Goal: Task Accomplishment & Management: Use online tool/utility

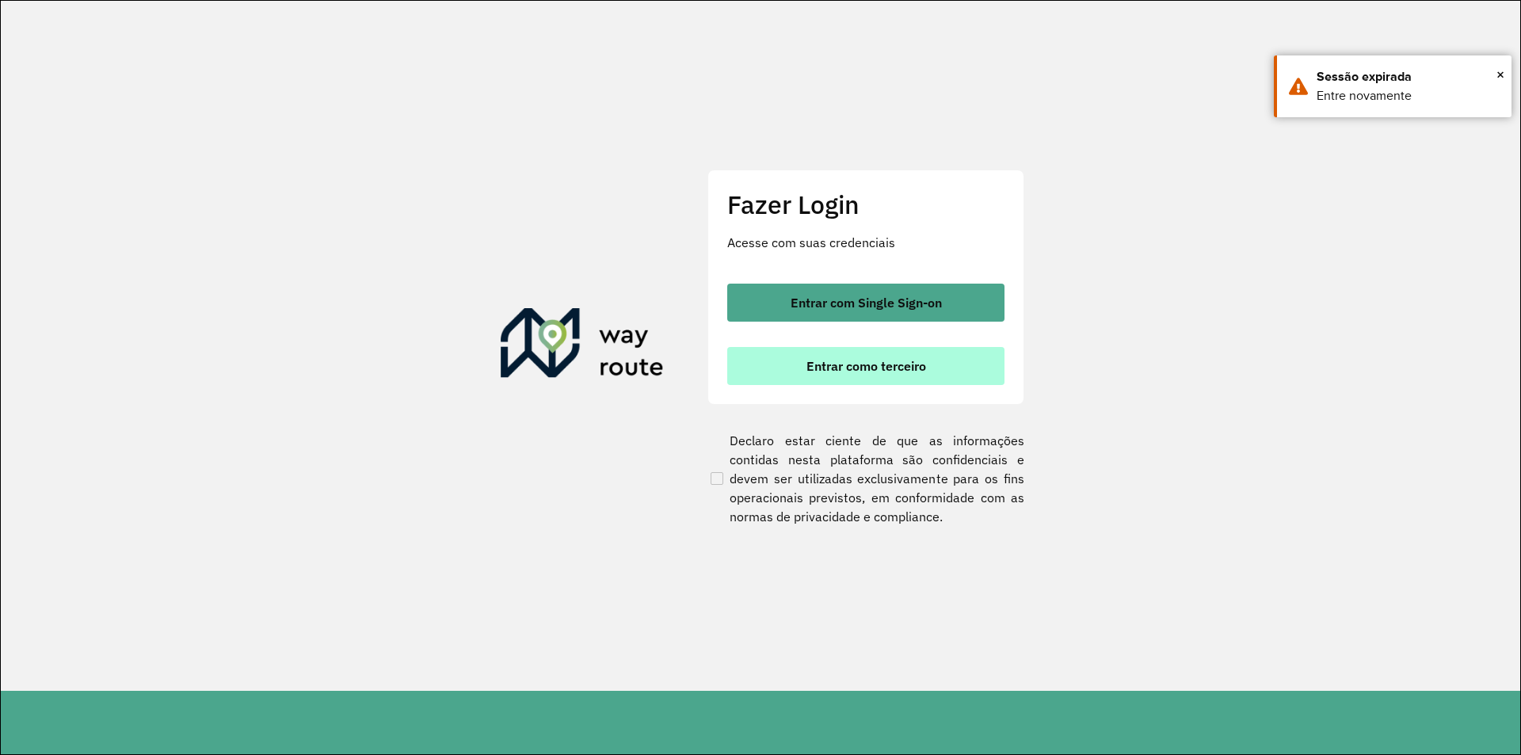
click at [883, 378] on button "Entrar como terceiro" at bounding box center [865, 366] width 277 height 38
click at [883, 372] on span "Entrar como terceiro" at bounding box center [867, 366] width 120 height 13
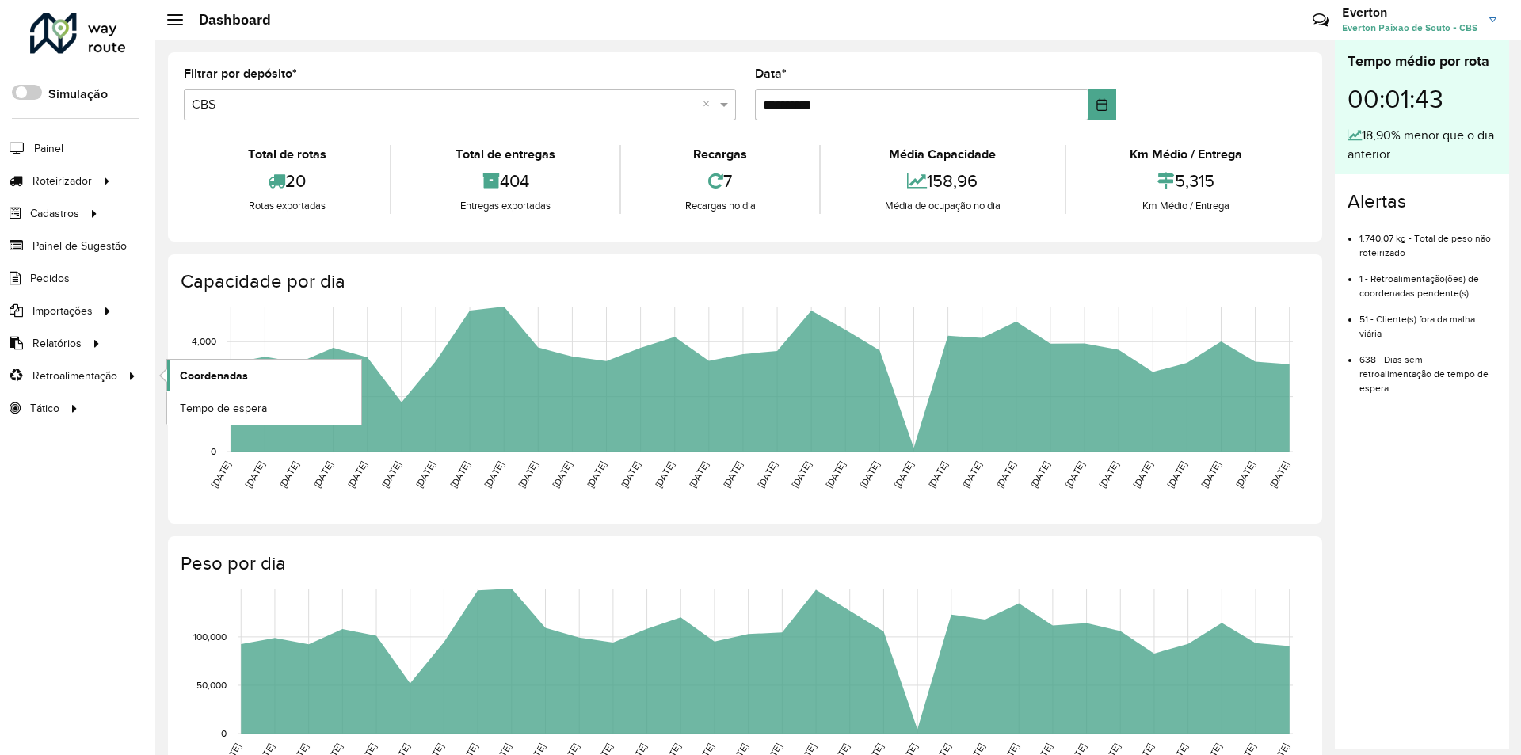
click at [226, 375] on span "Coordenadas" at bounding box center [214, 376] width 68 height 17
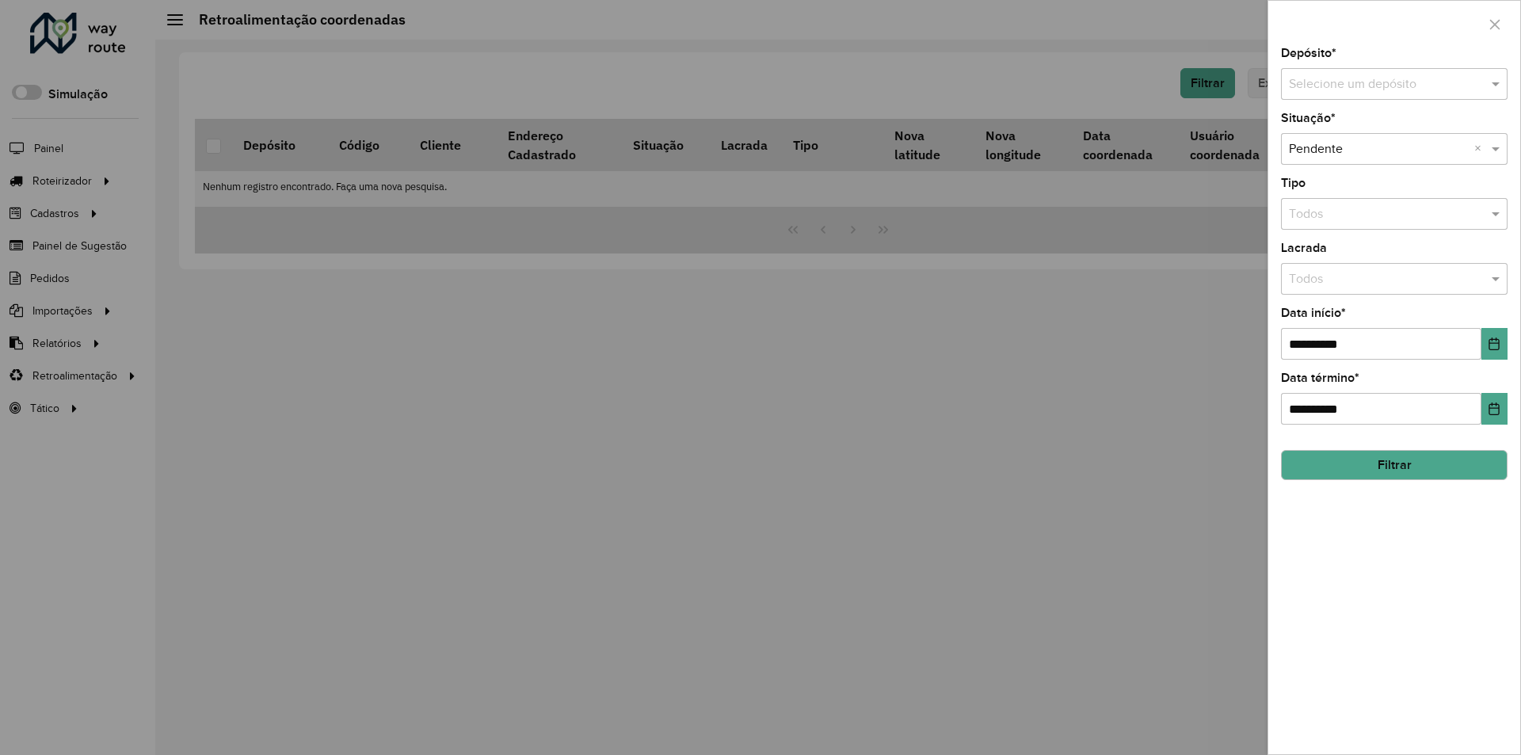
click at [1370, 104] on div "**********" at bounding box center [1394, 401] width 252 height 707
click at [1366, 88] on input "text" at bounding box center [1378, 84] width 179 height 19
click at [1340, 127] on div "CBS" at bounding box center [1394, 129] width 225 height 27
click at [1377, 466] on button "Filtrar" at bounding box center [1394, 465] width 227 height 30
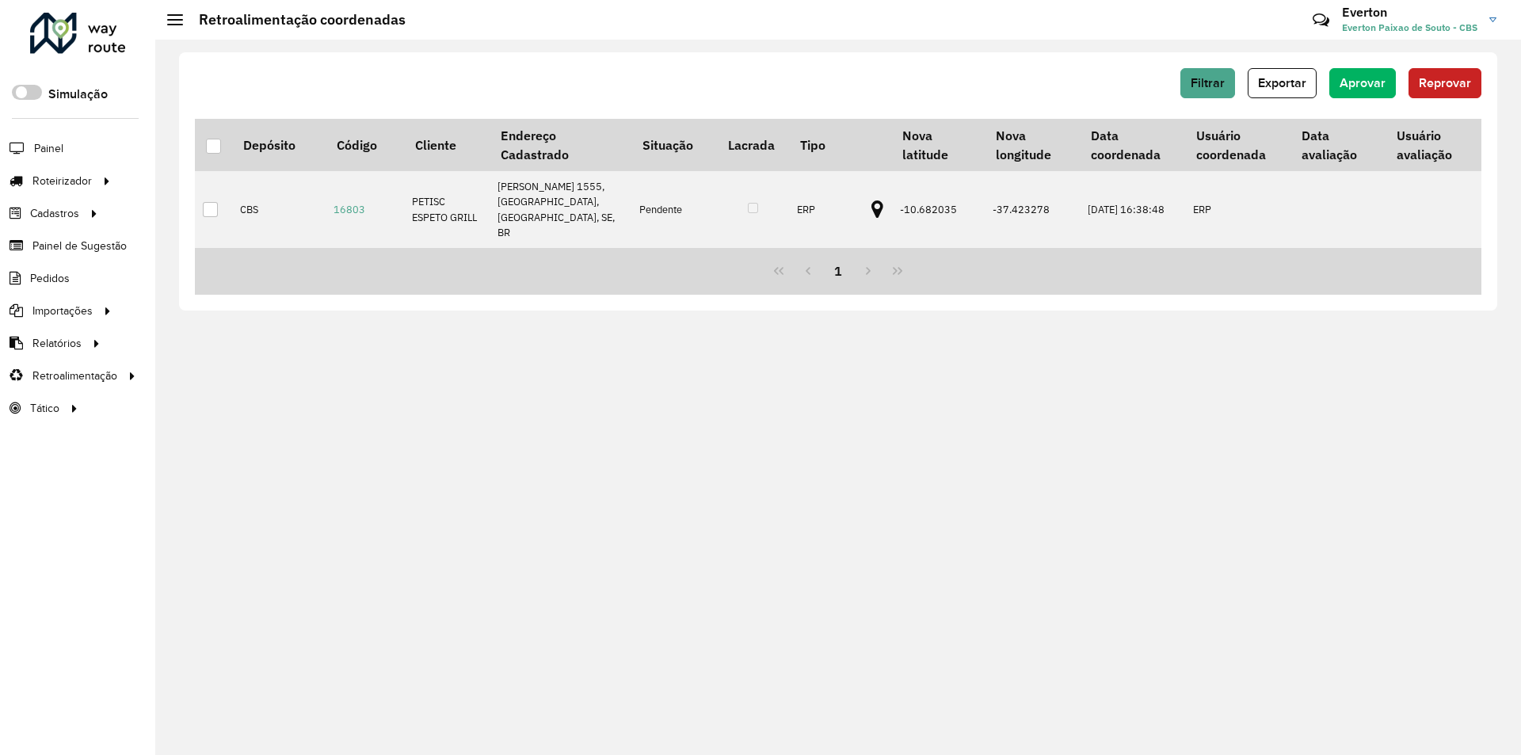
click at [215, 149] on div at bounding box center [213, 146] width 15 height 15
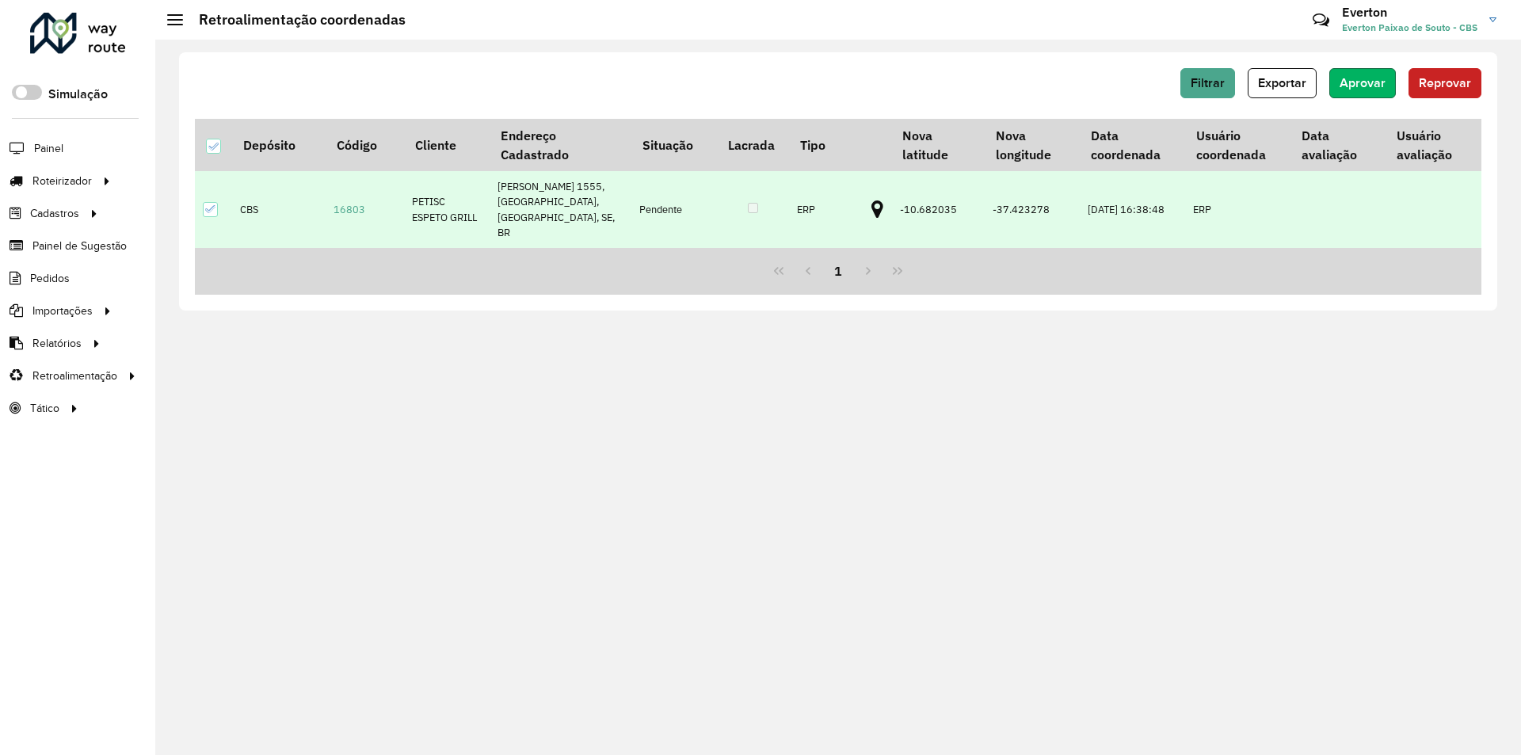
click at [1384, 93] on button "Aprovar" at bounding box center [1362, 83] width 67 height 30
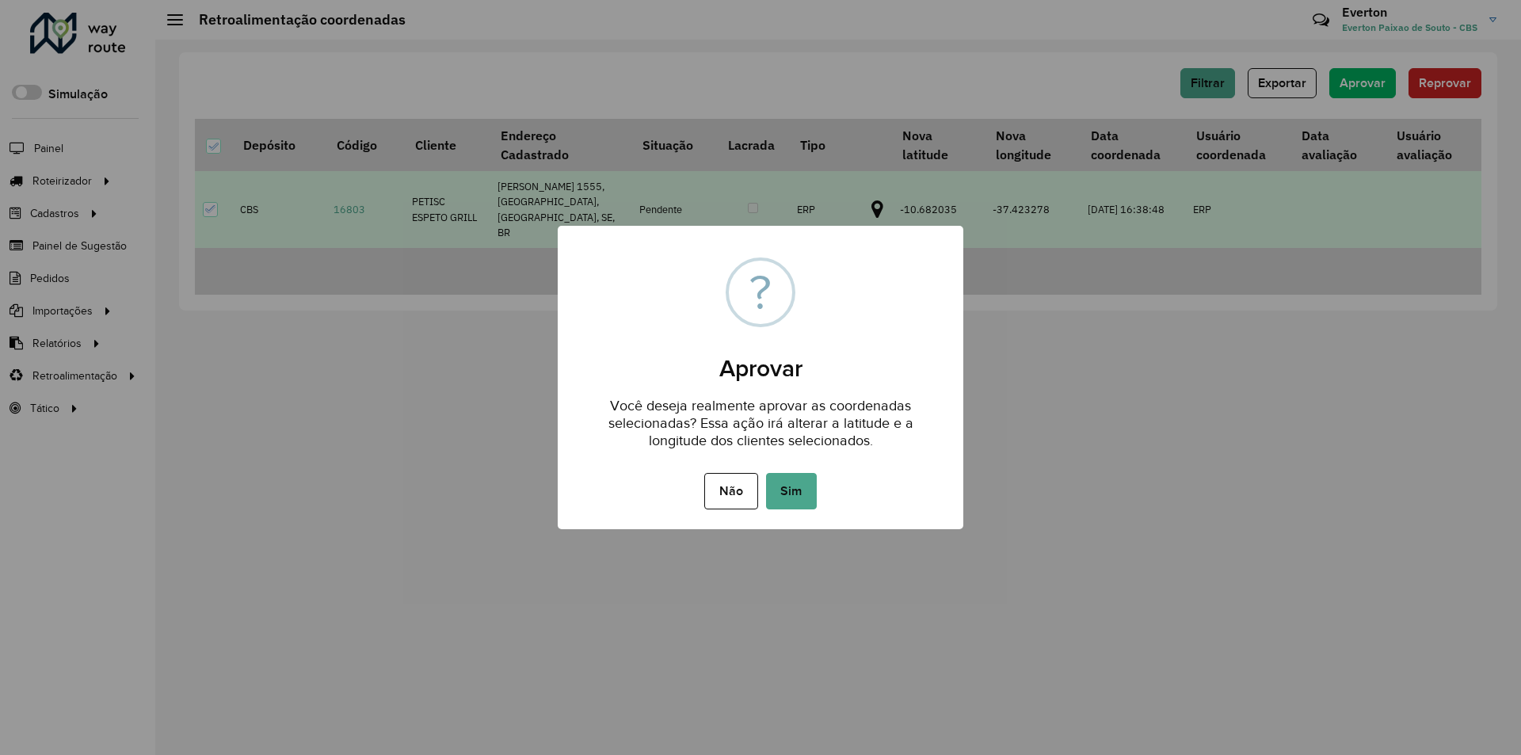
drag, startPoint x: 791, startPoint y: 495, endPoint x: 846, endPoint y: 471, distance: 60.7
click at [791, 495] on button "Sim" at bounding box center [791, 491] width 51 height 36
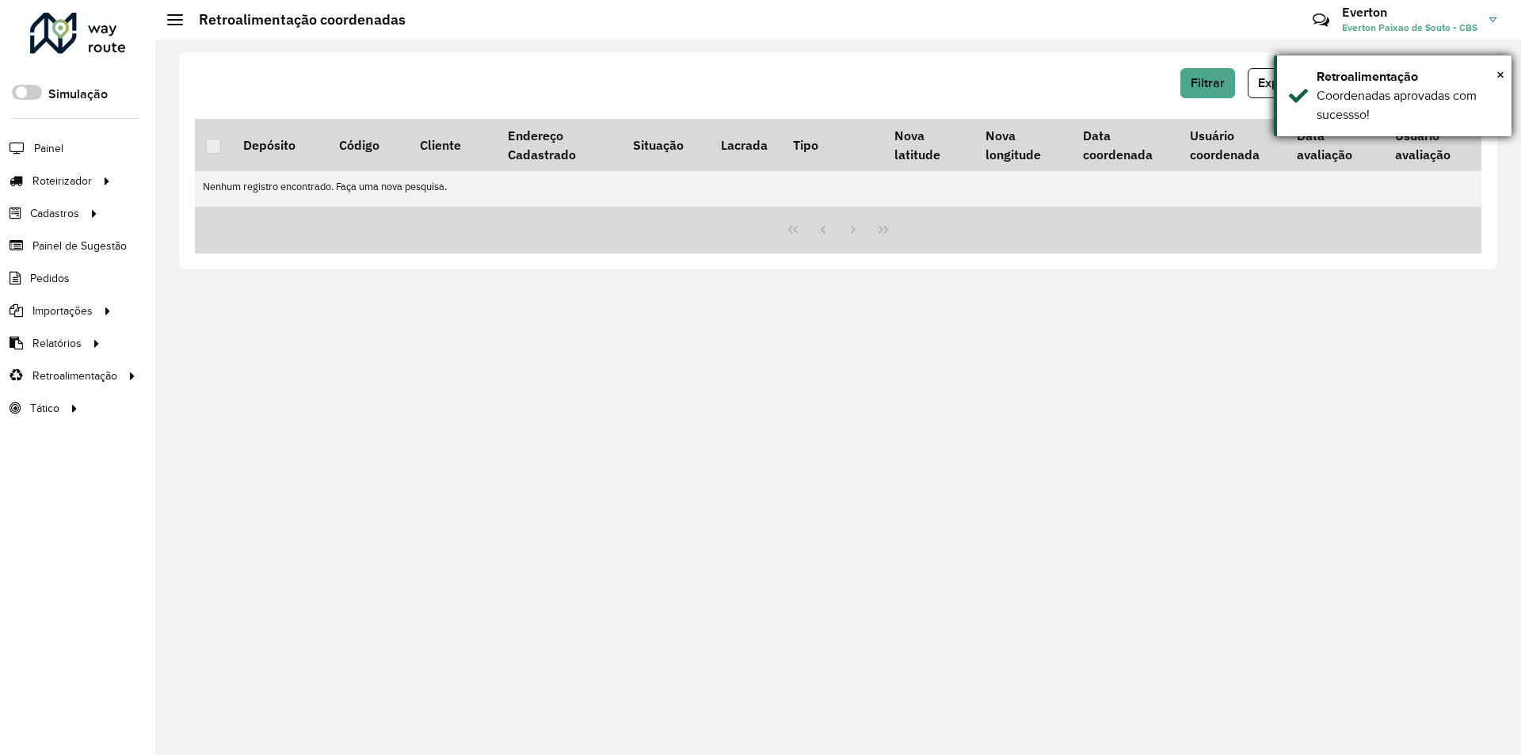
click at [1493, 70] on div "Retroalimentação" at bounding box center [1408, 76] width 183 height 19
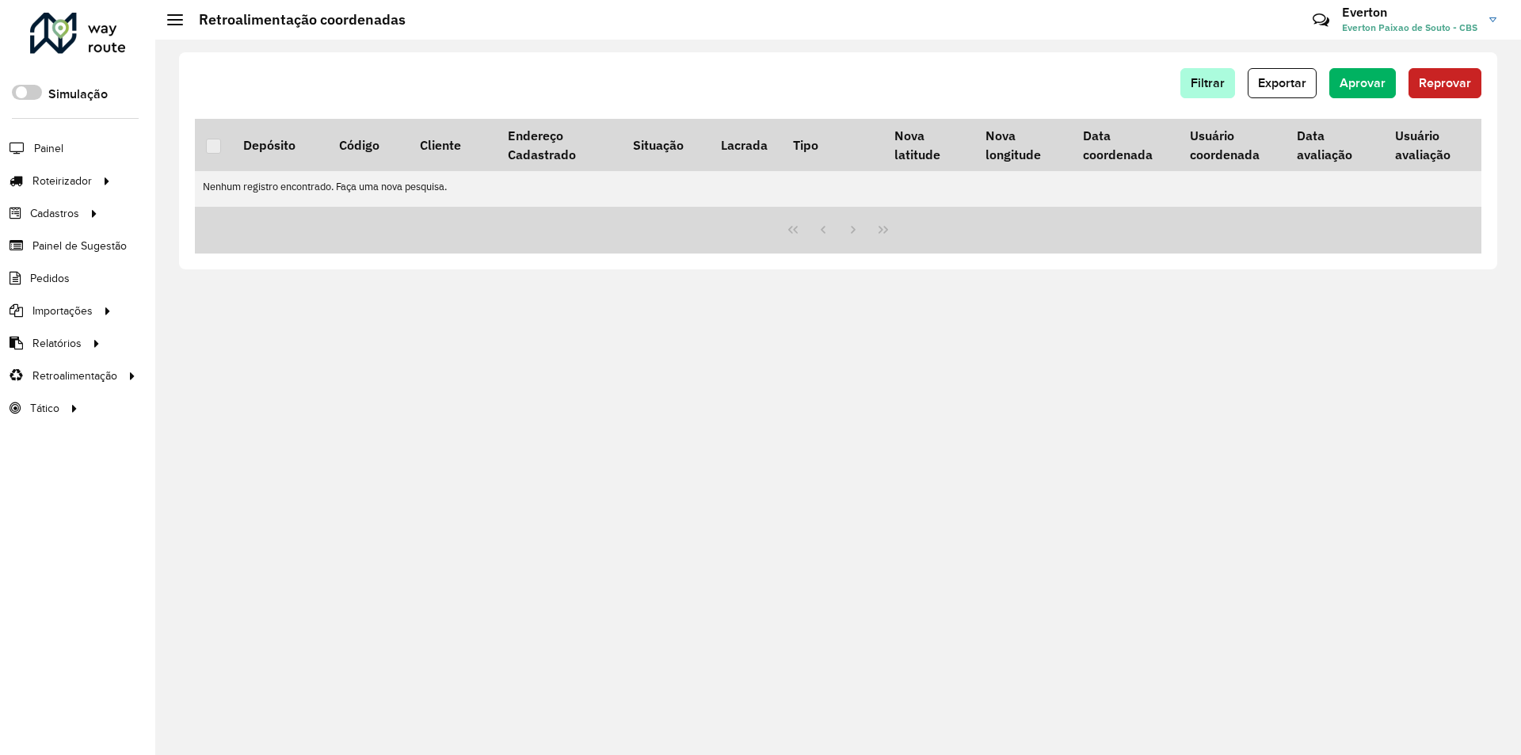
drag, startPoint x: 1211, startPoint y: 99, endPoint x: 1213, endPoint y: 90, distance: 9.0
click at [1212, 96] on div "Filtrar Exportar Aprovar Reprovar" at bounding box center [838, 88] width 1287 height 41
click at [1214, 87] on span "Filtrar" at bounding box center [1208, 82] width 34 height 13
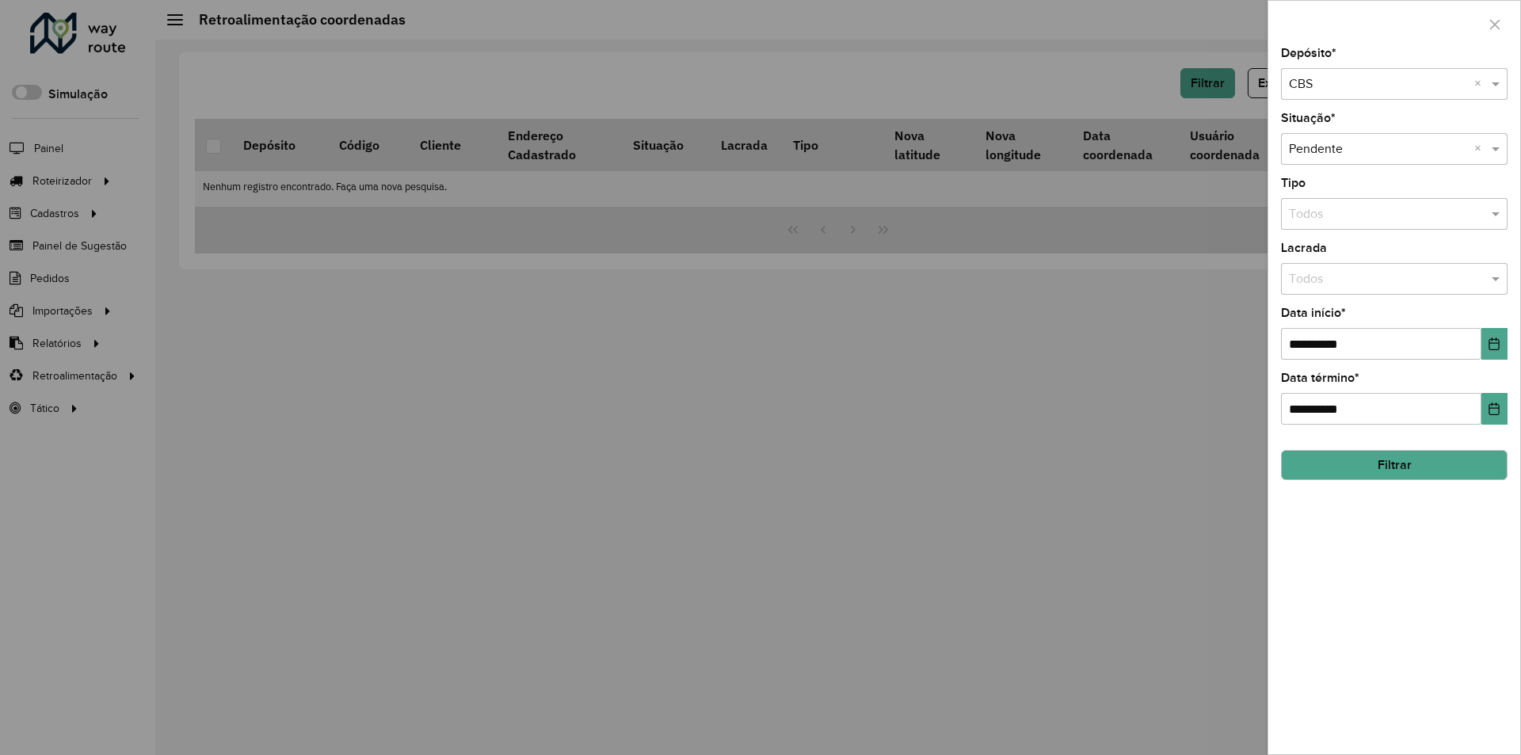
click at [1320, 83] on input "text" at bounding box center [1378, 84] width 179 height 19
click at [1321, 125] on span "CBS Capela" at bounding box center [1321, 129] width 66 height 13
click at [1348, 474] on button "Filtrar" at bounding box center [1394, 465] width 227 height 30
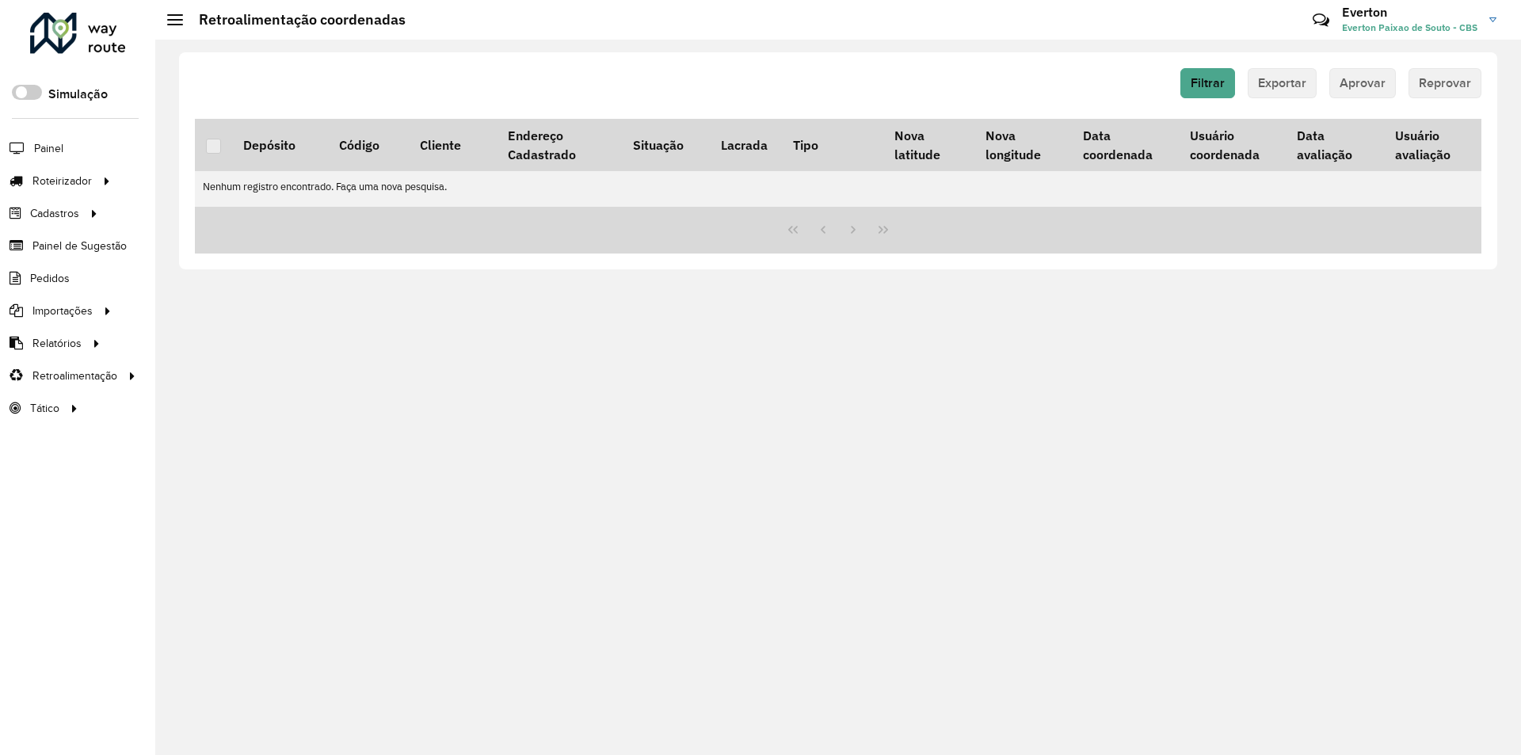
click at [131, 2] on div "Roteirizador AmbevTech Simulação Painel Roteirizador Entregas Vendas Cadastros …" at bounding box center [77, 377] width 155 height 755
click at [117, 23] on div at bounding box center [78, 33] width 96 height 41
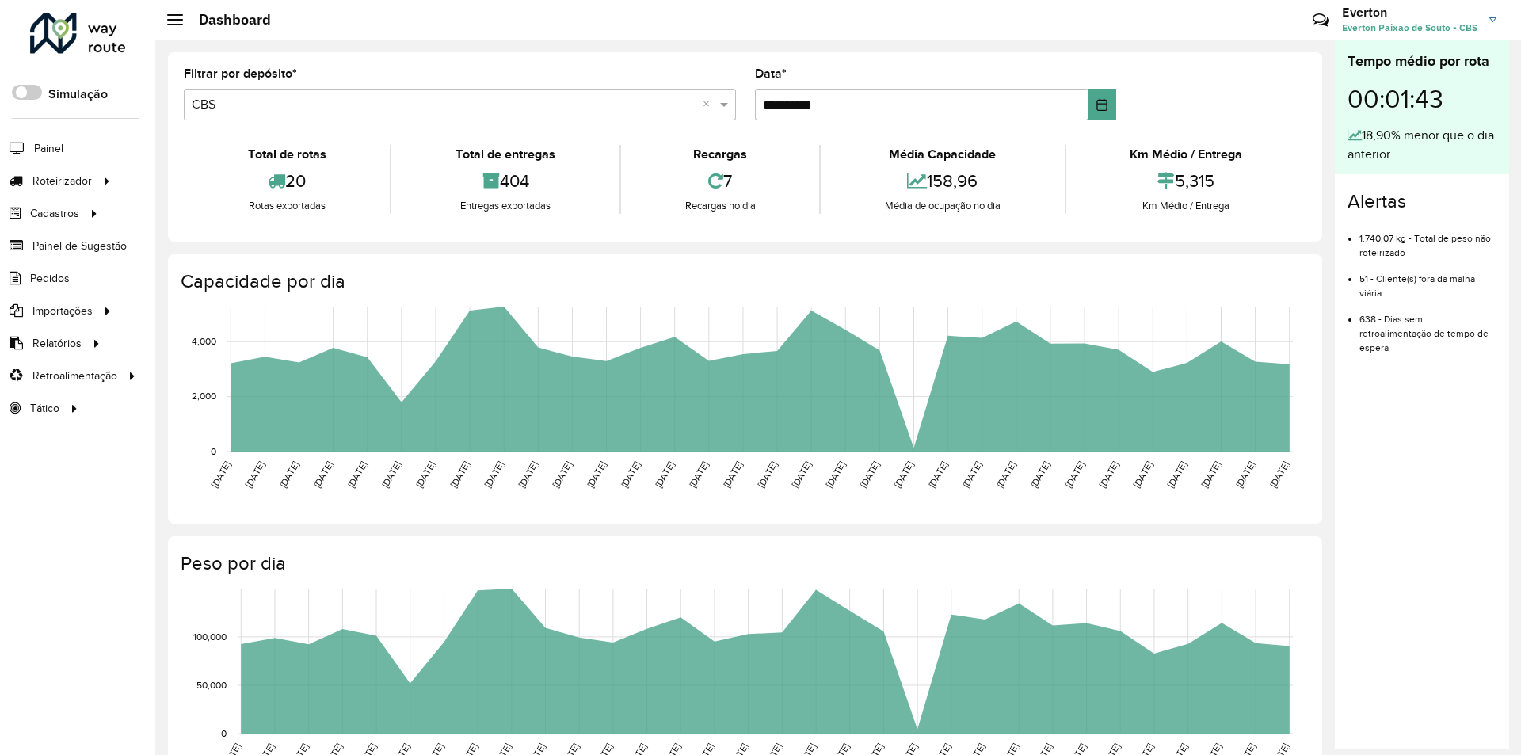
click at [562, 754] on html "Aguarde... Pop-up bloqueado! Seu navegador bloqueou automáticamente a abertura …" at bounding box center [760, 377] width 1521 height 755
click at [219, 181] on span "Entregas" at bounding box center [202, 181] width 45 height 17
click at [254, 187] on link "Entregas" at bounding box center [264, 181] width 194 height 32
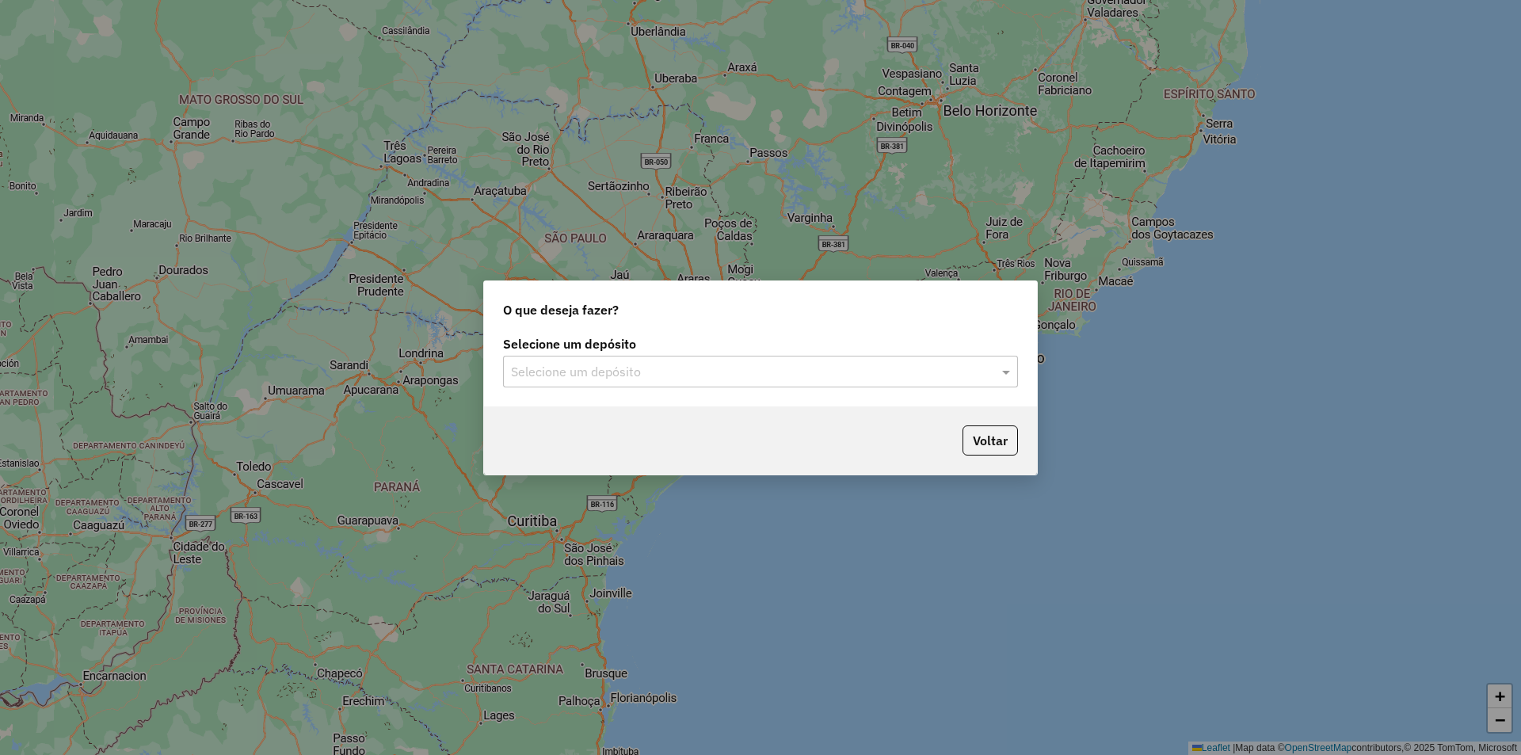
click at [590, 377] on input "text" at bounding box center [744, 372] width 467 height 19
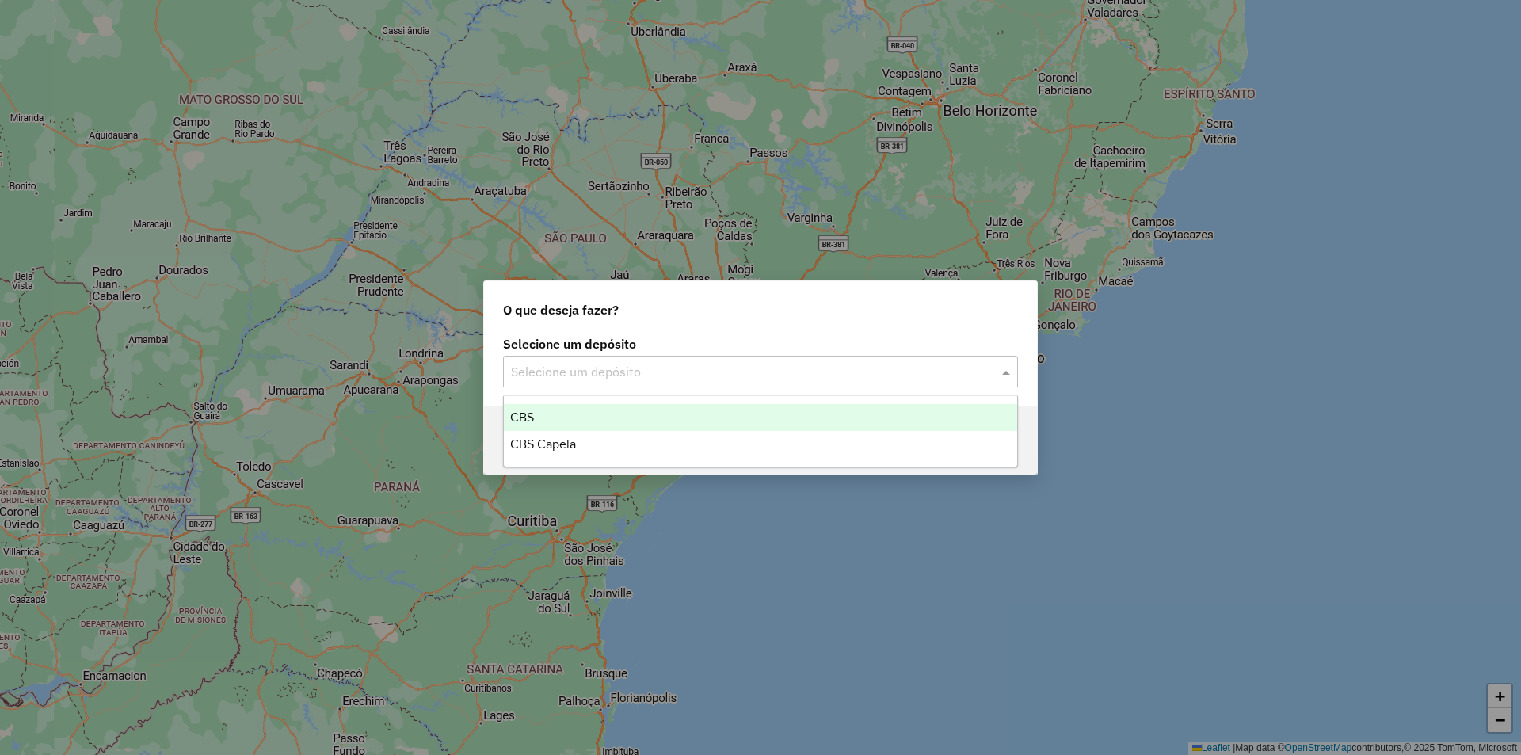
click at [547, 418] on div "CBS" at bounding box center [760, 417] width 513 height 27
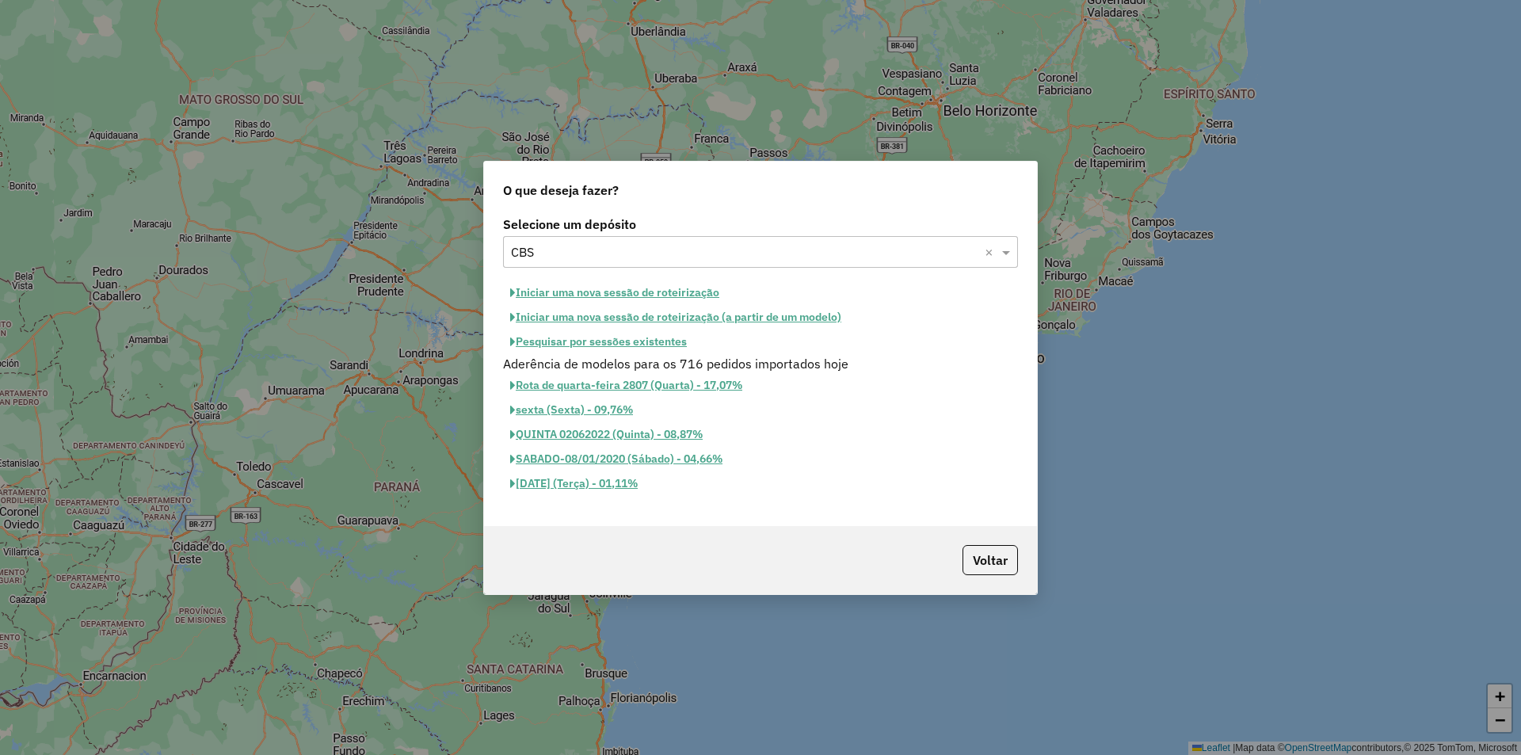
click at [664, 285] on button "Iniciar uma nova sessão de roteirização" at bounding box center [614, 292] width 223 height 25
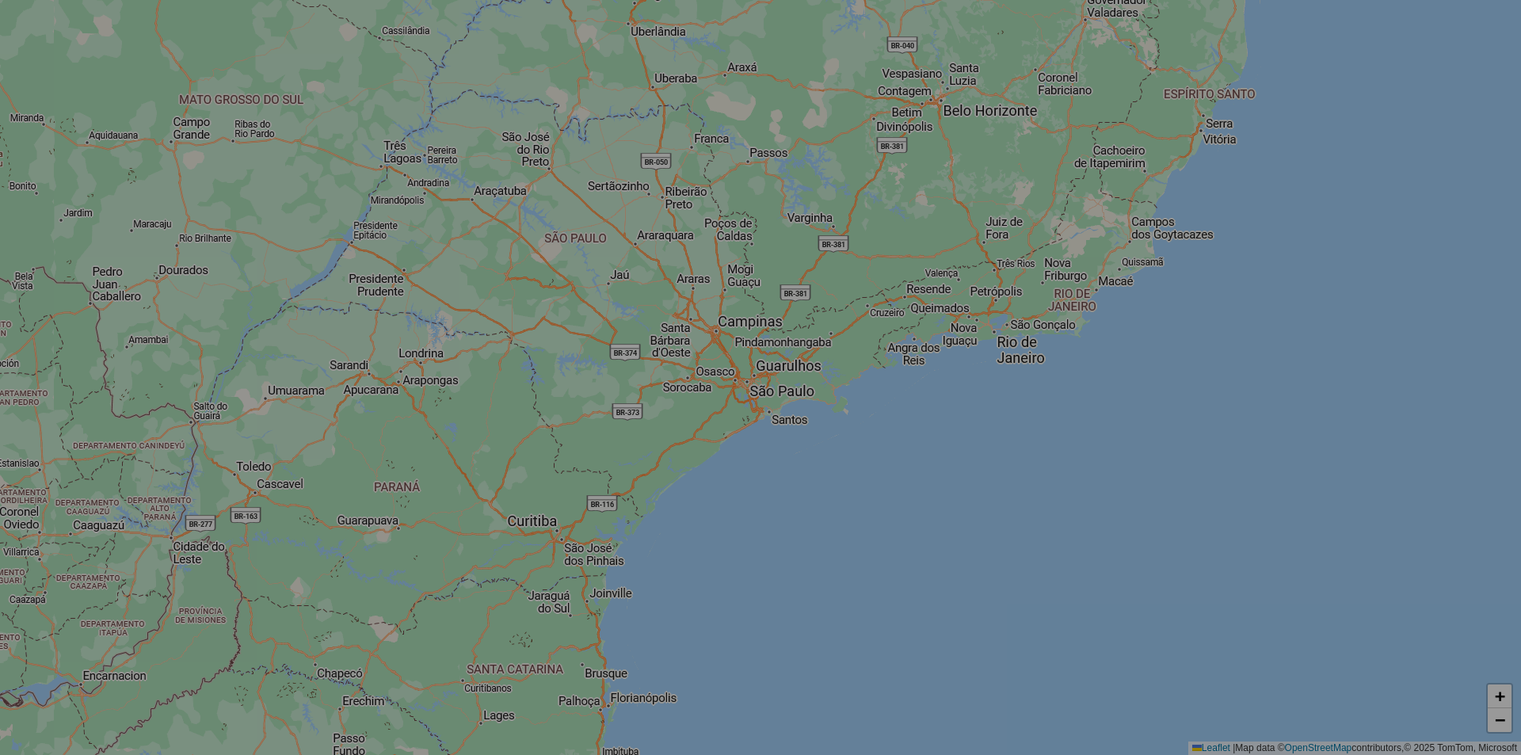
select select "*"
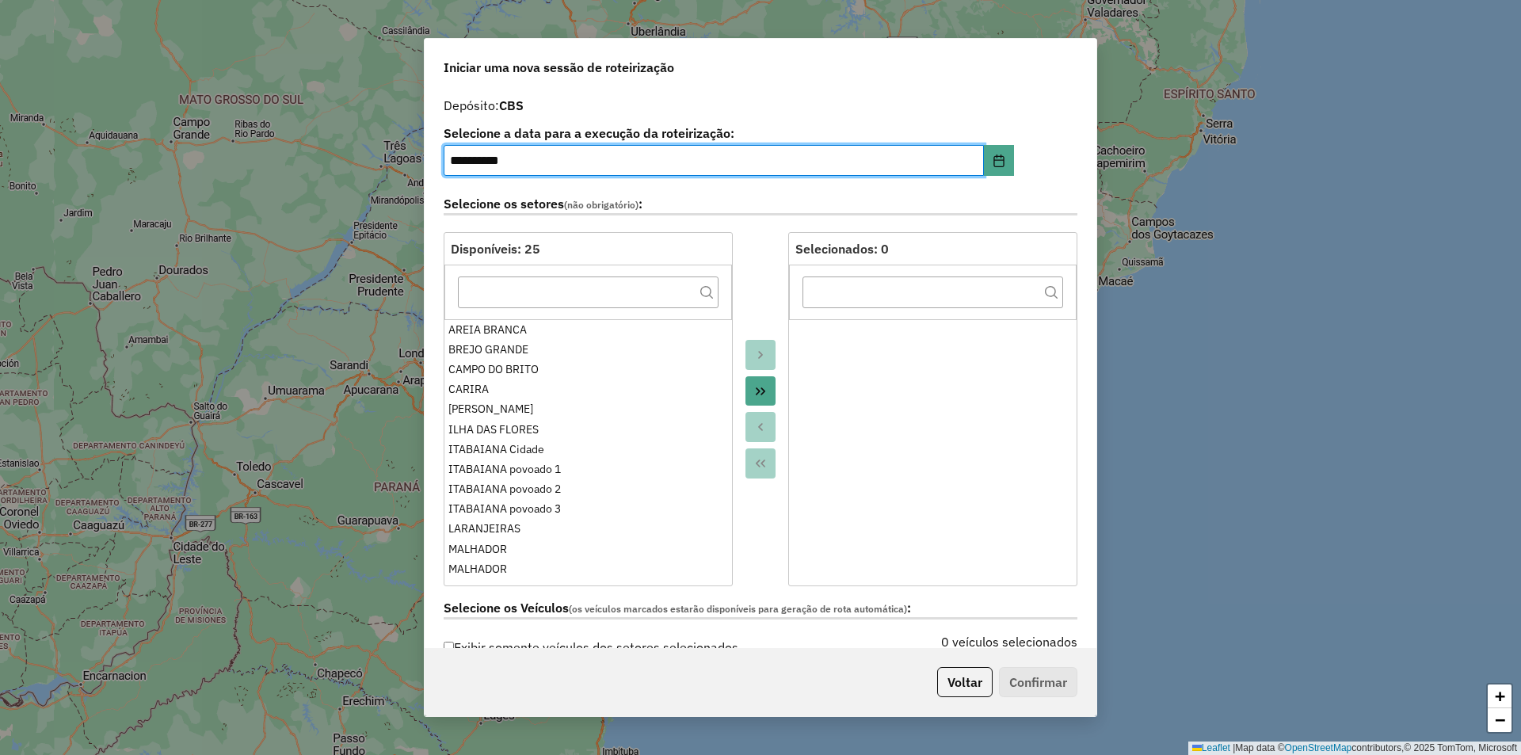
click at [771, 391] on button "Move All to Target" at bounding box center [760, 391] width 30 height 30
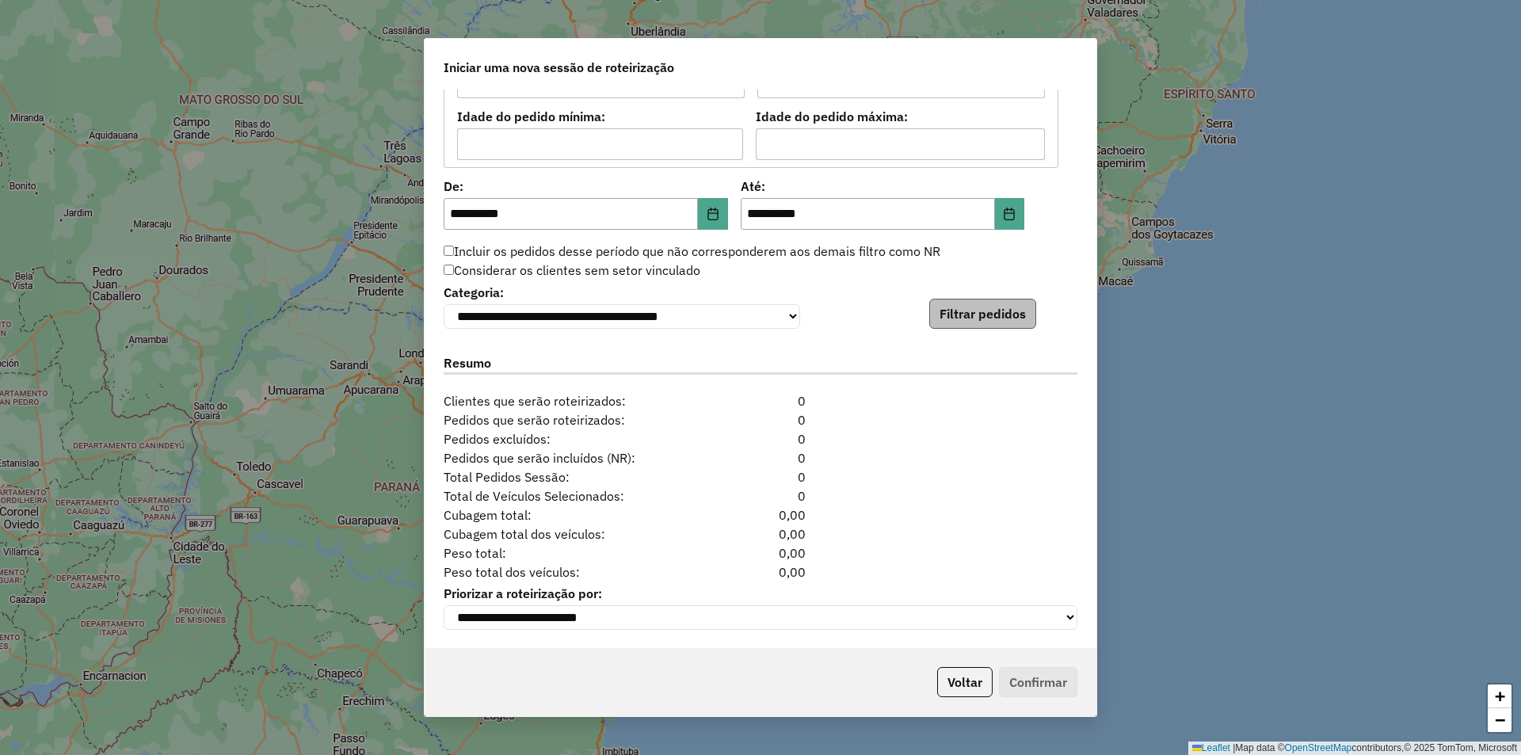
scroll to position [1450, 0]
click at [959, 293] on div "**********" at bounding box center [761, 304] width 634 height 48
drag, startPoint x: 959, startPoint y: 302, endPoint x: 936, endPoint y: 330, distance: 36.0
click at [959, 303] on button "Filtrar pedidos" at bounding box center [982, 314] width 107 height 30
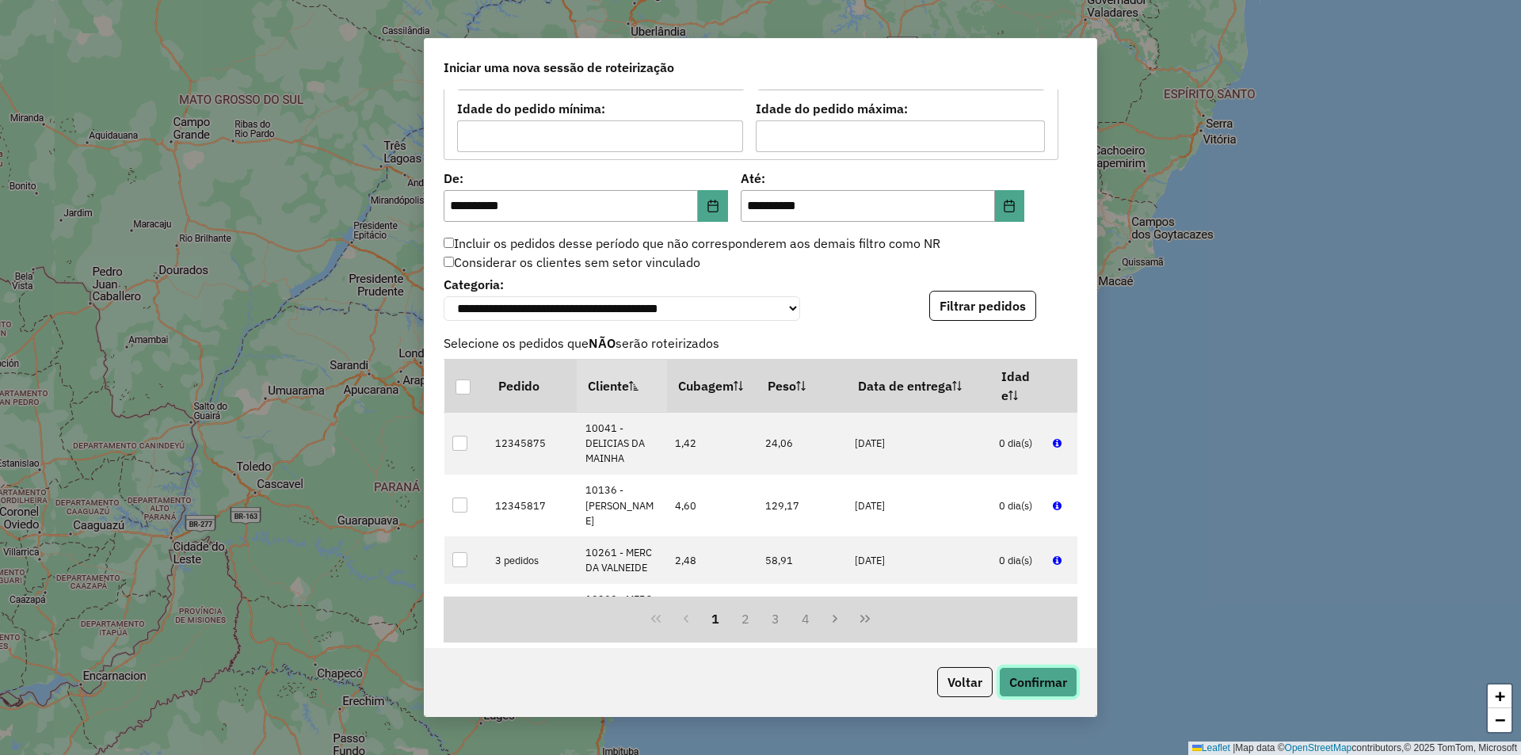
click at [1036, 688] on button "Confirmar" at bounding box center [1038, 682] width 78 height 30
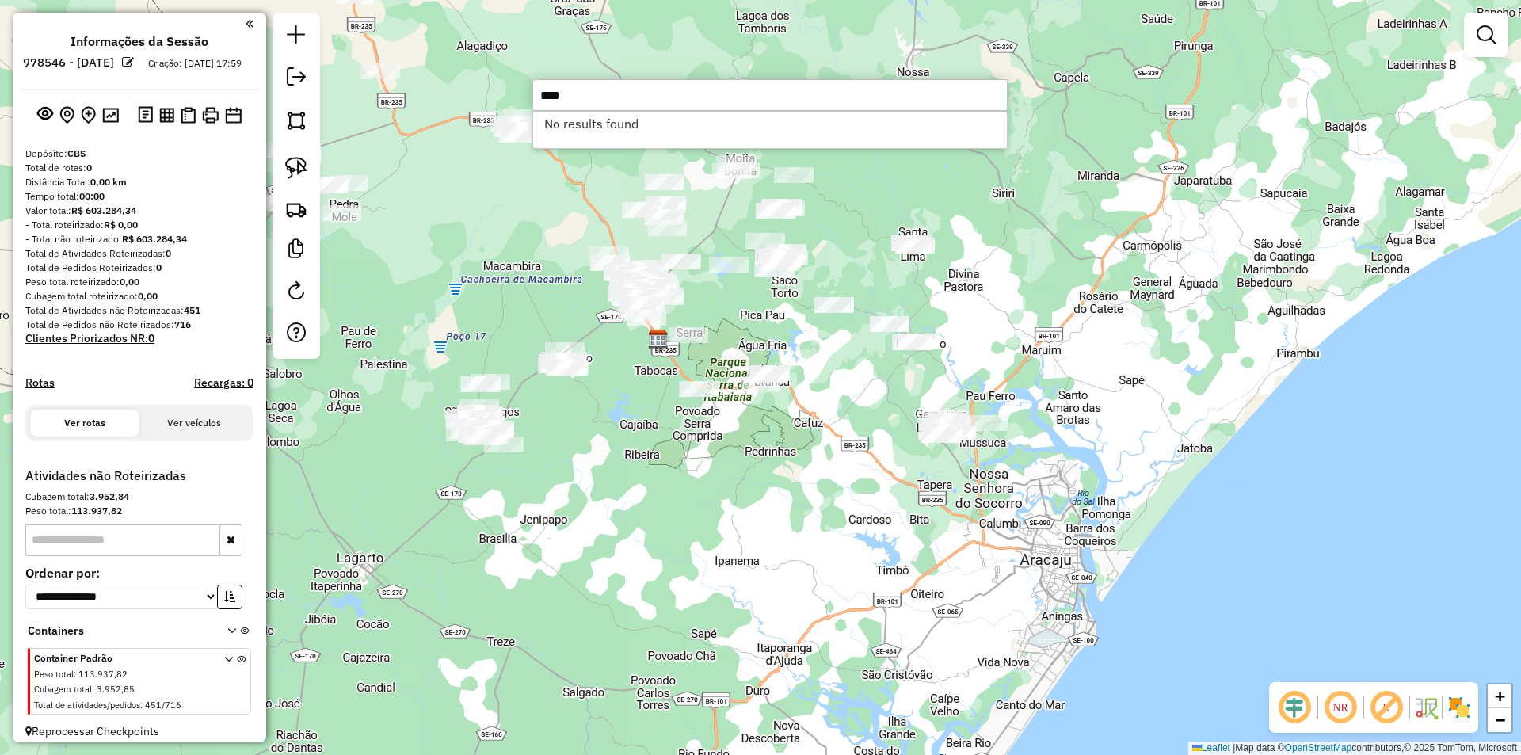
type input "****"
click at [831, 384] on div "Janela de atendimento Grade de atendimento Capacidade Transportadoras Veículos …" at bounding box center [760, 377] width 1521 height 755
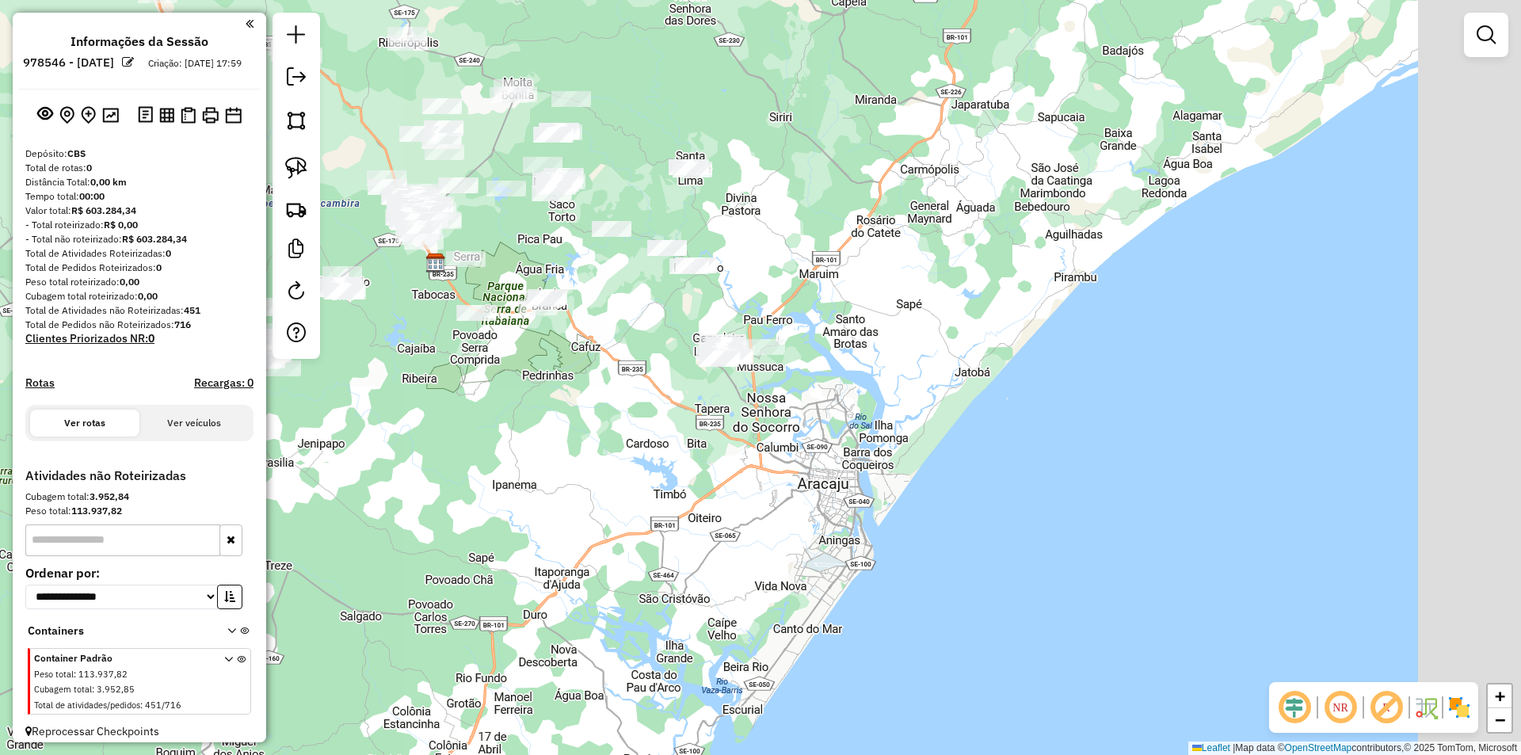
drag, startPoint x: 775, startPoint y: 405, endPoint x: 596, endPoint y: 337, distance: 191.6
click at [596, 337] on div "Janela de atendimento Grade de atendimento Capacidade Transportadoras Veículos …" at bounding box center [760, 377] width 1521 height 755
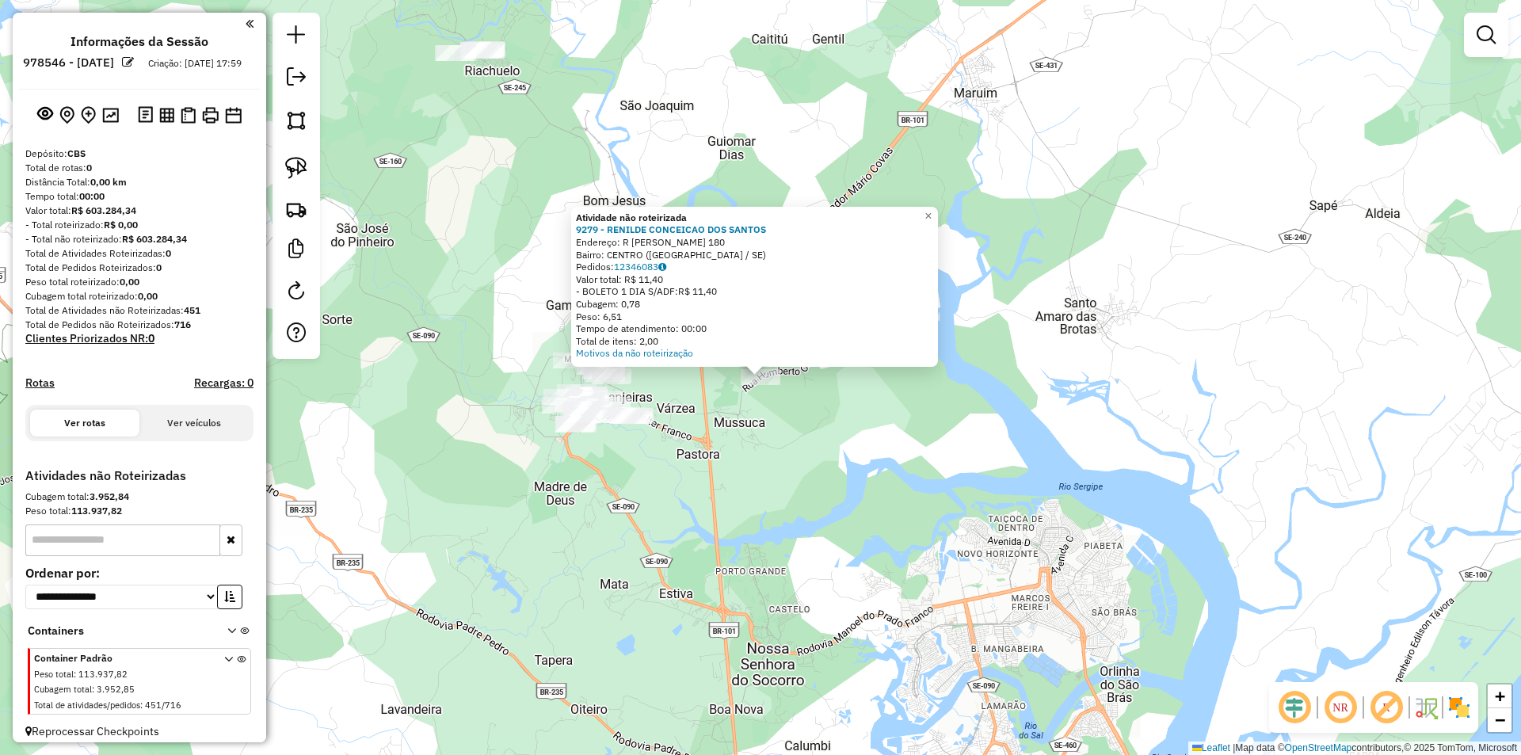
drag, startPoint x: 696, startPoint y: 457, endPoint x: 925, endPoint y: 431, distance: 229.7
click at [925, 431] on div "Atividade não roteirizada 9279 - RENILDE CONCEICAO DOS SANTOS Endereço: R HUMBE…" at bounding box center [760, 377] width 1521 height 755
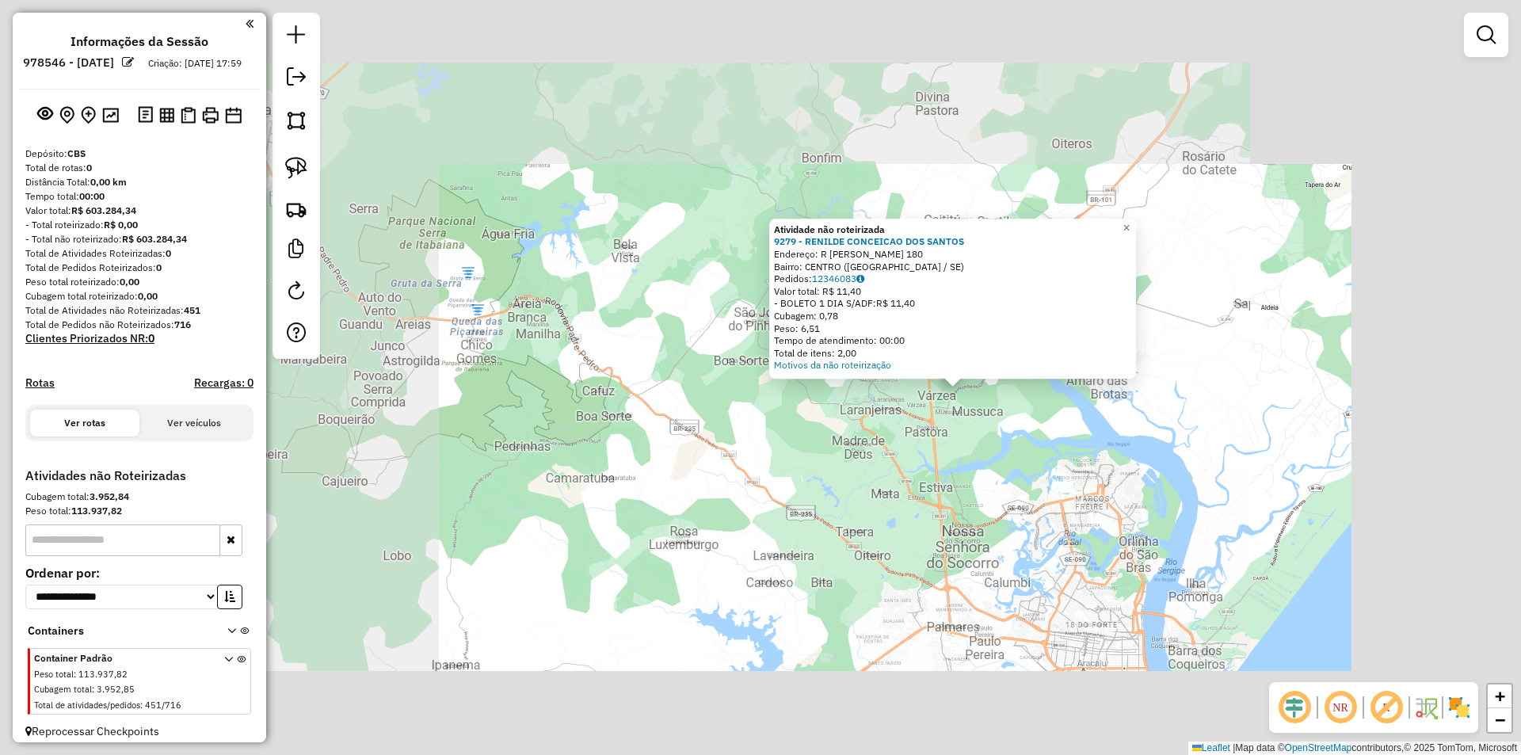
click at [827, 465] on div "Atividade não roteirizada 9279 - RENILDE CONCEICAO DOS SANTOS Endereço: R HUMBE…" at bounding box center [760, 377] width 1521 height 755
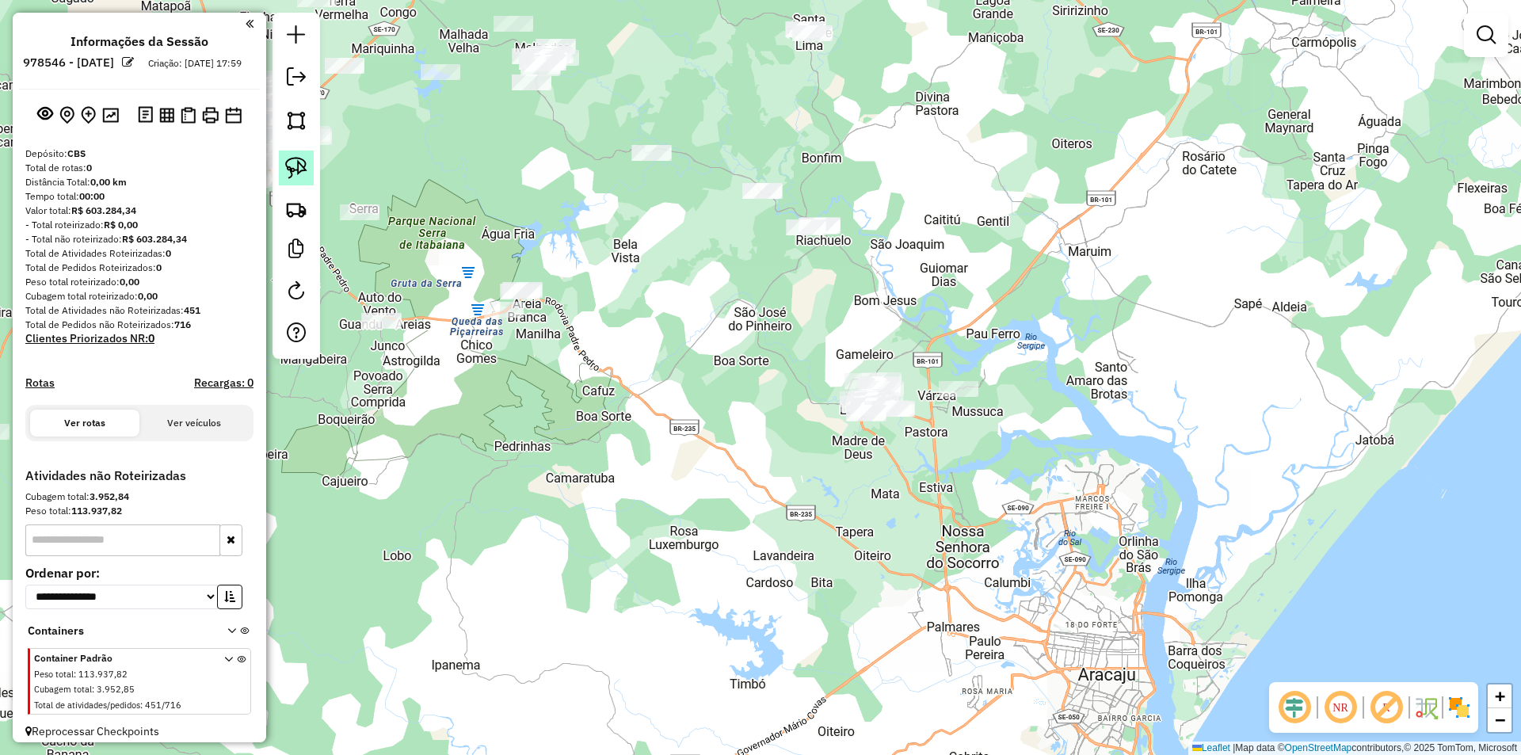
click at [291, 171] on img at bounding box center [296, 168] width 22 height 22
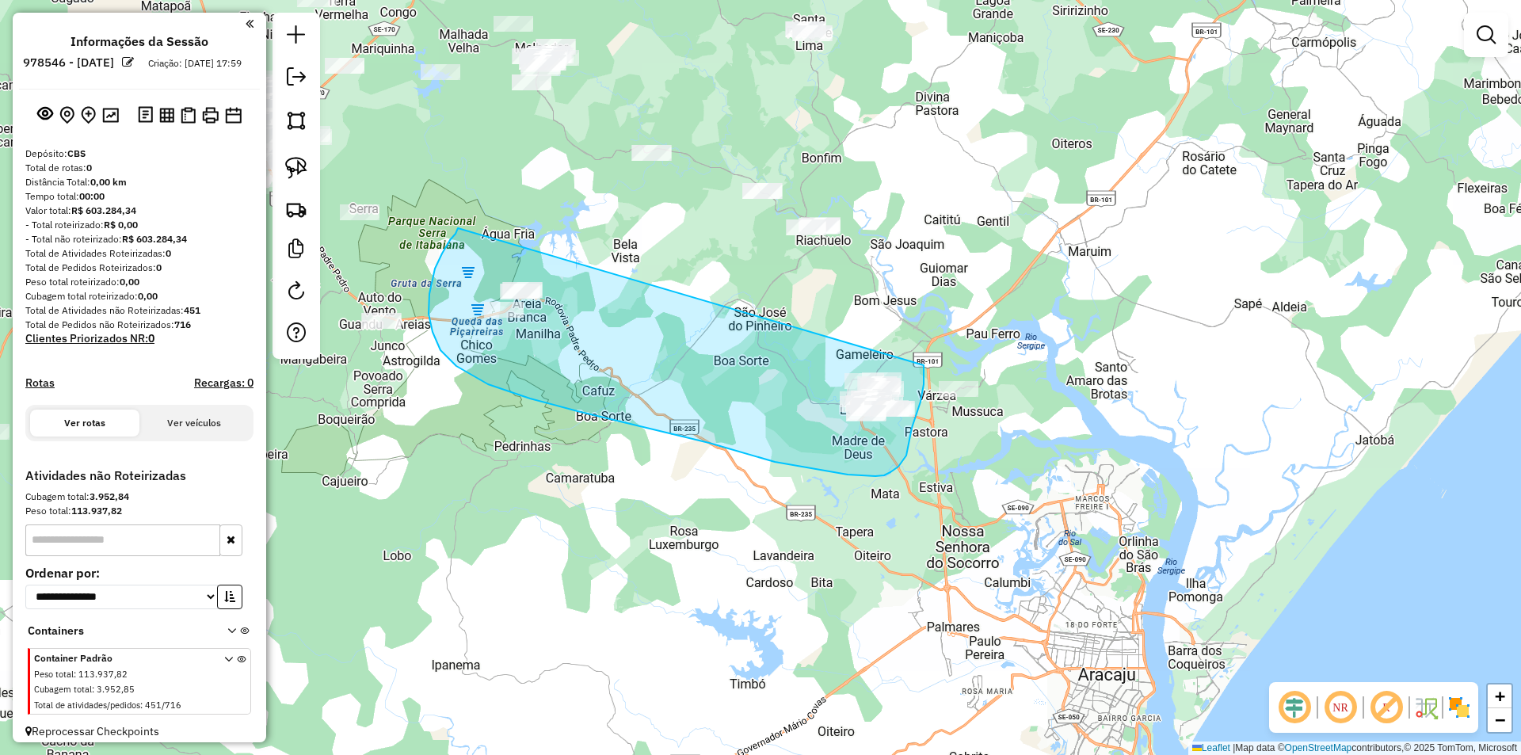
drag, startPoint x: 435, startPoint y: 269, endPoint x: 918, endPoint y: 350, distance: 490.1
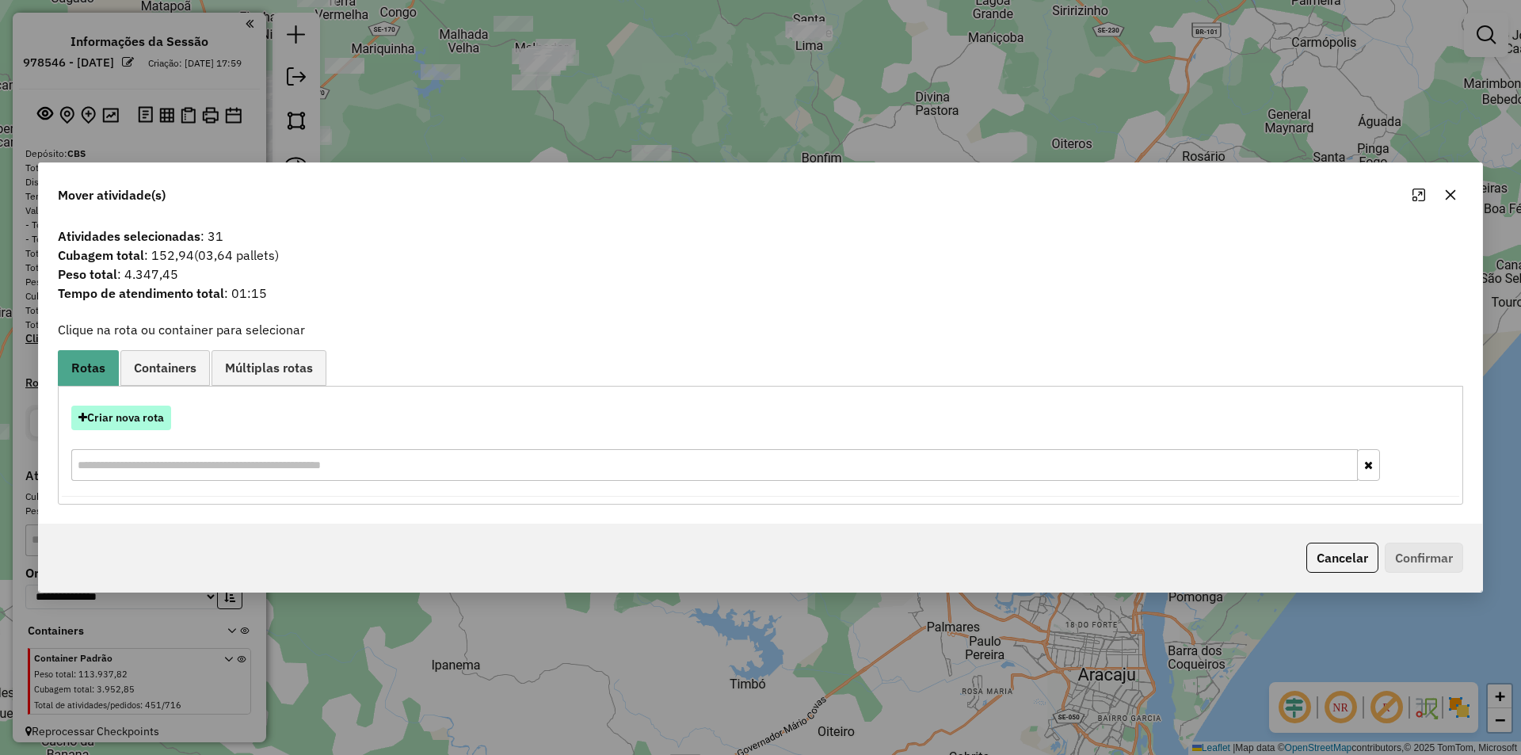
click at [141, 421] on button "Criar nova rota" at bounding box center [121, 418] width 100 height 25
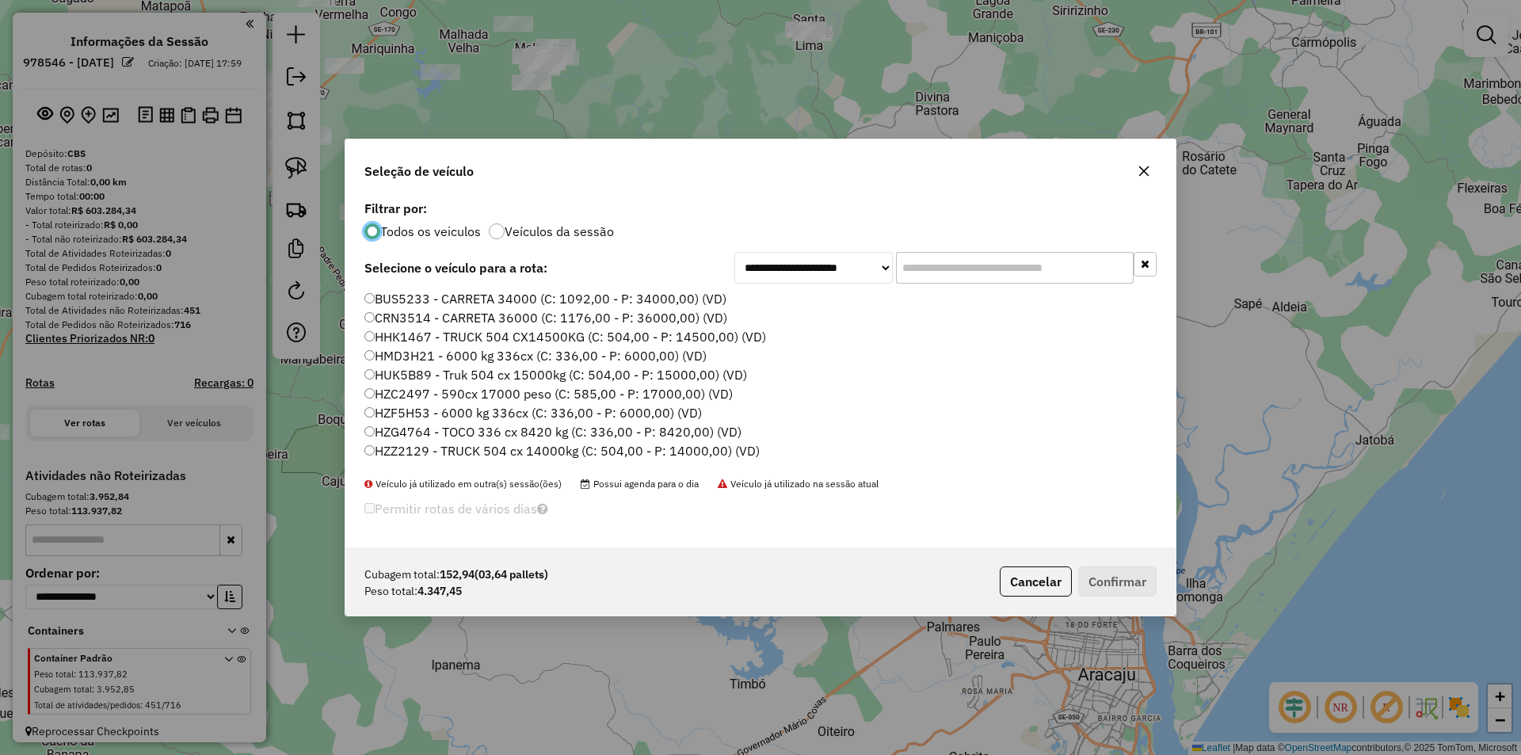
scroll to position [9, 5]
click at [951, 270] on input "text" at bounding box center [1015, 268] width 238 height 32
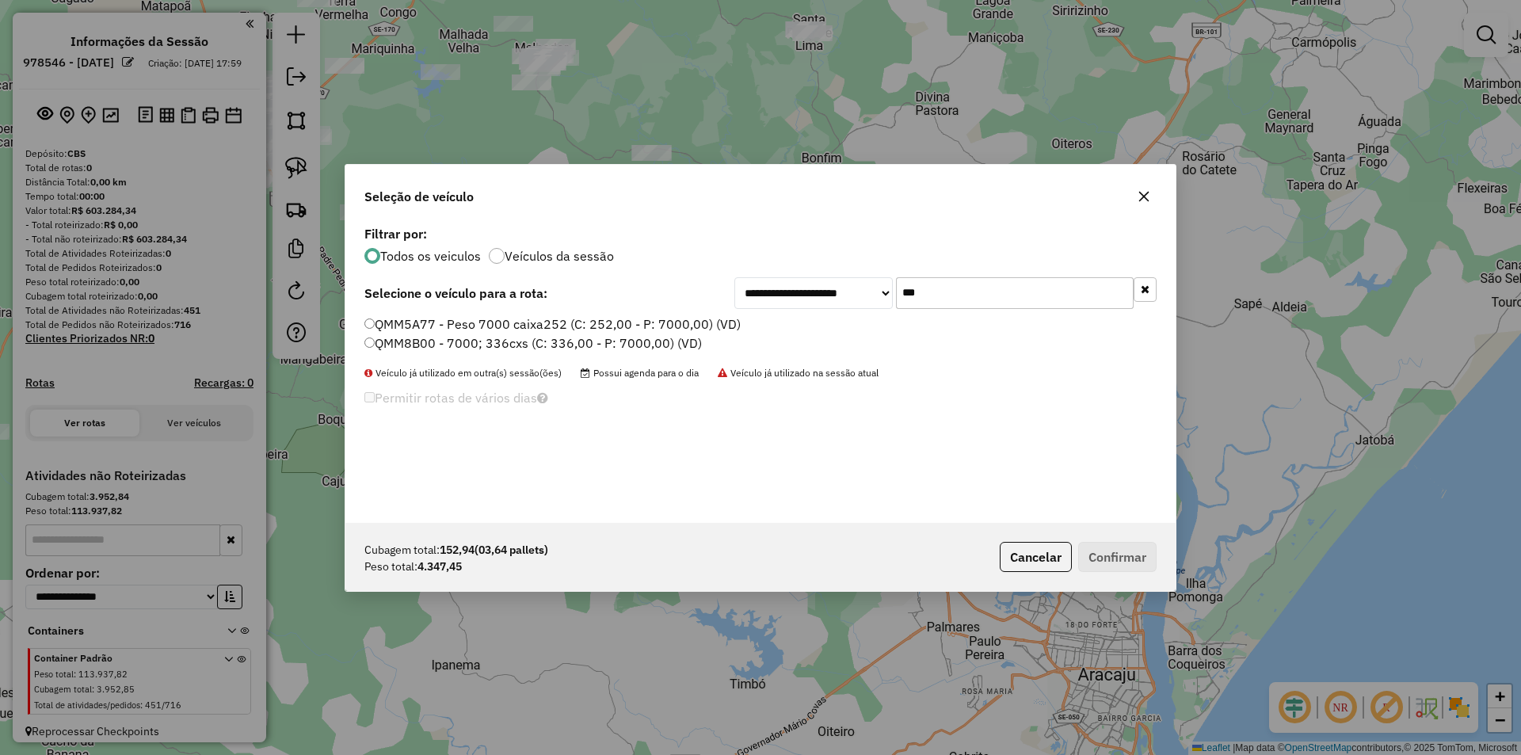
type input "***"
drag, startPoint x: 481, startPoint y: 319, endPoint x: 486, endPoint y: 326, distance: 9.0
click at [481, 319] on label "QMM5A77 - Peso 7000 caixa252 (C: 252,00 - P: 7000,00) (VD)" at bounding box center [552, 324] width 376 height 19
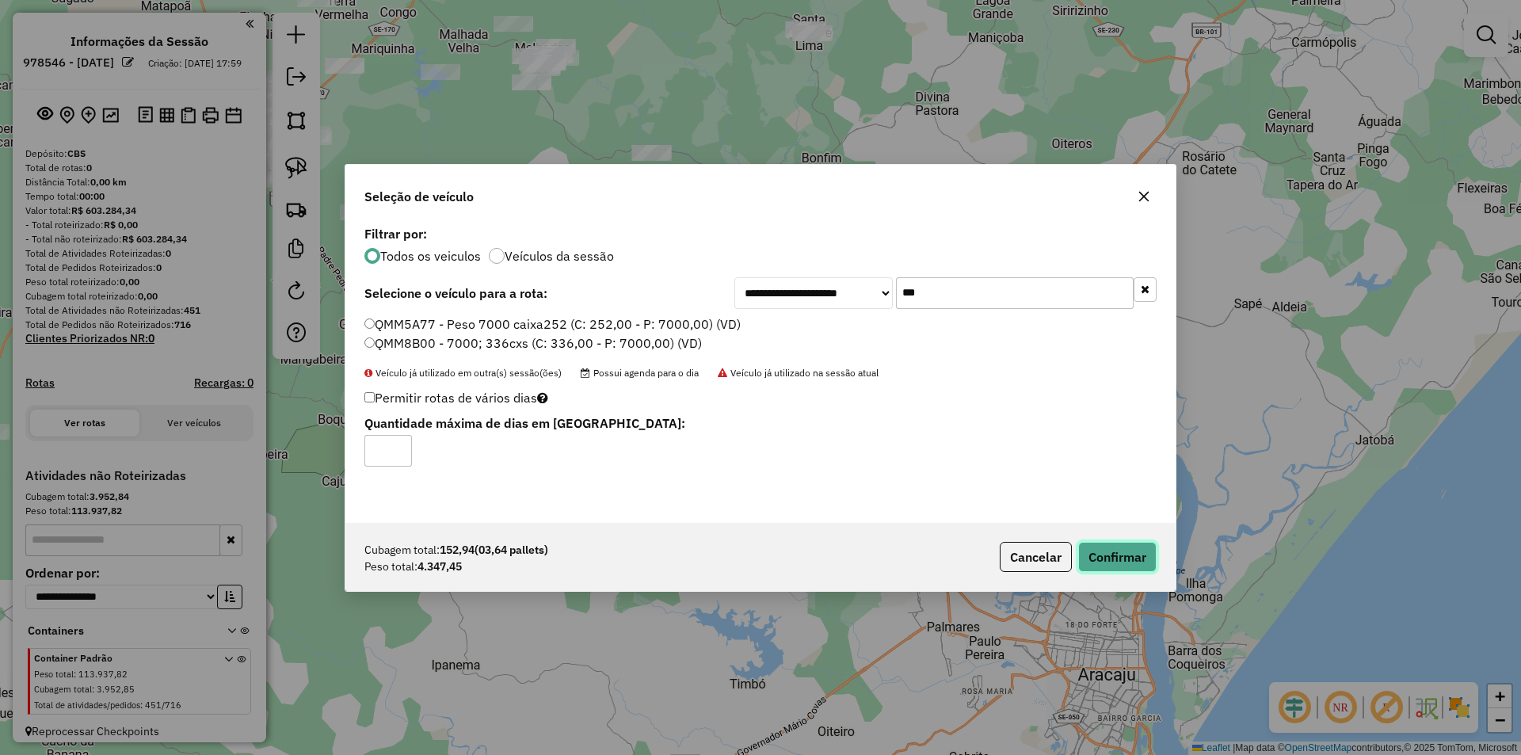
click at [1130, 560] on button "Confirmar" at bounding box center [1117, 557] width 78 height 30
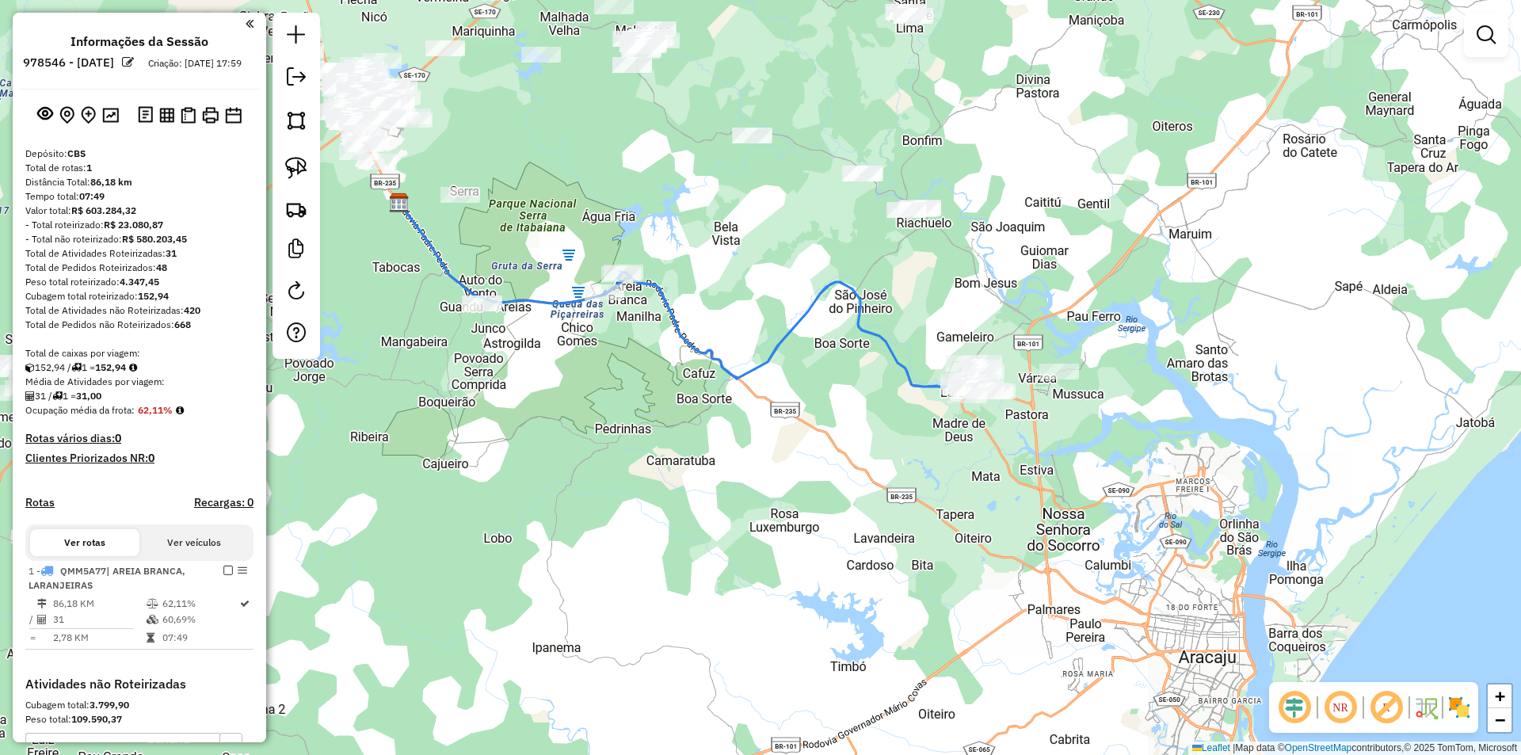
drag, startPoint x: 570, startPoint y: 393, endPoint x: 700, endPoint y: 372, distance: 130.8
click at [699, 372] on div "Janela de atendimento Grade de atendimento Capacidade Transportadoras Veículos …" at bounding box center [760, 377] width 1521 height 755
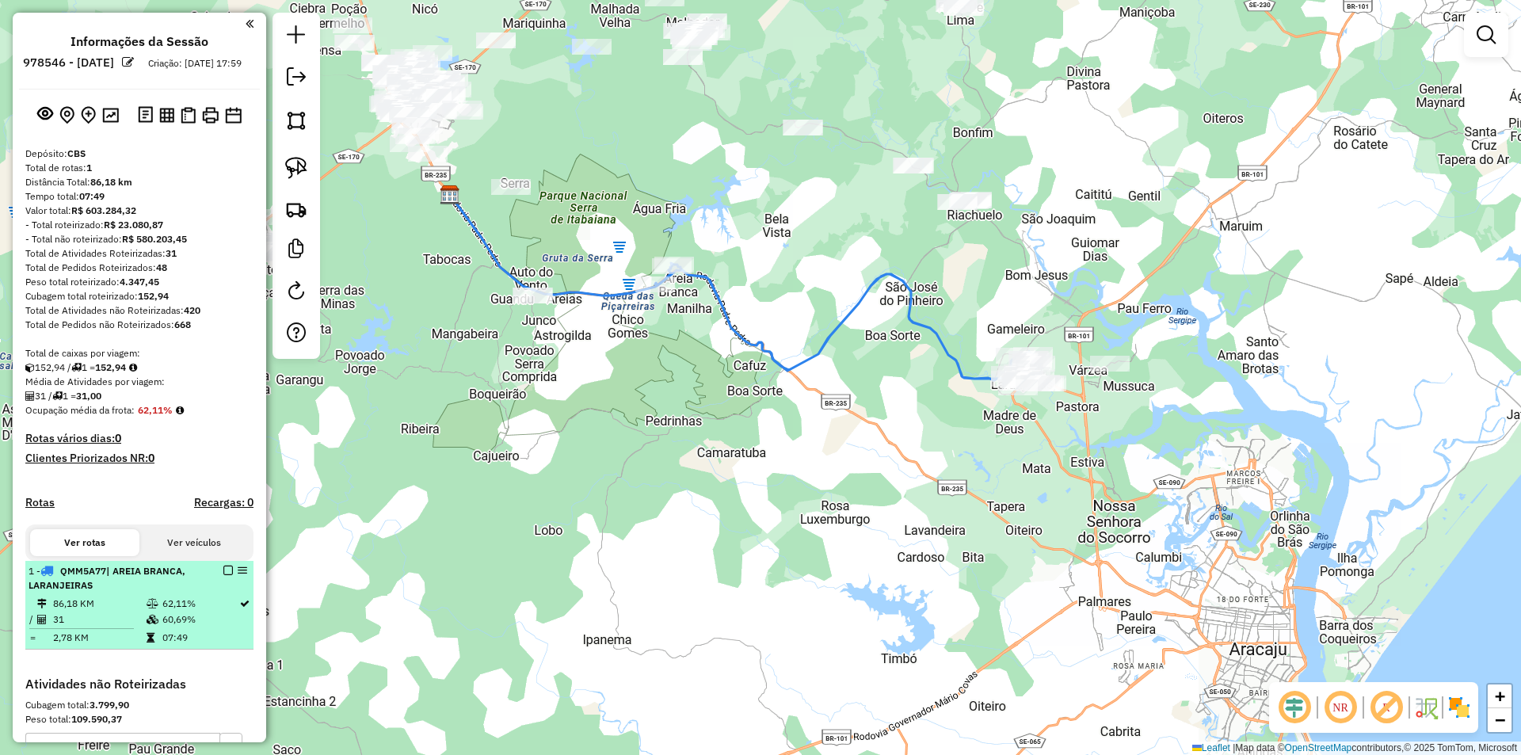
select select "**********"
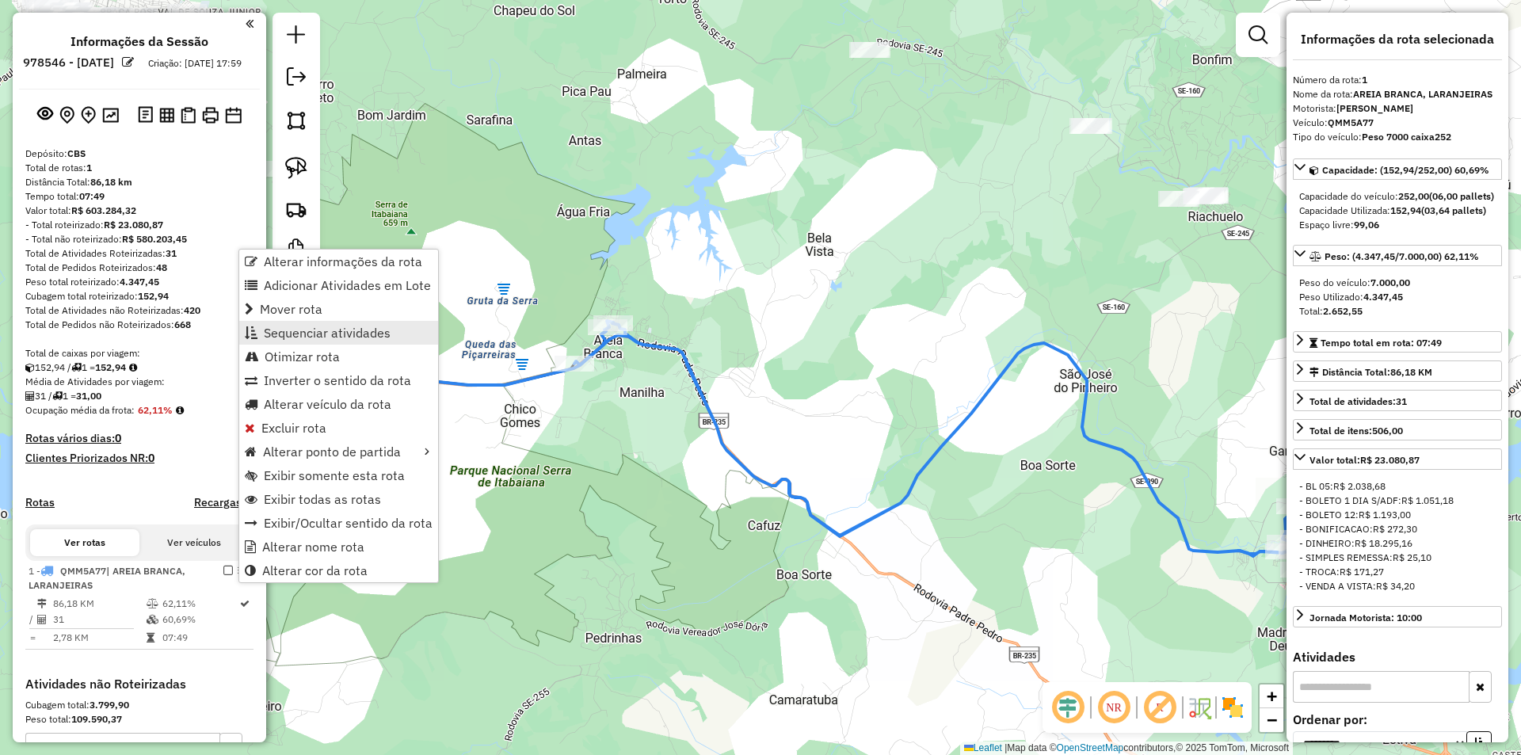
click at [341, 334] on span "Sequenciar atividades" at bounding box center [327, 332] width 127 height 13
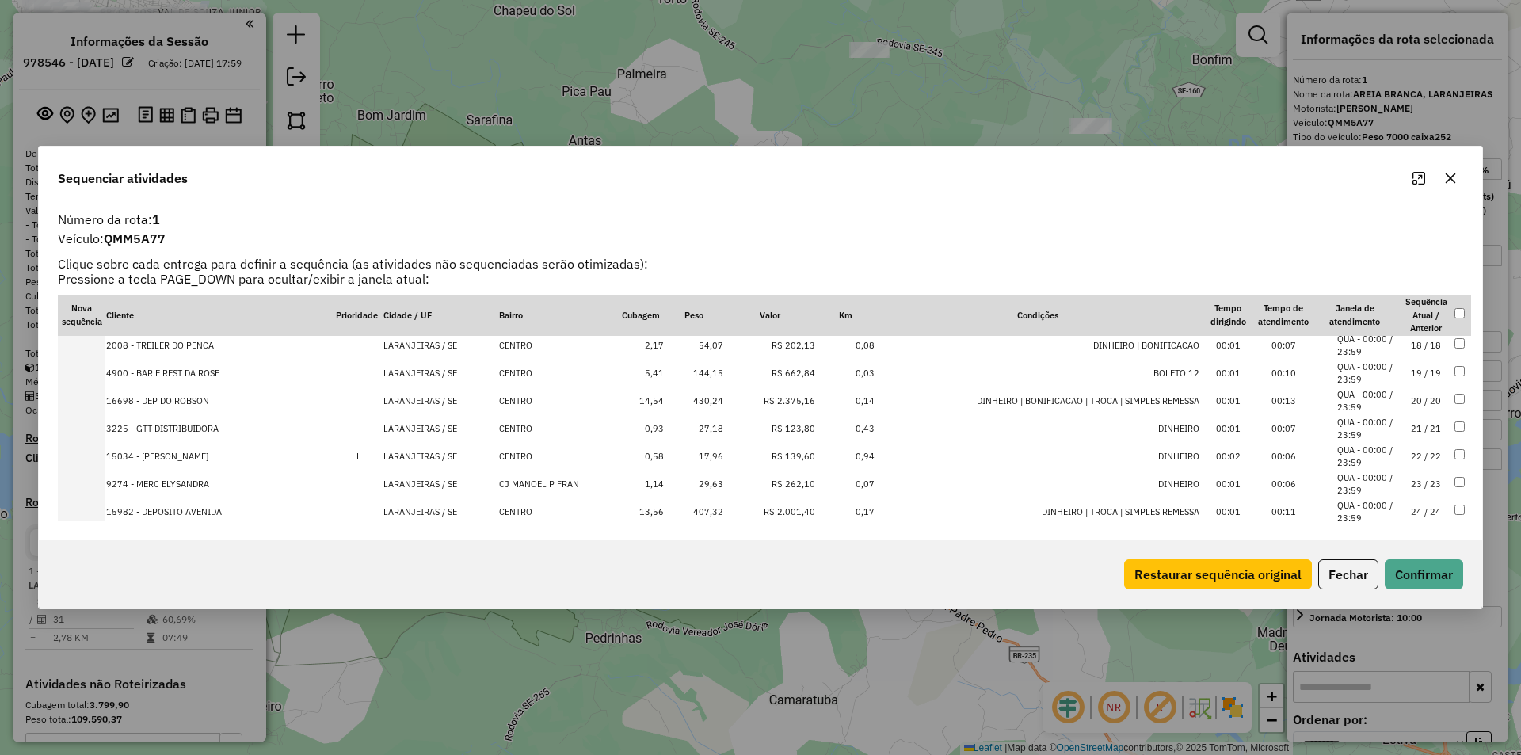
scroll to position [688, 0]
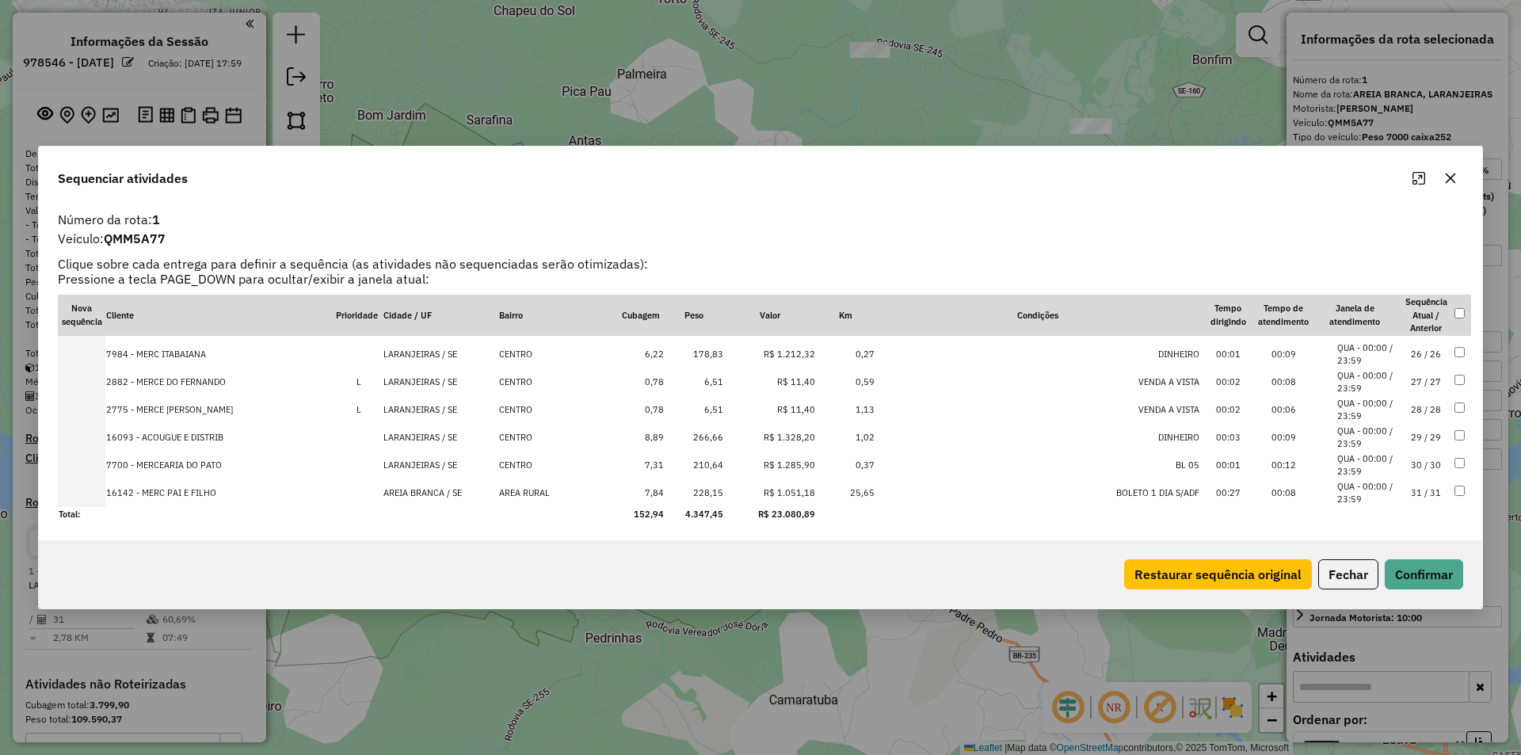
click at [803, 490] on td "R$ 1.051,18" at bounding box center [770, 493] width 92 height 28
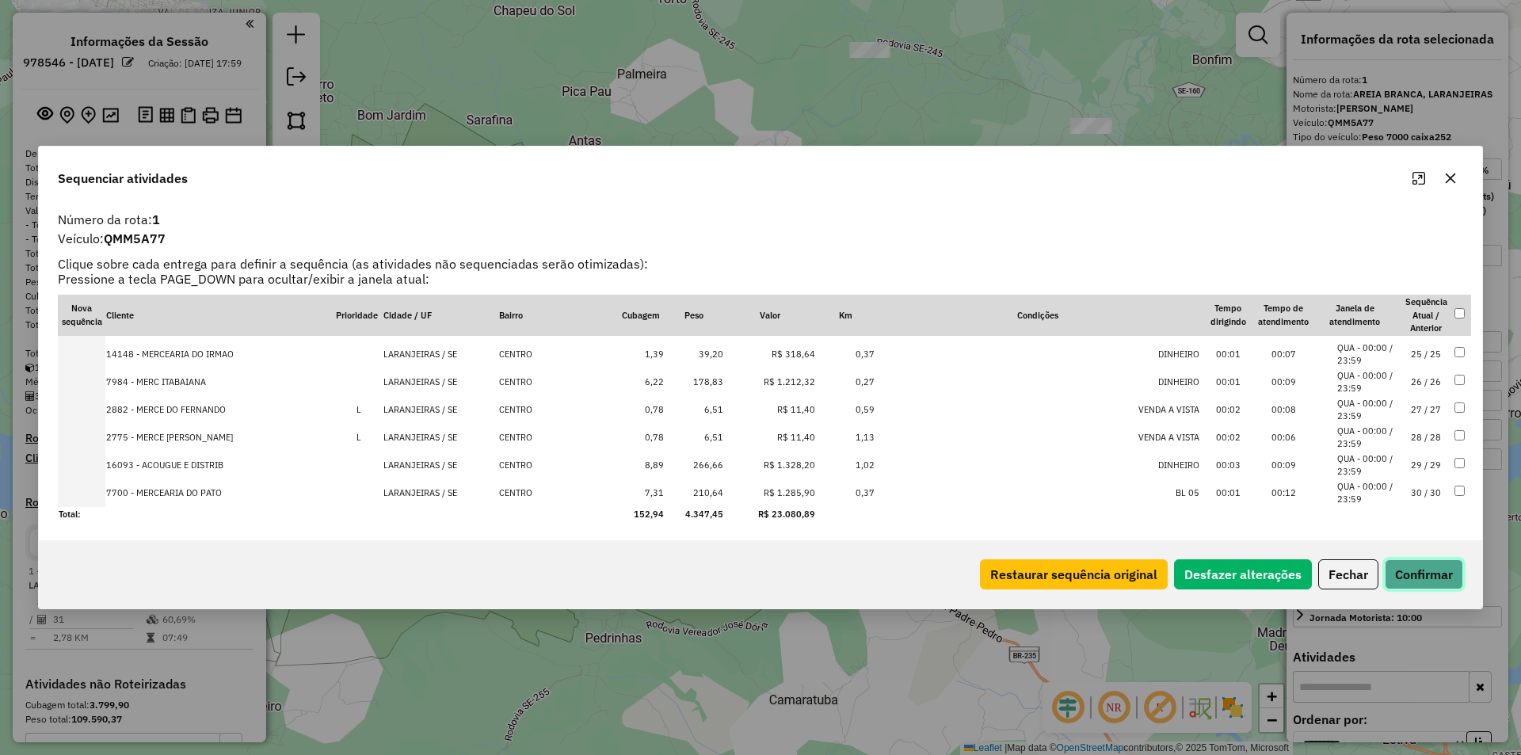
click at [1414, 582] on button "Confirmar" at bounding box center [1424, 574] width 78 height 30
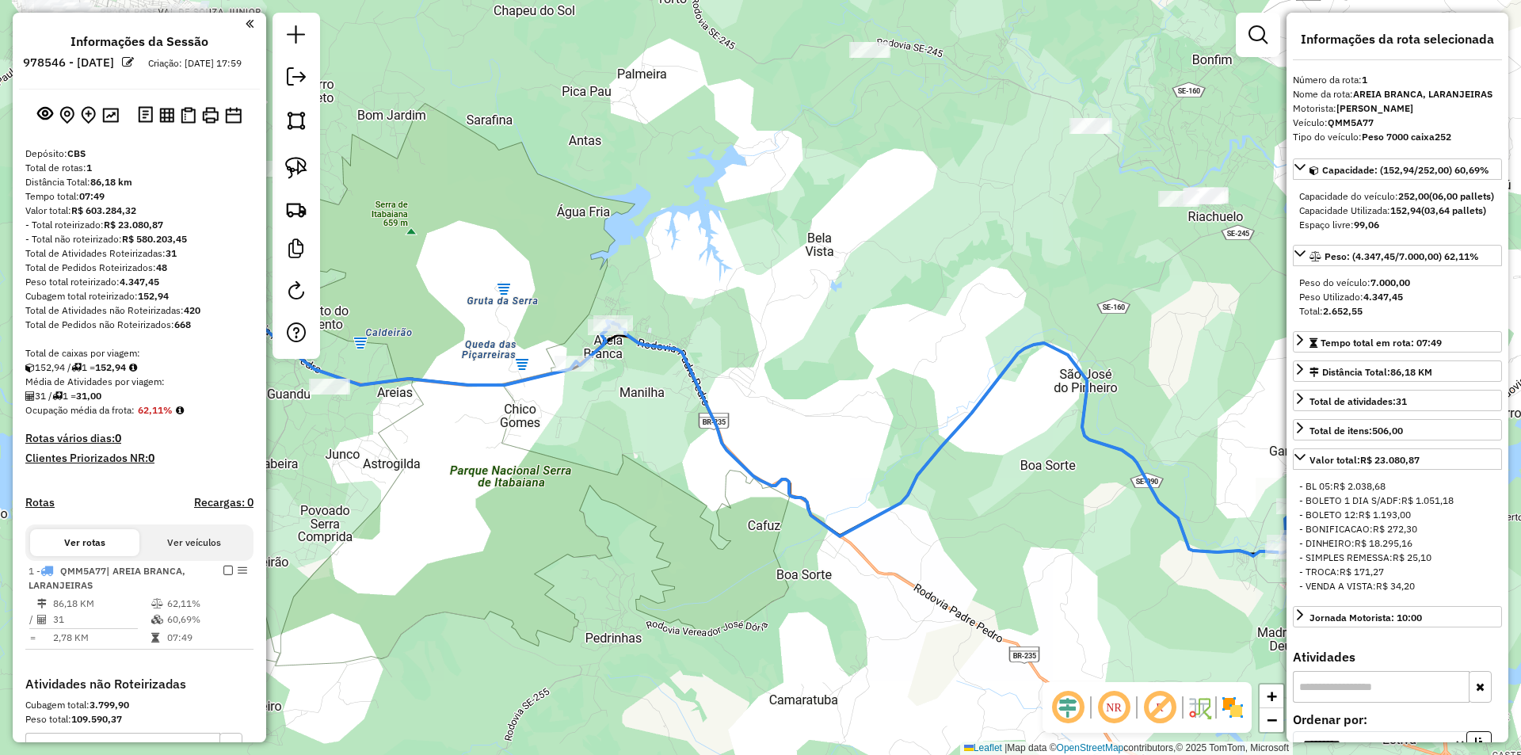
scroll to position [233, 0]
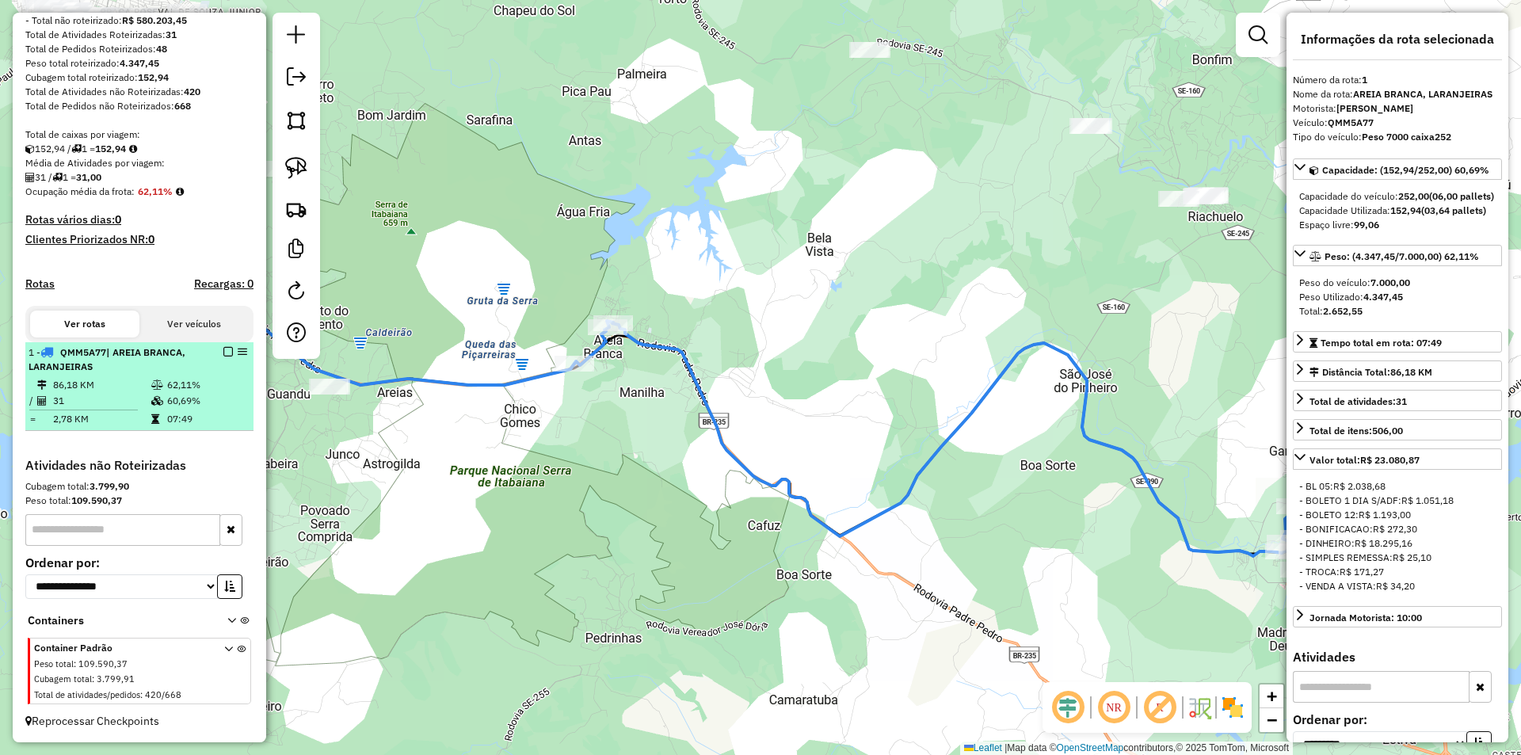
click at [224, 351] on em at bounding box center [228, 352] width 10 height 10
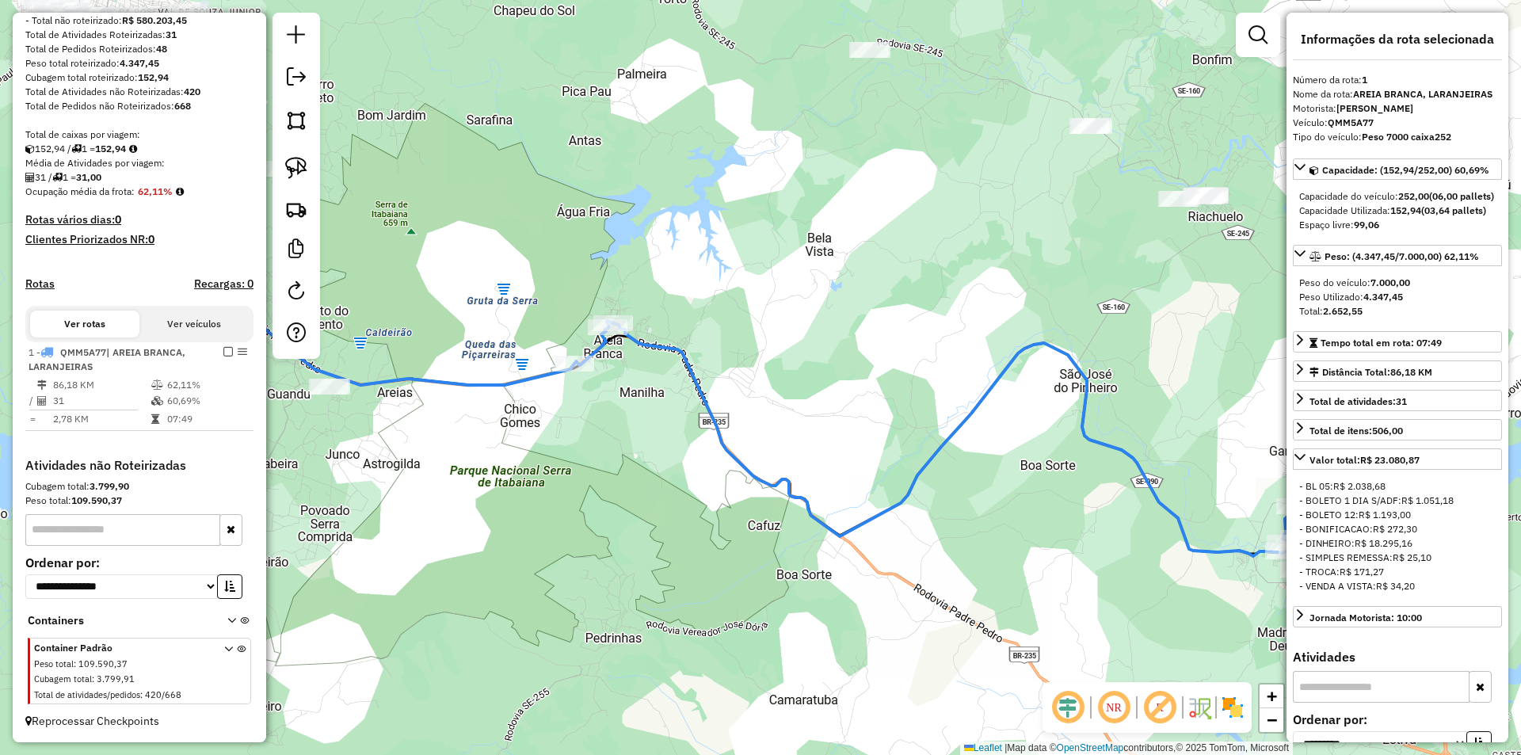
scroll to position [166, 0]
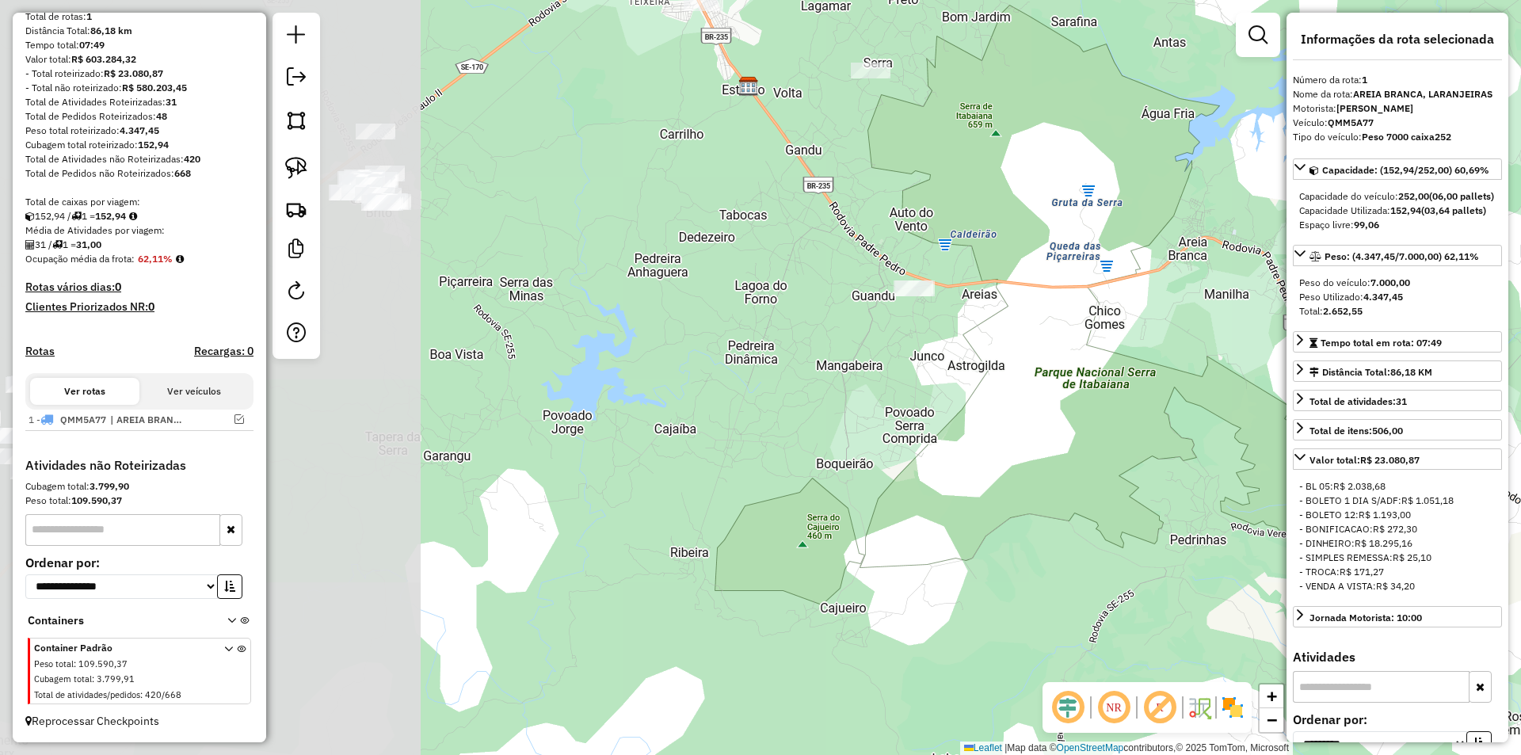
drag, startPoint x: 888, startPoint y: 444, endPoint x: 944, endPoint y: 409, distance: 65.5
click at [944, 409] on div "Janela de atendimento Grade de atendimento Capacidade Transportadoras Veículos …" at bounding box center [760, 377] width 1521 height 755
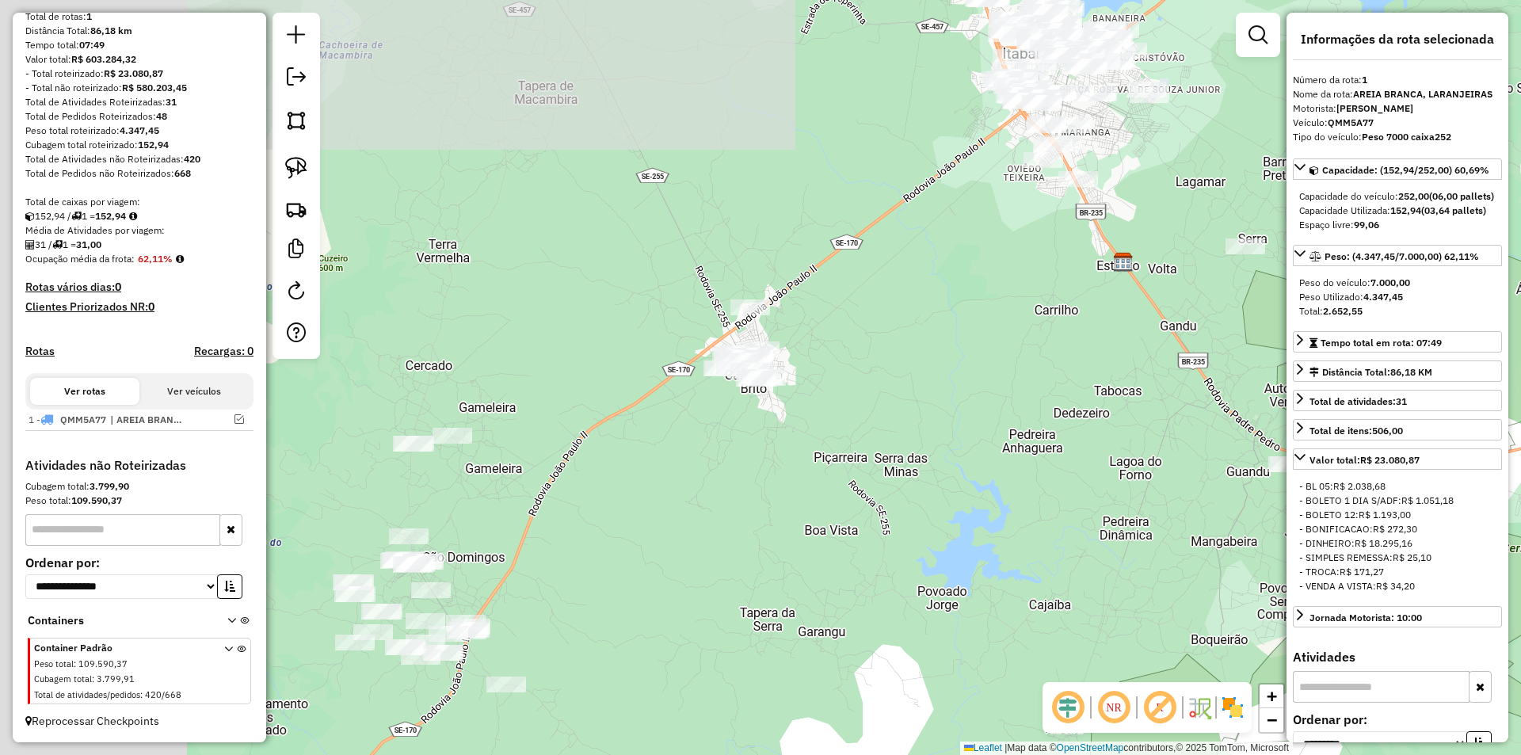
drag, startPoint x: 750, startPoint y: 421, endPoint x: 1034, endPoint y: 542, distance: 308.4
click at [1034, 542] on div "Janela de atendimento Grade de atendimento Capacidade Transportadoras Veículos …" at bounding box center [760, 377] width 1521 height 755
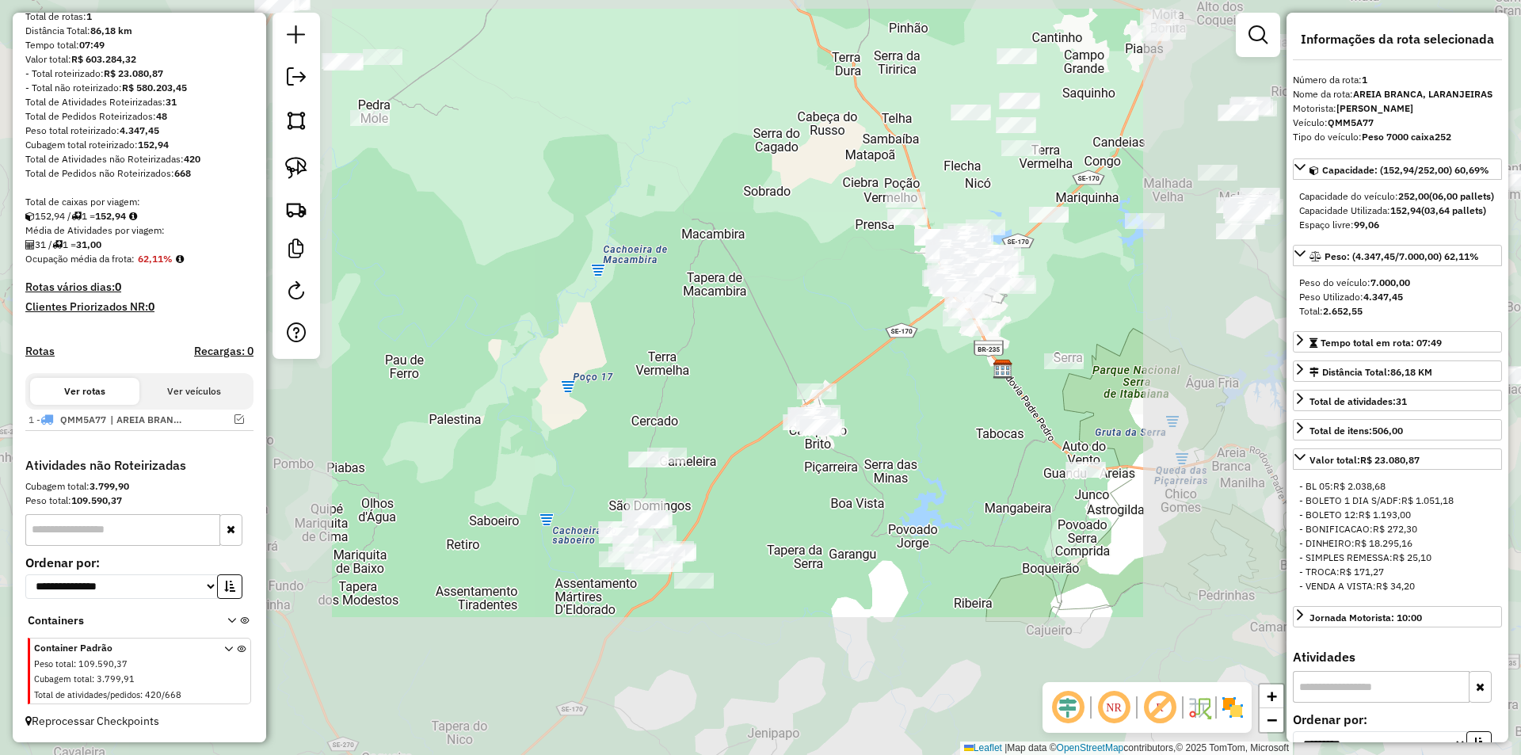
click at [291, 174] on img at bounding box center [296, 168] width 22 height 22
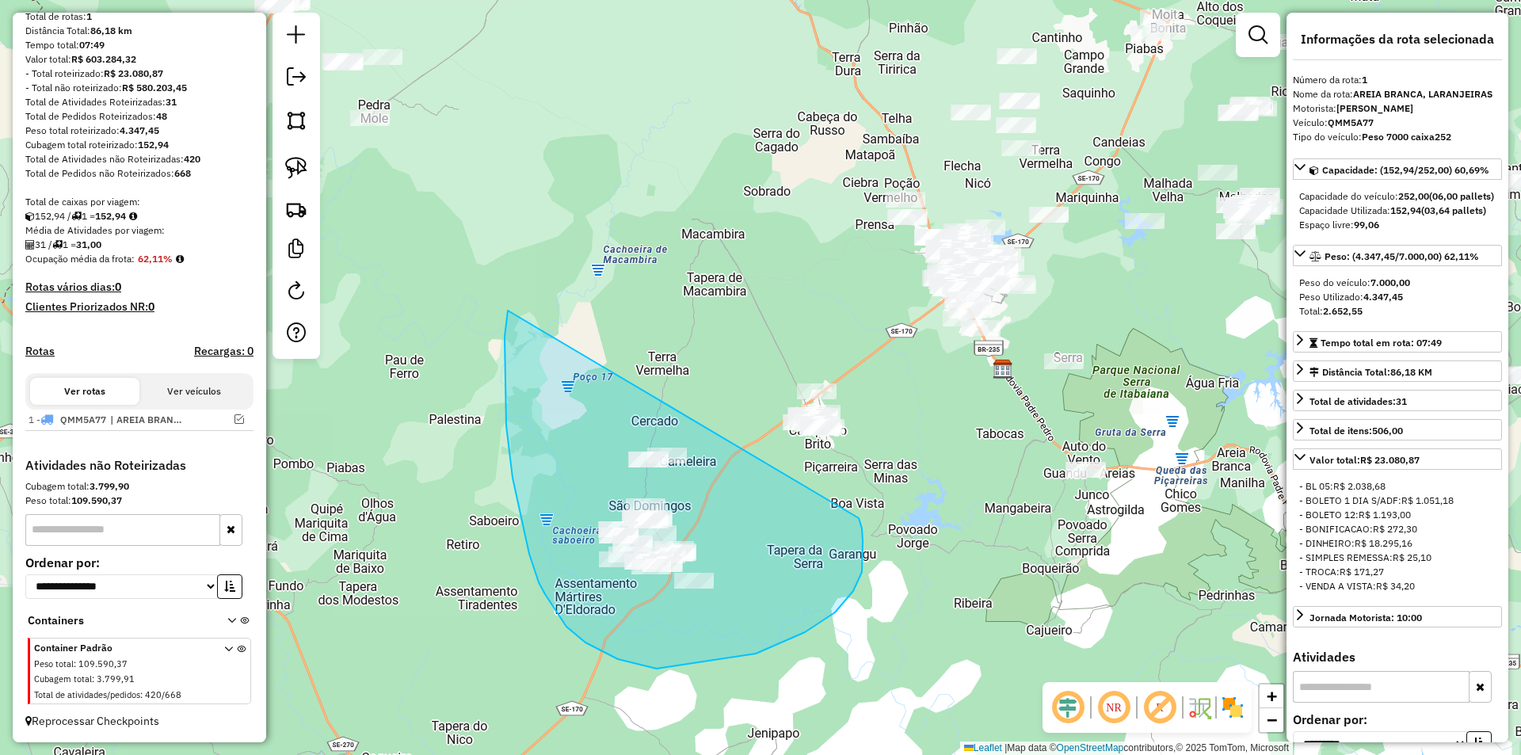
drag, startPoint x: 505, startPoint y: 378, endPoint x: 859, endPoint y: 518, distance: 380.9
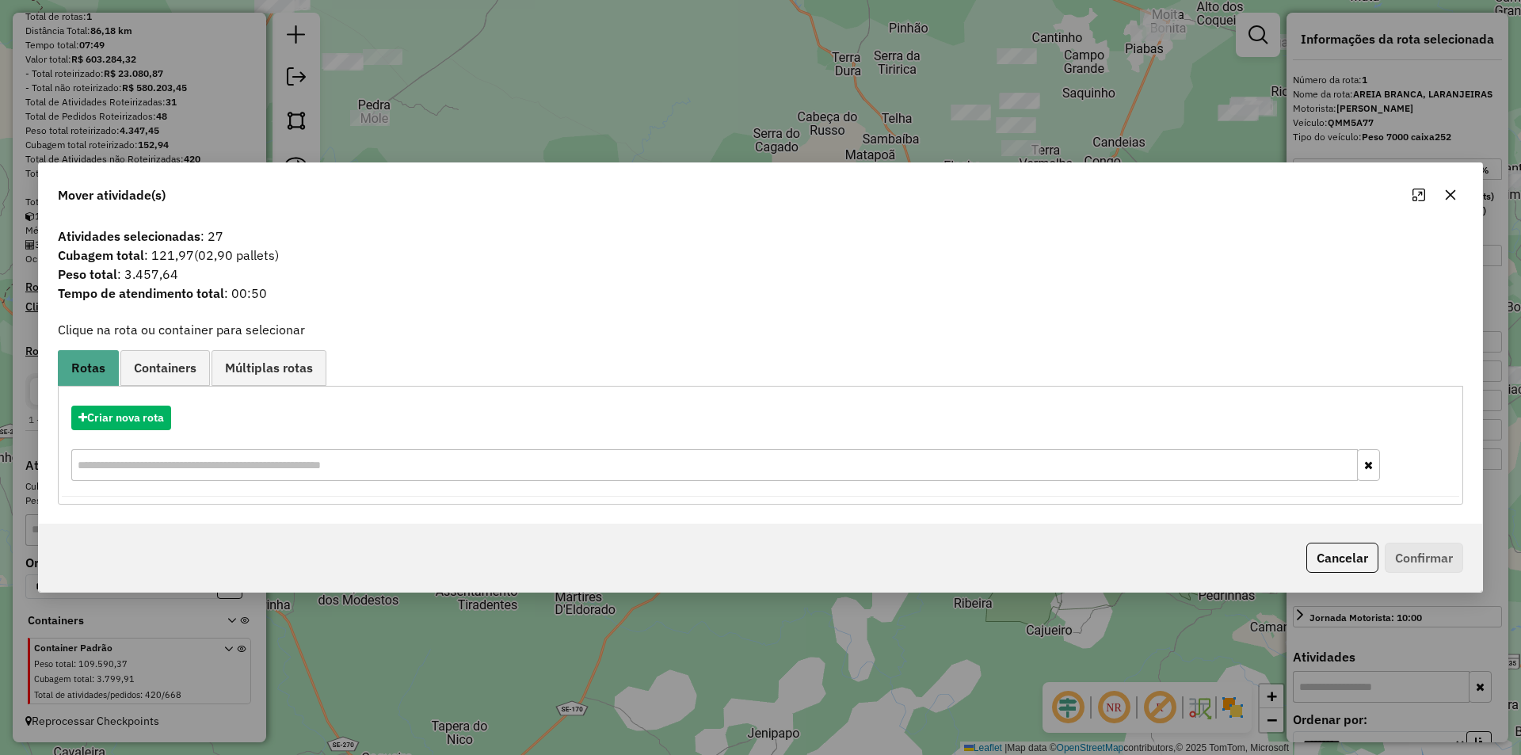
click at [144, 435] on div "Criar nova rota" at bounding box center [761, 445] width 1398 height 103
click at [148, 418] on button "Criar nova rota" at bounding box center [121, 418] width 100 height 25
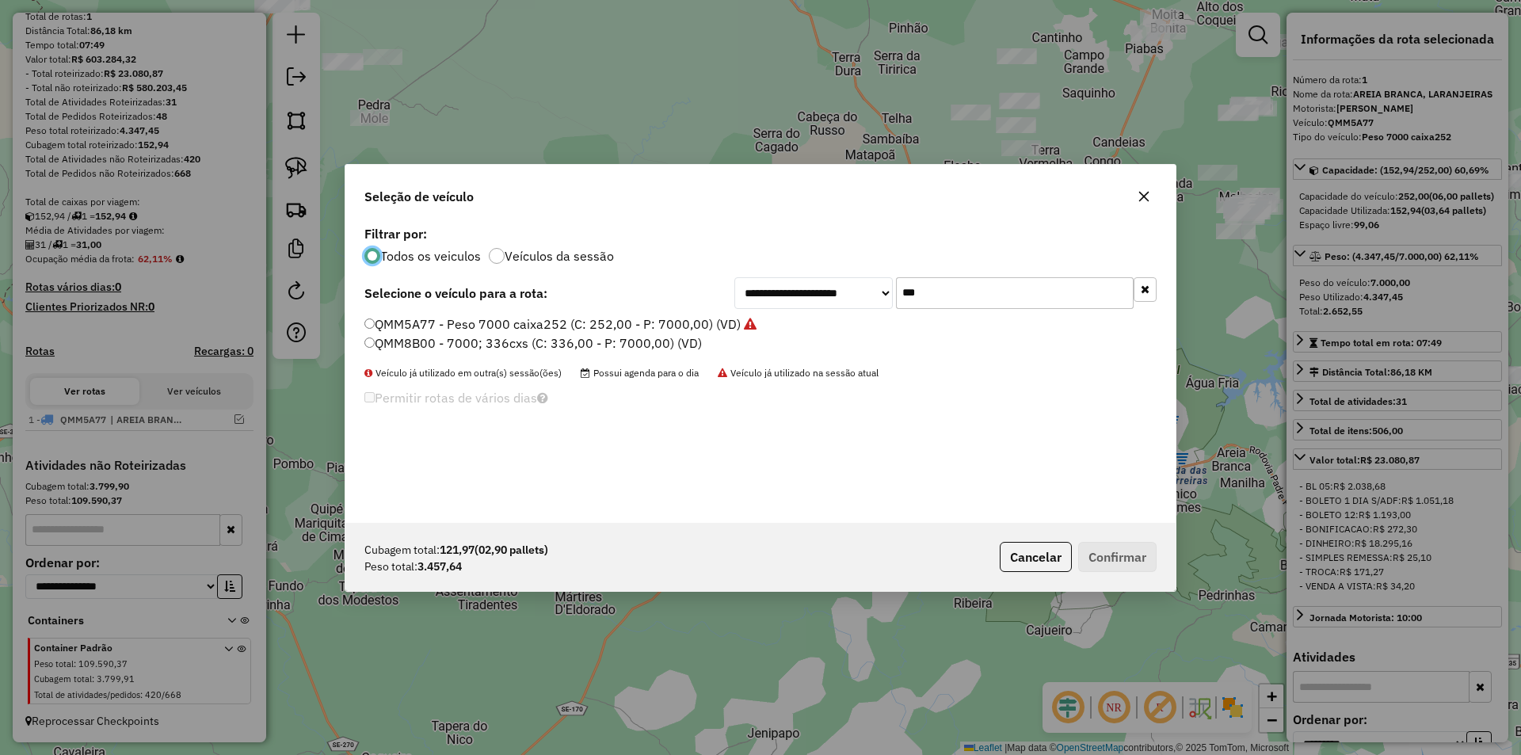
scroll to position [9, 5]
click at [958, 300] on input "***" at bounding box center [1015, 293] width 238 height 32
type input "***"
click at [533, 353] on label "RRB9A41 - 7000; 336cxs (C: 336,00 - P: 7000,00) (VD)" at bounding box center [530, 362] width 332 height 19
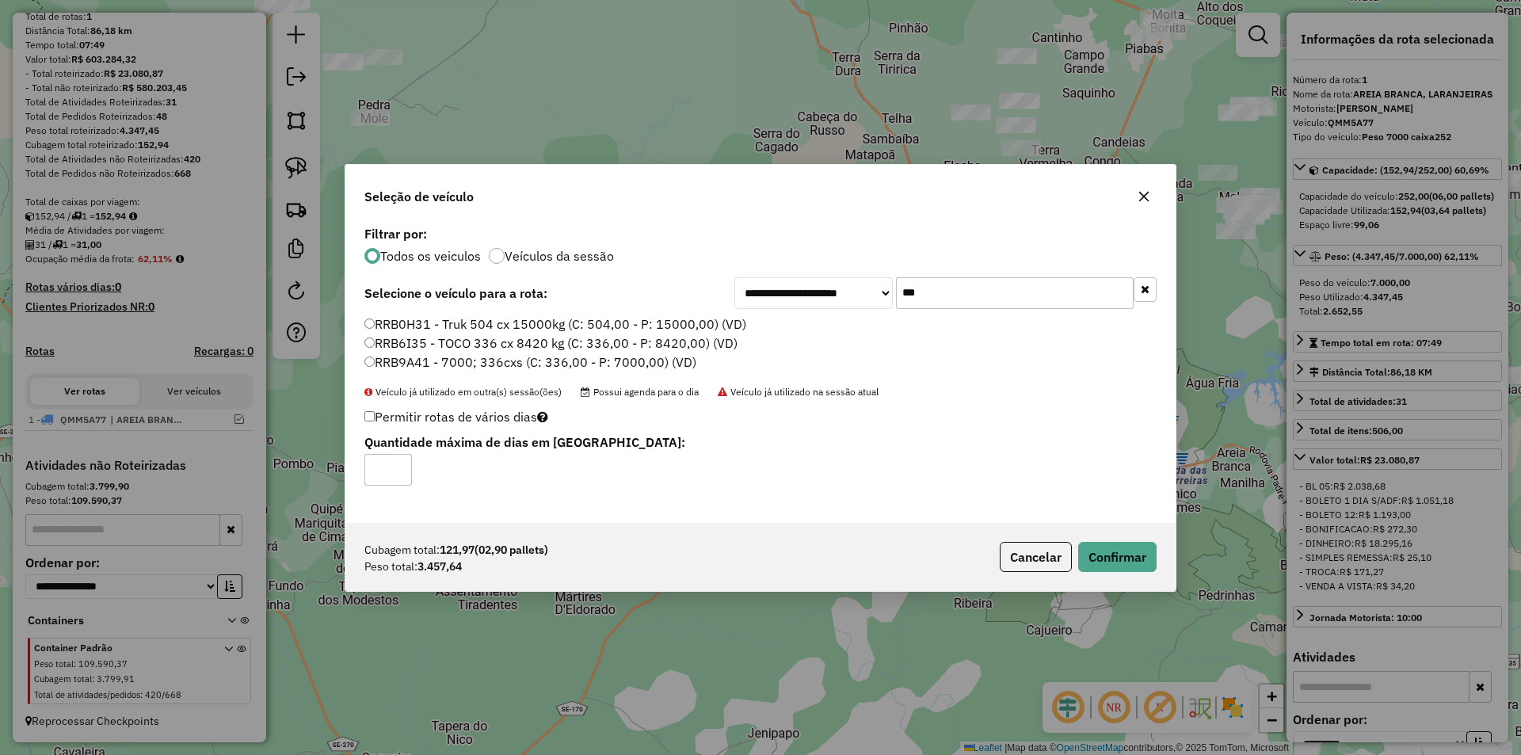
click at [681, 340] on label "RRB6I35 - TOCO 336 cx 8420 kg (C: 336,00 - P: 8420,00) (VD)" at bounding box center [550, 343] width 373 height 19
click at [1103, 551] on button "Confirmar" at bounding box center [1117, 557] width 78 height 30
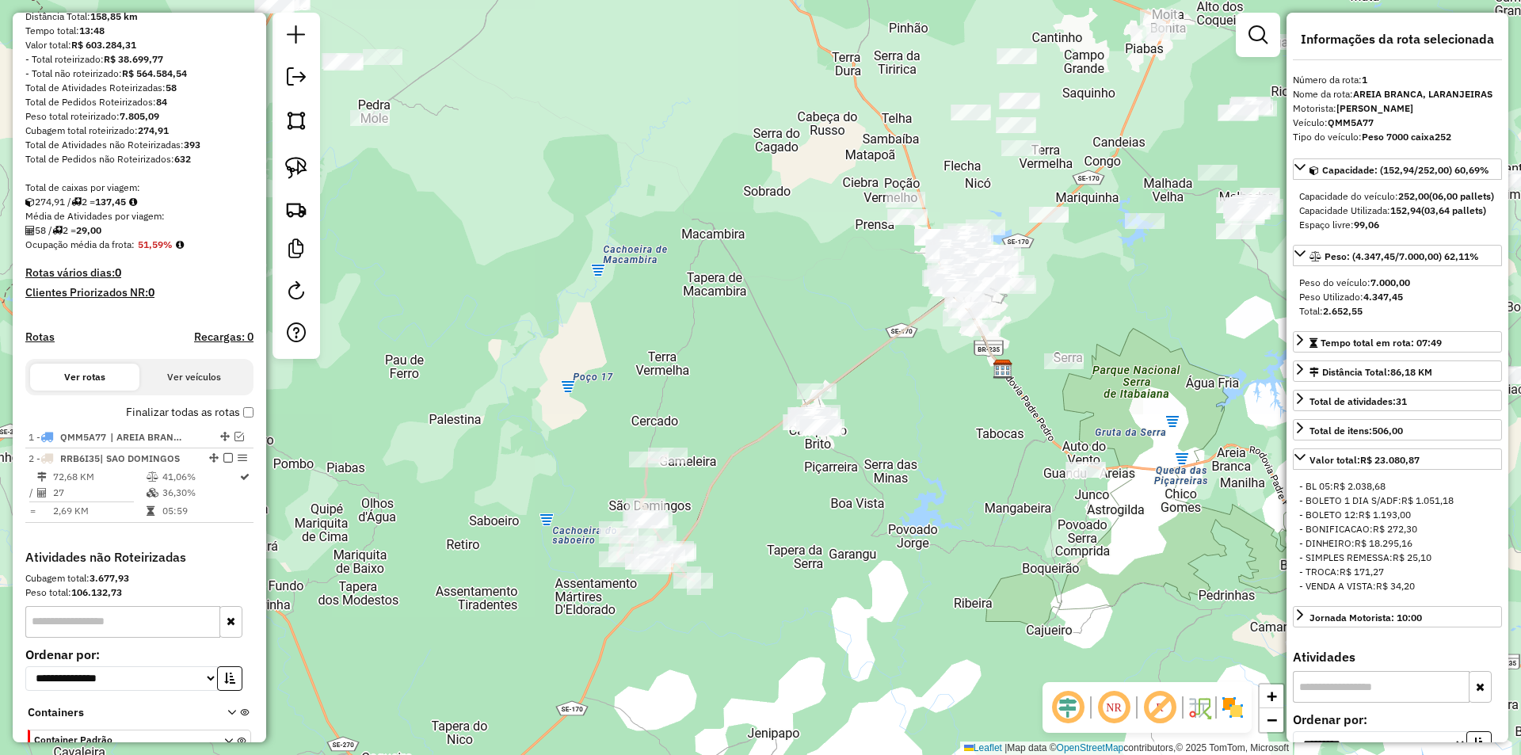
scroll to position [272, 0]
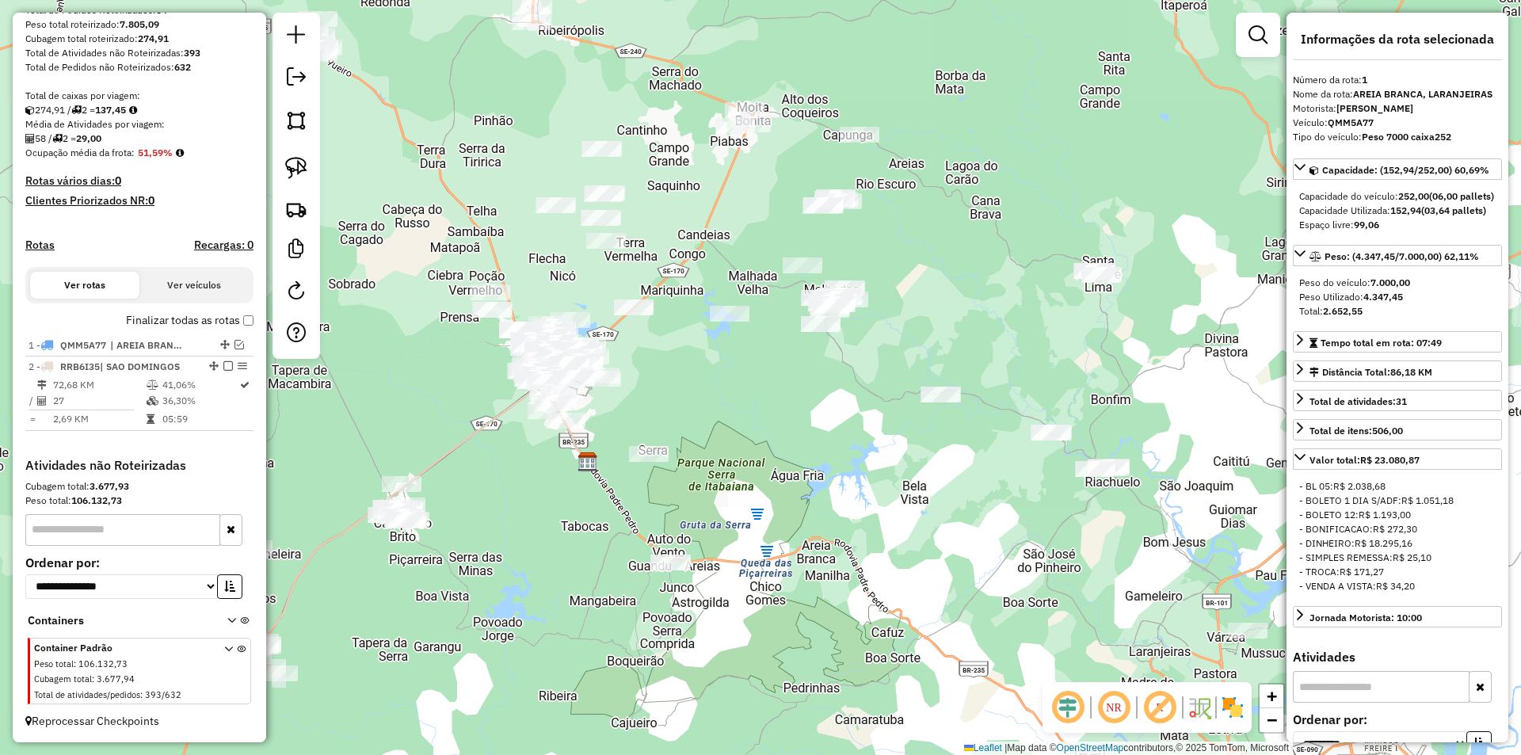
drag, startPoint x: 752, startPoint y: 334, endPoint x: 319, endPoint y: 523, distance: 471.9
click at [321, 523] on div "Janela de atendimento Grade de atendimento Capacidade Transportadoras Veículos …" at bounding box center [760, 377] width 1521 height 755
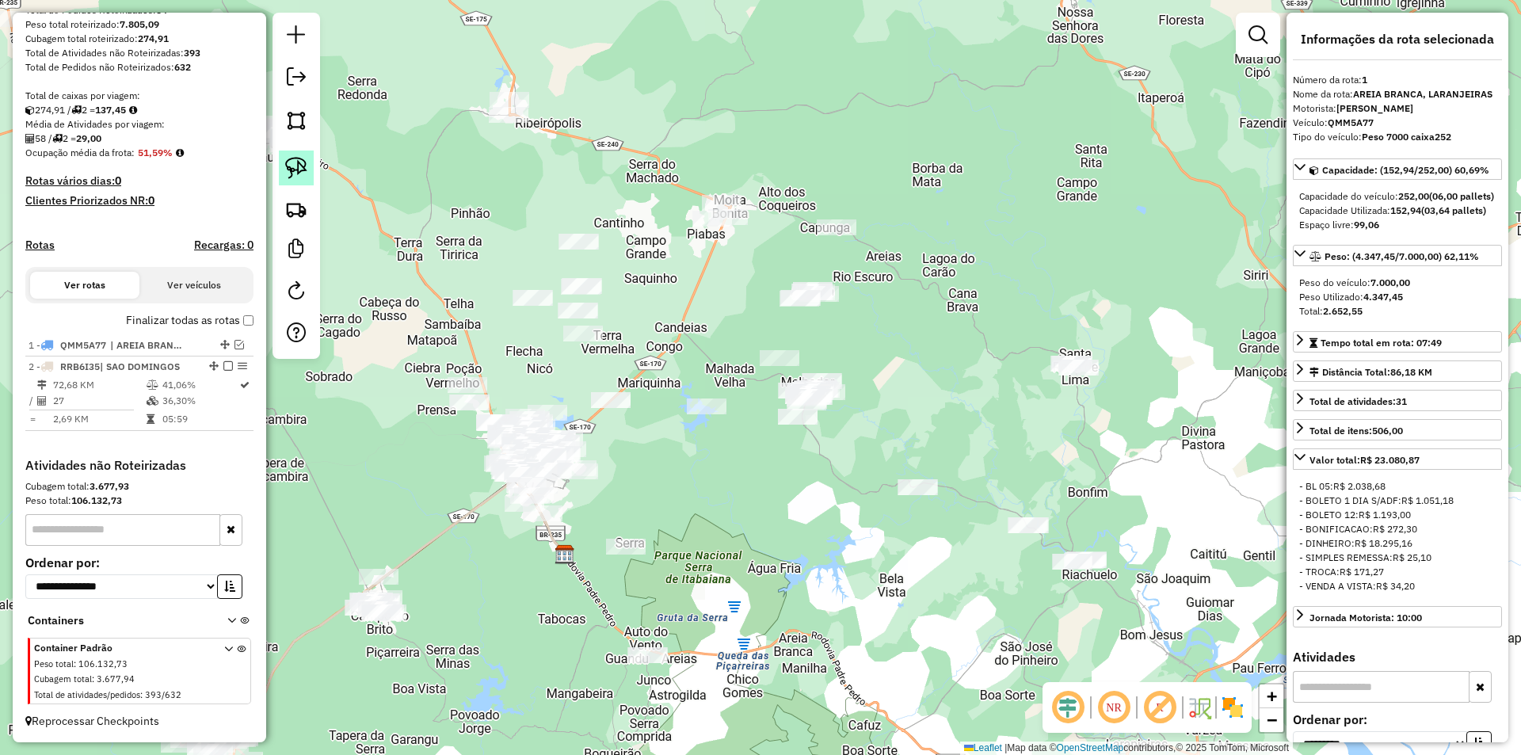
click at [291, 164] on img at bounding box center [296, 168] width 22 height 22
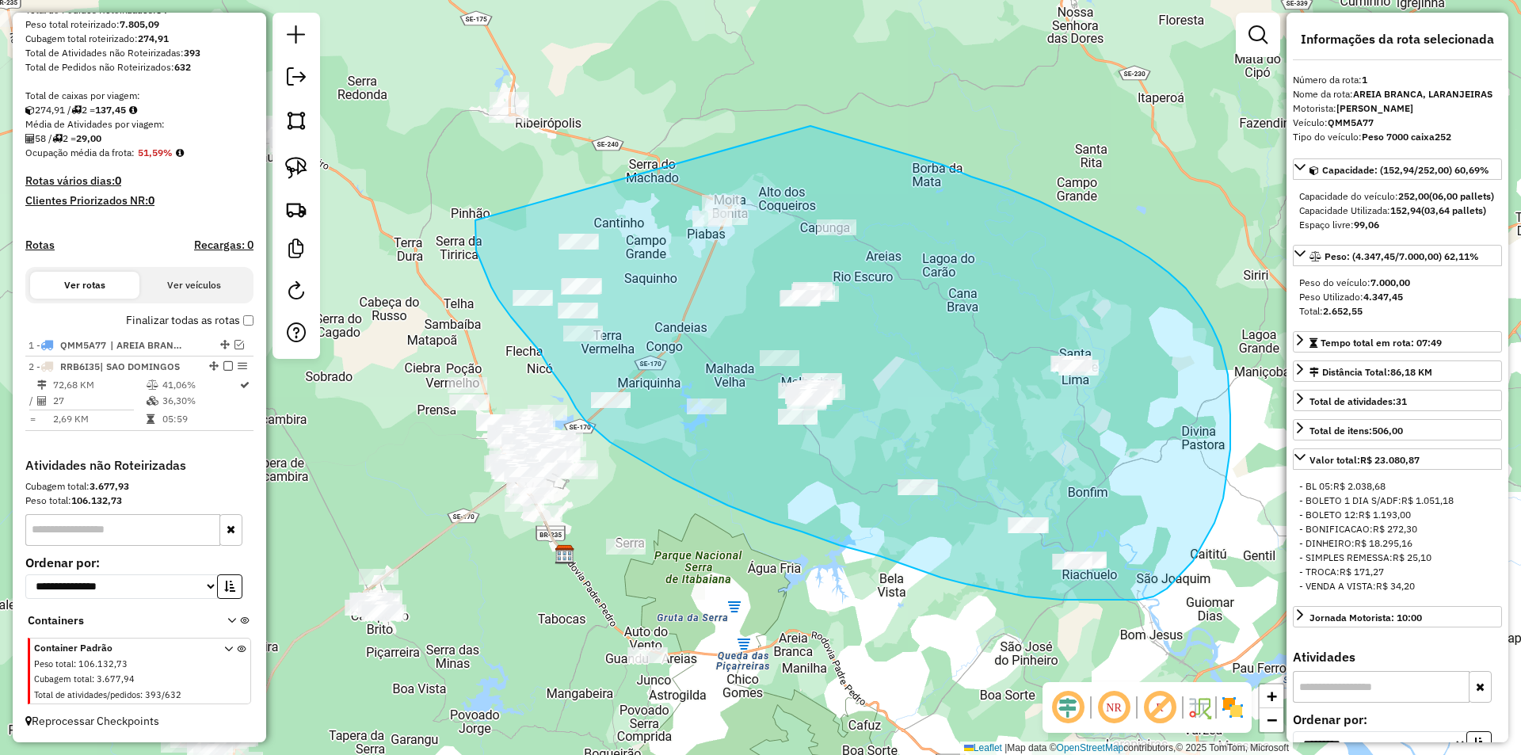
drag, startPoint x: 475, startPoint y: 241, endPoint x: 810, endPoint y: 126, distance: 354.3
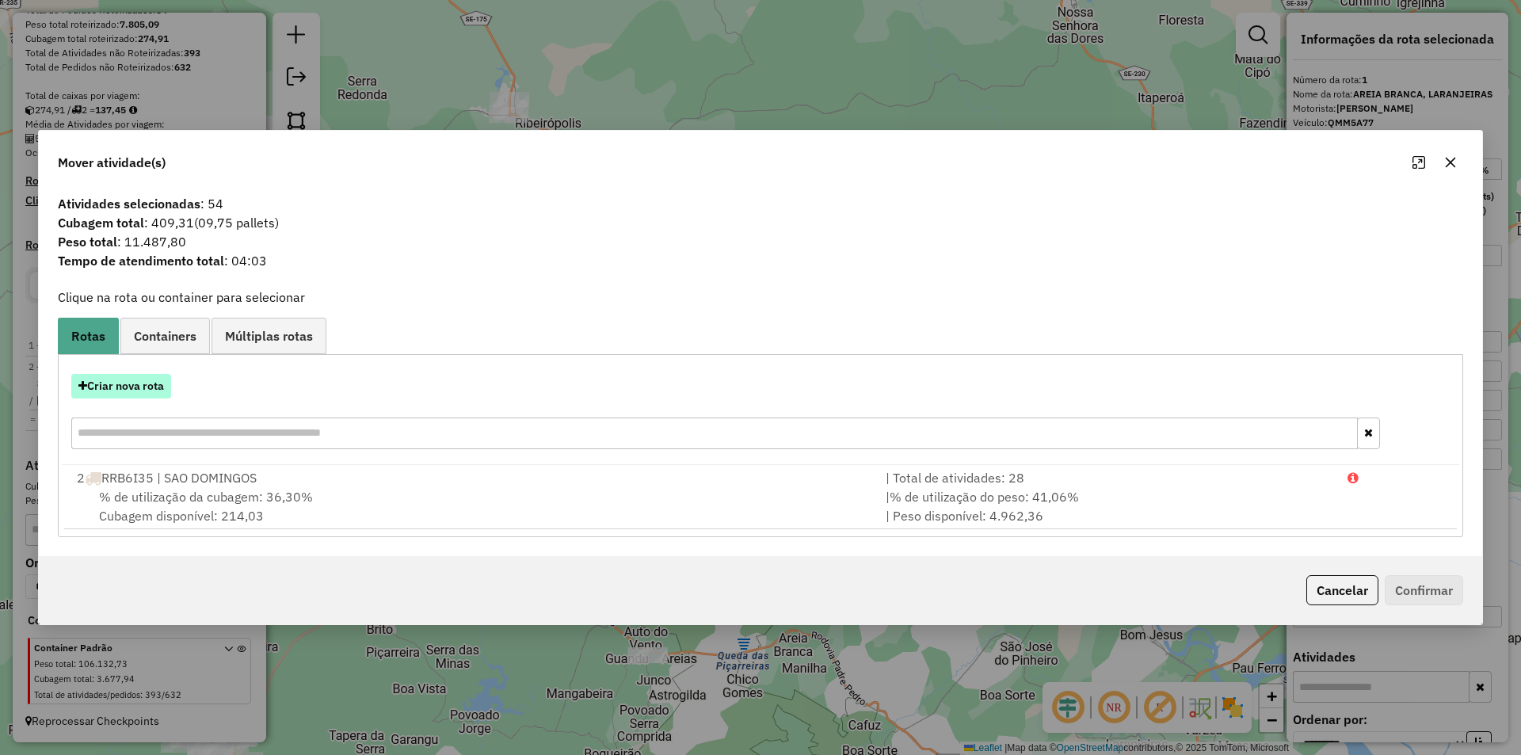
click at [140, 383] on button "Criar nova rota" at bounding box center [121, 386] width 100 height 25
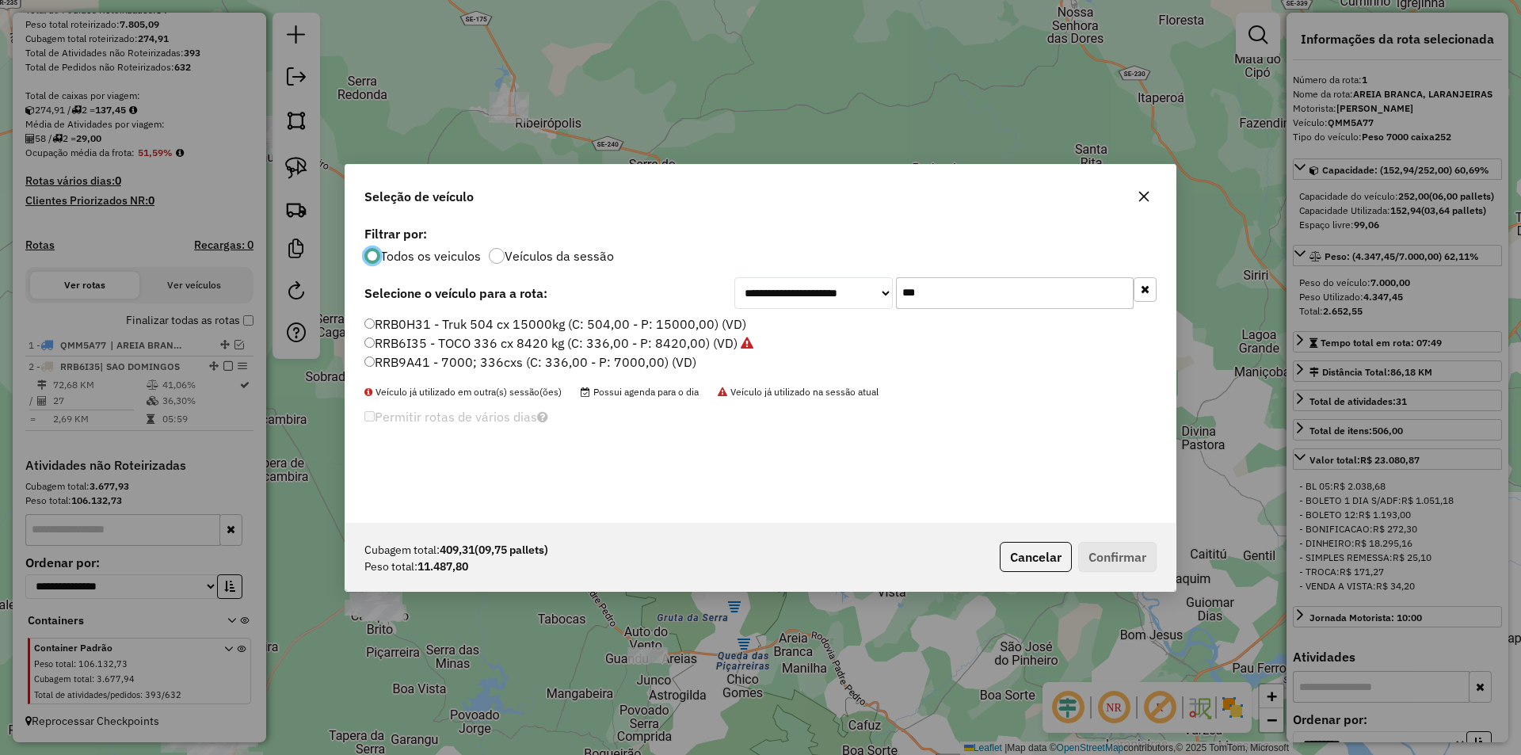
scroll to position [9, 5]
click at [970, 303] on input "***" at bounding box center [1015, 293] width 238 height 32
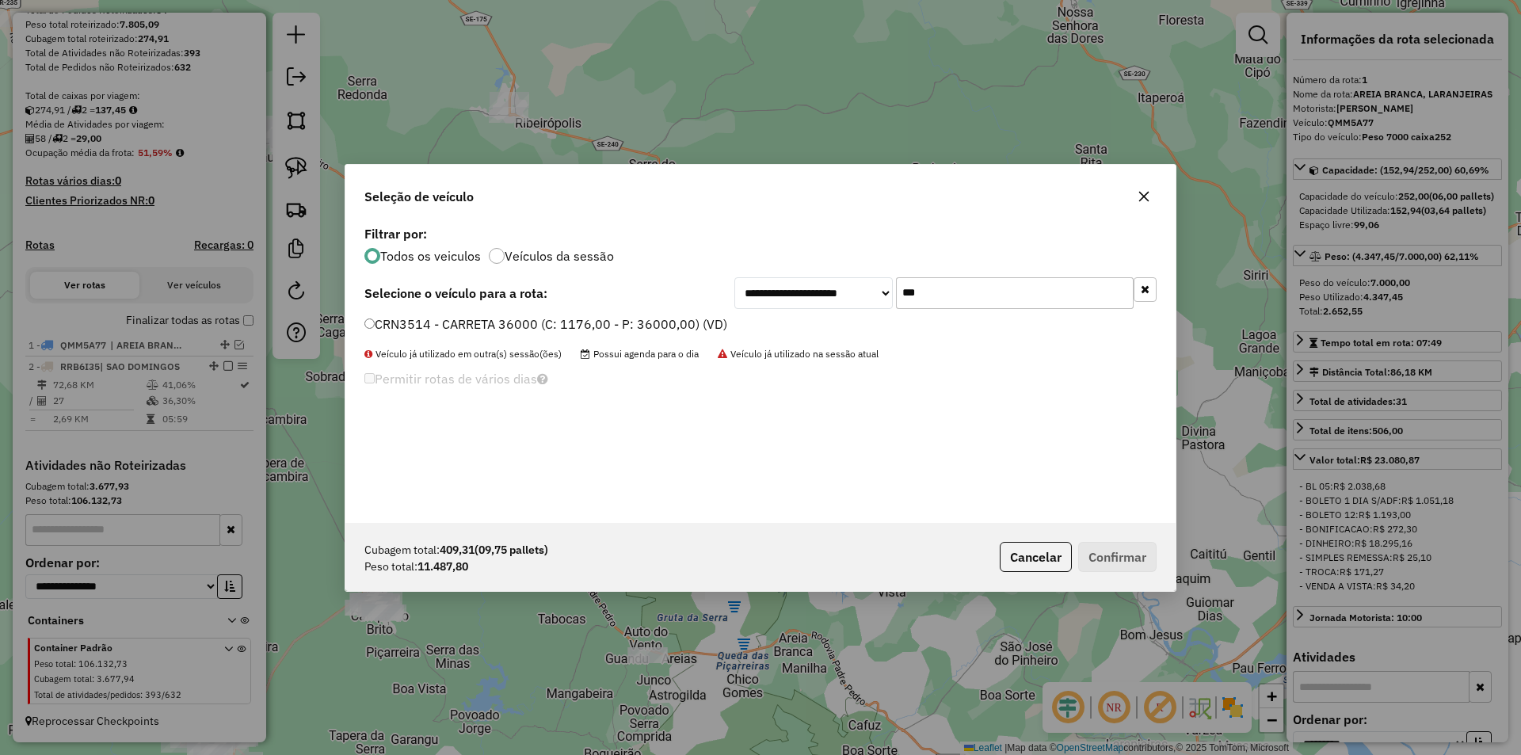
type input "***"
click at [648, 327] on label "CRN3514 - CARRETA 36000 (C: 1176,00 - P: 36000,00) (VD)" at bounding box center [545, 324] width 363 height 19
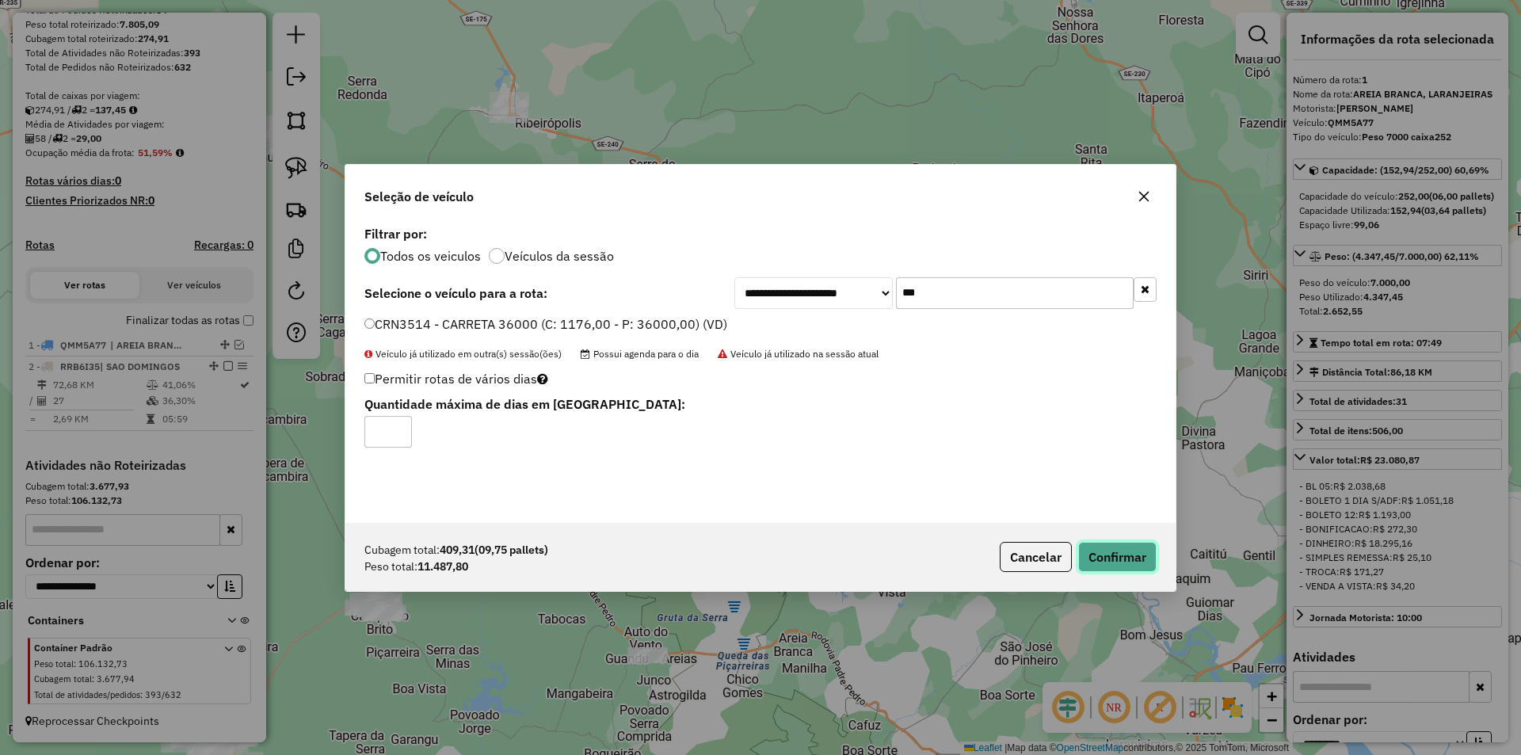
click at [1116, 565] on button "Confirmar" at bounding box center [1117, 557] width 78 height 30
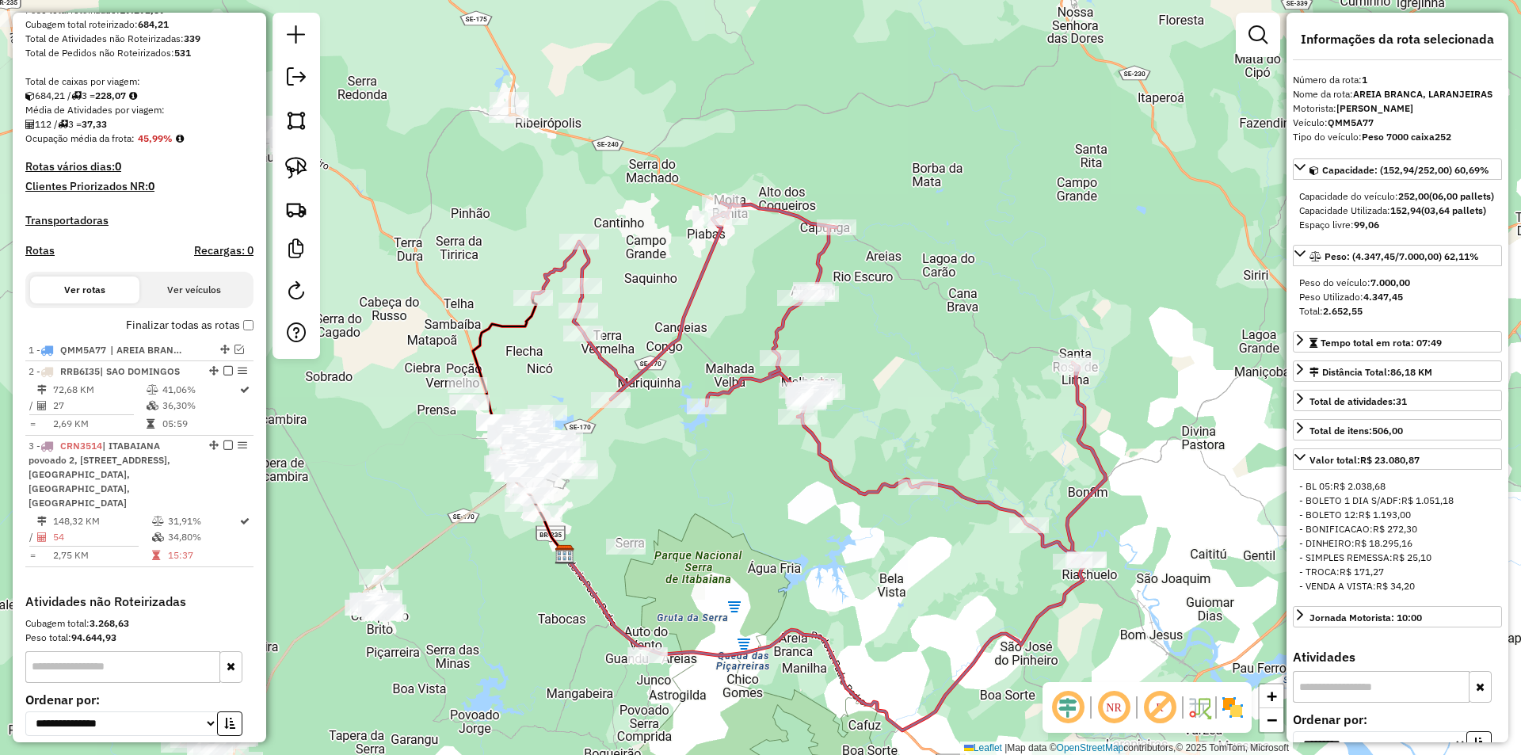
scroll to position [409, 0]
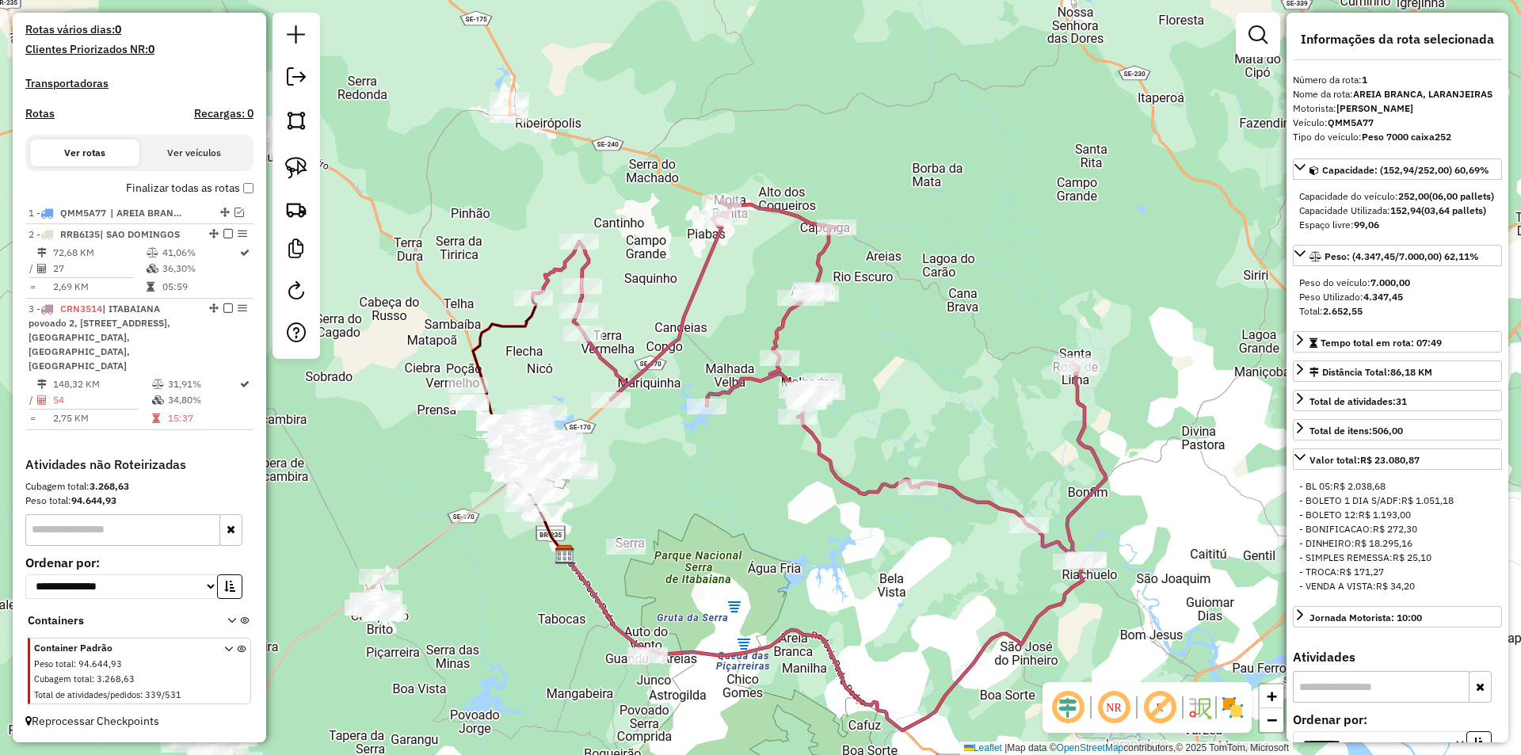
drag, startPoint x: 863, startPoint y: 525, endPoint x: 765, endPoint y: 456, distance: 120.5
click at [795, 489] on div "Janela de atendimento Grade de atendimento Capacidade Transportadoras Veículos …" at bounding box center [760, 377] width 1521 height 755
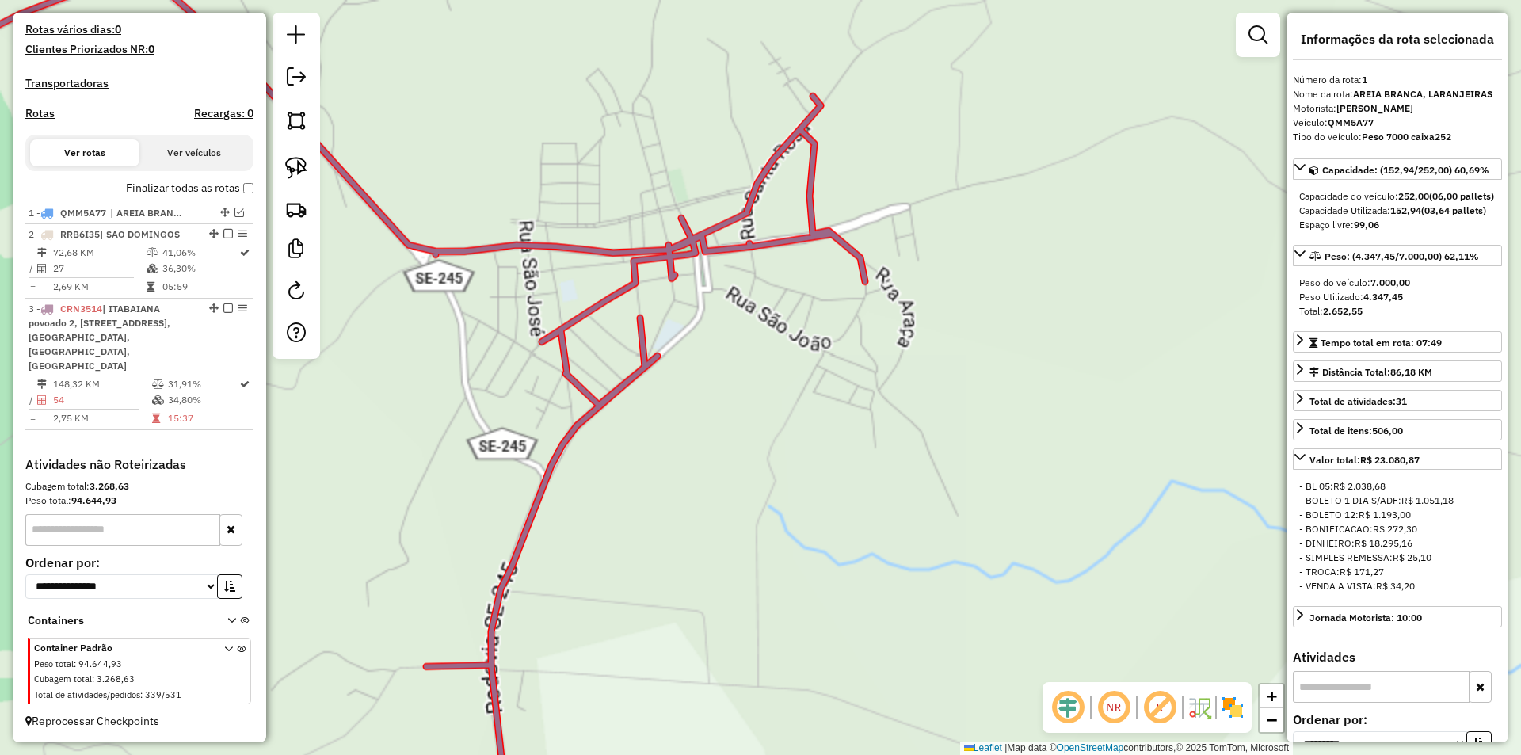
click at [678, 419] on div "Janela de atendimento Grade de atendimento Capacidade Transportadoras Veículos …" at bounding box center [760, 377] width 1521 height 755
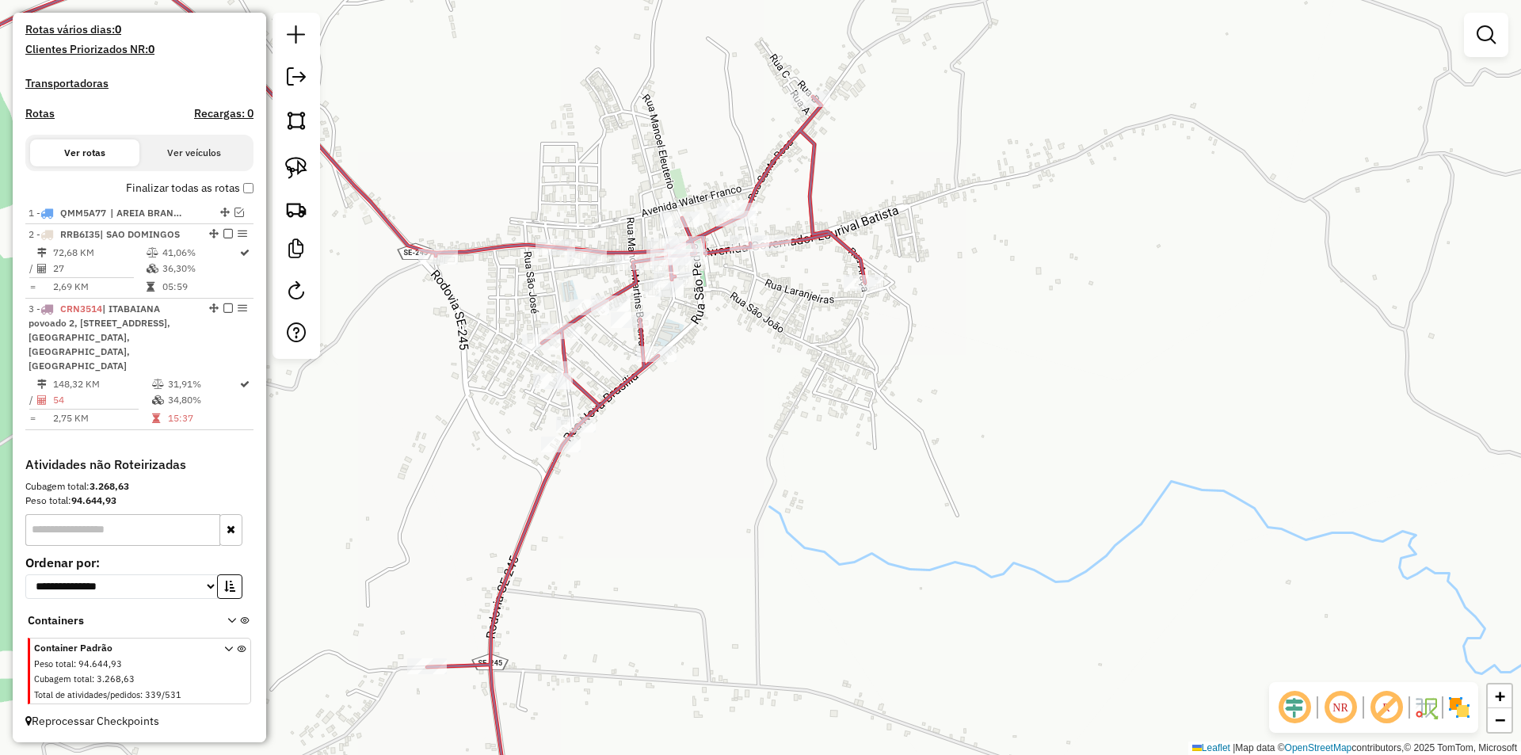
click at [304, 170] on img at bounding box center [296, 168] width 22 height 22
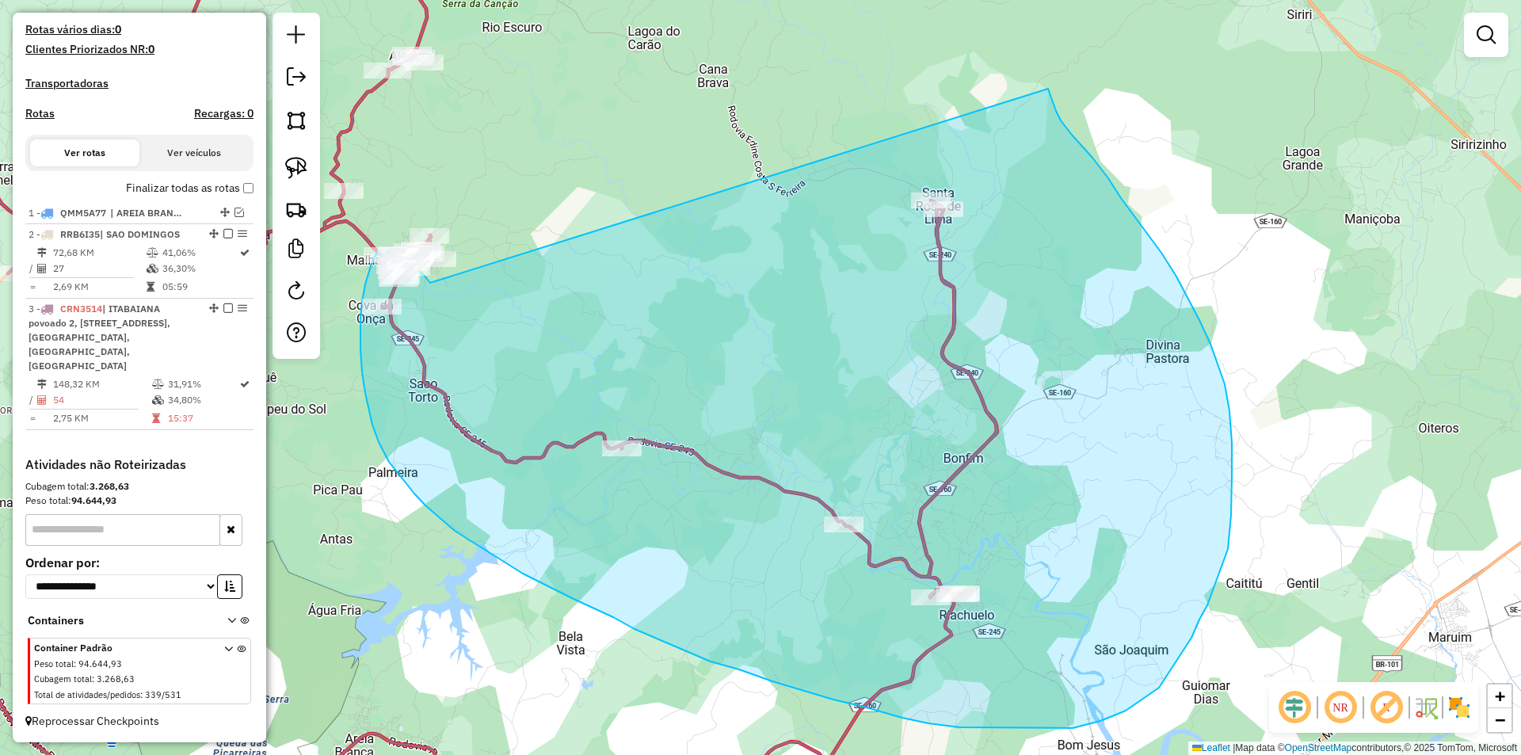
drag, startPoint x: 807, startPoint y: 457, endPoint x: 1045, endPoint y: 87, distance: 439.7
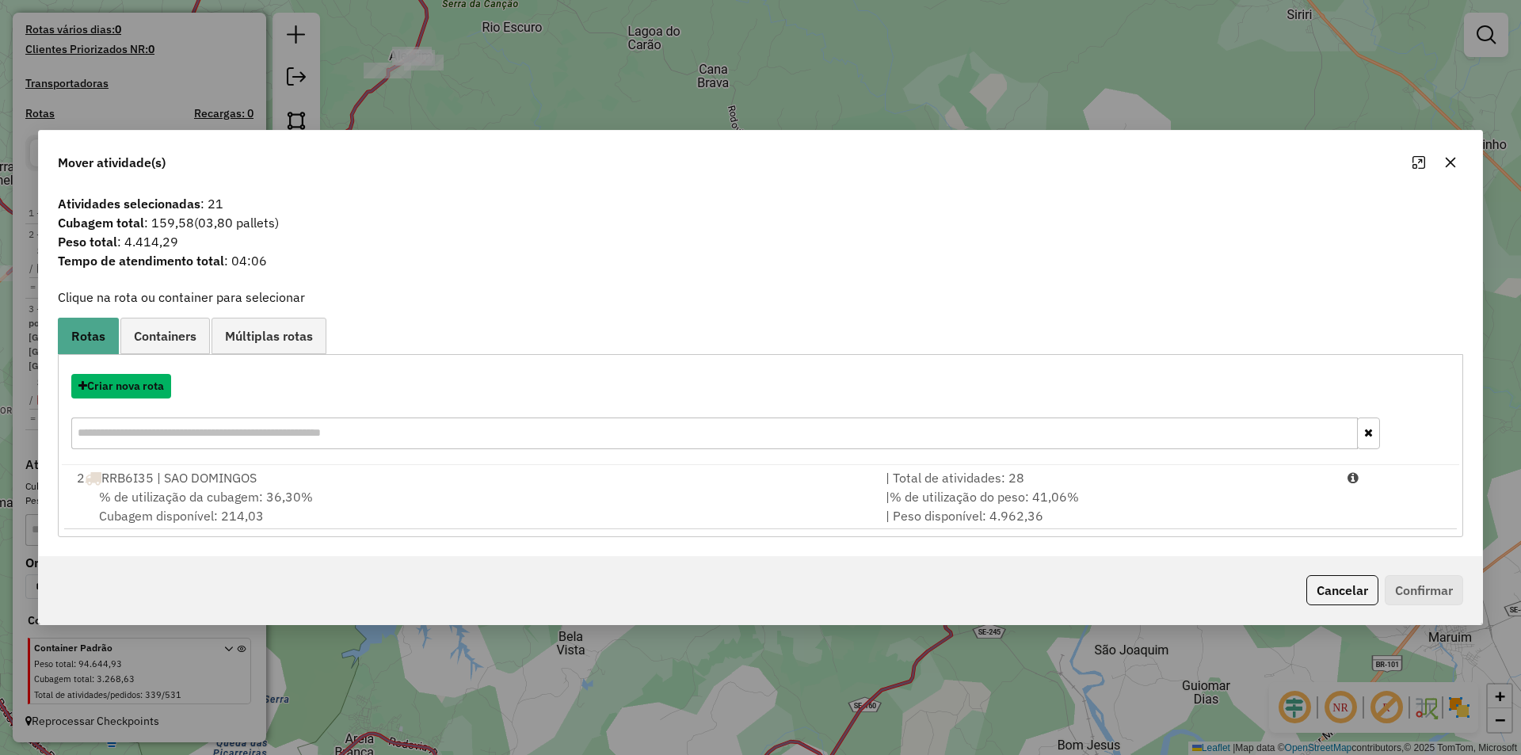
click at [141, 387] on button "Criar nova rota" at bounding box center [121, 386] width 100 height 25
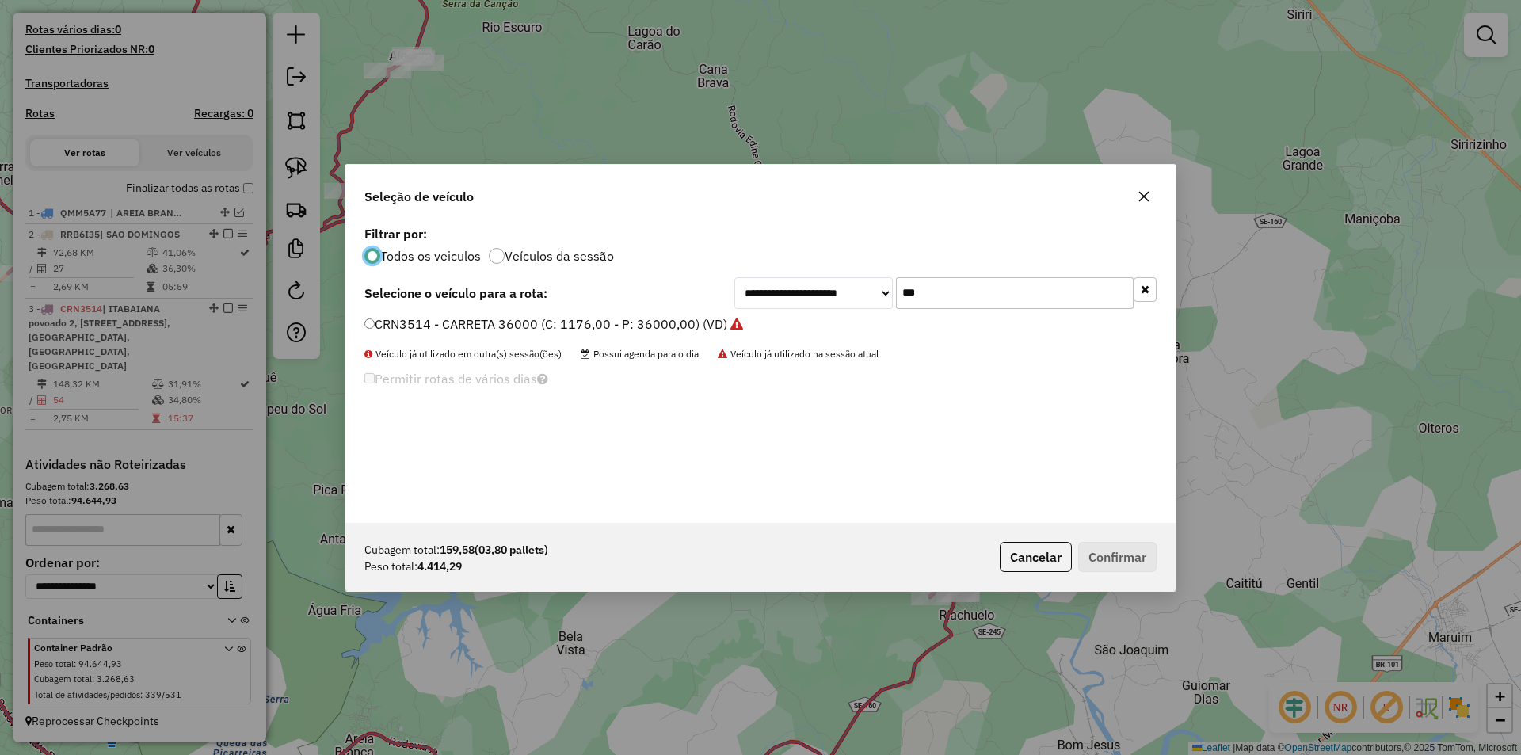
scroll to position [9, 5]
click at [1012, 284] on input "***" at bounding box center [1015, 293] width 238 height 32
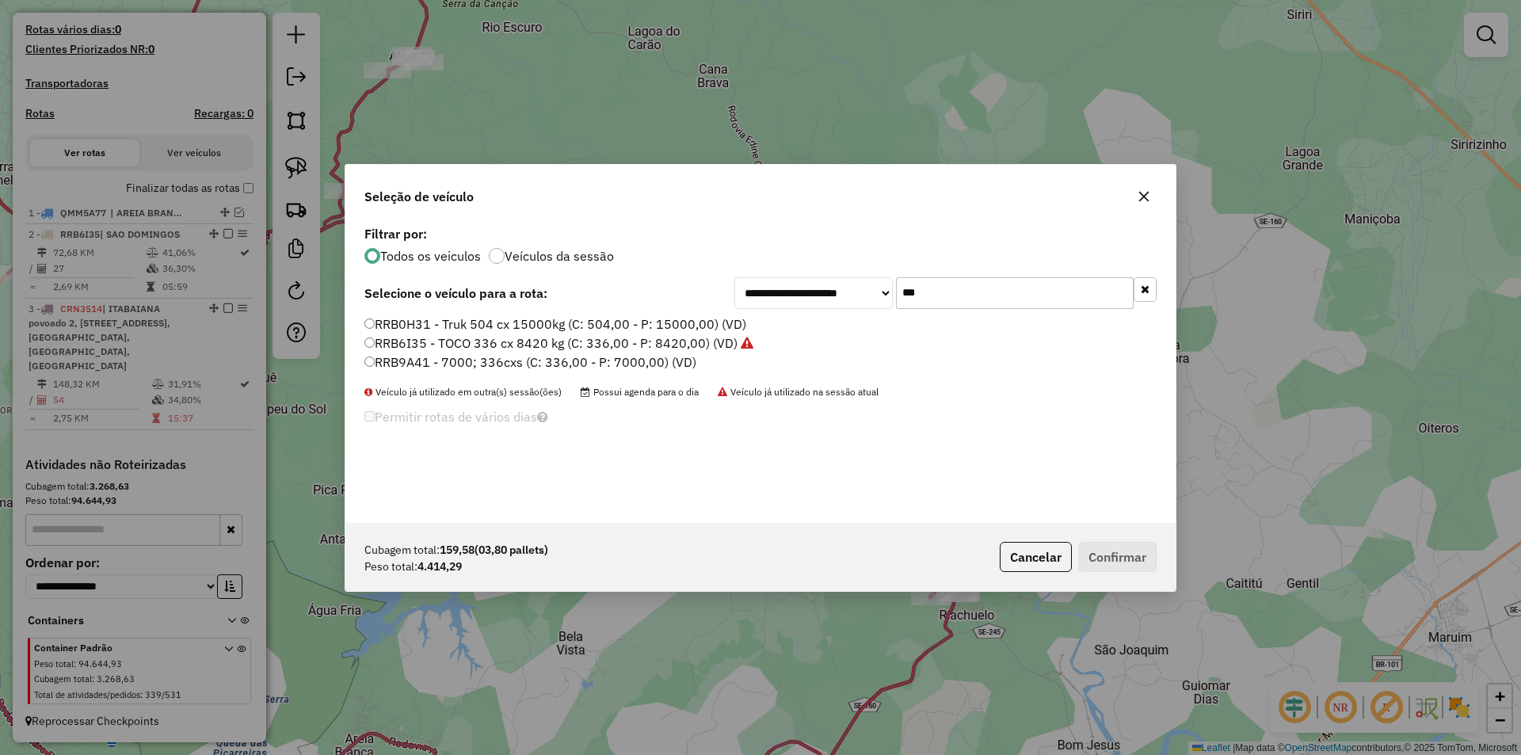
type input "***"
click at [536, 360] on label "RRB9A41 - 7000; 336cxs (C: 336,00 - P: 7000,00) (VD)" at bounding box center [530, 362] width 332 height 19
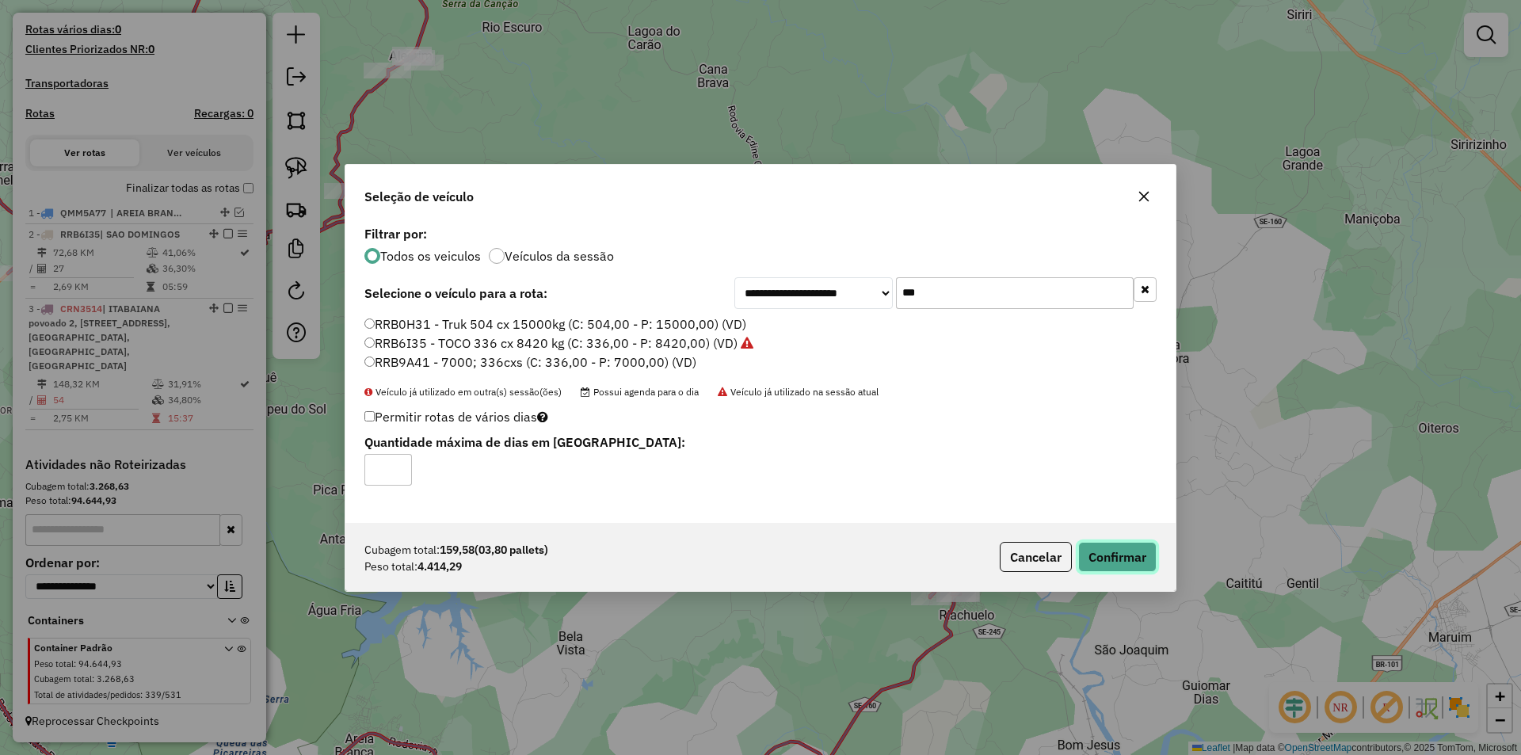
click at [1135, 545] on button "Confirmar" at bounding box center [1117, 557] width 78 height 30
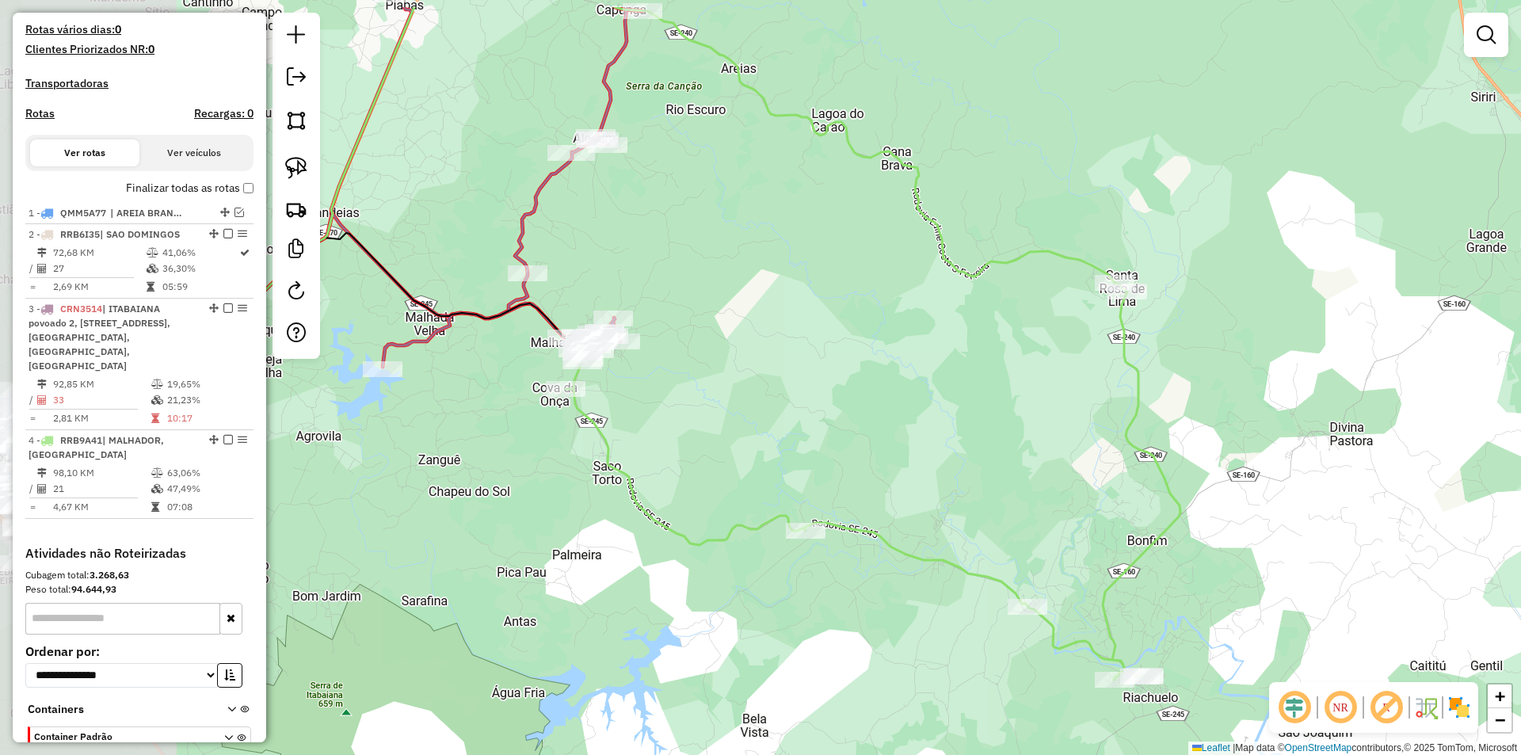
drag, startPoint x: 356, startPoint y: 467, endPoint x: 684, endPoint y: 459, distance: 328.9
click at [671, 606] on div "Janela de atendimento Grade de atendimento Capacidade Transportadoras Veículos …" at bounding box center [760, 377] width 1521 height 755
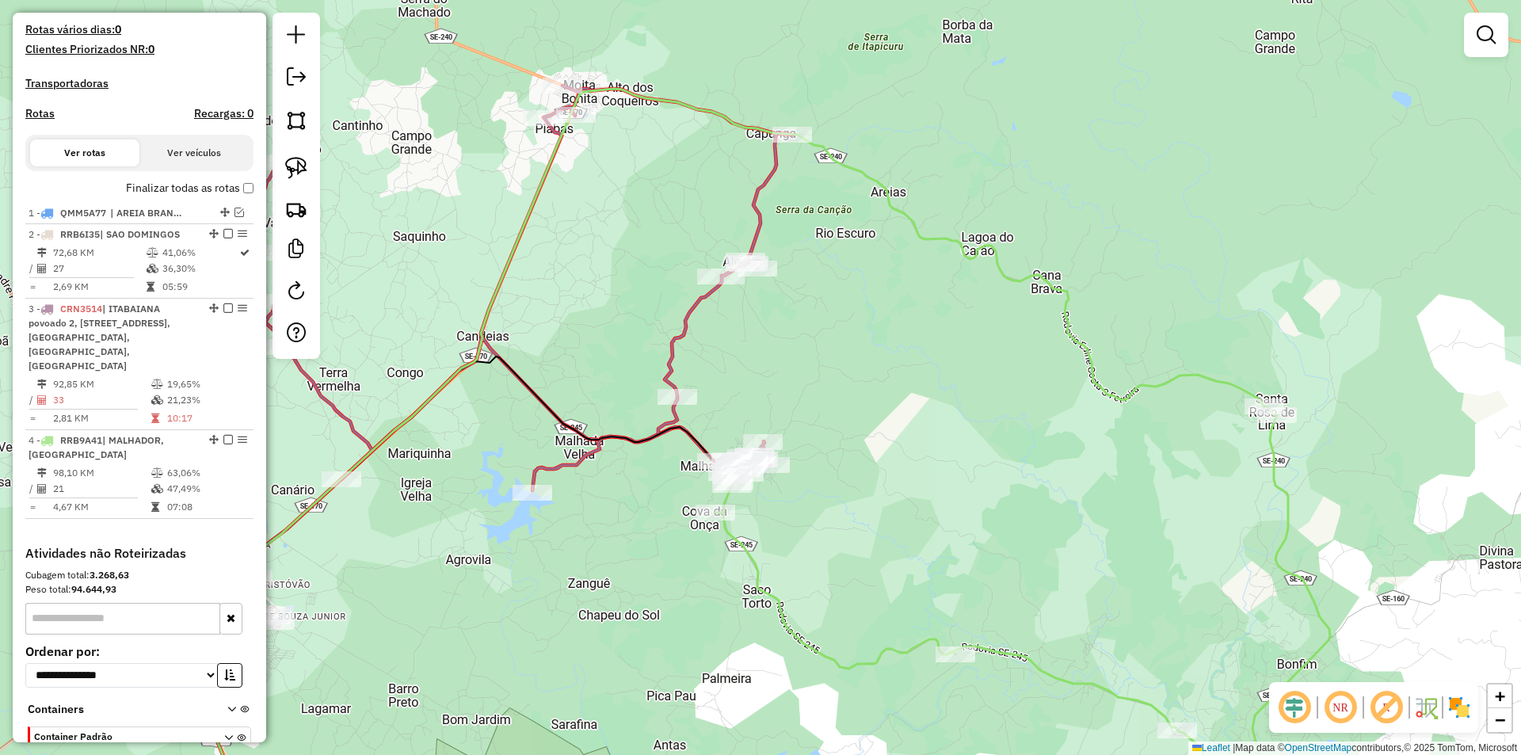
drag, startPoint x: 769, startPoint y: 327, endPoint x: 767, endPoint y: 445, distance: 118.1
click at [776, 459] on div "Janela de atendimento Grade de atendimento Capacidade Transportadoras Veículos …" at bounding box center [760, 377] width 1521 height 755
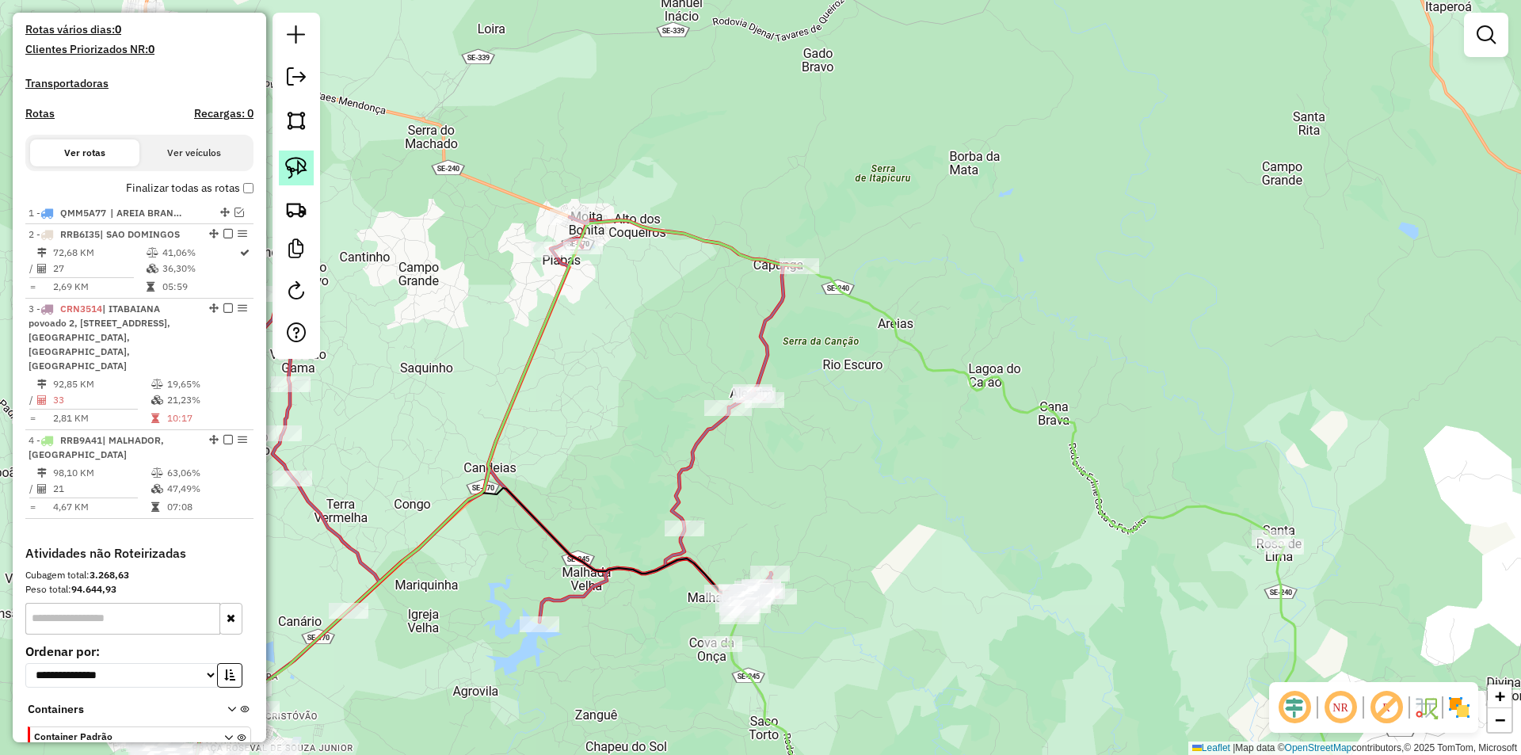
click at [280, 162] on link at bounding box center [296, 168] width 35 height 35
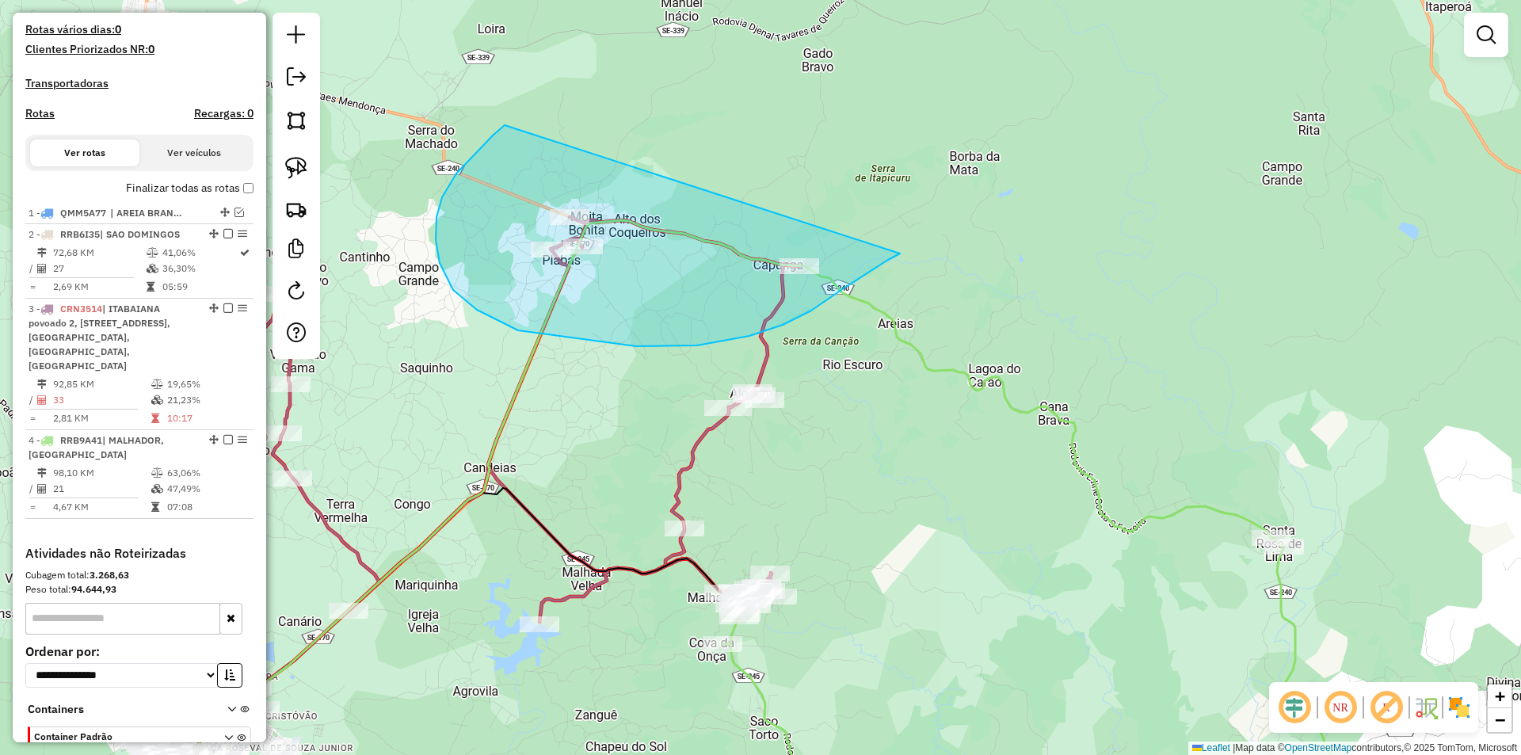
drag, startPoint x: 436, startPoint y: 240, endPoint x: 900, endPoint y: 254, distance: 464.4
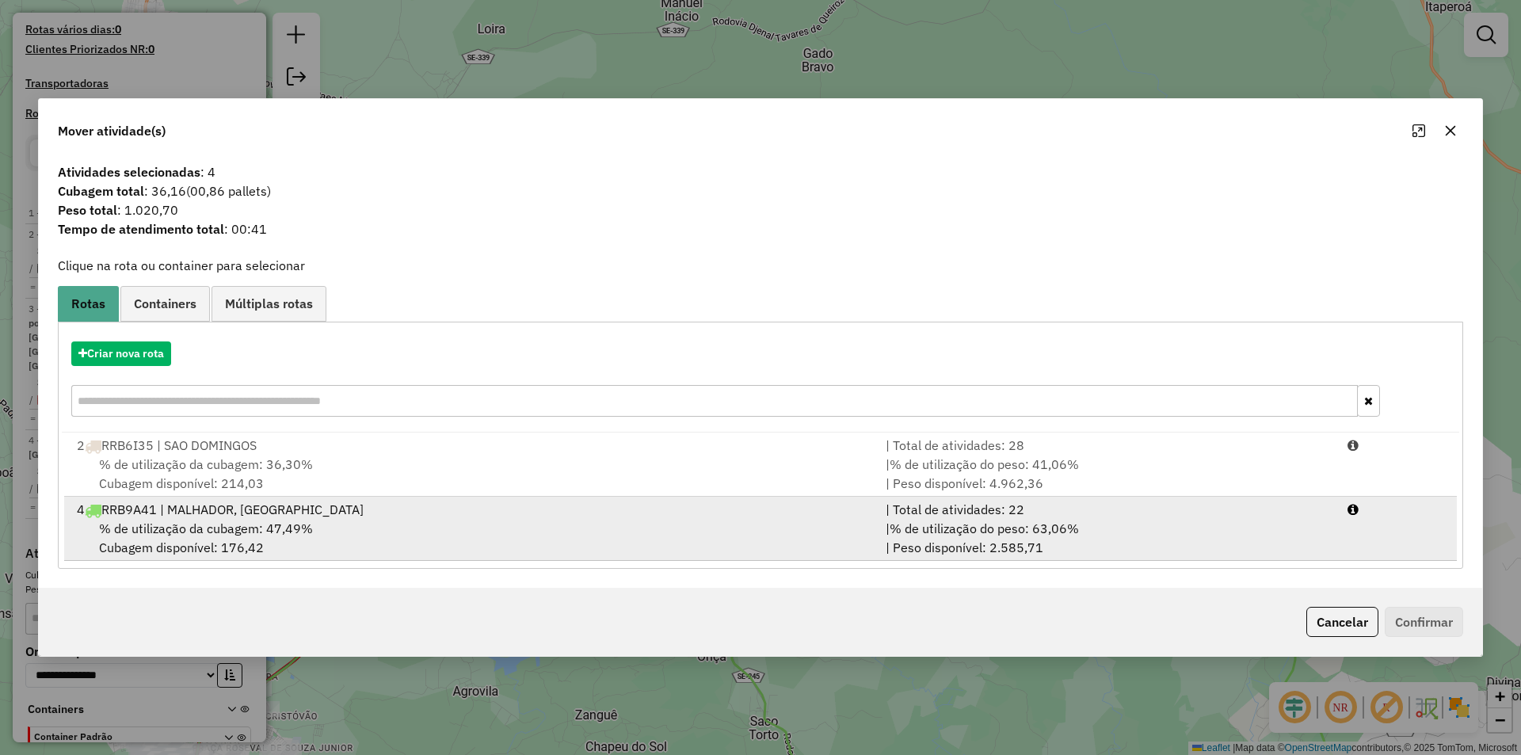
click at [1317, 514] on div "| Total de atividades: 22" at bounding box center [1107, 509] width 462 height 19
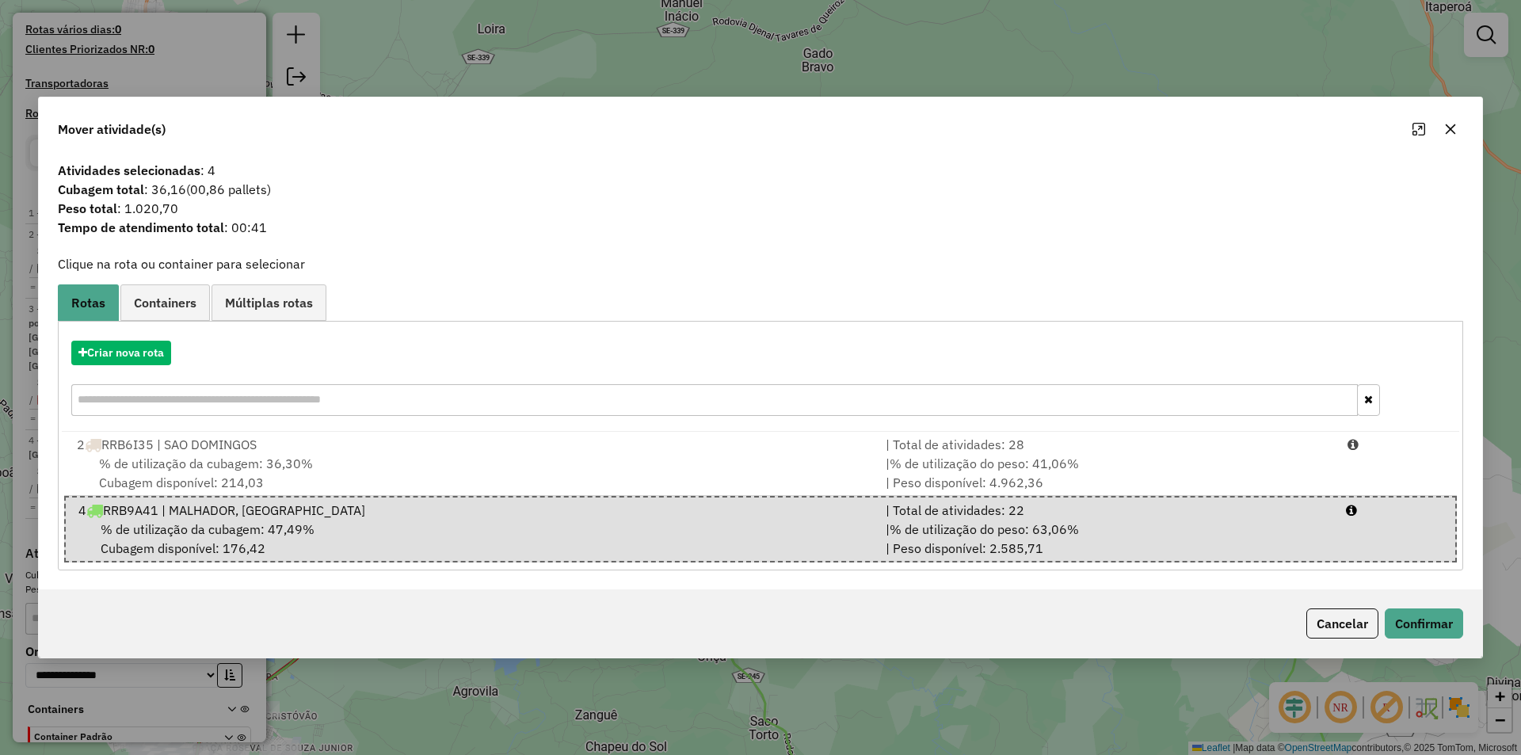
click at [1484, 651] on div "Mover atividade(s) Atividades selecionadas : 4 Cubagem total : 36,16 (00,86 pal…" at bounding box center [760, 377] width 1521 height 755
click at [1453, 633] on button "Confirmar" at bounding box center [1424, 623] width 78 height 30
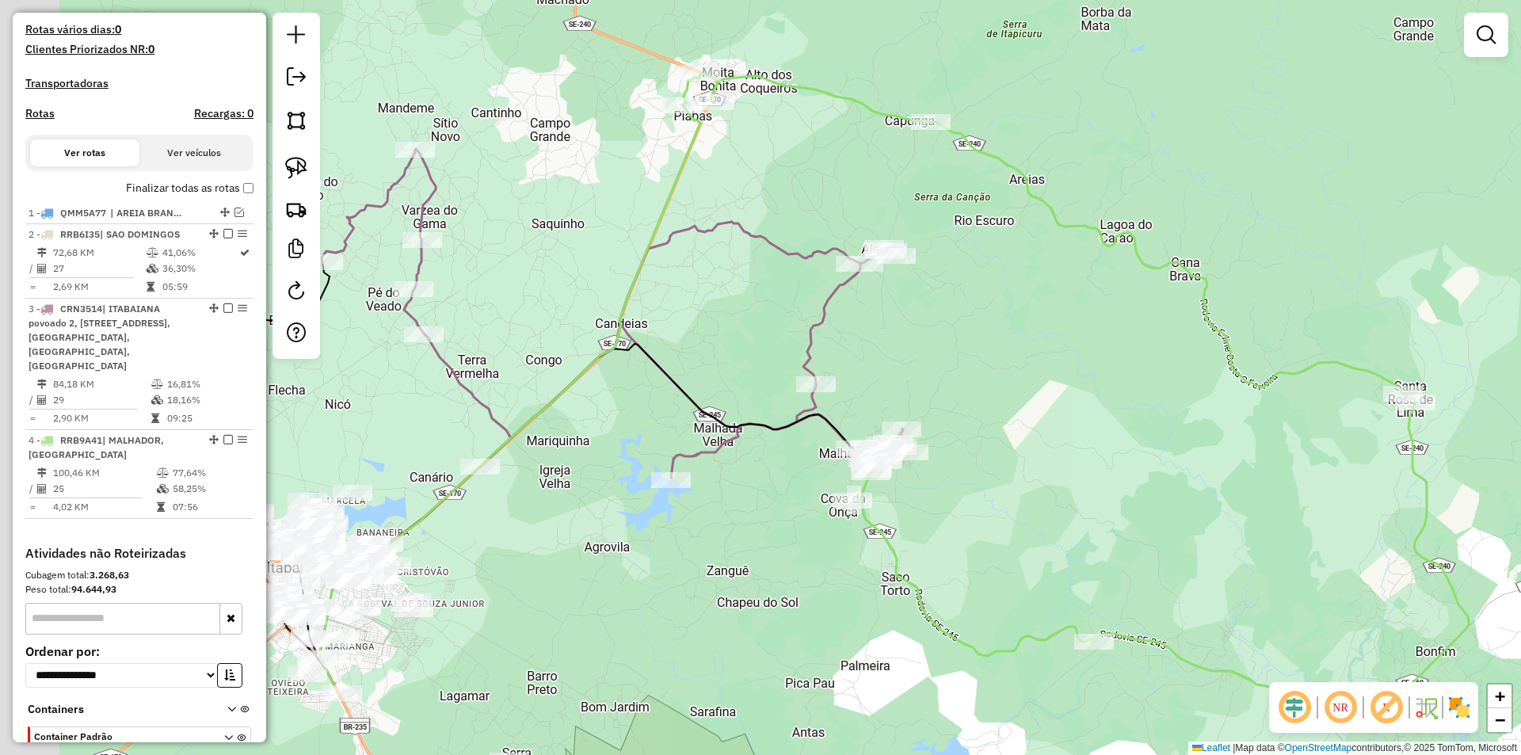
drag, startPoint x: 594, startPoint y: 309, endPoint x: 618, endPoint y: 253, distance: 61.1
click at [682, 235] on div "Janela de atendimento Grade de atendimento Capacidade Transportadoras Veículos …" at bounding box center [760, 377] width 1521 height 755
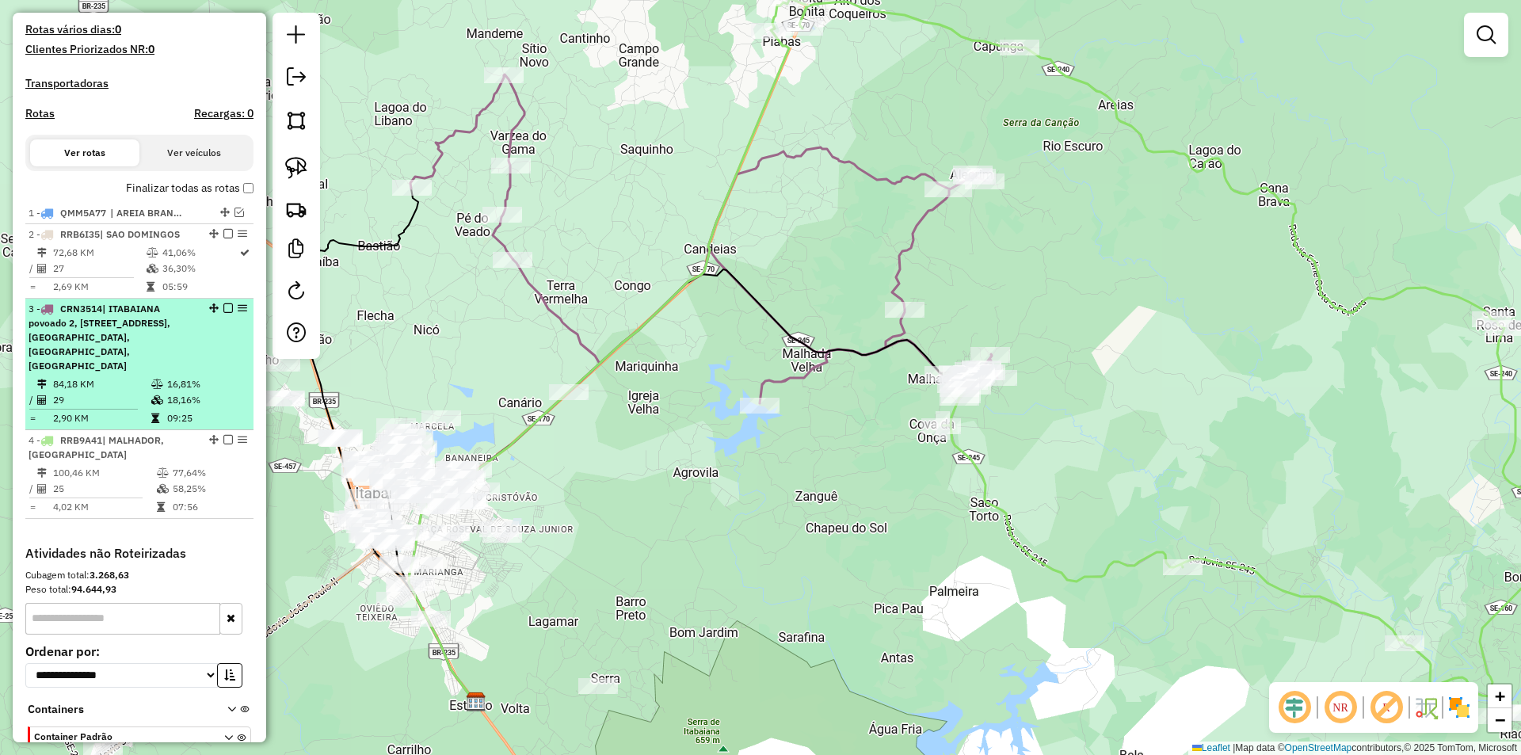
click at [169, 390] on td "16,81%" at bounding box center [206, 384] width 80 height 16
select select "**********"
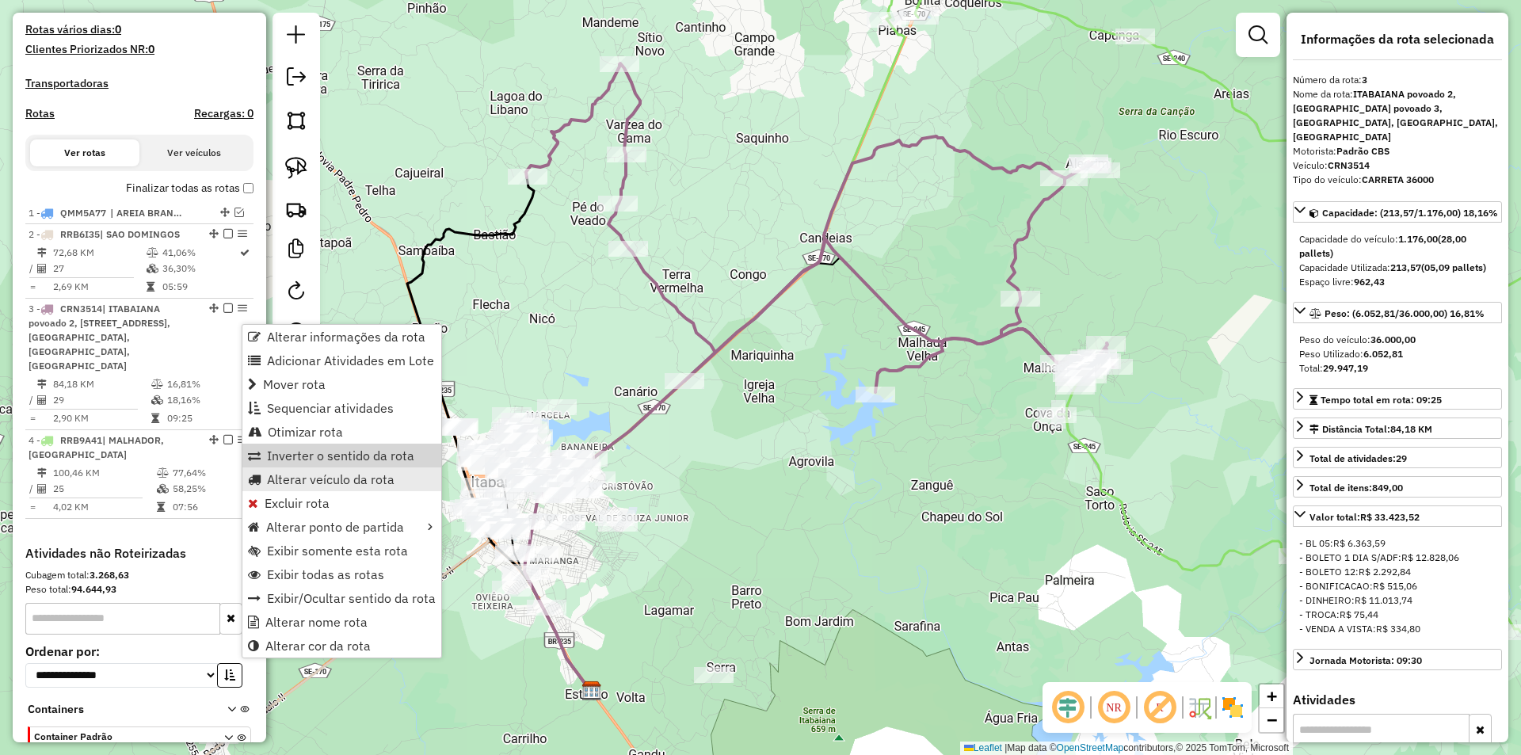
click at [341, 483] on span "Alterar veículo da rota" at bounding box center [331, 479] width 128 height 13
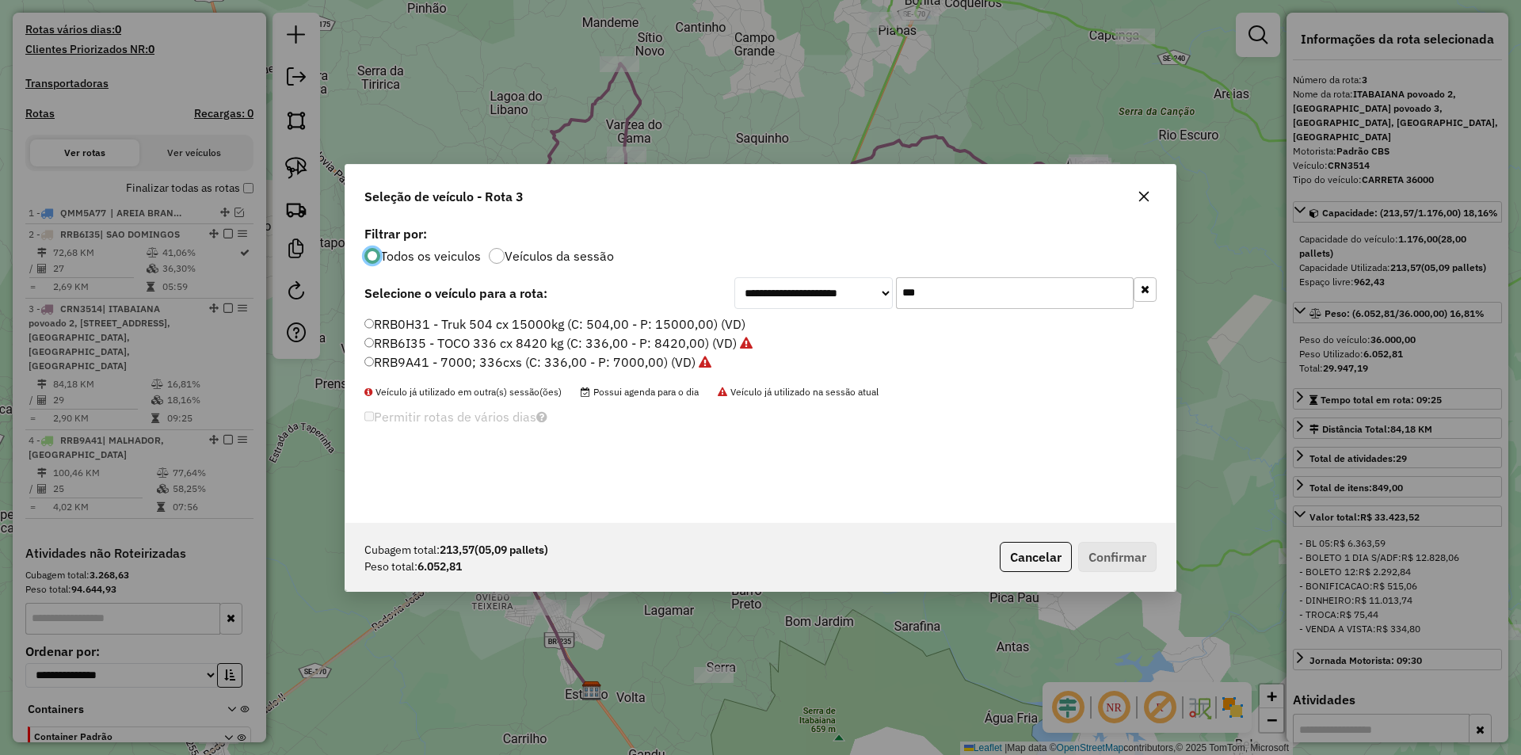
click at [954, 294] on input "***" at bounding box center [1015, 293] width 238 height 32
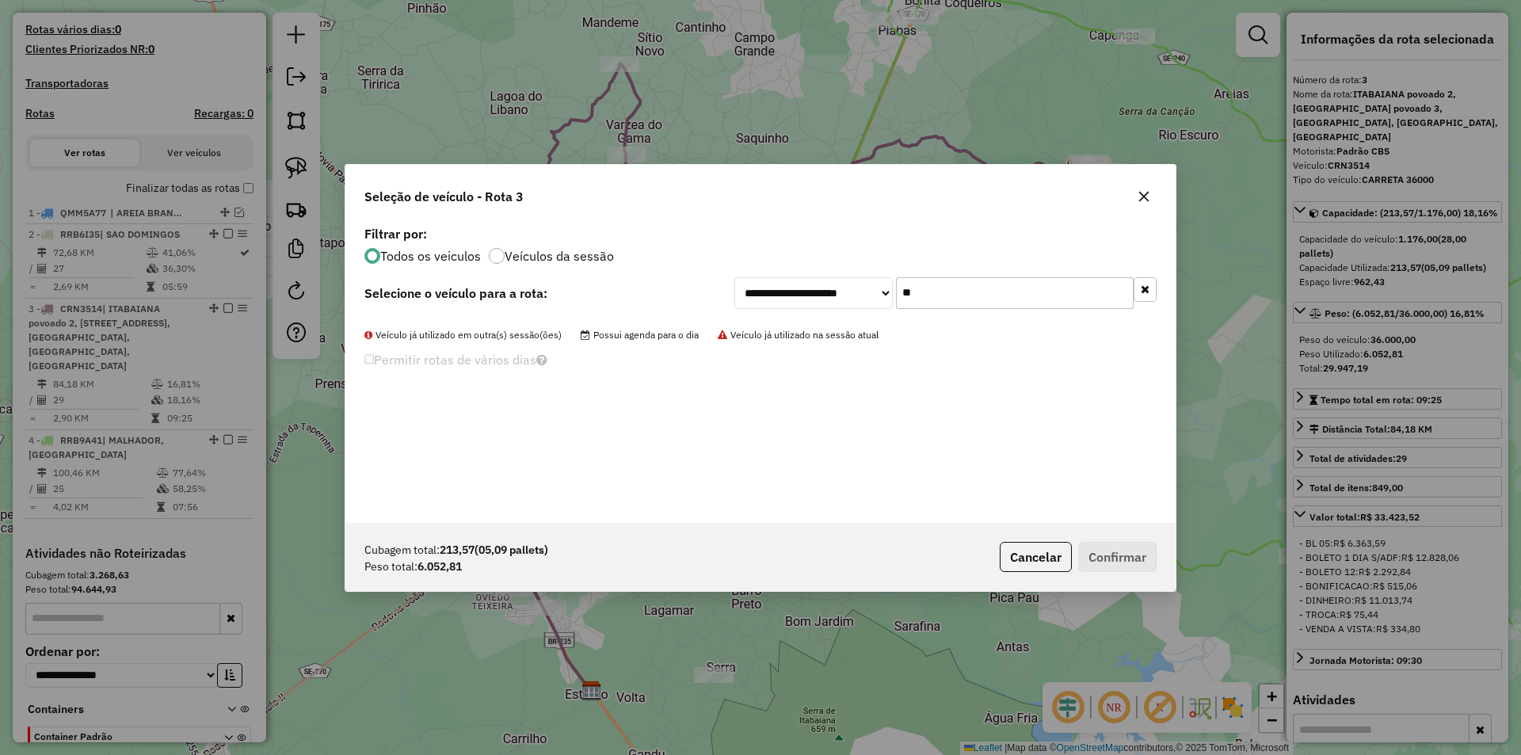
click at [954, 294] on input "**" at bounding box center [1015, 293] width 238 height 32
click at [957, 299] on input "***" at bounding box center [1015, 293] width 238 height 32
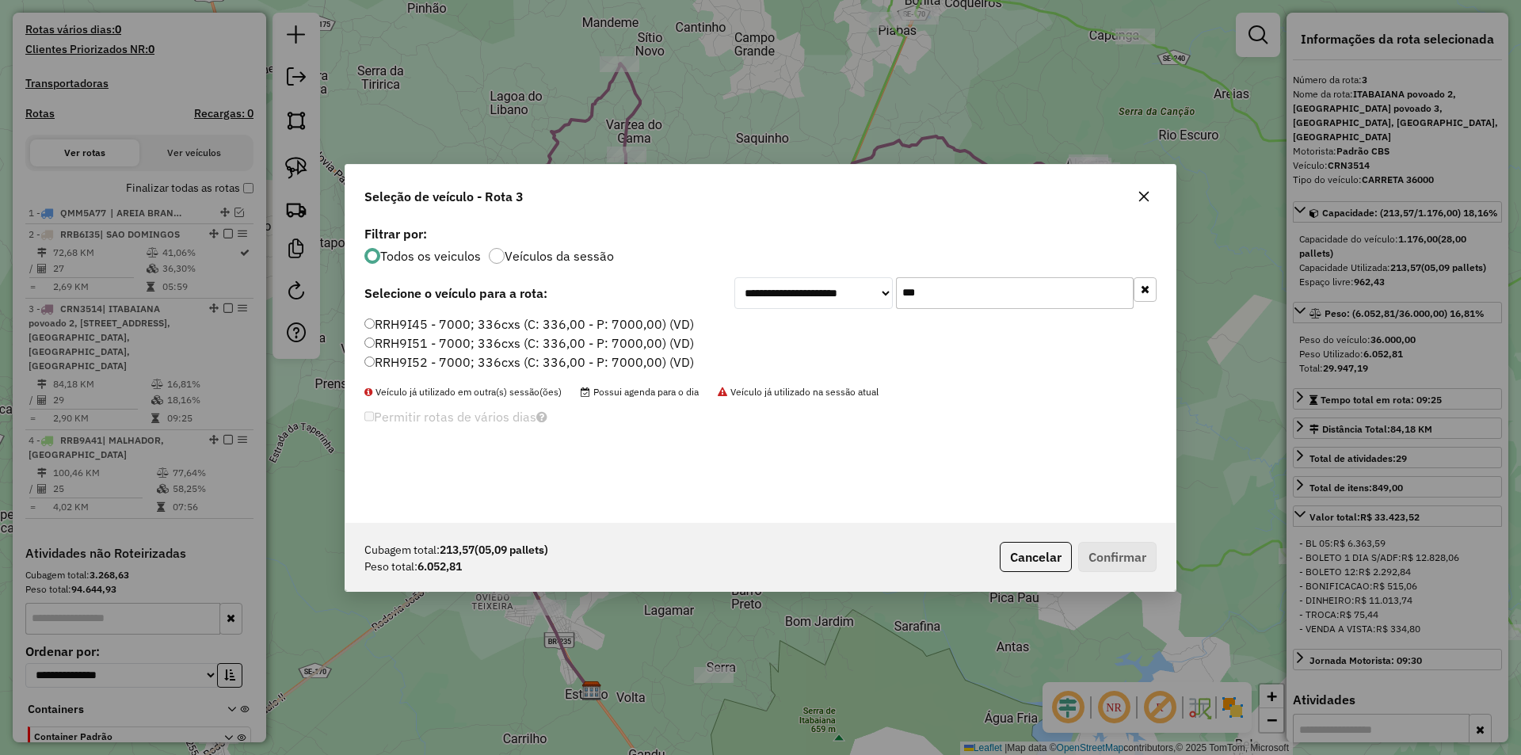
type input "***"
drag, startPoint x: 467, startPoint y: 345, endPoint x: 976, endPoint y: 499, distance: 531.6
click at [467, 345] on label "RRH9I51 - 7000; 336cxs (C: 336,00 - P: 7000,00) (VD)" at bounding box center [529, 343] width 330 height 19
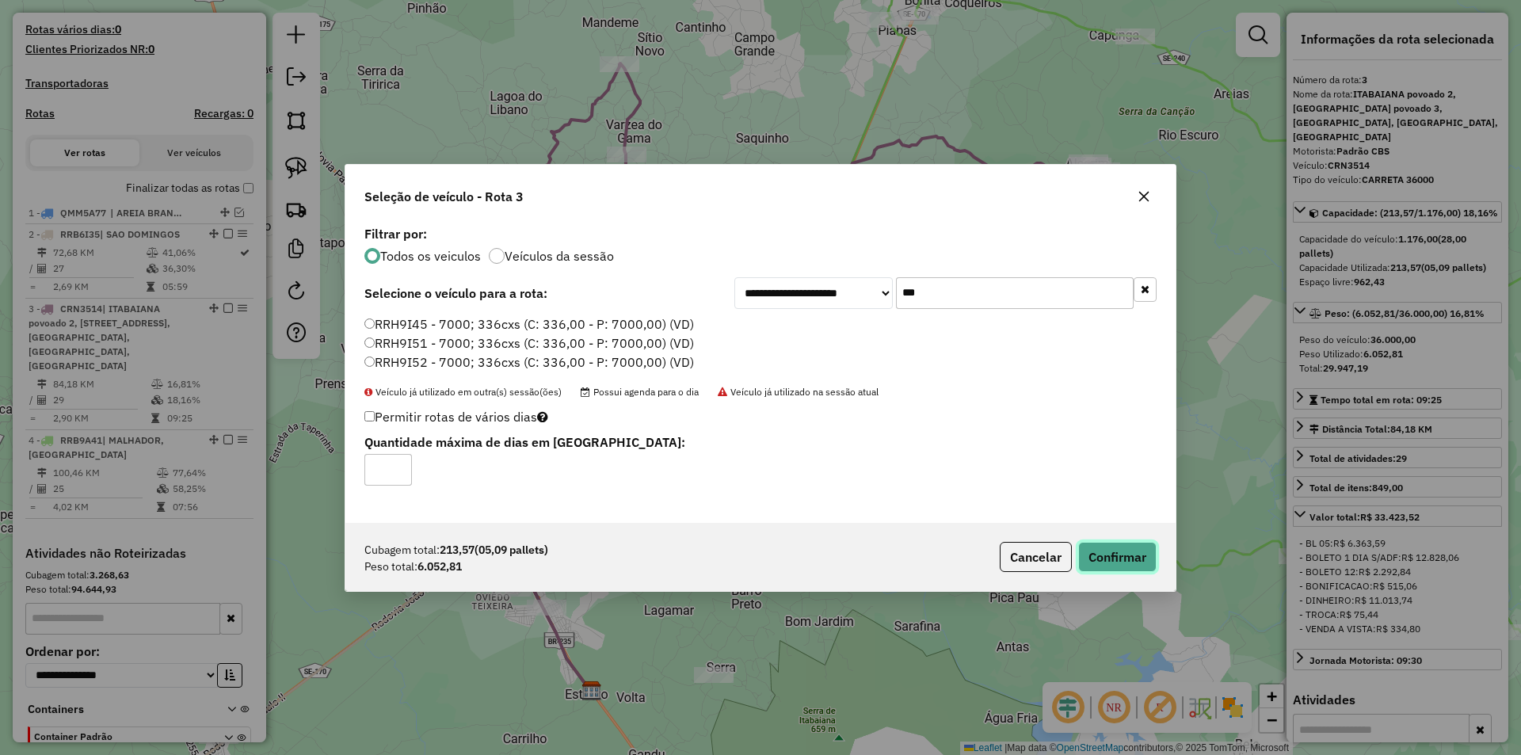
click at [1133, 556] on button "Confirmar" at bounding box center [1117, 557] width 78 height 30
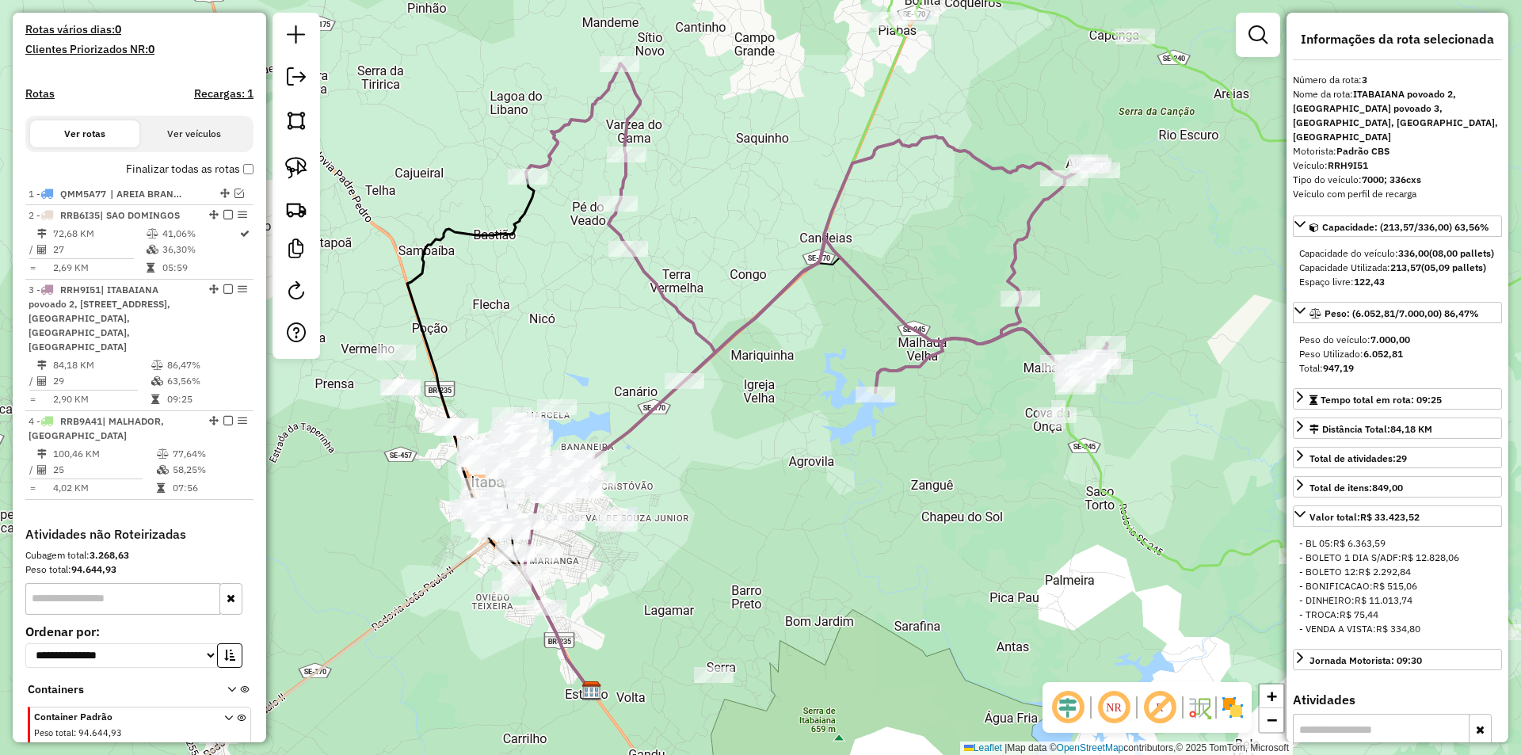
scroll to position [478, 0]
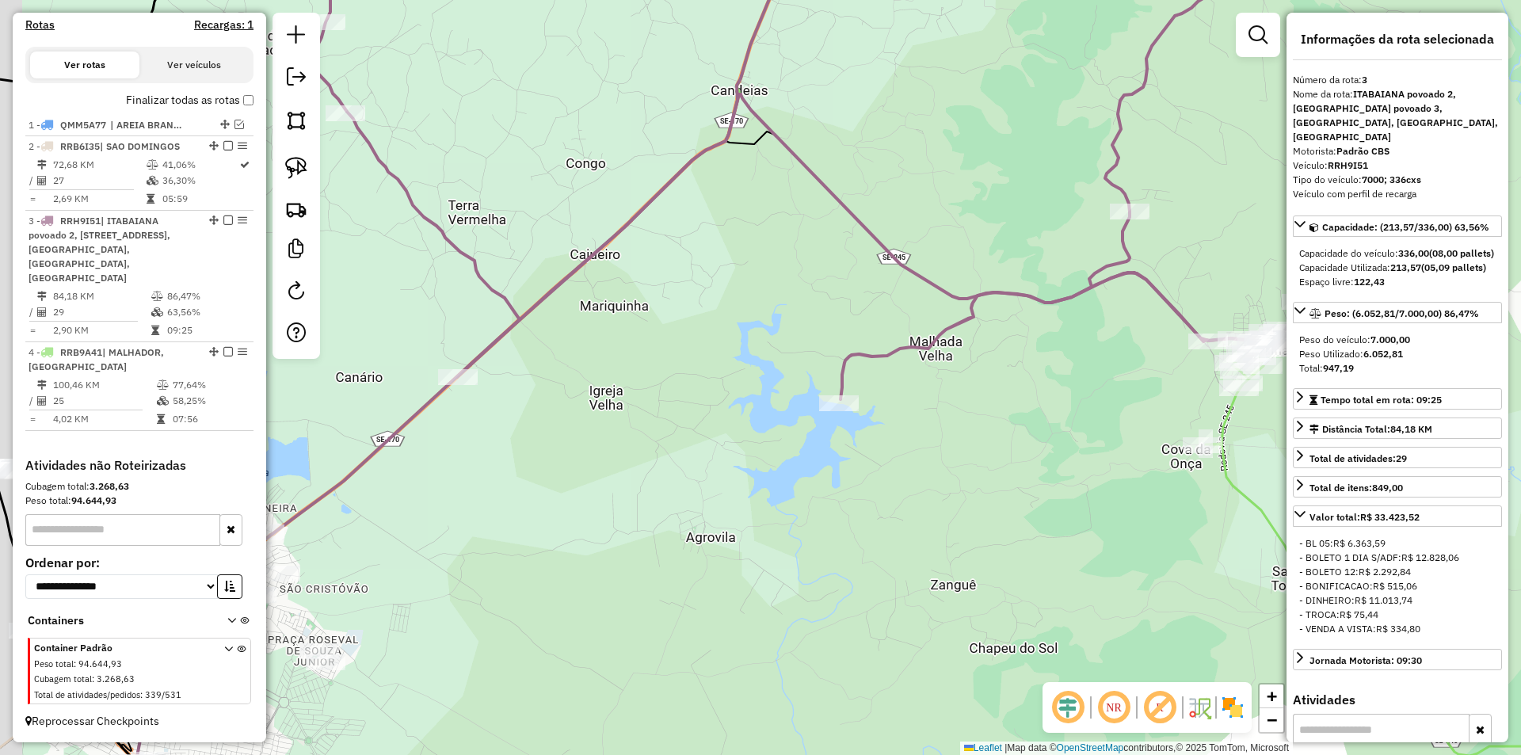
drag, startPoint x: 612, startPoint y: 456, endPoint x: 749, endPoint y: 417, distance: 143.2
click at [768, 417] on div "Janela de atendimento Grade de atendimento Capacidade Transportadoras Veículos …" at bounding box center [760, 377] width 1521 height 755
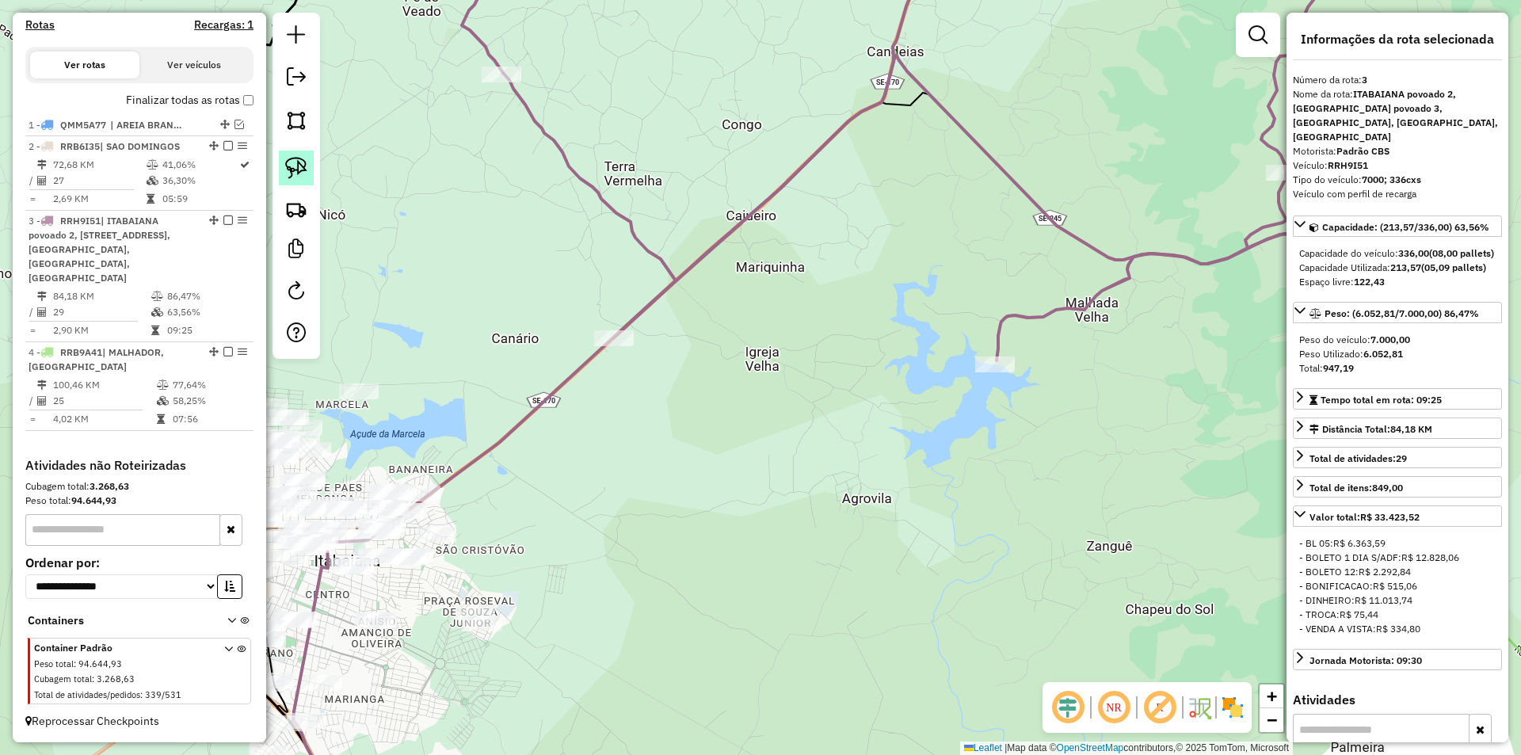
click at [292, 163] on img at bounding box center [296, 168] width 22 height 22
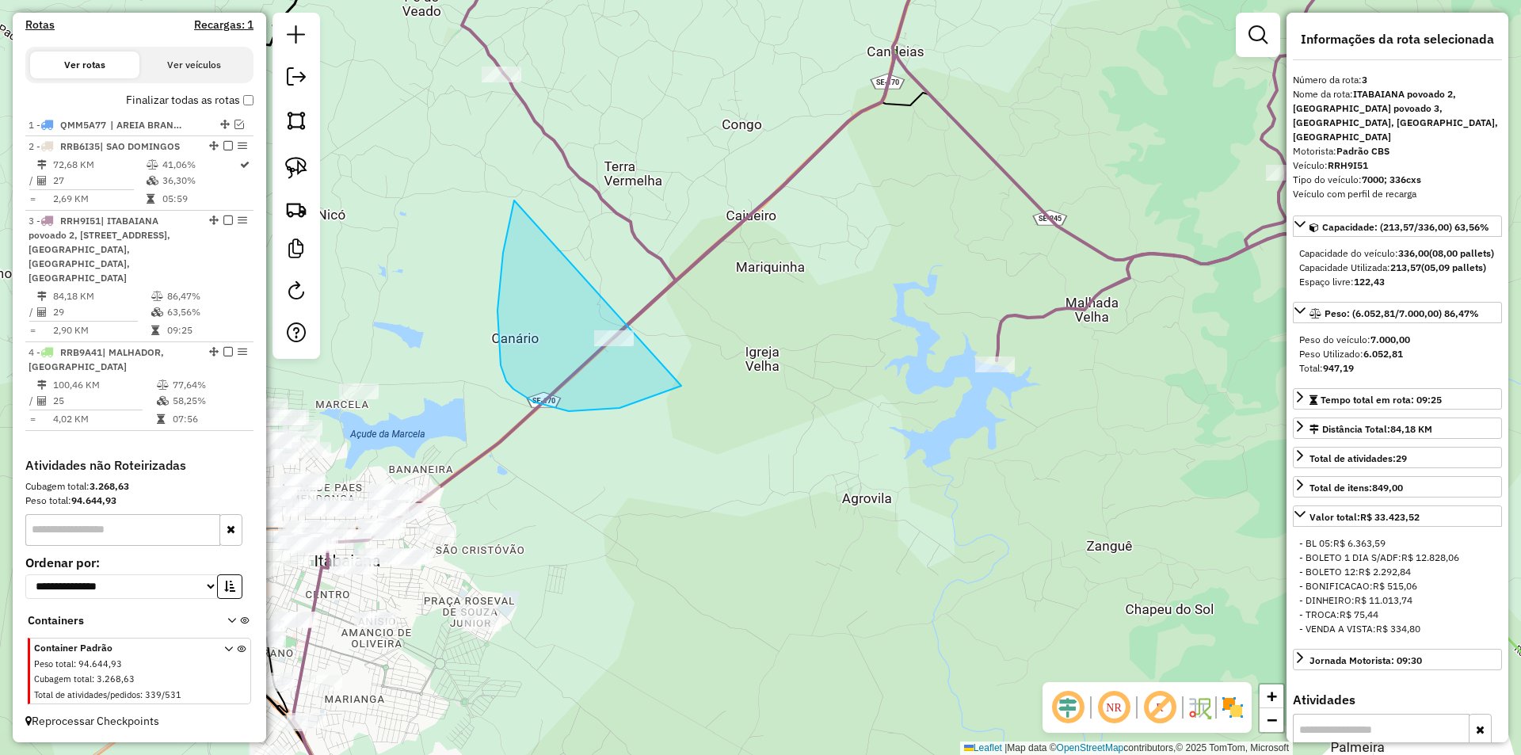
drag, startPoint x: 503, startPoint y: 253, endPoint x: 780, endPoint y: 313, distance: 283.7
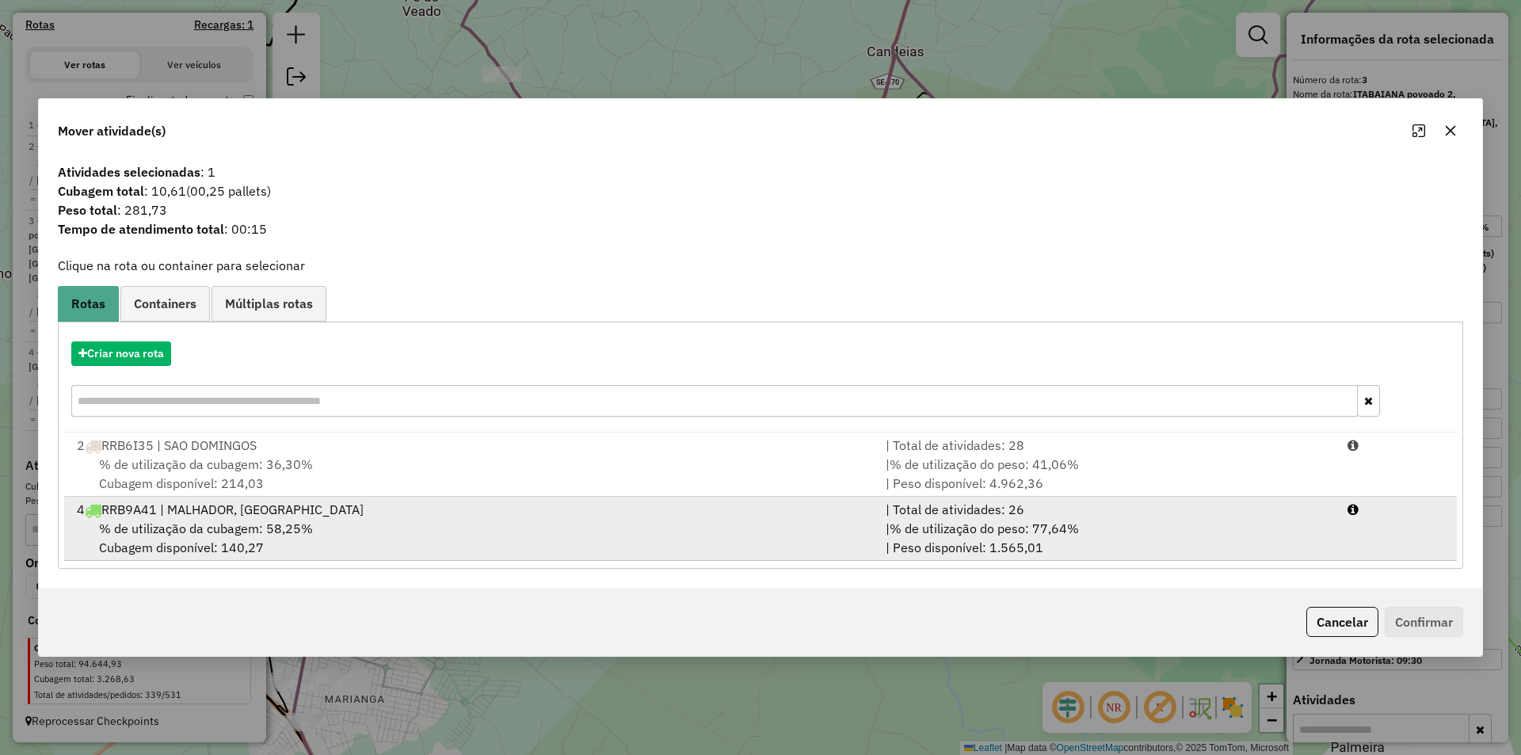
click at [1036, 540] on div "| % de utilização do peso: 77,64% | Peso disponível: 1.565,01" at bounding box center [1107, 538] width 462 height 38
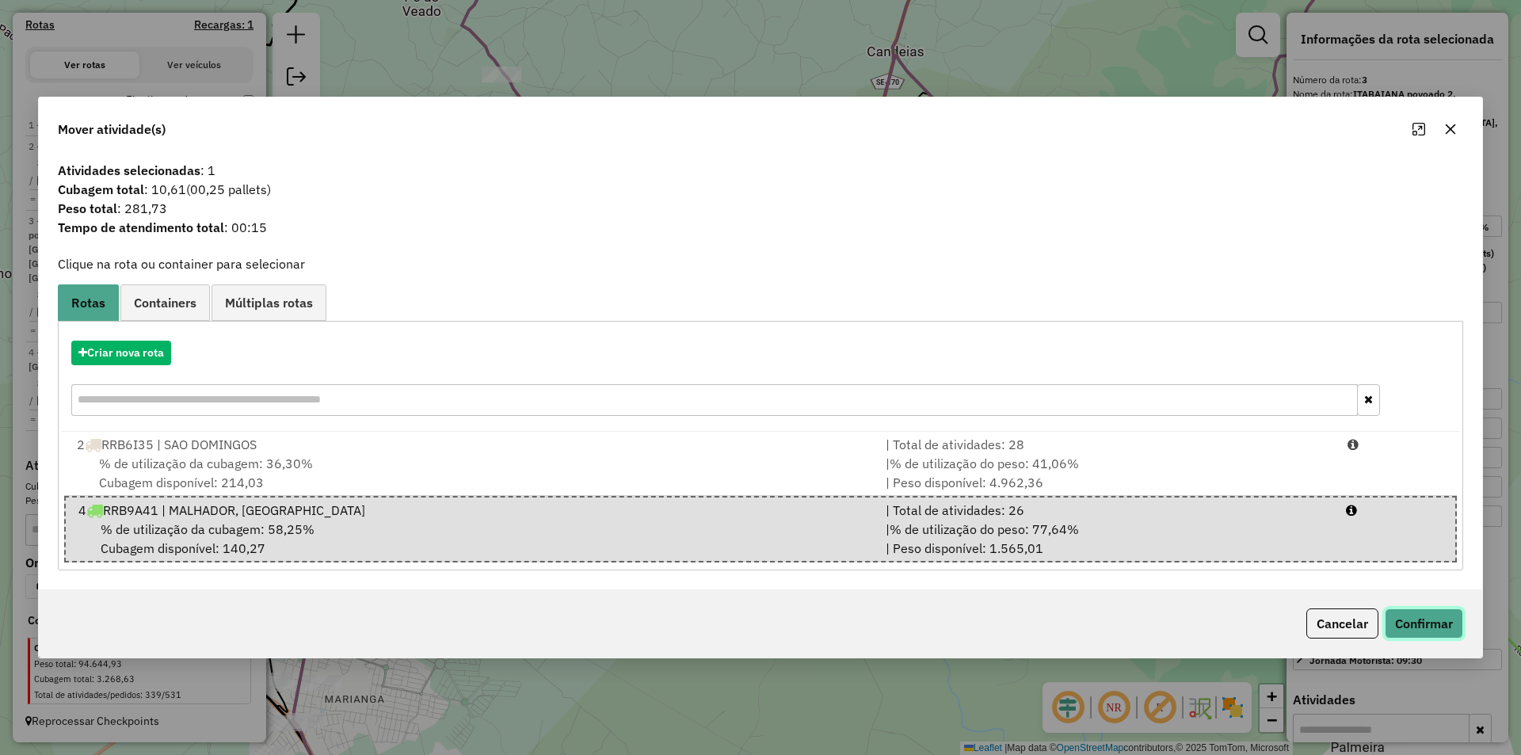
click at [1398, 624] on button "Confirmar" at bounding box center [1424, 623] width 78 height 30
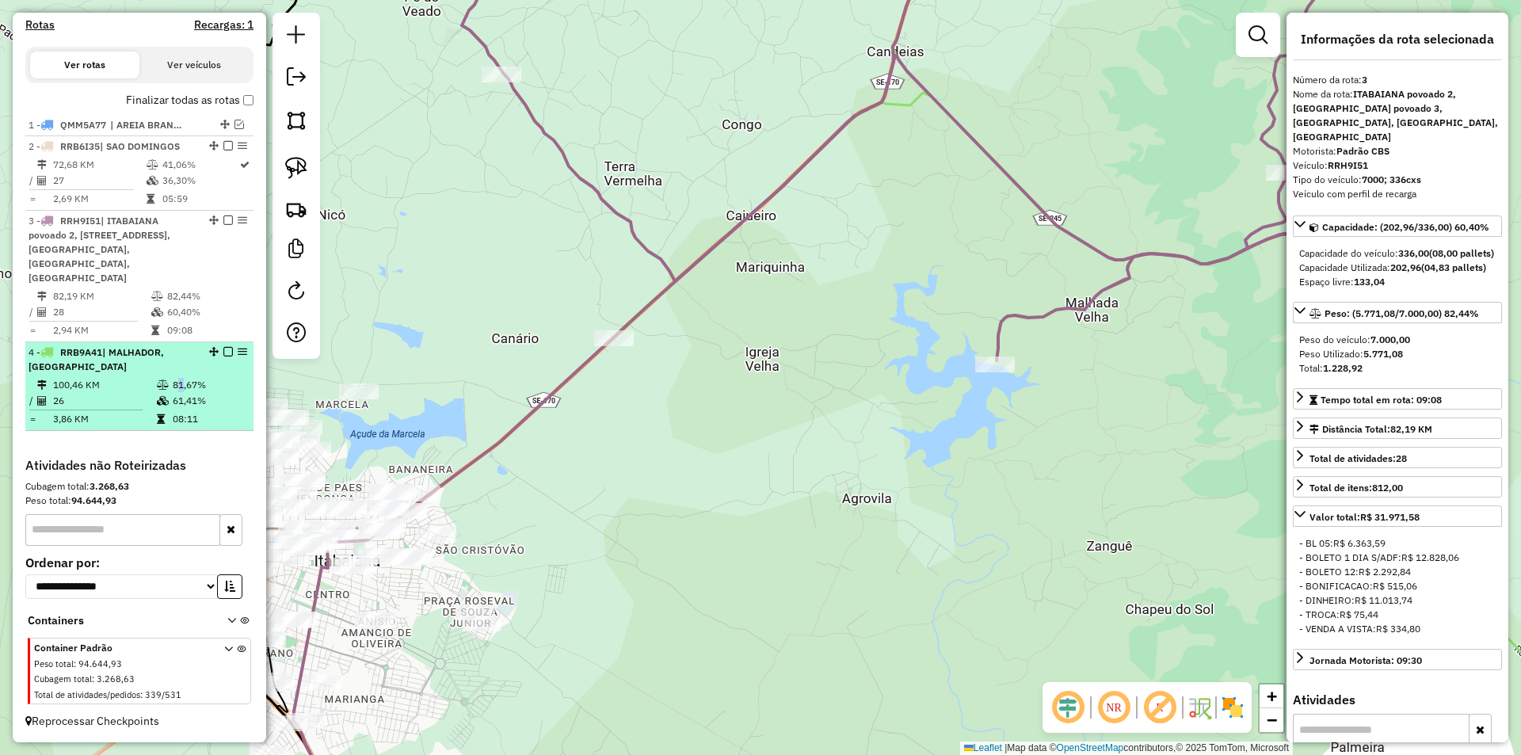
drag, startPoint x: 172, startPoint y: 383, endPoint x: 218, endPoint y: 357, distance: 52.5
click at [182, 380] on td "81,67%" at bounding box center [209, 385] width 75 height 16
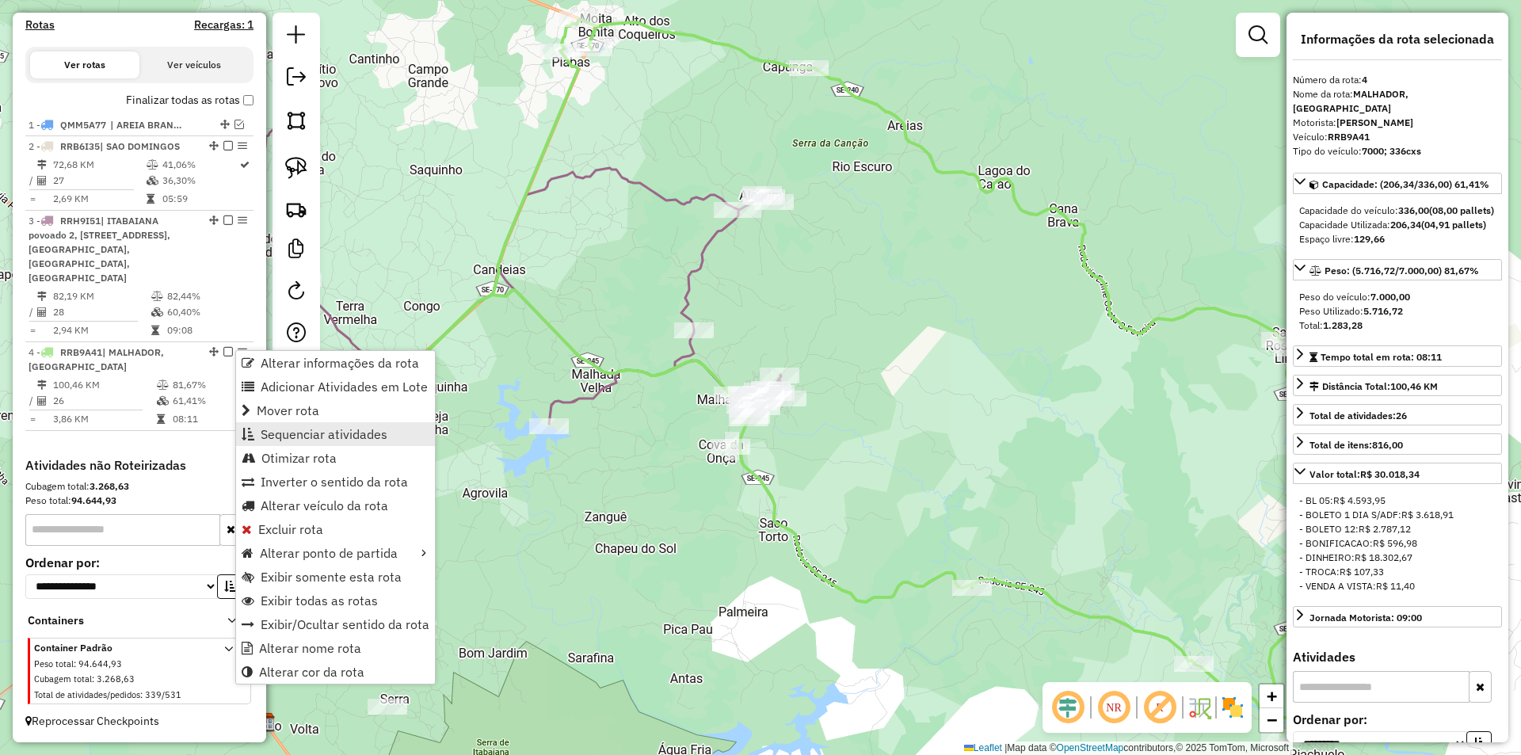
click at [317, 433] on span "Sequenciar atividades" at bounding box center [324, 434] width 127 height 13
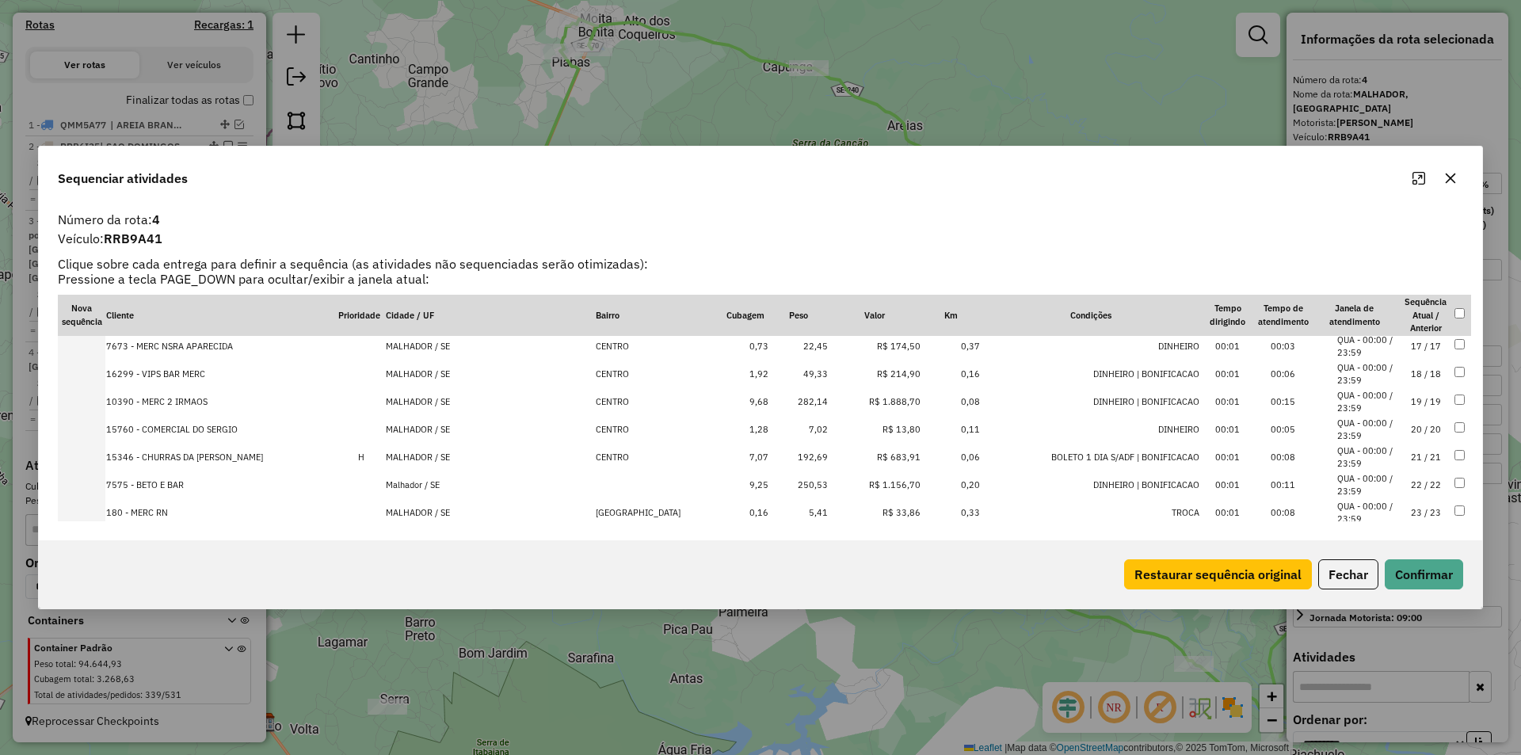
scroll to position [550, 0]
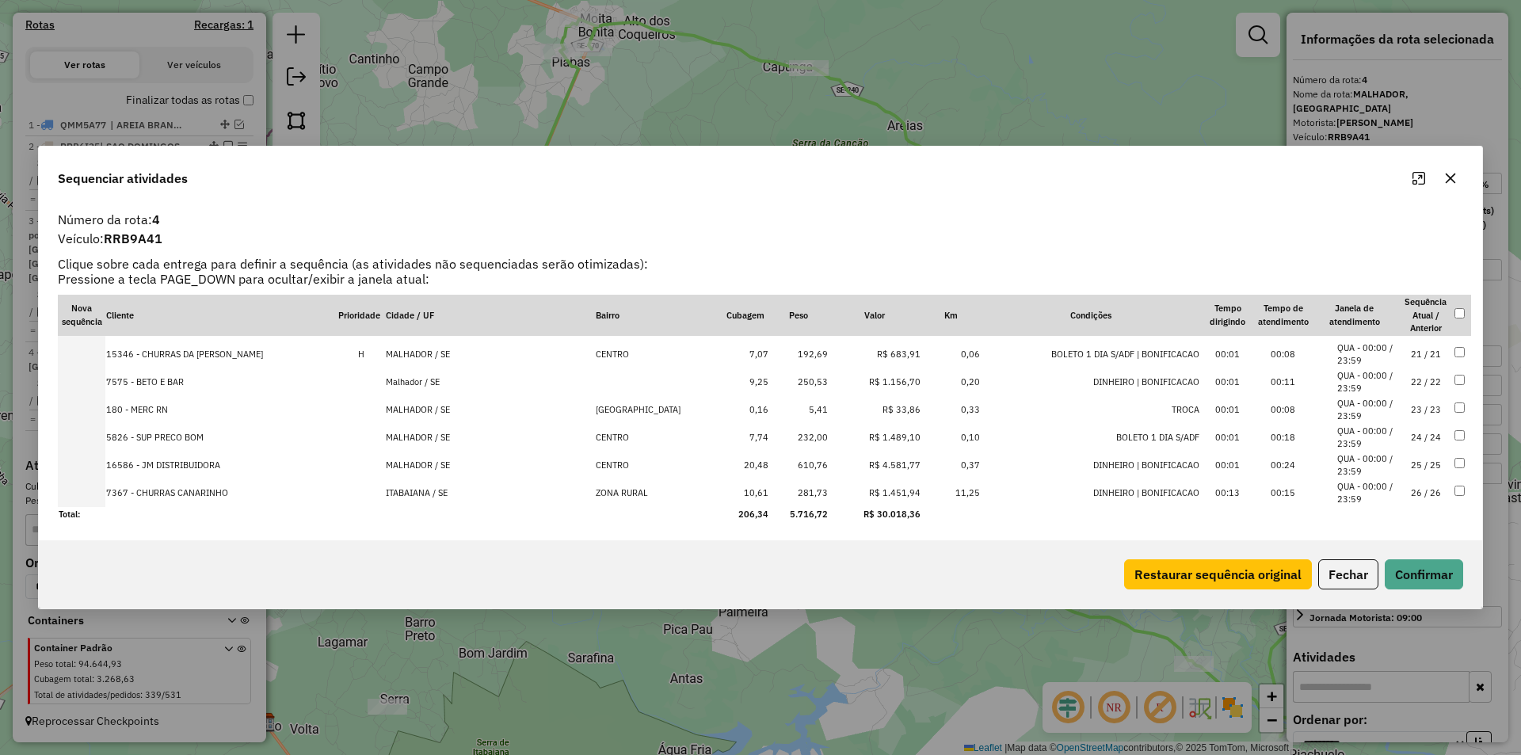
click at [595, 498] on td "ZONA RURAL" at bounding box center [658, 493] width 127 height 28
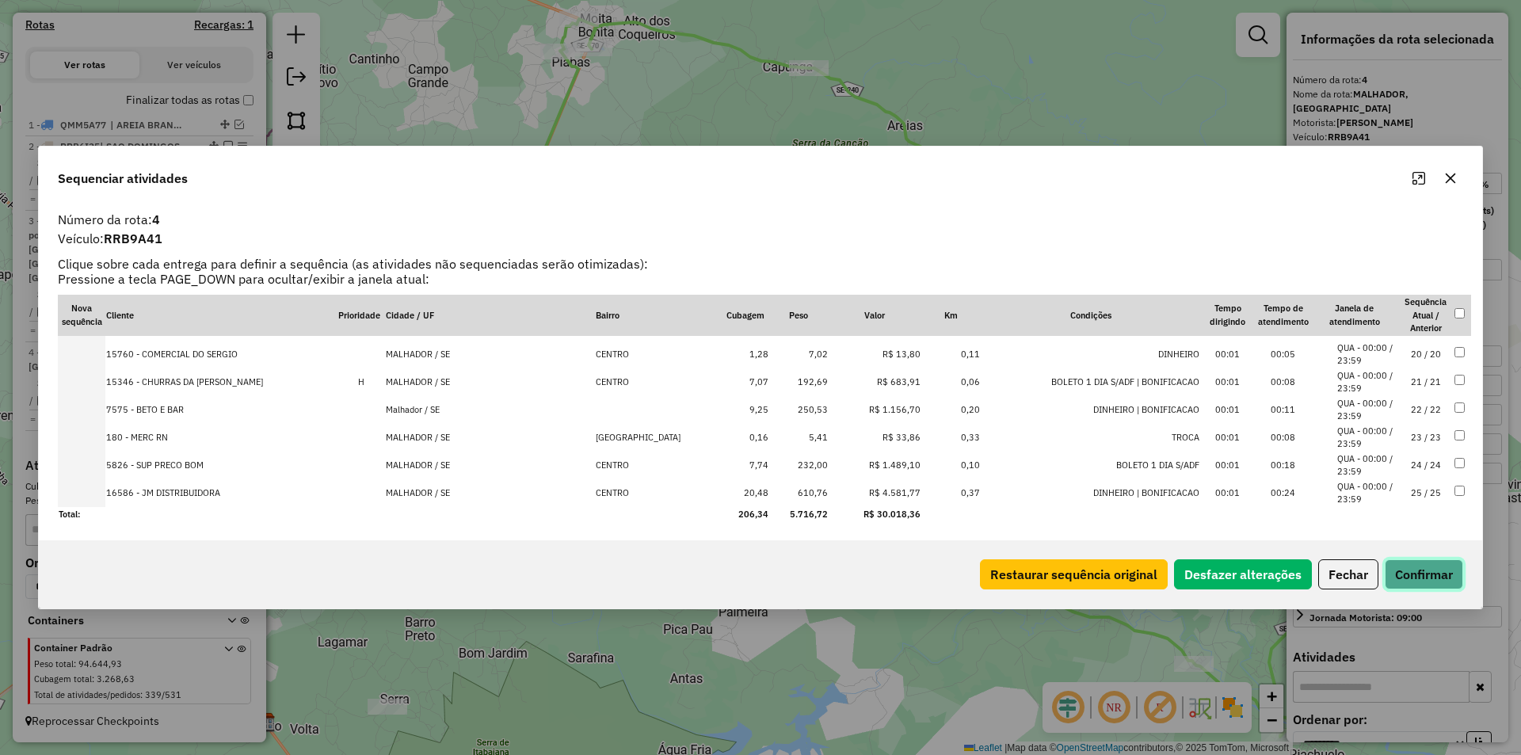
click at [1421, 579] on button "Confirmar" at bounding box center [1424, 574] width 78 height 30
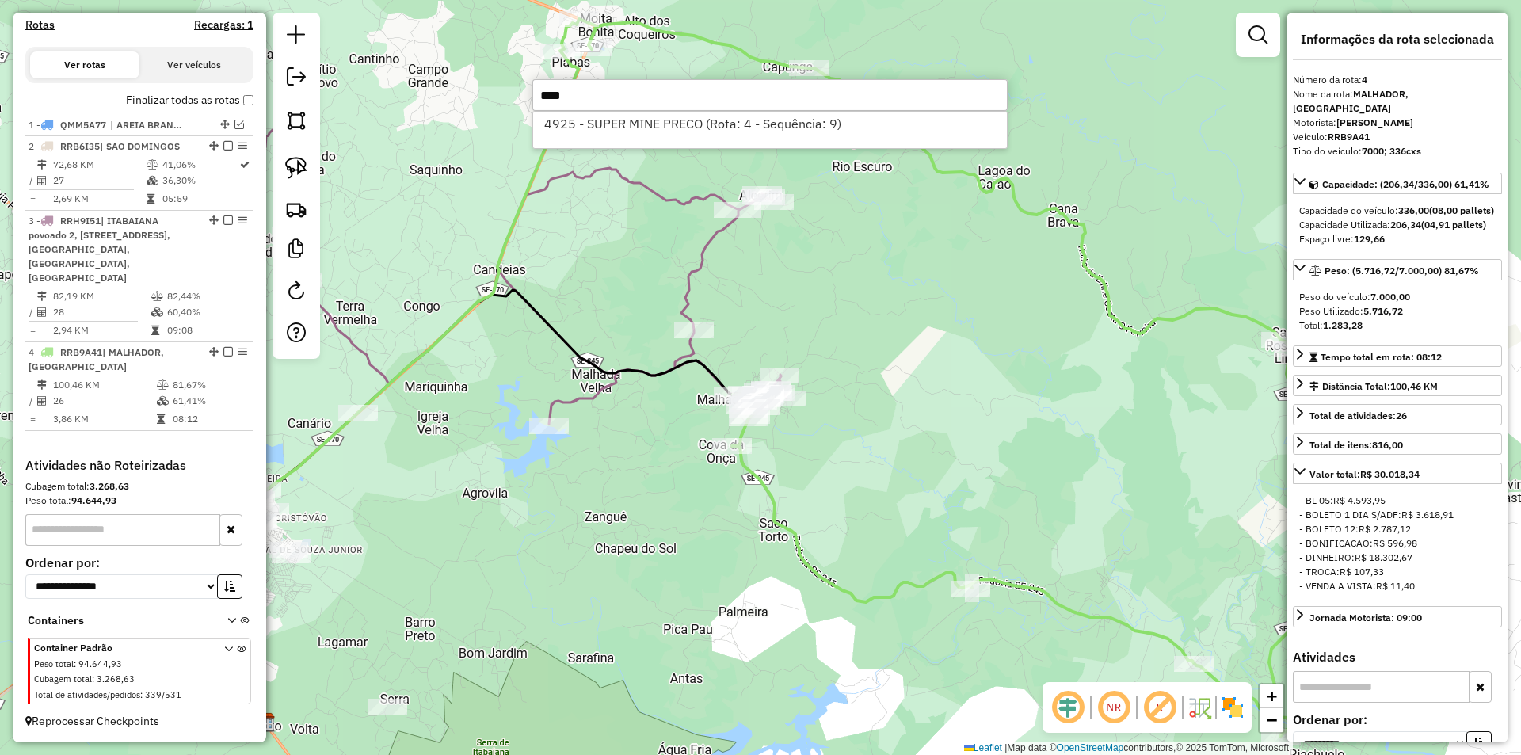
type input "****"
click at [709, 122] on li "4925 - SUPER MINE PRECO (Rota: 4 - Sequência: 9)" at bounding box center [770, 124] width 474 height 24
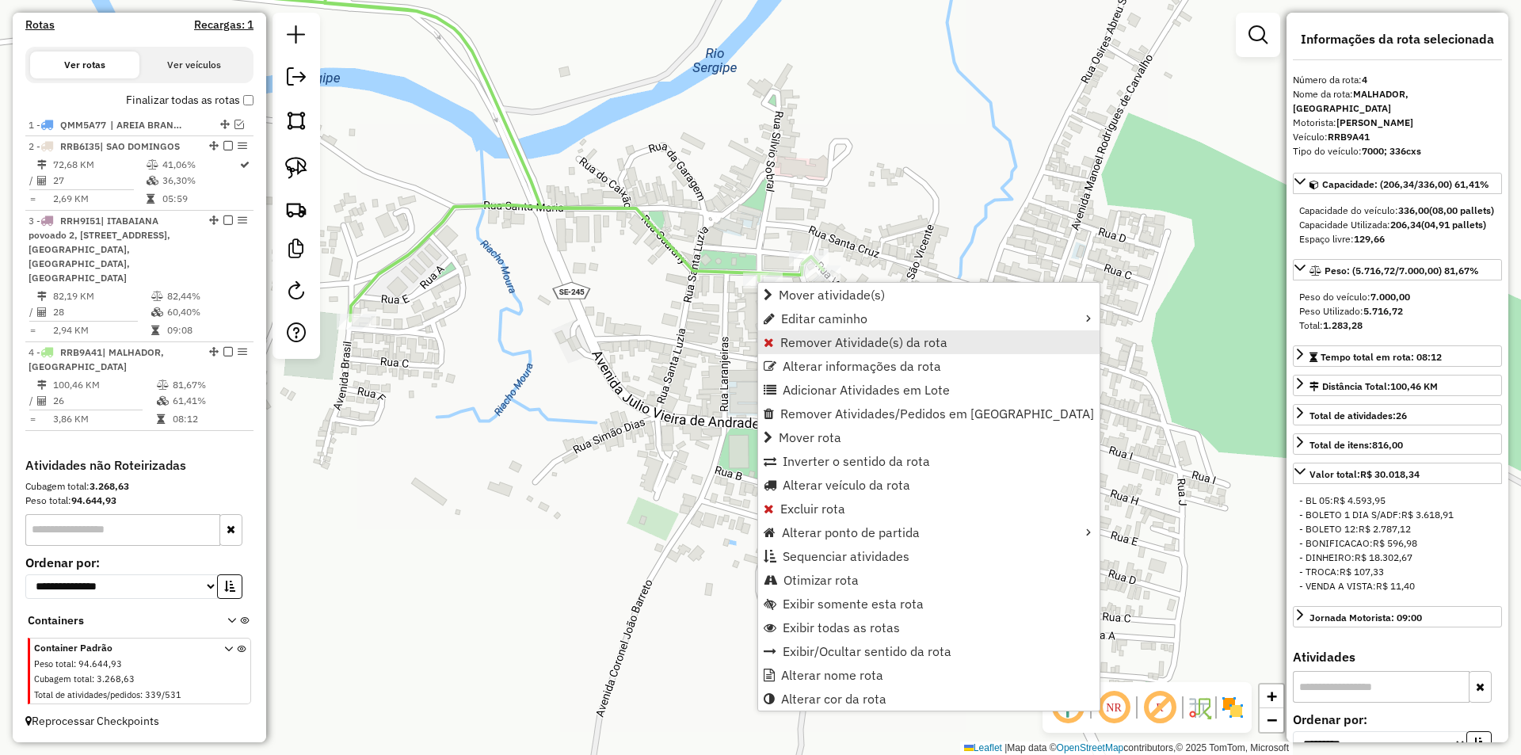
click at [806, 338] on span "Remover Atividade(s) da rota" at bounding box center [863, 342] width 167 height 13
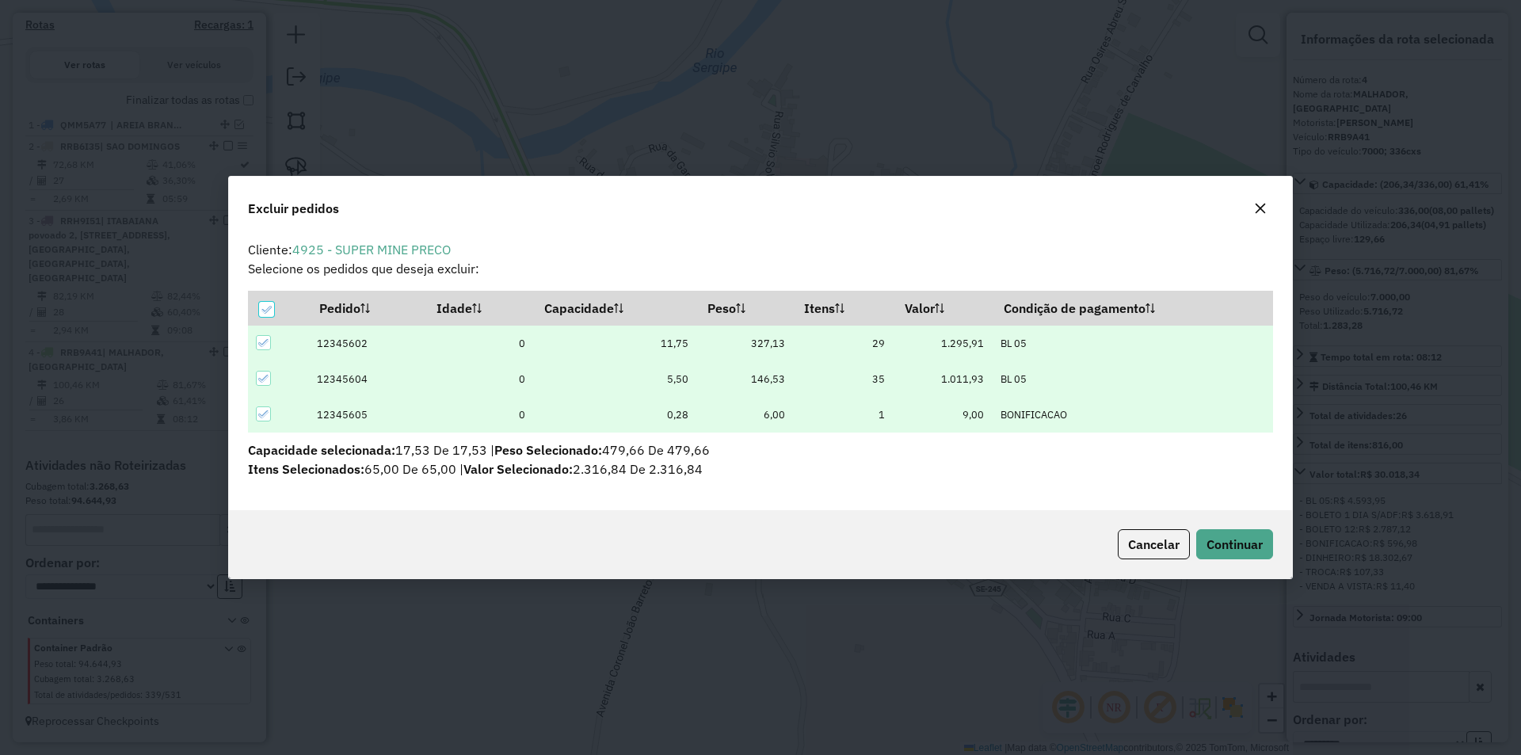
scroll to position [0, 0]
click at [1243, 554] on button "Continuar" at bounding box center [1234, 544] width 77 height 30
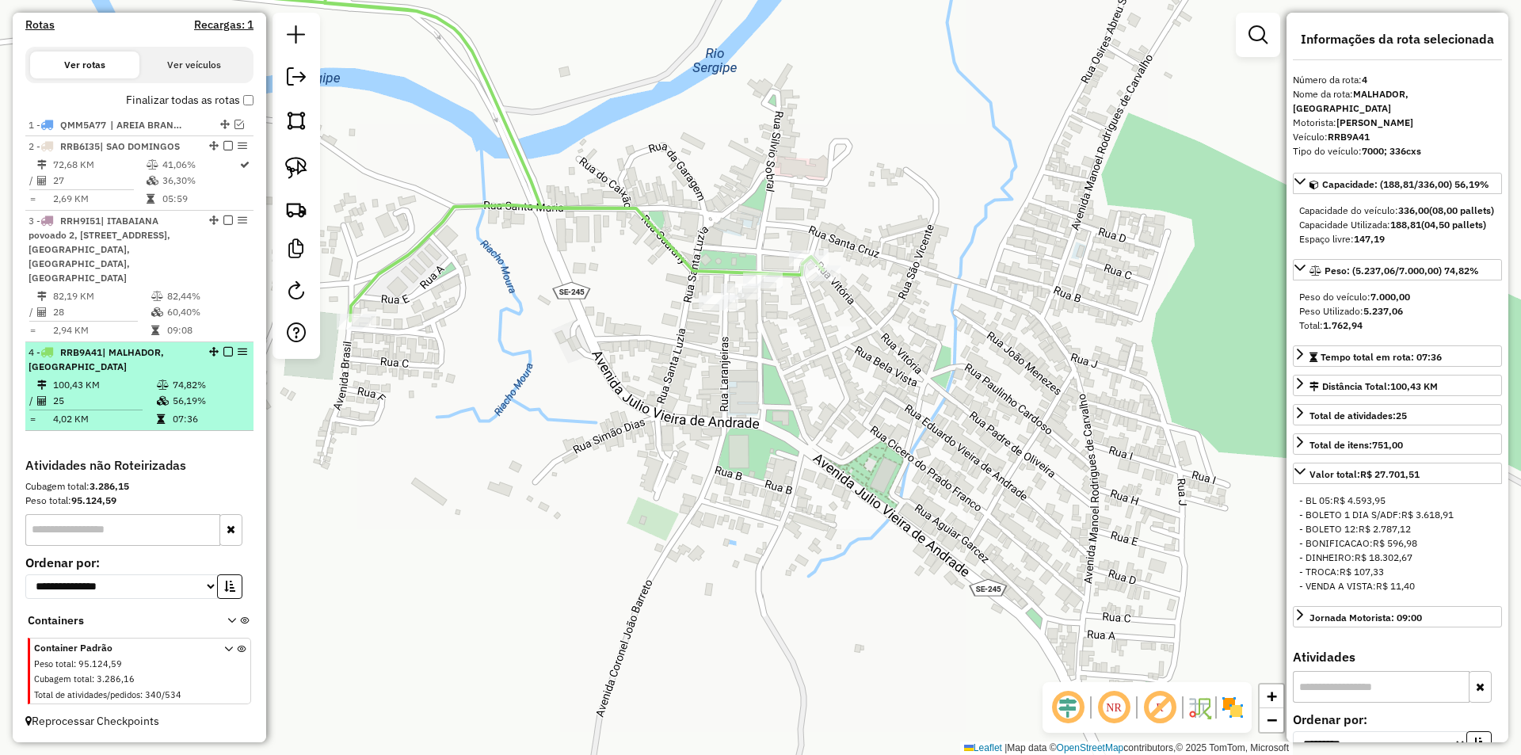
click at [166, 402] on icon at bounding box center [163, 401] width 12 height 10
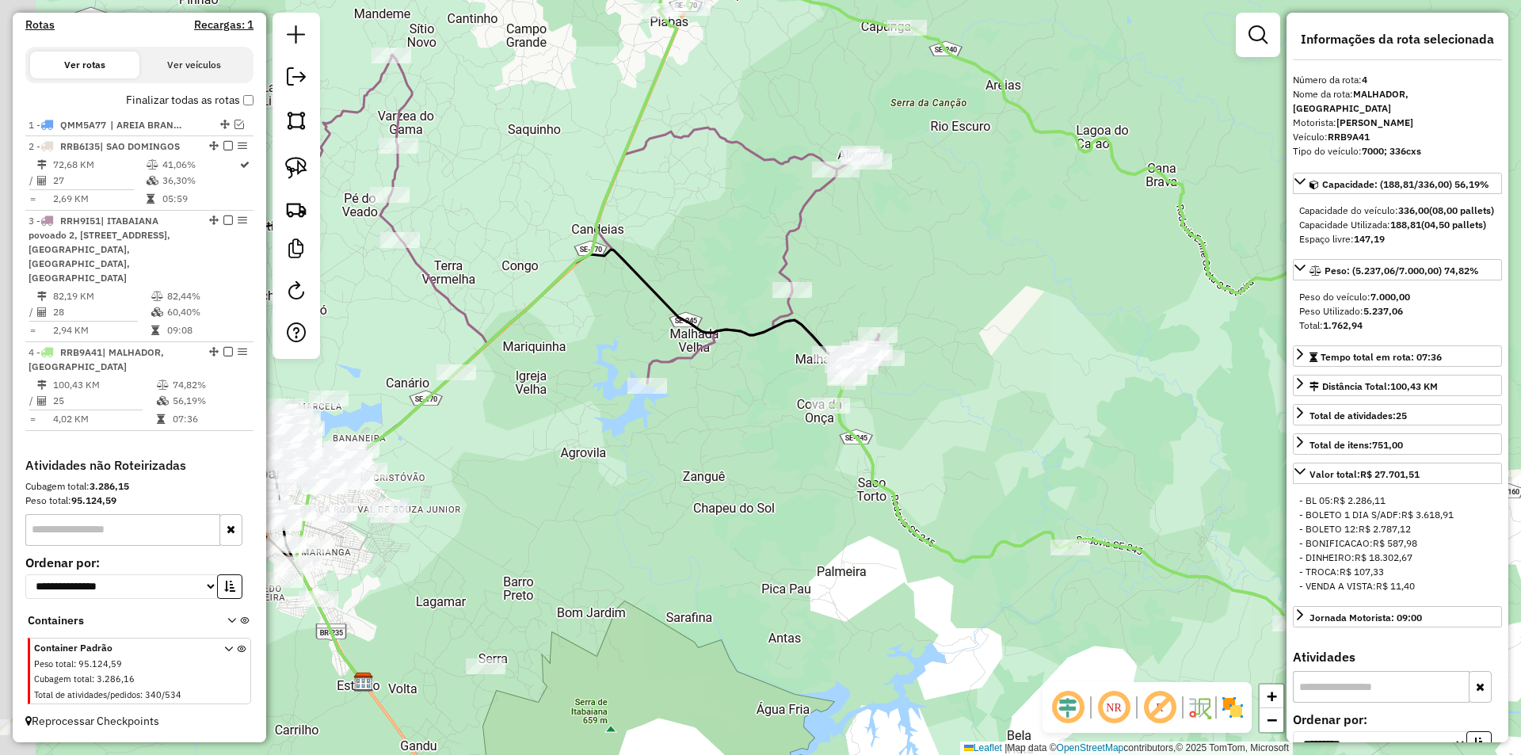
click at [717, 436] on div "Janela de atendimento Grade de atendimento Capacidade Transportadoras Veículos …" at bounding box center [760, 377] width 1521 height 755
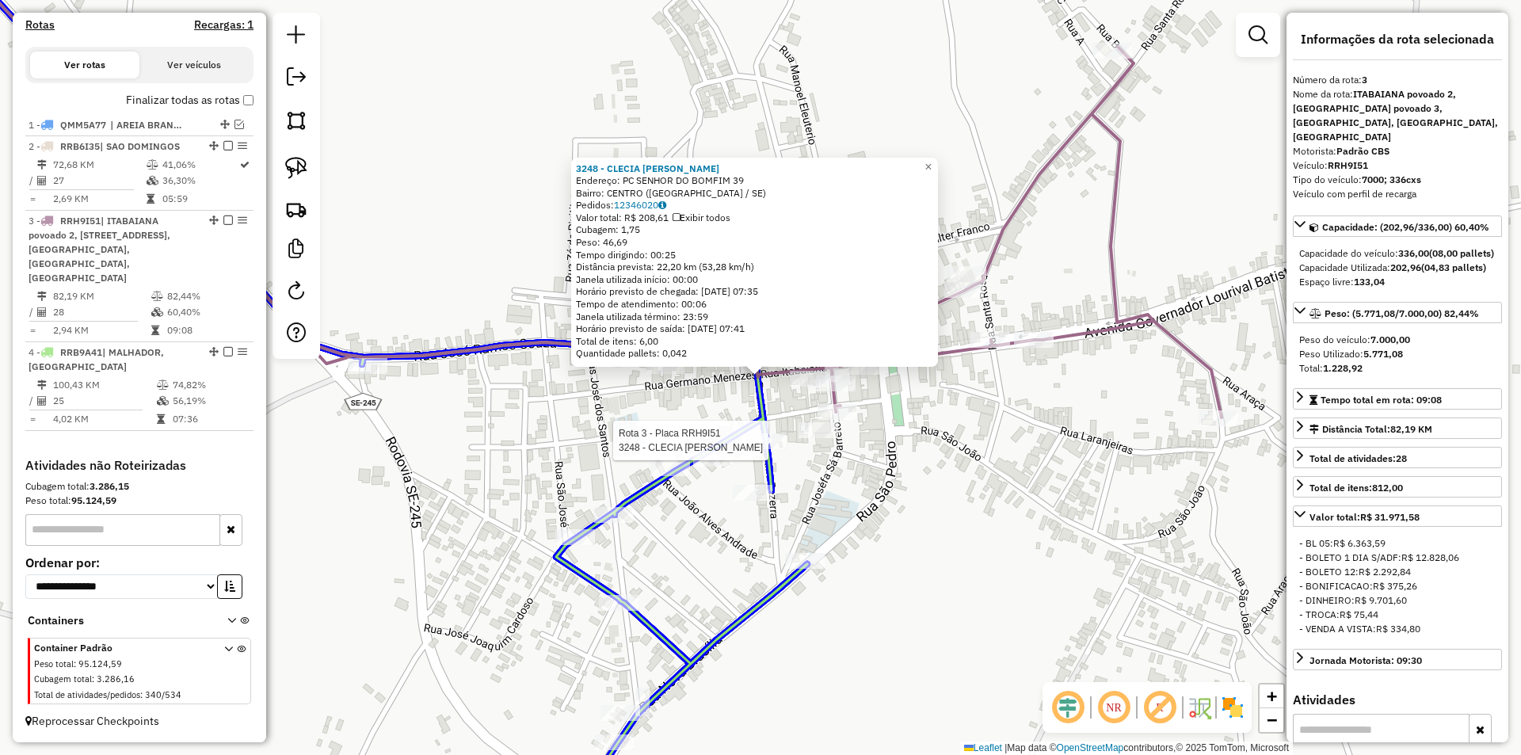
drag, startPoint x: 754, startPoint y: 386, endPoint x: 766, endPoint y: 449, distance: 64.5
click at [766, 449] on div at bounding box center [766, 441] width 40 height 16
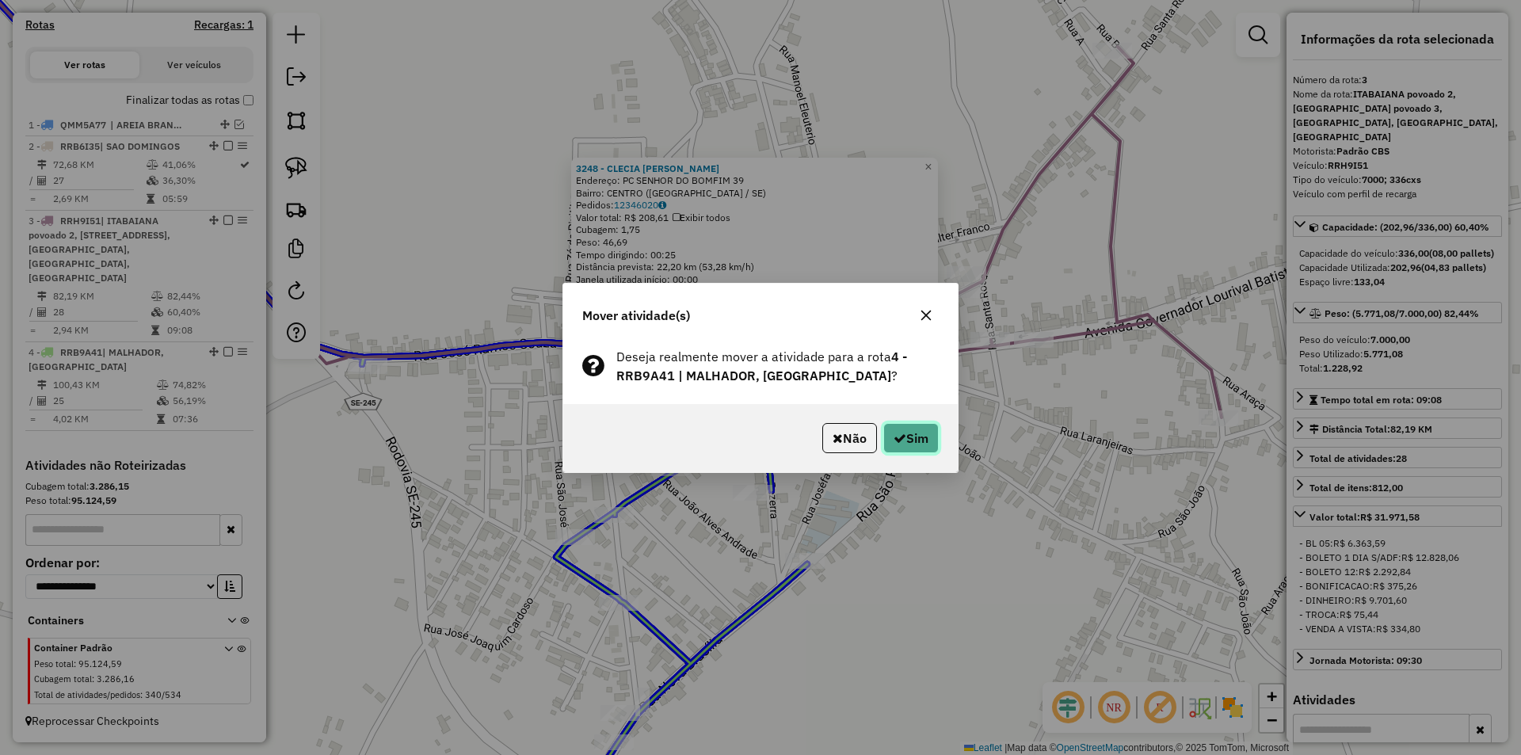
click at [900, 437] on icon "button" at bounding box center [900, 438] width 13 height 13
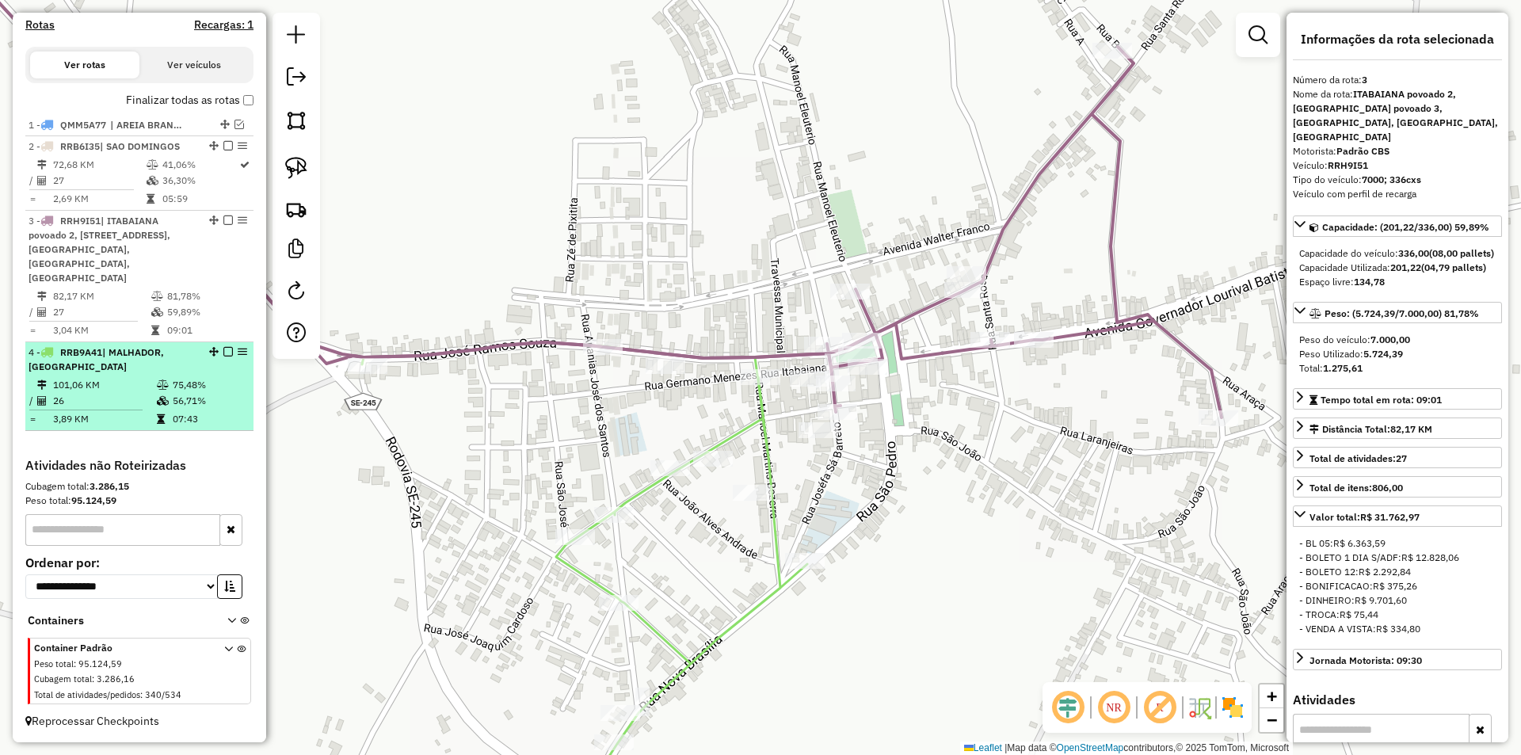
click at [212, 382] on td "75,48%" at bounding box center [209, 385] width 75 height 16
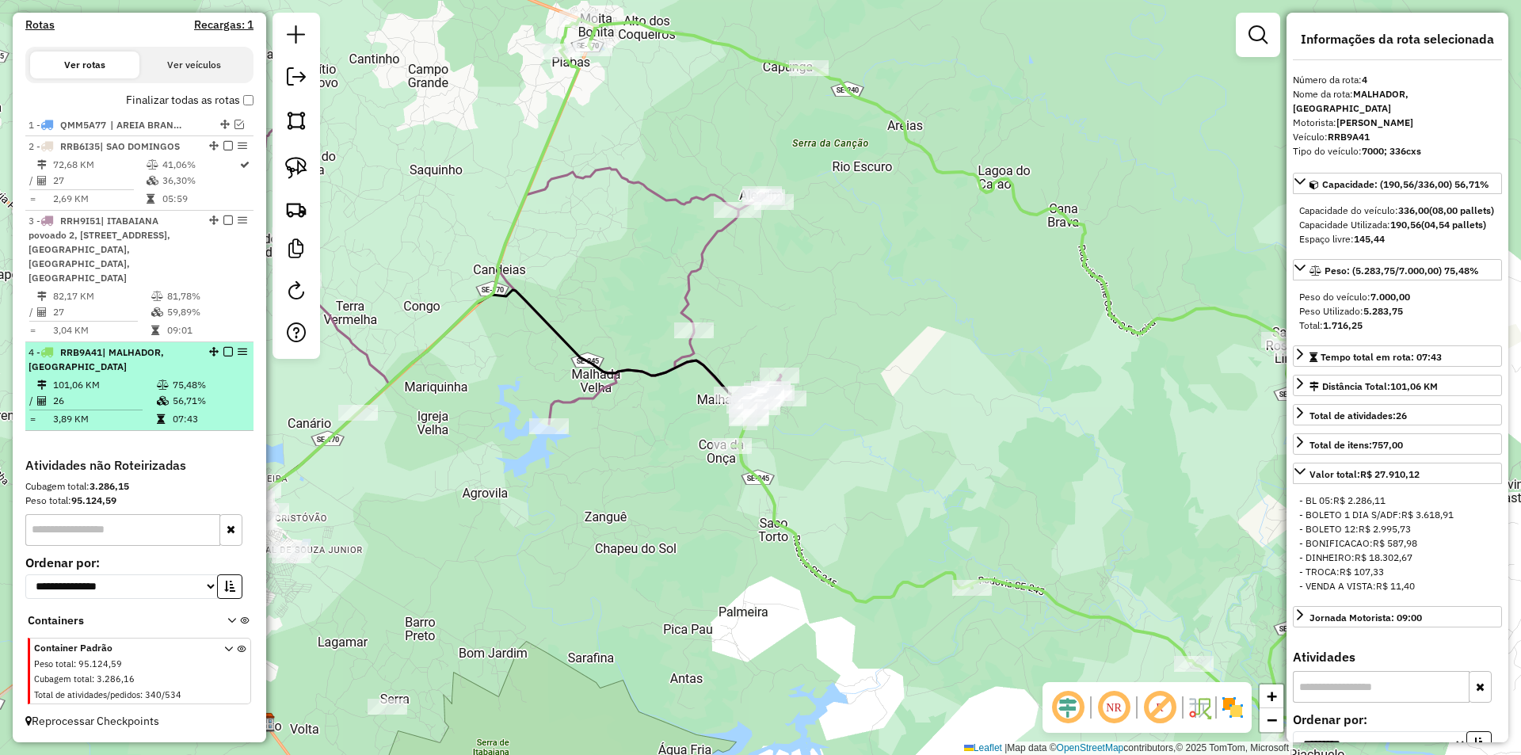
click at [225, 352] on em at bounding box center [228, 352] width 10 height 10
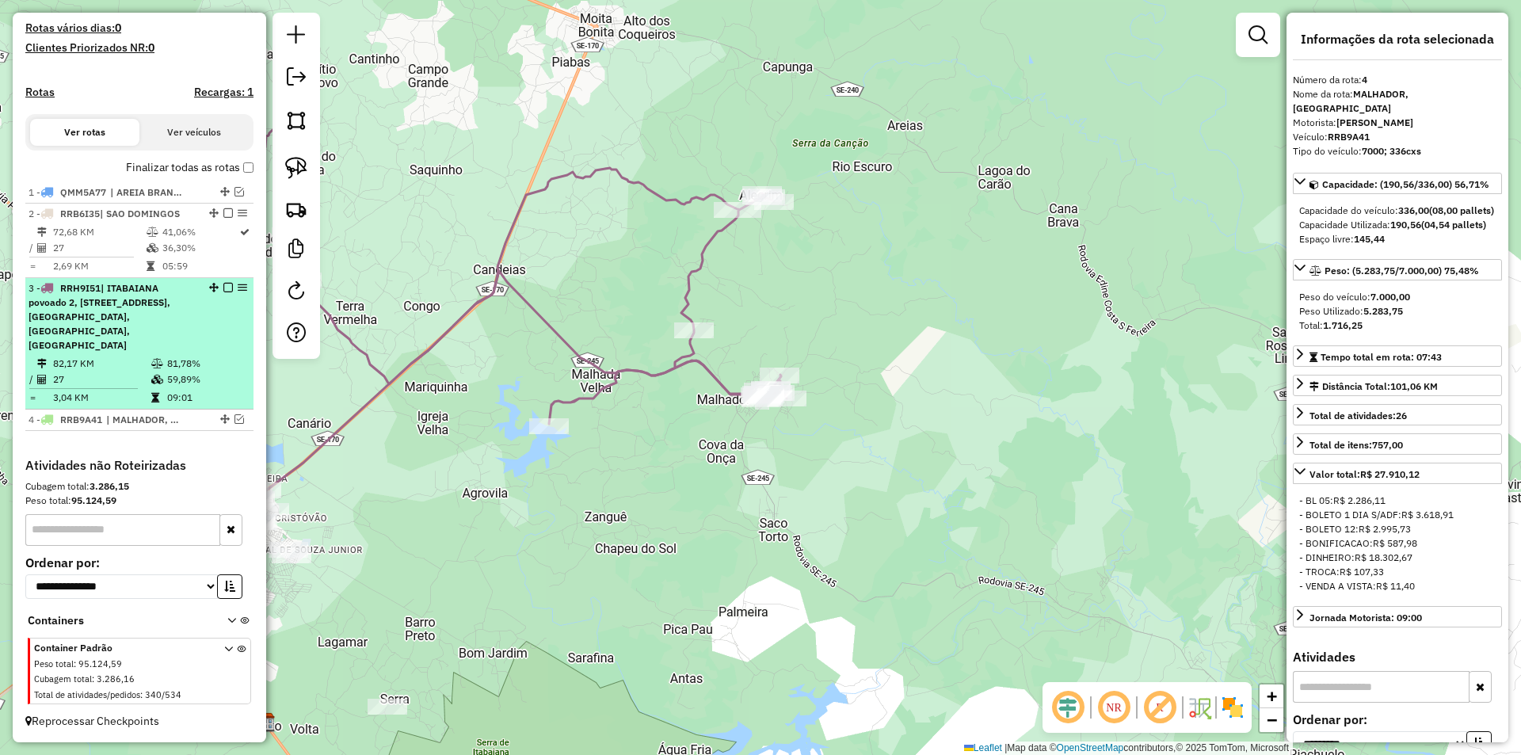
scroll to position [410, 0]
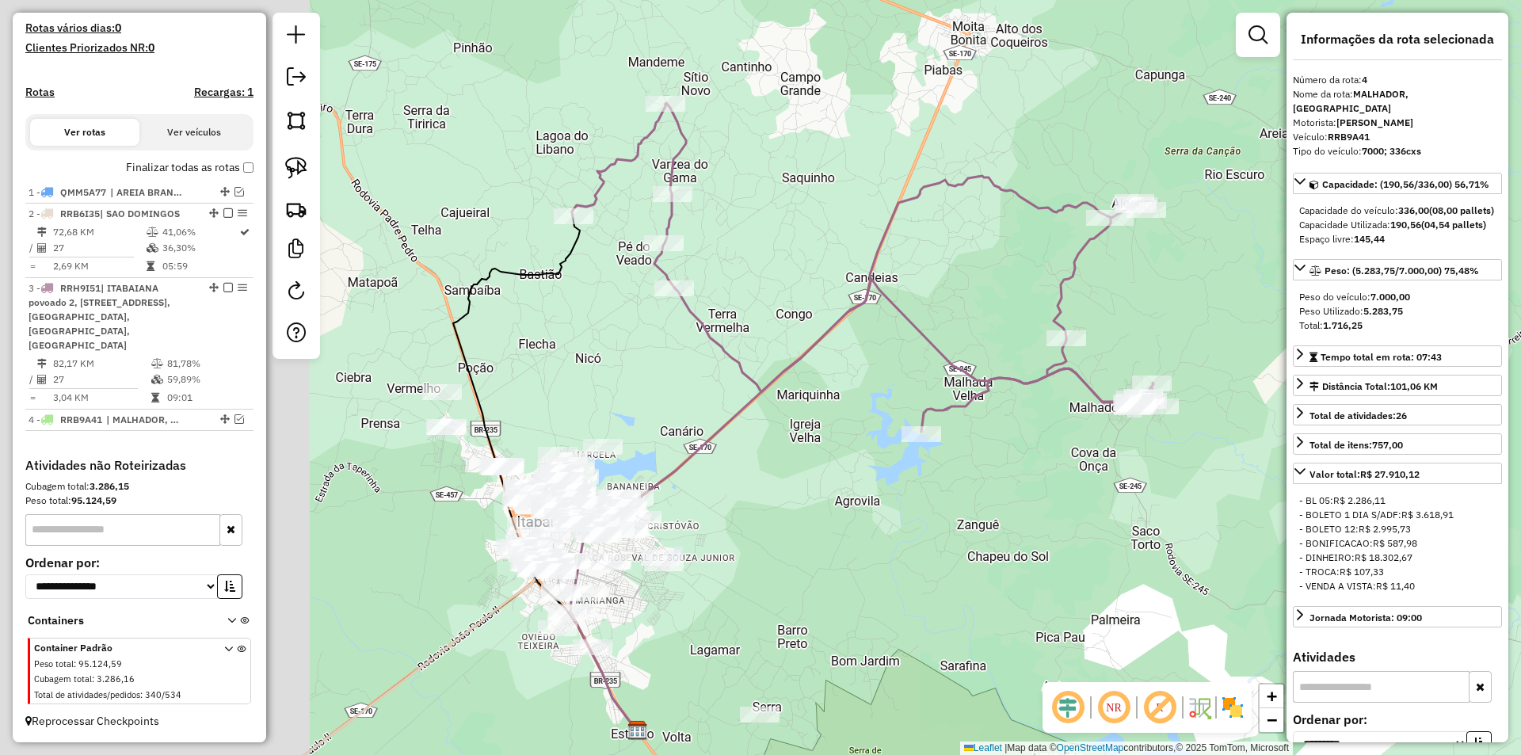
click at [776, 396] on div "Janela de atendimento Grade de atendimento Capacidade Transportadoras Veículos …" at bounding box center [760, 377] width 1521 height 755
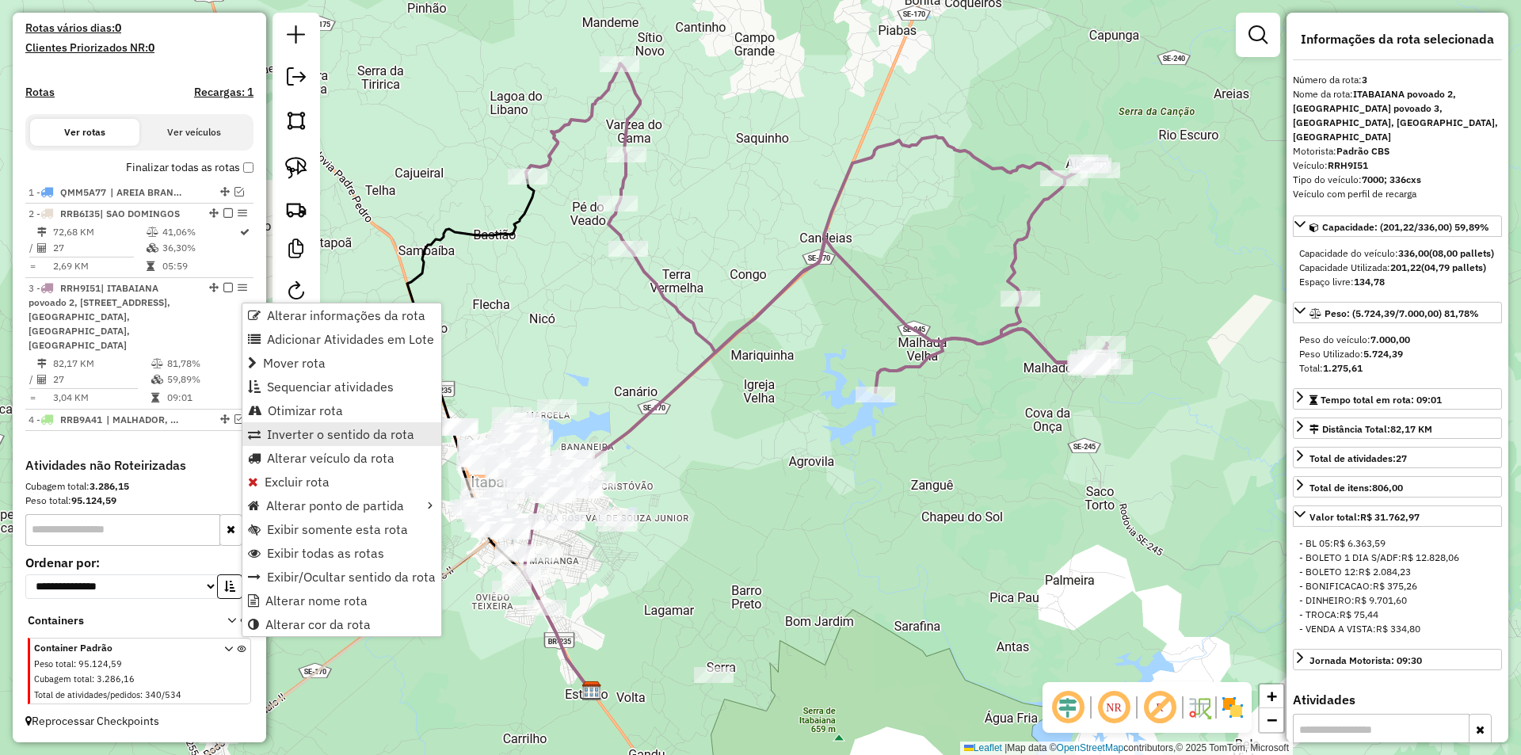
click at [341, 433] on span "Inverter o sentido da rota" at bounding box center [340, 434] width 147 height 13
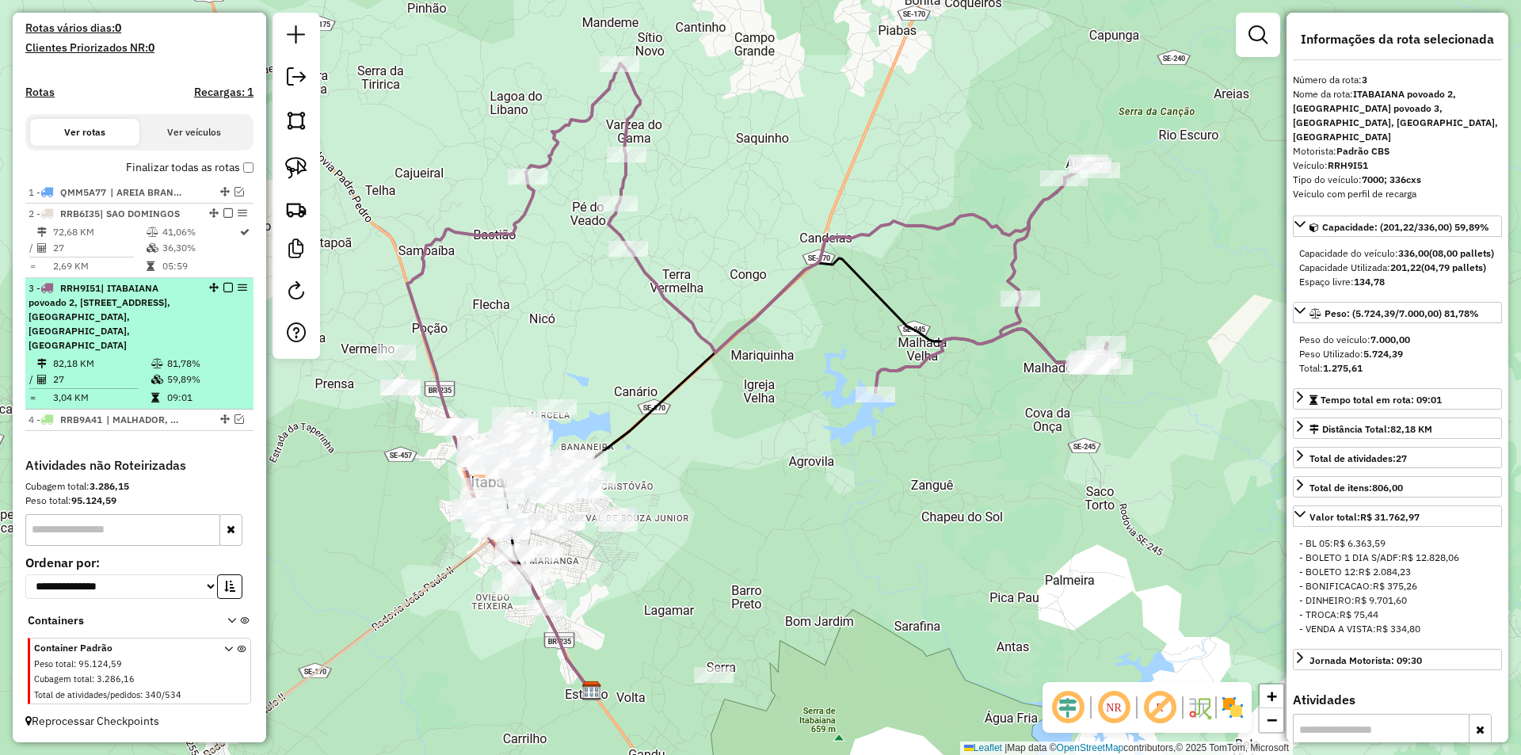
click at [223, 292] on em at bounding box center [228, 288] width 10 height 10
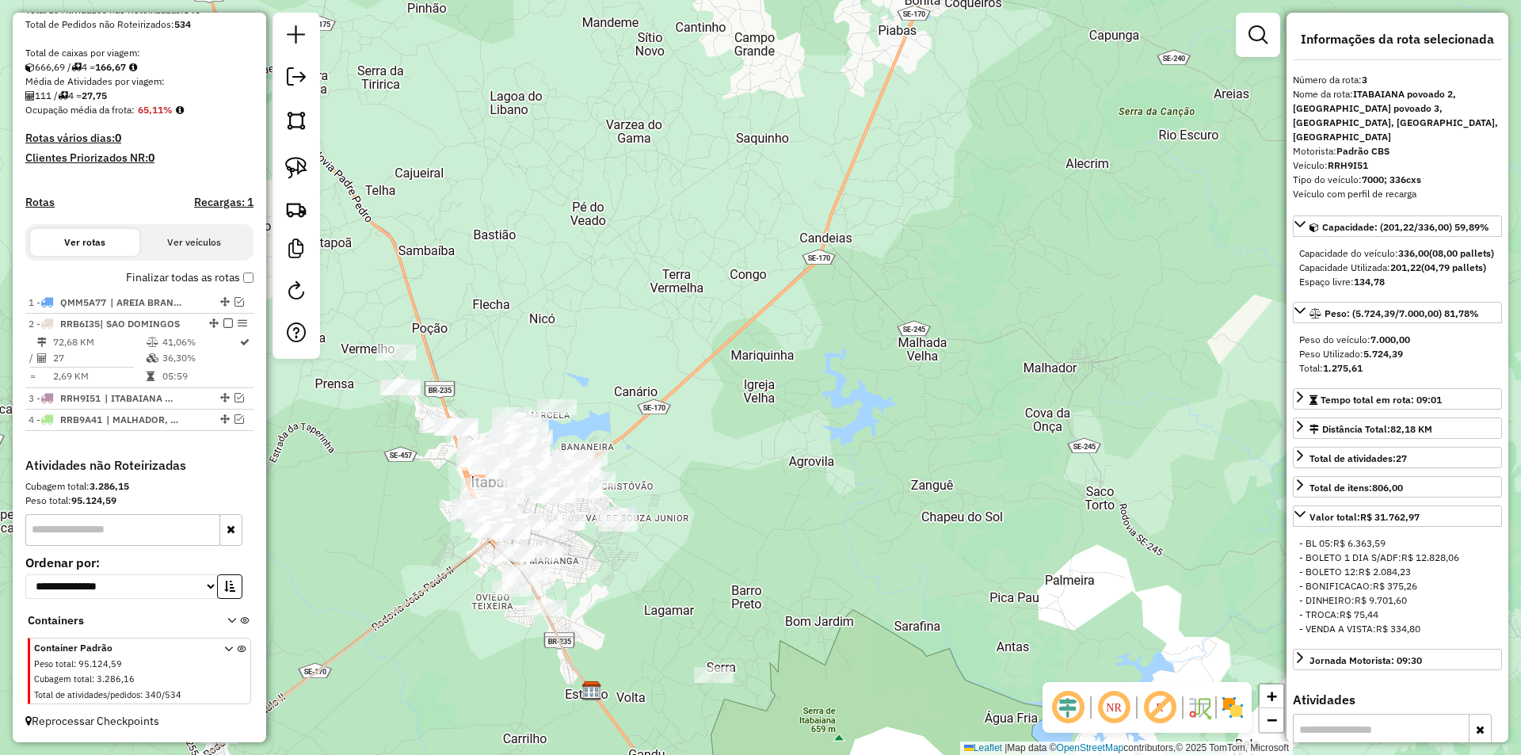
scroll to position [315, 0]
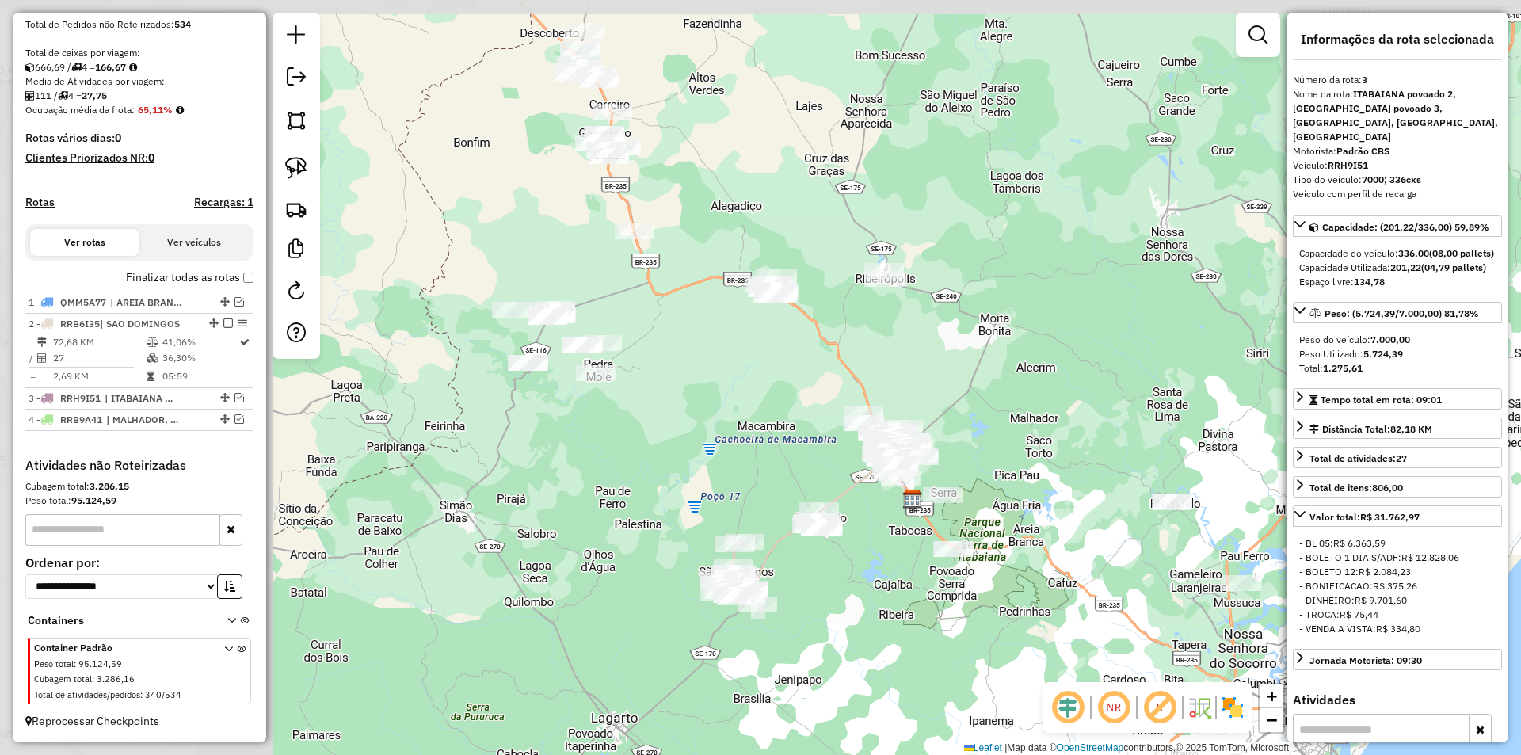
drag, startPoint x: 423, startPoint y: 214, endPoint x: 857, endPoint y: 252, distance: 435.8
click at [886, 253] on div "Janela de atendimento Grade de atendimento Capacidade Transportadoras Veículos …" at bounding box center [760, 377] width 1521 height 755
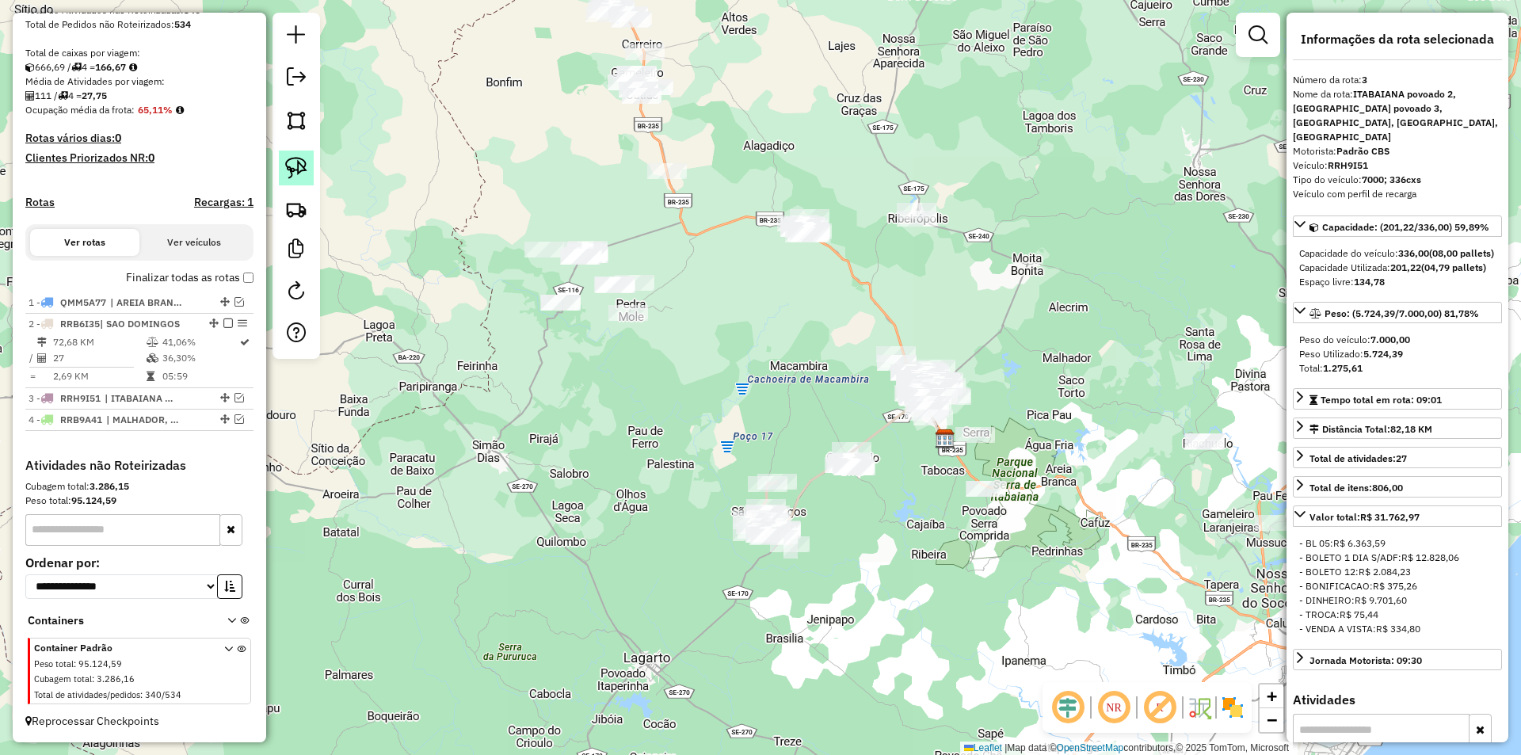
click at [294, 165] on img at bounding box center [296, 168] width 22 height 22
drag, startPoint x: 492, startPoint y: 400, endPoint x: 689, endPoint y: 329, distance: 209.8
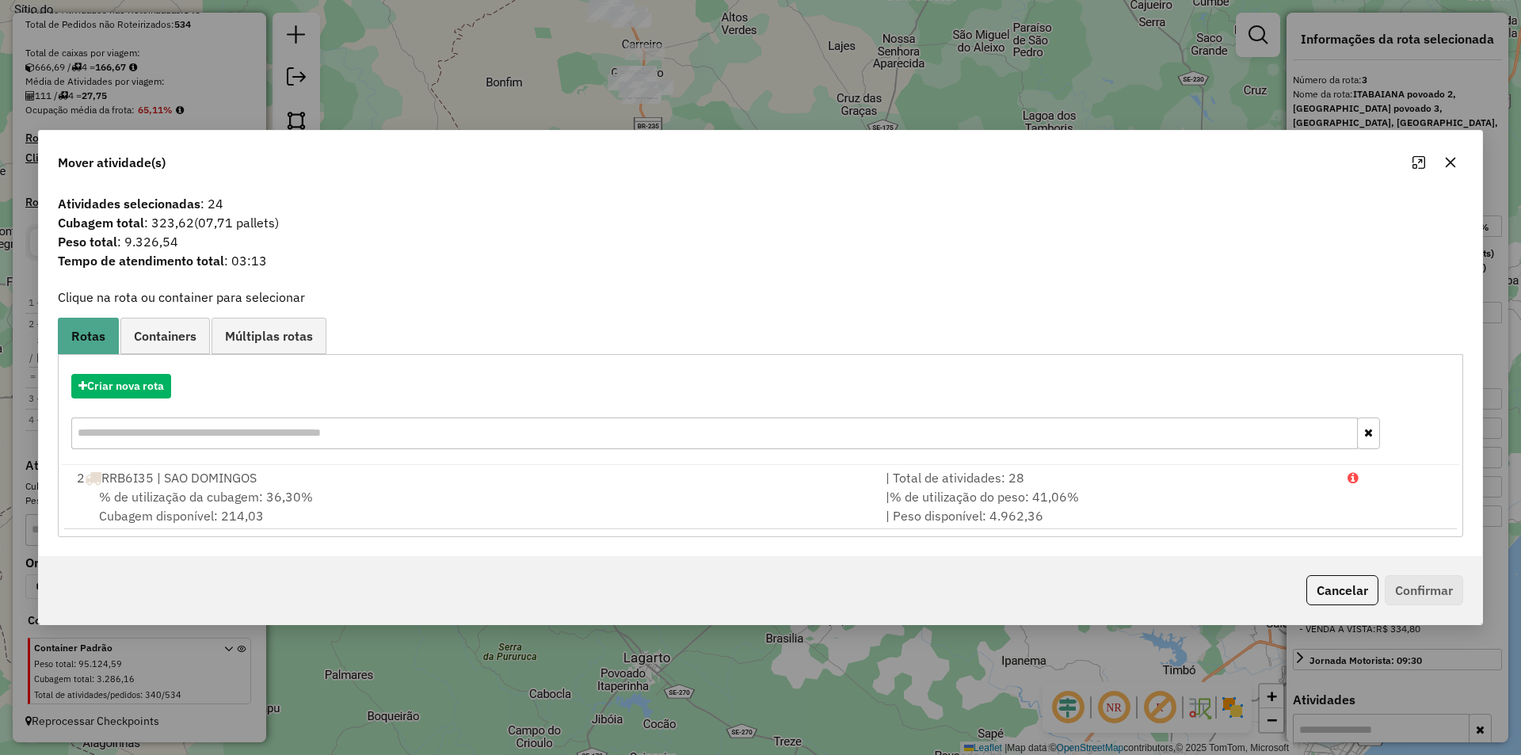
click at [1328, 579] on button "Cancelar" at bounding box center [1342, 590] width 72 height 30
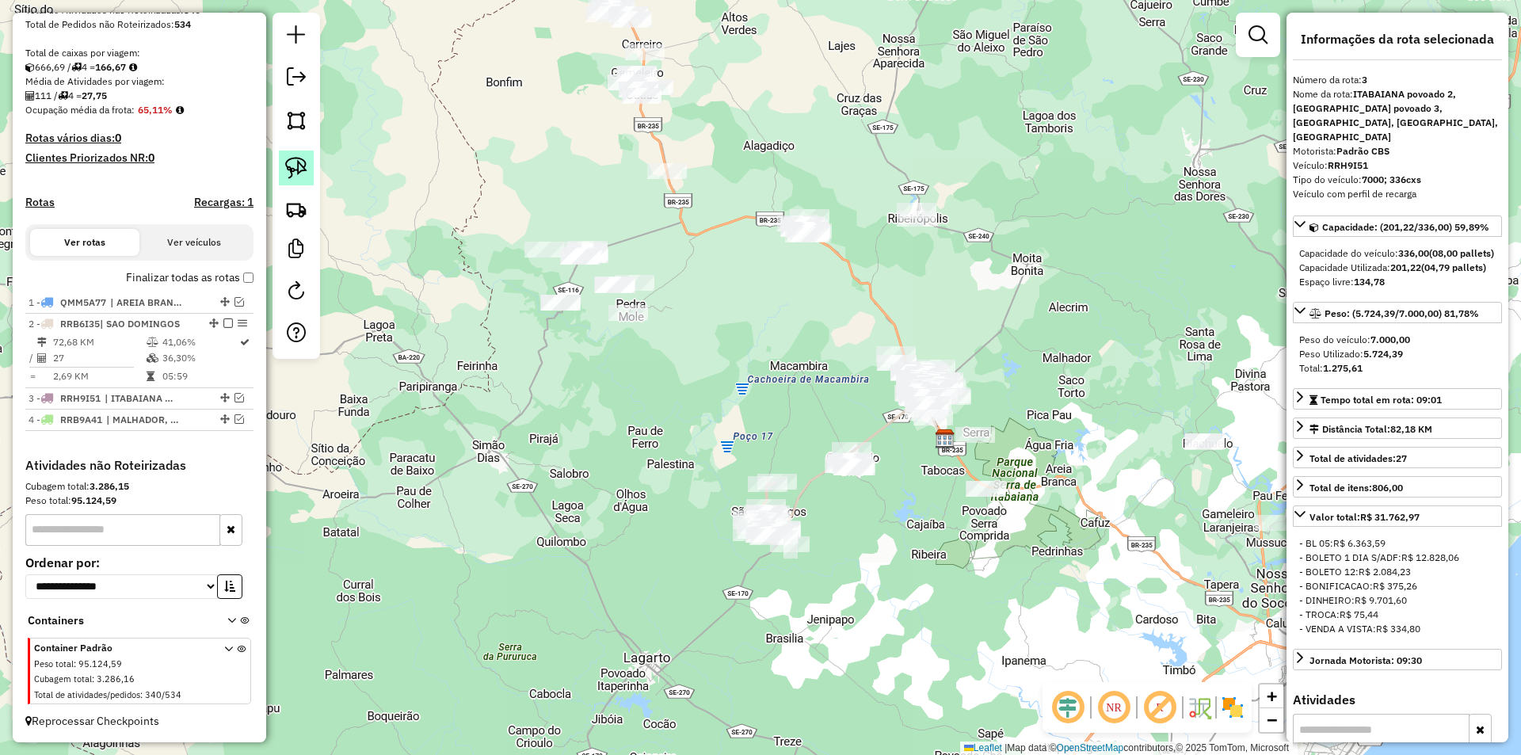
click at [282, 175] on link at bounding box center [296, 168] width 35 height 35
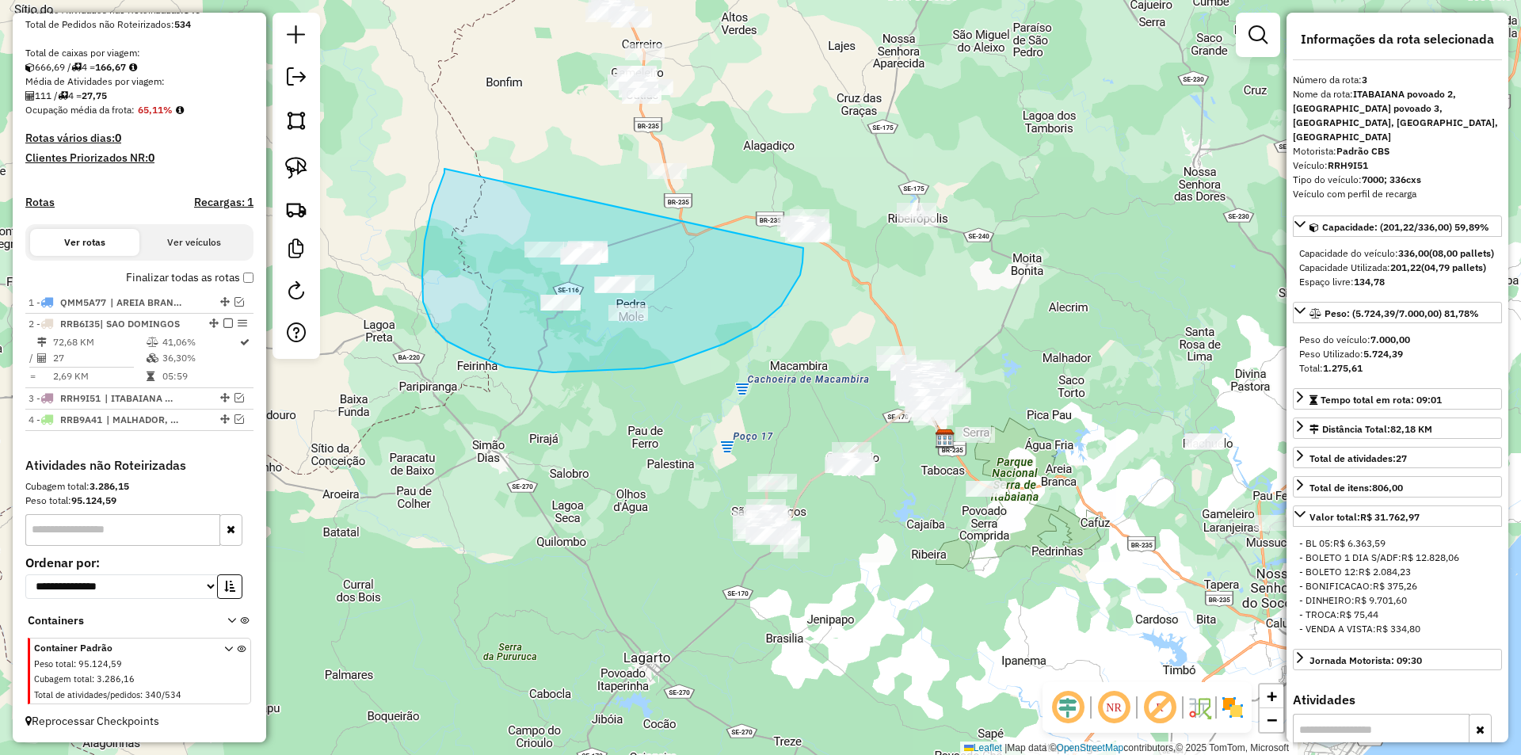
drag, startPoint x: 444, startPoint y: 169, endPoint x: 803, endPoint y: 247, distance: 366.6
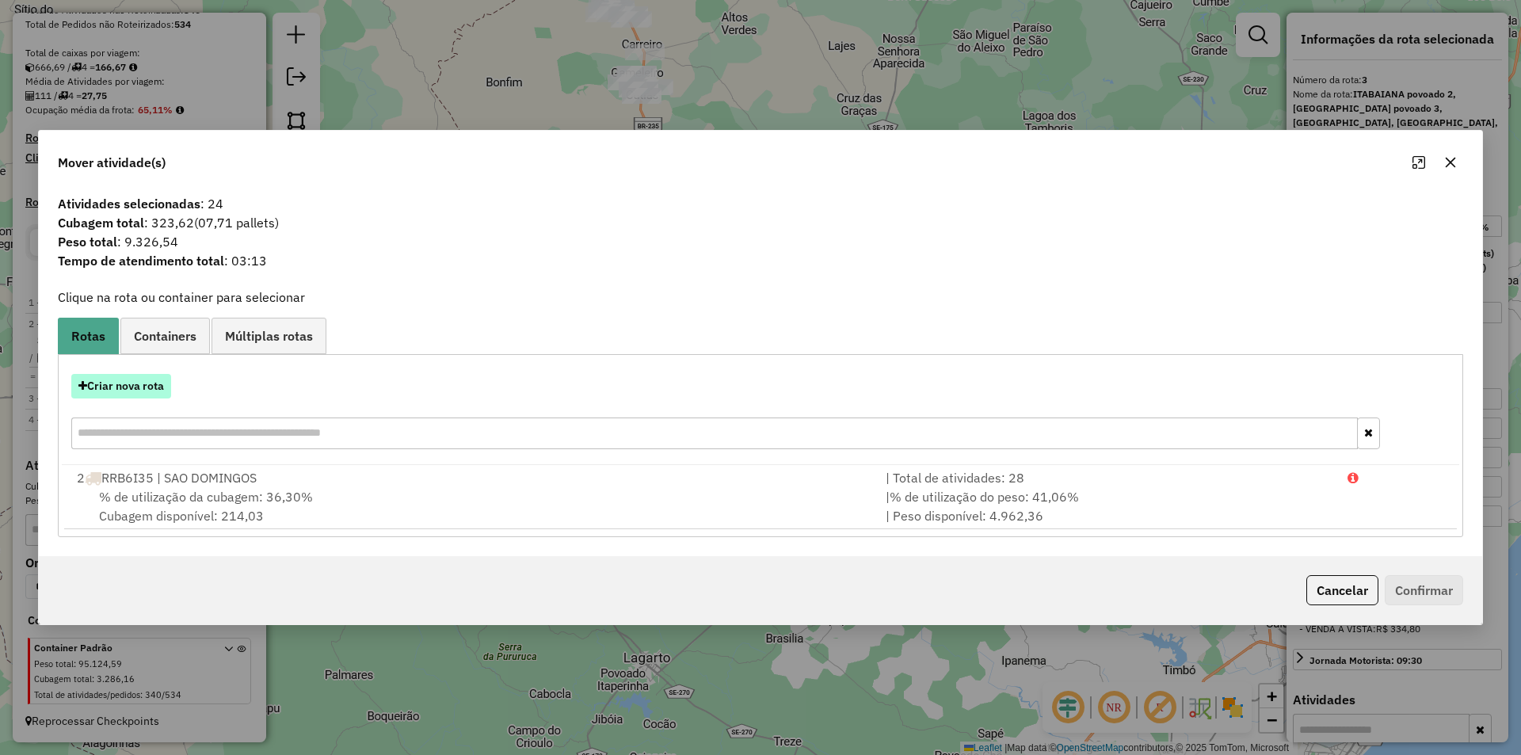
click at [158, 385] on button "Criar nova rota" at bounding box center [121, 386] width 100 height 25
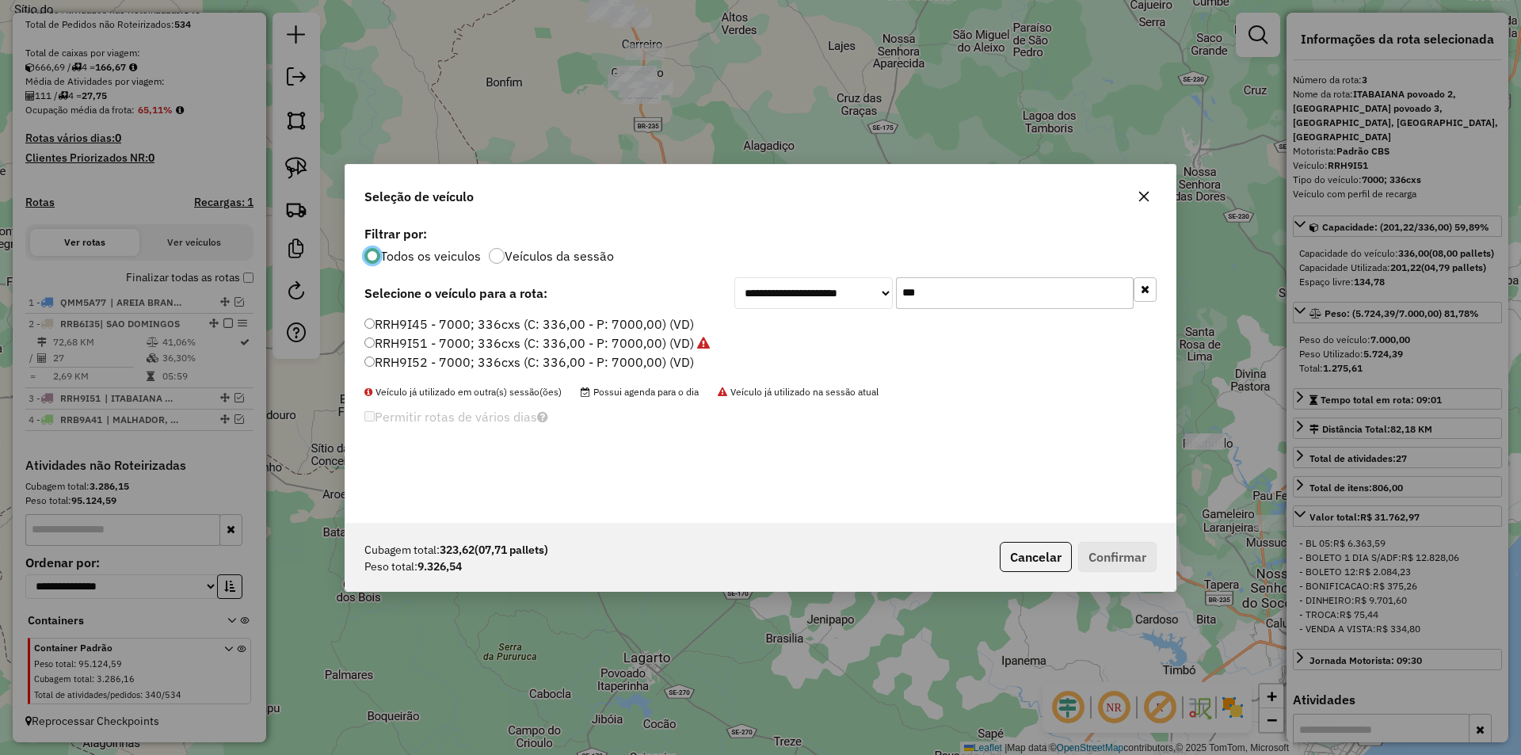
scroll to position [9, 5]
click at [1018, 284] on input "***" at bounding box center [1015, 293] width 238 height 32
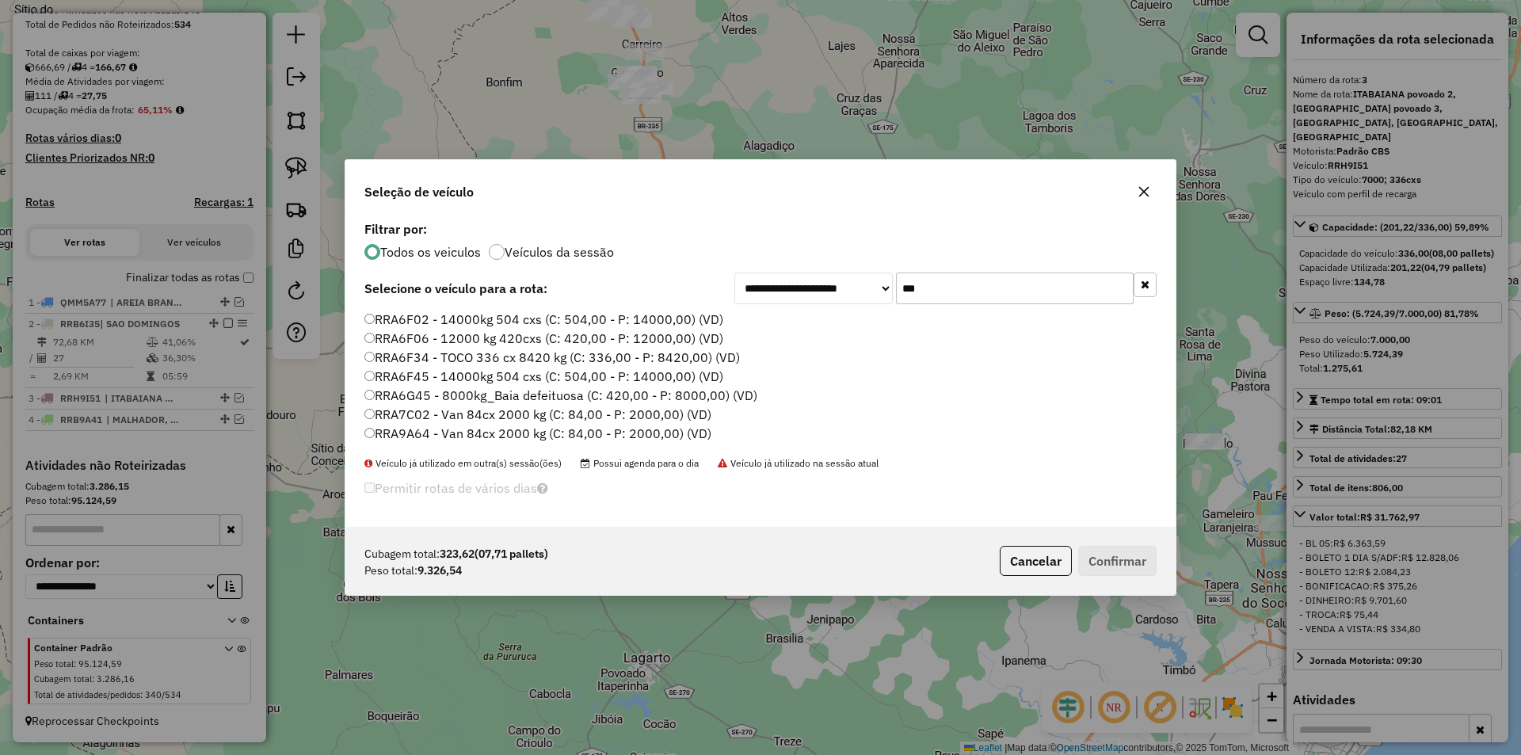
type input "***"
click at [486, 345] on label "RRA6F06 - 12000 kg 420cxs (C: 420,00 - P: 12000,00) (VD)" at bounding box center [543, 338] width 359 height 19
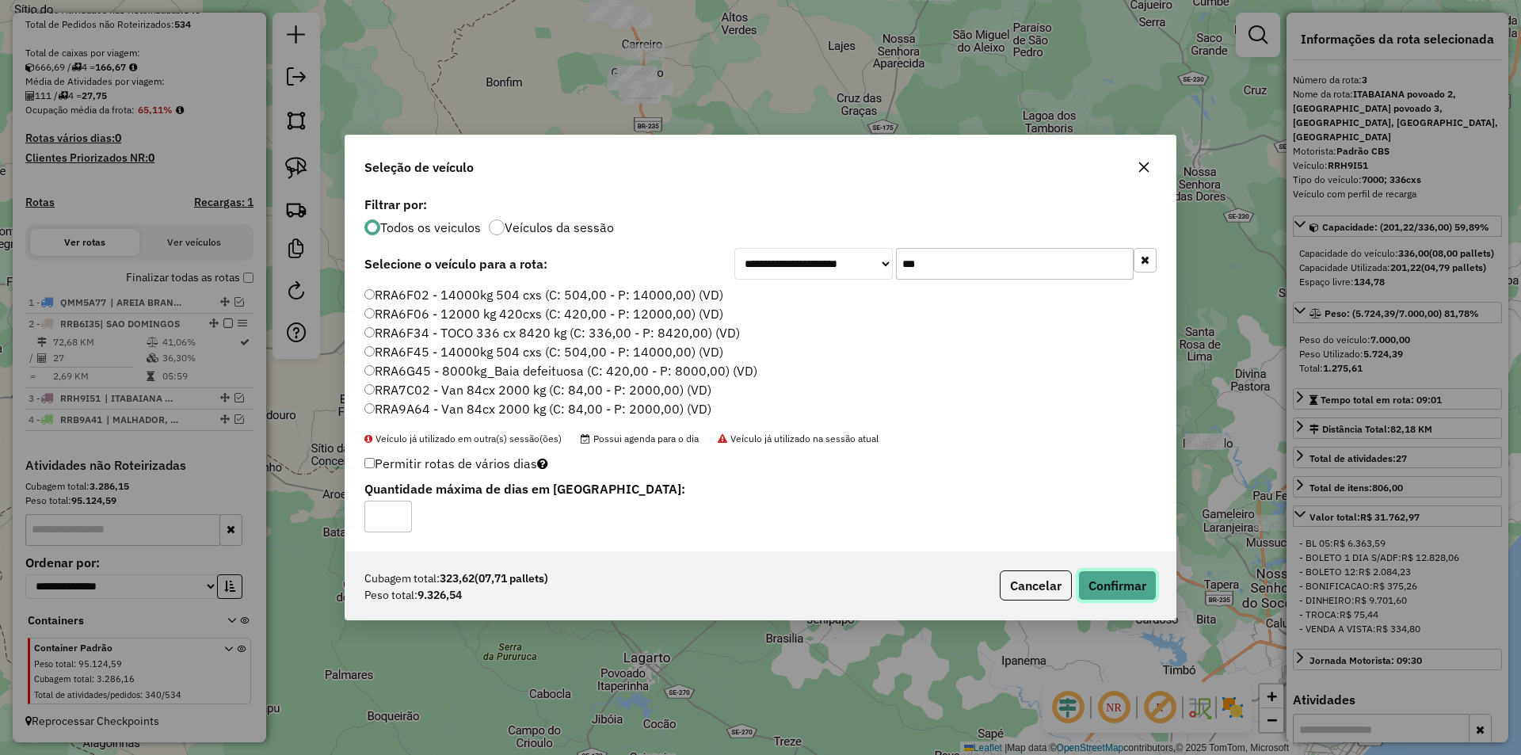
click at [1134, 591] on button "Confirmar" at bounding box center [1117, 585] width 78 height 30
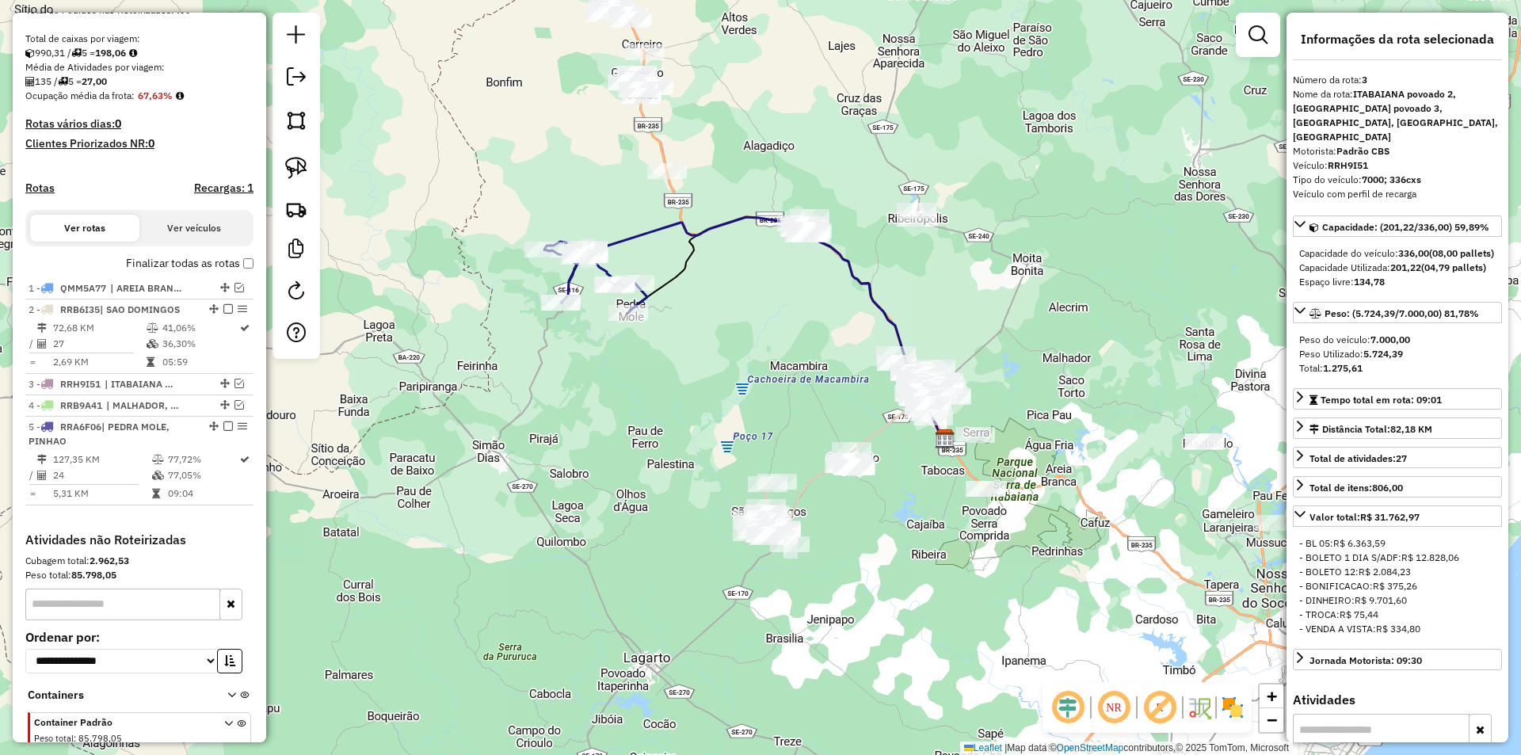
scroll to position [403, 0]
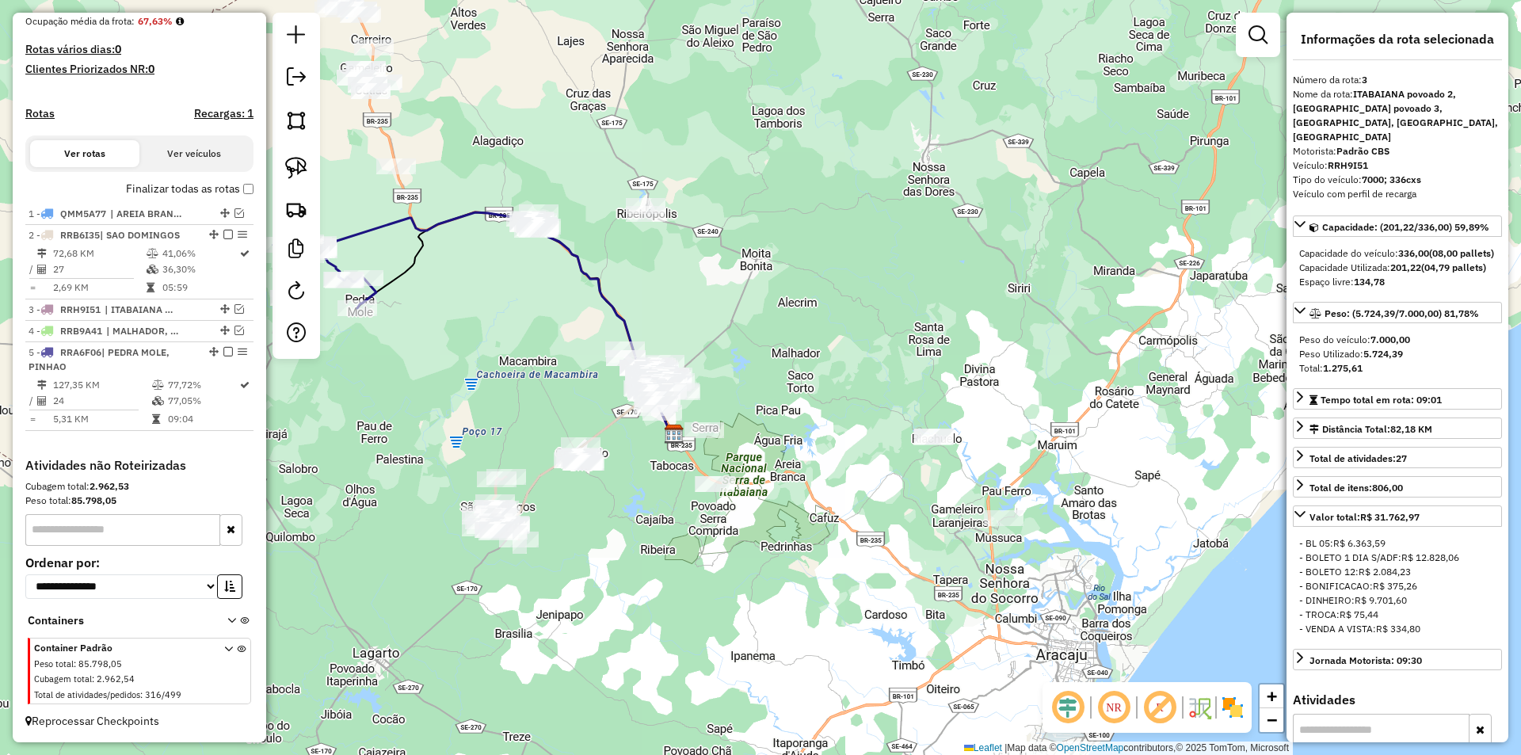
drag, startPoint x: 683, startPoint y: 383, endPoint x: 444, endPoint y: 359, distance: 240.5
click at [430, 365] on div "Janela de atendimento Grade de atendimento Capacidade Transportadoras Veículos …" at bounding box center [760, 377] width 1521 height 755
drag, startPoint x: 453, startPoint y: 299, endPoint x: 633, endPoint y: 469, distance: 247.2
click at [637, 479] on div "Janela de atendimento Grade de atendimento Capacidade Transportadoras Veículos …" at bounding box center [760, 377] width 1521 height 755
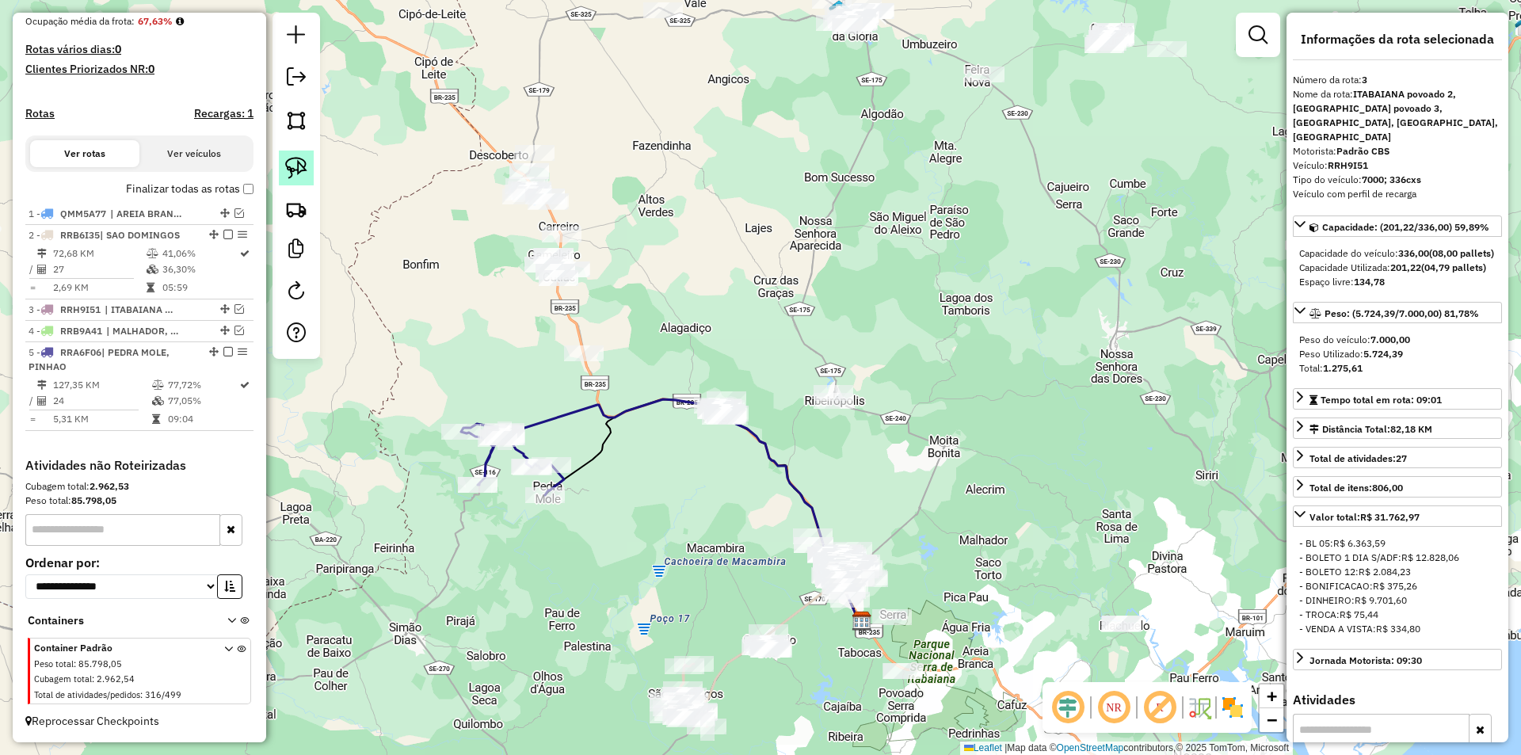
click at [313, 168] on link at bounding box center [296, 168] width 35 height 35
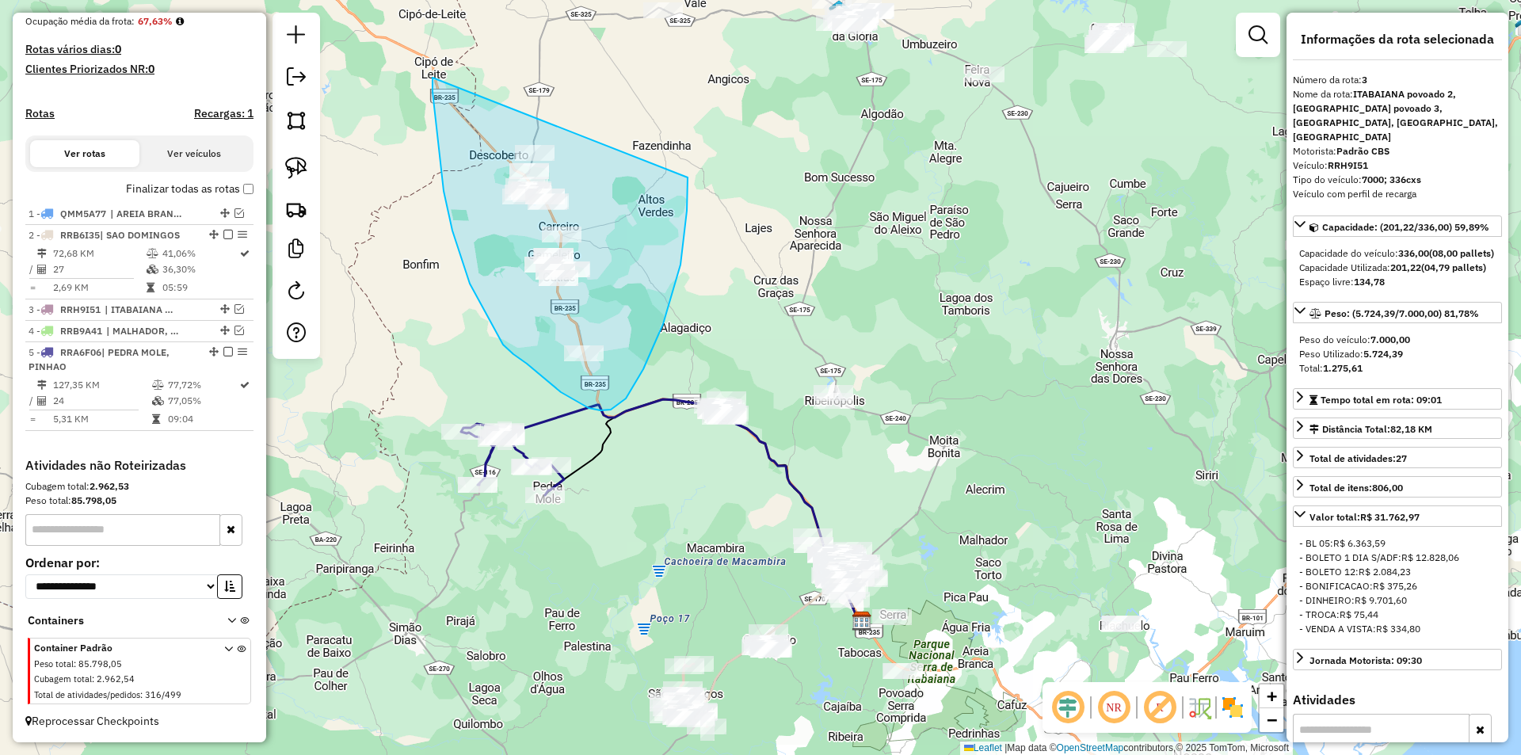
drag, startPoint x: 433, startPoint y: 78, endPoint x: 684, endPoint y: 142, distance: 260.0
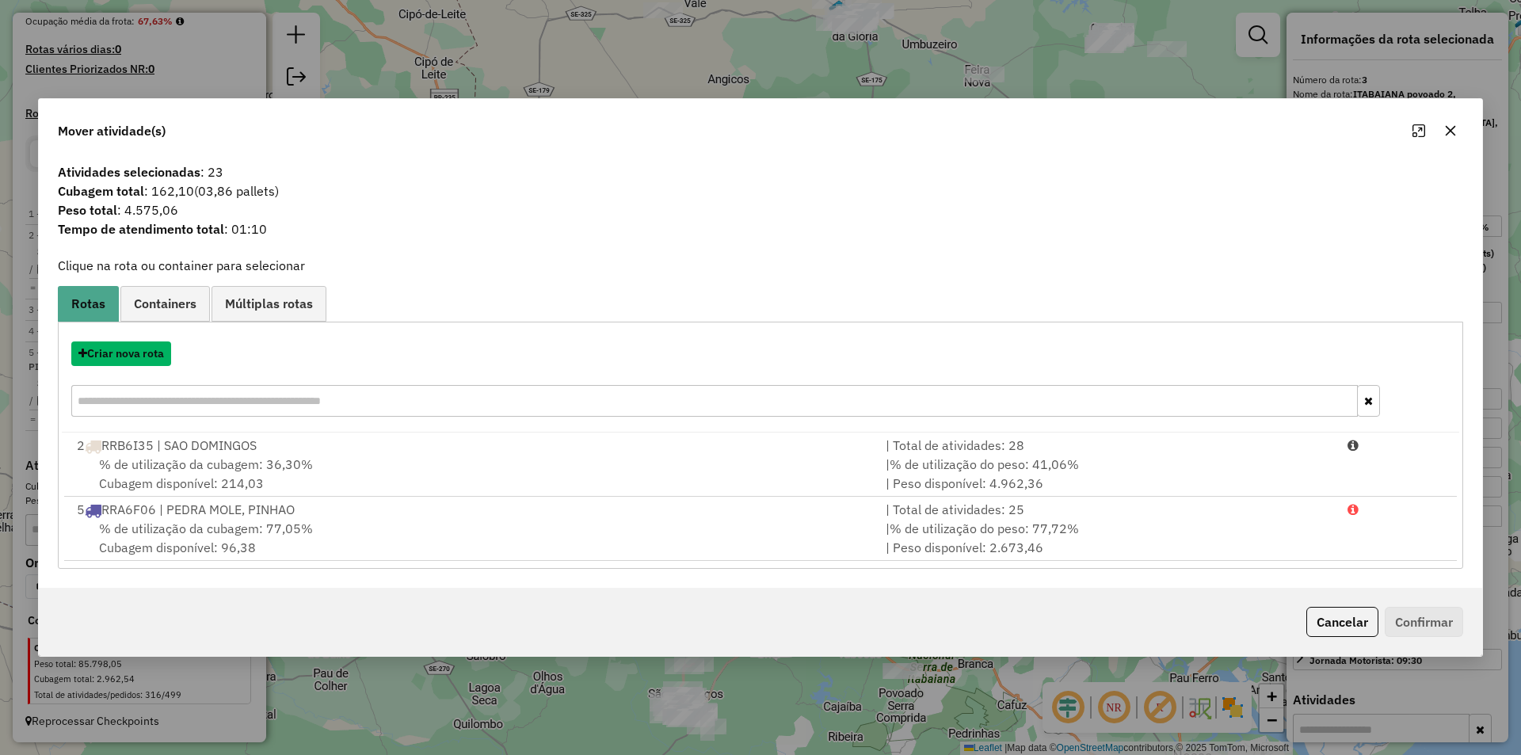
click at [158, 355] on button "Criar nova rota" at bounding box center [121, 353] width 100 height 25
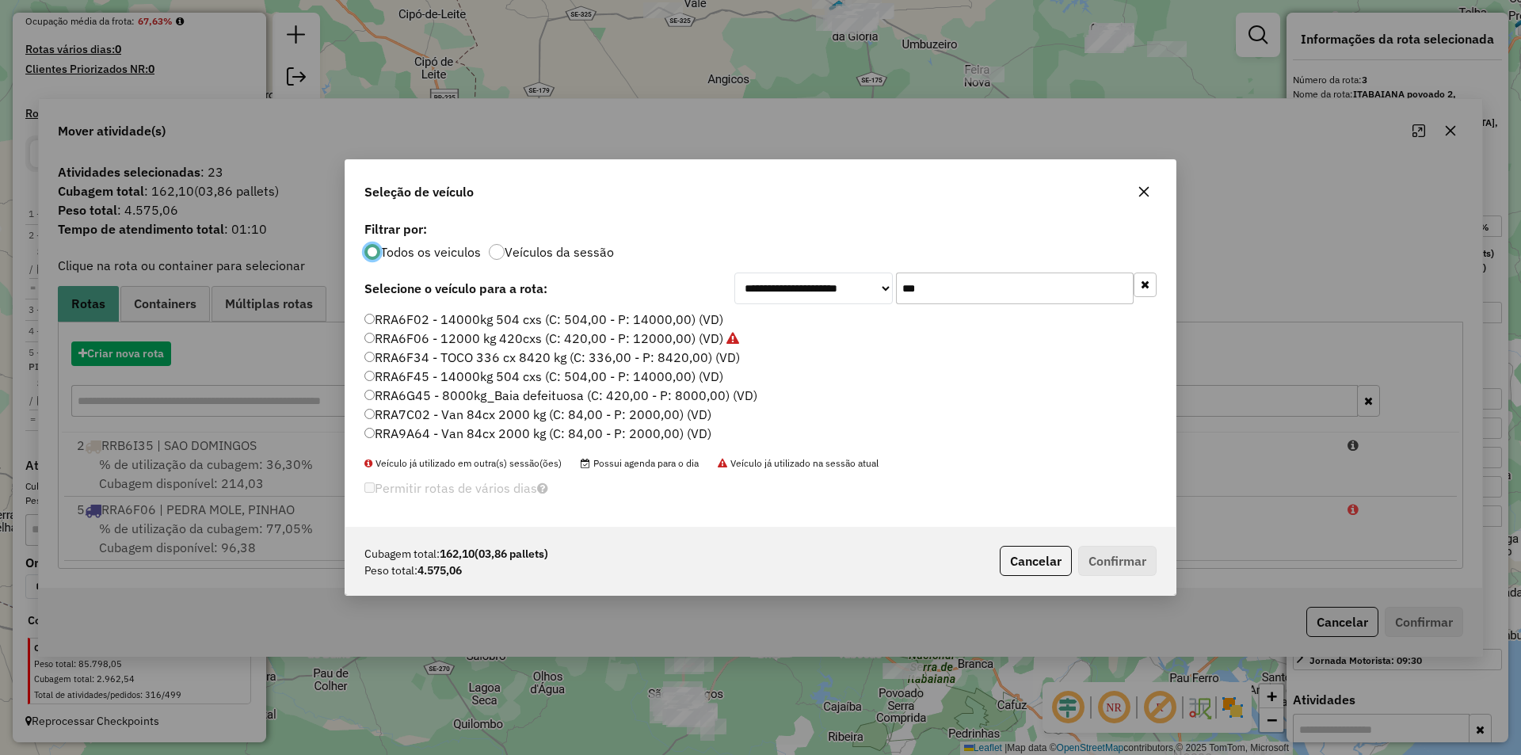
scroll to position [10, 5]
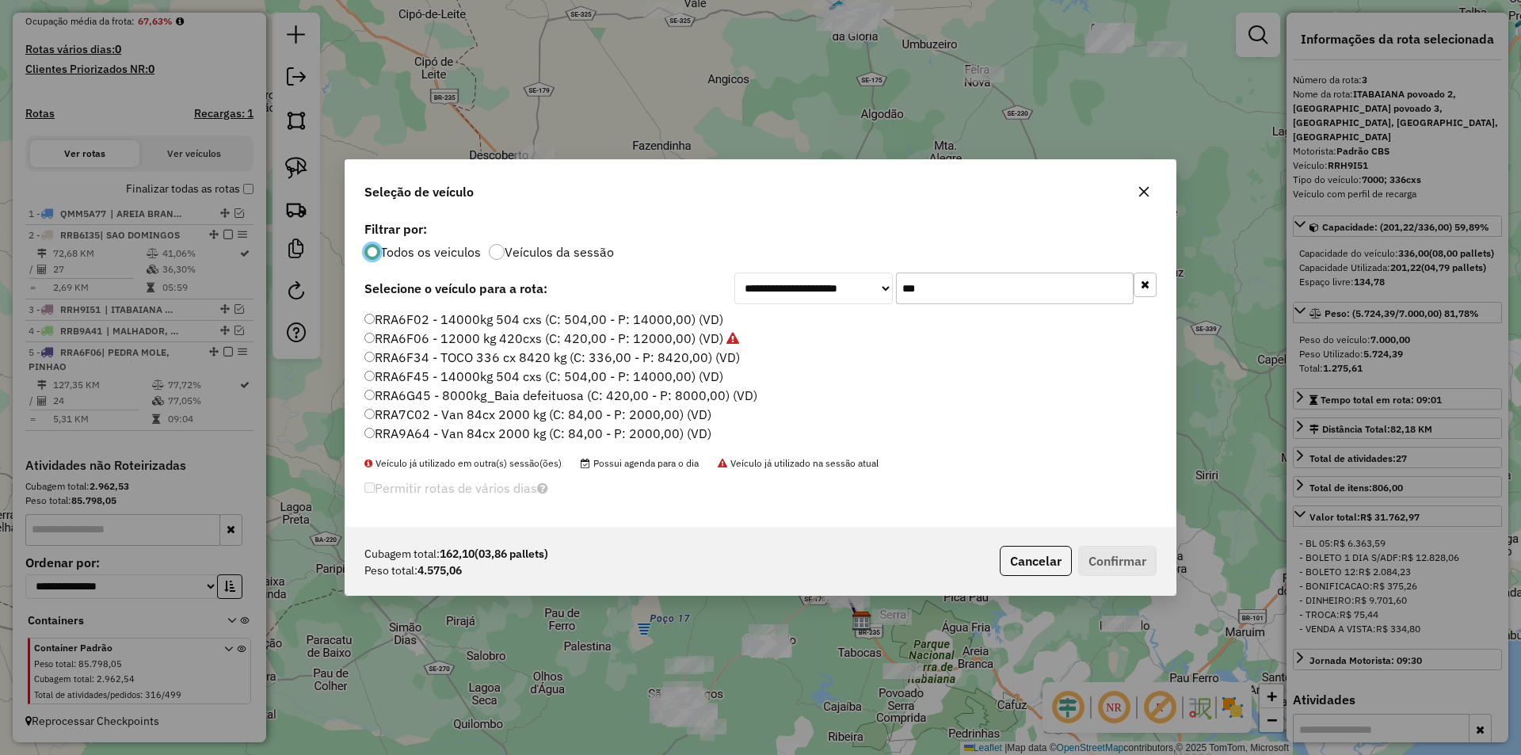
click at [1018, 290] on input "***" at bounding box center [1015, 289] width 238 height 32
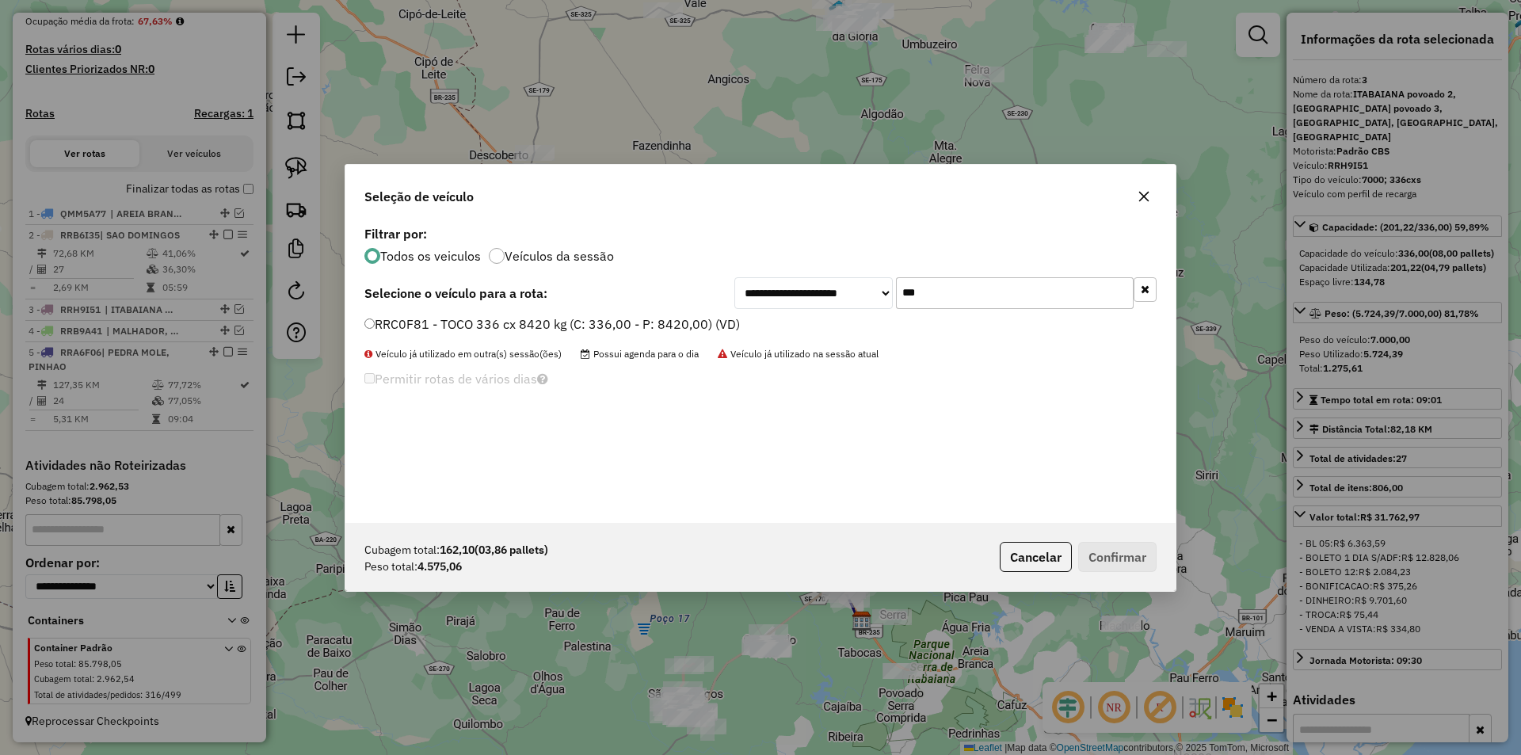
type input "***"
click at [576, 322] on label "RRC0F81 - TOCO 336 cx 8420 kg (C: 336,00 - P: 8420,00) (VD)" at bounding box center [552, 324] width 376 height 19
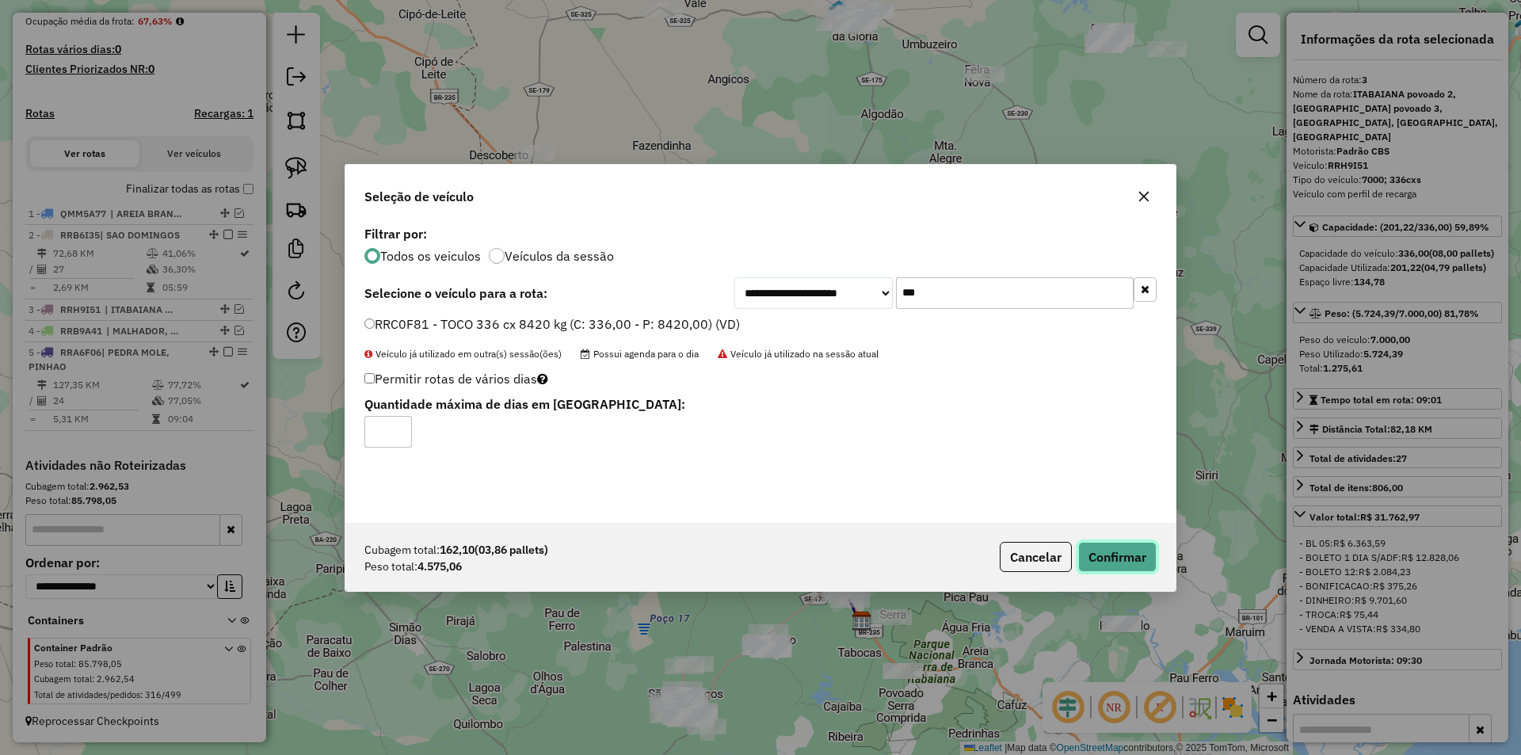
click at [1134, 568] on button "Confirmar" at bounding box center [1117, 557] width 78 height 30
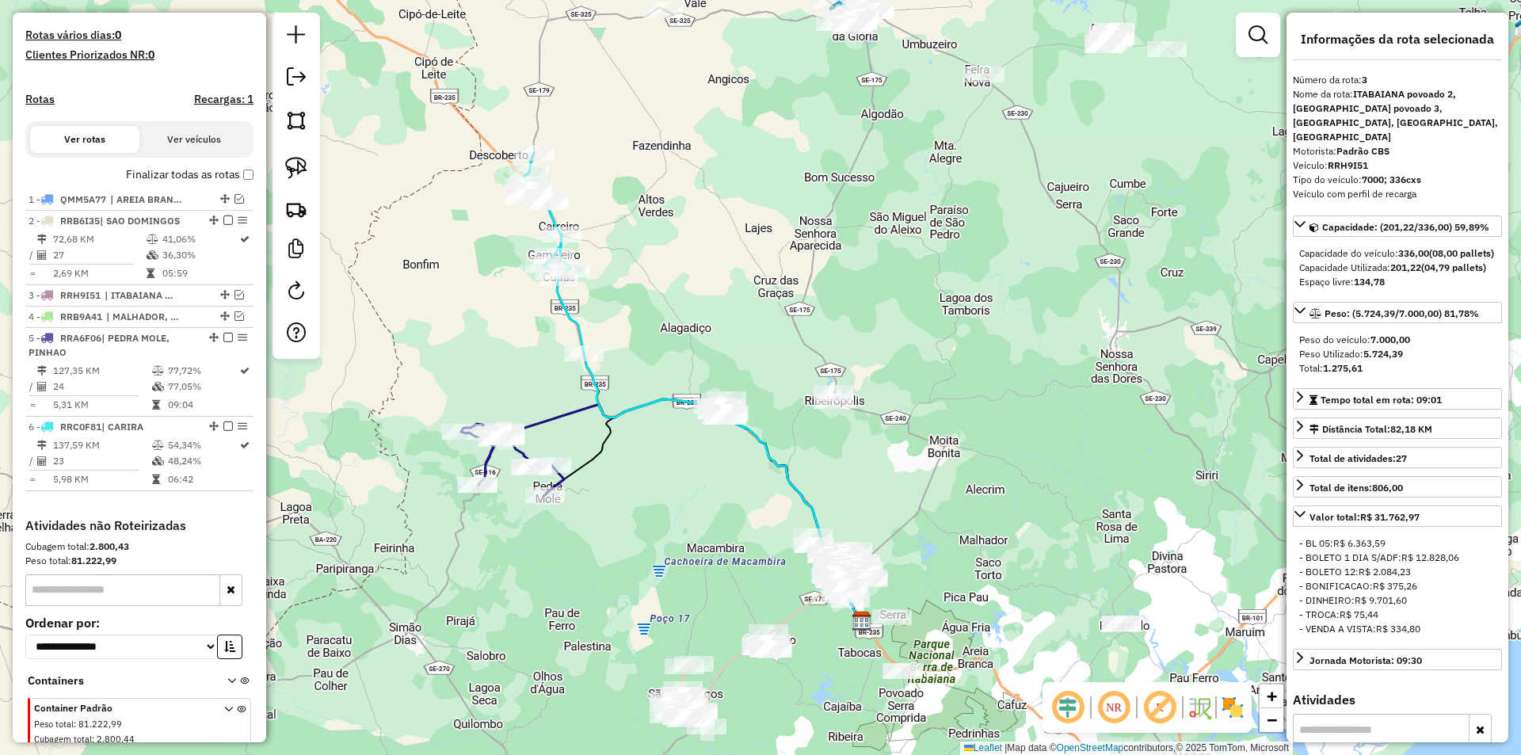
scroll to position [478, 0]
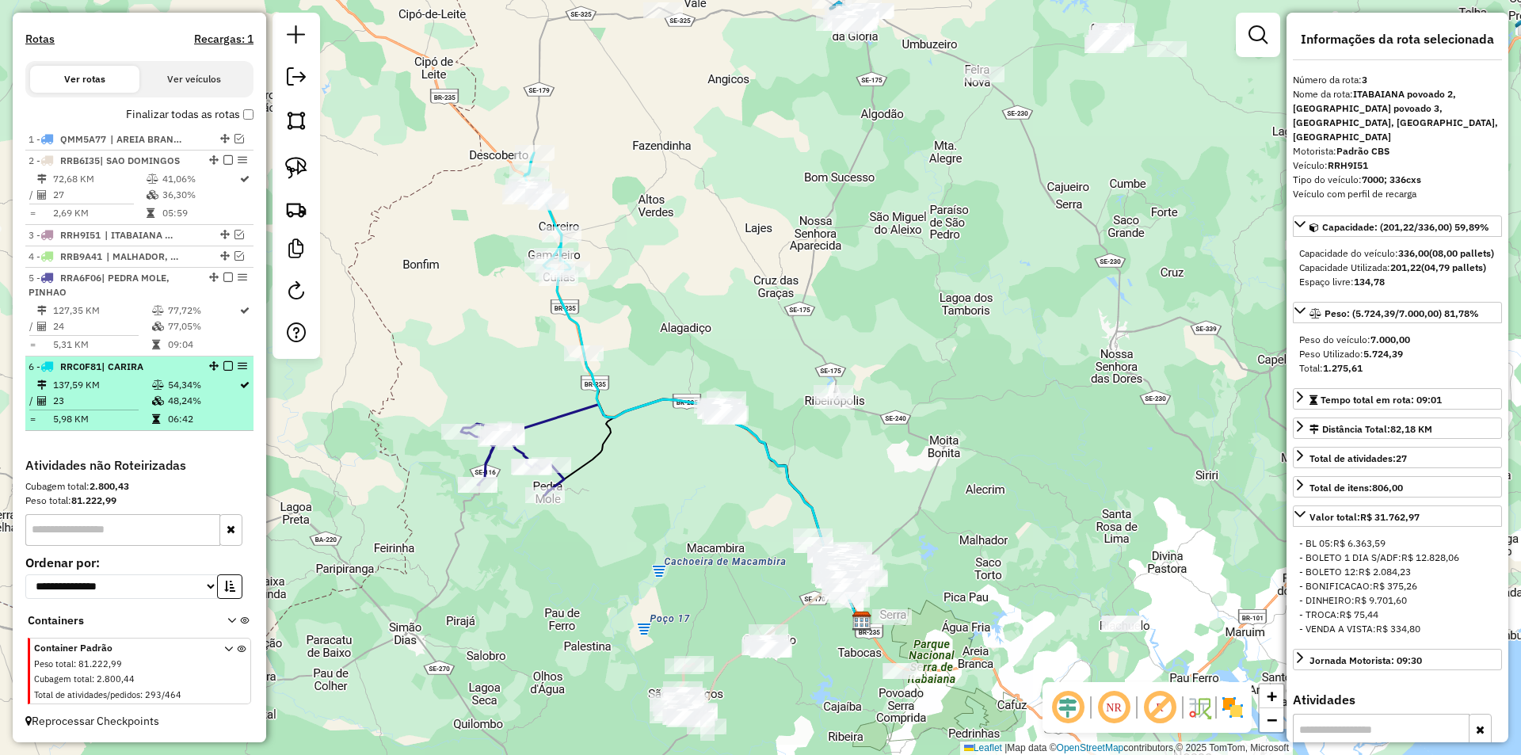
click at [226, 368] on em at bounding box center [228, 366] width 10 height 10
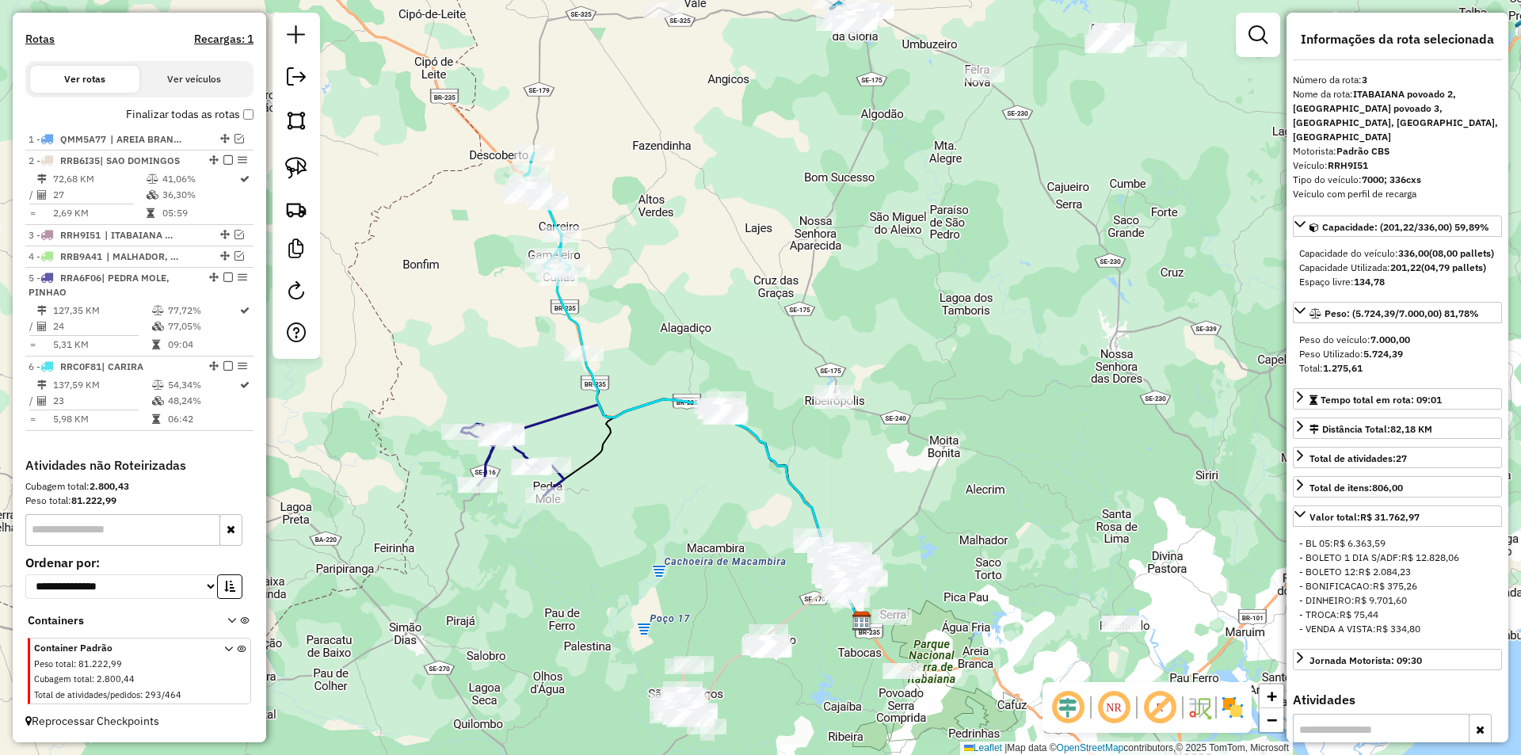
scroll to position [425, 0]
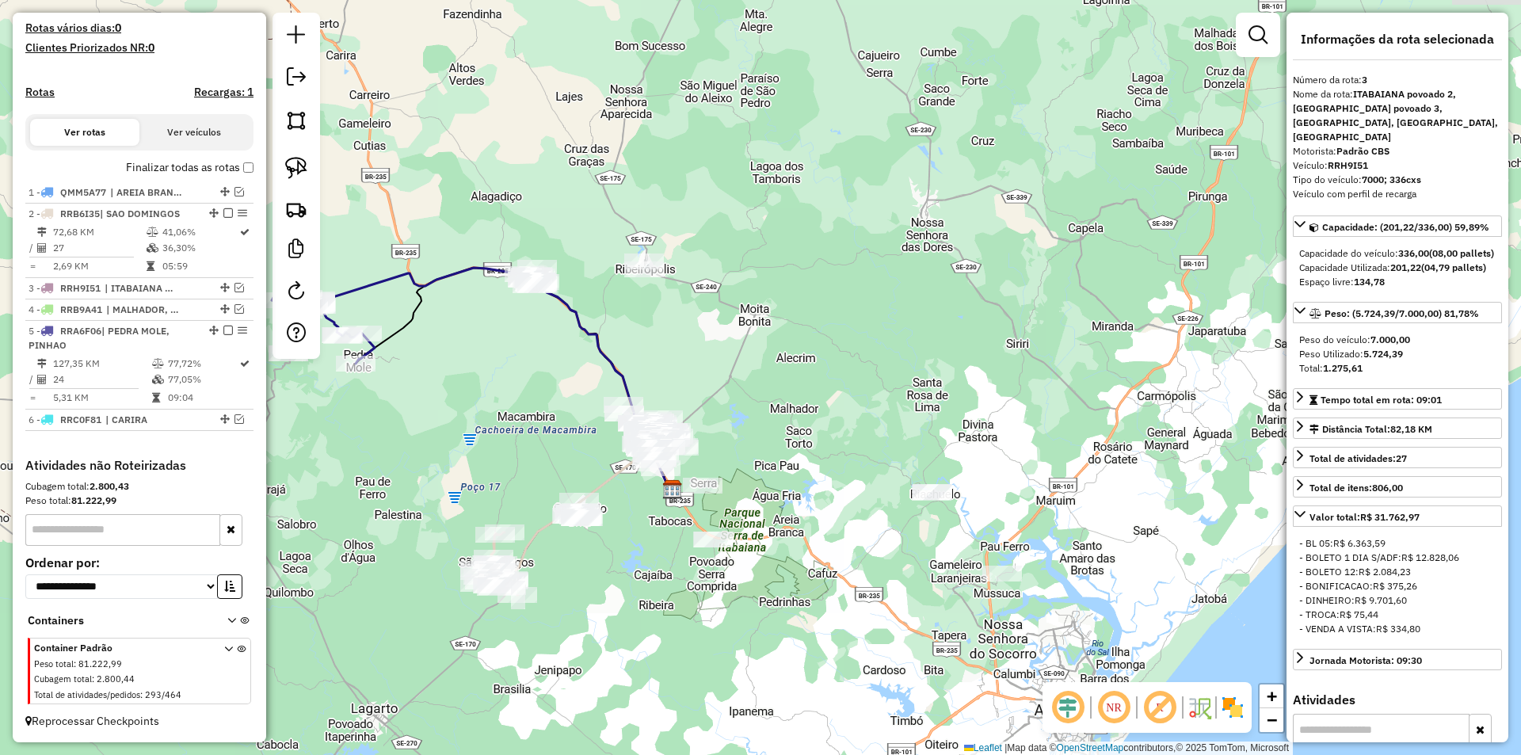
drag, startPoint x: 620, startPoint y: 349, endPoint x: 442, endPoint y: 211, distance: 225.8
click at [415, 184] on div "Janela de atendimento Grade de atendimento Capacidade Transportadoras Veículos …" at bounding box center [760, 377] width 1521 height 755
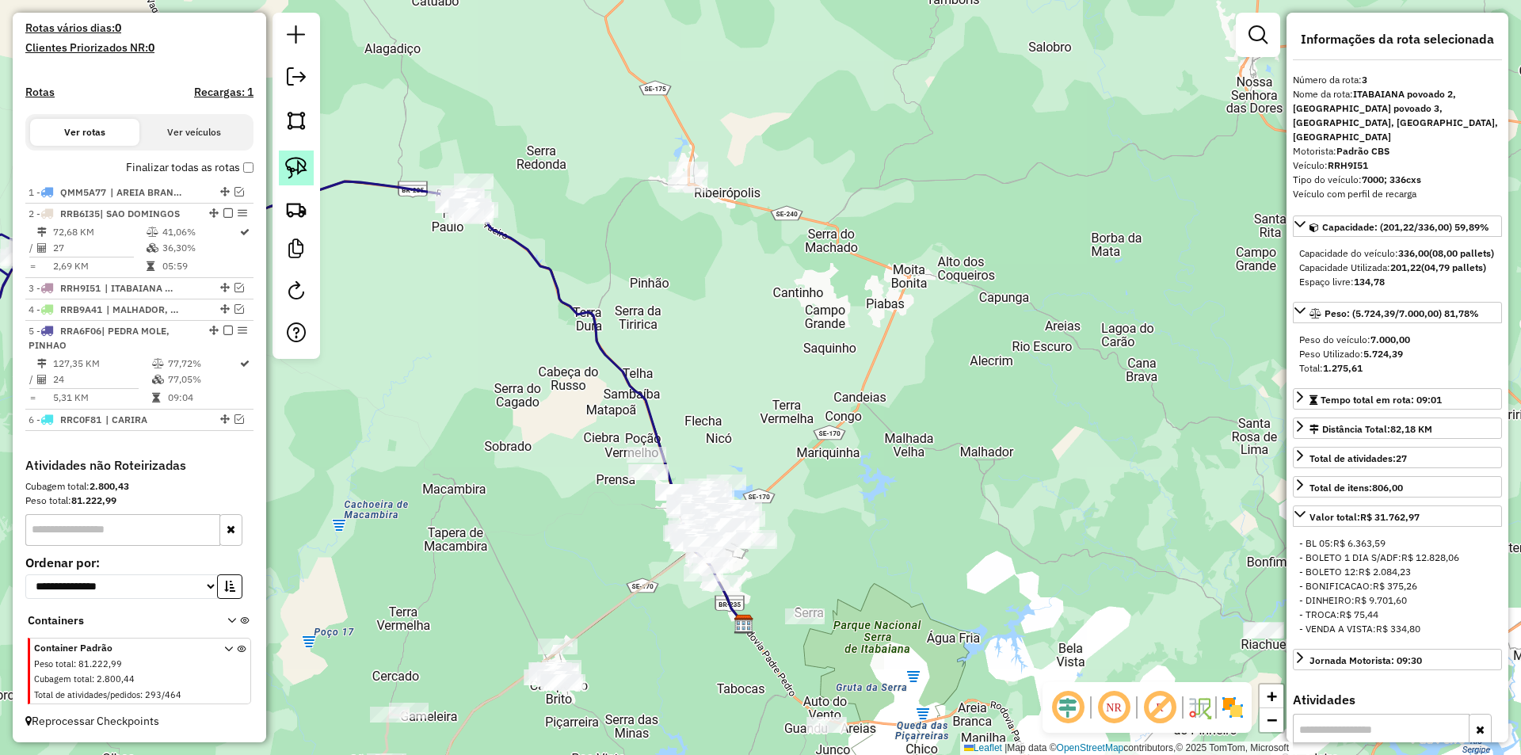
click at [296, 159] on img at bounding box center [296, 168] width 22 height 22
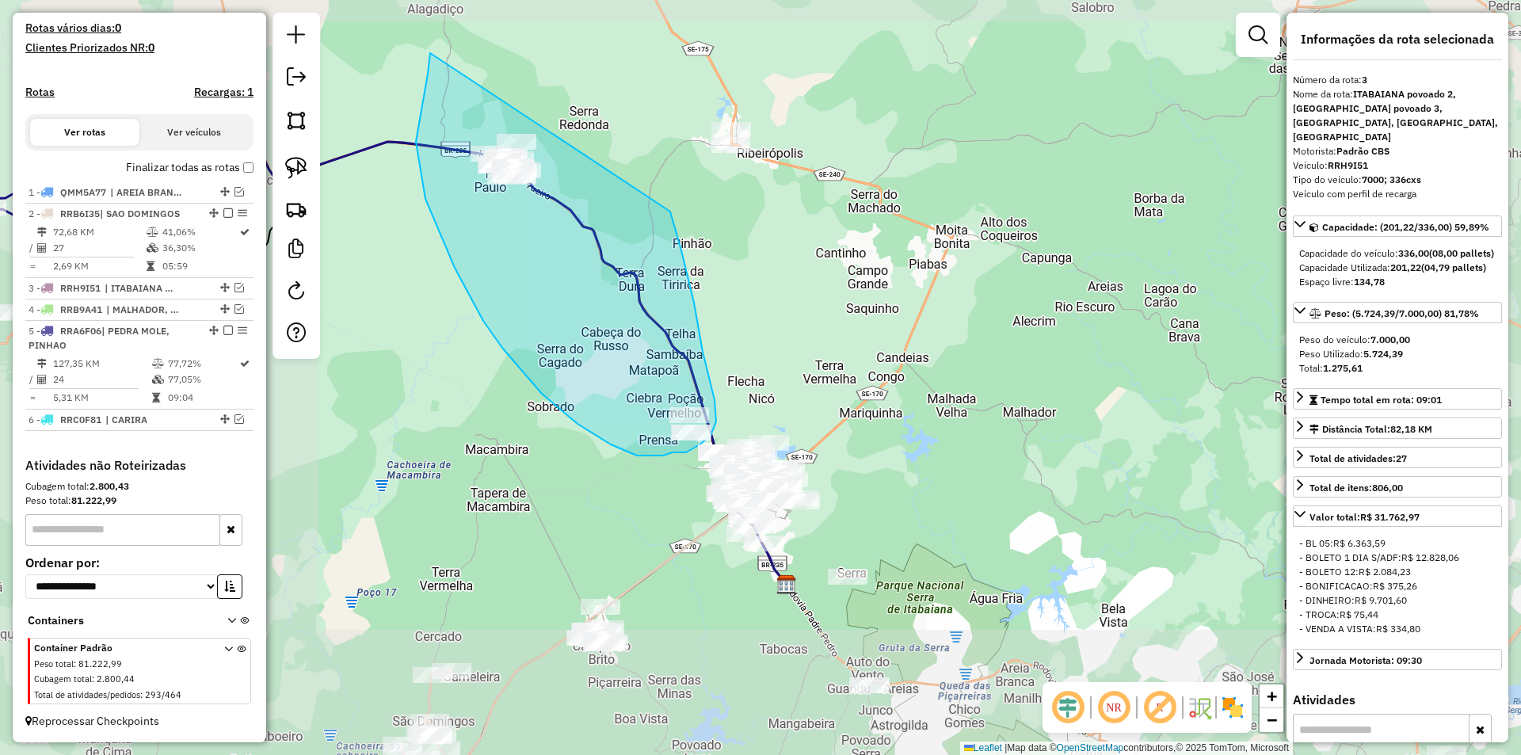
drag, startPoint x: 387, startPoint y: 93, endPoint x: 662, endPoint y: 176, distance: 287.2
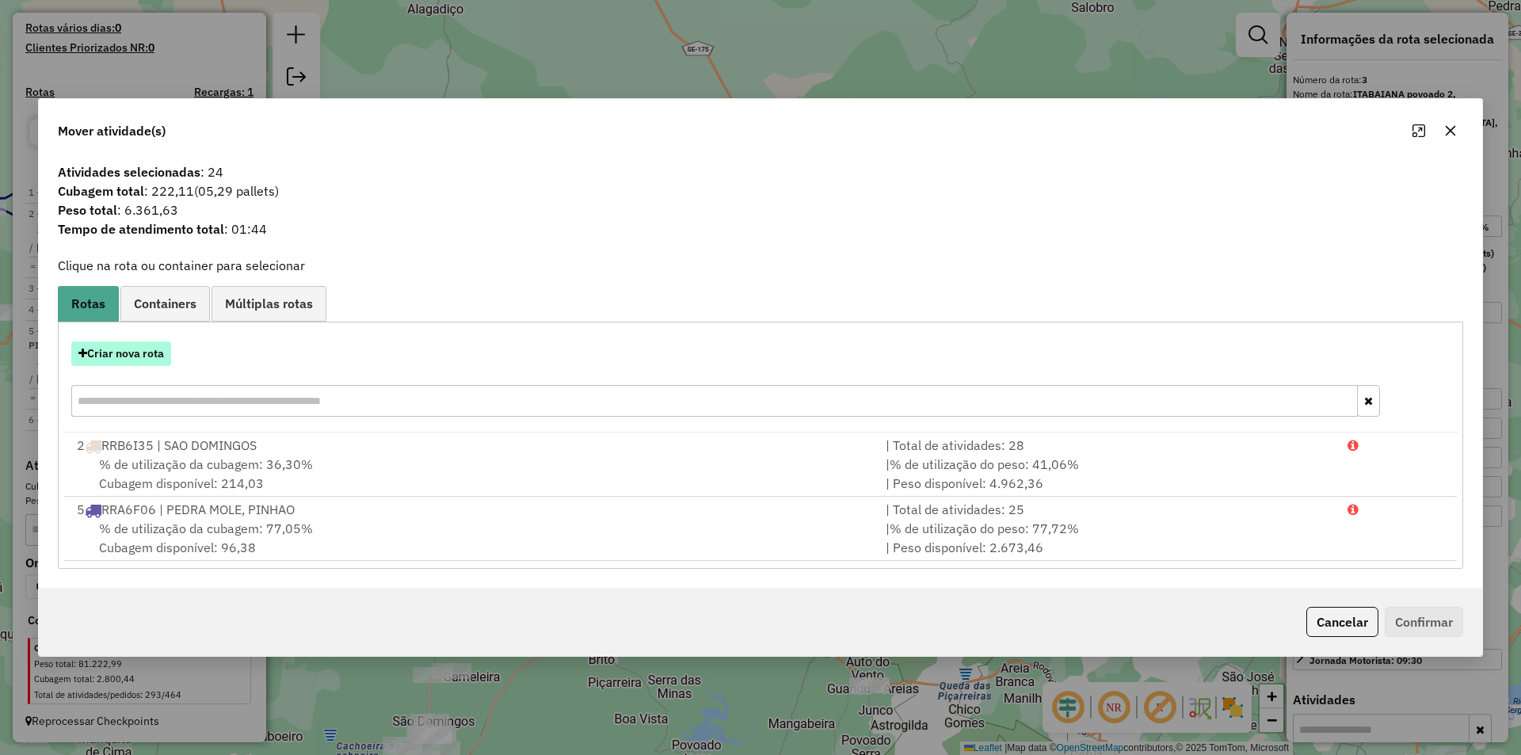
click at [129, 359] on button "Criar nova rota" at bounding box center [121, 353] width 100 height 25
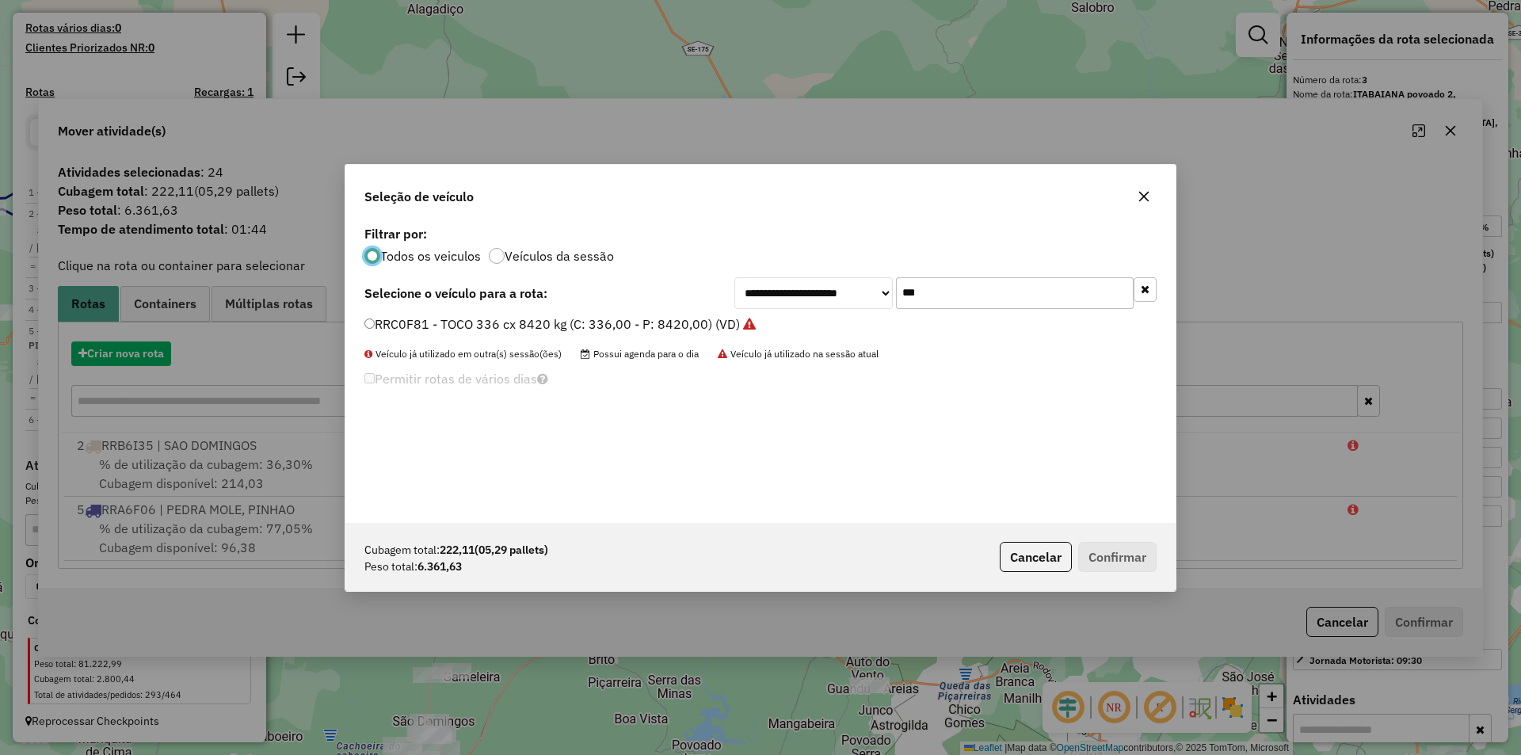
scroll to position [9, 5]
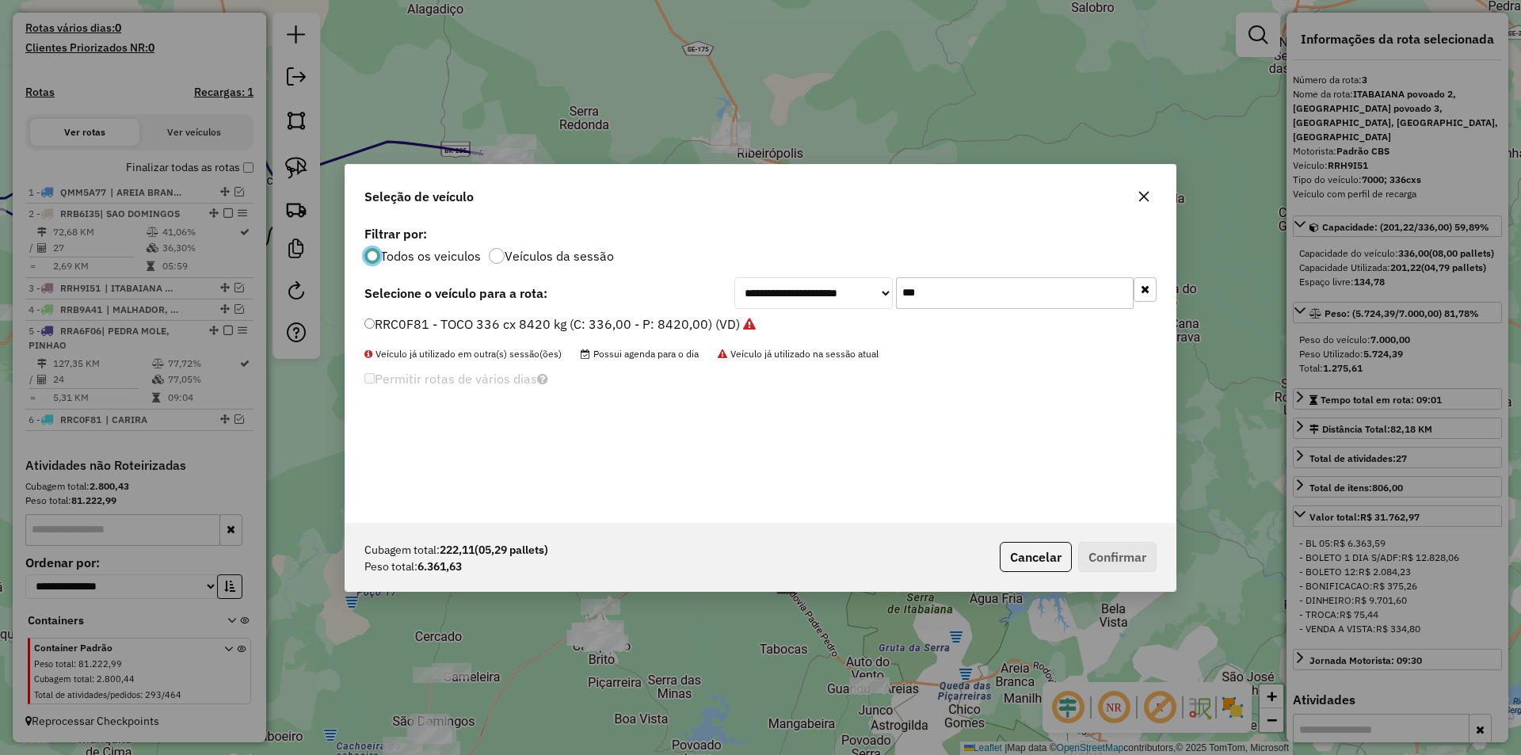
click at [914, 295] on input "***" at bounding box center [1015, 293] width 238 height 32
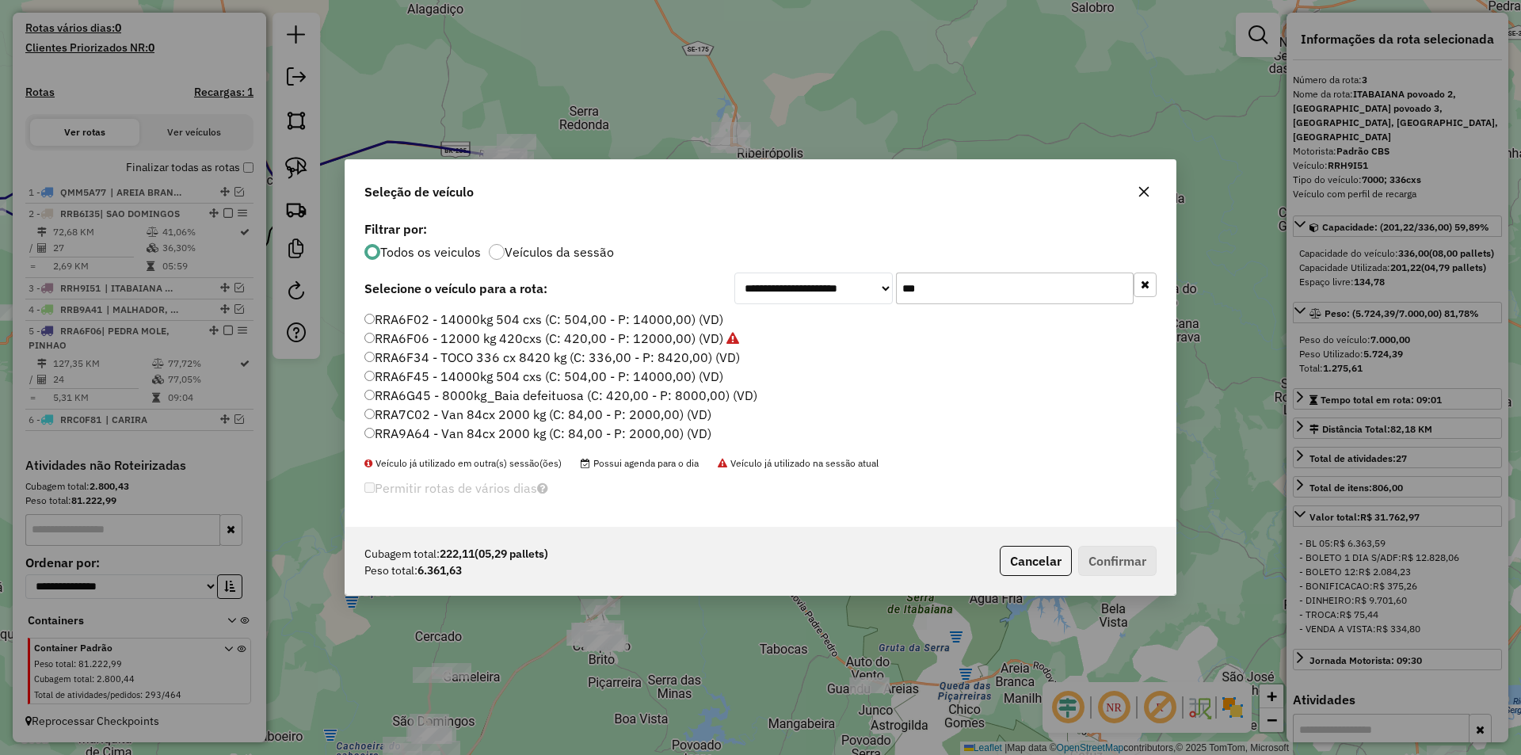
type input "***"
click at [433, 396] on label "RRA6G45 - 8000kg_Baia defeituosa (C: 420,00 - P: 8000,00) (VD)" at bounding box center [560, 395] width 393 height 19
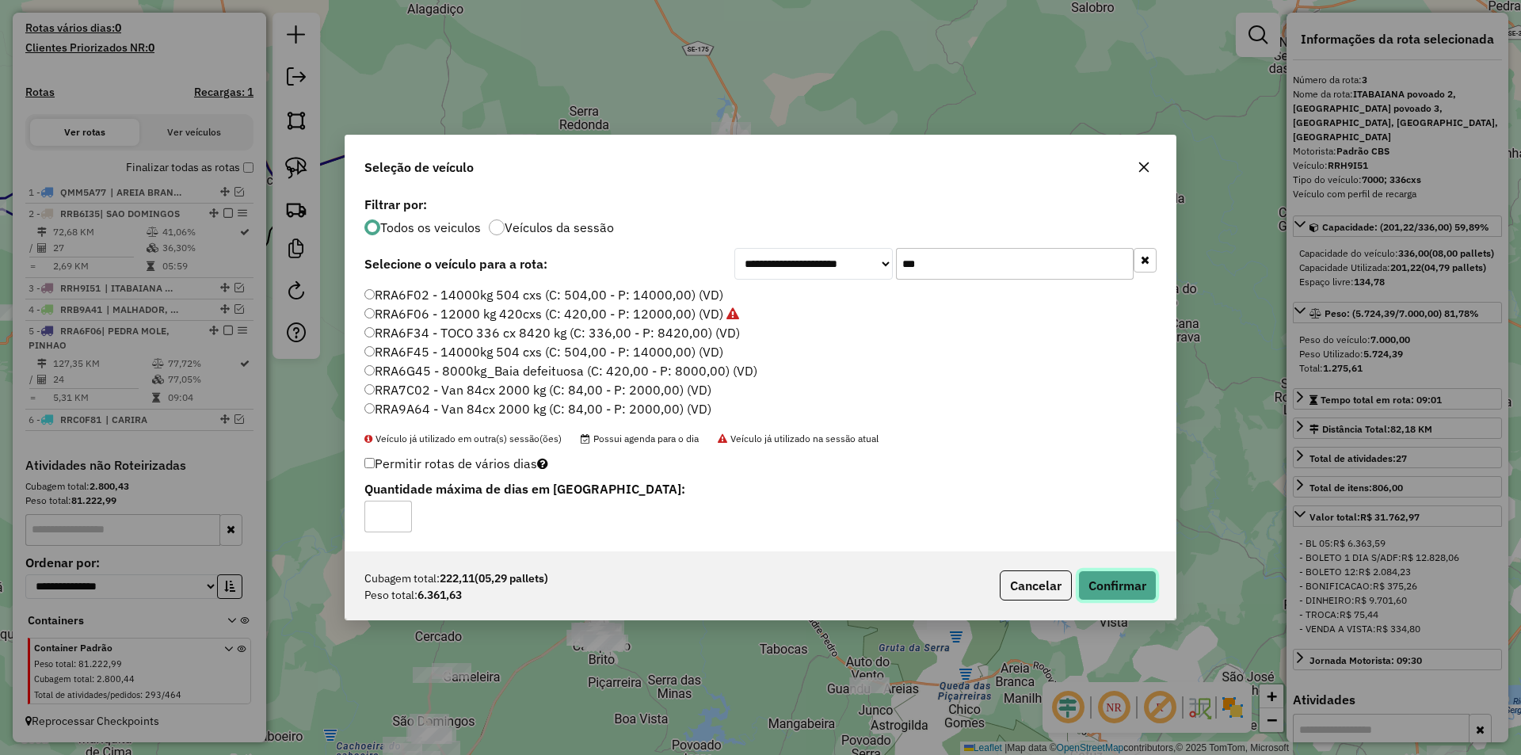
click at [1132, 586] on button "Confirmar" at bounding box center [1117, 585] width 78 height 30
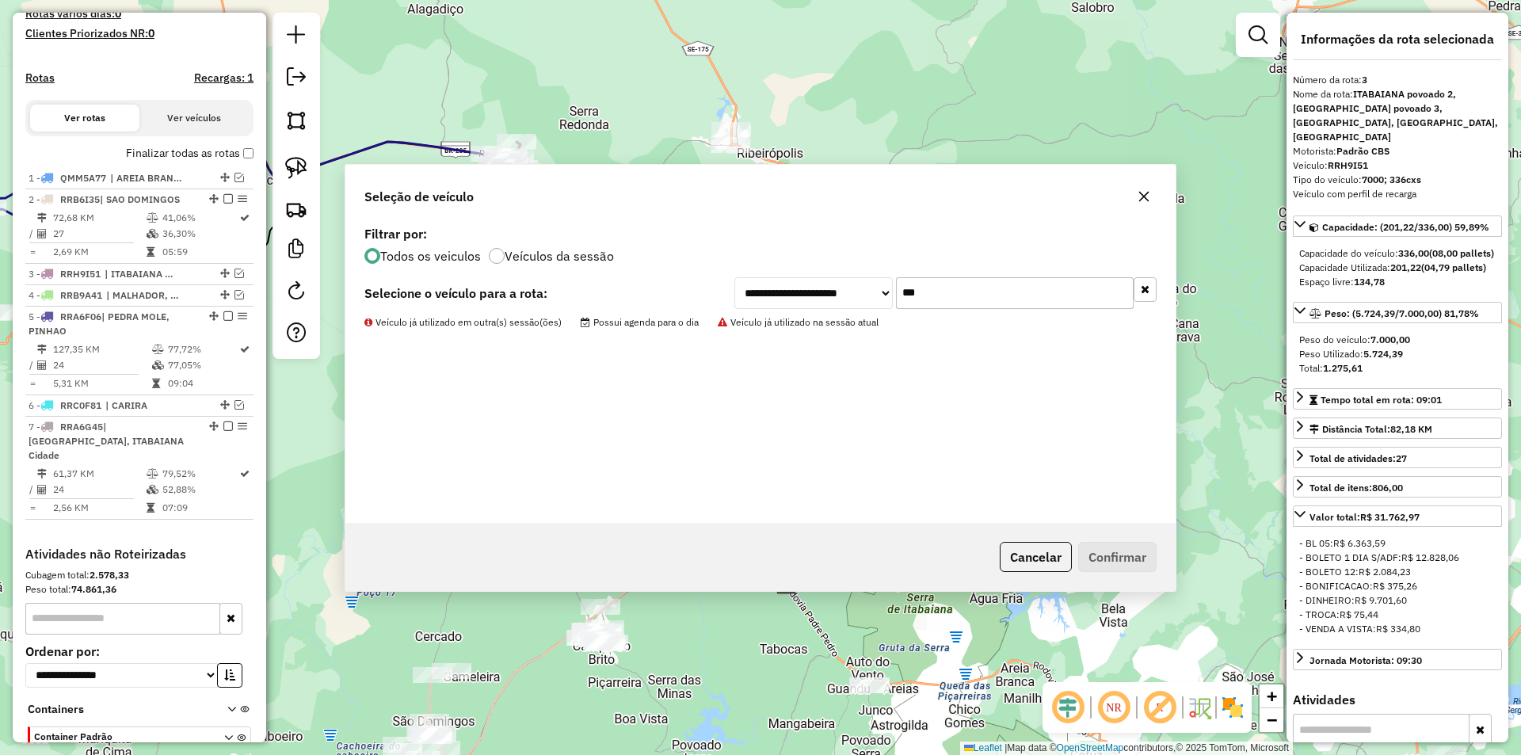
scroll to position [513, 0]
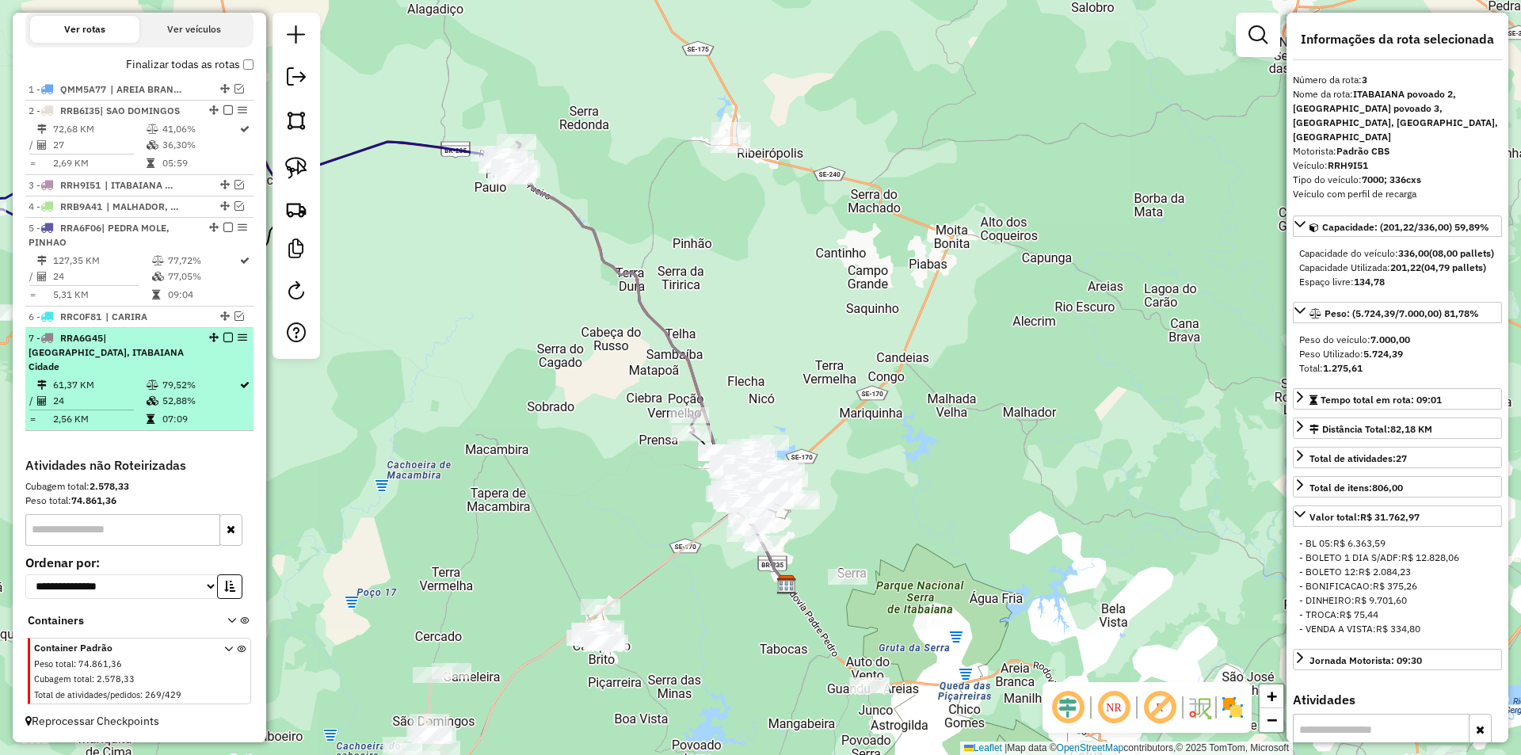
drag, startPoint x: 209, startPoint y: 388, endPoint x: 216, endPoint y: 379, distance: 11.3
click at [209, 388] on td "79,52%" at bounding box center [200, 385] width 77 height 16
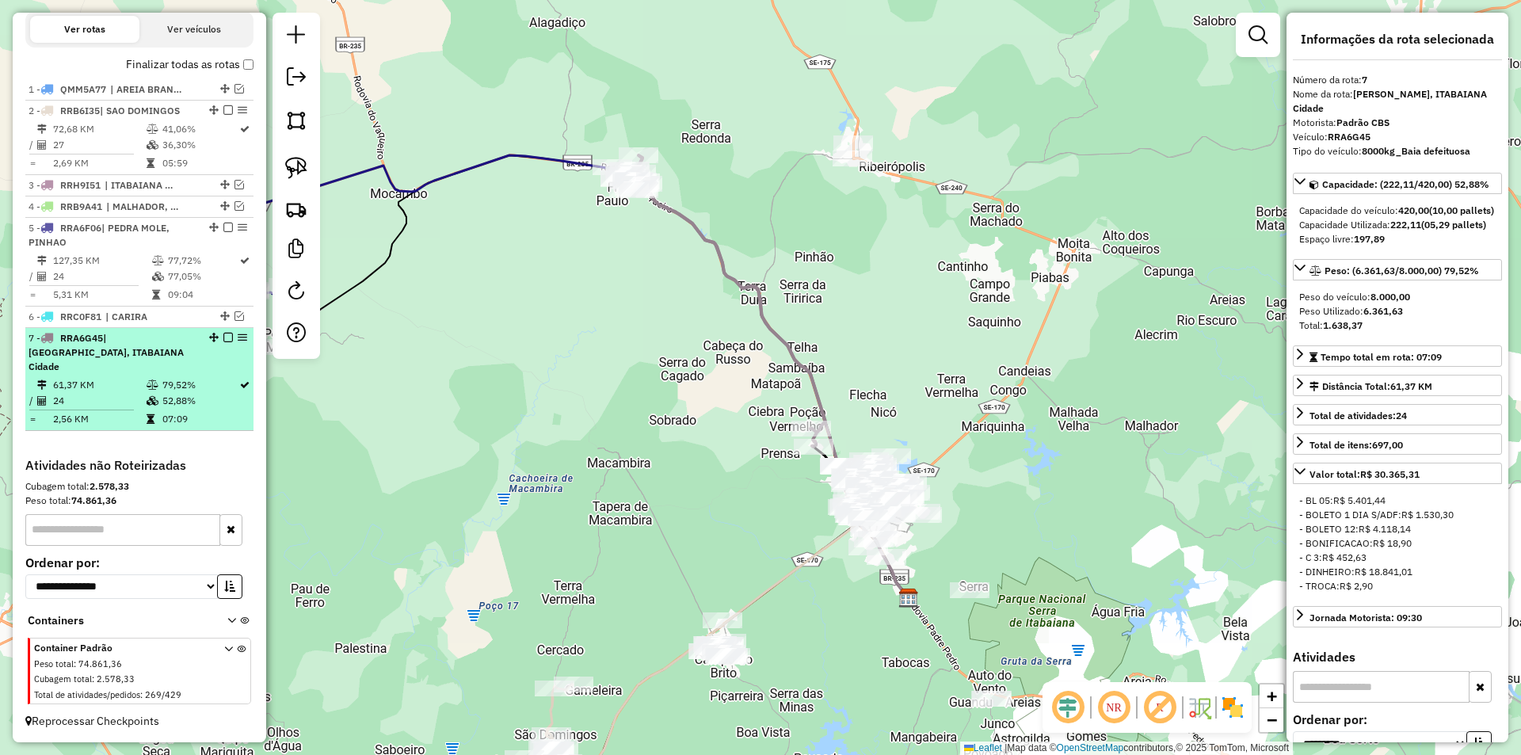
drag, startPoint x: 242, startPoint y: 353, endPoint x: 237, endPoint y: 374, distance: 22.1
click at [227, 397] on td "52,88%" at bounding box center [200, 401] width 77 height 16
click at [223, 342] on em at bounding box center [228, 338] width 10 height 10
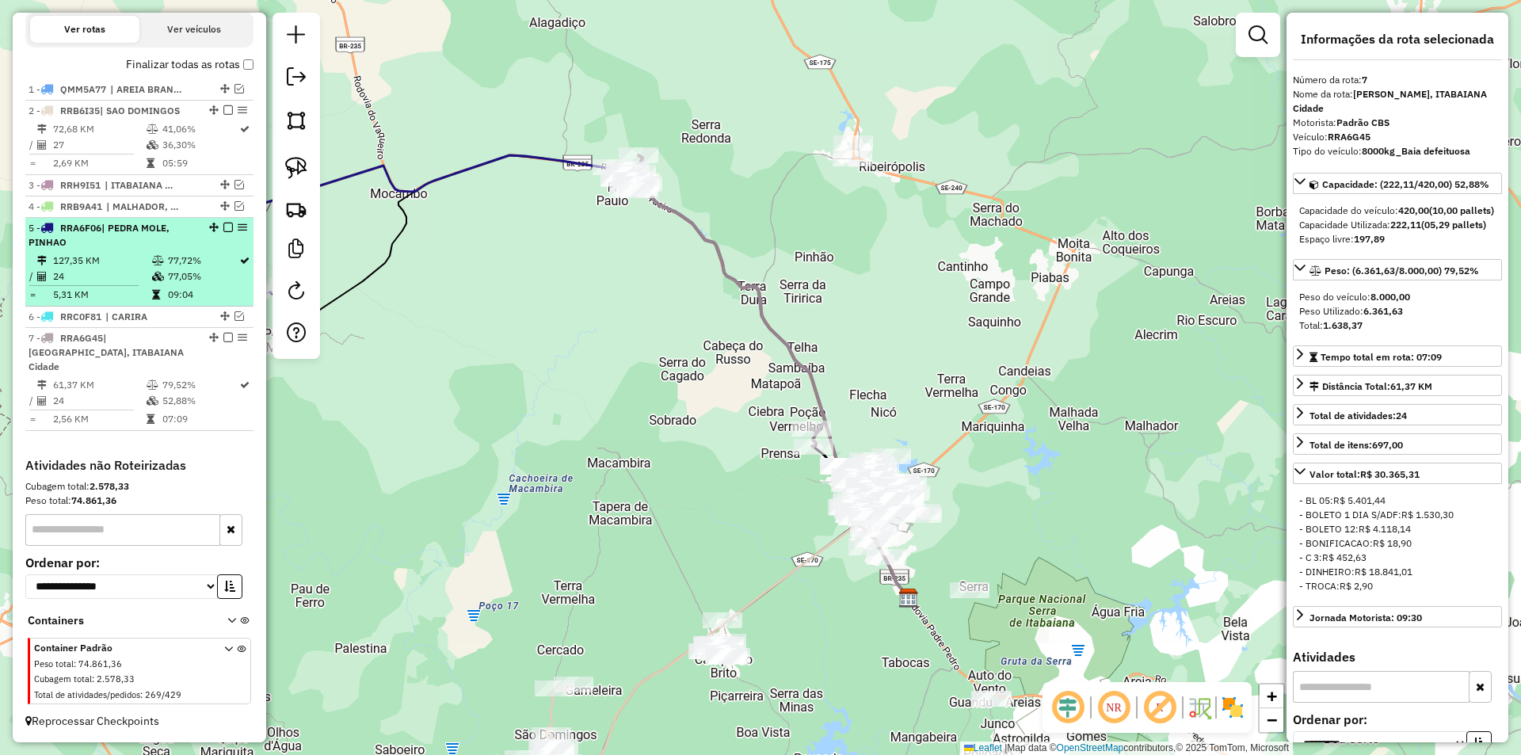
scroll to position [446, 0]
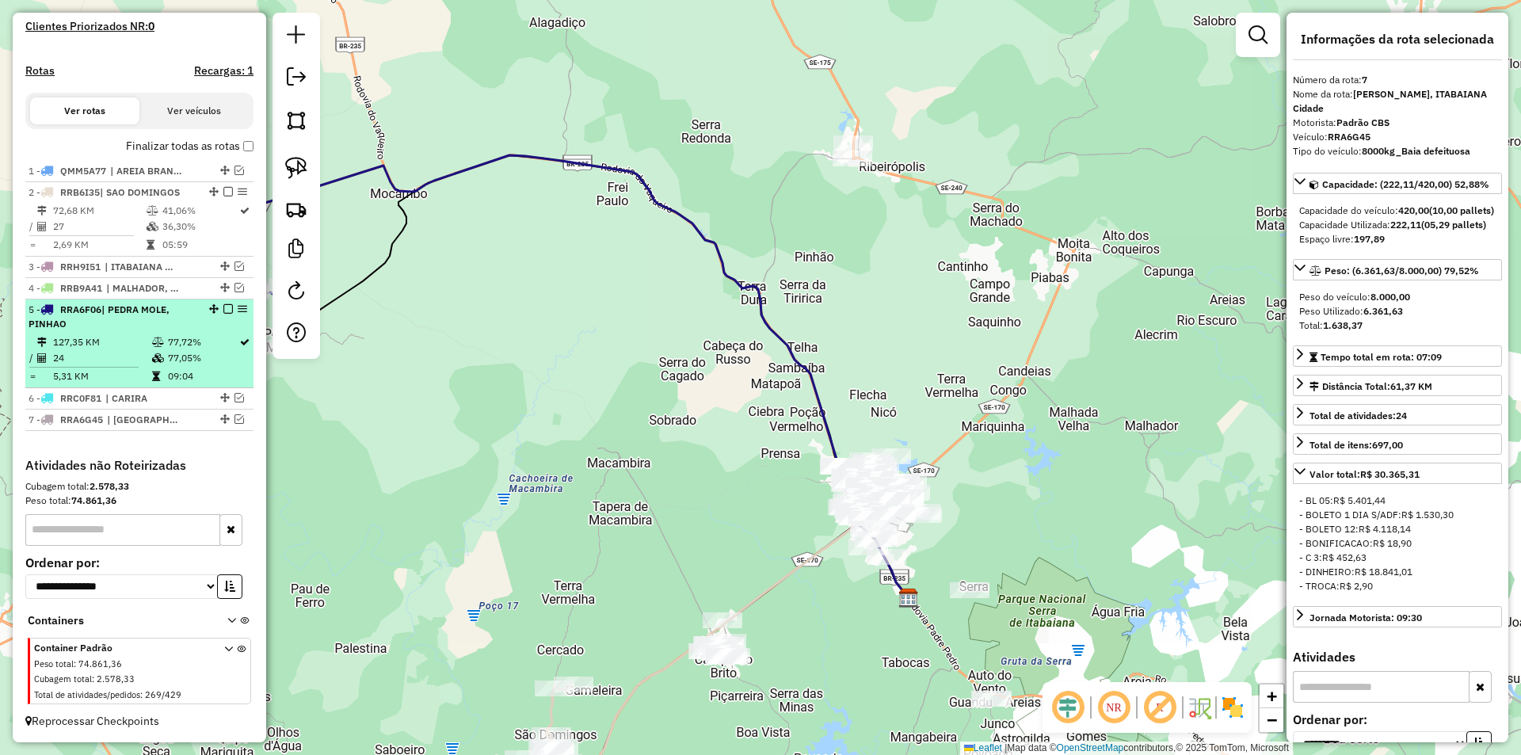
click at [185, 362] on td "77,05%" at bounding box center [202, 358] width 71 height 16
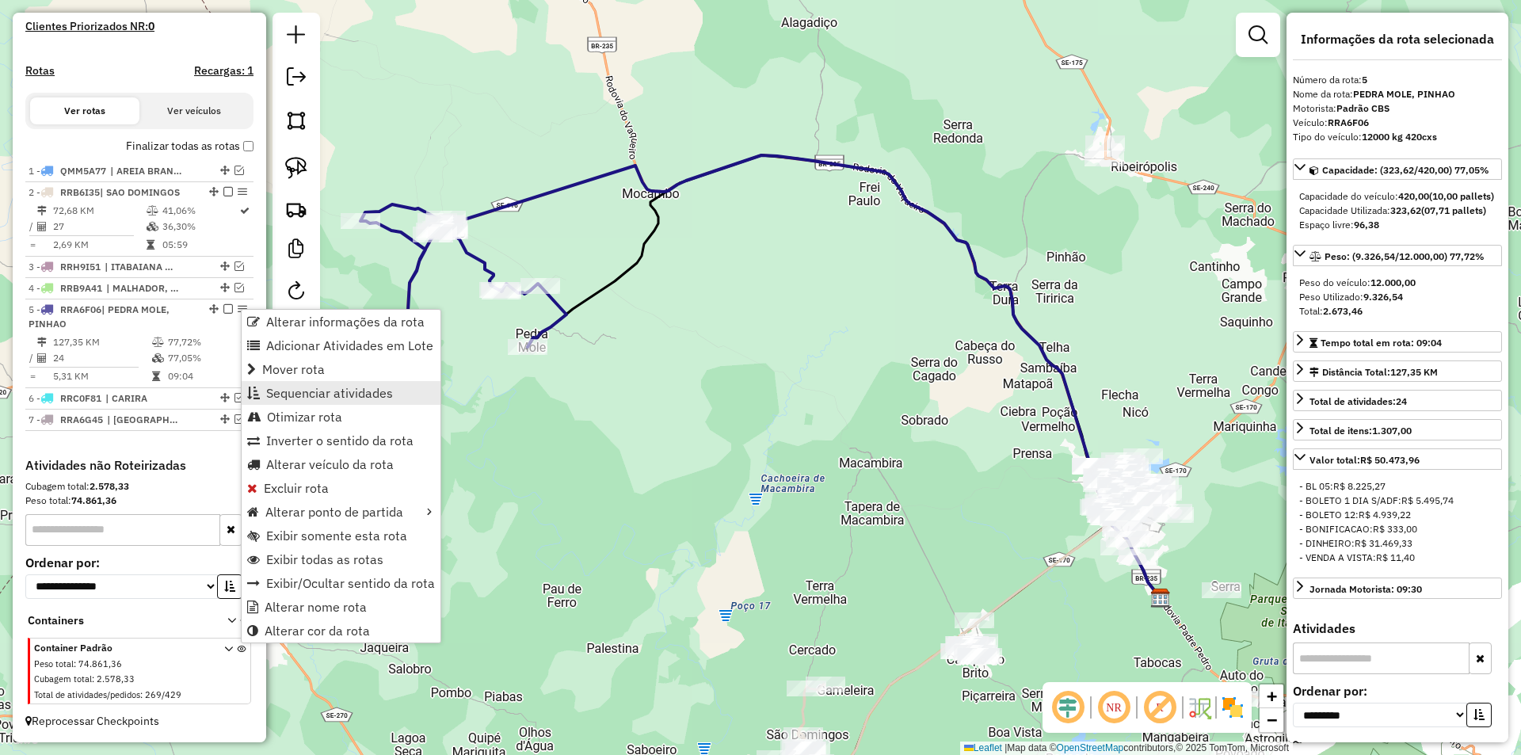
click at [301, 395] on span "Sequenciar atividades" at bounding box center [329, 393] width 127 height 13
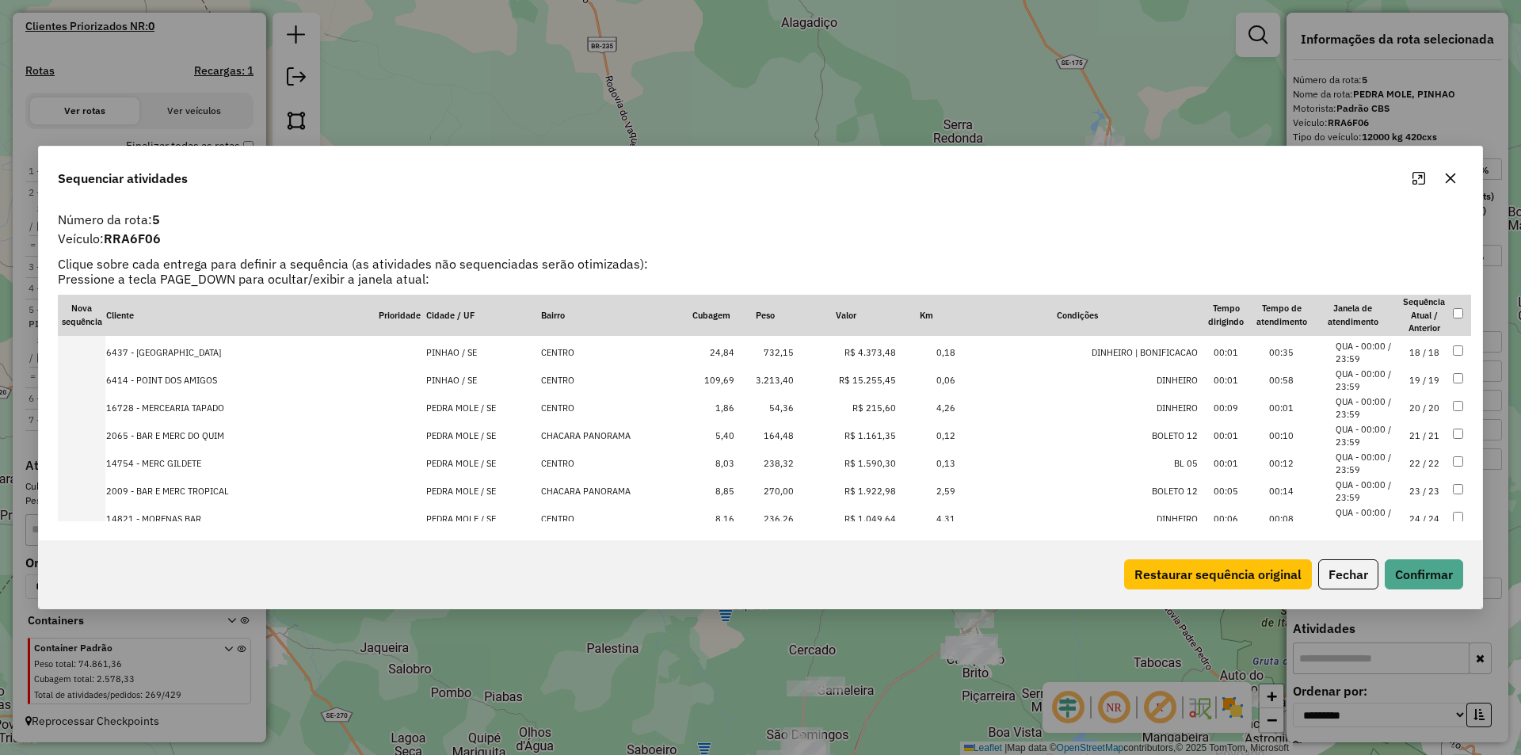
scroll to position [494, 0]
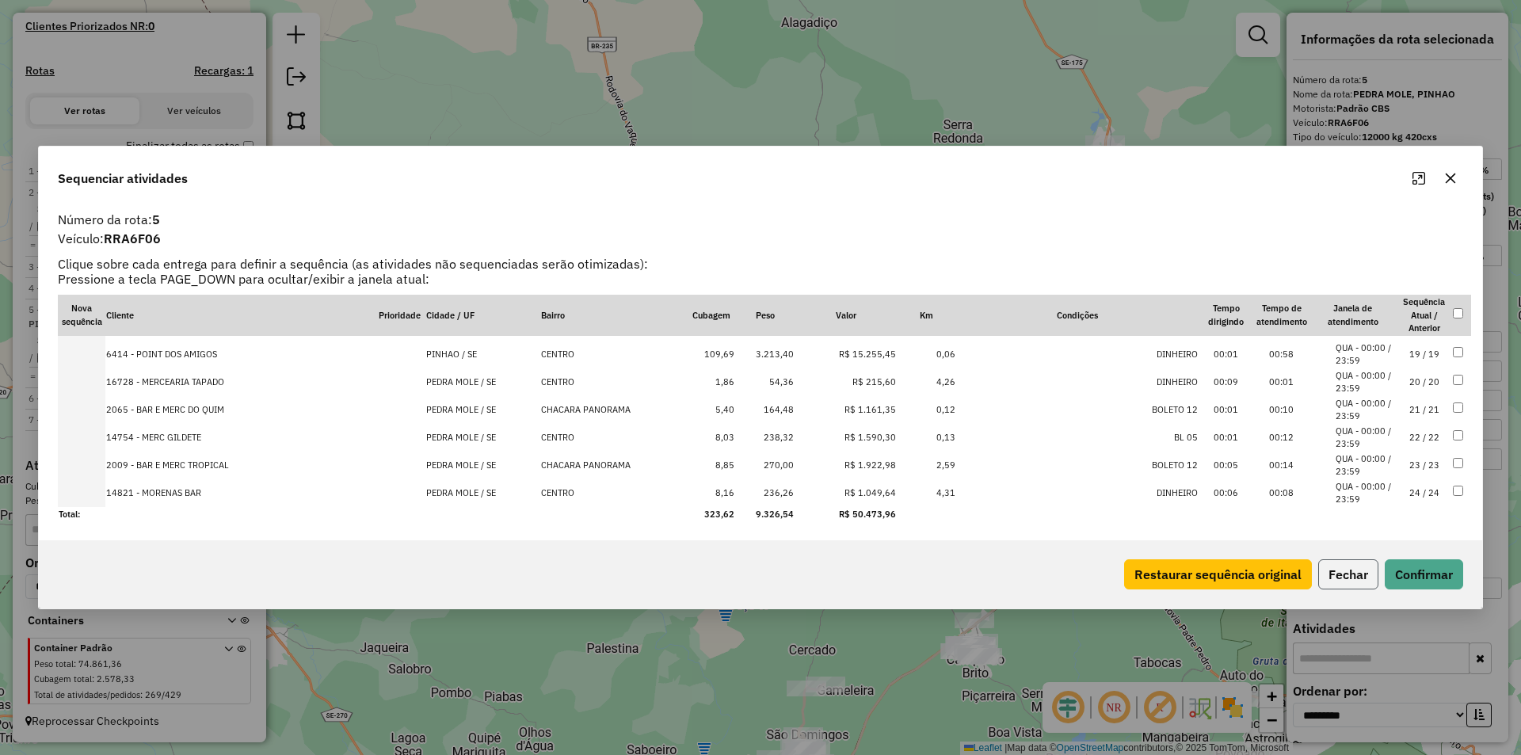
click at [1344, 570] on button "Fechar" at bounding box center [1348, 574] width 60 height 30
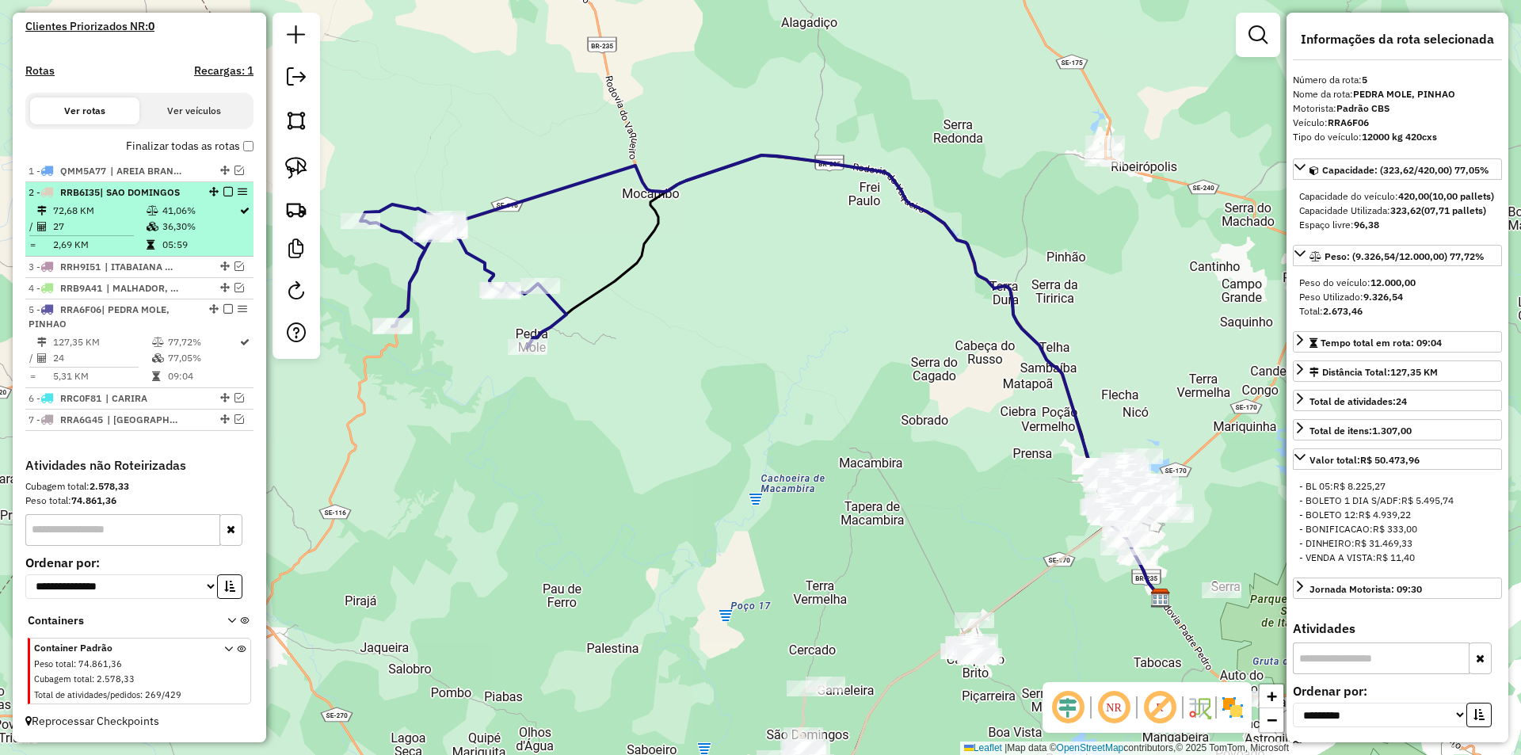
drag, startPoint x: 223, startPoint y: 309, endPoint x: 221, endPoint y: 299, distance: 9.8
click at [224, 309] on em at bounding box center [228, 309] width 10 height 10
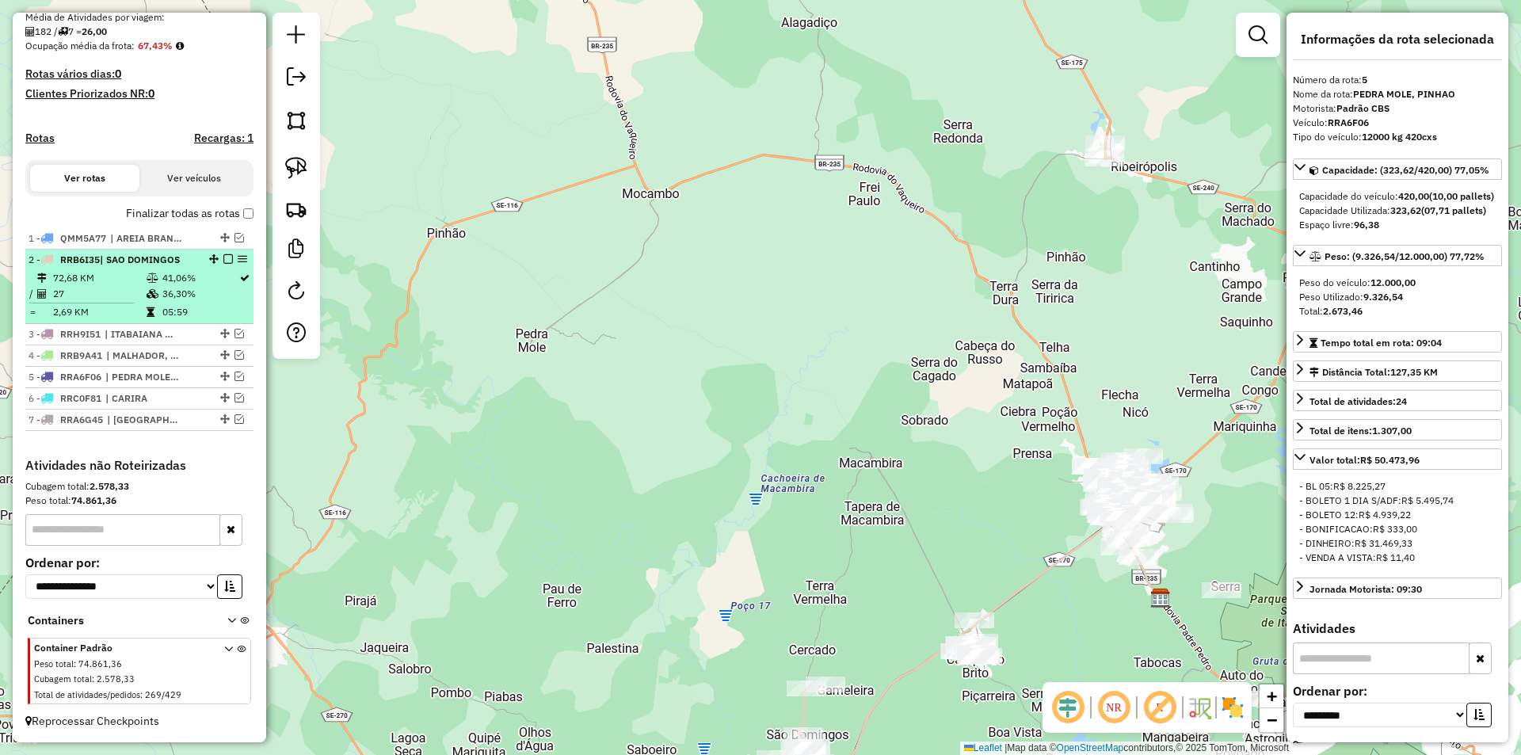
click at [215, 280] on td "41,06%" at bounding box center [200, 278] width 77 height 16
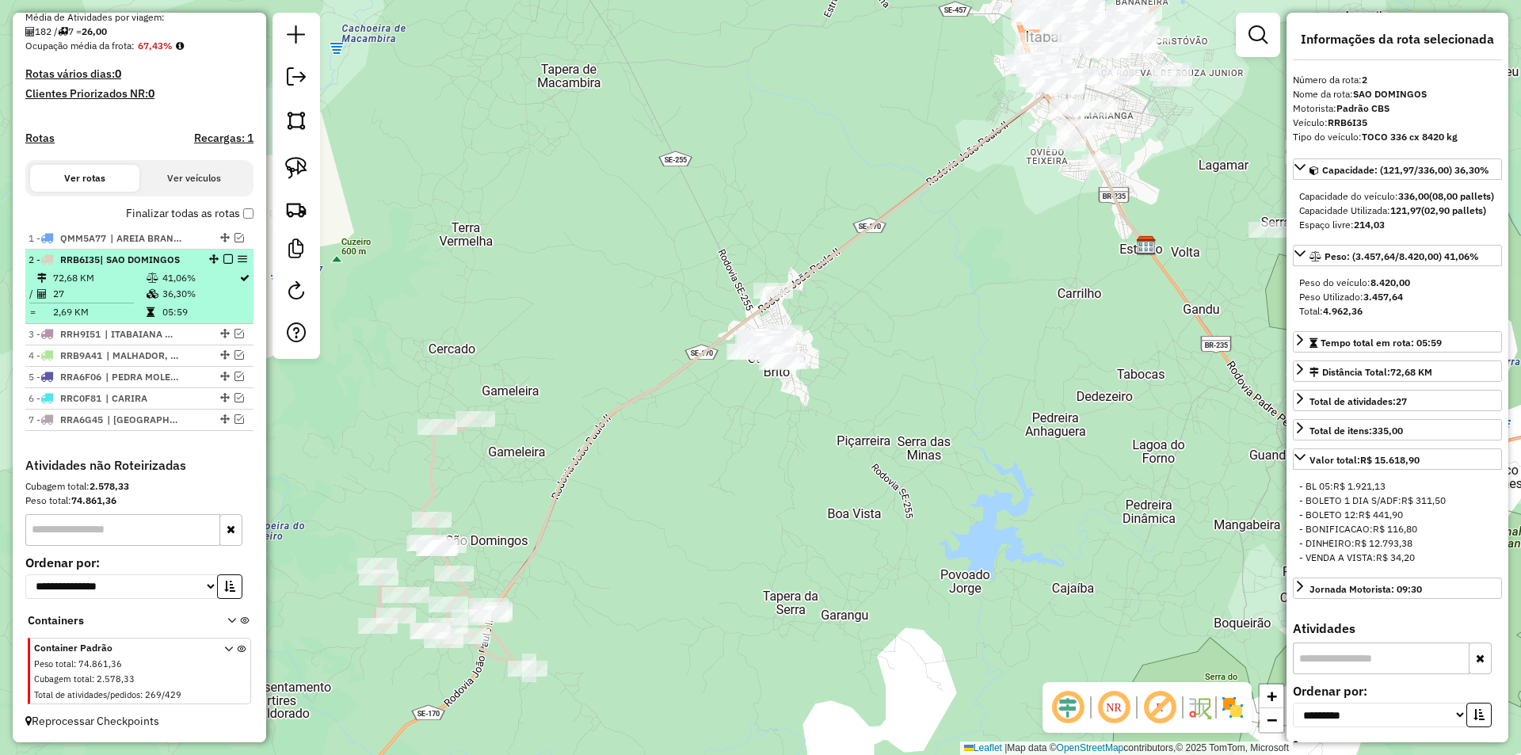
click at [223, 257] on em at bounding box center [228, 259] width 10 height 10
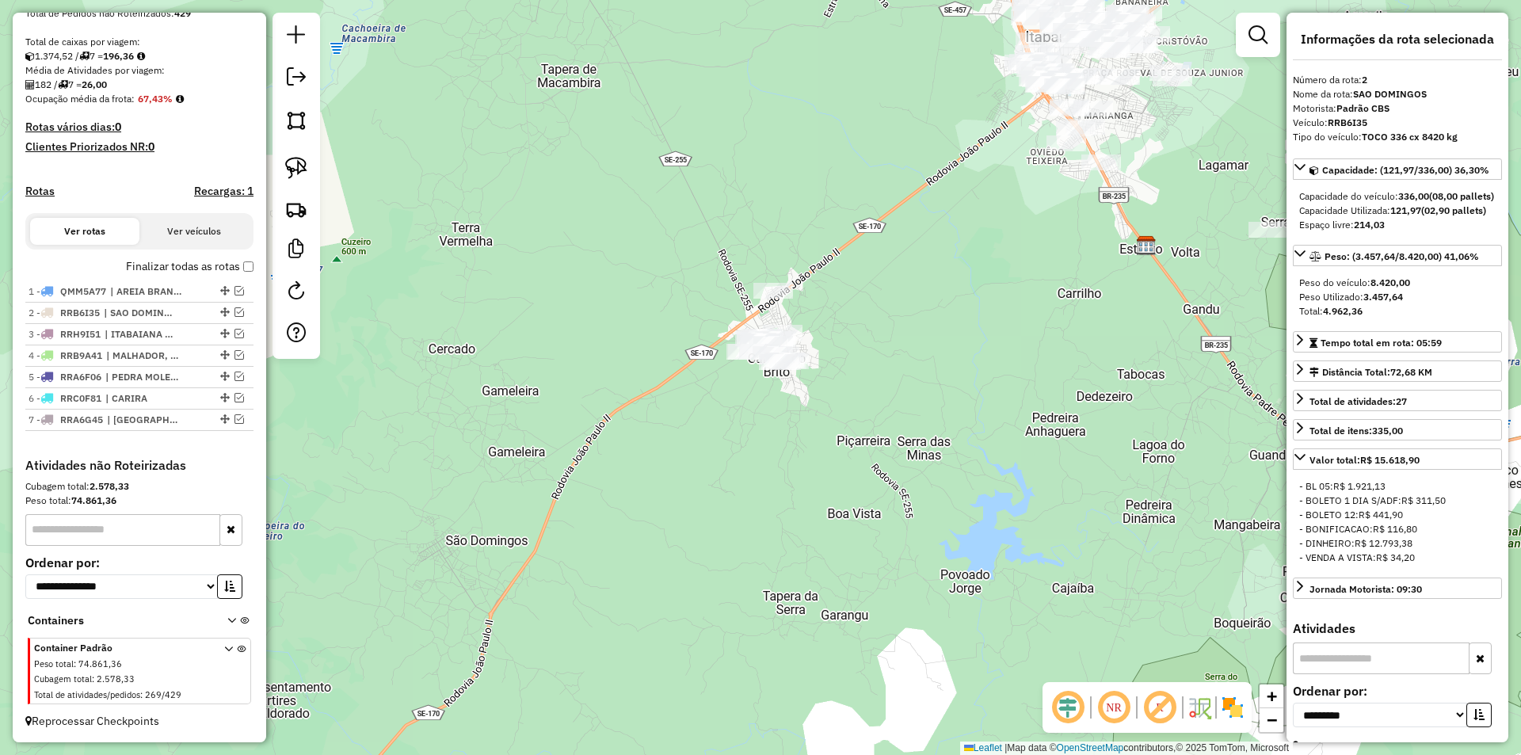
scroll to position [326, 0]
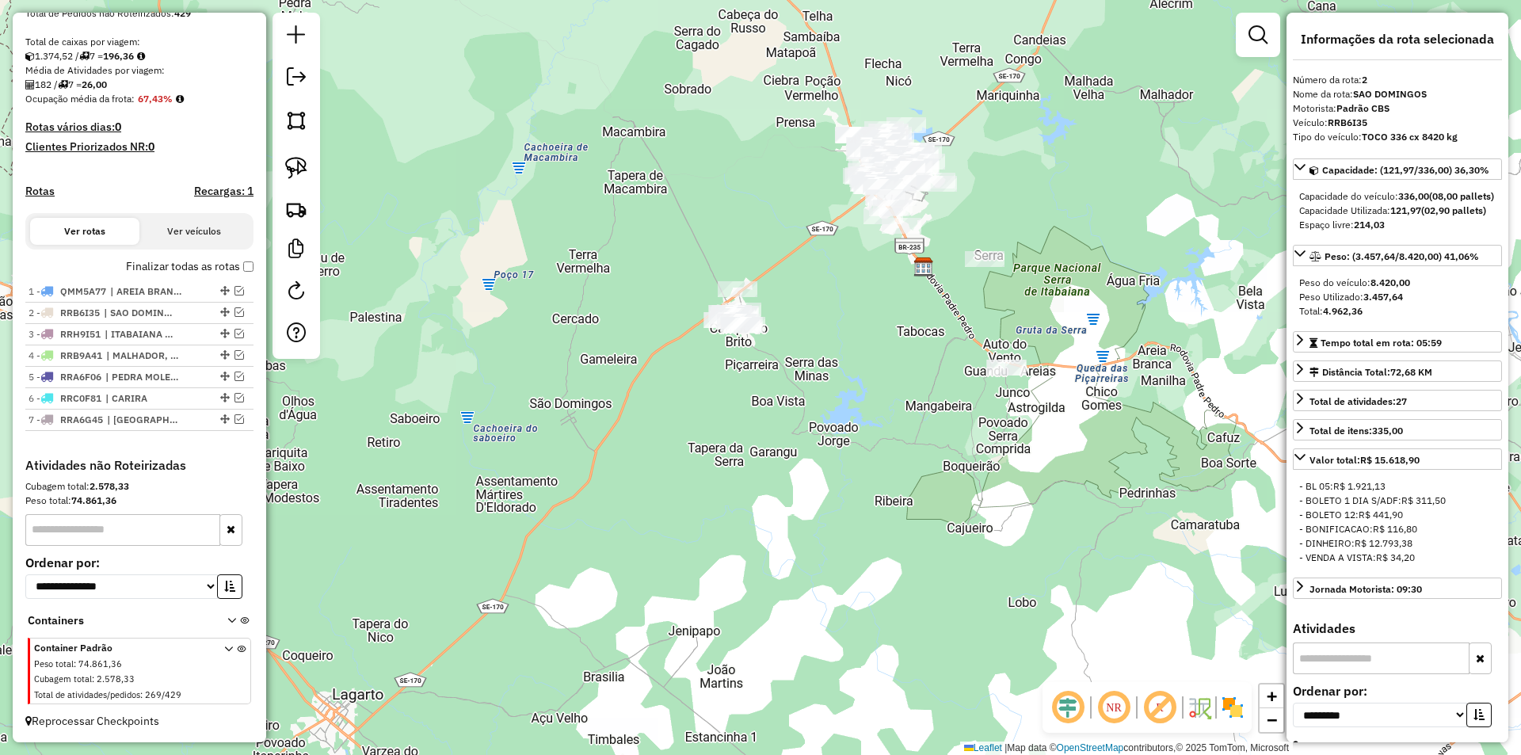
drag, startPoint x: 816, startPoint y: 219, endPoint x: 795, endPoint y: 488, distance: 269.4
click at [795, 488] on div "Janela de atendimento Grade de atendimento Capacidade Transportadoras Veículos …" at bounding box center [760, 377] width 1521 height 755
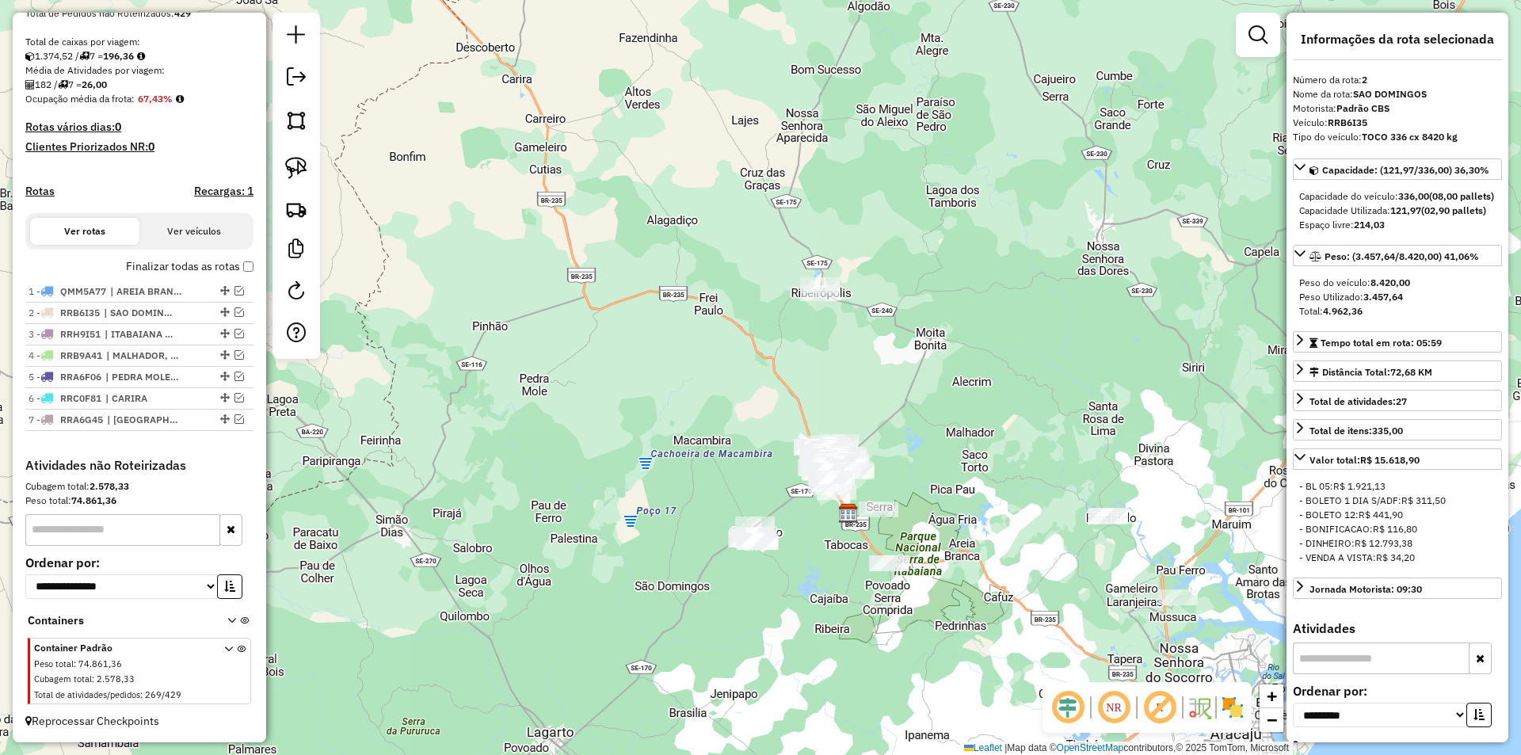
drag, startPoint x: 749, startPoint y: 249, endPoint x: 725, endPoint y: 446, distance: 198.8
click at [727, 446] on div "Janela de atendimento Grade de atendimento Capacidade Transportadoras Veículos …" at bounding box center [760, 377] width 1521 height 755
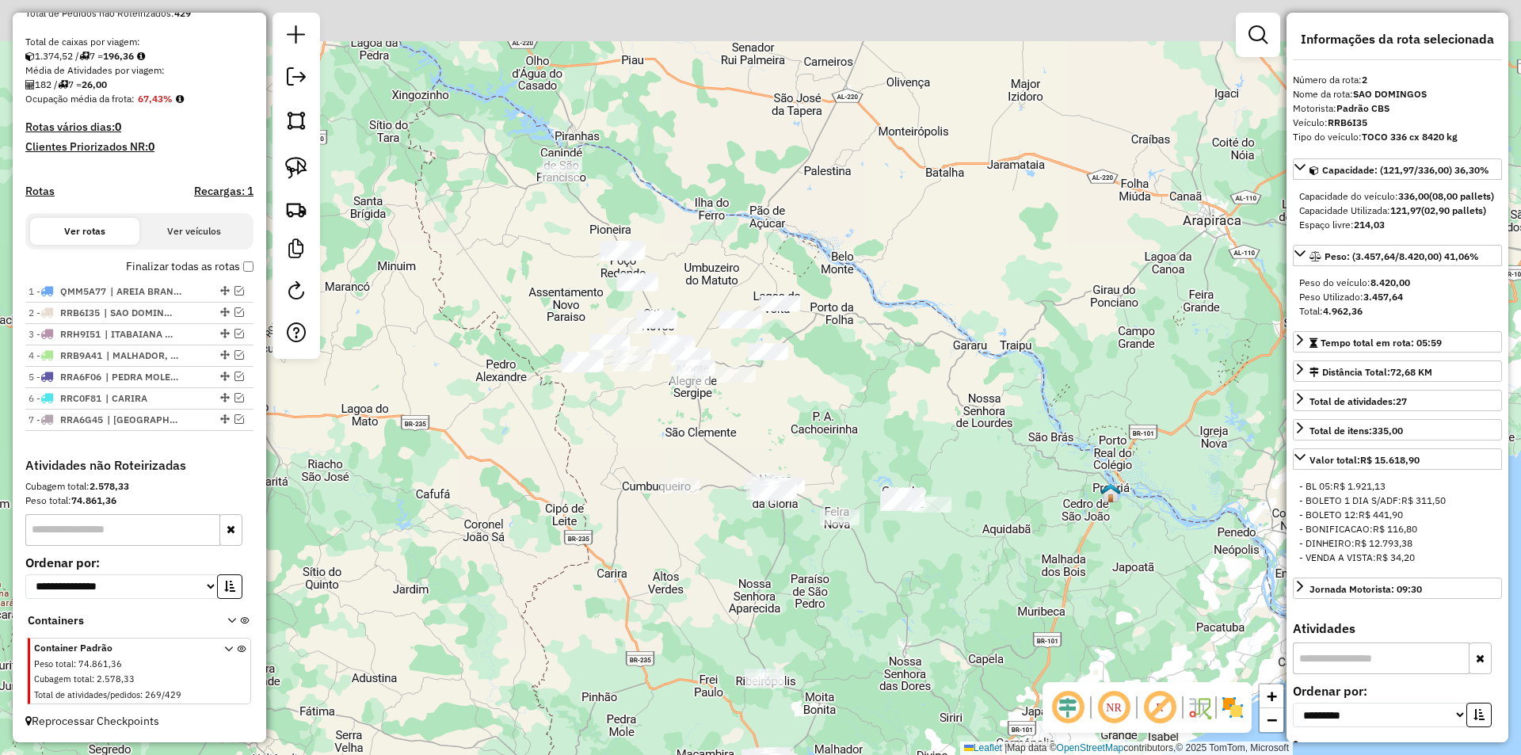
drag, startPoint x: 662, startPoint y: 256, endPoint x: 667, endPoint y: 459, distance: 203.7
click at [667, 459] on div "Janela de atendimento Grade de atendimento Capacidade Transportadoras Veículos …" at bounding box center [760, 377] width 1521 height 755
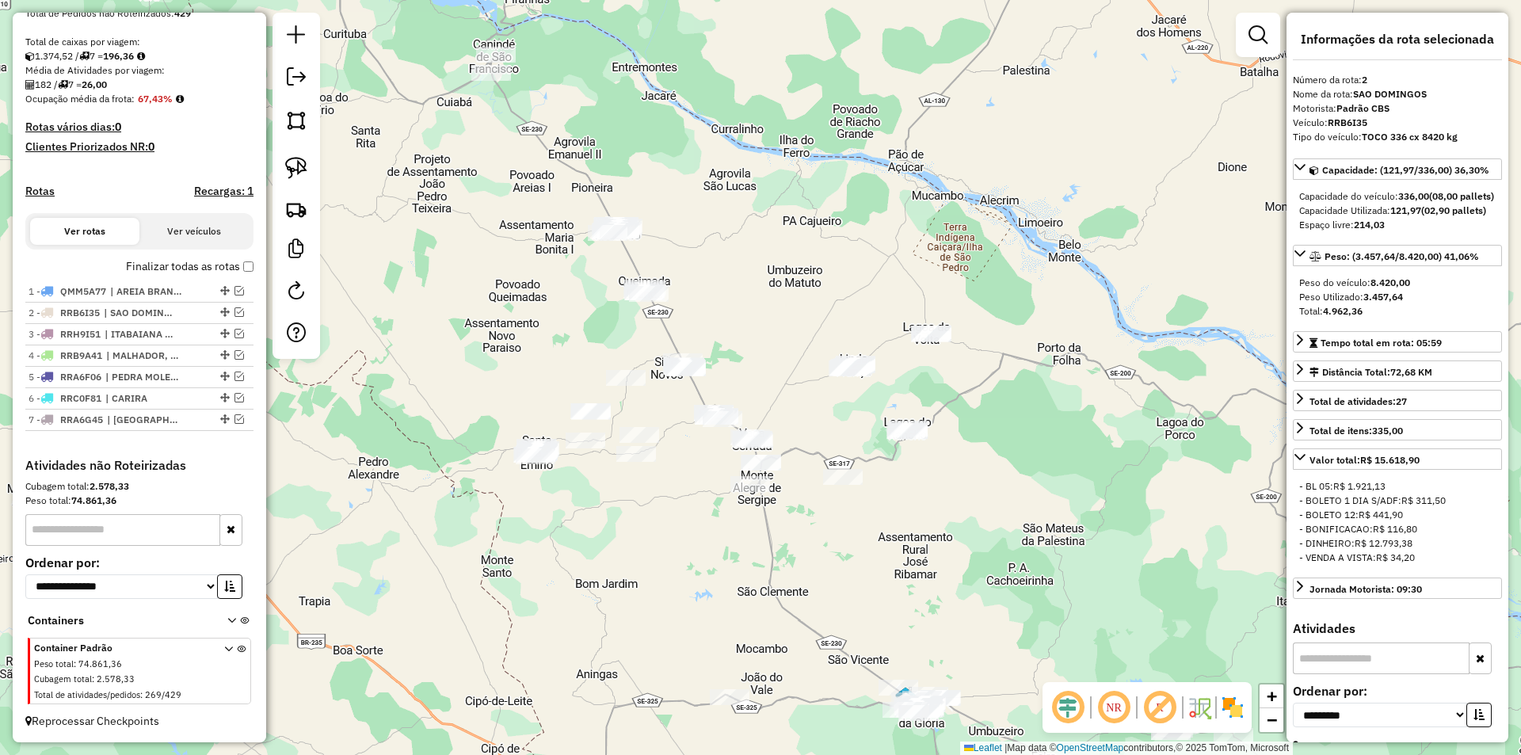
drag, startPoint x: 498, startPoint y: 267, endPoint x: 520, endPoint y: 207, distance: 64.2
click at [499, 278] on div "Janela de atendimento Grade de atendimento Capacidade Transportadoras Veículos …" at bounding box center [760, 377] width 1521 height 755
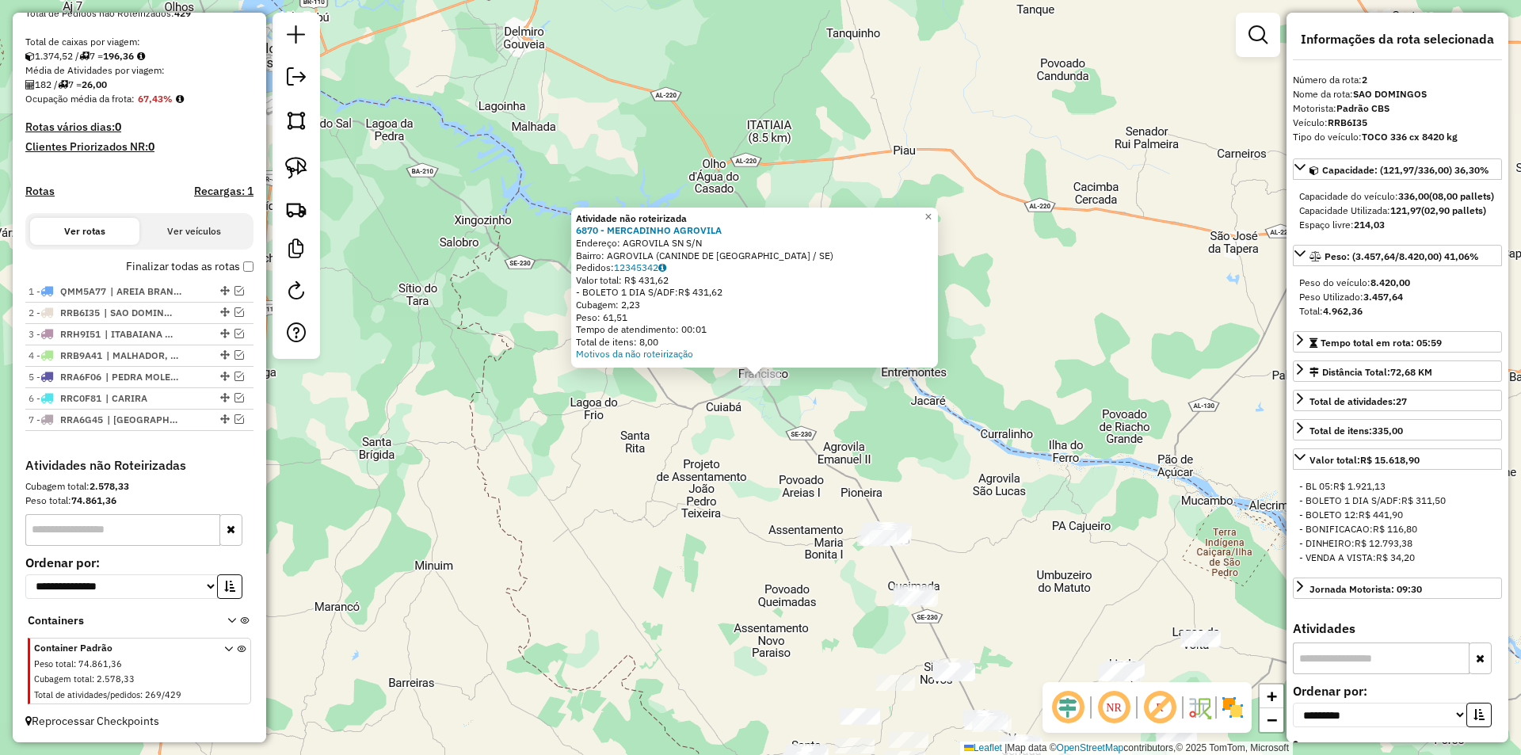
drag, startPoint x: 652, startPoint y: 383, endPoint x: 570, endPoint y: 299, distance: 117.1
click at [571, 301] on div "Atividade não roteirizada 6870 - MERCADINHO AGROVILA Endereço: AGROVILA SN S/N …" at bounding box center [760, 377] width 1521 height 755
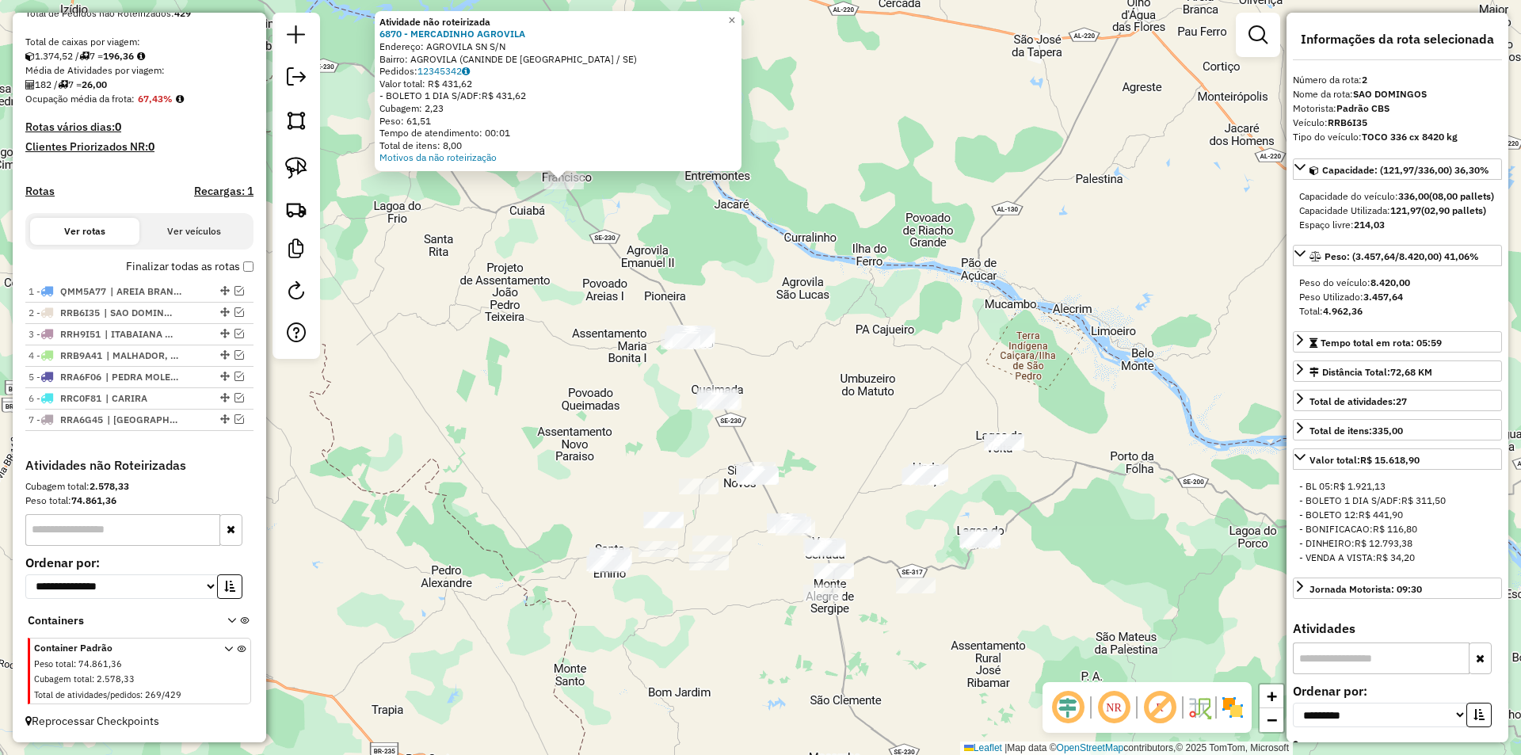
click at [578, 309] on div "Atividade não roteirizada 6870 - MERCADINHO AGROVILA Endereço: AGROVILA SN S/N …" at bounding box center [760, 377] width 1521 height 755
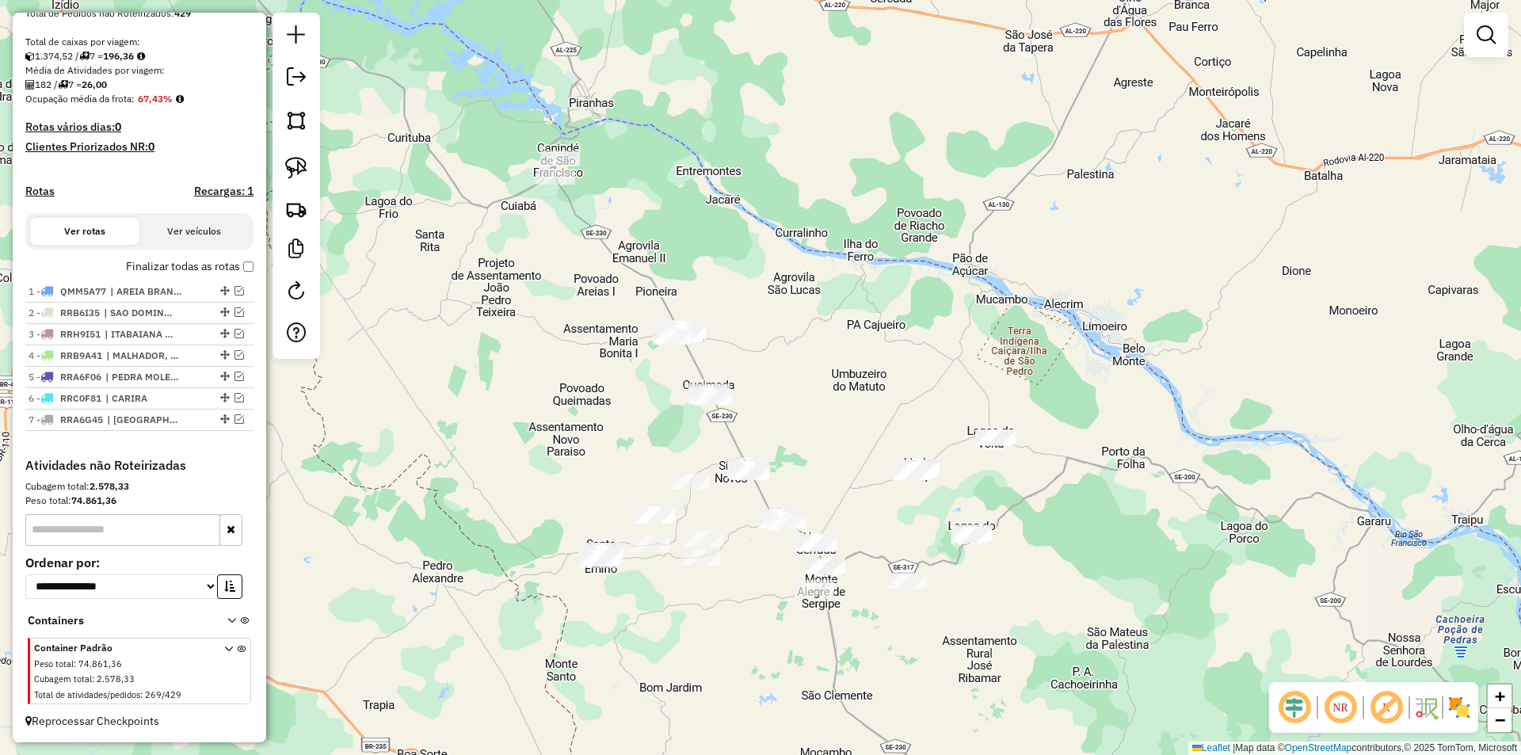
drag, startPoint x: 600, startPoint y: 372, endPoint x: 439, endPoint y: 234, distance: 211.8
click at [439, 234] on div "Janela de atendimento Grade de atendimento Capacidade Transportadoras Veículos …" at bounding box center [760, 377] width 1521 height 755
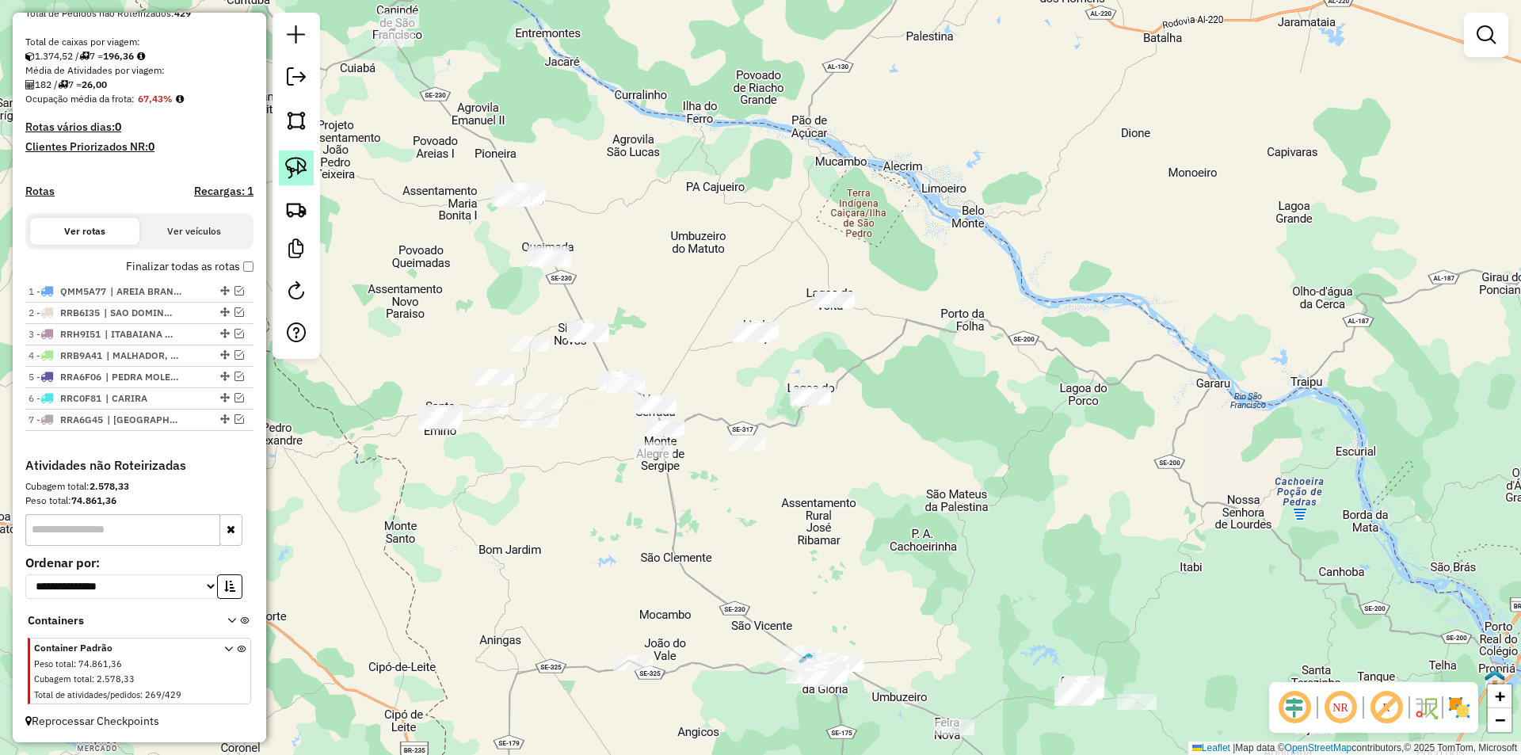
click at [303, 166] on img at bounding box center [296, 168] width 22 height 22
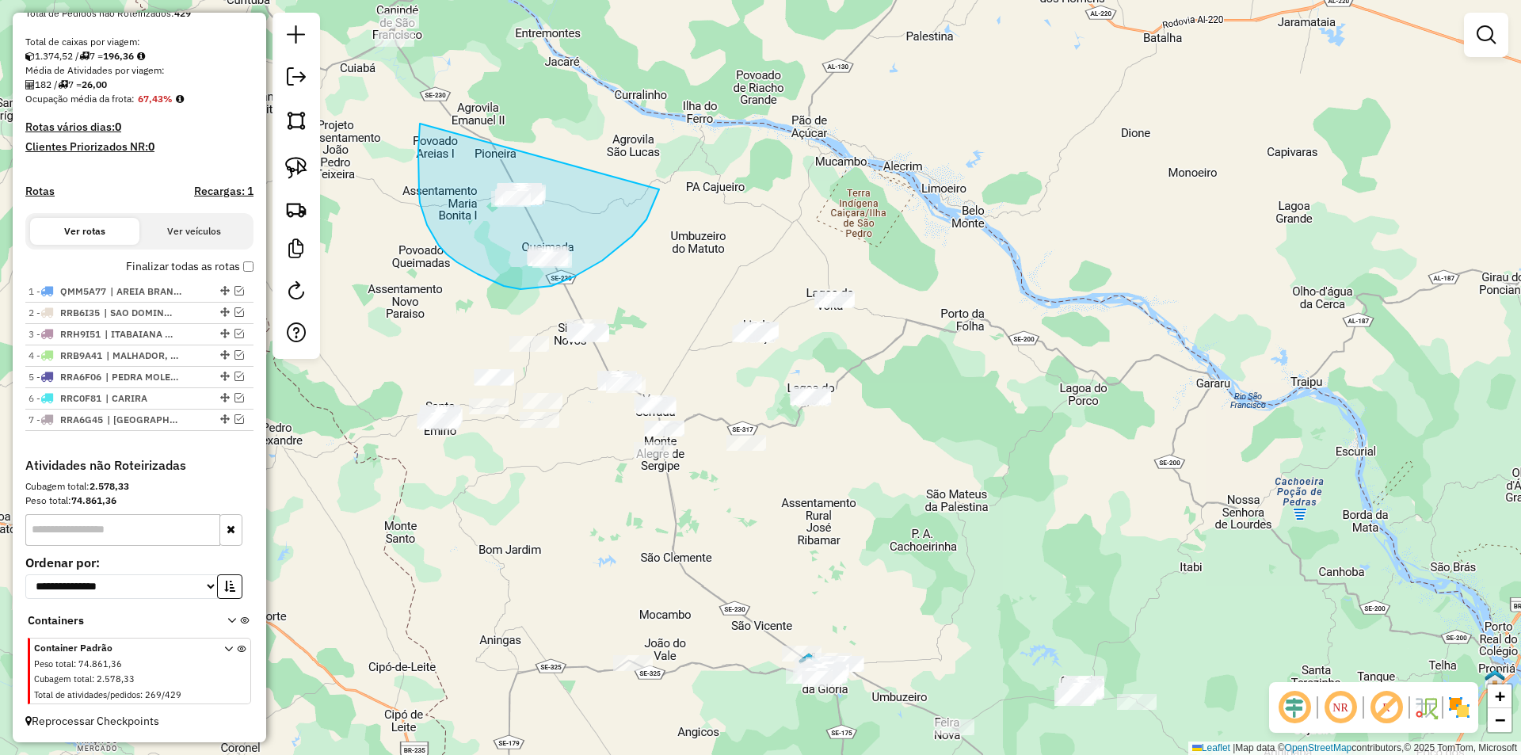
drag, startPoint x: 420, startPoint y: 124, endPoint x: 668, endPoint y: 177, distance: 253.8
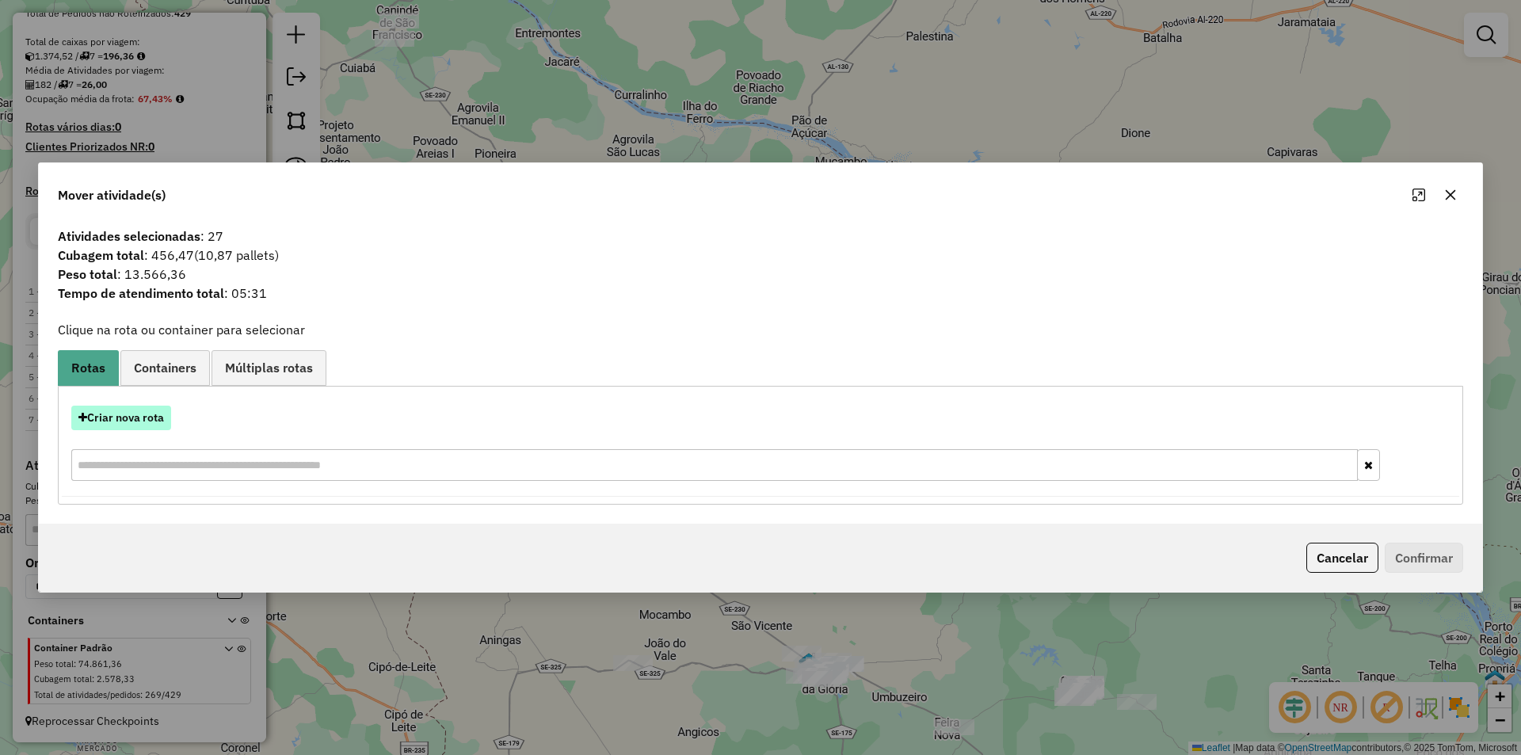
click at [139, 411] on button "Criar nova rota" at bounding box center [121, 418] width 100 height 25
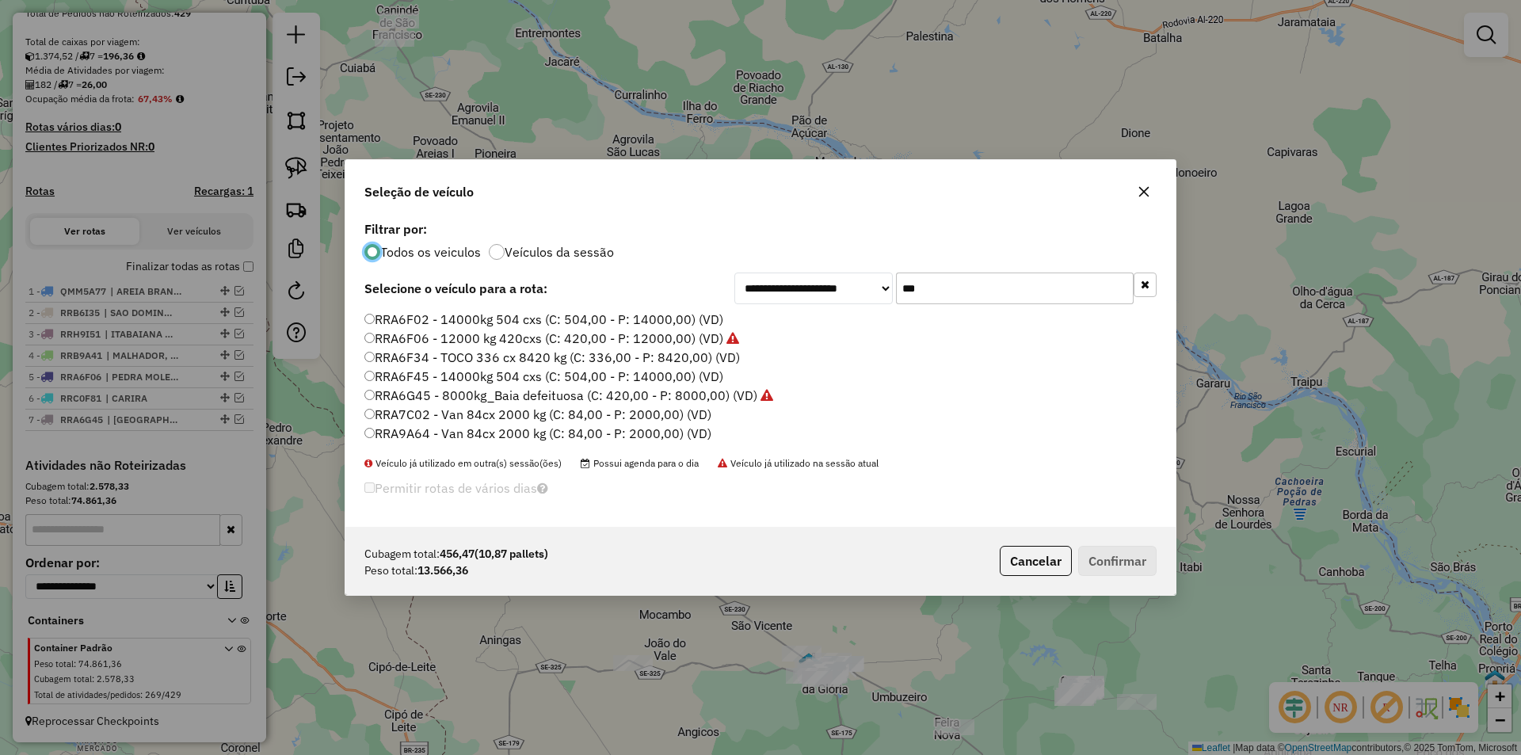
scroll to position [10, 5]
click at [948, 289] on input "***" at bounding box center [1015, 289] width 238 height 32
click at [948, 289] on div "**********" at bounding box center [760, 372] width 830 height 310
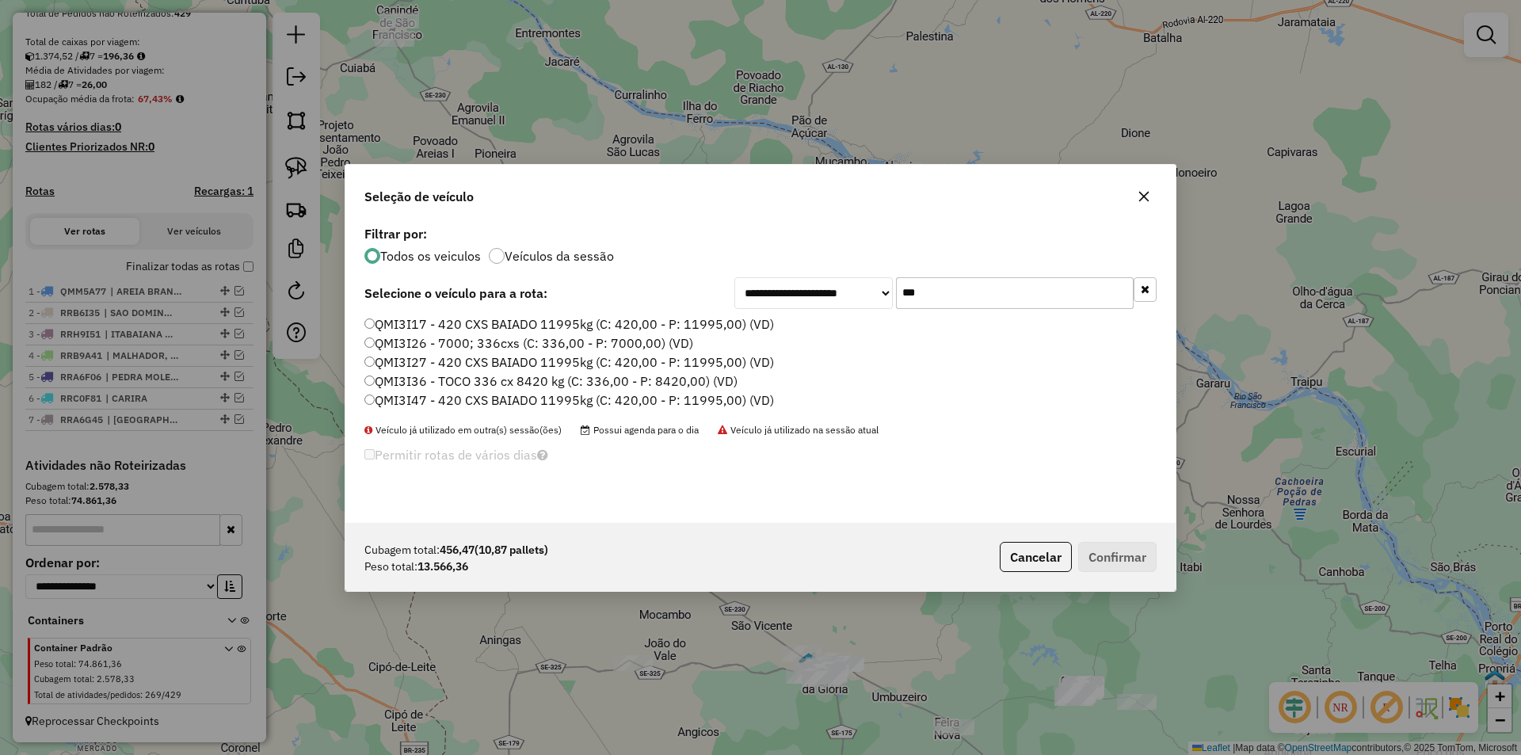
type input "***"
click at [546, 317] on label "QMI3I17 - 420 CXS BAIADO 11995kg (C: 420,00 - P: 11995,00) (VD)" at bounding box center [569, 324] width 410 height 19
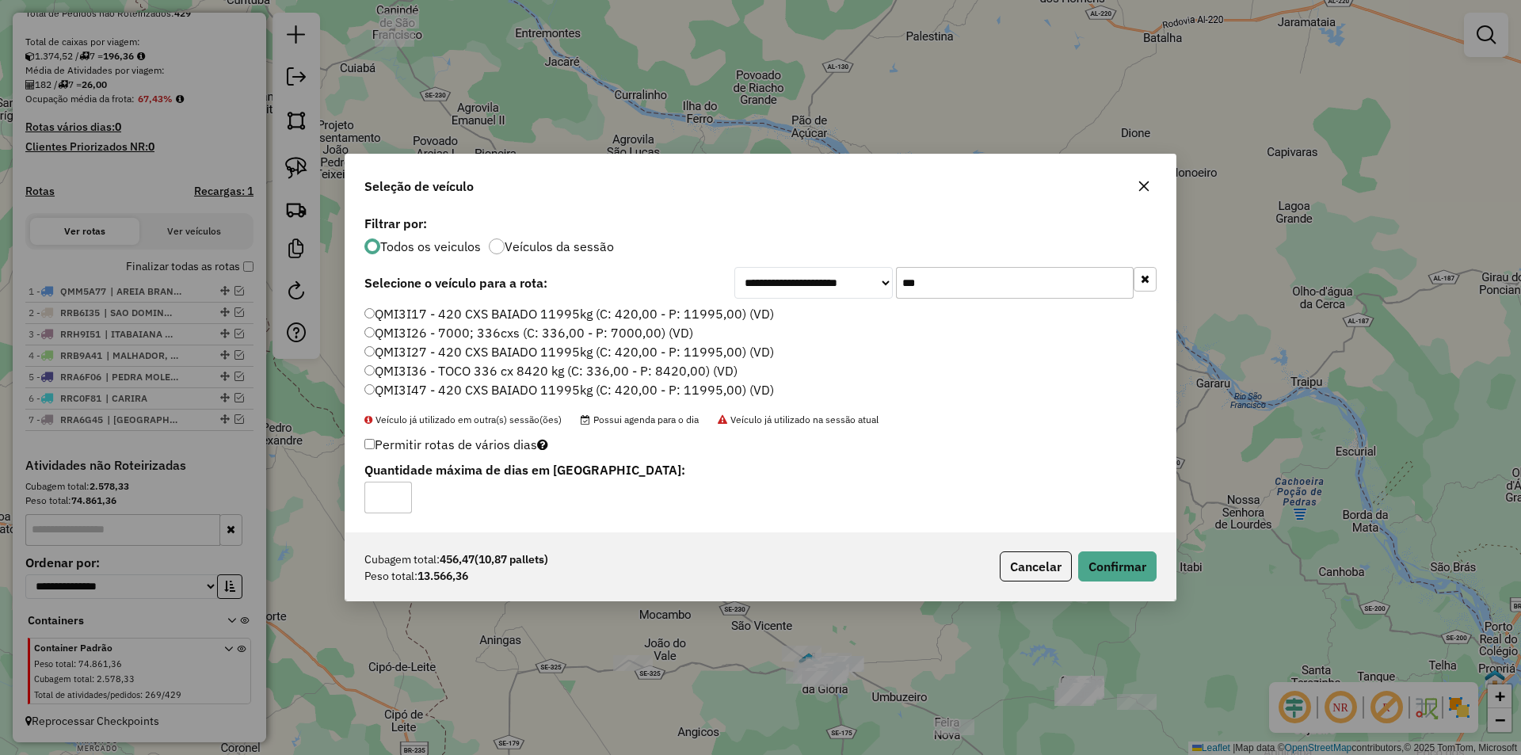
click at [1164, 580] on div "Cubagem total: 456,47 (10,87 pallets) Peso total: 13.566,36 Cancelar Confirmar" at bounding box center [760, 566] width 830 height 68
click at [1138, 573] on button "Confirmar" at bounding box center [1117, 566] width 78 height 30
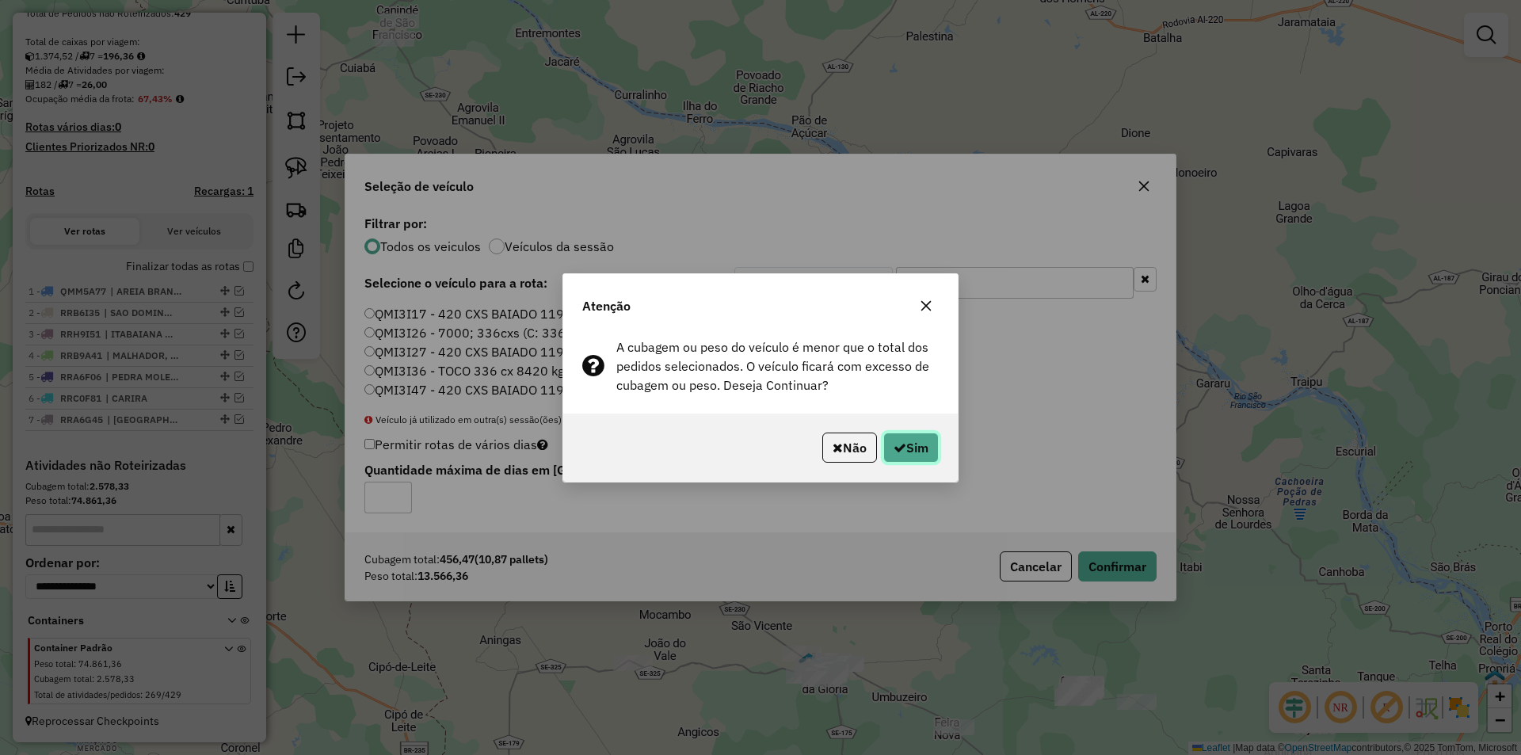
click at [908, 440] on button "Sim" at bounding box center [910, 448] width 55 height 30
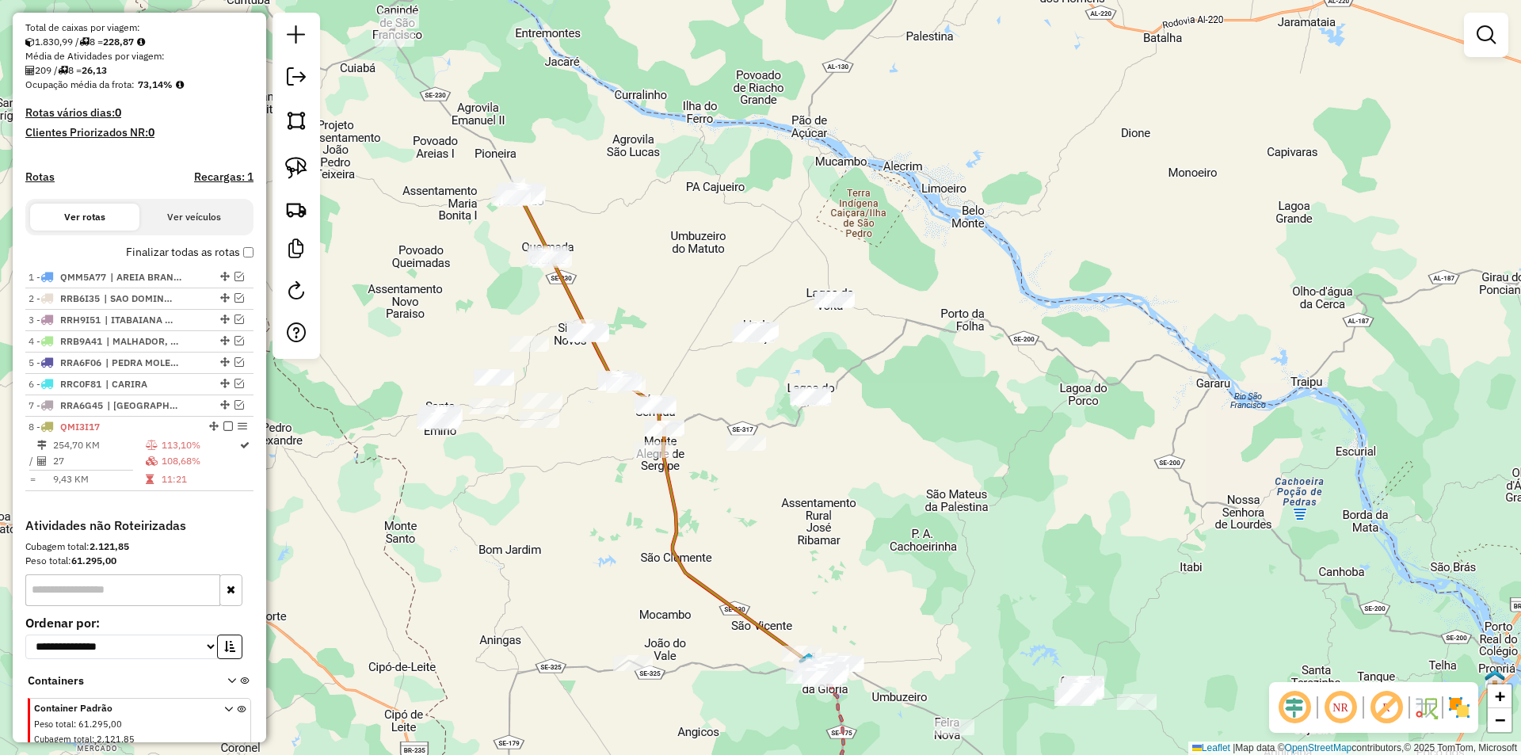
scroll to position [400, 0]
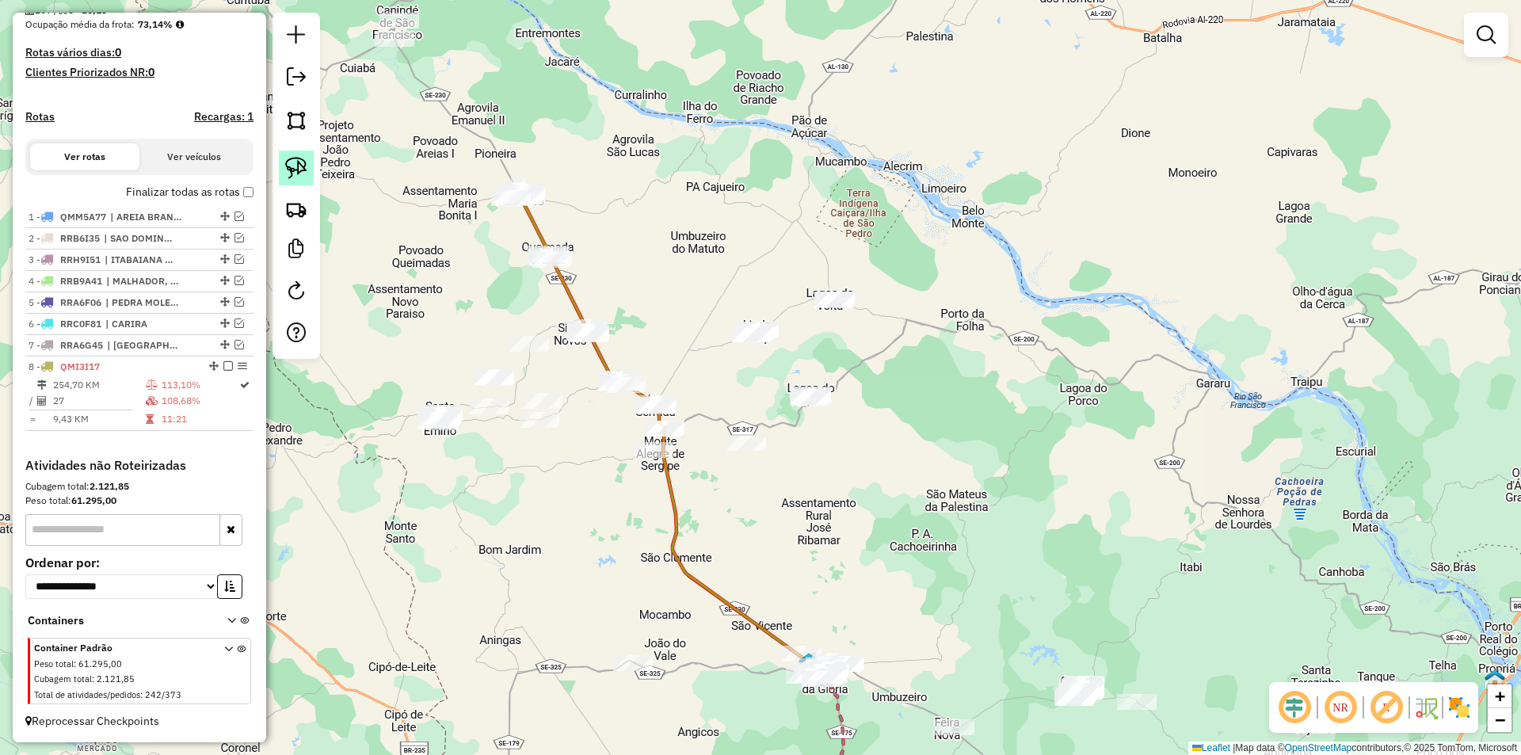
click at [292, 172] on img at bounding box center [296, 168] width 22 height 22
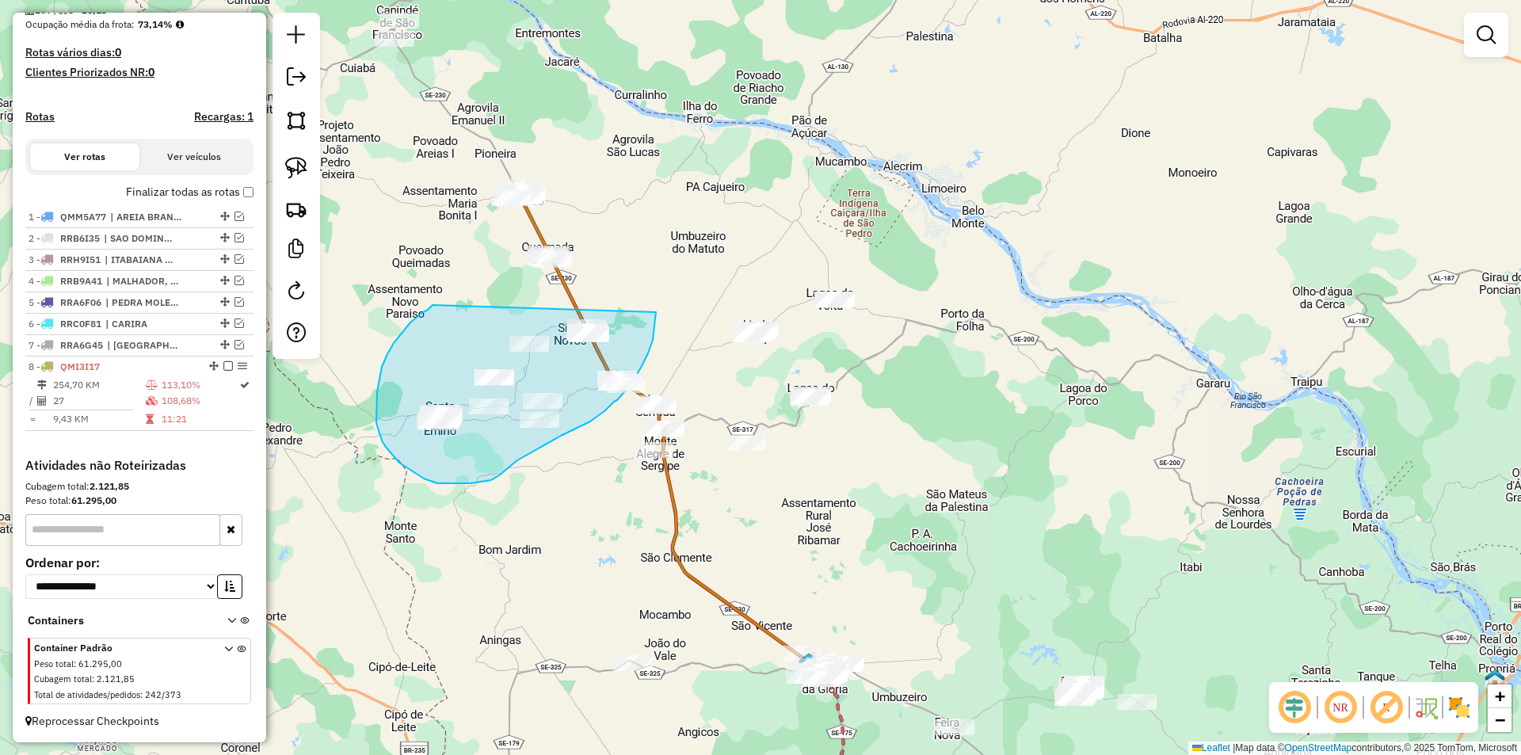
drag, startPoint x: 421, startPoint y: 314, endPoint x: 656, endPoint y: 310, distance: 234.5
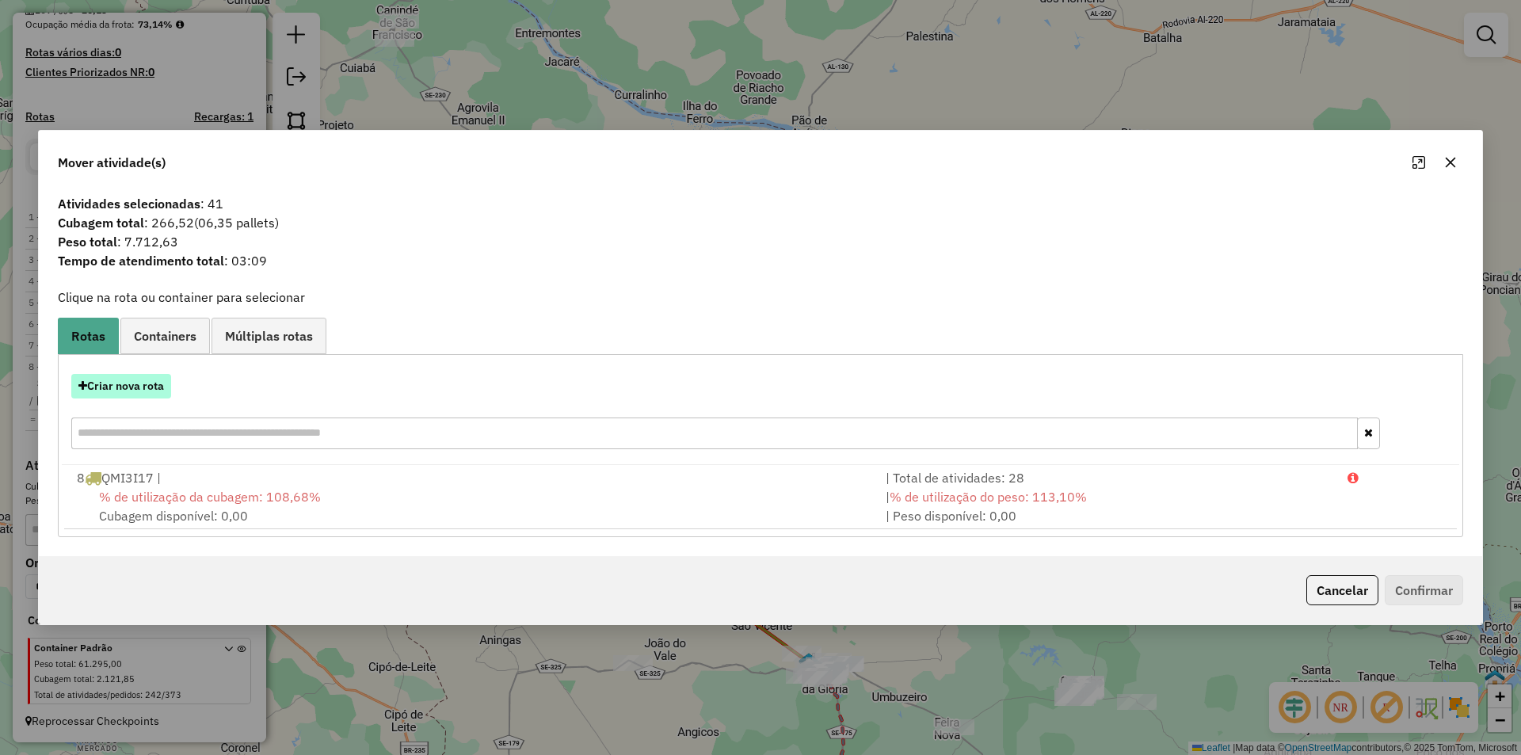
click at [135, 378] on button "Criar nova rota" at bounding box center [121, 386] width 100 height 25
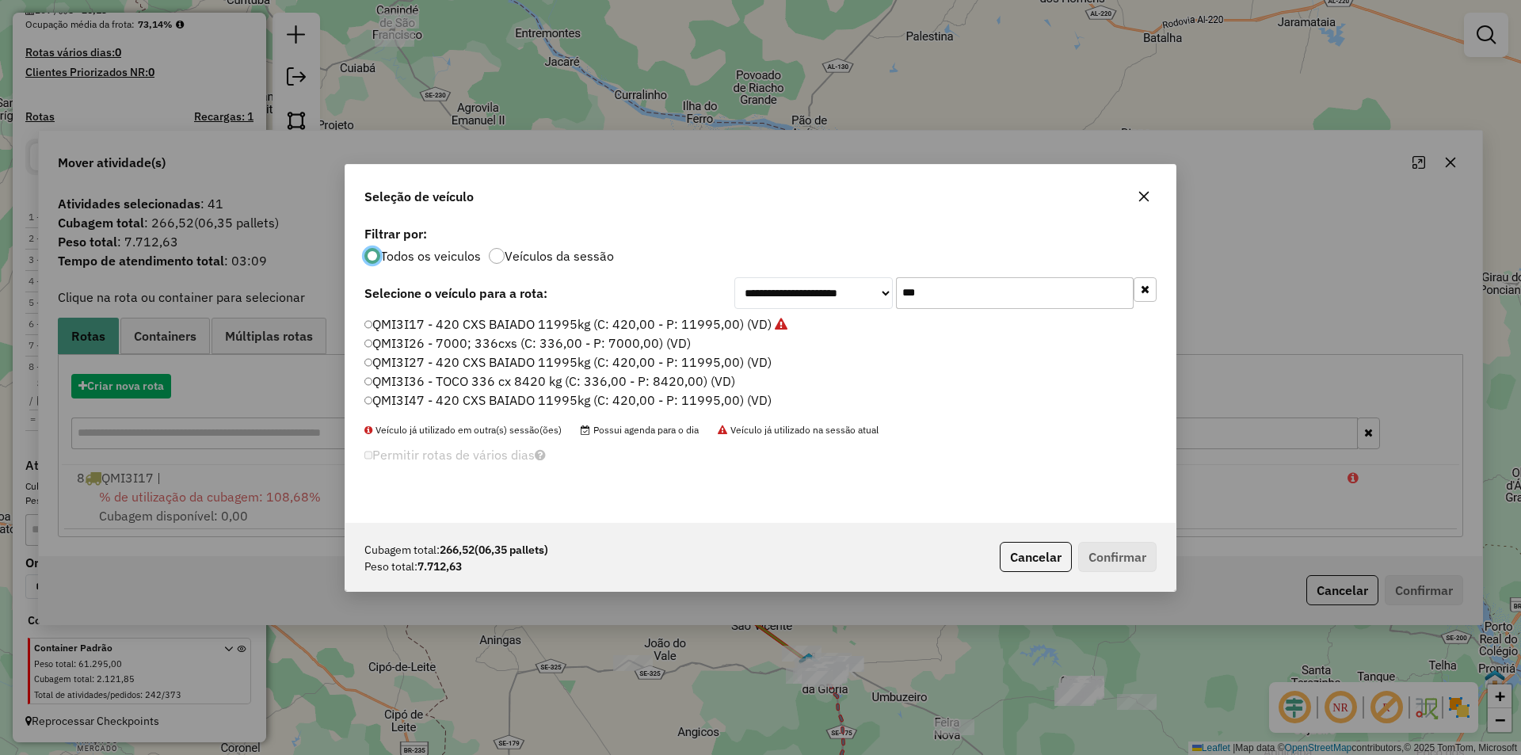
scroll to position [9, 5]
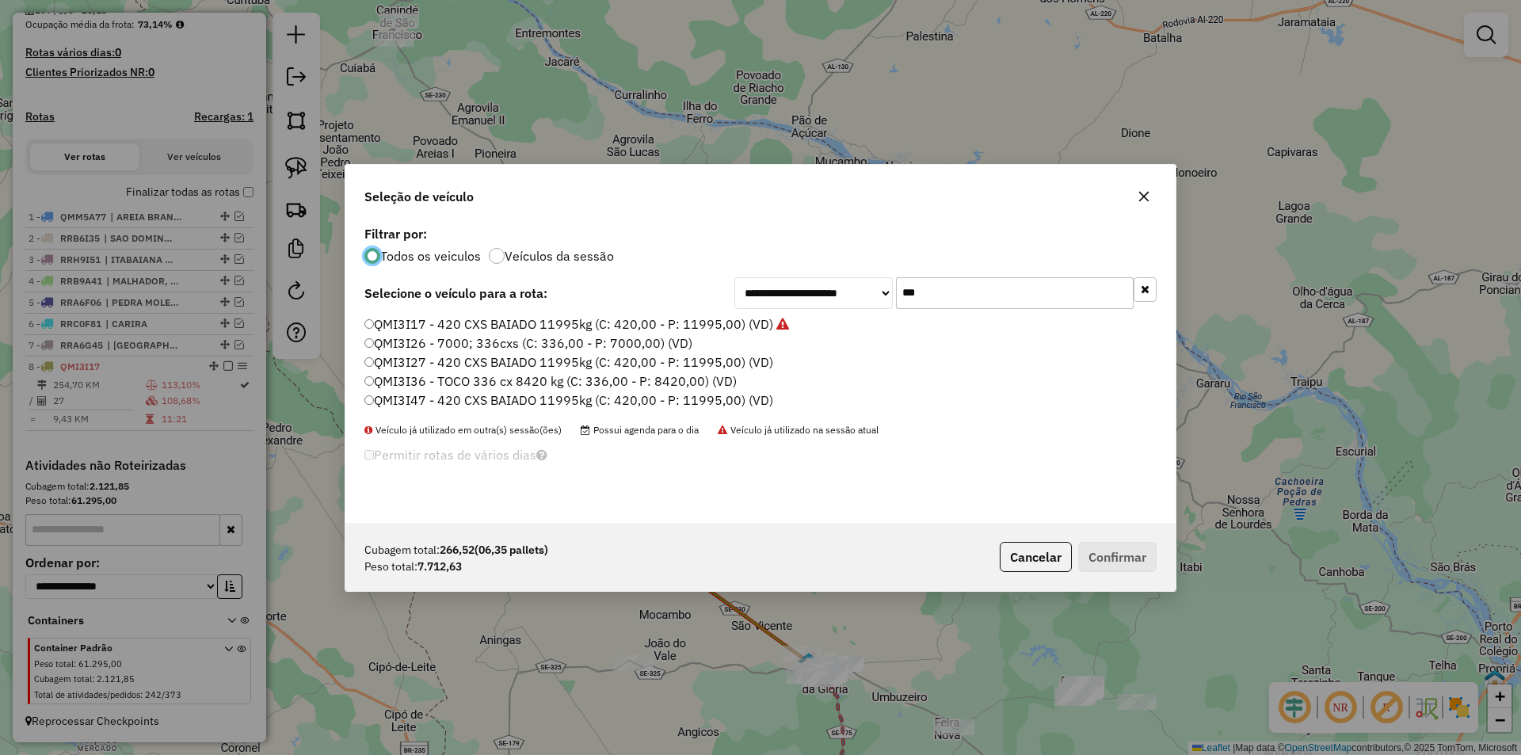
click at [913, 302] on input "***" at bounding box center [1015, 293] width 238 height 32
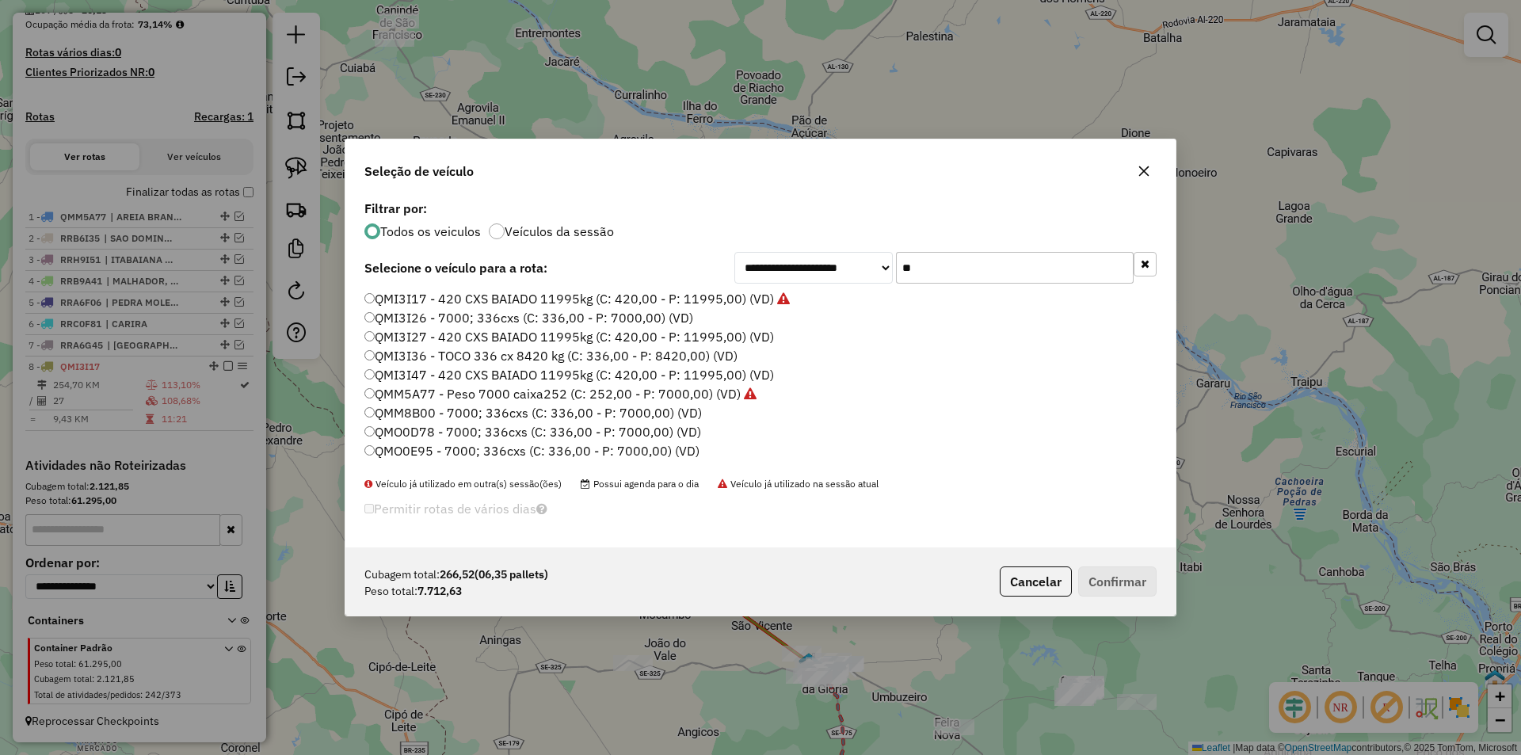
type input "***"
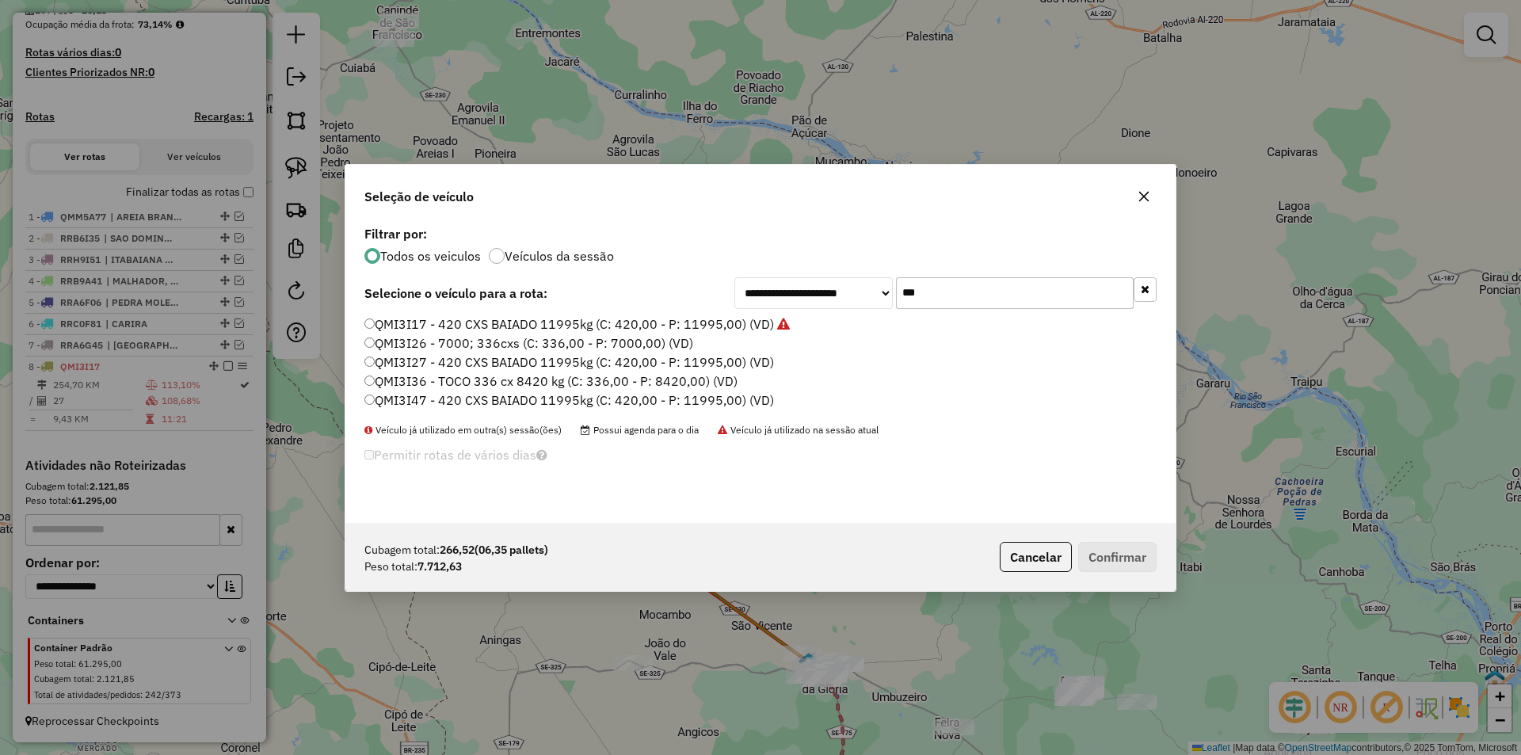
click at [491, 386] on label "QMI3I36 - TOCO 336 cx 8420 kg (C: 336,00 - P: 8420,00) (VD)" at bounding box center [550, 381] width 373 height 19
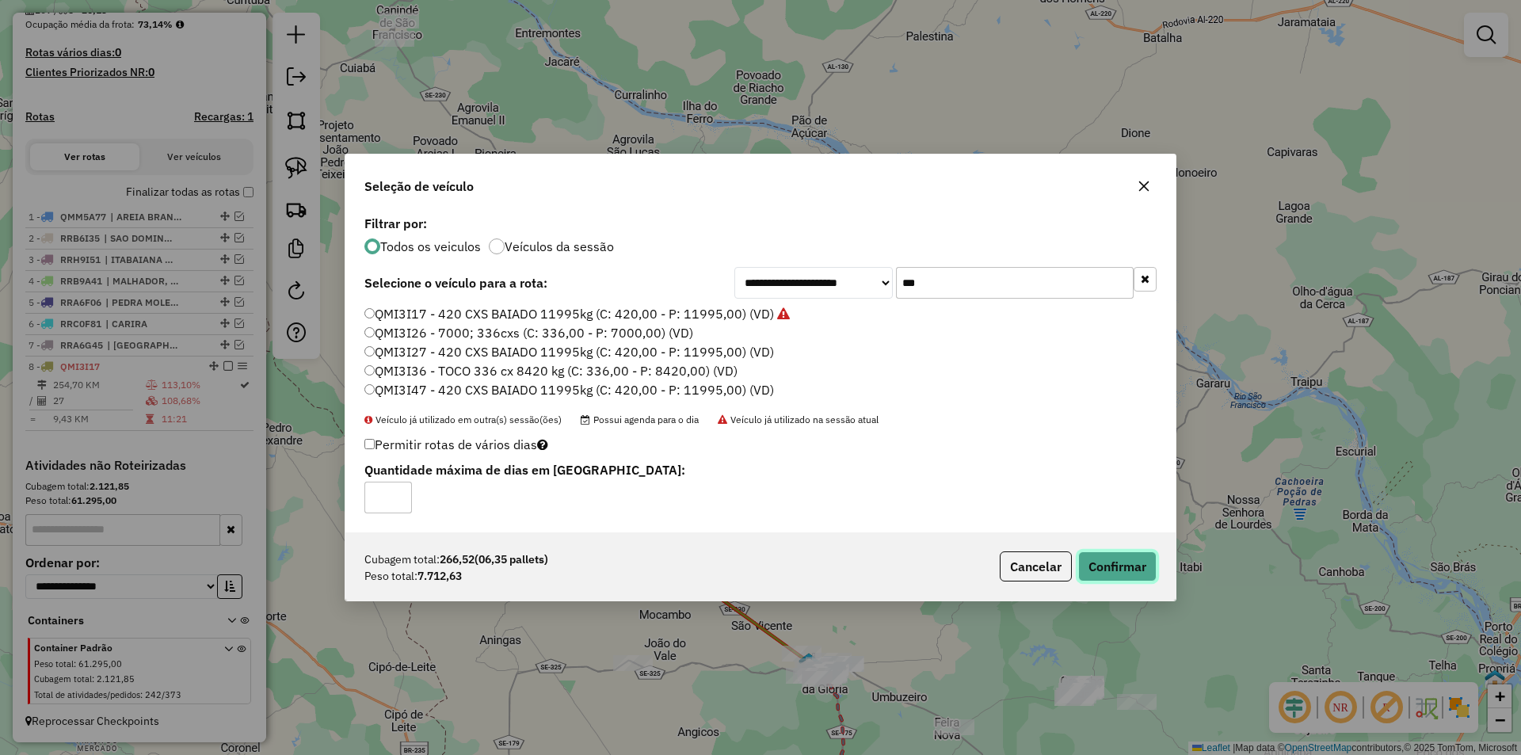
click at [1109, 570] on button "Confirmar" at bounding box center [1117, 566] width 78 height 30
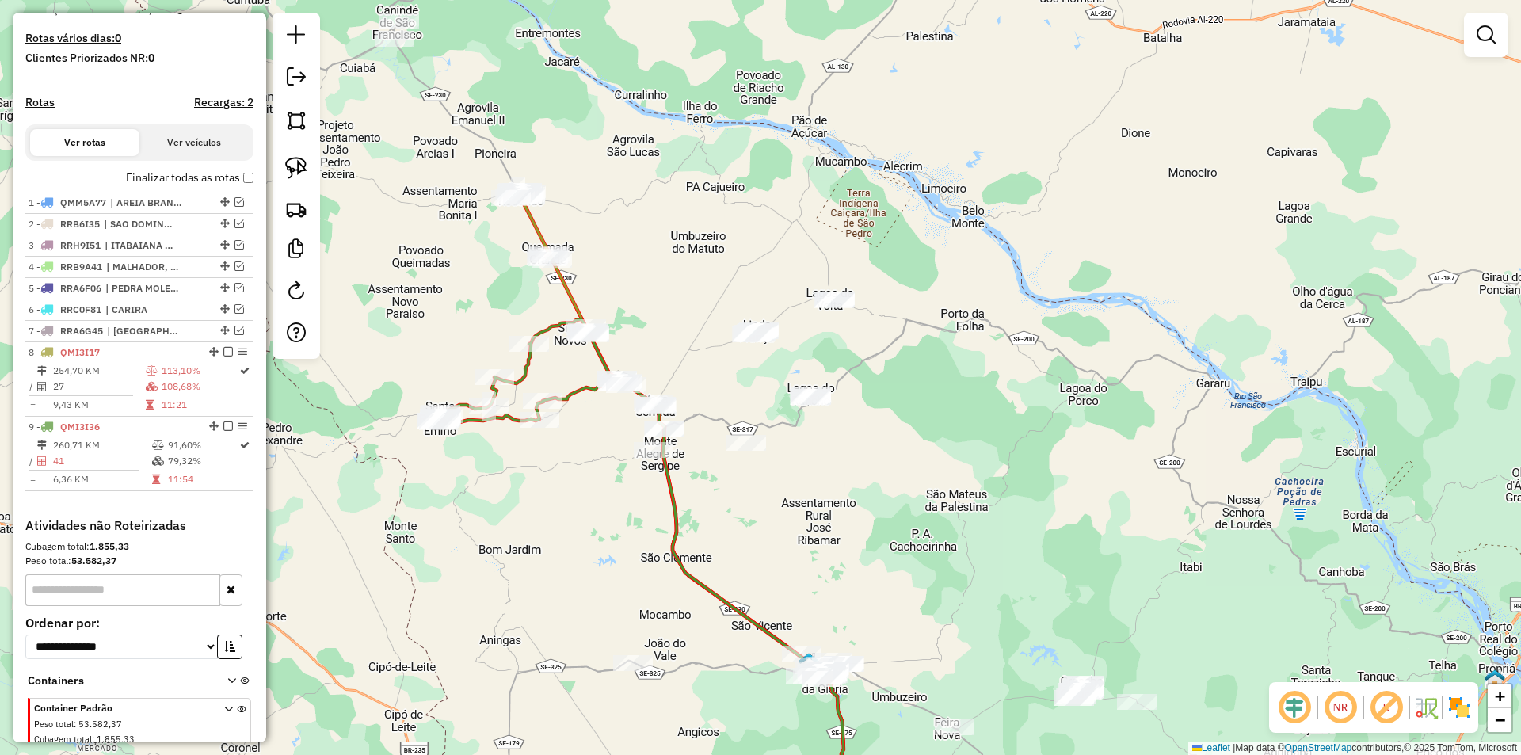
scroll to position [475, 0]
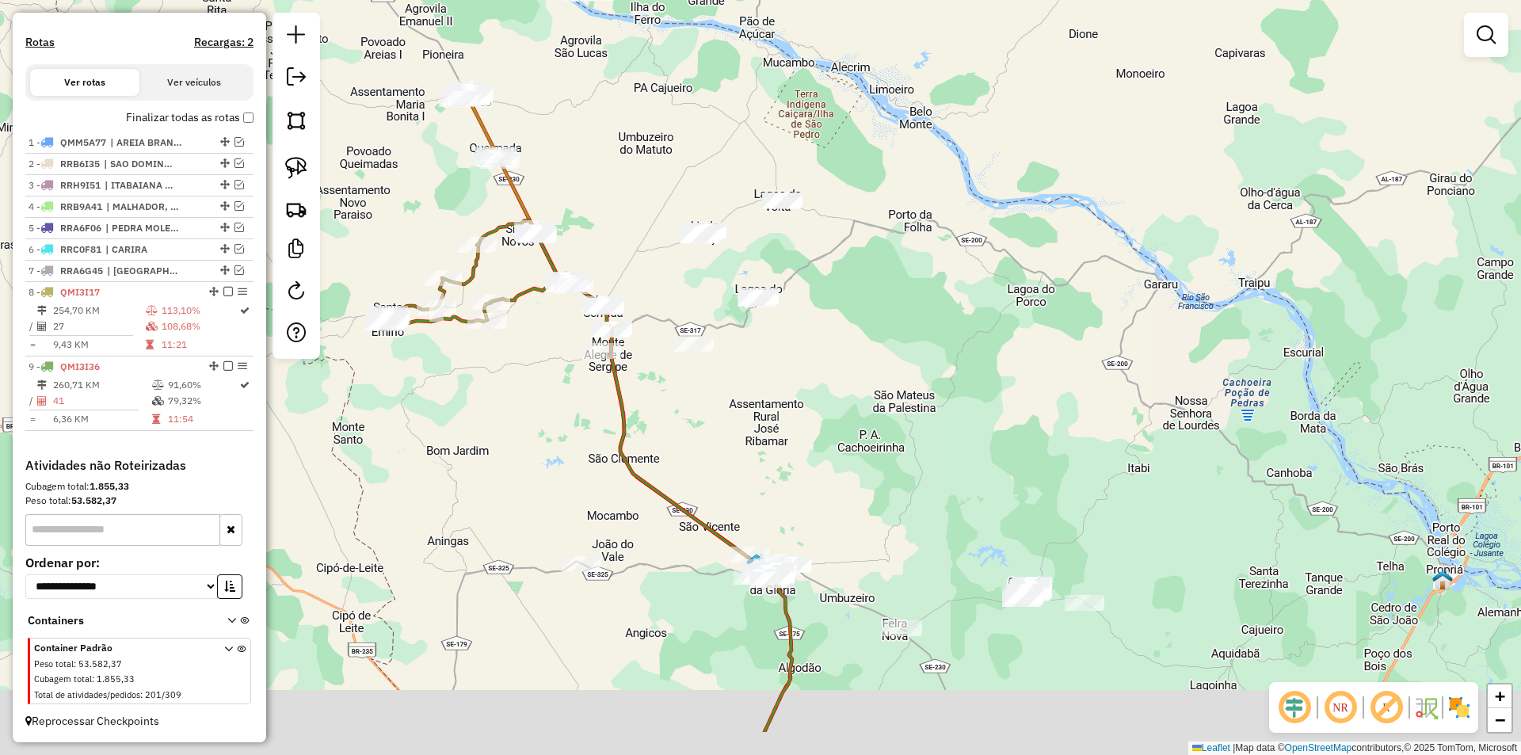
drag, startPoint x: 647, startPoint y: 305, endPoint x: 659, endPoint y: 345, distance: 41.4
click at [639, 291] on div "Janela de atendimento Grade de atendimento Capacidade Transportadoras Veículos …" at bounding box center [760, 377] width 1521 height 755
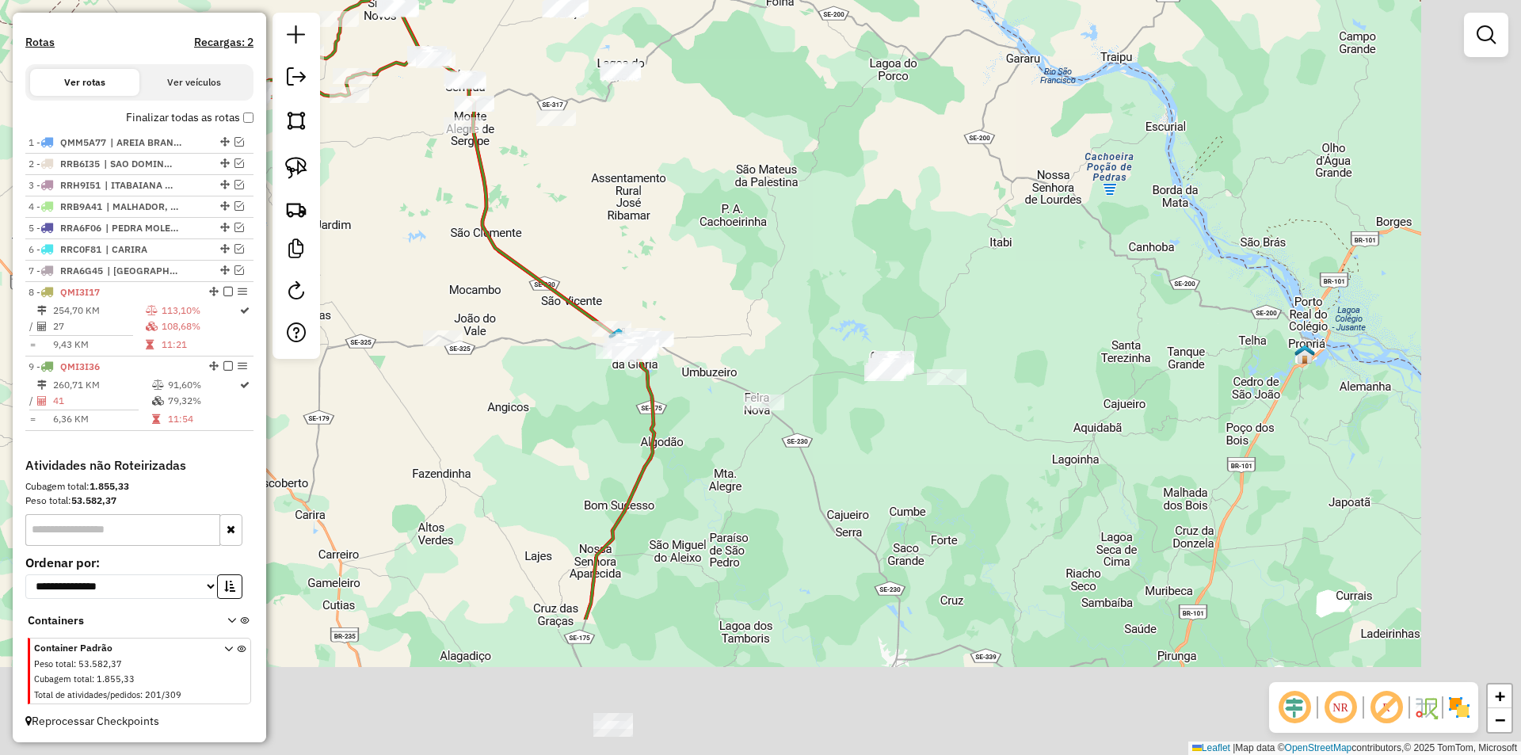
drag, startPoint x: 601, startPoint y: 246, endPoint x: 563, endPoint y: 191, distance: 66.1
click at [565, 191] on div "Janela de atendimento Grade de atendimento Capacidade Transportadoras Veículos …" at bounding box center [760, 377] width 1521 height 755
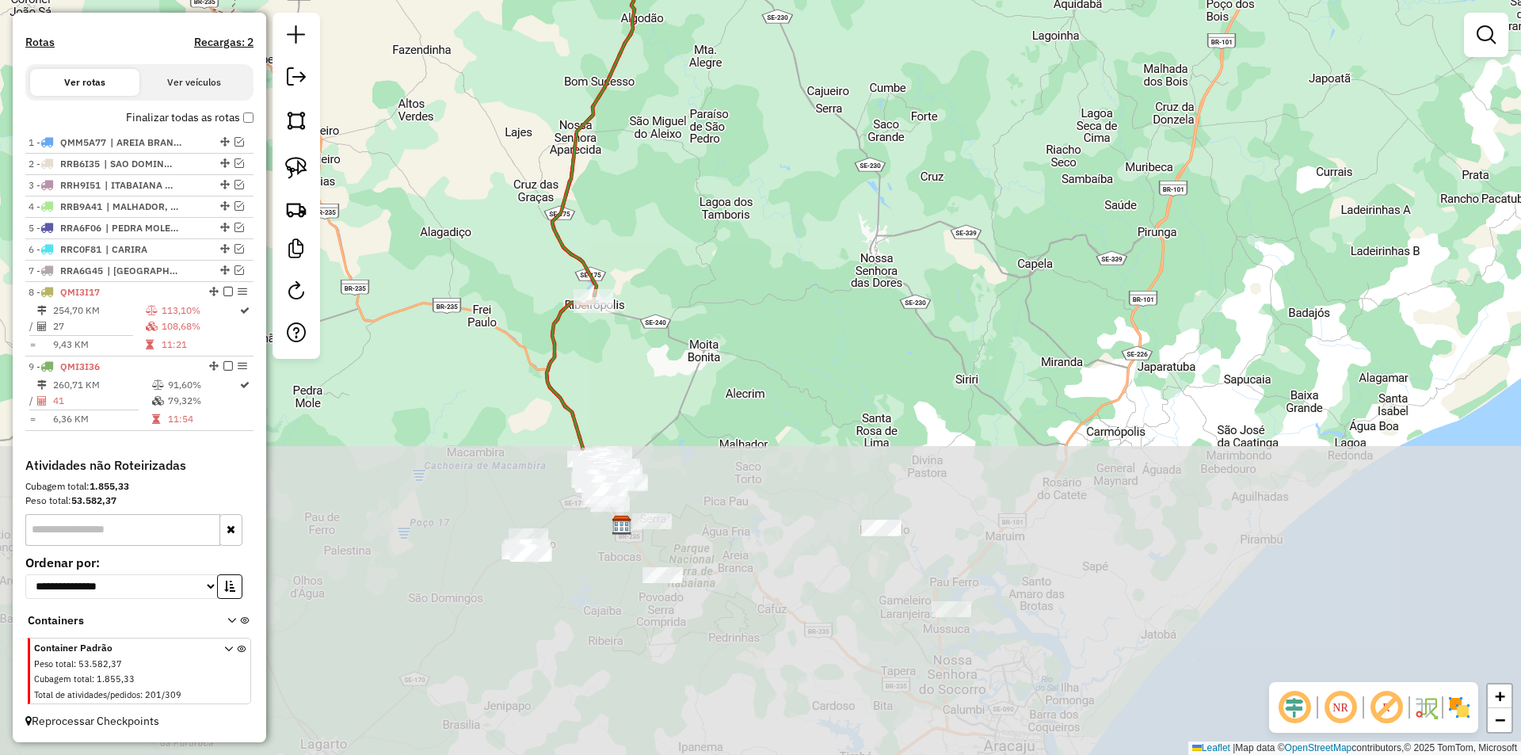
drag, startPoint x: 787, startPoint y: 450, endPoint x: 803, endPoint y: 81, distance: 369.5
click at [803, 81] on div "Janela de atendimento Grade de atendimento Capacidade Transportadoras Veículos …" at bounding box center [760, 377] width 1521 height 755
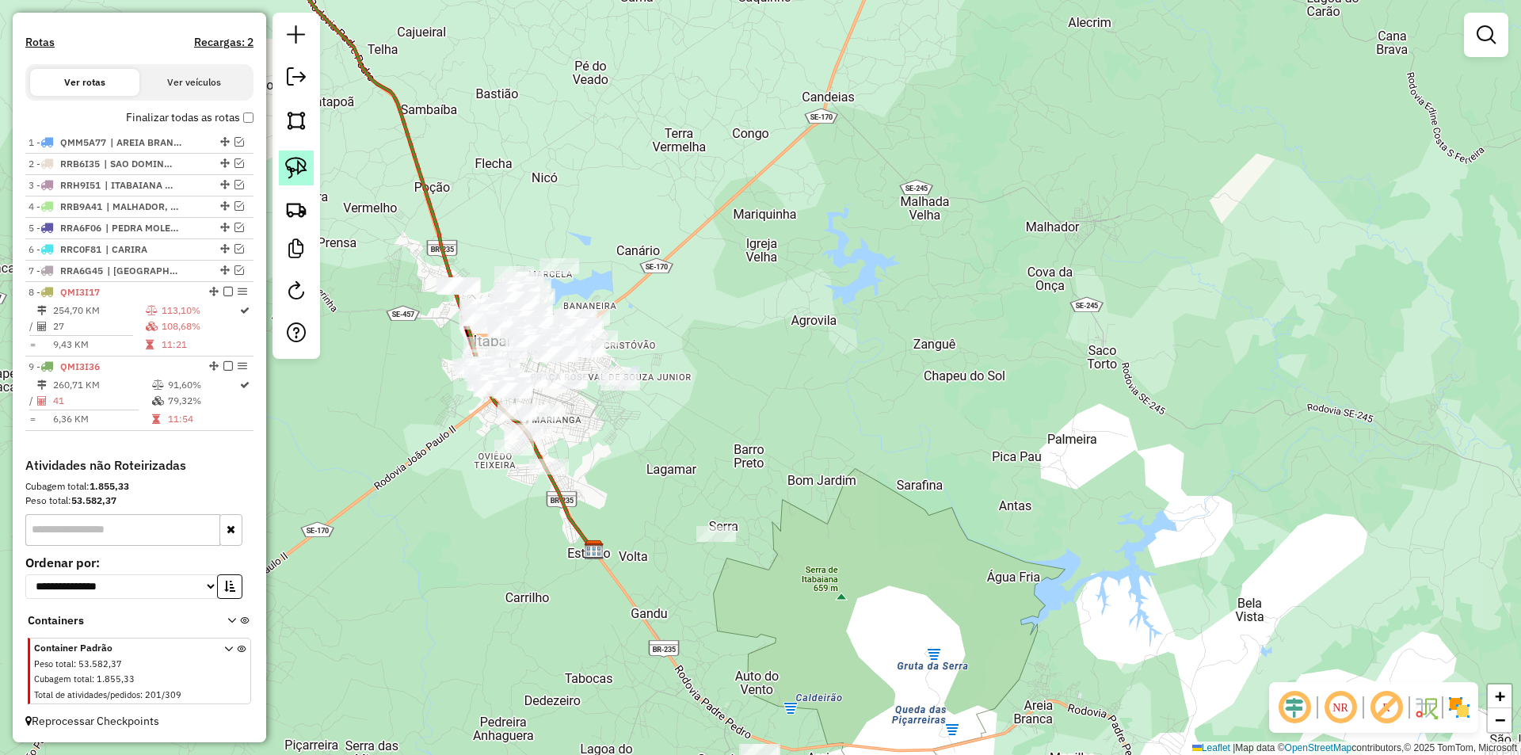
drag, startPoint x: 292, startPoint y: 168, endPoint x: 305, endPoint y: 174, distance: 13.8
click at [293, 168] on img at bounding box center [296, 168] width 22 height 22
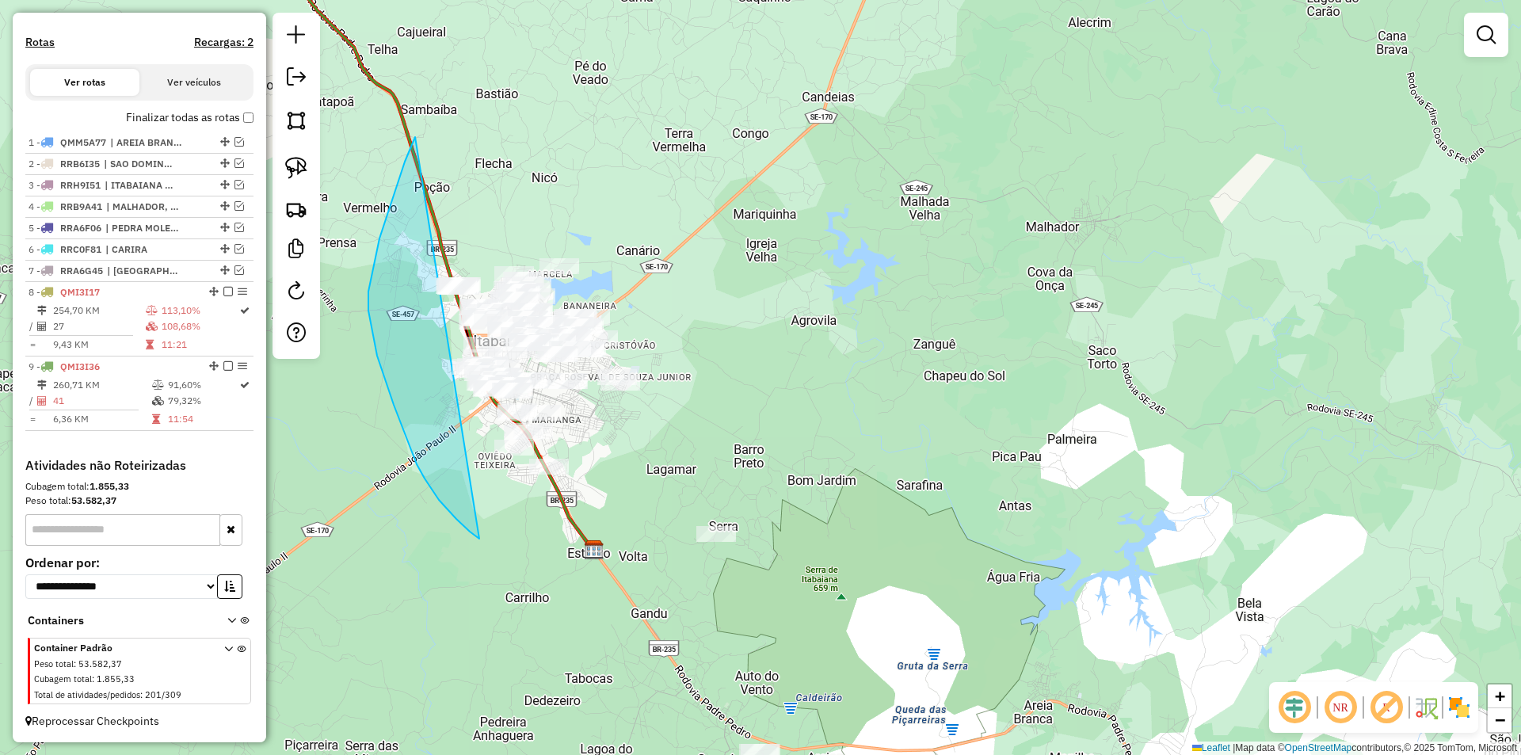
drag, startPoint x: 415, startPoint y: 137, endPoint x: 482, endPoint y: 534, distance: 402.6
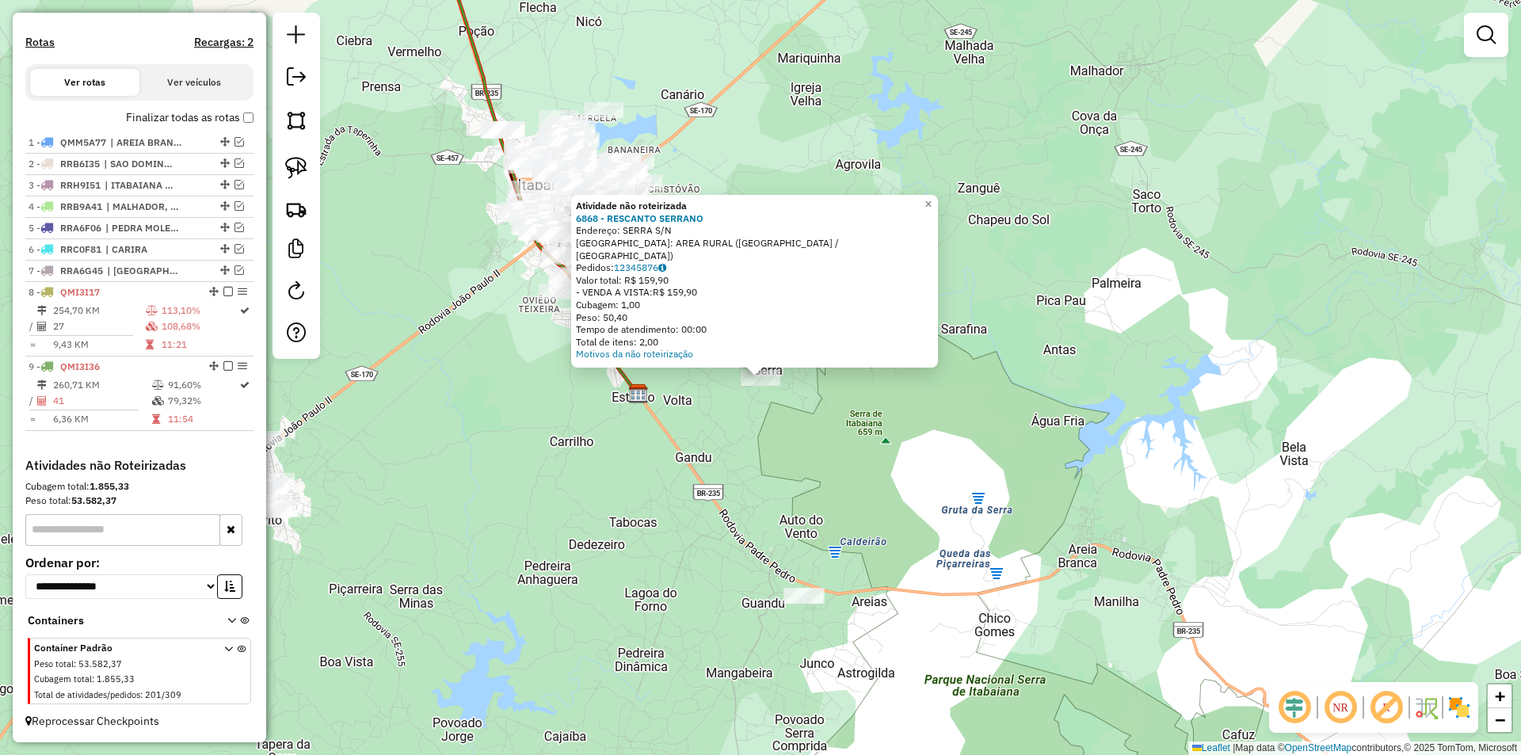
click at [689, 427] on div "Atividade não roteirizada 6868 - RESCANTO SERRANO Endereço: SERRA S/N Bairro: A…" at bounding box center [760, 377] width 1521 height 755
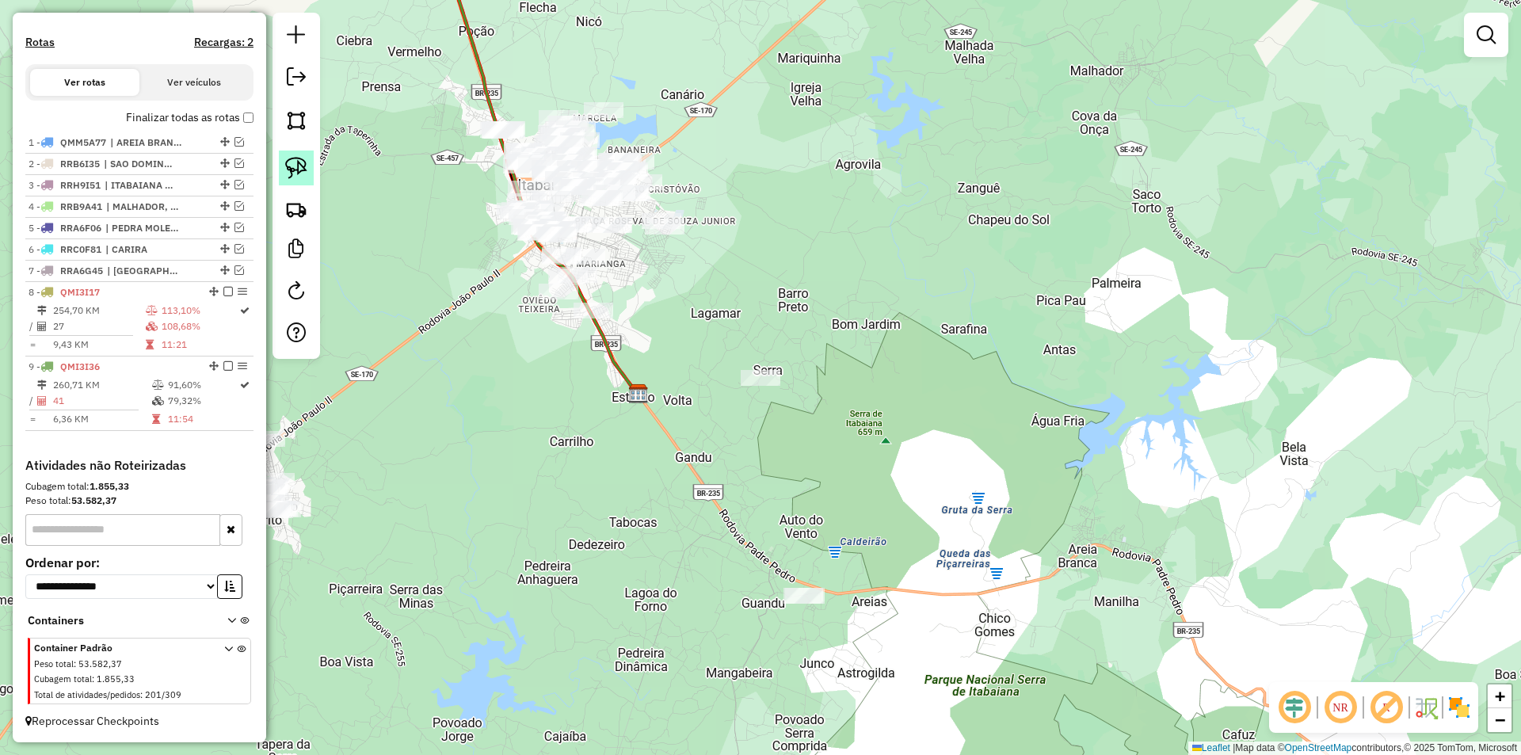
click at [289, 157] on img at bounding box center [296, 168] width 22 height 22
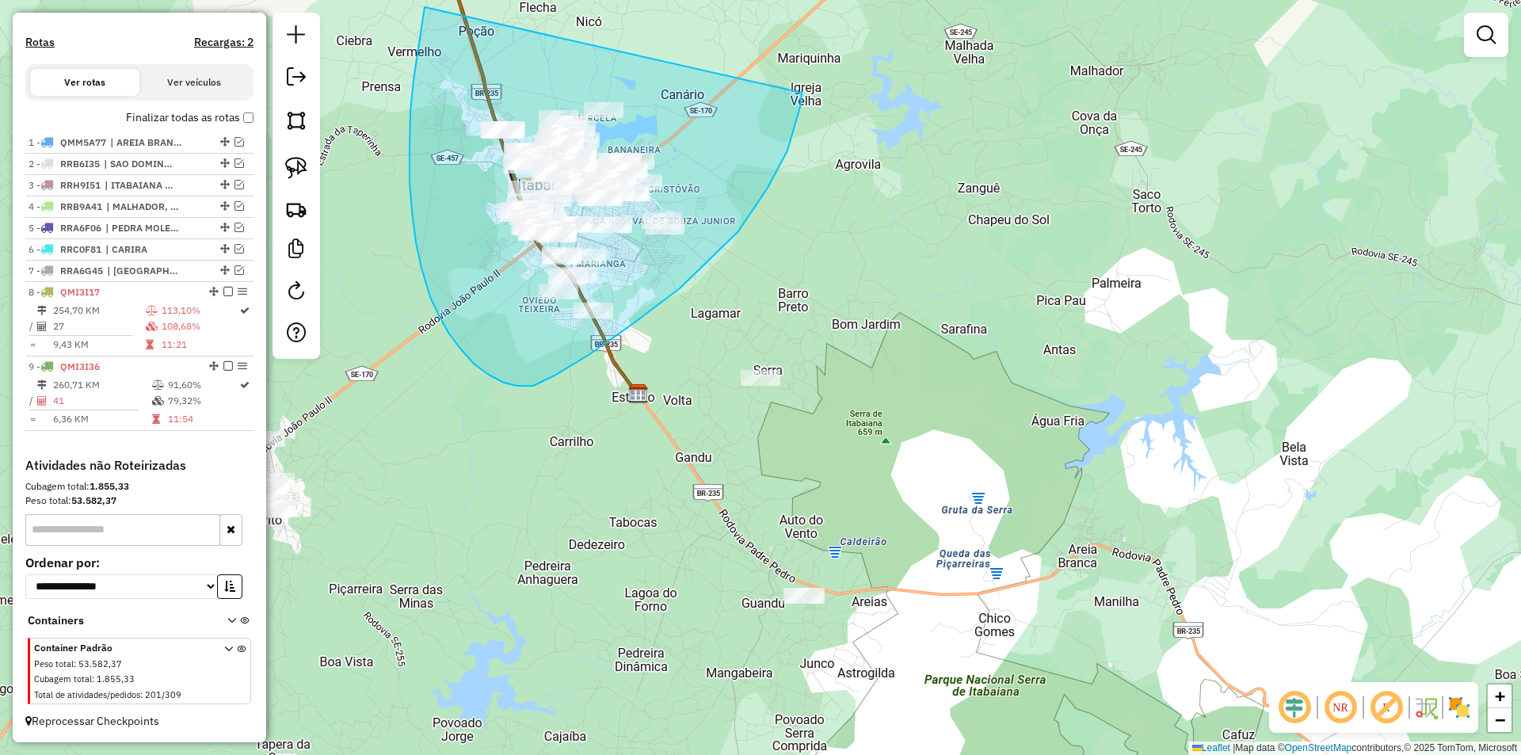
drag, startPoint x: 425, startPoint y: 7, endPoint x: 803, endPoint y: 81, distance: 385.8
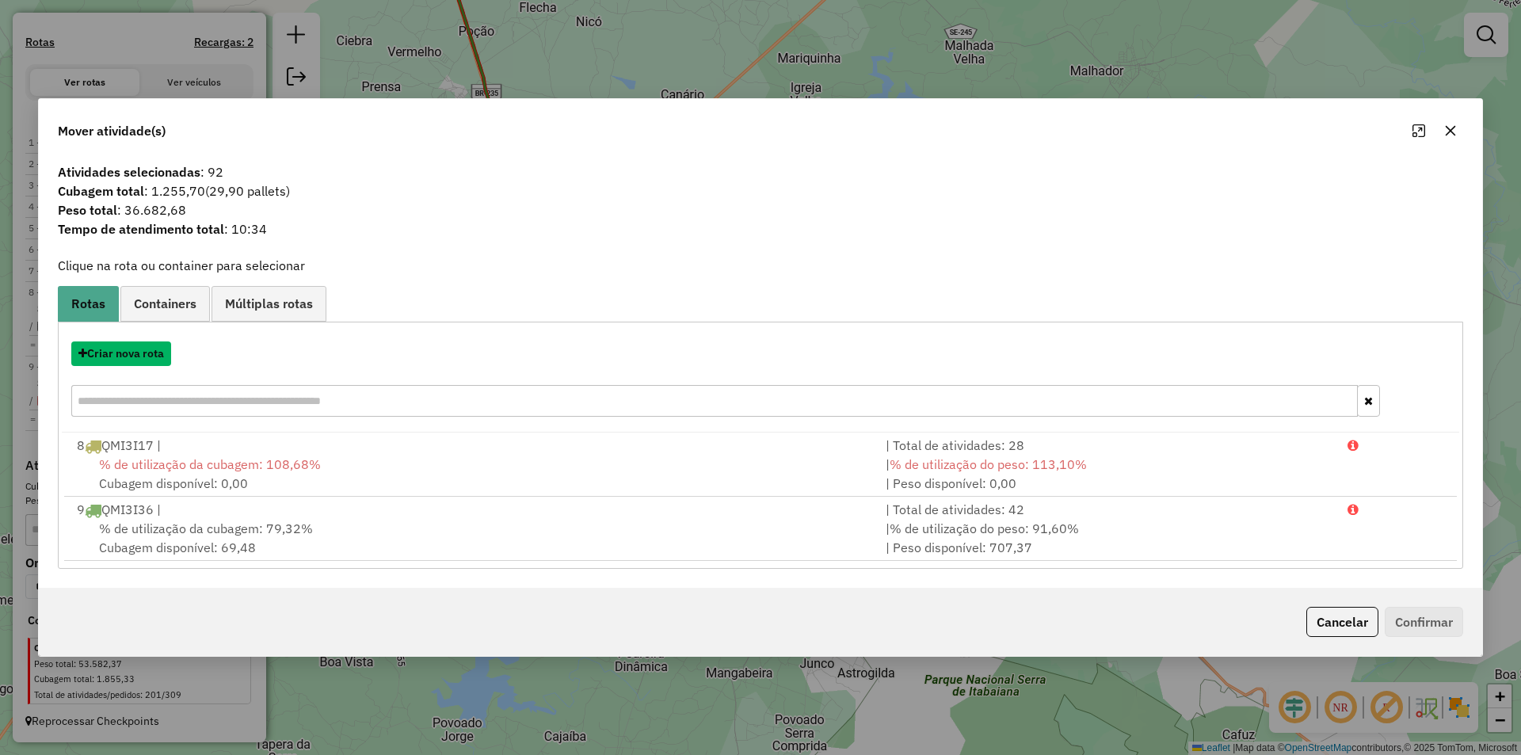
click at [142, 357] on button "Criar nova rota" at bounding box center [121, 353] width 100 height 25
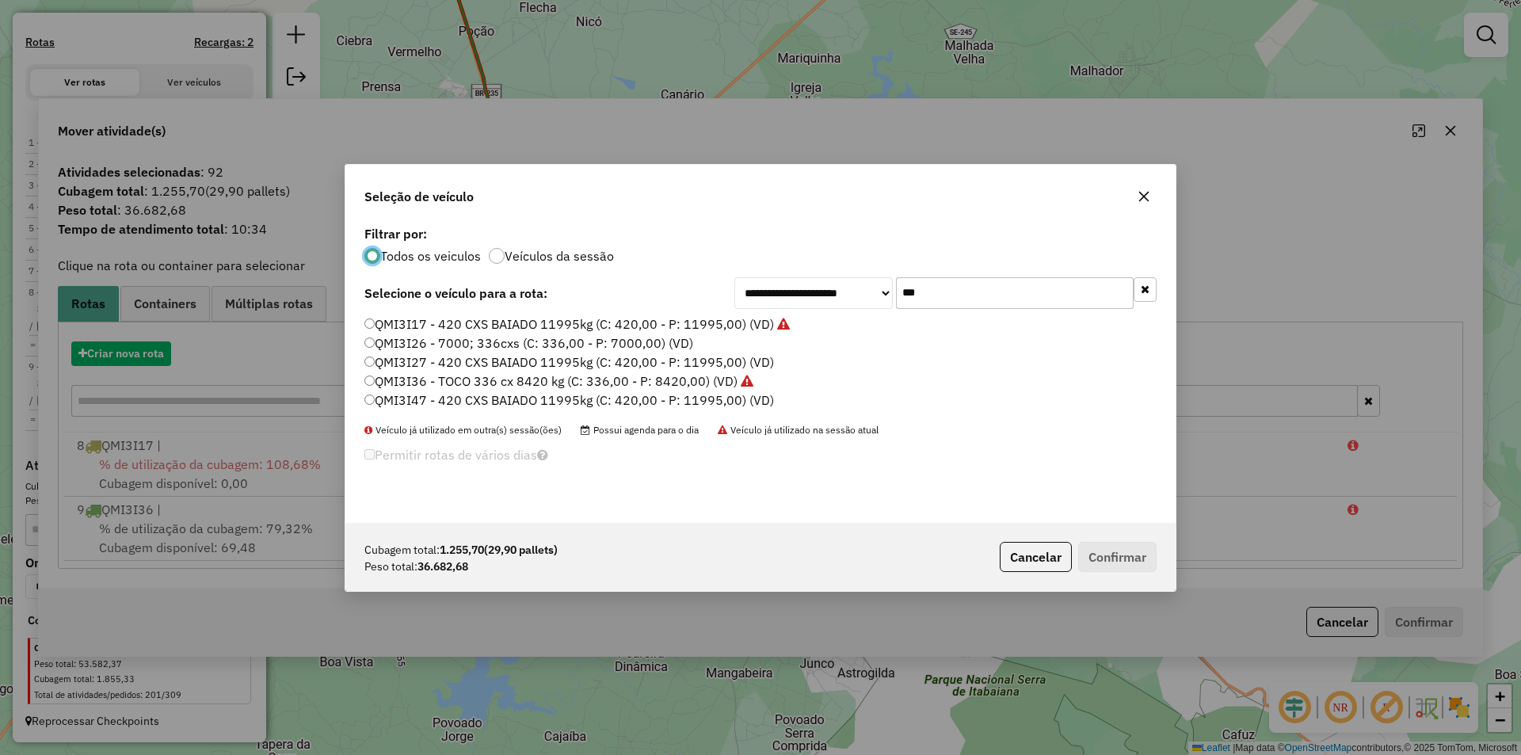
scroll to position [9, 5]
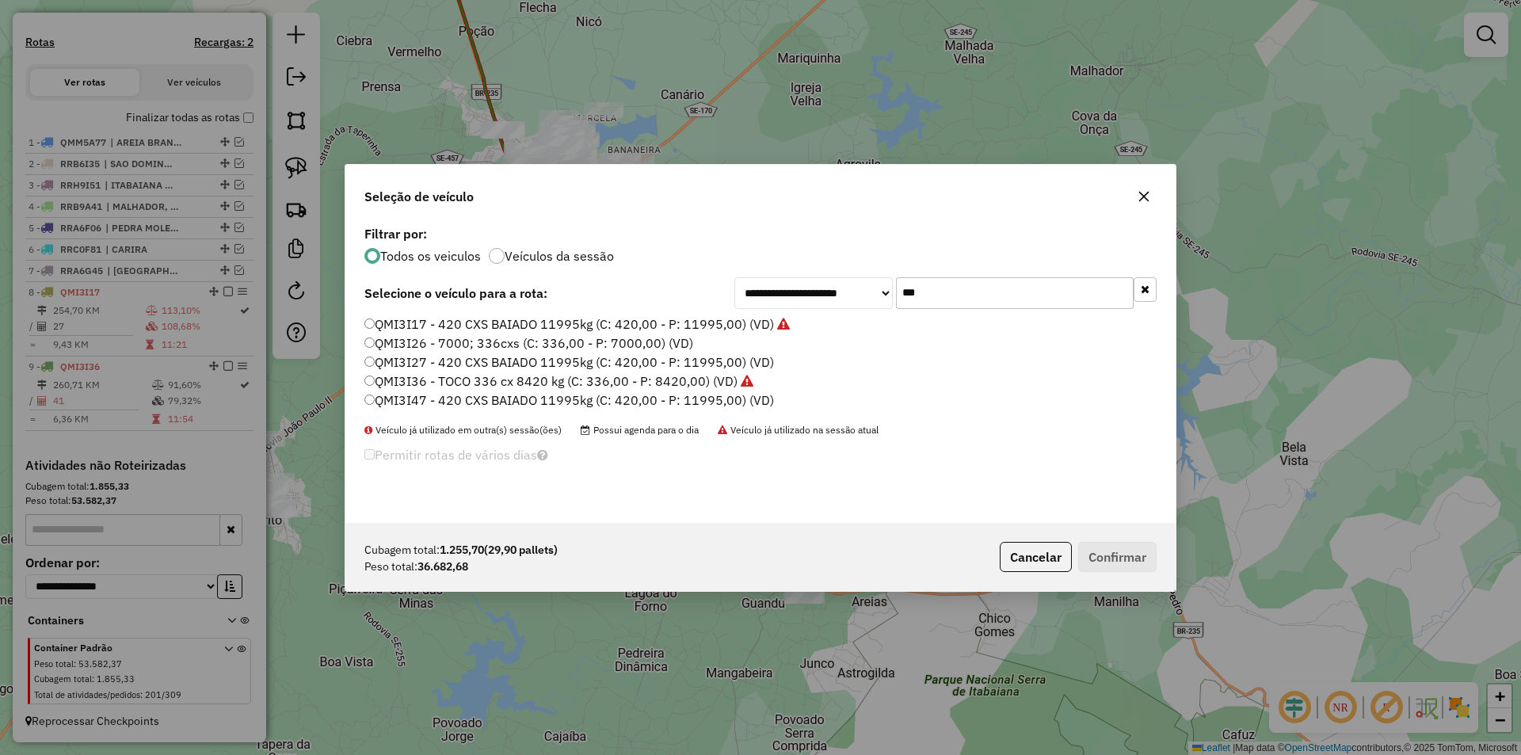
click at [913, 290] on input "***" at bounding box center [1015, 293] width 238 height 32
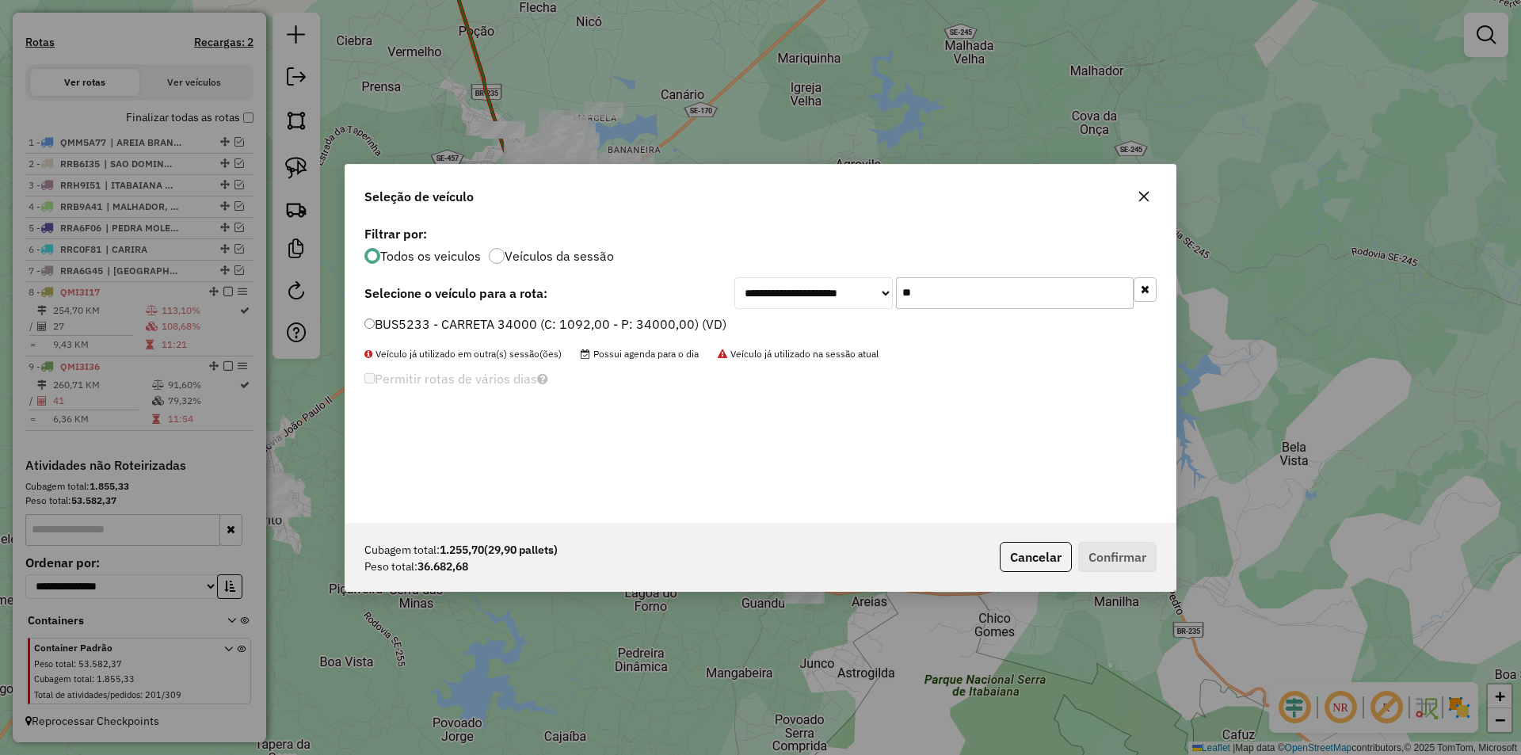
type input "**"
click at [567, 318] on label "BUS5233 - CARRETA 34000 (C: 1092,00 - P: 34000,00) (VD)" at bounding box center [545, 324] width 362 height 19
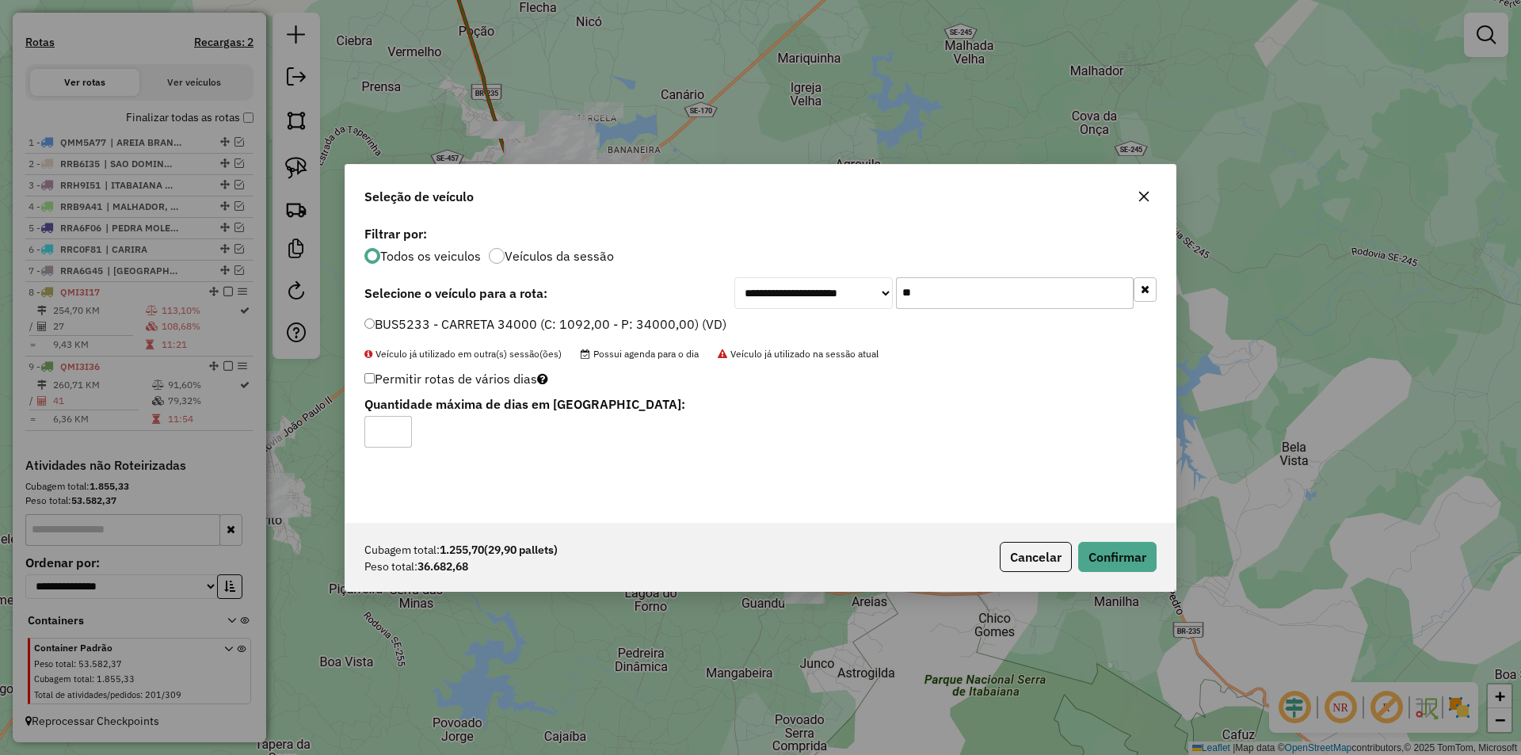
click at [1172, 574] on div "Cubagem total: 1.255,70 (29,90 pallets) Peso total: 36.682,68 Cancelar Confirmar" at bounding box center [760, 557] width 830 height 68
click at [1157, 567] on div "Cubagem total: 1.255,70 (29,90 pallets) Peso total: 36.682,68 Cancelar Confirmar" at bounding box center [760, 557] width 830 height 68
click at [1131, 554] on button "Confirmar" at bounding box center [1117, 557] width 78 height 30
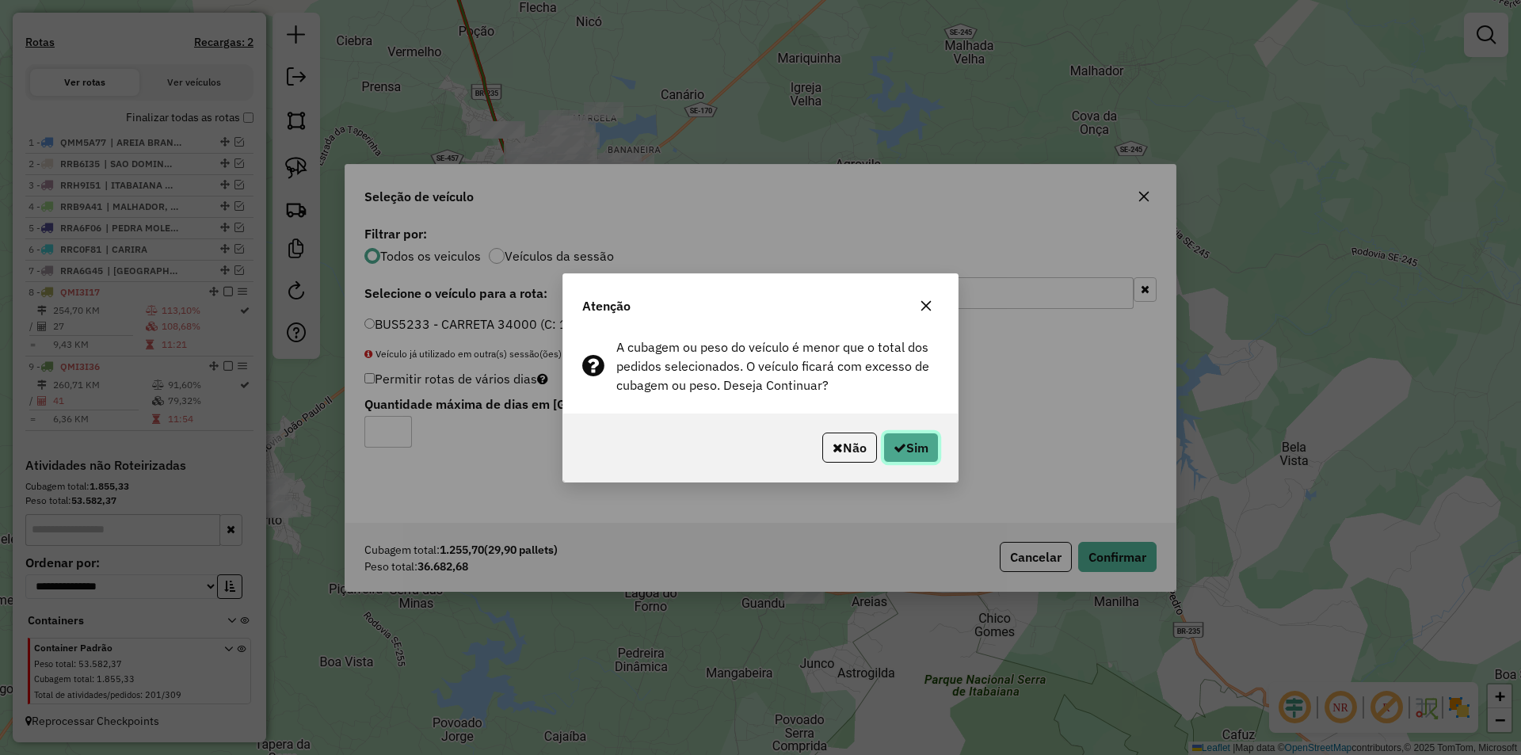
click at [894, 442] on icon "button" at bounding box center [900, 447] width 13 height 13
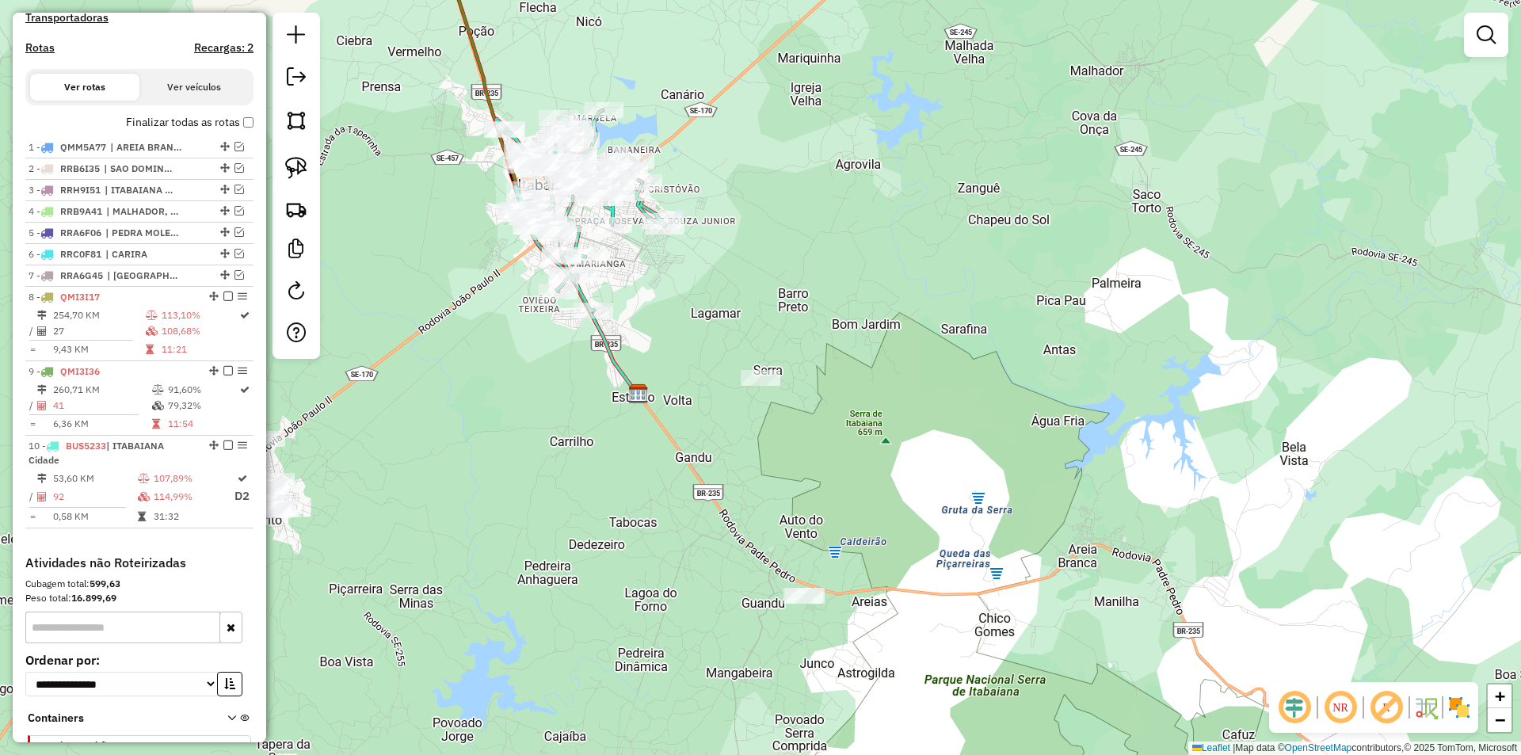
scroll to position [533, 0]
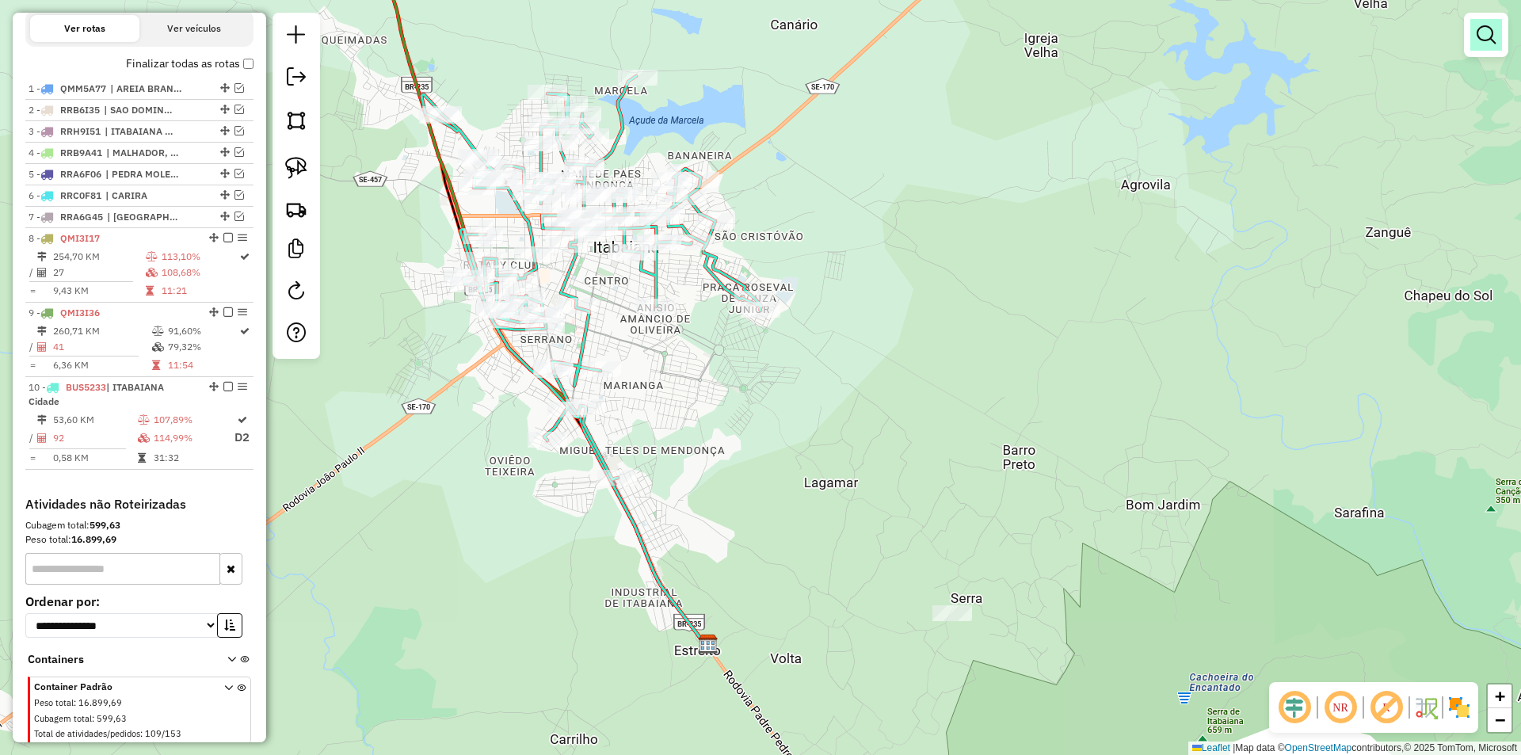
click at [1482, 25] on em at bounding box center [1486, 34] width 19 height 19
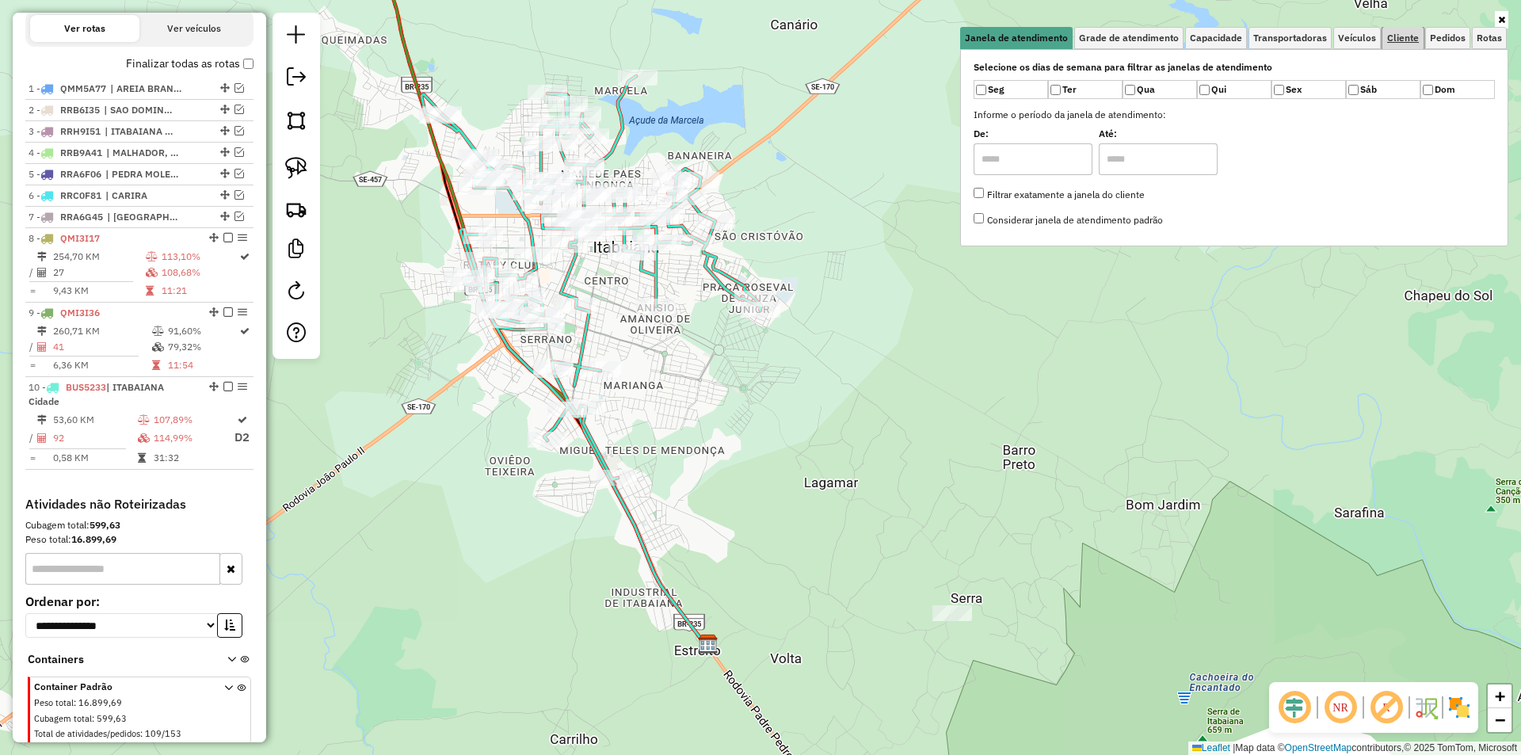
click at [1394, 33] on span "Cliente" at bounding box center [1403, 38] width 32 height 10
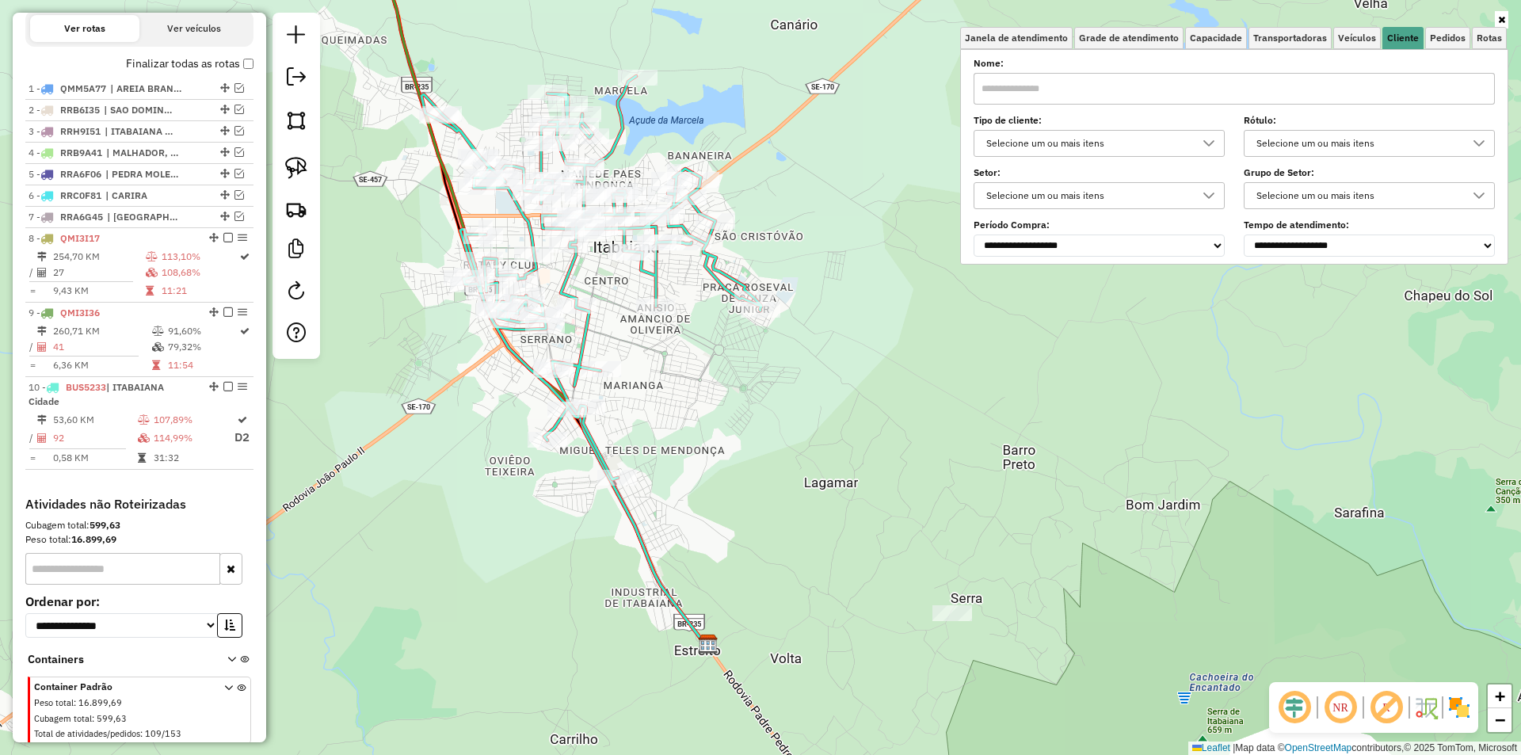
click at [1095, 134] on div "Selecione um ou mais itens" at bounding box center [1087, 143] width 213 height 25
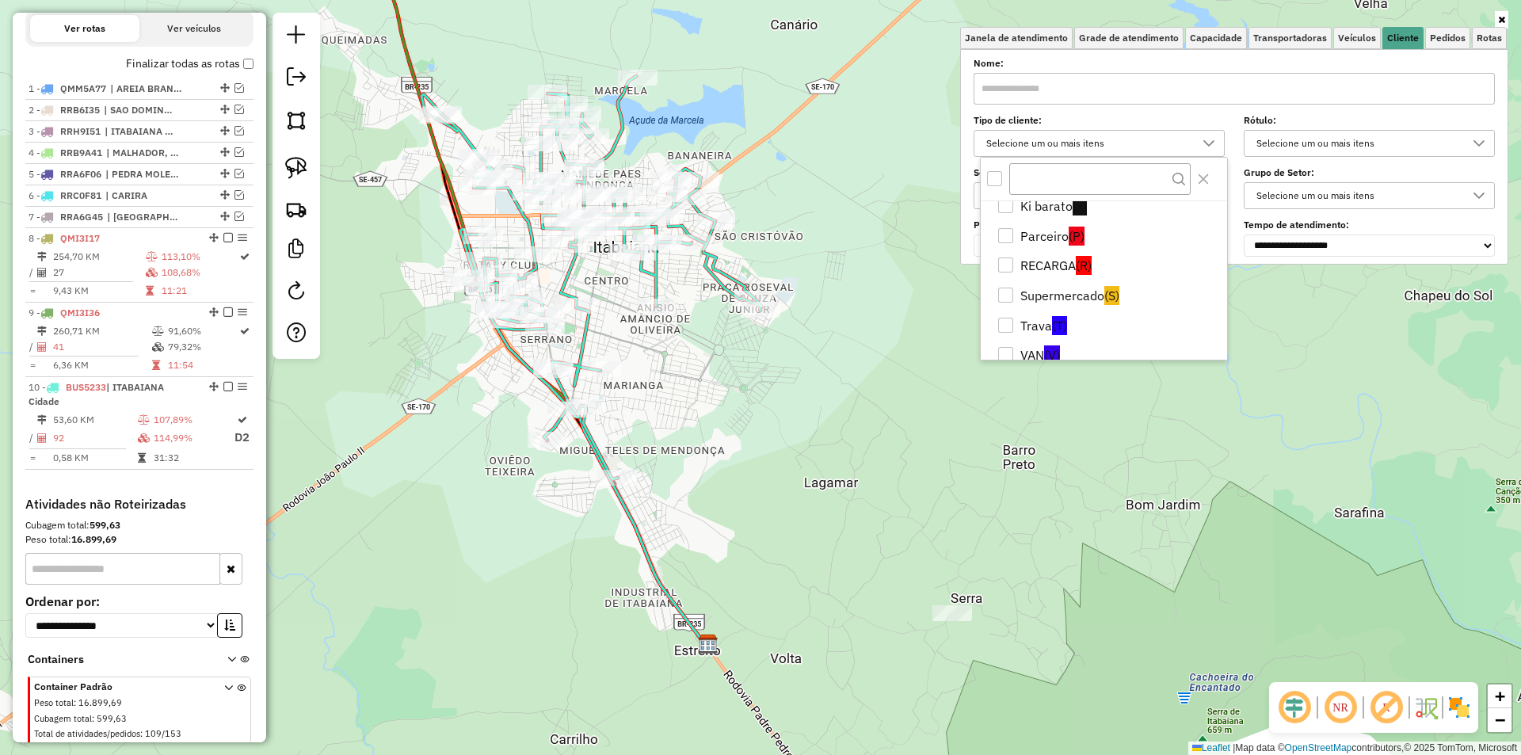
scroll to position [123, 0]
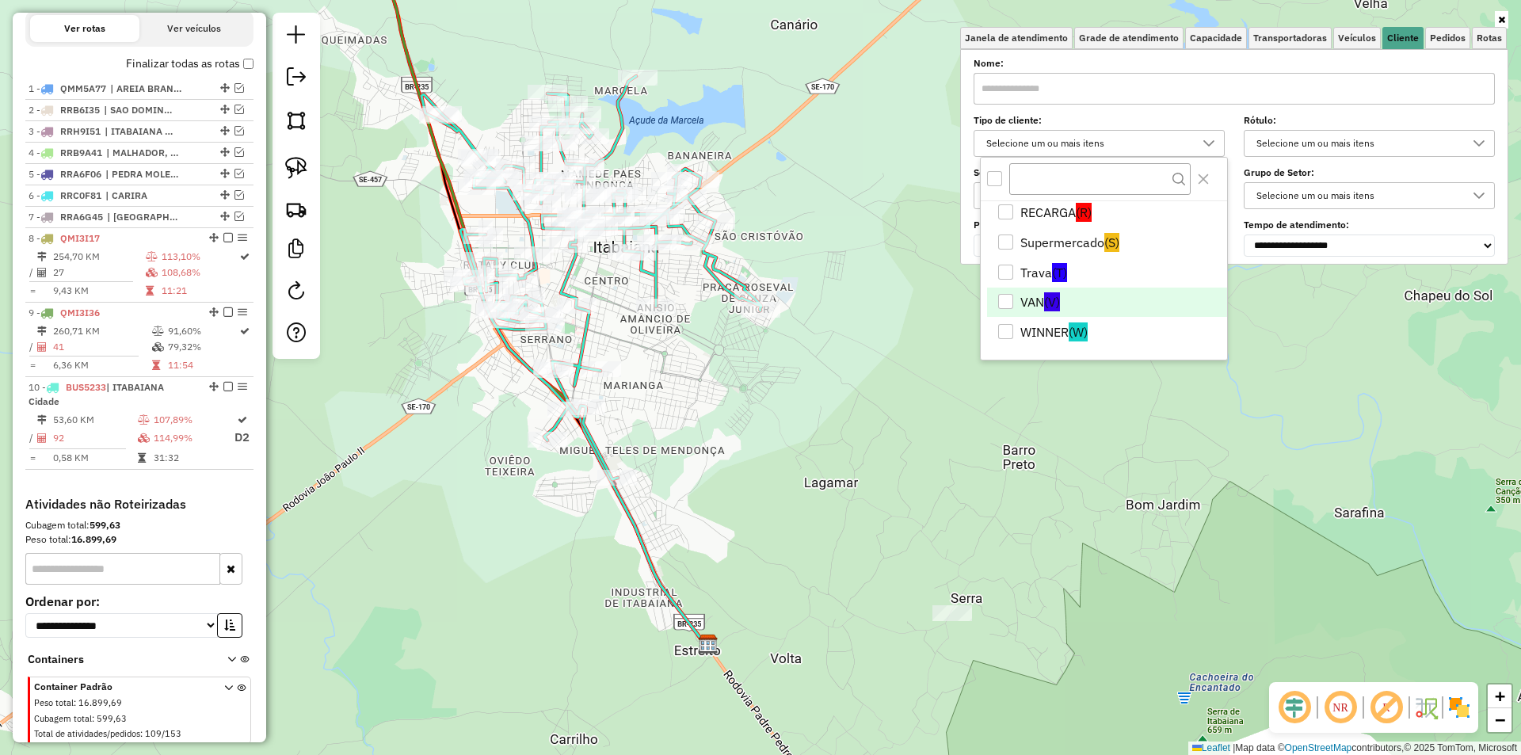
click at [1047, 304] on span "(V)" at bounding box center [1052, 301] width 16 height 19
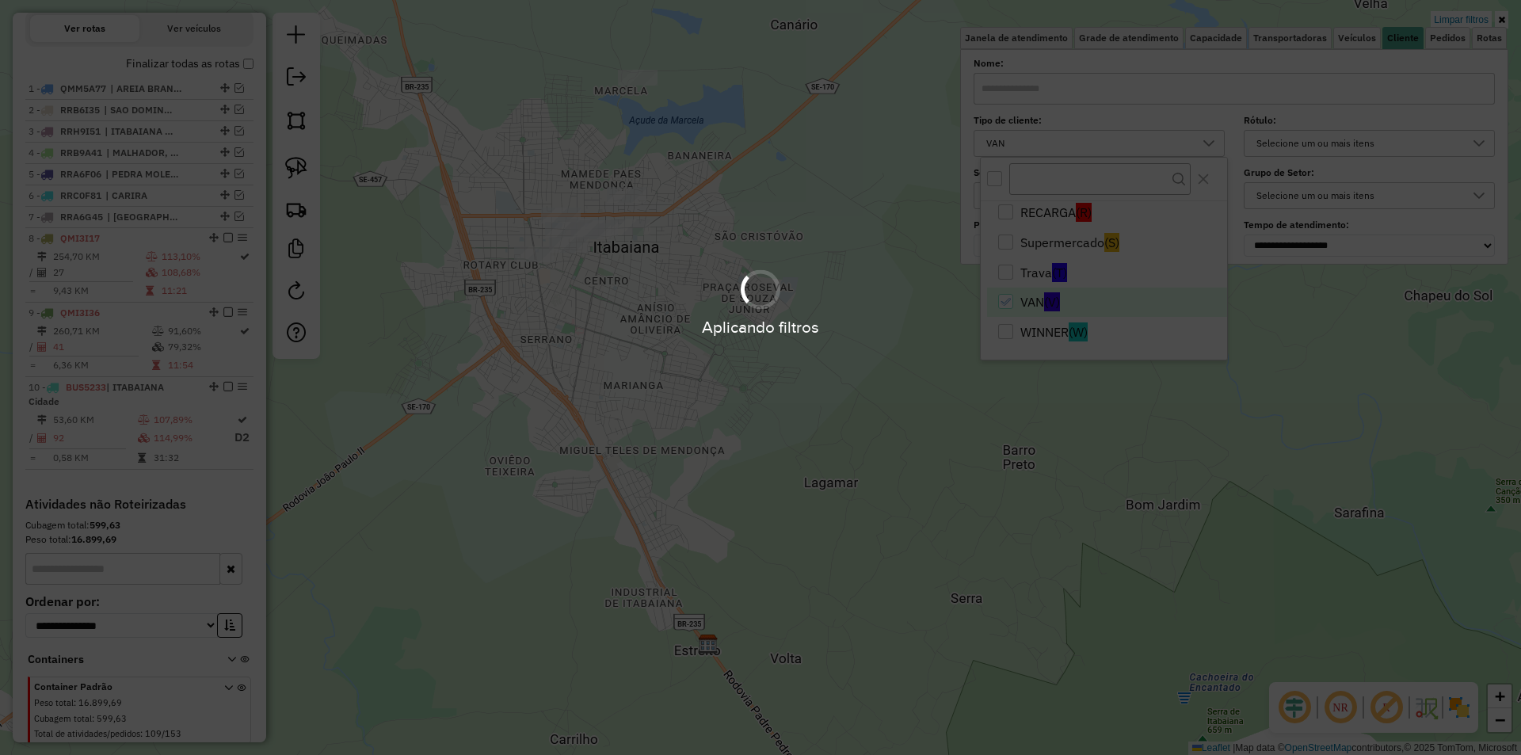
click at [798, 395] on div "Aplicando filtros" at bounding box center [760, 377] width 1521 height 755
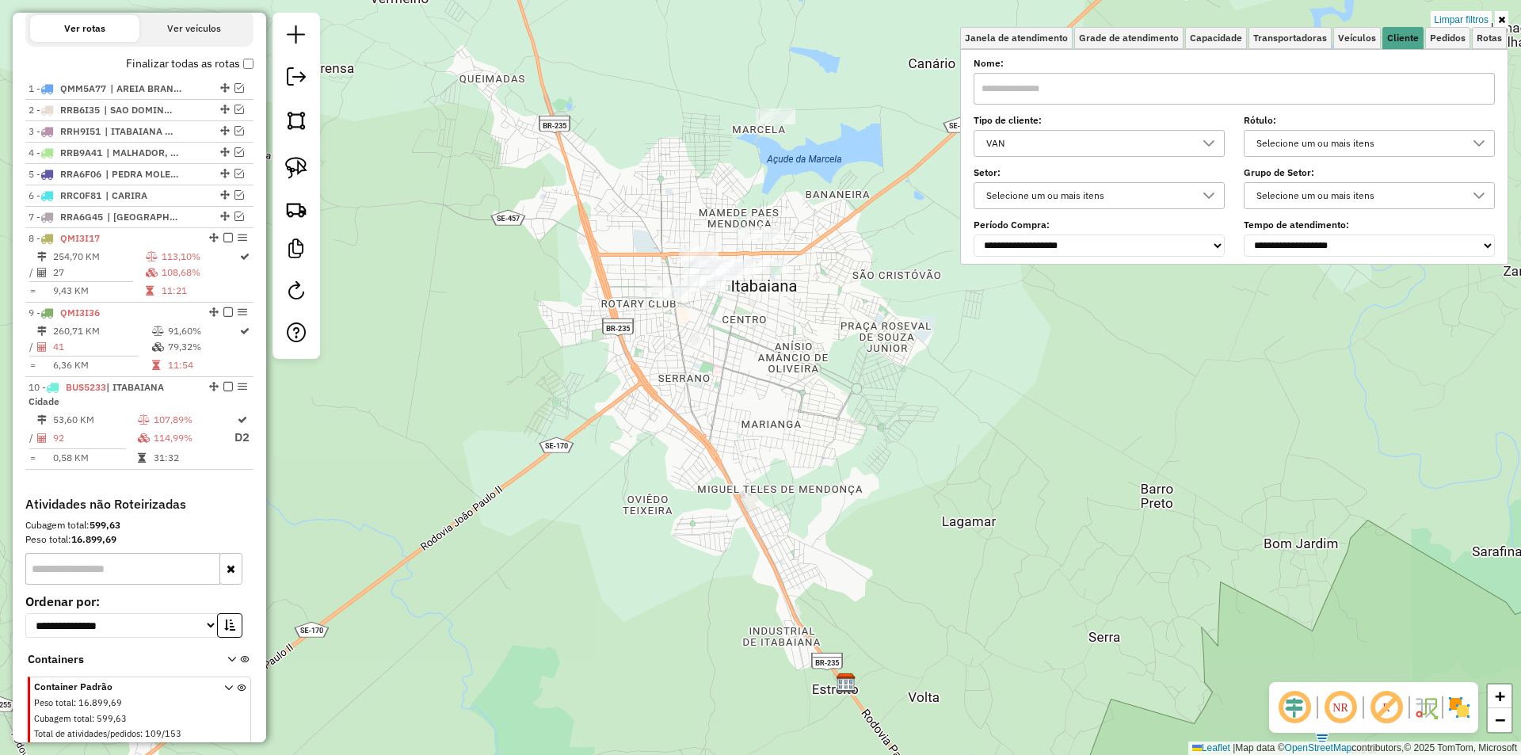
drag, startPoint x: 605, startPoint y: 257, endPoint x: 490, endPoint y: 228, distance: 118.6
click at [645, 261] on div "Limpar filtros Janela de atendimento Grade de atendimento Capacidade Transporta…" at bounding box center [760, 377] width 1521 height 755
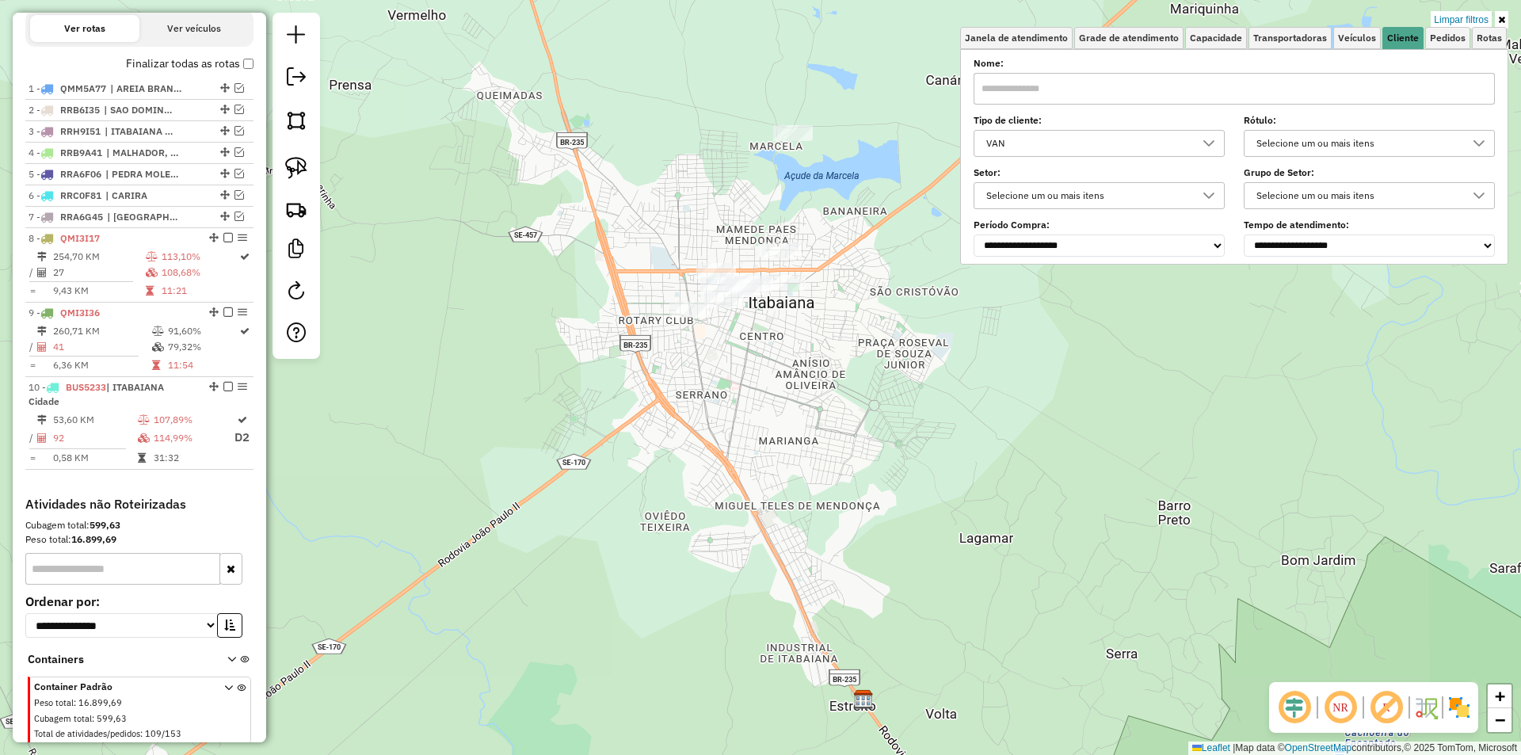
drag, startPoint x: 573, startPoint y: 125, endPoint x: 433, endPoint y: 126, distance: 139.4
click at [497, 123] on div "Limpar filtros Janela de atendimento Grade de atendimento Capacidade Transporta…" at bounding box center [760, 377] width 1521 height 755
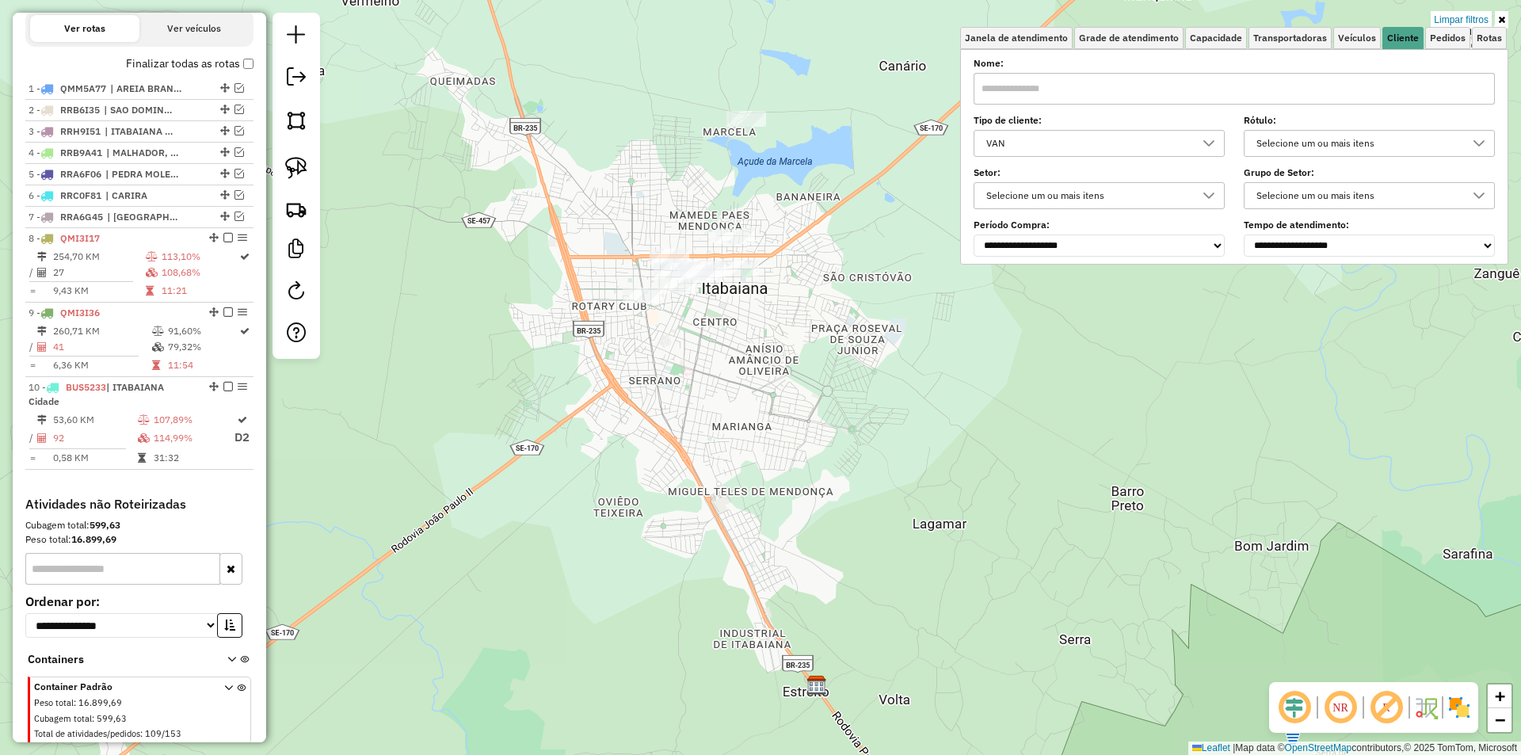
click at [382, 158] on div "Limpar filtros Janela de atendimento Grade de atendimento Capacidade Transporta…" at bounding box center [760, 377] width 1521 height 755
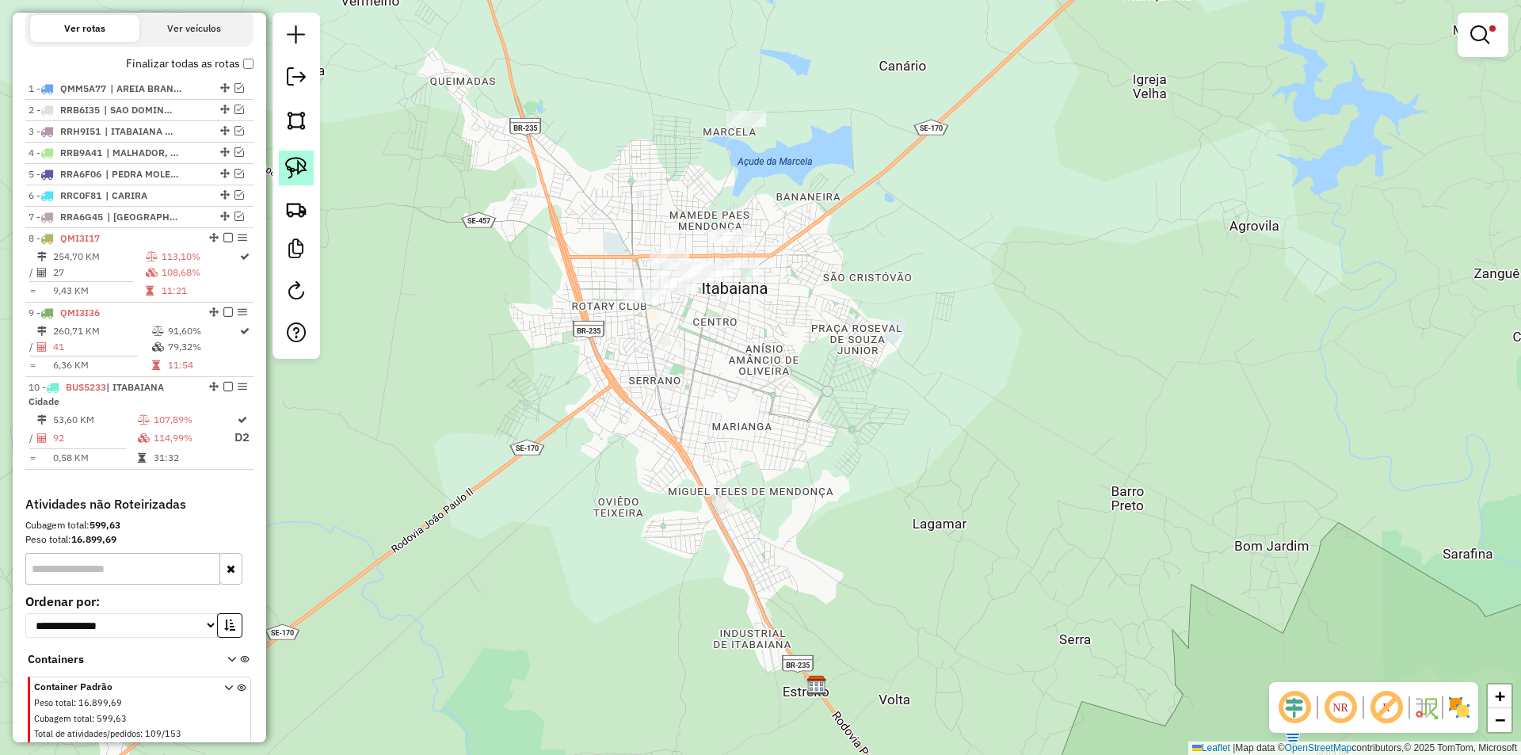
click at [295, 163] on img at bounding box center [296, 168] width 22 height 22
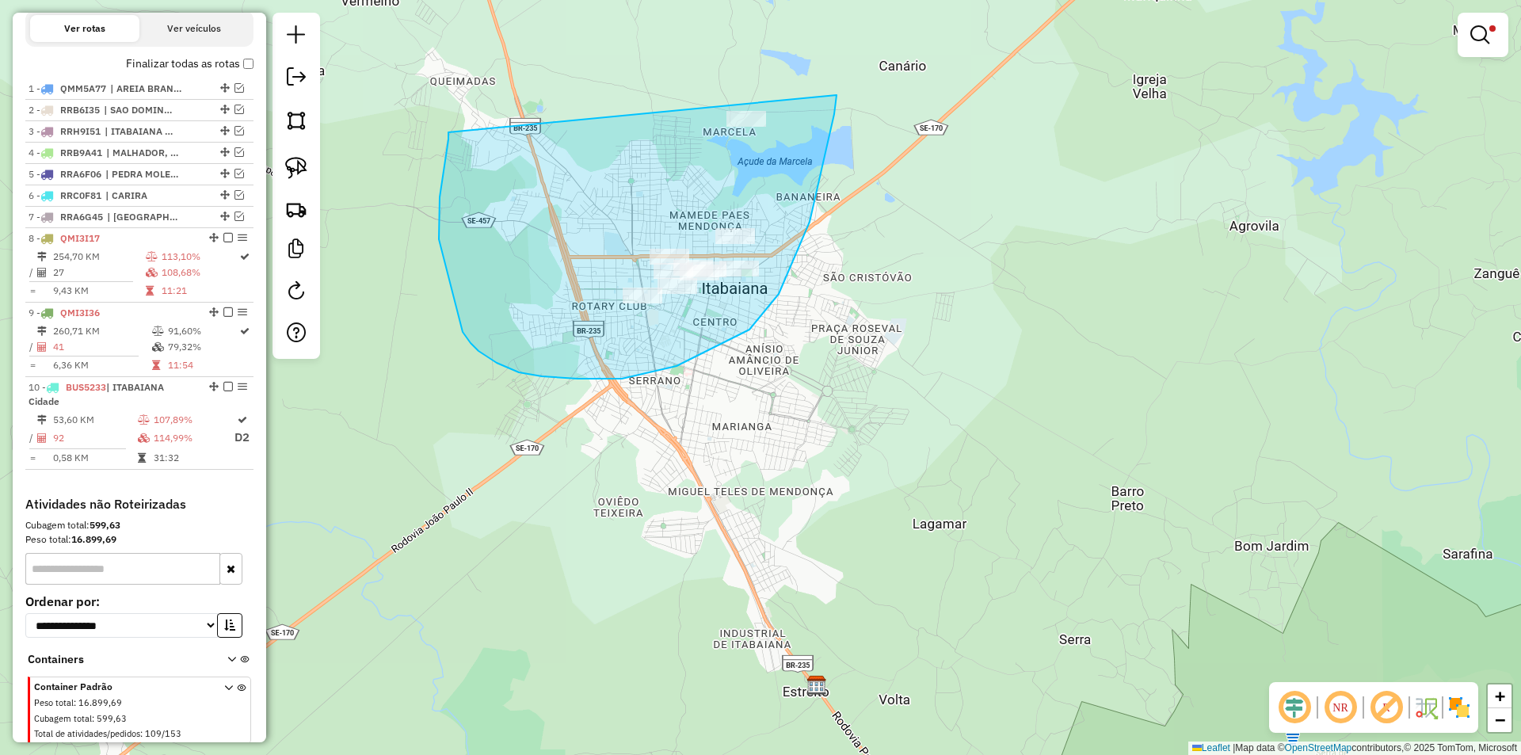
drag, startPoint x: 448, startPoint y: 132, endPoint x: 838, endPoint y: 51, distance: 398.1
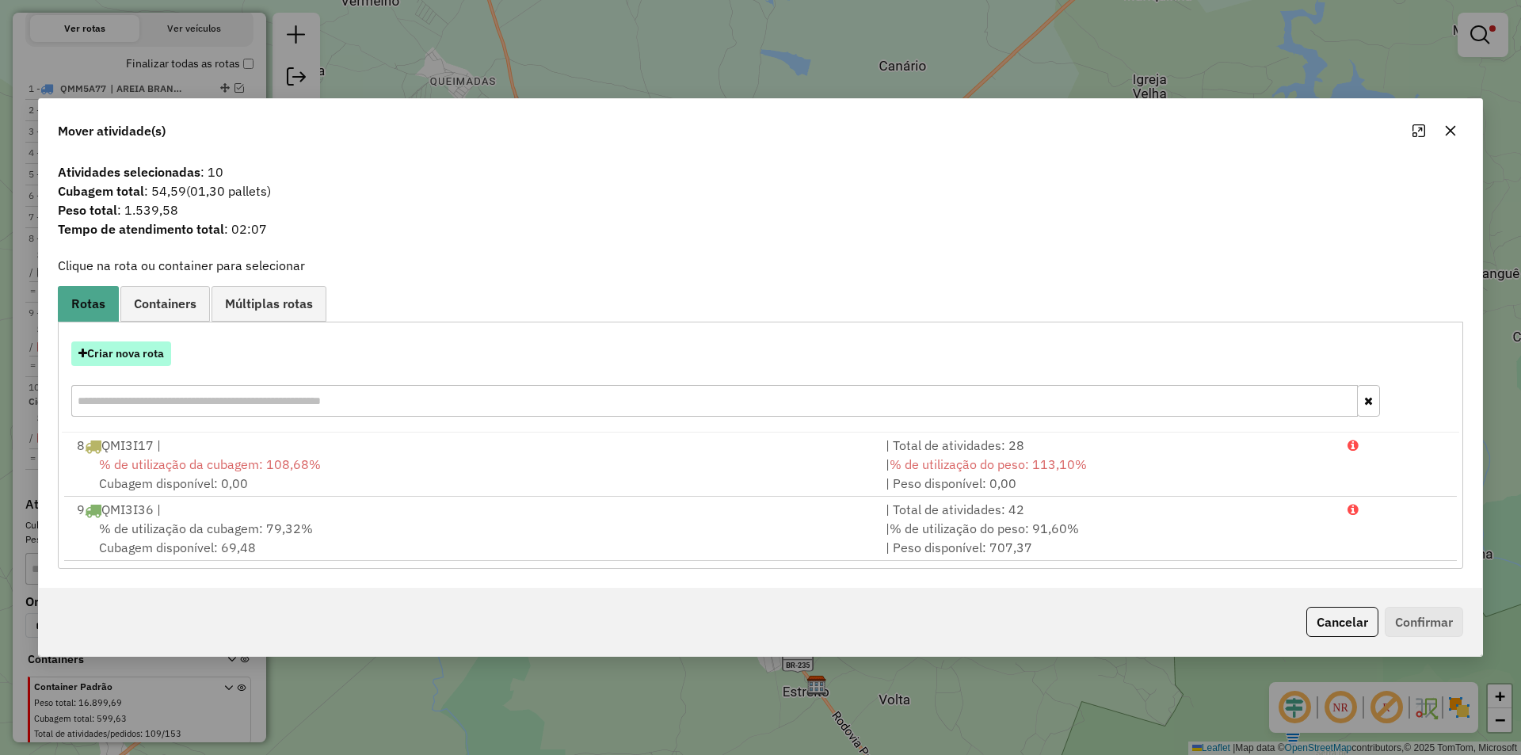
click at [134, 357] on button "Criar nova rota" at bounding box center [121, 353] width 100 height 25
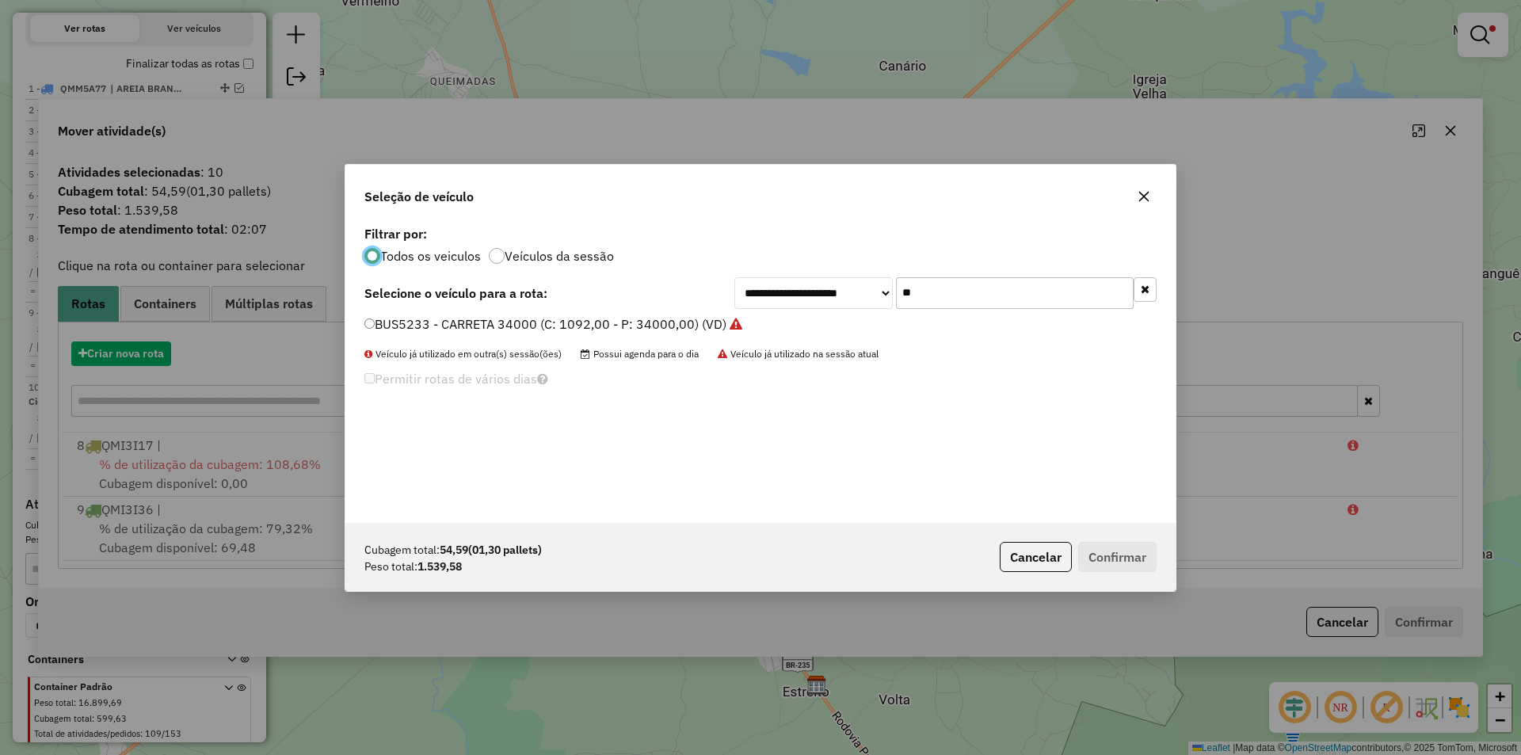
scroll to position [9, 5]
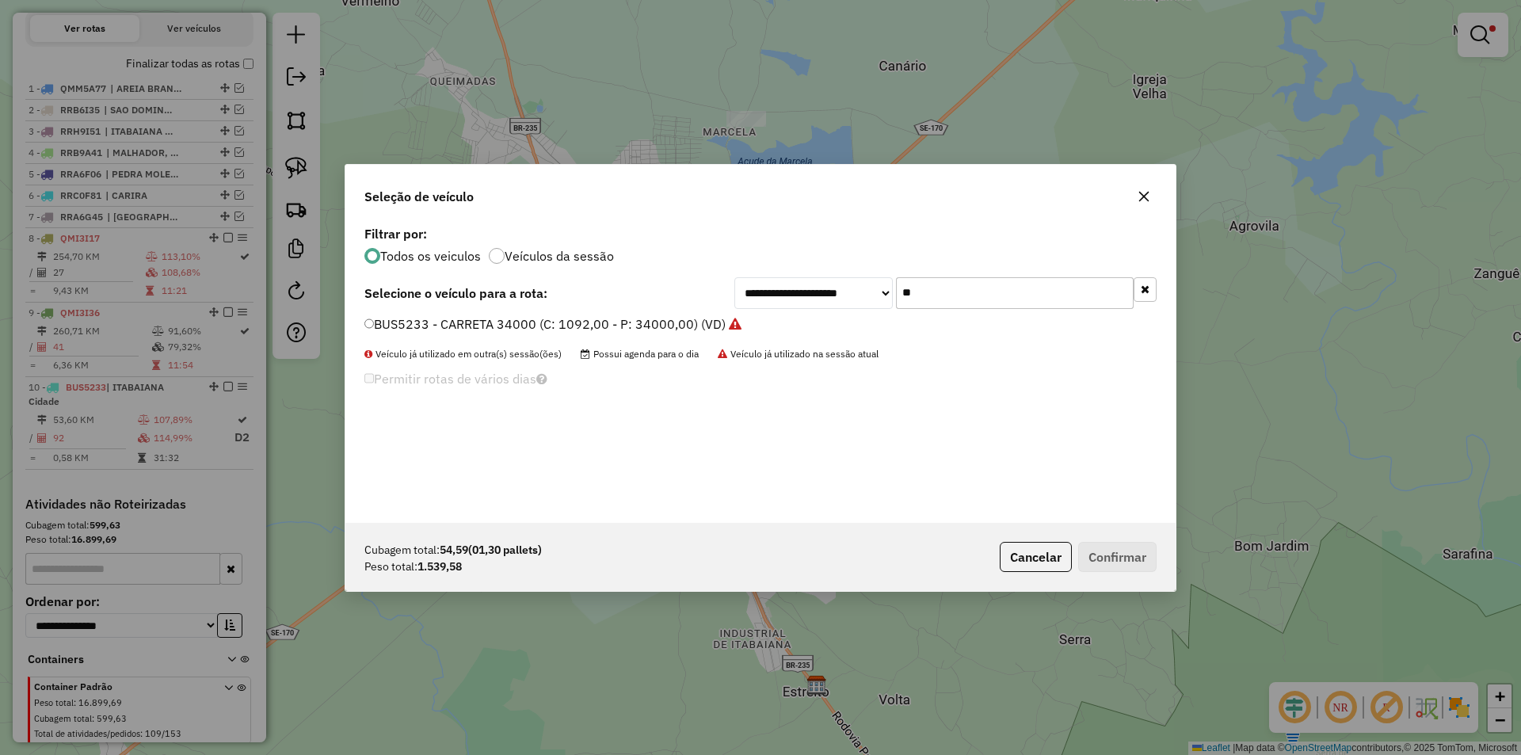
click at [910, 300] on input "**" at bounding box center [1015, 293] width 238 height 32
click at [912, 299] on input "**" at bounding box center [1015, 293] width 238 height 32
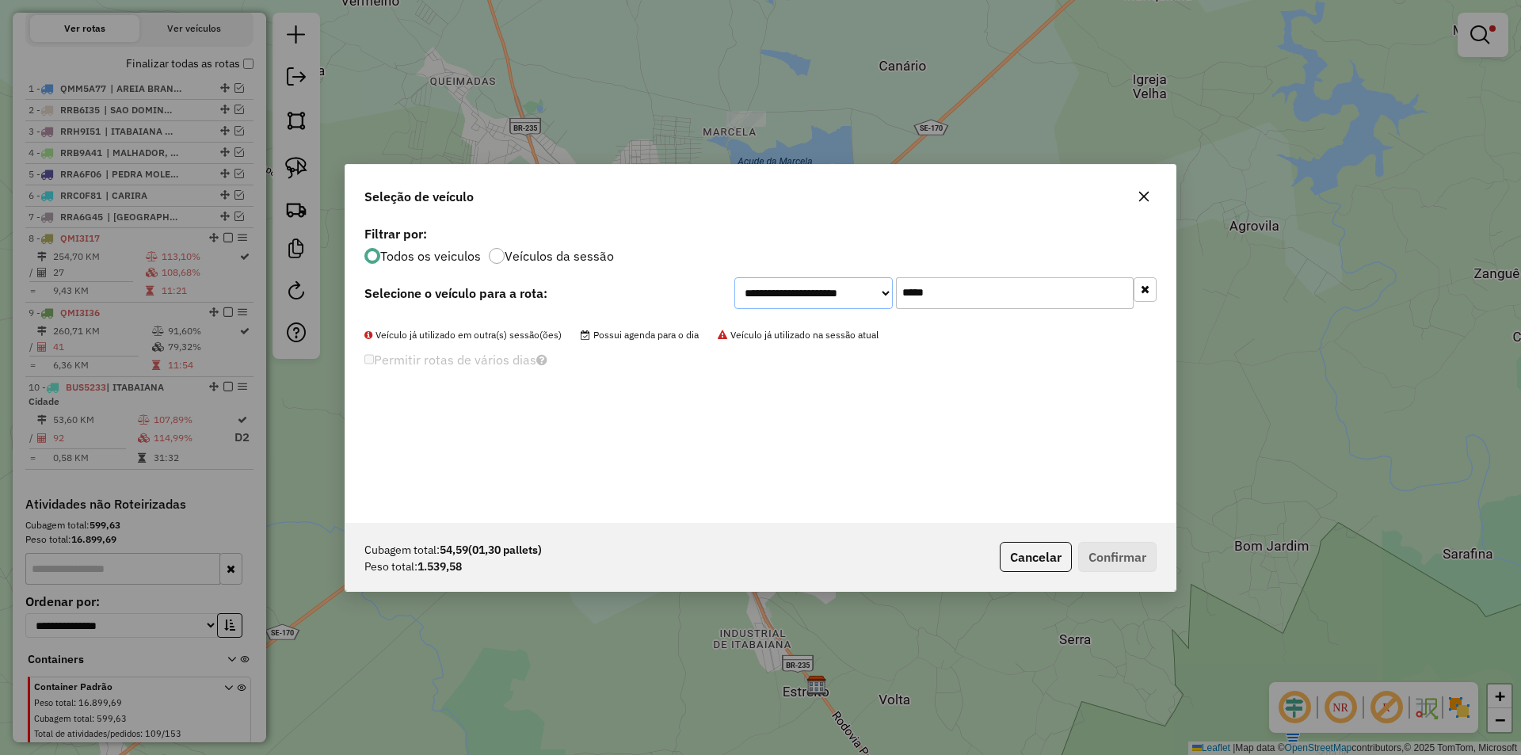
drag, startPoint x: 875, startPoint y: 296, endPoint x: 901, endPoint y: 294, distance: 26.2
click at [875, 296] on select "**********" at bounding box center [813, 293] width 158 height 32
click at [925, 292] on input "*****" at bounding box center [1015, 293] width 238 height 32
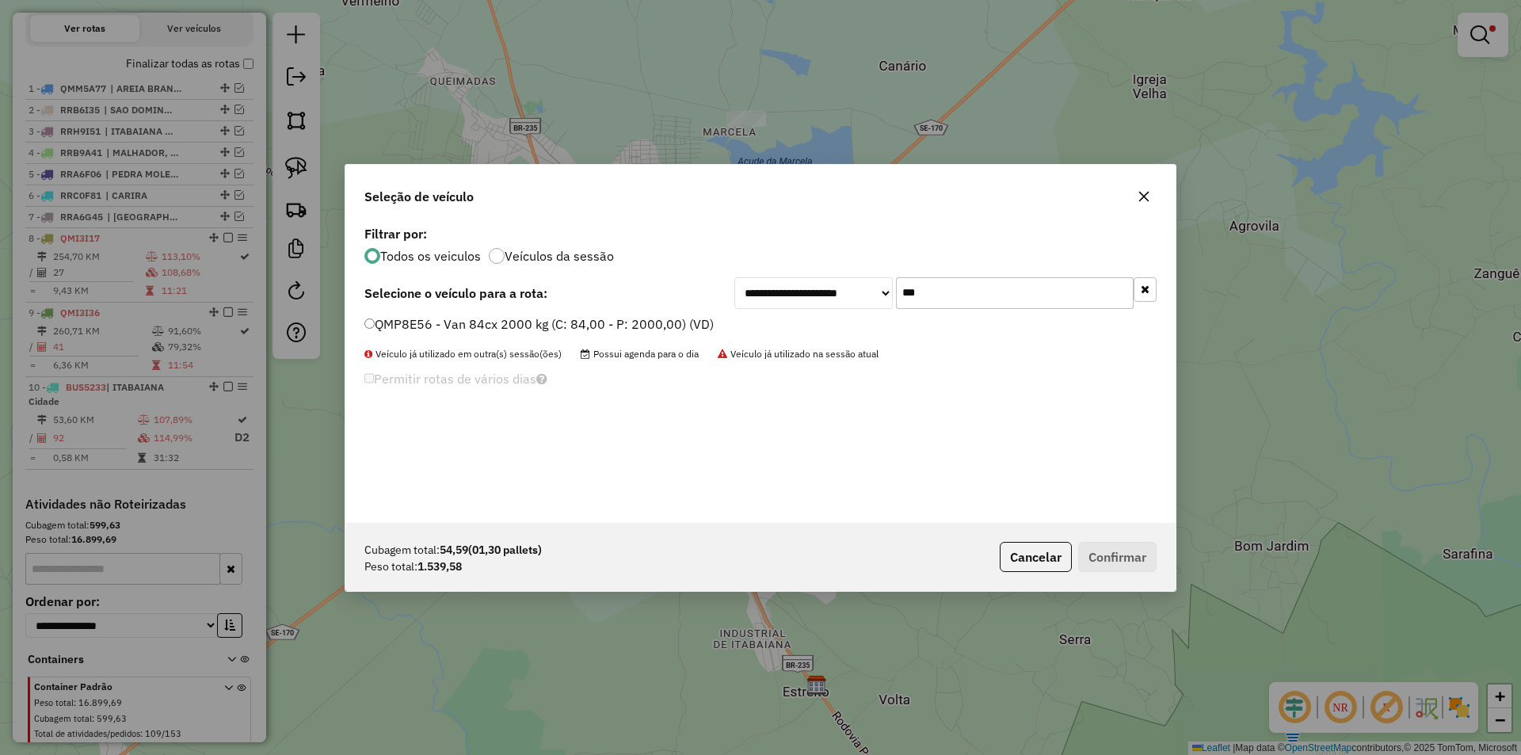
type input "***"
drag, startPoint x: 463, startPoint y: 329, endPoint x: 720, endPoint y: 461, distance: 289.5
click at [463, 328] on label "QMP8E56 - Van 84cx 2000 kg (C: 84,00 - P: 2000,00) (VD)" at bounding box center [538, 324] width 349 height 19
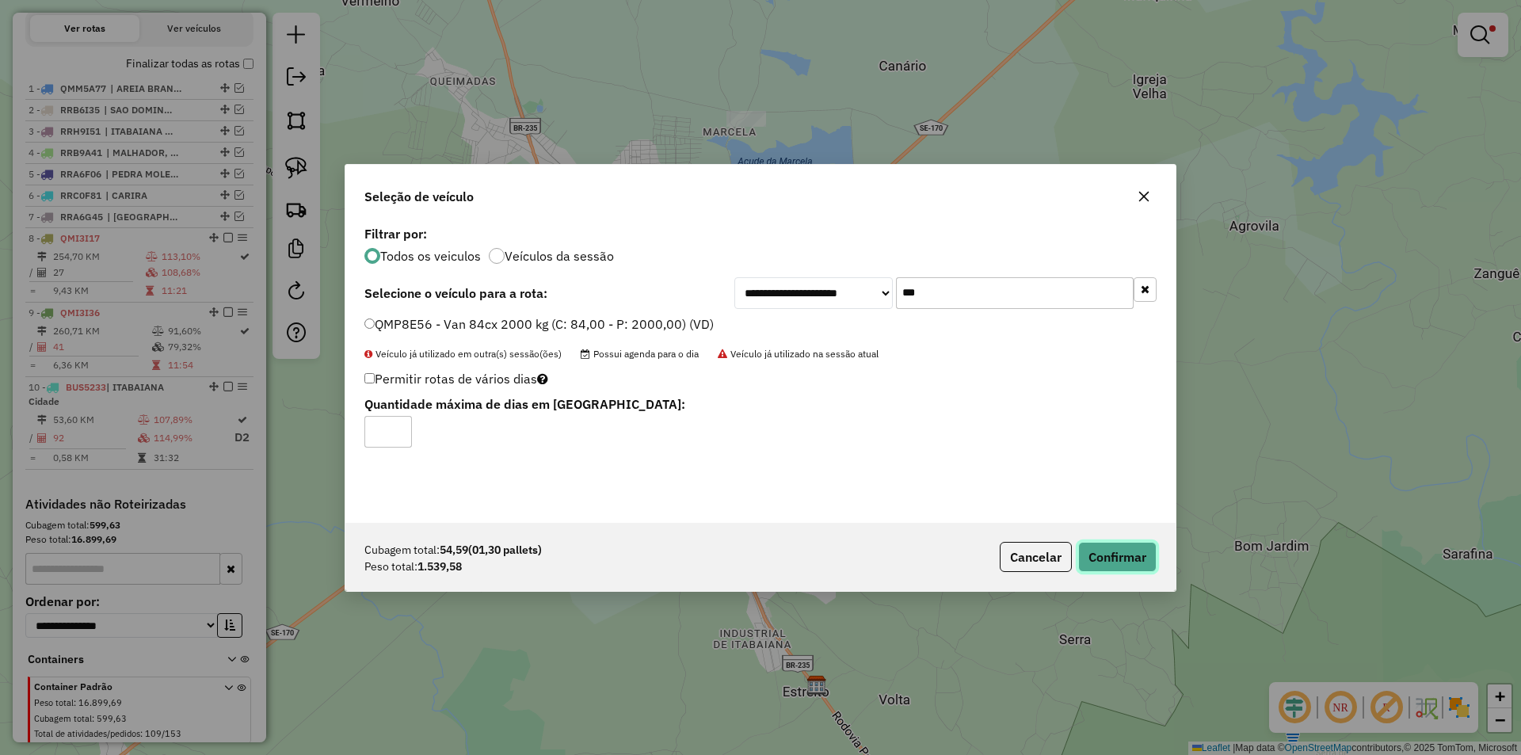
click at [1112, 562] on button "Confirmar" at bounding box center [1117, 557] width 78 height 30
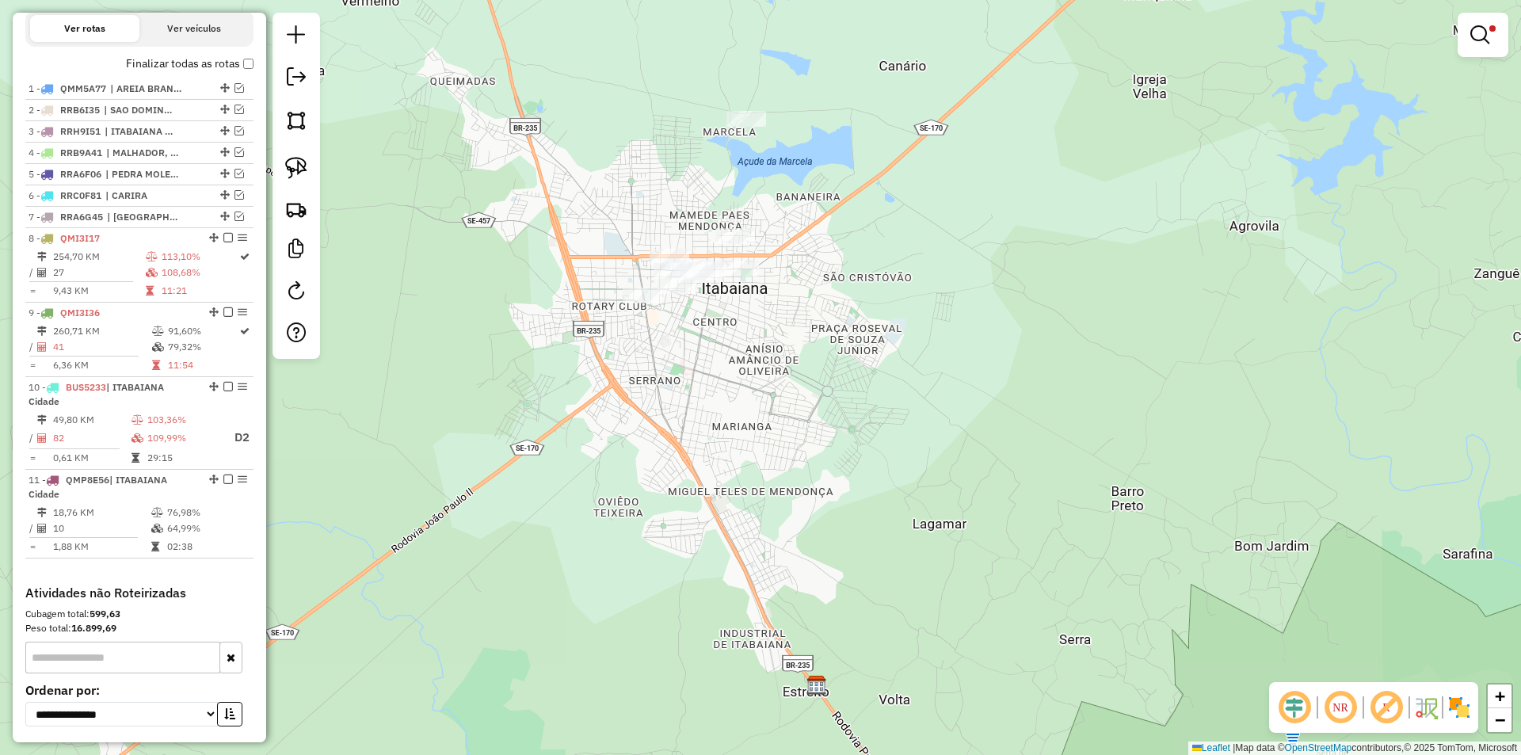
click at [1493, 43] on link at bounding box center [1483, 35] width 38 height 32
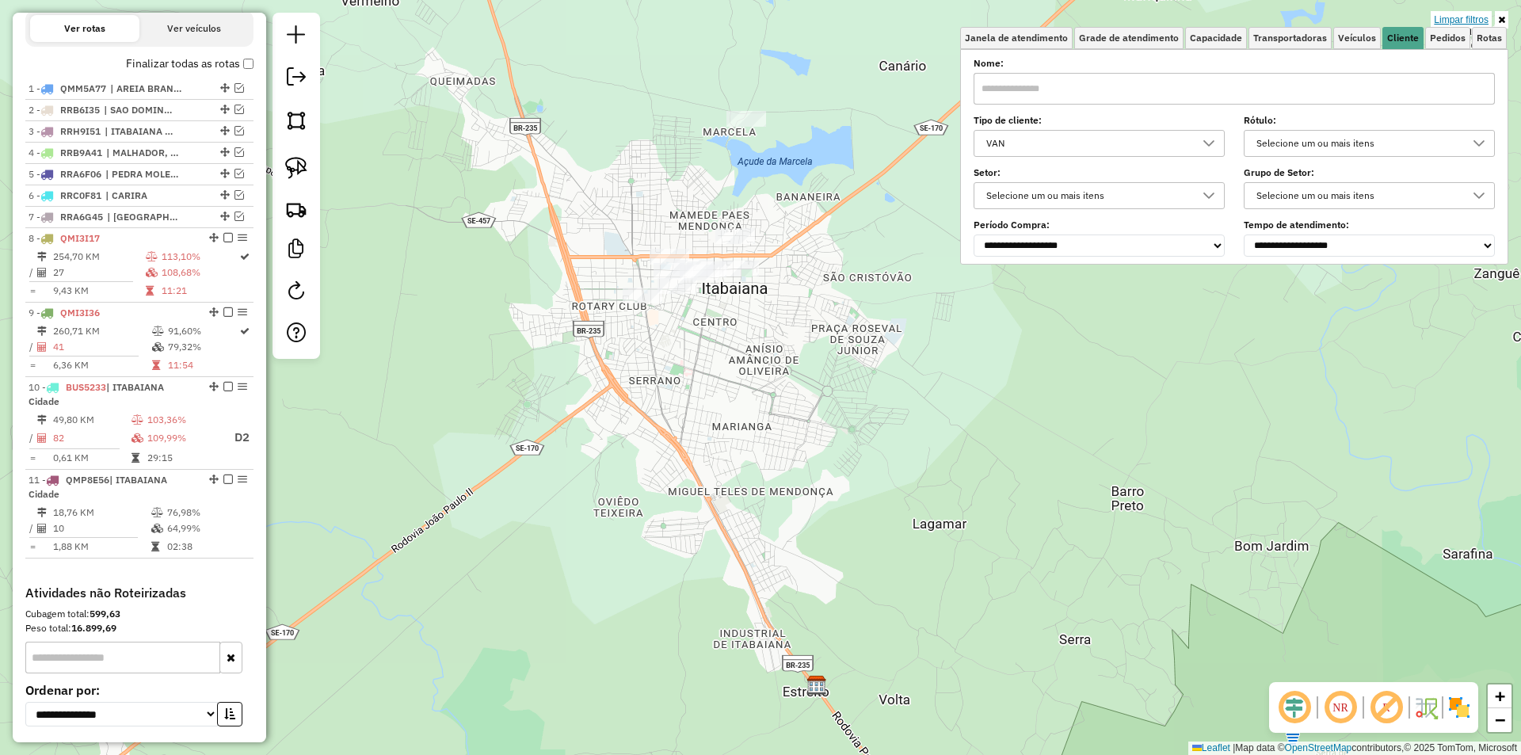
click at [1460, 22] on link "Limpar filtros" at bounding box center [1461, 19] width 61 height 17
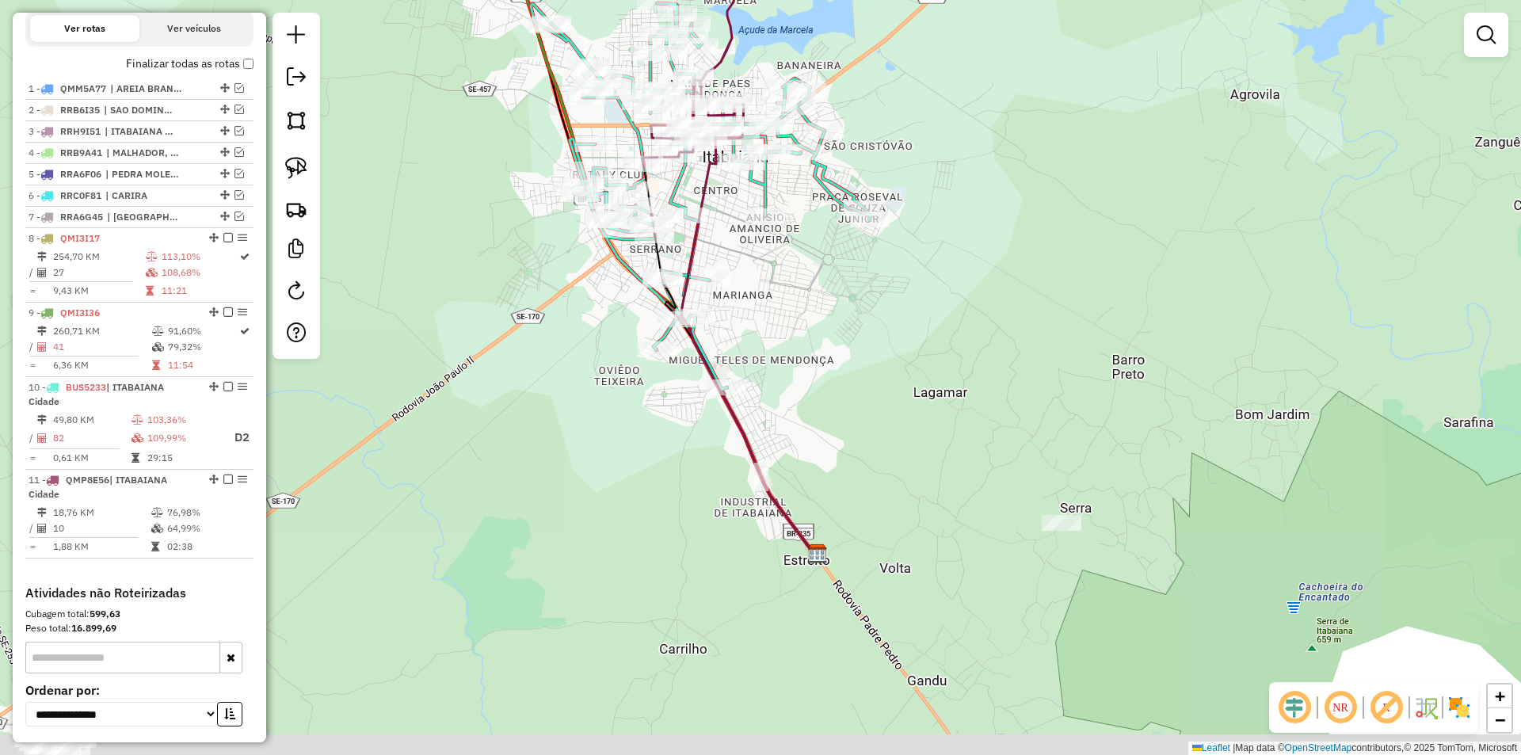
drag, startPoint x: 787, startPoint y: 419, endPoint x: 772, endPoint y: 391, distance: 31.6
click at [788, 380] on div "Janela de atendimento Grade de atendimento Capacidade Transportadoras Veículos …" at bounding box center [760, 377] width 1521 height 755
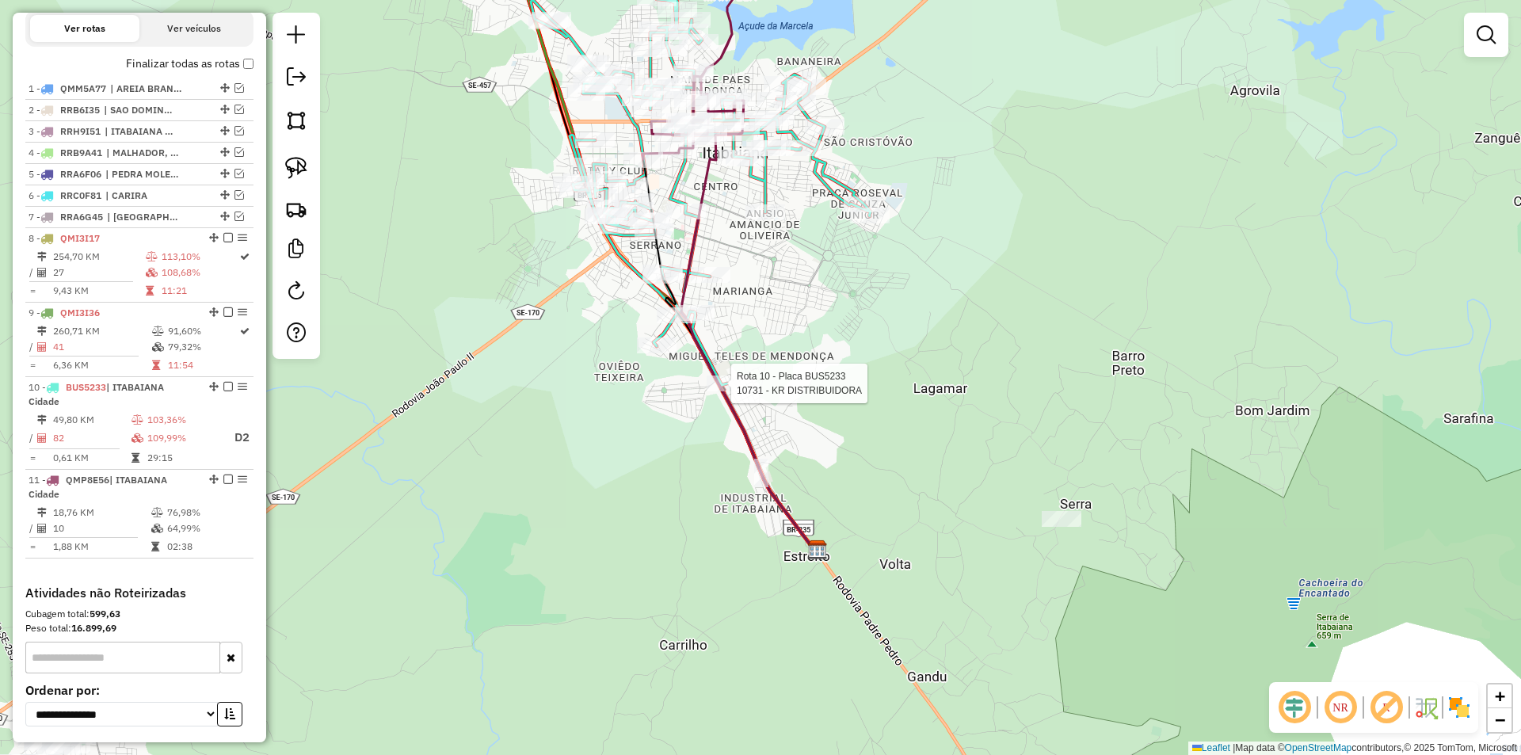
select select "**********"
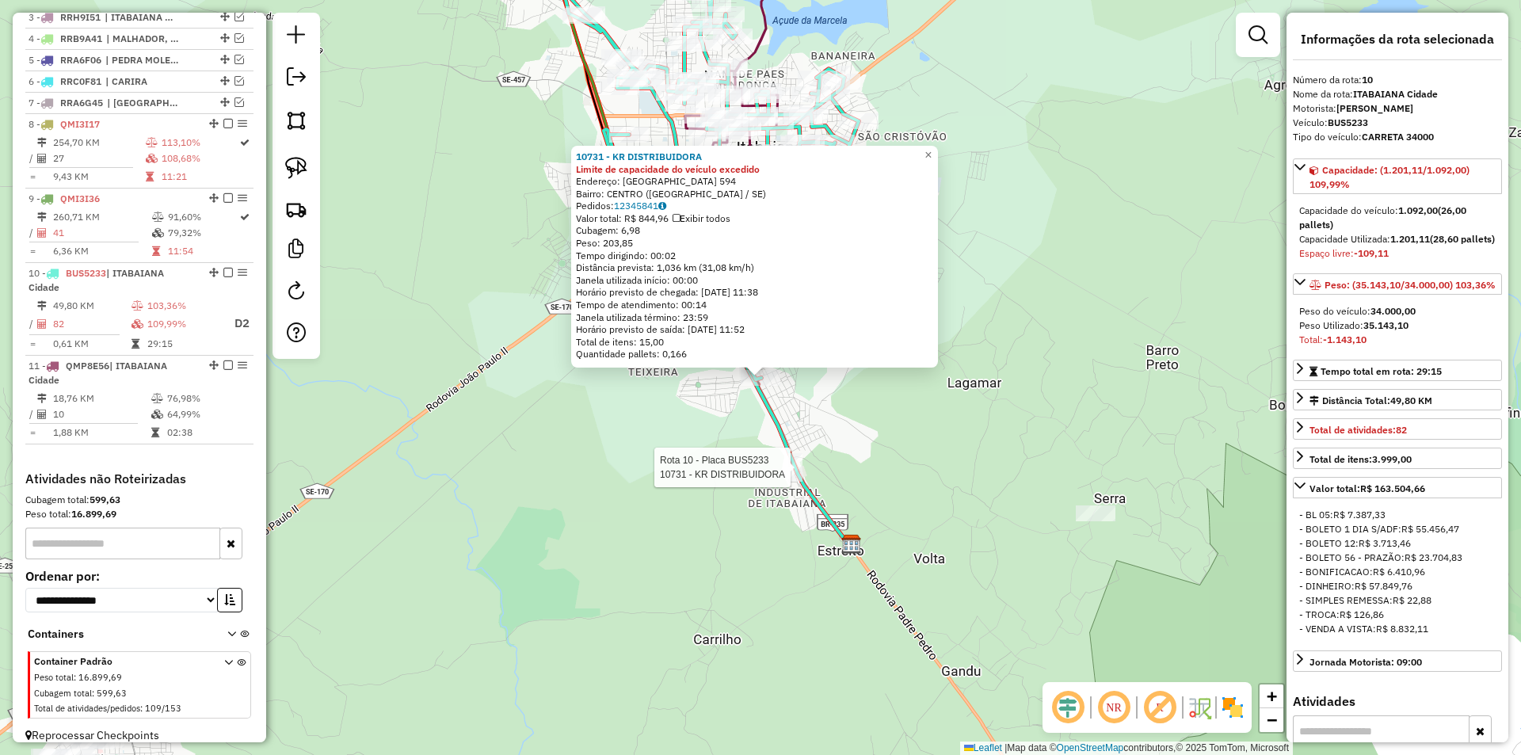
scroll to position [676, 0]
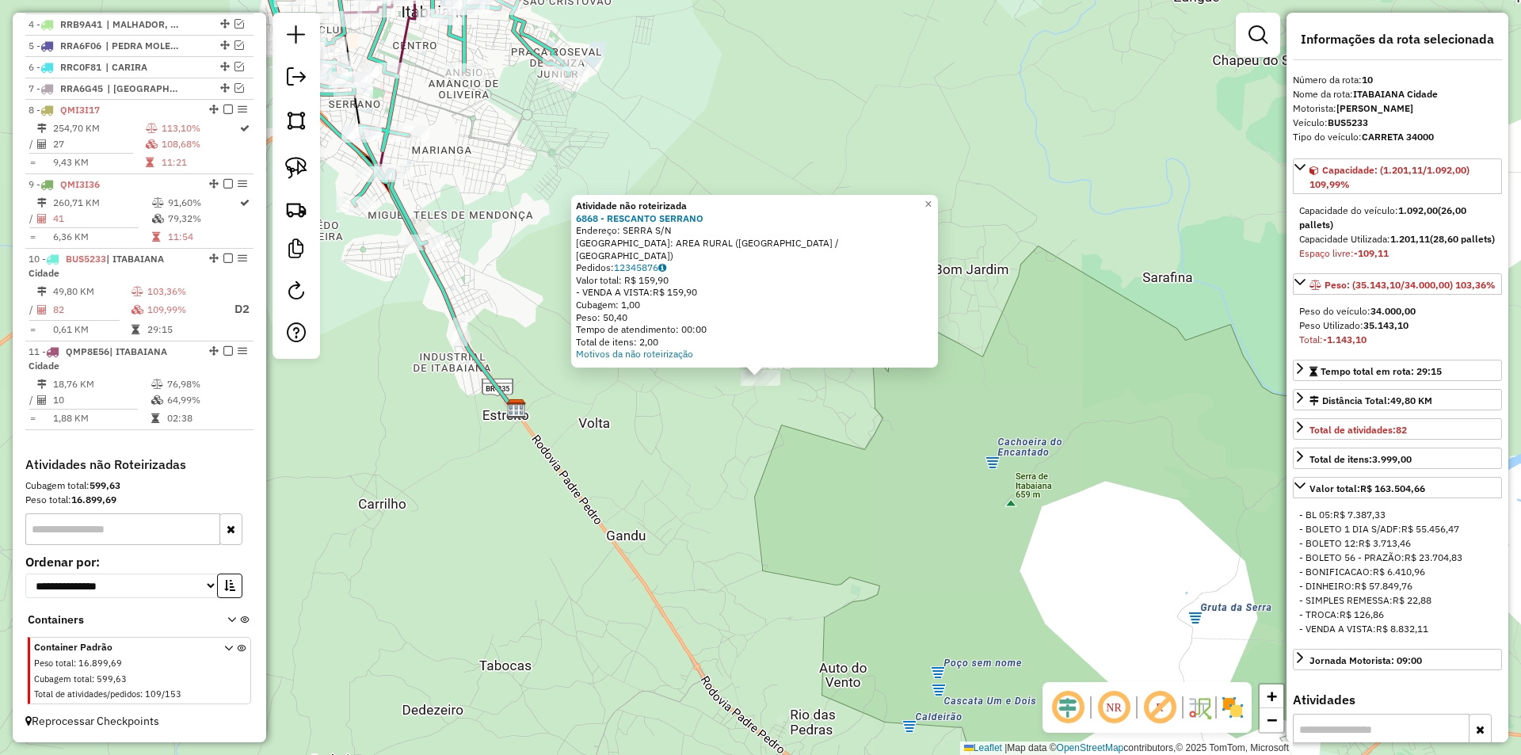
click at [803, 500] on div "Atividade não roteirizada 6868 - RESCANTO SERRANO Endereço: SERRA S/N Bairro: A…" at bounding box center [760, 377] width 1521 height 755
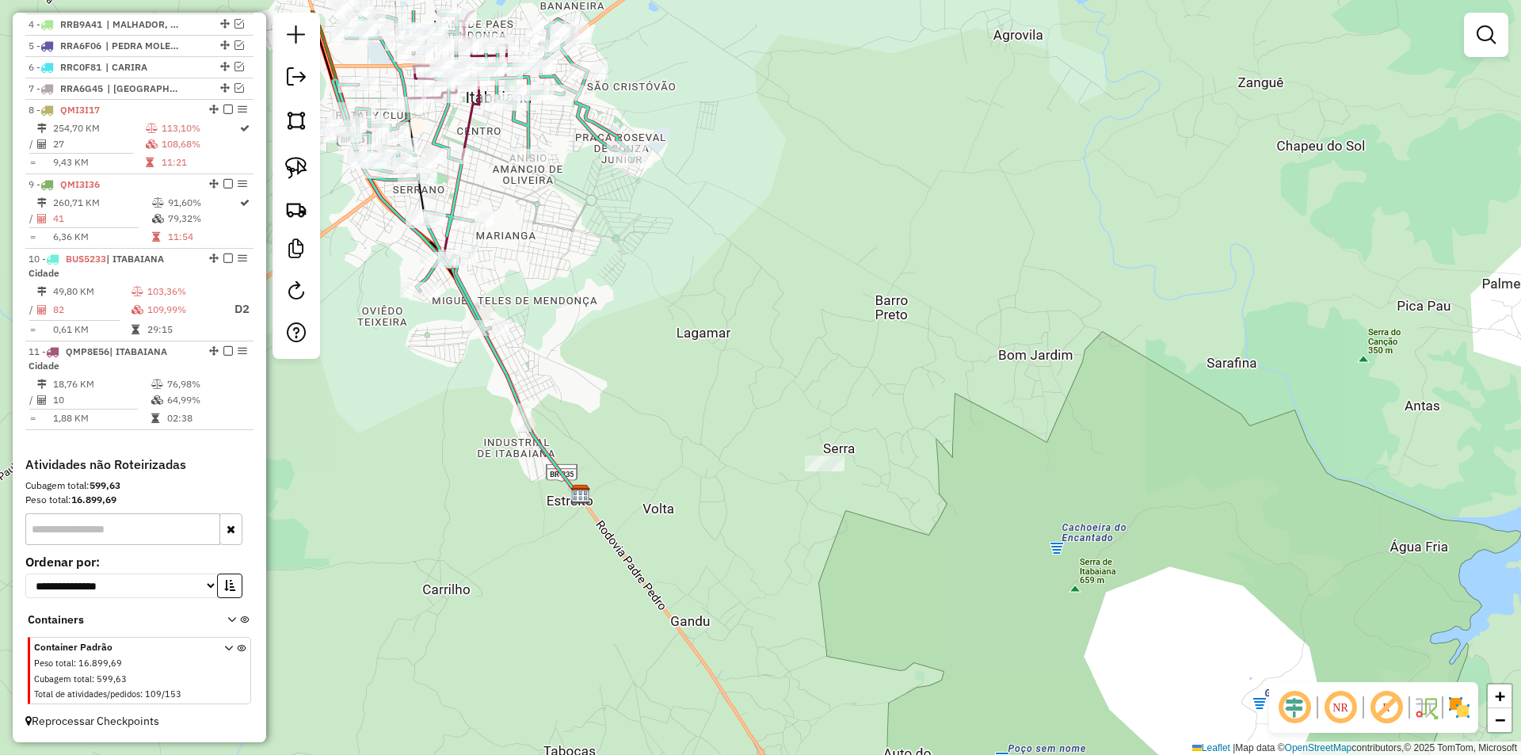
drag, startPoint x: 621, startPoint y: 345, endPoint x: 871, endPoint y: 473, distance: 280.6
click at [865, 486] on div "Janela de atendimento Grade de atendimento Capacidade Transportadoras Veículos …" at bounding box center [760, 377] width 1521 height 755
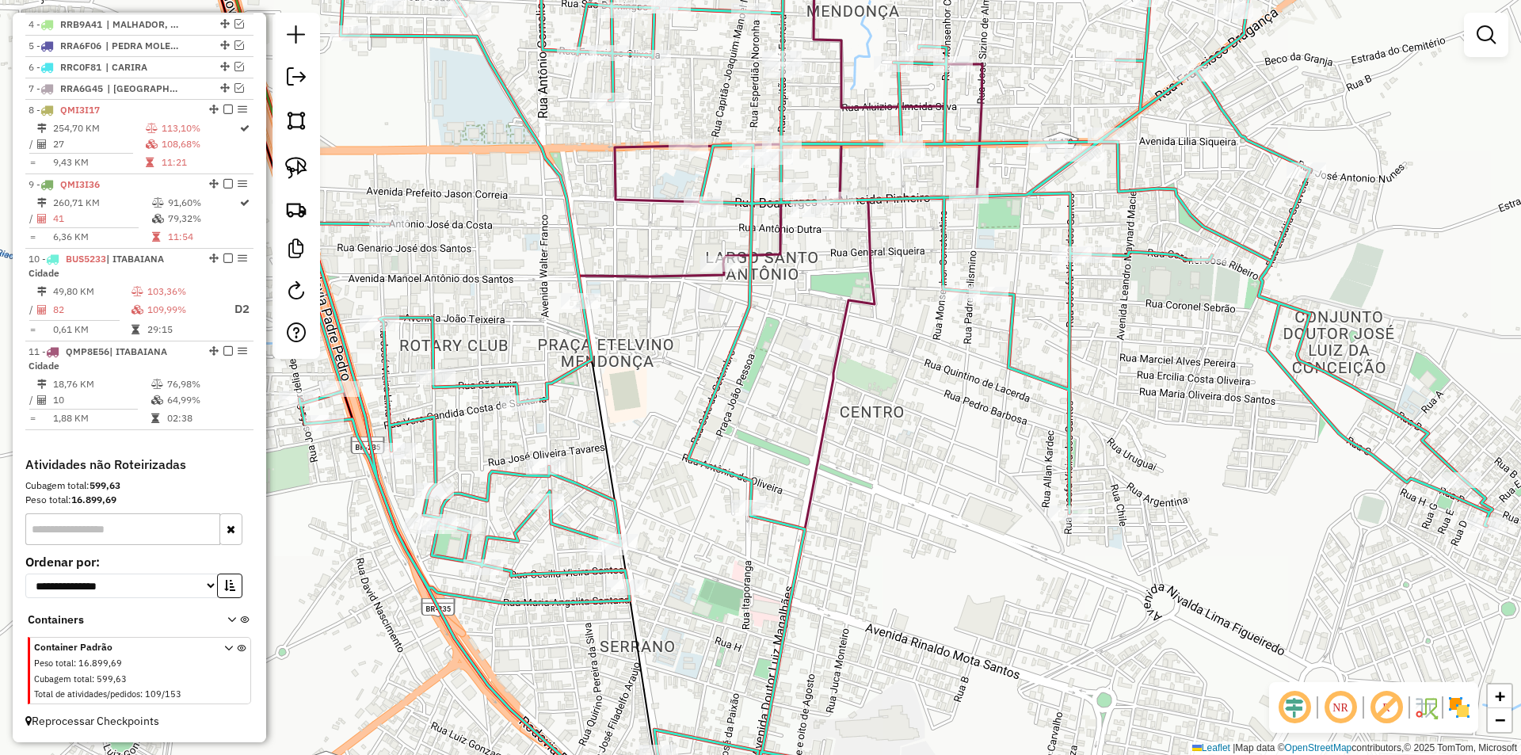
click at [749, 520] on icon at bounding box center [889, 378] width 1207 height 906
select select "**********"
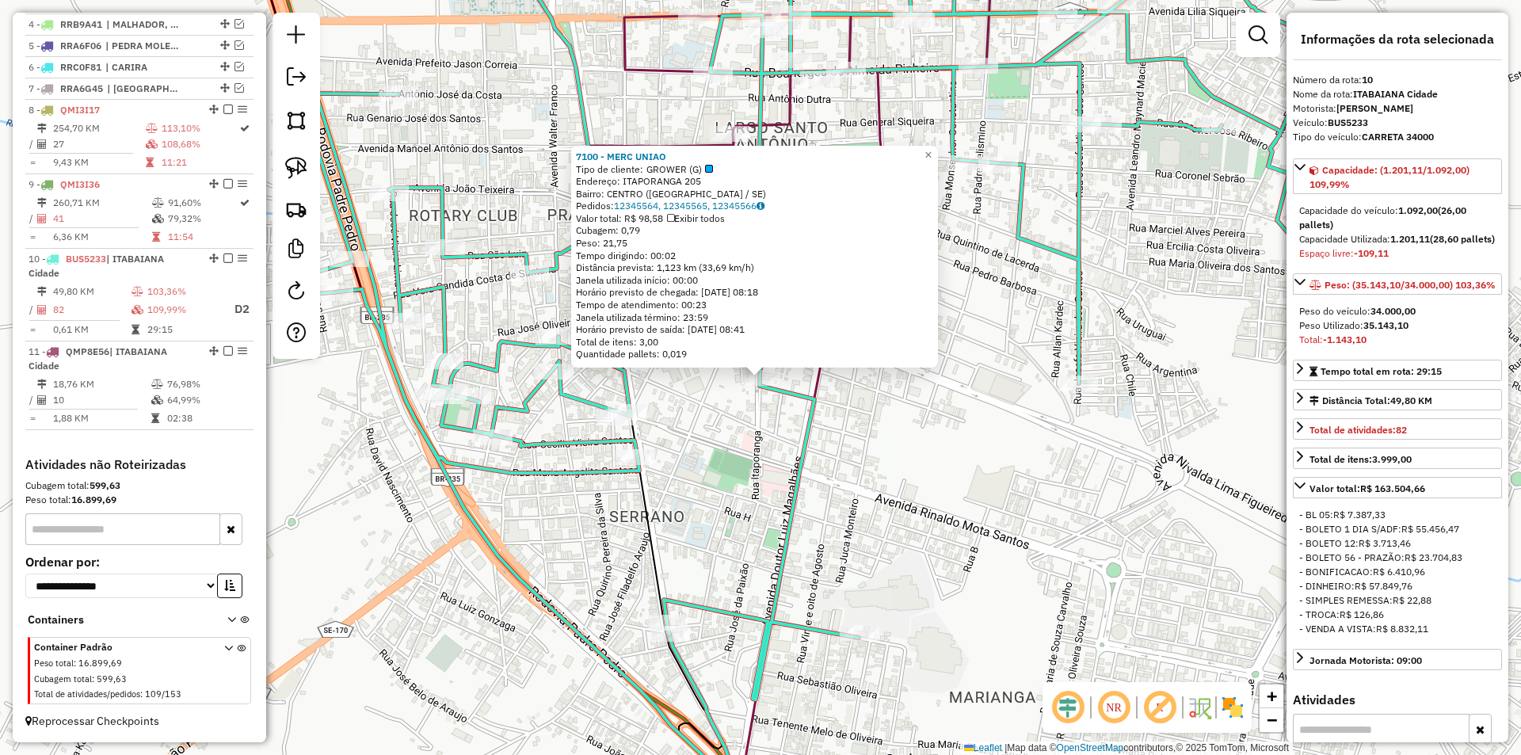
click at [813, 526] on div "7100 - MERC UNIAO Tipo de cliente: GROWER (G) Endereço: ITAPORANGA 205 Bairro: …" at bounding box center [760, 377] width 1521 height 755
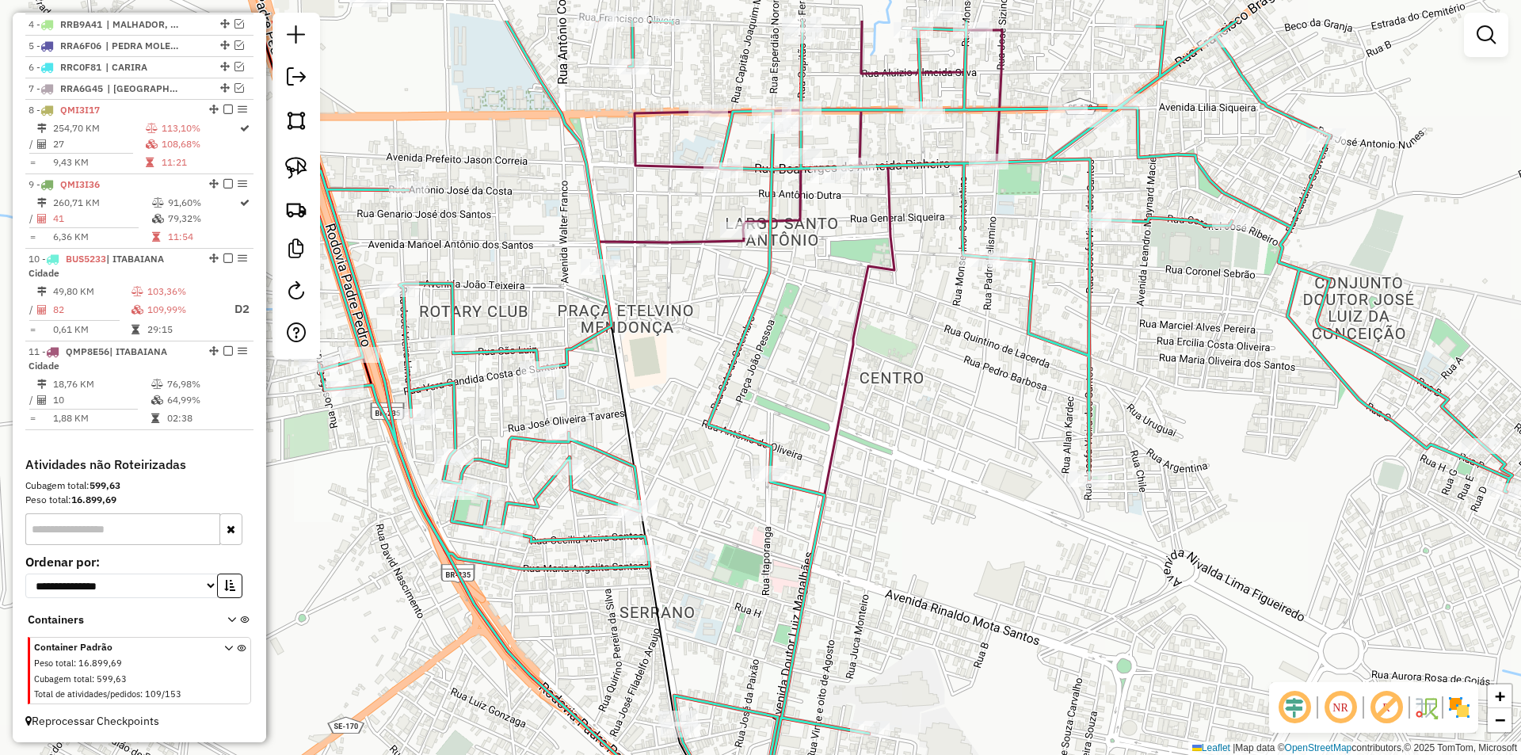
drag, startPoint x: 655, startPoint y: 302, endPoint x: 666, endPoint y: 360, distance: 58.9
click at [666, 360] on div "Janela de atendimento Grade de atendimento Capacidade Transportadoras Veículos …" at bounding box center [760, 377] width 1521 height 755
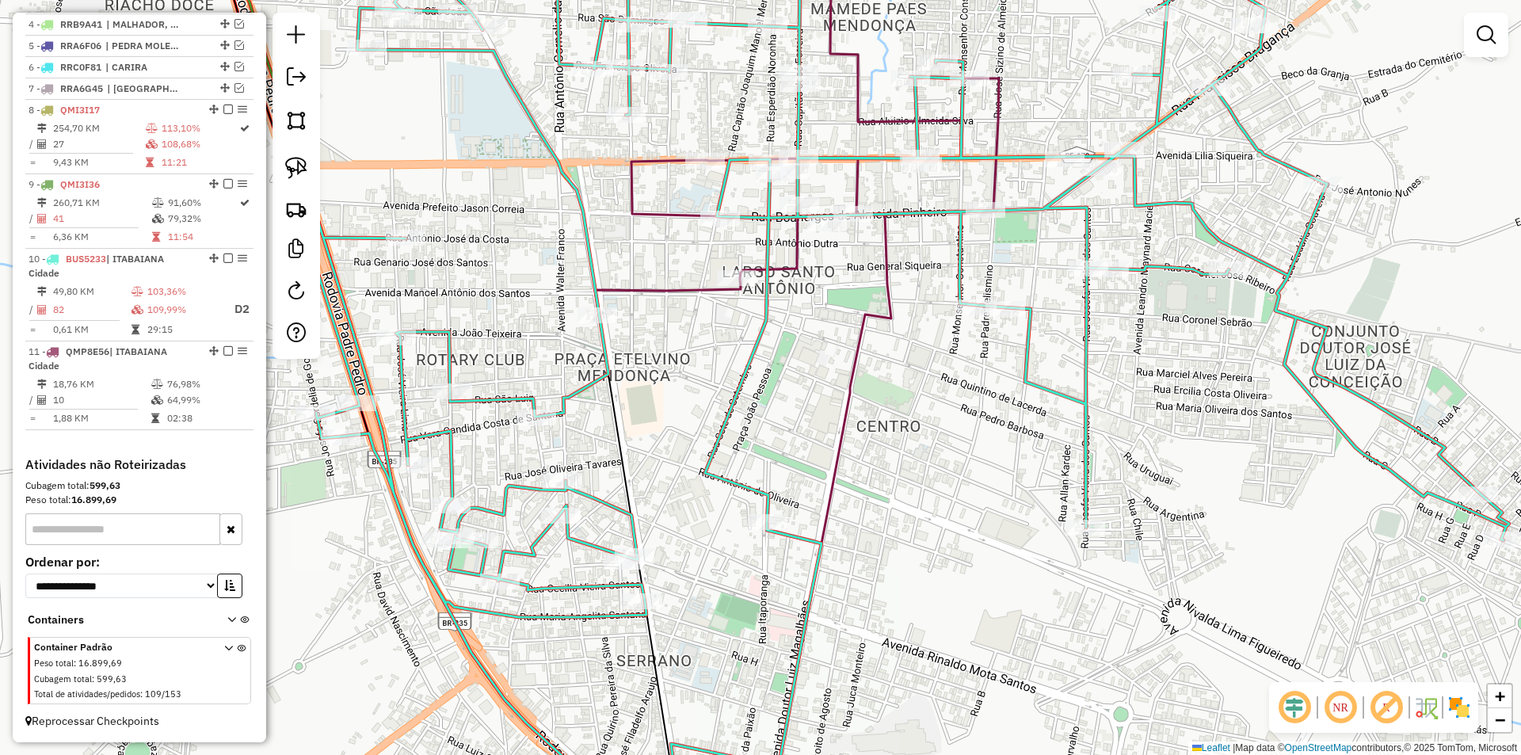
drag, startPoint x: 664, startPoint y: 395, endPoint x: 666, endPoint y: 460, distance: 65.0
click at [658, 475] on div "Janela de atendimento Grade de atendimento Capacidade Transportadoras Veículos …" at bounding box center [760, 377] width 1521 height 755
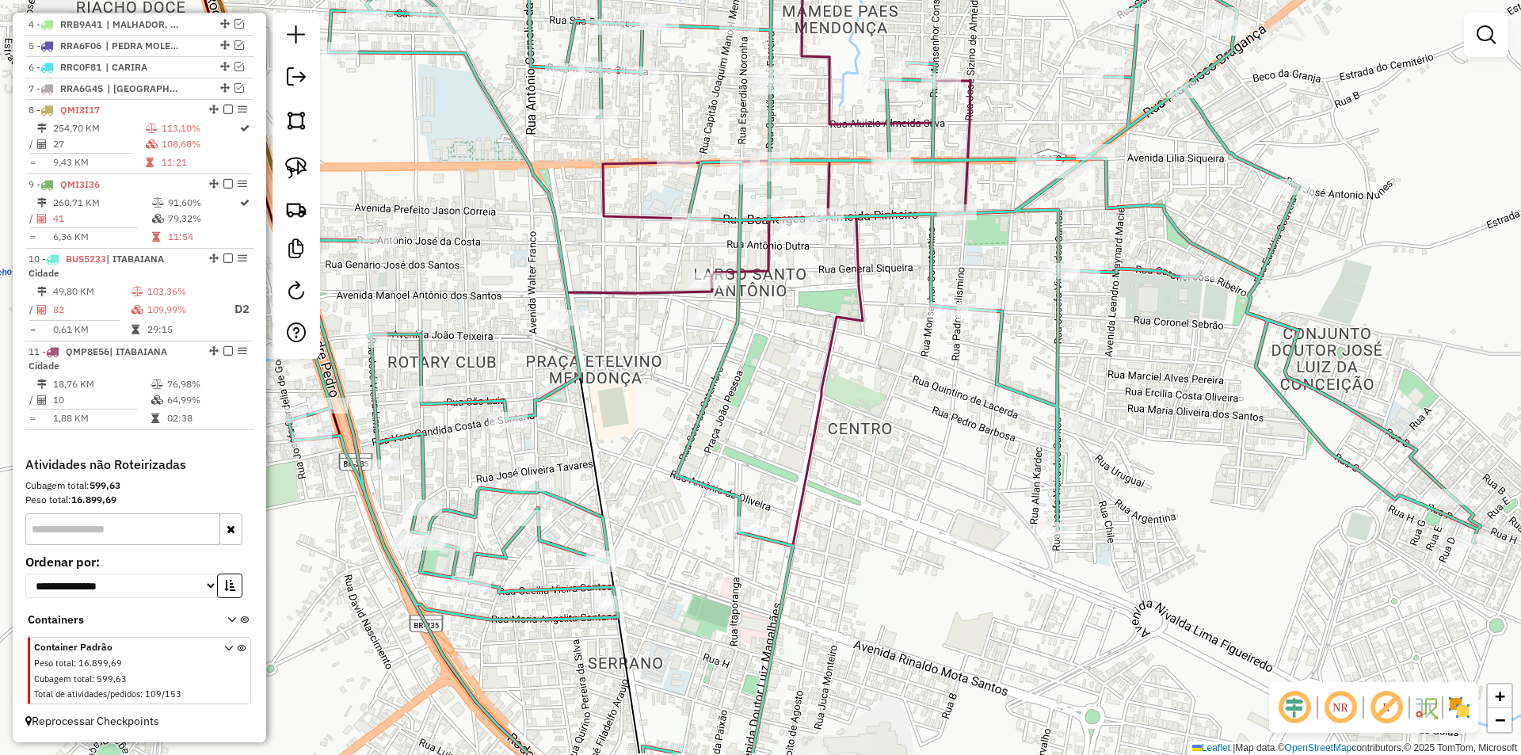
drag, startPoint x: 807, startPoint y: 449, endPoint x: 780, endPoint y: 349, distance: 104.0
click at [782, 354] on div "Janela de atendimento Grade de atendimento Capacidade Transportadoras Veículos …" at bounding box center [760, 377] width 1521 height 755
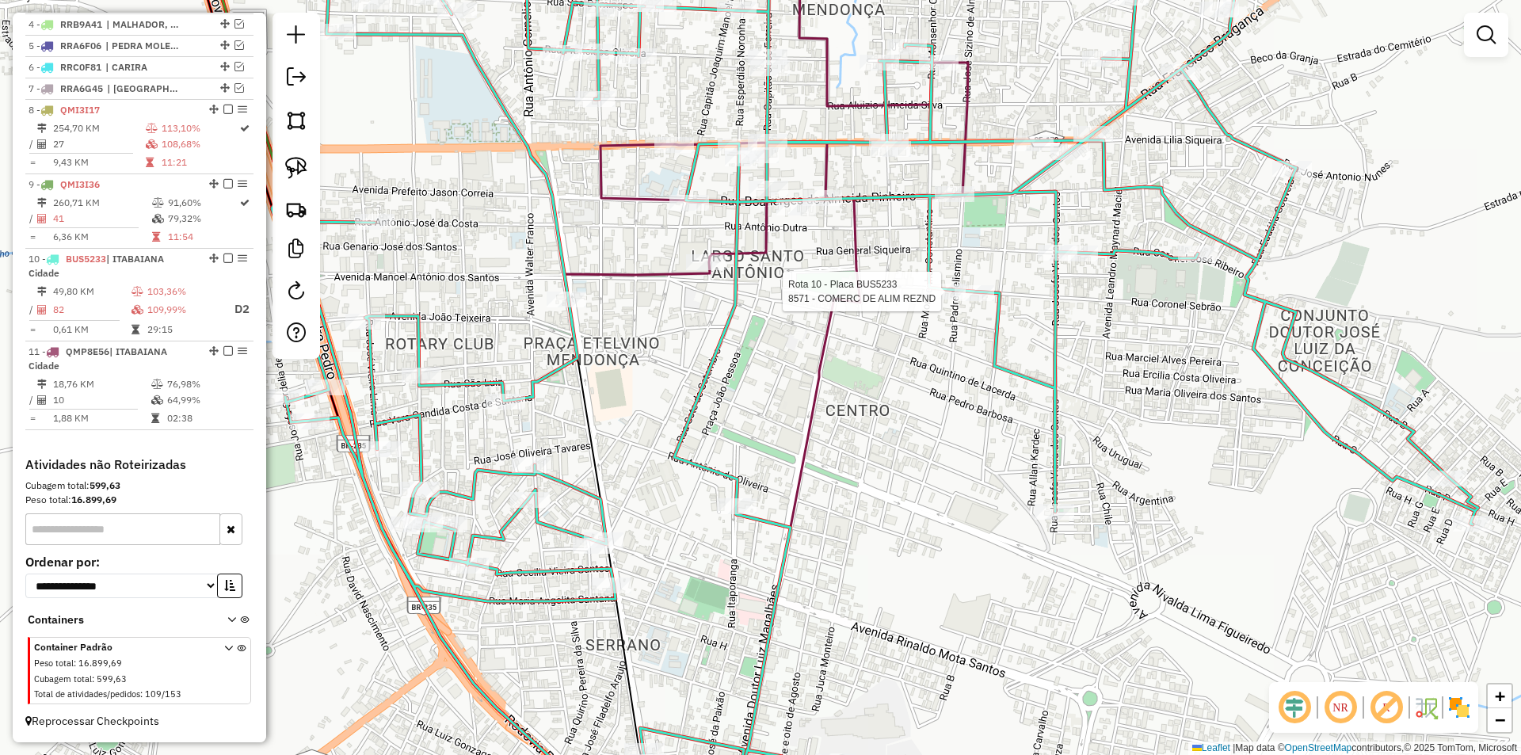
select select "**********"
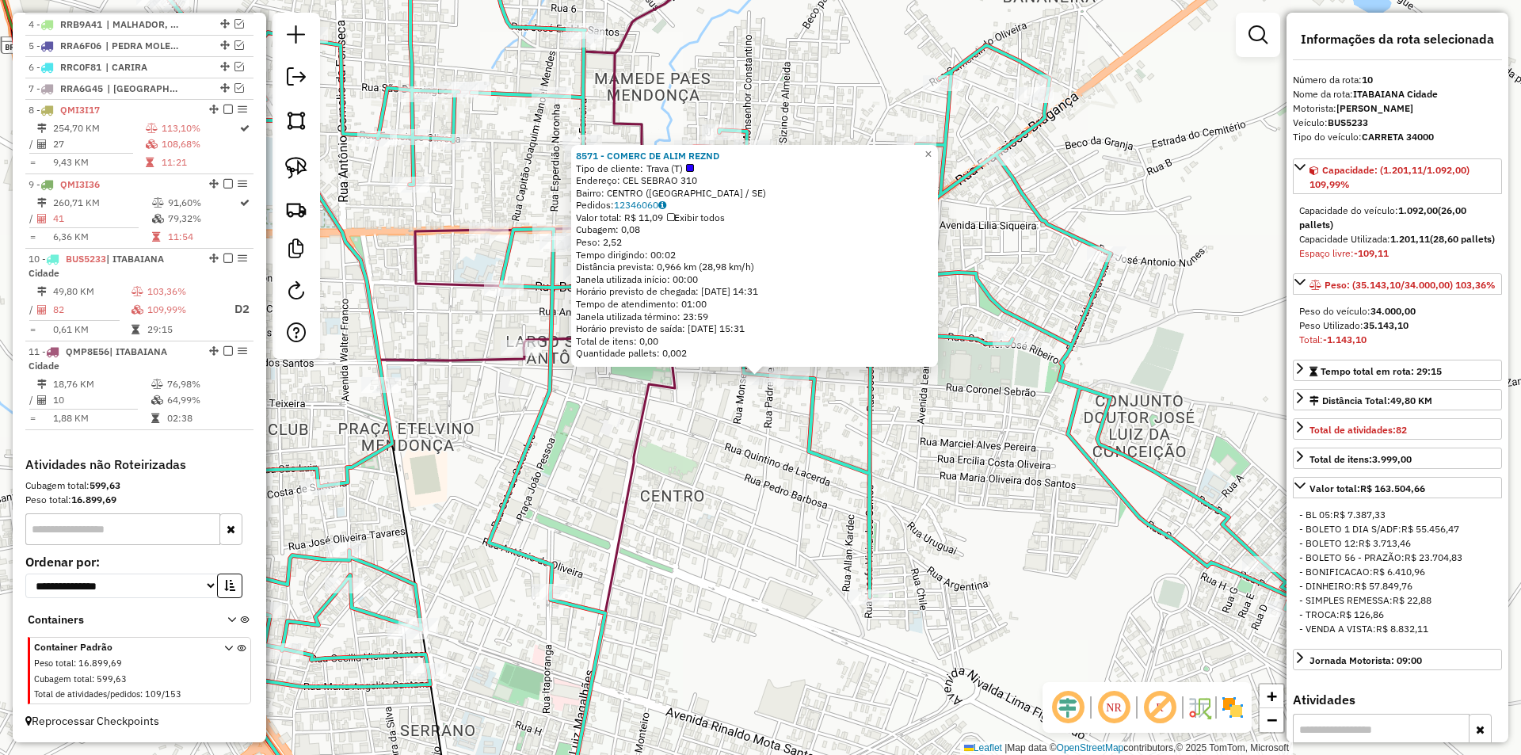
click at [726, 464] on div "8571 - COMERC DE ALIM REZND Tipo de cliente: Trava (T) Endereço: CEL SEBRAO 310…" at bounding box center [760, 377] width 1521 height 755
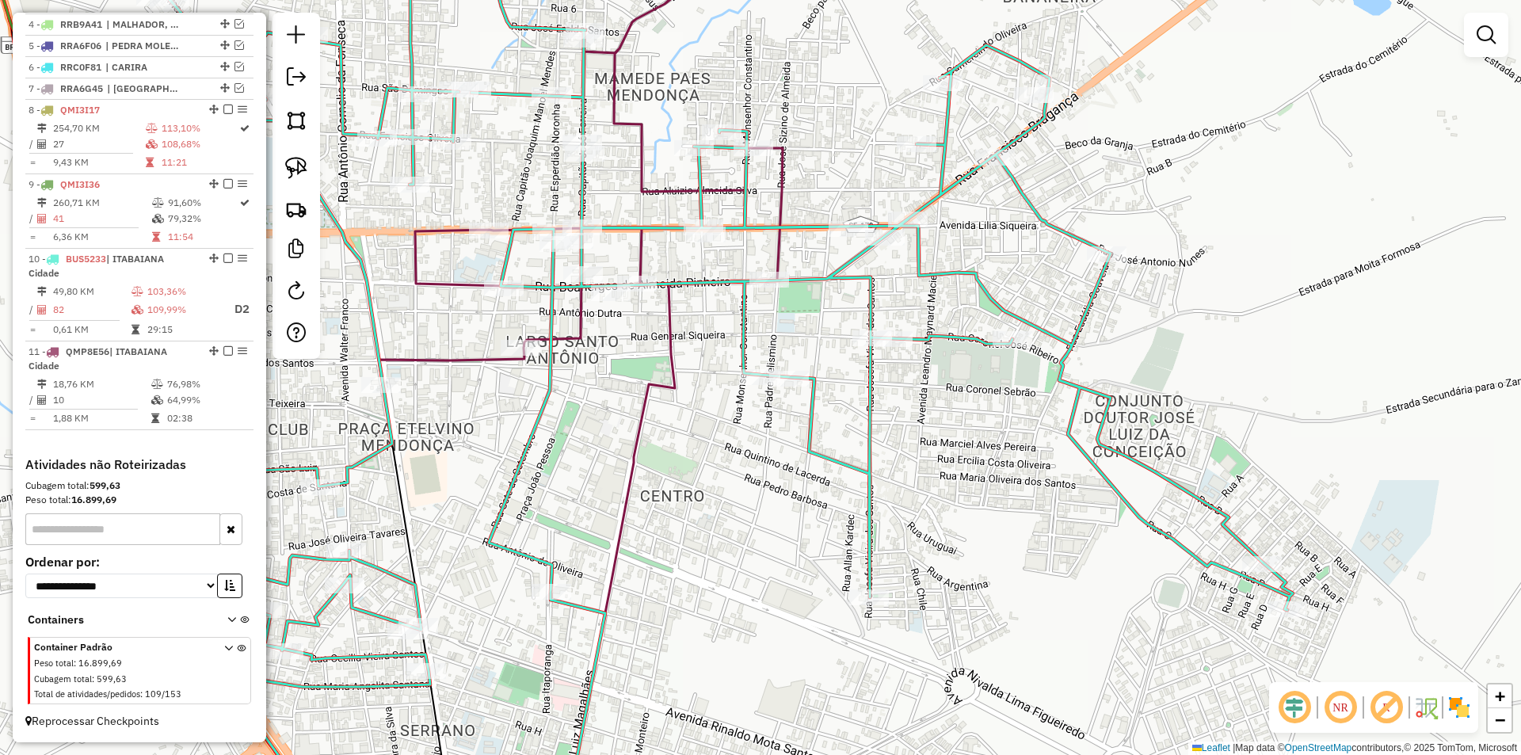
select select "**********"
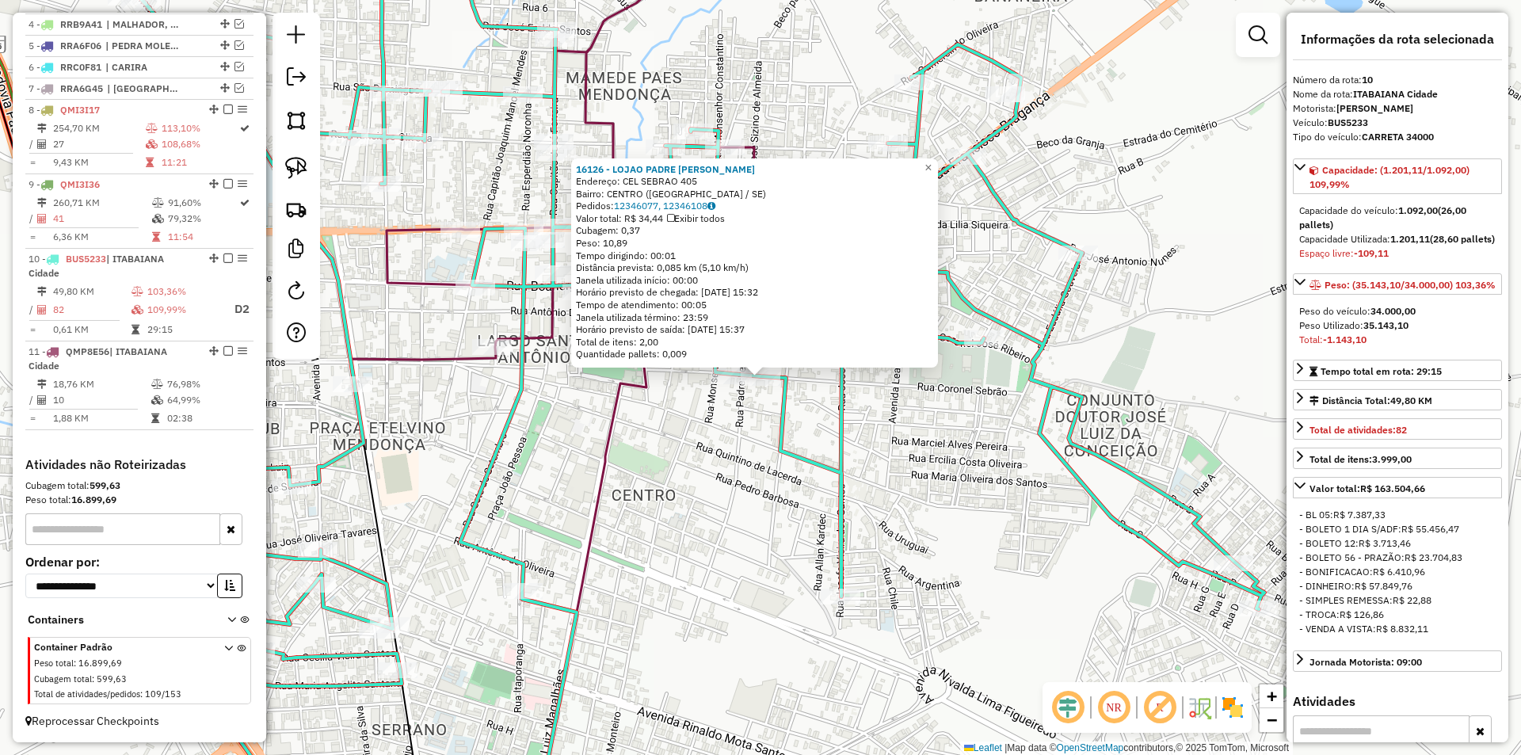
click at [683, 486] on div "16126 - LOJAO PADRE CICERO Endereço: CEL SEBRAO 405 Bairro: CENTRO (ITABAIANA /…" at bounding box center [760, 377] width 1521 height 755
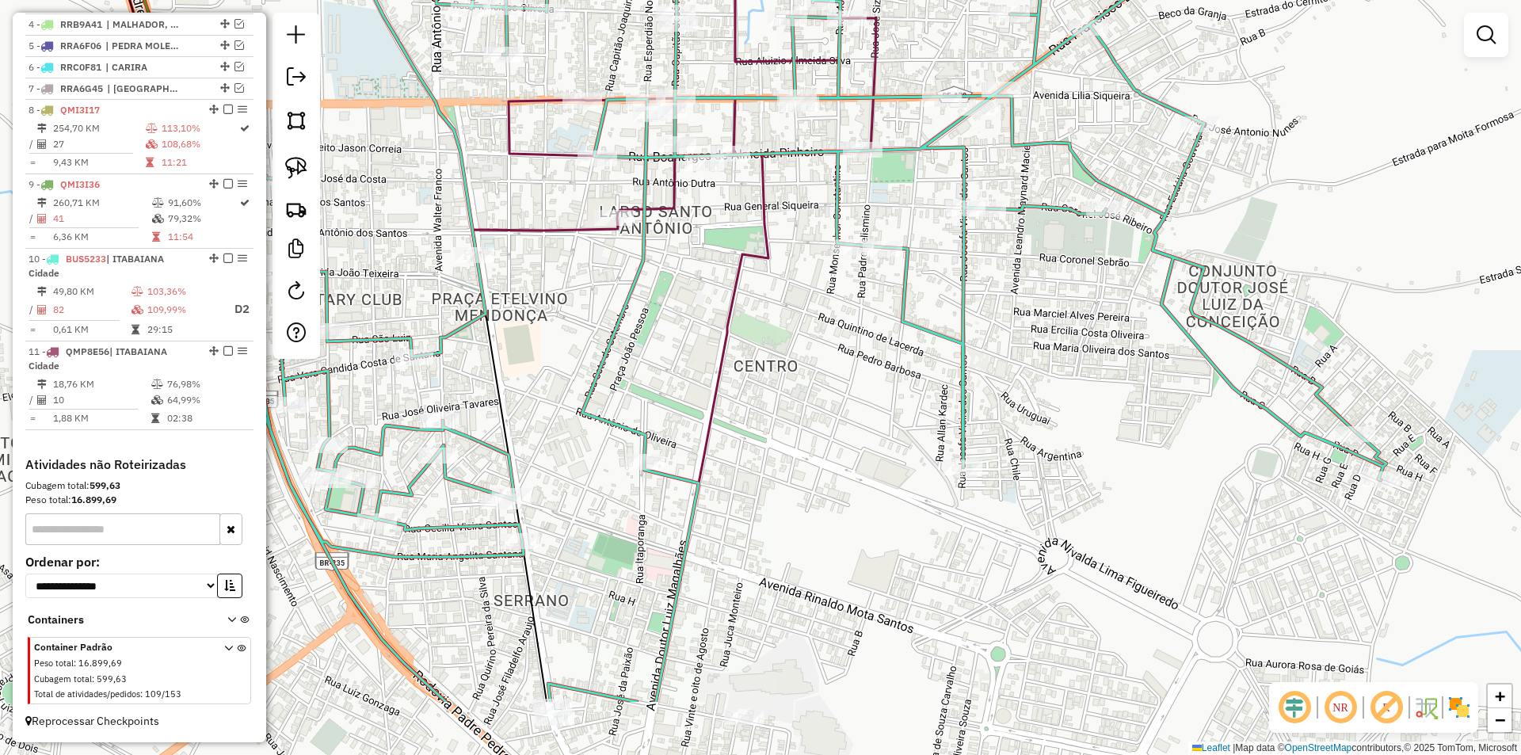
drag, startPoint x: 665, startPoint y: 479, endPoint x: 818, endPoint y: 415, distance: 165.5
click at [791, 345] on div "Janela de atendimento Grade de atendimento Capacidade Transportadoras Veículos …" at bounding box center [760, 377] width 1521 height 755
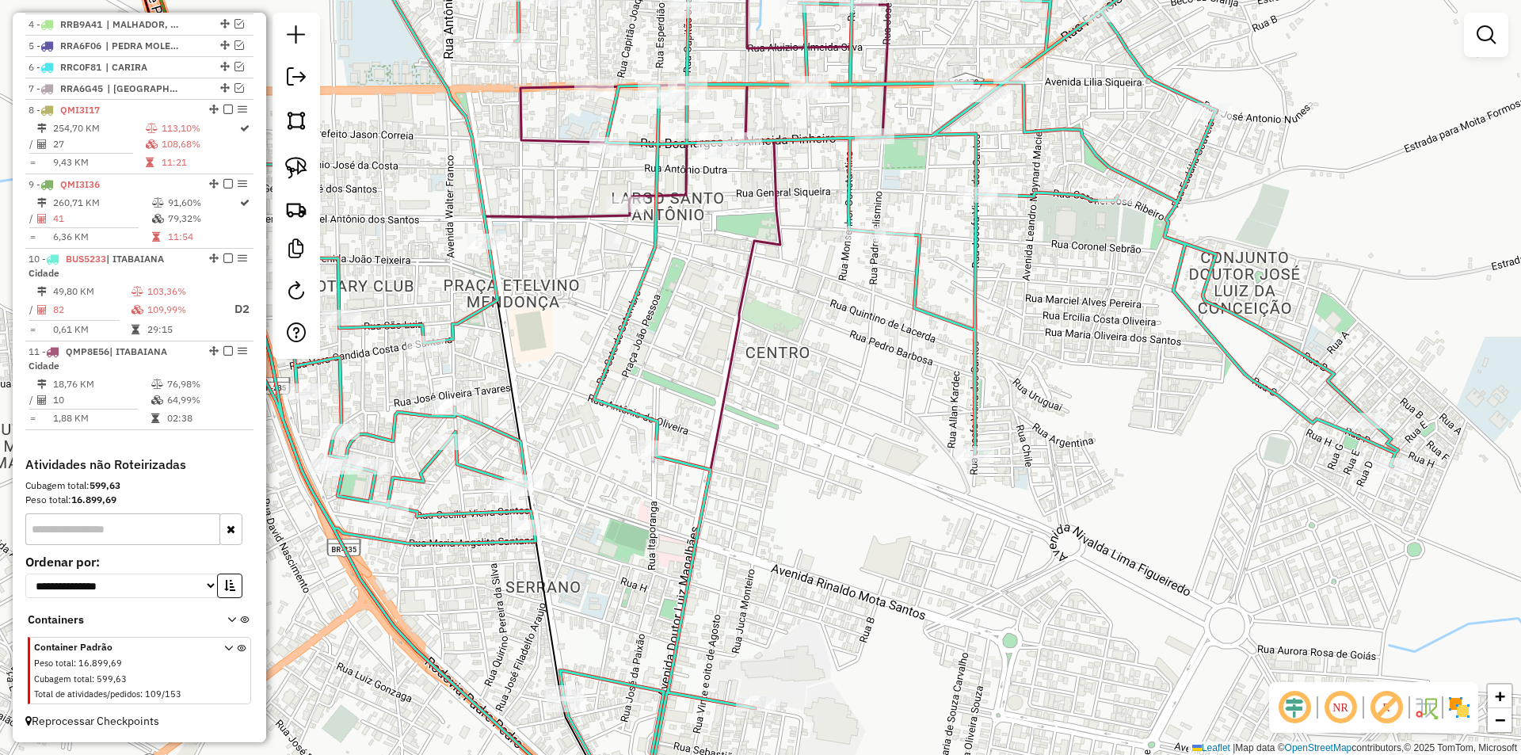
click at [963, 462] on div at bounding box center [975, 454] width 40 height 16
select select "**********"
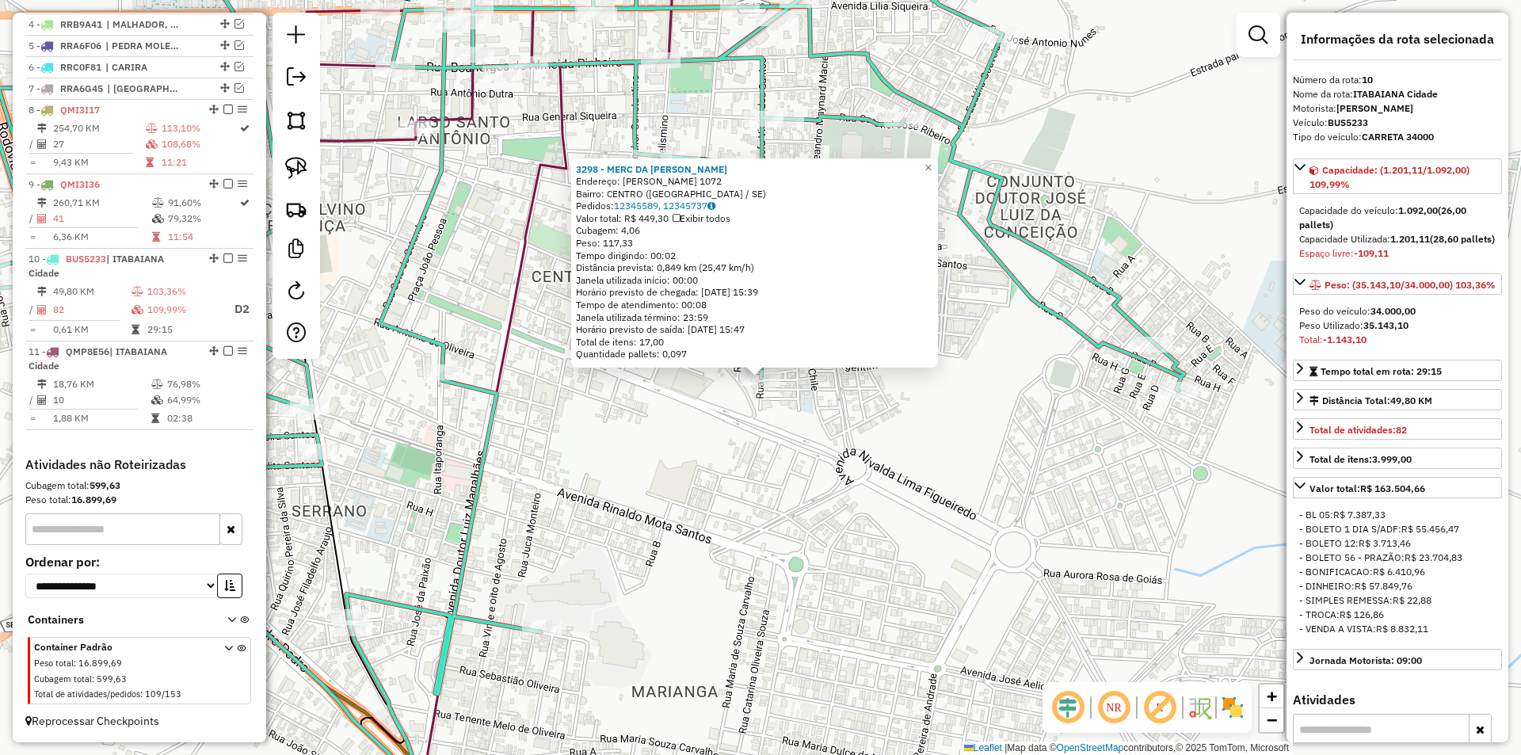
click at [786, 492] on div "3298 - MERC DA MARIA Endereço: JOSEFA VIEIRA DOS SANTOS 1072 Bairro: CENTRO (IT…" at bounding box center [760, 377] width 1521 height 755
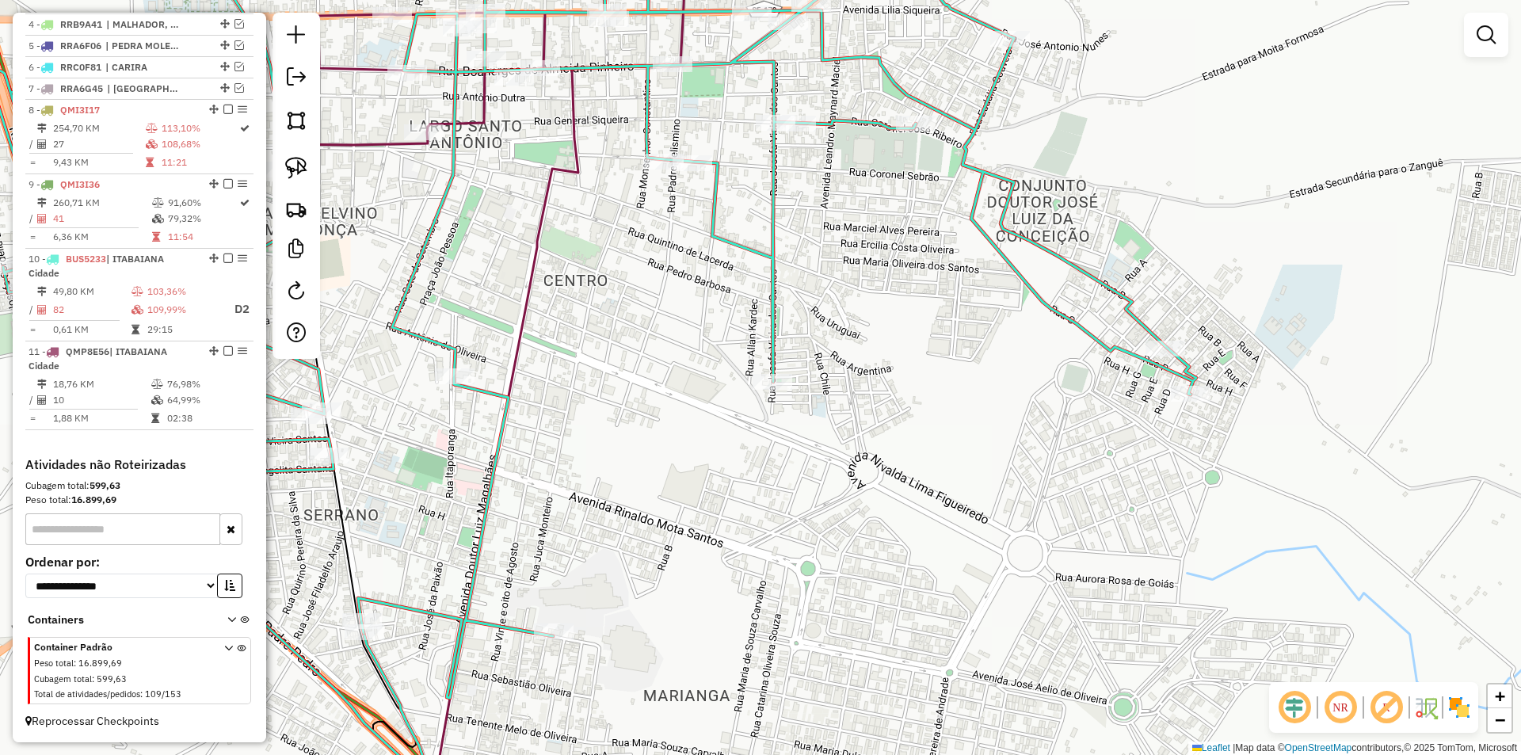
drag, startPoint x: 593, startPoint y: 435, endPoint x: 720, endPoint y: 448, distance: 127.4
click at [738, 469] on div "Janela de atendimento Grade de atendimento Capacidade Transportadoras Veículos …" at bounding box center [760, 377] width 1521 height 755
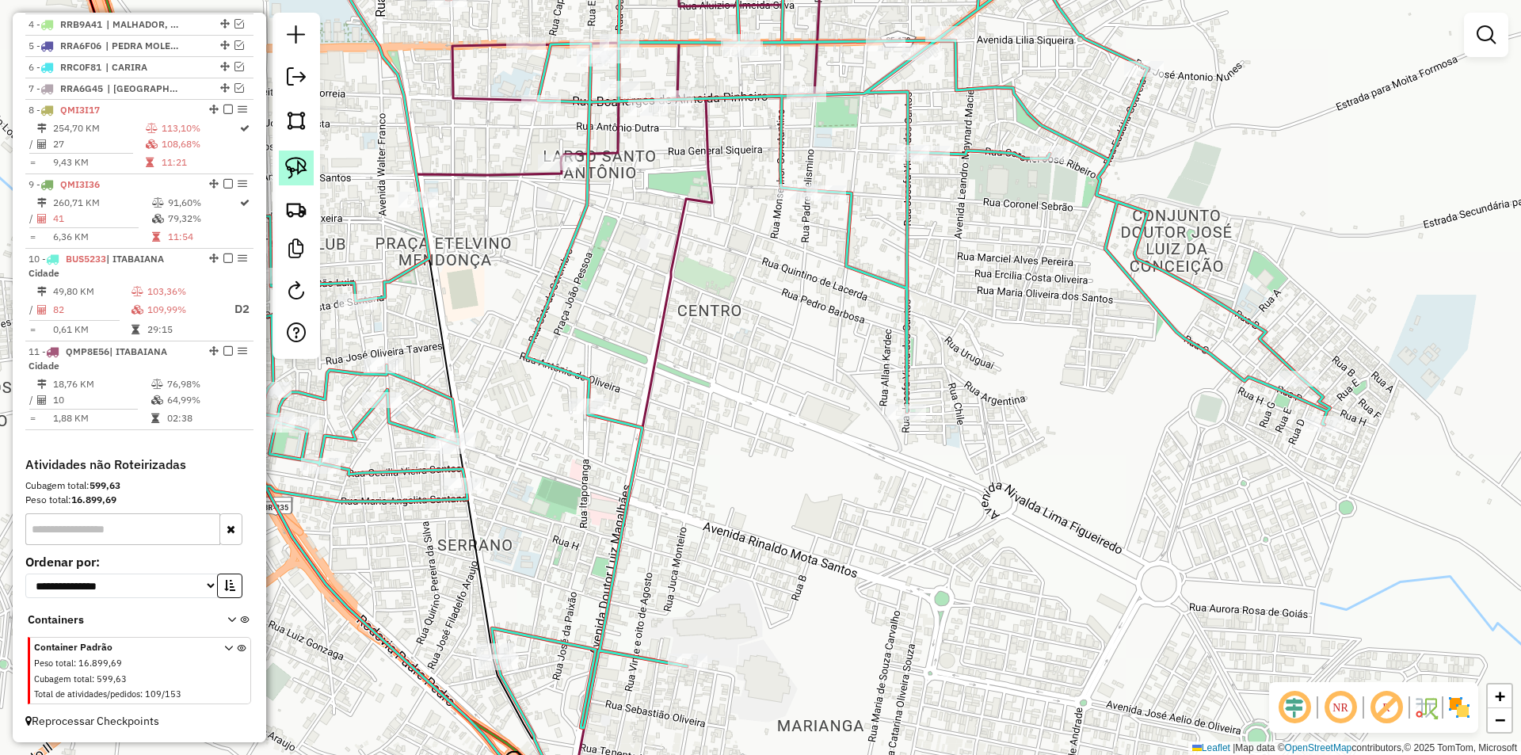
click at [296, 164] on img at bounding box center [296, 168] width 22 height 22
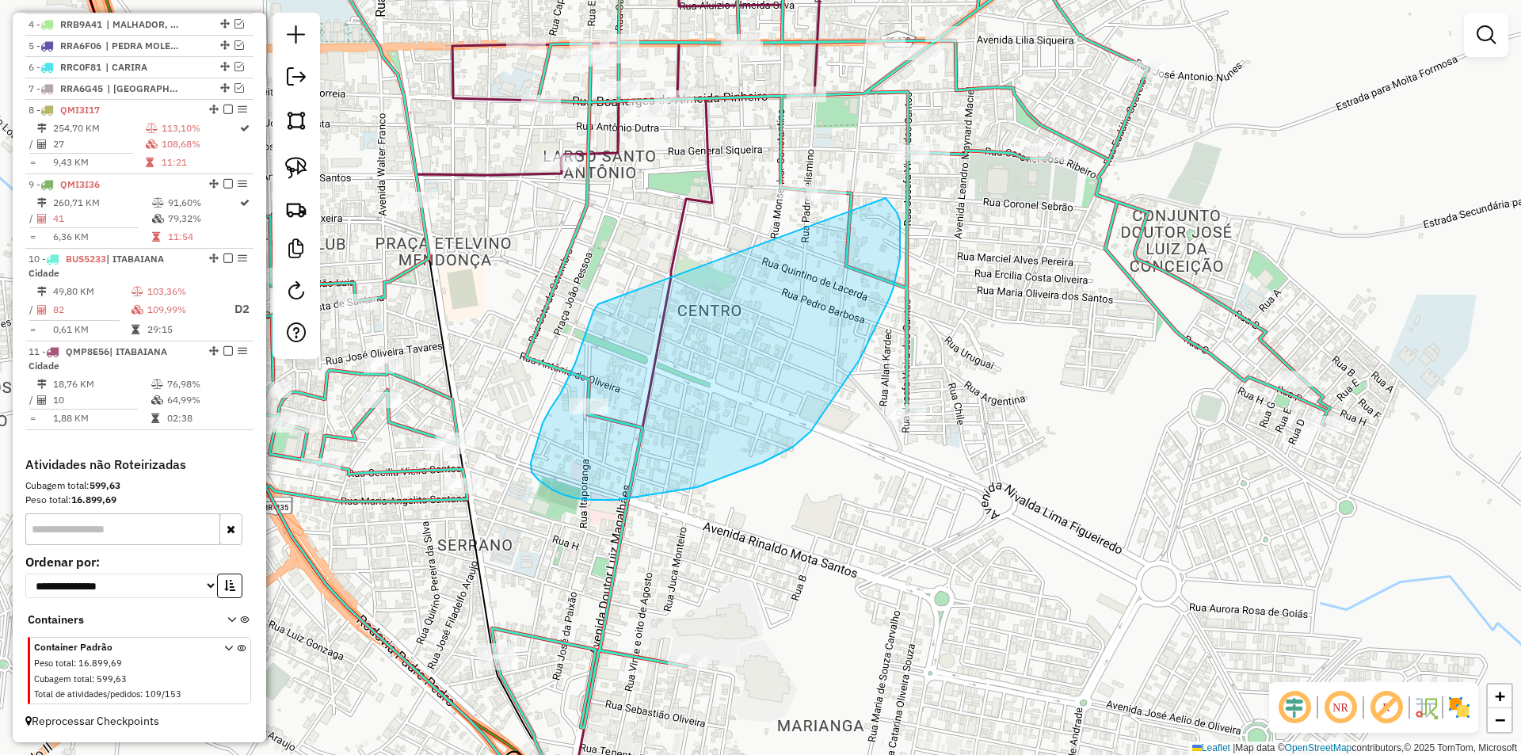
drag, startPoint x: 567, startPoint y: 380, endPoint x: 776, endPoint y: 154, distance: 307.2
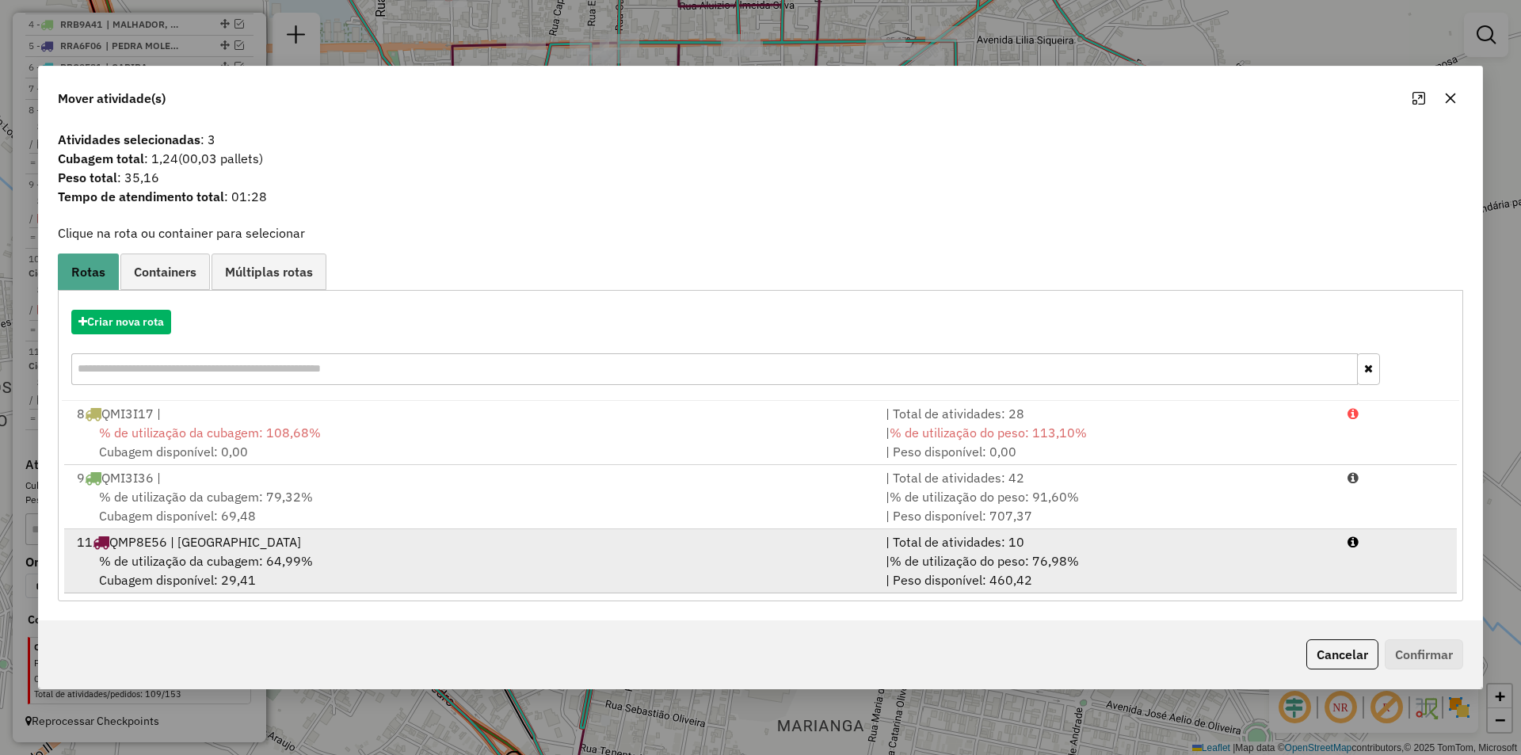
click at [975, 550] on div "| Total de atividades: 10" at bounding box center [1107, 541] width 462 height 19
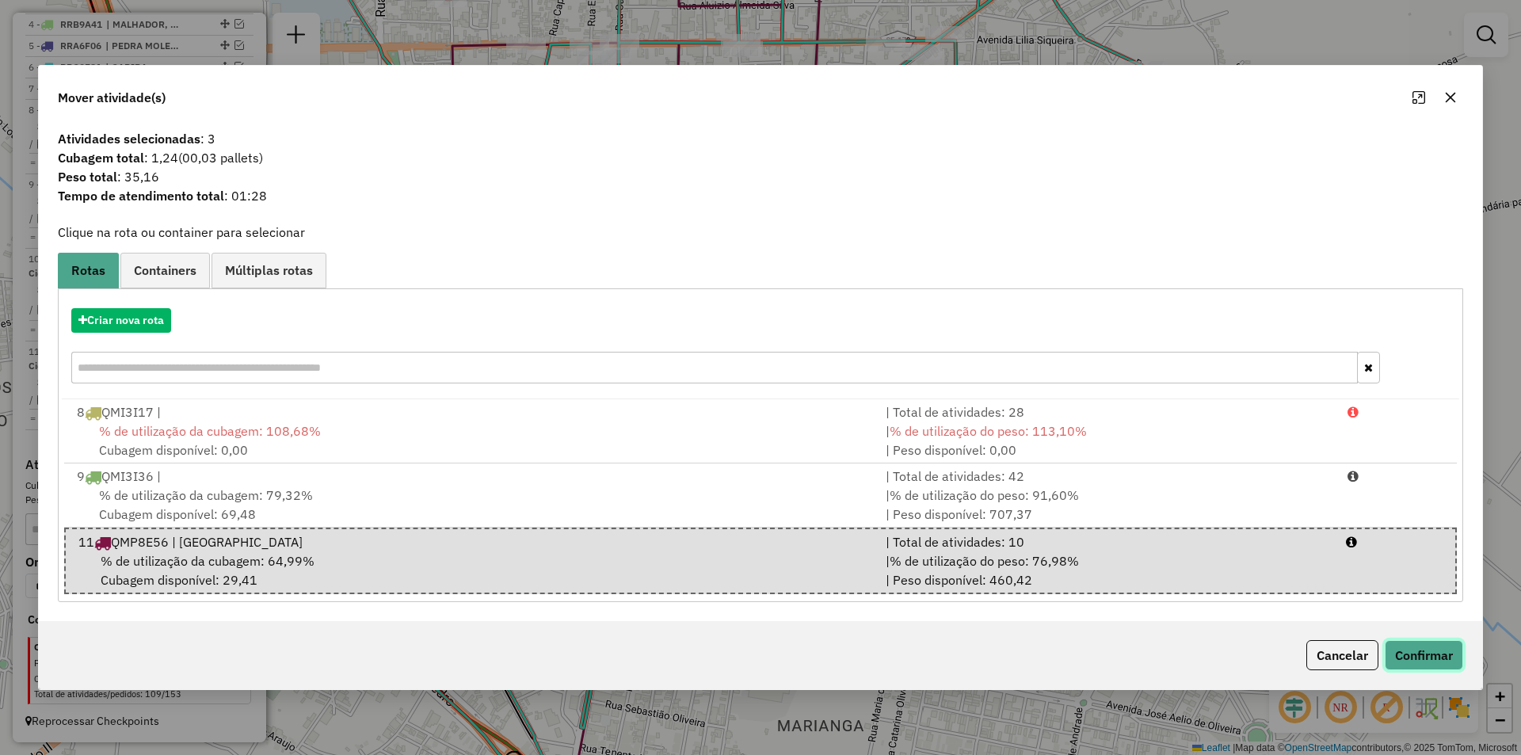
click at [1412, 660] on button "Confirmar" at bounding box center [1424, 655] width 78 height 30
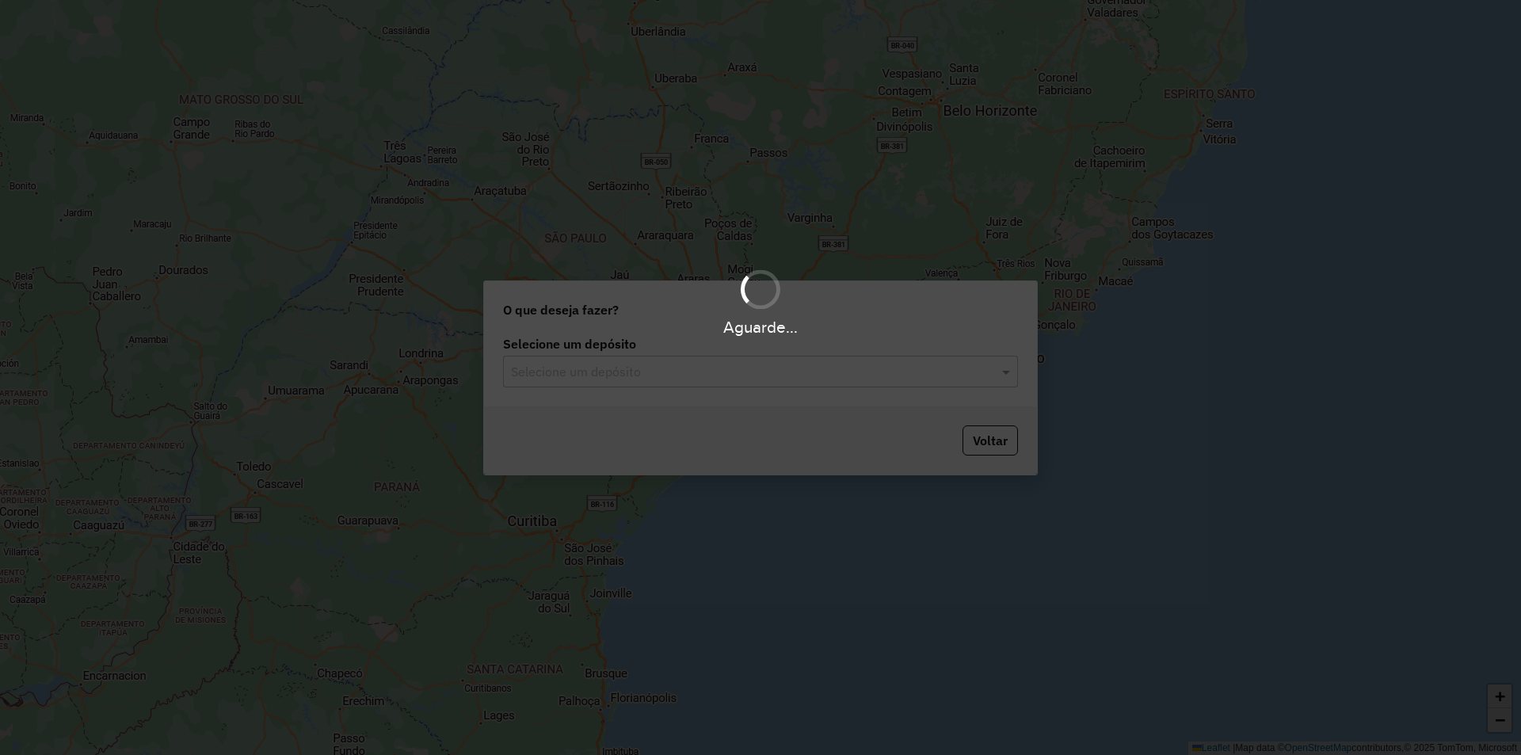
click at [630, 372] on input "text" at bounding box center [744, 372] width 467 height 19
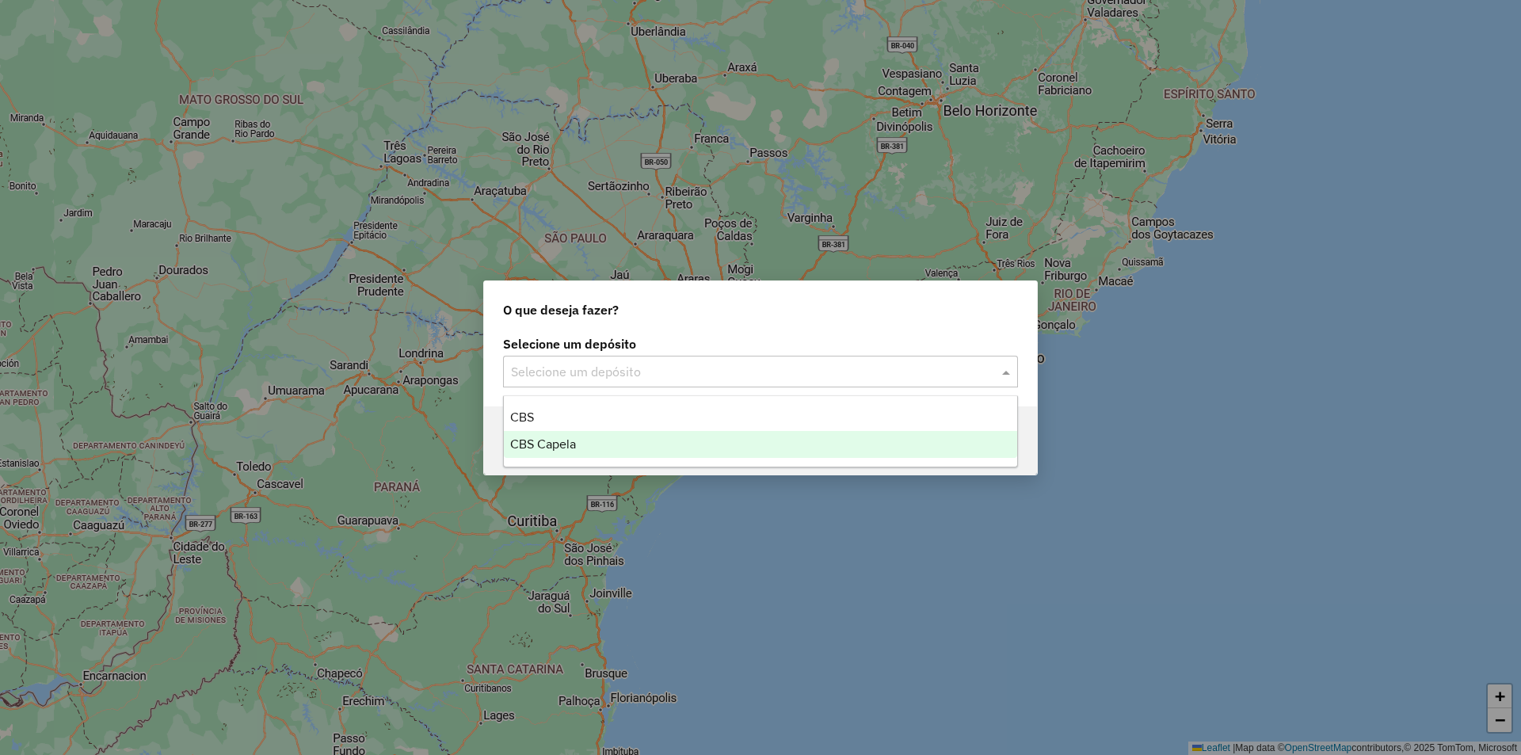
click at [577, 443] on div "CBS Capela" at bounding box center [760, 444] width 513 height 27
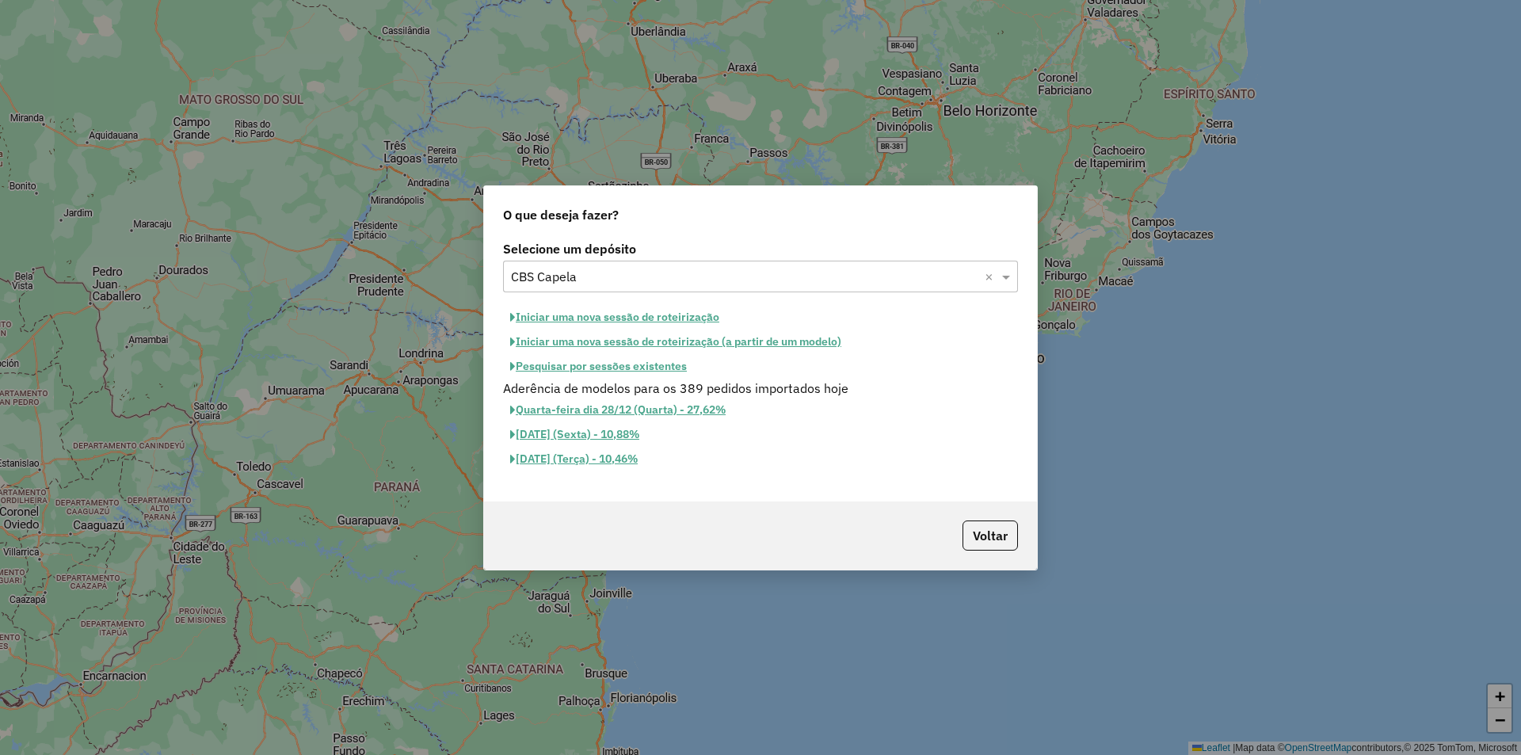
click at [686, 319] on button "Iniciar uma nova sessão de roteirização" at bounding box center [614, 317] width 223 height 25
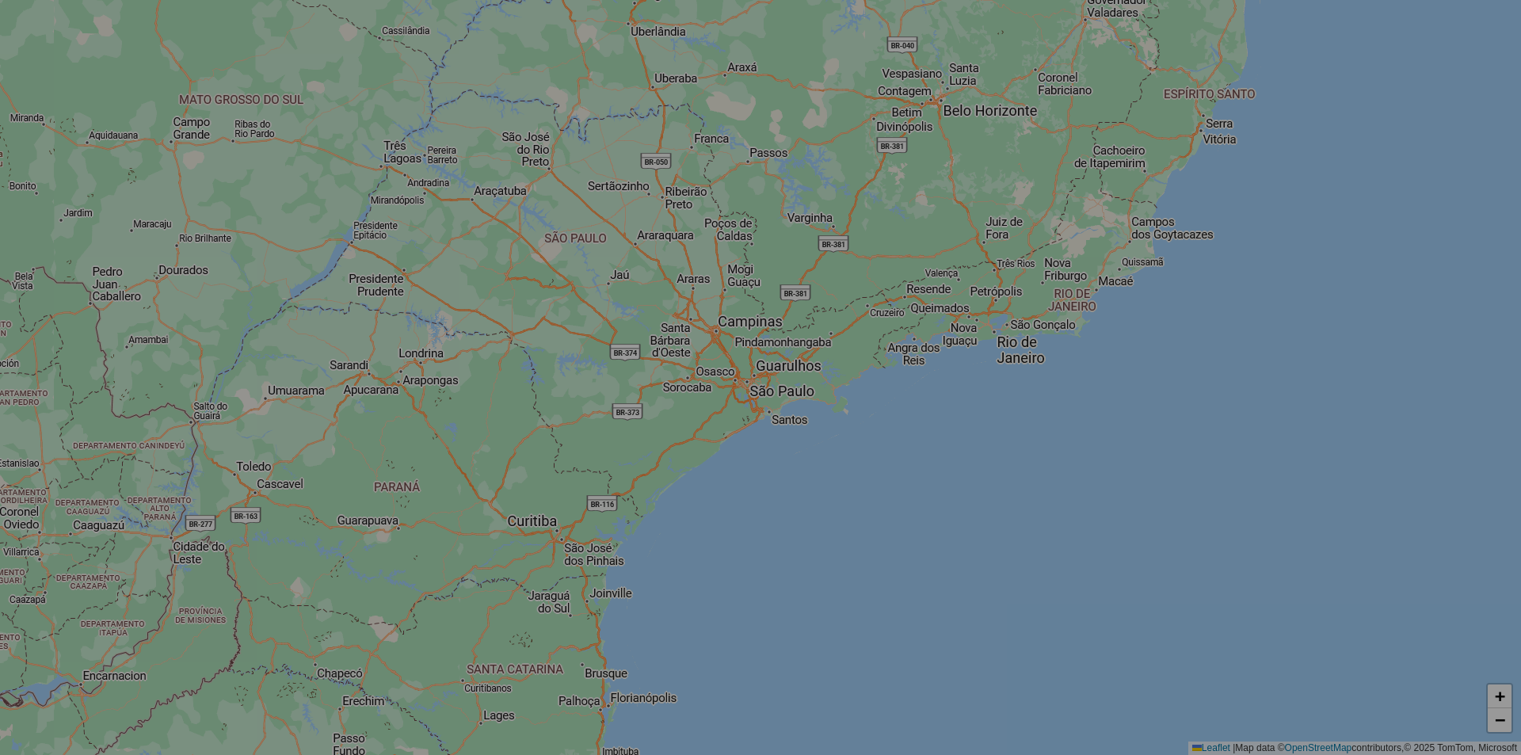
select select "*"
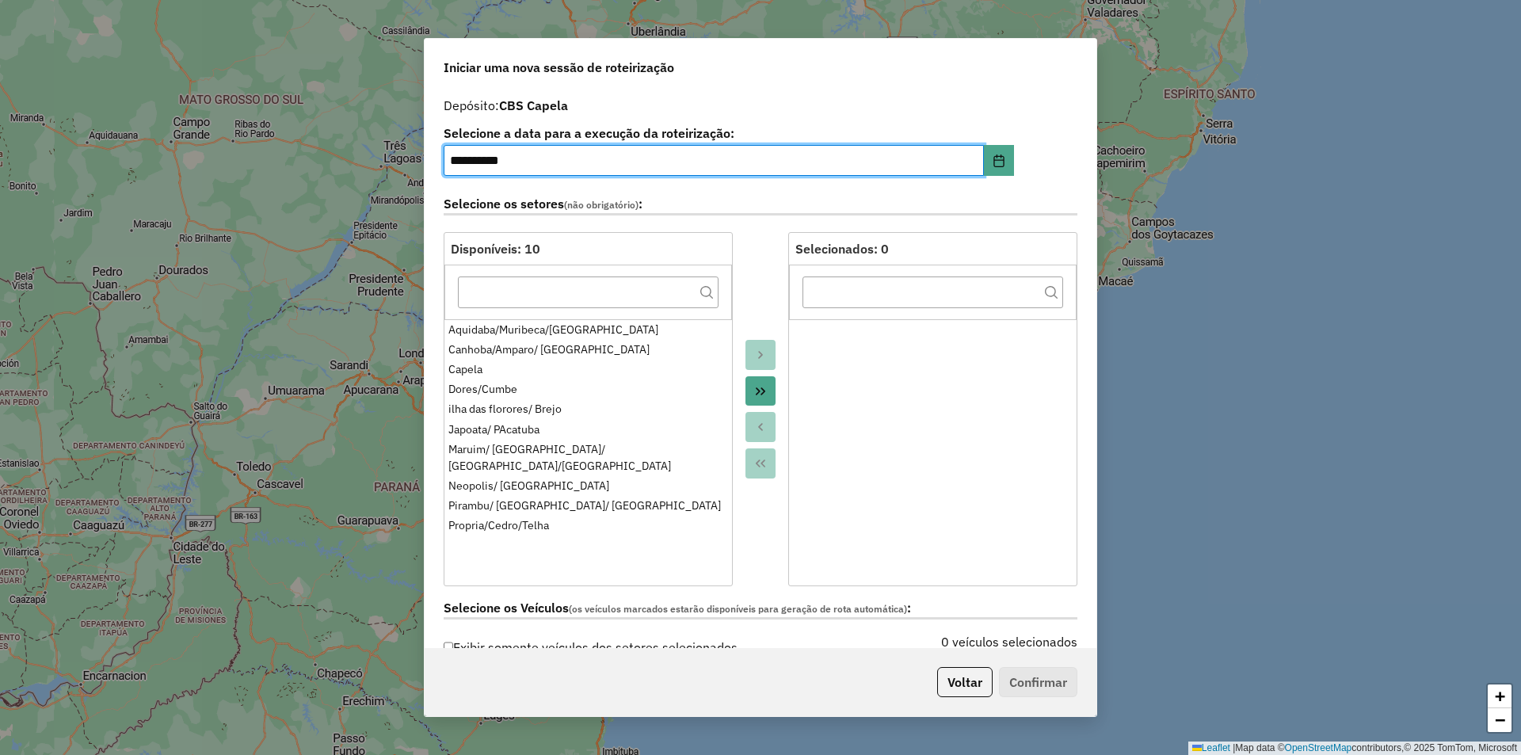
click at [761, 395] on icon "Move All to Target" at bounding box center [760, 391] width 13 height 13
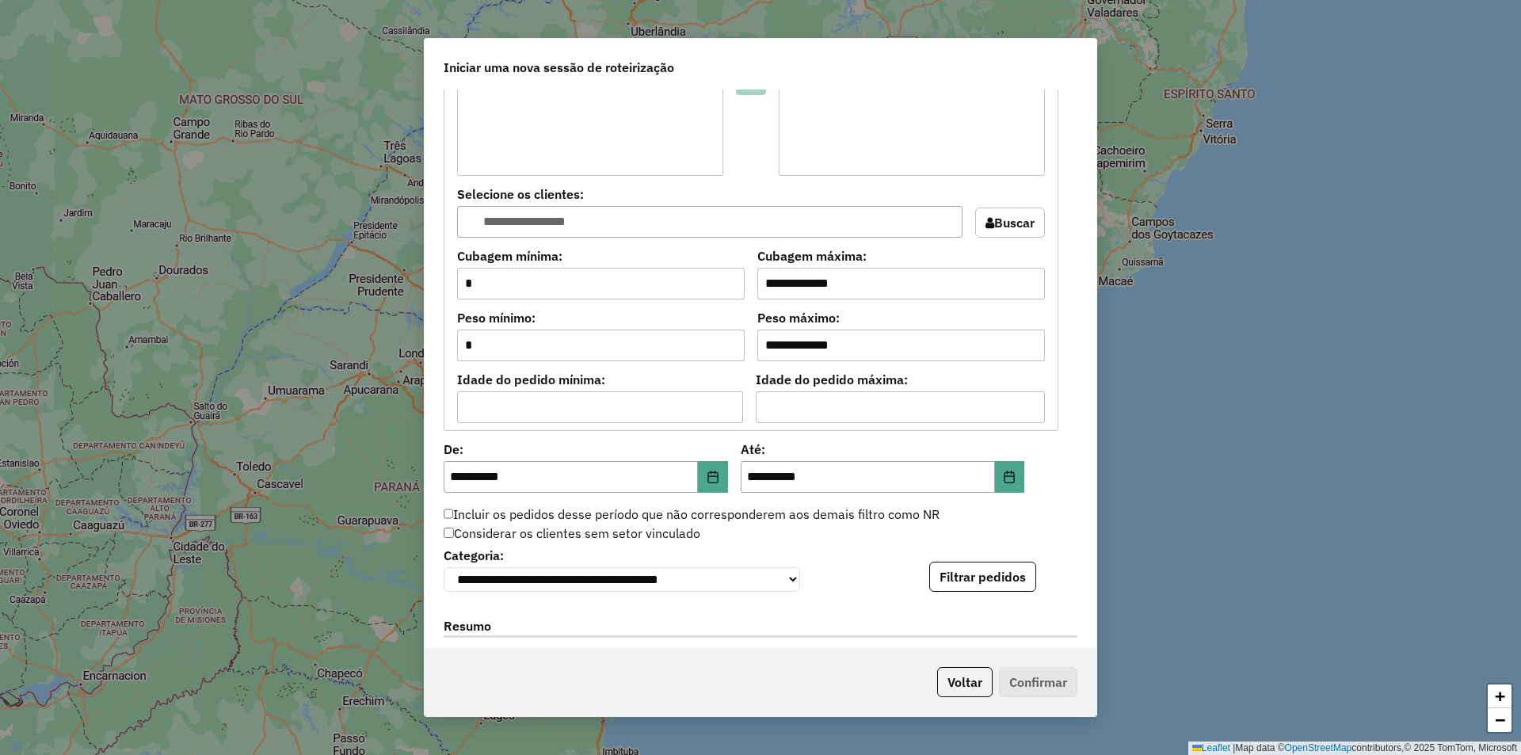
scroll to position [1347, 0]
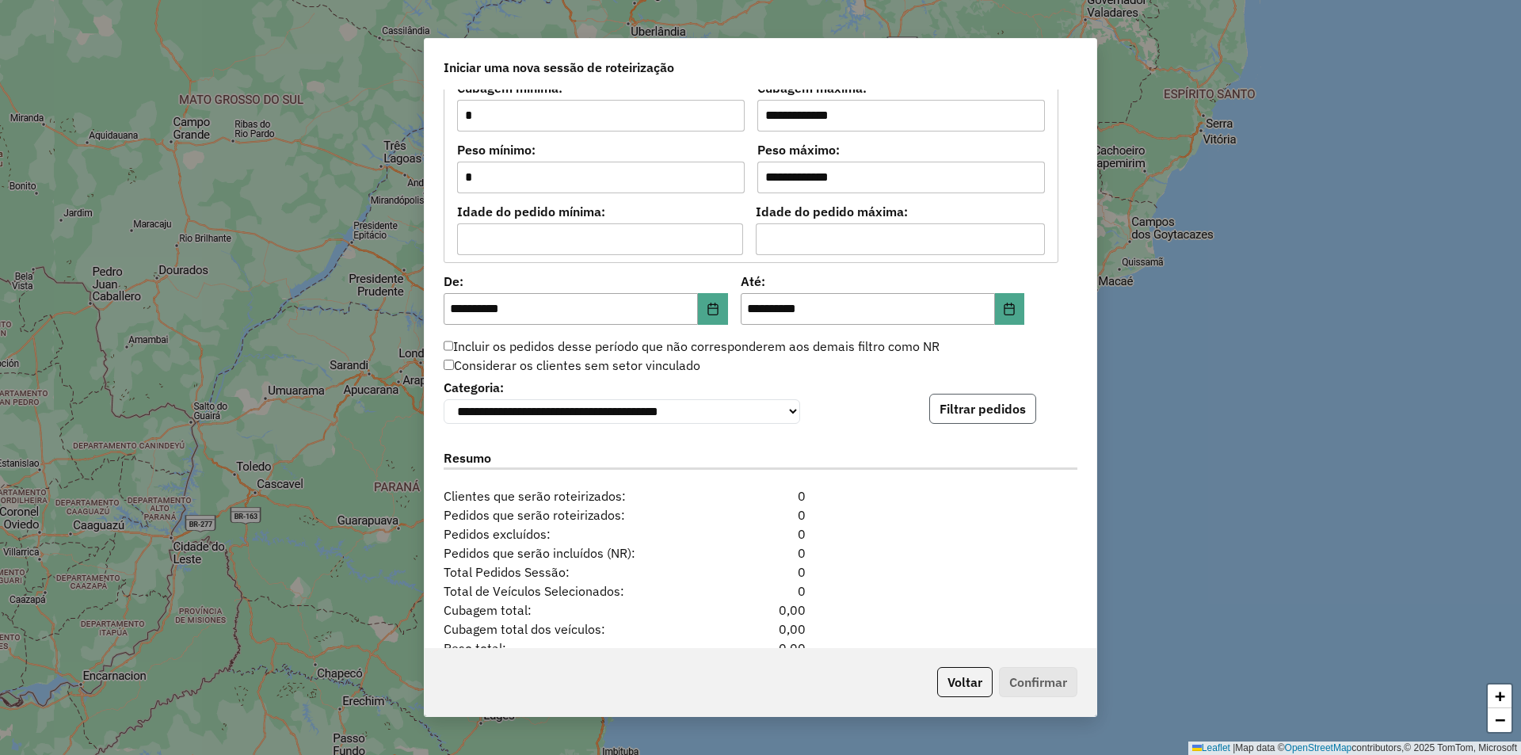
click at [972, 423] on button "Filtrar pedidos" at bounding box center [982, 409] width 107 height 30
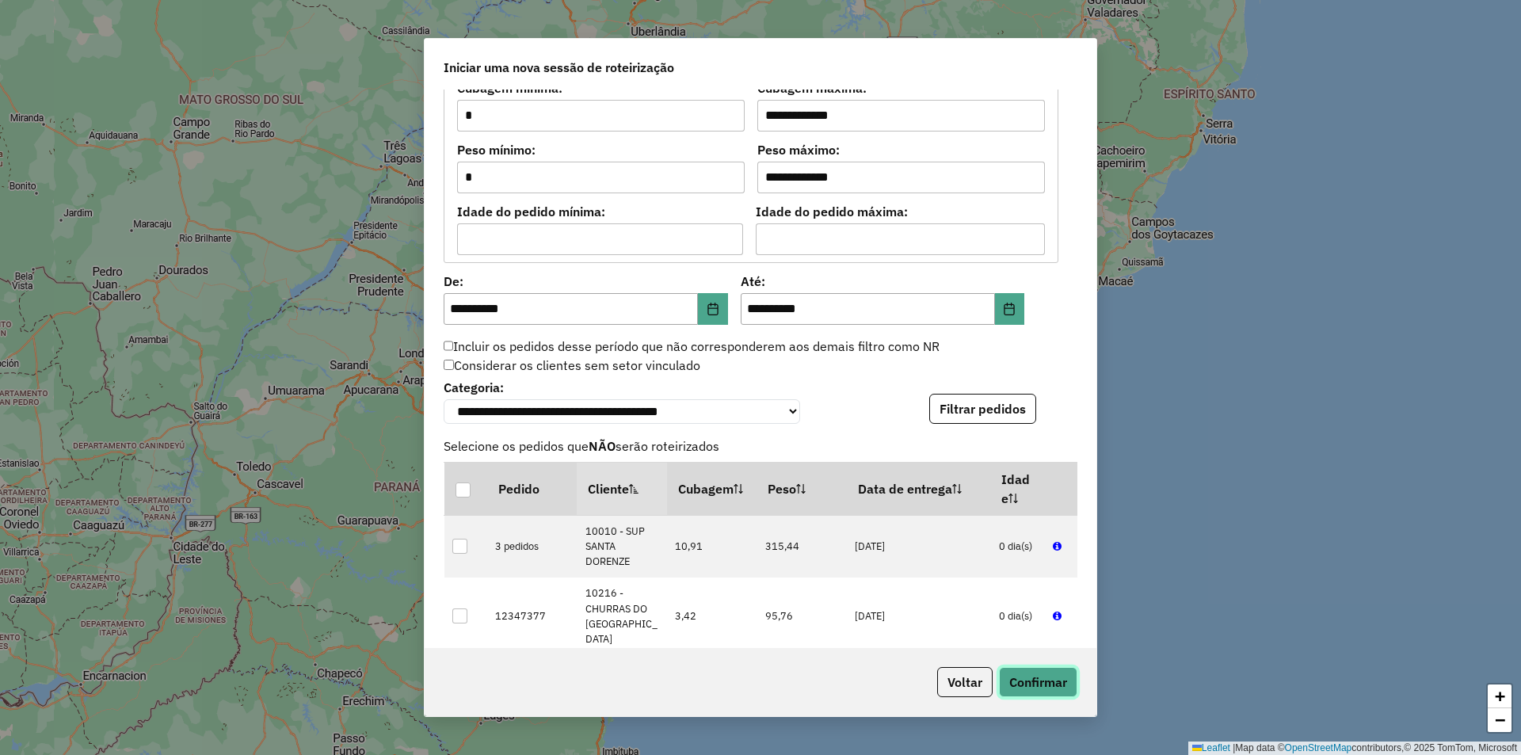
click at [1043, 688] on button "Confirmar" at bounding box center [1038, 682] width 78 height 30
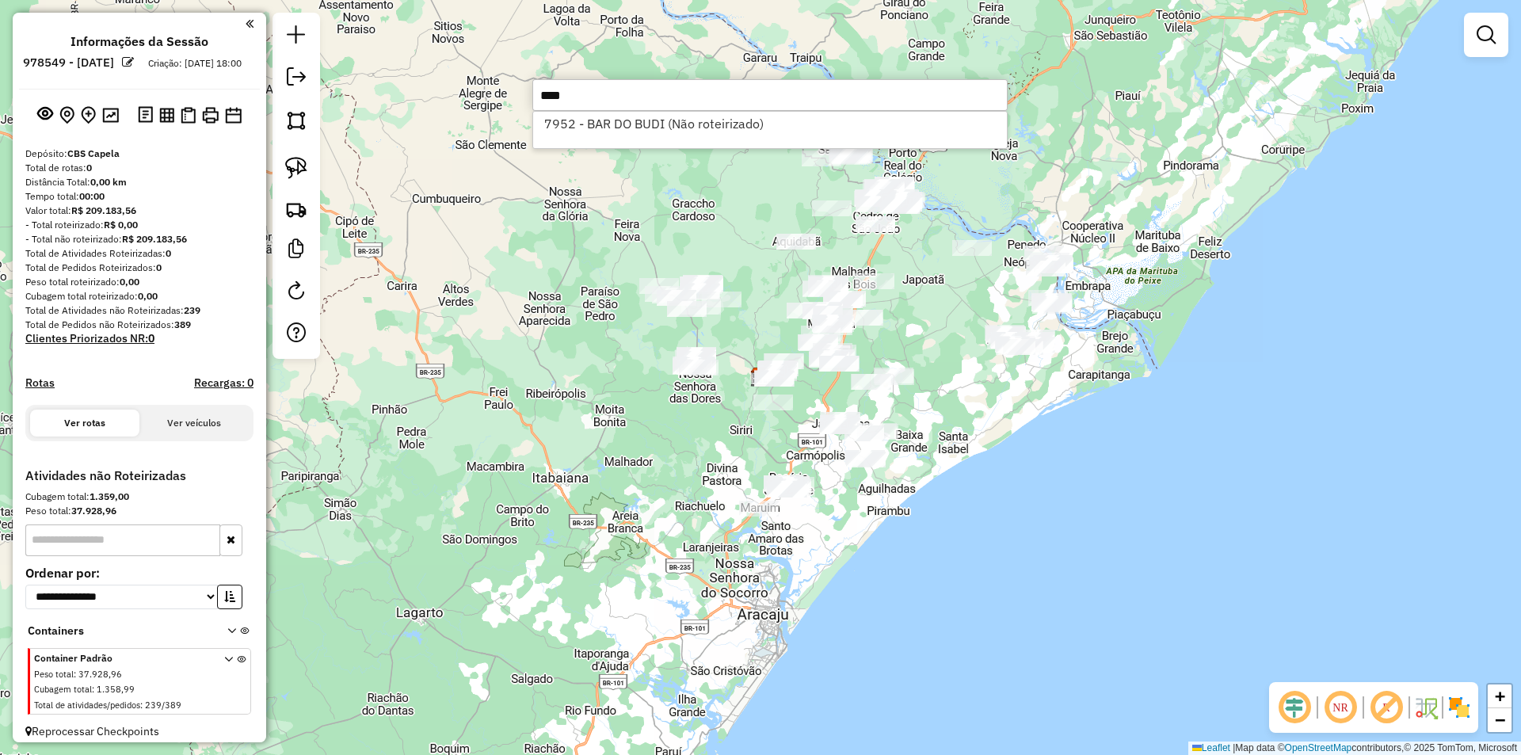
type input "****"
click at [652, 126] on li "7952 - BAR DO BUDI (Não roteirizado)" at bounding box center [770, 124] width 474 height 24
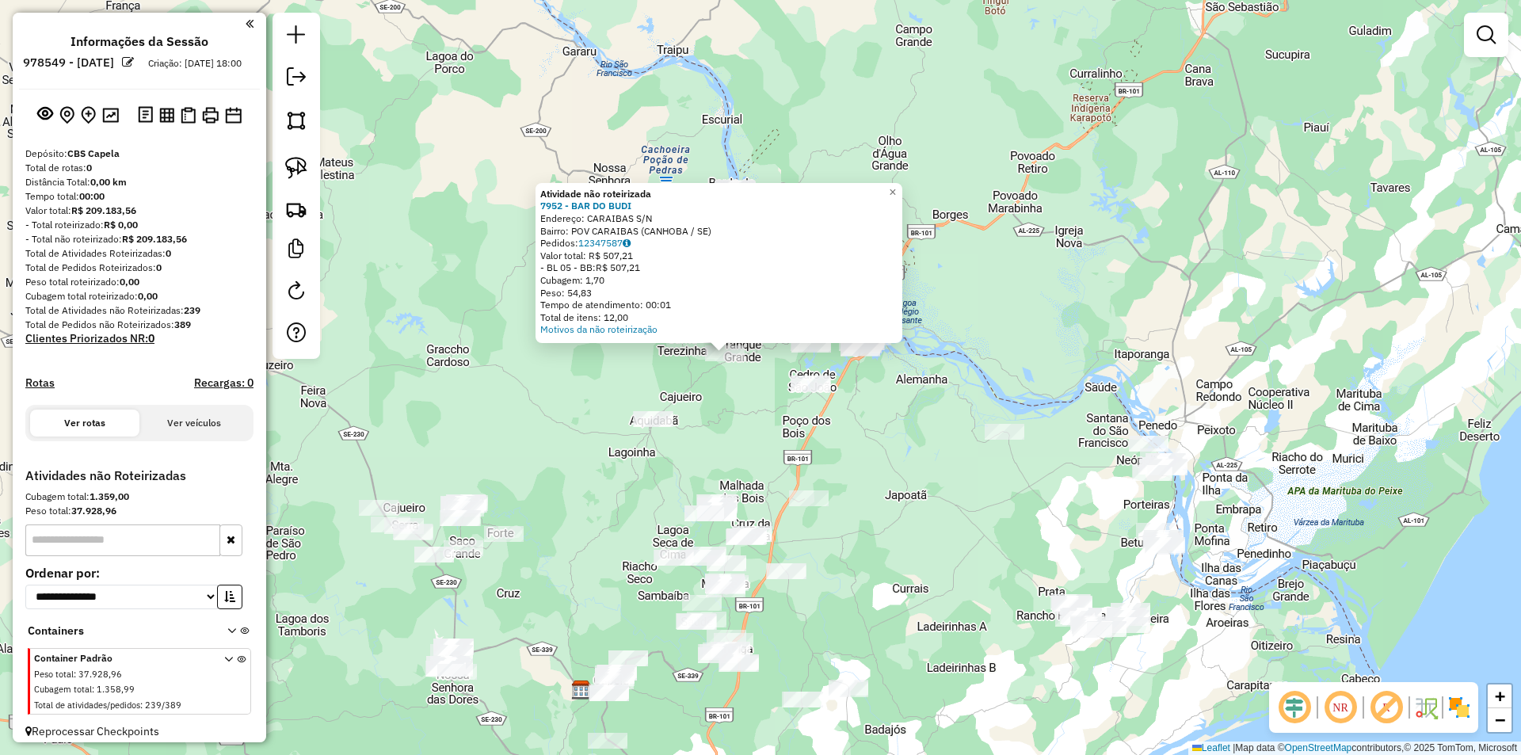
click at [877, 426] on div "Atividade não roteirizada 7952 - BAR DO BUDI Endereço: CARAIBAS S/N Bairro: POV…" at bounding box center [760, 377] width 1521 height 755
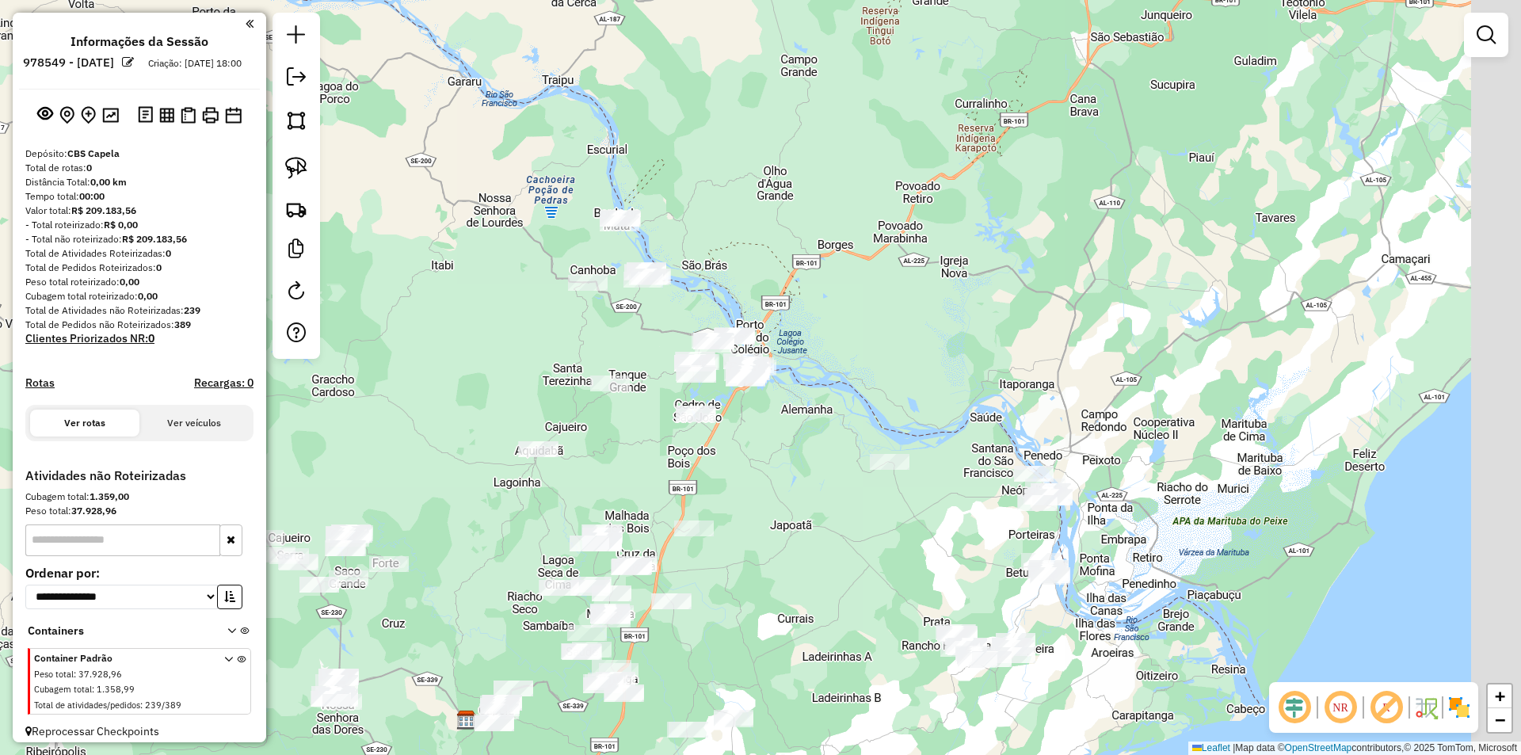
click at [772, 463] on div "Janela de atendimento Grade de atendimento Capacidade Transportadoras Veículos …" at bounding box center [760, 377] width 1521 height 755
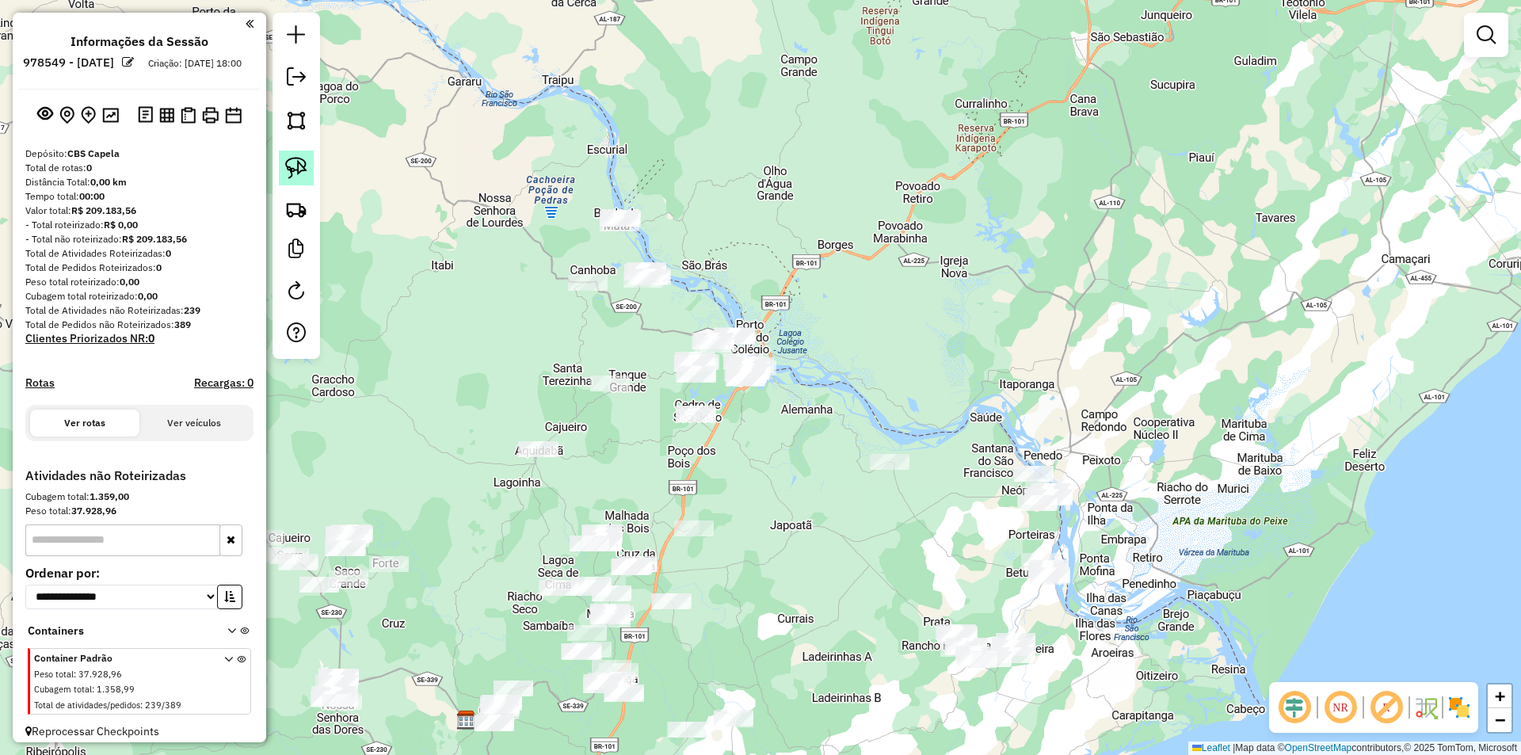
click at [295, 173] on img at bounding box center [296, 168] width 22 height 22
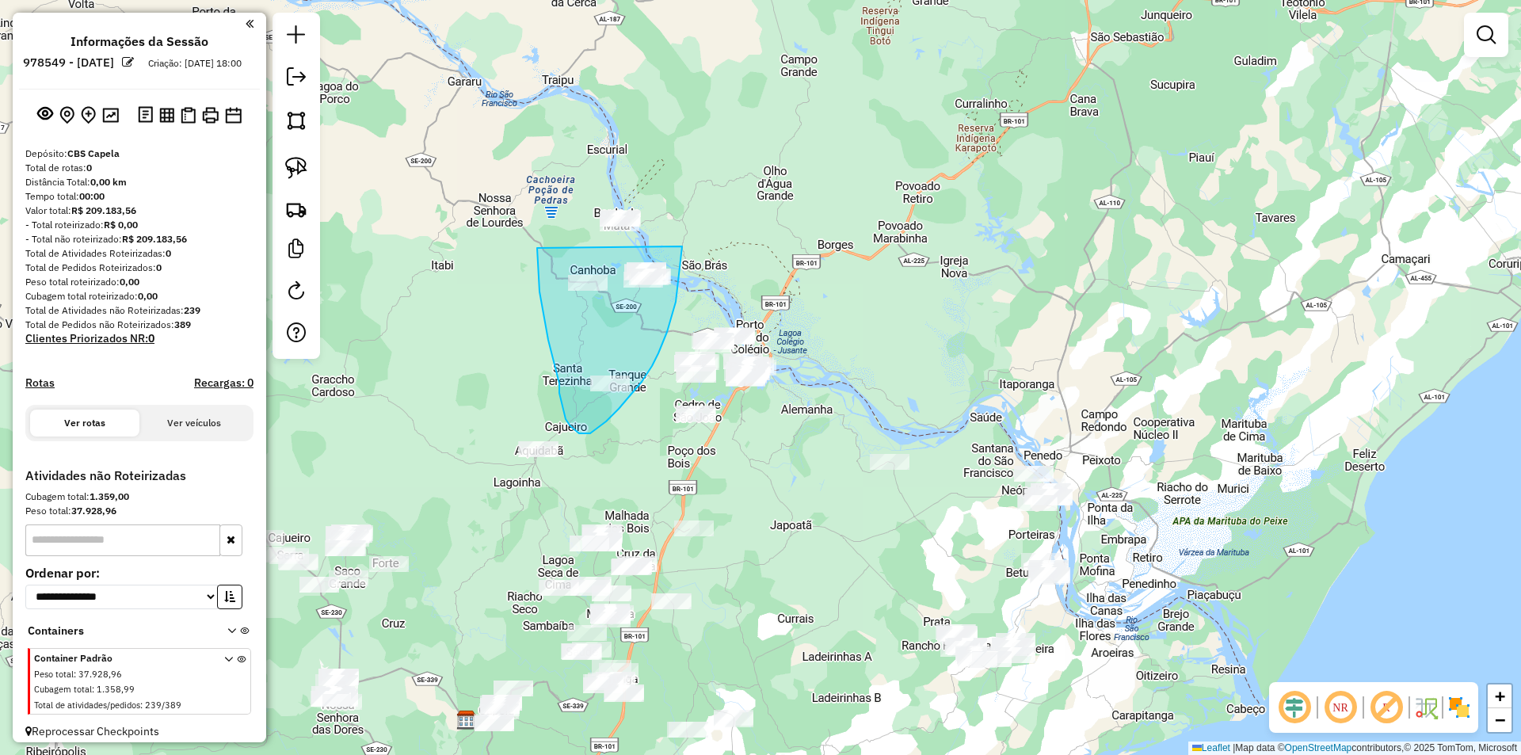
drag, startPoint x: 537, startPoint y: 248, endPoint x: 652, endPoint y: 134, distance: 161.9
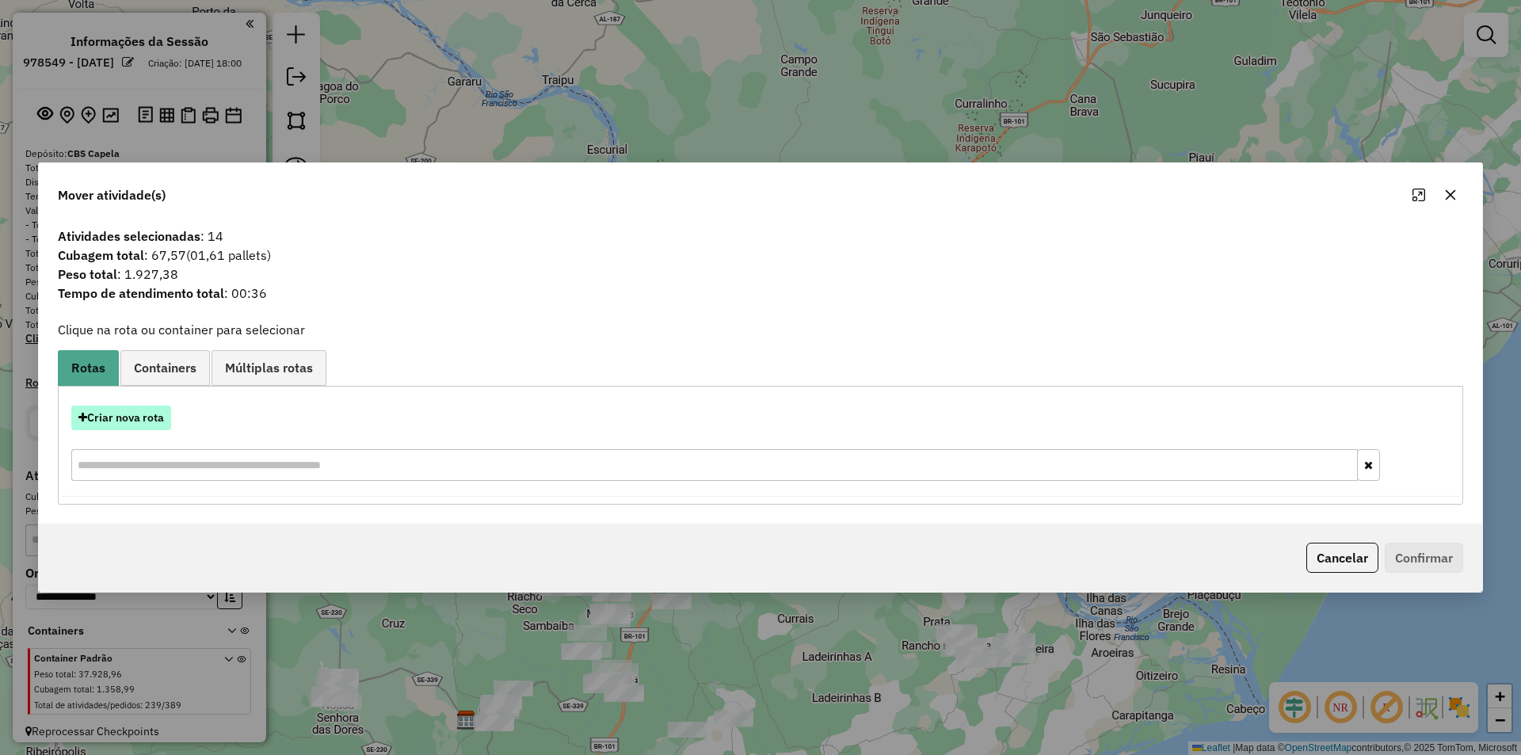
click at [140, 416] on button "Criar nova rota" at bounding box center [121, 418] width 100 height 25
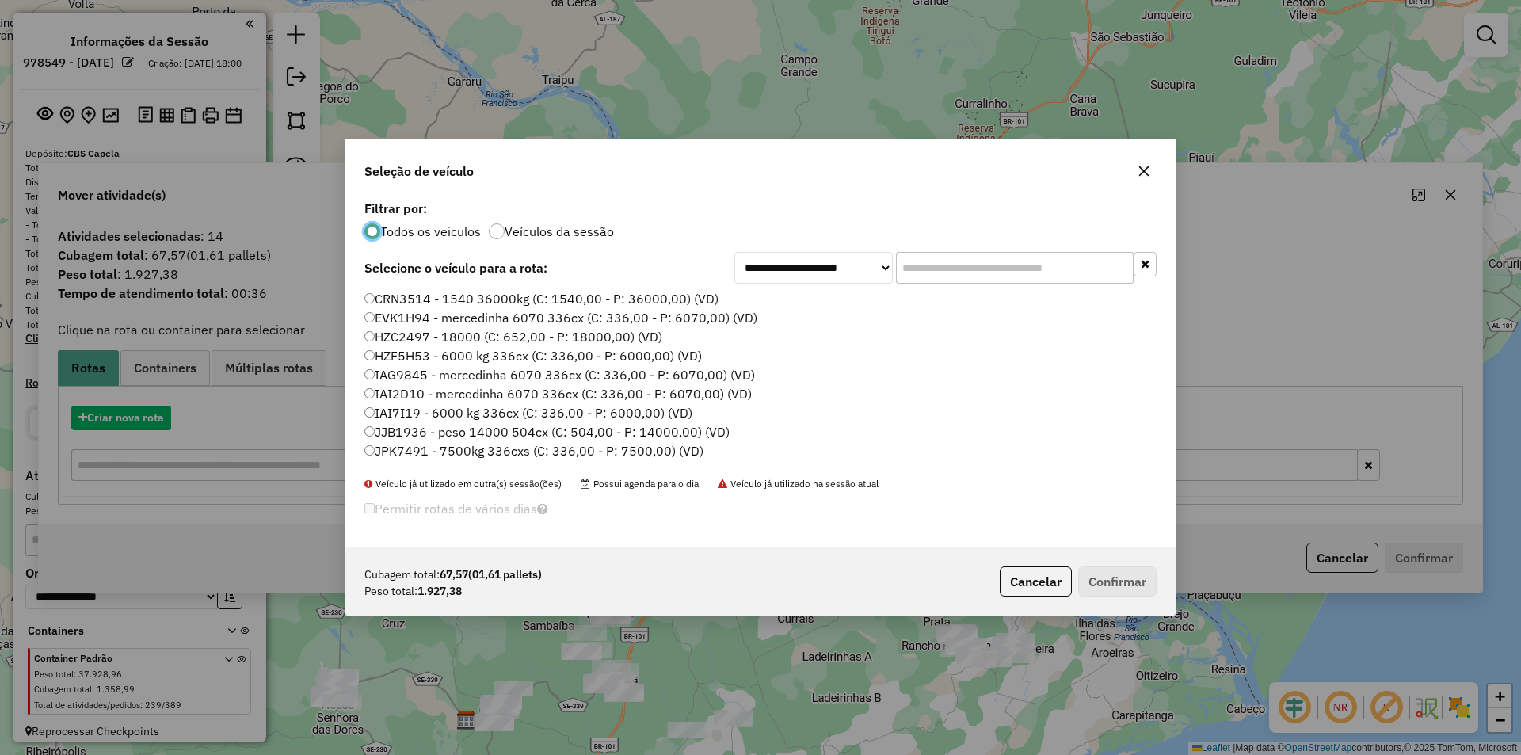
scroll to position [9, 5]
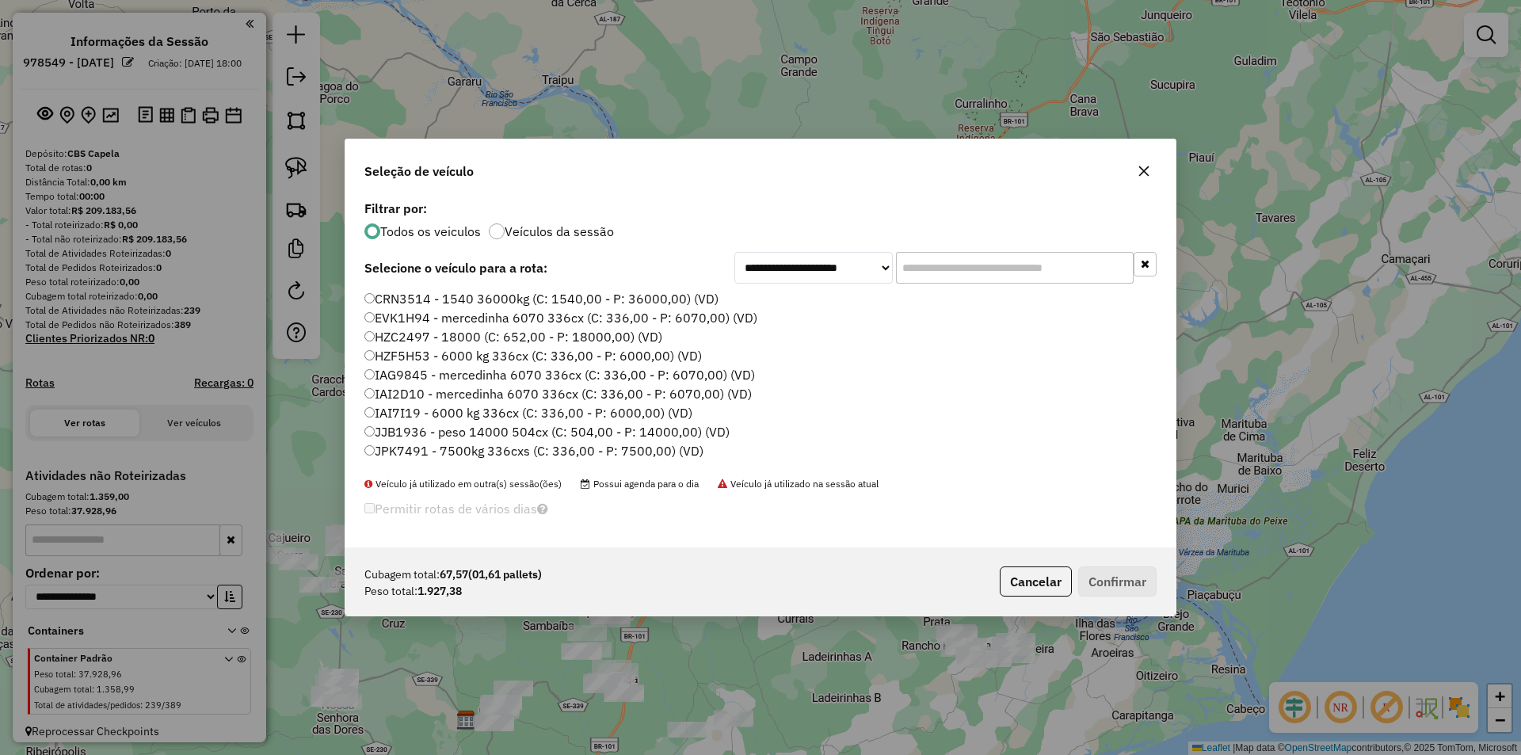
click at [925, 256] on input "text" at bounding box center [1015, 268] width 238 height 32
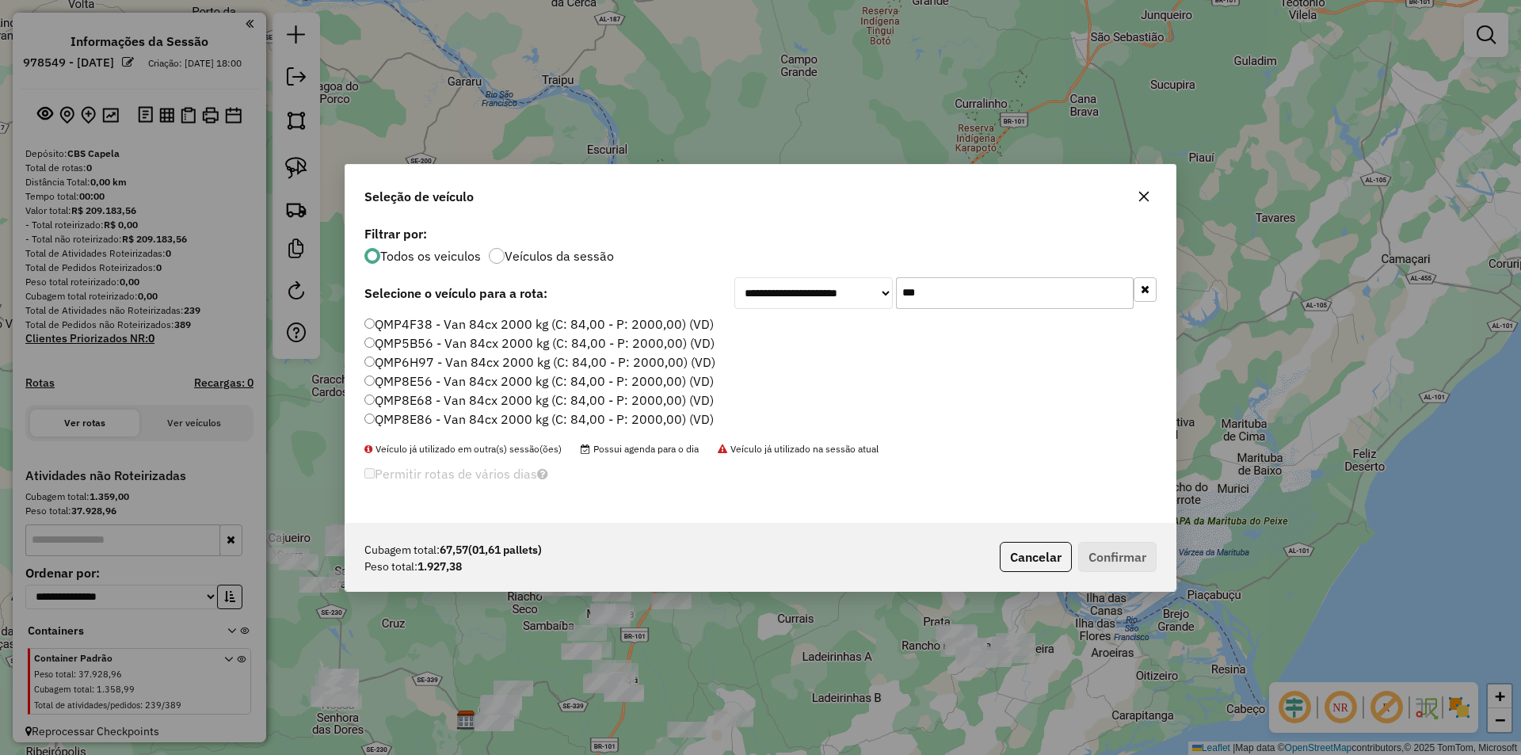
type input "***"
drag, startPoint x: 405, startPoint y: 363, endPoint x: 608, endPoint y: 460, distance: 225.0
click at [405, 363] on label "QMP6H97 - Van 84cx 2000 kg (C: 84,00 - P: 2000,00) (VD)" at bounding box center [539, 362] width 351 height 19
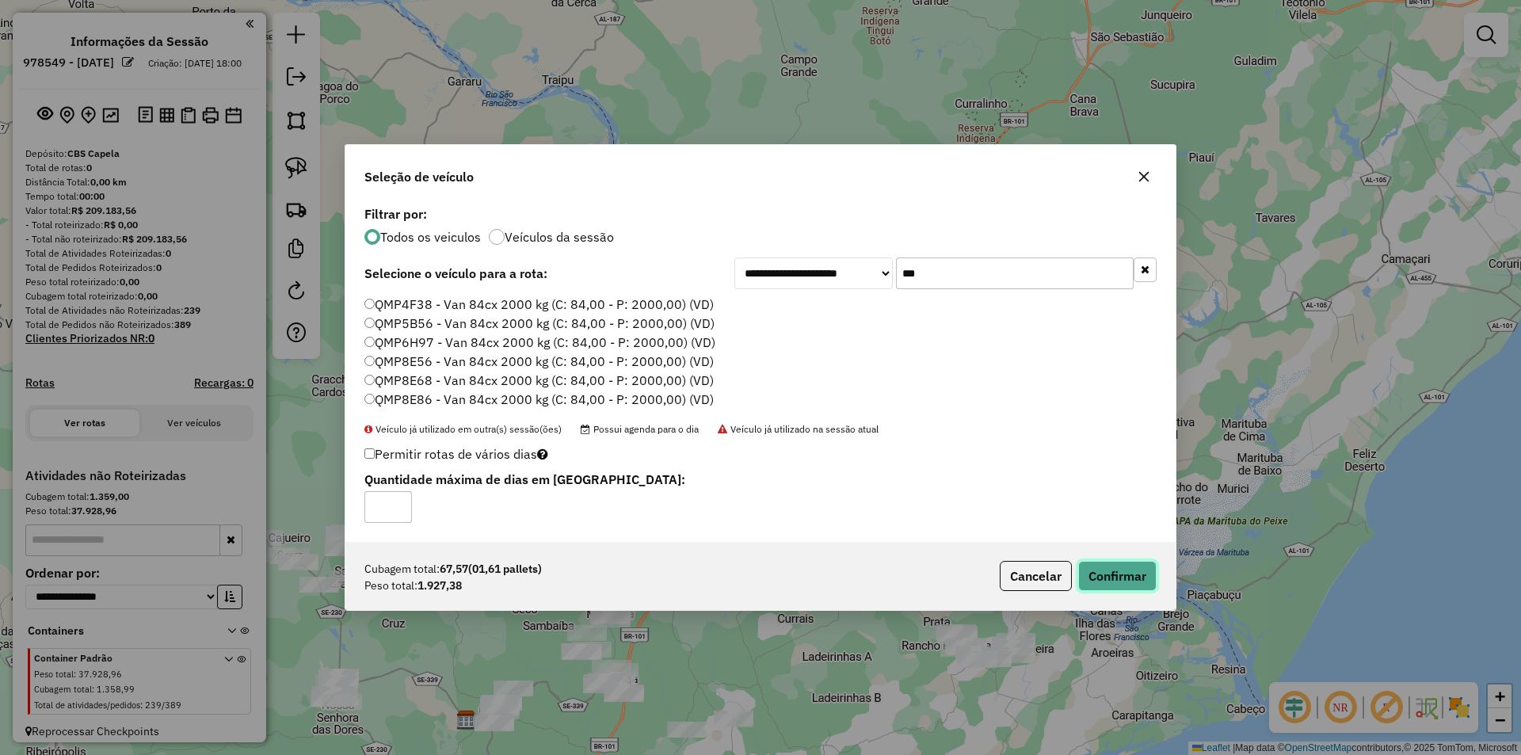
click at [1110, 578] on button "Confirmar" at bounding box center [1117, 576] width 78 height 30
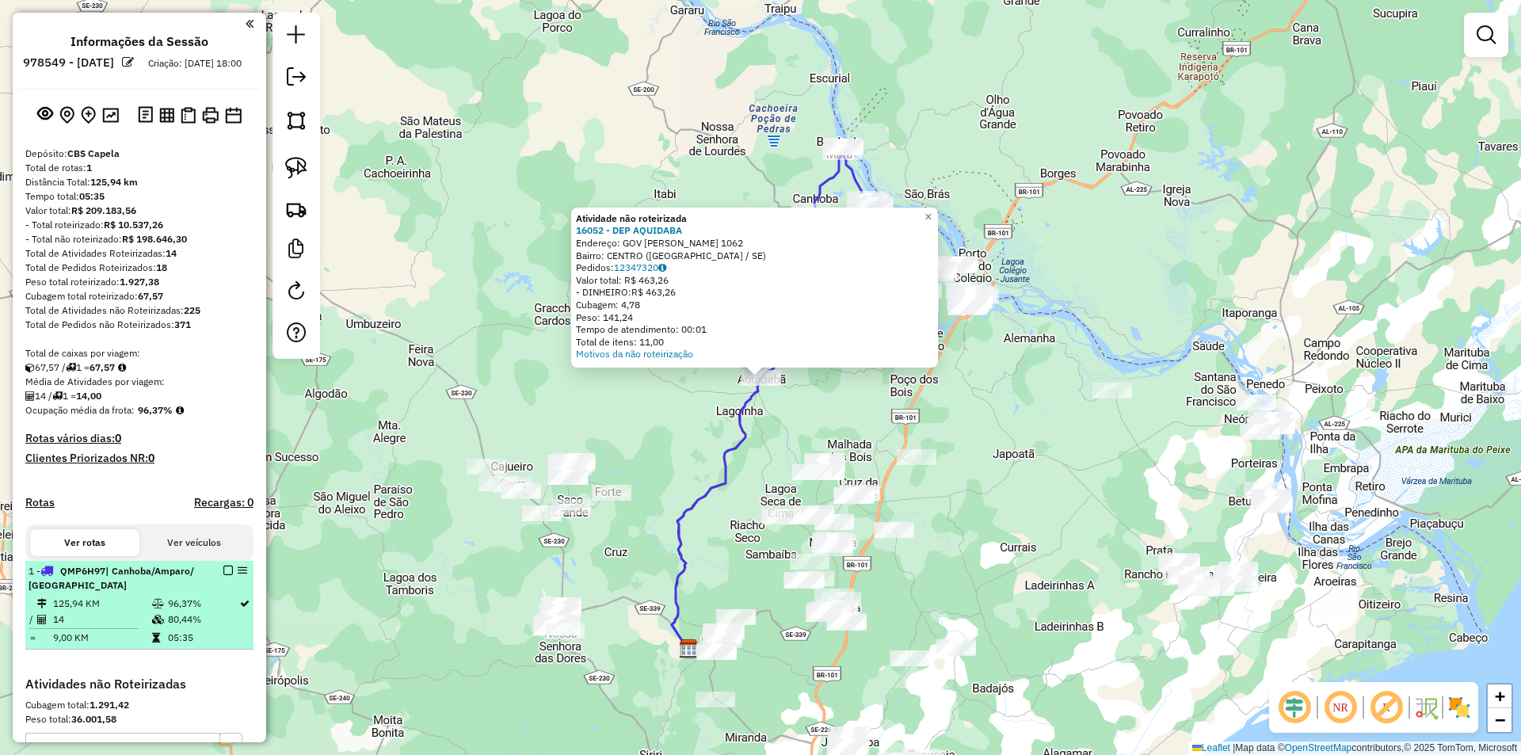
click at [191, 593] on div "1 - QMP6H97 | Canhoba/Amparo/ Lourdes" at bounding box center [113, 578] width 168 height 29
select select "**********"
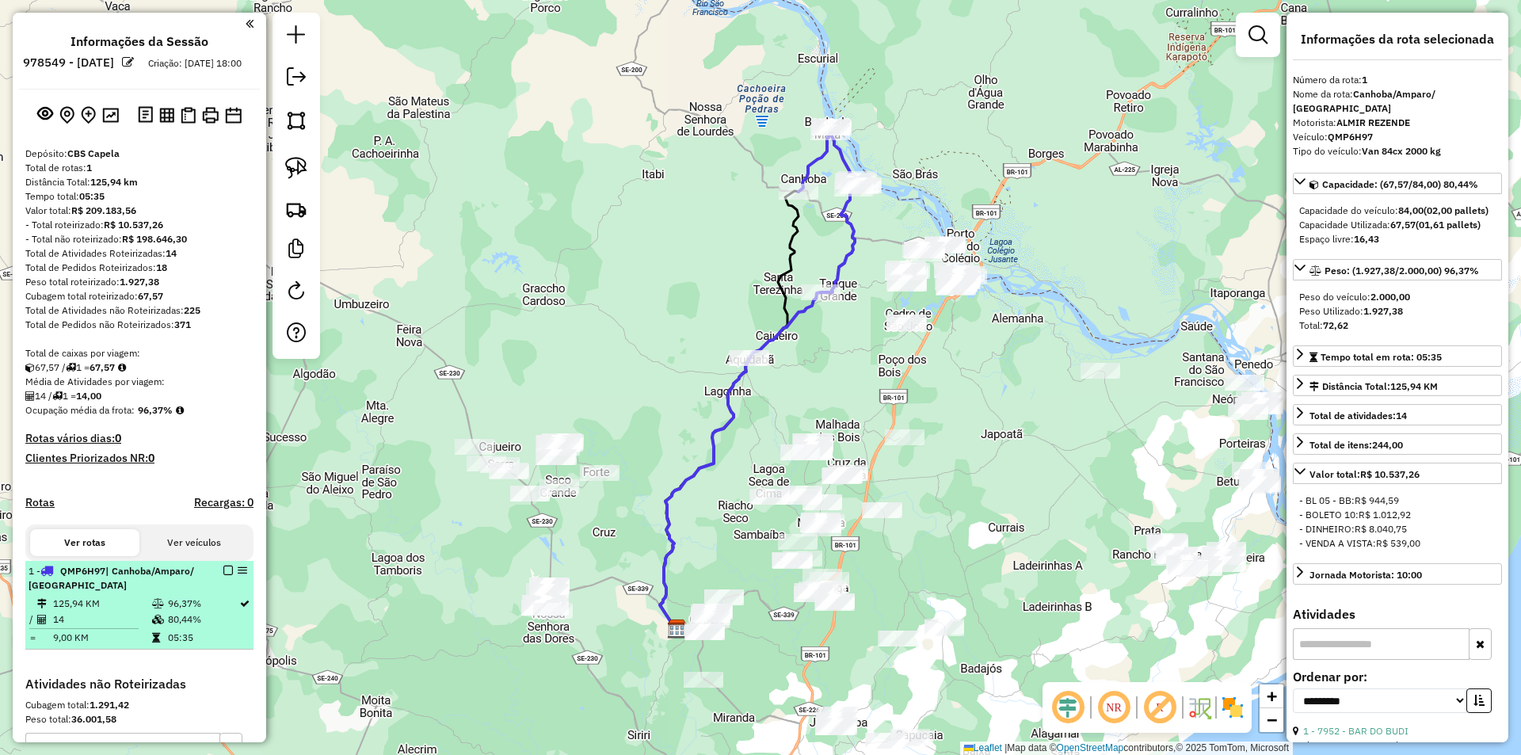
click at [223, 575] on em at bounding box center [228, 571] width 10 height 10
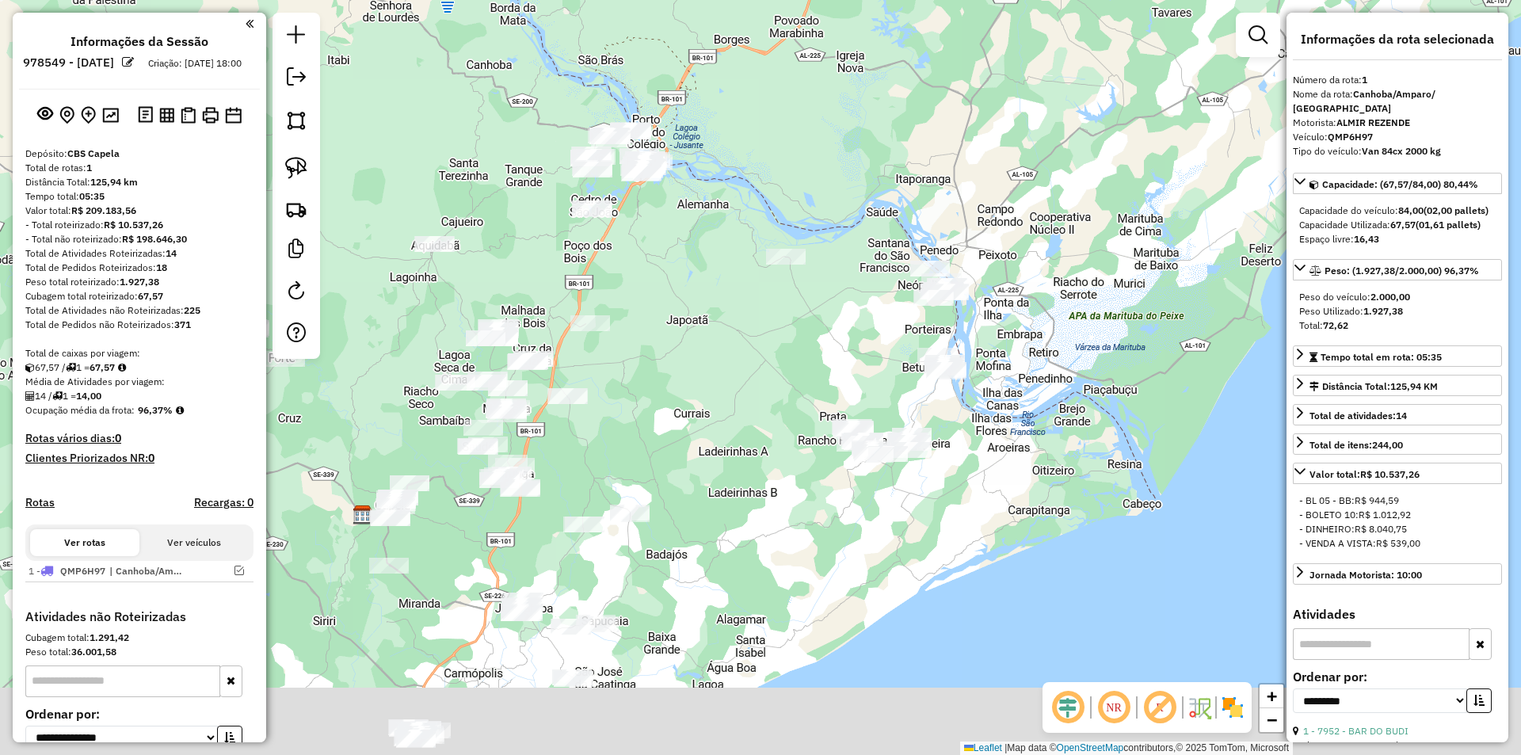
drag, startPoint x: 1024, startPoint y: 429, endPoint x: 618, endPoint y: 229, distance: 452.8
click at [617, 229] on div "Janela de atendimento Grade de atendimento Capacidade Transportadoras Veículos …" at bounding box center [760, 377] width 1521 height 755
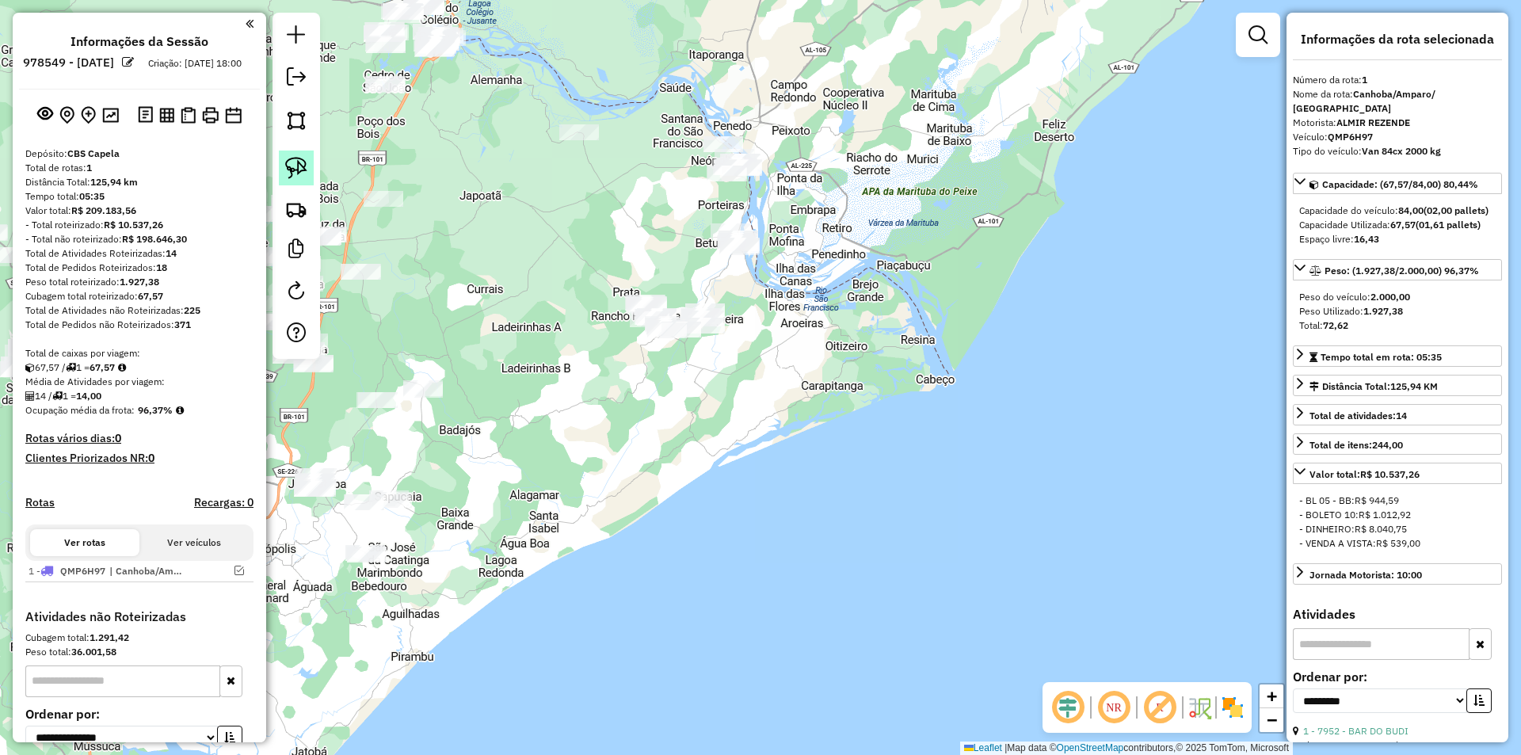
click at [288, 164] on img at bounding box center [296, 168] width 22 height 22
drag, startPoint x: 463, startPoint y: 310, endPoint x: 576, endPoint y: 291, distance: 114.1
click at [583, 299] on div "Janela de atendimento Grade de atendimento Capacidade Transportadoras Veículos …" at bounding box center [760, 377] width 1521 height 755
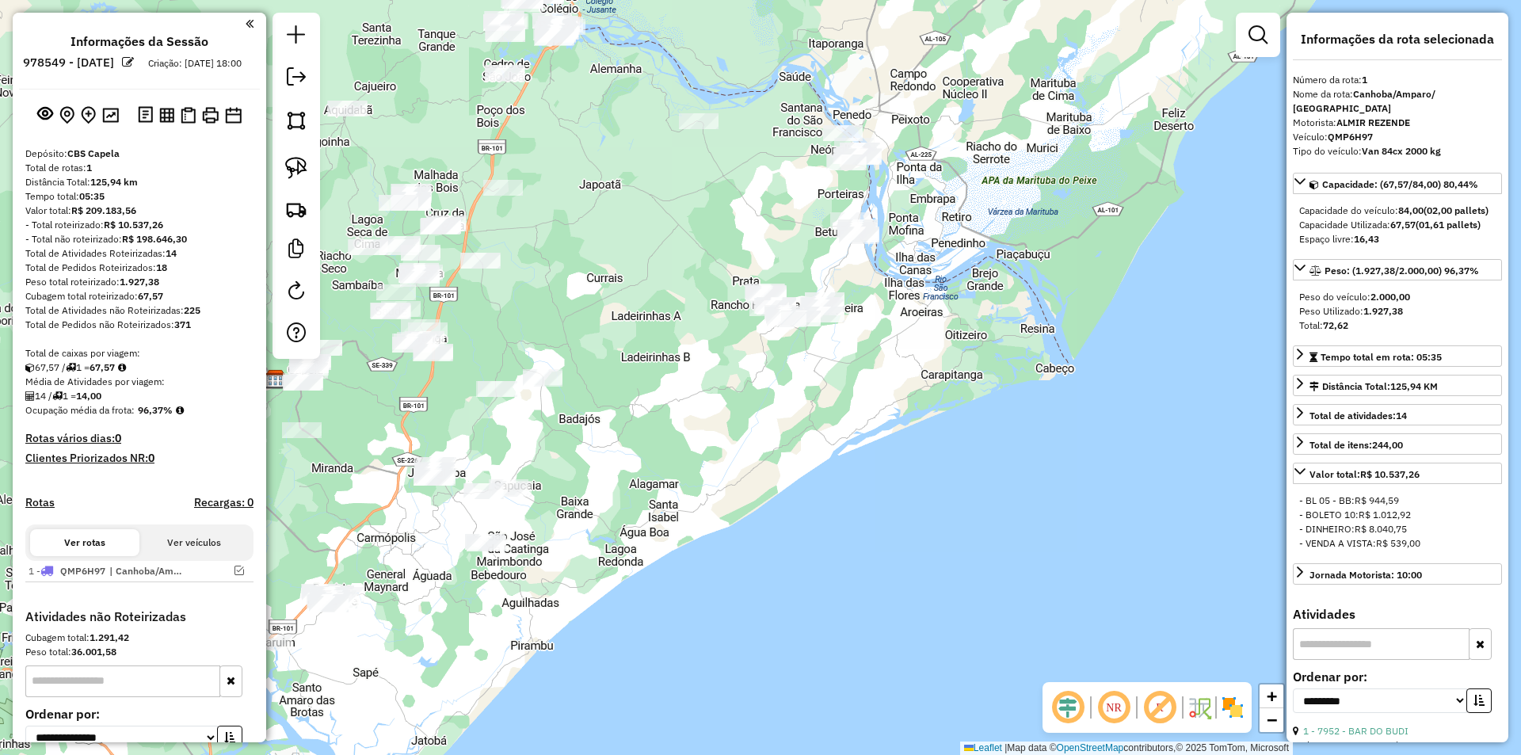
click at [486, 276] on div "Janela de atendimento Grade de atendimento Capacidade Transportadoras Veículos …" at bounding box center [760, 377] width 1521 height 755
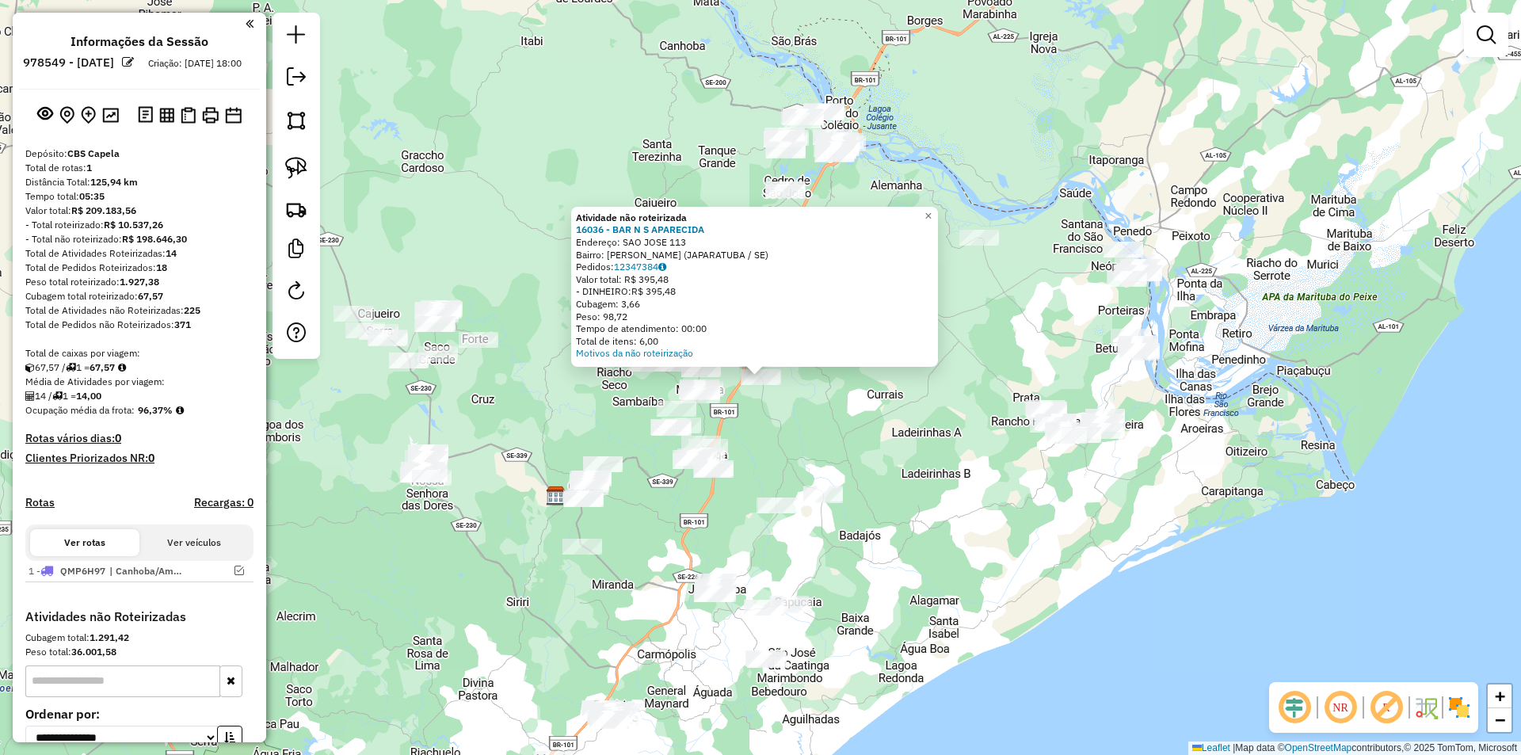
click at [780, 385] on div at bounding box center [762, 377] width 40 height 16
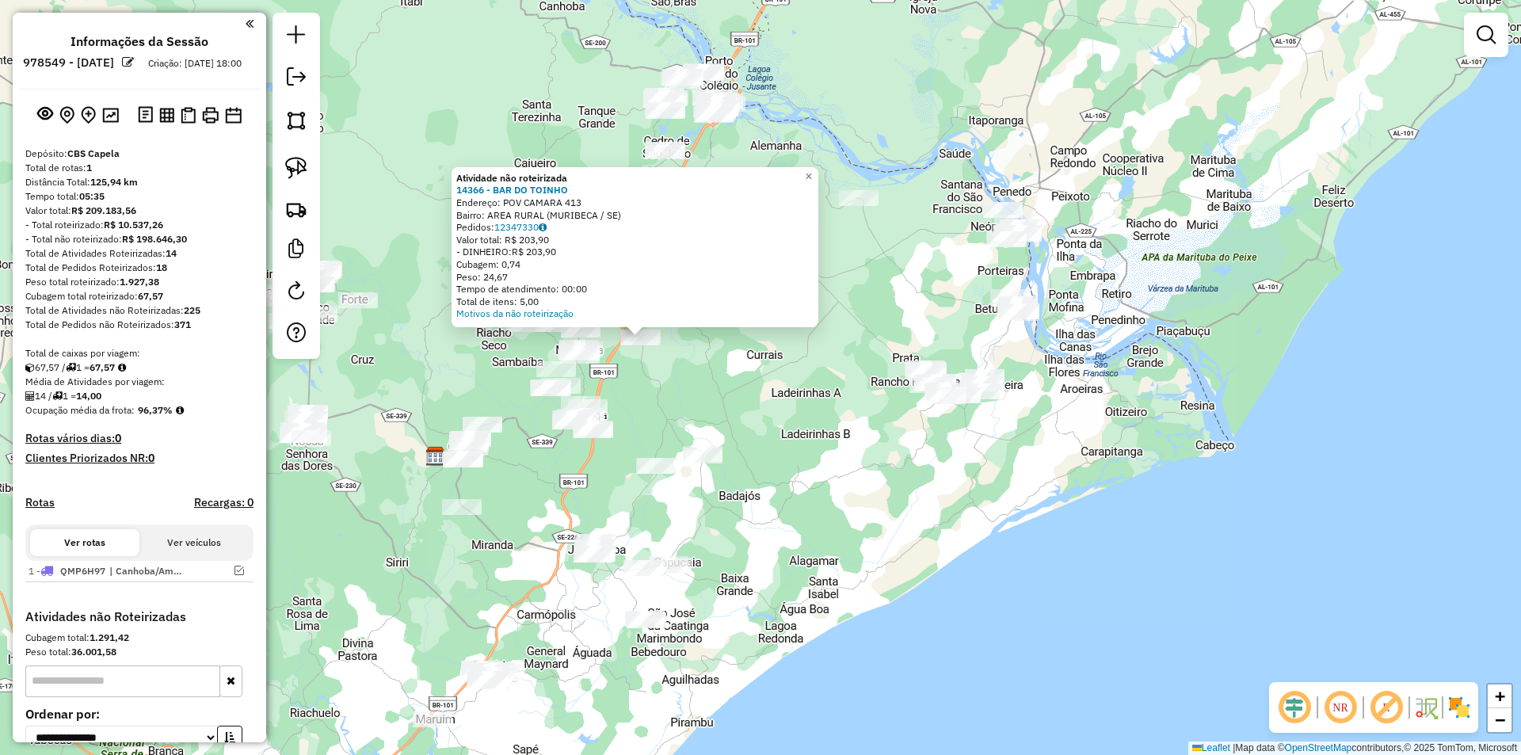
drag, startPoint x: 870, startPoint y: 411, endPoint x: 750, endPoint y: 372, distance: 126.0
click at [750, 372] on div "Atividade não roteirizada 14366 - BAR DO TOINHO Endereço: POV CAMARA 413 Bairro…" at bounding box center [760, 377] width 1521 height 755
drag, startPoint x: 286, startPoint y: 165, endPoint x: 327, endPoint y: 192, distance: 49.2
click at [287, 165] on img at bounding box center [296, 168] width 22 height 22
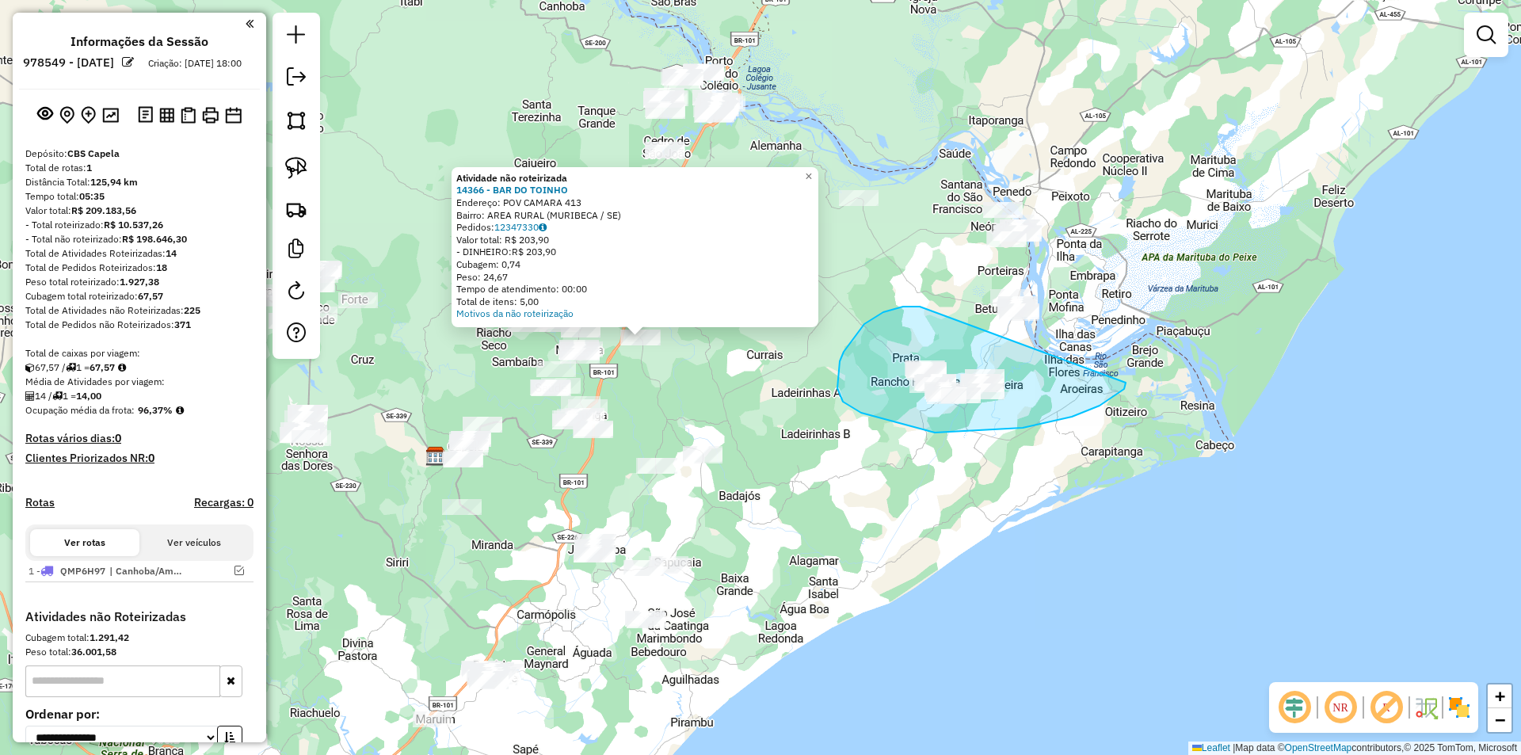
drag, startPoint x: 844, startPoint y: 352, endPoint x: 1126, endPoint y: 382, distance: 283.6
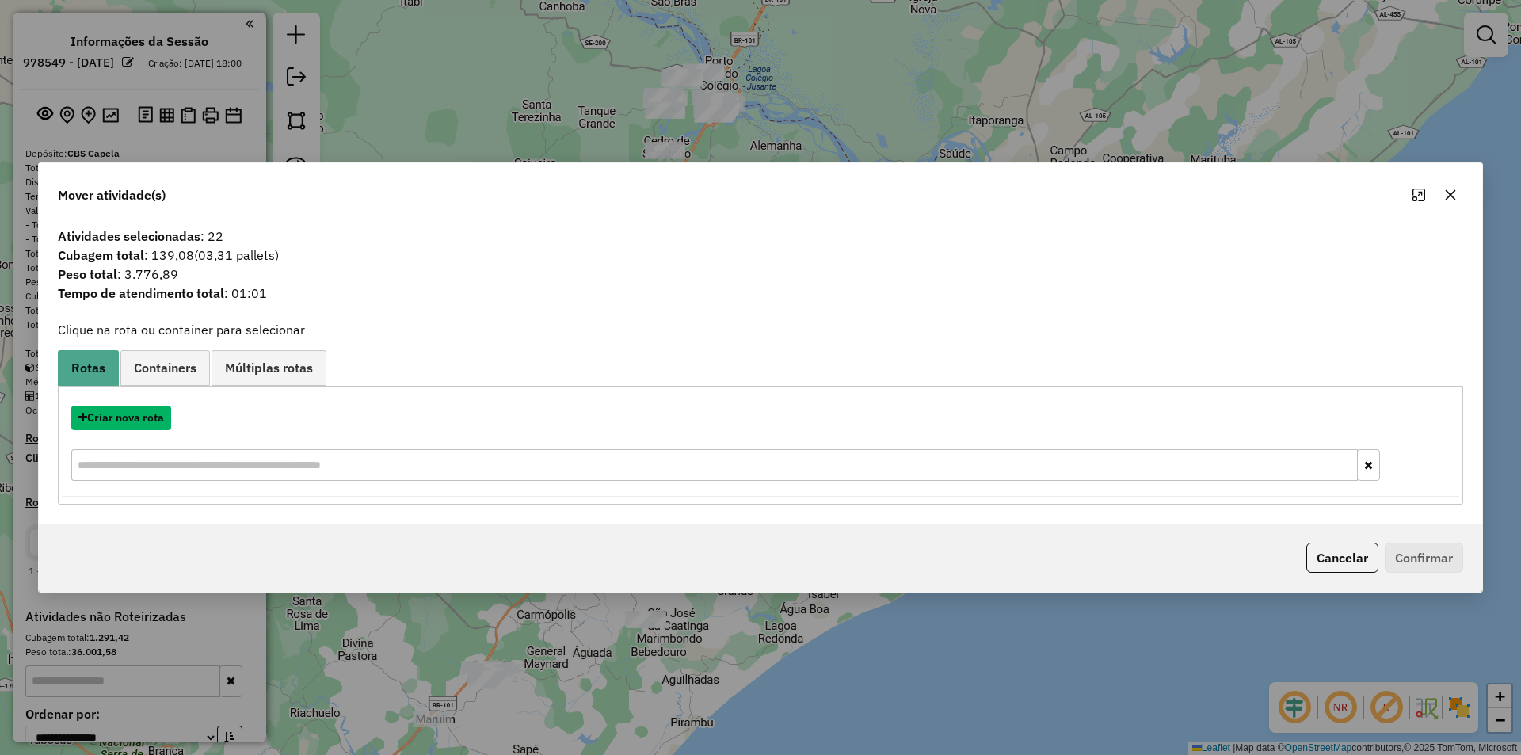
click at [126, 423] on button "Criar nova rota" at bounding box center [121, 418] width 100 height 25
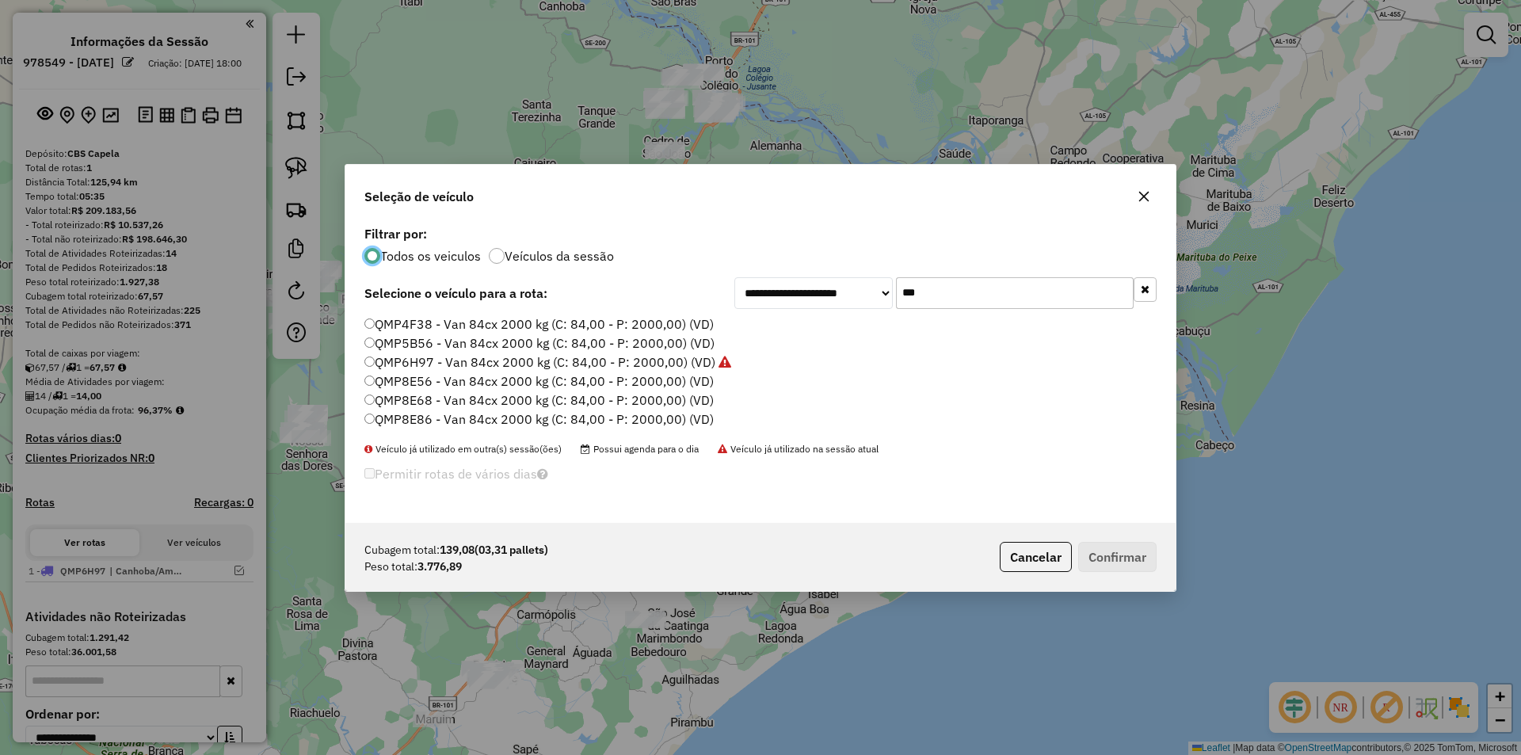
click at [1001, 292] on input "***" at bounding box center [1015, 293] width 238 height 32
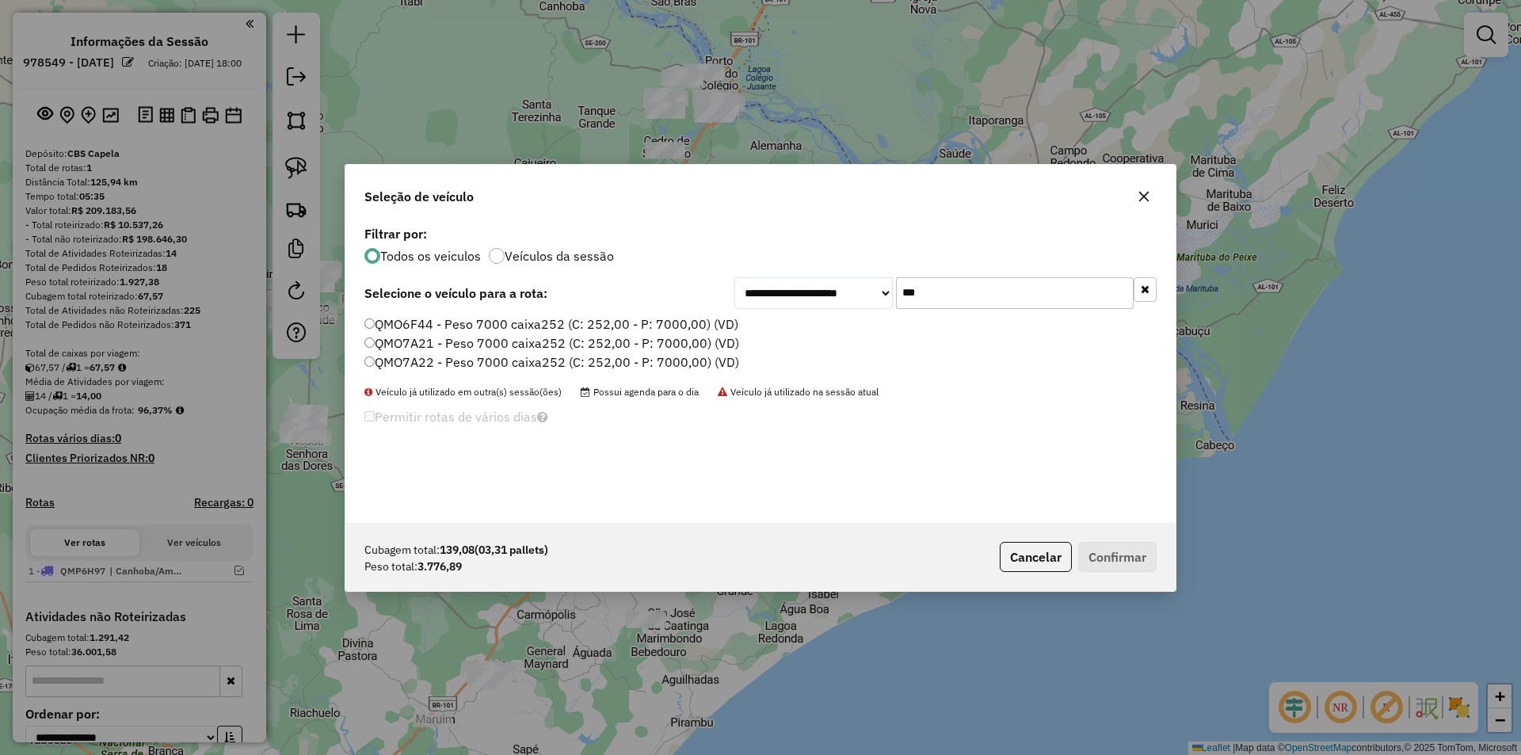
type input "***"
click at [482, 346] on label "QMO7A21 - Peso 7000 caixa252 (C: 252,00 - P: 7000,00) (VD)" at bounding box center [551, 343] width 375 height 19
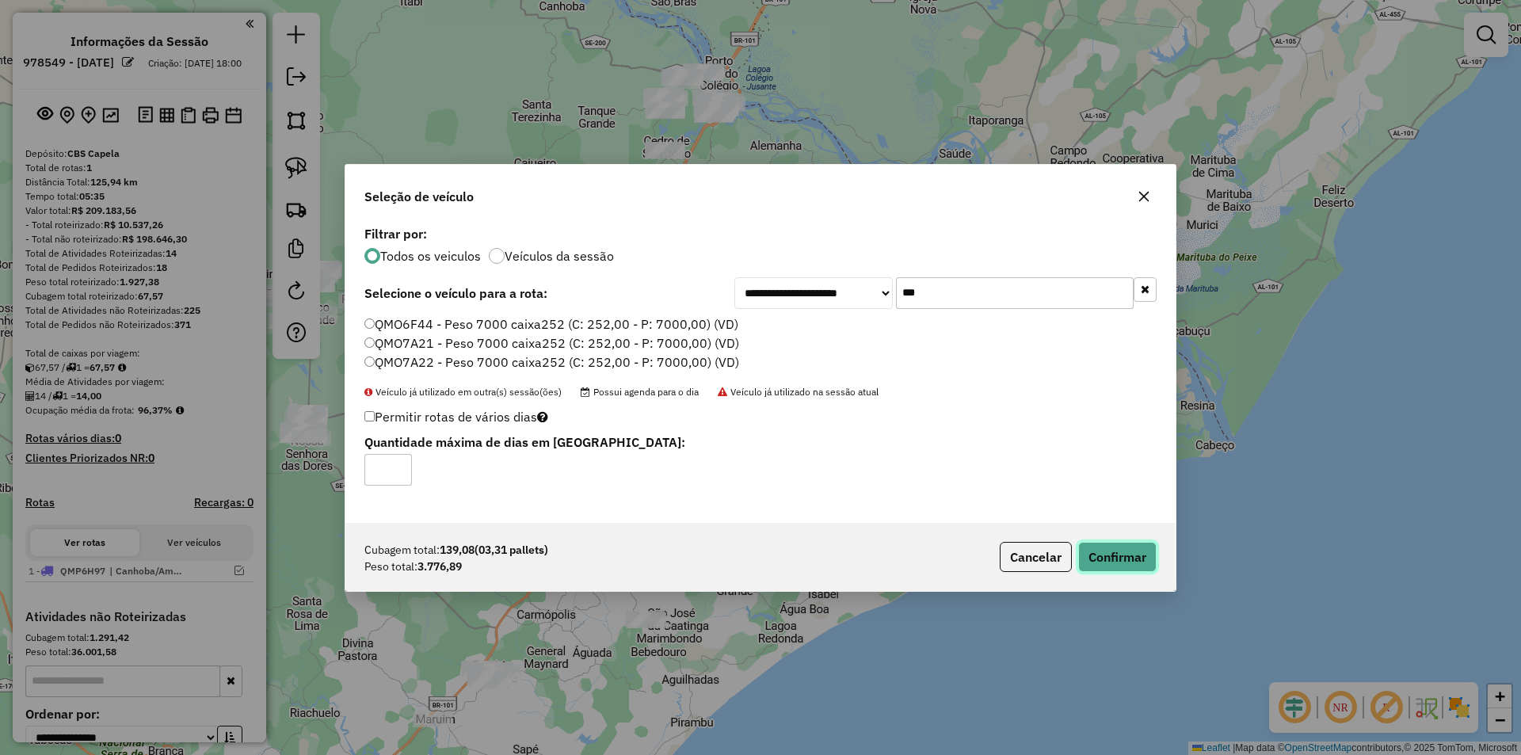
click at [1101, 547] on button "Confirmar" at bounding box center [1117, 557] width 78 height 30
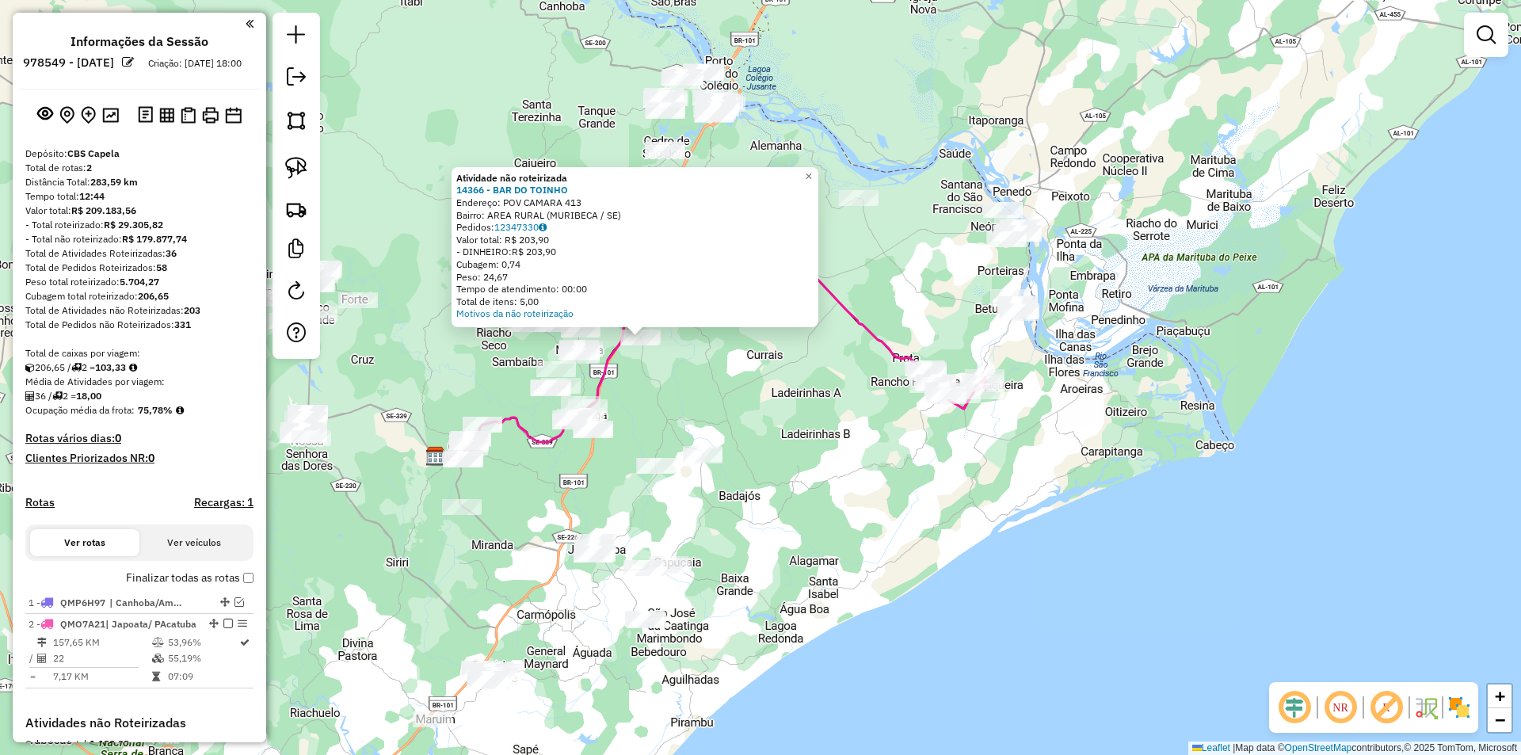
click at [736, 420] on div "Atividade não roteirizada 14366 - BAR DO TOINHO Endereço: POV CAMARA 413 Bairro…" at bounding box center [760, 377] width 1521 height 755
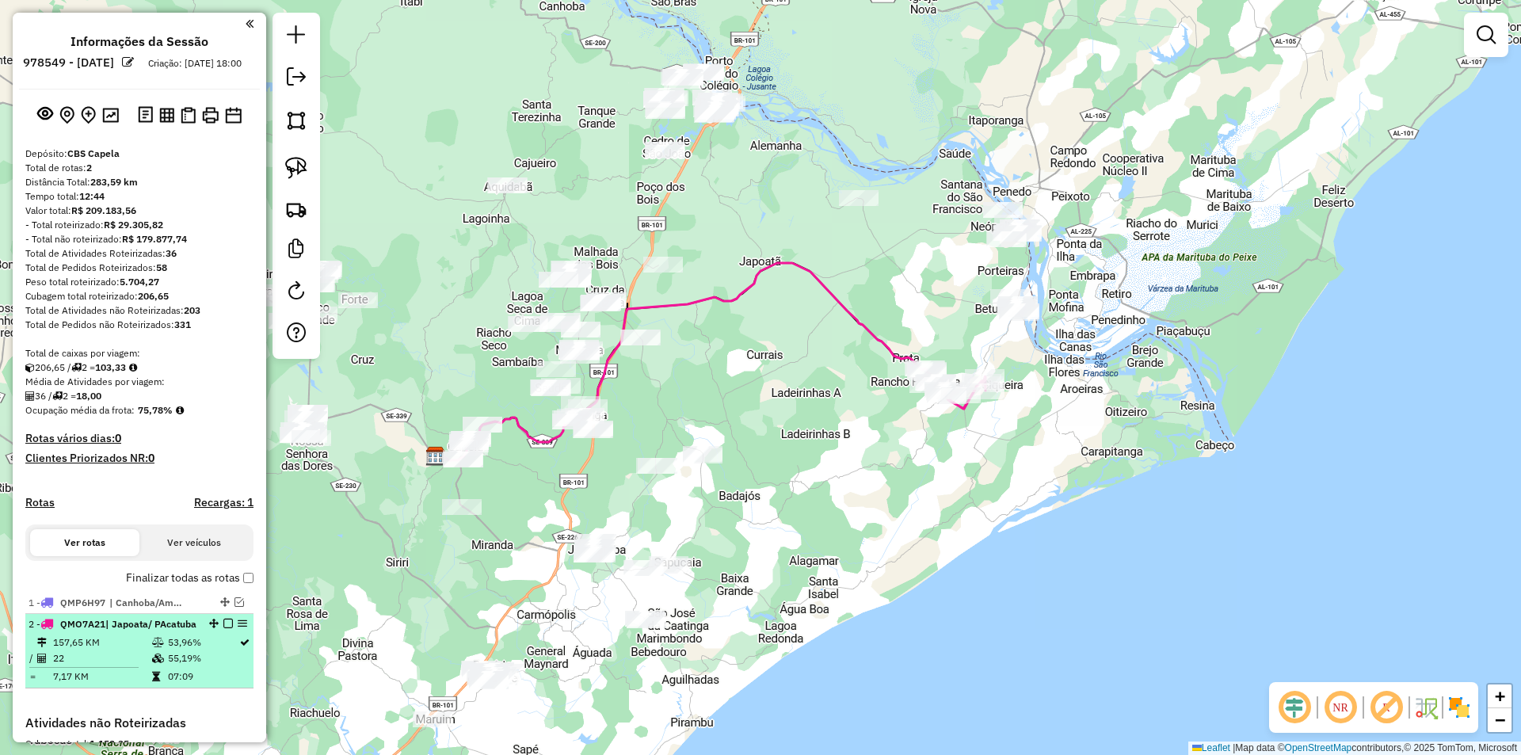
drag, startPoint x: 223, startPoint y: 636, endPoint x: 284, endPoint y: 586, distance: 78.8
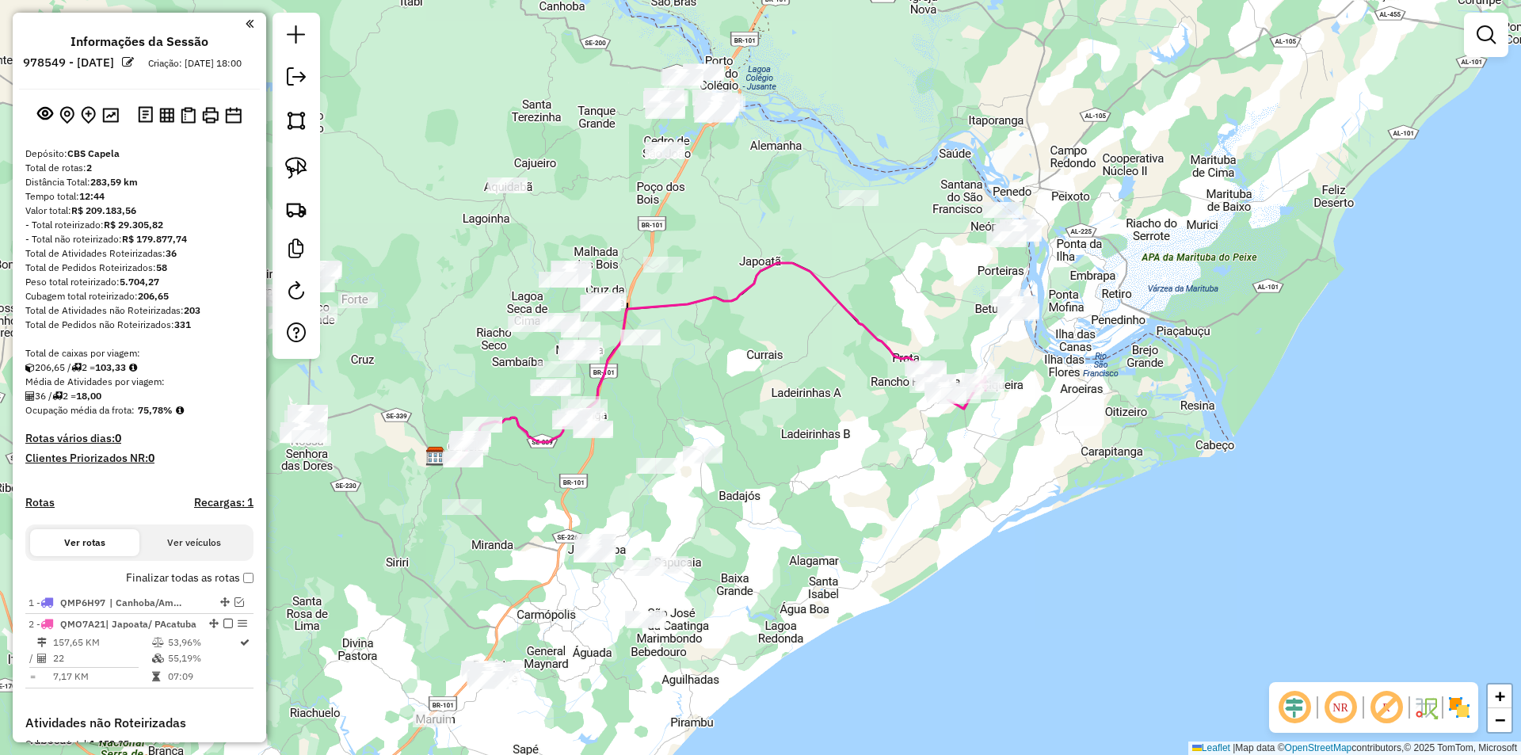
click at [223, 628] on em at bounding box center [228, 624] width 10 height 10
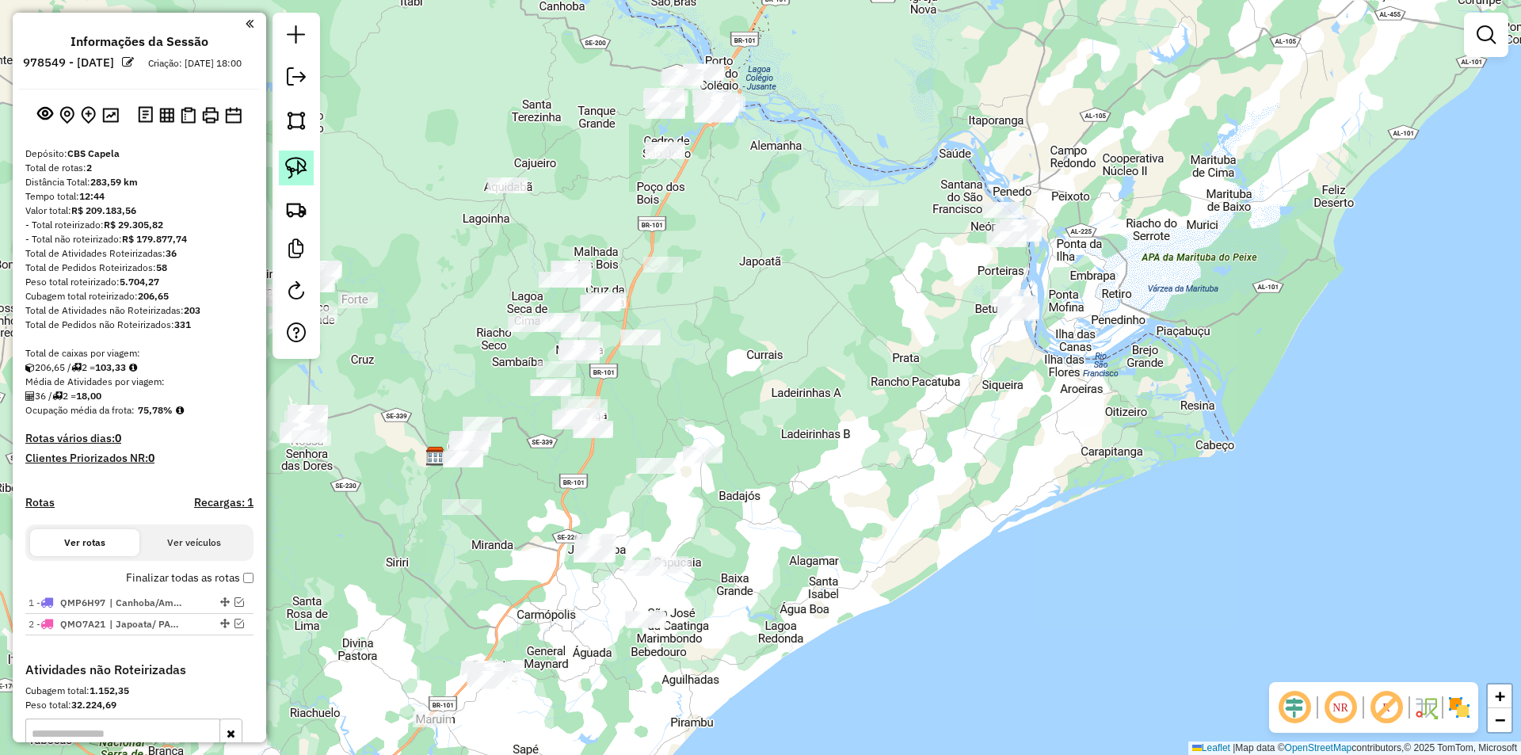
click at [300, 173] on img at bounding box center [296, 168] width 22 height 22
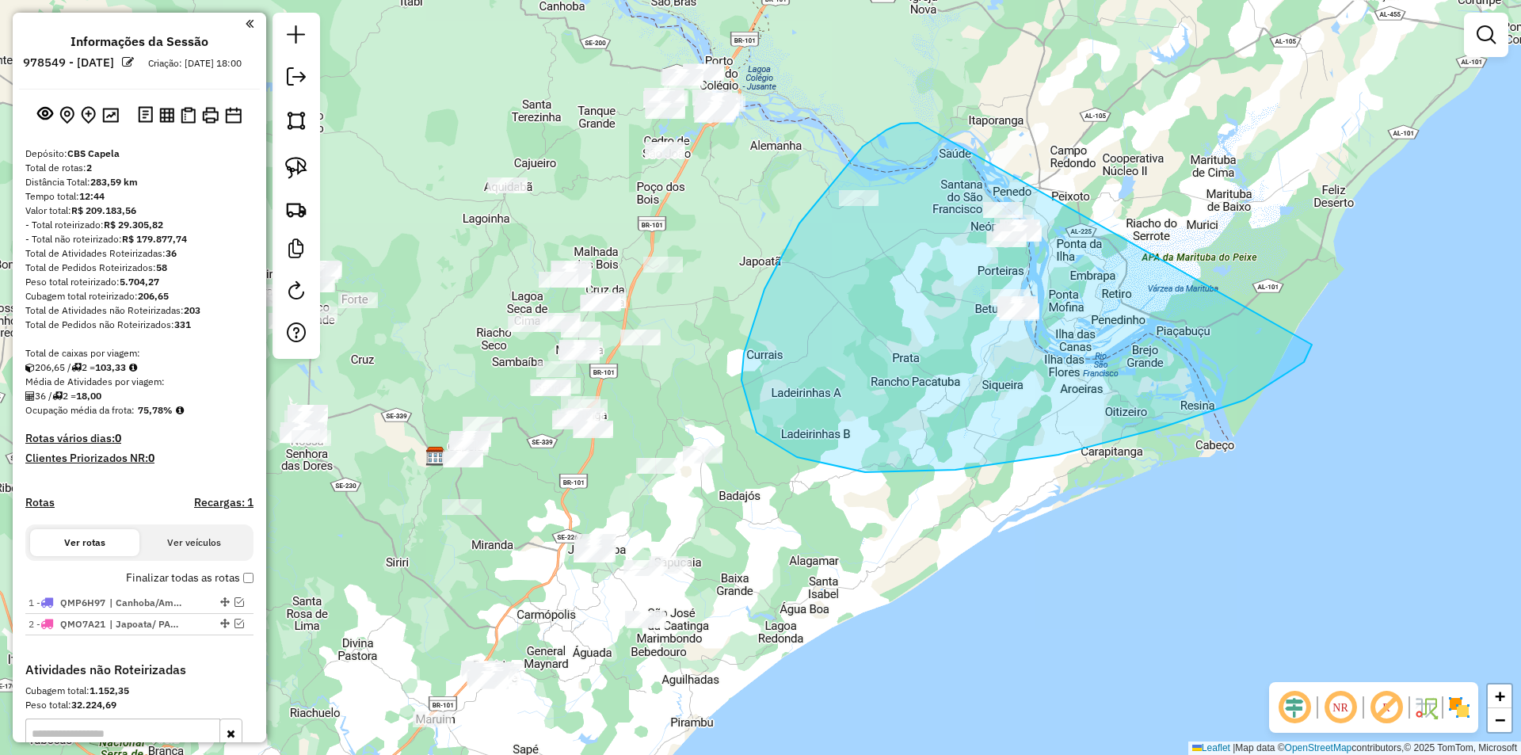
drag, startPoint x: 910, startPoint y: 123, endPoint x: 1306, endPoint y: 312, distance: 438.3
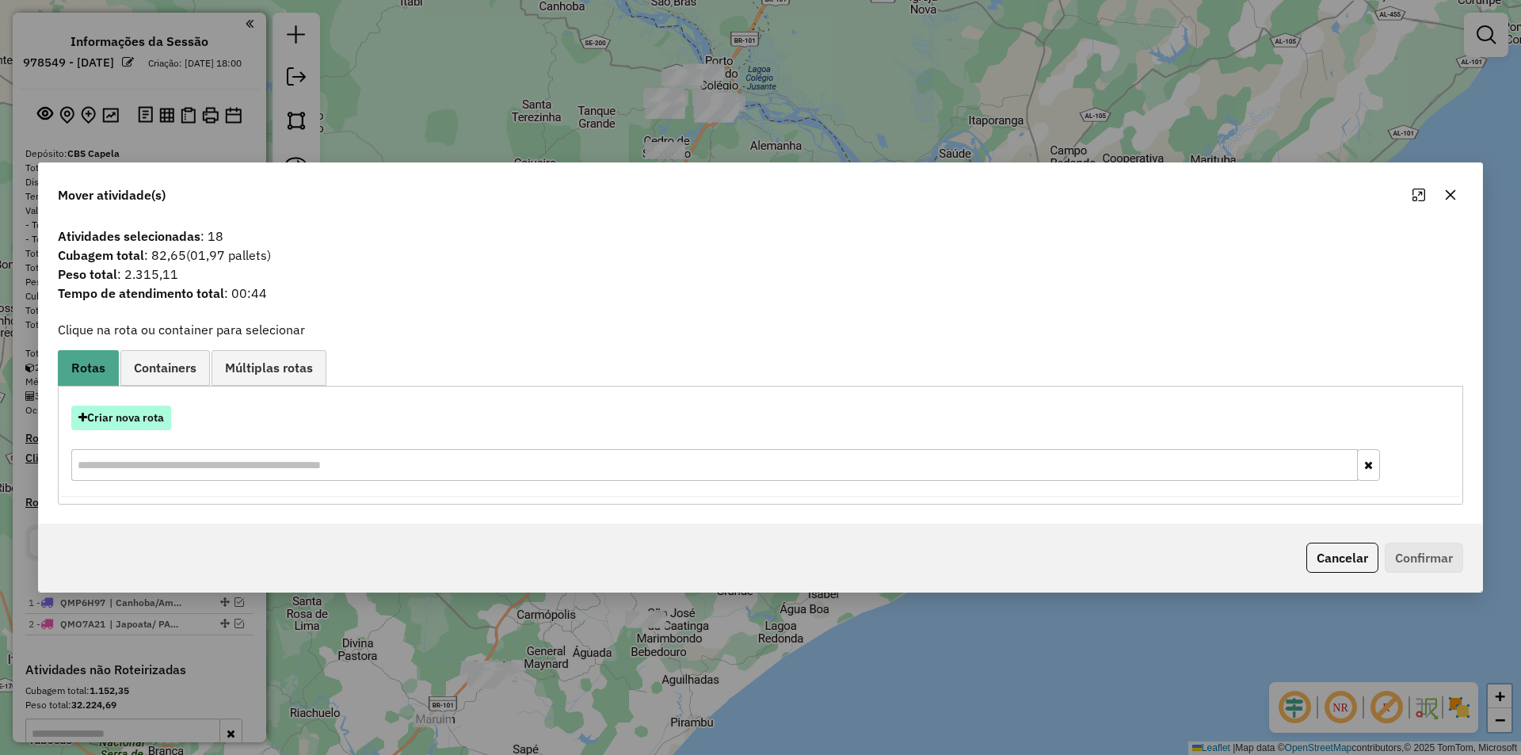
click at [136, 422] on button "Criar nova rota" at bounding box center [121, 418] width 100 height 25
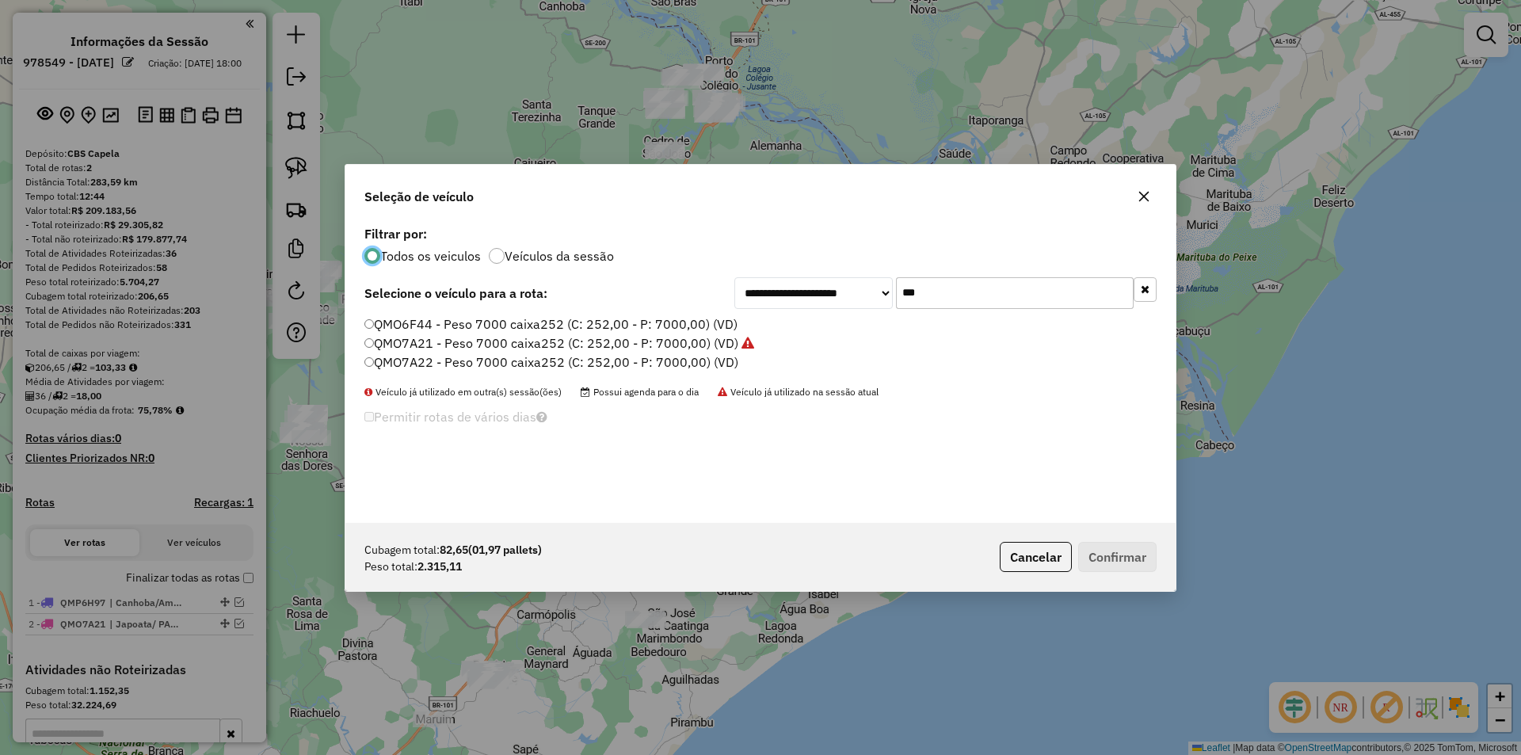
click at [967, 298] on input "***" at bounding box center [1015, 293] width 238 height 32
click at [967, 299] on input "***" at bounding box center [1015, 293] width 238 height 32
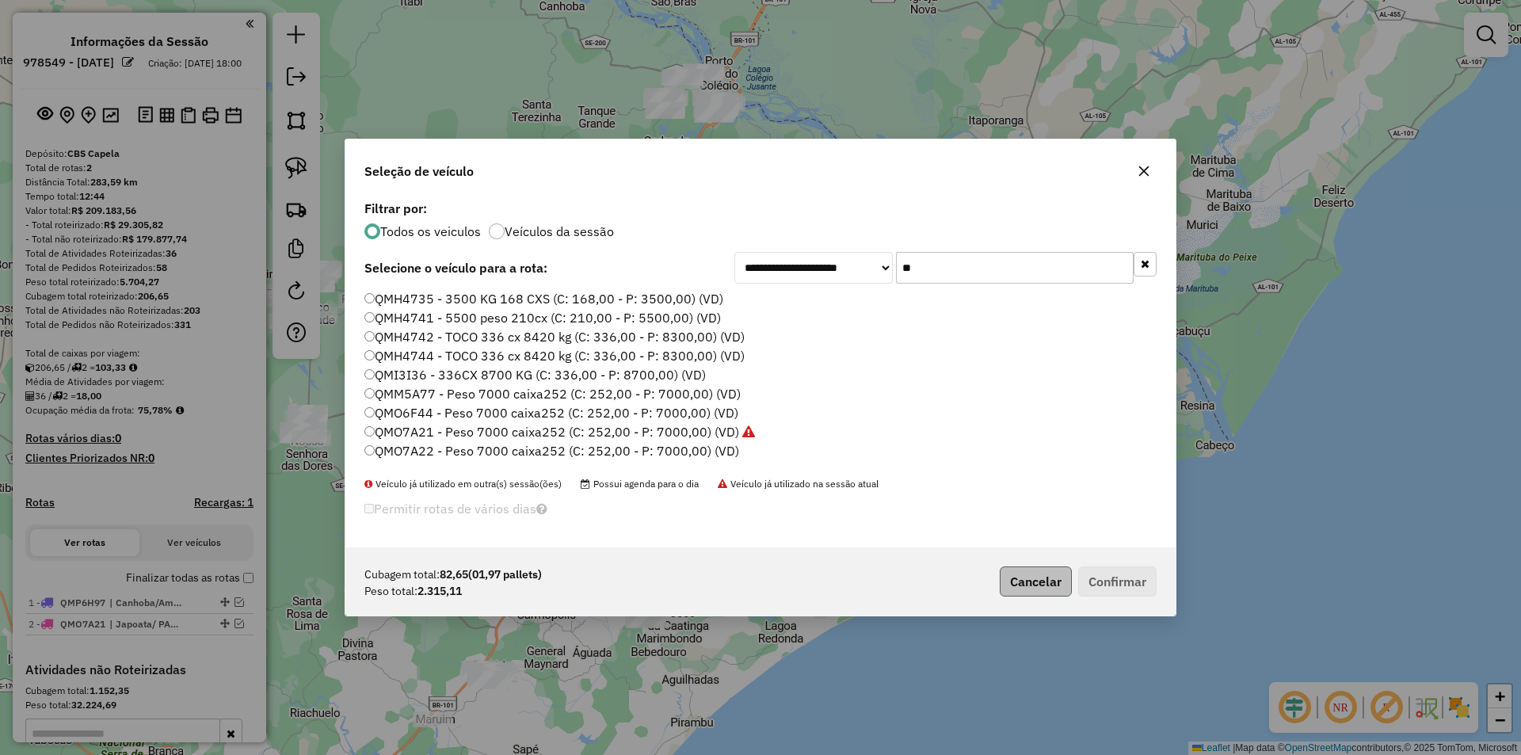
type input "**"
click at [1040, 582] on button "Cancelar" at bounding box center [1036, 581] width 72 height 30
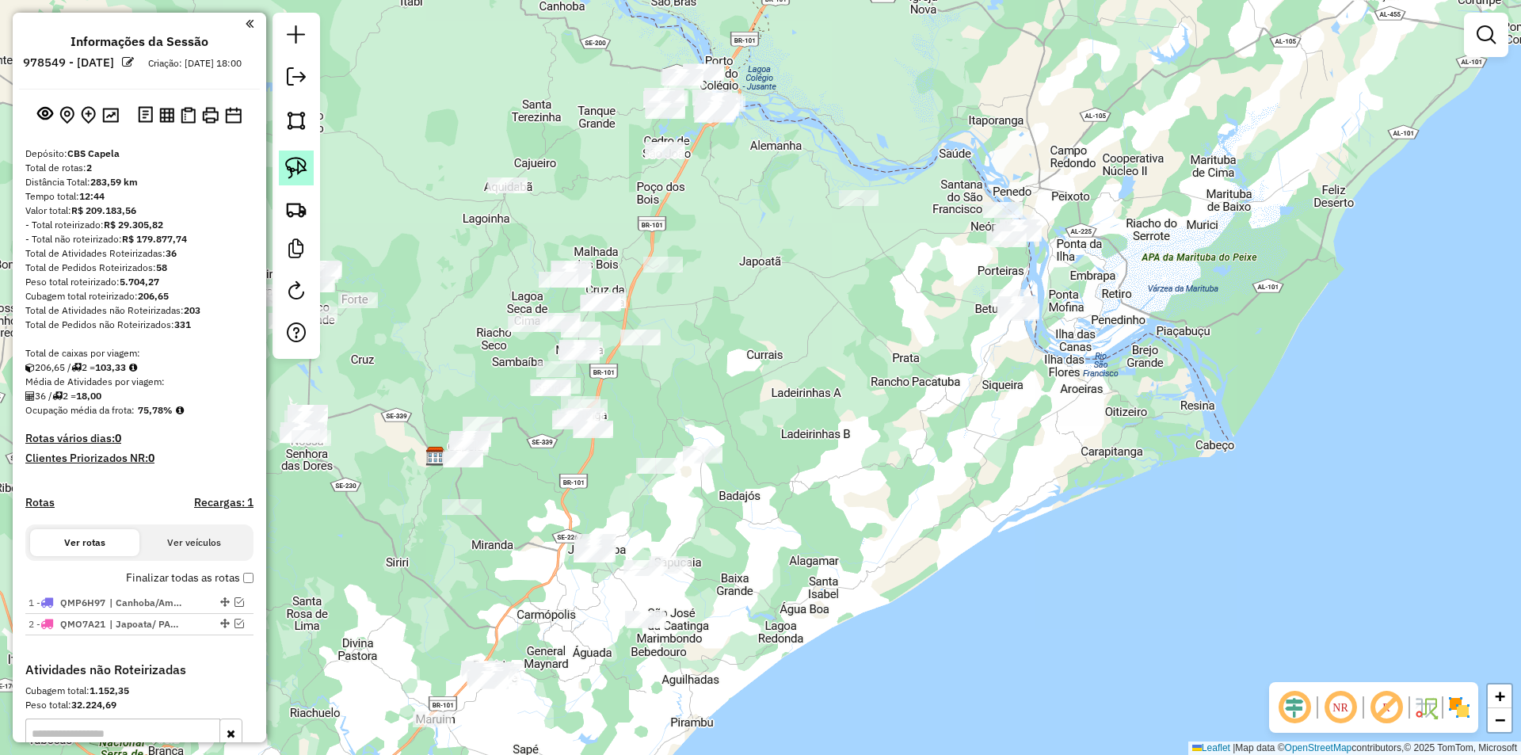
click at [289, 165] on img at bounding box center [296, 168] width 22 height 22
drag, startPoint x: 627, startPoint y: 162, endPoint x: 766, endPoint y: 50, distance: 178.0
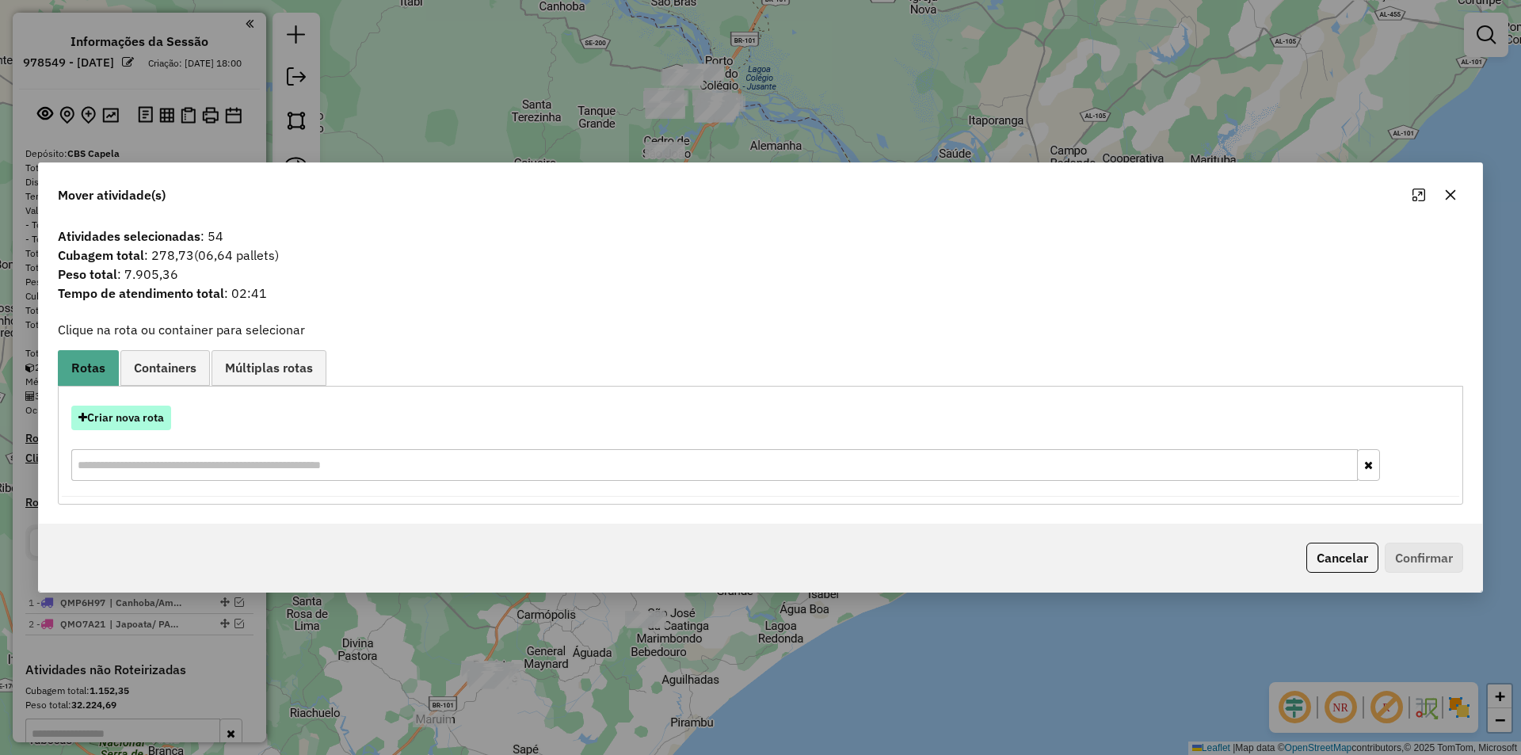
click at [141, 415] on button "Criar nova rota" at bounding box center [121, 418] width 100 height 25
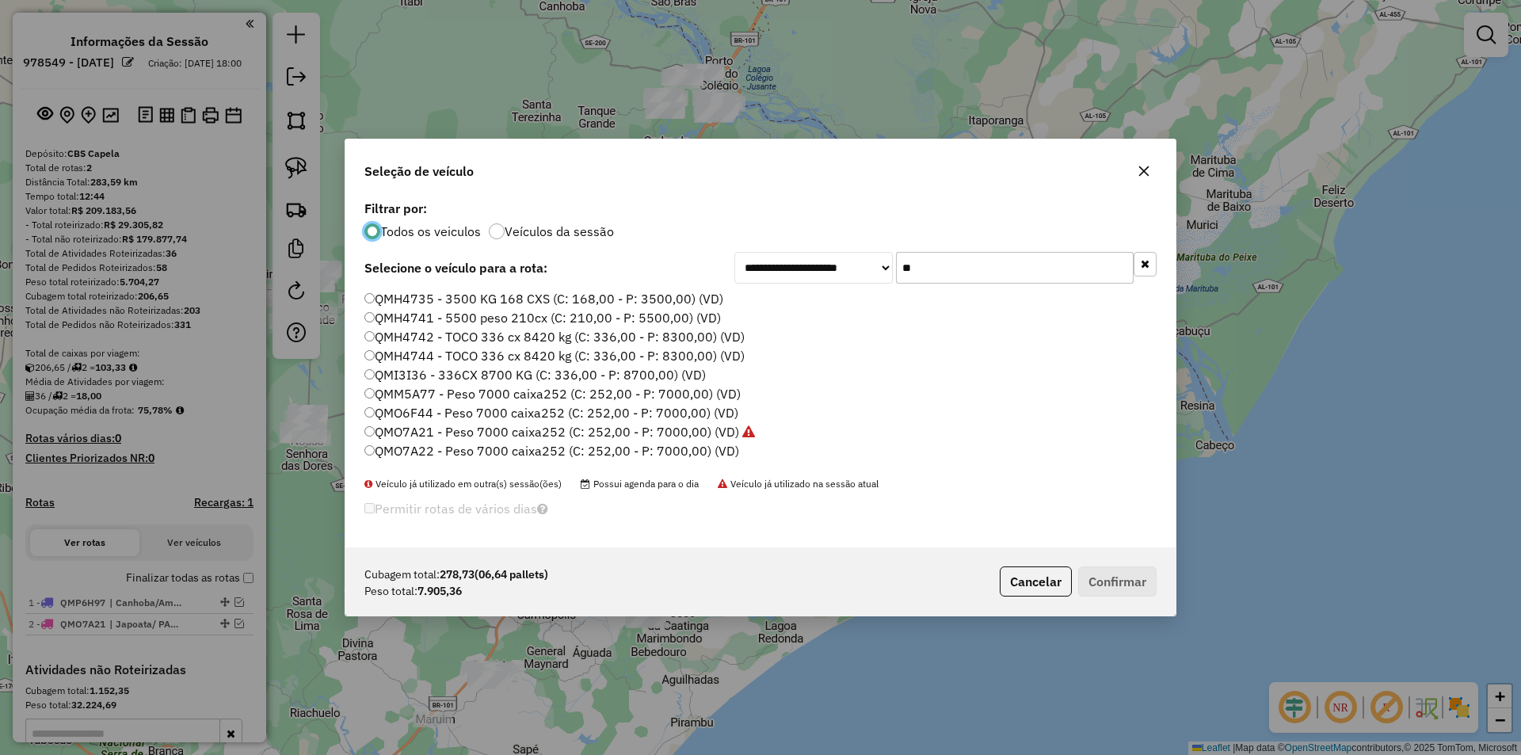
click at [974, 260] on input "**" at bounding box center [1015, 268] width 238 height 32
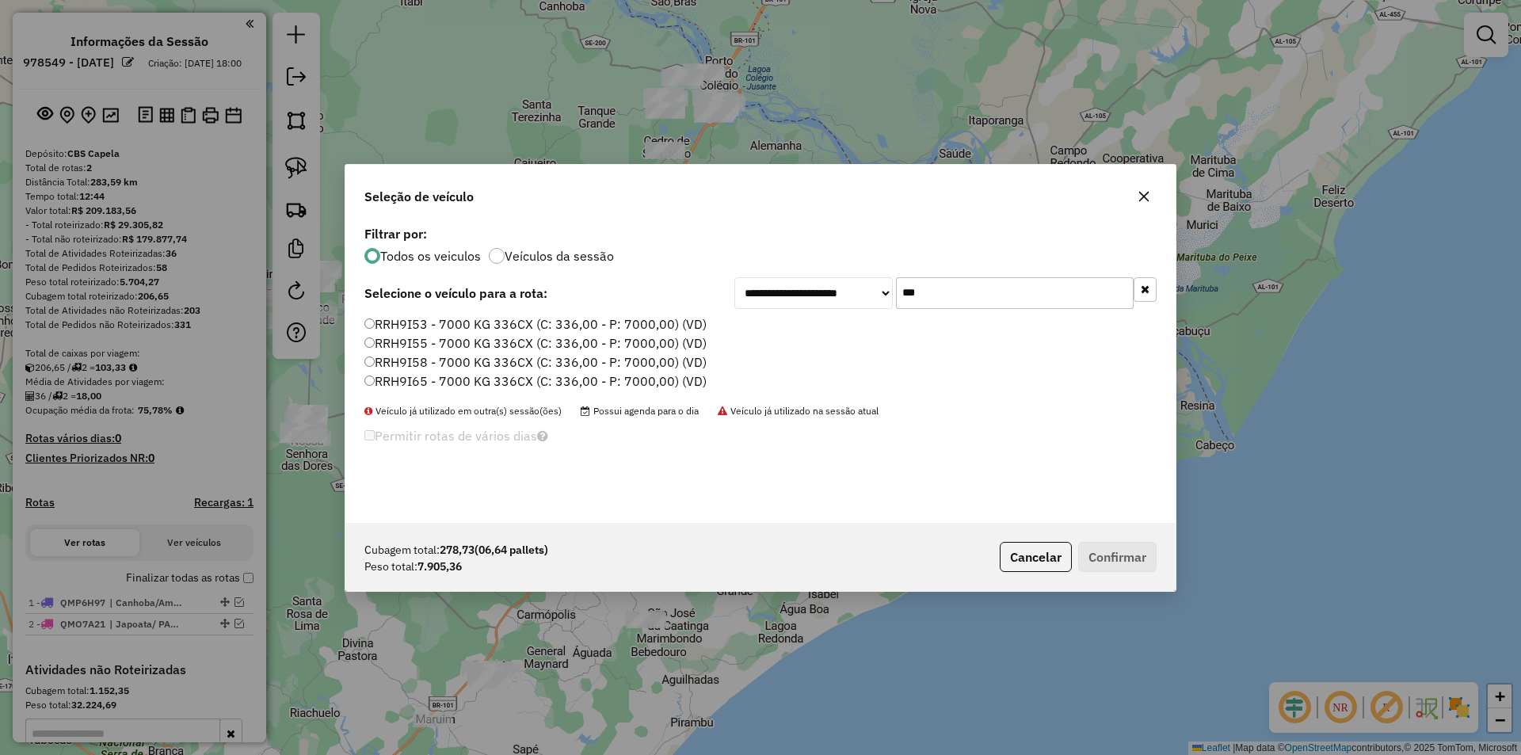
type input "***"
click at [510, 358] on label "RRH9I58 - 7000 KG 336CX (C: 336,00 - P: 7000,00) (VD)" at bounding box center [535, 362] width 342 height 19
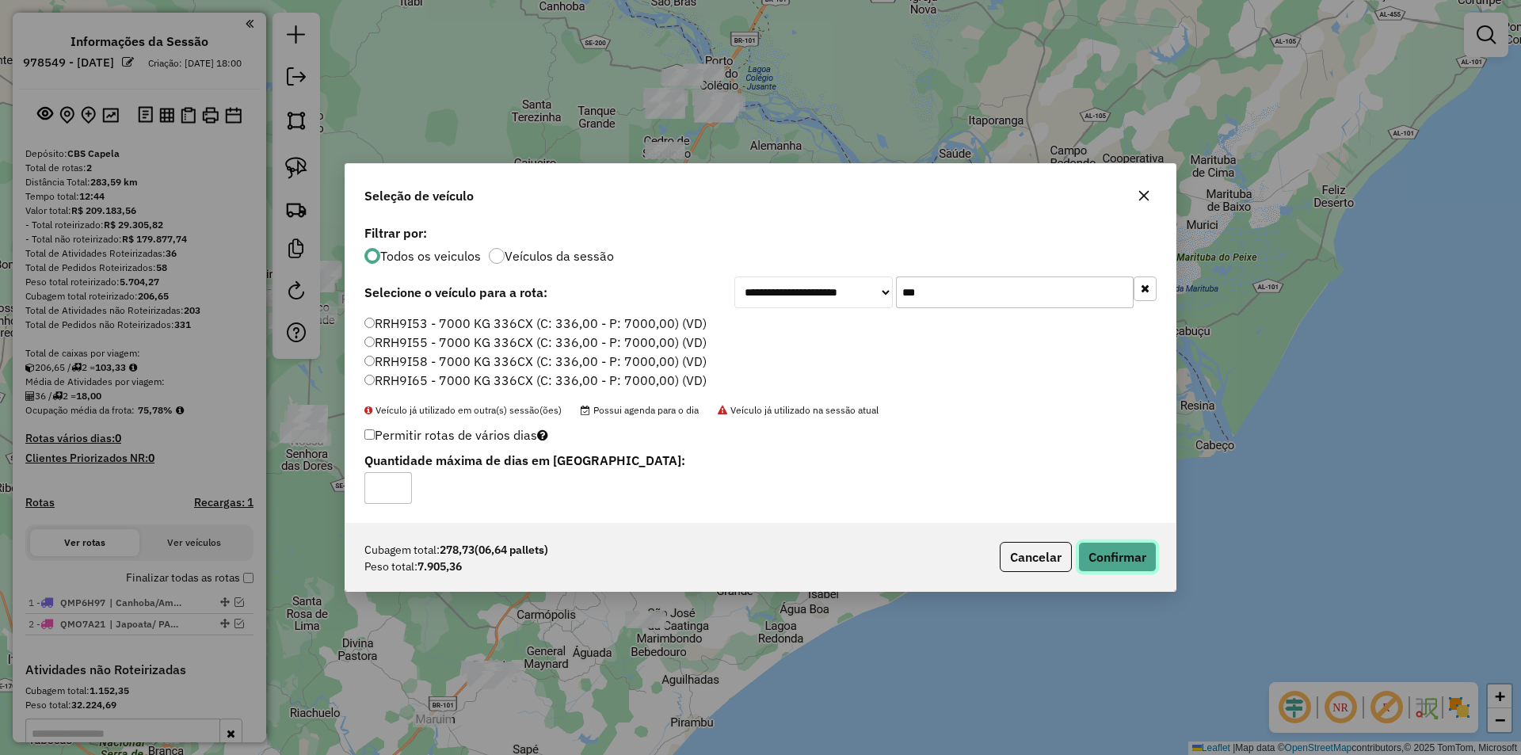
click at [1112, 562] on button "Confirmar" at bounding box center [1117, 557] width 78 height 30
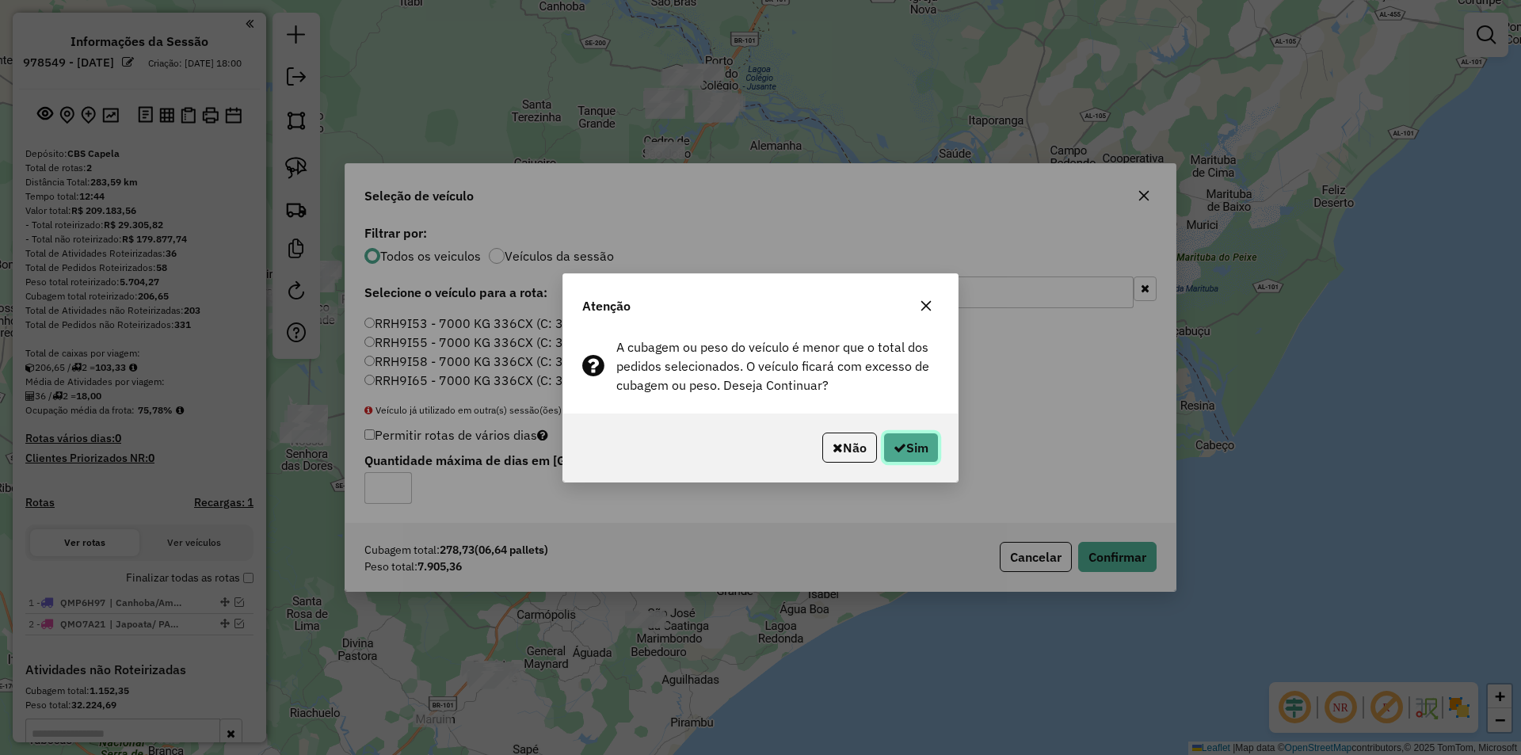
click at [932, 453] on button "Sim" at bounding box center [910, 448] width 55 height 30
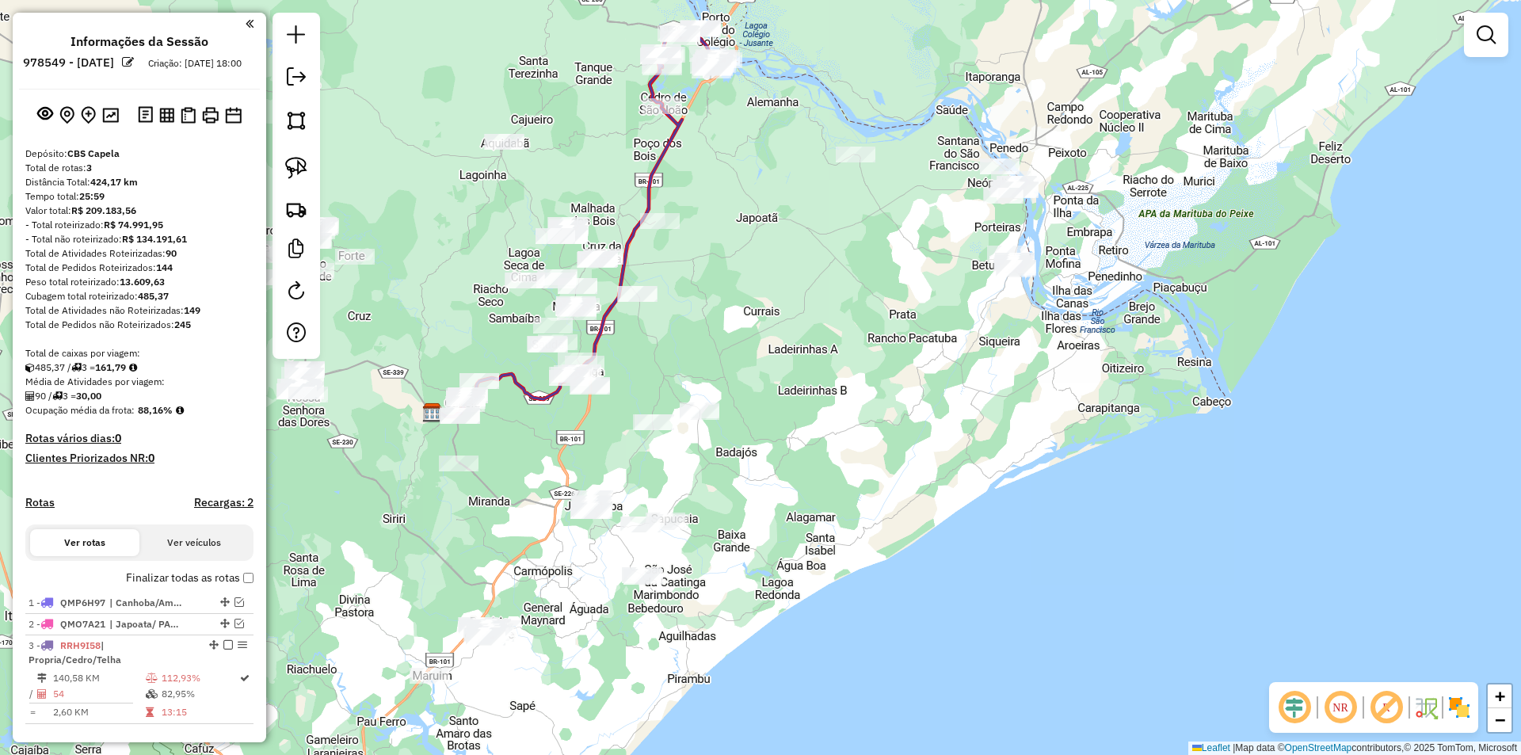
drag, startPoint x: 815, startPoint y: 365, endPoint x: 880, endPoint y: 223, distance: 156.7
click at [880, 223] on div "Janela de atendimento Grade de atendimento Capacidade Transportadoras Veículos …" at bounding box center [760, 377] width 1521 height 755
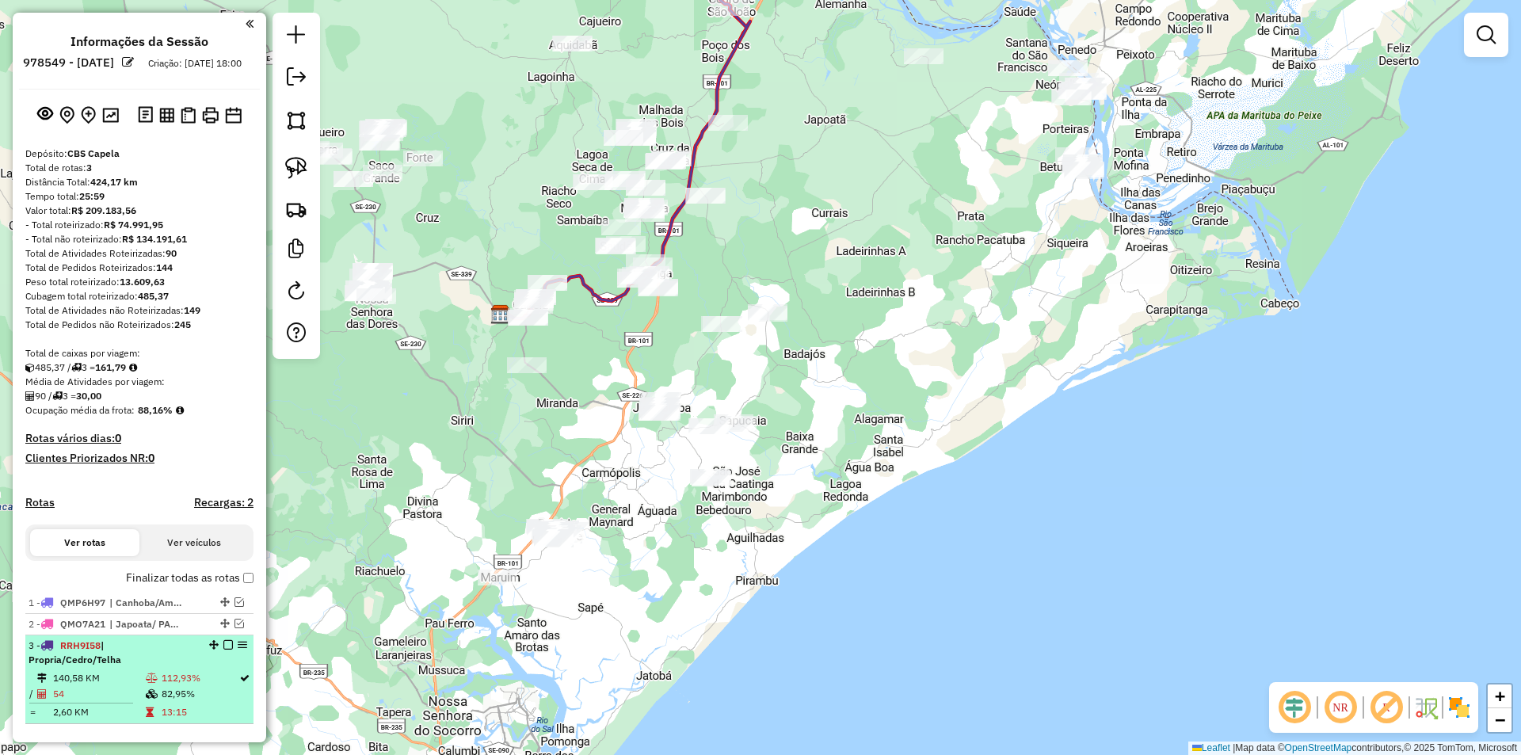
click at [198, 681] on li "3 - RRH9I58 | Propria/Cedro/Telha 140,58 KM 112,93% / 54 82,95% = 2,60 KM 13:15" at bounding box center [139, 679] width 228 height 89
select select "**********"
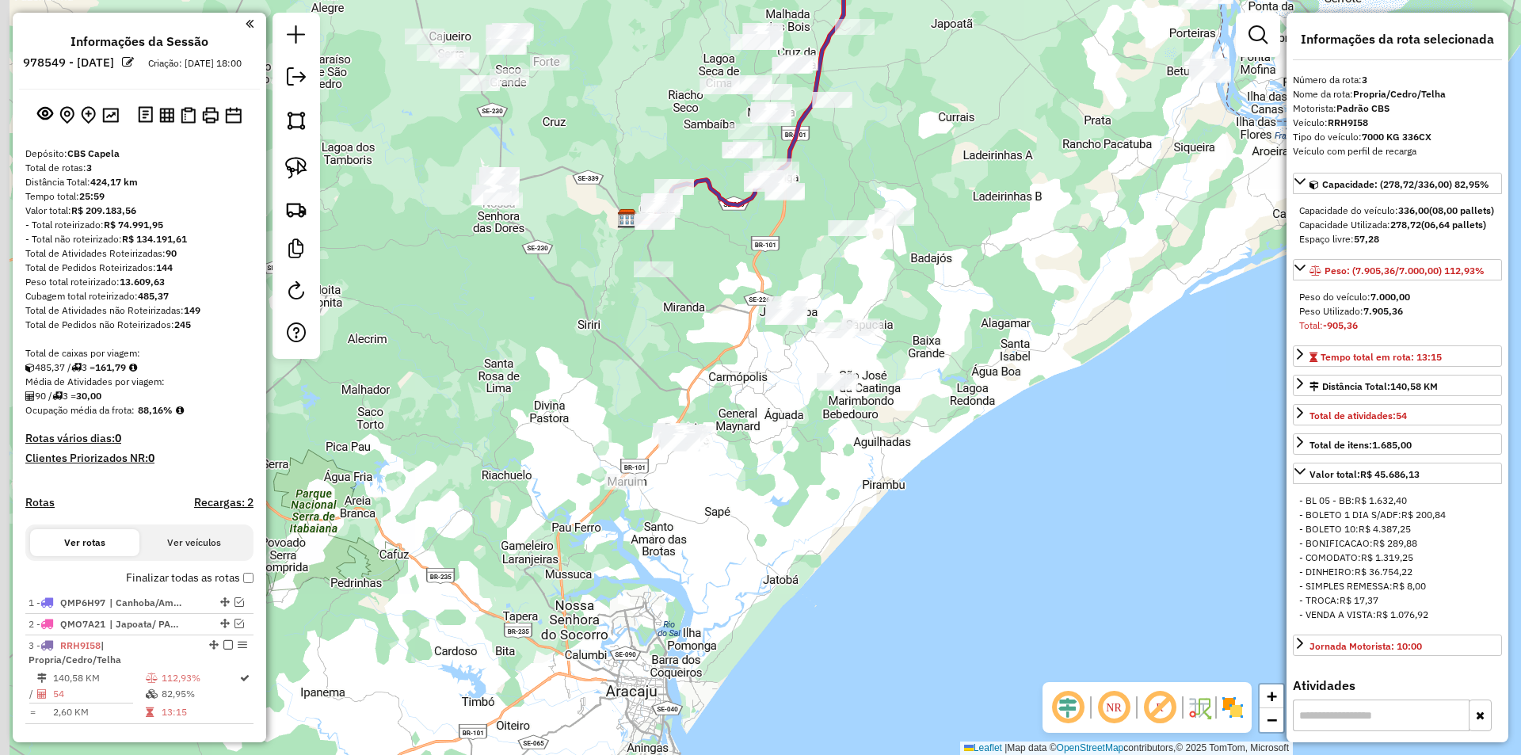
drag, startPoint x: 580, startPoint y: 360, endPoint x: 580, endPoint y: 279, distance: 80.8
click at [580, 279] on div "Janela de atendimento Grade de atendimento Capacidade Transportadoras Veículos …" at bounding box center [760, 377] width 1521 height 755
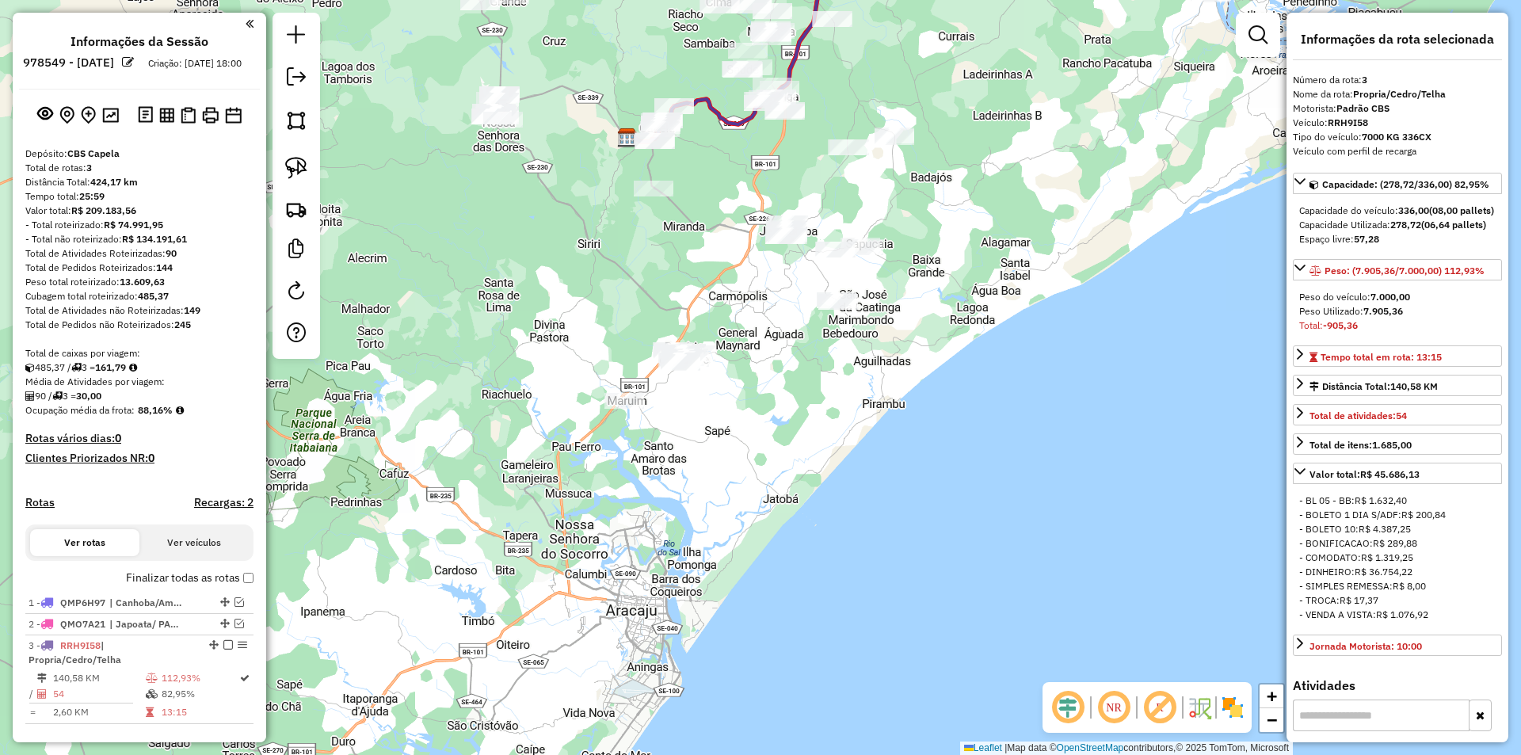
click at [307, 175] on img at bounding box center [296, 168] width 22 height 22
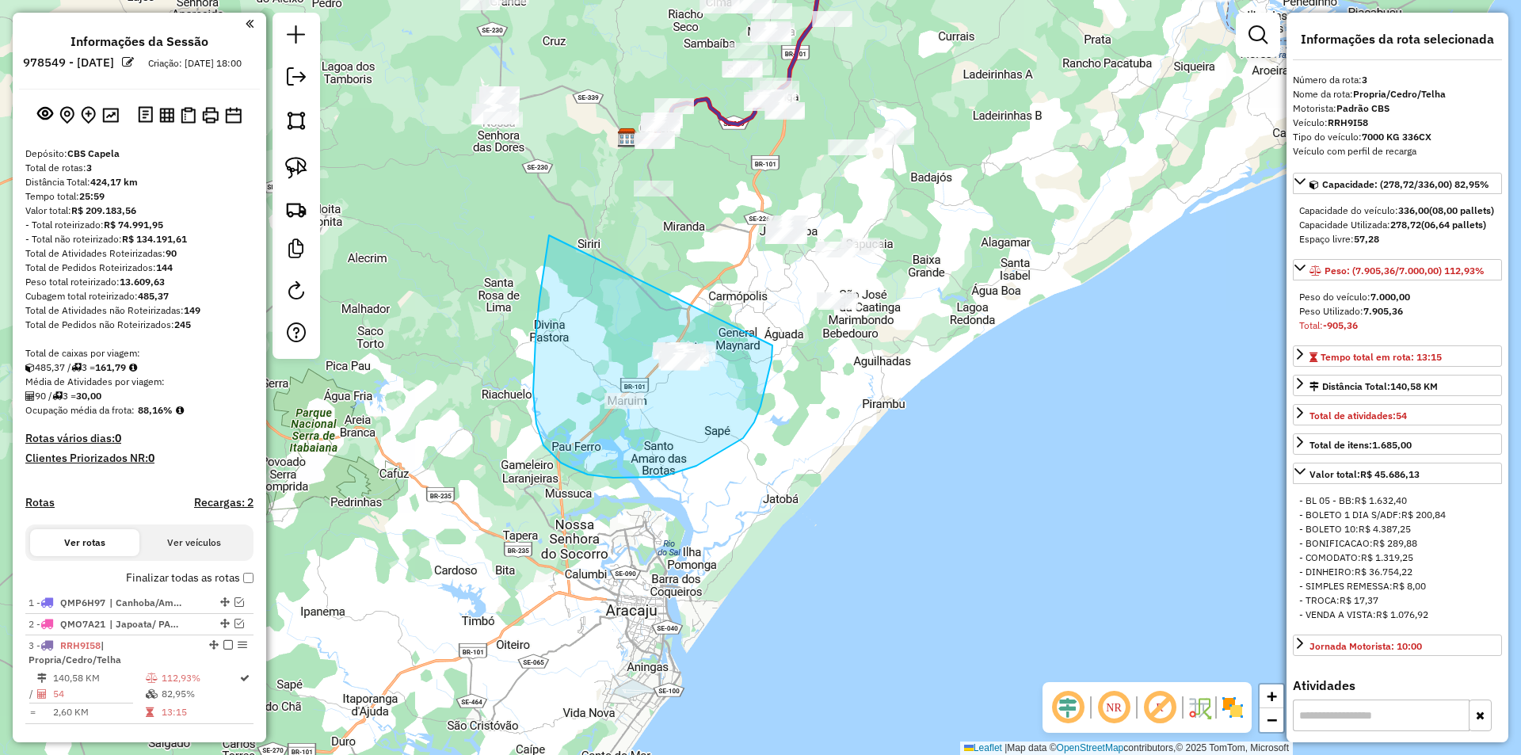
drag, startPoint x: 542, startPoint y: 280, endPoint x: 772, endPoint y: 341, distance: 238.3
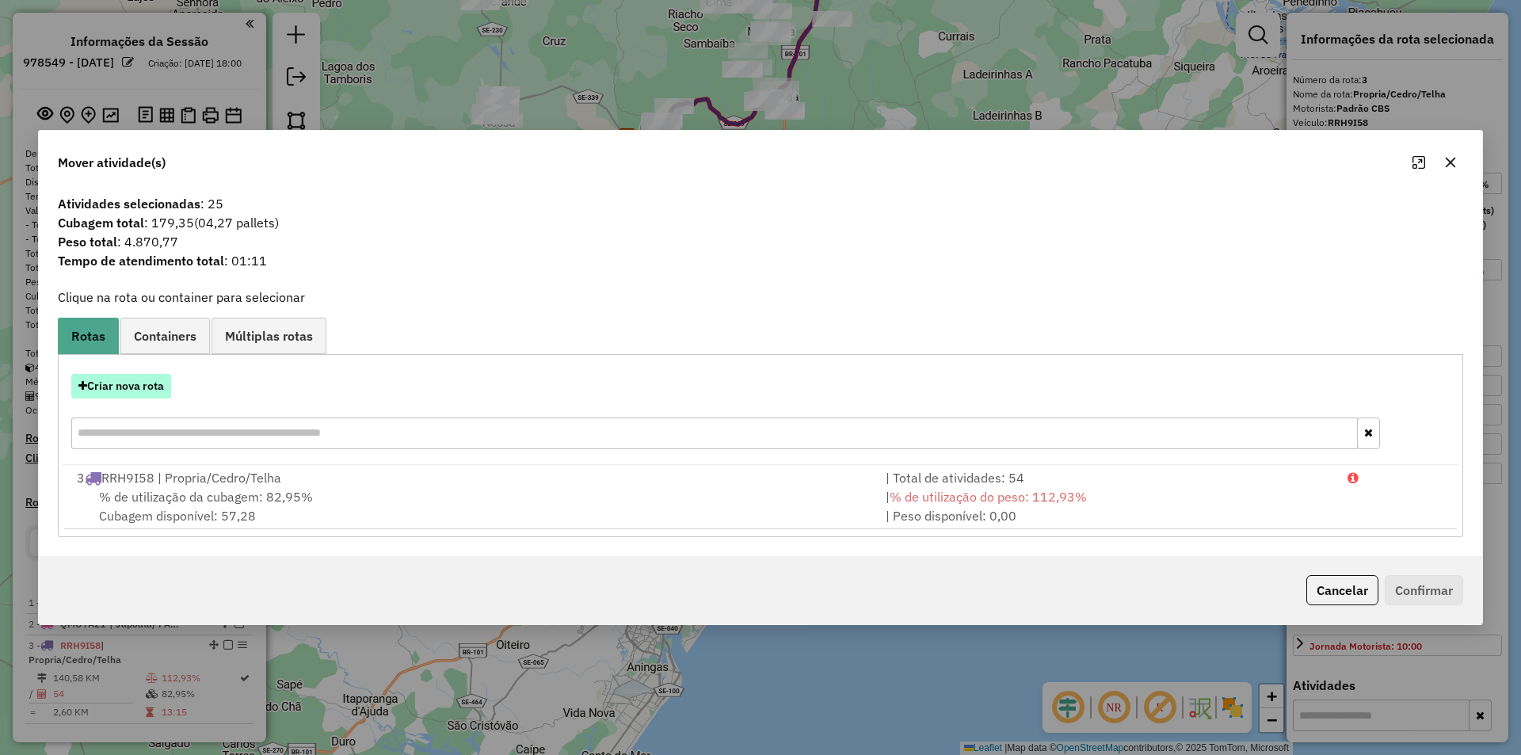
click at [139, 379] on button "Criar nova rota" at bounding box center [121, 386] width 100 height 25
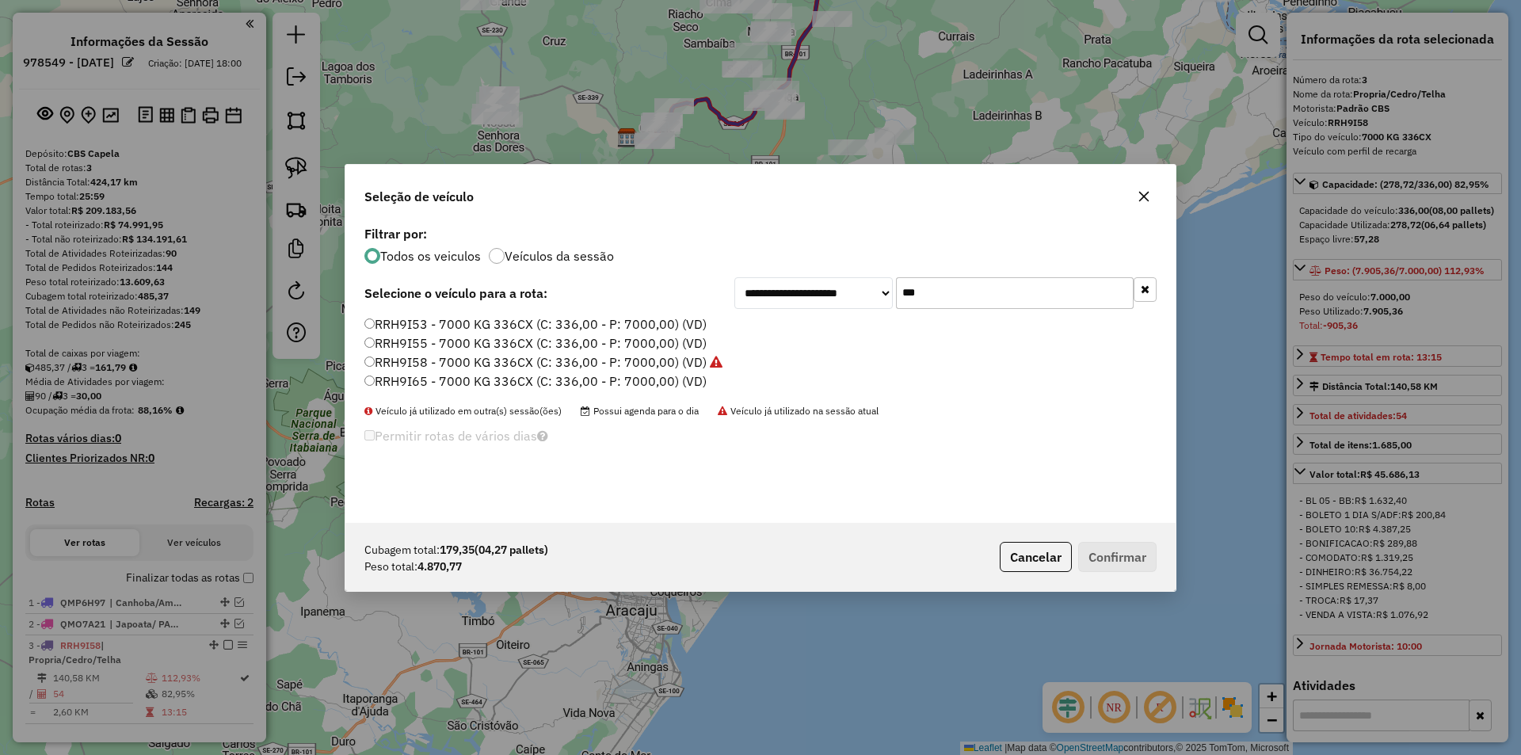
drag, startPoint x: 922, startPoint y: 285, endPoint x: 730, endPoint y: 286, distance: 192.5
click at [922, 285] on input "***" at bounding box center [1015, 293] width 238 height 32
drag, startPoint x: 436, startPoint y: 325, endPoint x: 509, endPoint y: 371, distance: 86.8
click at [436, 325] on label "RRH9I53 - 7000 KG 336CX (C: 336,00 - P: 7000,00) (VD)" at bounding box center [535, 324] width 342 height 19
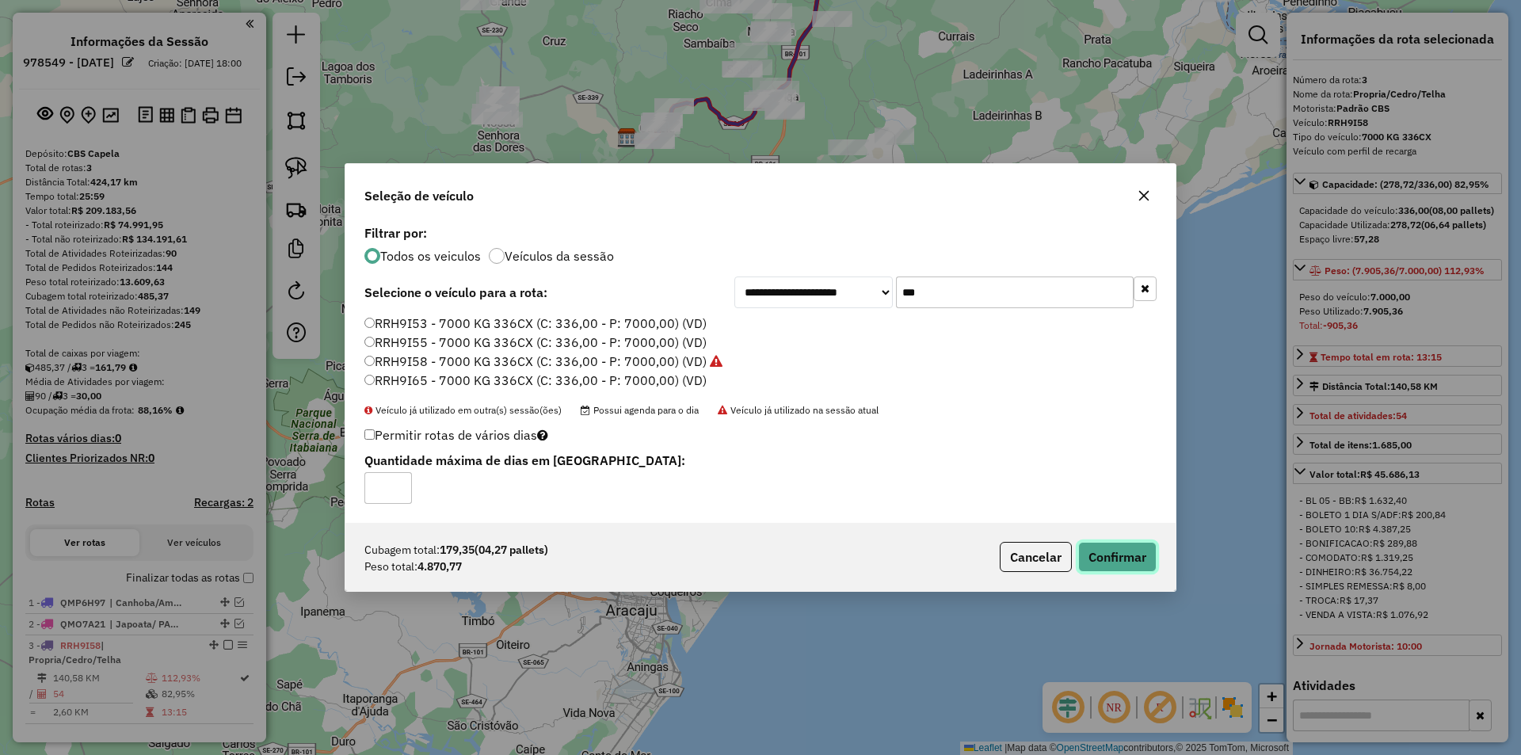
click at [1132, 564] on button "Confirmar" at bounding box center [1117, 557] width 78 height 30
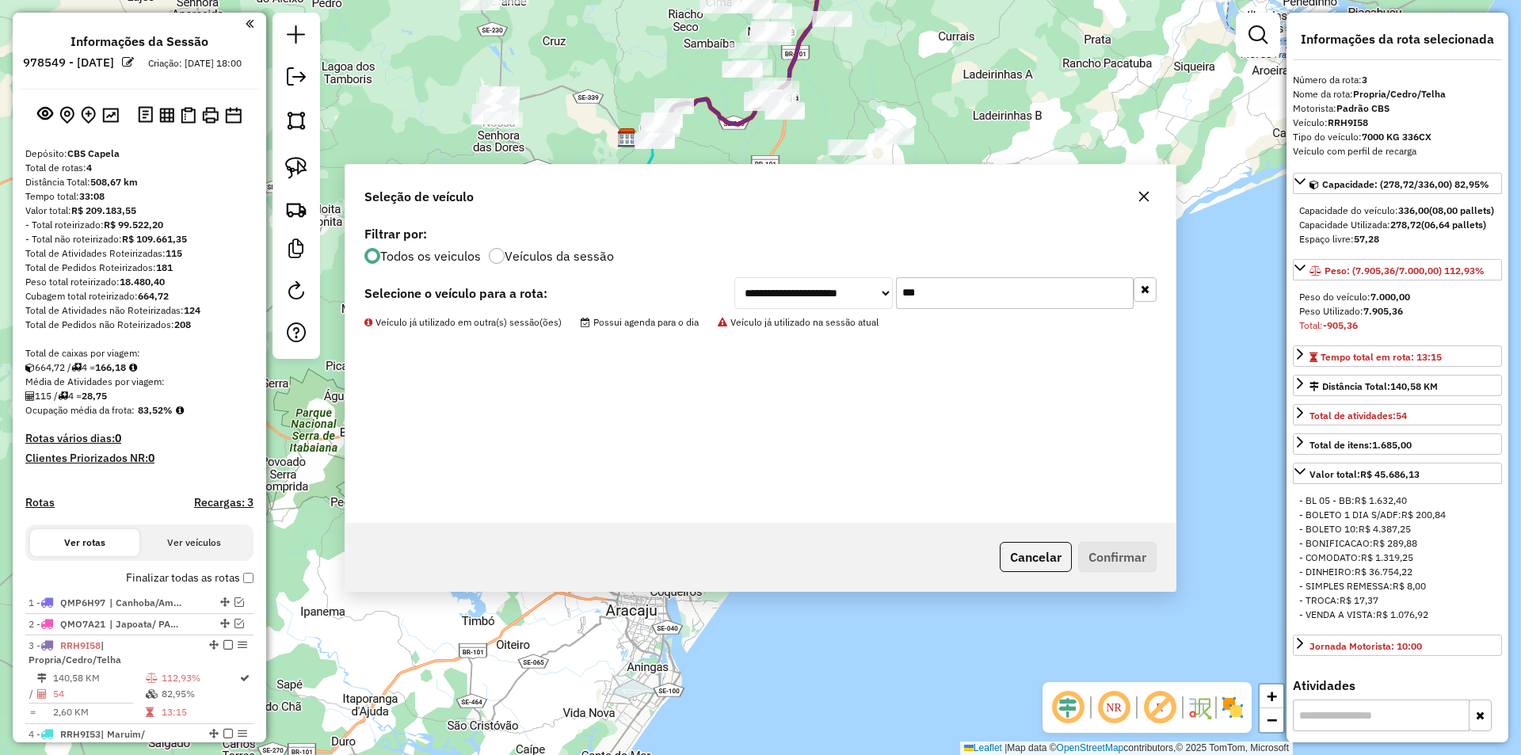
scroll to position [396, 0]
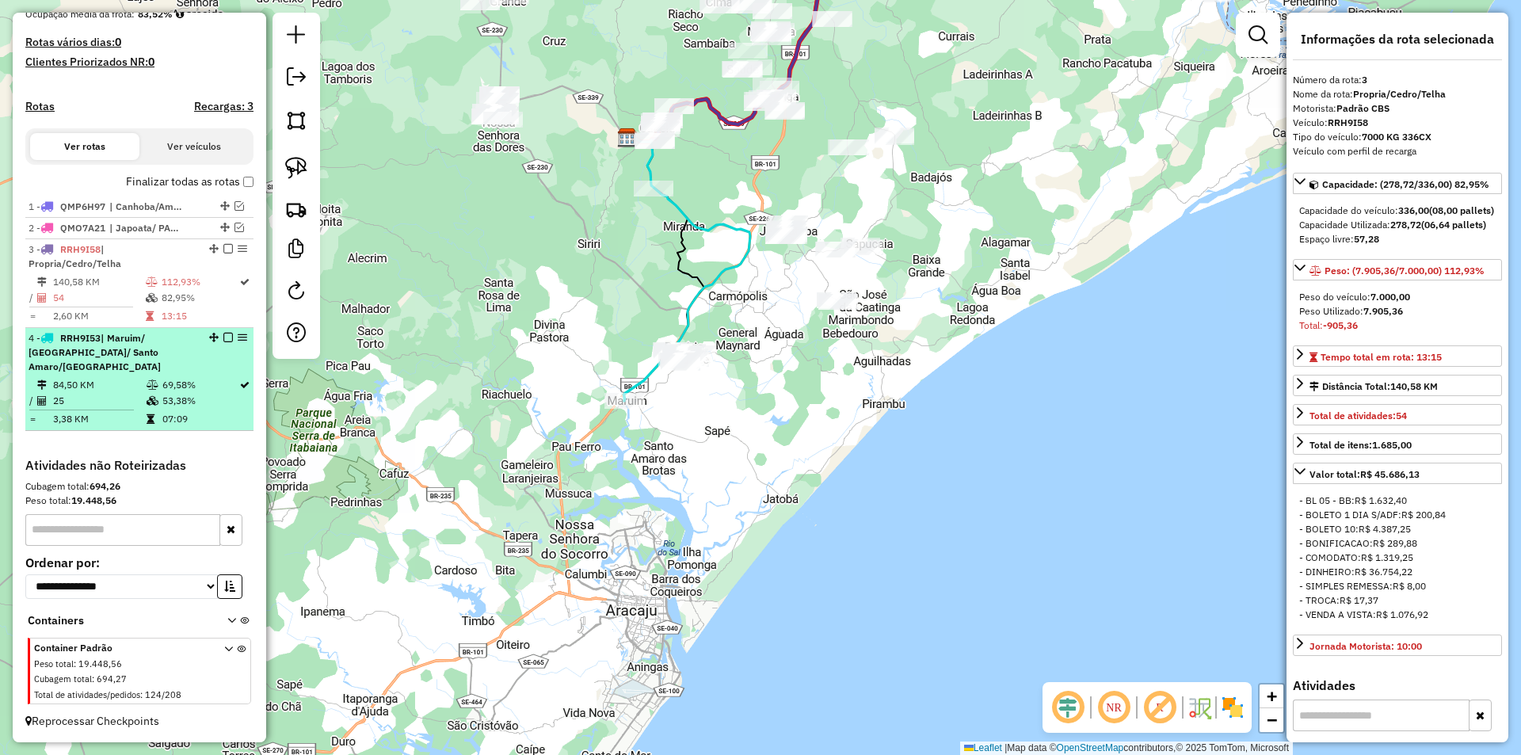
click at [223, 342] on em at bounding box center [228, 338] width 10 height 10
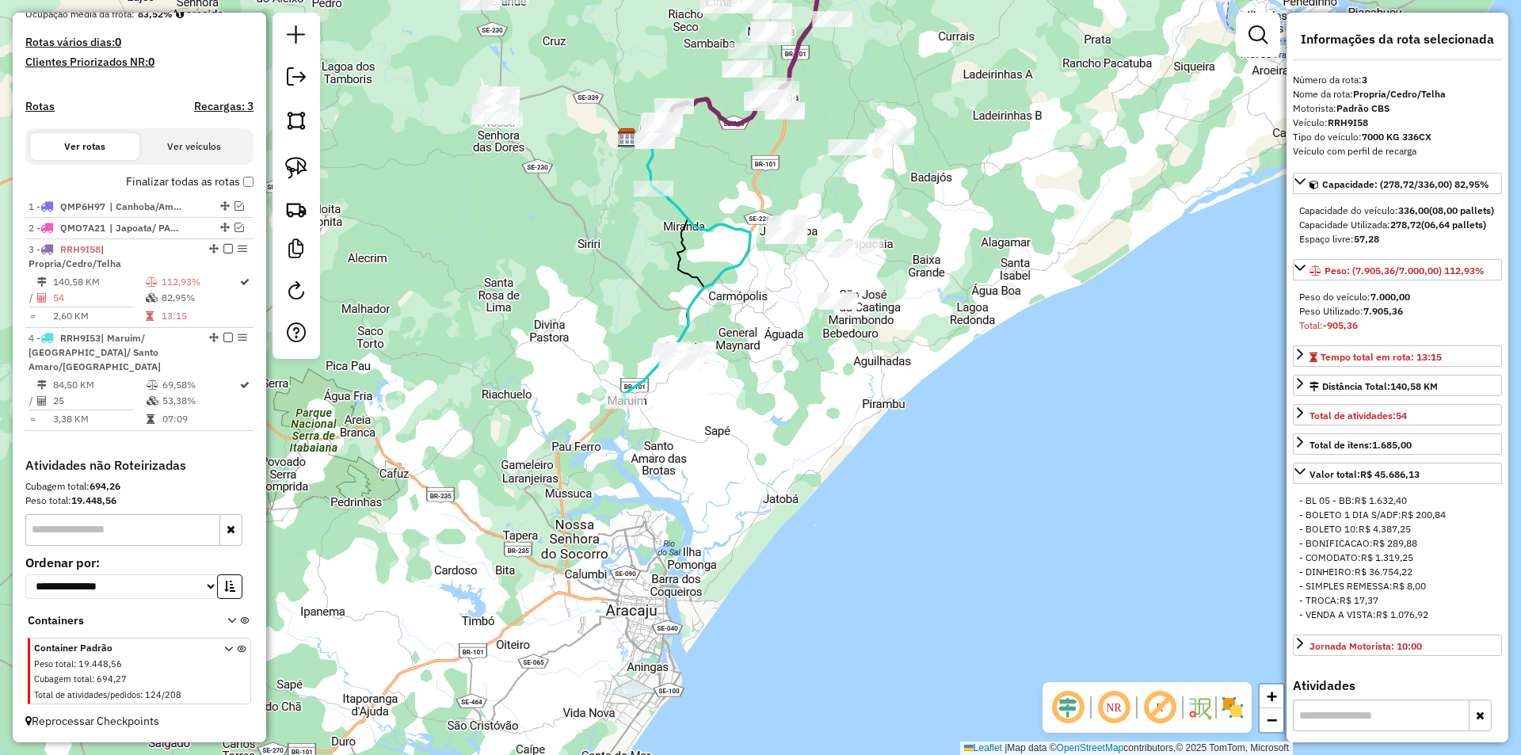
scroll to position [329, 0]
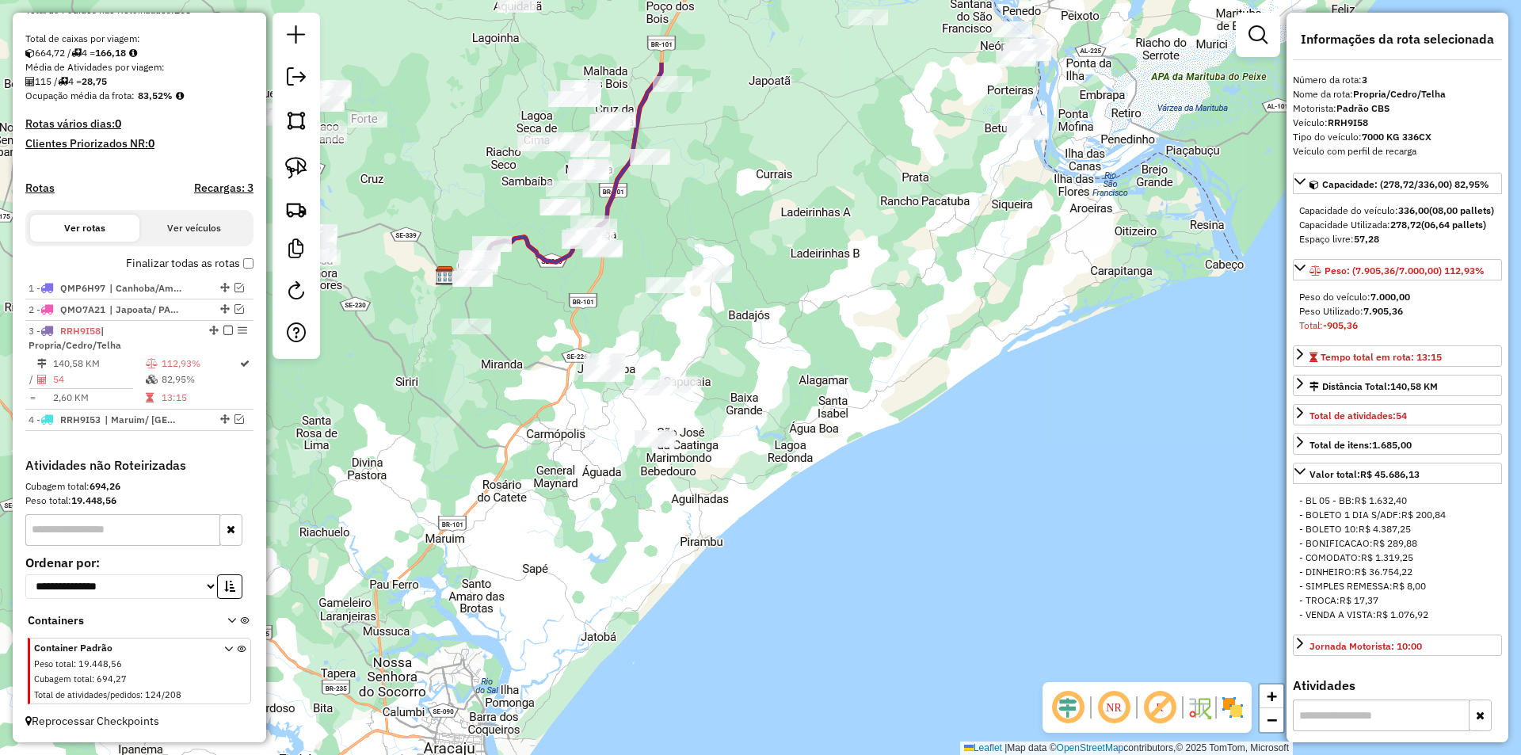
drag, startPoint x: 614, startPoint y: 332, endPoint x: 423, endPoint y: 312, distance: 192.0
click at [467, 436] on div "Janela de atendimento Grade de atendimento Capacidade Transportadoras Veículos …" at bounding box center [760, 377] width 1521 height 755
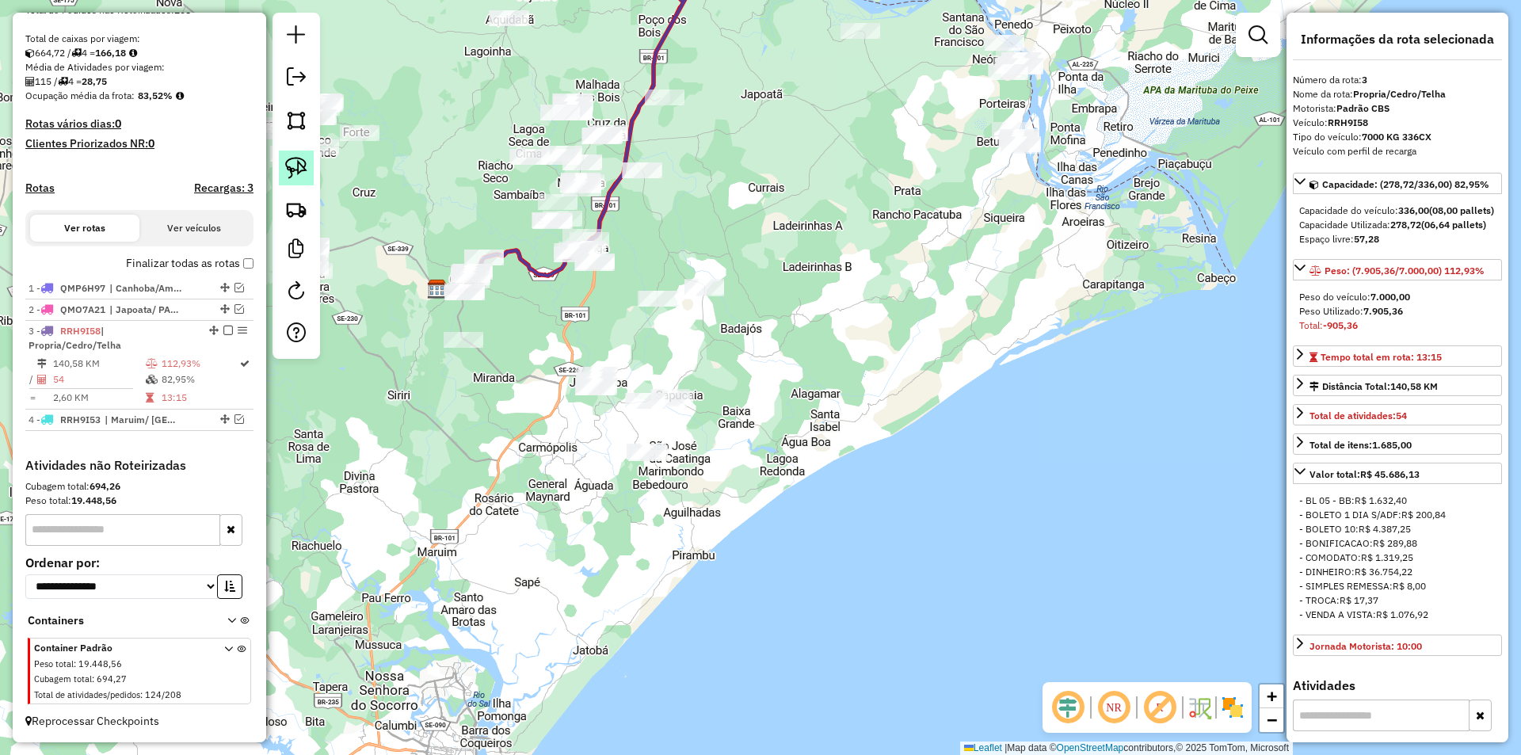
click at [303, 173] on img at bounding box center [296, 168] width 22 height 22
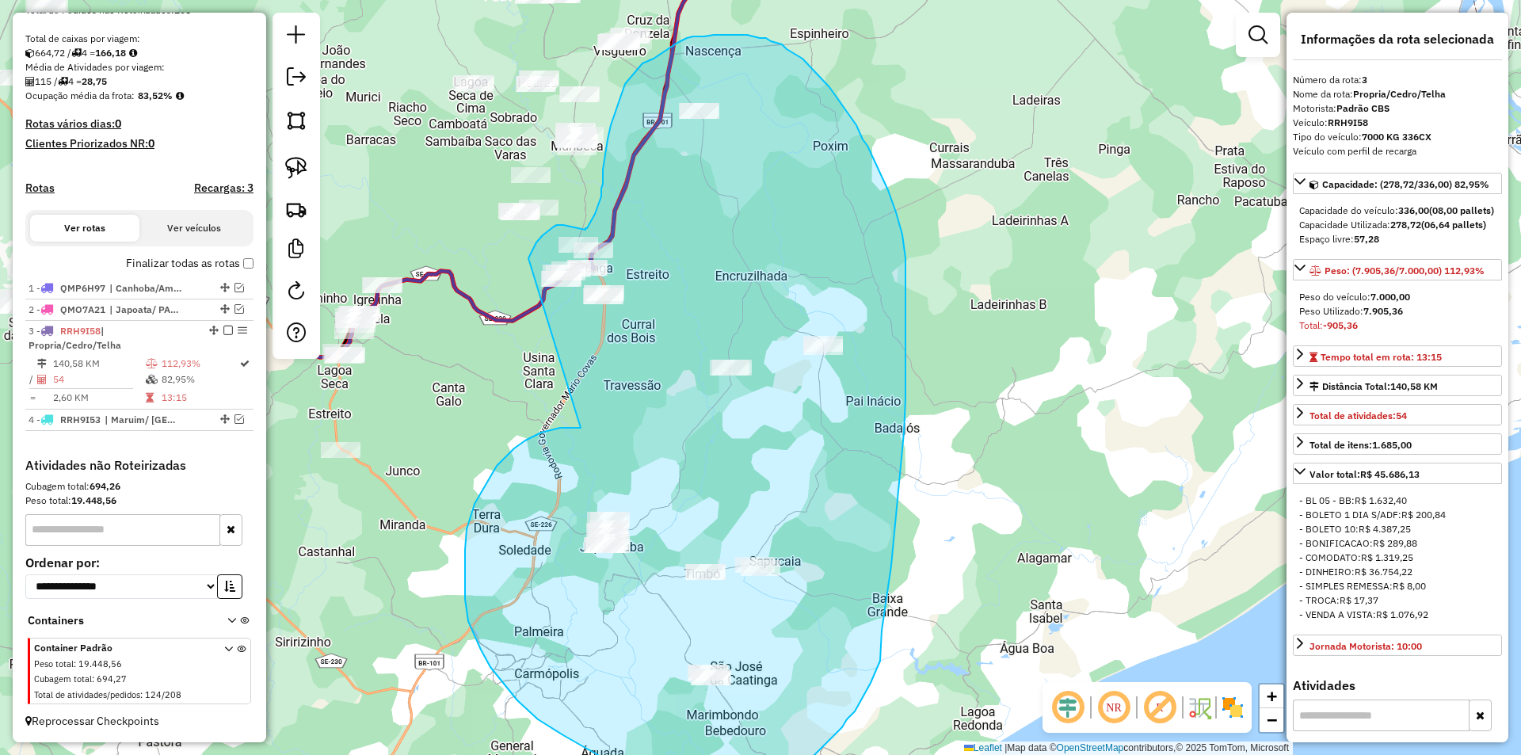
drag, startPoint x: 573, startPoint y: 329, endPoint x: 528, endPoint y: 258, distance: 83.3
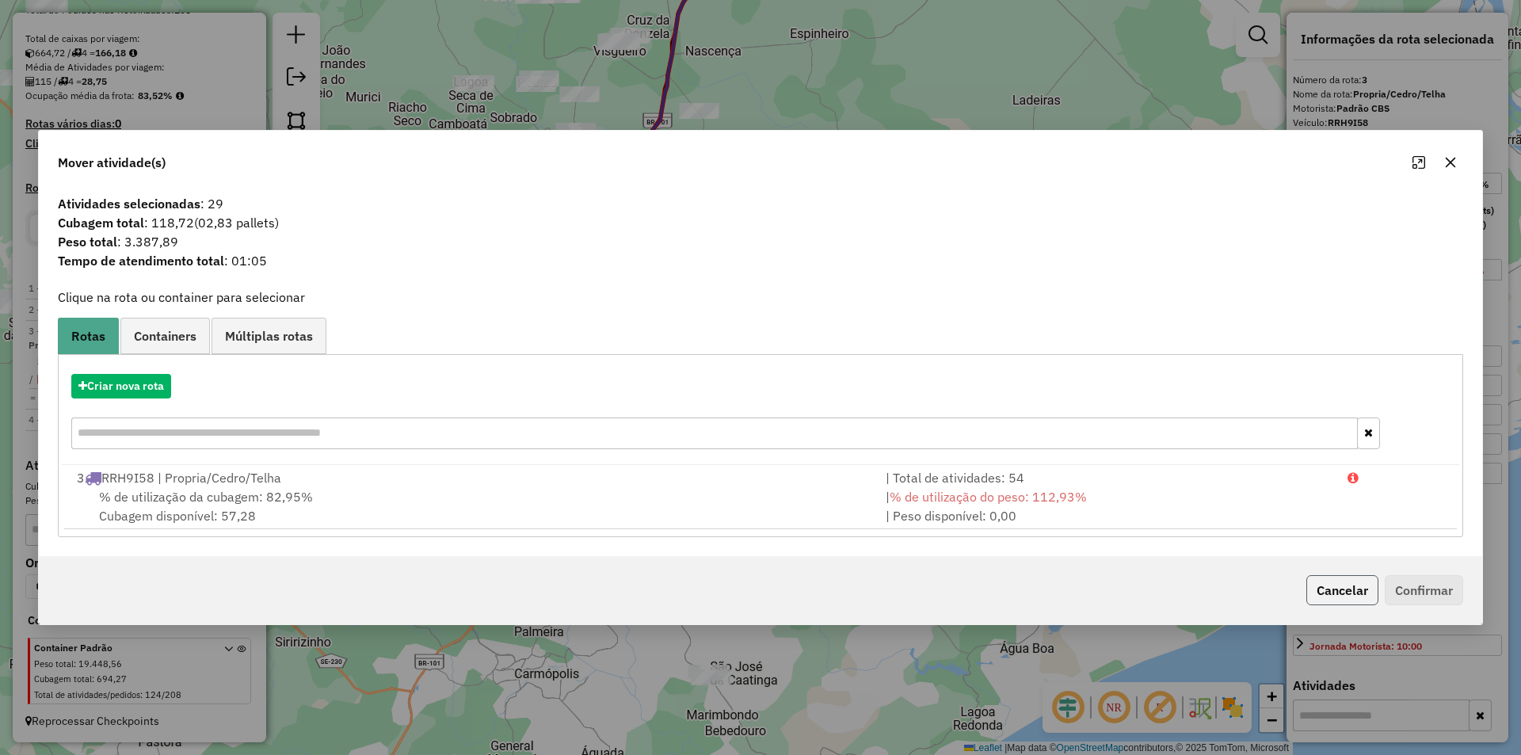
click at [1320, 597] on button "Cancelar" at bounding box center [1342, 590] width 72 height 30
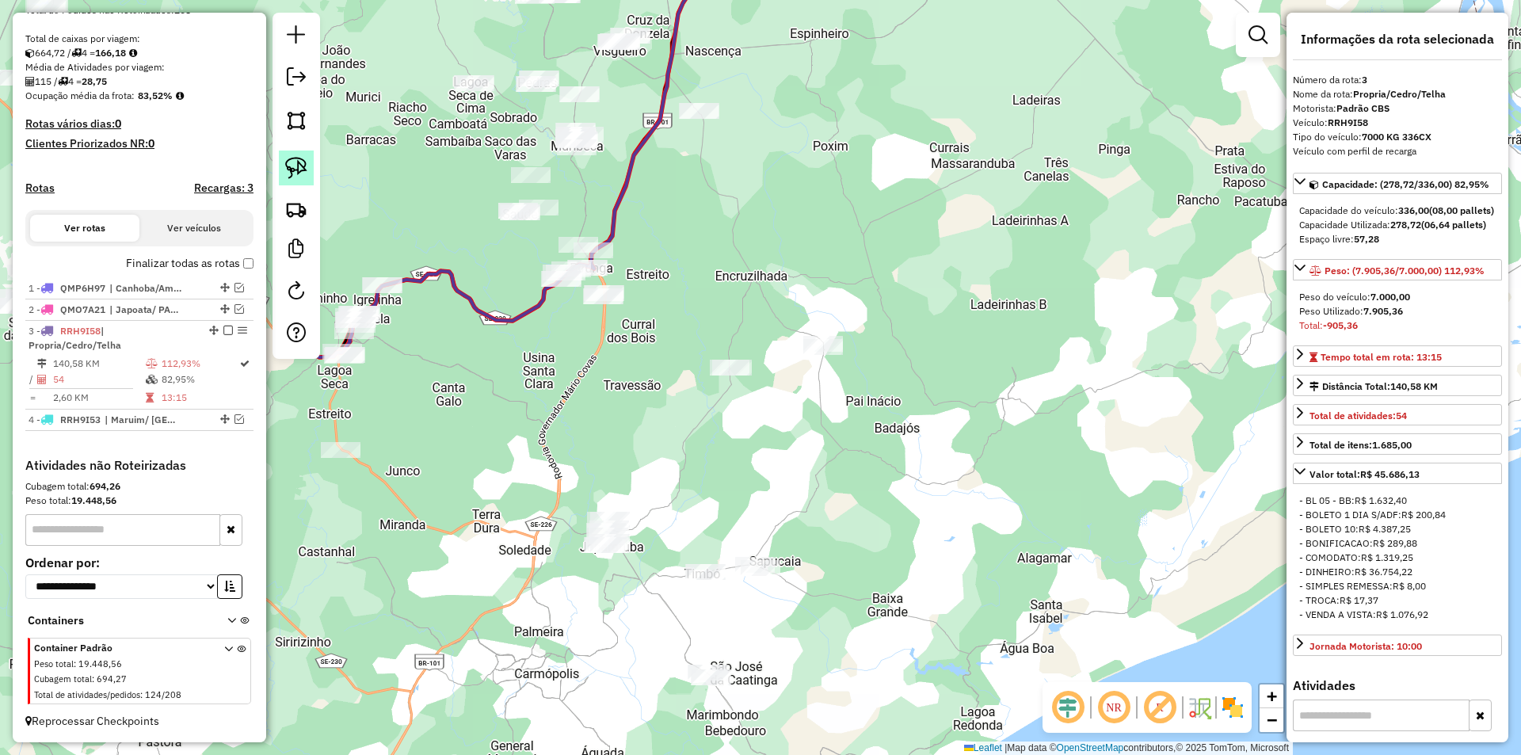
click at [295, 167] on img at bounding box center [296, 168] width 22 height 22
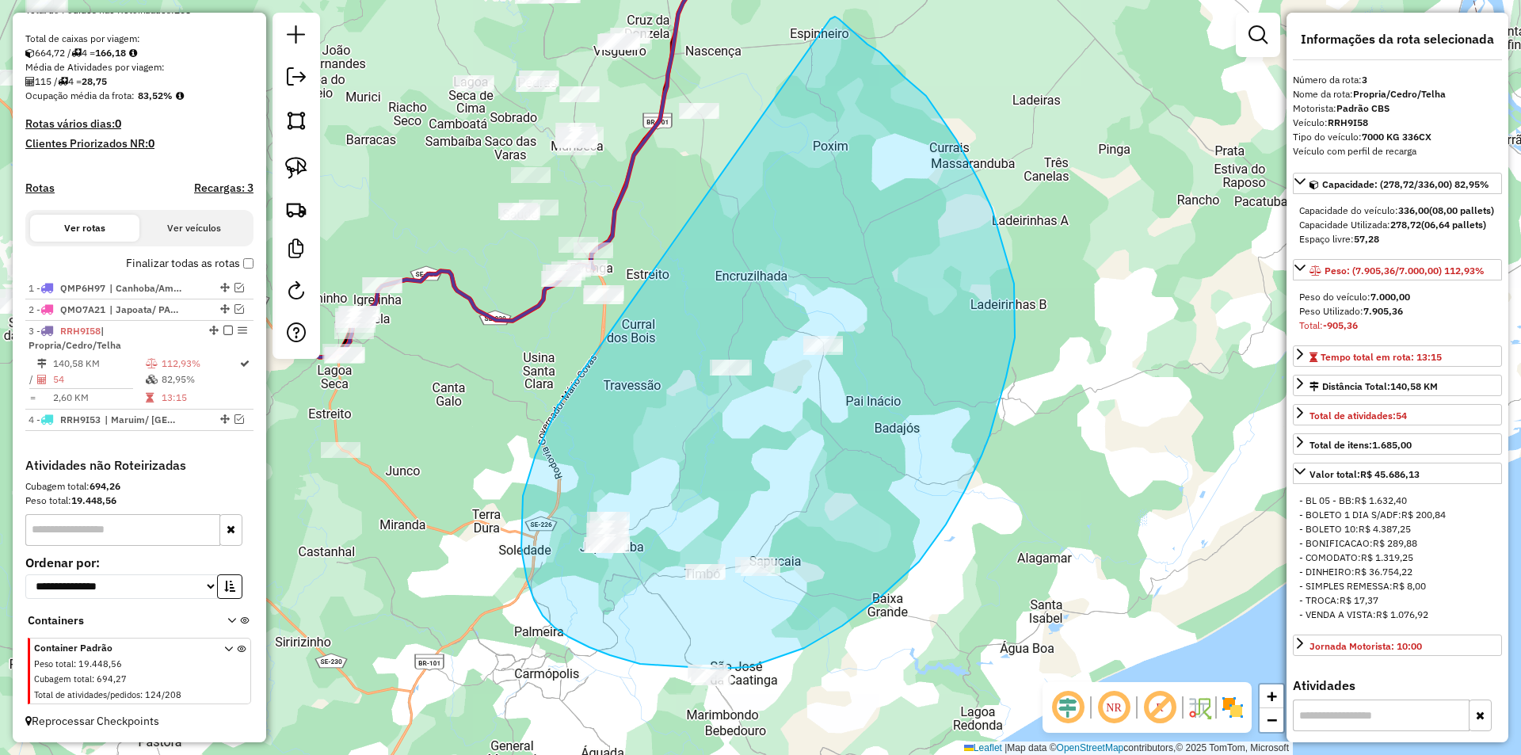
drag, startPoint x: 553, startPoint y: 418, endPoint x: 830, endPoint y: 19, distance: 485.5
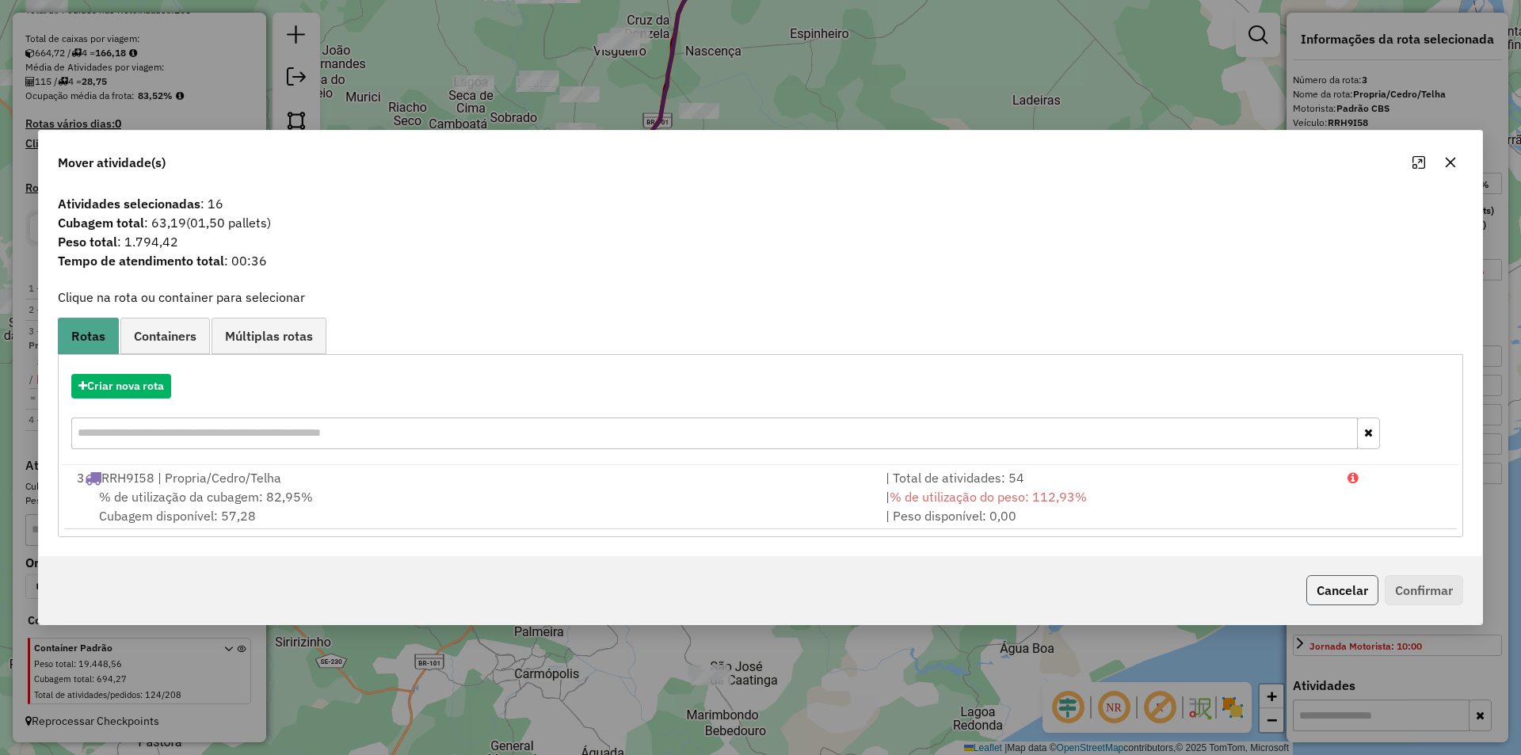
click at [1337, 602] on button "Cancelar" at bounding box center [1342, 590] width 72 height 30
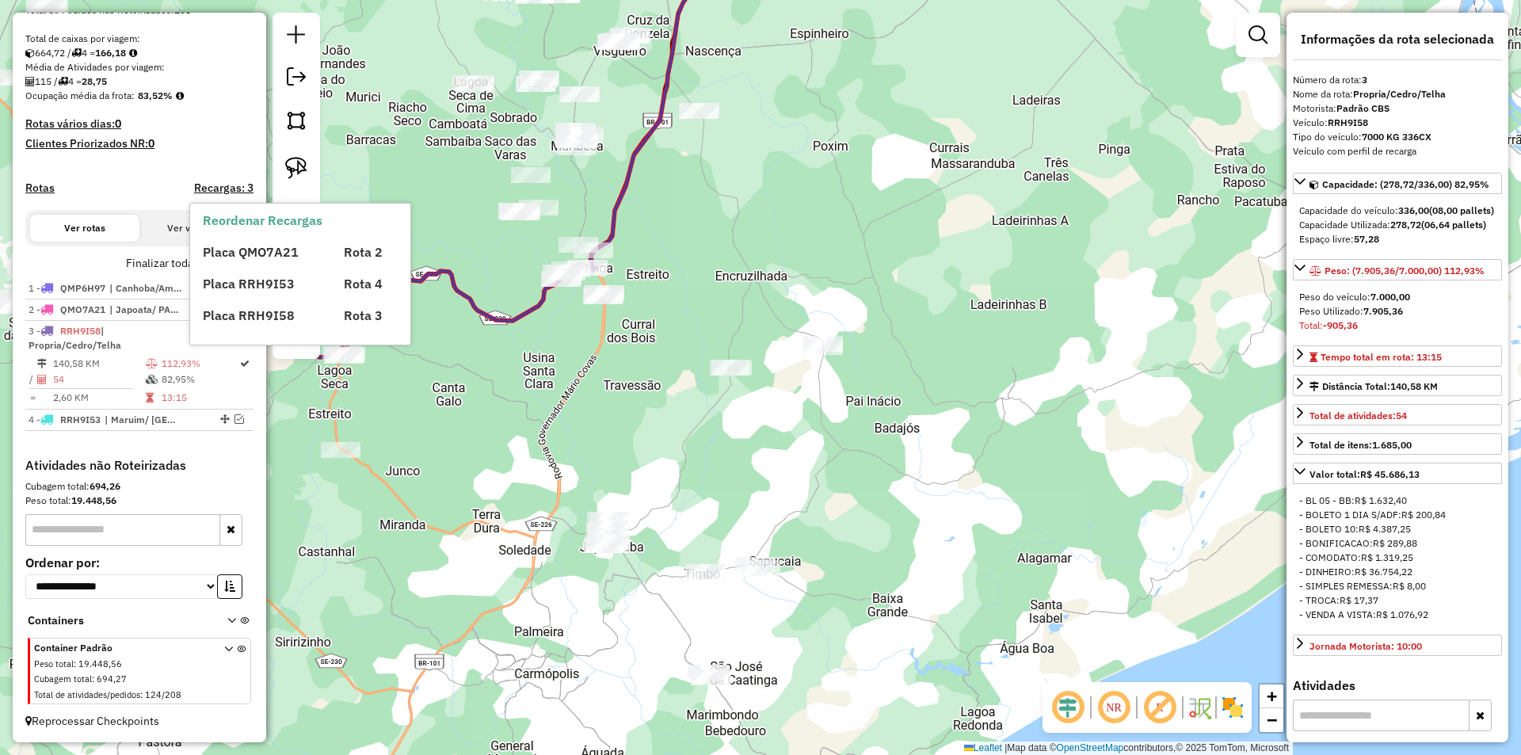
click at [314, 168] on div at bounding box center [297, 186] width 48 height 346
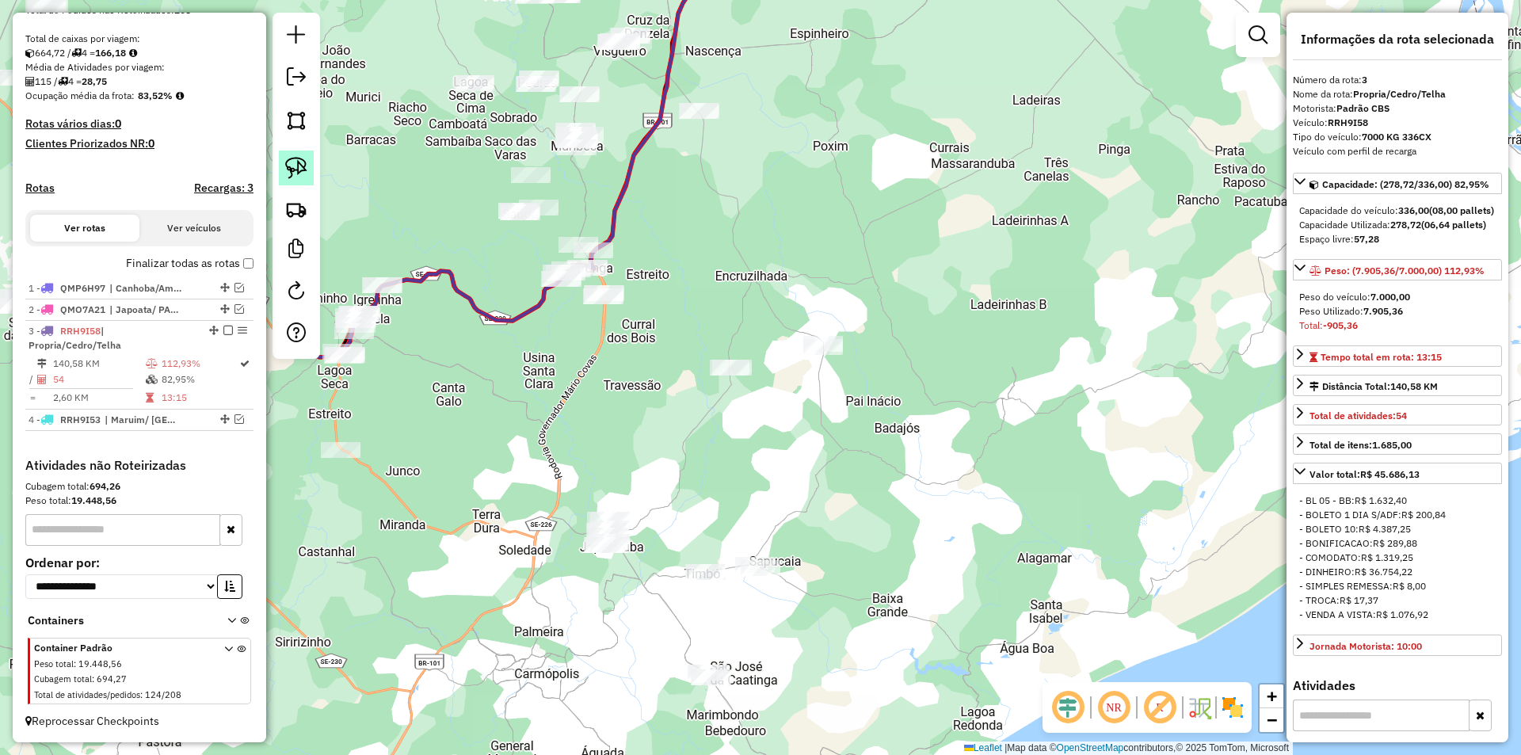
click at [309, 166] on link at bounding box center [296, 168] width 35 height 35
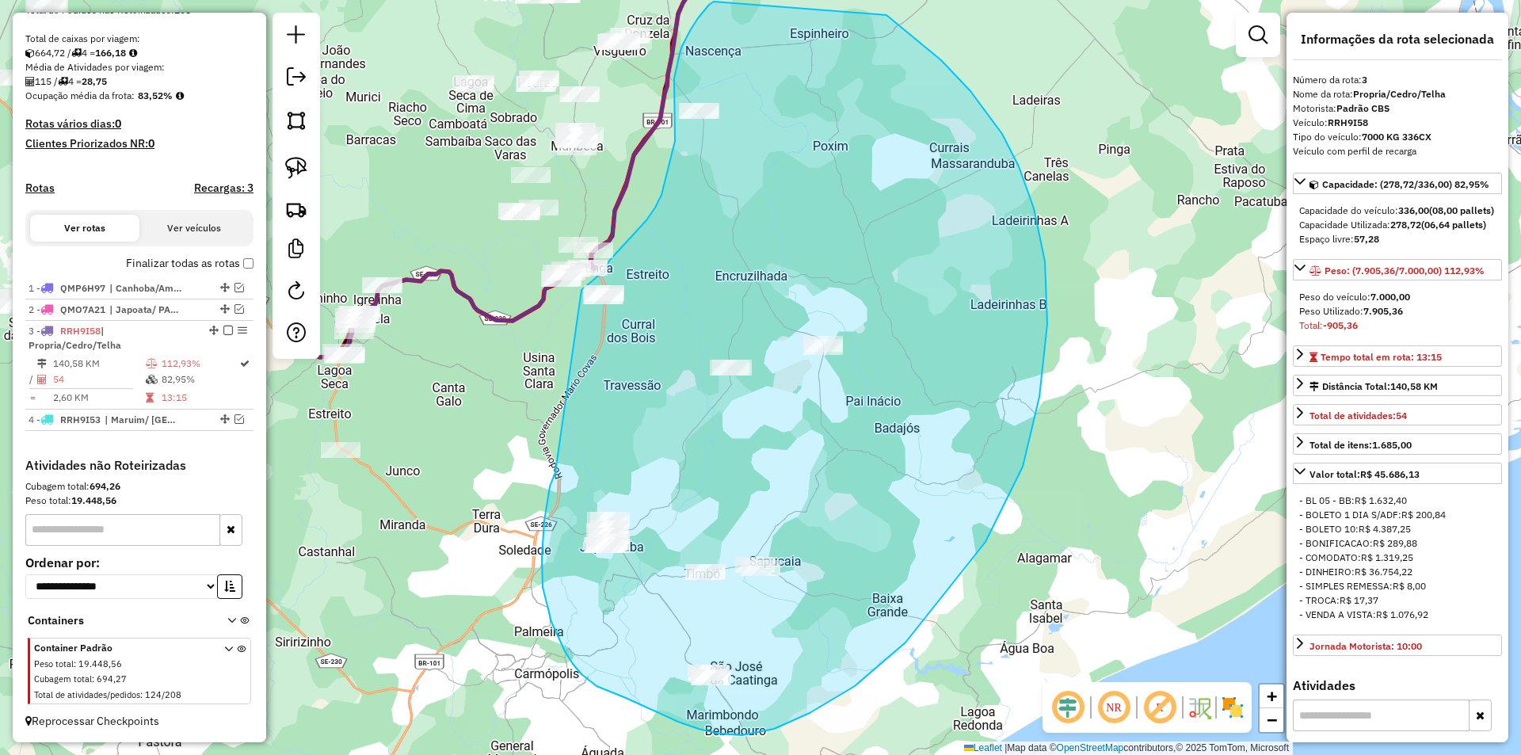
drag, startPoint x: 544, startPoint y: 521, endPoint x: 582, endPoint y: 290, distance: 234.3
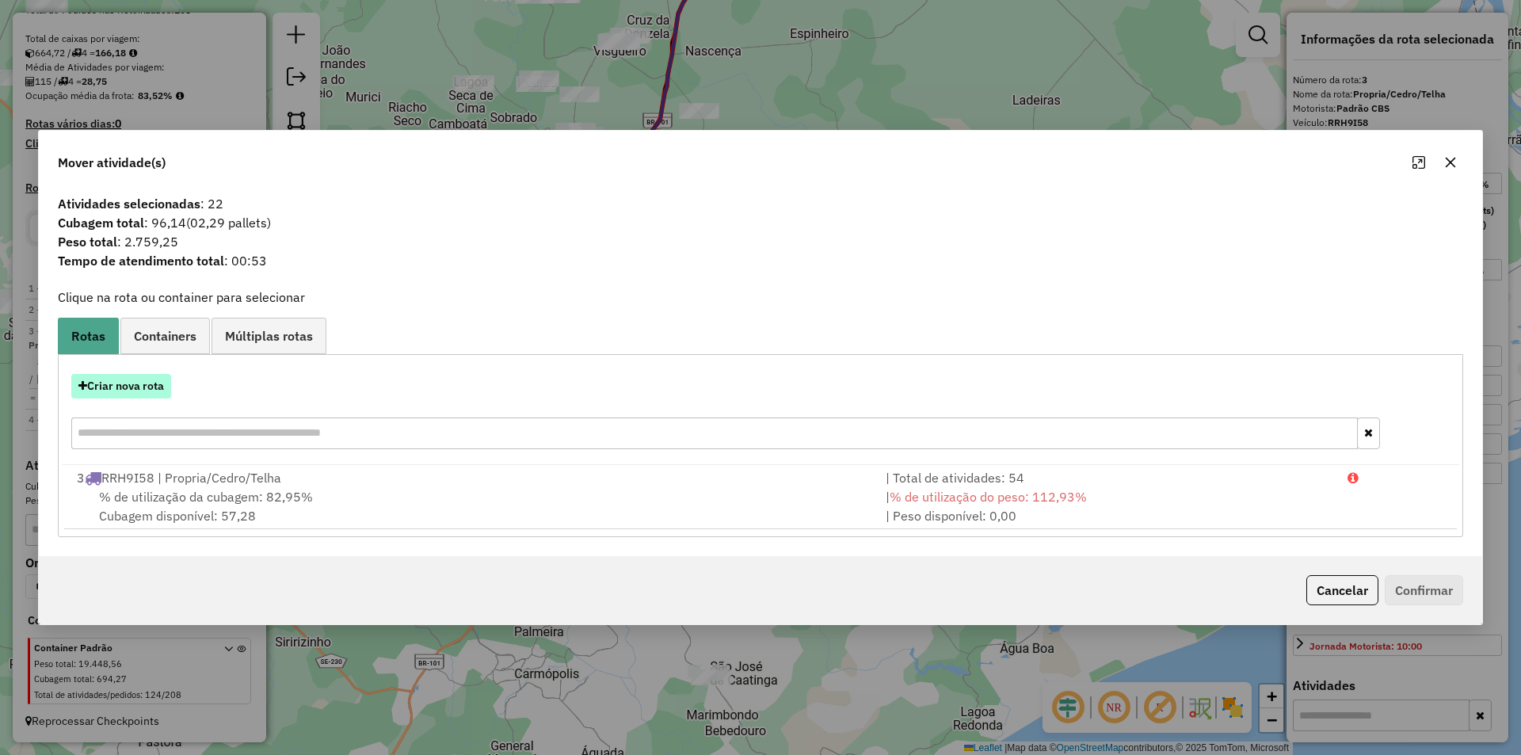
click at [137, 387] on button "Criar nova rota" at bounding box center [121, 386] width 100 height 25
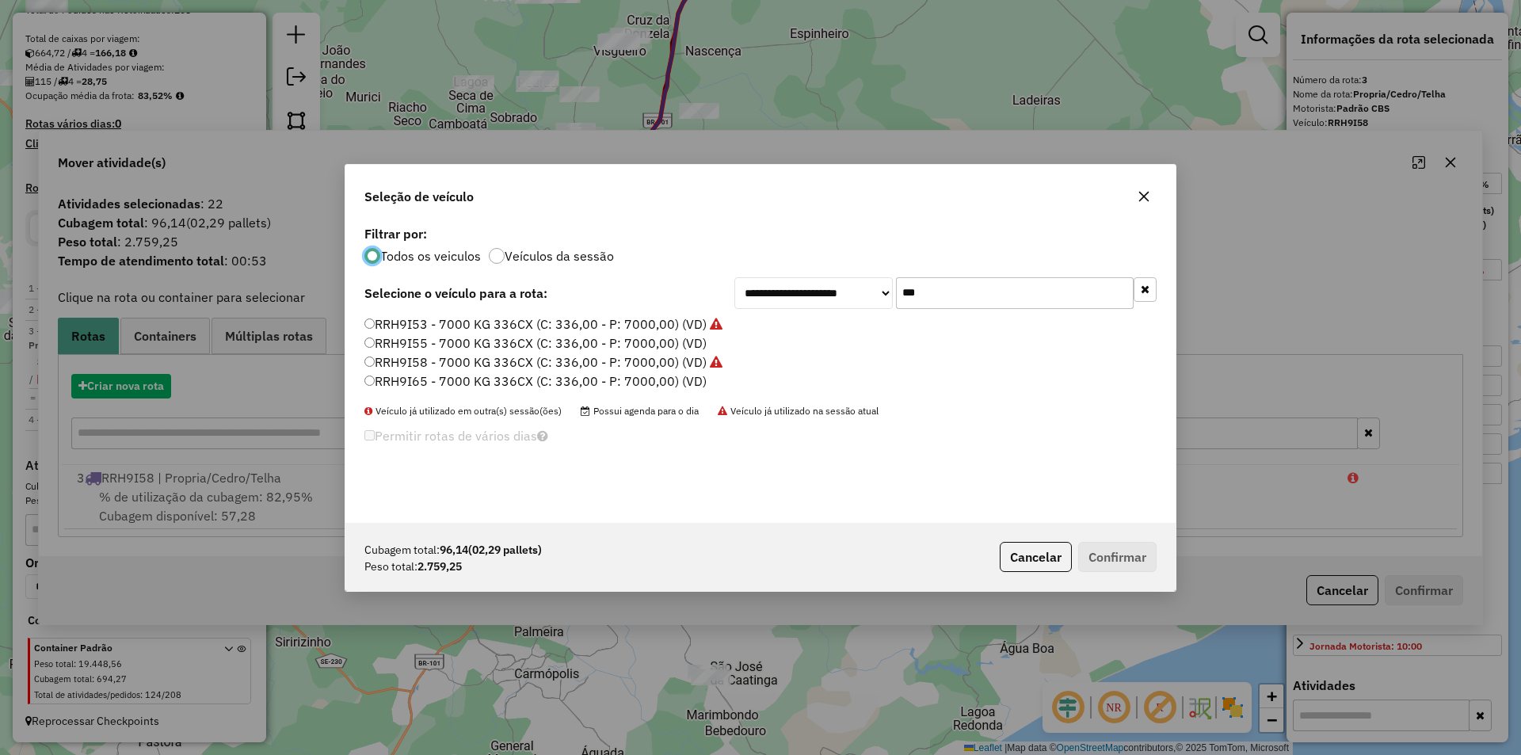
scroll to position [9, 5]
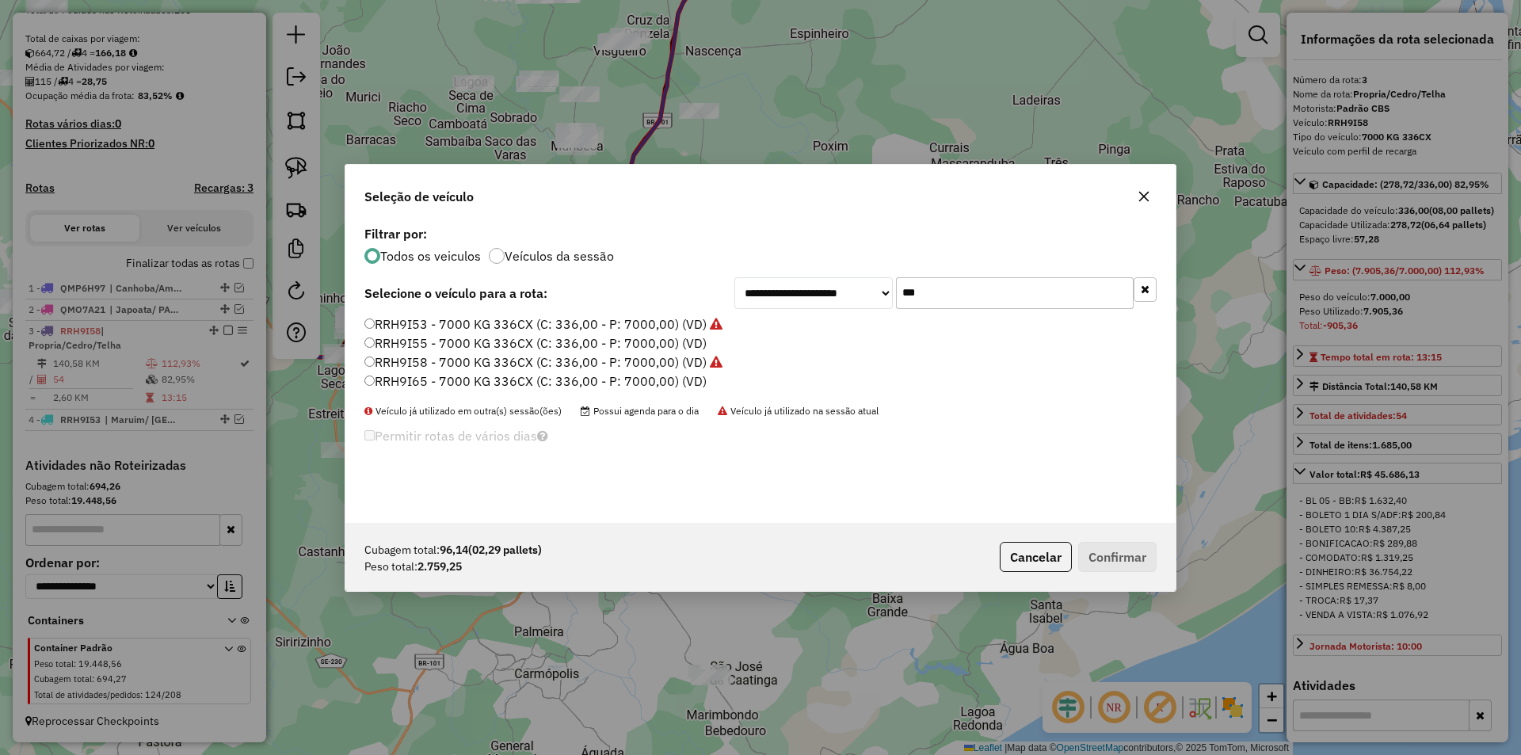
click at [944, 297] on input "***" at bounding box center [1015, 293] width 238 height 32
click at [944, 293] on input "***" at bounding box center [1015, 293] width 238 height 32
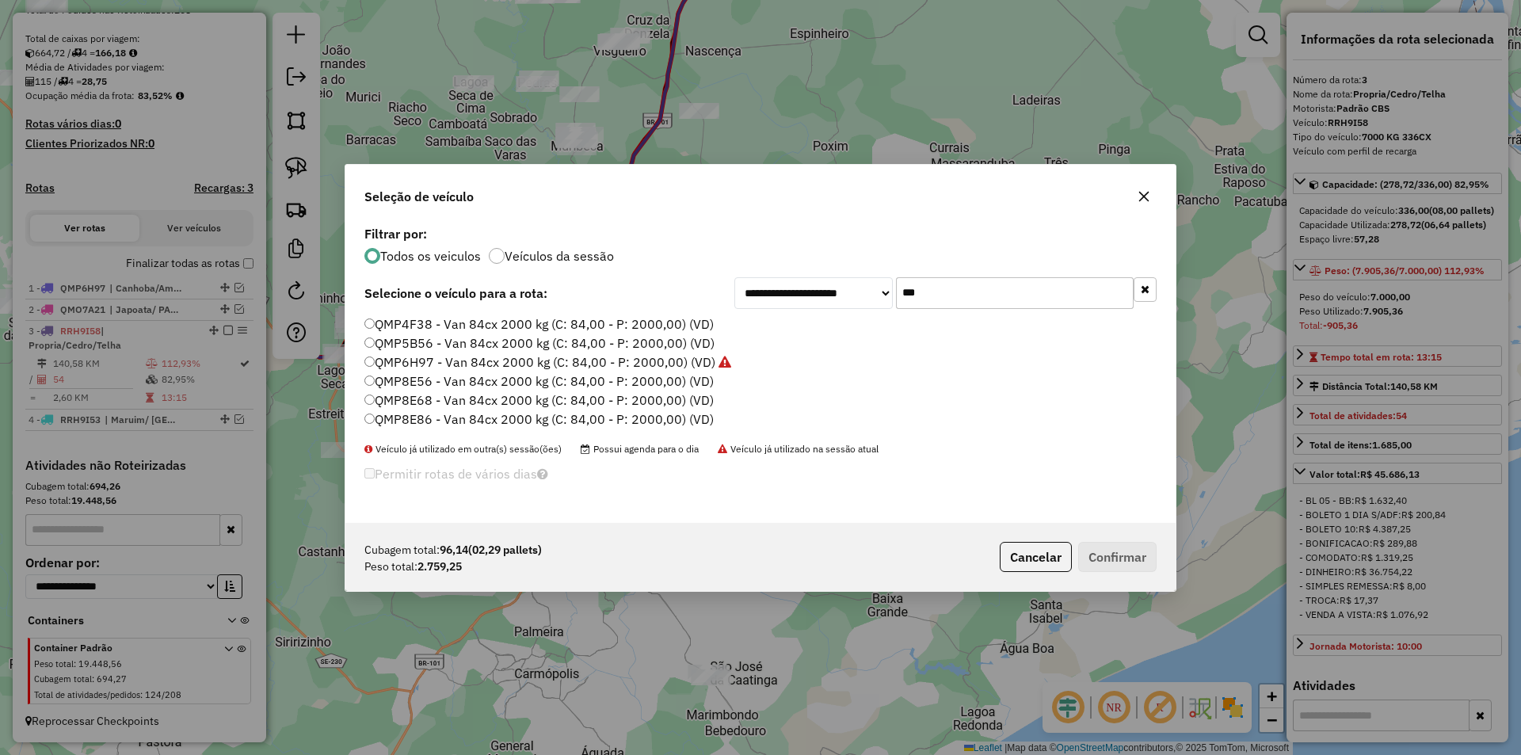
type input "***"
click at [471, 400] on label "QMP8E68 - Van 84cx 2000 kg (C: 84,00 - P: 2000,00) (VD)" at bounding box center [538, 400] width 349 height 19
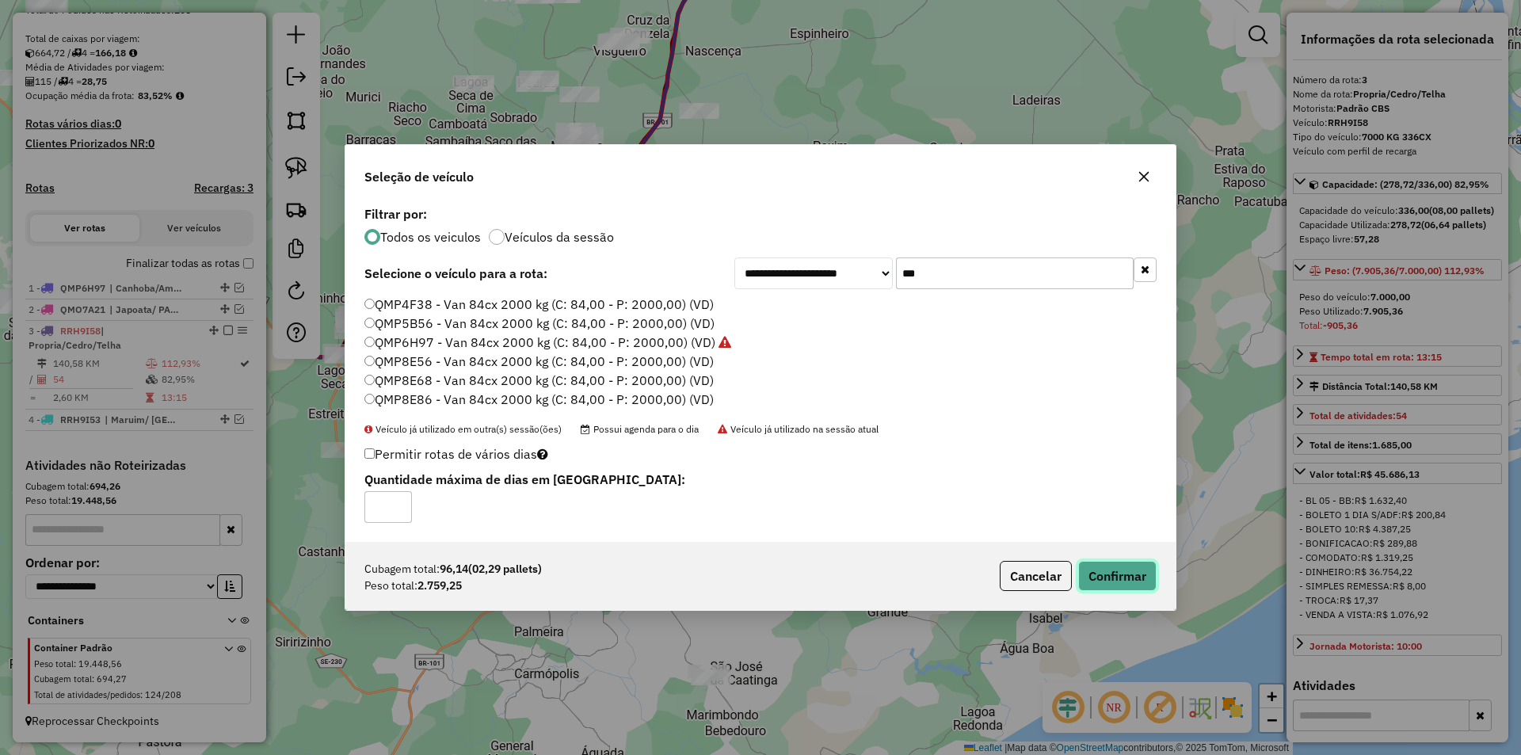
click at [1106, 578] on button "Confirmar" at bounding box center [1117, 576] width 78 height 30
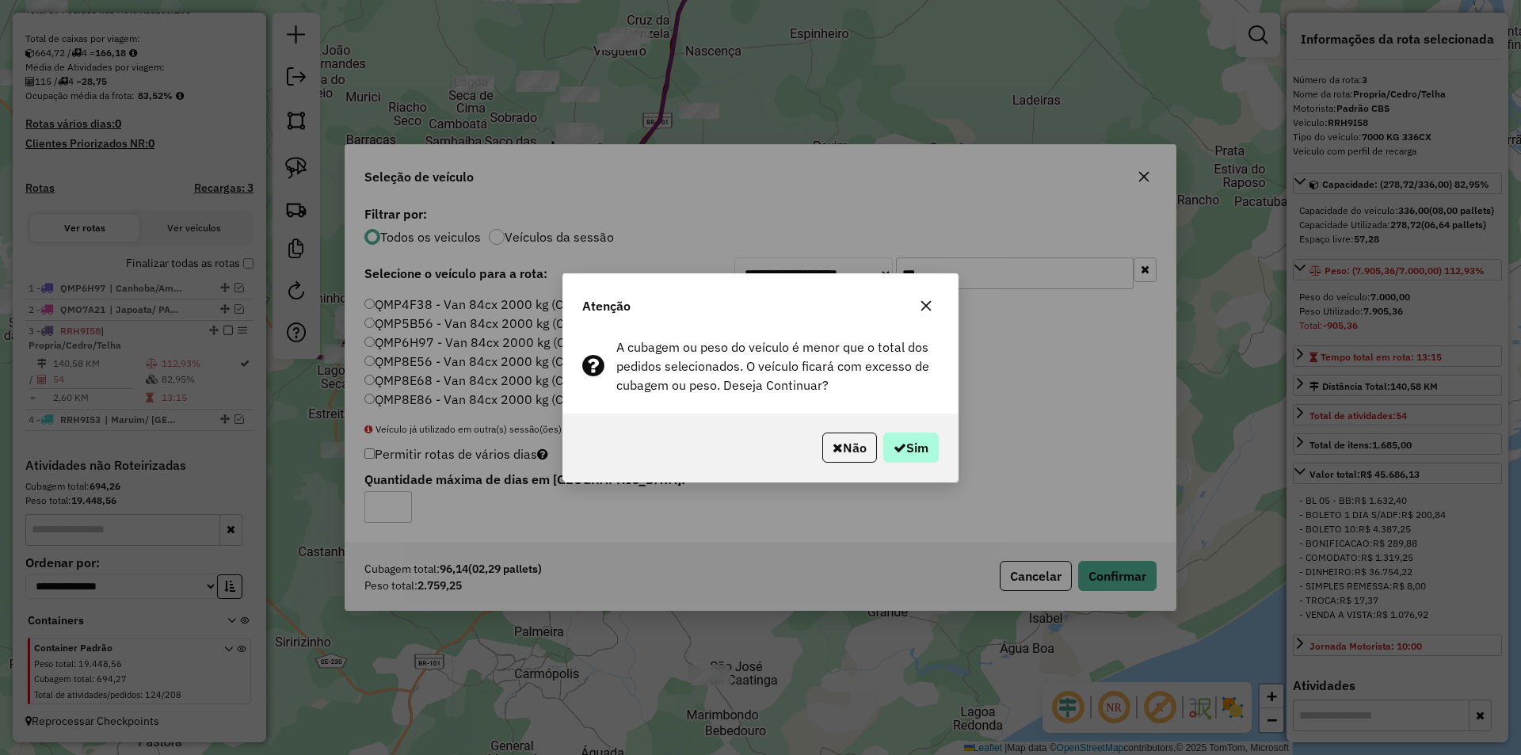
drag, startPoint x: 890, startPoint y: 431, endPoint x: 928, endPoint y: 446, distance: 40.2
click at [894, 433] on div "Não Sim" at bounding box center [760, 448] width 395 height 68
click at [928, 446] on button "Sim" at bounding box center [910, 448] width 55 height 30
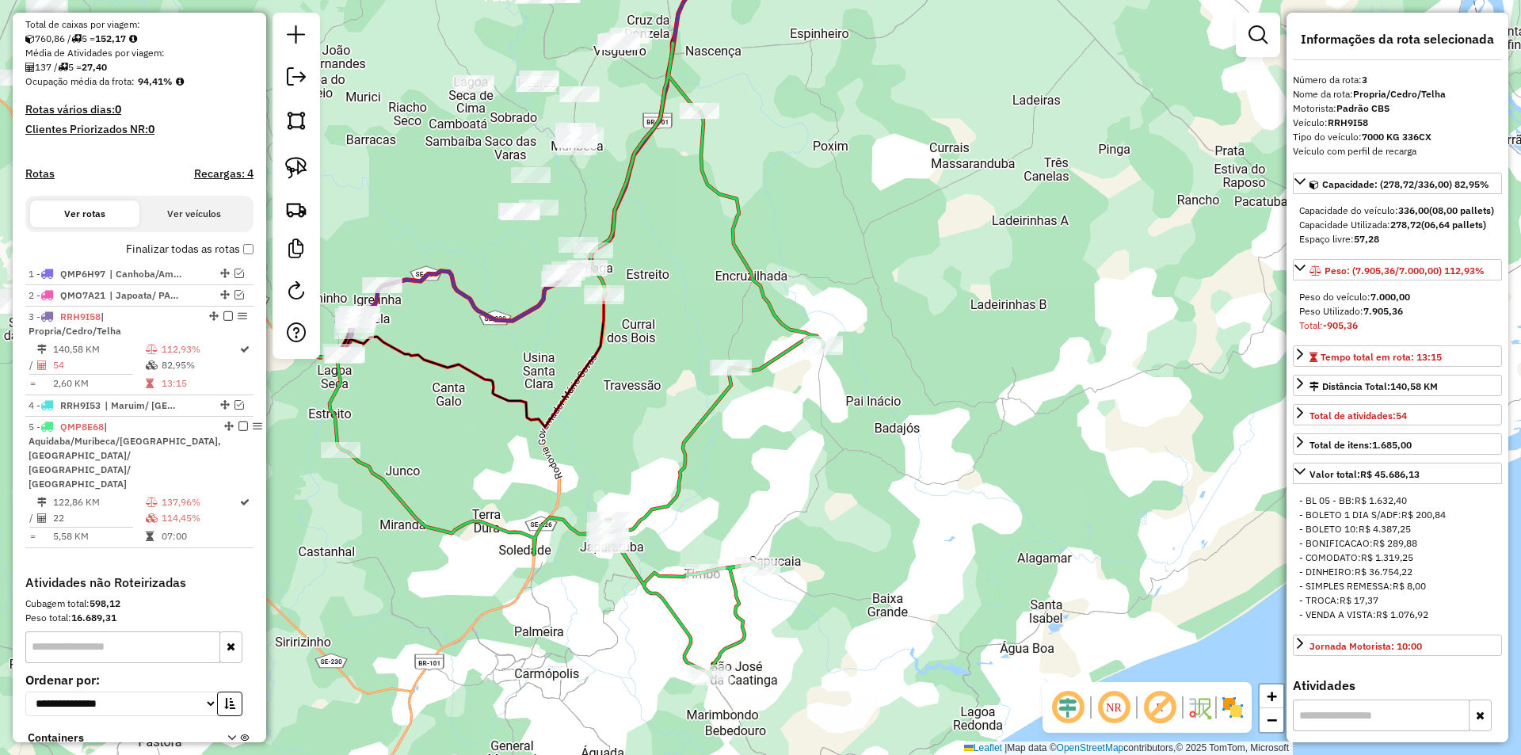
scroll to position [432, 0]
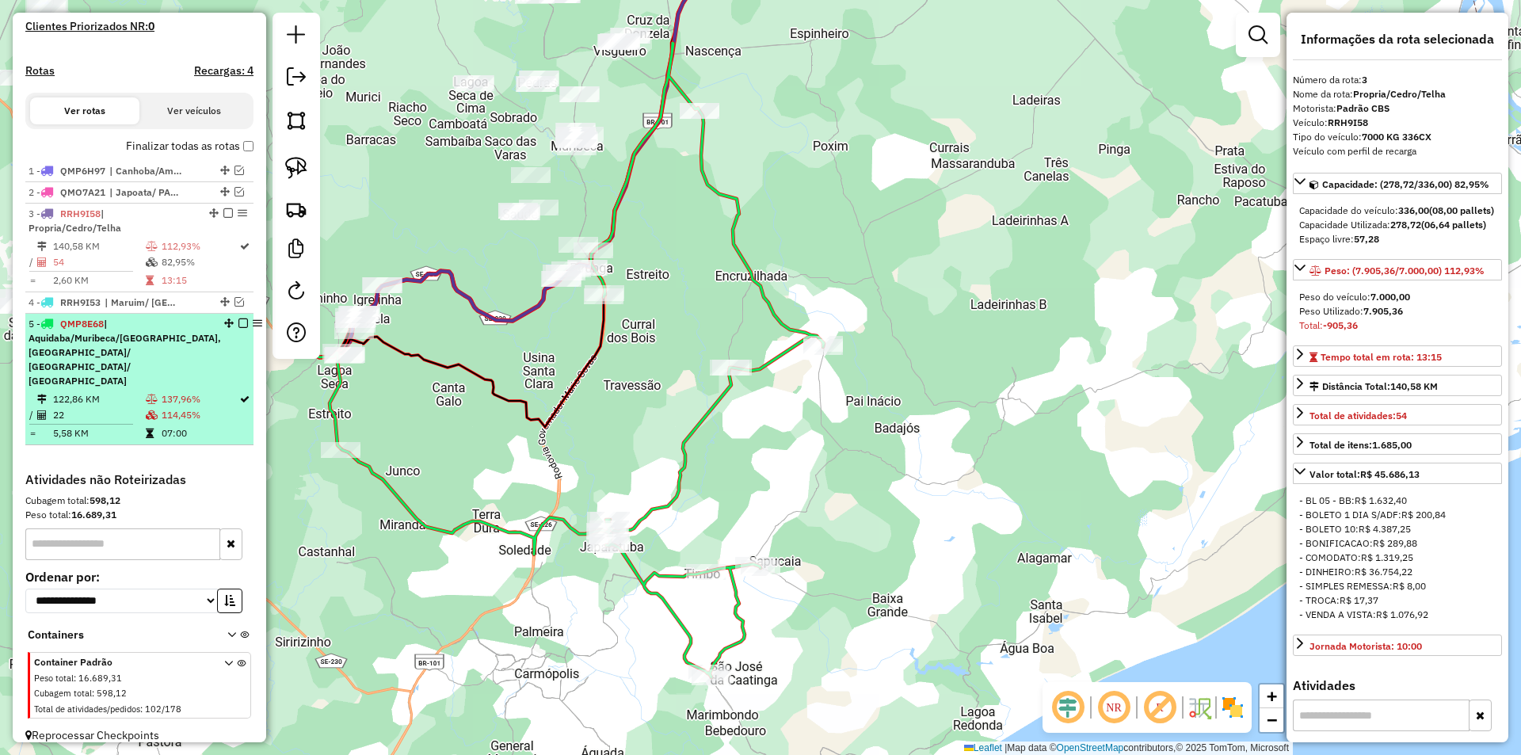
click at [200, 428] on li "5 - QMP8E68 | Aquidaba/Muribeca/Sao Francisco, Pirambu/ Carmopolis/ Japaratuba …" at bounding box center [139, 380] width 228 height 132
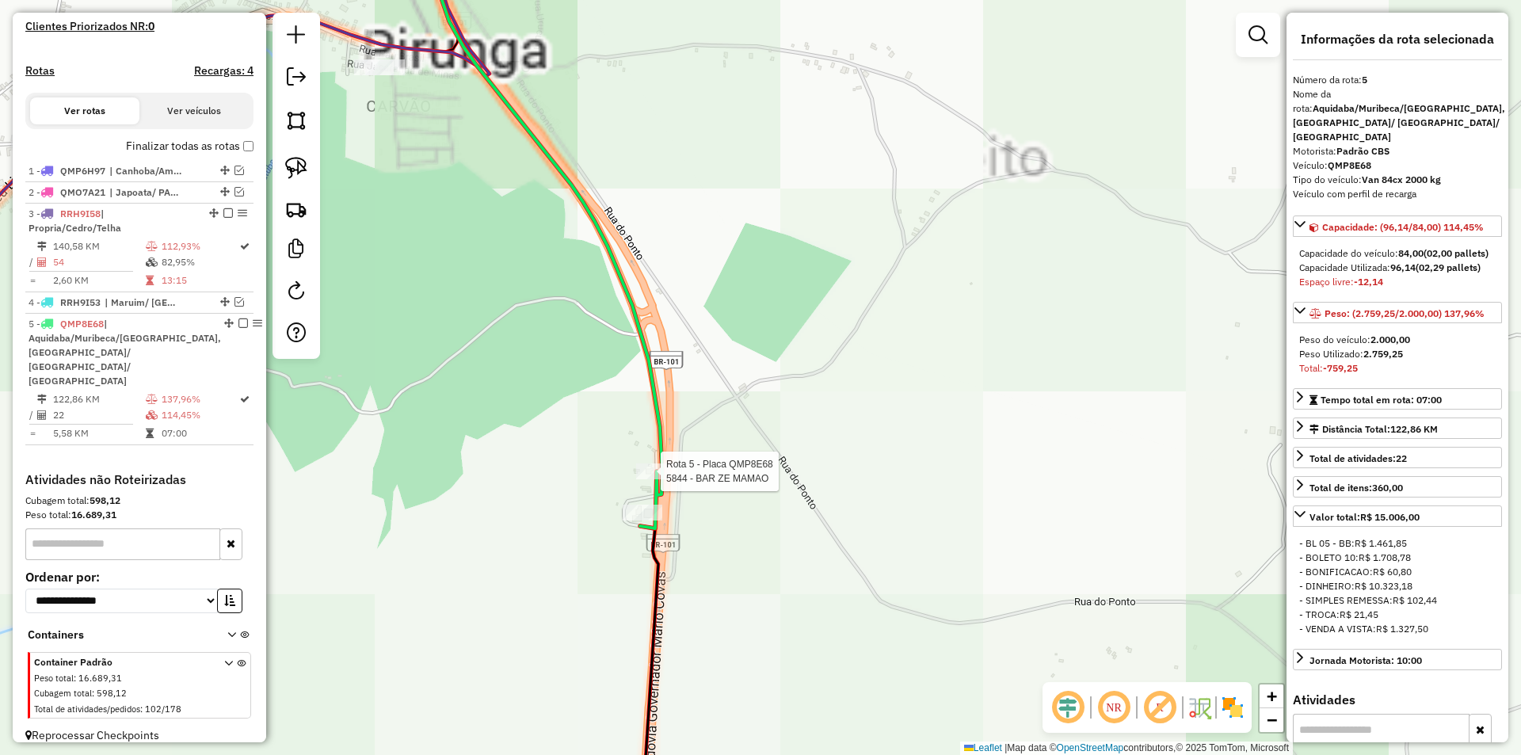
click at [656, 479] on div at bounding box center [656, 471] width 40 height 16
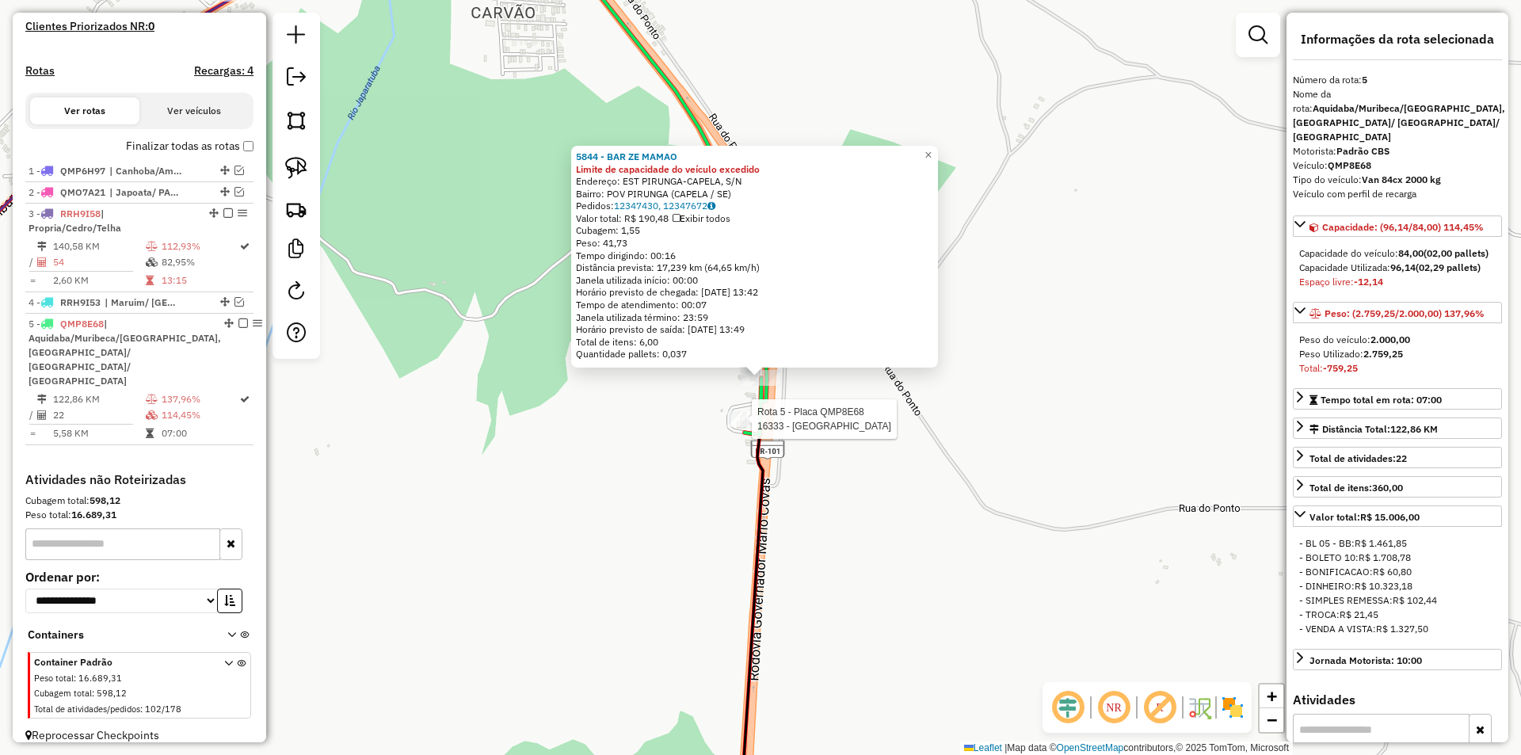
click at [734, 427] on div at bounding box center [747, 419] width 40 height 16
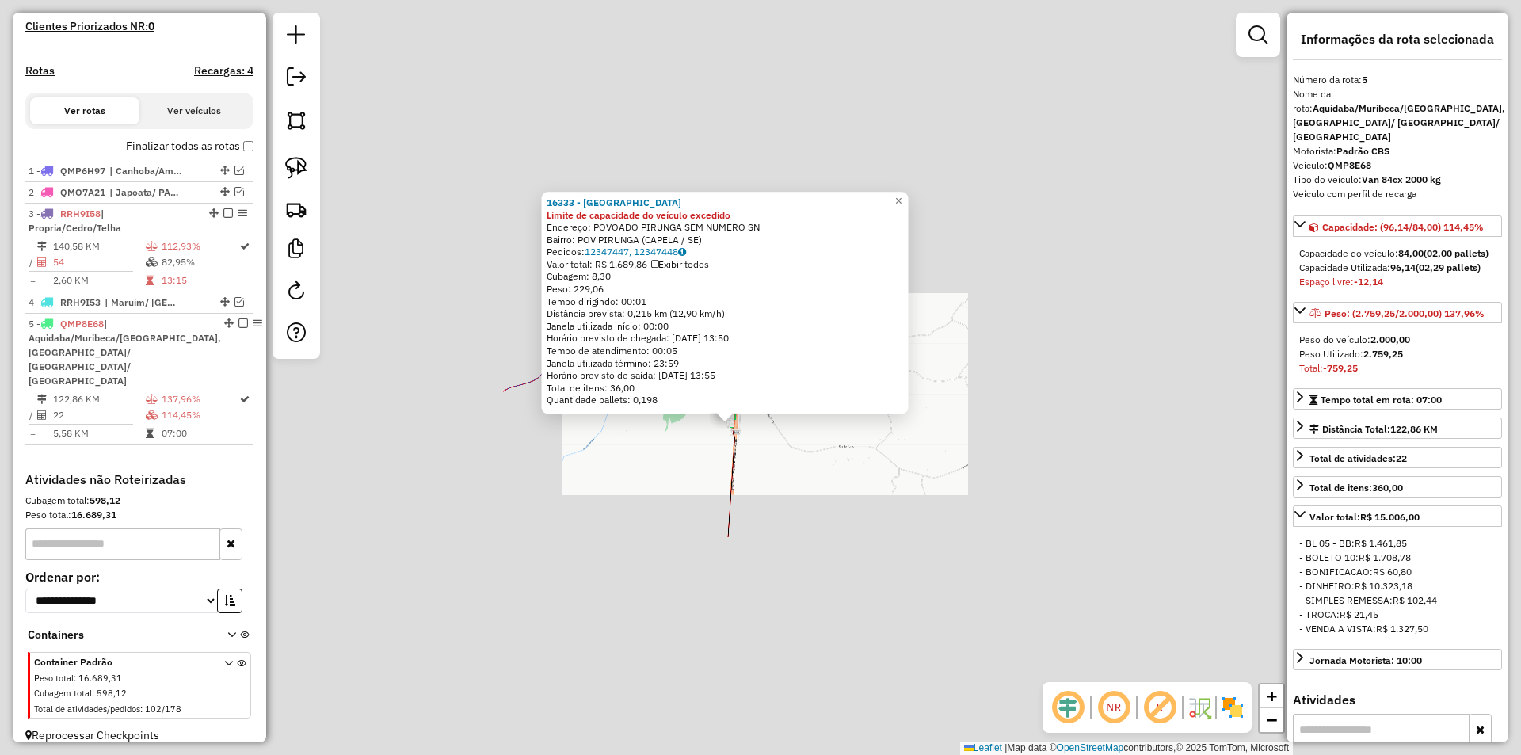
drag, startPoint x: 715, startPoint y: 457, endPoint x: 774, endPoint y: 513, distance: 81.8
click at [715, 458] on div "16333 - MERC E REST RANCH Limite de capacidade do veículo excedido Endereço: PO…" at bounding box center [760, 377] width 1521 height 755
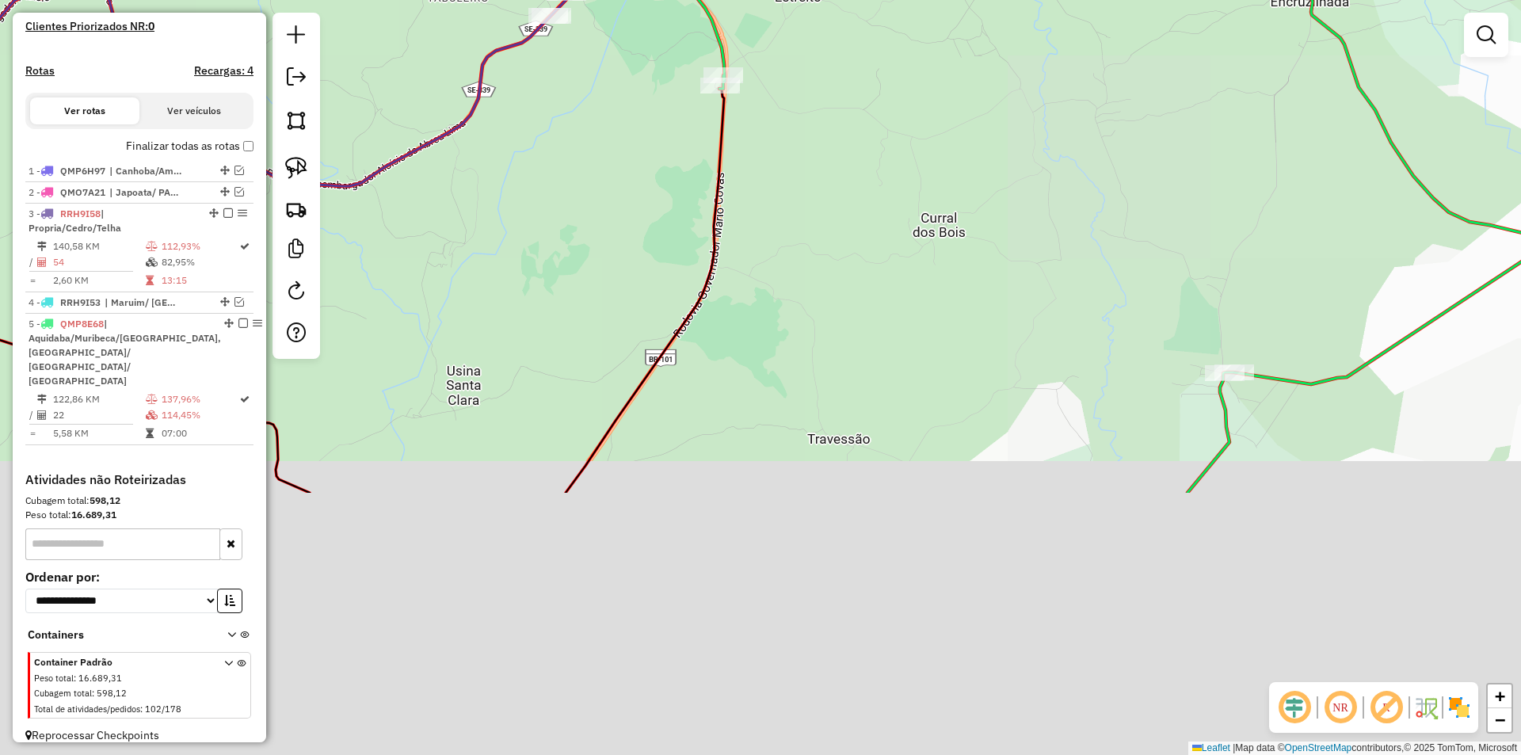
drag, startPoint x: 825, startPoint y: 484, endPoint x: 809, endPoint y: 141, distance: 343.4
click at [812, 161] on div "Janela de atendimento Grade de atendimento Capacidade Transportadoras Veículos …" at bounding box center [760, 377] width 1521 height 755
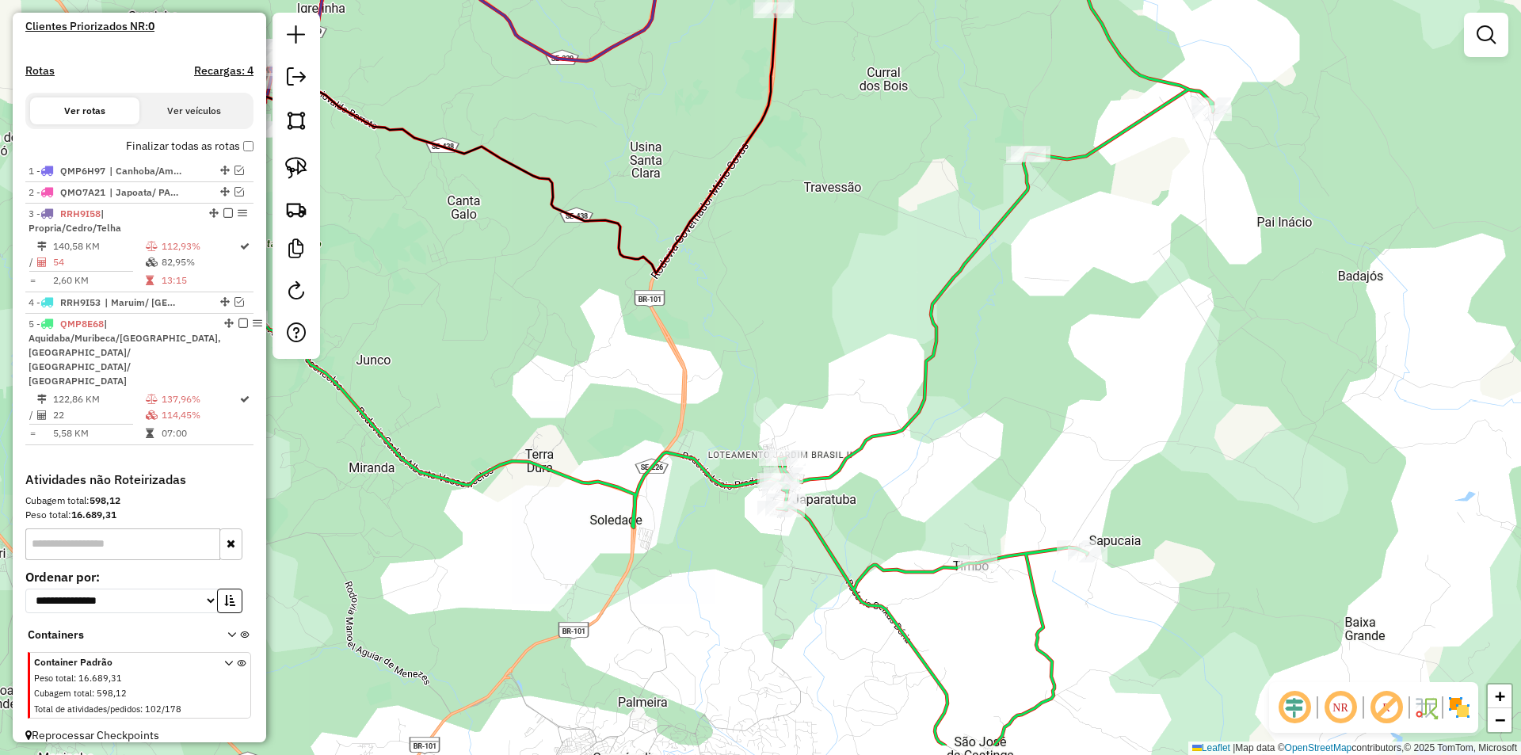
drag, startPoint x: 826, startPoint y: 398, endPoint x: 802, endPoint y: 235, distance: 165.7
click at [797, 185] on div "Janela de atendimento Grade de atendimento Capacidade Transportadoras Veículos …" at bounding box center [760, 377] width 1521 height 755
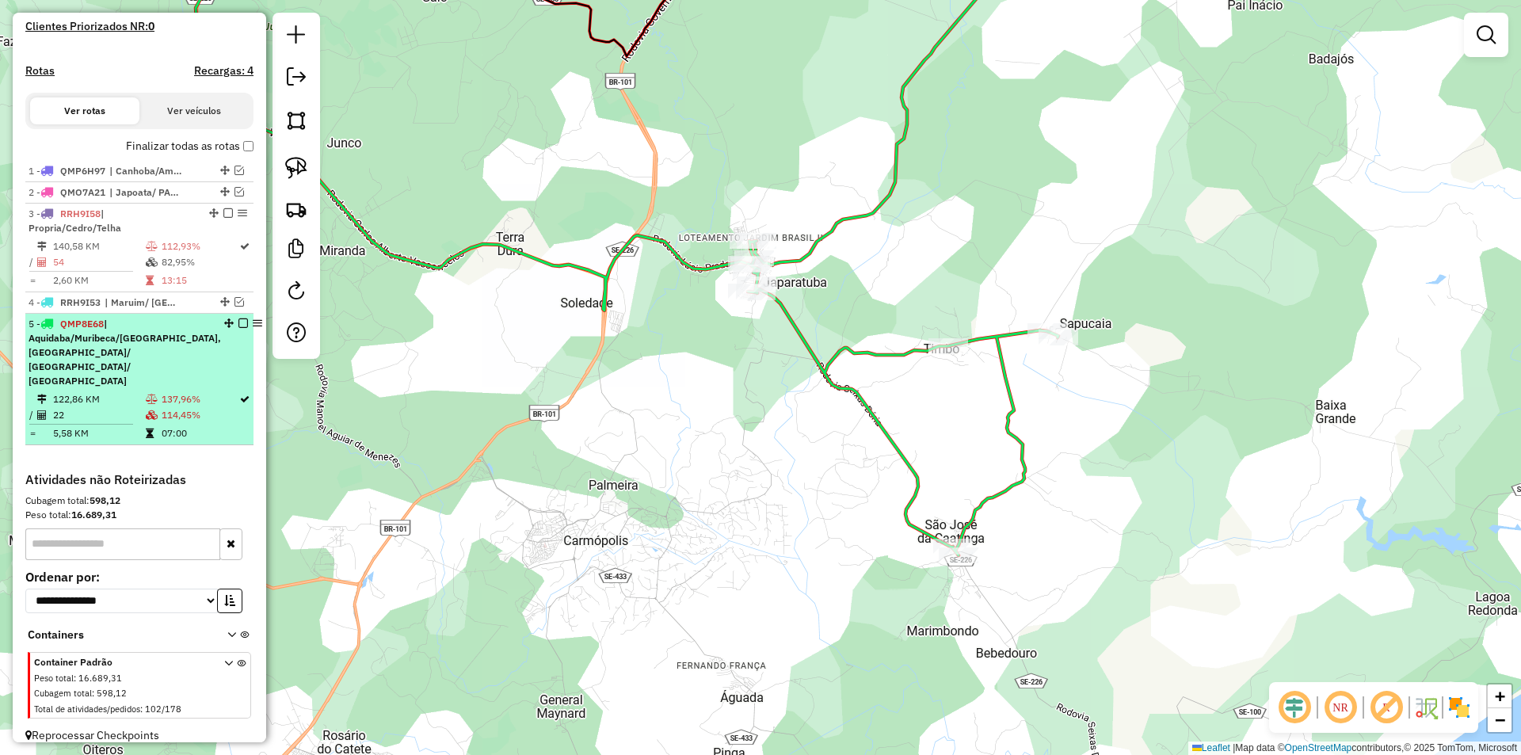
click at [215, 391] on td "137,96%" at bounding box center [200, 399] width 78 height 16
select select "**********"
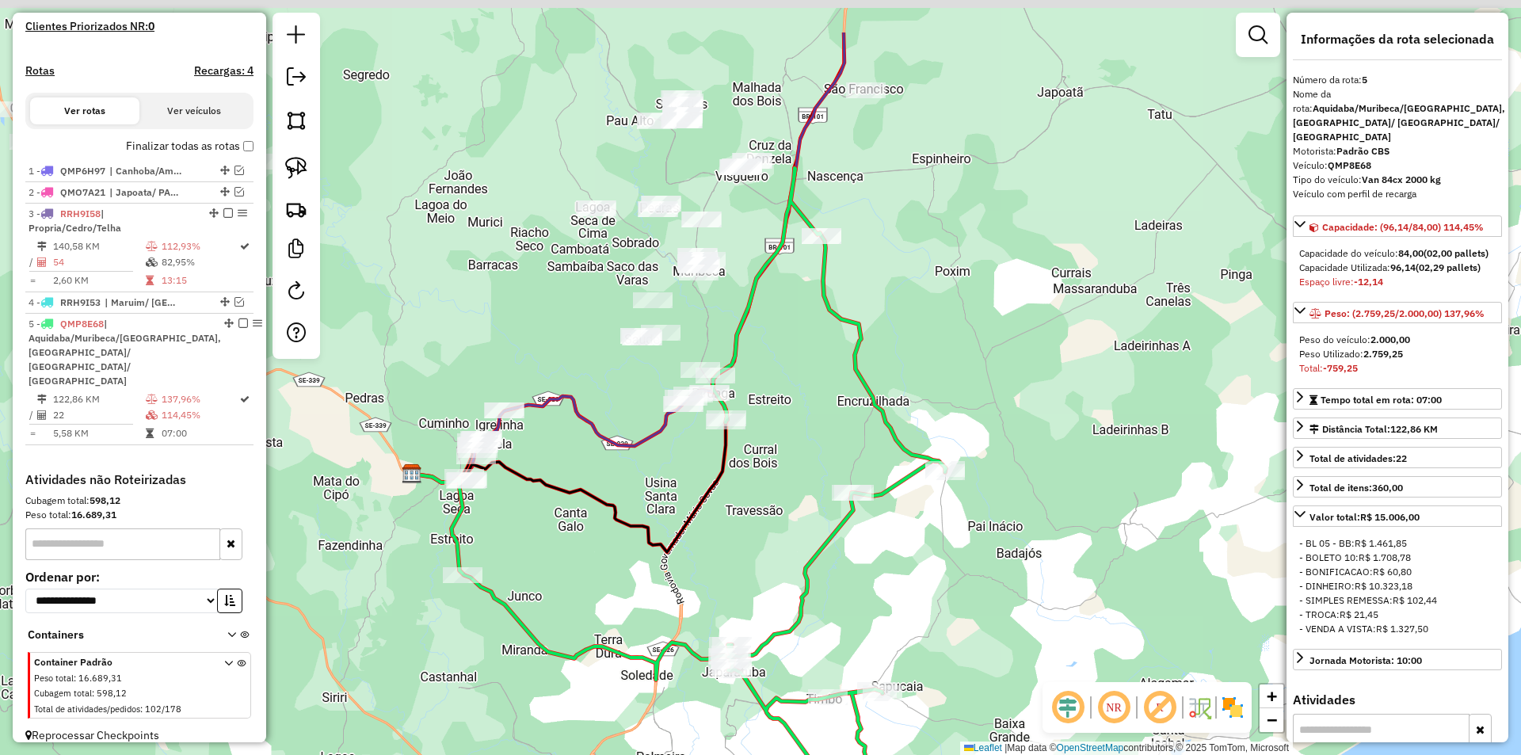
drag, startPoint x: 743, startPoint y: 422, endPoint x: 673, endPoint y: 513, distance: 114.1
click at [673, 513] on div "Janela de atendimento Grade de atendimento Capacidade Transportadoras Veículos …" at bounding box center [760, 377] width 1521 height 755
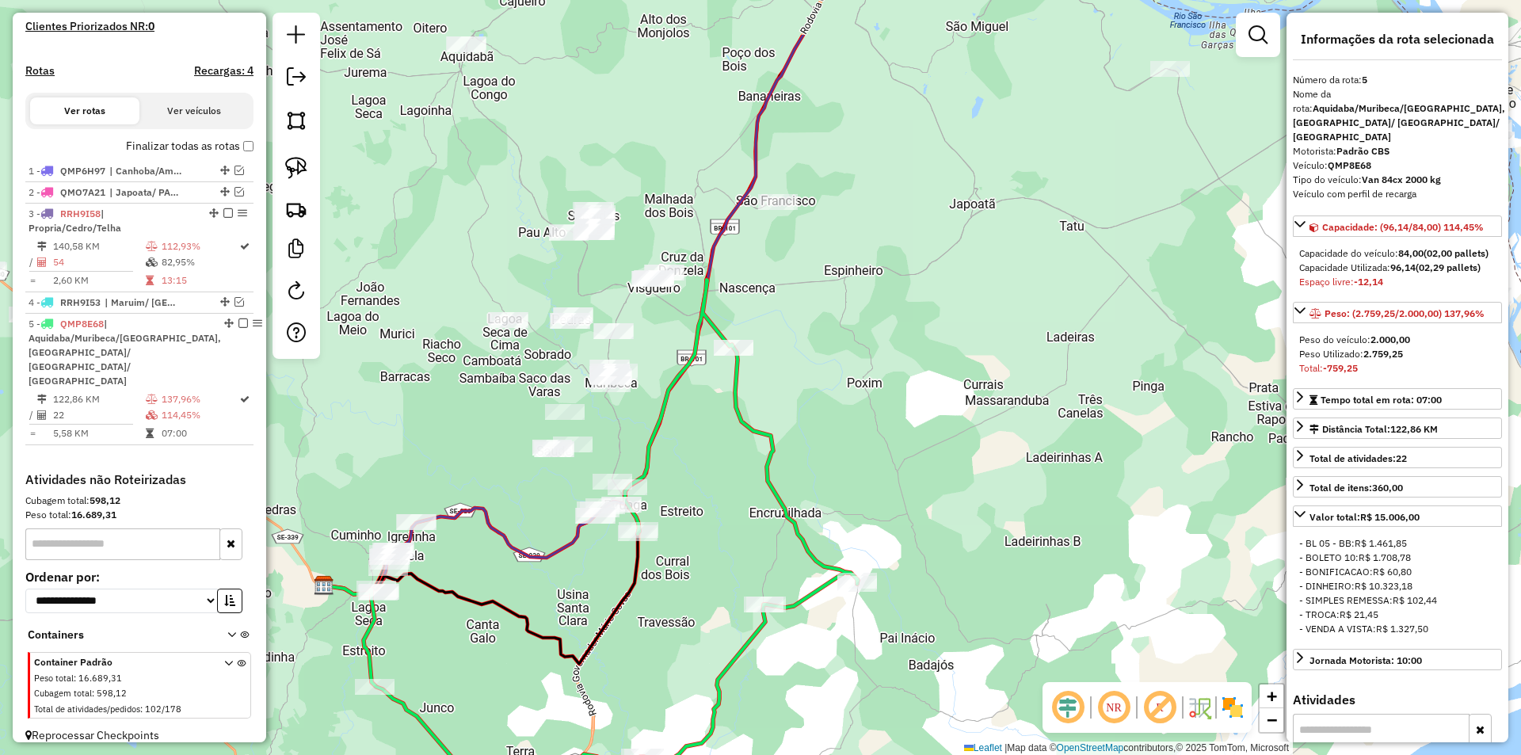
drag, startPoint x: 482, startPoint y: 320, endPoint x: 475, endPoint y: 330, distance: 12.5
click at [475, 330] on div "Janela de atendimento Grade de atendimento Capacidade Transportadoras Veículos …" at bounding box center [760, 377] width 1521 height 755
click at [299, 168] on img at bounding box center [296, 168] width 22 height 22
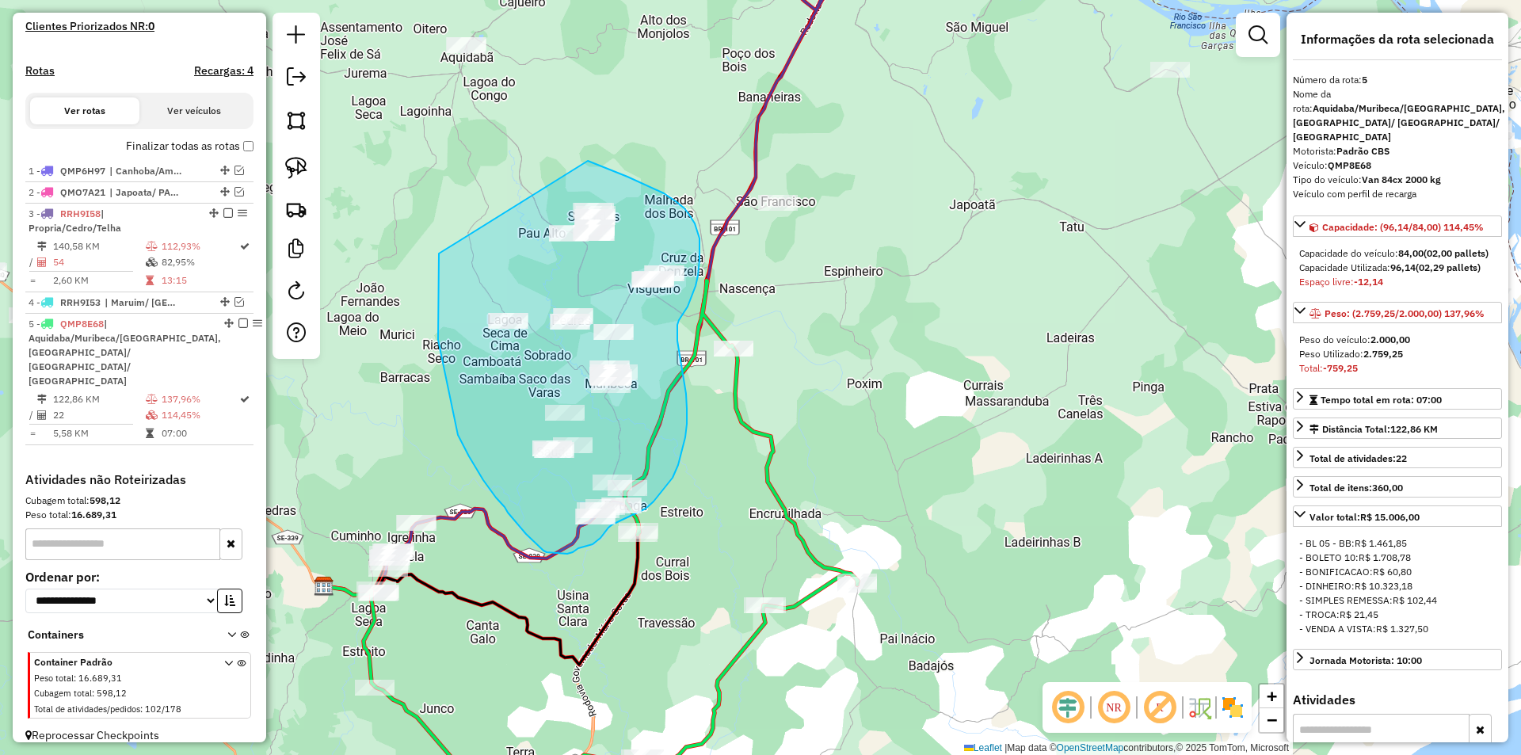
drag, startPoint x: 439, startPoint y: 254, endPoint x: 588, endPoint y: 161, distance: 175.4
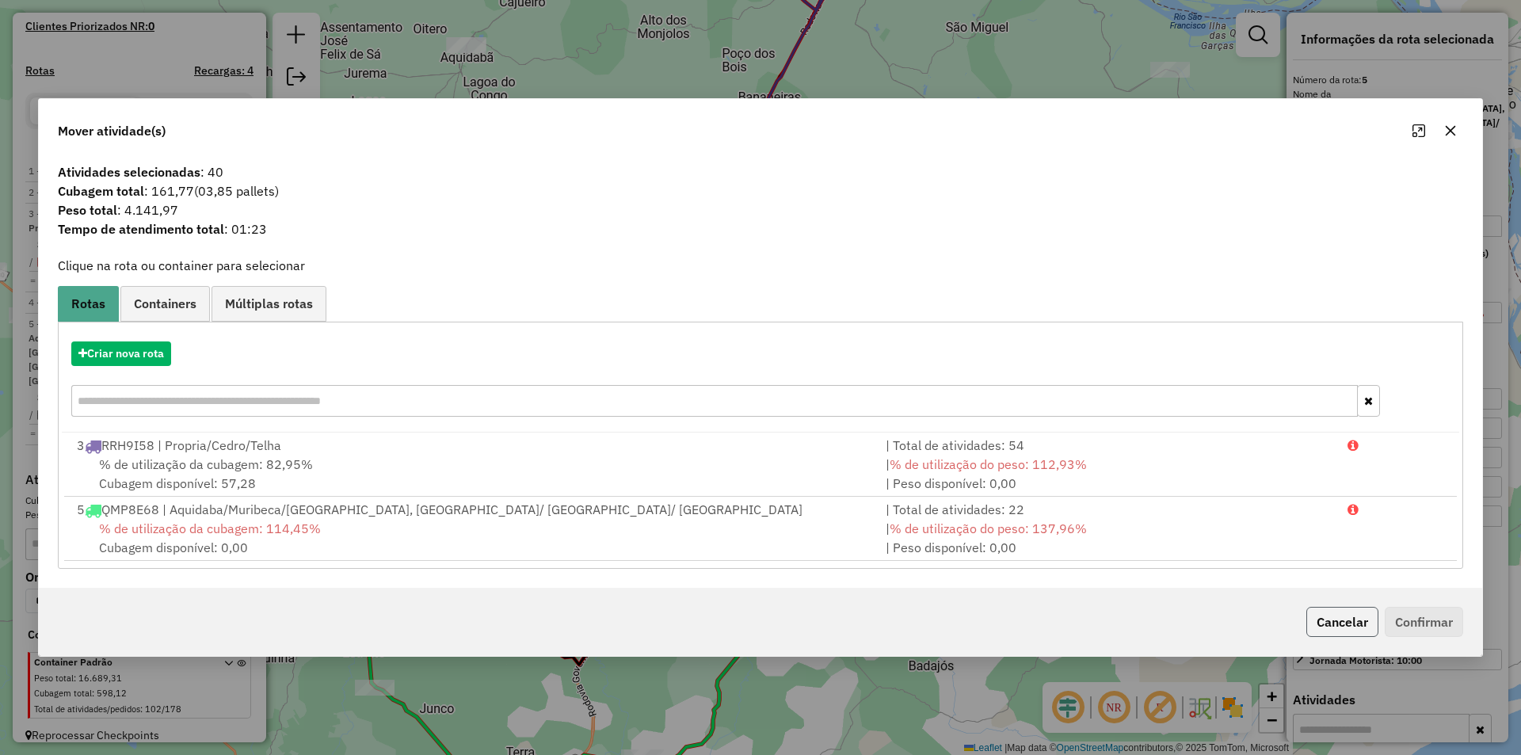
click at [1328, 609] on button "Cancelar" at bounding box center [1342, 622] width 72 height 30
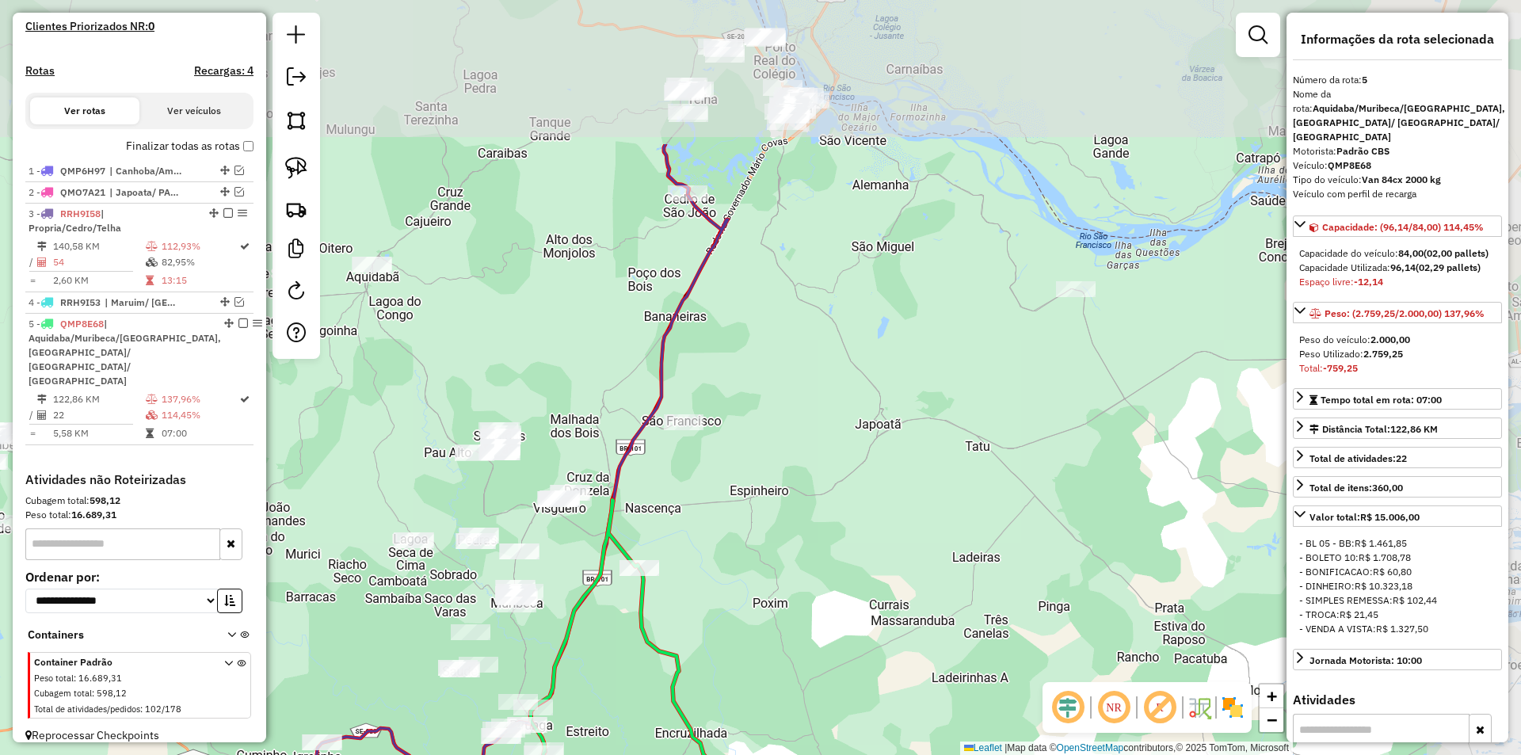
drag, startPoint x: 866, startPoint y: 341, endPoint x: 772, endPoint y: 560, distance: 238.8
click at [772, 560] on div "Janela de atendimento Grade de atendimento Capacidade Transportadoras Veículos …" at bounding box center [760, 377] width 1521 height 755
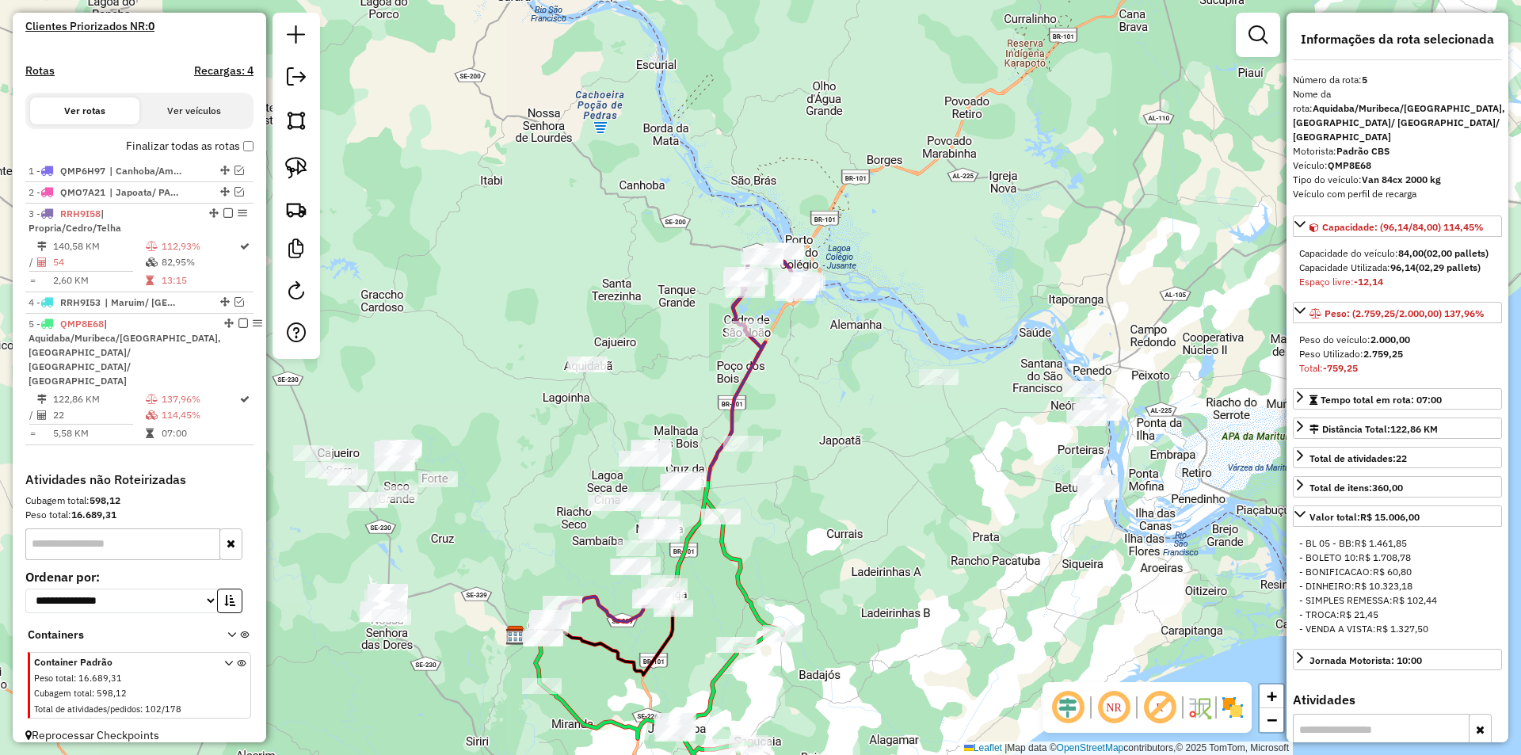
drag, startPoint x: 916, startPoint y: 414, endPoint x: 732, endPoint y: 341, distance: 197.4
click at [734, 343] on div "Janela de atendimento Grade de atendimento Capacidade Transportadoras Veículos …" at bounding box center [760, 377] width 1521 height 755
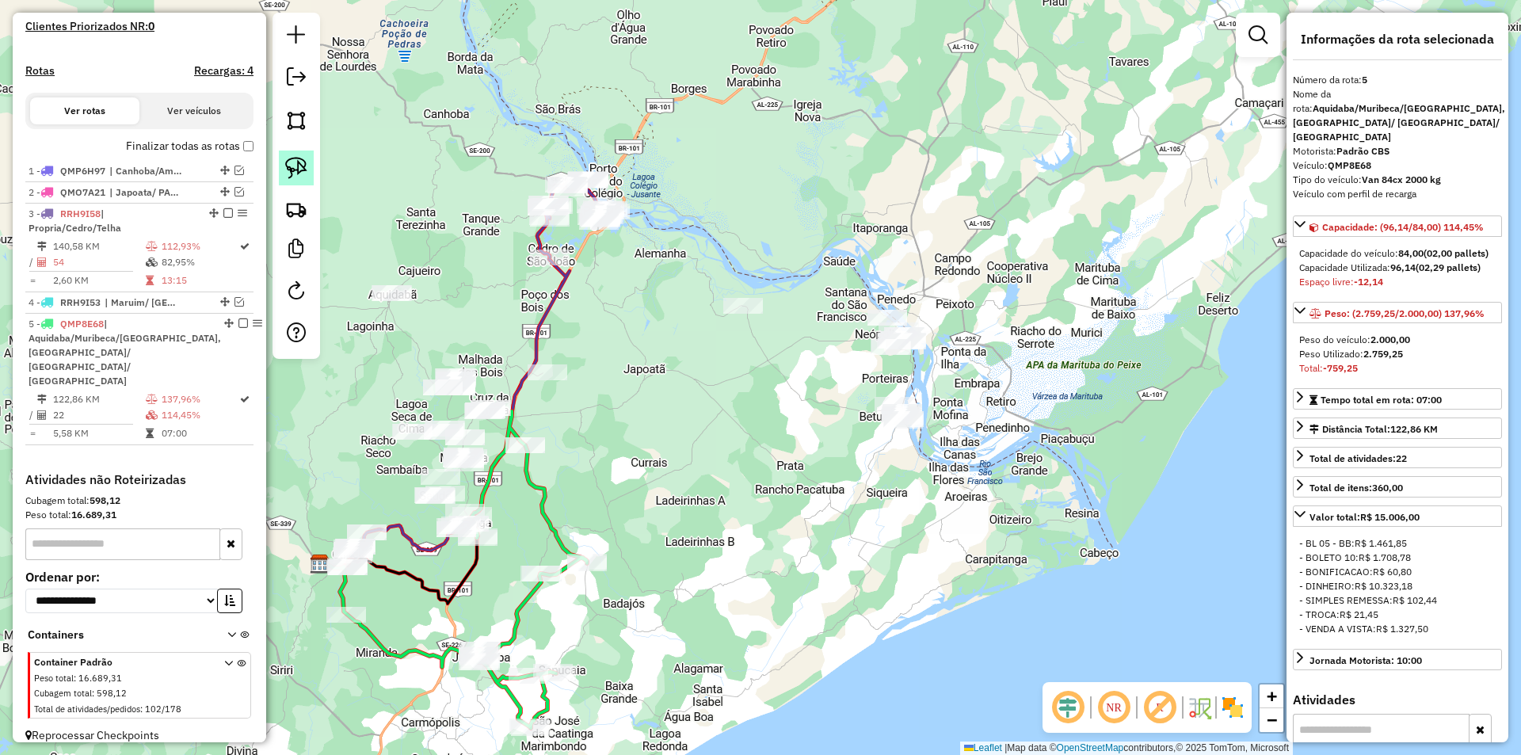
click at [298, 169] on img at bounding box center [296, 168] width 22 height 22
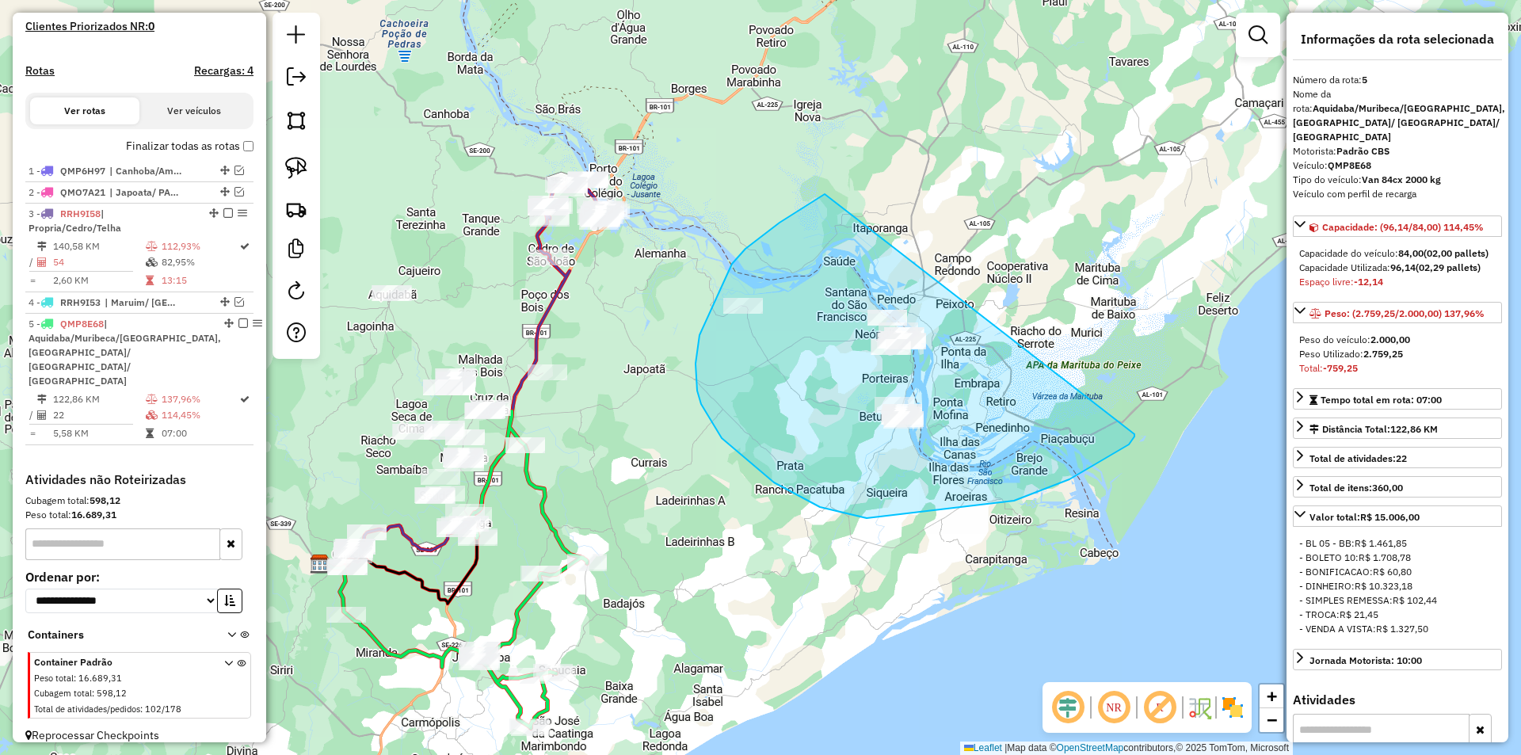
drag, startPoint x: 825, startPoint y: 194, endPoint x: 1134, endPoint y: 431, distance: 389.3
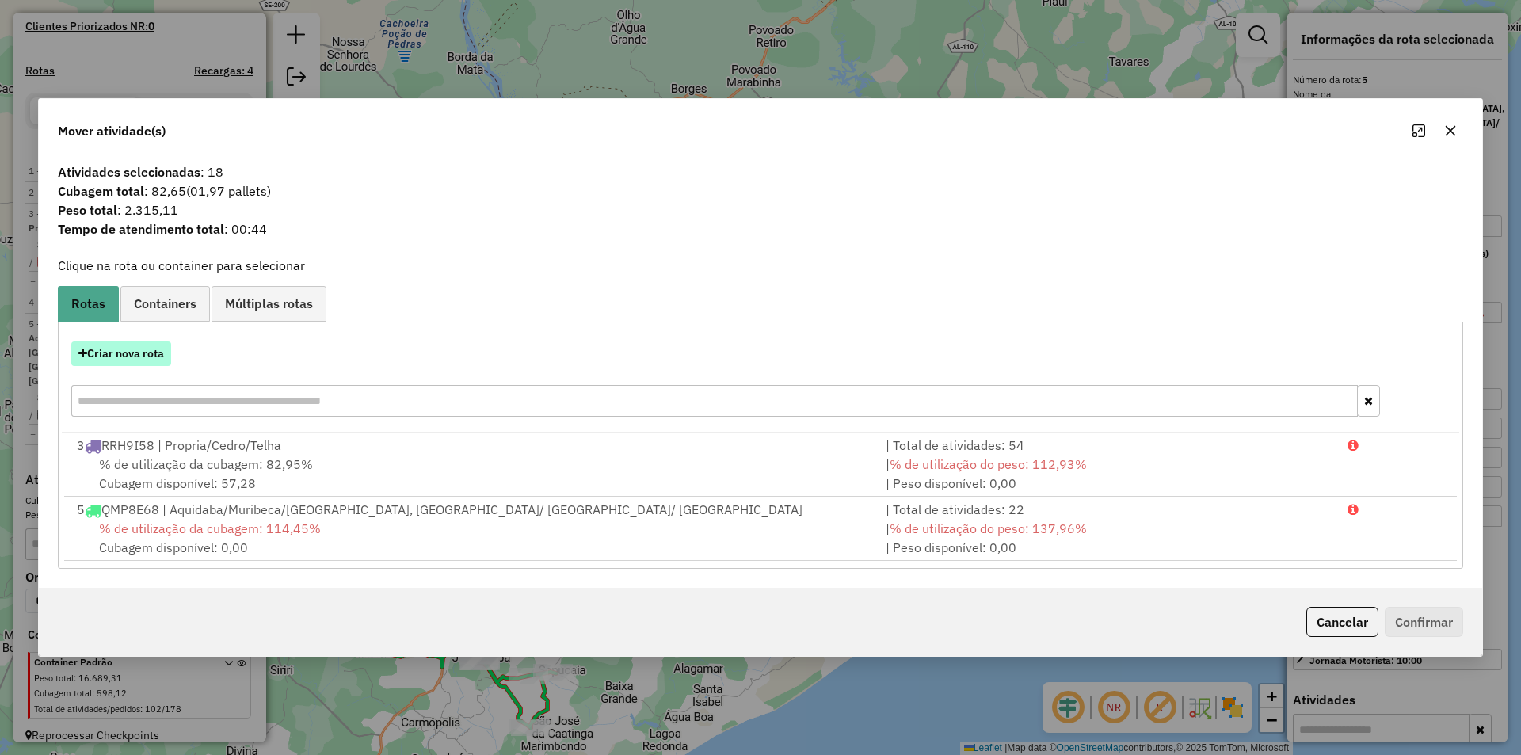
click at [151, 355] on button "Criar nova rota" at bounding box center [121, 353] width 100 height 25
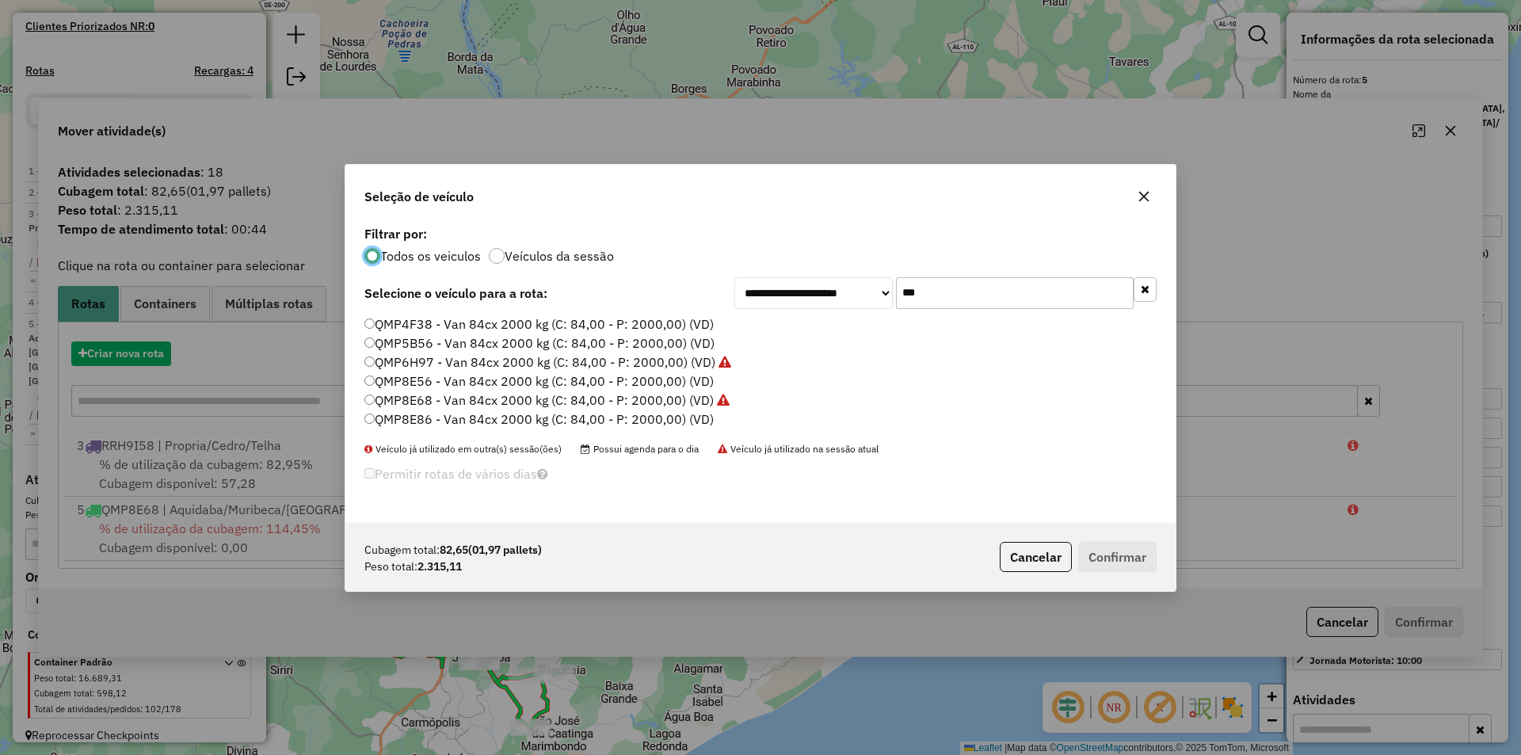
scroll to position [9, 5]
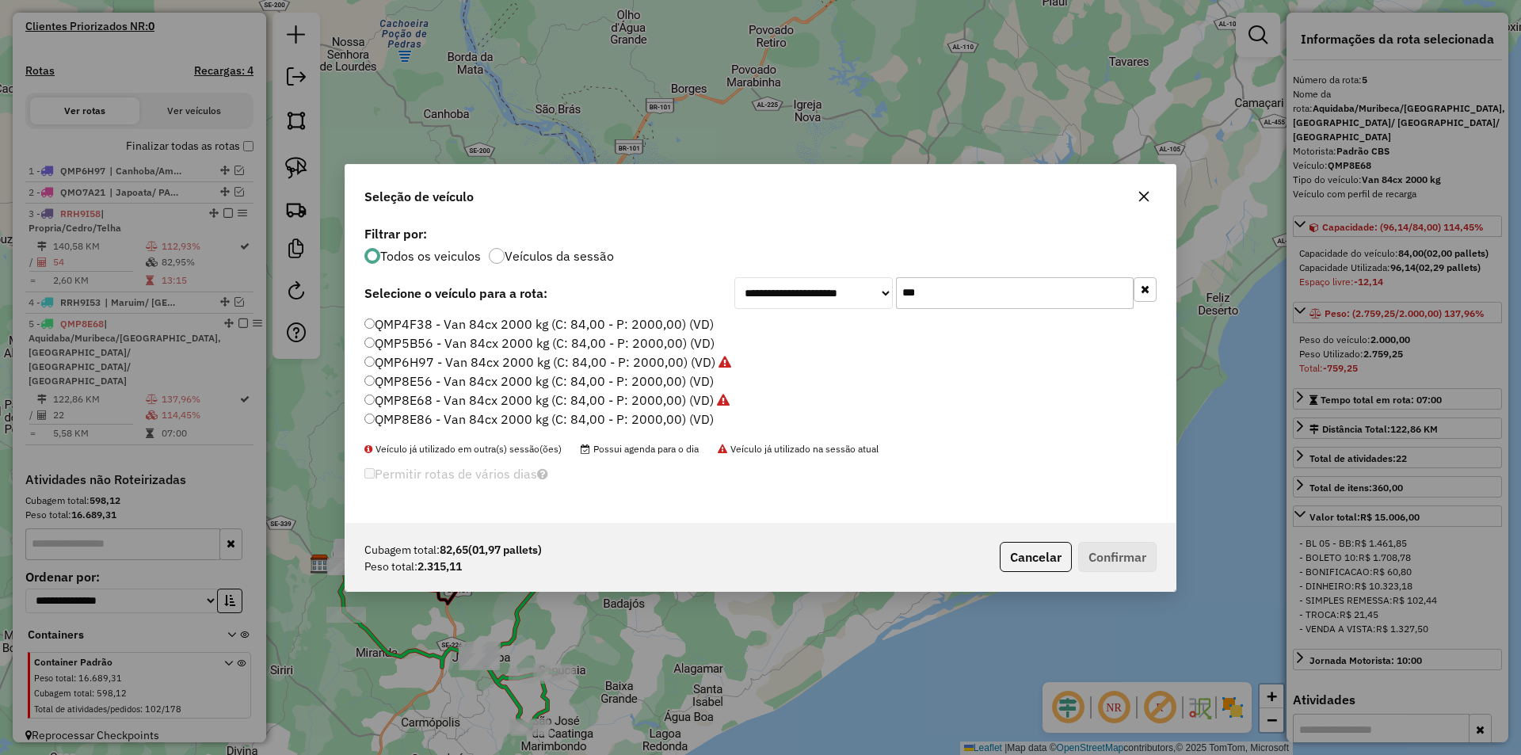
click at [1016, 284] on input "***" at bounding box center [1015, 293] width 238 height 32
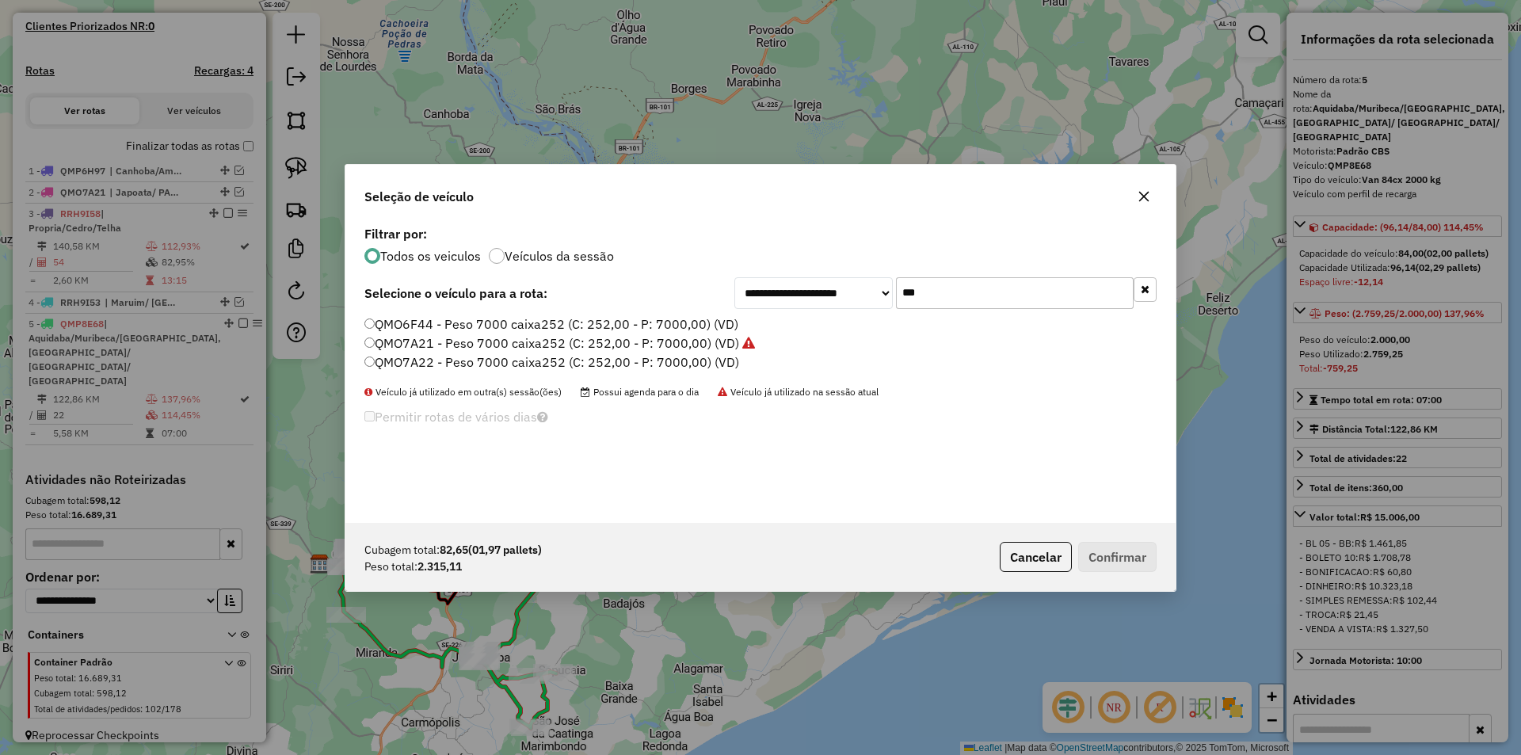
type input "***"
click at [553, 327] on label "QMO6F44 - Peso 7000 caixa252 (C: 252,00 - P: 7000,00) (VD)" at bounding box center [551, 324] width 374 height 19
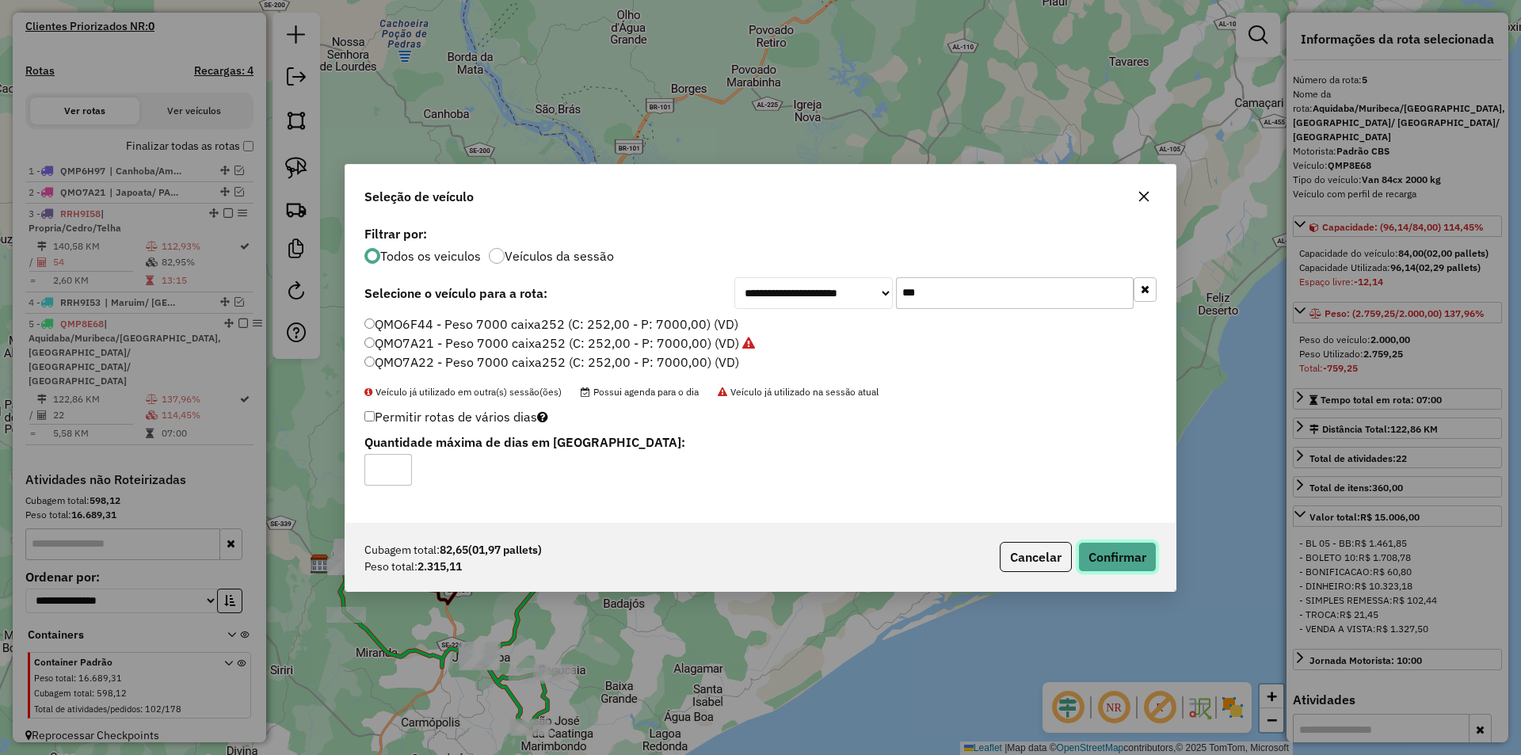
click at [1142, 559] on button "Confirmar" at bounding box center [1117, 557] width 78 height 30
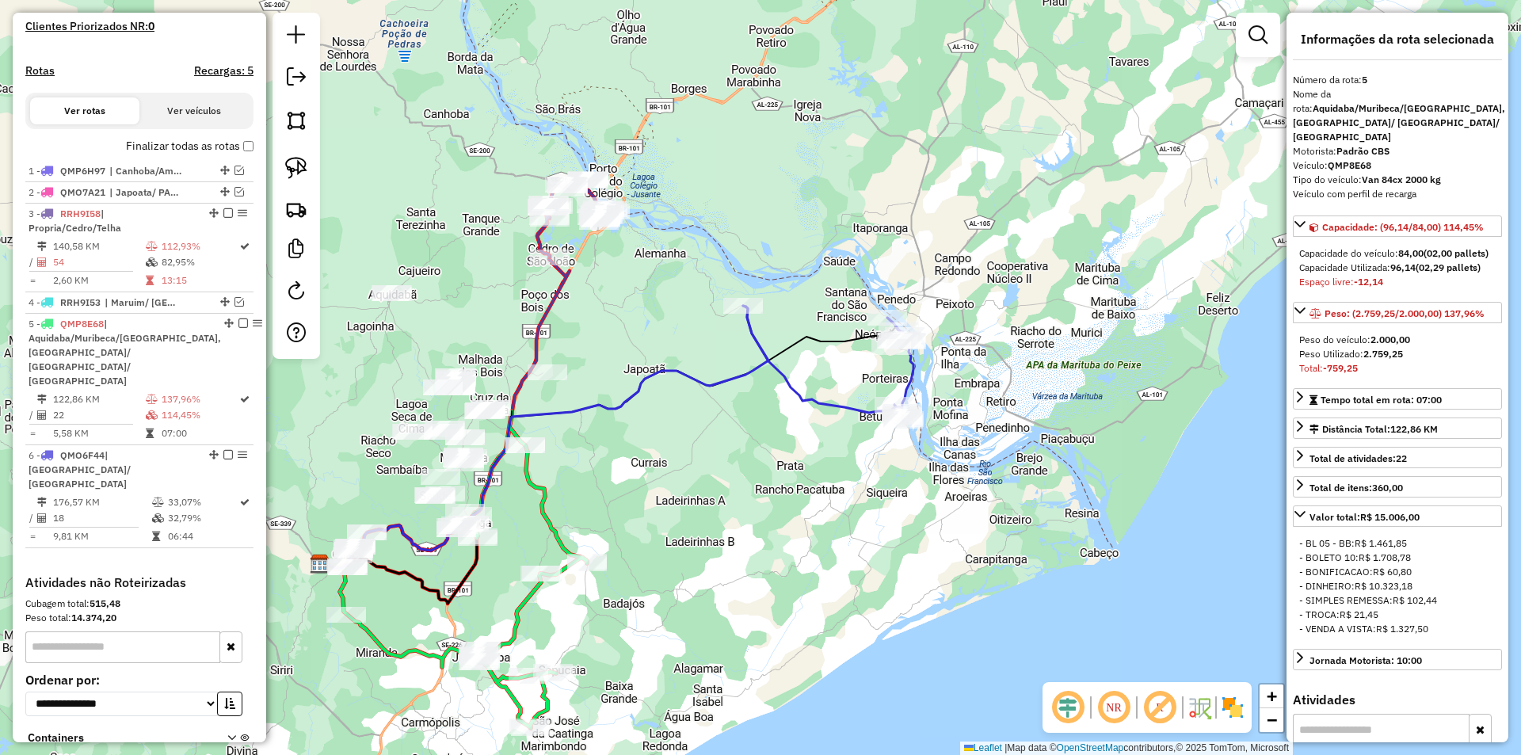
scroll to position [521, 0]
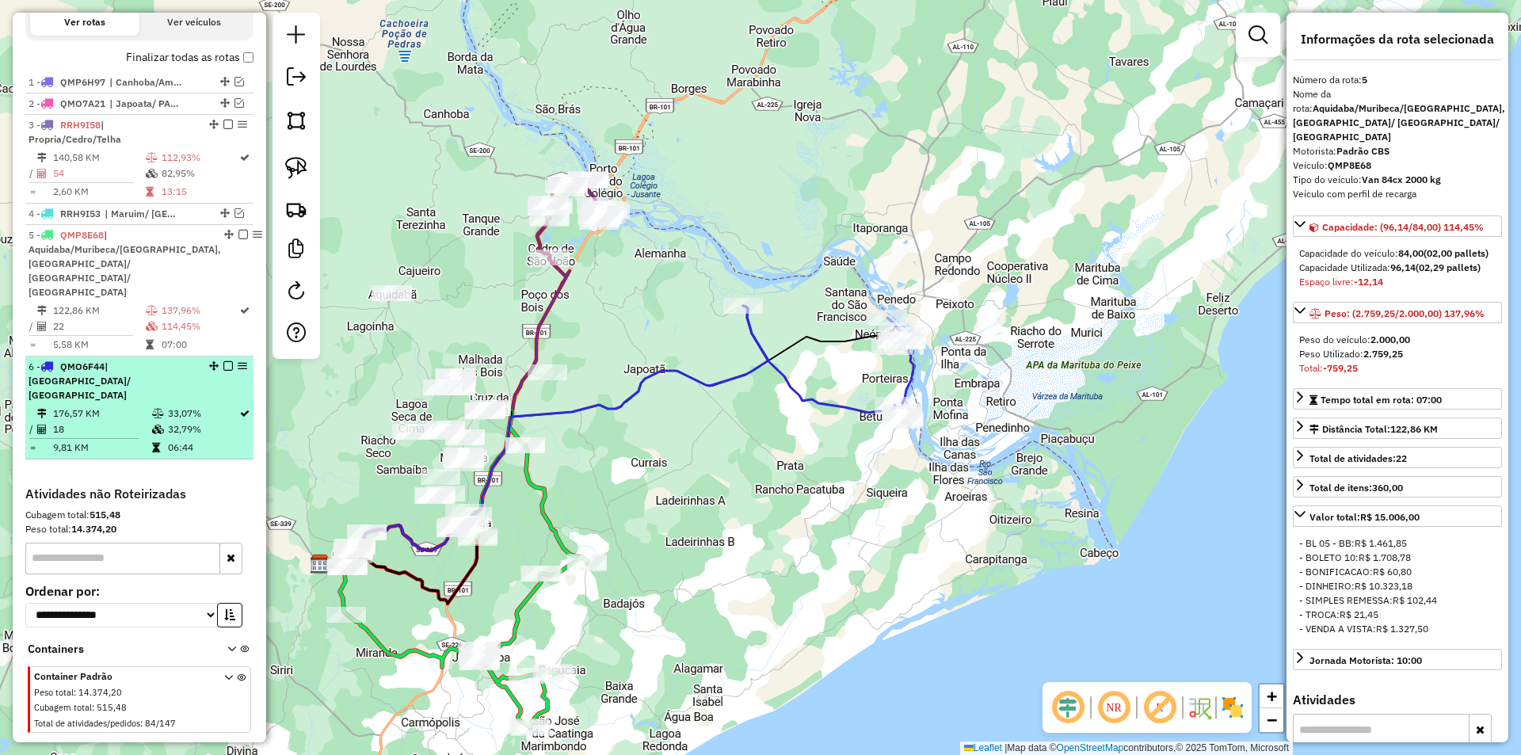
click at [237, 414] on table "176,57 KM 33,07% / 18 32,79% = 9,81 KM 06:44" at bounding box center [140, 431] width 222 height 50
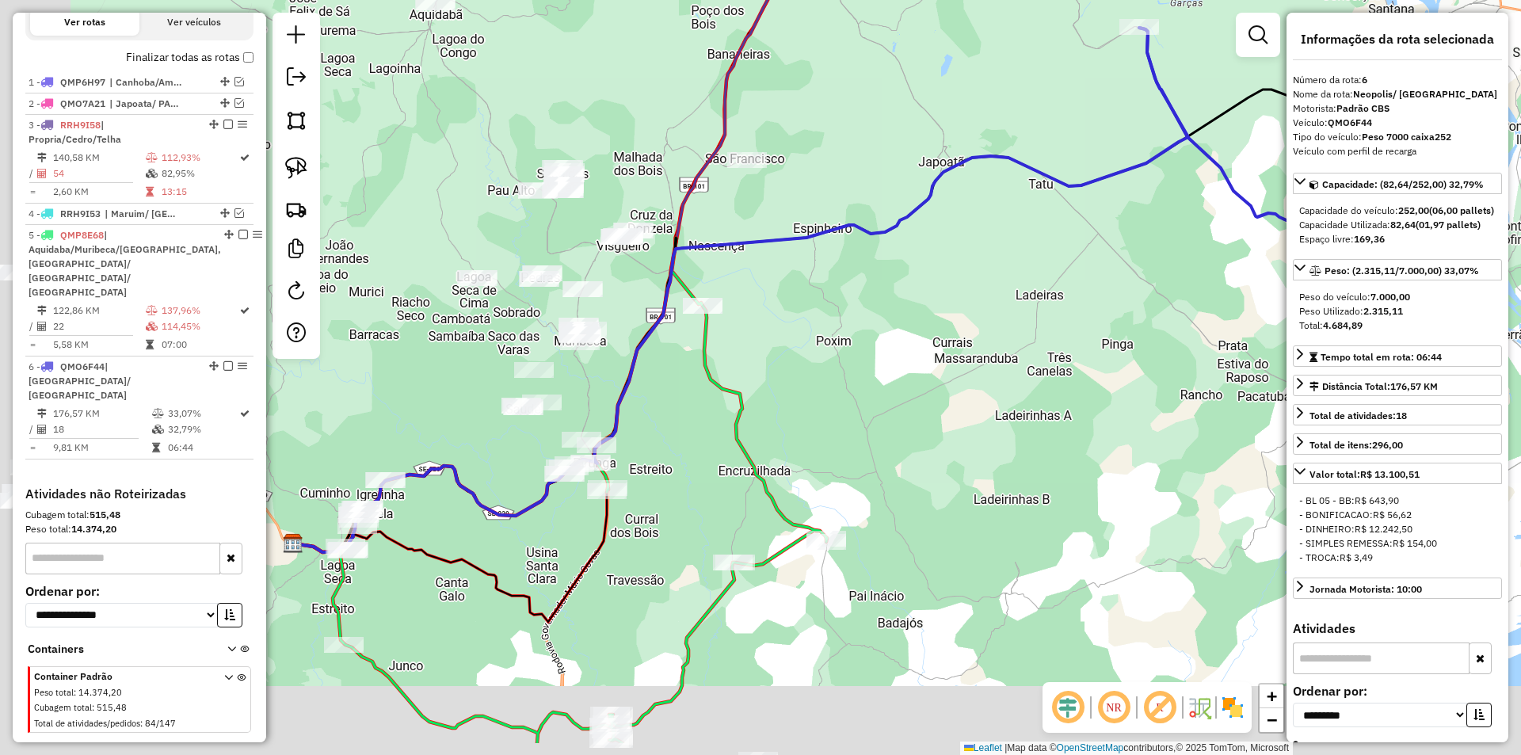
drag, startPoint x: 874, startPoint y: 212, endPoint x: 891, endPoint y: 198, distance: 22.0
click at [899, 190] on div "Janela de atendimento Grade de atendimento Capacidade Transportadoras Veículos …" at bounding box center [760, 377] width 1521 height 755
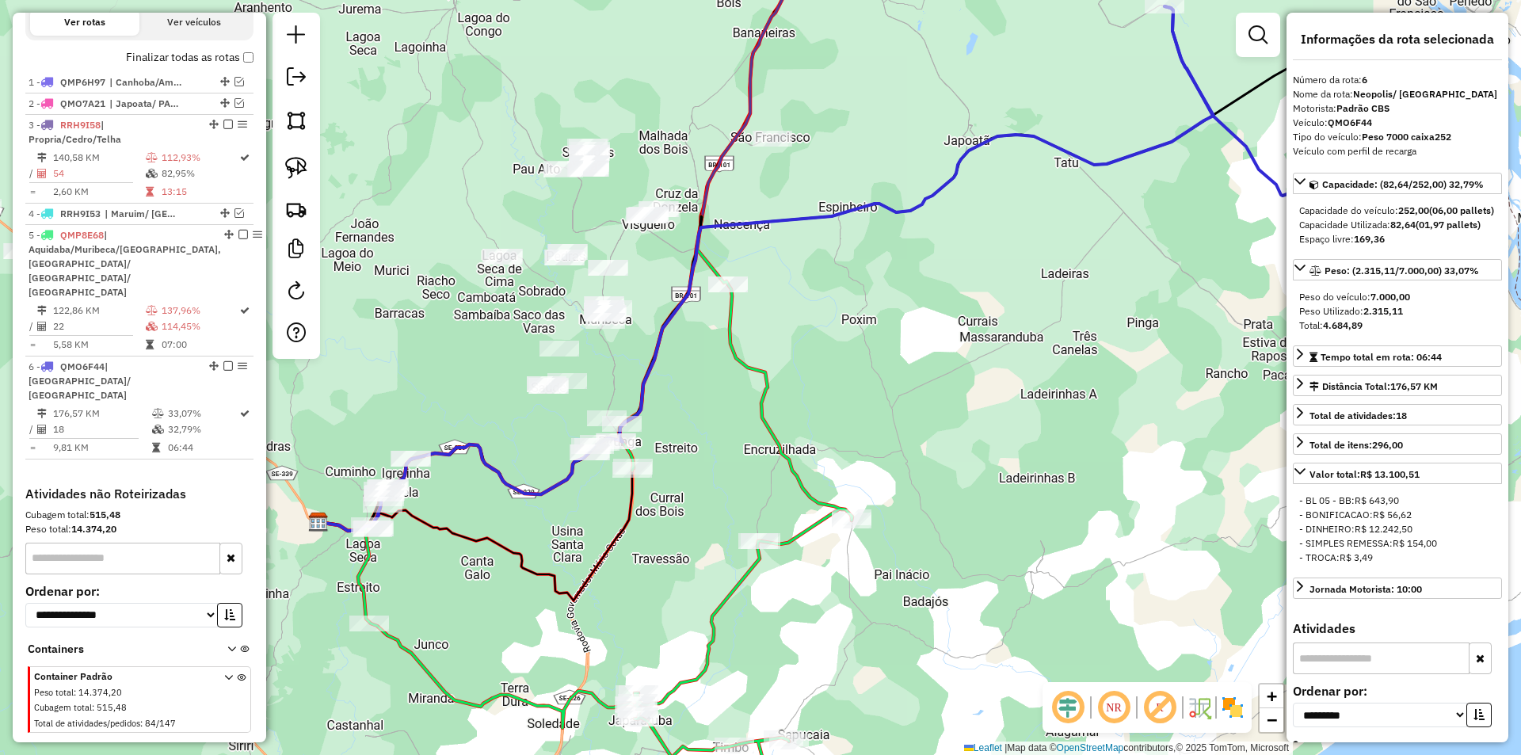
click at [223, 361] on em at bounding box center [228, 366] width 10 height 10
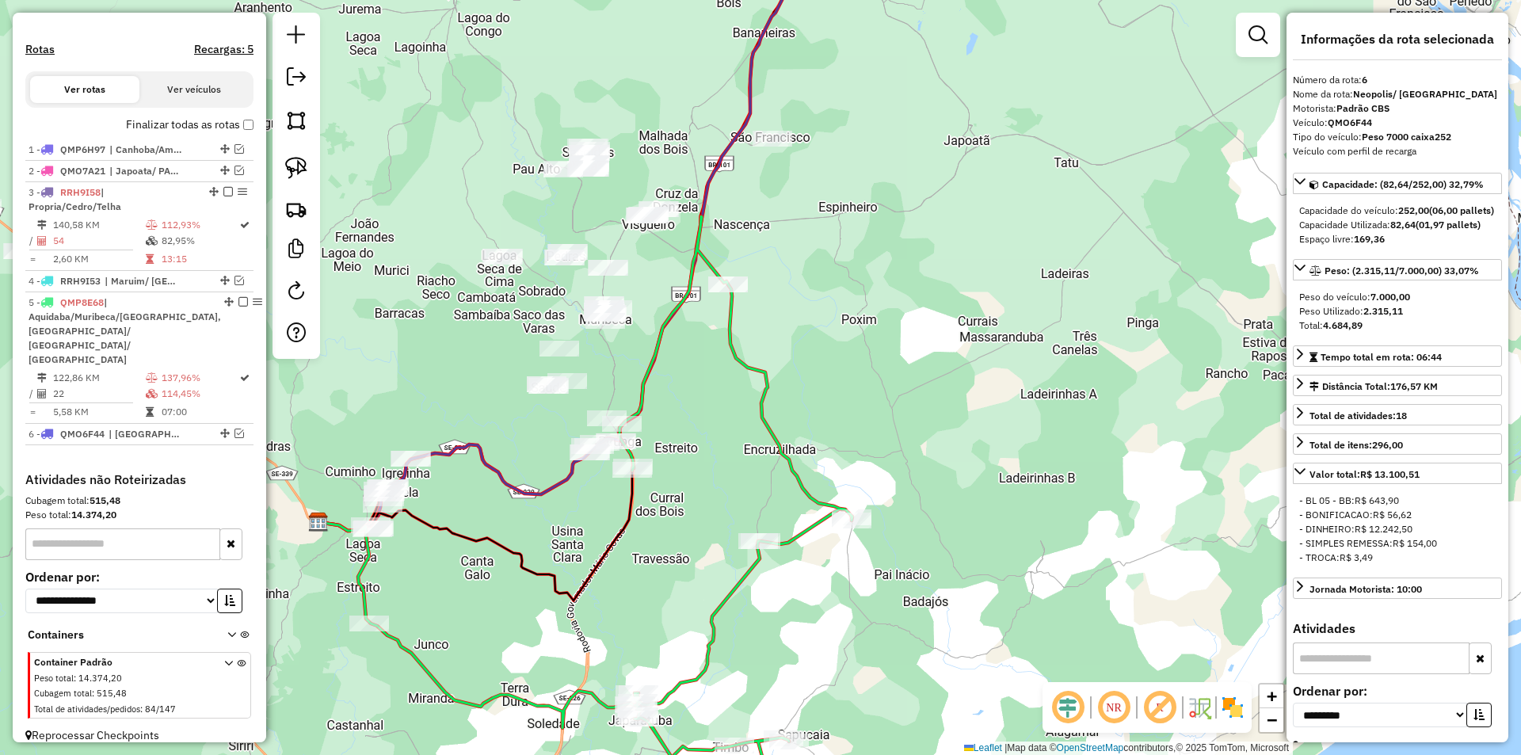
click at [784, 494] on div "Janela de atendimento Grade de atendimento Capacidade Transportadoras Veículos …" at bounding box center [760, 377] width 1521 height 755
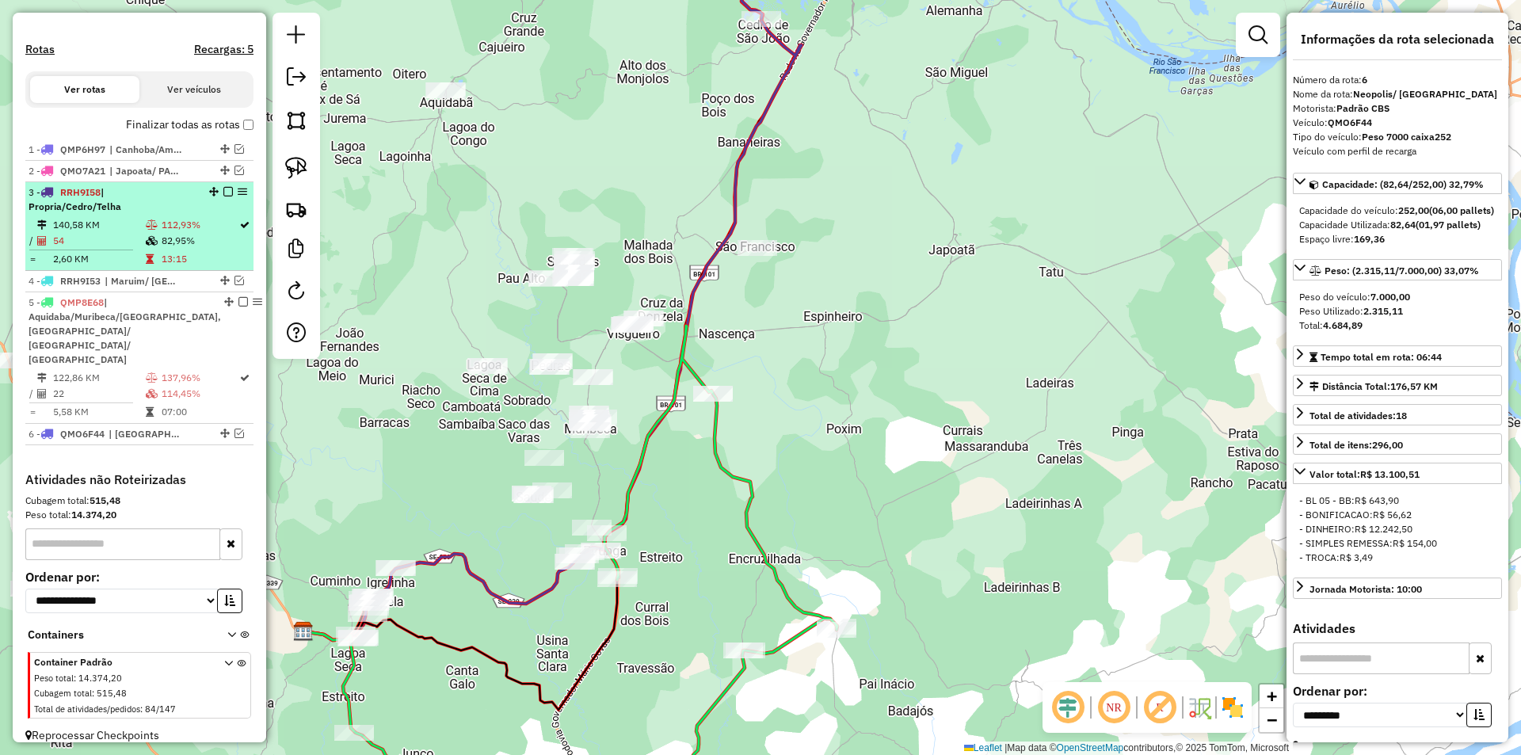
click at [156, 267] on td at bounding box center [153, 259] width 16 height 16
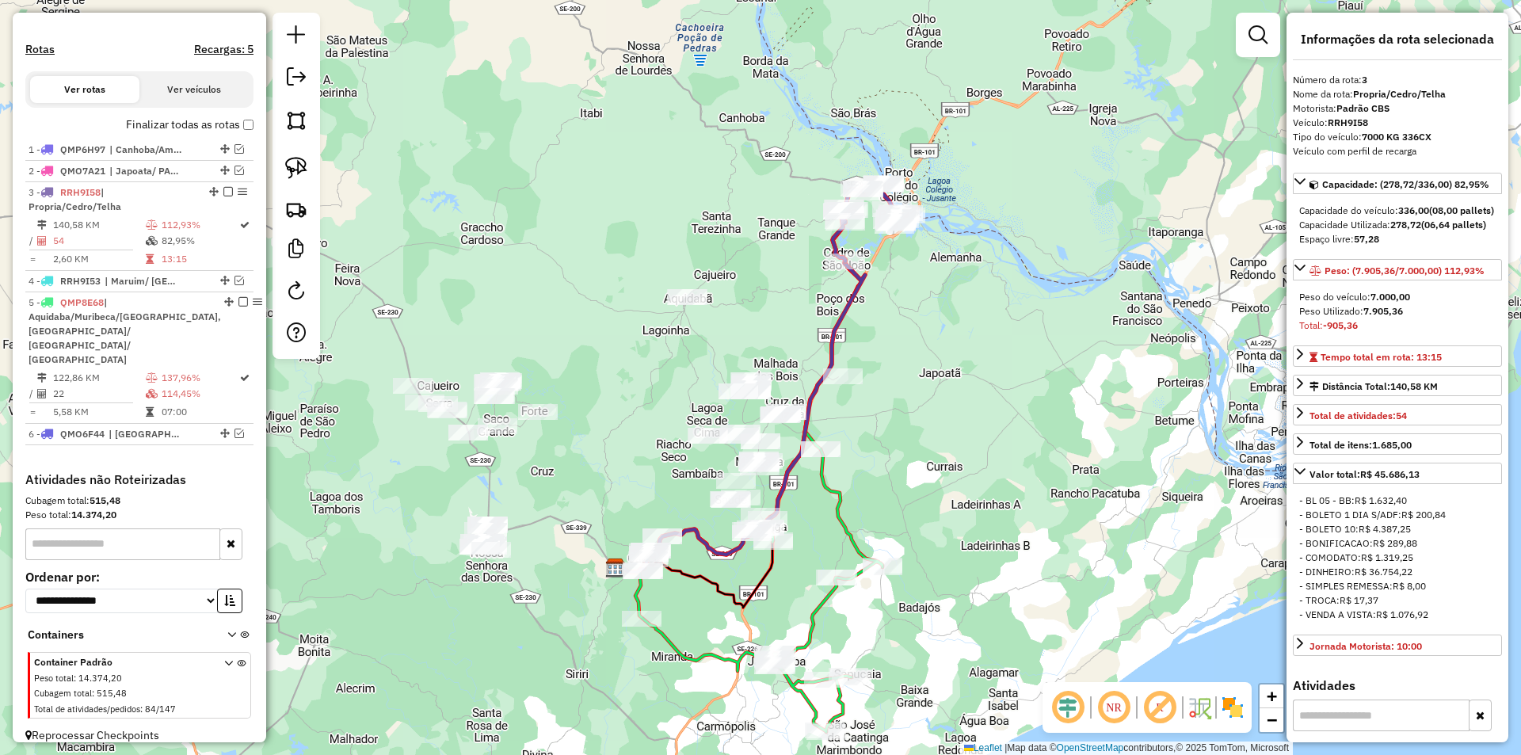
click at [812, 366] on div "Janela de atendimento Grade de atendimento Capacidade Transportadoras Veículos …" at bounding box center [760, 377] width 1521 height 755
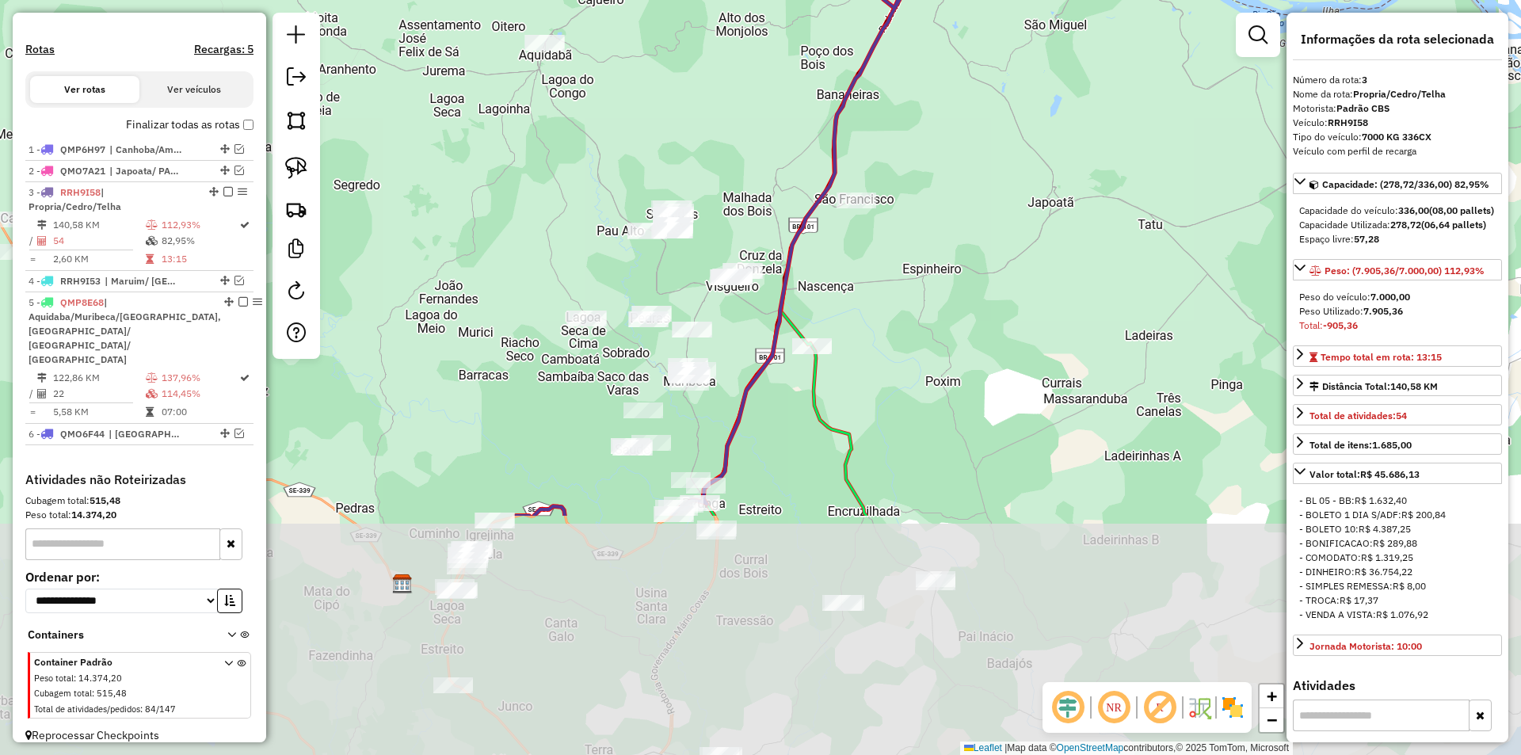
drag, startPoint x: 871, startPoint y: 456, endPoint x: 974, endPoint y: 140, distance: 332.5
click at [974, 140] on div "Janela de atendimento Grade de atendimento Capacidade Transportadoras Veículos …" at bounding box center [760, 377] width 1521 height 755
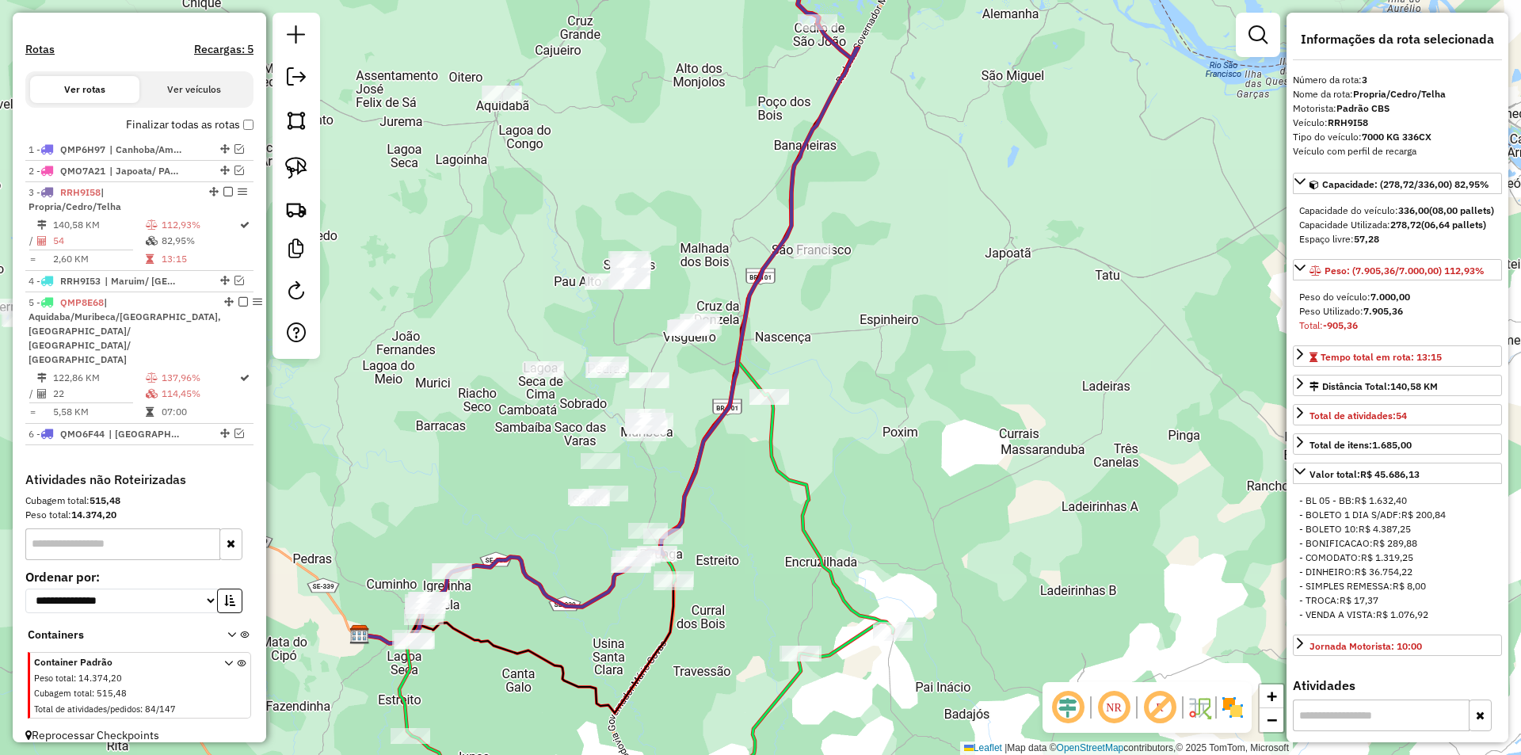
drag, startPoint x: 871, startPoint y: 526, endPoint x: 828, endPoint y: 397, distance: 136.3
click at [809, 593] on div "Janela de atendimento Grade de atendimento Capacidade Transportadoras Veículos …" at bounding box center [760, 377] width 1521 height 755
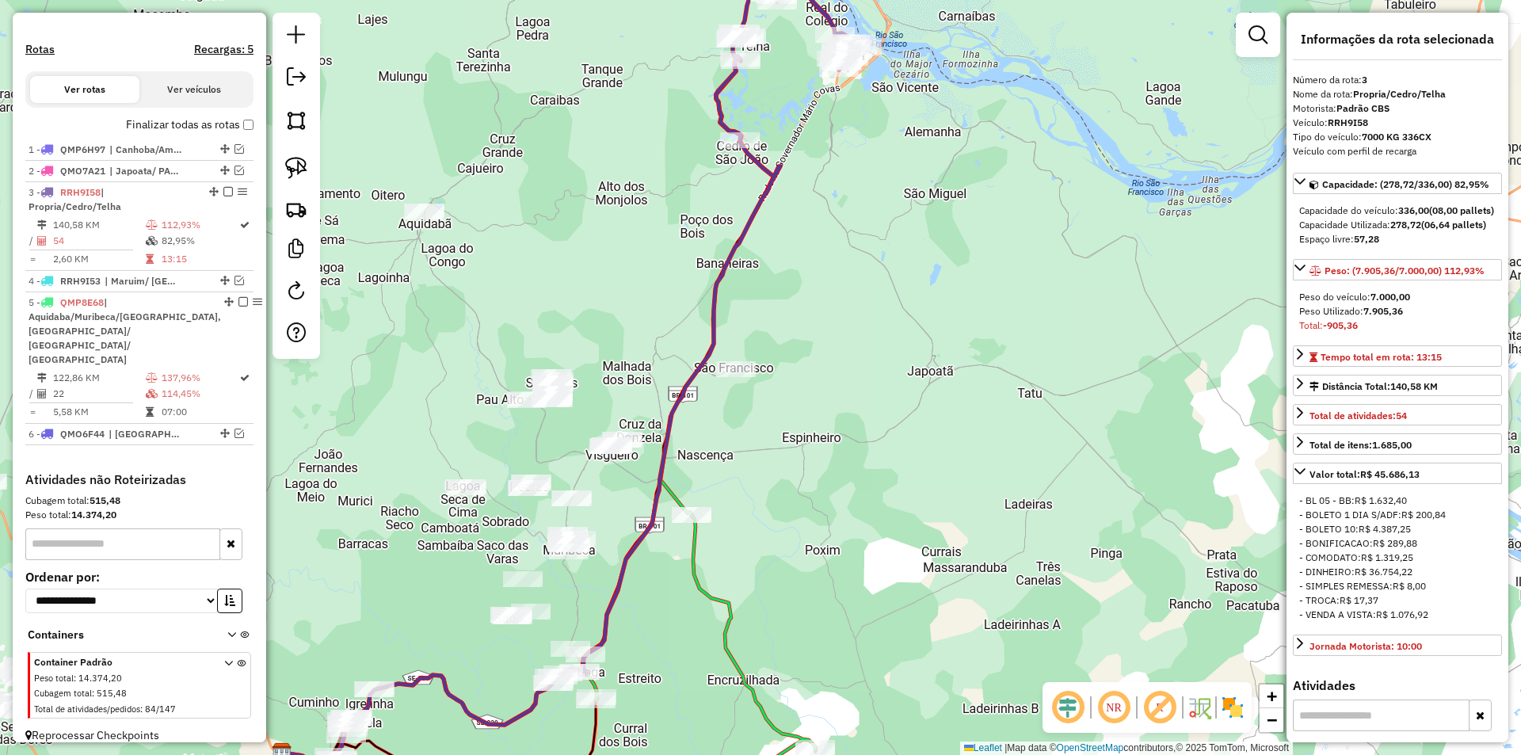
drag, startPoint x: 869, startPoint y: 242, endPoint x: 776, endPoint y: 353, distance: 144.5
click at [780, 440] on div "Janela de atendimento Grade de atendimento Capacidade Transportadoras Veículos …" at bounding box center [760, 377] width 1521 height 755
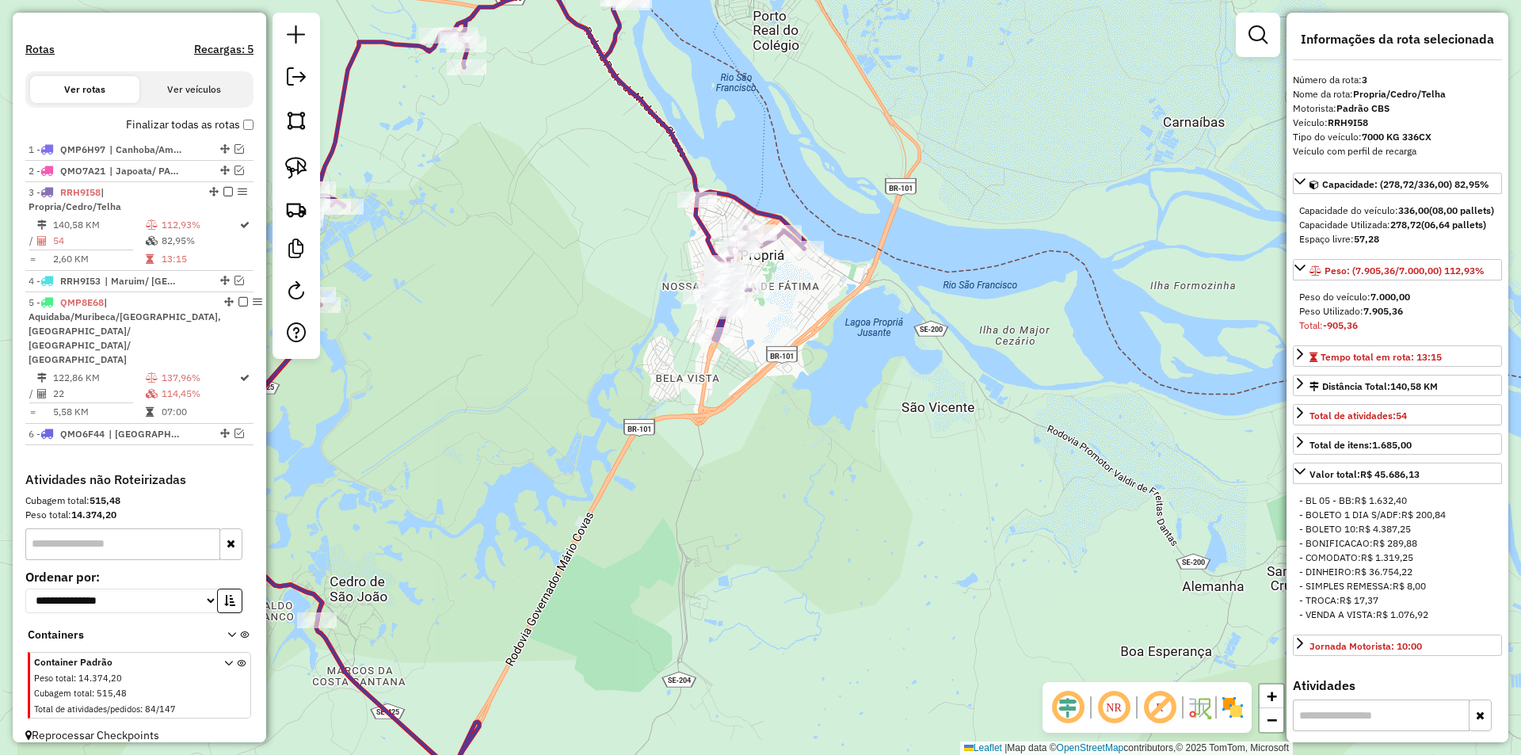
drag, startPoint x: 731, startPoint y: 405, endPoint x: 821, endPoint y: 226, distance: 200.2
click at [818, 233] on div "Rota 3 - Placa RRH9I58 16526 - DEPOSITO DO KIKI Rota 3 - Placa RRH9I58 16546 - …" at bounding box center [760, 377] width 1521 height 755
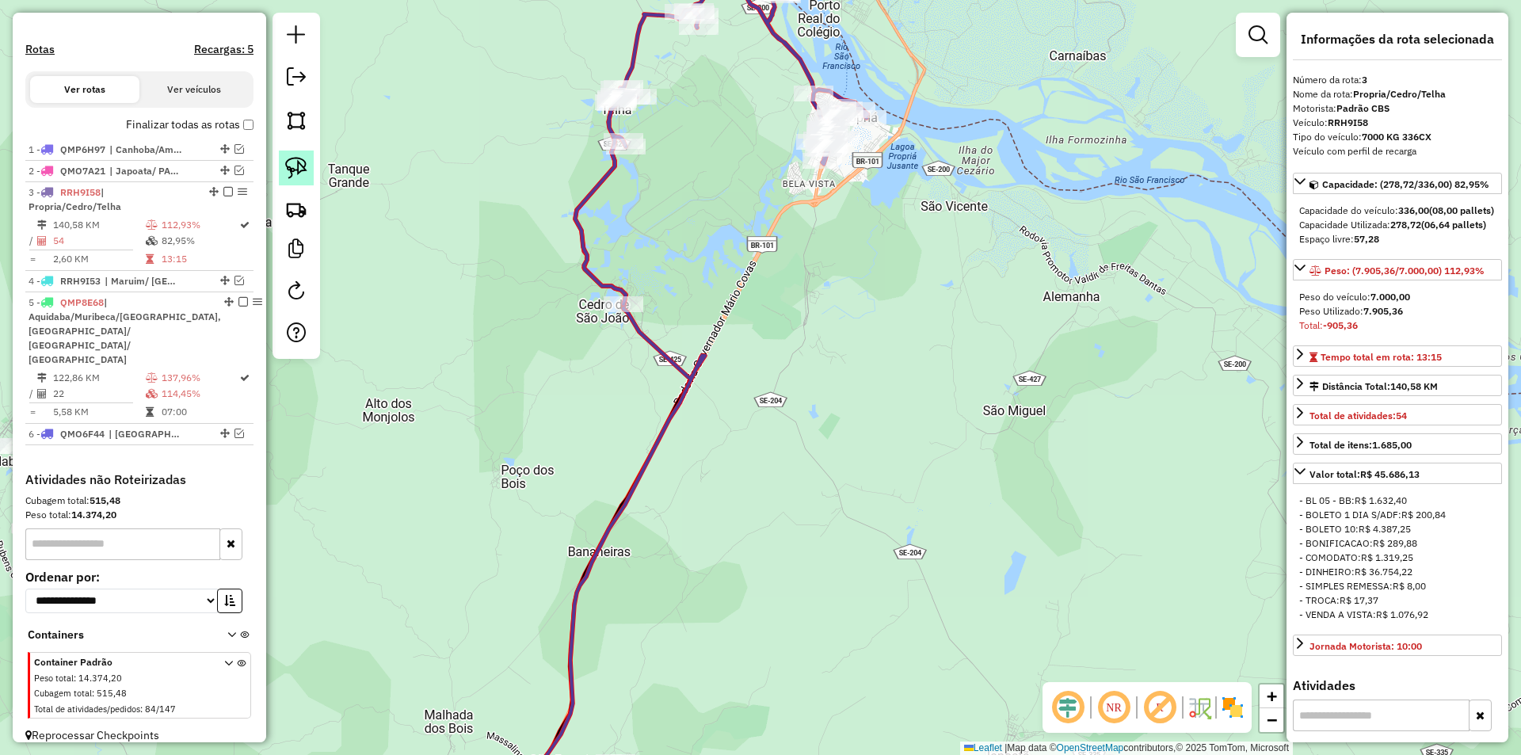
drag, startPoint x: 300, startPoint y: 163, endPoint x: 462, endPoint y: 332, distance: 233.7
click at [300, 164] on img at bounding box center [296, 168] width 22 height 22
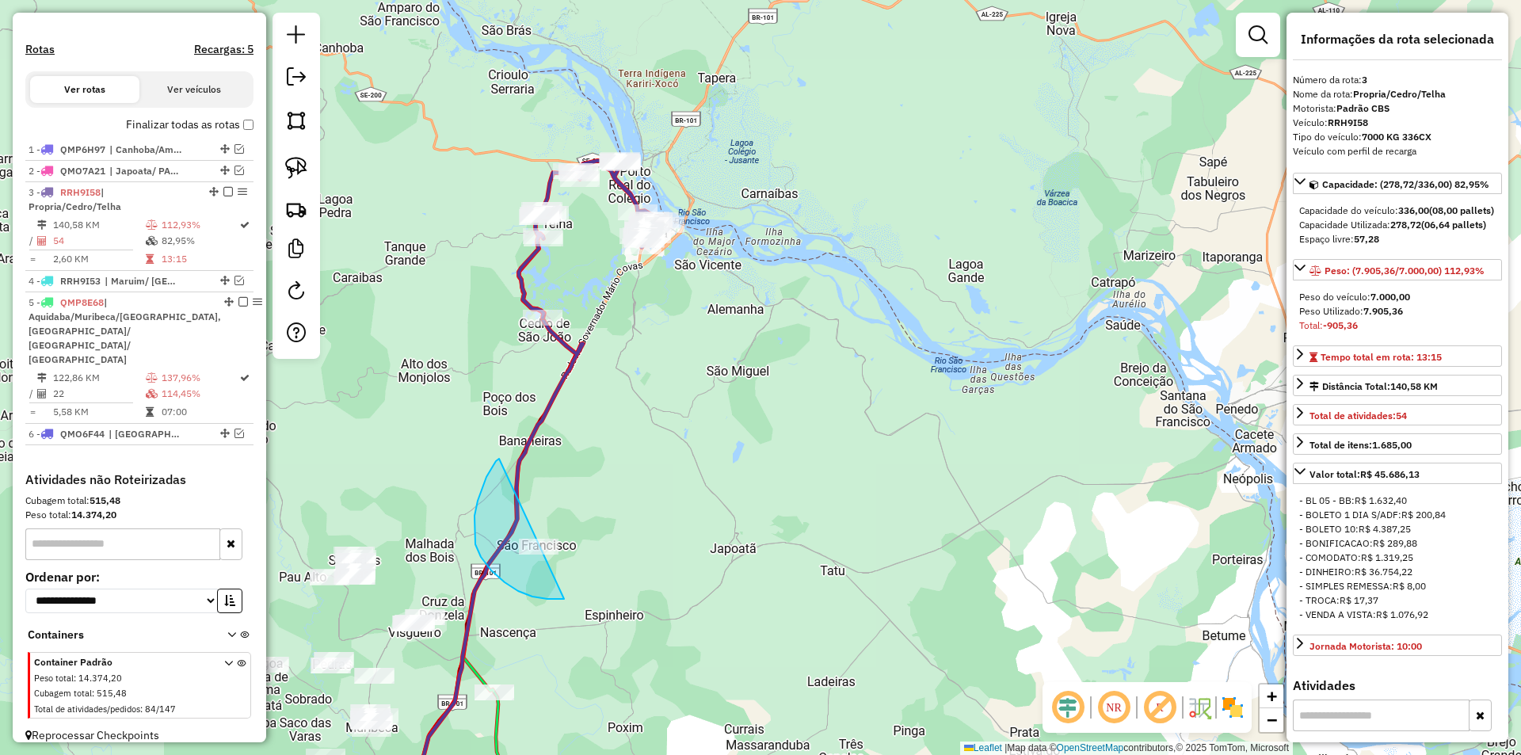
drag, startPoint x: 499, startPoint y: 459, endPoint x: 635, endPoint y: 562, distance: 171.3
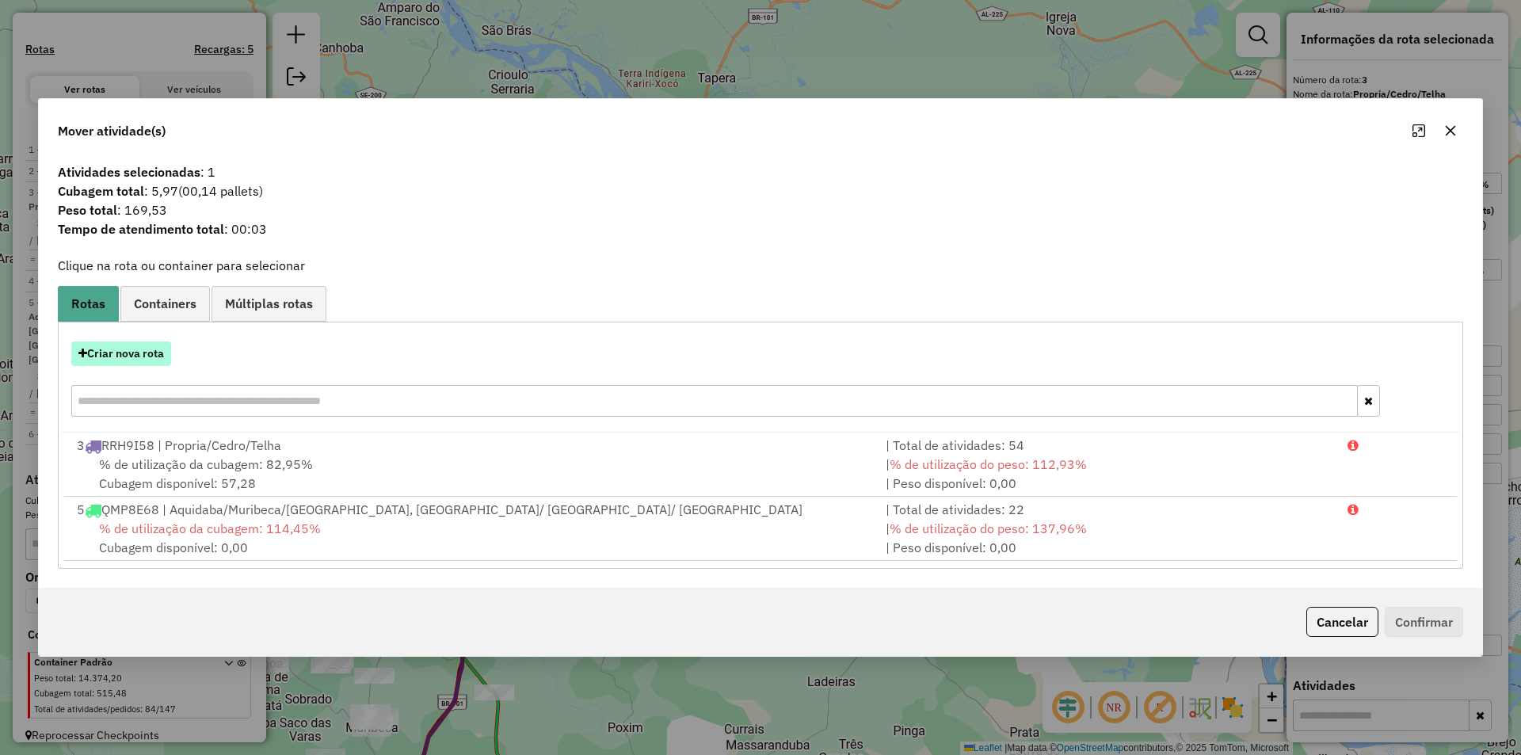
drag, startPoint x: 136, startPoint y: 349, endPoint x: 147, endPoint y: 353, distance: 11.8
click at [147, 353] on button "Criar nova rota" at bounding box center [121, 353] width 100 height 25
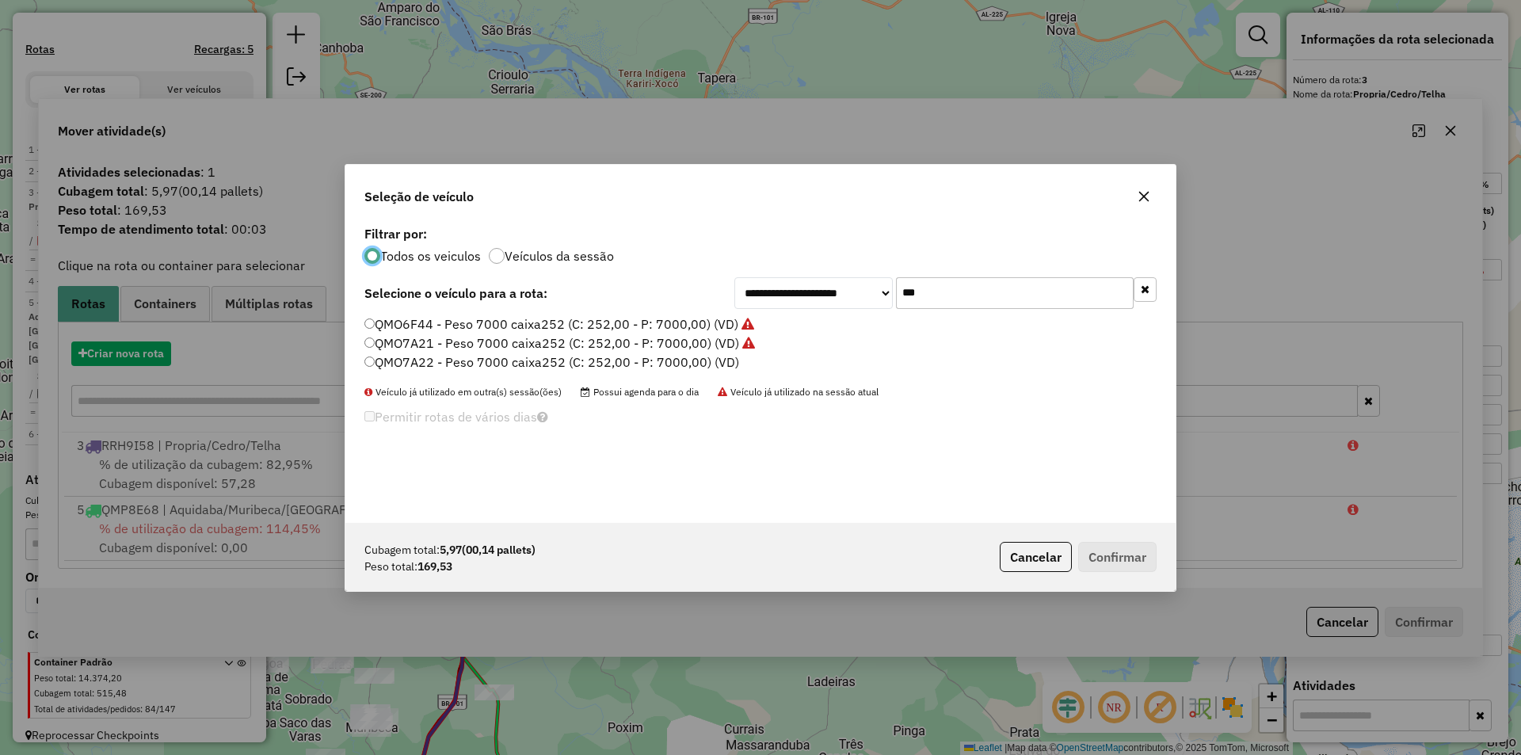
scroll to position [9, 5]
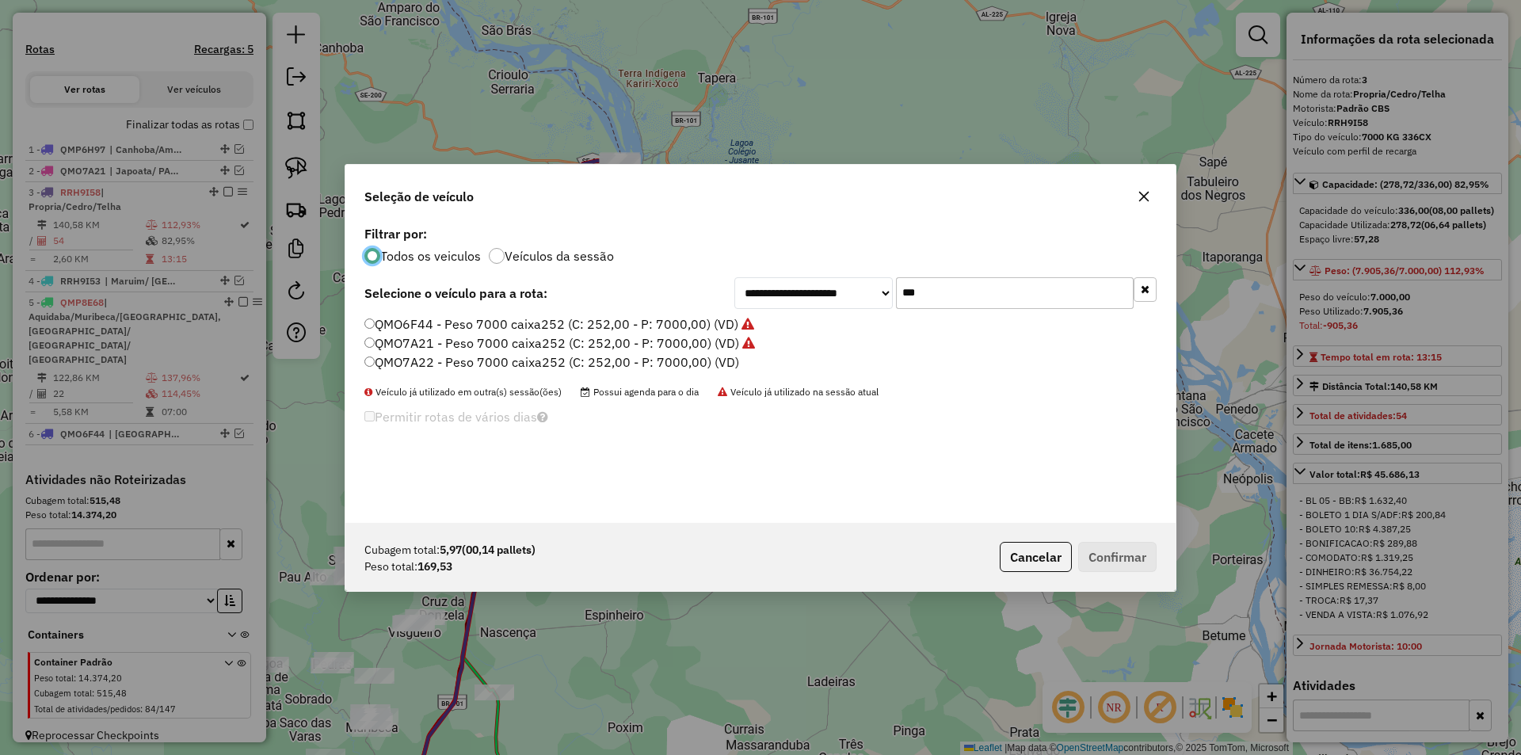
click at [932, 288] on input "***" at bounding box center [1015, 293] width 238 height 32
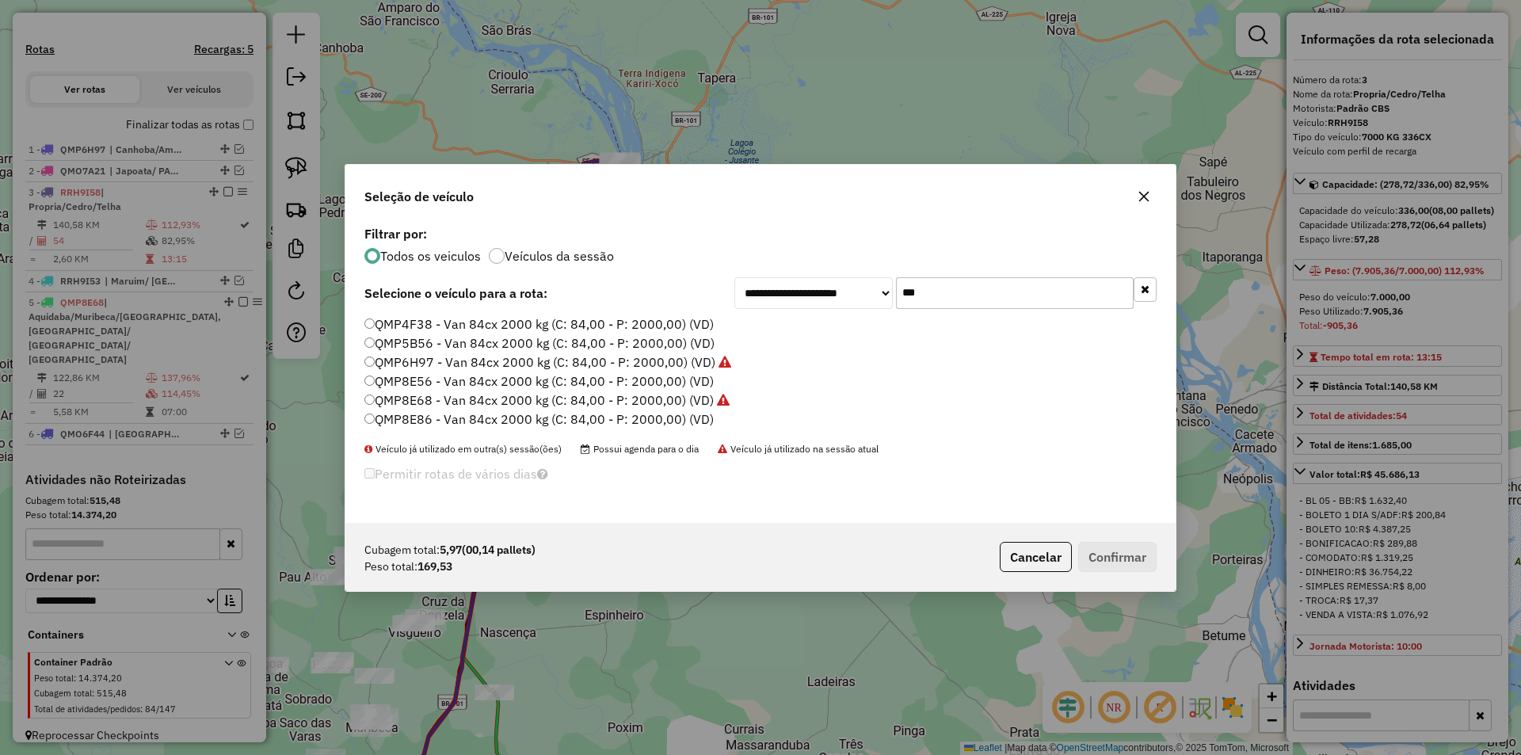
type input "***"
click at [437, 343] on label "QMP5B56 - Van 84cx 2000 kg (C: 84,00 - P: 2000,00) (VD)" at bounding box center [539, 343] width 350 height 19
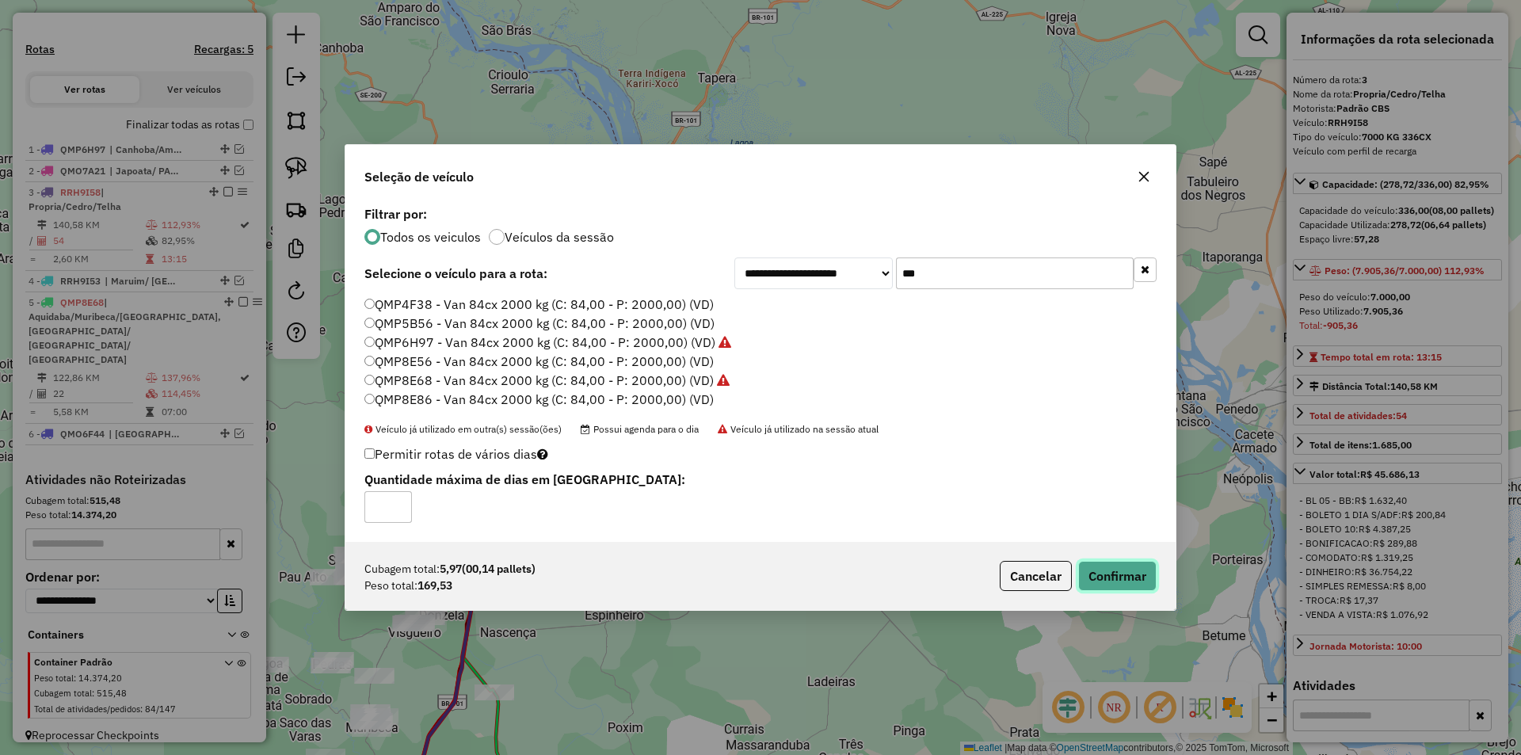
click at [1111, 578] on button "Confirmar" at bounding box center [1117, 576] width 78 height 30
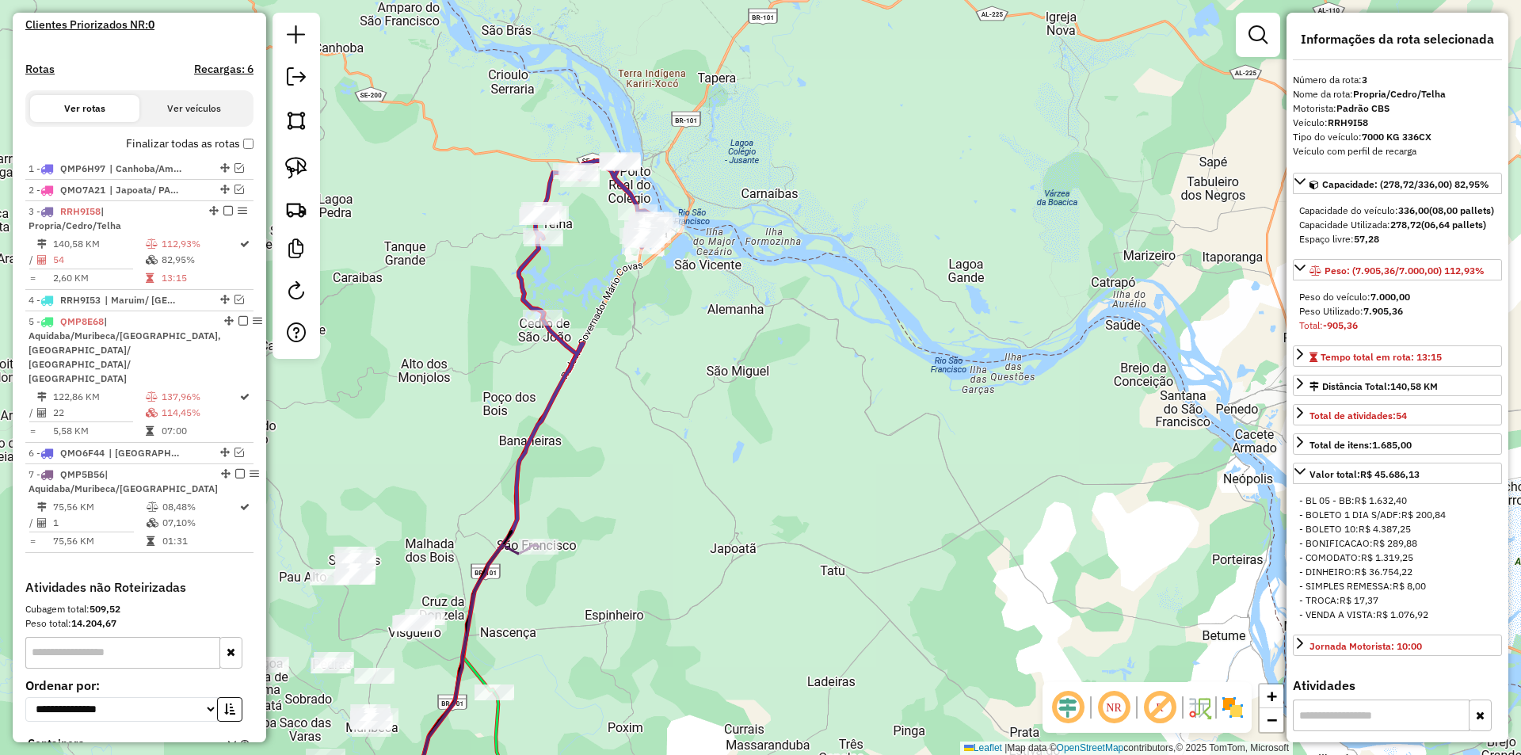
scroll to position [562, 0]
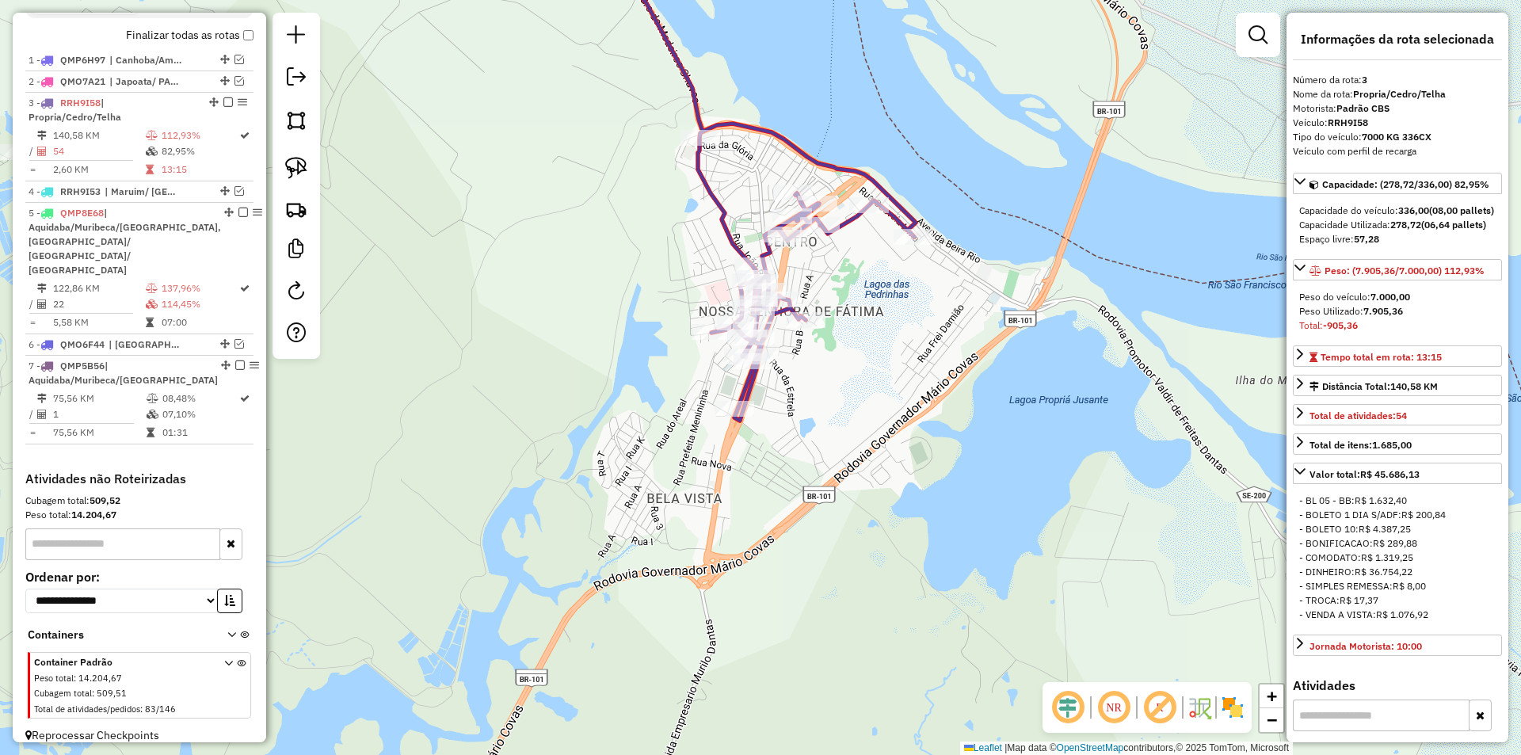
click at [785, 179] on div "Rota 3 - Placa RRH9I58 3731 - 12 TENIS CLUB BAR Janela de atendimento Grade de …" at bounding box center [760, 377] width 1521 height 755
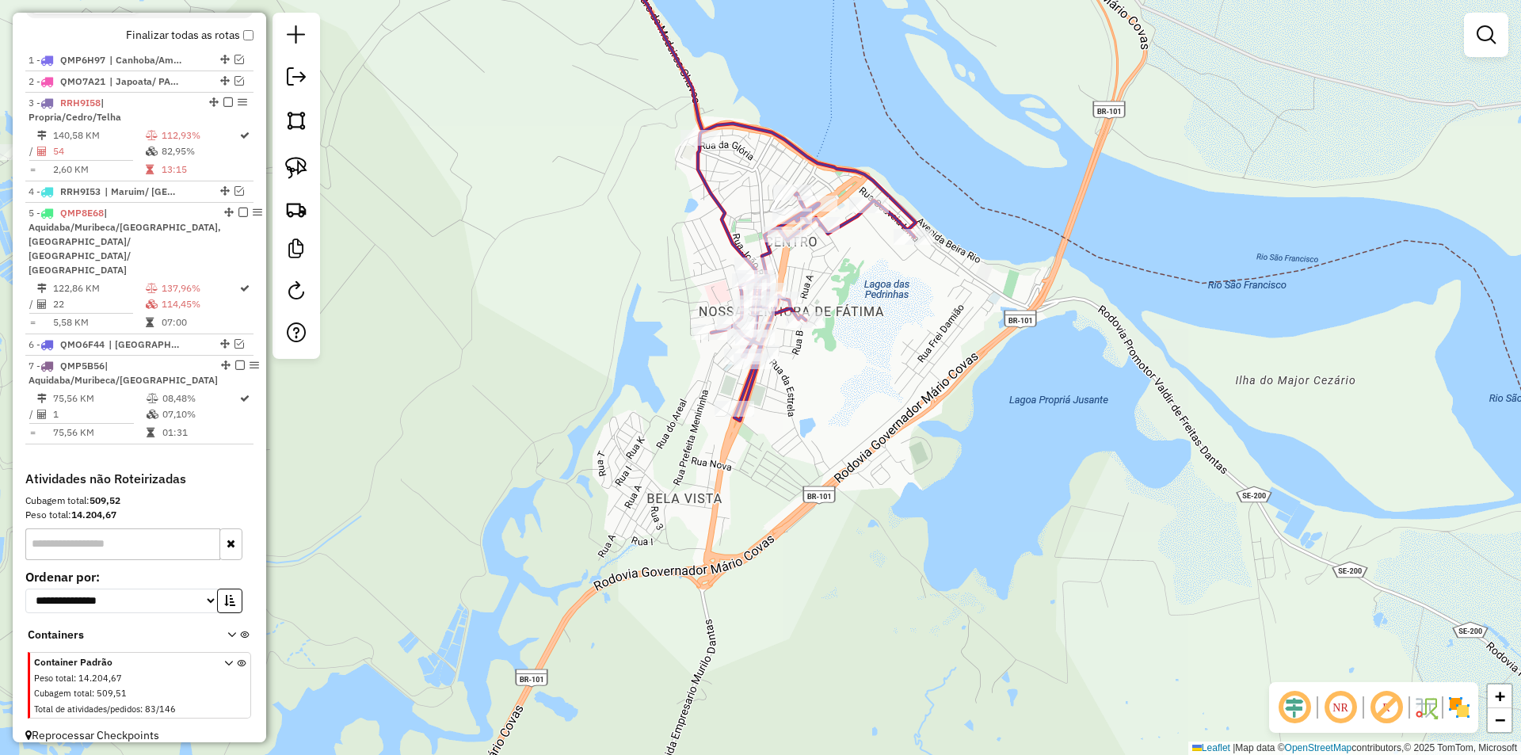
select select "**********"
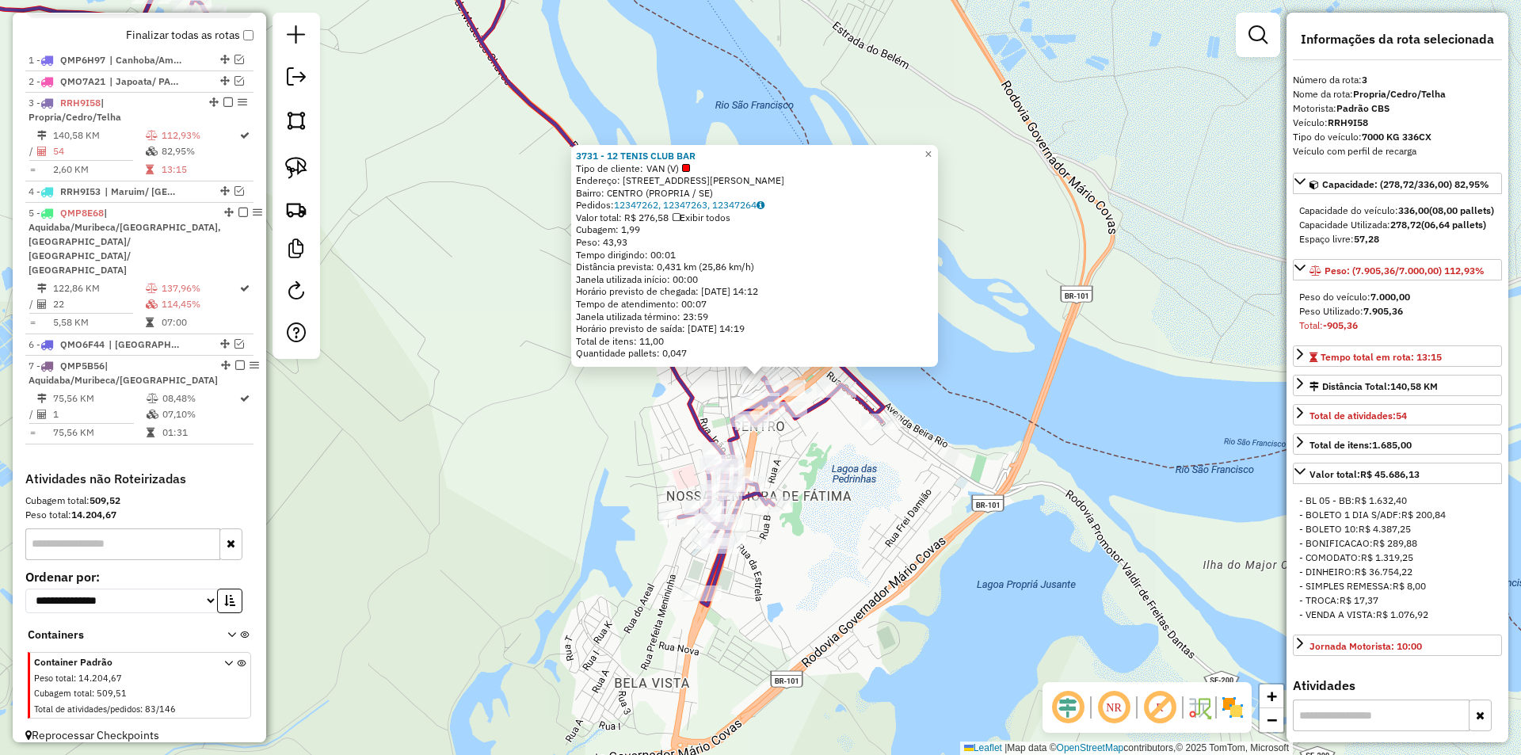
click at [838, 479] on div "3731 - 12 TENIS CLUB BAR Tipo de cliente: VAN (V) Endereço: AV JOSE CONRADO DE …" at bounding box center [760, 377] width 1521 height 755
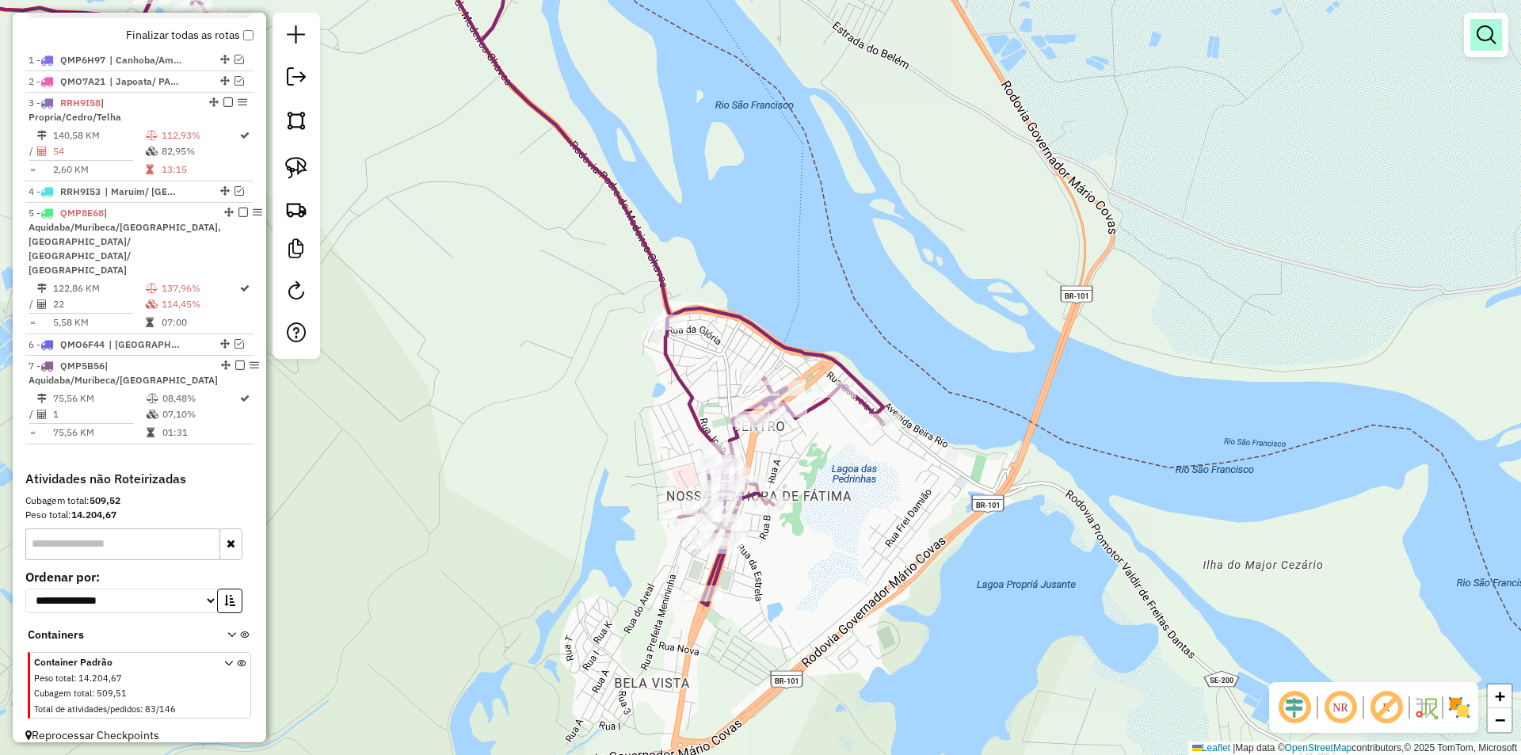
click at [1475, 35] on link at bounding box center [1486, 35] width 32 height 32
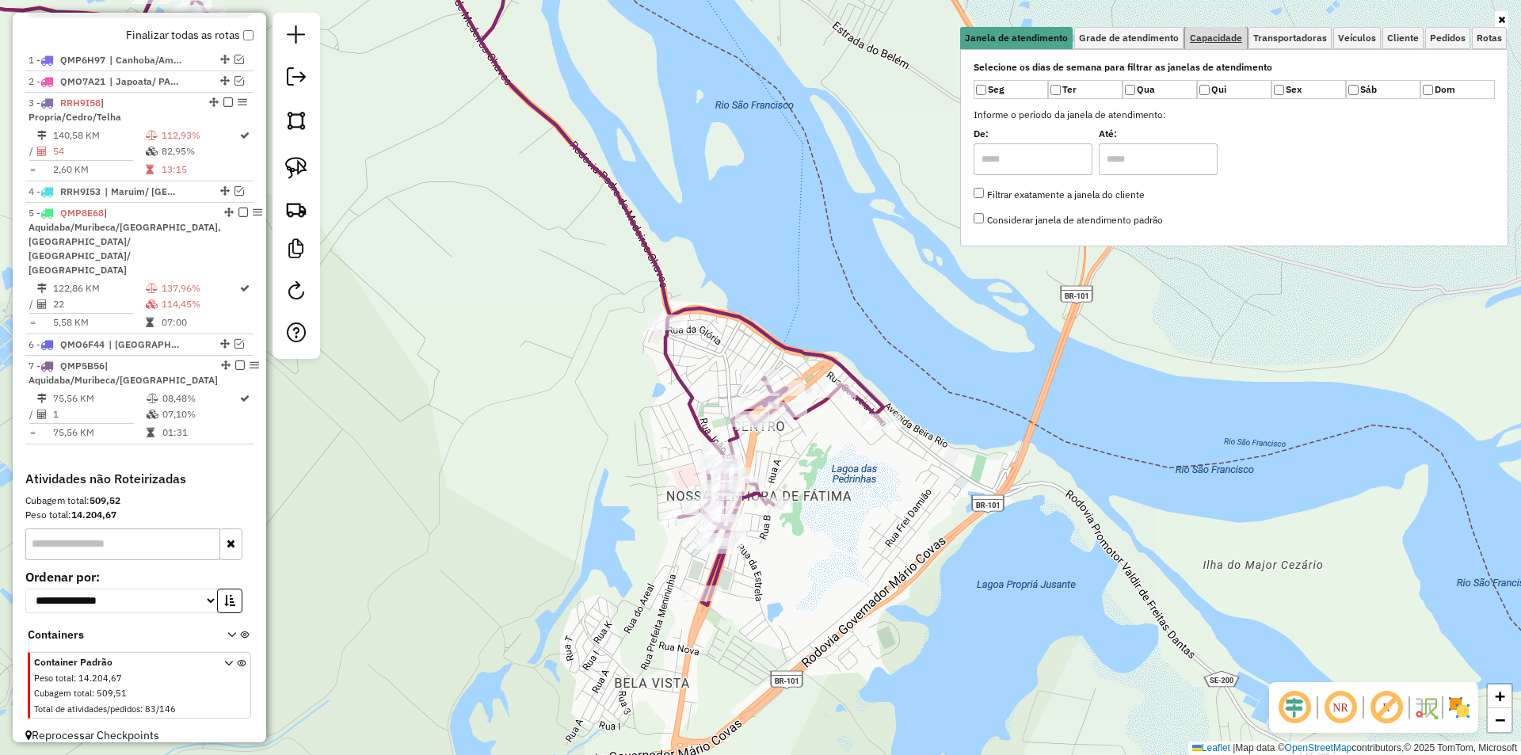
click at [1230, 33] on span "Capacidade" at bounding box center [1216, 38] width 52 height 10
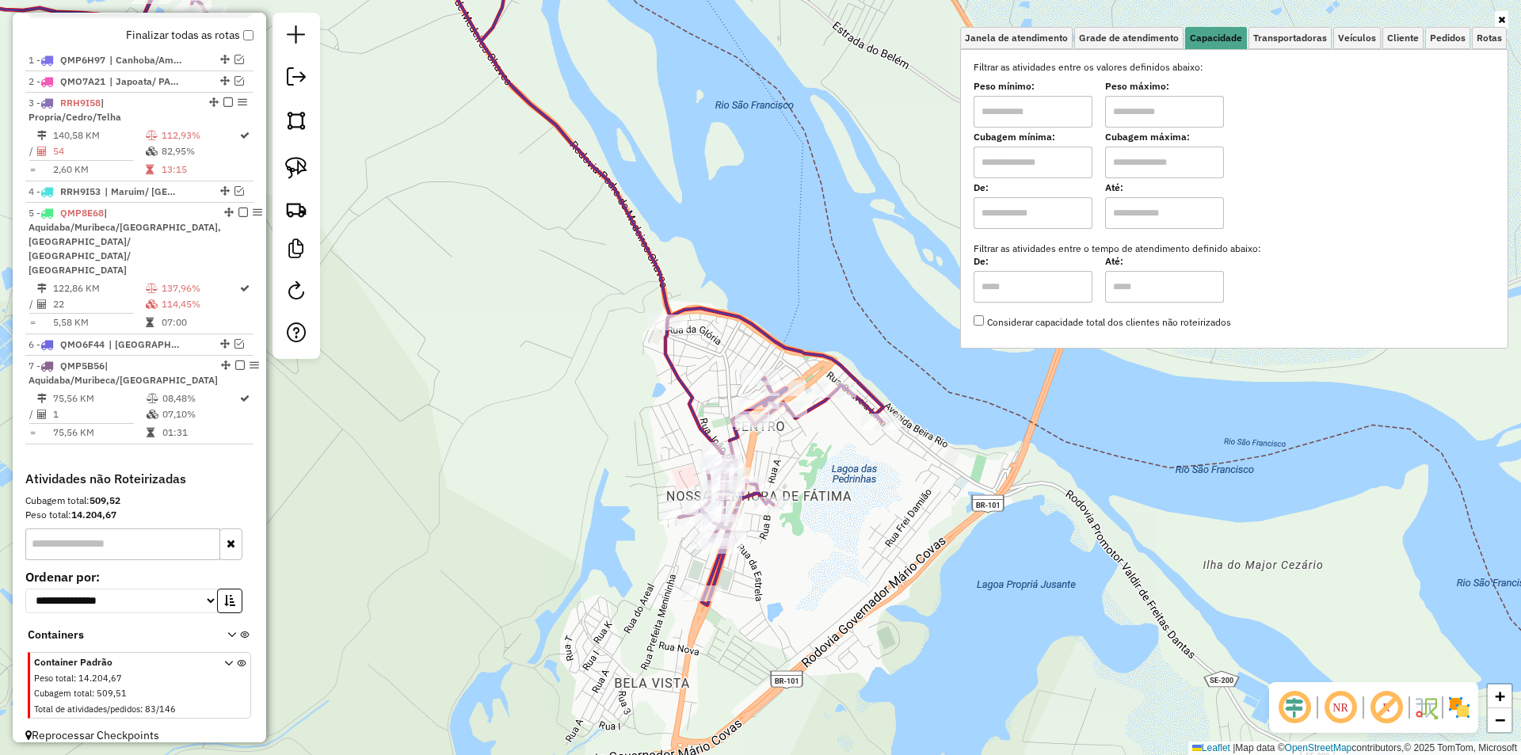
click at [1169, 112] on input "text" at bounding box center [1164, 112] width 119 height 32
click at [1161, 111] on input "****" at bounding box center [1164, 112] width 119 height 32
type input "******"
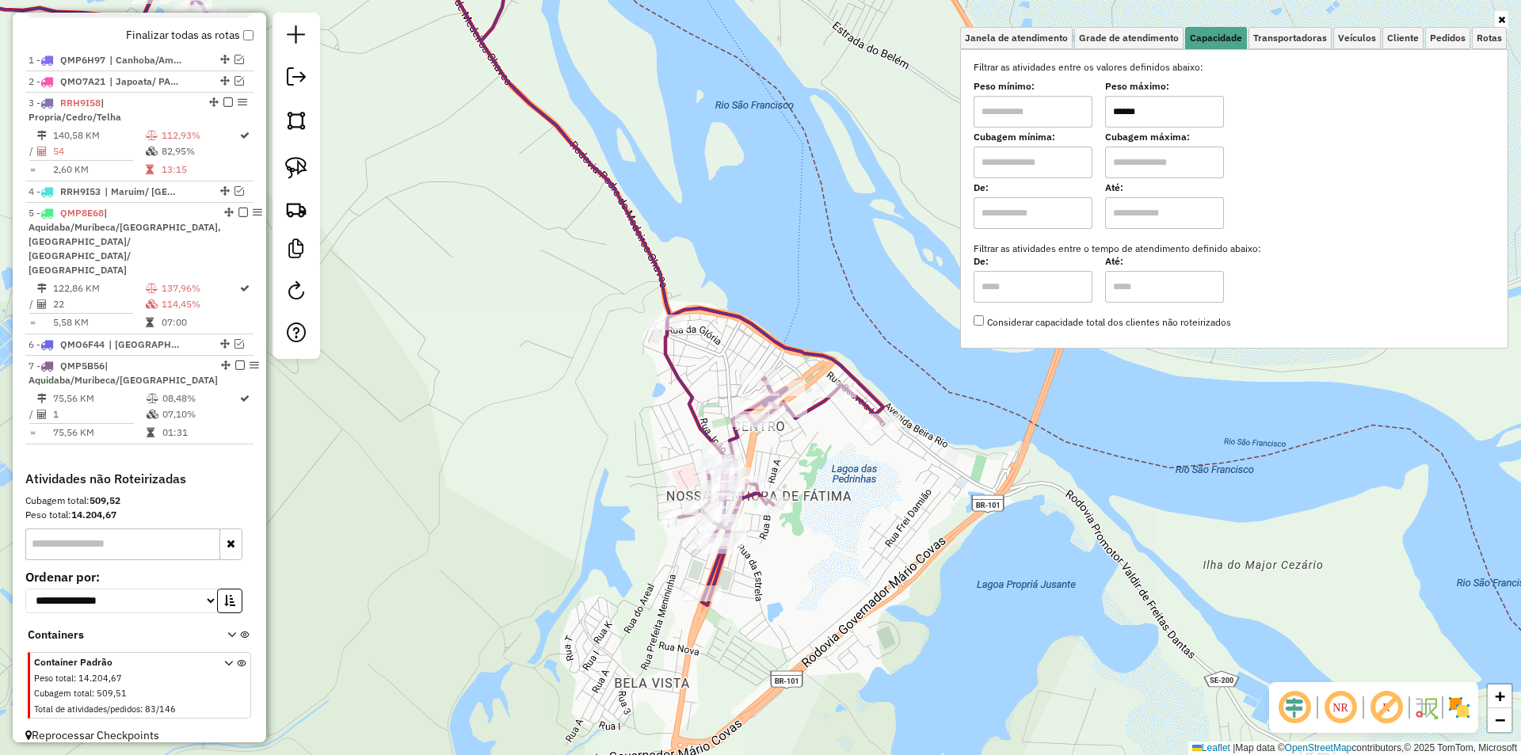
click at [1050, 104] on input "text" at bounding box center [1033, 112] width 119 height 32
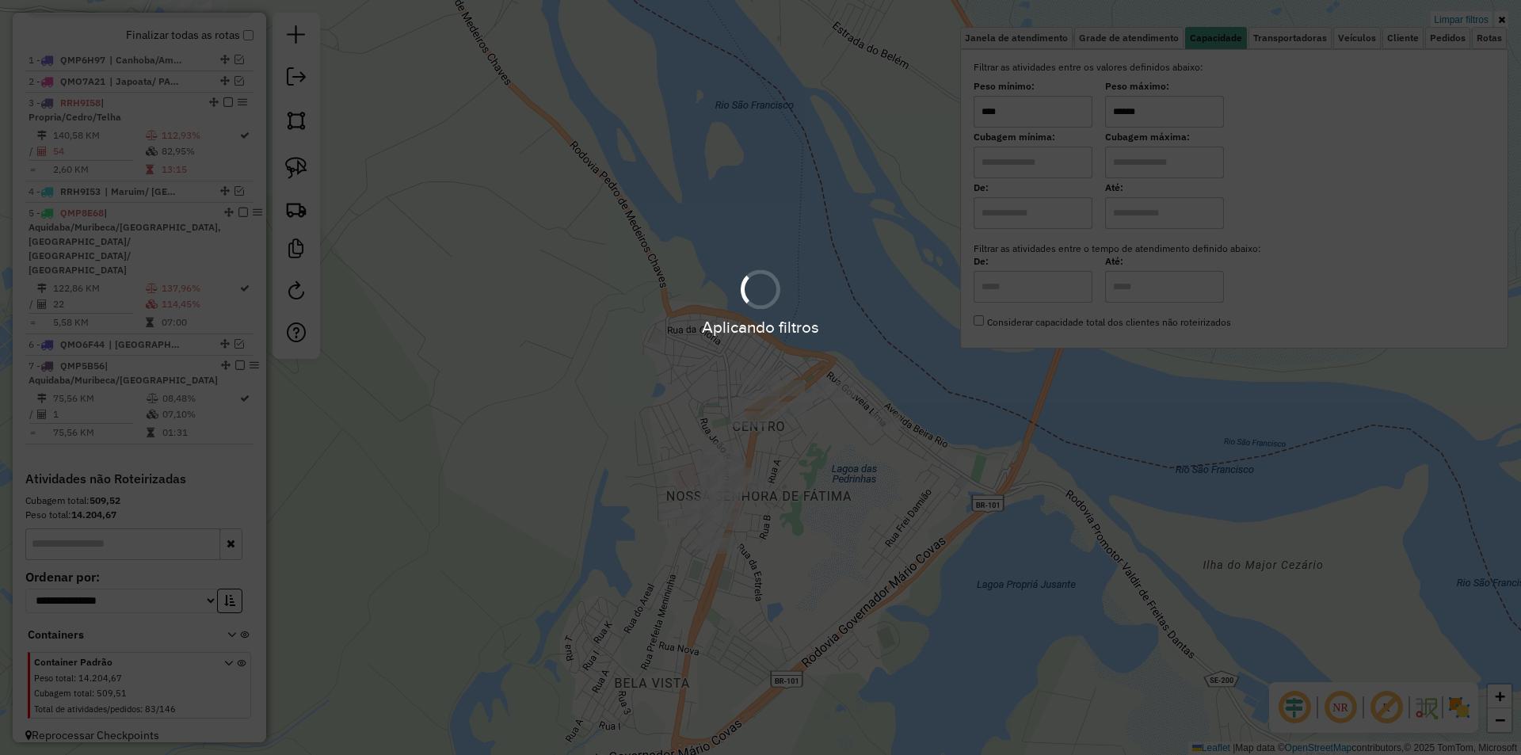
type input "****"
drag, startPoint x: 884, startPoint y: 502, endPoint x: 479, endPoint y: 298, distance: 454.2
click at [885, 502] on div "Aplicando filtros" at bounding box center [760, 377] width 1521 height 755
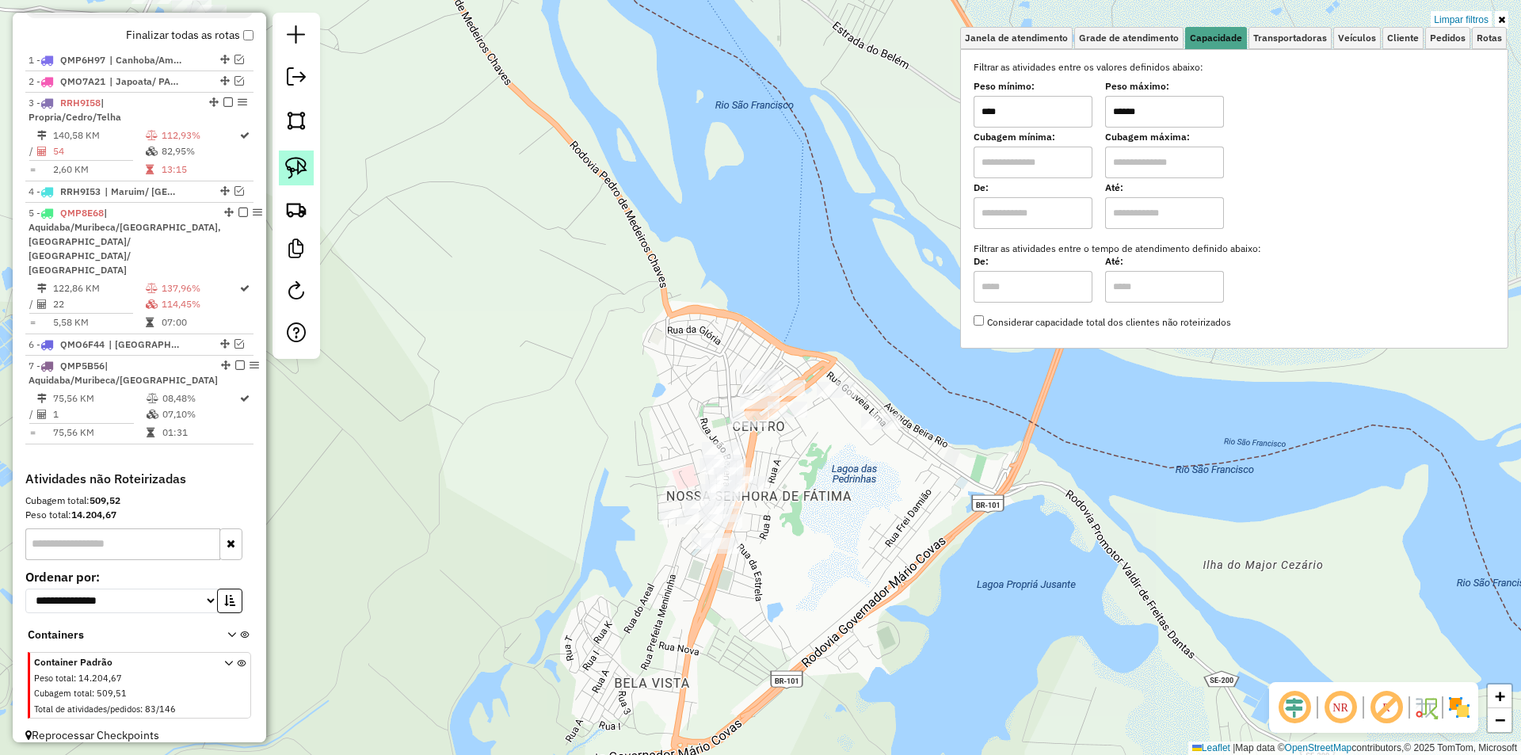
click at [289, 167] on img at bounding box center [296, 168] width 22 height 22
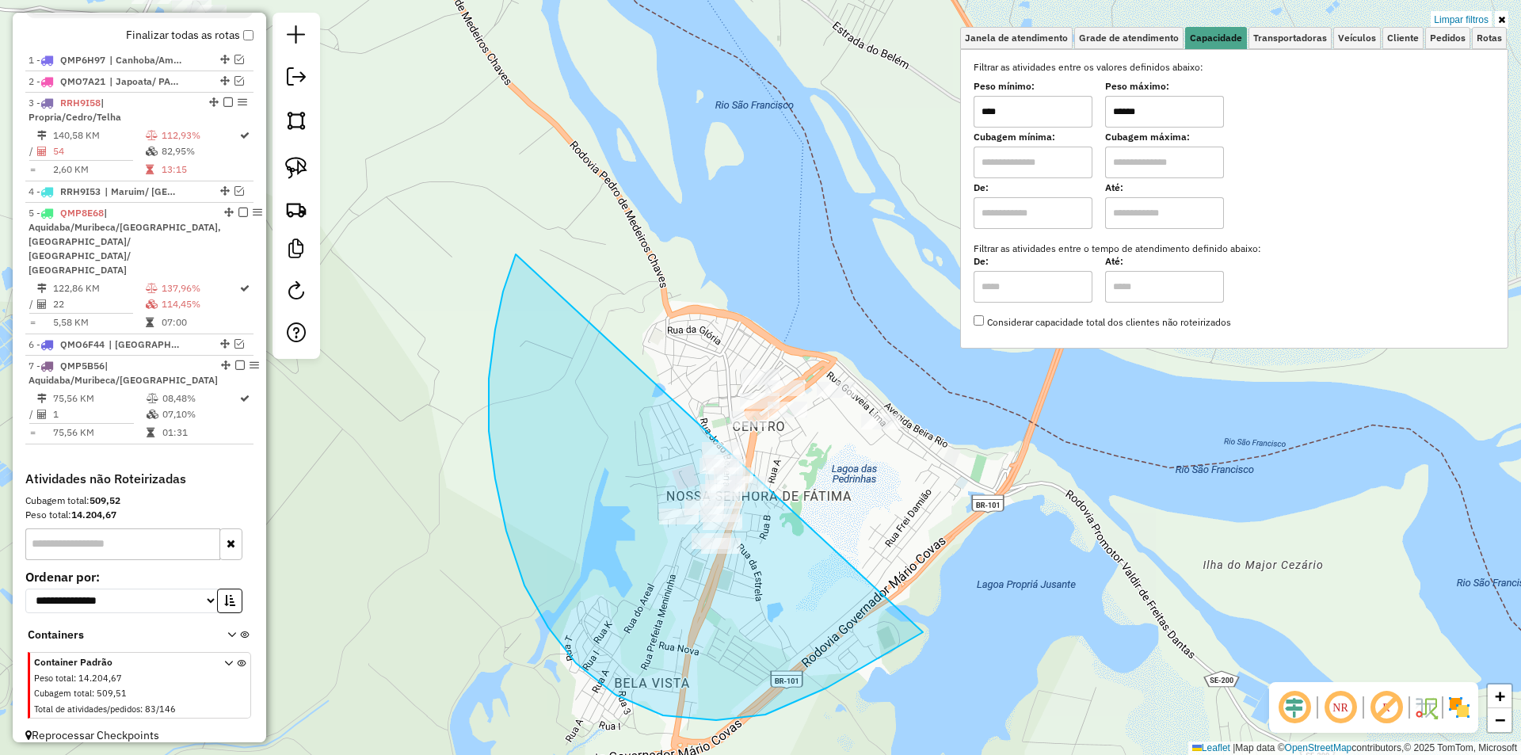
drag, startPoint x: 513, startPoint y: 263, endPoint x: 993, endPoint y: 456, distance: 517.6
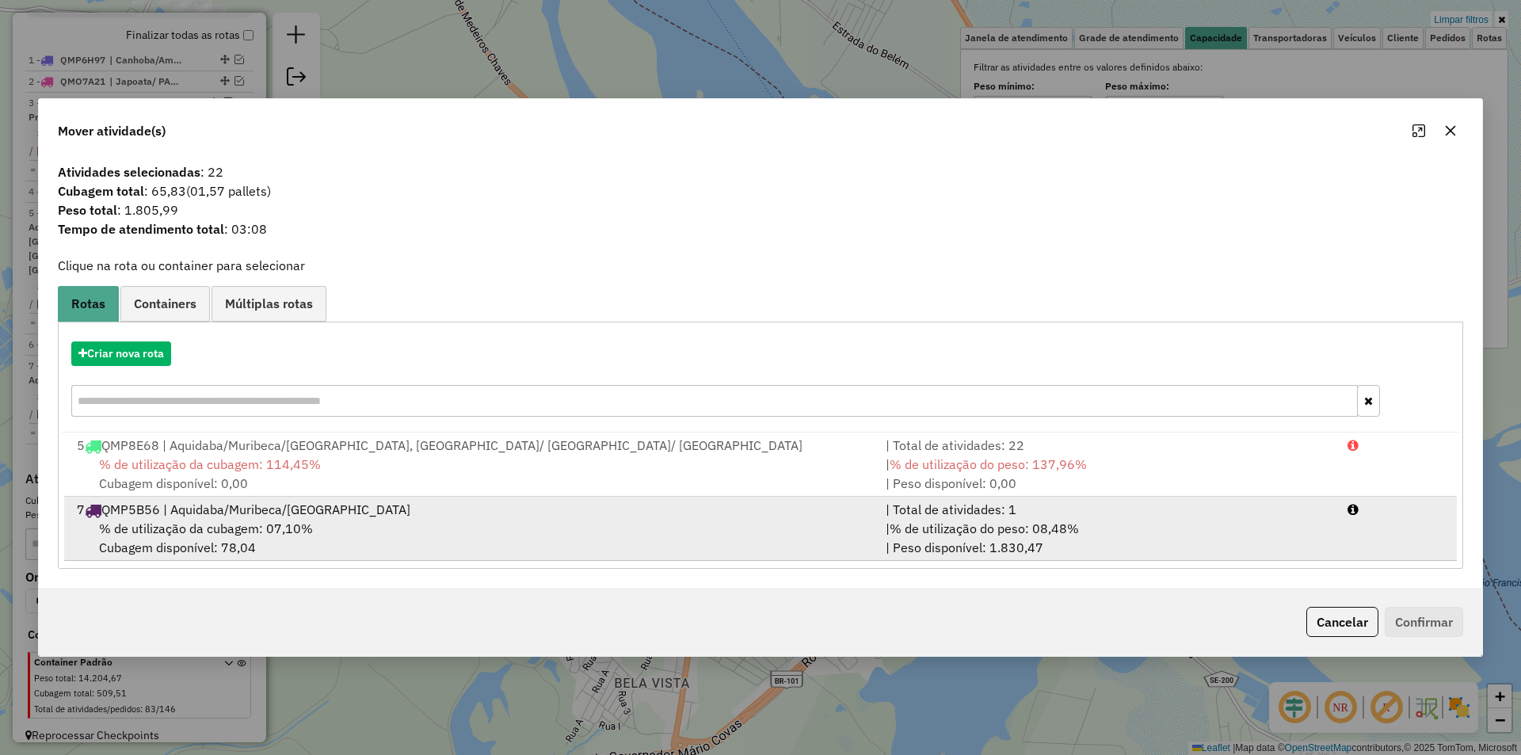
click at [1337, 539] on div "| % de utilização do peso: 08,48% | Peso disponível: 1.830,47" at bounding box center [1107, 538] width 462 height 38
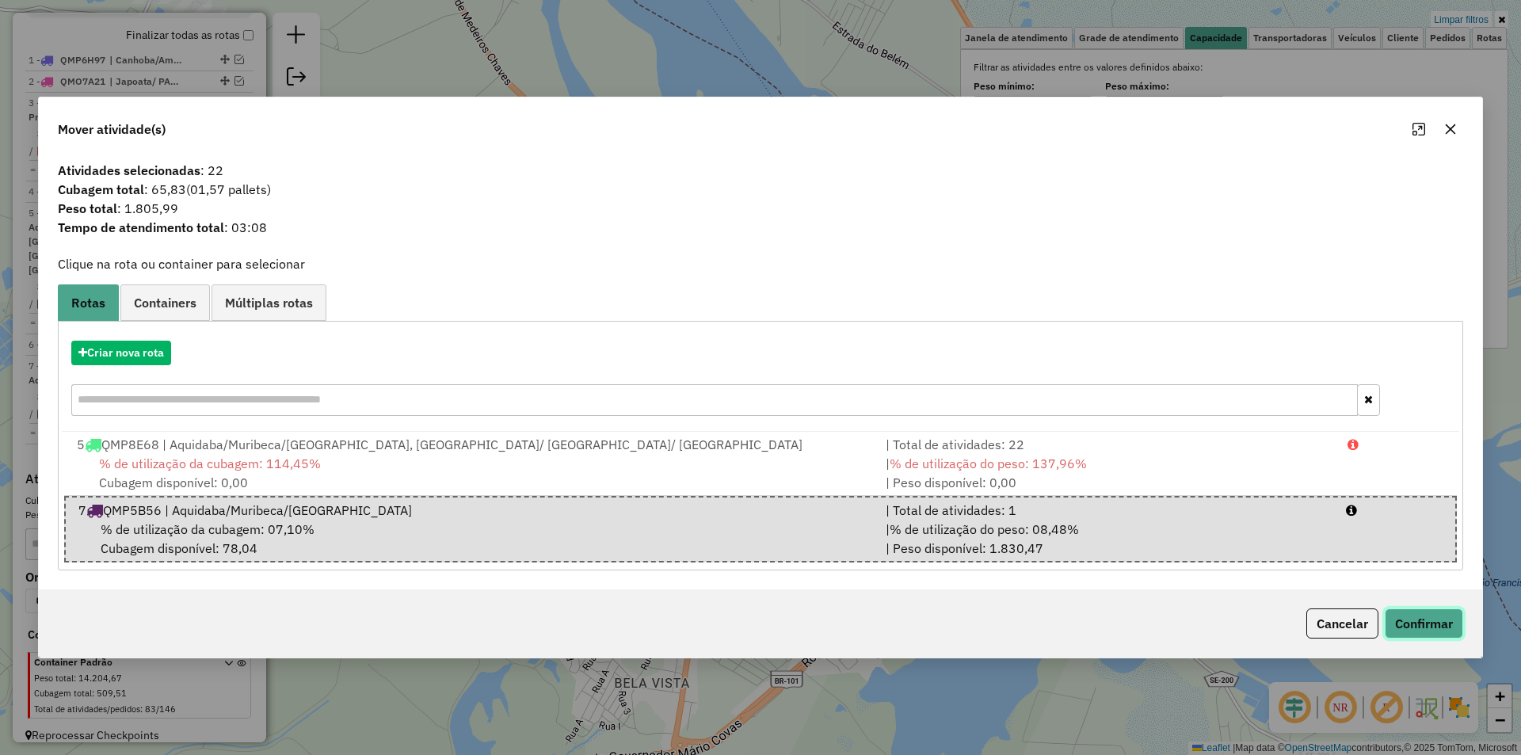
click at [1418, 620] on button "Confirmar" at bounding box center [1424, 623] width 78 height 30
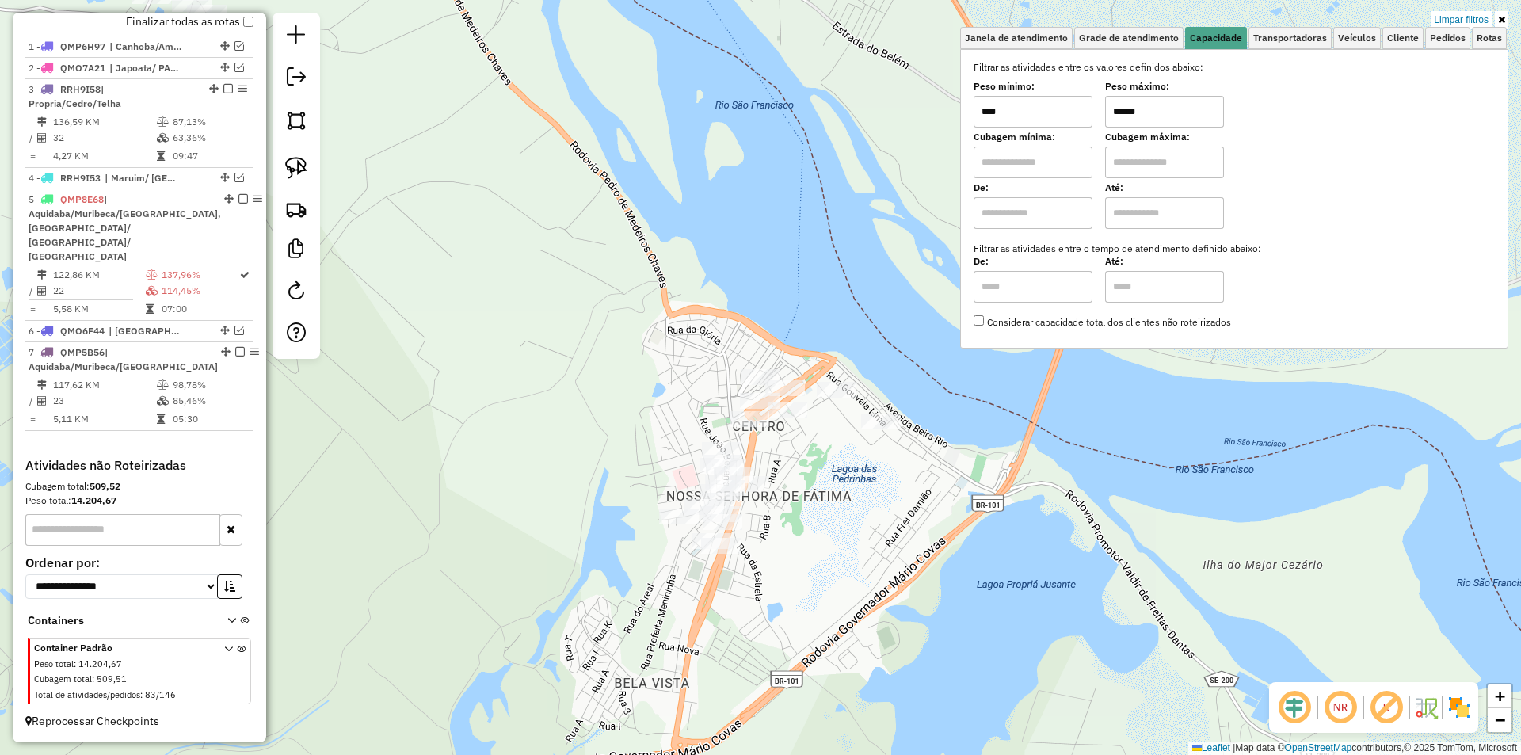
scroll to position [542, 0]
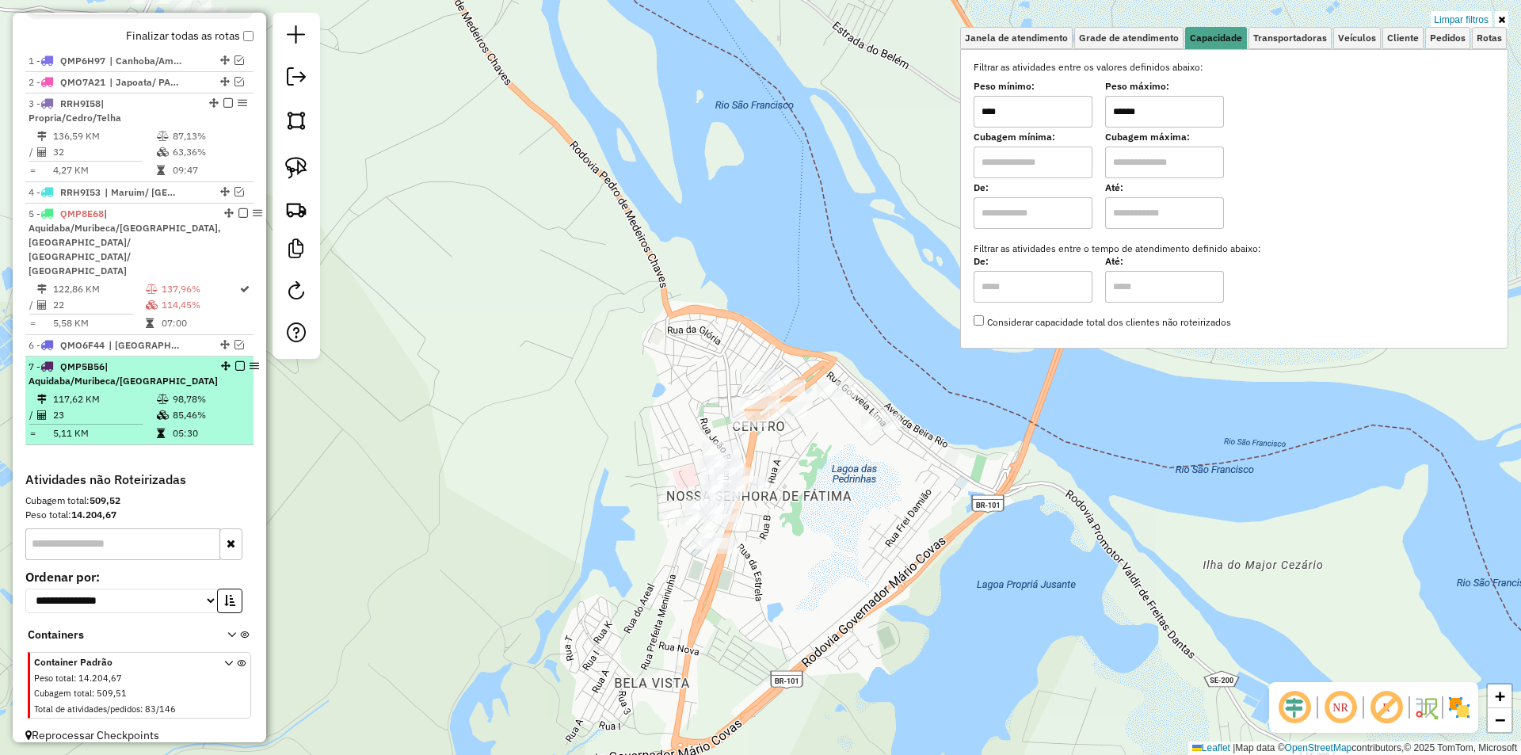
click at [200, 408] on td "85,46%" at bounding box center [209, 415] width 75 height 16
select select "**********"
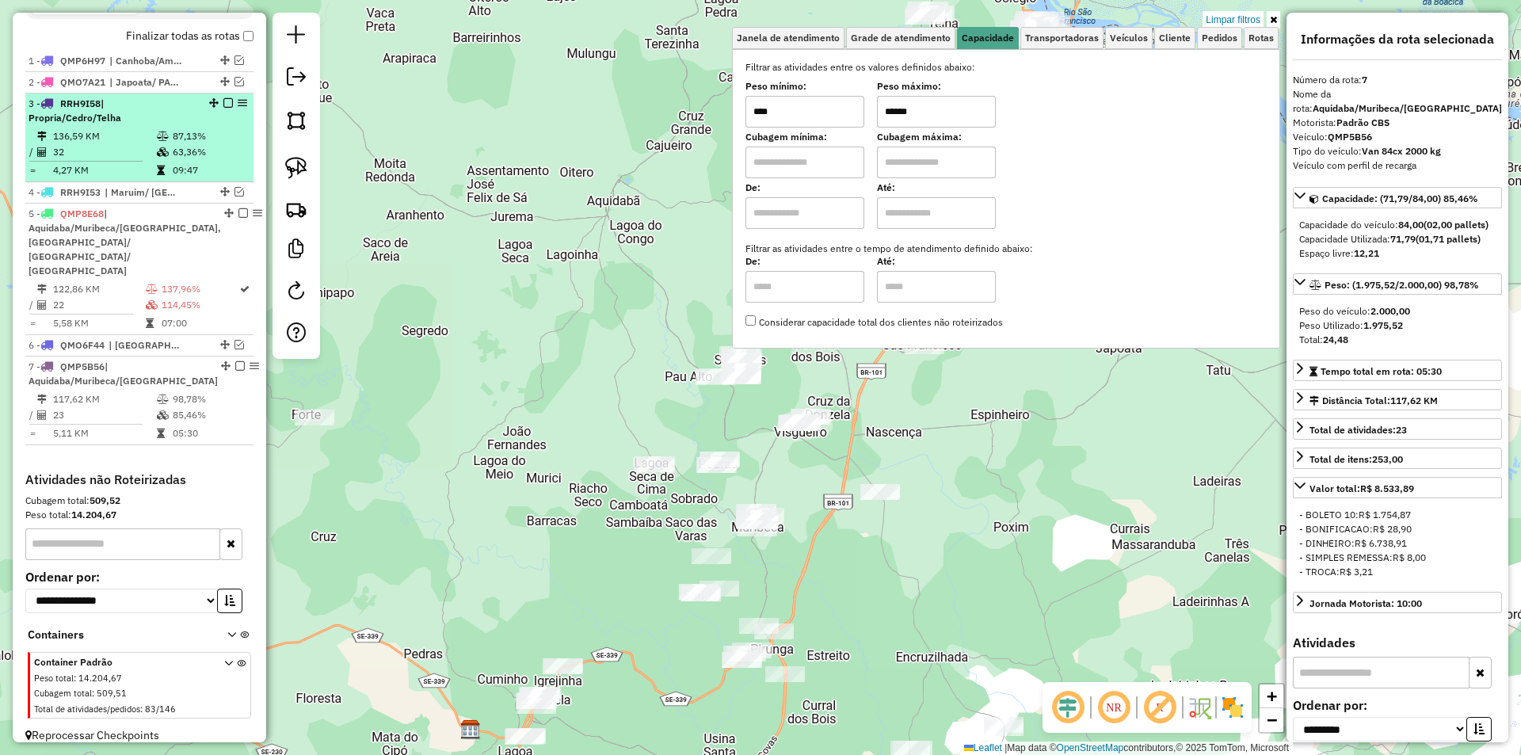
click at [163, 157] on icon at bounding box center [163, 152] width 12 height 10
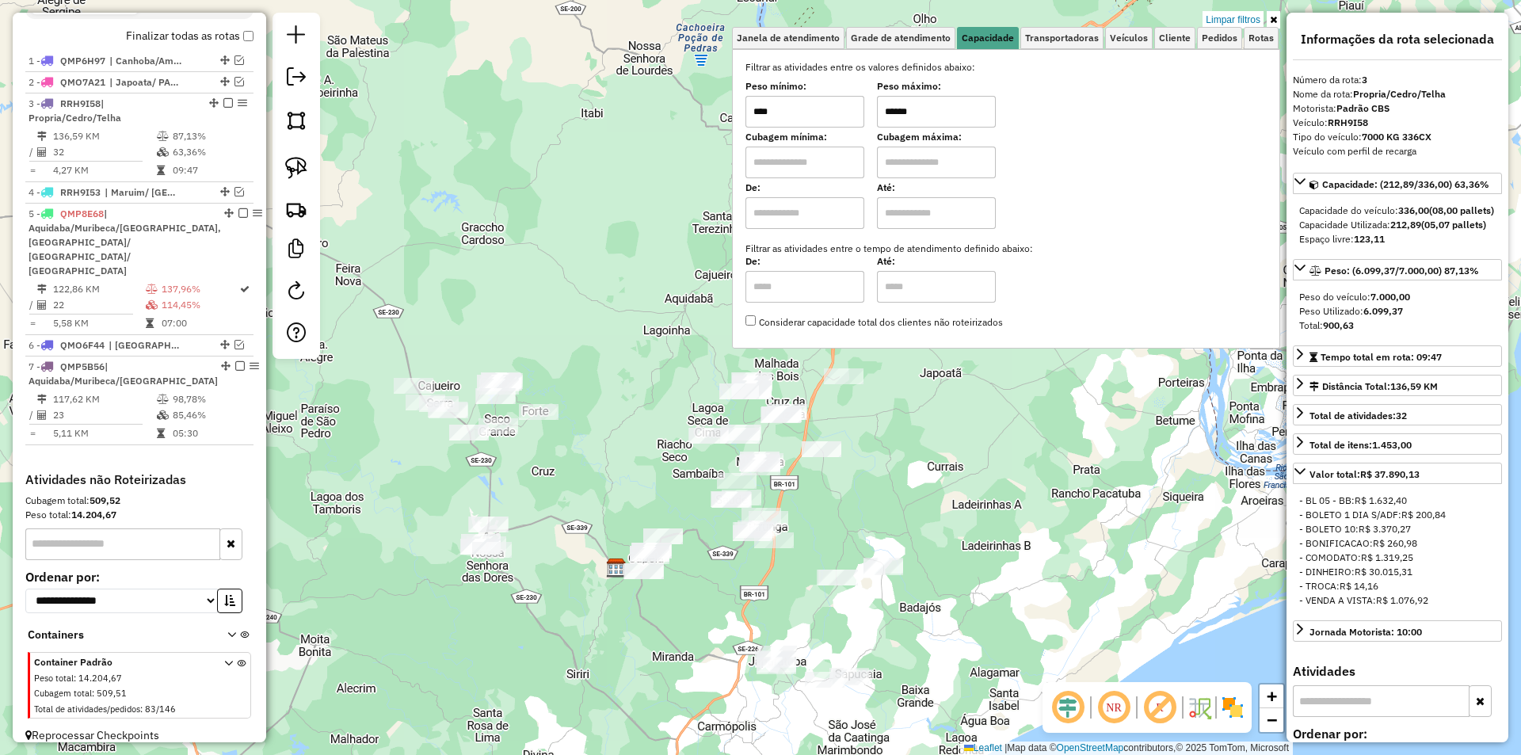
click at [1227, 24] on link "Limpar filtros" at bounding box center [1233, 19] width 61 height 17
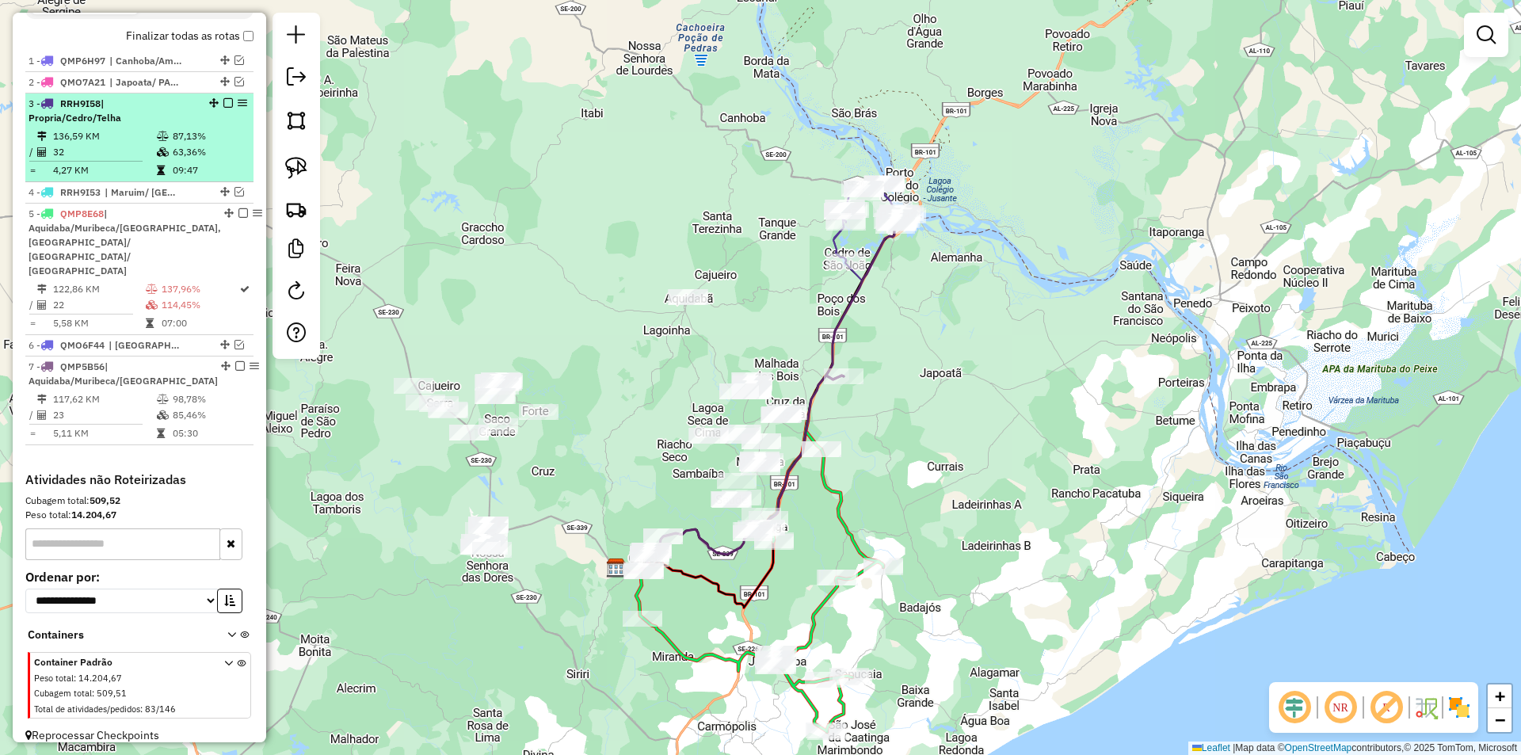
click at [208, 160] on td "63,36%" at bounding box center [209, 152] width 75 height 16
select select "**********"
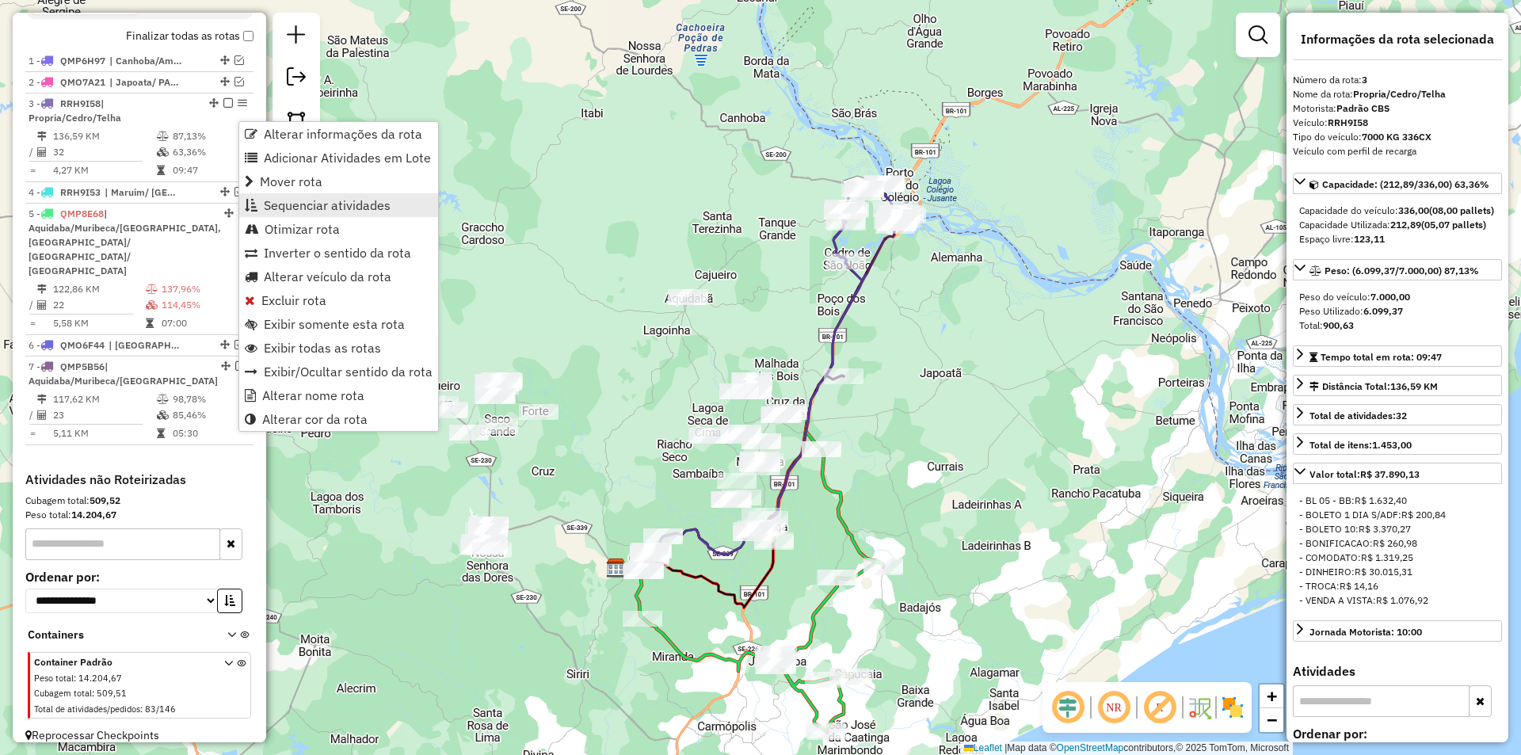
click at [293, 199] on span "Sequenciar atividades" at bounding box center [327, 205] width 127 height 13
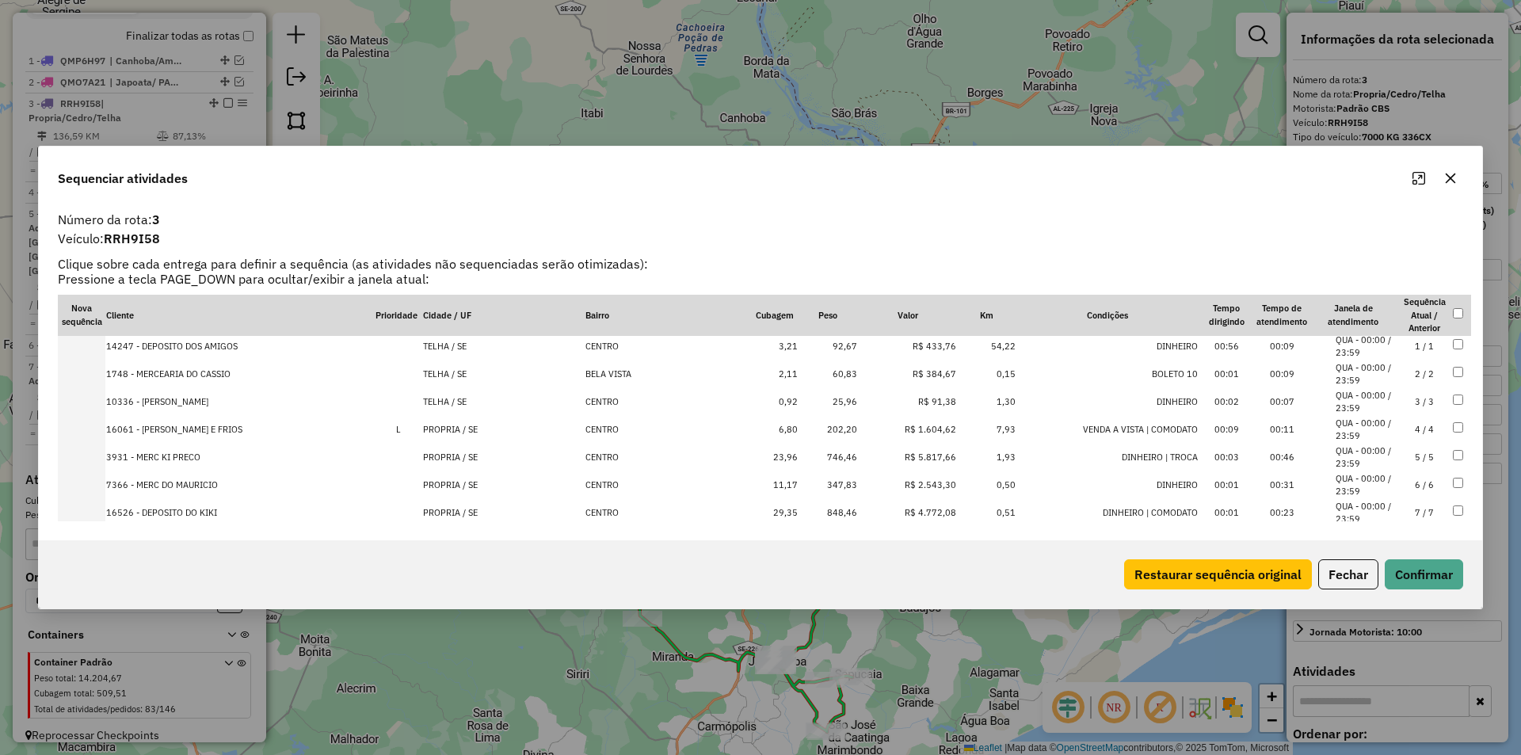
scroll to position [0, 0]
click at [1356, 562] on button "Fechar" at bounding box center [1348, 574] width 60 height 30
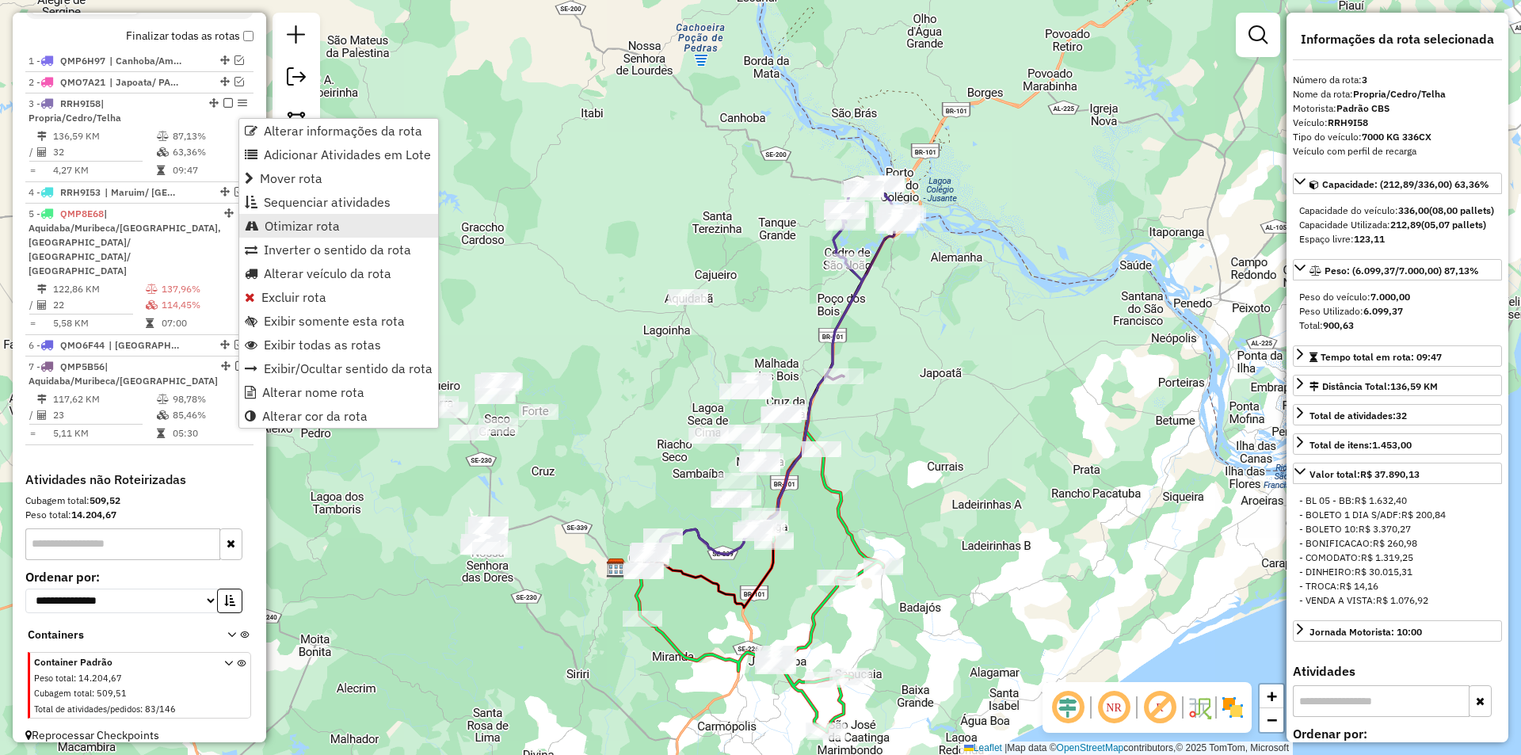
click at [296, 220] on span "Otimizar rota" at bounding box center [302, 225] width 75 height 13
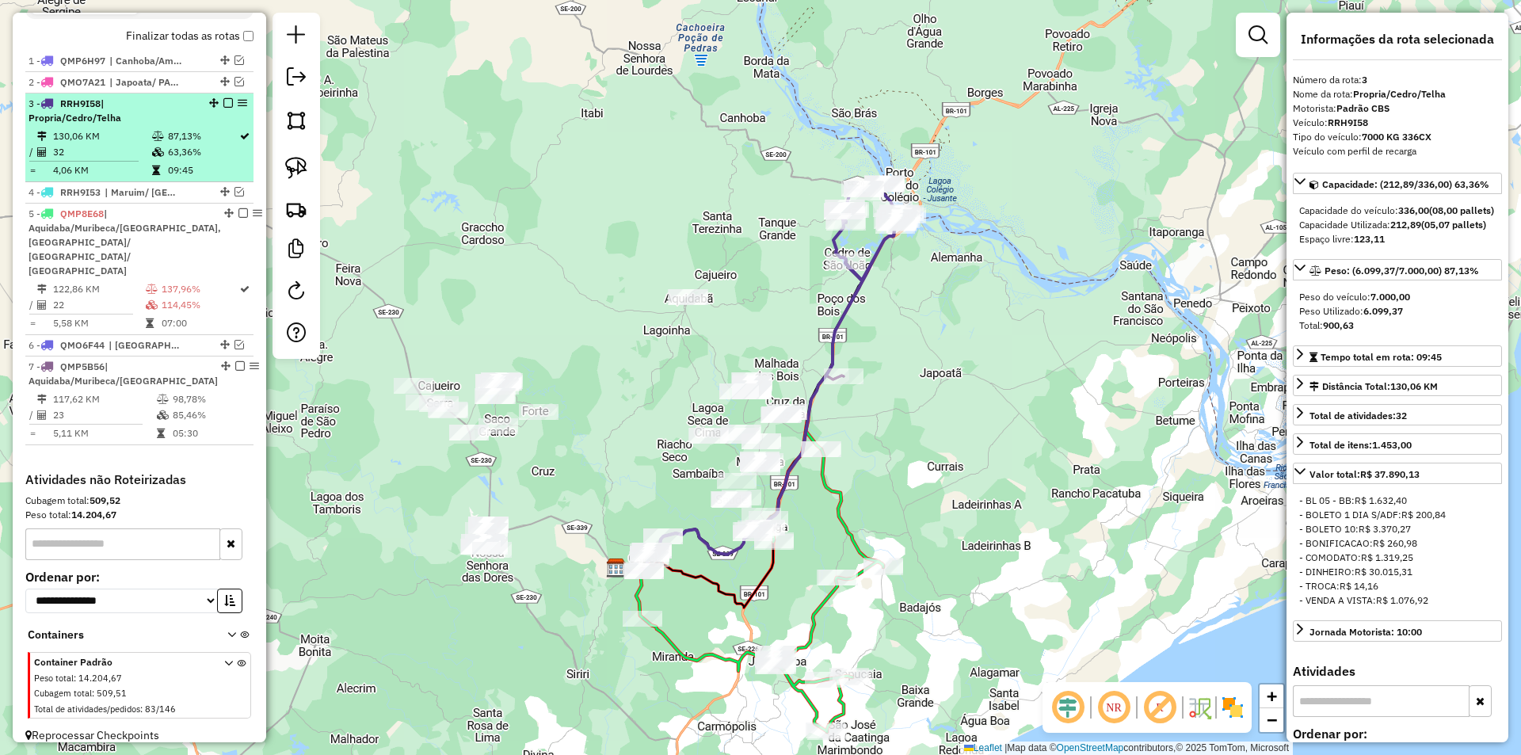
click at [224, 108] on em at bounding box center [228, 103] width 10 height 10
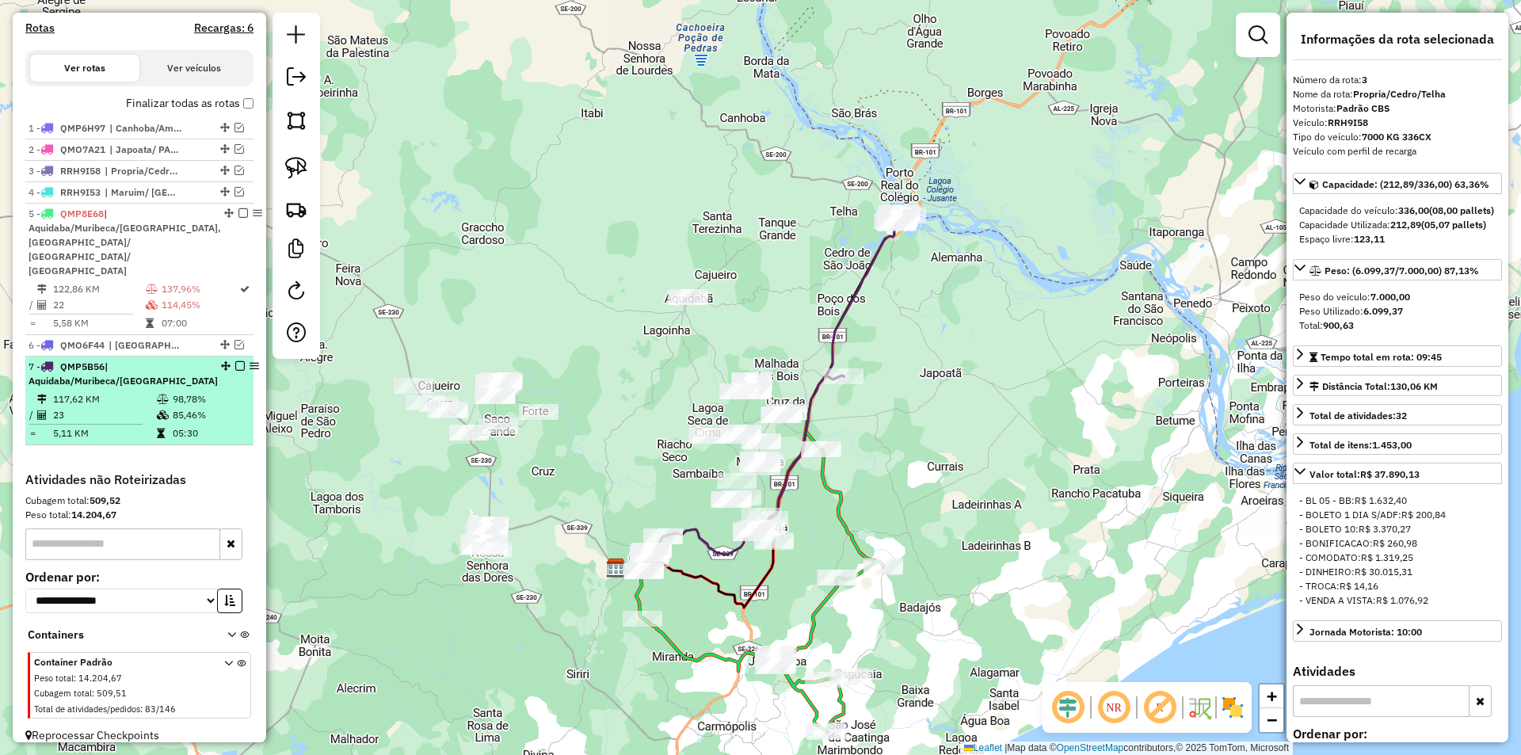
click at [172, 391] on td "98,78%" at bounding box center [209, 399] width 75 height 16
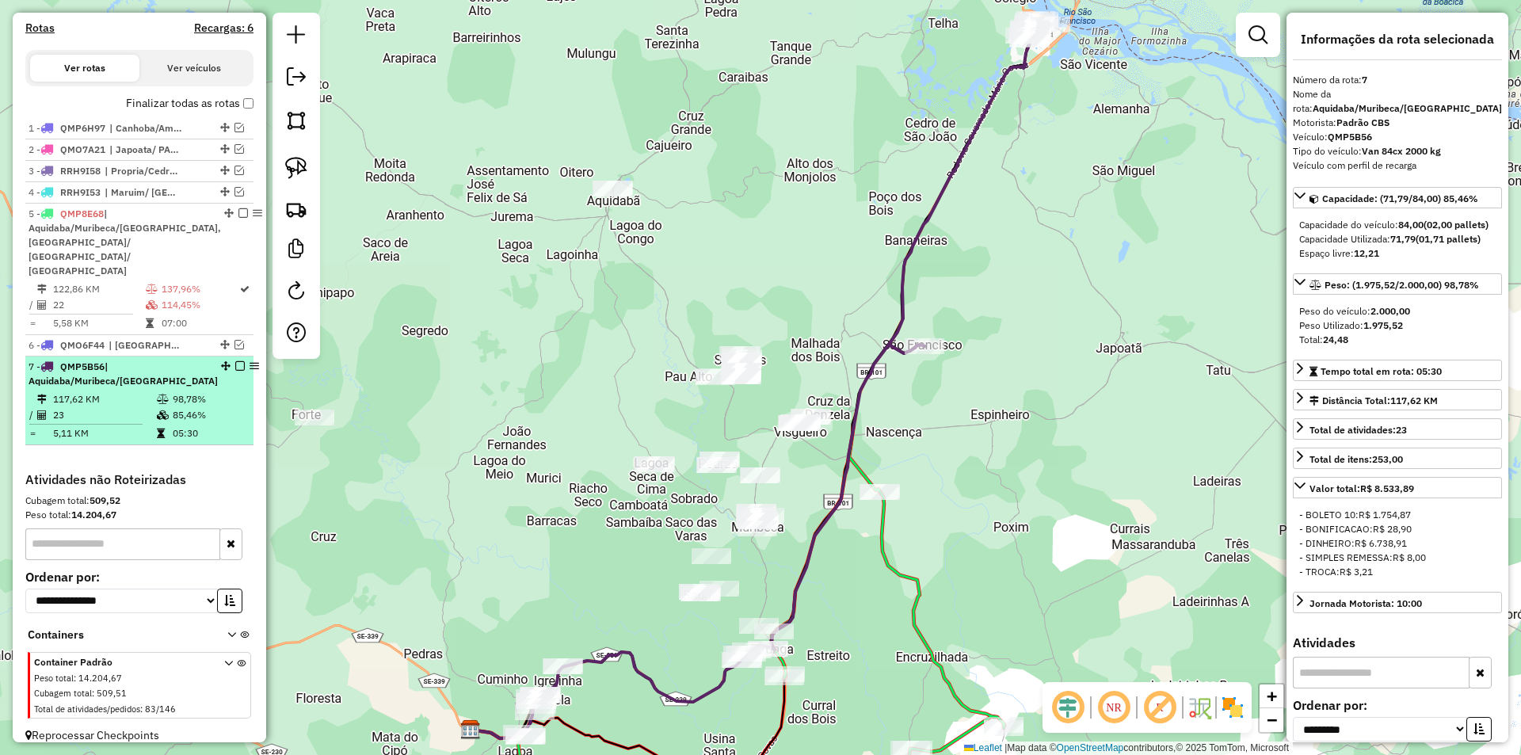
click at [235, 361] on em at bounding box center [240, 366] width 10 height 10
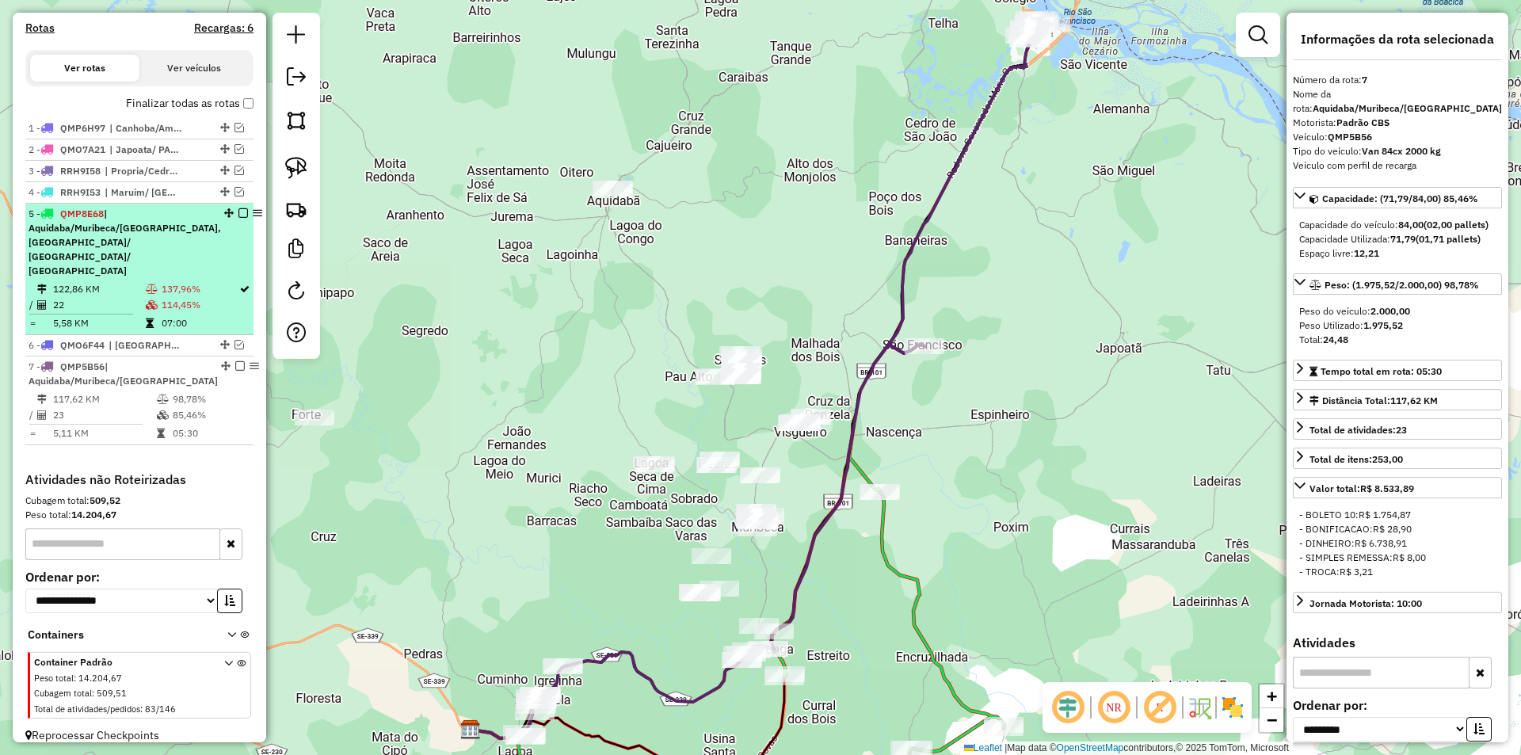
scroll to position [407, 0]
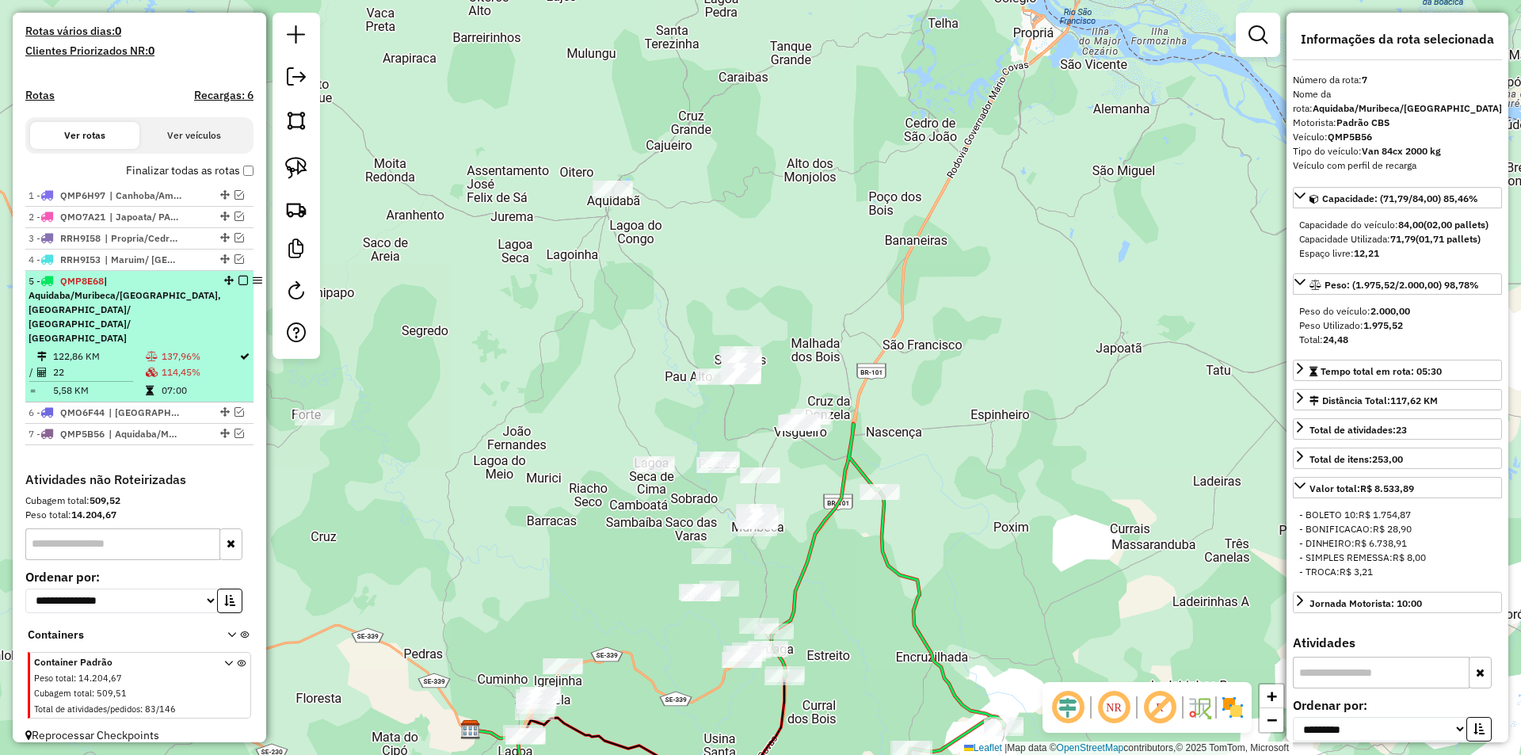
click at [186, 303] on div "5 - QMP8E68 | Aquidaba/Muribeca/Sao Francisco, Pirambu/ Carmopolis/ Japaratuba" at bounding box center [125, 309] width 193 height 71
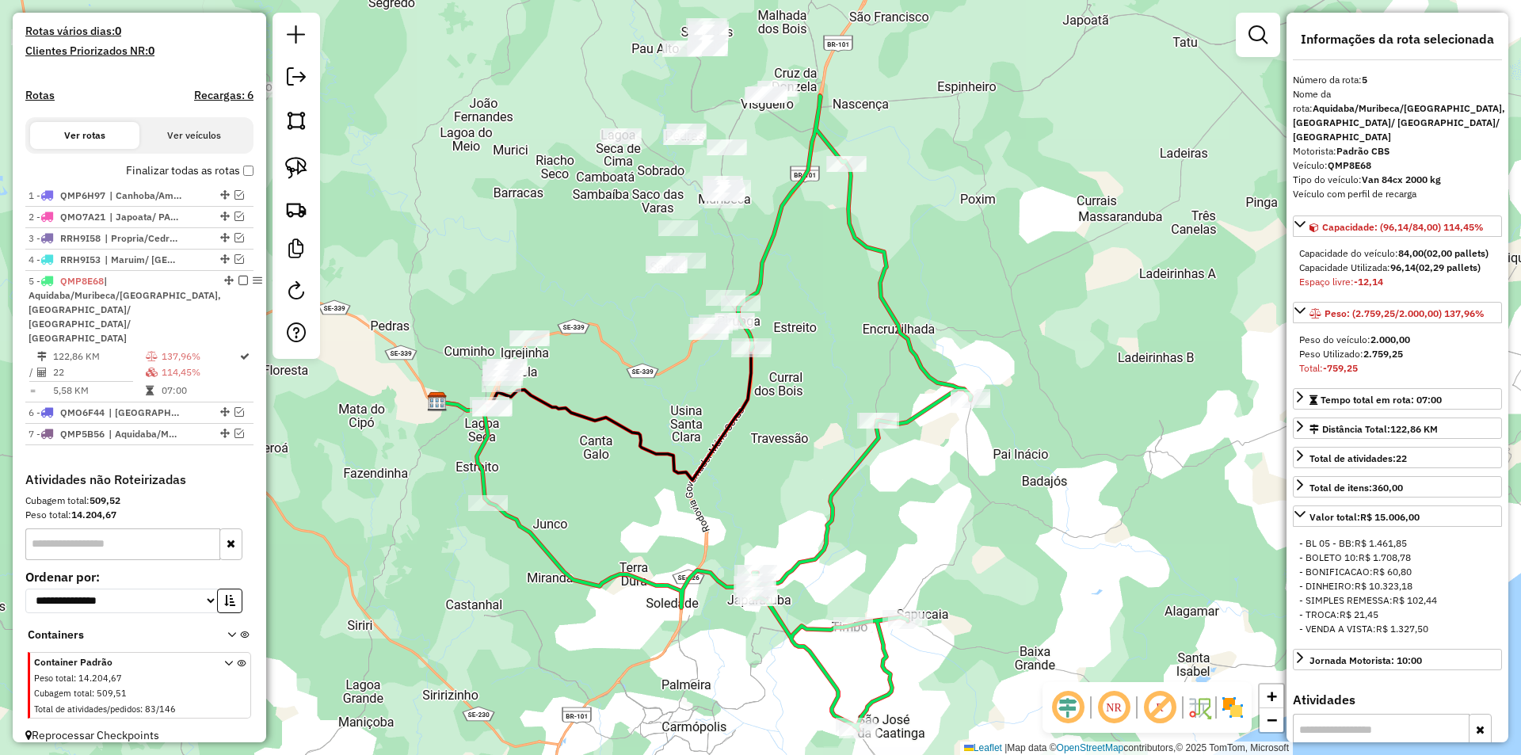
drag, startPoint x: 813, startPoint y: 406, endPoint x: 711, endPoint y: 464, distance: 116.7
click at [711, 464] on div "Janela de atendimento Grade de atendimento Capacidade Transportadoras Veículos …" at bounding box center [760, 377] width 1521 height 755
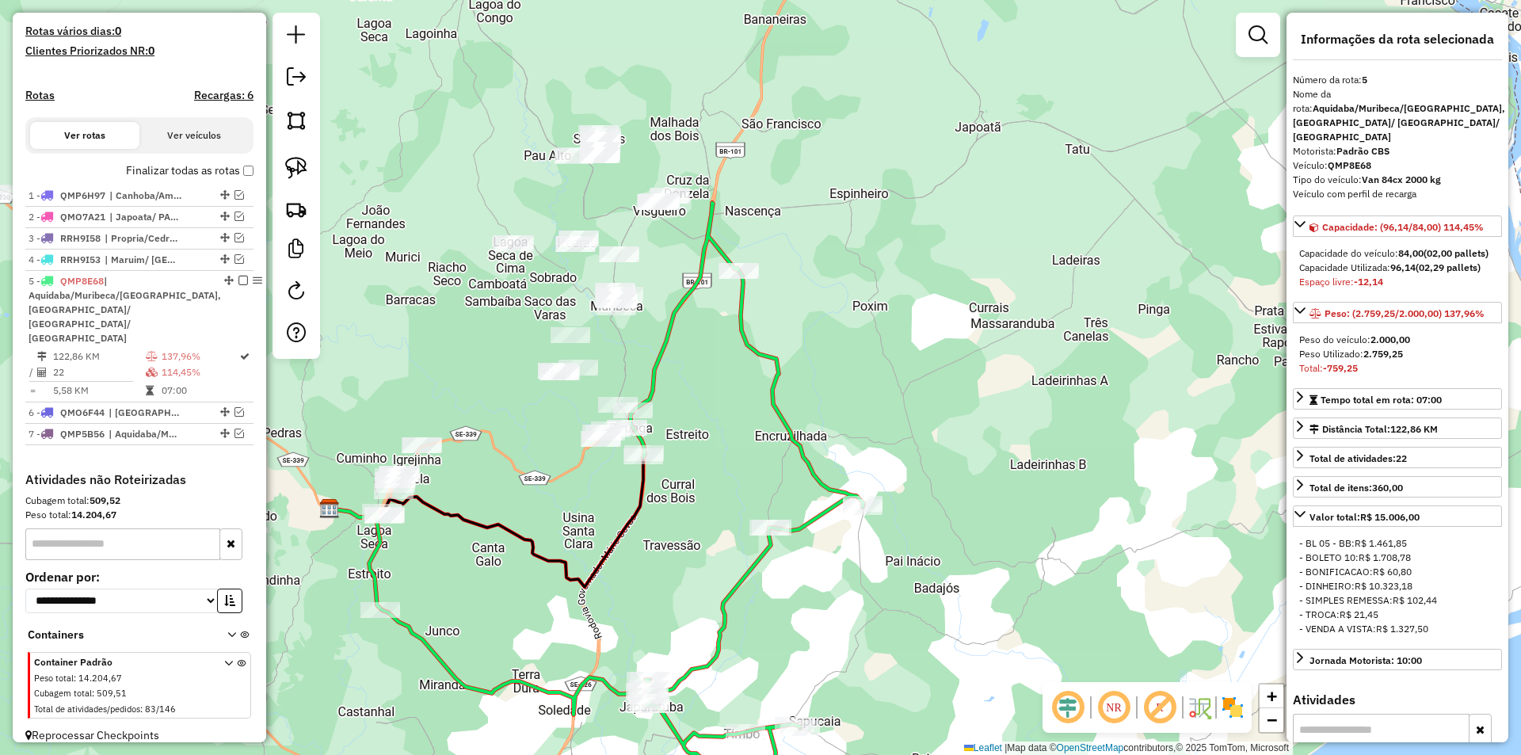
drag, startPoint x: 675, startPoint y: 514, endPoint x: 617, endPoint y: 594, distance: 98.7
click at [617, 594] on div "Janela de atendimento Grade de atendimento Capacidade Transportadoras Veículos …" at bounding box center [760, 377] width 1521 height 755
drag, startPoint x: 622, startPoint y: 444, endPoint x: 625, endPoint y: 433, distance: 11.5
click at [625, 433] on div at bounding box center [605, 429] width 40 height 16
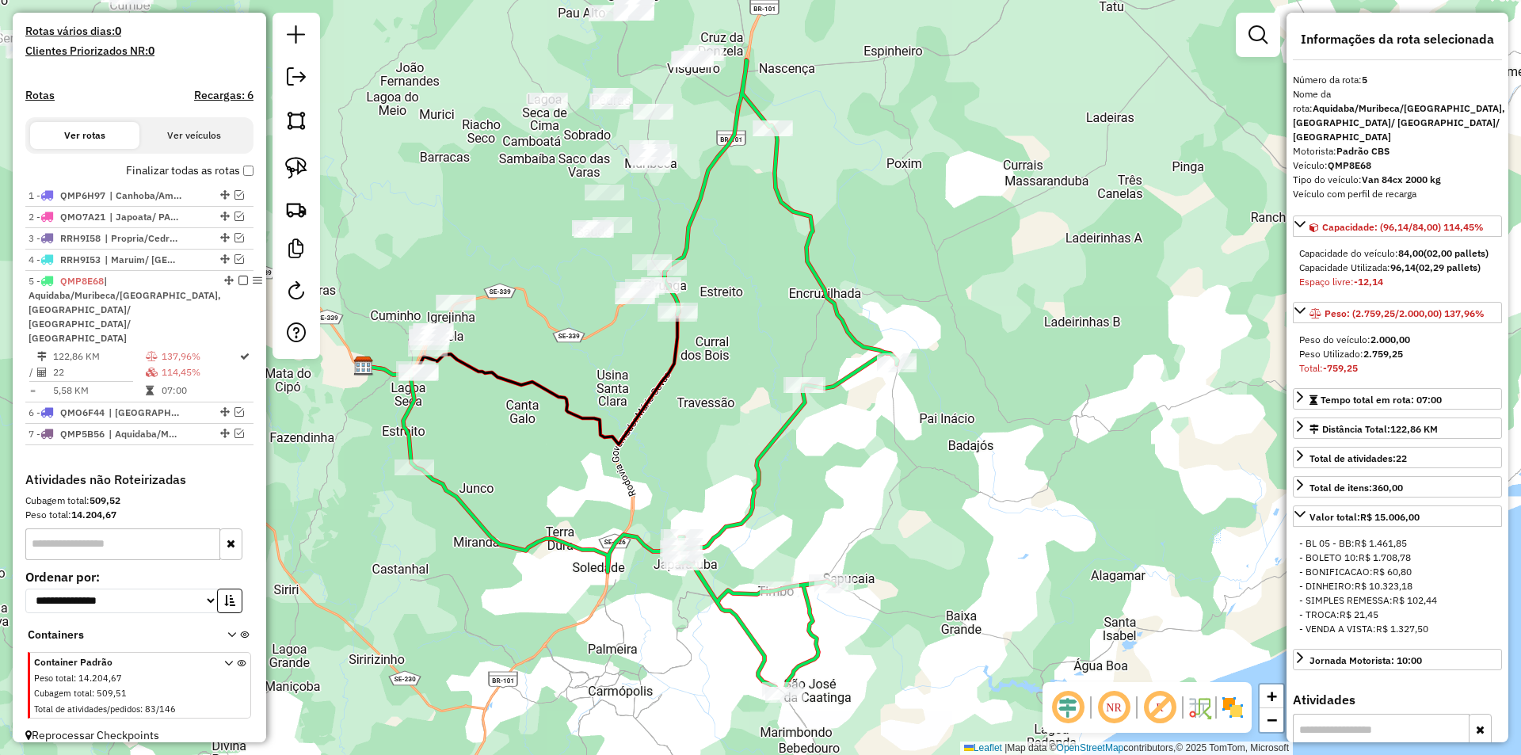
drag, startPoint x: 592, startPoint y: 603, endPoint x: 625, endPoint y: 267, distance: 337.6
click at [668, 297] on div "Janela de atendimento Grade de atendimento Capacidade Transportadoras Veículos …" at bounding box center [760, 377] width 1521 height 755
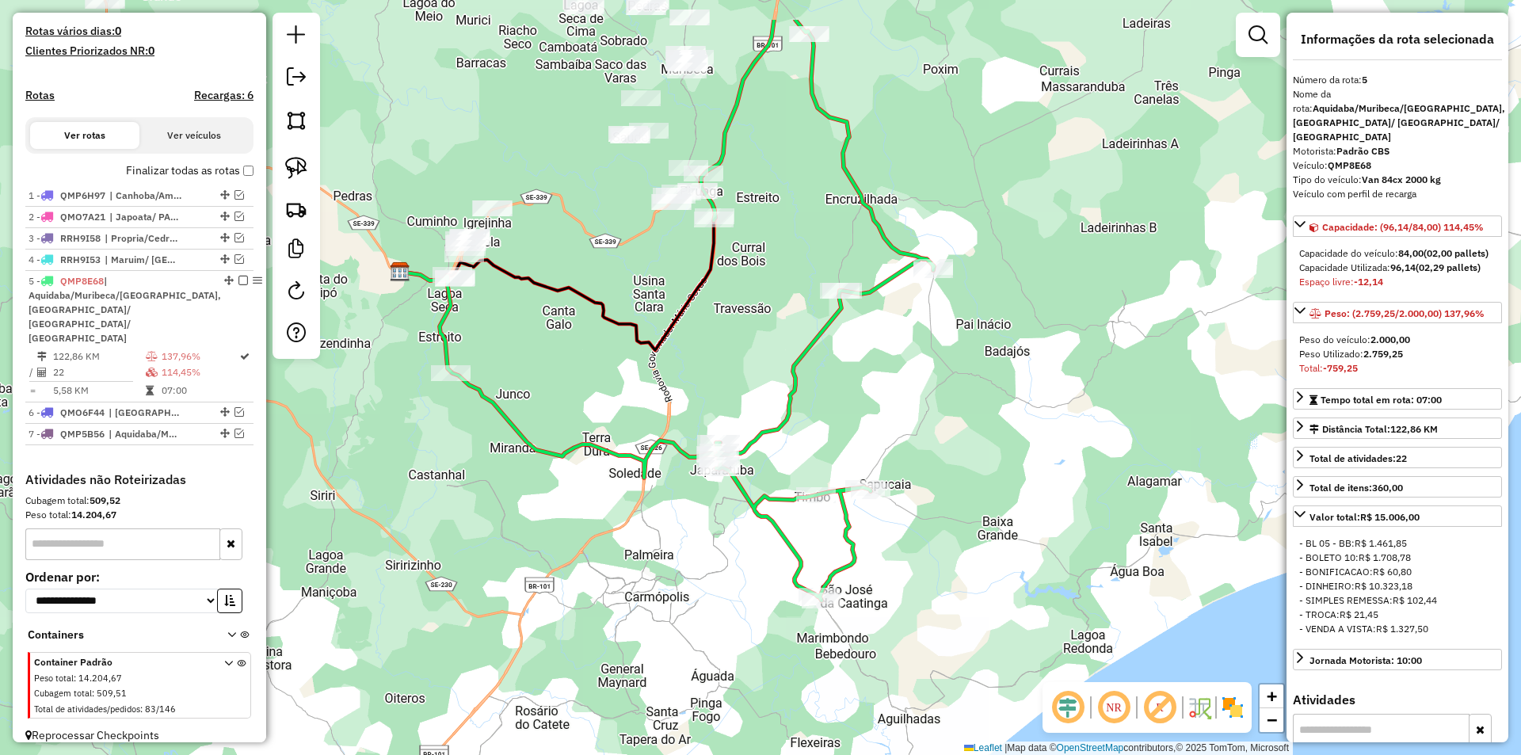
drag, startPoint x: 716, startPoint y: 298, endPoint x: 669, endPoint y: 333, distance: 58.9
click at [672, 336] on div "Janela de atendimento Grade de atendimento Capacidade Transportadoras Veículos …" at bounding box center [760, 377] width 1521 height 755
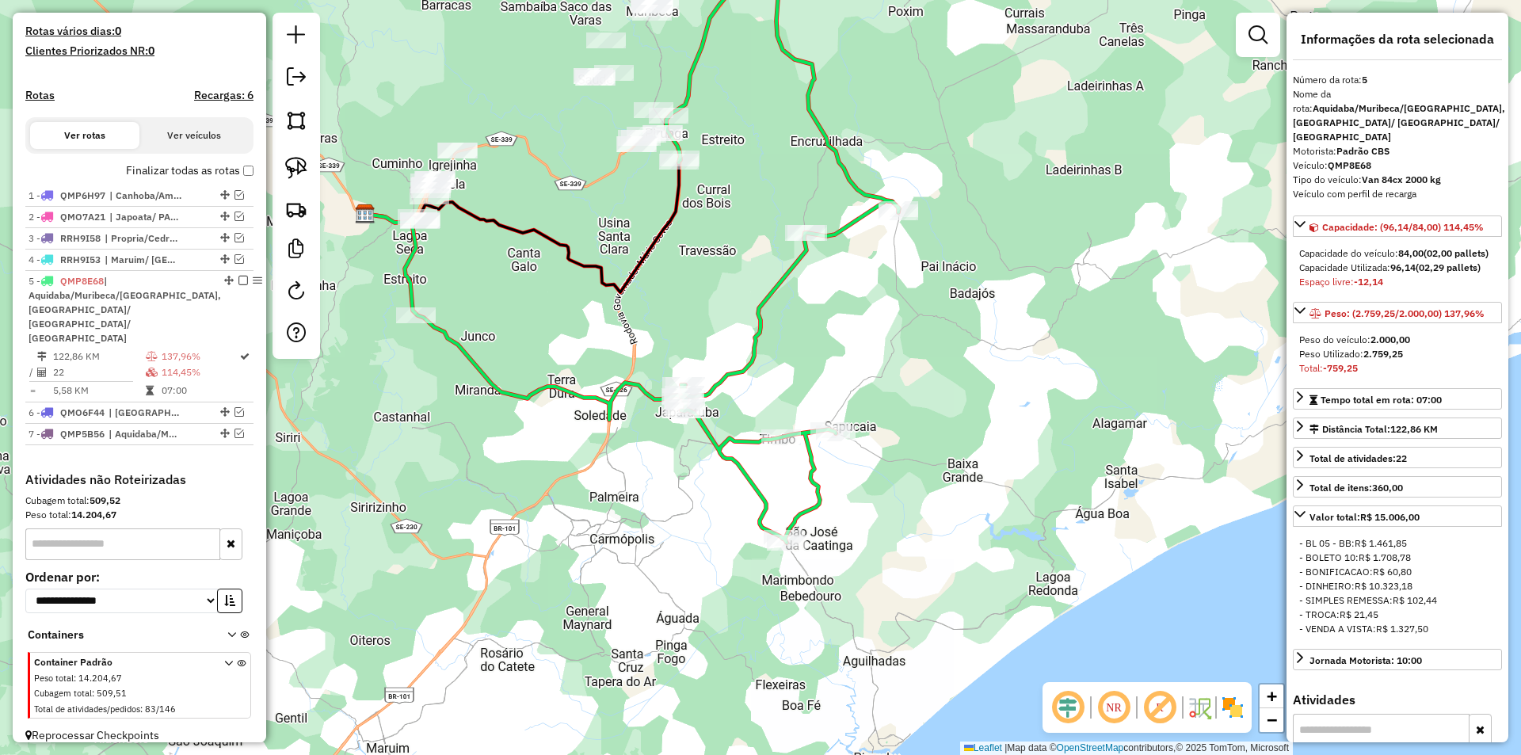
click at [300, 187] on div at bounding box center [297, 186] width 48 height 346
click at [300, 175] on img at bounding box center [296, 168] width 22 height 22
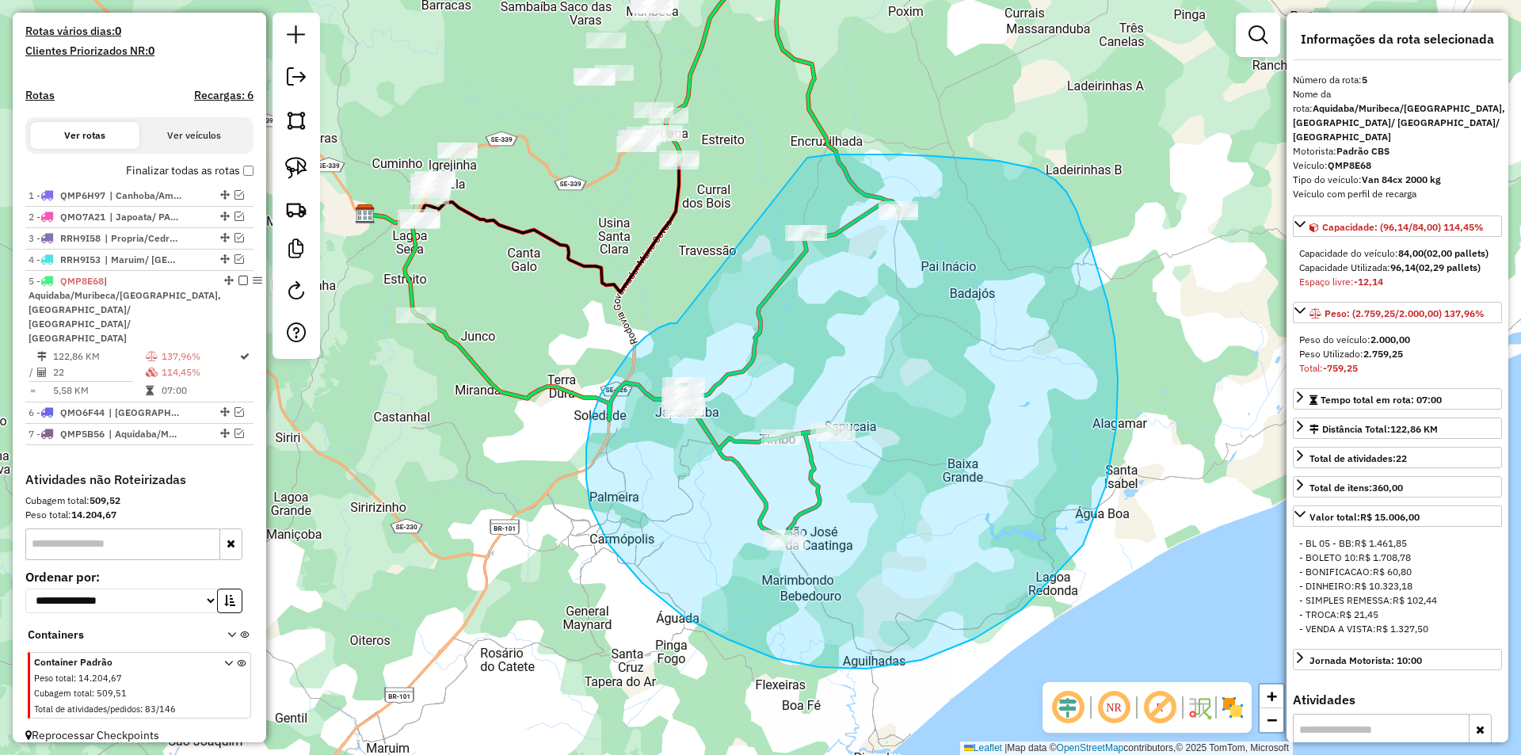
drag, startPoint x: 658, startPoint y: 328, endPoint x: 807, endPoint y: 158, distance: 226.3
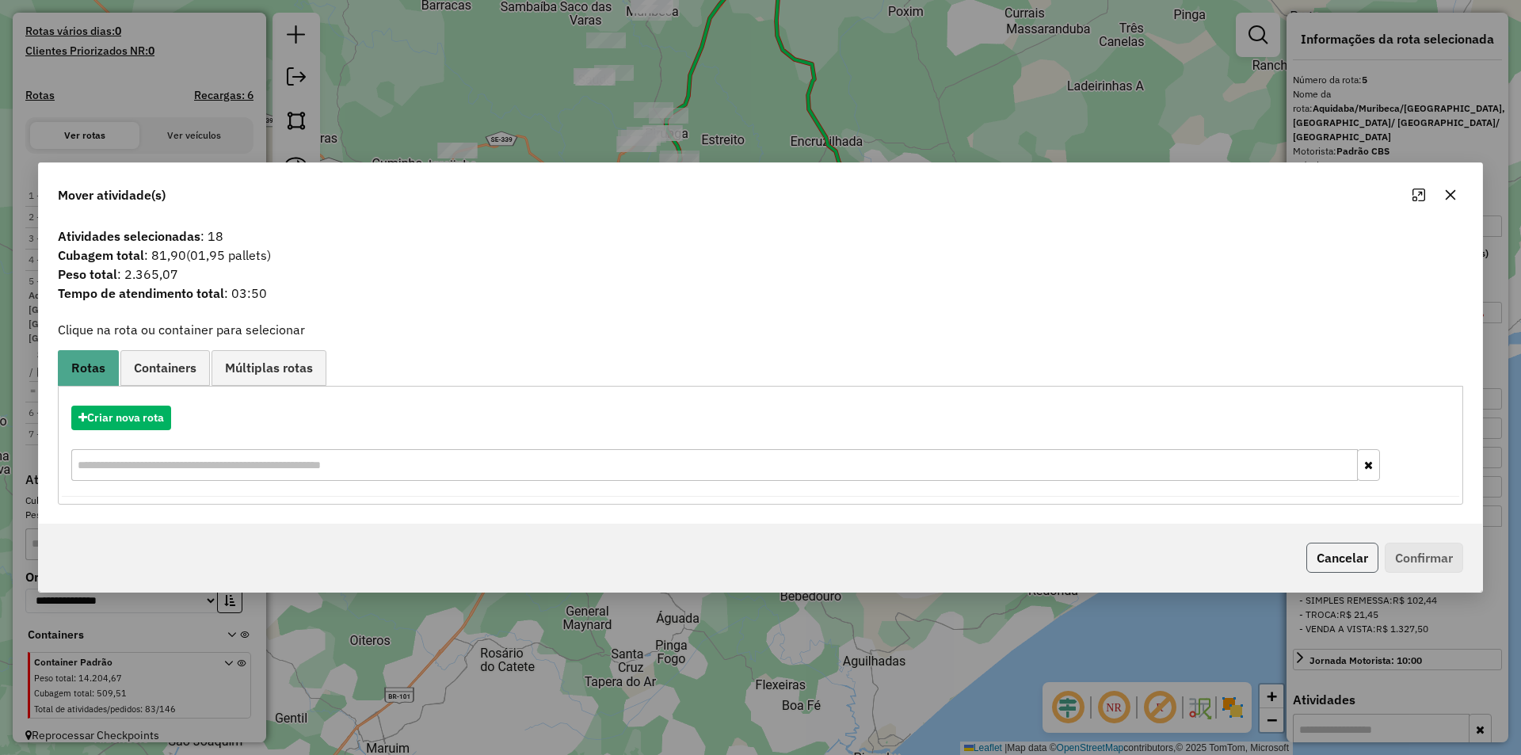
click at [1359, 558] on button "Cancelar" at bounding box center [1342, 558] width 72 height 30
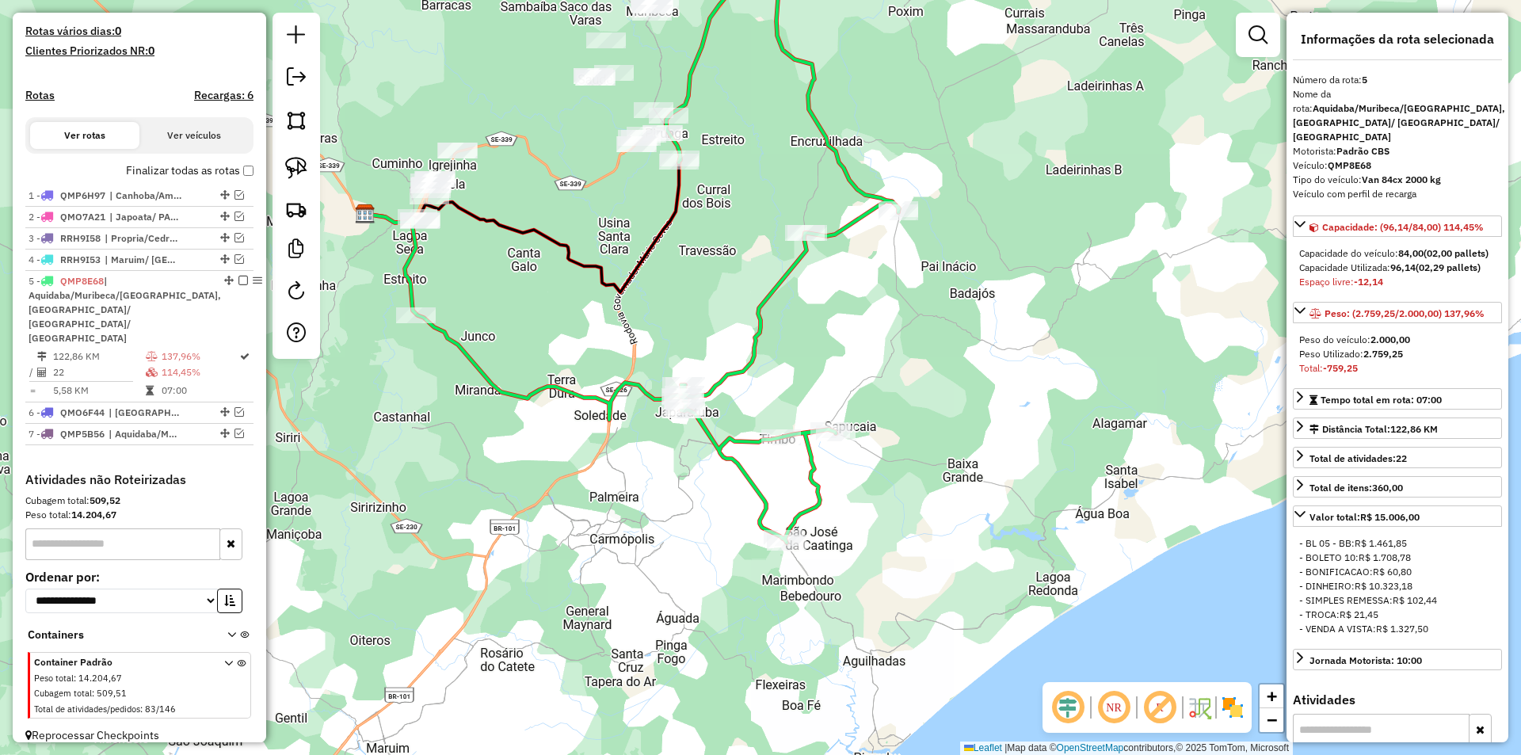
drag, startPoint x: 821, startPoint y: 364, endPoint x: 676, endPoint y: 291, distance: 162.3
click at [820, 364] on div "Janela de atendimento Grade de atendimento Capacidade Transportadoras Veículos …" at bounding box center [760, 377] width 1521 height 755
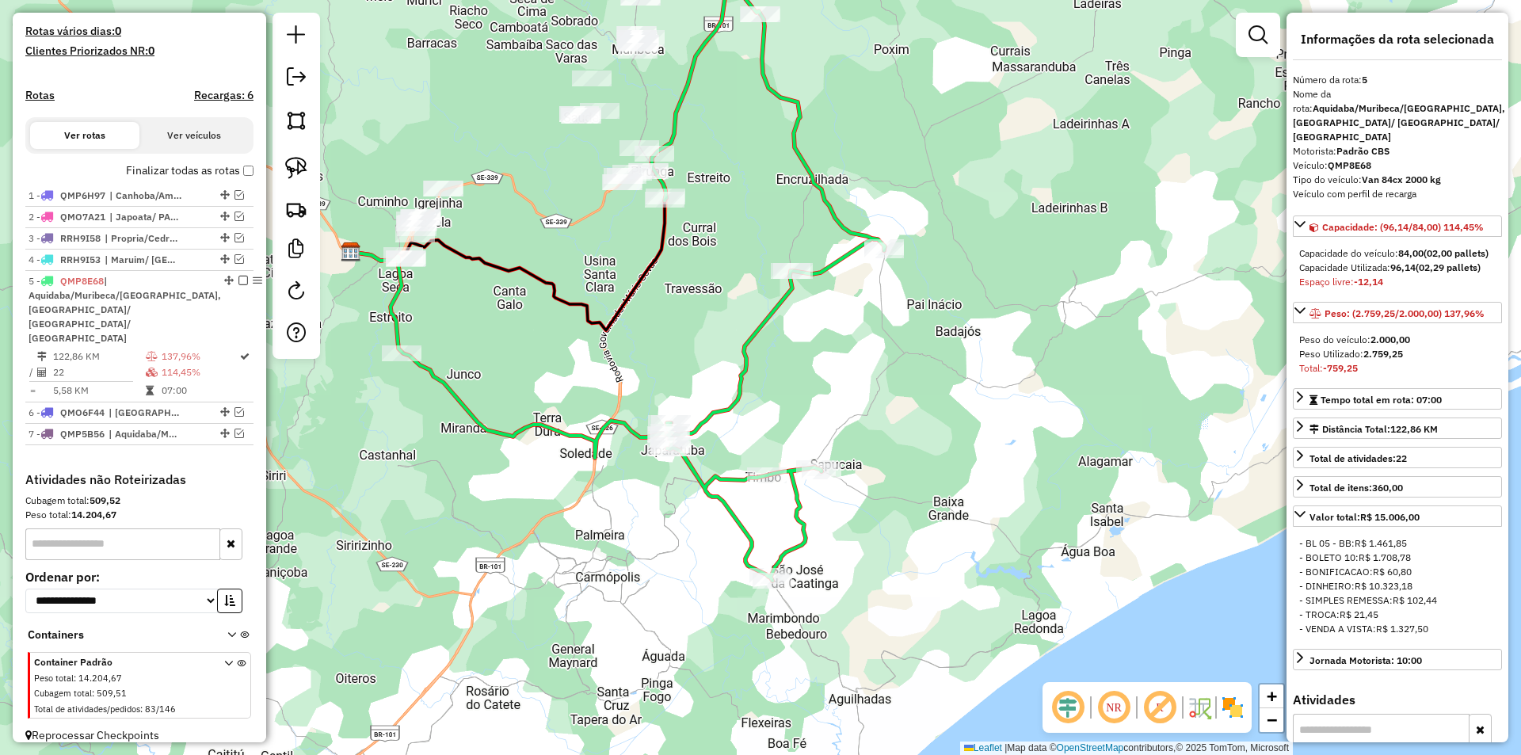
click at [317, 170] on div at bounding box center [297, 186] width 48 height 346
click at [303, 167] on img at bounding box center [296, 168] width 22 height 22
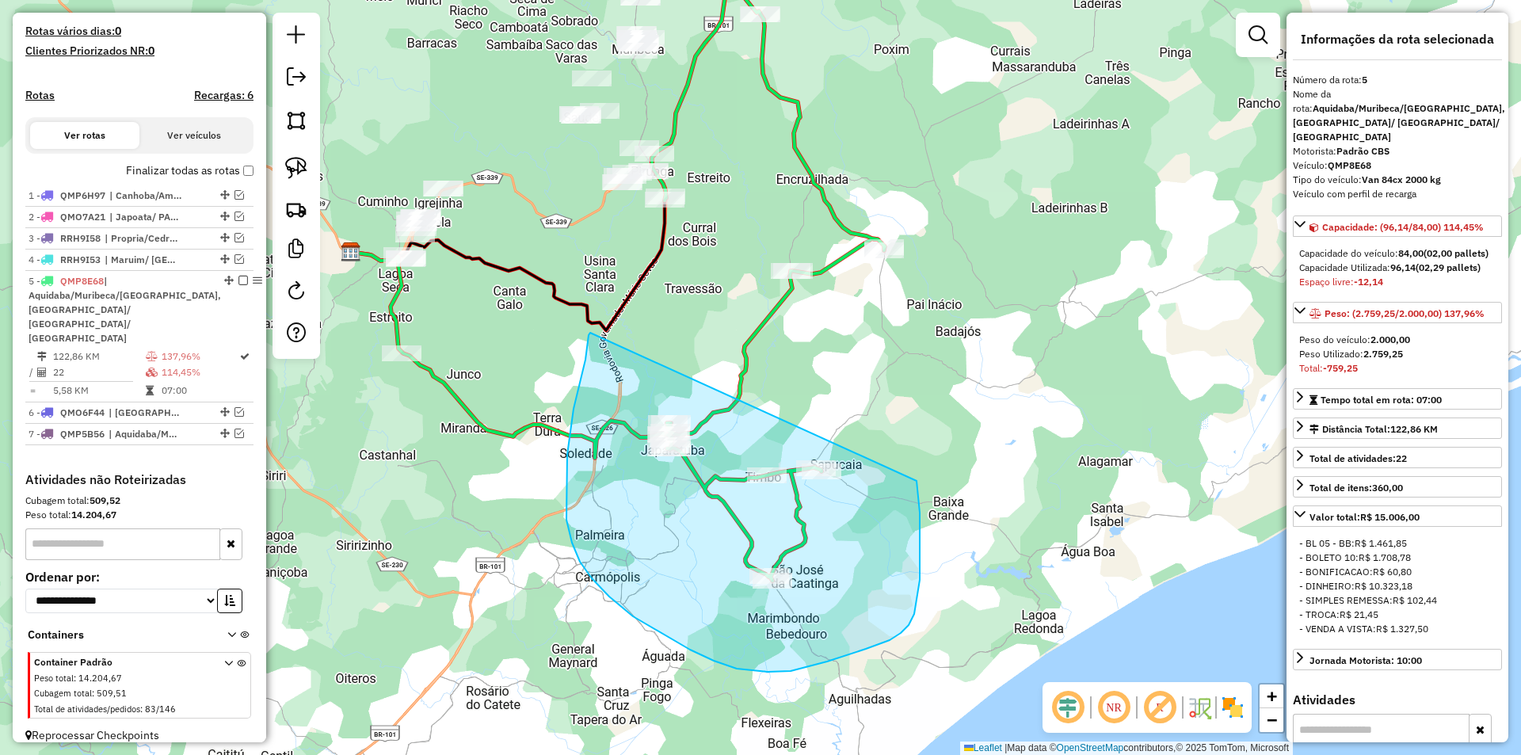
drag, startPoint x: 585, startPoint y: 360, endPoint x: 917, endPoint y: 478, distance: 351.6
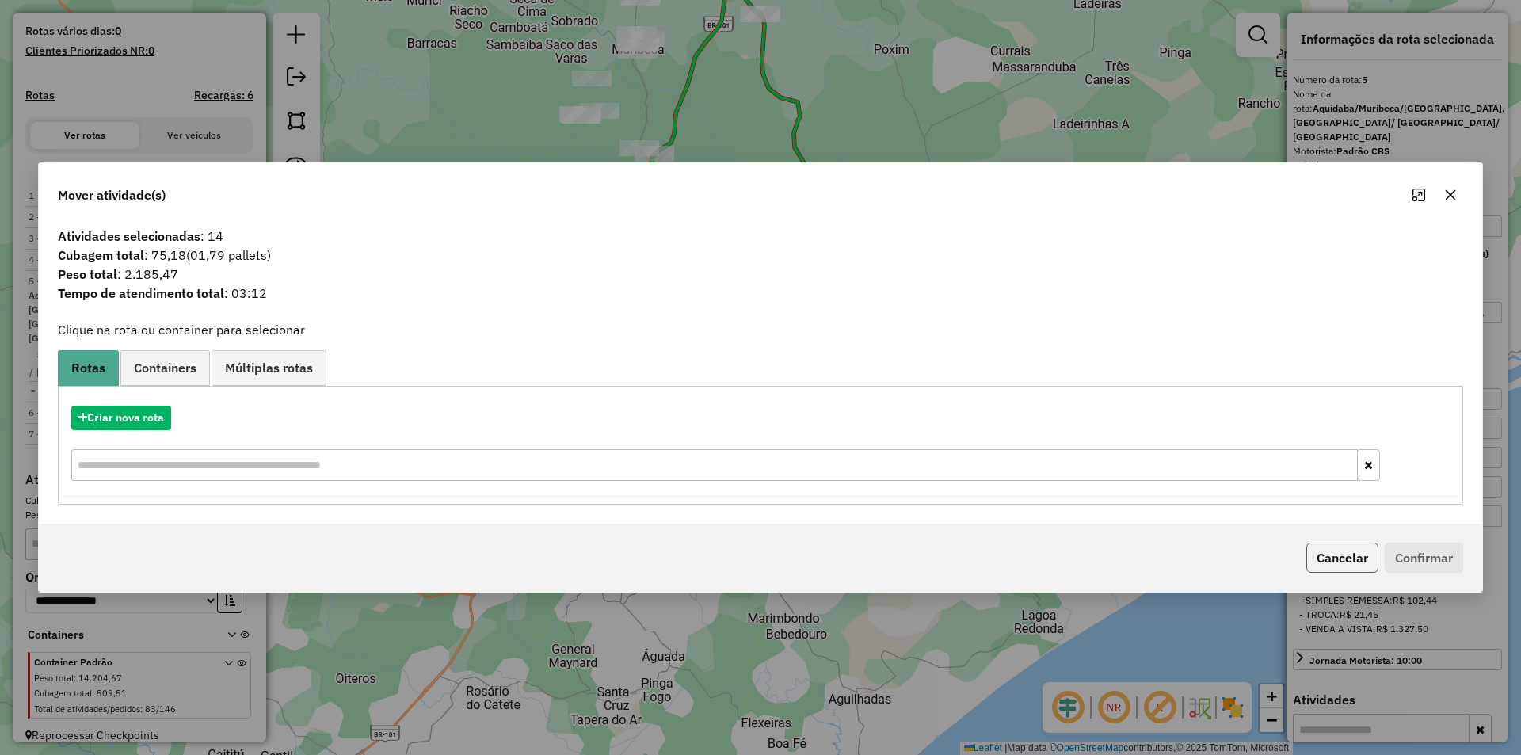
click at [1353, 562] on button "Cancelar" at bounding box center [1342, 558] width 72 height 30
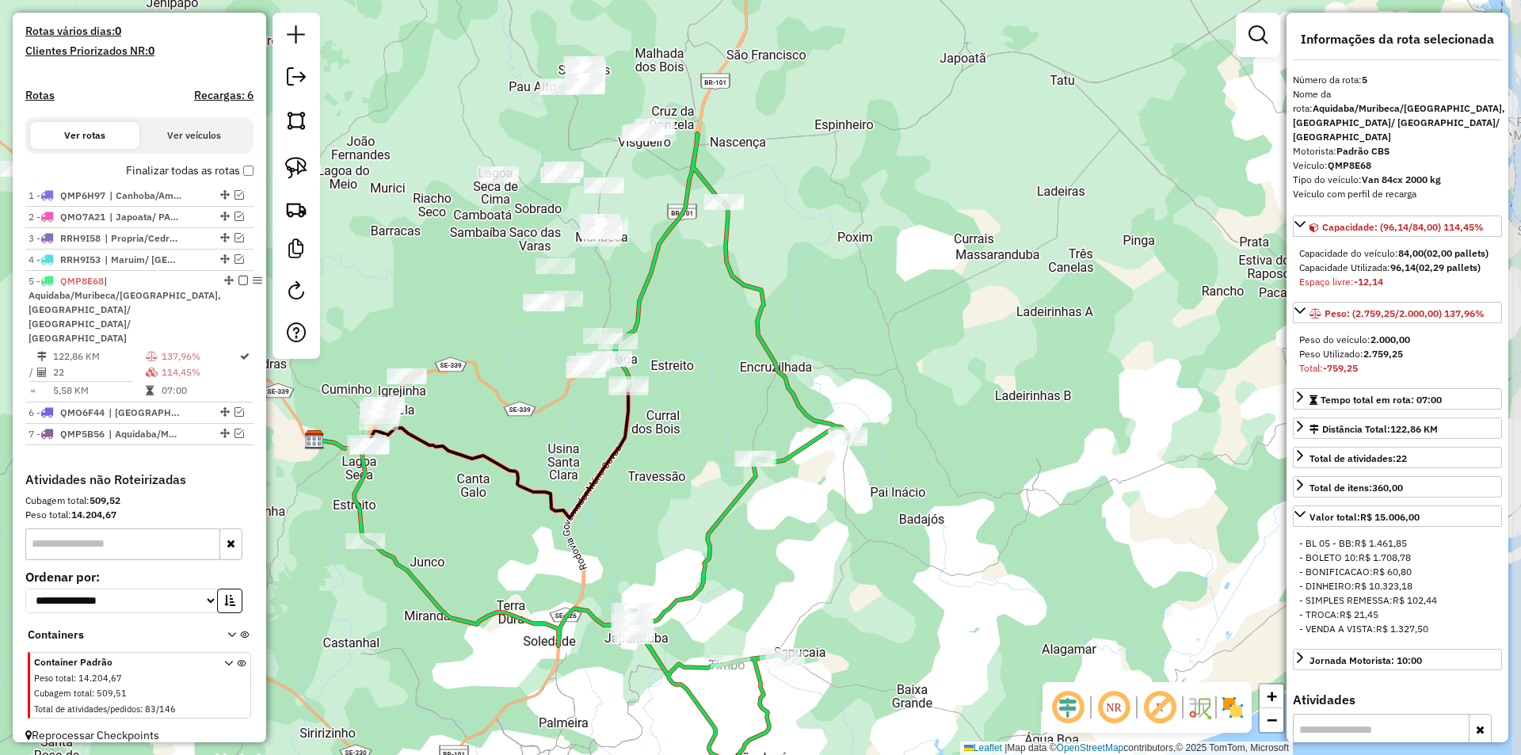
drag, startPoint x: 1012, startPoint y: 402, endPoint x: 985, endPoint y: 560, distance: 160.1
click at [985, 560] on div "Janela de atendimento Grade de atendimento Capacidade Transportadoras Veículos …" at bounding box center [760, 377] width 1521 height 755
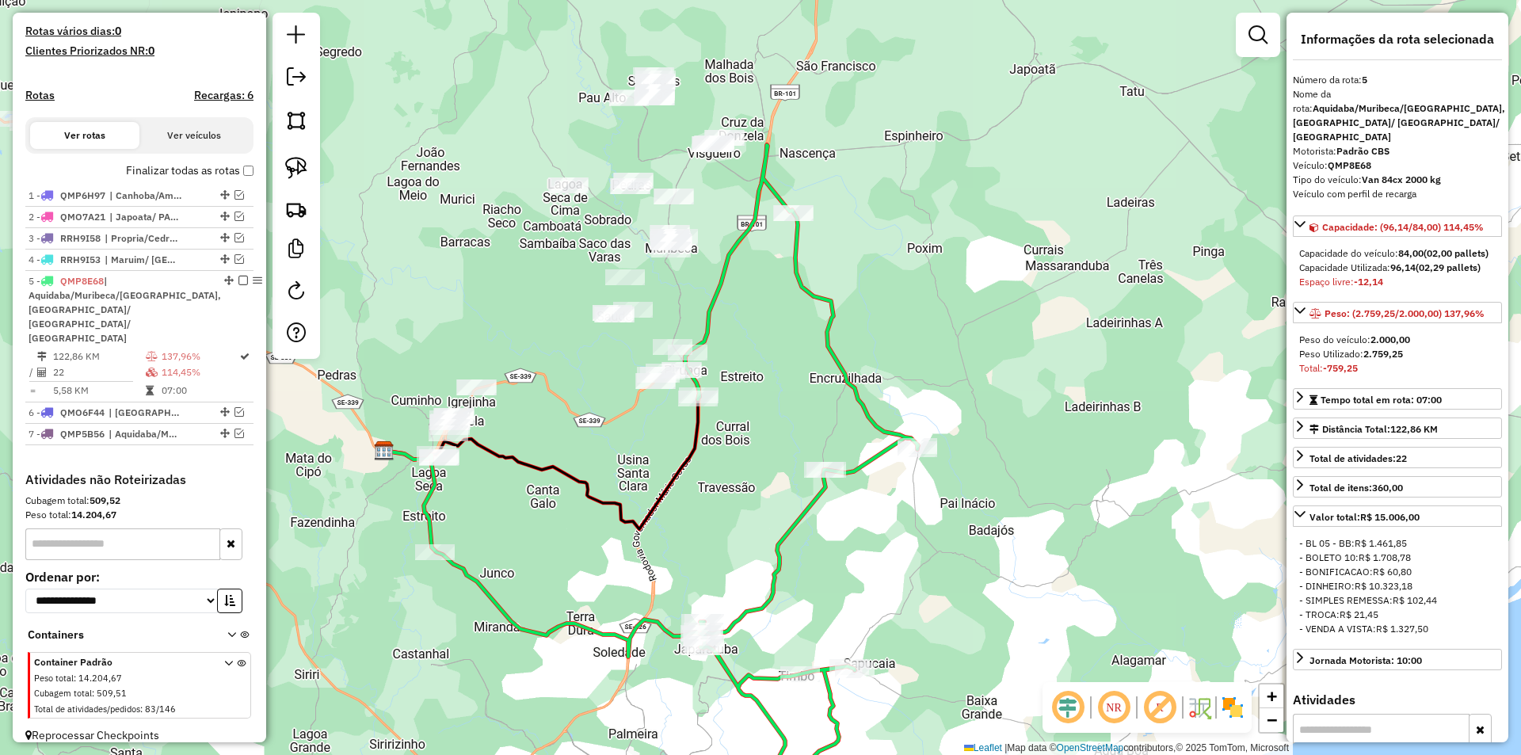
drag, startPoint x: 776, startPoint y: 554, endPoint x: 846, endPoint y: 564, distance: 70.5
click at [846, 564] on div "Janela de atendimento Grade de atendimento Capacidade Transportadoras Veículos …" at bounding box center [760, 377] width 1521 height 755
click at [299, 170] on img at bounding box center [296, 168] width 22 height 22
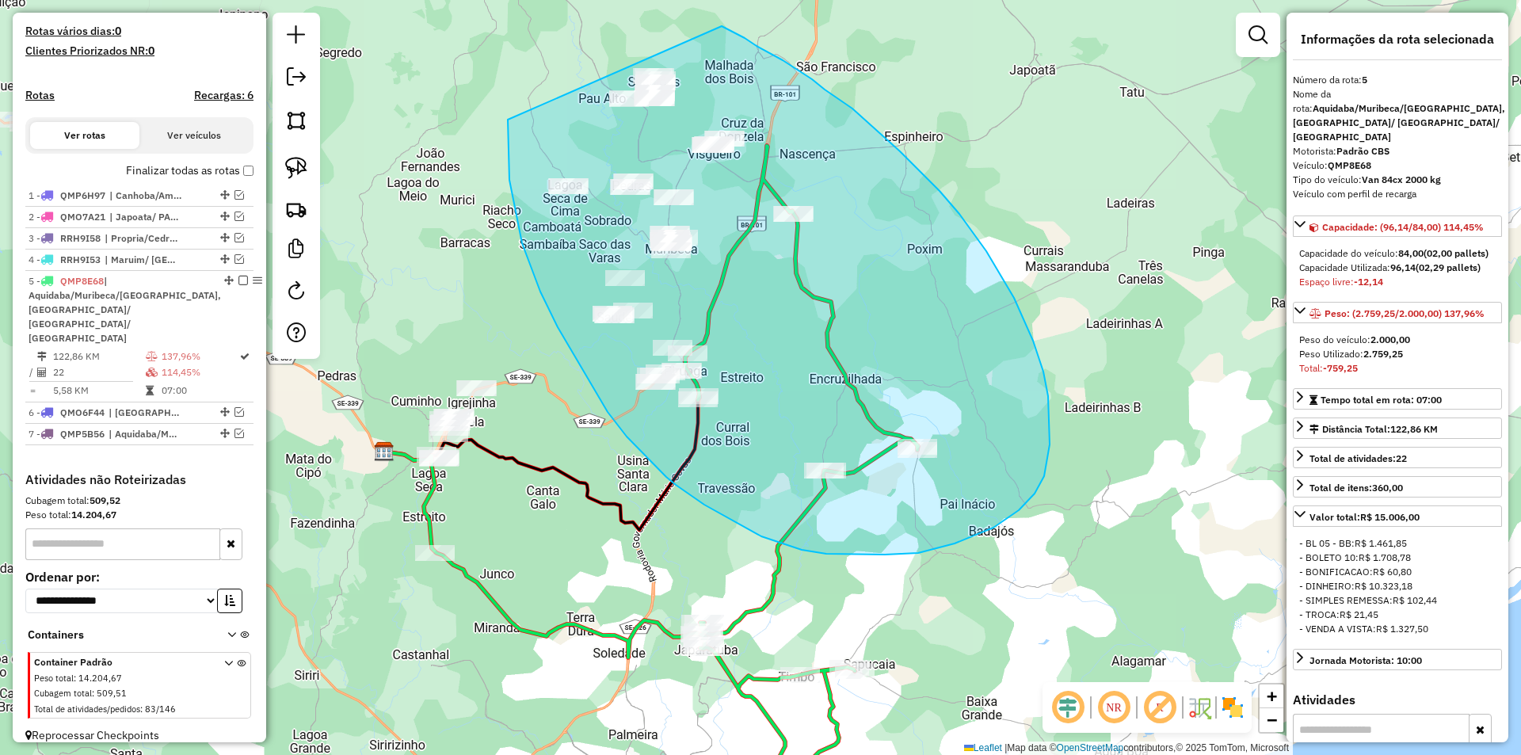
drag, startPoint x: 508, startPoint y: 120, endPoint x: 721, endPoint y: 26, distance: 232.7
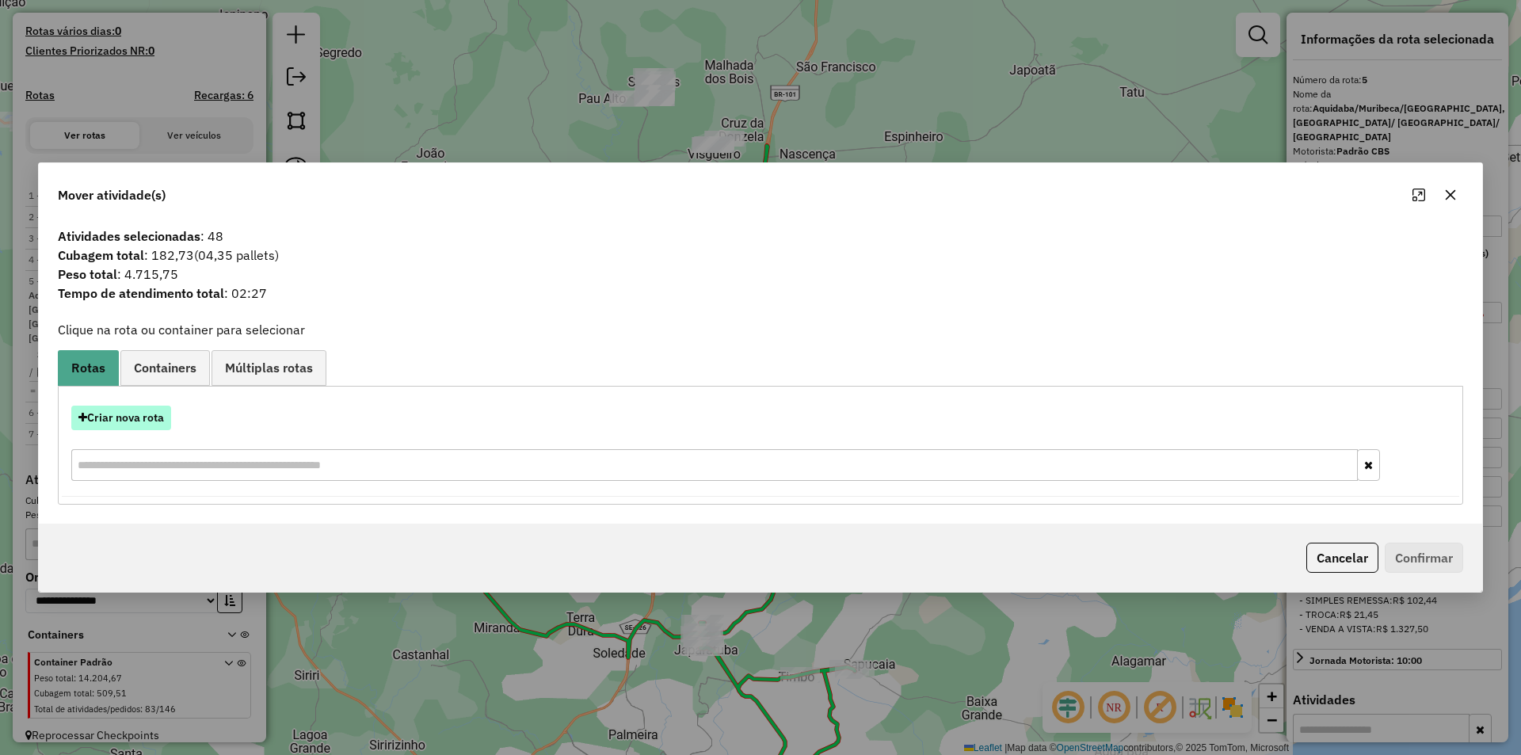
click at [139, 425] on button "Criar nova rota" at bounding box center [121, 418] width 100 height 25
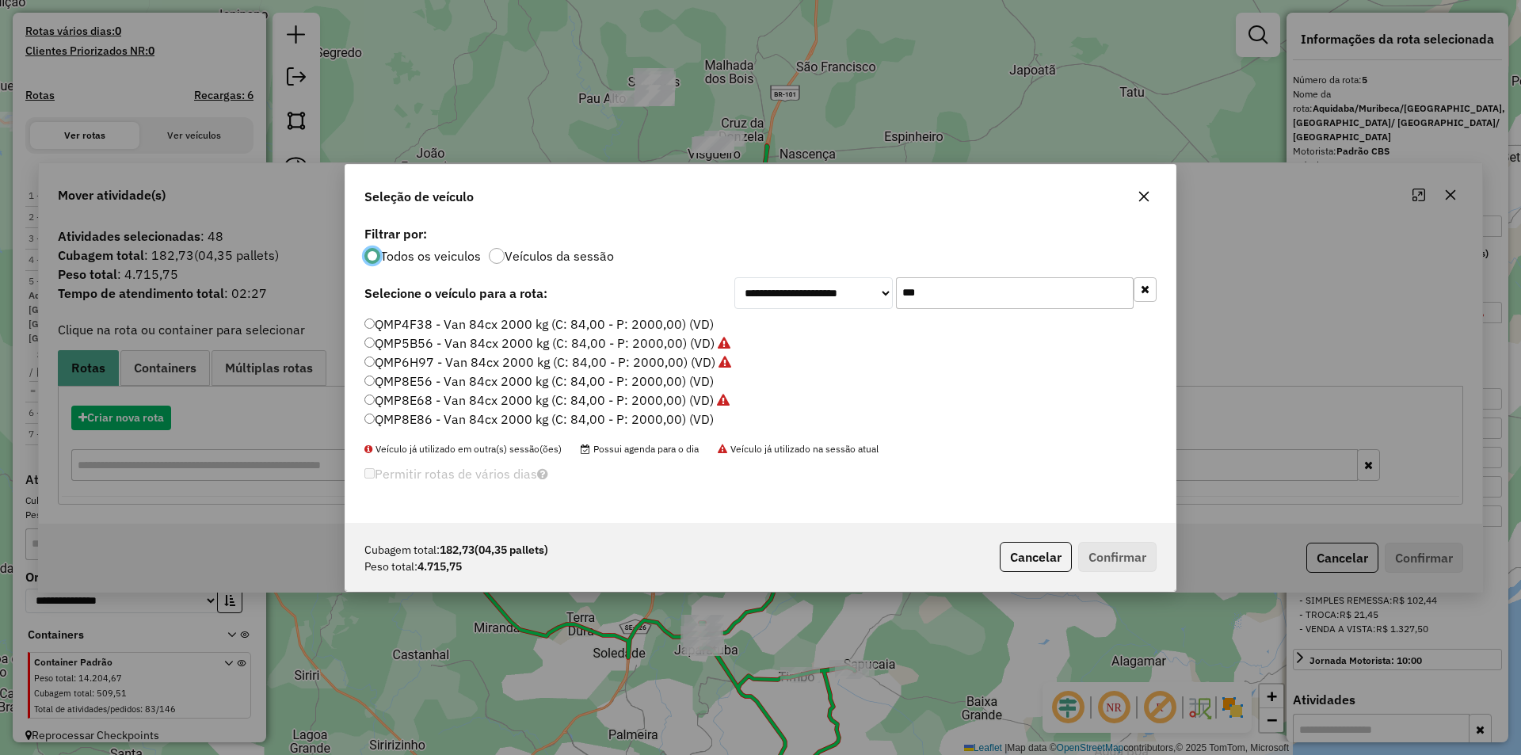
scroll to position [9, 5]
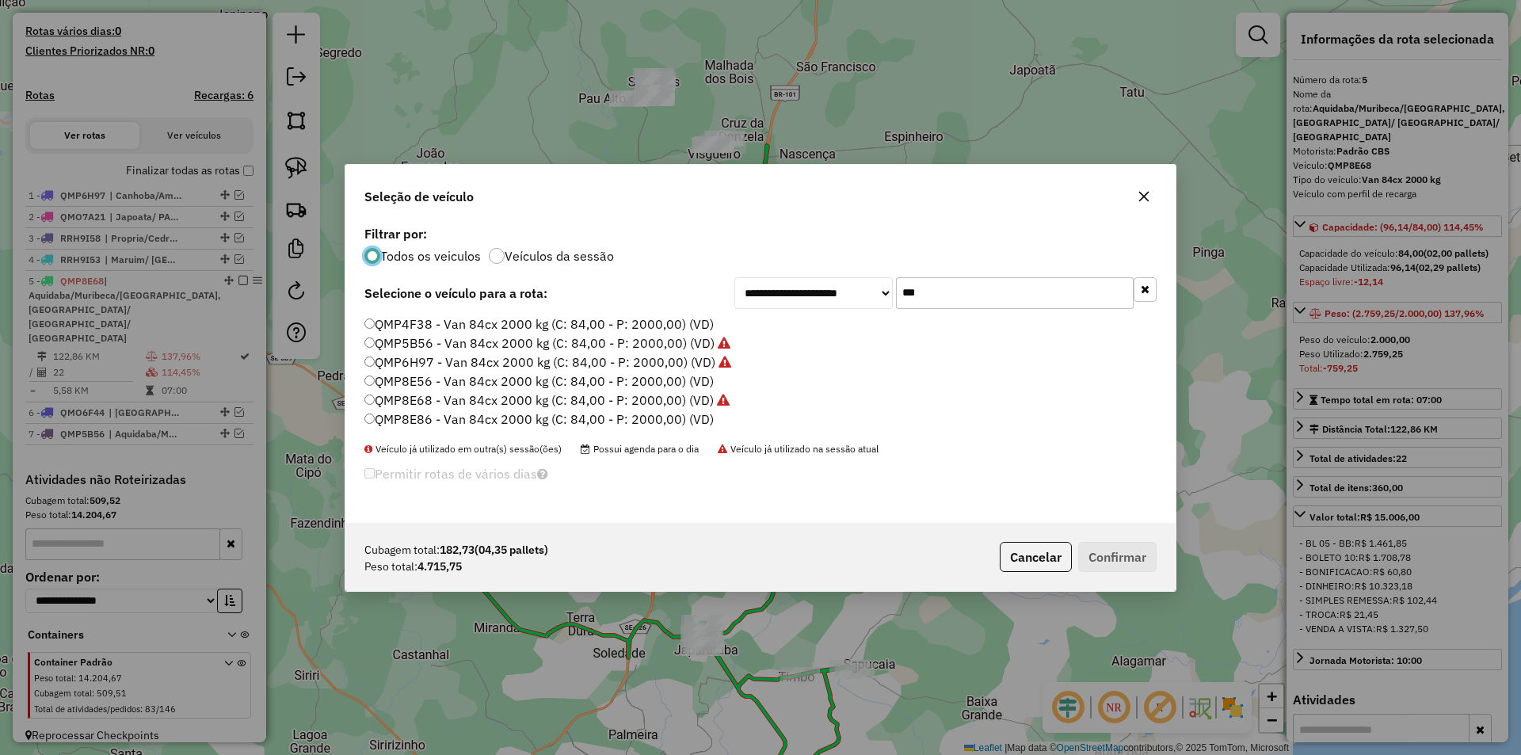
click at [926, 289] on input "***" at bounding box center [1015, 293] width 238 height 32
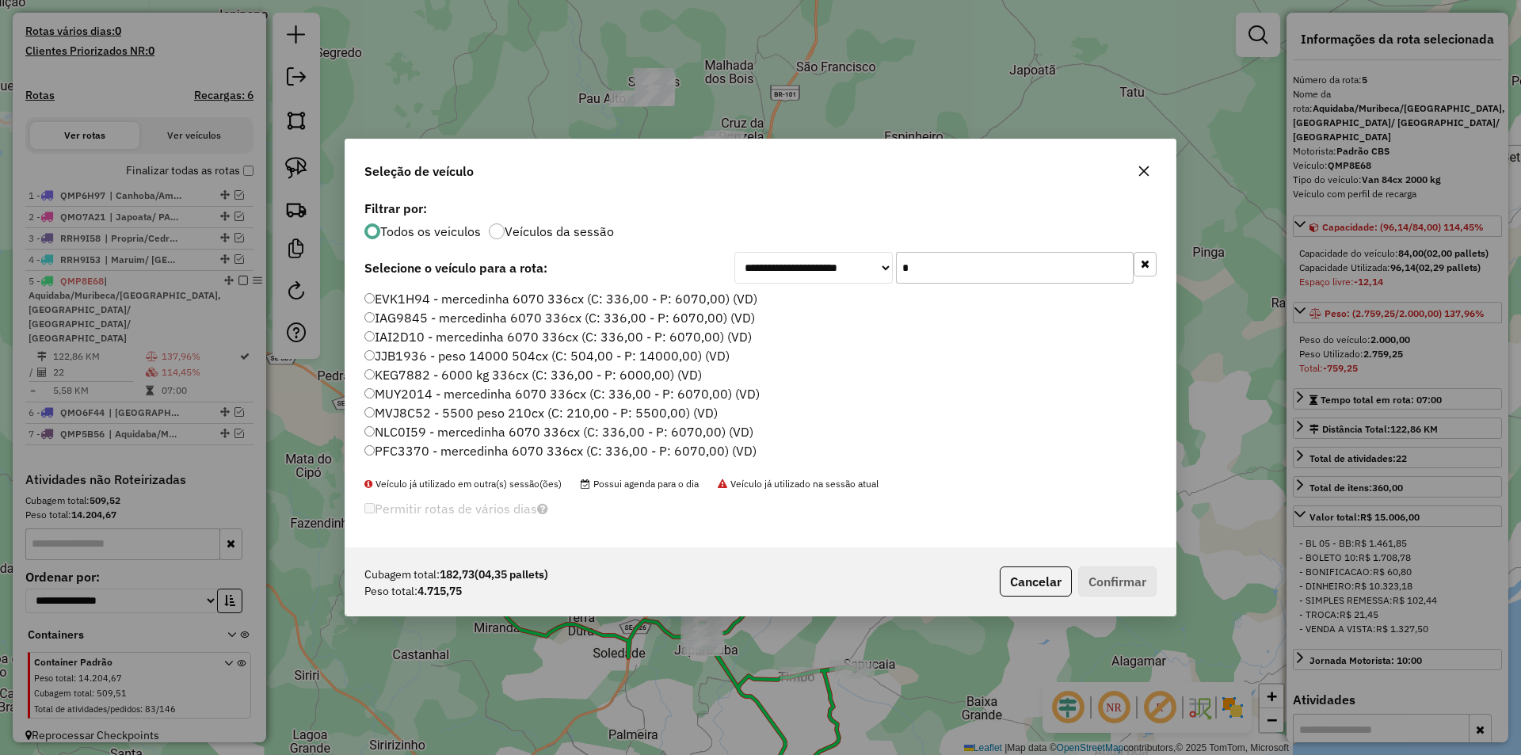
click at [926, 289] on div "**********" at bounding box center [760, 371] width 830 height 351
click at [927, 272] on input "*" at bounding box center [1015, 268] width 238 height 32
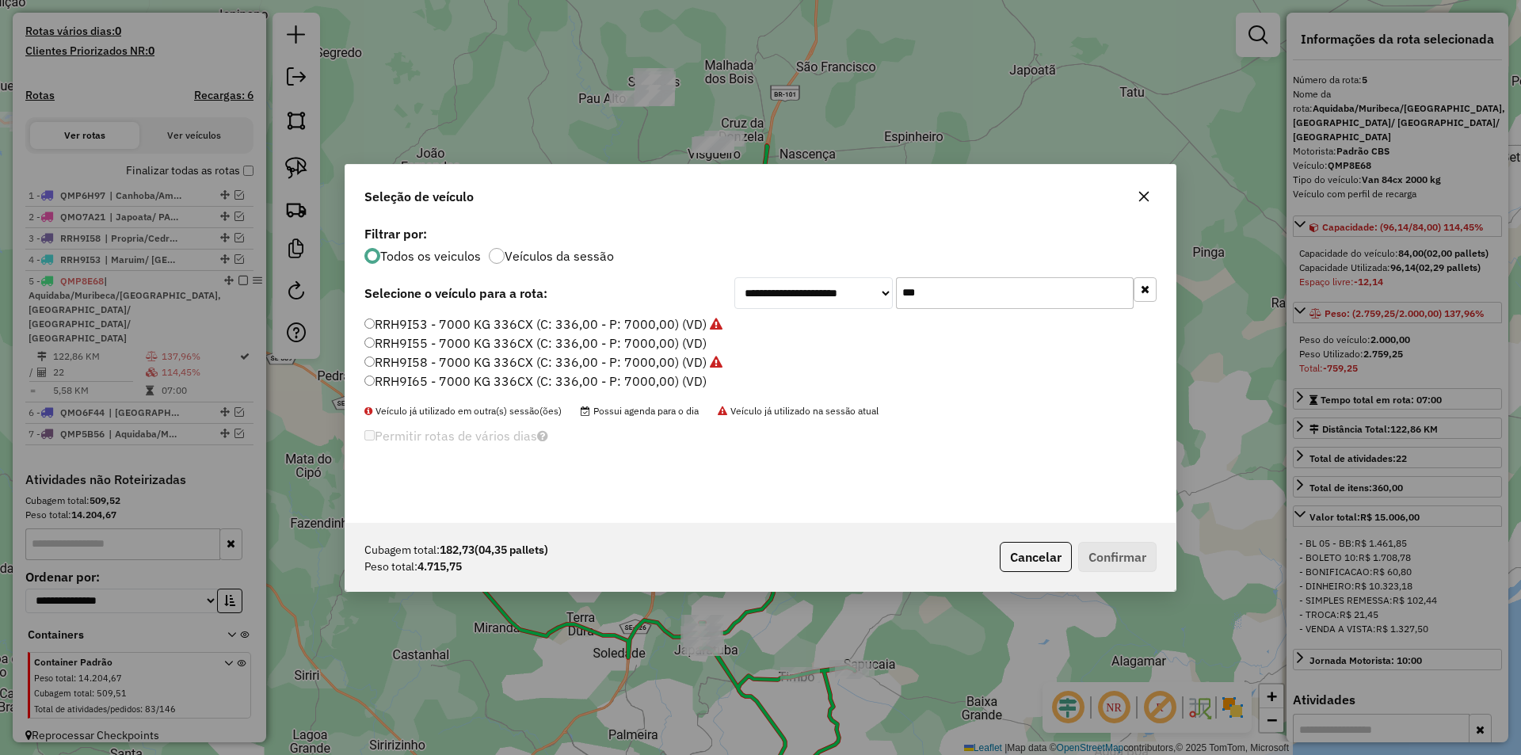
type input "***"
click at [537, 348] on label "RRH9I55 - 7000 KG 336CX (C: 336,00 - P: 7000,00) (VD)" at bounding box center [535, 343] width 342 height 19
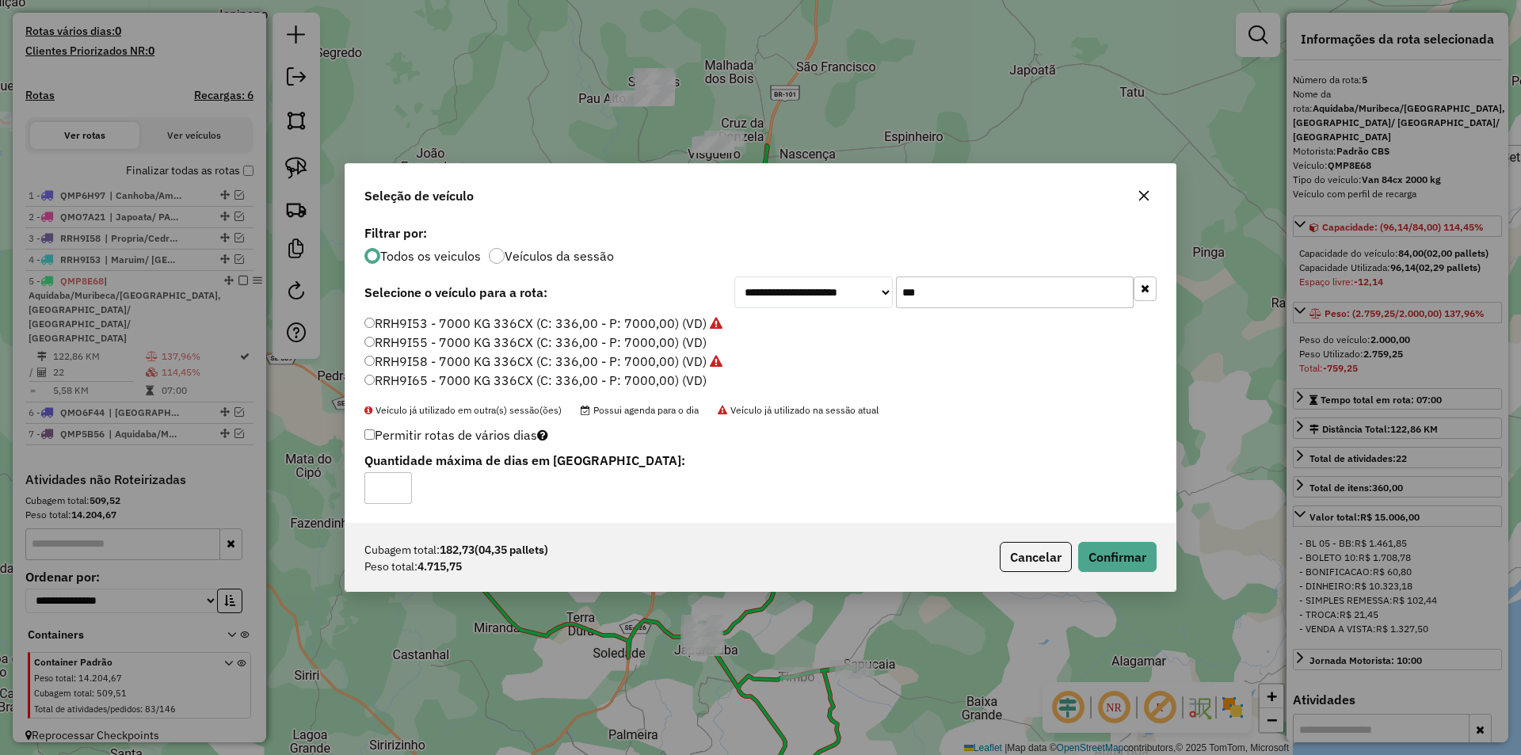
click at [530, 372] on label "RRH9I65 - 7000 KG 336CX (C: 336,00 - P: 7000,00) (VD)" at bounding box center [535, 380] width 342 height 19
click at [1099, 545] on button "Confirmar" at bounding box center [1117, 557] width 78 height 30
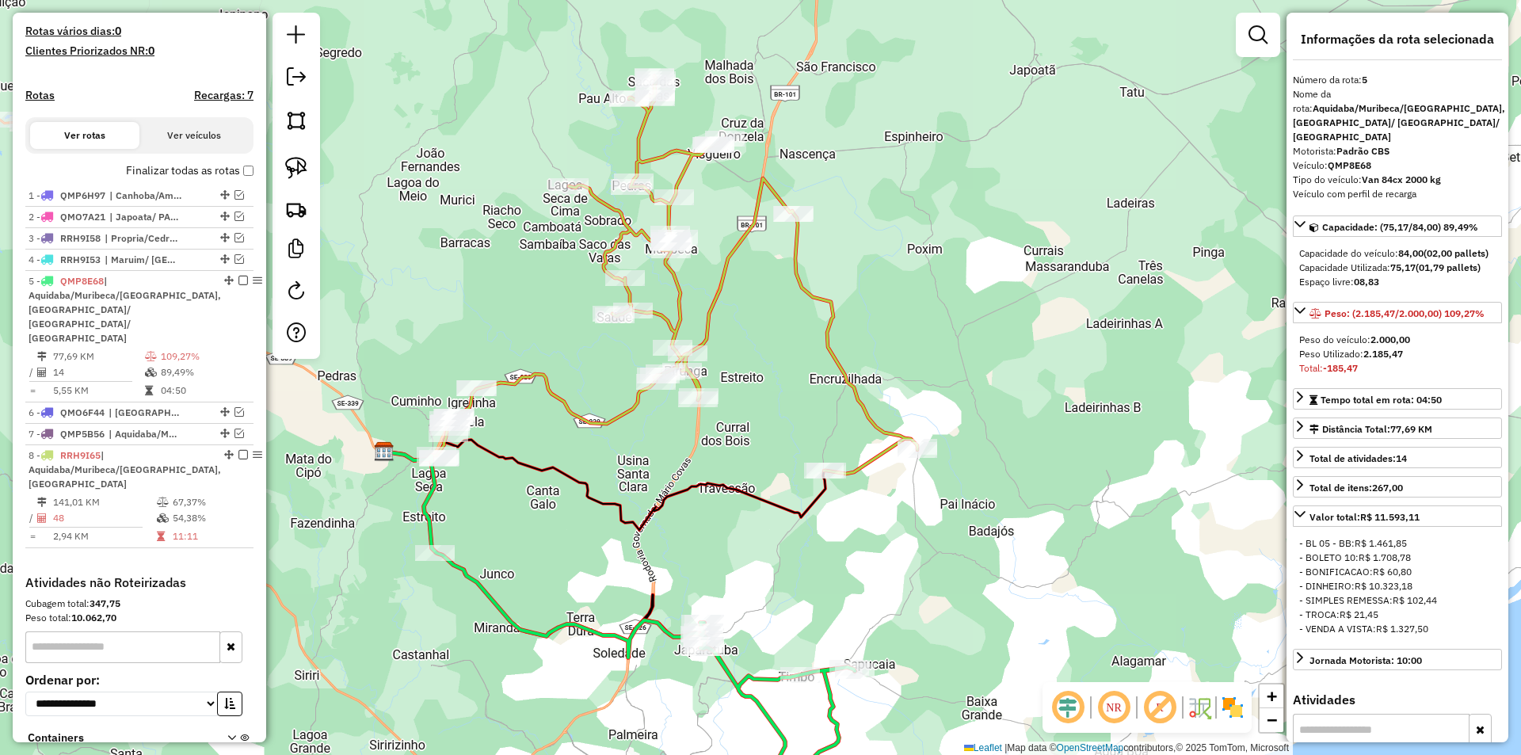
scroll to position [510, 0]
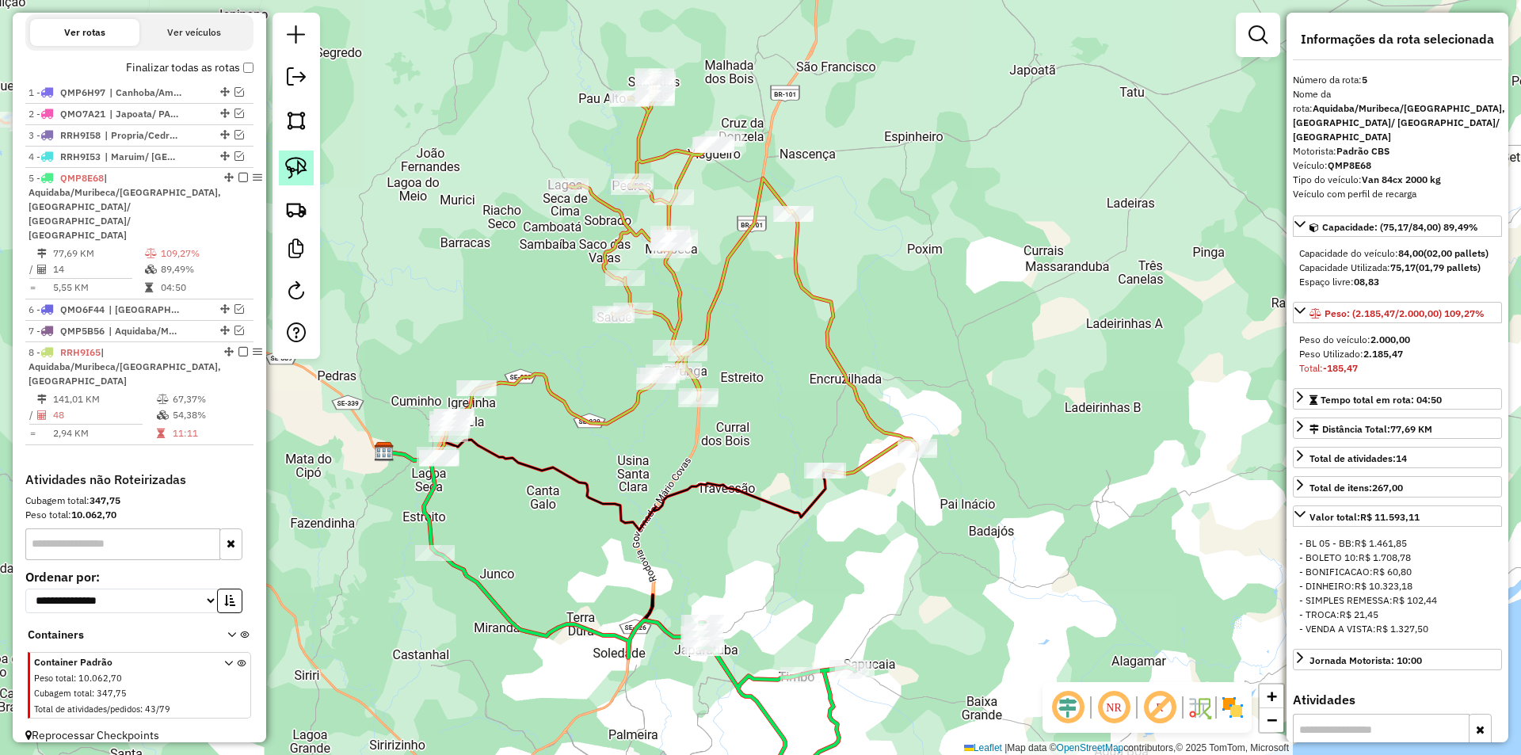
click at [301, 165] on img at bounding box center [296, 168] width 22 height 22
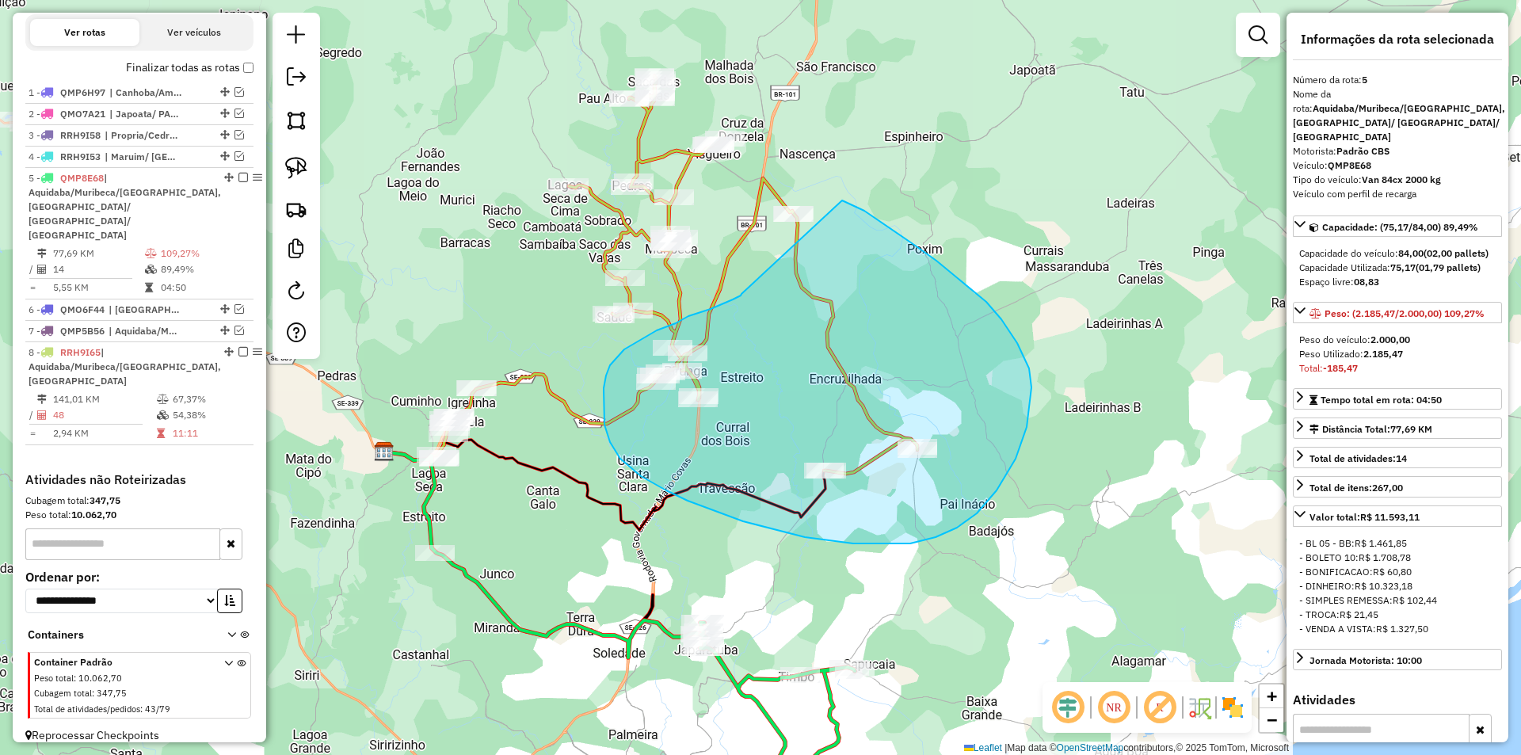
drag, startPoint x: 742, startPoint y: 294, endPoint x: 764, endPoint y: 169, distance: 127.1
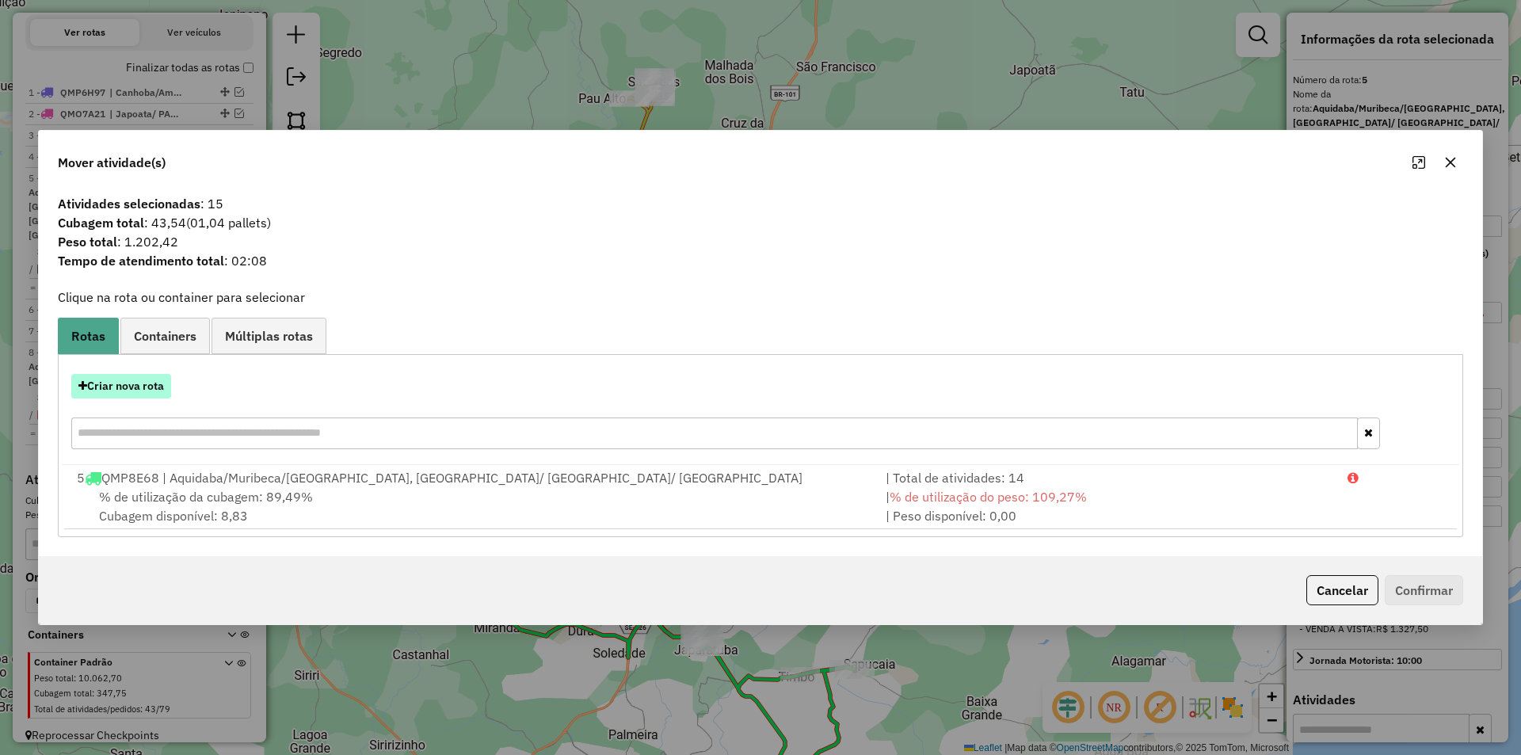
click at [153, 390] on button "Criar nova rota" at bounding box center [121, 386] width 100 height 25
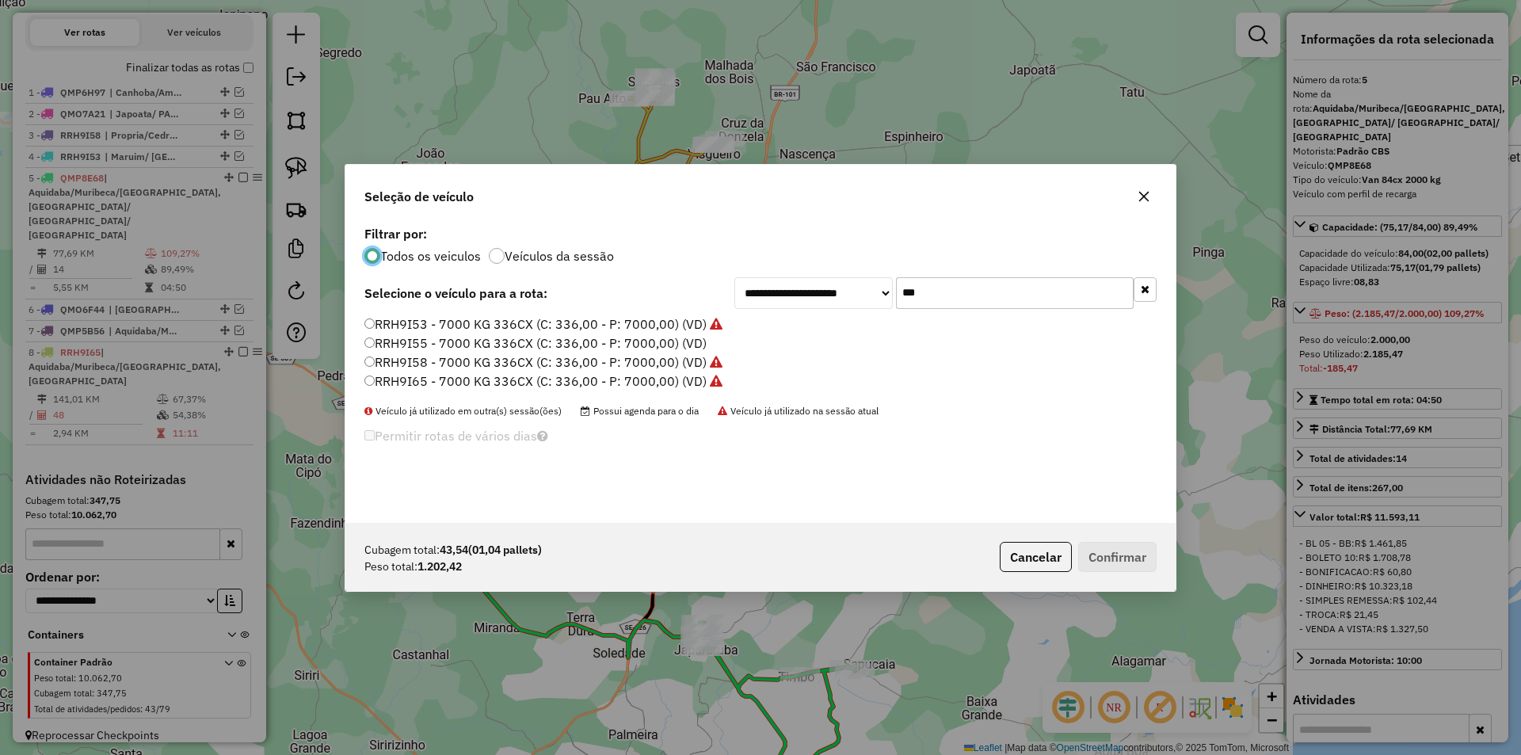
scroll to position [9, 5]
click at [1010, 281] on input "***" at bounding box center [1015, 293] width 238 height 32
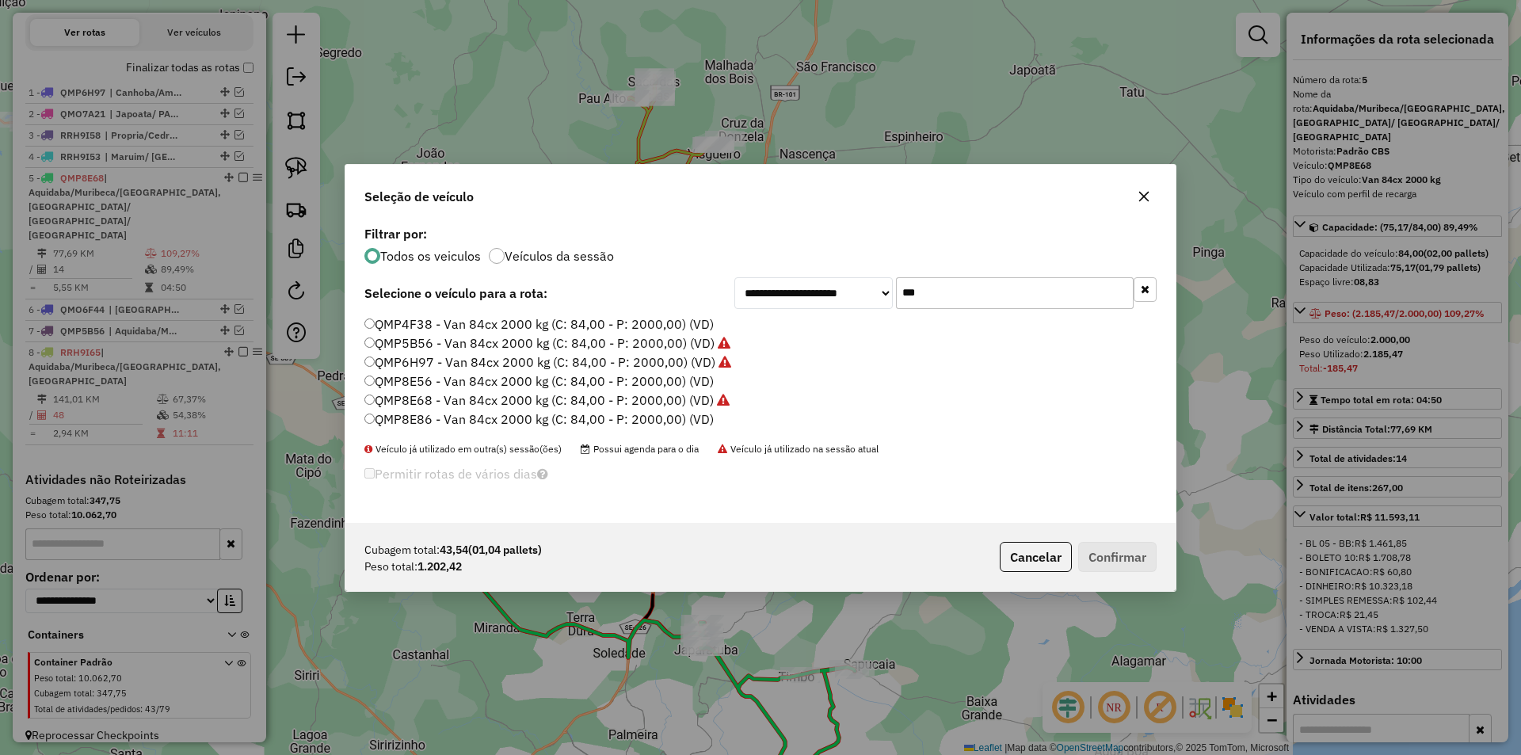
type input "***"
click at [496, 418] on label "QMP8E86 - Van 84cx 2000 kg (C: 84,00 - P: 2000,00) (VD)" at bounding box center [538, 419] width 349 height 19
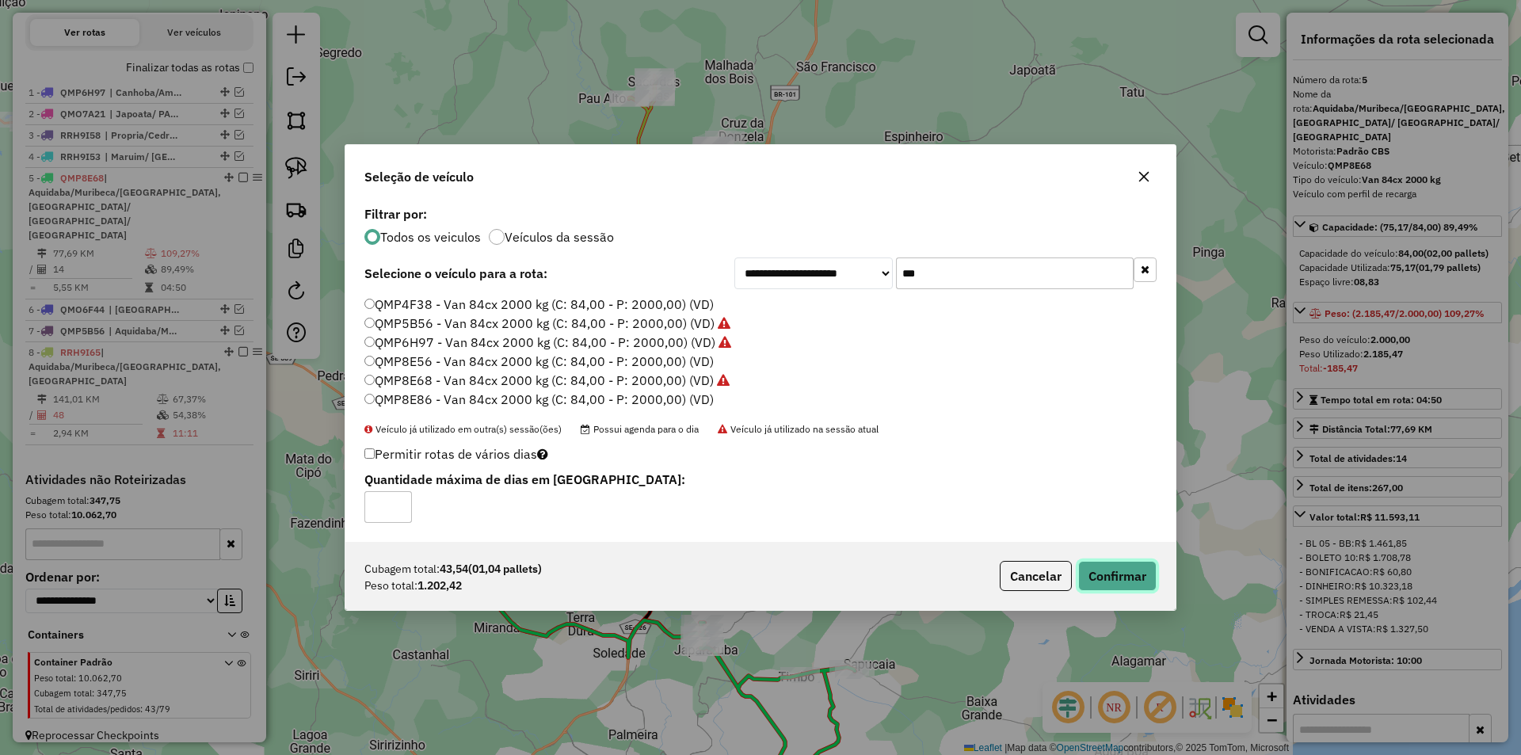
click at [1102, 570] on button "Confirmar" at bounding box center [1117, 576] width 78 height 30
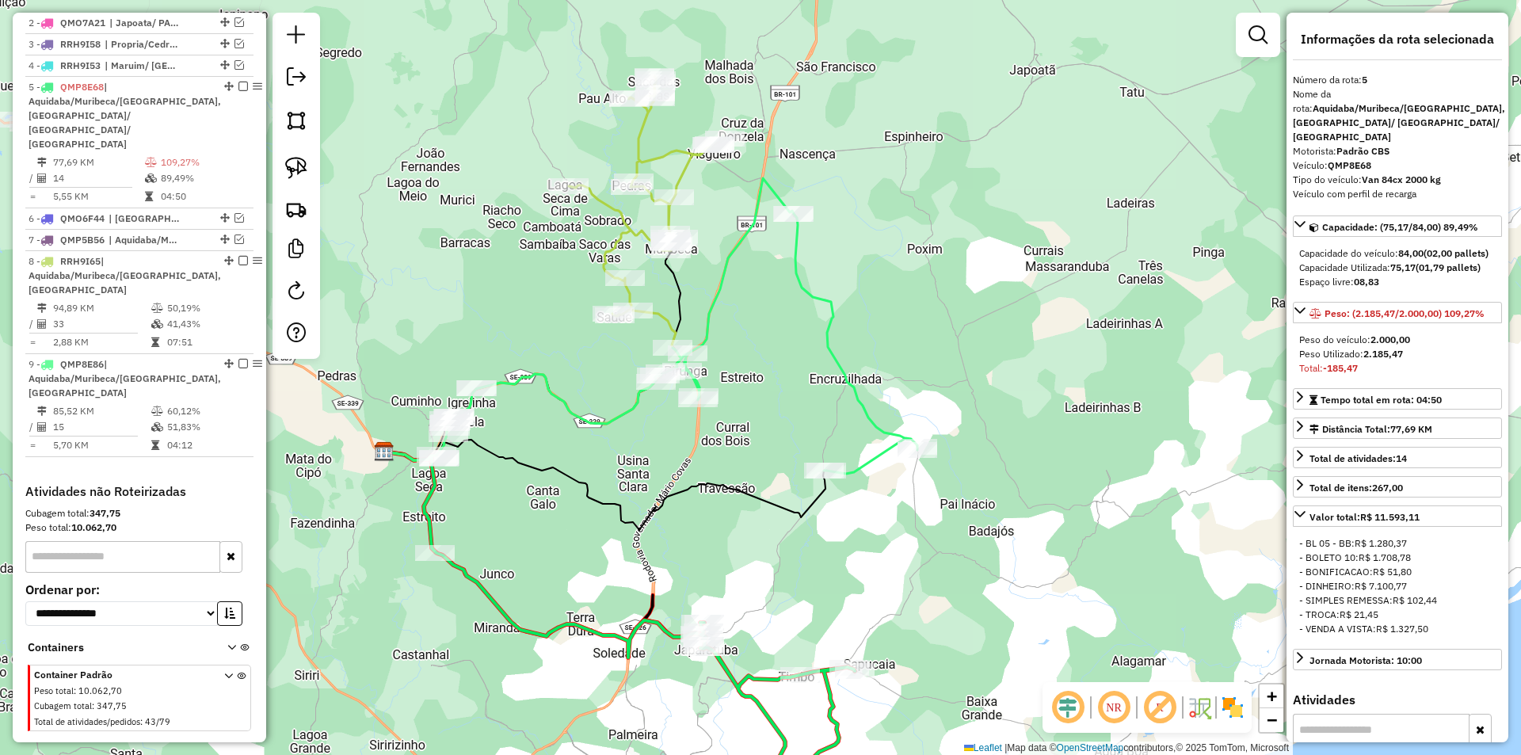
scroll to position [633, 0]
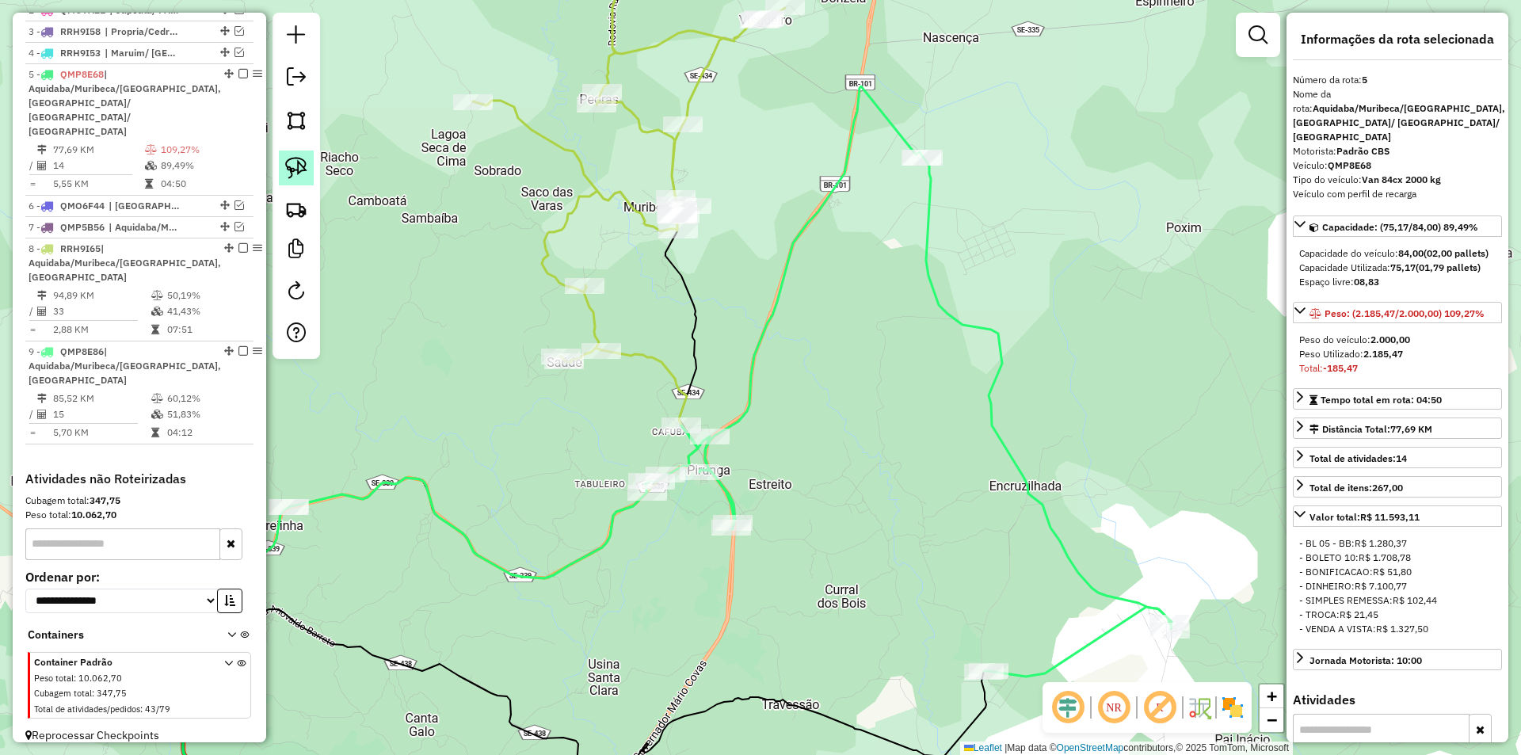
click at [296, 157] on img at bounding box center [296, 168] width 22 height 22
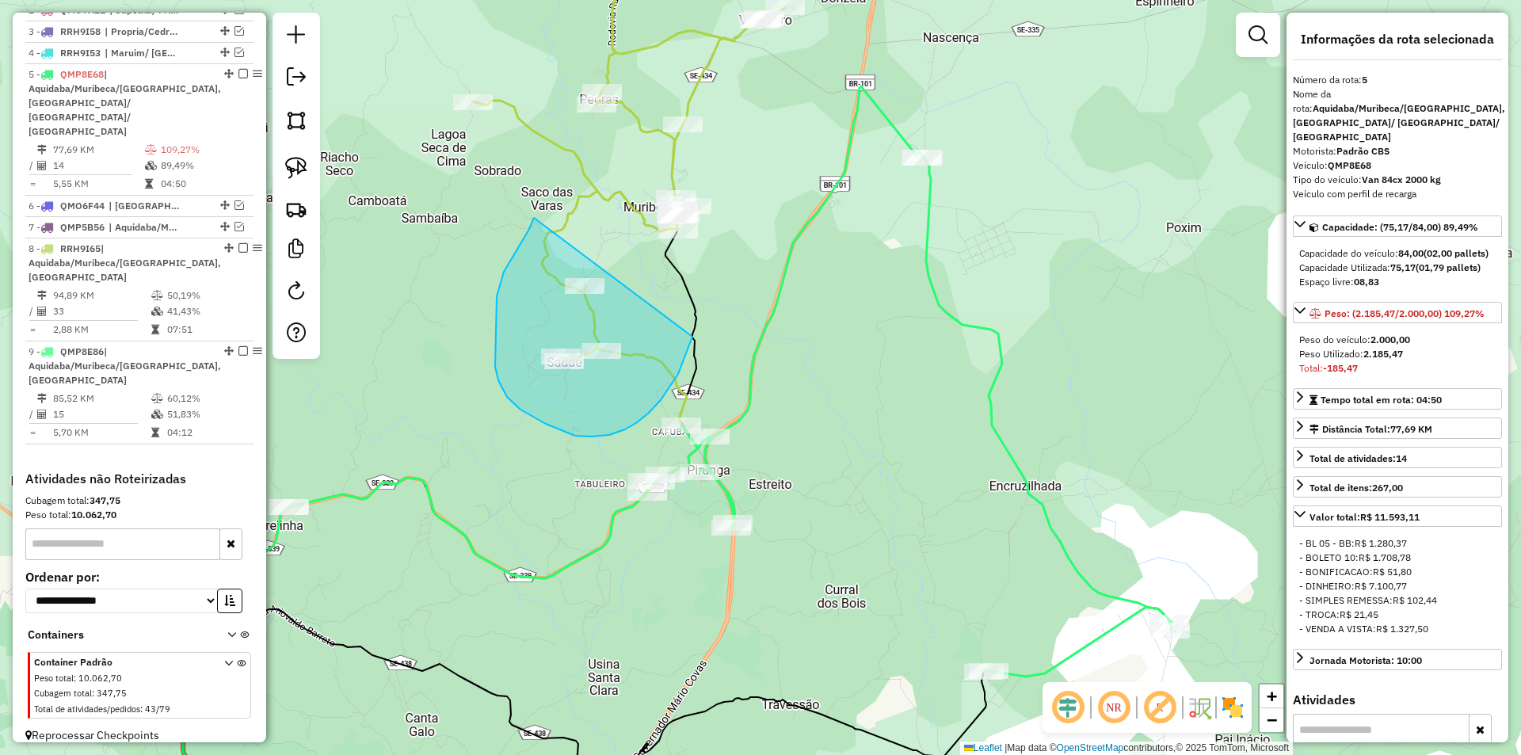
drag, startPoint x: 513, startPoint y: 254, endPoint x: 692, endPoint y: 337, distance: 197.1
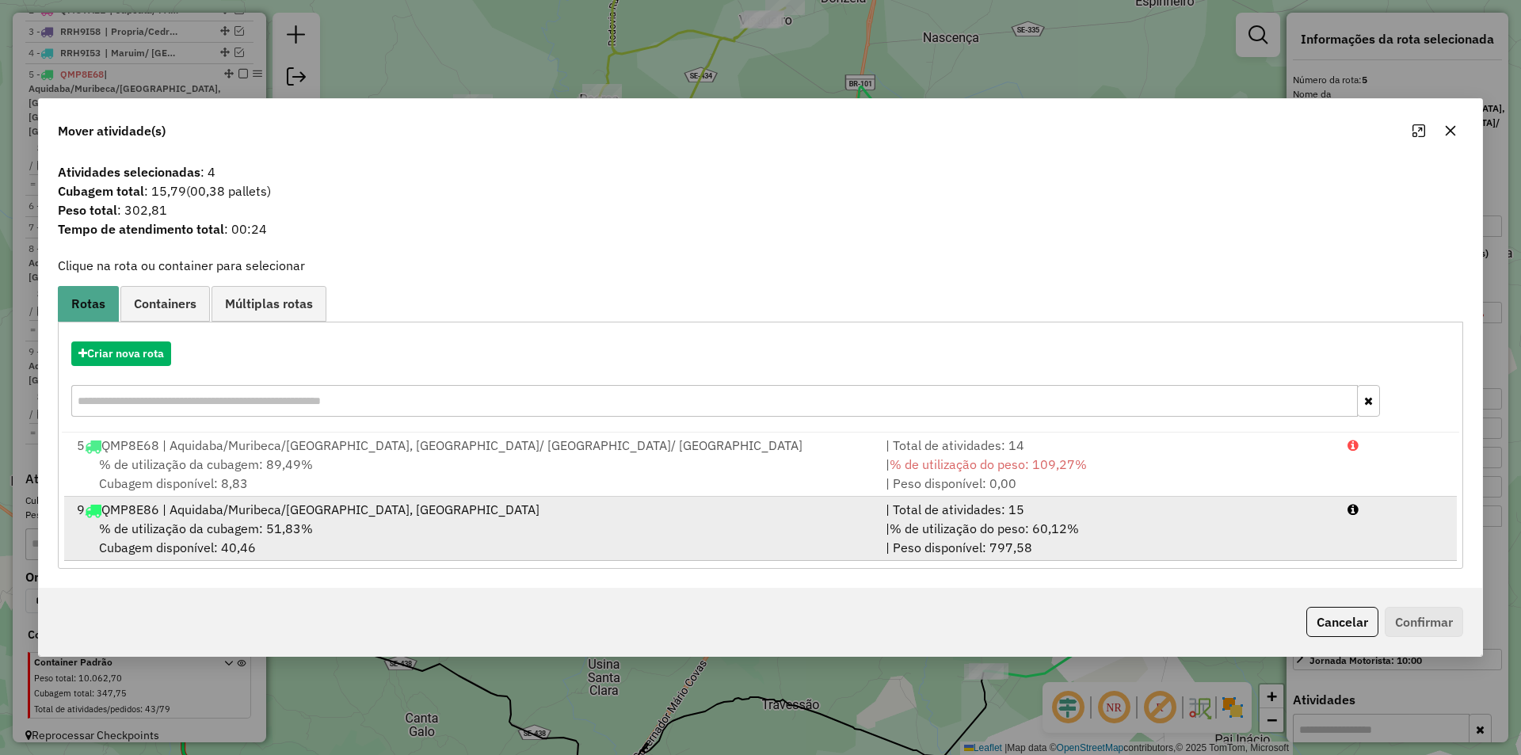
click at [1016, 539] on div "| % de utilização do peso: 60,12% | Peso disponível: 797,58" at bounding box center [1107, 538] width 462 height 38
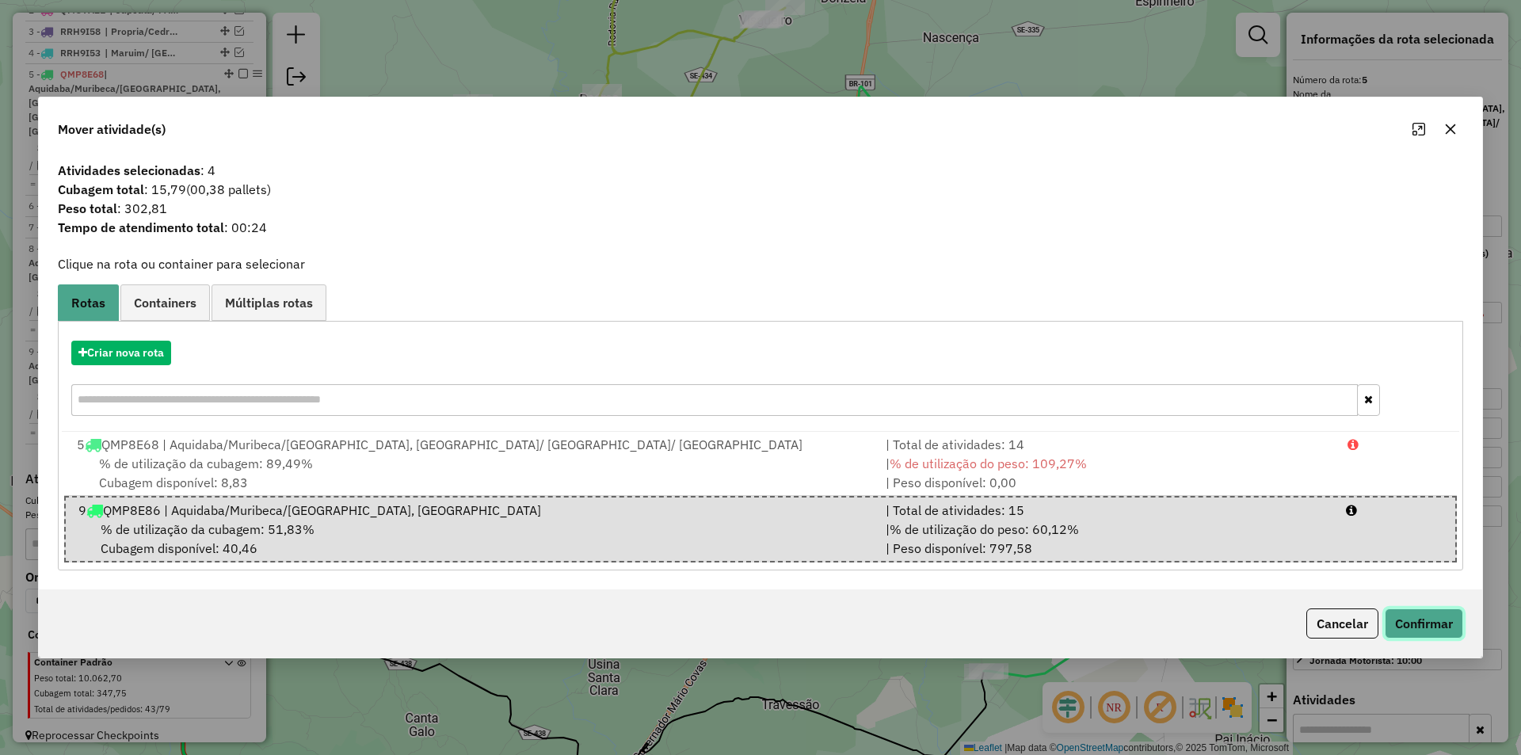
click at [1423, 616] on button "Confirmar" at bounding box center [1424, 623] width 78 height 30
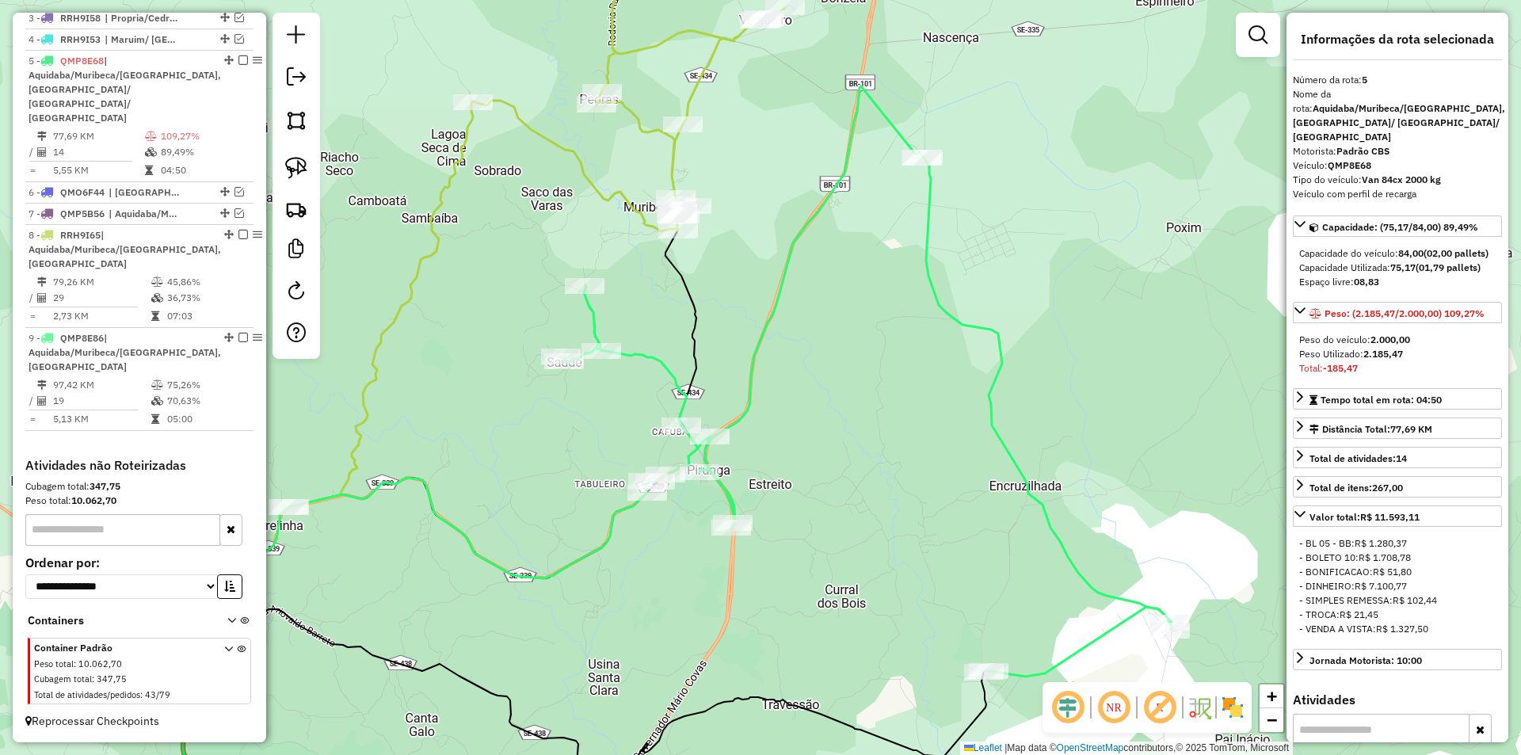
scroll to position [613, 0]
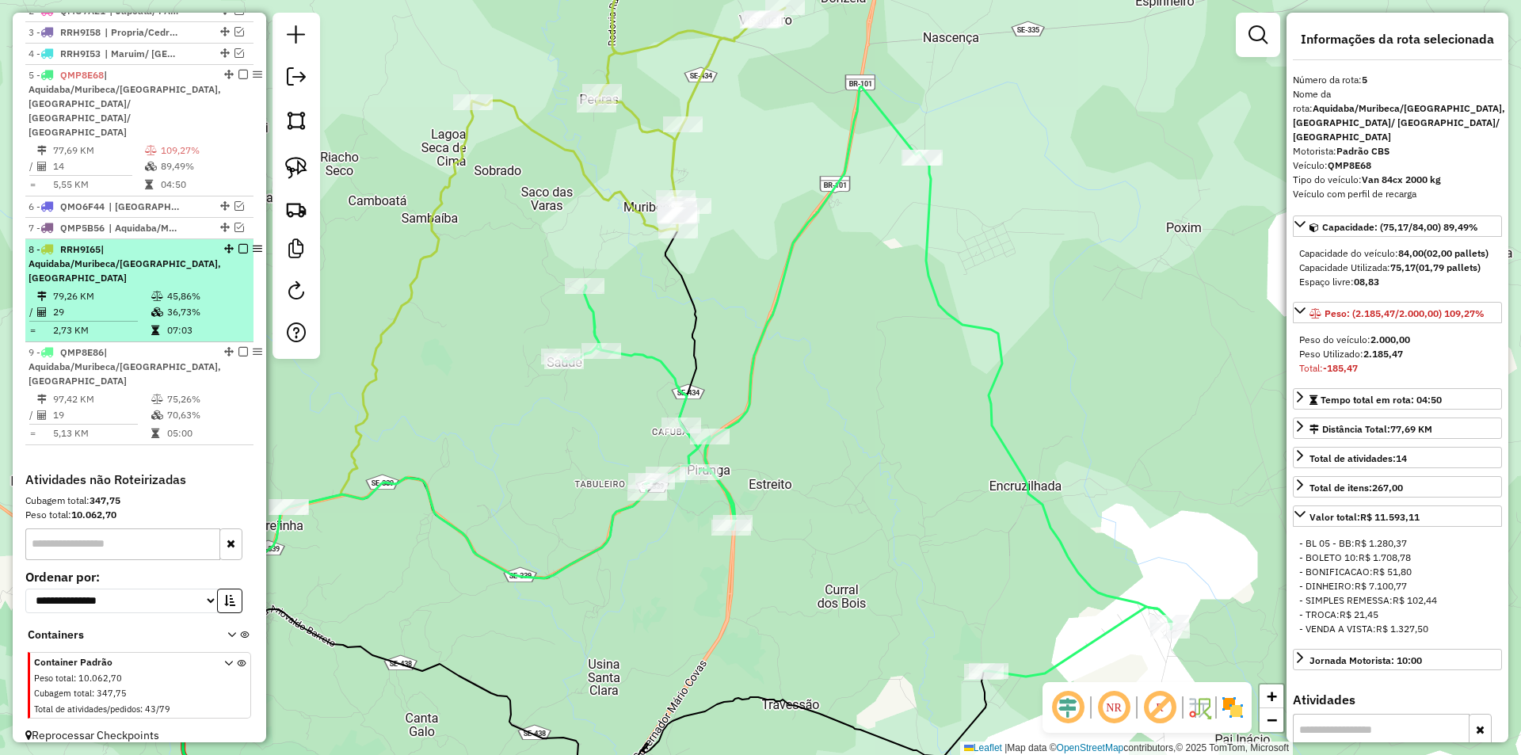
click at [142, 261] on div "8 - RRH9I65 | Aquidaba/Muribeca/Sao Francisco, Capela" at bounding box center [125, 263] width 193 height 43
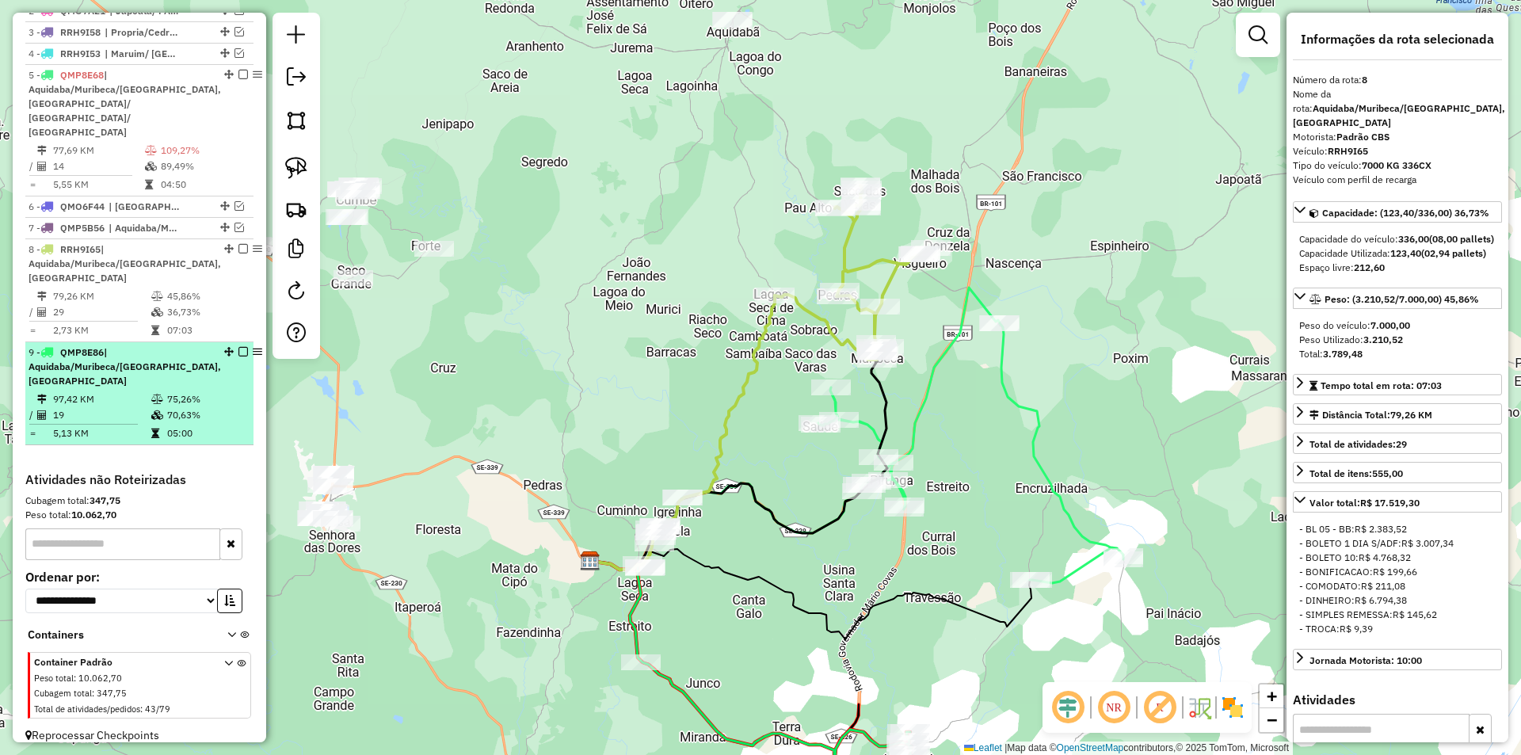
click at [189, 407] on td "70,63%" at bounding box center [206, 415] width 80 height 16
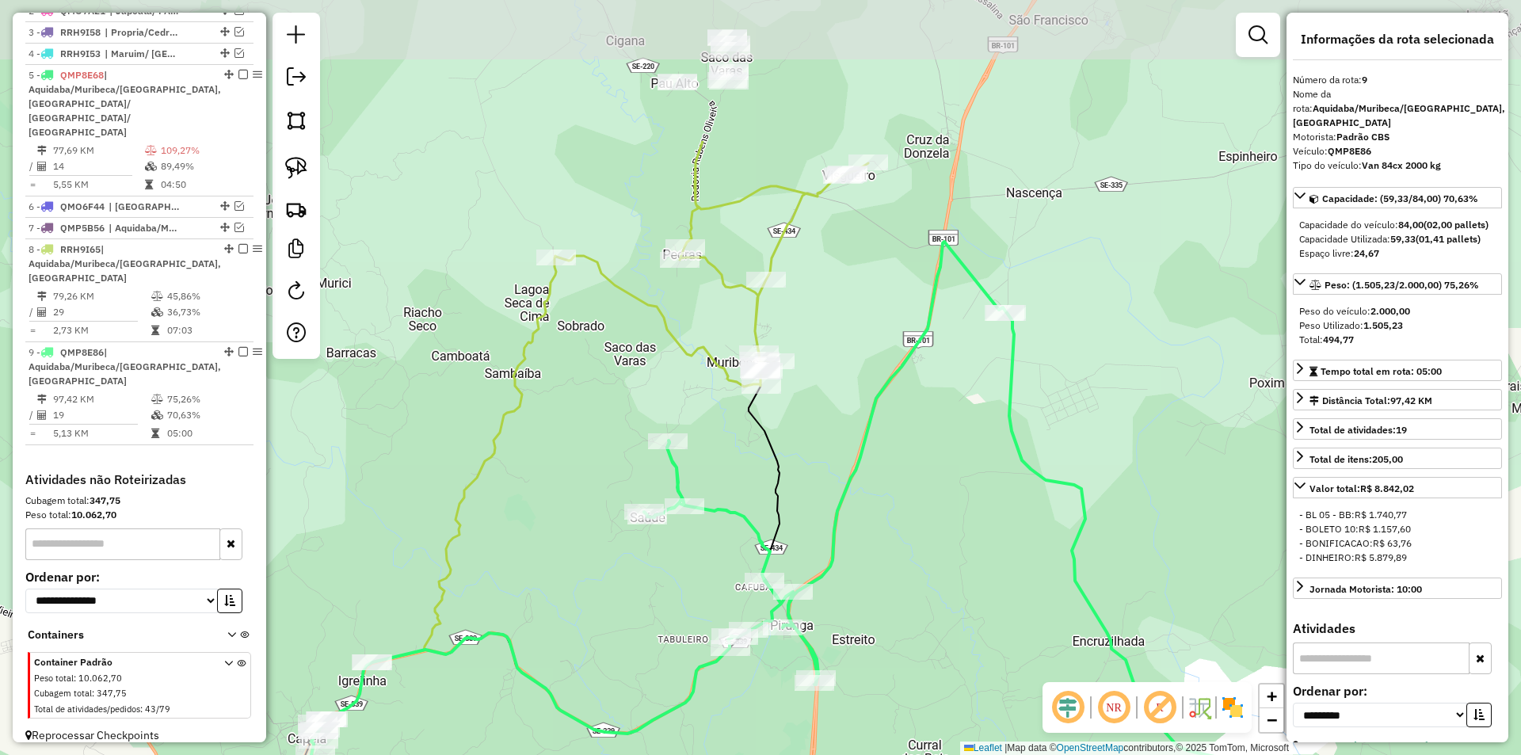
drag, startPoint x: 628, startPoint y: 265, endPoint x: 604, endPoint y: 433, distance: 170.5
click at [604, 433] on div "Janela de atendimento Grade de atendimento Capacidade Transportadoras Veículos …" at bounding box center [760, 377] width 1521 height 755
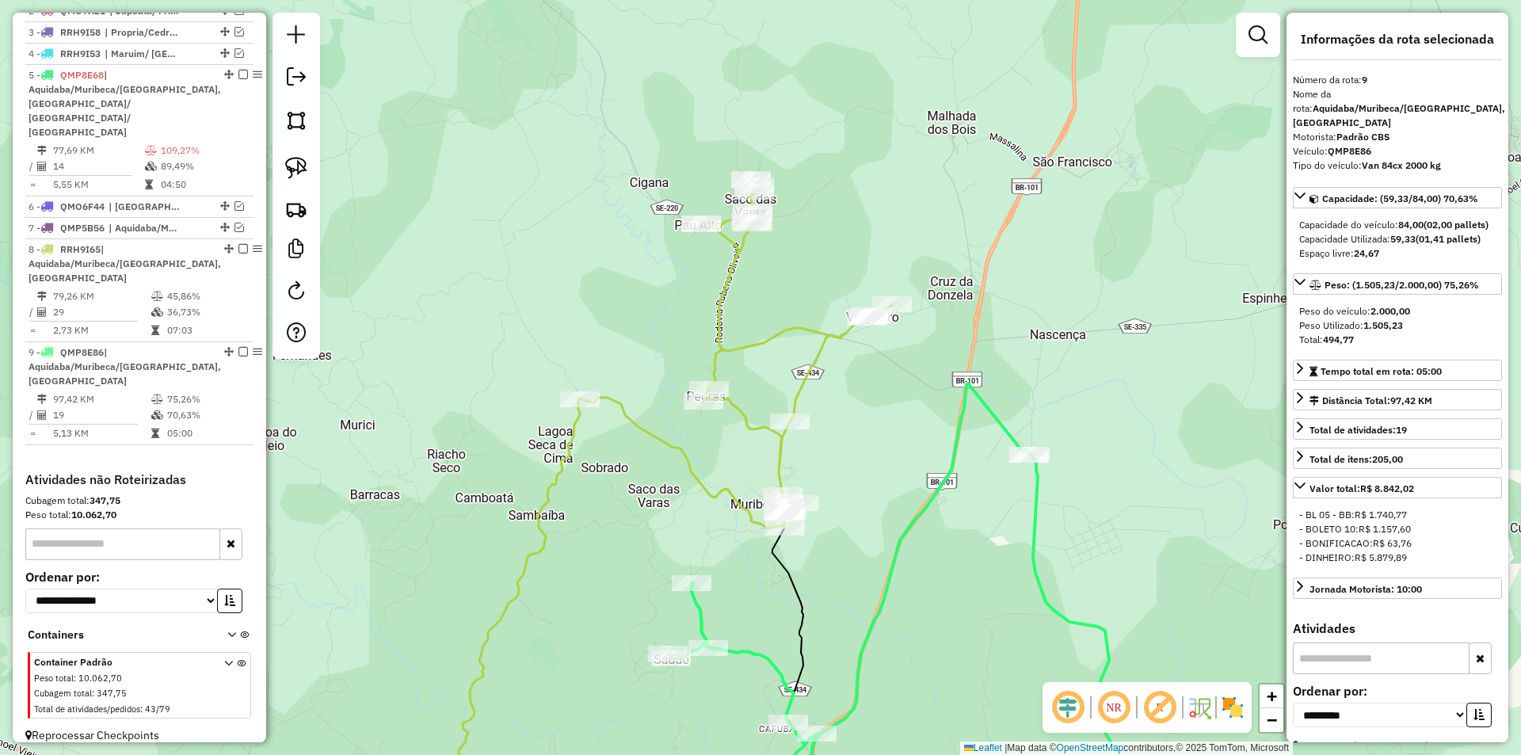
drag, startPoint x: 591, startPoint y: 263, endPoint x: 644, endPoint y: 437, distance: 181.4
click at [644, 437] on div "Janela de atendimento Grade de atendimento Capacidade Transportadoras Veículos …" at bounding box center [760, 377] width 1521 height 755
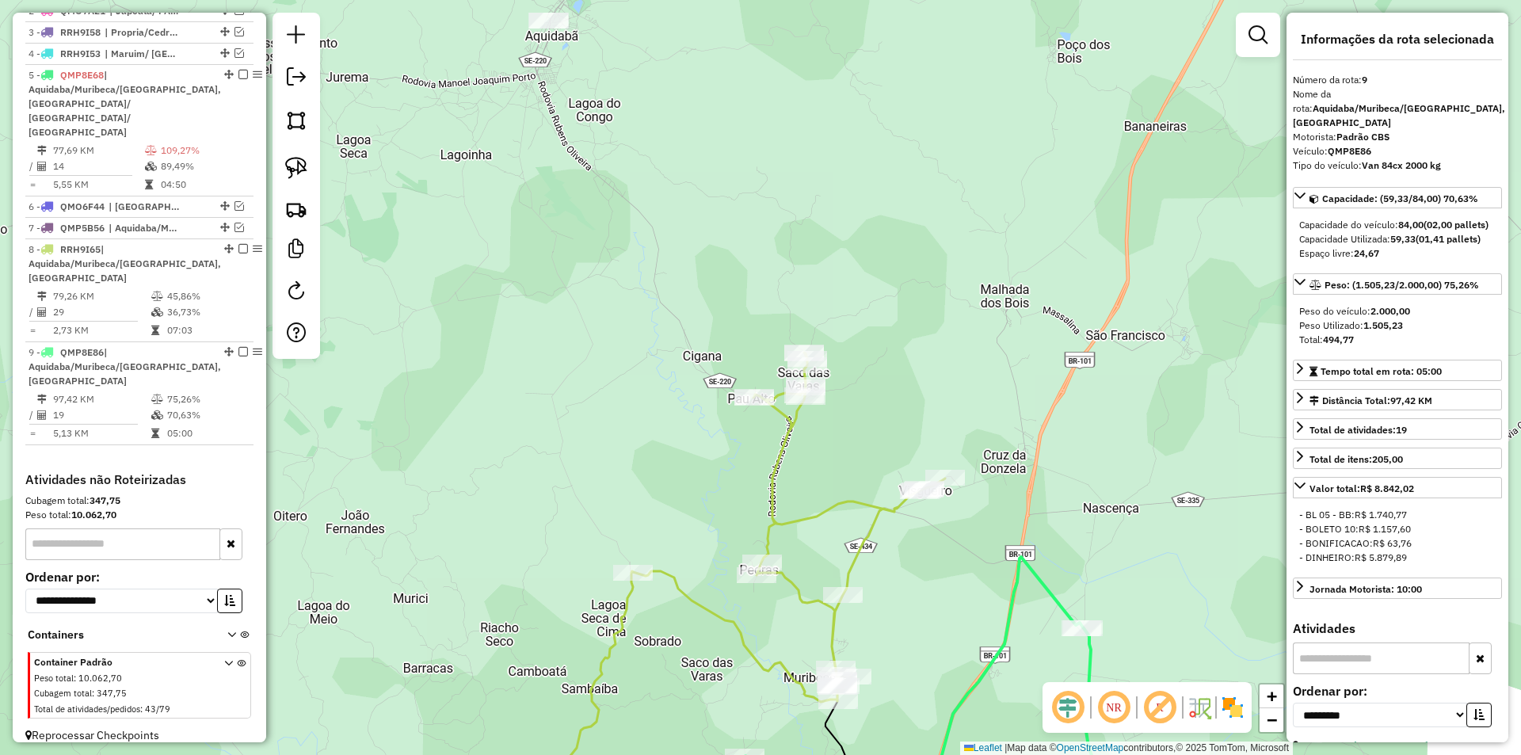
click at [526, 13] on div "Janela de atendimento Grade de atendimento Capacidade Transportadoras Veículos …" at bounding box center [760, 377] width 1521 height 755
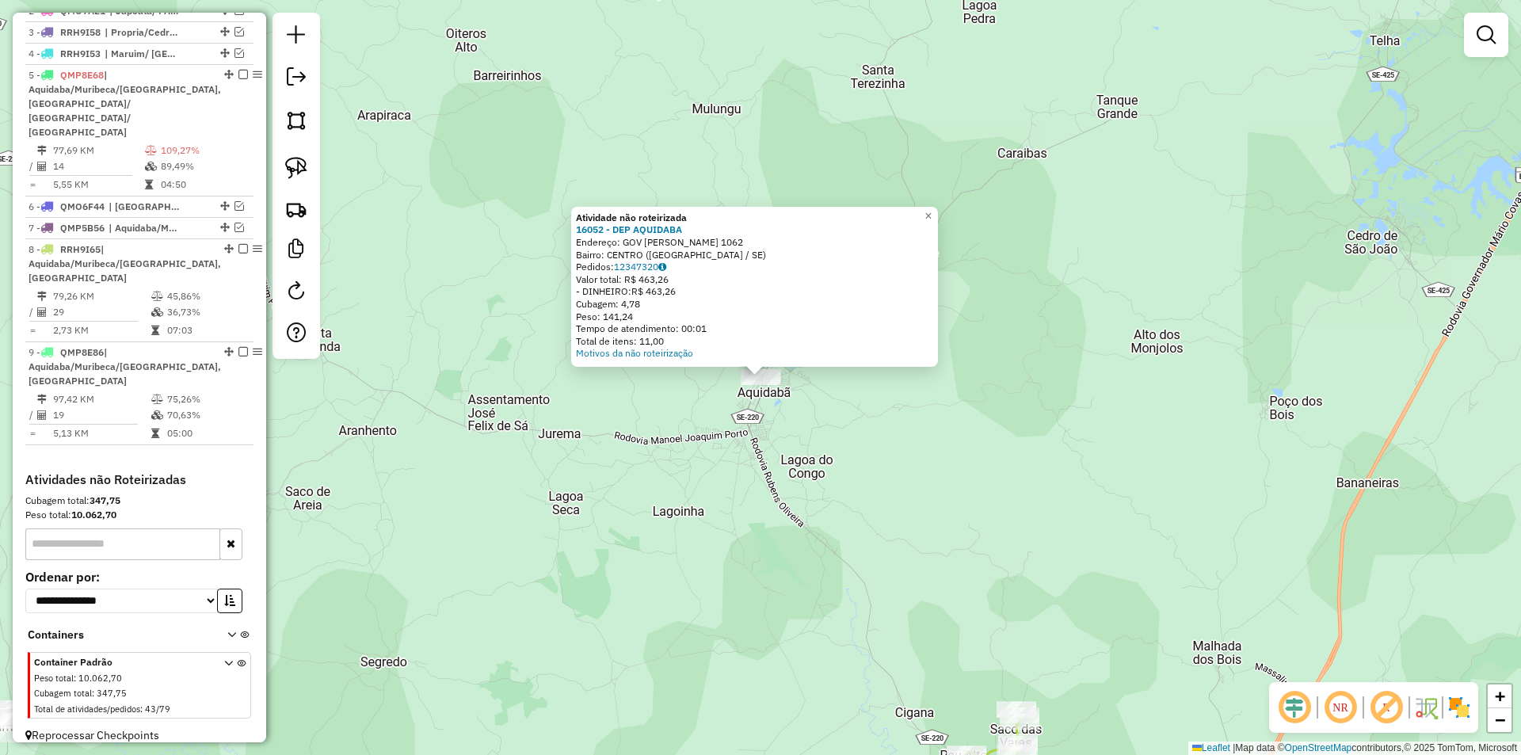
click at [704, 585] on div "Atividade não roteirizada 16052 - DEP AQUIDABA Endereço: GOV PAULO BARRETO DE M…" at bounding box center [760, 377] width 1521 height 755
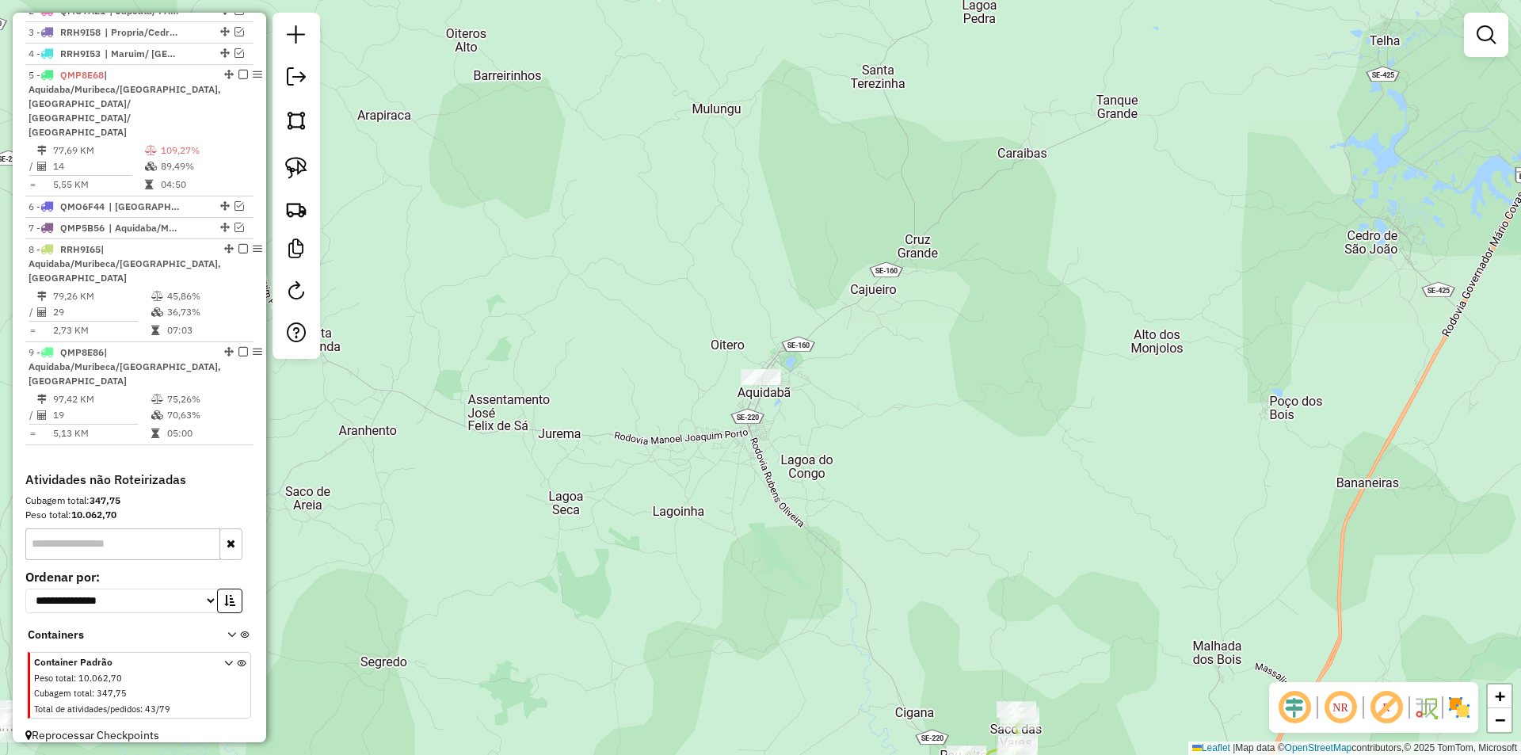
drag, startPoint x: 698, startPoint y: 589, endPoint x: 584, endPoint y: 197, distance: 408.4
click at [585, 230] on div "Atividade não roteirizada 16052 - DEP AQUIDABA Endereço: GOV PAULO BARRETO DE M…" at bounding box center [760, 377] width 1521 height 755
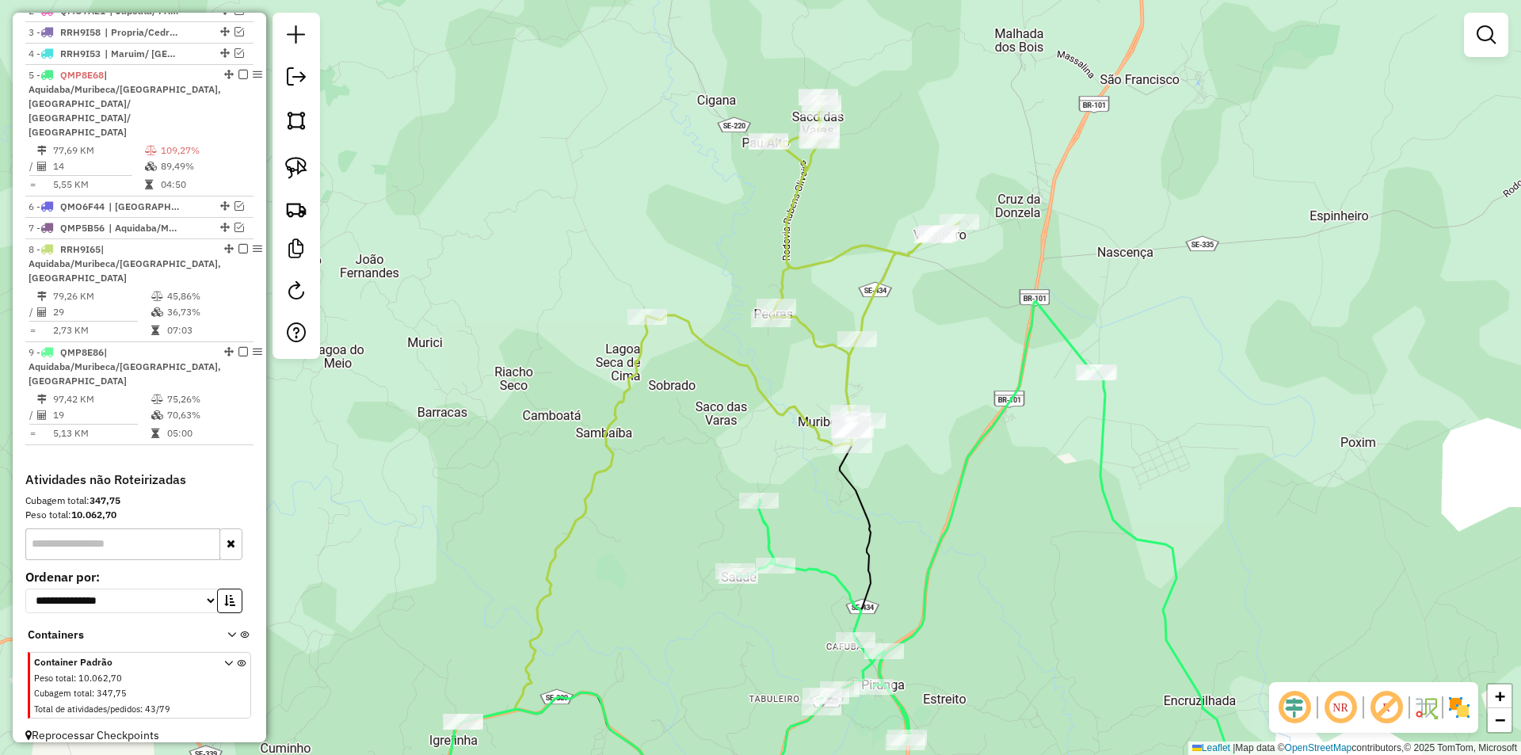
drag, startPoint x: 699, startPoint y: 391, endPoint x: 614, endPoint y: 361, distance: 89.7
click at [614, 361] on div "Janela de atendimento Grade de atendimento Capacidade Transportadoras Veículos …" at bounding box center [760, 377] width 1521 height 755
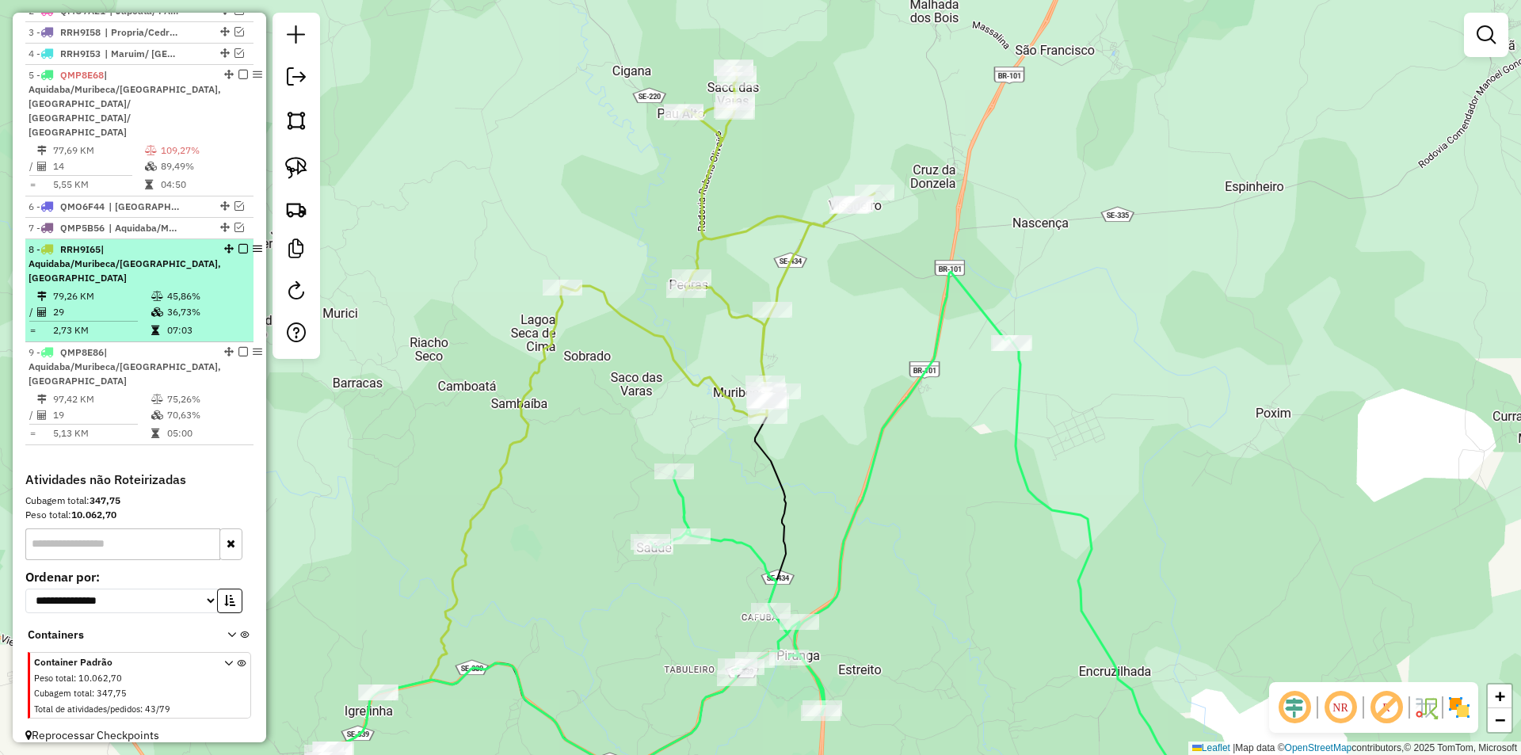
scroll to position [455, 0]
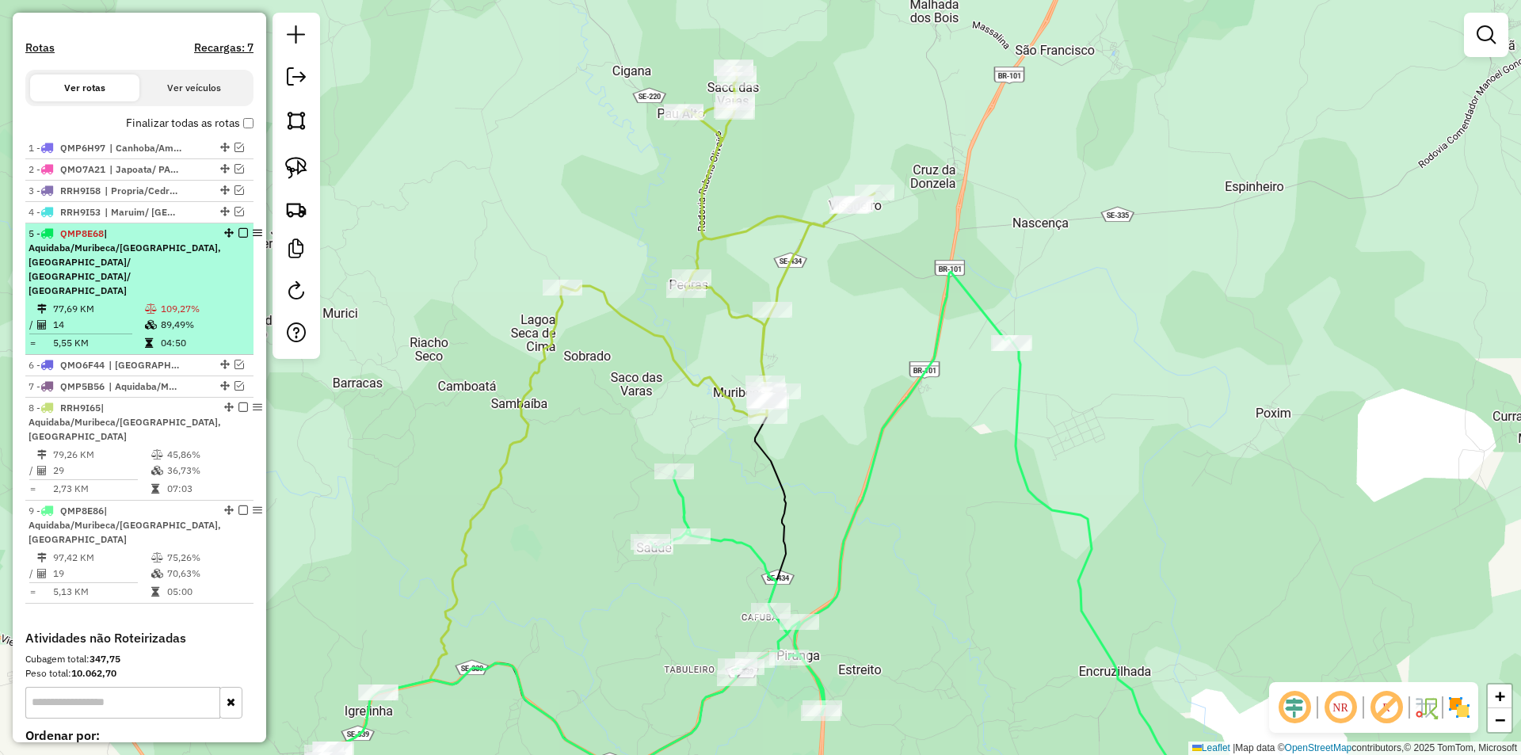
click at [201, 280] on div "5 - QMP8E68 | Aquidaba/Muribeca/Sao Francisco, Pirambu/ Carmopolis/ Japaratuba" at bounding box center [140, 262] width 222 height 71
select select "**********"
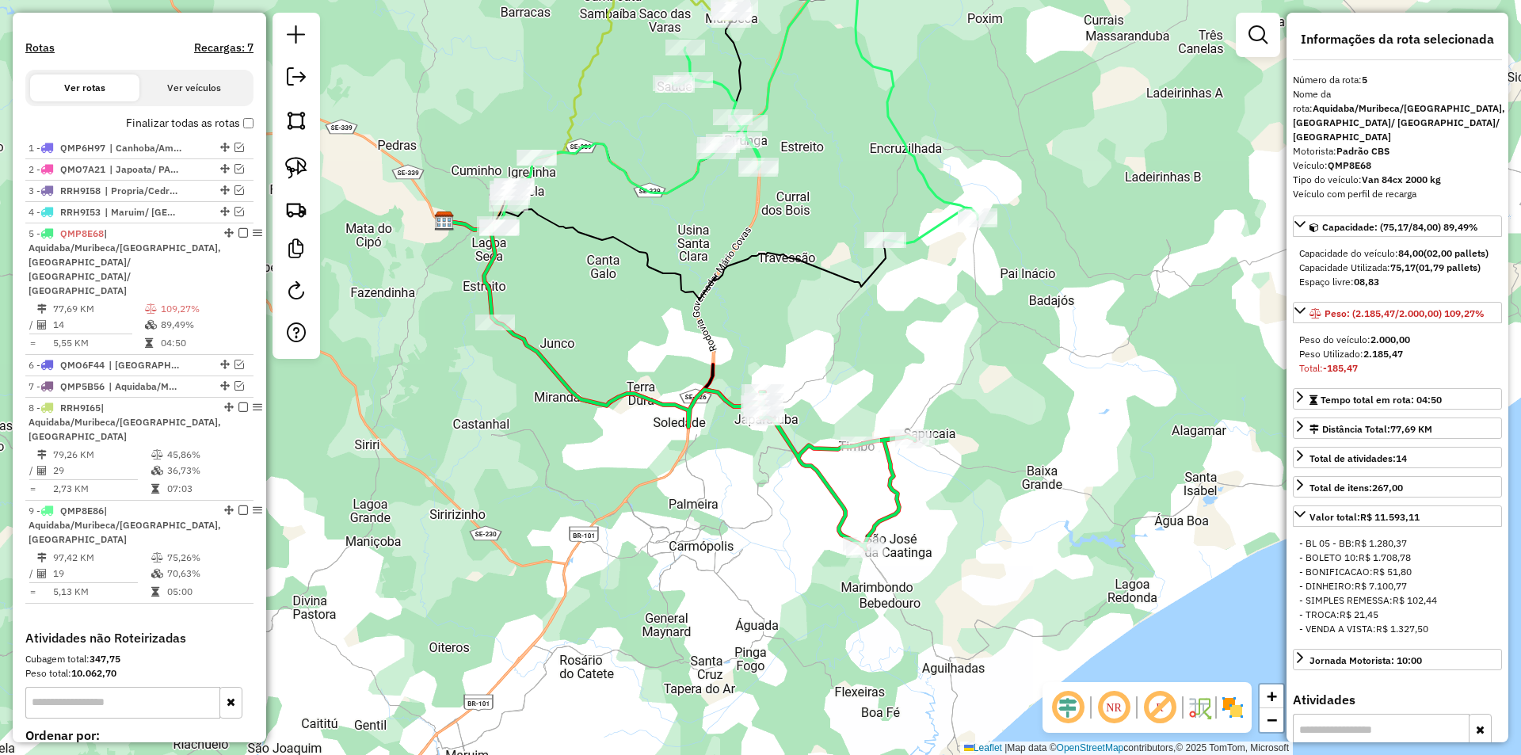
drag, startPoint x: 738, startPoint y: 480, endPoint x: 677, endPoint y: 498, distance: 62.7
click at [677, 498] on div "Janela de atendimento Grade de atendimento Capacidade Transportadoras Veículos …" at bounding box center [760, 377] width 1521 height 755
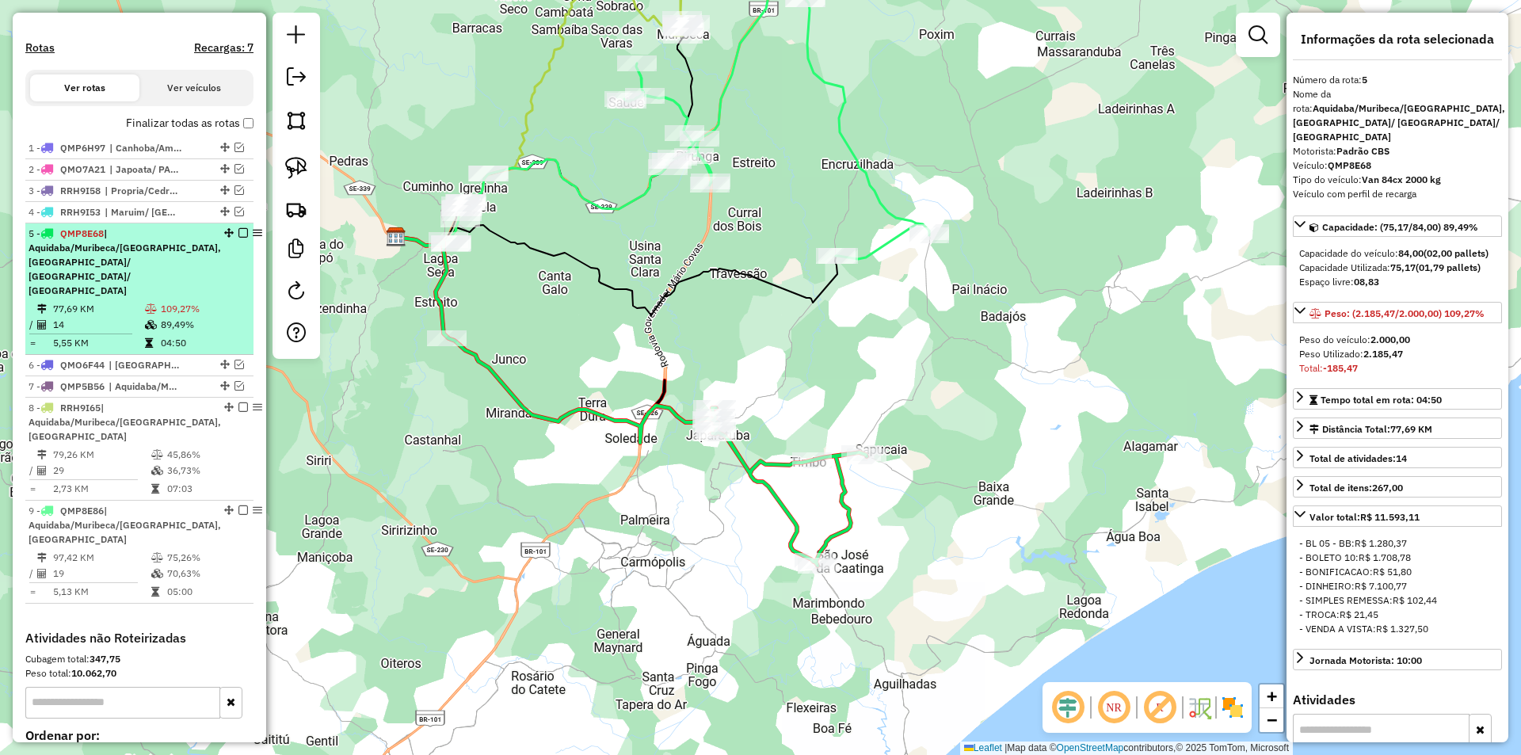
click at [197, 317] on td "89,49%" at bounding box center [203, 325] width 87 height 16
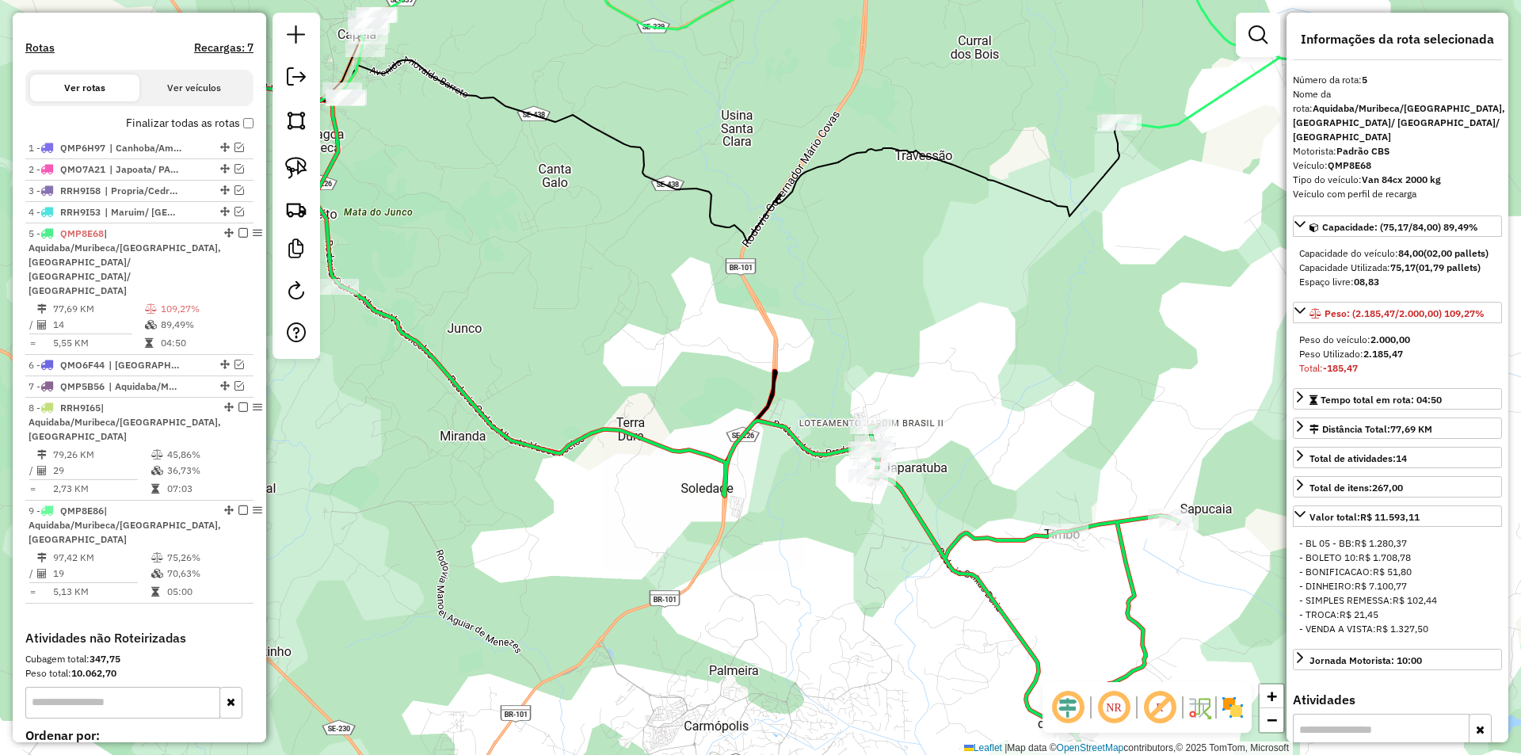
drag, startPoint x: 737, startPoint y: 417, endPoint x: 566, endPoint y: 459, distance: 175.4
click at [577, 481] on div "Janela de atendimento Grade de atendimento Capacidade Transportadoras Veículos …" at bounding box center [760, 377] width 1521 height 755
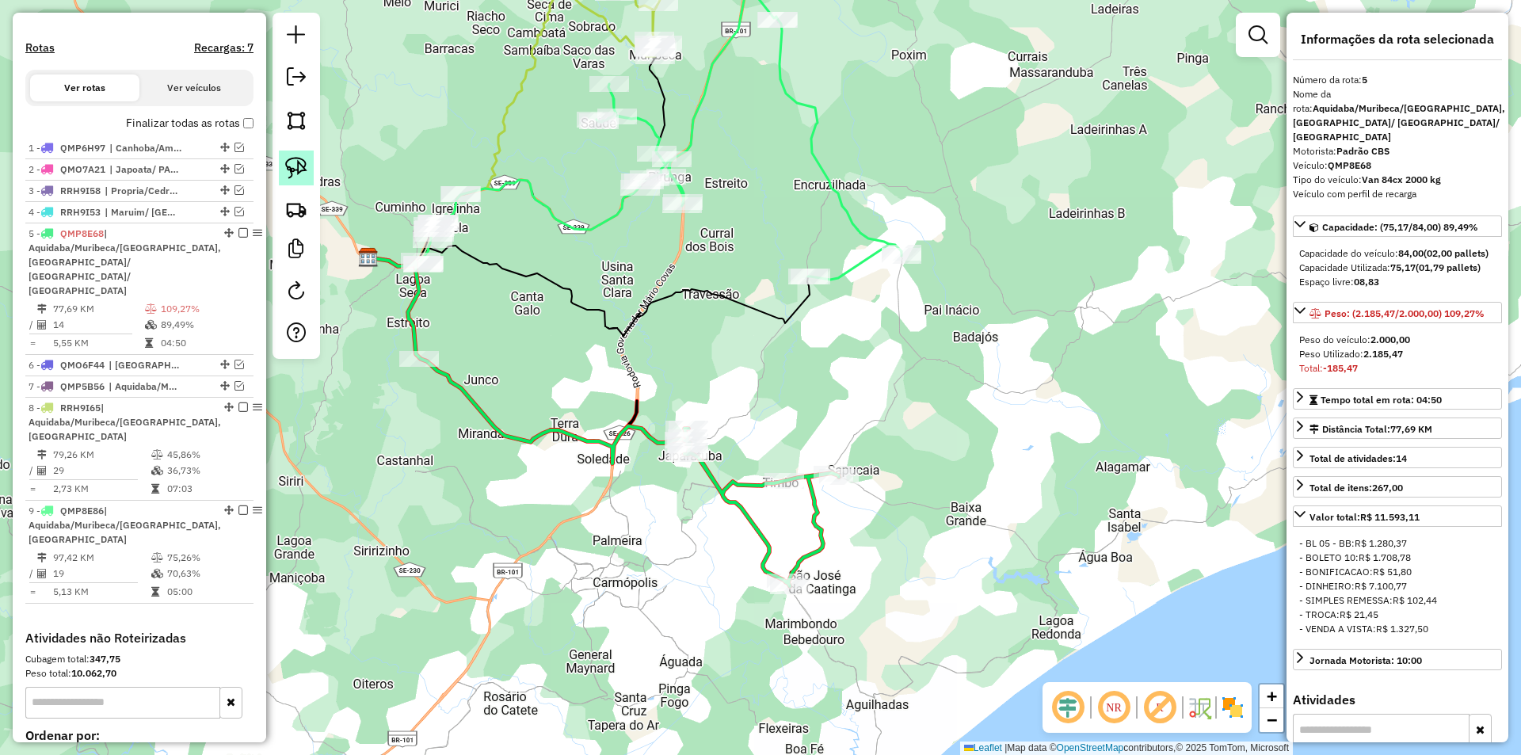
click at [296, 170] on img at bounding box center [296, 168] width 22 height 22
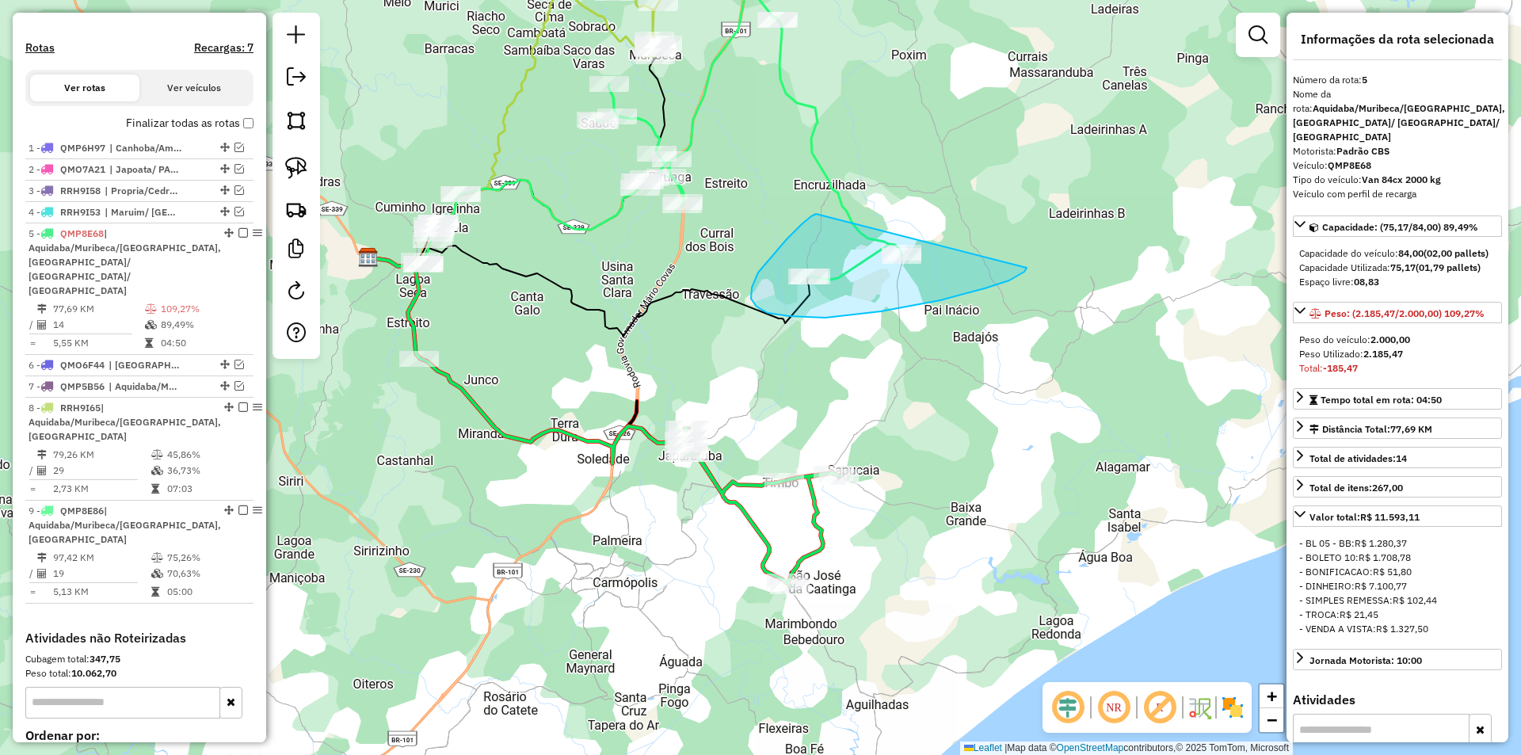
drag, startPoint x: 816, startPoint y: 214, endPoint x: 1025, endPoint y: 255, distance: 213.2
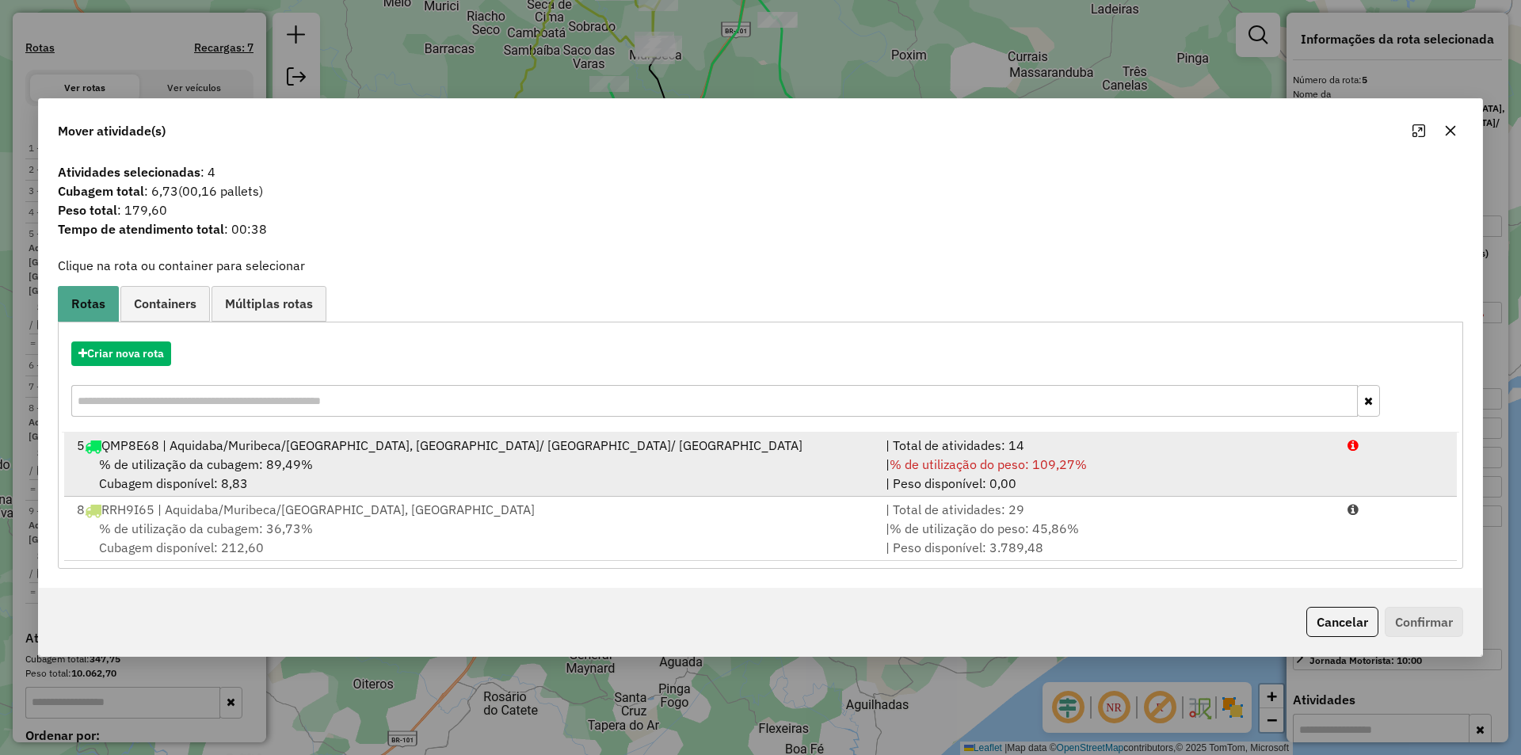
click at [1280, 466] on div "| % de utilização do peso: 109,27% | Peso disponível: 0,00" at bounding box center [1107, 474] width 462 height 38
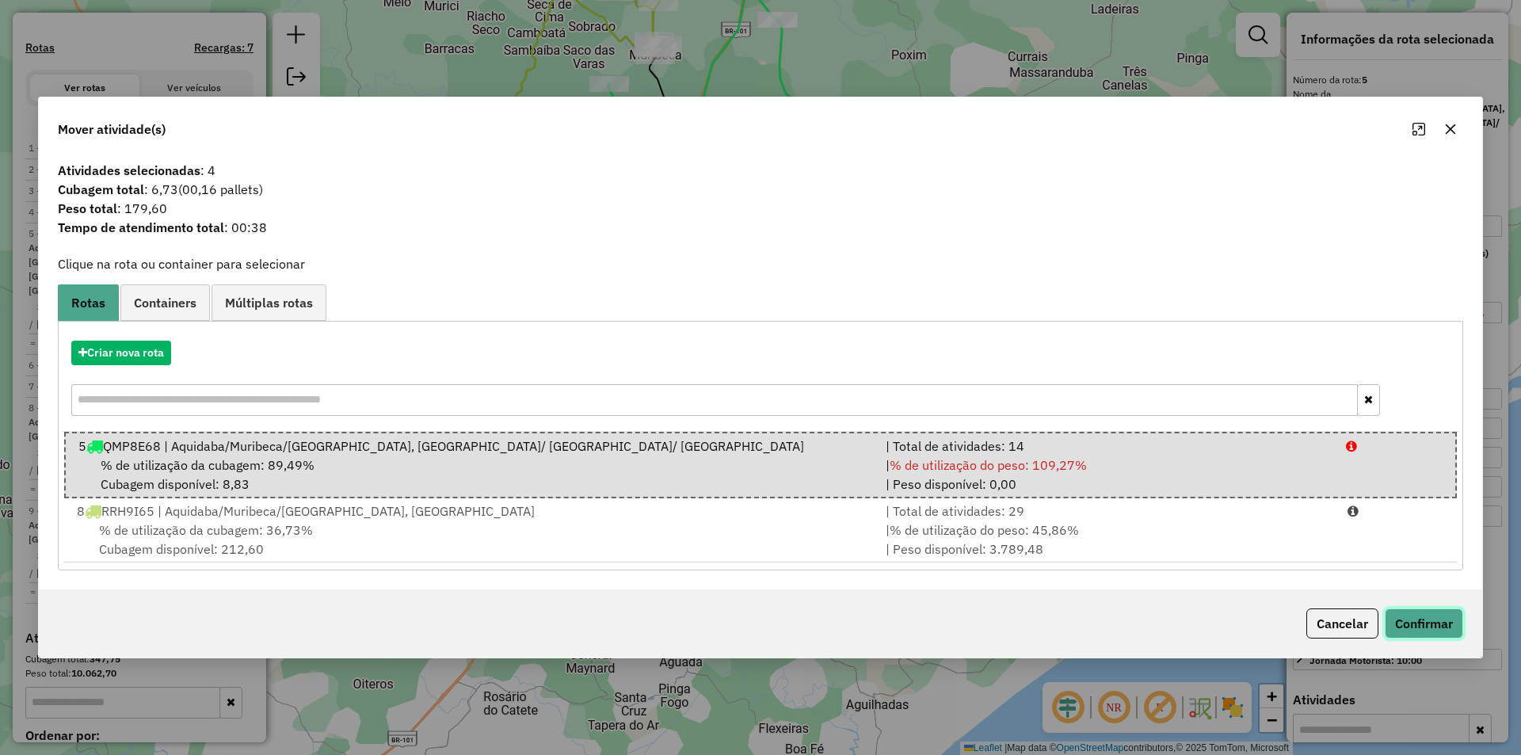
click at [1416, 624] on button "Confirmar" at bounding box center [1424, 623] width 78 height 30
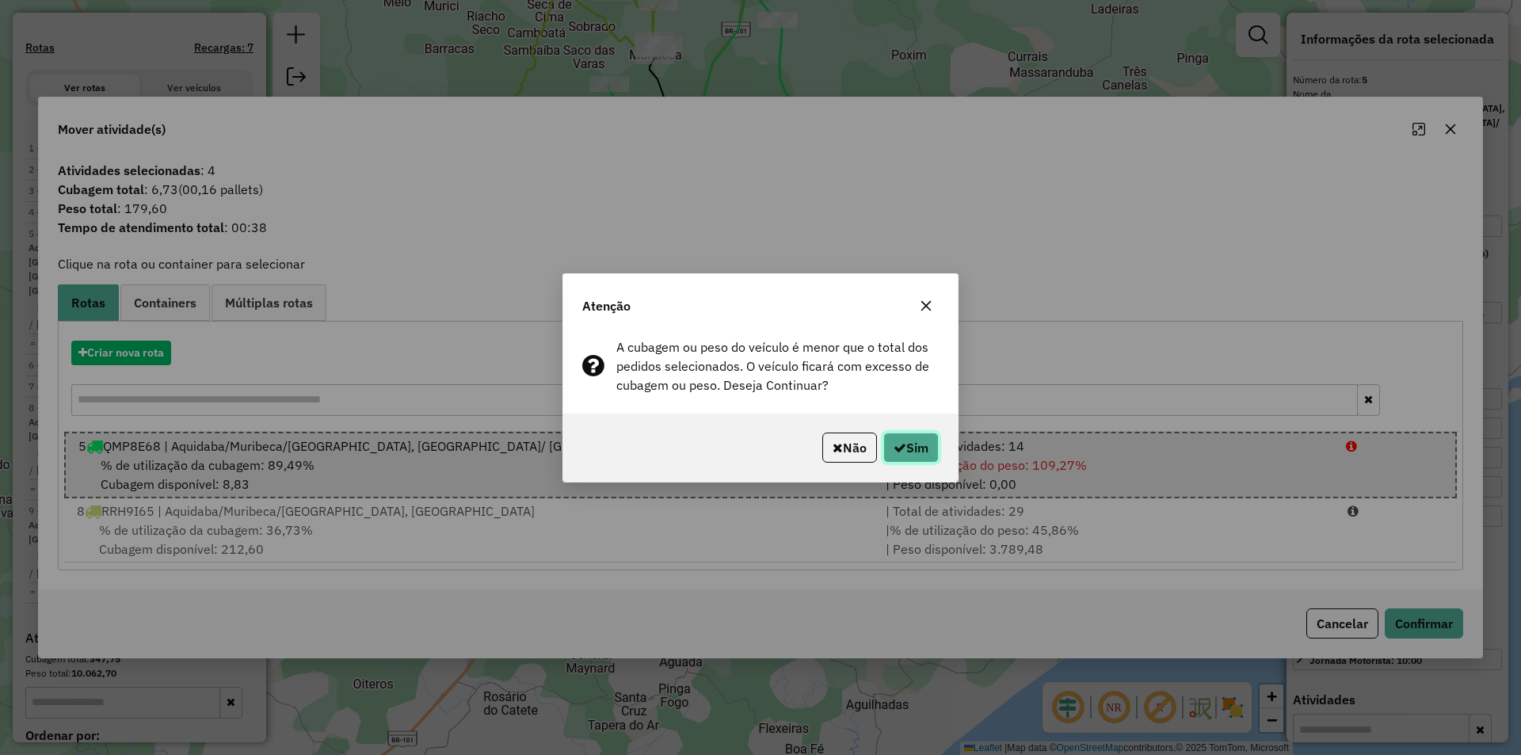
click at [910, 442] on button "Sim" at bounding box center [910, 448] width 55 height 30
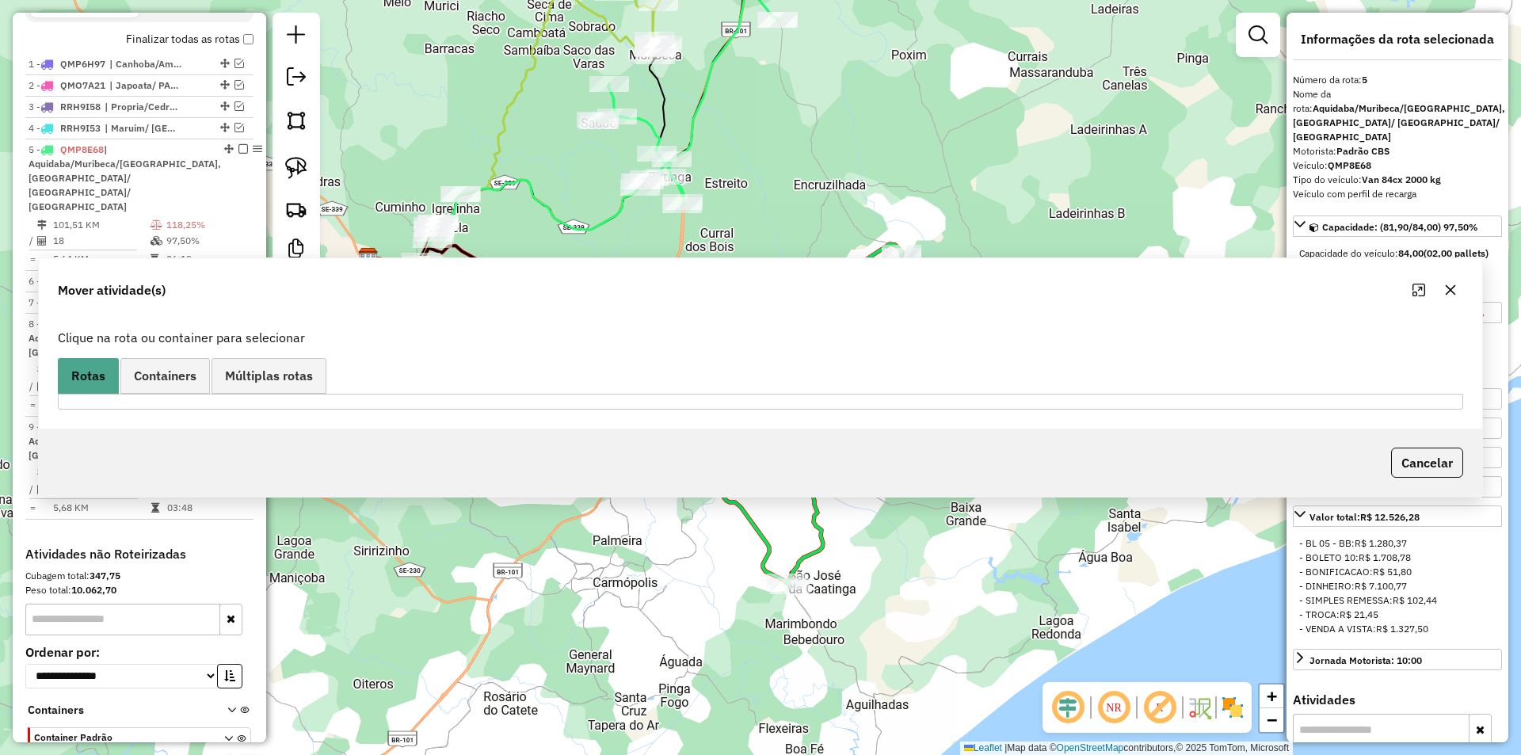
scroll to position [633, 0]
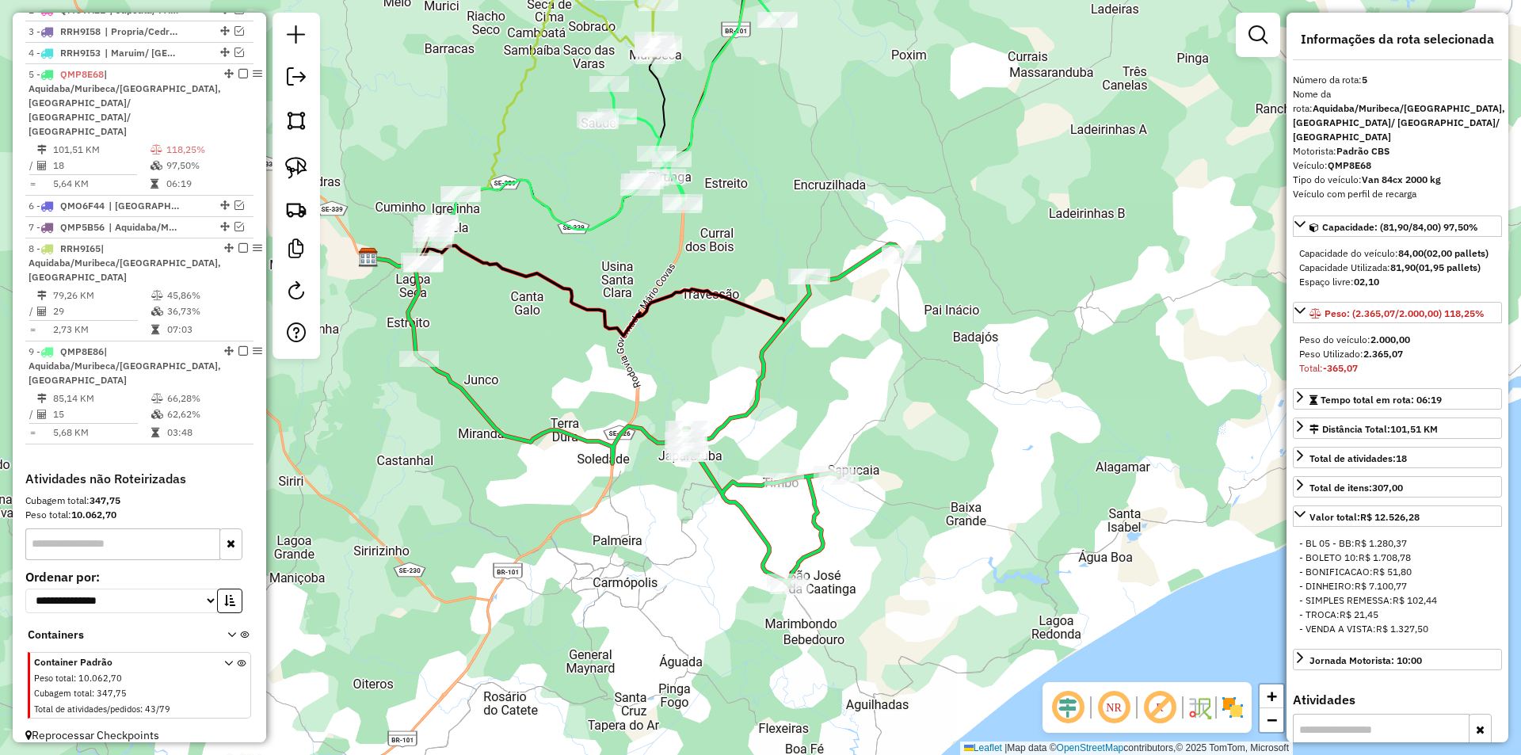
click at [302, 161] on img at bounding box center [296, 168] width 22 height 22
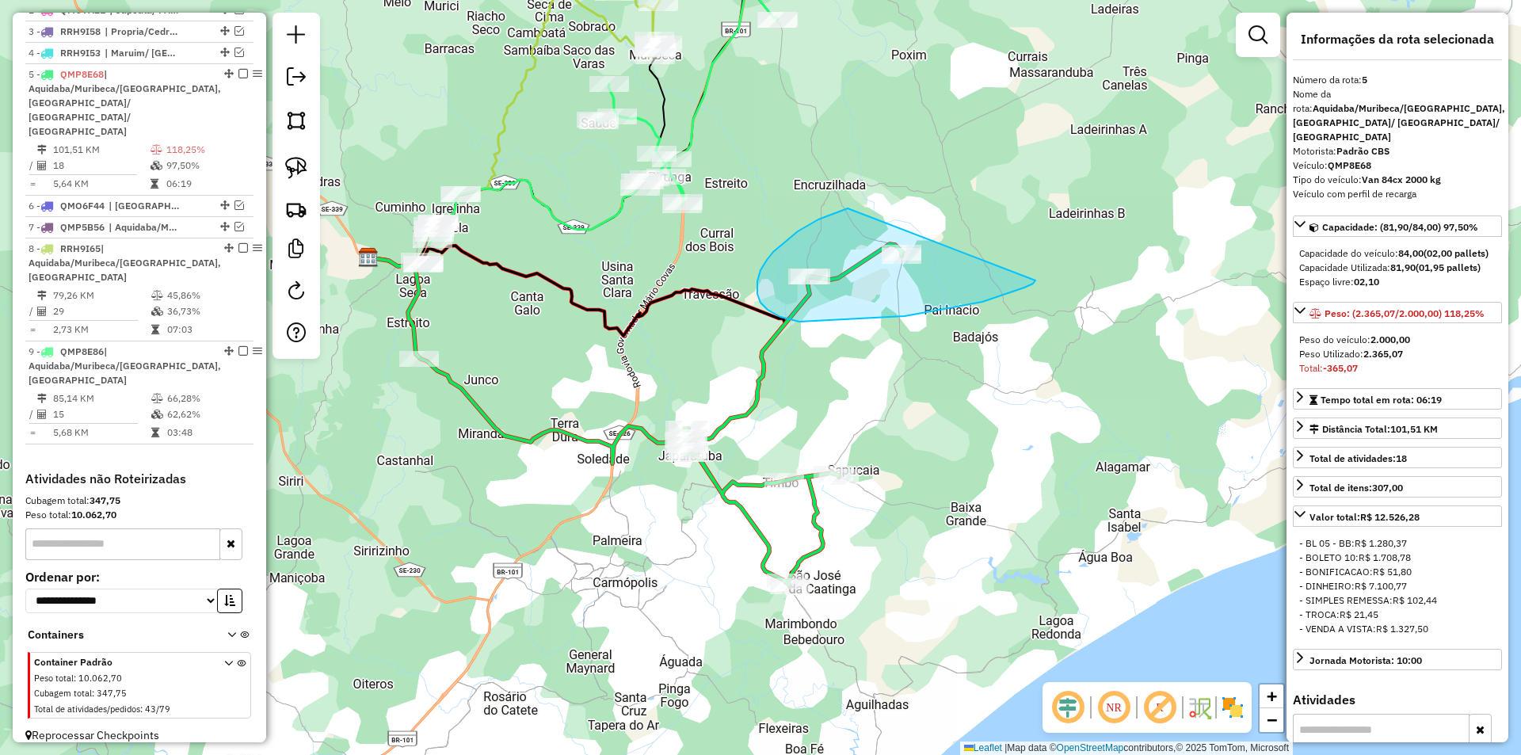
drag, startPoint x: 826, startPoint y: 216, endPoint x: 1035, endPoint y: 280, distance: 219.5
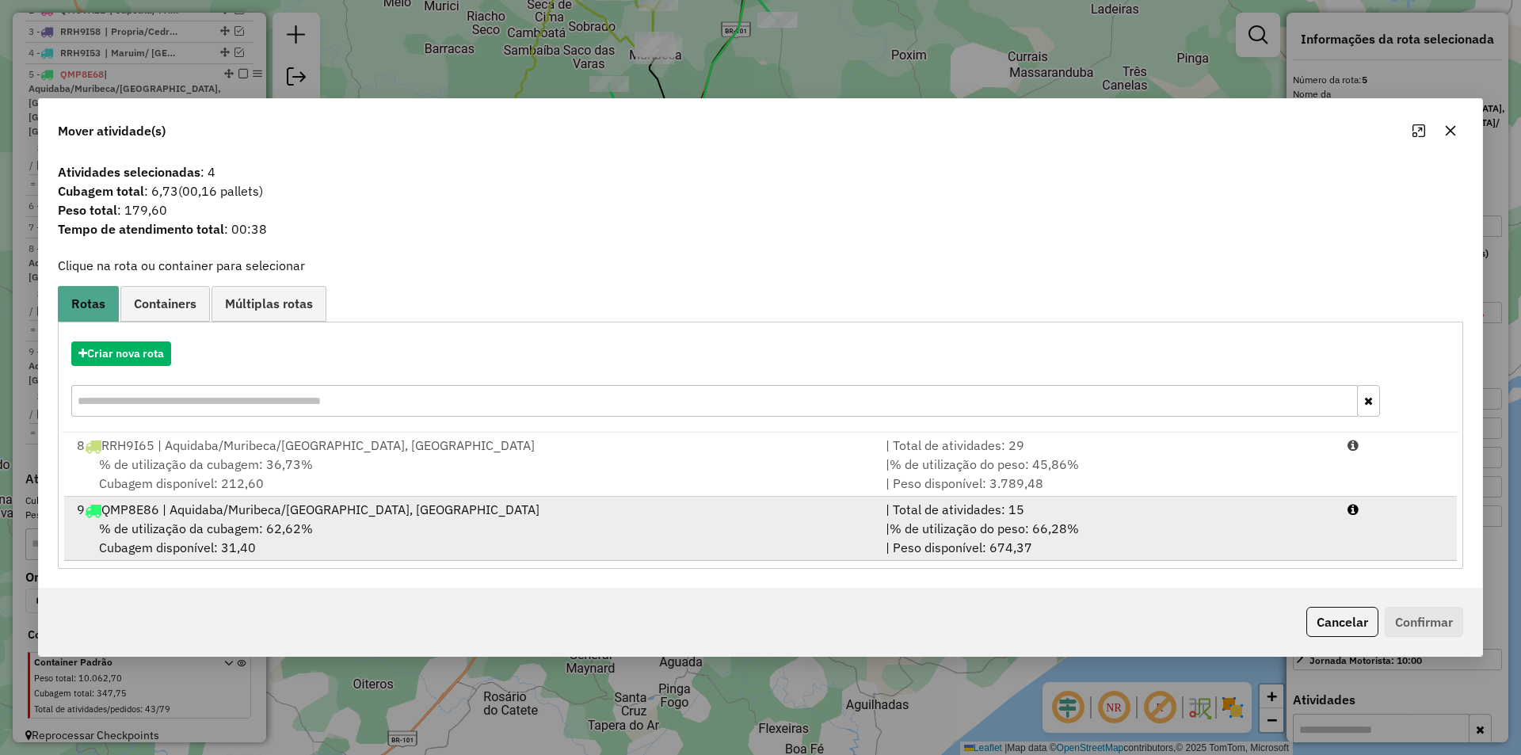
click at [879, 521] on div "| % de utilização do peso: 66,28% | Peso disponível: 674,37" at bounding box center [1107, 538] width 462 height 38
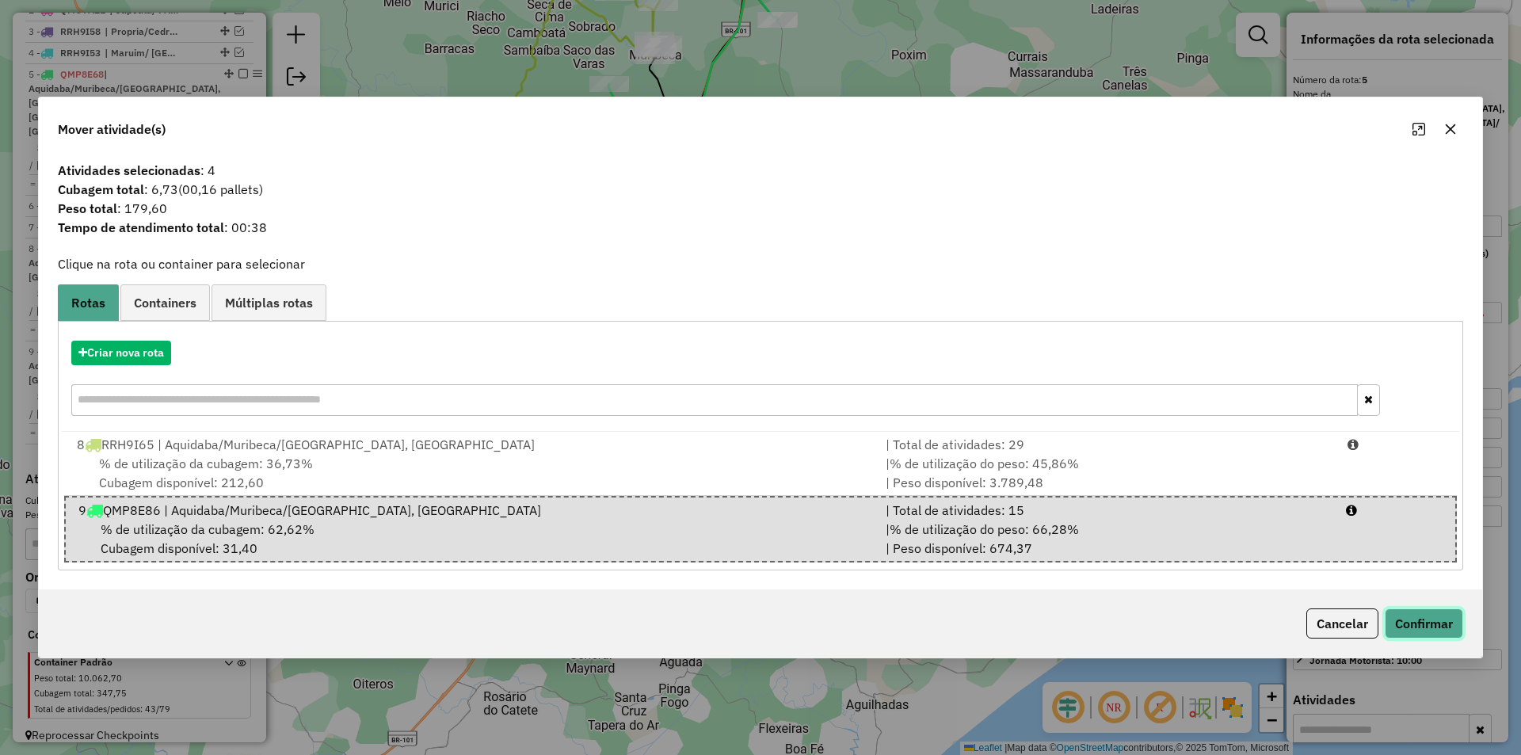
click at [1426, 619] on button "Confirmar" at bounding box center [1424, 623] width 78 height 30
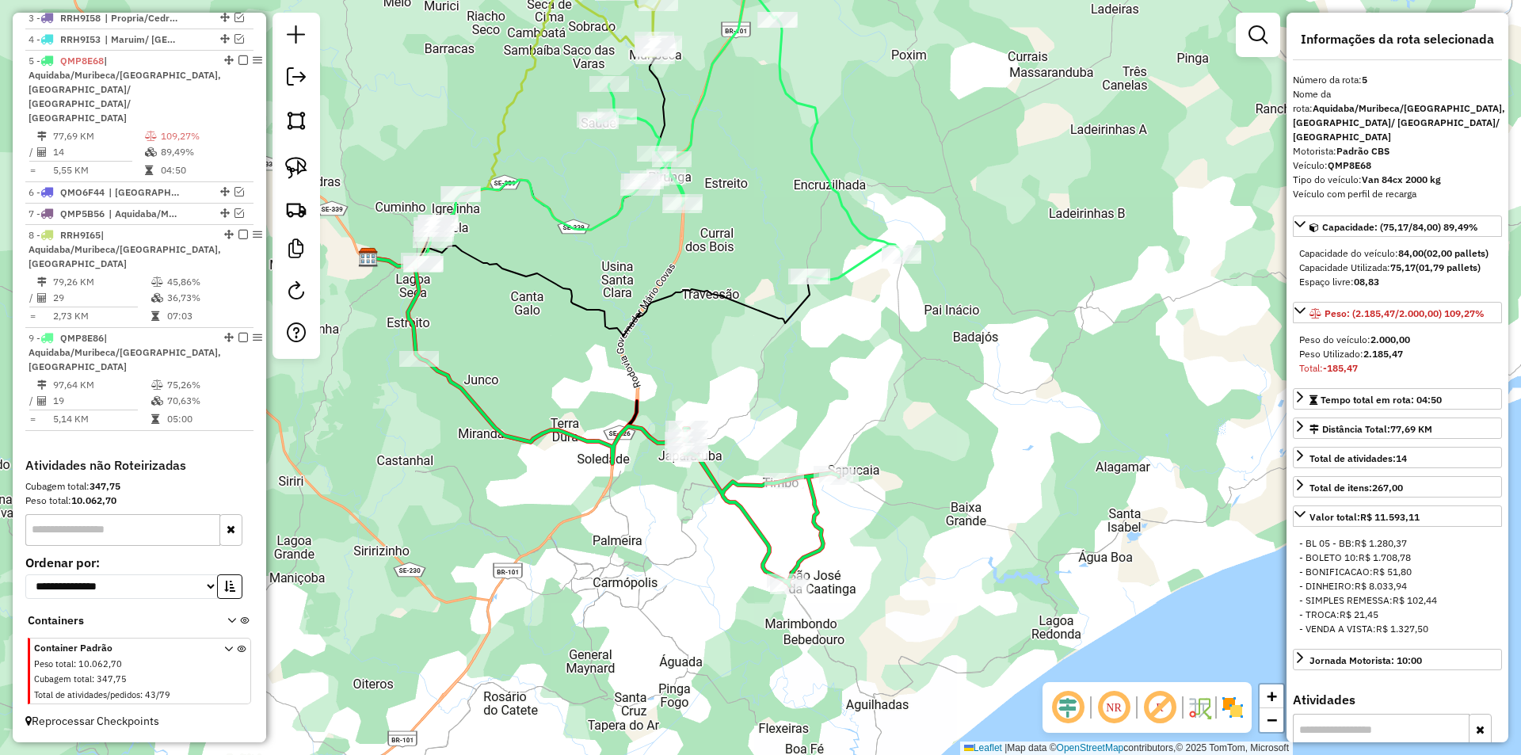
scroll to position [613, 0]
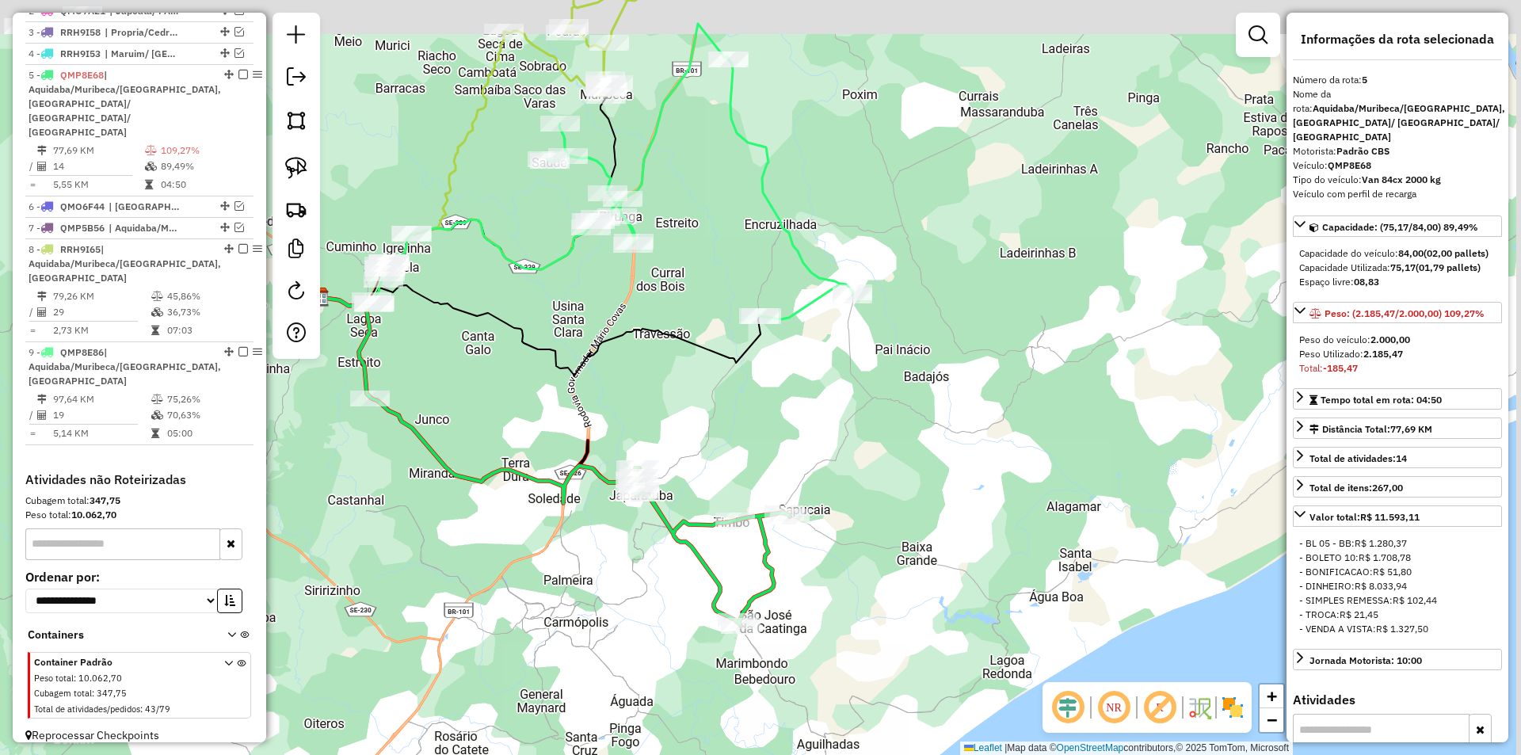
drag, startPoint x: 711, startPoint y: 392, endPoint x: 690, endPoint y: 399, distance: 21.8
click at [694, 402] on div "Janela de atendimento Grade de atendimento Capacidade Transportadoras Veículos …" at bounding box center [760, 377] width 1521 height 755
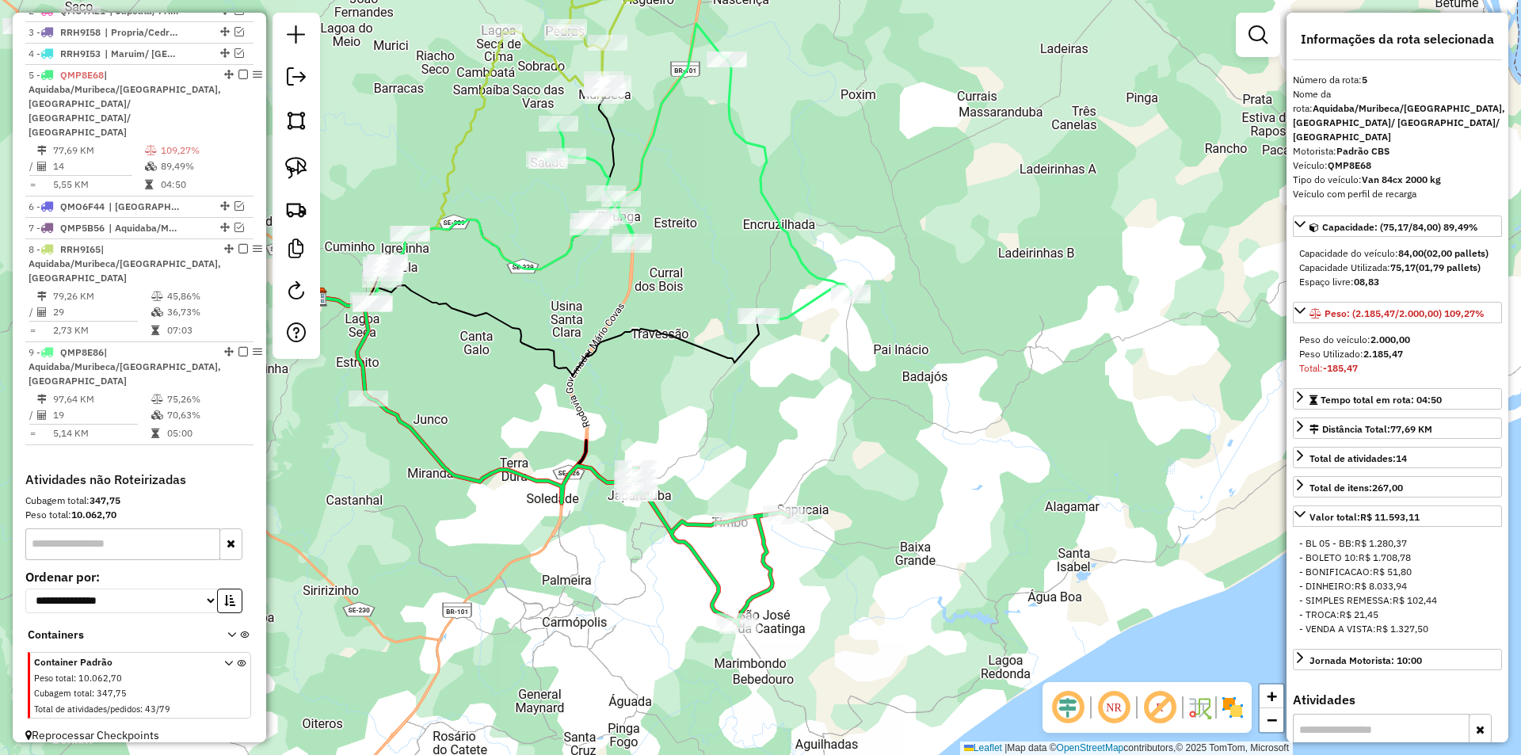
drag, startPoint x: 432, startPoint y: 471, endPoint x: 567, endPoint y: 329, distance: 196.7
click at [567, 329] on div "Janela de atendimento Grade de atendimento Capacidade Transportadoras Veículos …" at bounding box center [760, 377] width 1521 height 755
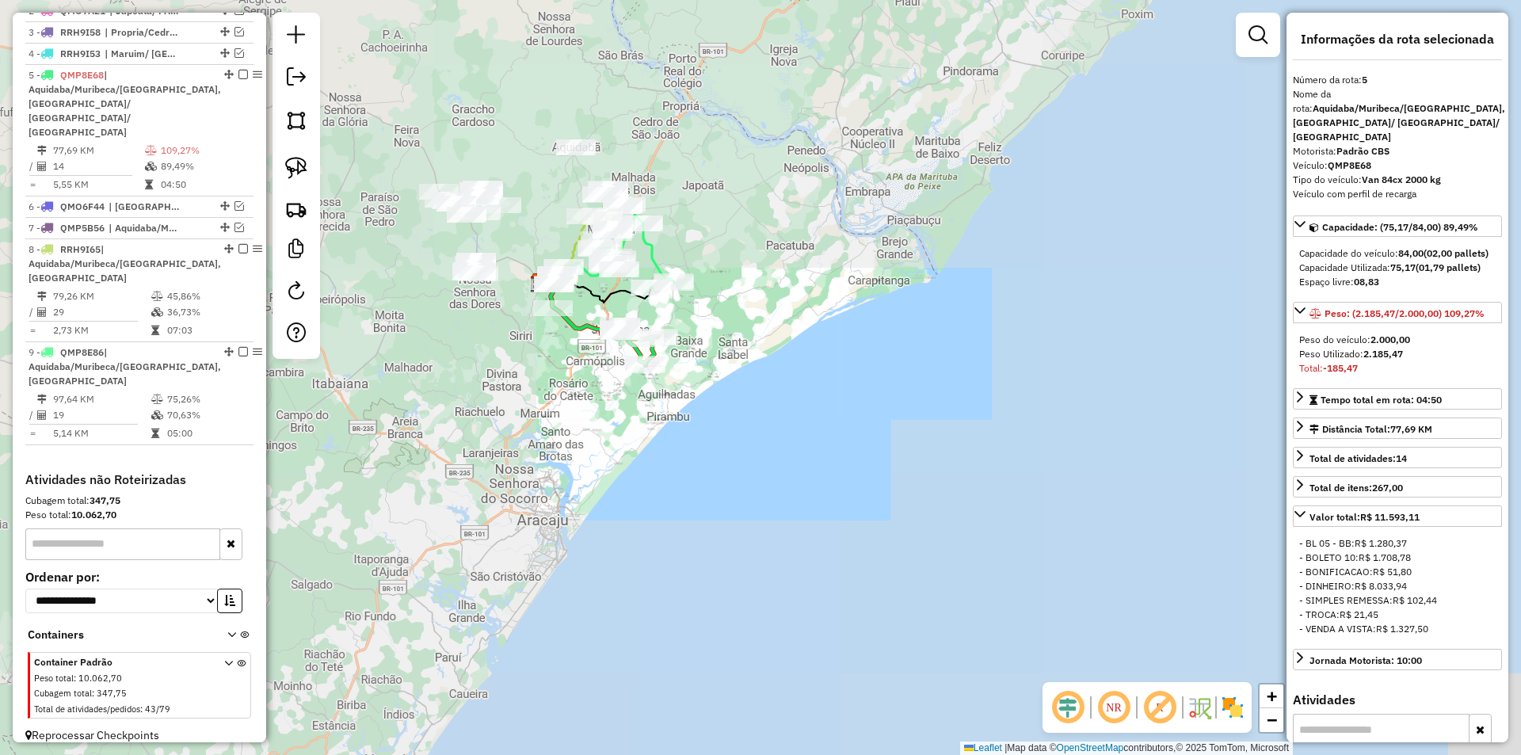
drag, startPoint x: 547, startPoint y: 345, endPoint x: 642, endPoint y: 353, distance: 95.4
click at [638, 361] on div "Janela de atendimento Grade de atendimento Capacidade Transportadoras Veículos …" at bounding box center [760, 377] width 1521 height 755
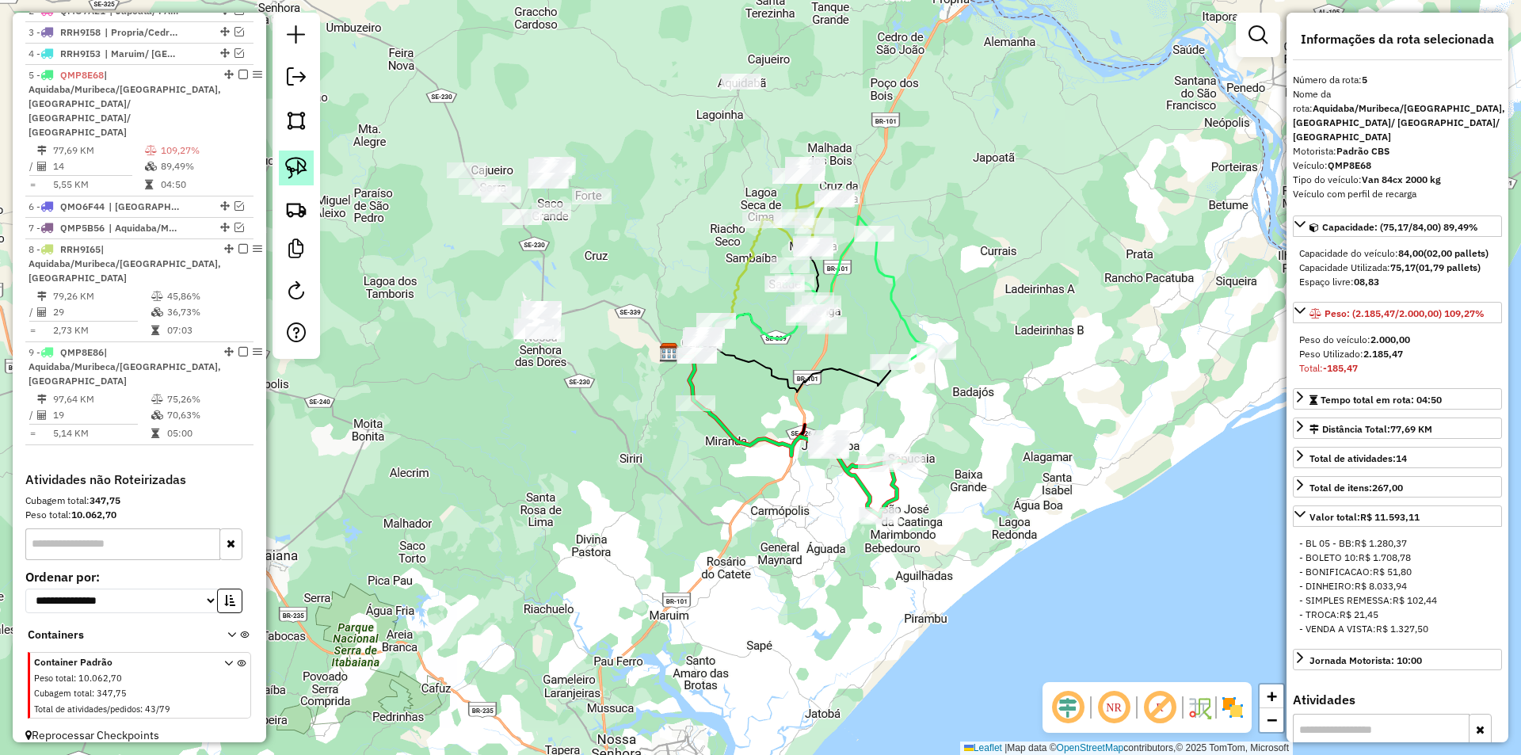
click at [307, 172] on link at bounding box center [296, 168] width 35 height 35
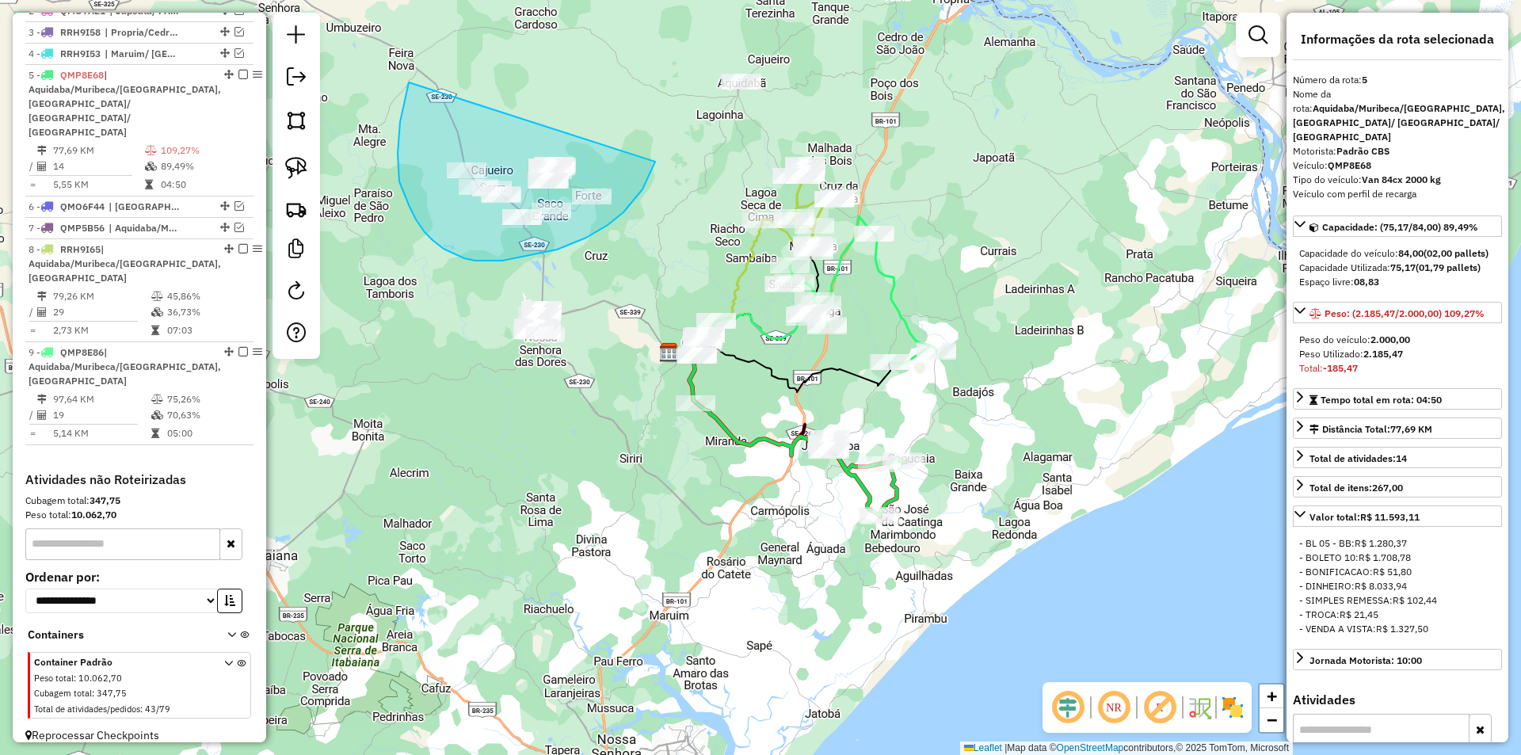
drag, startPoint x: 409, startPoint y: 82, endPoint x: 655, endPoint y: 162, distance: 258.8
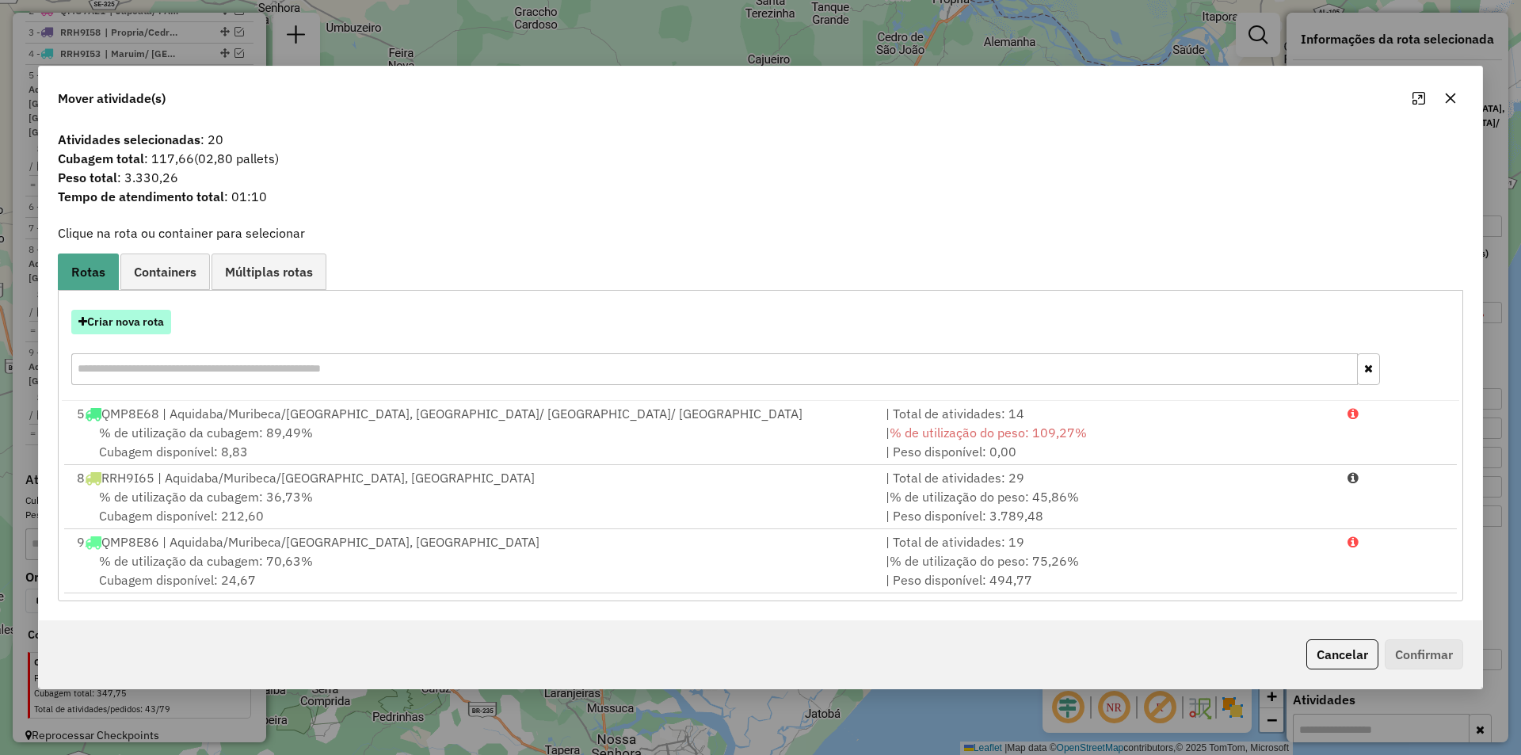
click at [151, 318] on button "Criar nova rota" at bounding box center [121, 322] width 100 height 25
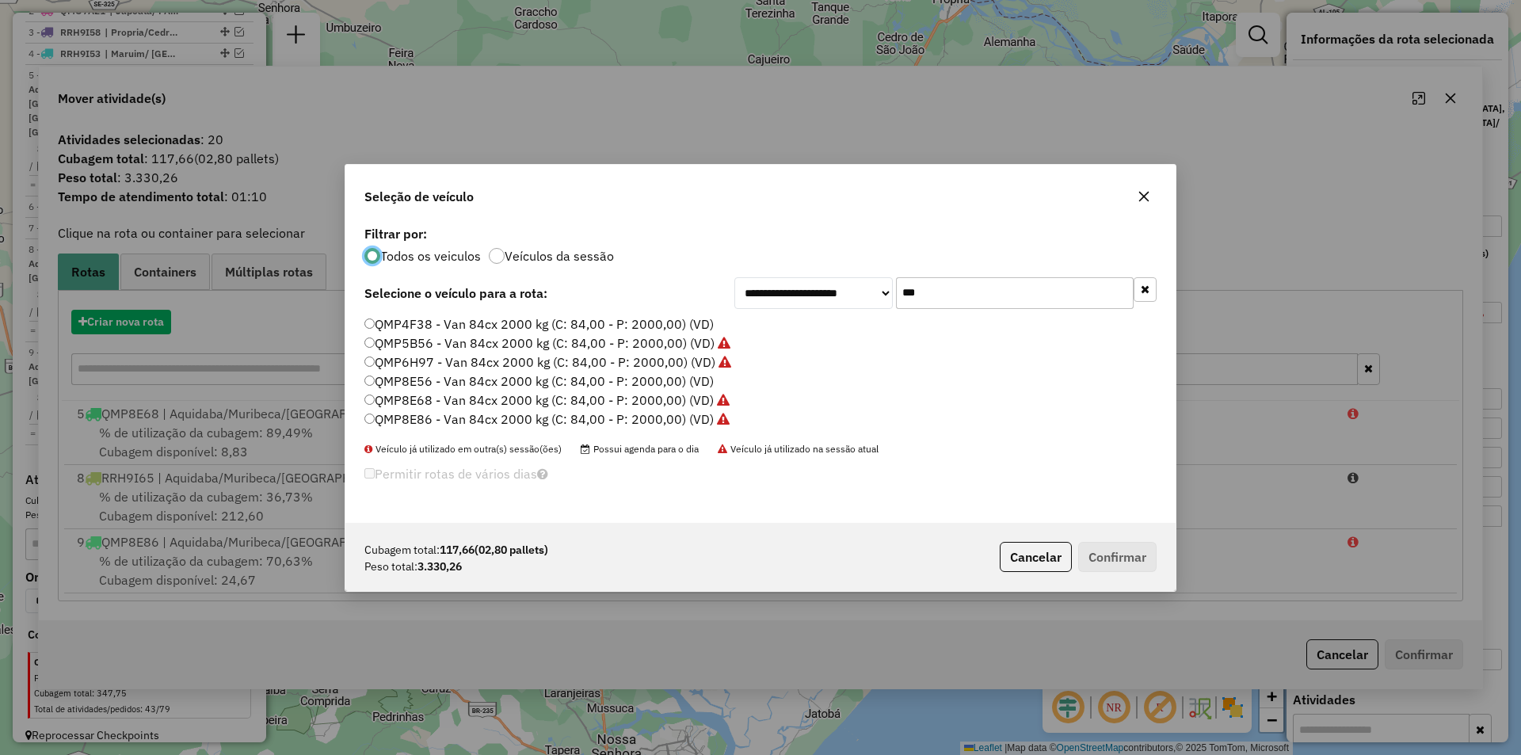
scroll to position [9, 5]
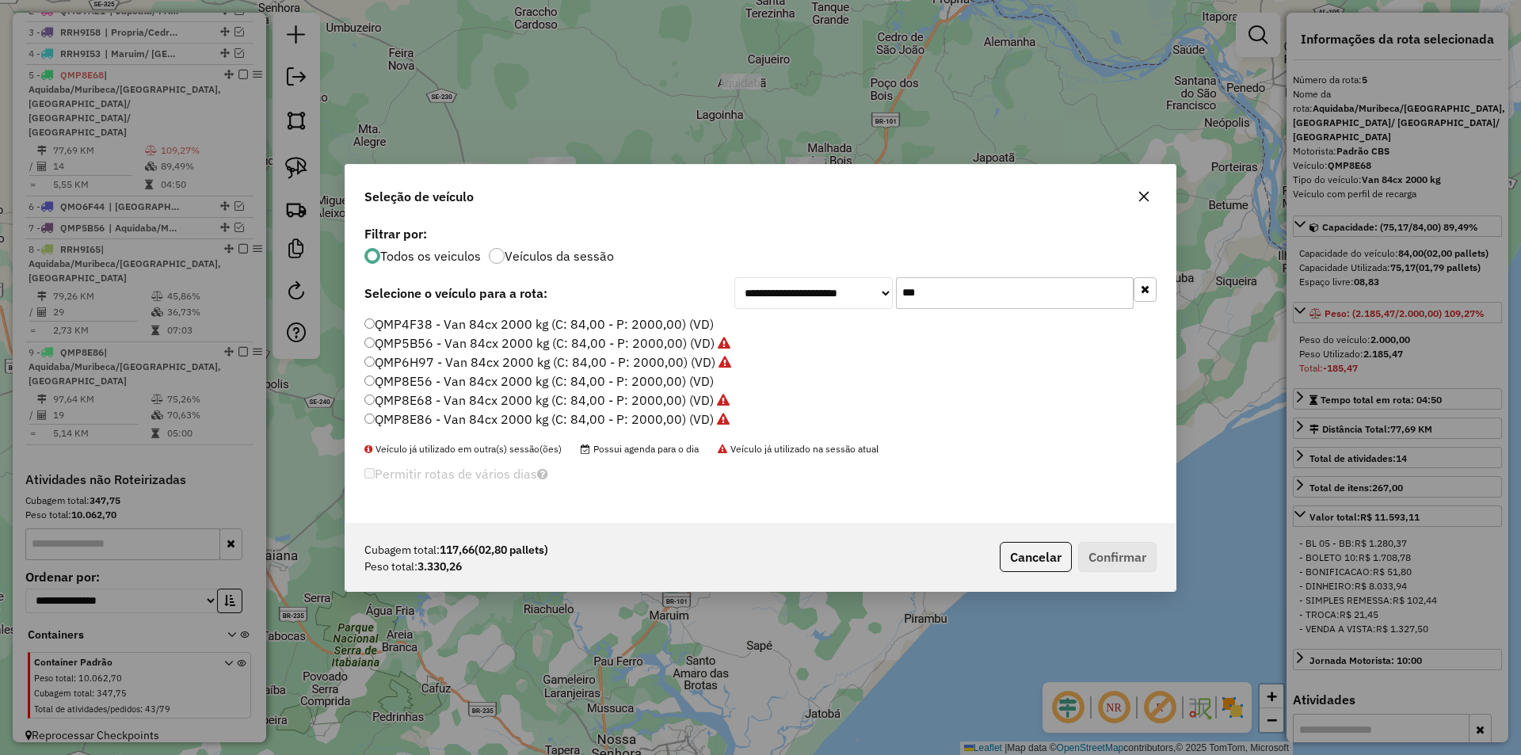
click at [961, 295] on input "***" at bounding box center [1015, 293] width 238 height 32
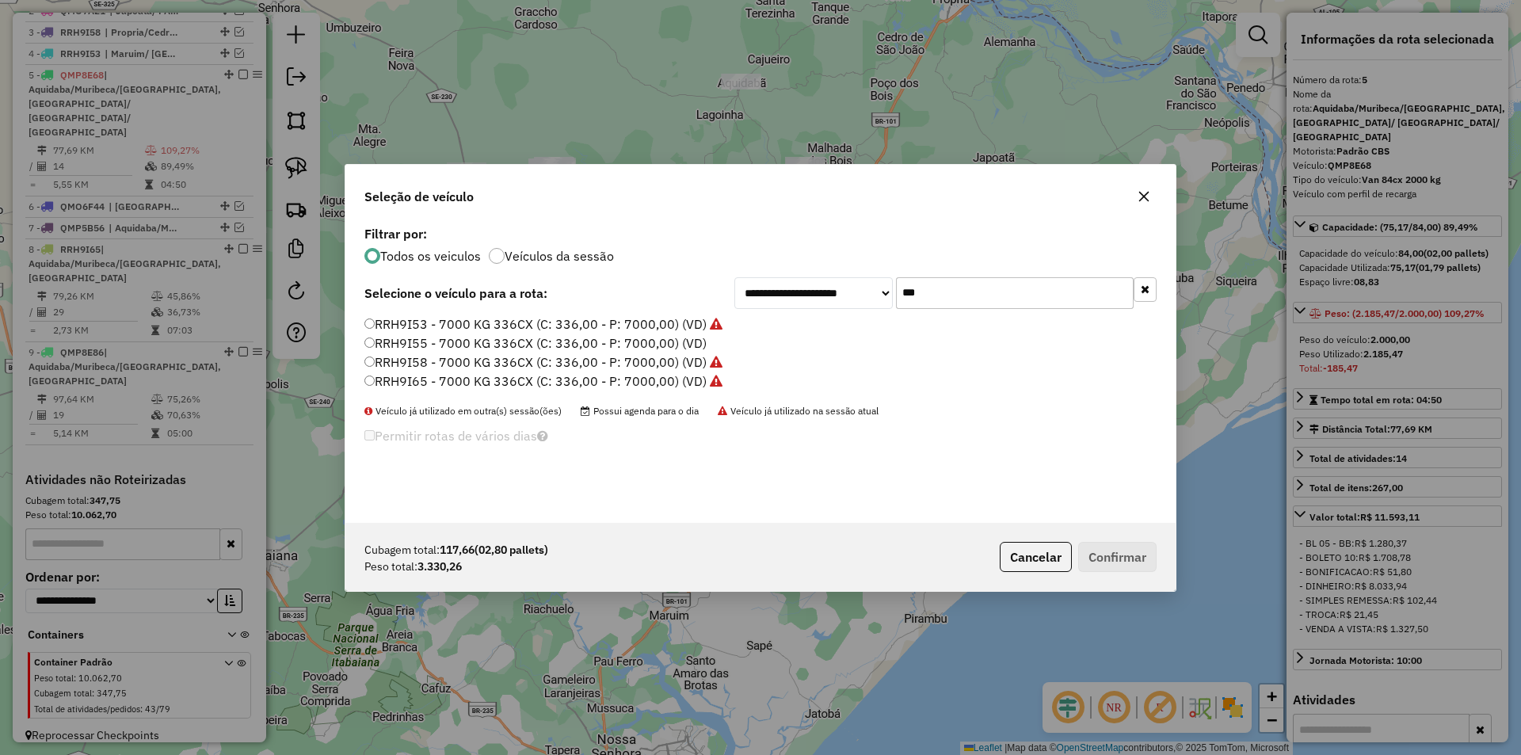
type input "***"
click at [492, 342] on label "RRH9I55 - 7000 KG 336CX (C: 336,00 - P: 7000,00) (VD)" at bounding box center [535, 343] width 342 height 19
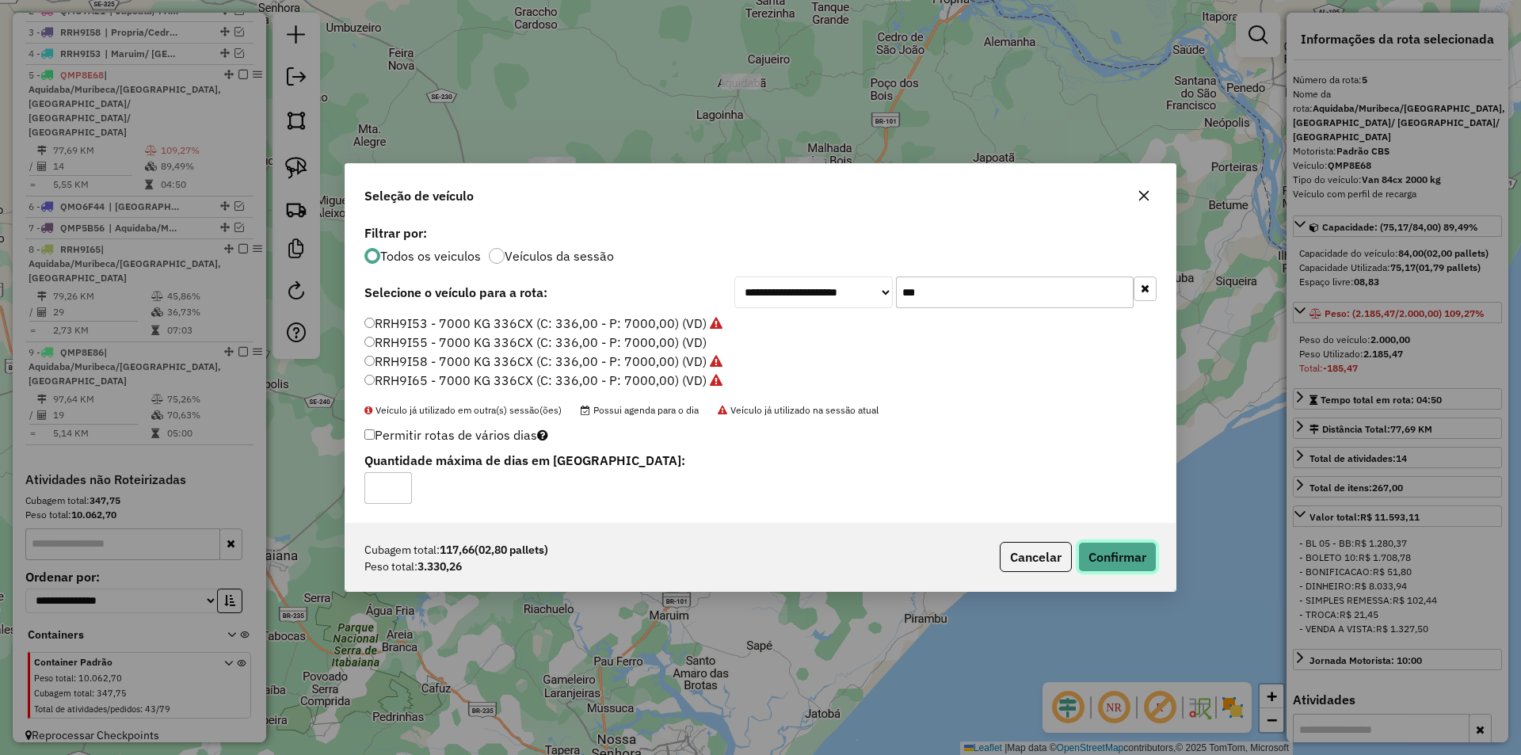
drag, startPoint x: 1107, startPoint y: 547, endPoint x: 833, endPoint y: 33, distance: 582.0
click at [1108, 547] on button "Confirmar" at bounding box center [1117, 557] width 78 height 30
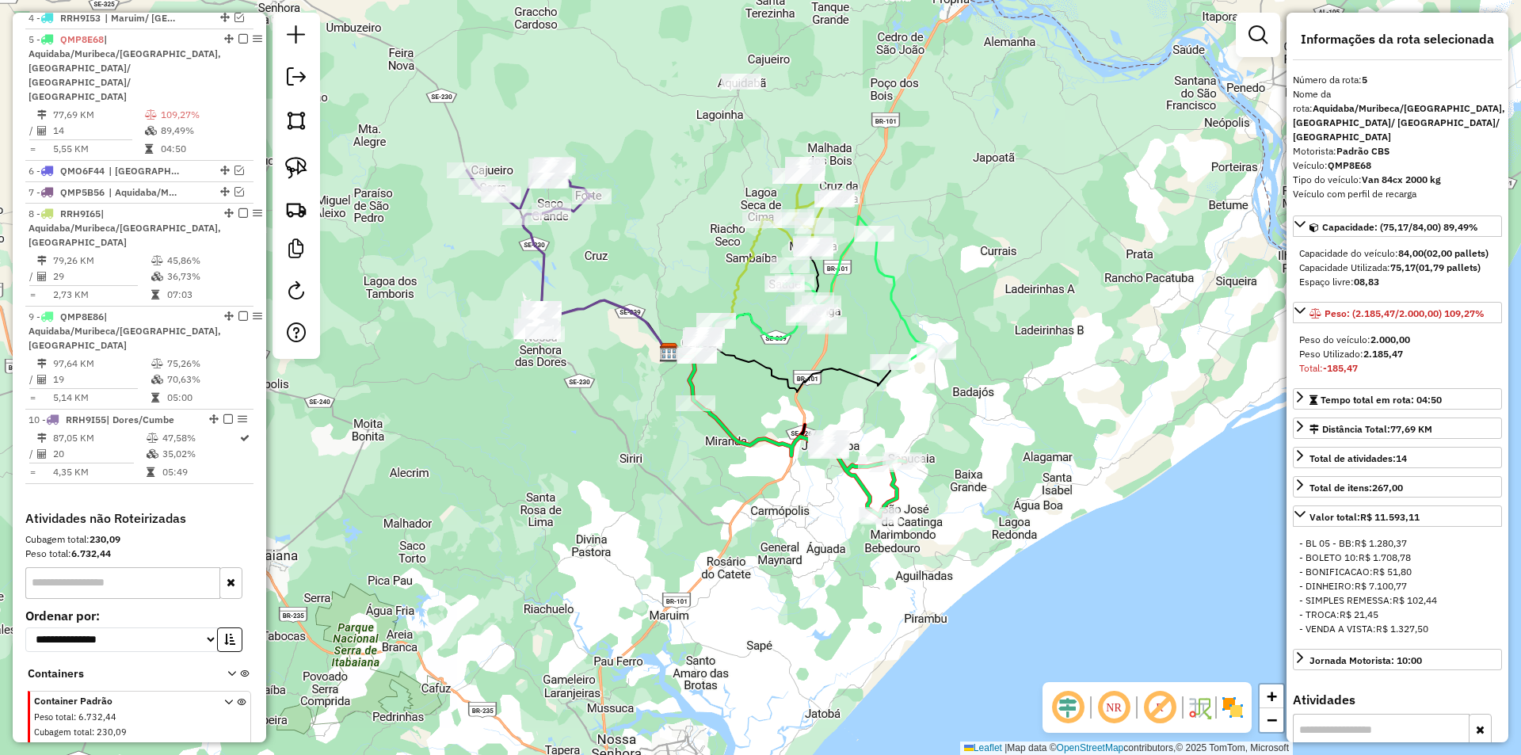
scroll to position [680, 0]
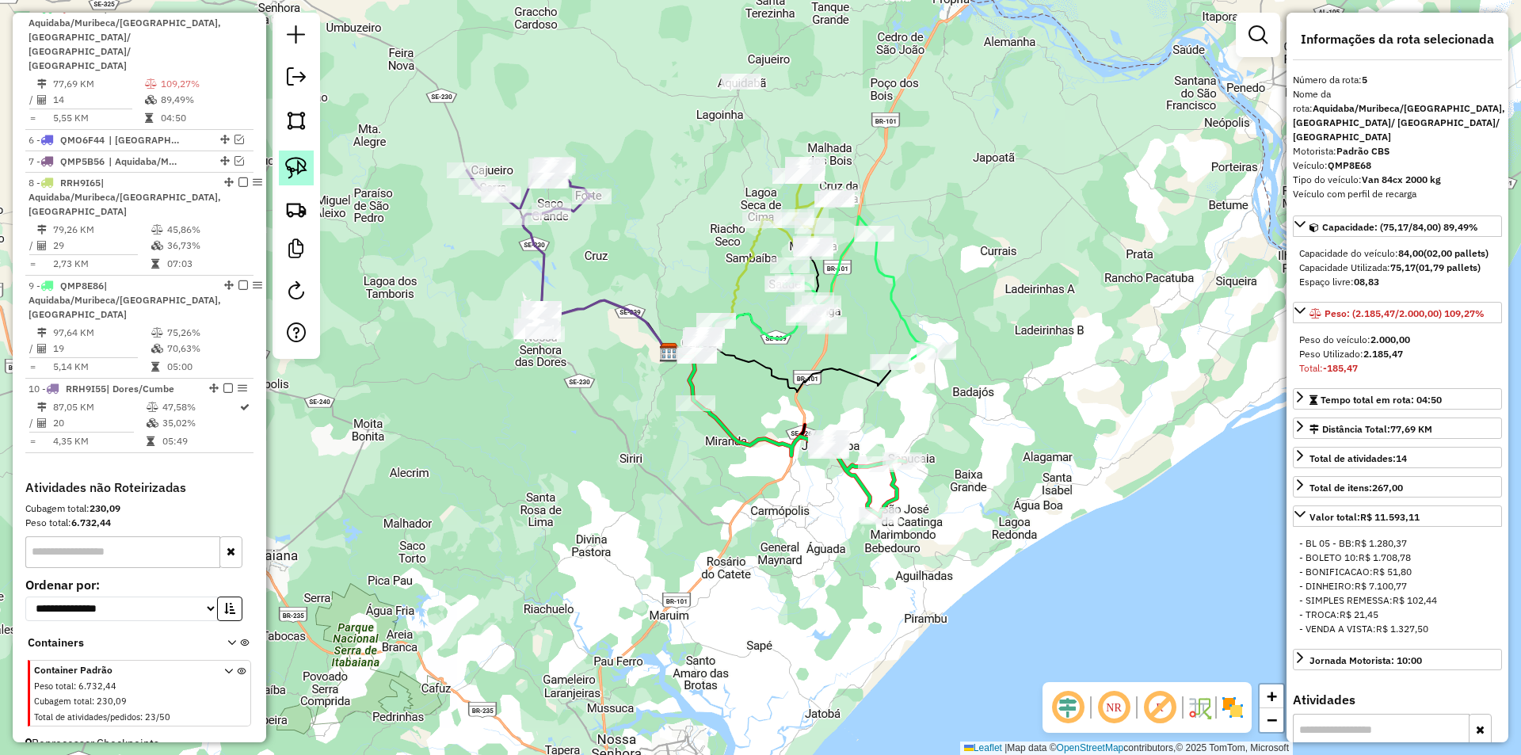
click at [293, 166] on img at bounding box center [296, 168] width 22 height 22
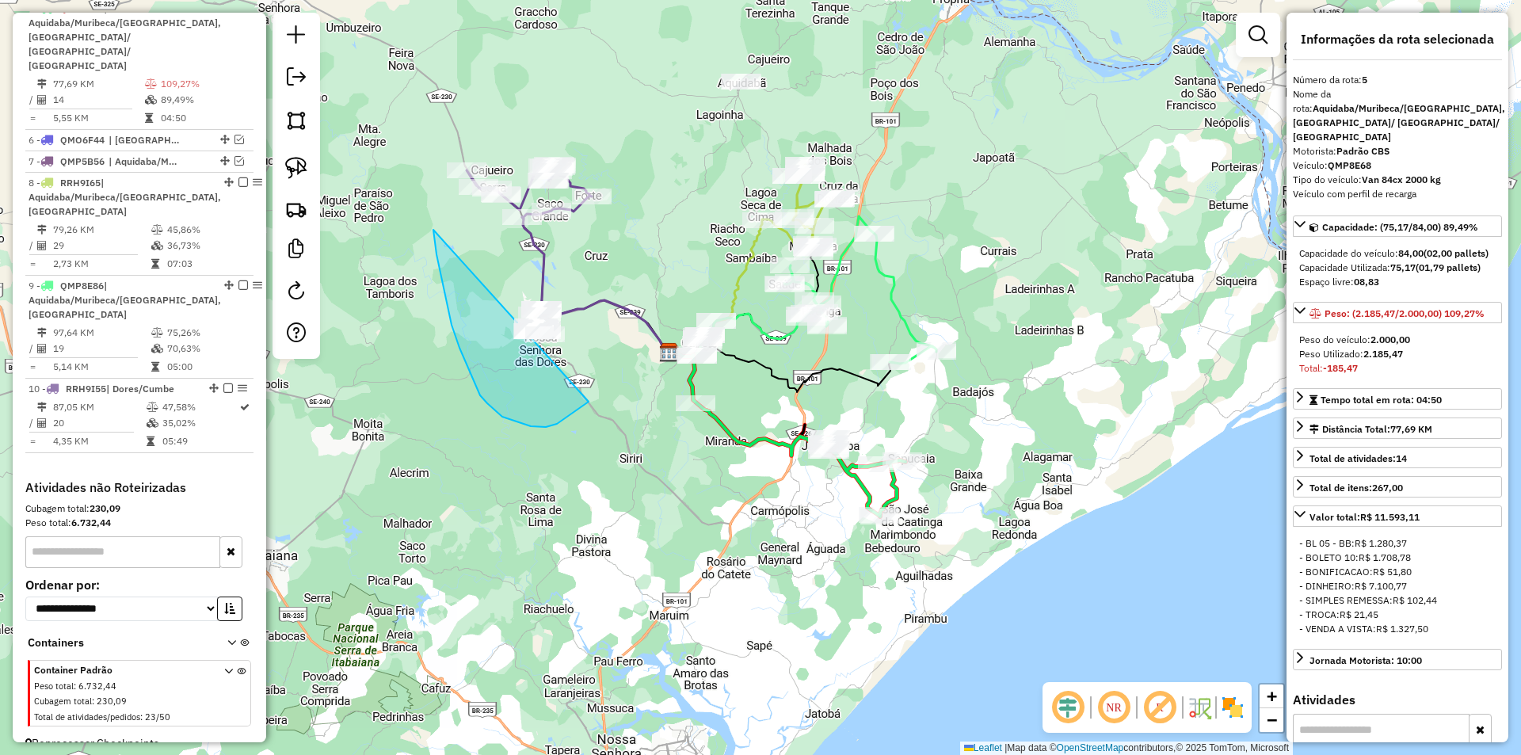
drag, startPoint x: 459, startPoint y: 348, endPoint x: 629, endPoint y: 309, distance: 173.9
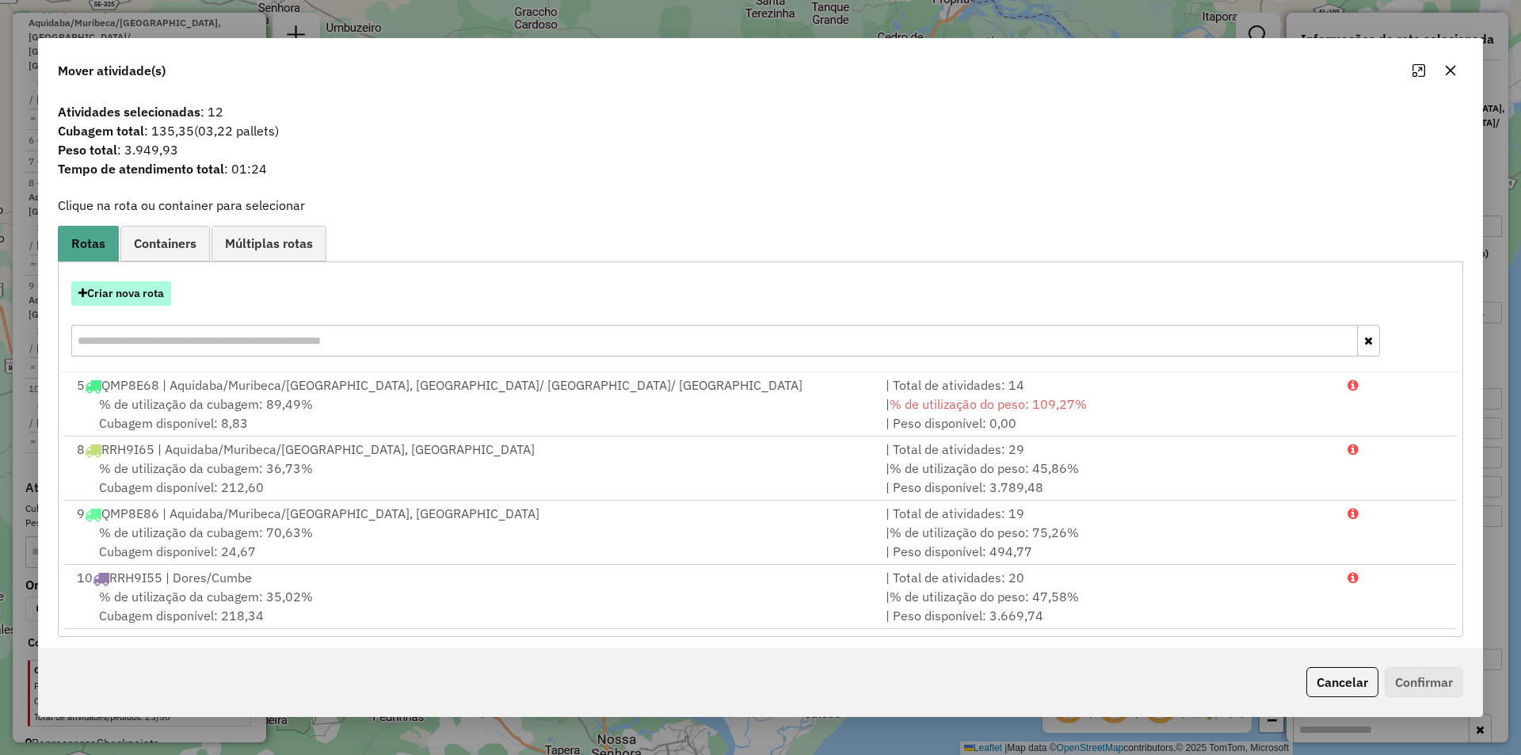
click at [143, 299] on button "Criar nova rota" at bounding box center [121, 293] width 100 height 25
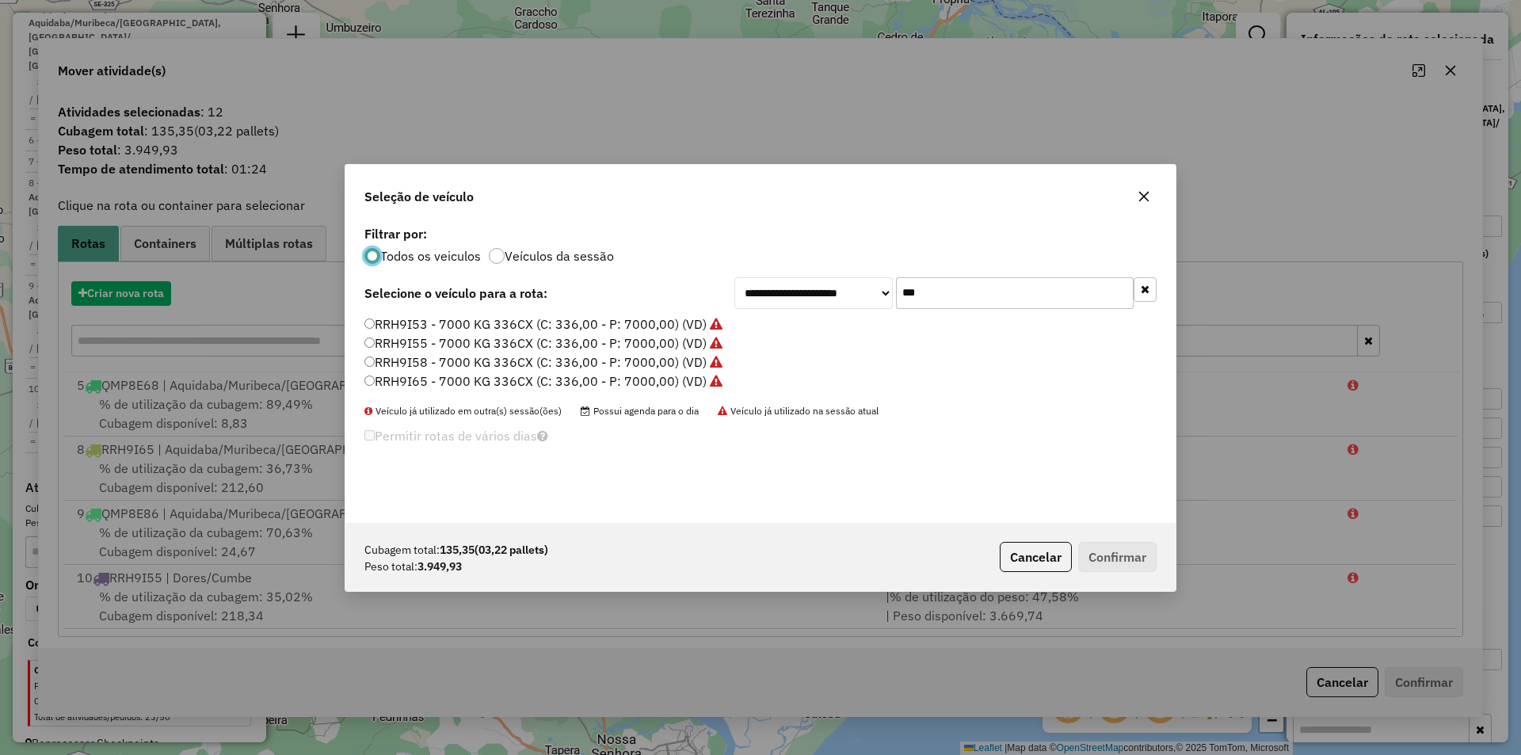
scroll to position [9, 5]
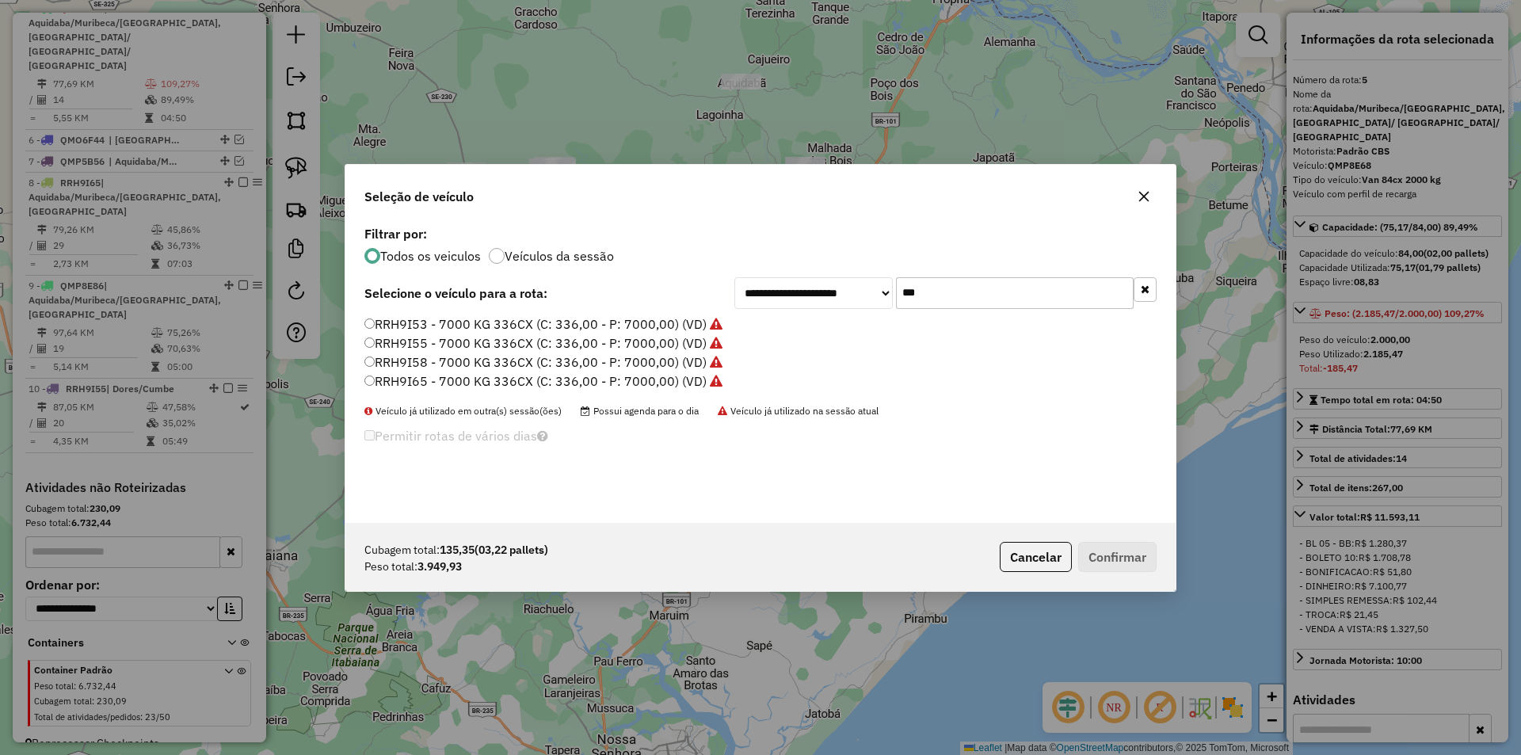
click at [973, 292] on input "***" at bounding box center [1015, 293] width 238 height 32
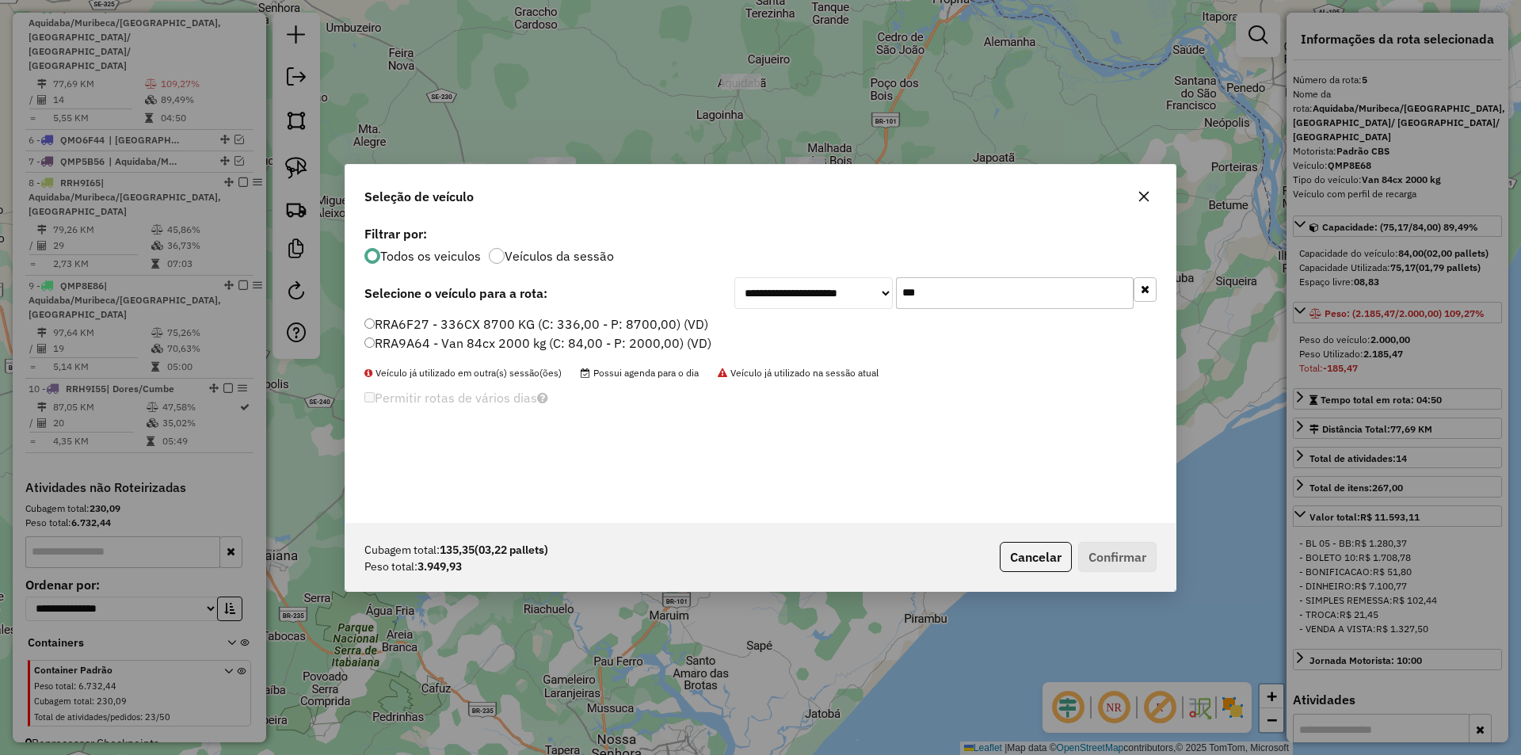
type input "***"
click at [601, 321] on label "RRA6F27 - 336CX 8700 KG (C: 336,00 - P: 8700,00) (VD)" at bounding box center [536, 324] width 344 height 19
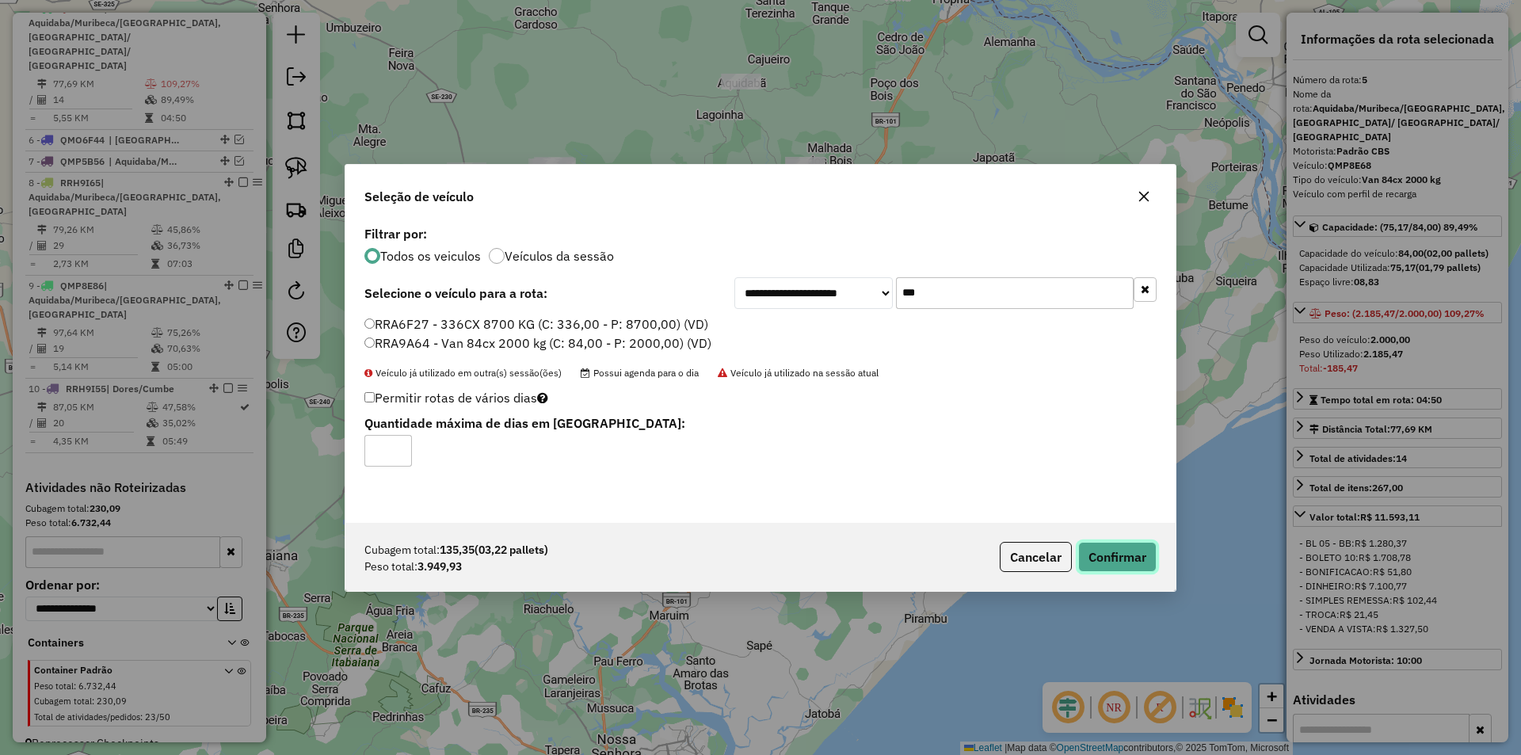
click at [1095, 553] on button "Confirmar" at bounding box center [1117, 557] width 78 height 30
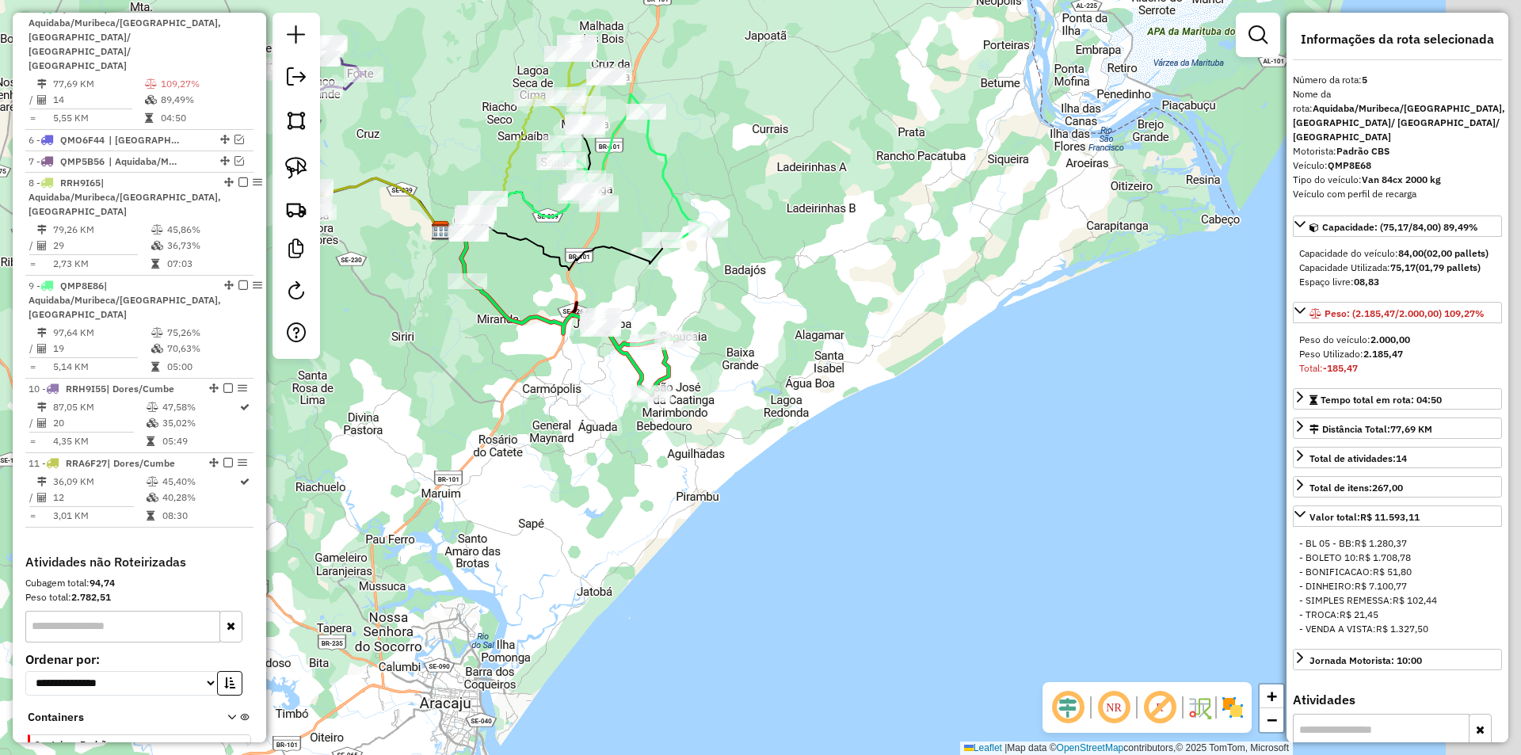
drag, startPoint x: 398, startPoint y: 247, endPoint x: 505, endPoint y: 267, distance: 108.8
click at [390, 240] on div "Janela de atendimento Grade de atendimento Capacidade Transportadoras Veículos …" at bounding box center [760, 377] width 1521 height 755
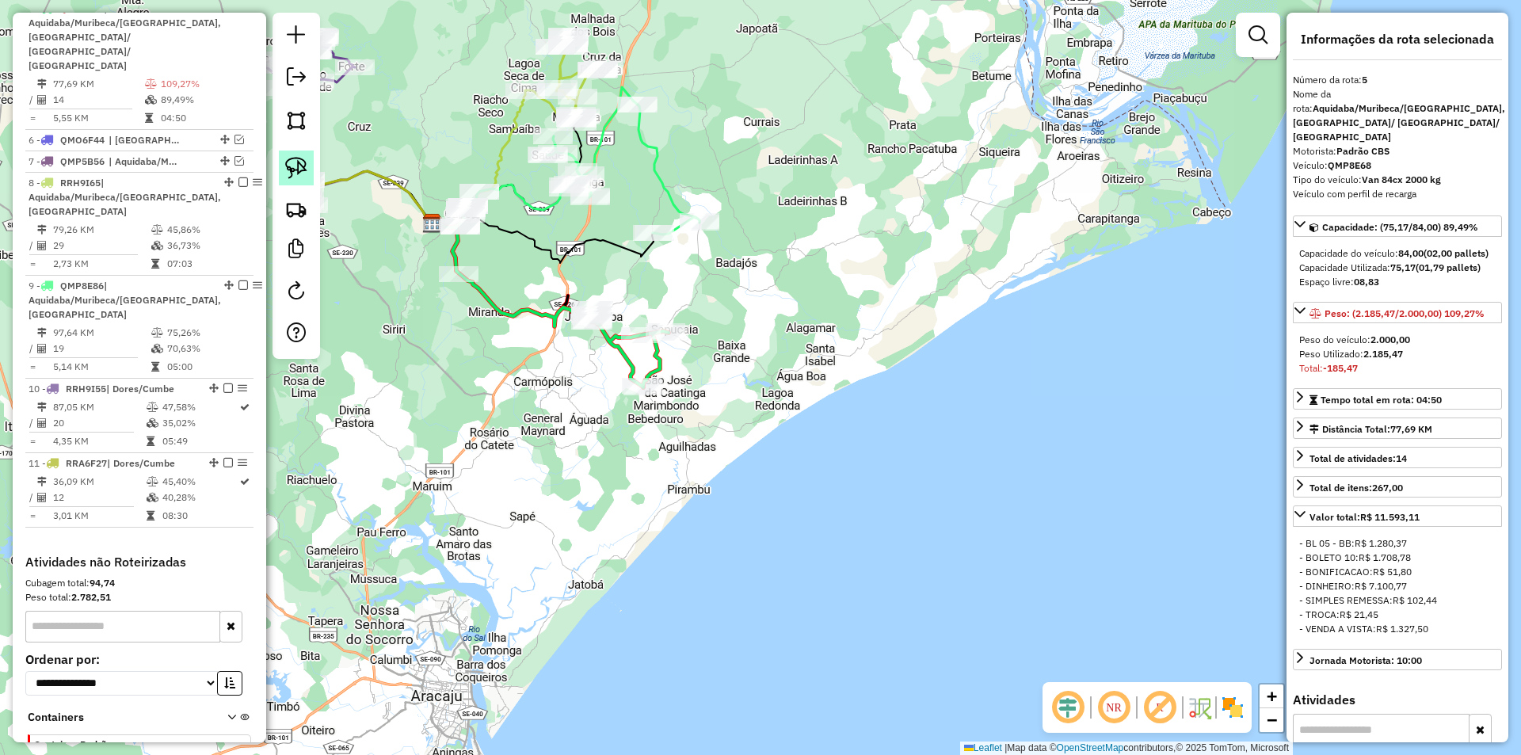
click at [279, 161] on link at bounding box center [296, 168] width 35 height 35
drag, startPoint x: 409, startPoint y: 145, endPoint x: 542, endPoint y: 185, distance: 139.1
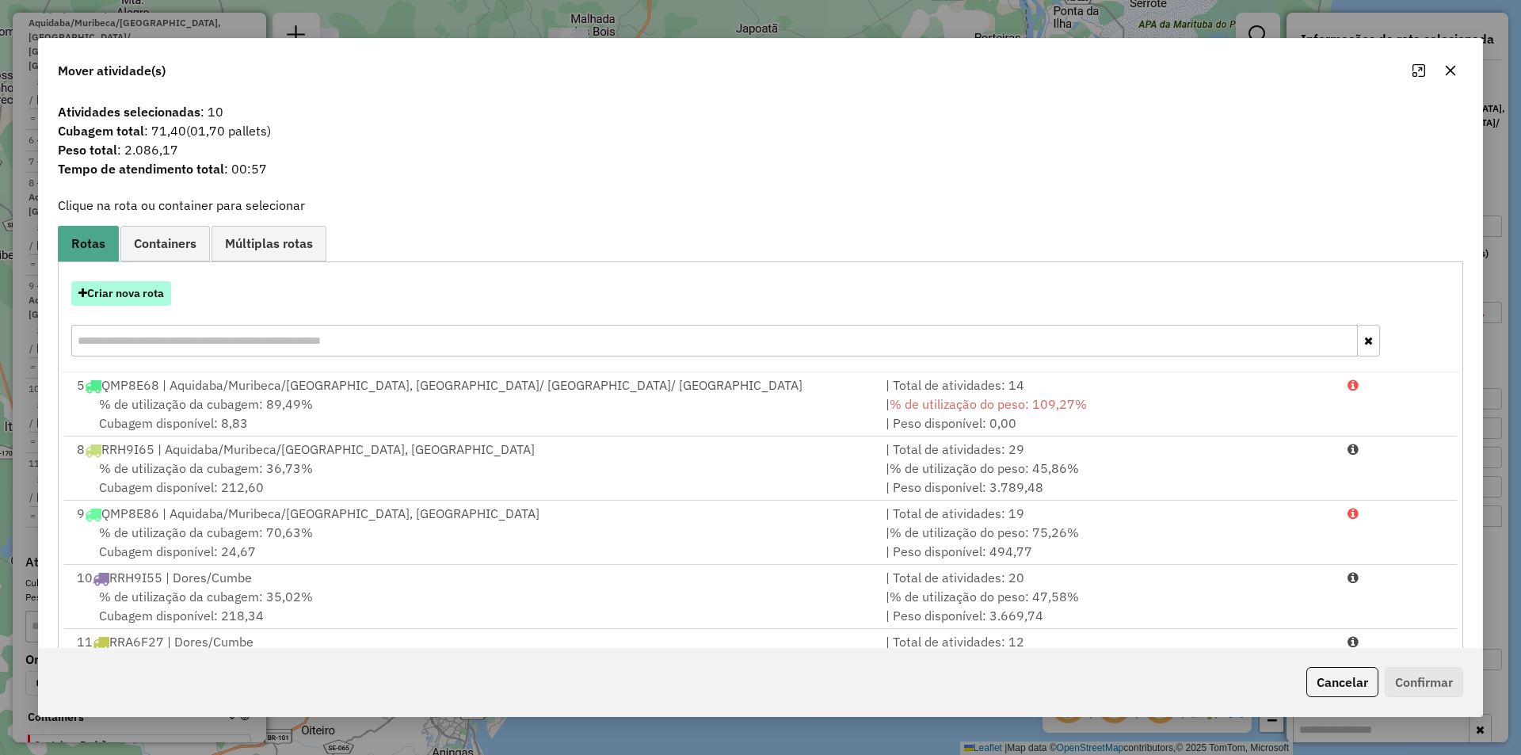
click at [147, 292] on button "Criar nova rota" at bounding box center [121, 293] width 100 height 25
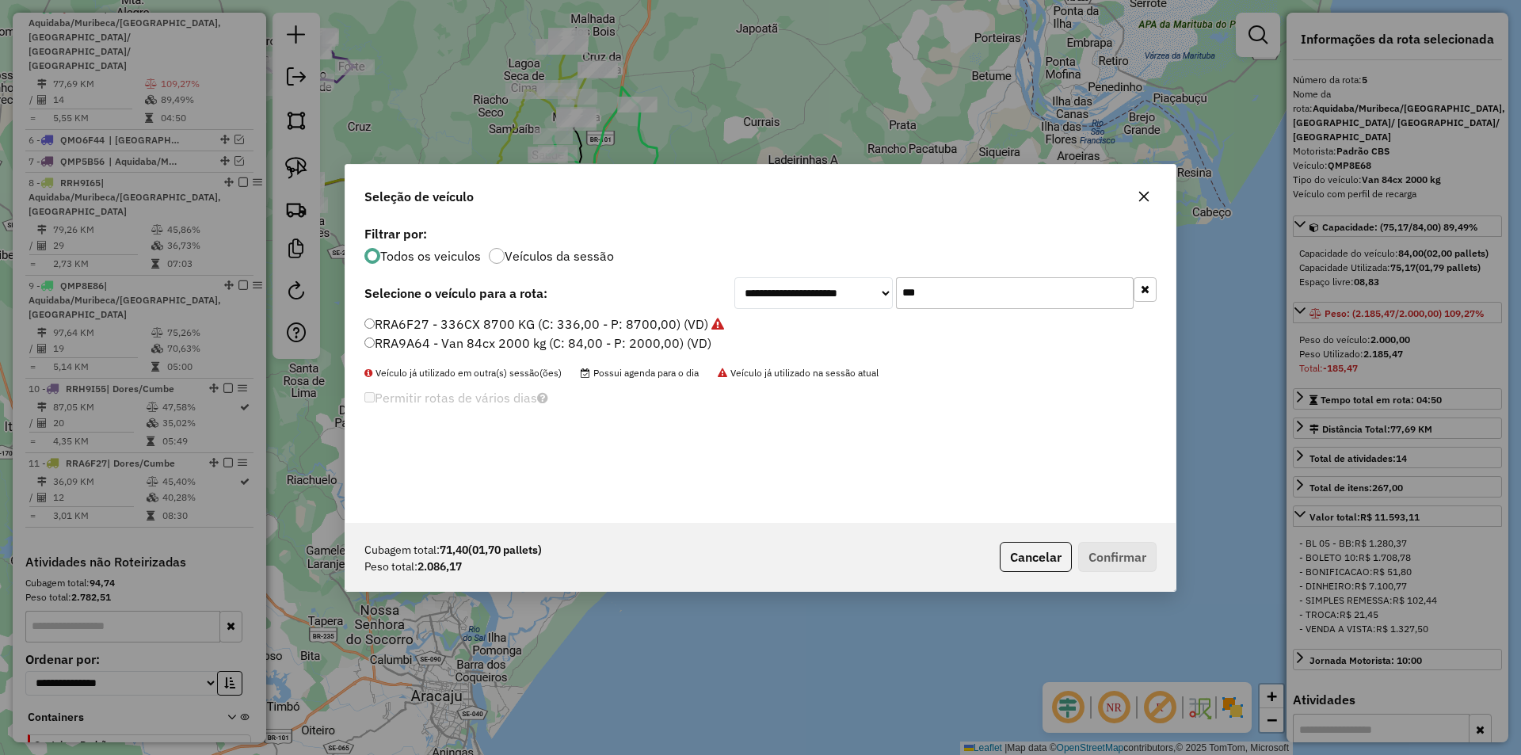
click at [1007, 288] on input "***" at bounding box center [1015, 293] width 238 height 32
click at [1007, 288] on div "**********" at bounding box center [760, 372] width 830 height 301
type input "***"
click at [417, 361] on label "QMO7A22 - Peso 7000 caixa252 (C: 252,00 - P: 7000,00) (VD)" at bounding box center [551, 362] width 375 height 19
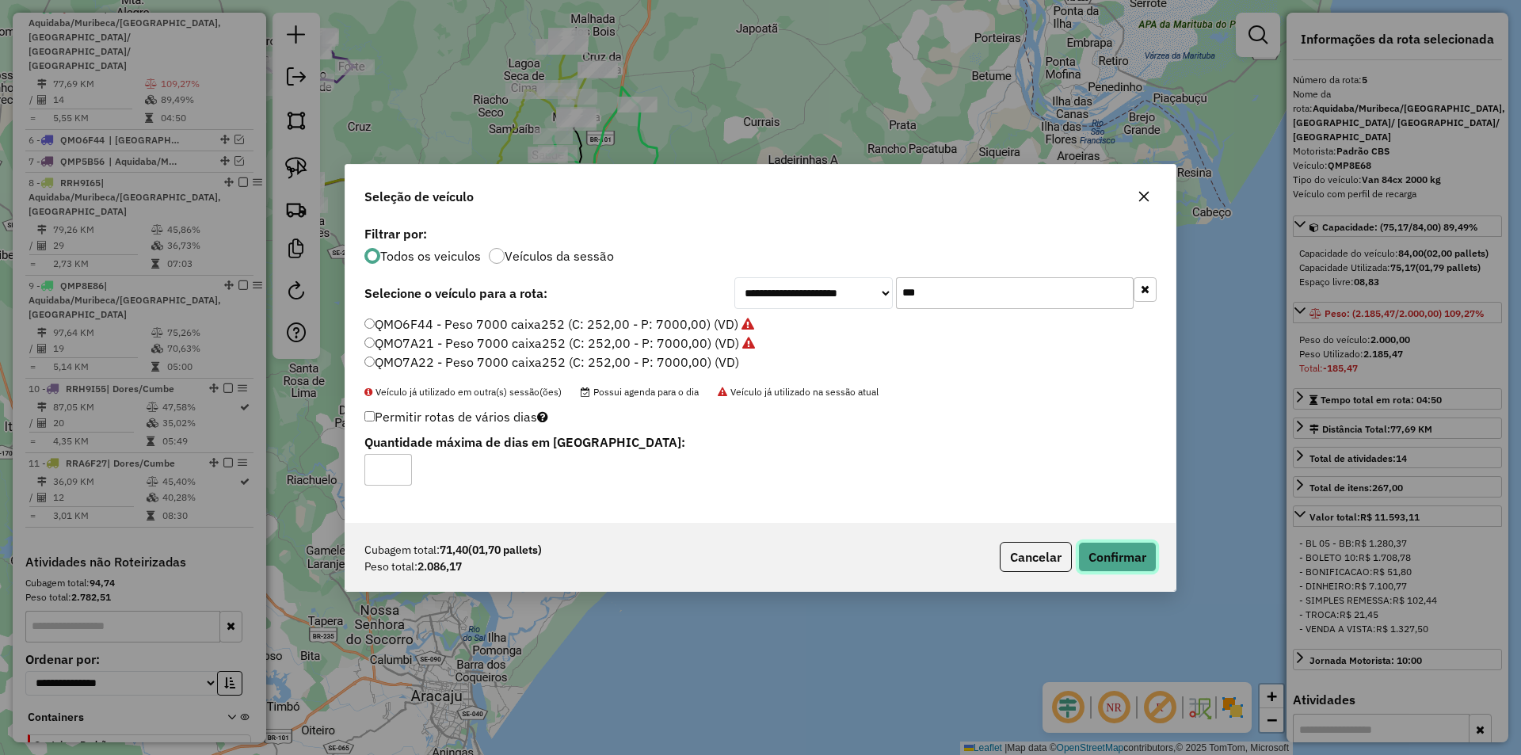
click at [1117, 563] on button "Confirmar" at bounding box center [1117, 557] width 78 height 30
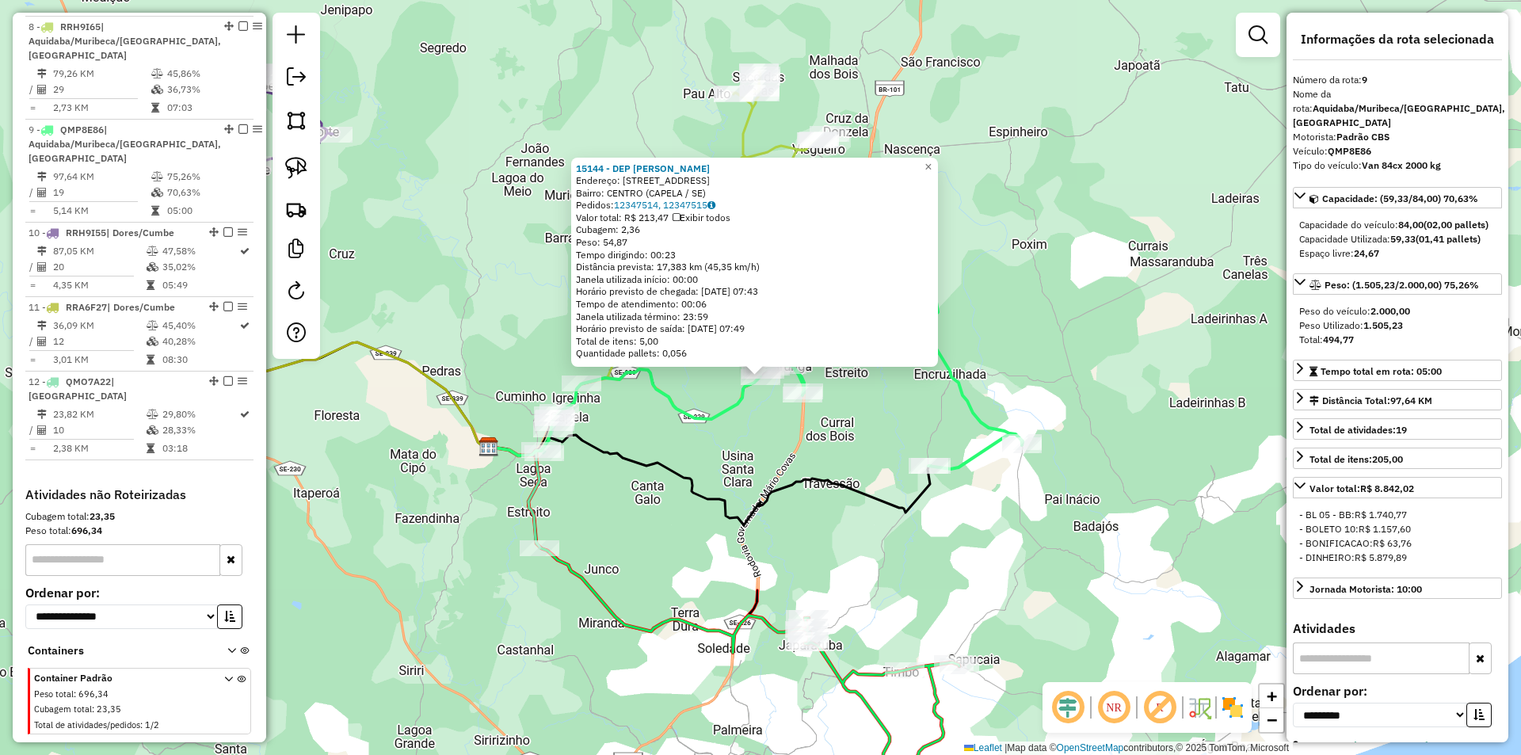
scroll to position [856, 0]
drag, startPoint x: 667, startPoint y: 390, endPoint x: 686, endPoint y: 402, distance: 22.4
click at [669, 390] on icon at bounding box center [625, 412] width 272 height 86
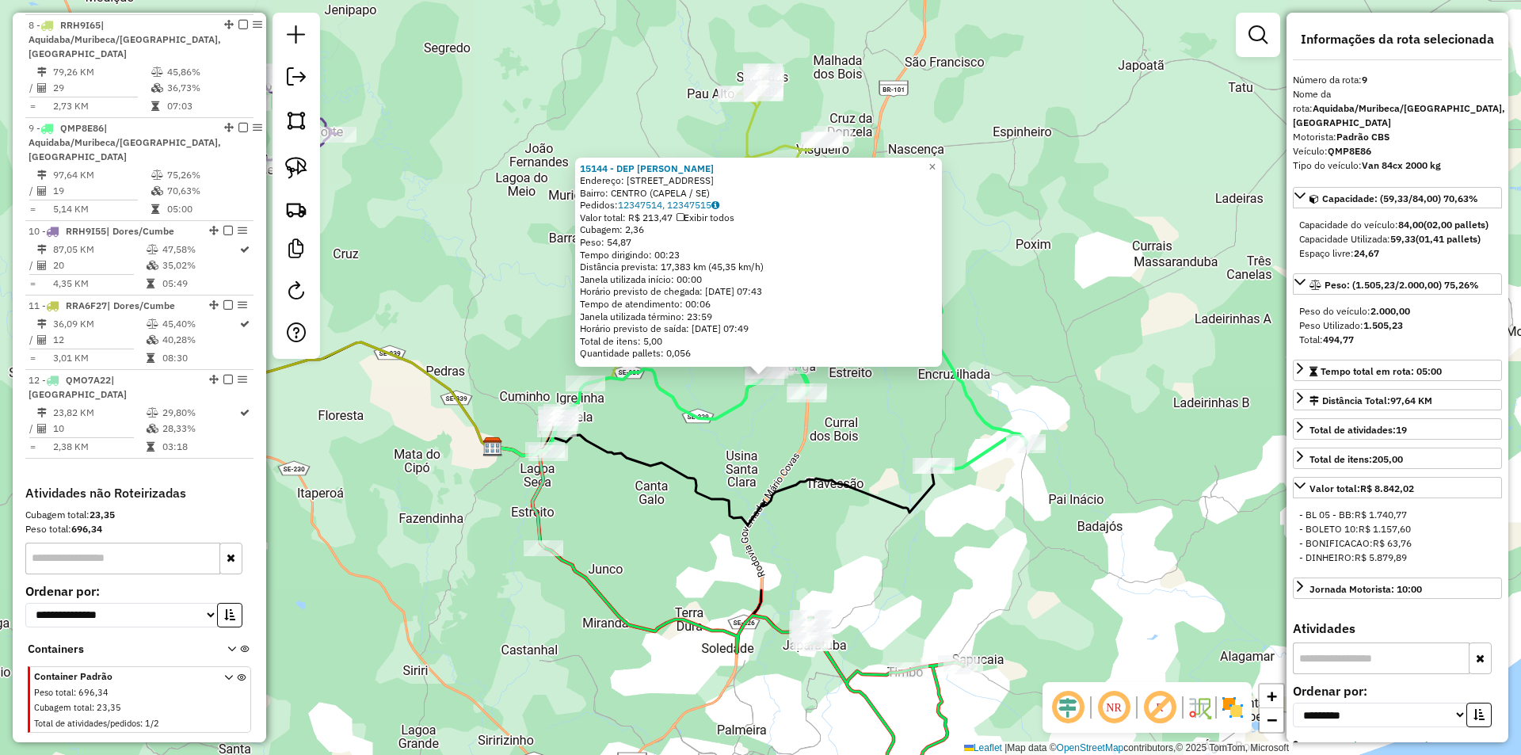
drag, startPoint x: 730, startPoint y: 433, endPoint x: 761, endPoint y: 256, distance: 180.1
click at [761, 257] on div "15144 - DEP ELIEGE Endereço: POVPIRUNGA 14 Bairro: CENTRO (CAPELA / SE) Pedidos…" at bounding box center [760, 377] width 1521 height 755
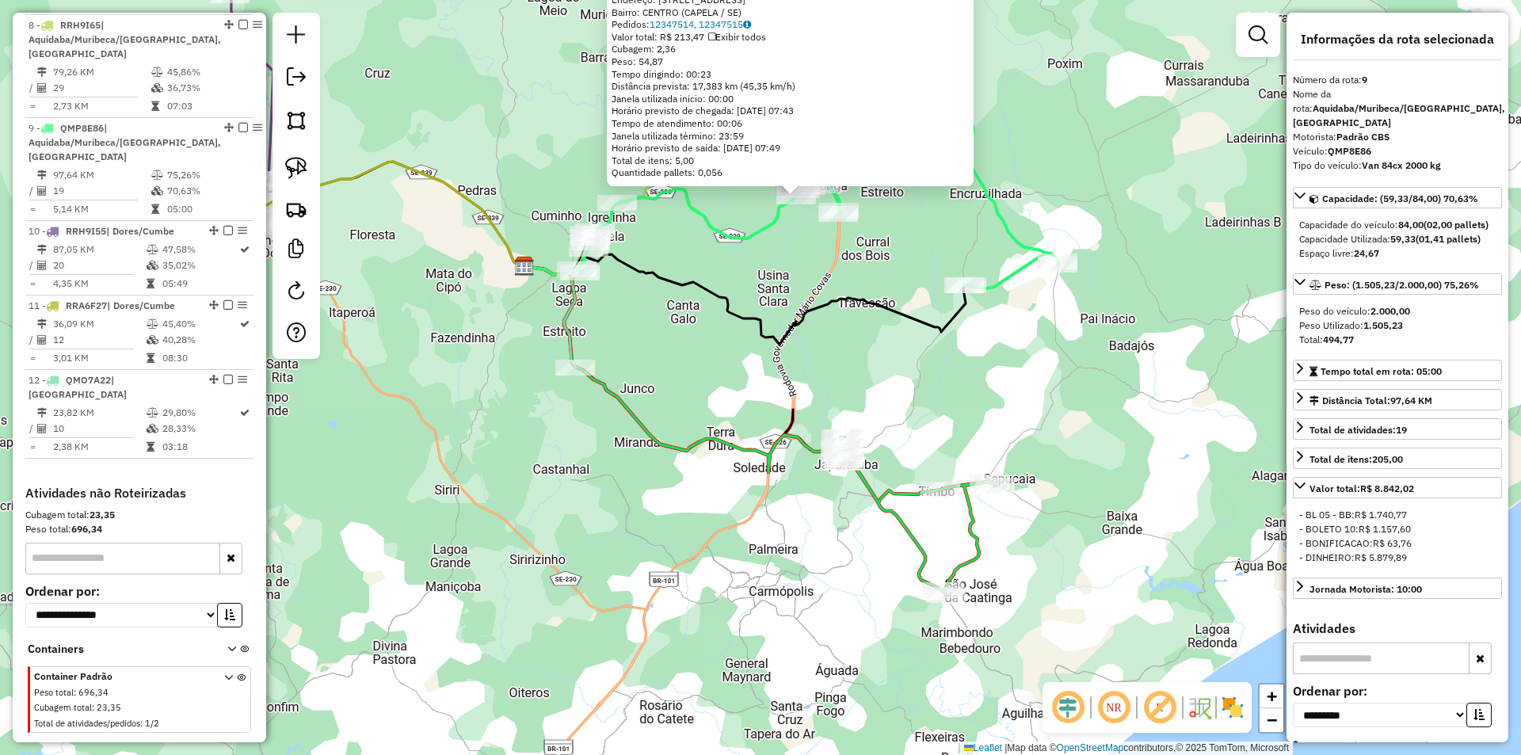
click at [767, 265] on div "15144 - DEP ELIEGE Endereço: POVPIRUNGA 14 Bairro: CENTRO (CAPELA / SE) Pedidos…" at bounding box center [760, 377] width 1521 height 755
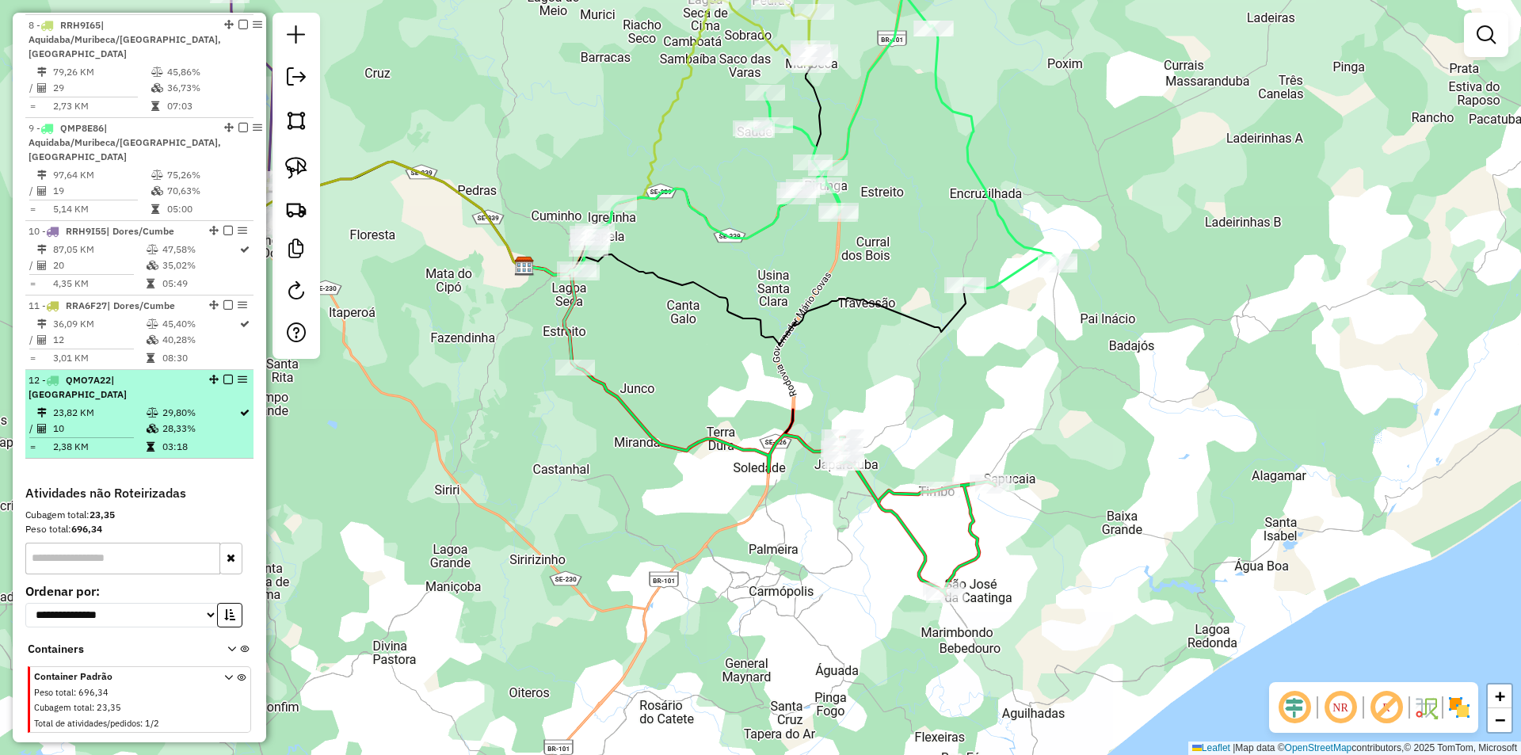
click at [203, 405] on td "29,80%" at bounding box center [200, 413] width 77 height 16
select select "**********"
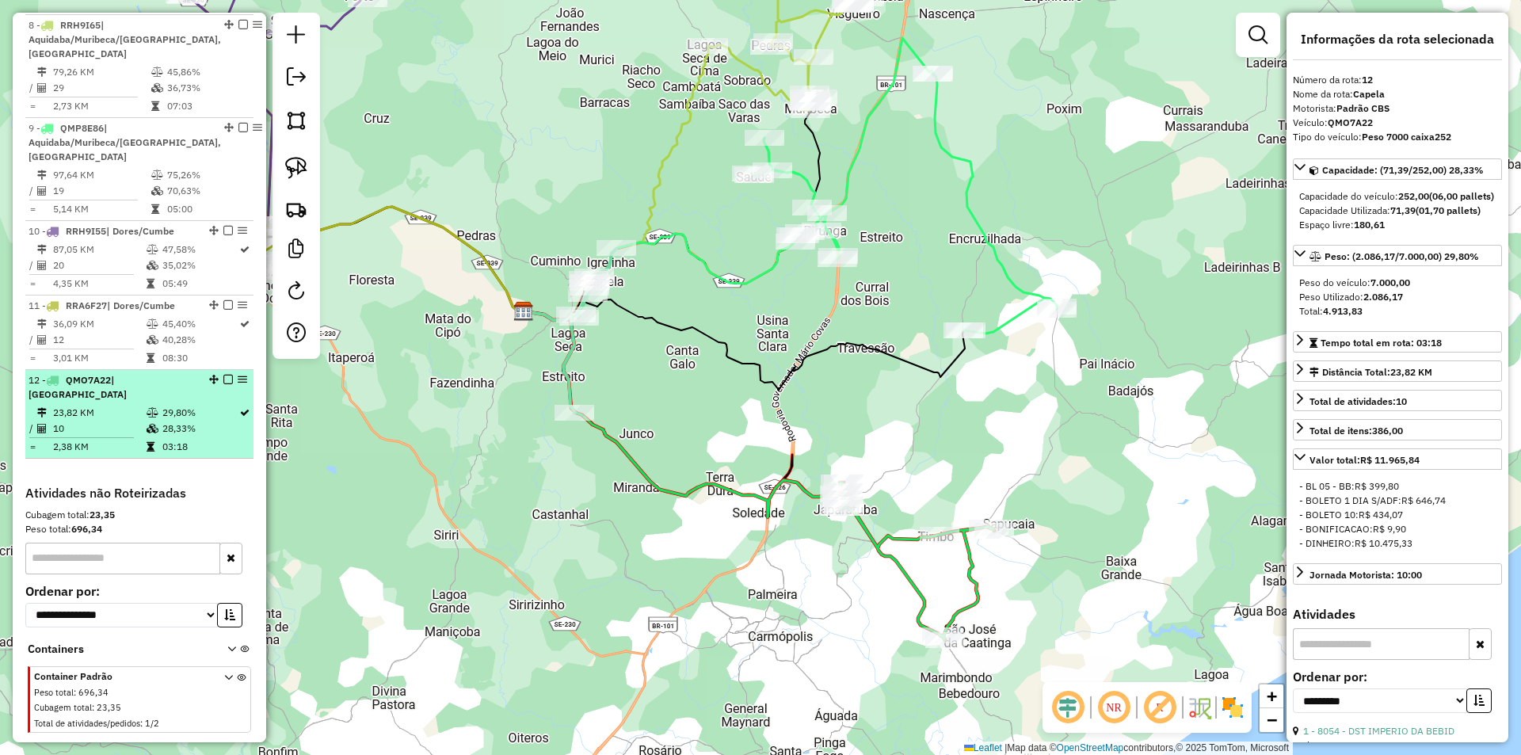
click at [225, 375] on em at bounding box center [228, 380] width 10 height 10
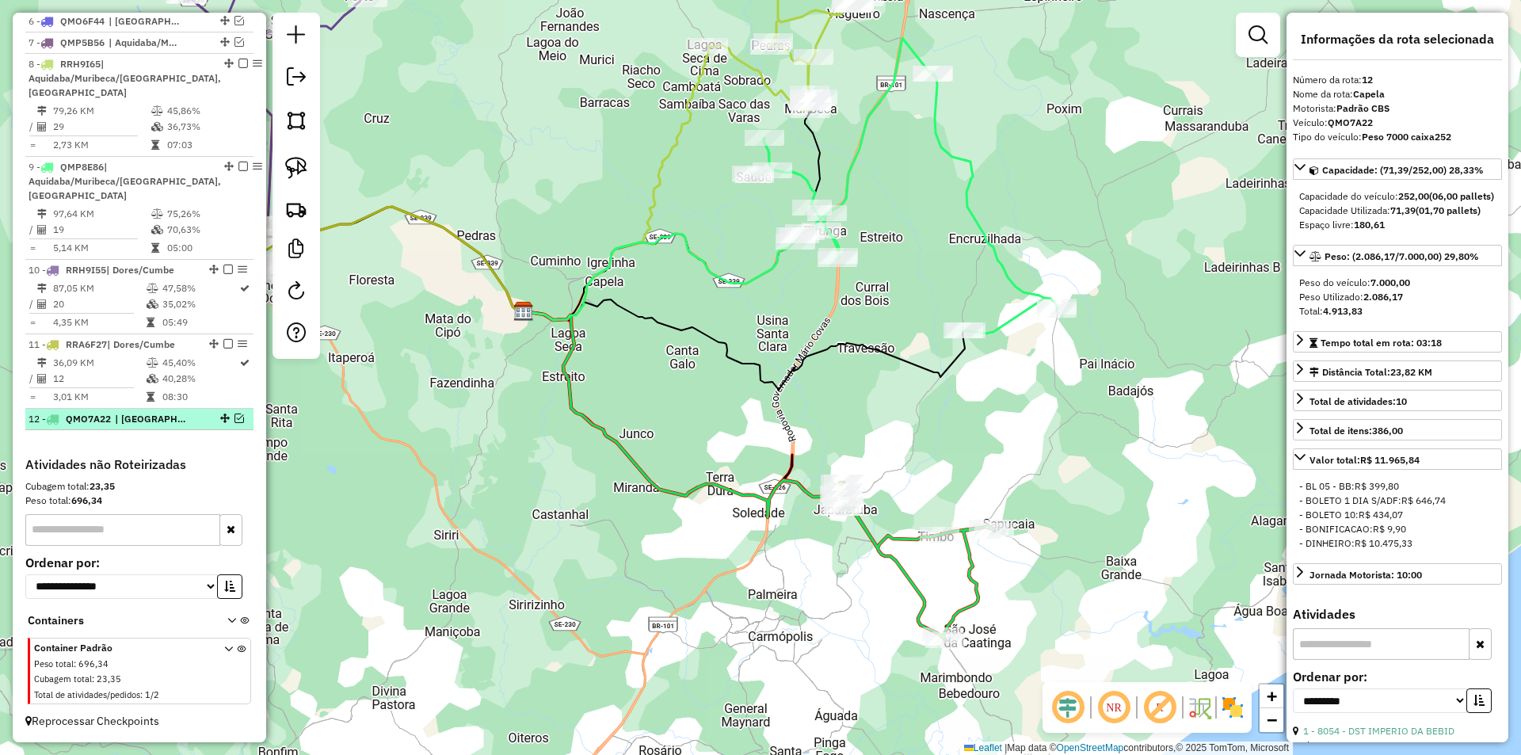
scroll to position [803, 0]
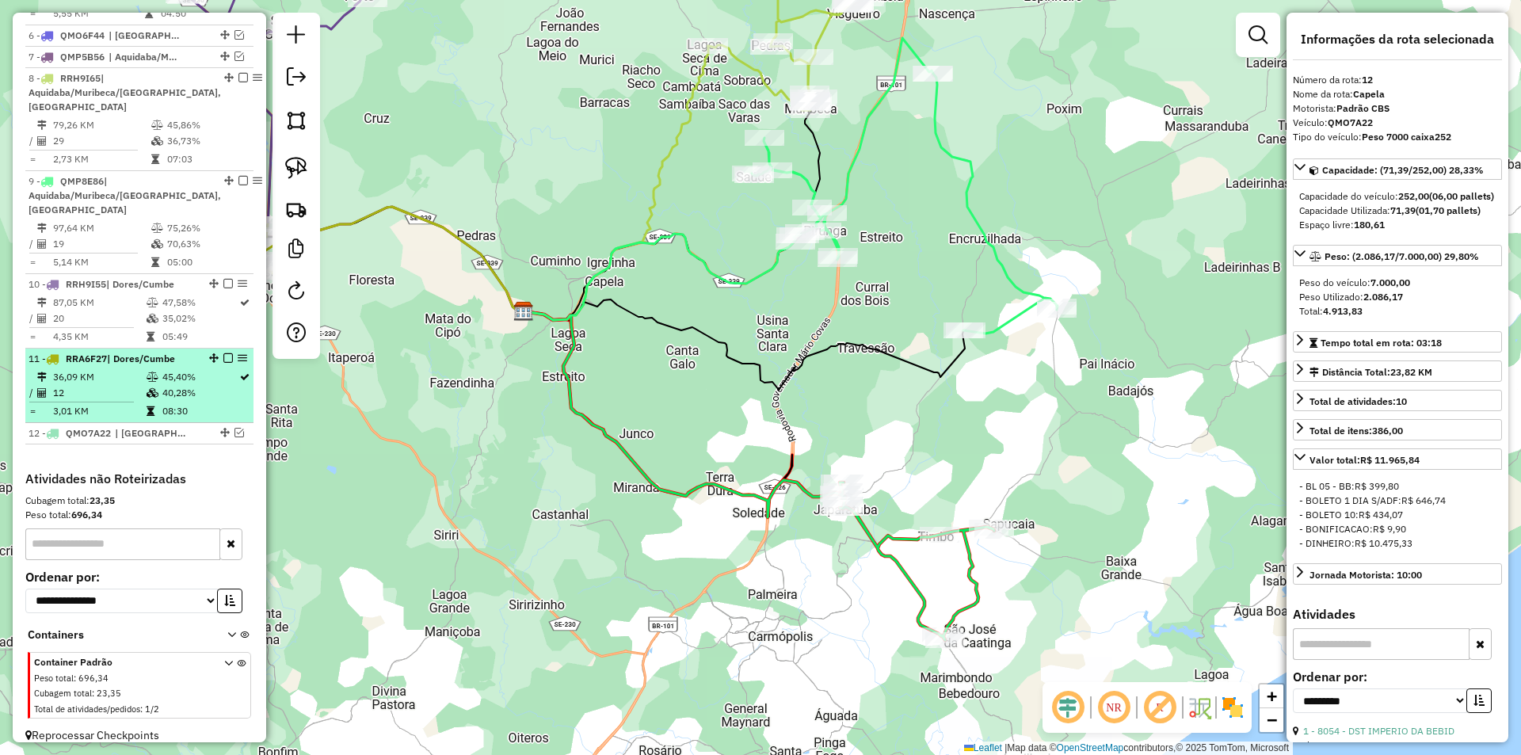
click at [206, 369] on td "45,40%" at bounding box center [200, 377] width 77 height 16
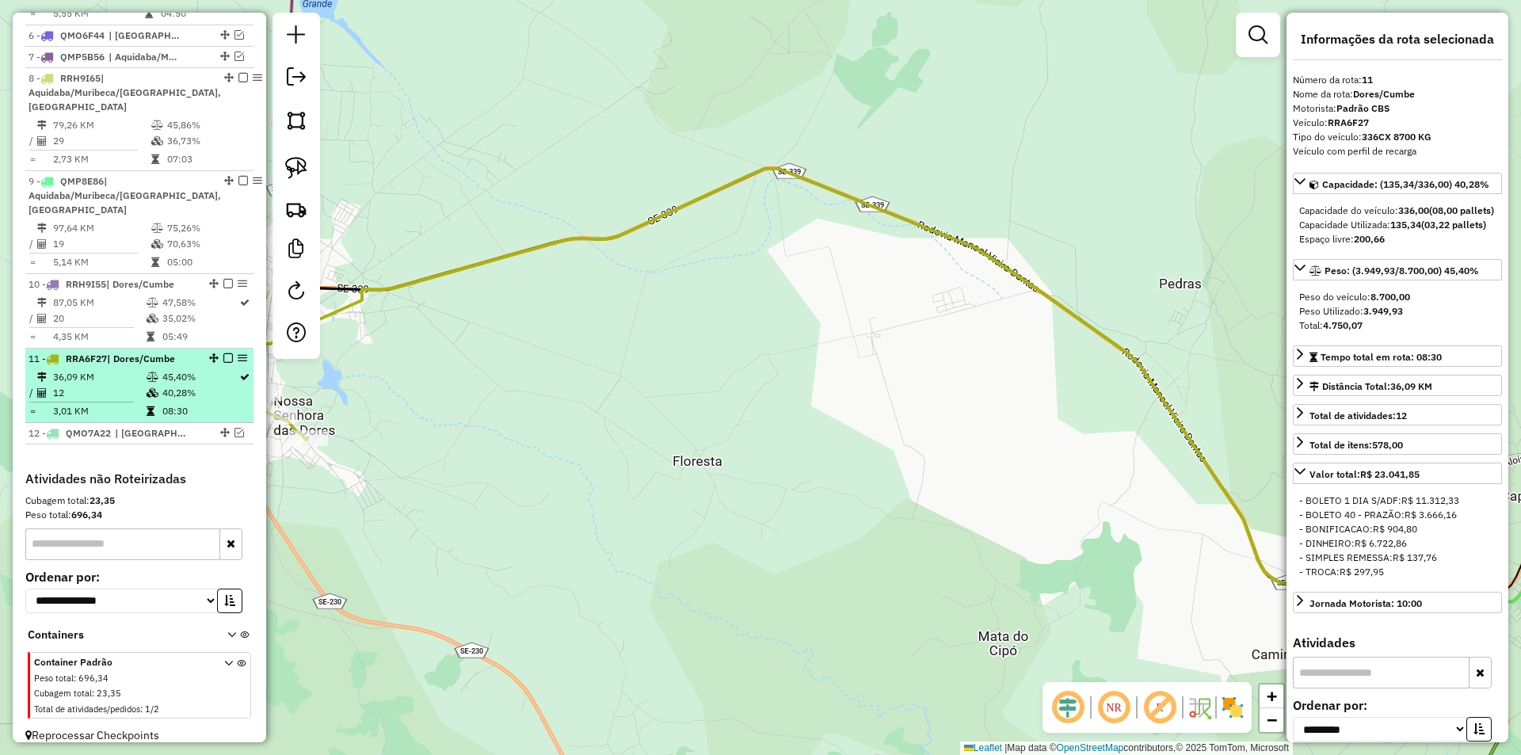
click at [223, 353] on em at bounding box center [228, 358] width 10 height 10
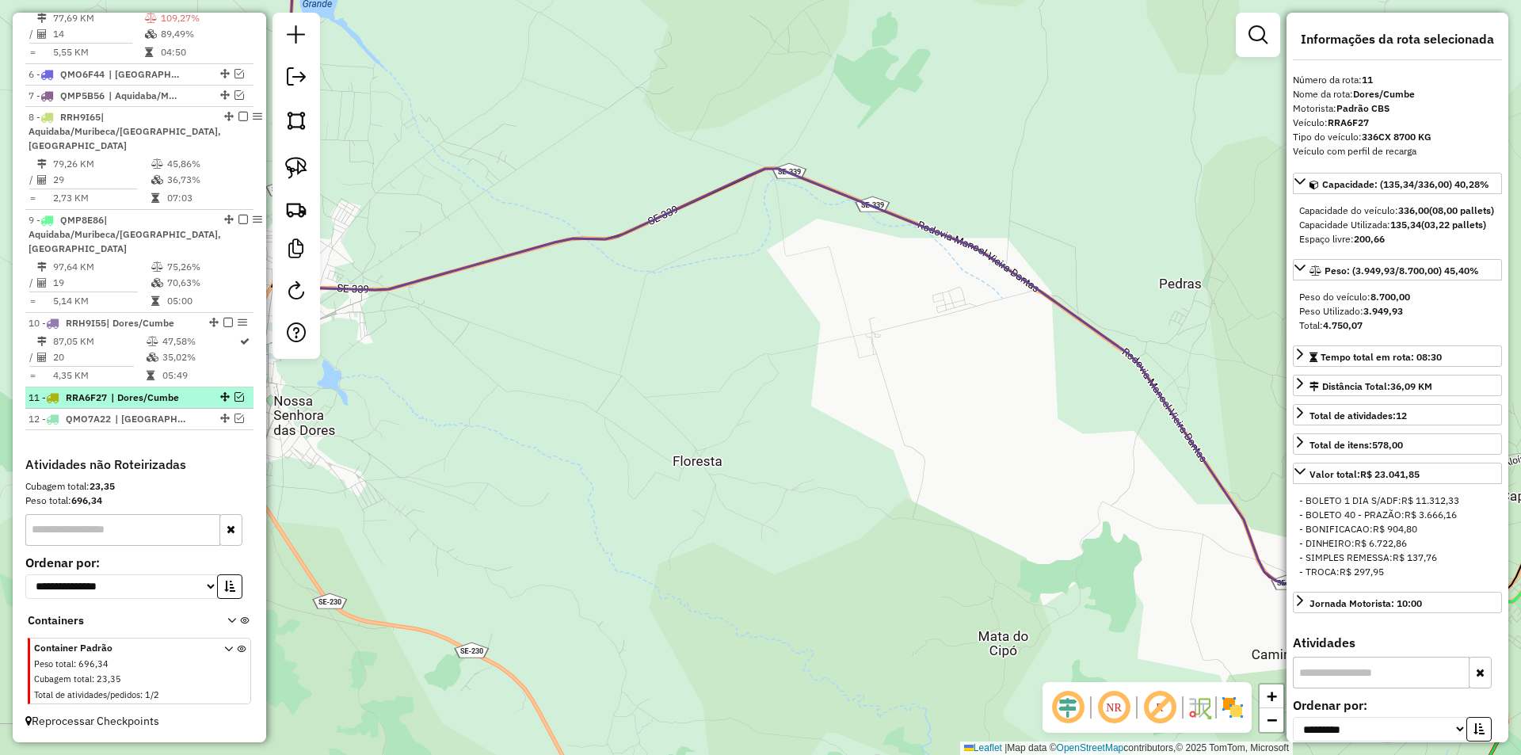
scroll to position [750, 0]
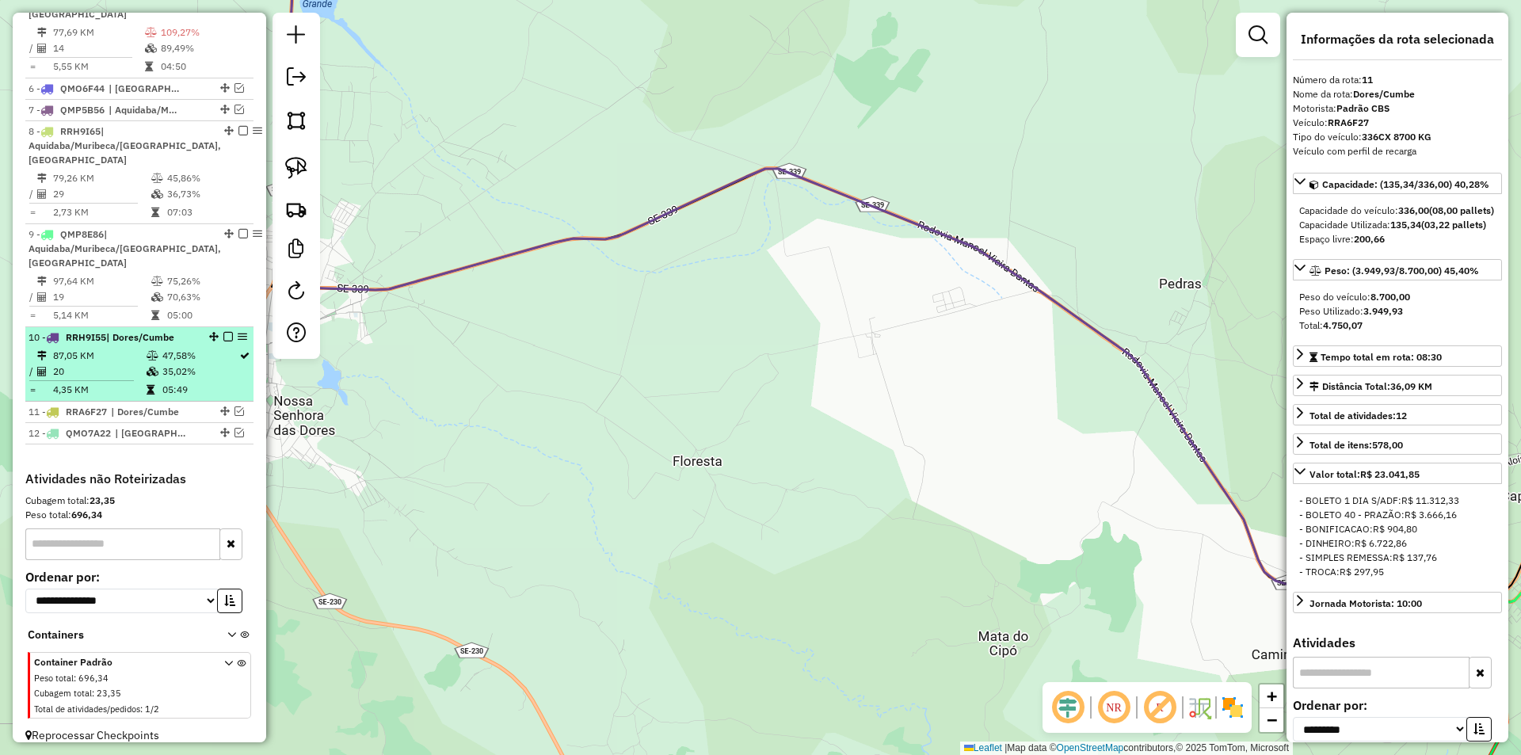
click at [204, 348] on td "47,58%" at bounding box center [200, 356] width 77 height 16
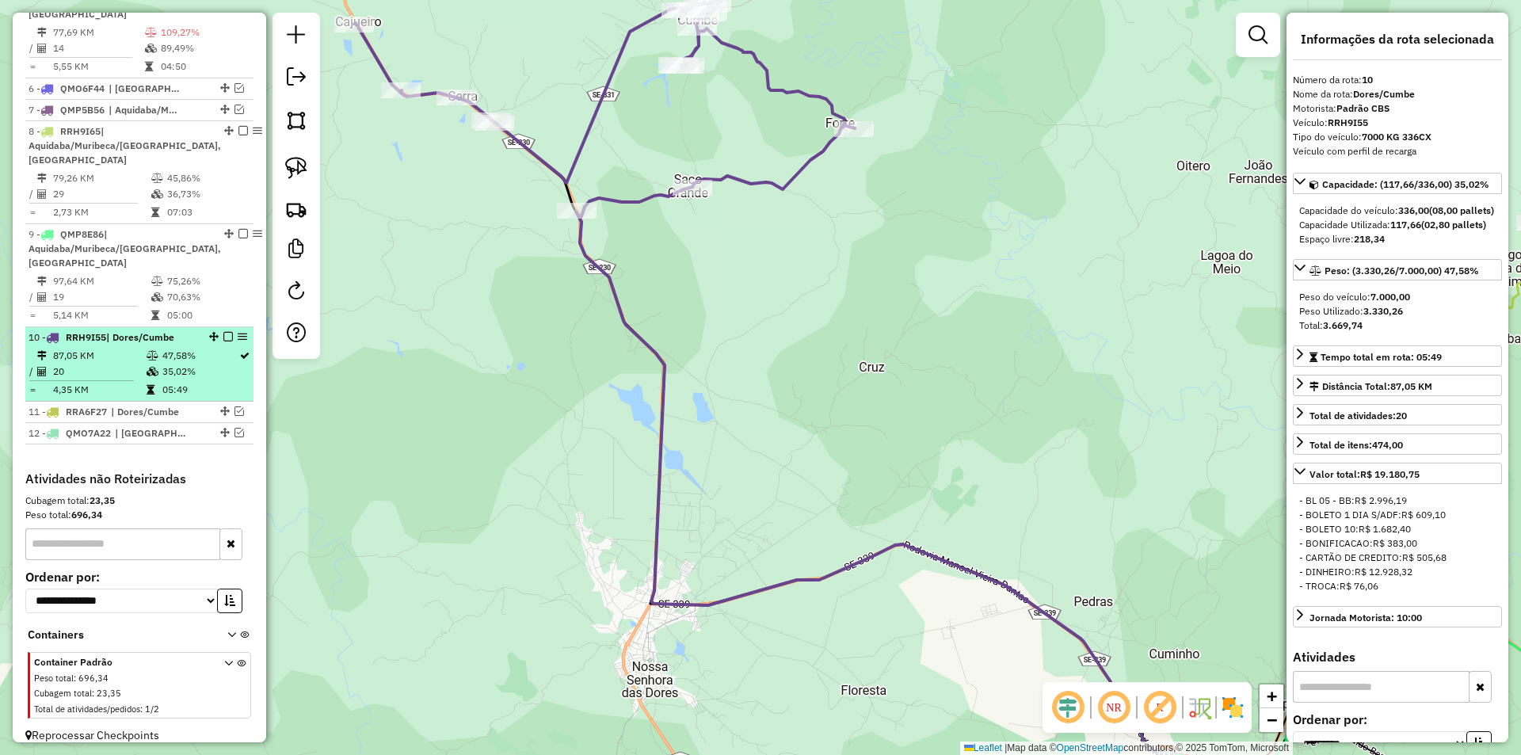
click at [223, 332] on em at bounding box center [228, 337] width 10 height 10
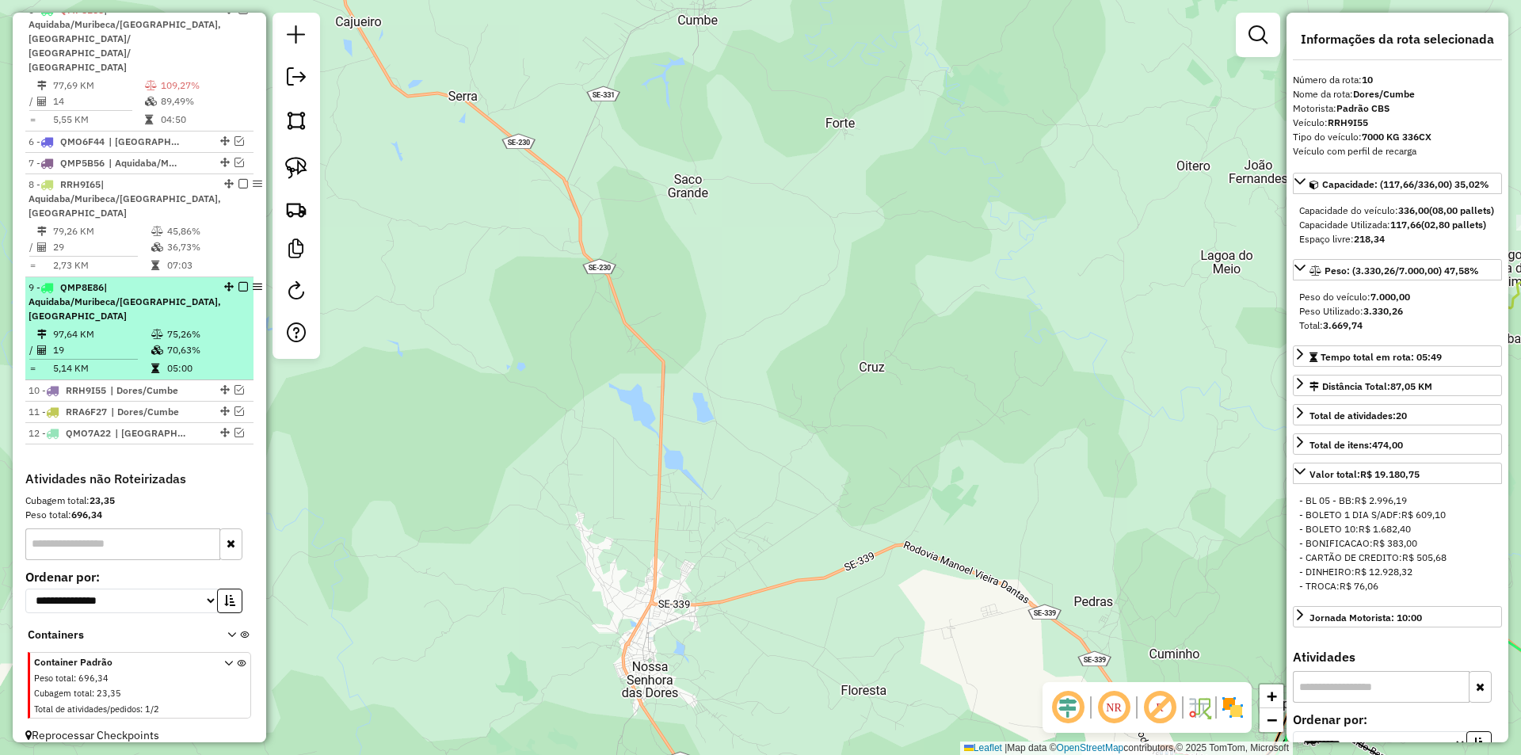
click at [212, 326] on td "75,26%" at bounding box center [206, 334] width 80 height 16
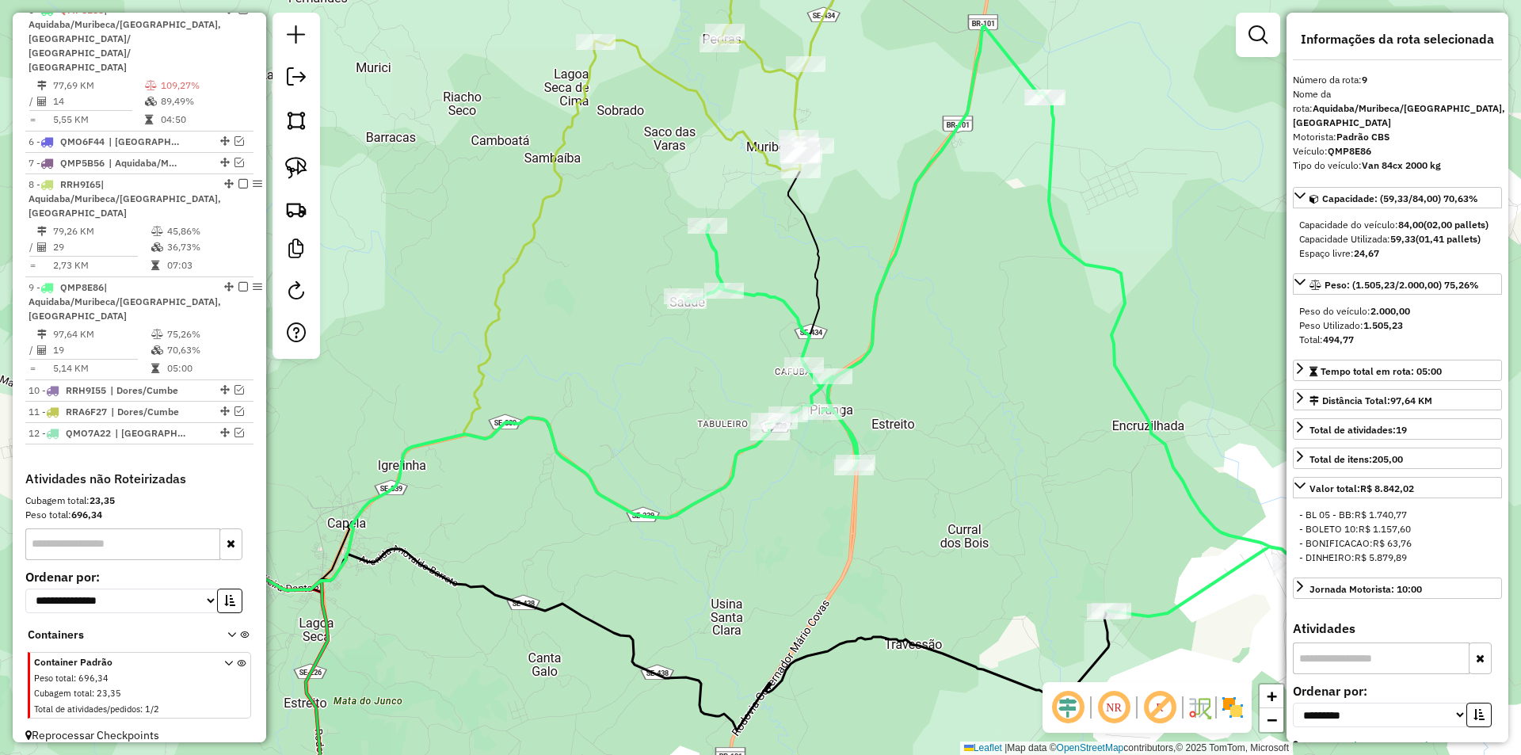
drag, startPoint x: 425, startPoint y: 333, endPoint x: 443, endPoint y: 269, distance: 66.7
click at [442, 270] on div "Janela de atendimento Grade de atendimento Capacidade Transportadoras Veículos …" at bounding box center [760, 377] width 1521 height 755
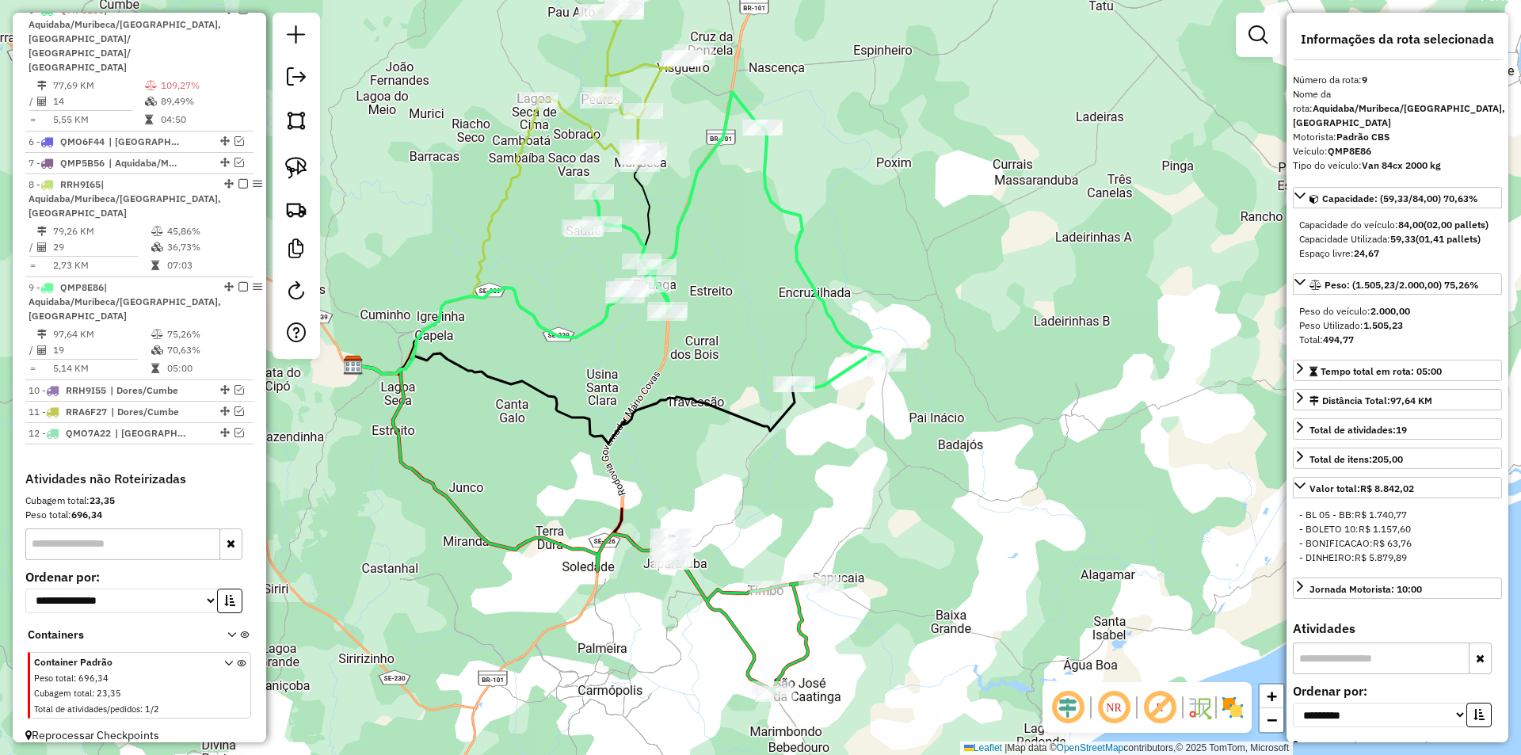
drag, startPoint x: 659, startPoint y: 419, endPoint x: 634, endPoint y: 337, distance: 86.2
click at [635, 337] on div "Janela de atendimento Grade de atendimento Capacidade Transportadoras Veículos …" at bounding box center [760, 377] width 1521 height 755
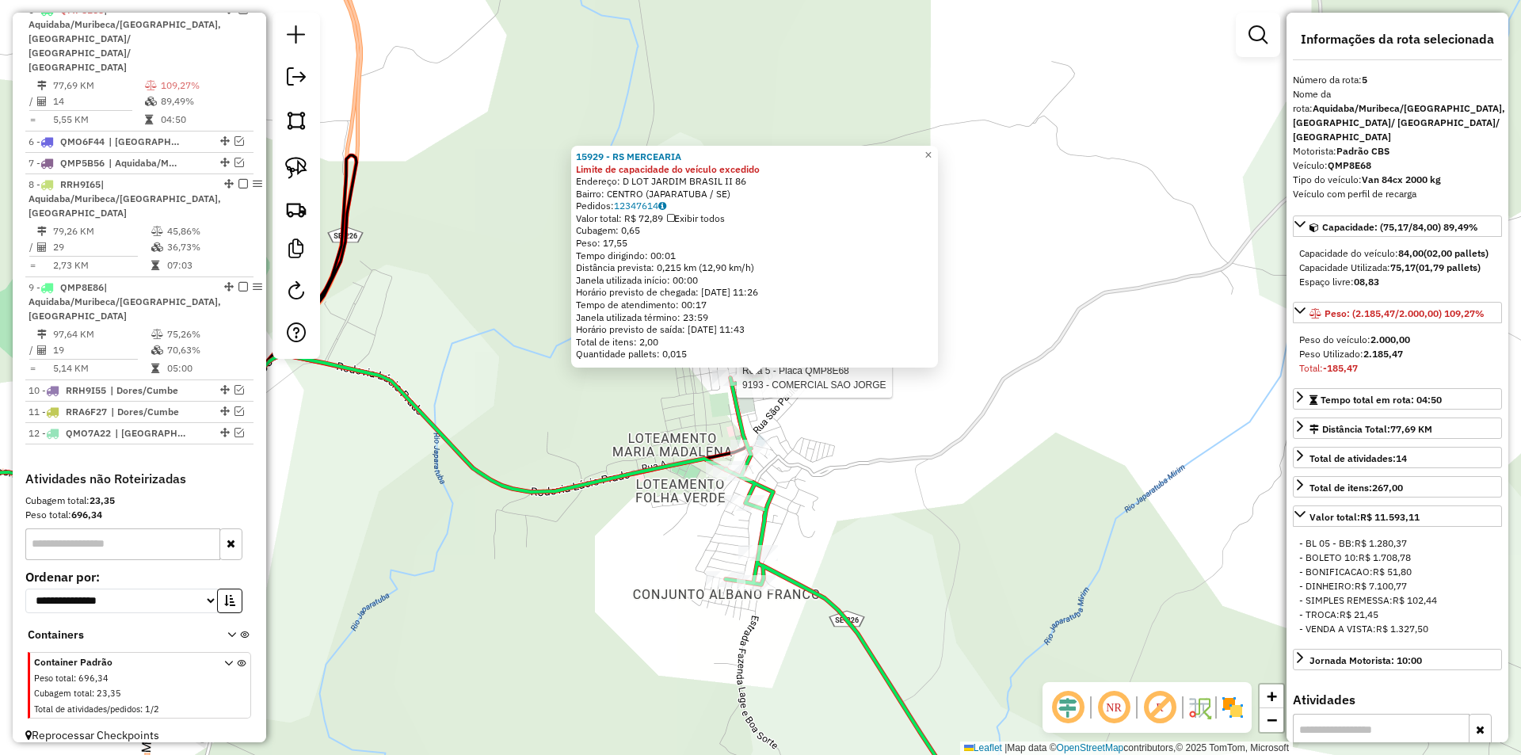
drag, startPoint x: 734, startPoint y: 388, endPoint x: 724, endPoint y: 390, distance: 9.6
click at [734, 386] on div at bounding box center [732, 378] width 40 height 16
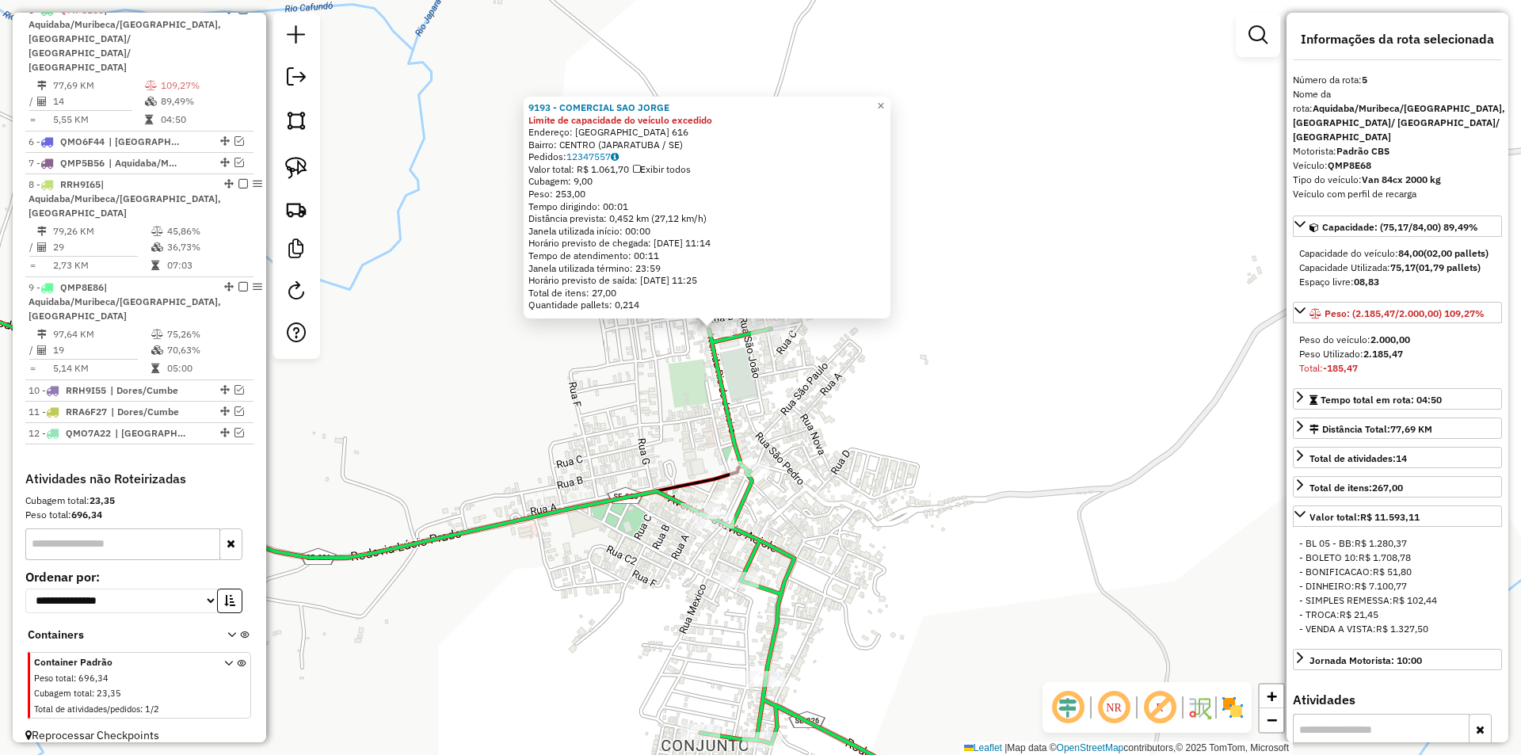
click at [708, 383] on icon at bounding box center [828, 580] width 257 height 502
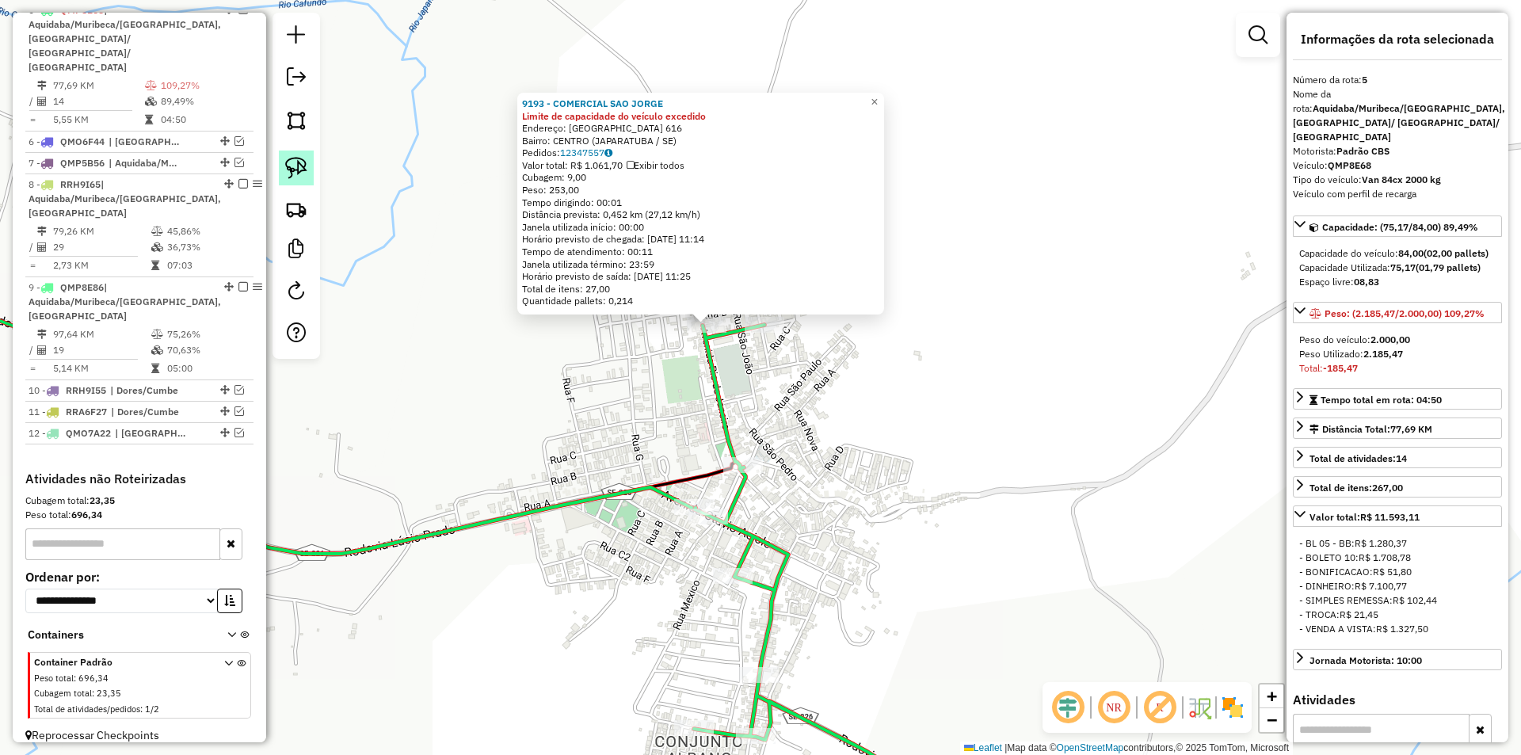
click at [303, 167] on img at bounding box center [296, 168] width 22 height 22
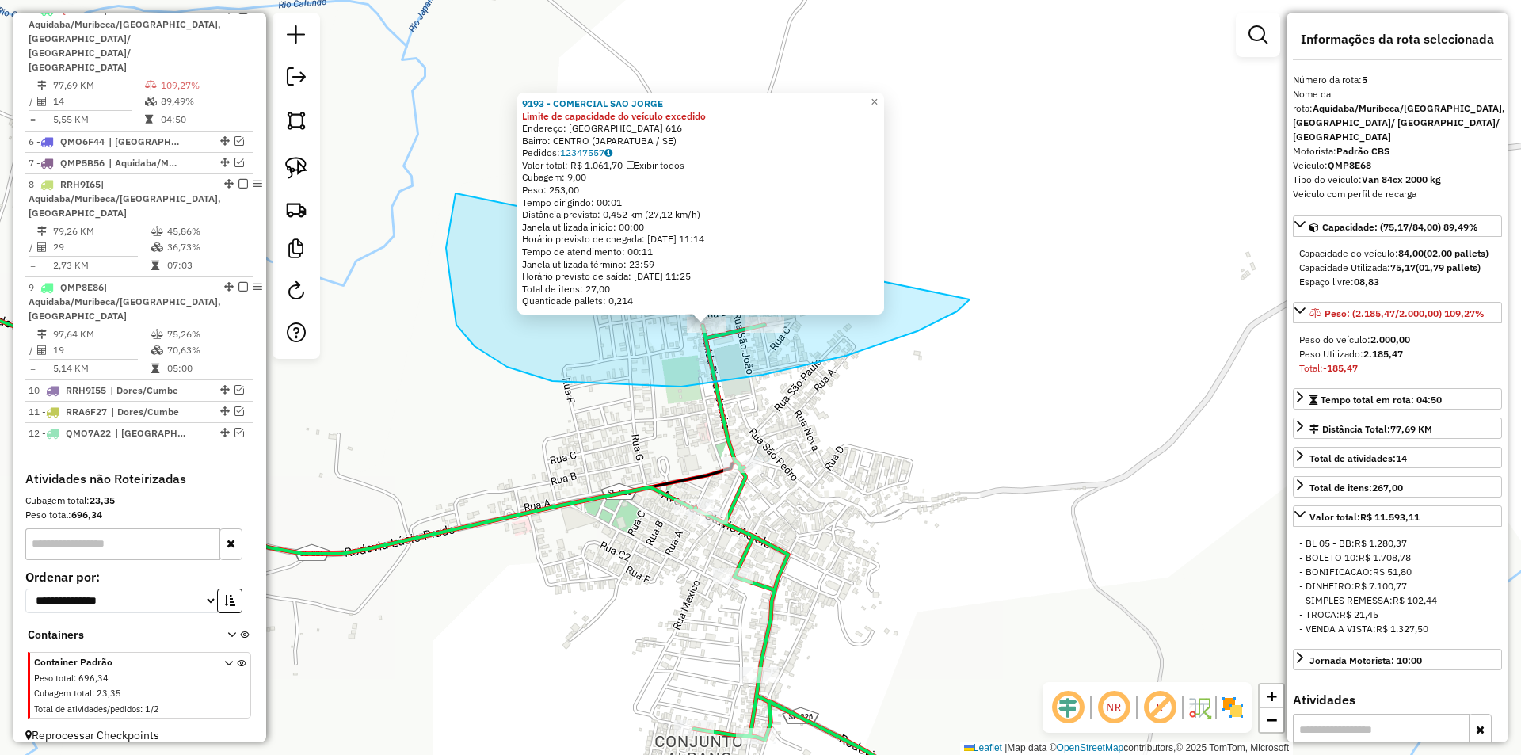
drag, startPoint x: 681, startPoint y: 387, endPoint x: 974, endPoint y: 282, distance: 311.2
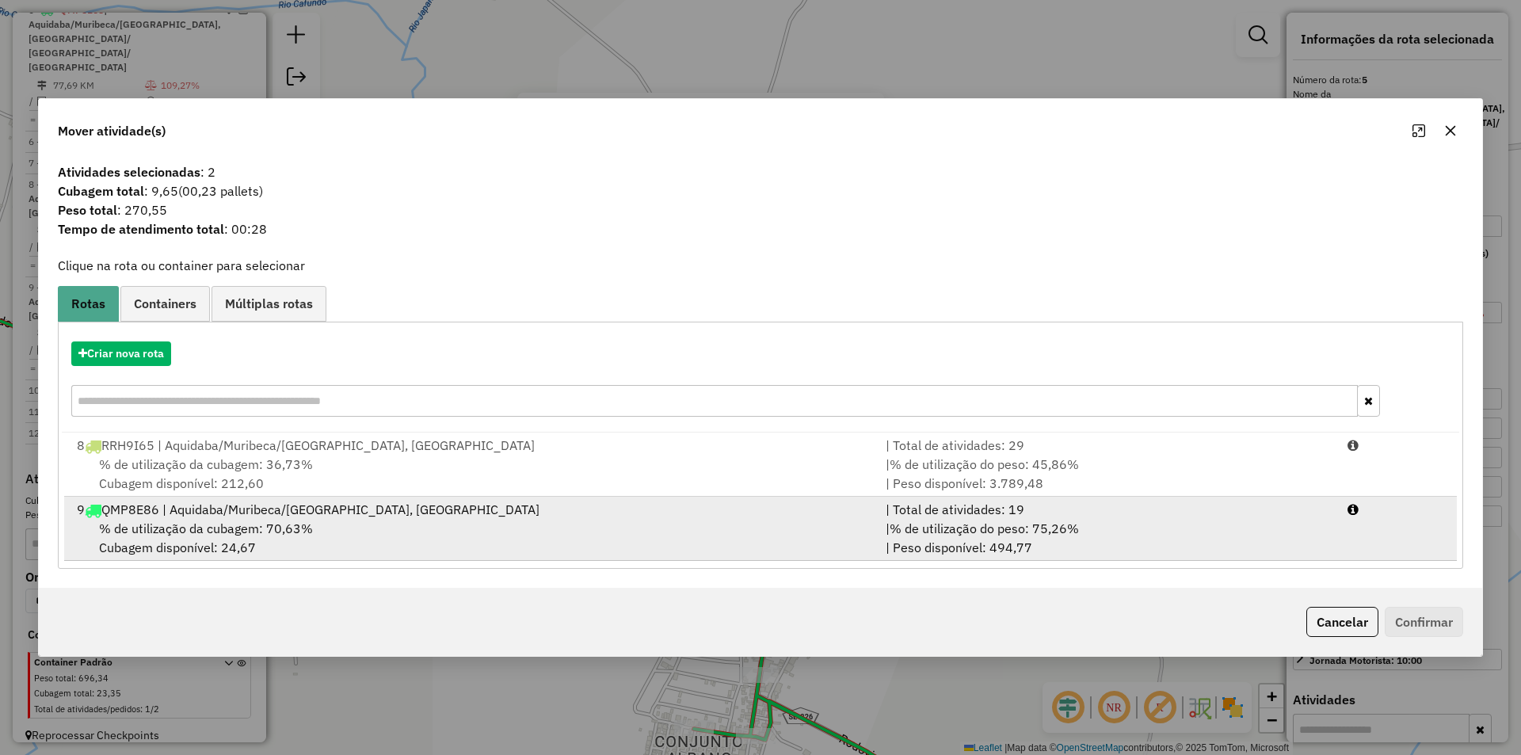
click at [1131, 545] on div "| % de utilização do peso: 75,26% | Peso disponível: 494,77" at bounding box center [1107, 538] width 462 height 38
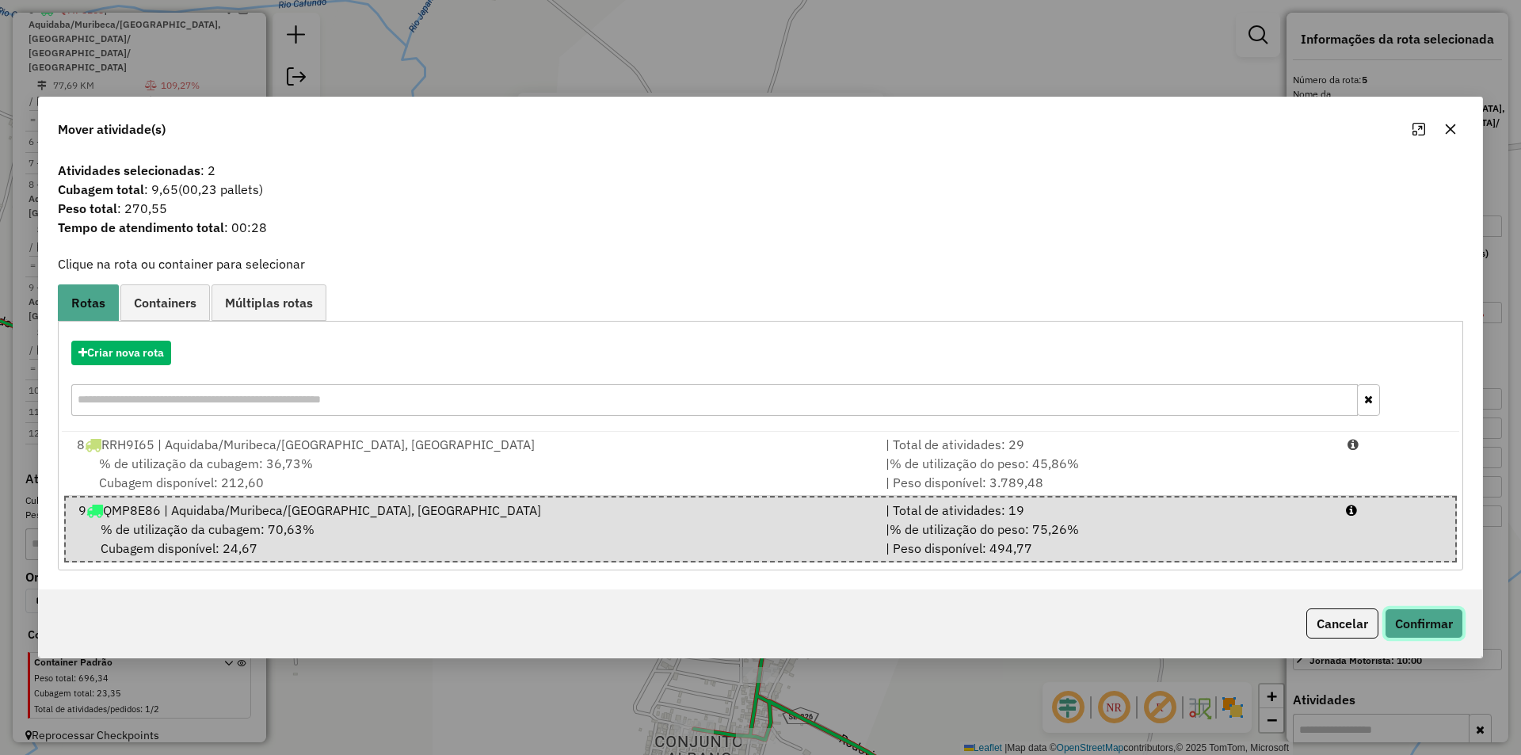
click at [1401, 616] on button "Confirmar" at bounding box center [1424, 623] width 78 height 30
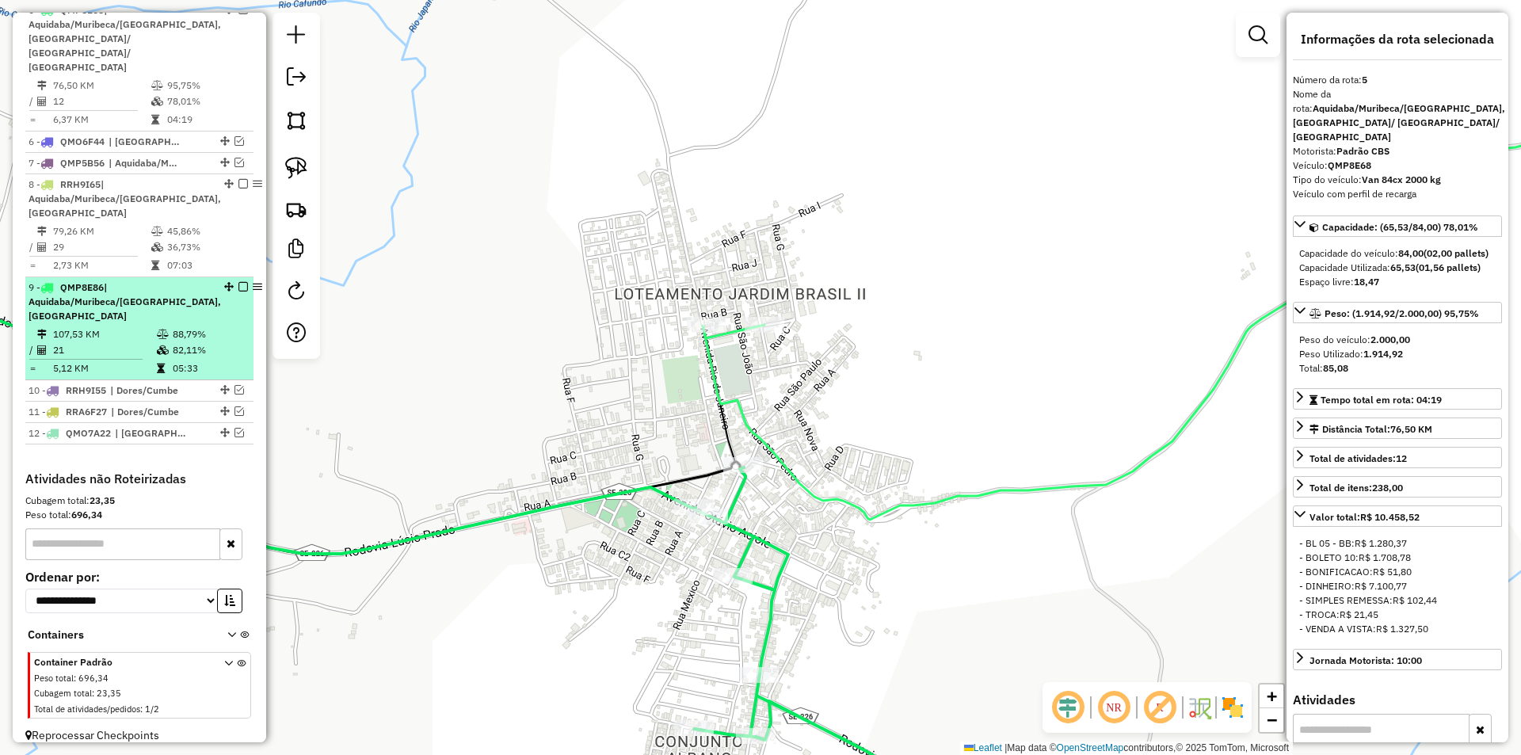
click at [176, 326] on td "88,79%" at bounding box center [209, 334] width 75 height 16
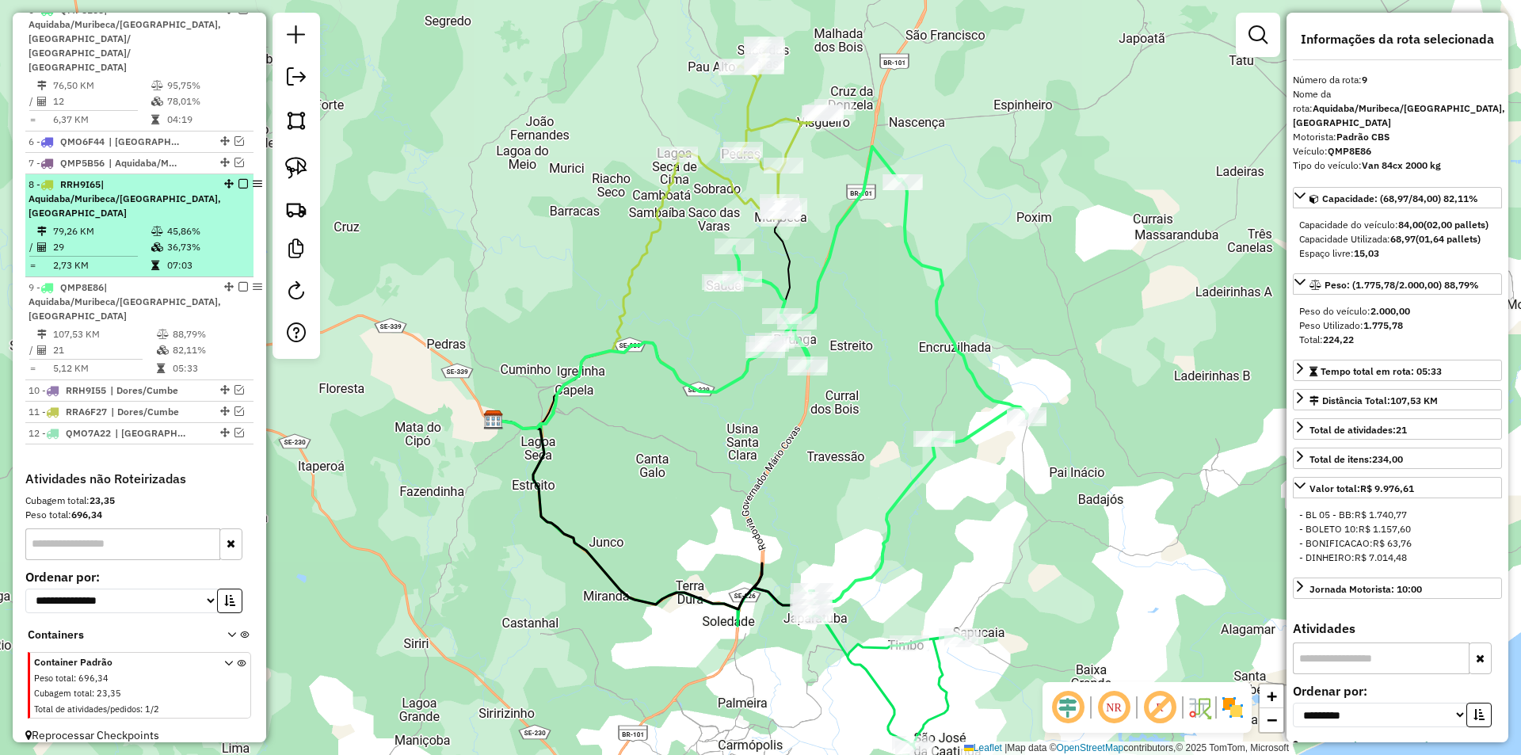
click at [179, 239] on td "36,73%" at bounding box center [206, 247] width 80 height 16
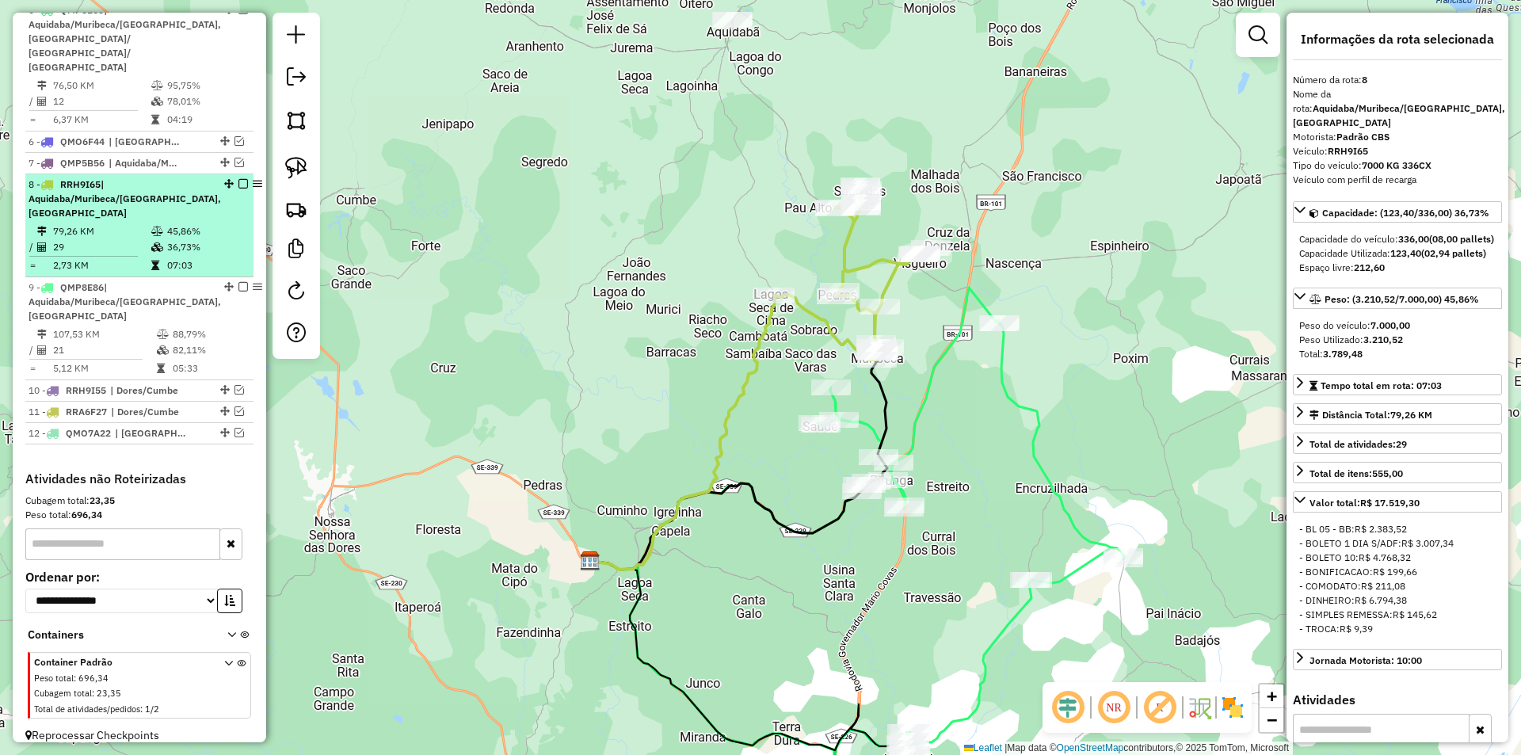
click at [238, 179] on em at bounding box center [243, 184] width 10 height 10
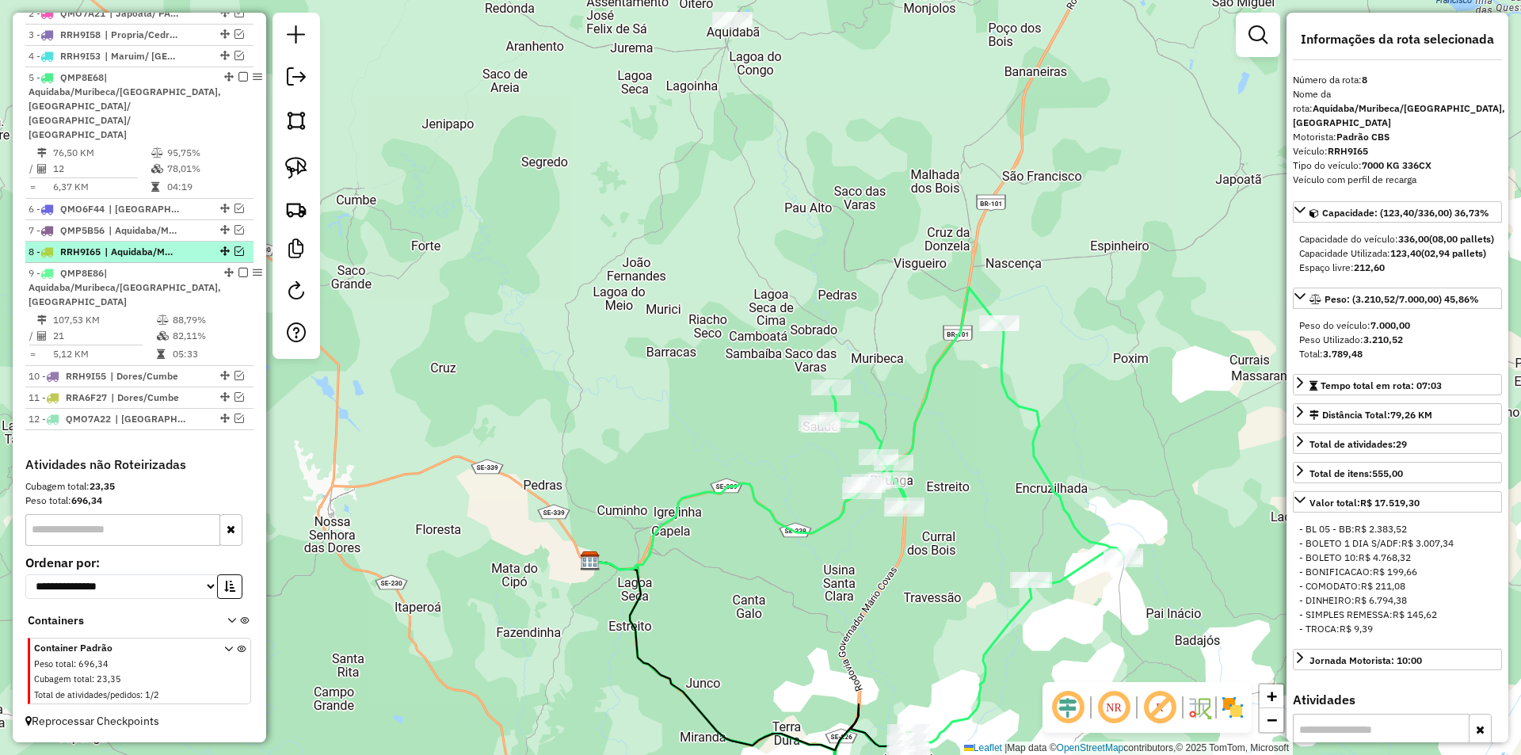
scroll to position [616, 0]
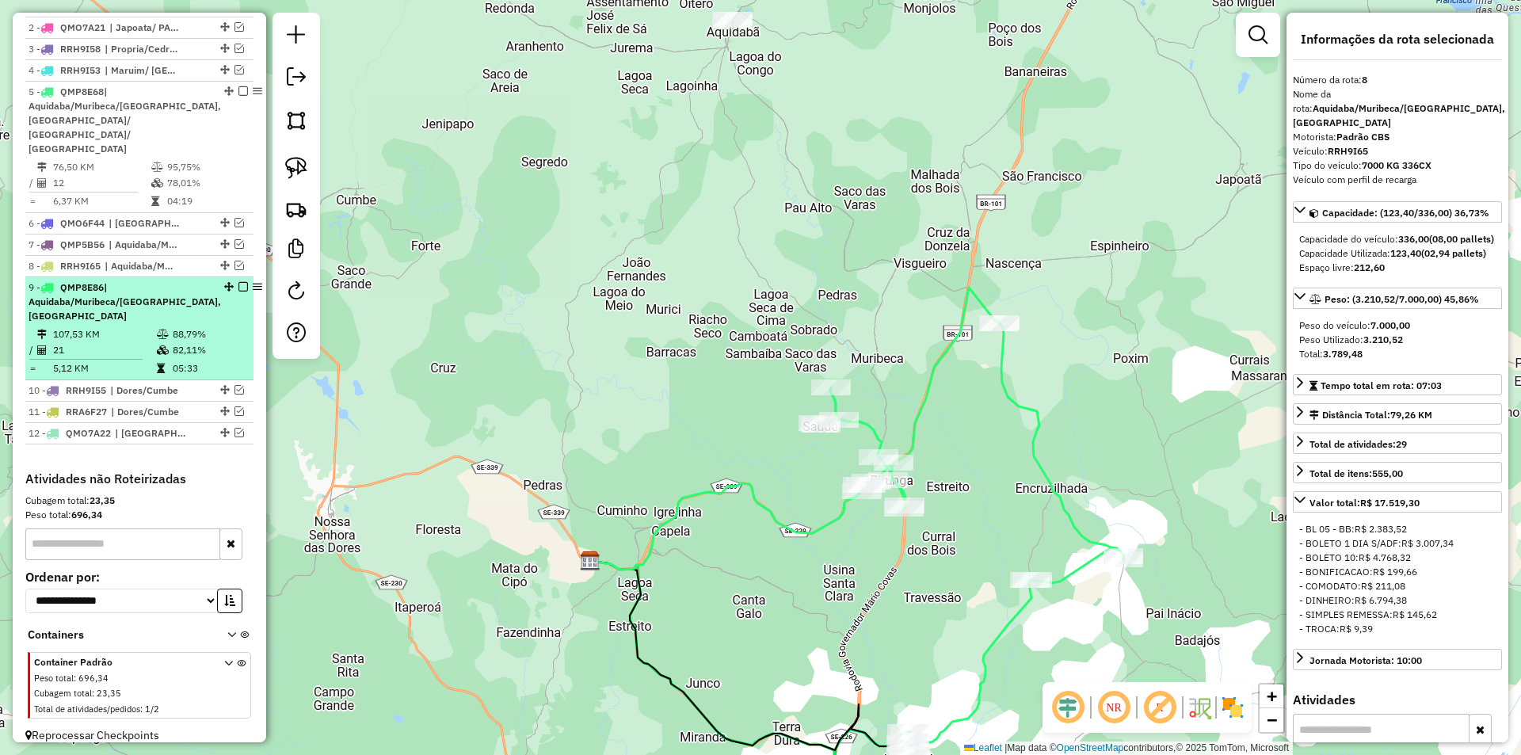
click at [200, 286] on div "9 - QMP8E86 | Aquidaba/Muribeca/Sao Francisco, Capela" at bounding box center [140, 301] width 222 height 43
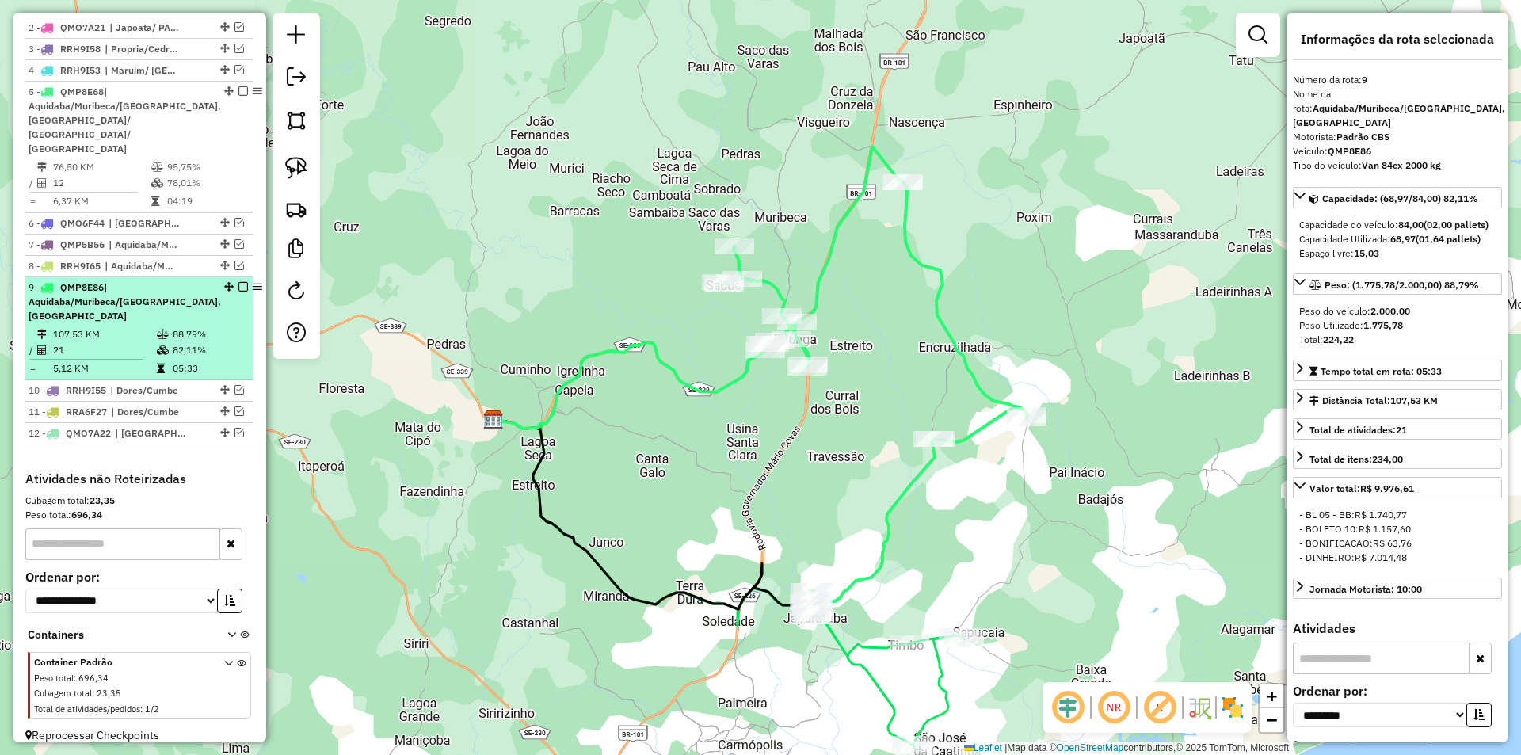
click at [238, 282] on em at bounding box center [243, 287] width 10 height 10
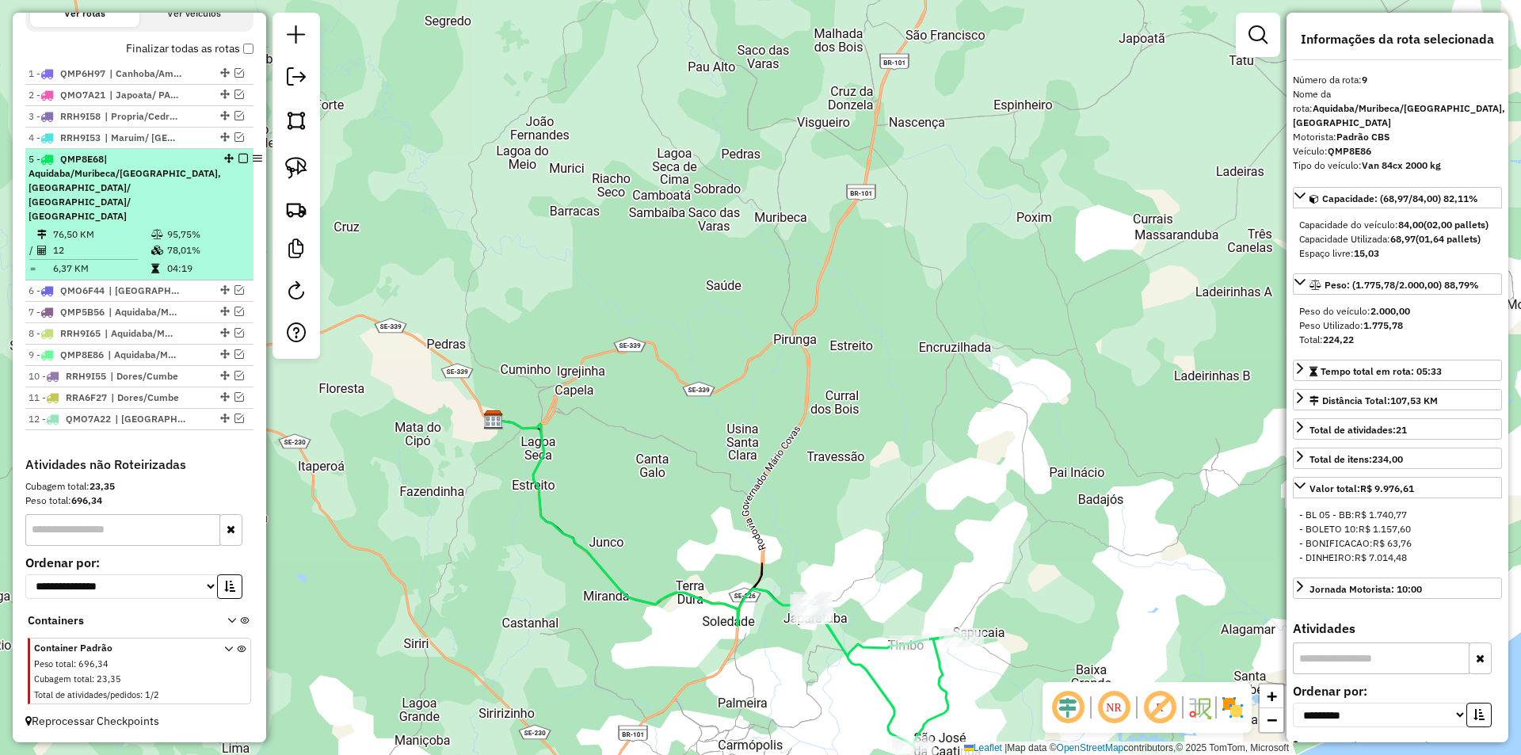
scroll to position [534, 0]
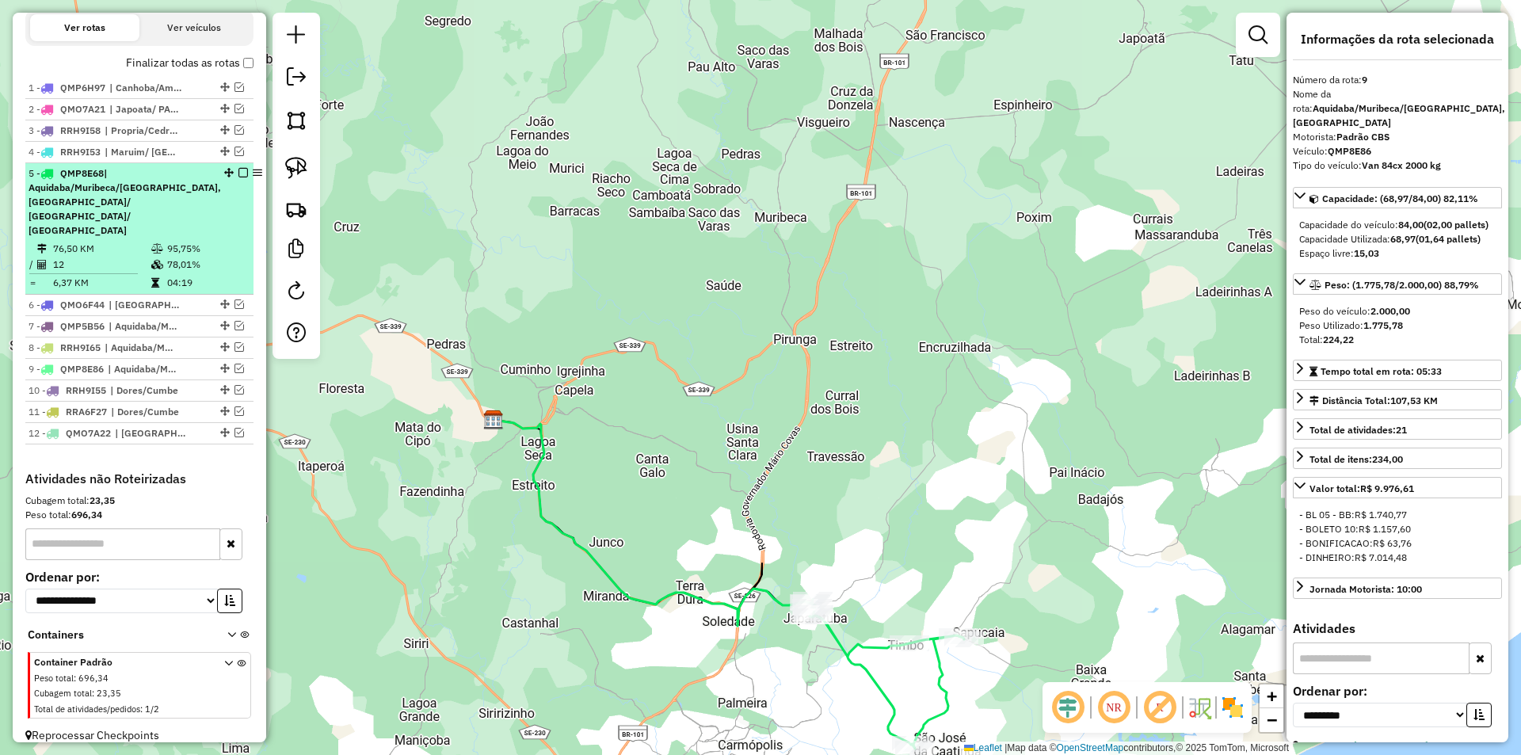
click at [219, 241] on td "95,75%" at bounding box center [206, 249] width 80 height 16
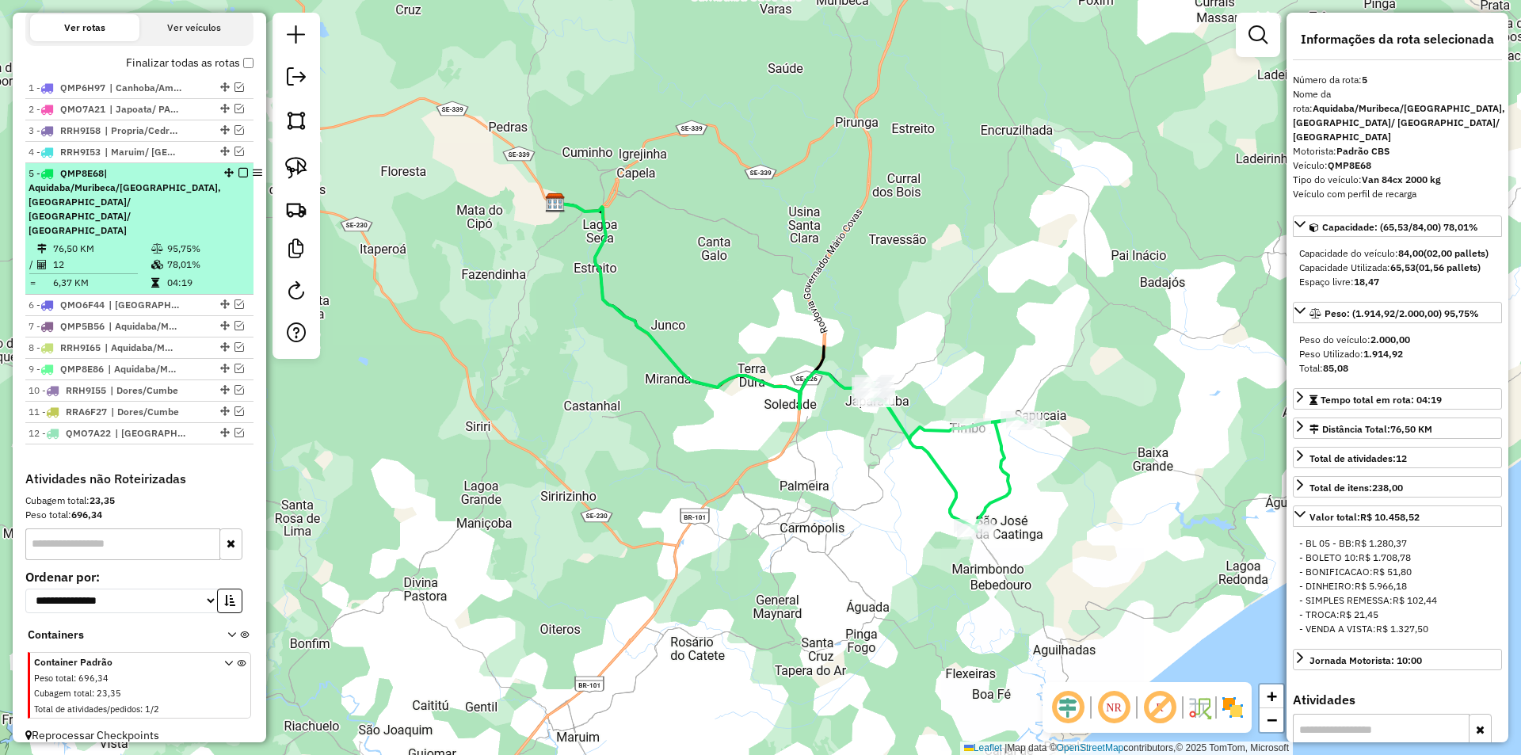
click at [232, 177] on div at bounding box center [243, 173] width 38 height 10
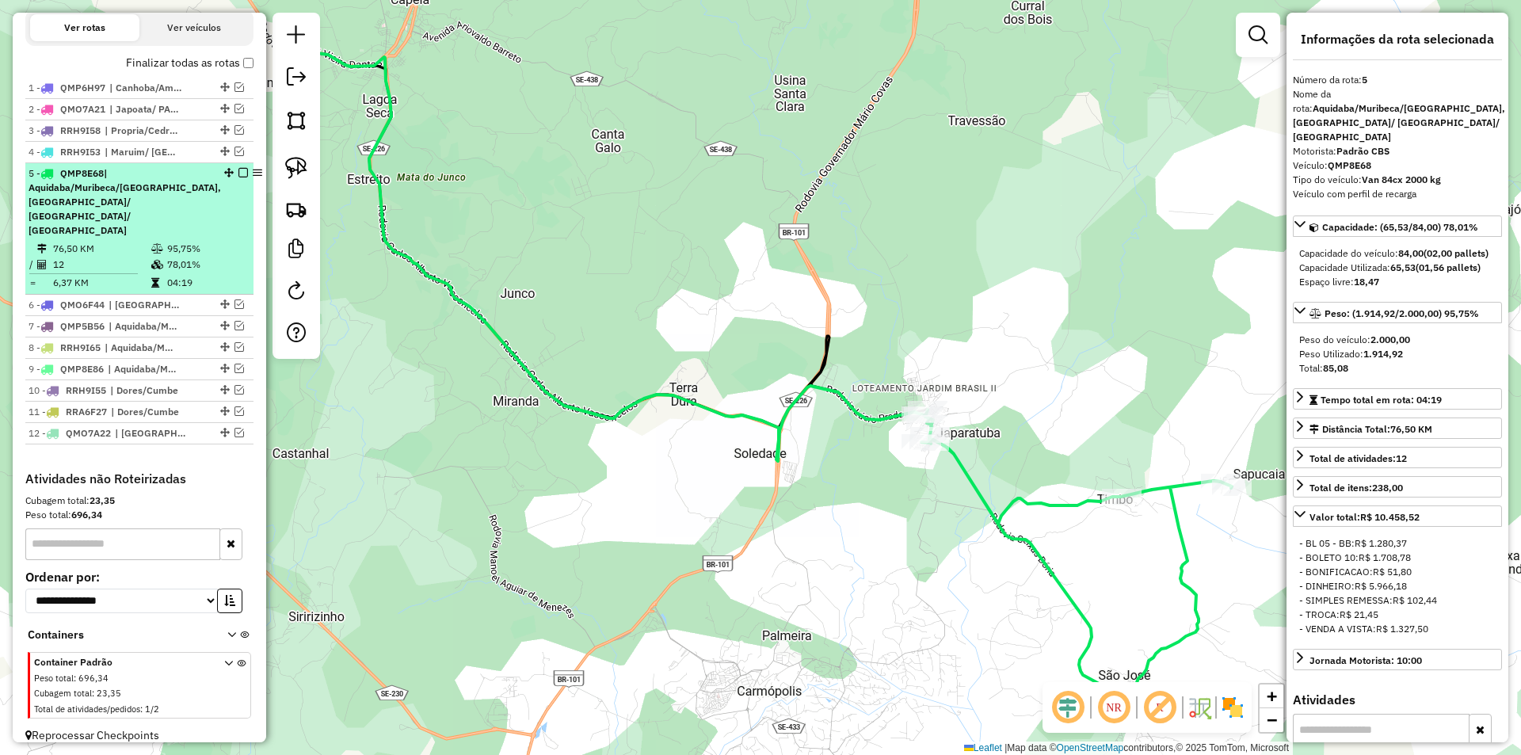
click at [238, 177] on em at bounding box center [243, 173] width 10 height 10
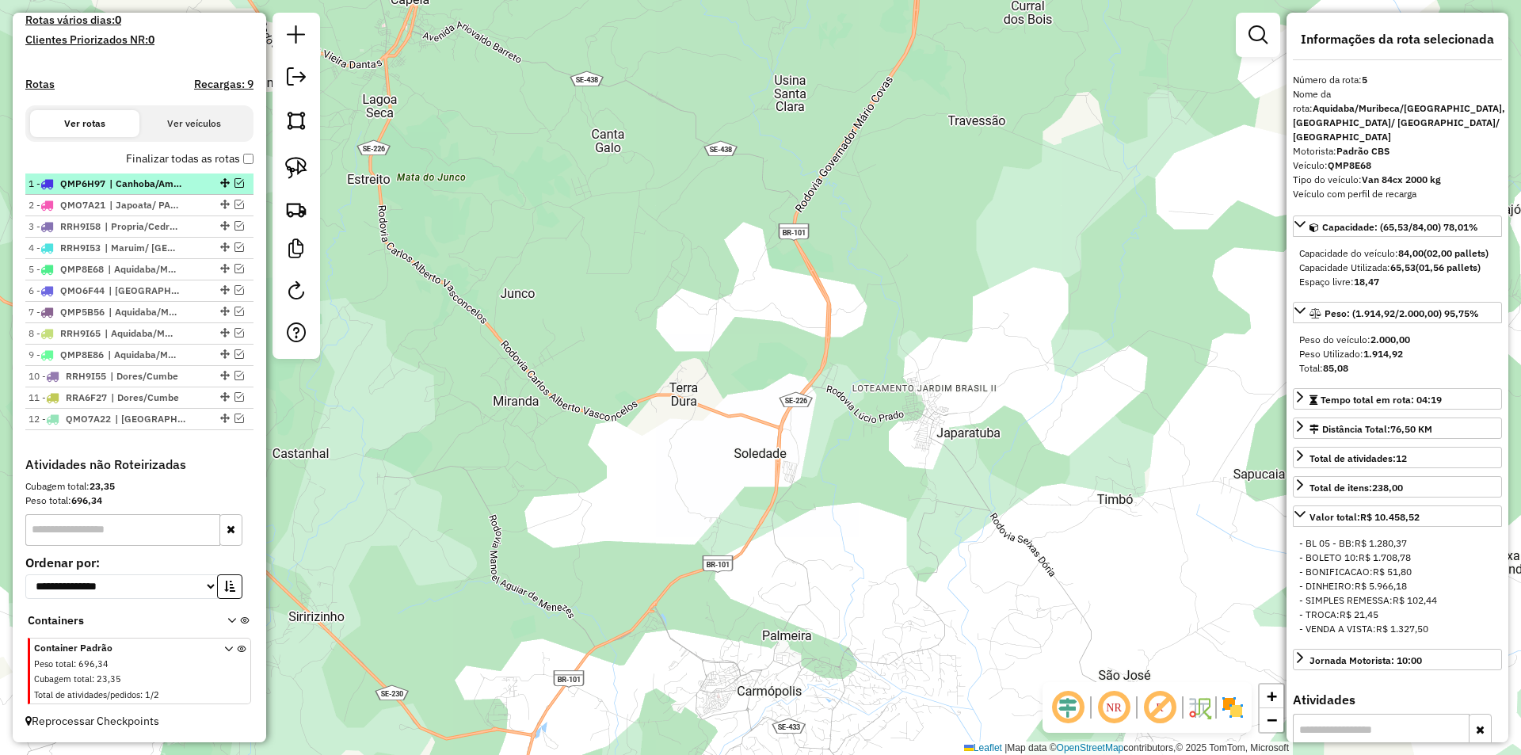
click at [238, 178] on em at bounding box center [240, 183] width 10 height 10
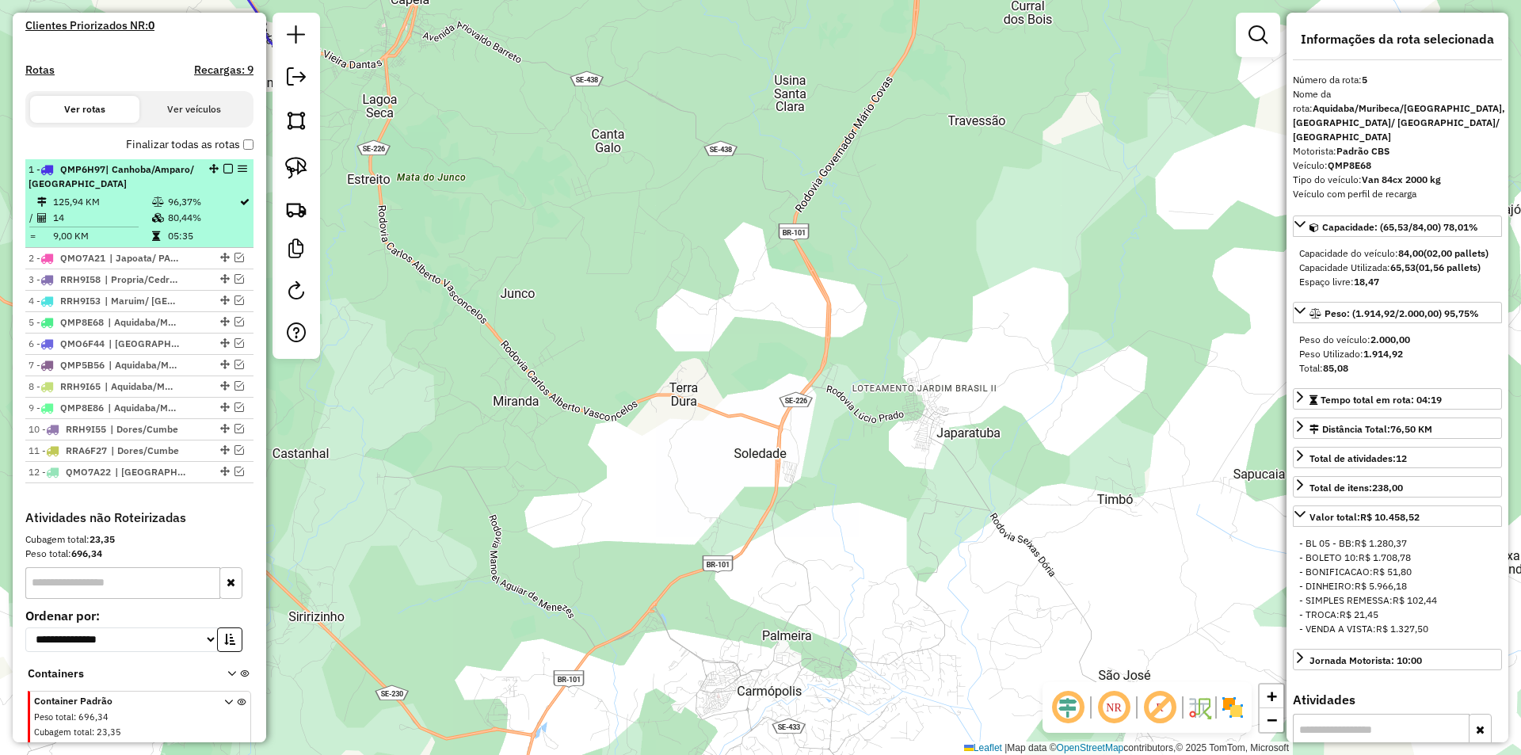
scroll to position [520, 0]
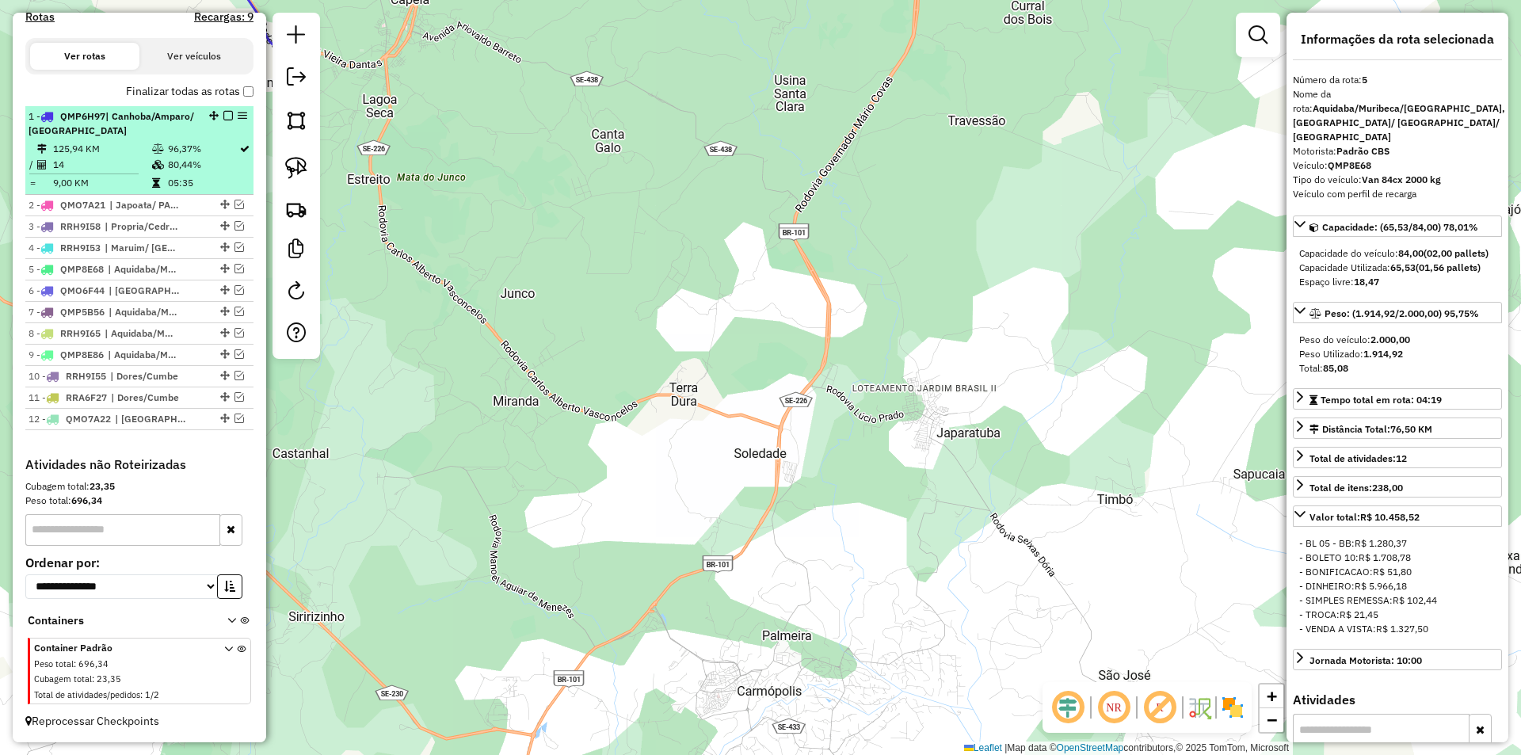
click at [221, 179] on td "05:35" at bounding box center [202, 183] width 71 height 16
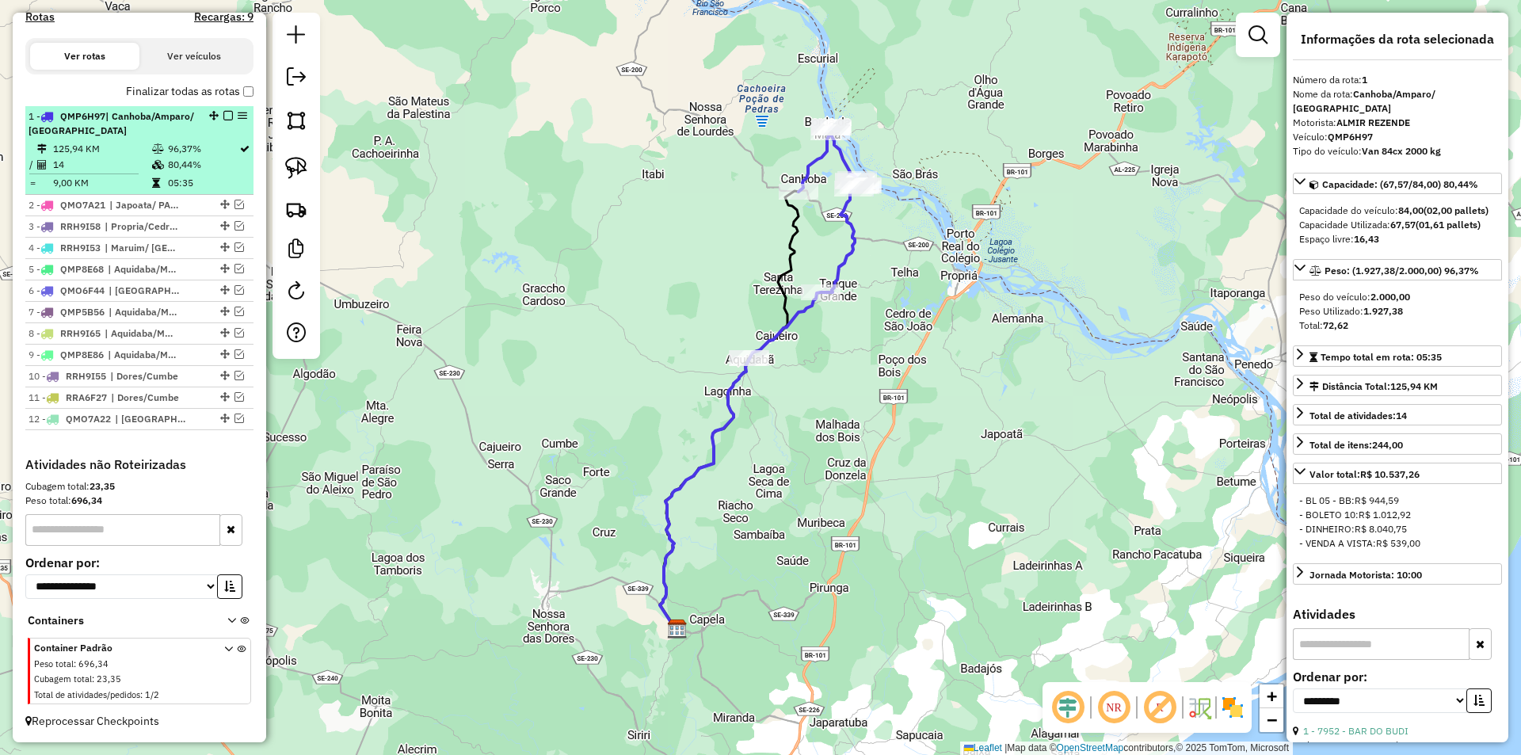
click at [225, 116] on em at bounding box center [228, 116] width 10 height 10
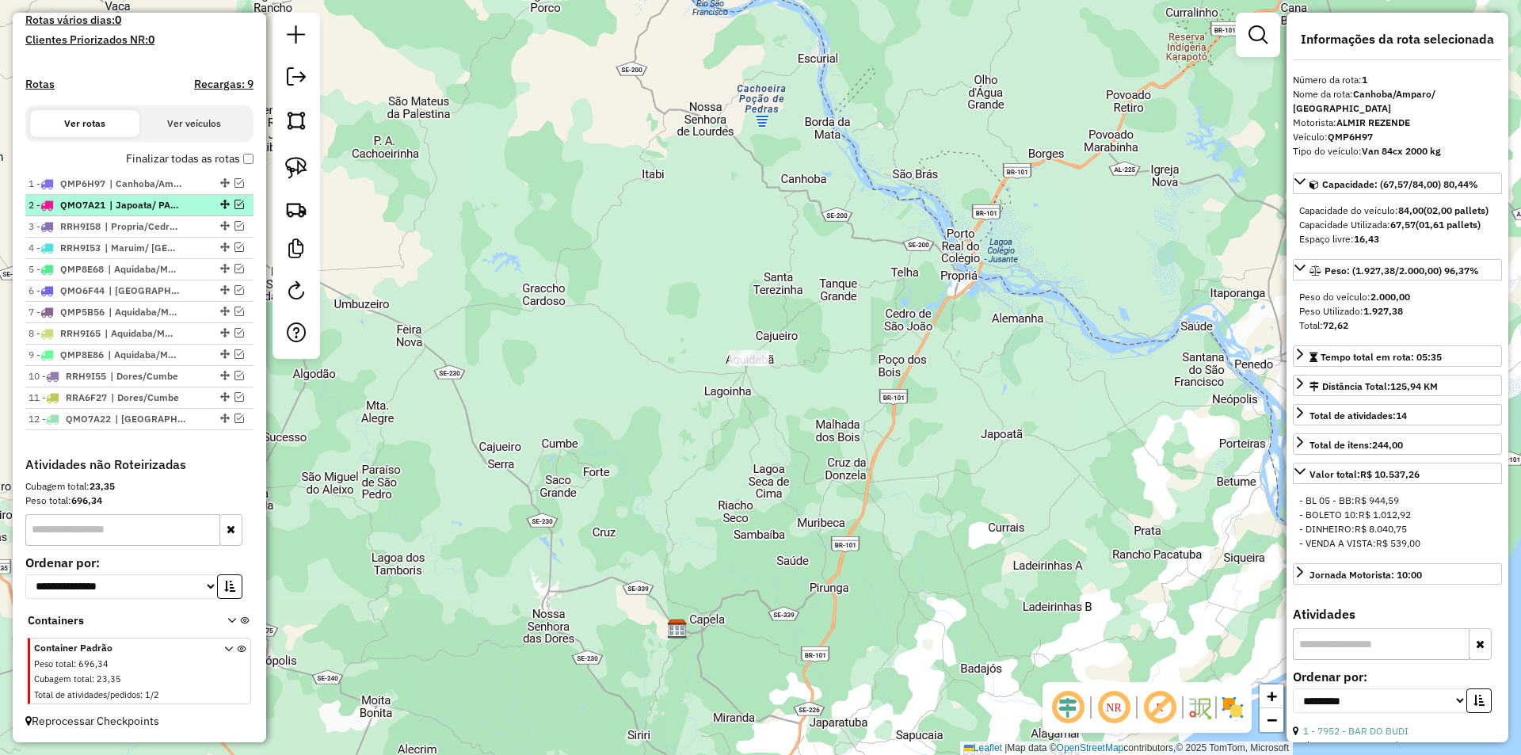
click at [235, 203] on em at bounding box center [240, 205] width 10 height 10
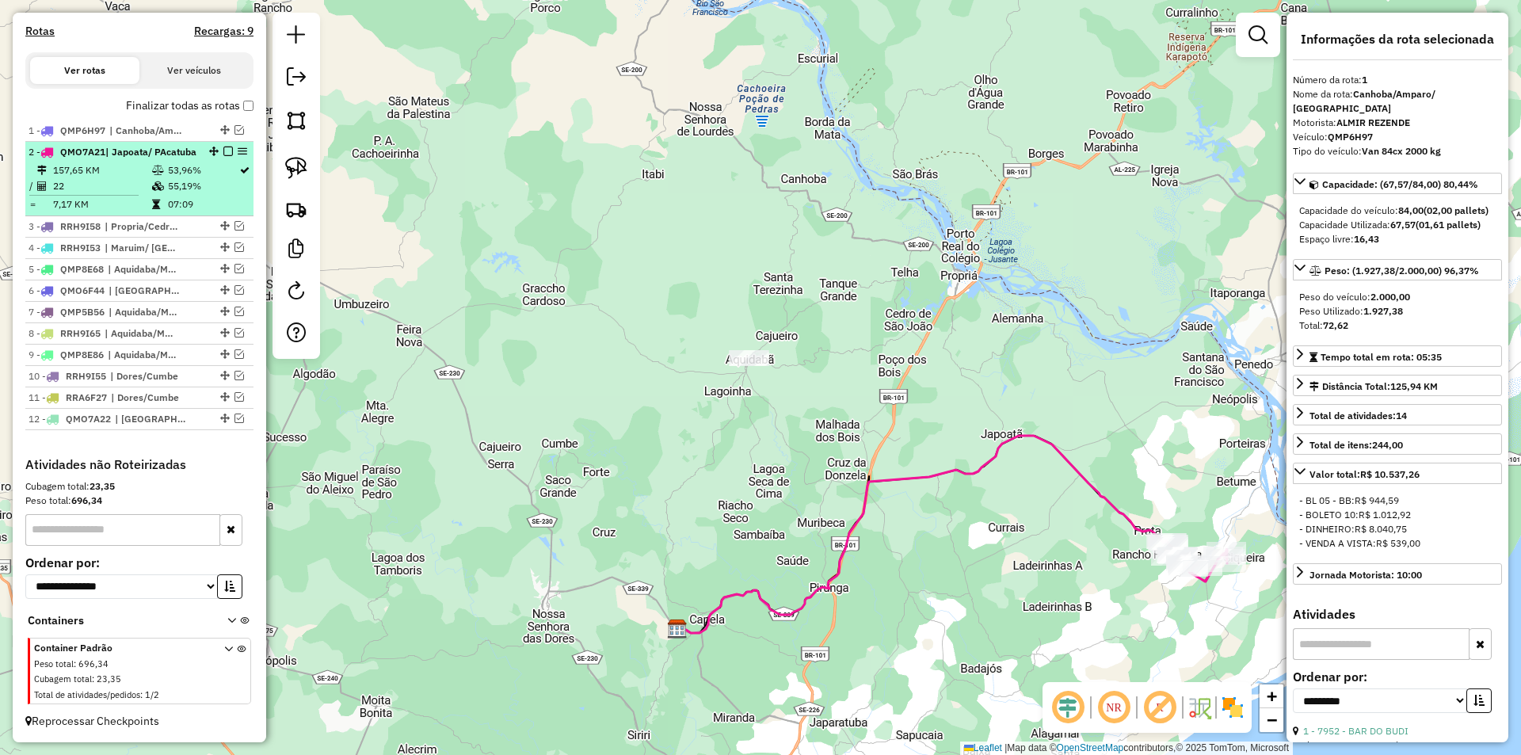
click at [215, 195] on table "157,65 KM 53,96% / 22 55,19% = 7,17 KM 07:09" at bounding box center [140, 187] width 222 height 50
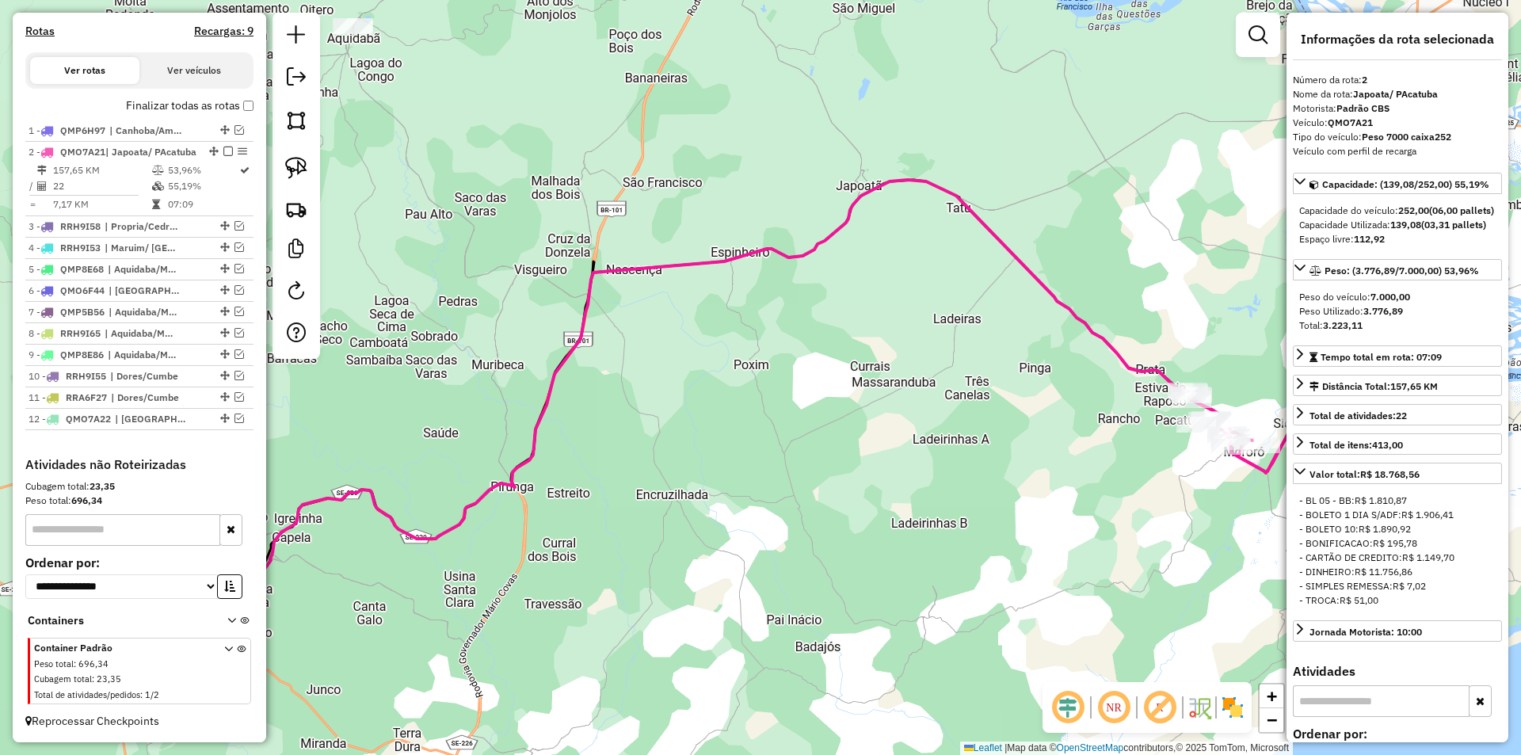
click at [223, 147] on em at bounding box center [228, 152] width 10 height 10
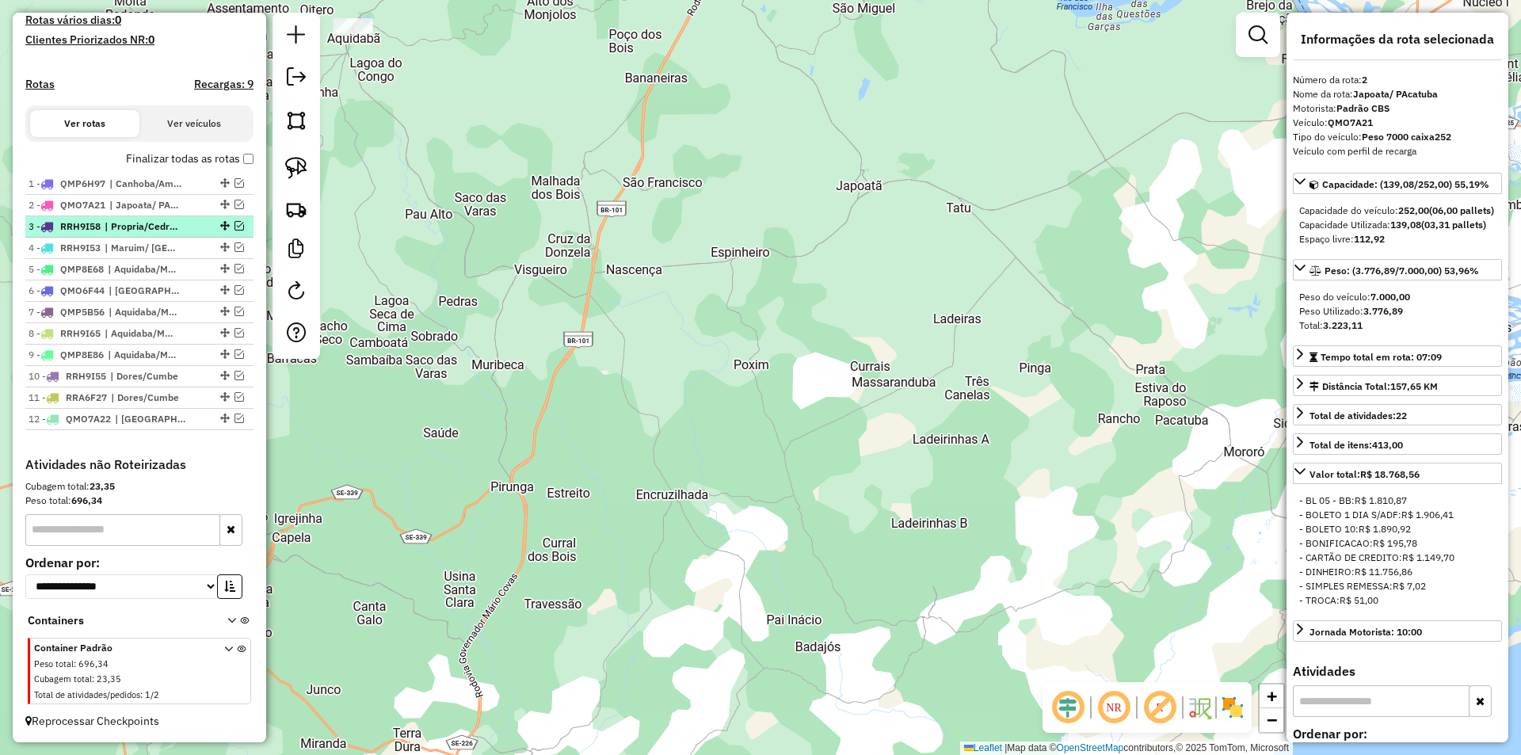
click at [235, 223] on em at bounding box center [240, 226] width 10 height 10
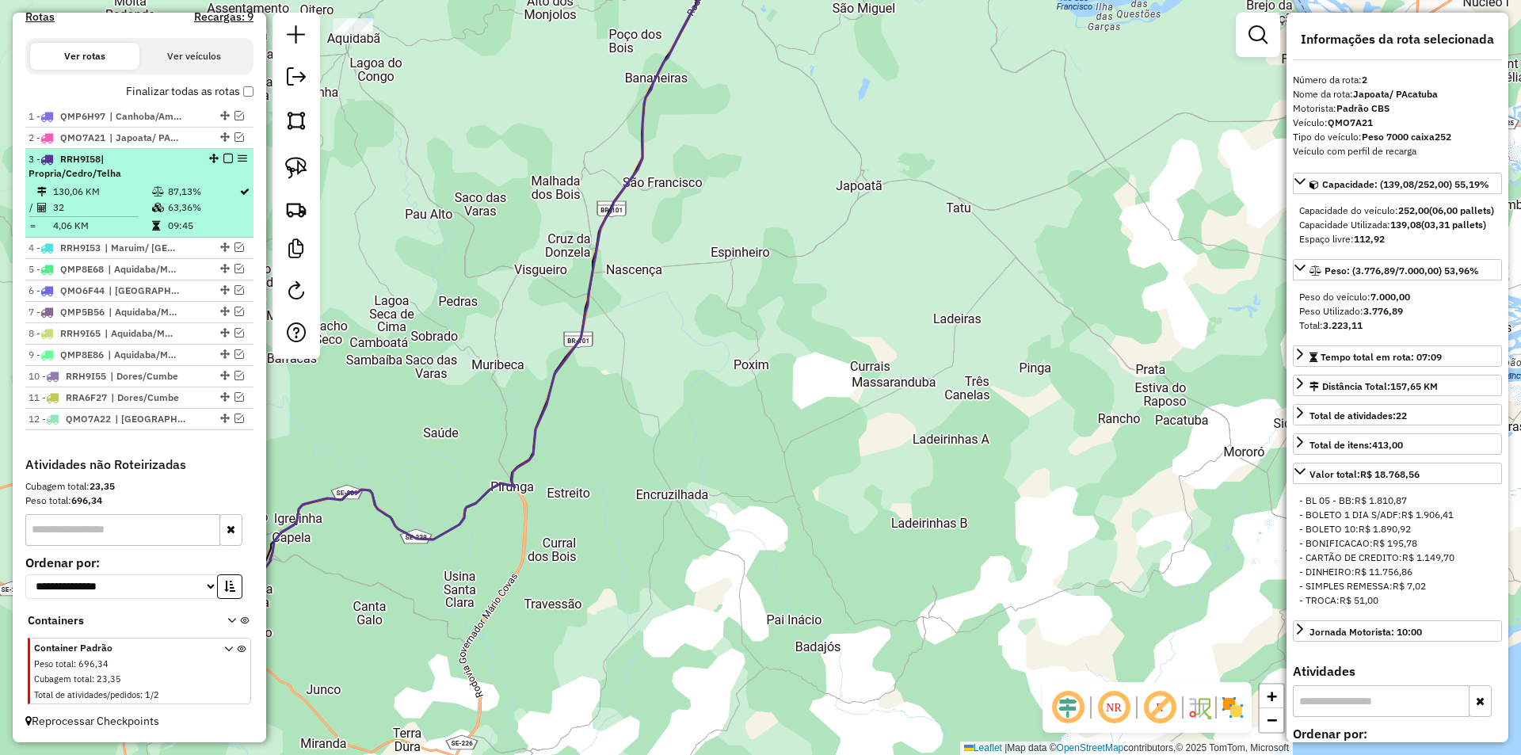
click at [215, 225] on td "09:45" at bounding box center [202, 226] width 71 height 16
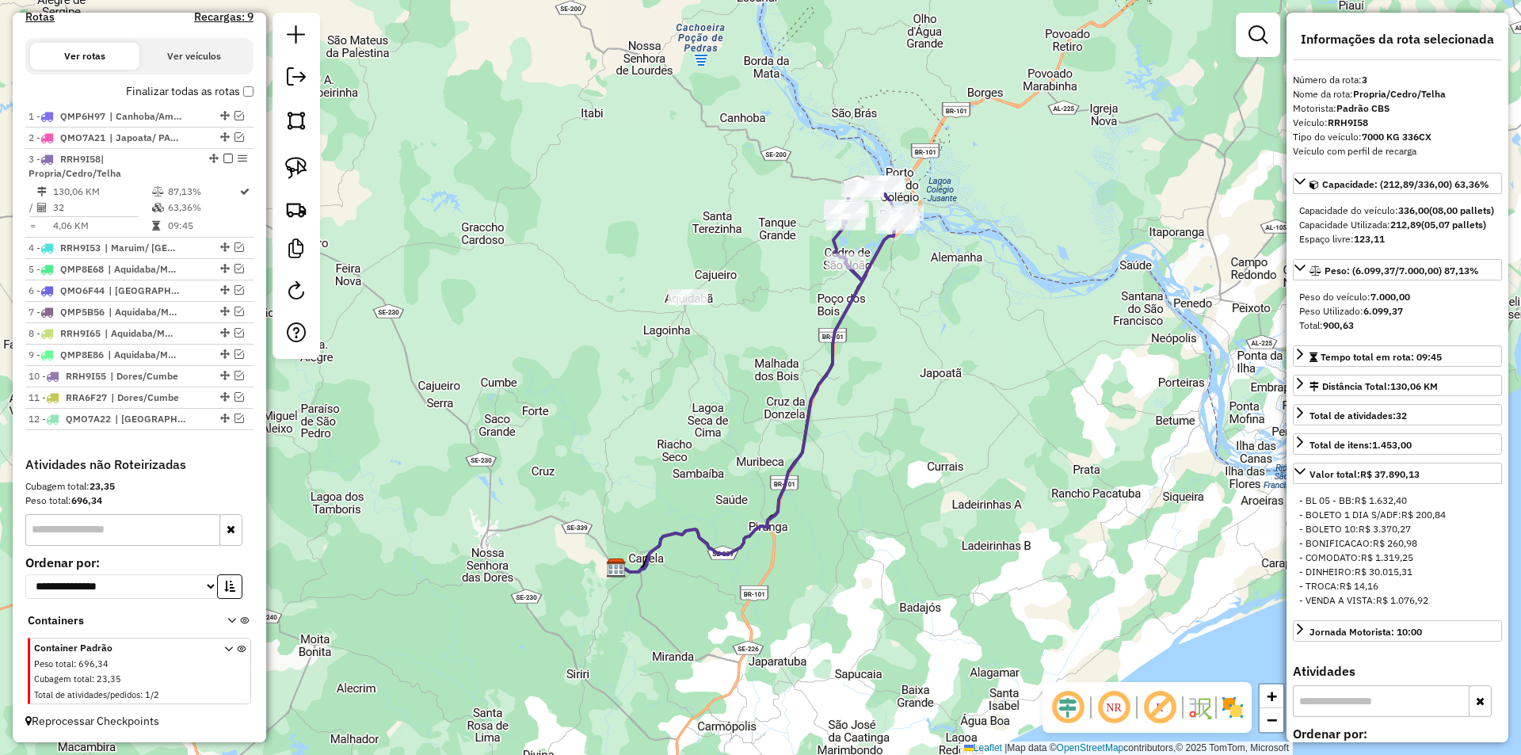
drag, startPoint x: 224, startPoint y: 158, endPoint x: 227, endPoint y: 170, distance: 12.3
click at [224, 158] on em at bounding box center [228, 159] width 10 height 10
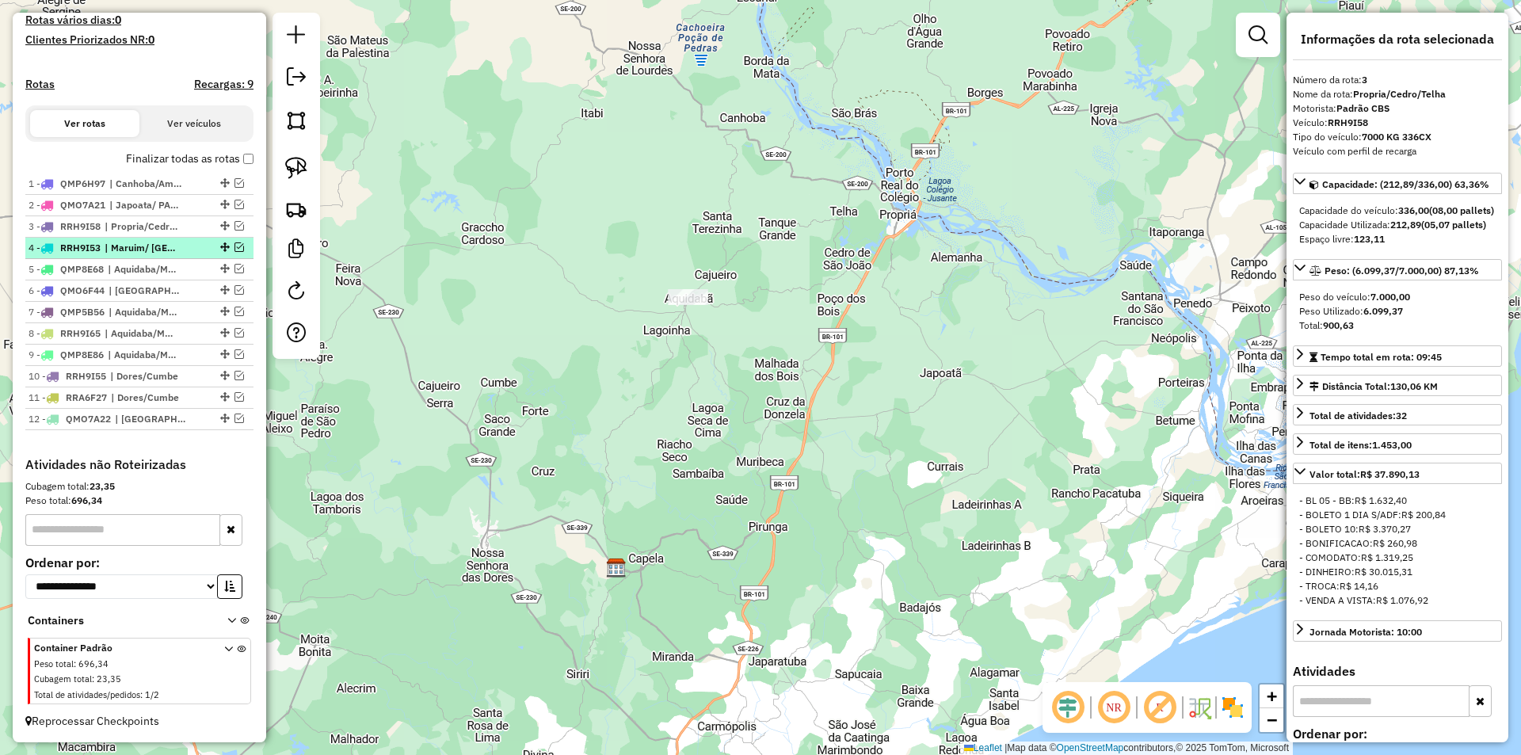
click at [237, 247] on em at bounding box center [240, 247] width 10 height 10
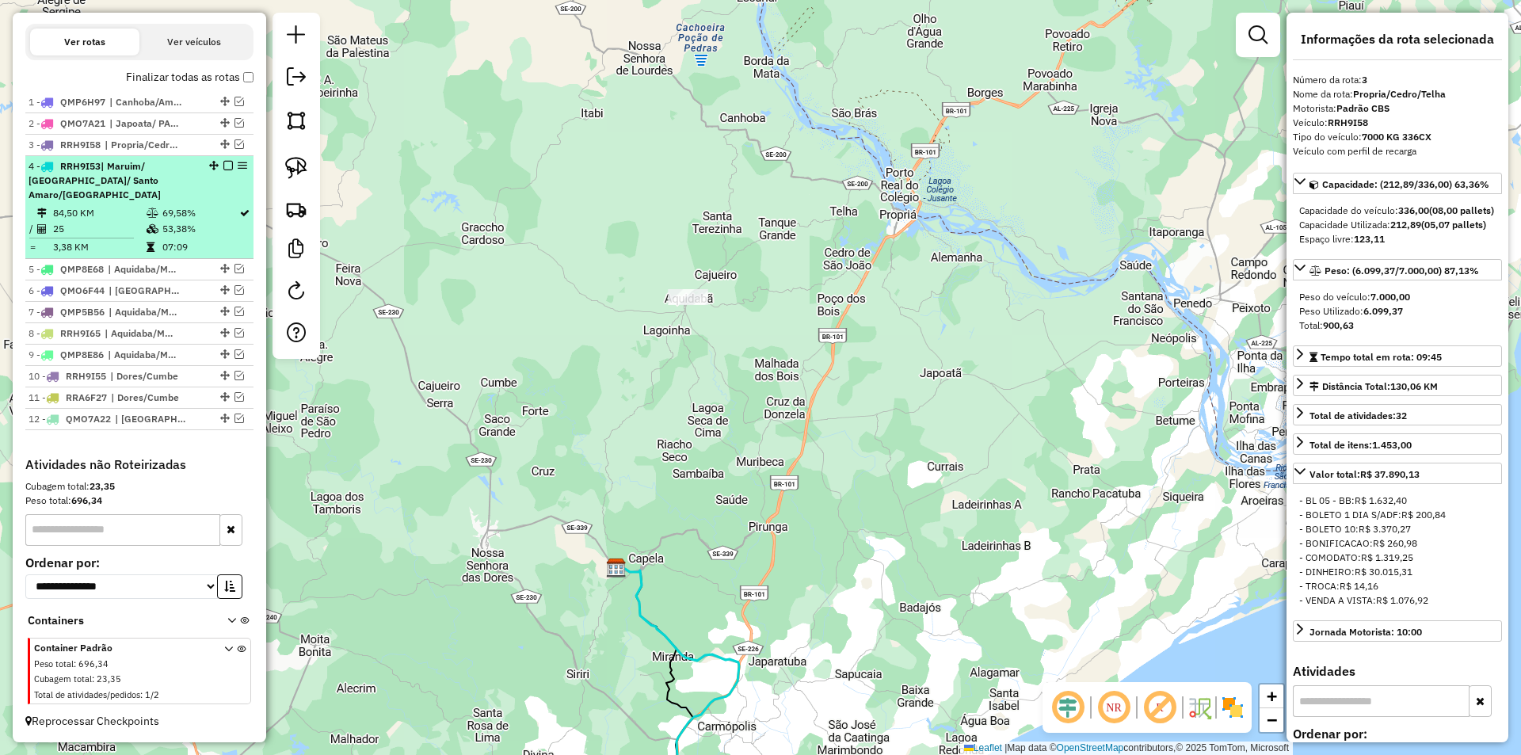
click at [197, 221] on td "53,38%" at bounding box center [200, 229] width 77 height 16
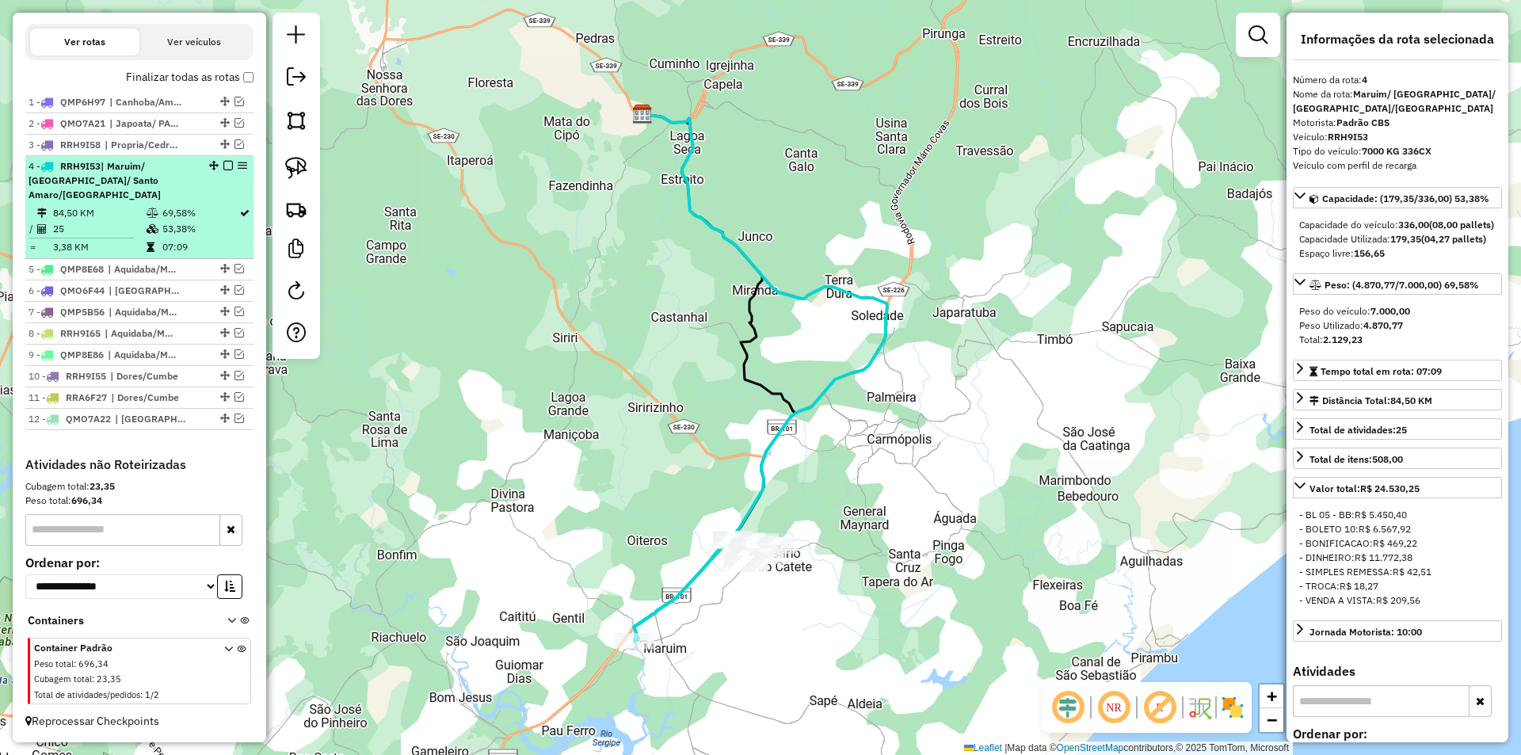
click at [223, 170] on em at bounding box center [228, 166] width 10 height 10
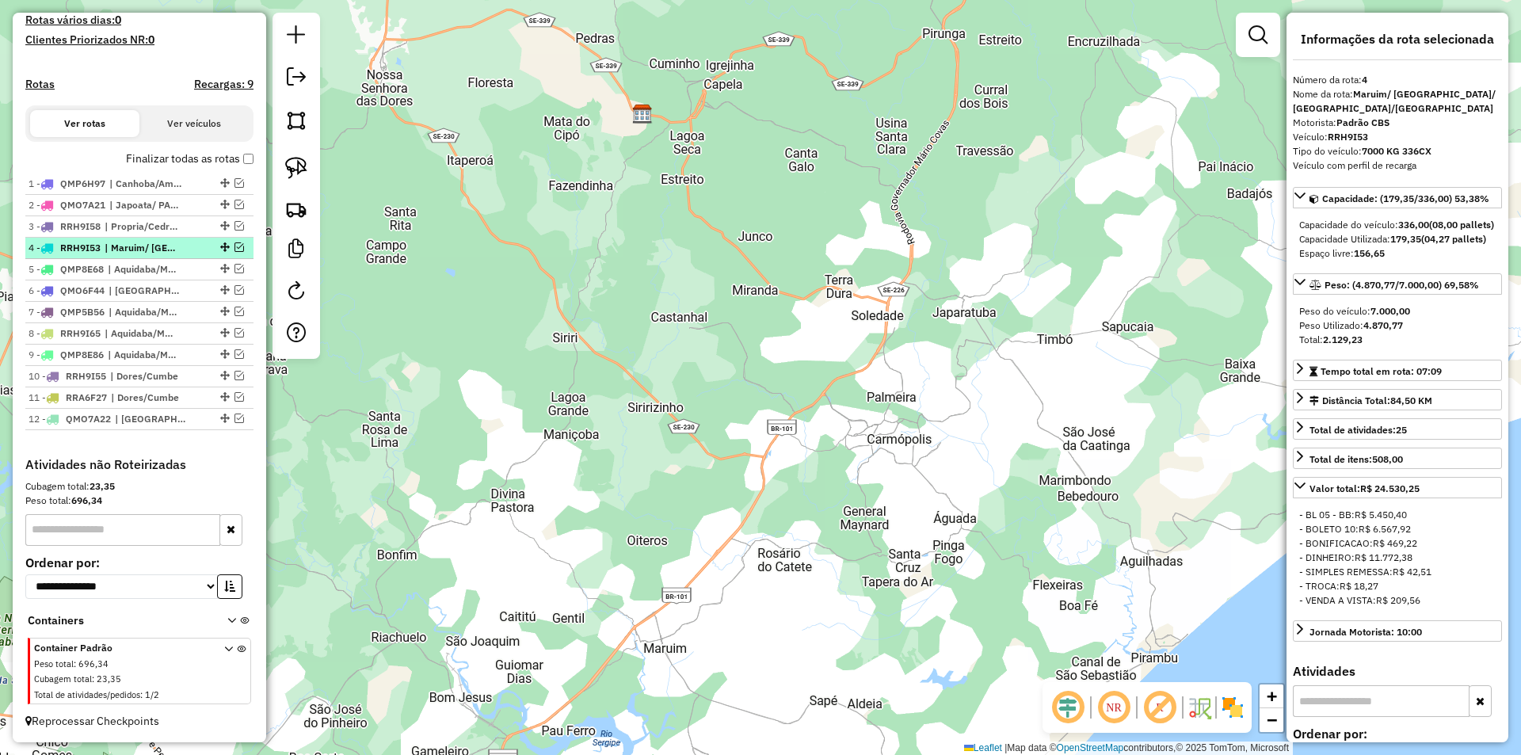
scroll to position [452, 0]
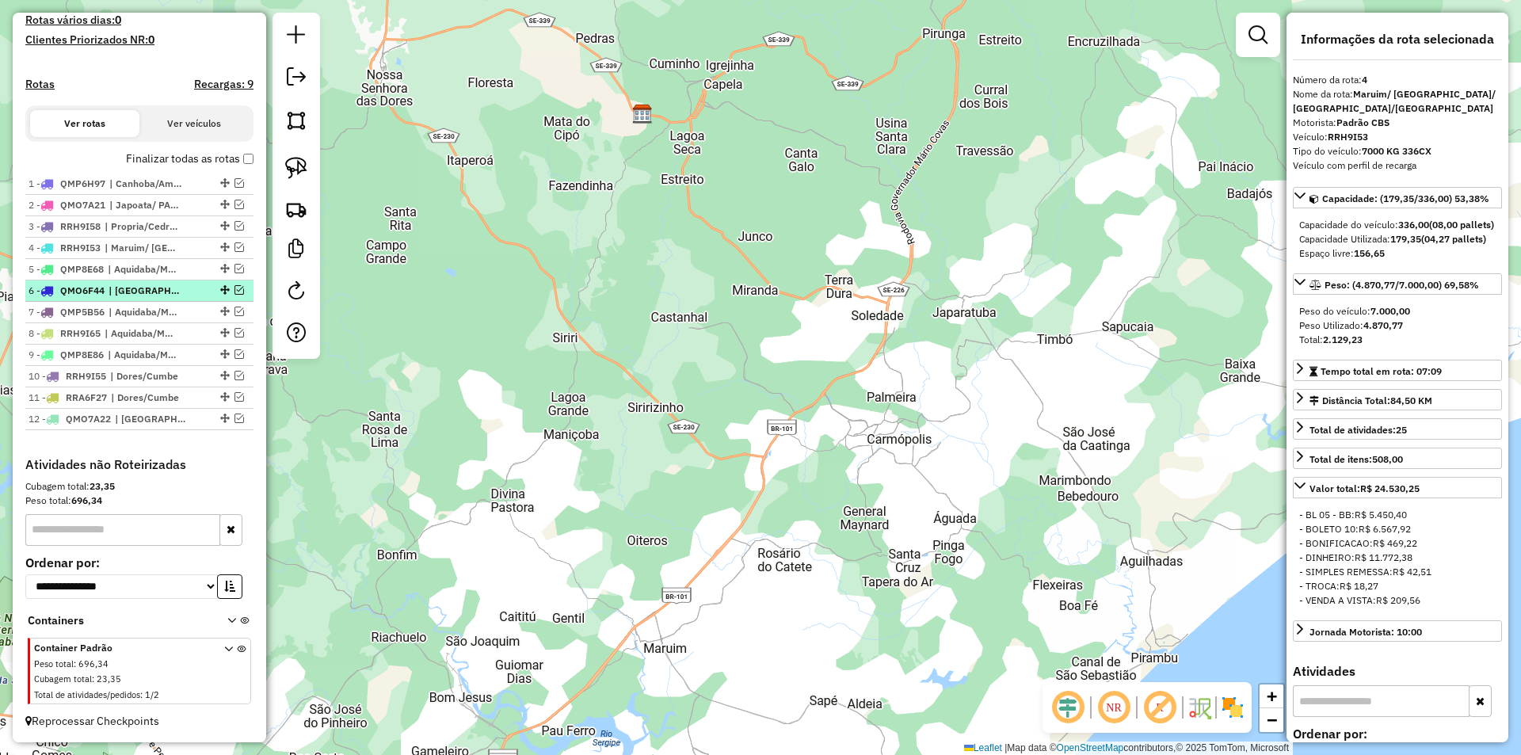
click at [238, 291] on em at bounding box center [240, 290] width 10 height 10
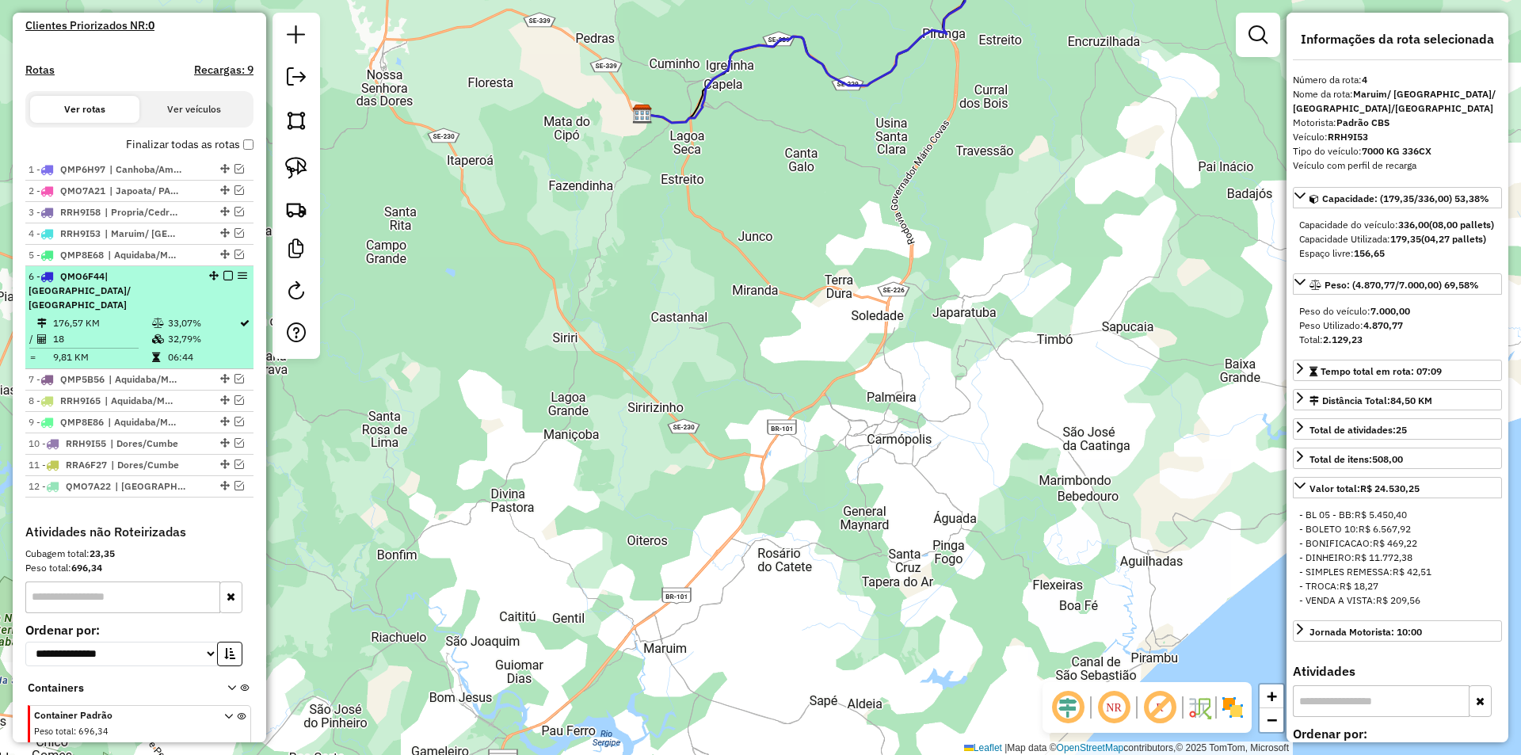
scroll to position [520, 0]
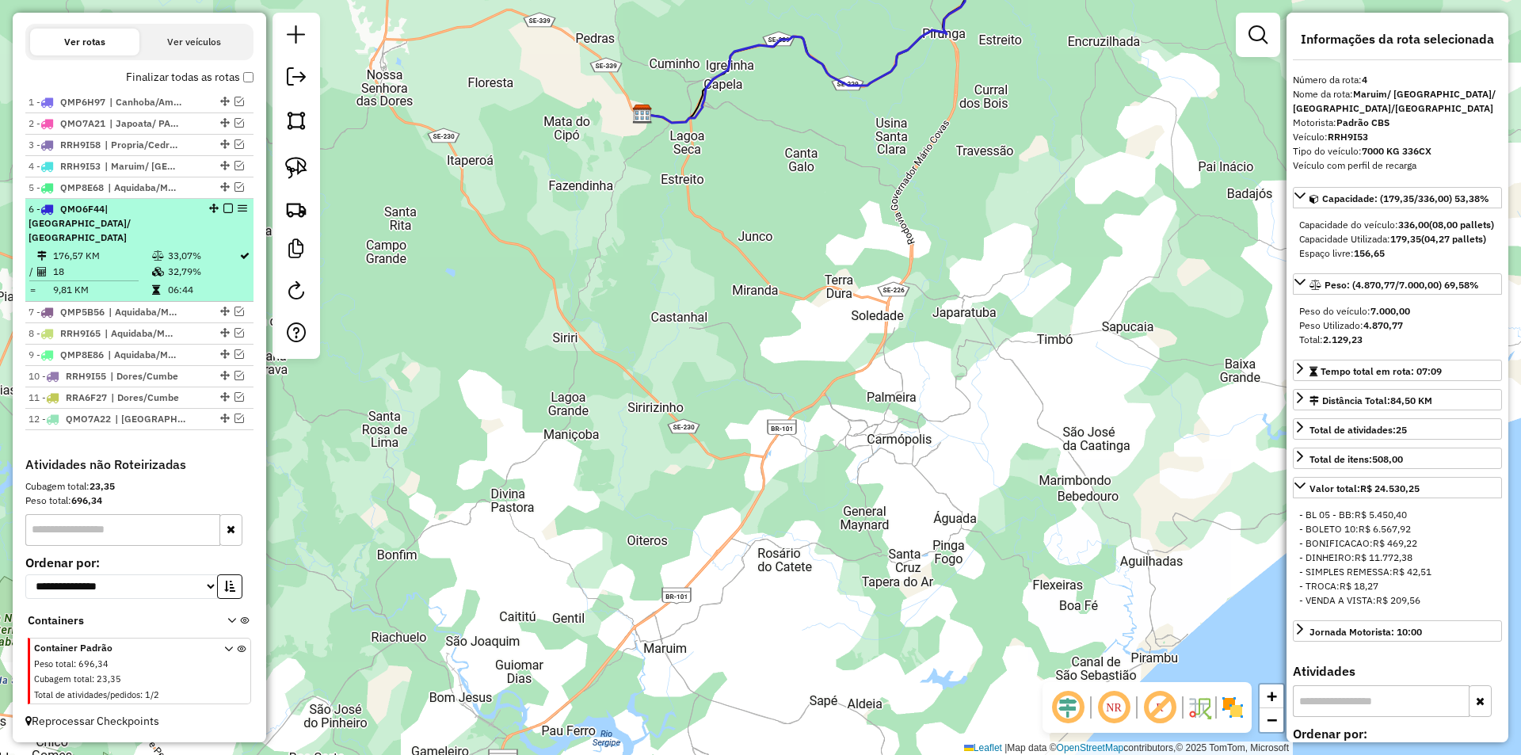
click at [216, 290] on td "06:44" at bounding box center [202, 290] width 71 height 16
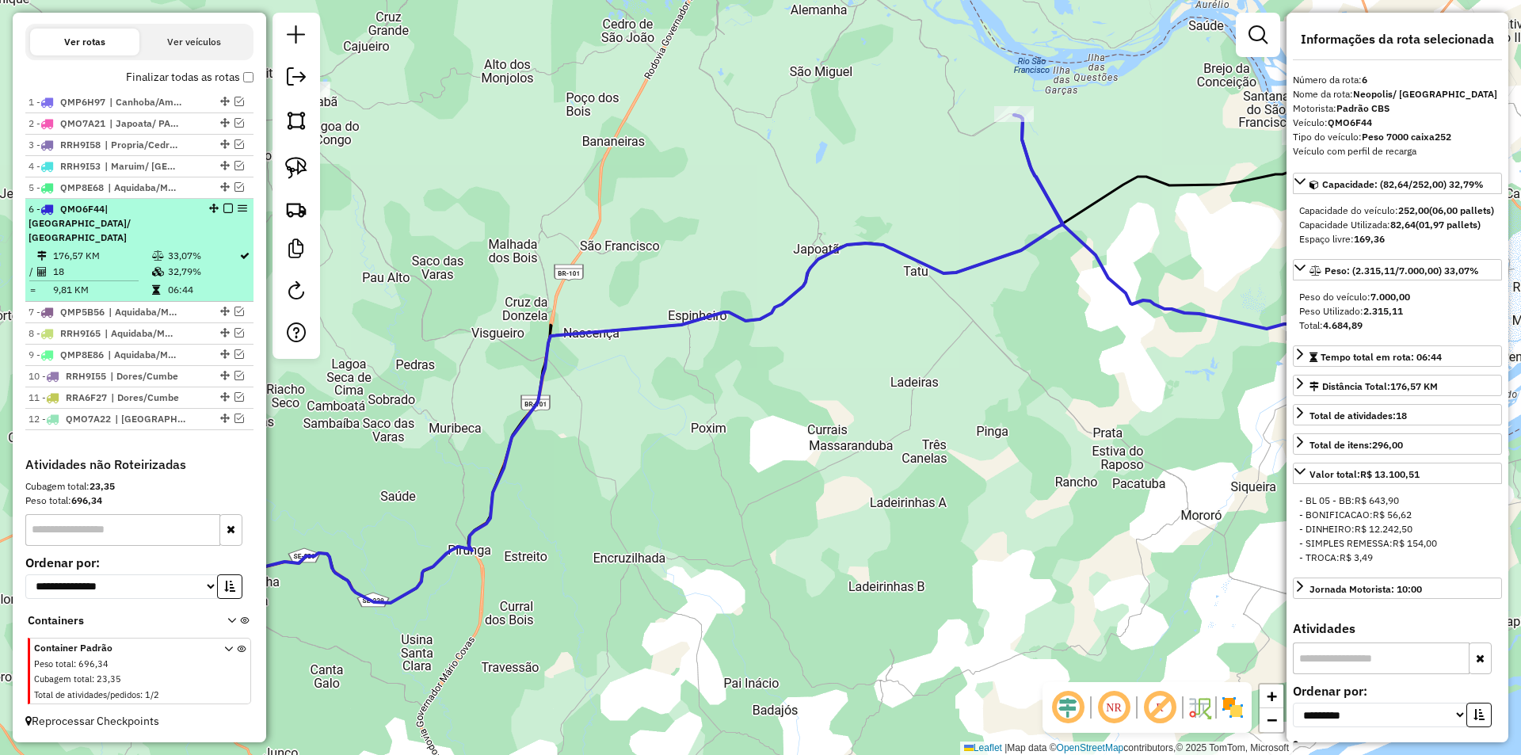
click at [223, 213] on em at bounding box center [228, 209] width 10 height 10
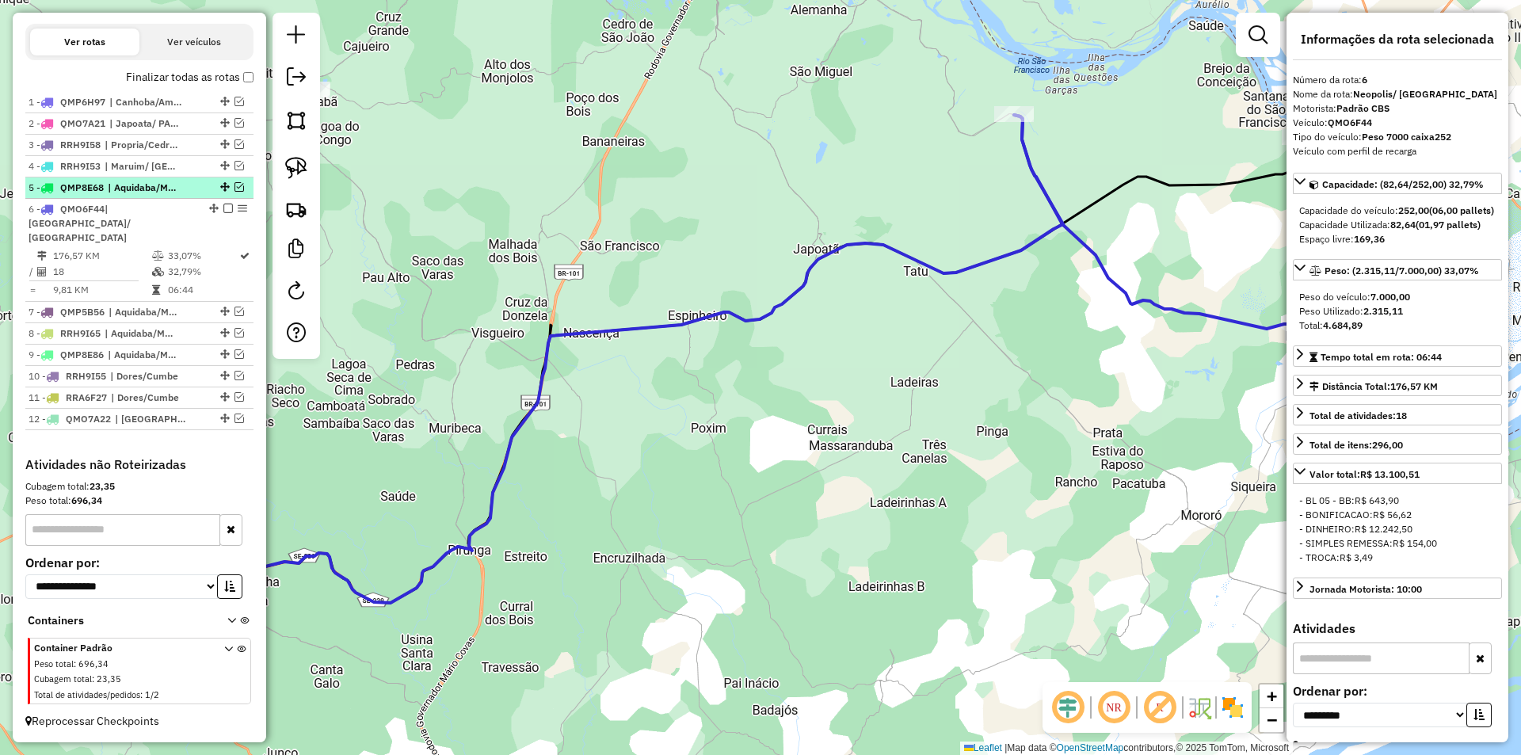
scroll to position [452, 0]
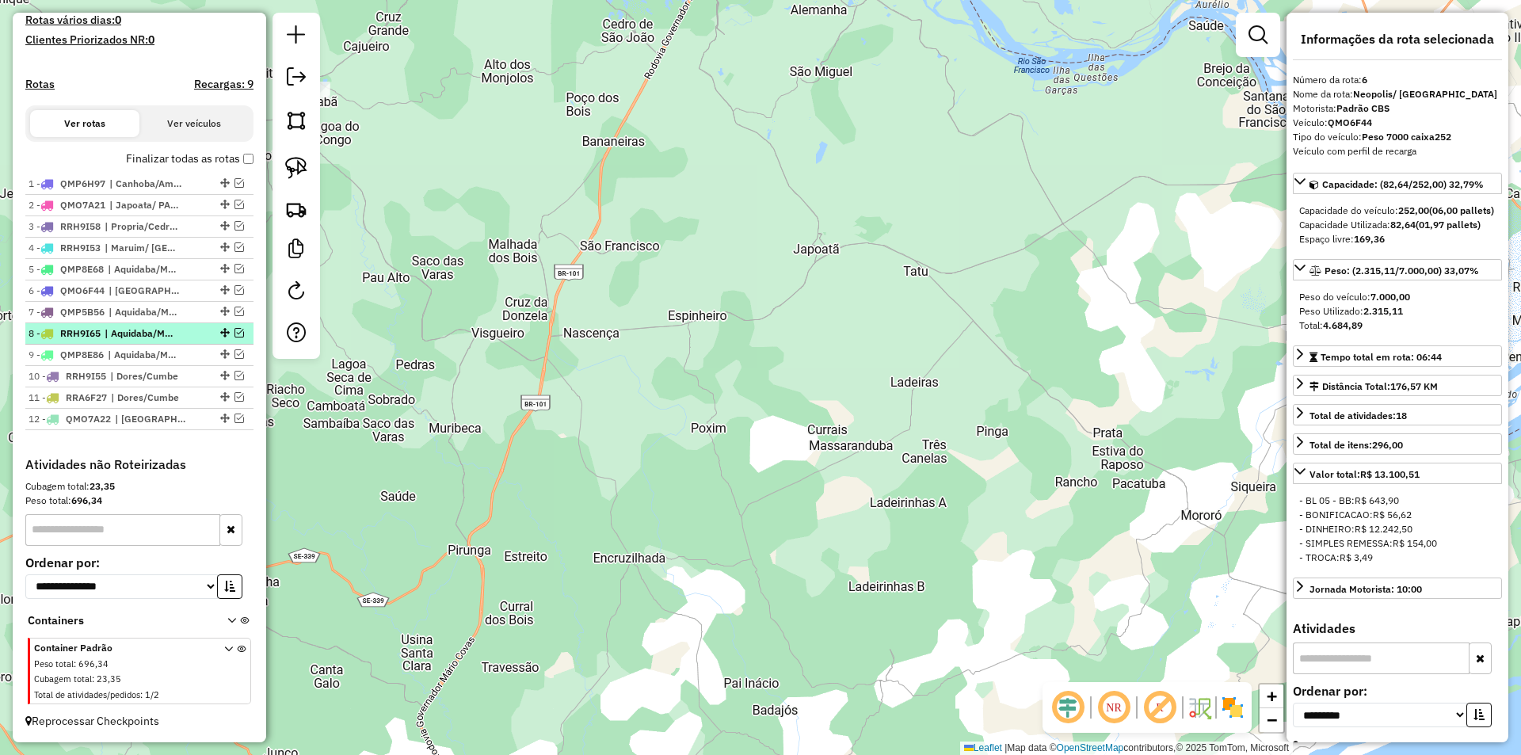
click at [235, 334] on em at bounding box center [240, 333] width 10 height 10
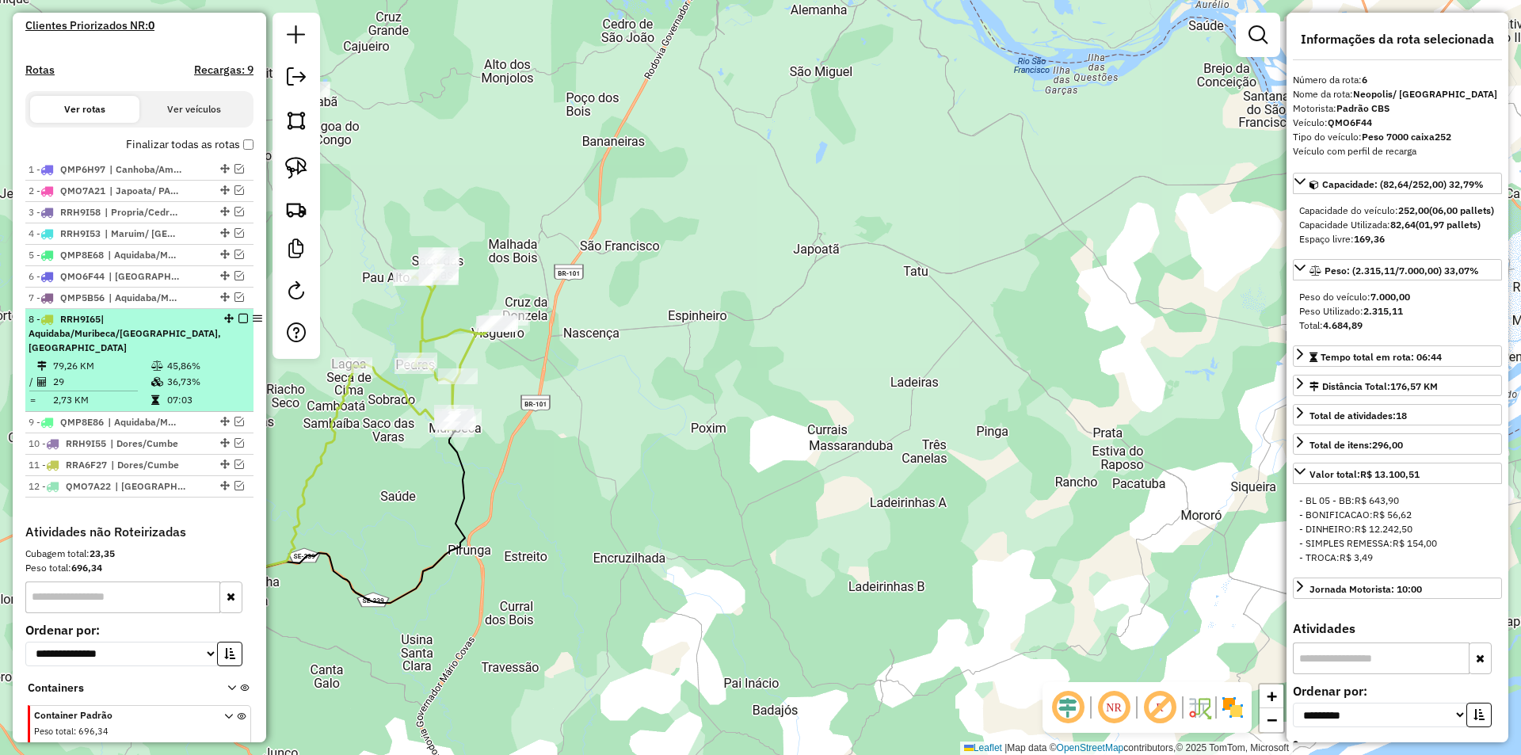
scroll to position [534, 0]
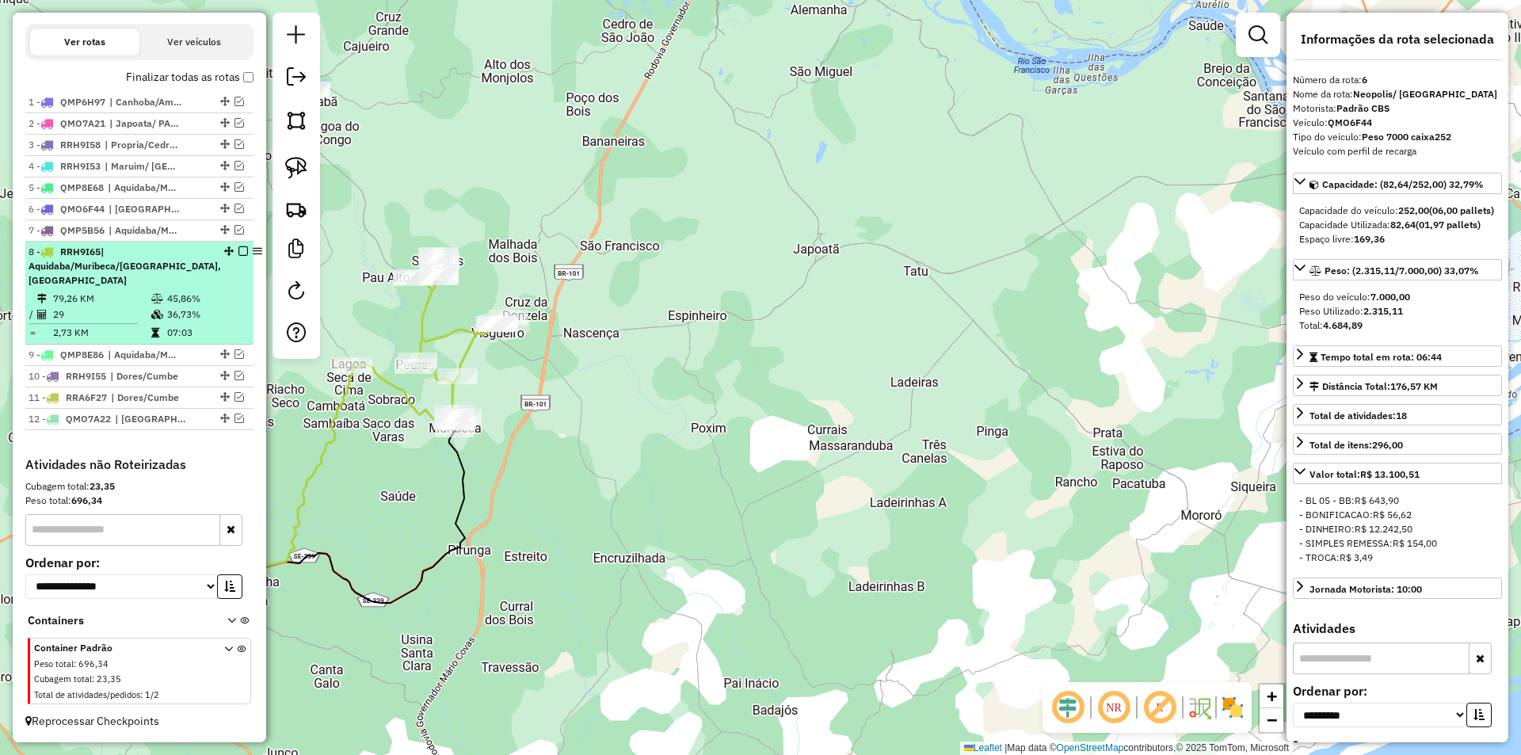
click at [210, 325] on td "07:03" at bounding box center [206, 333] width 80 height 16
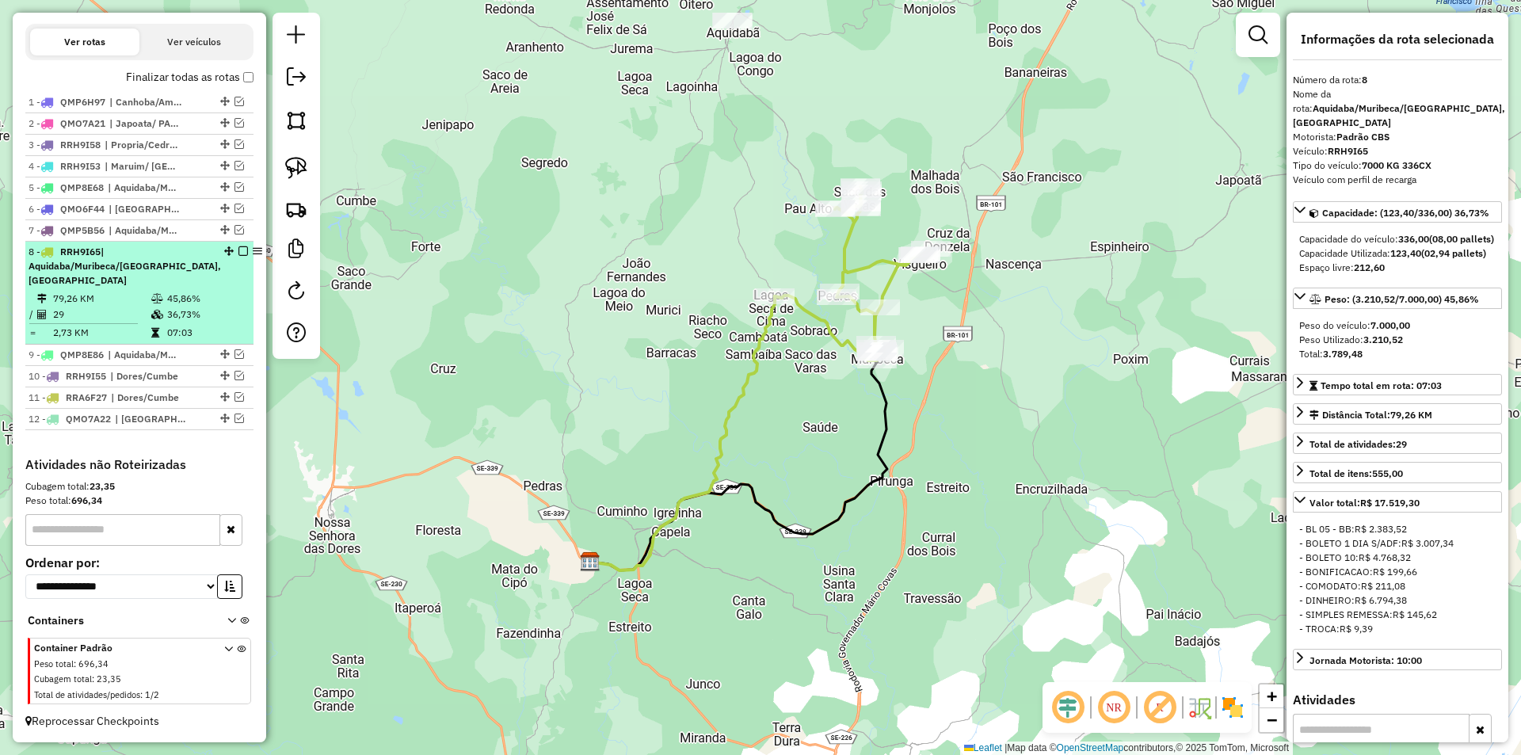
click at [238, 249] on em at bounding box center [243, 251] width 10 height 10
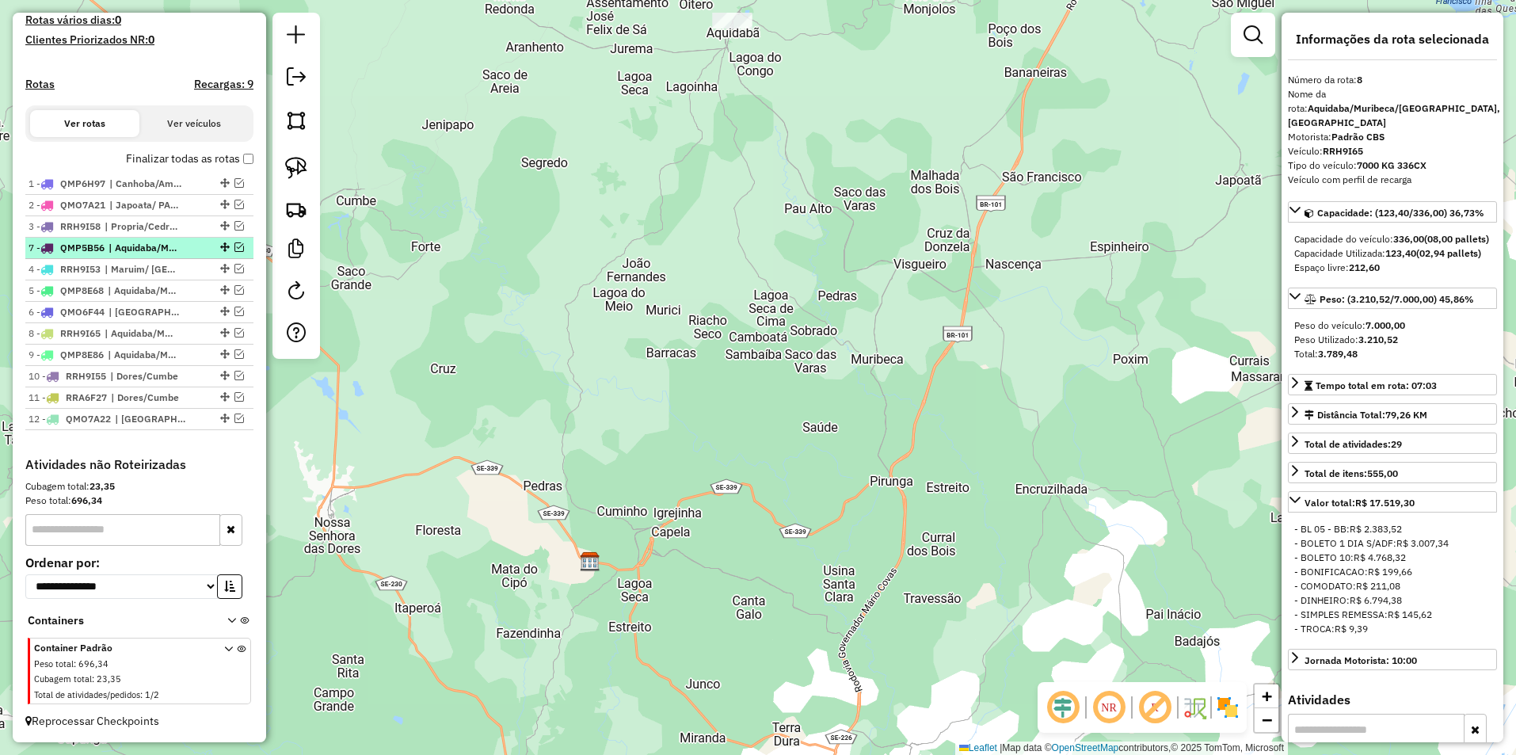
drag, startPoint x: 219, startPoint y: 303, endPoint x: 213, endPoint y: 239, distance: 63.7
drag, startPoint x: 233, startPoint y: 246, endPoint x: 214, endPoint y: 251, distance: 19.8
click at [235, 246] on em at bounding box center [240, 247] width 10 height 10
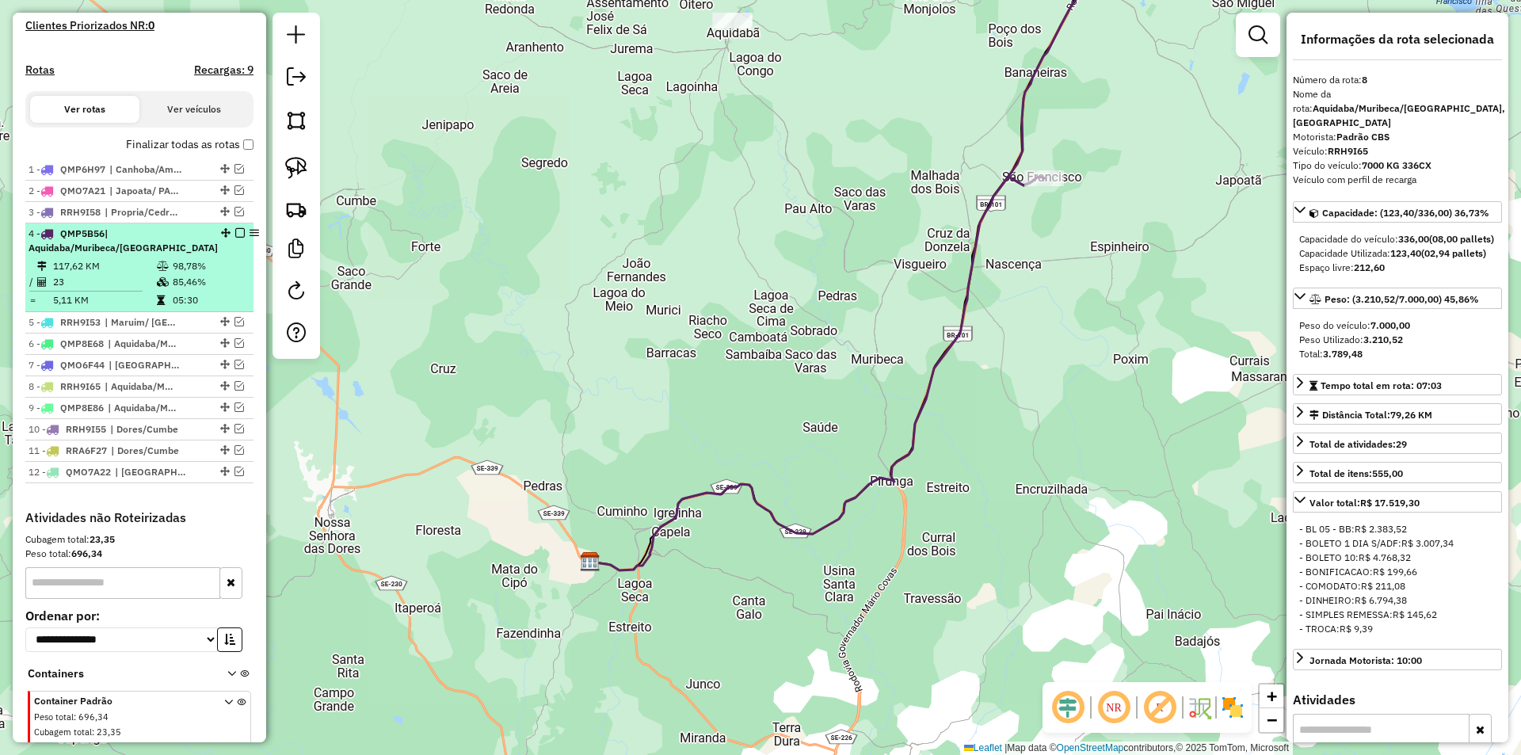
click at [221, 238] on em at bounding box center [226, 233] width 10 height 10
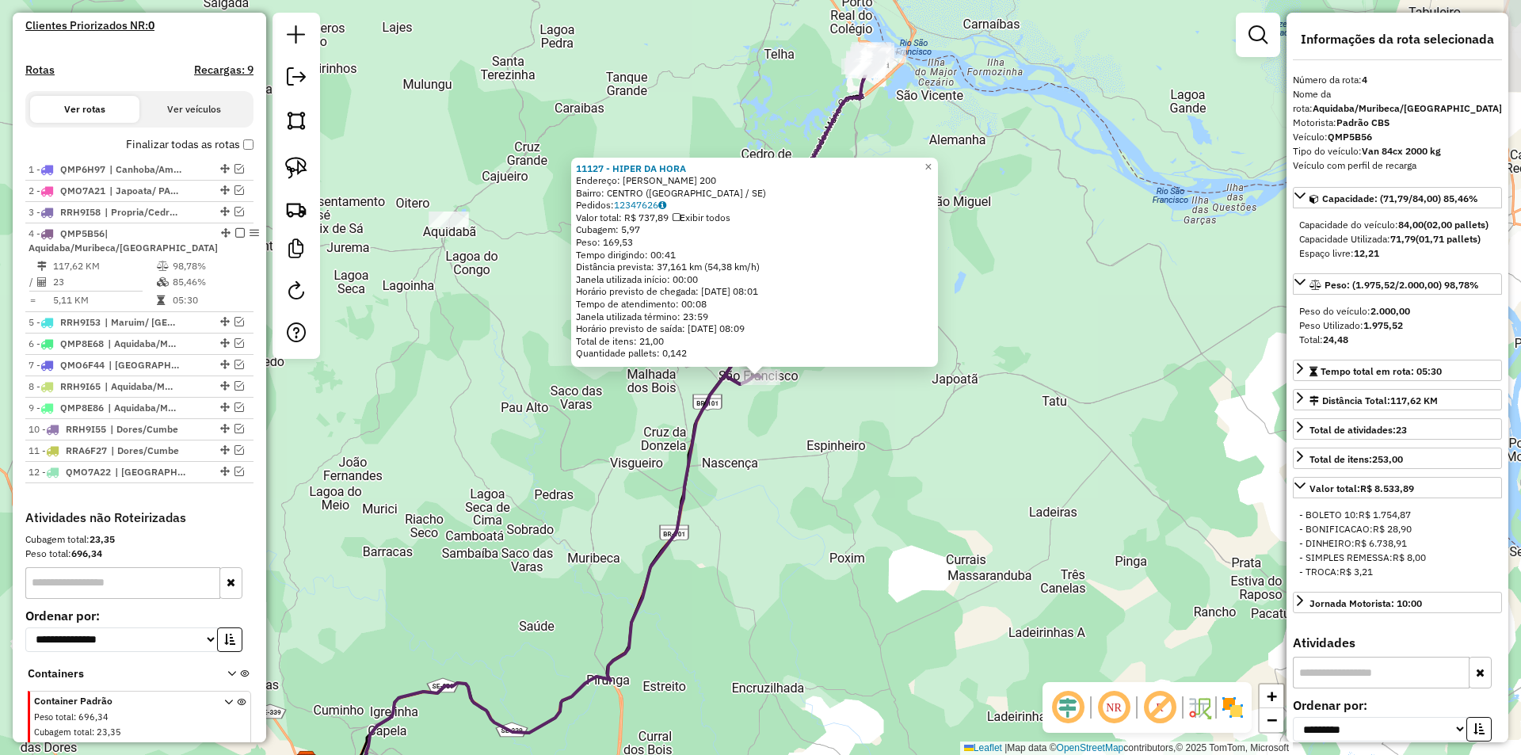
scroll to position [520, 0]
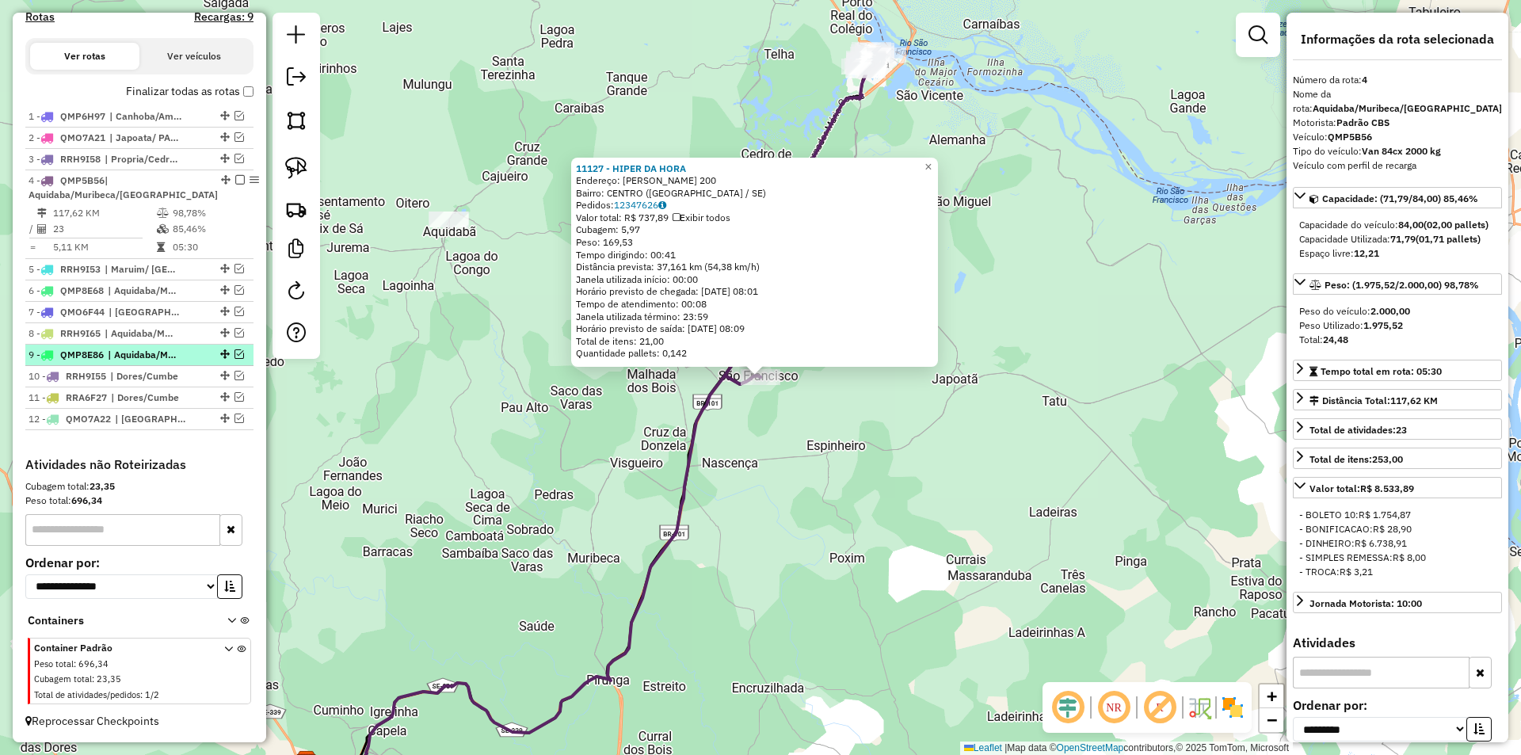
click at [235, 353] on em at bounding box center [240, 354] width 10 height 10
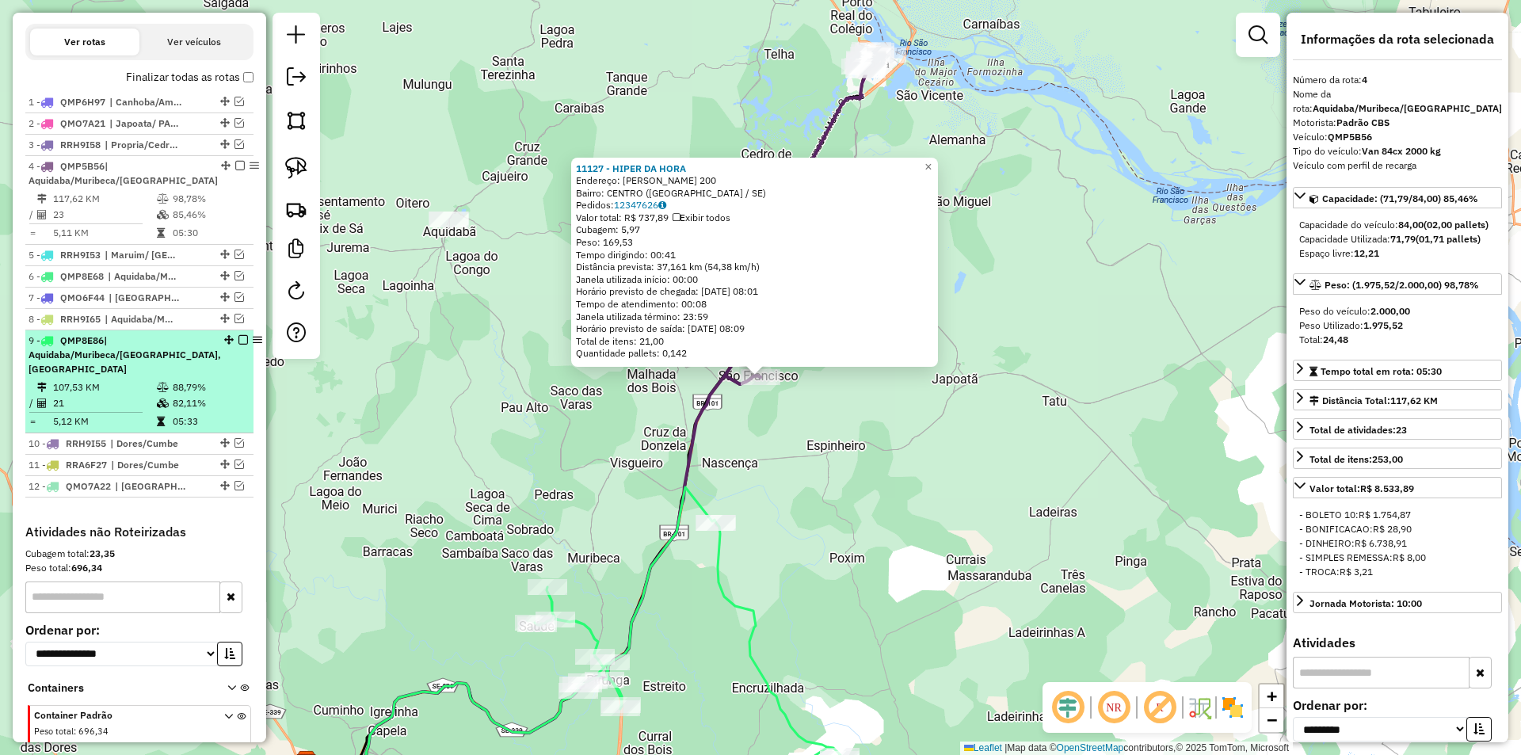
click at [224, 345] on em at bounding box center [229, 340] width 10 height 10
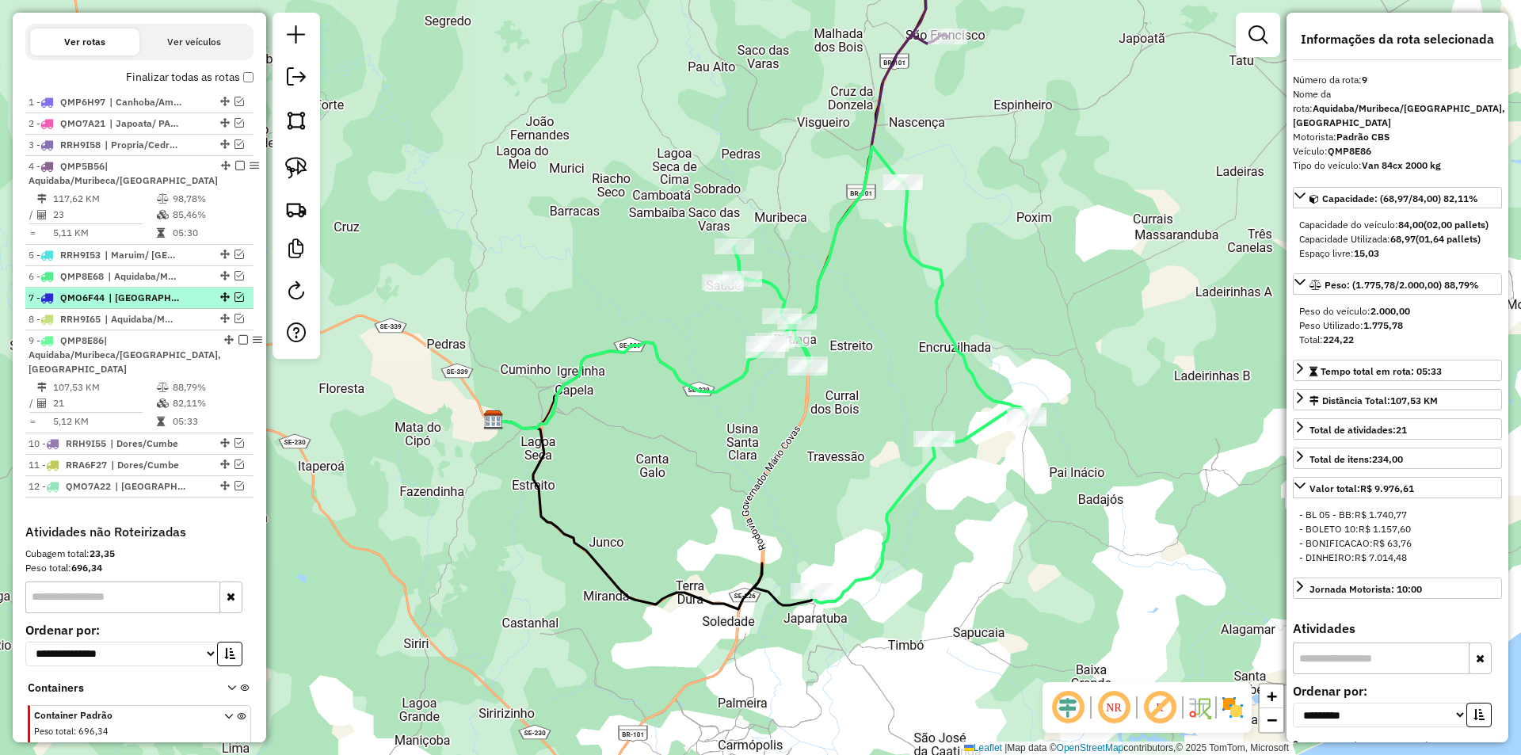
click at [238, 345] on em at bounding box center [243, 340] width 10 height 10
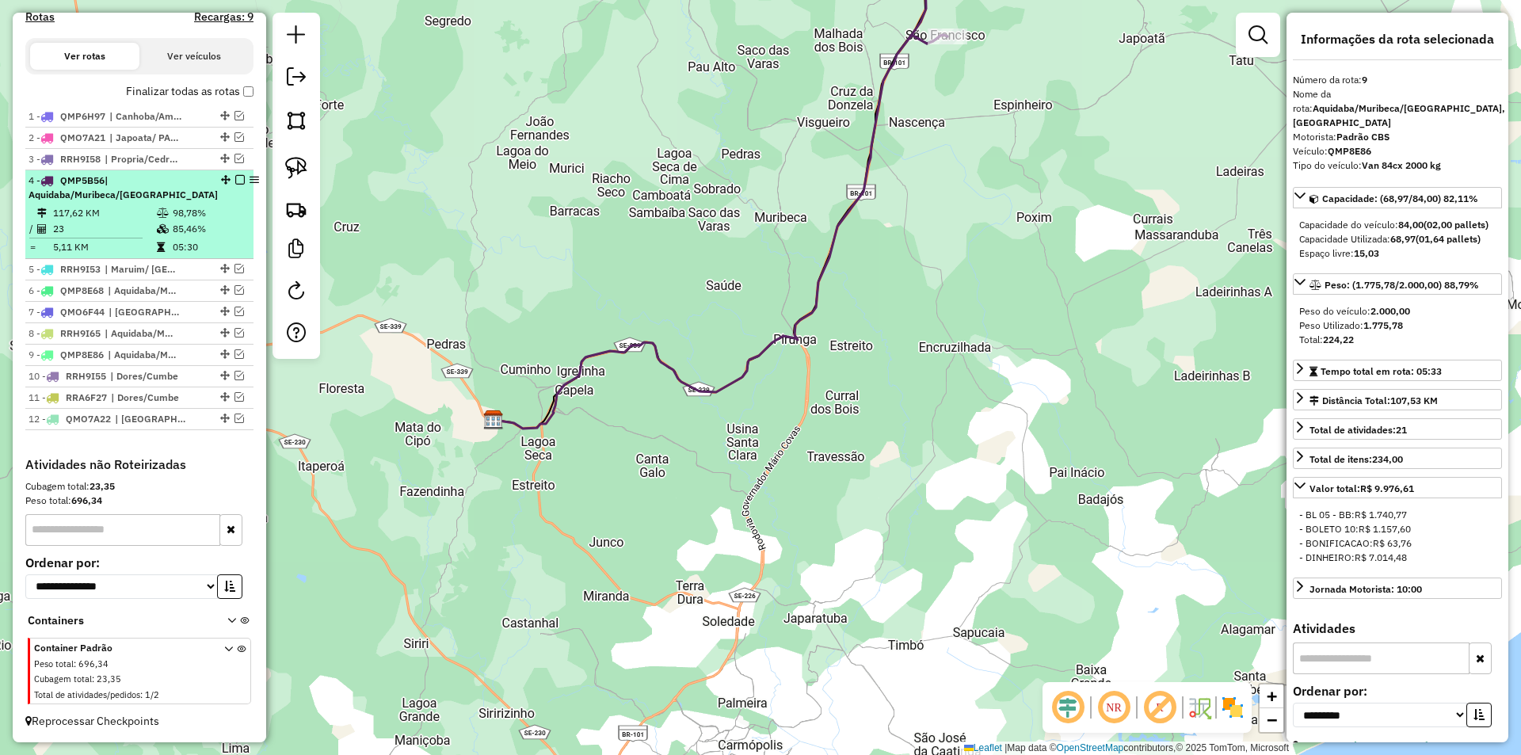
click at [221, 216] on td "98,78%" at bounding box center [209, 213] width 75 height 16
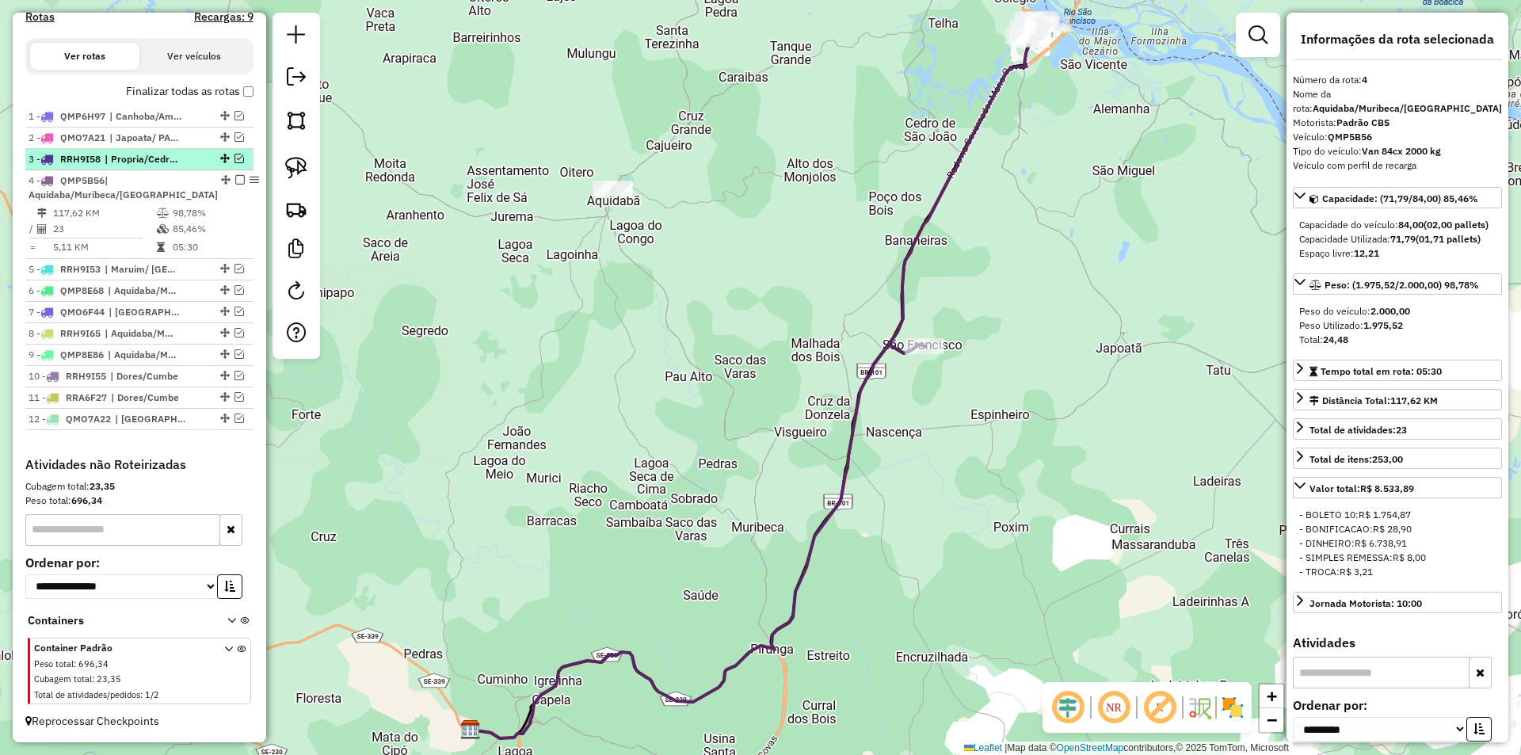
click at [236, 163] on em at bounding box center [240, 159] width 10 height 10
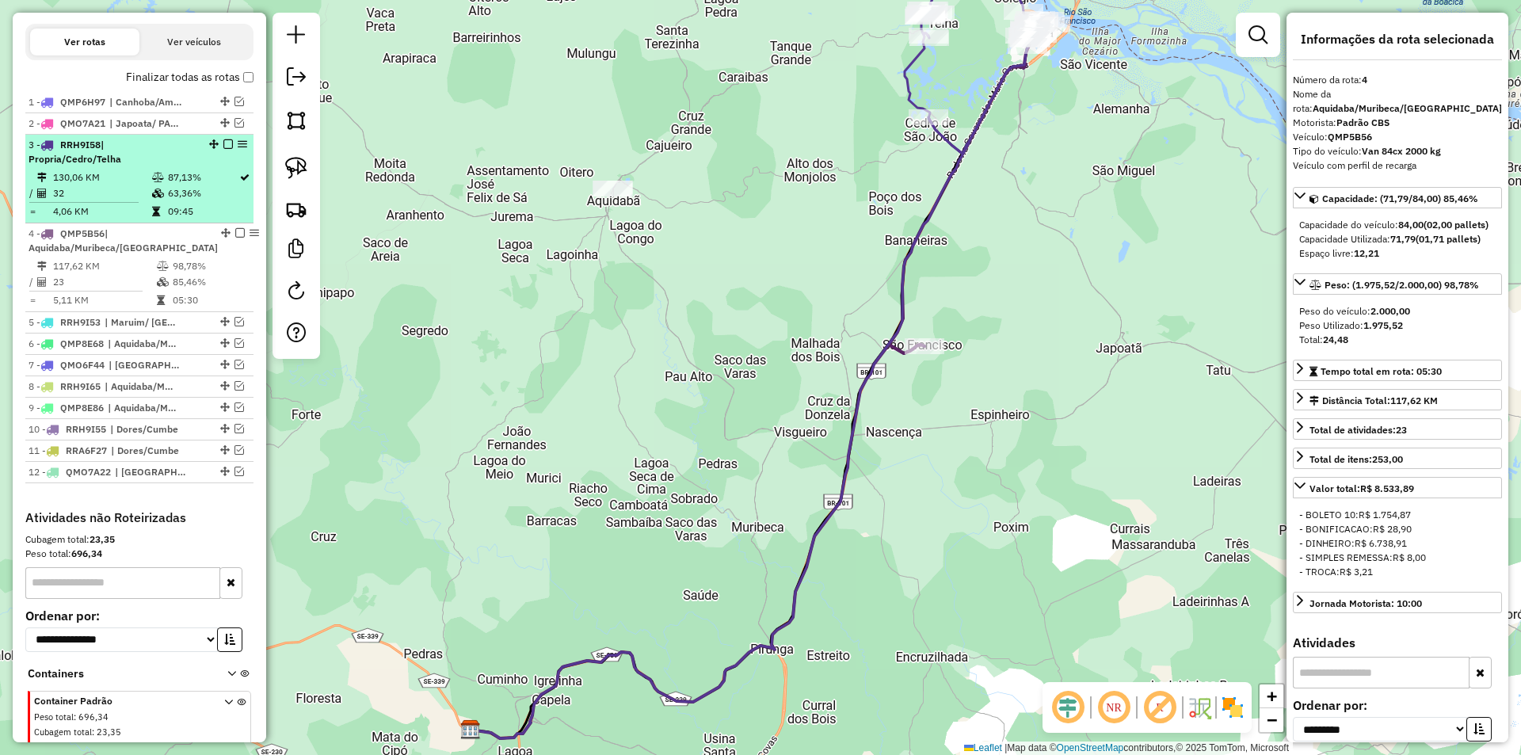
click at [214, 166] on div "3 - RRH9I58 | Propria/Cedro/Telha" at bounding box center [140, 152] width 222 height 29
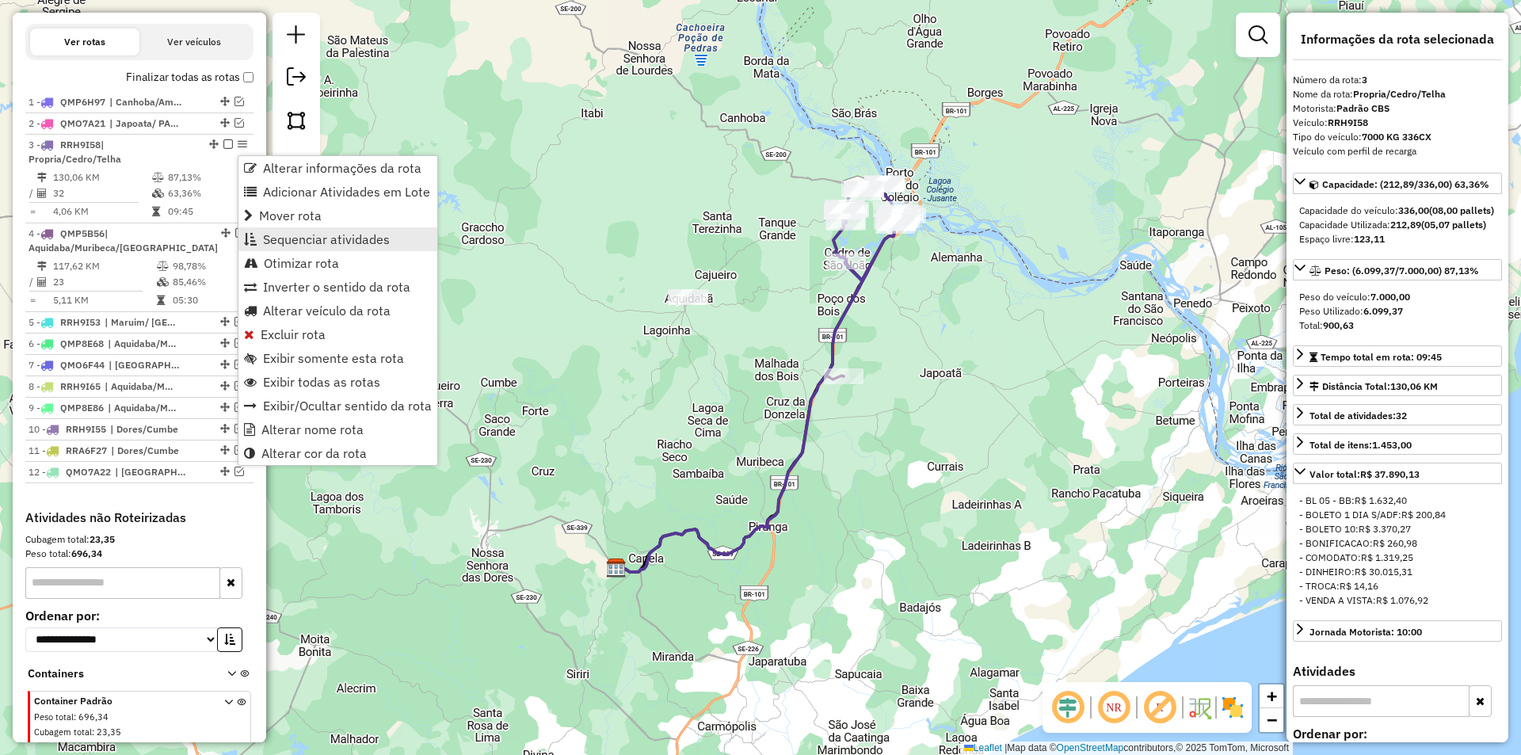
click at [333, 243] on span "Sequenciar atividades" at bounding box center [326, 239] width 127 height 13
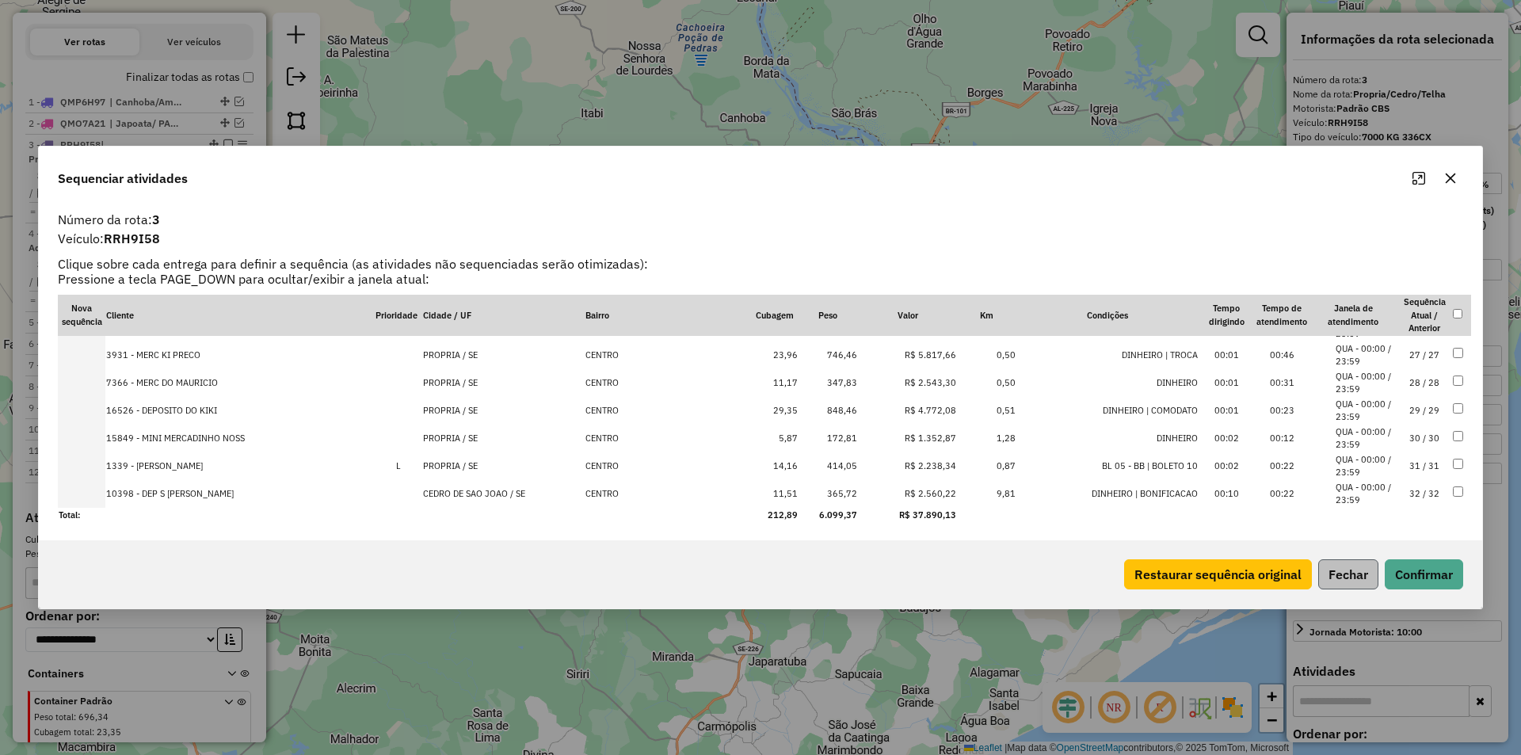
scroll to position [716, 0]
click at [1364, 572] on button "Fechar" at bounding box center [1348, 574] width 60 height 30
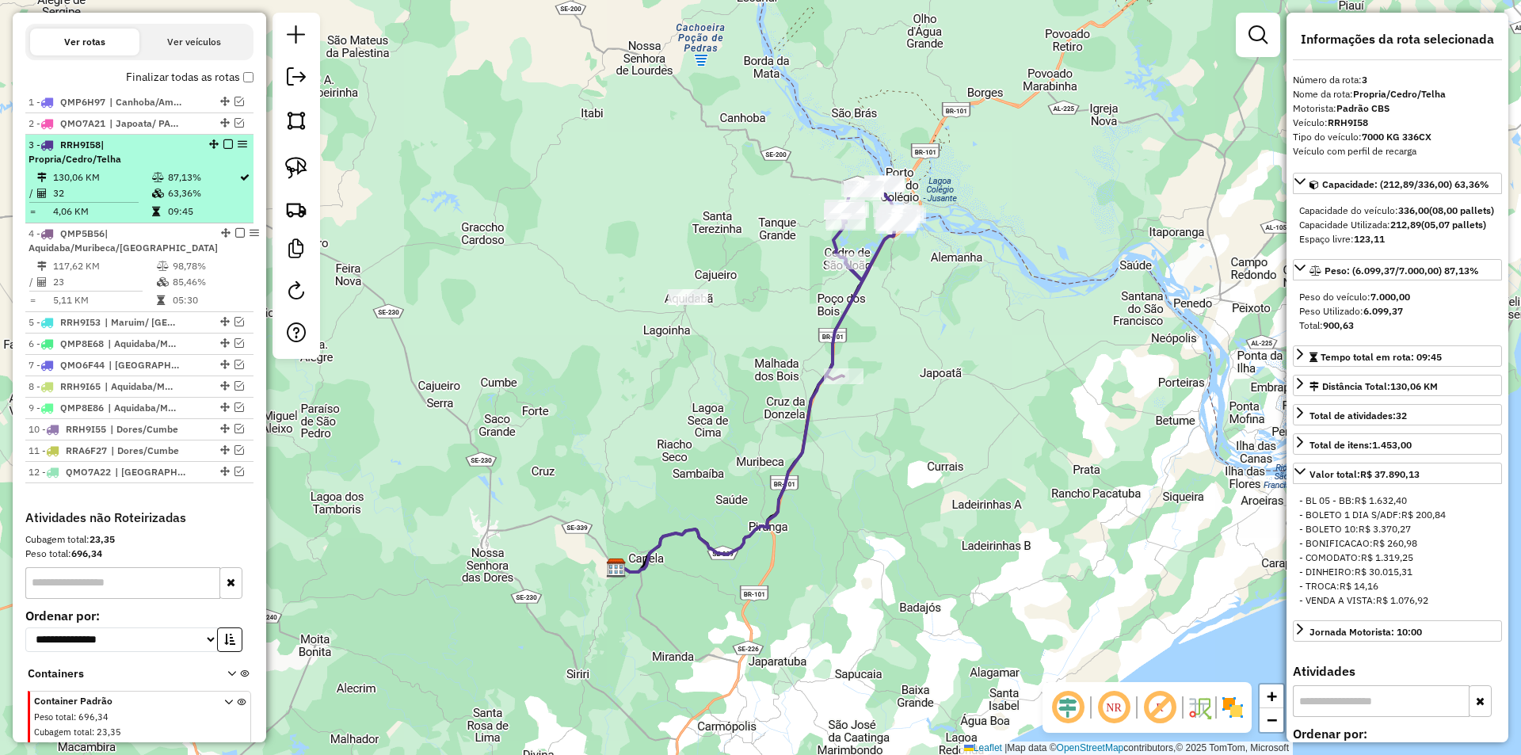
click at [170, 185] on td "87,13%" at bounding box center [202, 178] width 71 height 16
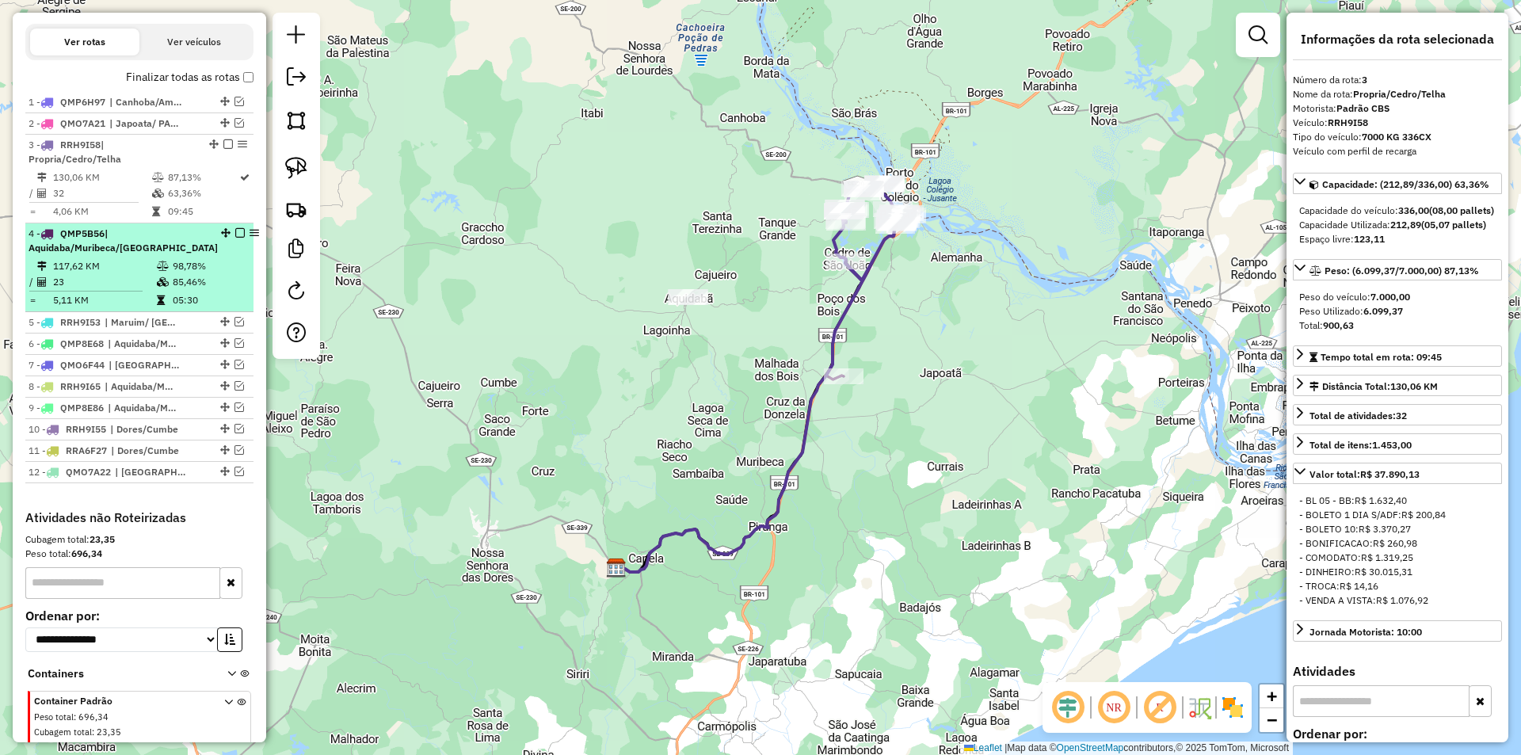
click at [193, 290] on td "85,46%" at bounding box center [209, 282] width 75 height 16
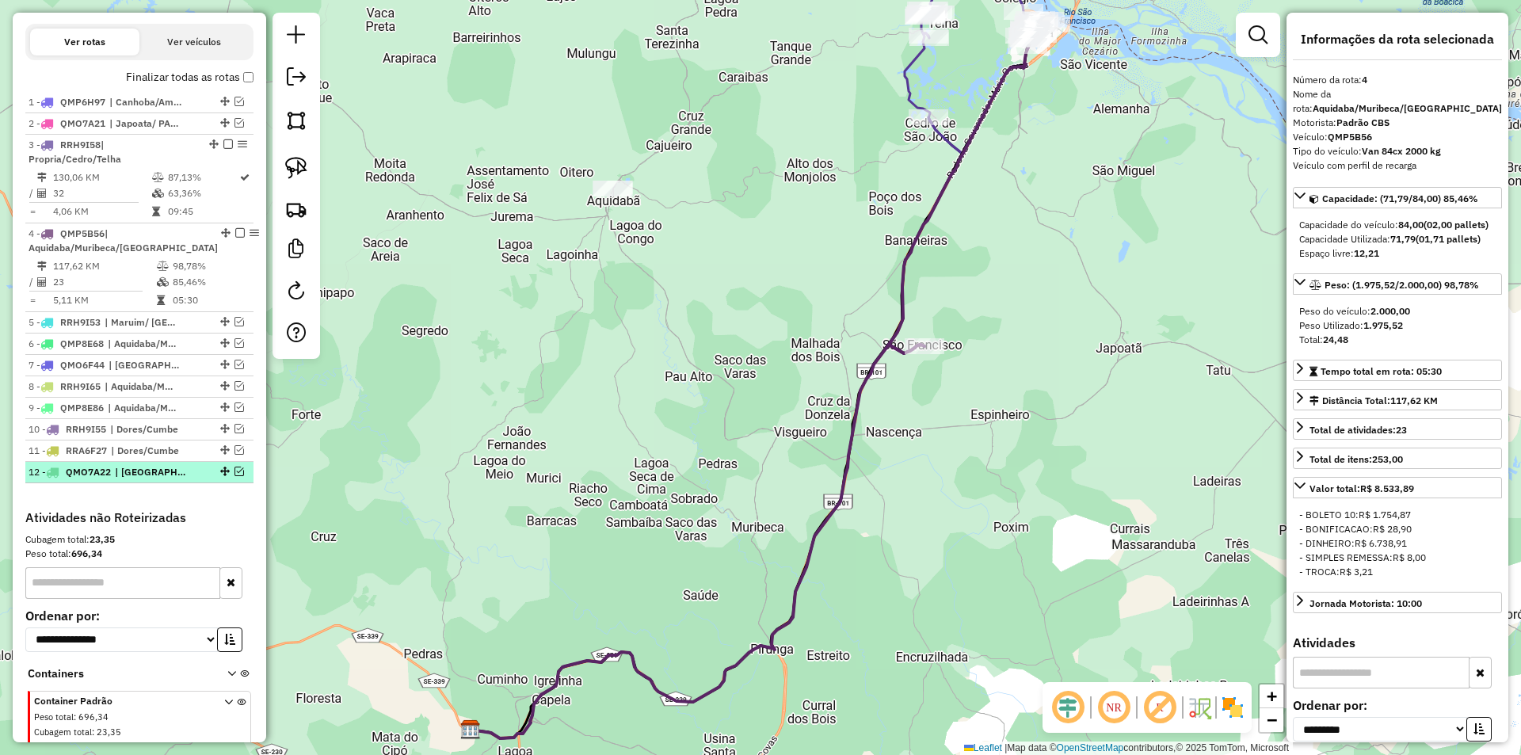
click at [235, 476] on em at bounding box center [240, 472] width 10 height 10
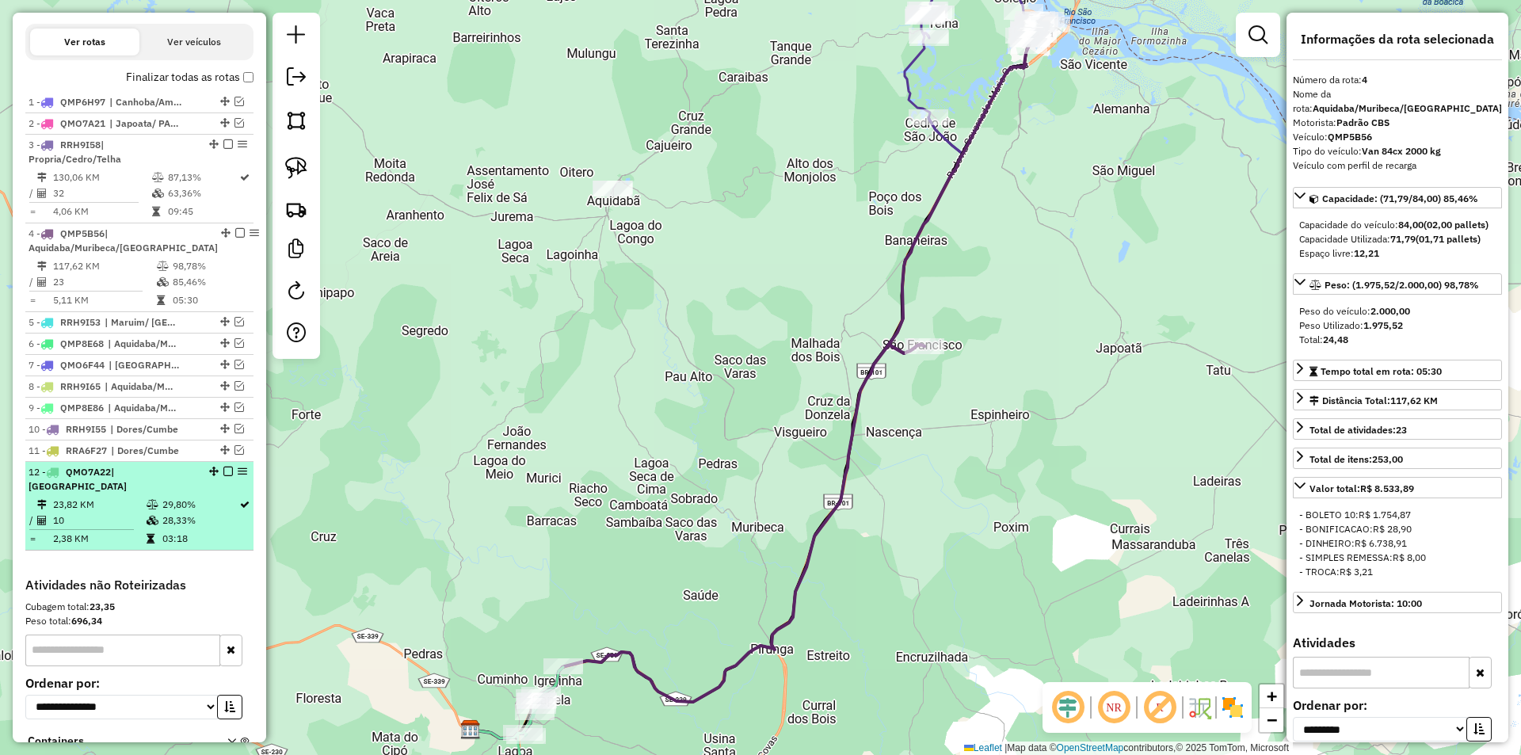
click at [200, 476] on div at bounding box center [224, 472] width 48 height 10
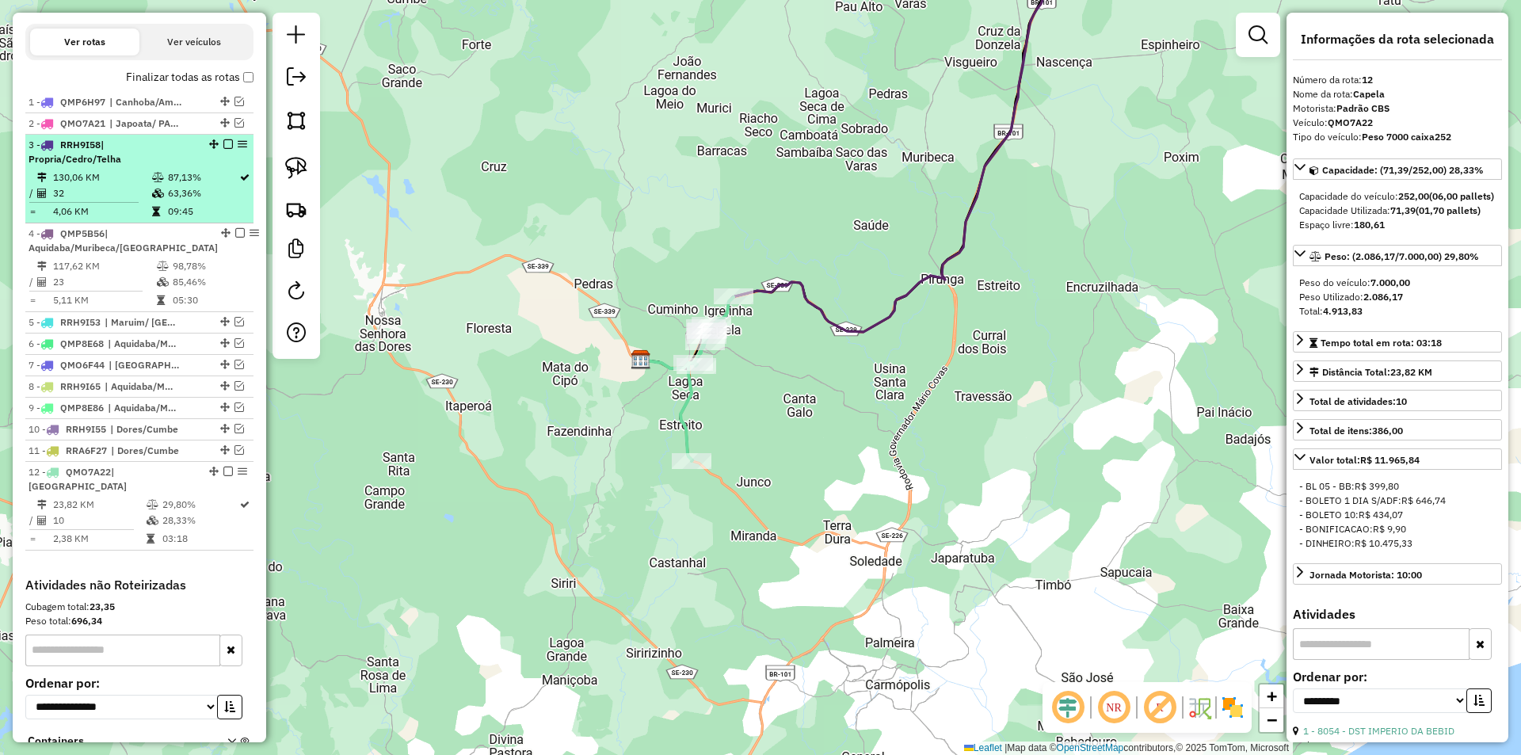
click at [159, 185] on td at bounding box center [159, 178] width 16 height 16
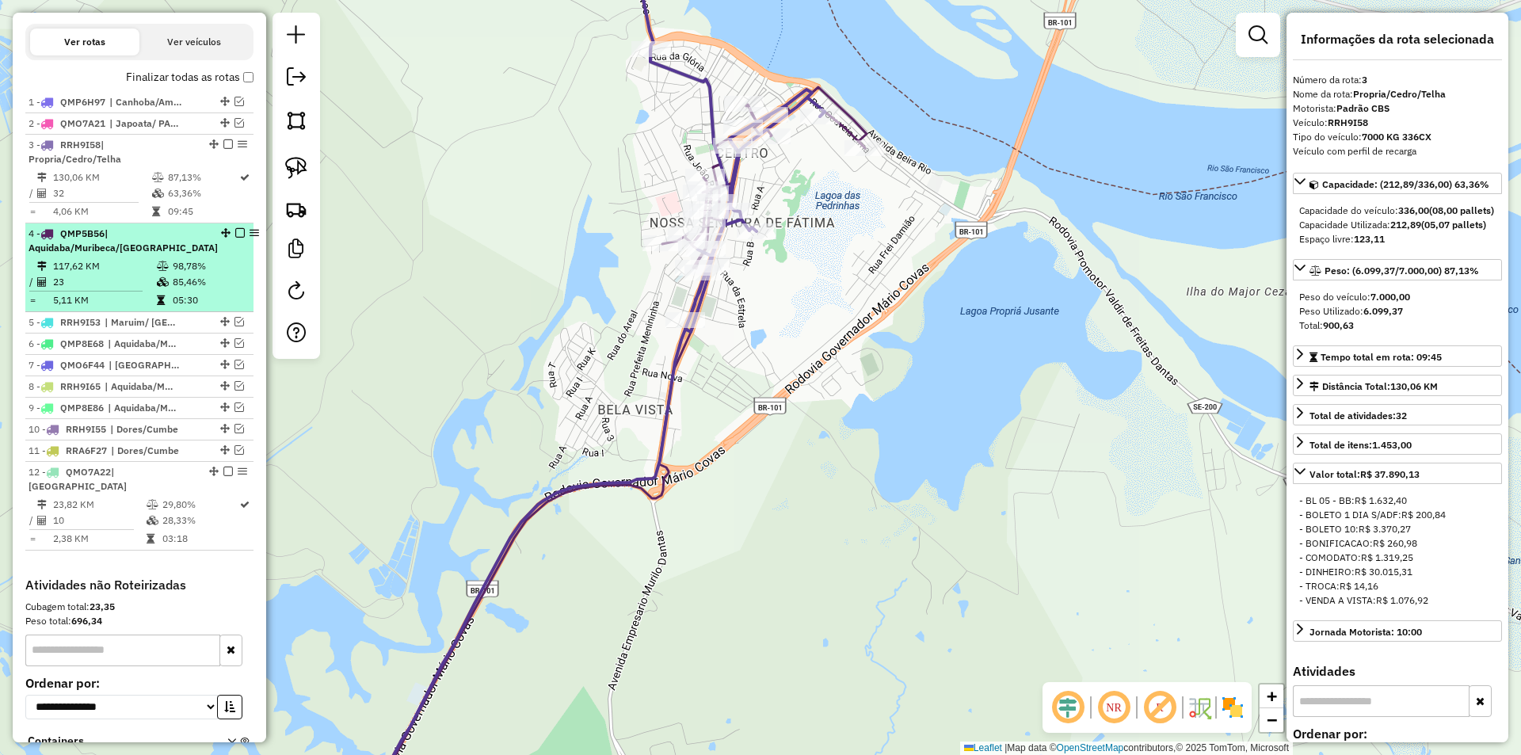
click at [202, 255] on div "4 - QMP5B56 | Aquidaba/Muribeca/Sao Francisco" at bounding box center [140, 241] width 222 height 29
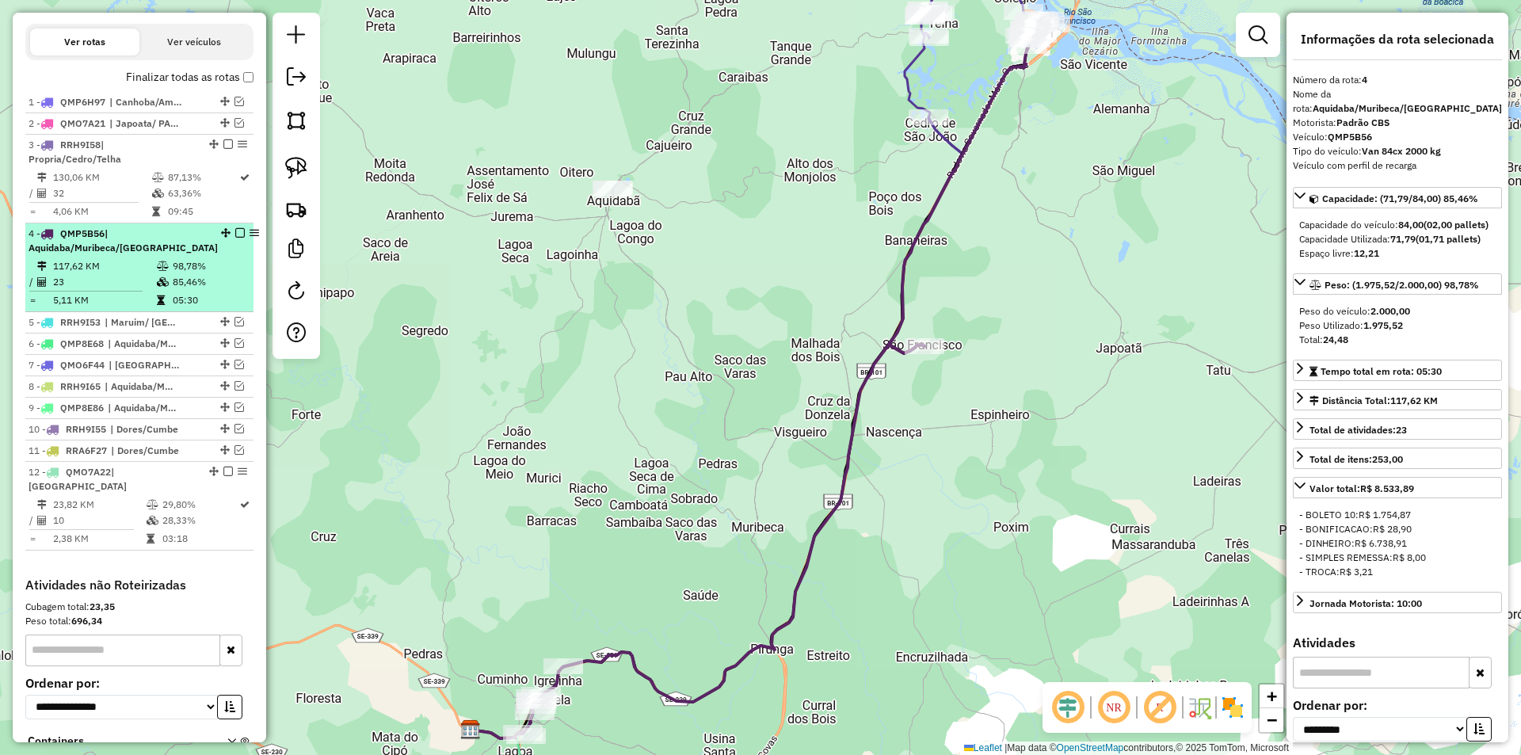
click at [235, 238] on em at bounding box center [240, 233] width 10 height 10
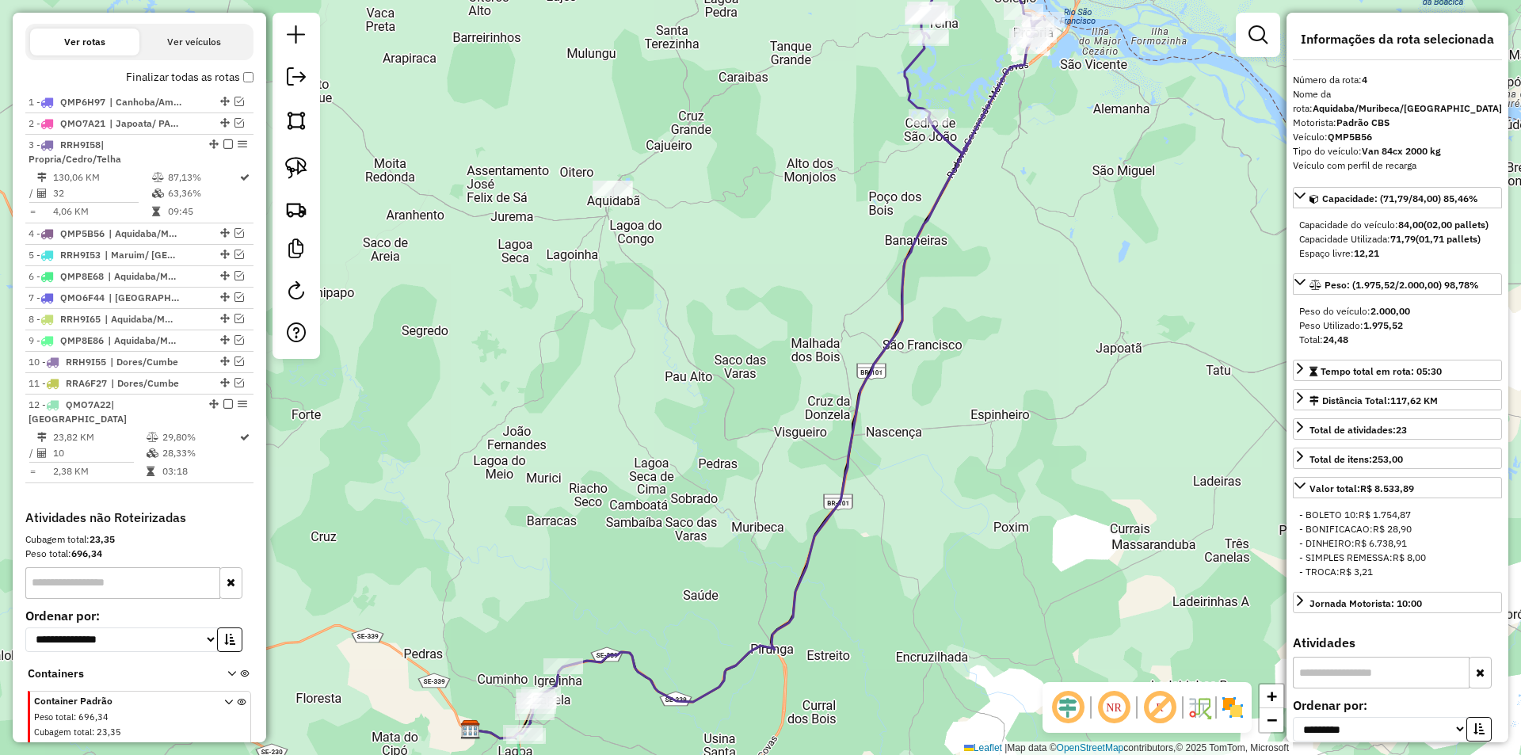
drag, startPoint x: 812, startPoint y: 152, endPoint x: 601, endPoint y: 323, distance: 271.5
click at [601, 323] on div "Janela de atendimento Grade de atendimento Capacidade Transportadoras Veículos …" at bounding box center [760, 377] width 1521 height 755
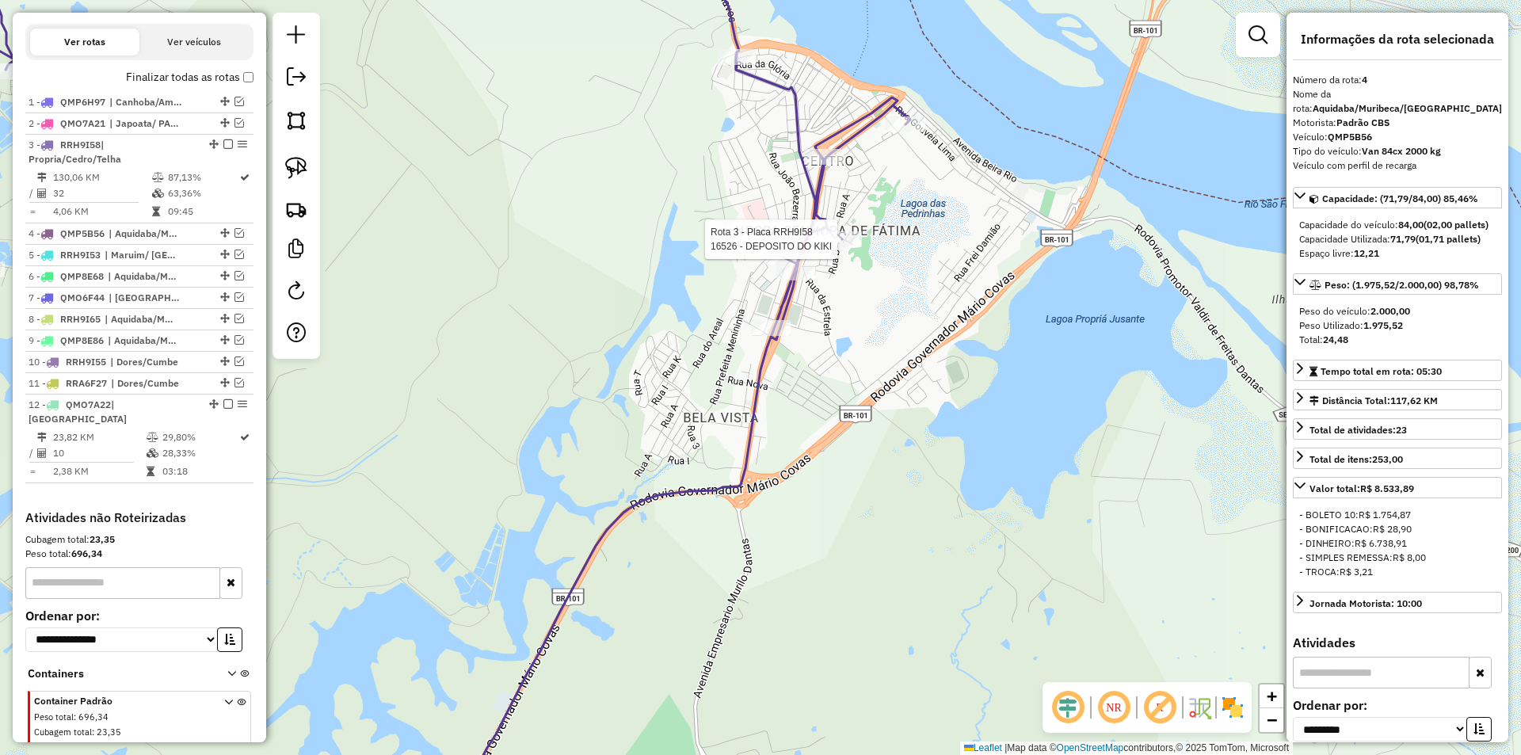
scroll to position [573, 0]
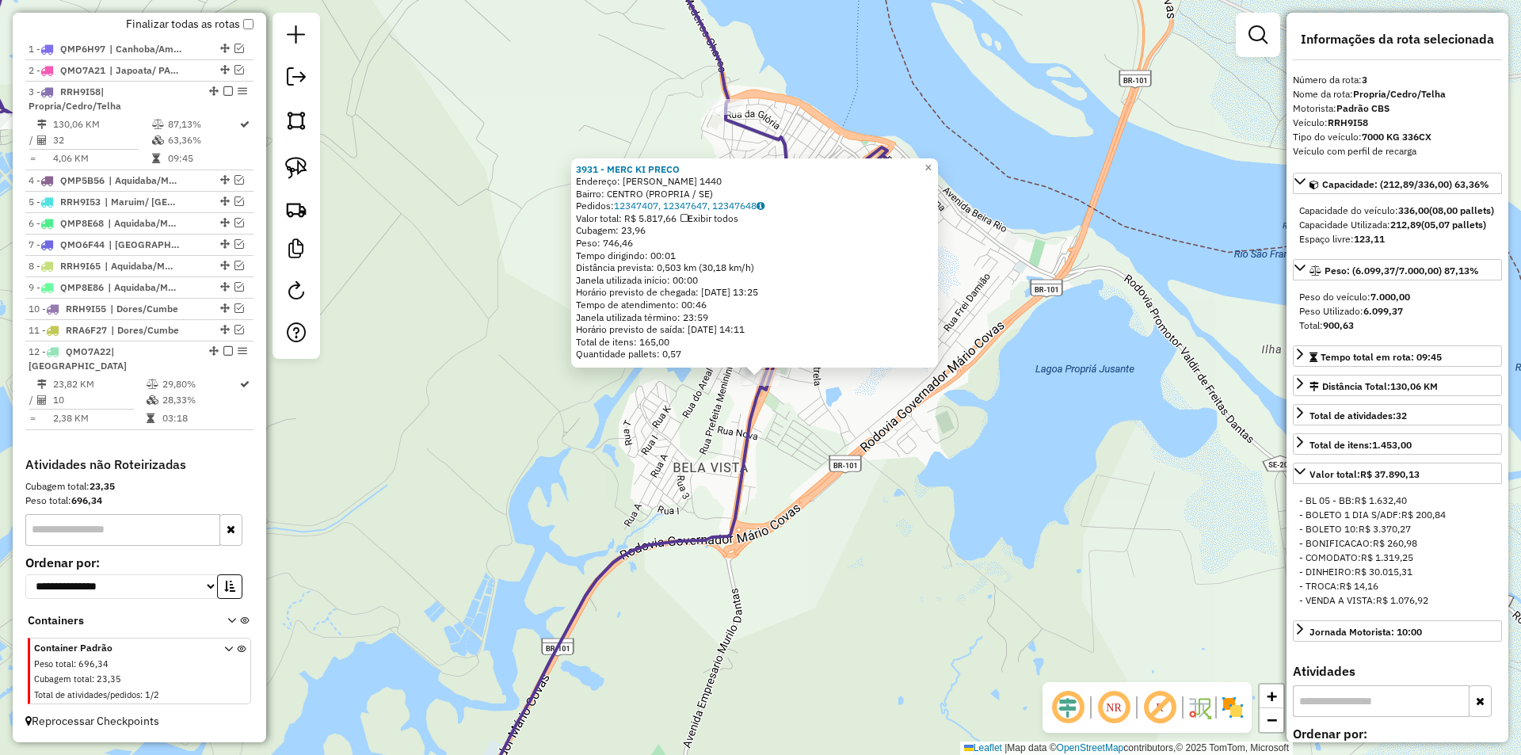
click at [772, 442] on div "3931 - MERC KI PRECO Endereço: ARTHUR MELO 1440 Bairro: CENTRO (PROPRIA / SE) P…" at bounding box center [760, 377] width 1521 height 755
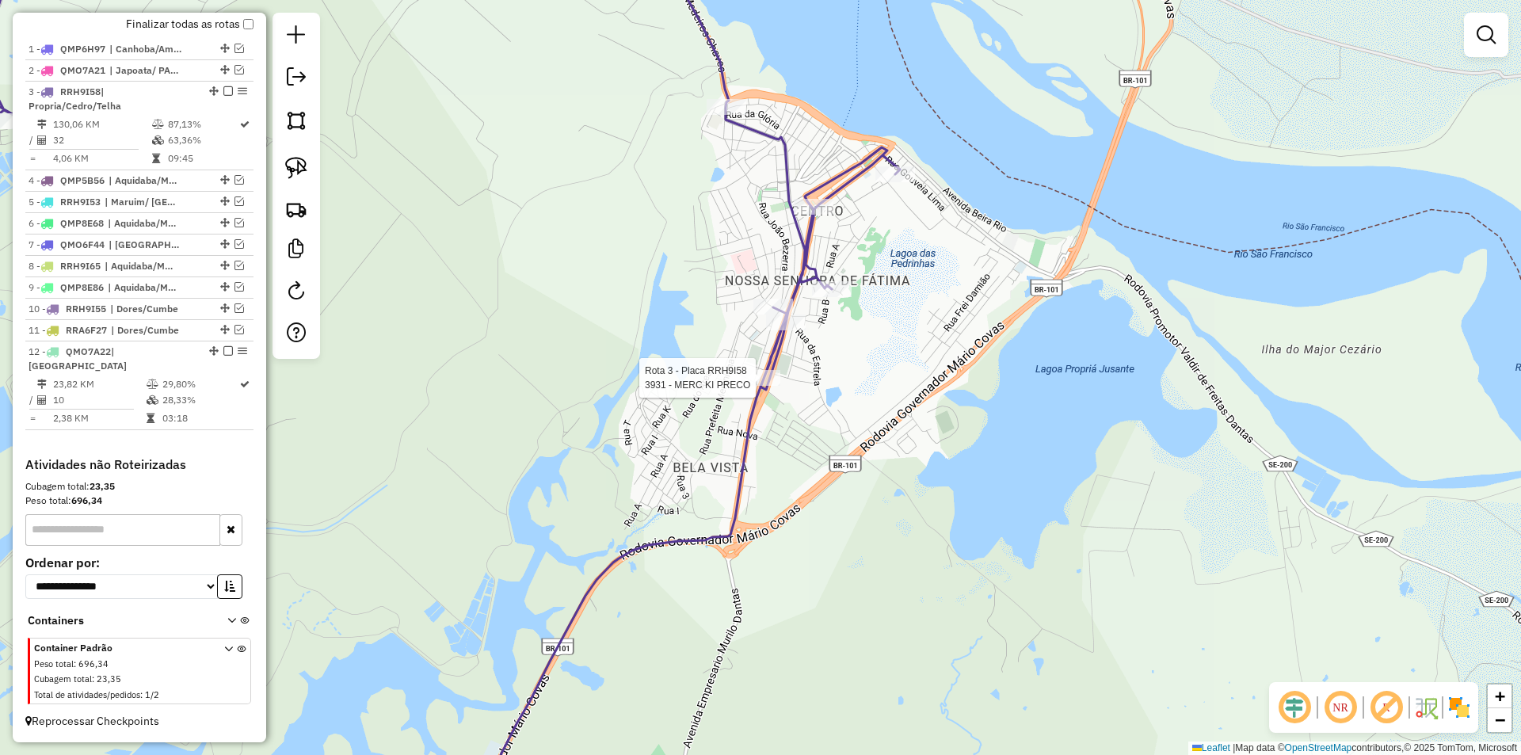
click at [752, 386] on div at bounding box center [761, 378] width 40 height 16
select select "**********"
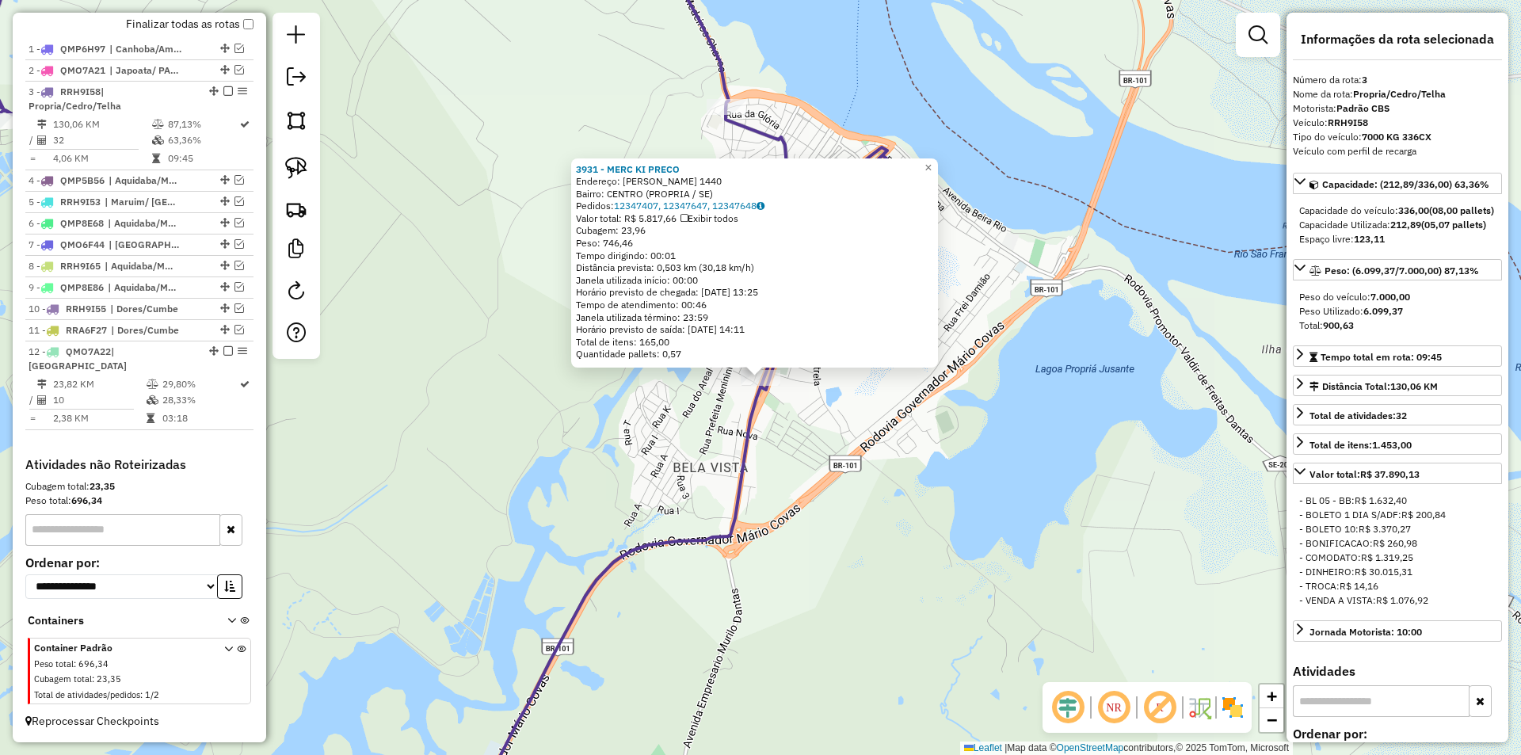
click at [767, 414] on div "3931 - MERC KI PRECO Endereço: ARTHUR MELO 1440 Bairro: CENTRO (PROPRIA / SE) P…" at bounding box center [760, 377] width 1521 height 755
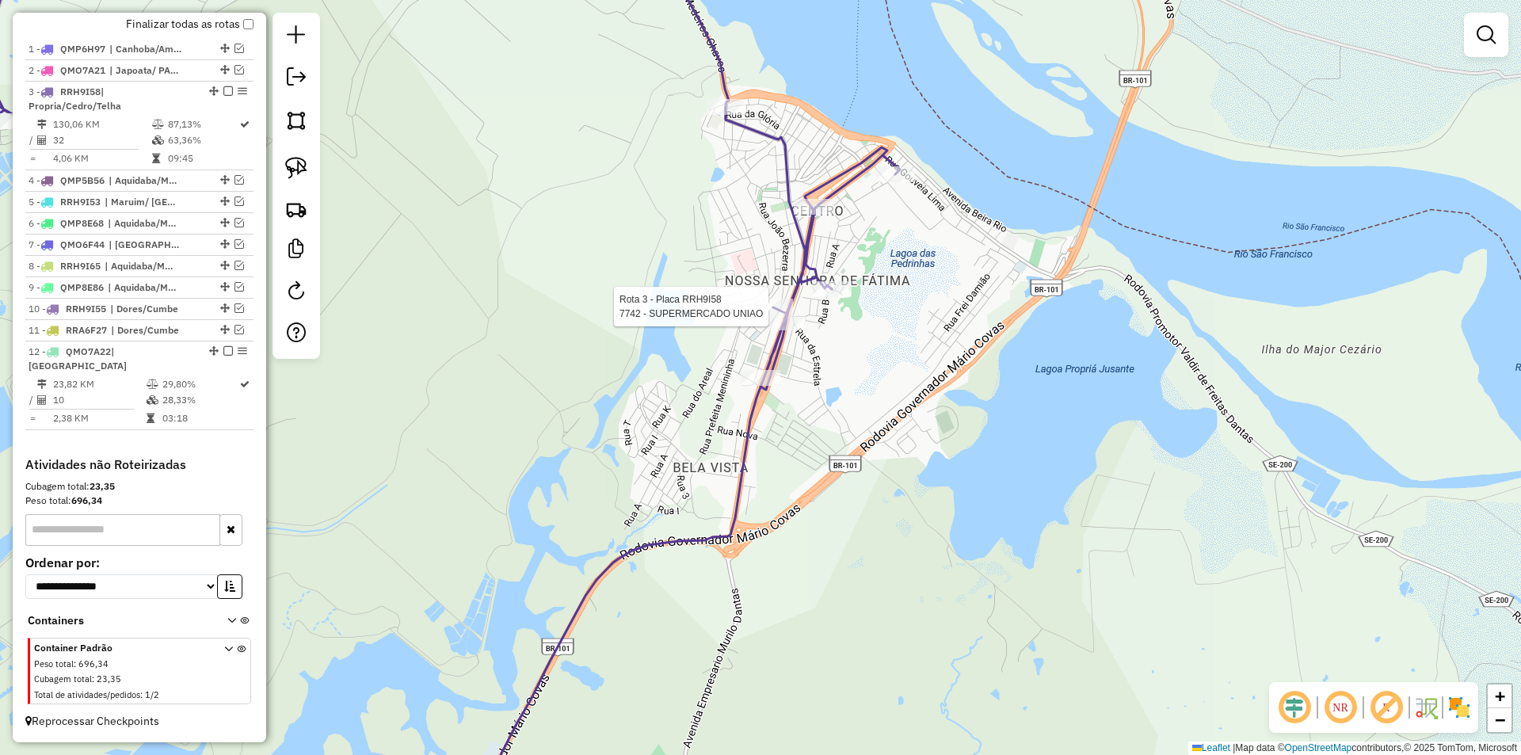
select select "**********"
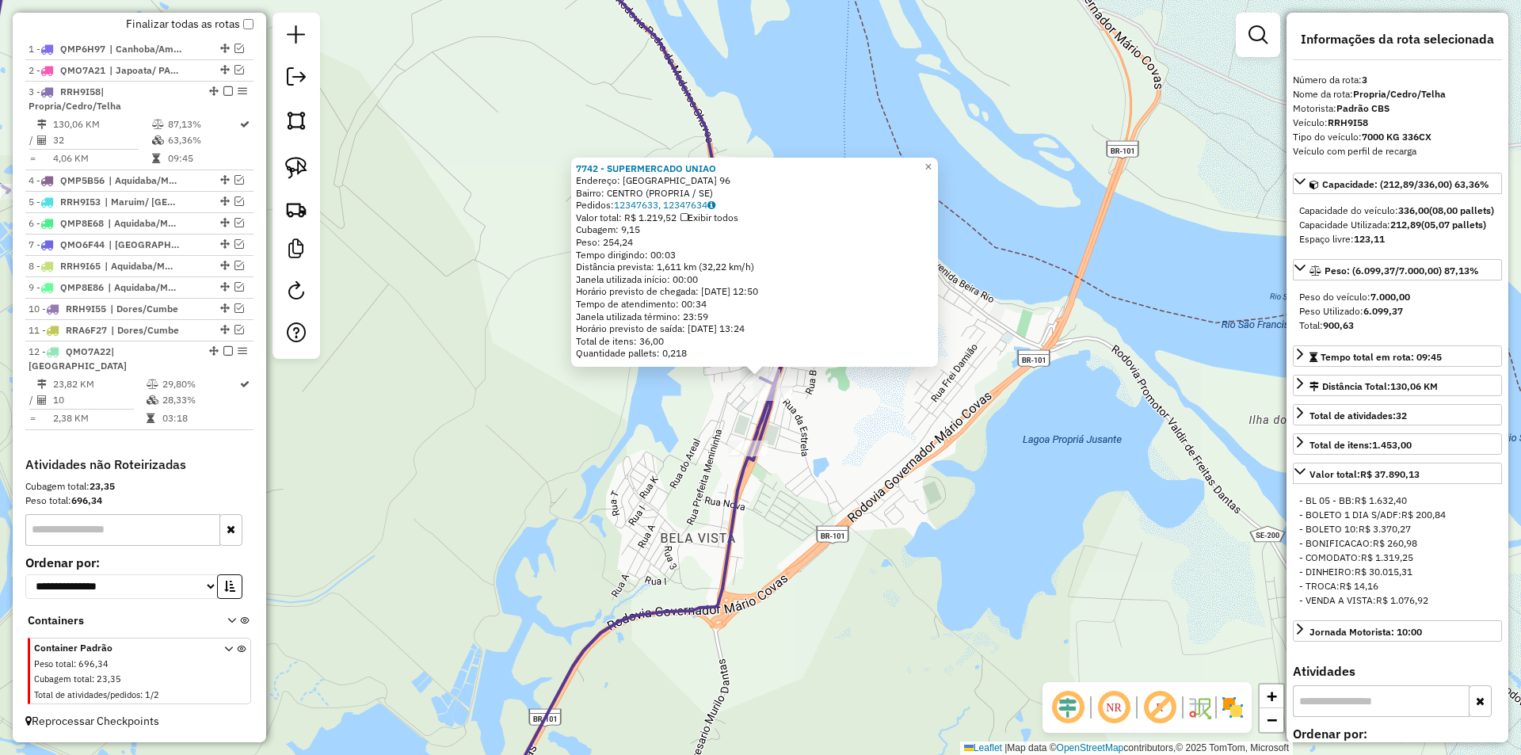
click at [818, 421] on div "7742 - SUPERMERCADO UNIAO Endereço: SAO VICENTE DE PAULO 96 Bairro: CENTRO (PRO…" at bounding box center [760, 377] width 1521 height 755
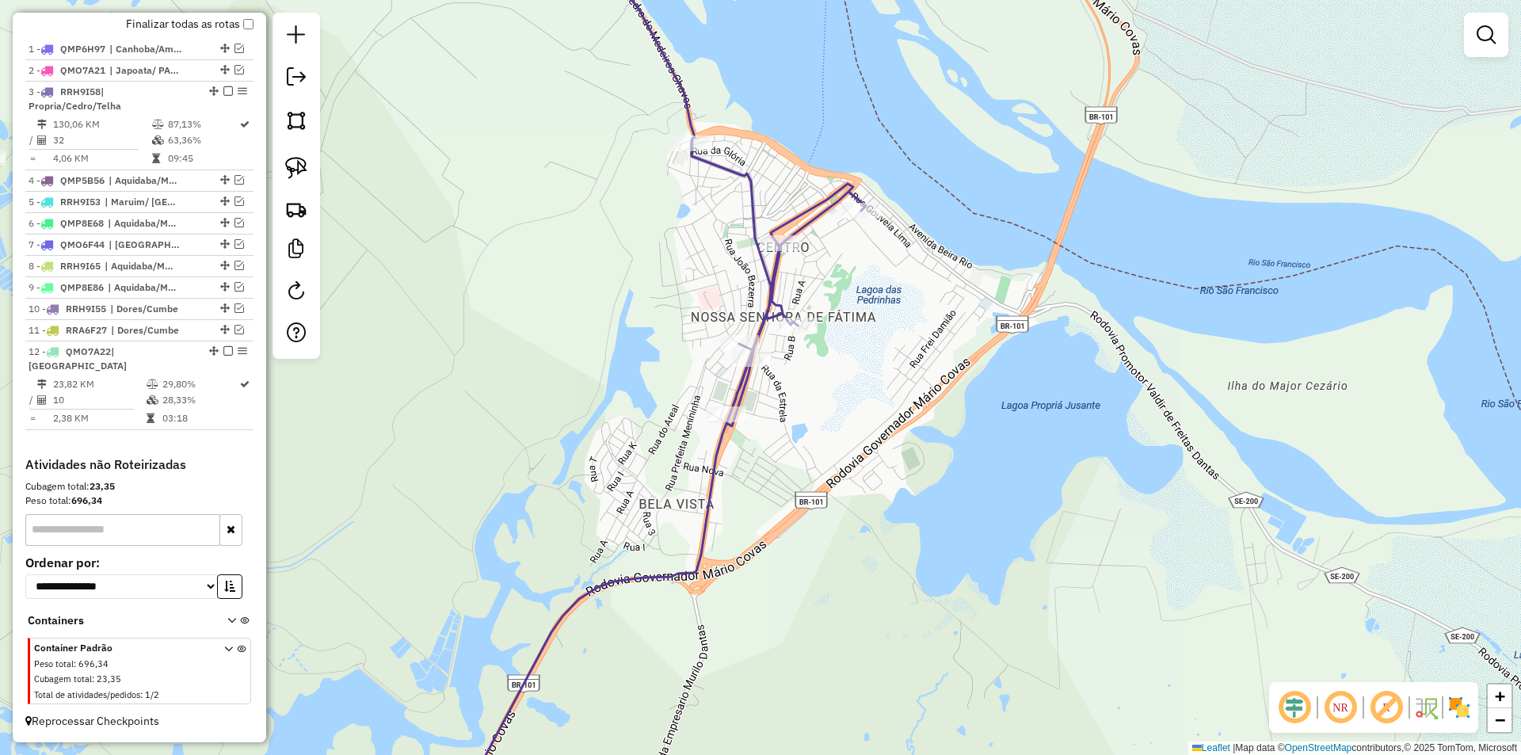
drag, startPoint x: 822, startPoint y: 425, endPoint x: 782, endPoint y: 328, distance: 105.2
click at [782, 328] on div "Janela de atendimento Grade de atendimento Capacidade Transportadoras Veículos …" at bounding box center [760, 377] width 1521 height 755
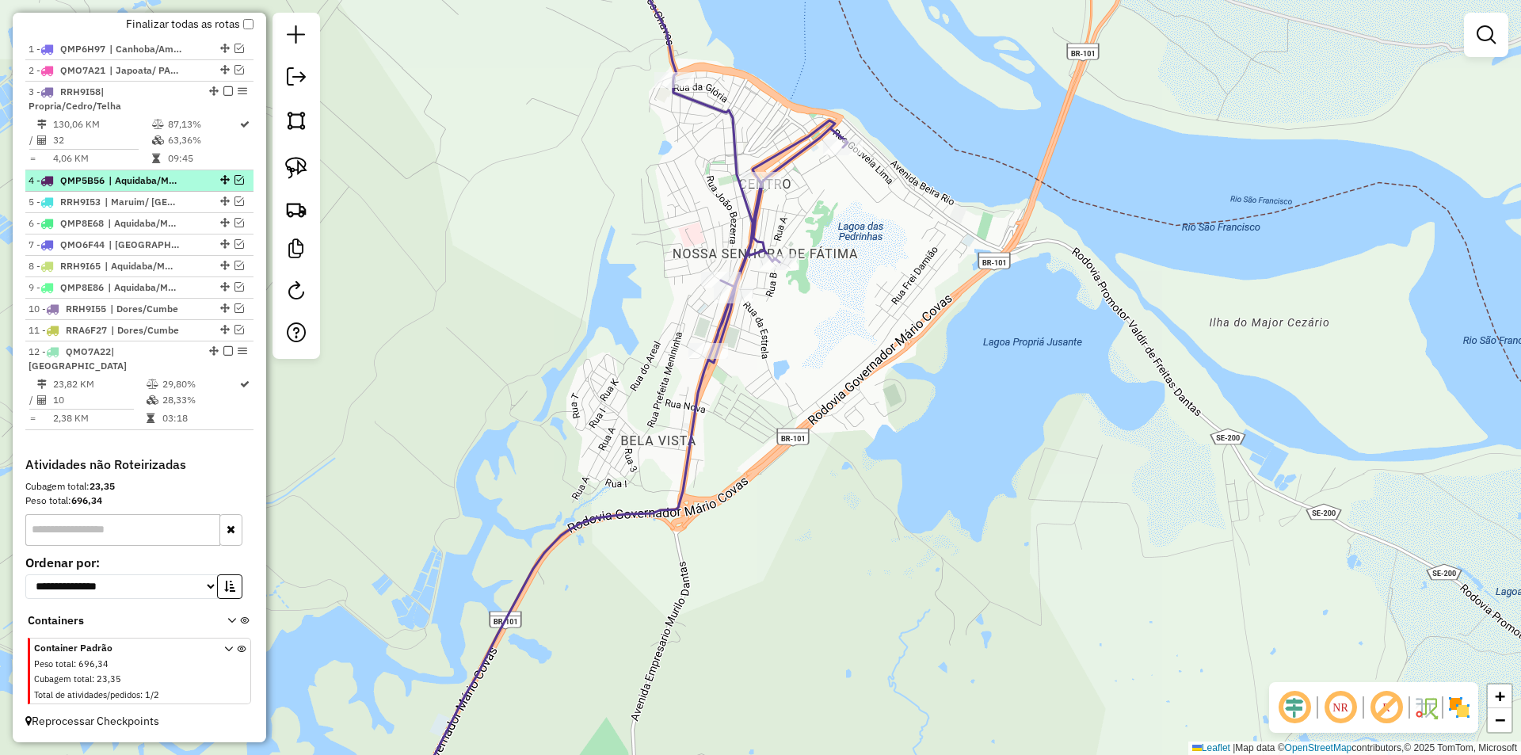
click at [235, 185] on em at bounding box center [240, 180] width 10 height 10
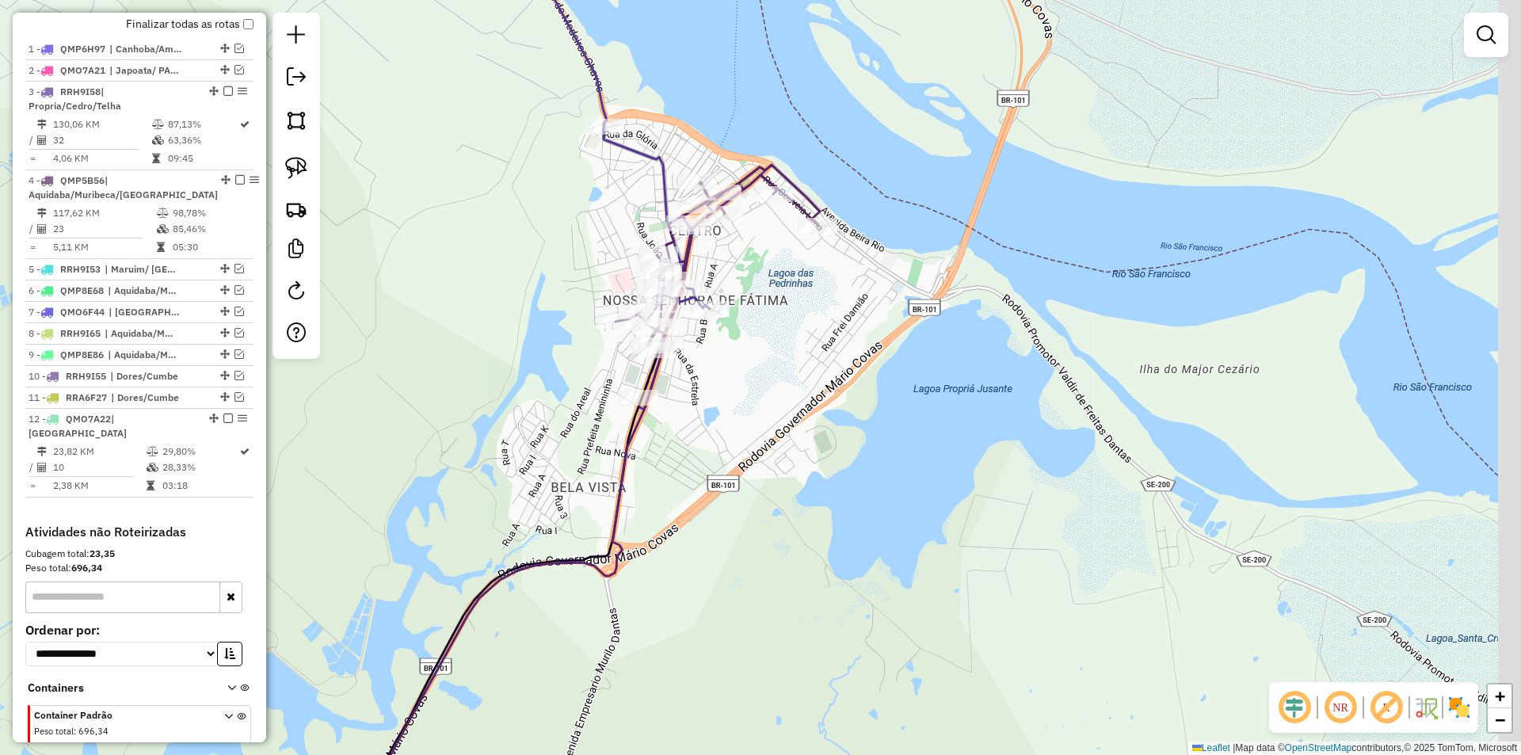
drag, startPoint x: 568, startPoint y: 265, endPoint x: 512, endPoint y: 293, distance: 63.1
click at [512, 293] on div "Janela de atendimento Grade de atendimento Capacidade Transportadoras Veículos …" at bounding box center [760, 377] width 1521 height 755
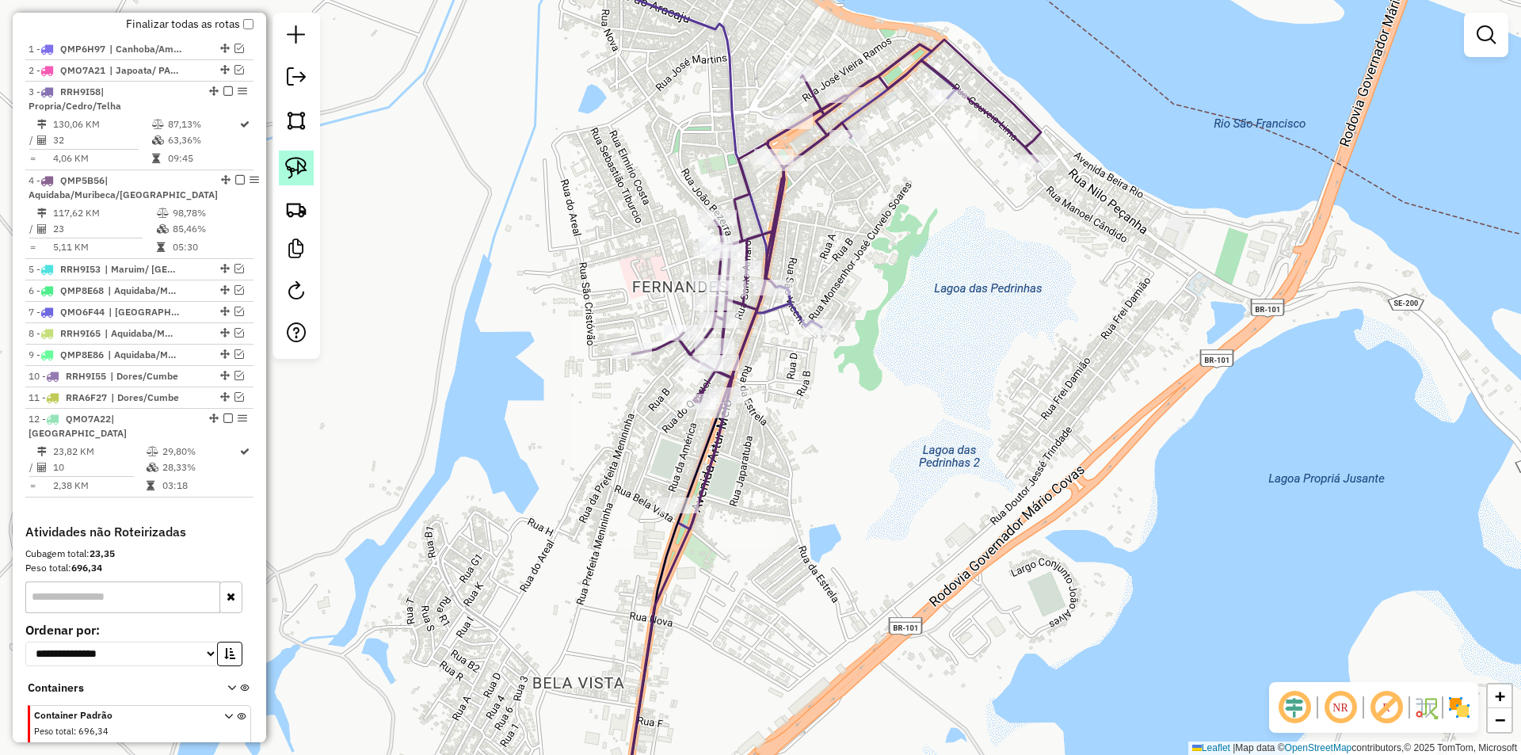
click at [299, 163] on img at bounding box center [296, 168] width 22 height 22
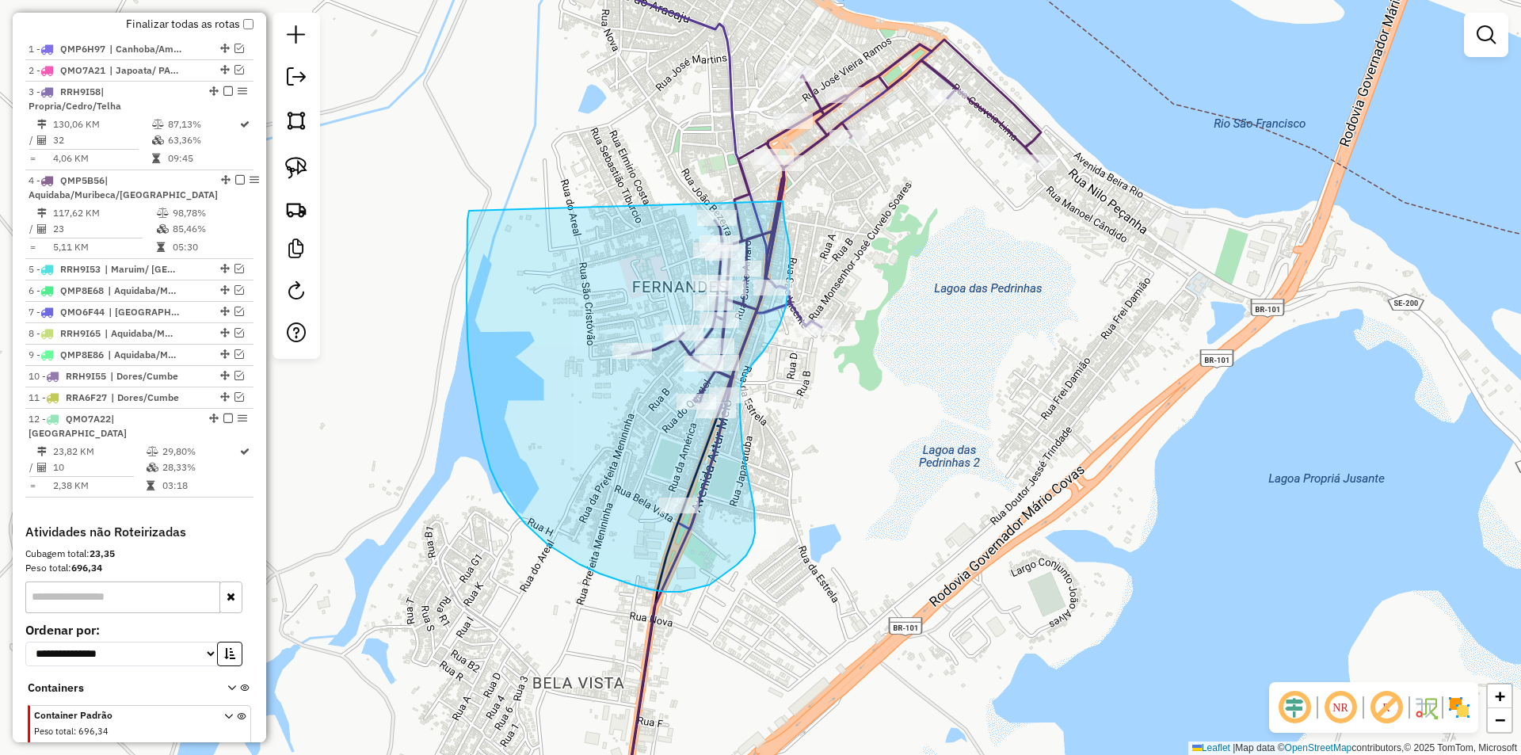
drag, startPoint x: 481, startPoint y: 429, endPoint x: 782, endPoint y: 197, distance: 380.2
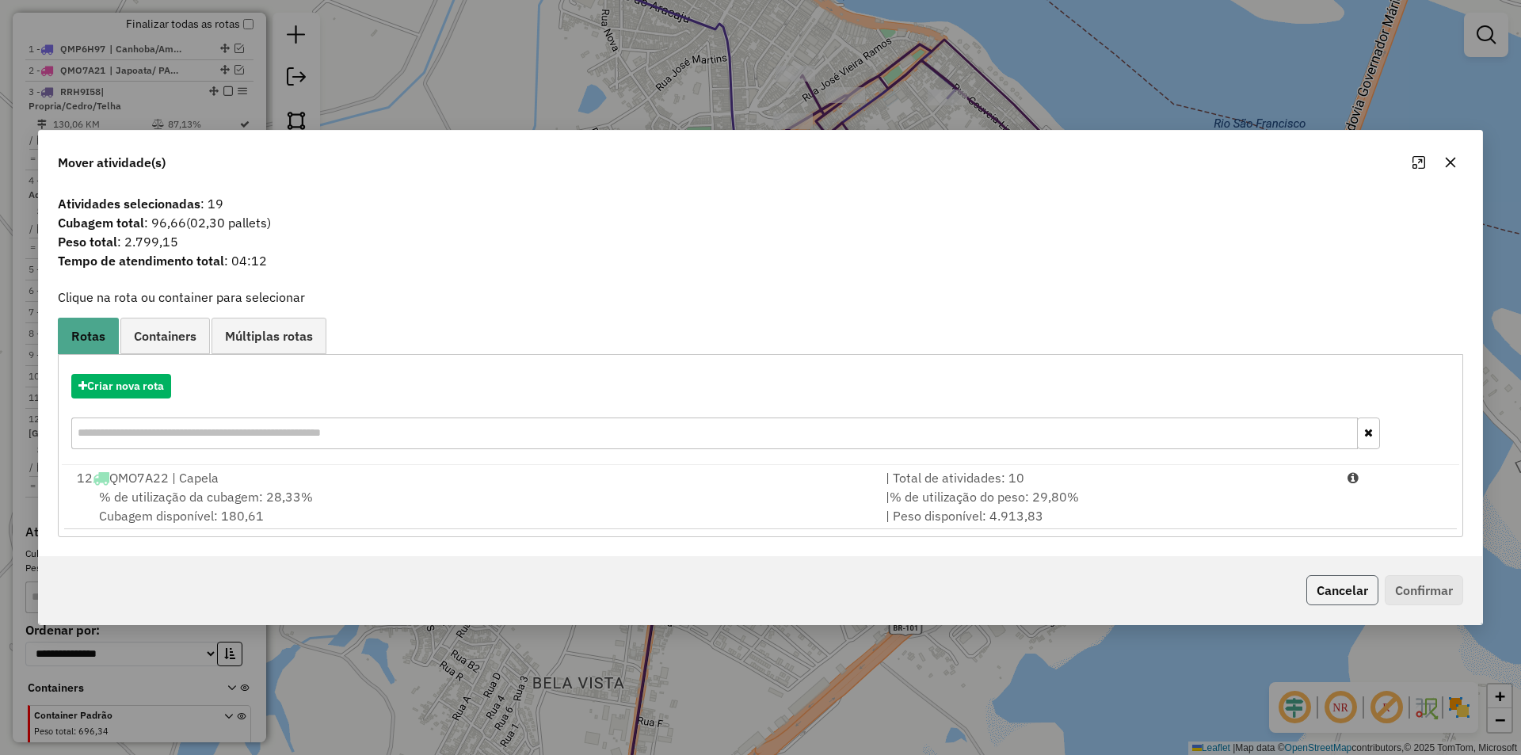
click at [1331, 592] on button "Cancelar" at bounding box center [1342, 590] width 72 height 30
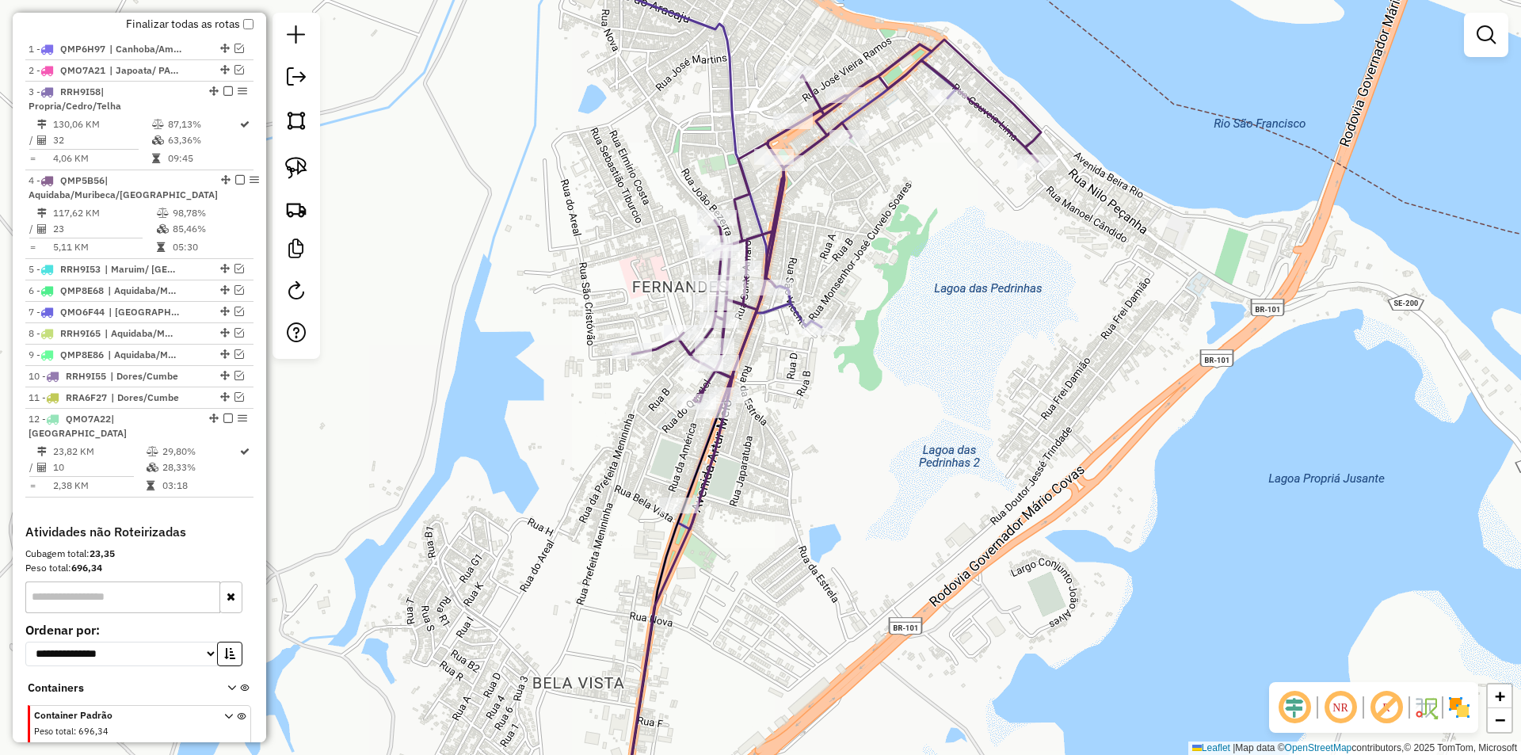
click at [814, 318] on icon at bounding box center [745, 378] width 422 height 906
select select "**********"
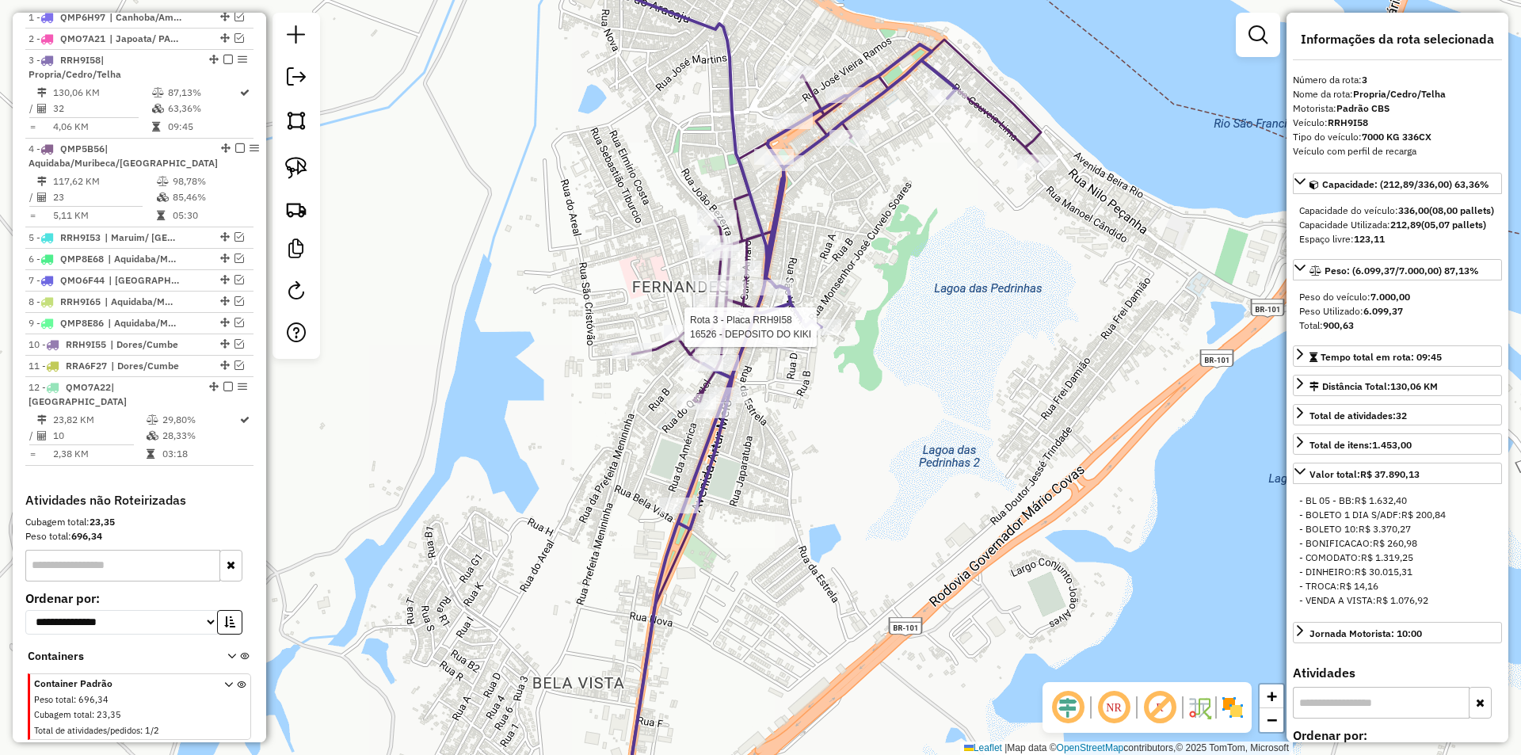
scroll to position [640, 0]
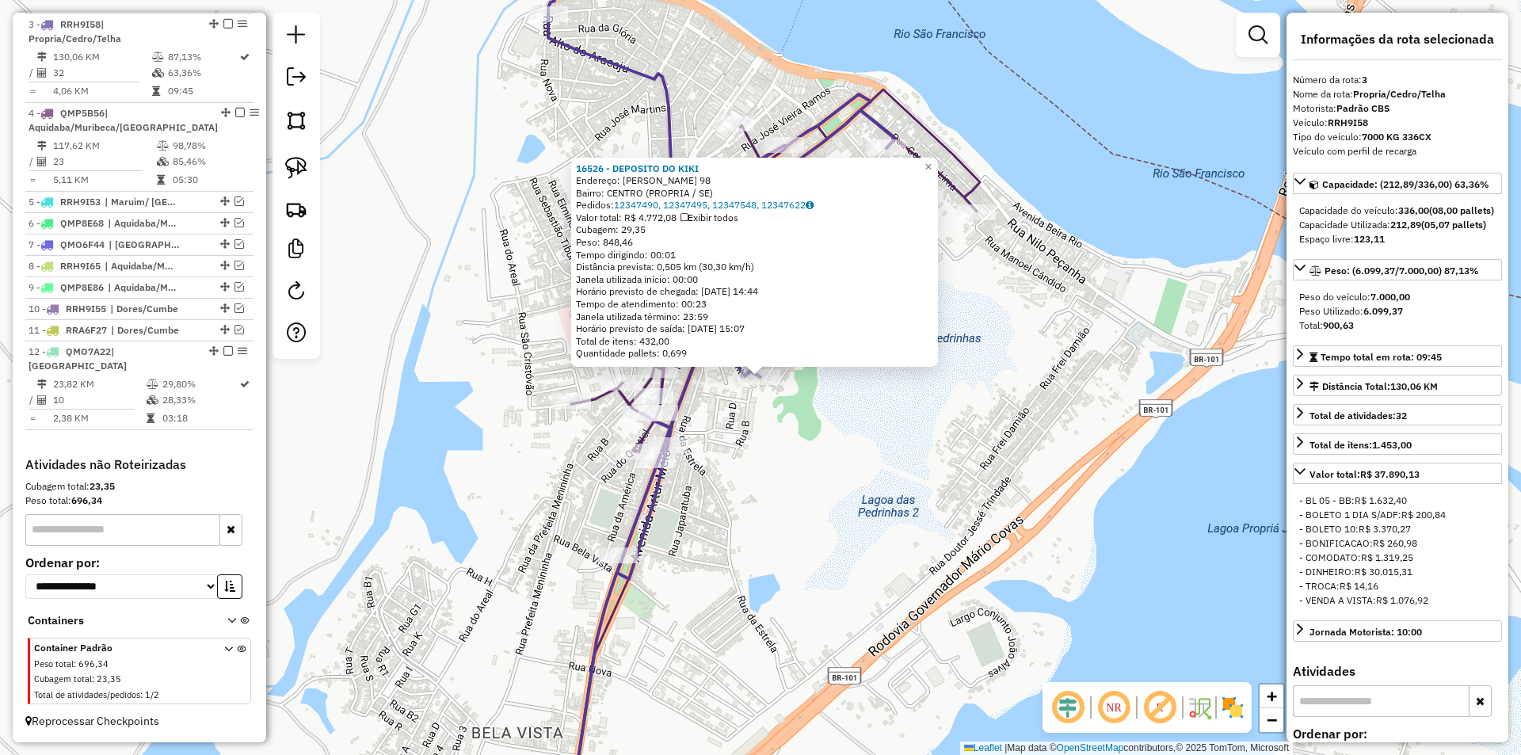
click at [763, 424] on div "16526 - DEPOSITO DO KIKI Endereço: PAULO CESAR SILVA 98 Bairro: CENTRO (PROPRIA…" at bounding box center [760, 377] width 1521 height 755
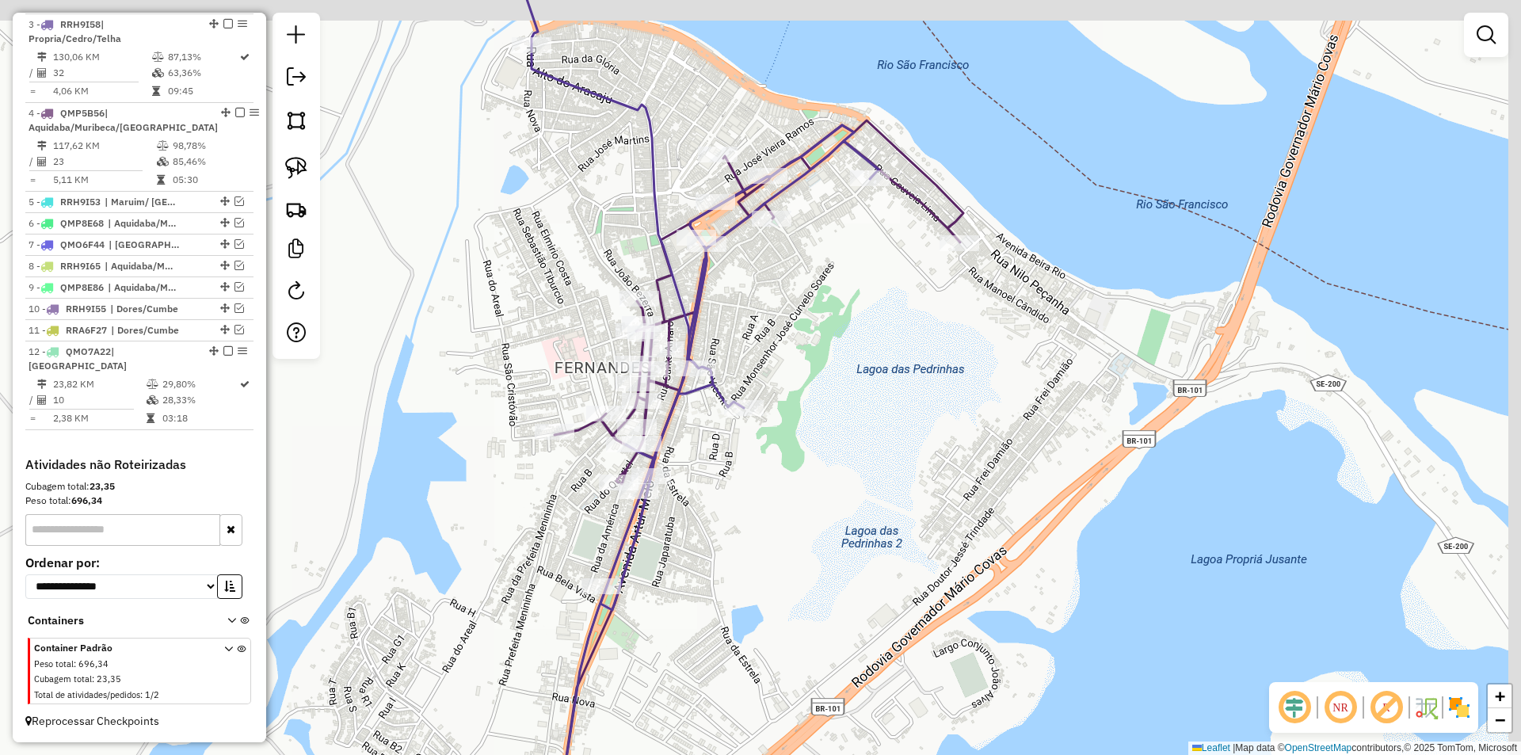
click at [459, 293] on div "Janela de atendimento Grade de atendimento Capacidade Transportadoras Veículos …" at bounding box center [760, 377] width 1521 height 755
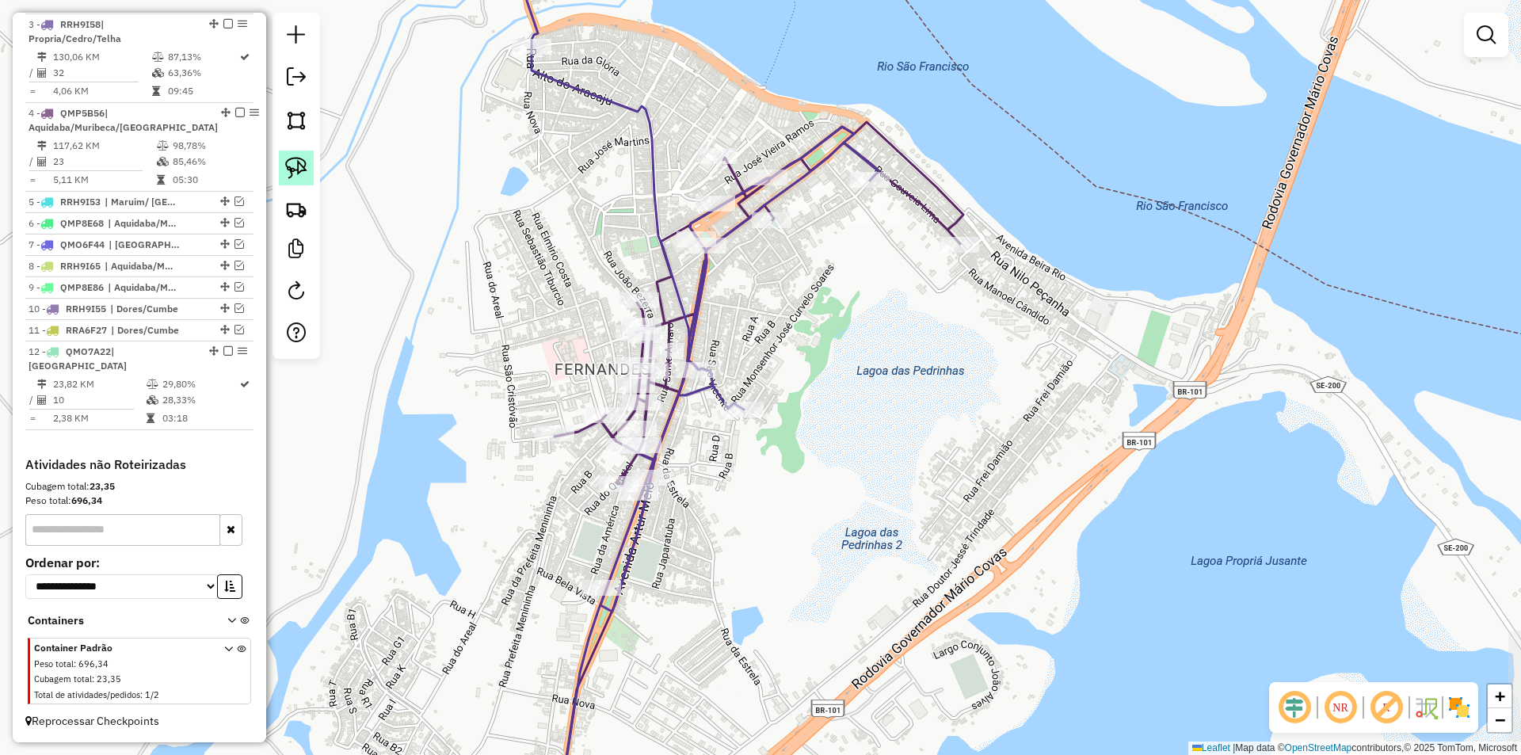
drag, startPoint x: 300, startPoint y: 170, endPoint x: 463, endPoint y: 262, distance: 187.3
click at [300, 171] on img at bounding box center [296, 168] width 22 height 22
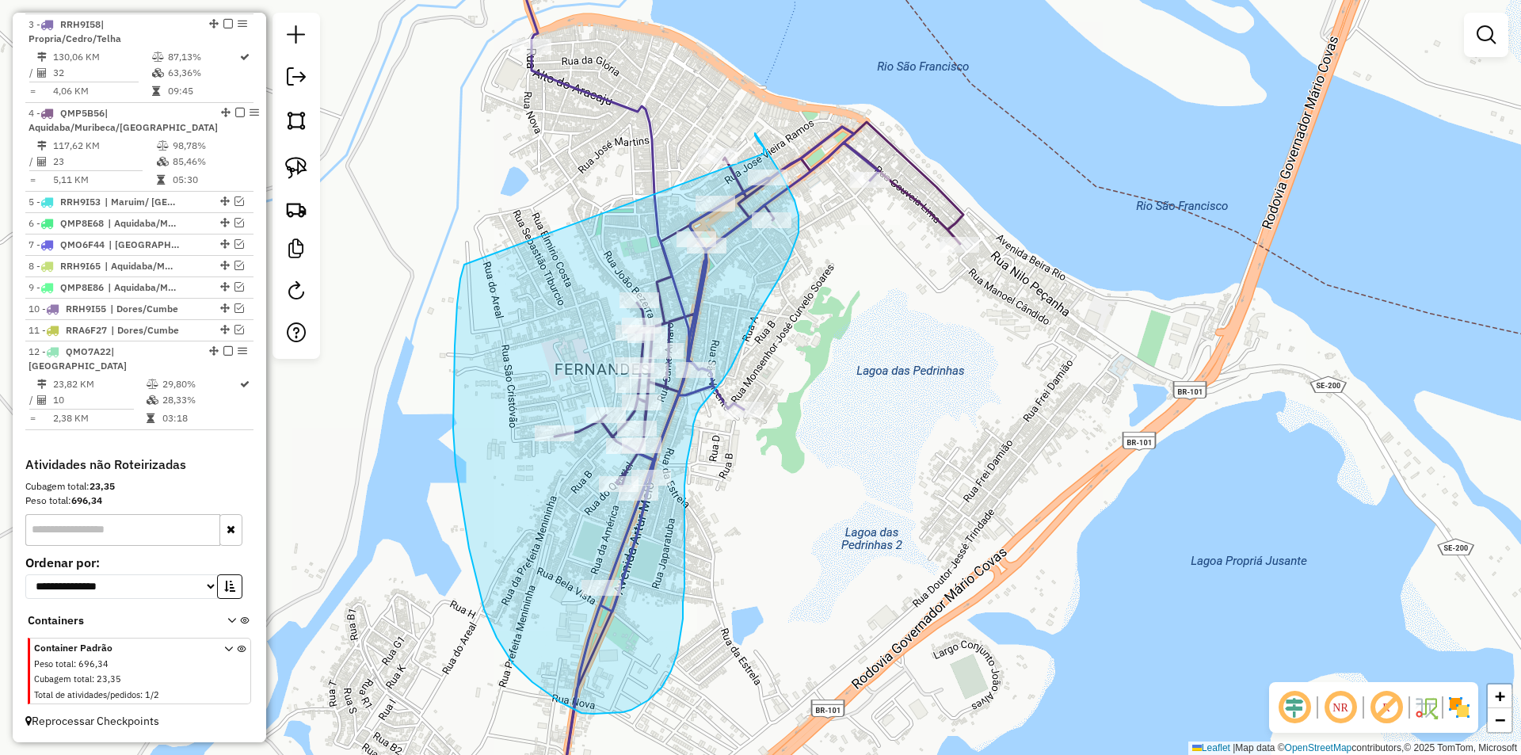
drag, startPoint x: 455, startPoint y: 346, endPoint x: 764, endPoint y: 154, distance: 364.0
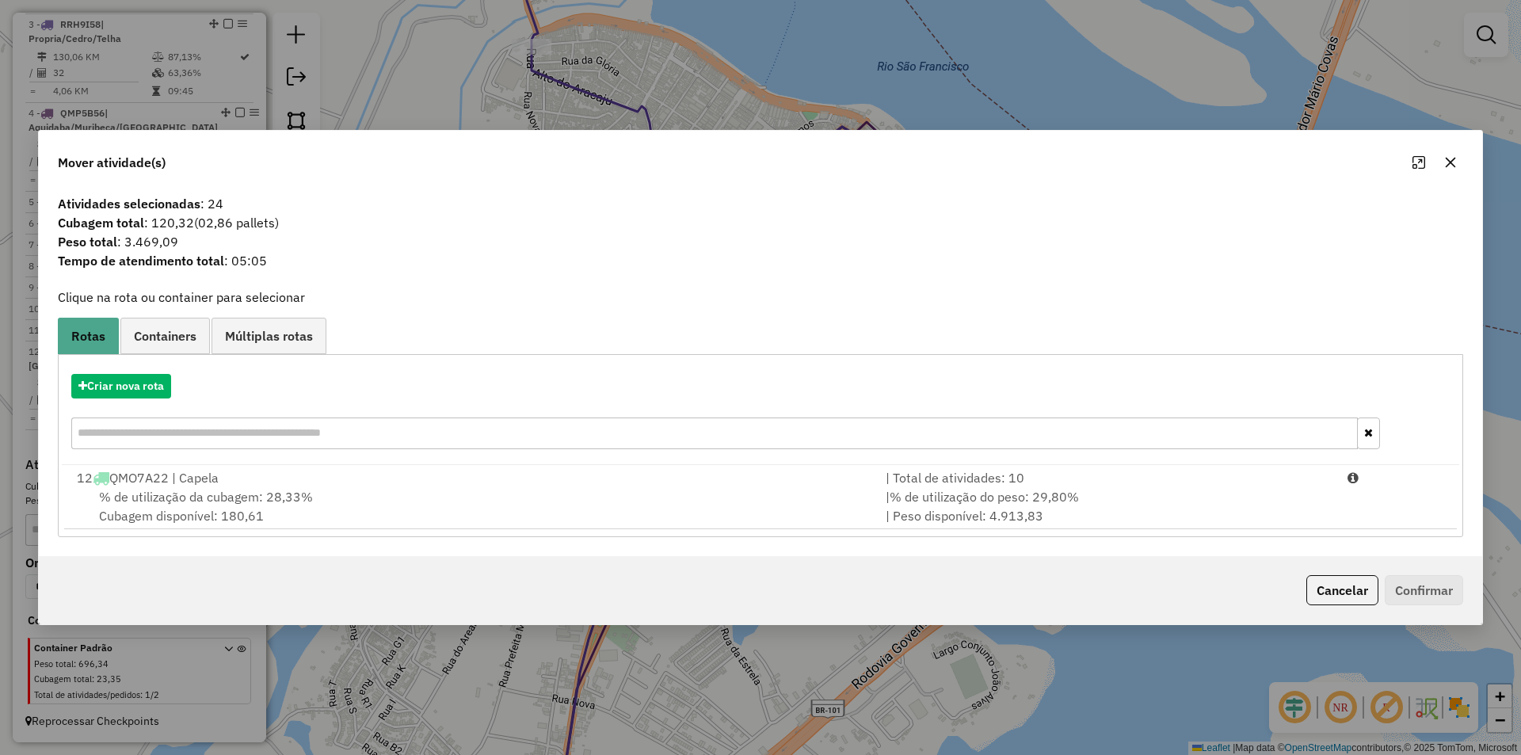
click at [1340, 589] on button "Cancelar" at bounding box center [1342, 590] width 72 height 30
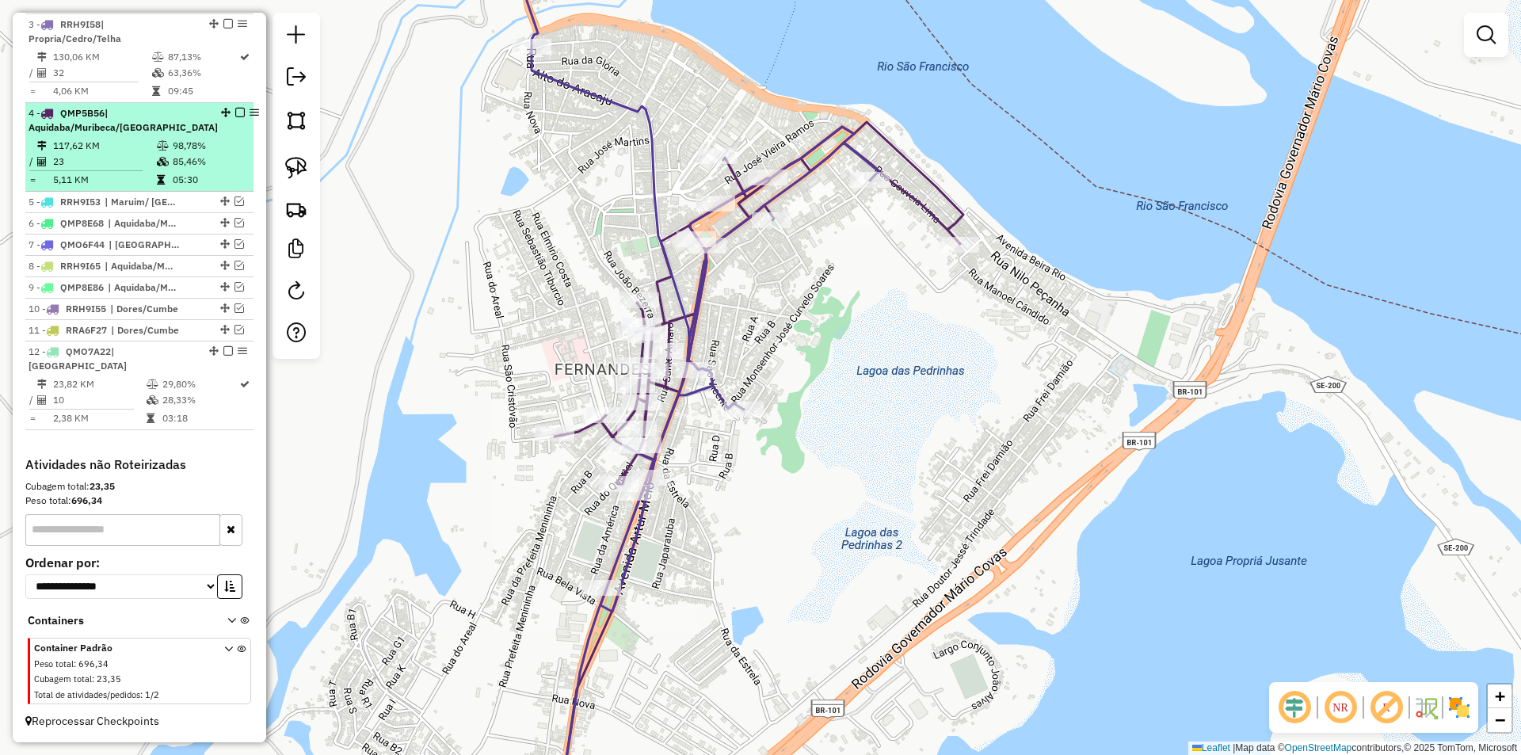
click at [227, 152] on td "98,78%" at bounding box center [209, 146] width 75 height 16
select select "**********"
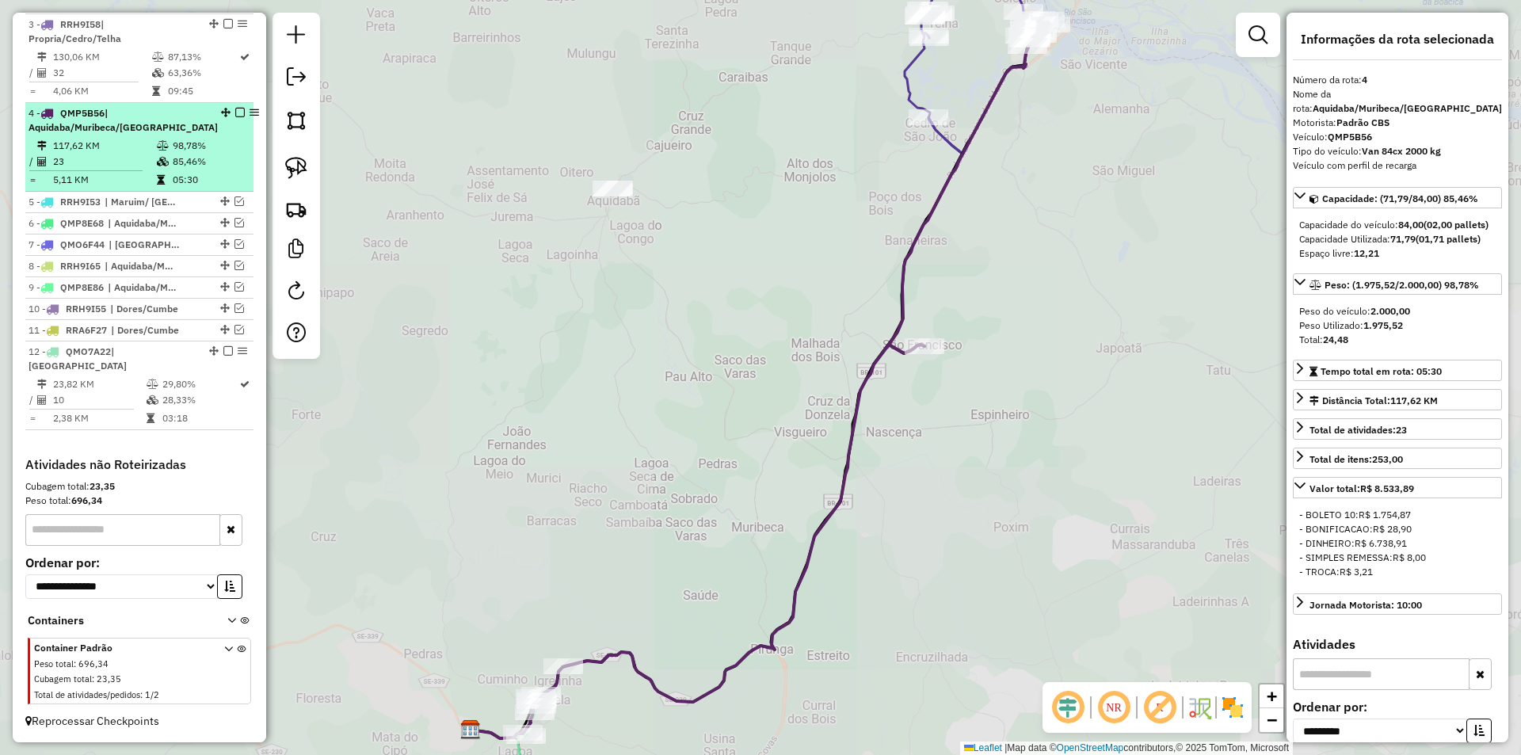
click at [235, 117] on em at bounding box center [240, 113] width 10 height 10
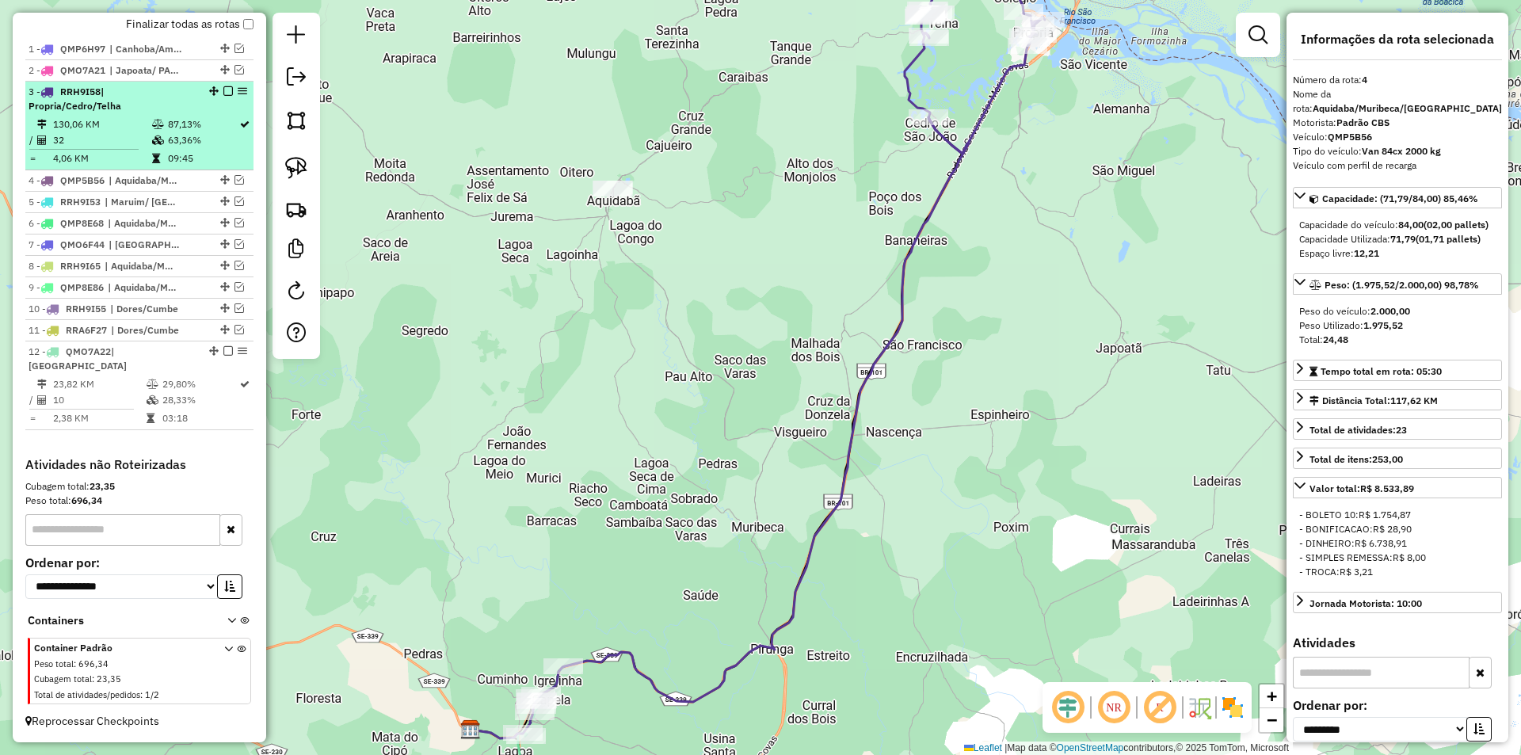
click at [223, 96] on em at bounding box center [228, 91] width 10 height 10
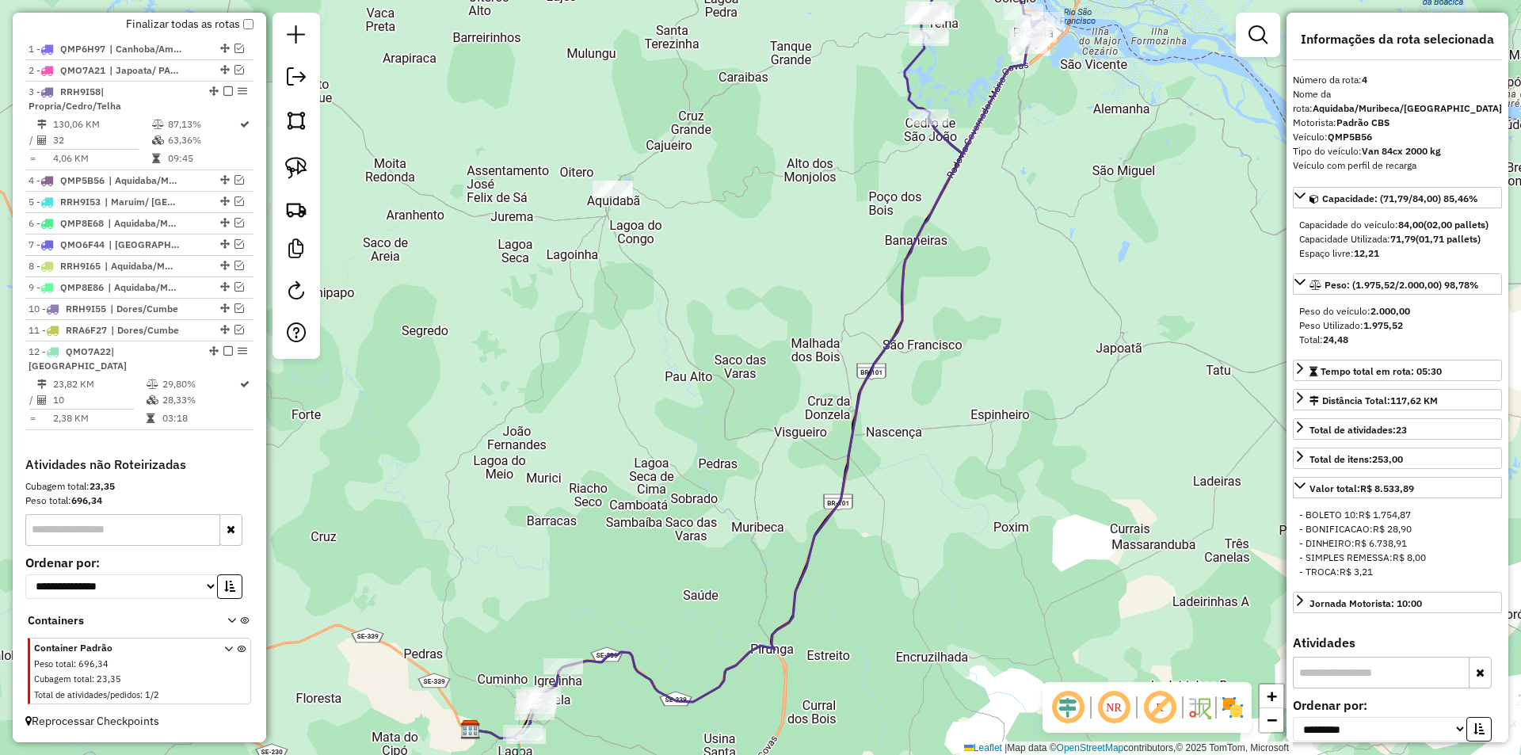
scroll to position [505, 0]
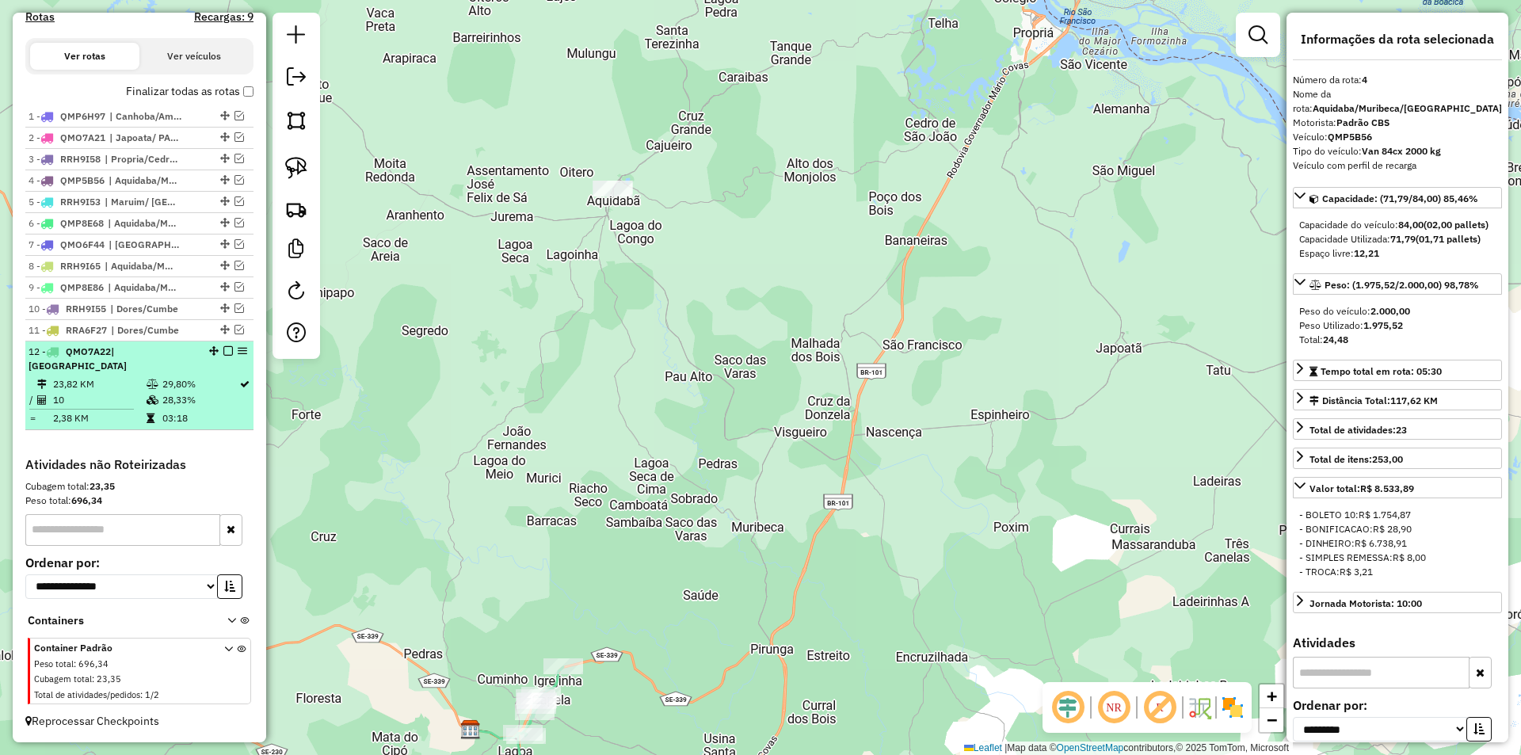
click at [216, 356] on div at bounding box center [224, 351] width 48 height 10
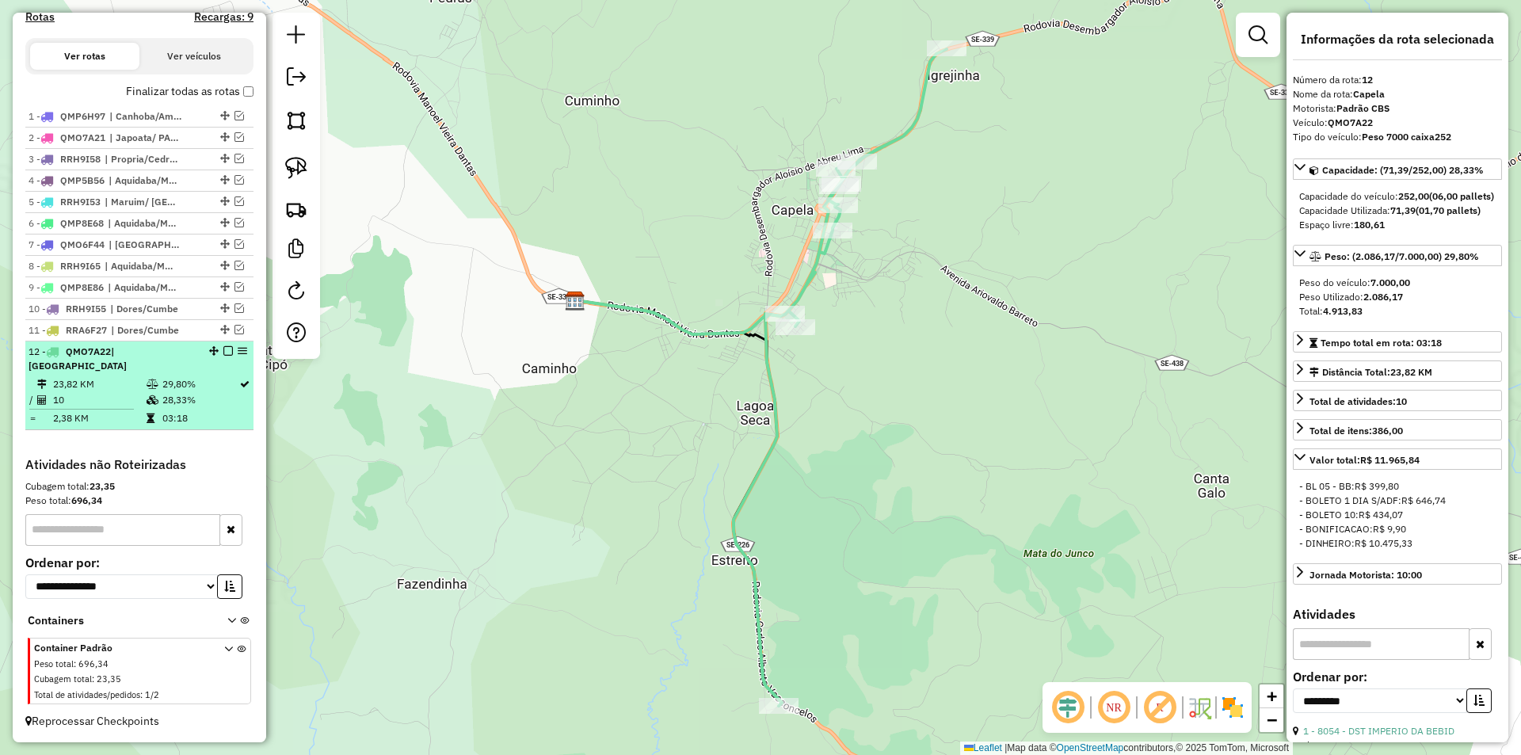
click at [223, 356] on em at bounding box center [228, 351] width 10 height 10
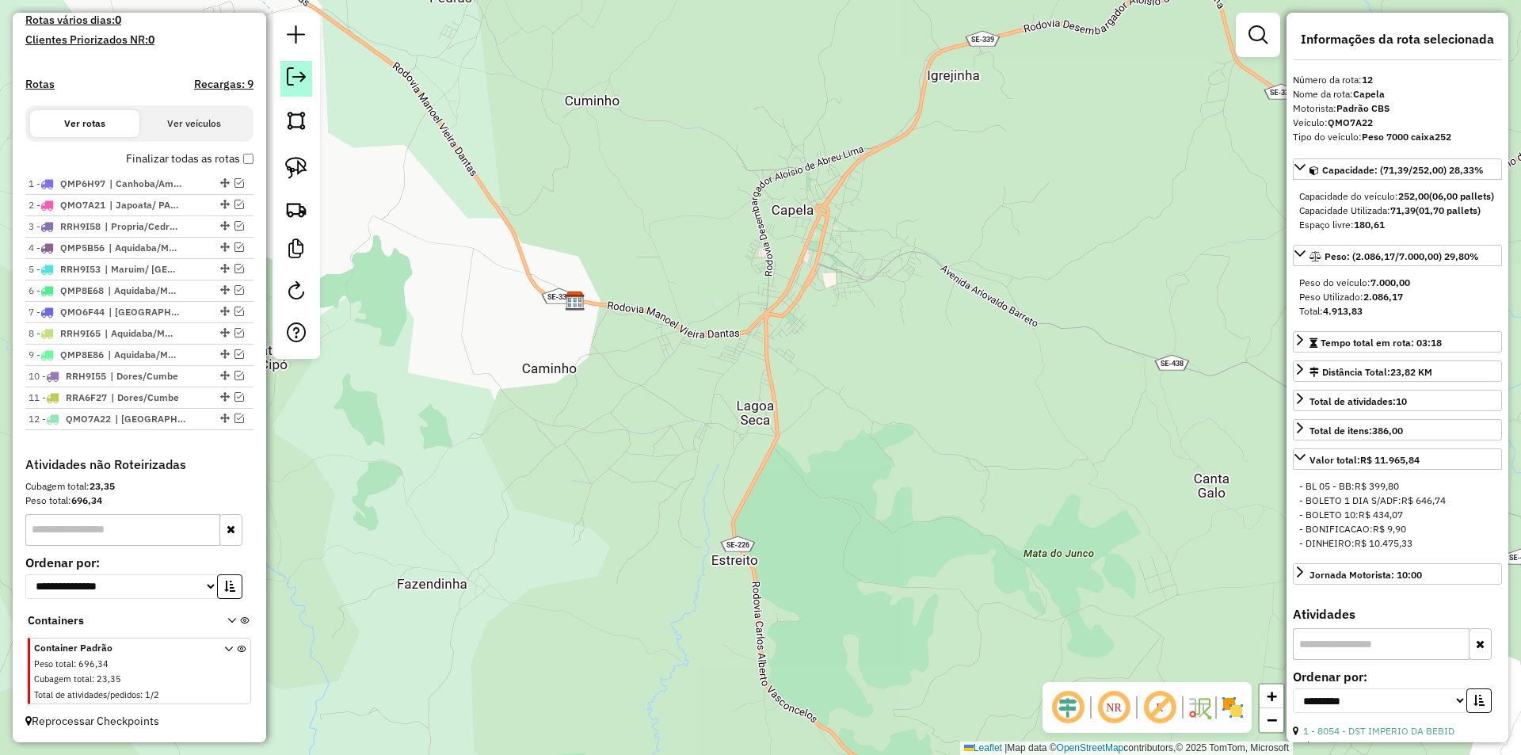
click at [297, 78] on em at bounding box center [296, 76] width 19 height 19
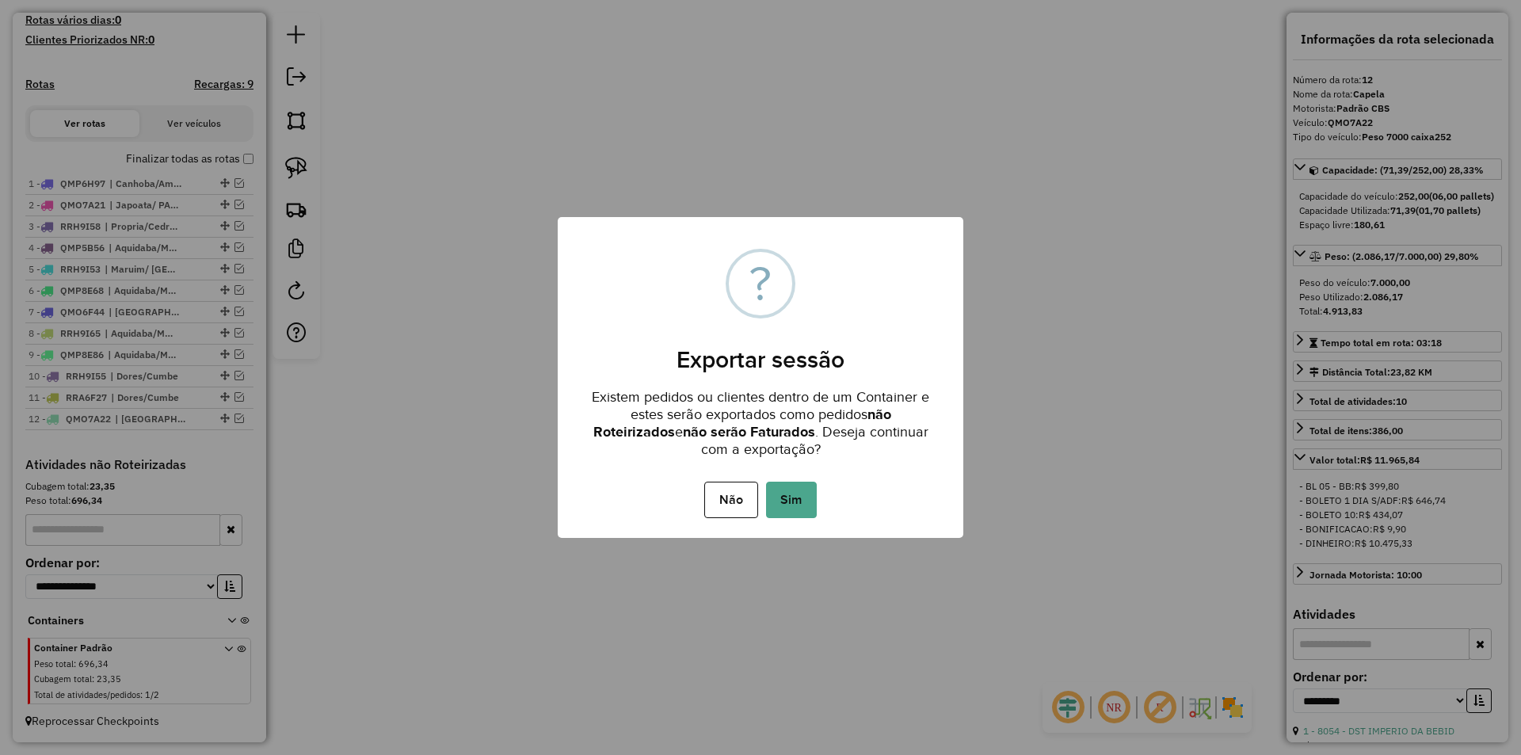
click at [795, 503] on button "Sim" at bounding box center [791, 500] width 51 height 36
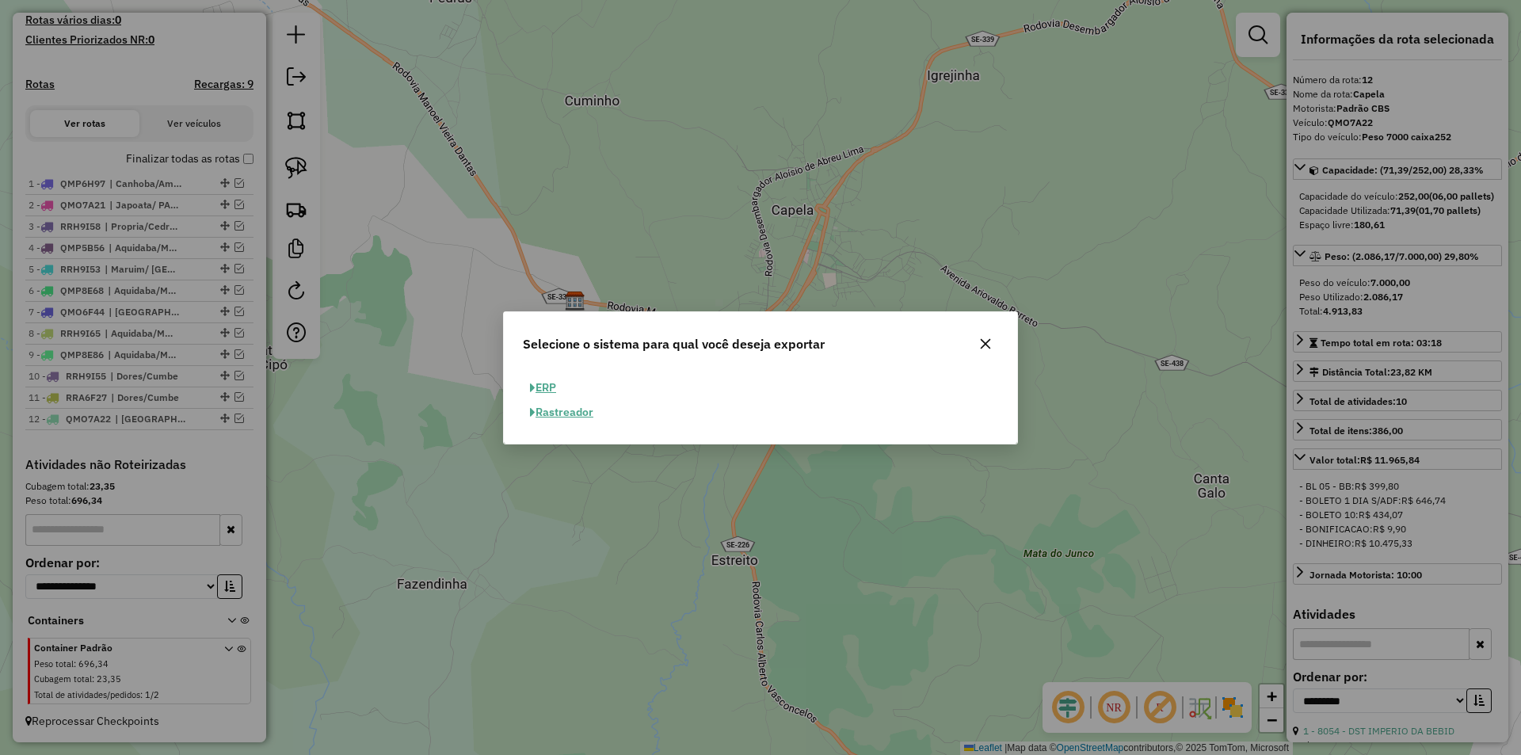
click at [516, 383] on div "ERP Rastreador" at bounding box center [760, 400] width 494 height 49
click at [545, 391] on button "ERP" at bounding box center [543, 388] width 40 height 25
select select "**"
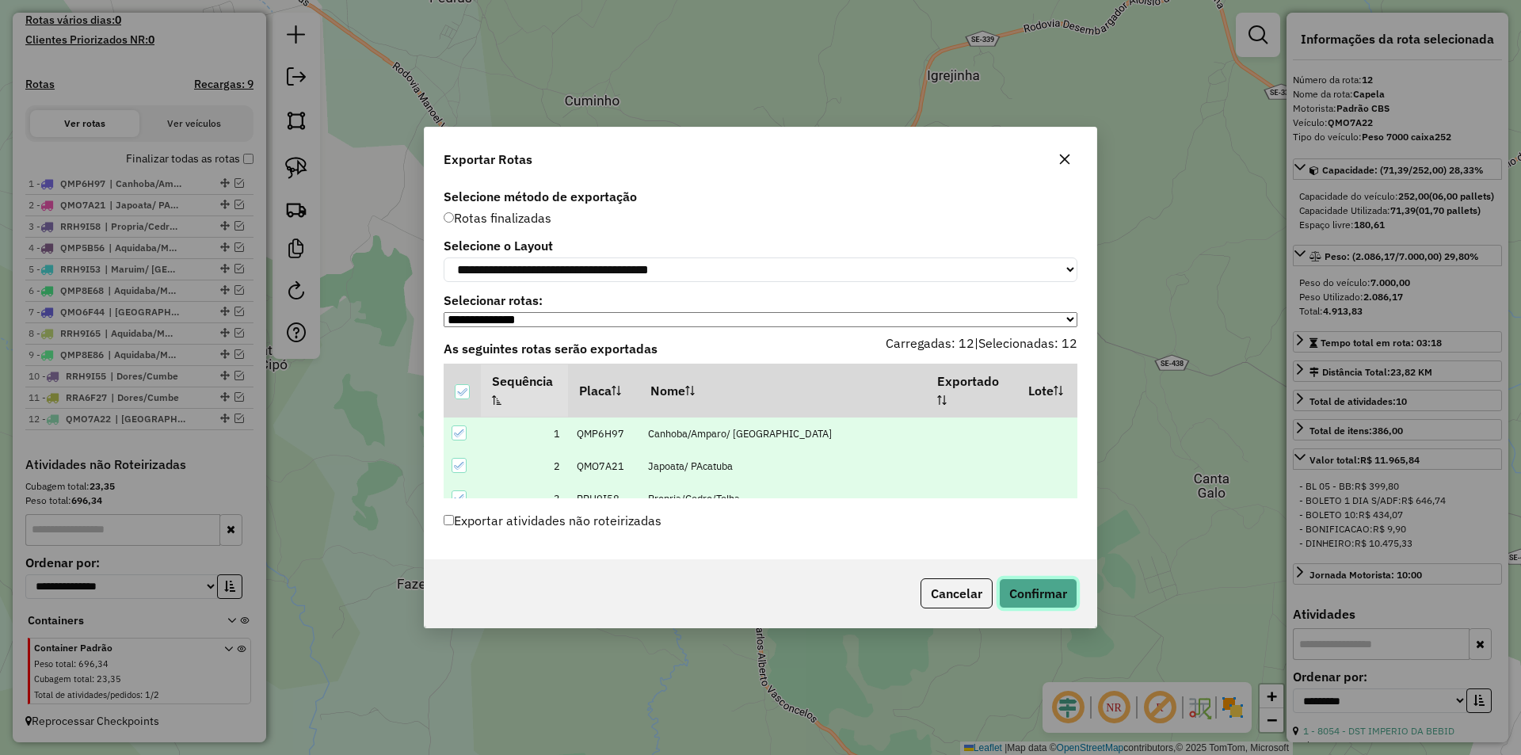
click at [1060, 582] on button "Confirmar" at bounding box center [1038, 593] width 78 height 30
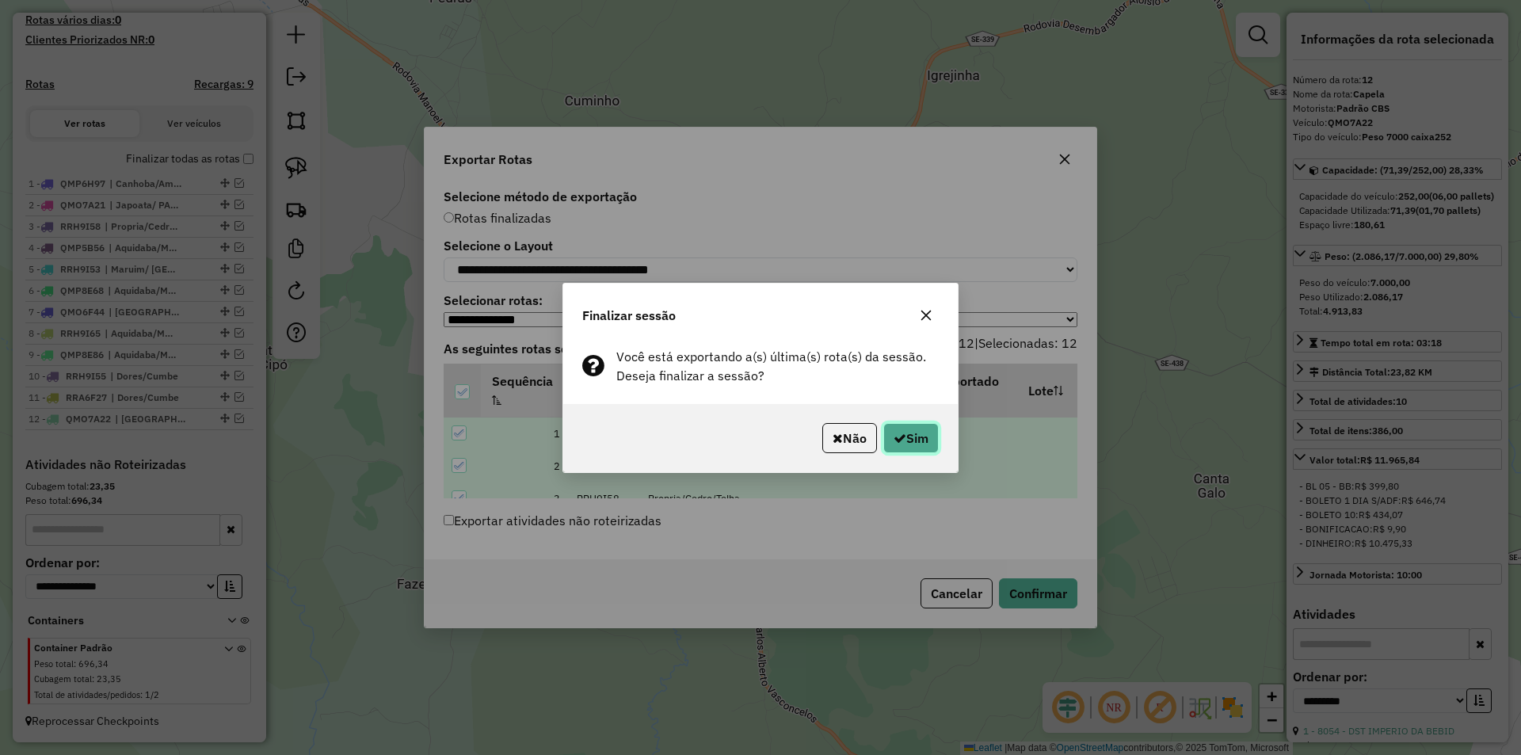
drag, startPoint x: 898, startPoint y: 426, endPoint x: 845, endPoint y: 269, distance: 166.4
click at [904, 430] on button "Sim" at bounding box center [910, 438] width 55 height 30
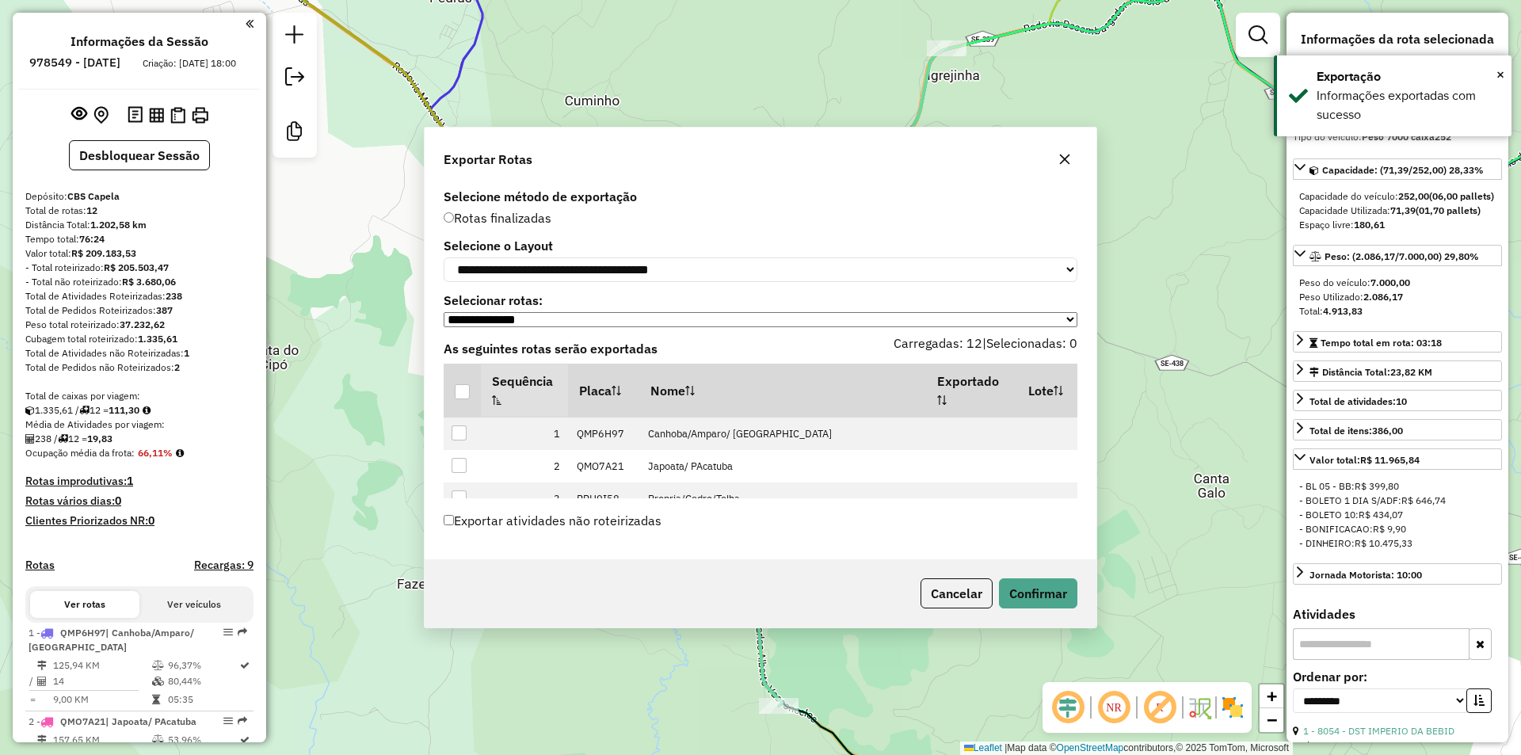
select select "**********"
select select "**"
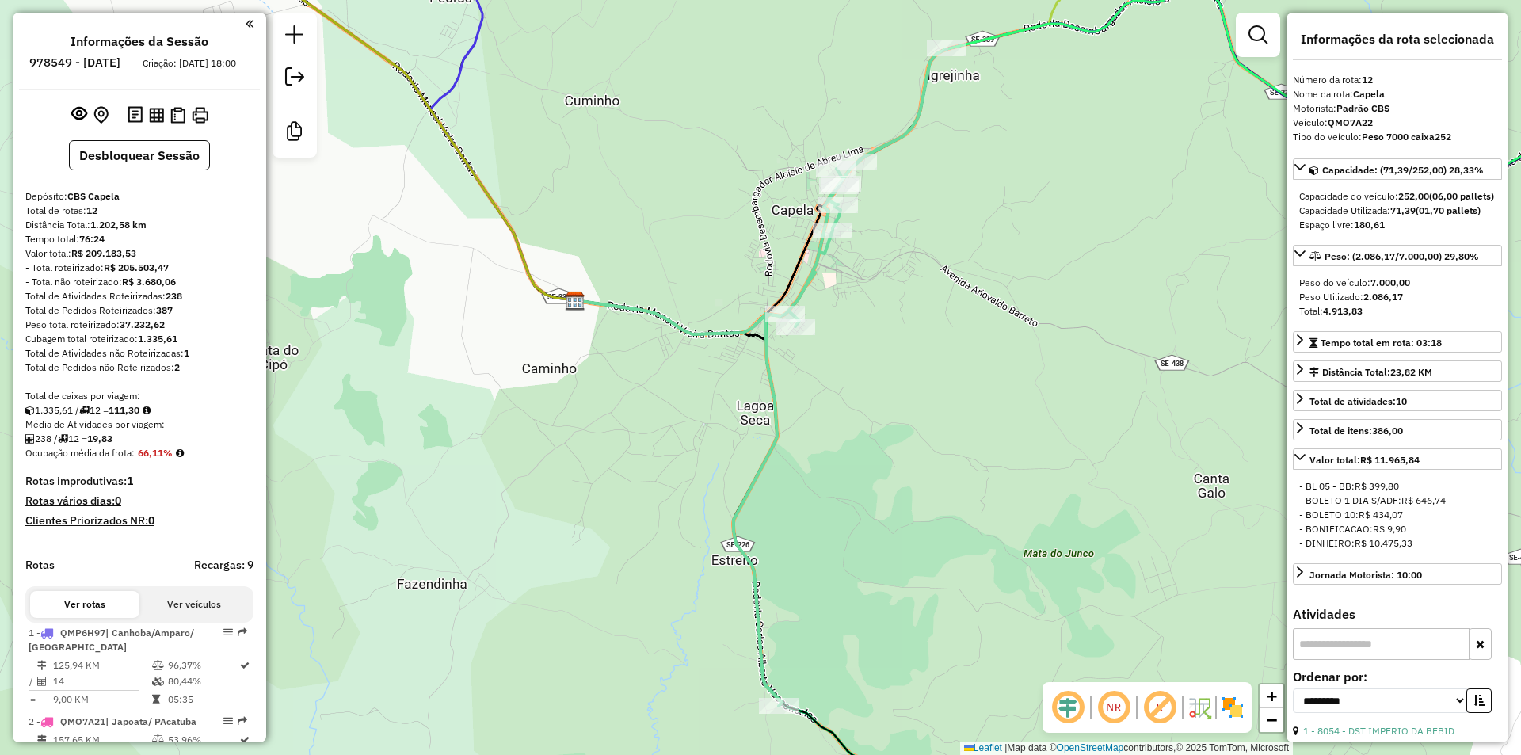
scroll to position [1236, 0]
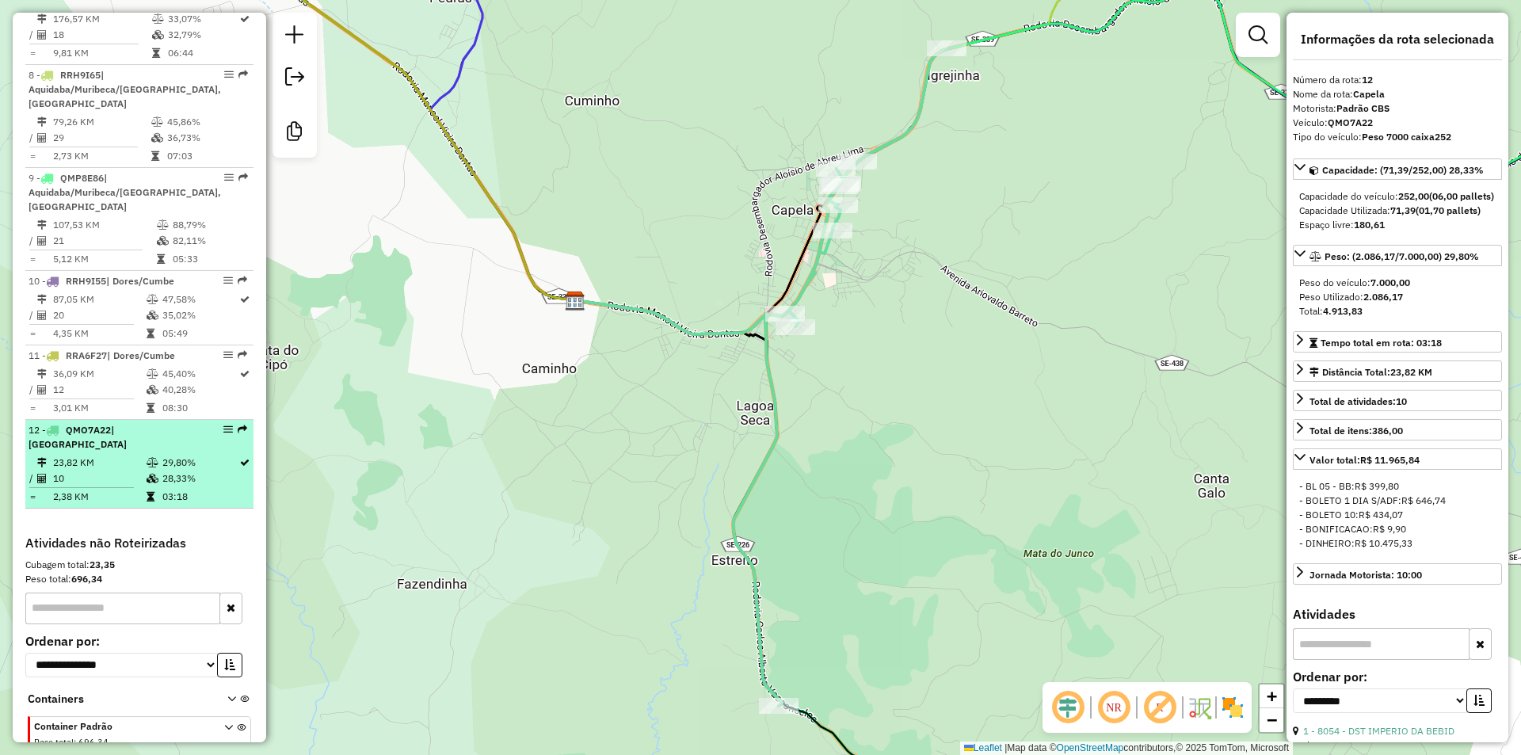
click at [68, 471] on td "10" at bounding box center [98, 479] width 93 height 16
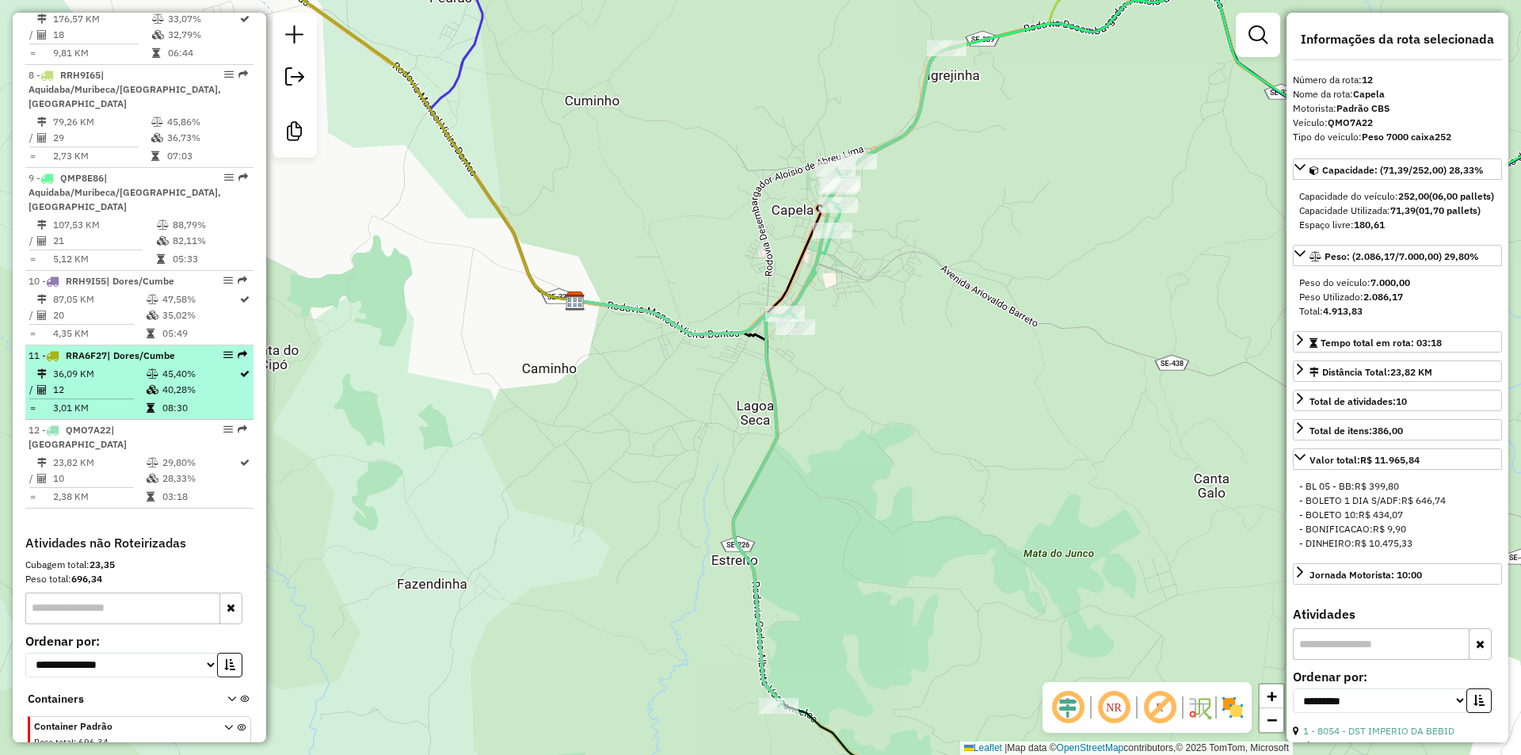
click at [177, 366] on td "45,40%" at bounding box center [200, 374] width 77 height 16
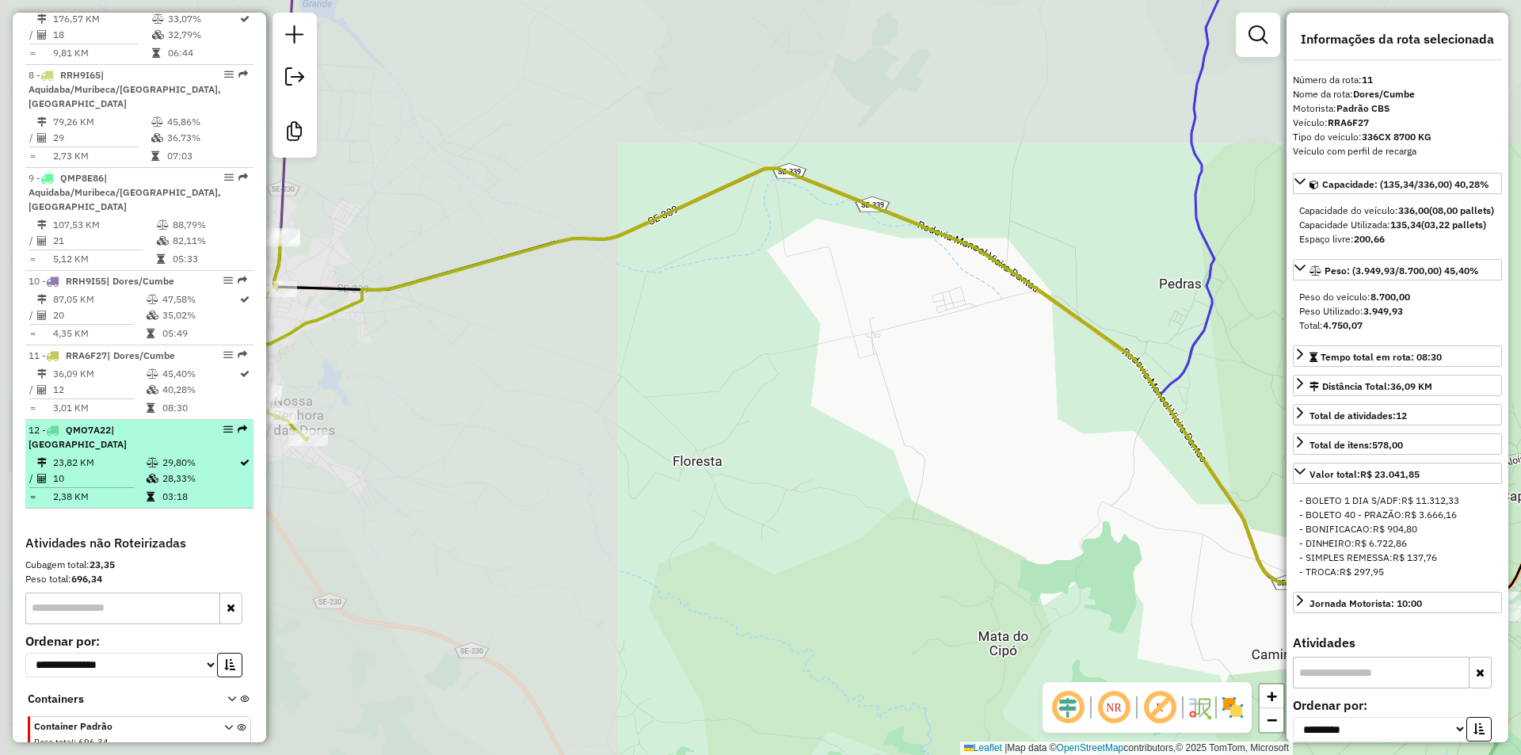
click at [169, 471] on td "28,33%" at bounding box center [200, 479] width 77 height 16
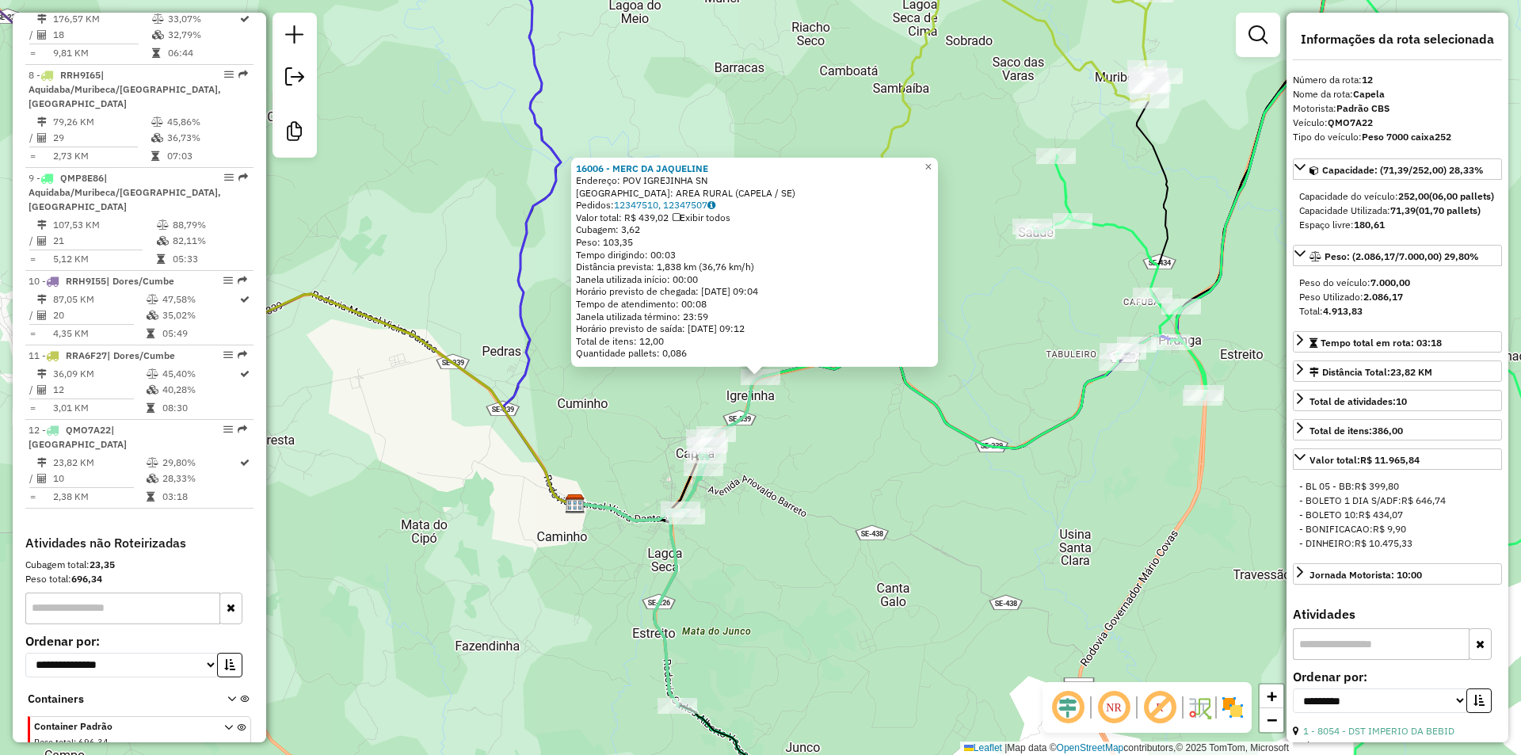
click at [853, 453] on div "16006 - MERC DA [PERSON_NAME]: POV IGREJINHA SN Bairro: AREA RURAL (CAPELA / SE…" at bounding box center [760, 377] width 1521 height 755
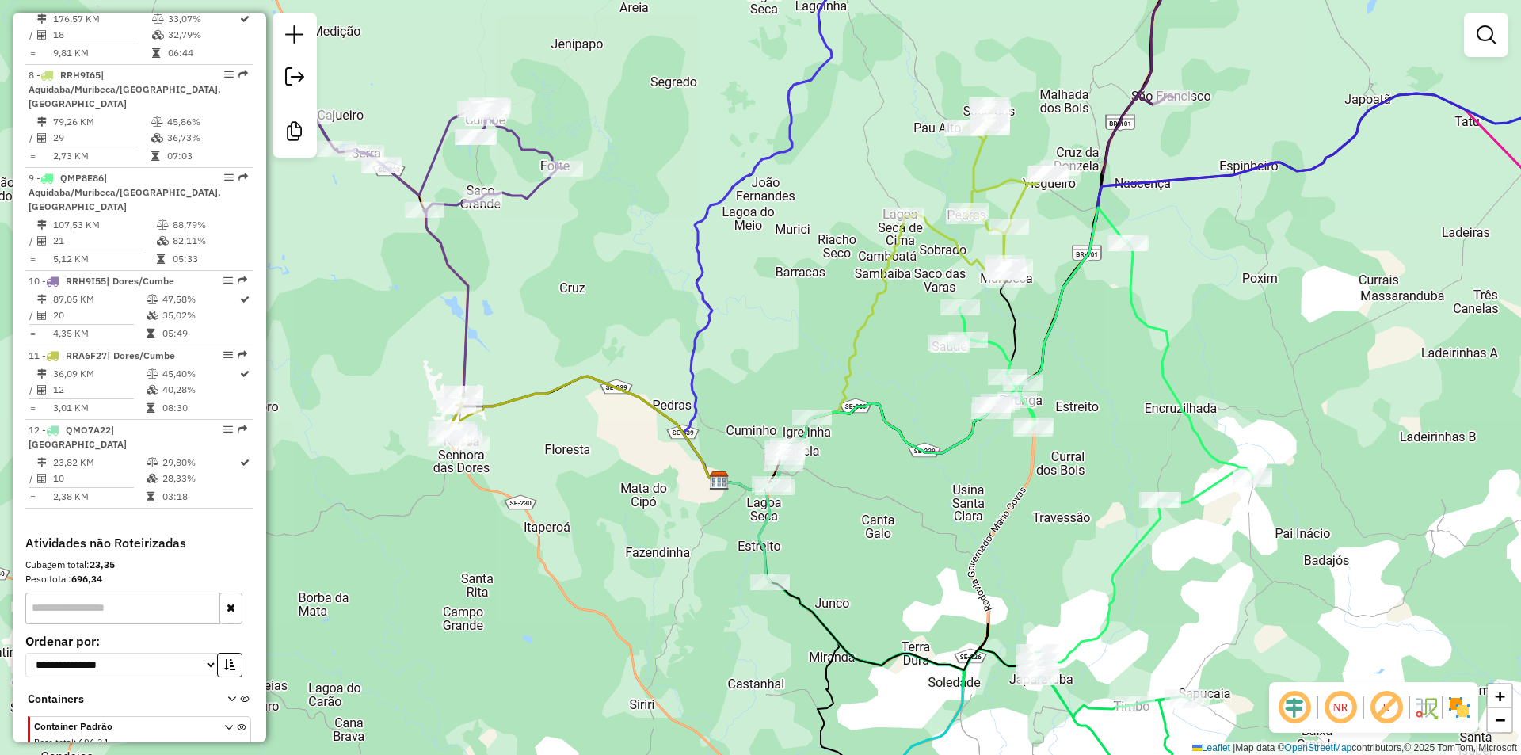
click at [678, 426] on icon at bounding box center [588, 428] width 264 height 105
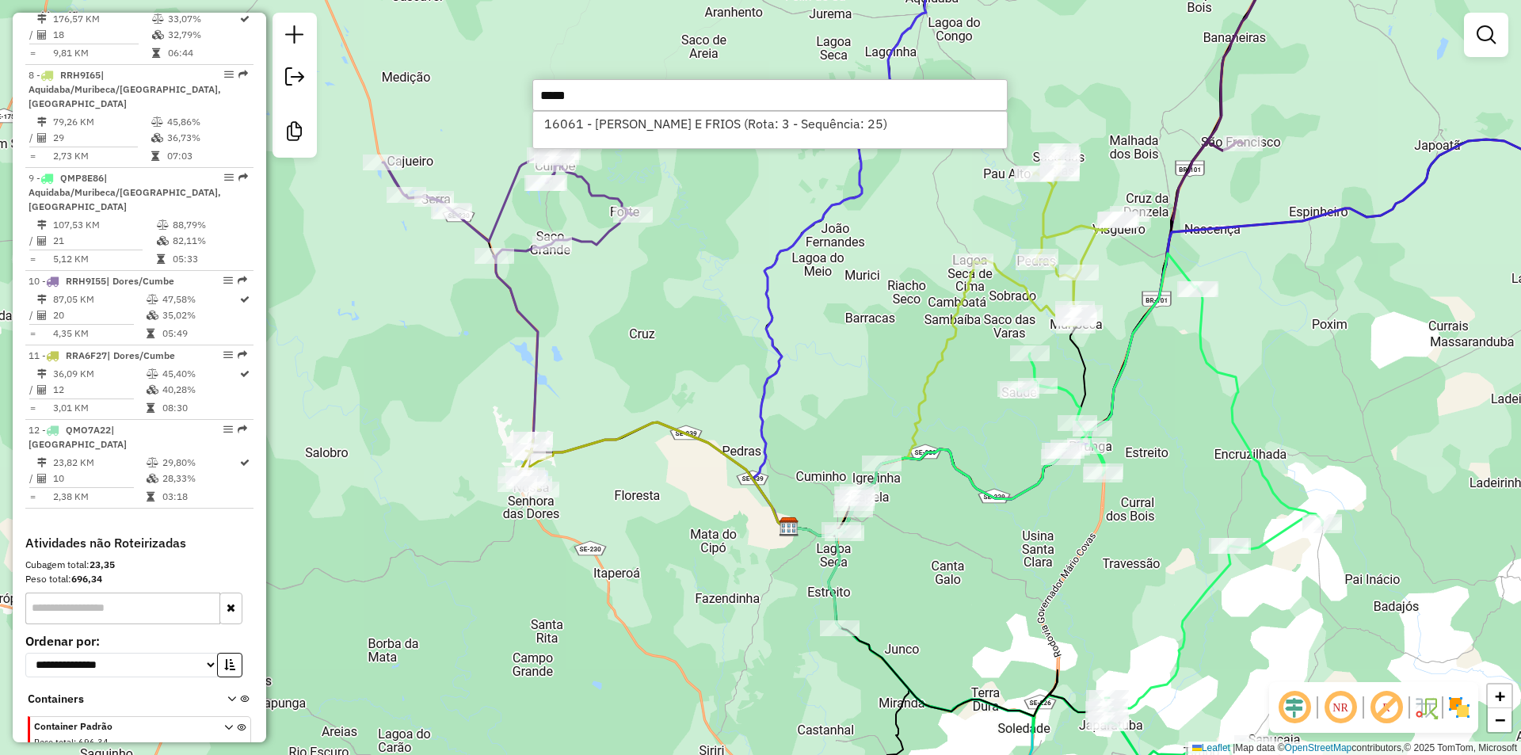
type input "*****"
click at [743, 137] on div "16061 - SERGIO CARNE E FRIOS (Rota: 3 - Sequência: 25)" at bounding box center [769, 130] width 475 height 38
click at [745, 126] on li "16061 - SERGIO CARNE E FRIOS (Rota: 3 - Sequência: 25)" at bounding box center [770, 124] width 474 height 24
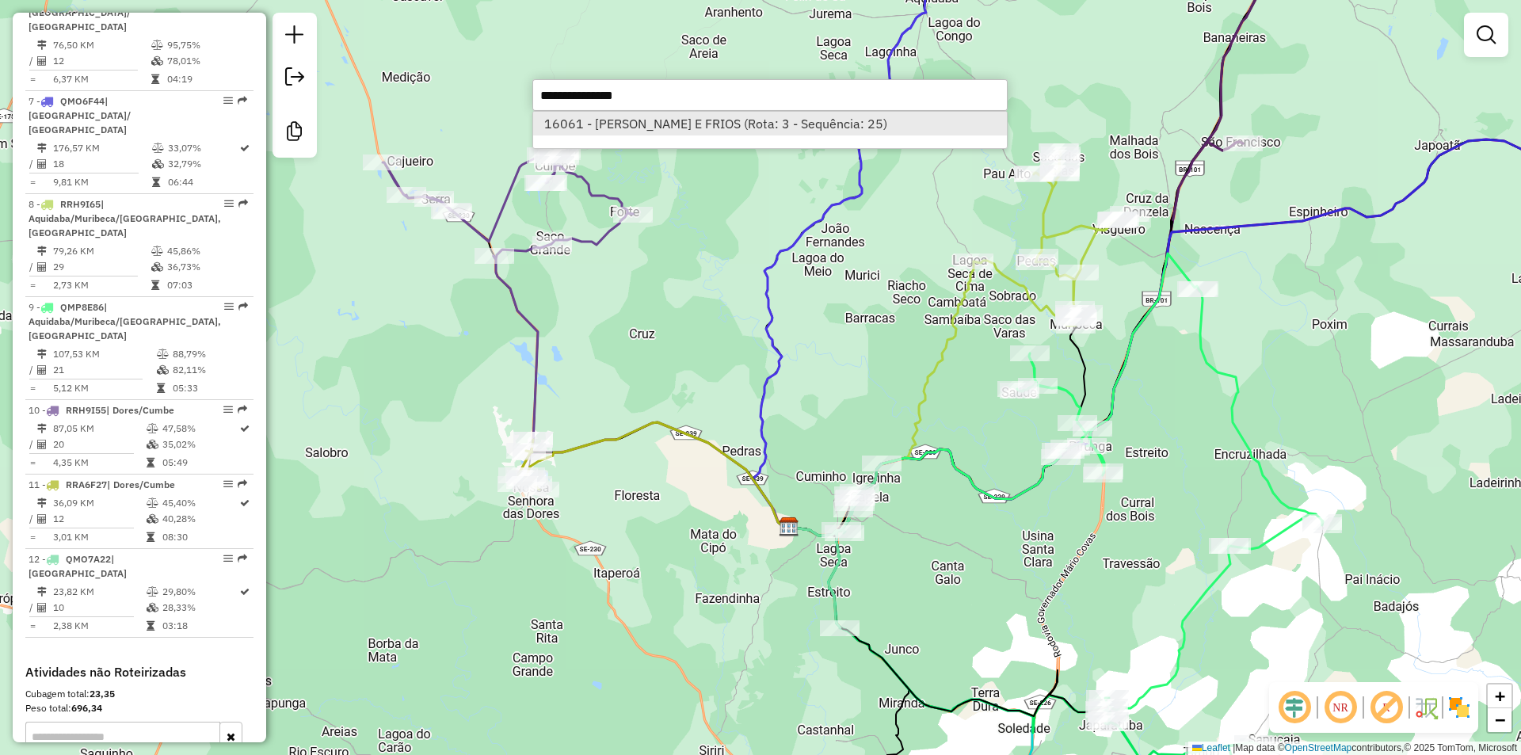
select select "**********"
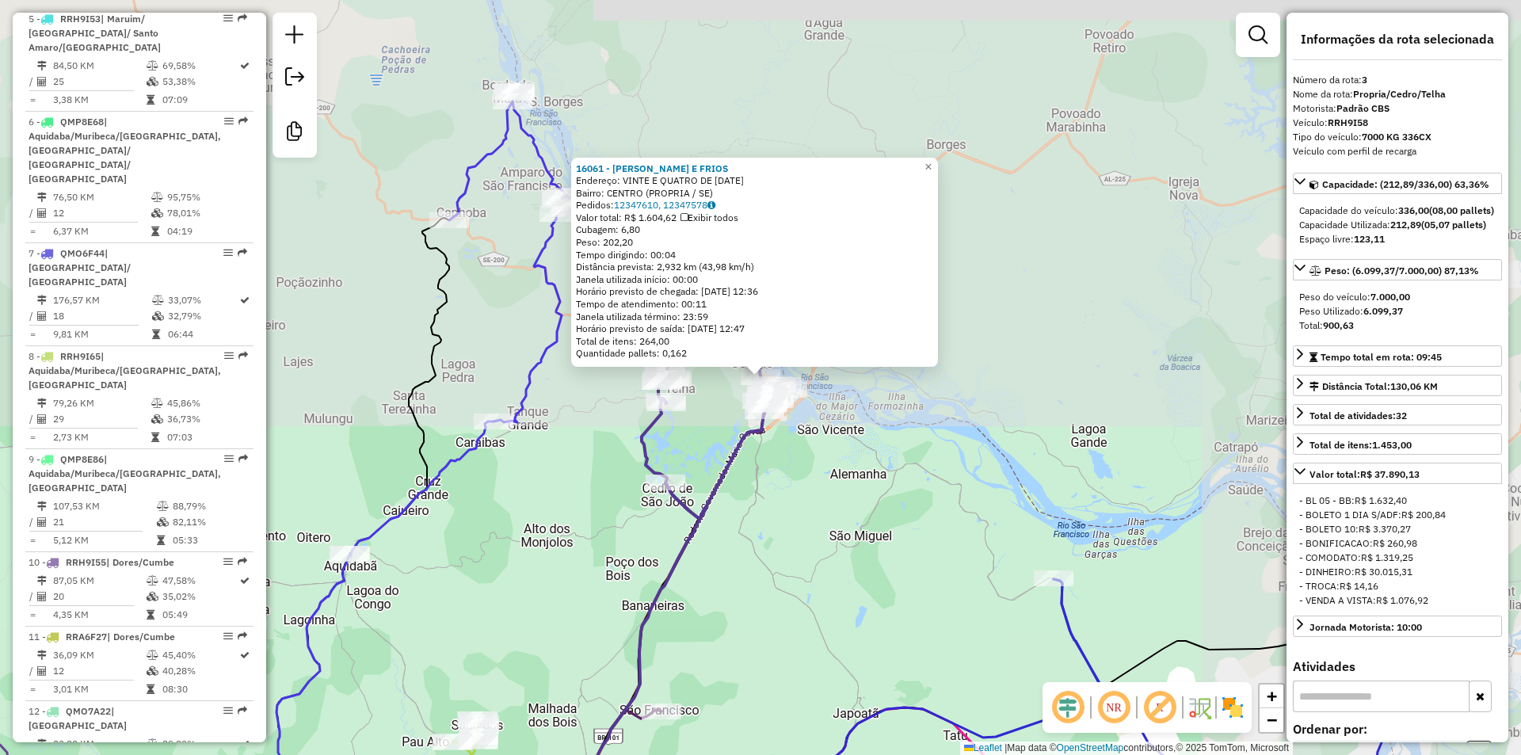
scroll to position [802, 0]
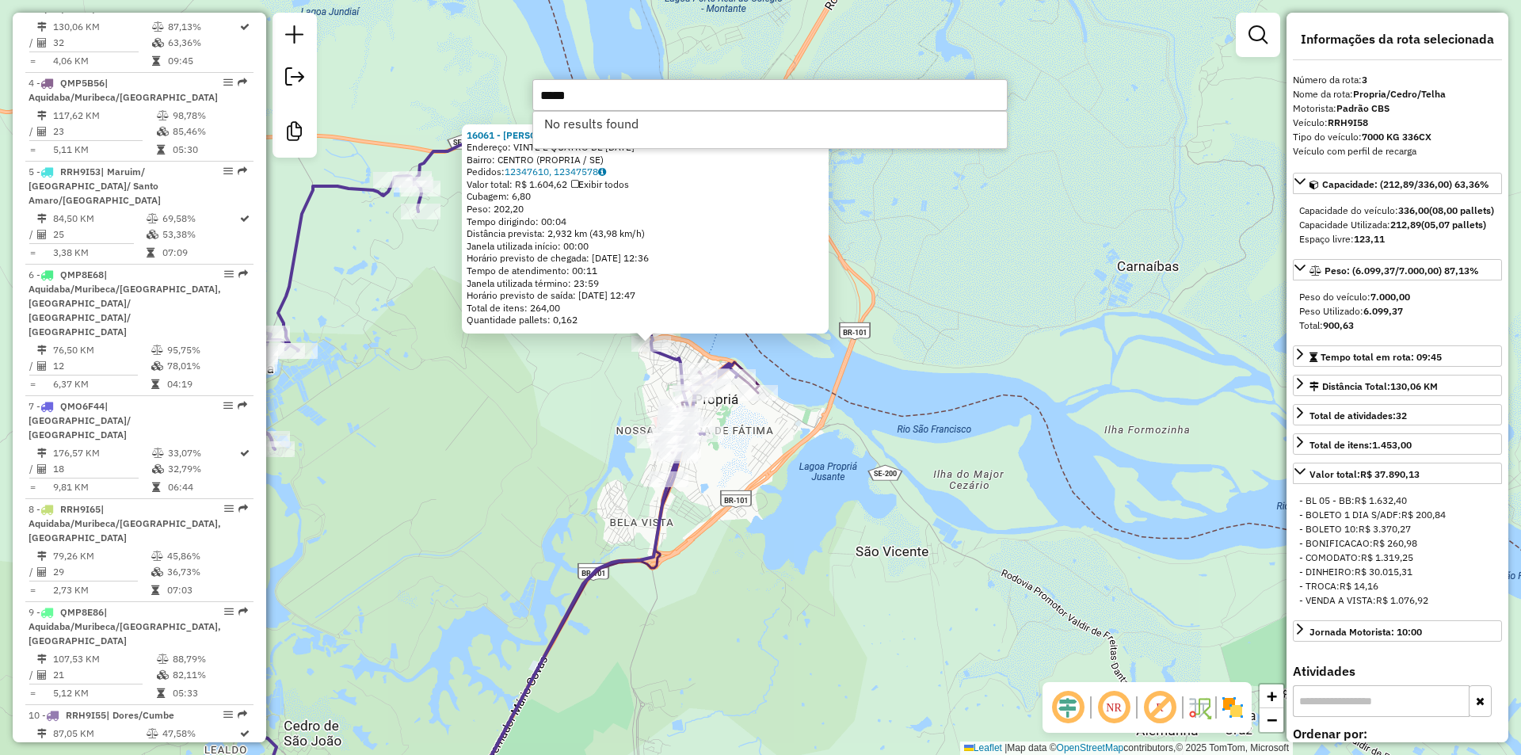
type input "*****"
click at [501, 400] on div "16061 - SERGIO CARNE E FRIOS Endereço: VINTE E QUATRO DE OUTUBRO 7 Bairro: CENT…" at bounding box center [760, 377] width 1521 height 755
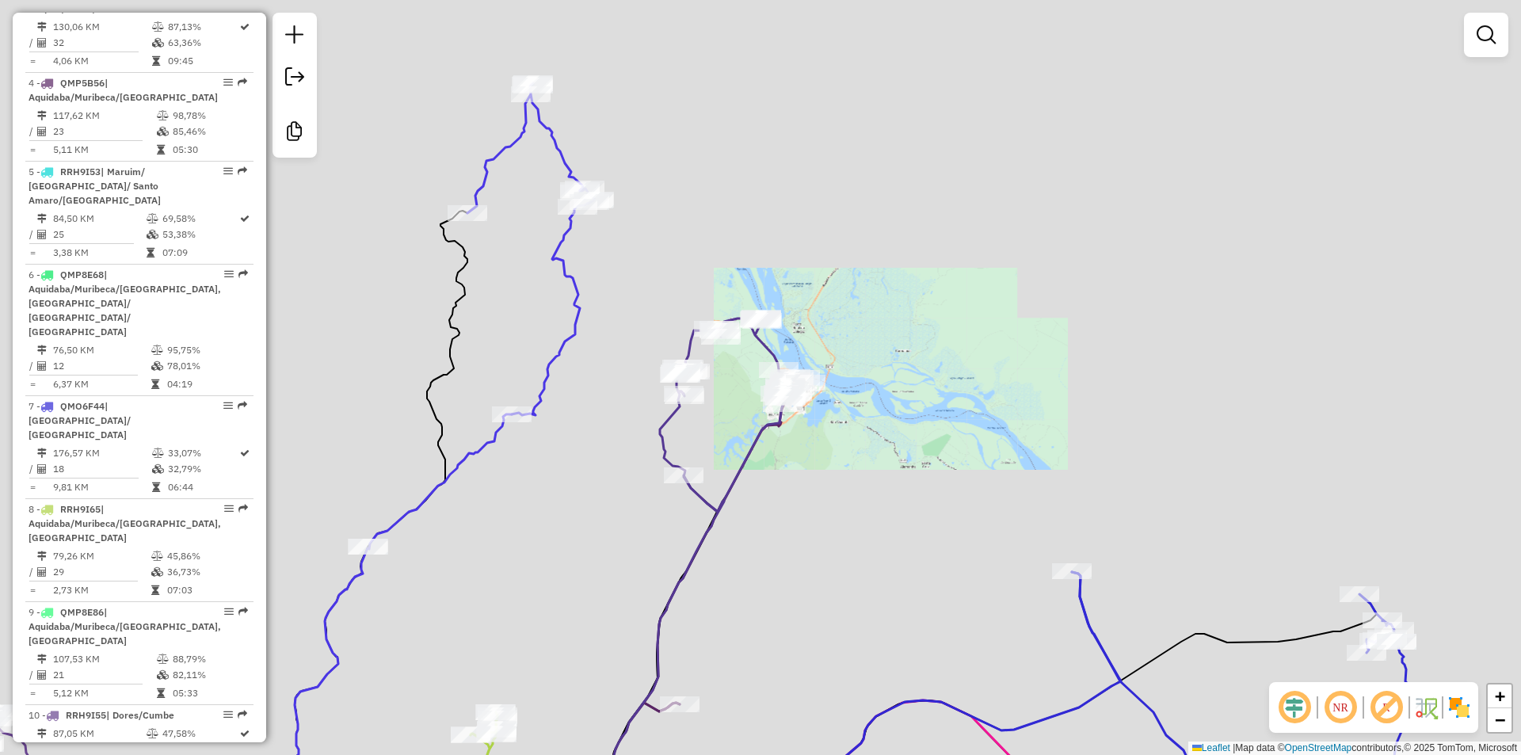
drag, startPoint x: 687, startPoint y: 406, endPoint x: 788, endPoint y: 402, distance: 101.5
click at [704, 402] on div at bounding box center [685, 396] width 40 height 16
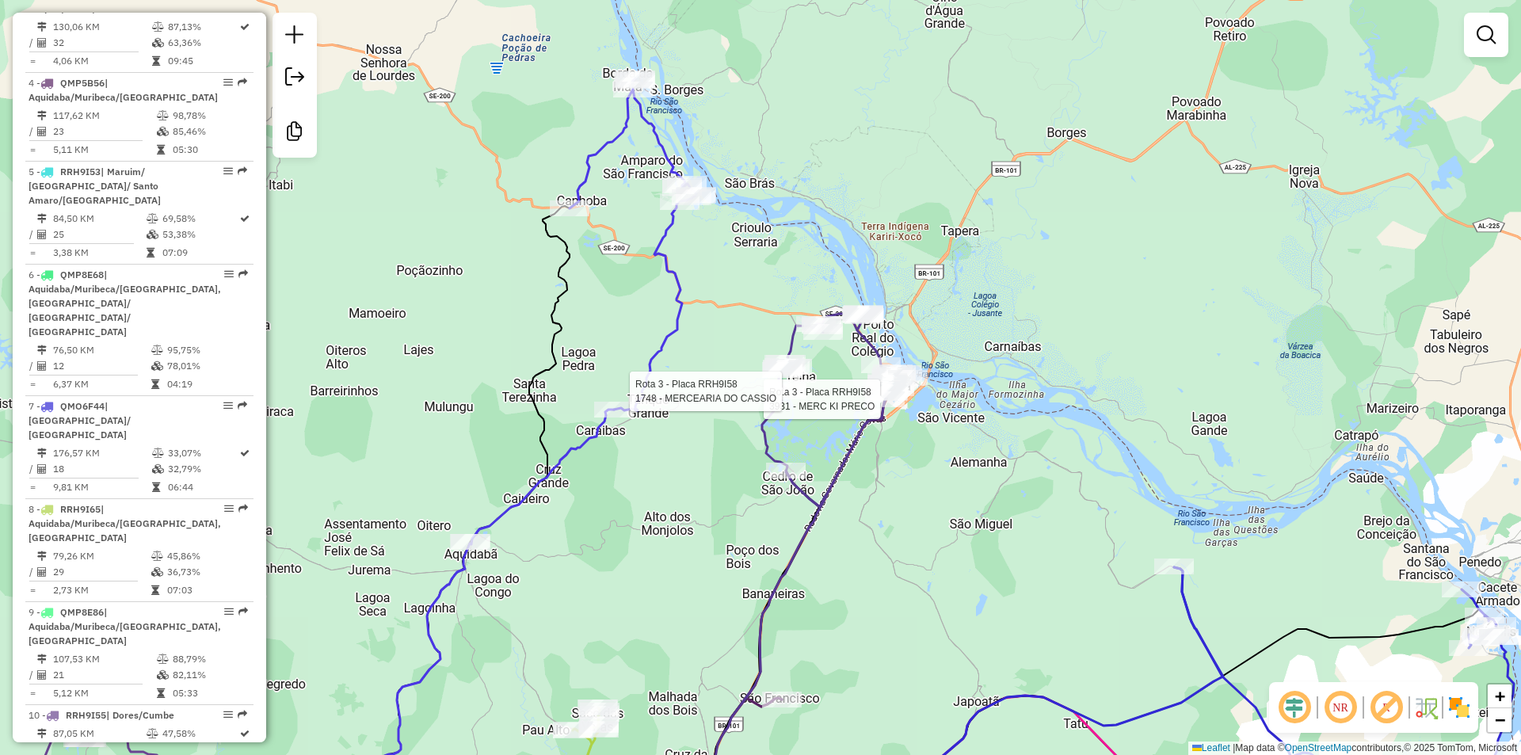
click at [641, 116] on icon at bounding box center [633, 244] width 127 height 332
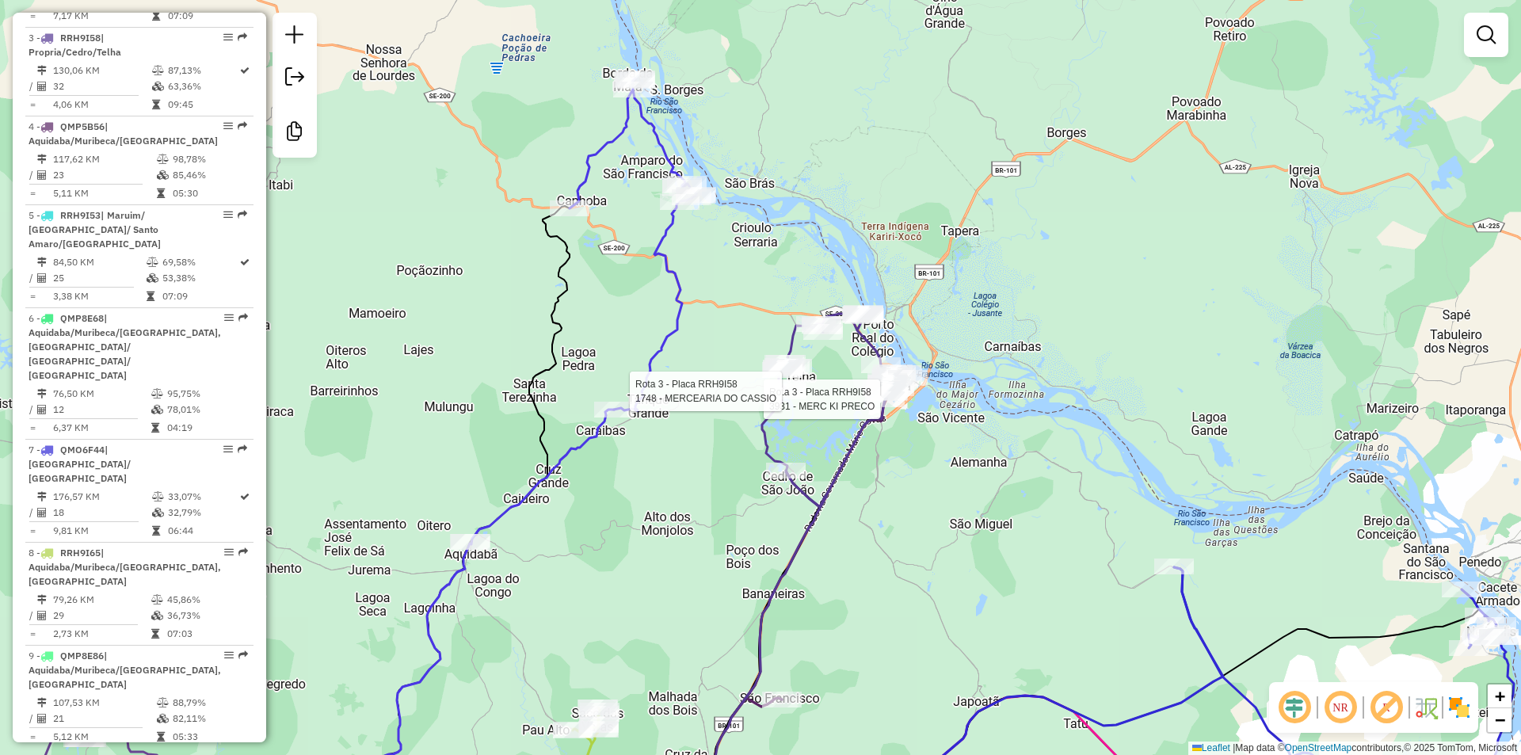
select select "**********"
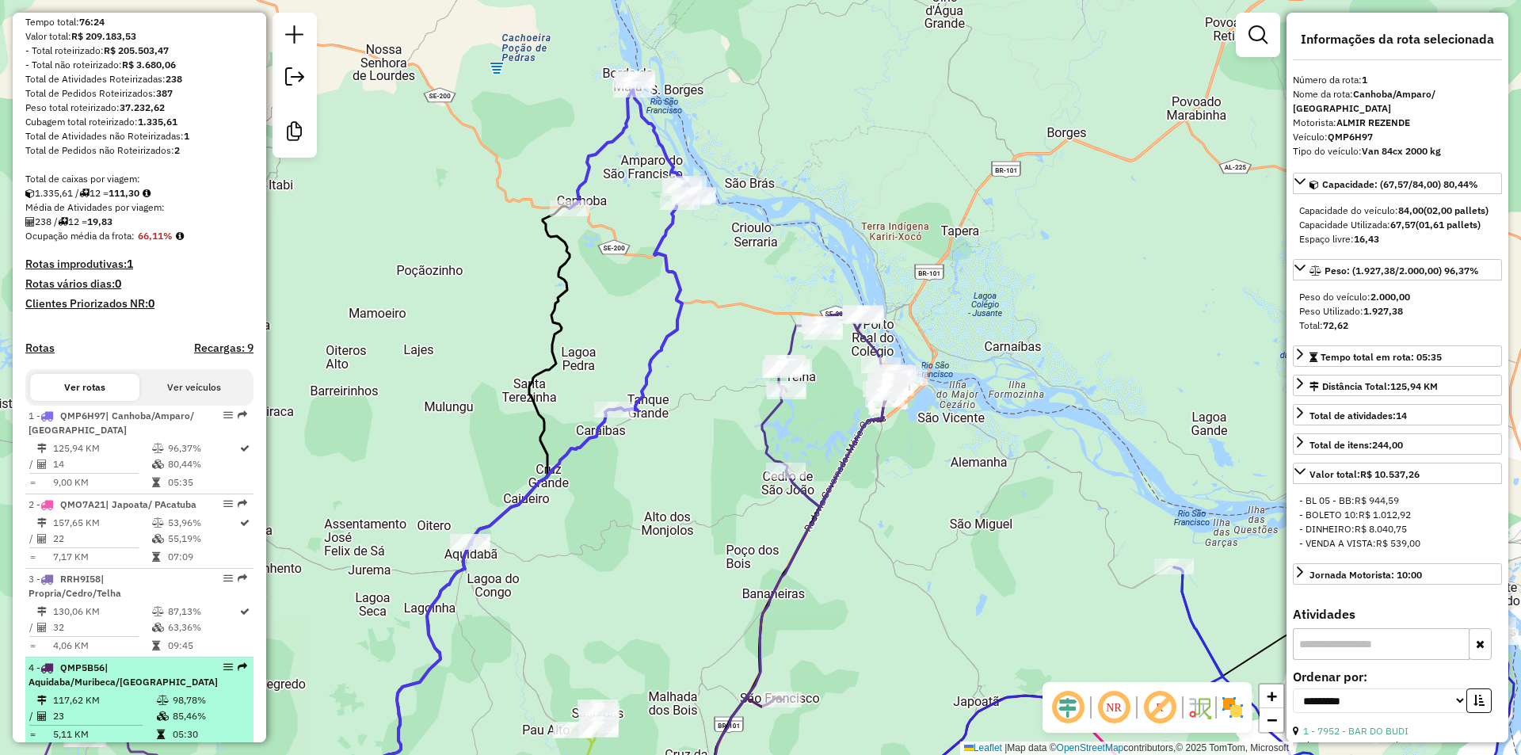
scroll to position [0, 0]
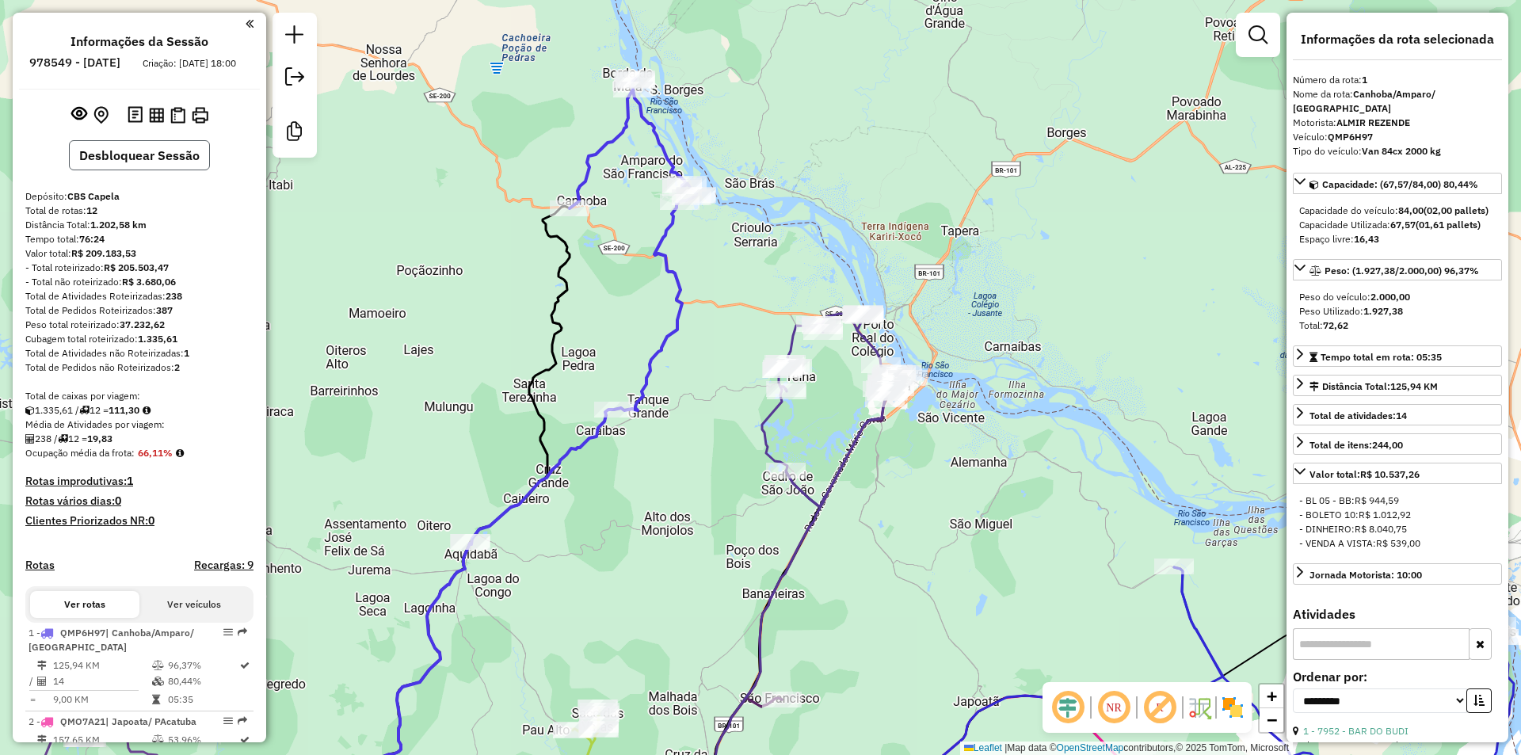
click at [183, 170] on button "Desbloquear Sessão" at bounding box center [139, 155] width 141 height 30
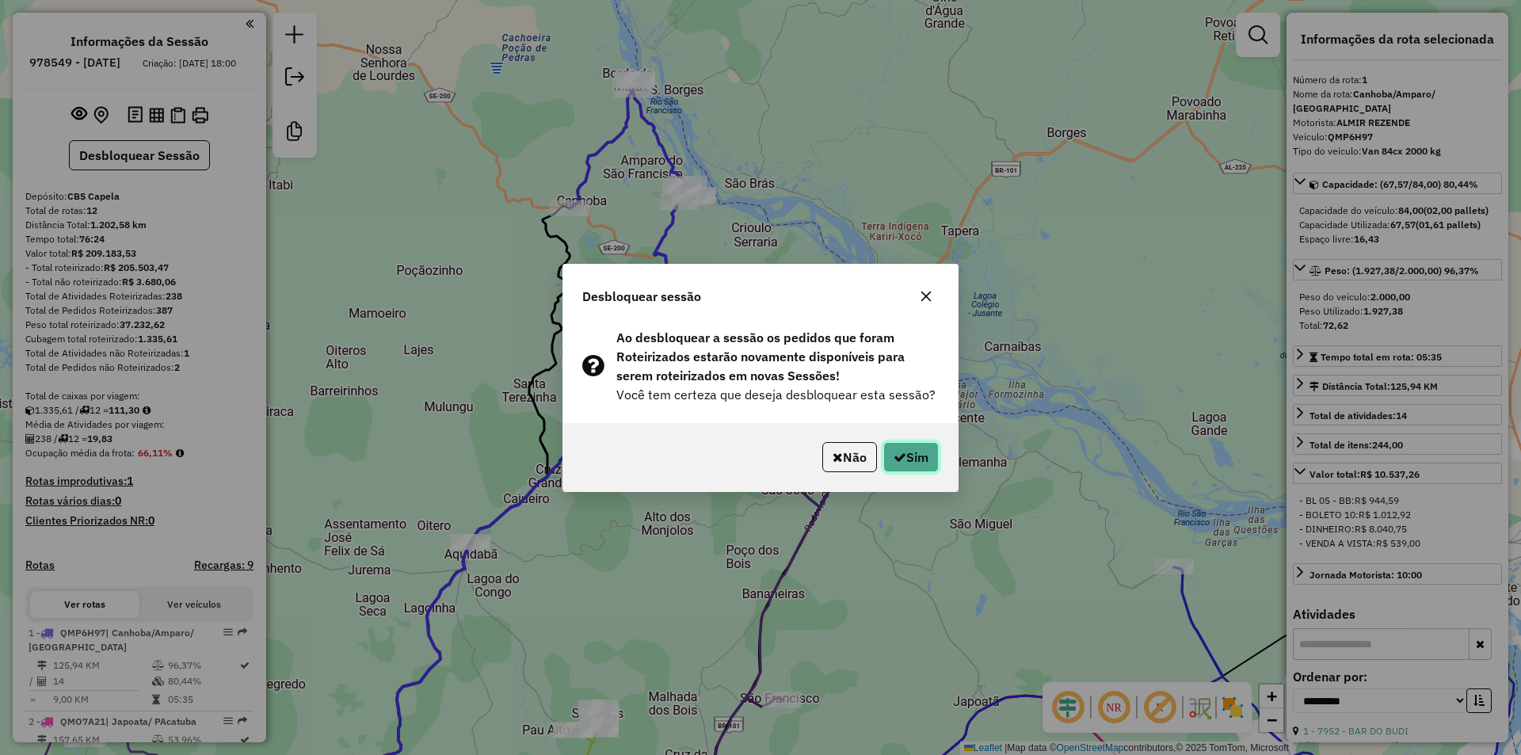
click at [898, 463] on button "Sim" at bounding box center [910, 457] width 55 height 30
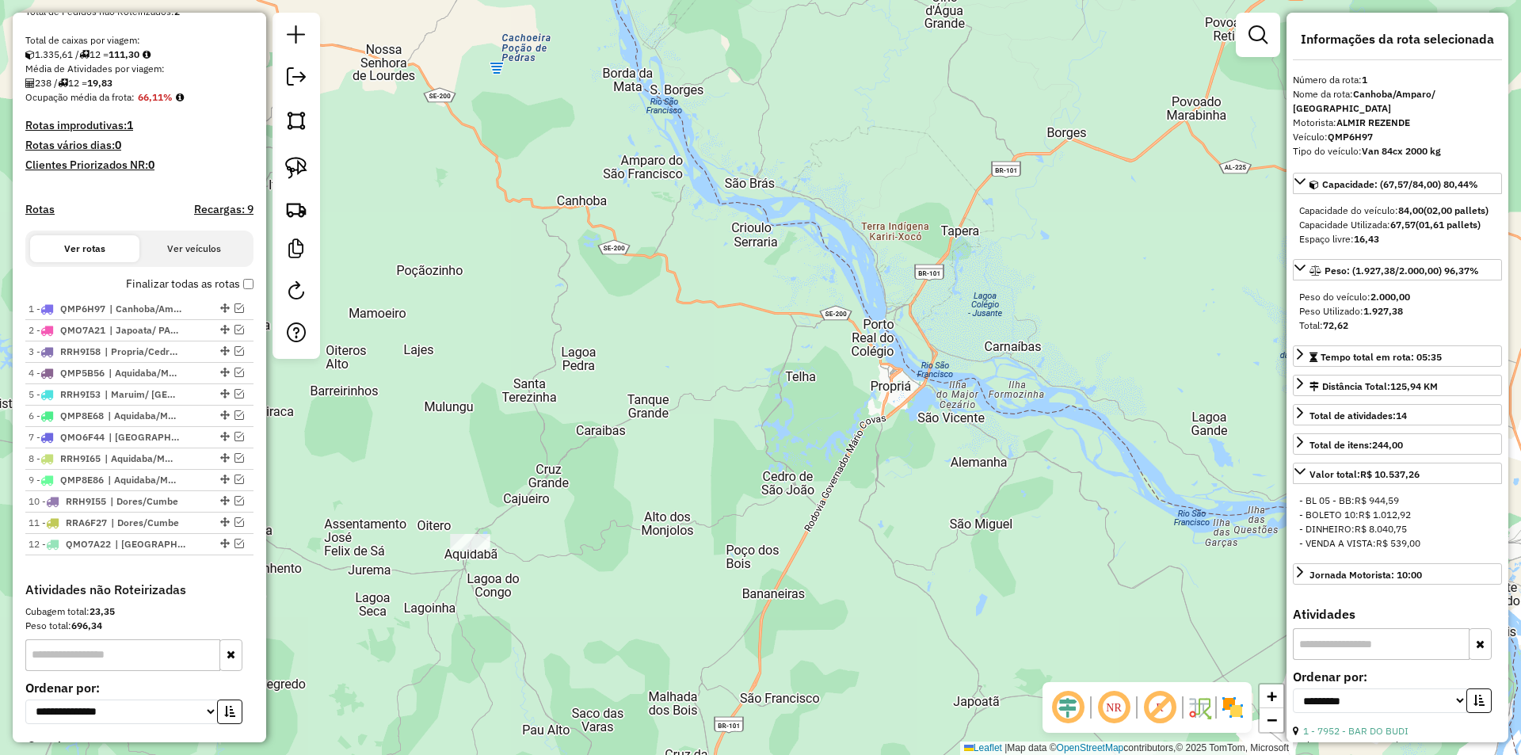
scroll to position [387, 0]
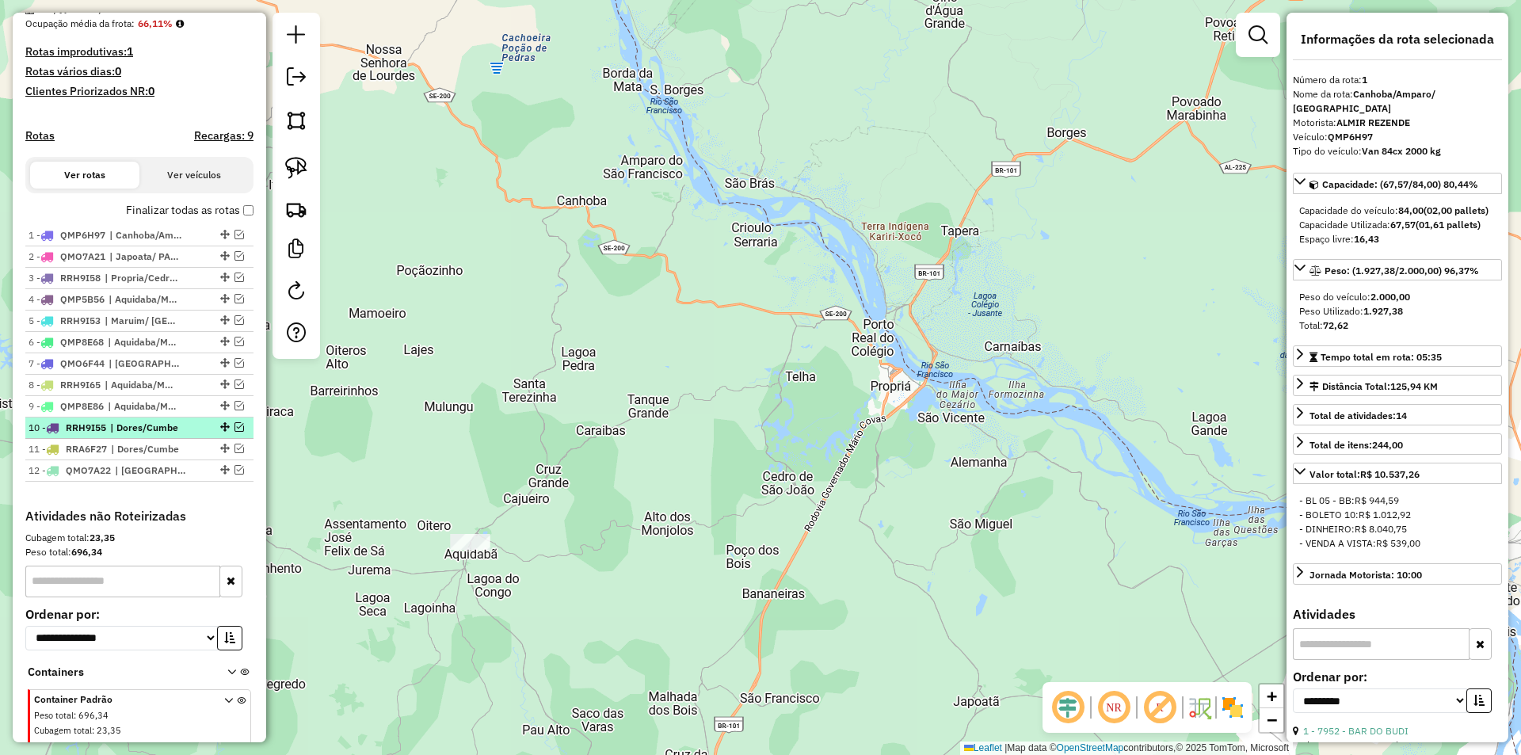
click at [235, 432] on em at bounding box center [240, 427] width 10 height 10
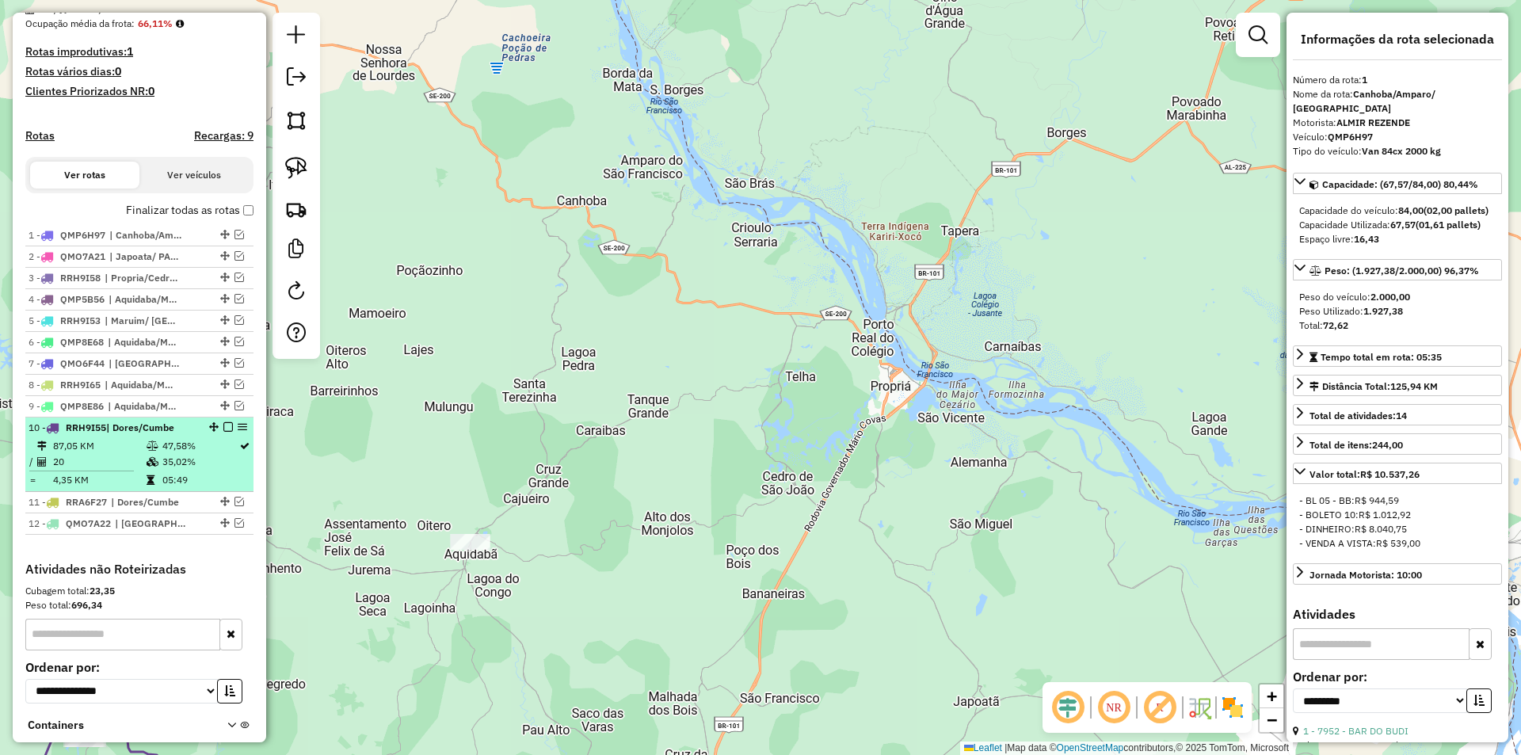
click at [215, 432] on div at bounding box center [224, 427] width 48 height 10
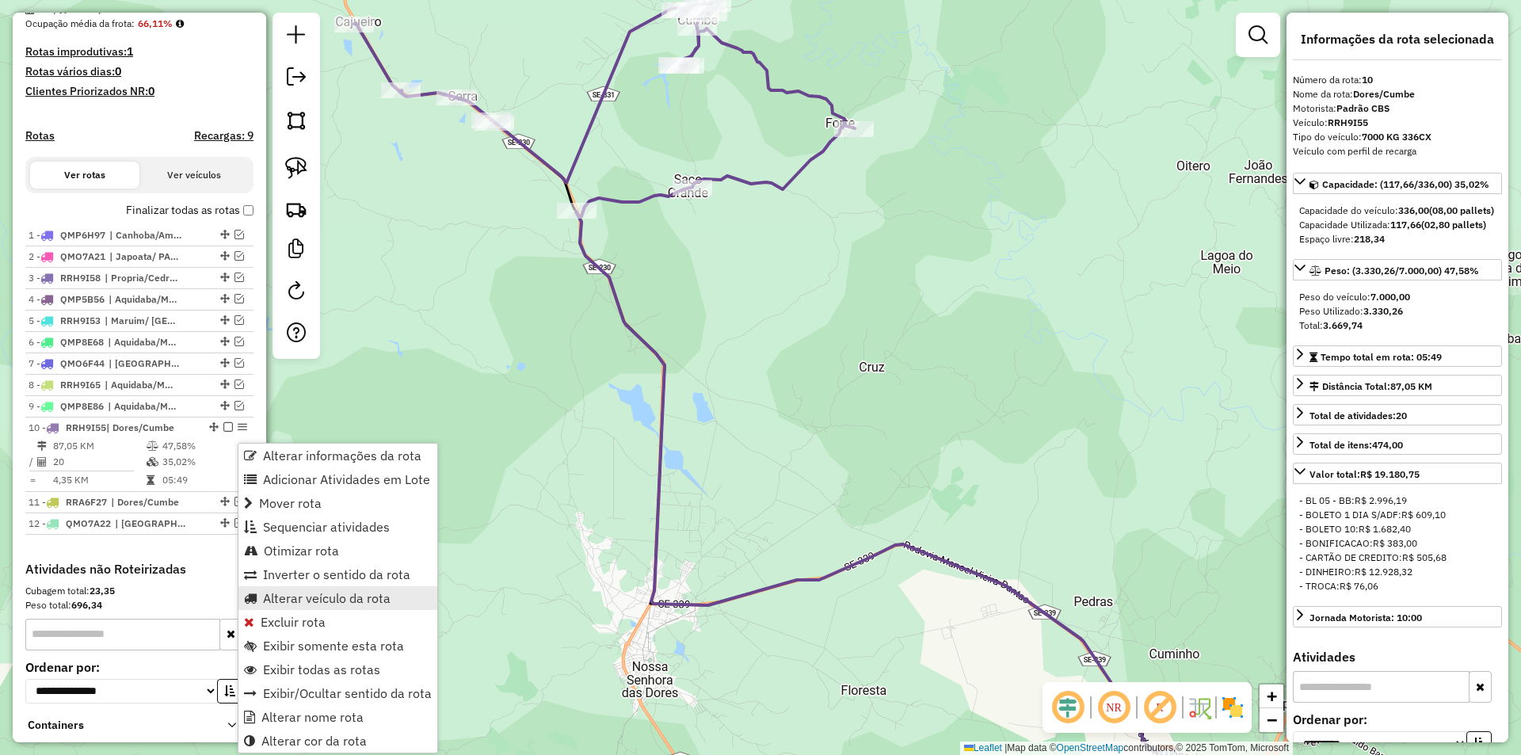
click at [288, 598] on span "Alterar veículo da rota" at bounding box center [327, 598] width 128 height 13
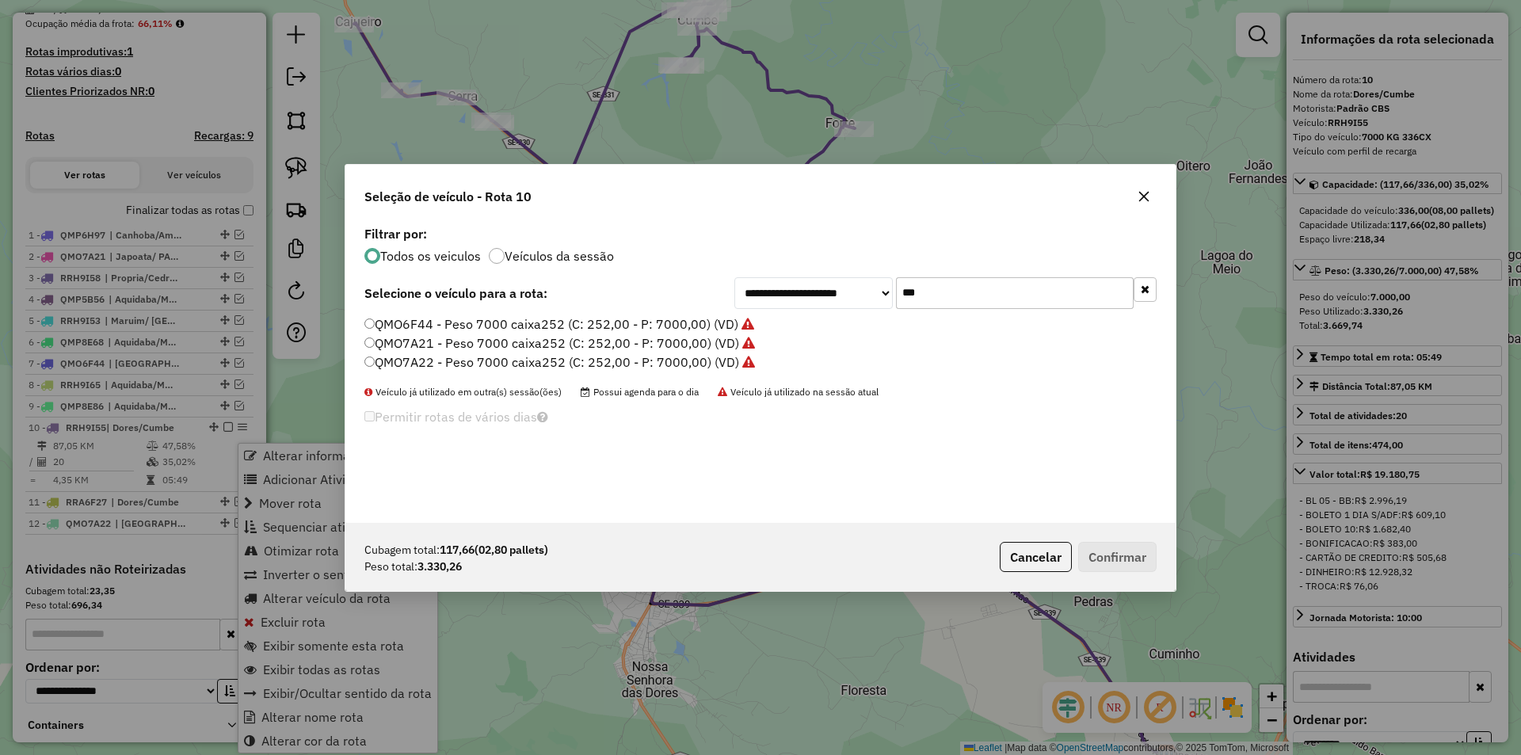
scroll to position [9, 5]
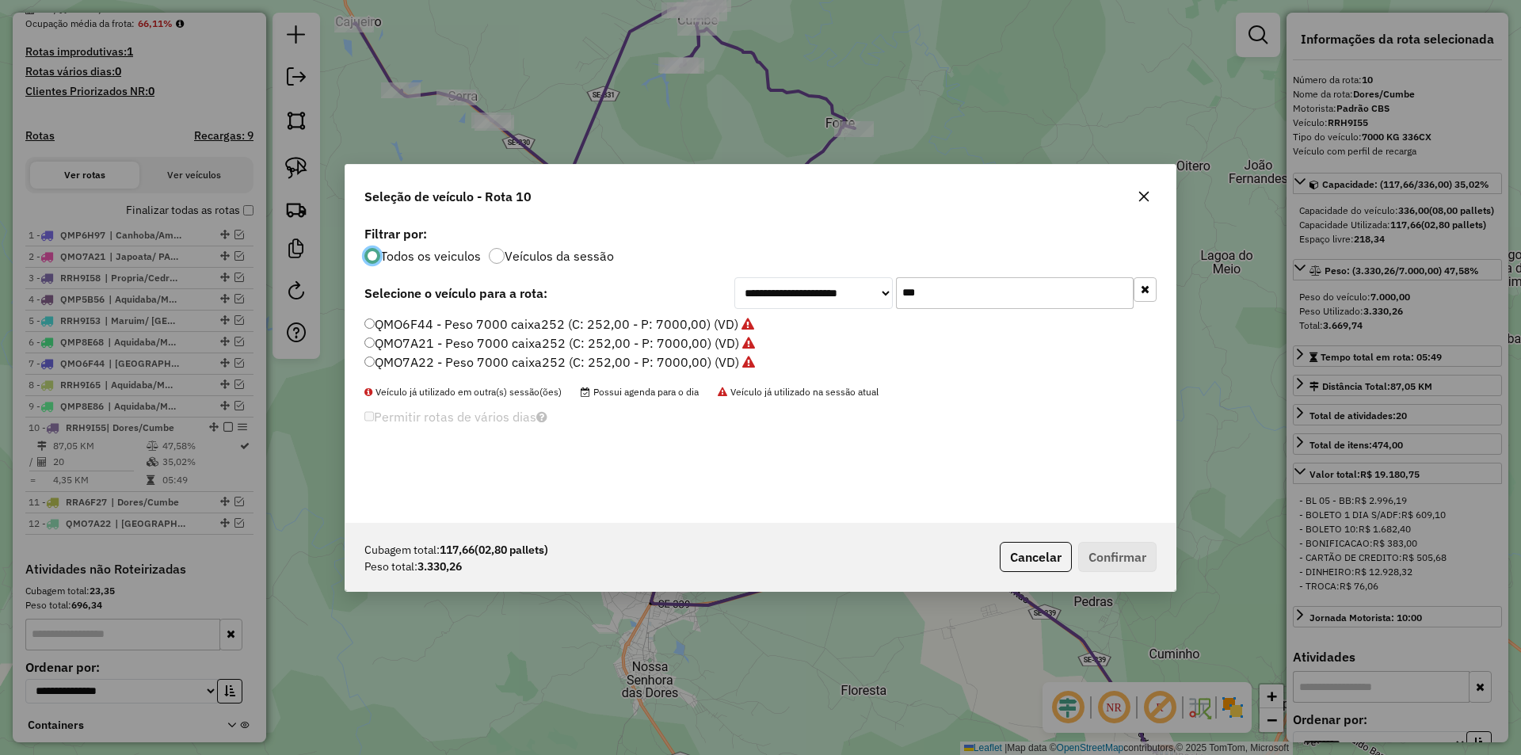
click at [905, 294] on input "***" at bounding box center [1015, 293] width 238 height 32
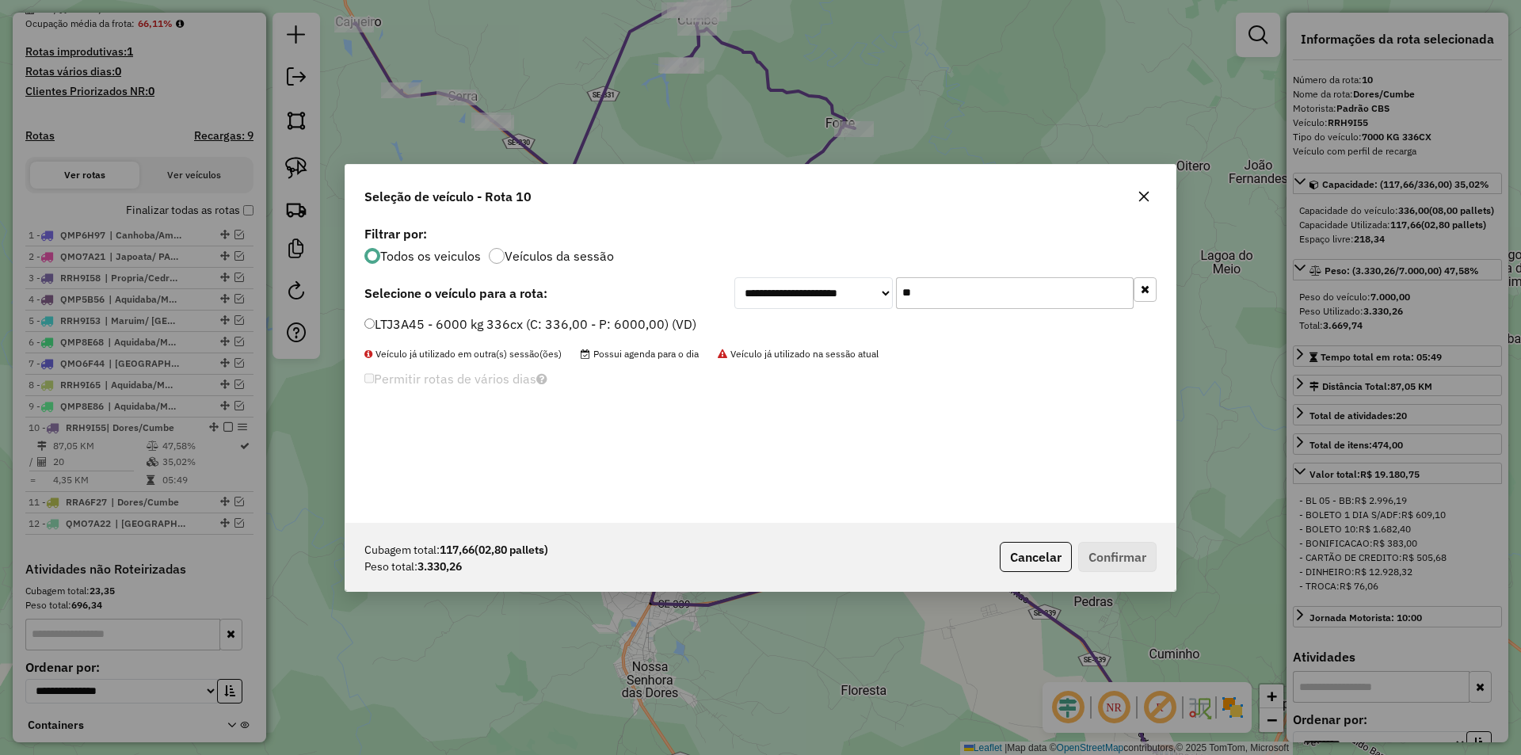
type input "**"
click at [634, 327] on label "LTJ3A45 - 6000 kg 336cx (C: 336,00 - P: 6000,00) (VD)" at bounding box center [530, 324] width 332 height 19
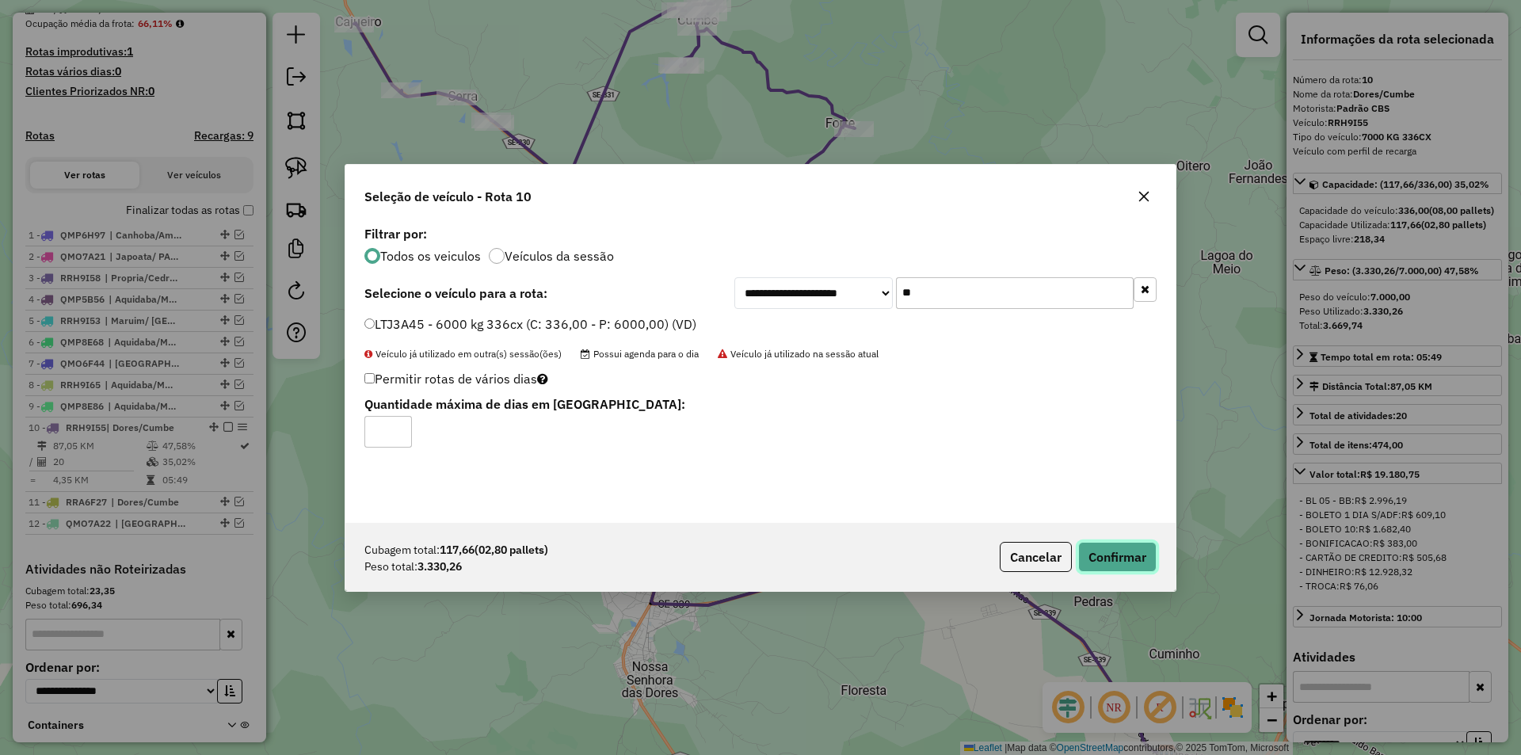
click at [1114, 552] on button "Confirmar" at bounding box center [1117, 557] width 78 height 30
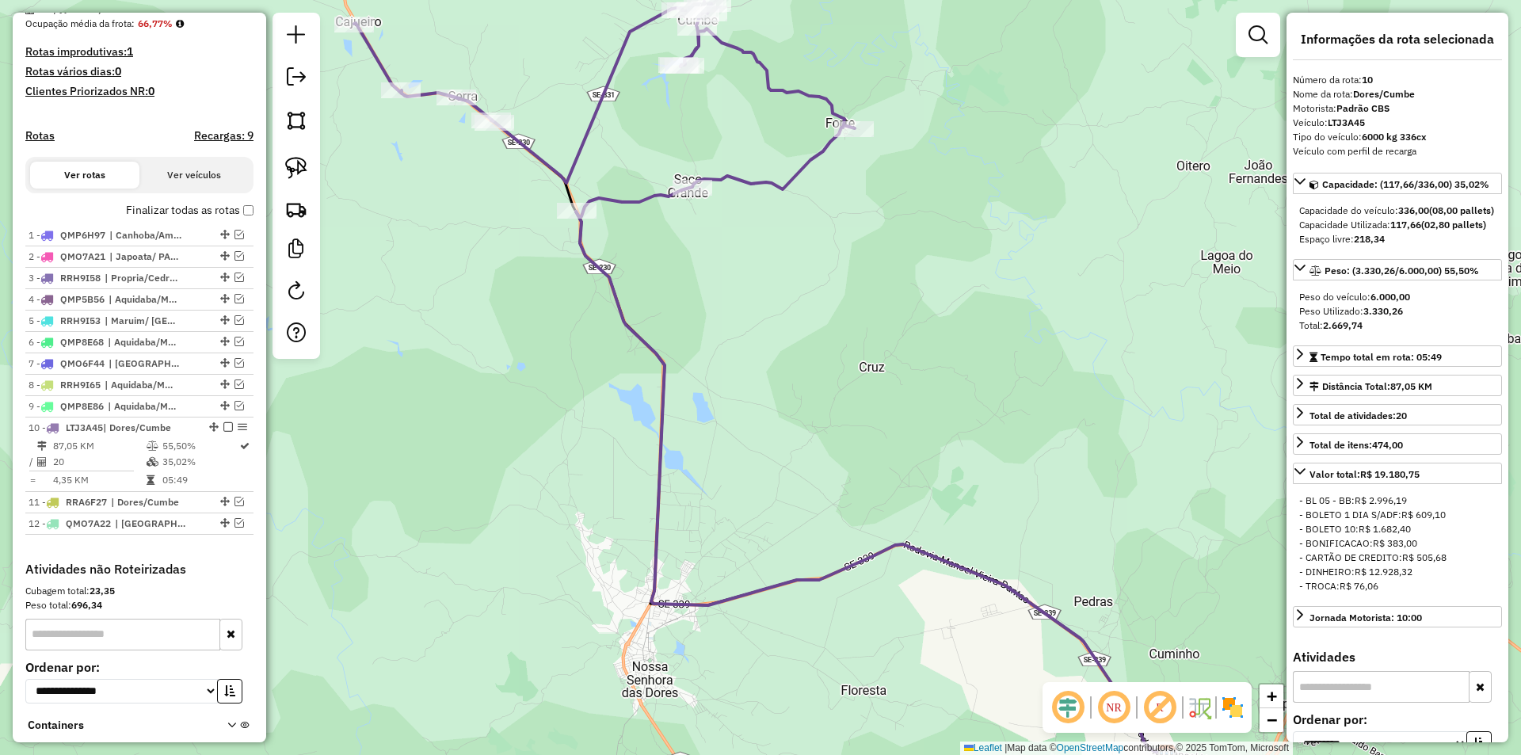
scroll to position [505, 0]
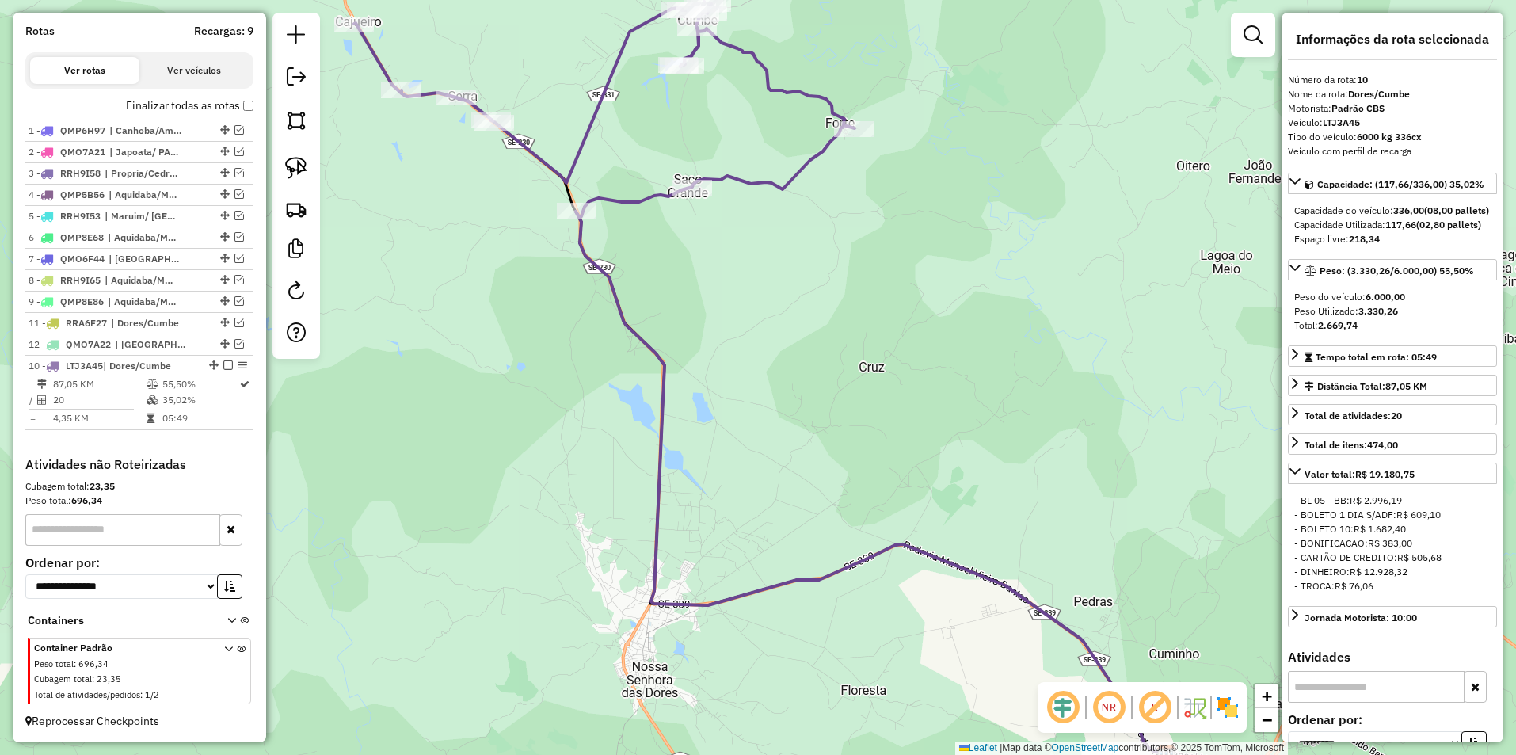
drag, startPoint x: 208, startPoint y: 318, endPoint x: 203, endPoint y: 443, distance: 124.5
click at [223, 365] on em at bounding box center [228, 365] width 10 height 10
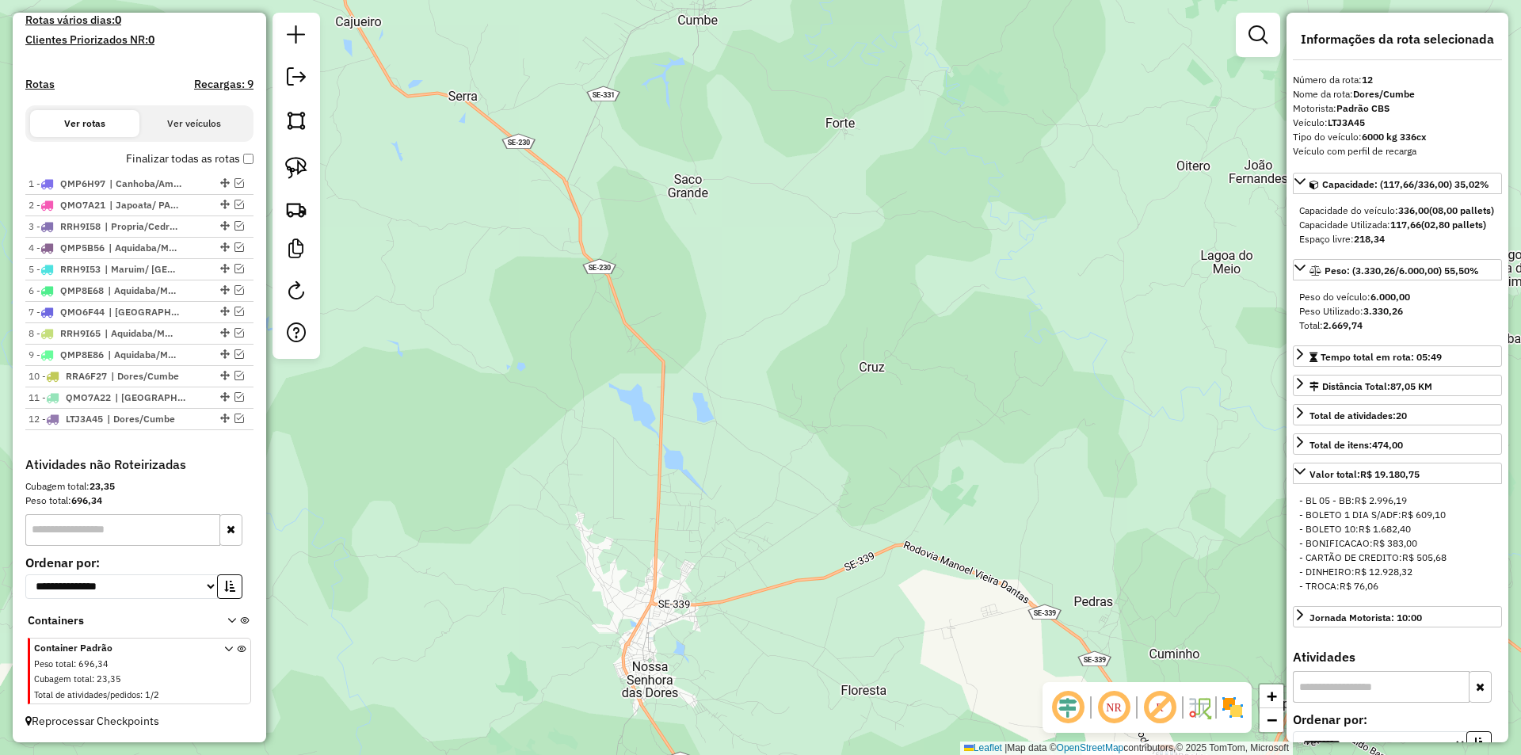
scroll to position [452, 0]
click at [235, 230] on em at bounding box center [240, 226] width 10 height 10
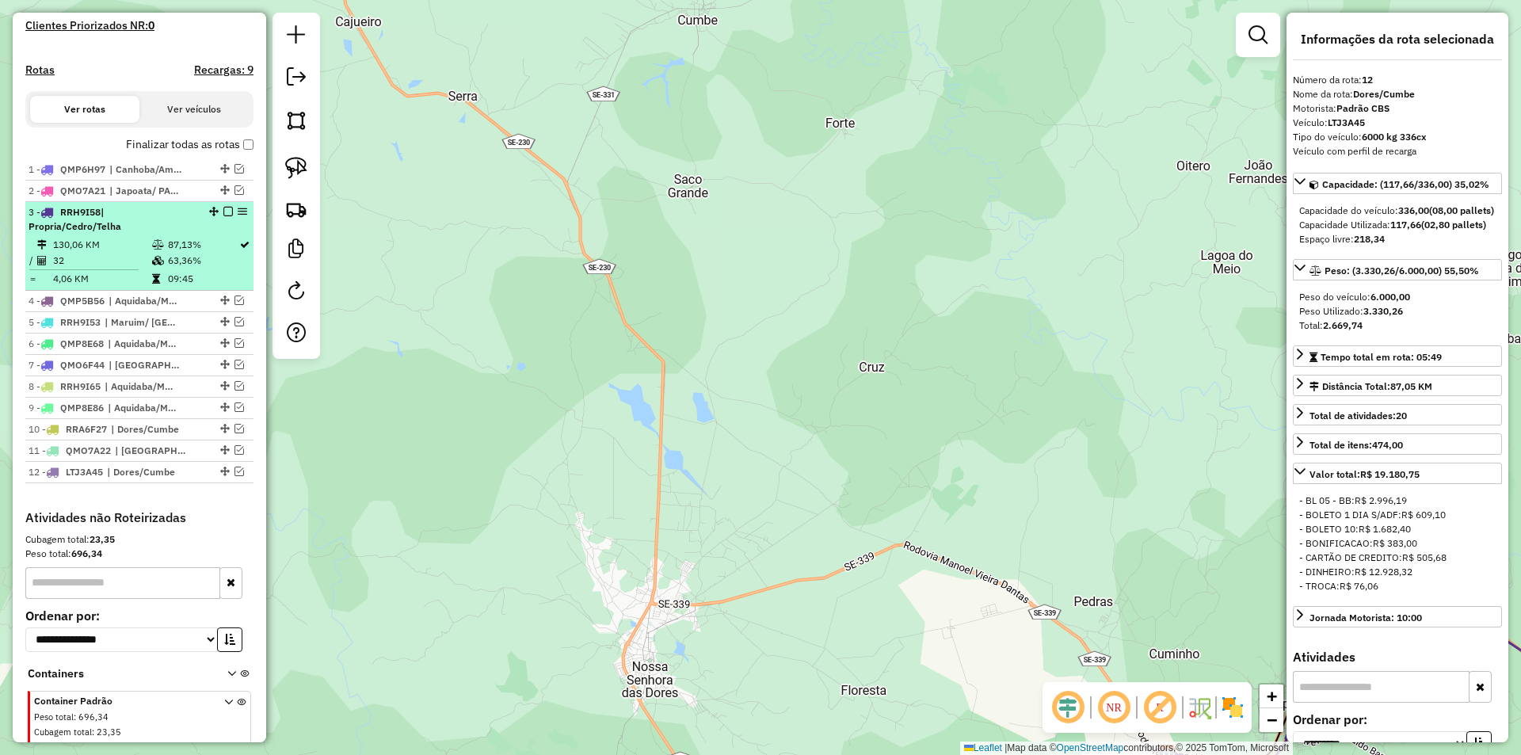
scroll to position [505, 0]
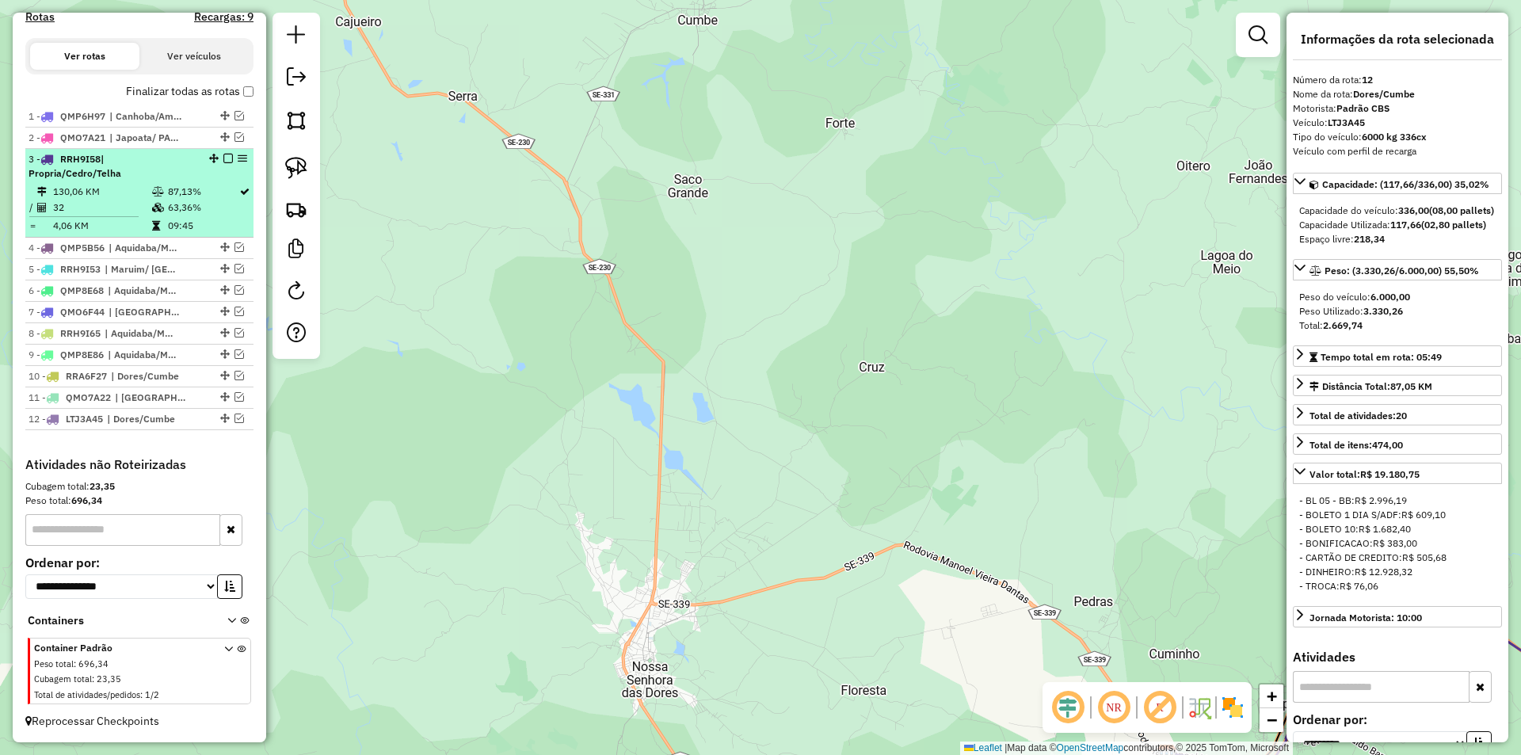
click at [211, 215] on td "63,36%" at bounding box center [202, 208] width 71 height 16
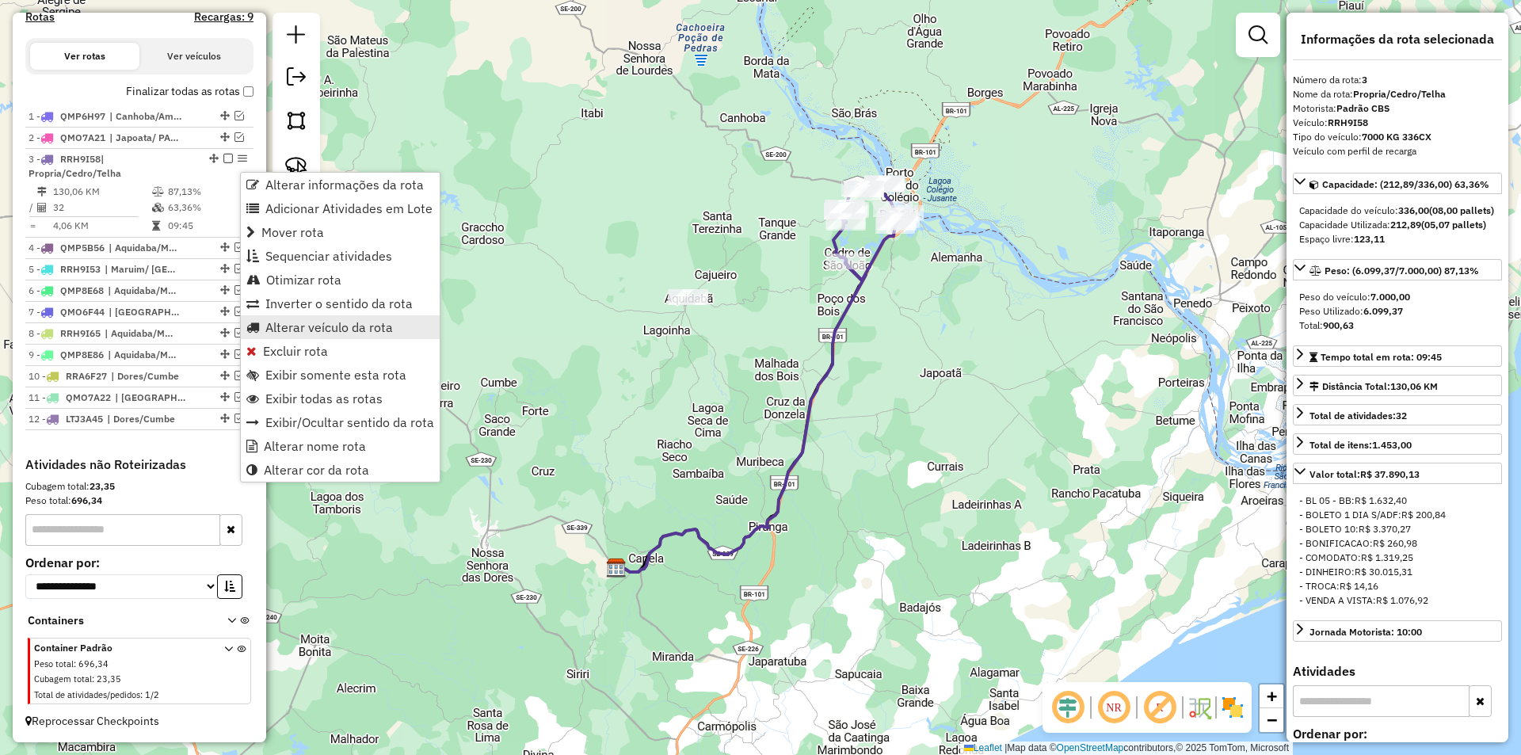
click at [344, 326] on span "Alterar veículo da rota" at bounding box center [329, 327] width 128 height 13
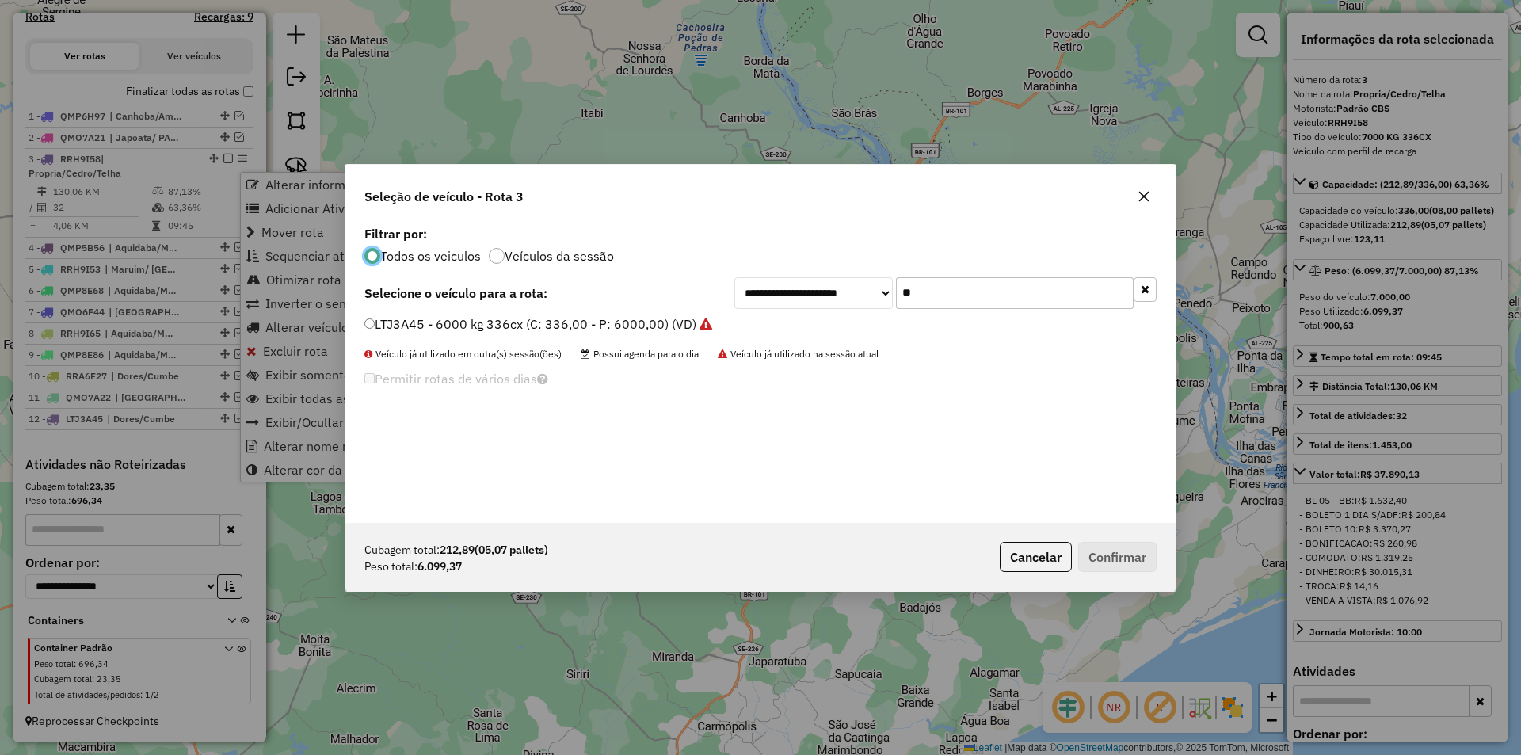
scroll to position [9, 5]
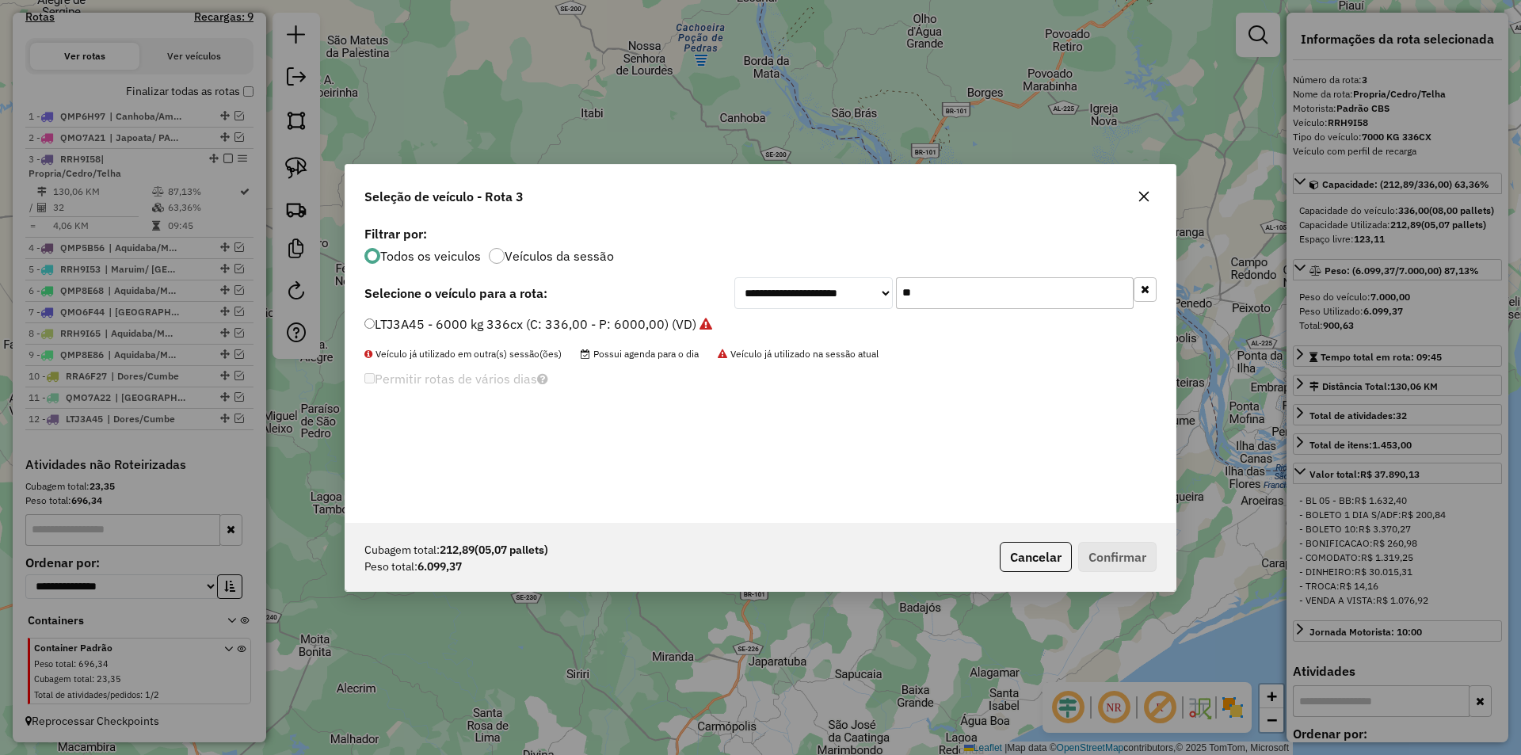
click at [927, 284] on input "**" at bounding box center [1015, 293] width 238 height 32
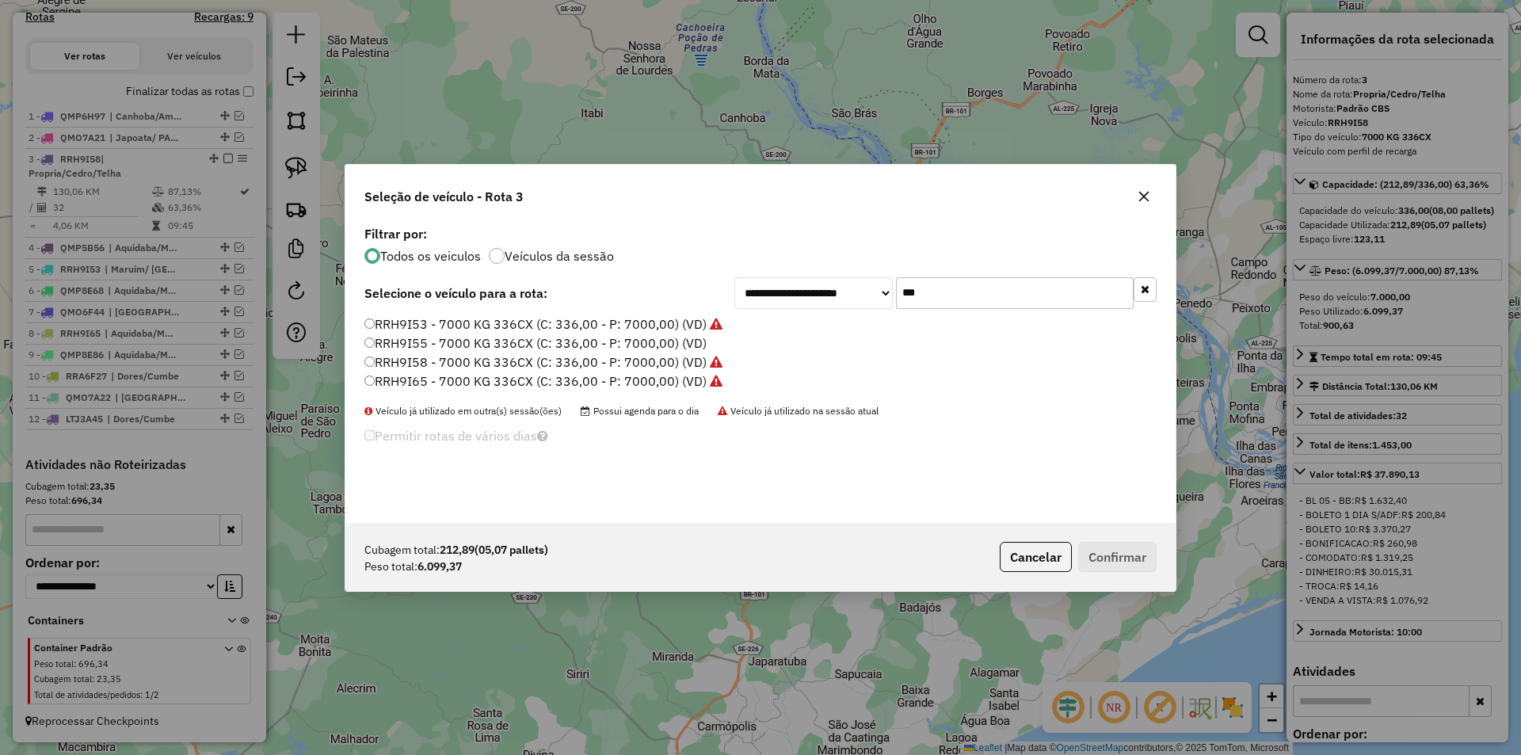
type input "***"
click at [552, 345] on label "RRH9I55 - 7000 KG 336CX (C: 336,00 - P: 7000,00) (VD)" at bounding box center [535, 343] width 342 height 19
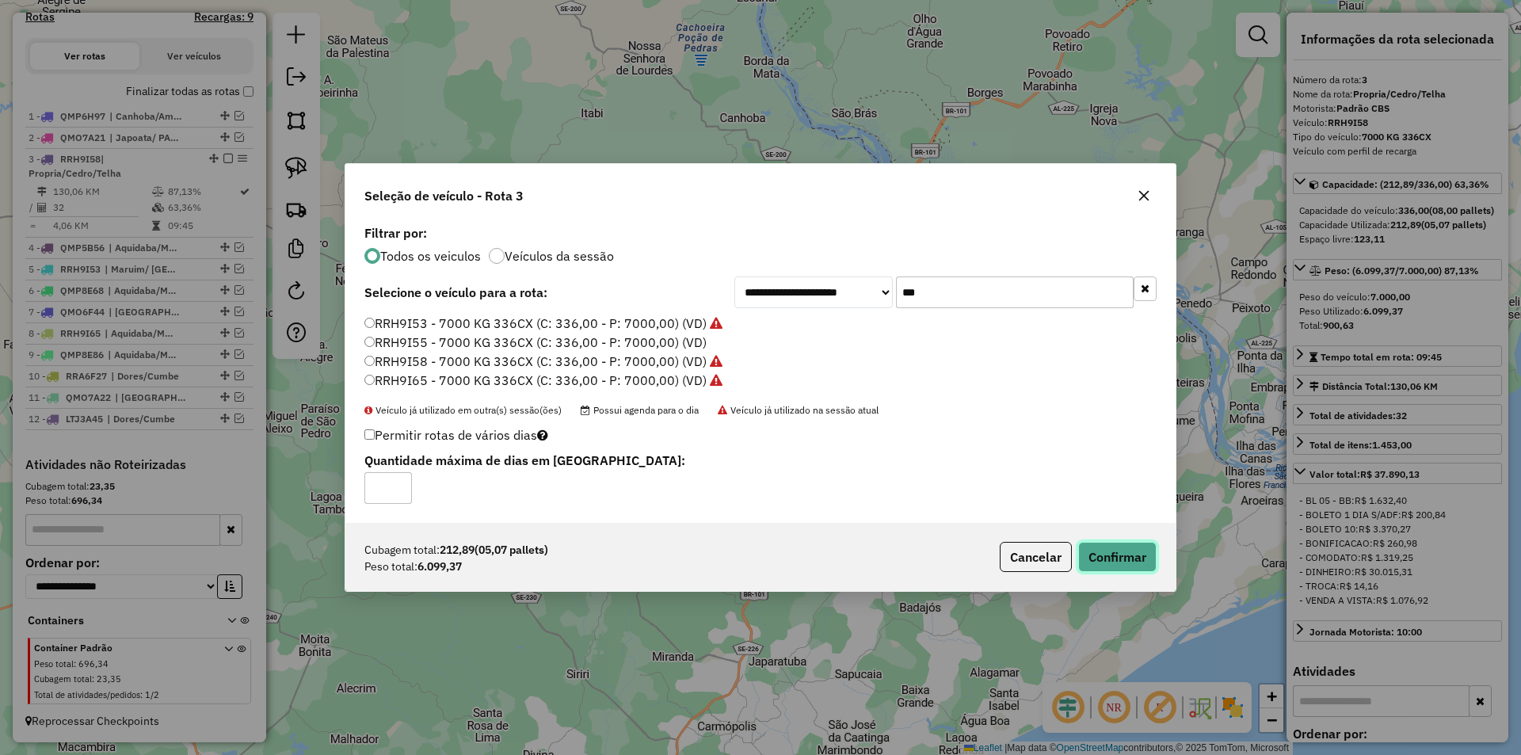
click at [1141, 559] on button "Confirmar" at bounding box center [1117, 557] width 78 height 30
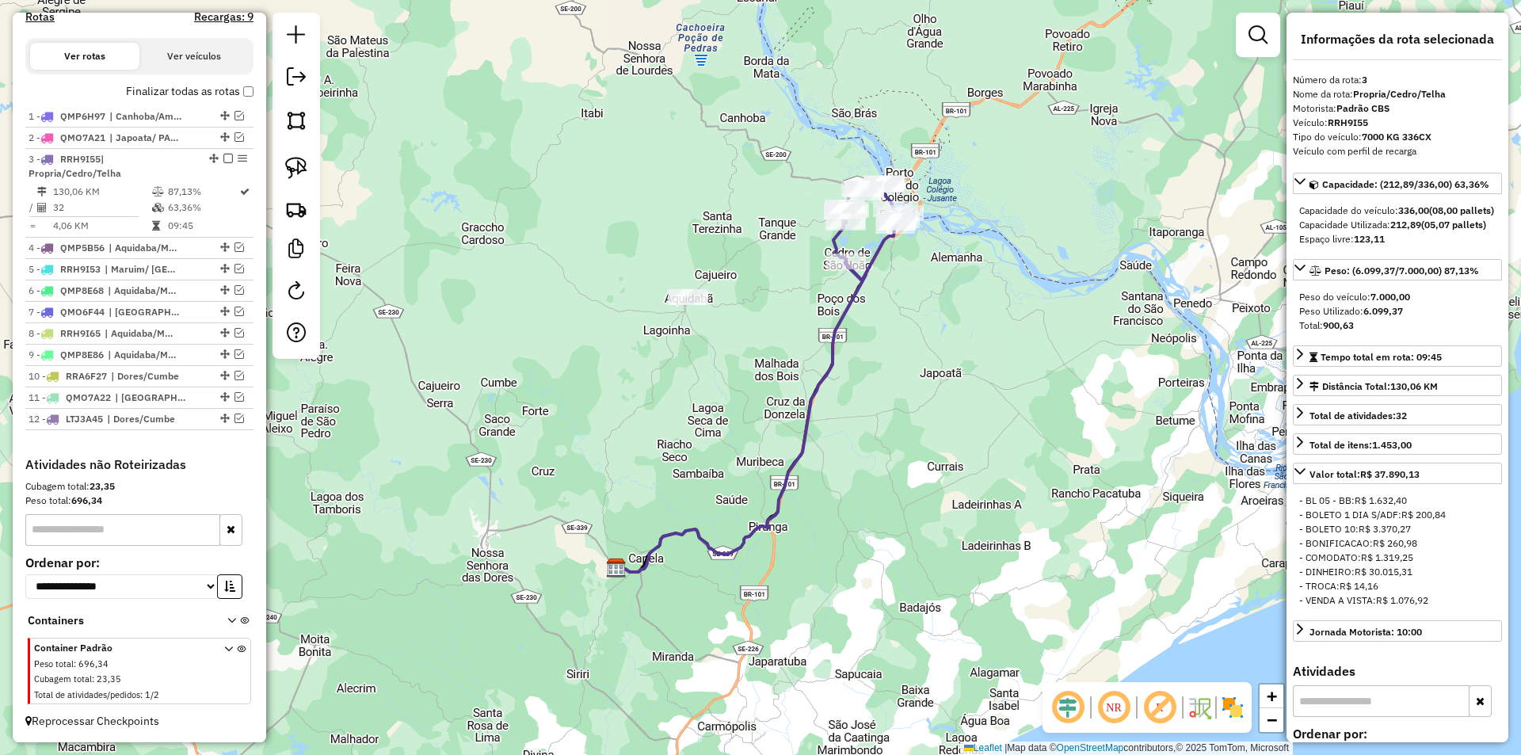
scroll to position [520, 0]
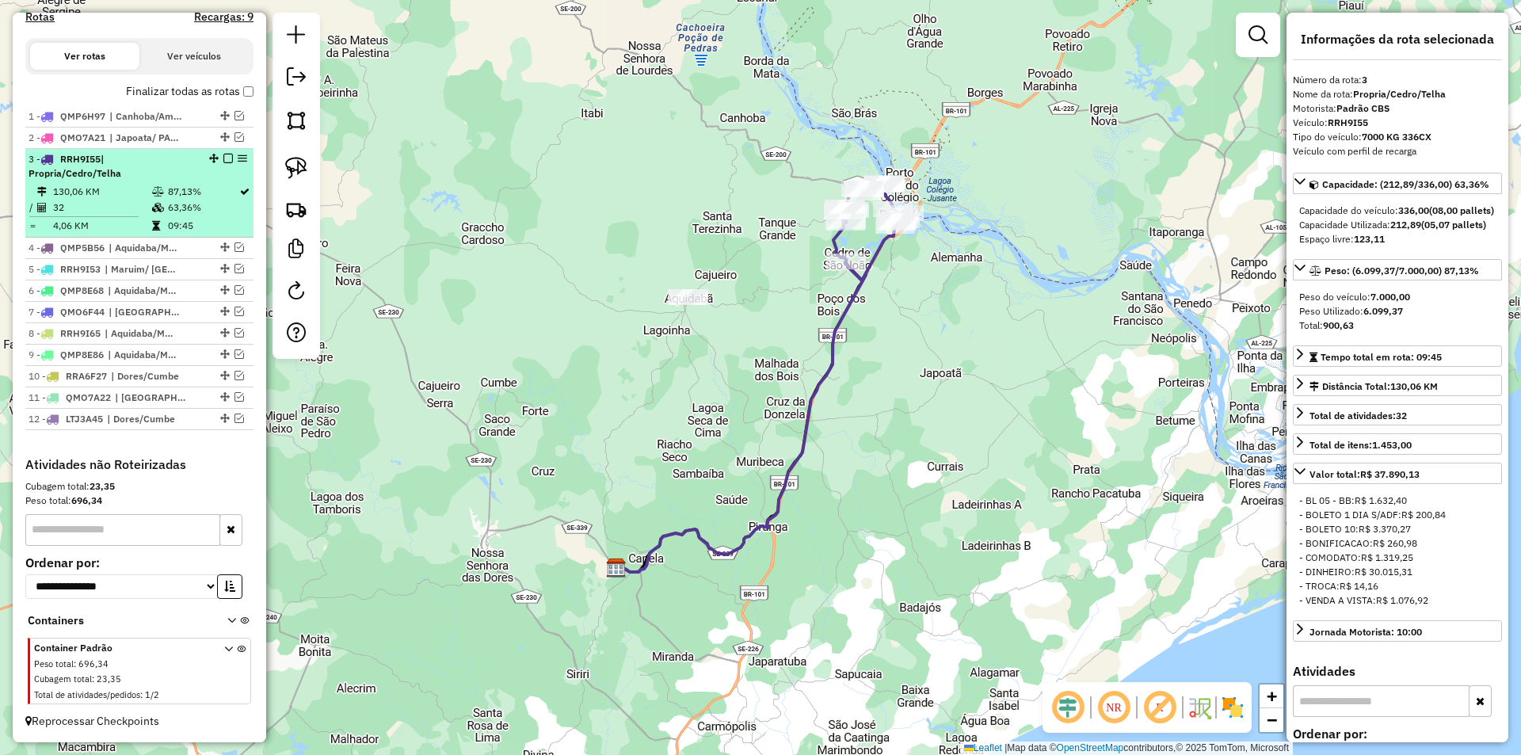
click at [223, 158] on em at bounding box center [228, 159] width 10 height 10
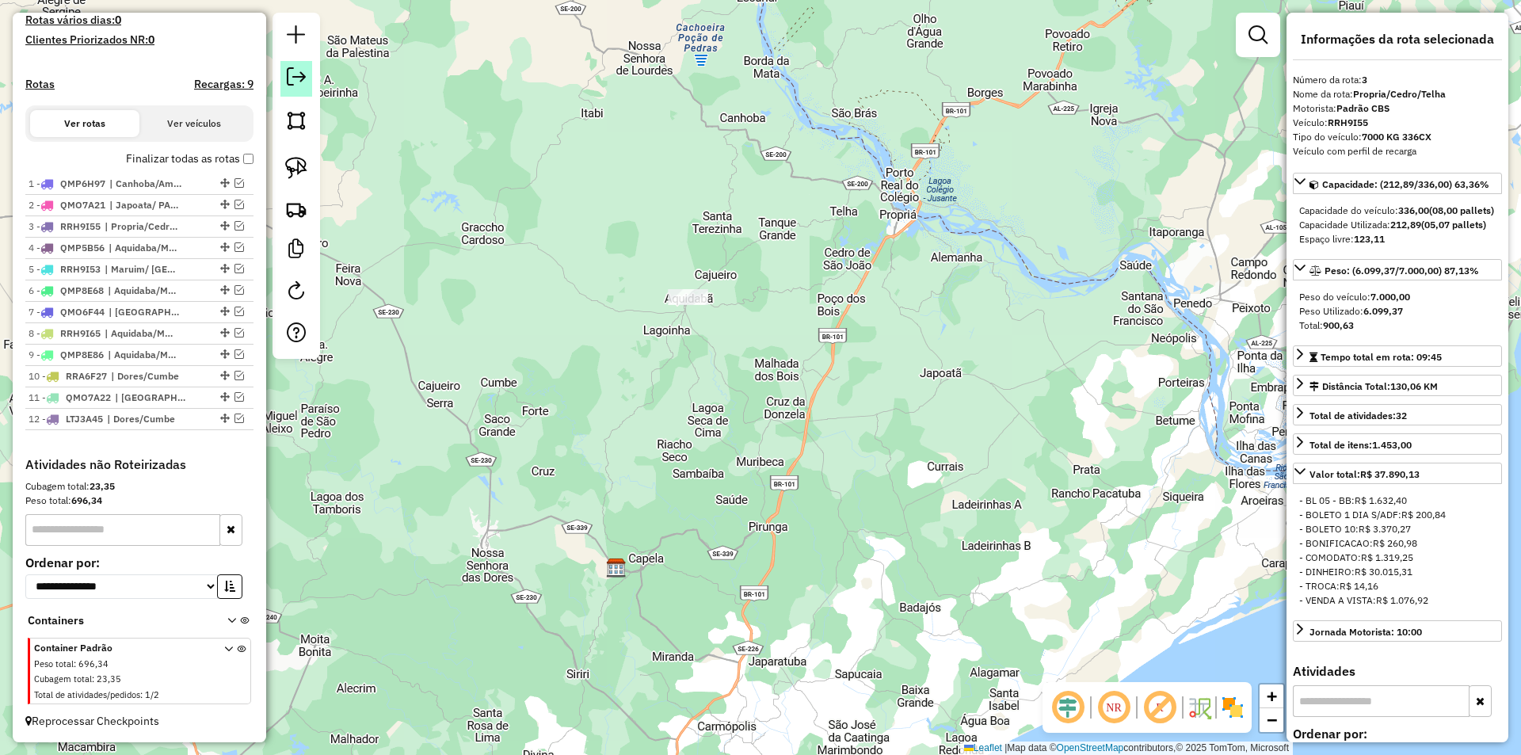
click at [294, 71] on em at bounding box center [296, 76] width 19 height 19
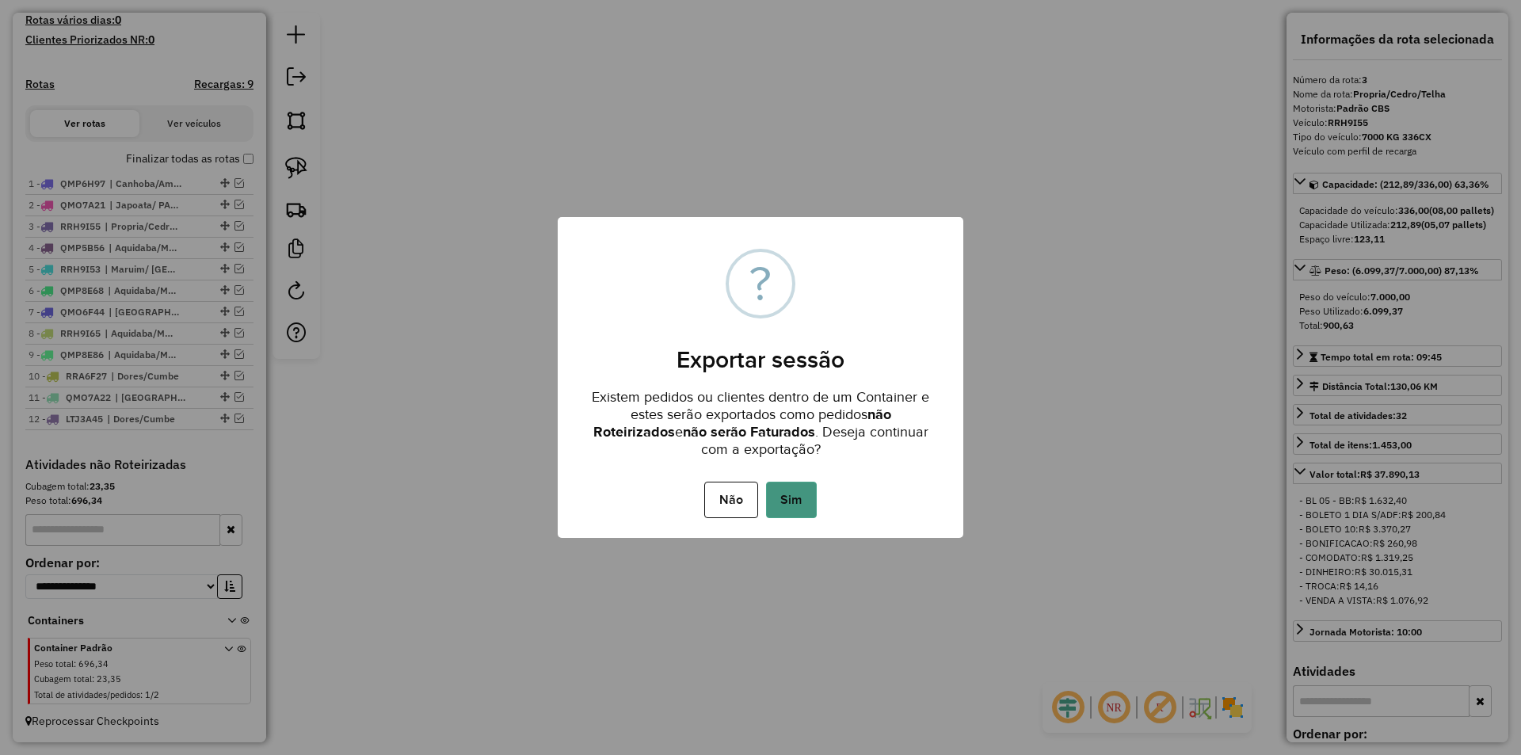
click at [774, 504] on button "Sim" at bounding box center [791, 500] width 51 height 36
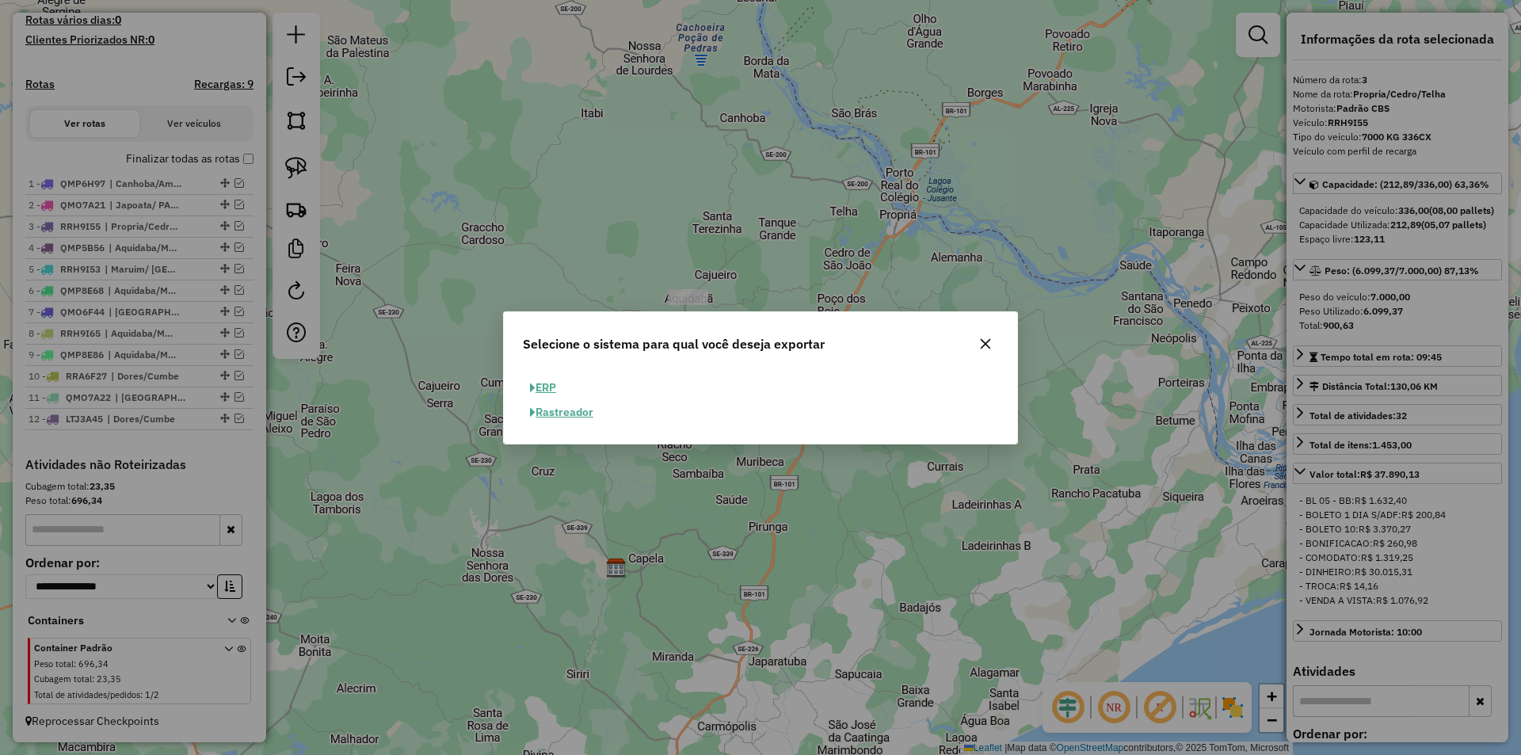
click at [549, 390] on button "ERP" at bounding box center [543, 388] width 40 height 25
select select "**"
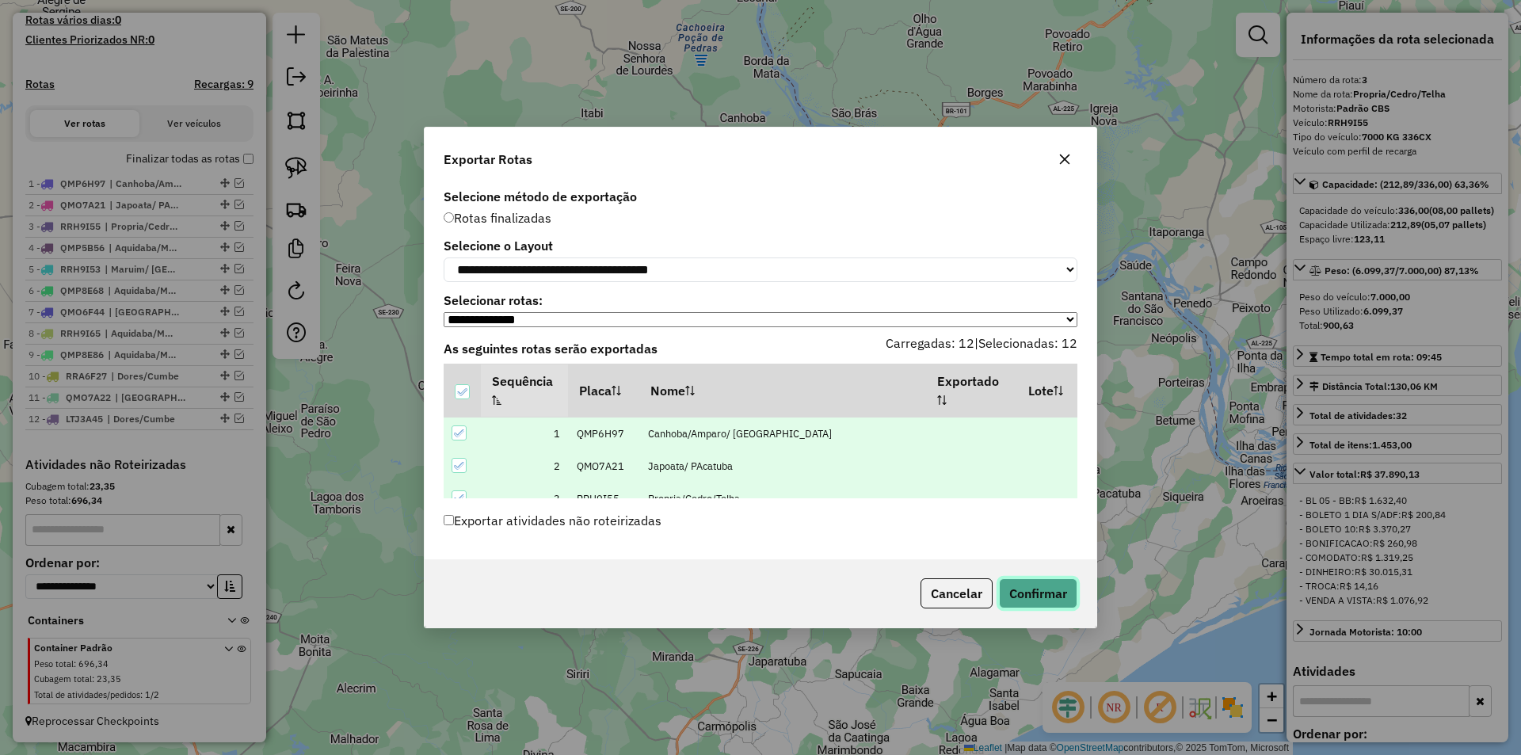
click at [1074, 598] on button "Confirmar" at bounding box center [1038, 593] width 78 height 30
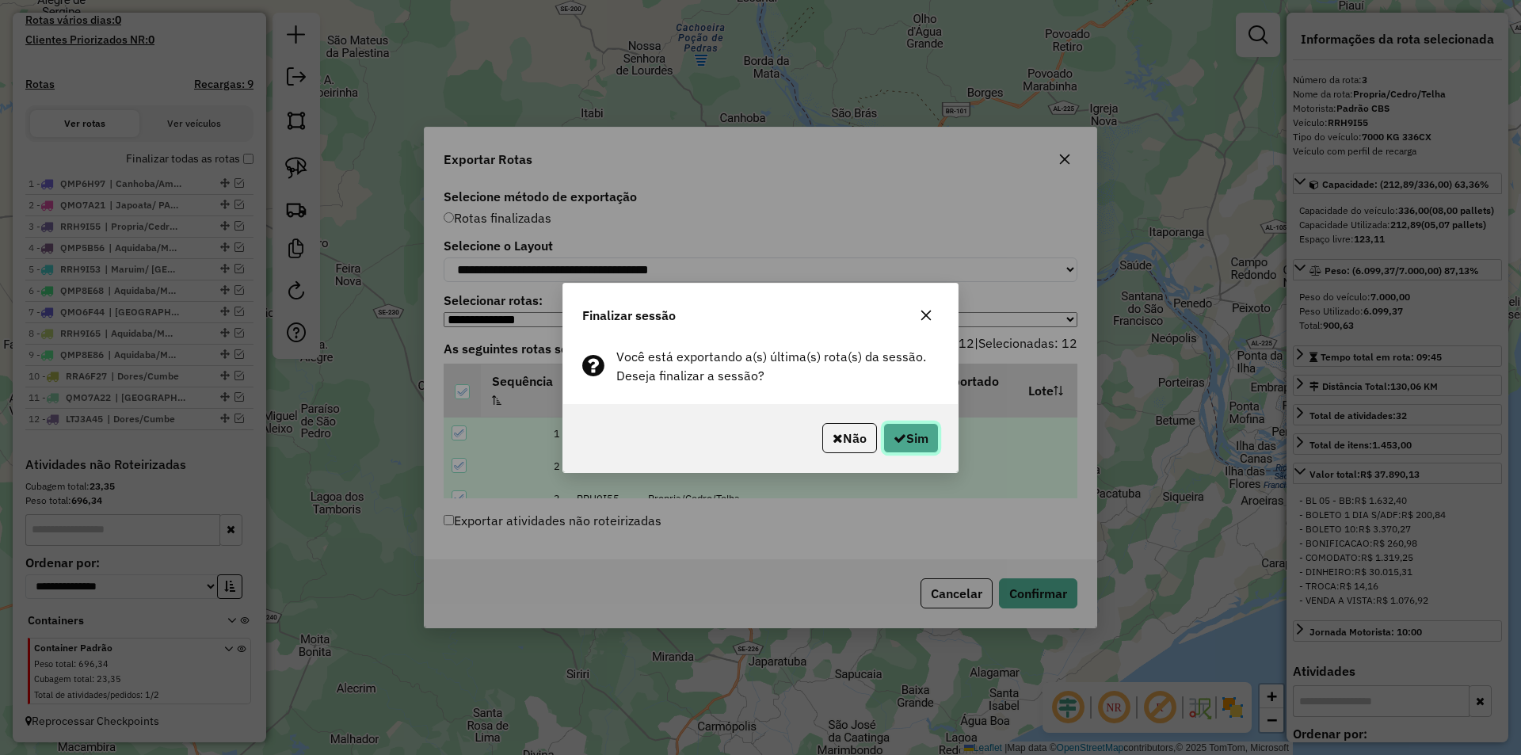
click at [915, 429] on button "Sim" at bounding box center [910, 438] width 55 height 30
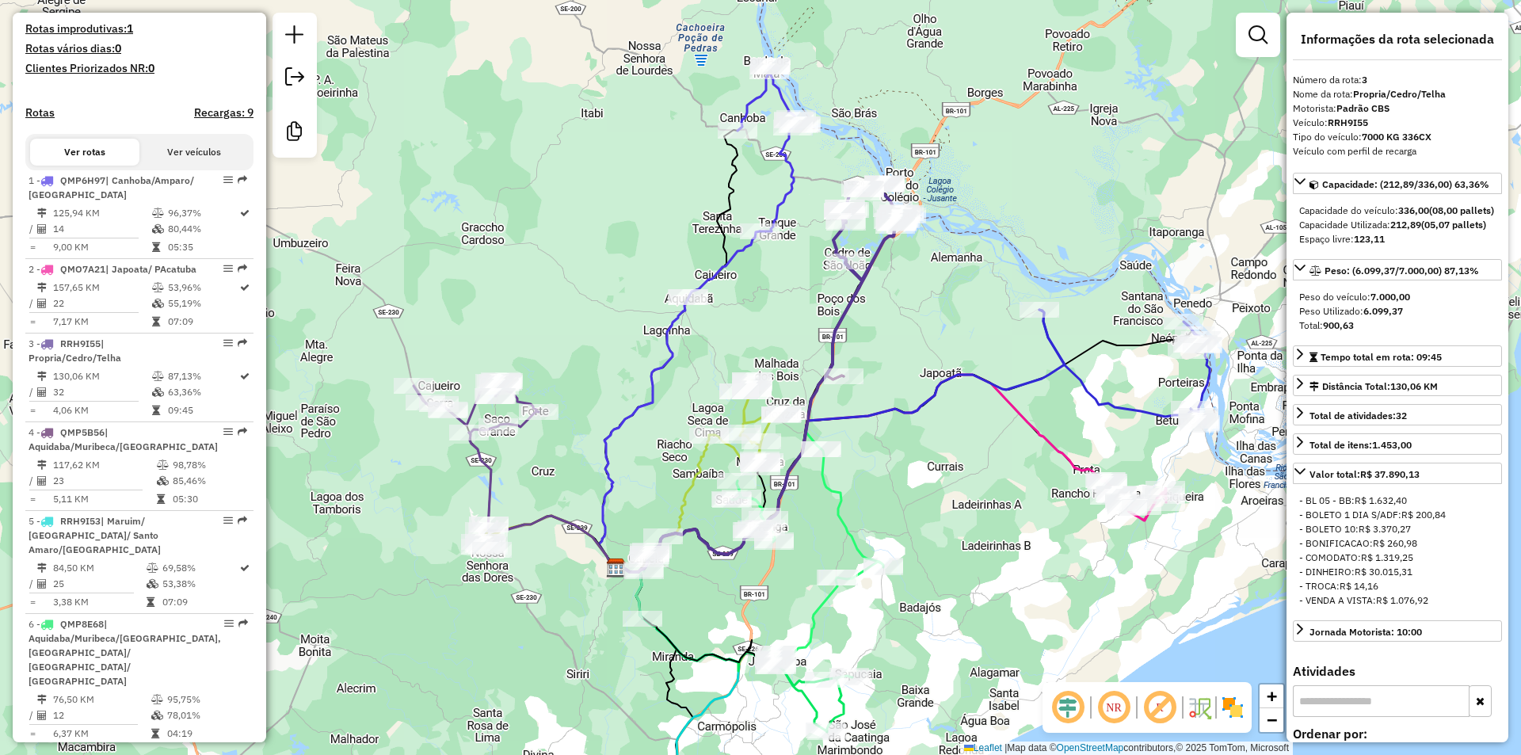
scroll to position [802, 0]
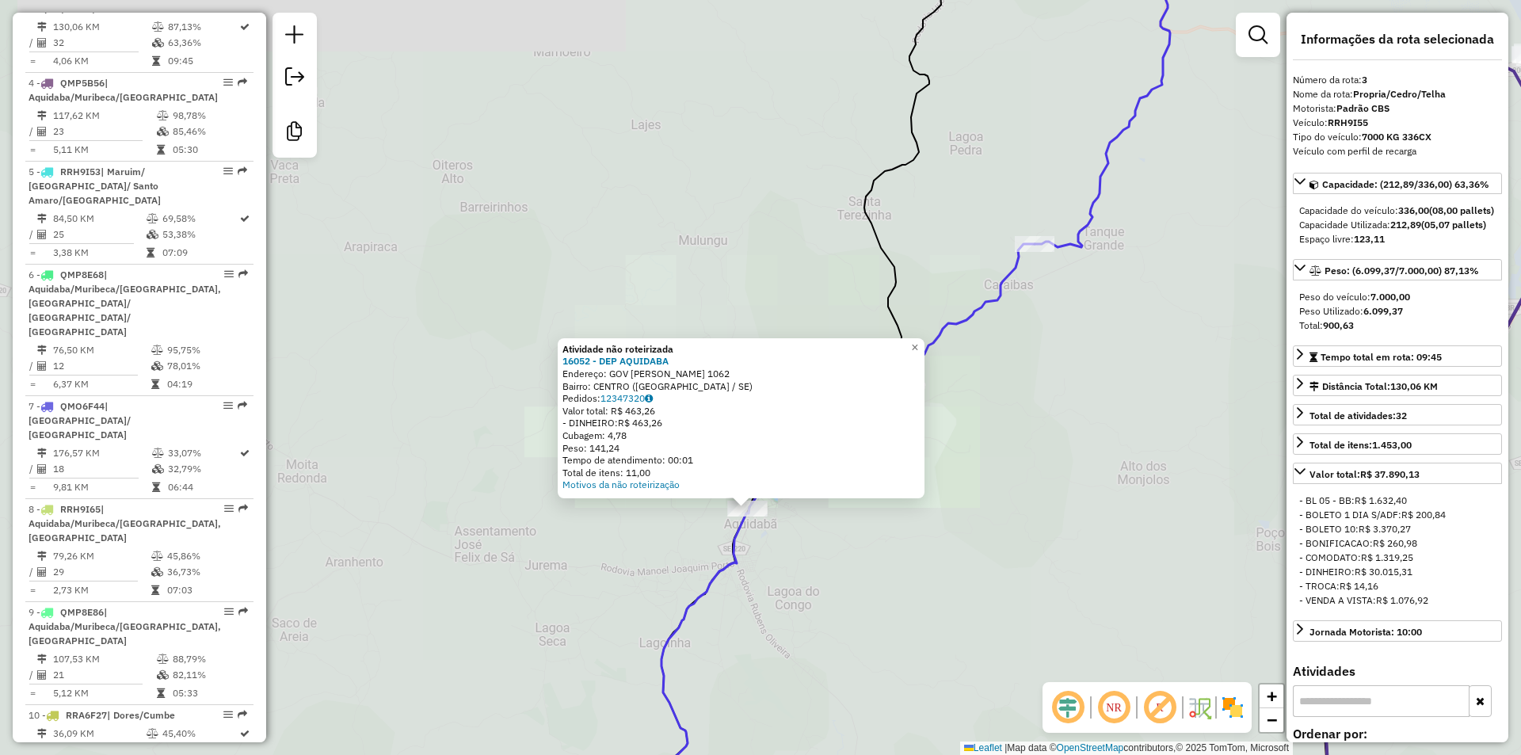
click at [784, 559] on div "Atividade não roteirizada 16052 - DEP AQUIDABA Endereço: GOV PAULO BARRETO DE M…" at bounding box center [760, 377] width 1521 height 755
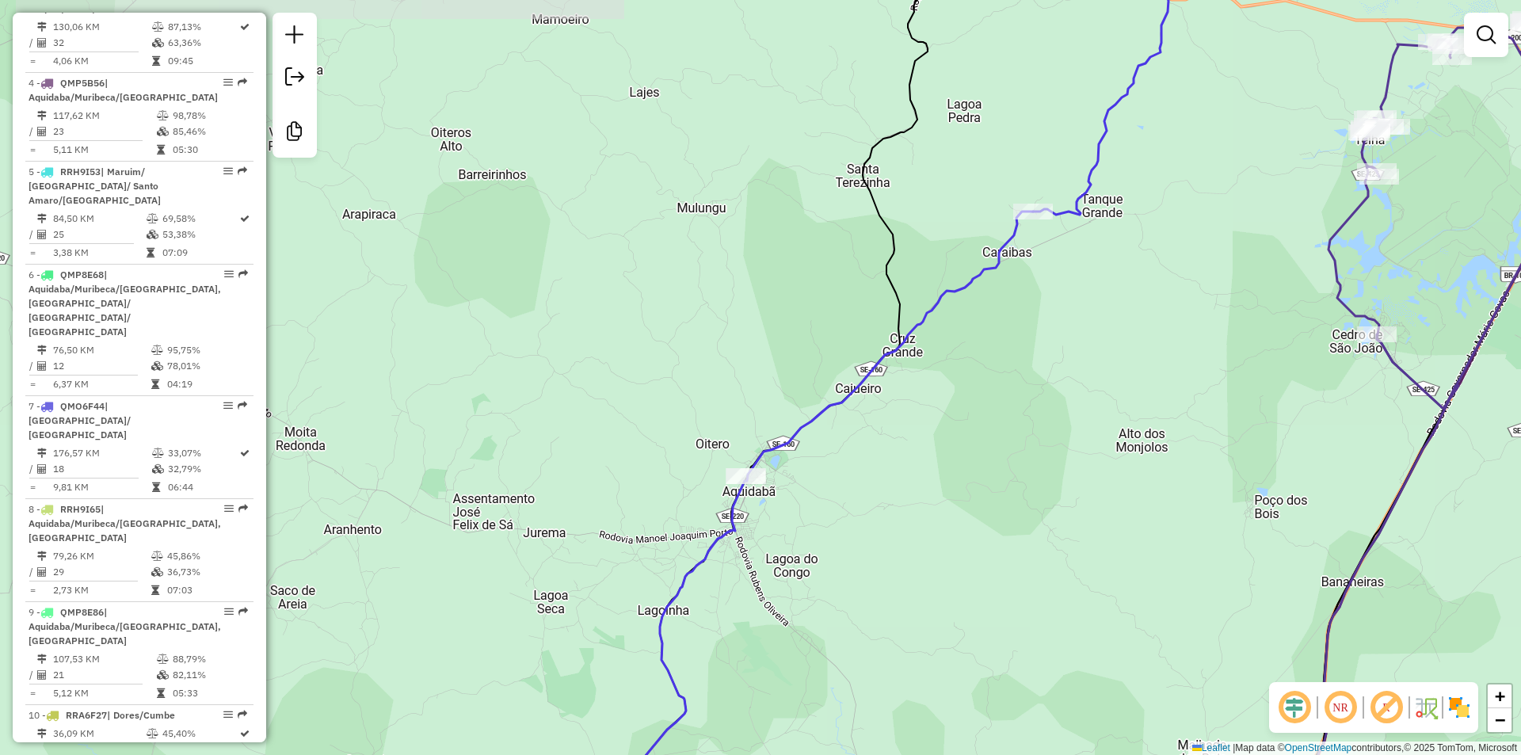
drag, startPoint x: 813, startPoint y: 551, endPoint x: 770, endPoint y: 403, distance: 154.2
click at [782, 437] on div "Janela de atendimento Grade de atendimento Capacidade Transportadoras Veículos …" at bounding box center [760, 377] width 1521 height 755
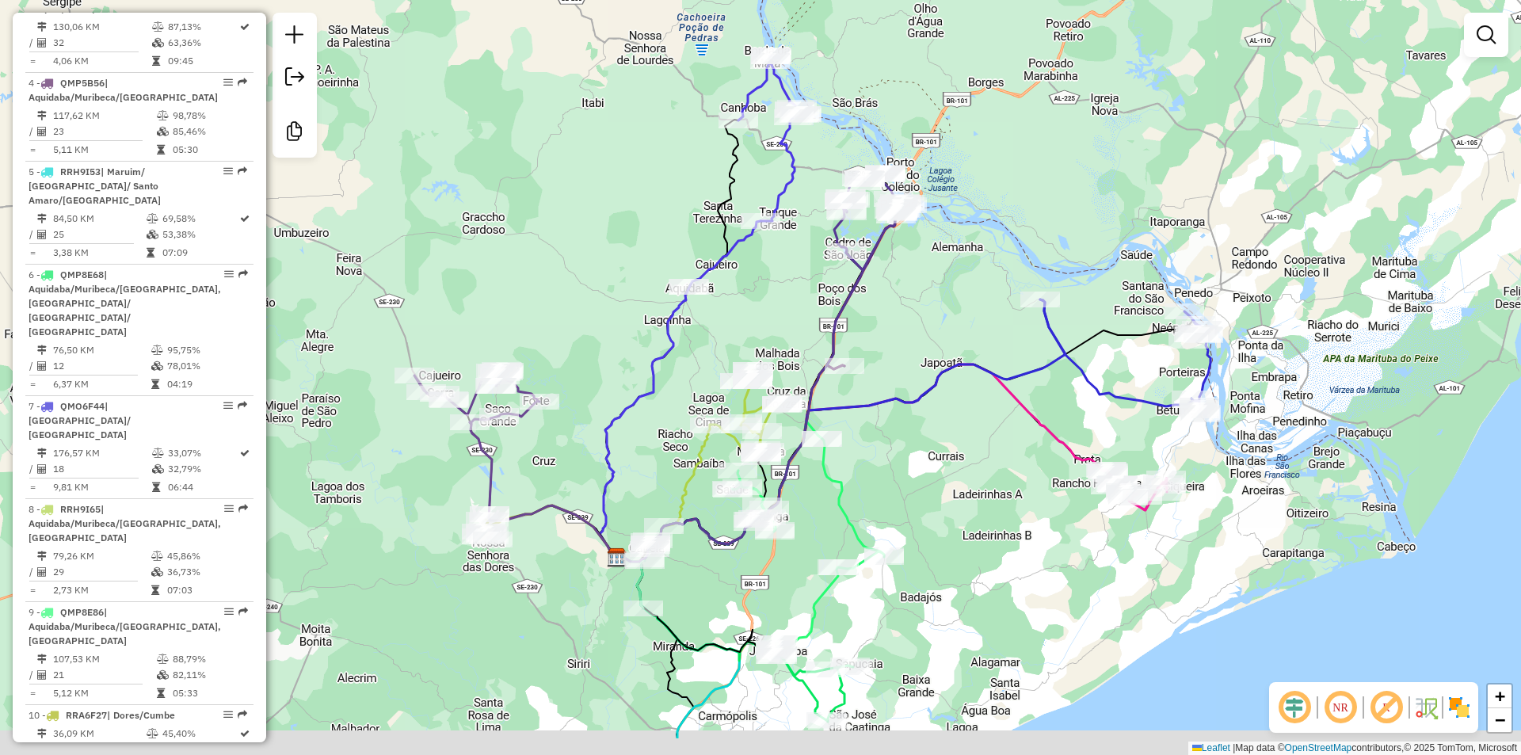
drag, startPoint x: 781, startPoint y: 408, endPoint x: 670, endPoint y: 247, distance: 195.4
click at [671, 249] on div "Janela de atendimento Grade de atendimento Capacidade Transportadoras Veículos …" at bounding box center [760, 377] width 1521 height 755
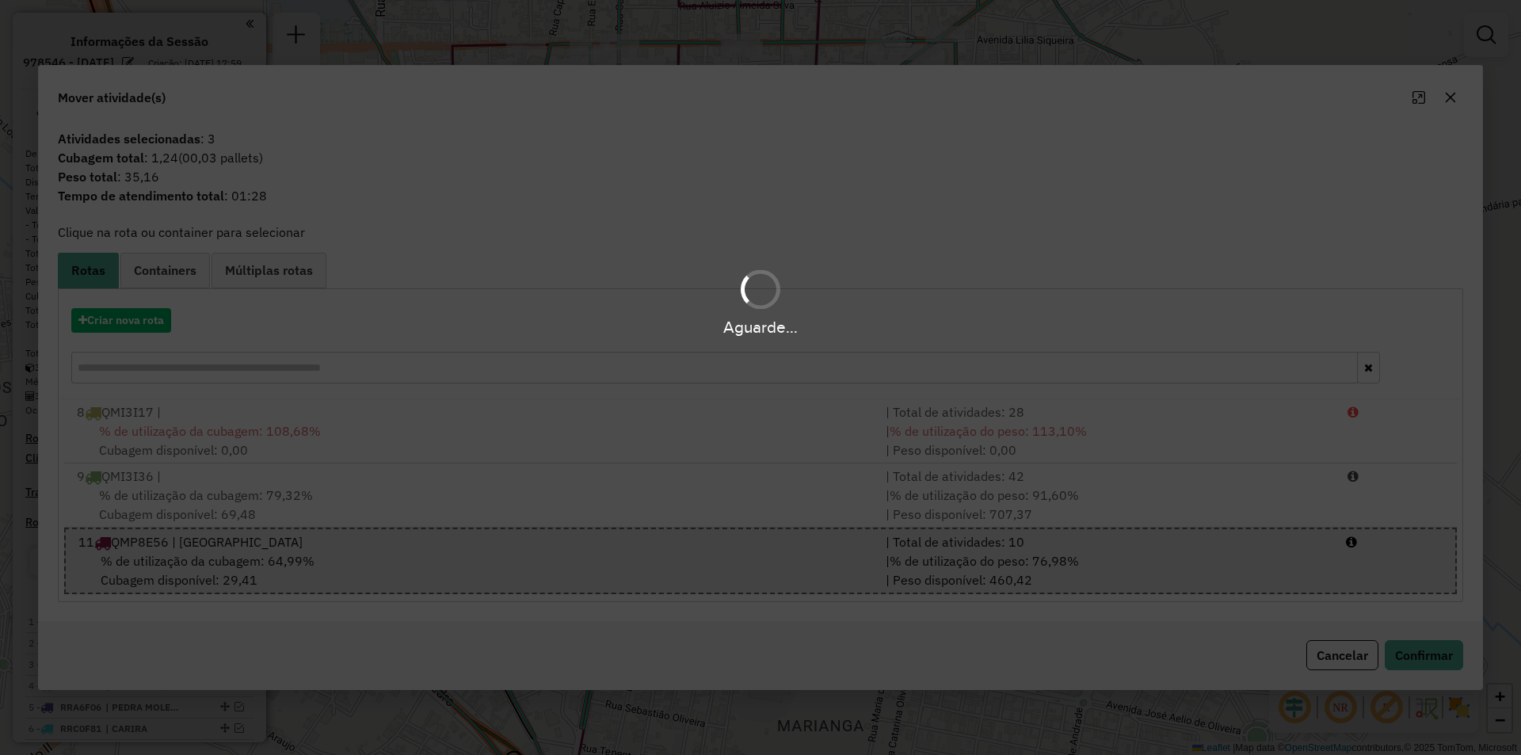
scroll to position [676, 0]
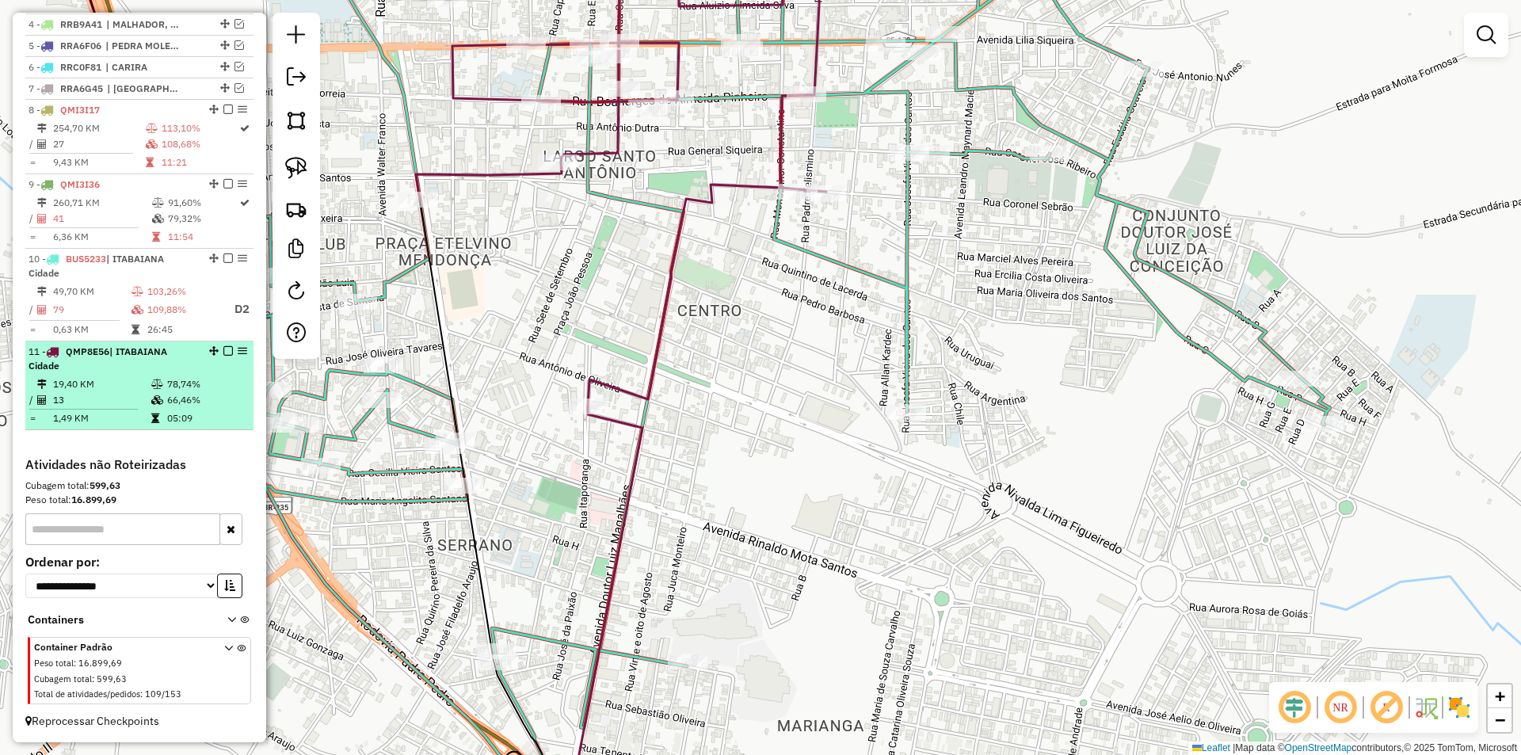
click at [167, 385] on td "78,74%" at bounding box center [206, 384] width 80 height 16
select select "**********"
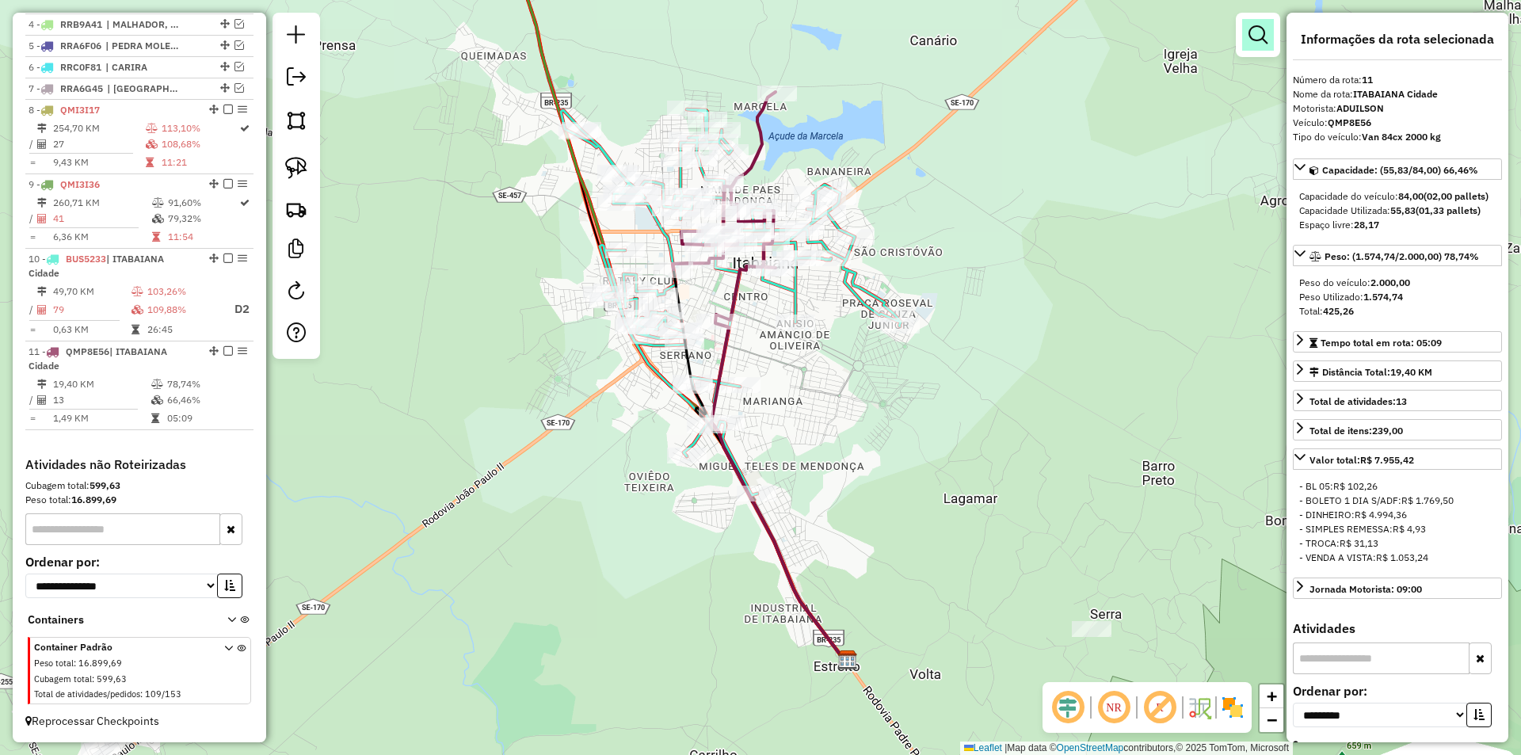
click at [1246, 30] on link at bounding box center [1258, 35] width 32 height 32
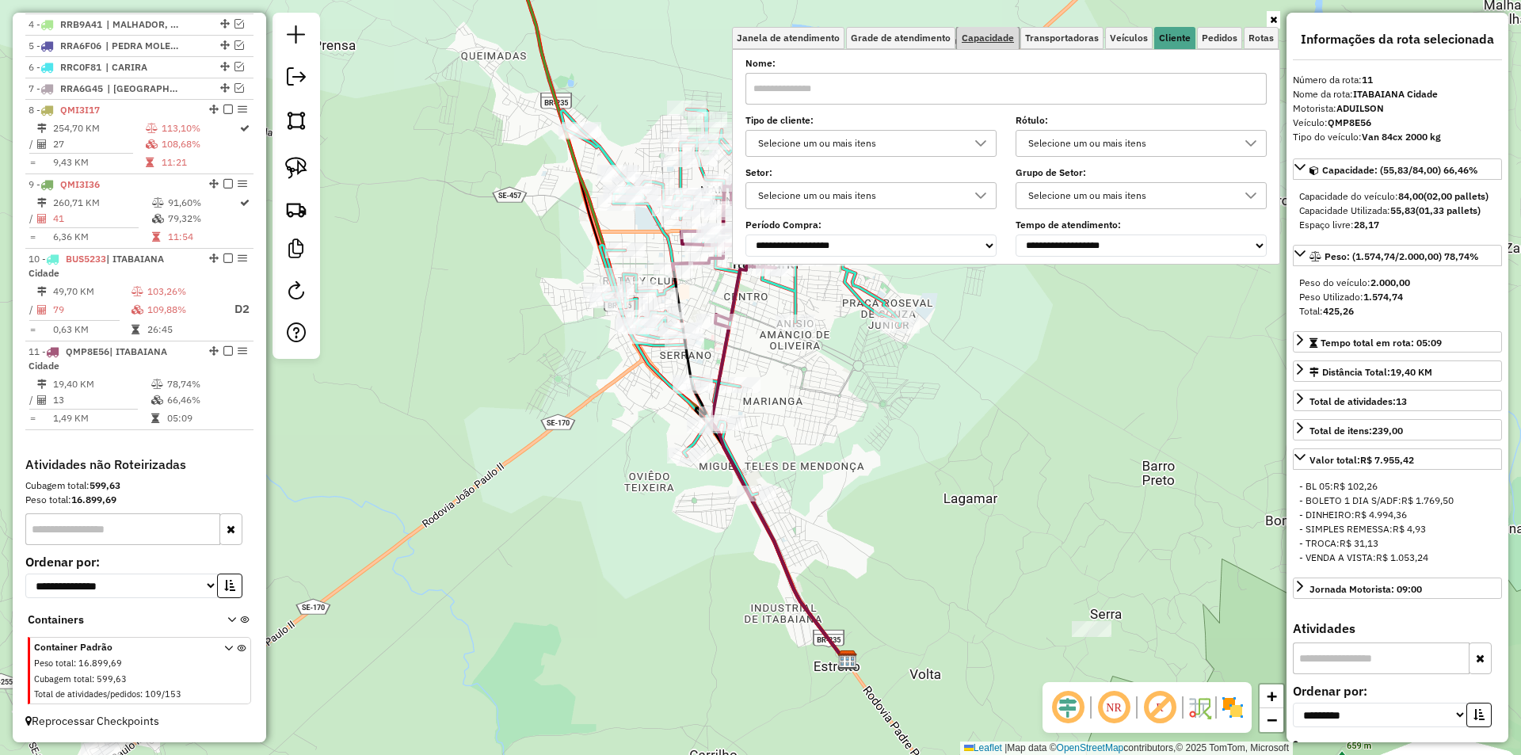
click at [1002, 38] on span "Capacidade" at bounding box center [988, 38] width 52 height 10
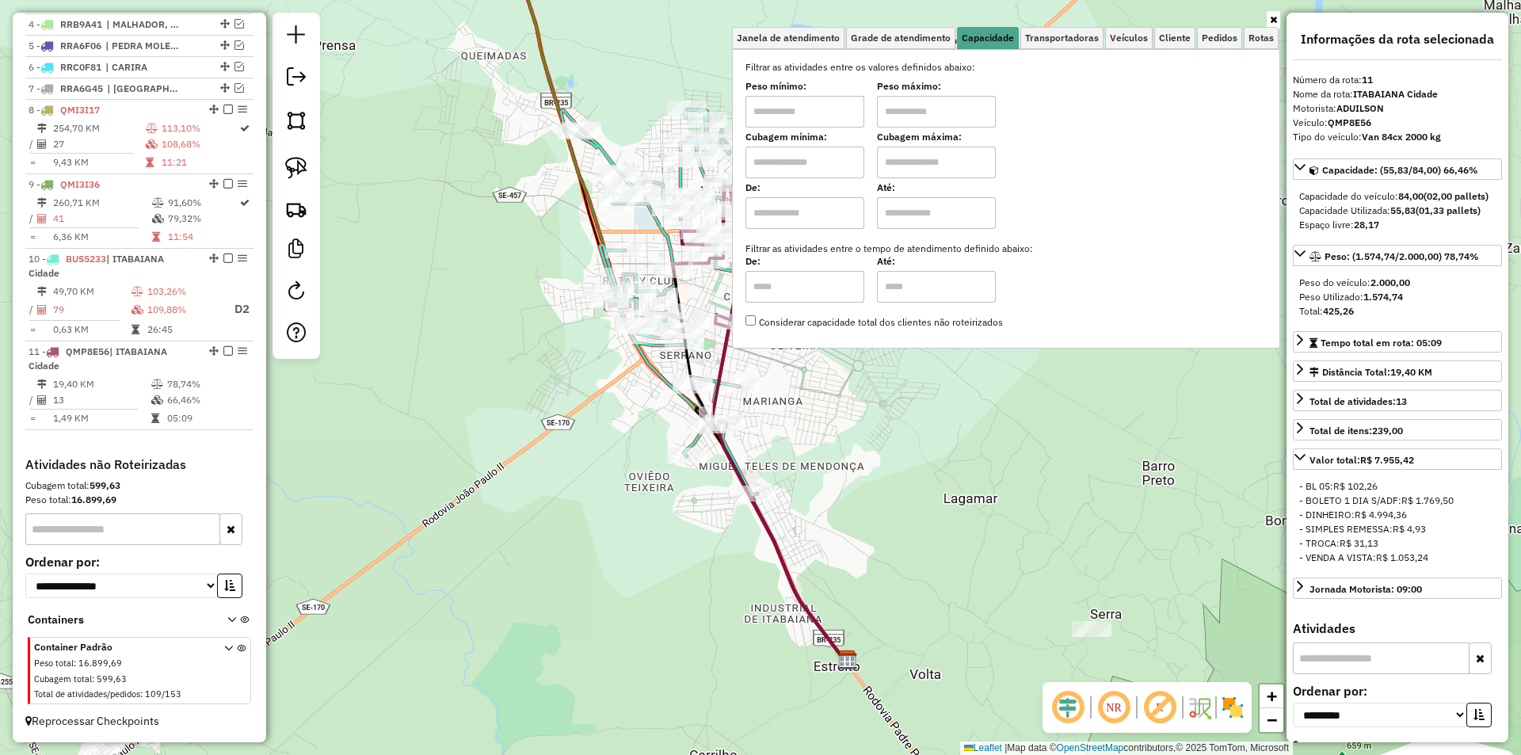
click at [929, 101] on input "text" at bounding box center [936, 112] width 119 height 32
type input "******"
click at [847, 116] on input "text" at bounding box center [804, 112] width 119 height 32
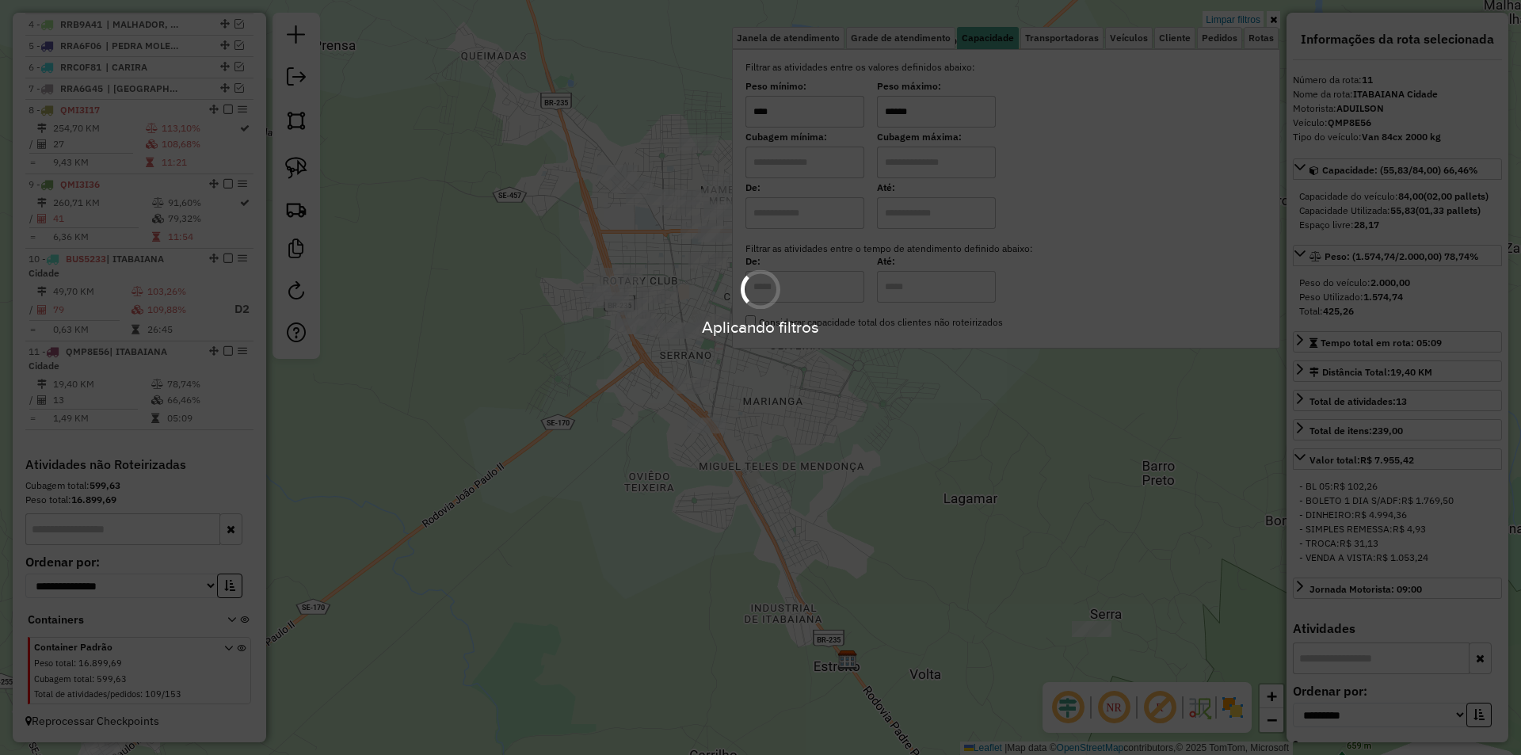
type input "****"
click at [818, 441] on div "Aplicando filtros" at bounding box center [760, 377] width 1521 height 755
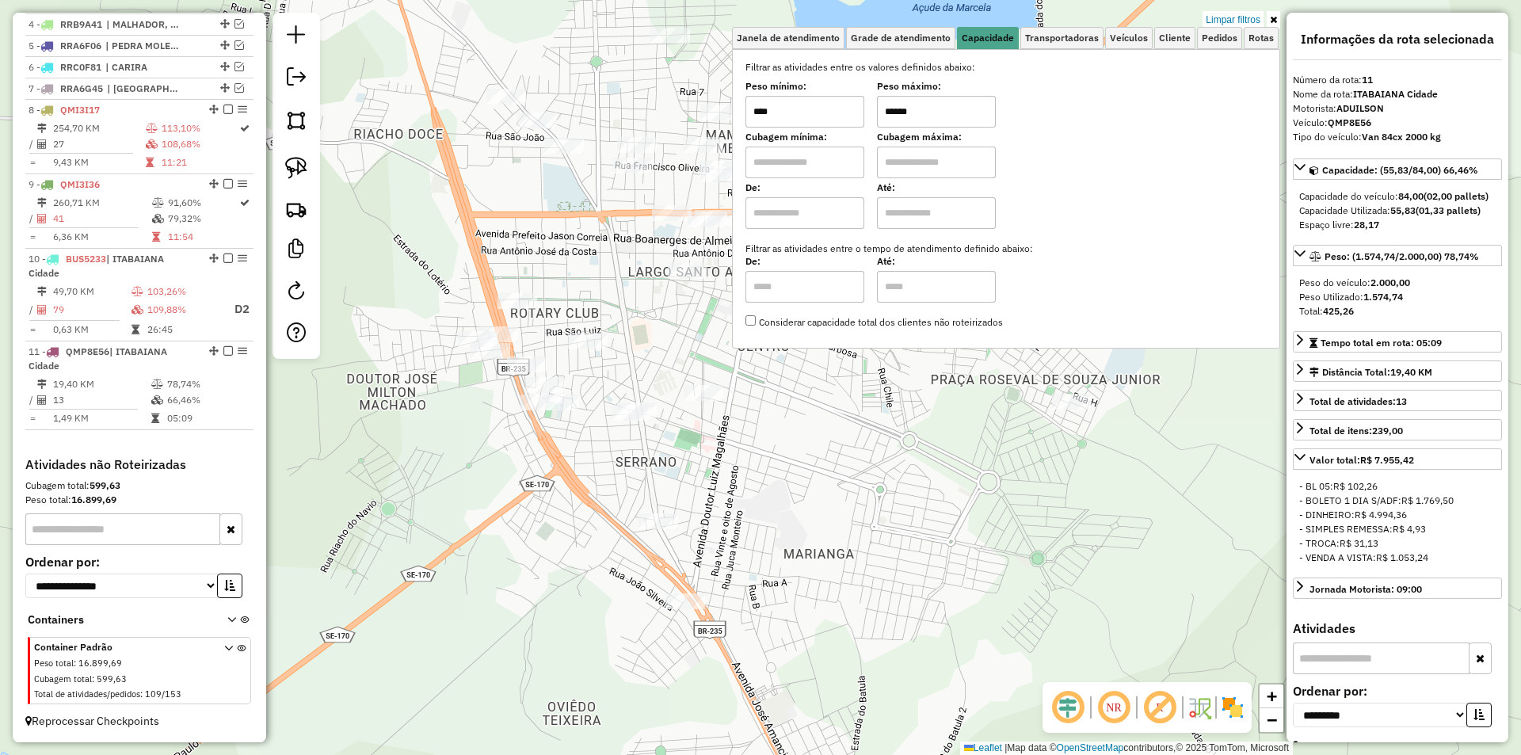
click at [730, 324] on div "Limpar filtros Janela de atendimento Grade de atendimento Capacidade Transporta…" at bounding box center [760, 377] width 1521 height 755
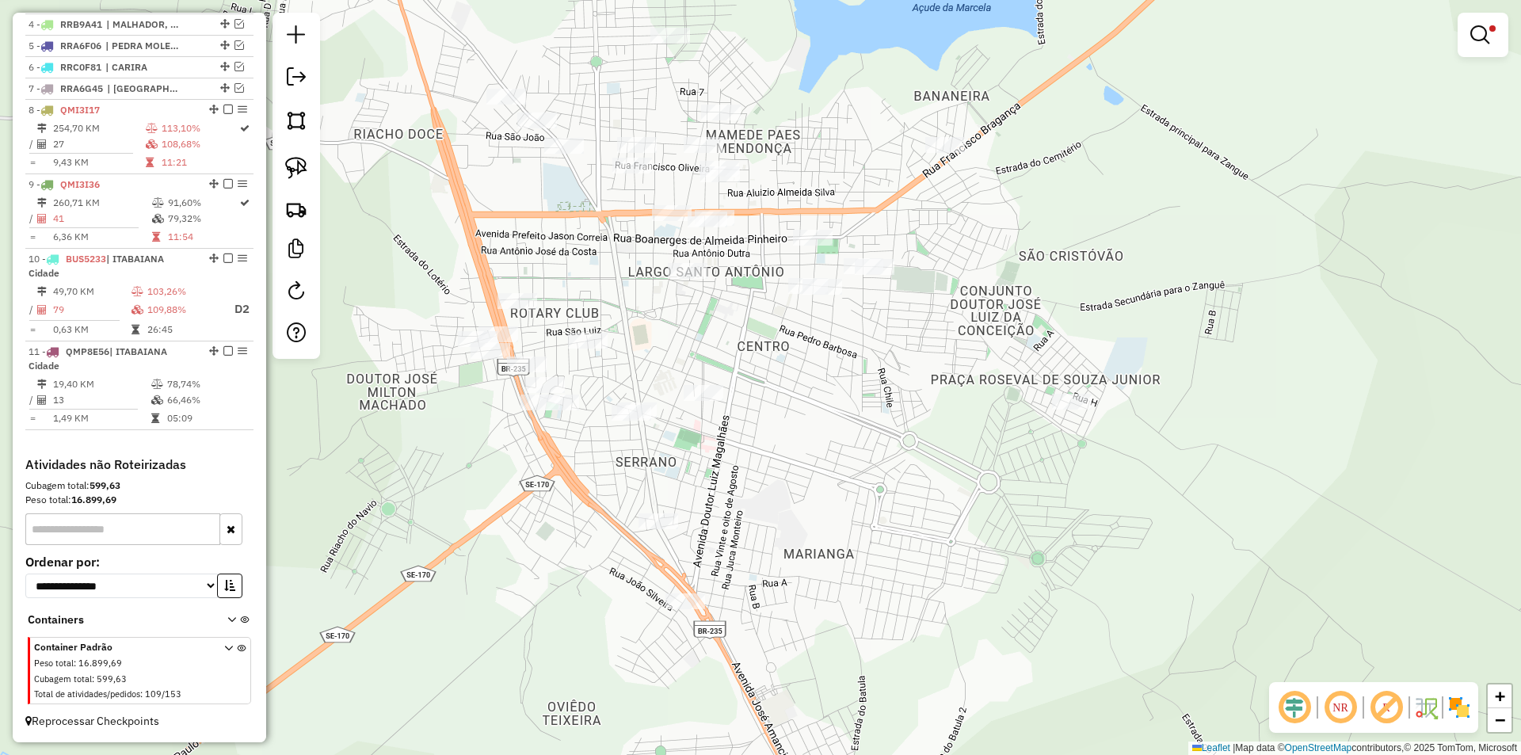
drag, startPoint x: 772, startPoint y: 406, endPoint x: 723, endPoint y: 442, distance: 61.2
click at [723, 442] on div "Limpar filtros Janela de atendimento Grade de atendimento Capacidade Transporta…" at bounding box center [760, 377] width 1521 height 755
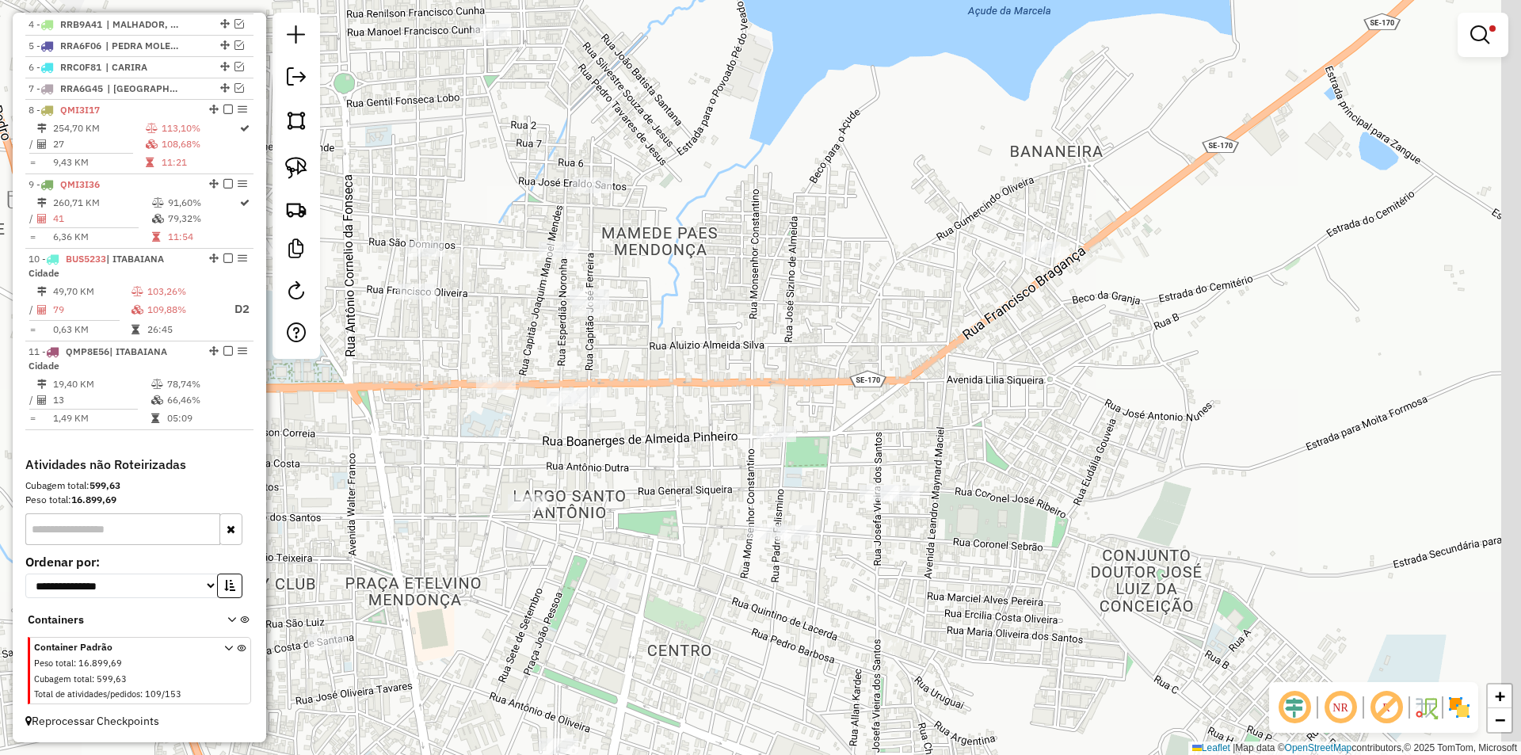
drag, startPoint x: 688, startPoint y: 307, endPoint x: 641, endPoint y: 368, distance: 78.0
click at [641, 368] on div "Limpar filtros Janela de atendimento Grade de atendimento Capacidade Transporta…" at bounding box center [760, 377] width 1521 height 755
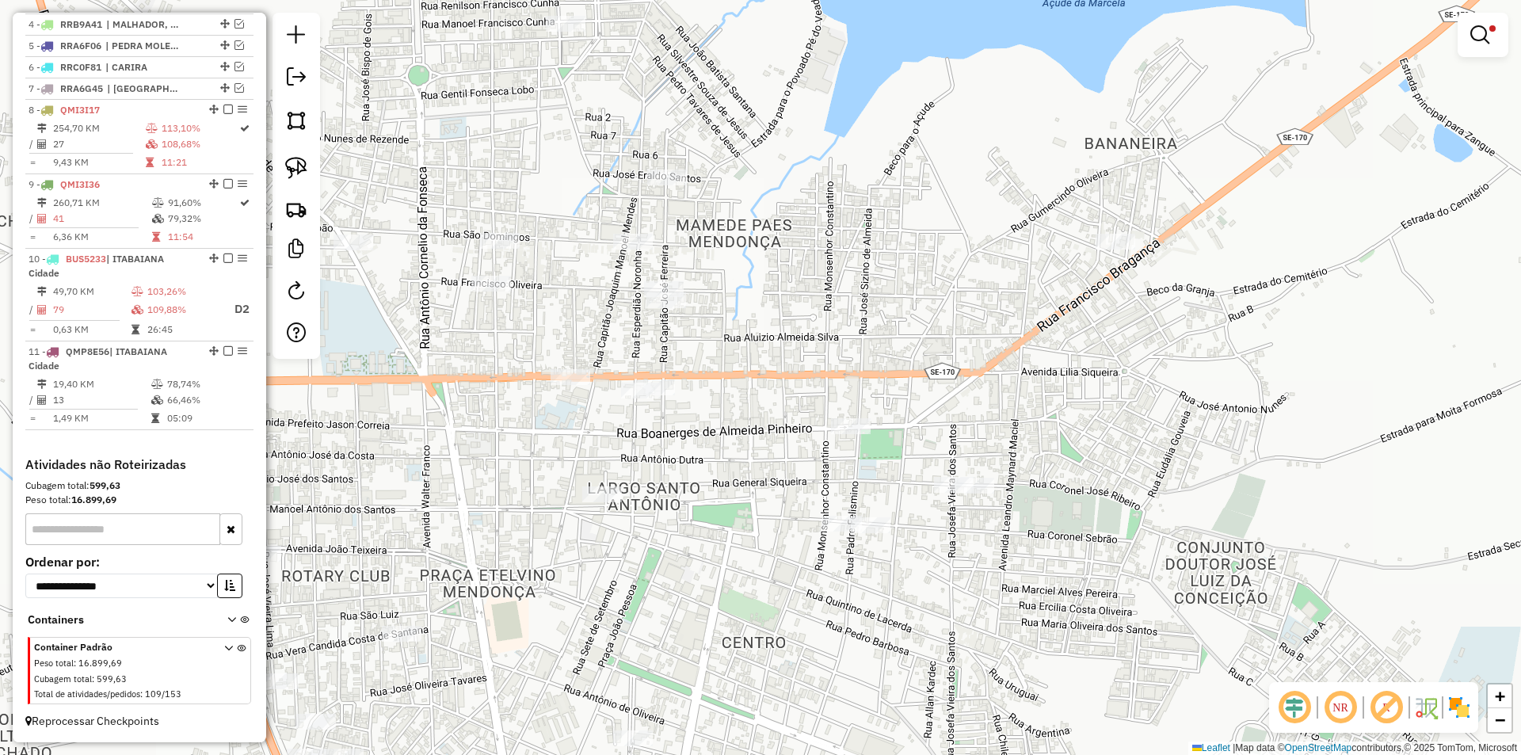
drag, startPoint x: 495, startPoint y: 315, endPoint x: 687, endPoint y: 287, distance: 193.7
click at [687, 287] on div "Limpar filtros Janela de atendimento Grade de atendimento Capacidade Transporta…" at bounding box center [760, 377] width 1521 height 755
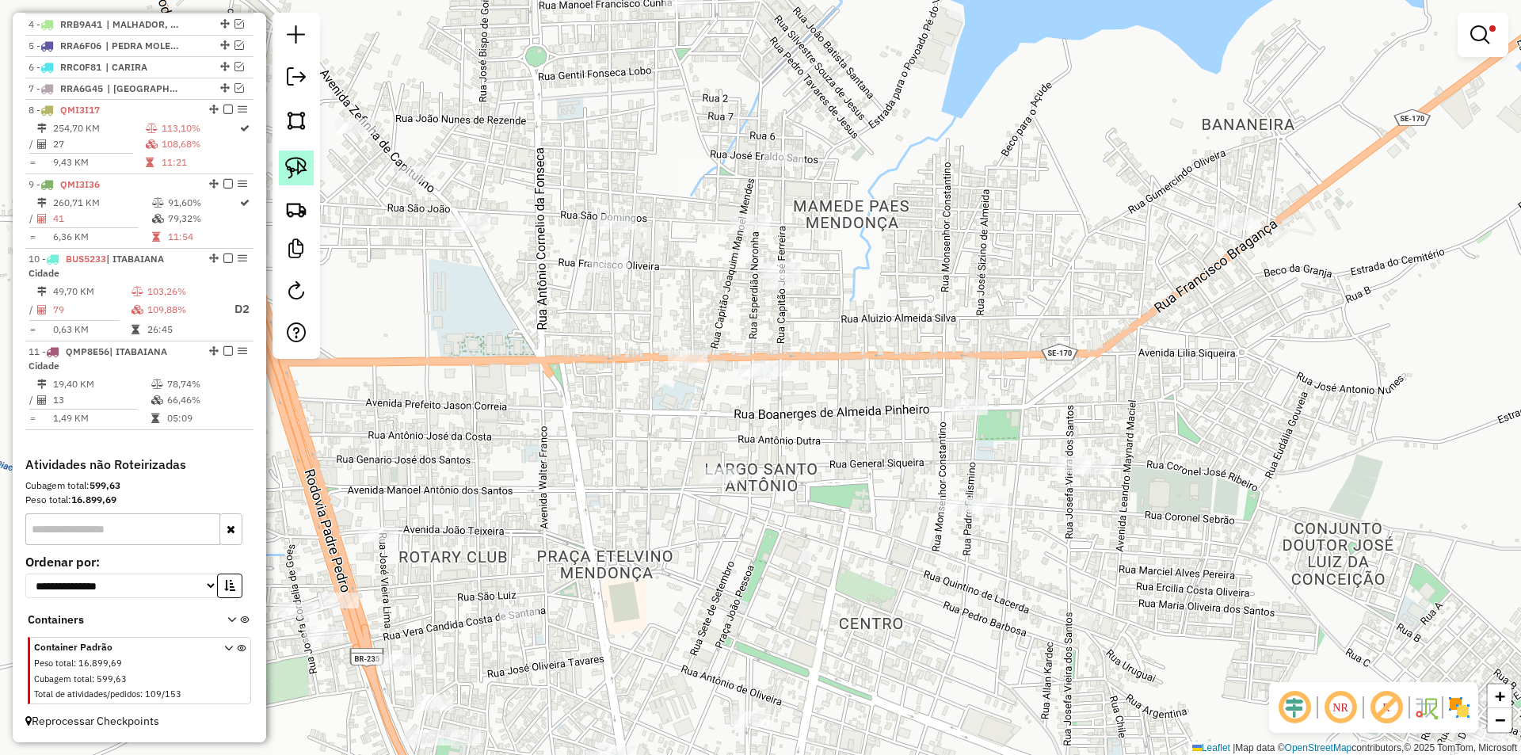
click at [310, 166] on link at bounding box center [296, 168] width 35 height 35
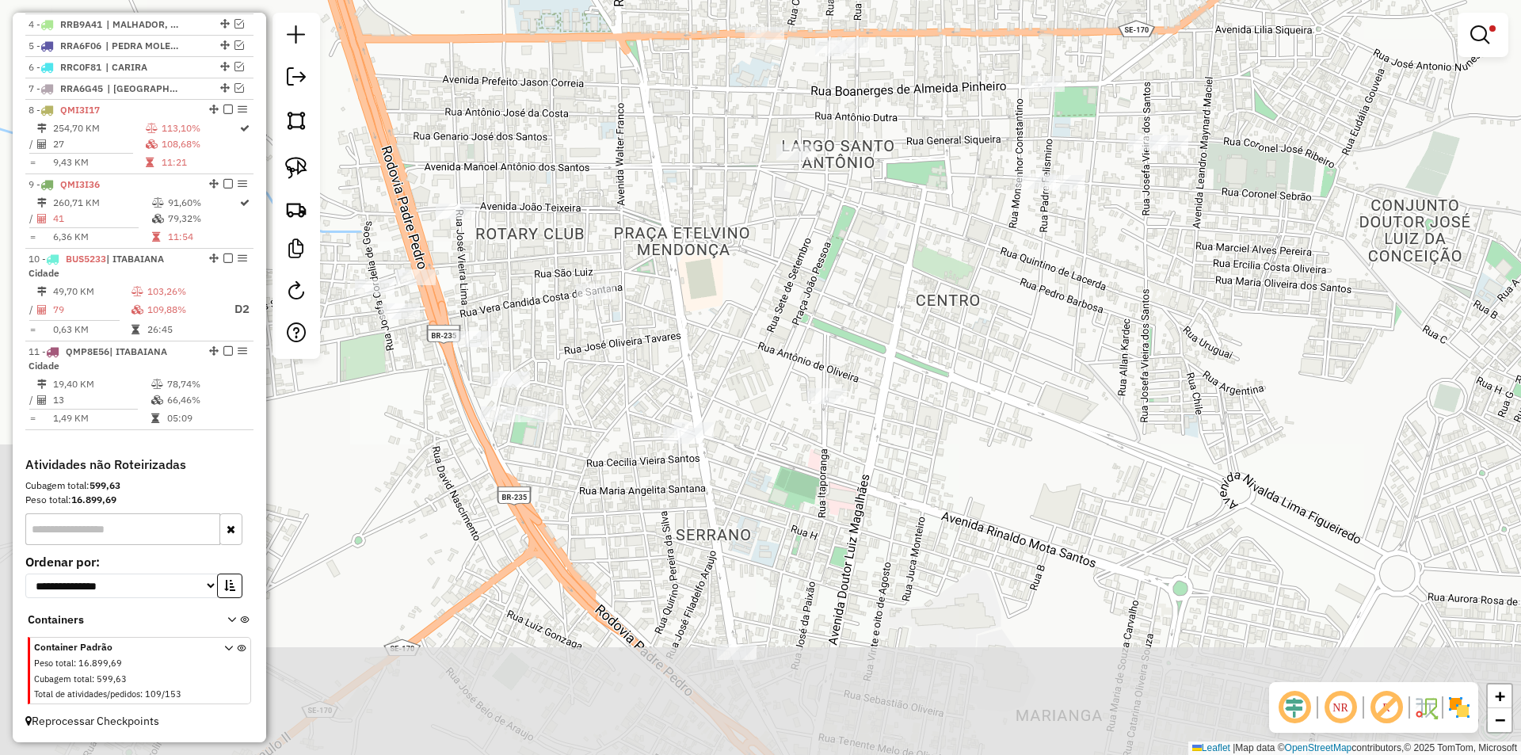
drag, startPoint x: 553, startPoint y: 461, endPoint x: 629, endPoint y: 145, distance: 325.1
click at [629, 145] on div "Limpar filtros Janela de atendimento Grade de atendimento Capacidade Transporta…" at bounding box center [760, 377] width 1521 height 755
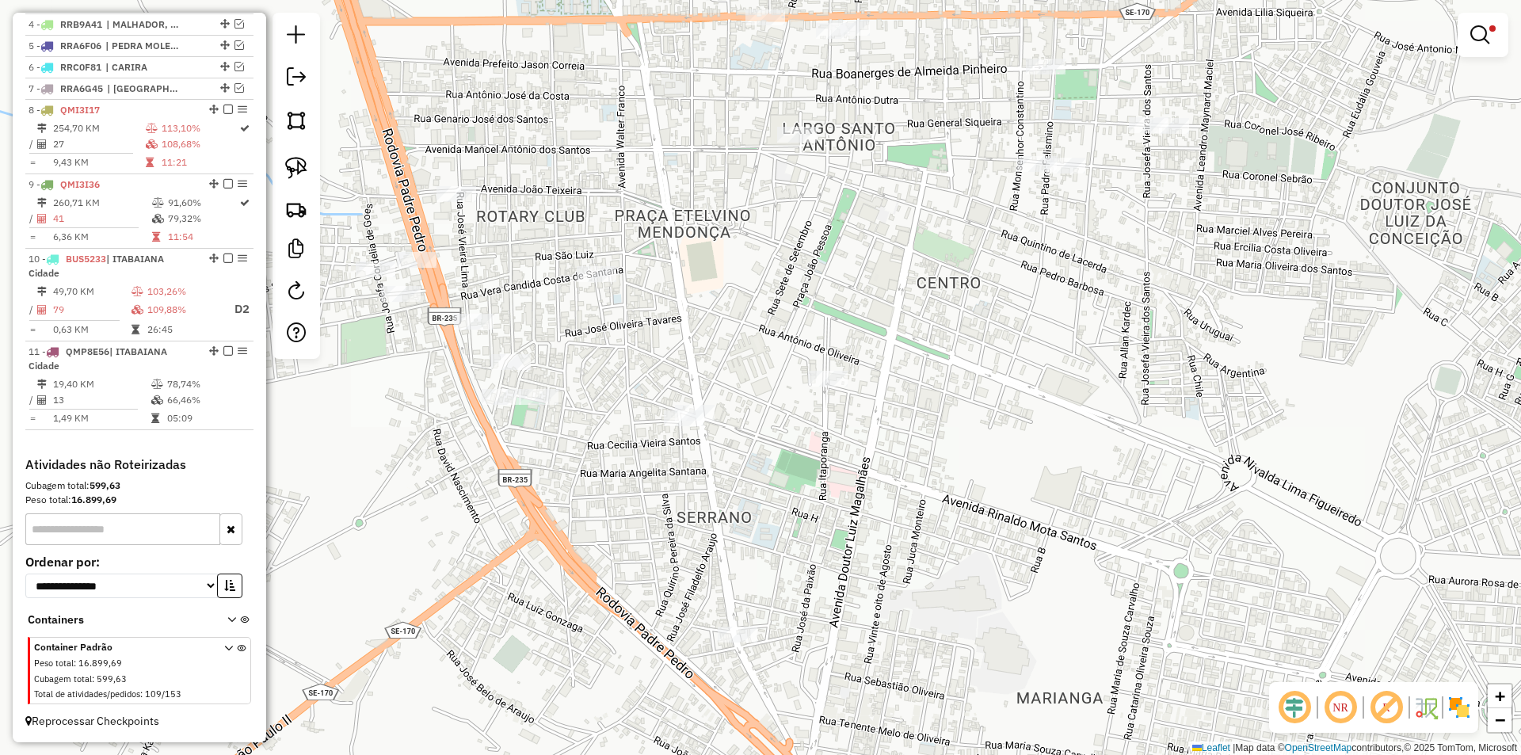
drag, startPoint x: 645, startPoint y: 326, endPoint x: 645, endPoint y: 206, distance: 120.4
click at [646, 206] on div "Limpar filtros Janela de atendimento Grade de atendimento Capacidade Transporta…" at bounding box center [760, 377] width 1521 height 755
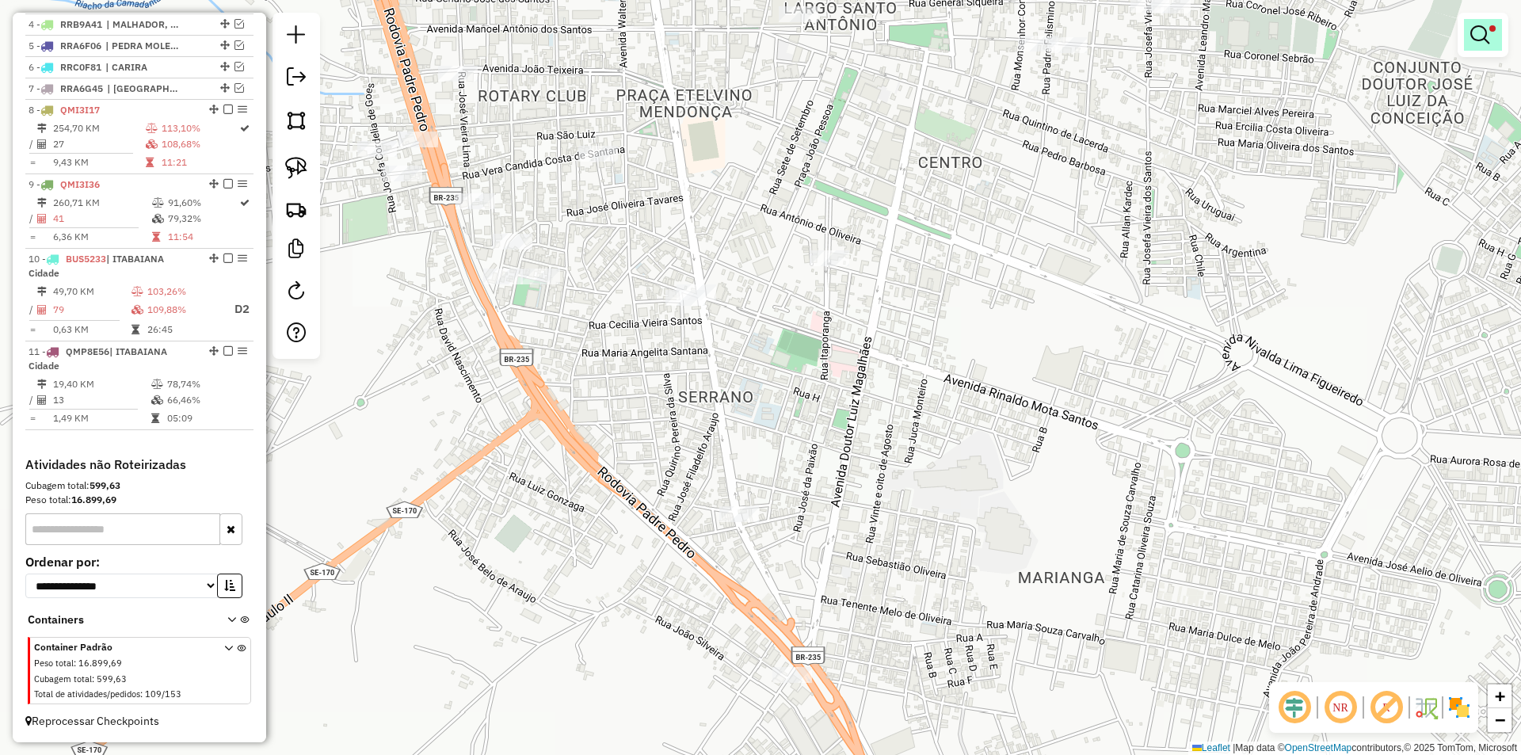
click at [1485, 21] on link at bounding box center [1483, 35] width 38 height 32
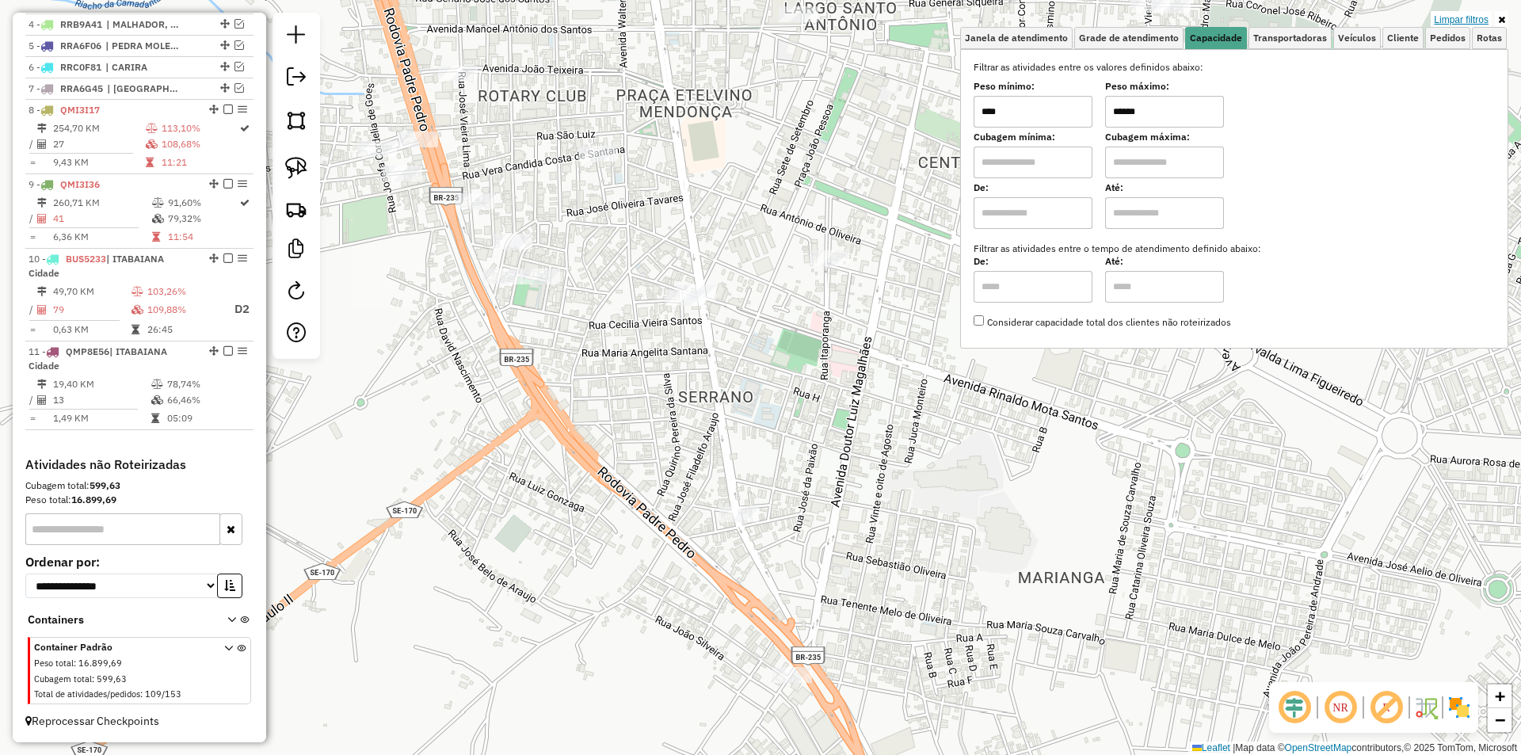
click at [1481, 17] on link "Limpar filtros" at bounding box center [1461, 19] width 61 height 17
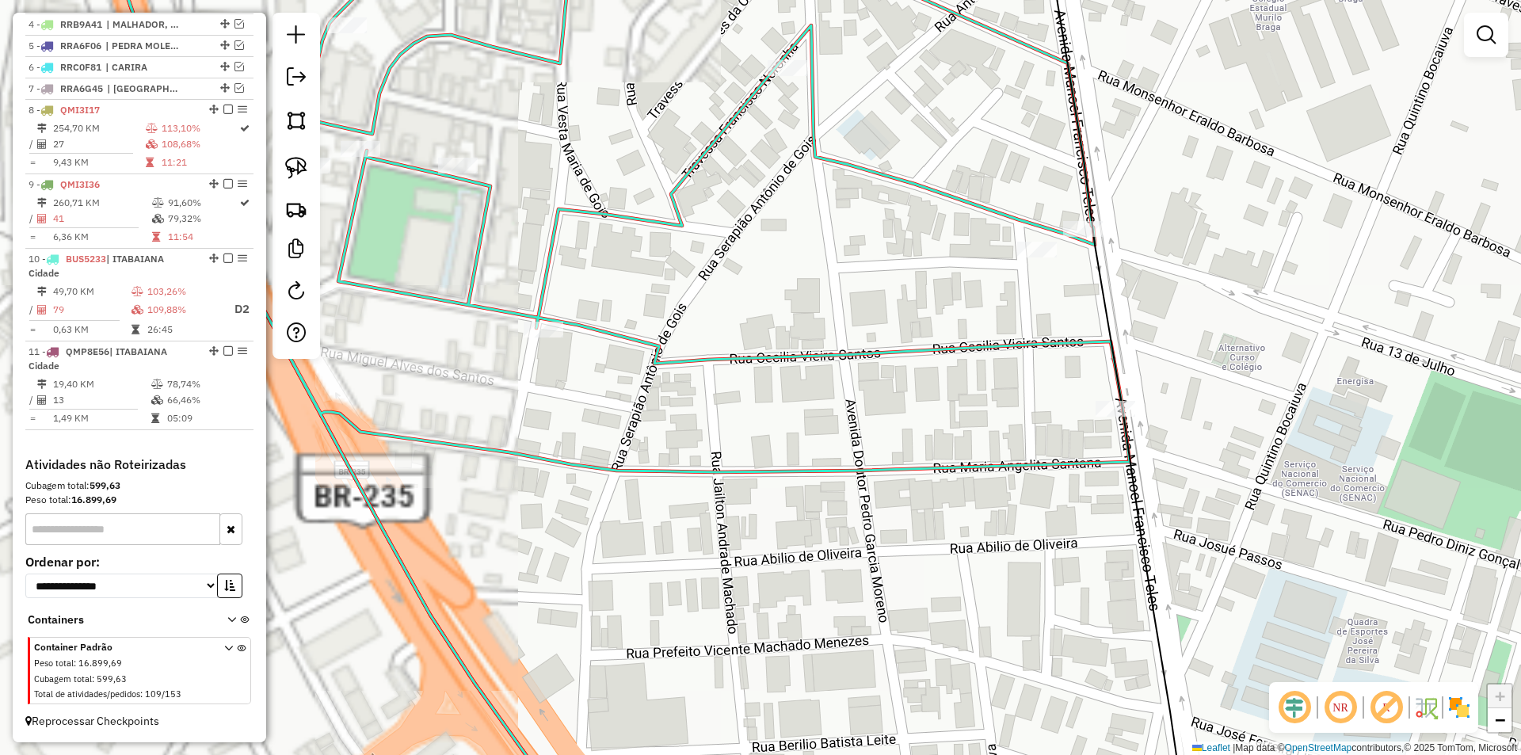
click at [555, 236] on icon at bounding box center [943, 373] width 1693 height 906
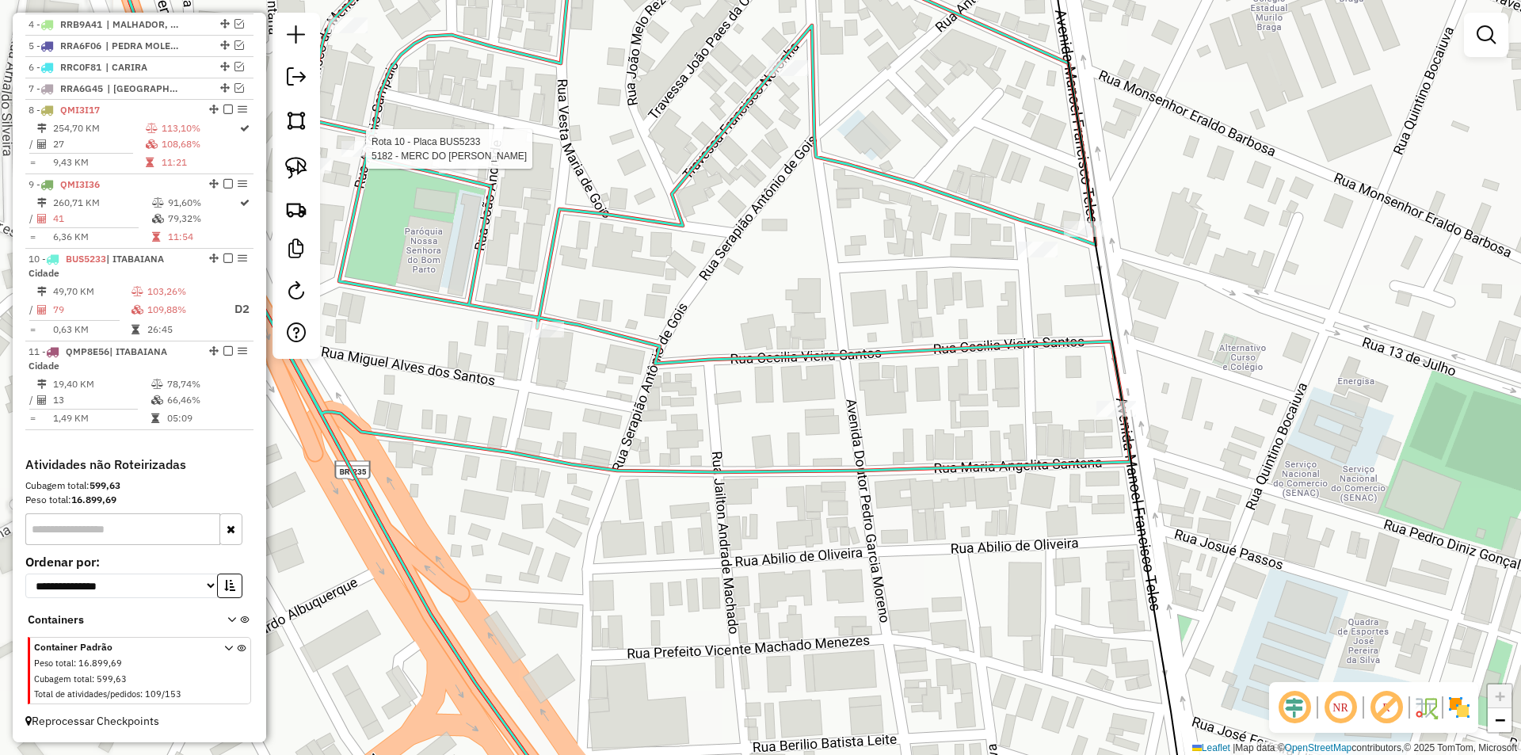
click at [372, 157] on div at bounding box center [361, 149] width 40 height 16
select select "**********"
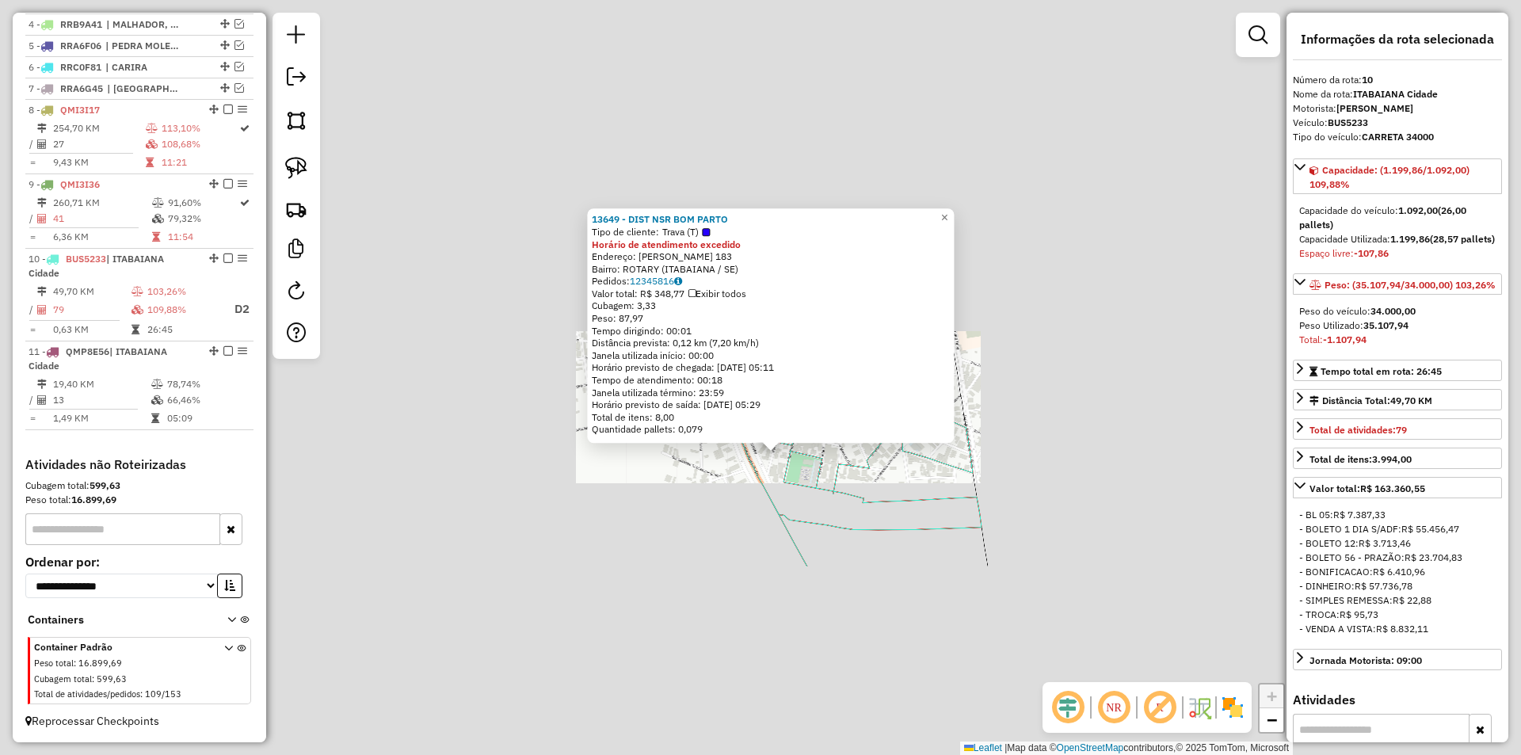
click at [760, 486] on div "13649 - DIST NSR BOM PARTO Tipo de cliente: Trava (T) Horário de atendimento ex…" at bounding box center [760, 377] width 1521 height 755
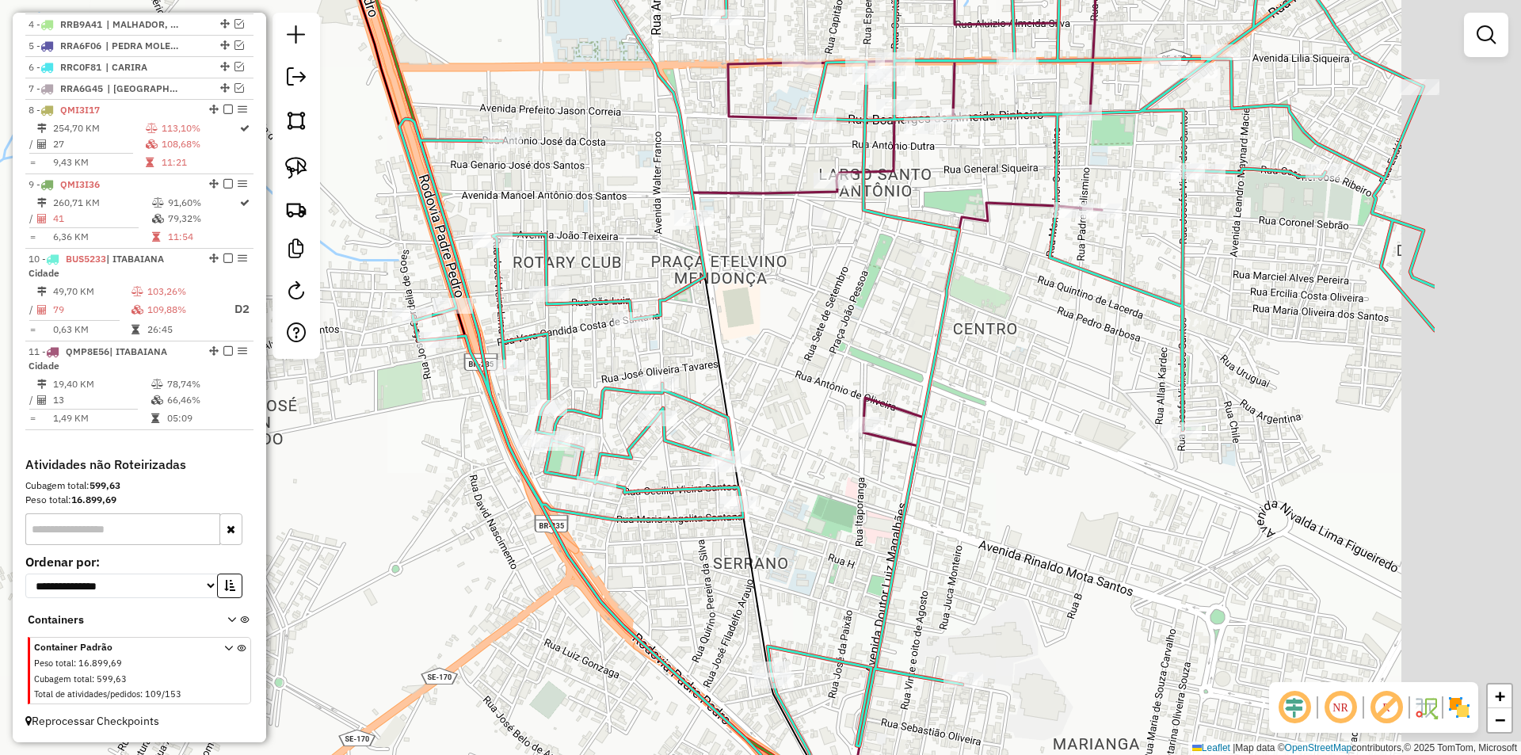
drag, startPoint x: 1108, startPoint y: 468, endPoint x: 860, endPoint y: 454, distance: 248.4
click at [863, 456] on div "Janela de atendimento Grade de atendimento Capacidade Transportadoras Veículos …" at bounding box center [760, 377] width 1521 height 755
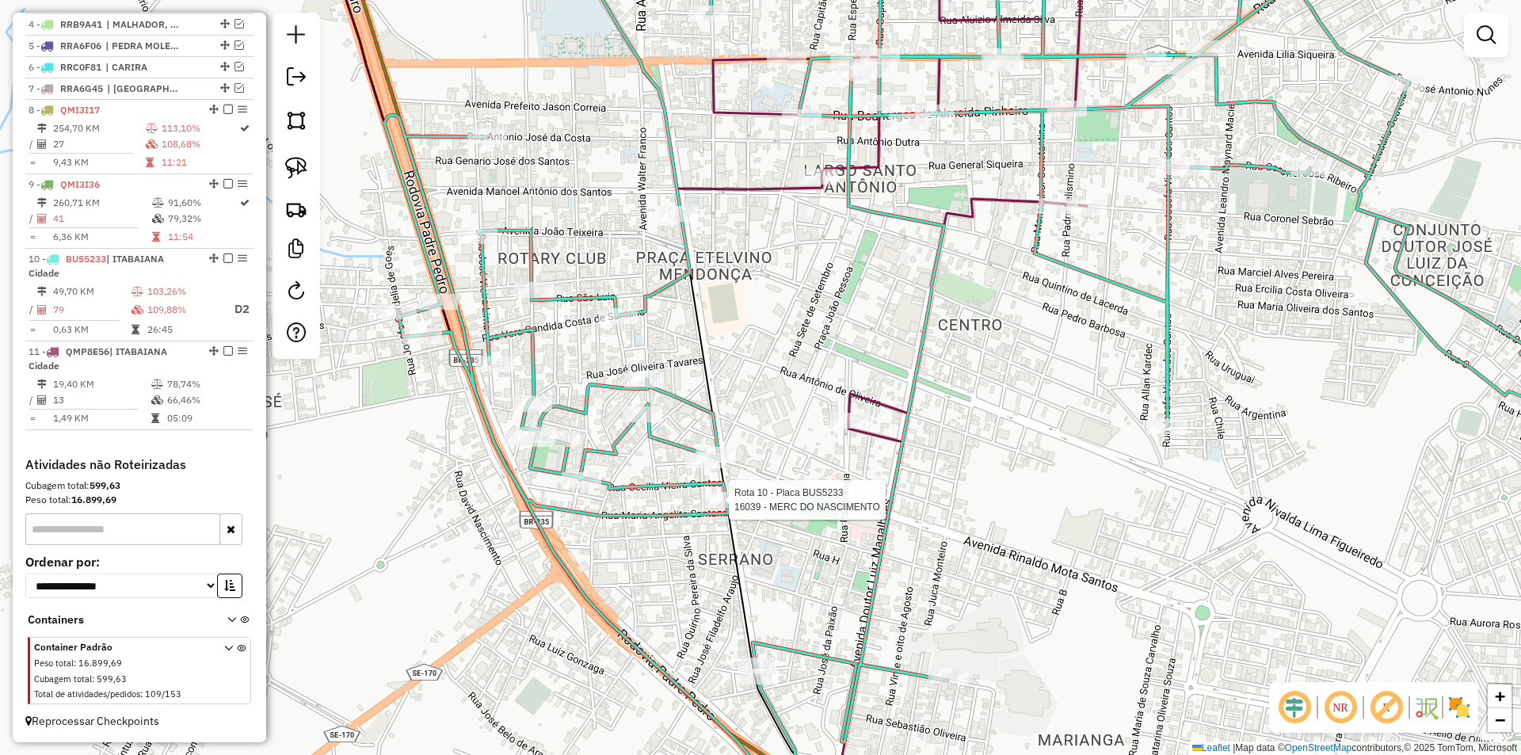
select select "**********"
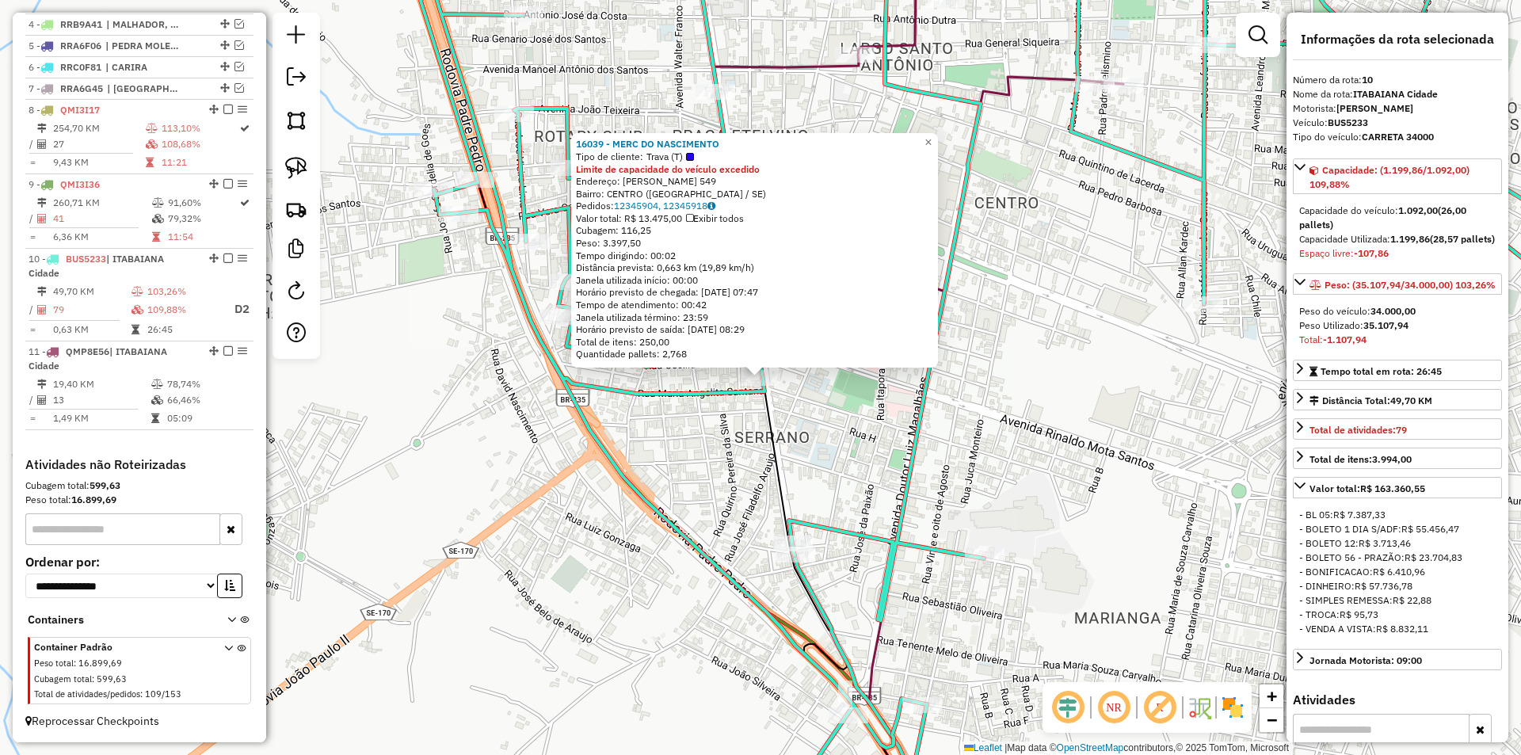
click at [833, 491] on div "16039 - MERC DO NASCIMENTO Tipo de cliente: Trava (T) Limite de capacidade do v…" at bounding box center [760, 377] width 1521 height 755
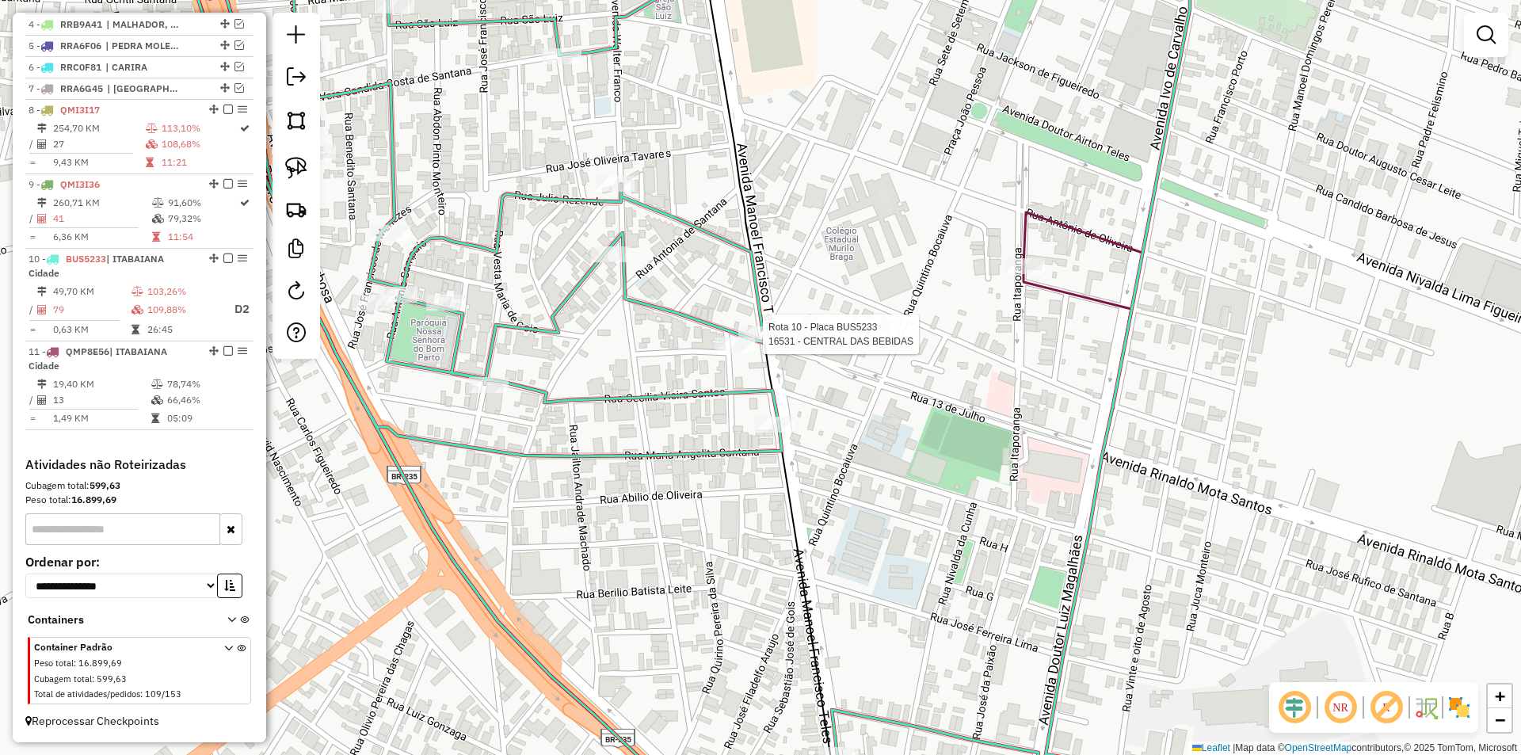
select select "**********"
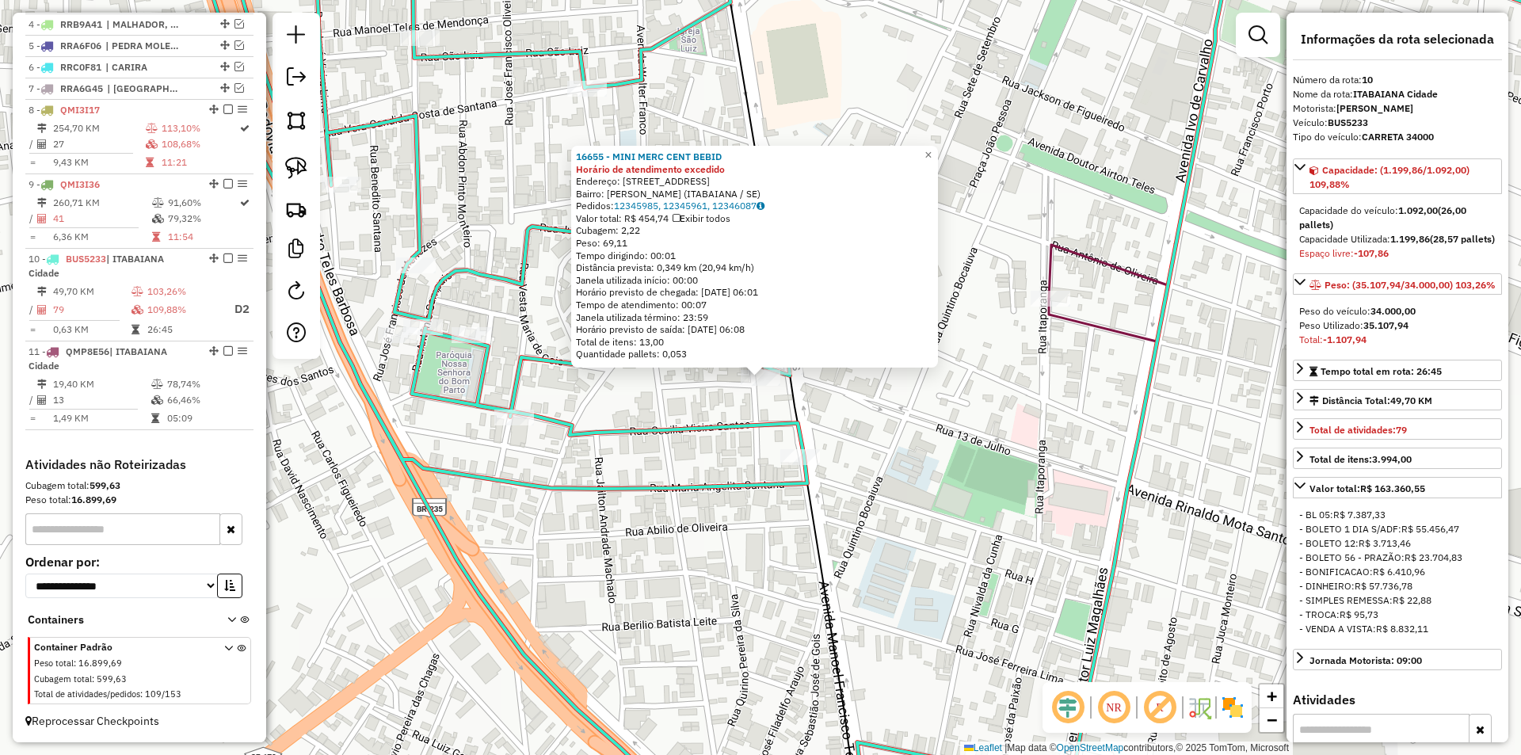
click at [756, 412] on div "16655 - MINI MERC CENT BEBID Horário de atendimento excedido Endereço: [STREET_…" at bounding box center [760, 377] width 1521 height 755
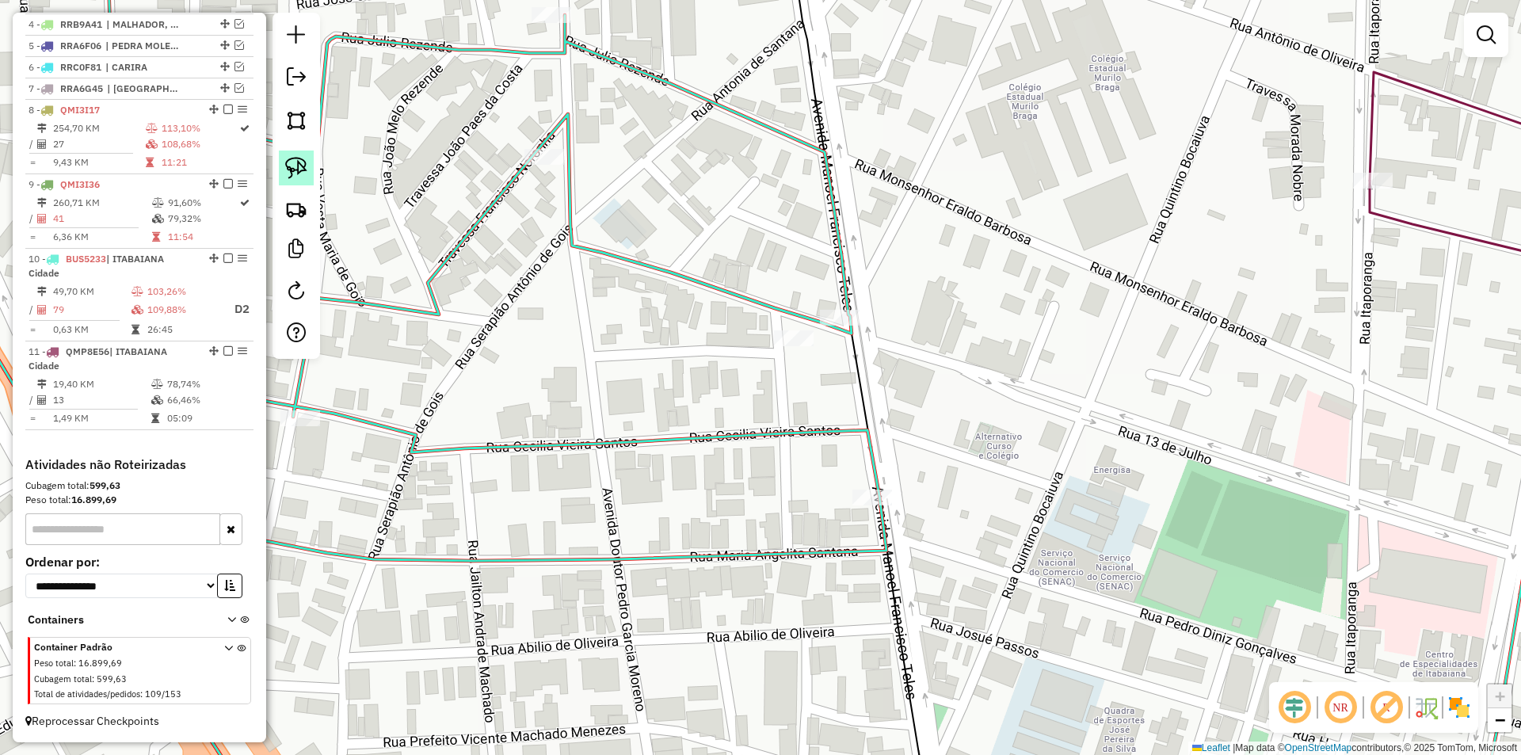
click at [286, 171] on img at bounding box center [296, 168] width 22 height 22
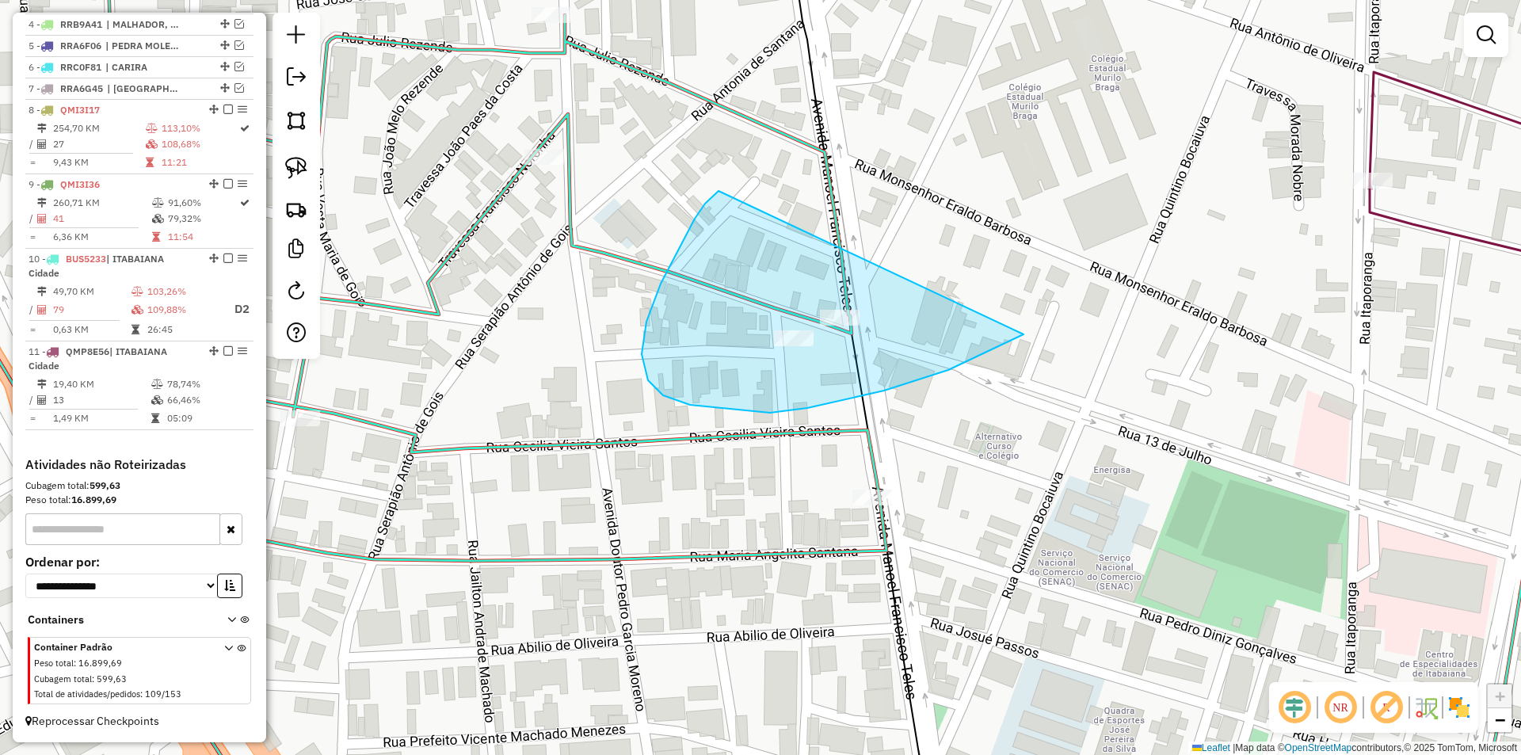
drag, startPoint x: 719, startPoint y: 191, endPoint x: 1047, endPoint y: 302, distance: 347.0
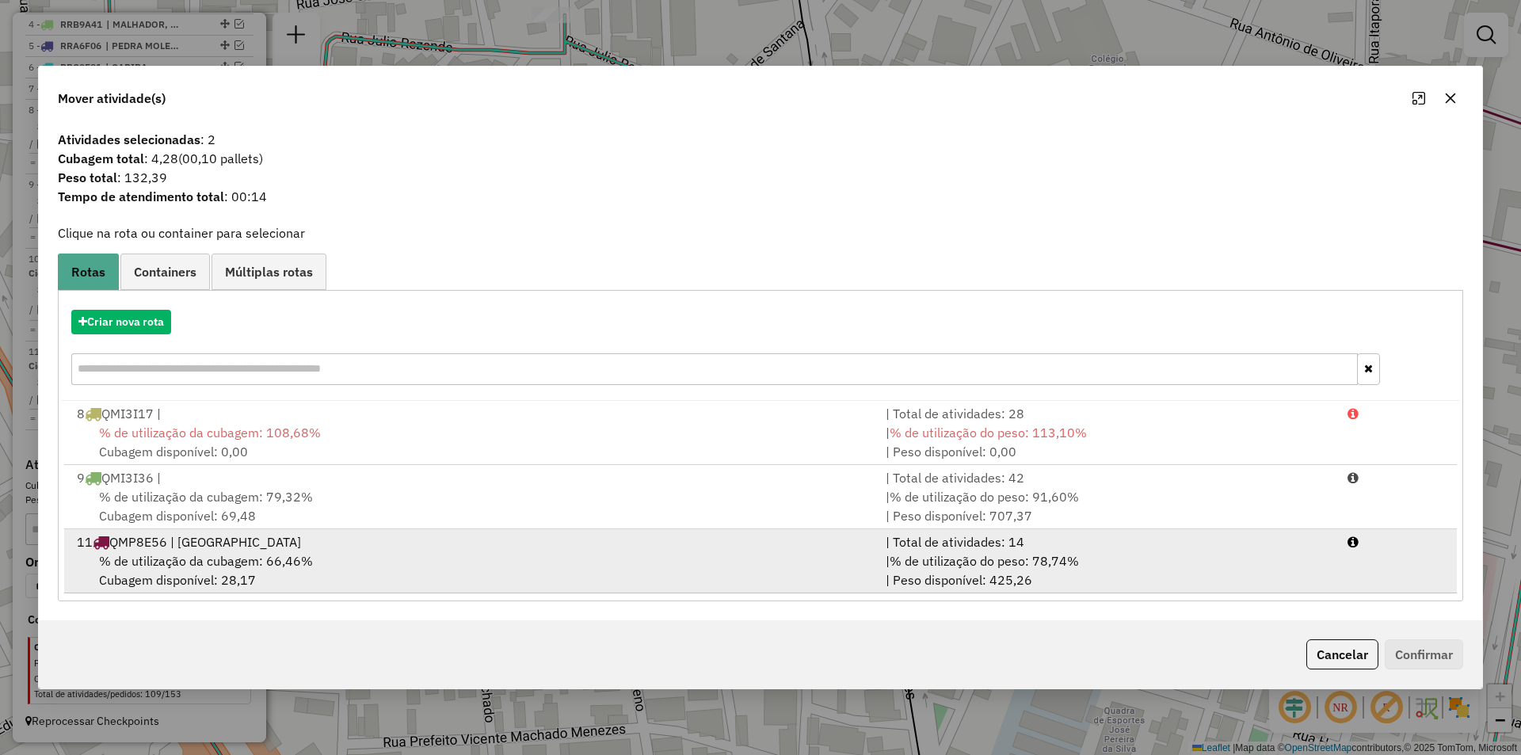
click at [1396, 568] on li "11 QMP8E56 | ITABAIANA Cidade | Total de atividades: 14 % de utilização da cuba…" at bounding box center [760, 561] width 1393 height 64
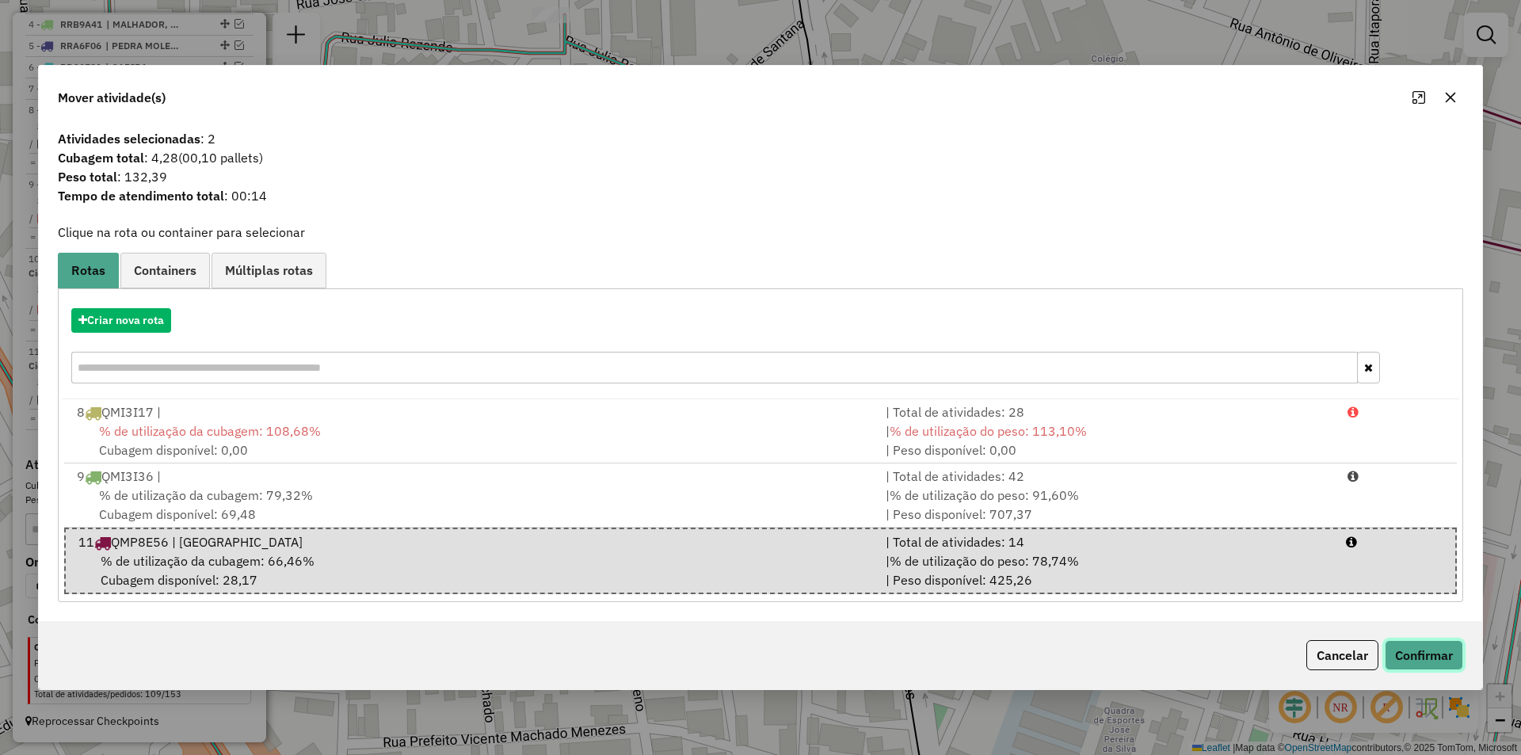
click at [1398, 661] on button "Confirmar" at bounding box center [1424, 655] width 78 height 30
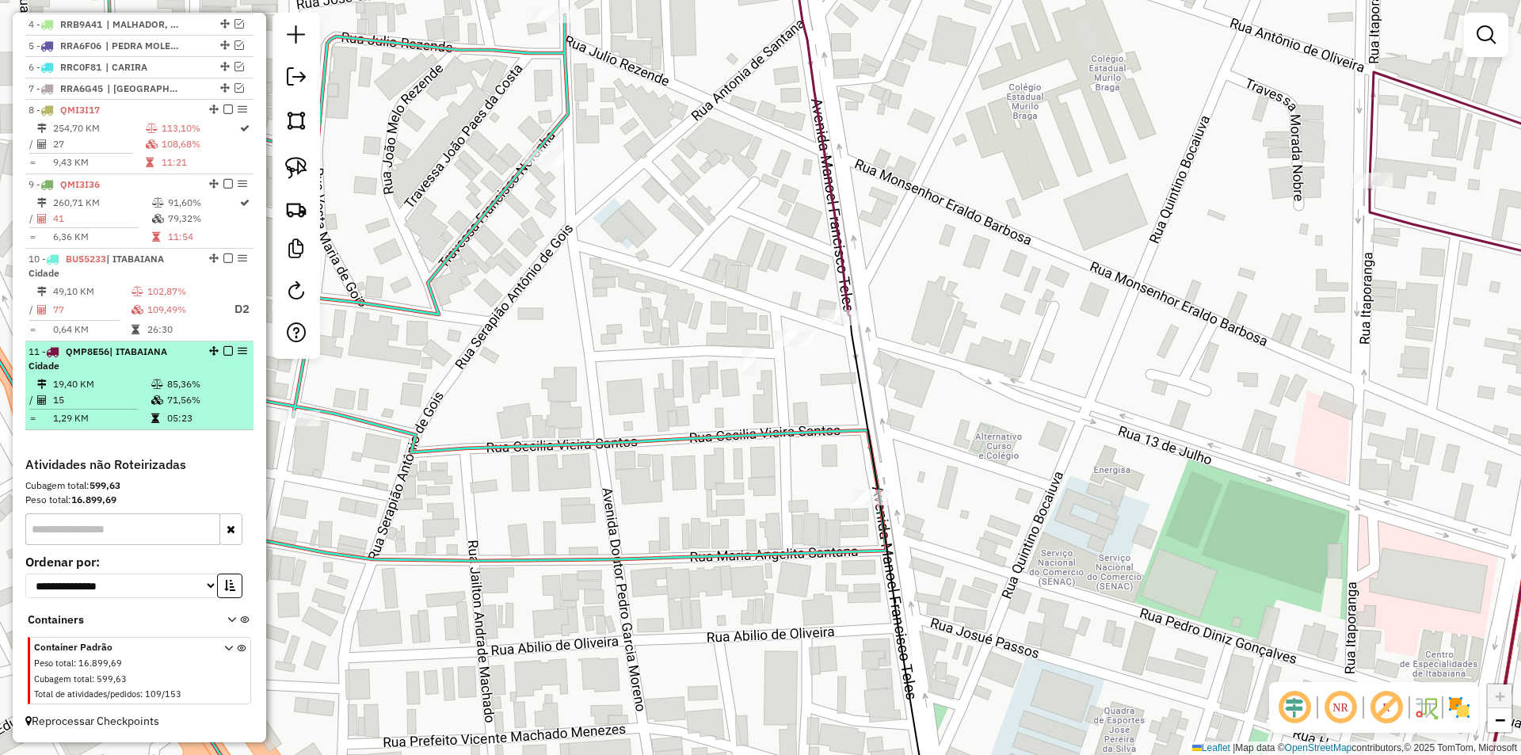
click at [132, 392] on td "15" at bounding box center [101, 400] width 98 height 16
select select "**********"
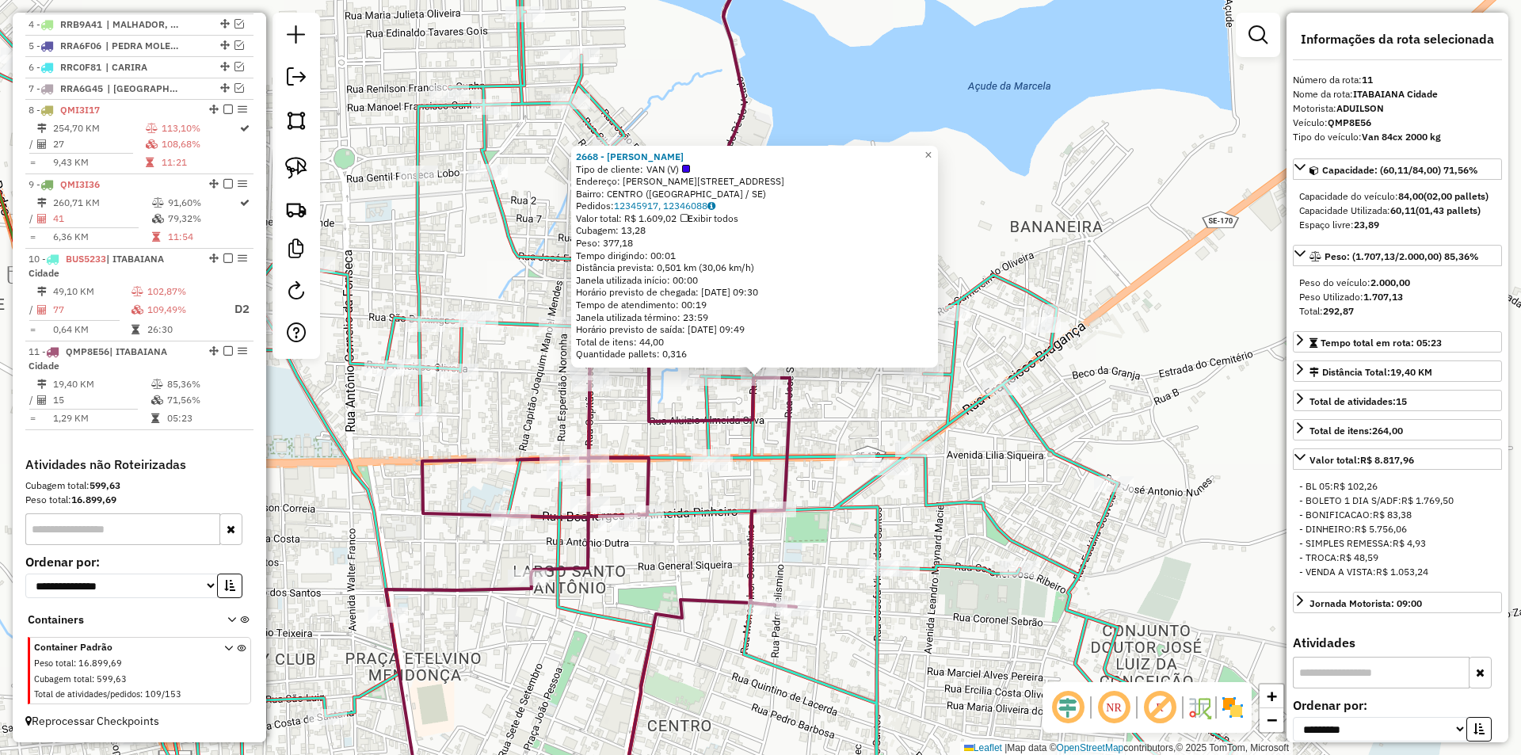
click at [793, 414] on icon at bounding box center [591, 378] width 410 height 906
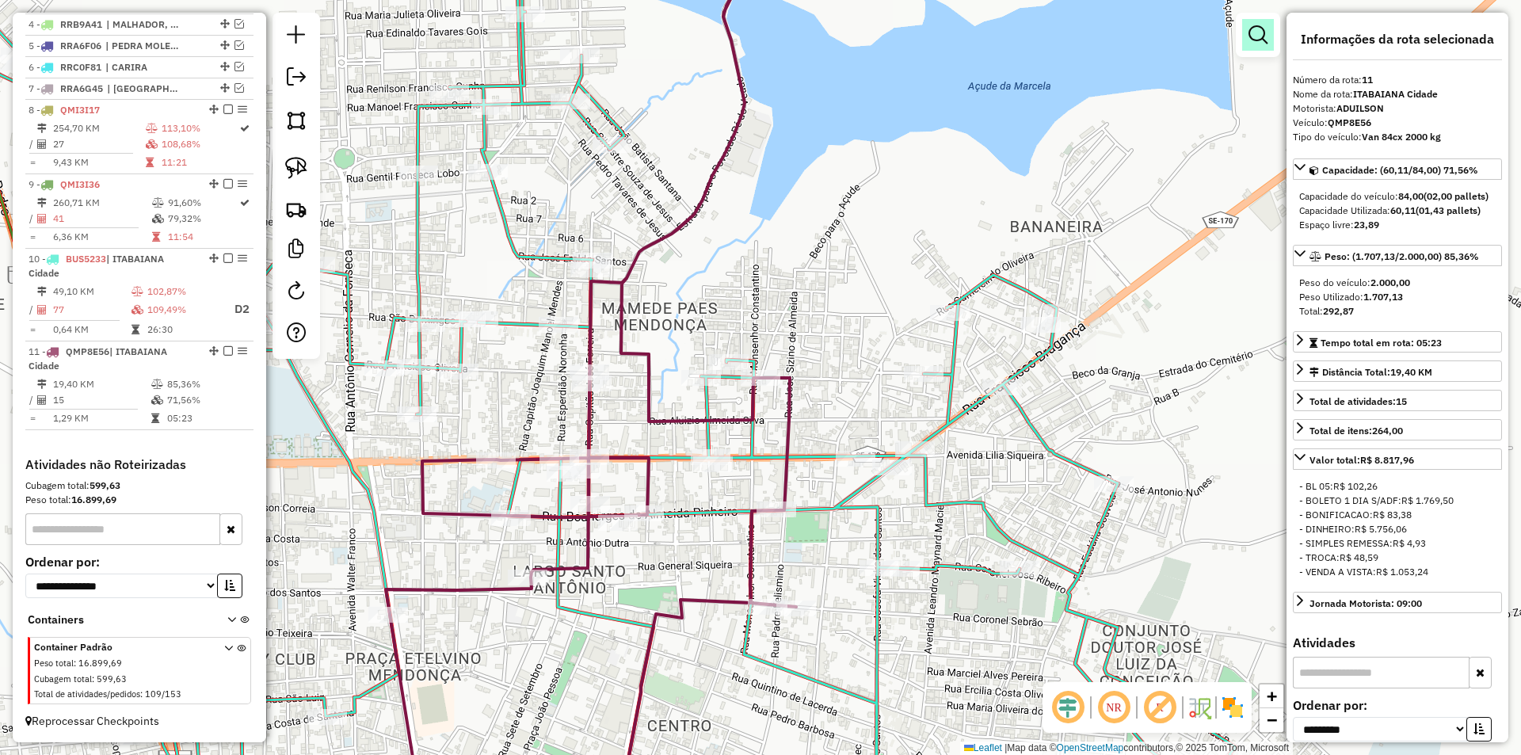
click at [1265, 35] on em at bounding box center [1258, 34] width 19 height 19
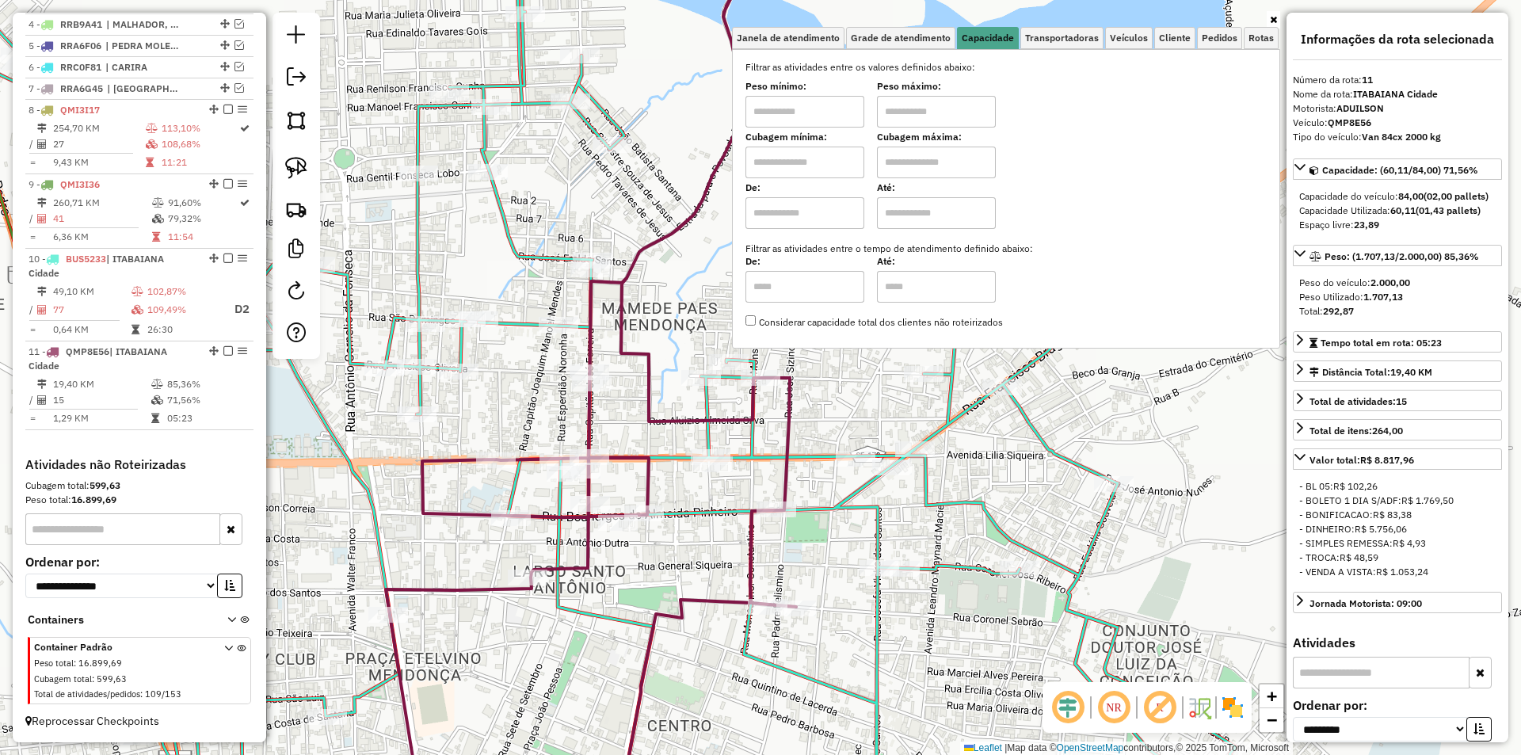
click at [925, 130] on label "Cubagem máxima:" at bounding box center [936, 137] width 119 height 14
click at [943, 110] on input "text" at bounding box center [936, 112] width 119 height 32
type input "******"
drag, startPoint x: 856, startPoint y: 109, endPoint x: 823, endPoint y: 123, distance: 36.2
click at [856, 109] on input "text" at bounding box center [804, 112] width 119 height 32
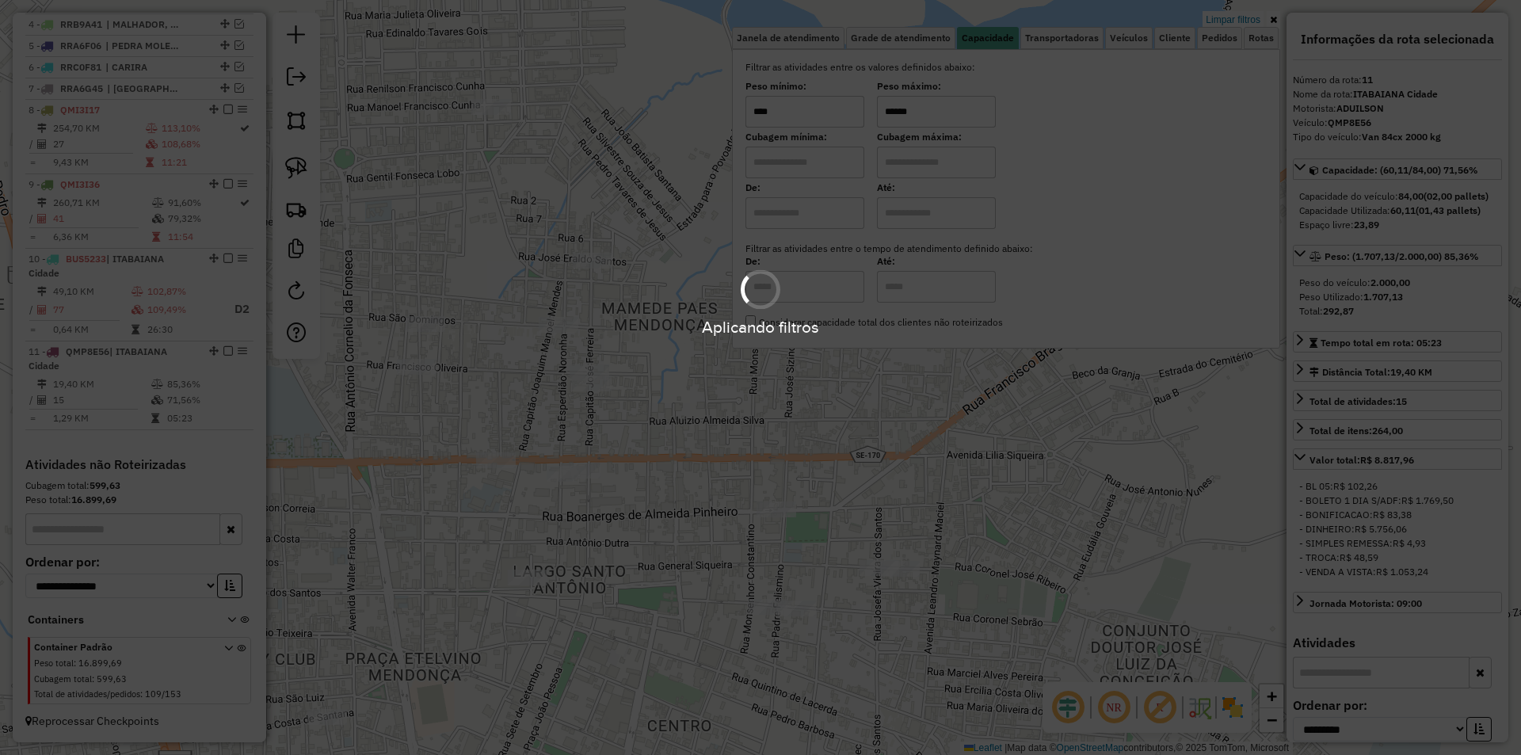
type input "****"
drag, startPoint x: 673, startPoint y: 553, endPoint x: 647, endPoint y: 537, distance: 30.6
click at [674, 552] on div "Limpar filtros Janela de atendimento Grade de atendimento Capacidade Transporta…" at bounding box center [760, 377] width 1521 height 755
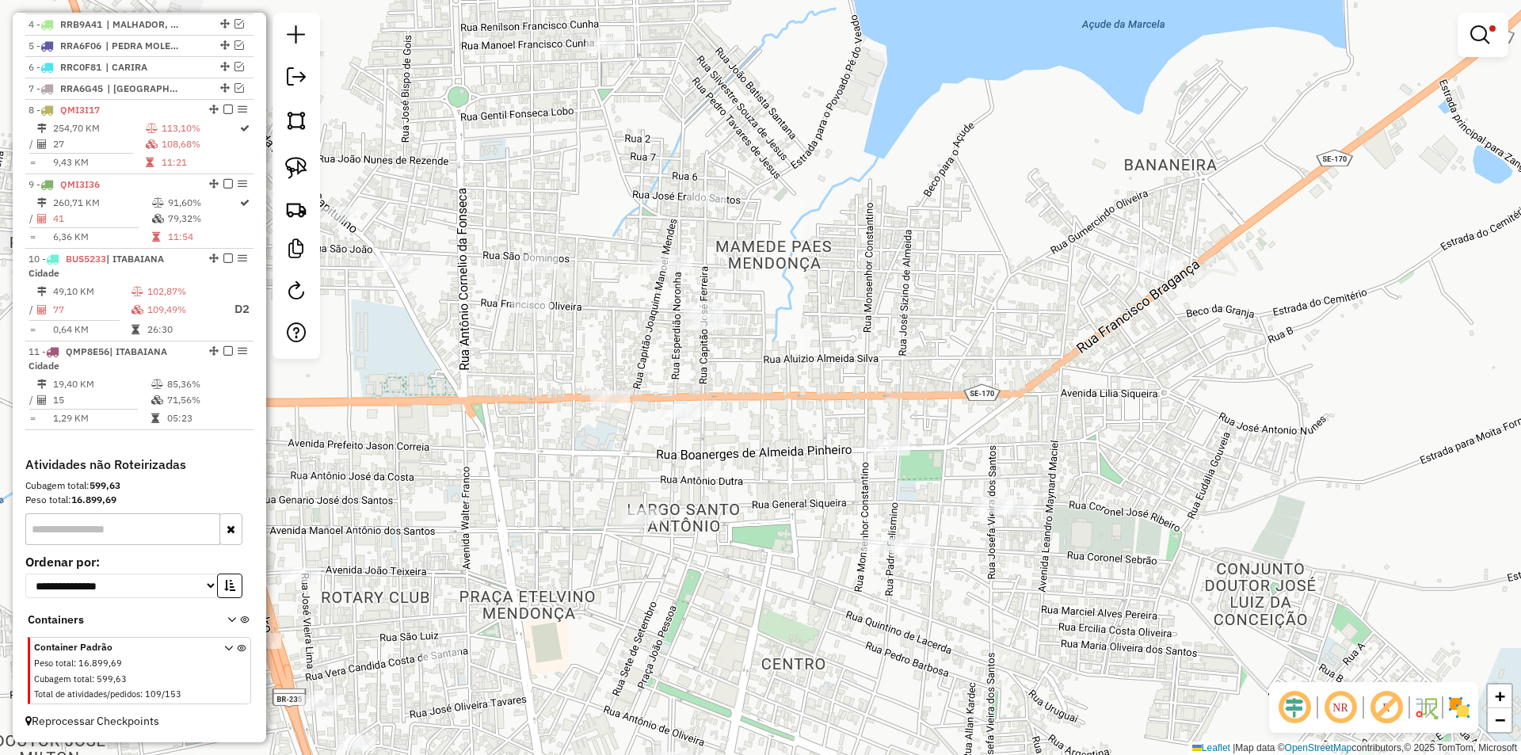
drag, startPoint x: 692, startPoint y: 472, endPoint x: 777, endPoint y: 432, distance: 94.6
click at [777, 432] on div "Limpar filtros Janela de atendimento Grade de atendimento Capacidade Transporta…" at bounding box center [760, 377] width 1521 height 755
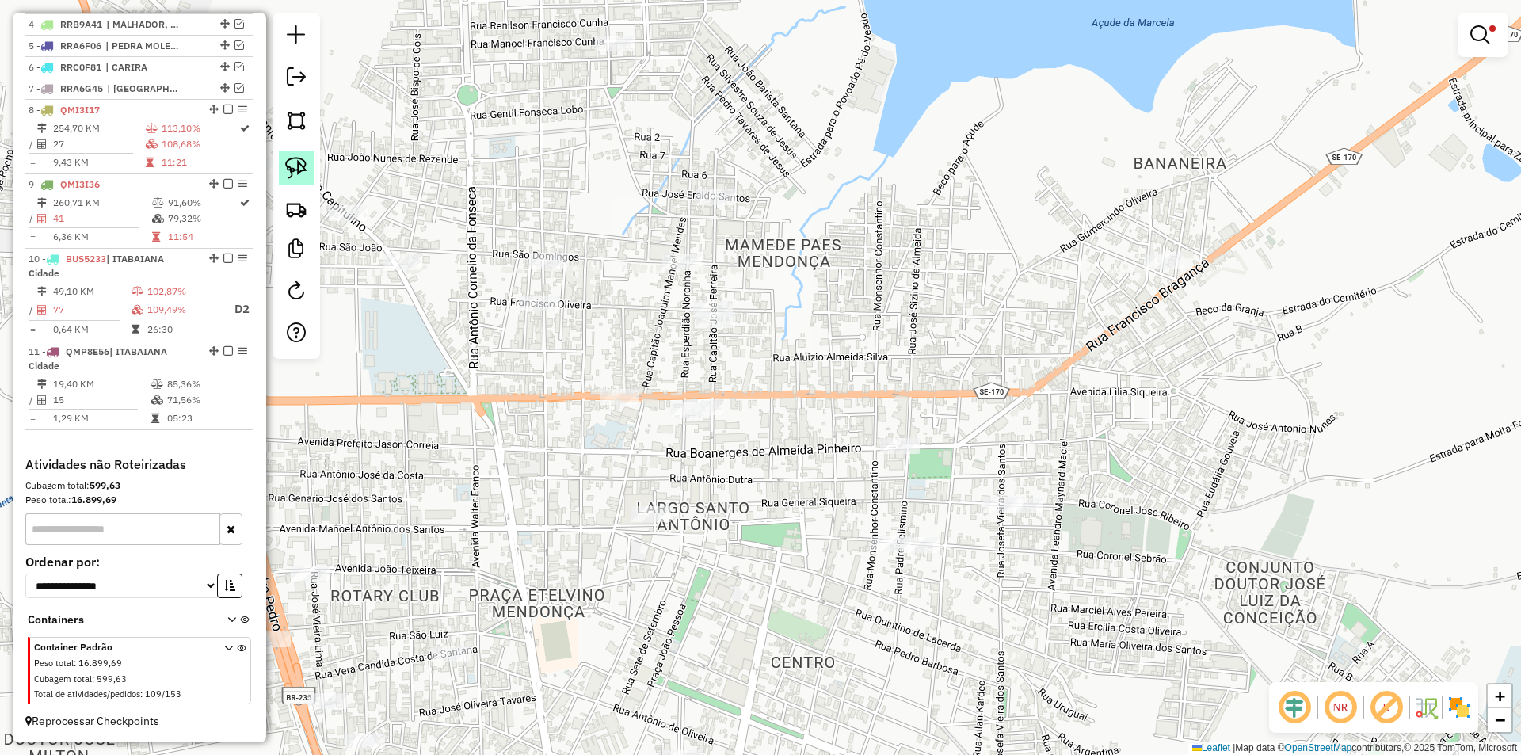
click at [300, 181] on link at bounding box center [296, 168] width 35 height 35
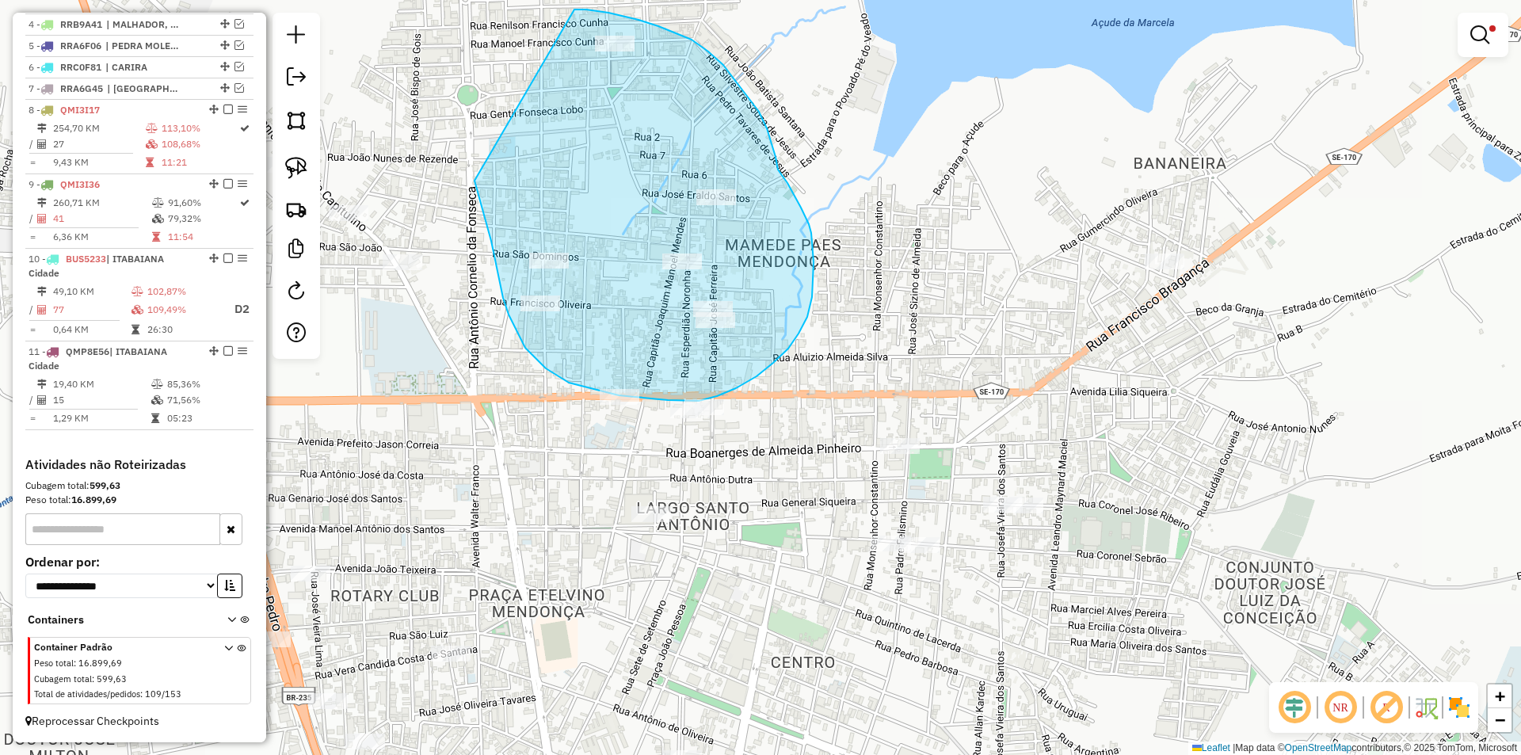
drag, startPoint x: 477, startPoint y: 190, endPoint x: 574, endPoint y: 10, distance: 205.2
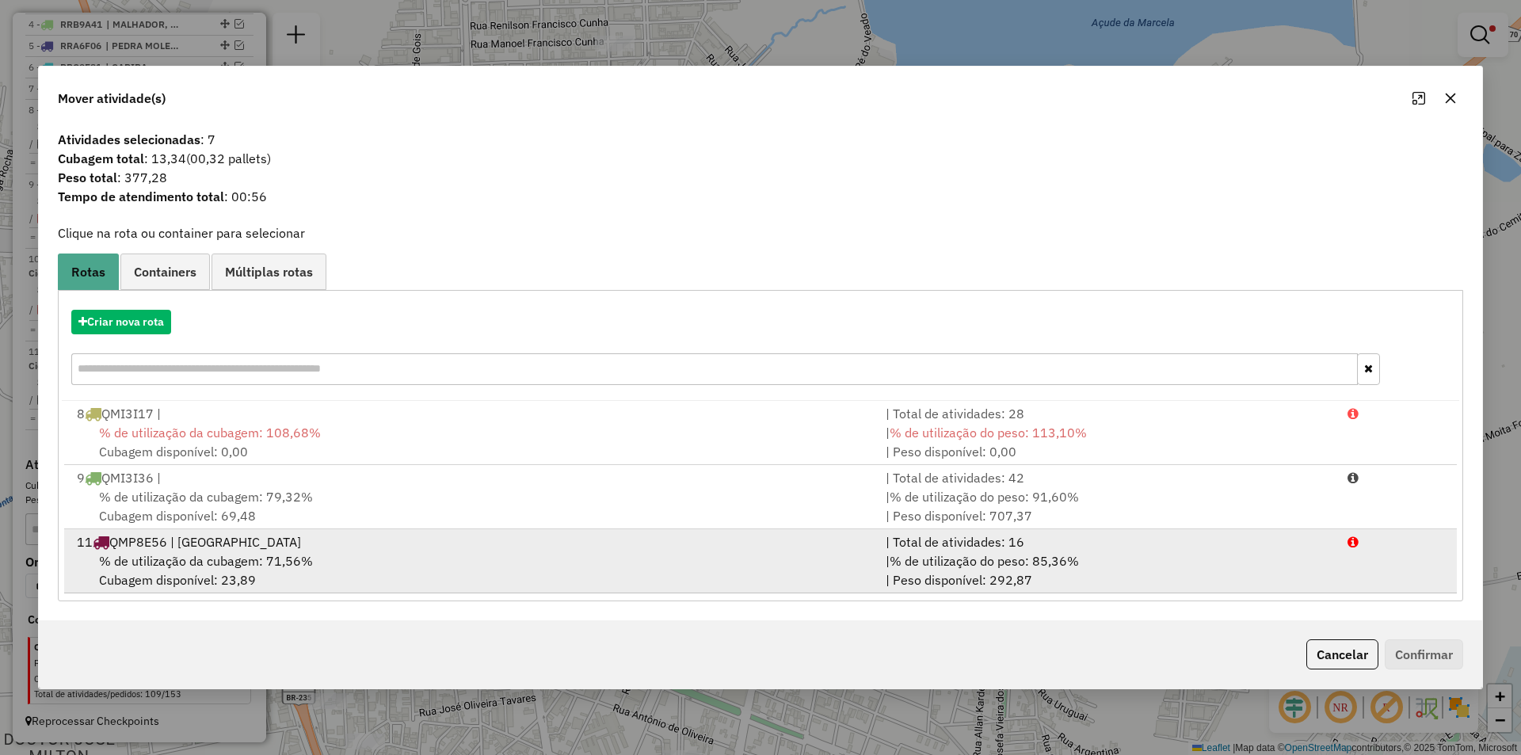
click at [1021, 556] on span "% de utilização do peso: 85,36%" at bounding box center [984, 561] width 189 height 16
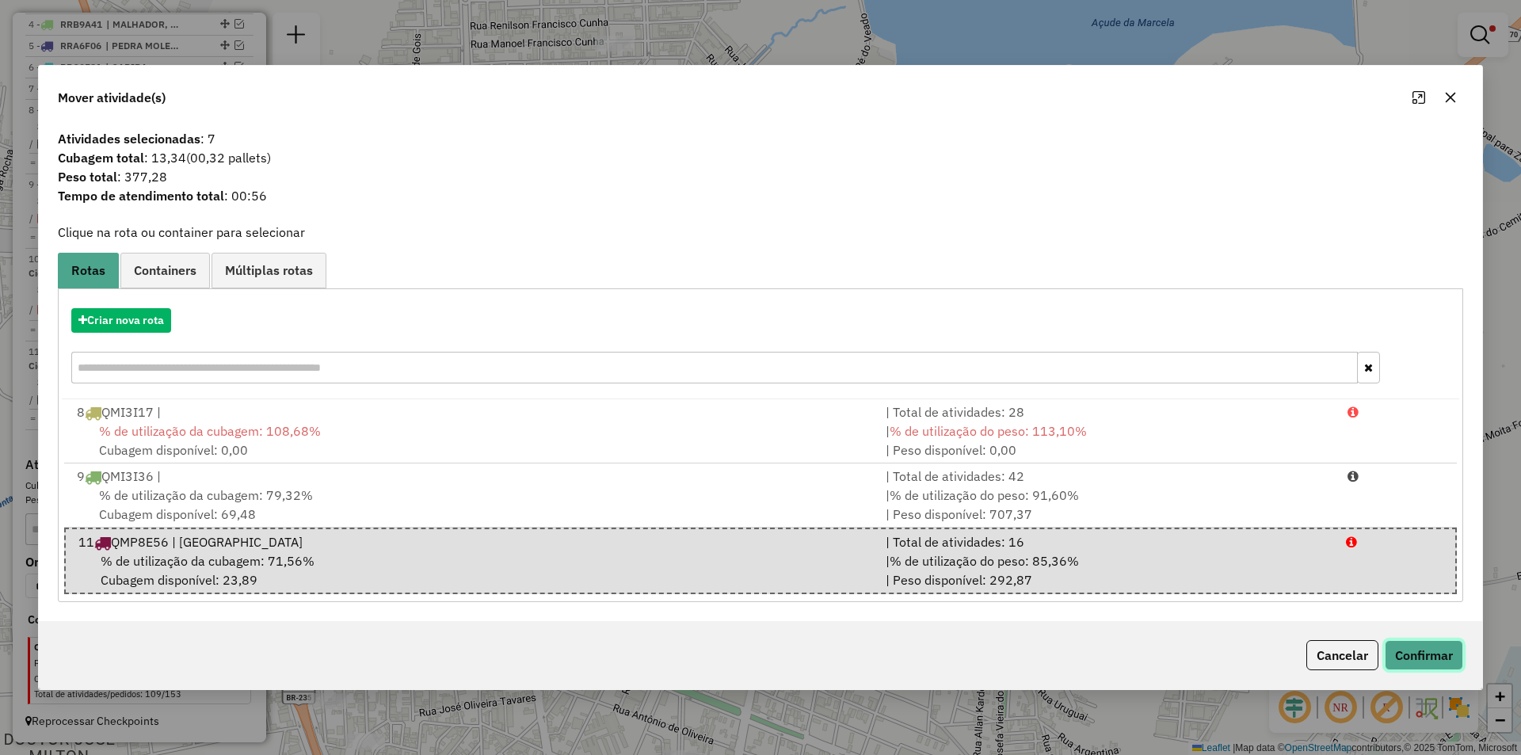
click at [1415, 651] on button "Confirmar" at bounding box center [1424, 655] width 78 height 30
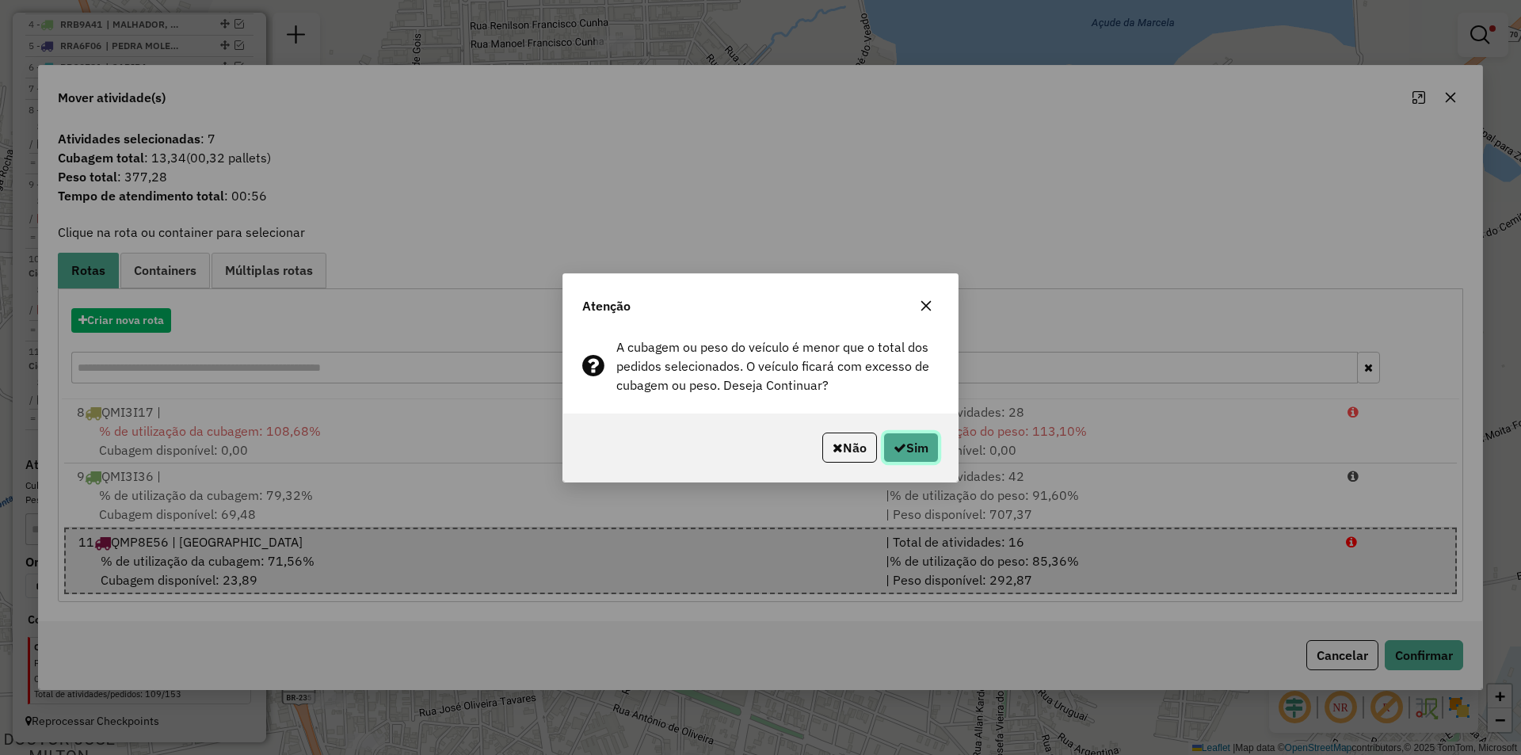
click at [911, 454] on button "Sim" at bounding box center [910, 448] width 55 height 30
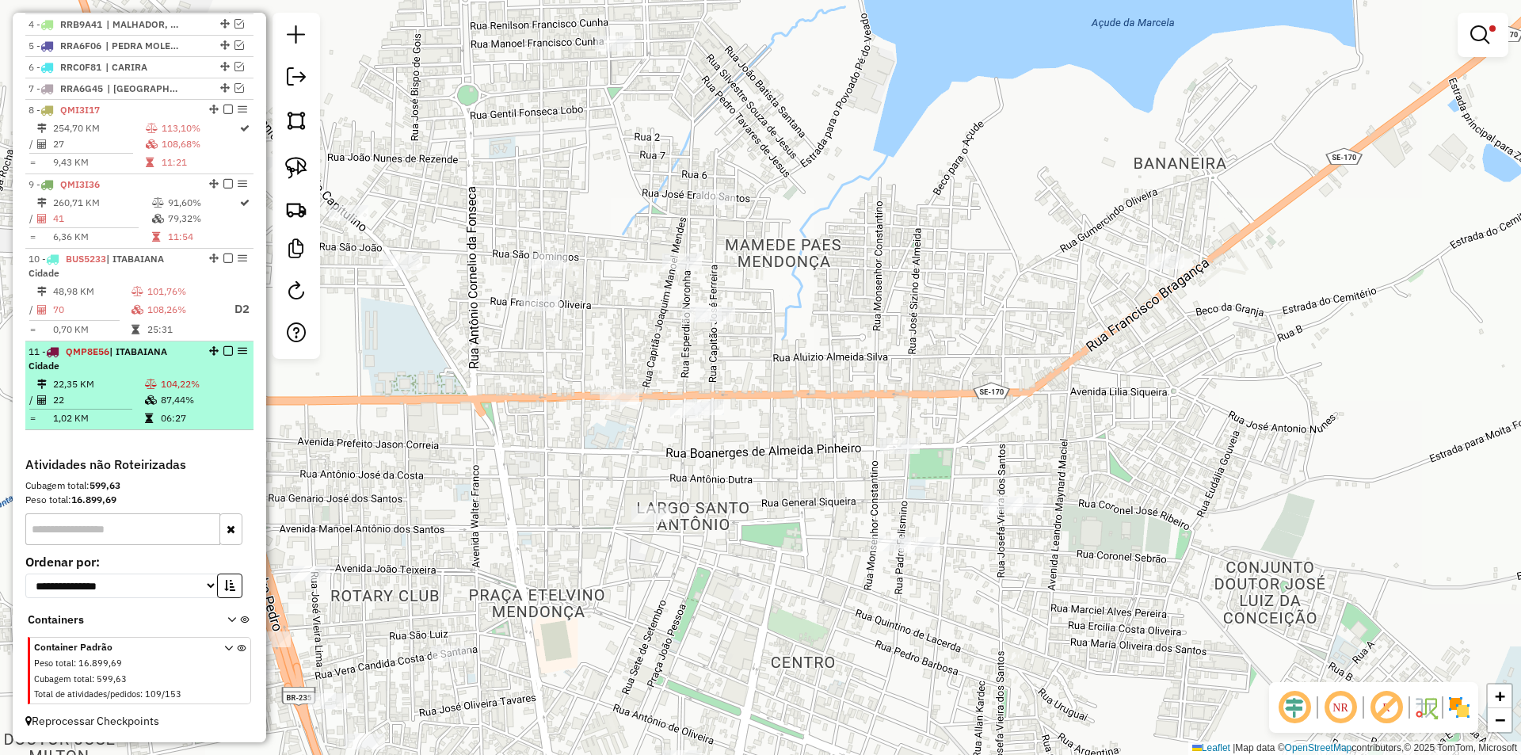
scroll to position [517, 0]
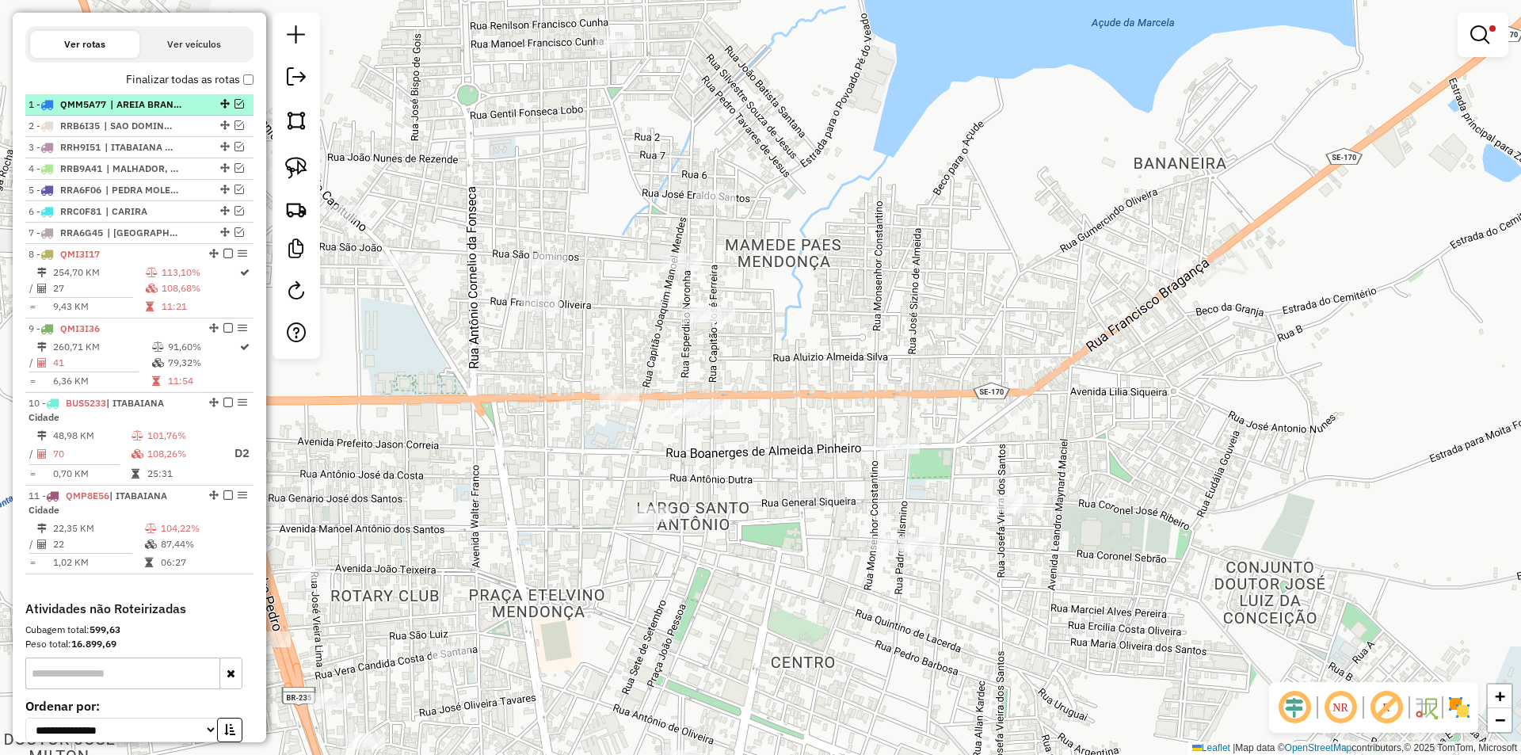
click at [235, 112] on div "1 - QMM5A77 | AREIA BRANCA, LARANJEIRAS" at bounding box center [140, 104] width 222 height 14
select select "**********"
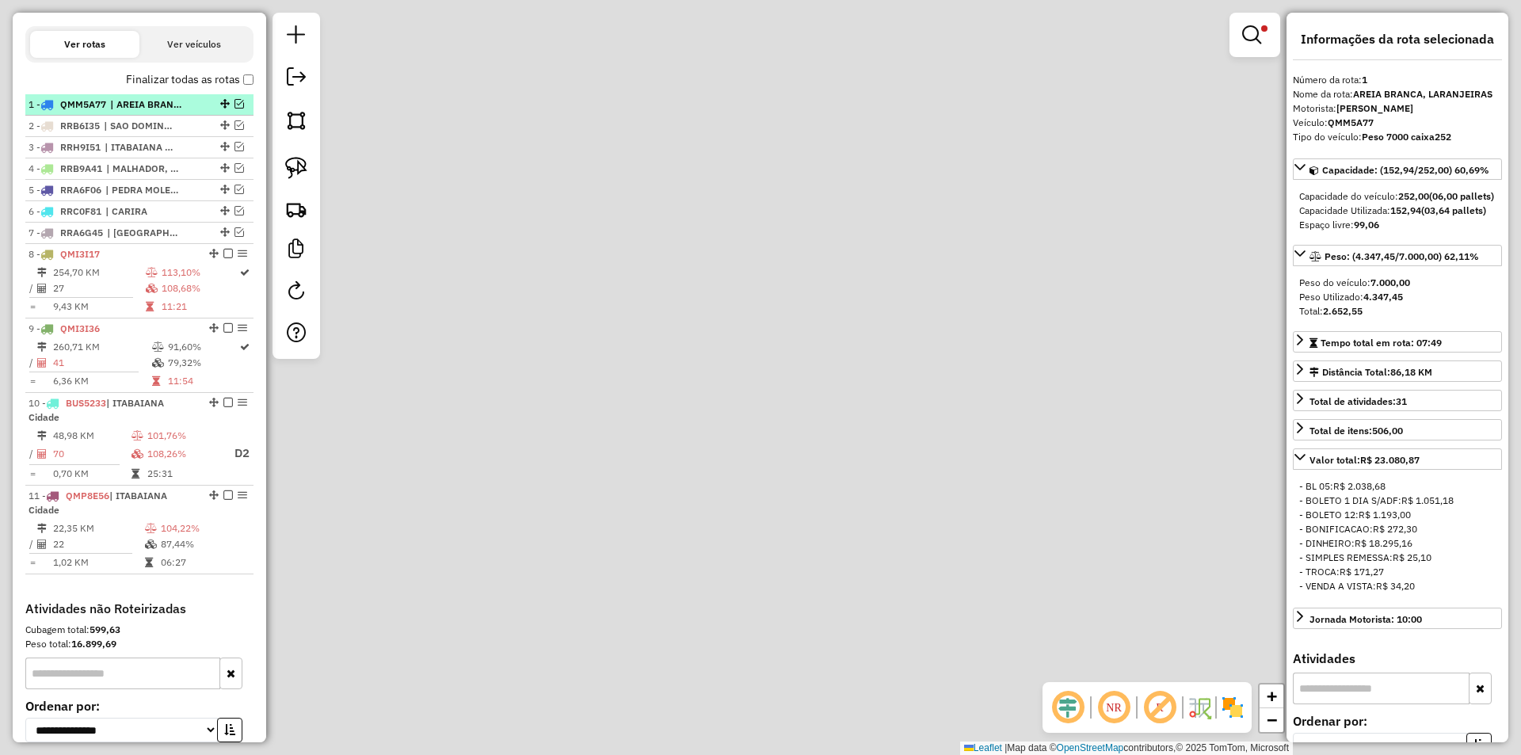
click at [163, 112] on span "| AREIA BRANCA, LARANJEIRAS" at bounding box center [146, 104] width 73 height 14
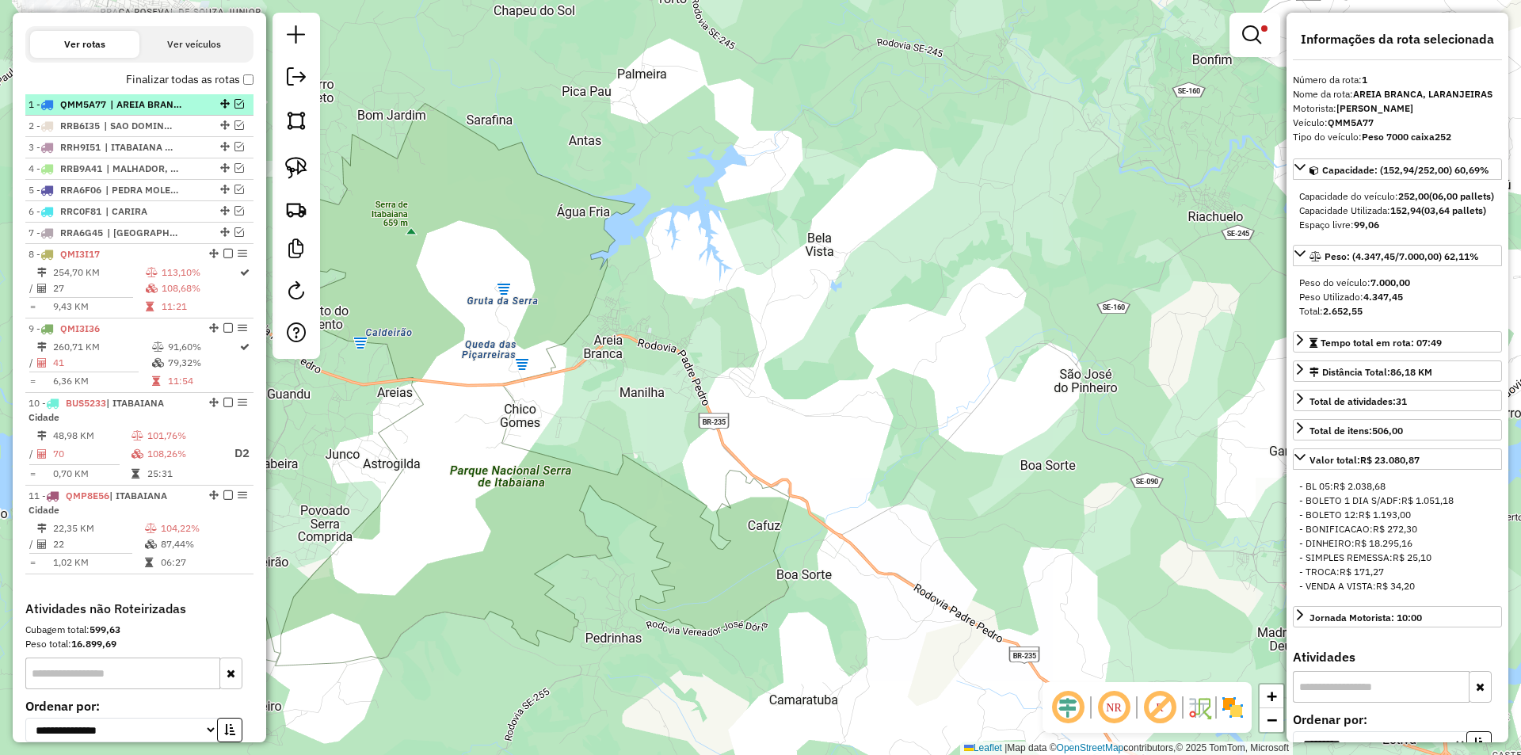
click at [235, 109] on em at bounding box center [240, 104] width 10 height 10
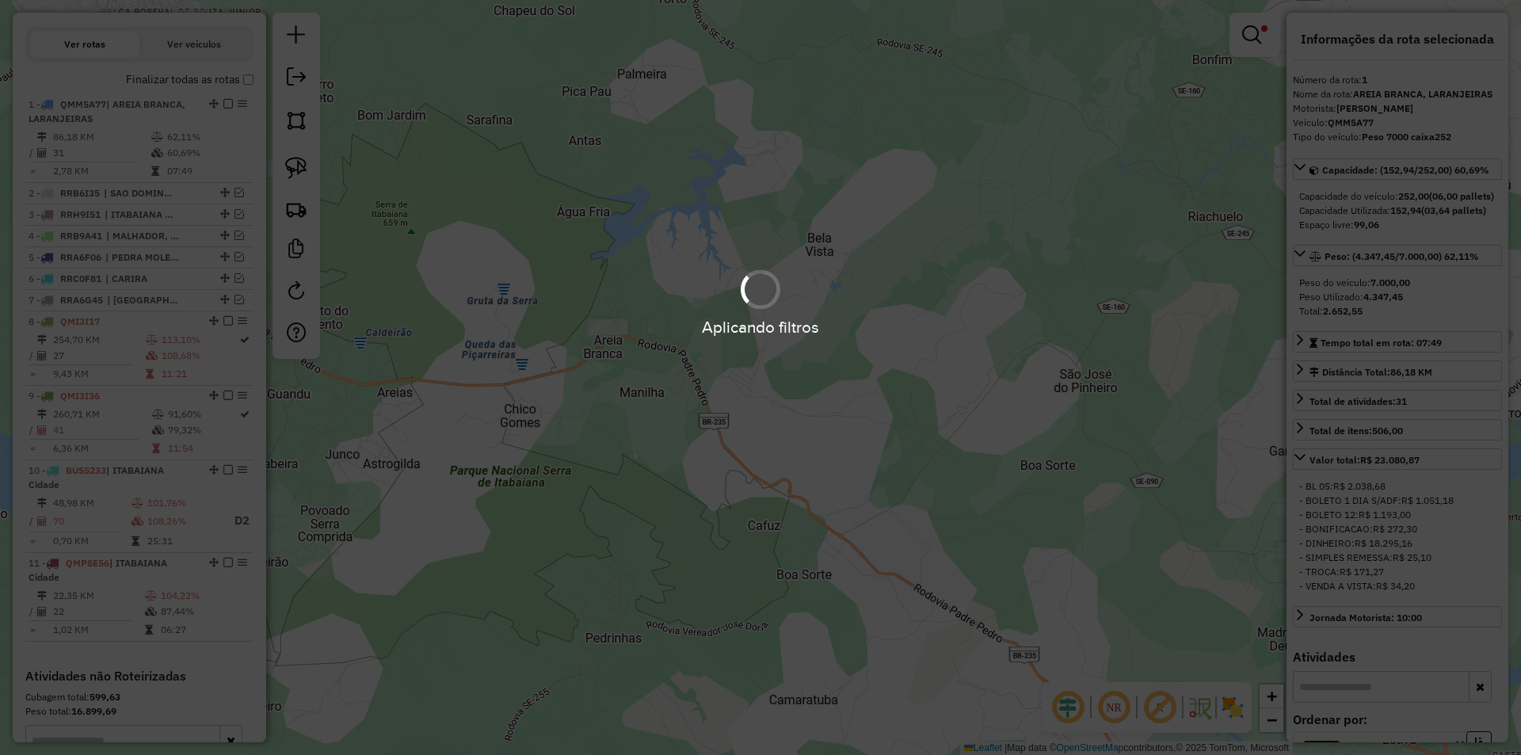
click at [204, 119] on div "Aplicando filtros" at bounding box center [760, 377] width 1521 height 755
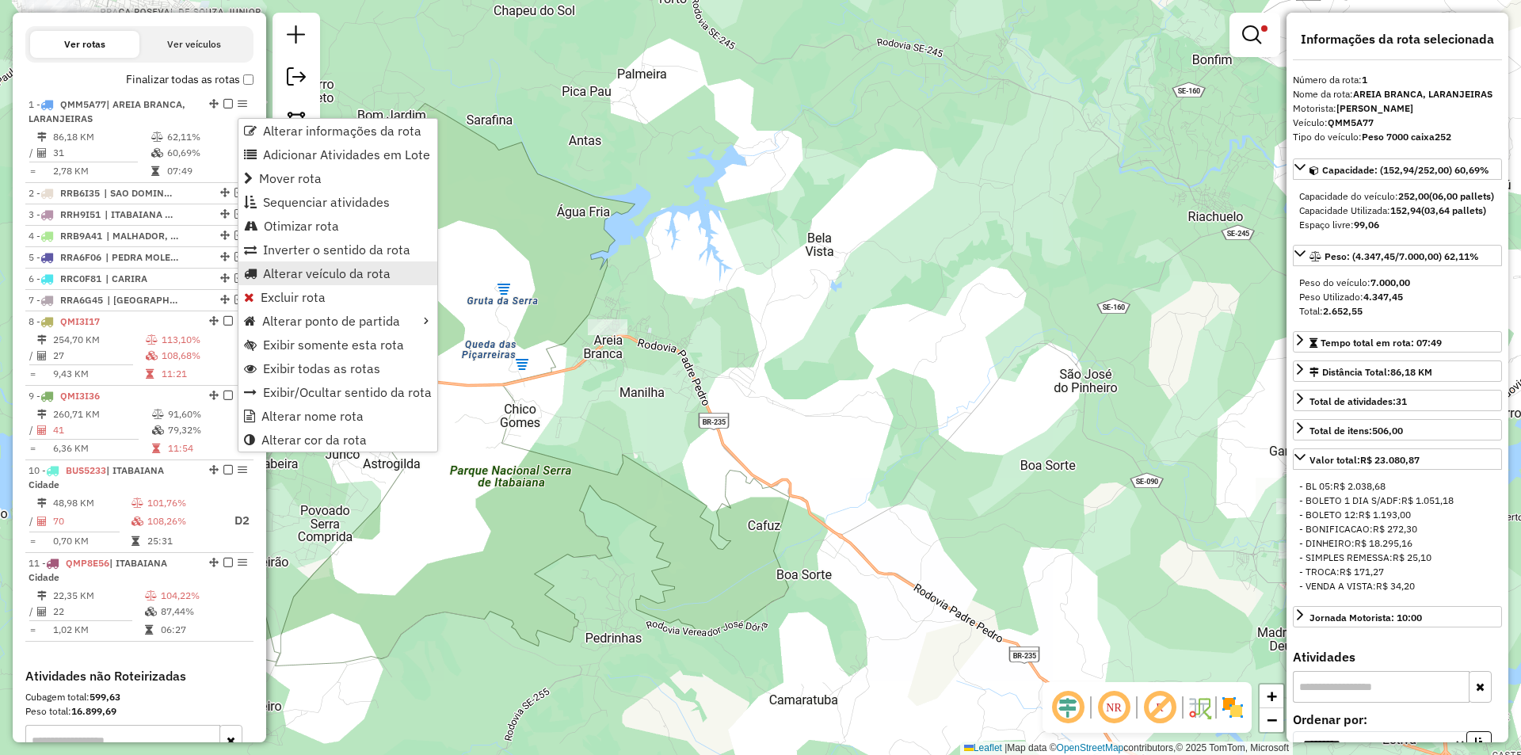
click at [296, 273] on span "Alterar veículo da rota" at bounding box center [327, 273] width 128 height 13
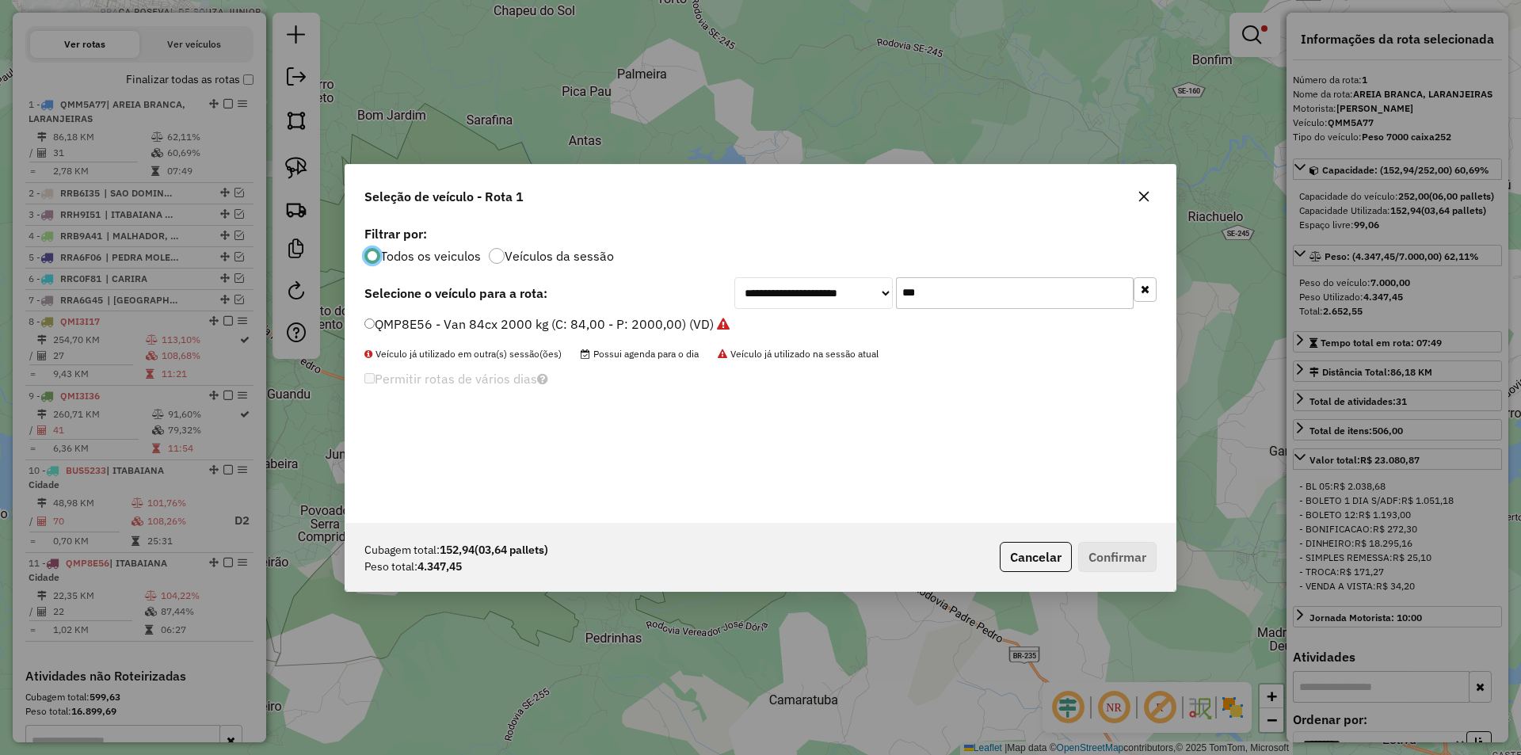
scroll to position [9, 5]
click at [937, 292] on input "***" at bounding box center [1015, 293] width 238 height 32
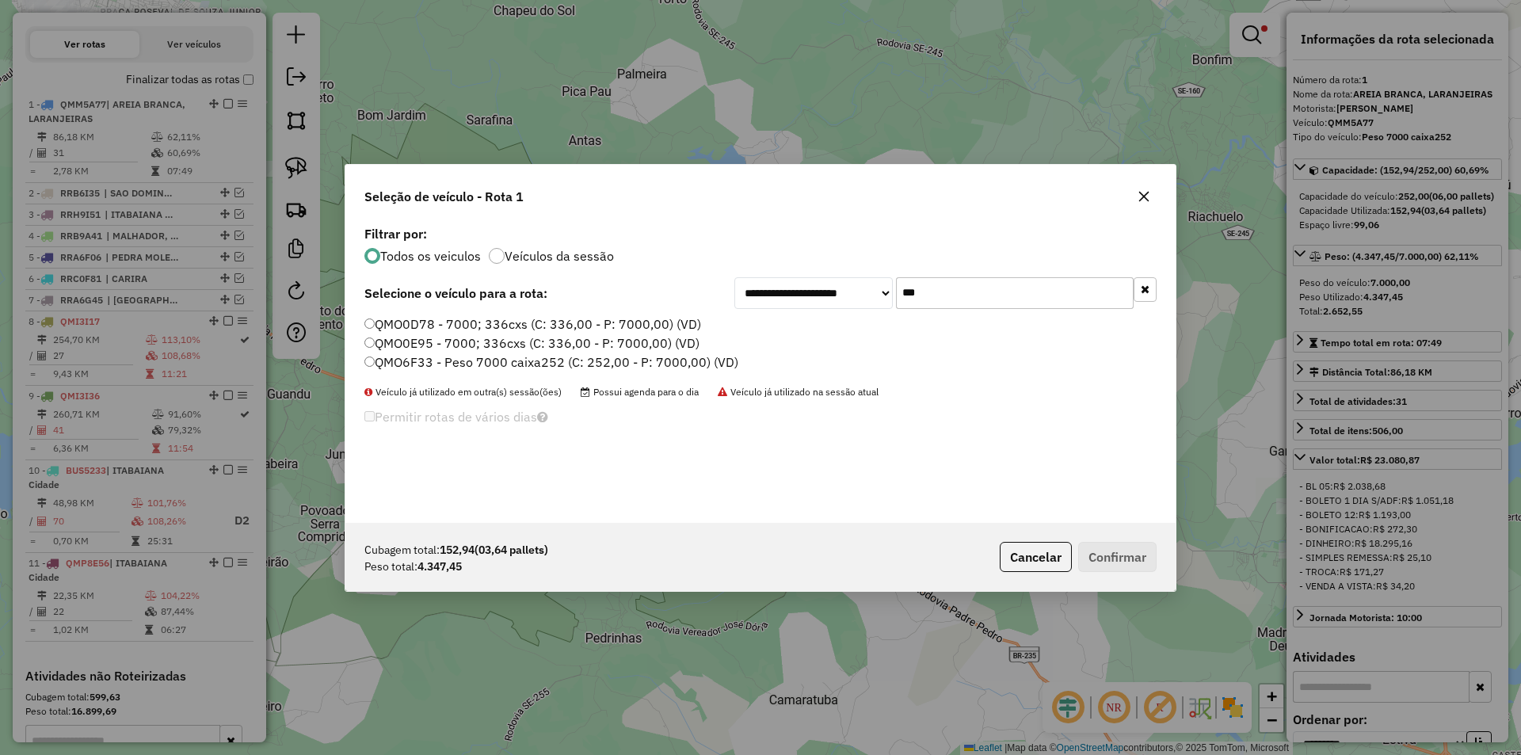
type input "***"
click at [518, 354] on label "QMO6F33 - Peso 7000 caixa252 (C: 252,00 - P: 7000,00) (VD)" at bounding box center [551, 362] width 374 height 19
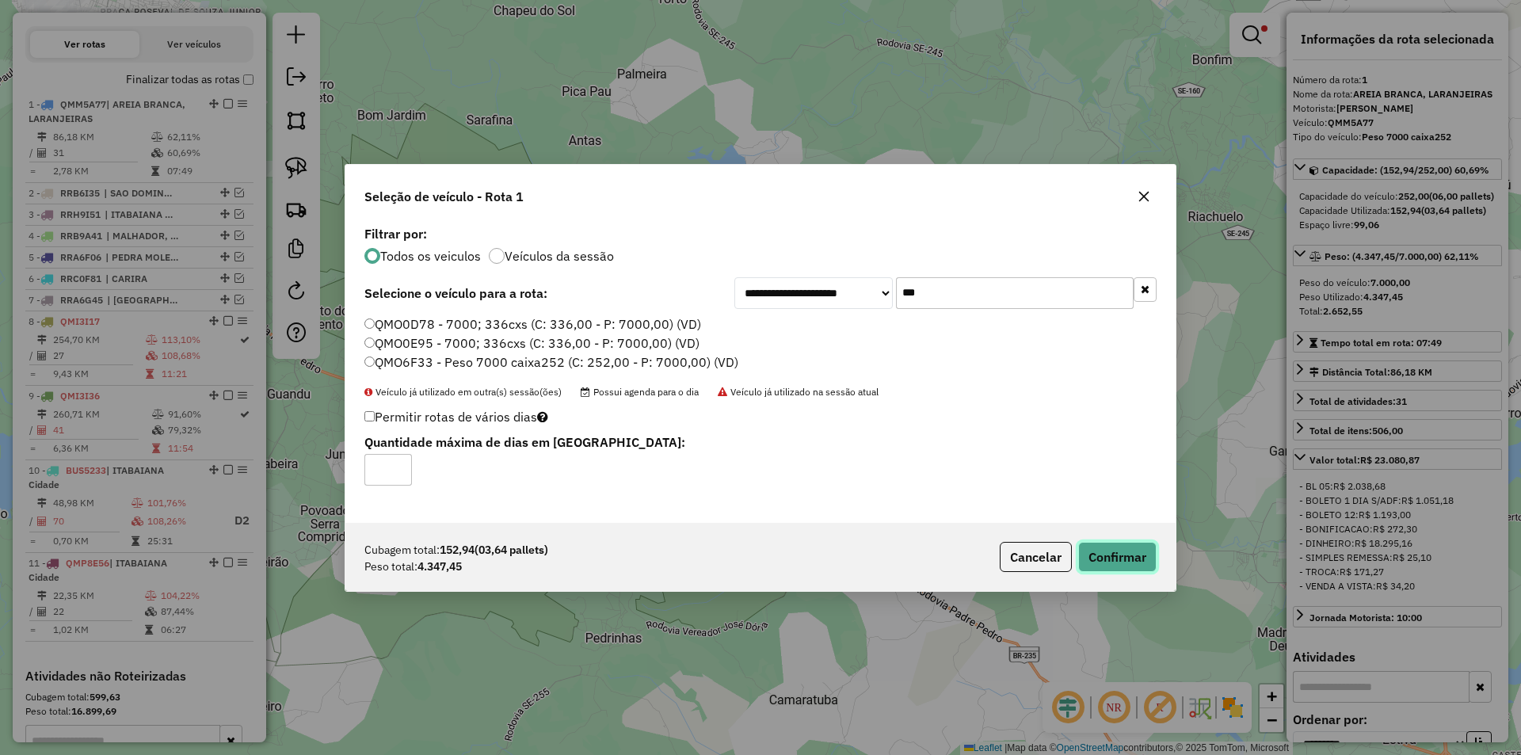
click at [1091, 565] on button "Confirmar" at bounding box center [1117, 557] width 78 height 30
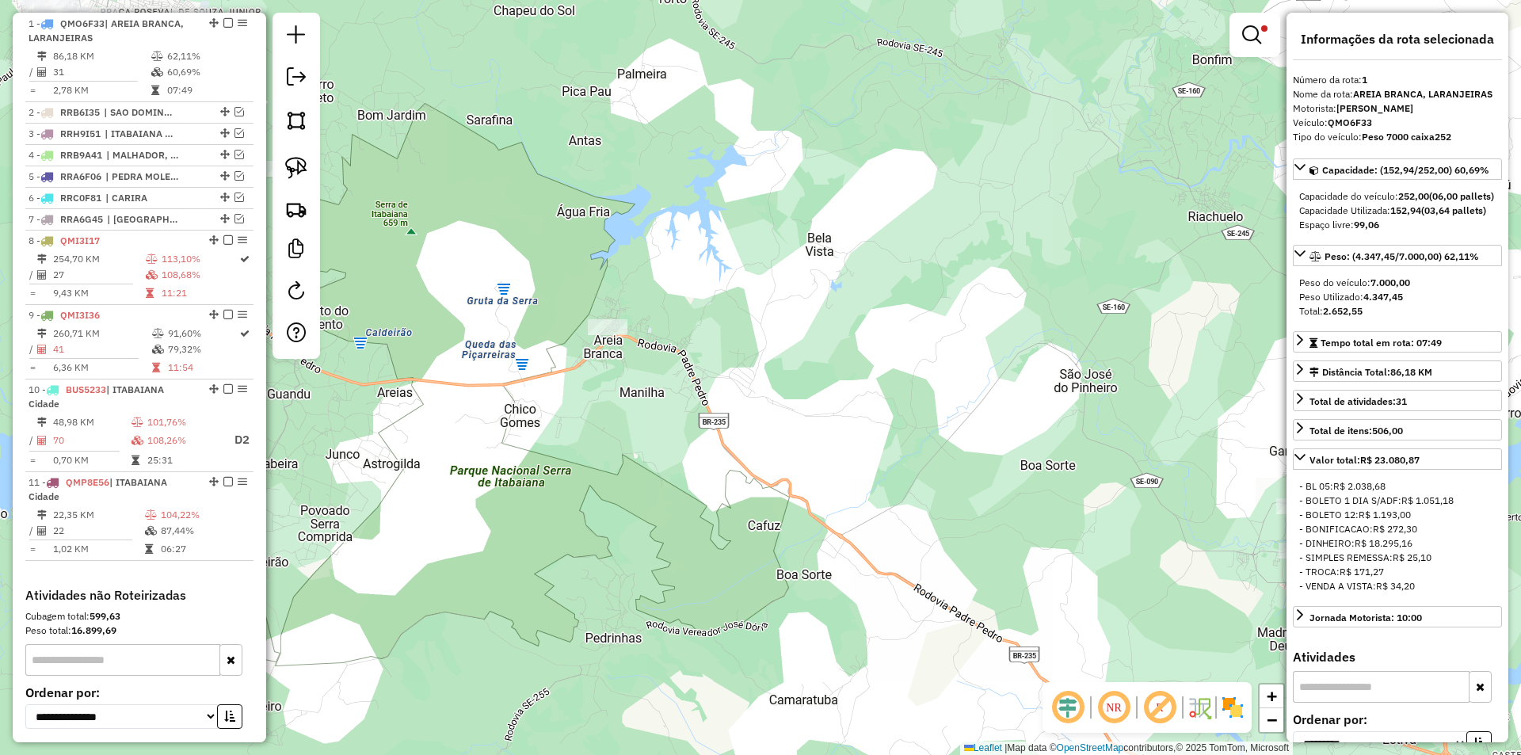
scroll to position [613, 0]
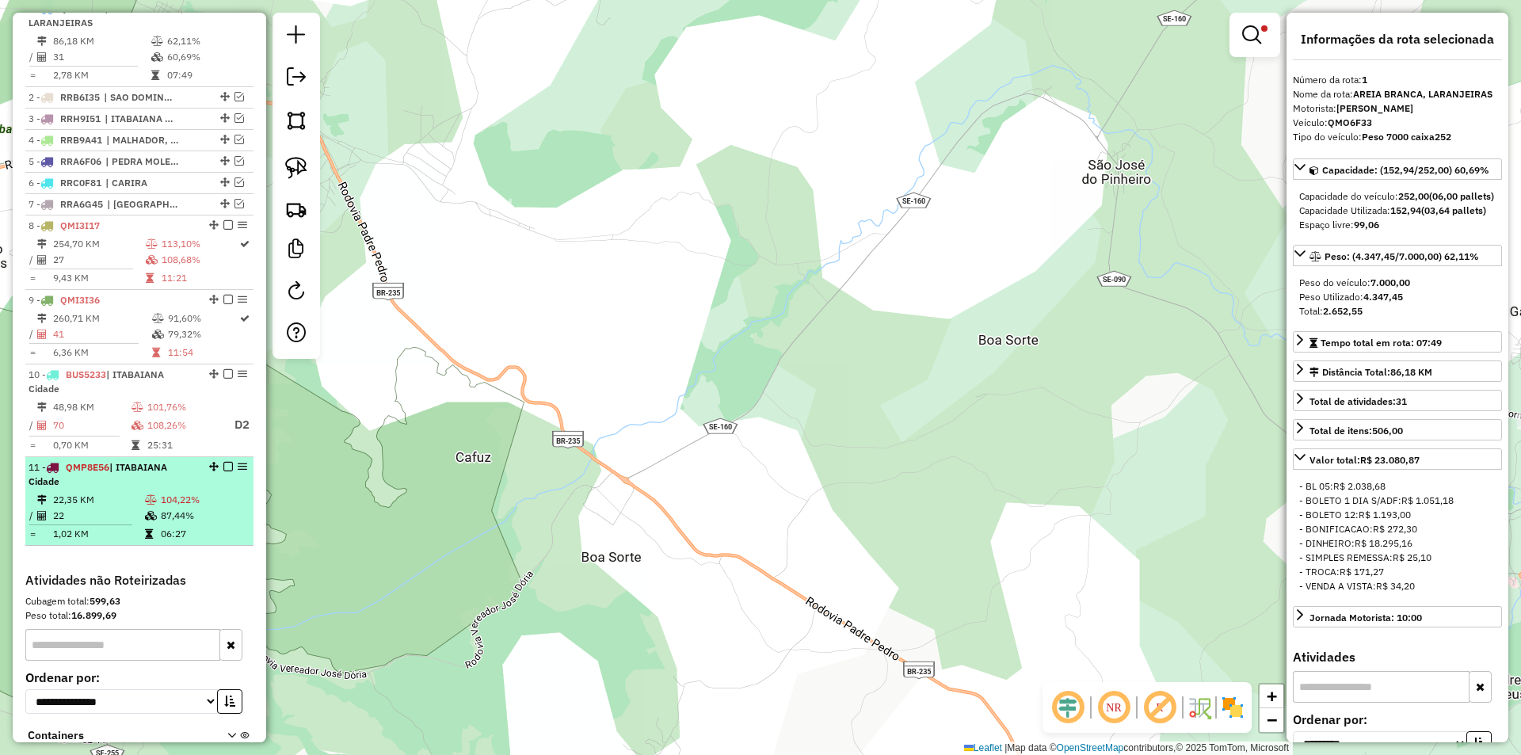
click at [185, 524] on td "87,44%" at bounding box center [203, 516] width 87 height 16
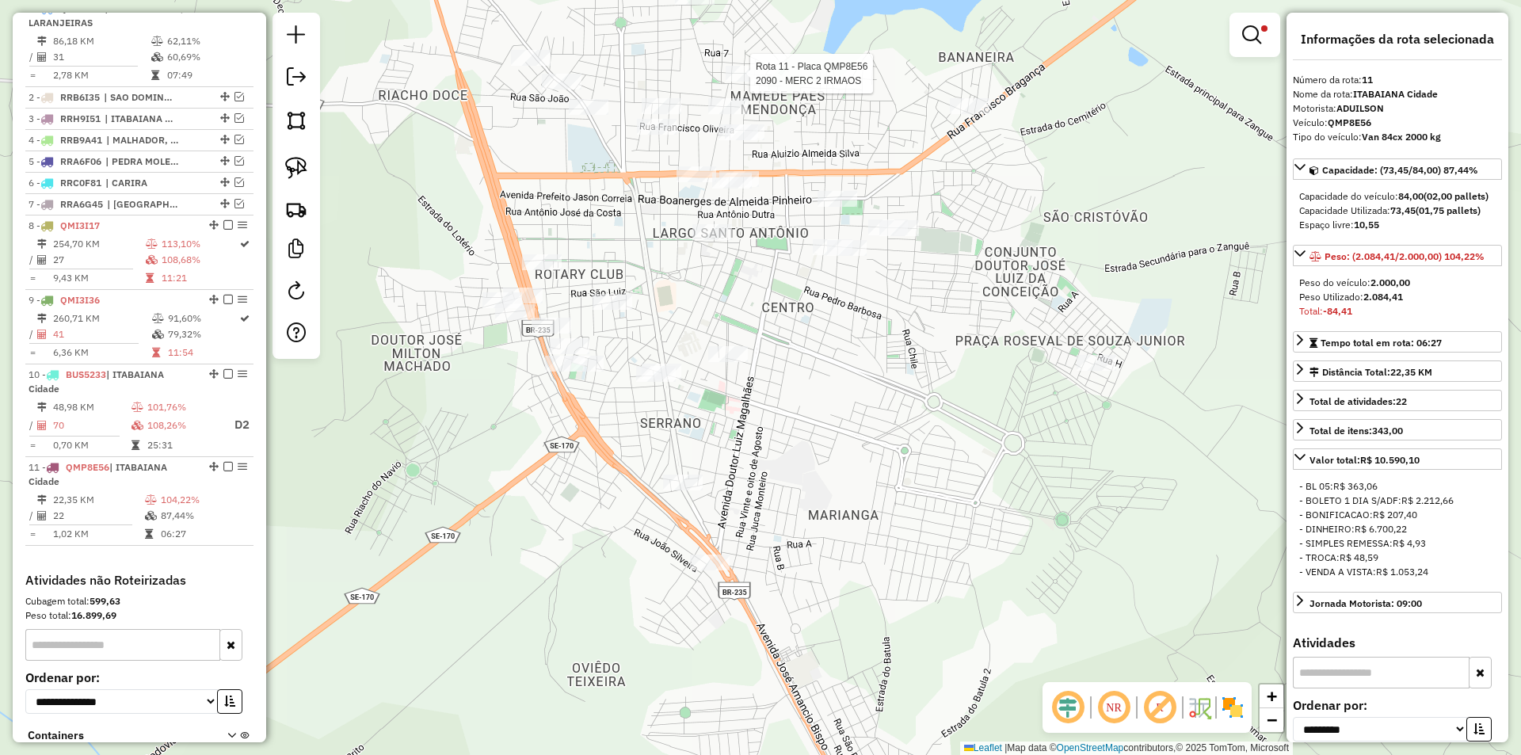
scroll to position [743, 0]
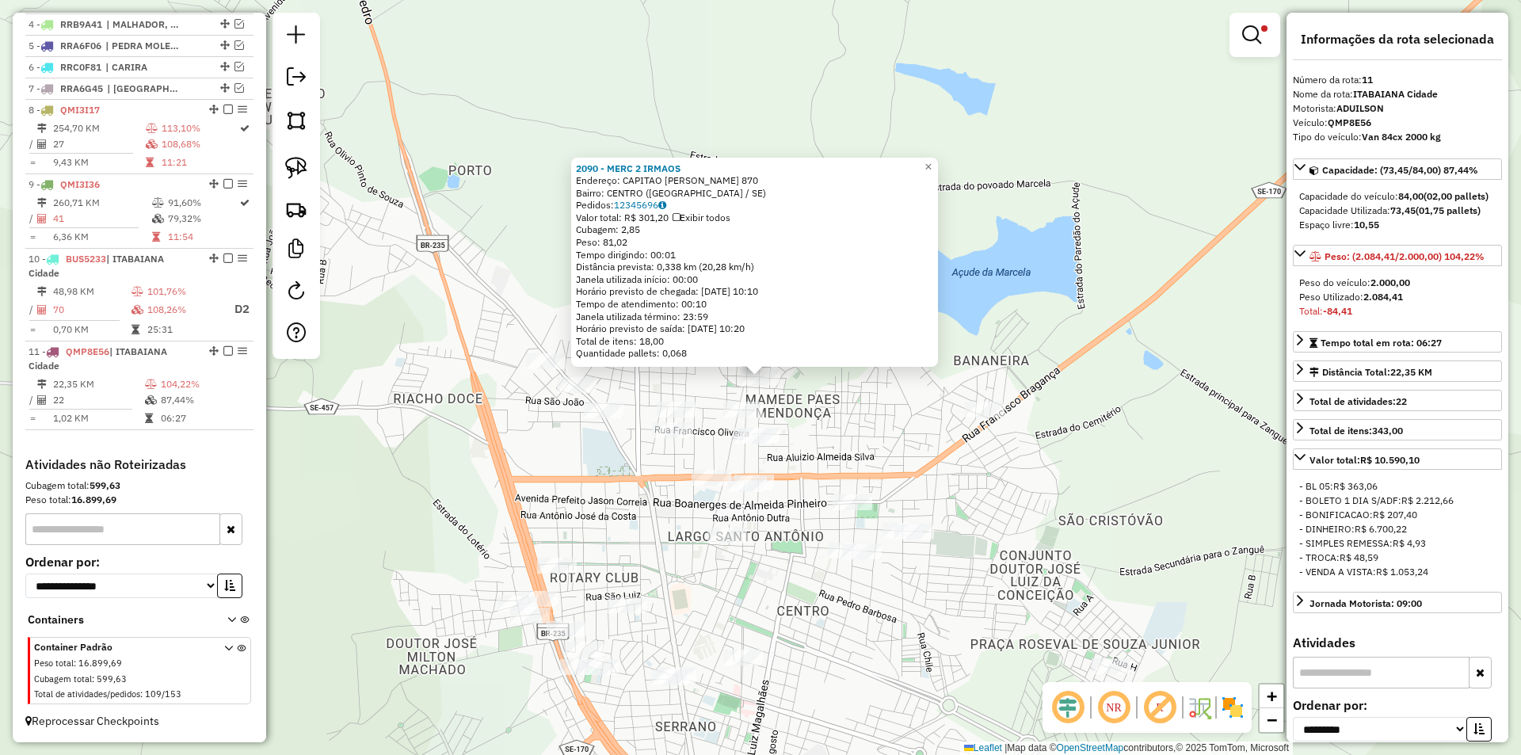
click at [844, 429] on div "2090 - MERC 2 [PERSON_NAME]: CAPITAO [PERSON_NAME] 870 Bairro: [GEOGRAPHIC_DATA…" at bounding box center [760, 377] width 1521 height 755
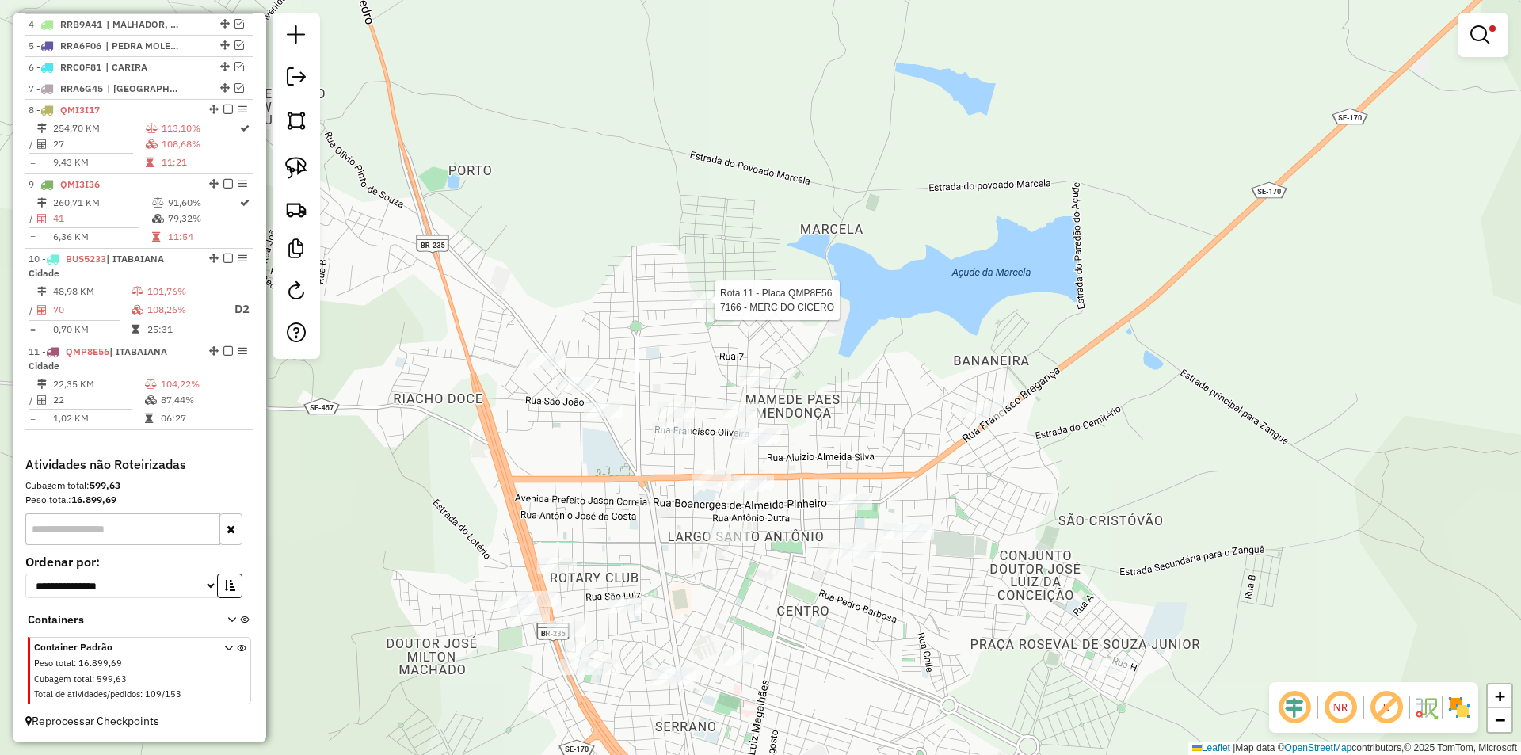
select select "**********"
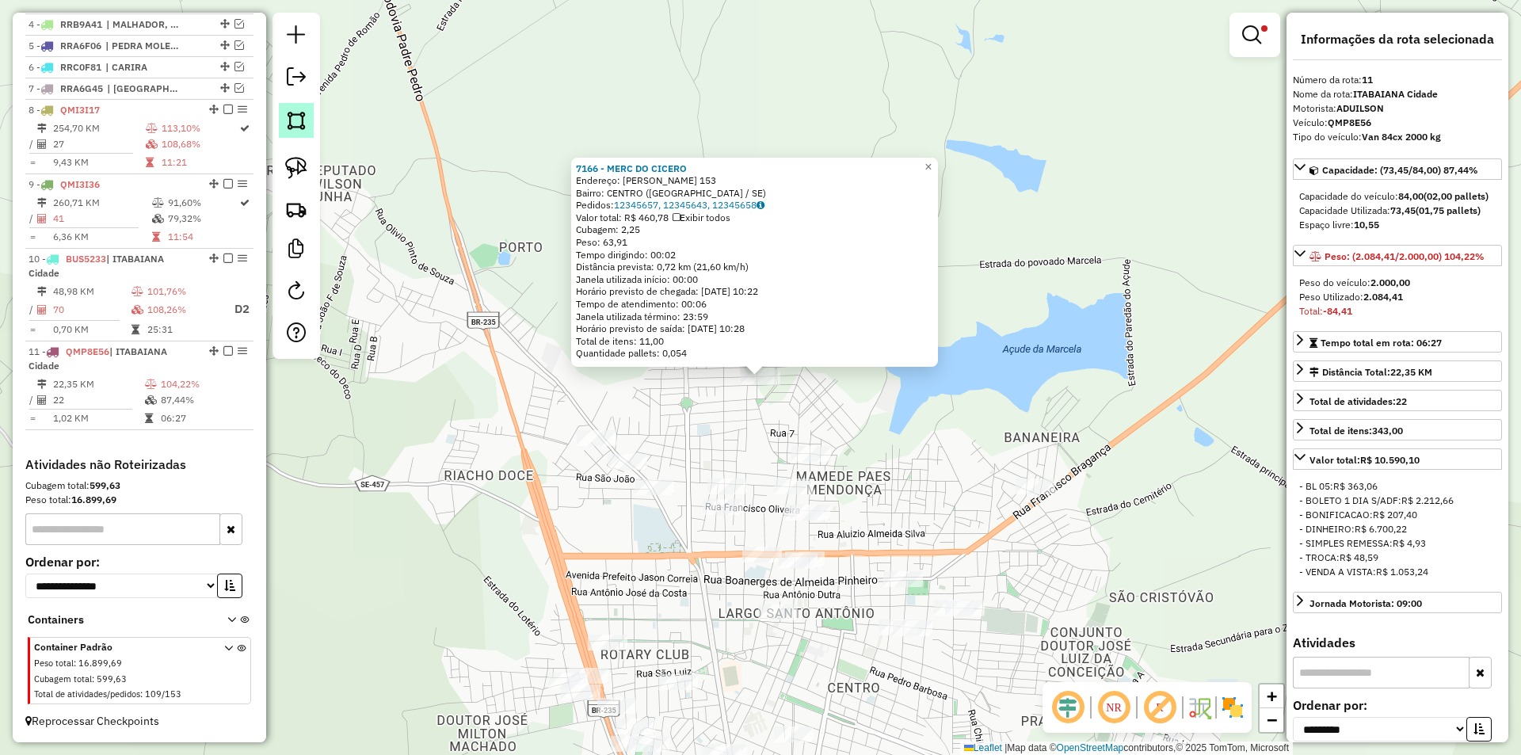
click at [311, 130] on link at bounding box center [296, 120] width 35 height 35
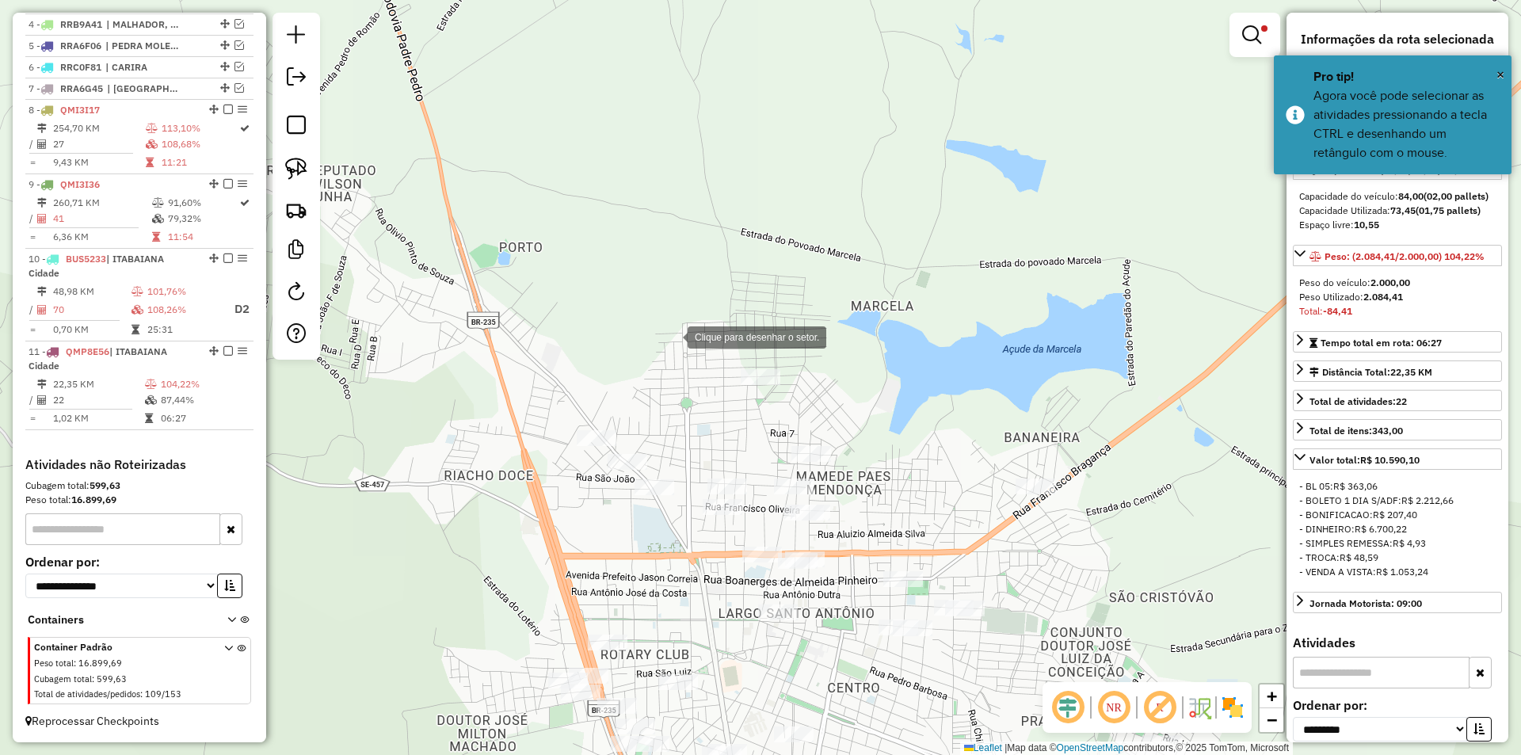
drag, startPoint x: 672, startPoint y: 336, endPoint x: 750, endPoint y: 448, distance: 136.5
click at [672, 337] on div at bounding box center [672, 336] width 32 height 32
click at [752, 453] on div at bounding box center [752, 453] width 32 height 32
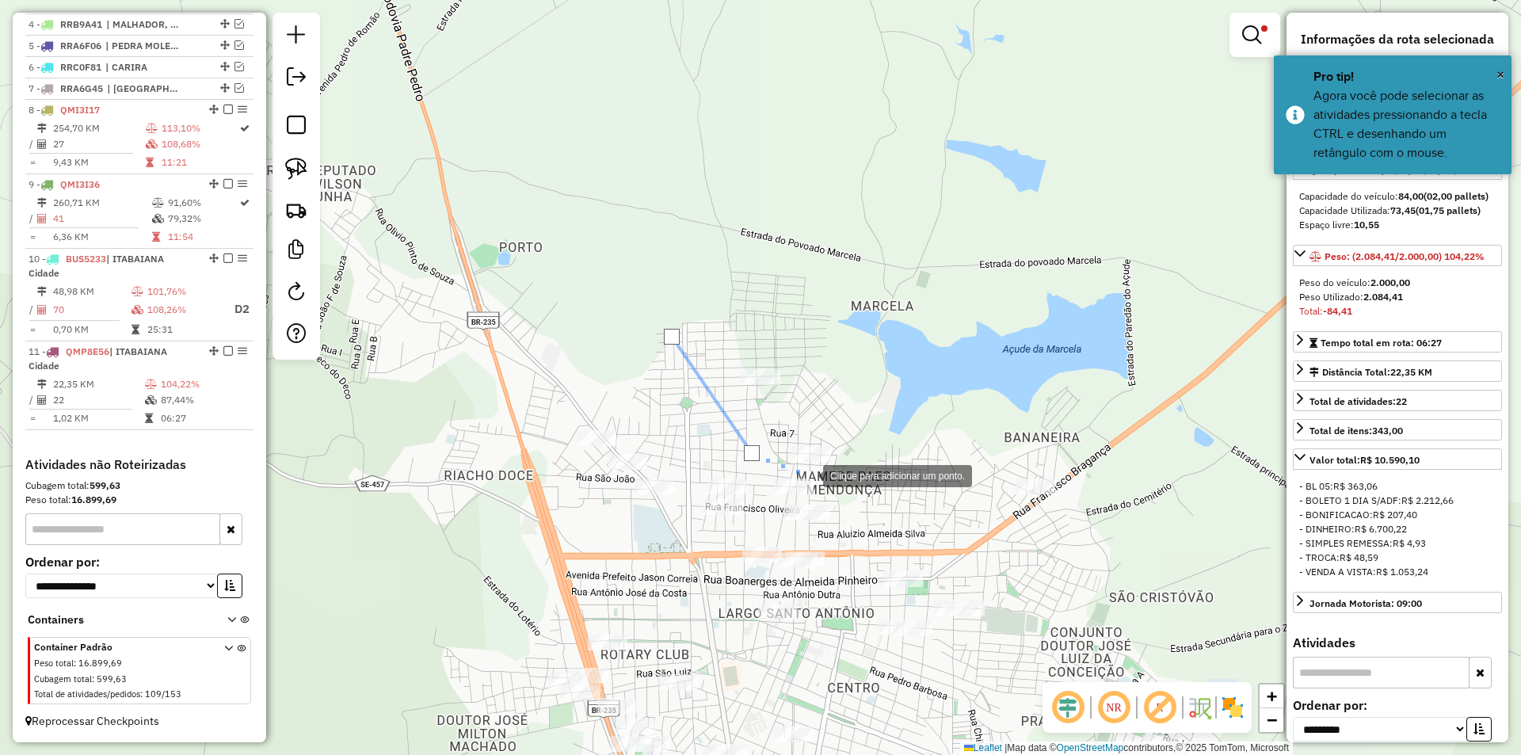
drag, startPoint x: 807, startPoint y: 475, endPoint x: 847, endPoint y: 463, distance: 41.4
click at [812, 475] on div at bounding box center [807, 475] width 32 height 32
click at [823, 463] on div at bounding box center [807, 475] width 32 height 32
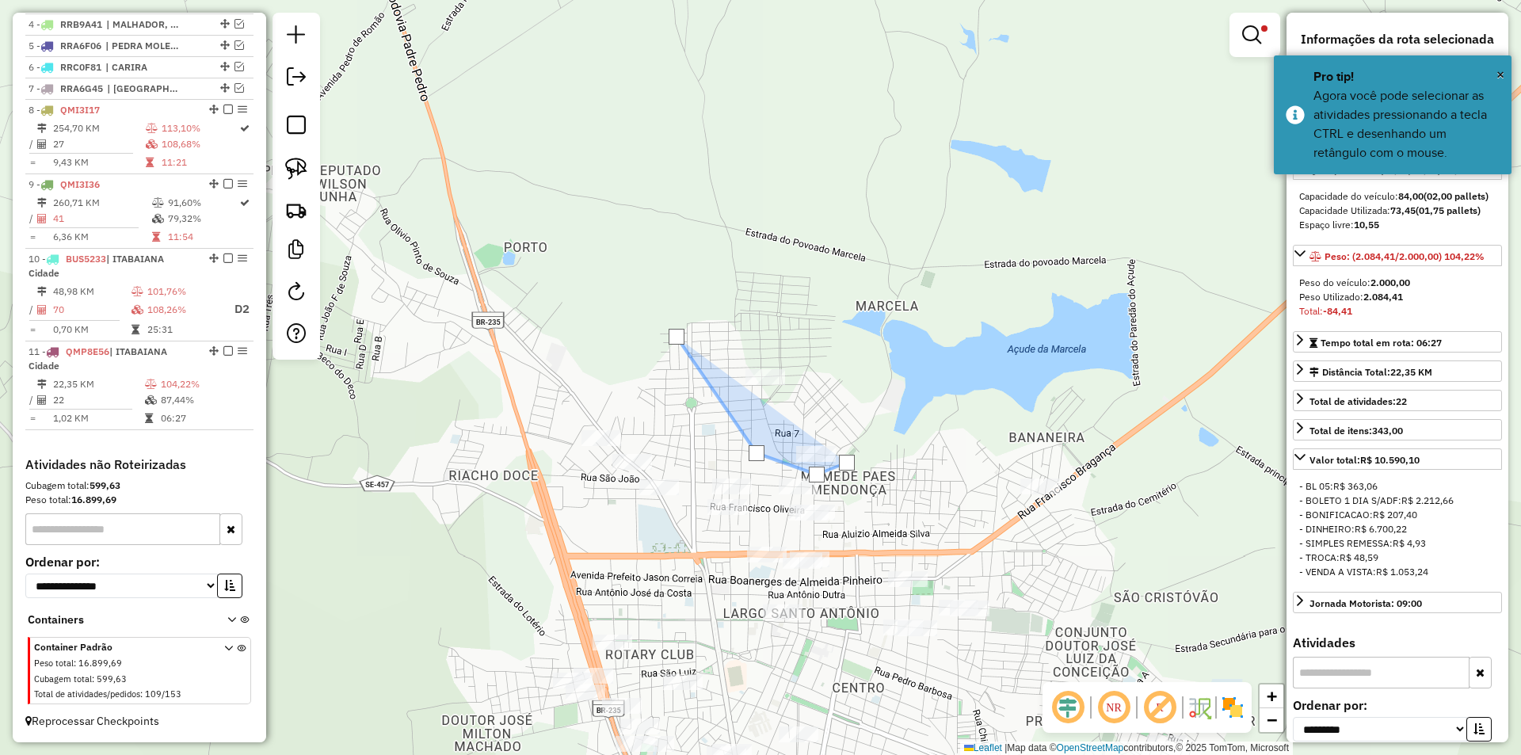
drag, startPoint x: 850, startPoint y: 428, endPoint x: 837, endPoint y: 390, distance: 40.1
click at [850, 447] on div at bounding box center [847, 463] width 32 height 32
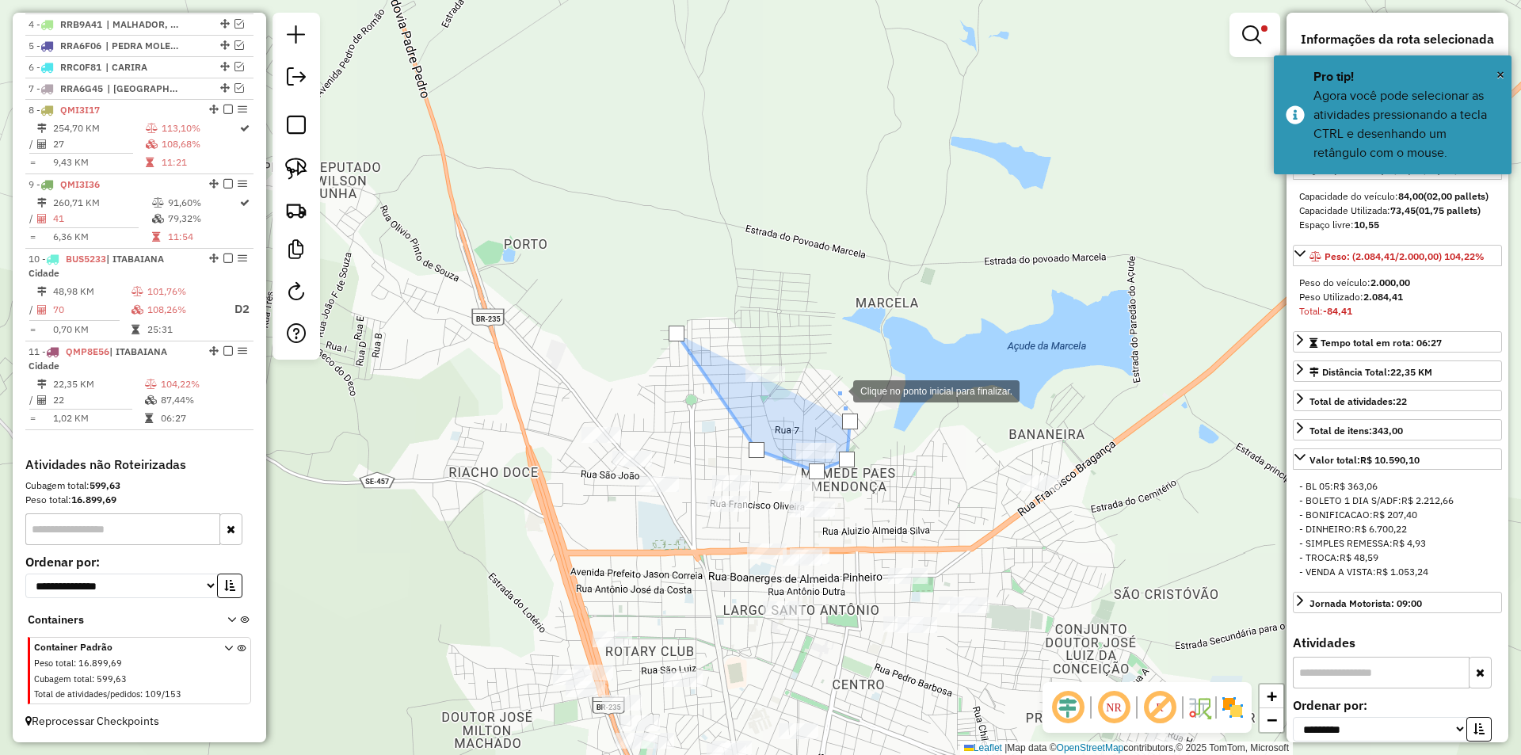
click at [831, 376] on div at bounding box center [838, 390] width 32 height 32
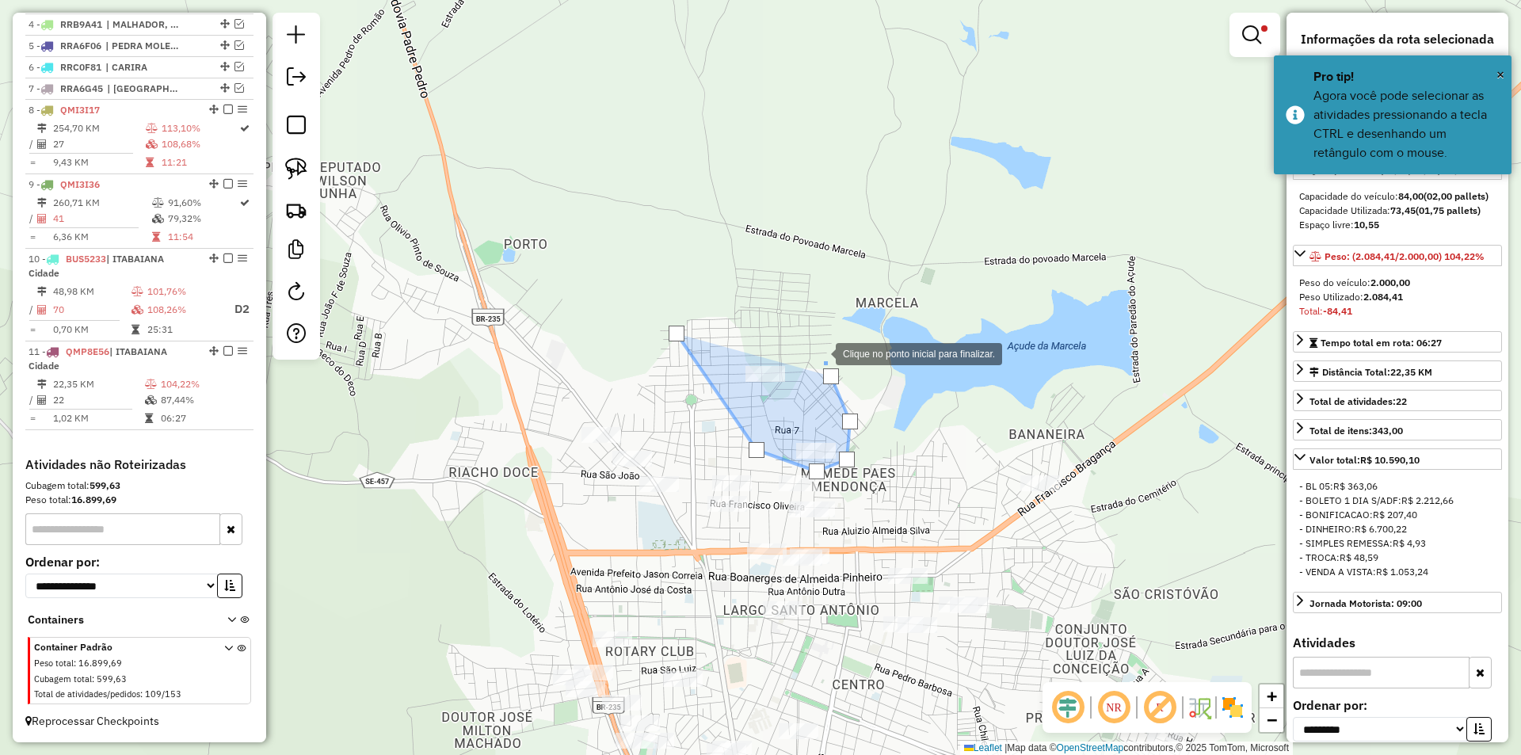
click at [820, 353] on div at bounding box center [820, 353] width 32 height 32
click at [680, 330] on div at bounding box center [677, 334] width 16 height 16
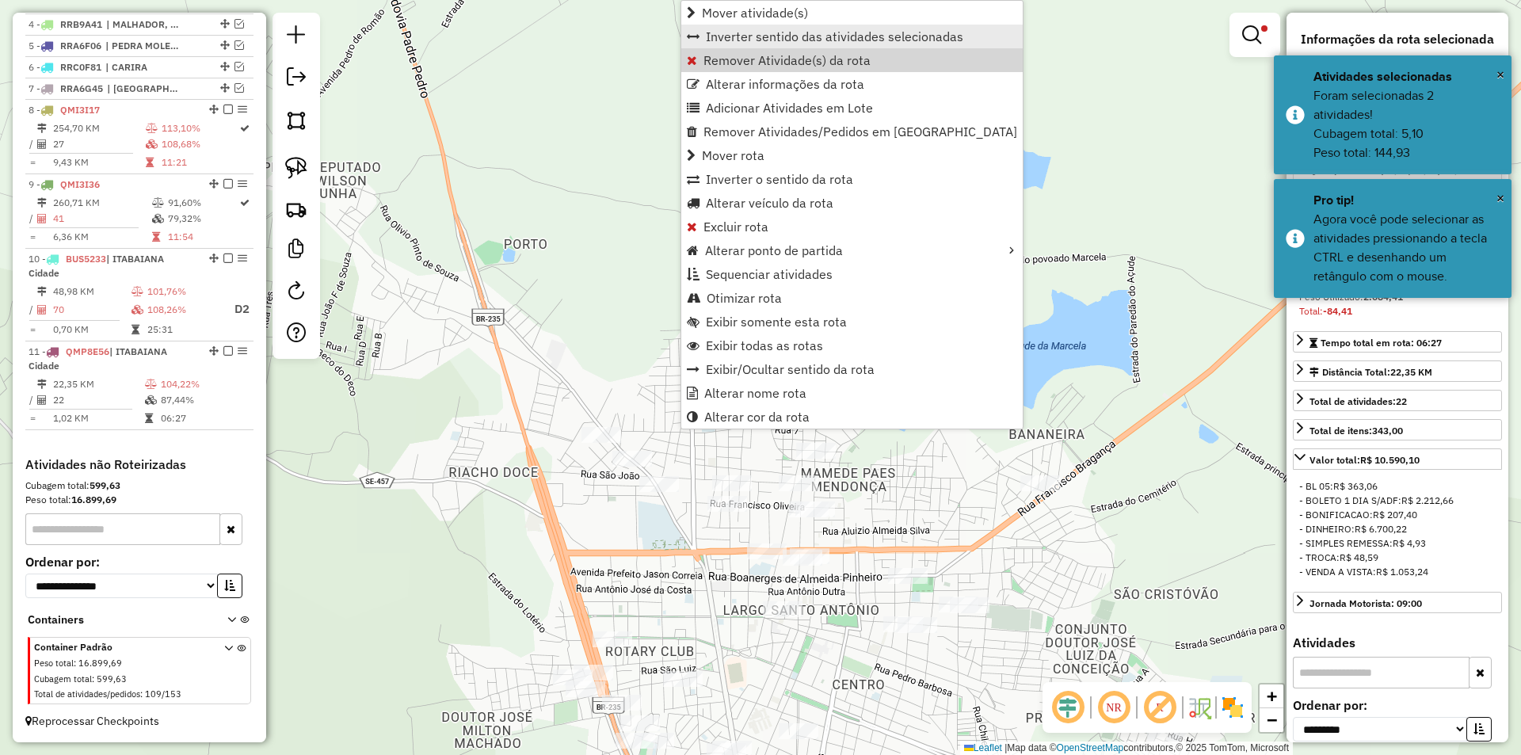
click at [743, 45] on link "Inverter sentido das atividades selecionadas" at bounding box center [851, 37] width 341 height 24
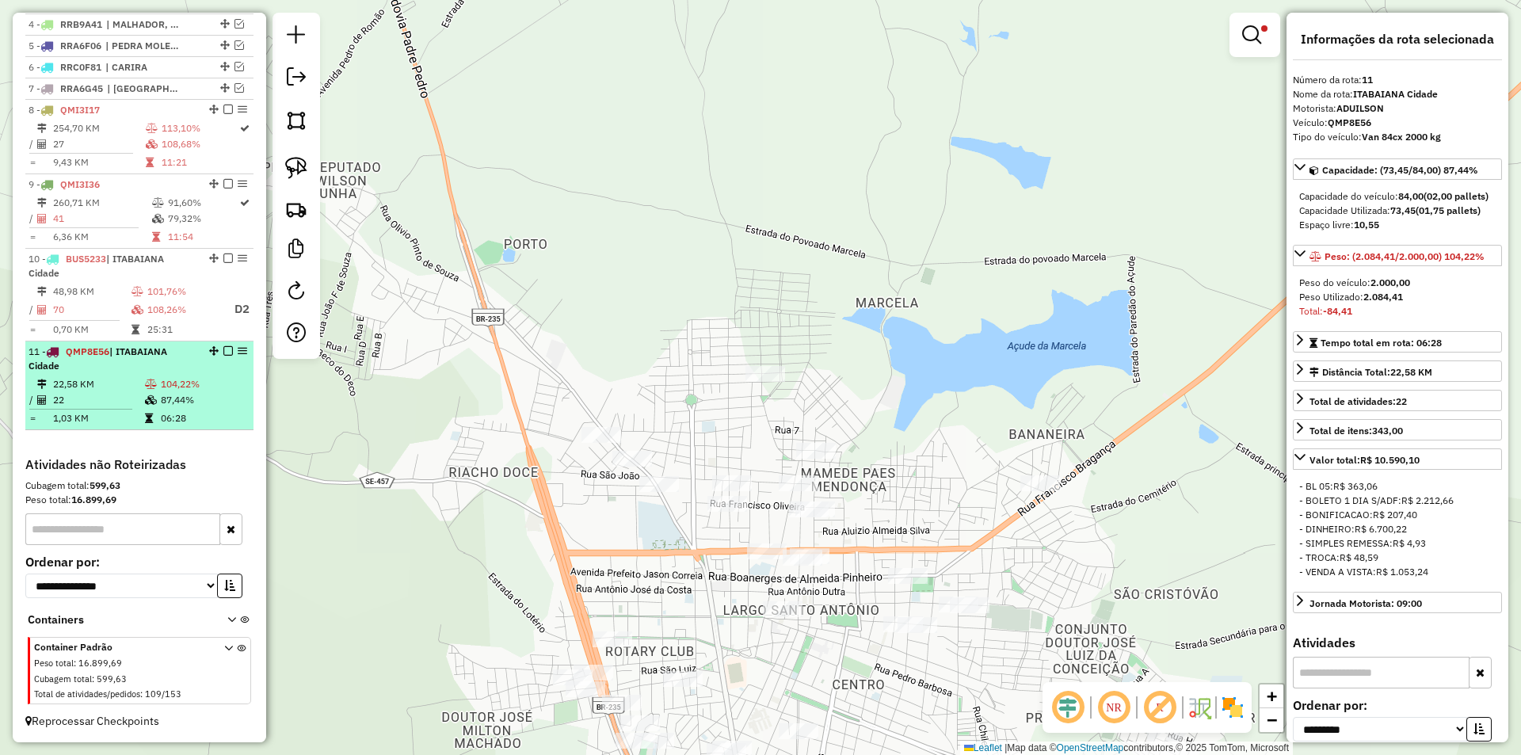
click at [166, 392] on td "87,44%" at bounding box center [203, 400] width 87 height 16
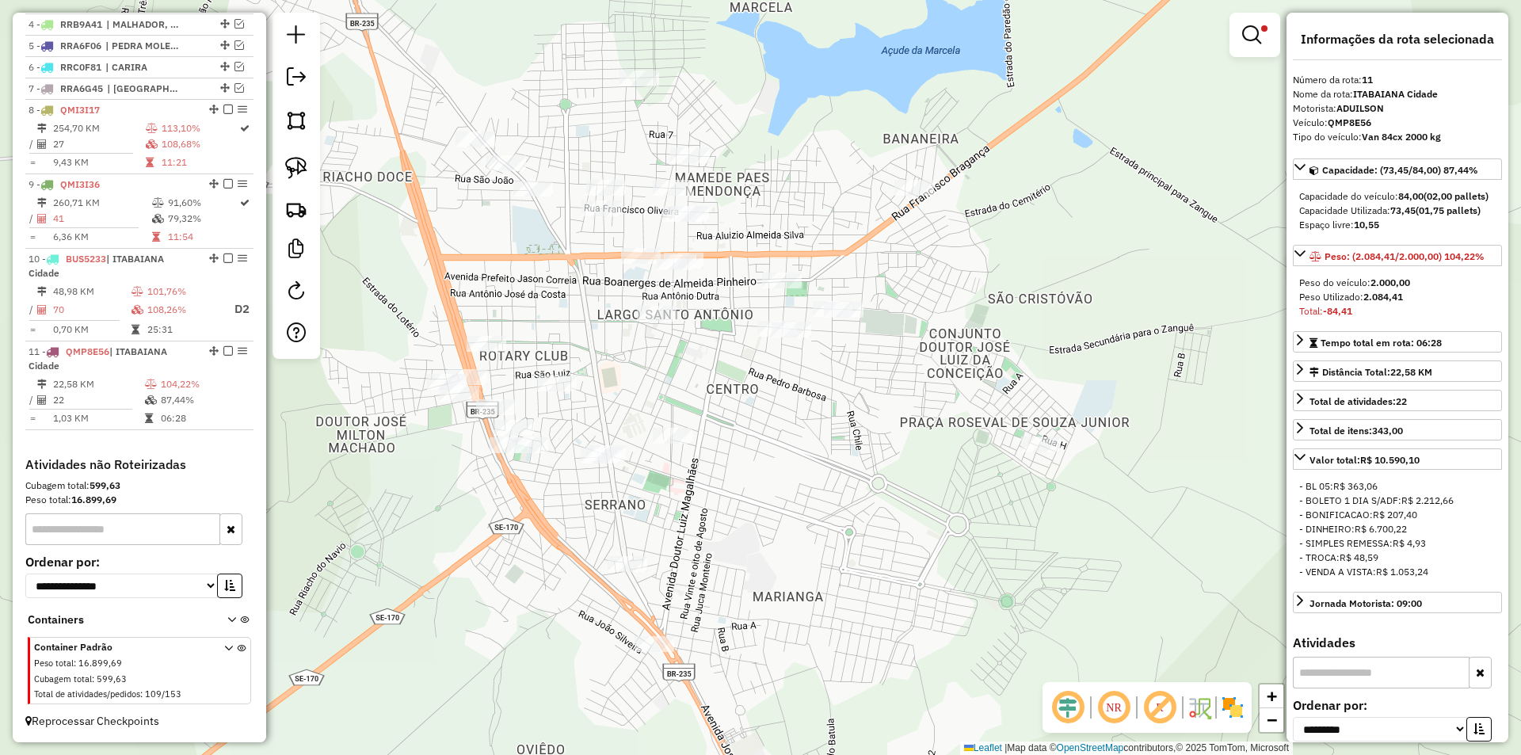
click at [639, 86] on div at bounding box center [640, 79] width 40 height 16
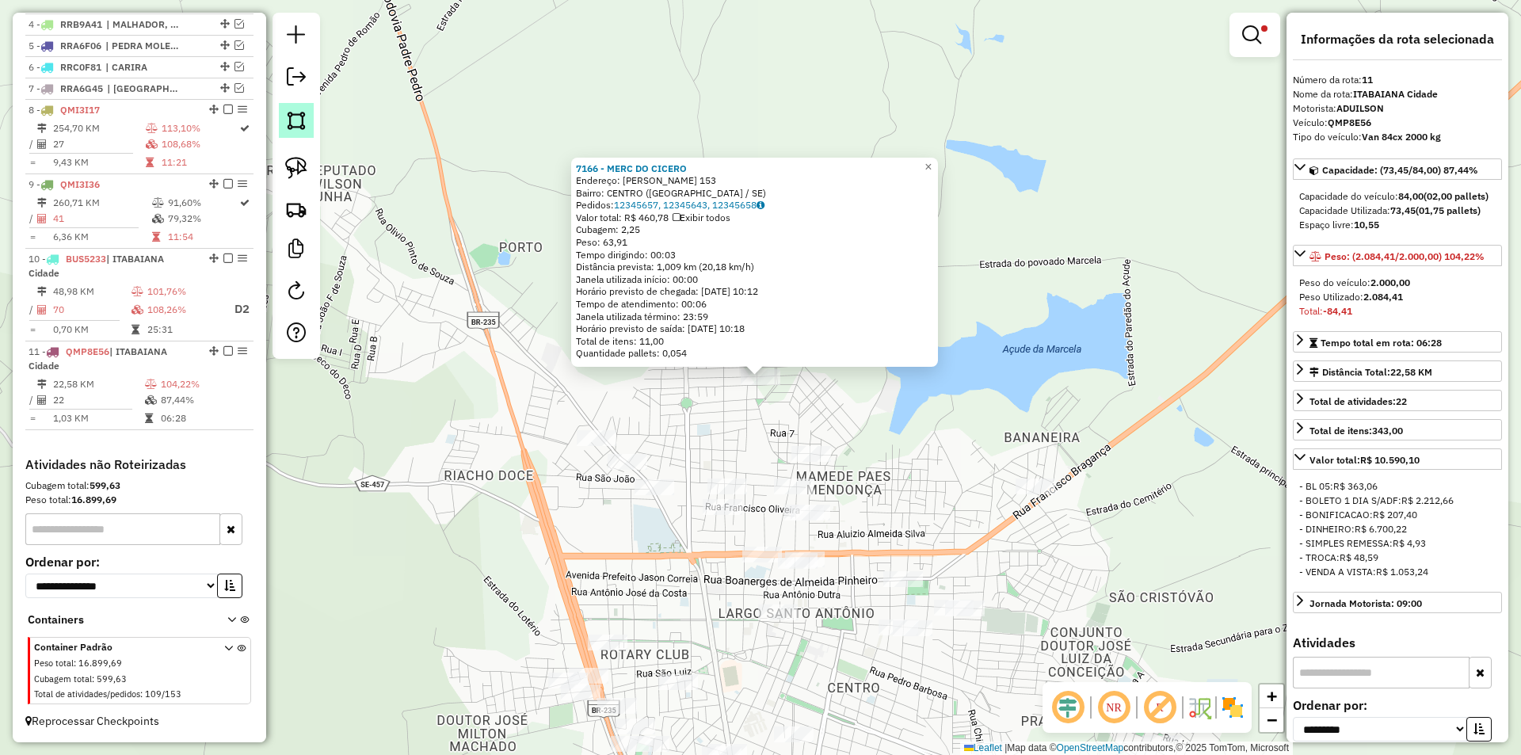
click at [302, 131] on img at bounding box center [296, 120] width 22 height 22
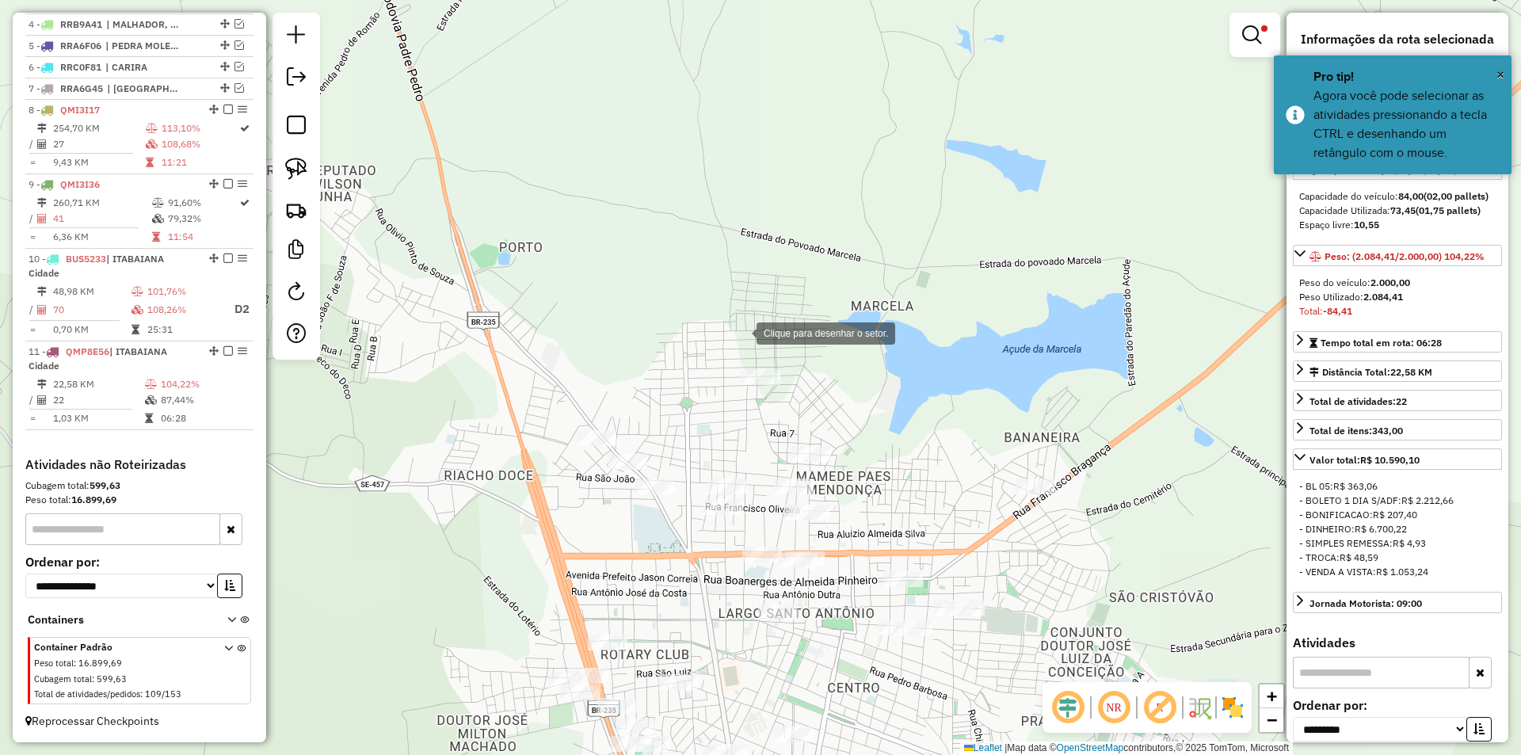
click at [725, 324] on div at bounding box center [741, 332] width 32 height 32
click at [742, 448] on div at bounding box center [742, 437] width 32 height 32
click at [780, 468] on div at bounding box center [780, 468] width 32 height 32
click at [795, 471] on div at bounding box center [780, 468] width 32 height 32
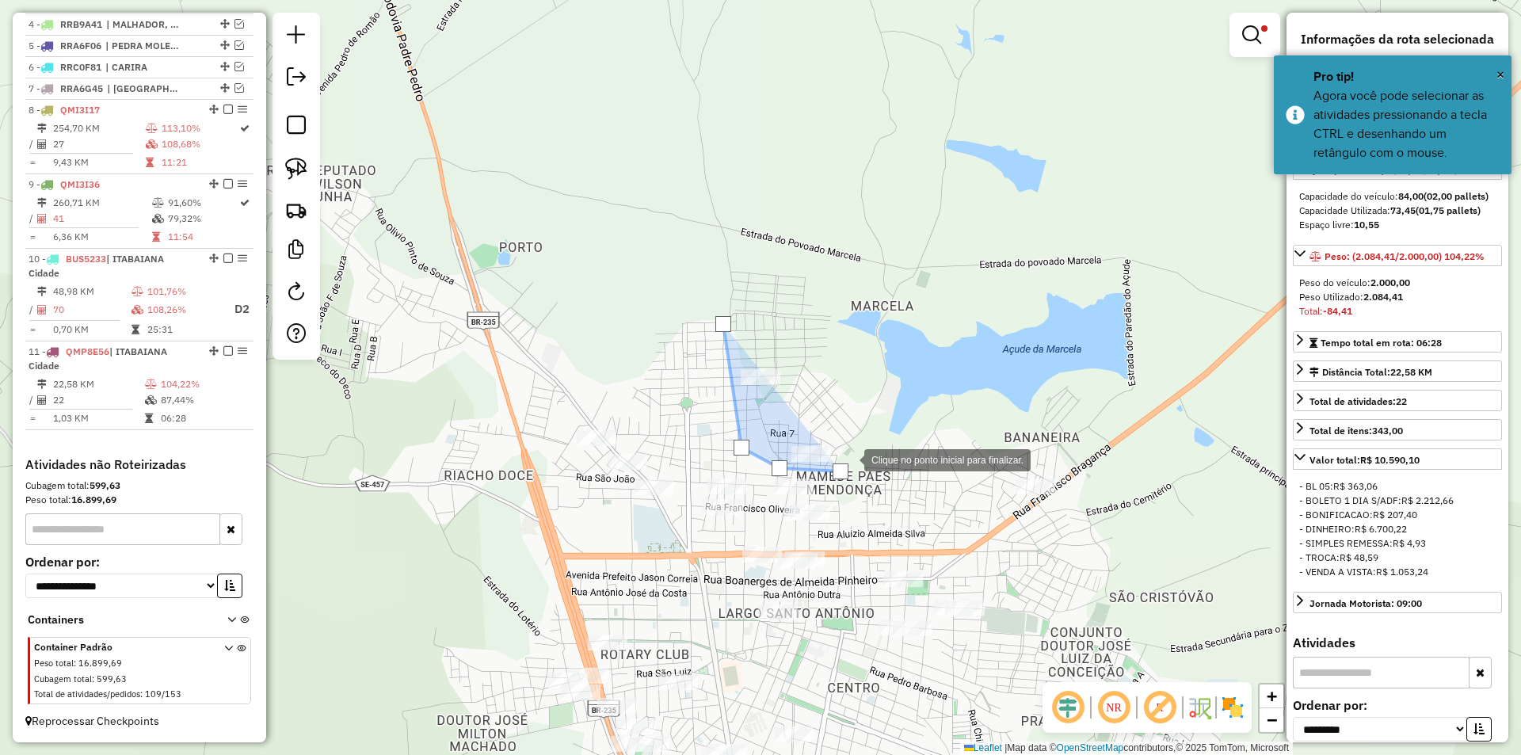
click at [859, 443] on div at bounding box center [849, 459] width 32 height 32
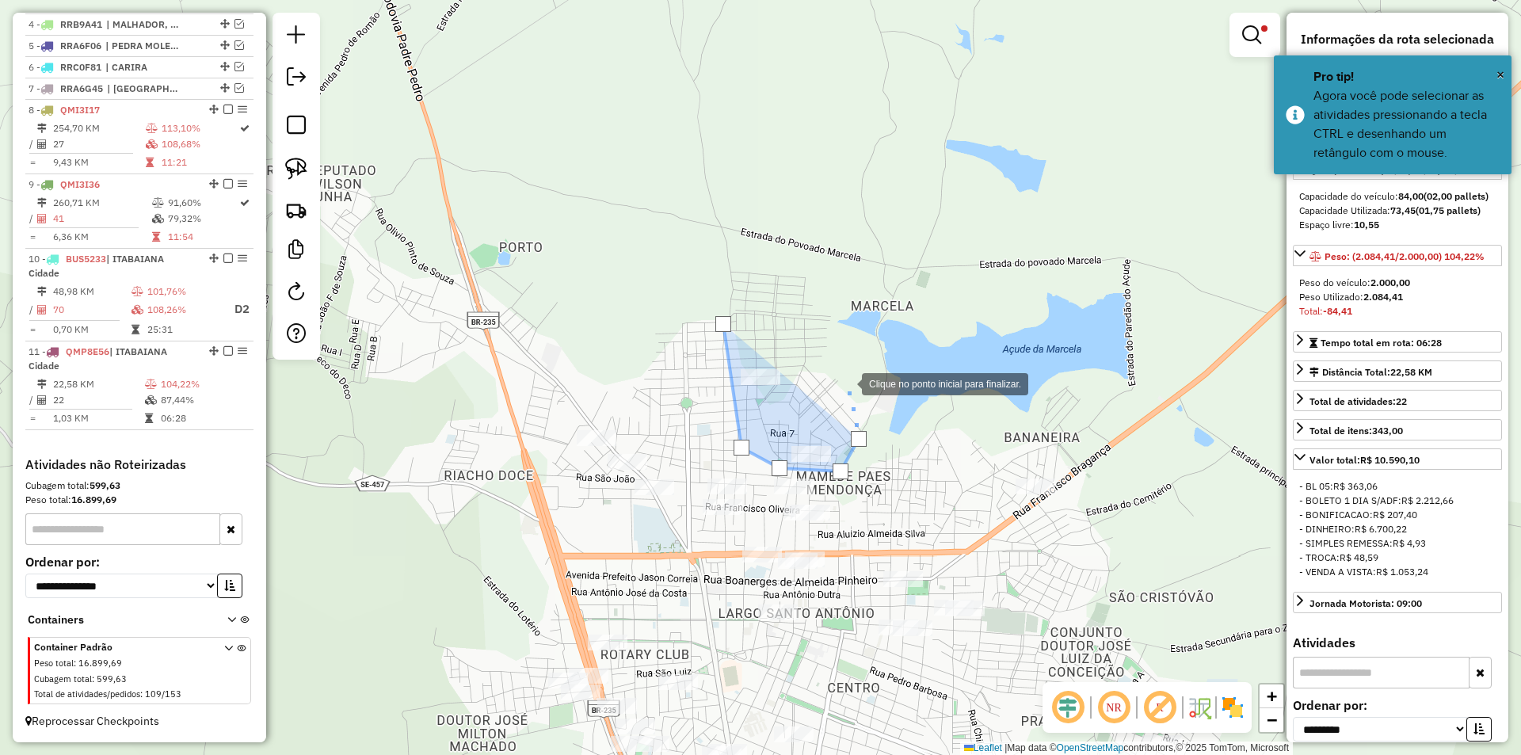
click at [845, 382] on div at bounding box center [846, 383] width 32 height 32
click at [830, 367] on div at bounding box center [846, 383] width 32 height 32
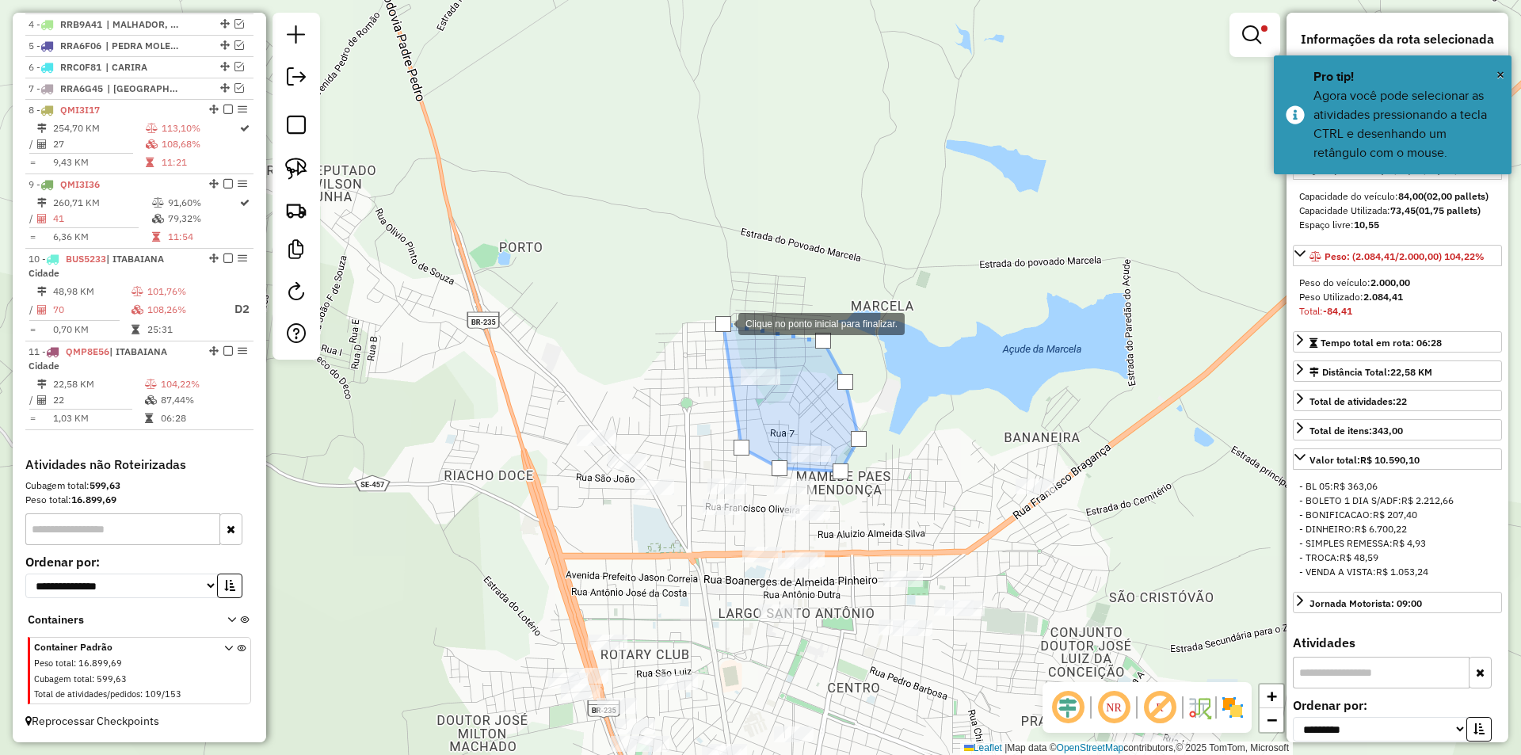
click at [723, 322] on div at bounding box center [723, 324] width 16 height 16
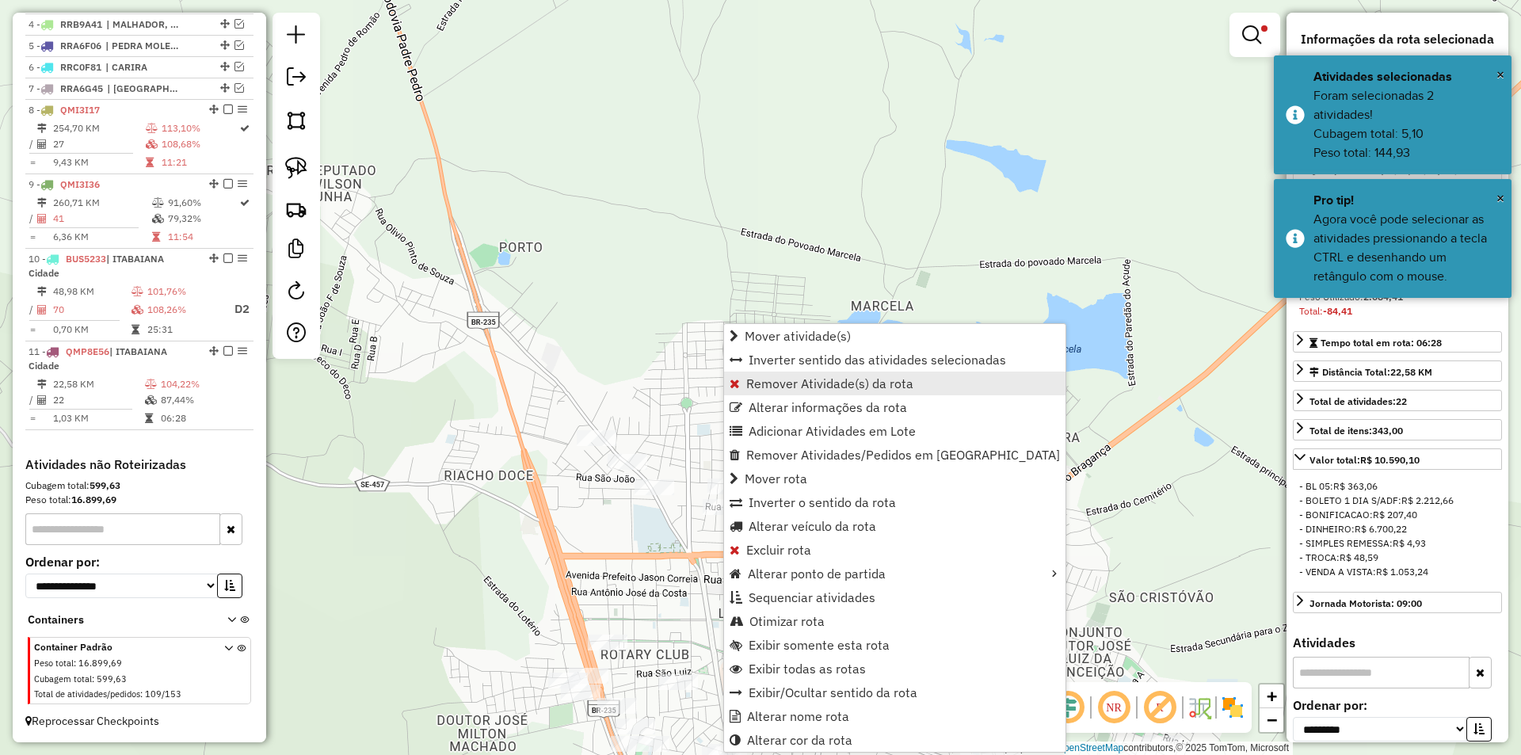
click at [771, 383] on span "Remover Atividade(s) da rota" at bounding box center [829, 383] width 167 height 13
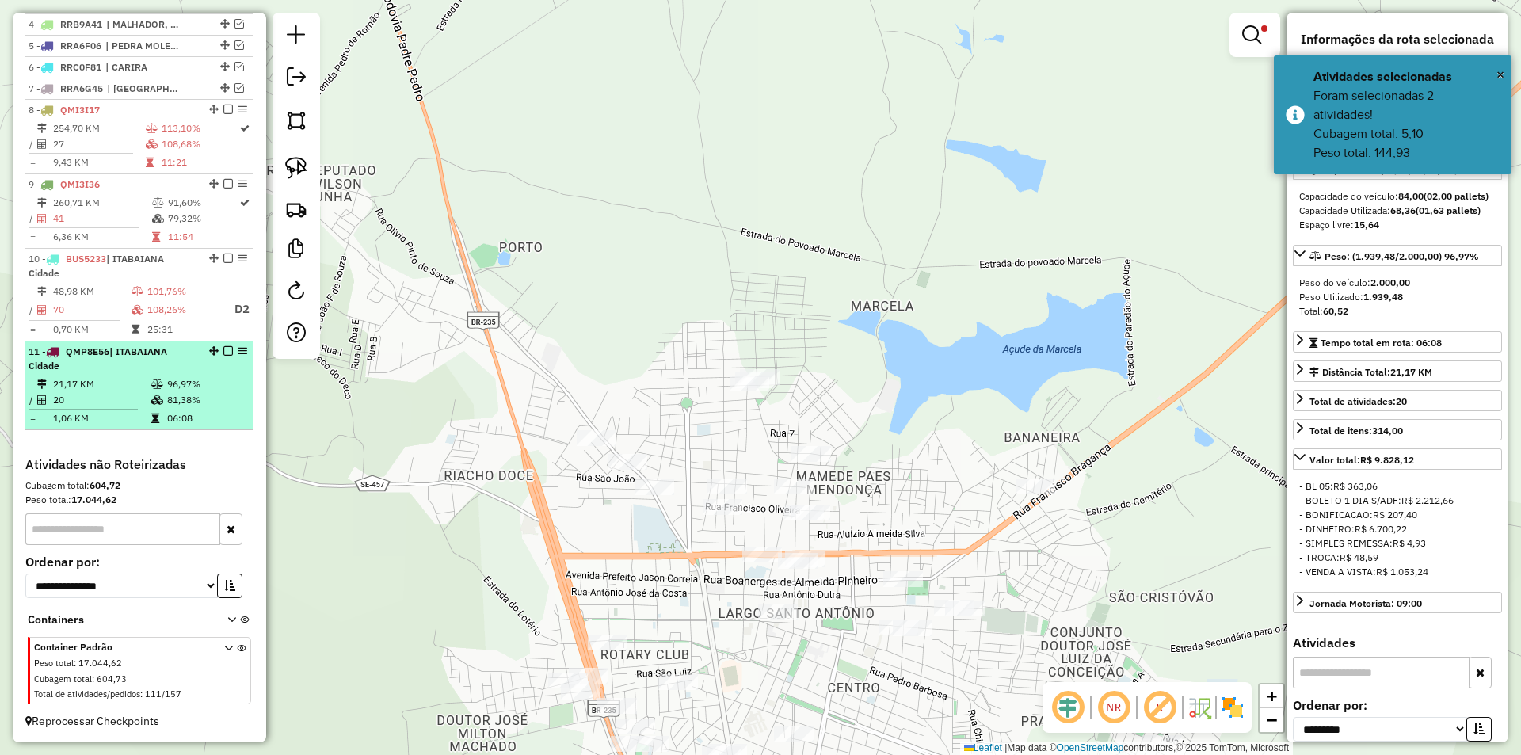
click at [196, 387] on td "96,97%" at bounding box center [206, 384] width 80 height 16
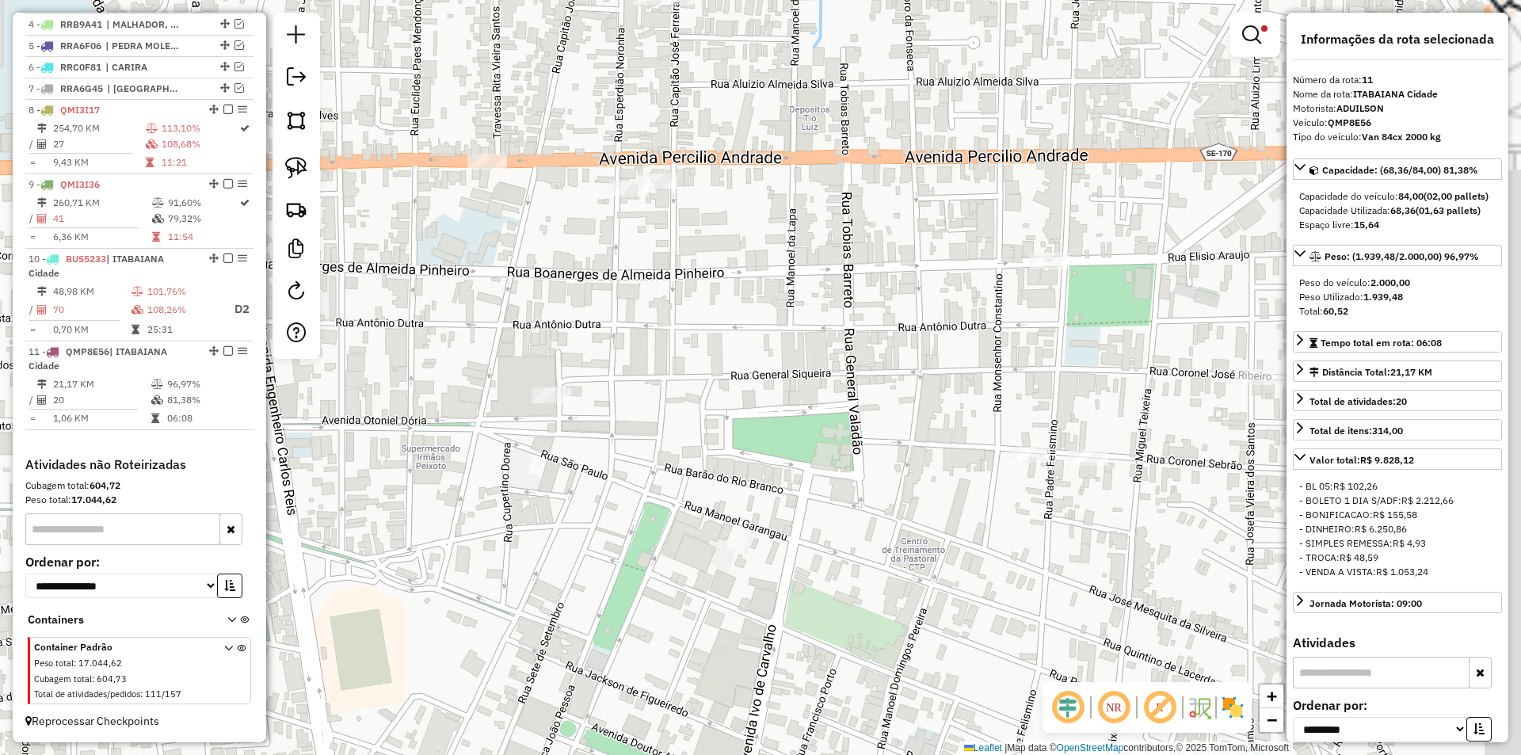
drag, startPoint x: 891, startPoint y: 300, endPoint x: 853, endPoint y: 276, distance: 45.3
click at [853, 276] on div "Limpar filtros Janela de atendimento Grade de atendimento Capacidade Transporta…" at bounding box center [760, 377] width 1521 height 755
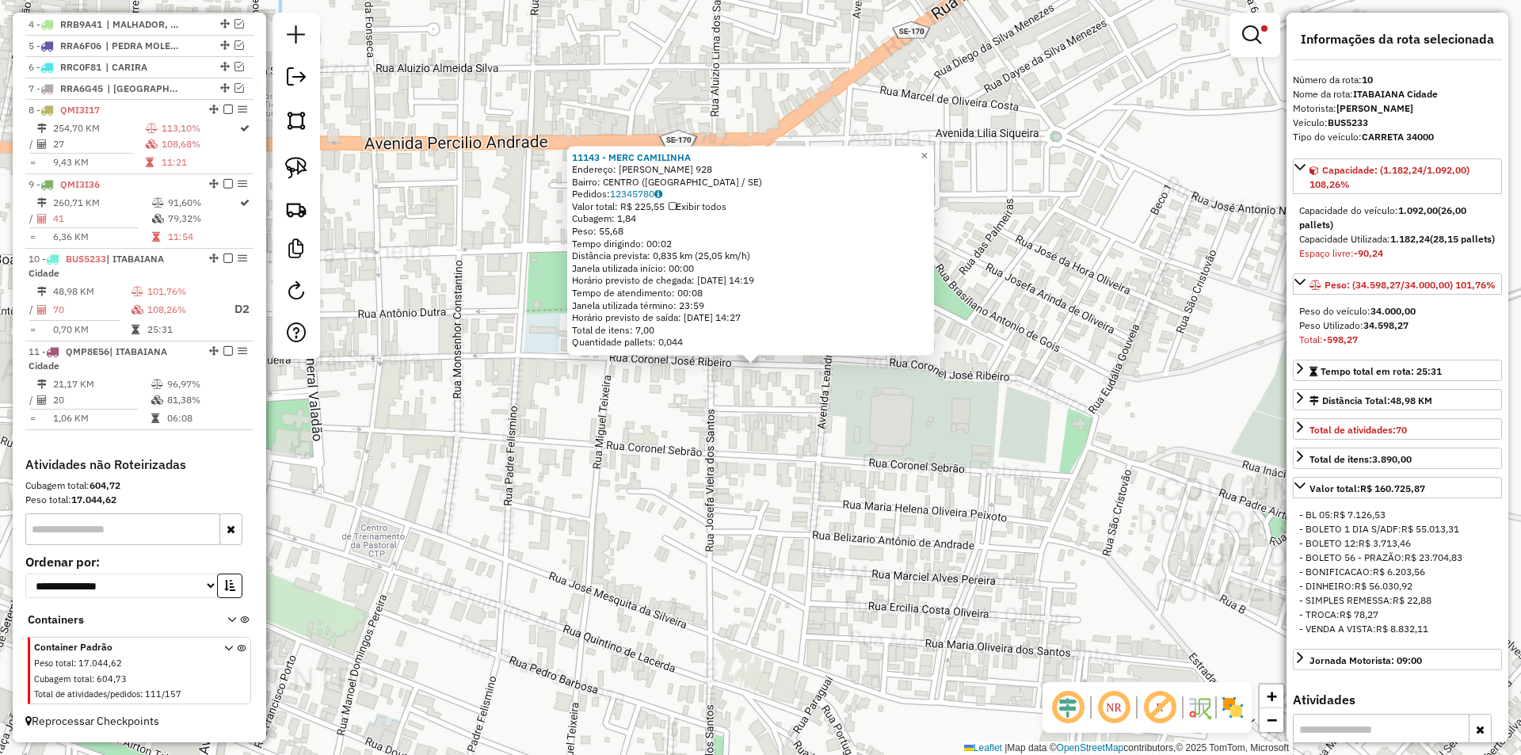
click at [745, 413] on div "11143 - MERC CAMILINHA Endereço: CEL JOSE RIBEIRO 928 Bairro: CENTRO (ITABAIANA…" at bounding box center [760, 377] width 1521 height 755
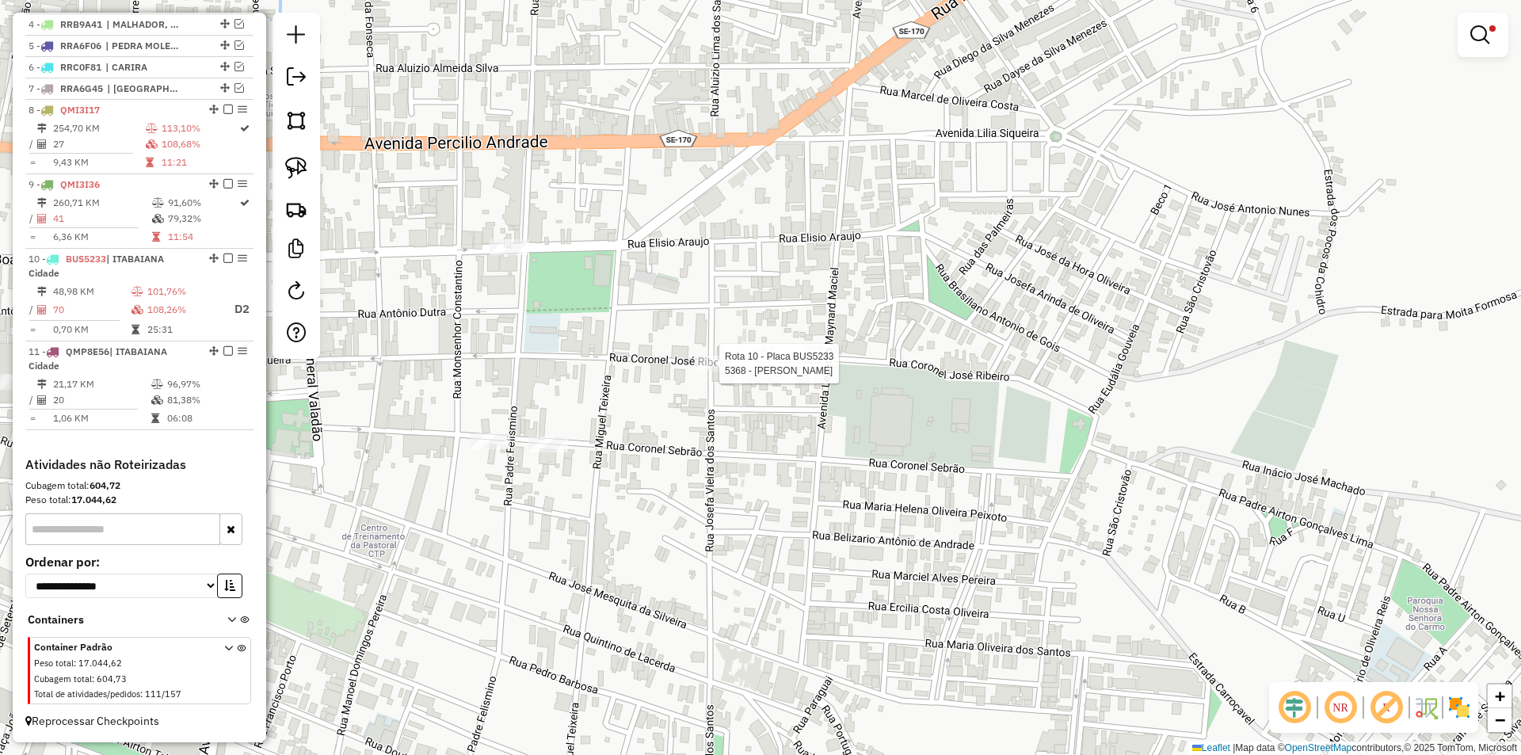
select select "**********"
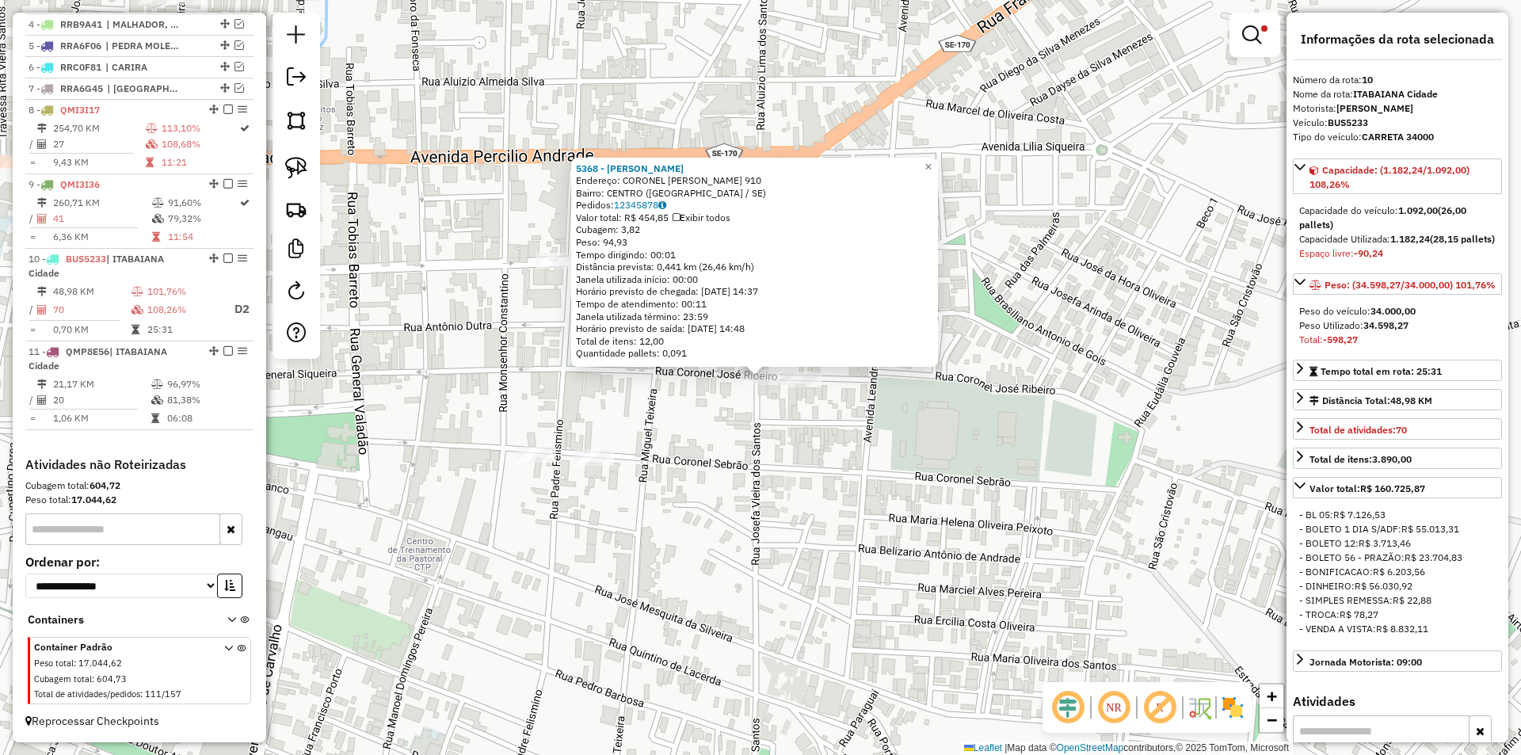
click at [761, 433] on div "5368 - DEDEU LANCHES Endereço: CORONEL JOSE RIBEIRO 910 Bairro: CENTRO (ITABAIA…" at bounding box center [760, 377] width 1521 height 755
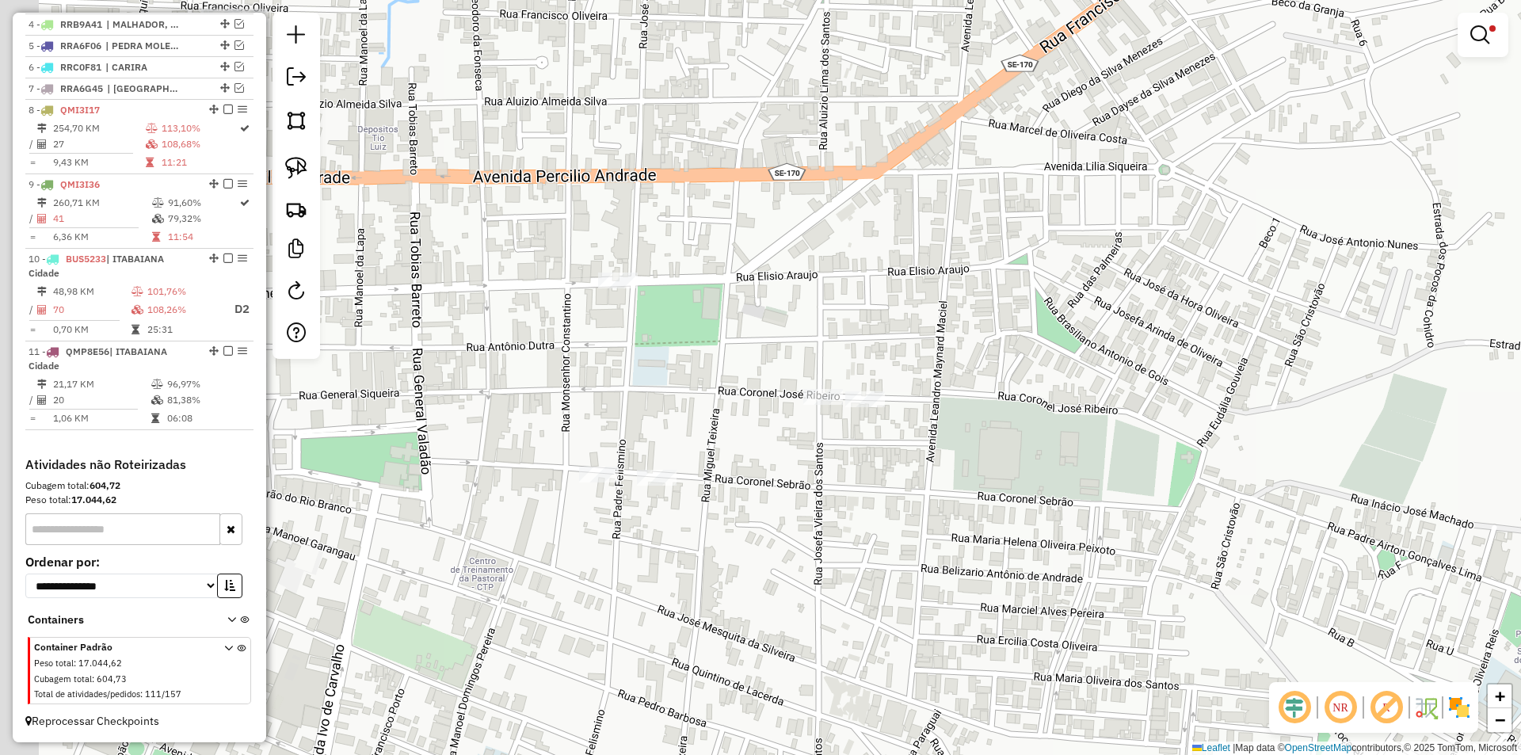
drag, startPoint x: 424, startPoint y: 271, endPoint x: 735, endPoint y: 295, distance: 312.3
click at [746, 300] on div "Limpar filtros Janela de atendimento Grade de atendimento Capacidade Transporta…" at bounding box center [760, 377] width 1521 height 755
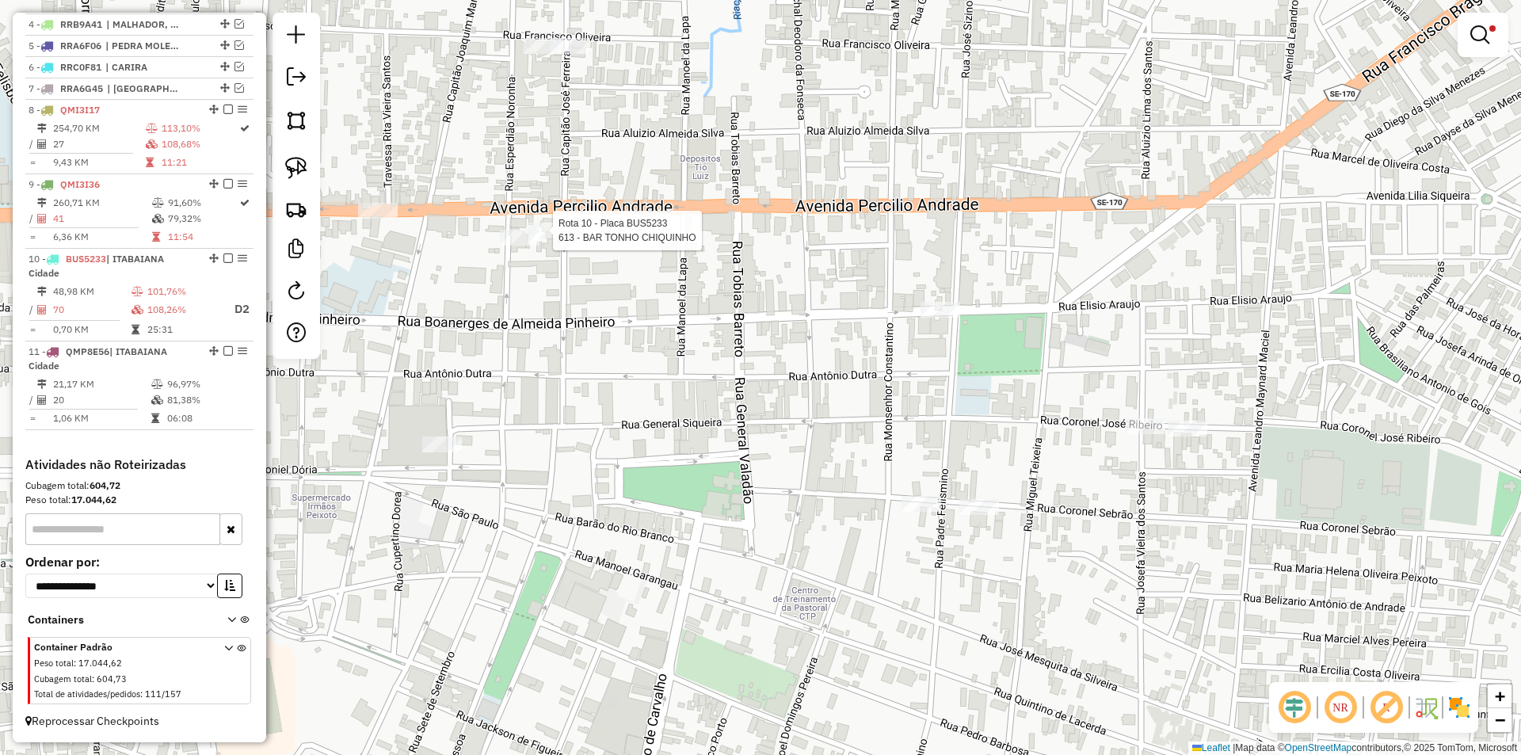
select select "**********"
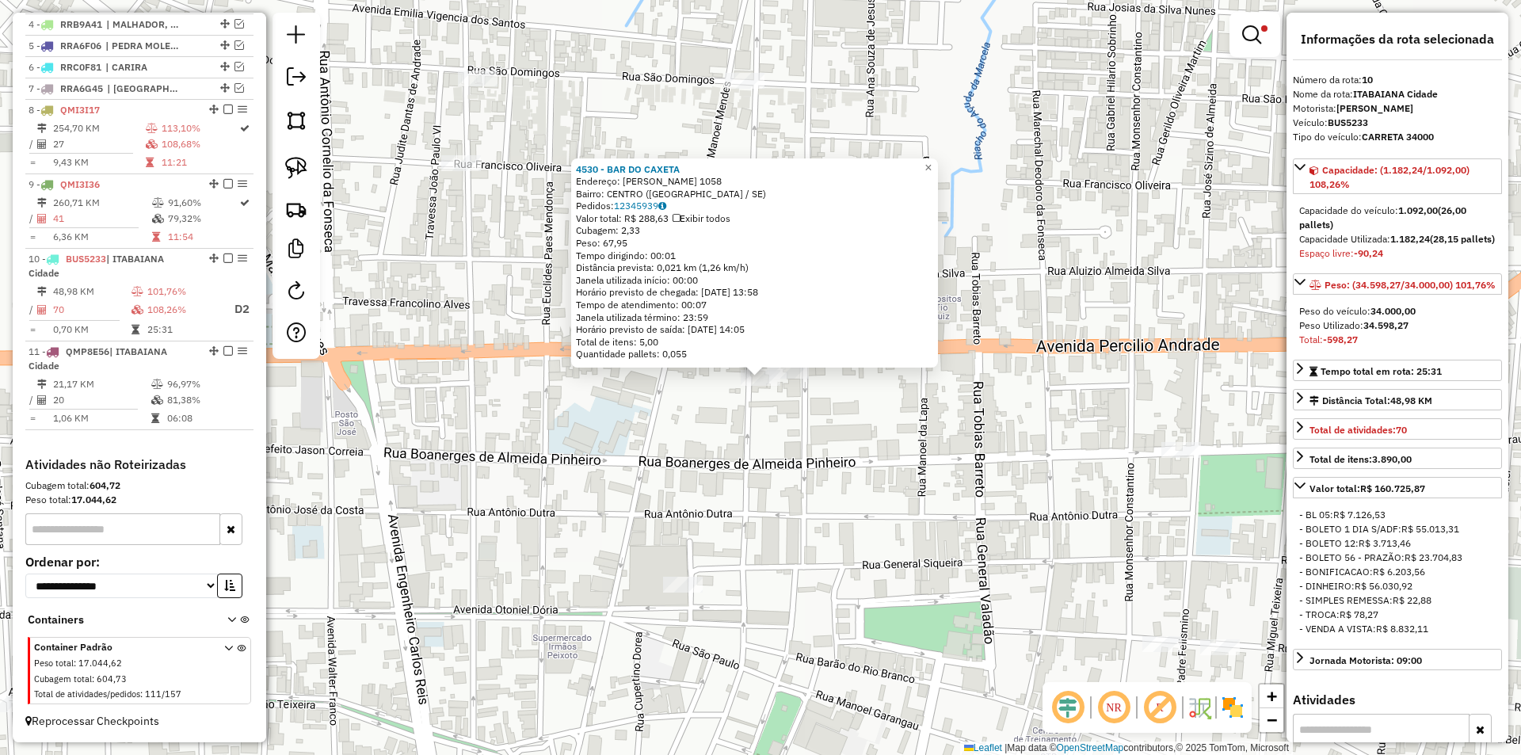
drag, startPoint x: 716, startPoint y: 479, endPoint x: 761, endPoint y: 383, distance: 105.2
click at [761, 387] on div "Rota 10 - Placa BUS5233 4530 - BAR DO CAXETA × 4530 - BAR DO CAXETA Endereço: P…" at bounding box center [760, 377] width 1521 height 755
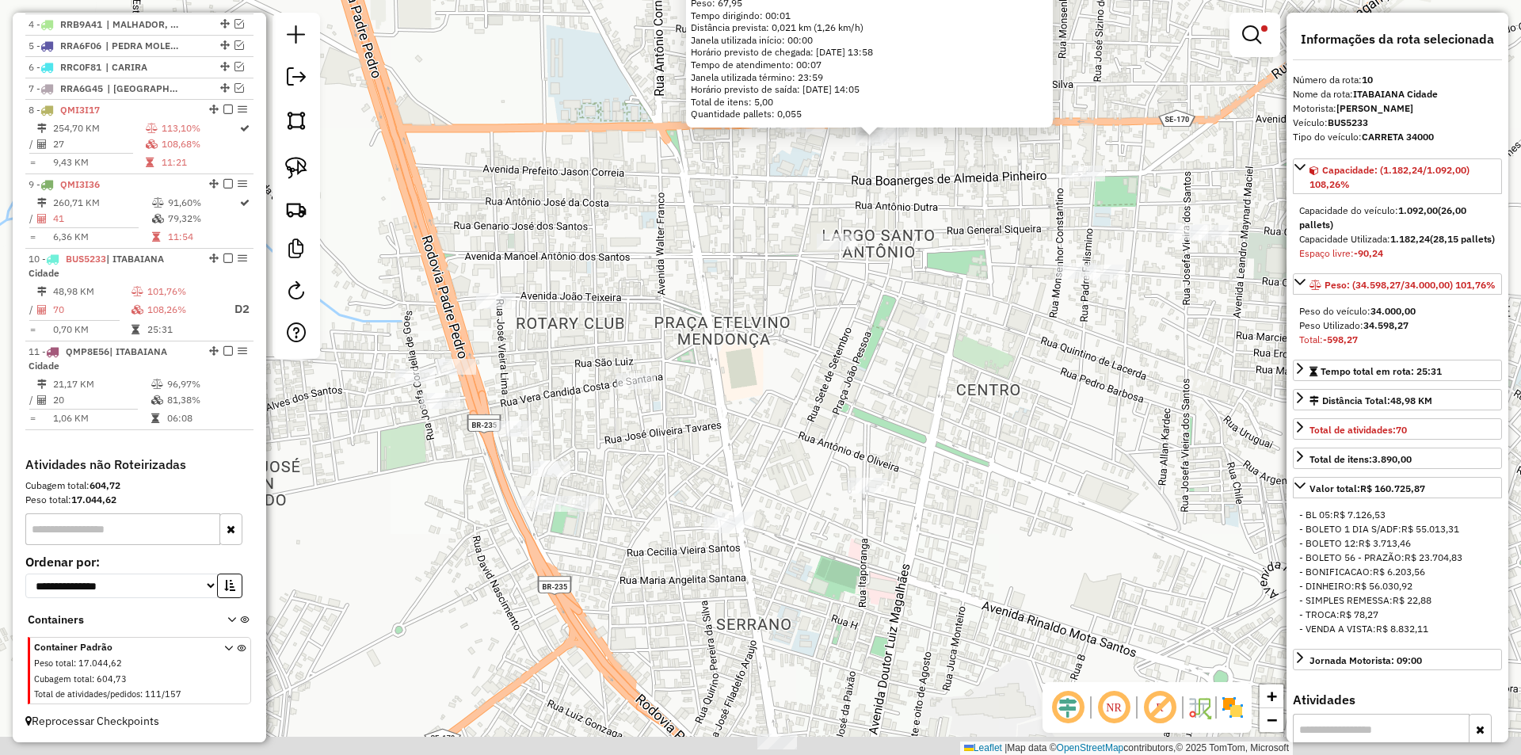
drag, startPoint x: 771, startPoint y: 346, endPoint x: 753, endPoint y: 334, distance: 21.6
click at [778, 318] on div "4530 - BAR DO CAXETA Endereço: PERCILIO ANDRADE 1058 Bairro: CENTRO (ITABAIANA …" at bounding box center [760, 377] width 1521 height 755
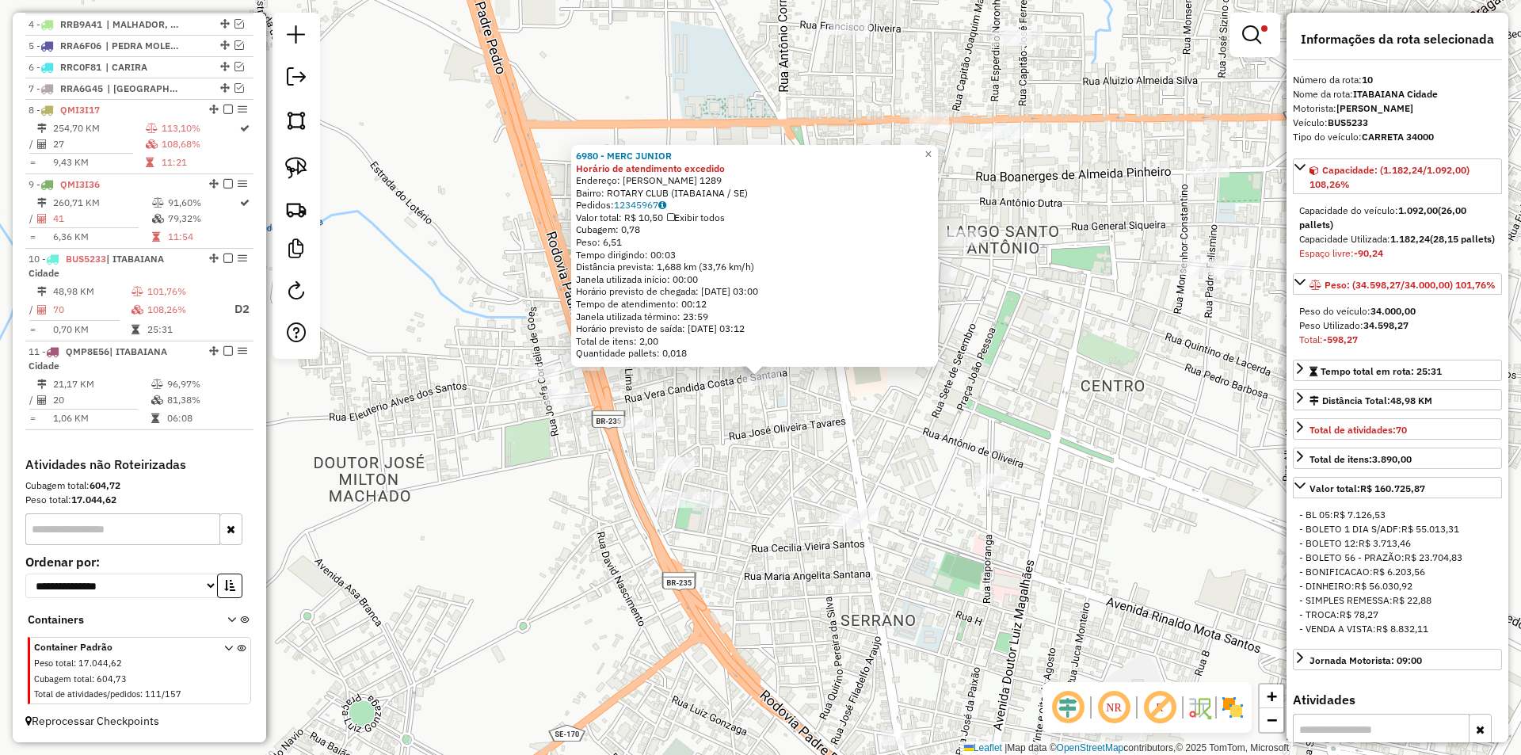
click at [774, 410] on div "6980 - MERC JUNIOR Horário de atendimento excedido Endereço: VERA CANDIDA COSTA…" at bounding box center [760, 377] width 1521 height 755
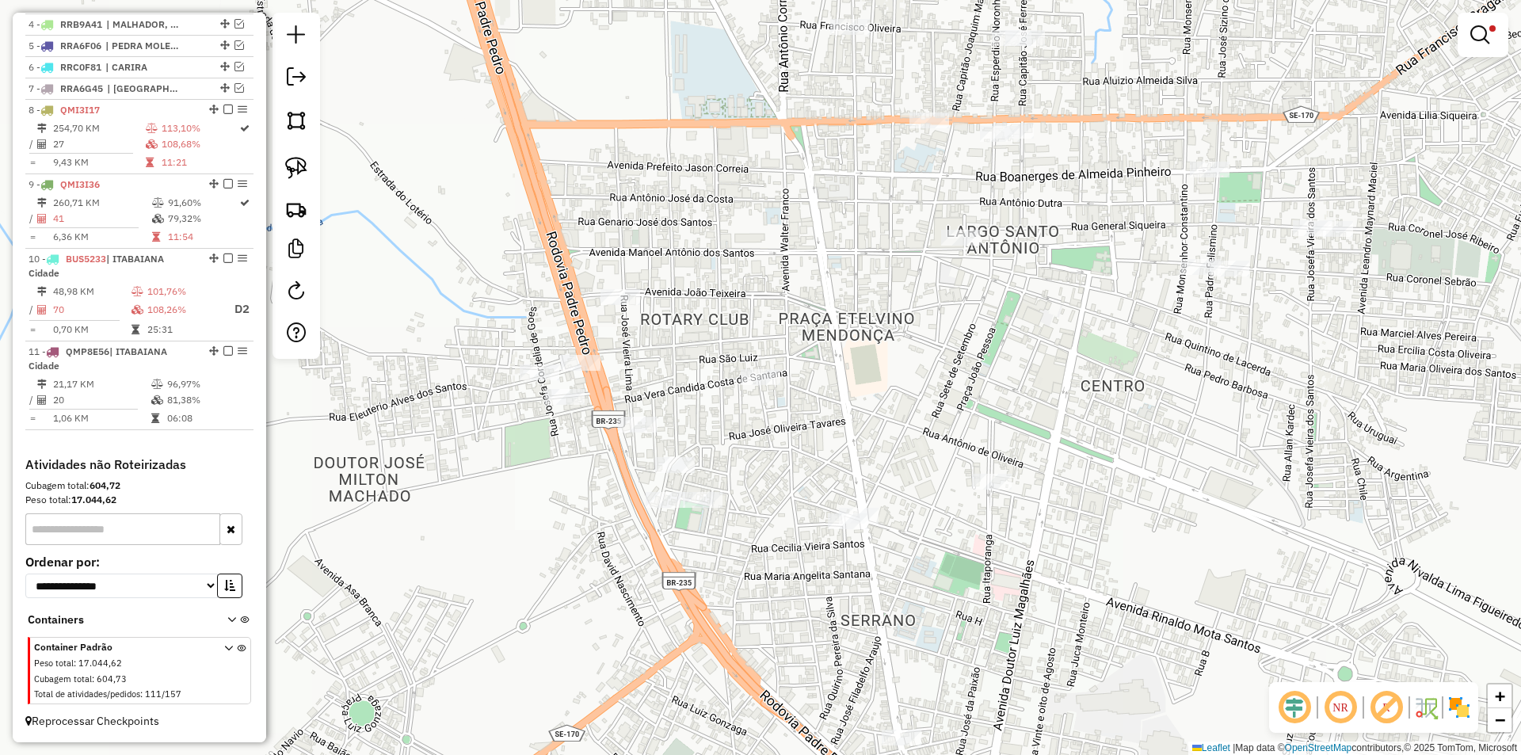
select select "**********"
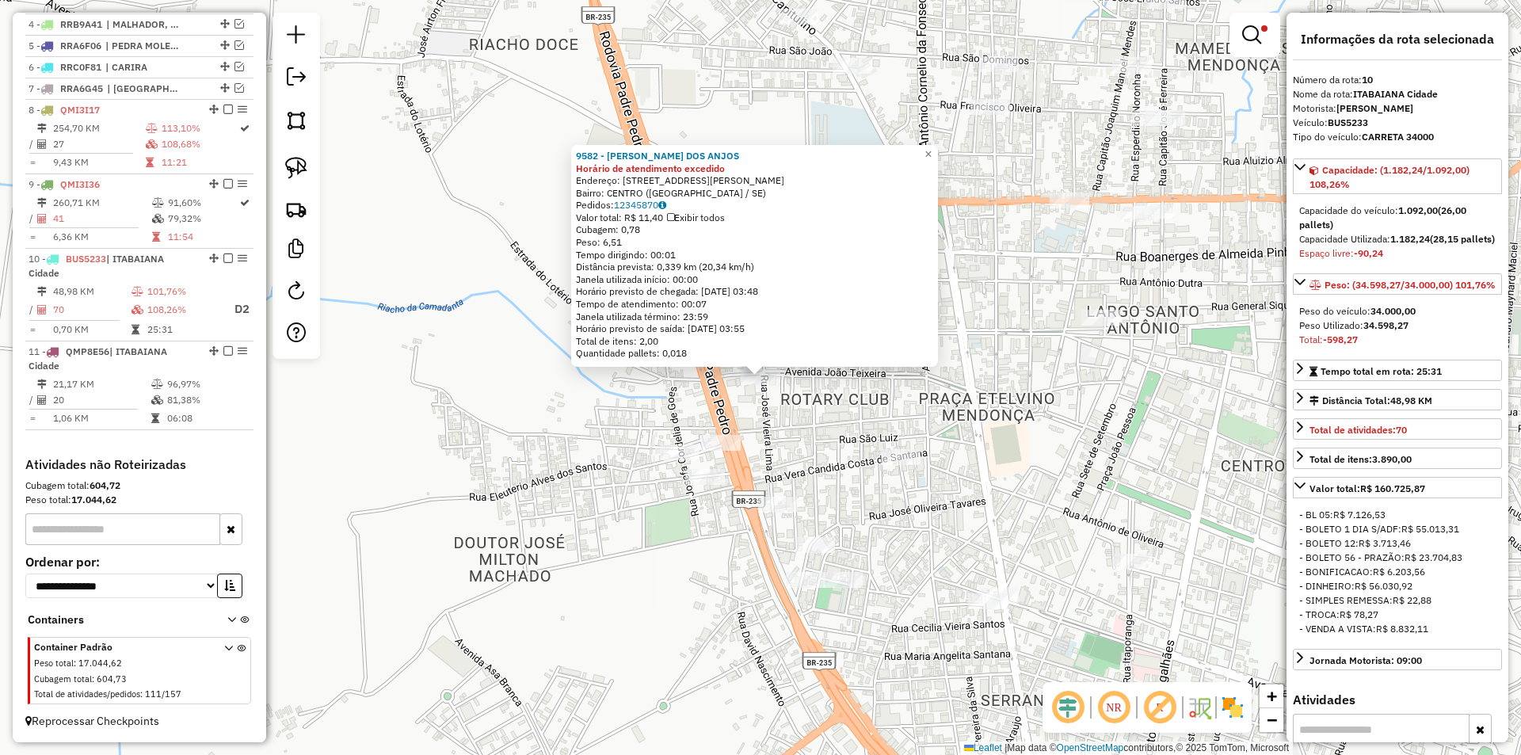
click at [801, 425] on div "9582 - MARIA MENEZES DOS ANJOS Horário de atendimento excedido Endereço: R JOSE…" at bounding box center [760, 377] width 1521 height 755
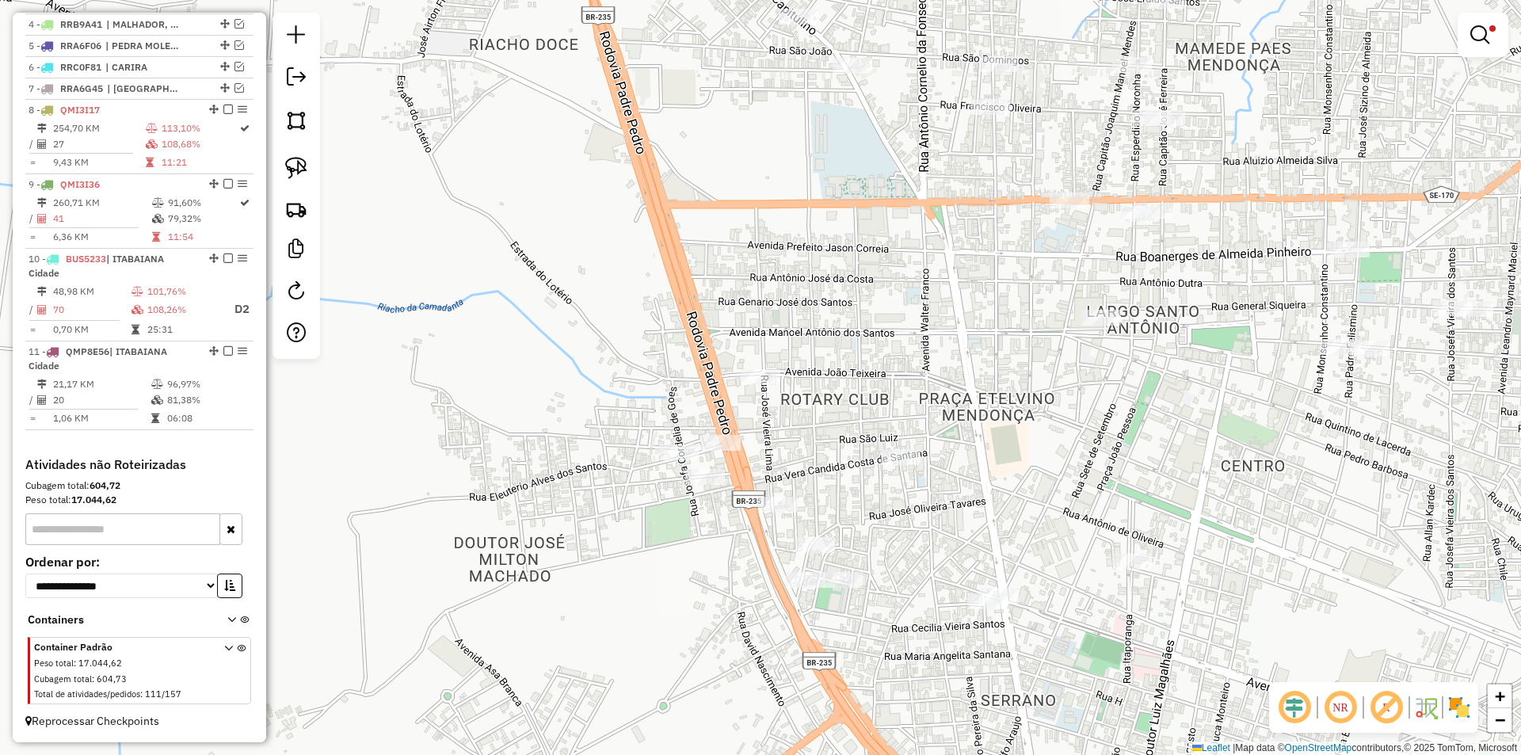
drag, startPoint x: 828, startPoint y: 440, endPoint x: 704, endPoint y: 364, distance: 144.7
click at [704, 364] on div "9582 - MARIA MENEZES DOS ANJOS Horário de atendimento excedido Endereço: R JOSE…" at bounding box center [760, 377] width 1521 height 755
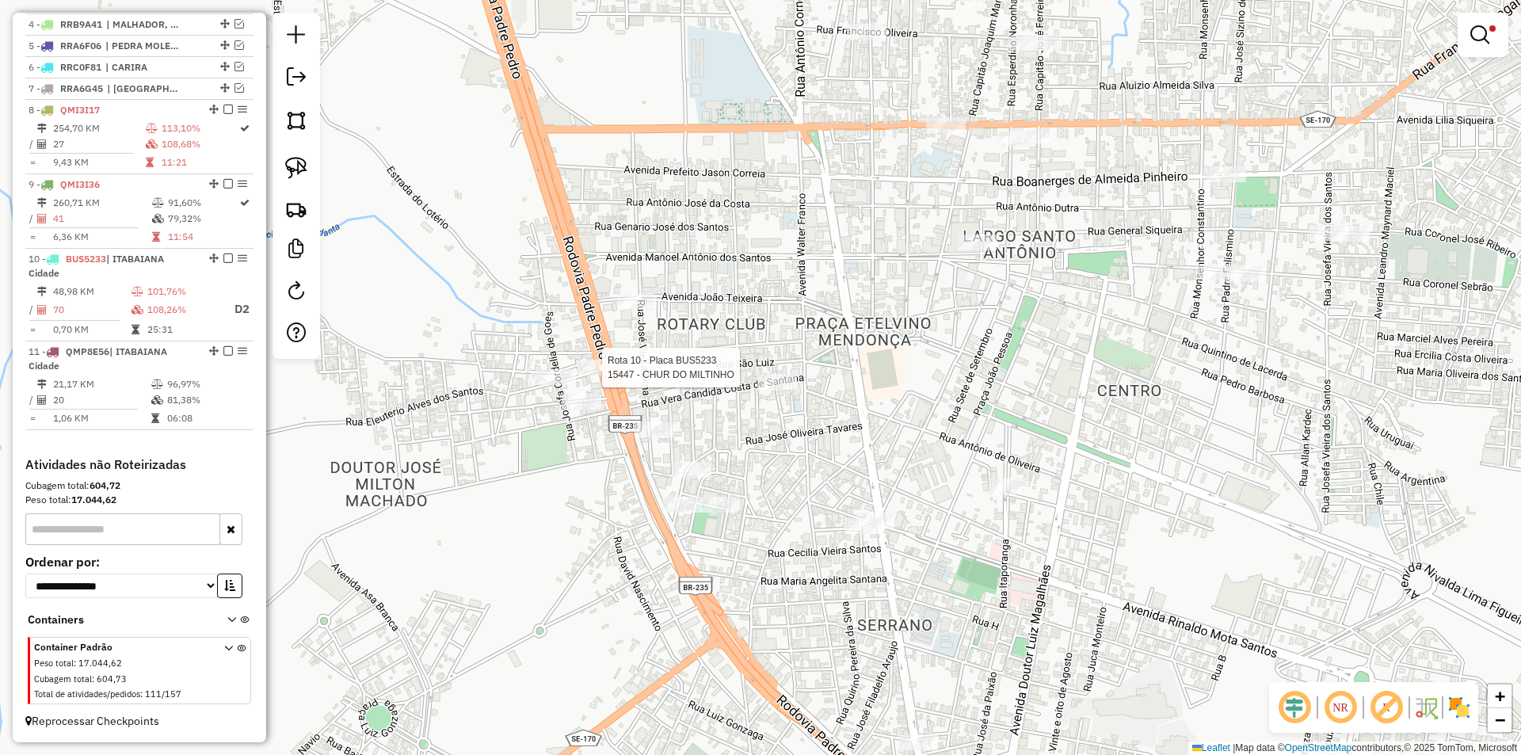
select select "**********"
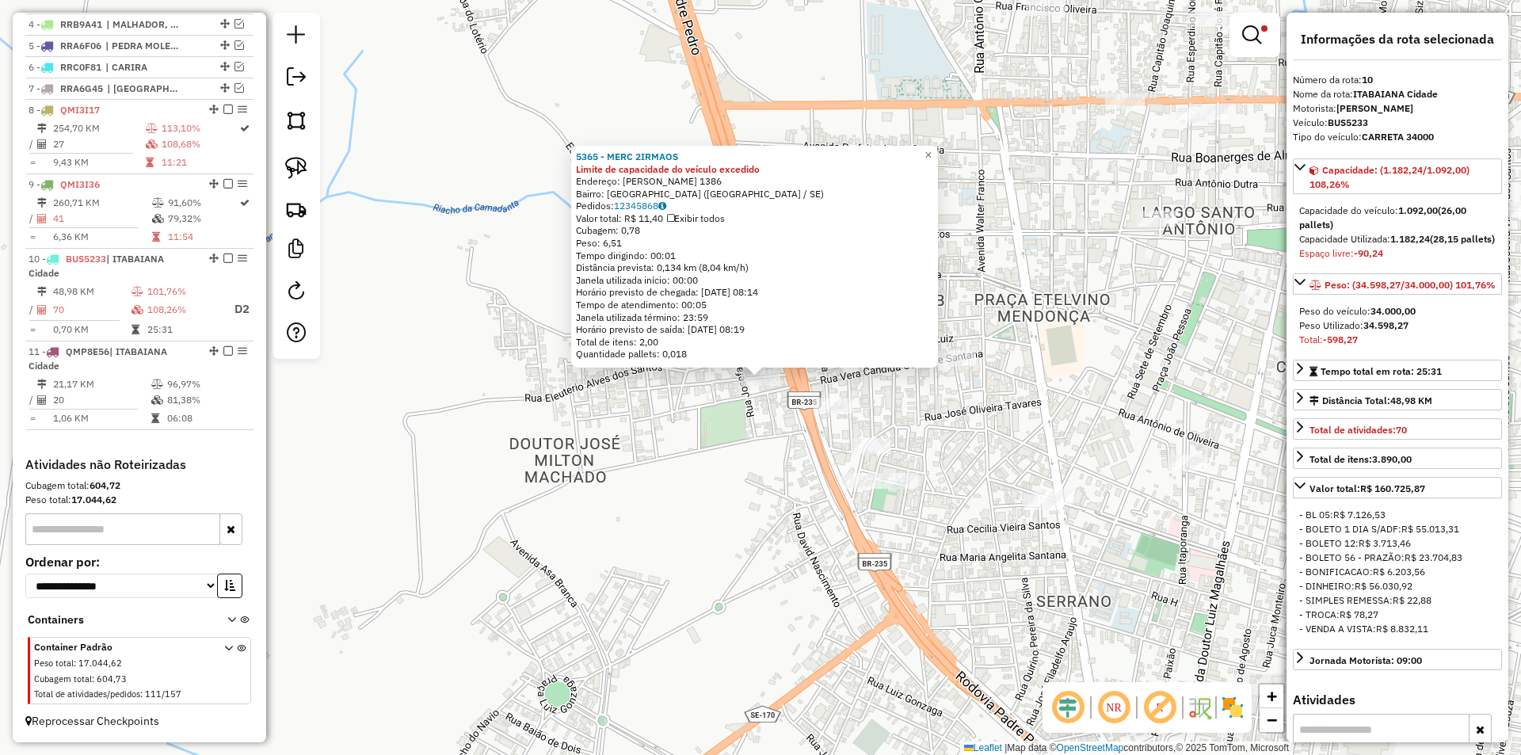
click at [732, 440] on div "5365 - MERC 2IRMAOS Limite de capacidade do veículo excedido Endereço: ANA SILV…" at bounding box center [760, 377] width 1521 height 755
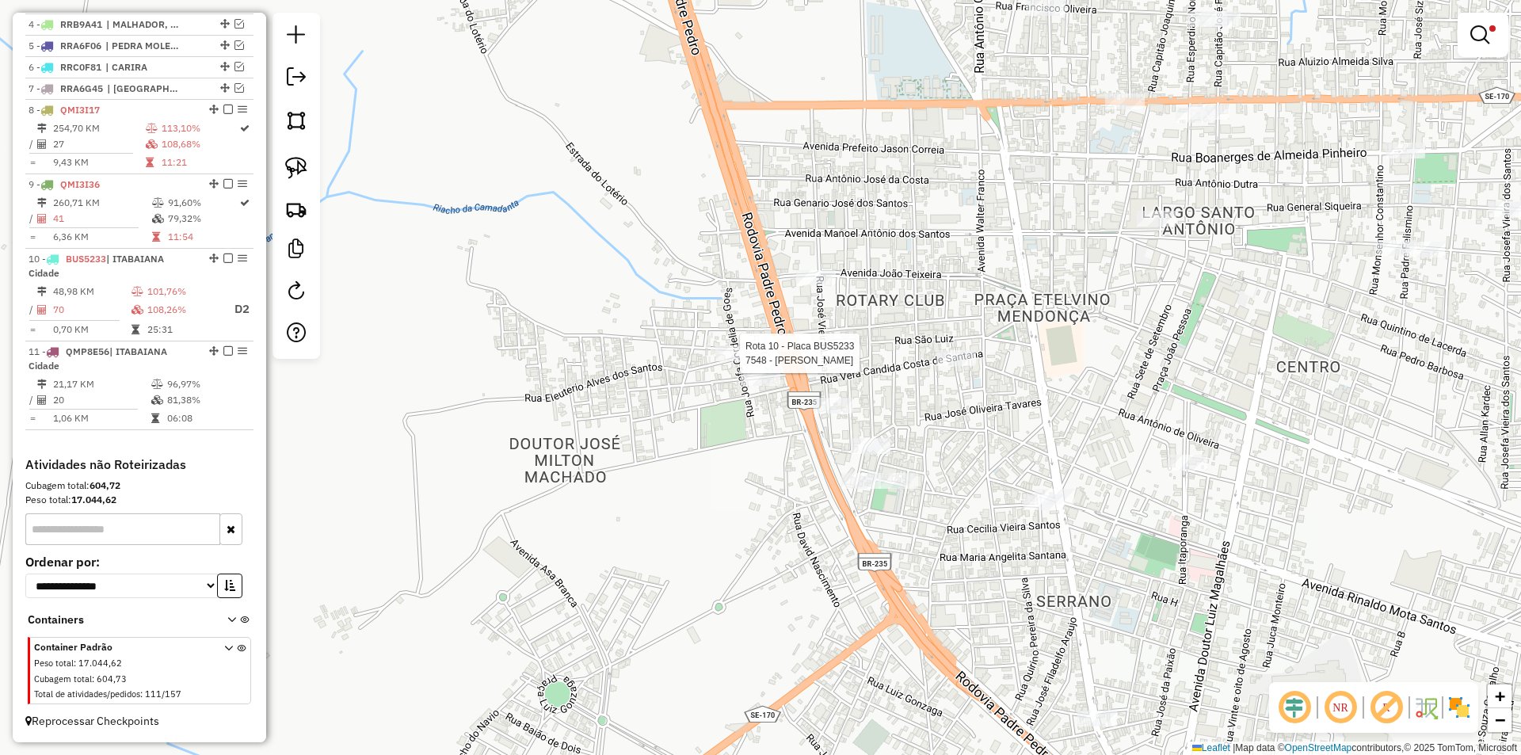
select select "**********"
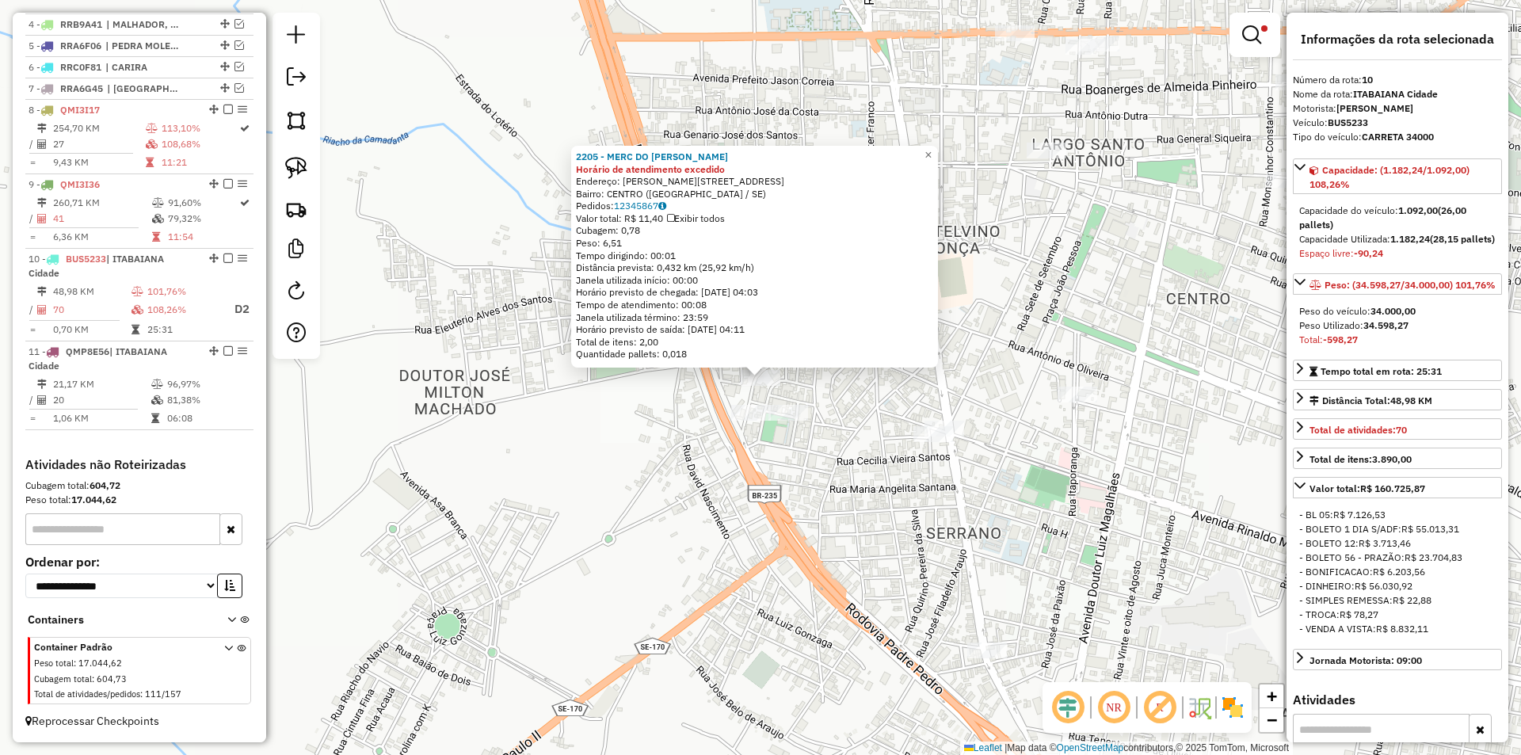
click at [675, 440] on div "2205 - MERC DO SERGIO Horário de atendimento excedido Endereço: PEDRO P DE ANDR…" at bounding box center [760, 377] width 1521 height 755
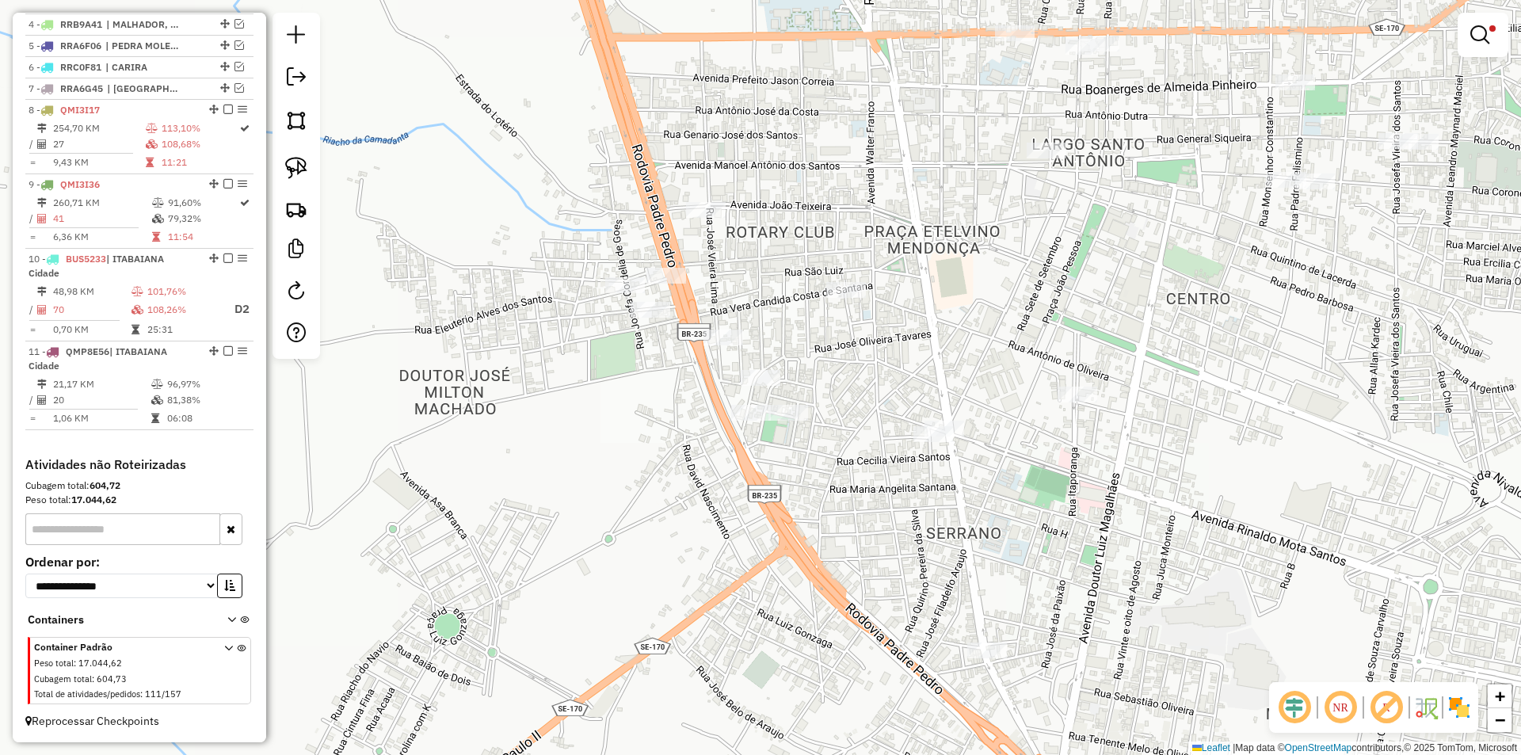
drag, startPoint x: 623, startPoint y: 404, endPoint x: 612, endPoint y: 439, distance: 36.6
click at [614, 440] on div "2205 - MERC DO SERGIO Horário de atendimento excedido Endereço: PEDRO P DE ANDR…" at bounding box center [760, 377] width 1521 height 755
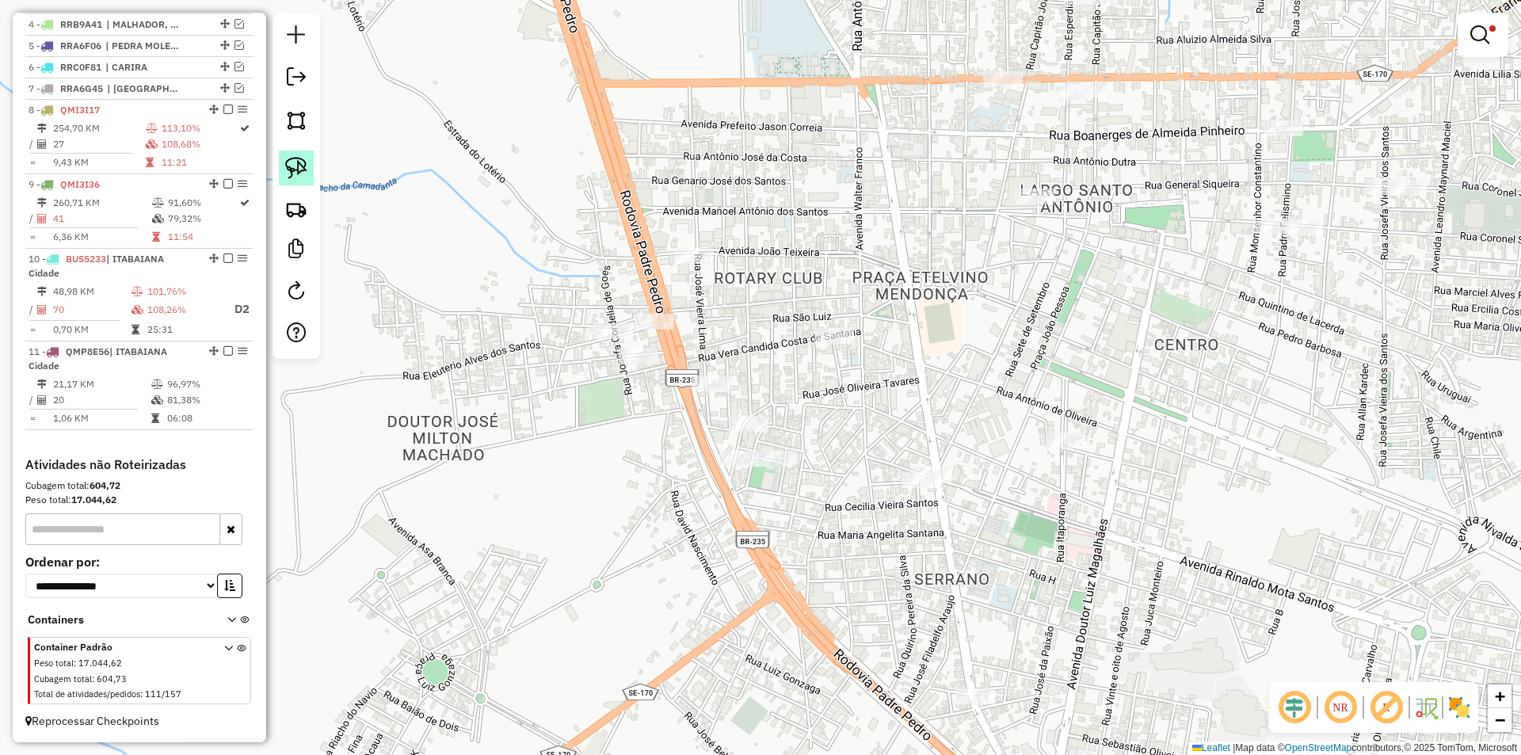
click at [284, 167] on link at bounding box center [296, 168] width 35 height 35
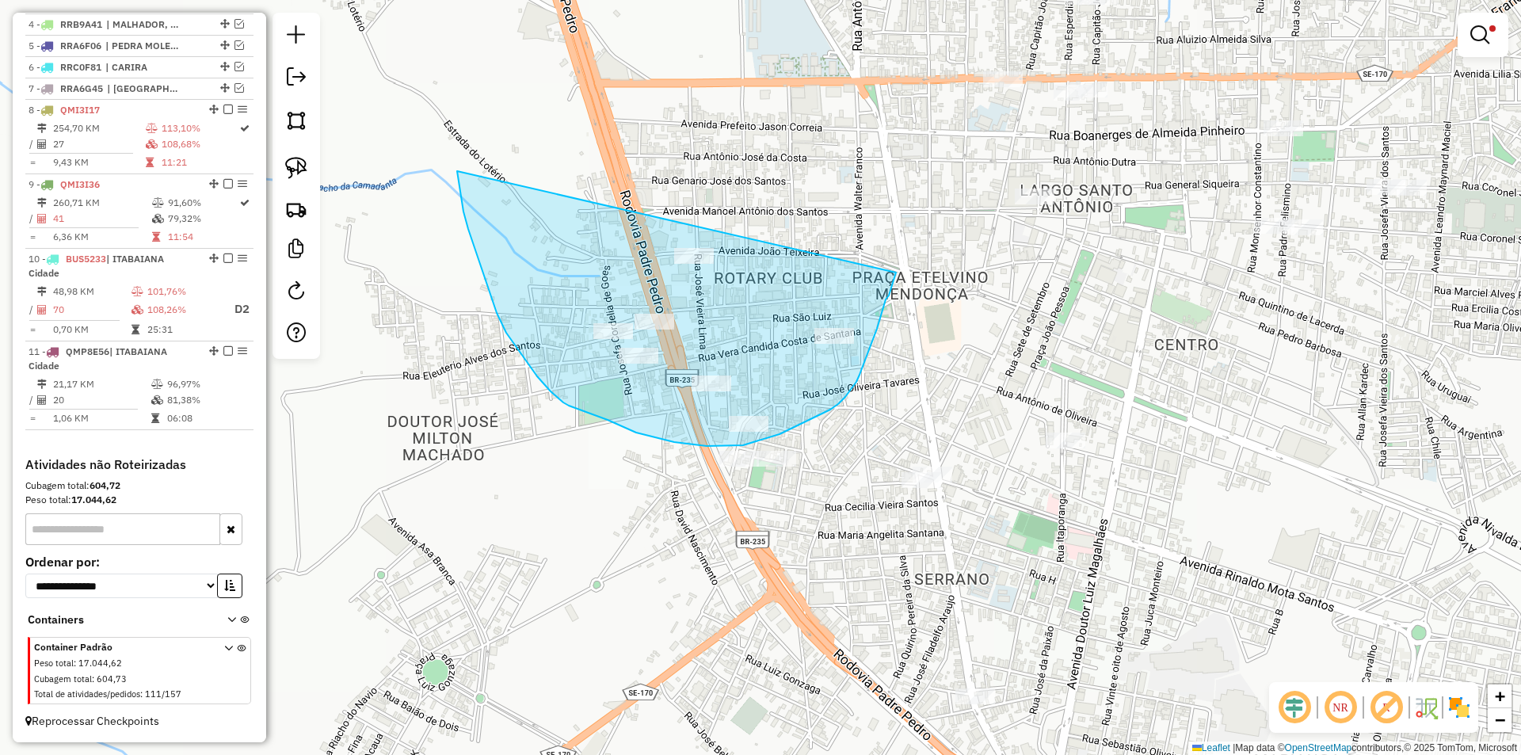
drag, startPoint x: 457, startPoint y: 171, endPoint x: 898, endPoint y: 177, distance: 440.5
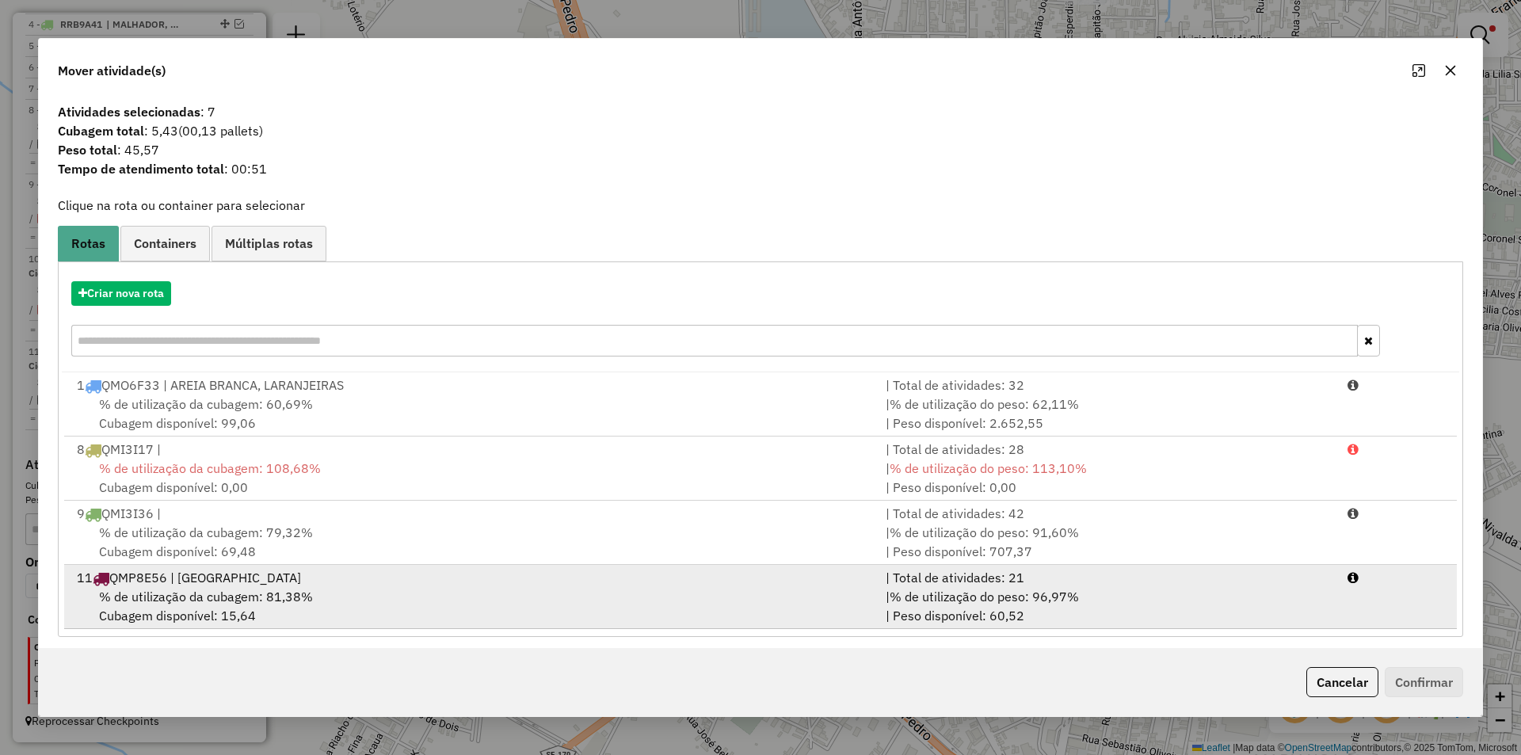
click at [1281, 604] on div "| % de utilização do peso: 96,97% | Peso disponível: 60,52" at bounding box center [1107, 606] width 462 height 38
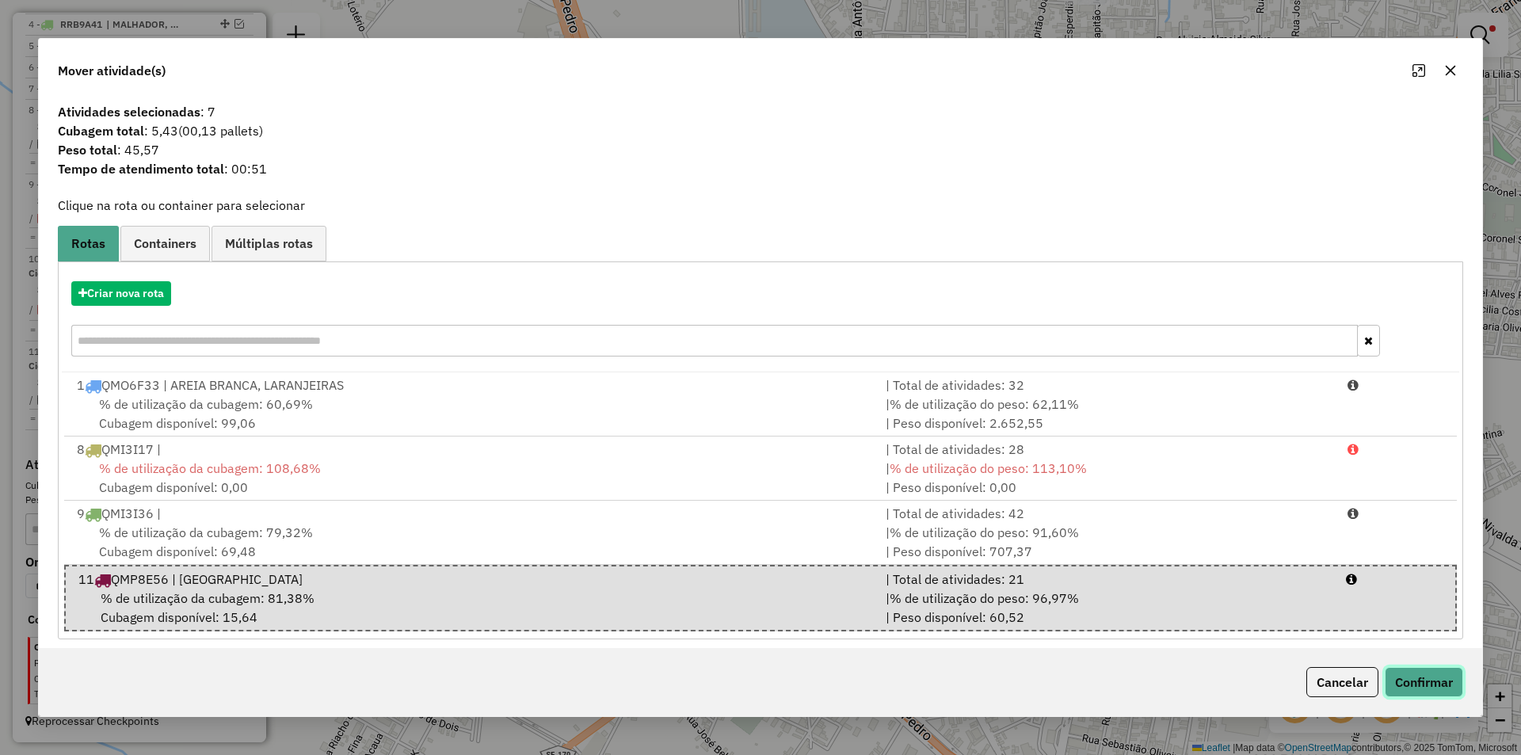
click at [1417, 679] on button "Confirmar" at bounding box center [1424, 682] width 78 height 30
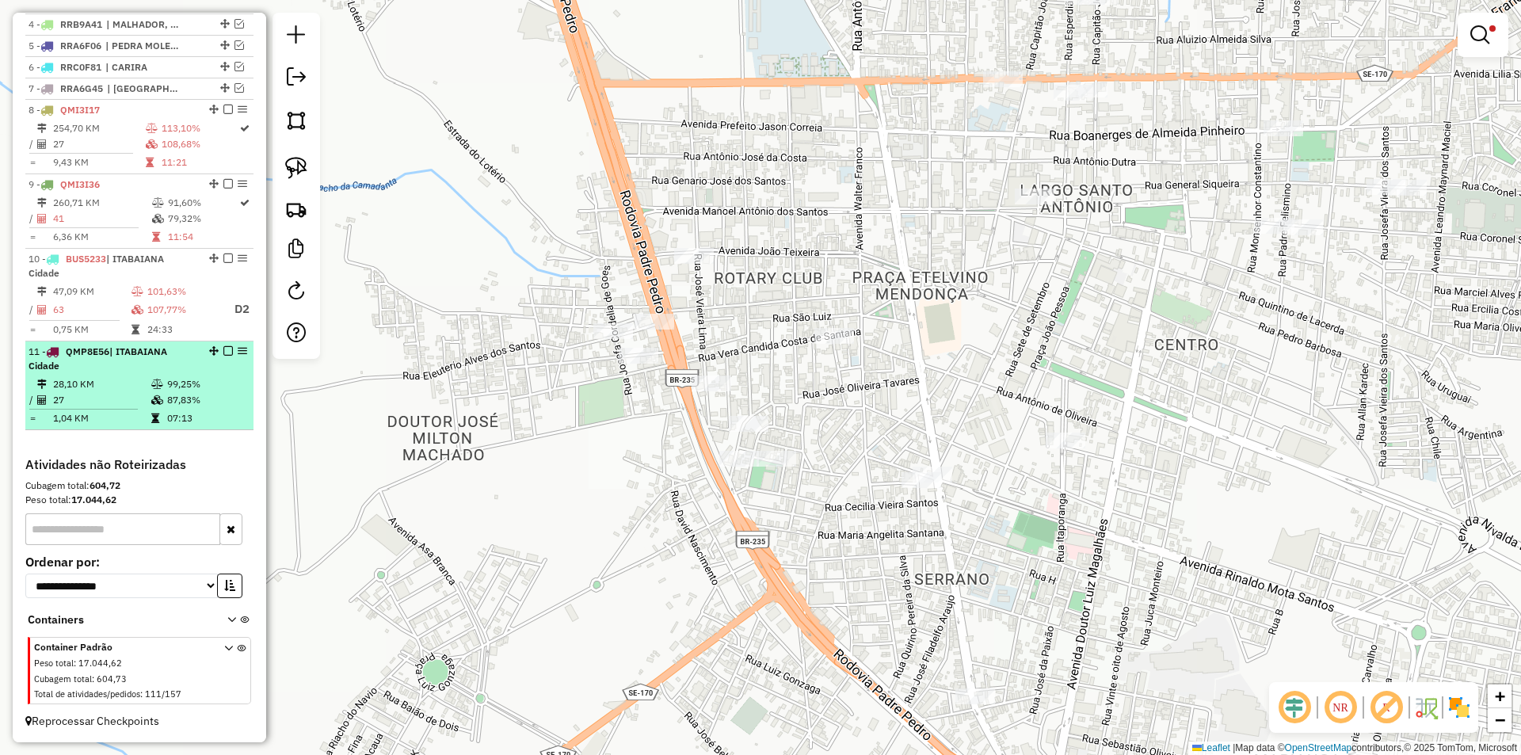
click at [177, 393] on td "87,83%" at bounding box center [206, 400] width 80 height 16
select select "**********"
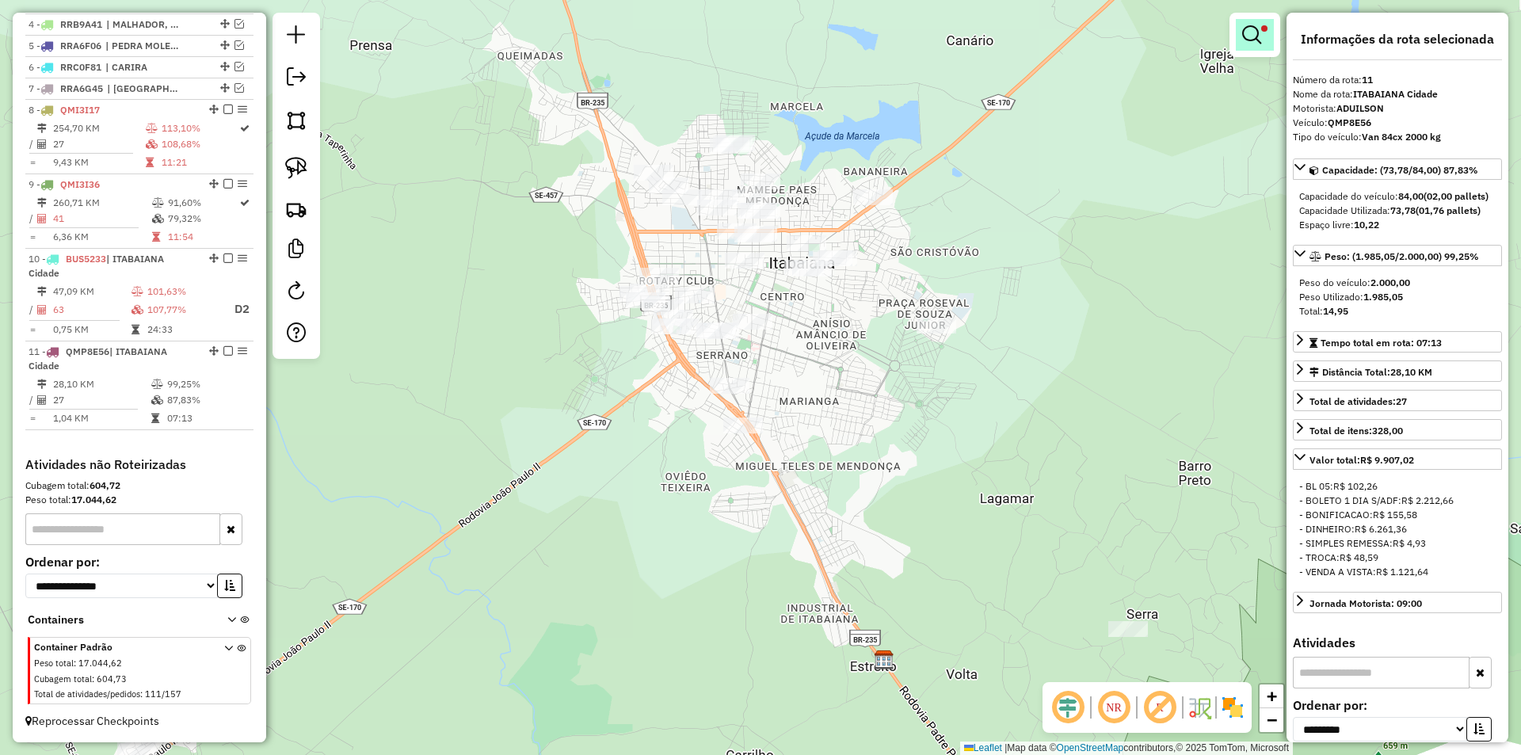
click at [1249, 33] on em at bounding box center [1251, 34] width 19 height 19
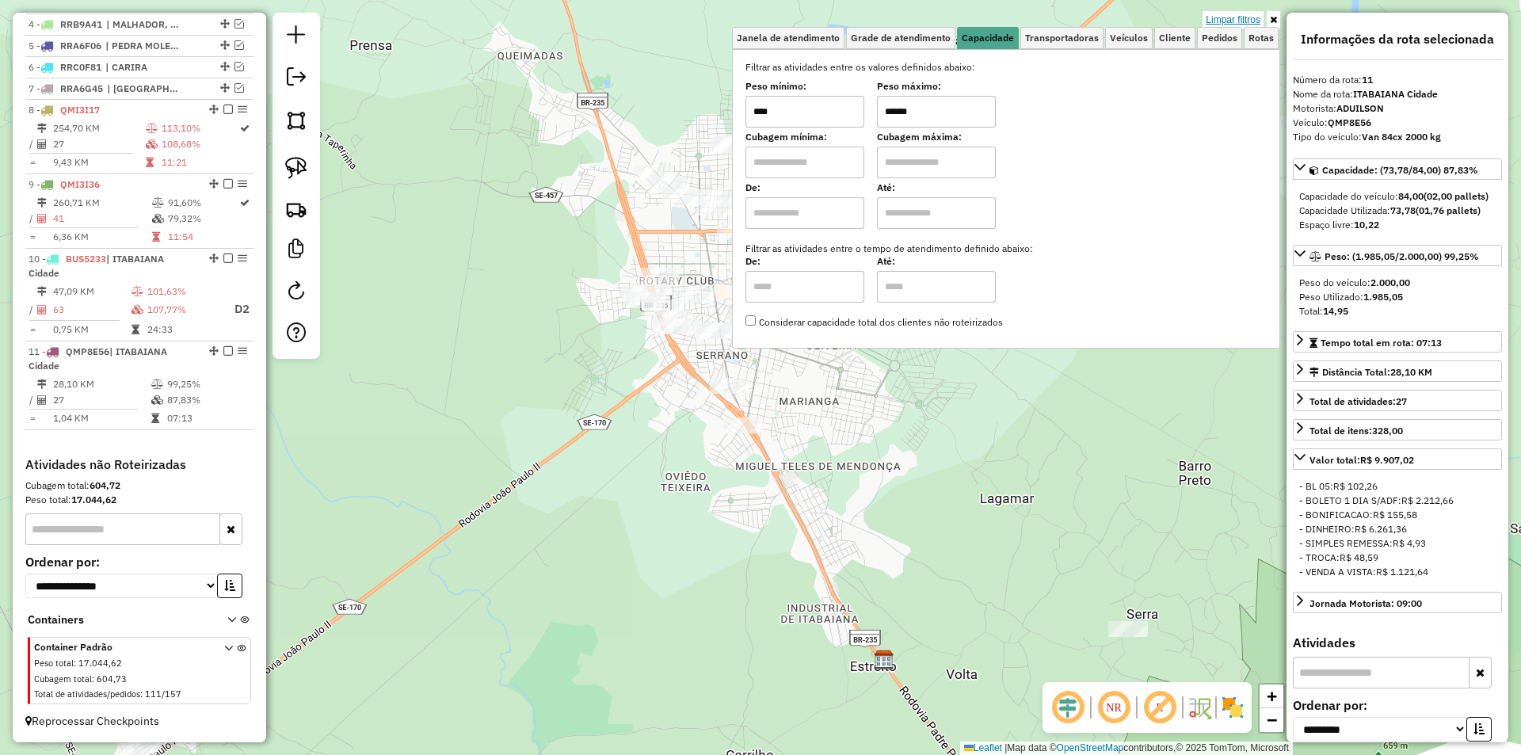
click at [1245, 21] on link "Limpar filtros" at bounding box center [1233, 19] width 61 height 17
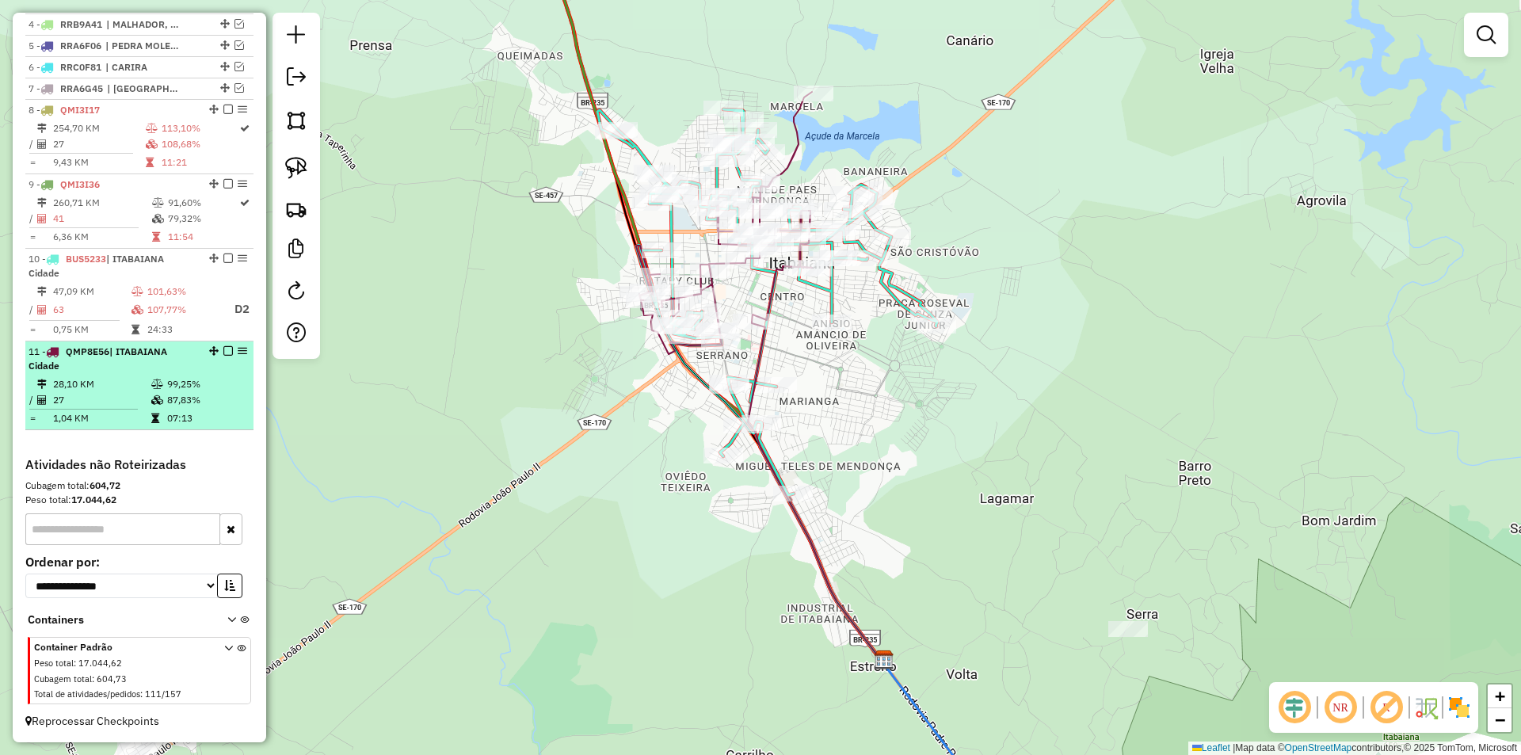
click at [223, 350] on em at bounding box center [228, 351] width 10 height 10
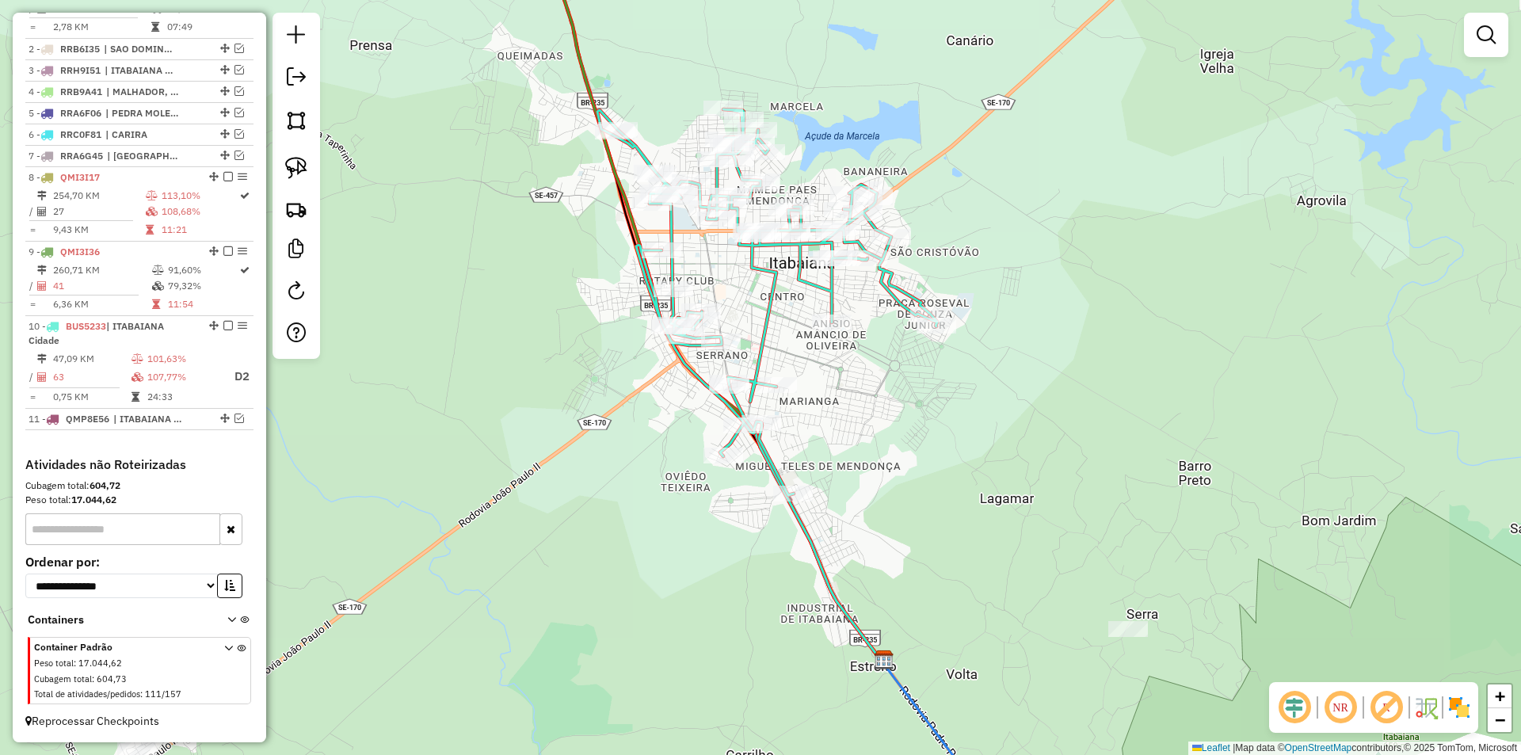
scroll to position [676, 0]
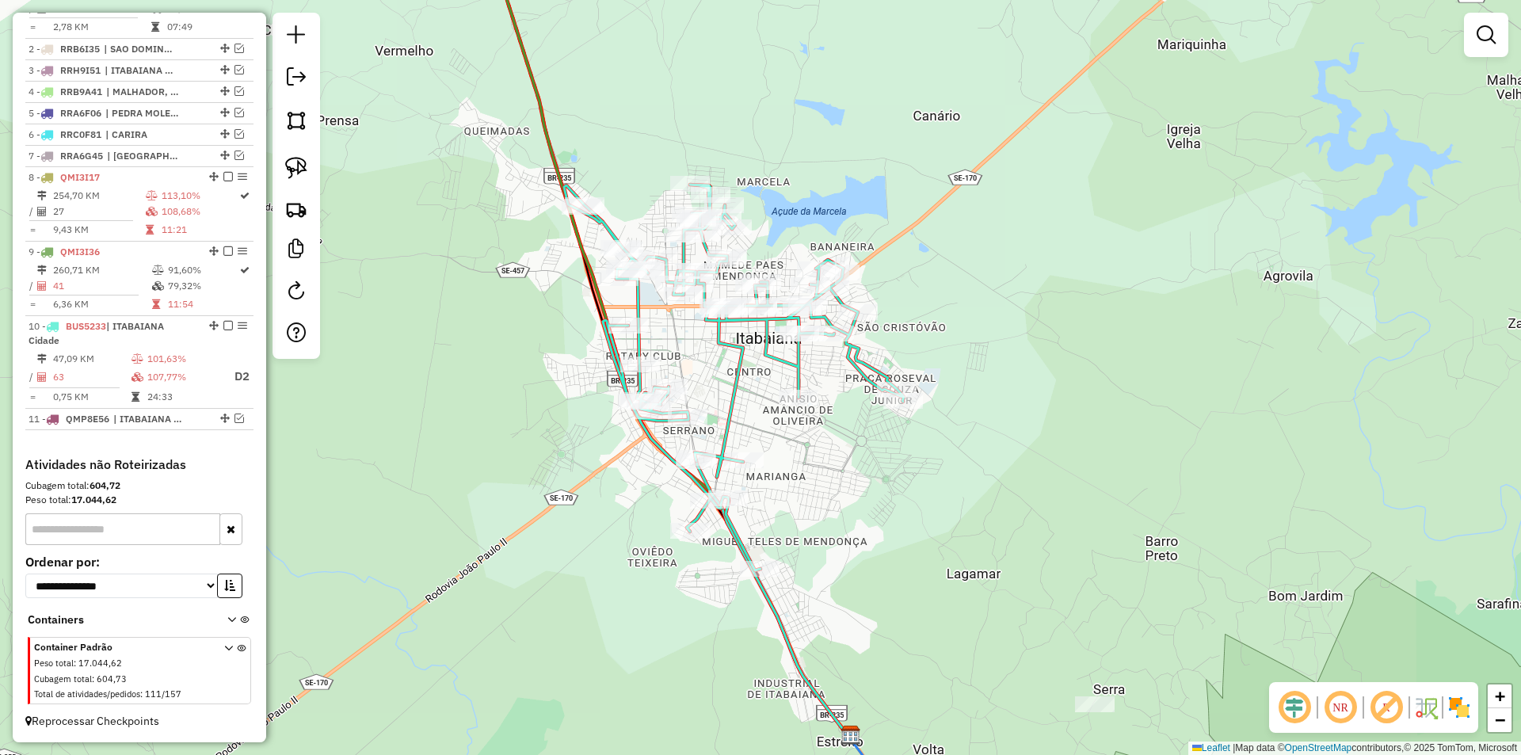
click at [493, 296] on div "Janela de atendimento Grade de atendimento Capacidade Transportadoras Veículos …" at bounding box center [760, 377] width 1521 height 755
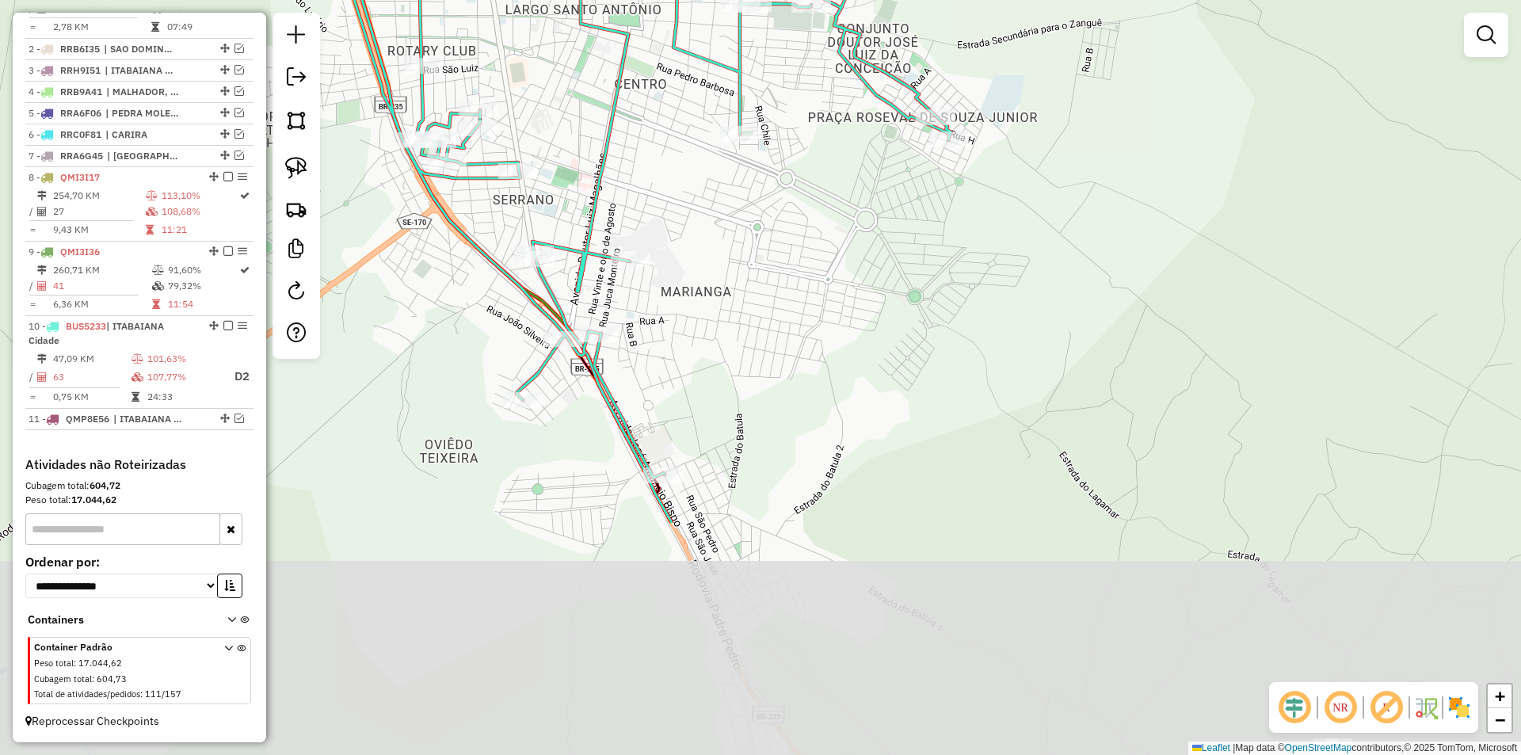
drag, startPoint x: 811, startPoint y: 363, endPoint x: 774, endPoint y: 185, distance: 181.3
click at [798, 186] on div "Janela de atendimento Grade de atendimento Capacidade Transportadoras Veículos …" at bounding box center [760, 377] width 1521 height 755
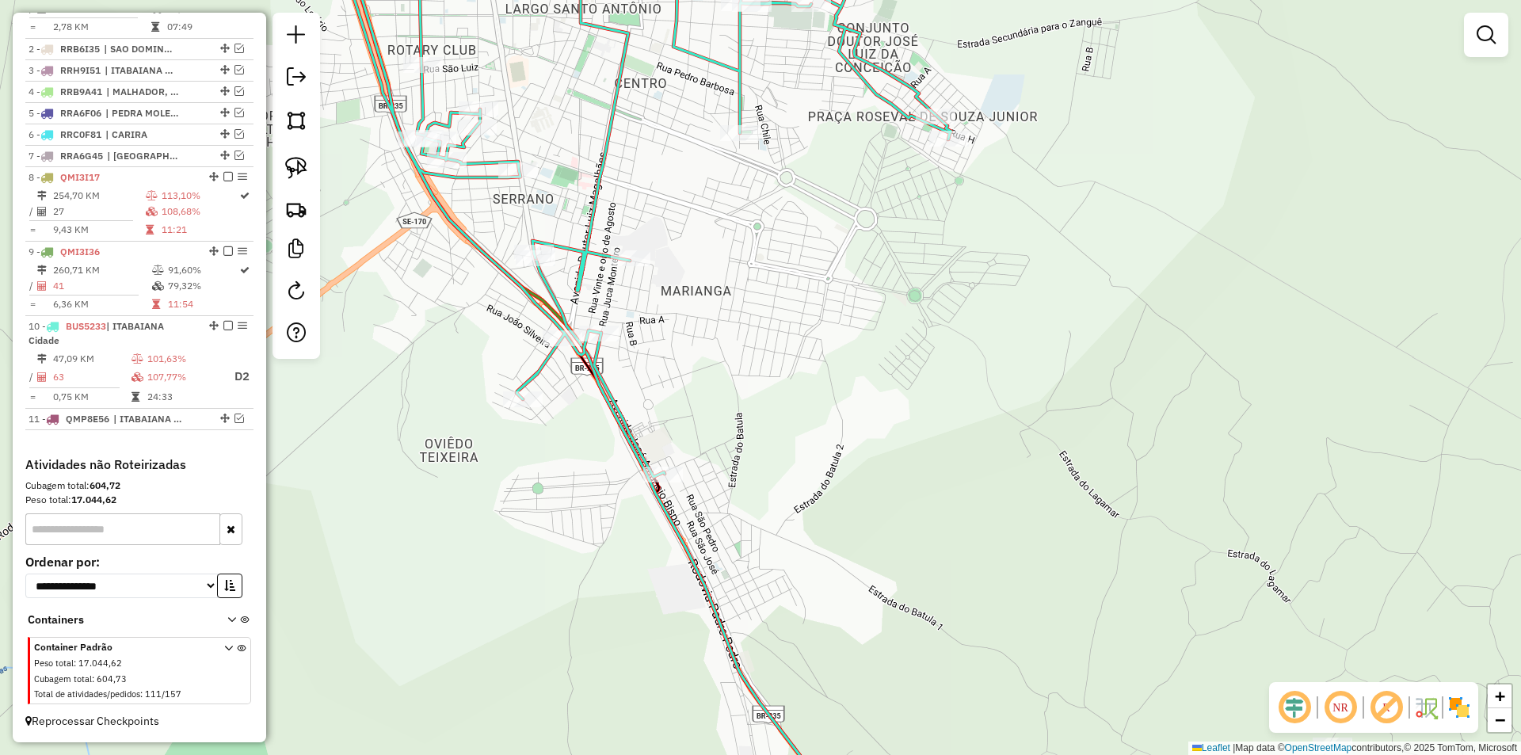
click at [742, 315] on div "Janela de atendimento Grade de atendimento Capacidade Transportadoras Veículos …" at bounding box center [760, 377] width 1521 height 755
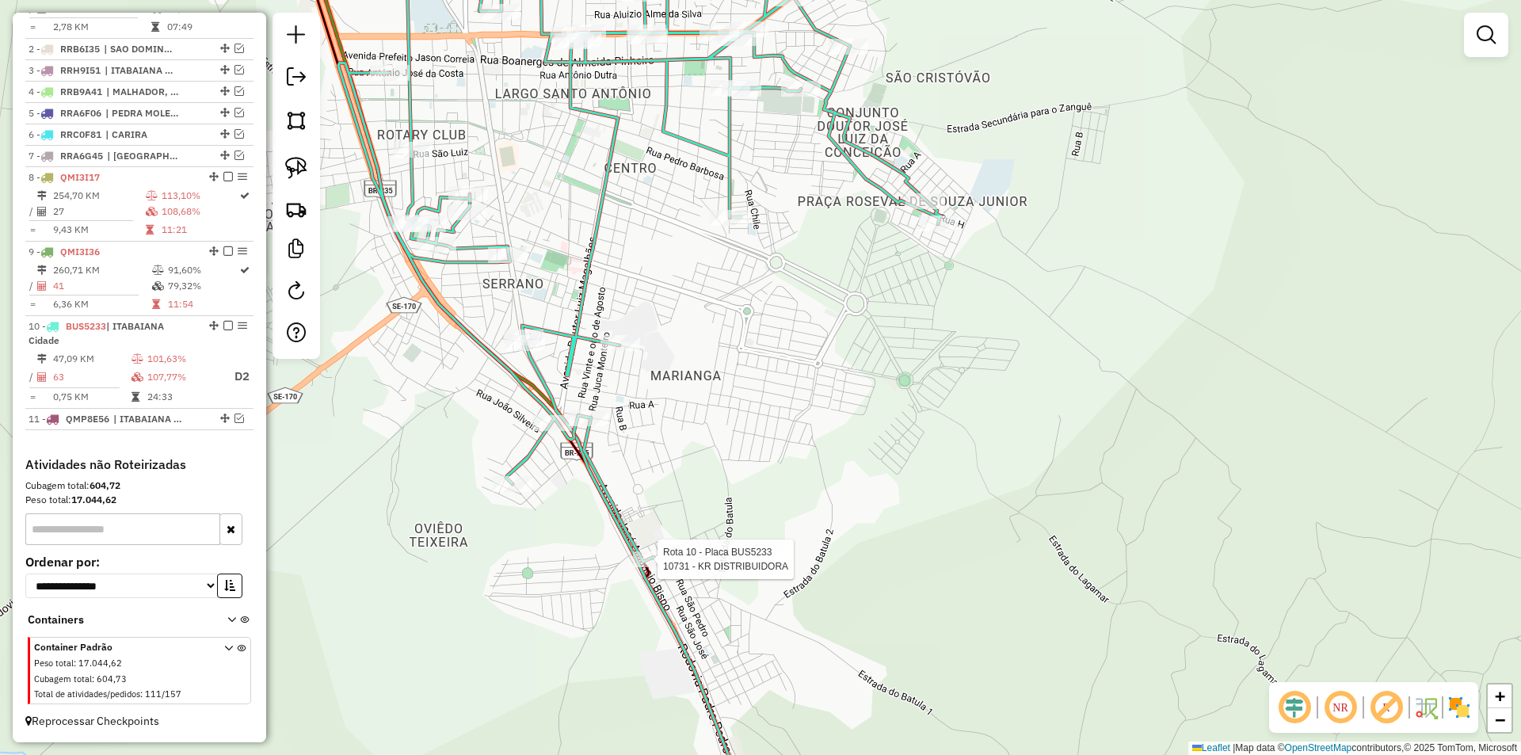
select select "**********"
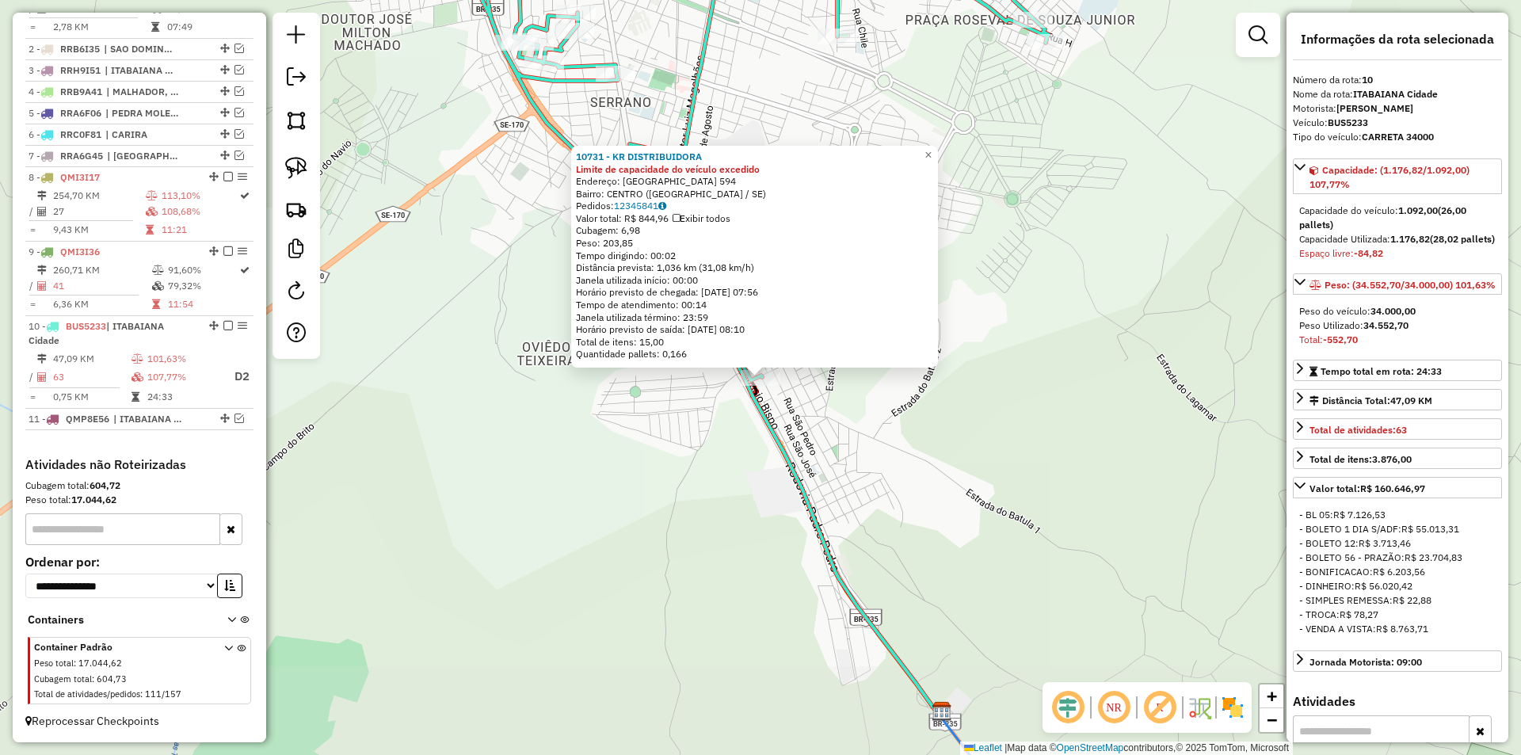
click at [688, 532] on div "10731 - KR DISTRIBUIDORA Limite de capacidade do veículo excedido Endereço: SAO…" at bounding box center [760, 377] width 1521 height 755
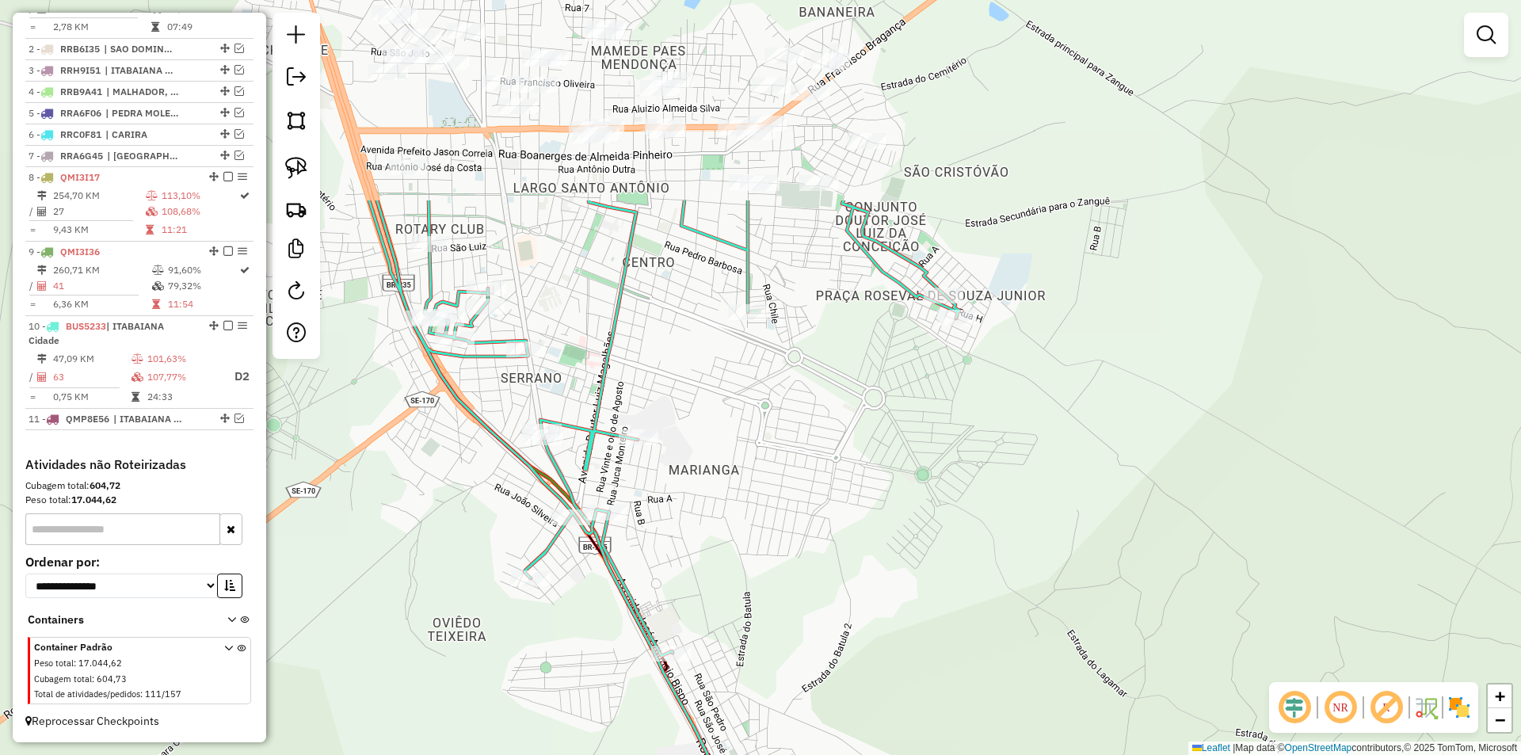
drag, startPoint x: 948, startPoint y: 109, endPoint x: 860, endPoint y: 373, distance: 278.1
click at [860, 373] on div "Janela de atendimento Grade de atendimento Capacidade Transportadoras Veículos …" at bounding box center [760, 377] width 1521 height 755
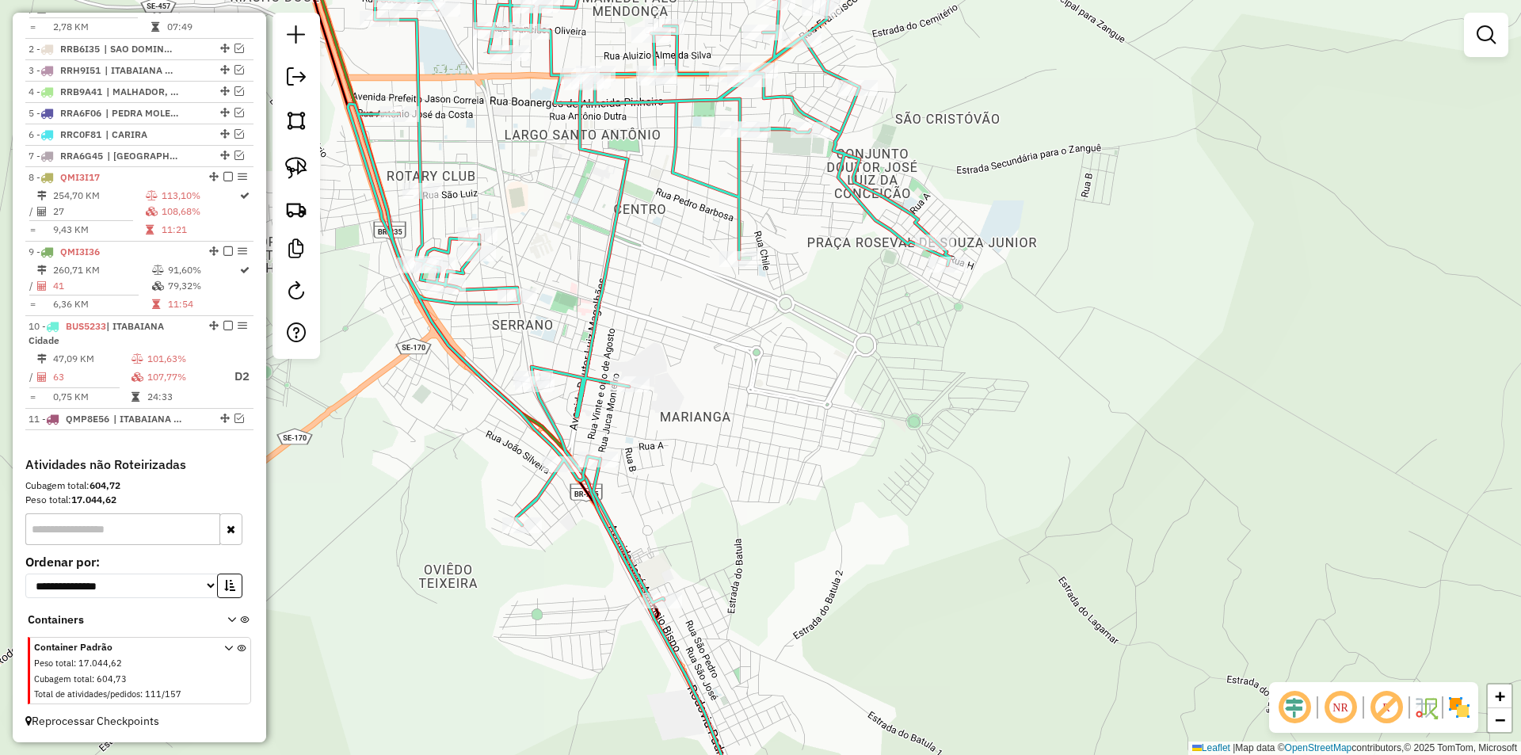
drag, startPoint x: 611, startPoint y: 227, endPoint x: 605, endPoint y: 201, distance: 26.0
click at [605, 201] on div "Janela de atendimento Grade de atendimento Capacidade Transportadoras Veículos …" at bounding box center [760, 377] width 1521 height 755
click at [296, 161] on img at bounding box center [296, 168] width 22 height 22
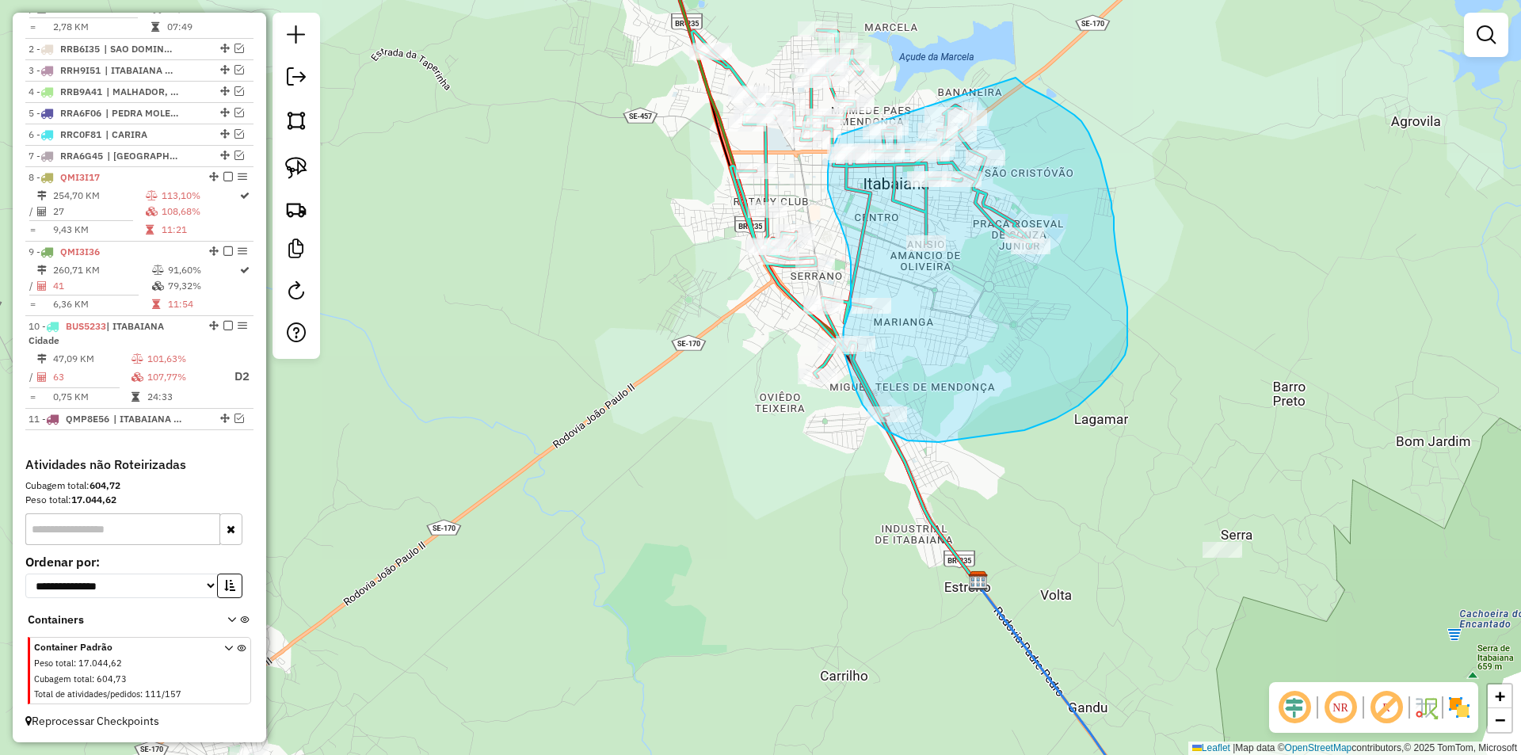
drag, startPoint x: 552, startPoint y: 65, endPoint x: 1008, endPoint y: 71, distance: 455.6
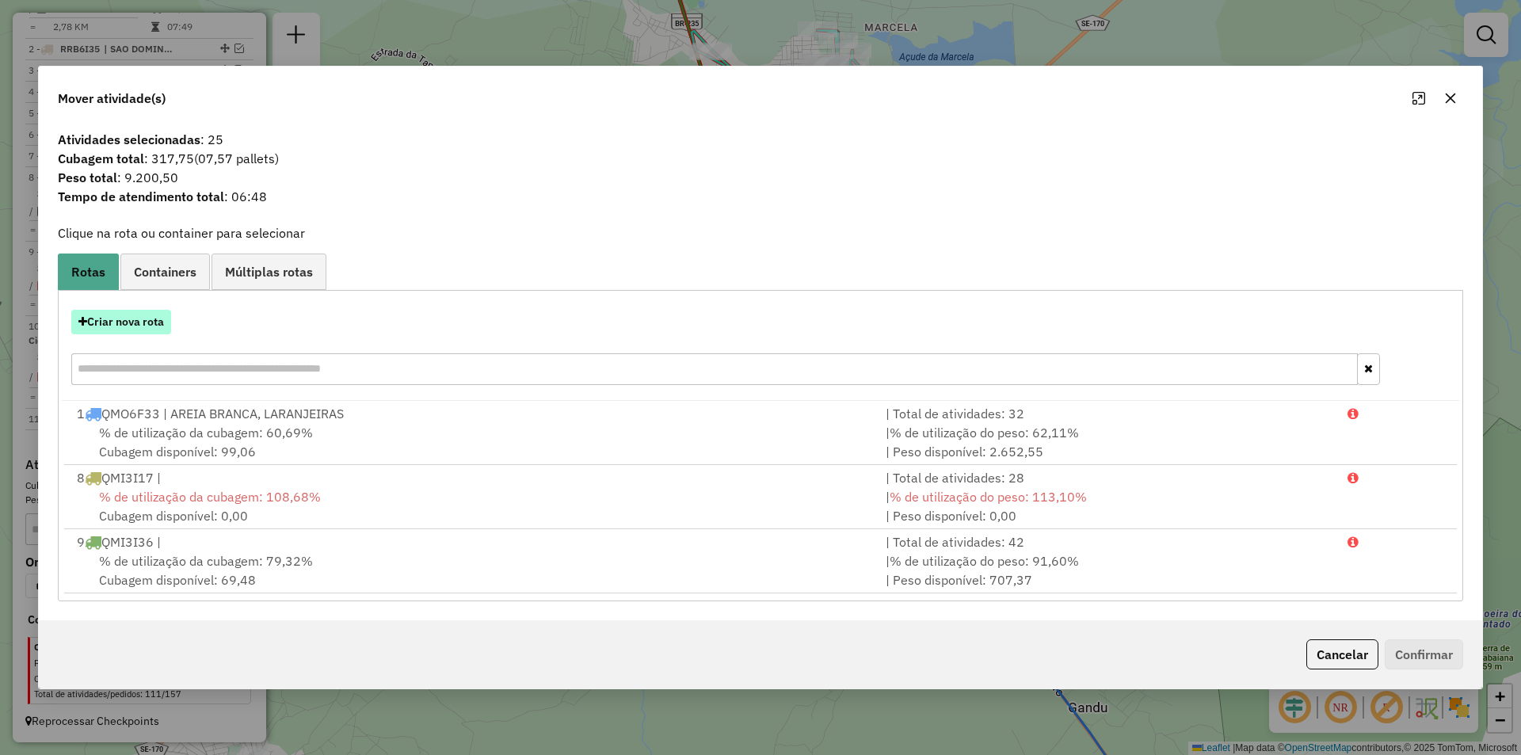
click at [139, 330] on button "Criar nova rota" at bounding box center [121, 322] width 100 height 25
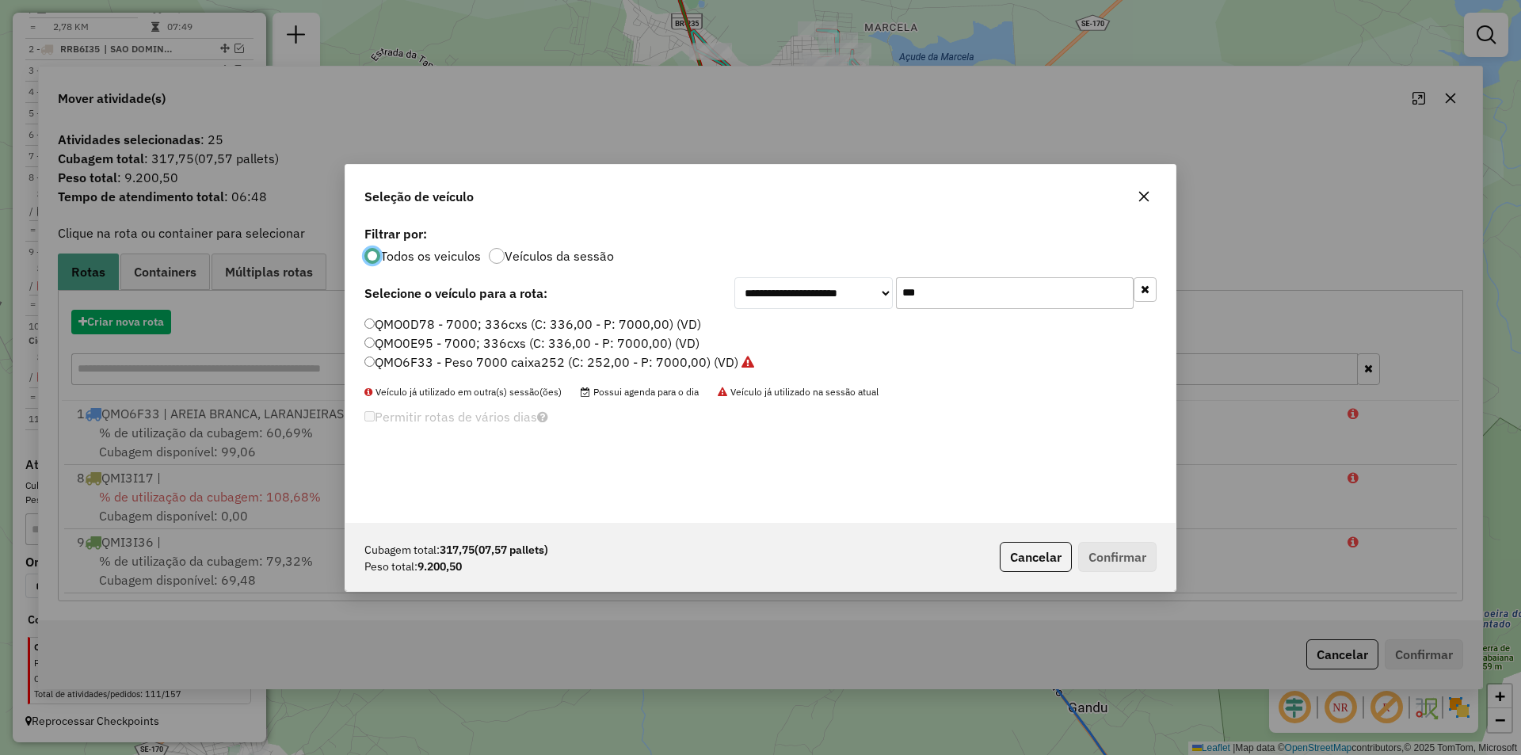
scroll to position [9, 5]
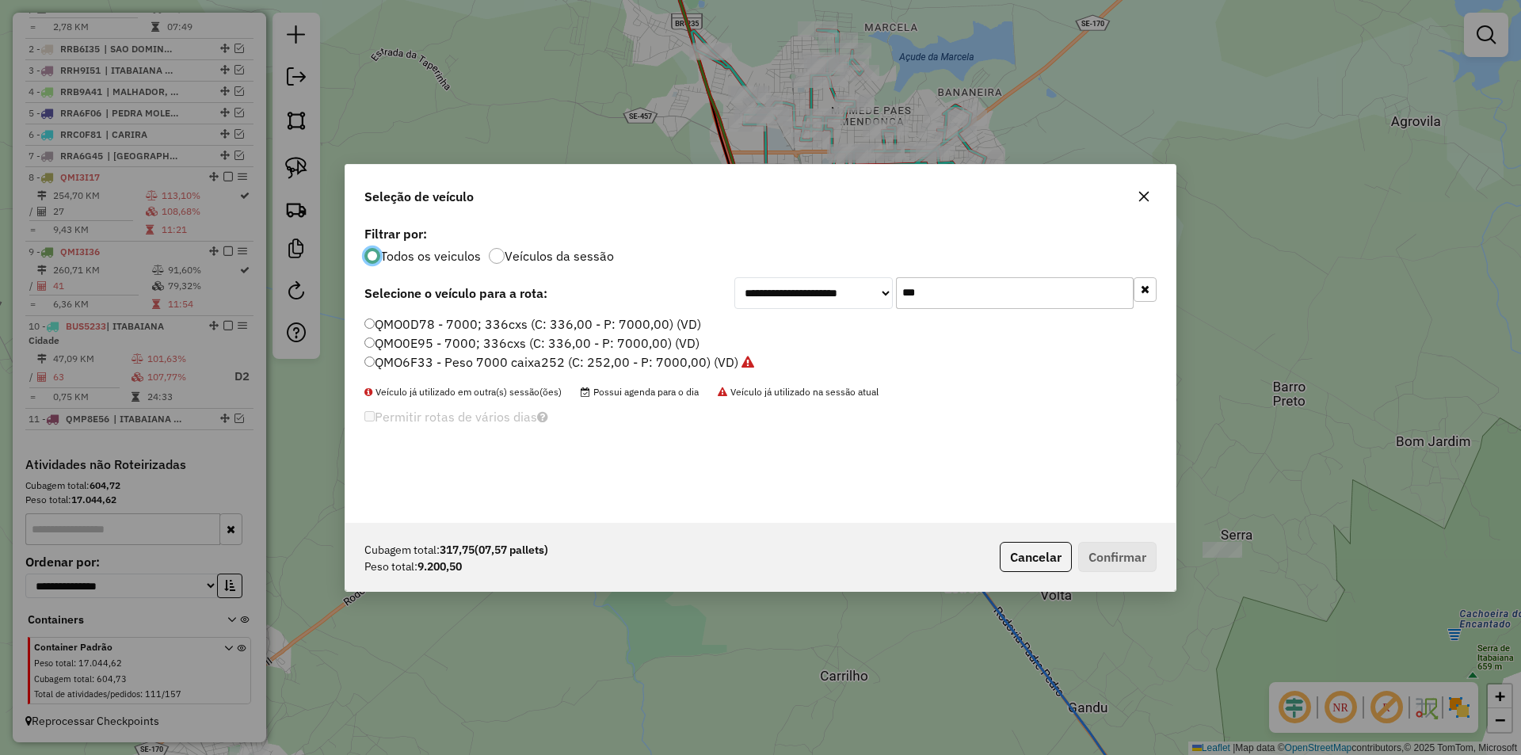
click at [942, 287] on input "***" at bounding box center [1015, 293] width 238 height 32
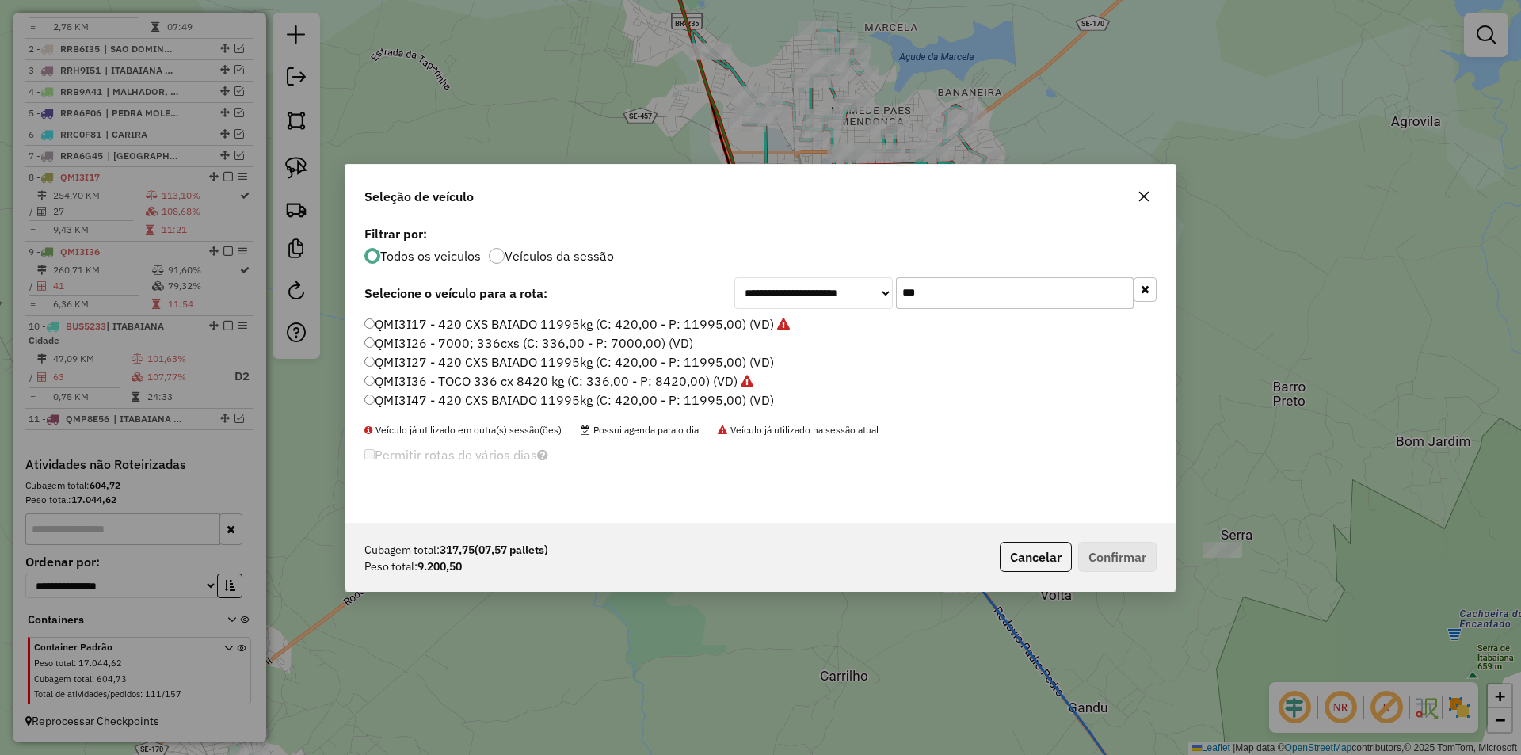
type input "***"
click at [560, 342] on label "QMI3I26 - 7000; 336cxs (C: 336,00 - P: 7000,00) (VD)" at bounding box center [528, 343] width 329 height 19
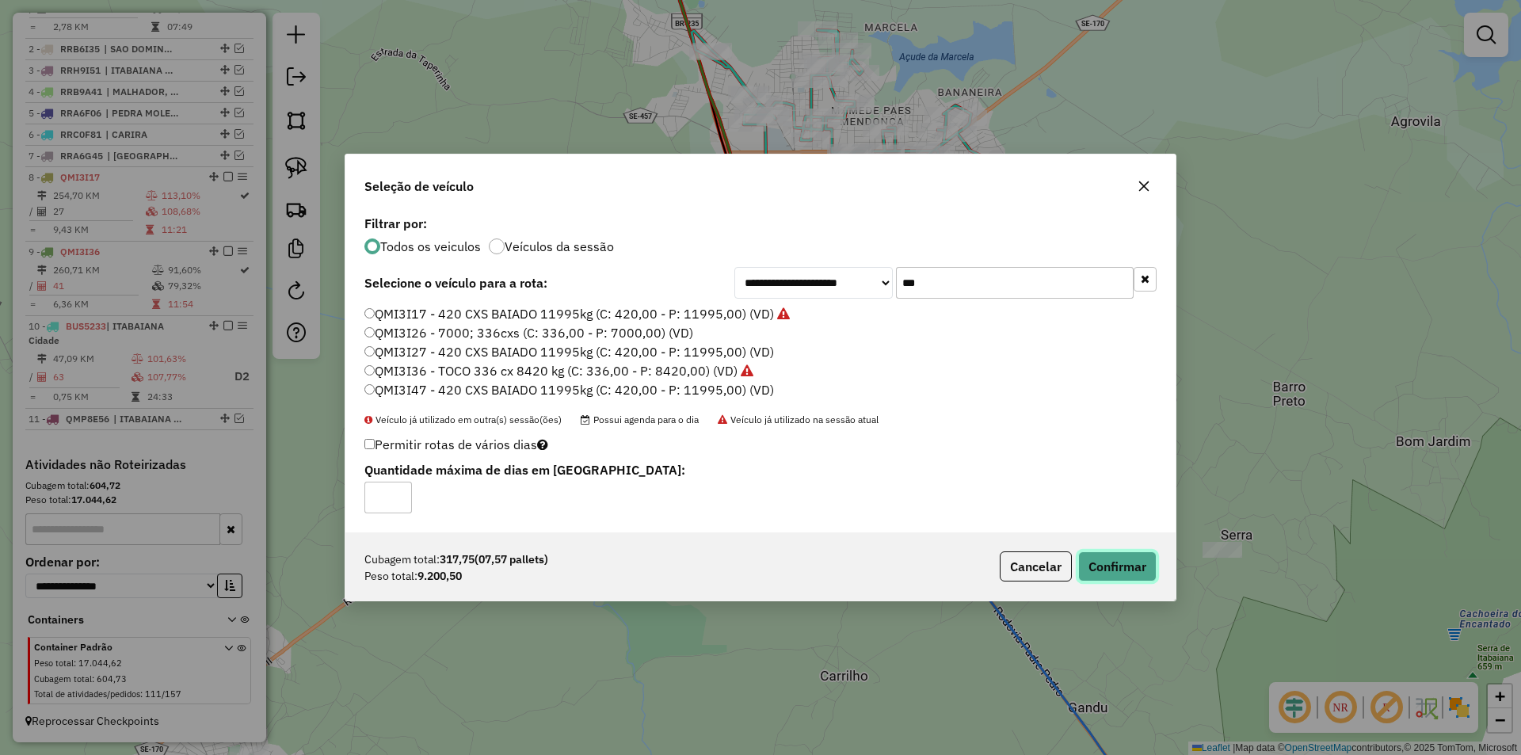
click at [1117, 579] on button "Confirmar" at bounding box center [1117, 566] width 78 height 30
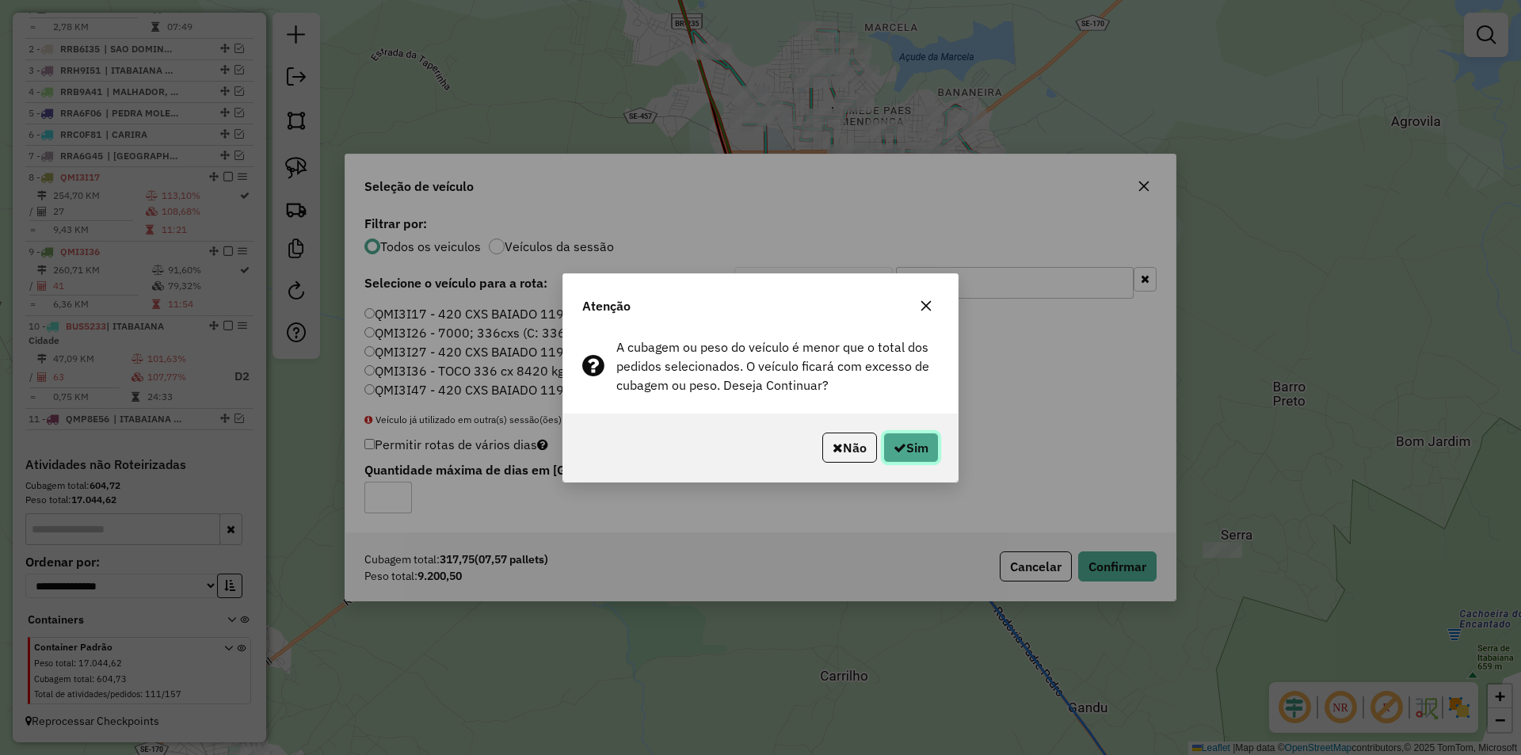
click at [910, 453] on button "Sim" at bounding box center [910, 448] width 55 height 30
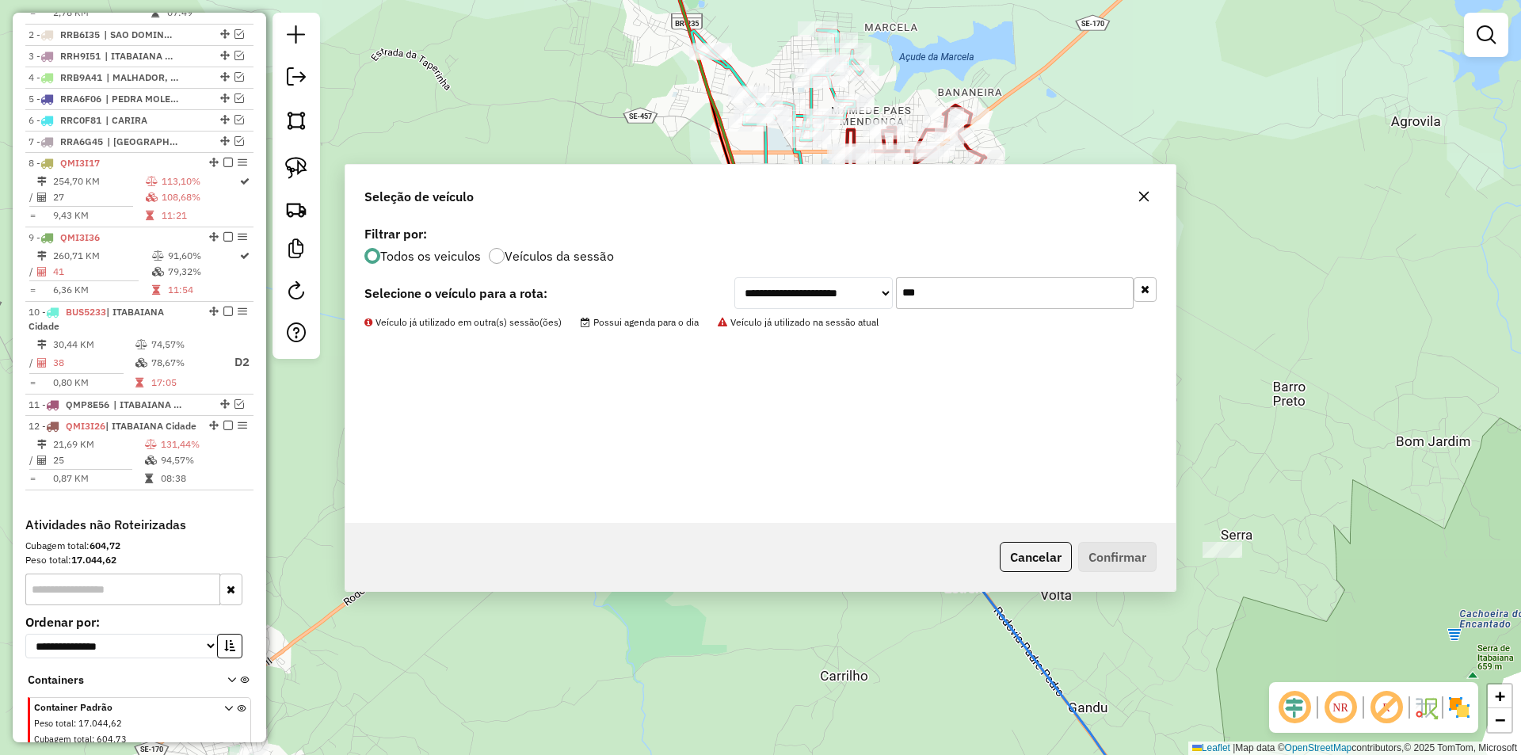
scroll to position [743, 0]
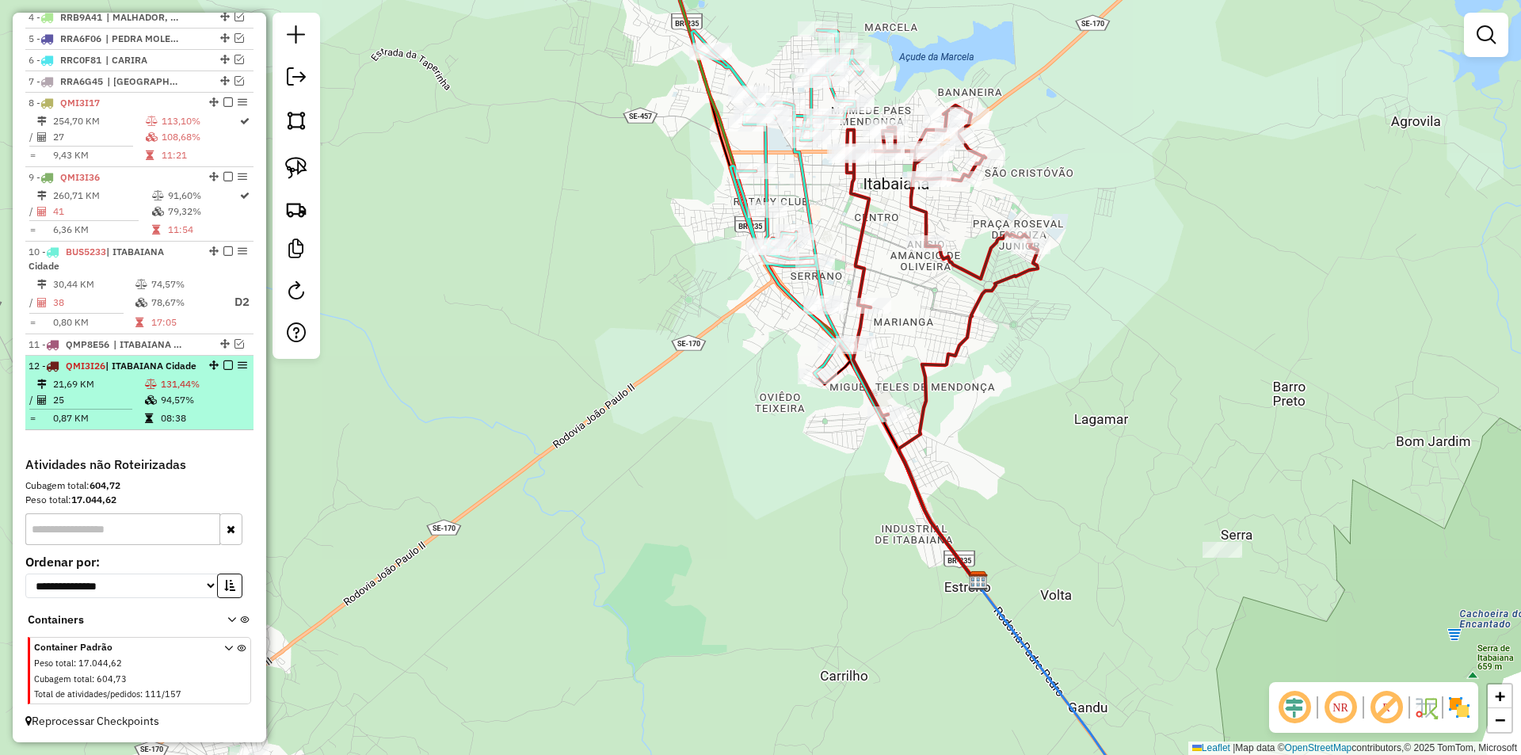
click at [179, 392] on td "131,44%" at bounding box center [203, 384] width 87 height 16
select select "**********"
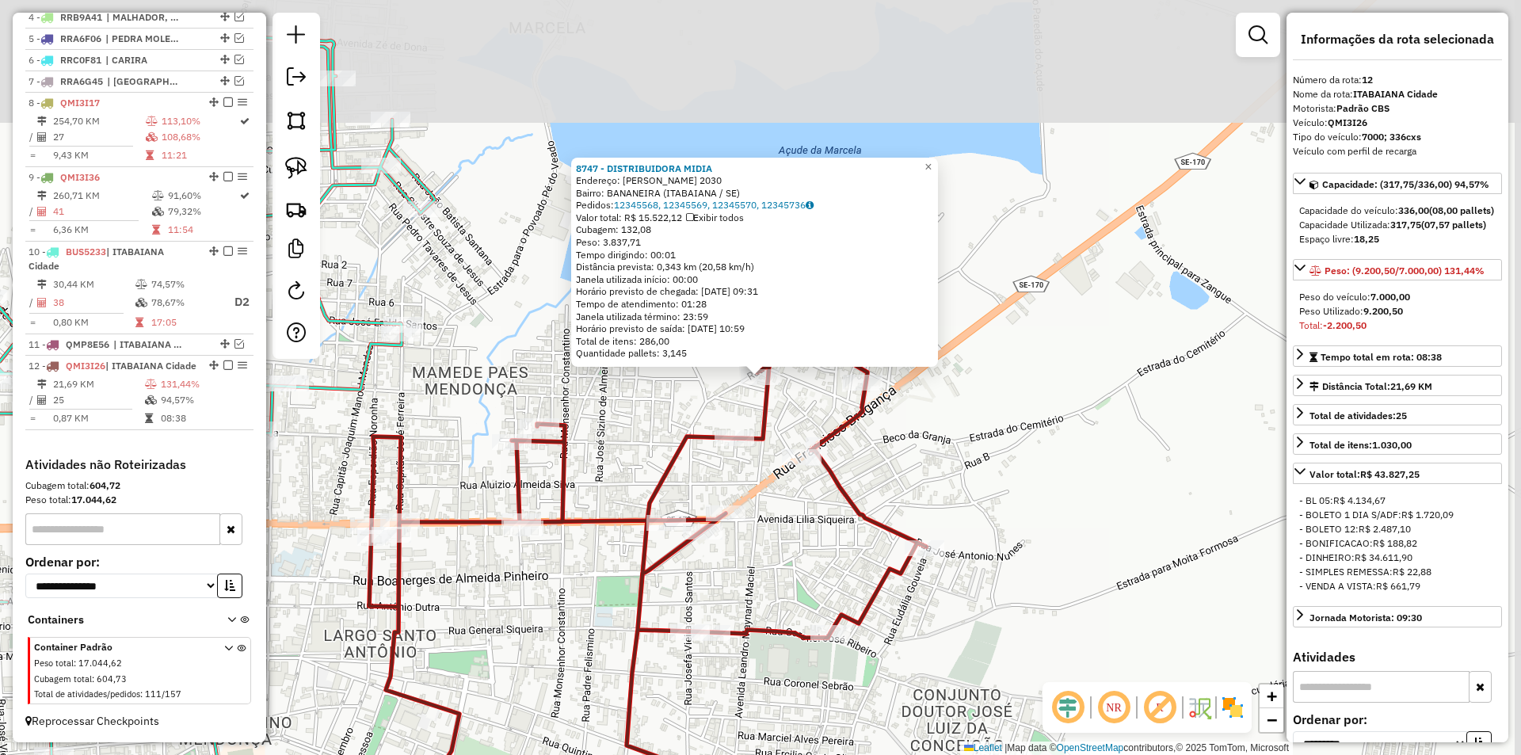
scroll to position [765, 0]
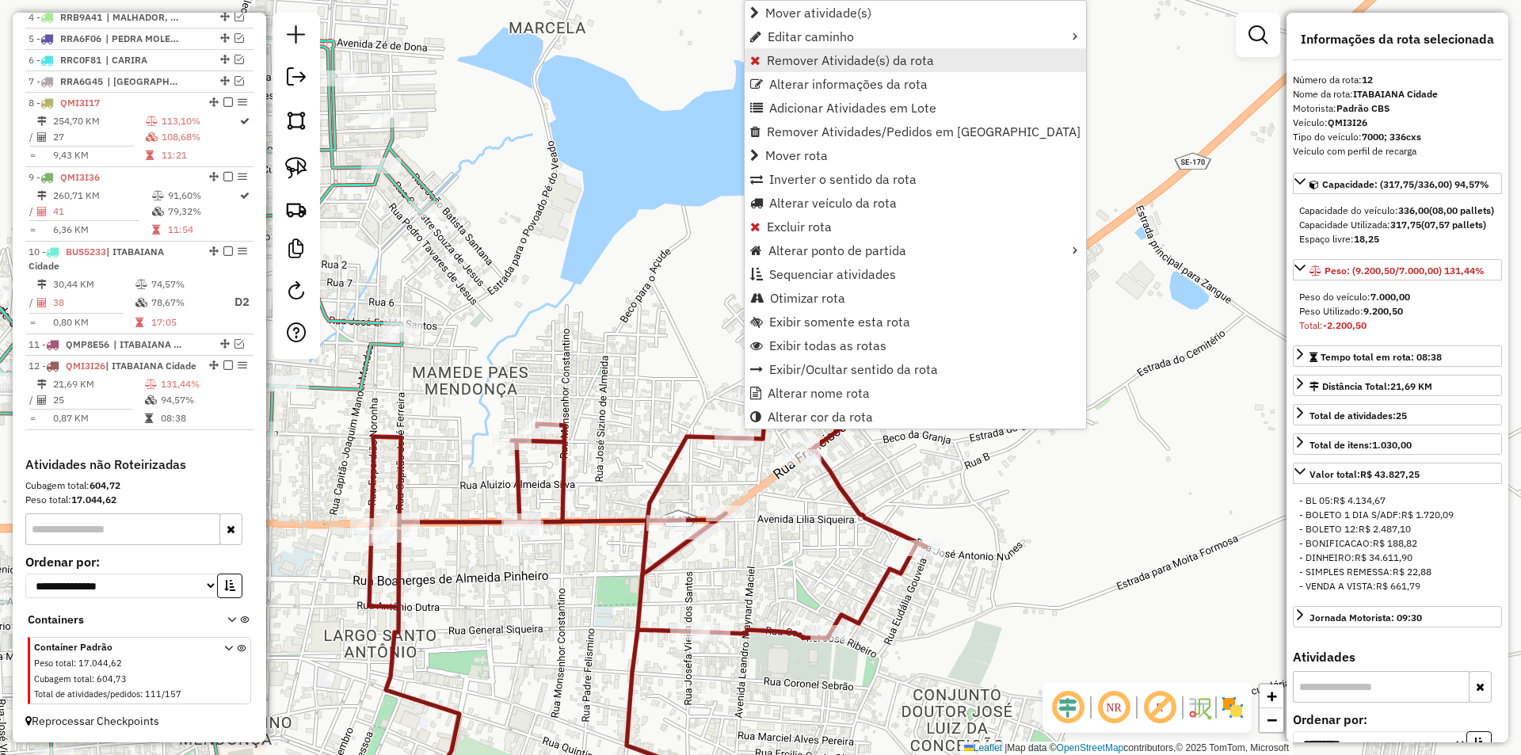
click at [798, 58] on span "Remover Atividade(s) da rota" at bounding box center [850, 60] width 167 height 13
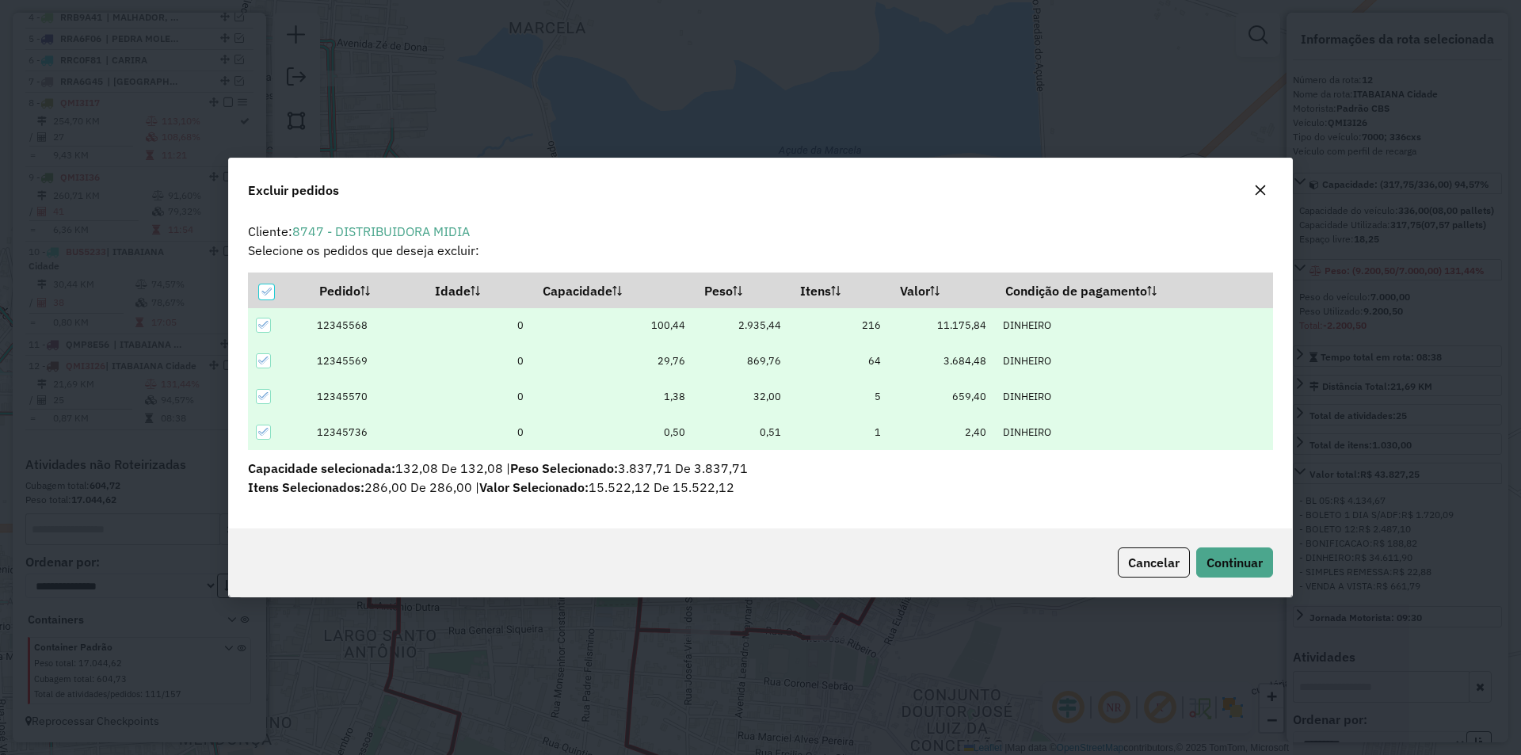
scroll to position [9, 5]
click at [1247, 560] on span "Continuar" at bounding box center [1235, 563] width 56 height 16
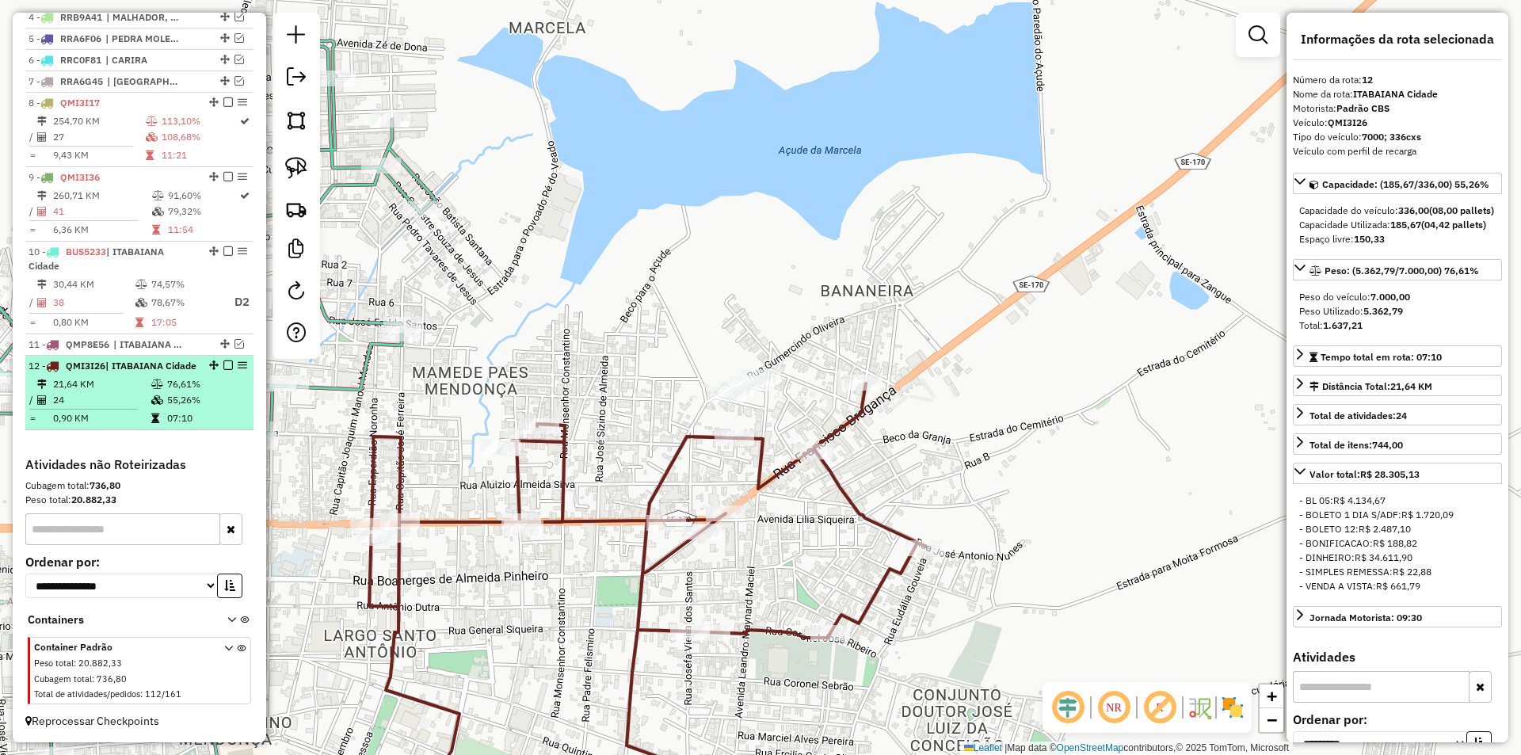
click at [151, 410] on td at bounding box center [159, 418] width 16 height 16
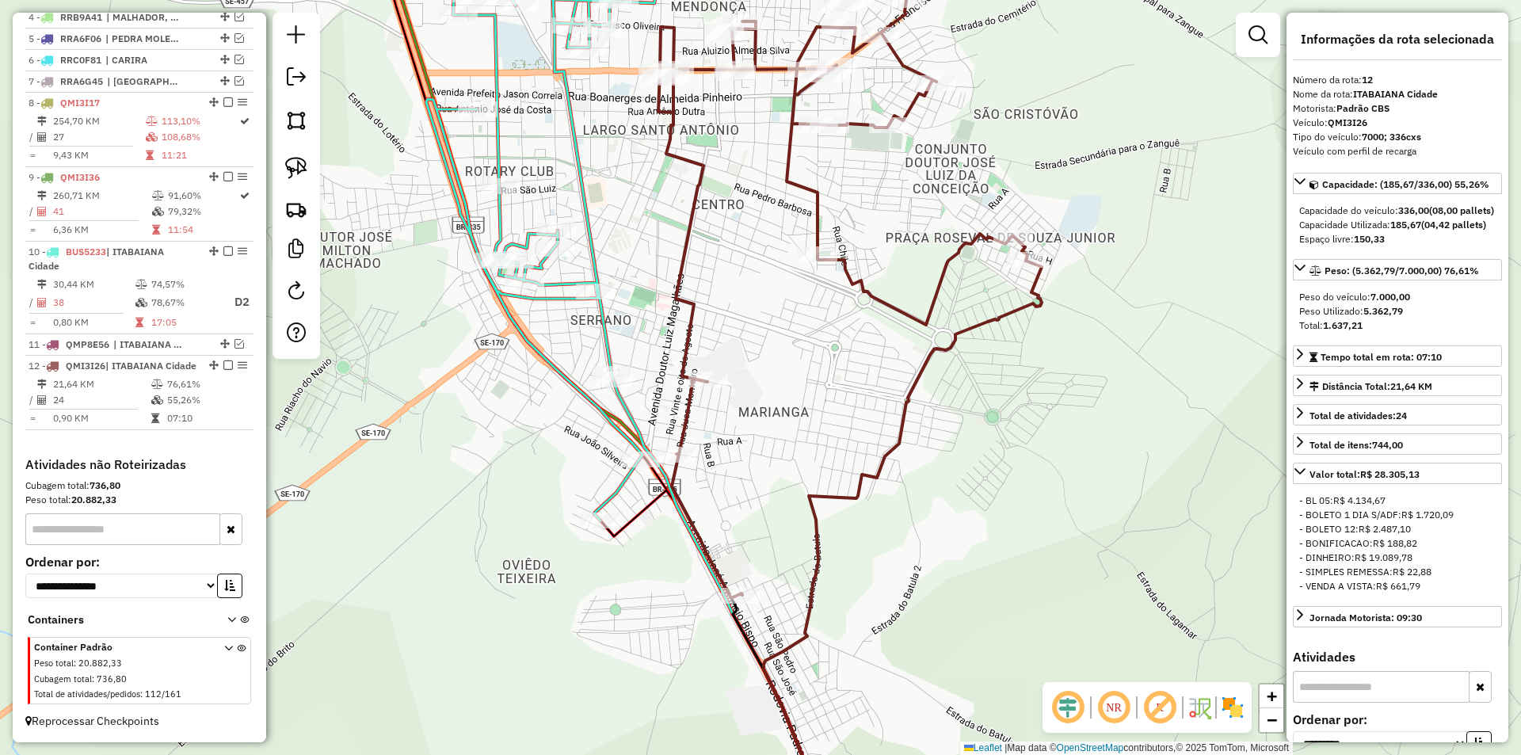
drag, startPoint x: 659, startPoint y: 348, endPoint x: 592, endPoint y: 275, distance: 99.2
click at [592, 275] on div "Janela de atendimento Grade de atendimento Capacidade Transportadoras Veículos …" at bounding box center [760, 377] width 1521 height 755
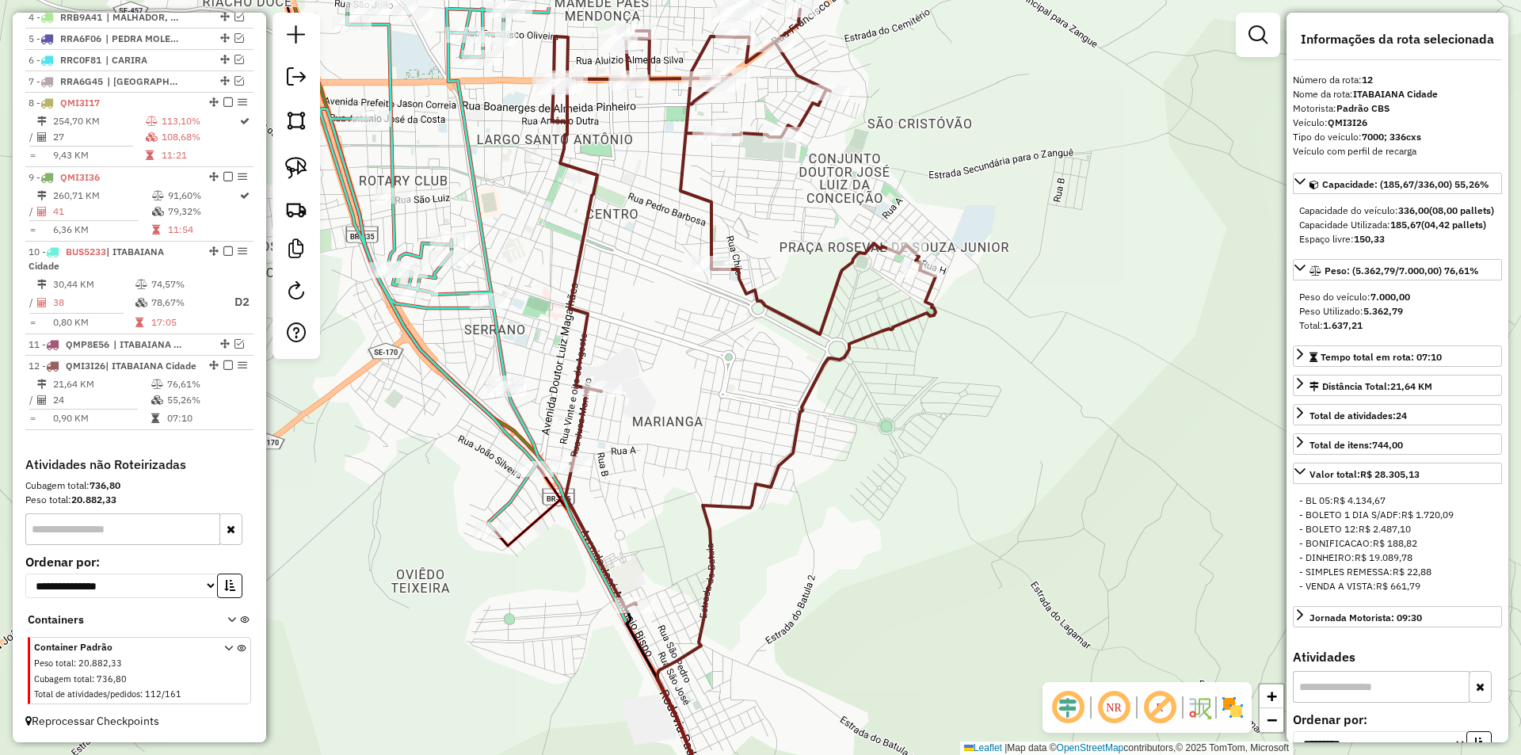
drag, startPoint x: 616, startPoint y: 229, endPoint x: 577, endPoint y: 311, distance: 91.1
click at [577, 311] on icon at bounding box center [736, 309] width 369 height 598
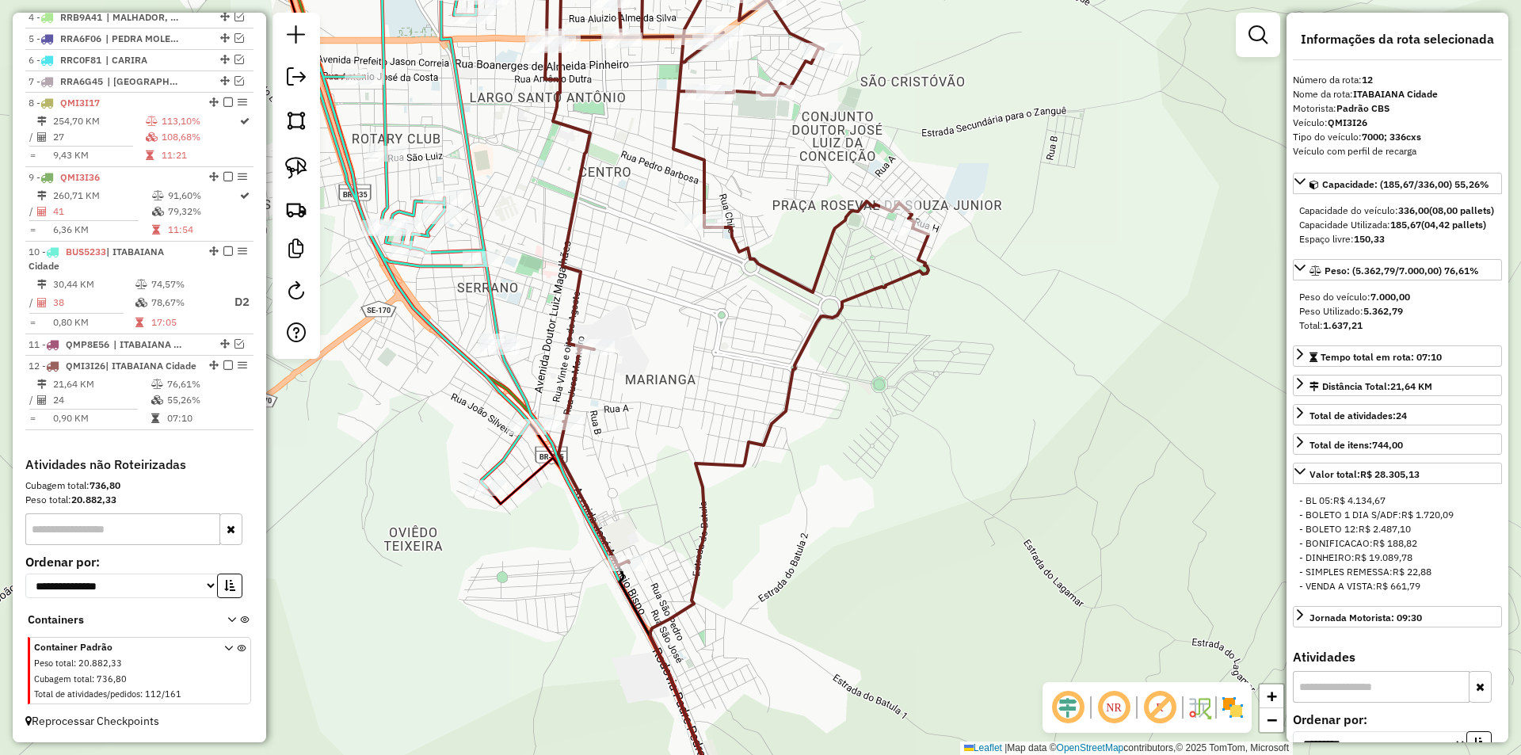
drag, startPoint x: 543, startPoint y: 331, endPoint x: 557, endPoint y: 227, distance: 104.8
click at [559, 228] on div "Janela de atendimento Grade de atendimento Capacidade Transportadoras Veículos …" at bounding box center [760, 377] width 1521 height 755
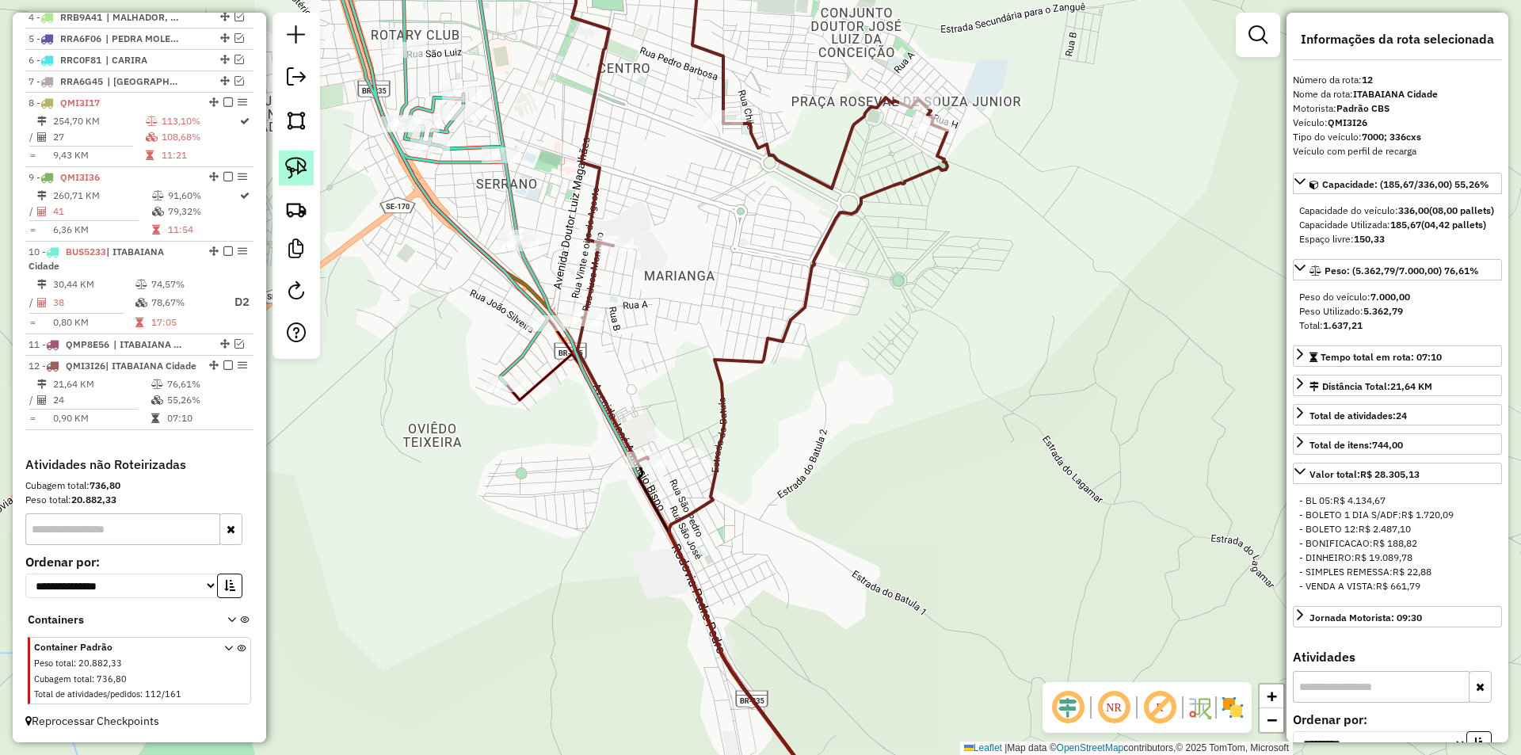
click at [290, 170] on img at bounding box center [296, 168] width 22 height 22
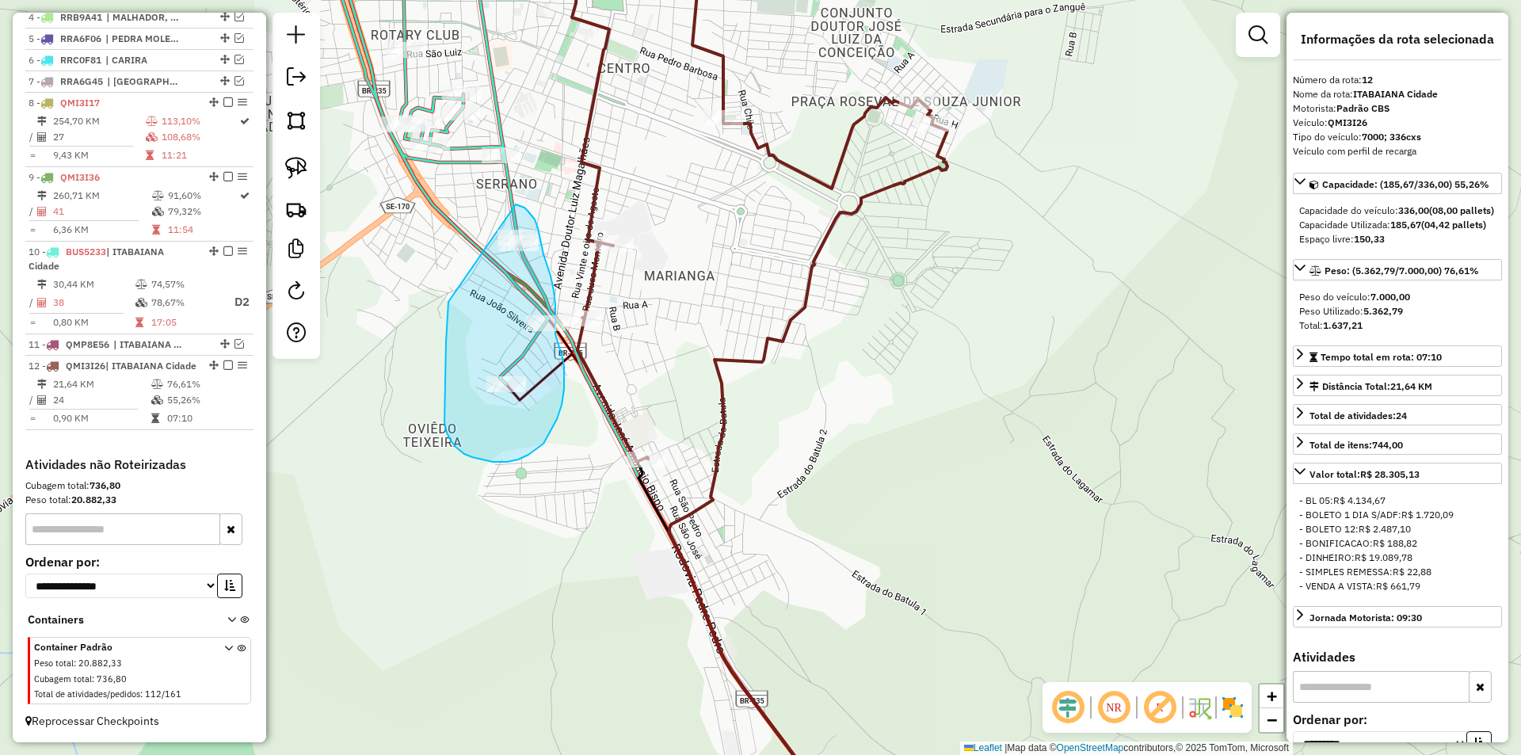
drag, startPoint x: 444, startPoint y: 407, endPoint x: 516, endPoint y: 204, distance: 215.0
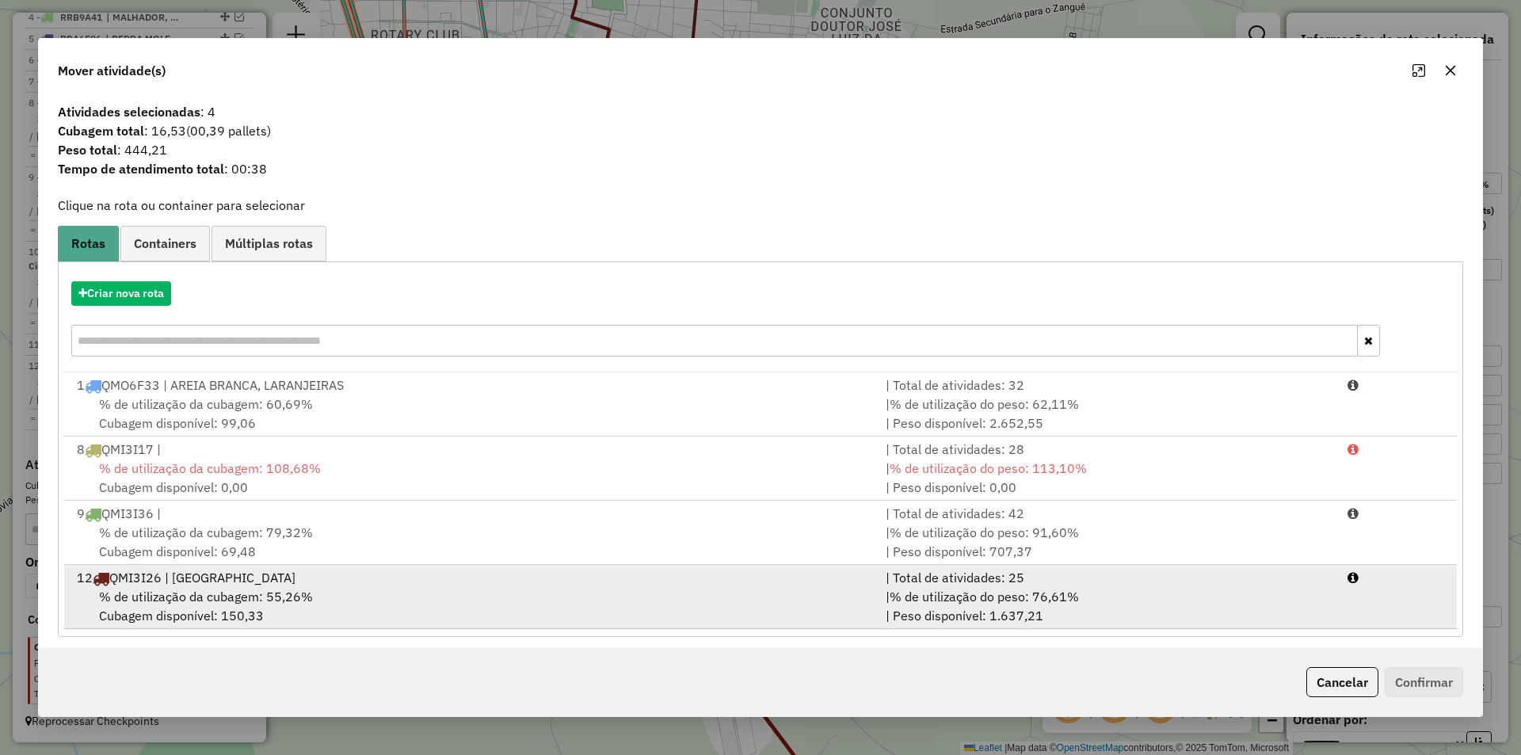
click at [812, 594] on div "% de utilização da cubagem: 55,26% Cubagem disponível: 150,33" at bounding box center [471, 606] width 809 height 38
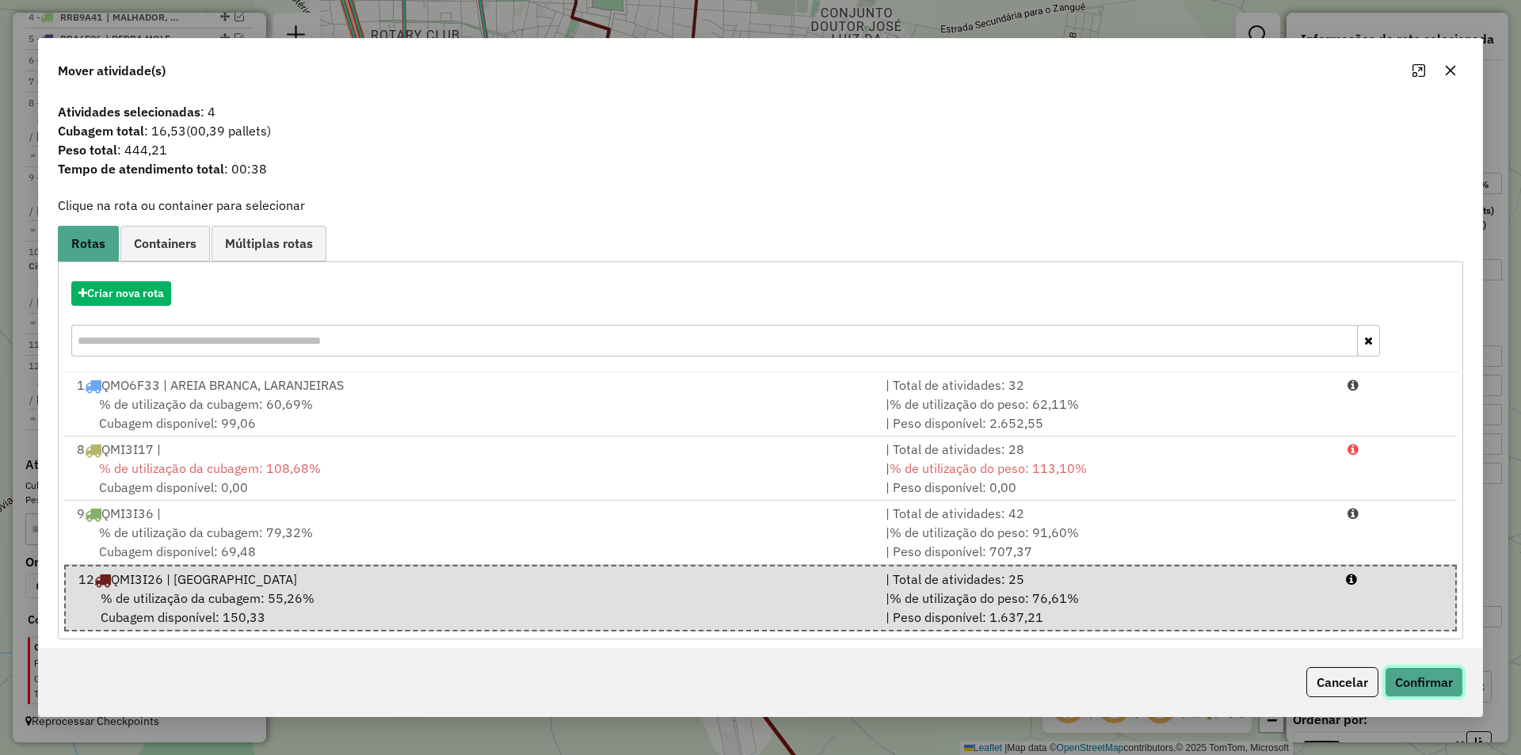
click at [1428, 679] on button "Confirmar" at bounding box center [1424, 682] width 78 height 30
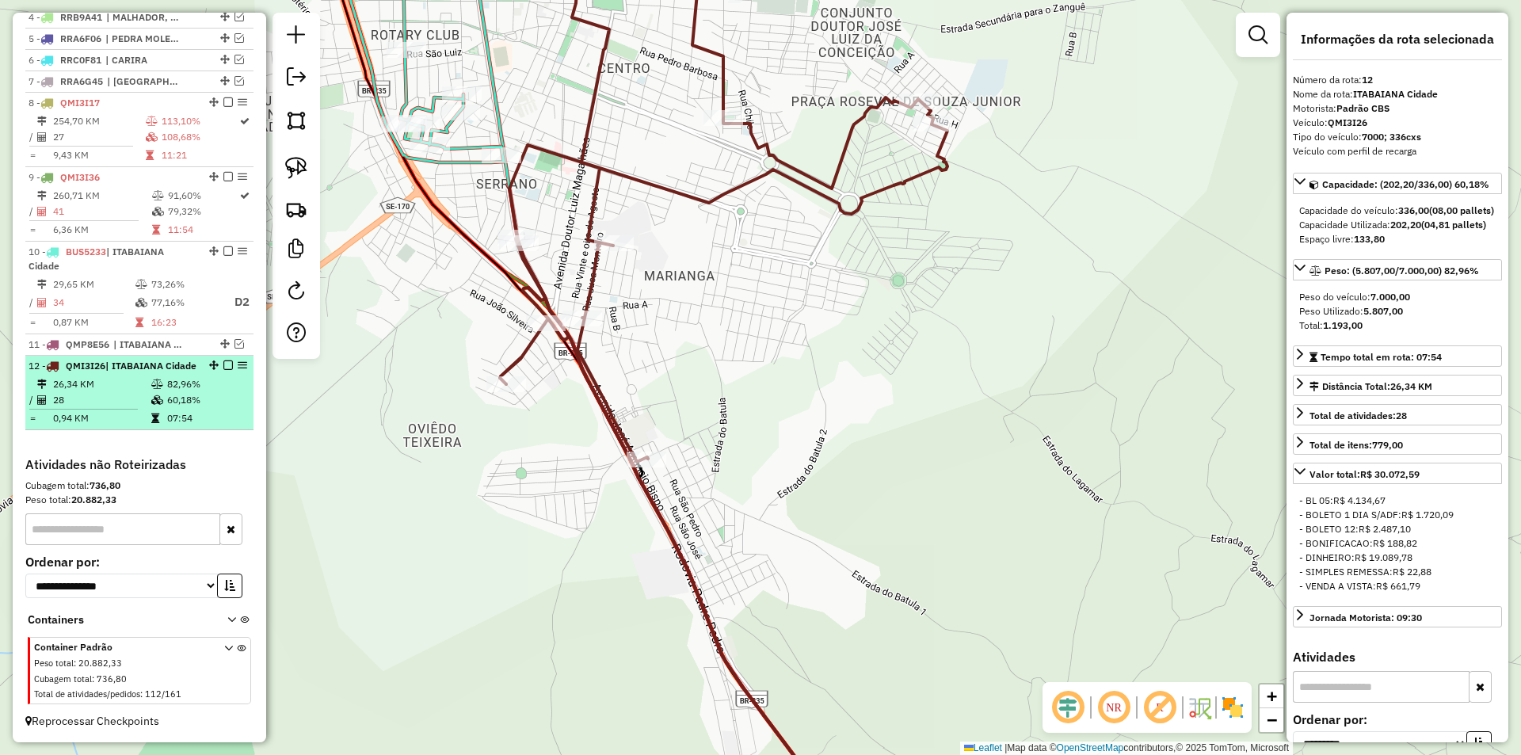
click at [185, 402] on td "60,18%" at bounding box center [206, 400] width 80 height 16
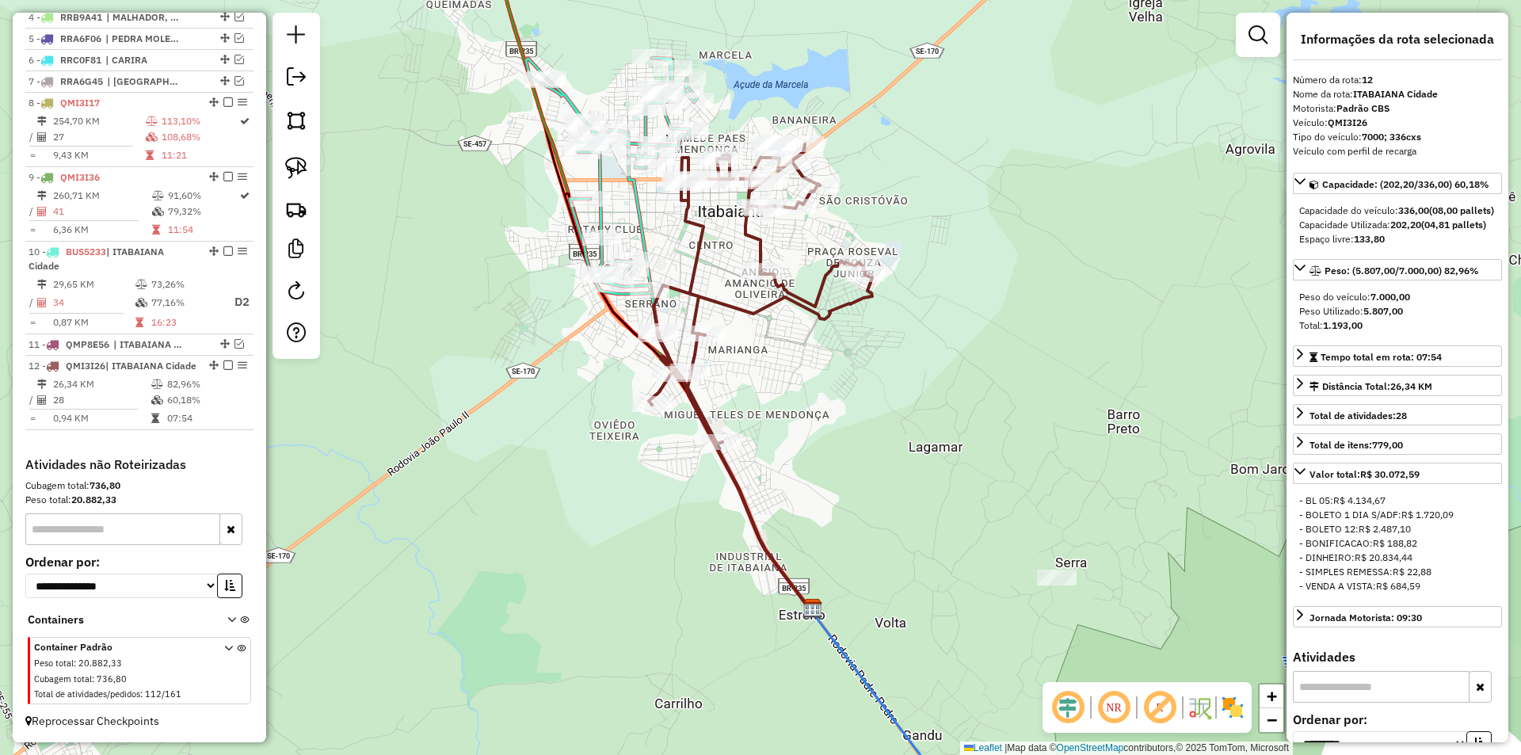
click at [444, 304] on div "Janela de atendimento Grade de atendimento Capacidade Transportadoras Veículos …" at bounding box center [760, 377] width 1521 height 755
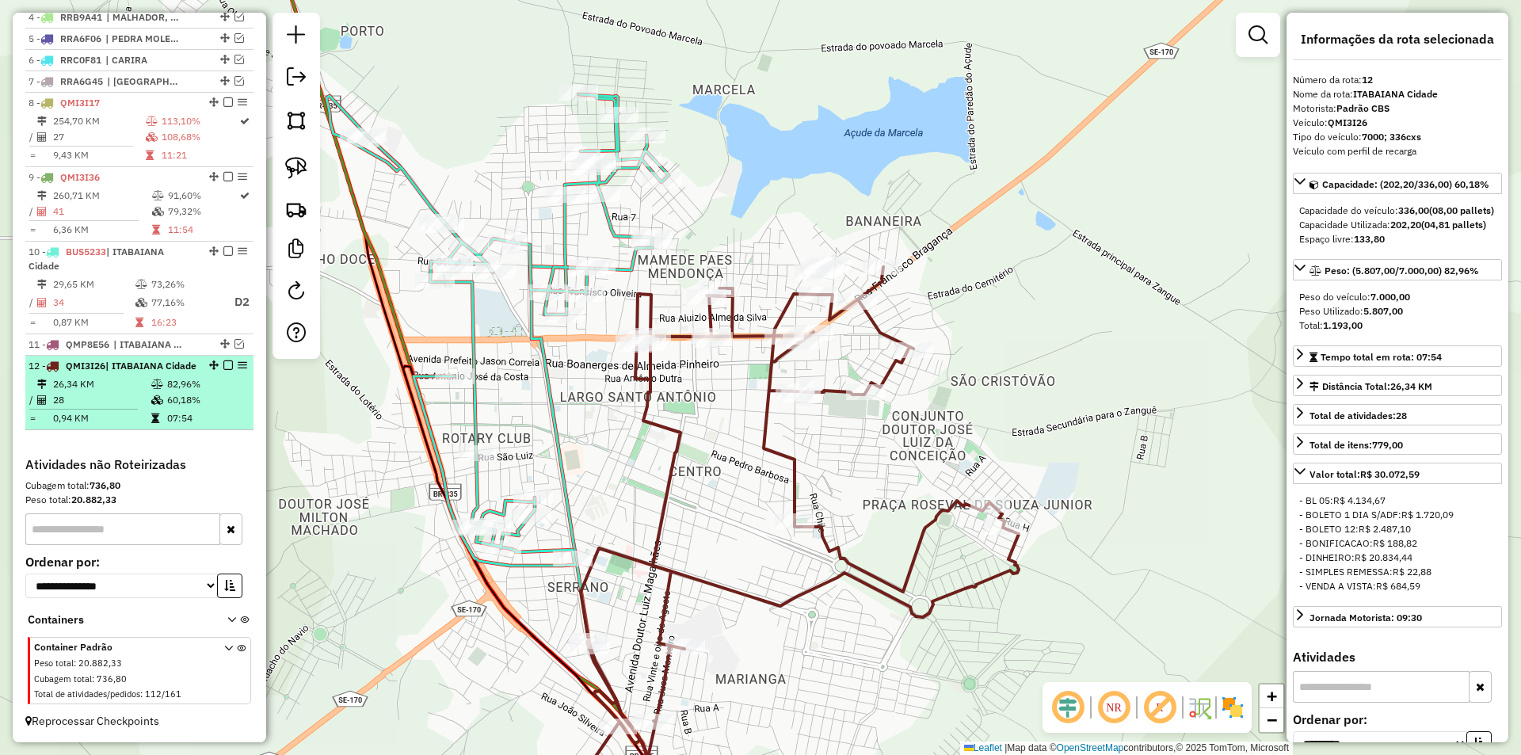
click at [223, 360] on em at bounding box center [228, 365] width 10 height 10
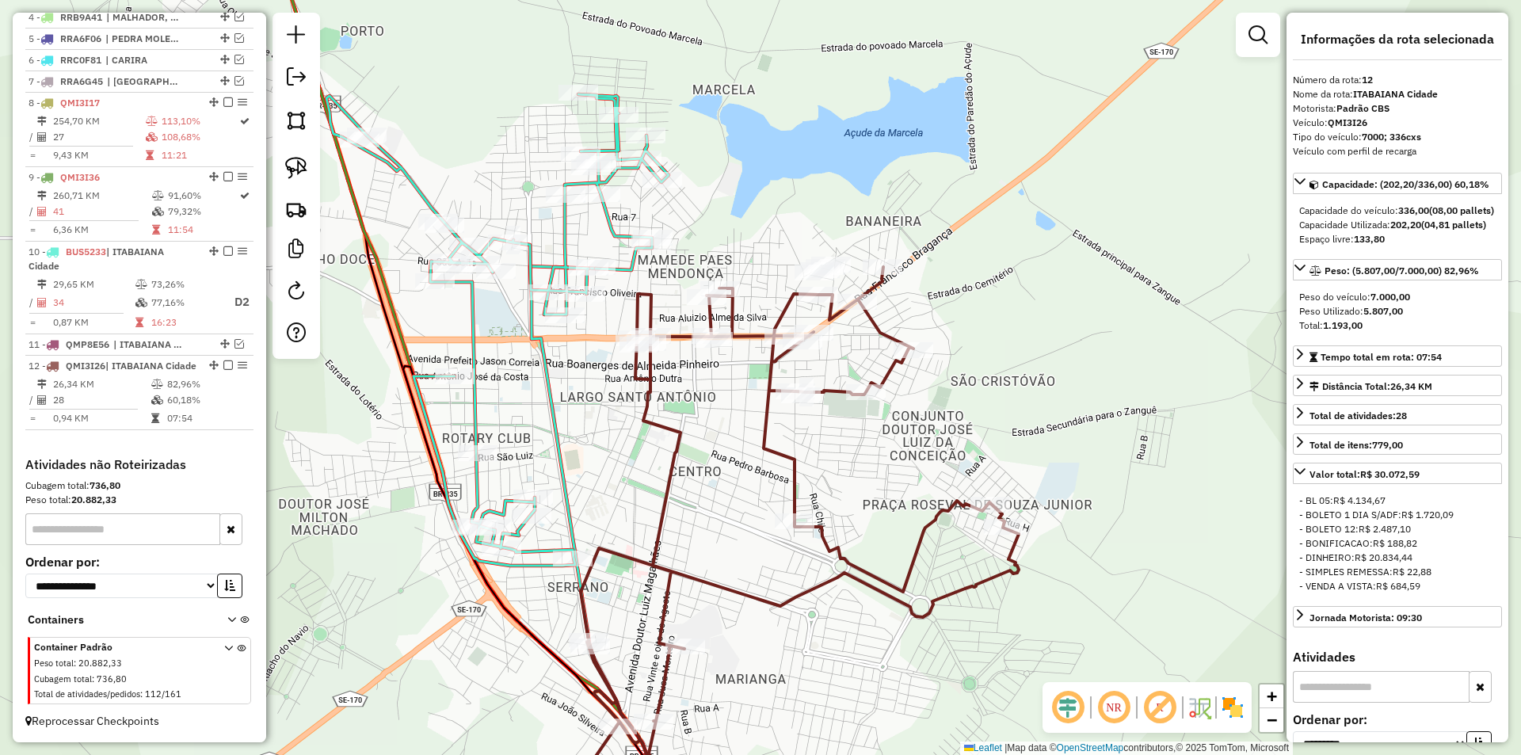
scroll to position [697, 0]
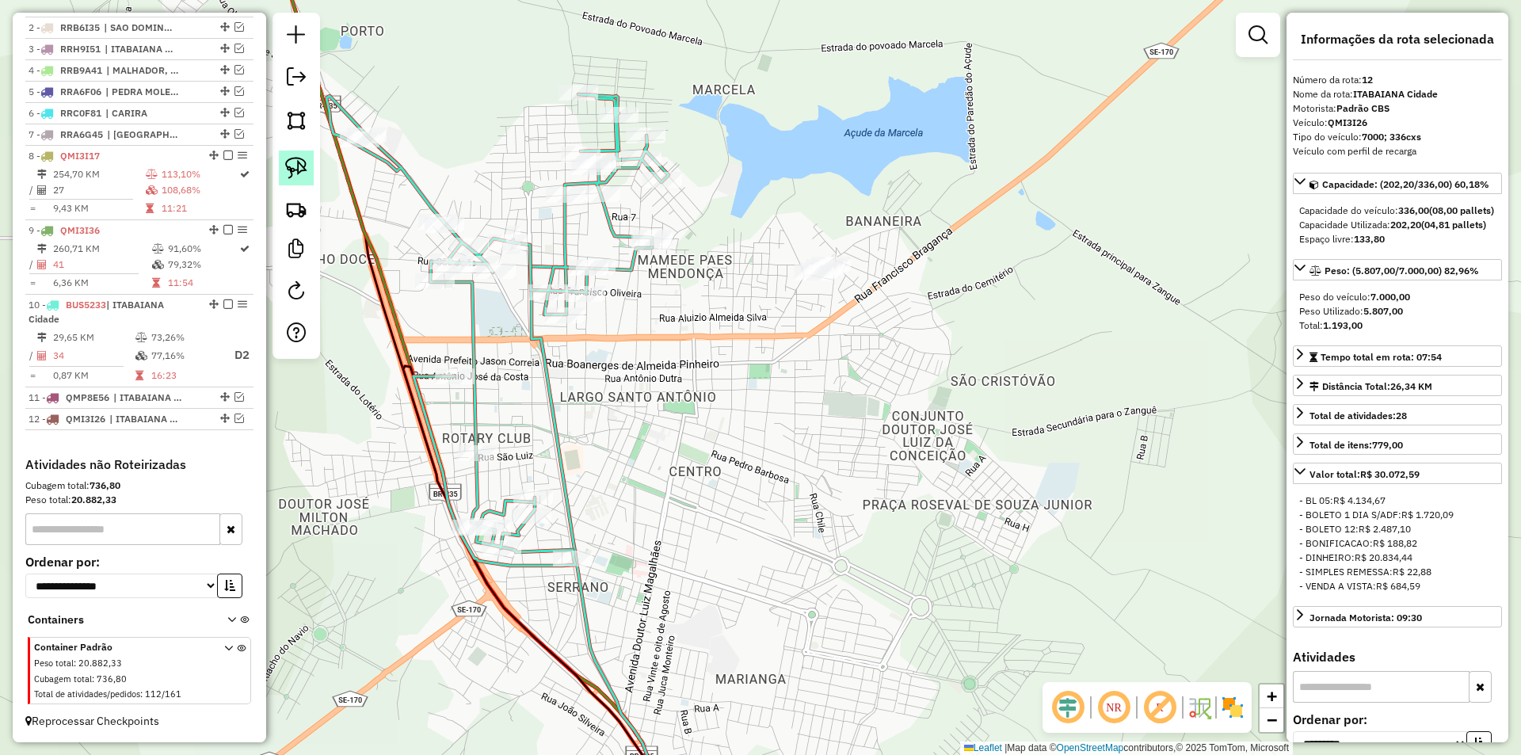
click at [297, 166] on img at bounding box center [296, 168] width 22 height 22
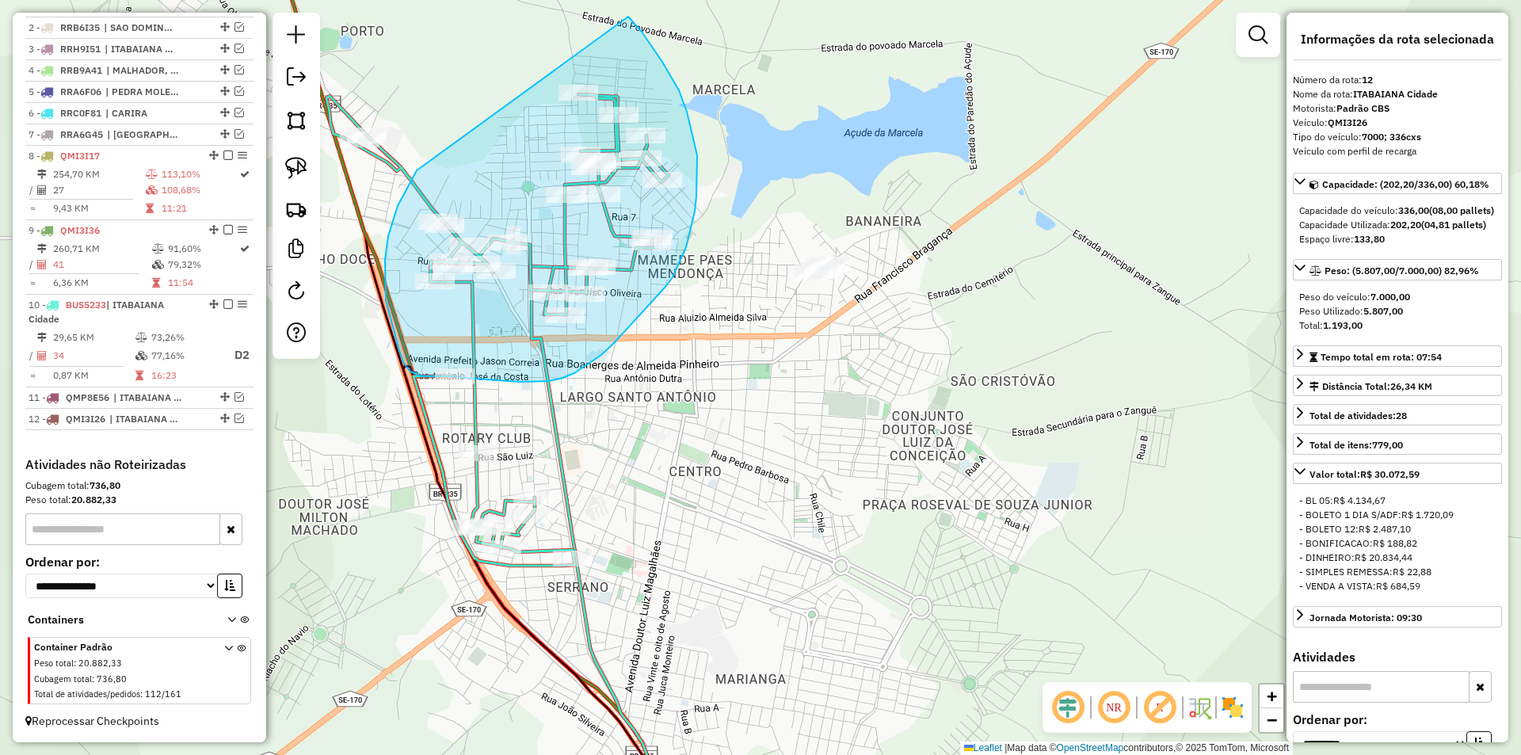
drag, startPoint x: 419, startPoint y: 169, endPoint x: 628, endPoint y: 17, distance: 258.6
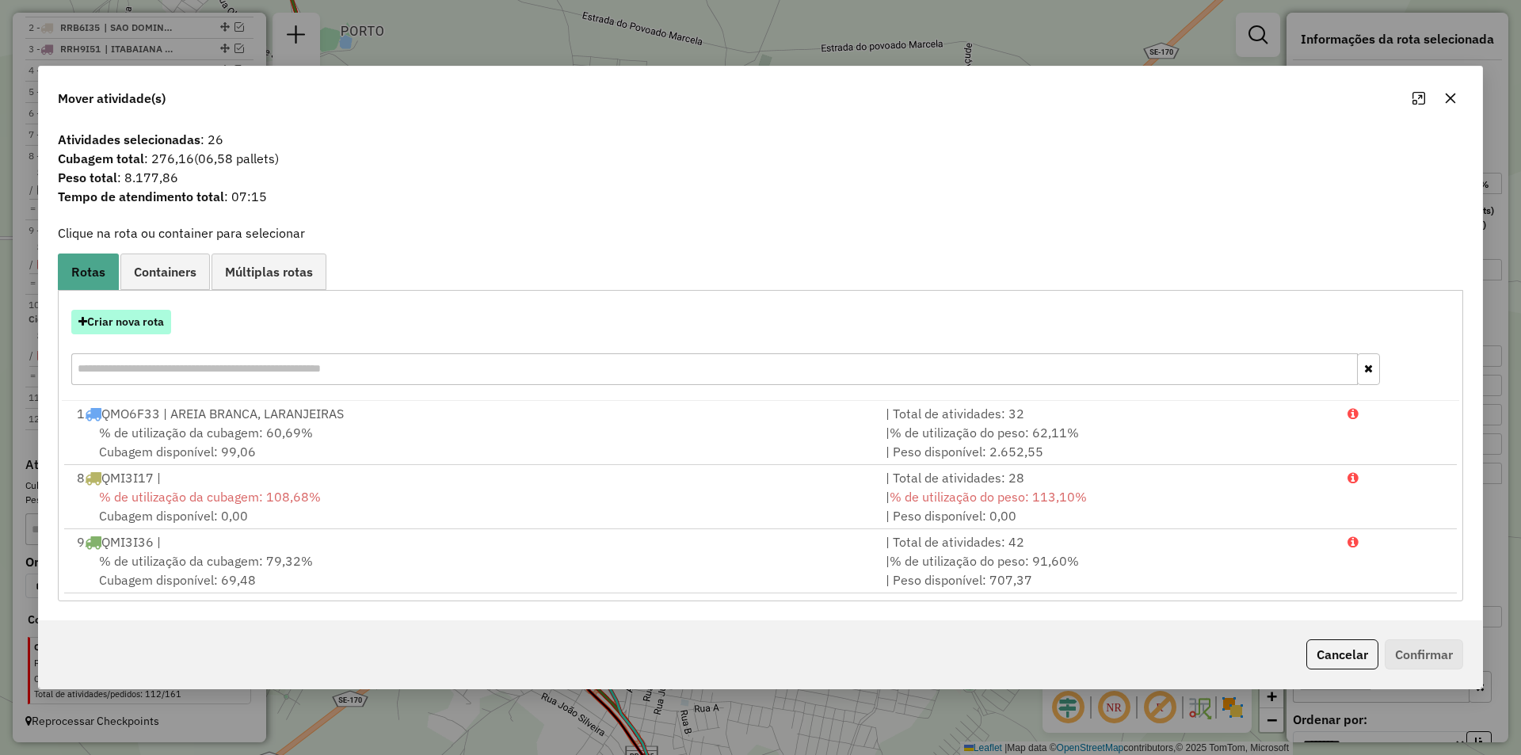
click at [162, 325] on button "Criar nova rota" at bounding box center [121, 322] width 100 height 25
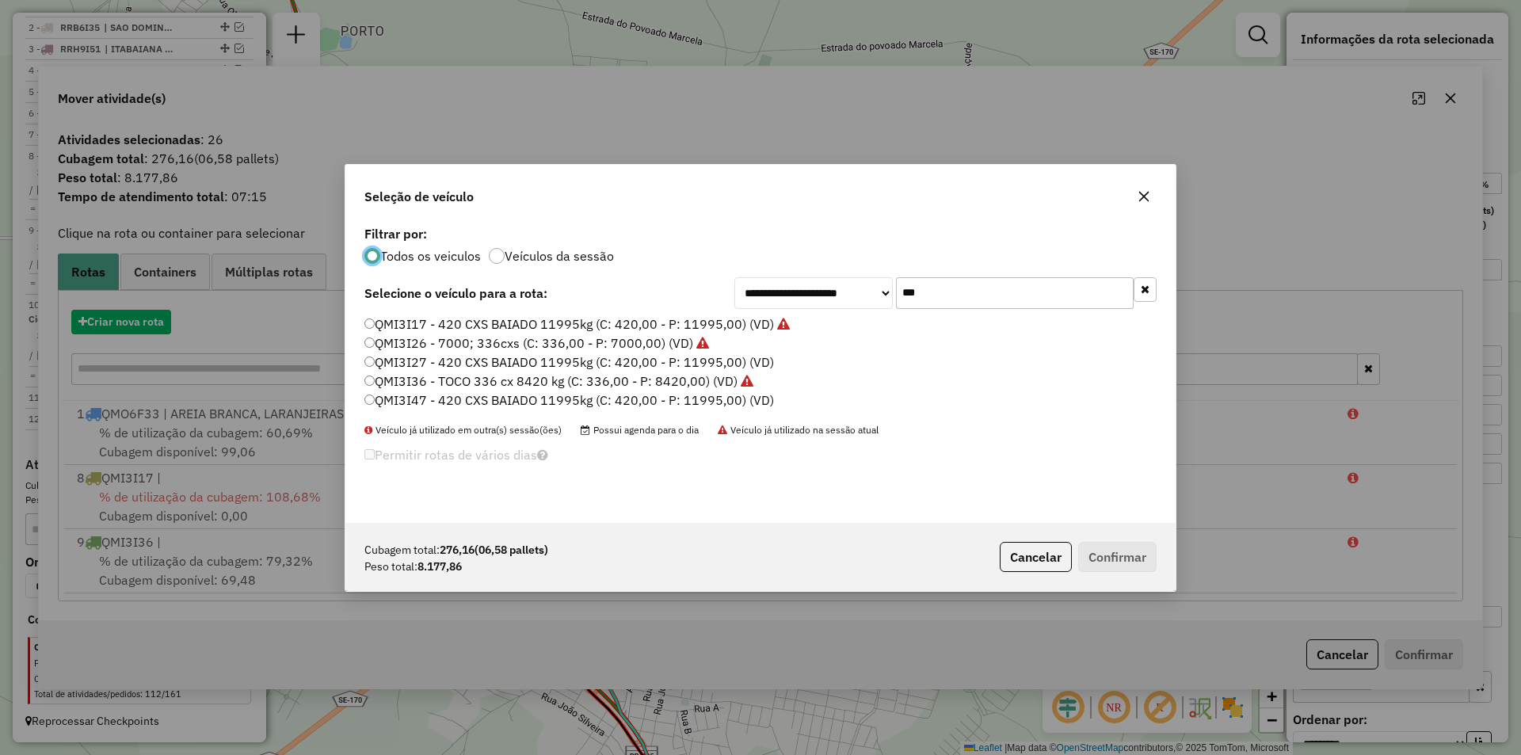
scroll to position [9, 5]
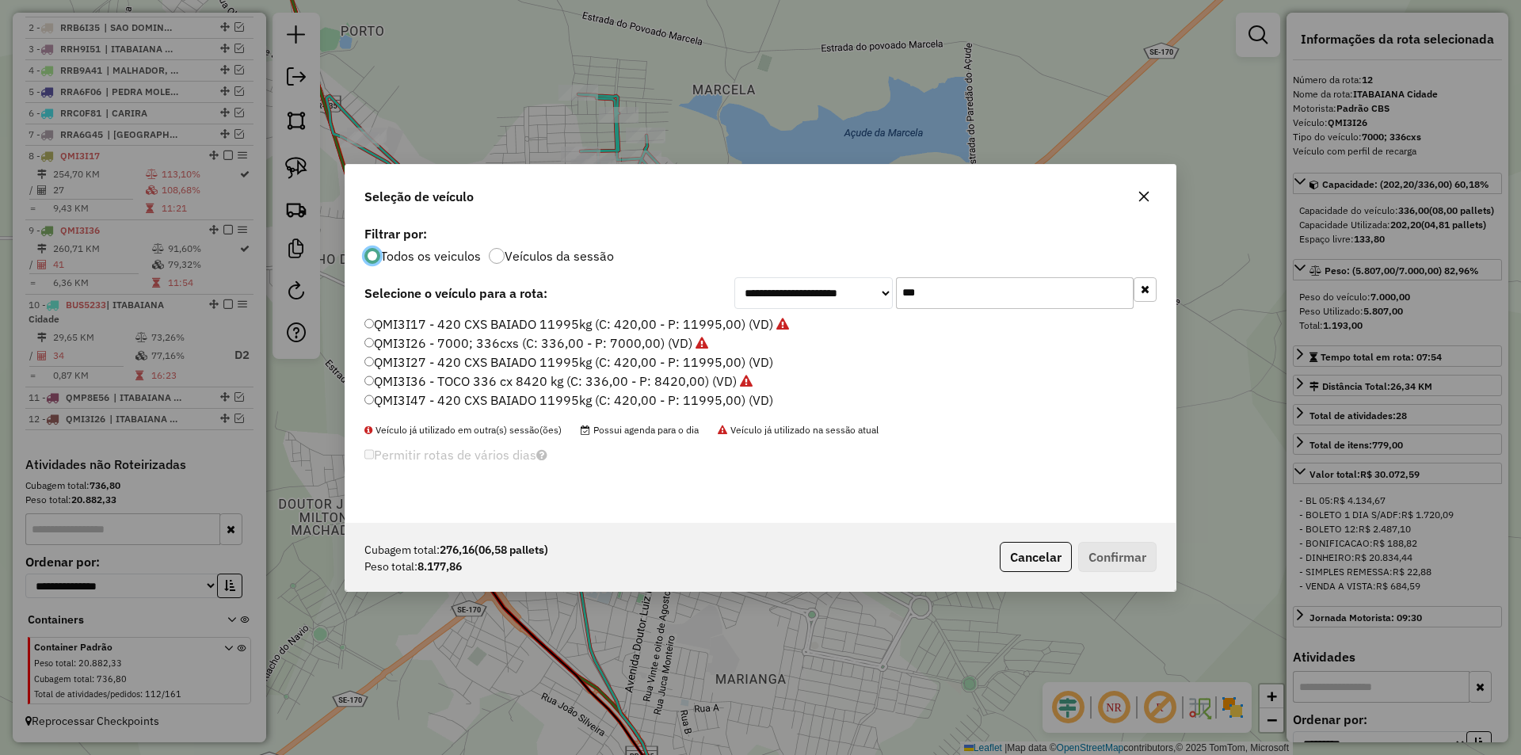
click at [948, 304] on input "***" at bounding box center [1015, 293] width 238 height 32
click at [525, 398] on label "QMI3I47 - 420 CXS BAIADO 11995kg (C: 420,00 - P: 11995,00) (VD)" at bounding box center [568, 400] width 409 height 19
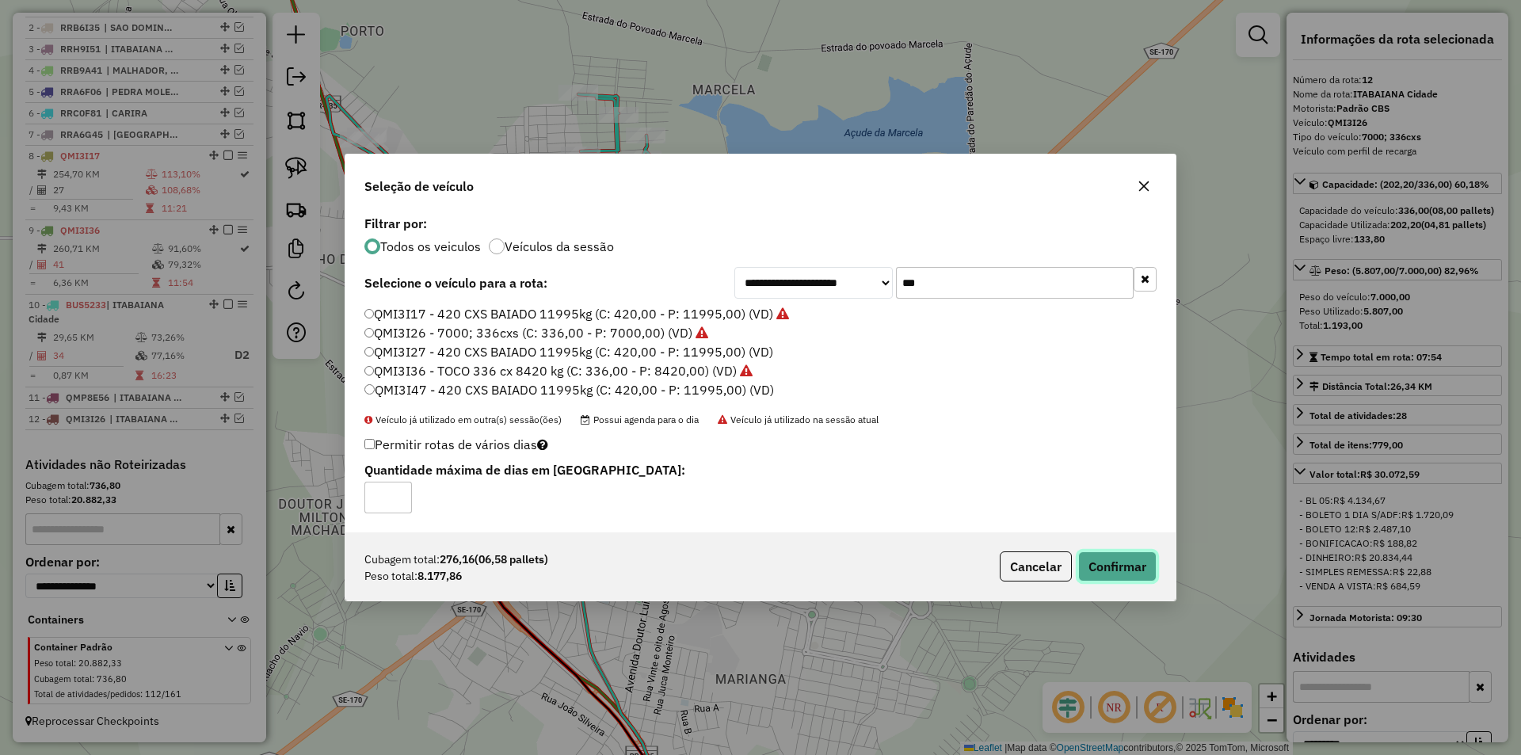
click at [1114, 563] on button "Confirmar" at bounding box center [1117, 566] width 78 height 30
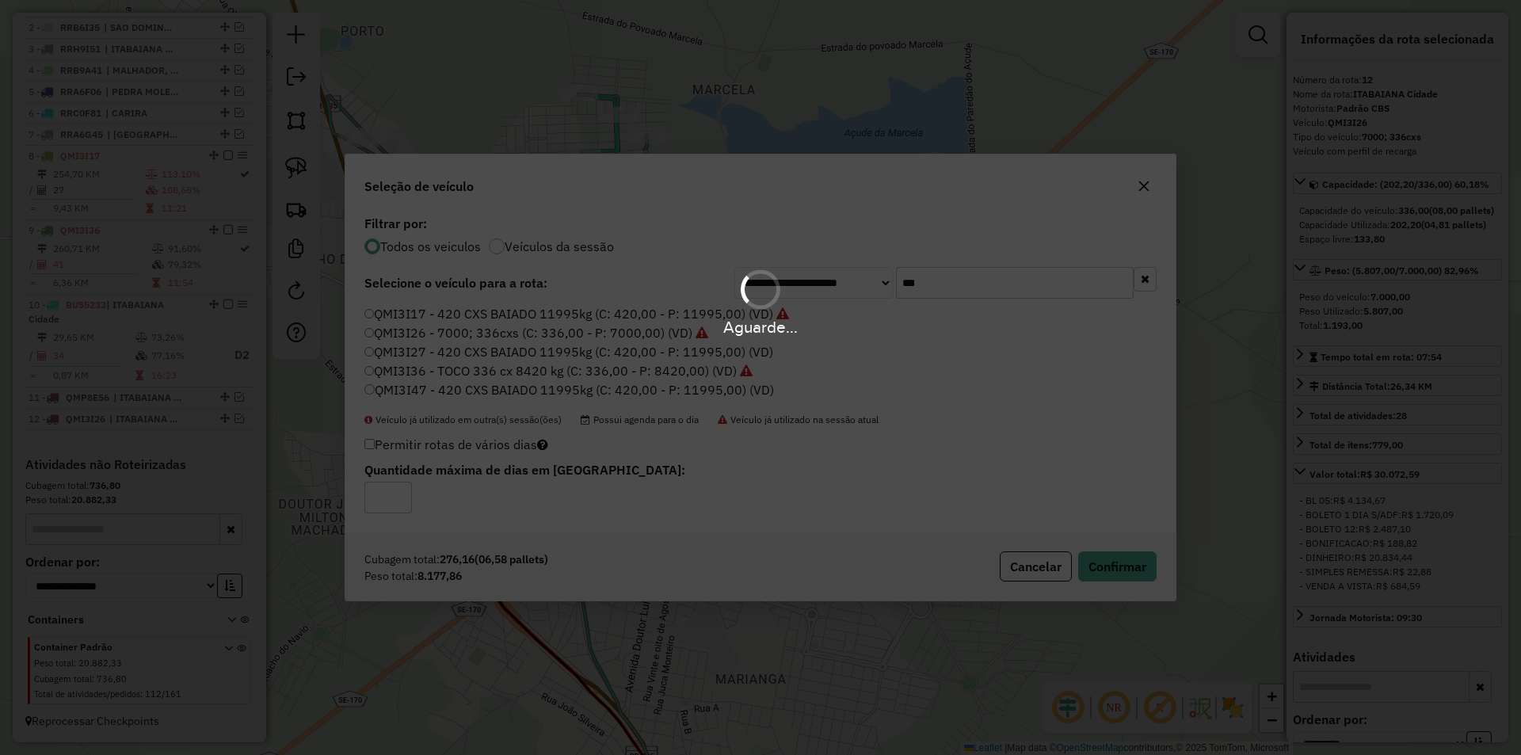
scroll to position [782, 0]
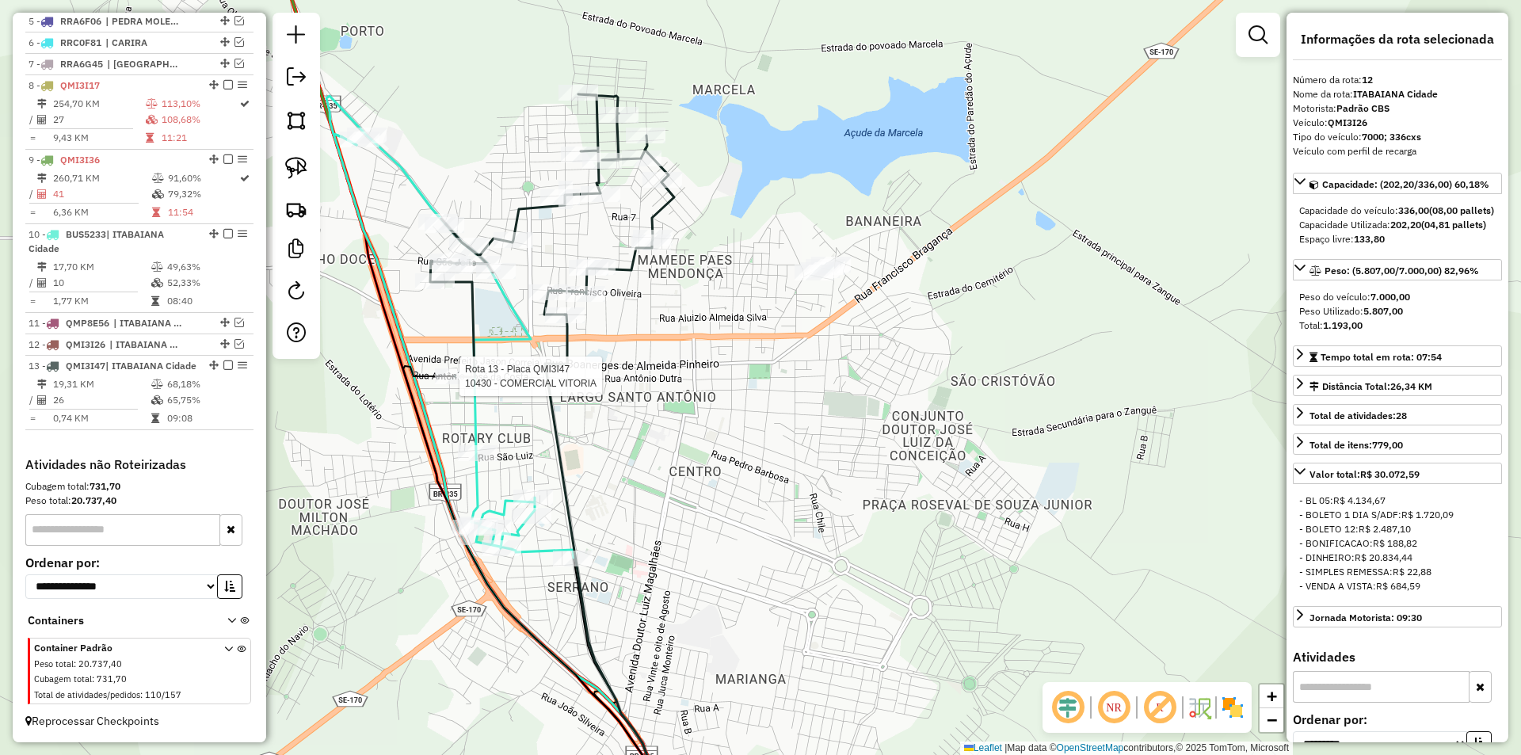
click at [448, 384] on div at bounding box center [455, 376] width 40 height 16
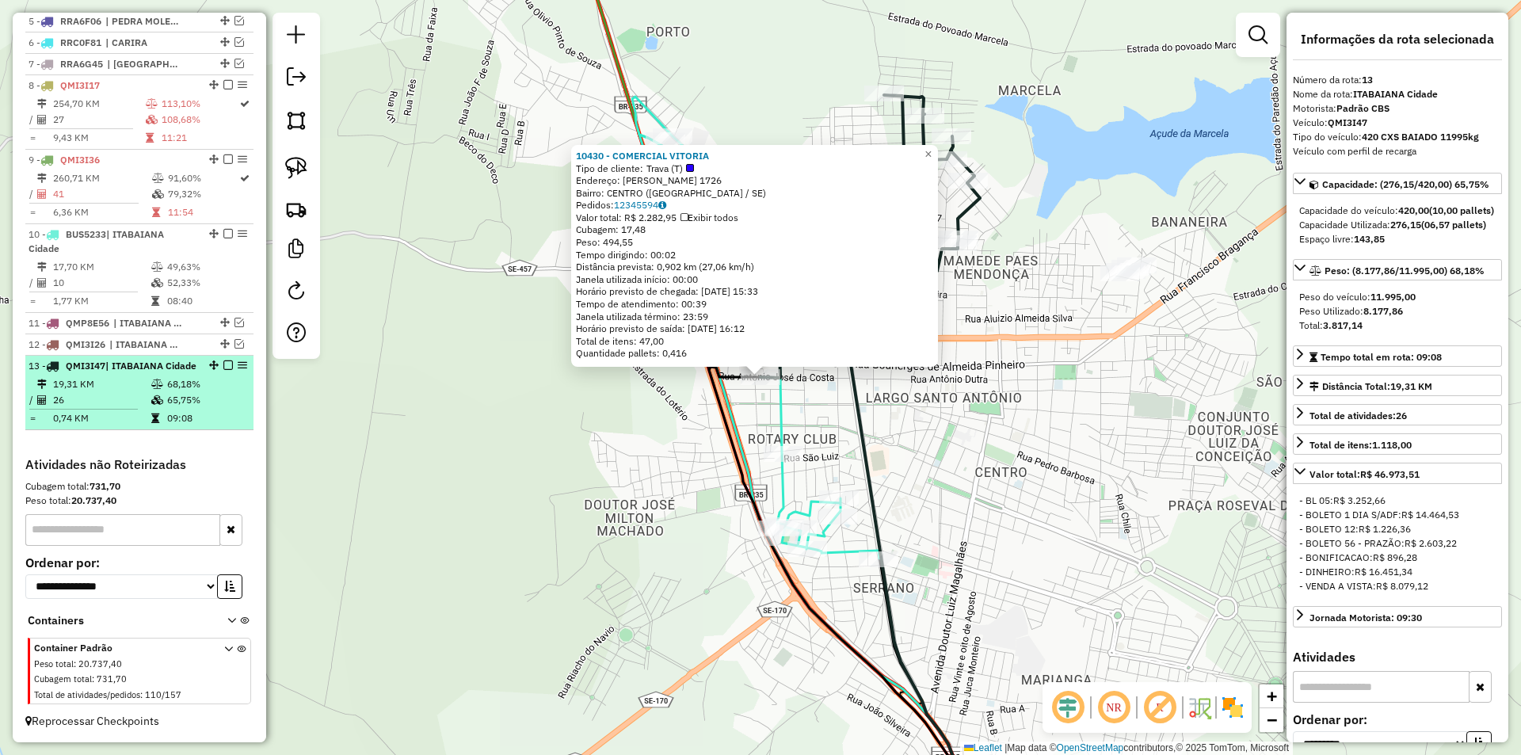
click at [185, 428] on li "13 - QMI3I47 | ITABAIANA Cidade 19,31 KM 68,18% / 26 65,75% = 0,74 KM 09:08" at bounding box center [139, 393] width 228 height 74
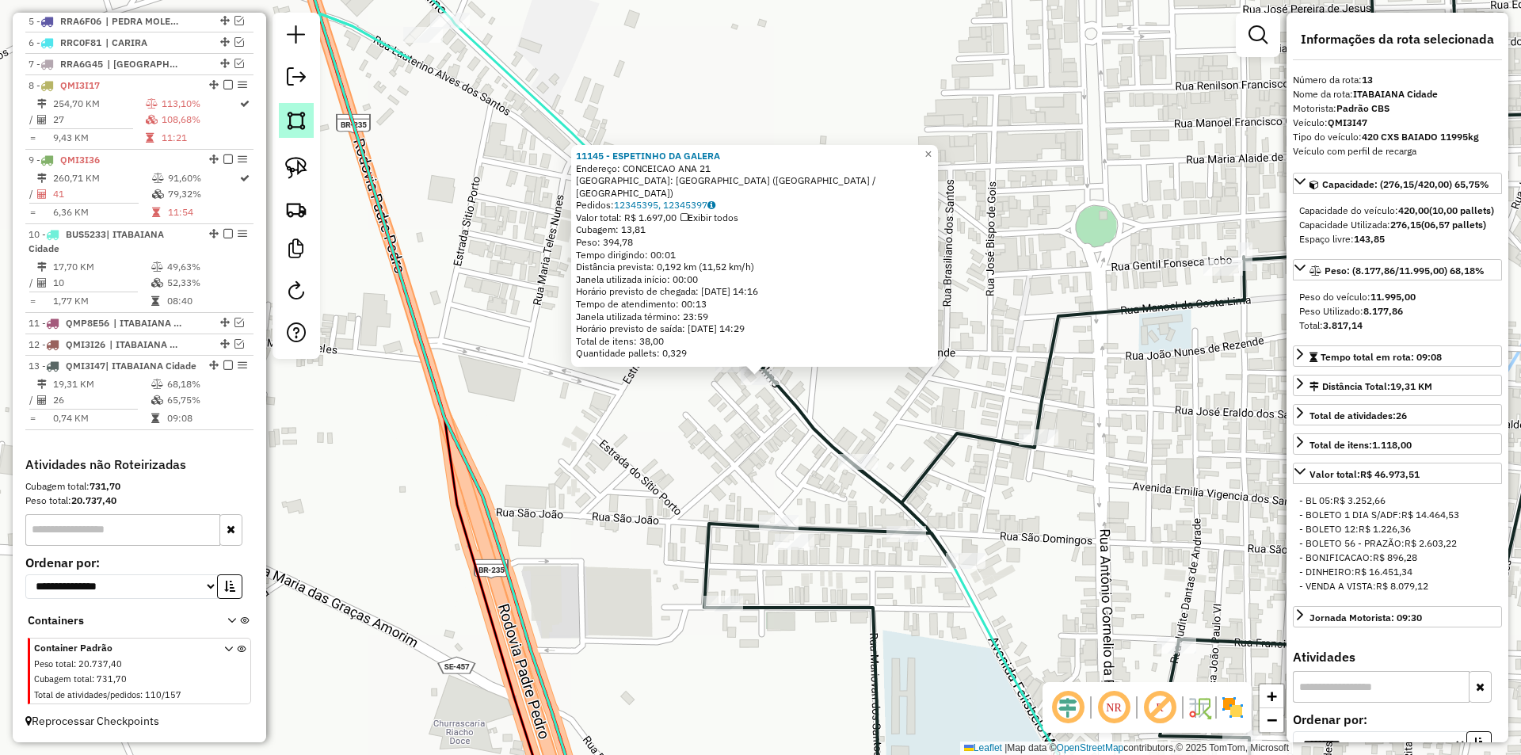
click at [296, 127] on img at bounding box center [296, 120] width 22 height 22
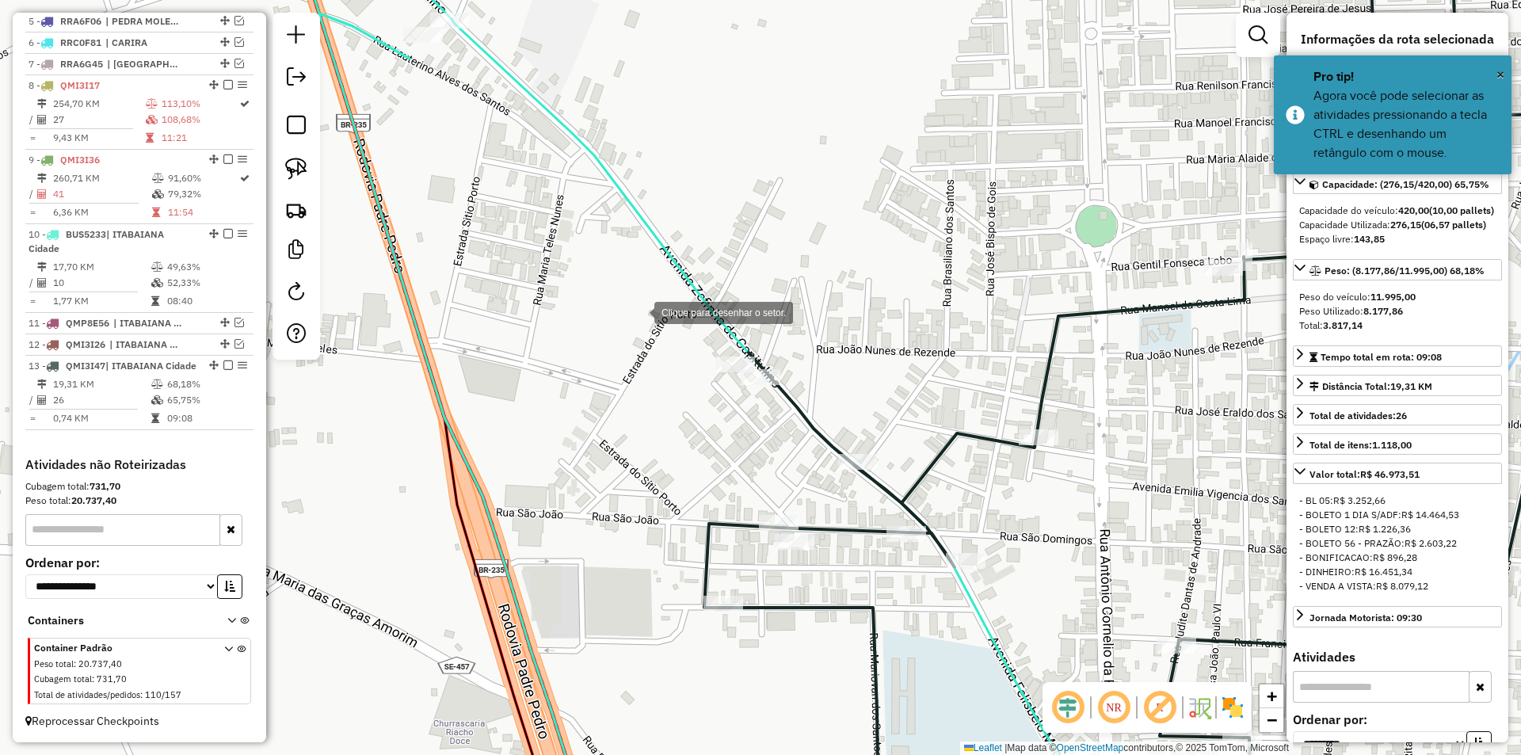
click at [631, 296] on div at bounding box center [639, 312] width 32 height 32
click at [637, 411] on div at bounding box center [637, 411] width 32 height 32
click at [818, 490] on div at bounding box center [818, 491] width 32 height 32
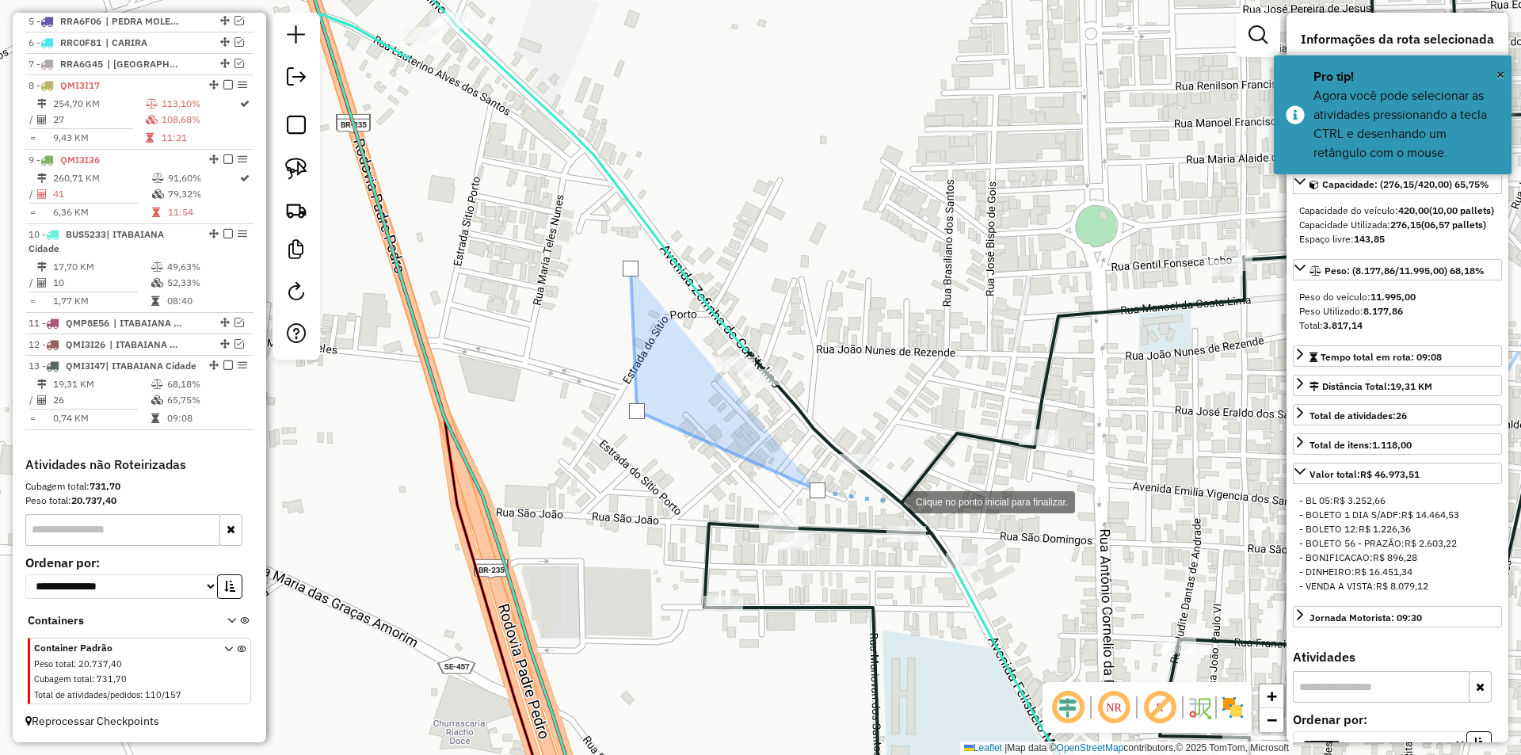
drag, startPoint x: 893, startPoint y: 501, endPoint x: 914, endPoint y: 441, distance: 63.2
click at [898, 493] on div at bounding box center [893, 501] width 32 height 32
click at [909, 485] on div at bounding box center [893, 501] width 32 height 32
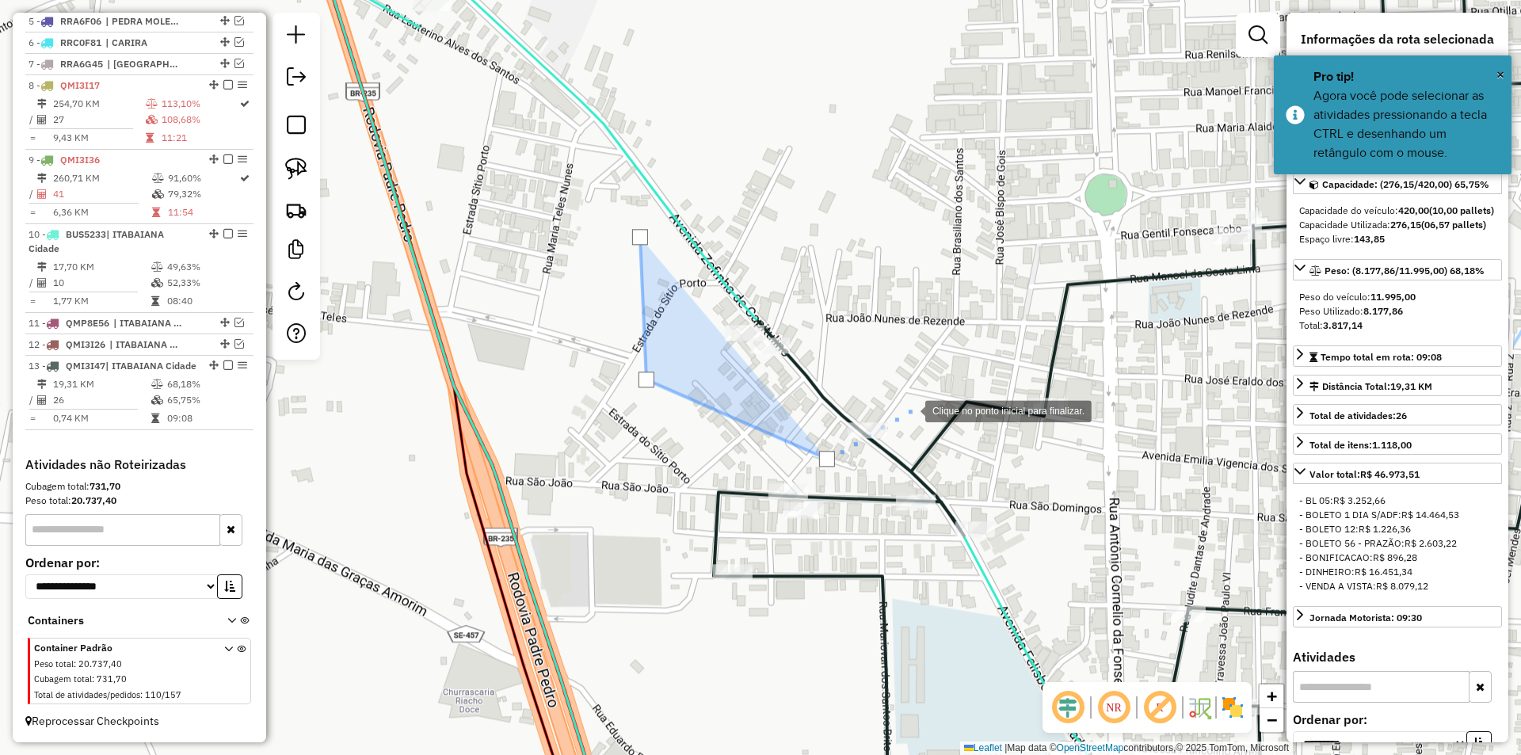
click at [894, 394] on div at bounding box center [910, 410] width 32 height 32
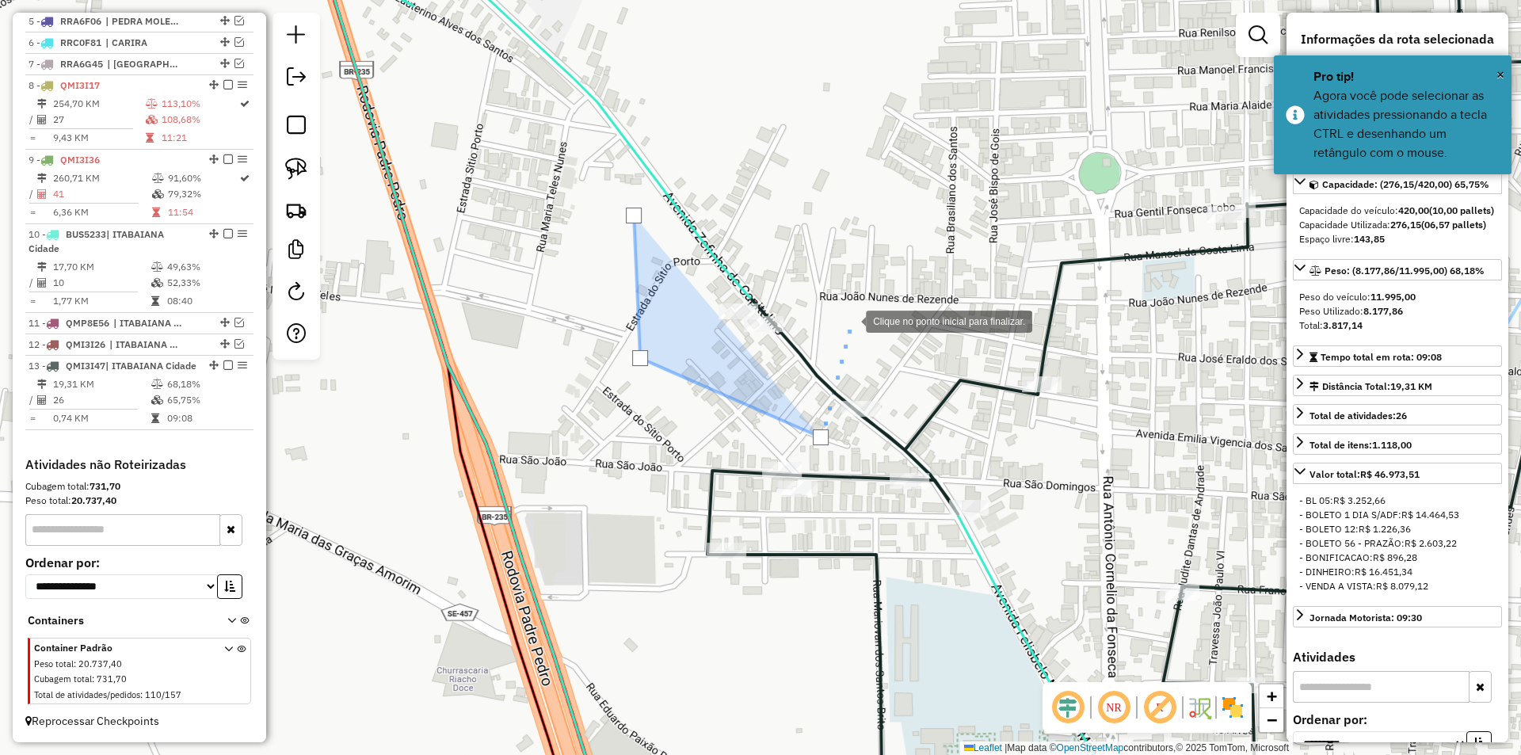
click at [850, 321] on div at bounding box center [850, 320] width 32 height 32
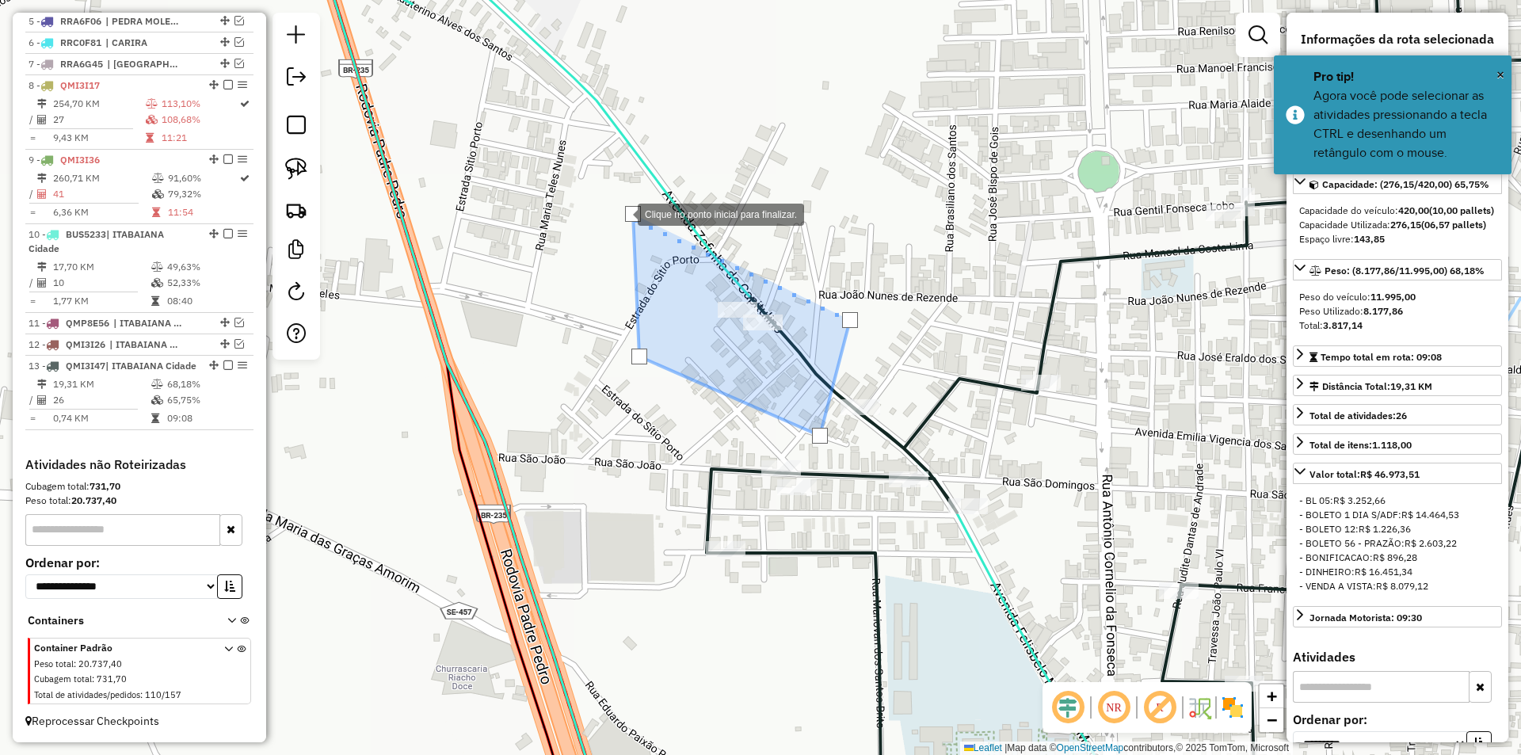
click at [622, 214] on div at bounding box center [622, 213] width 32 height 32
click at [672, 681] on div at bounding box center [672, 681] width 0 height 0
click at [639, 216] on div at bounding box center [633, 214] width 16 height 16
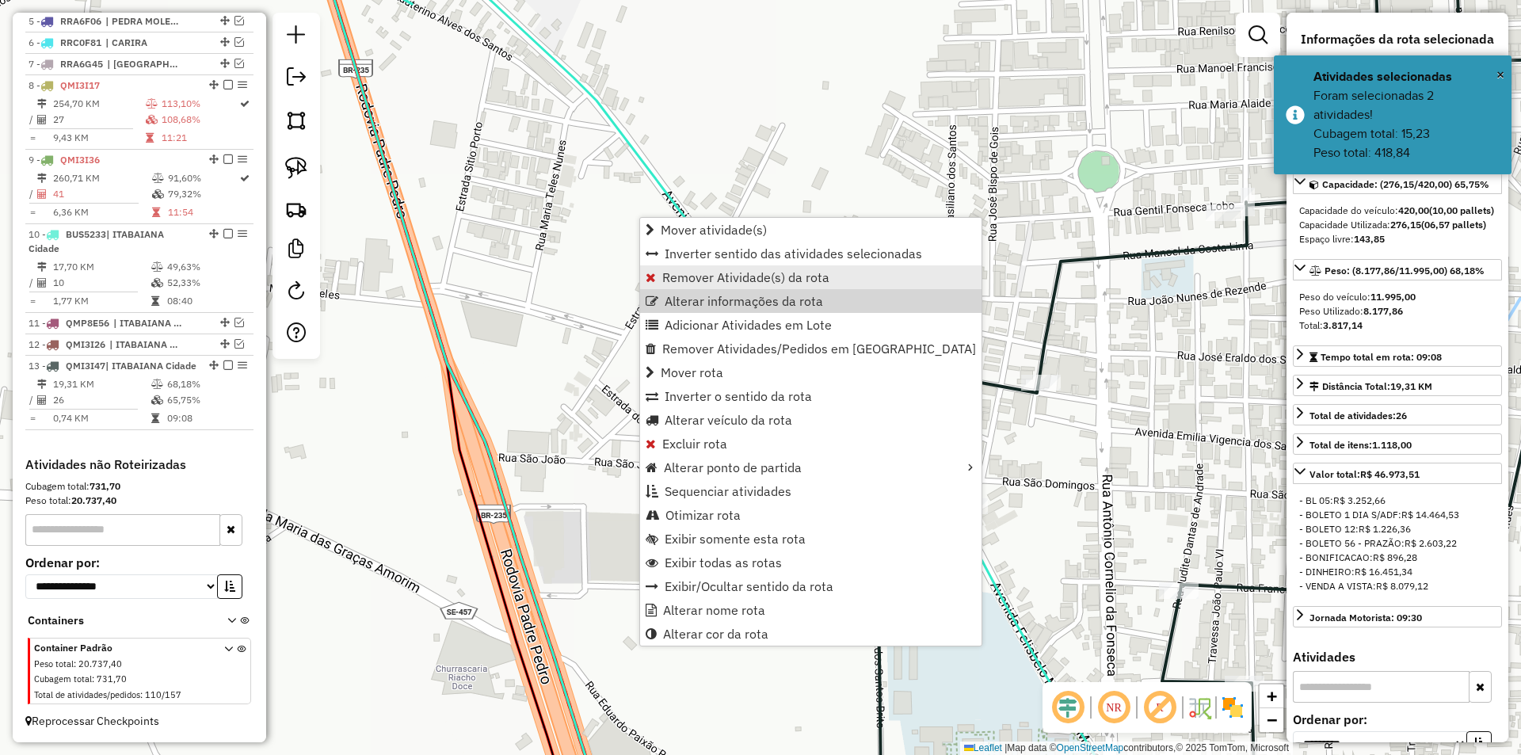
click at [699, 273] on span "Remover Atividade(s) da rota" at bounding box center [745, 277] width 167 height 13
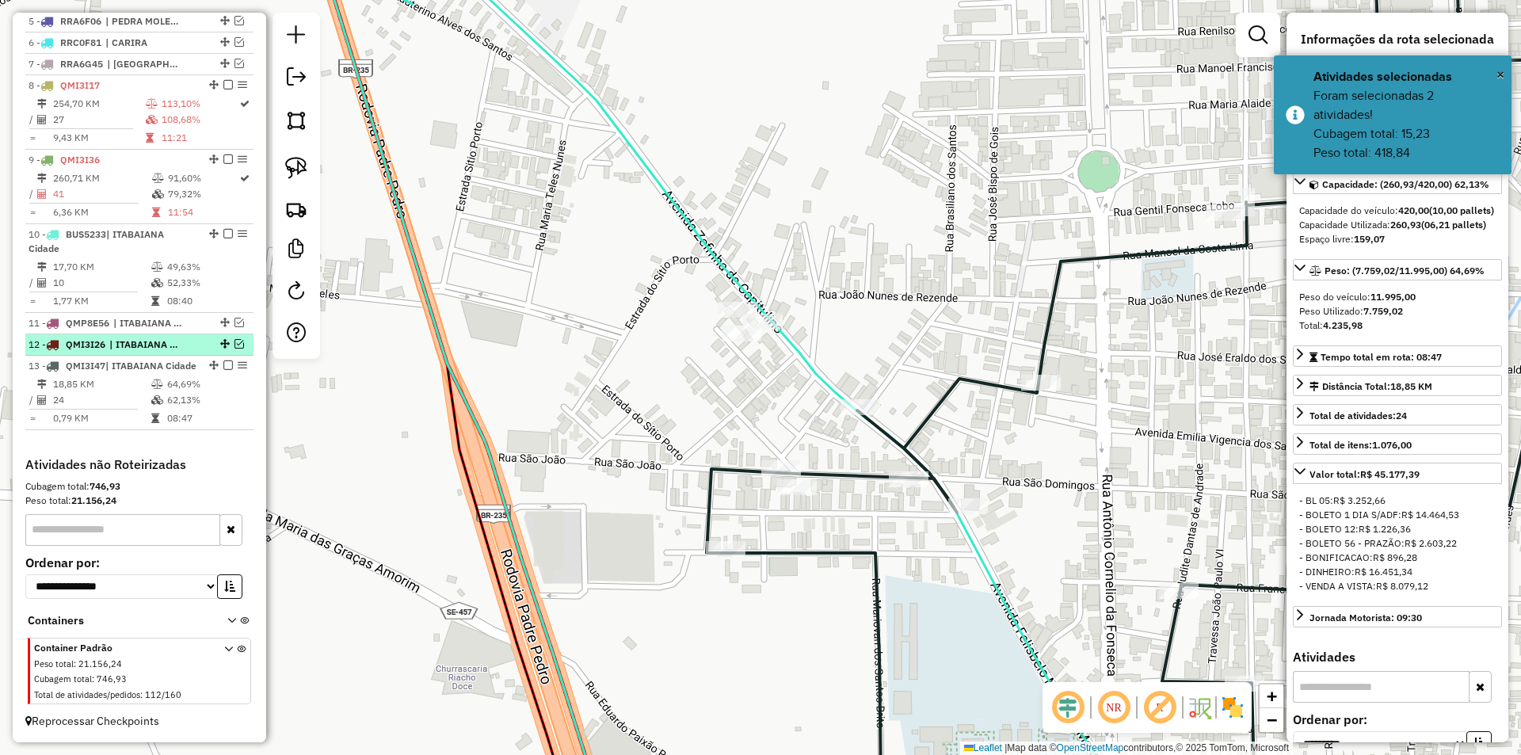
click at [235, 339] on em at bounding box center [240, 344] width 10 height 10
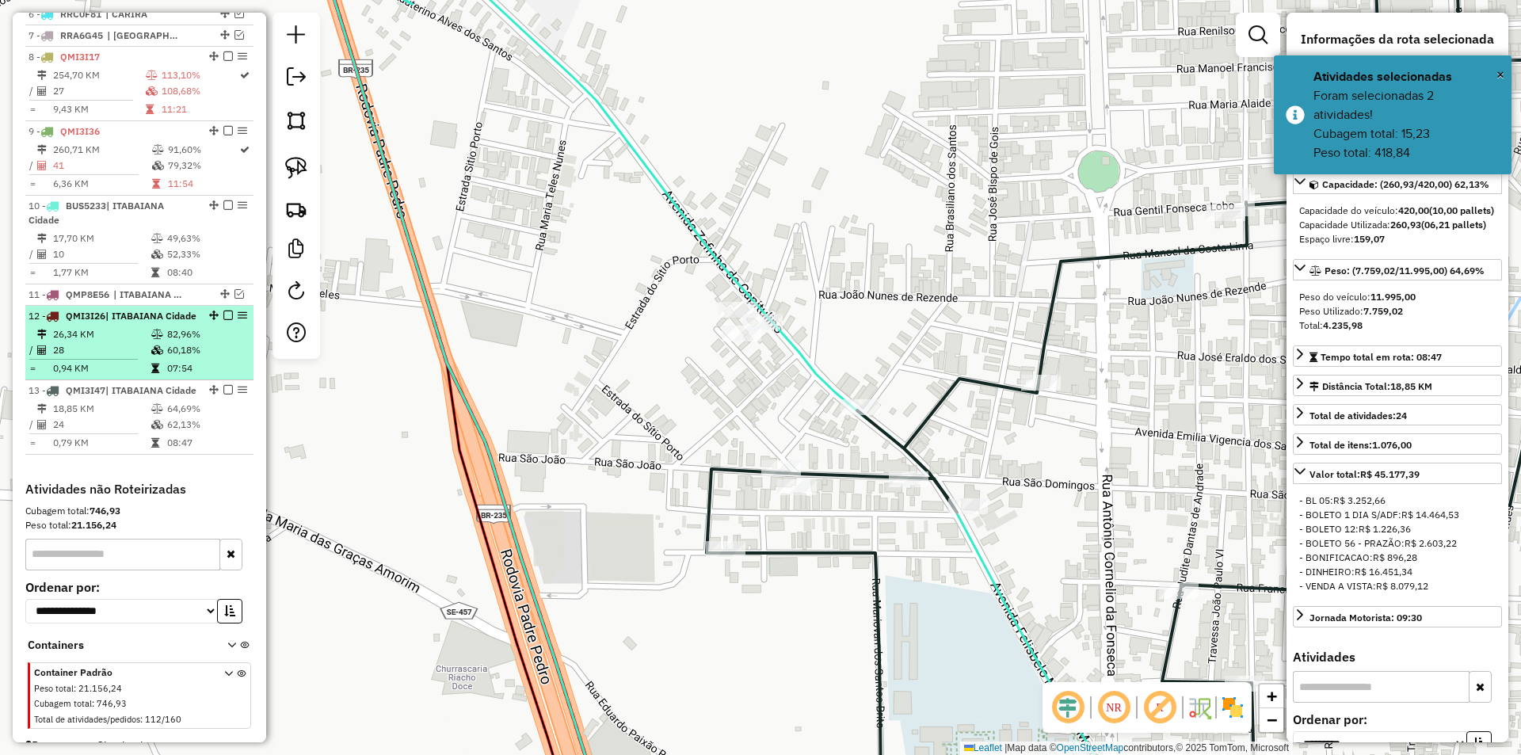
click at [213, 323] on div "12 - QMI3I26 | ITABAIANA Cidade" at bounding box center [140, 316] width 222 height 14
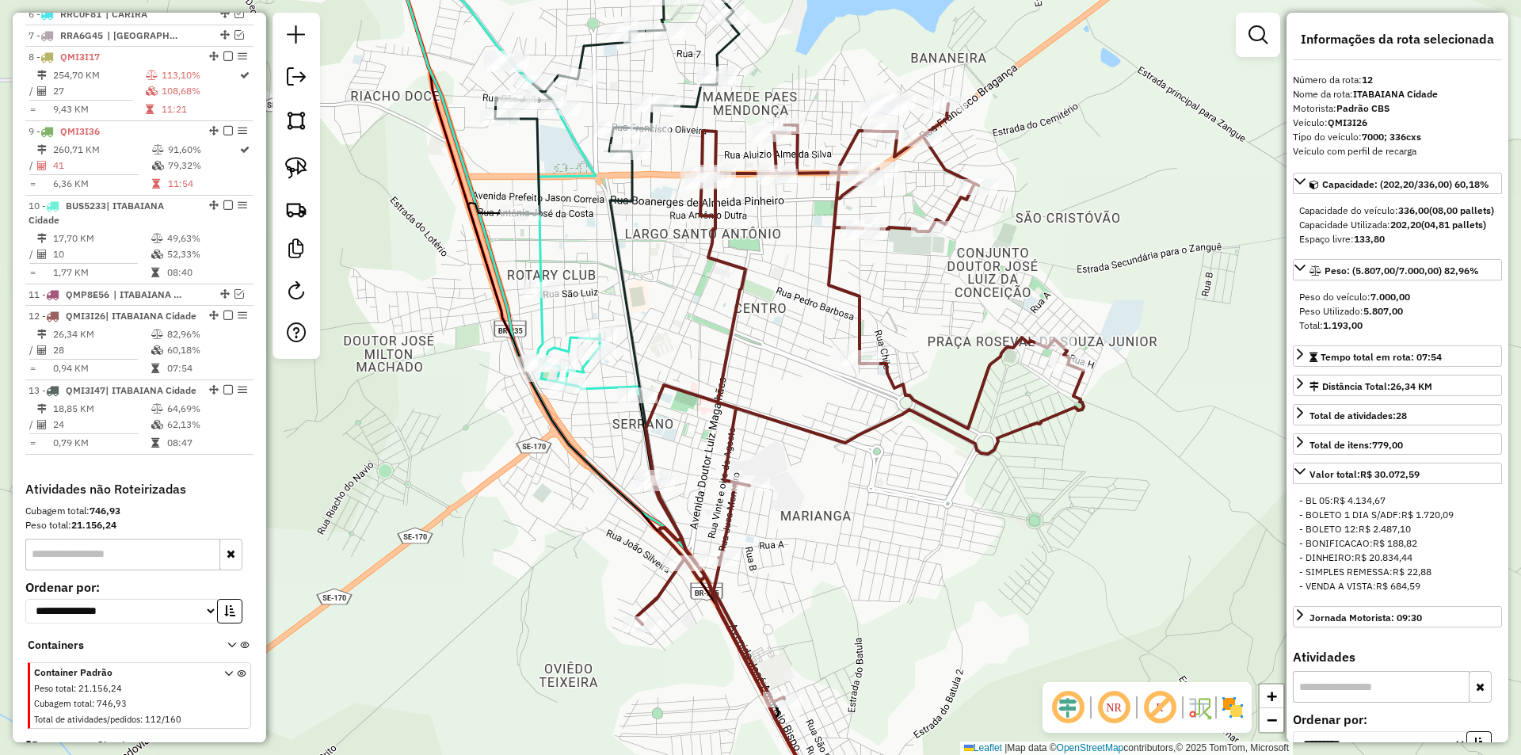
drag, startPoint x: 709, startPoint y: 284, endPoint x: 658, endPoint y: 267, distance: 53.6
click at [660, 296] on div "Janela de atendimento Grade de atendimento Capacidade Transportadoras Veículos …" at bounding box center [760, 377] width 1521 height 755
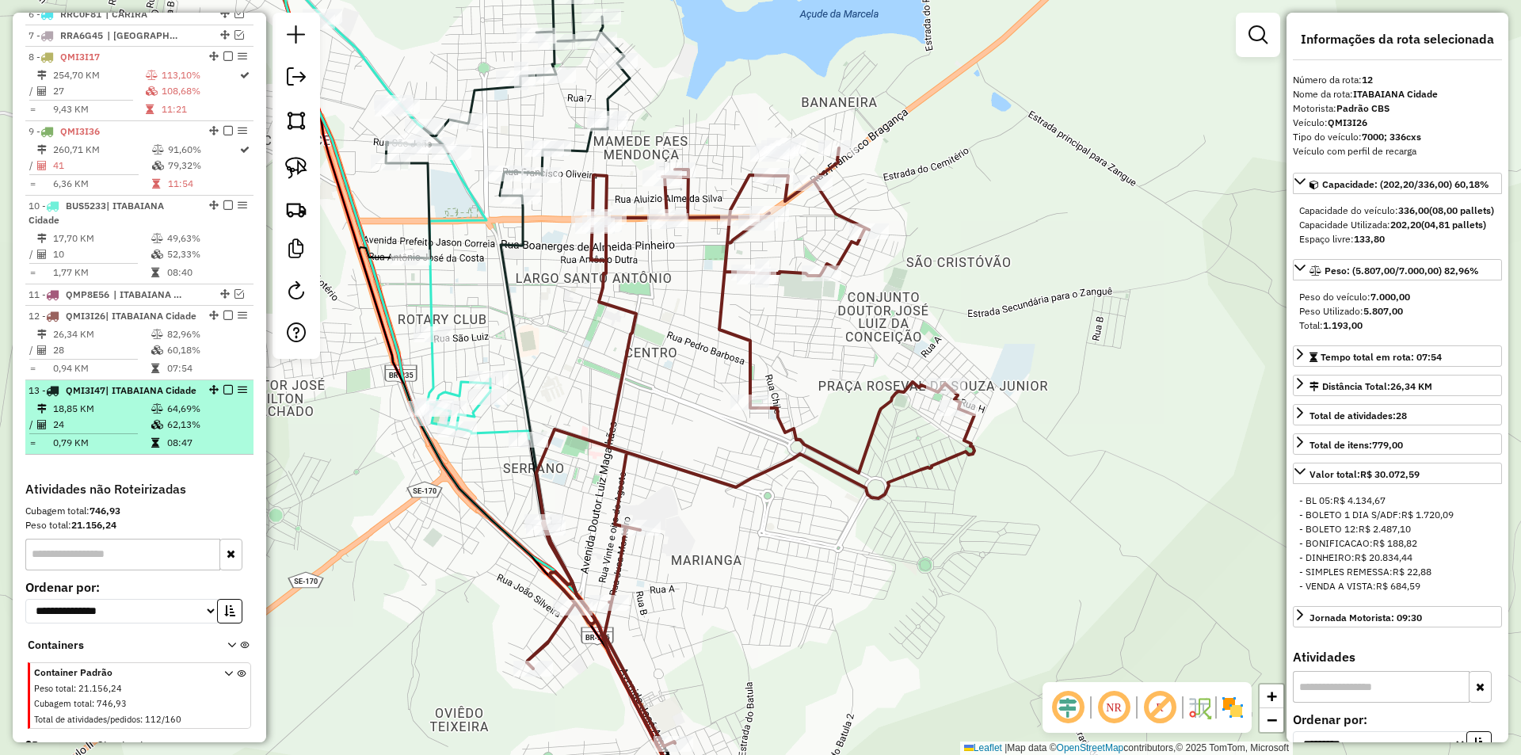
click at [223, 395] on em at bounding box center [228, 390] width 10 height 10
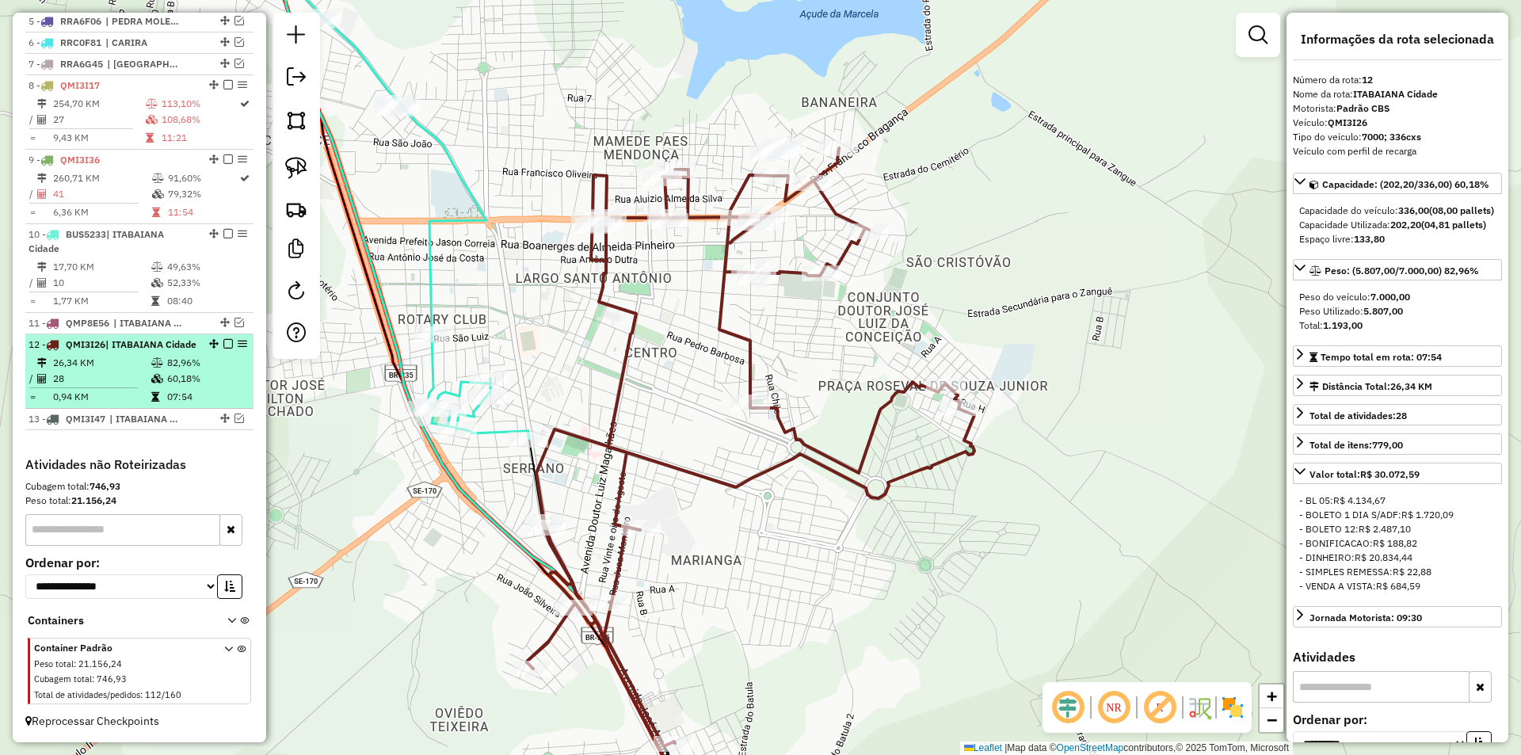
click at [223, 339] on em at bounding box center [228, 344] width 10 height 10
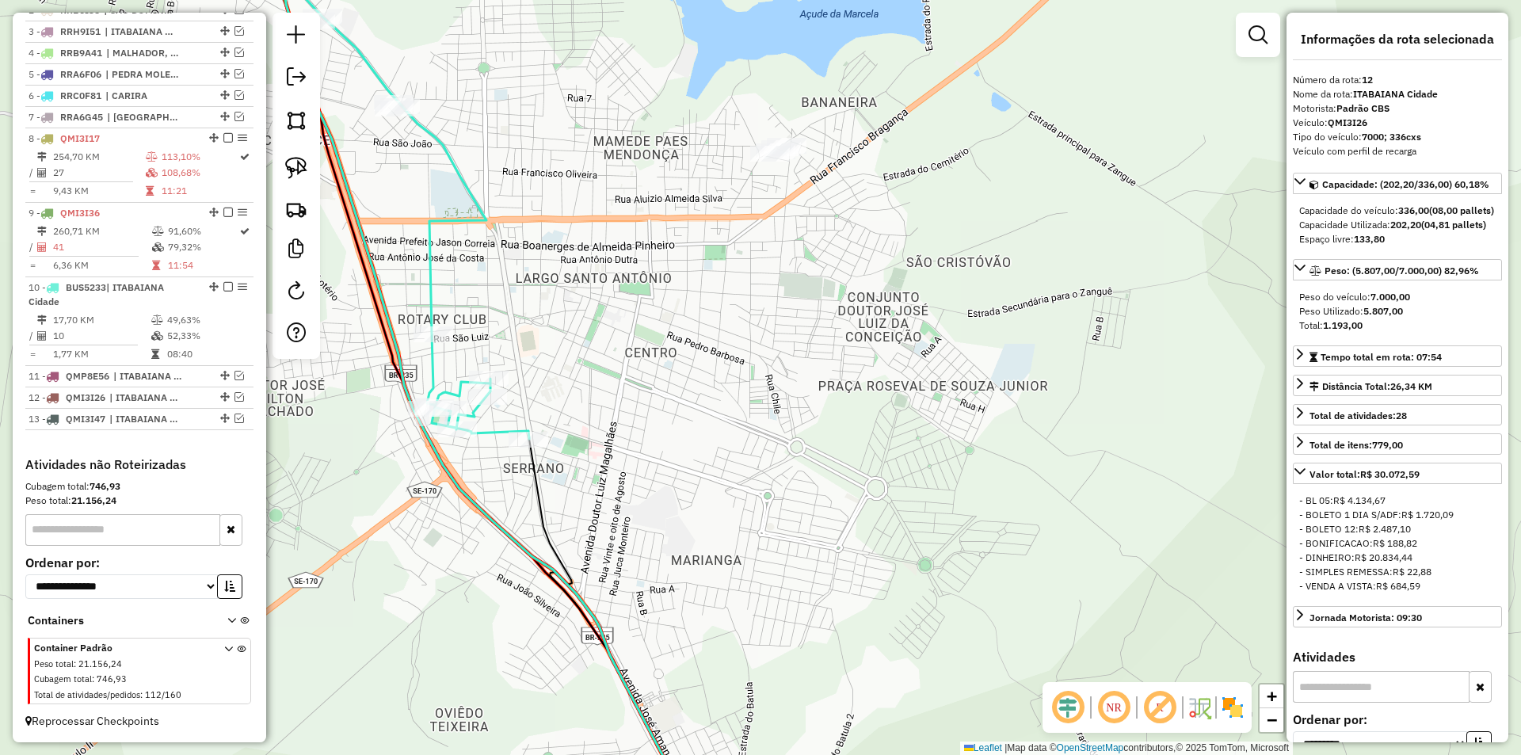
drag, startPoint x: 503, startPoint y: 290, endPoint x: 520, endPoint y: 279, distance: 20.0
click at [518, 280] on icon at bounding box center [405, 208] width 247 height 462
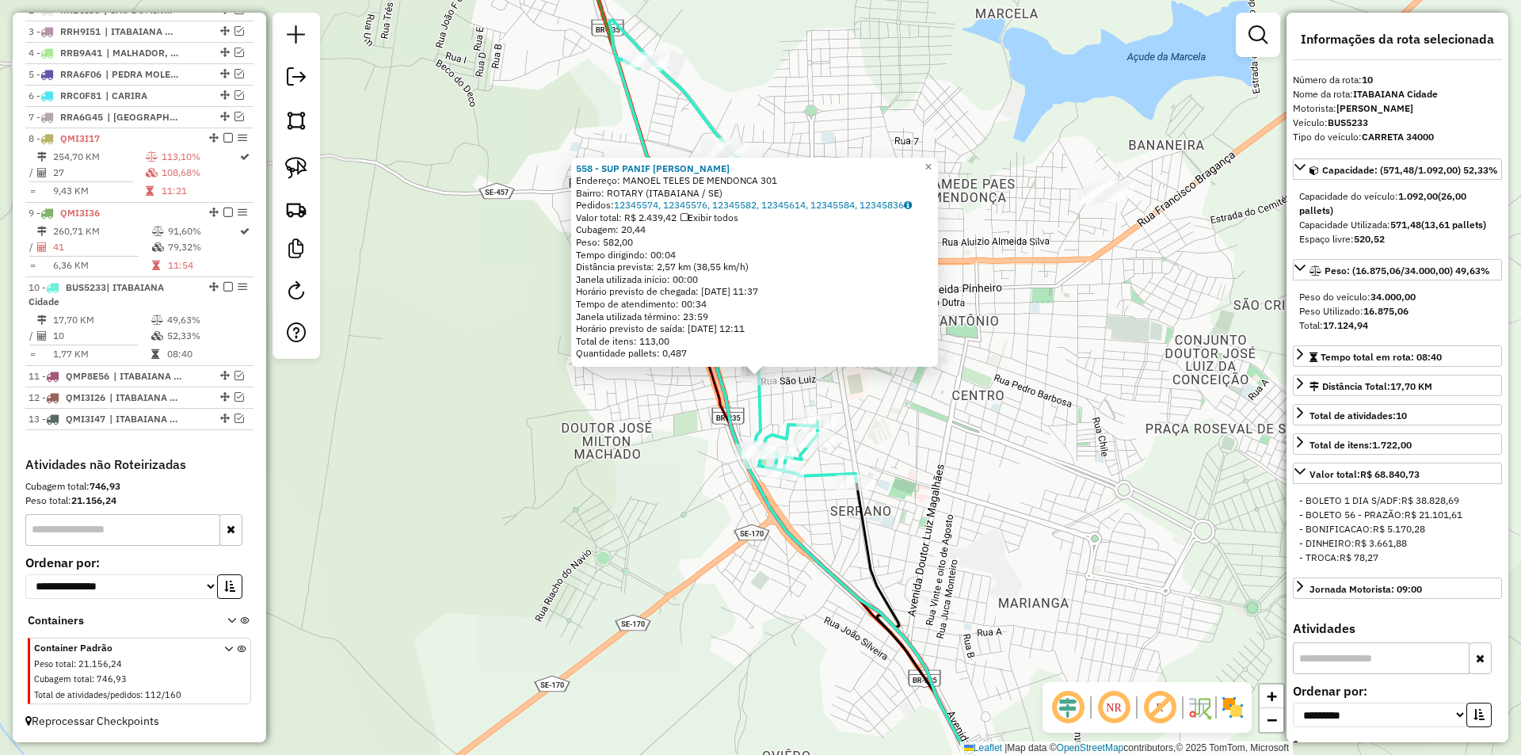
click at [497, 410] on div "558 - SUP PANIF [PERSON_NAME]: MANOEL TELES DE MENDONCA 301 Bairro: ROTARY ([GE…" at bounding box center [760, 377] width 1521 height 755
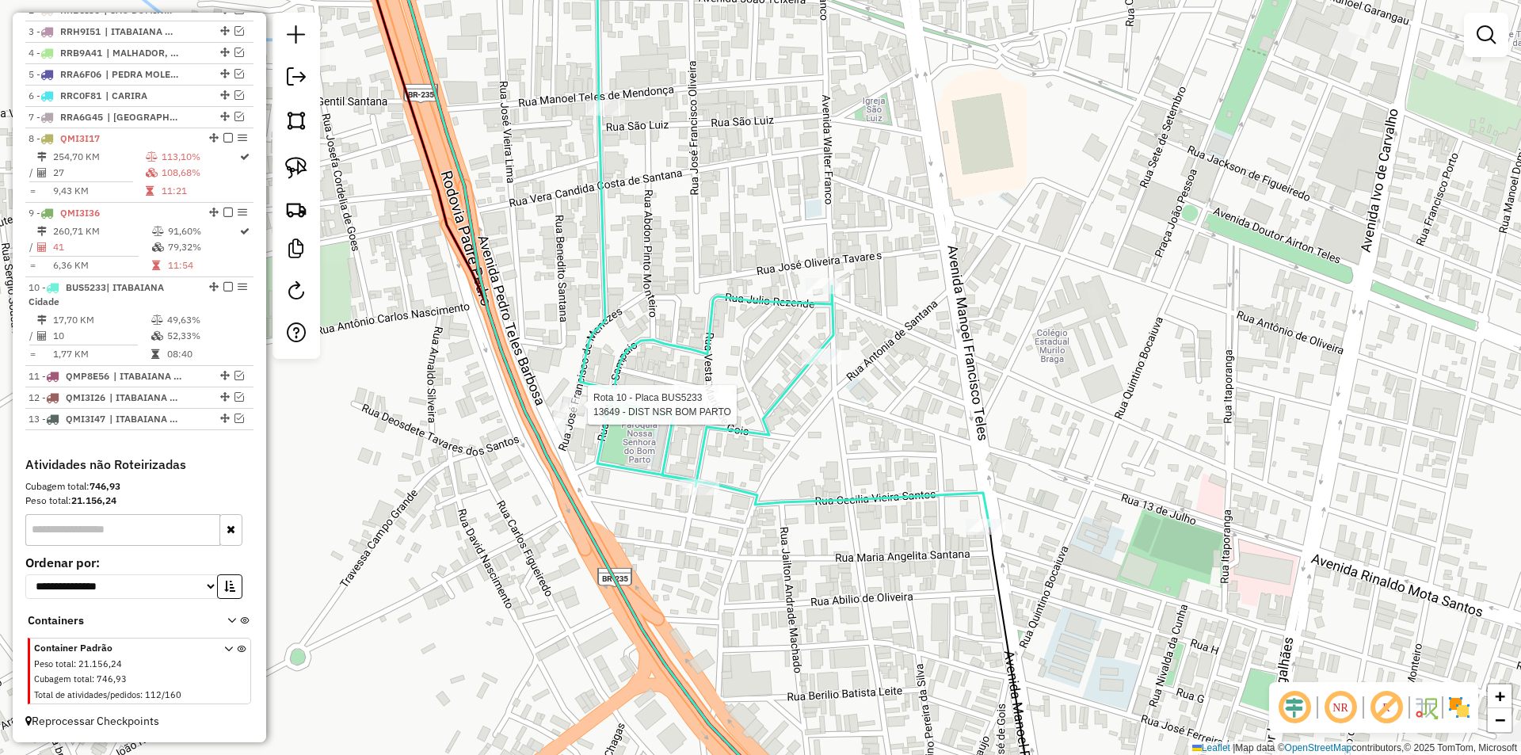
drag, startPoint x: 581, startPoint y: 414, endPoint x: 610, endPoint y: 440, distance: 38.8
click at [582, 413] on div at bounding box center [583, 405] width 40 height 16
select select "**********"
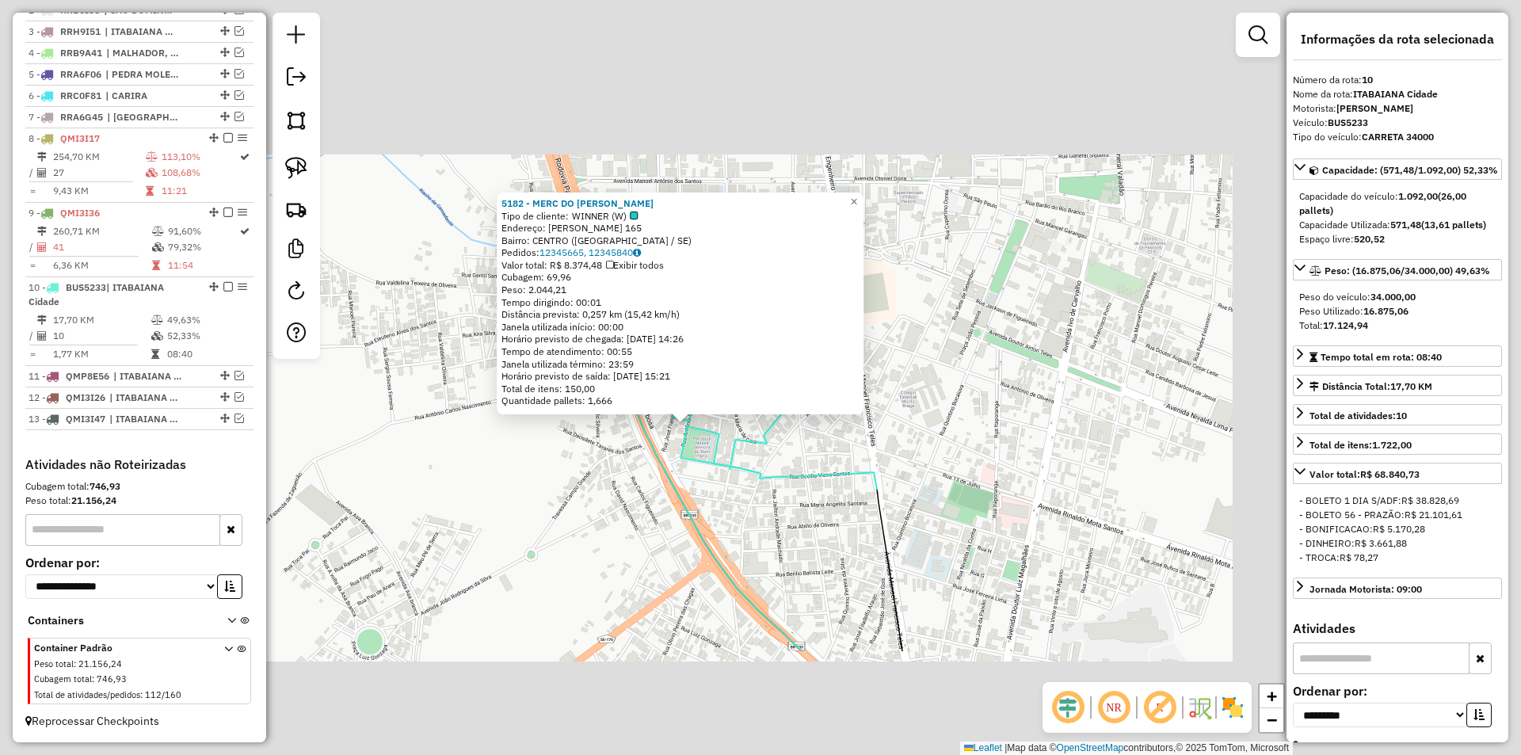
click at [603, 484] on div "5182 - MERC DO BRUNO Tipo de cliente: WINNER (W) Endereço: ANTONIO LEITE SAMPAI…" at bounding box center [760, 377] width 1521 height 755
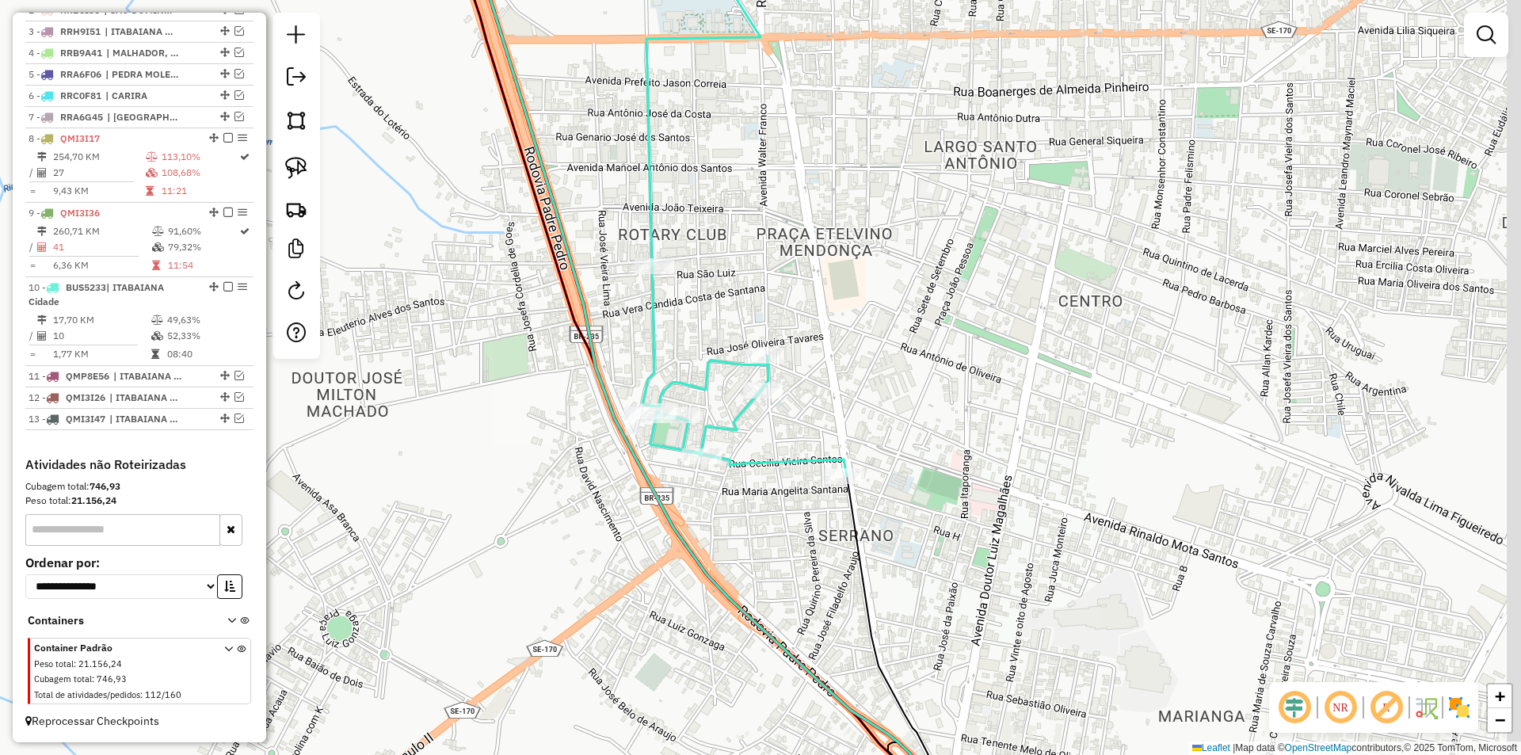
drag, startPoint x: 623, startPoint y: 507, endPoint x: 551, endPoint y: 479, distance: 77.2
click at [562, 485] on div "Janela de atendimento Grade de atendimento Capacidade Transportadoras Veículos …" at bounding box center [760, 377] width 1521 height 755
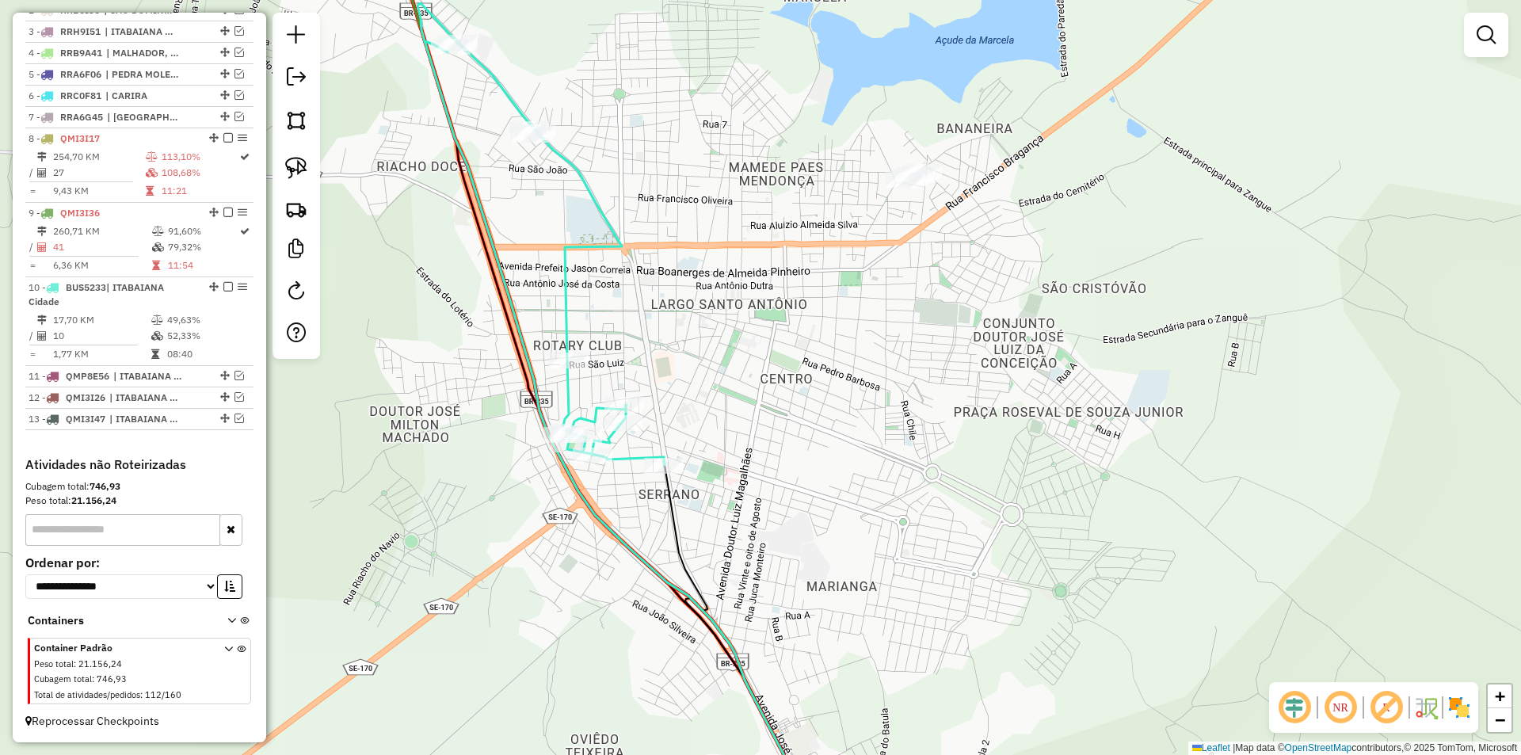
click at [547, 498] on div "Janela de atendimento Grade de atendimento Capacidade Transportadoras Veículos …" at bounding box center [760, 377] width 1521 height 755
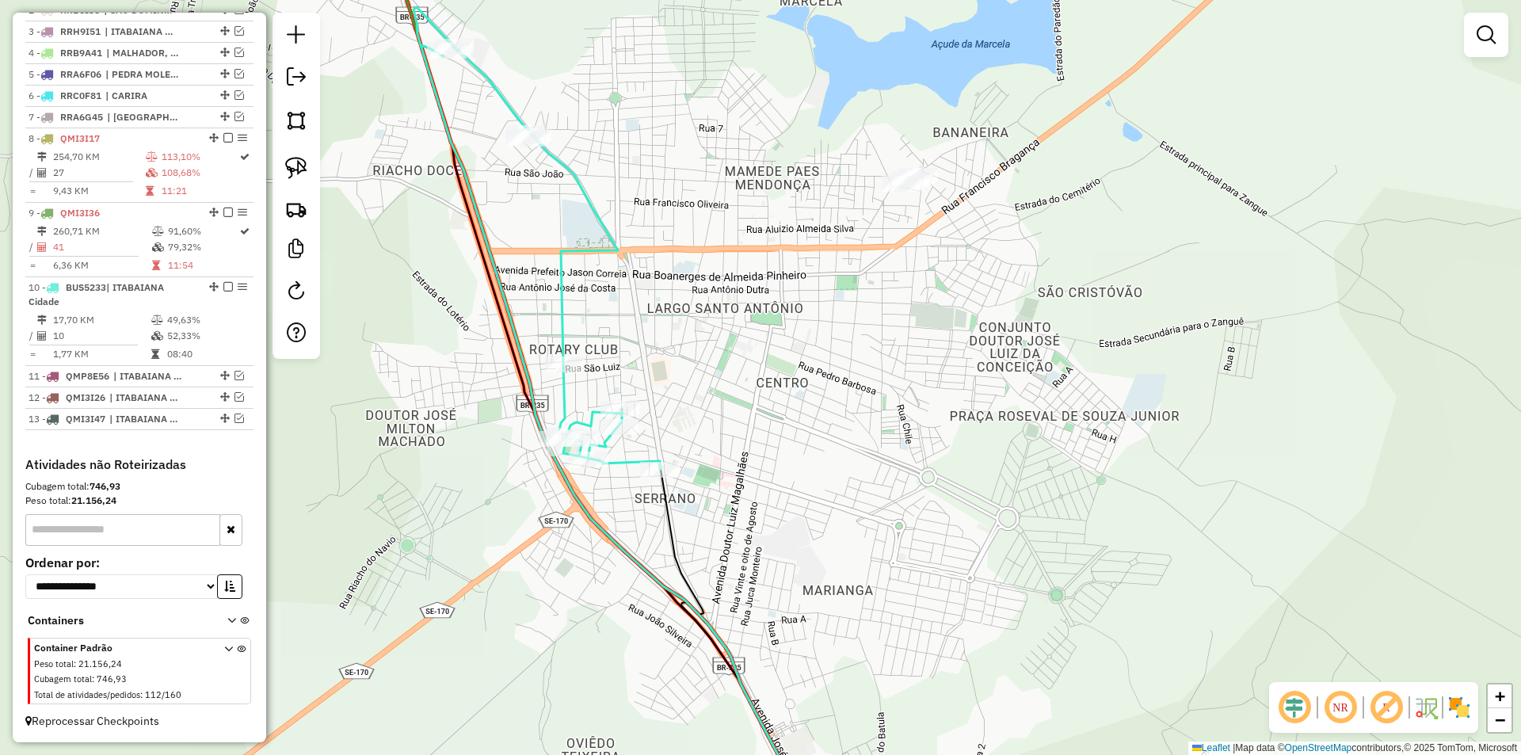
drag, startPoint x: 493, startPoint y: 421, endPoint x: 398, endPoint y: 297, distance: 156.1
click at [501, 425] on div "Janela de atendimento Grade de atendimento Capacidade Transportadoras Veículos …" at bounding box center [760, 377] width 1521 height 755
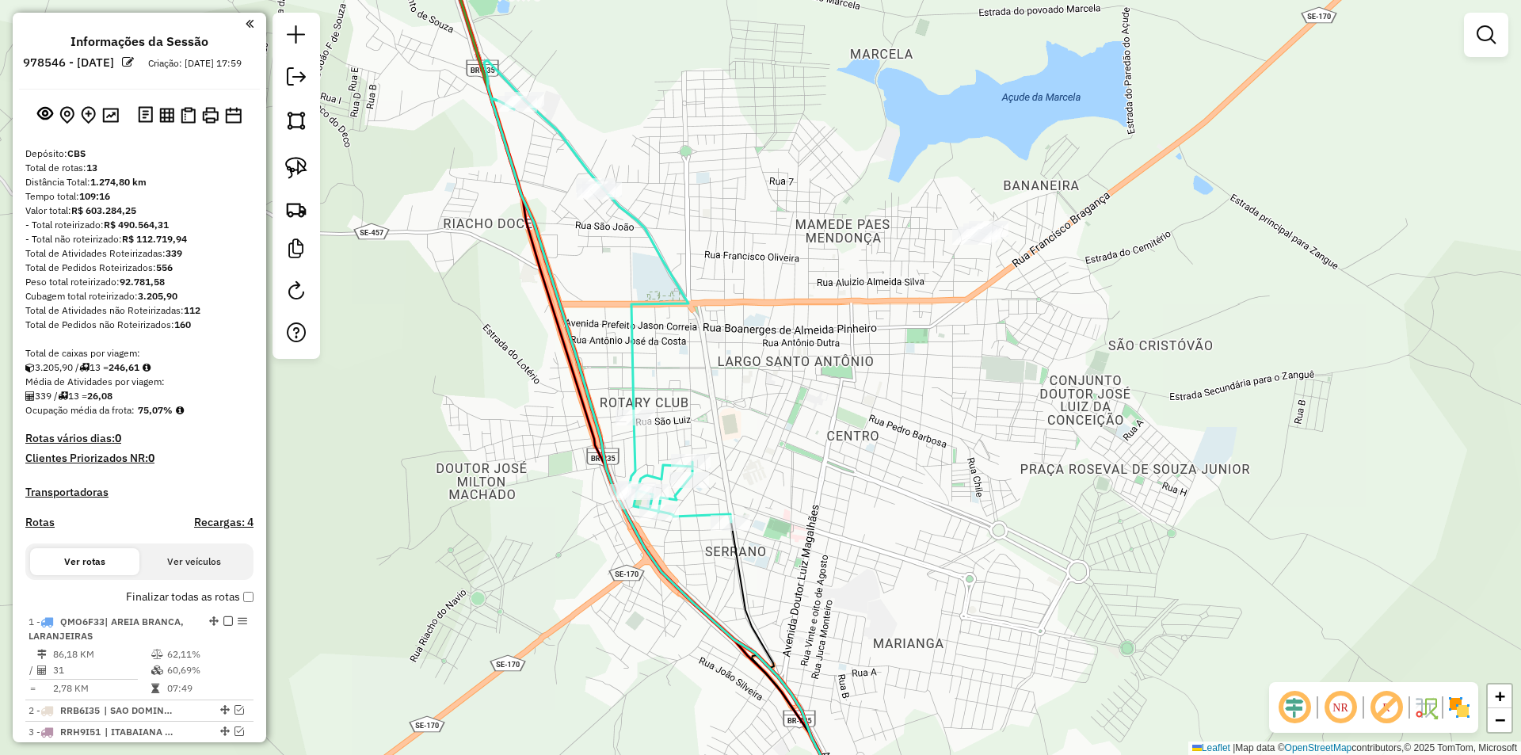
scroll to position [715, 0]
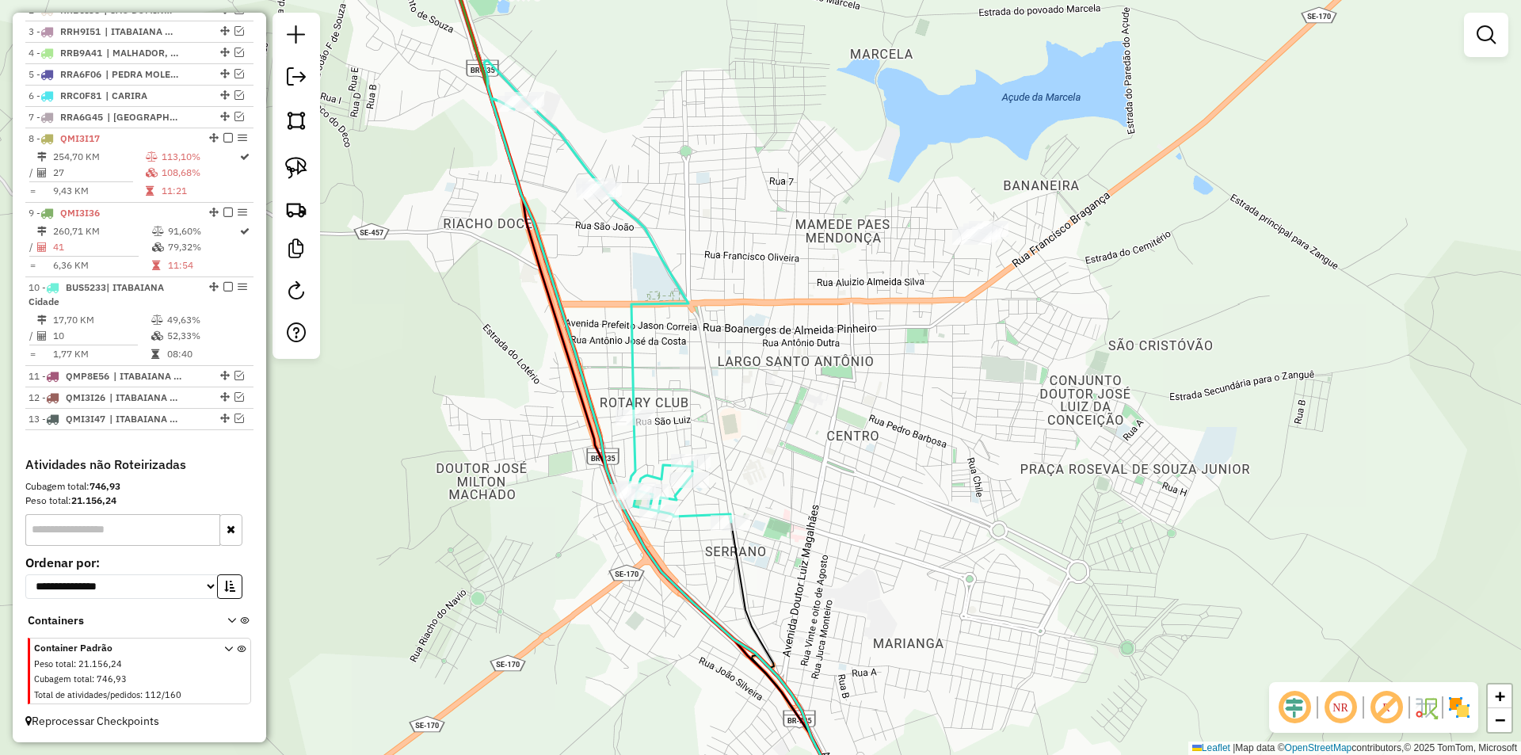
click at [577, 249] on div "Janela de atendimento Grade de atendimento Capacidade Transportadoras Veículos …" at bounding box center [760, 377] width 1521 height 755
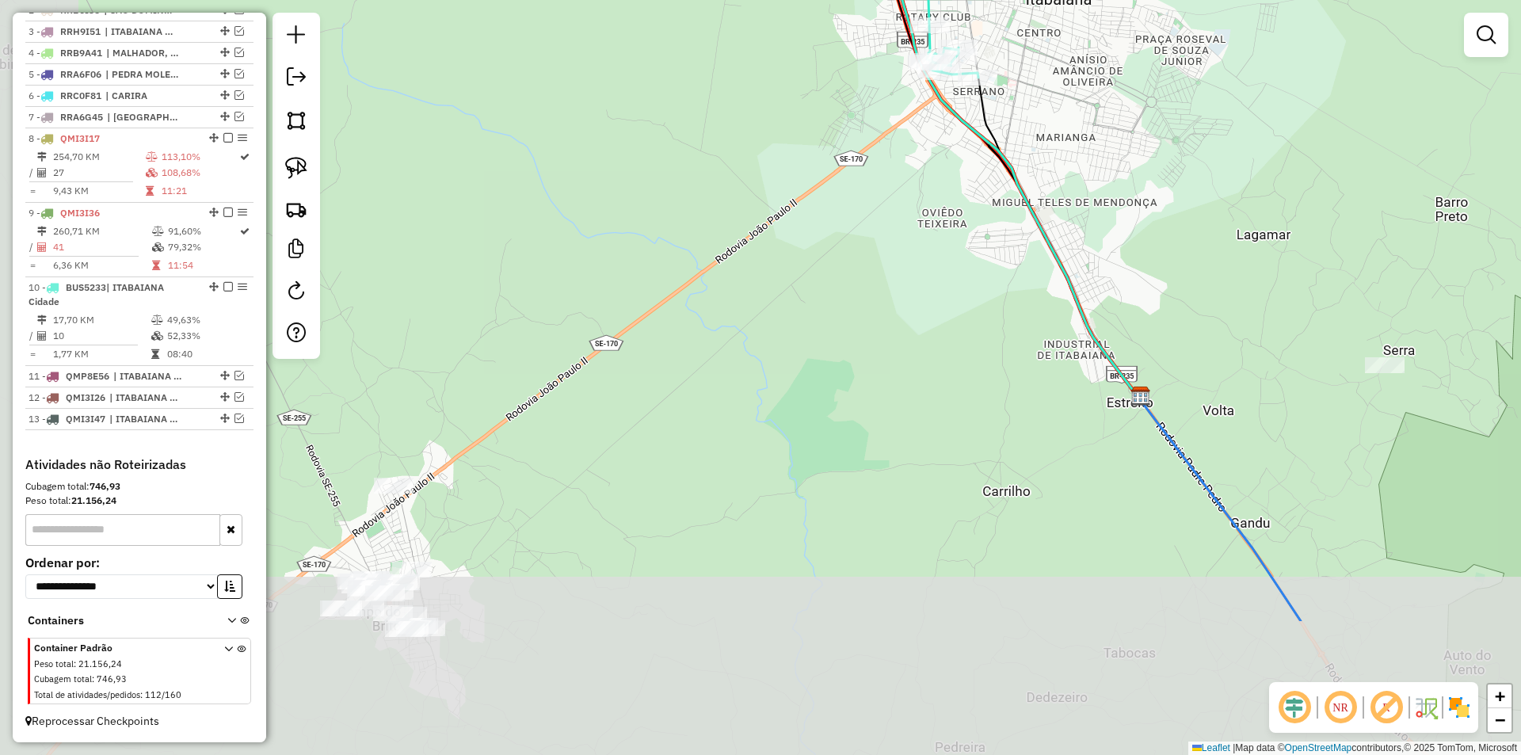
drag, startPoint x: 750, startPoint y: 265, endPoint x: 739, endPoint y: 231, distance: 36.6
click at [784, 225] on div "Janela de atendimento Grade de atendimento Capacidade Transportadoras Veículos …" at bounding box center [760, 377] width 1521 height 755
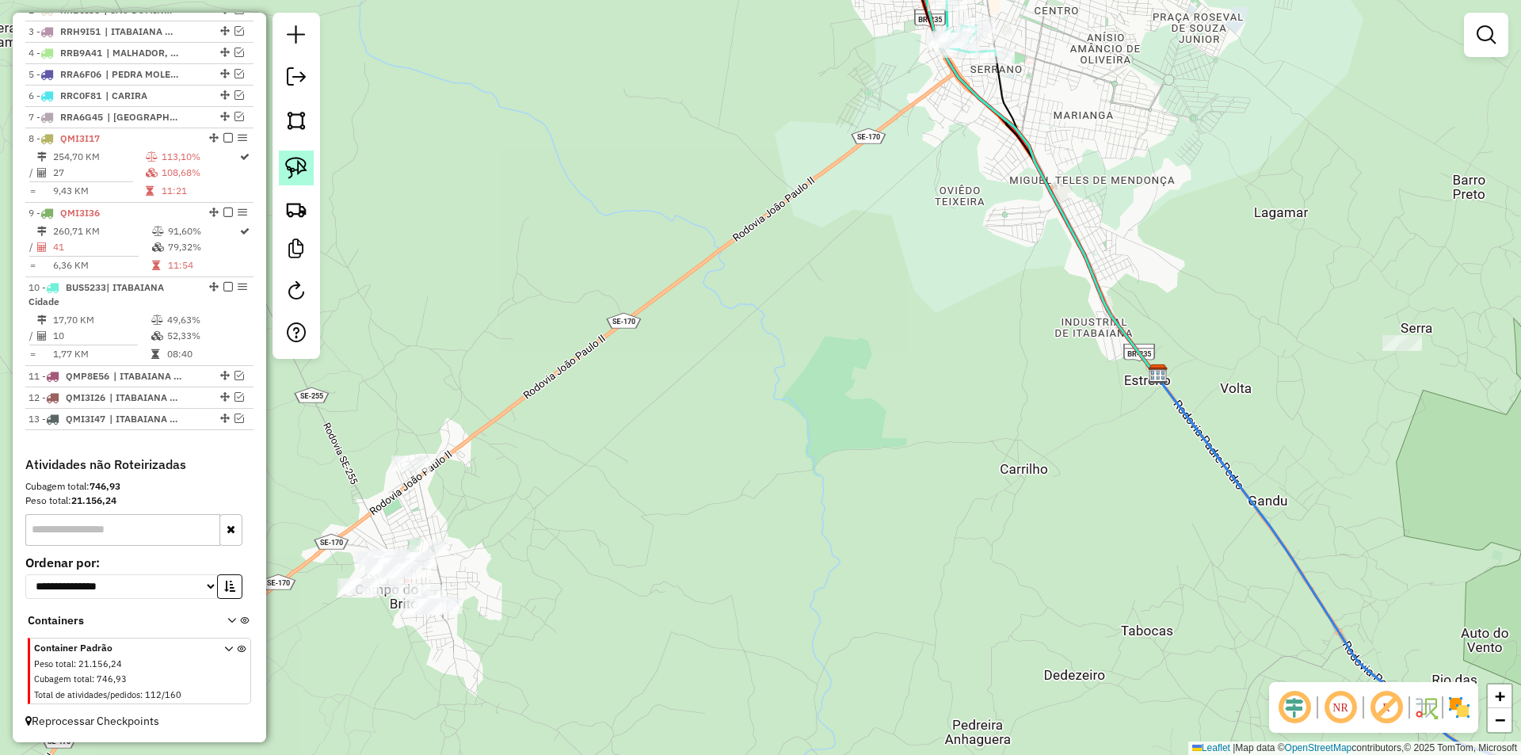
click at [299, 169] on img at bounding box center [296, 168] width 22 height 22
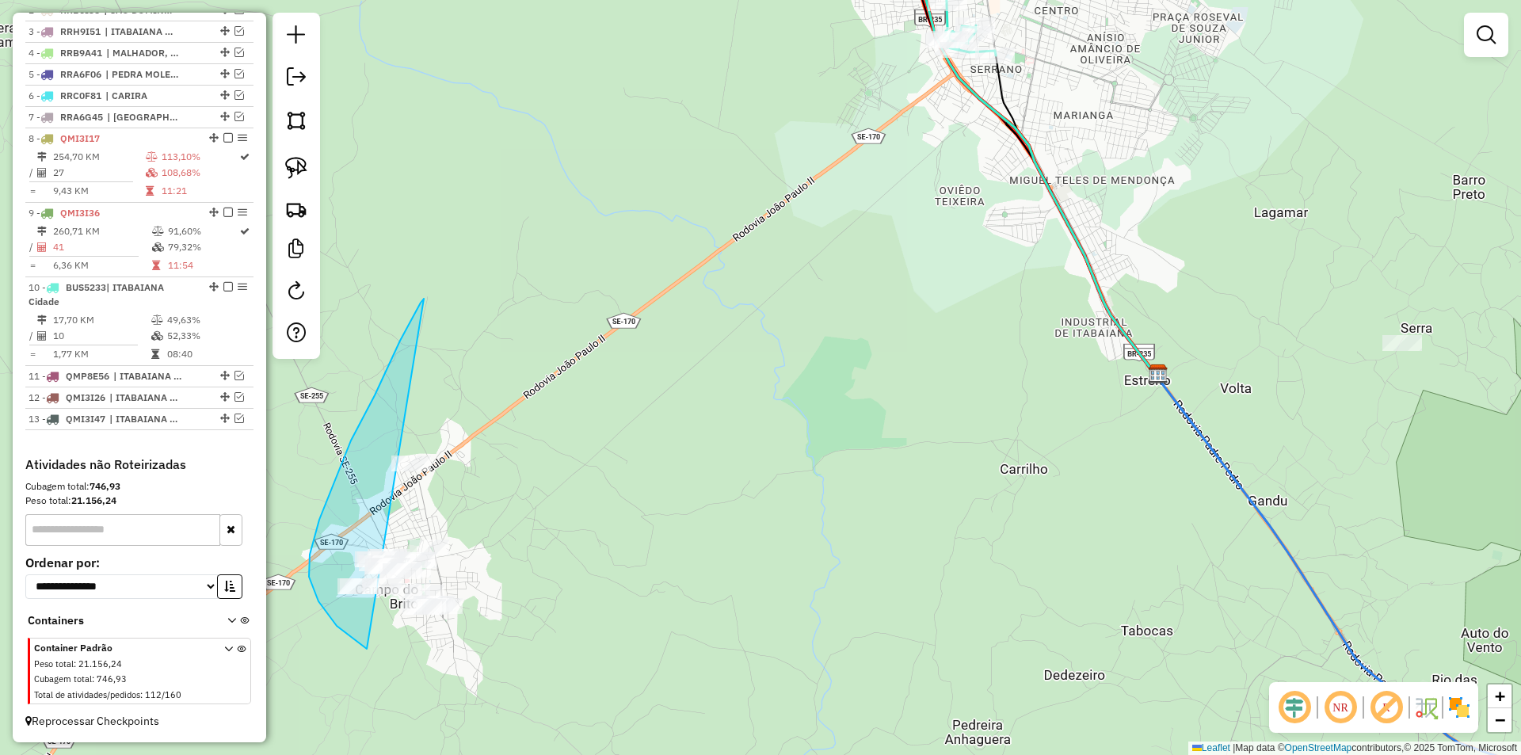
drag, startPoint x: 421, startPoint y: 303, endPoint x: 624, endPoint y: 608, distance: 366.7
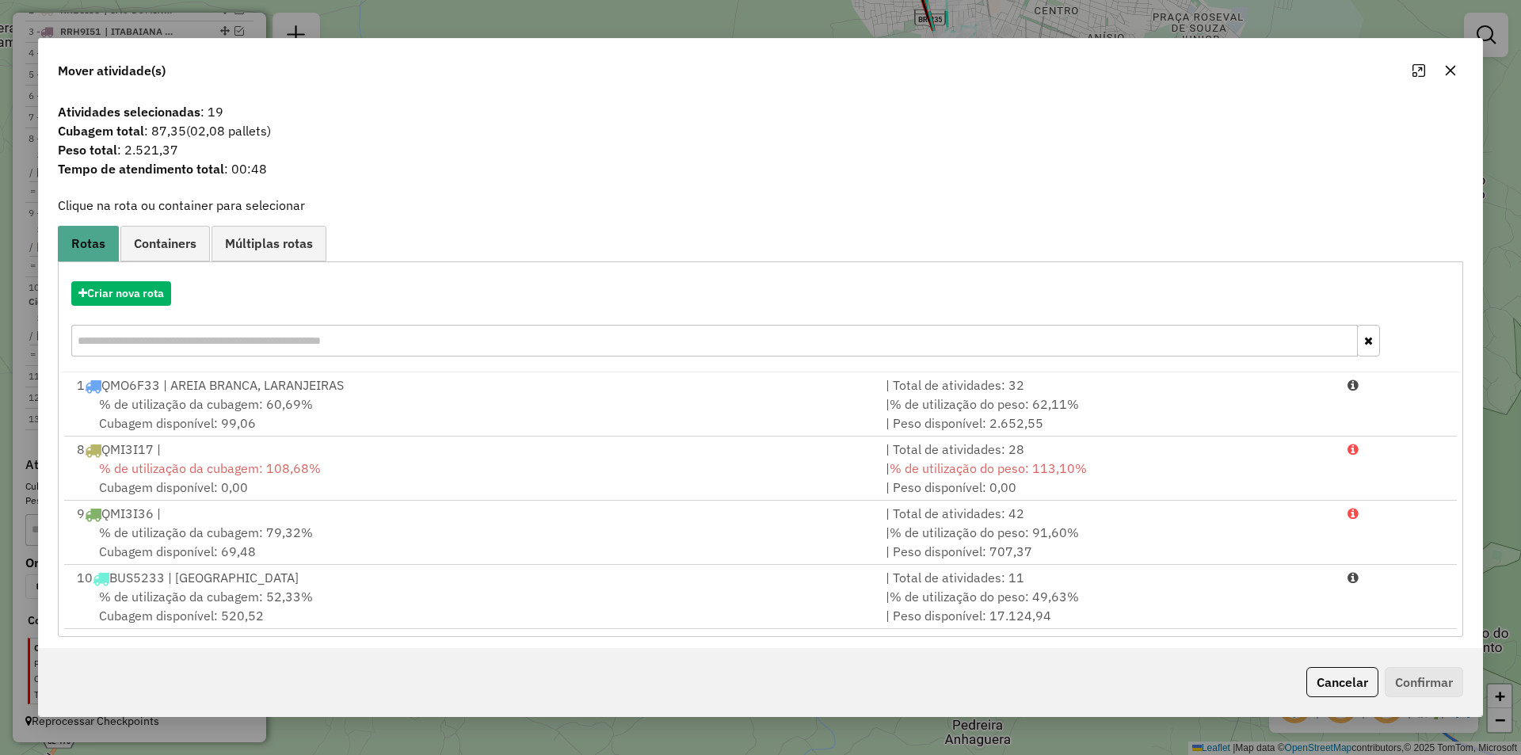
click at [138, 307] on div "Criar nova rota" at bounding box center [761, 320] width 1398 height 103
click at [158, 294] on button "Criar nova rota" at bounding box center [121, 293] width 100 height 25
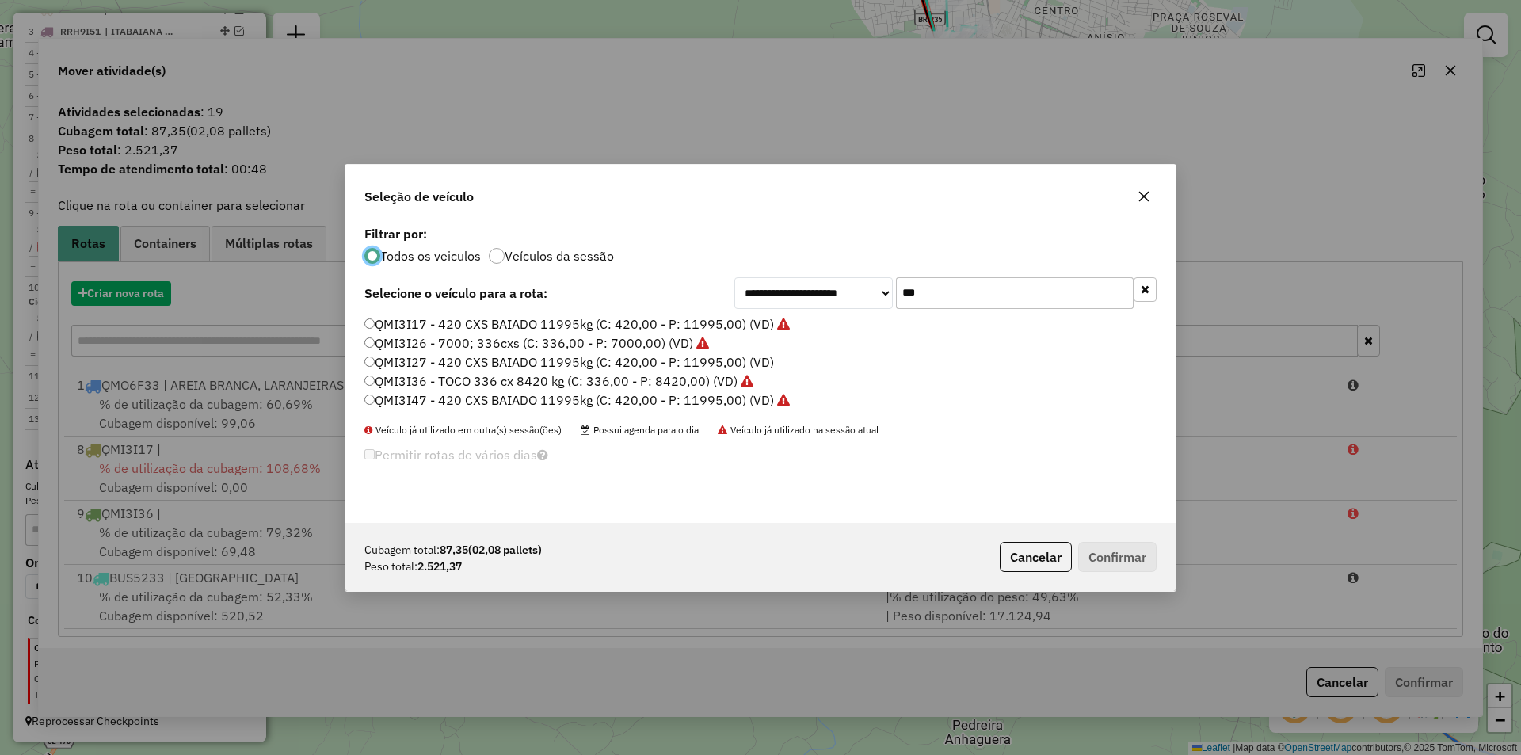
scroll to position [9, 5]
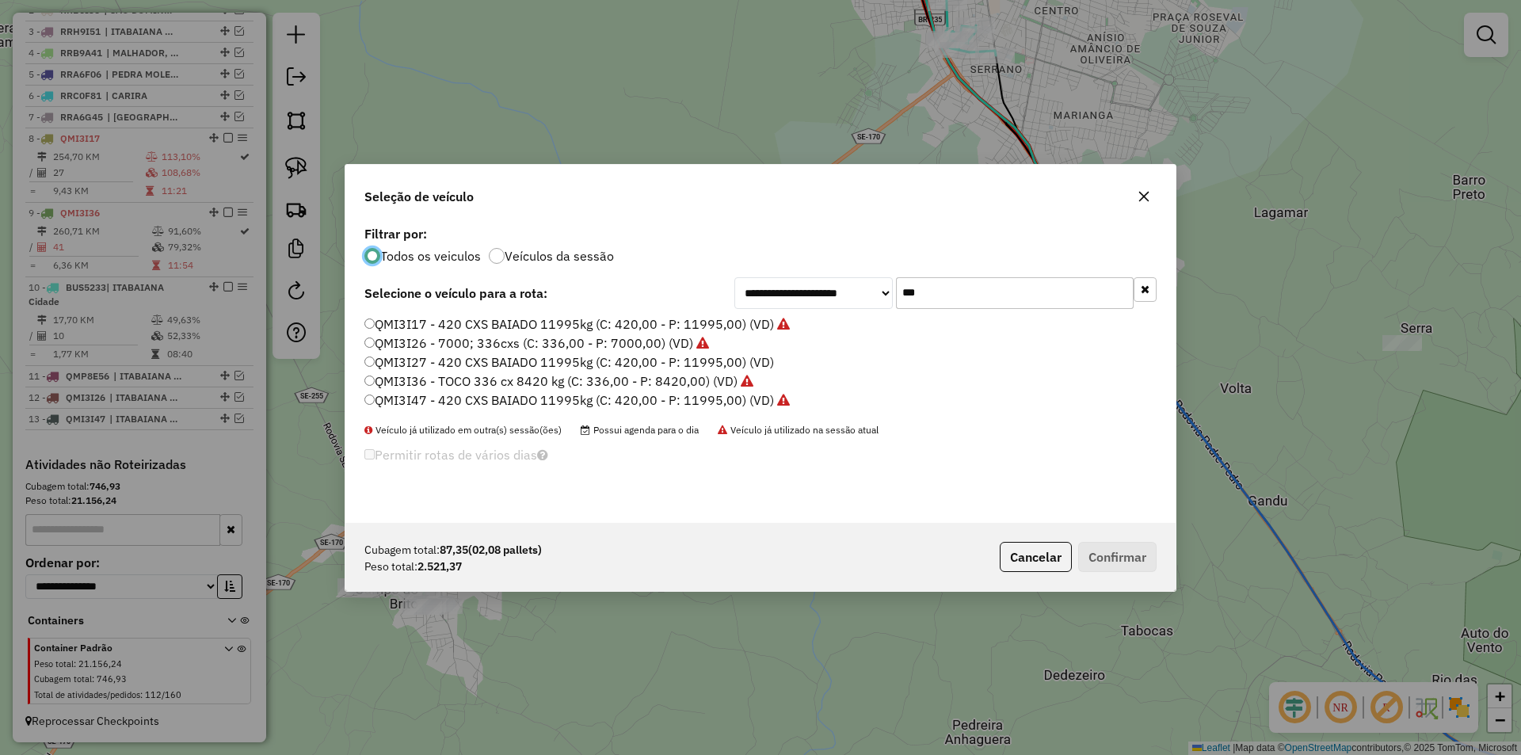
click at [929, 289] on input "***" at bounding box center [1015, 293] width 238 height 32
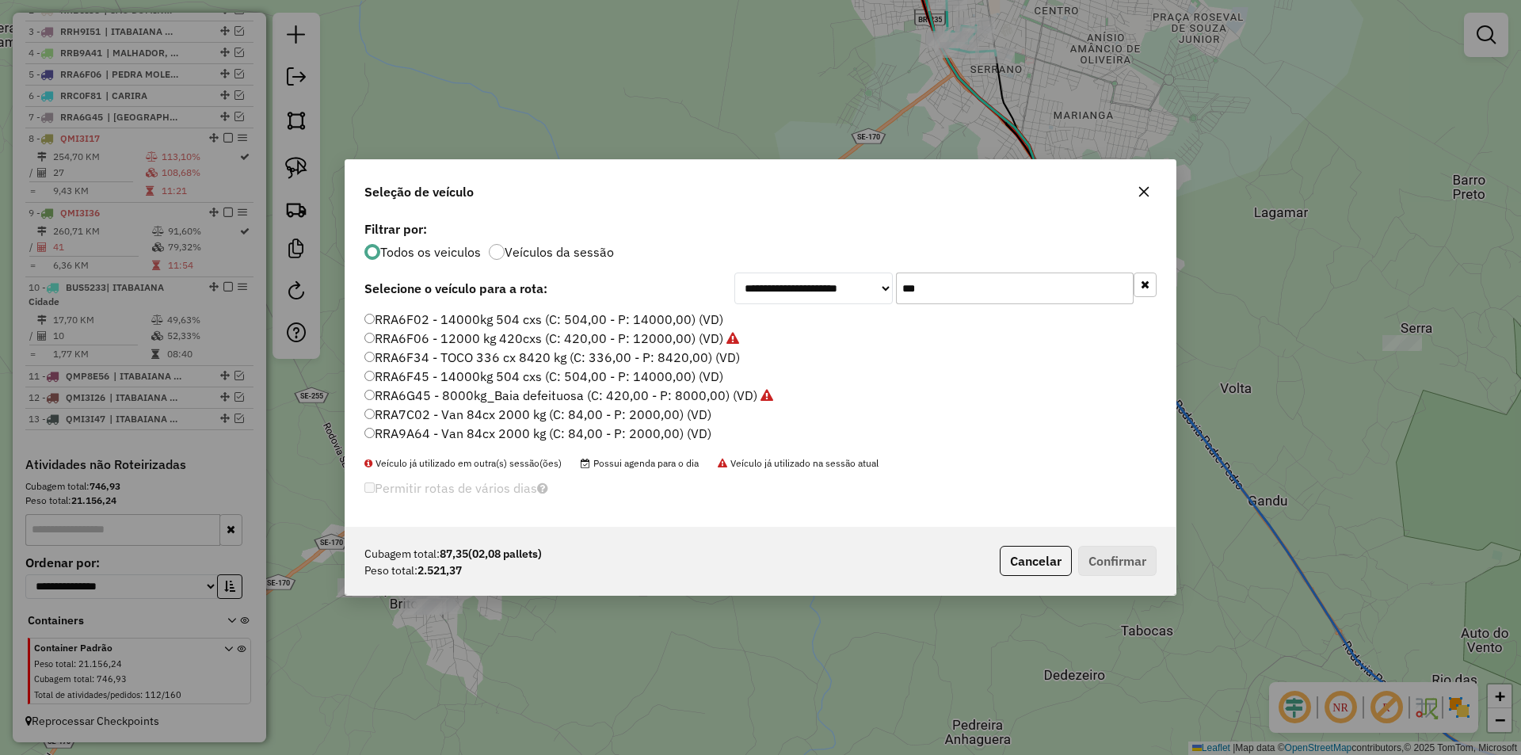
type input "***"
click at [512, 327] on label "RRA6F02 - 14000kg 504 cxs (C: 504,00 - P: 14000,00) (VD)" at bounding box center [543, 319] width 359 height 19
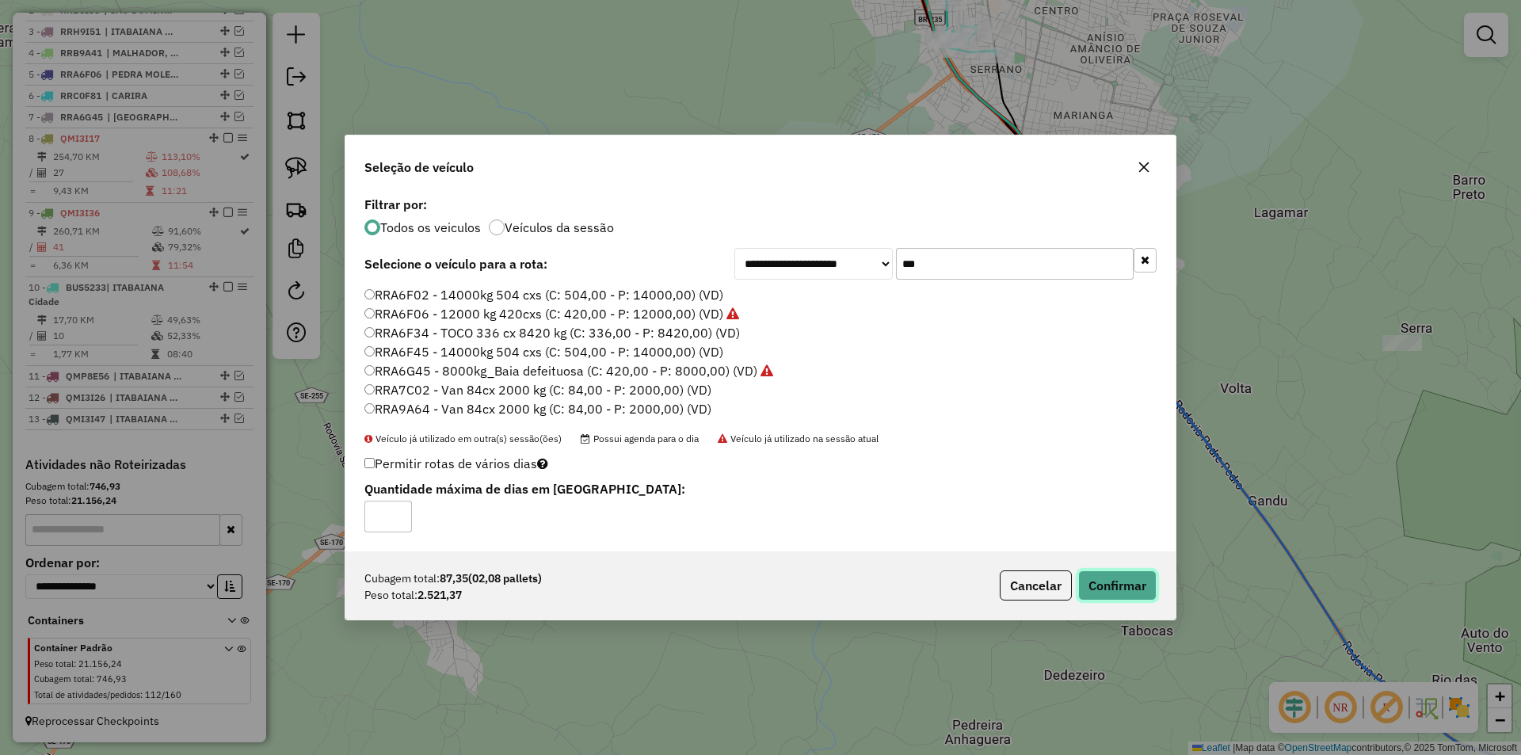
click at [1127, 594] on button "Confirmar" at bounding box center [1117, 585] width 78 height 30
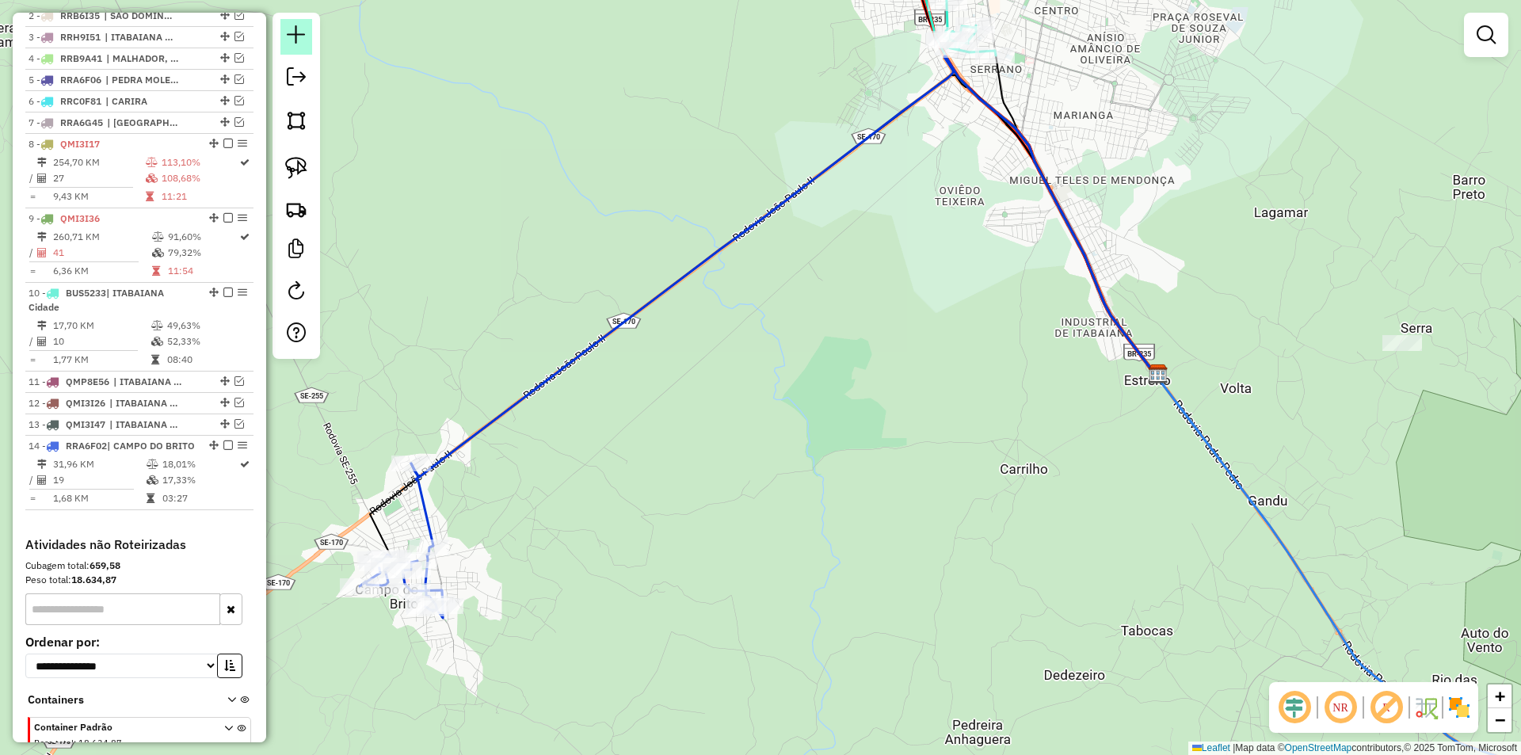
scroll to position [802, 0]
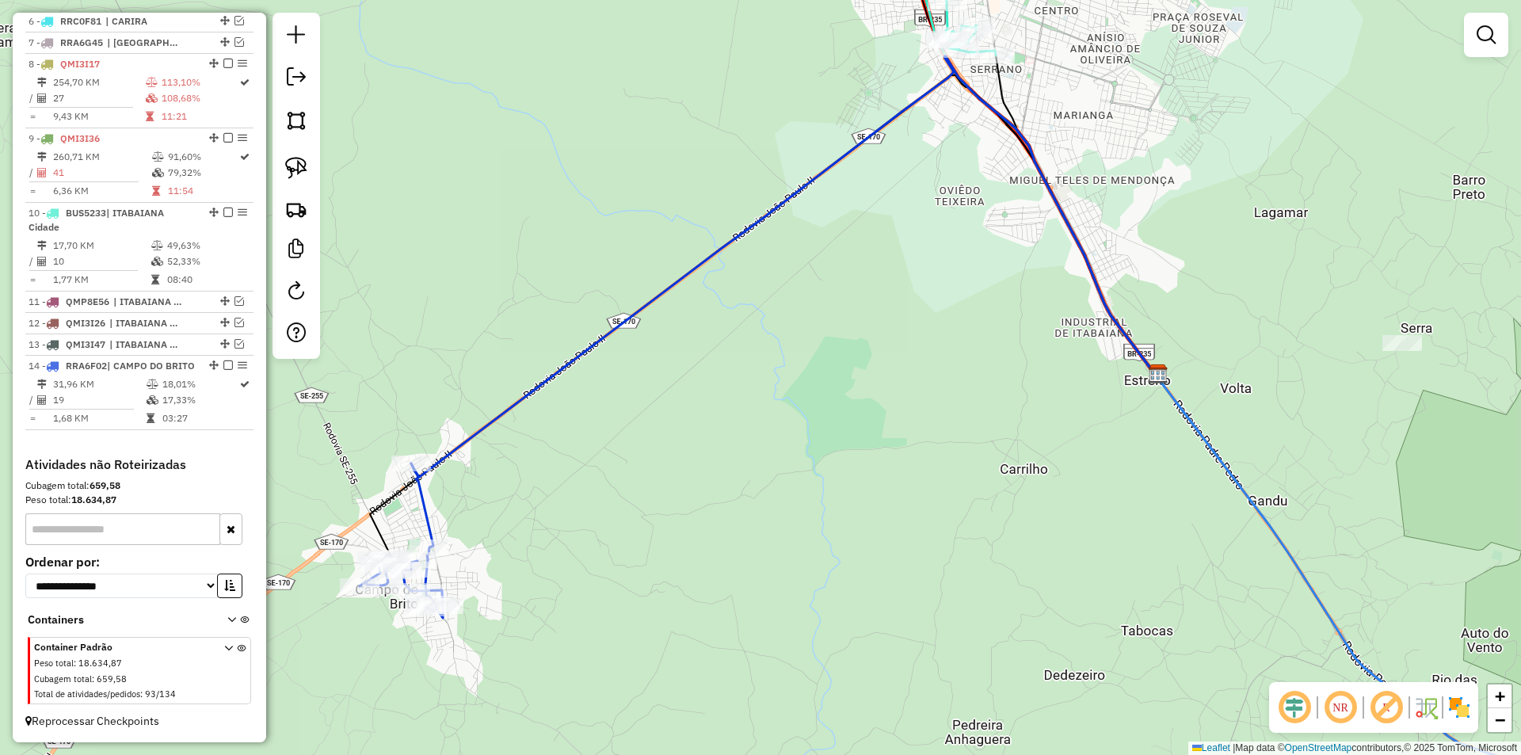
drag, startPoint x: 810, startPoint y: 295, endPoint x: 694, endPoint y: 400, distance: 157.1
click at [678, 442] on div "Janela de atendimento Grade de atendimento Capacidade Transportadoras Veículos …" at bounding box center [760, 377] width 1521 height 755
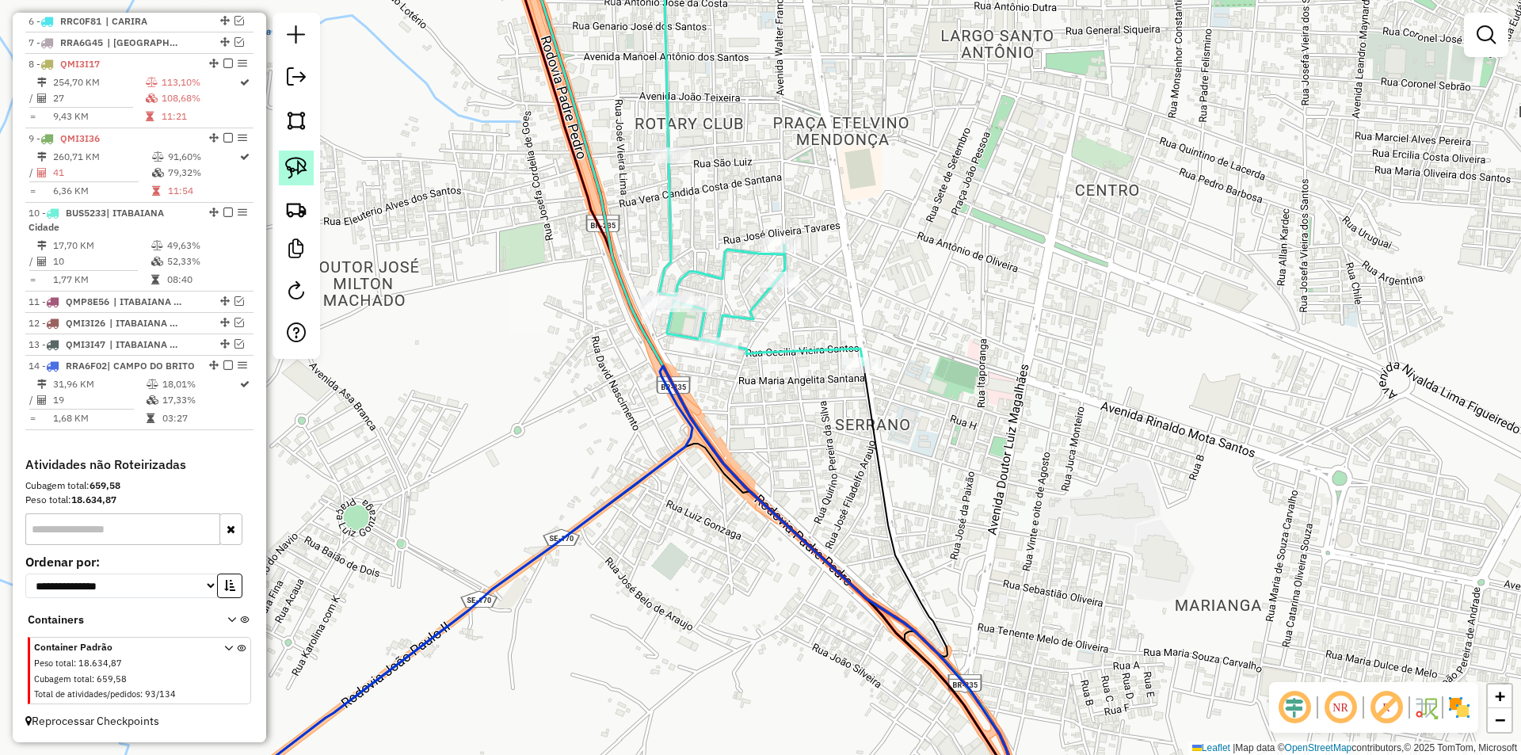
click at [289, 166] on img at bounding box center [296, 168] width 22 height 22
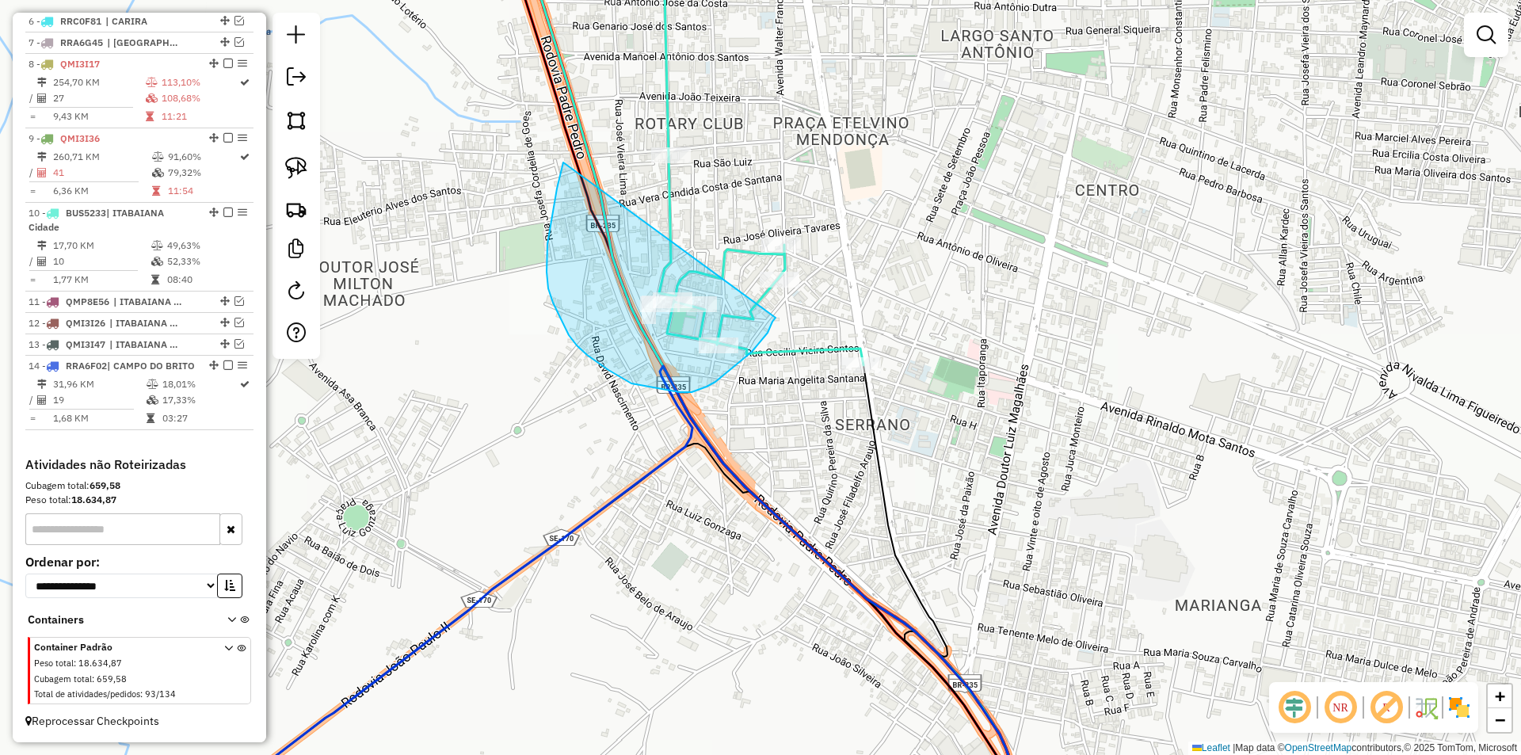
drag, startPoint x: 563, startPoint y: 162, endPoint x: 775, endPoint y: 318, distance: 262.4
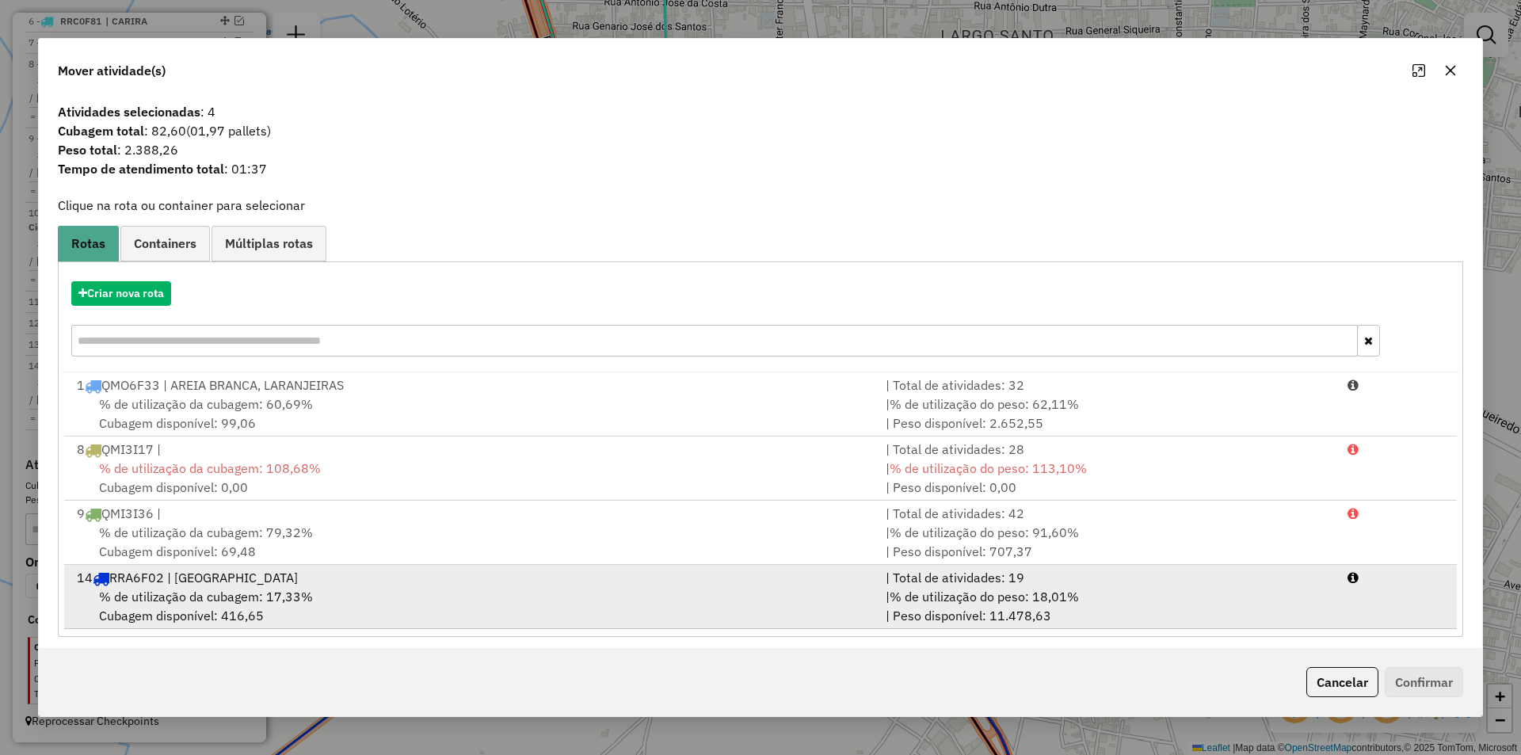
click at [715, 589] on div "% de utilização da cubagem: 17,33% Cubagem disponível: 416,65" at bounding box center [471, 606] width 809 height 38
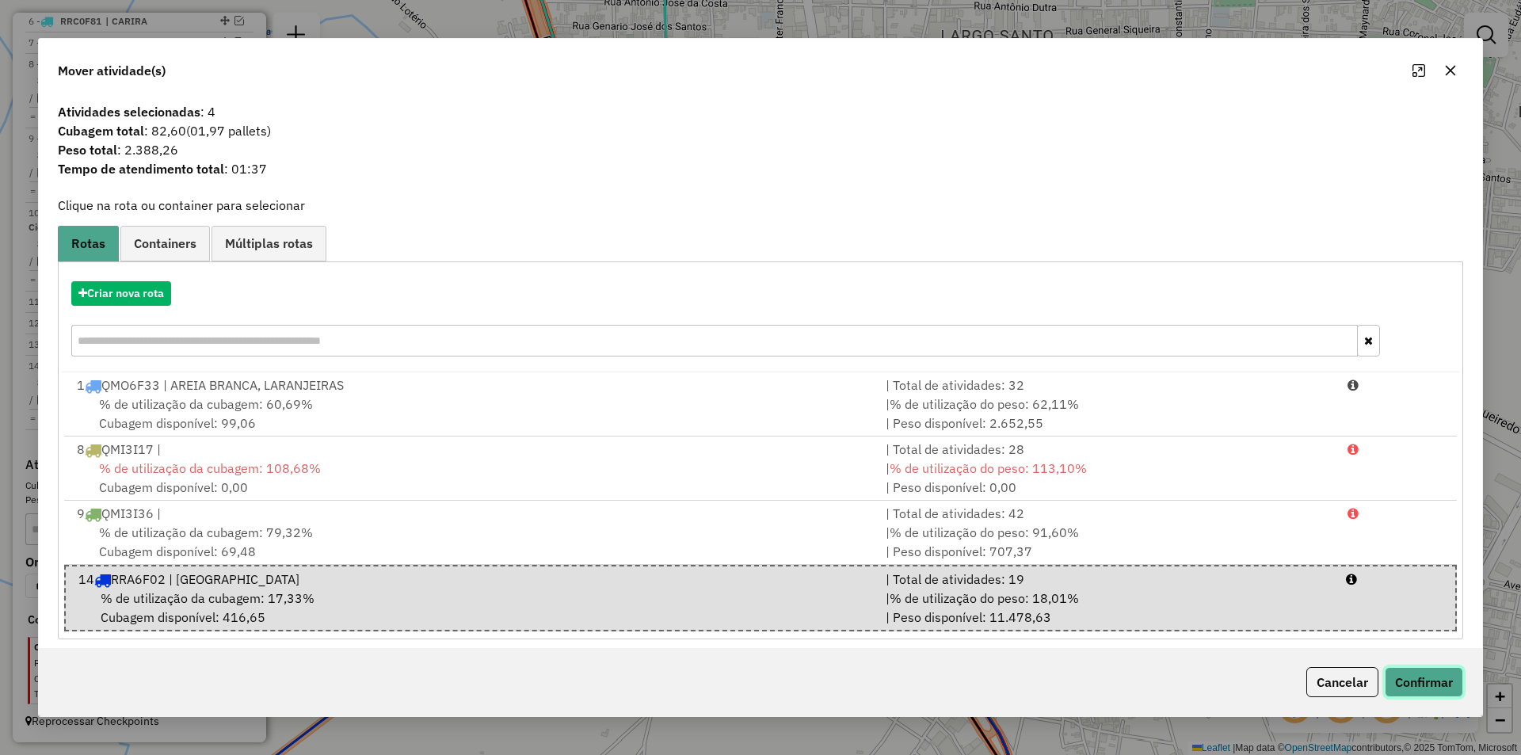
click at [1425, 684] on button "Confirmar" at bounding box center [1424, 682] width 78 height 30
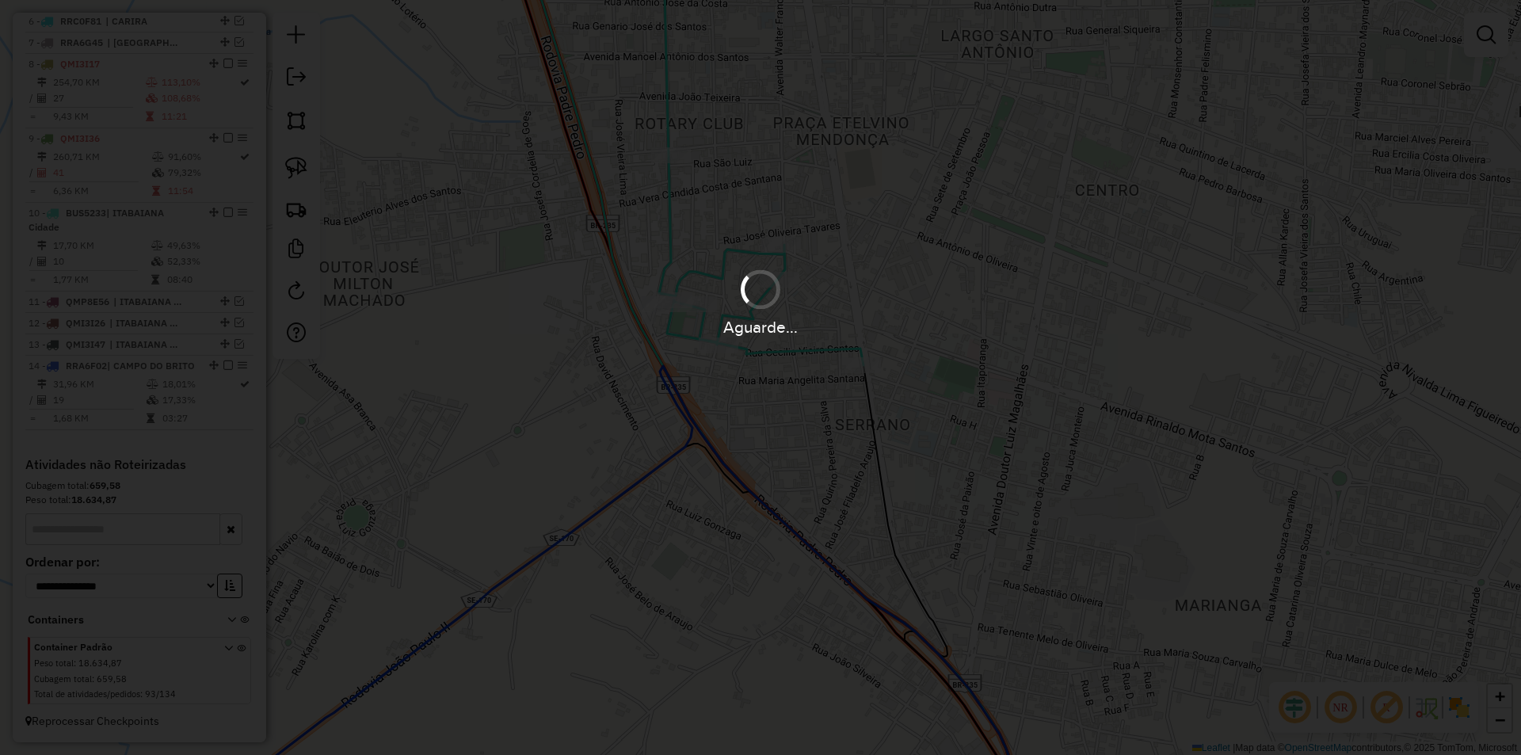
scroll to position [782, 0]
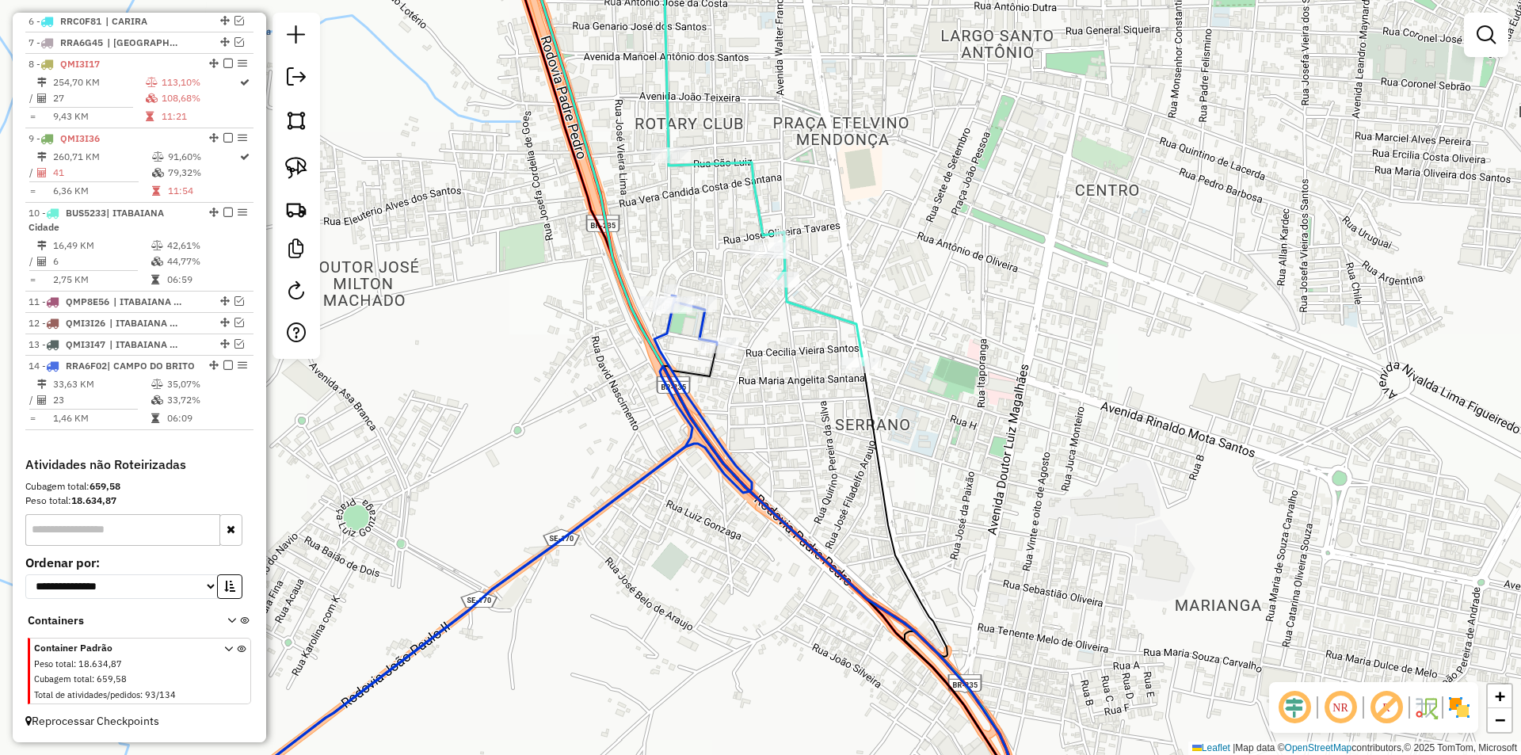
drag, startPoint x: 220, startPoint y: 398, endPoint x: 270, endPoint y: 419, distance: 54.0
click at [221, 392] on td "35,07%" at bounding box center [206, 384] width 80 height 16
select select "**********"
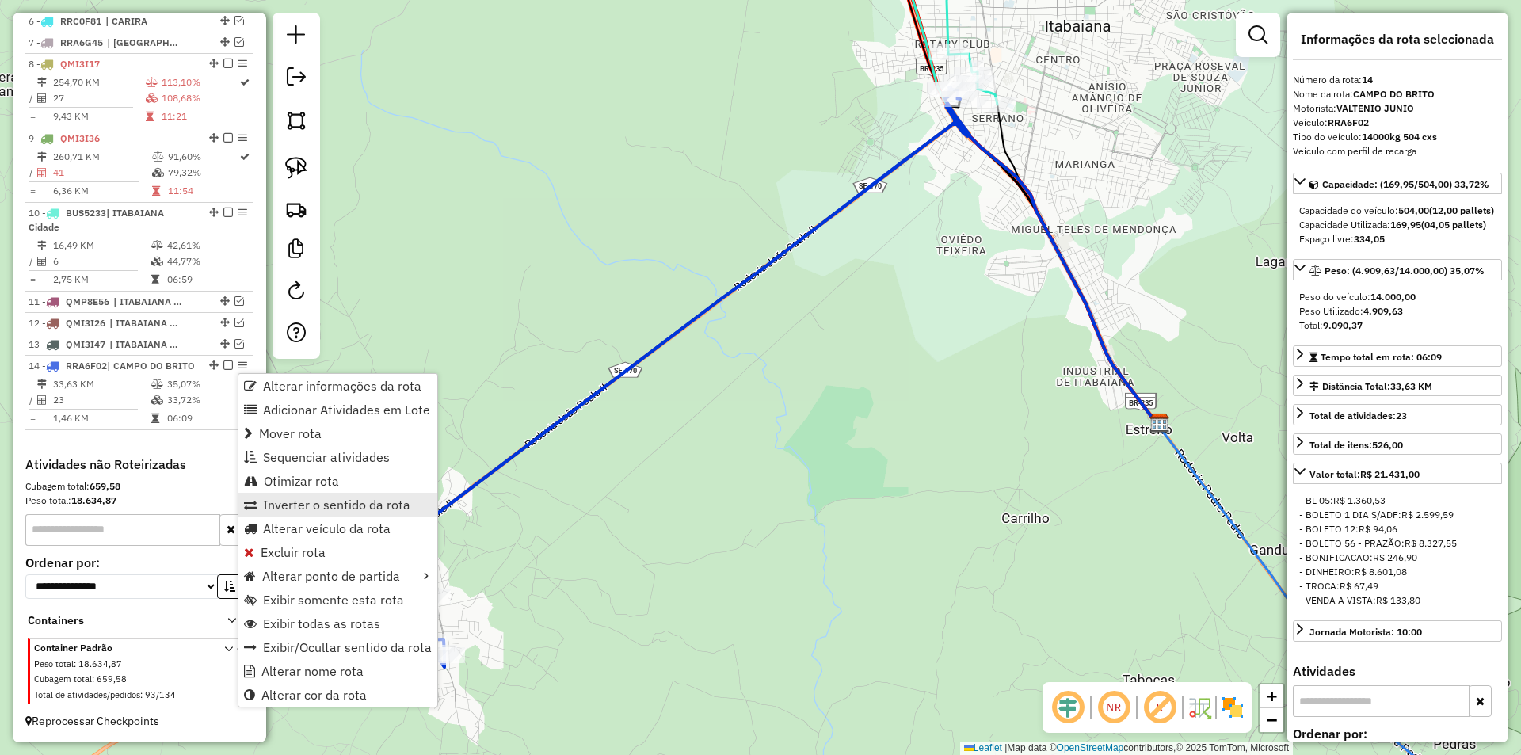
click at [329, 505] on span "Inverter o sentido da rota" at bounding box center [336, 504] width 147 height 13
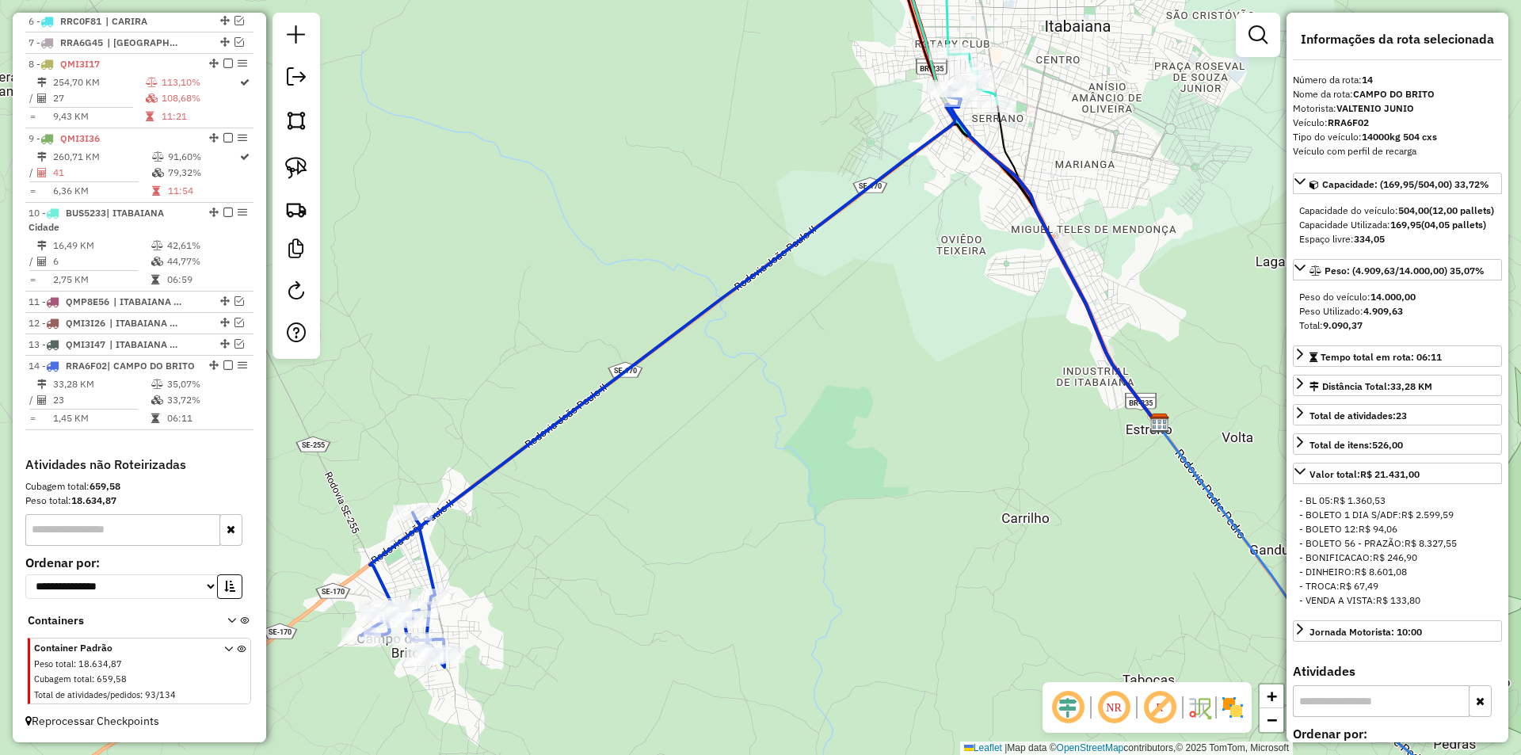
scroll to position [803, 0]
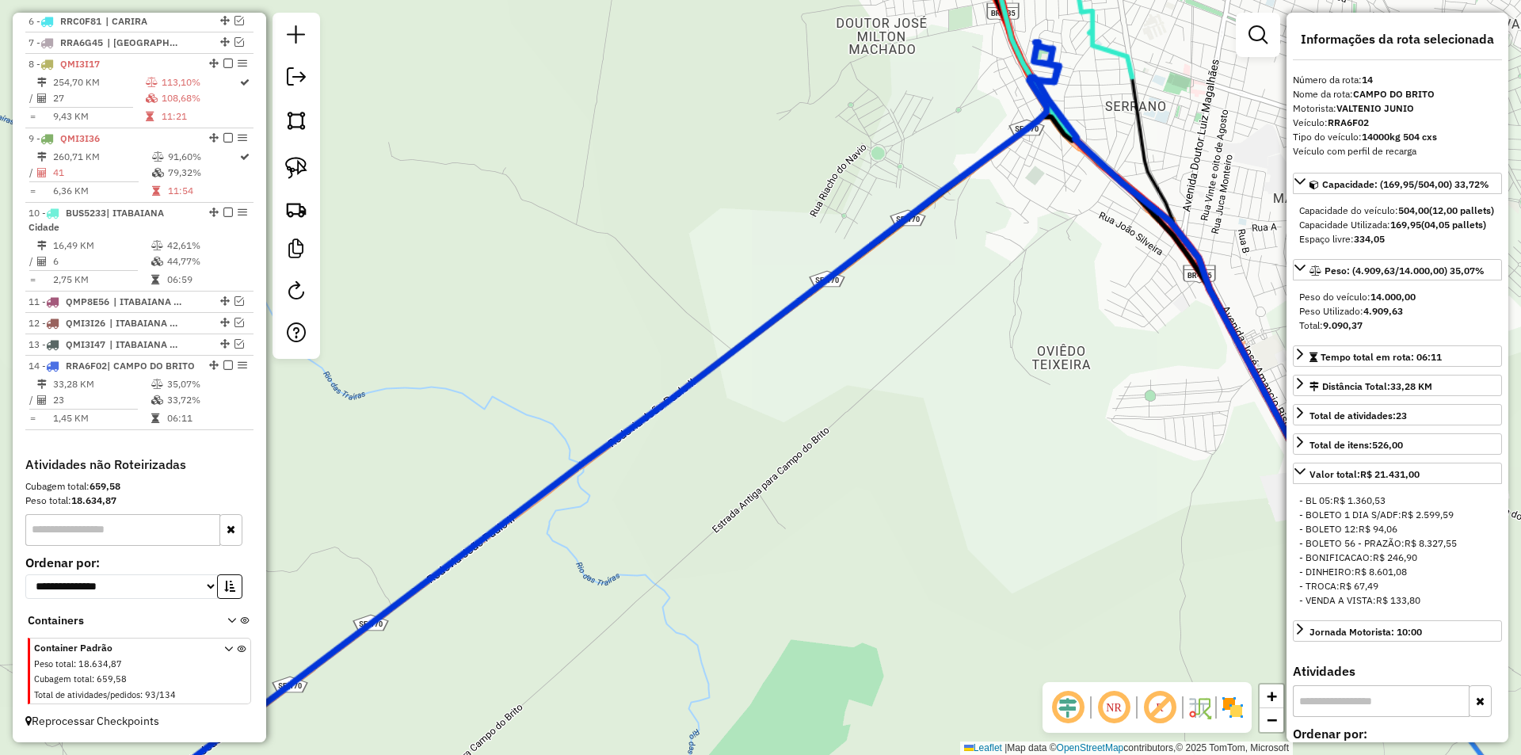
drag, startPoint x: 928, startPoint y: 148, endPoint x: 625, endPoint y: 365, distance: 372.4
click at [625, 365] on div "Janela de atendimento Grade de atendimento Capacidade Transportadoras Veículos …" at bounding box center [760, 377] width 1521 height 755
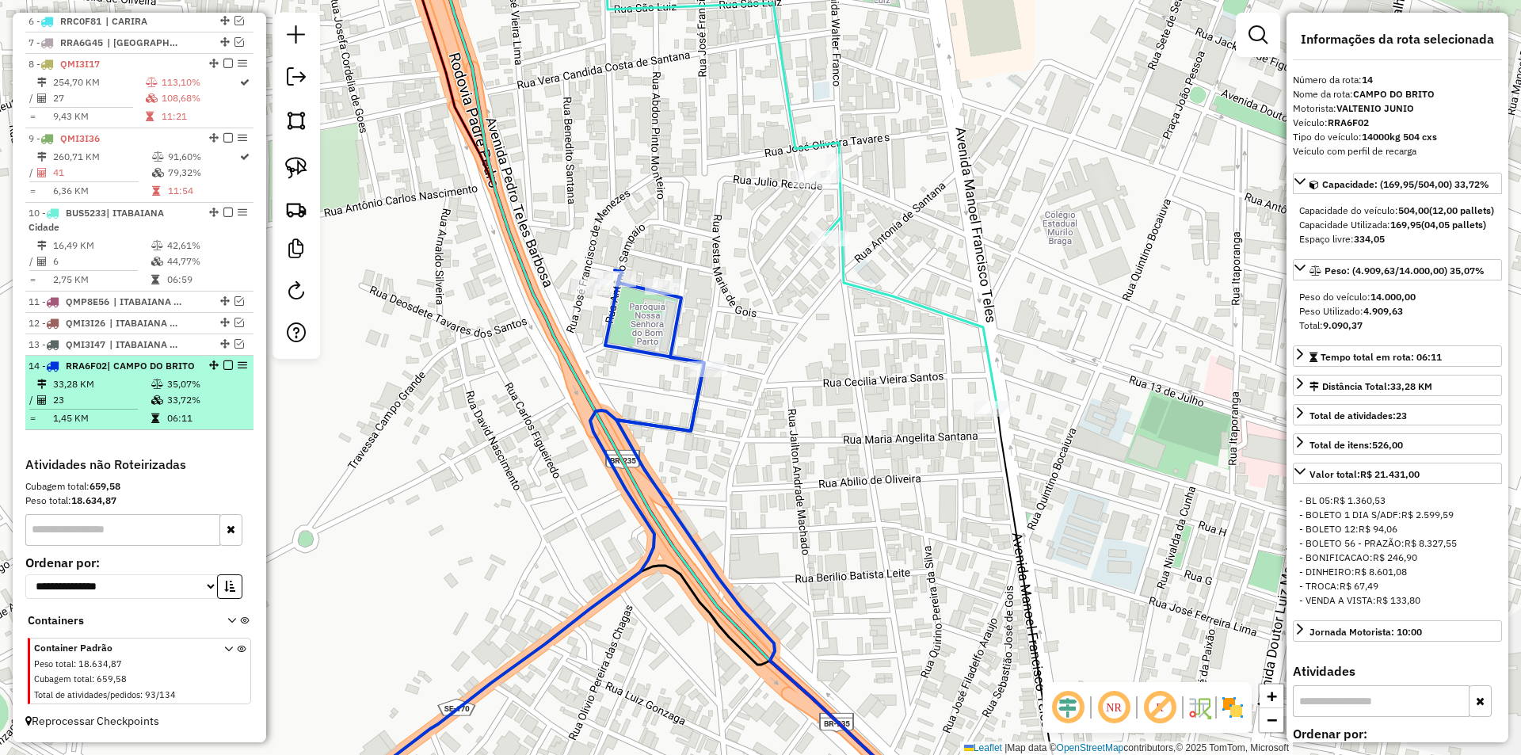
click at [223, 360] on em at bounding box center [228, 365] width 10 height 10
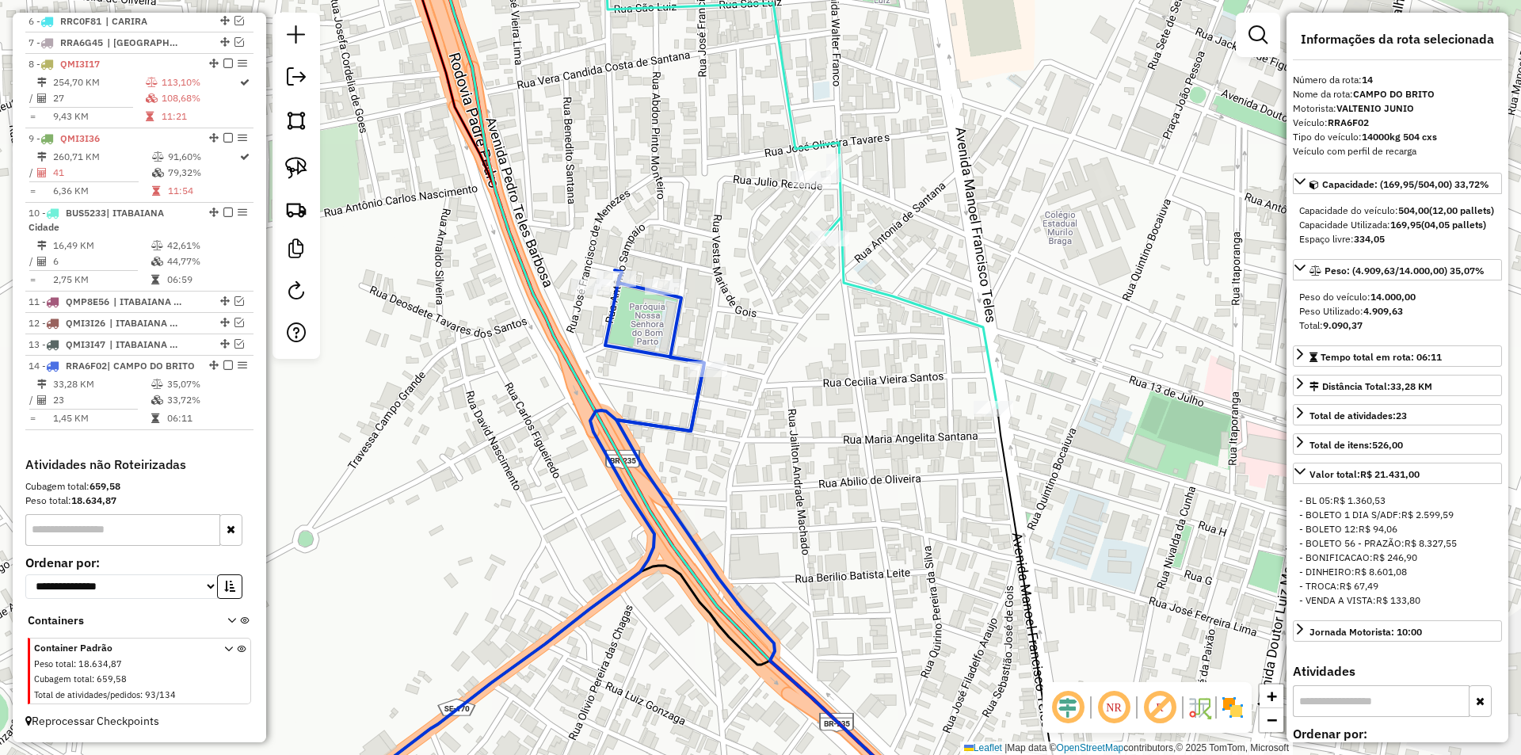
scroll to position [736, 0]
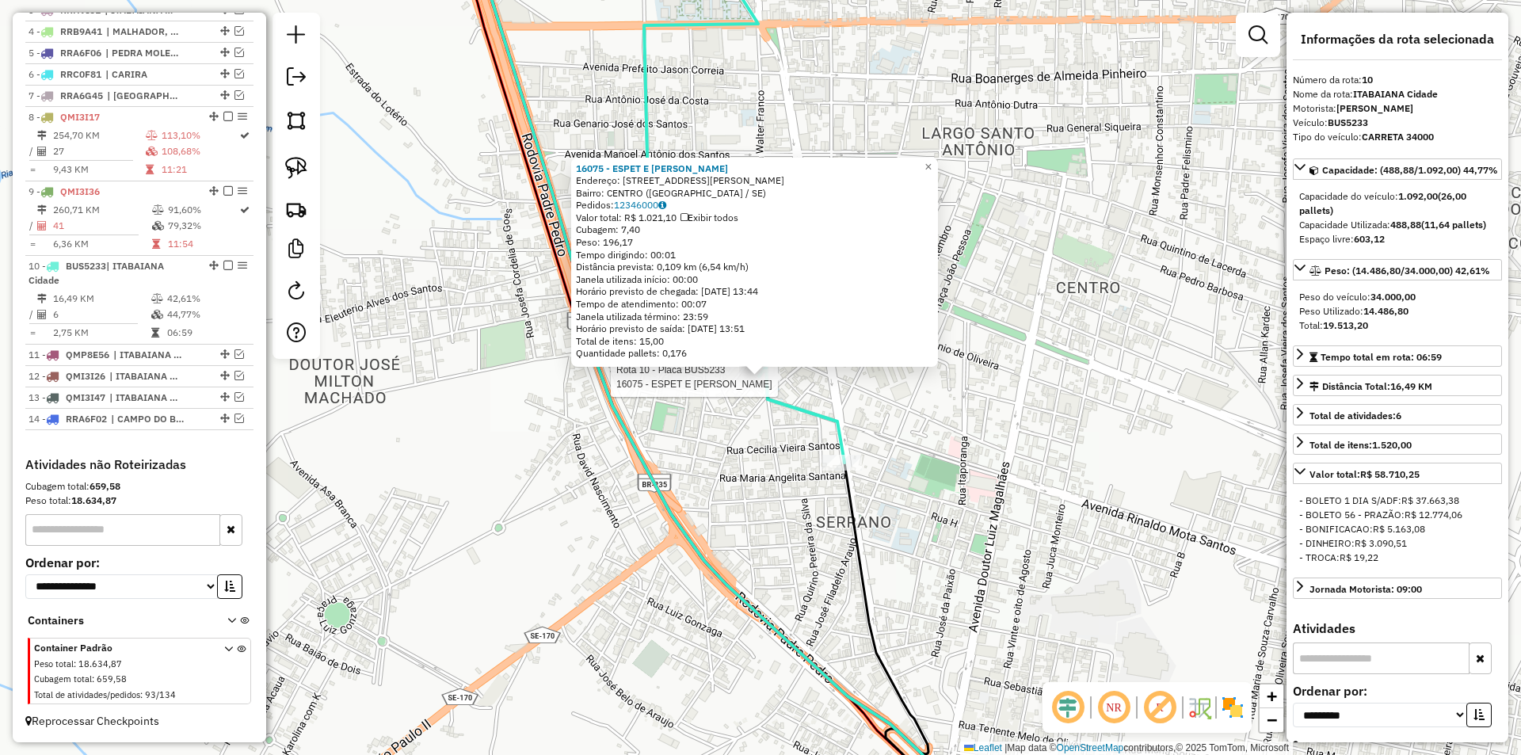
click at [772, 397] on icon at bounding box center [744, 194] width 200 height 538
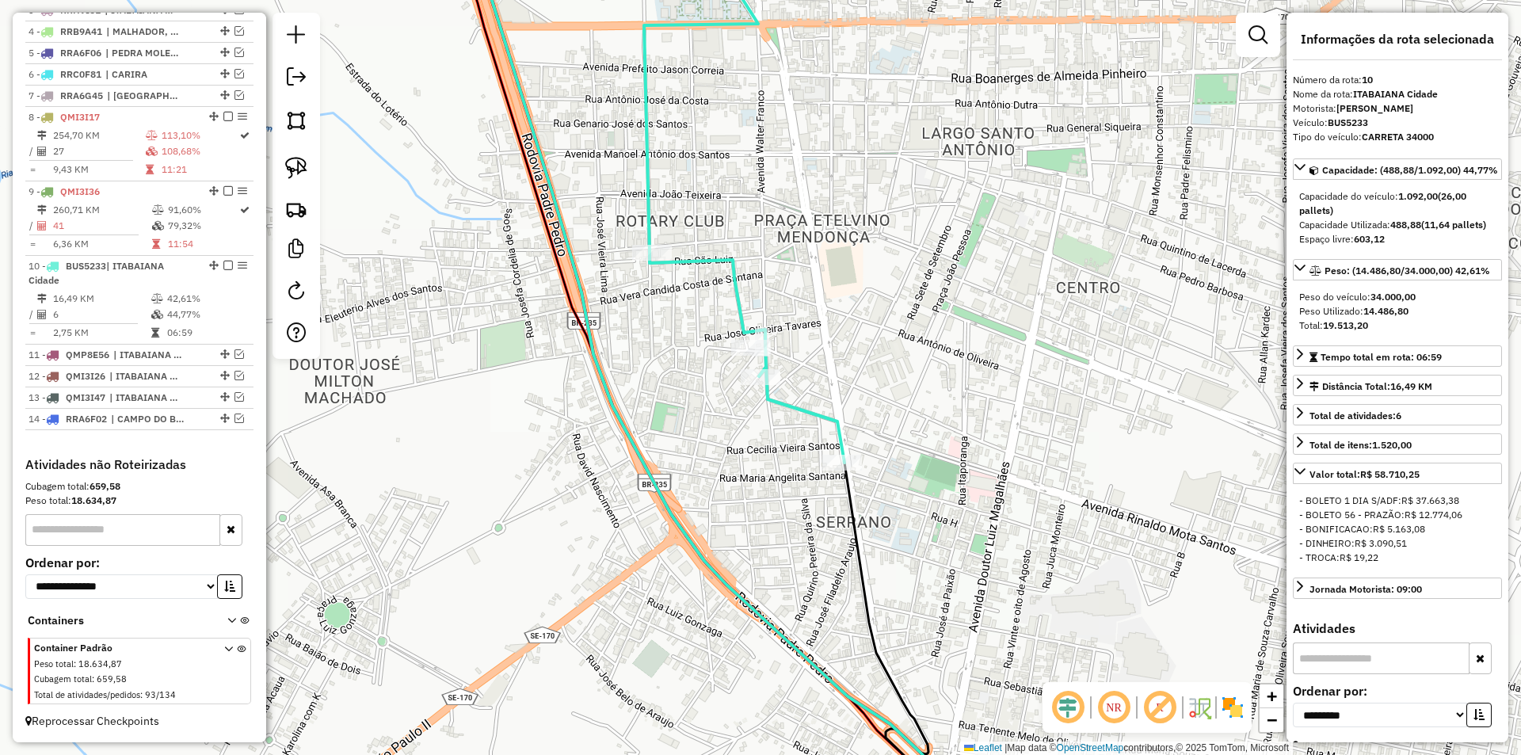
click at [747, 338] on icon at bounding box center [744, 194] width 200 height 538
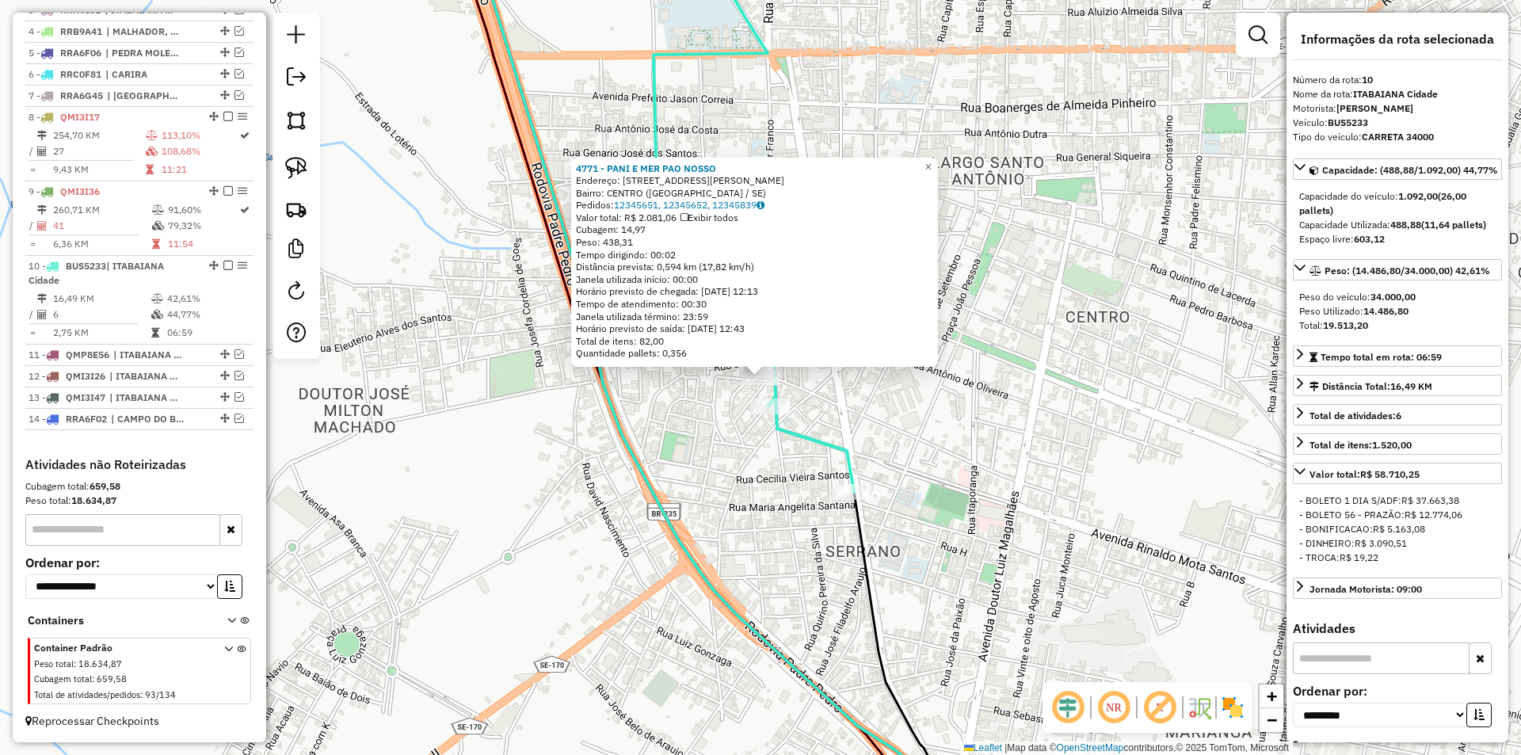
click at [699, 443] on div "4771 - PANI E MER PAO NOSSO Endereço: DR [PERSON_NAME] 877 Bairro: [GEOGRAPHIC_…" at bounding box center [760, 377] width 1521 height 755
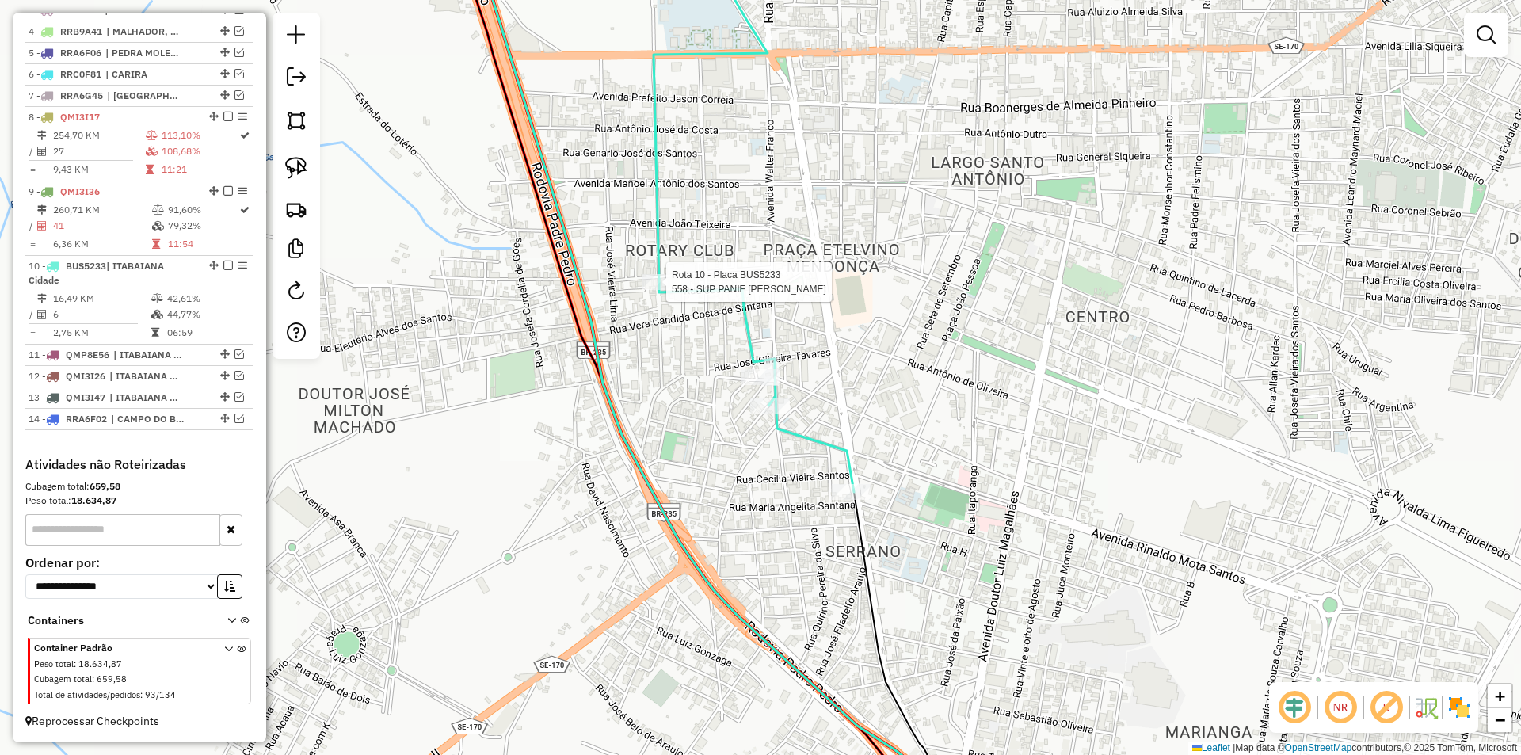
select select "**********"
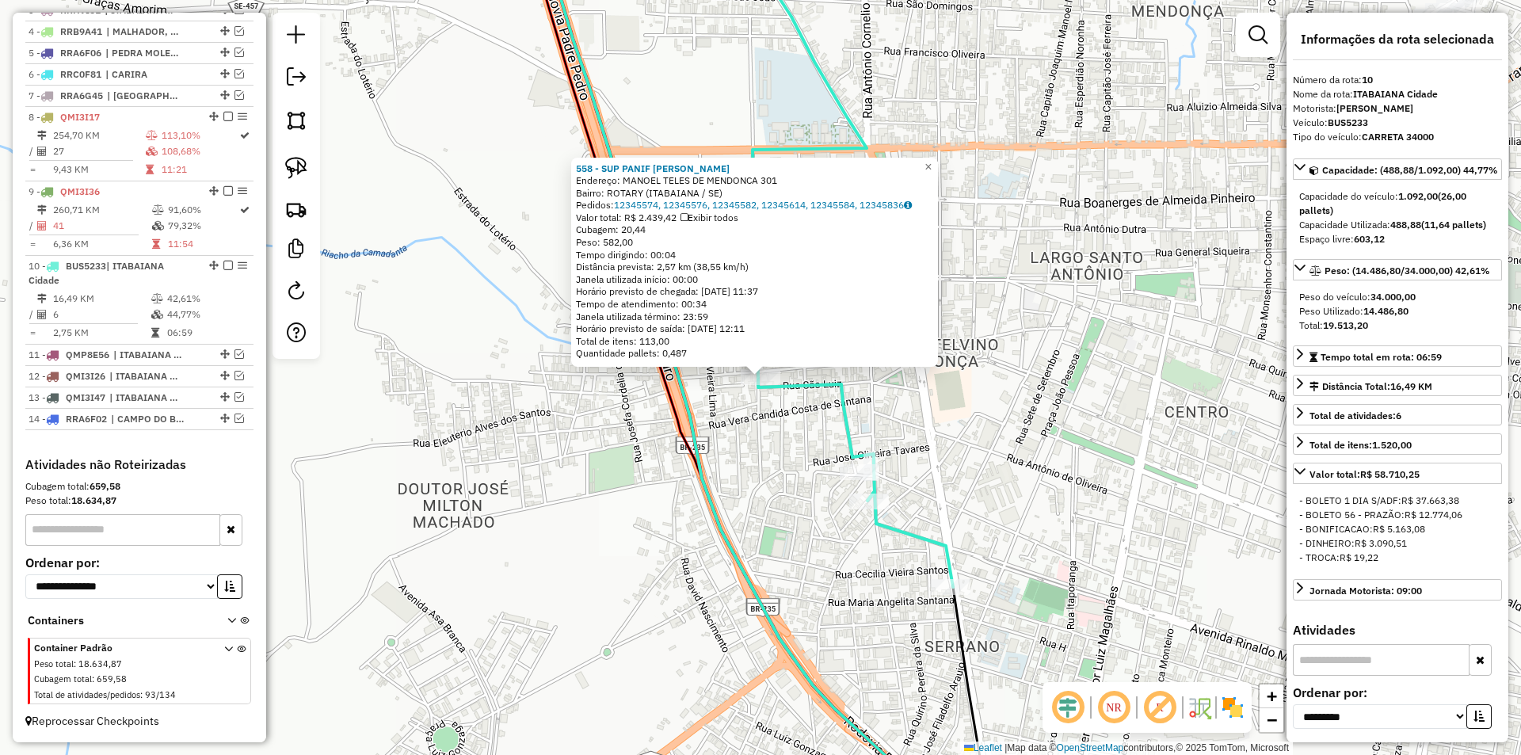
click at [747, 442] on div "558 - SUP PANIF [PERSON_NAME]: MANOEL TELES DE MENDONCA 301 Bairro: ROTARY ([GE…" at bounding box center [760, 377] width 1521 height 755
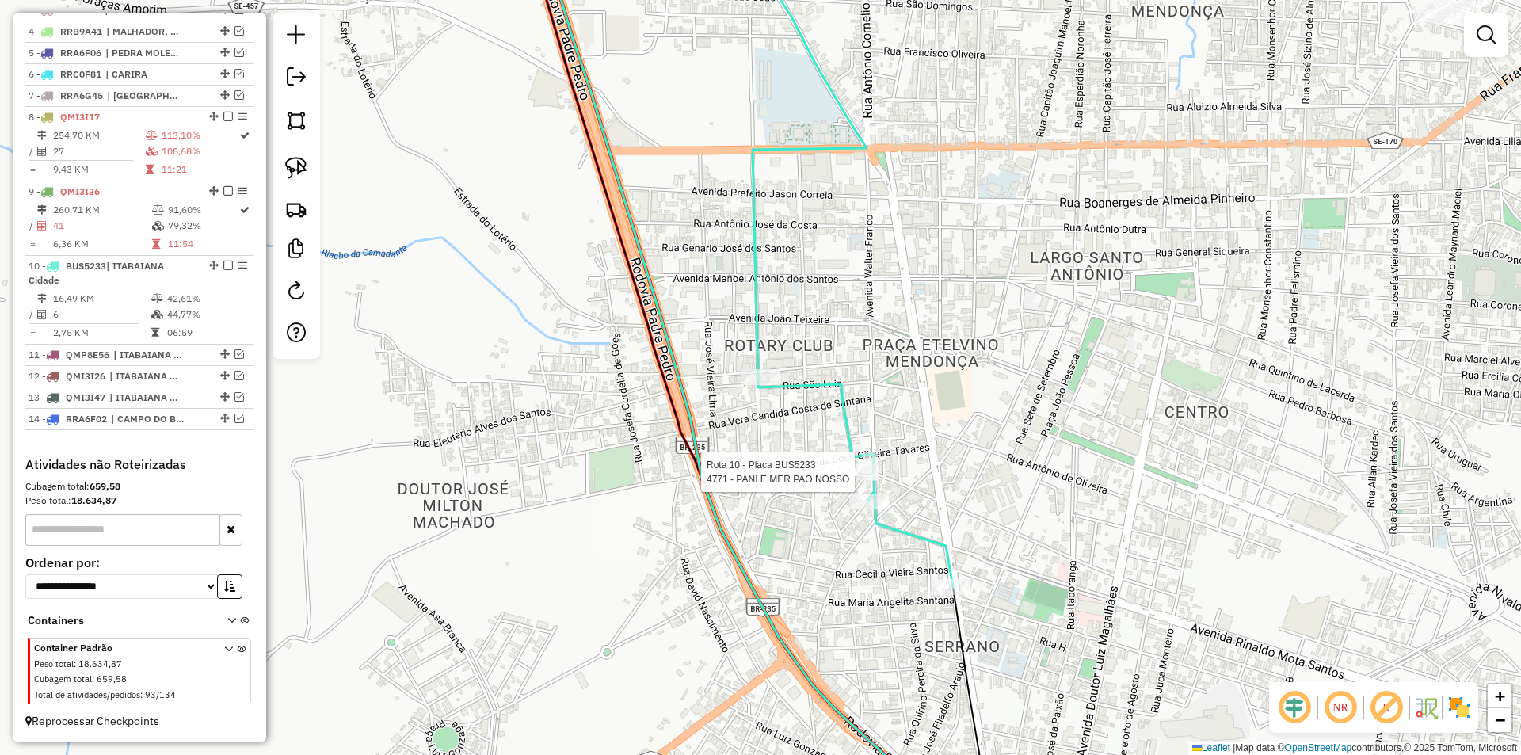
select select "**********"
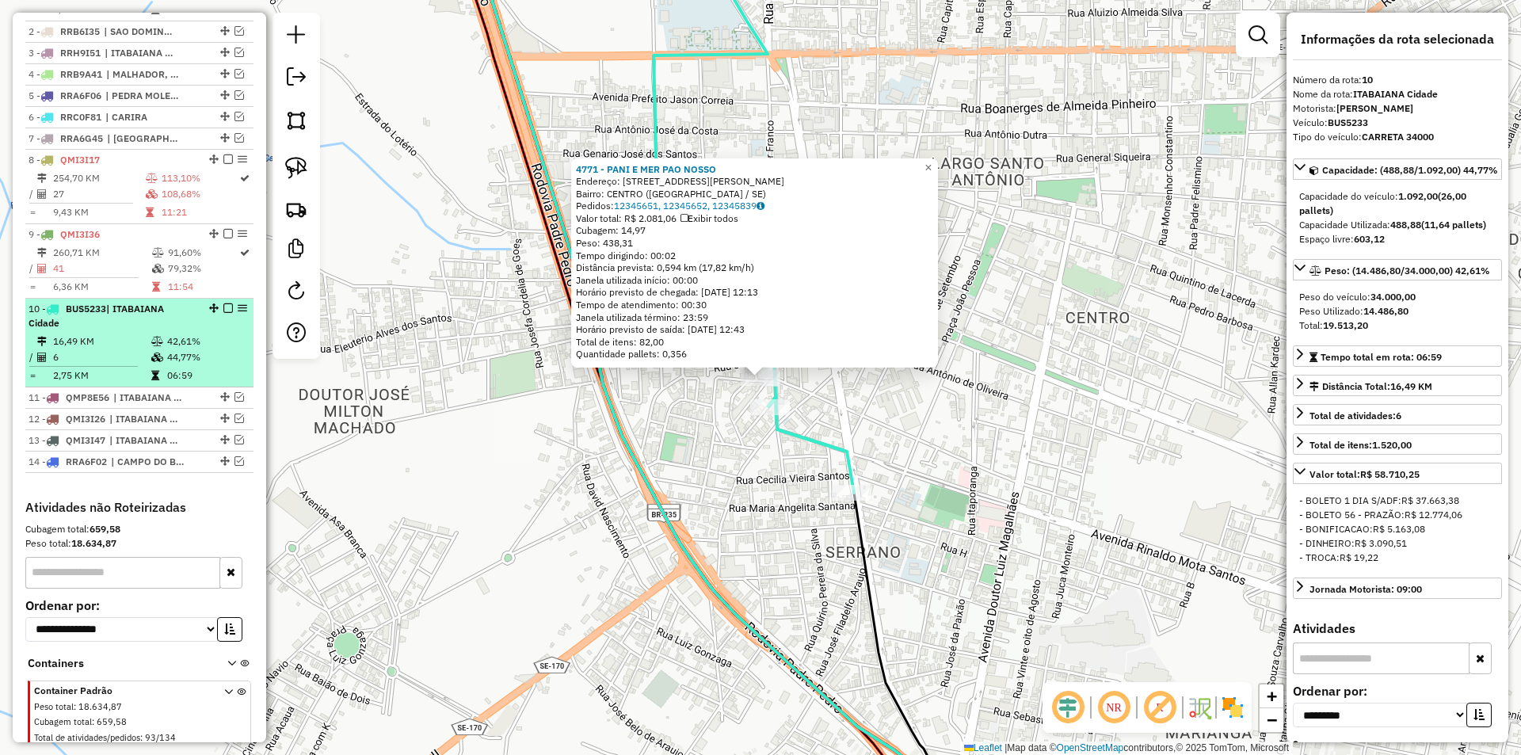
scroll to position [657, 0]
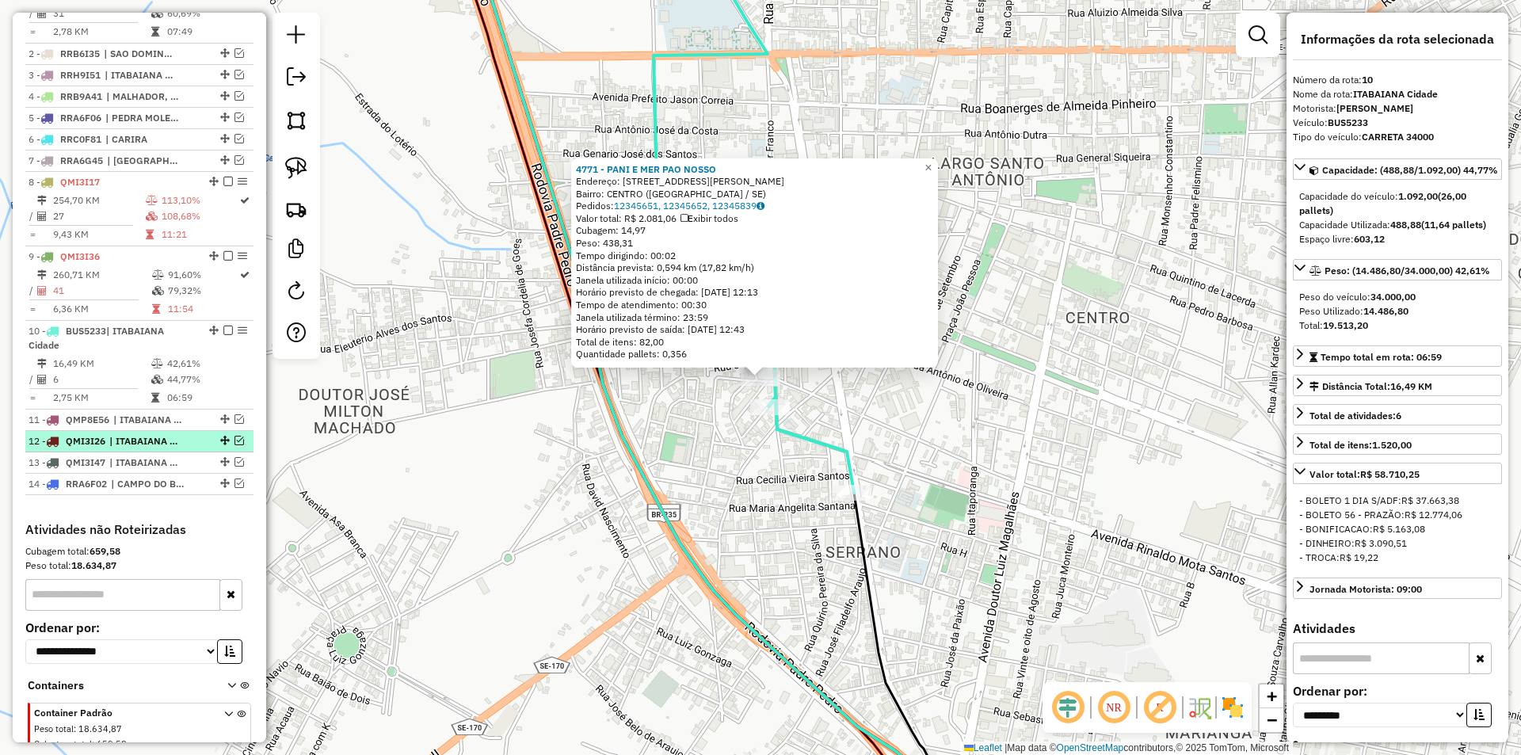
click at [238, 445] on em at bounding box center [240, 441] width 10 height 10
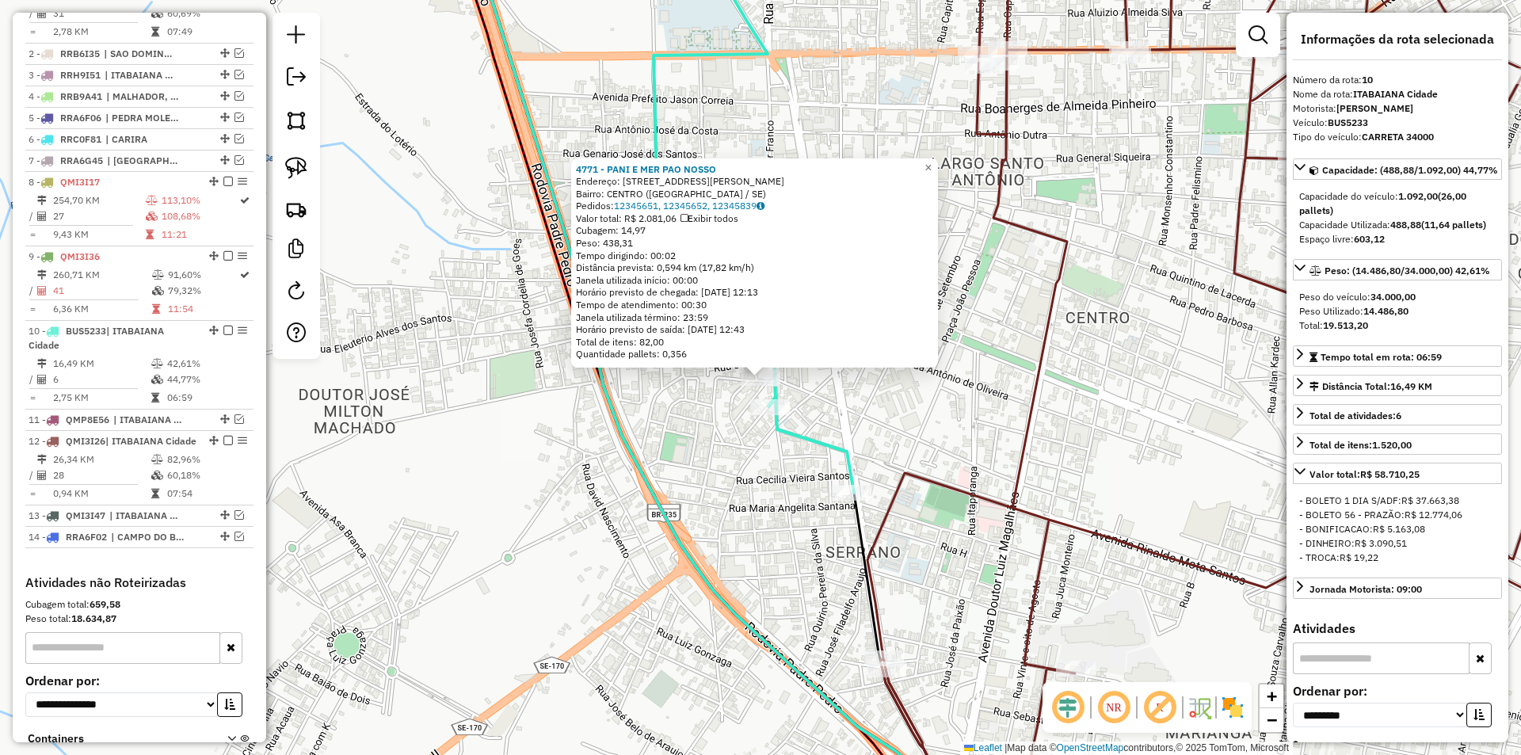
drag, startPoint x: 604, startPoint y: 498, endPoint x: 632, endPoint y: 497, distance: 27.8
click at [604, 497] on div "4771 - PANI E MER PAO NOSSO Endereço: DR [PERSON_NAME] 877 Bairro: [GEOGRAPHIC_…" at bounding box center [760, 377] width 1521 height 755
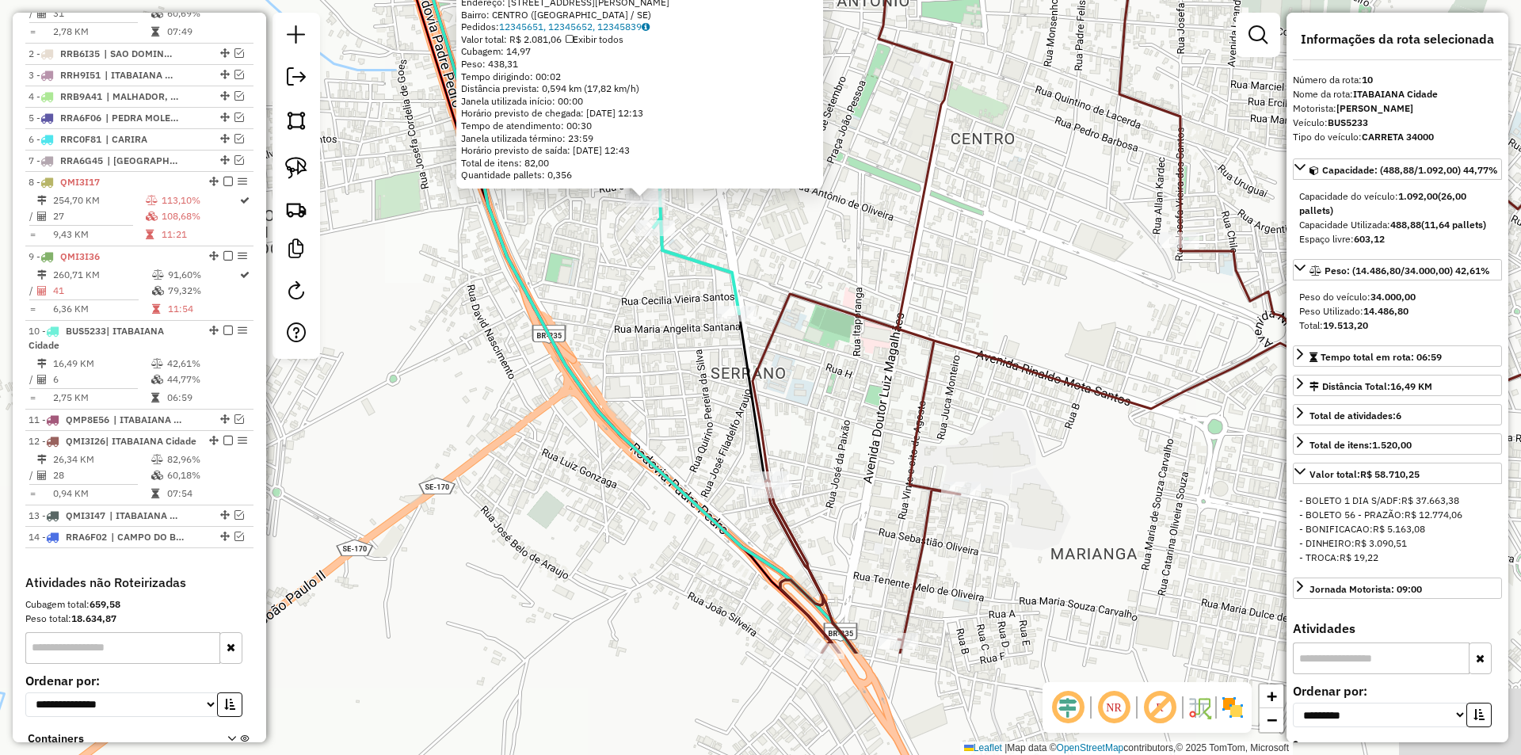
drag, startPoint x: 693, startPoint y: 506, endPoint x: 647, endPoint y: 292, distance: 218.8
click at [579, 328] on div "4771 - PANI E MER PAO NOSSO Endereço: DR [PERSON_NAME] 877 Bairro: [GEOGRAPHIC_…" at bounding box center [760, 377] width 1521 height 755
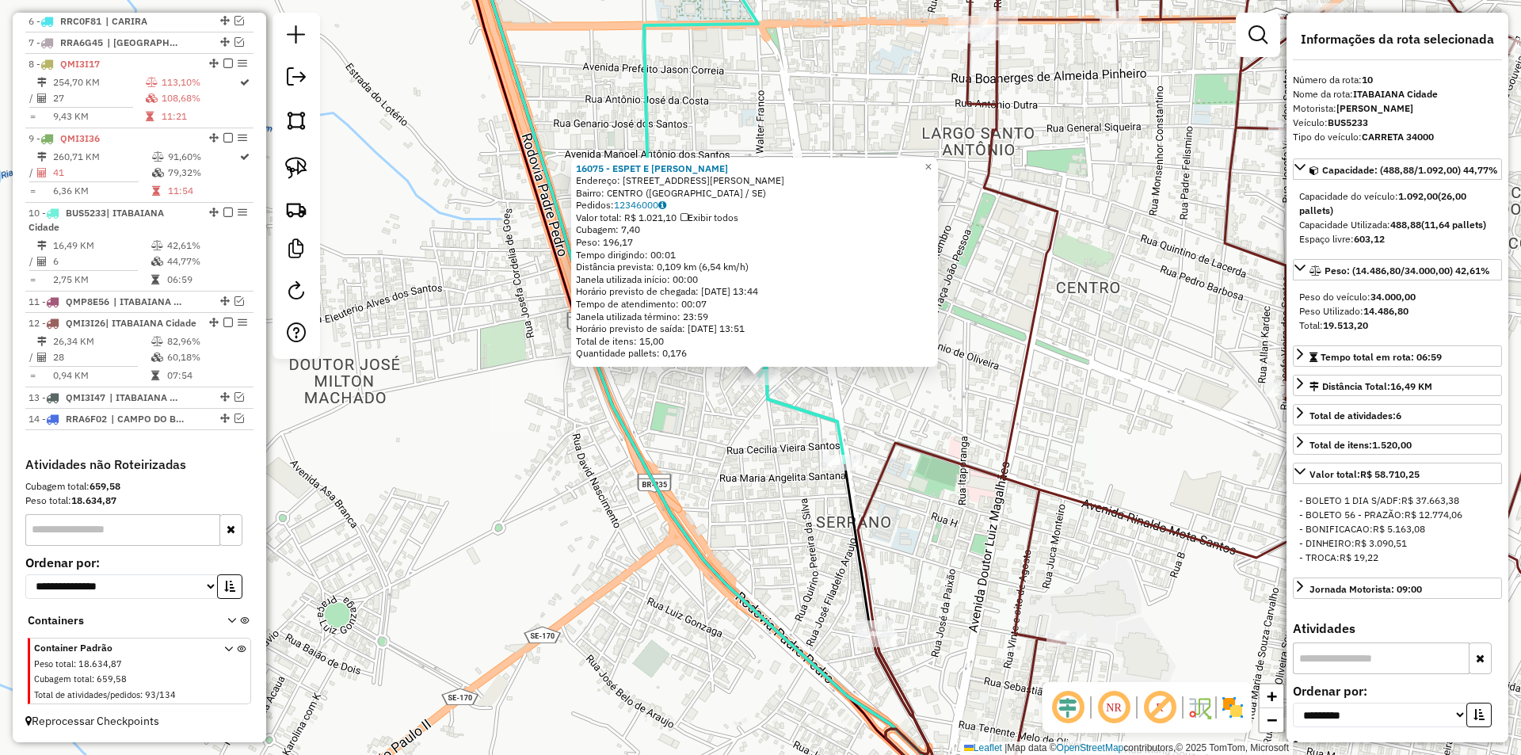
click at [675, 468] on div "16075 - ESPET E PETIS NETO Endereço: DR [PERSON_NAME] 1000 Bairro: [GEOGRAPHIC_…" at bounding box center [760, 377] width 1521 height 755
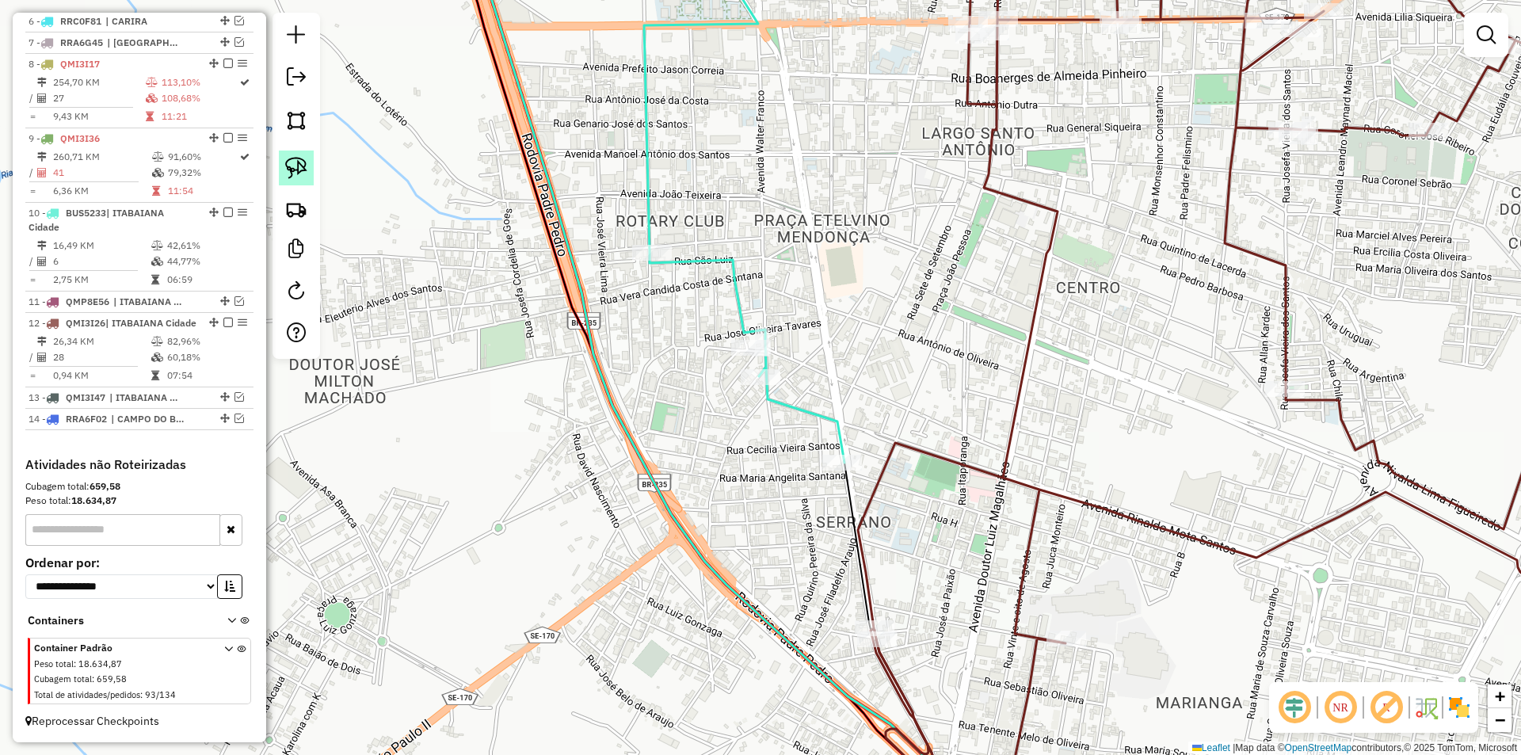
click at [286, 166] on img at bounding box center [296, 168] width 22 height 22
drag, startPoint x: 683, startPoint y: 395, endPoint x: 849, endPoint y: 368, distance: 168.4
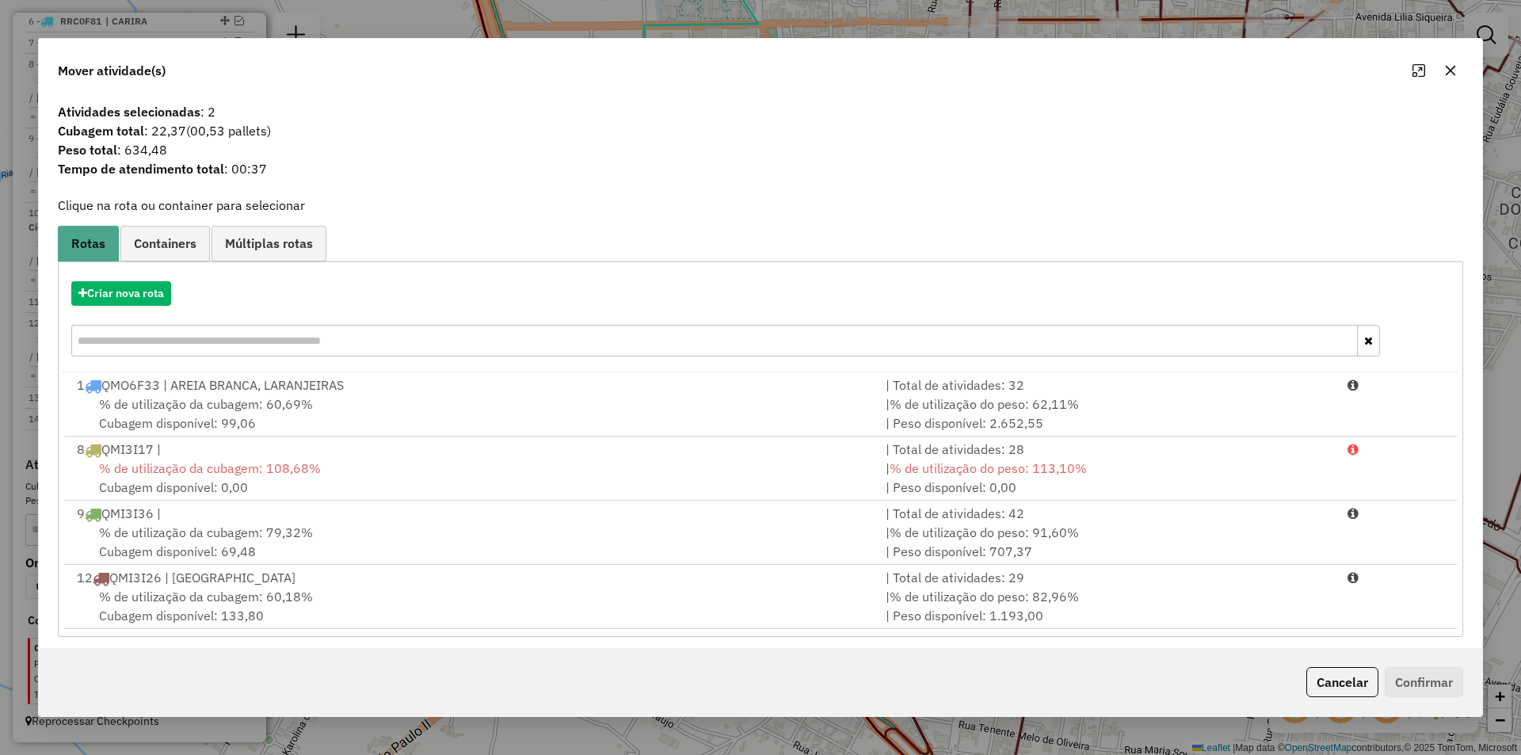
drag, startPoint x: 759, startPoint y: 595, endPoint x: 1220, endPoint y: 666, distance: 466.6
click at [780, 594] on div "% de utilização da cubagem: 60,18% Cubagem disponível: 133,80" at bounding box center [471, 606] width 809 height 38
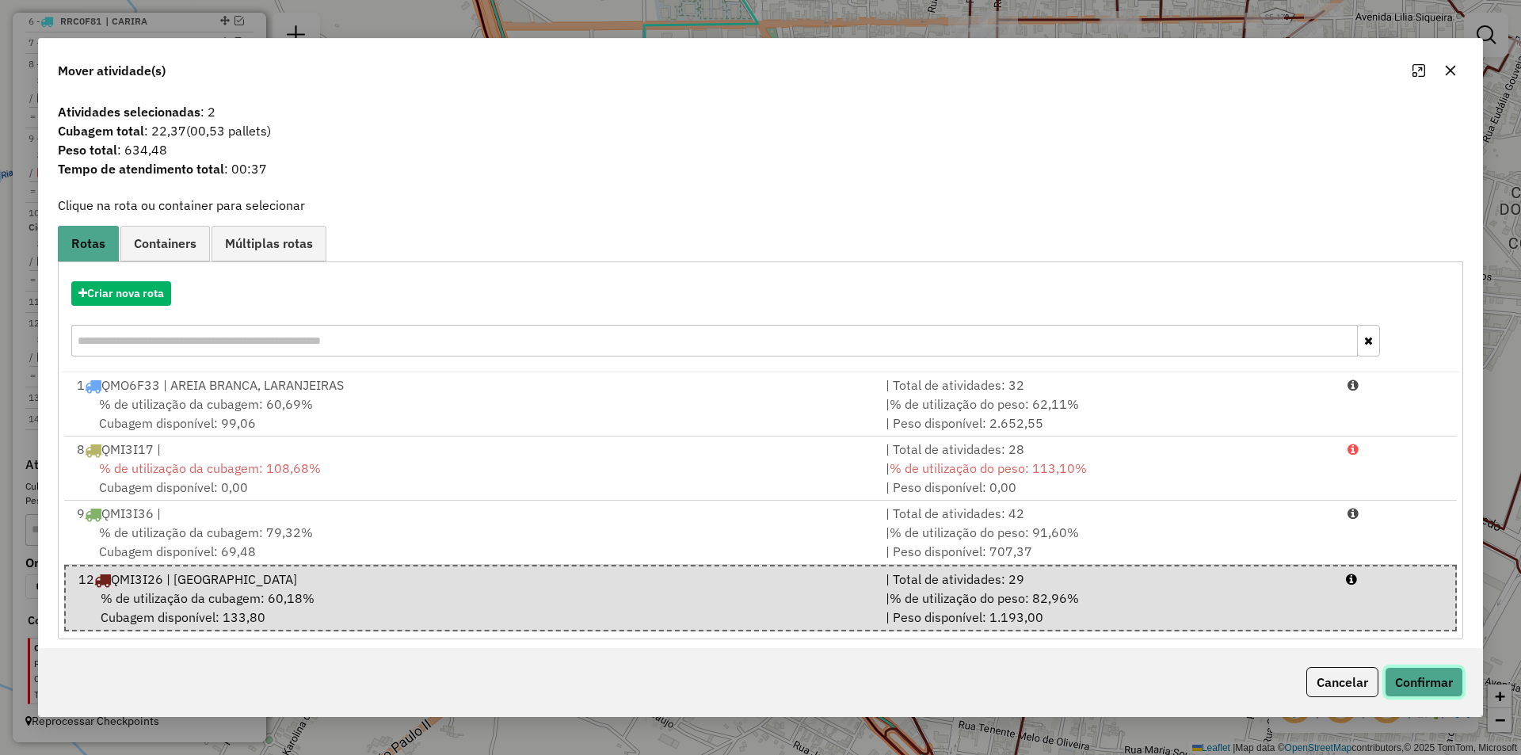
click at [1455, 685] on button "Confirmar" at bounding box center [1424, 682] width 78 height 30
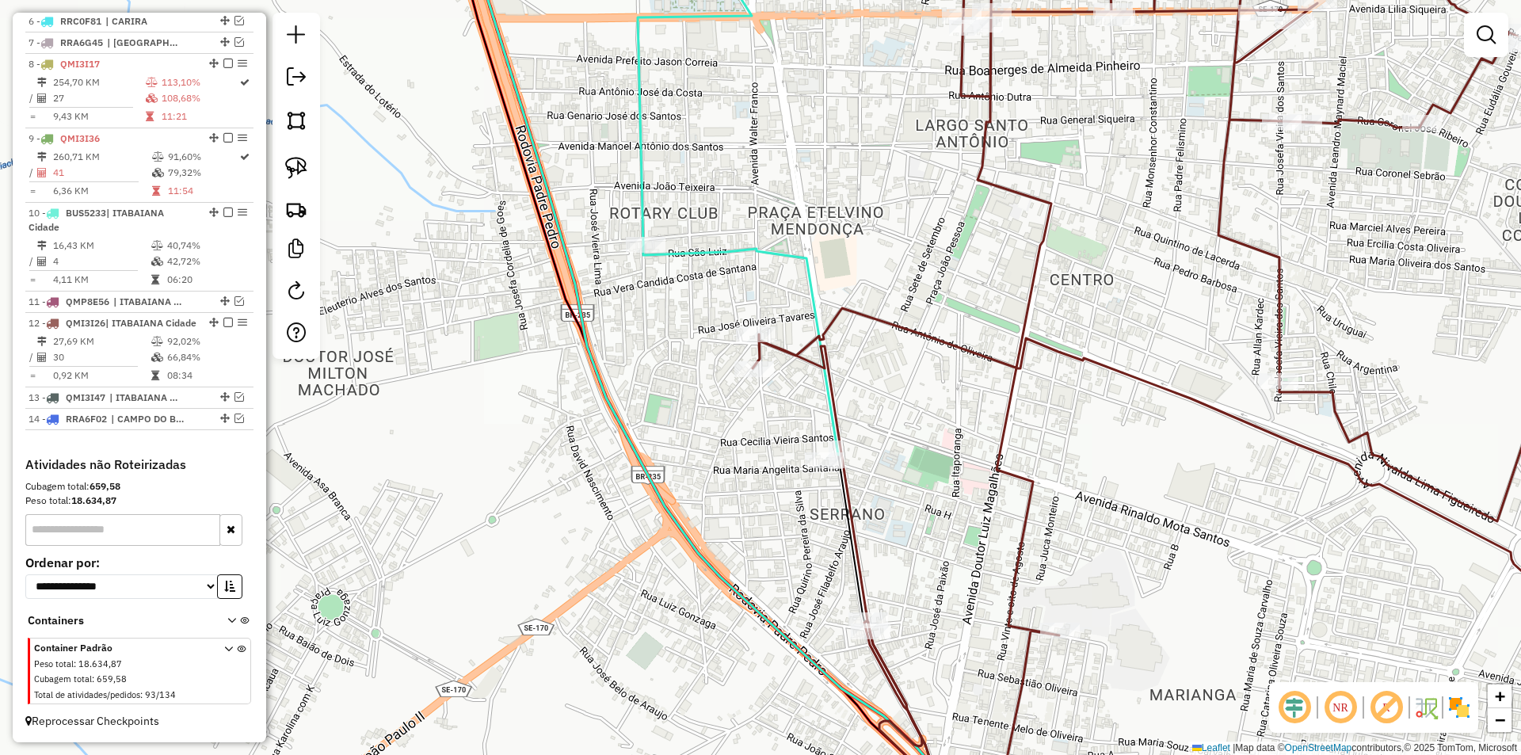
drag, startPoint x: 870, startPoint y: 551, endPoint x: 757, endPoint y: 421, distance: 172.4
click at [757, 421] on div "Janela de atendimento Grade de atendimento Capacidade Transportadoras Veículos …" at bounding box center [760, 377] width 1521 height 755
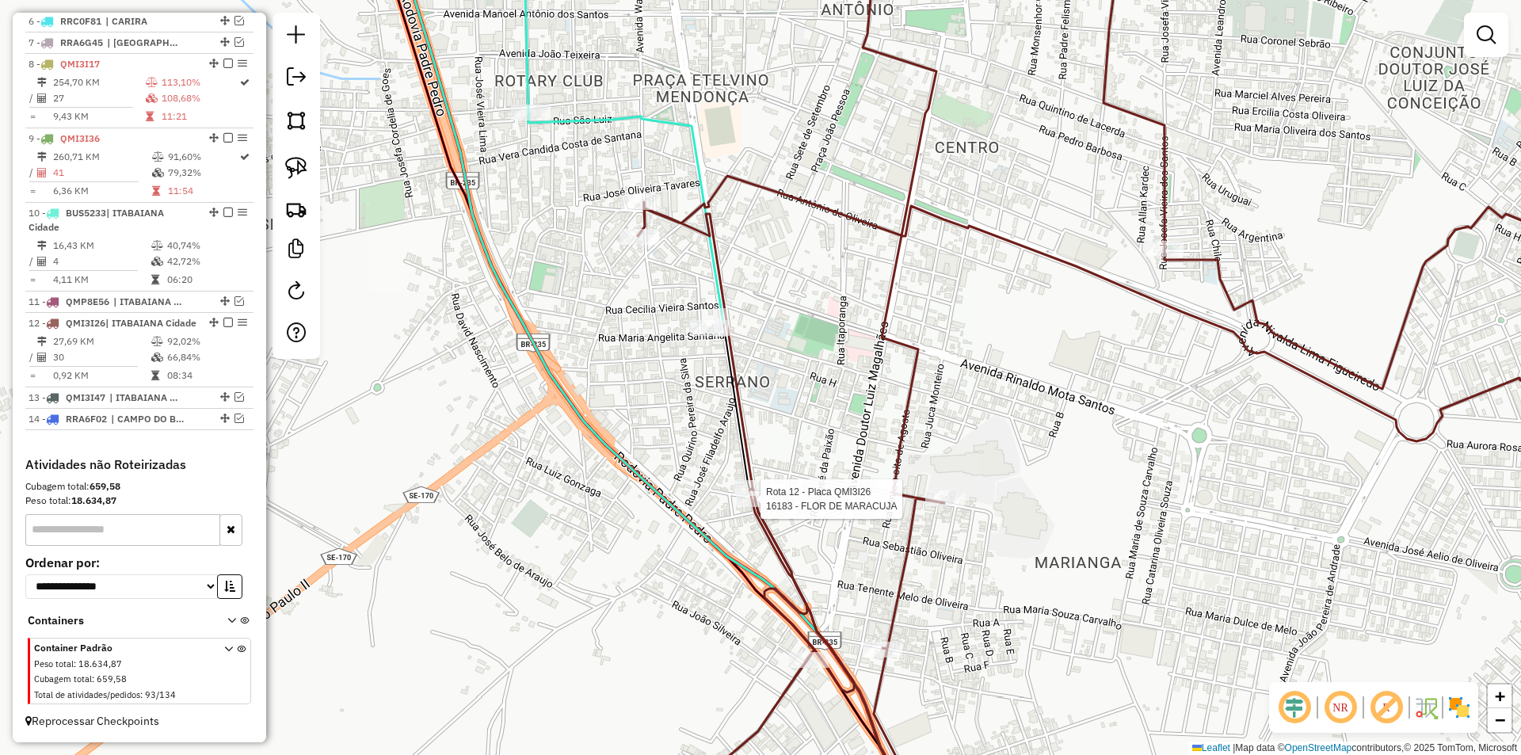
select select "**********"
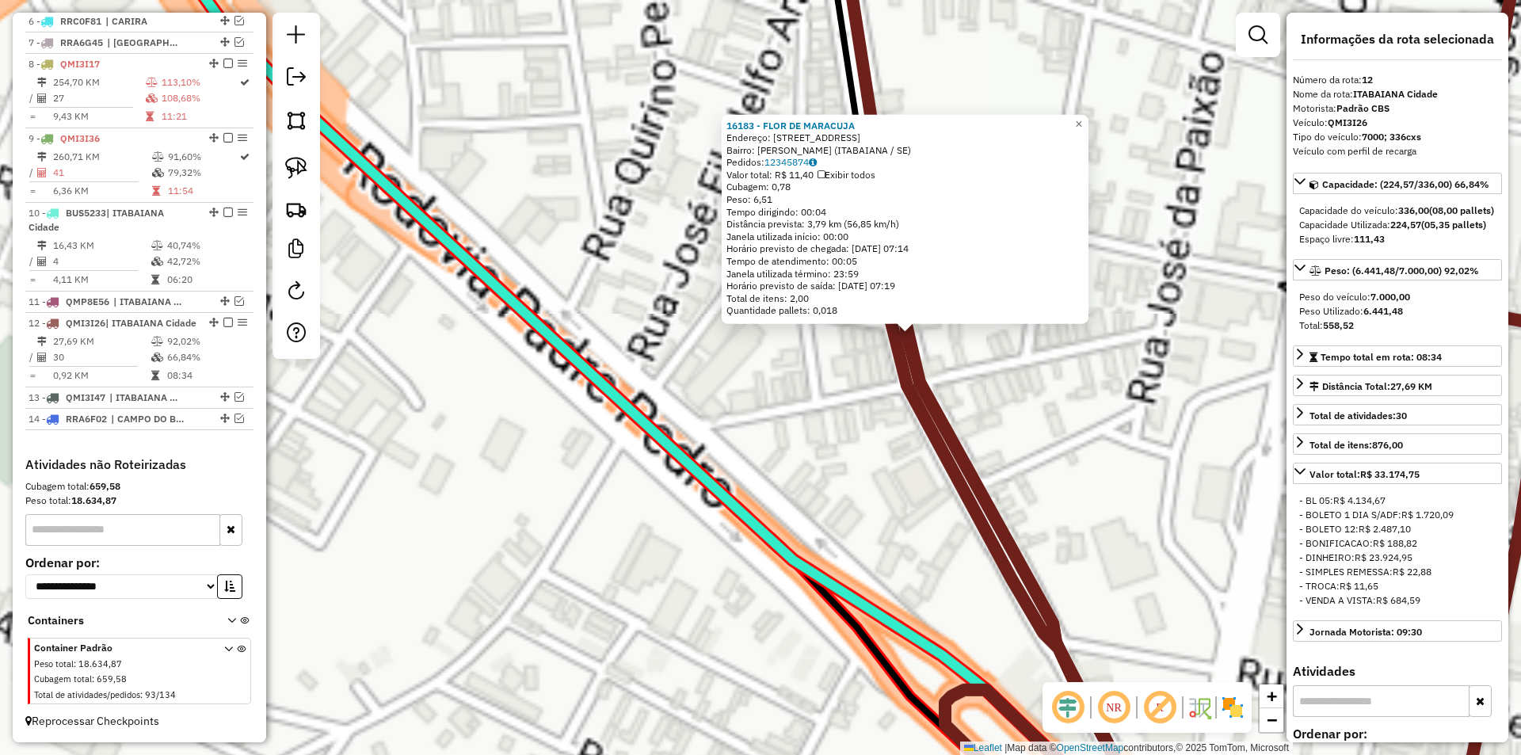
click at [750, 438] on div "16183 - FLOR DE [PERSON_NAME]: [STREET_ADDRESS] Bairro: [GEOGRAPHIC_DATA] ([GEO…" at bounding box center [760, 377] width 1521 height 755
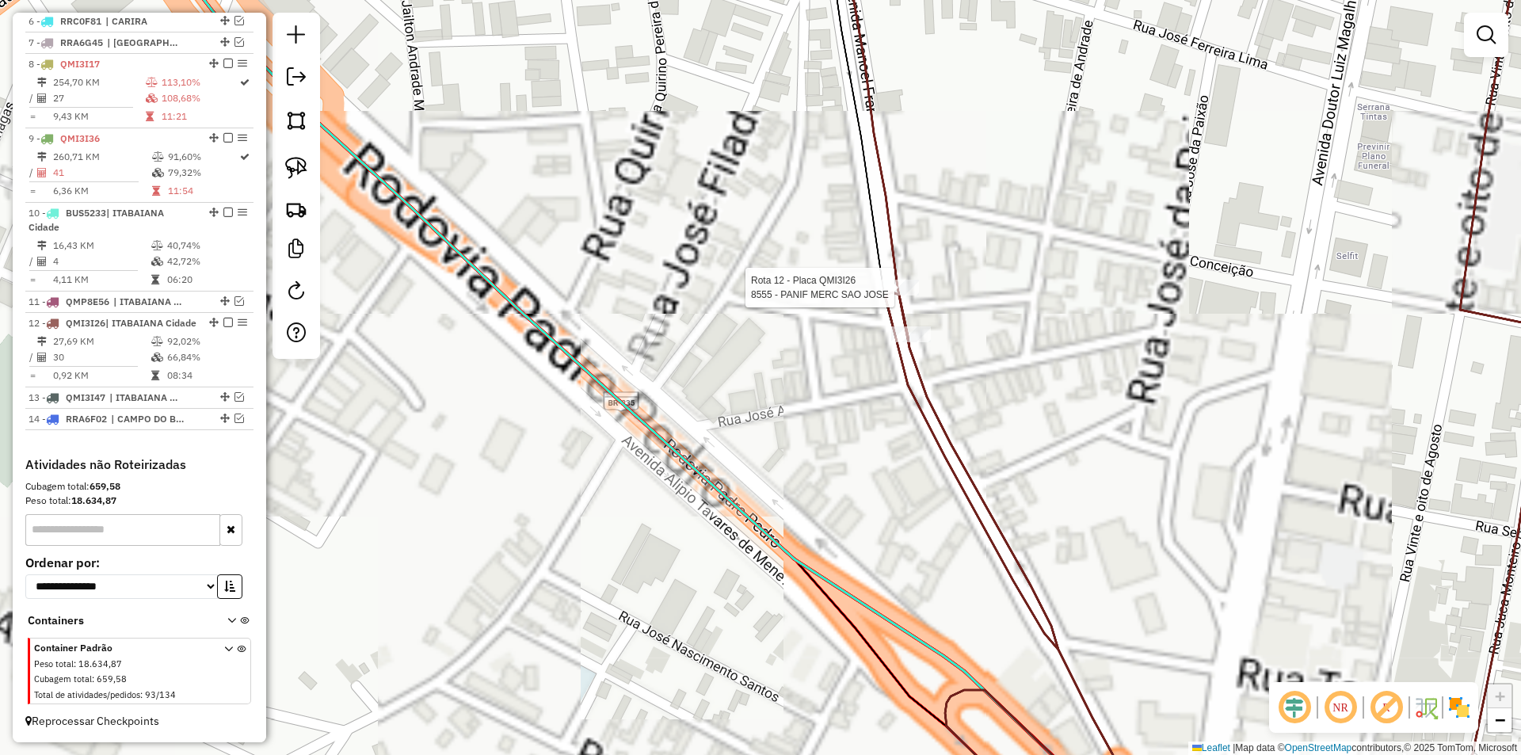
select select "**********"
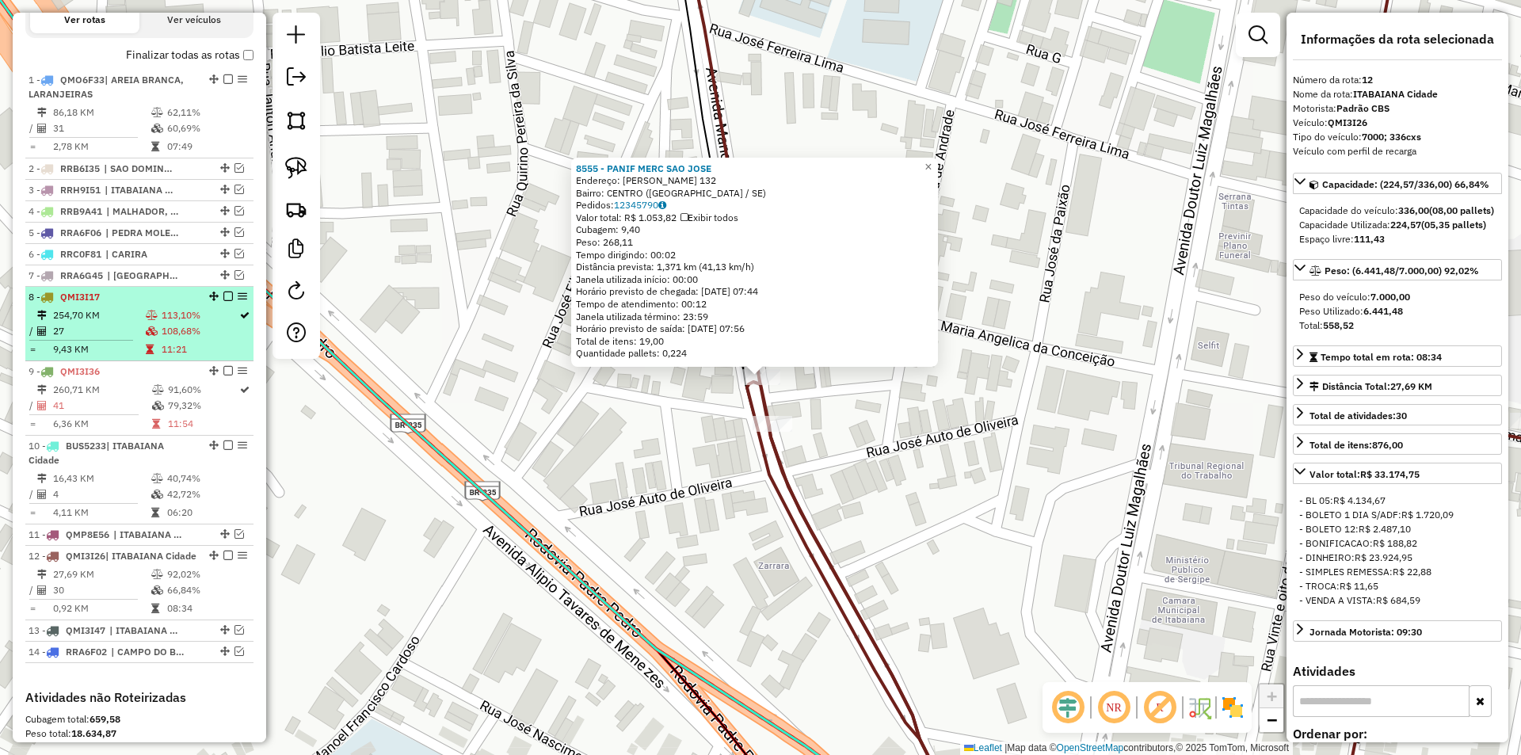
scroll to position [566, 0]
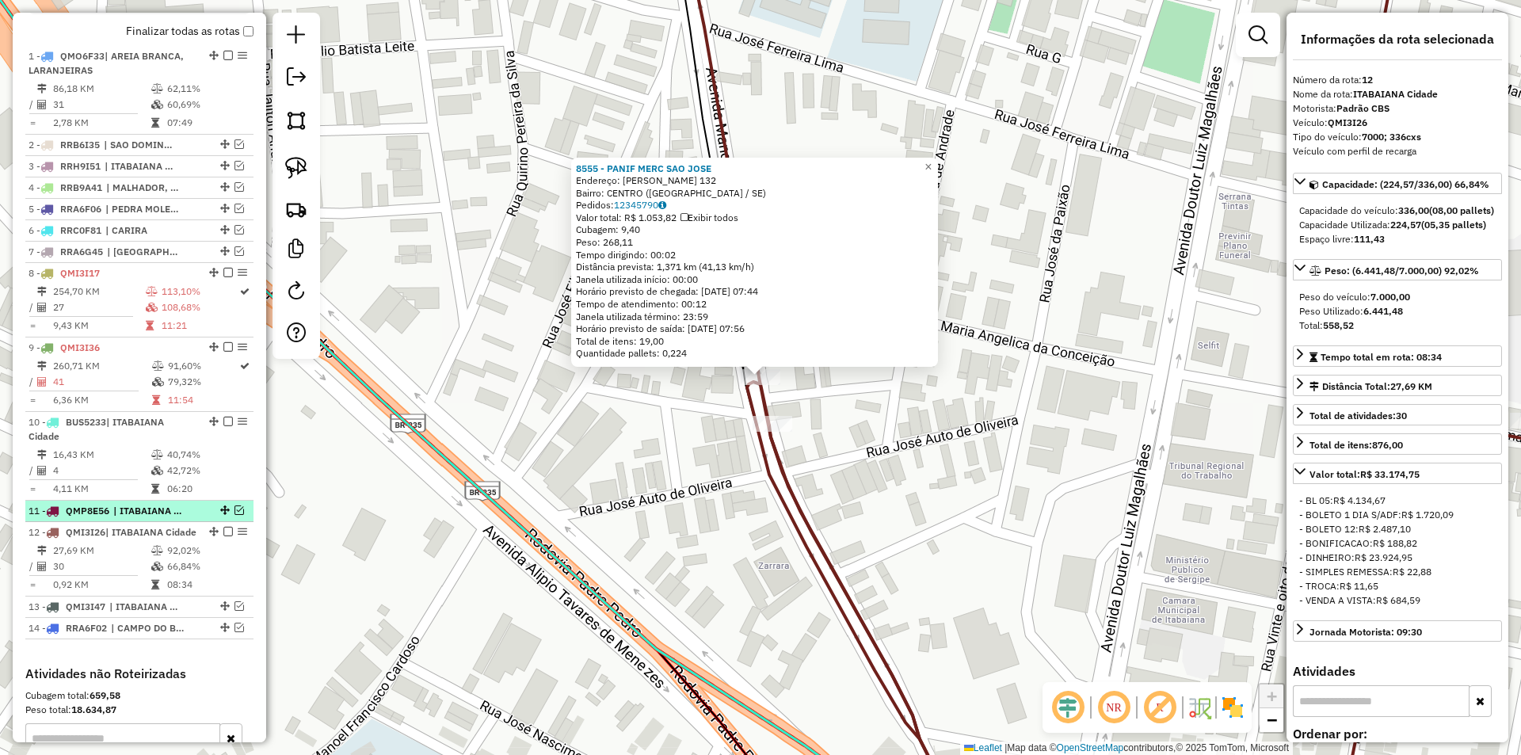
click at [235, 515] on em at bounding box center [240, 510] width 10 height 10
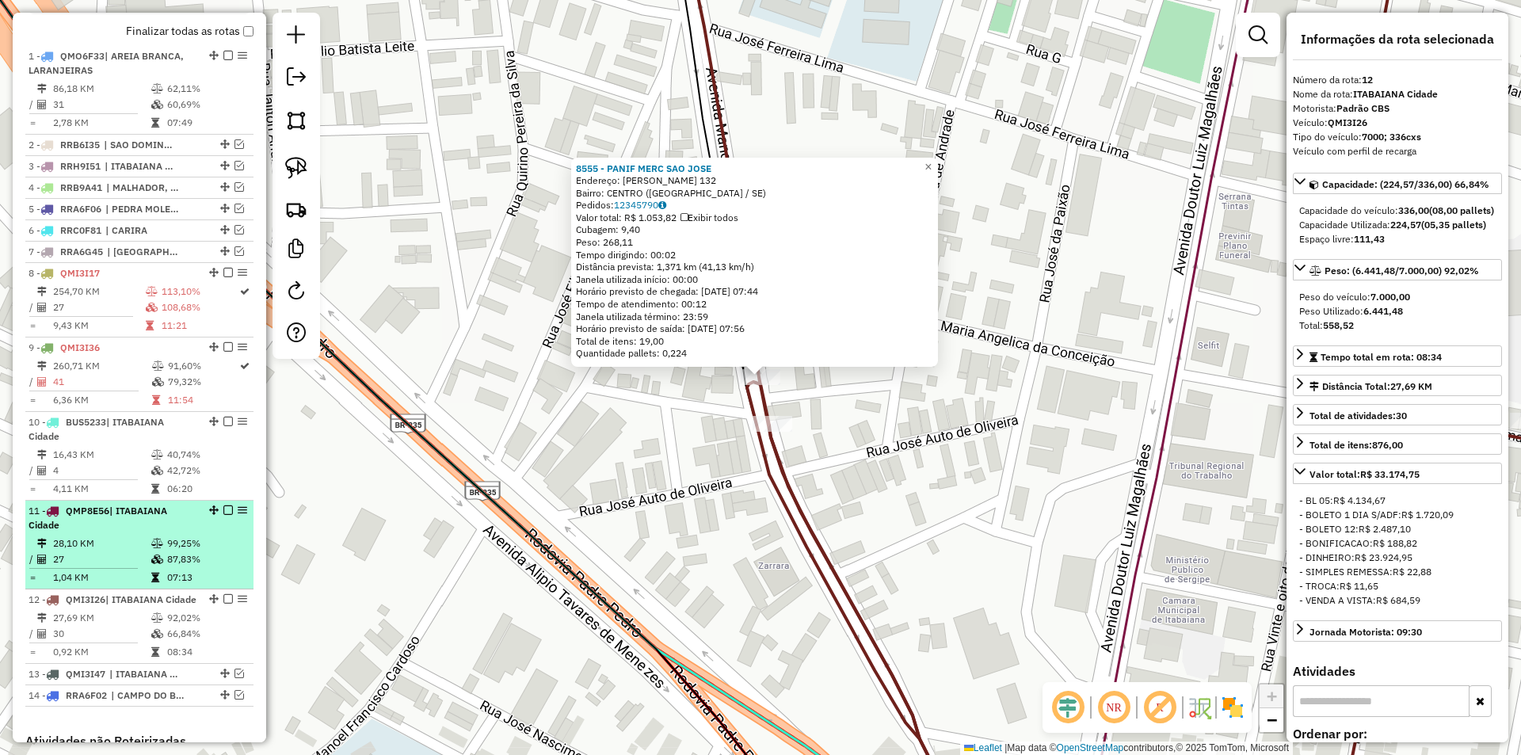
click at [203, 532] on div "11 - QMP8E56 | [GEOGRAPHIC_DATA]" at bounding box center [140, 518] width 222 height 29
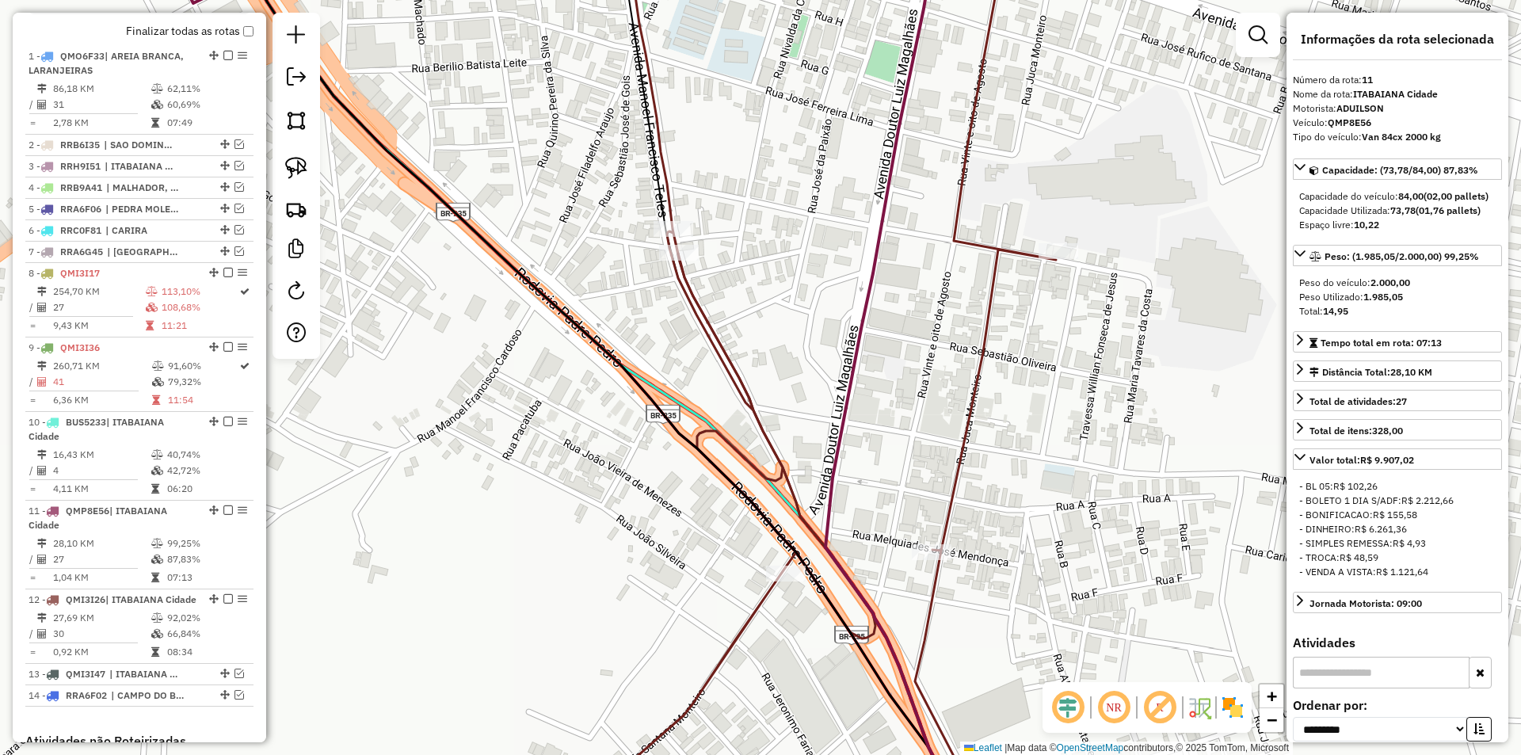
click at [276, 159] on div at bounding box center [297, 186] width 48 height 346
click at [314, 174] on div at bounding box center [297, 186] width 48 height 346
click at [300, 173] on img at bounding box center [296, 168] width 22 height 22
drag, startPoint x: 803, startPoint y: 261, endPoint x: 656, endPoint y: 307, distance: 153.6
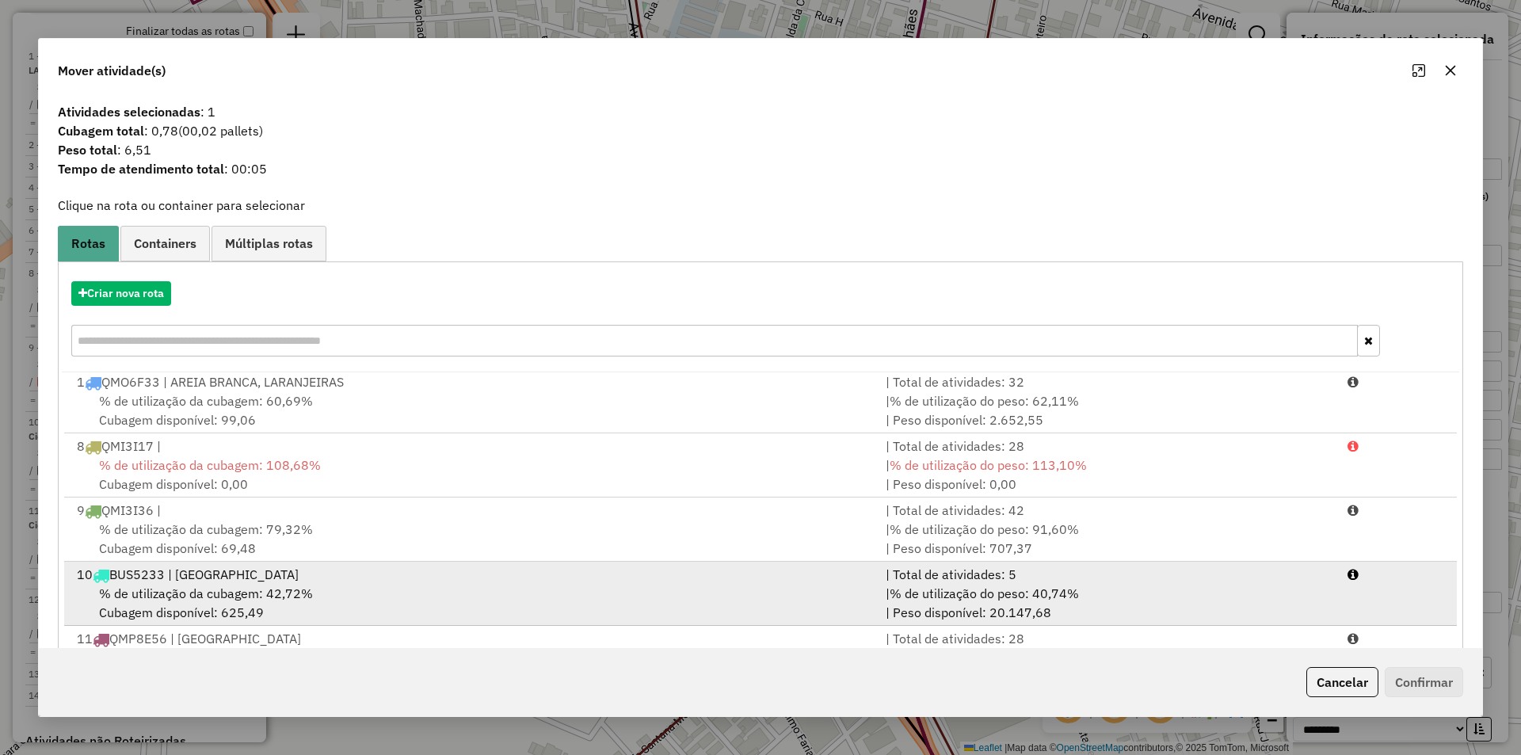
scroll to position [4, 0]
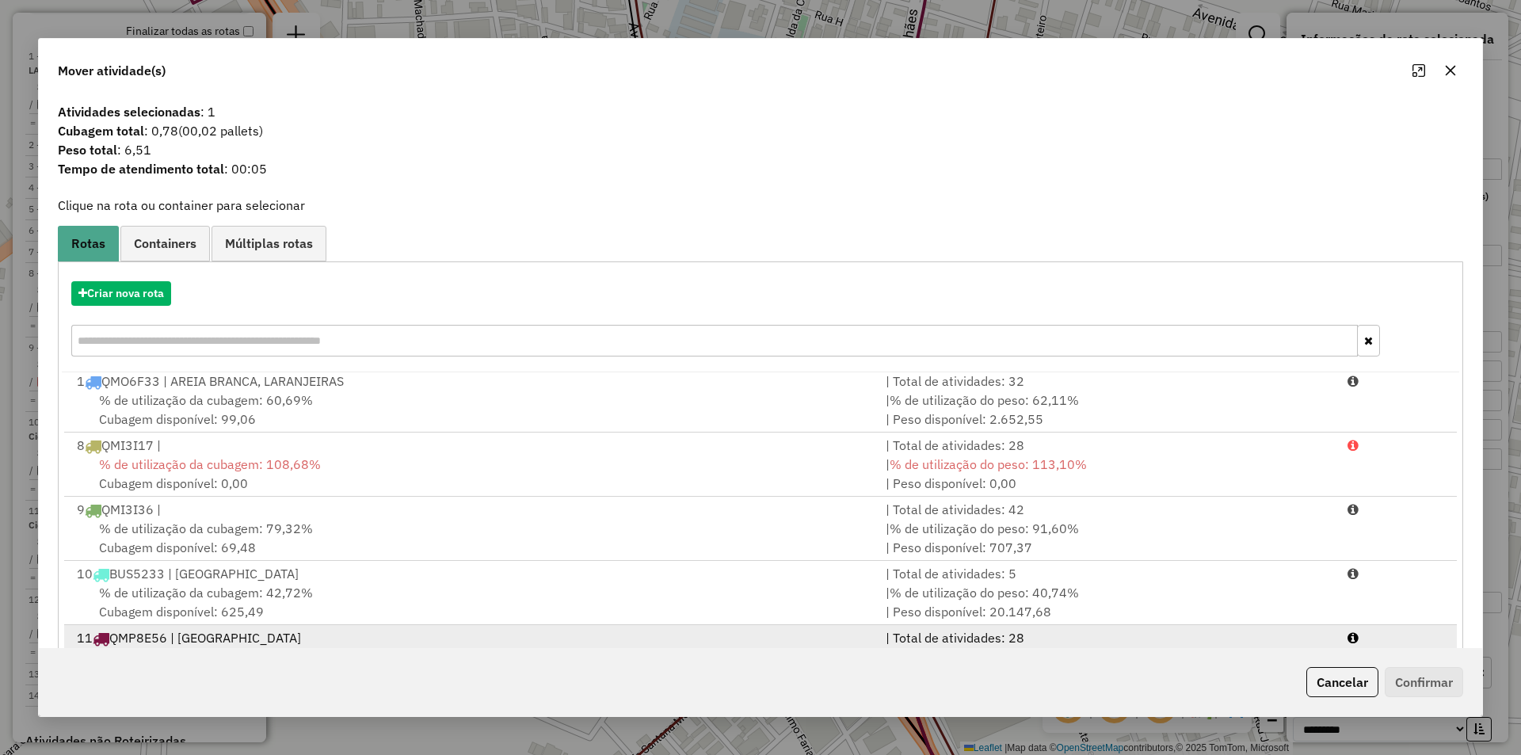
click at [550, 627] on li "11 QMP8E56 | ITABAIANA Cidade | Total de atividades: 28 % de utilização da cuba…" at bounding box center [760, 657] width 1393 height 64
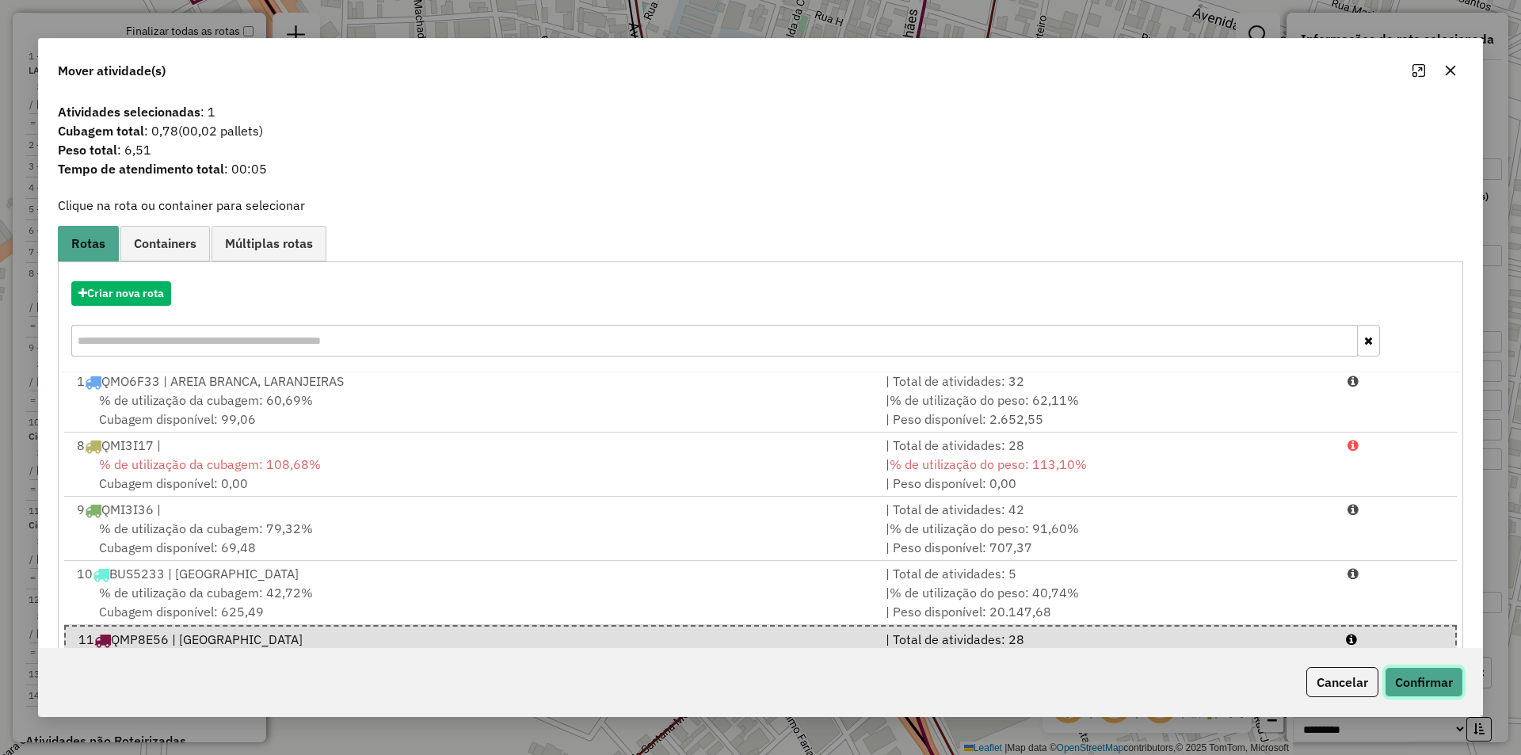
click at [1427, 685] on button "Confirmar" at bounding box center [1424, 682] width 78 height 30
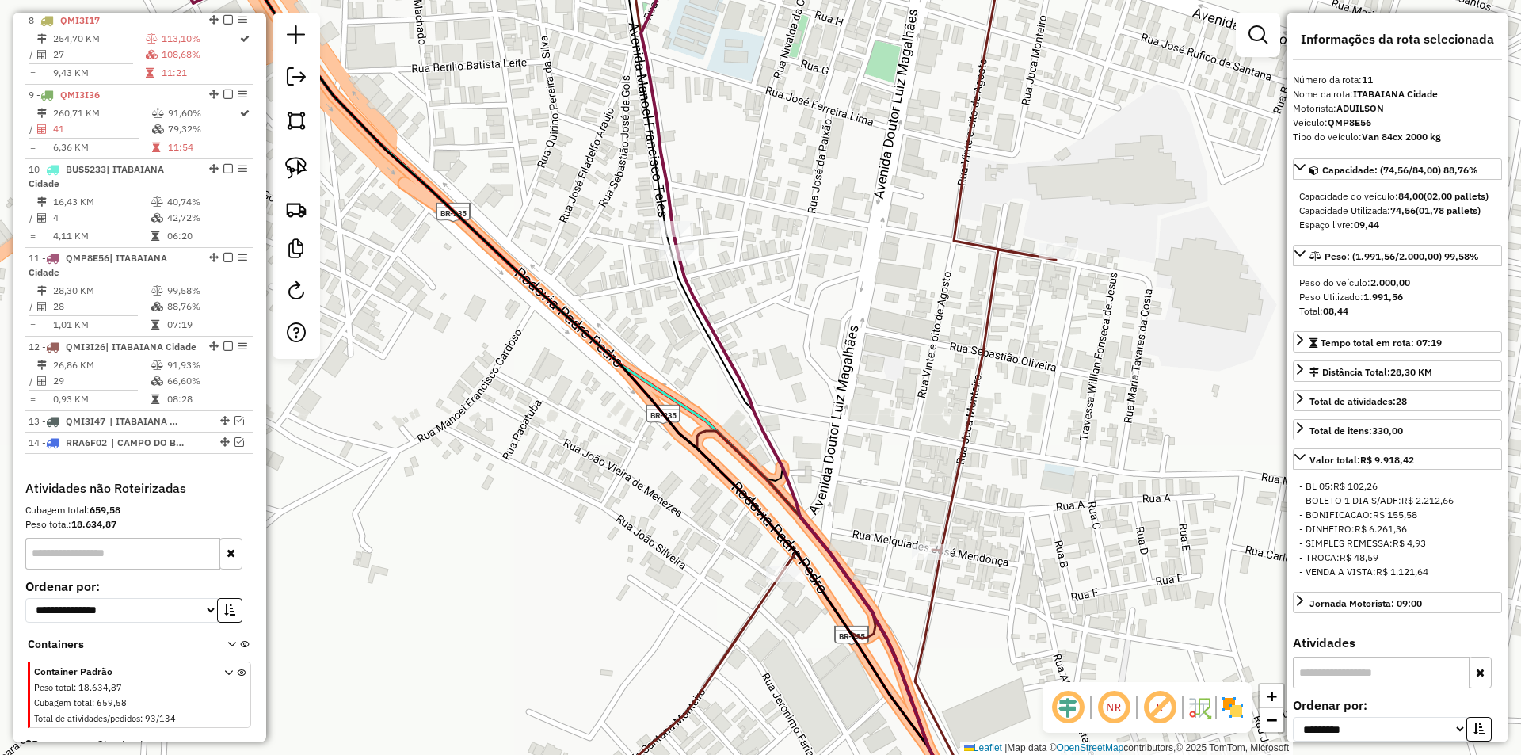
scroll to position [871, 0]
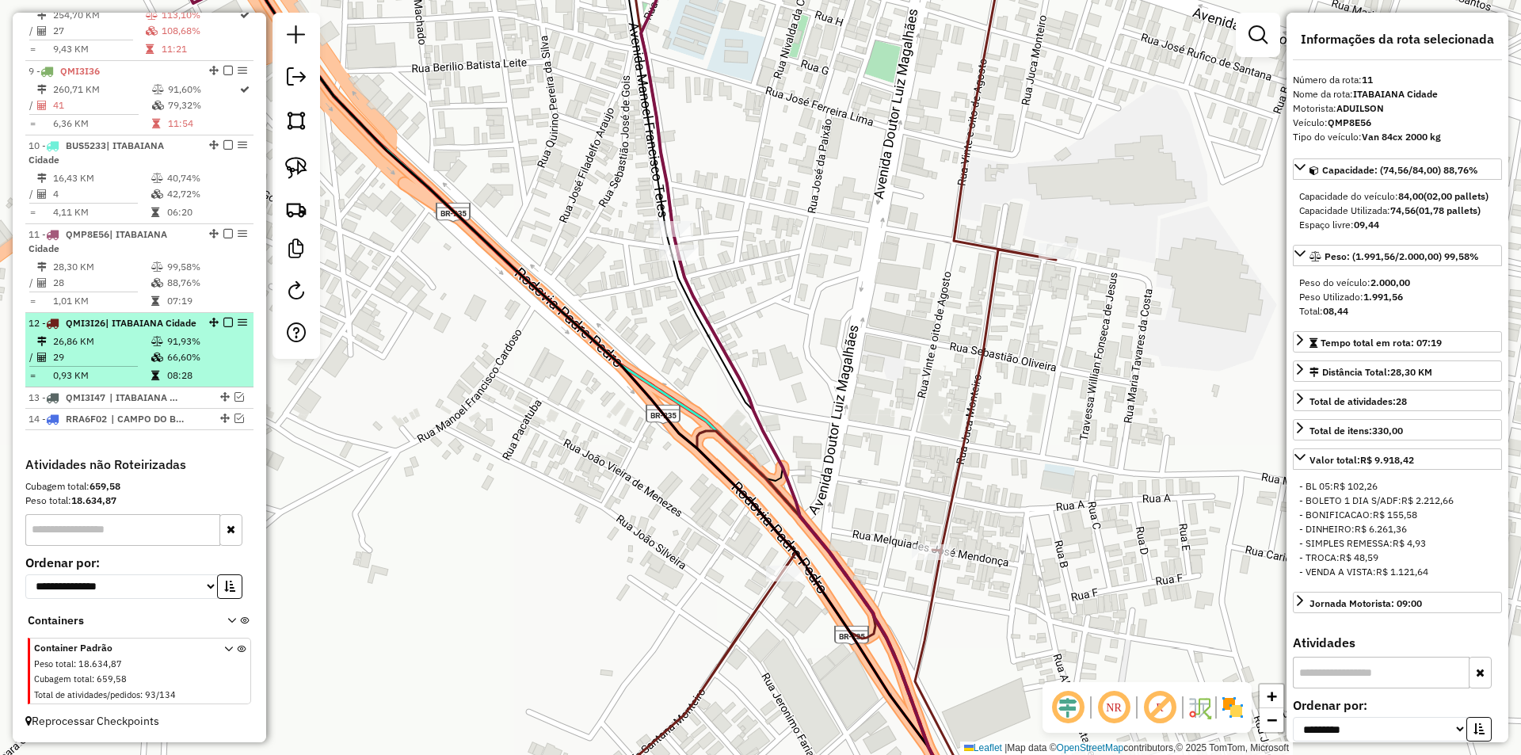
click at [188, 354] on td "66,60%" at bounding box center [206, 357] width 80 height 16
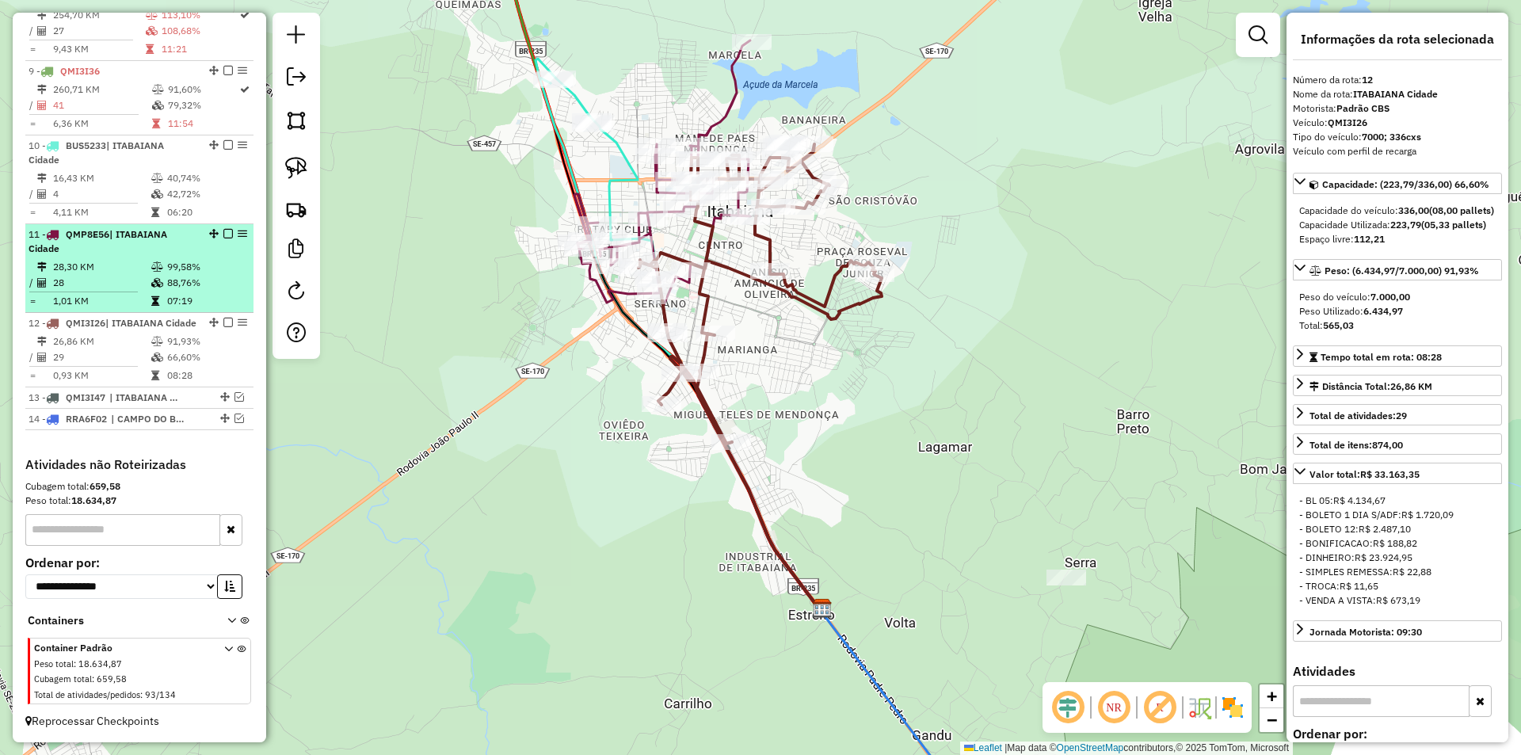
click at [223, 229] on em at bounding box center [228, 234] width 10 height 10
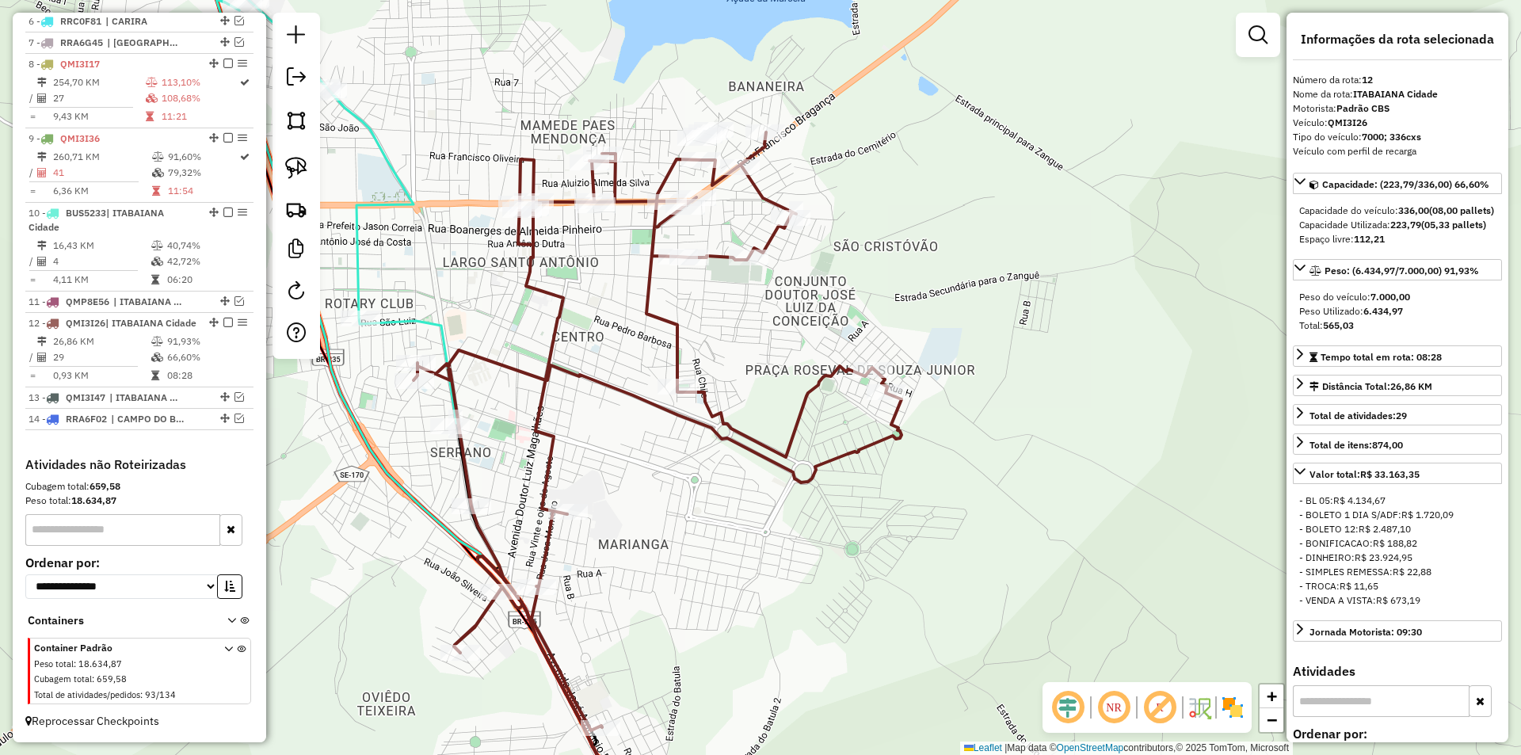
drag, startPoint x: 768, startPoint y: 308, endPoint x: 864, endPoint y: 263, distance: 106.7
click at [864, 263] on div "Rota 12 - Placa QMI3I26 5926 - MERCE PRECO BOM Janela de atendimento Grade de a…" at bounding box center [760, 377] width 1521 height 755
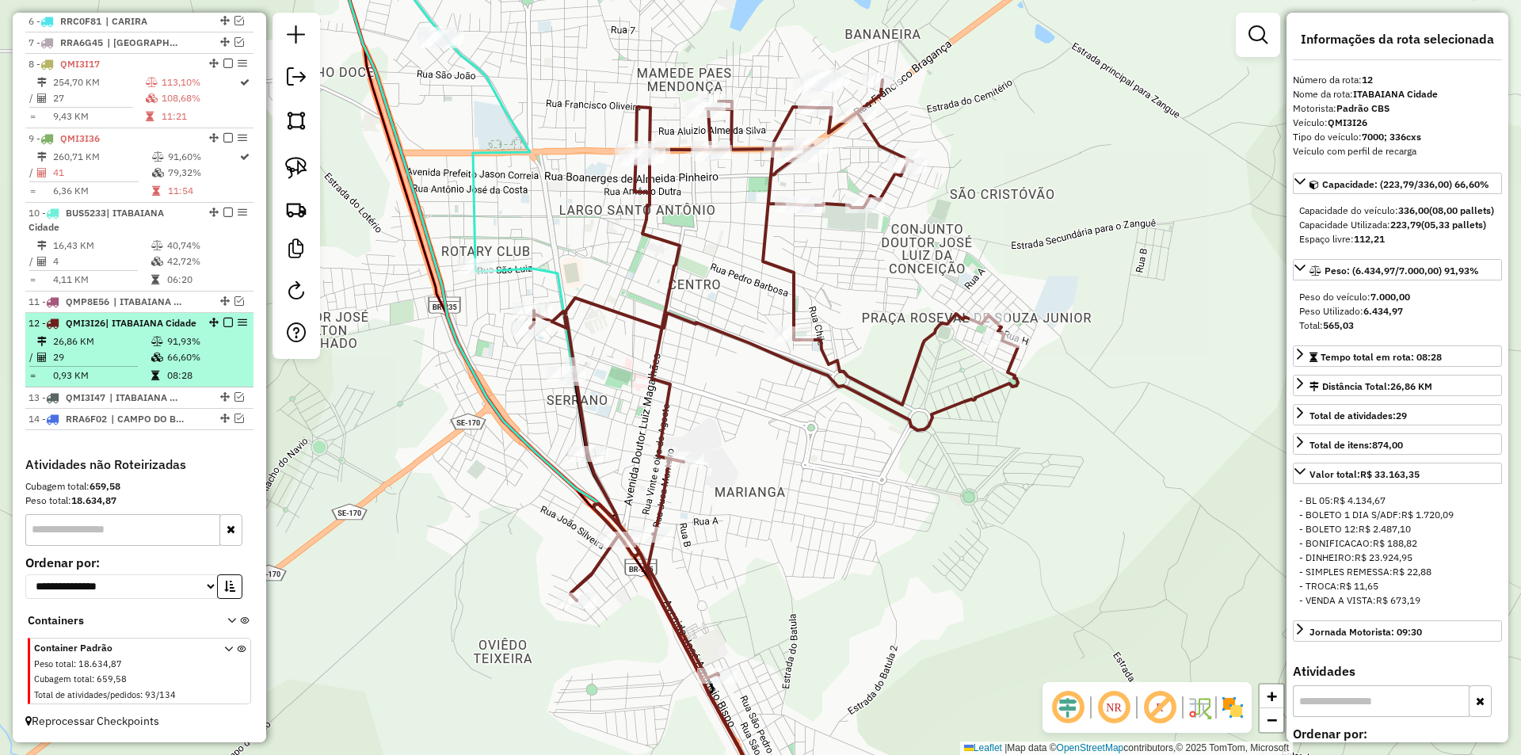
click at [191, 353] on td "66,60%" at bounding box center [206, 357] width 80 height 16
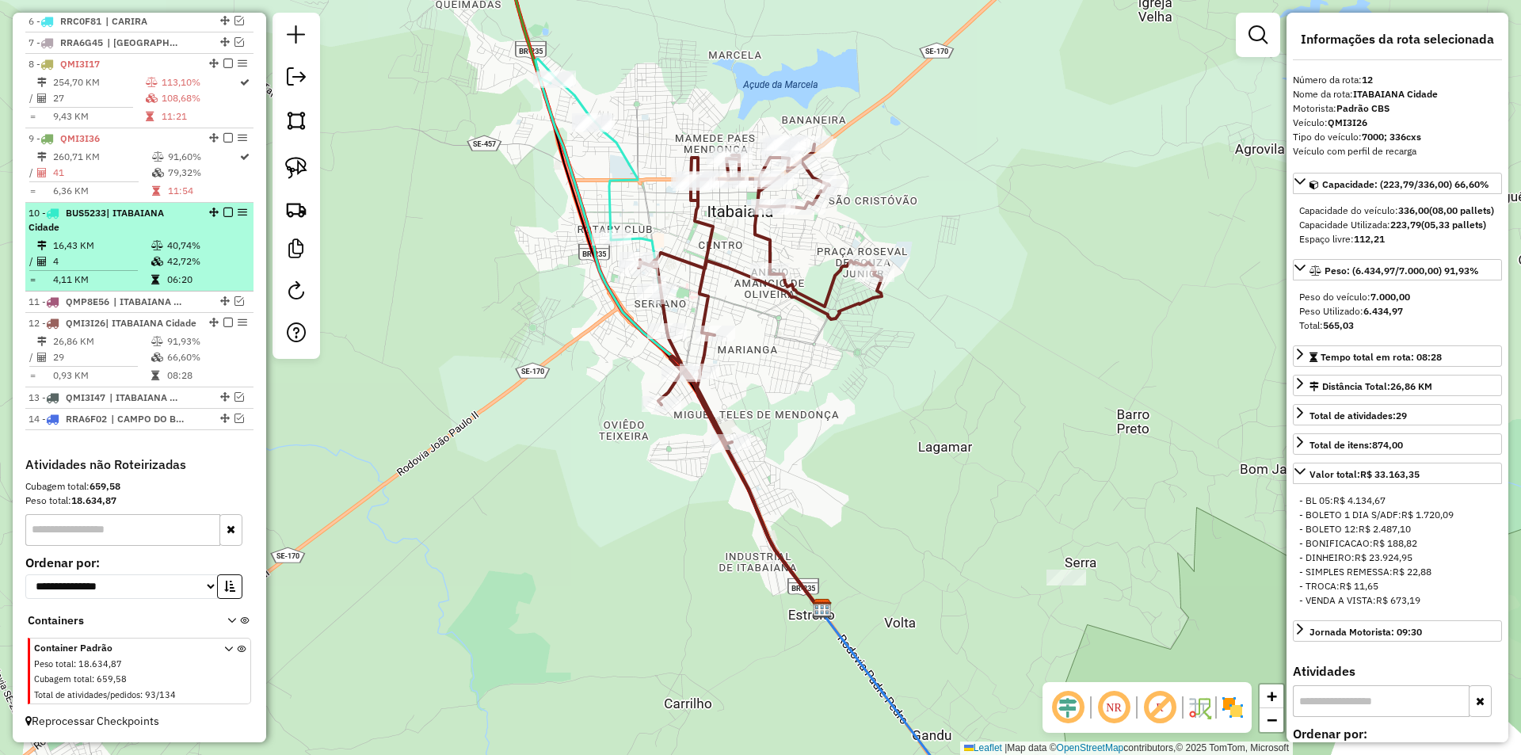
click at [226, 318] on em at bounding box center [228, 323] width 10 height 10
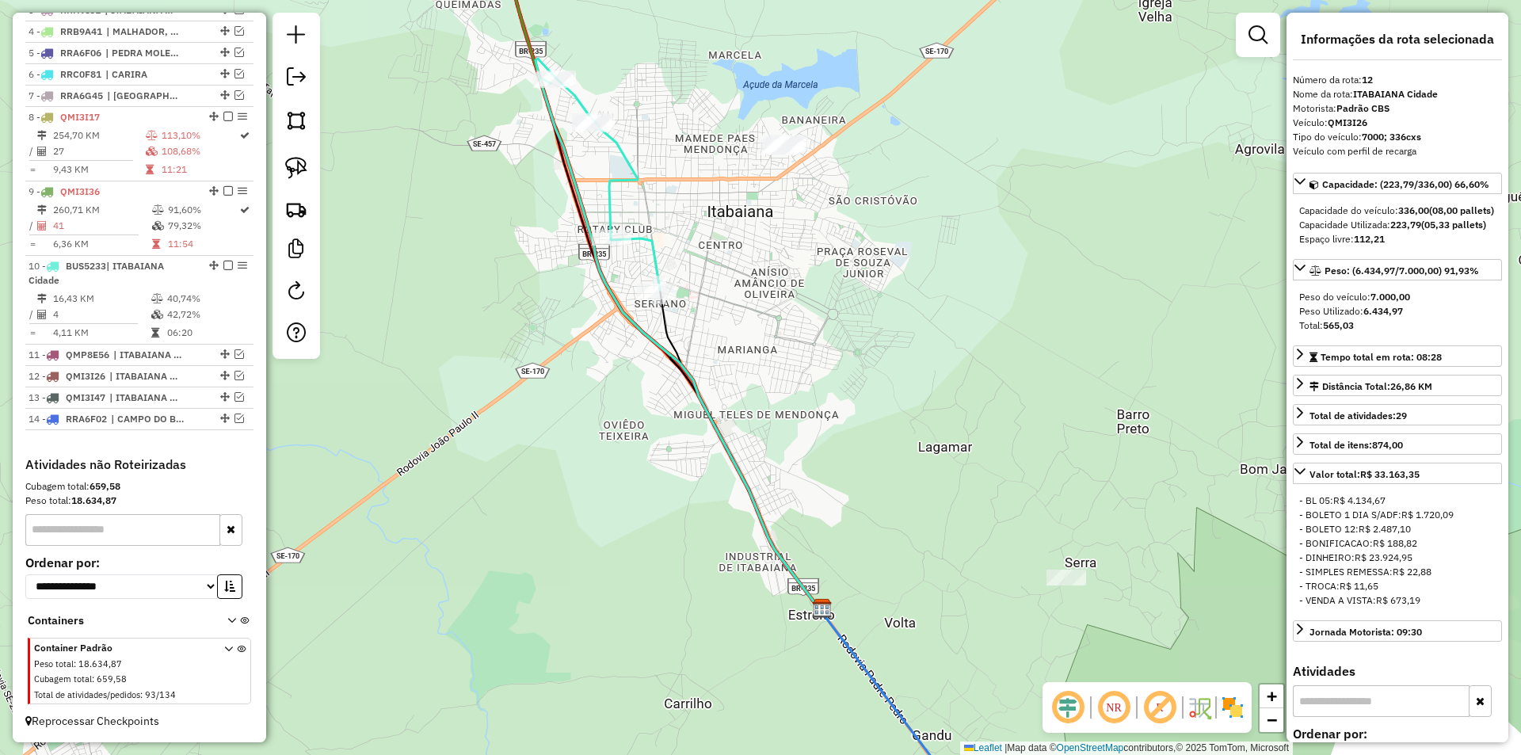
scroll to position [736, 0]
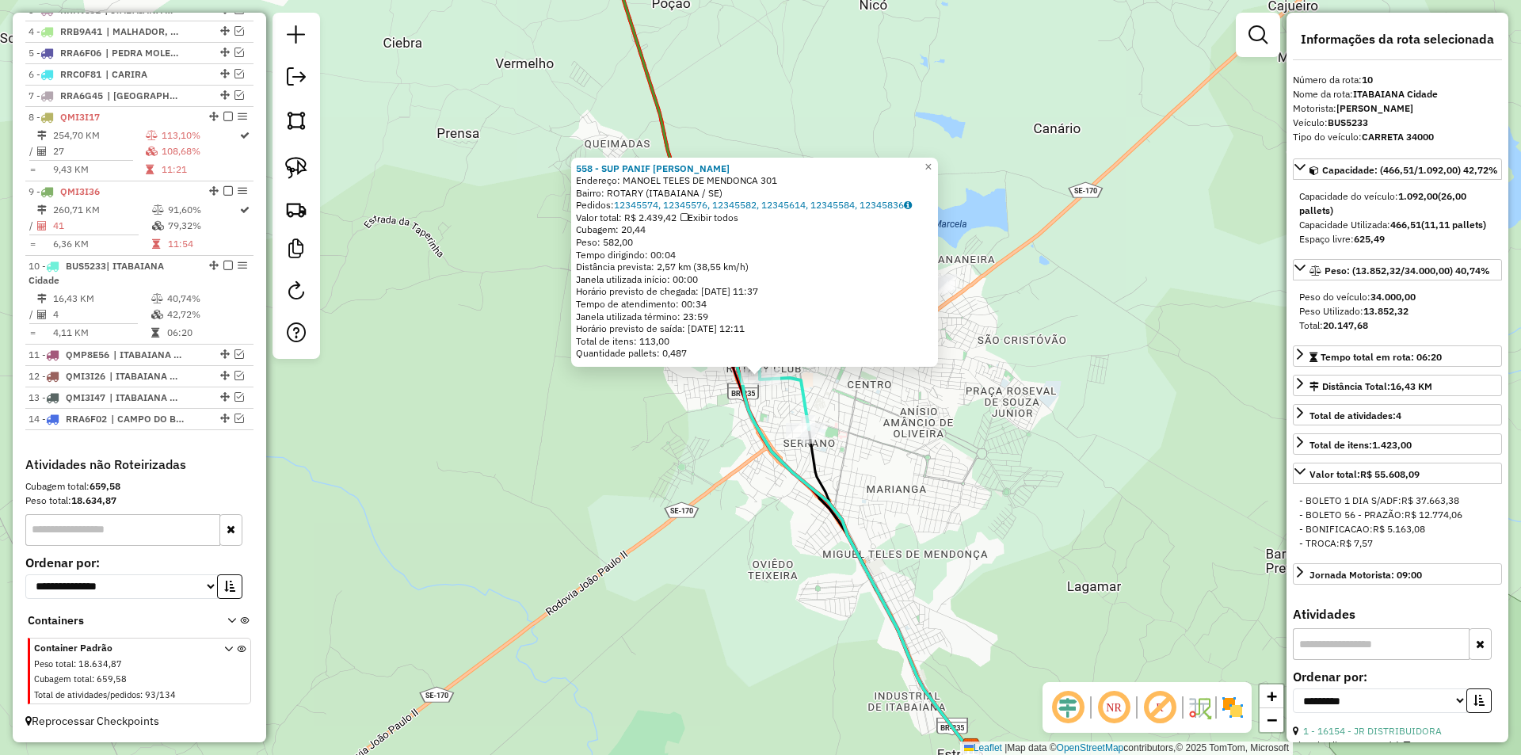
click at [638, 417] on div "558 - SUP PANIF [PERSON_NAME]: MANOEL TELES DE MENDONCA 301 Bairro: ROTARY ([GE…" at bounding box center [760, 377] width 1521 height 755
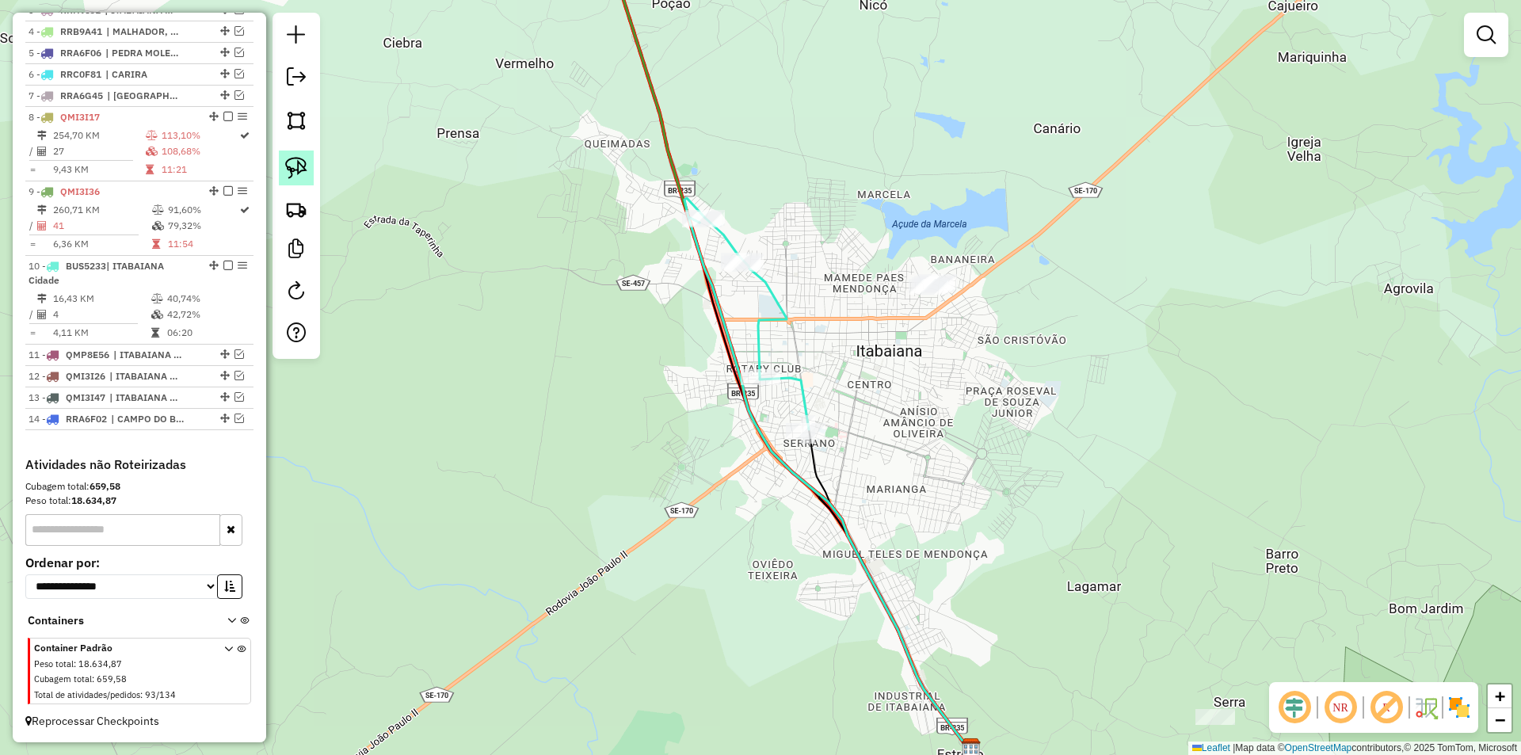
click at [300, 170] on img at bounding box center [296, 168] width 22 height 22
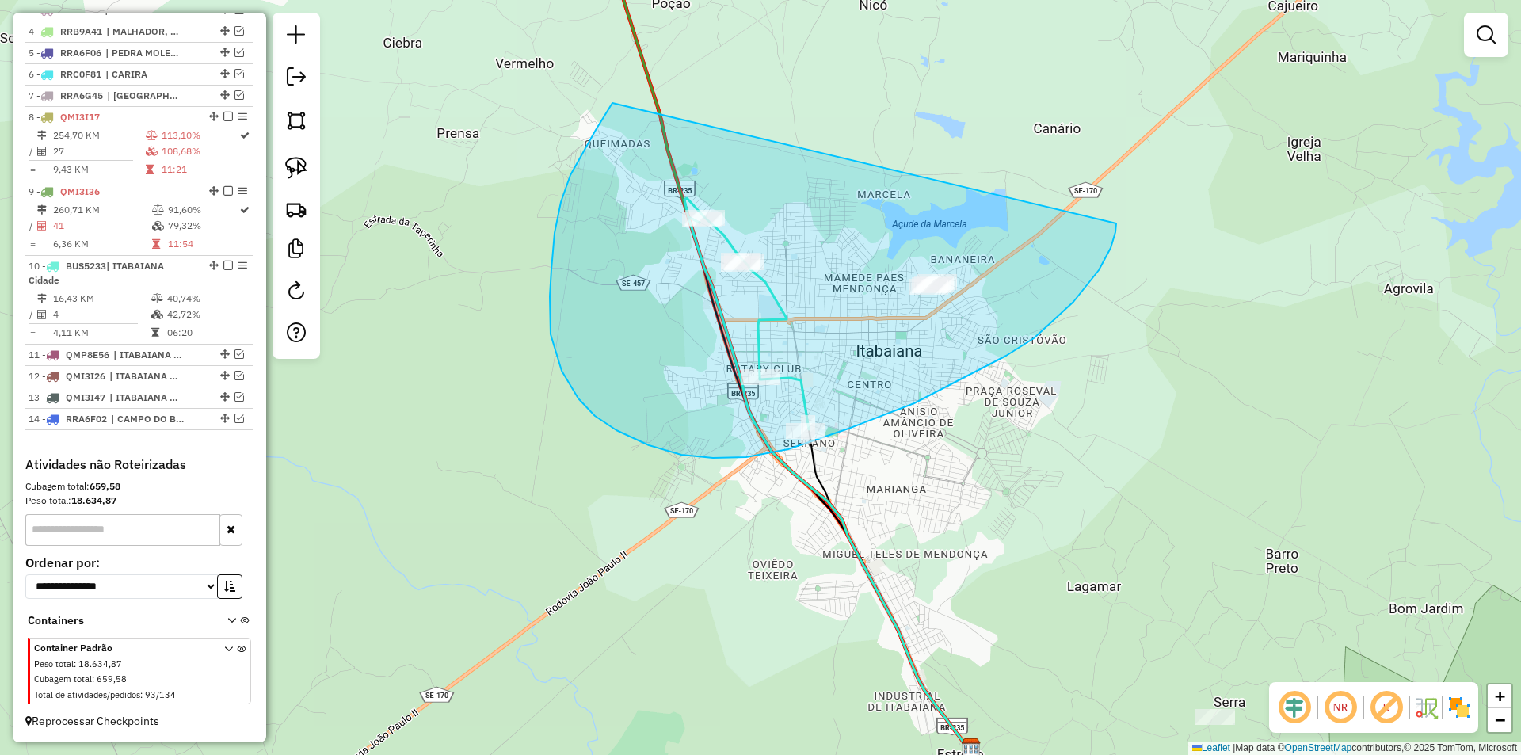
drag, startPoint x: 608, startPoint y: 112, endPoint x: 1116, endPoint y: 223, distance: 520.7
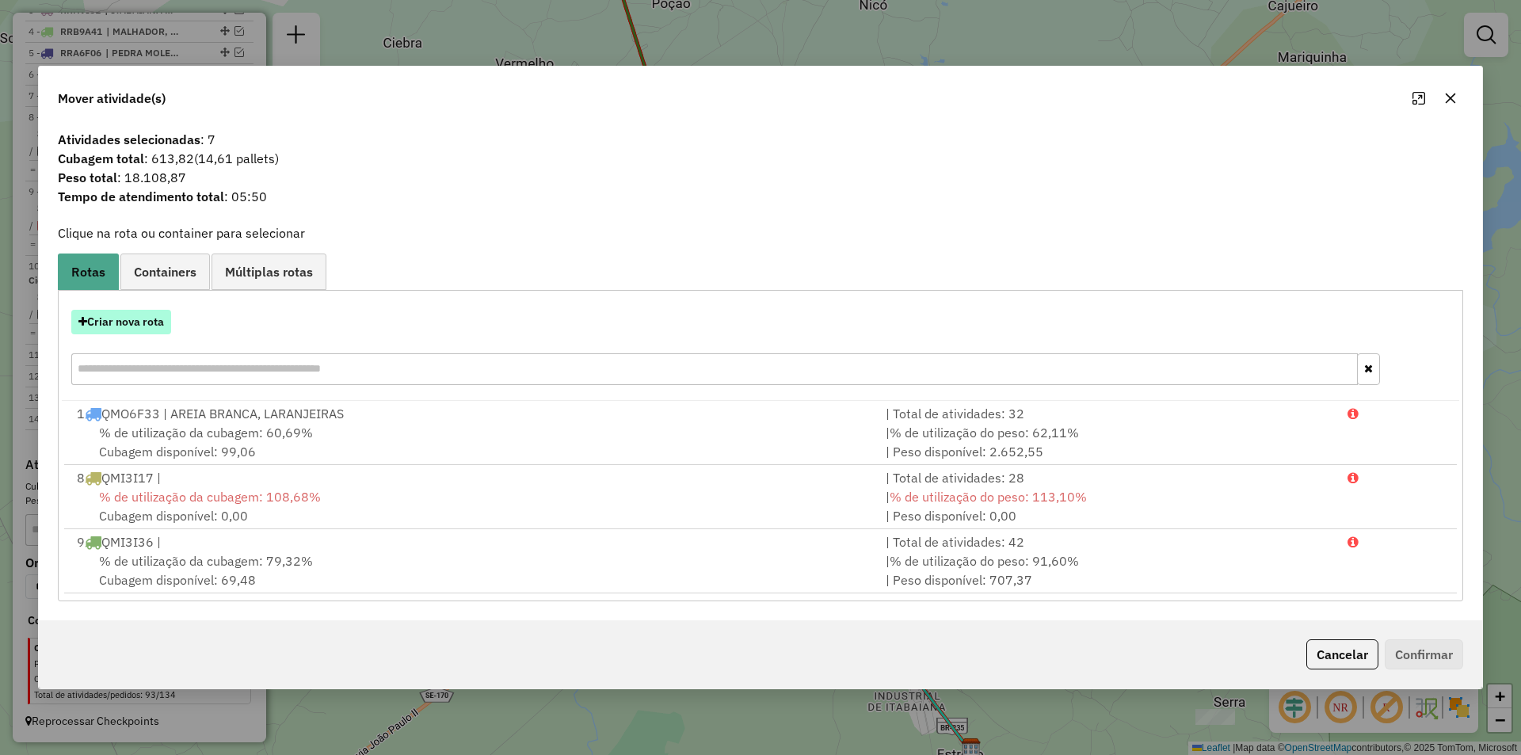
click at [145, 326] on button "Criar nova rota" at bounding box center [121, 322] width 100 height 25
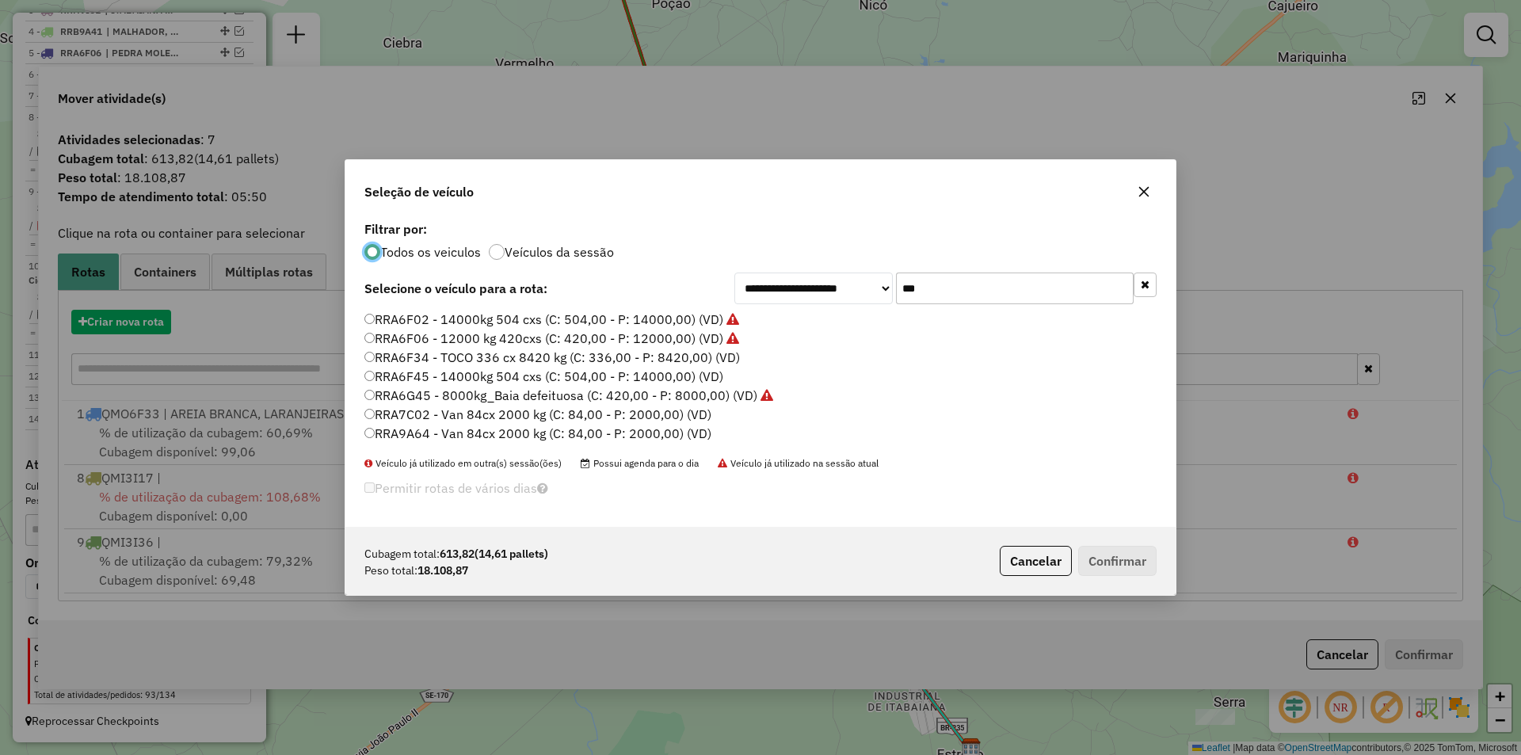
scroll to position [10, 5]
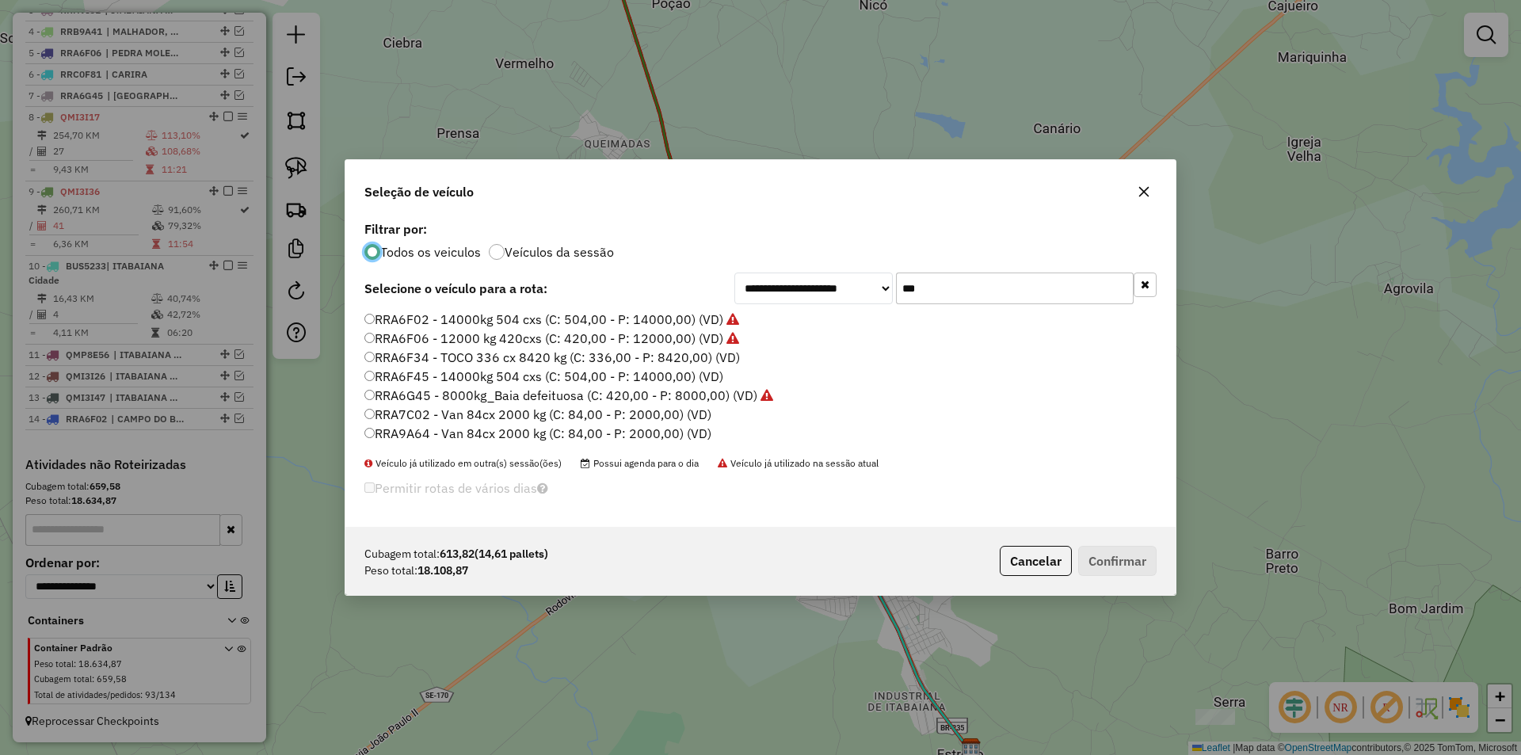
click at [937, 288] on input "***" at bounding box center [1015, 289] width 238 height 32
drag, startPoint x: 937, startPoint y: 288, endPoint x: 1022, endPoint y: 501, distance: 229.4
click at [937, 288] on input "***" at bounding box center [1015, 289] width 238 height 32
click at [1037, 563] on button "Cancelar" at bounding box center [1036, 561] width 72 height 30
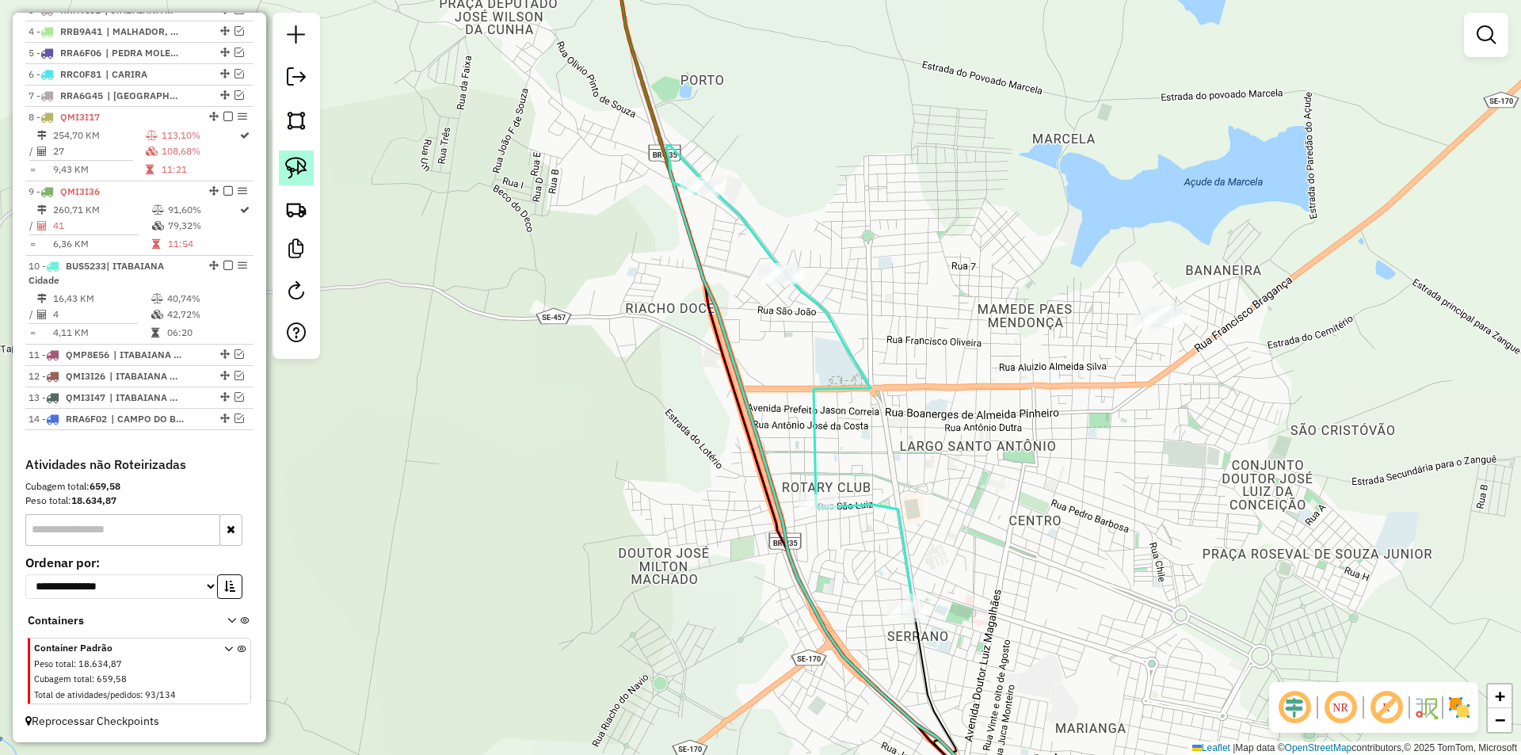
click at [303, 164] on img at bounding box center [296, 168] width 22 height 22
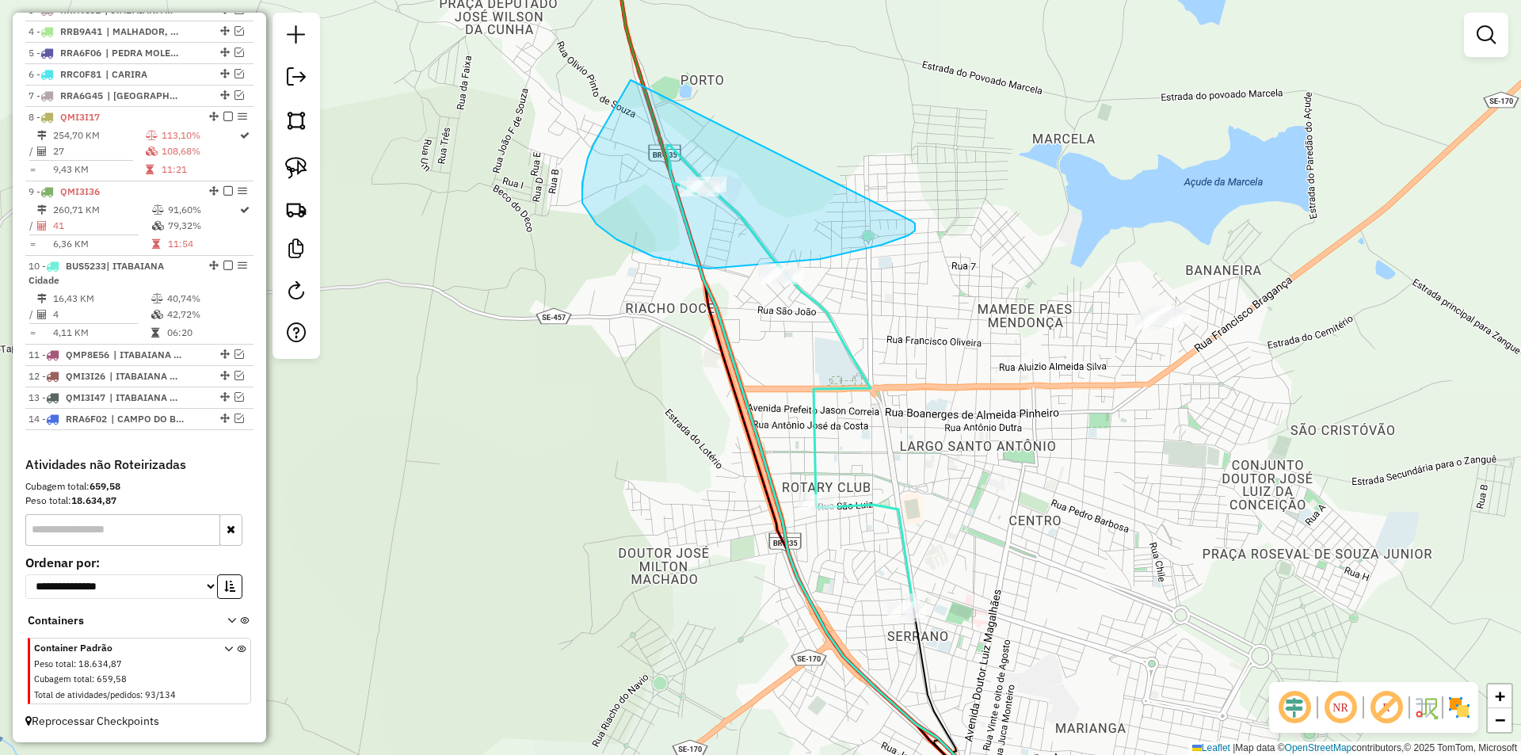
drag, startPoint x: 631, startPoint y: 80, endPoint x: 912, endPoint y: 221, distance: 314.6
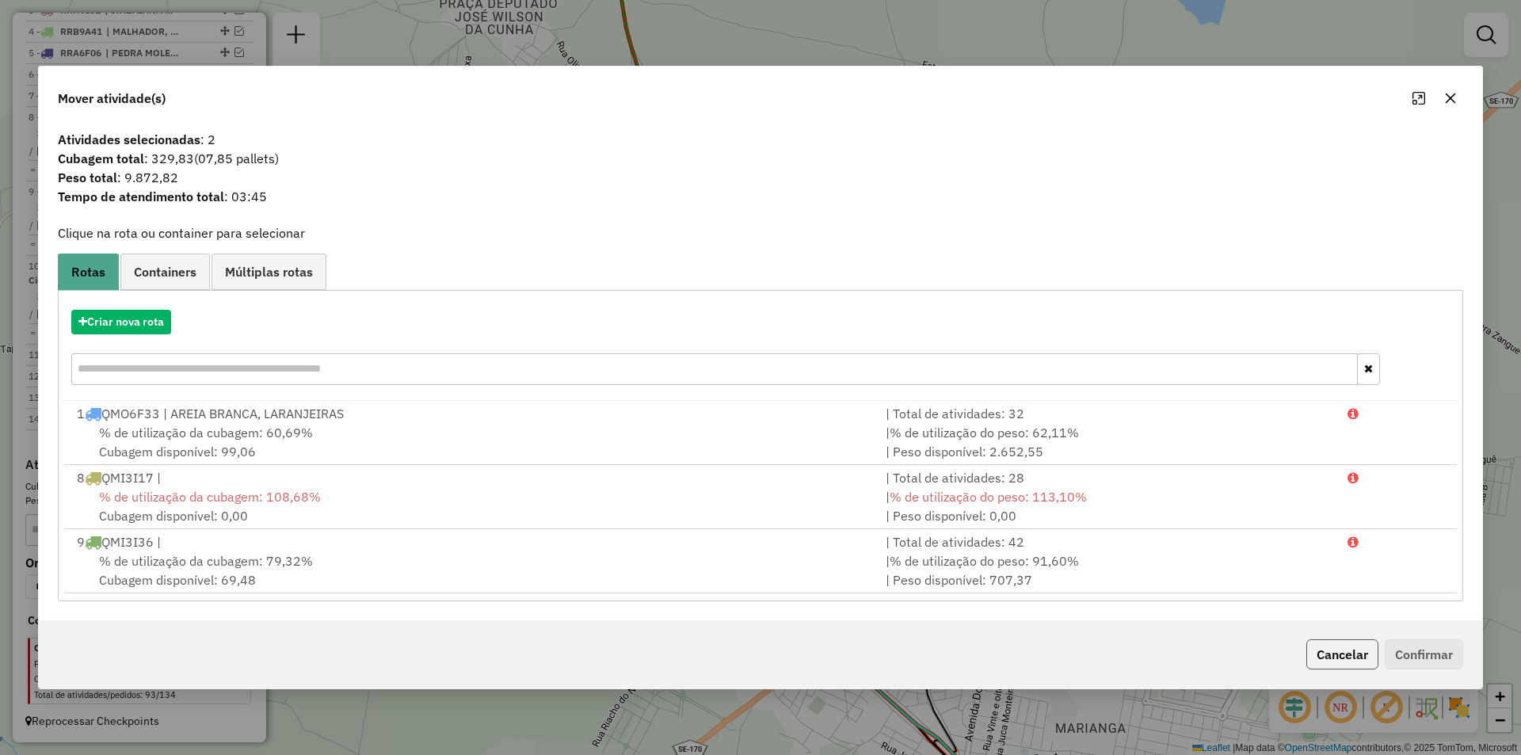
click at [1333, 654] on button "Cancelar" at bounding box center [1342, 654] width 72 height 30
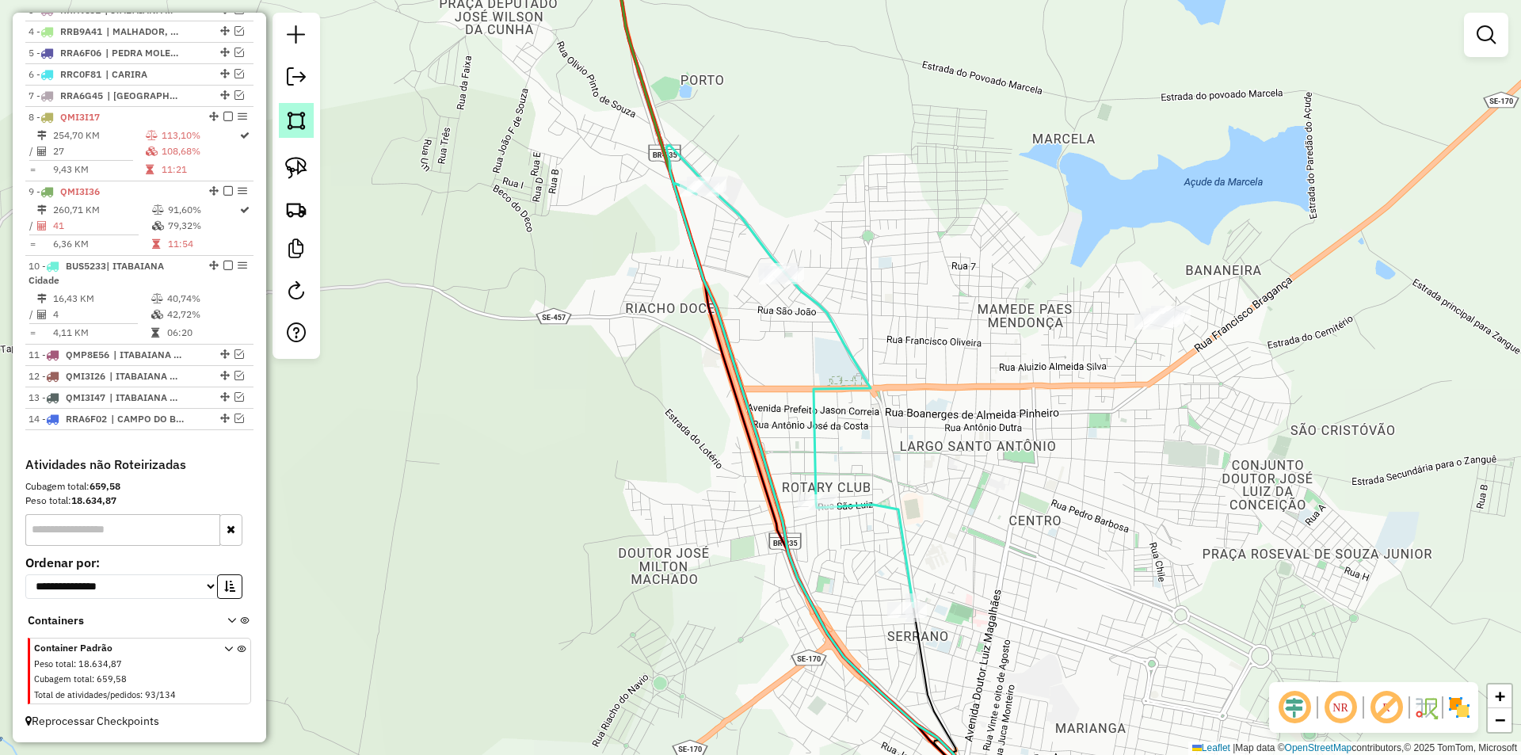
click at [298, 131] on img at bounding box center [296, 120] width 22 height 22
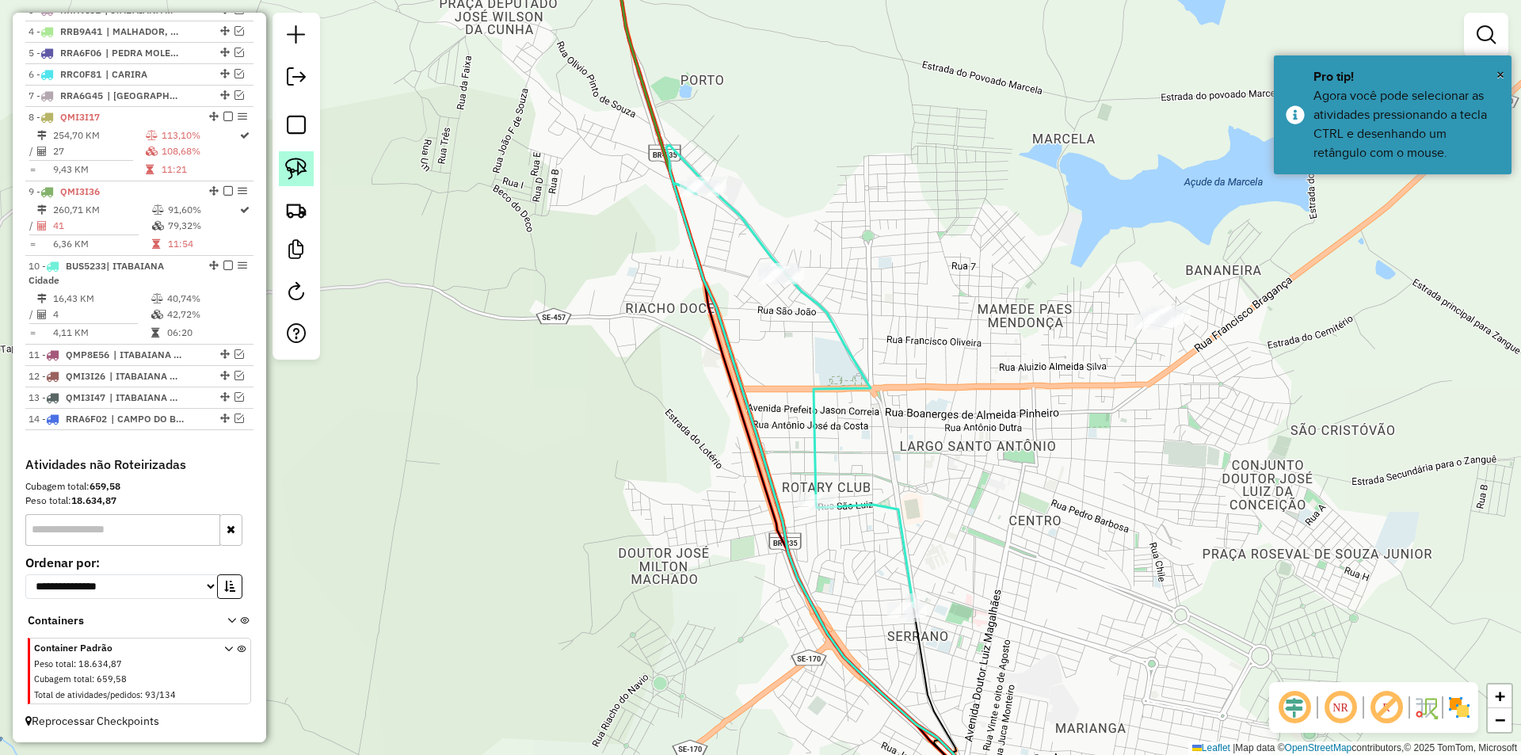
drag, startPoint x: 291, startPoint y: 131, endPoint x: 304, endPoint y: 156, distance: 28.7
click at [292, 131] on em at bounding box center [296, 125] width 19 height 19
click at [304, 166] on img at bounding box center [296, 168] width 22 height 22
drag, startPoint x: 604, startPoint y: 315, endPoint x: 978, endPoint y: 225, distance: 385.5
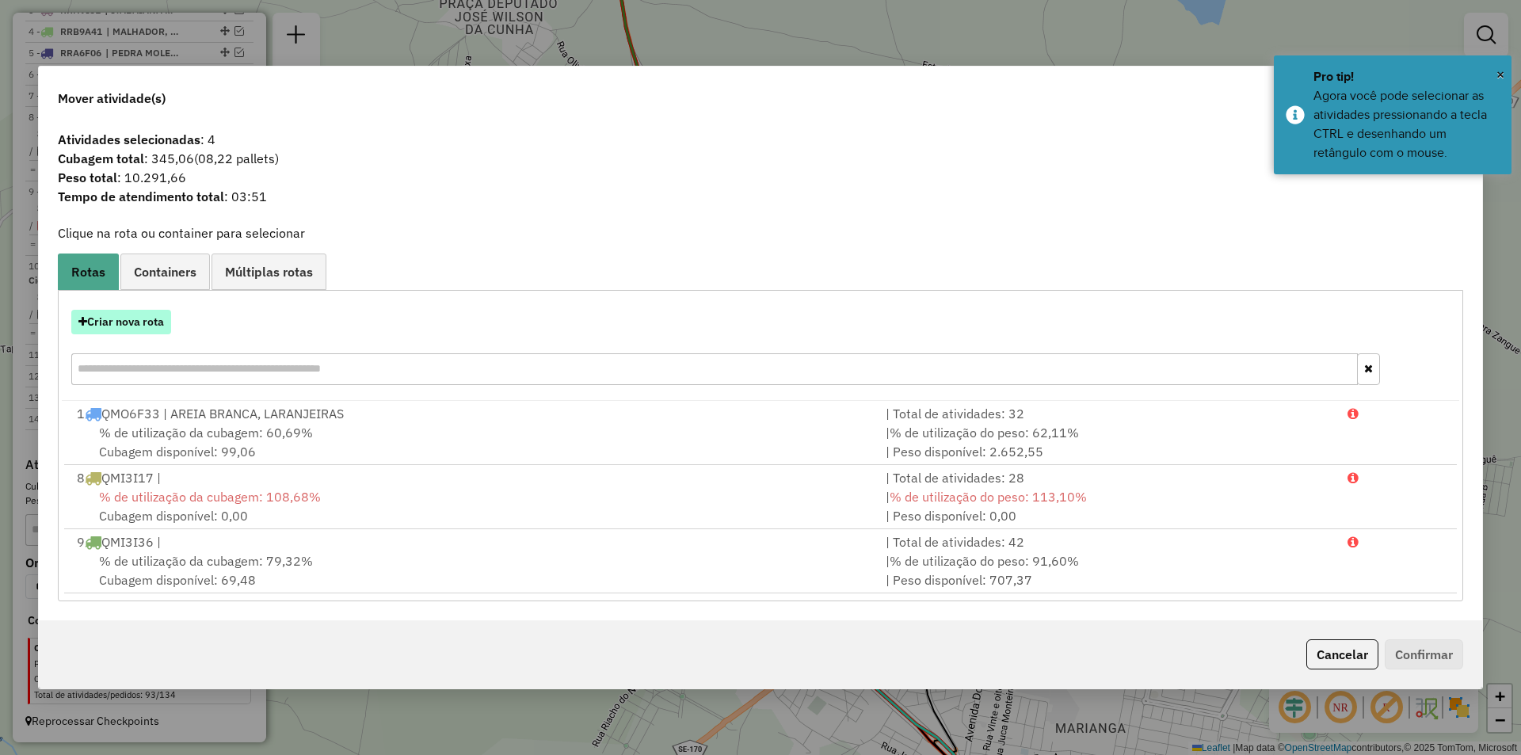
click at [151, 331] on button "Criar nova rota" at bounding box center [121, 322] width 100 height 25
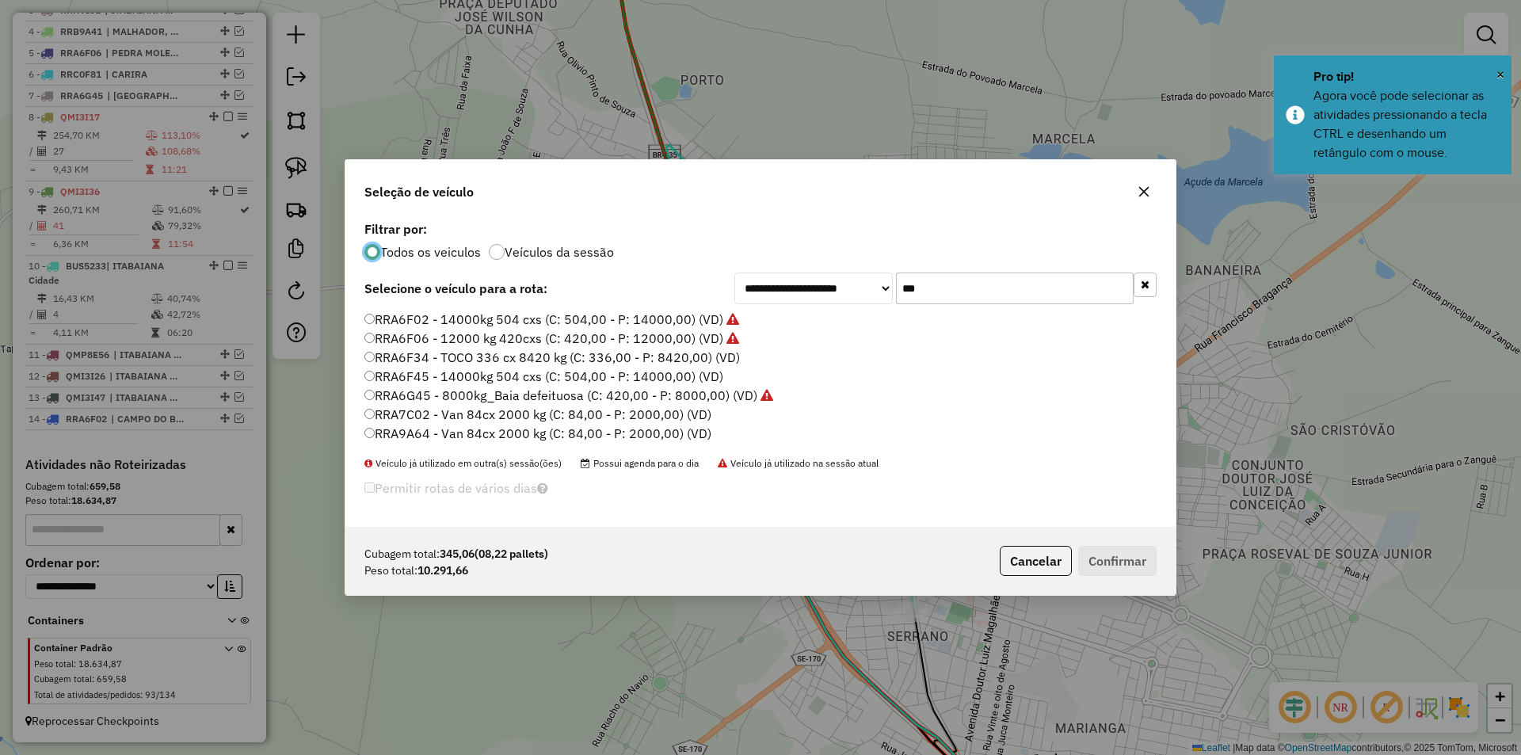
click at [1028, 289] on input "***" at bounding box center [1015, 289] width 238 height 32
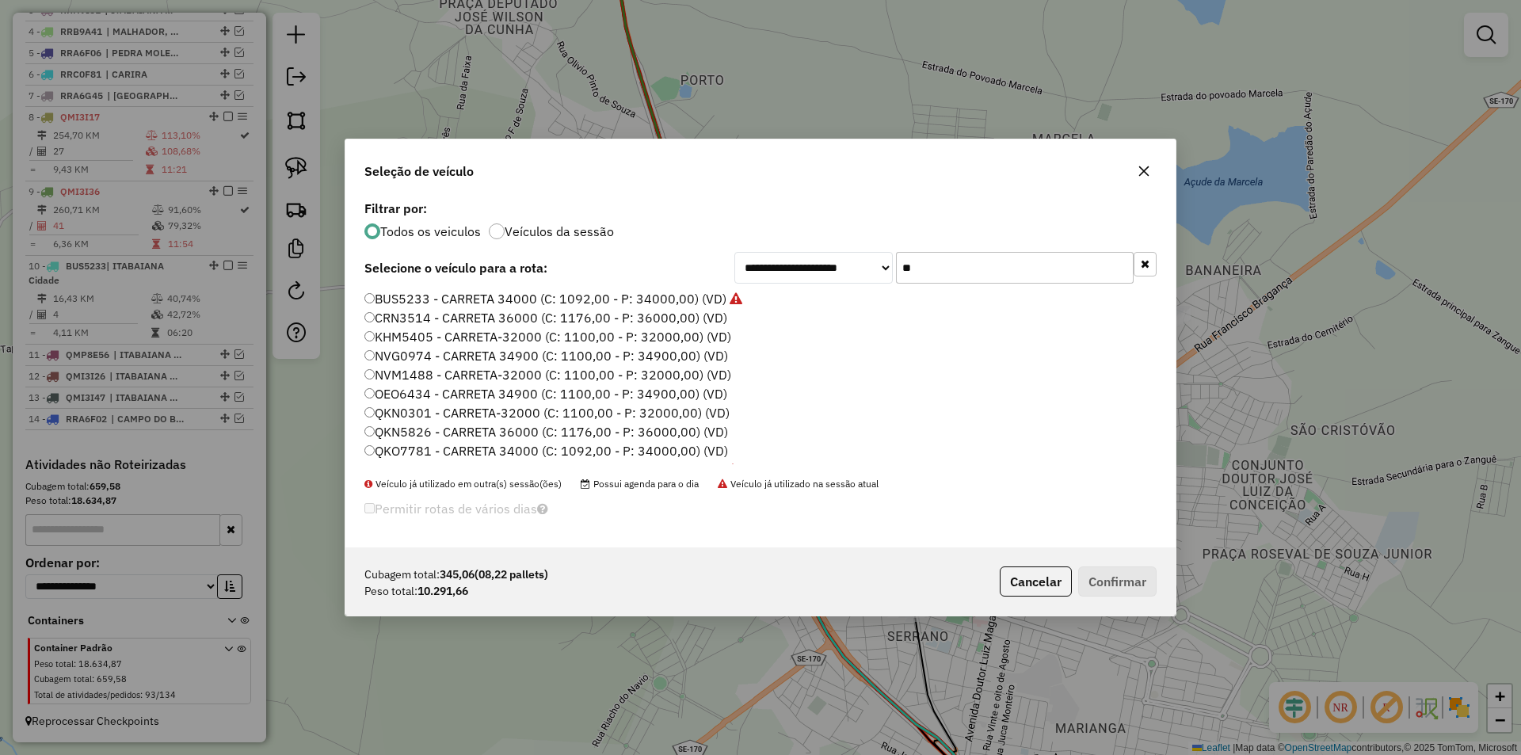
type input "***"
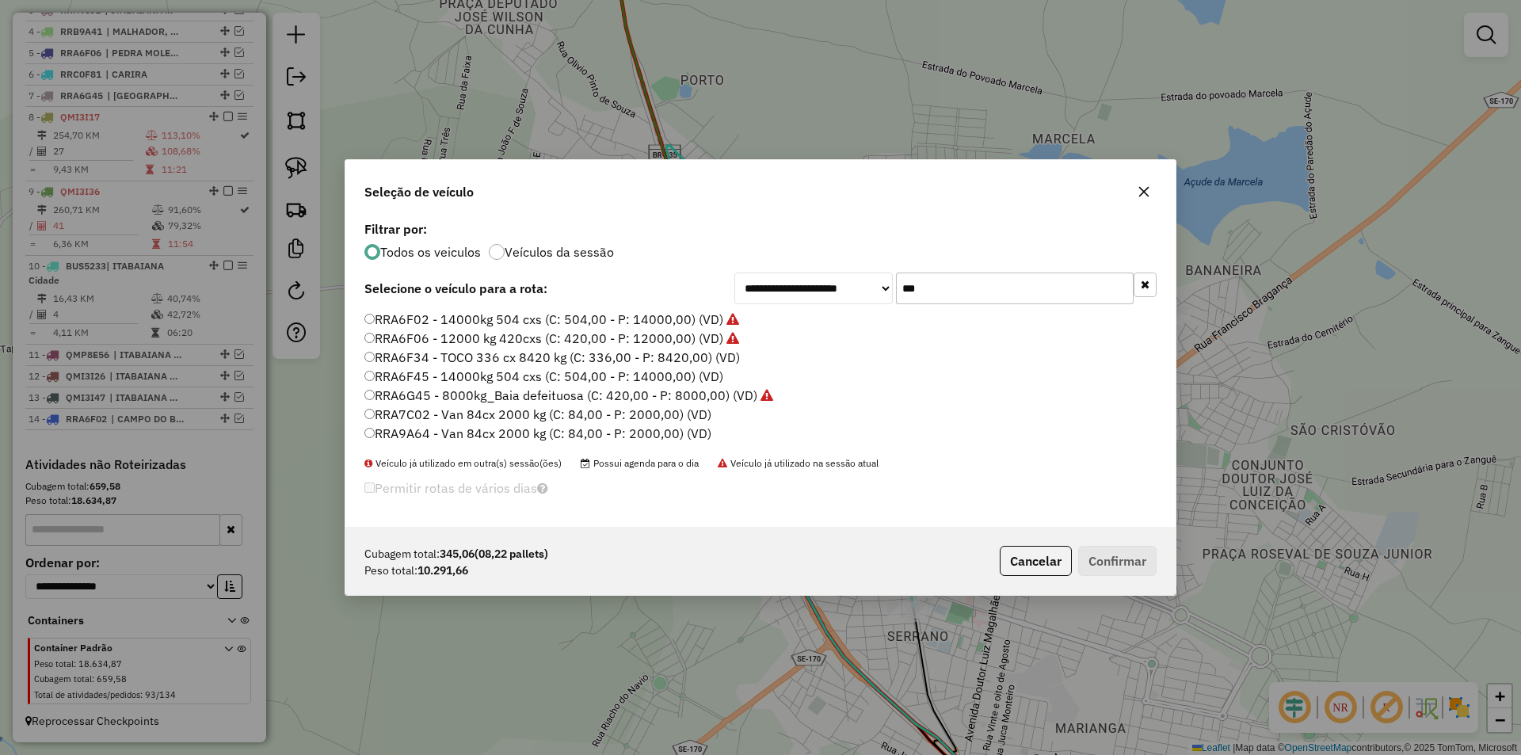
click at [496, 378] on label "RRA6F45 - 14000kg 504 cxs (C: 504,00 - P: 14000,00) (VD)" at bounding box center [543, 376] width 359 height 19
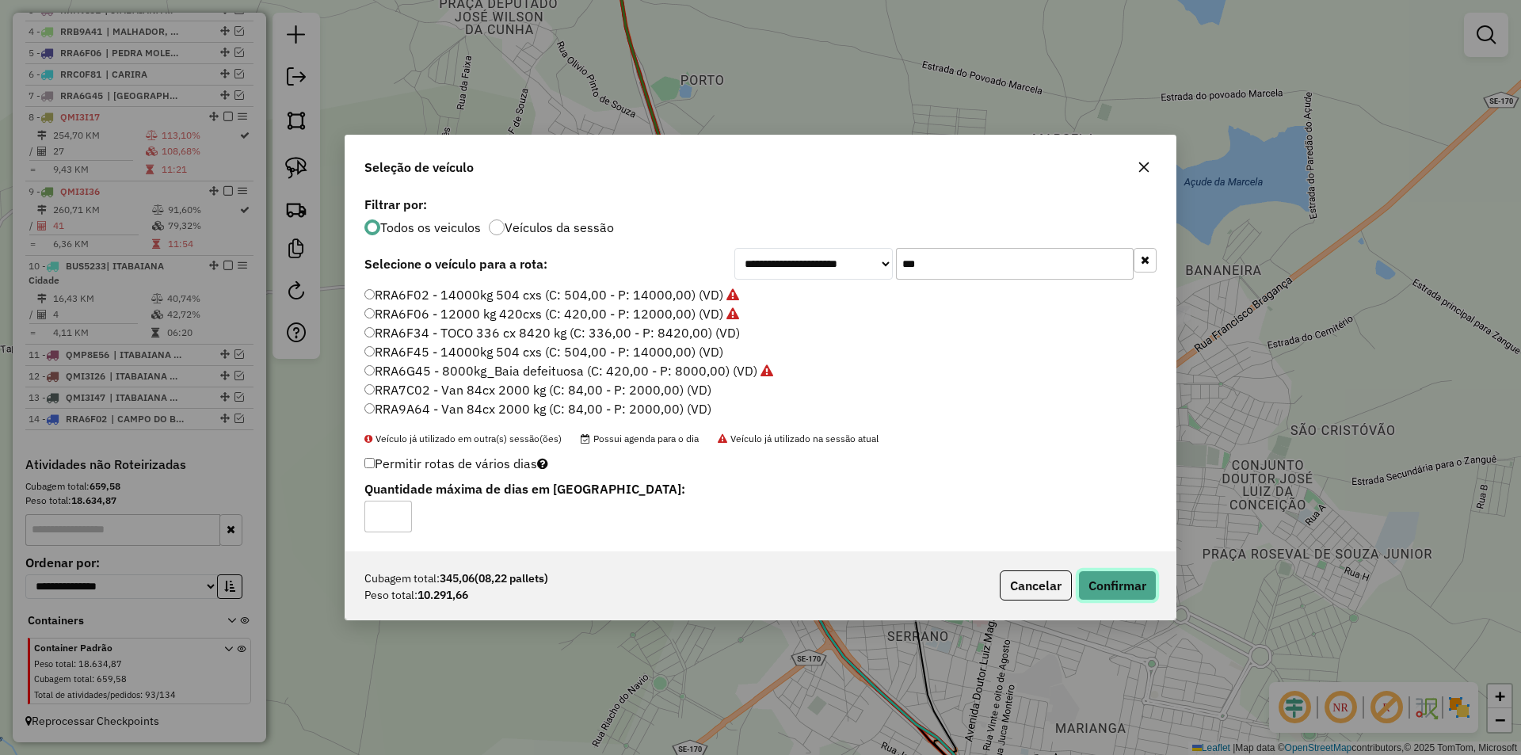
click at [1119, 582] on button "Confirmar" at bounding box center [1117, 585] width 78 height 30
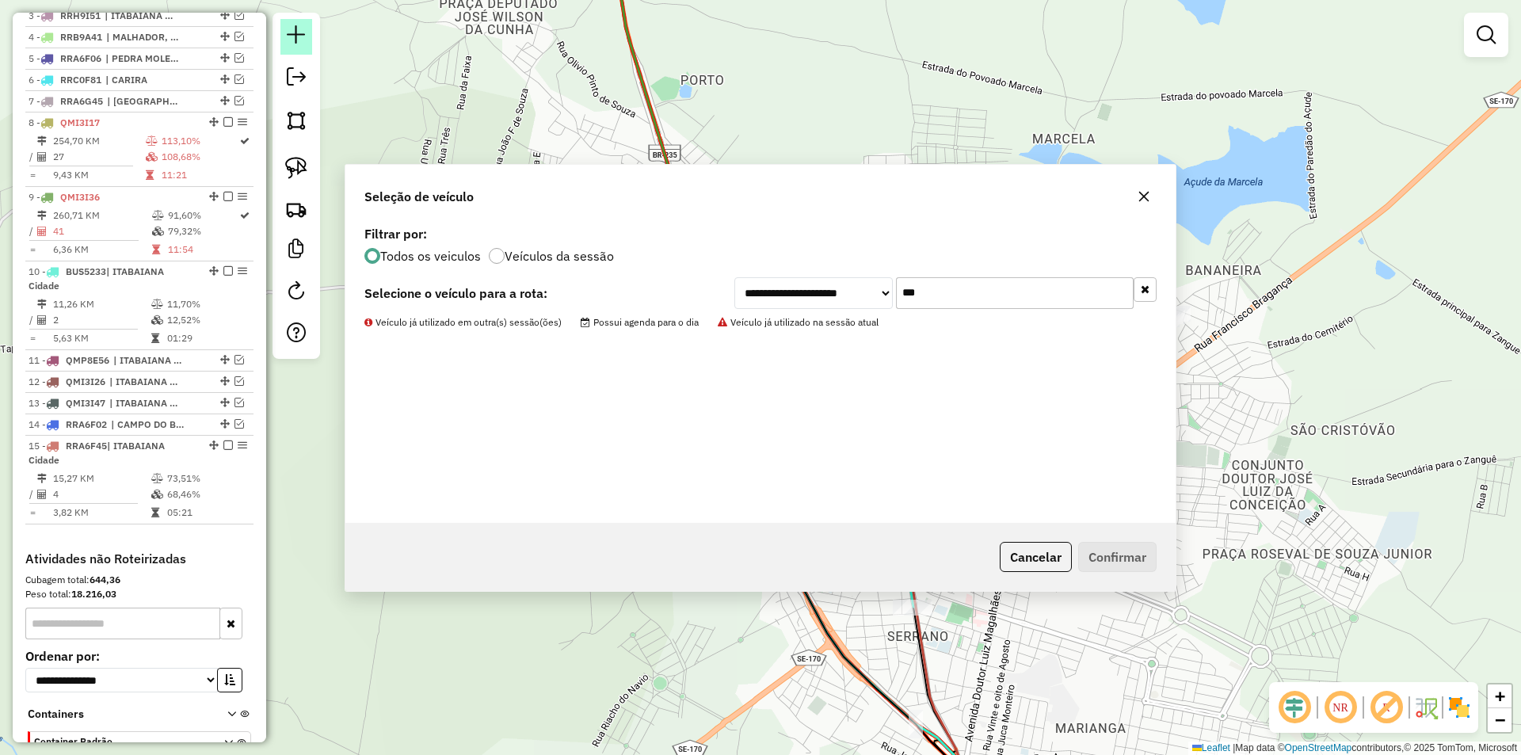
scroll to position [845, 0]
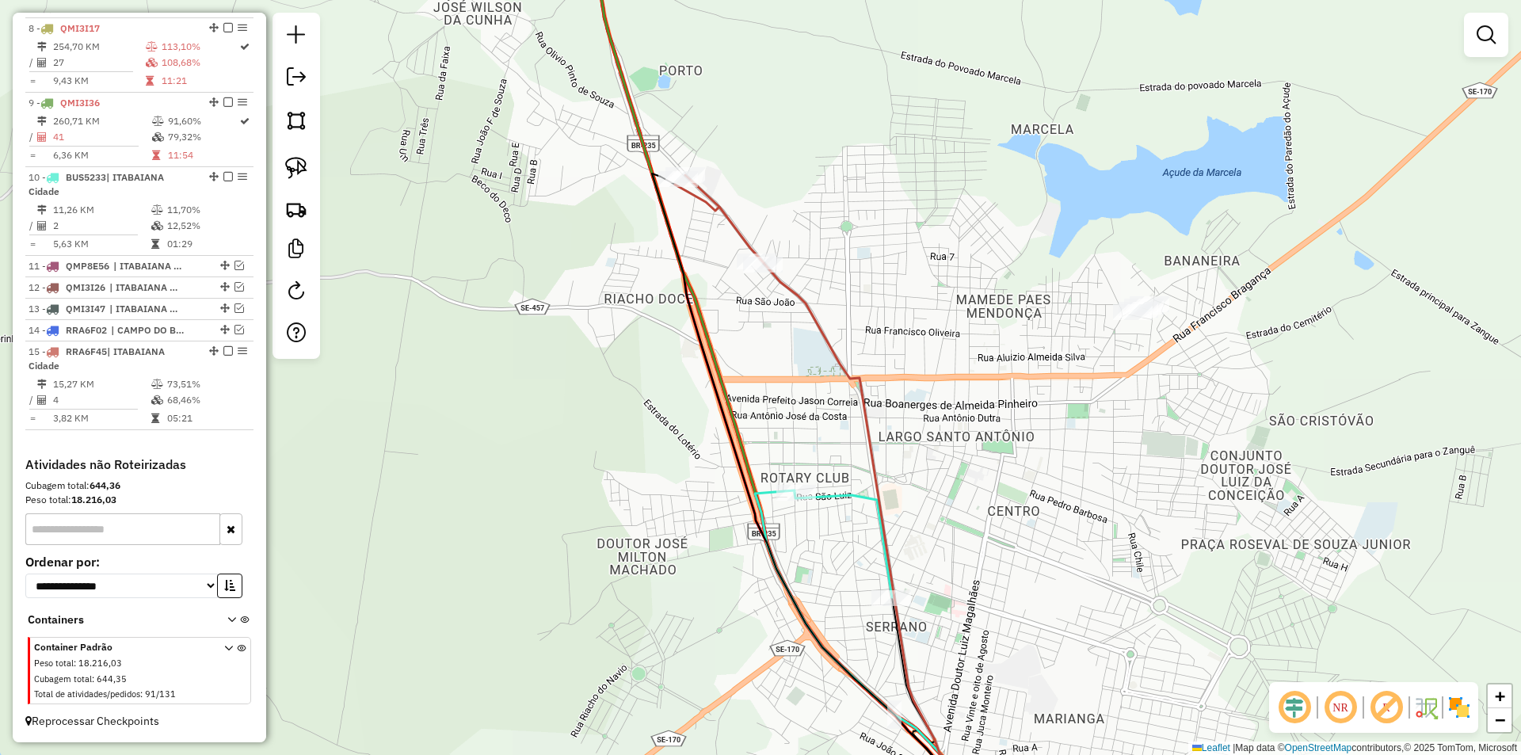
drag, startPoint x: 620, startPoint y: 357, endPoint x: 427, endPoint y: 185, distance: 258.7
click at [428, 185] on div "Janela de atendimento Grade de atendimento Capacidade Transportadoras Veículos …" at bounding box center [760, 377] width 1521 height 755
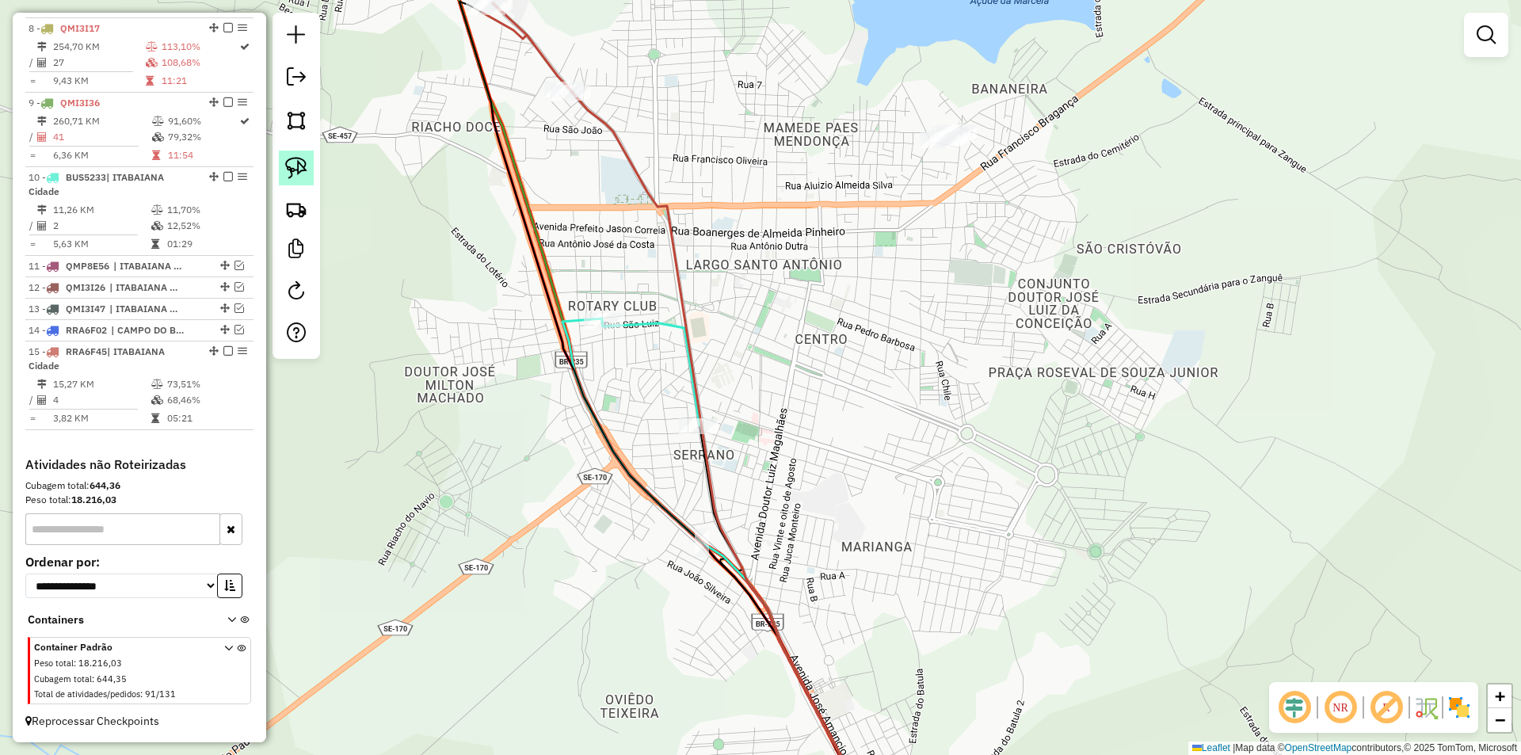
click at [300, 170] on img at bounding box center [296, 168] width 22 height 22
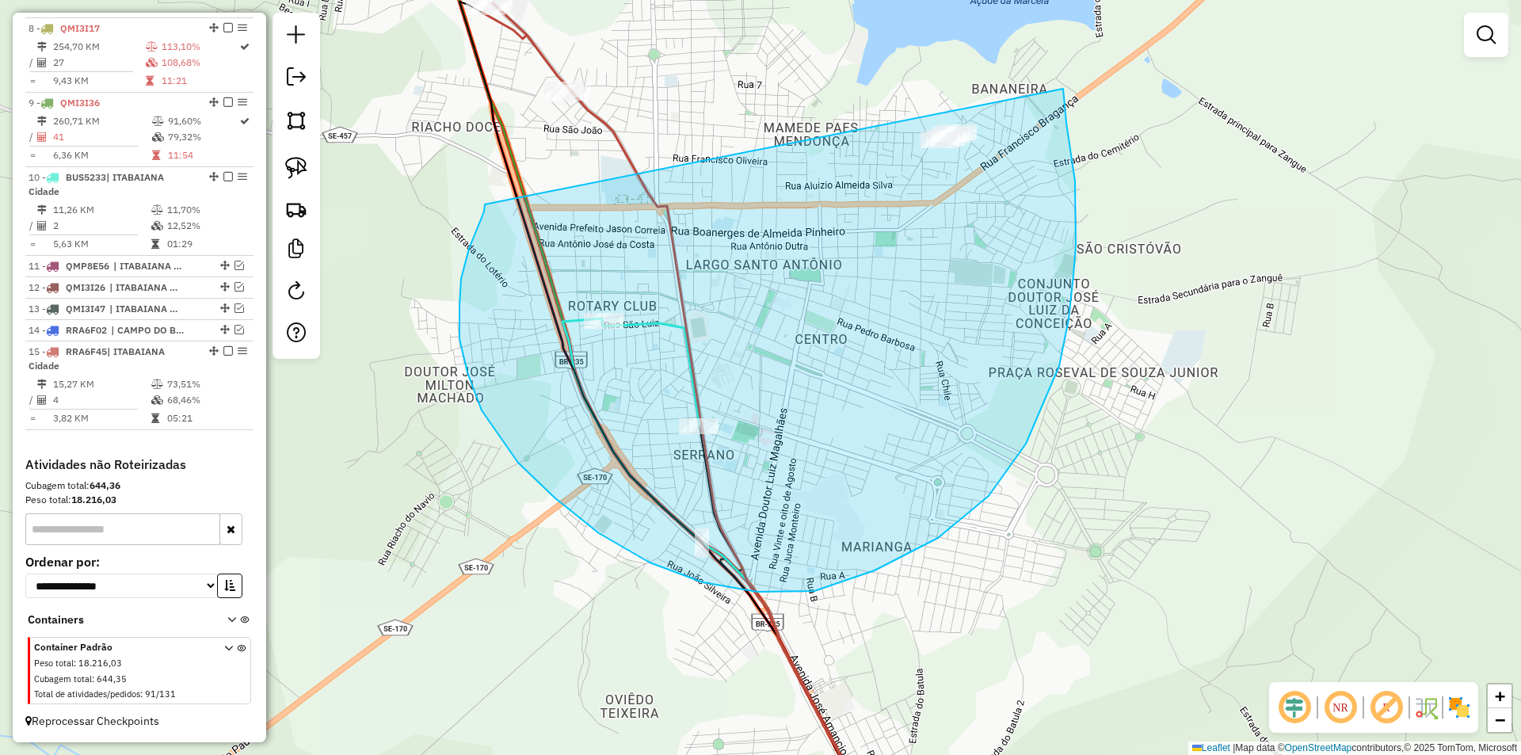
drag, startPoint x: 461, startPoint y: 279, endPoint x: 1062, endPoint y: 76, distance: 634.6
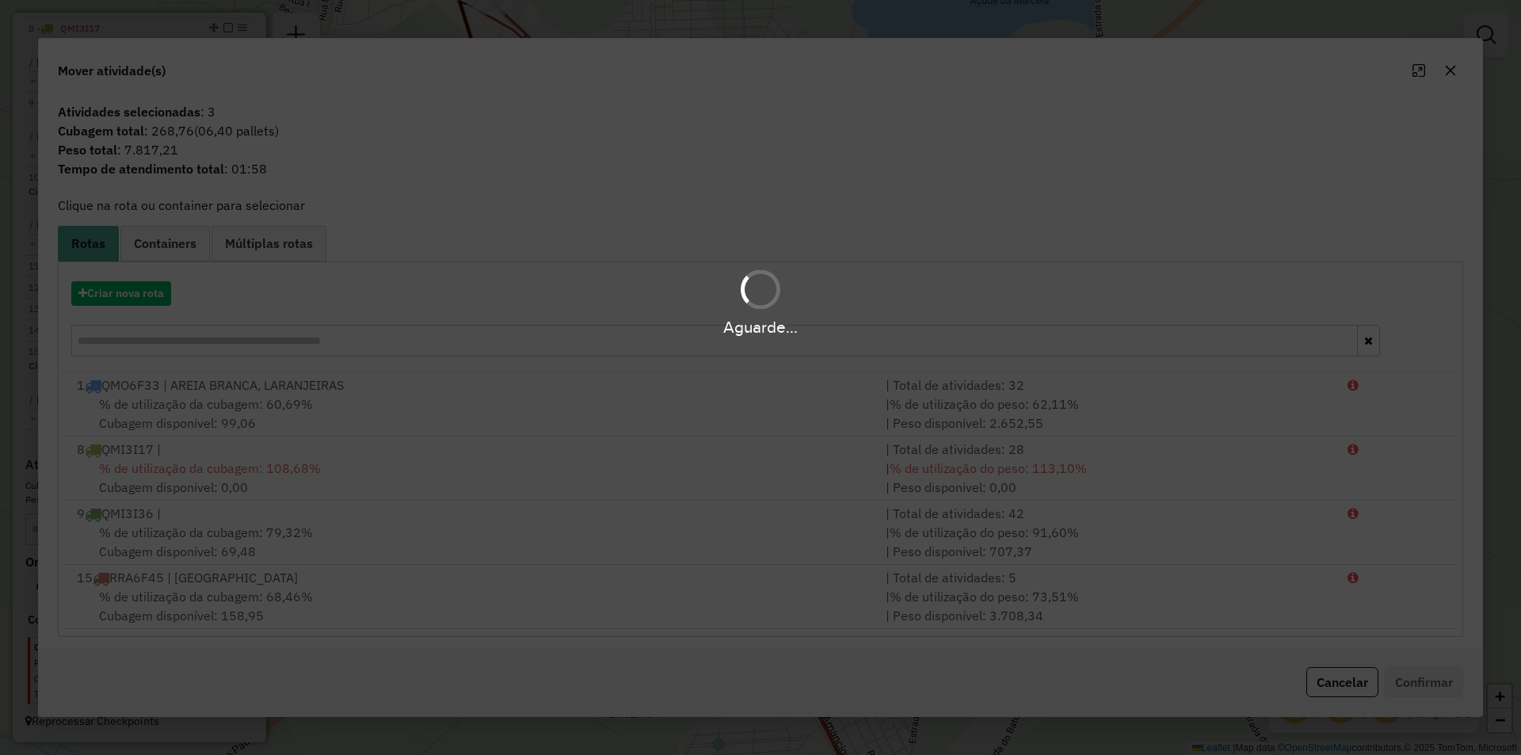
click at [152, 301] on hb-app "Aguarde... Pop-up bloqueado! Seu navegador bloqueou automáticamente a abertura …" at bounding box center [760, 377] width 1521 height 755
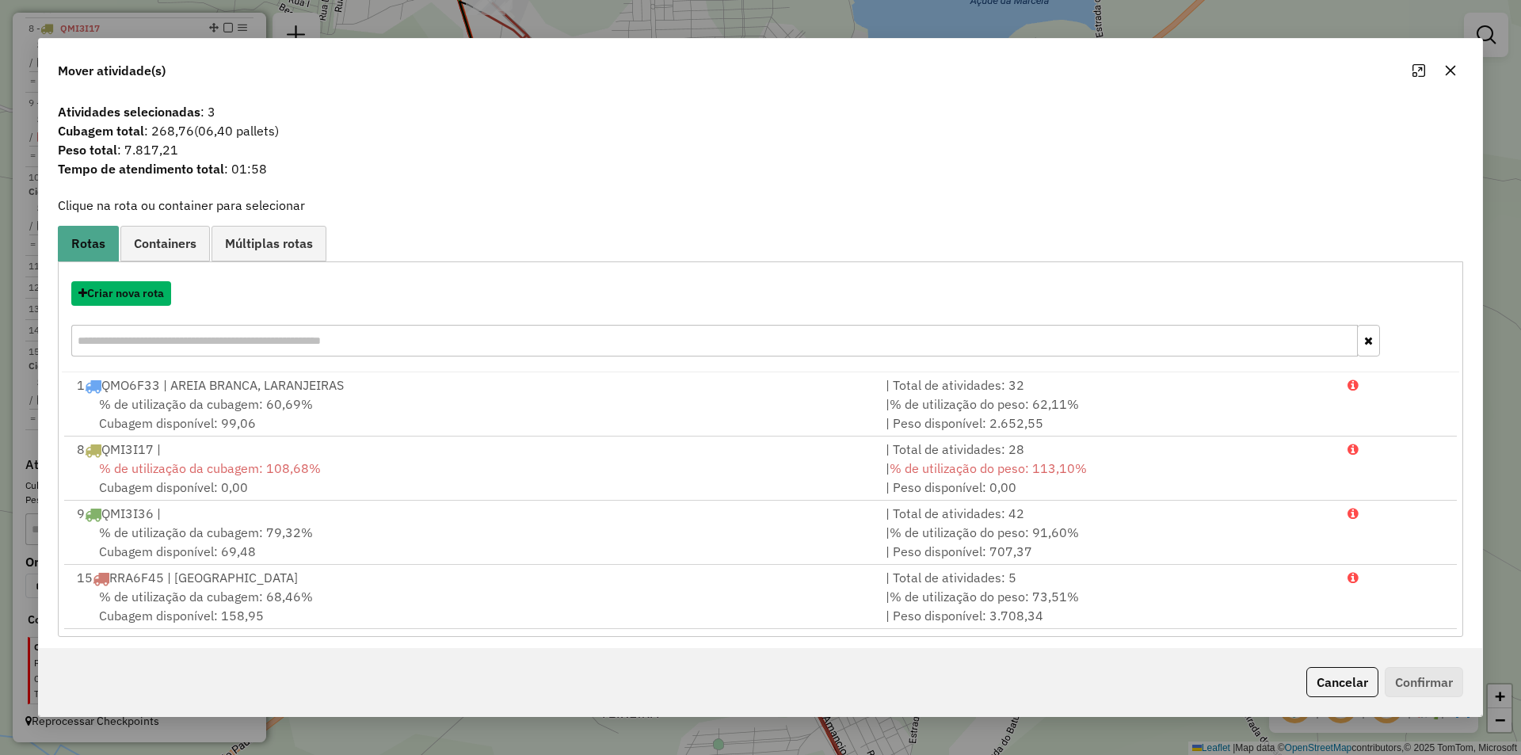
click at [152, 301] on button "Criar nova rota" at bounding box center [121, 293] width 100 height 25
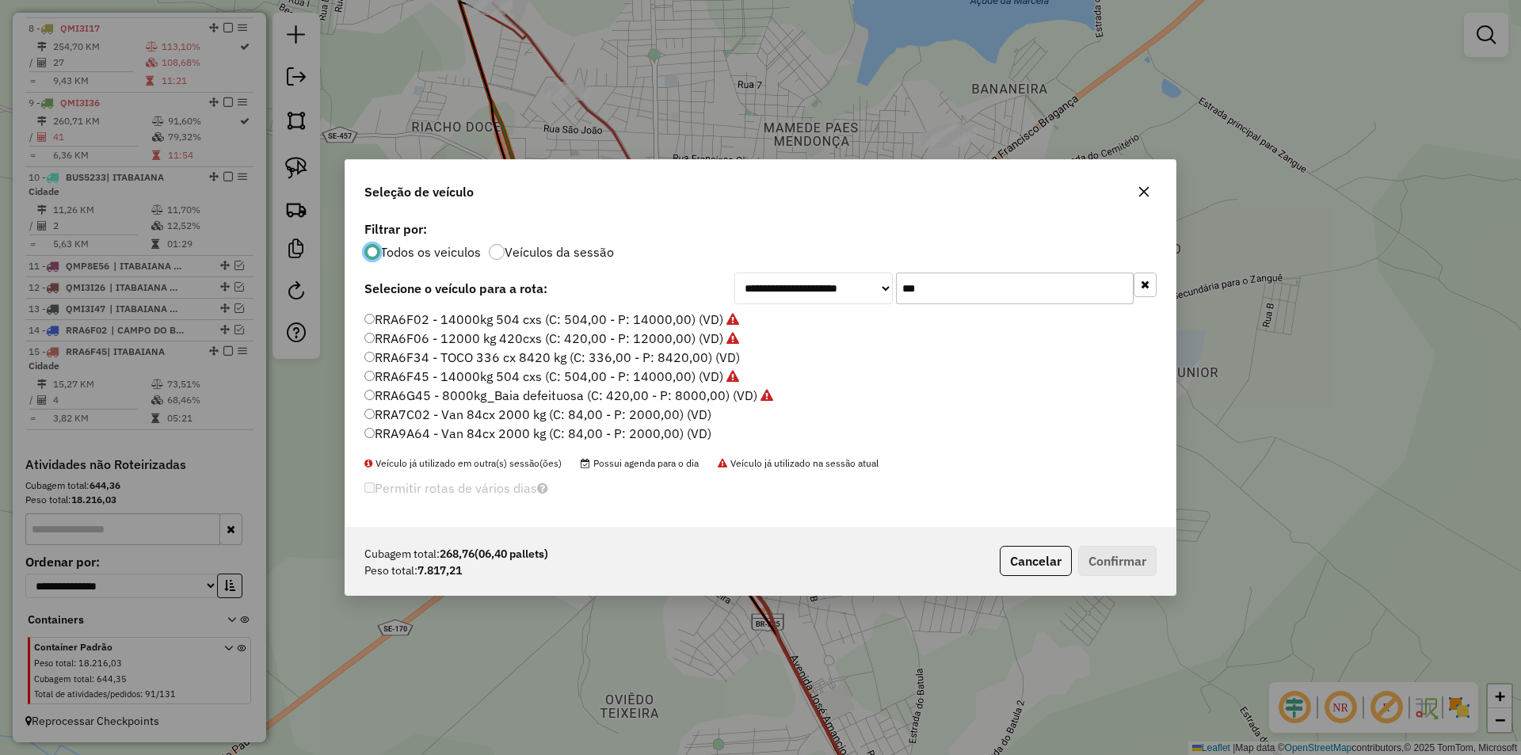
scroll to position [10, 5]
click at [1001, 292] on input "***" at bounding box center [1015, 289] width 238 height 32
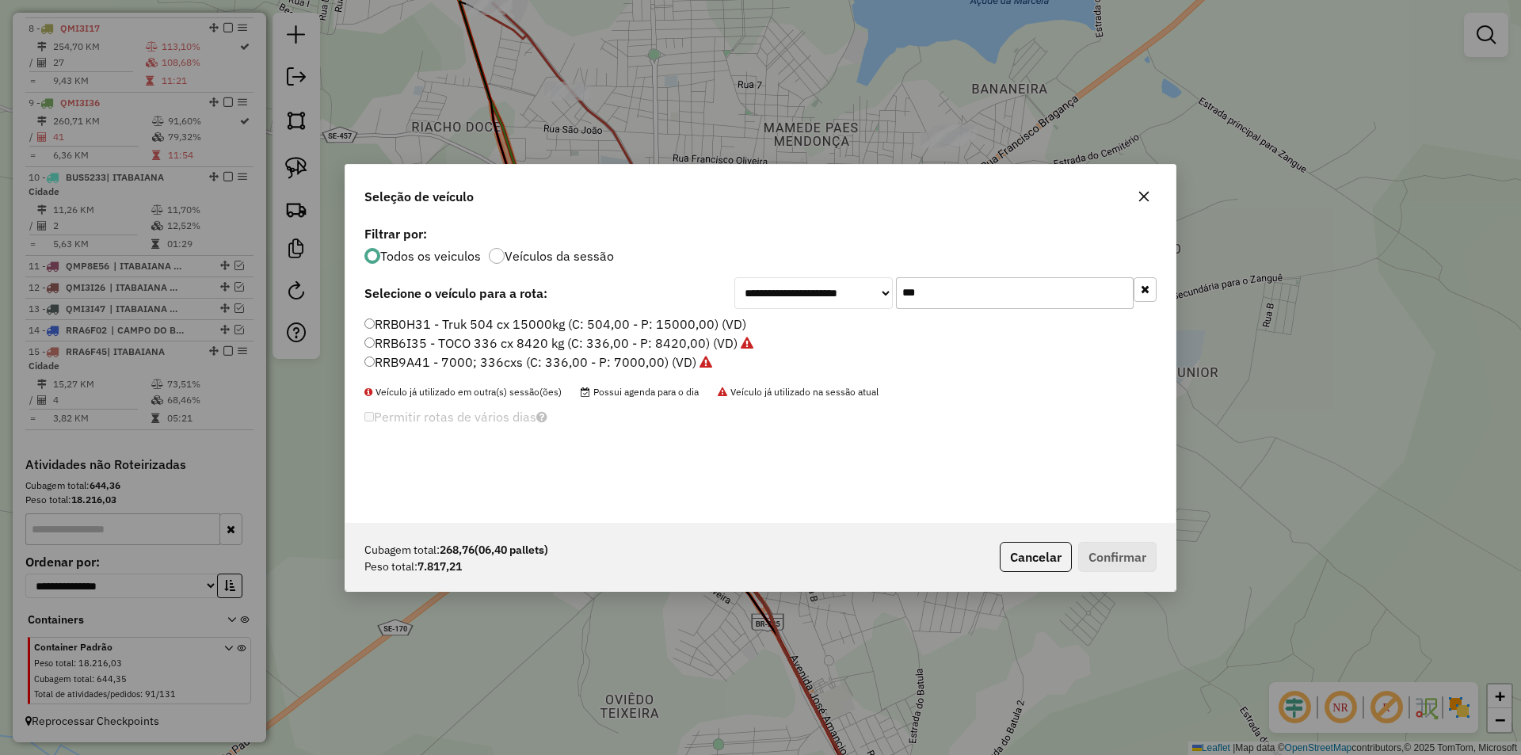
type input "***"
drag, startPoint x: 501, startPoint y: 322, endPoint x: 564, endPoint y: 369, distance: 78.1
click at [501, 322] on label "RRB0H31 - Truk 504 cx 15000kg (C: 504,00 - P: 15000,00) (VD)" at bounding box center [555, 324] width 382 height 19
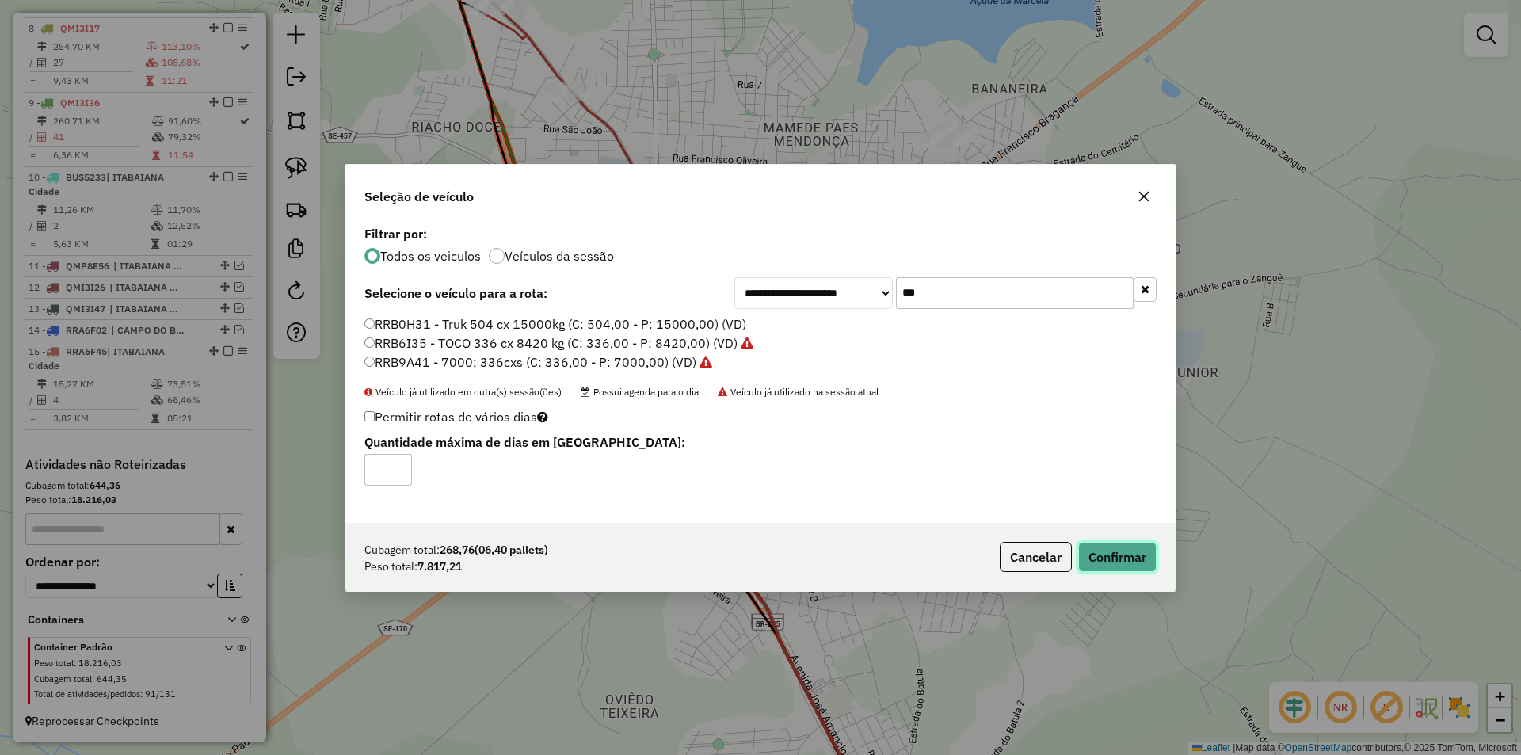
click at [1125, 551] on button "Confirmar" at bounding box center [1117, 557] width 78 height 30
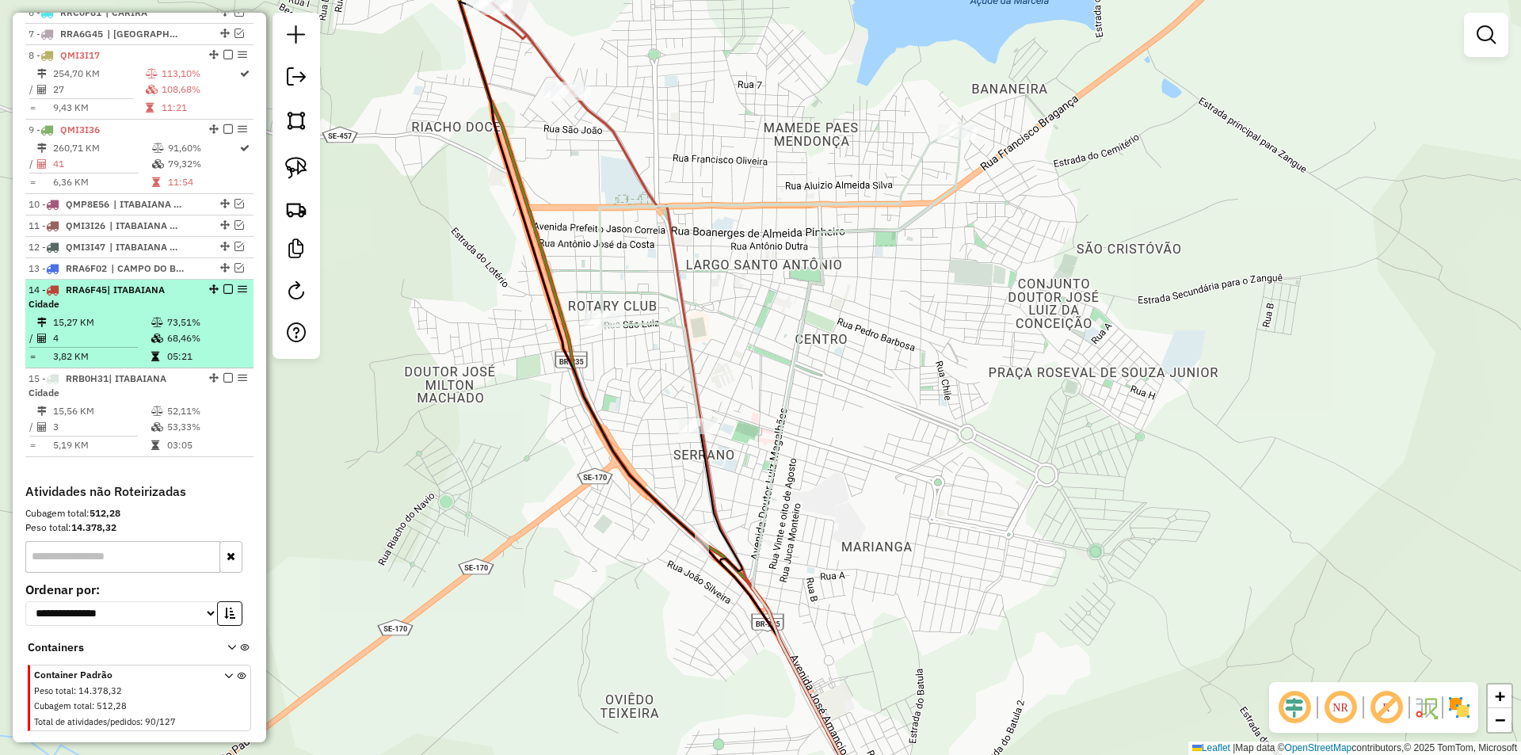
scroll to position [745, 0]
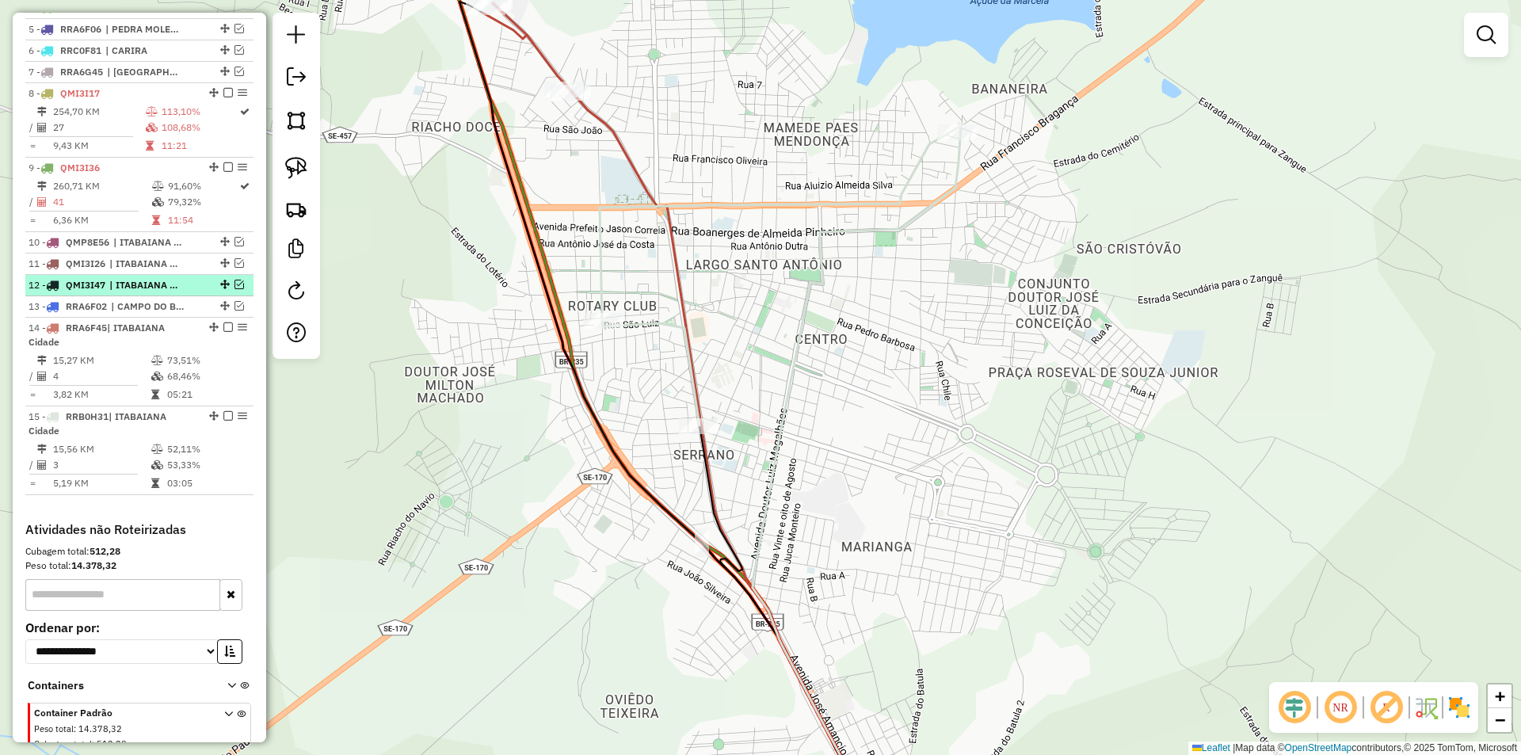
click at [235, 289] on em at bounding box center [240, 285] width 10 height 10
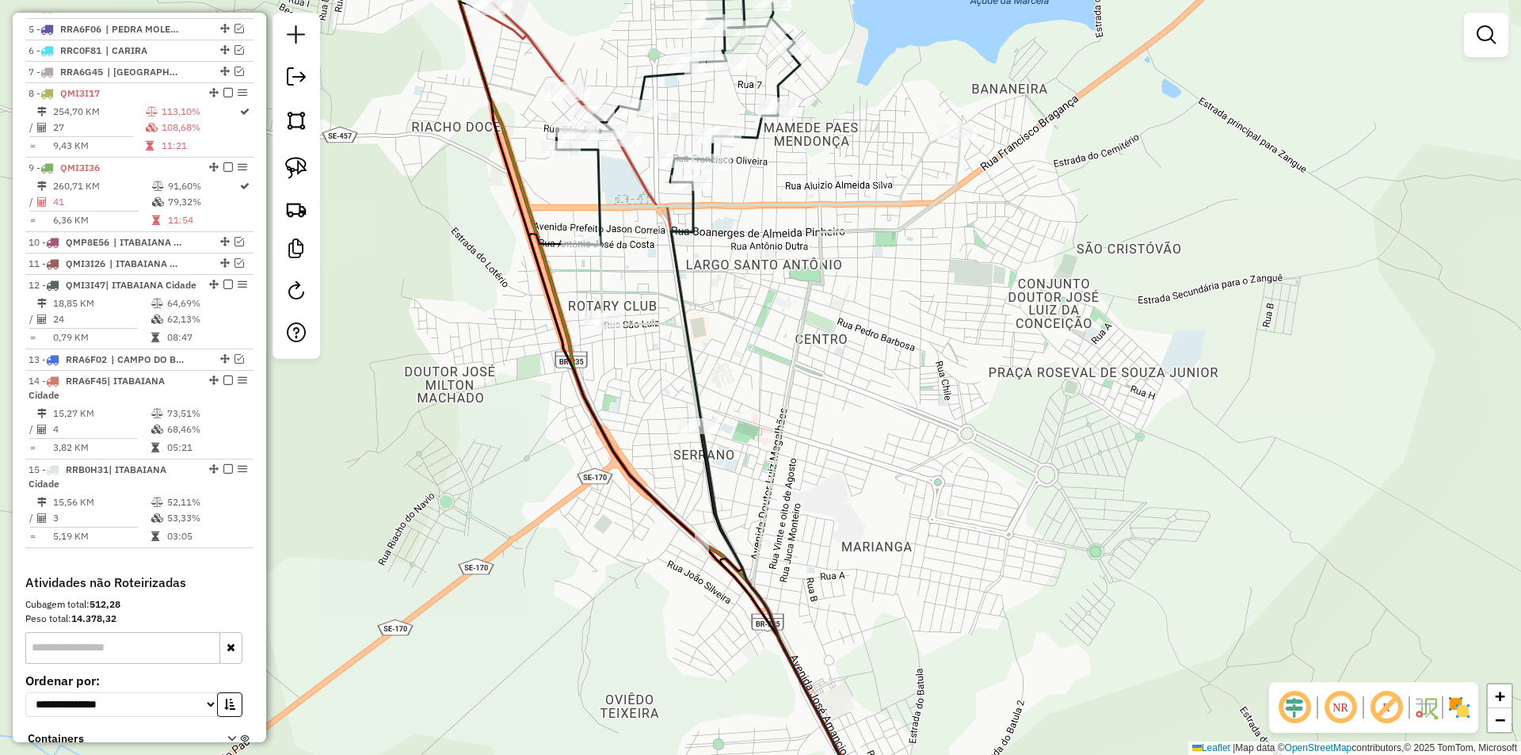
drag, startPoint x: 560, startPoint y: 333, endPoint x: 553, endPoint y: 348, distance: 16.7
click at [551, 352] on div "Janela de atendimento Grade de atendimento Capacidade Transportadoras Veículos …" at bounding box center [760, 377] width 1521 height 755
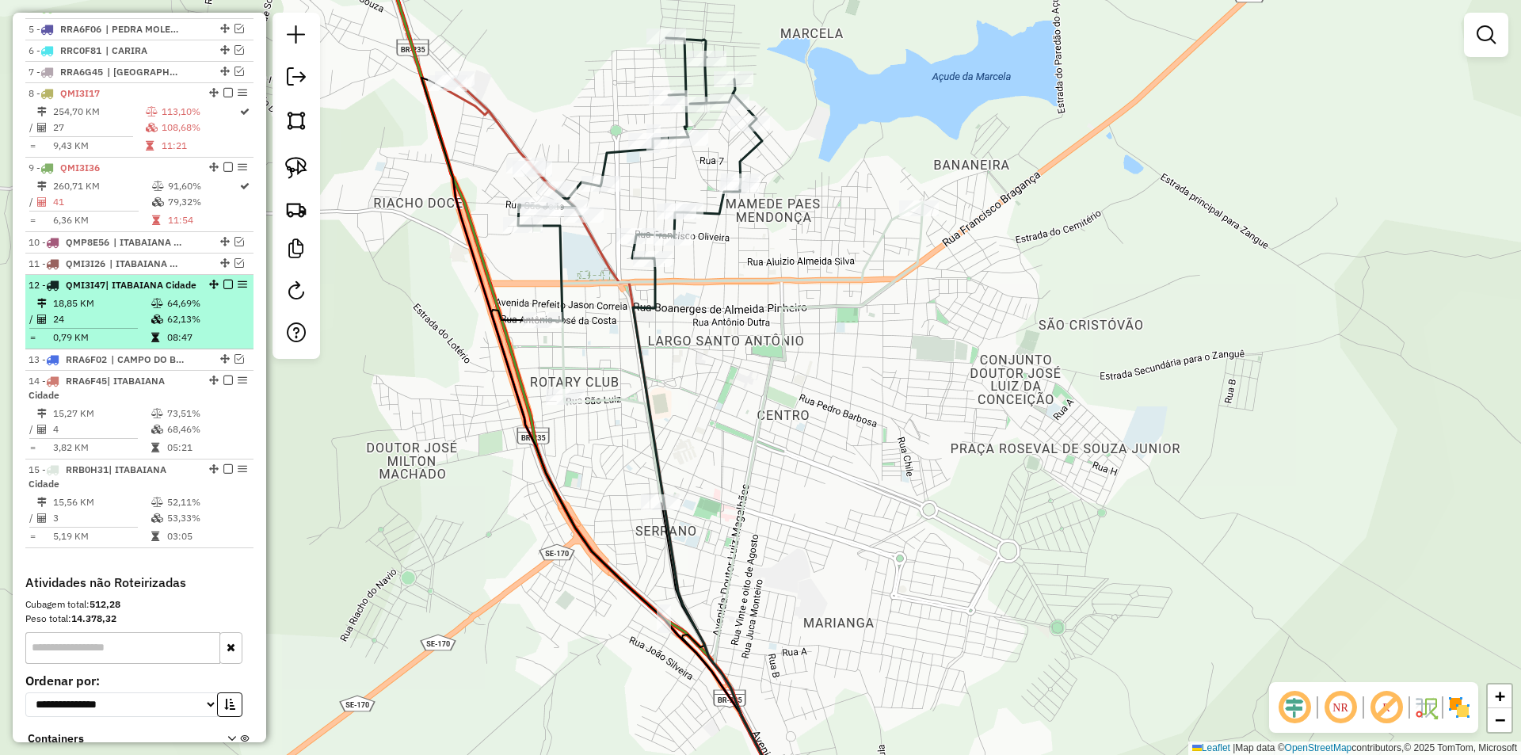
select select "**********"
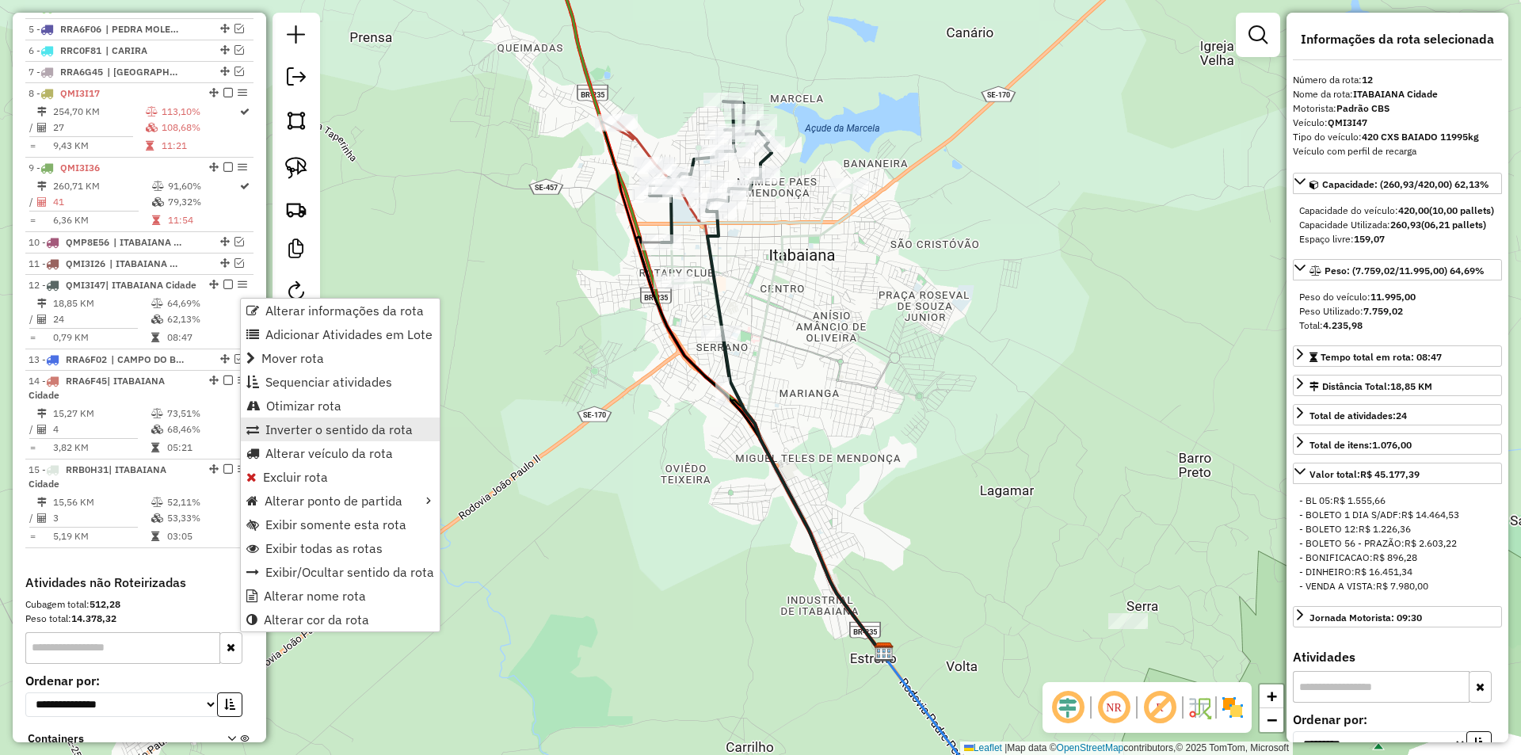
click at [339, 429] on span "Inverter o sentido da rota" at bounding box center [338, 429] width 147 height 13
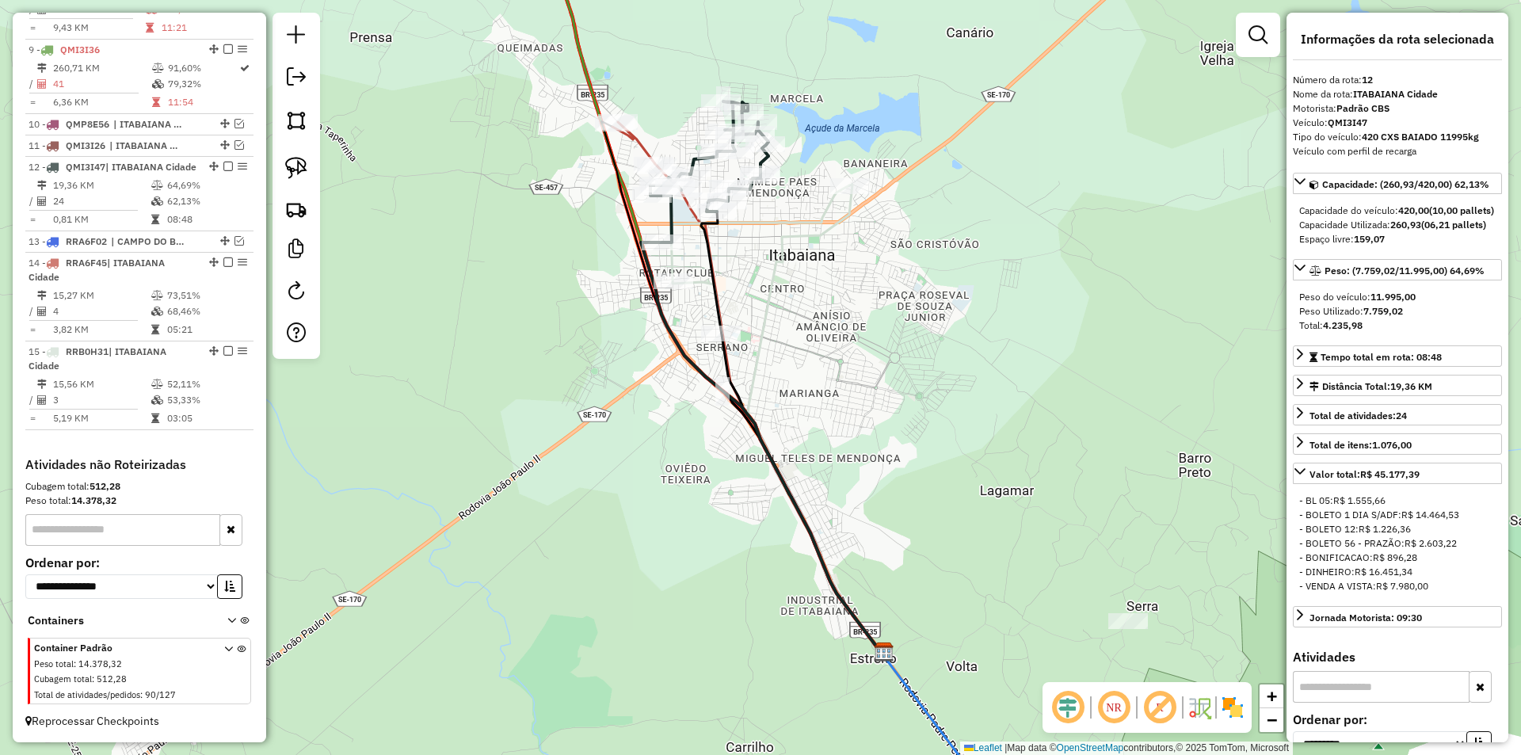
scroll to position [892, 0]
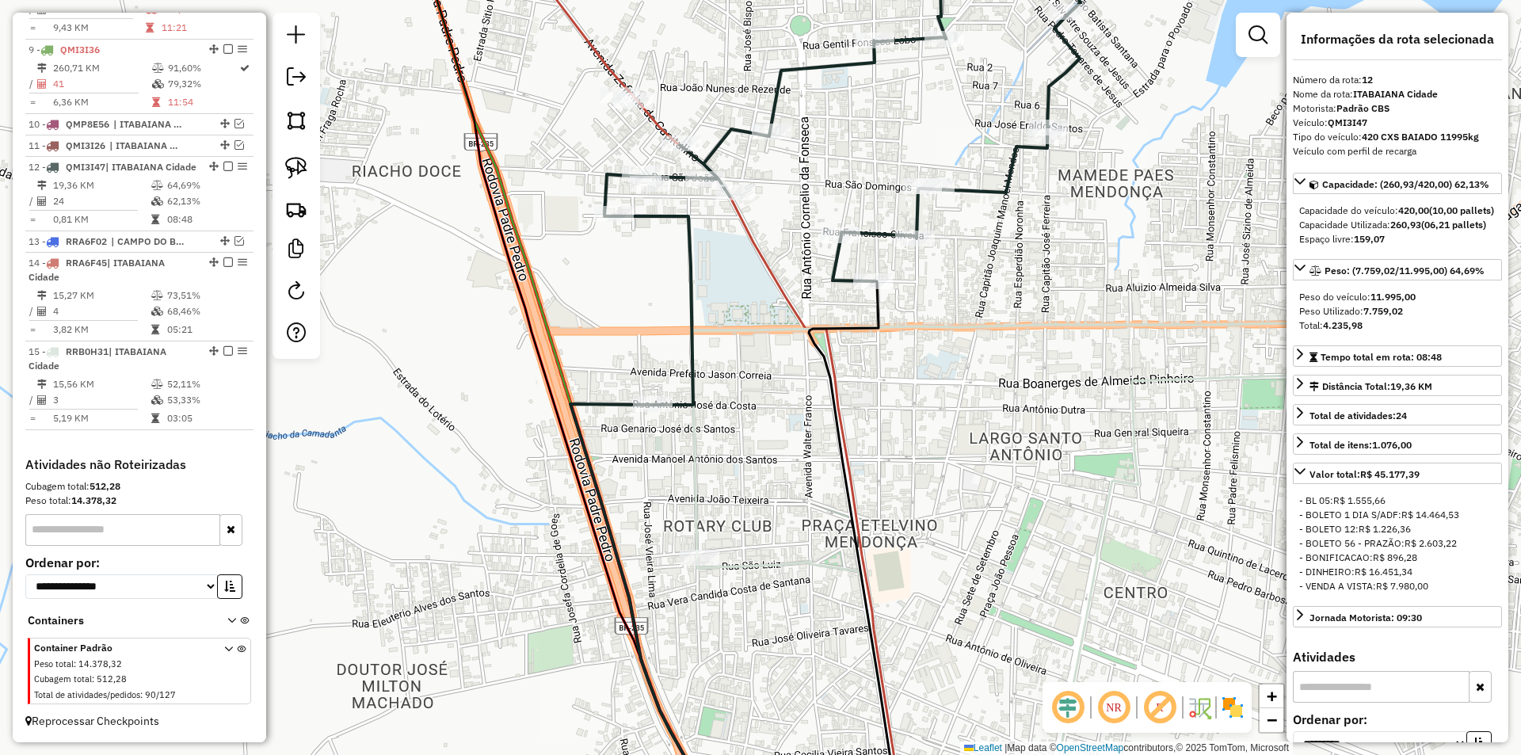
drag, startPoint x: 553, startPoint y: 352, endPoint x: 543, endPoint y: 385, distance: 34.6
click at [543, 385] on div "Janela de atendimento Grade de atendimento Capacidade Transportadoras Veículos …" at bounding box center [760, 377] width 1521 height 755
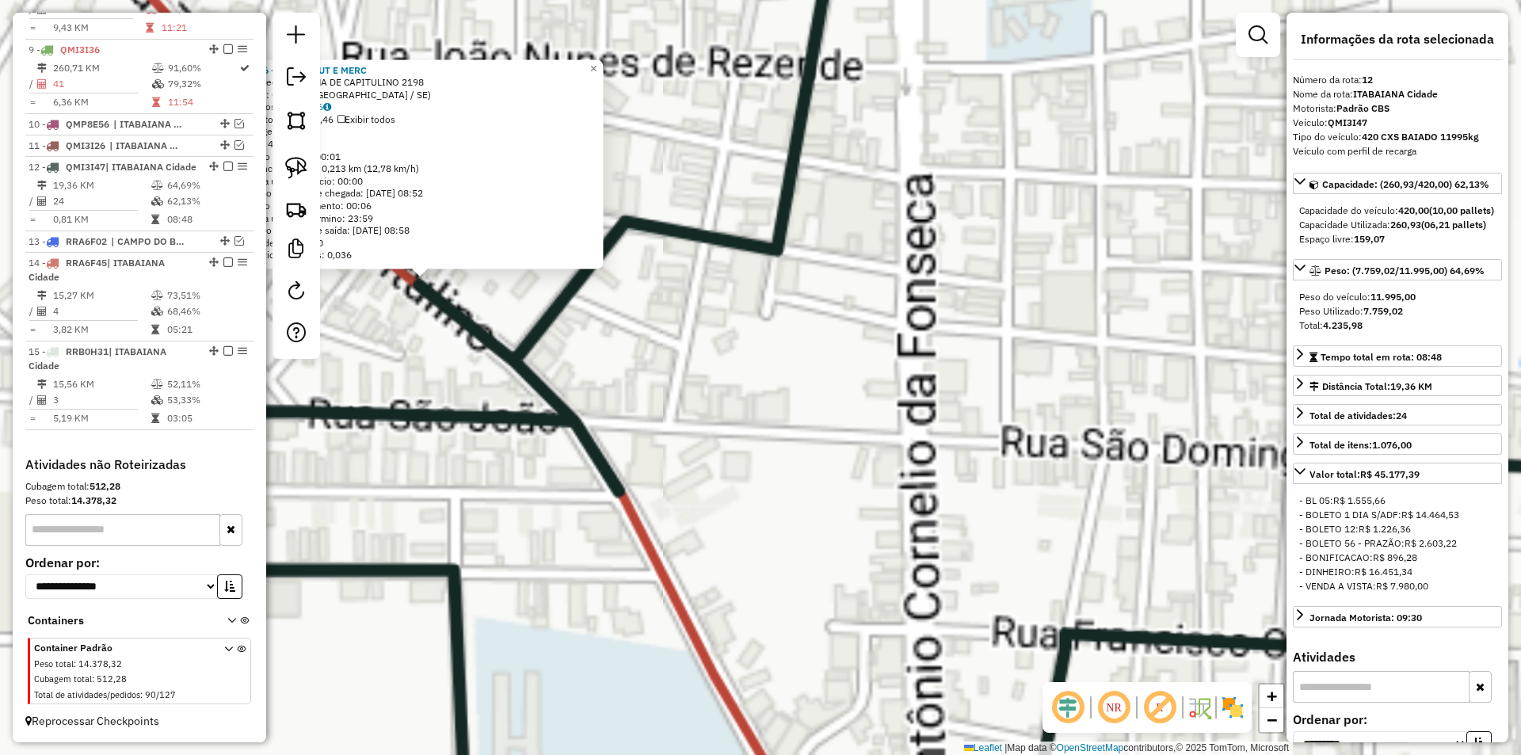
click at [818, 415] on div "15096 - HURTIFRUT E MERC Endereço: ZEFINHA DE CAPITULINO 2198 Bairro: [GEOGRAPH…" at bounding box center [760, 377] width 1521 height 755
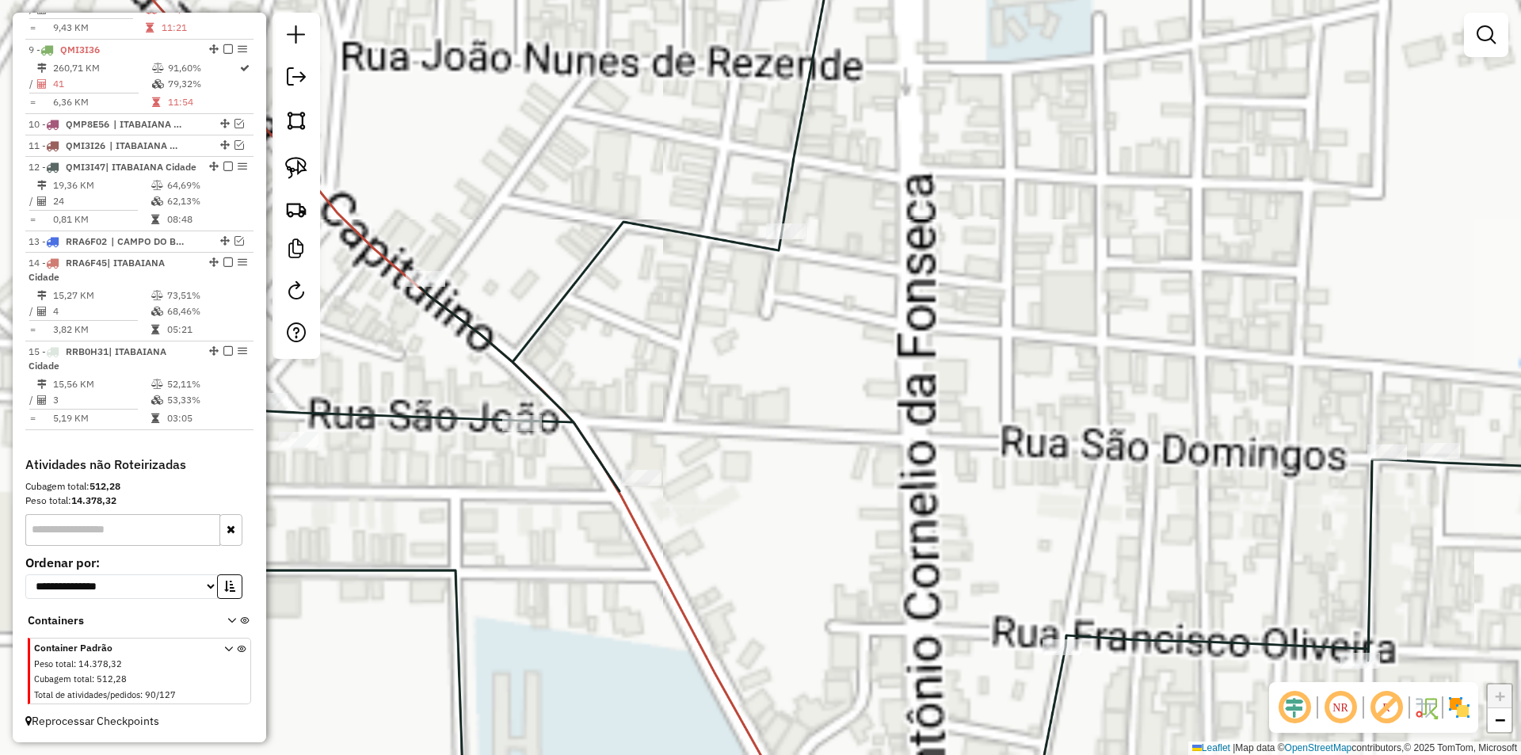
drag, startPoint x: 601, startPoint y: 362, endPoint x: 854, endPoint y: 368, distance: 253.6
click at [854, 368] on div "Janela de atendimento Grade de atendimento Capacidade Transportadoras Veículos …" at bounding box center [760, 377] width 1521 height 755
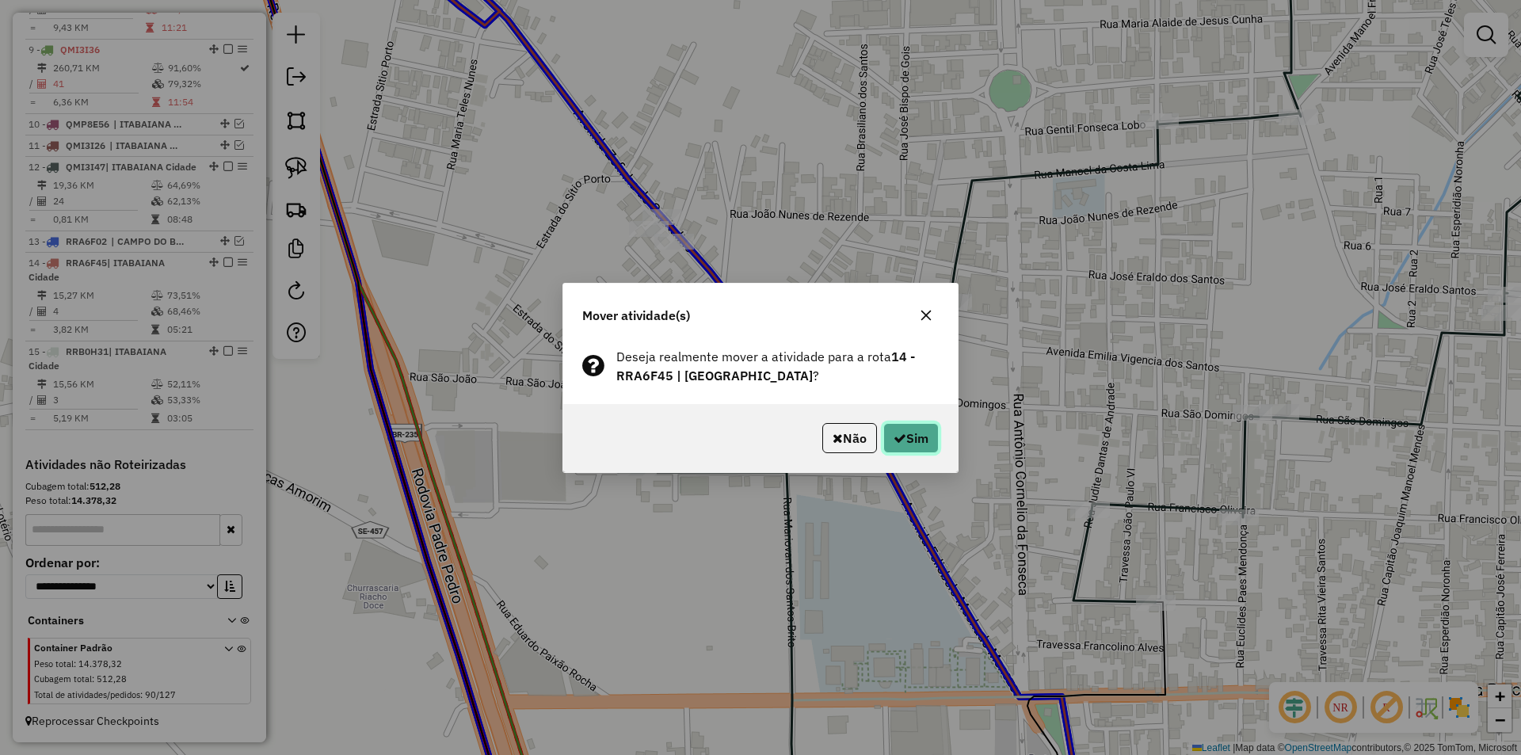
click at [927, 441] on button "Sim" at bounding box center [910, 438] width 55 height 30
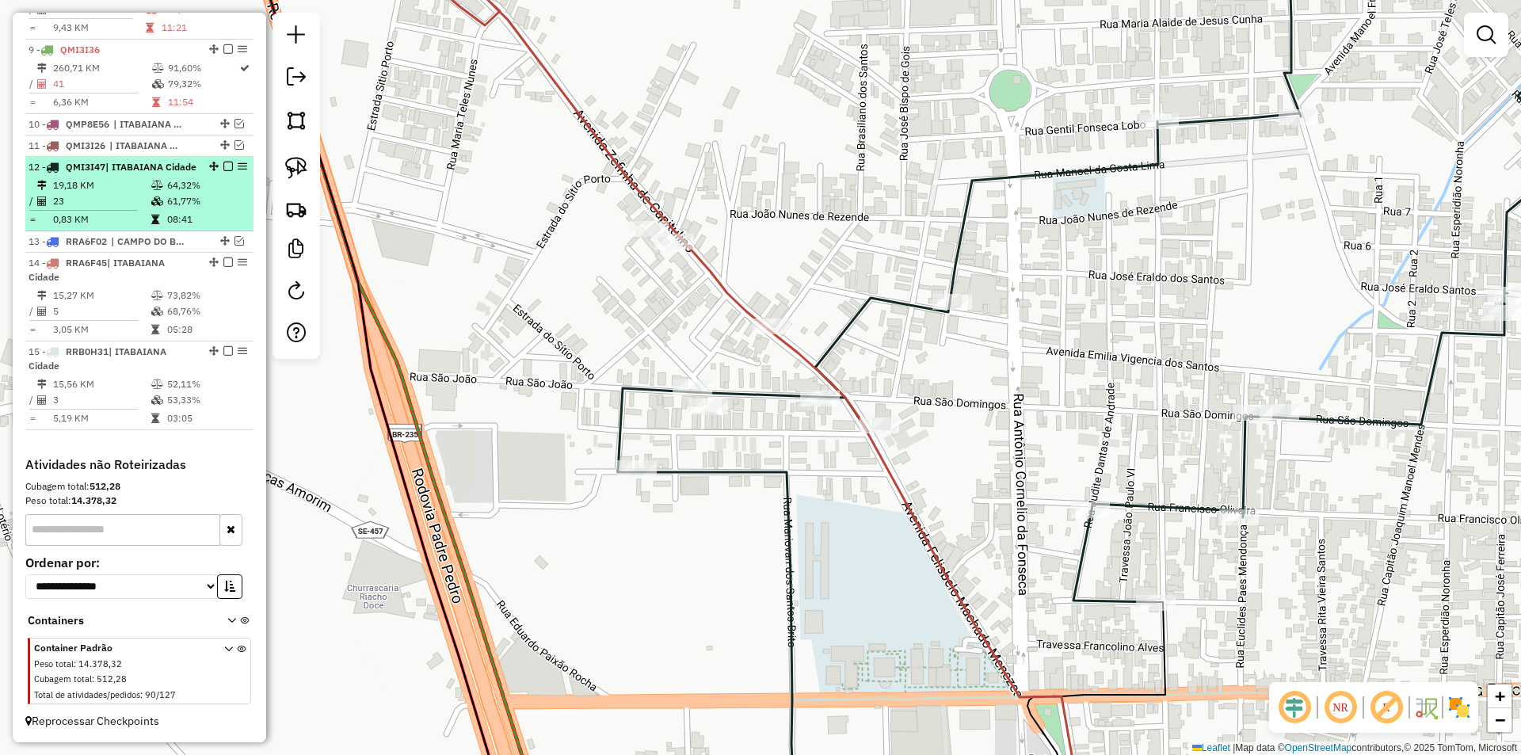
click at [223, 162] on em at bounding box center [228, 167] width 10 height 10
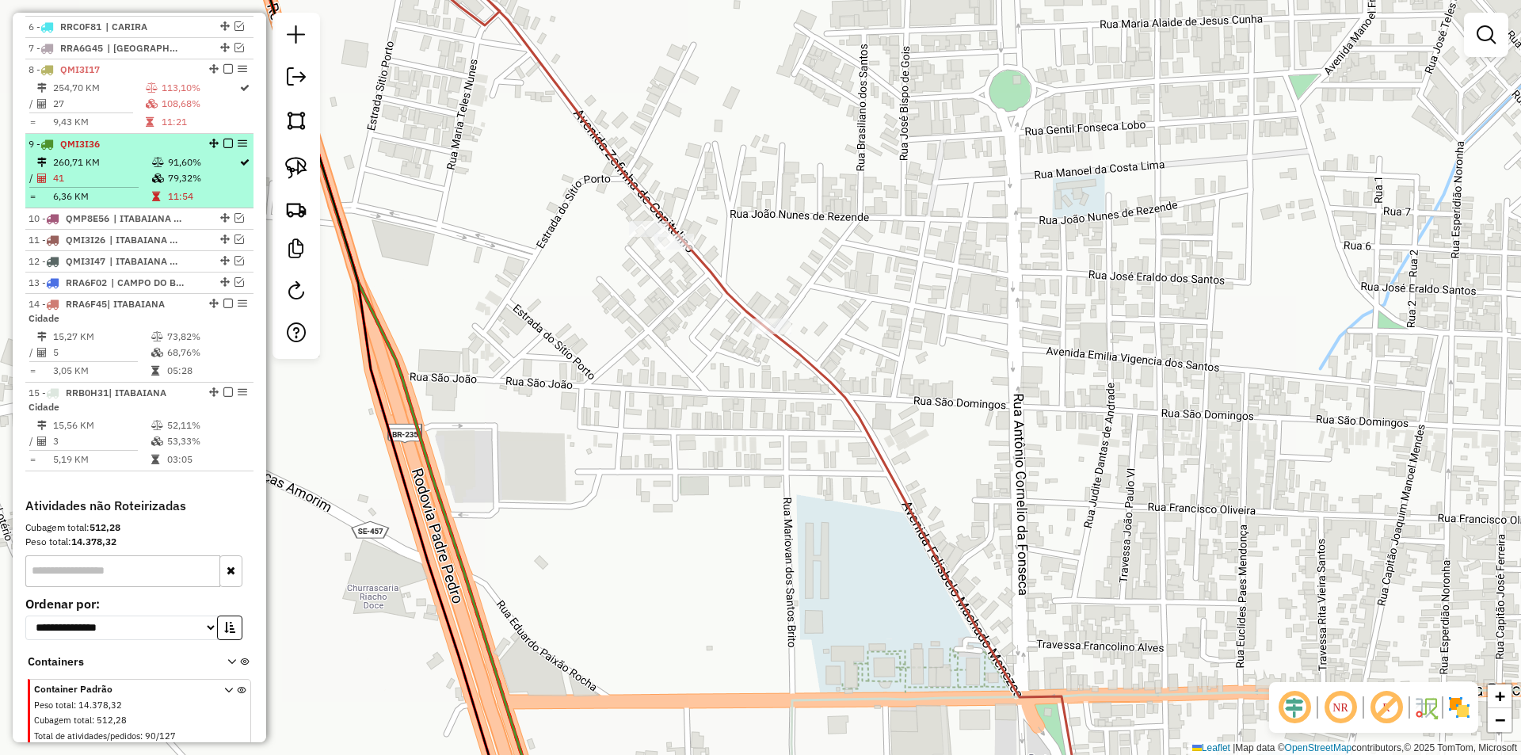
scroll to position [745, 0]
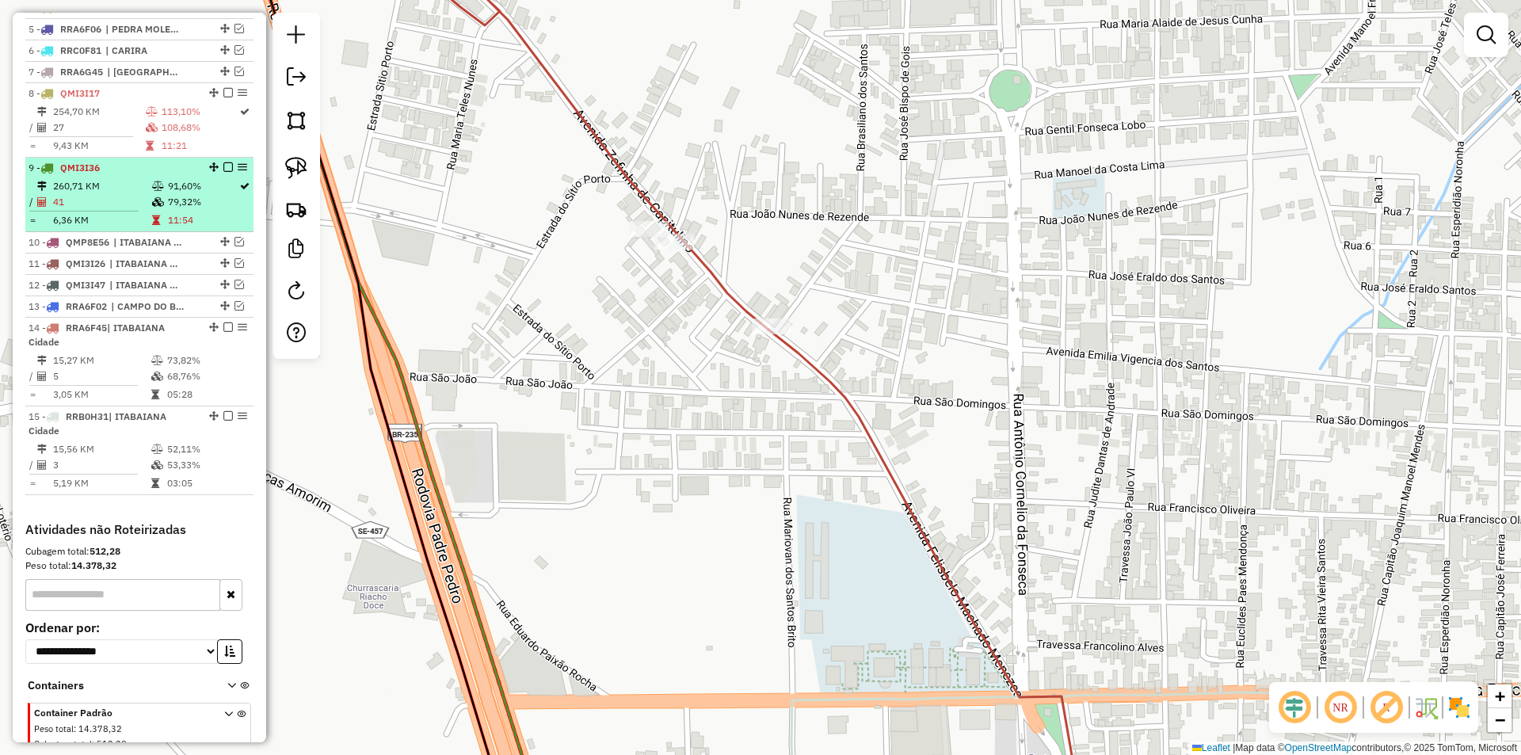
click at [181, 210] on td "79,32%" at bounding box center [202, 202] width 71 height 16
select select "**********"
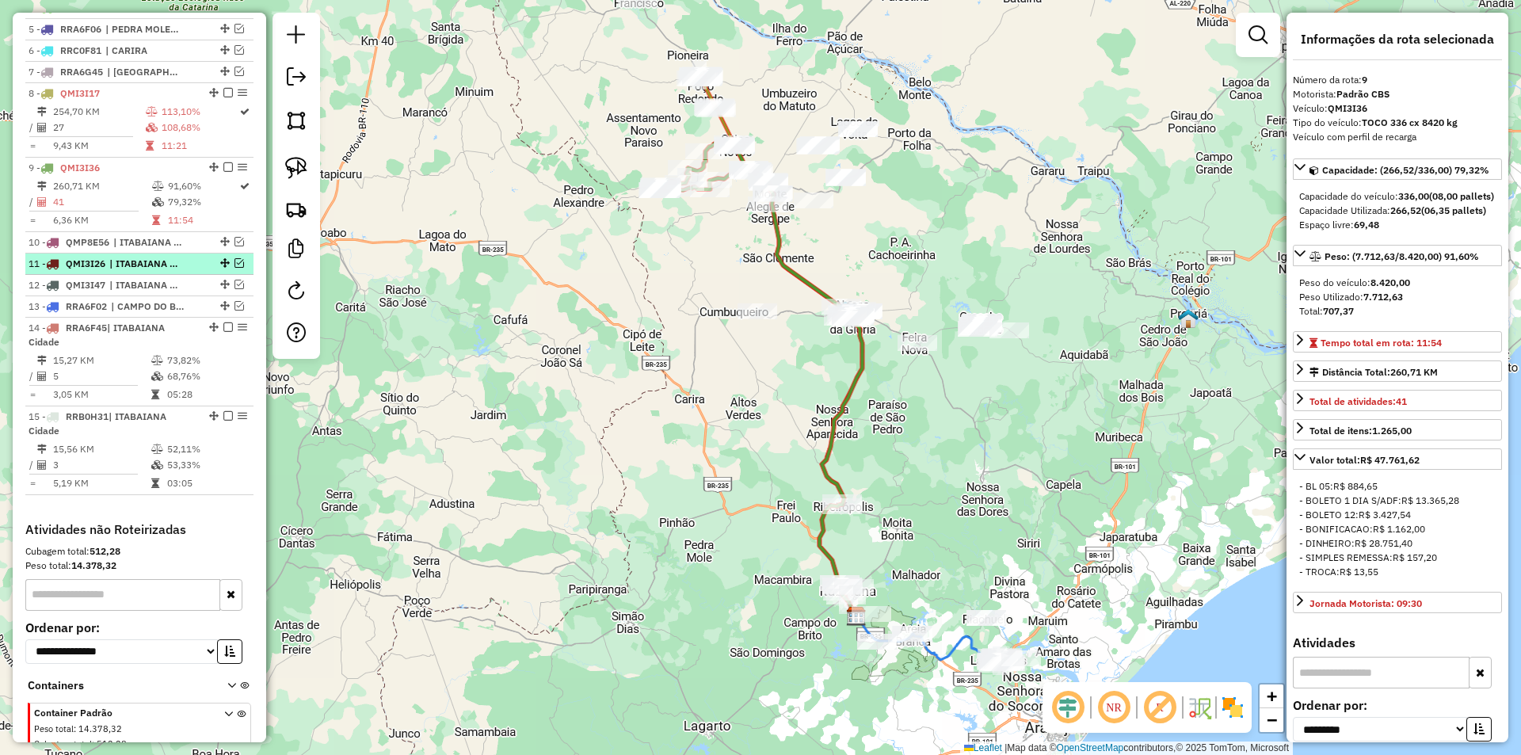
click at [235, 268] on em at bounding box center [240, 263] width 10 height 10
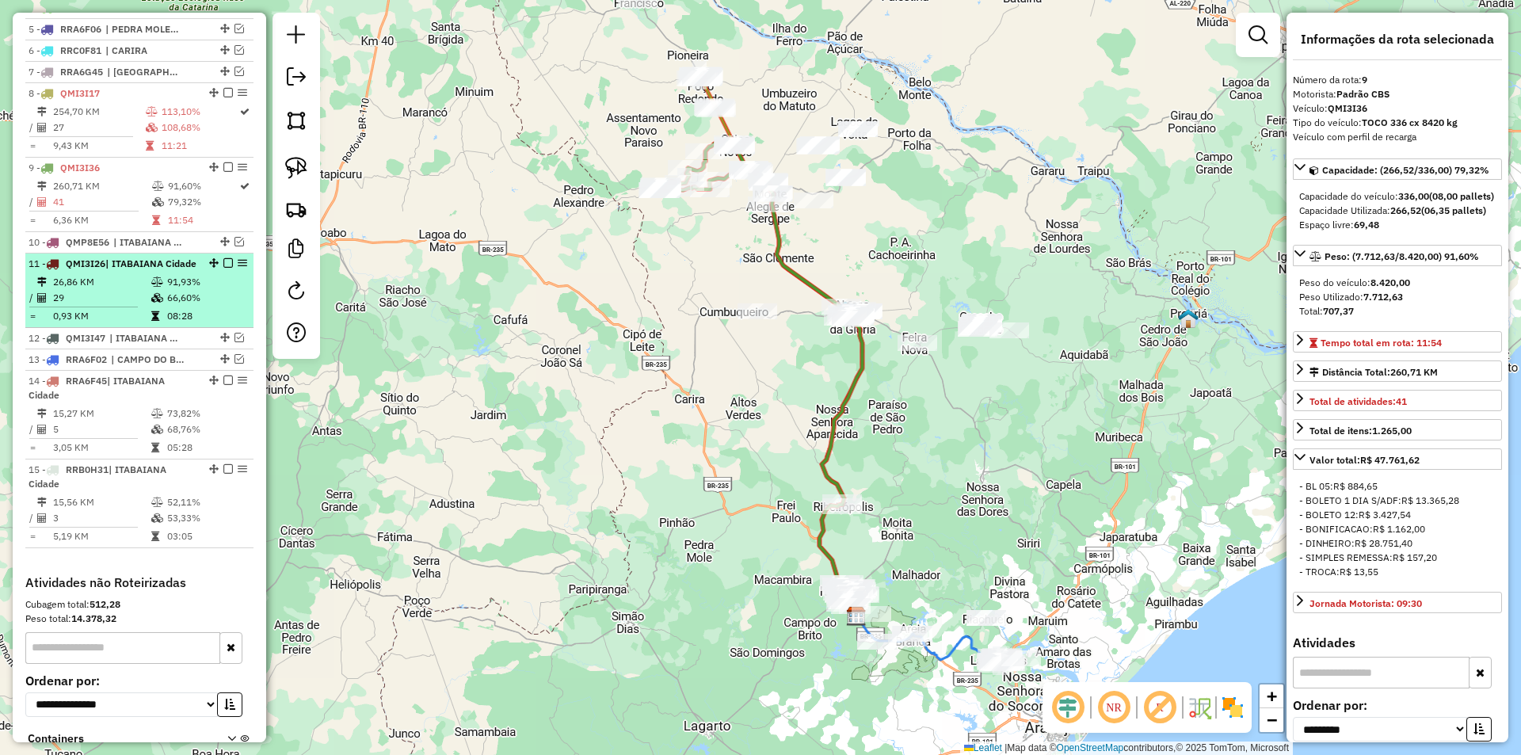
click at [209, 268] on em at bounding box center [214, 263] width 10 height 10
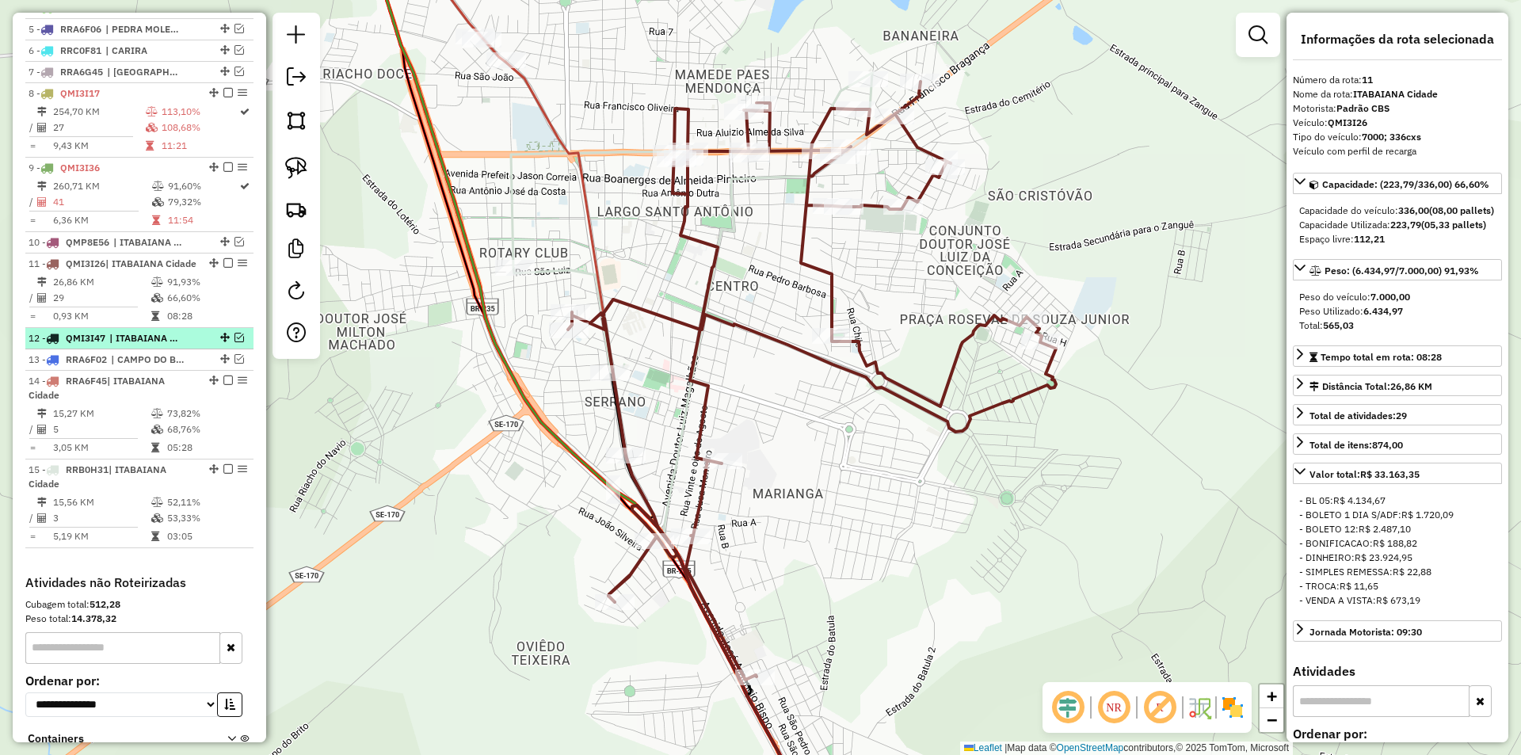
click at [235, 342] on em at bounding box center [240, 338] width 10 height 10
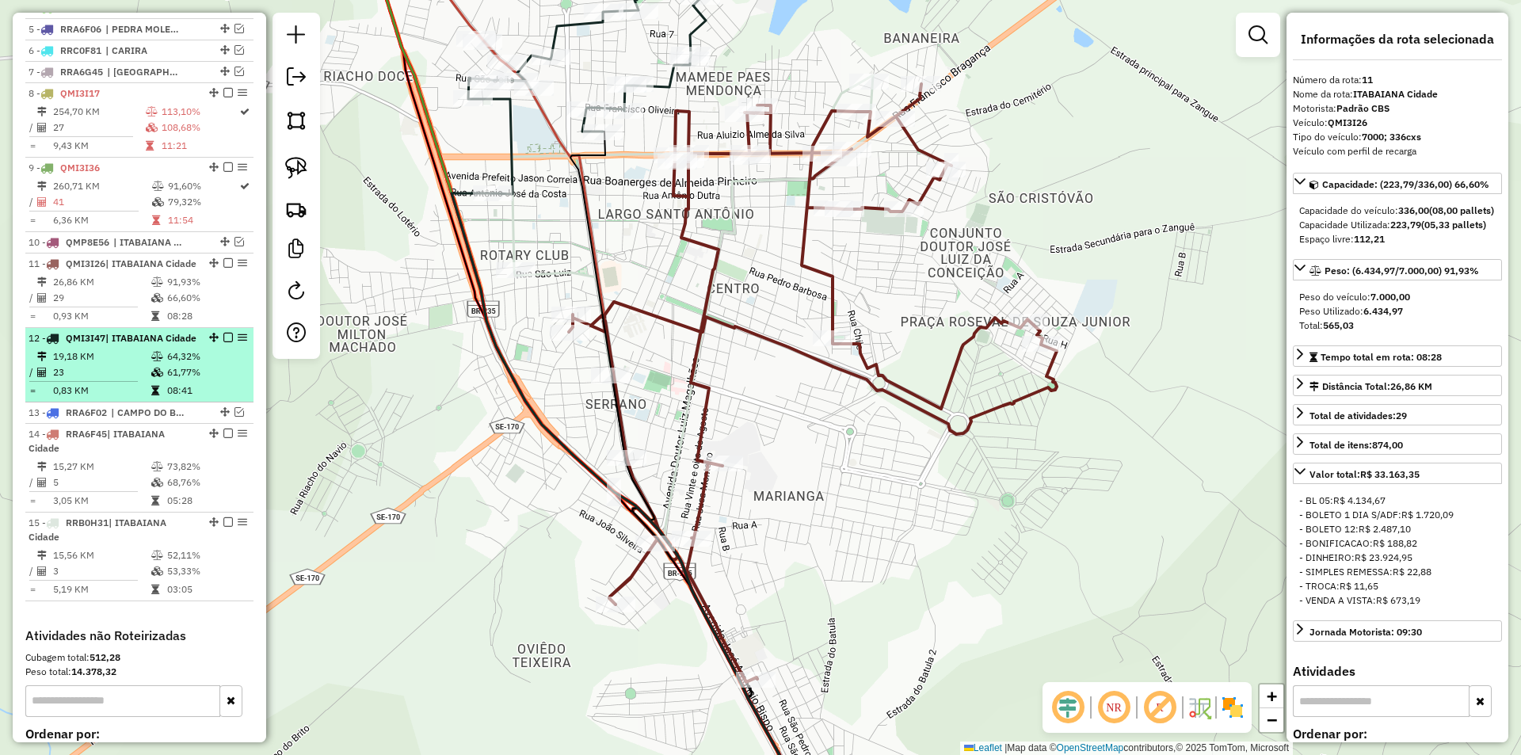
click at [223, 342] on em at bounding box center [228, 338] width 10 height 10
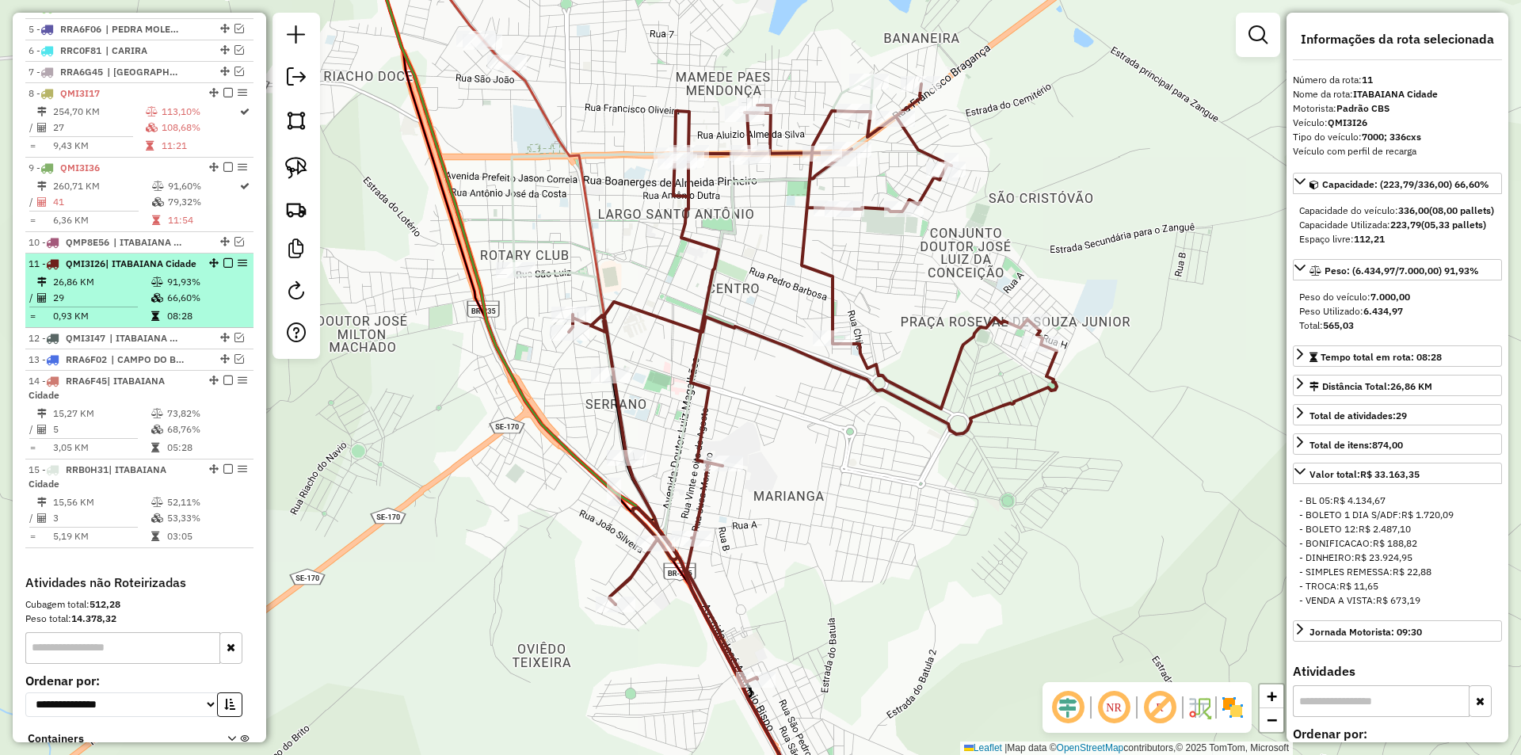
click at [205, 324] on td "08:28" at bounding box center [206, 316] width 80 height 16
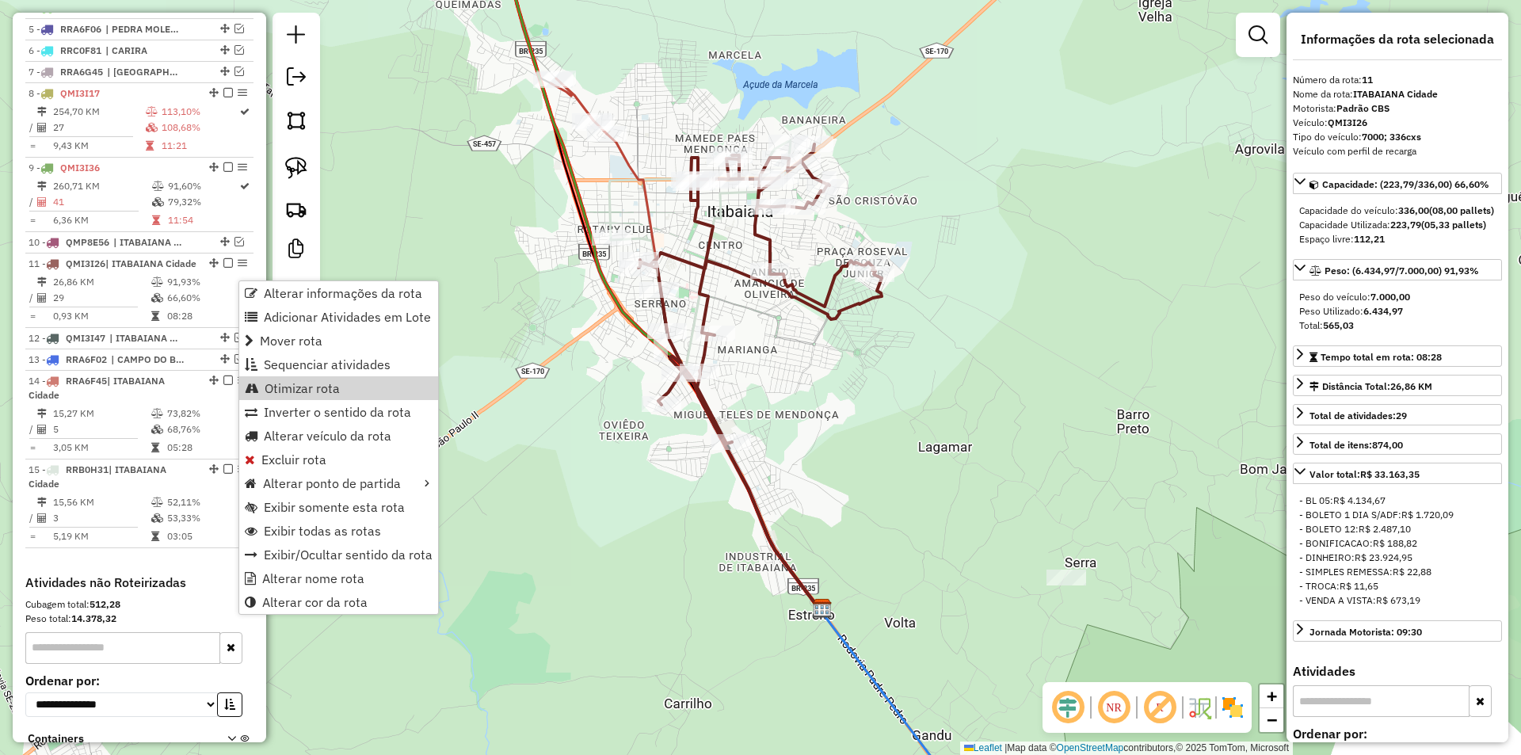
drag, startPoint x: 324, startPoint y: 385, endPoint x: 307, endPoint y: 399, distance: 21.9
click at [324, 386] on span "Otimizar rota" at bounding box center [302, 388] width 75 height 13
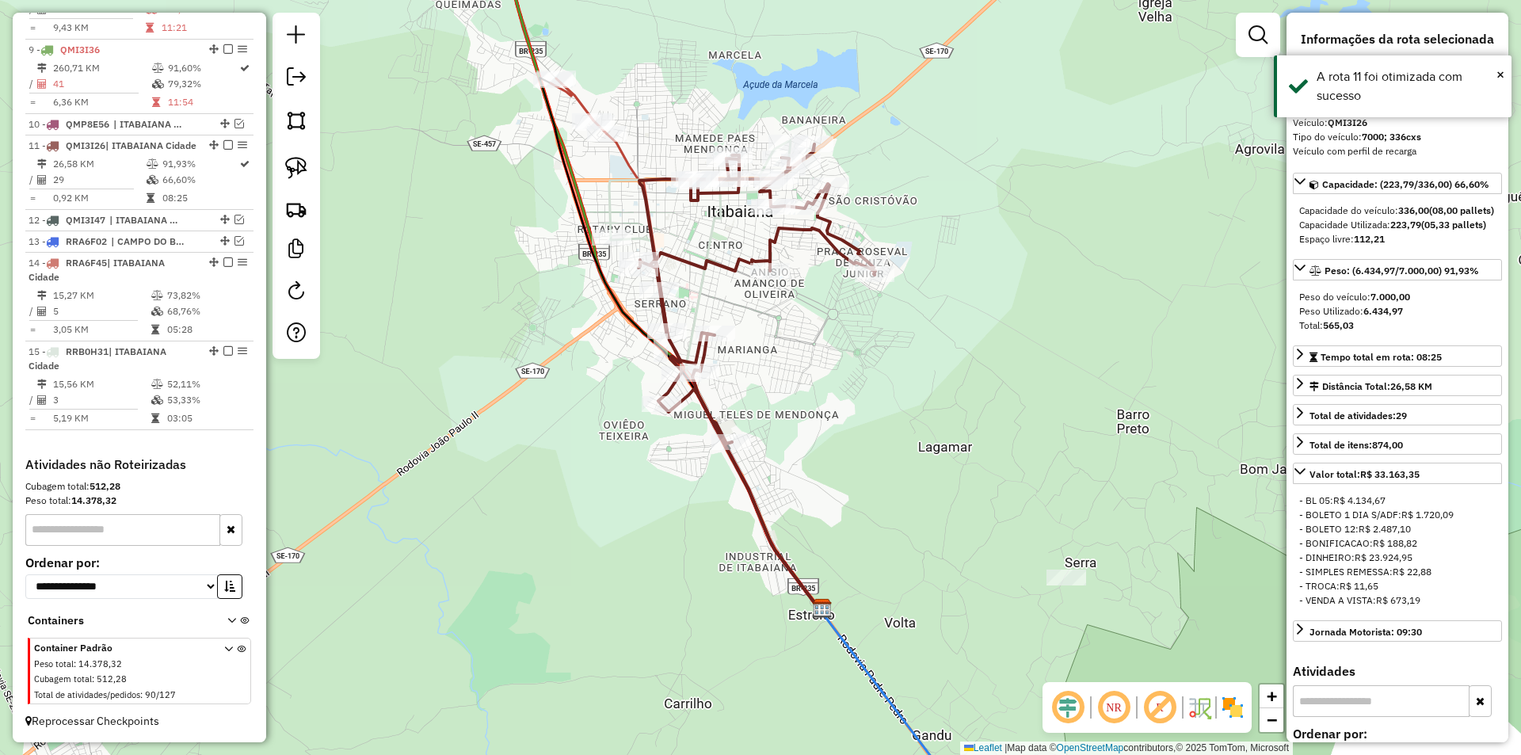
scroll to position [892, 0]
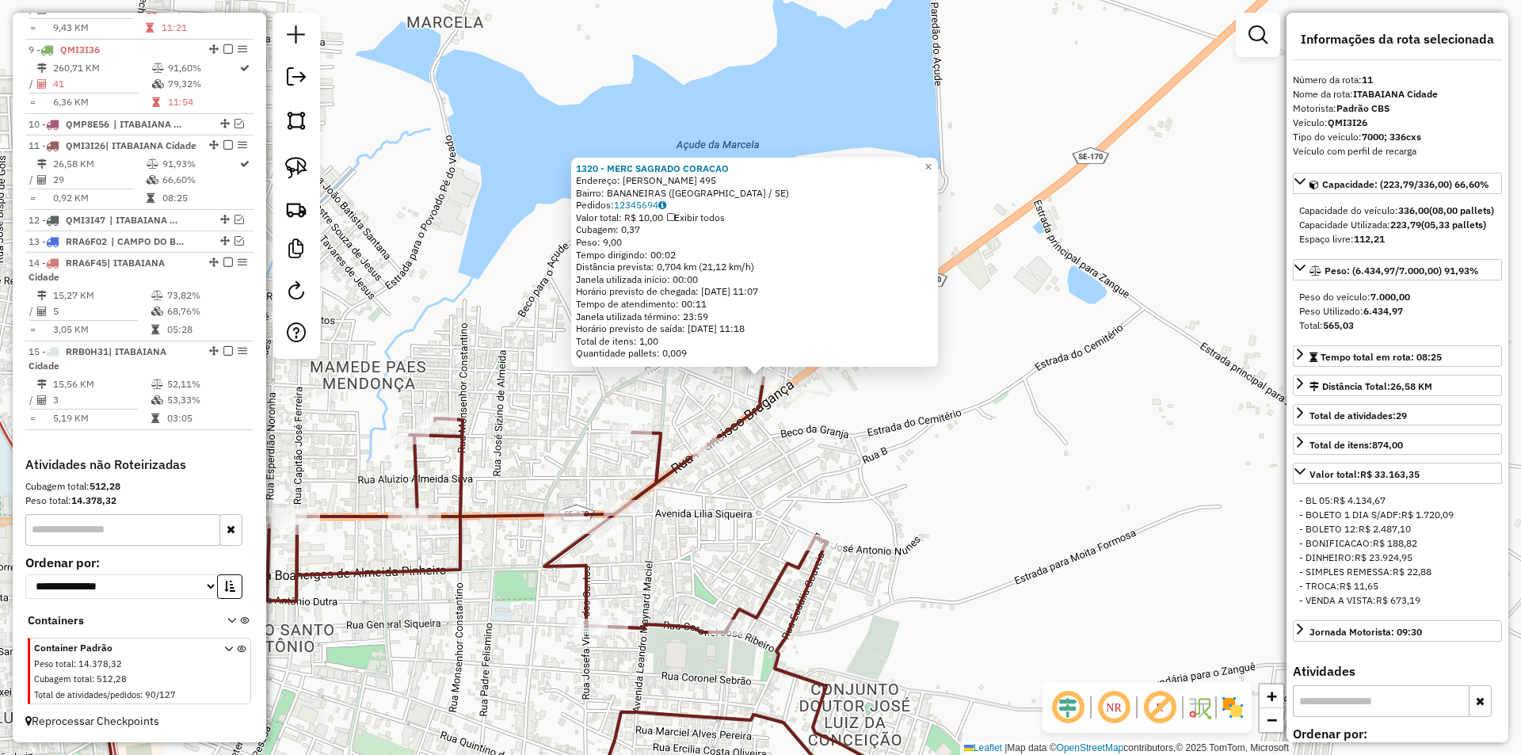
click at [763, 410] on icon at bounding box center [509, 604] width 896 height 453
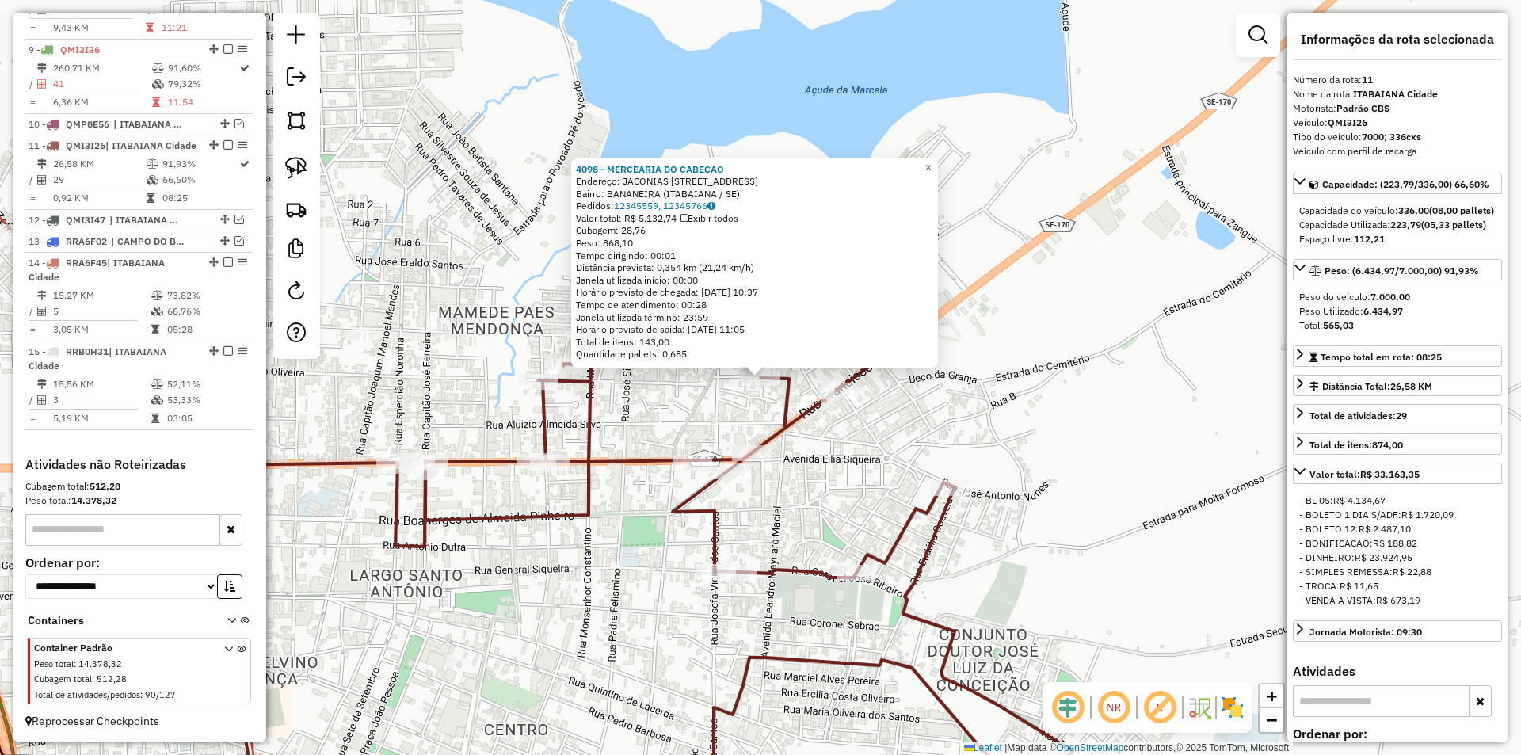
click at [783, 413] on icon at bounding box center [660, 577] width 947 height 508
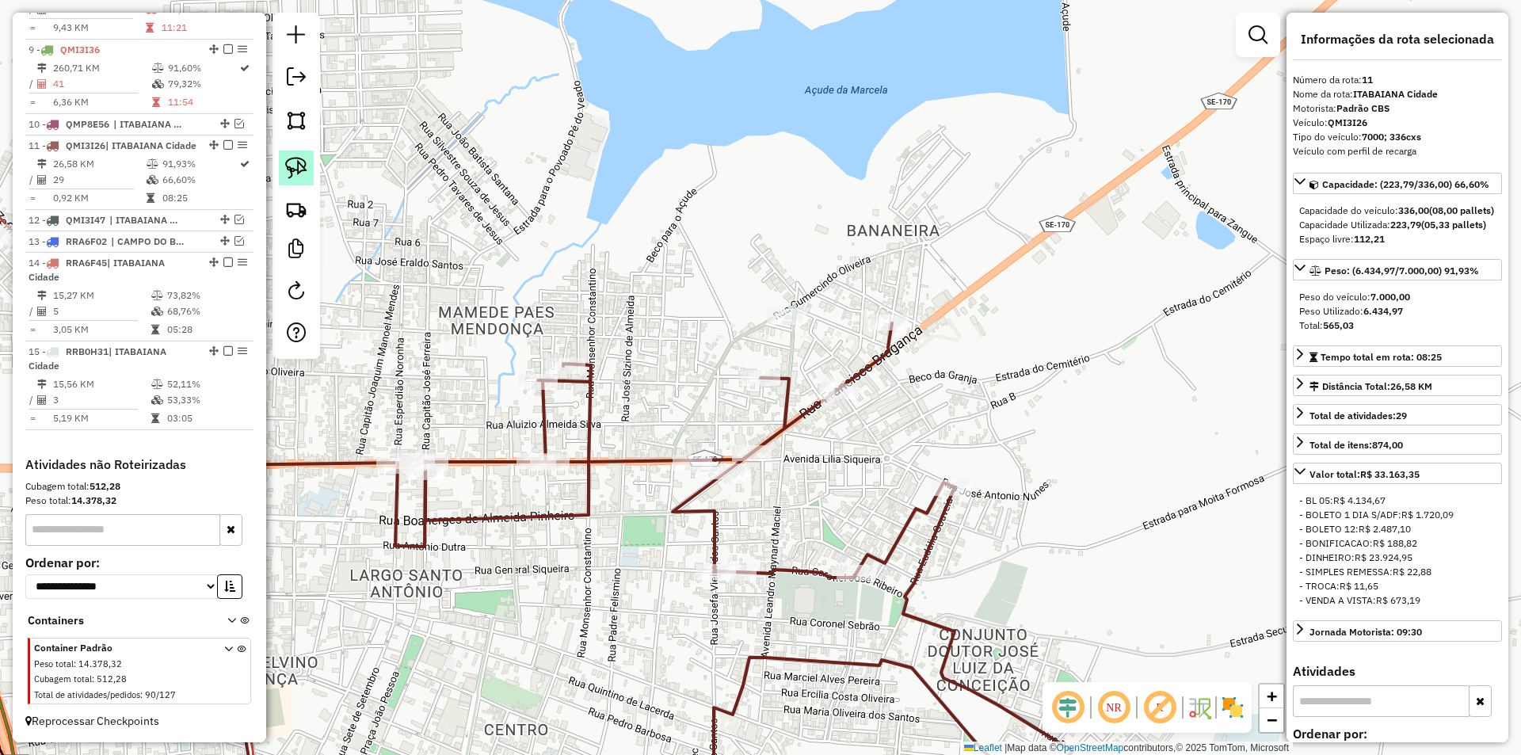
click at [302, 164] on img at bounding box center [296, 168] width 22 height 22
drag, startPoint x: 738, startPoint y: 345, endPoint x: 826, endPoint y: 357, distance: 87.8
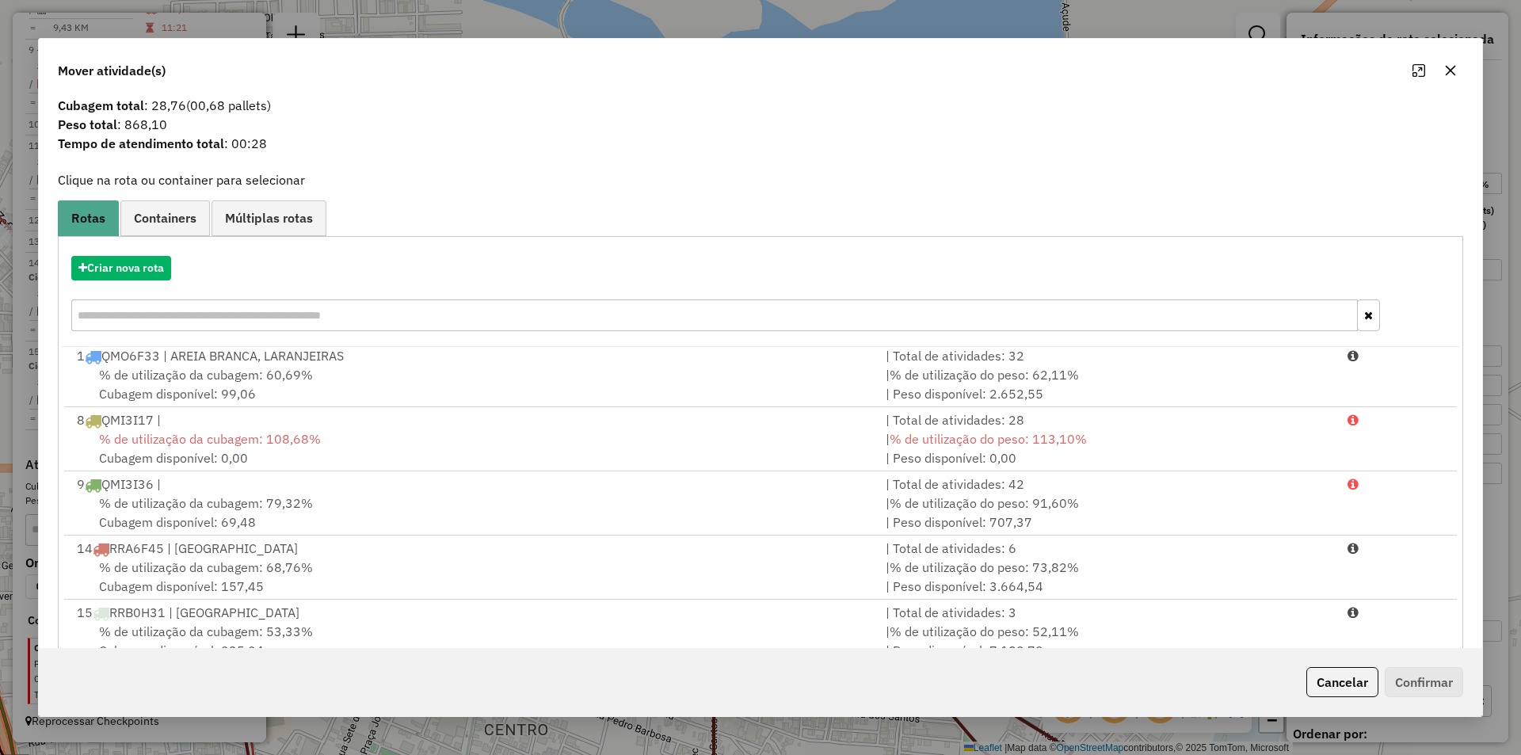
scroll to position [68, 0]
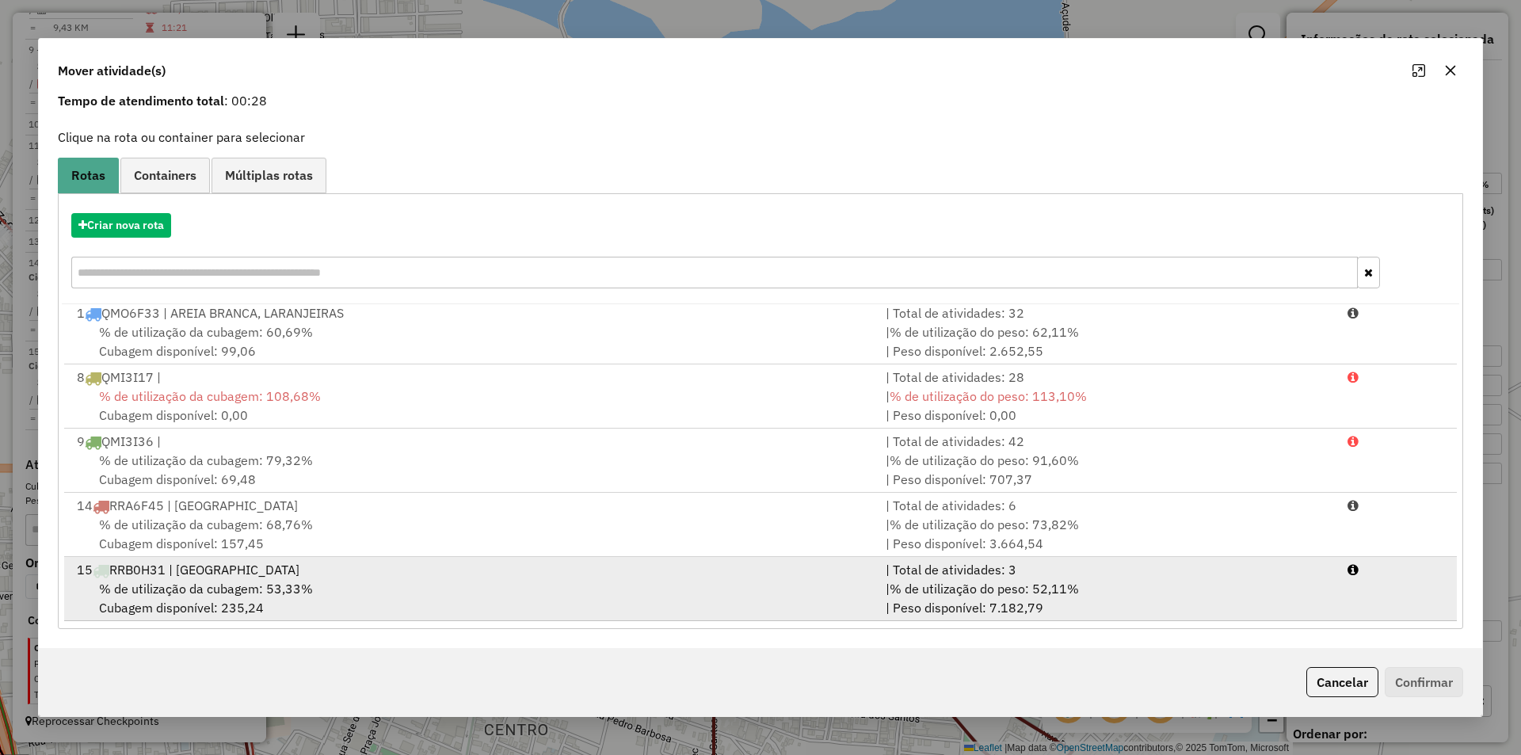
drag, startPoint x: 894, startPoint y: 602, endPoint x: 1314, endPoint y: 688, distance: 429.3
click at [894, 602] on div "| % de utilização do peso: 52,11% | Peso disponível: 7.182,79" at bounding box center [1107, 598] width 462 height 38
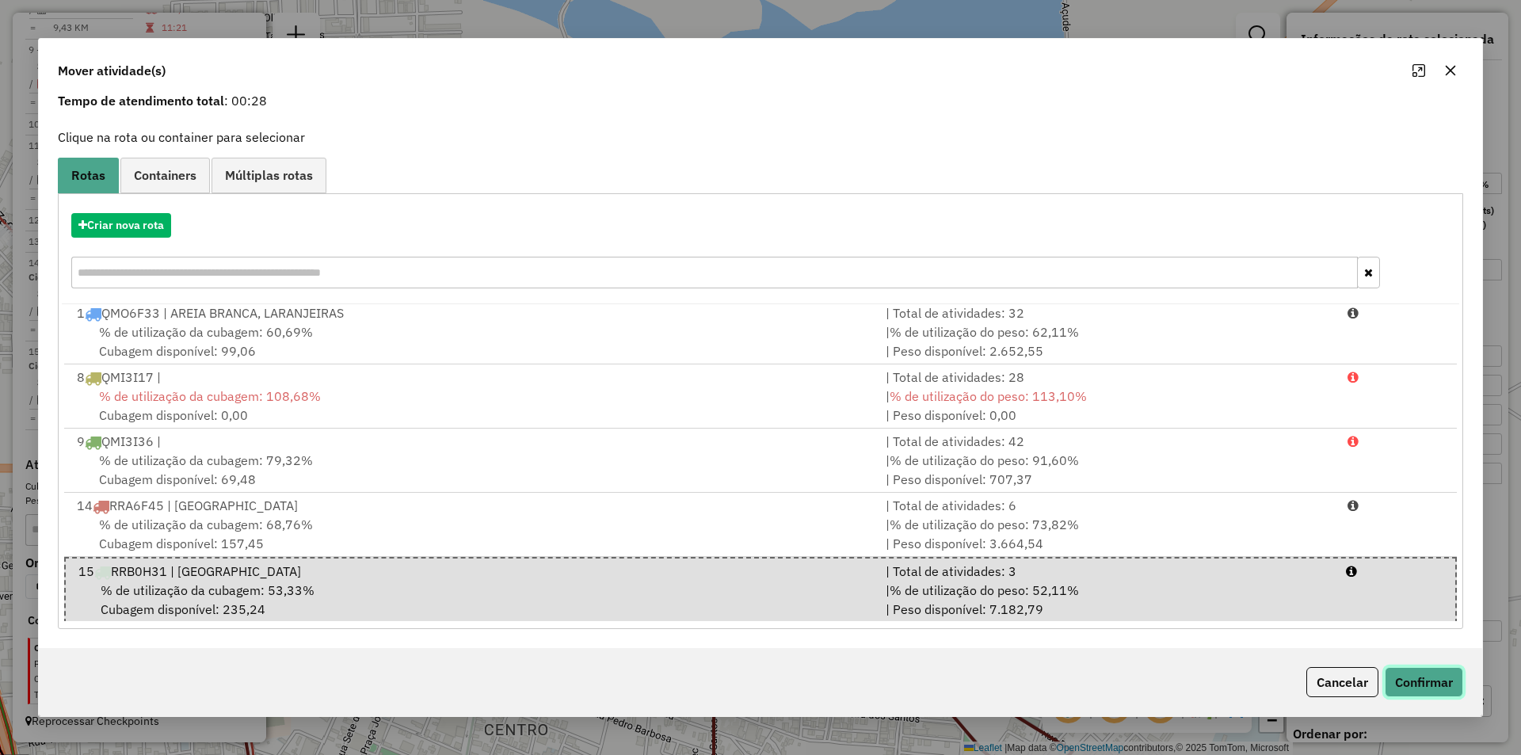
click at [1406, 686] on button "Confirmar" at bounding box center [1424, 682] width 78 height 30
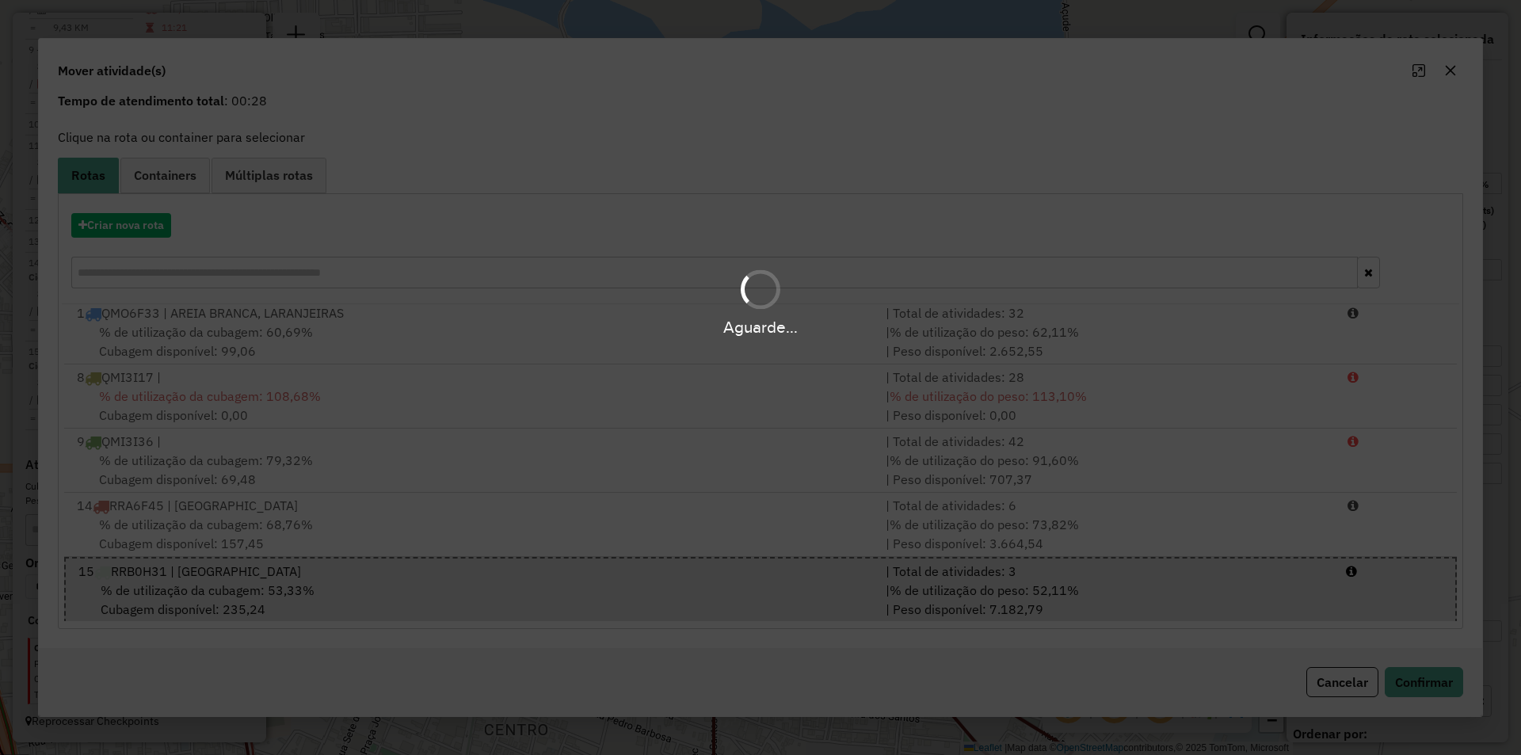
scroll to position [0, 0]
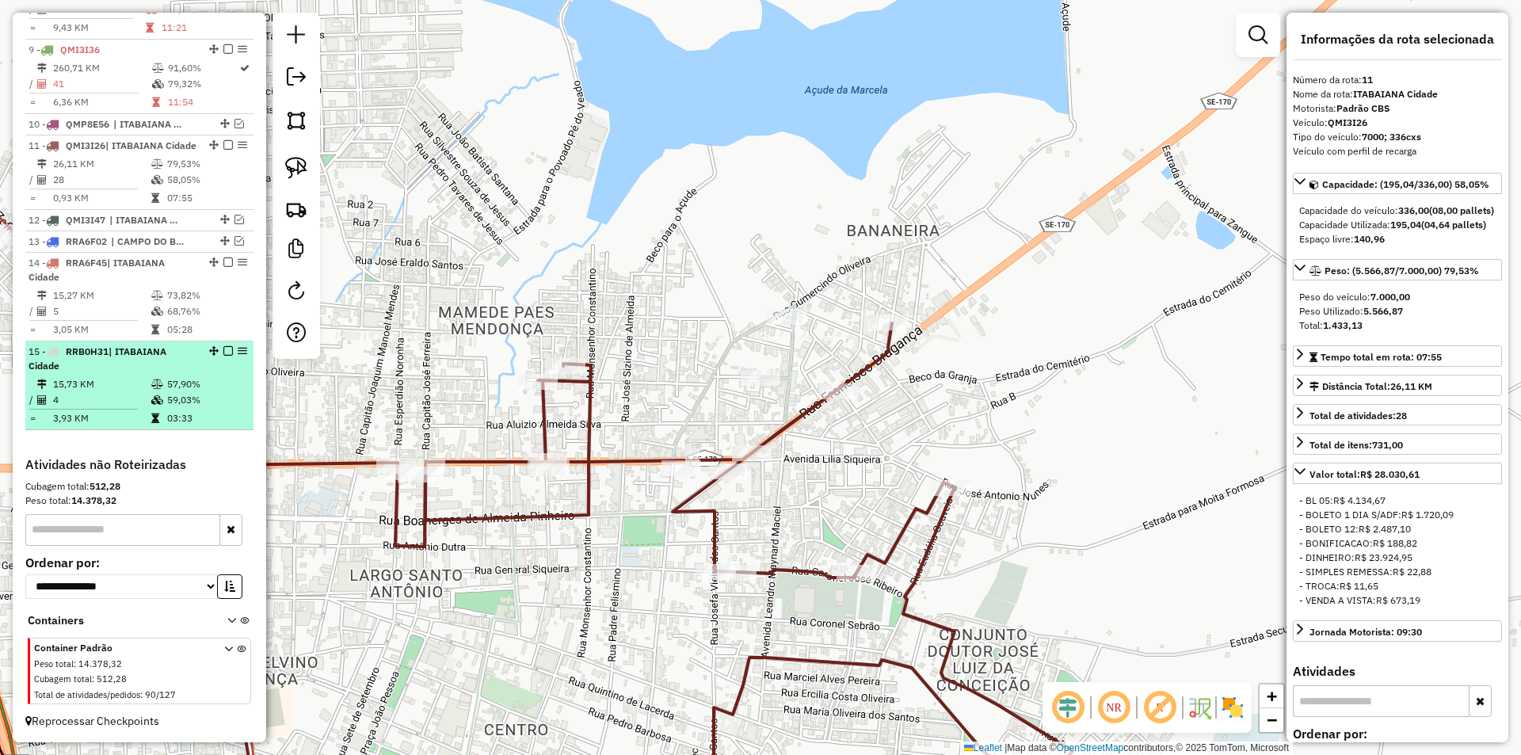
click at [180, 391] on td "57,90%" at bounding box center [206, 384] width 80 height 16
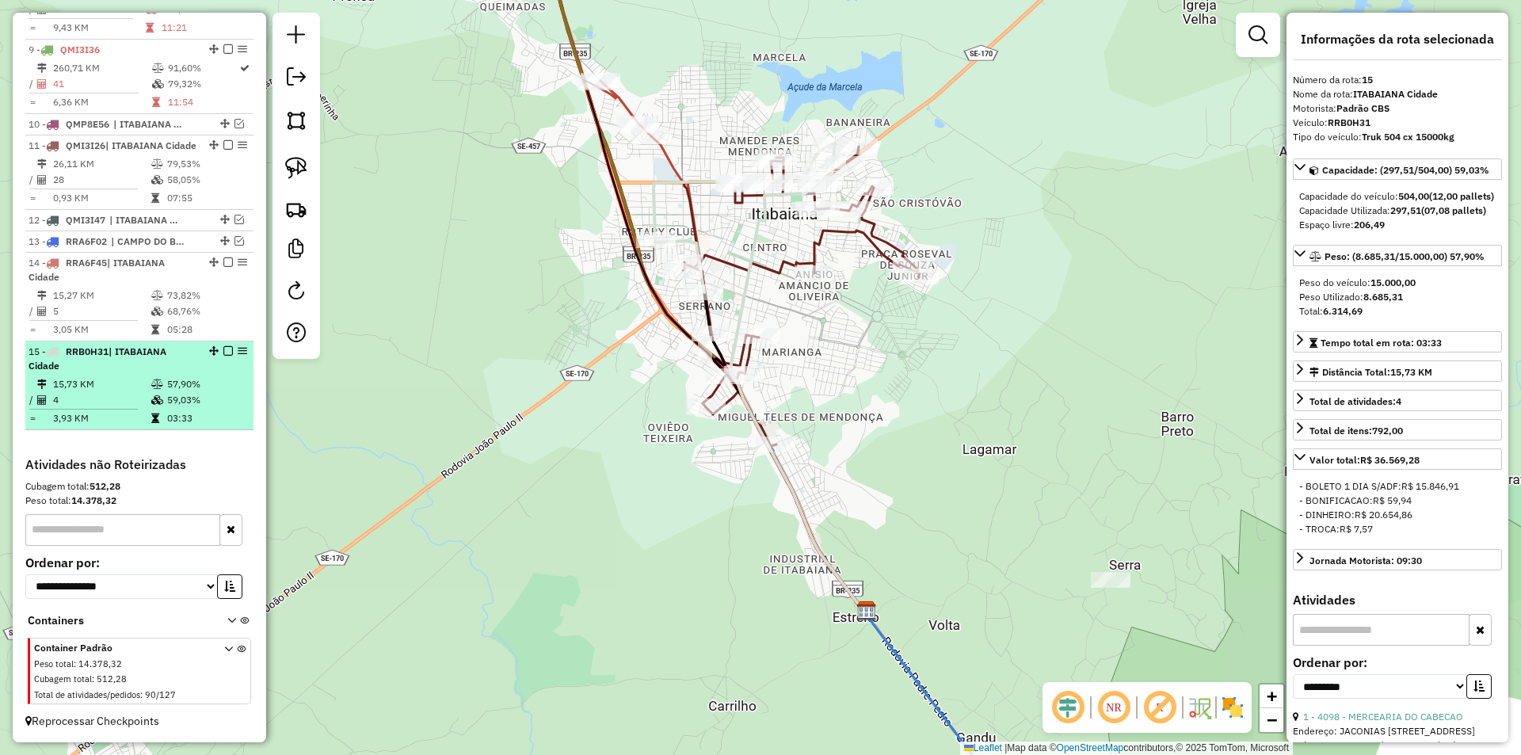
click at [223, 353] on em at bounding box center [228, 351] width 10 height 10
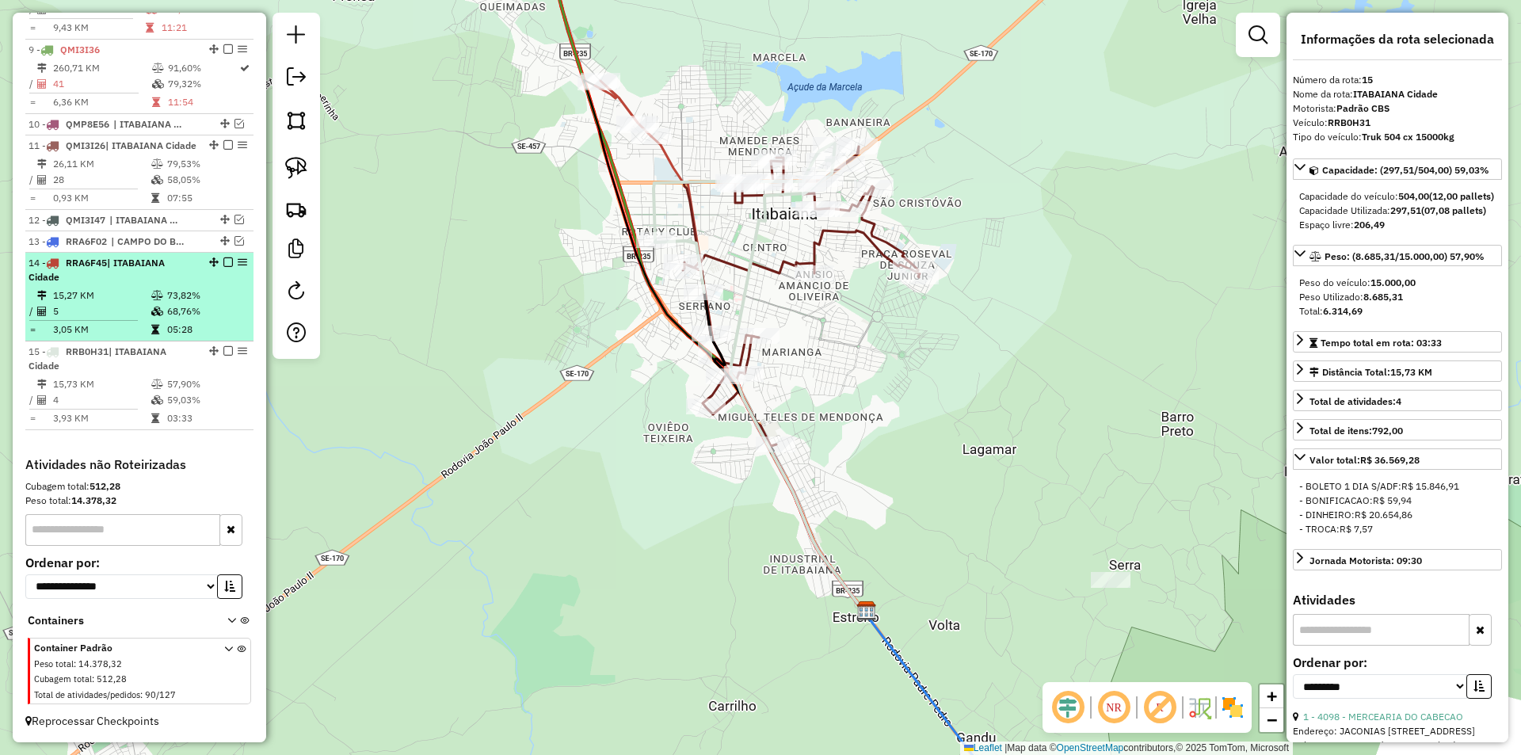
scroll to position [825, 0]
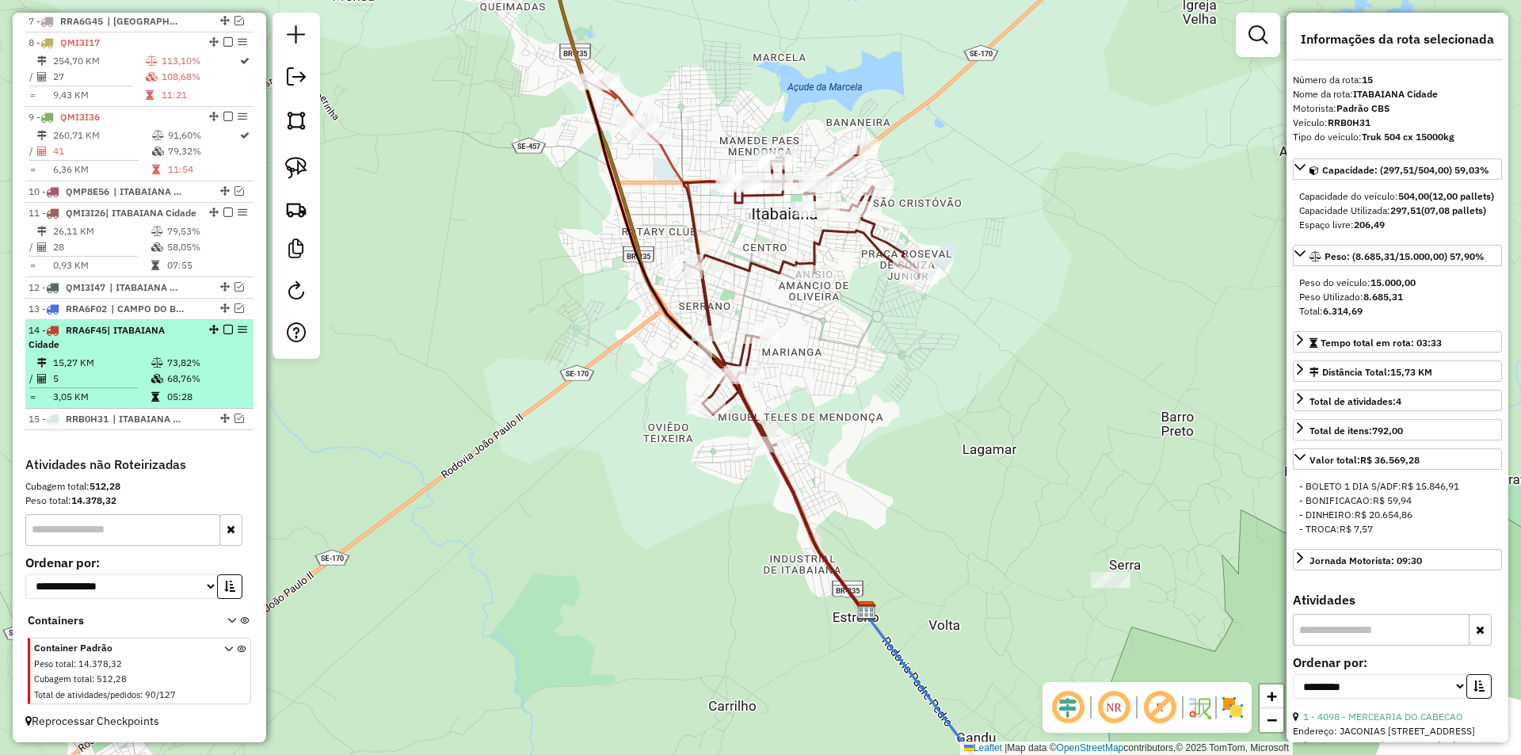
click at [212, 346] on div "14 - RRA6F45 | [GEOGRAPHIC_DATA]" at bounding box center [140, 337] width 222 height 29
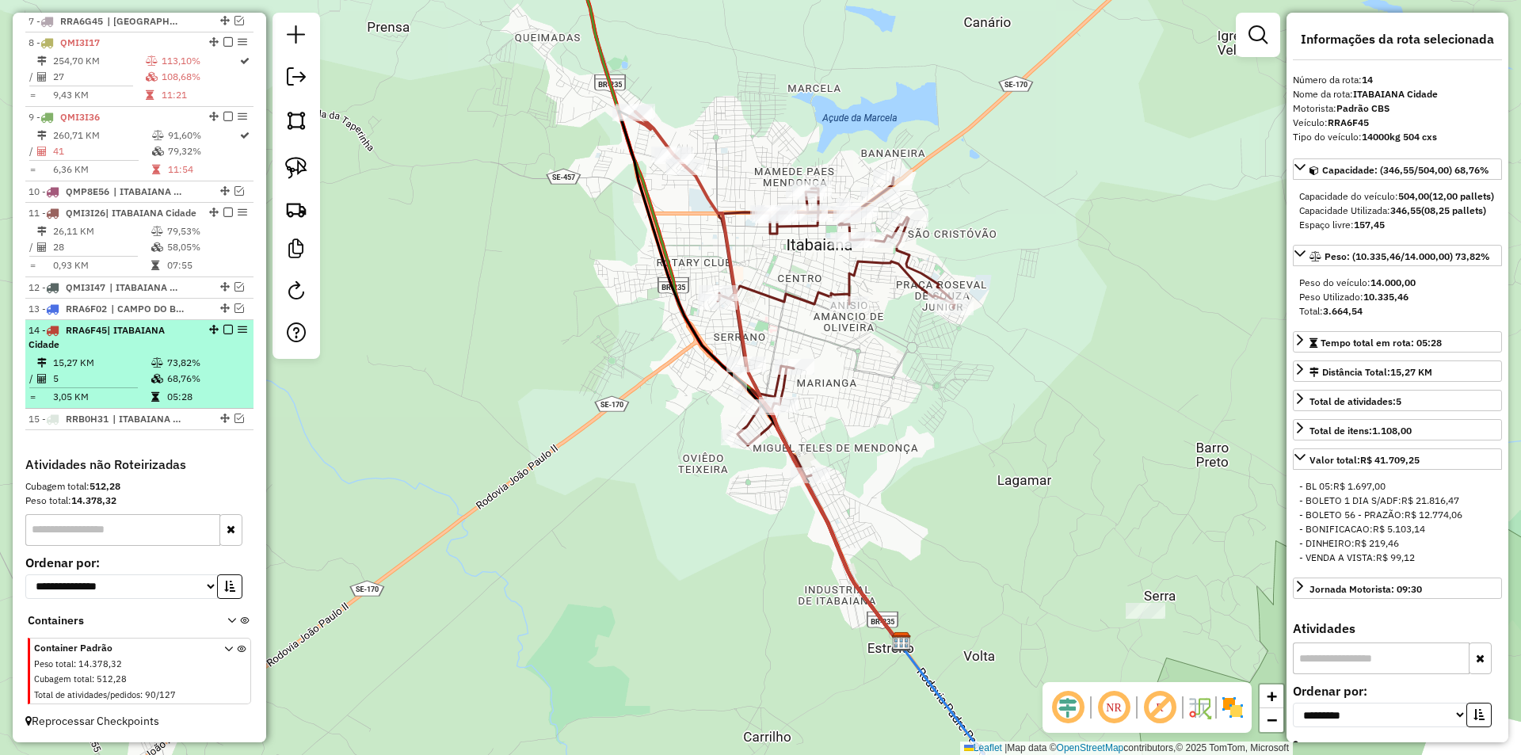
click at [223, 329] on em at bounding box center [228, 330] width 10 height 10
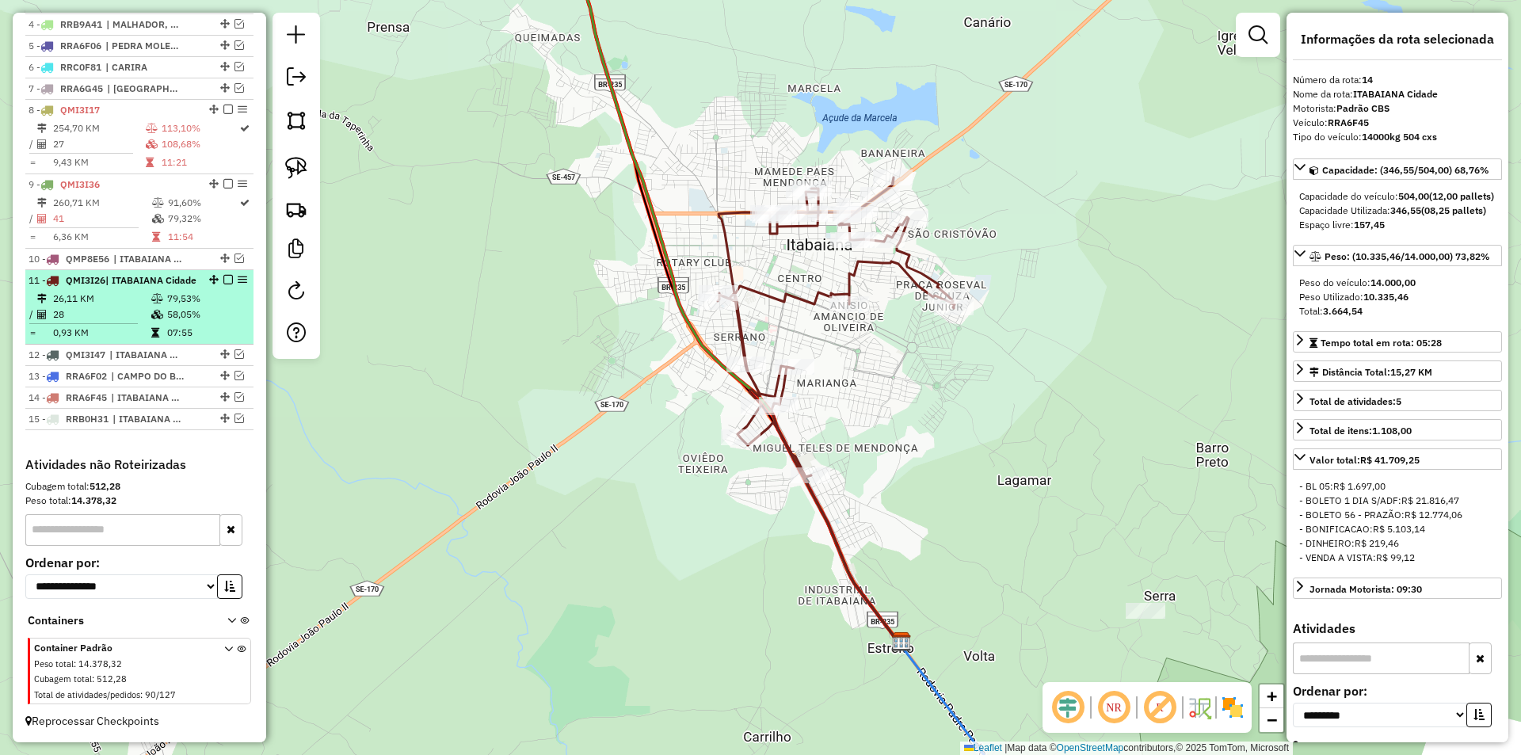
scroll to position [757, 0]
click at [213, 295] on td "79,53%" at bounding box center [206, 299] width 80 height 16
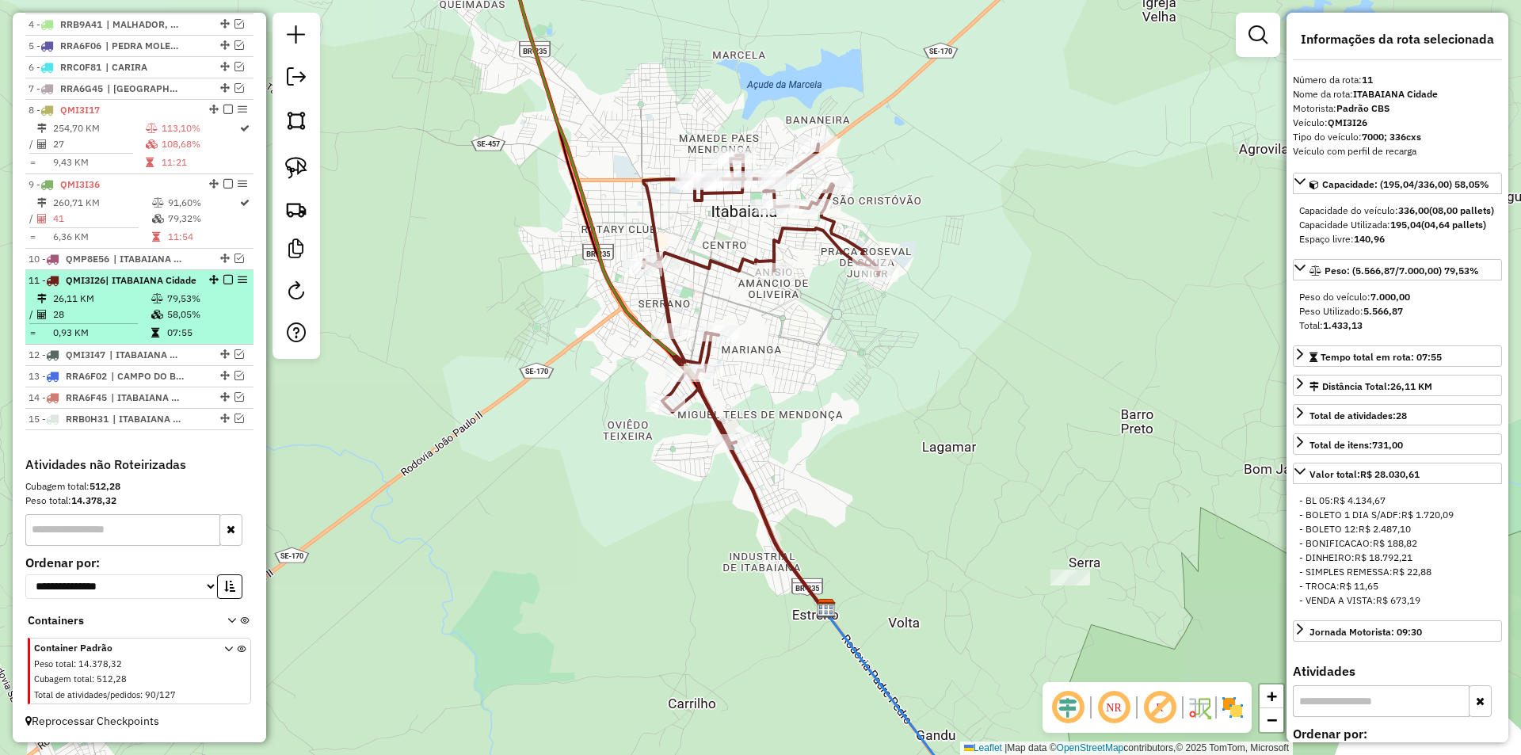
click at [223, 275] on em at bounding box center [228, 280] width 10 height 10
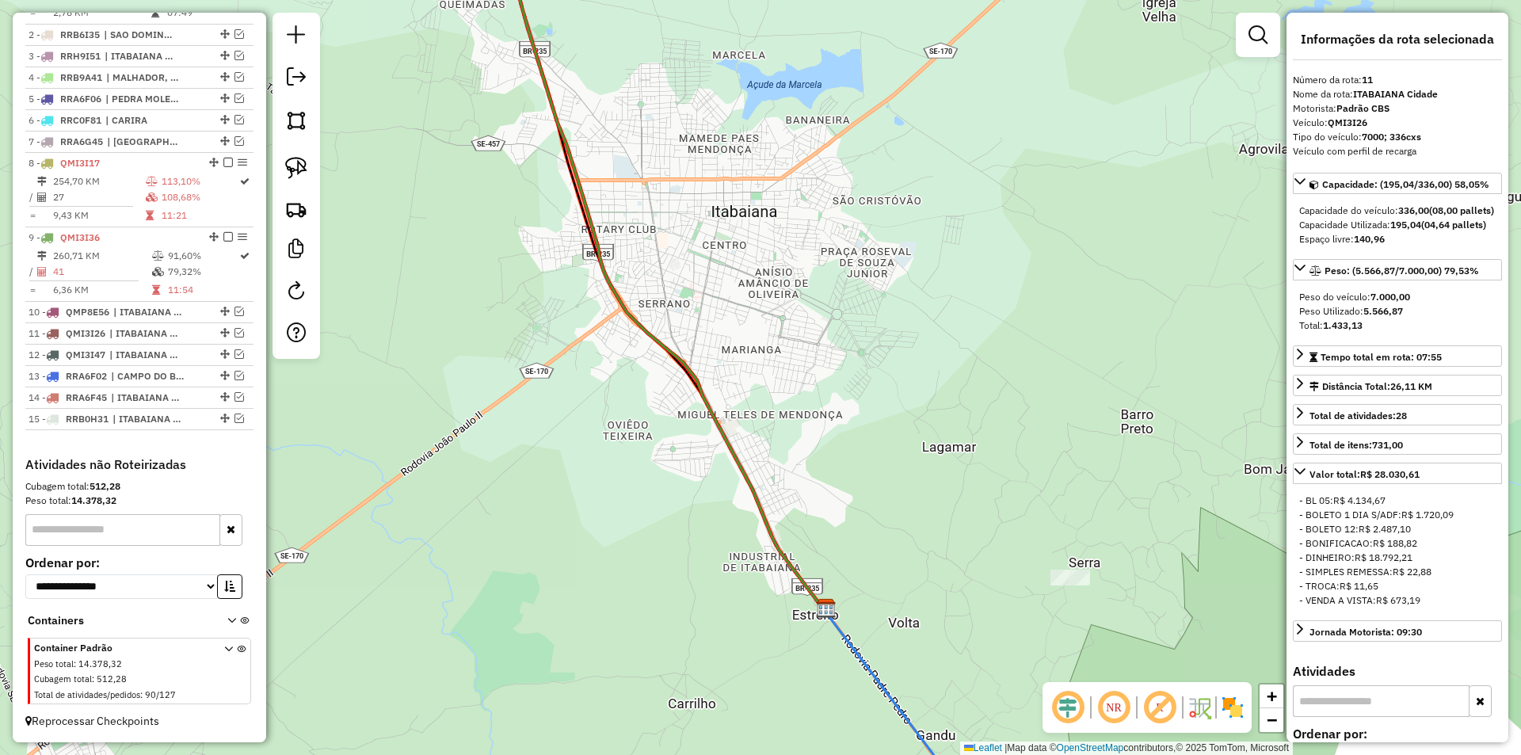
scroll to position [690, 0]
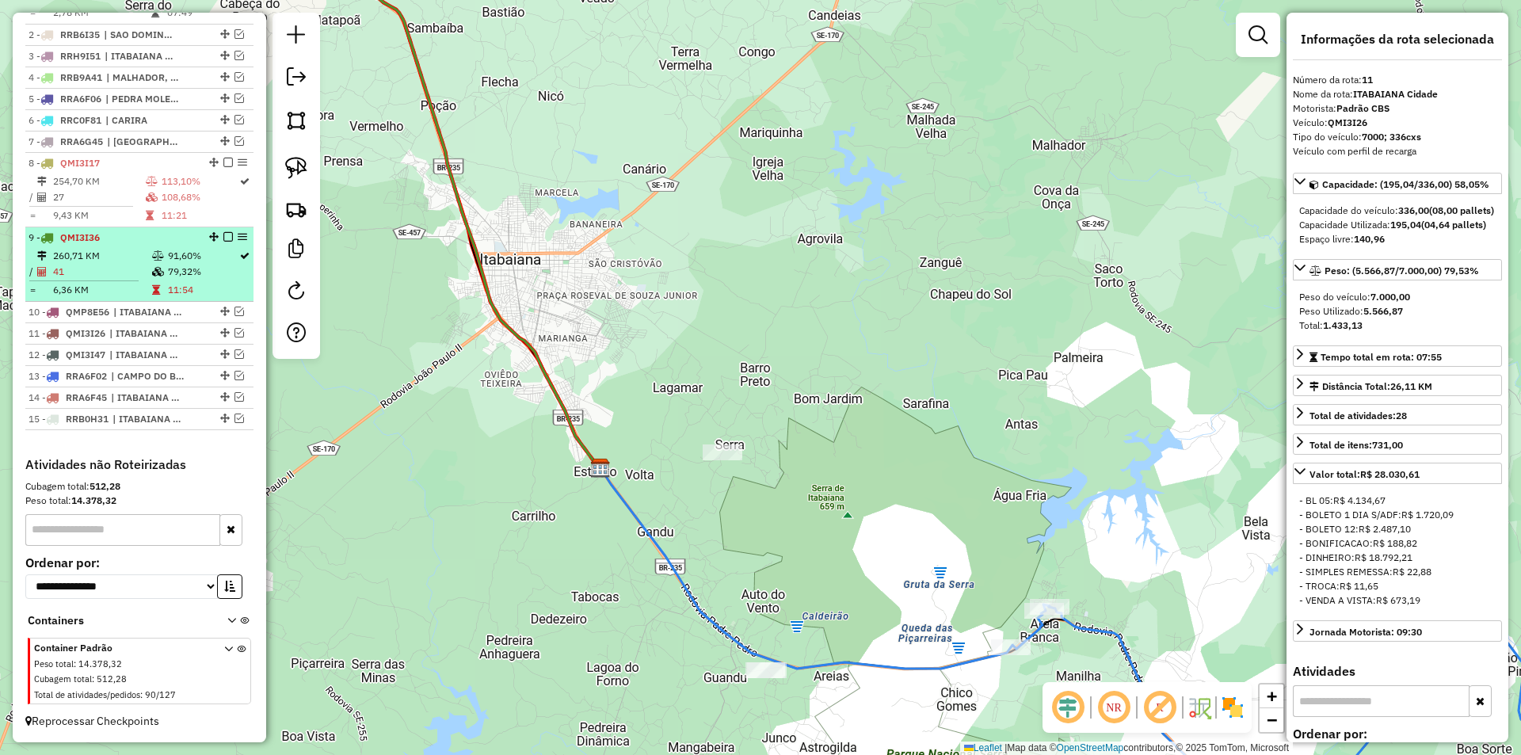
click at [223, 279] on td "79,32%" at bounding box center [202, 272] width 71 height 16
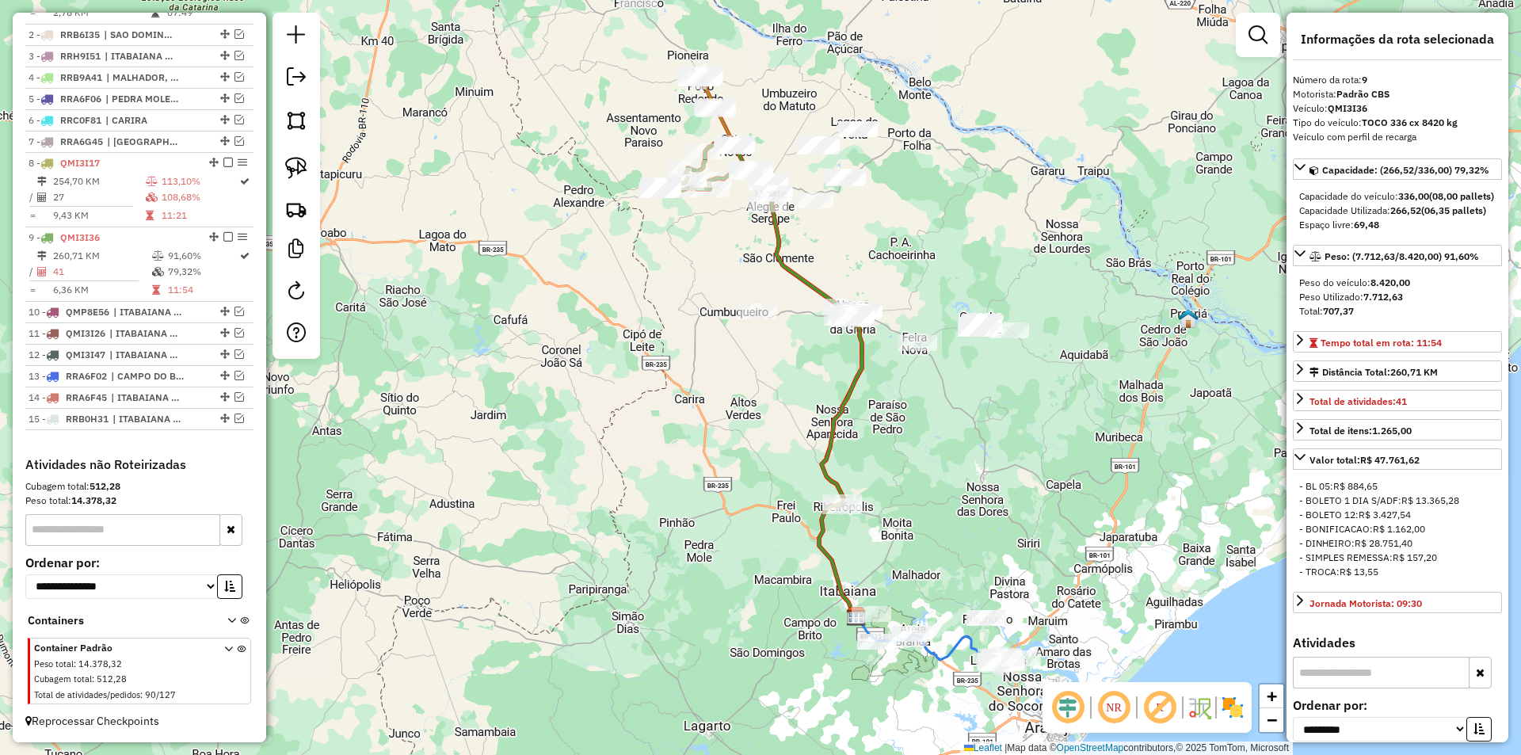
drag, startPoint x: 535, startPoint y: 296, endPoint x: 383, endPoint y: 295, distance: 152.1
click at [383, 297] on div "Janela de atendimento Grade de atendimento Capacidade Transportadoras Veículos …" at bounding box center [760, 377] width 1521 height 755
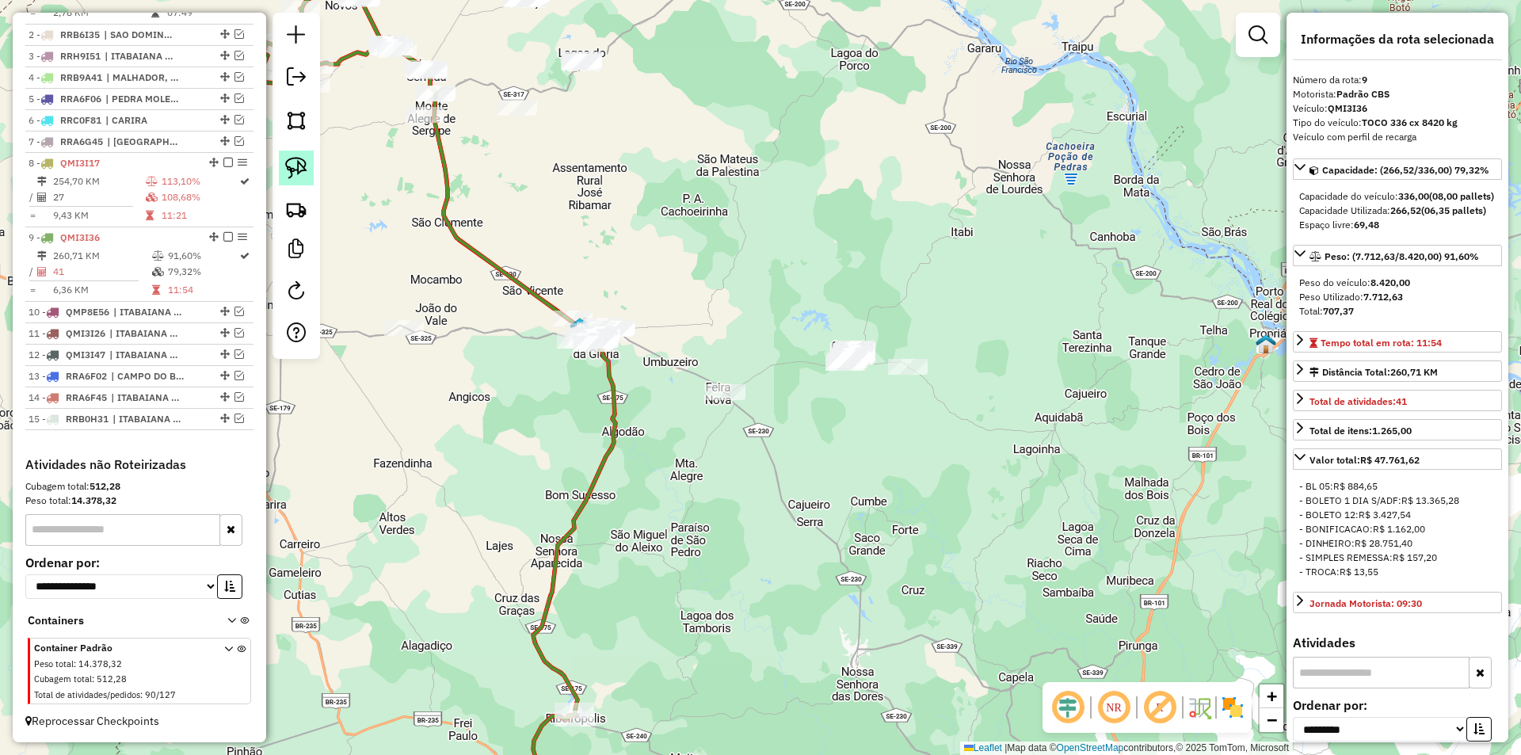
click at [306, 172] on img at bounding box center [296, 168] width 22 height 22
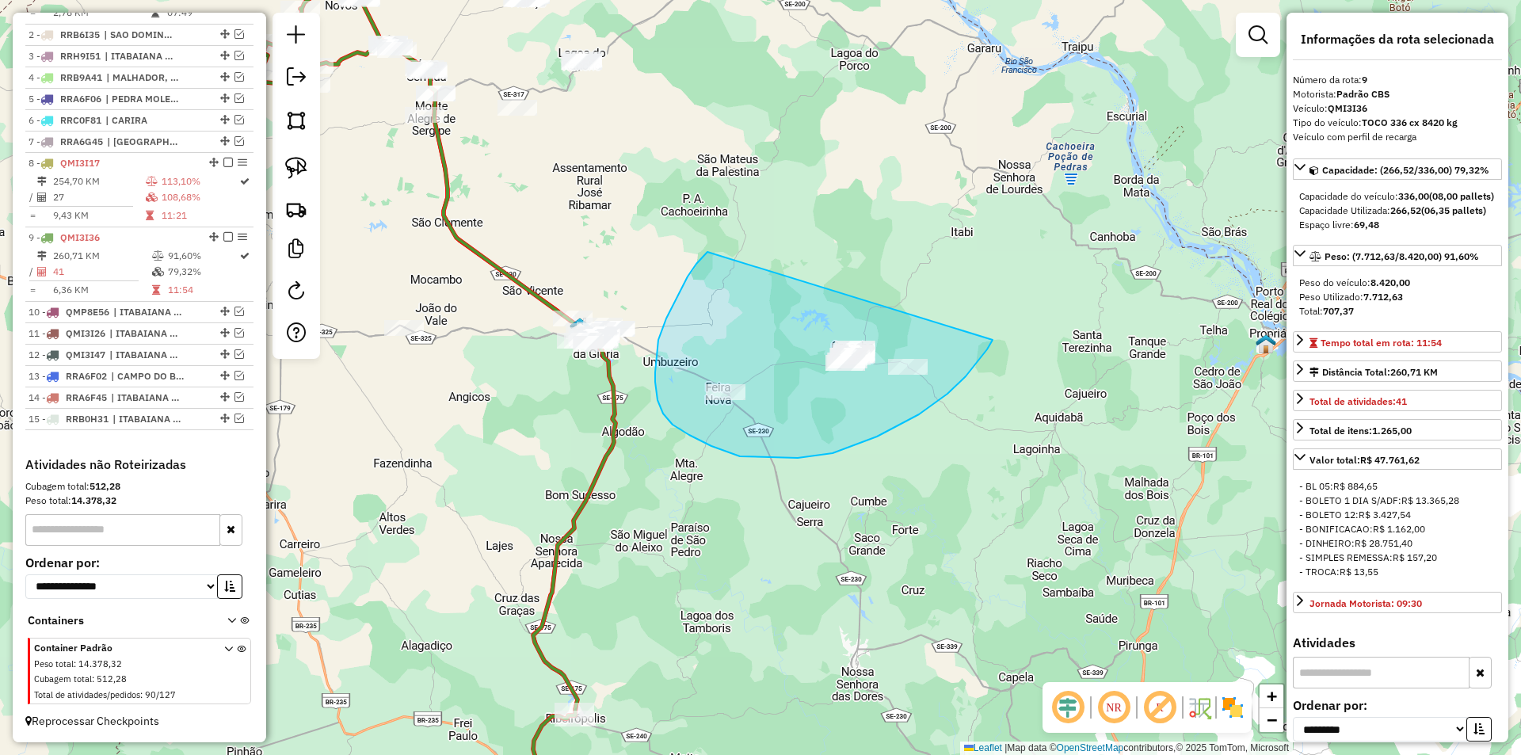
drag, startPoint x: 707, startPoint y: 252, endPoint x: 993, endPoint y: 340, distance: 298.5
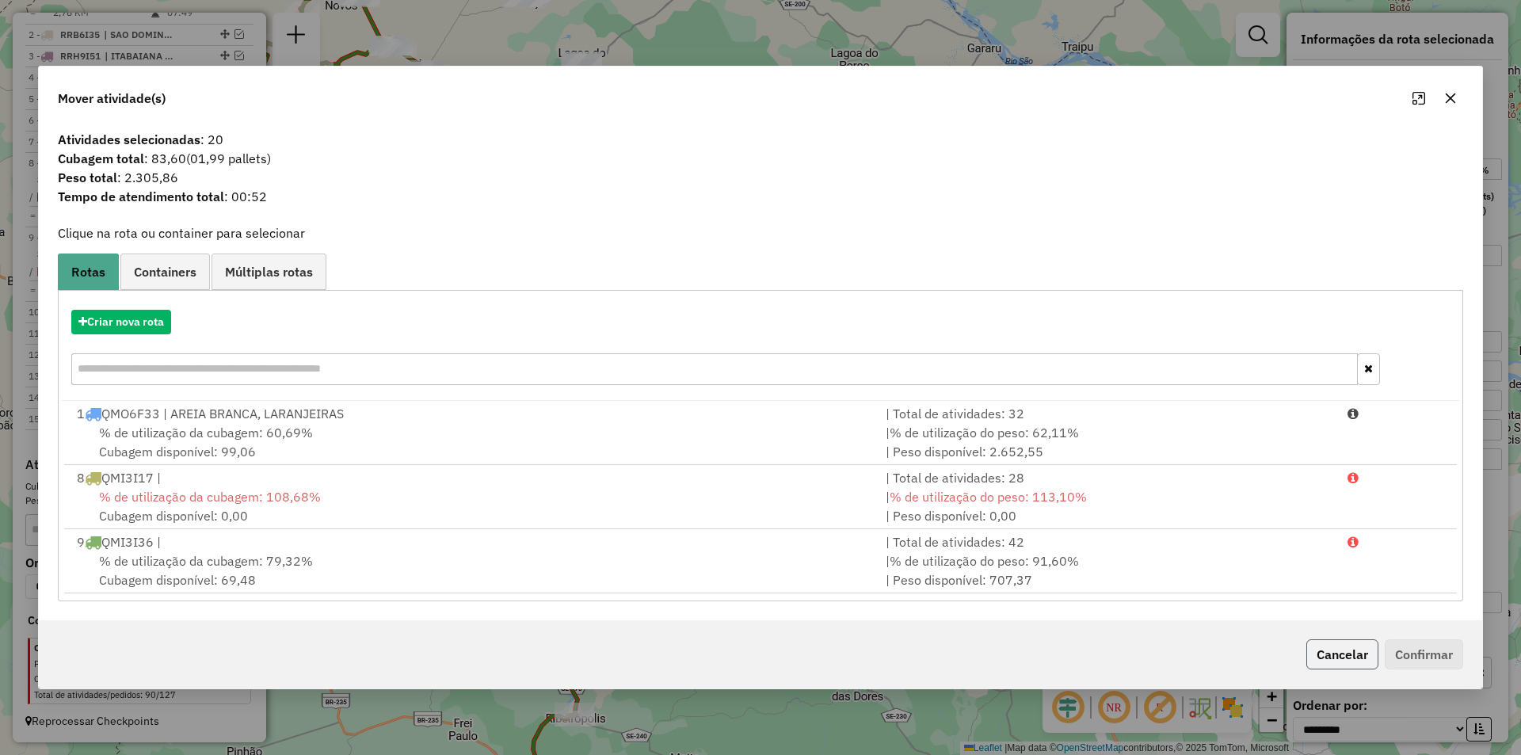
click at [1325, 643] on button "Cancelar" at bounding box center [1342, 654] width 72 height 30
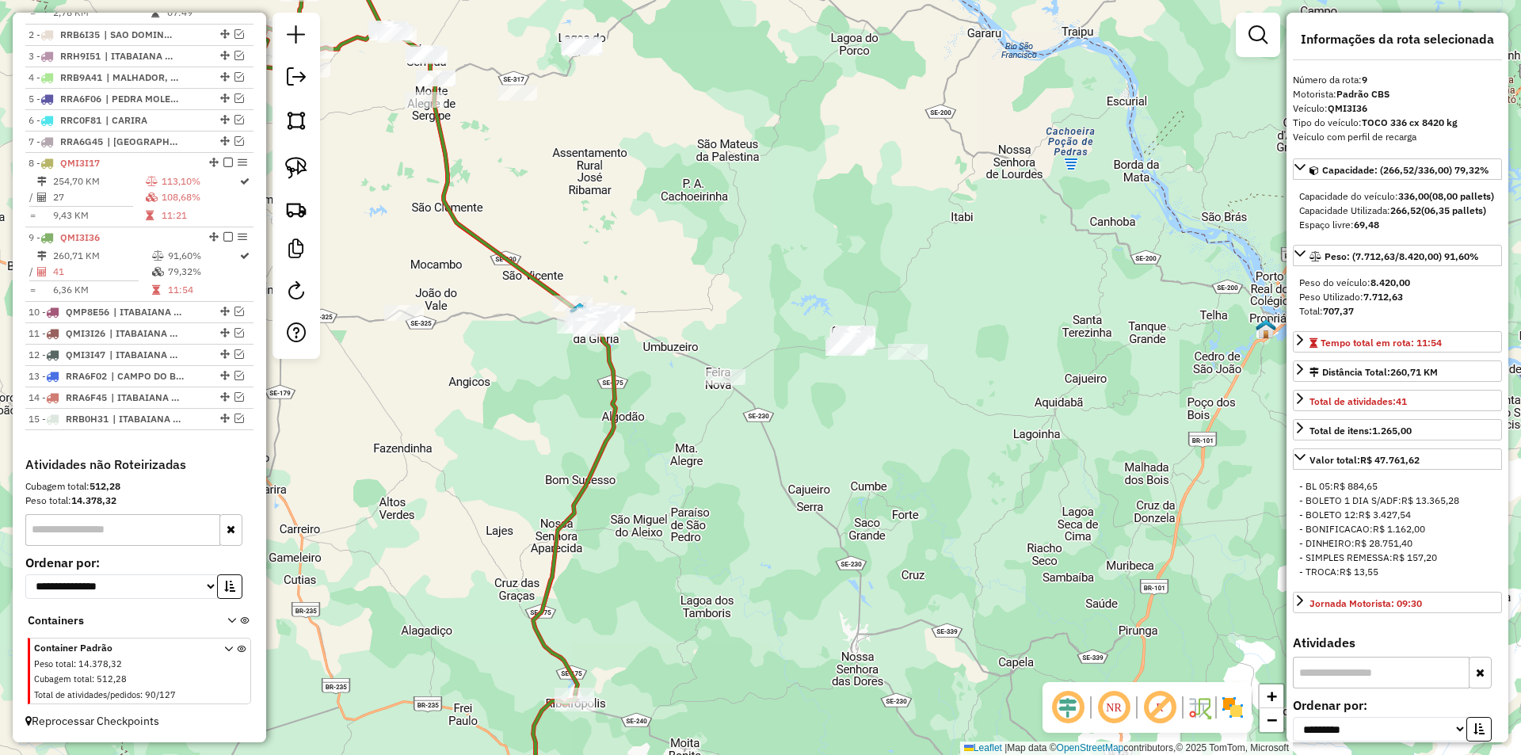
drag, startPoint x: 932, startPoint y: 550, endPoint x: 944, endPoint y: 425, distance: 124.9
click at [959, 429] on div "Janela de atendimento Grade de atendimento Capacidade Transportadoras Veículos …" at bounding box center [760, 377] width 1521 height 755
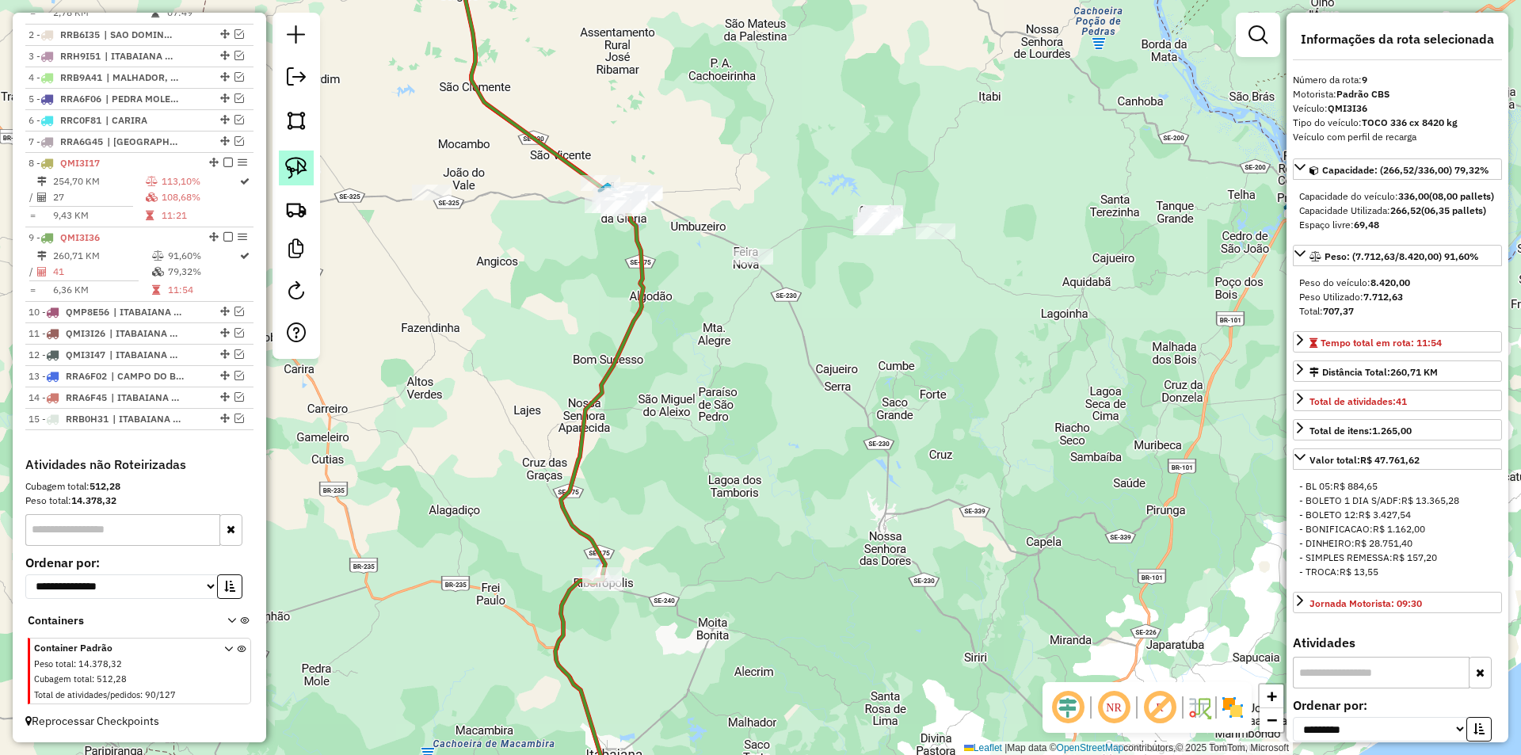
click at [304, 172] on img at bounding box center [296, 168] width 22 height 22
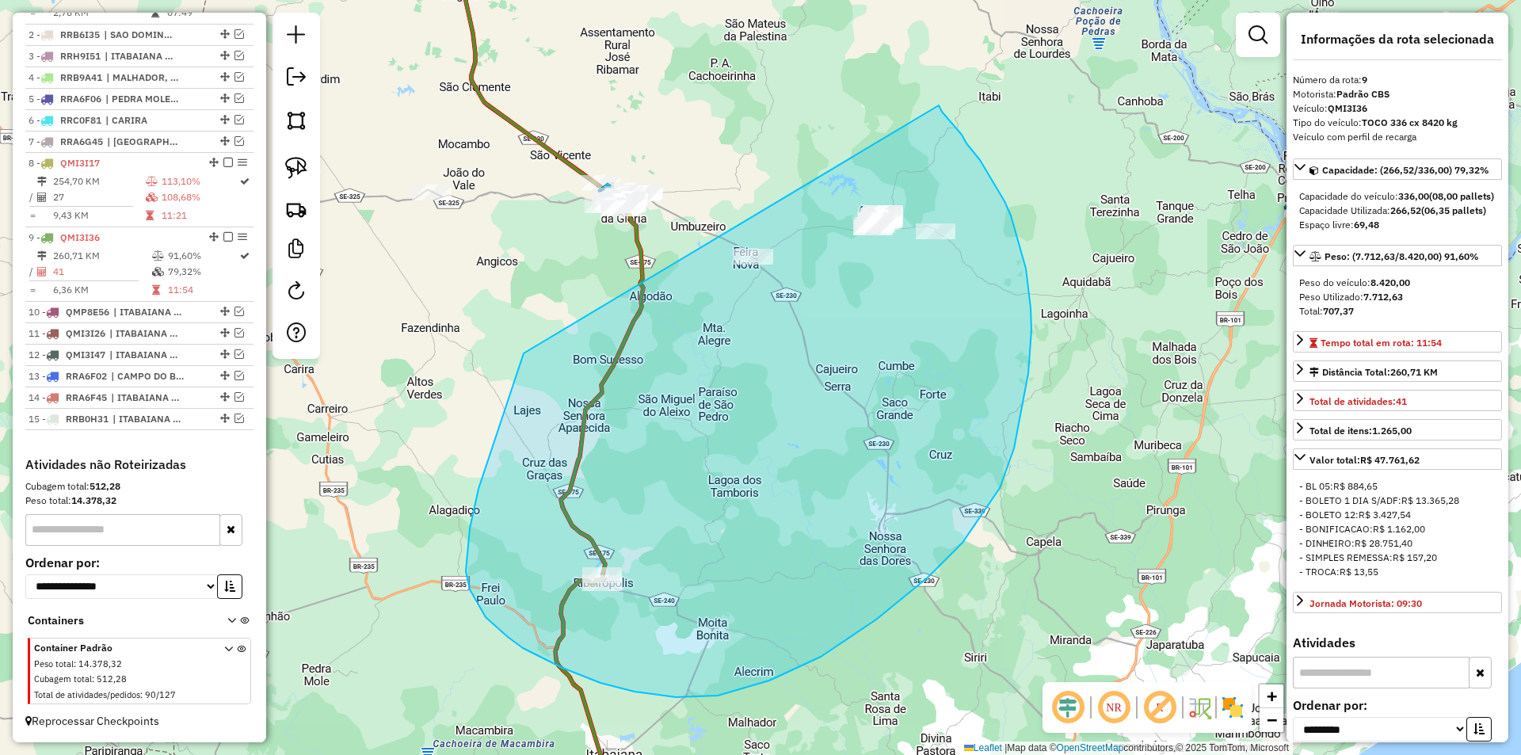
drag, startPoint x: 470, startPoint y: 528, endPoint x: 939, endPoint y: 105, distance: 631.6
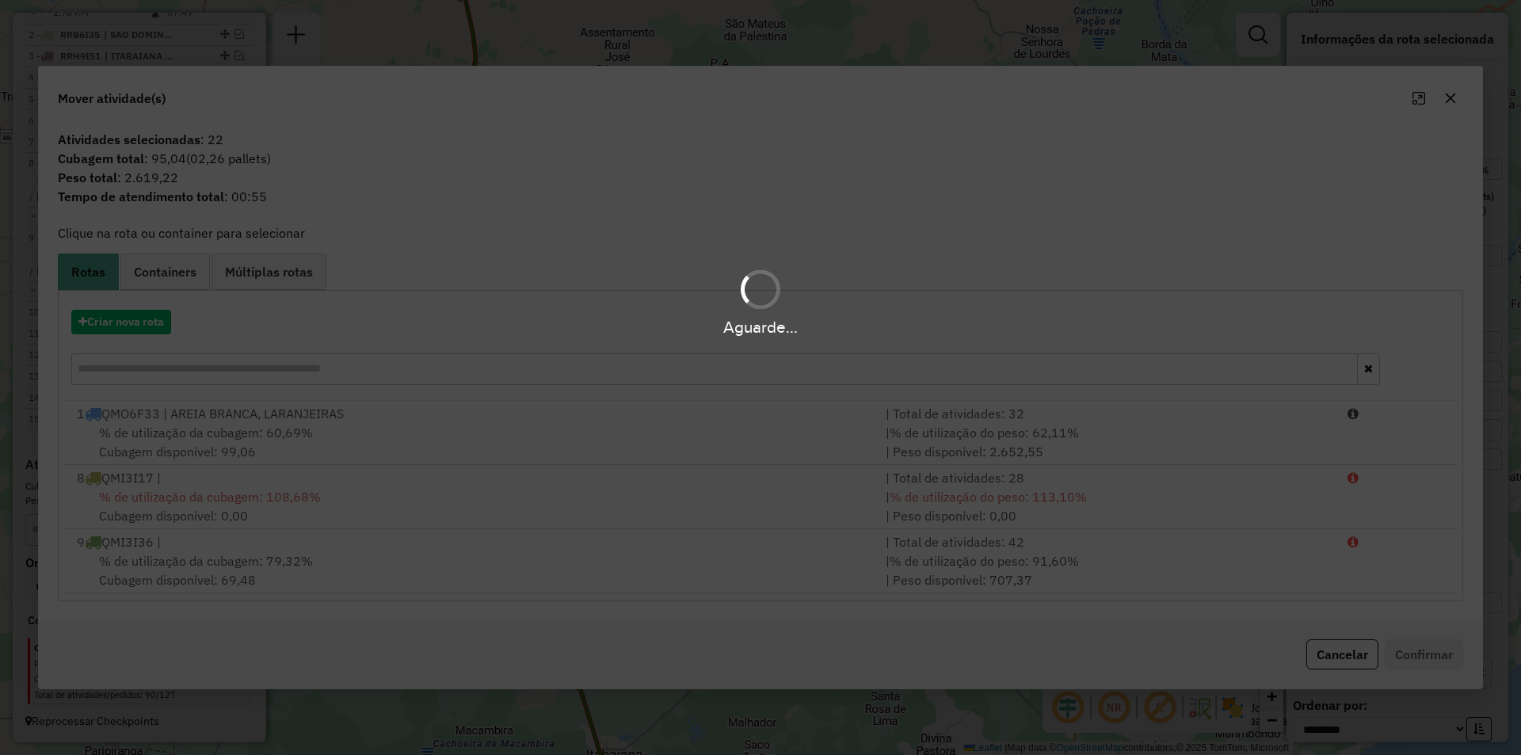
click at [147, 323] on hb-app "Aguarde... Pop-up bloqueado! Seu navegador bloqueou automáticamente a abertura …" at bounding box center [760, 377] width 1521 height 755
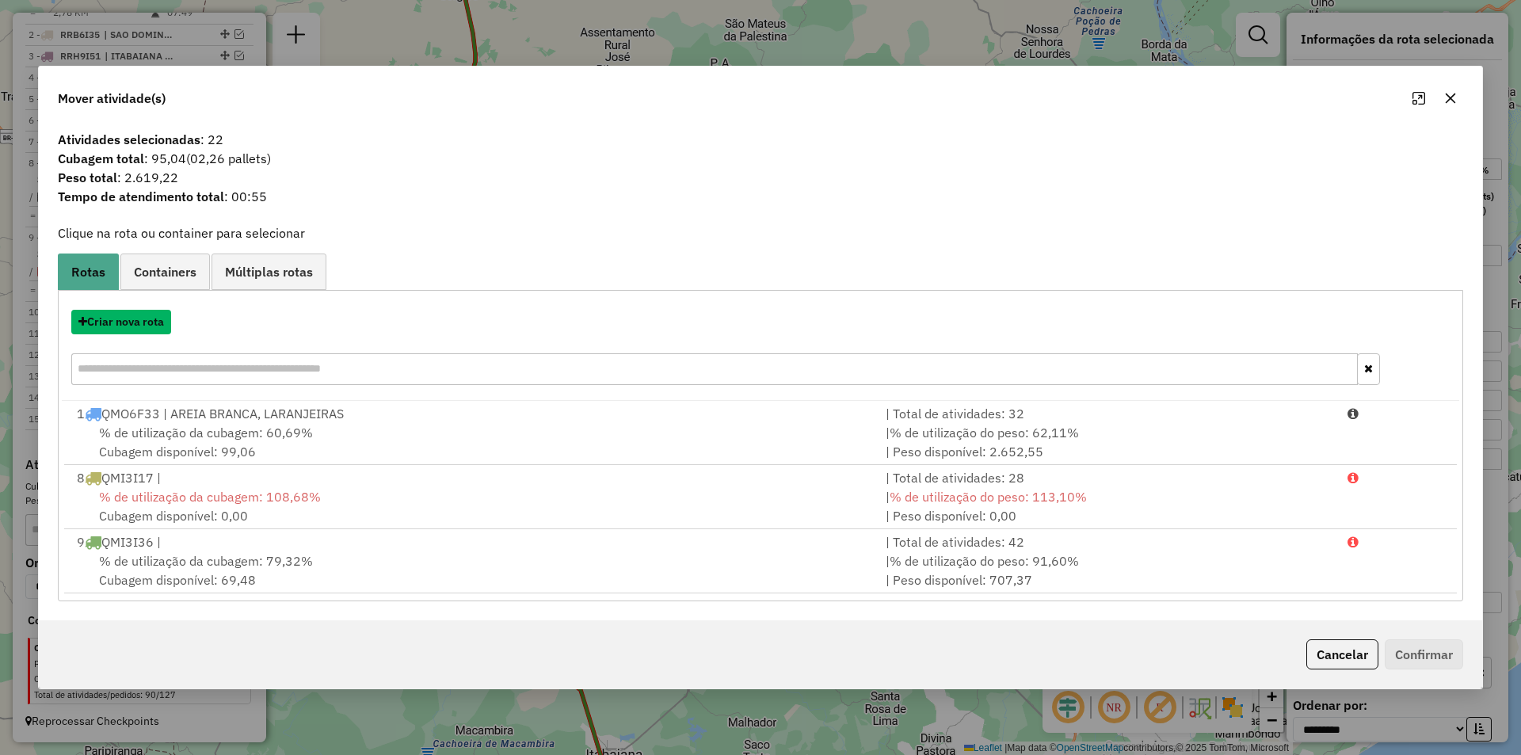
click at [147, 323] on button "Criar nova rota" at bounding box center [121, 322] width 100 height 25
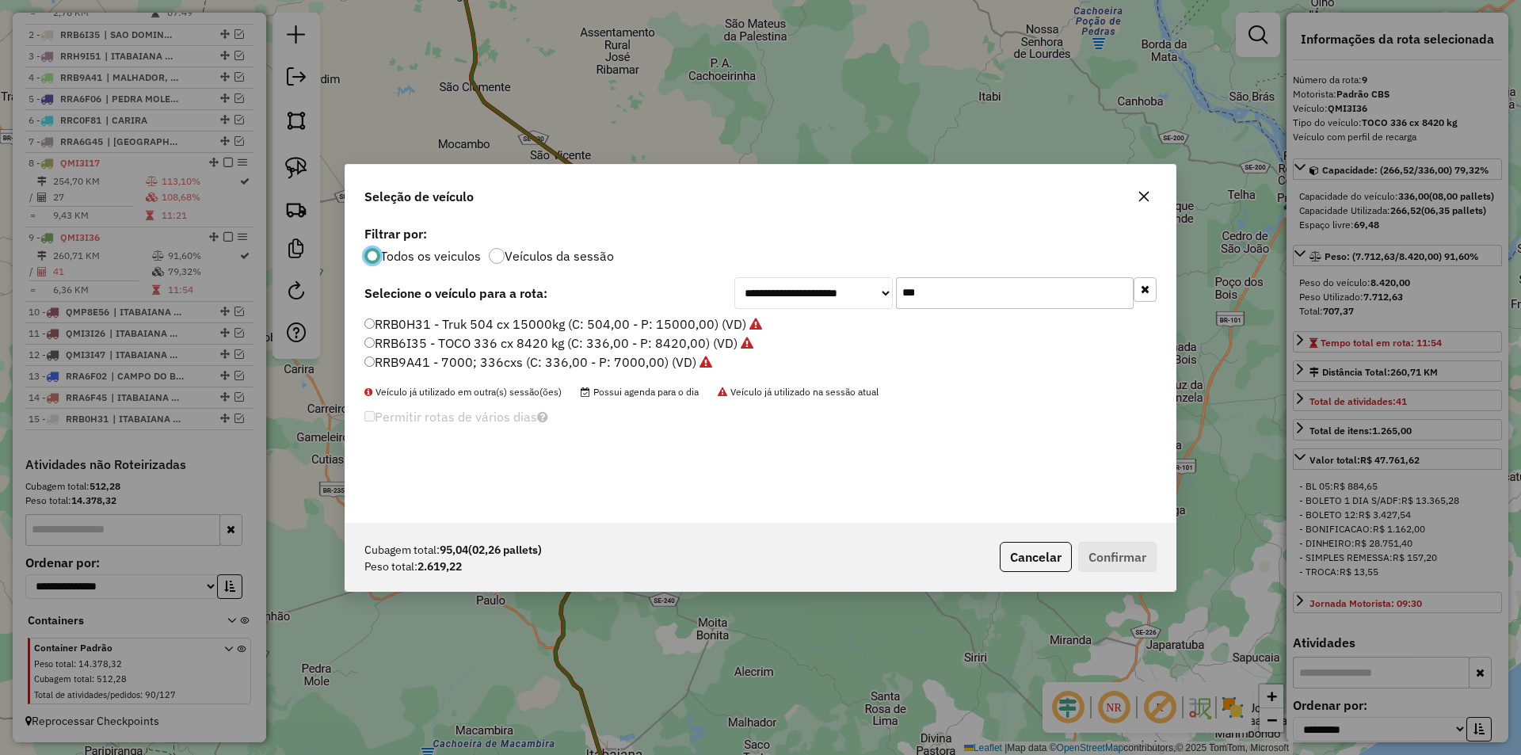
scroll to position [9, 5]
click at [980, 284] on input "***" at bounding box center [1015, 293] width 238 height 32
type input "***"
click at [438, 359] on label "RRH9I52 - 7000; 336cxs (C: 336,00 - P: 7000,00) (VD)" at bounding box center [529, 362] width 330 height 19
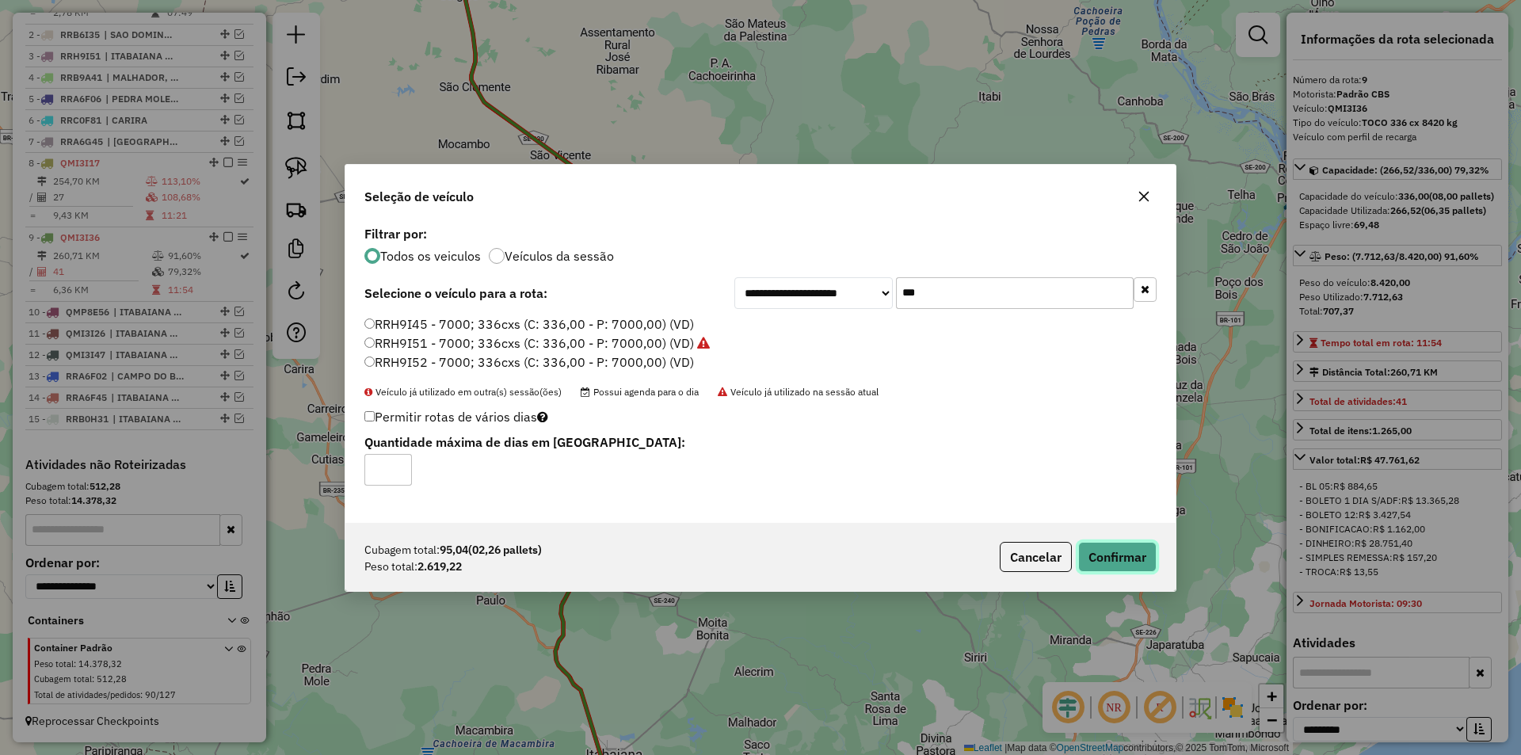
click at [1131, 549] on button "Confirmar" at bounding box center [1117, 557] width 78 height 30
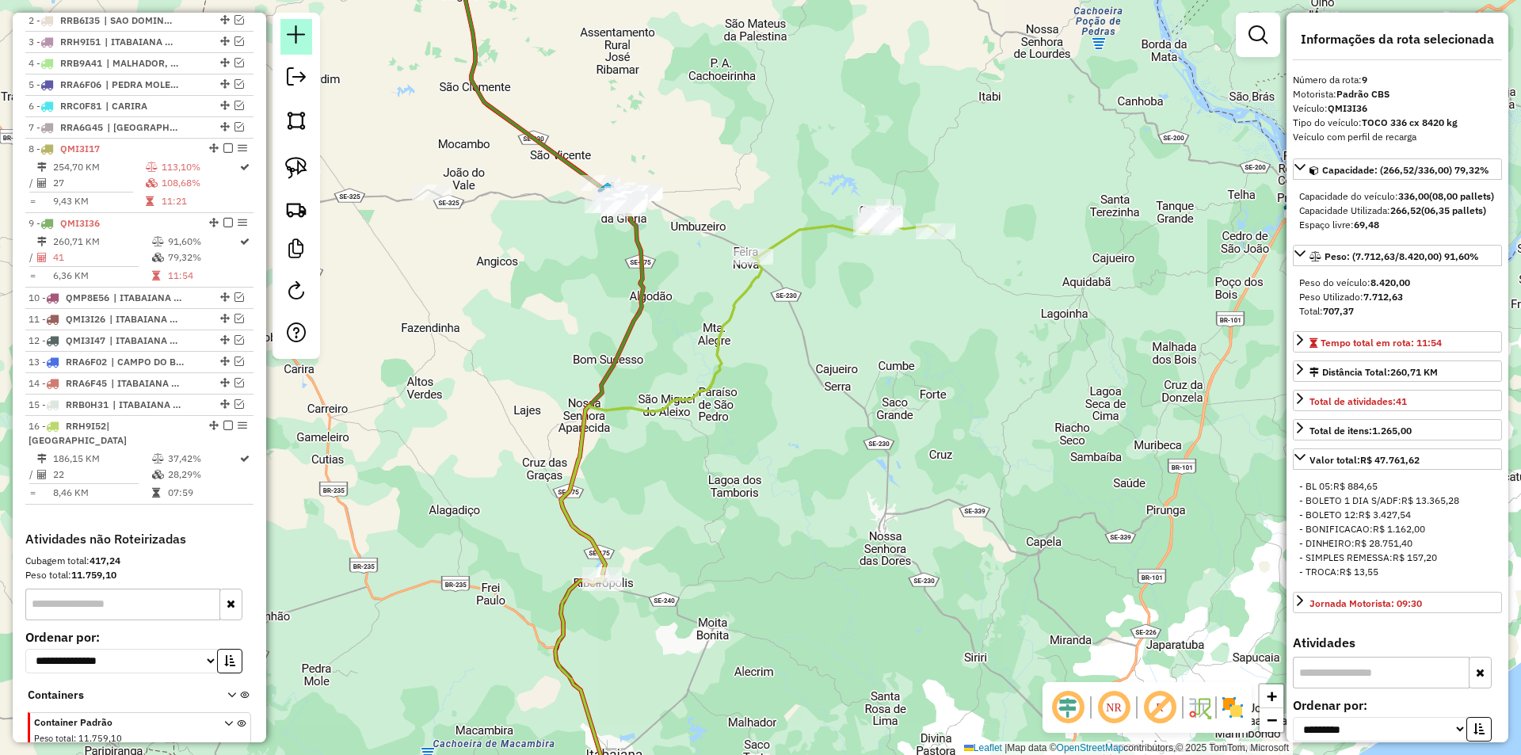
scroll to position [765, 0]
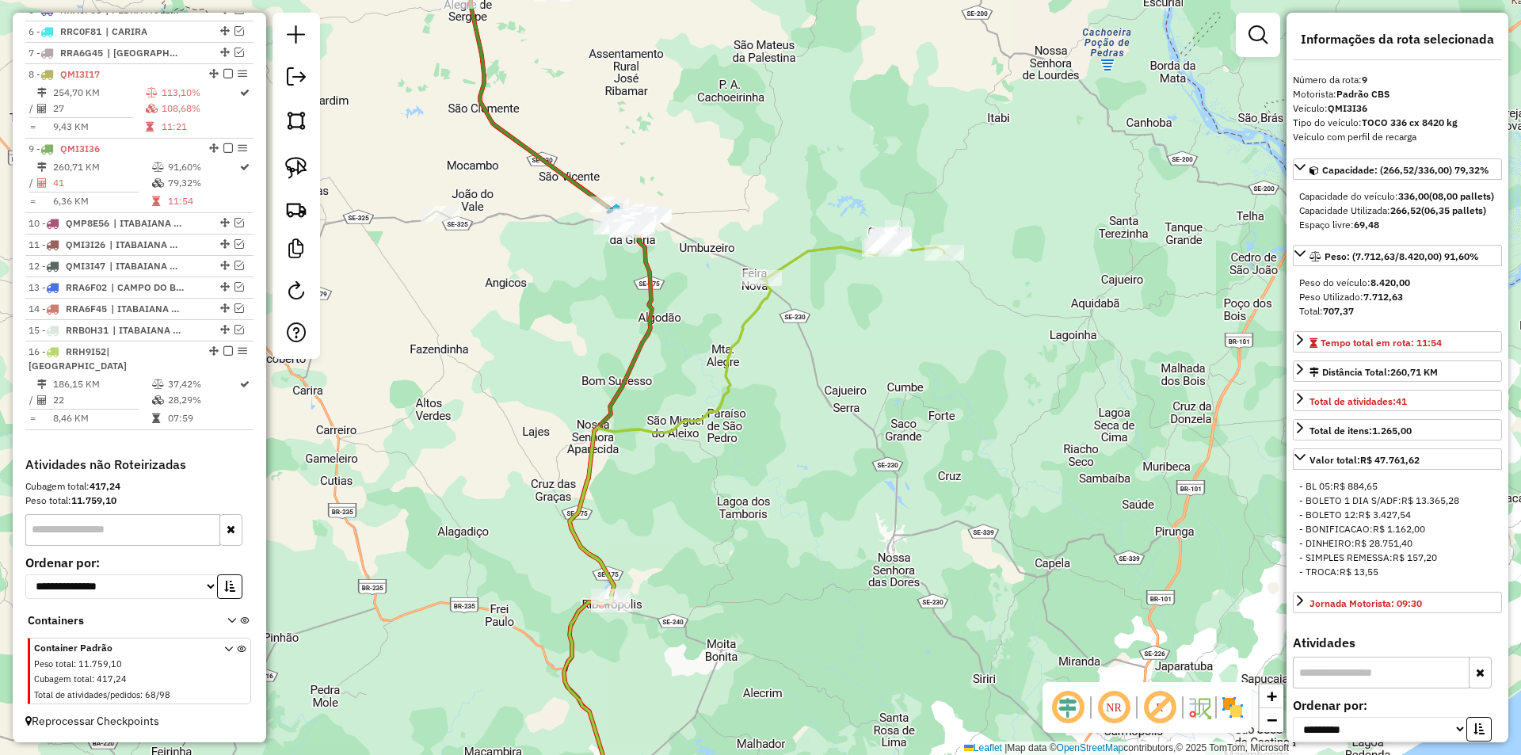
drag, startPoint x: 577, startPoint y: 242, endPoint x: 349, endPoint y: 208, distance: 230.8
click at [646, 291] on div "Janela de atendimento Grade de atendimento Capacidade Transportadoras Veículos …" at bounding box center [760, 377] width 1521 height 755
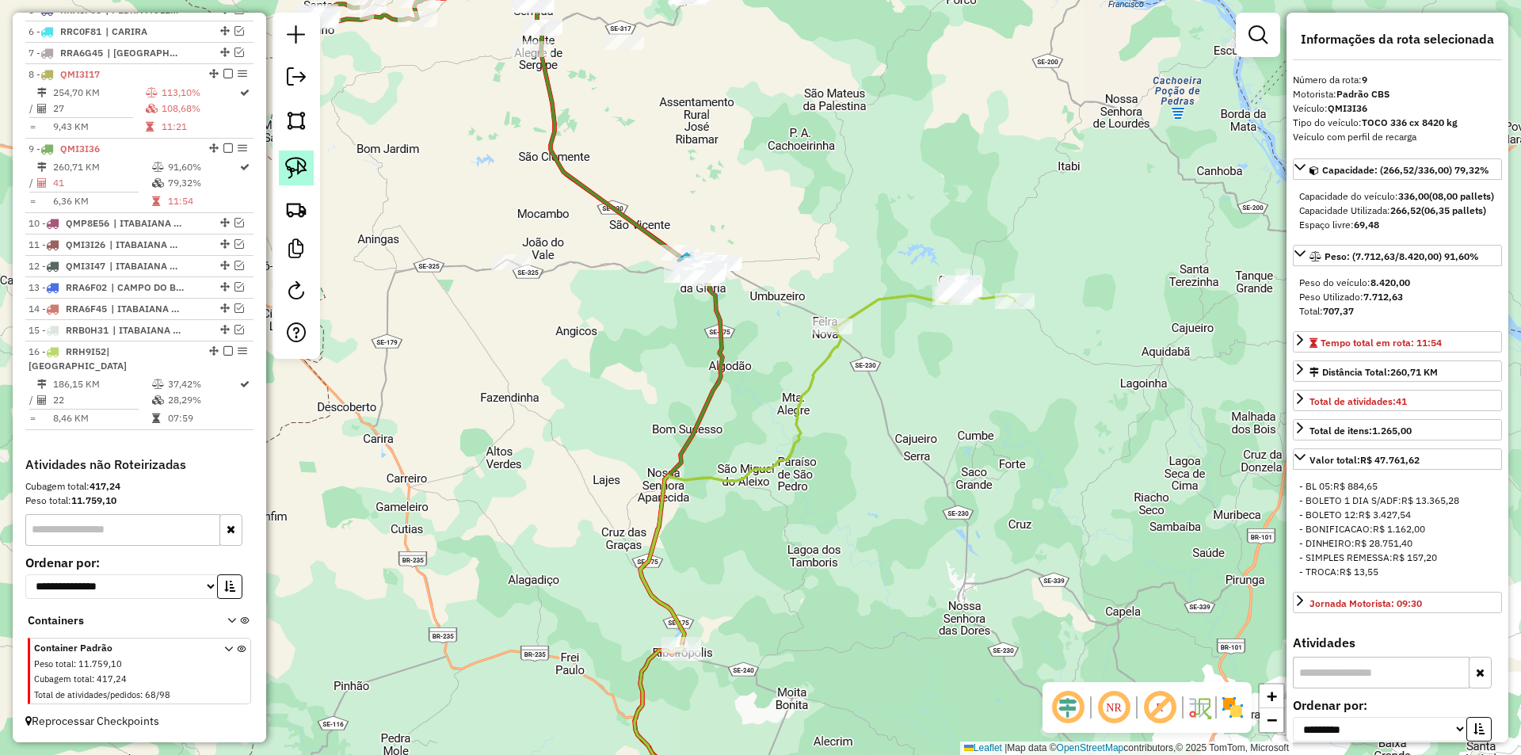
click at [286, 163] on img at bounding box center [296, 168] width 22 height 22
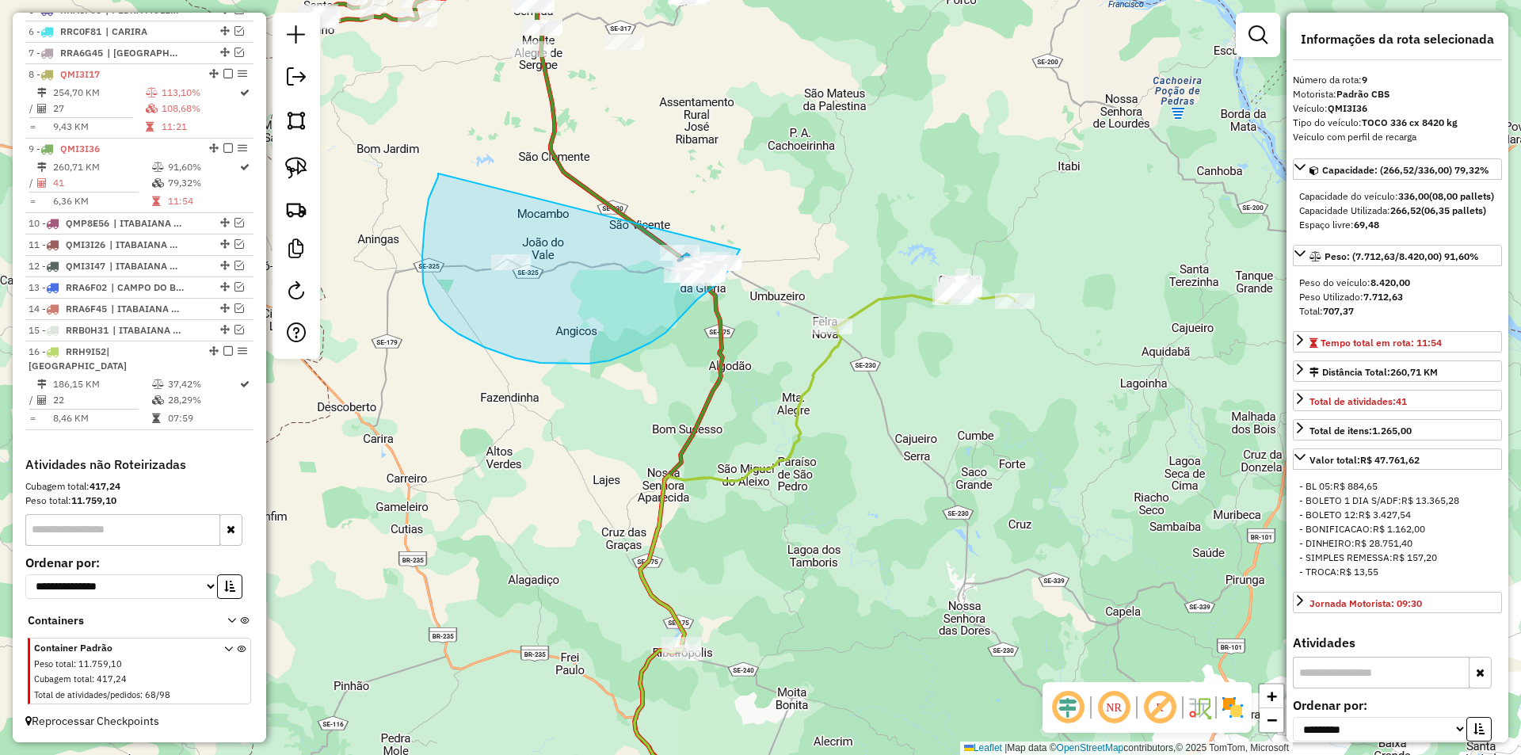
drag, startPoint x: 438, startPoint y: 174, endPoint x: 740, endPoint y: 250, distance: 311.3
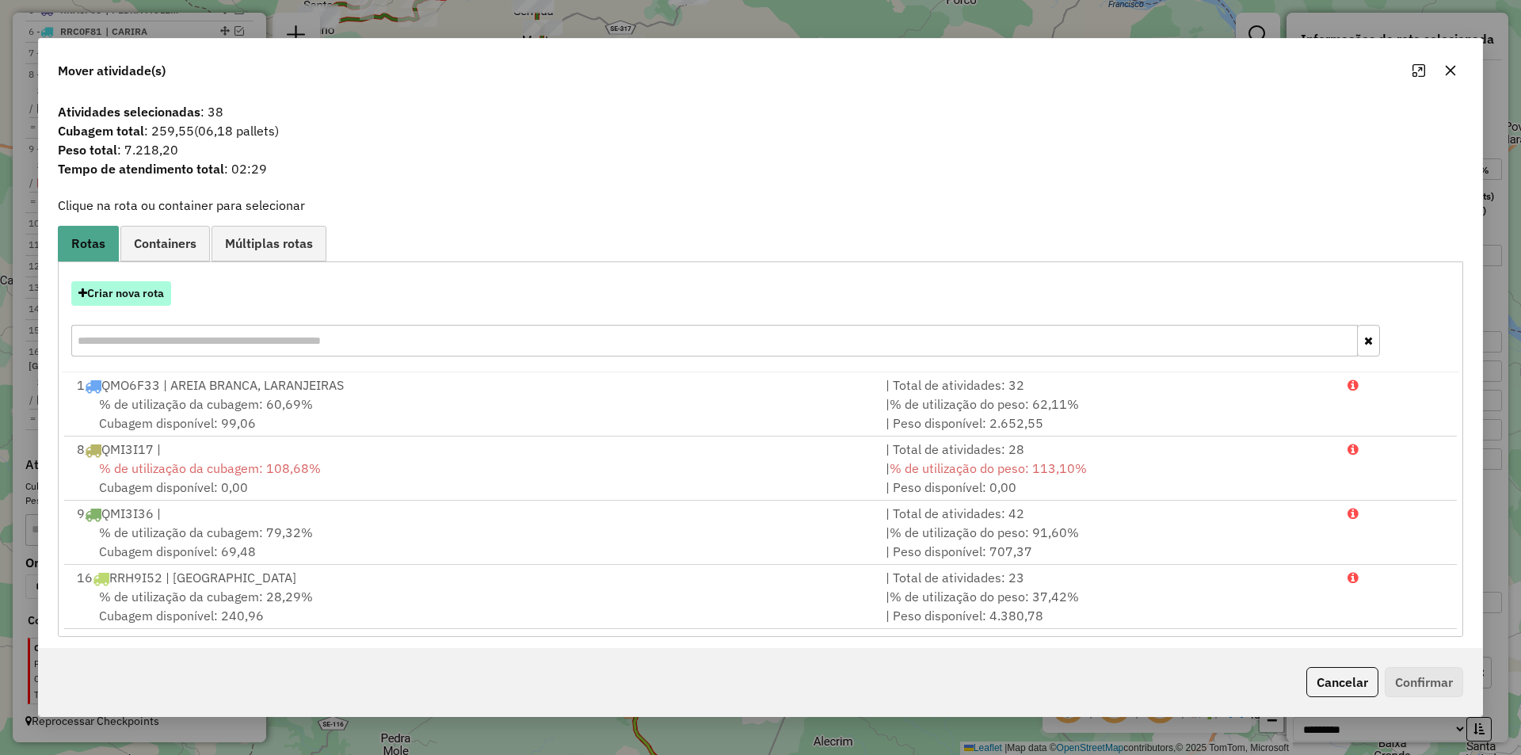
click at [150, 302] on button "Criar nova rota" at bounding box center [121, 293] width 100 height 25
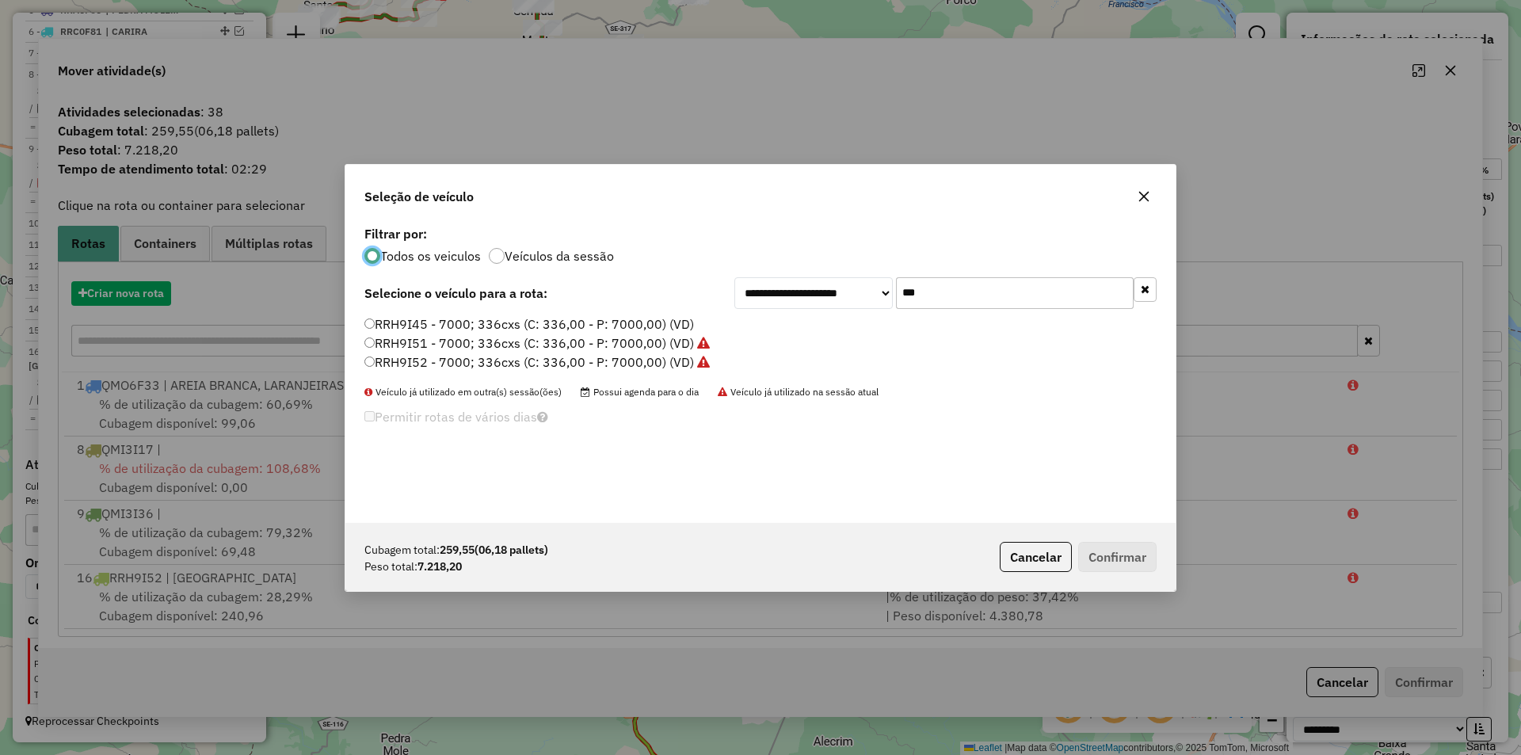
scroll to position [9, 5]
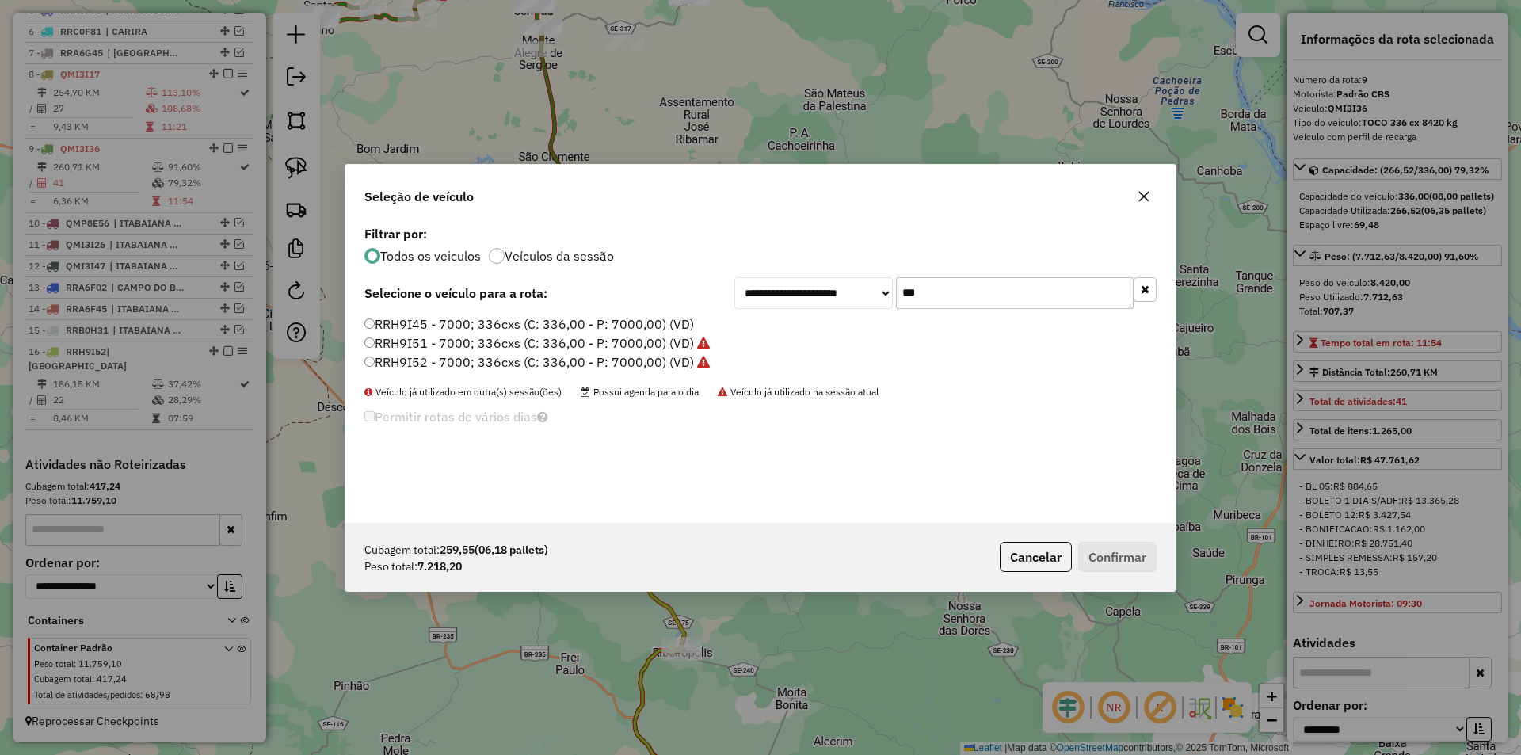
click at [952, 291] on input "***" at bounding box center [1015, 293] width 238 height 32
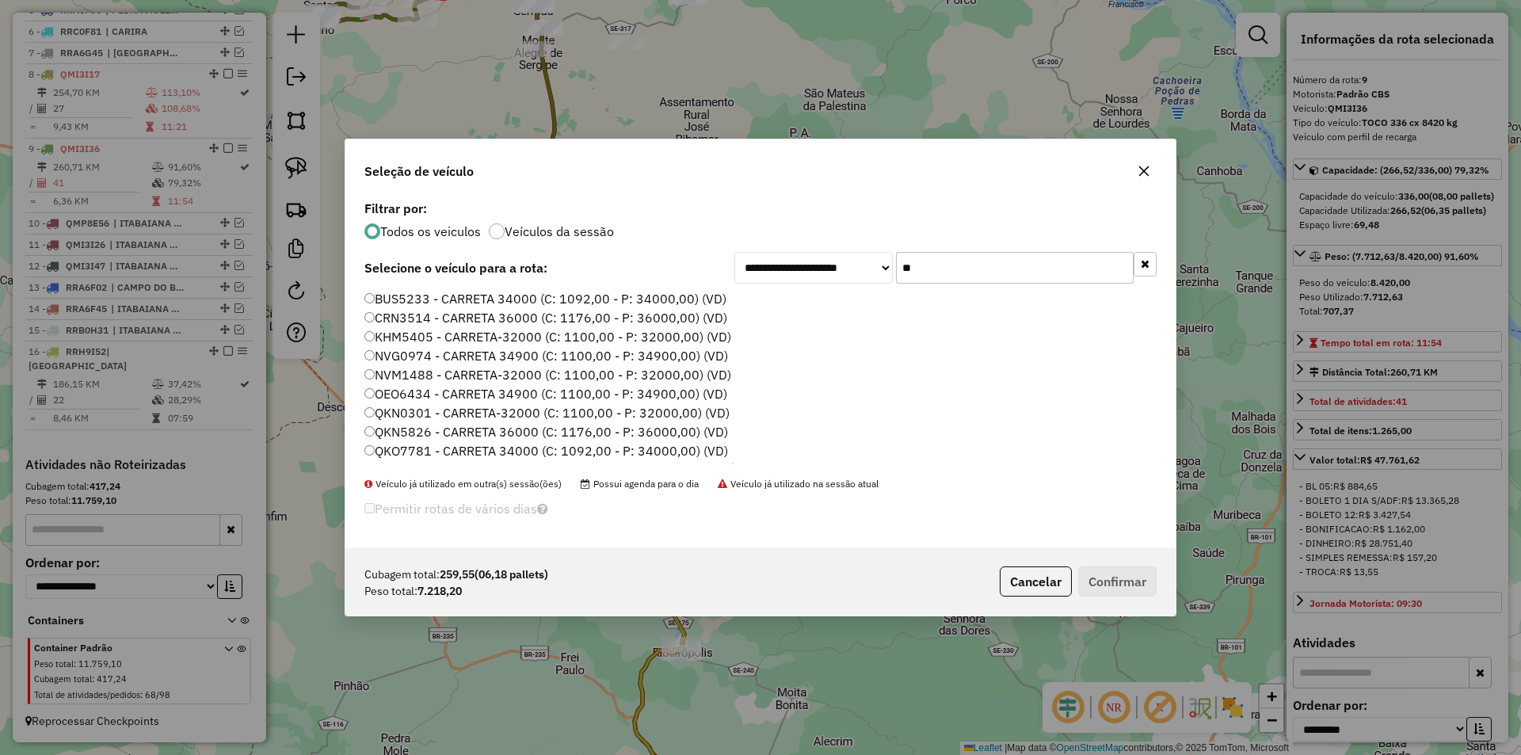
type input "***"
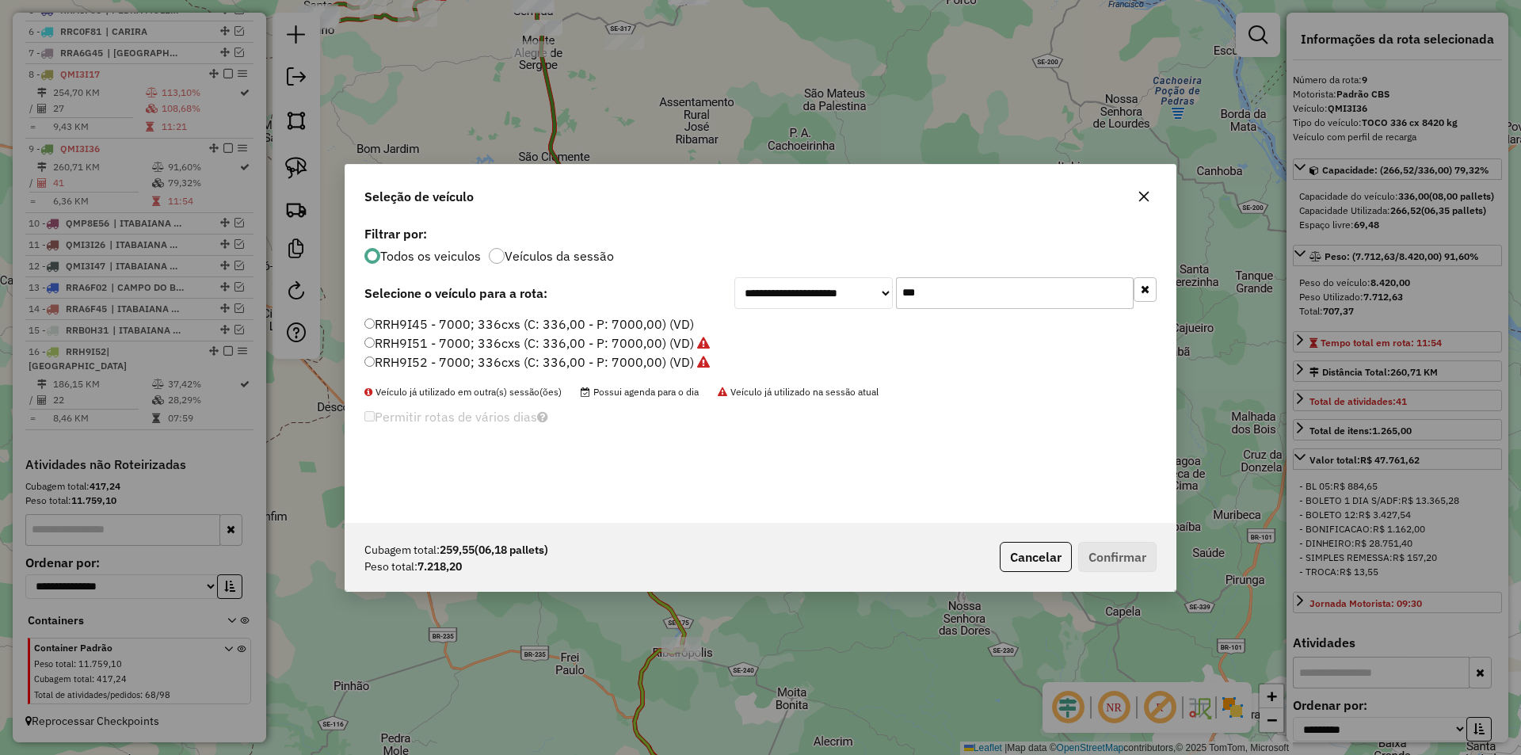
click at [539, 324] on label "RRH9I45 - 7000; 336cxs (C: 336,00 - P: 7000,00) (VD)" at bounding box center [529, 324] width 330 height 19
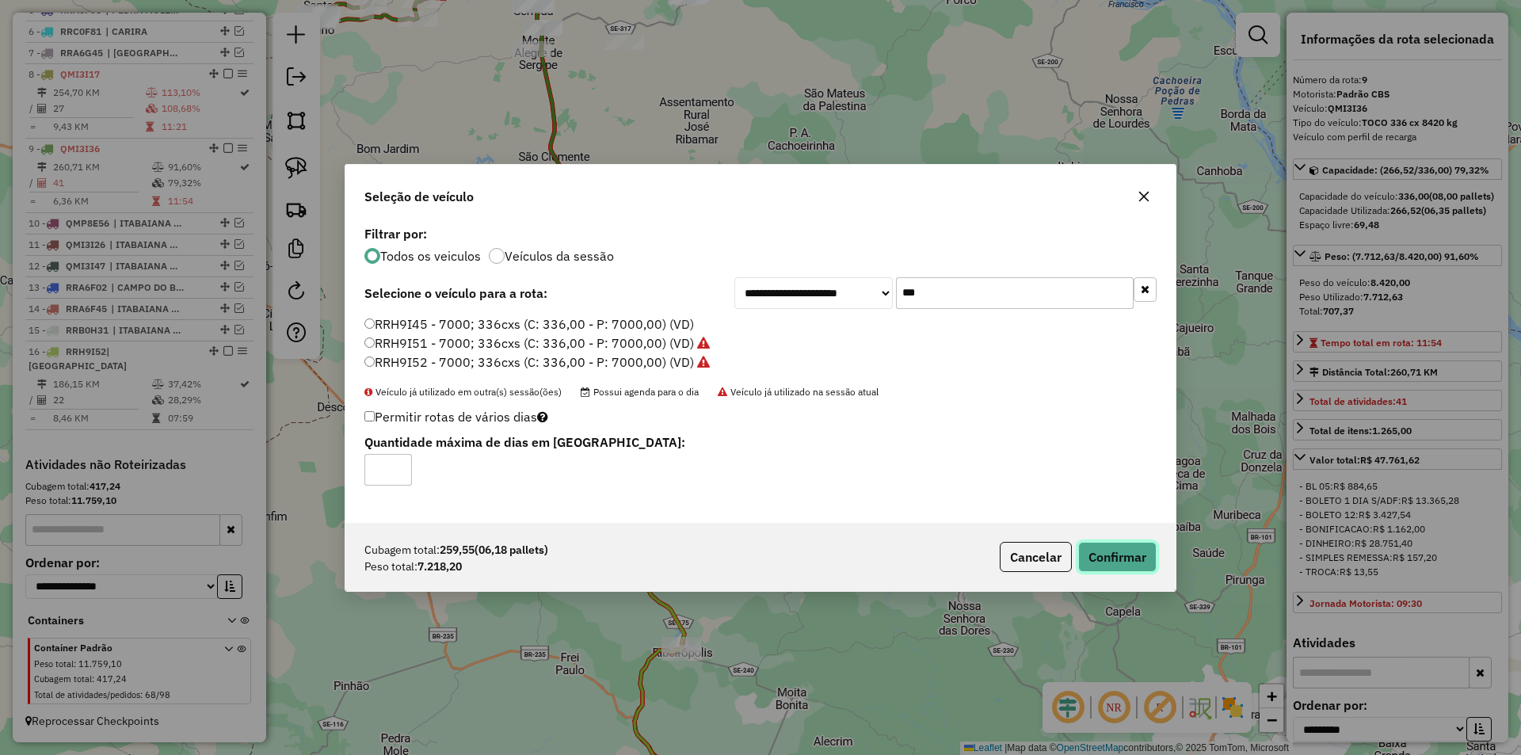
click at [1125, 559] on button "Confirmar" at bounding box center [1117, 557] width 78 height 30
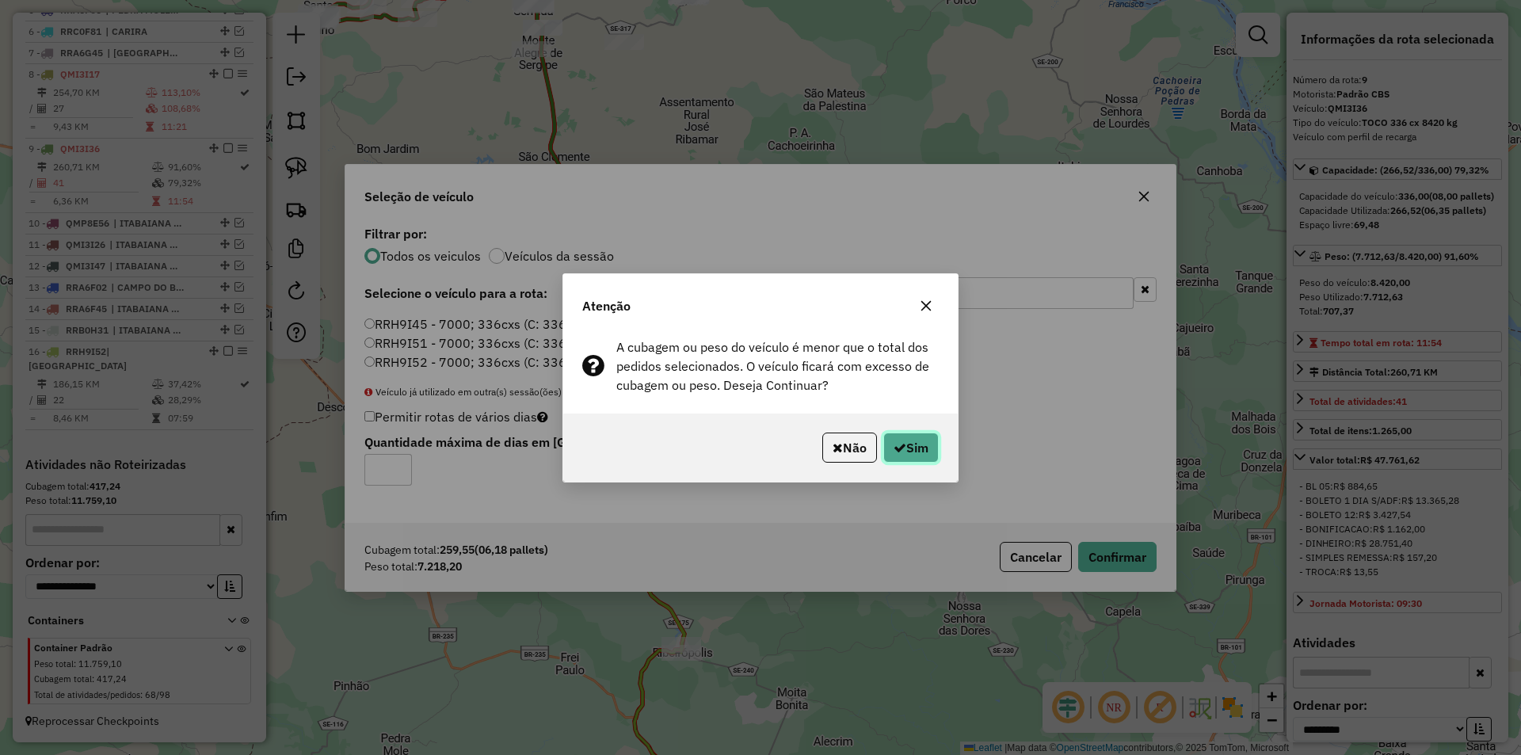
click at [917, 444] on button "Sim" at bounding box center [910, 448] width 55 height 30
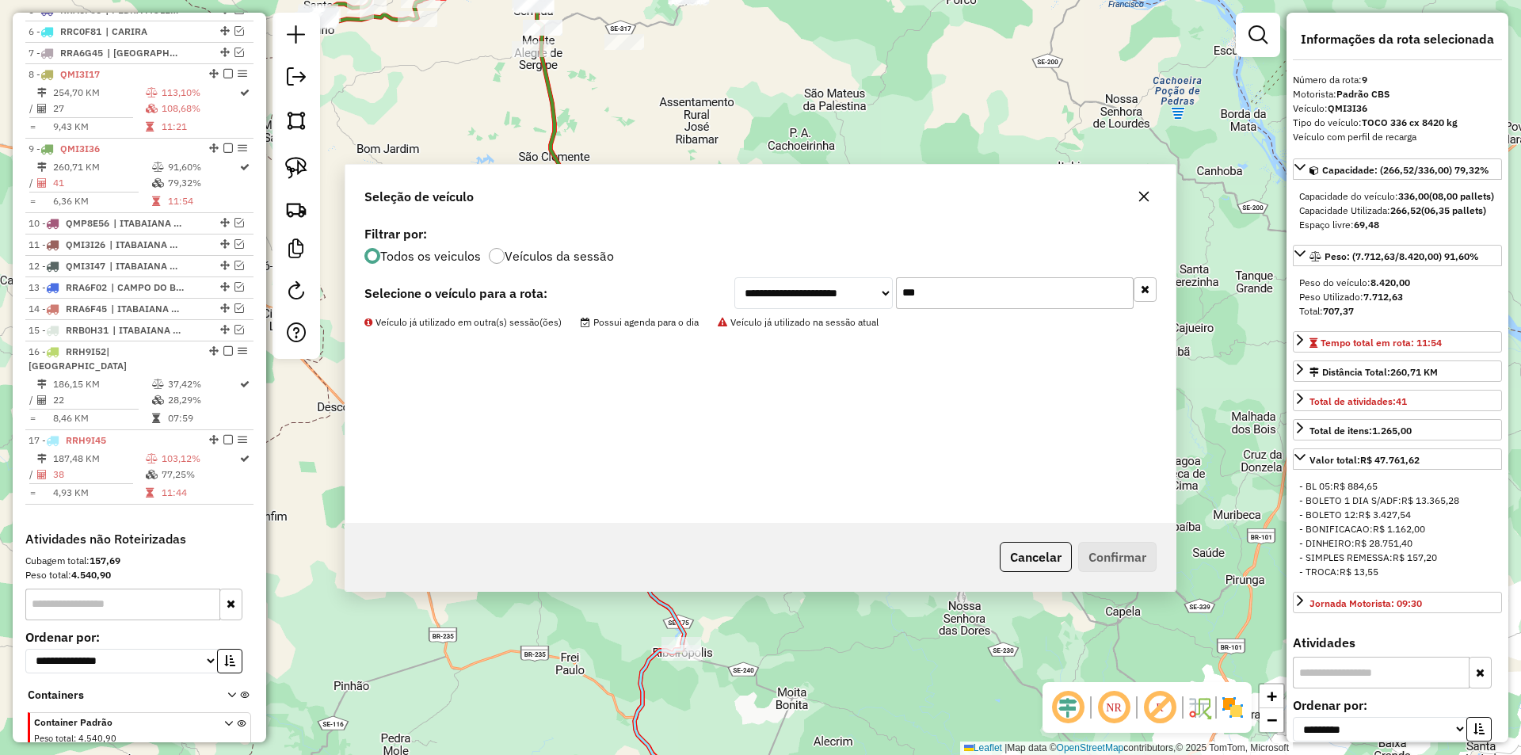
scroll to position [839, 0]
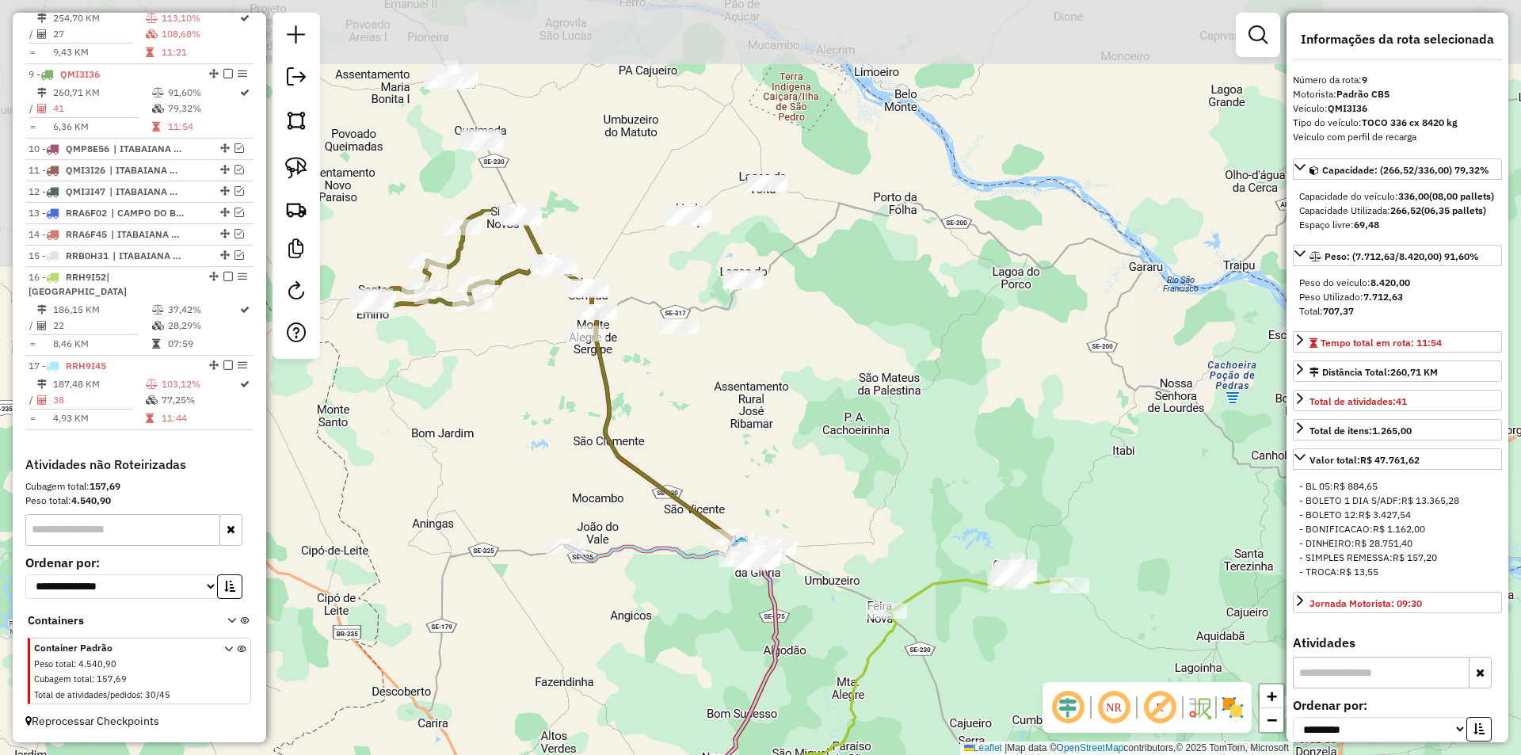
drag, startPoint x: 552, startPoint y: 97, endPoint x: 491, endPoint y: 282, distance: 194.4
click at [611, 388] on icon at bounding box center [666, 690] width 223 height 850
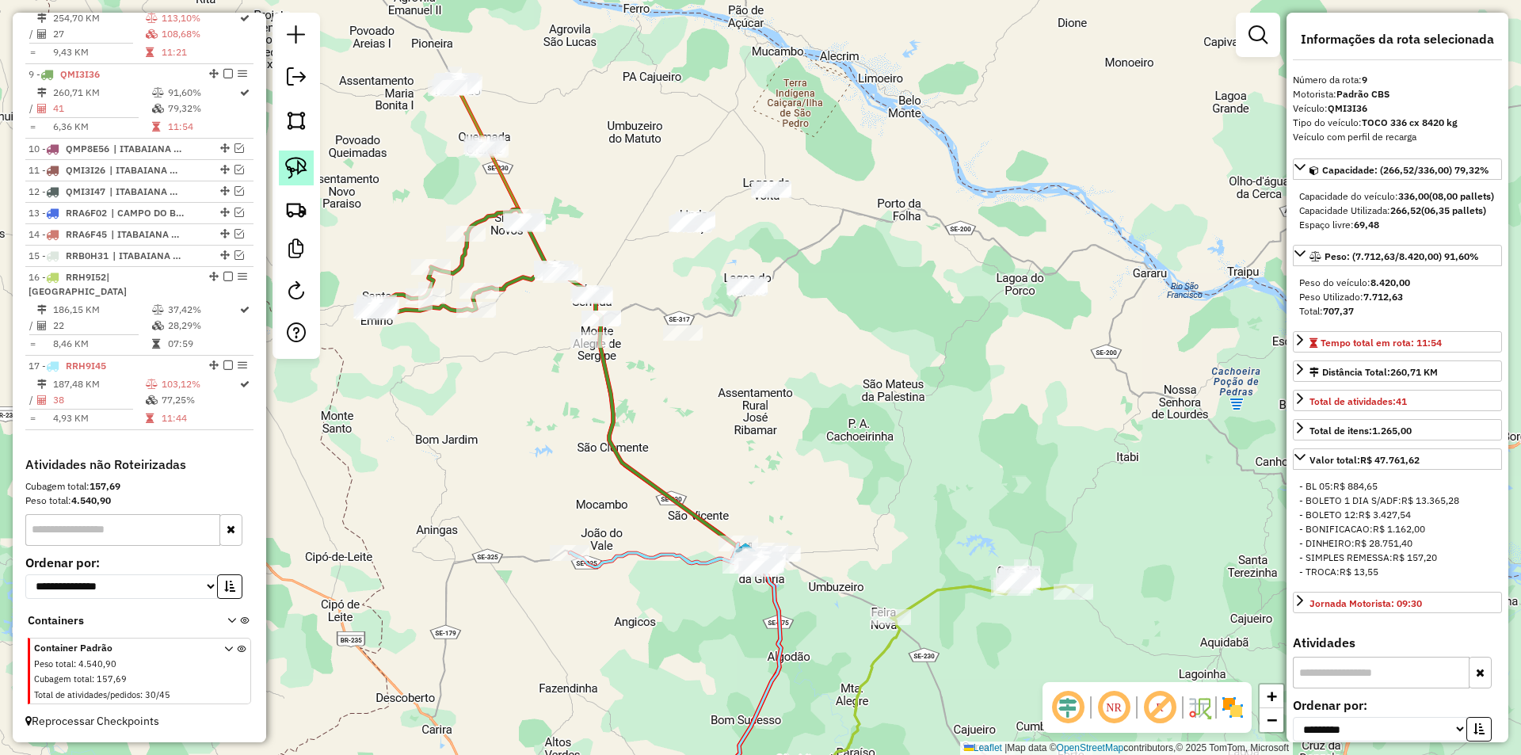
click at [289, 171] on img at bounding box center [296, 168] width 22 height 22
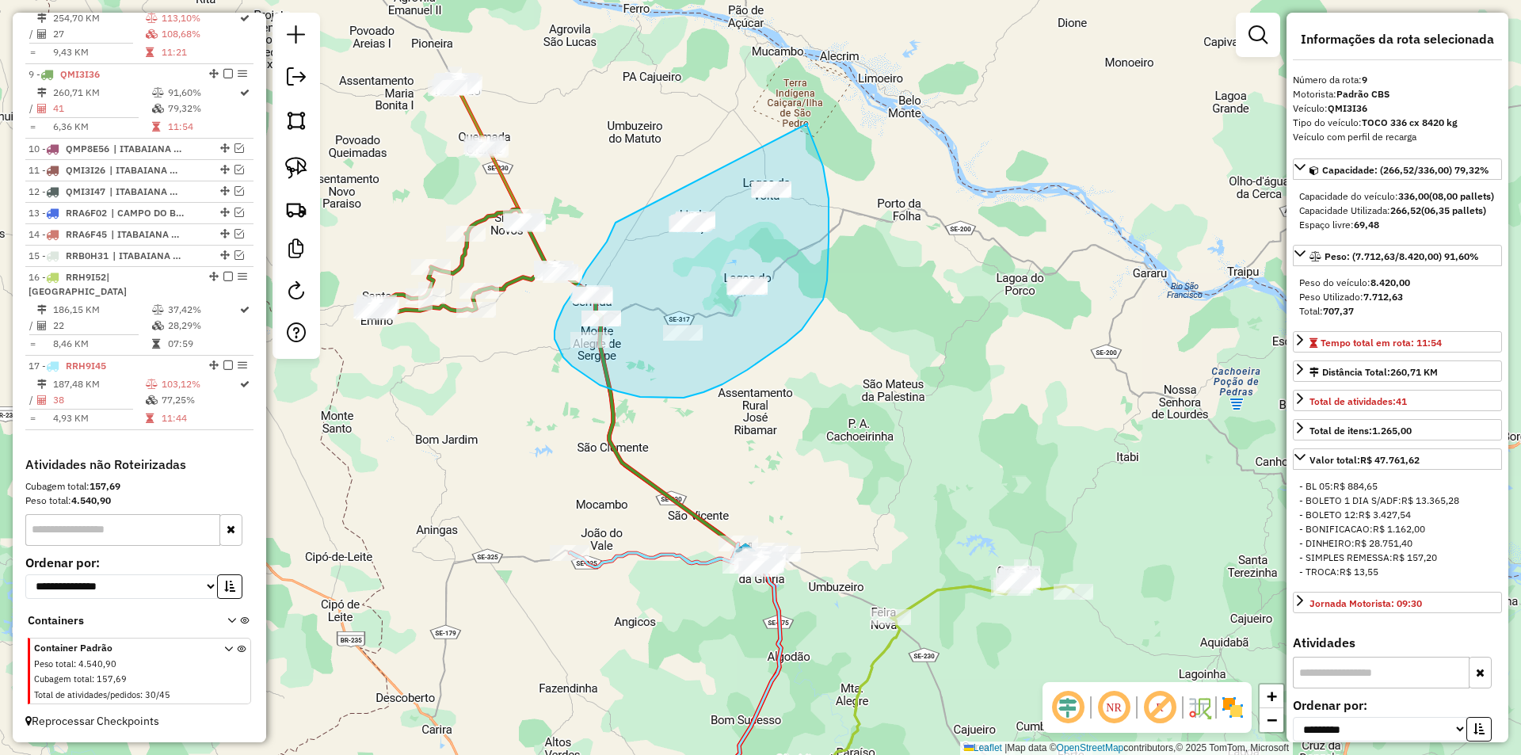
drag, startPoint x: 615, startPoint y: 226, endPoint x: 807, endPoint y: 124, distance: 218.0
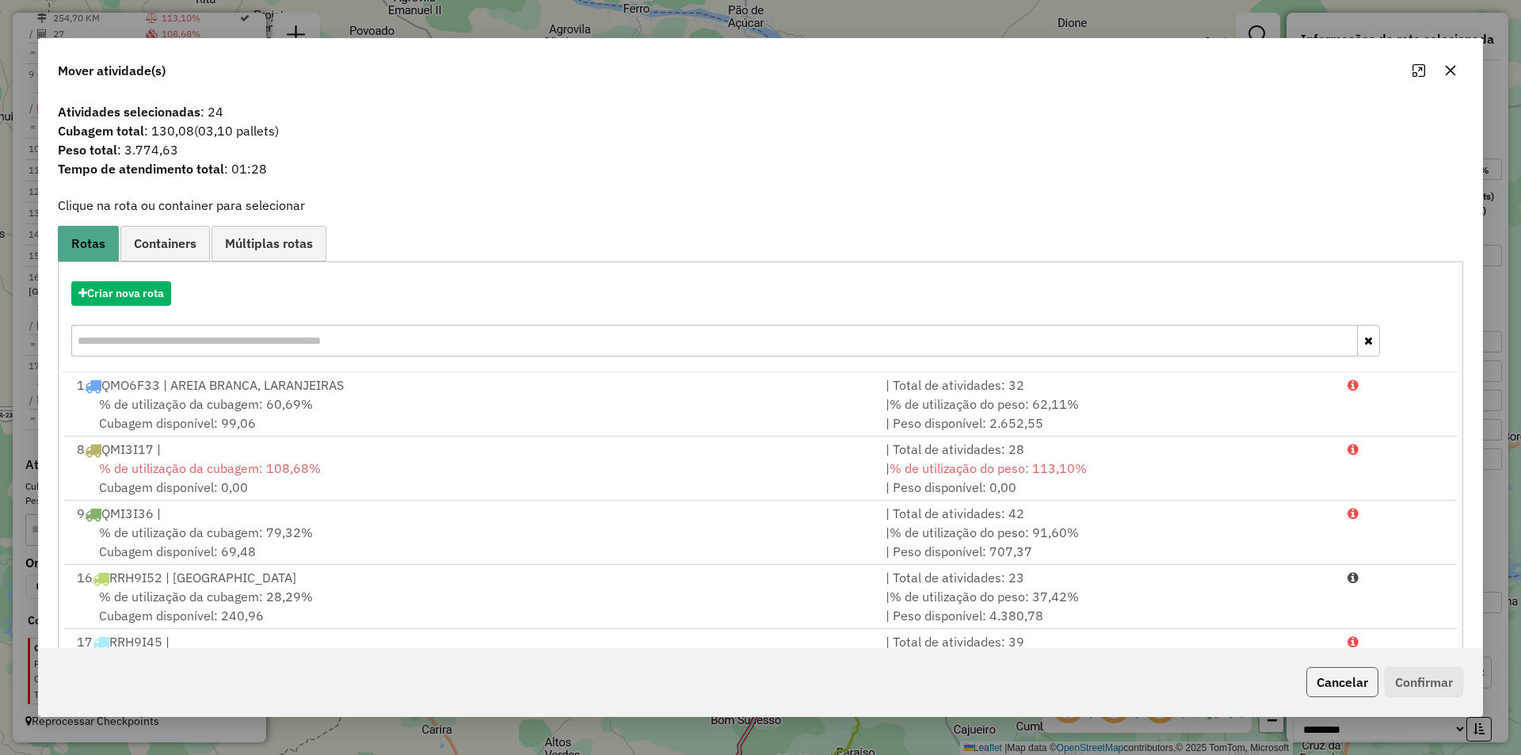
click at [1337, 695] on button "Cancelar" at bounding box center [1342, 682] width 72 height 30
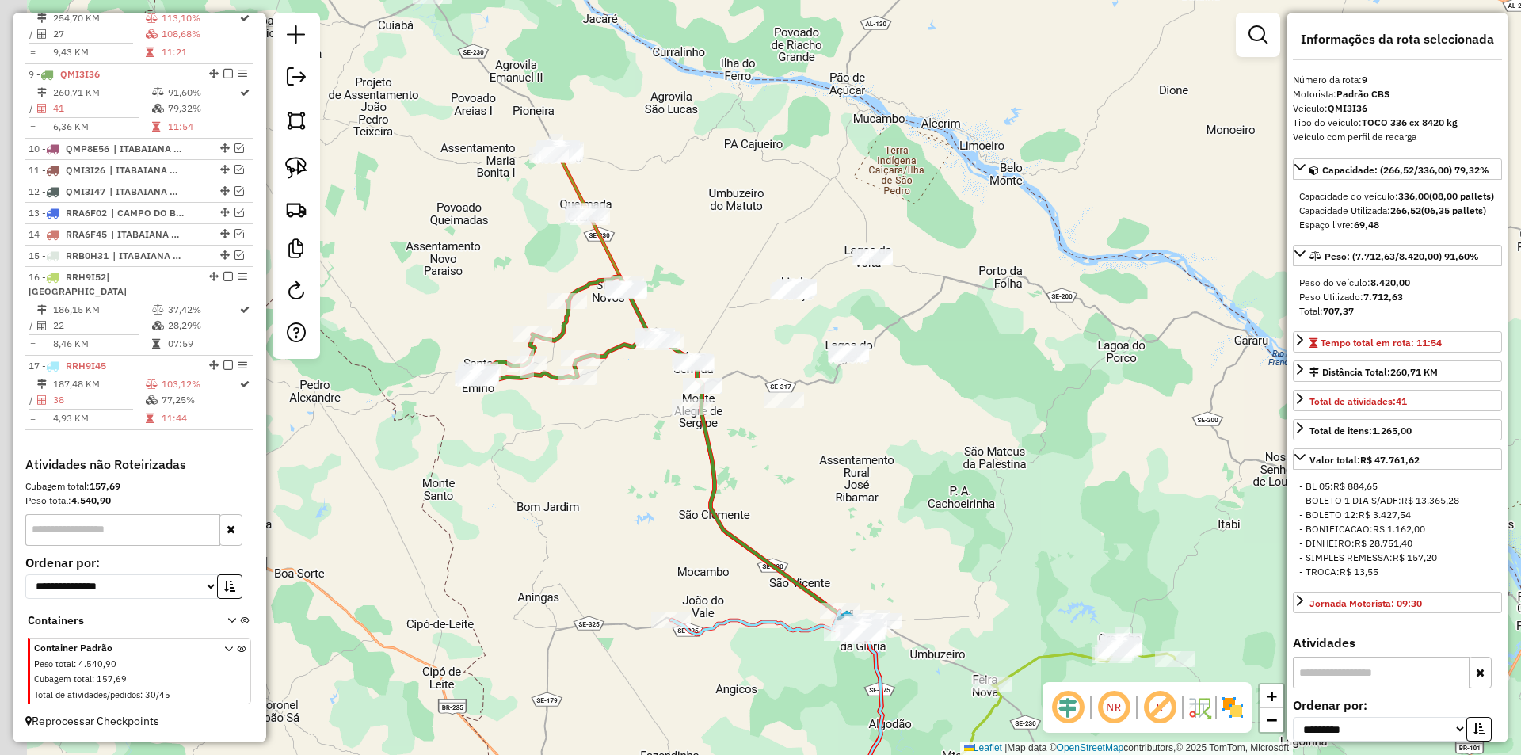
drag, startPoint x: 781, startPoint y: 461, endPoint x: 820, endPoint y: 475, distance: 41.4
click at [820, 475] on div "Janela de atendimento Grade de atendimento Capacidade Transportadoras Veículos …" at bounding box center [760, 377] width 1521 height 755
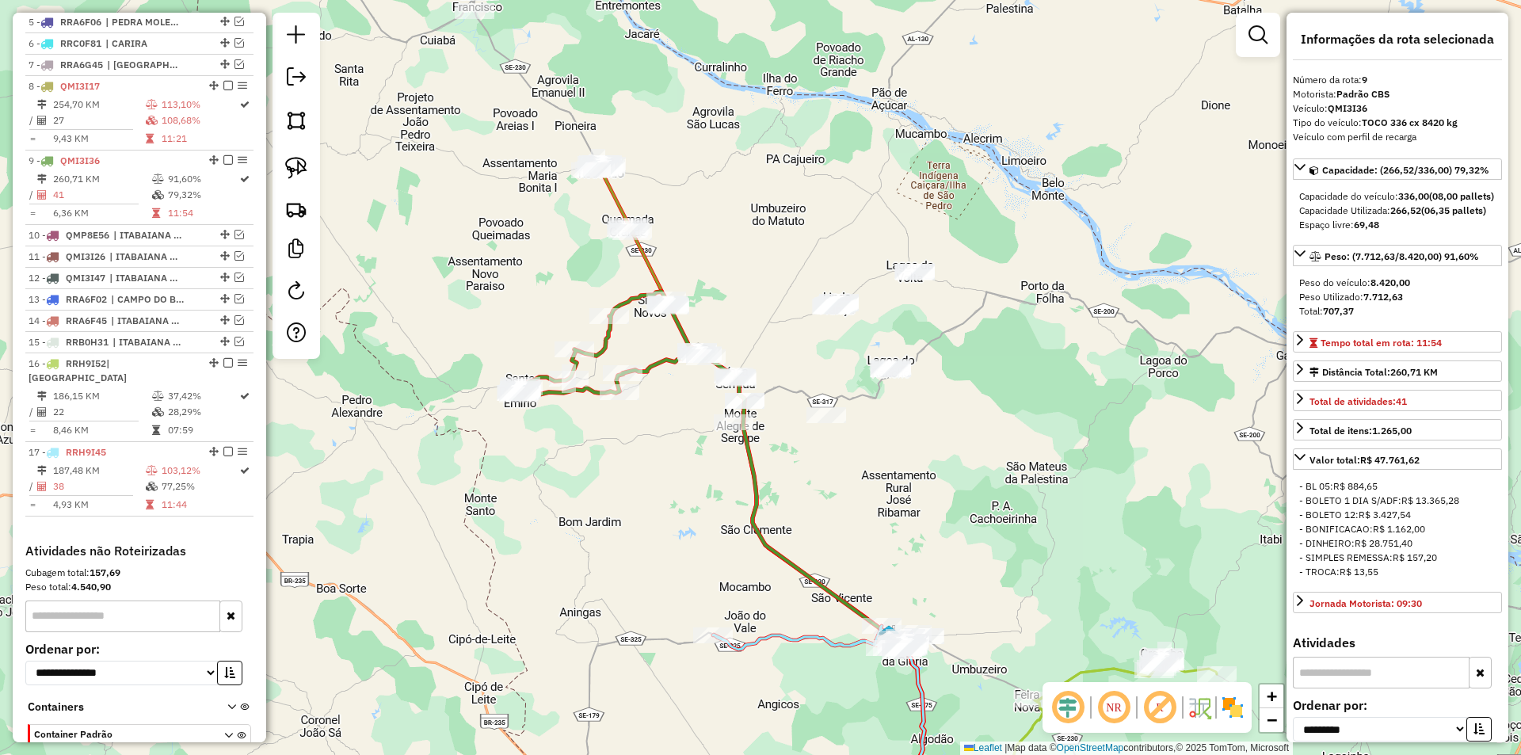
scroll to position [681, 0]
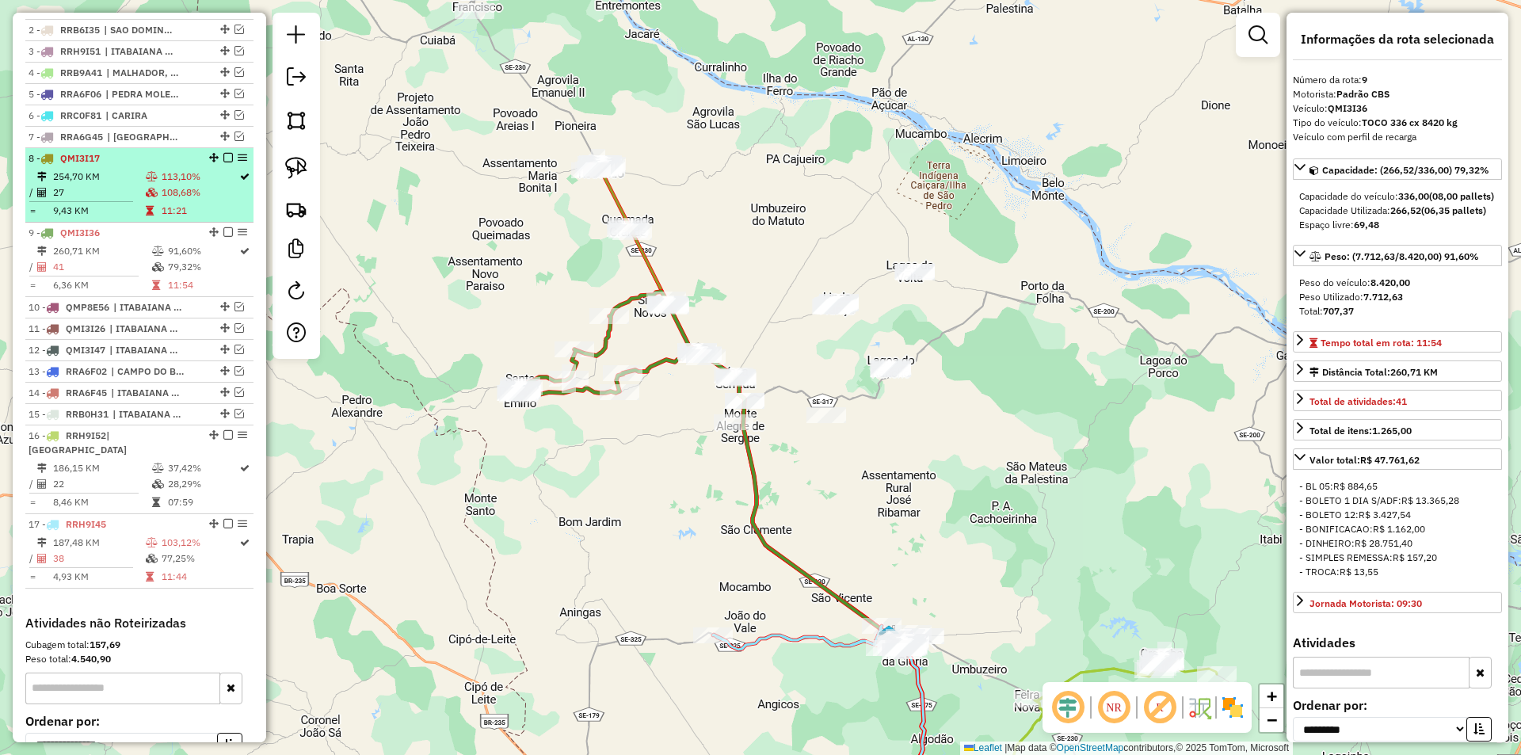
click at [124, 185] on td "254,70 KM" at bounding box center [98, 177] width 93 height 16
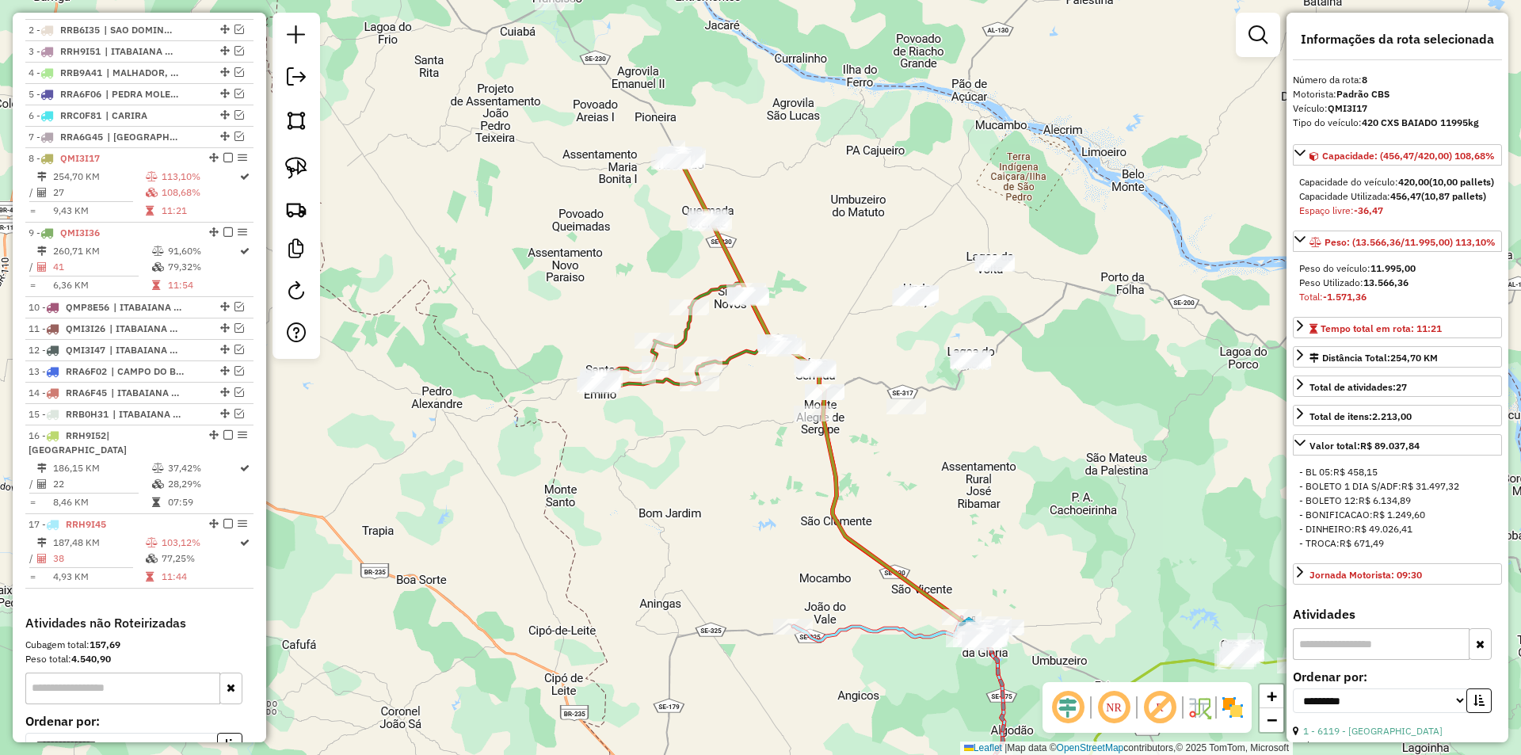
drag, startPoint x: 605, startPoint y: 227, endPoint x: 562, endPoint y: 129, distance: 106.7
click at [602, 277] on div "Janela de atendimento Grade de atendimento Capacidade Transportadoras Veículos …" at bounding box center [760, 377] width 1521 height 755
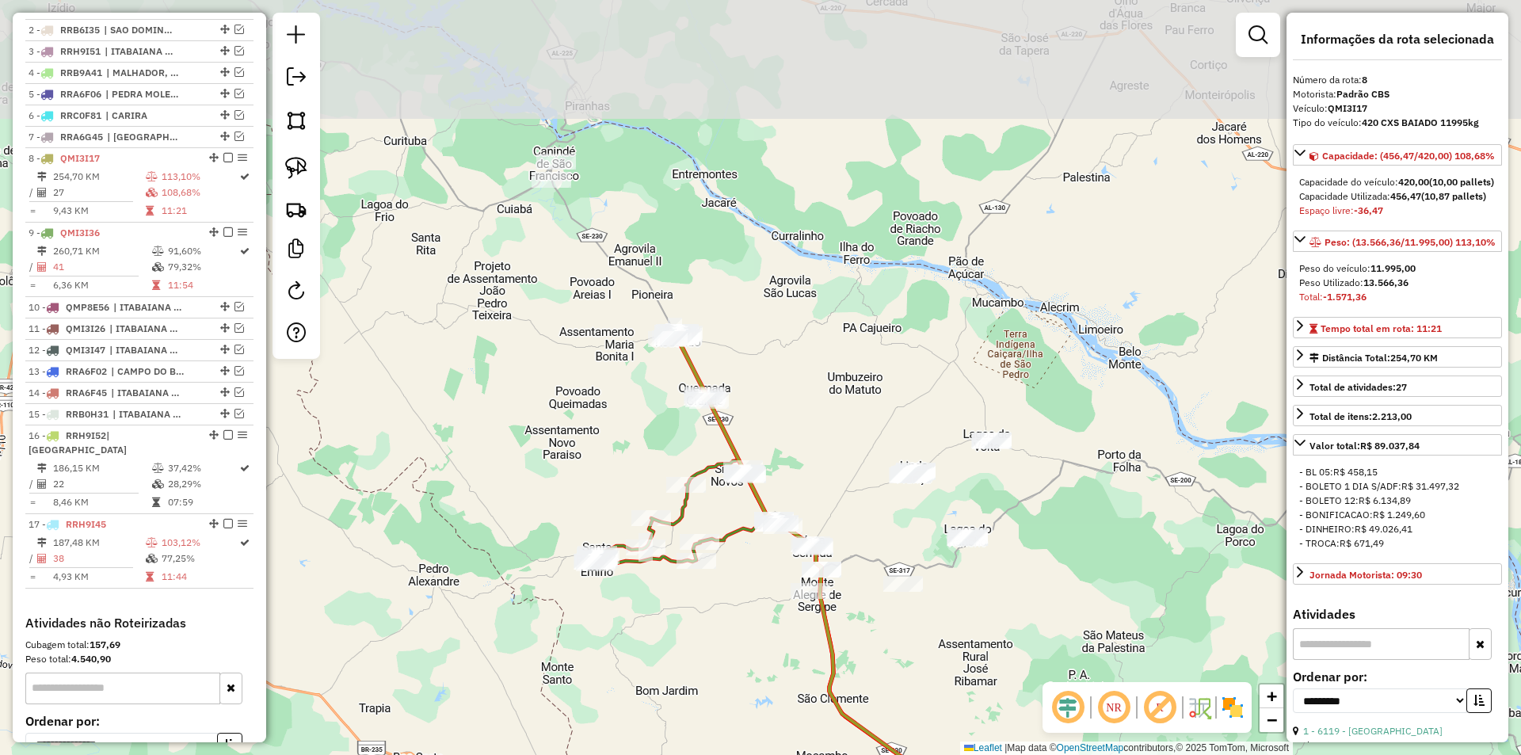
click at [558, 242] on div "Janela de atendimento Grade de atendimento Capacidade Transportadoras Veículos …" at bounding box center [760, 377] width 1521 height 755
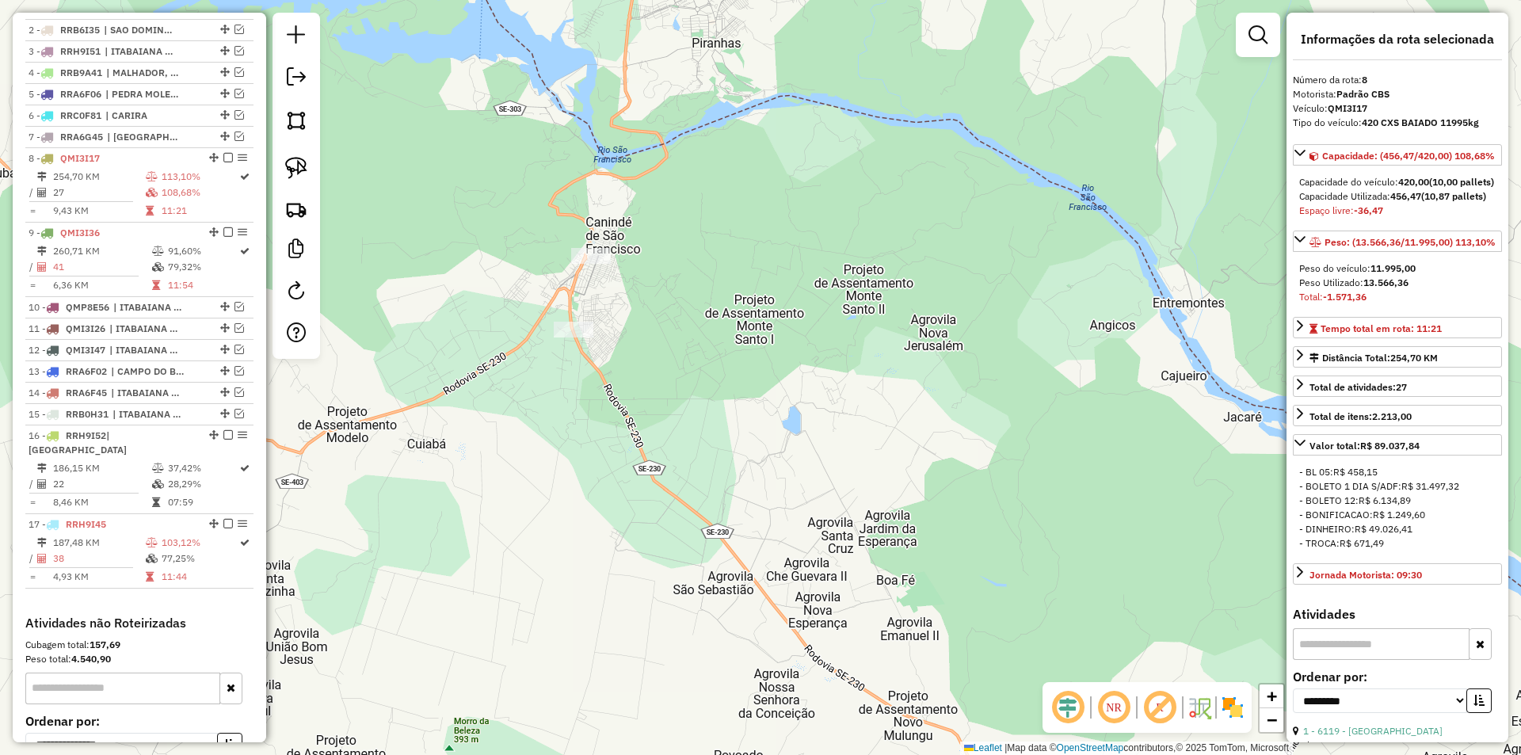
click at [586, 246] on div "Janela de atendimento Grade de atendimento Capacidade Transportadoras Veículos …" at bounding box center [760, 377] width 1521 height 755
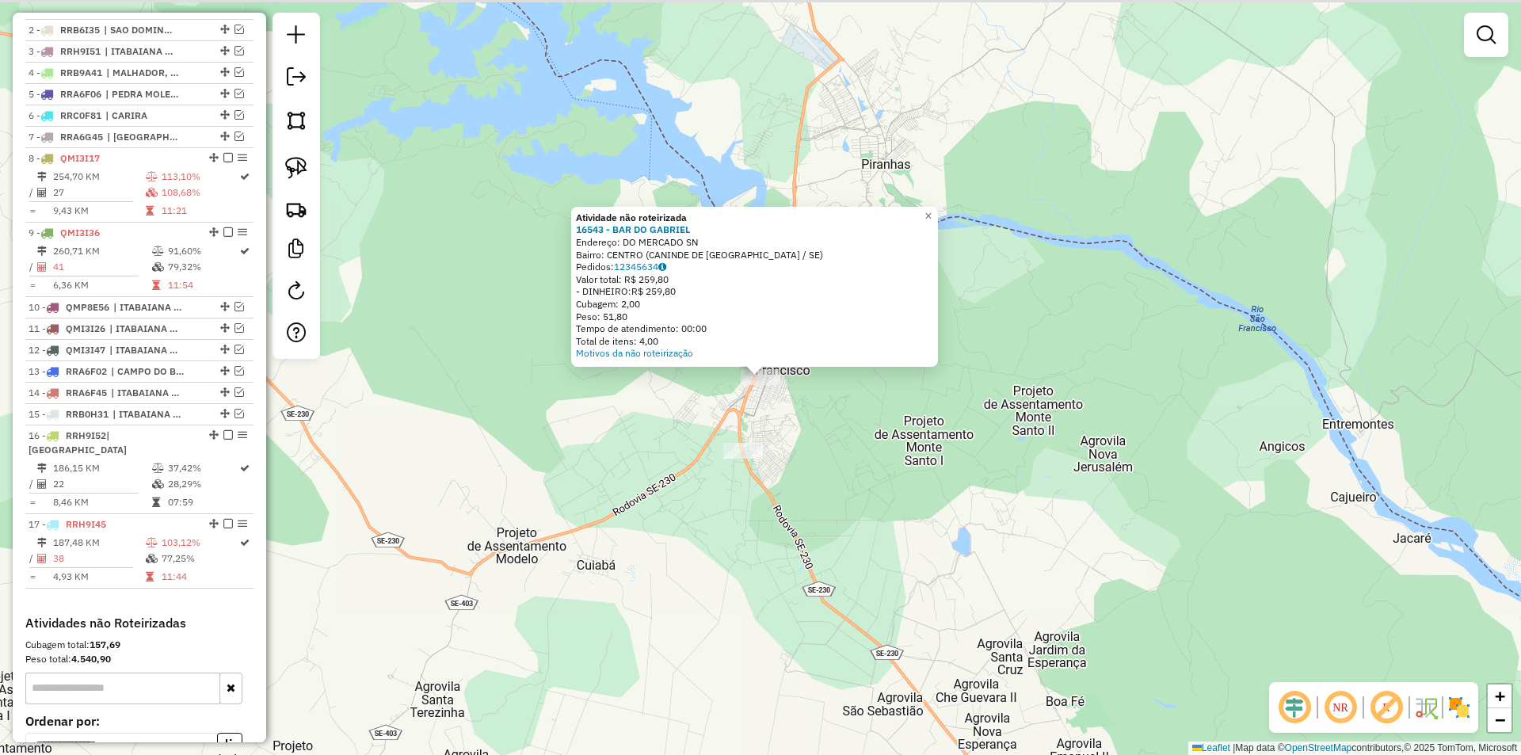
click at [734, 459] on div at bounding box center [743, 451] width 40 height 16
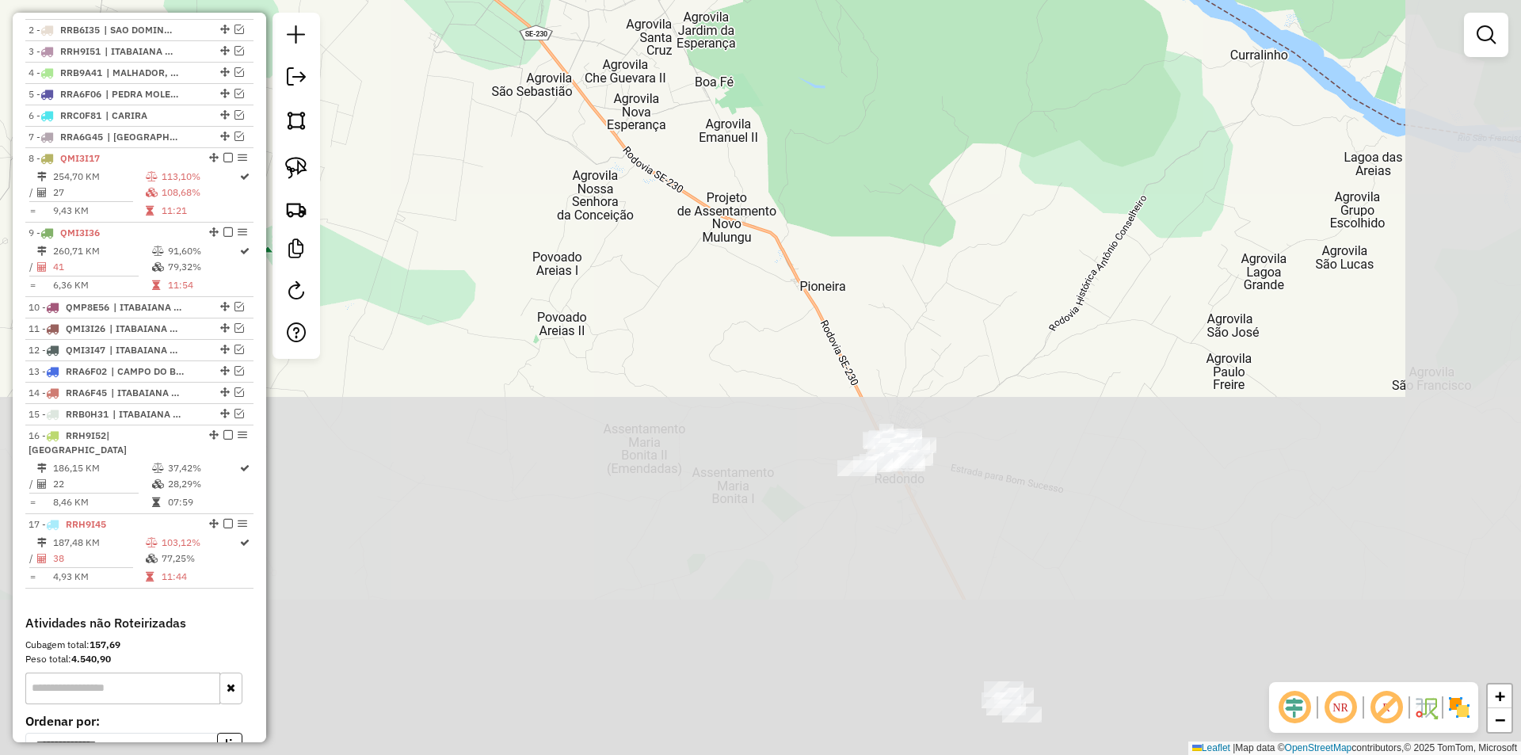
drag, startPoint x: 742, startPoint y: 463, endPoint x: 405, endPoint y: -50, distance: 613.7
click at [405, 0] on html "Aguarde... Pop-up bloqueado! Seu navegador bloqueou automáticamente a abertura …" at bounding box center [760, 377] width 1521 height 755
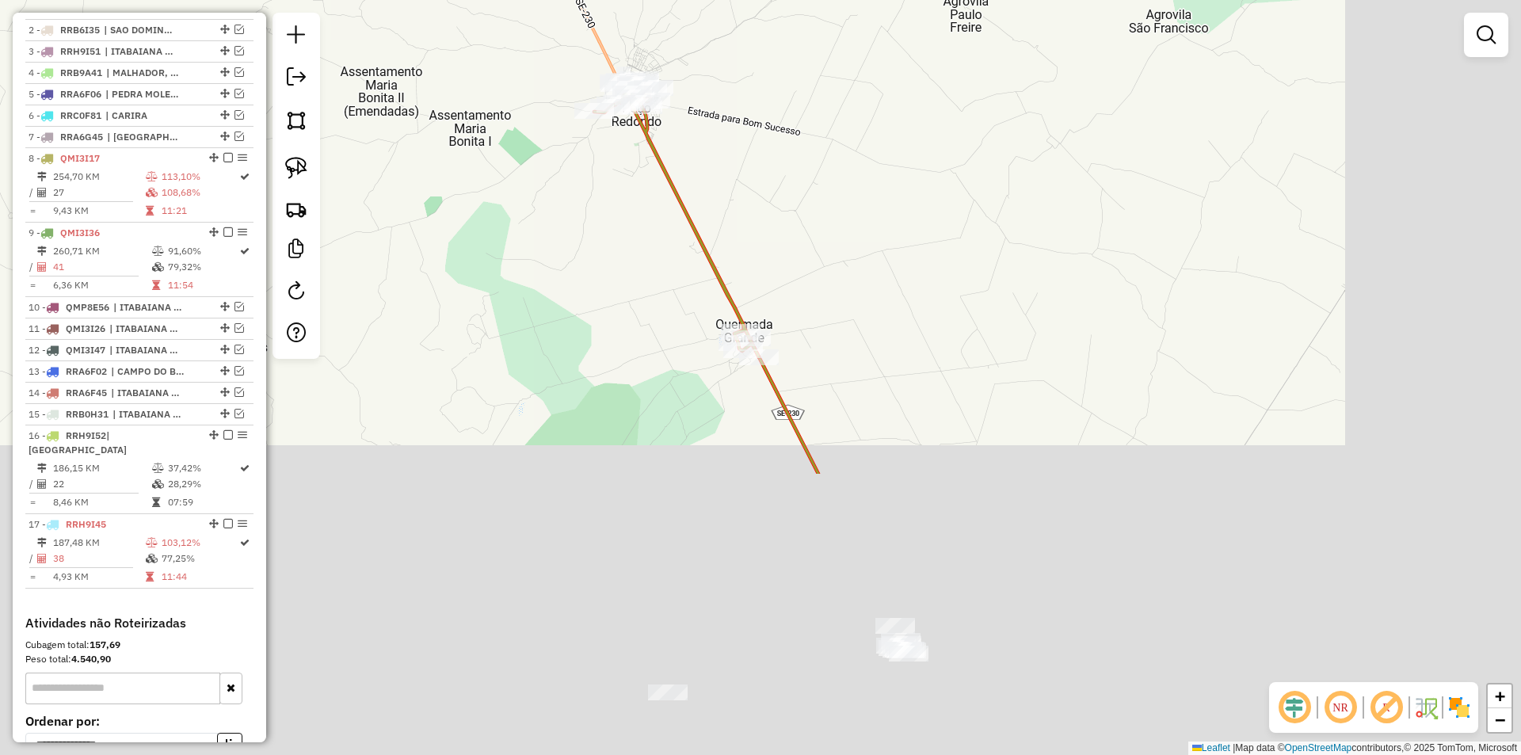
drag, startPoint x: 675, startPoint y: 341, endPoint x: 438, endPoint y: -13, distance: 426.1
click at [438, 0] on html "Aguarde... Pop-up bloqueado! Seu navegador bloqueou automáticamente a abertura …" at bounding box center [760, 377] width 1521 height 755
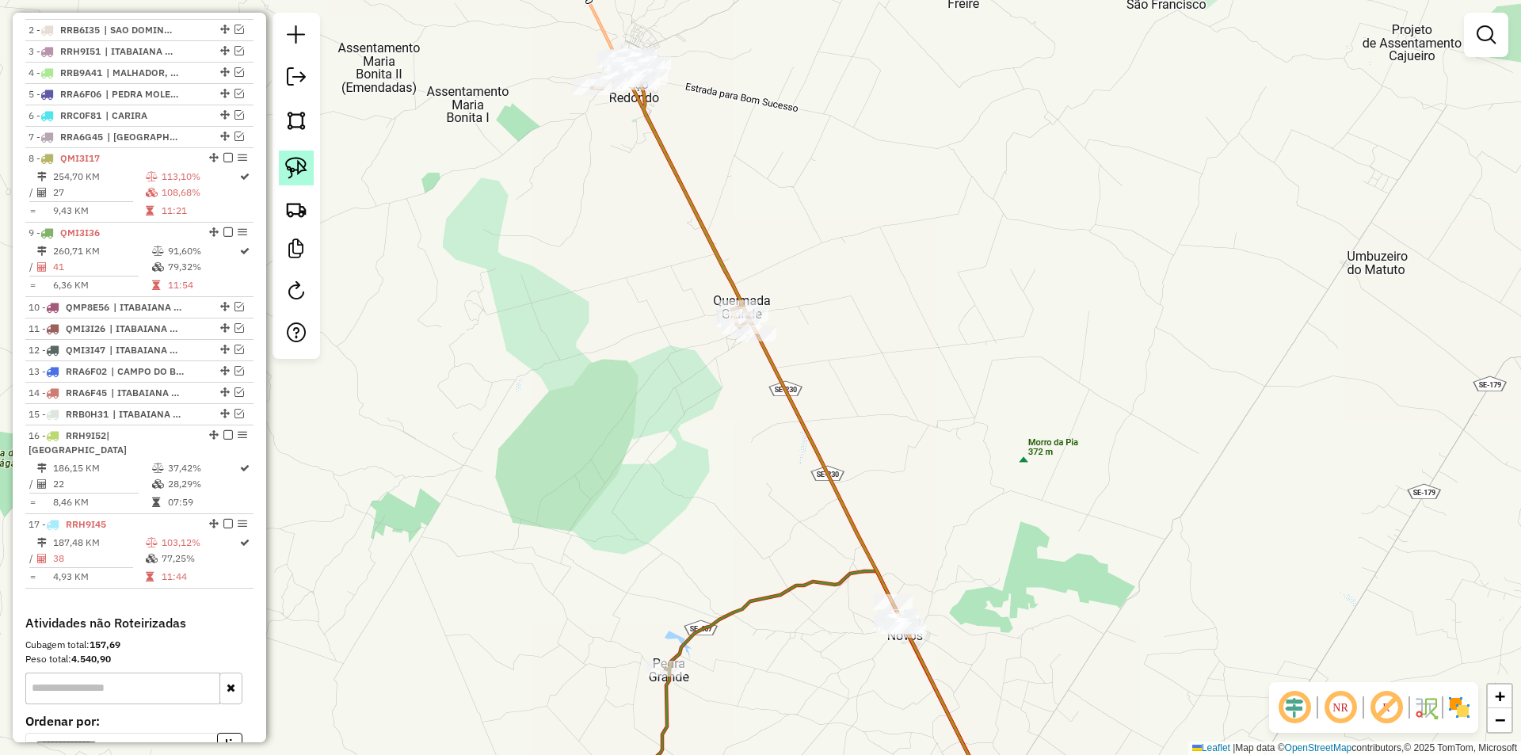
click at [303, 171] on img at bounding box center [296, 168] width 22 height 22
drag, startPoint x: 617, startPoint y: 199, endPoint x: 972, endPoint y: 228, distance: 356.1
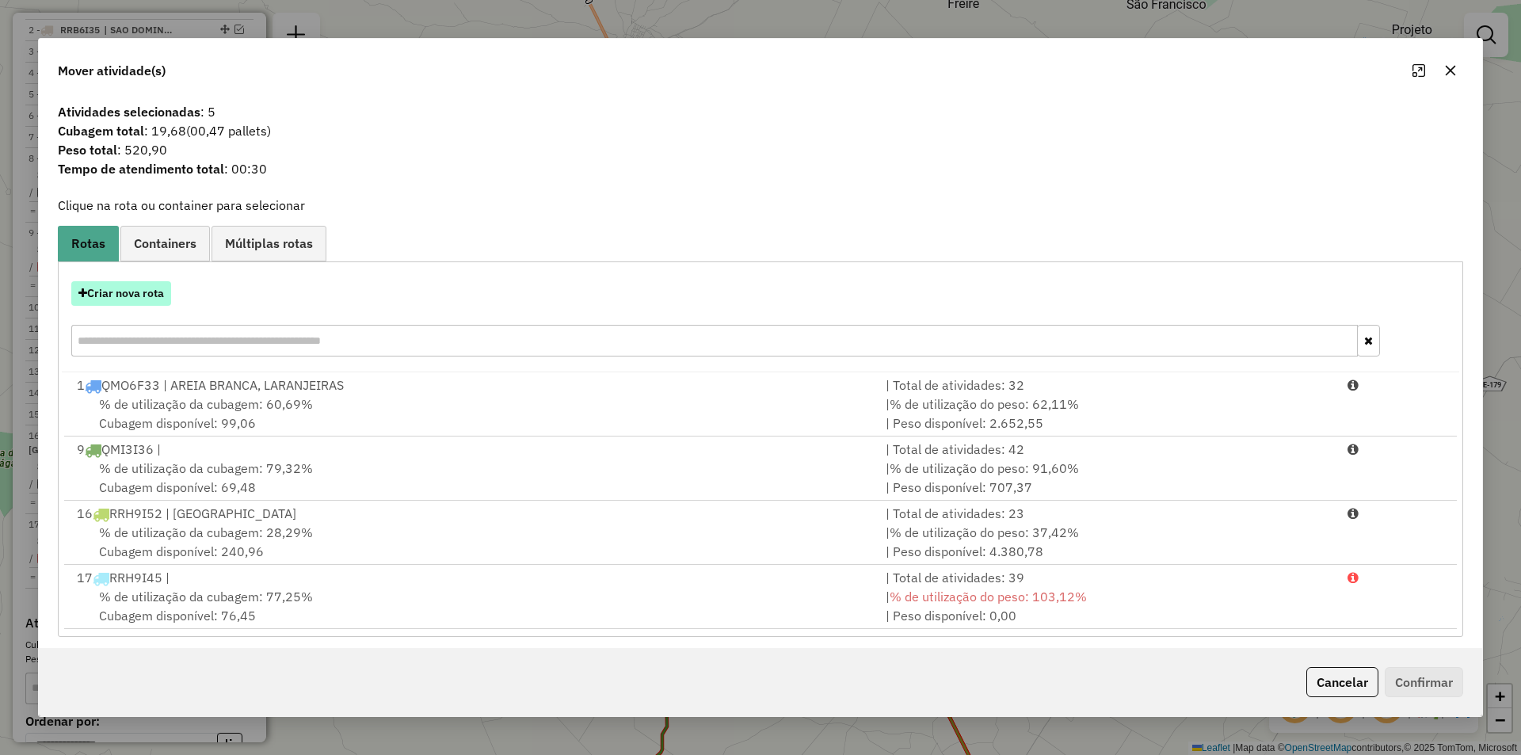
click at [151, 296] on button "Criar nova rota" at bounding box center [121, 293] width 100 height 25
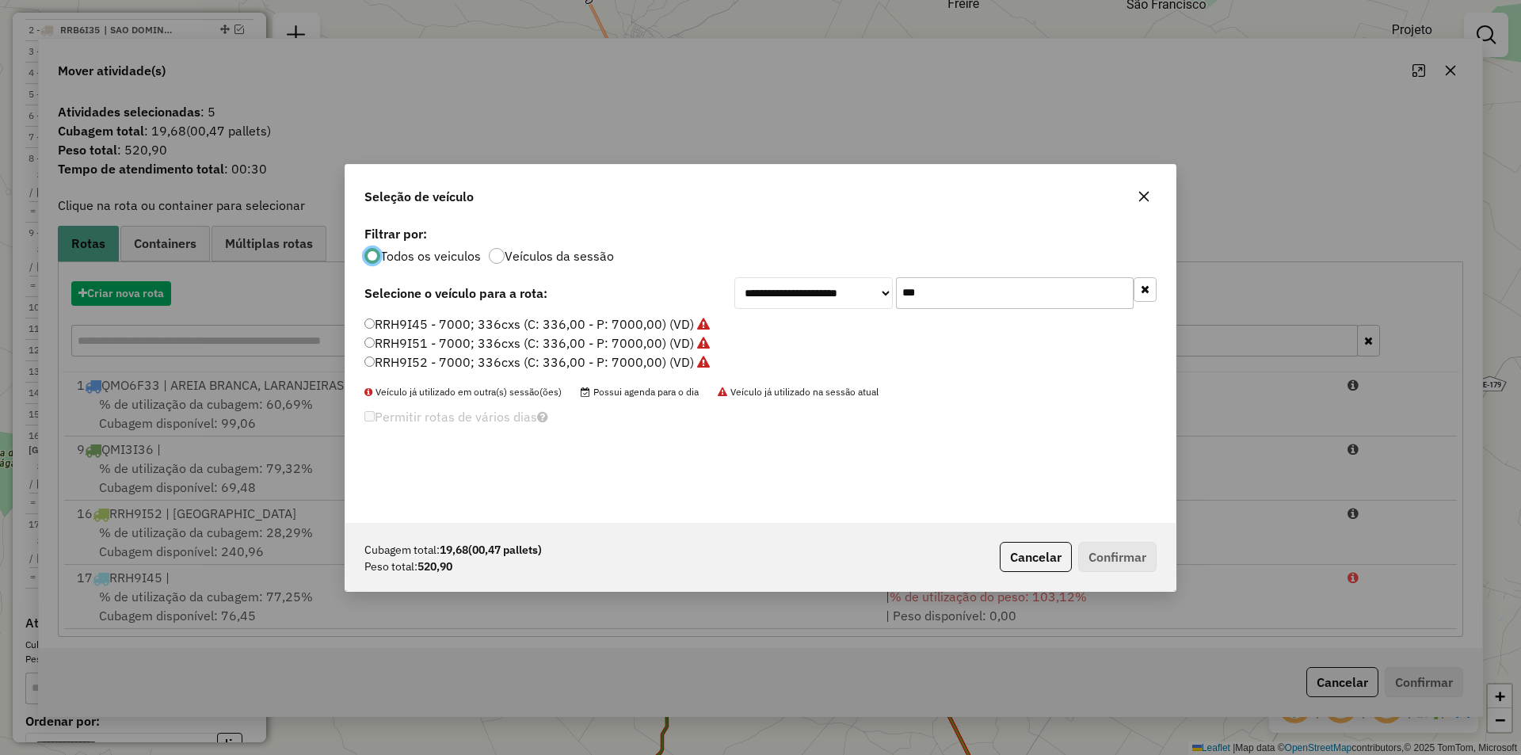
scroll to position [9, 5]
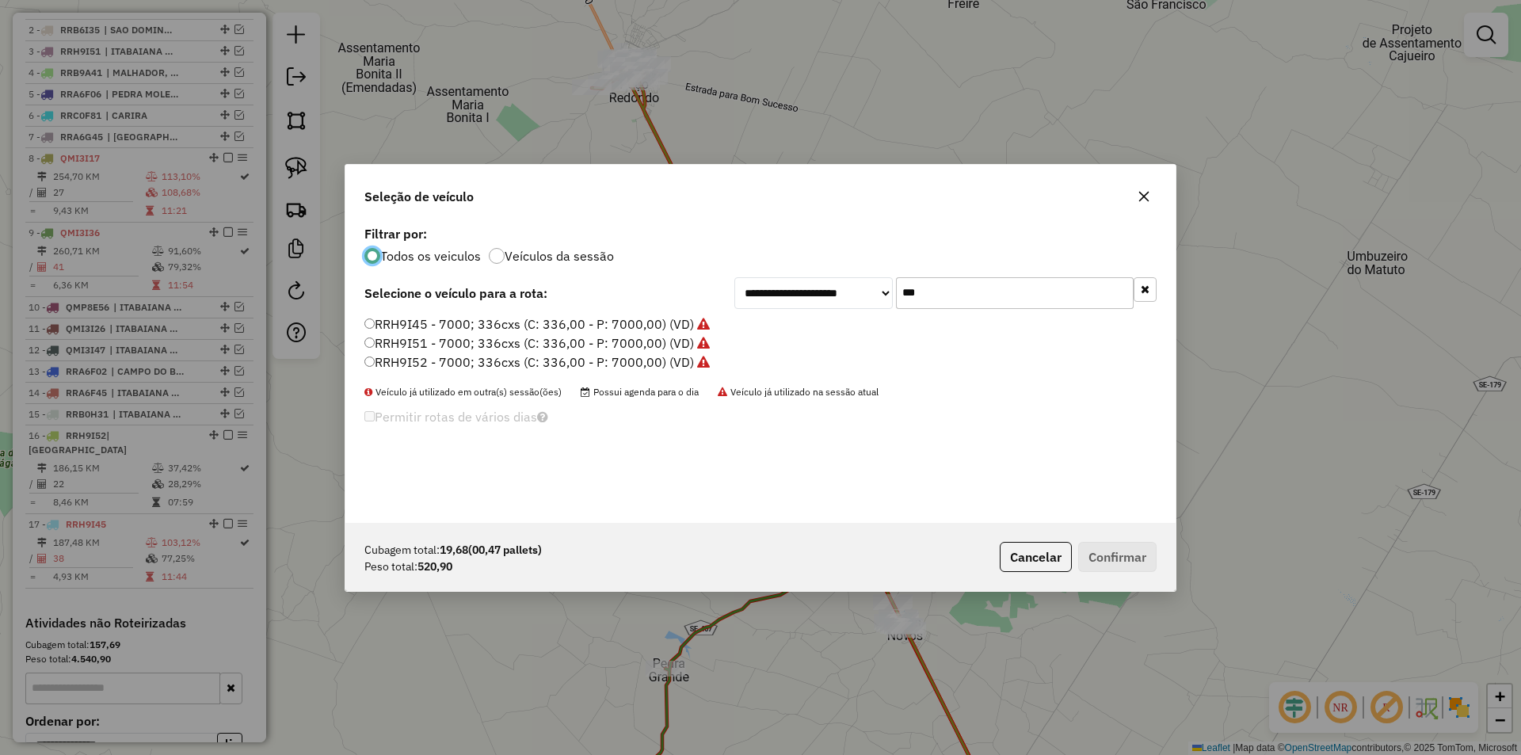
click at [921, 288] on input "***" at bounding box center [1015, 293] width 238 height 32
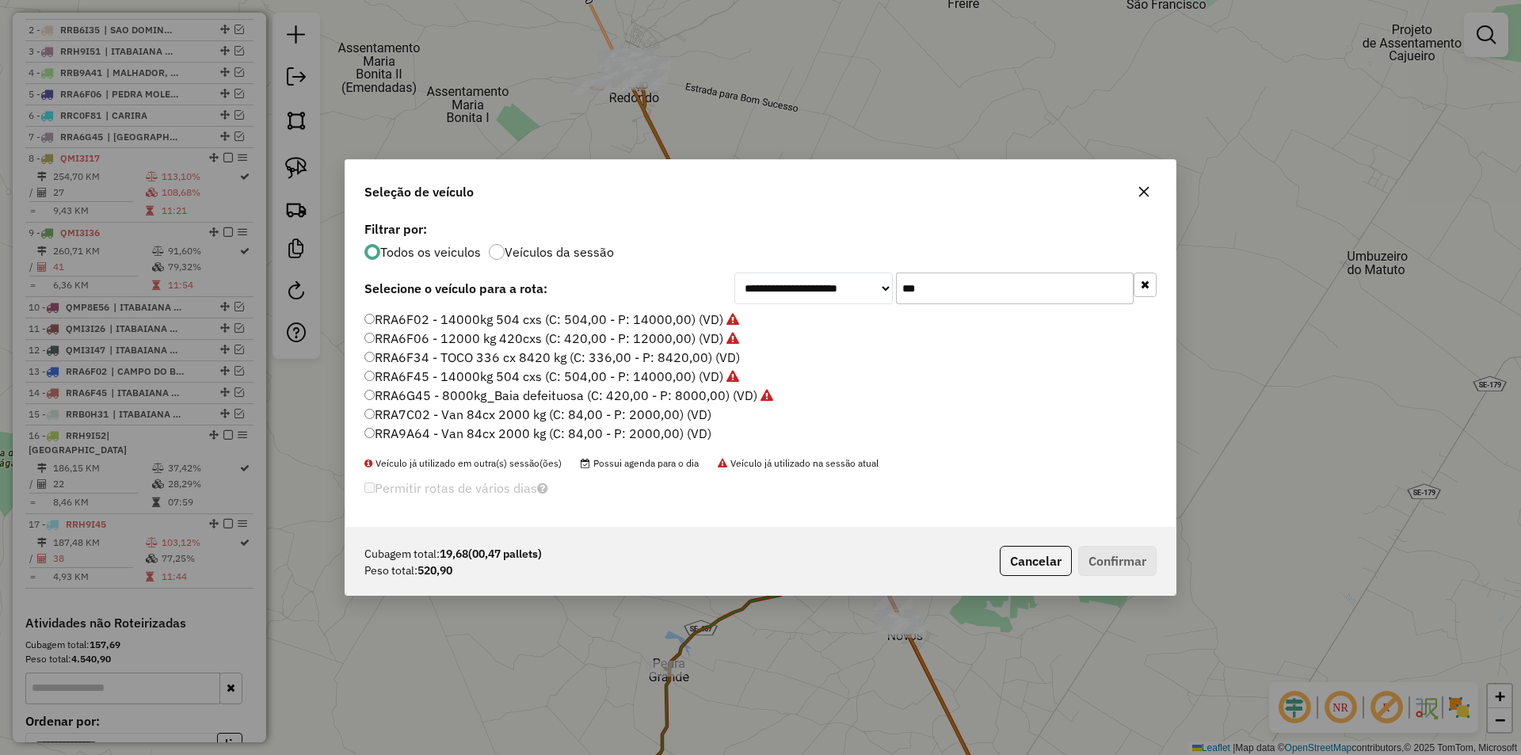
type input "***"
click at [436, 364] on label "RRA6F34 - TOCO 336 cx 8420 kg (C: 336,00 - P: 8420,00) (VD)" at bounding box center [552, 357] width 376 height 19
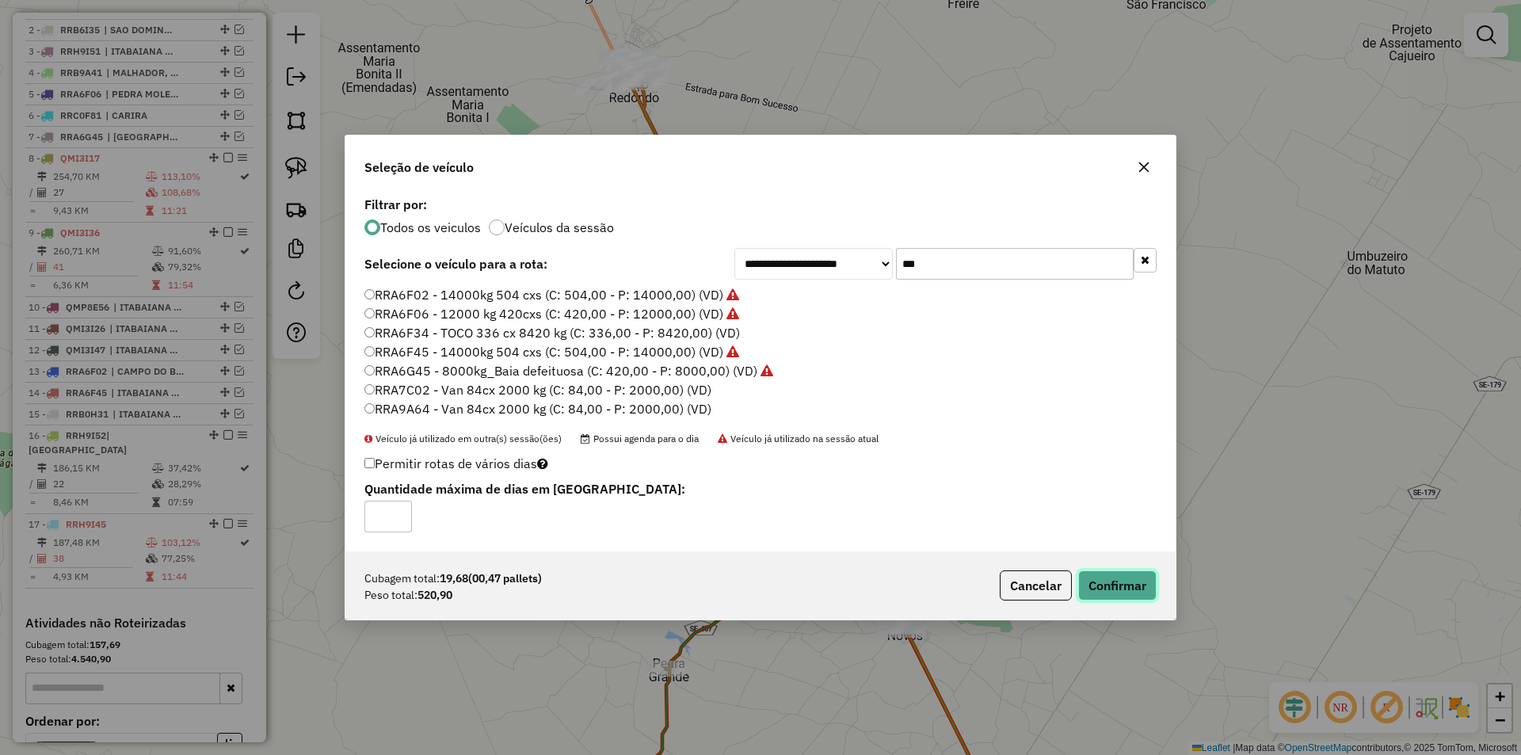
click at [1101, 574] on button "Confirmar" at bounding box center [1117, 585] width 78 height 30
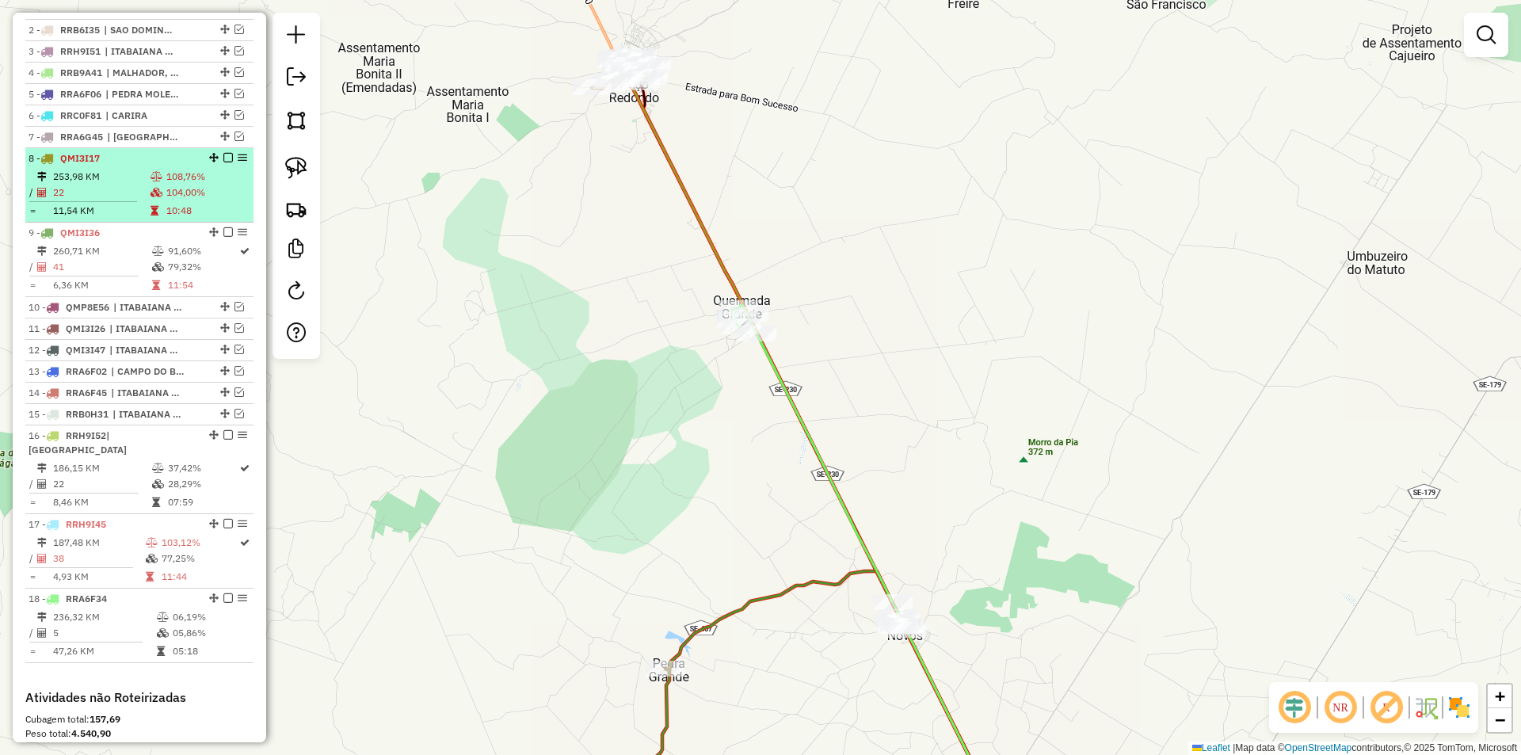
click at [185, 200] on td "104,00%" at bounding box center [207, 193] width 82 height 16
select select "**********"
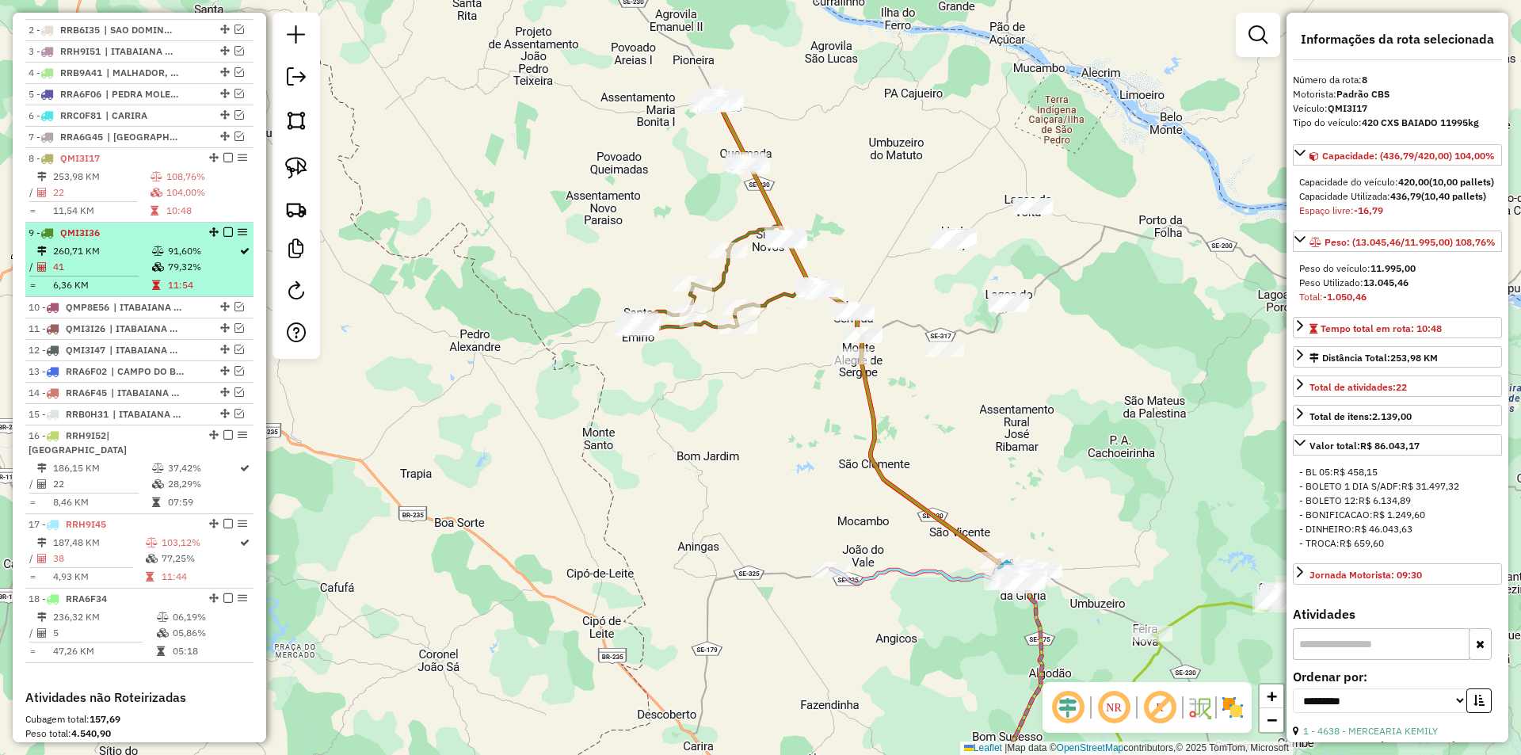
click at [200, 259] on td "91,60%" at bounding box center [202, 251] width 71 height 16
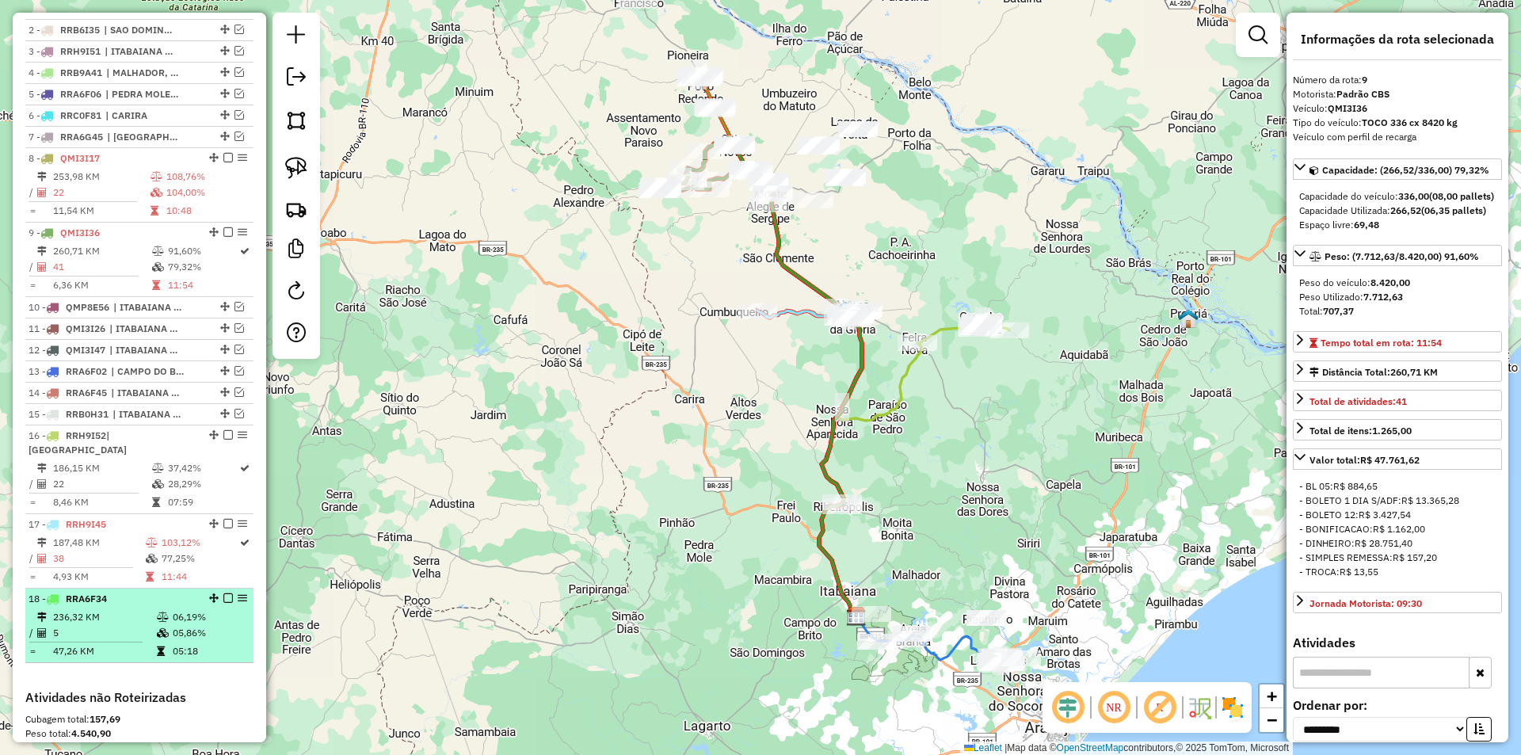
click at [159, 633] on icon at bounding box center [163, 633] width 12 height 10
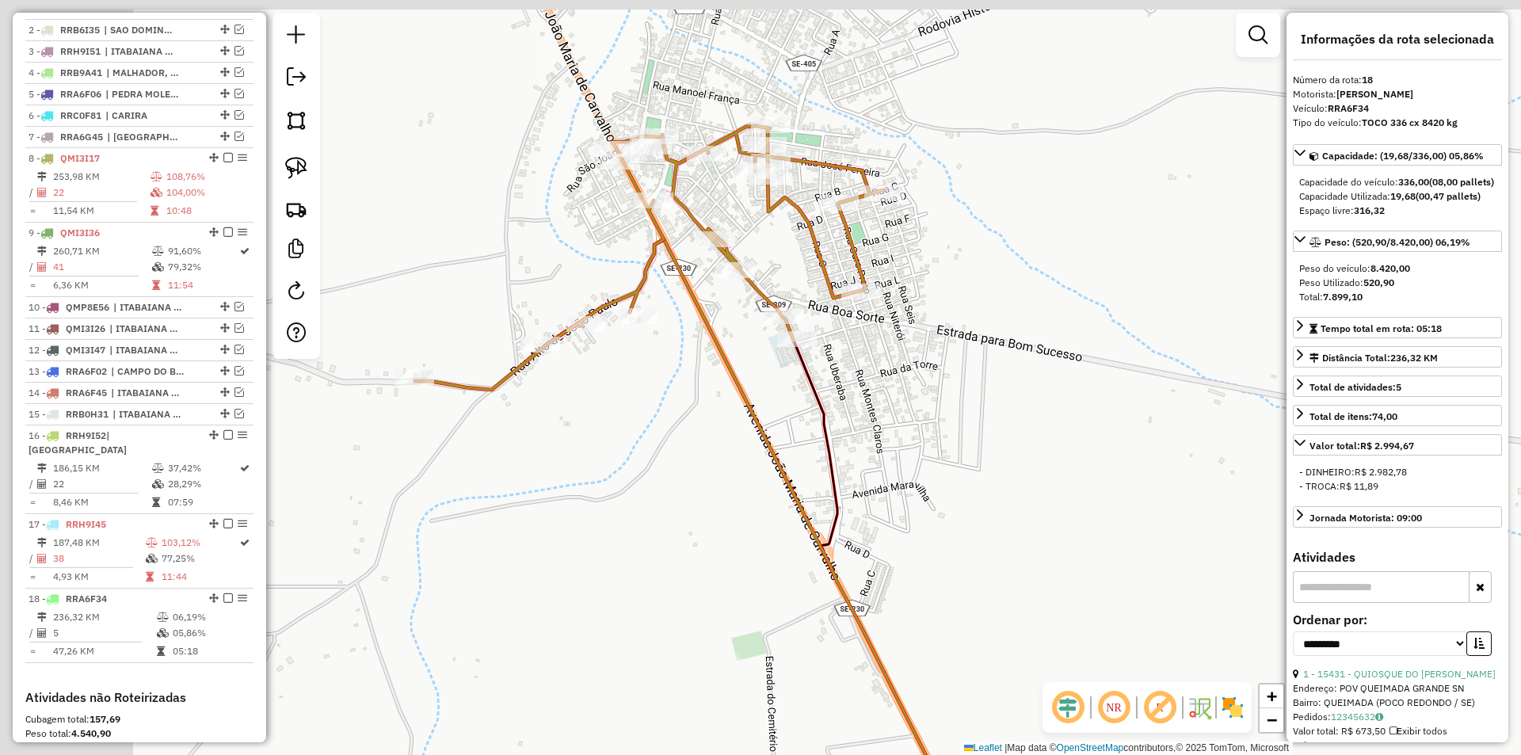
drag, startPoint x: 565, startPoint y: 273, endPoint x: 733, endPoint y: 325, distance: 175.9
click at [732, 325] on icon at bounding box center [777, 583] width 469 height 688
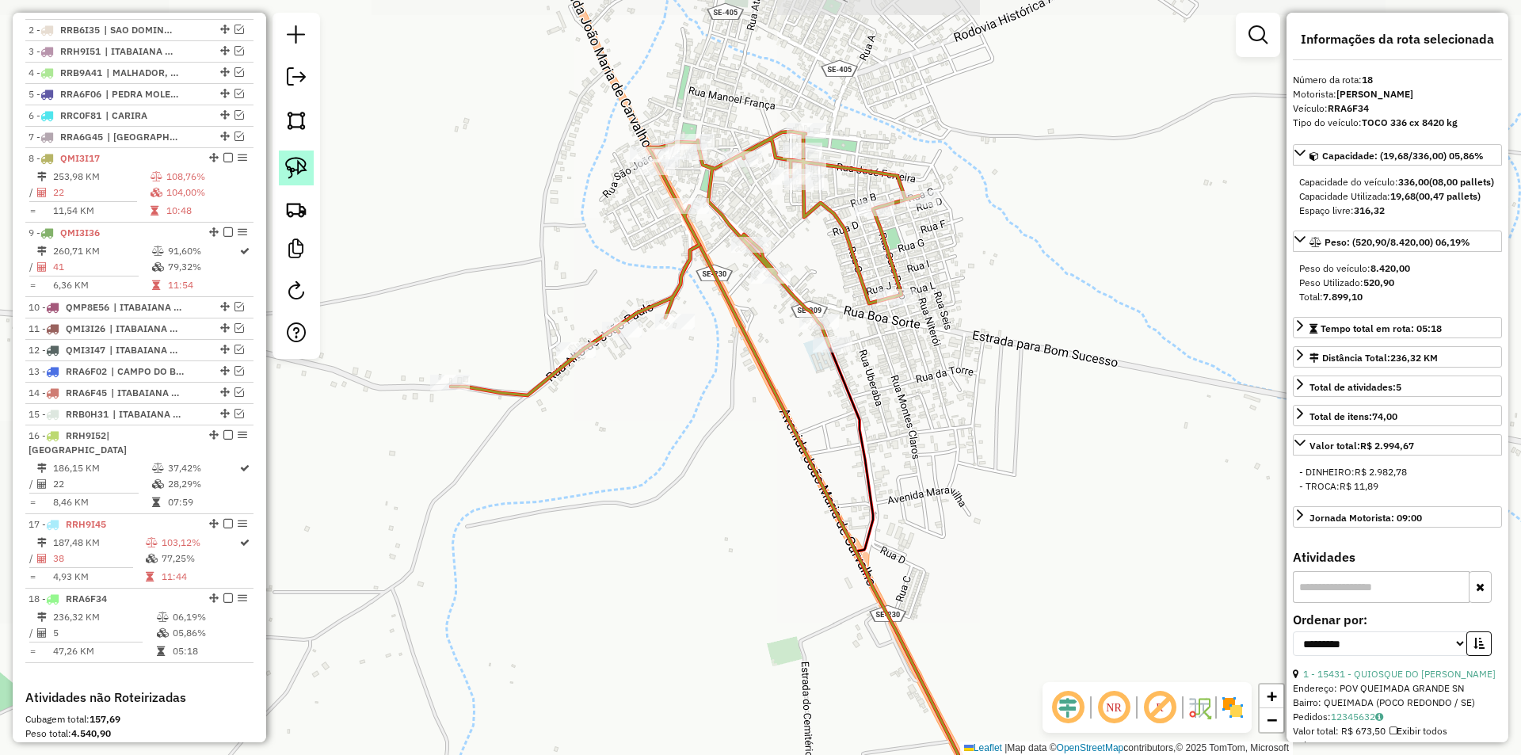
drag, startPoint x: 305, startPoint y: 163, endPoint x: 337, endPoint y: 180, distance: 35.8
click at [305, 164] on img at bounding box center [296, 168] width 22 height 22
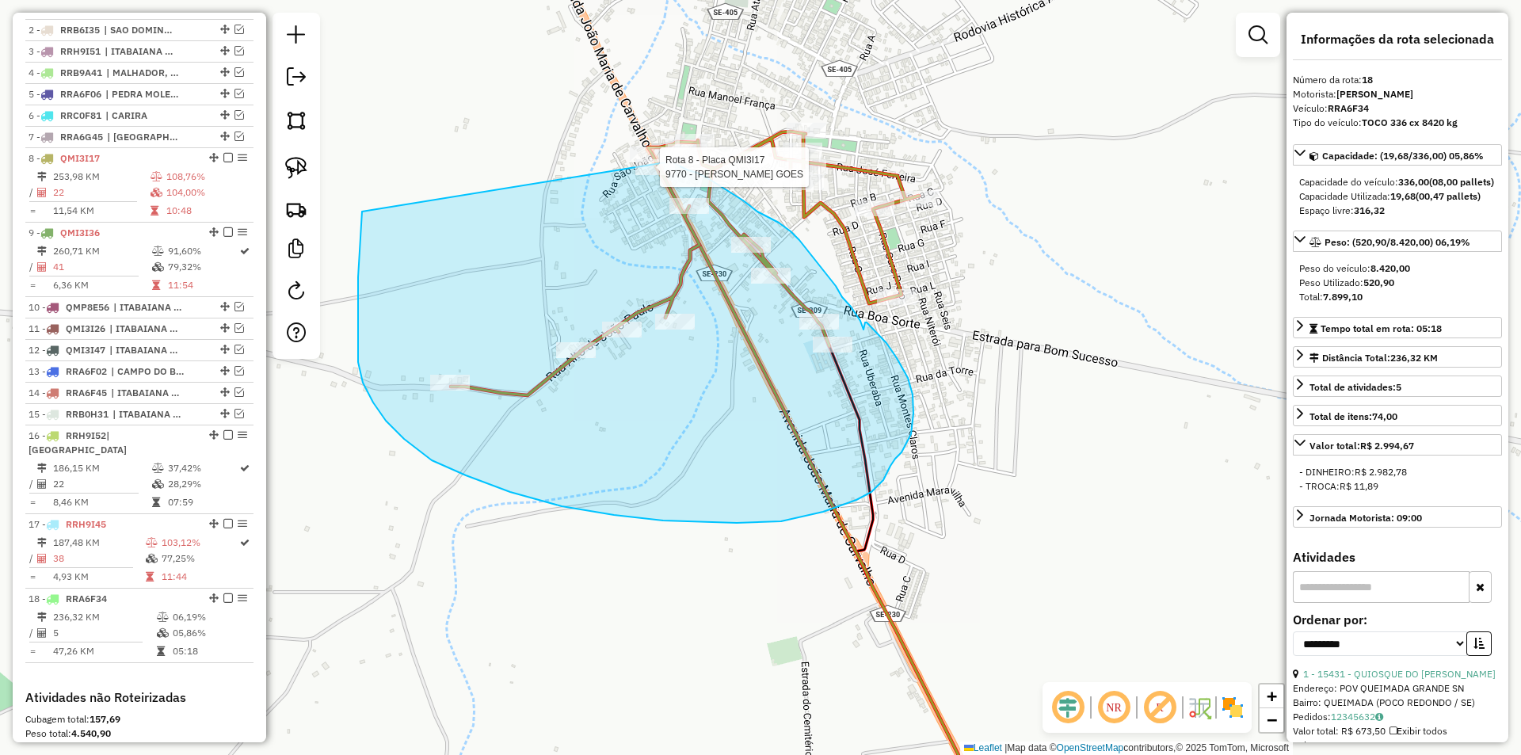
drag, startPoint x: 363, startPoint y: 383, endPoint x: 641, endPoint y: 138, distance: 370.5
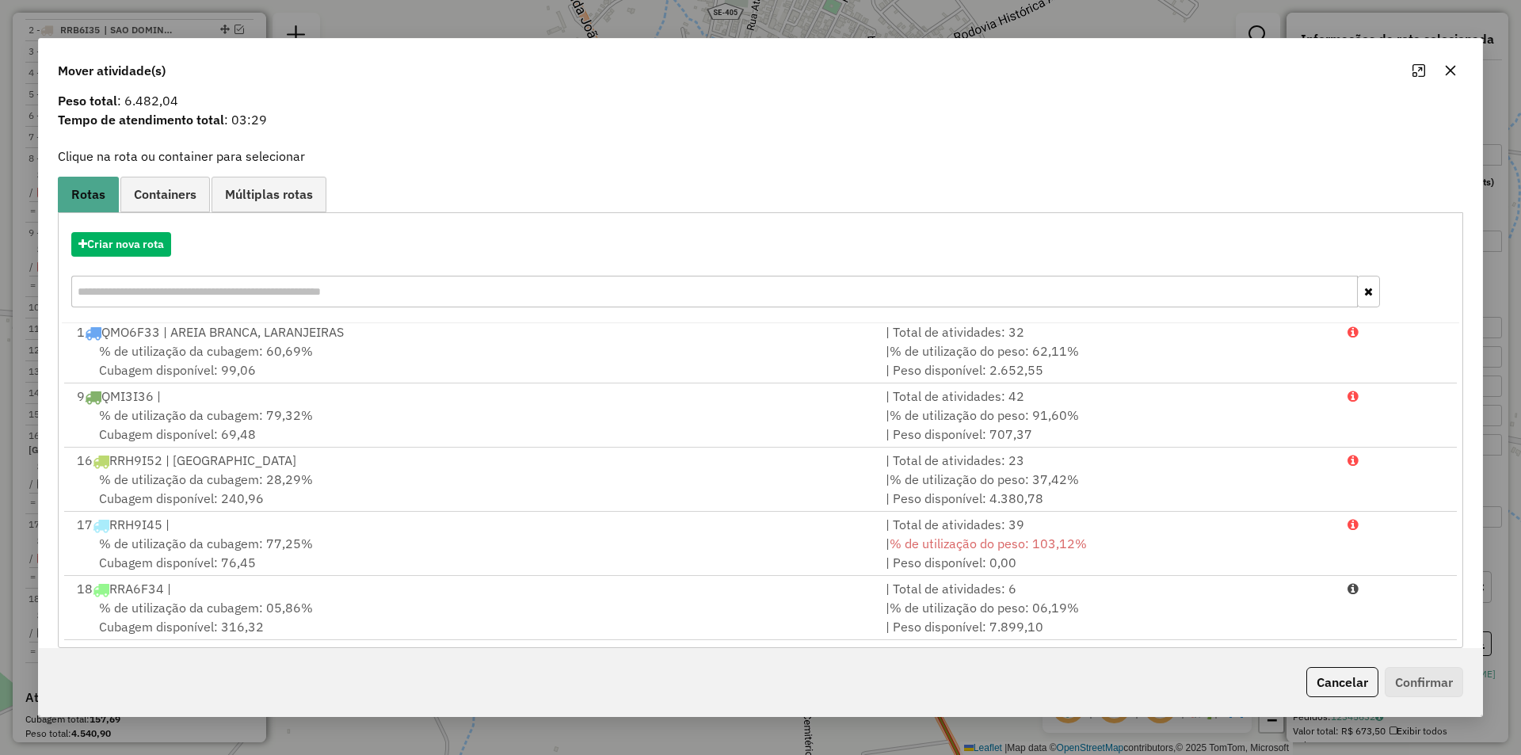
scroll to position [68, 0]
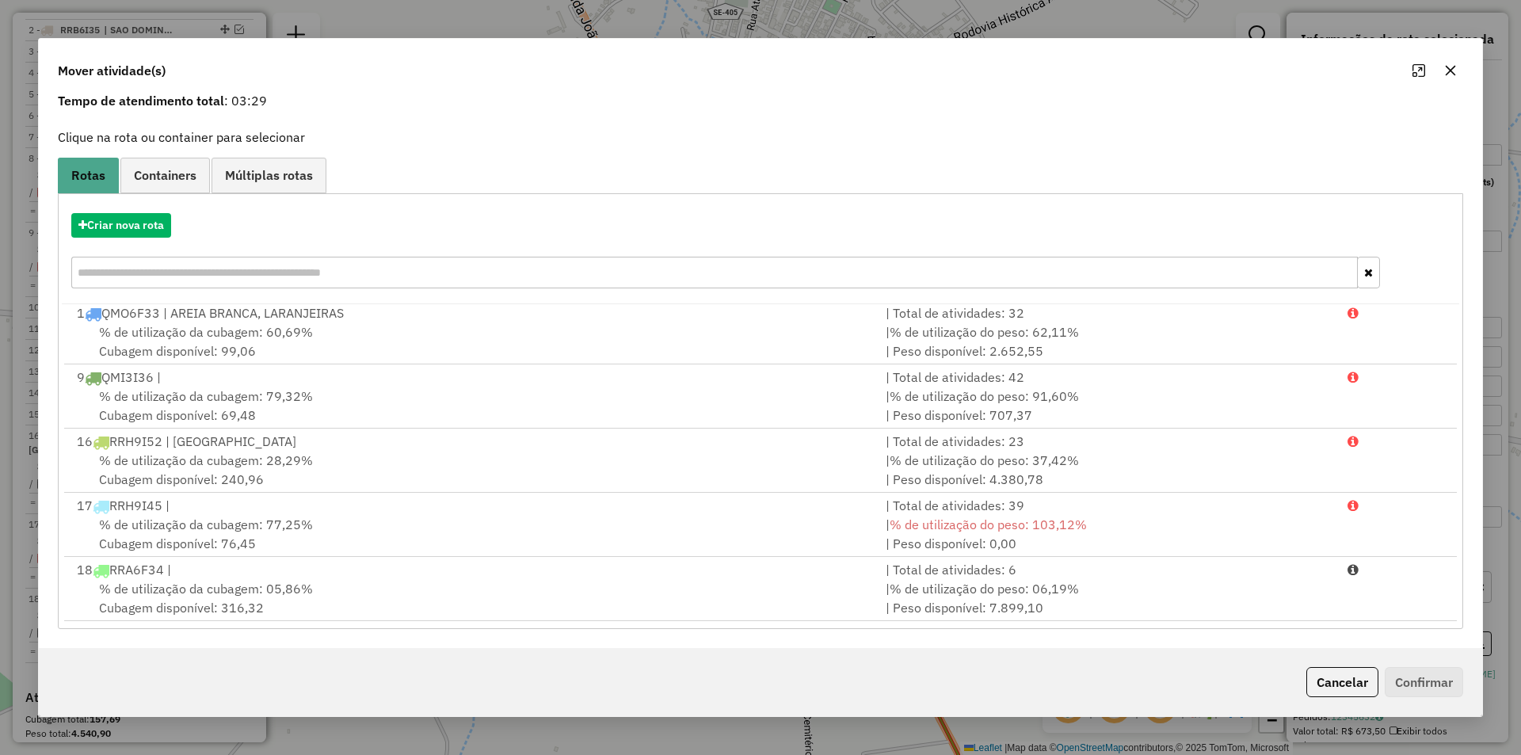
click at [1300, 673] on div "Cancelar Confirmar" at bounding box center [1381, 682] width 163 height 30
click at [1307, 685] on button "Cancelar" at bounding box center [1342, 682] width 72 height 30
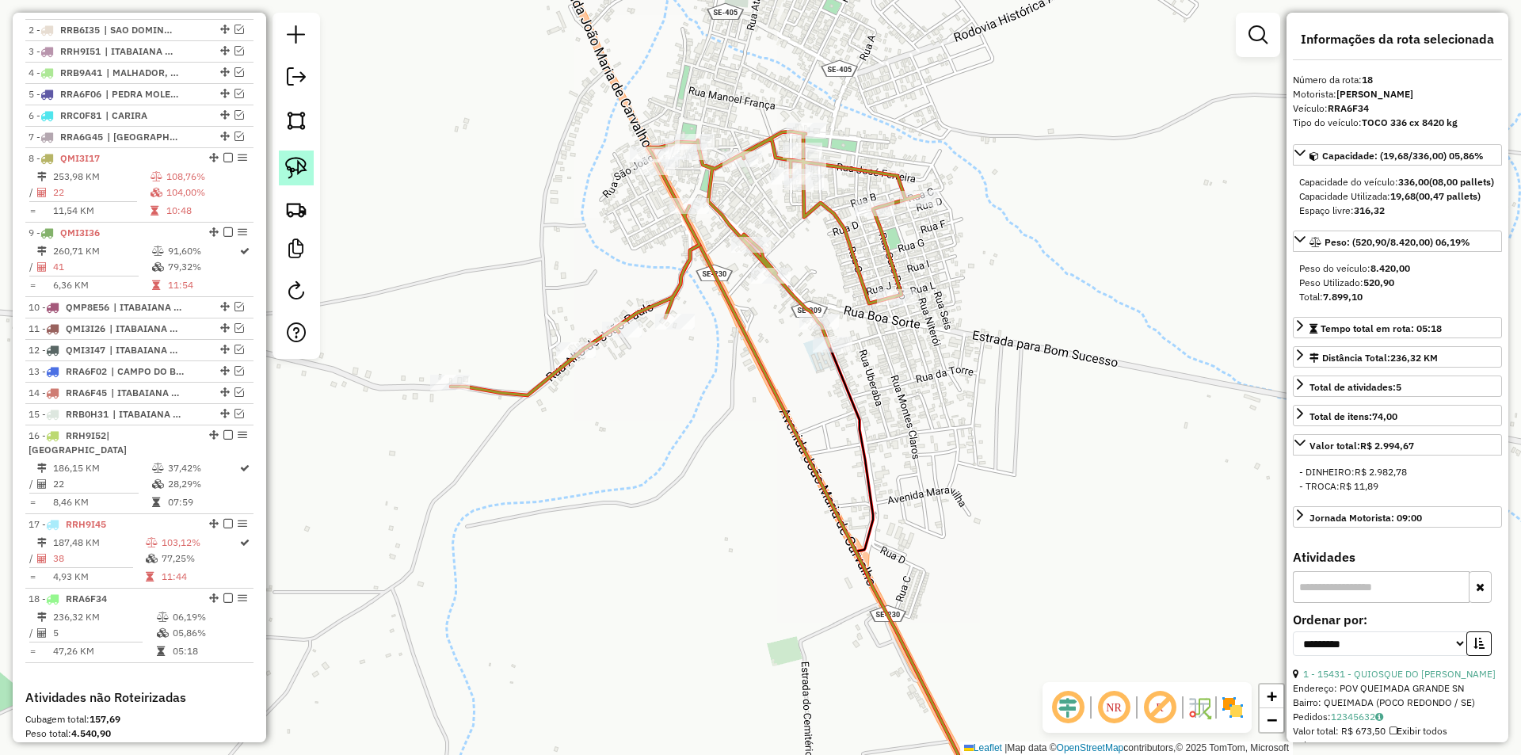
click at [290, 167] on img at bounding box center [296, 168] width 22 height 22
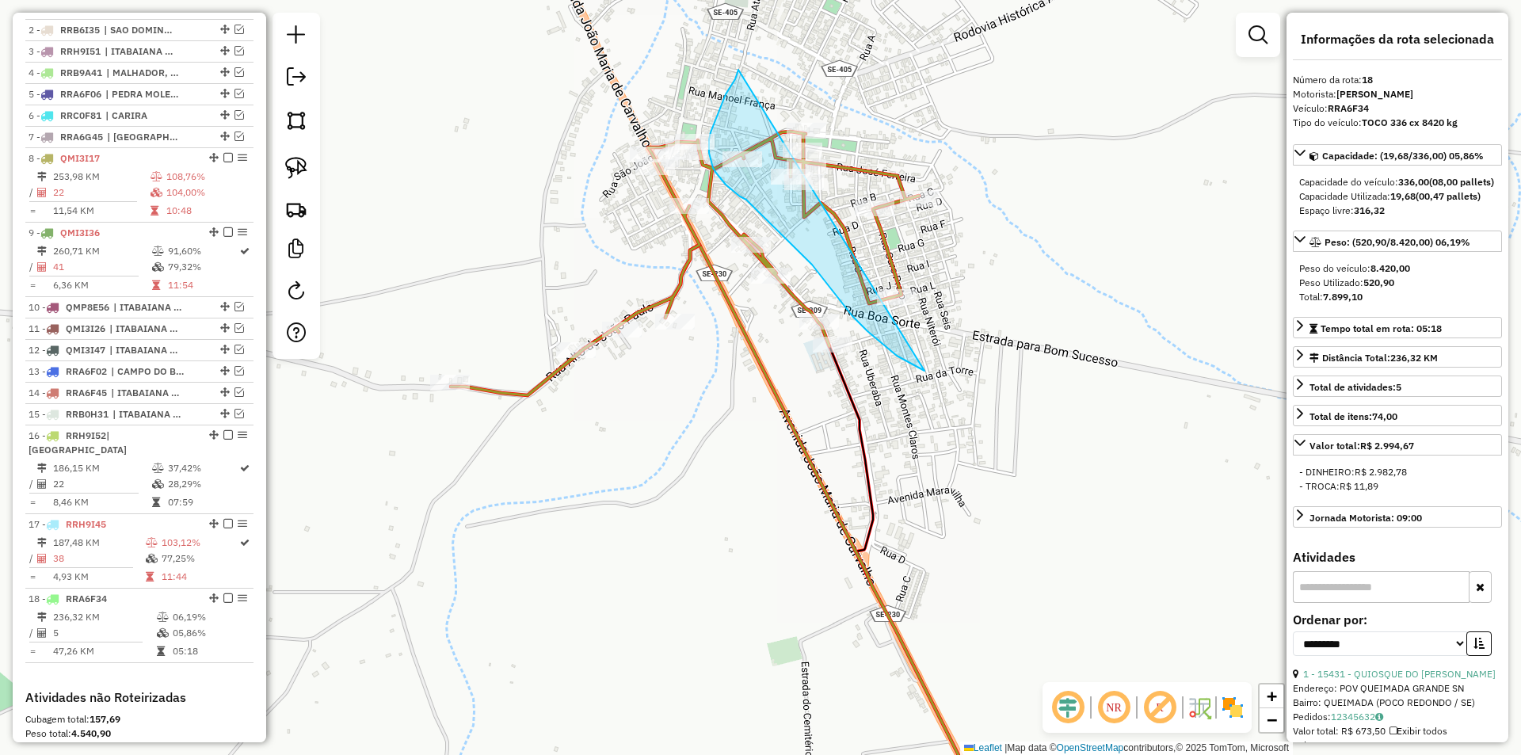
drag, startPoint x: 738, startPoint y: 70, endPoint x: 1104, endPoint y: 217, distance: 394.6
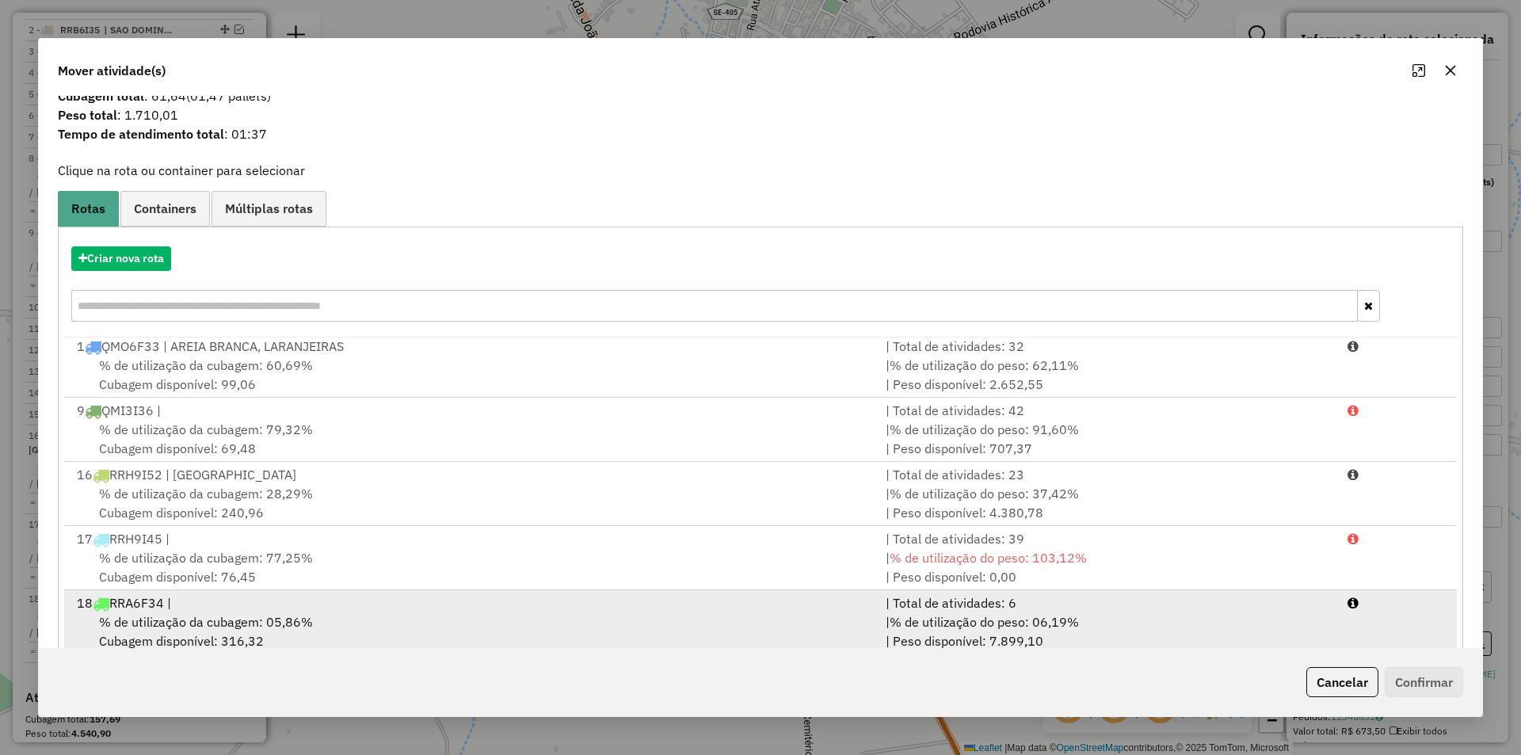
scroll to position [68, 0]
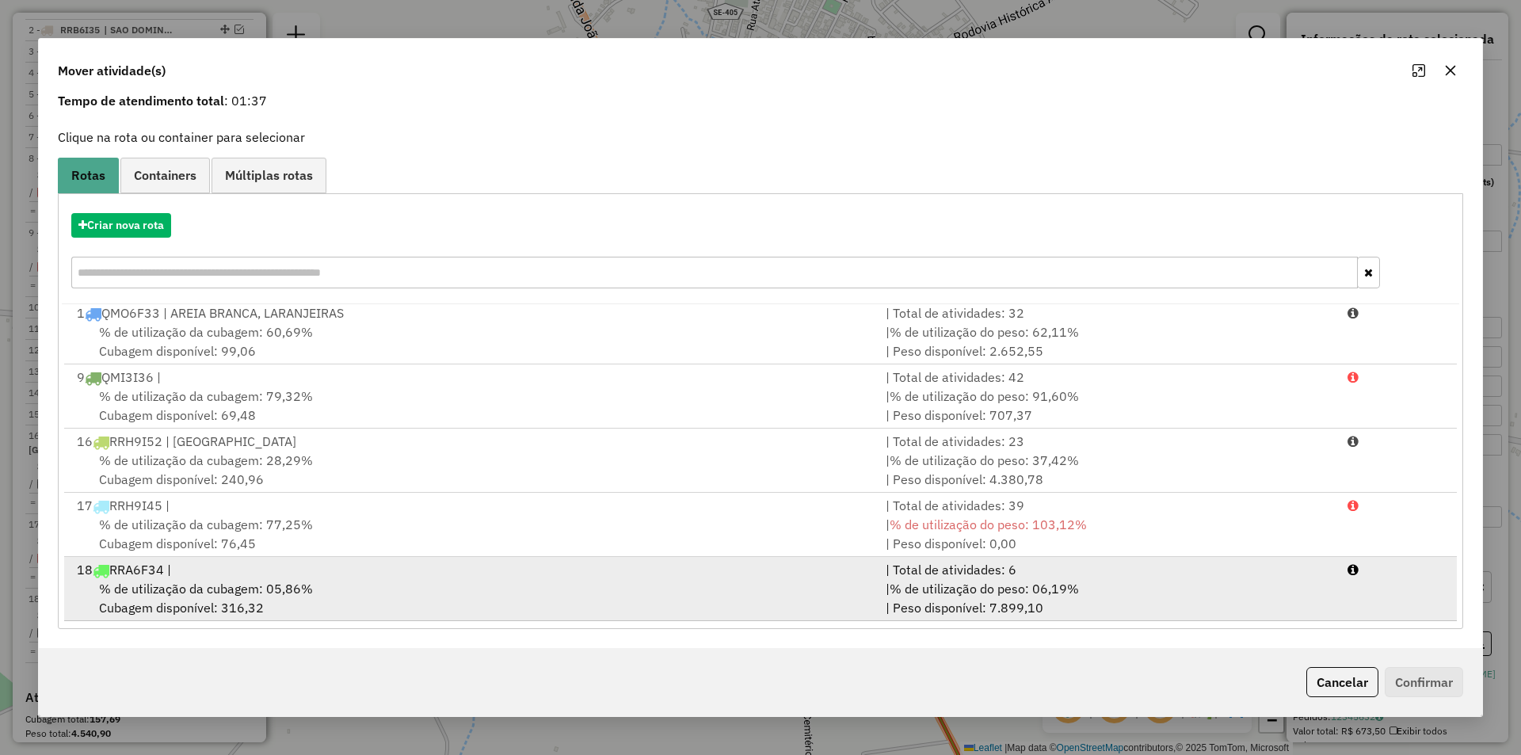
click at [1017, 613] on div "| % de utilização do peso: 06,19% | Peso disponível: 7.899,10" at bounding box center [1107, 598] width 462 height 38
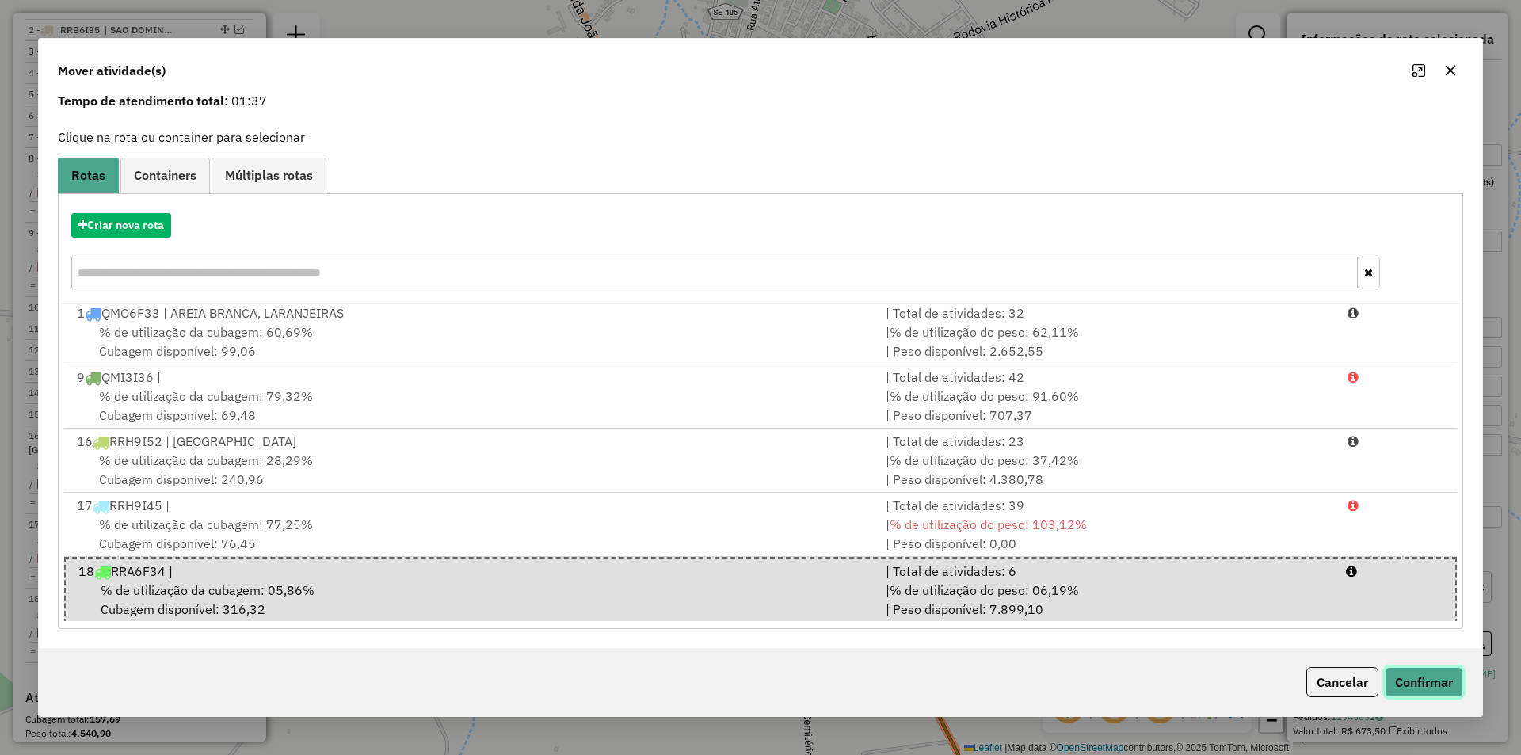
click at [1423, 688] on button "Confirmar" at bounding box center [1424, 682] width 78 height 30
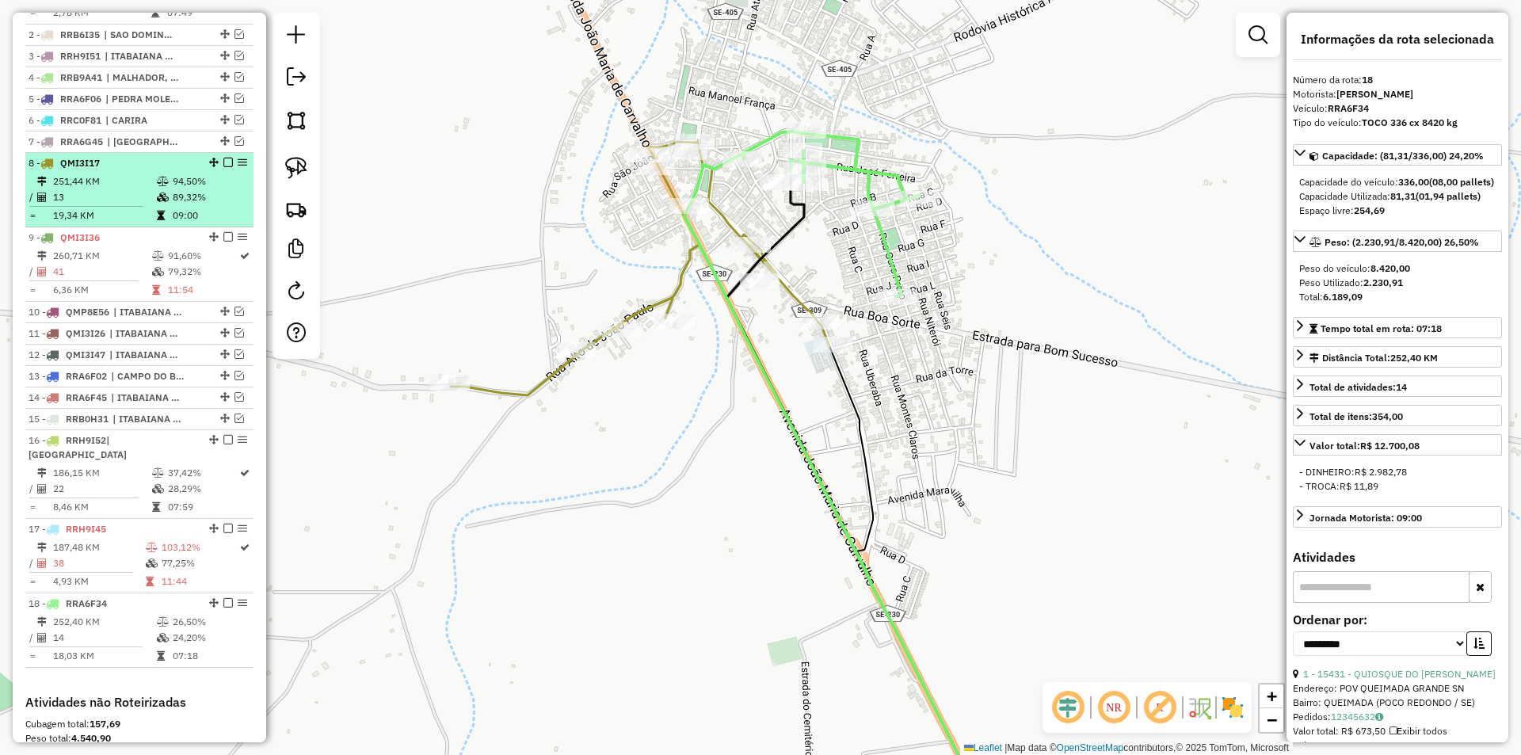
scroll to position [597, 0]
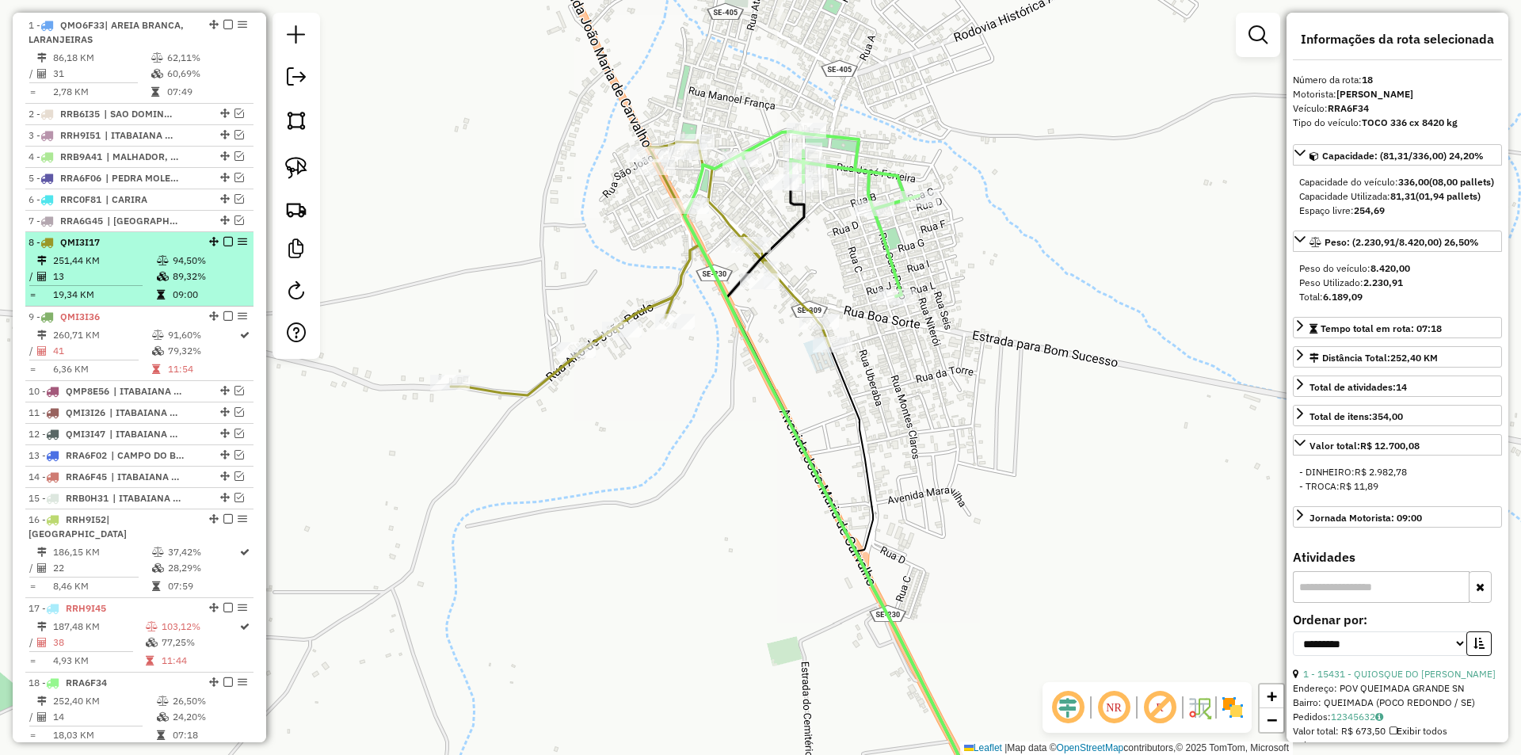
click at [189, 269] on td "94,50%" at bounding box center [209, 261] width 75 height 16
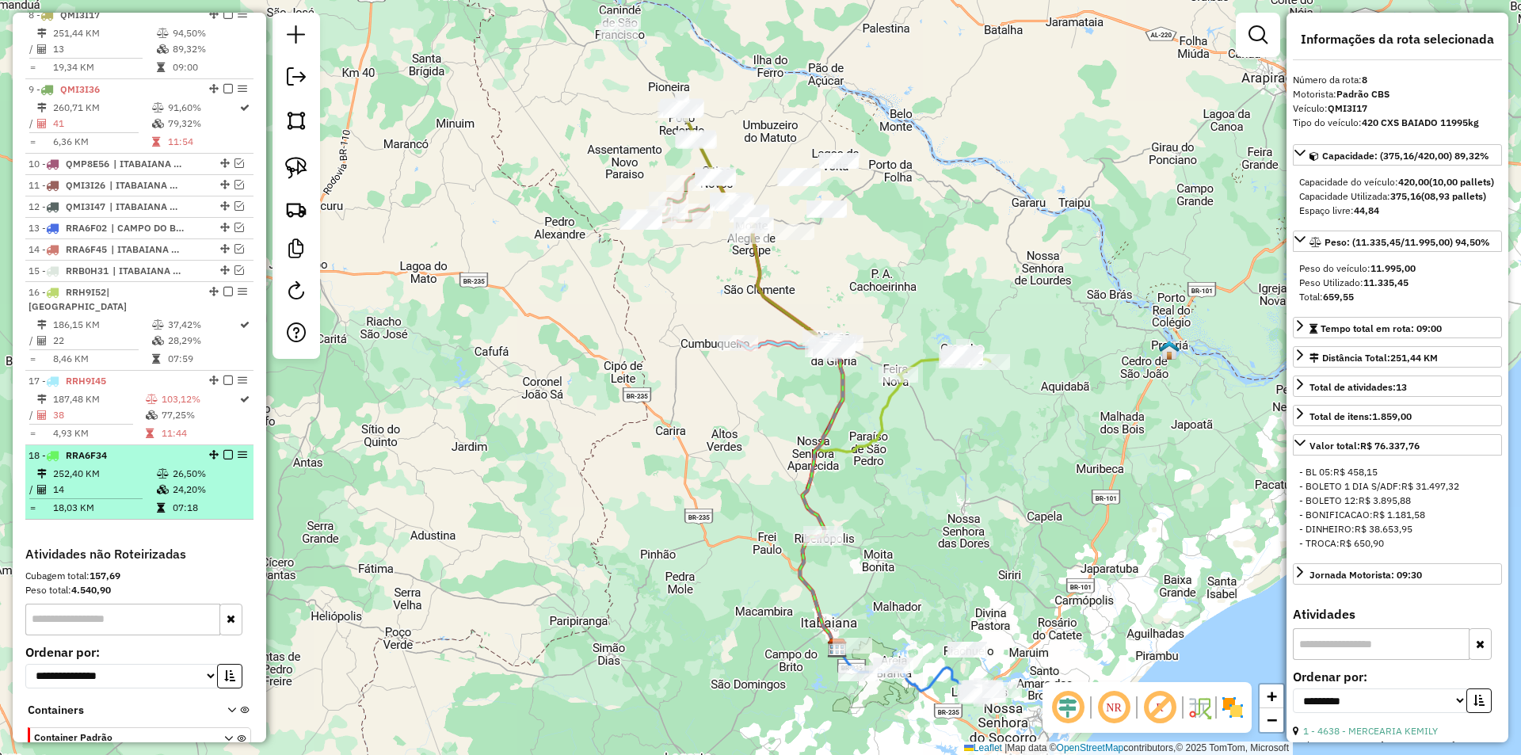
scroll to position [913, 0]
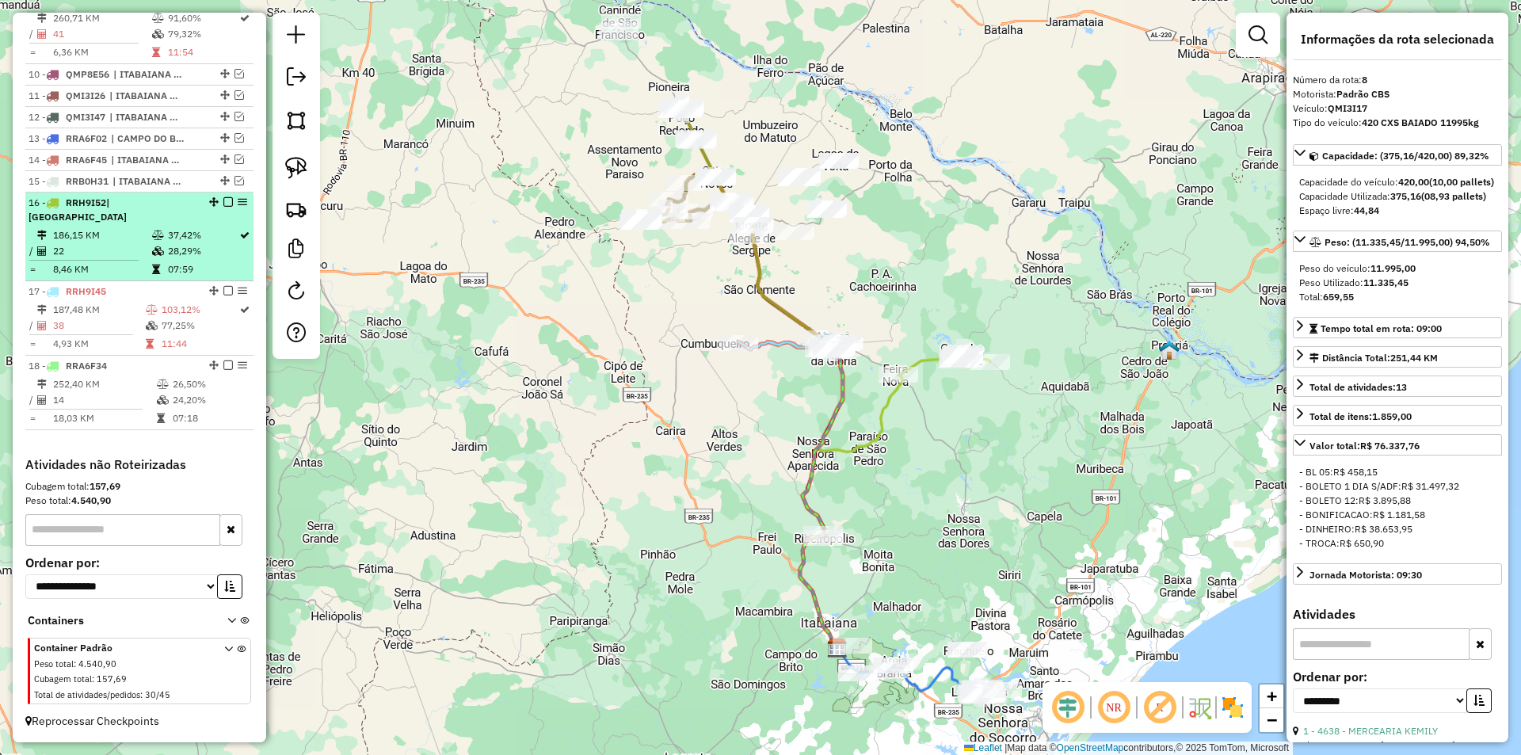
drag, startPoint x: 177, startPoint y: 418, endPoint x: 185, endPoint y: 263, distance: 155.4
click at [177, 417] on td "07:18" at bounding box center [209, 418] width 75 height 16
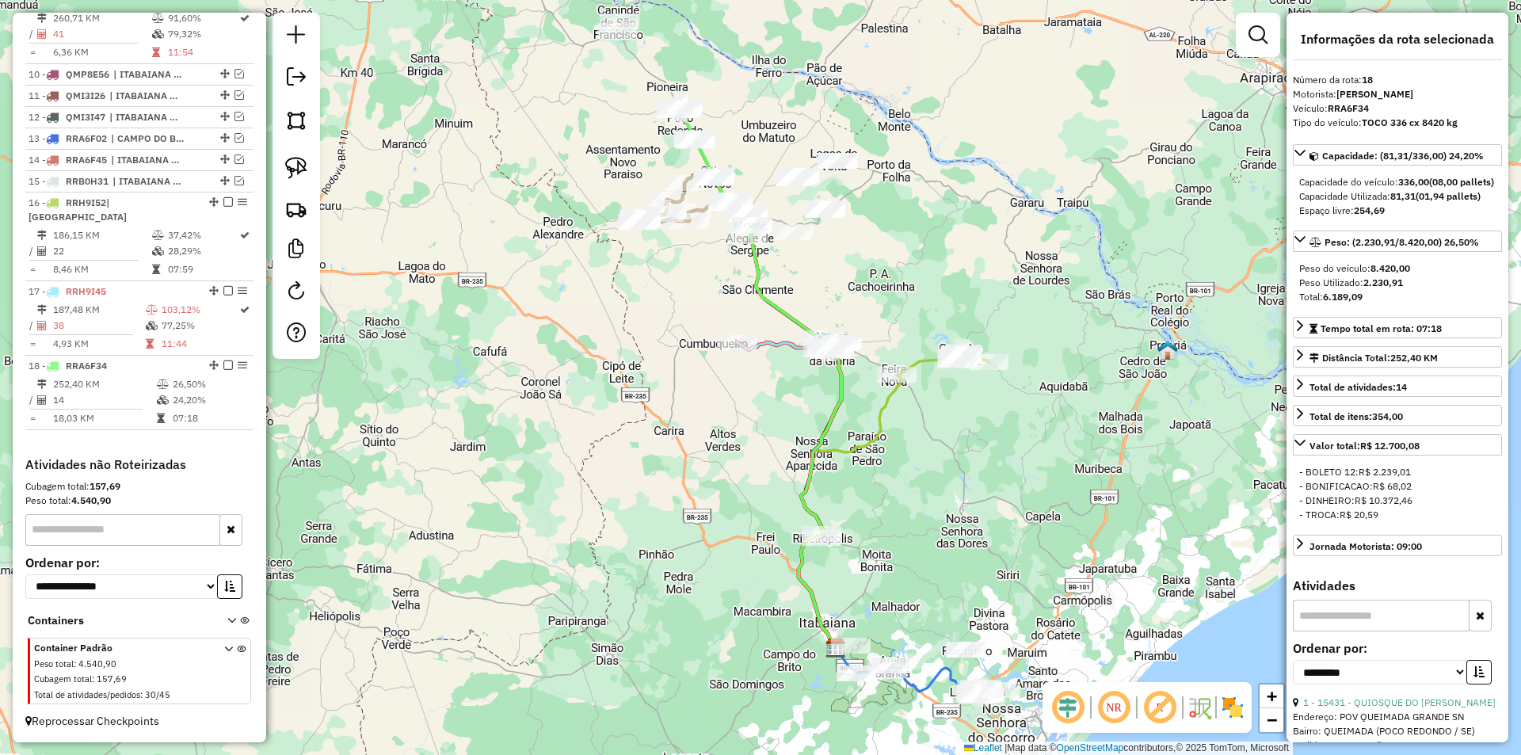
drag, startPoint x: 496, startPoint y: 233, endPoint x: 468, endPoint y: 381, distance: 150.7
click at [468, 381] on div "Janela de atendimento Grade de atendimento Capacidade Transportadoras Veículos …" at bounding box center [760, 377] width 1521 height 755
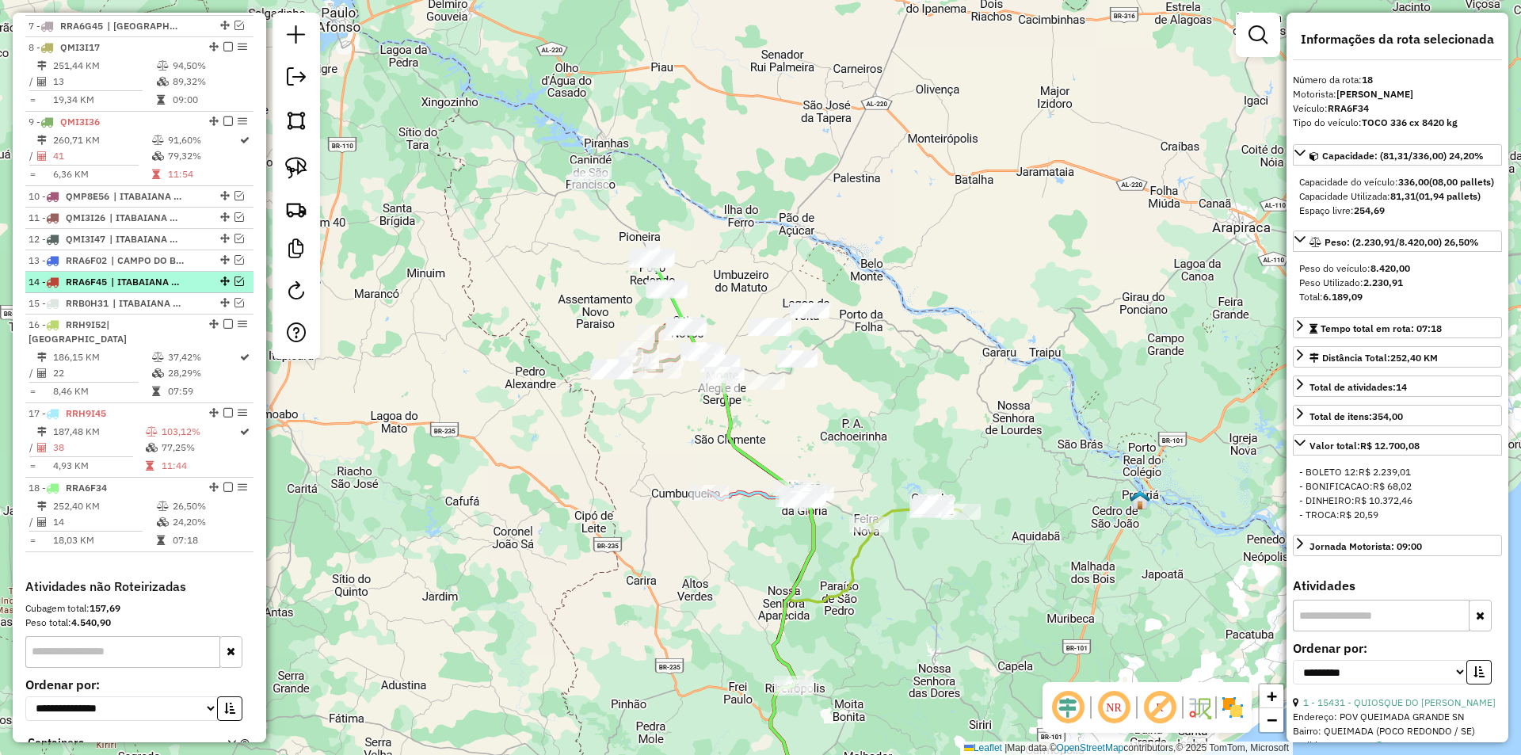
scroll to position [676, 0]
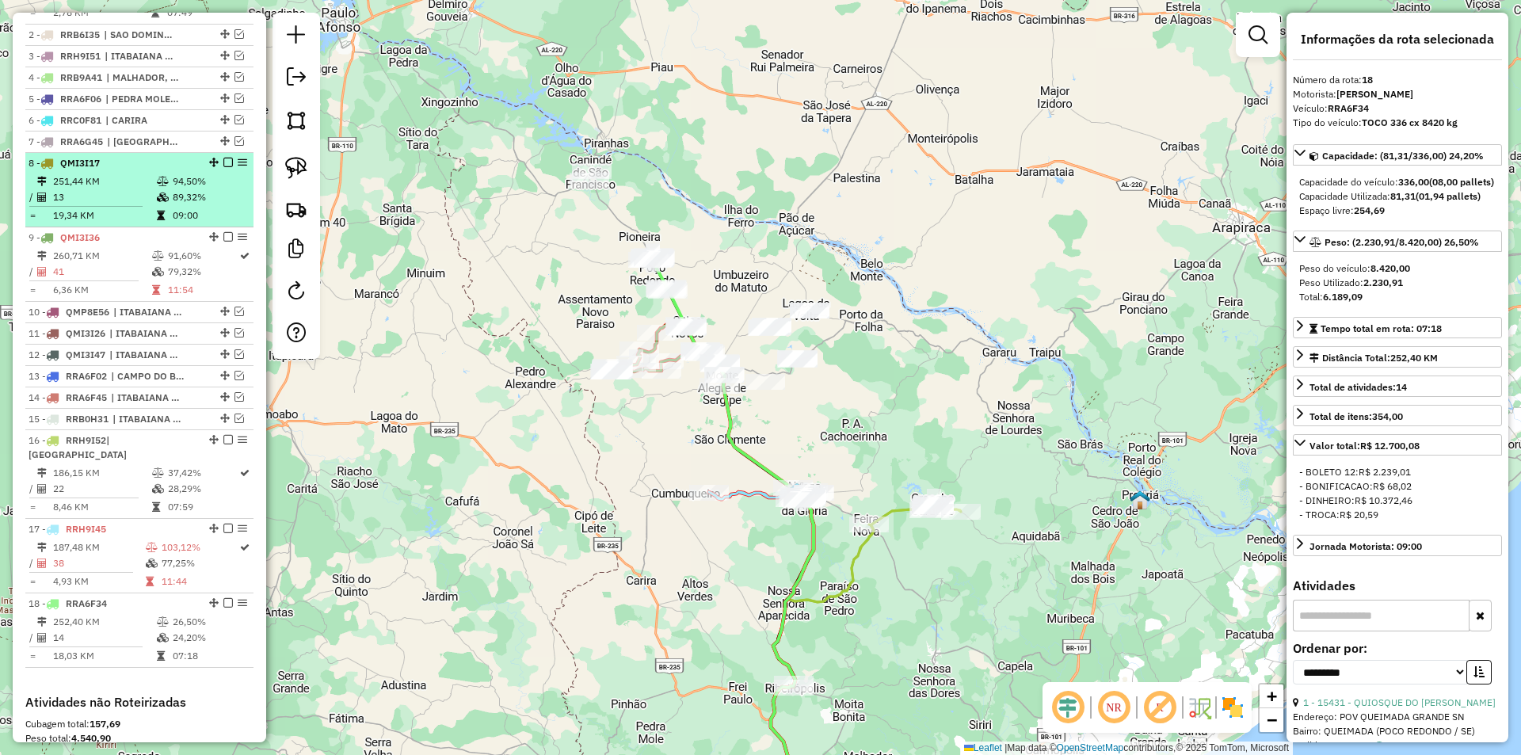
click at [162, 186] on icon at bounding box center [163, 182] width 12 height 10
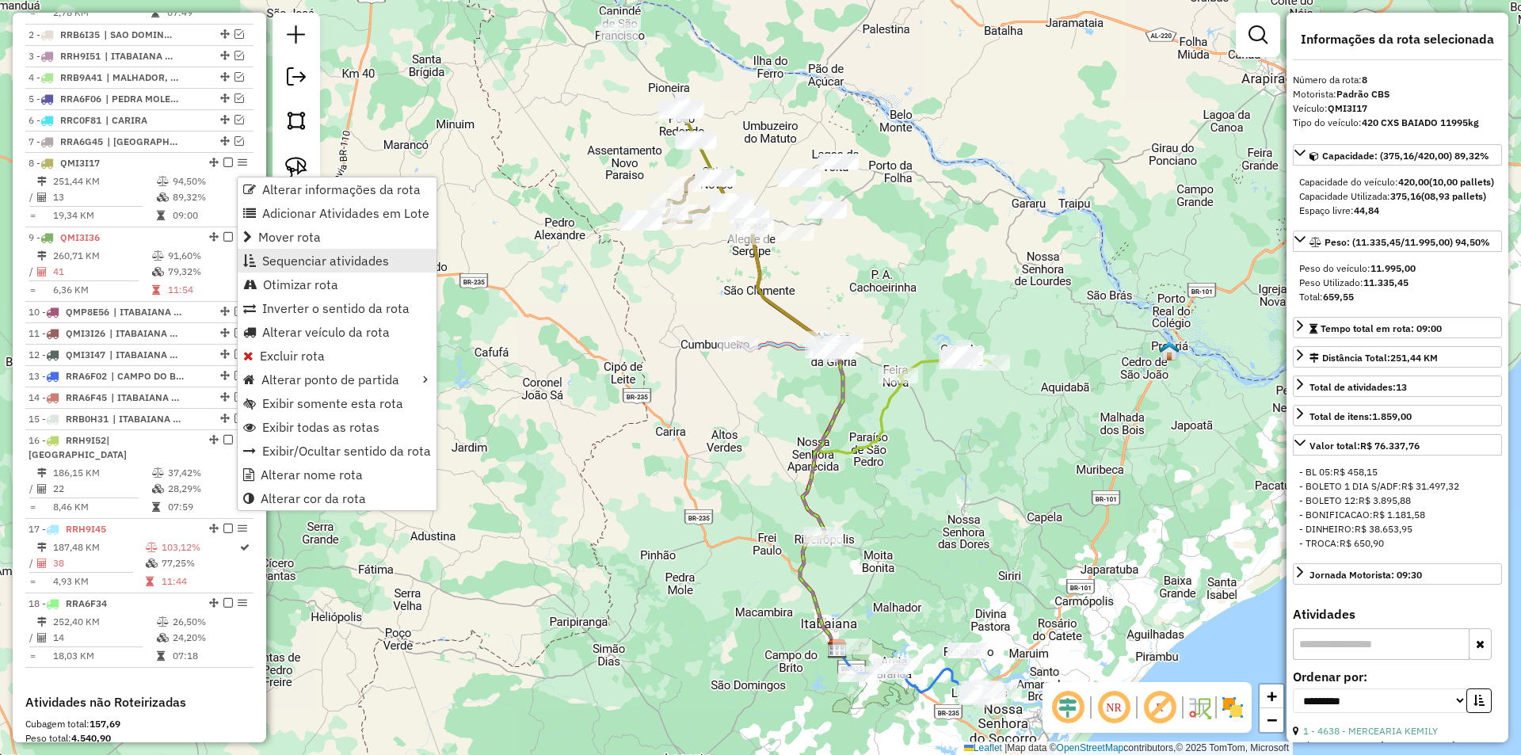
click at [308, 269] on link "Sequenciar atividades" at bounding box center [337, 261] width 199 height 24
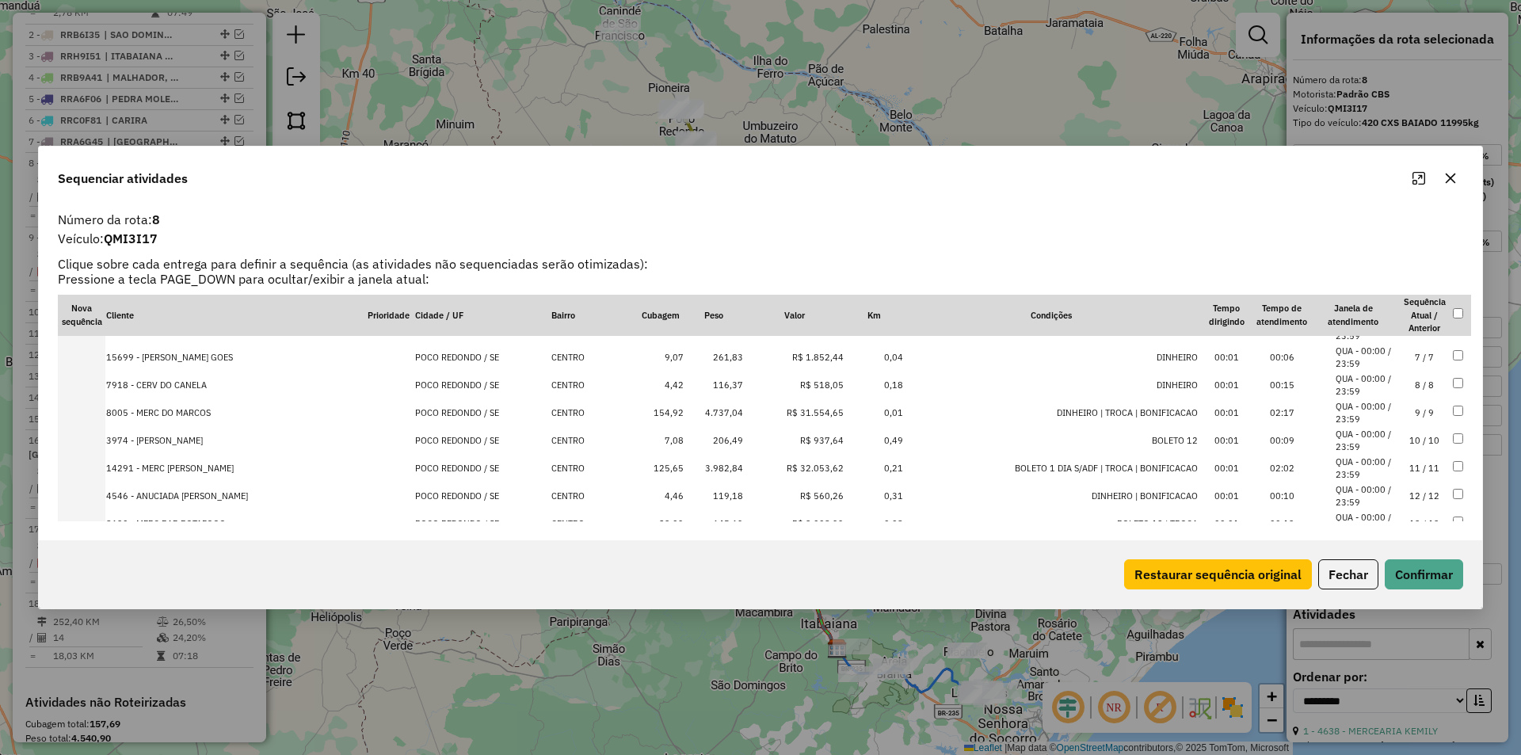
scroll to position [189, 0]
click at [1364, 574] on button "Fechar" at bounding box center [1348, 574] width 60 height 30
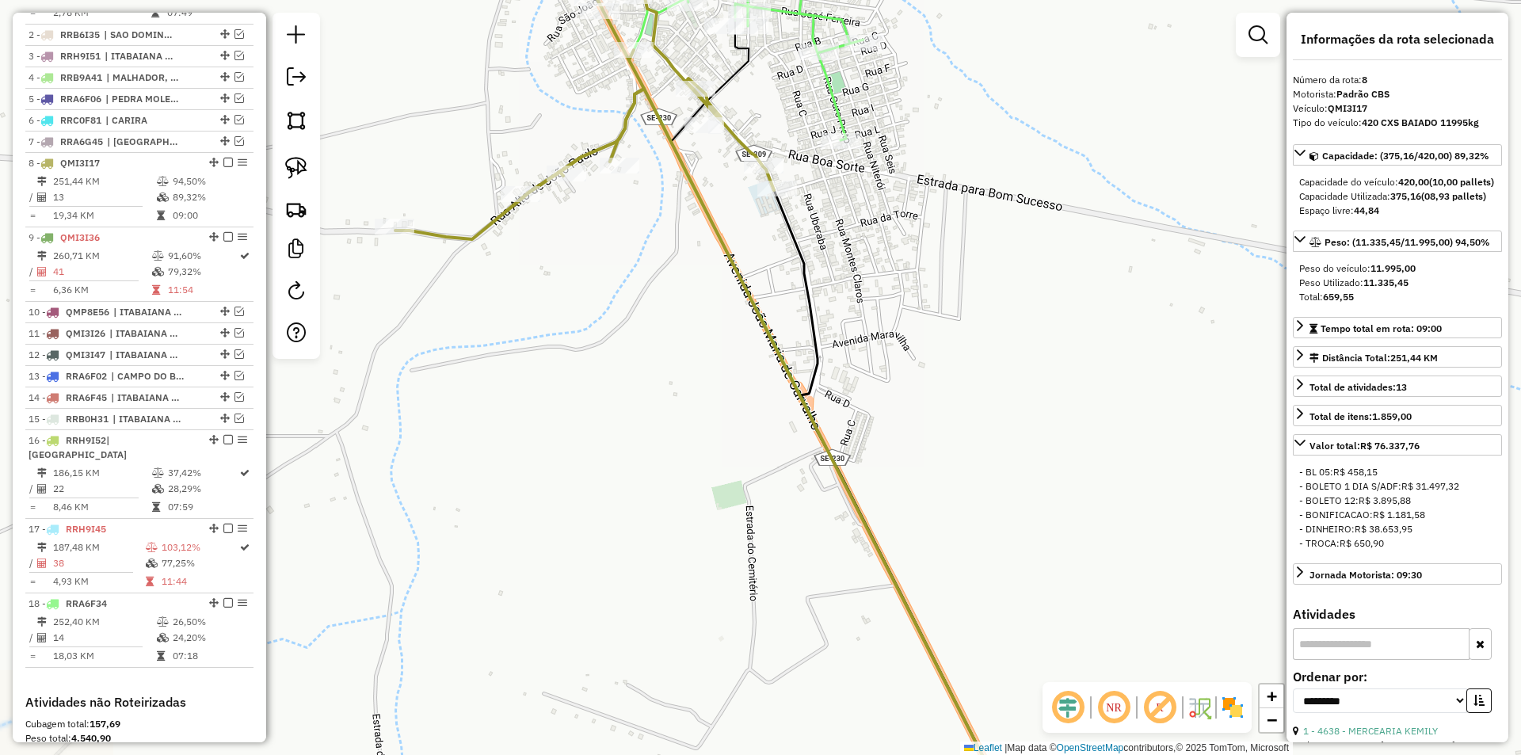
drag, startPoint x: 703, startPoint y: 252, endPoint x: 745, endPoint y: 207, distance: 61.7
click at [704, 273] on div "Janela de atendimento Grade de atendimento Capacidade Transportadoras Veículos …" at bounding box center [760, 377] width 1521 height 755
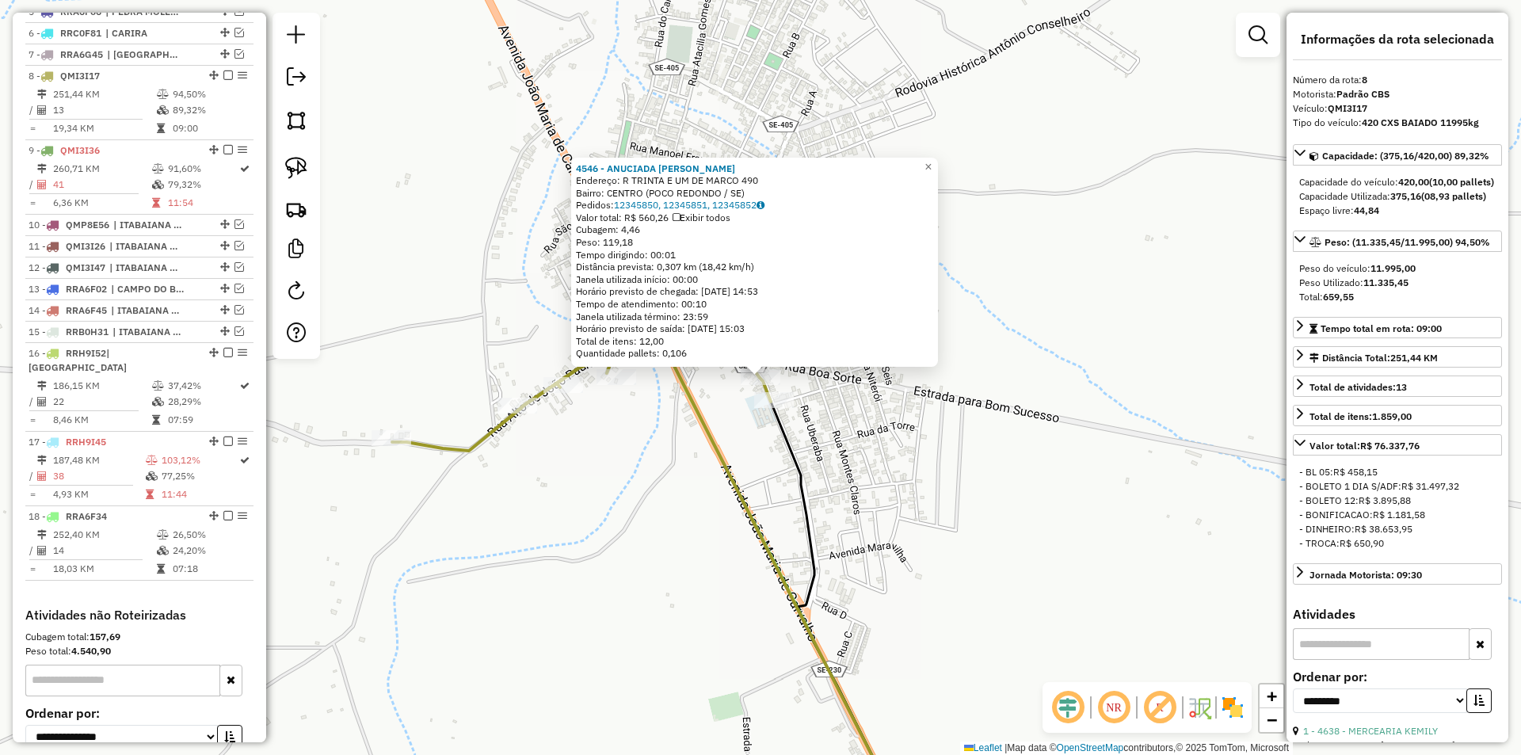
scroll to position [830, 0]
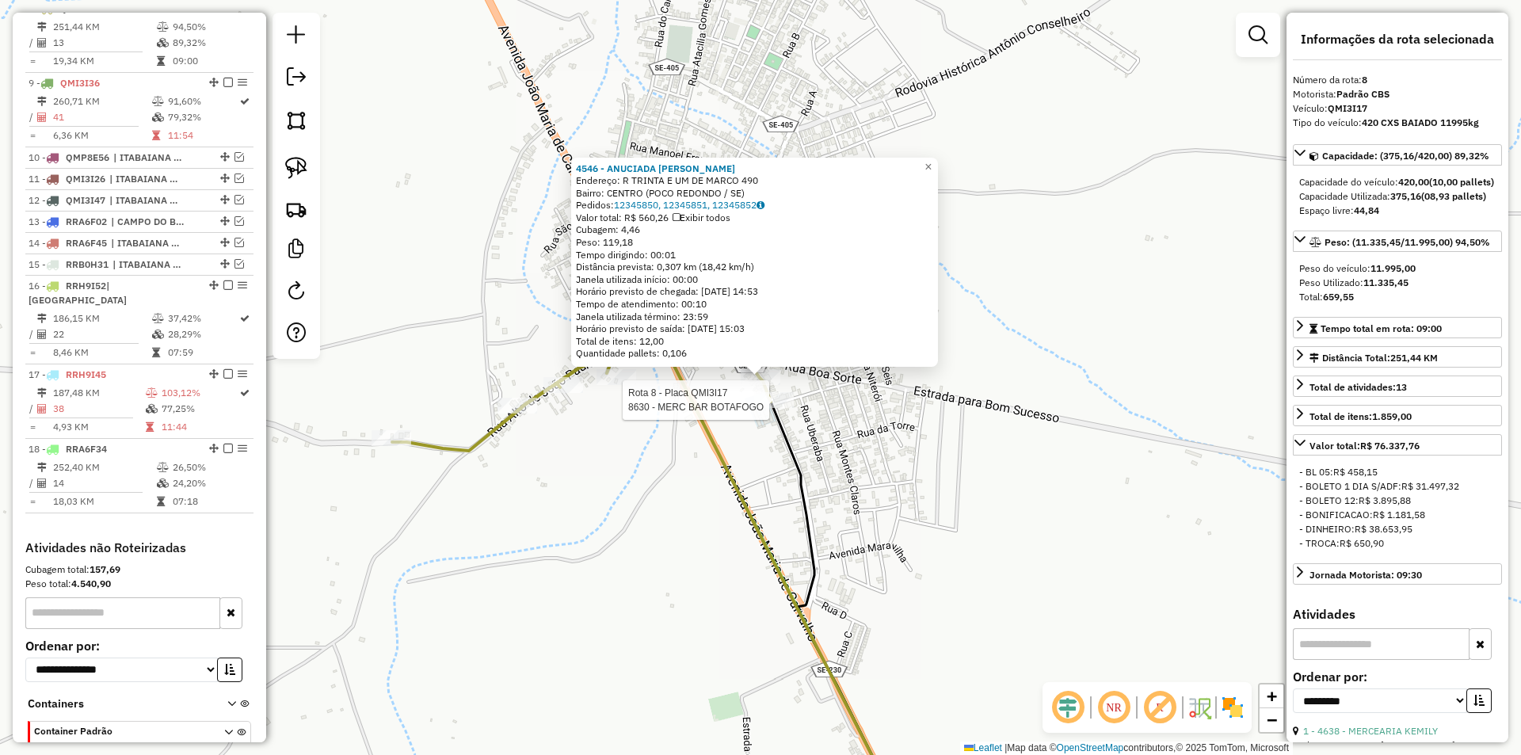
click at [771, 391] on icon at bounding box center [581, 323] width 379 height 255
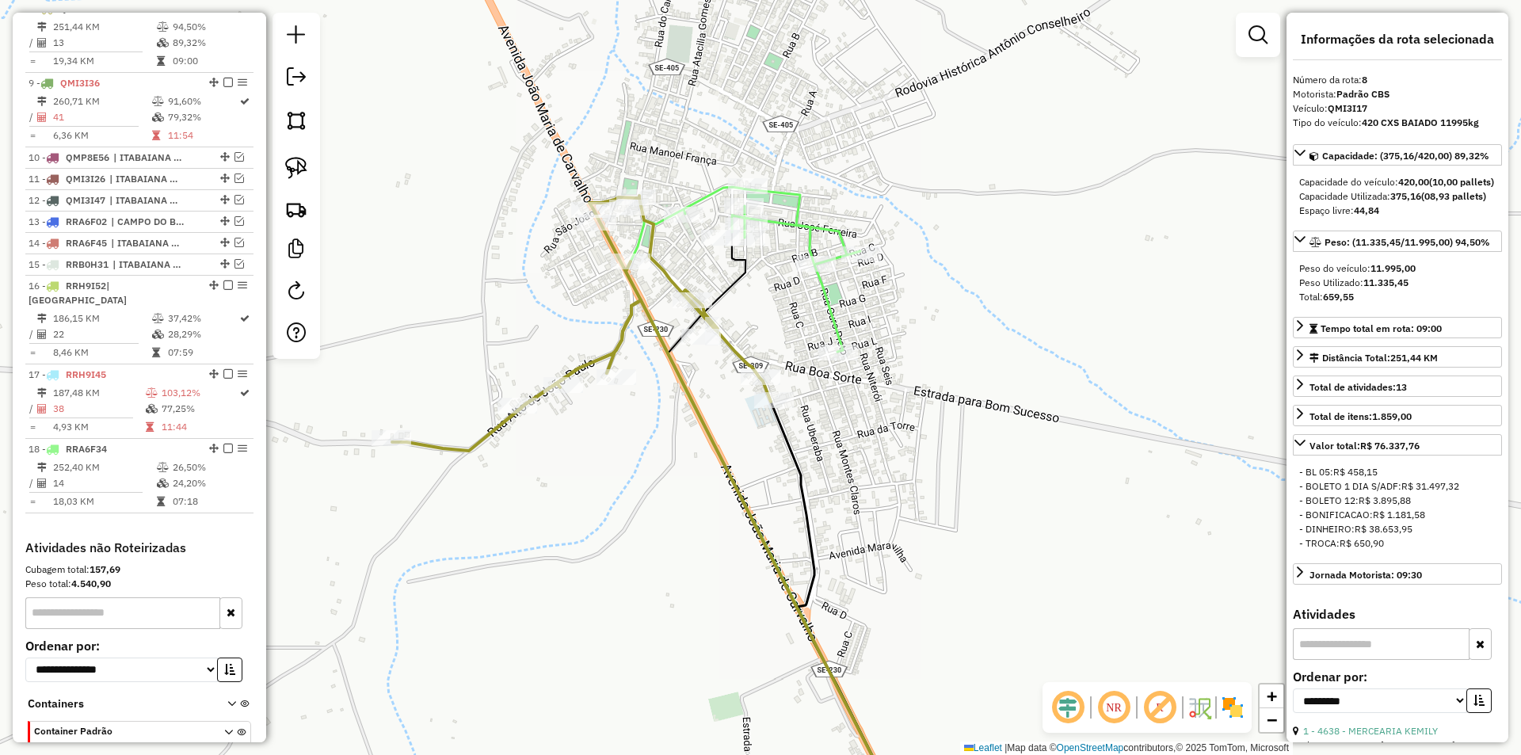
drag, startPoint x: 727, startPoint y: 448, endPoint x: 494, endPoint y: 301, distance: 276.3
click at [727, 449] on div "Rota 8 - Placa QMI3I17 8630 - MERC BAR BOTAFOGO Janela de atendimento Grade de …" at bounding box center [760, 377] width 1521 height 755
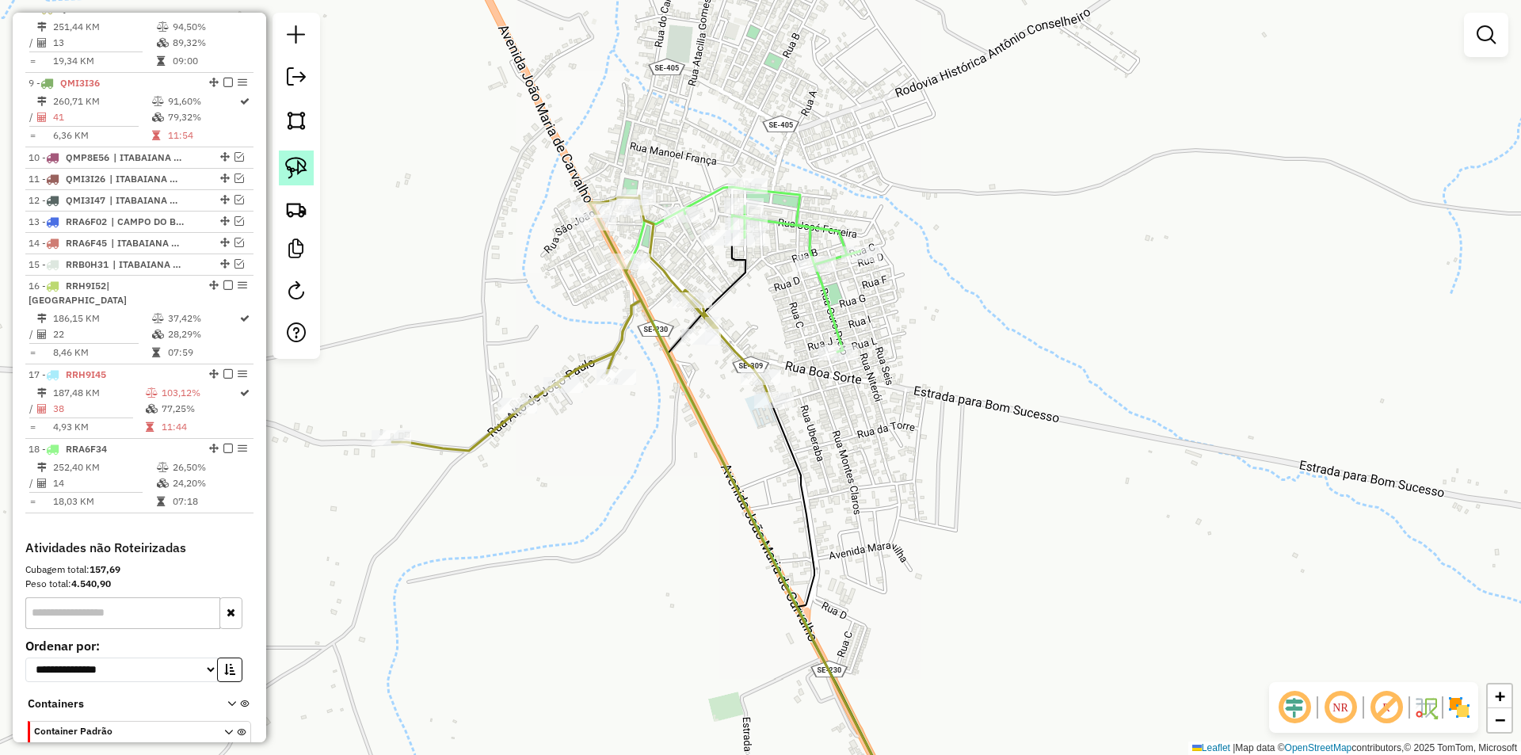
click at [288, 160] on img at bounding box center [296, 168] width 22 height 22
select select "**********"
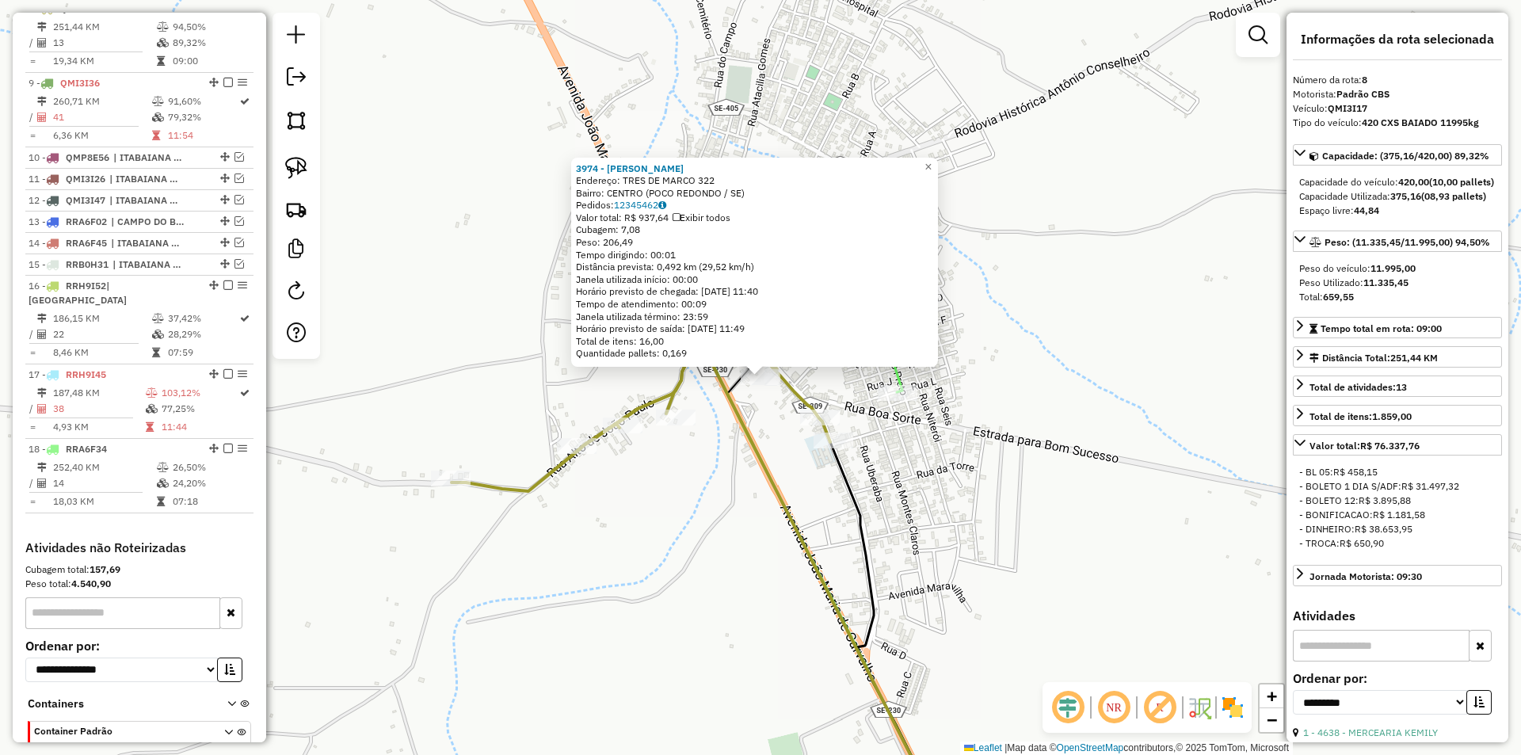
click at [756, 407] on div "3974 - BAR BERGAMINI Endereço: TRES DE MARCO 322 Bairro: CENTRO (POCO REDONDO /…" at bounding box center [760, 377] width 1521 height 755
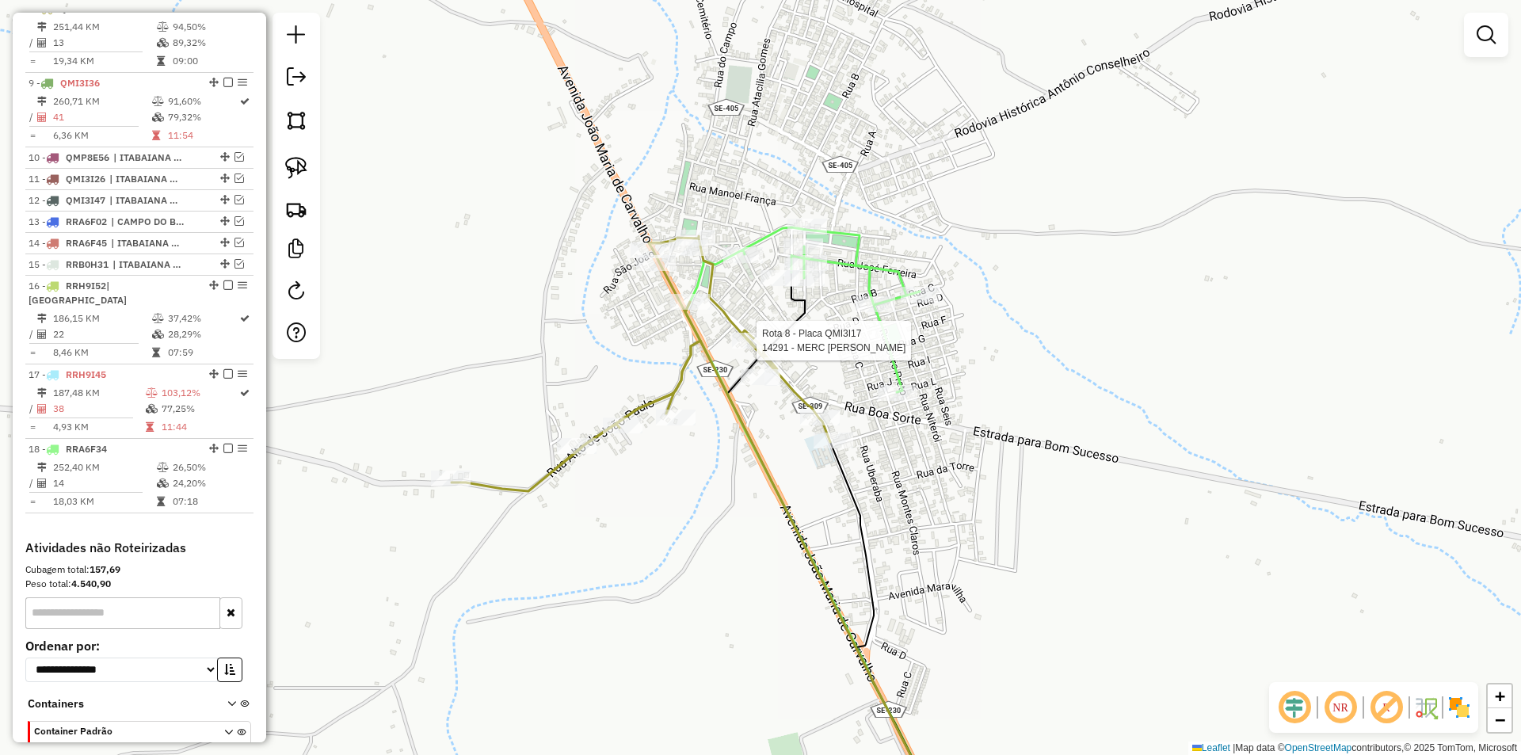
select select "**********"
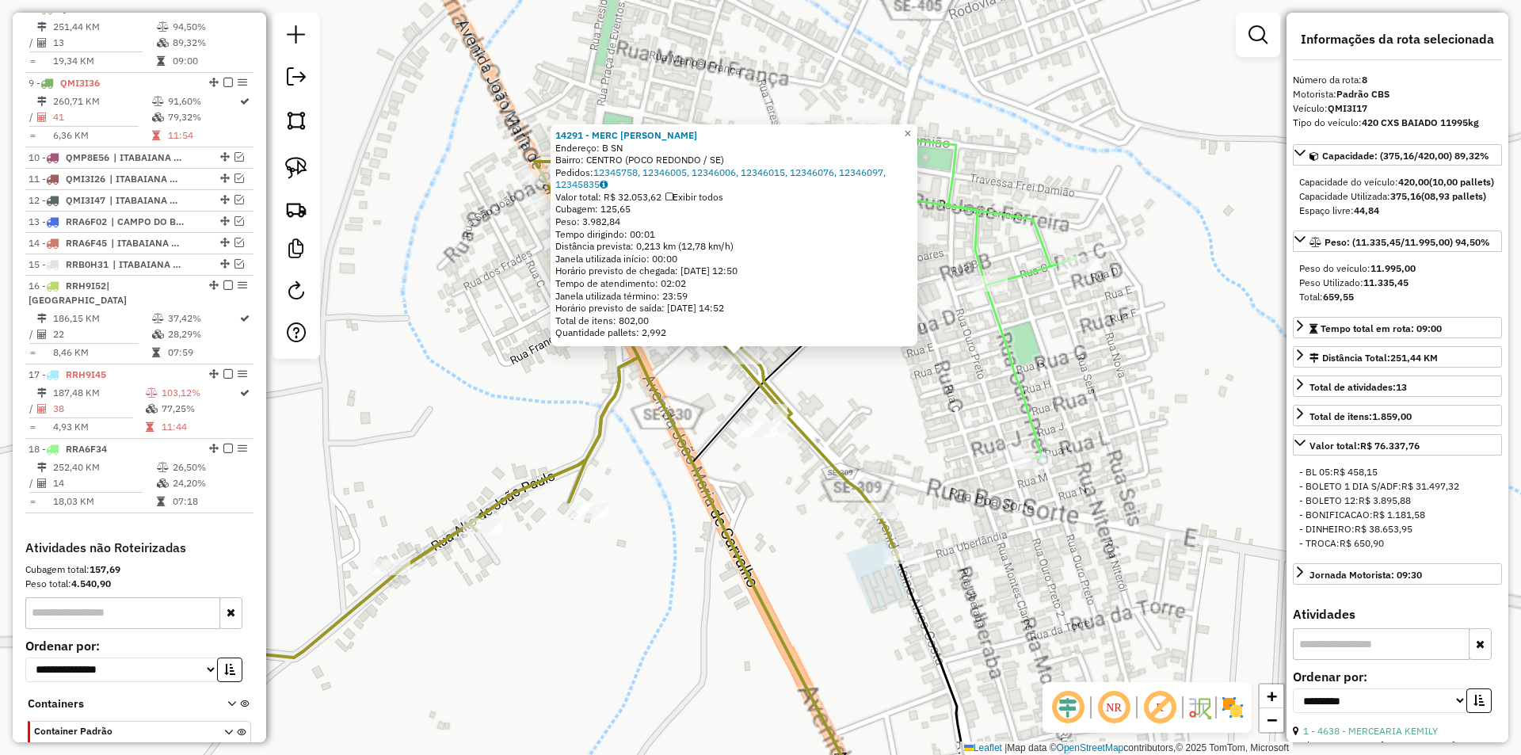
click at [803, 469] on div "14291 - MERC JOSE AUGUSTO Endereço: B SN Bairro: CENTRO (POCO REDONDO / SE) Ped…" at bounding box center [760, 377] width 1521 height 755
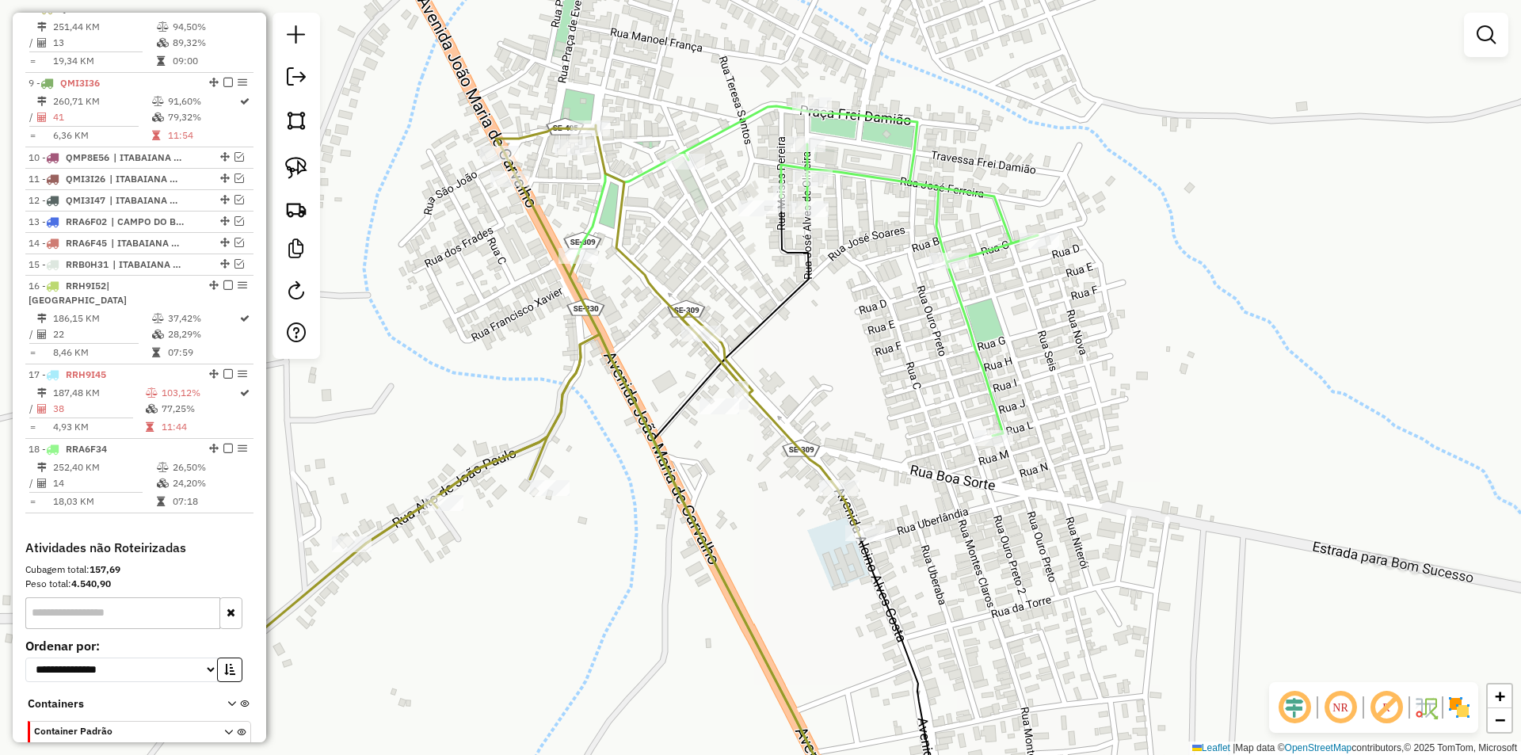
drag, startPoint x: 753, startPoint y: 448, endPoint x: 733, endPoint y: 433, distance: 25.5
click at [734, 435] on div "Janela de atendimento Grade de atendimento Capacidade Transportadoras Veículos …" at bounding box center [760, 377] width 1521 height 755
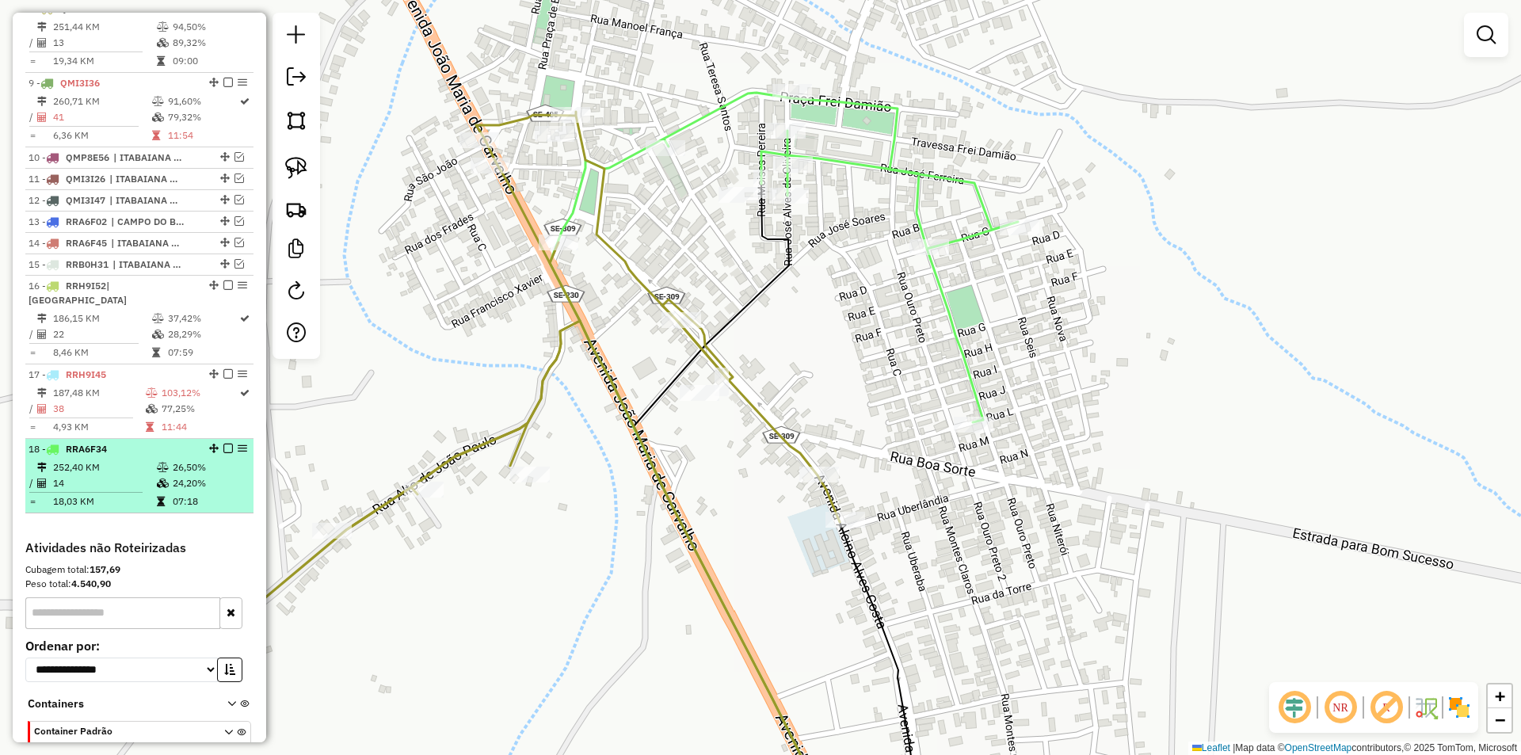
click at [157, 469] on icon at bounding box center [163, 468] width 12 height 10
select select "**********"
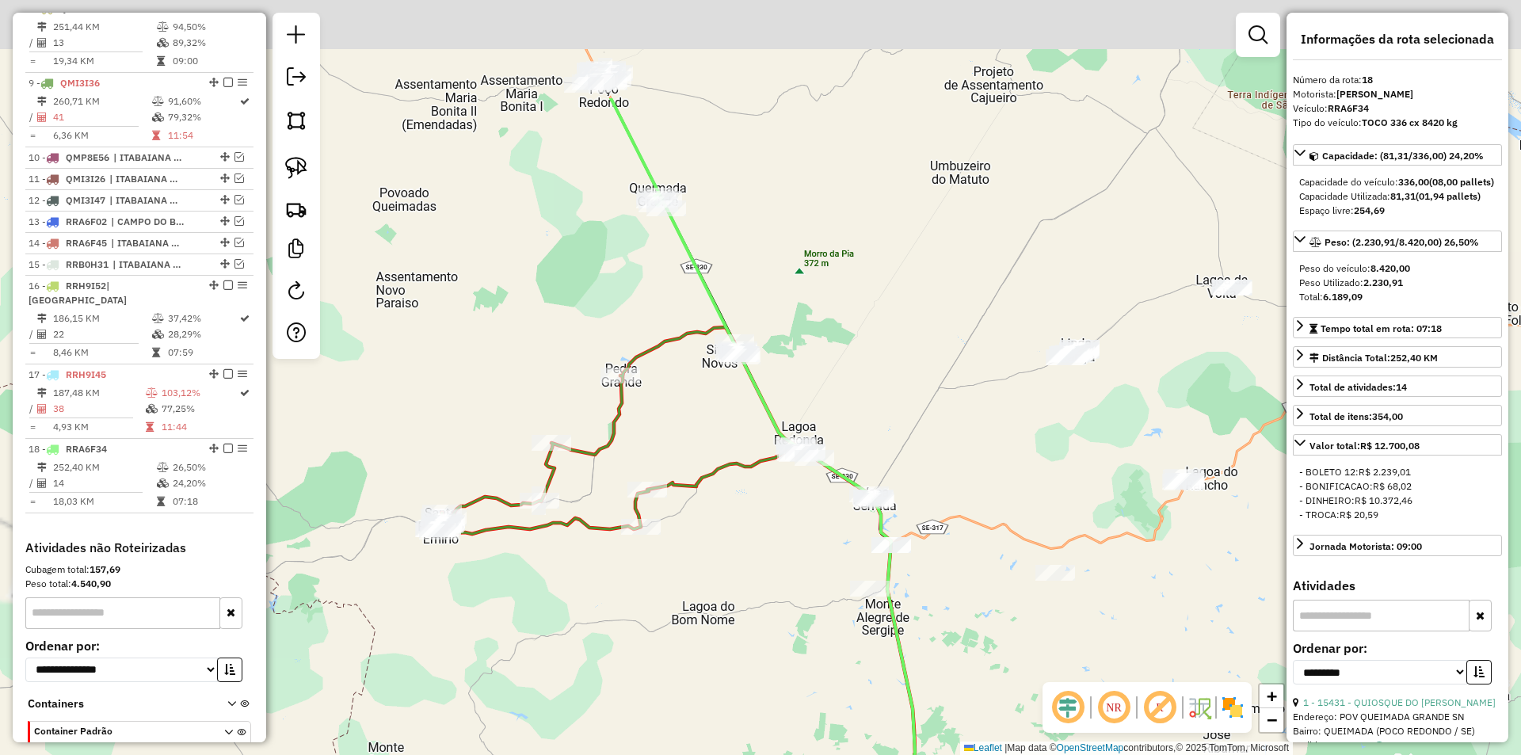
drag, startPoint x: 602, startPoint y: 182, endPoint x: 605, endPoint y: 314, distance: 131.6
click at [605, 314] on div "Janela de atendimento Grade de atendimento Capacidade Transportadoras Veículos …" at bounding box center [760, 377] width 1521 height 755
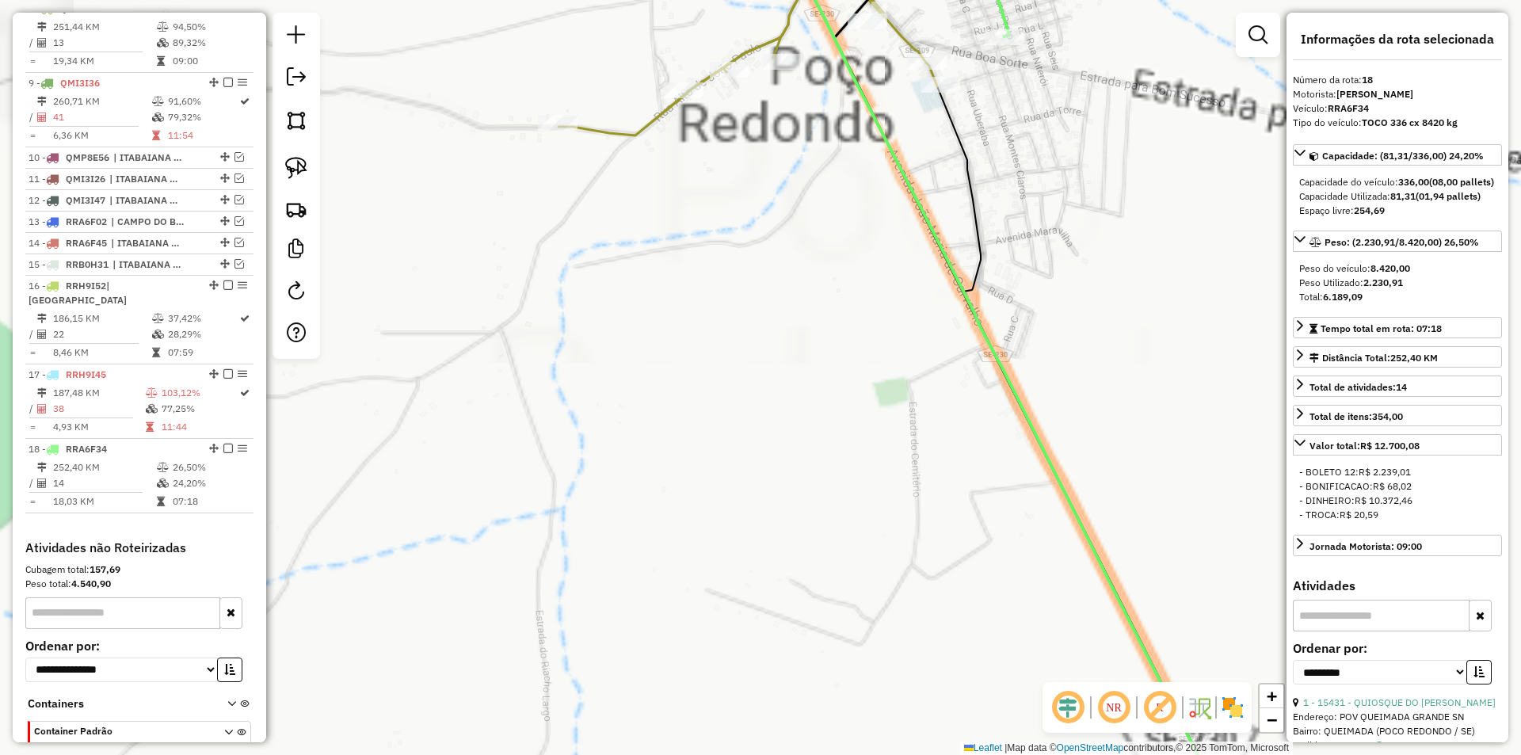
drag, startPoint x: 654, startPoint y: 419, endPoint x: 649, endPoint y: 344, distance: 75.4
click at [637, 426] on div "Janela de atendimento Grade de atendimento Capacidade Transportadoras Veículos …" at bounding box center [760, 377] width 1521 height 755
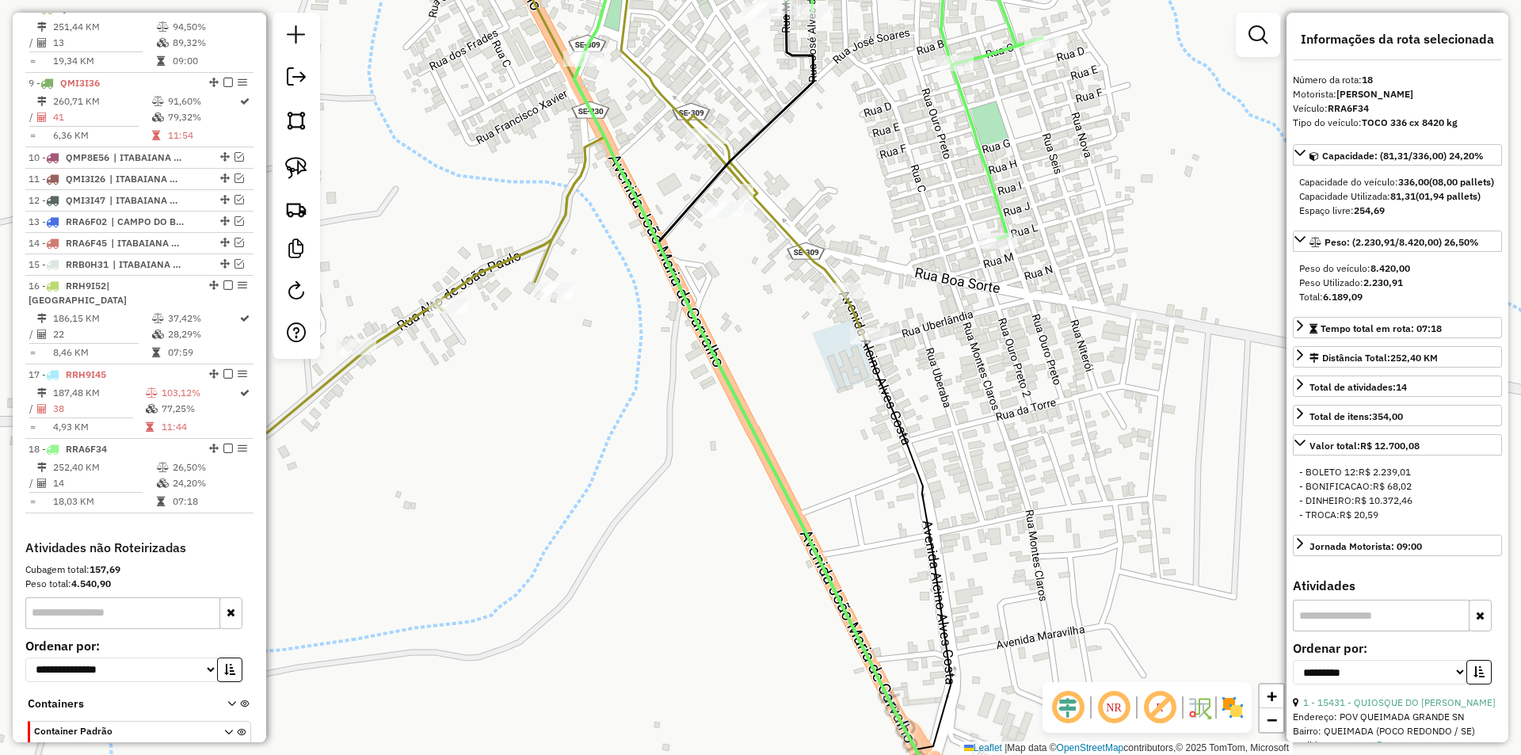
click at [582, 389] on div "Janela de atendimento Grade de atendimento Capacidade Transportadoras Veículos …" at bounding box center [760, 377] width 1521 height 755
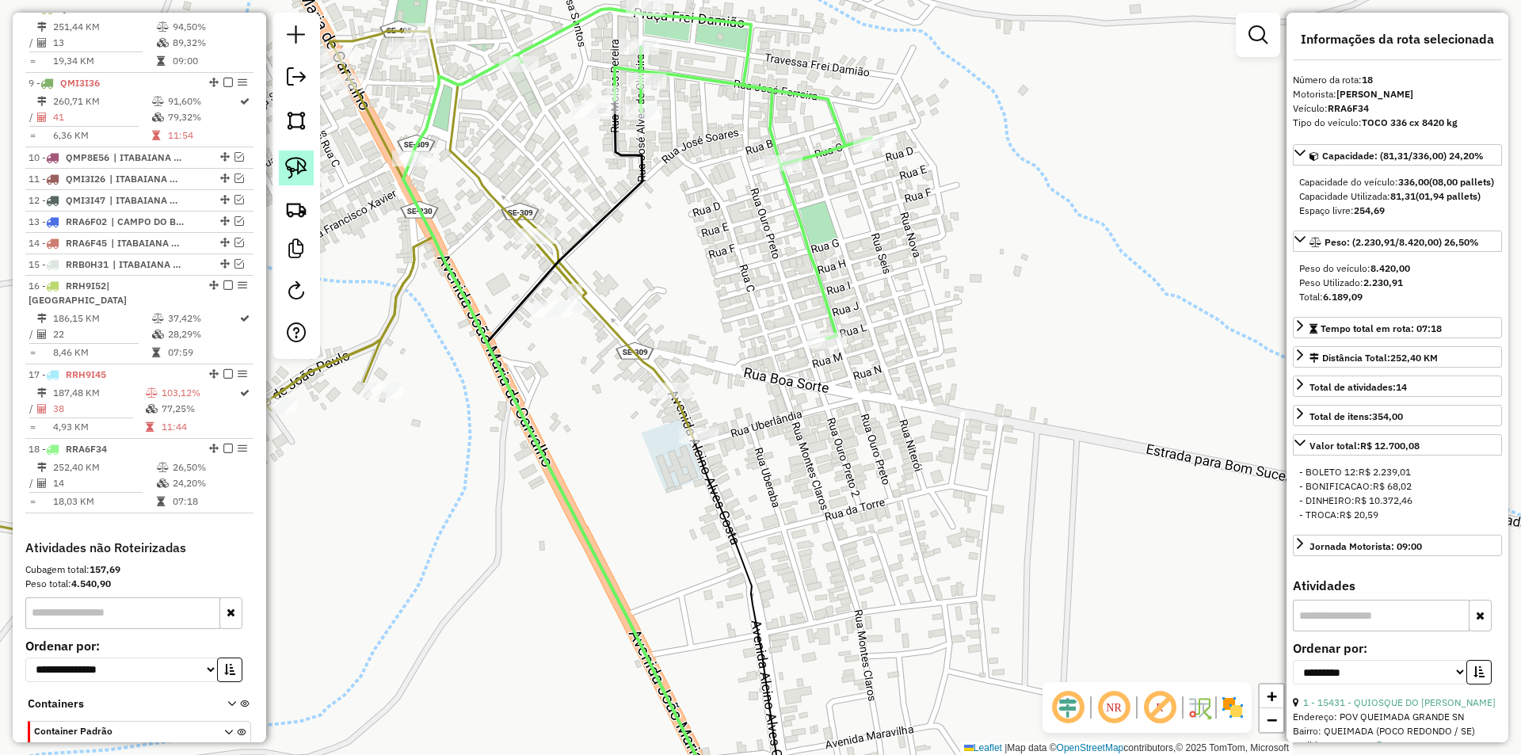
click at [307, 171] on img at bounding box center [296, 168] width 22 height 22
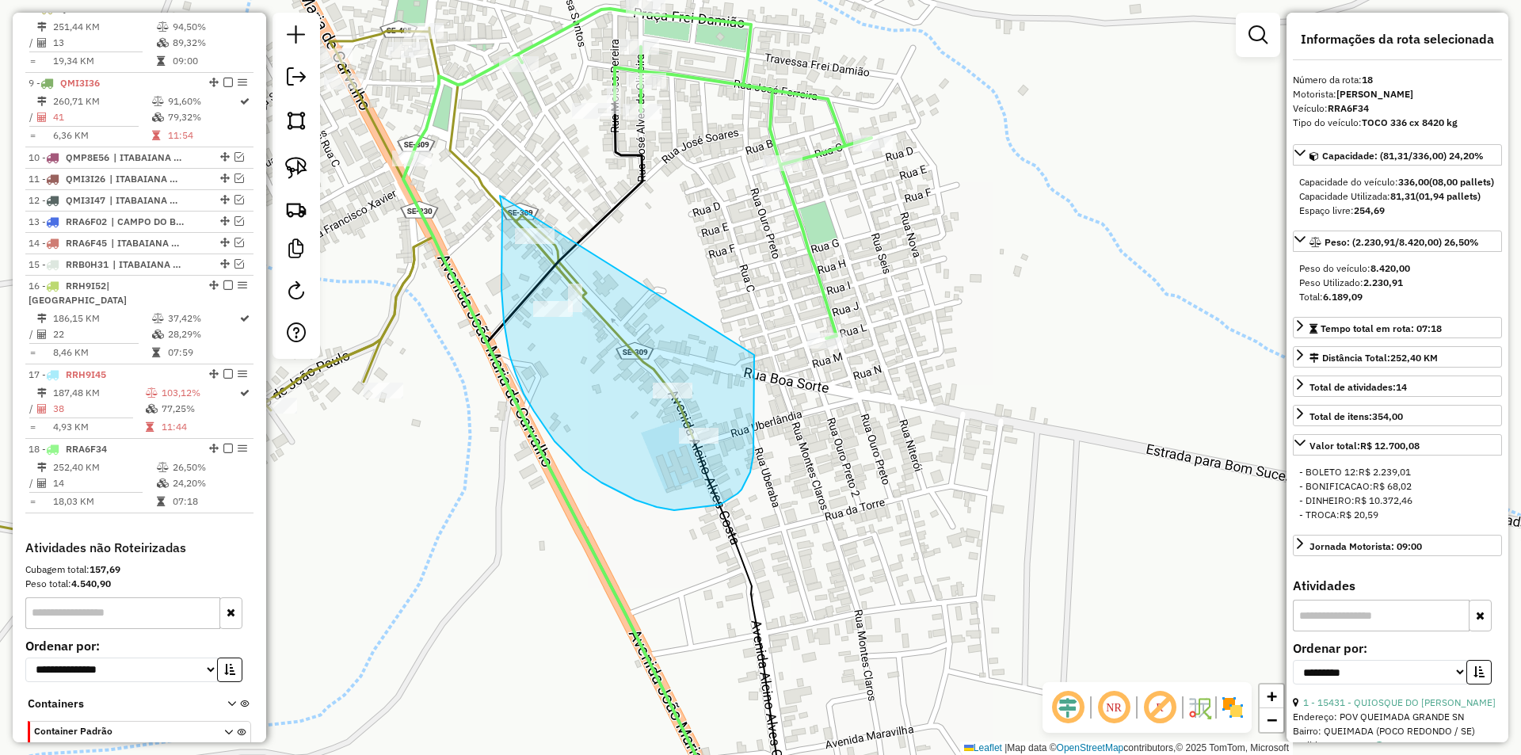
drag, startPoint x: 502, startPoint y: 208, endPoint x: 755, endPoint y: 340, distance: 284.9
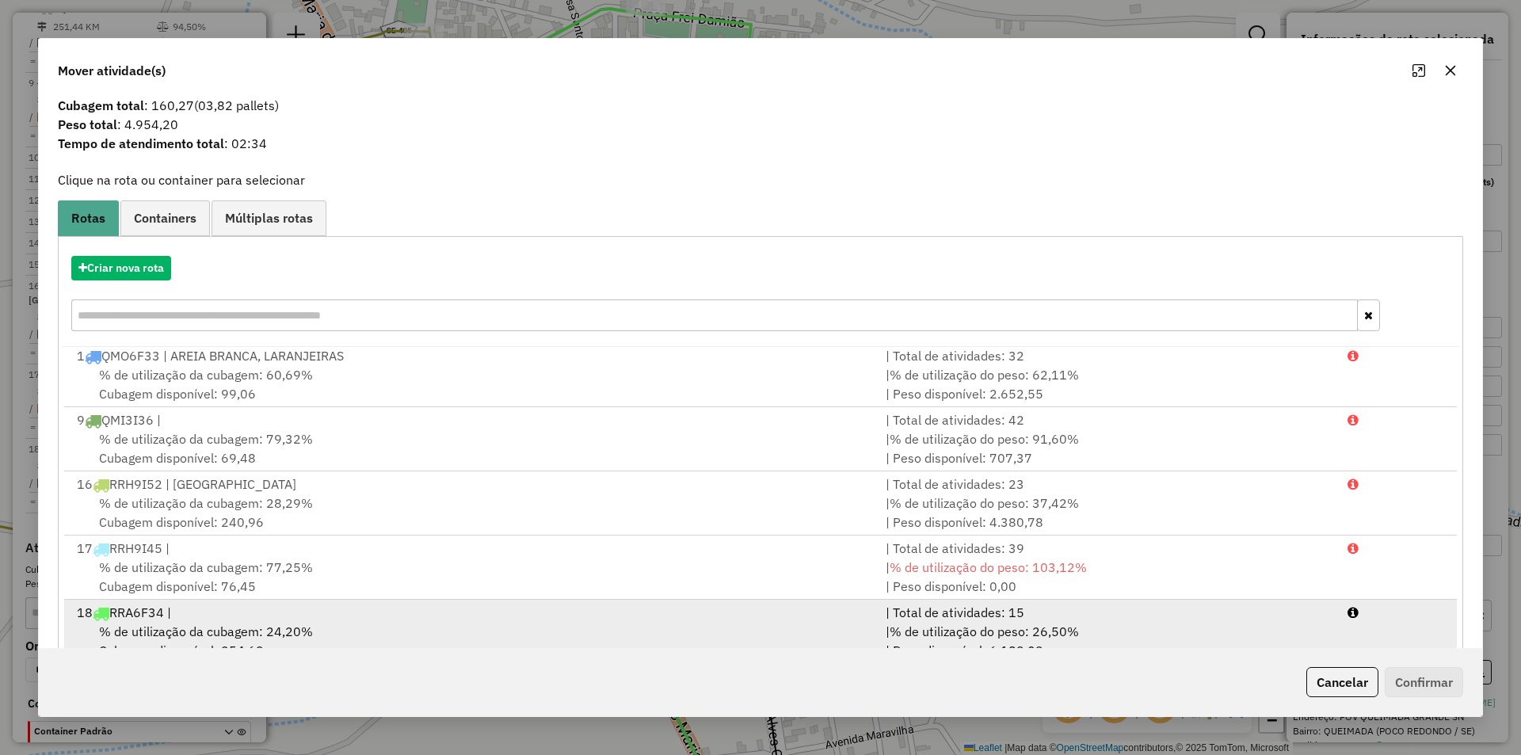
scroll to position [68, 0]
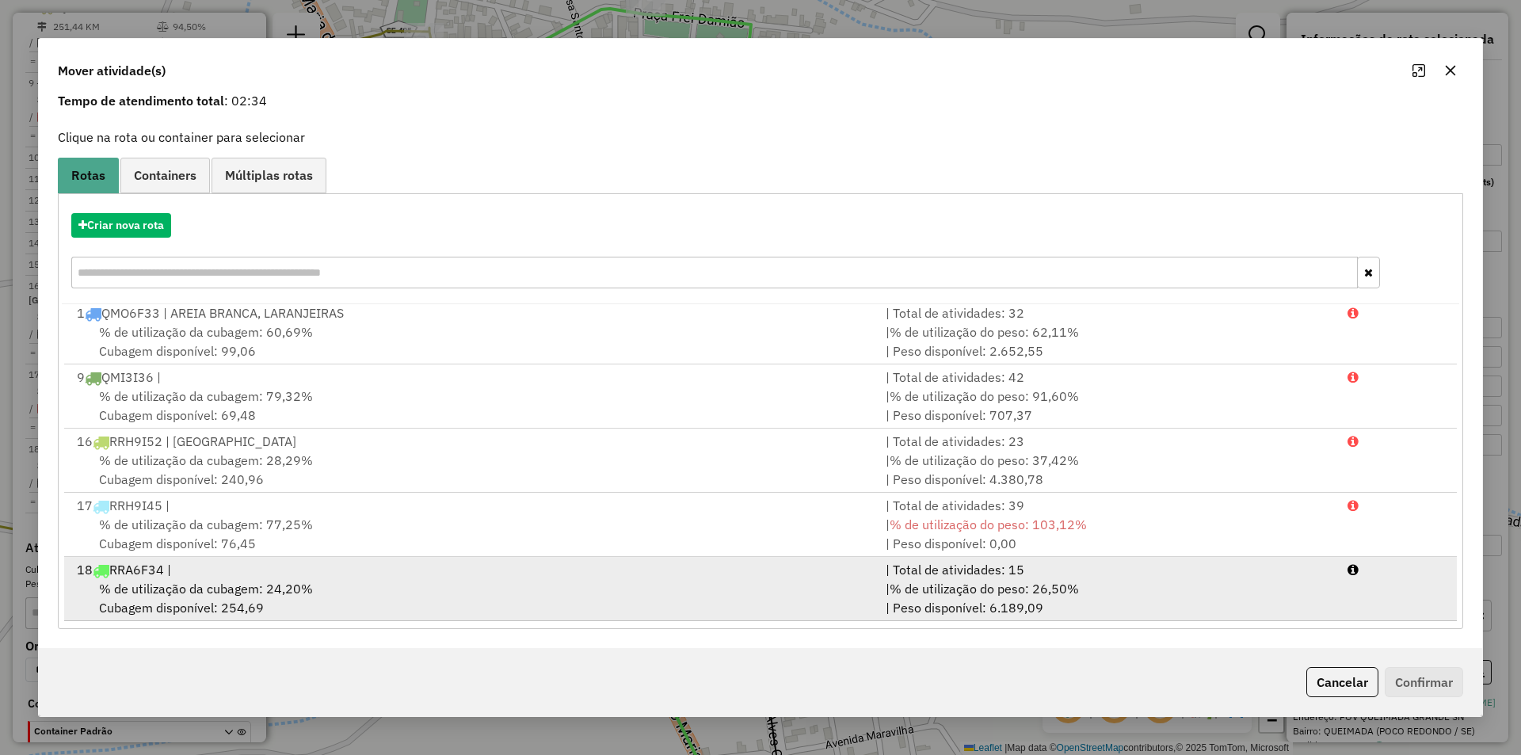
click at [1169, 610] on div "| % de utilização do peso: 26,50% | Peso disponível: 6.189,09" at bounding box center [1107, 598] width 462 height 38
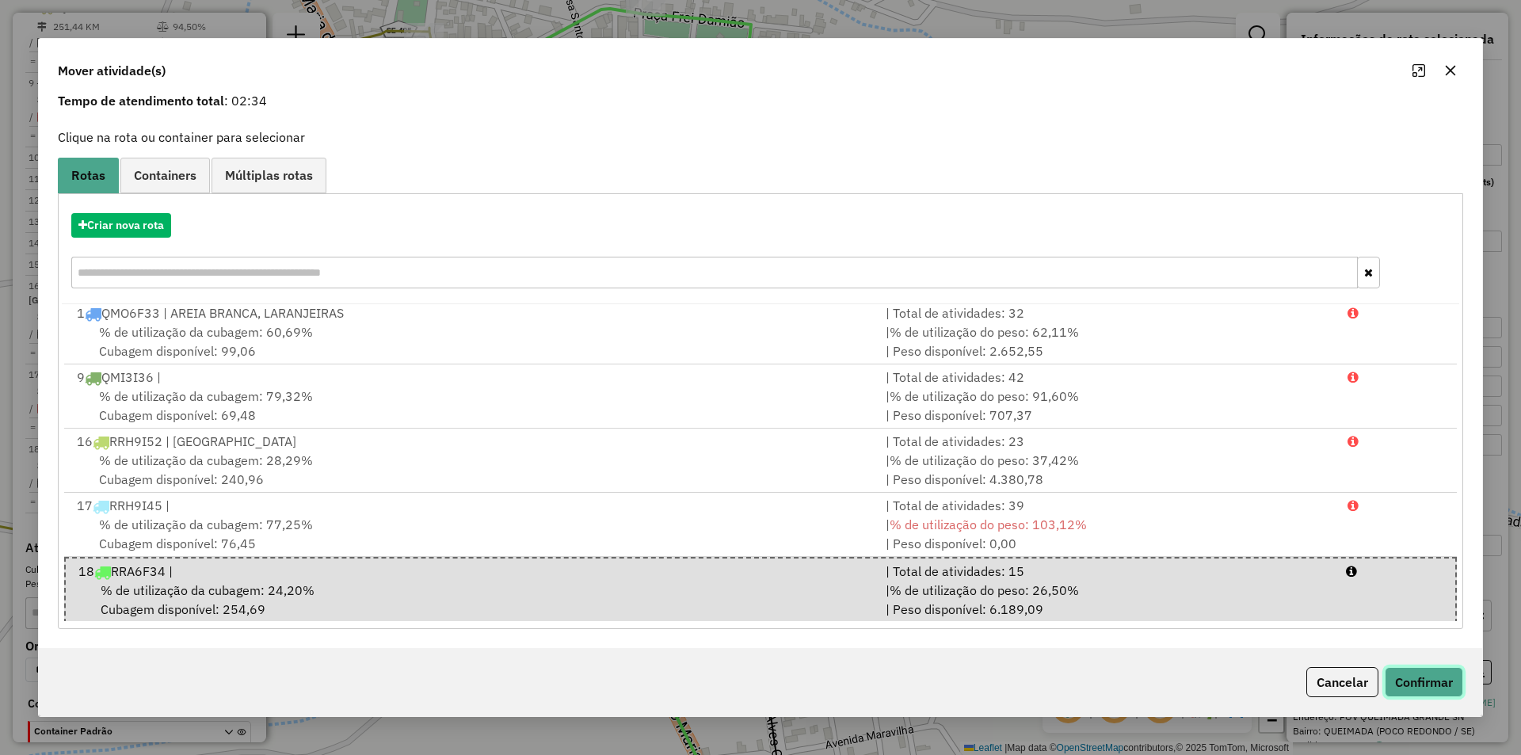
click at [1451, 687] on button "Confirmar" at bounding box center [1424, 682] width 78 height 30
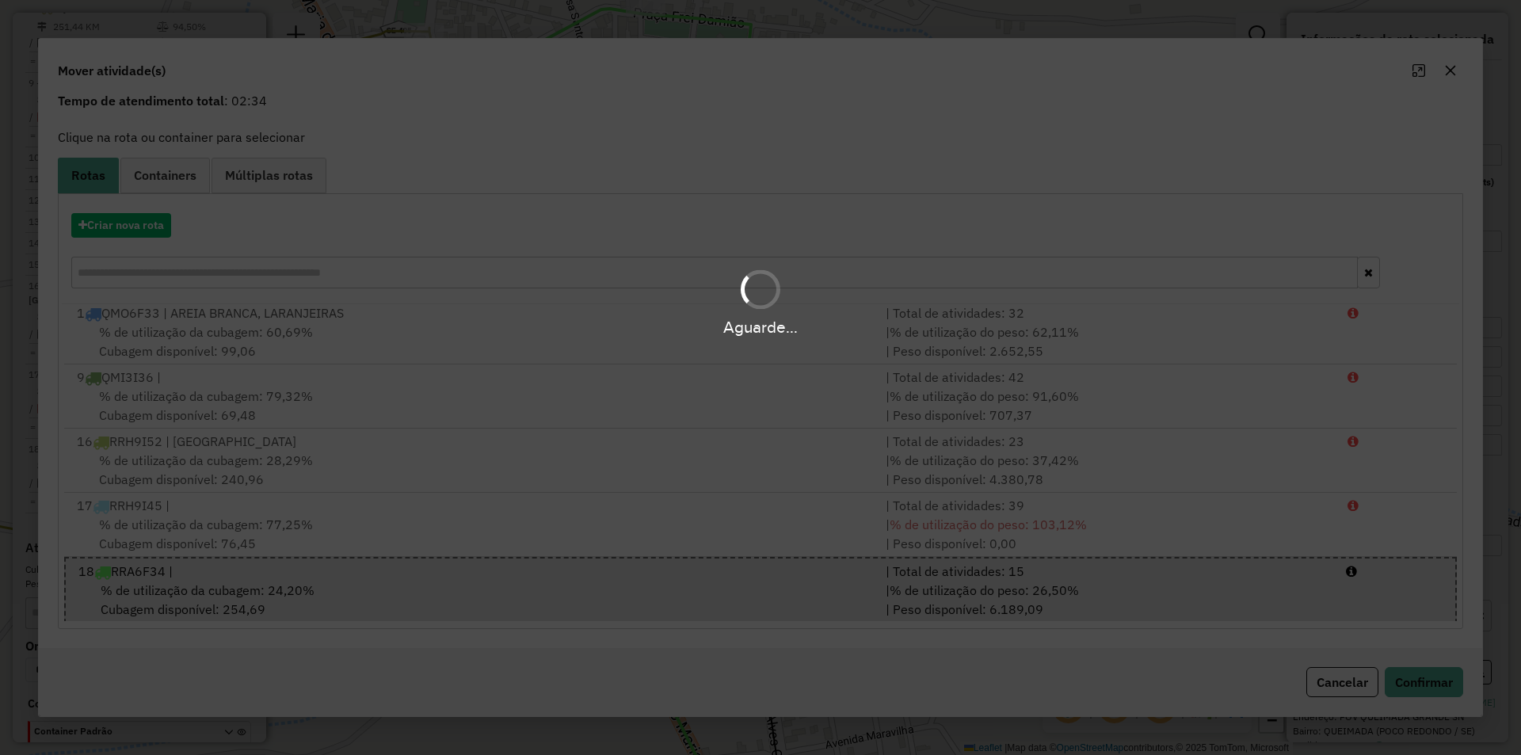
scroll to position [913, 0]
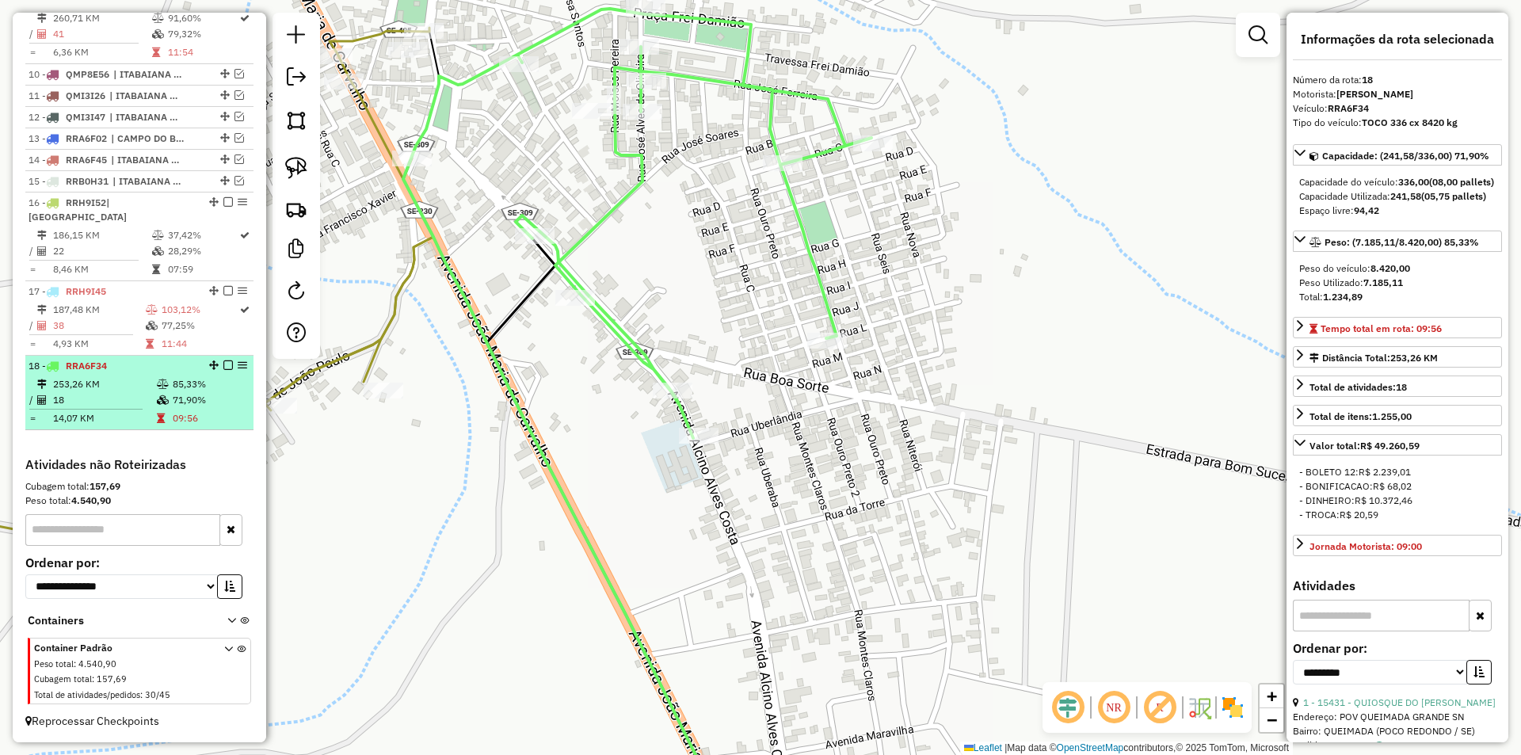
click at [177, 391] on td "85,33%" at bounding box center [209, 384] width 75 height 16
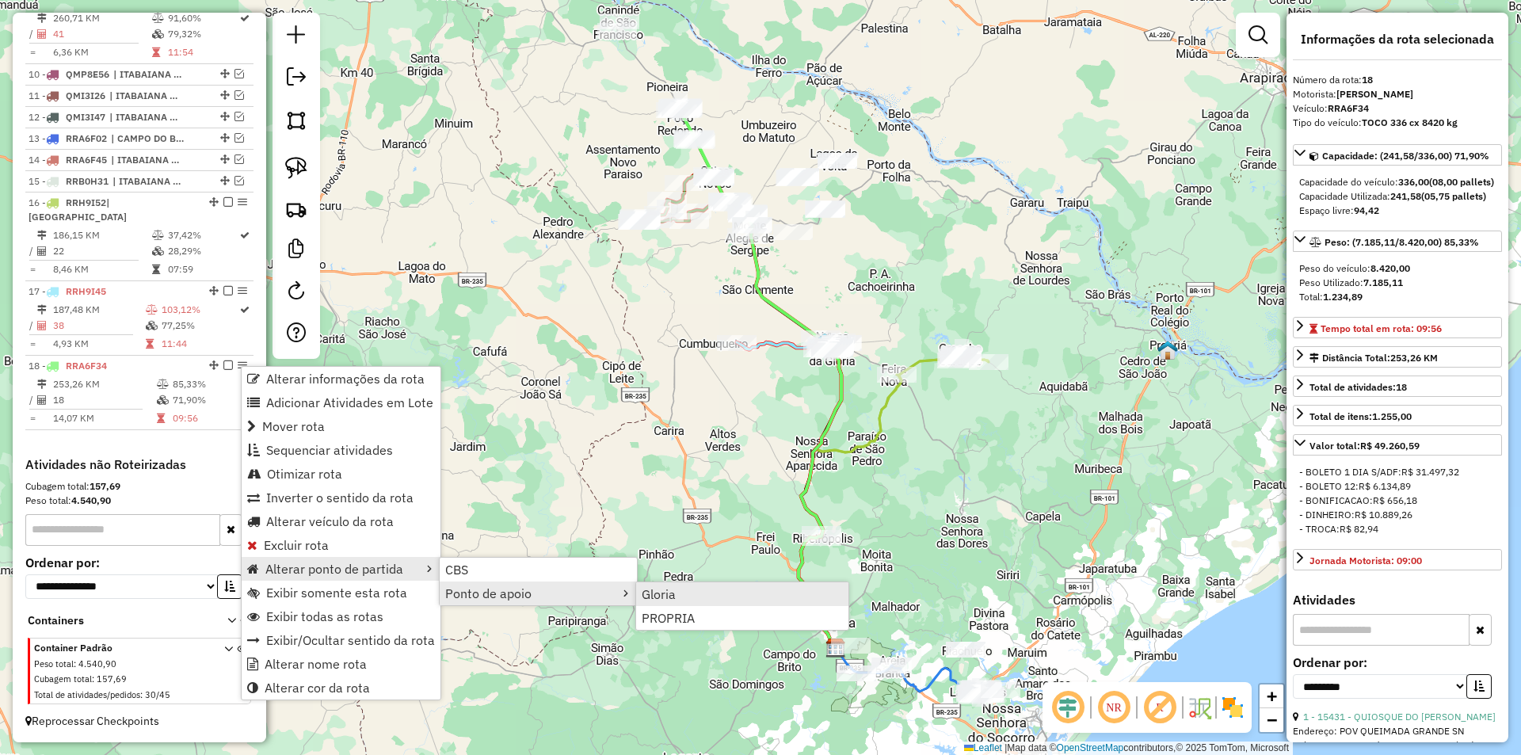
click at [659, 591] on span "Gloria" at bounding box center [659, 594] width 34 height 13
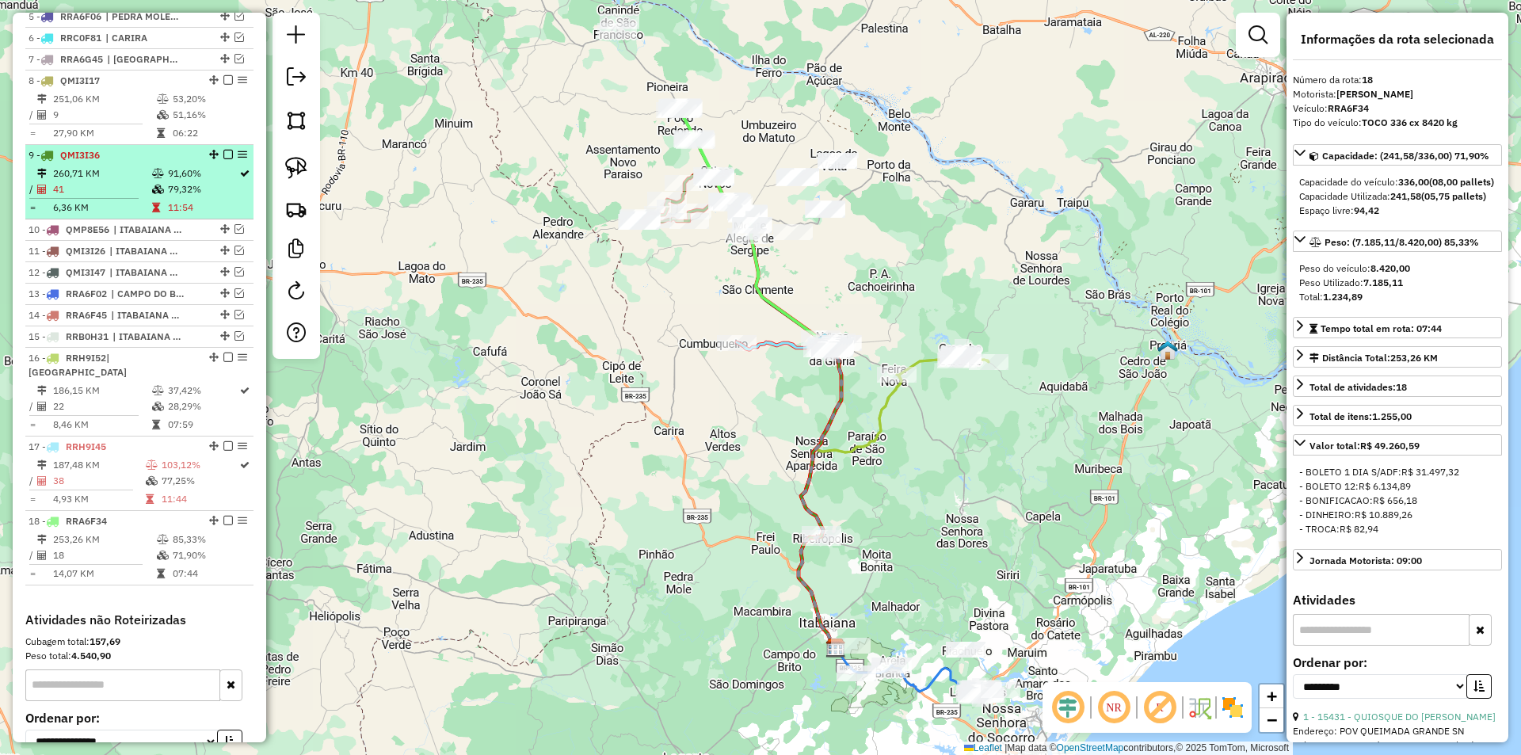
scroll to position [676, 0]
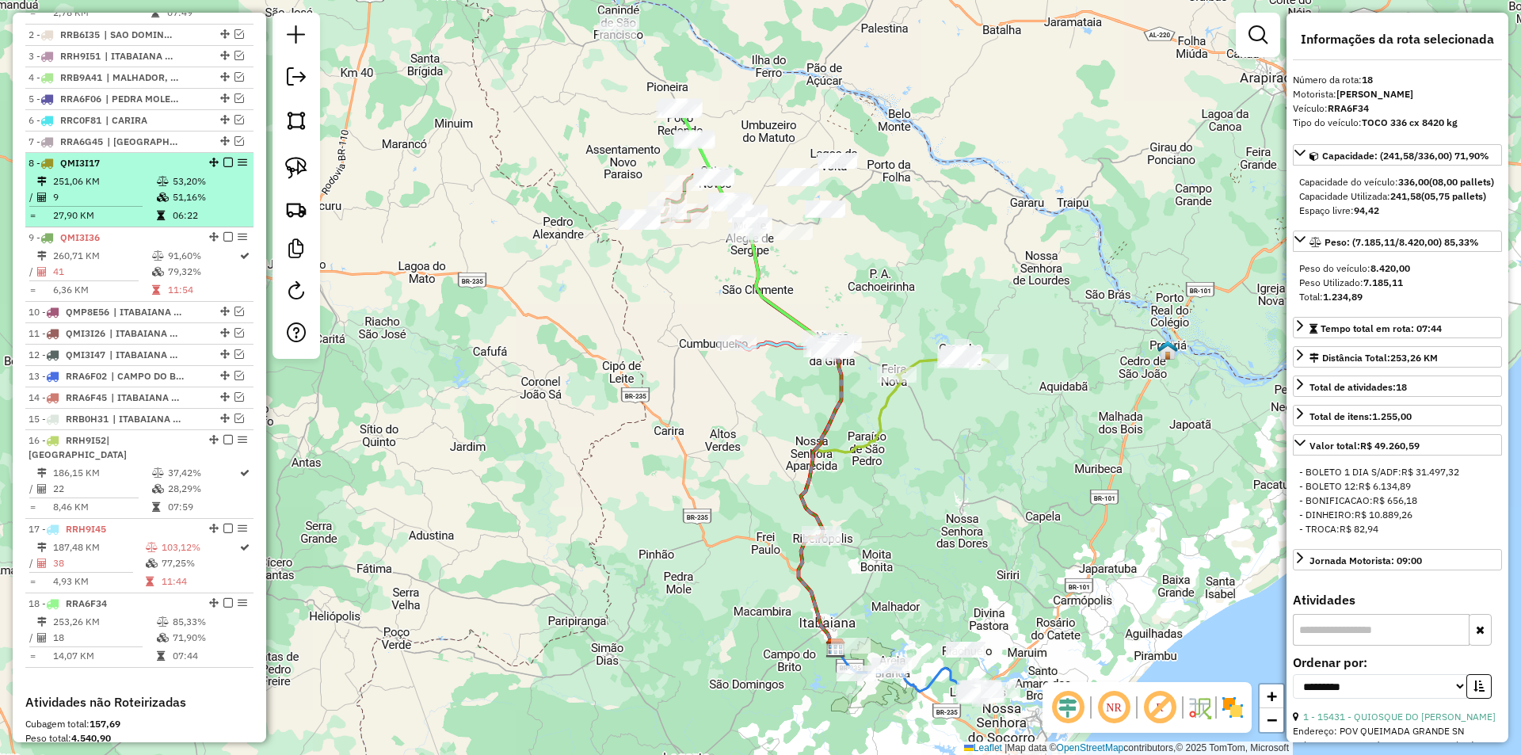
click at [179, 205] on td "51,16%" at bounding box center [209, 197] width 75 height 16
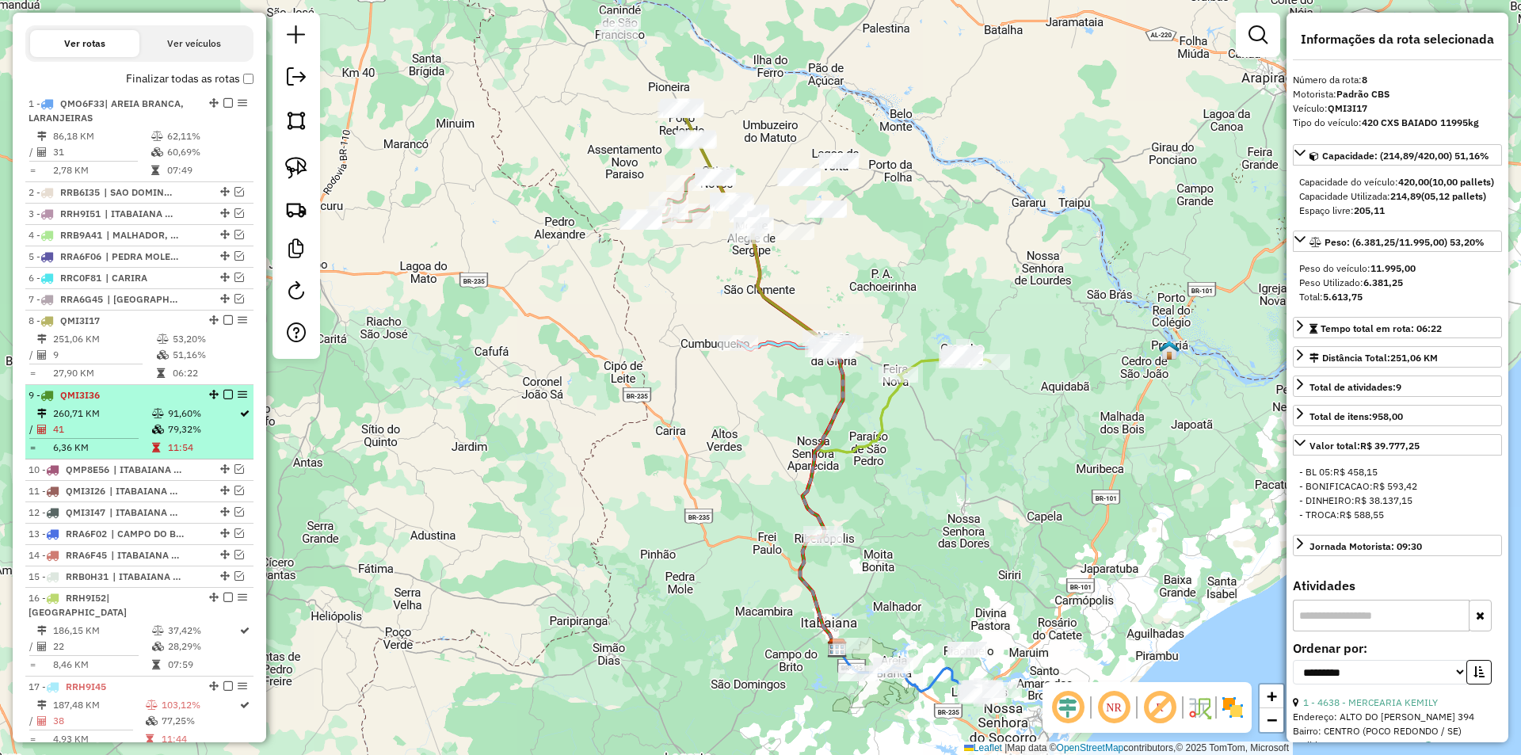
scroll to position [517, 0]
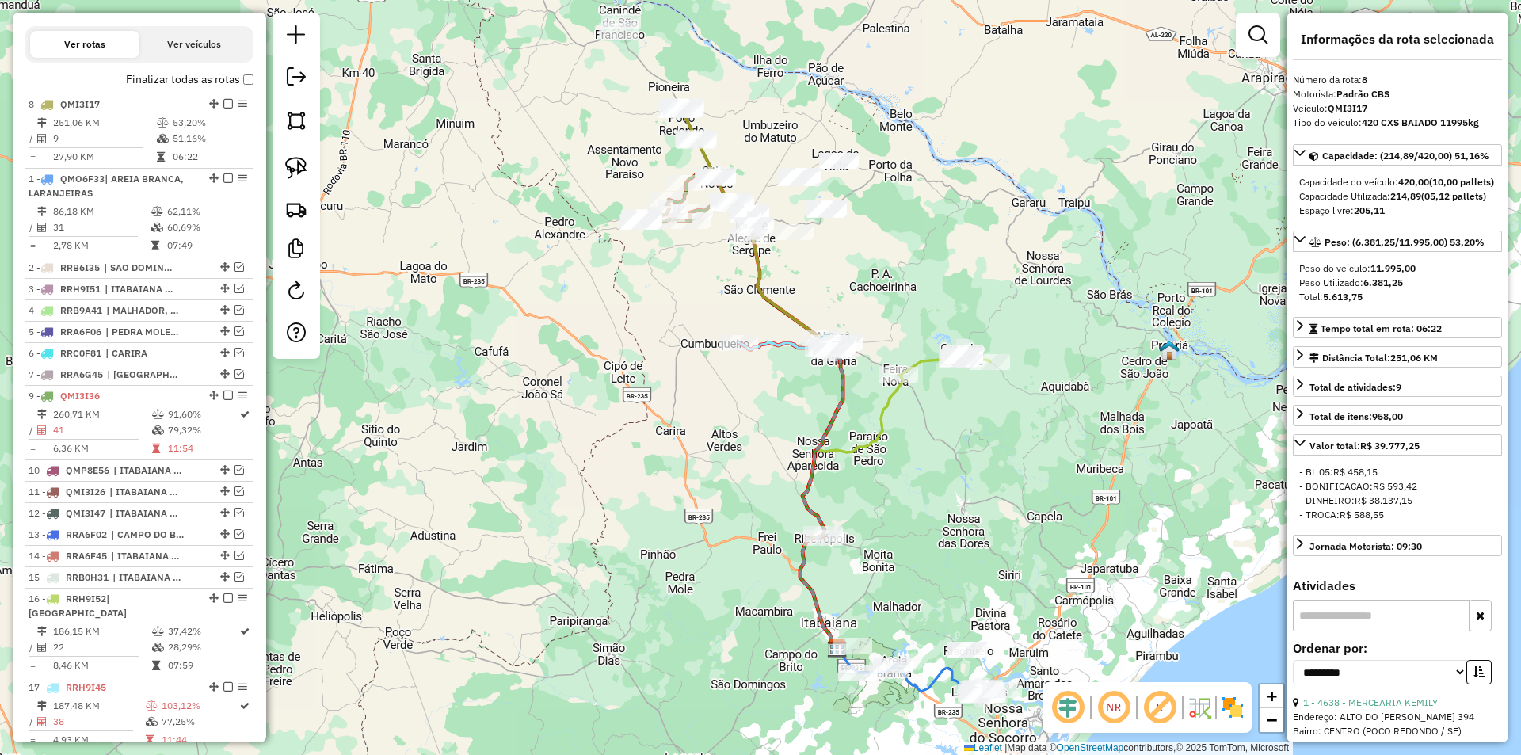
drag, startPoint x: 209, startPoint y: 334, endPoint x: 191, endPoint y: 122, distance: 212.3
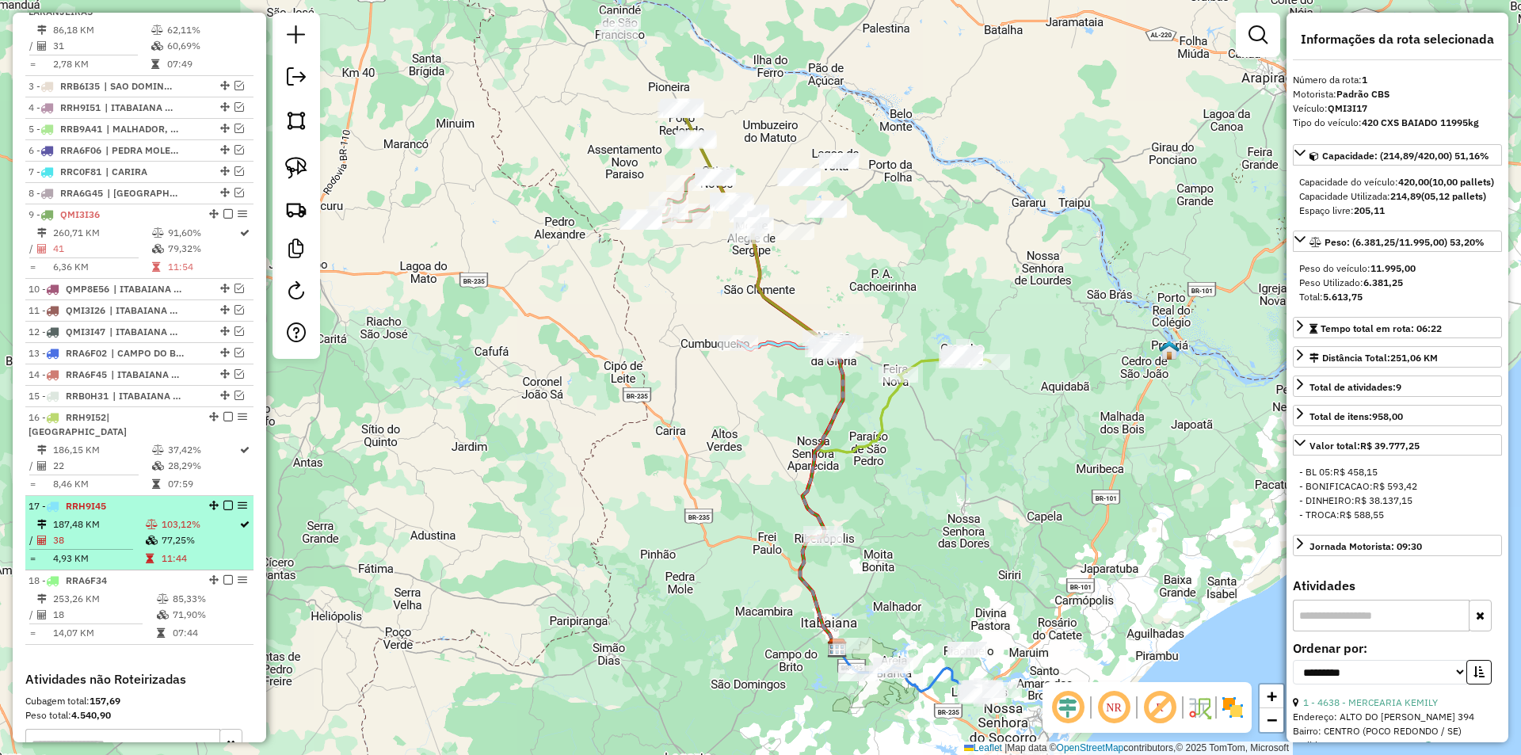
scroll to position [676, 0]
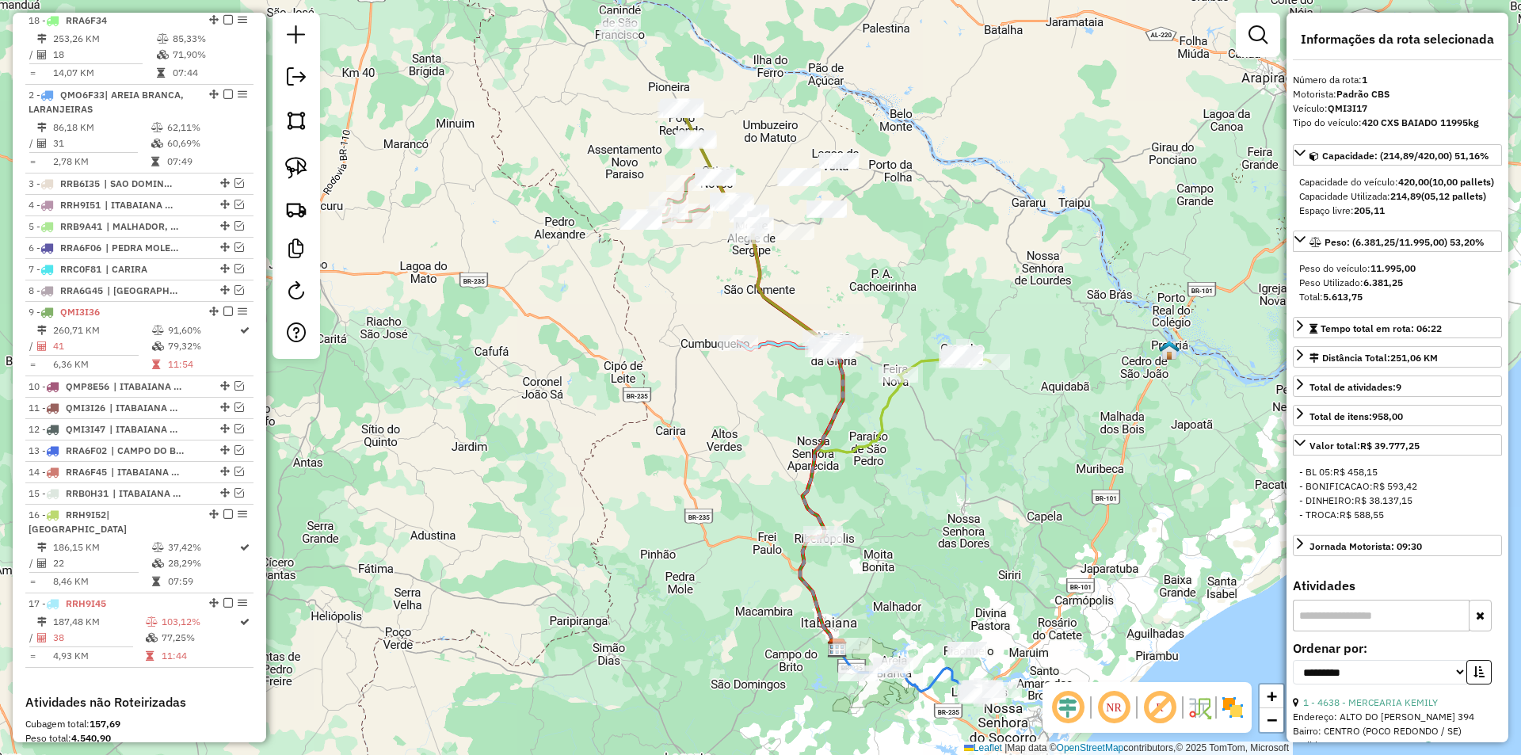
drag, startPoint x: 208, startPoint y: 582, endPoint x: 144, endPoint y: 40, distance: 545.7
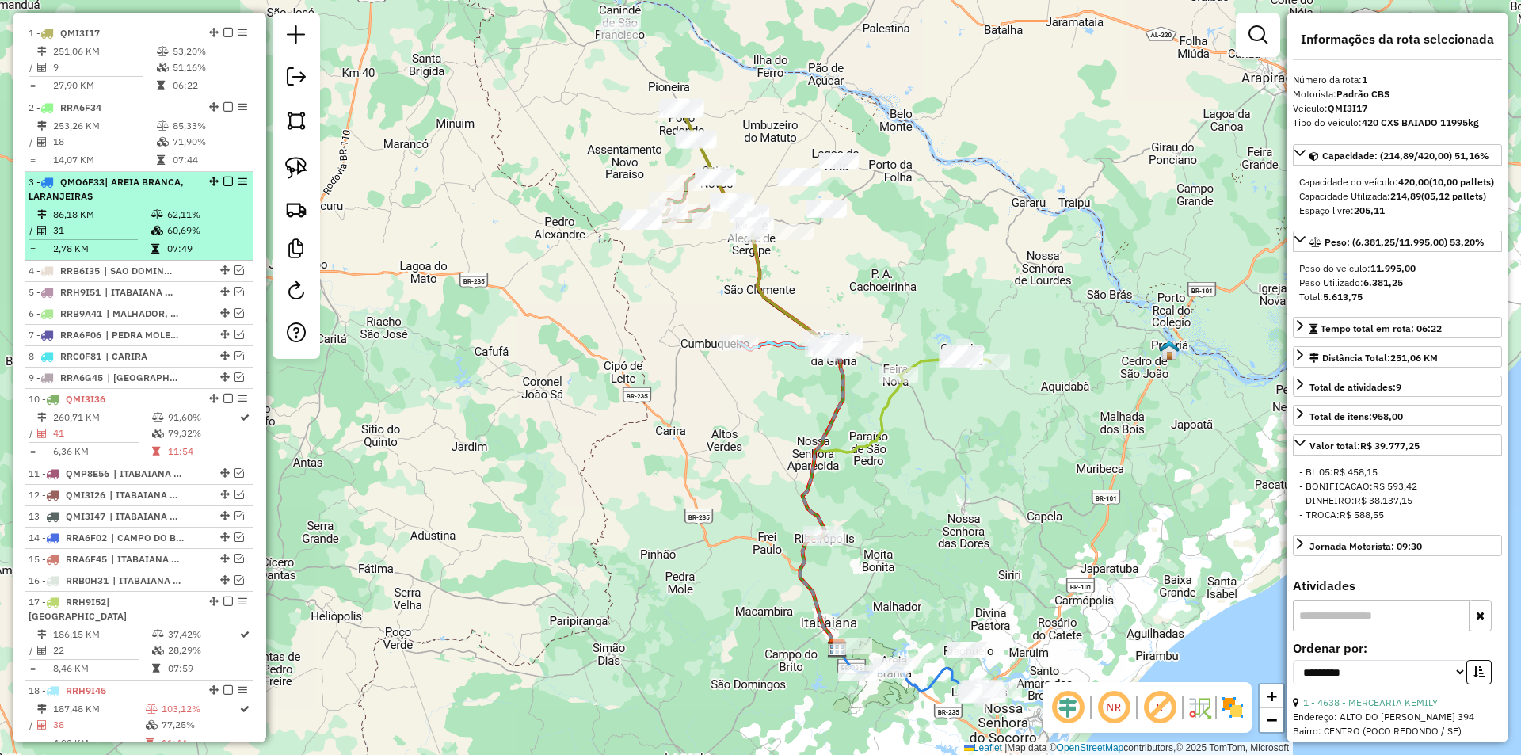
scroll to position [517, 0]
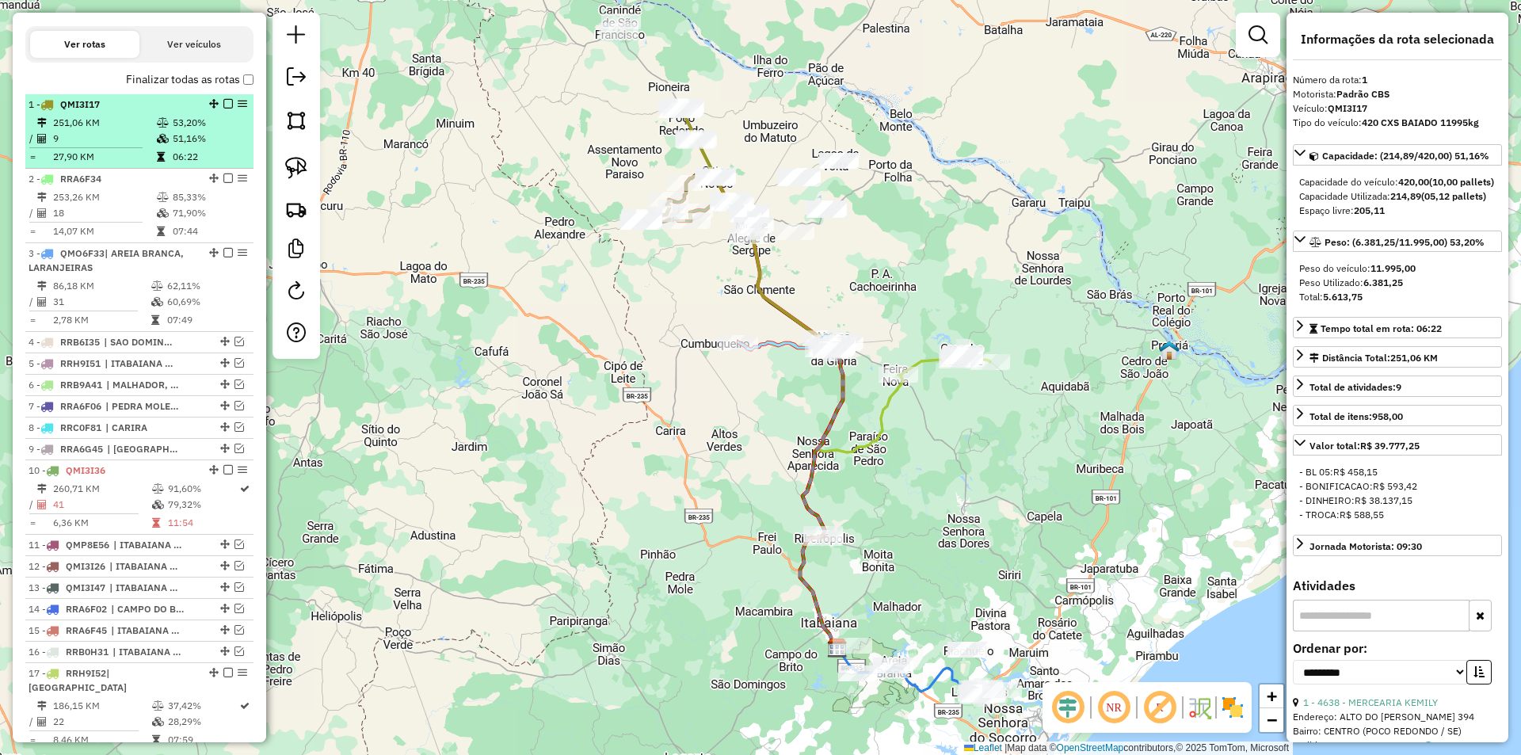
click at [207, 147] on td "51,16%" at bounding box center [209, 139] width 75 height 16
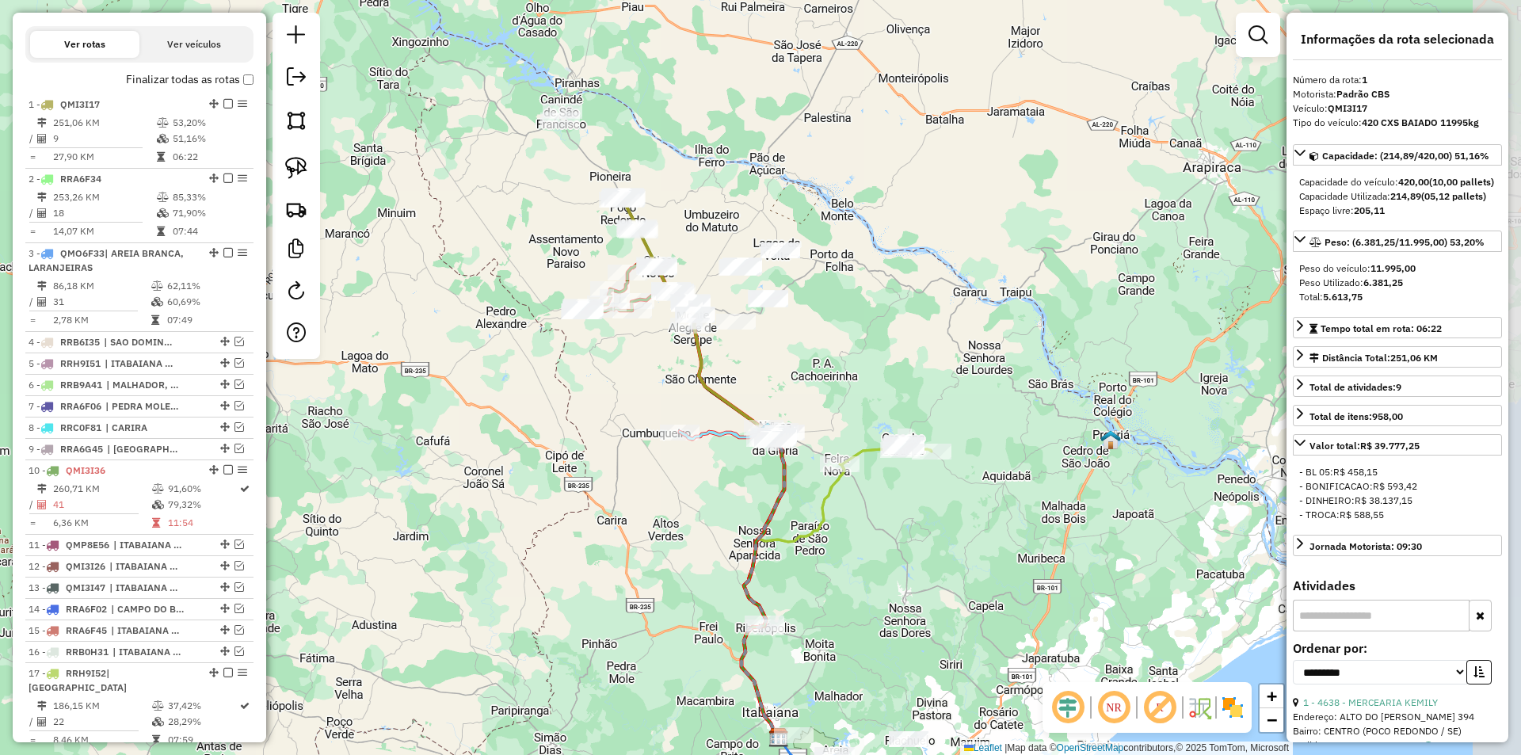
drag, startPoint x: 464, startPoint y: 227, endPoint x: 496, endPoint y: 245, distance: 36.2
click at [443, 261] on div "Janela de atendimento Grade de atendimento Capacidade Transportadoras Veículos …" at bounding box center [760, 377] width 1521 height 755
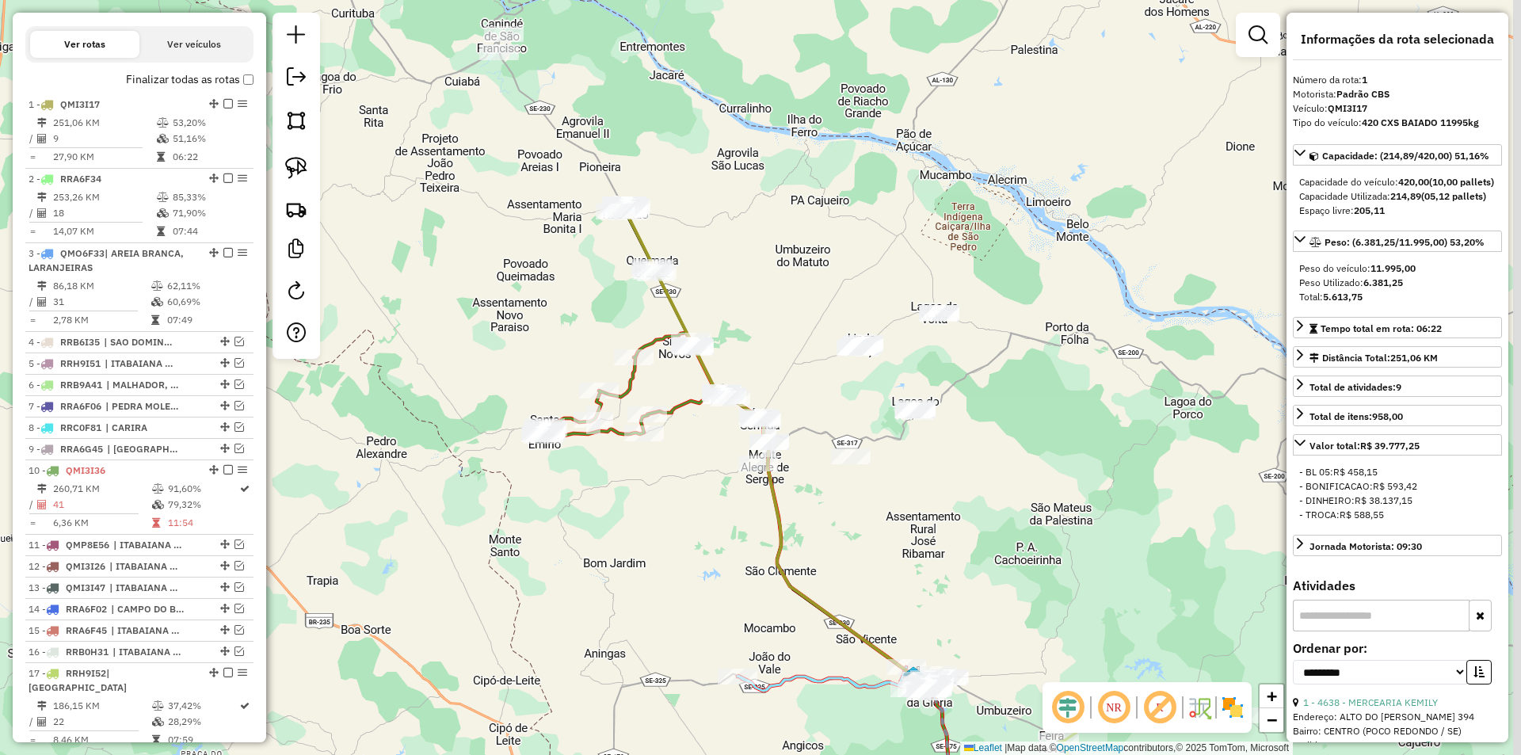
drag, startPoint x: 576, startPoint y: 286, endPoint x: 498, endPoint y: 290, distance: 78.5
click at [498, 290] on div "Janela de atendimento Grade de atendimento Capacidade Transportadoras Veículos …" at bounding box center [760, 377] width 1521 height 755
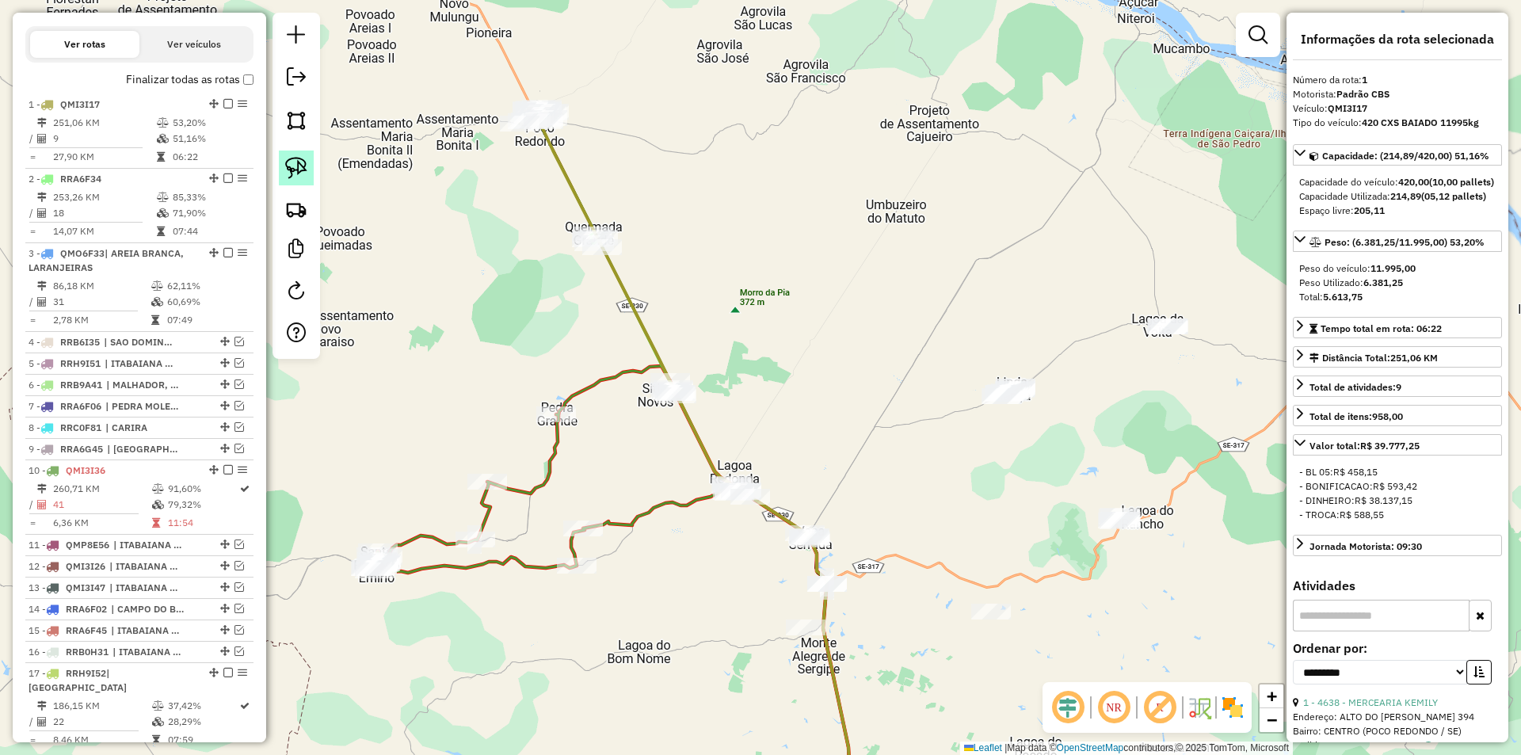
click at [302, 170] on img at bounding box center [296, 168] width 22 height 22
drag, startPoint x: 546, startPoint y: 187, endPoint x: 717, endPoint y: 245, distance: 180.6
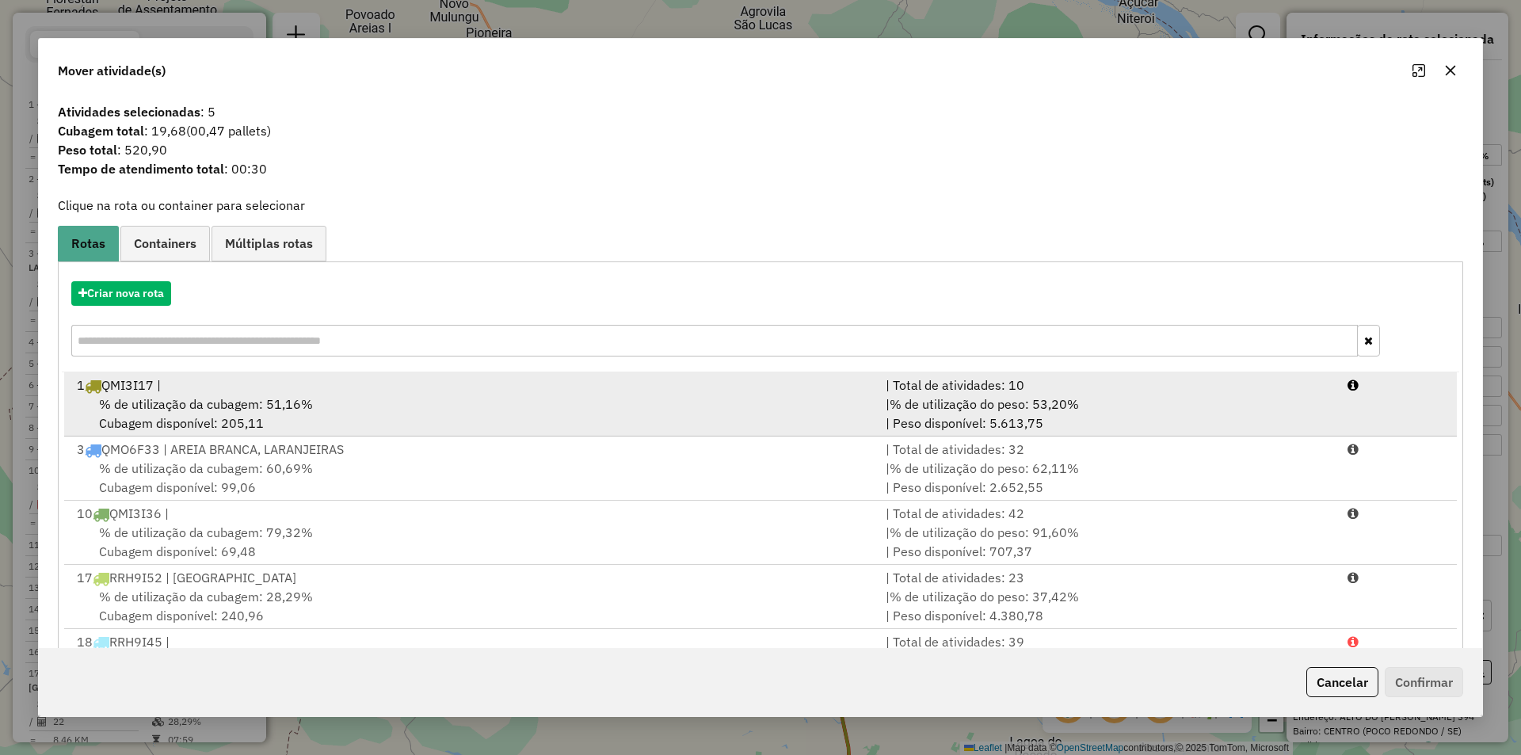
click at [990, 409] on span "% de utilização do peso: 53,20%" at bounding box center [984, 404] width 189 height 16
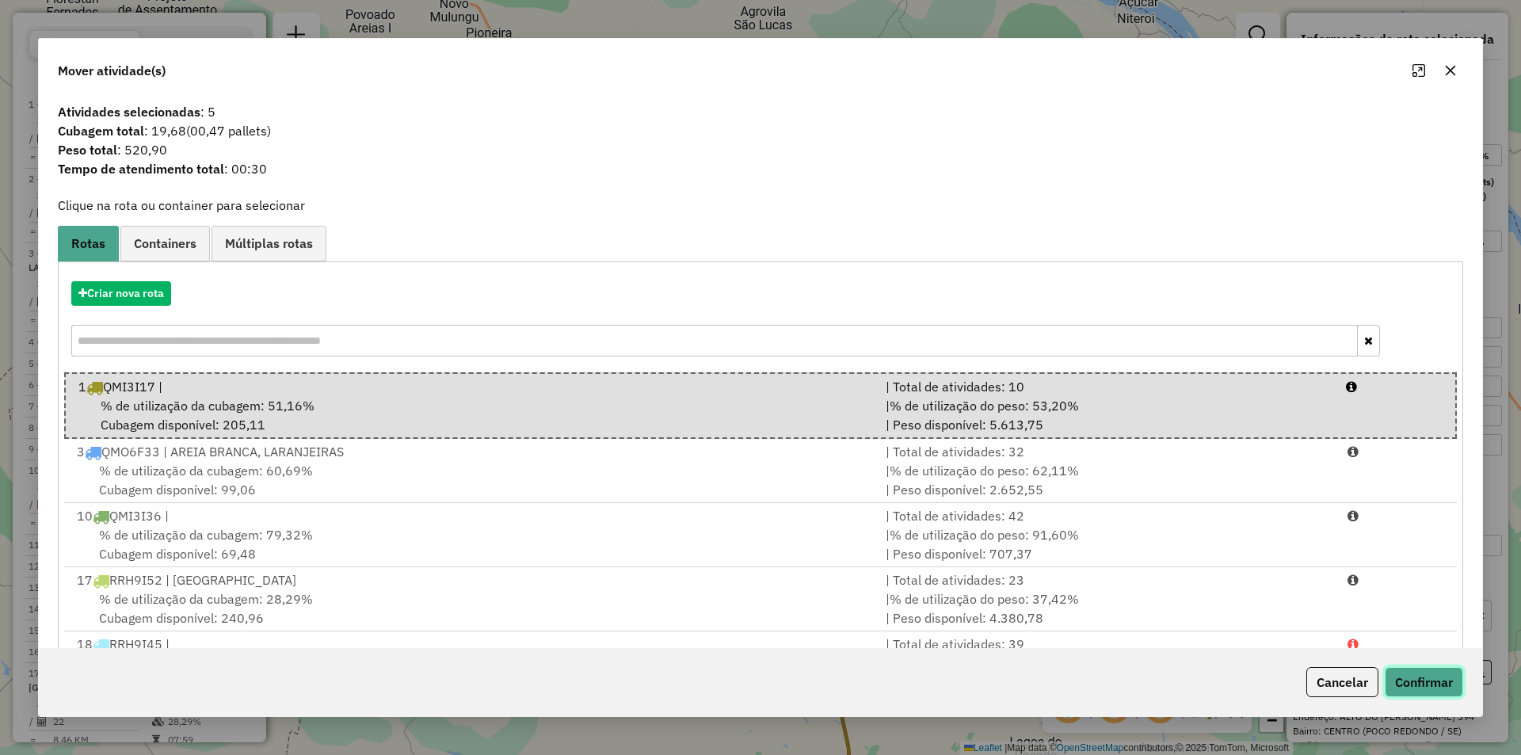
click at [1409, 676] on button "Confirmar" at bounding box center [1424, 682] width 78 height 30
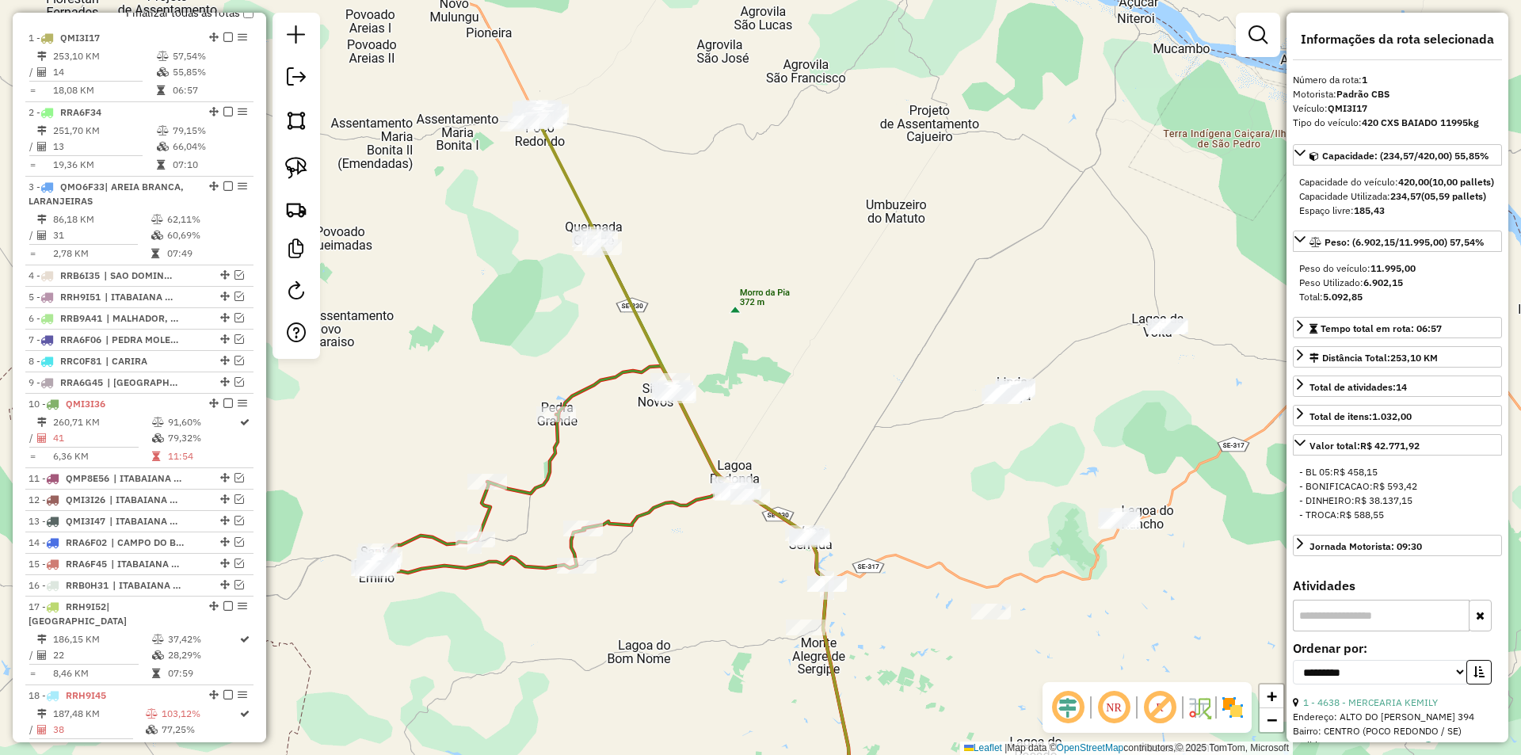
scroll to position [613, 0]
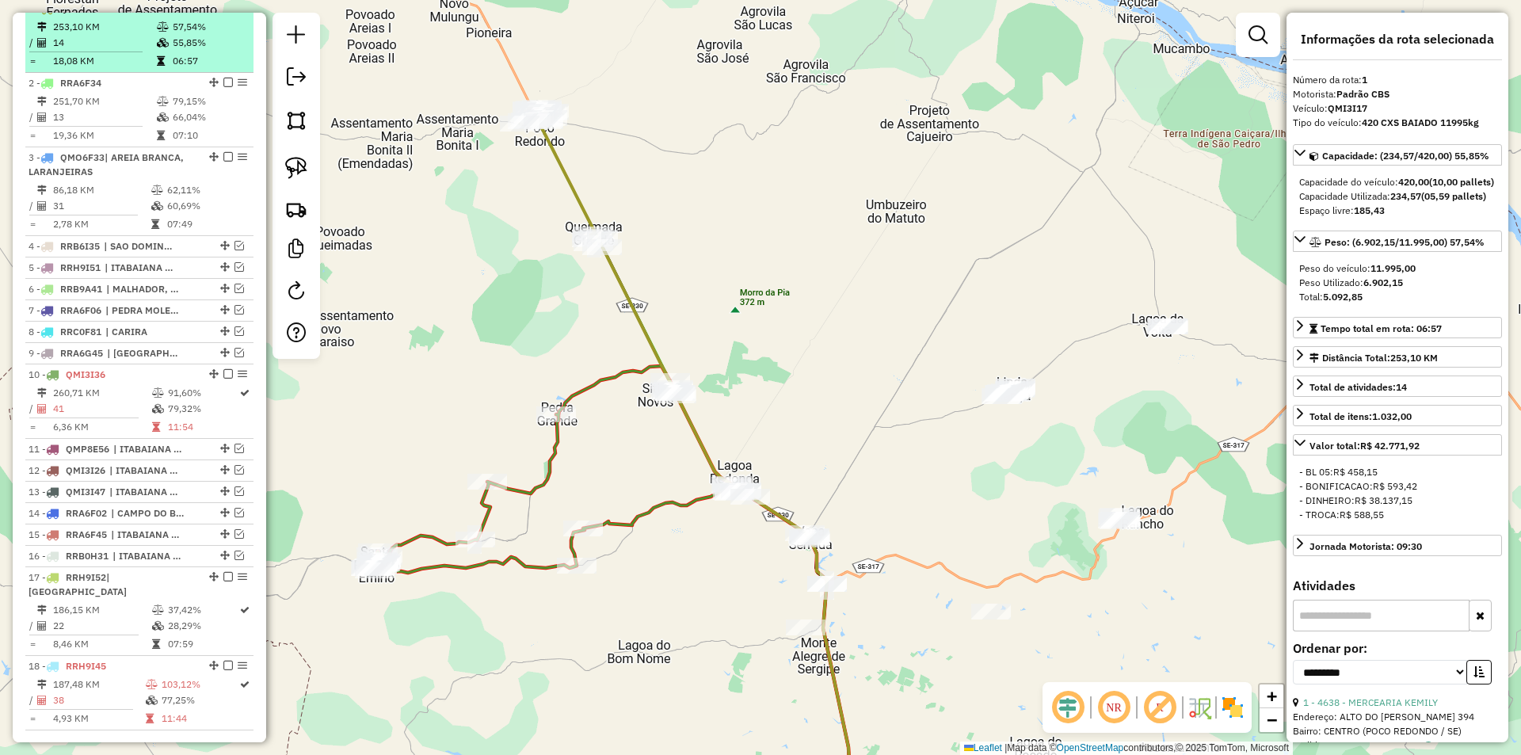
click at [172, 69] on td "06:57" at bounding box center [209, 61] width 75 height 16
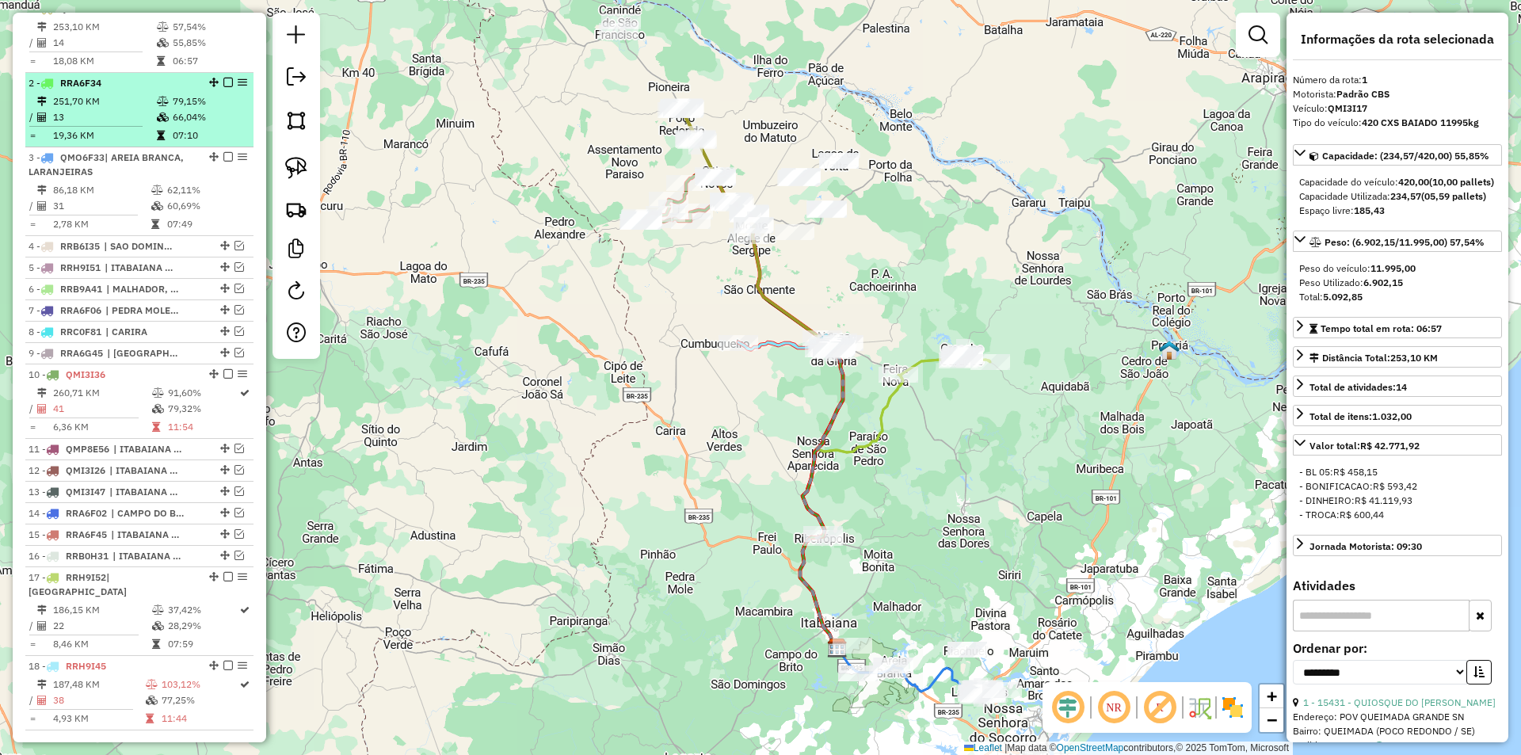
click at [184, 125] on td "66,04%" at bounding box center [209, 117] width 75 height 16
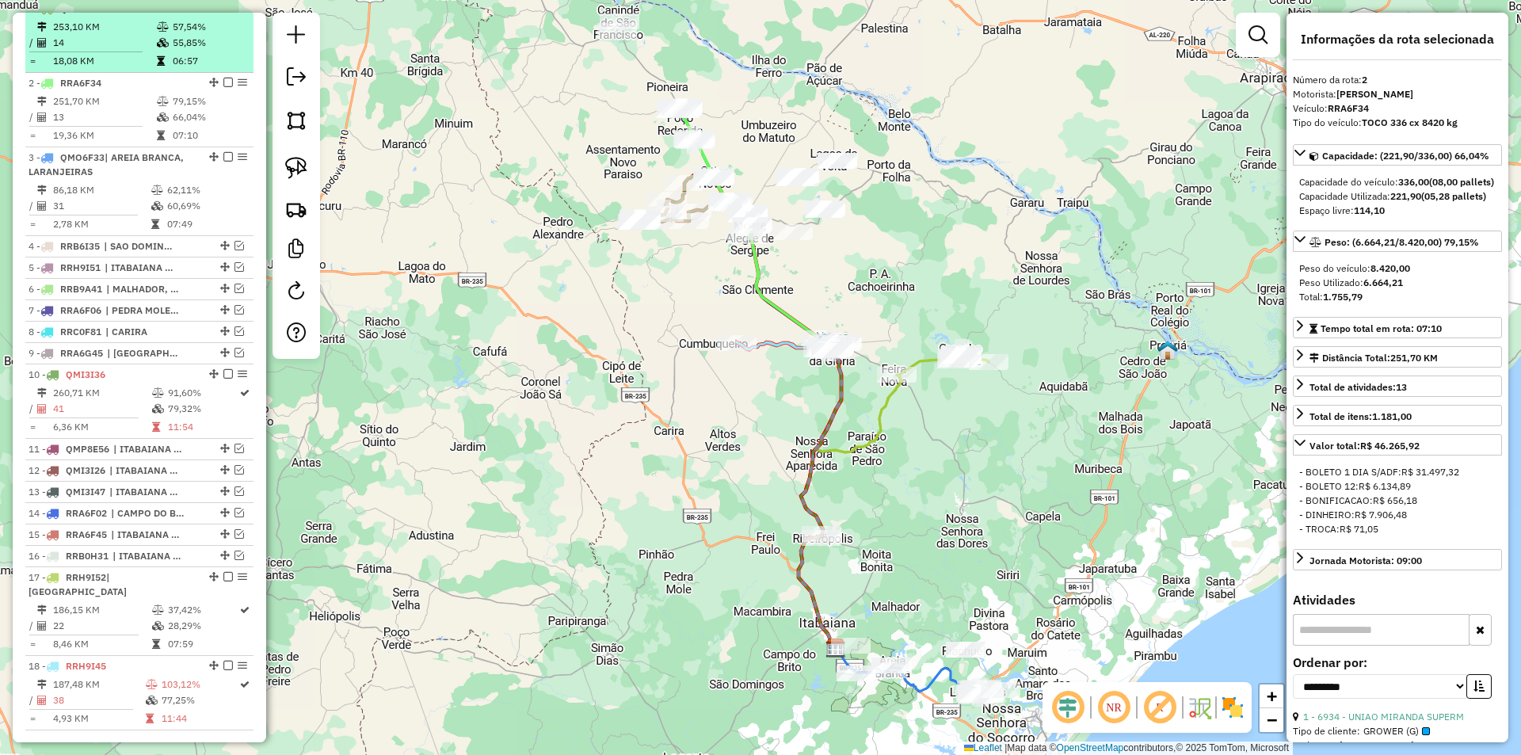
click at [180, 16] on div "1 - QMI3I17" at bounding box center [113, 9] width 168 height 14
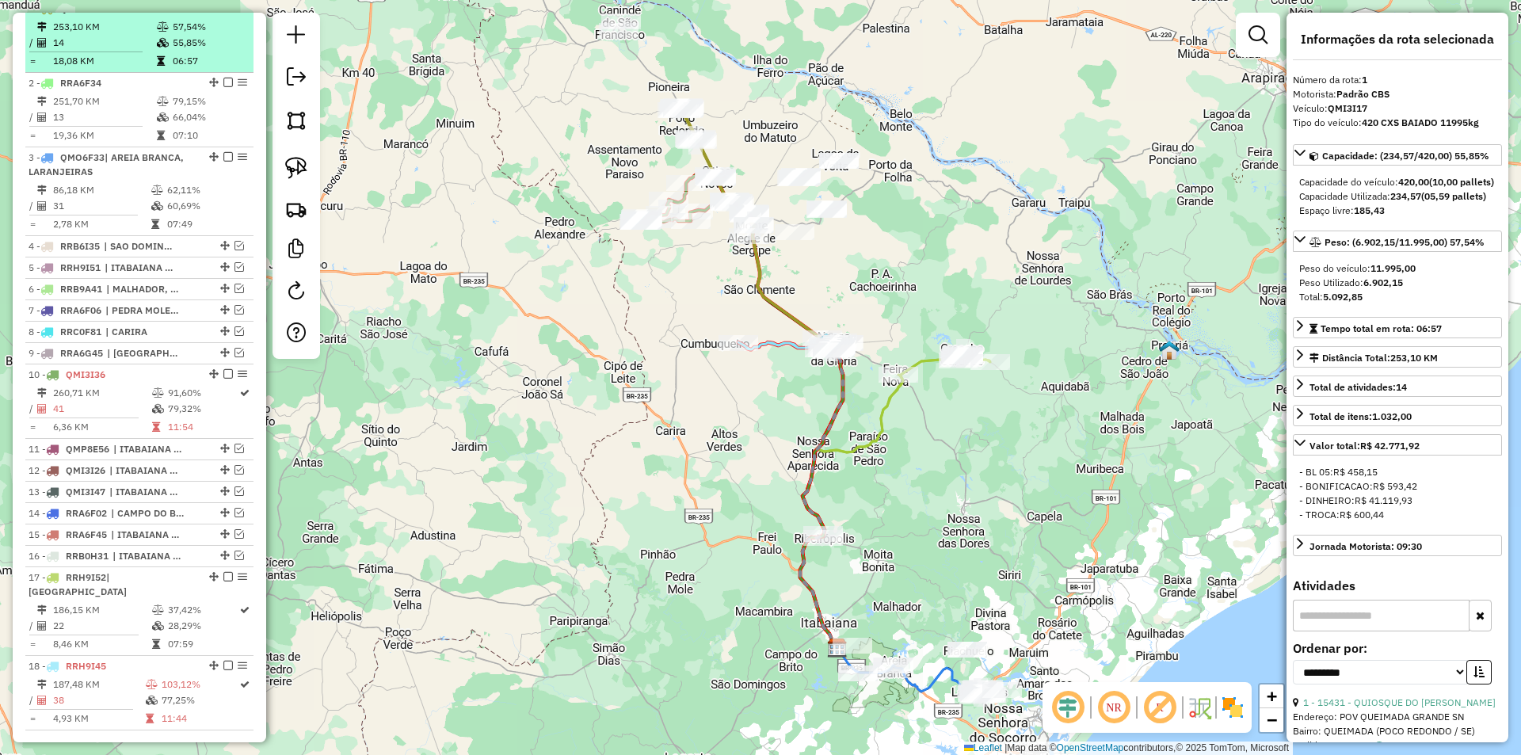
click at [223, 13] on em at bounding box center [228, 8] width 10 height 10
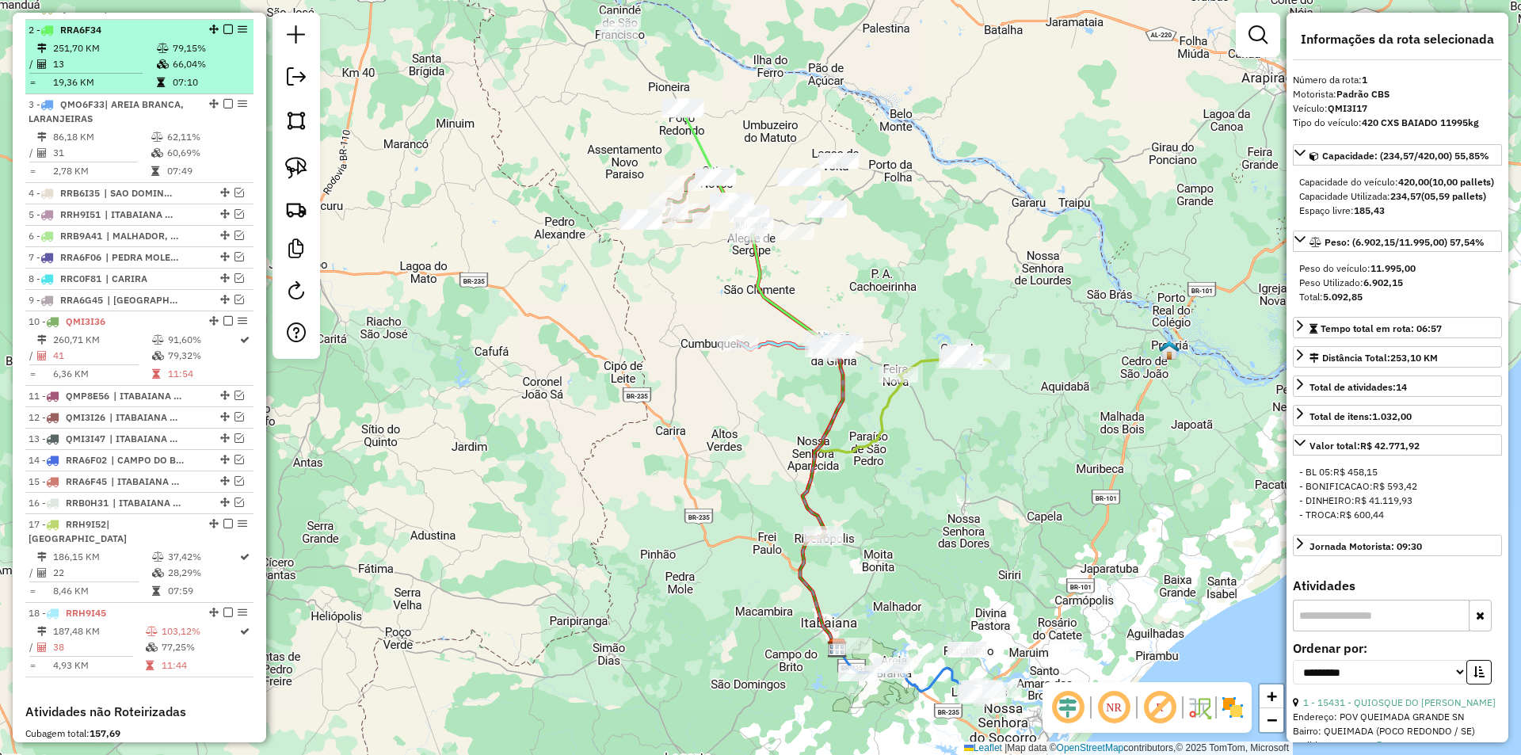
click at [223, 34] on em at bounding box center [228, 30] width 10 height 10
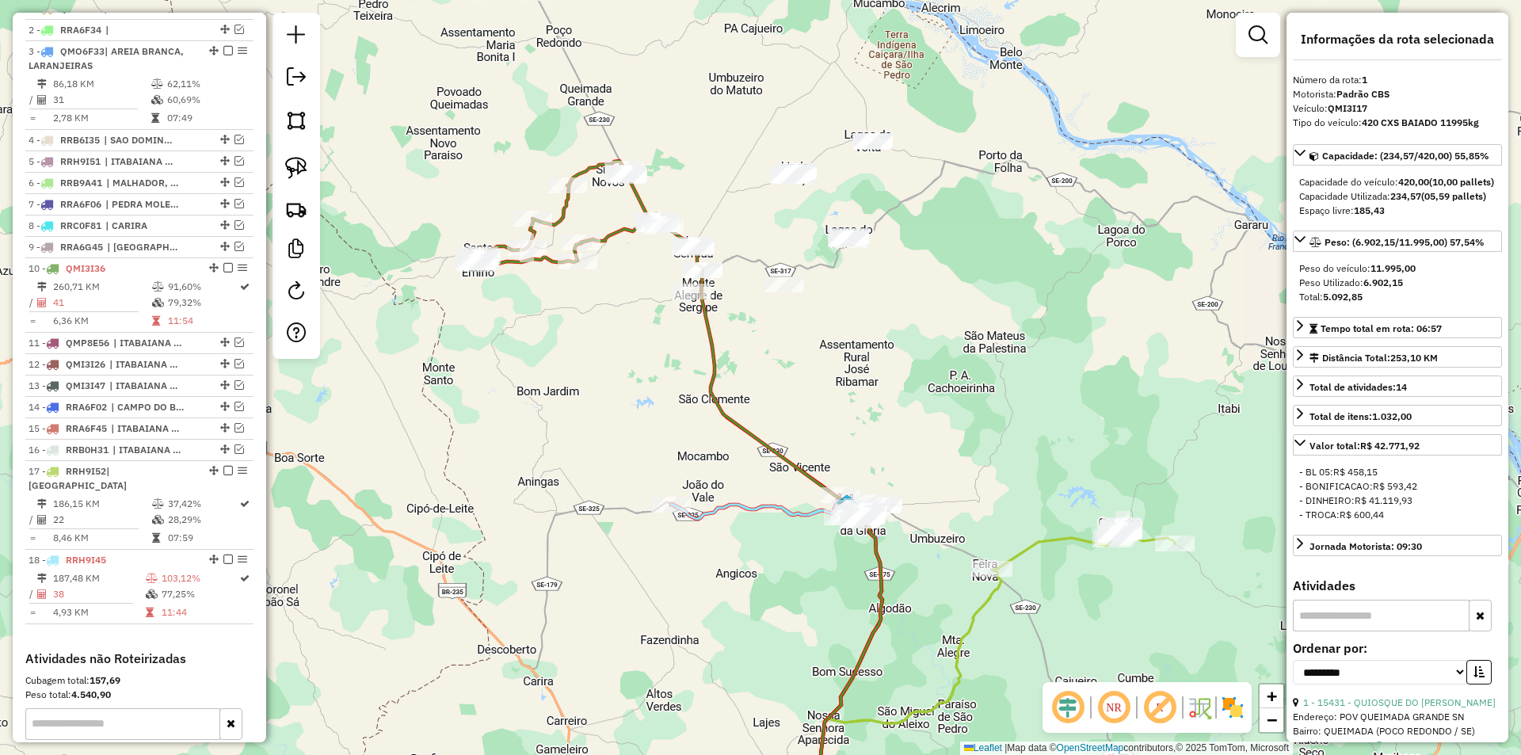
drag, startPoint x: 695, startPoint y: 239, endPoint x: 664, endPoint y: 236, distance: 31.1
click at [664, 236] on div "Janela de atendimento Grade de atendimento Capacidade Transportadoras Veículos …" at bounding box center [760, 377] width 1521 height 755
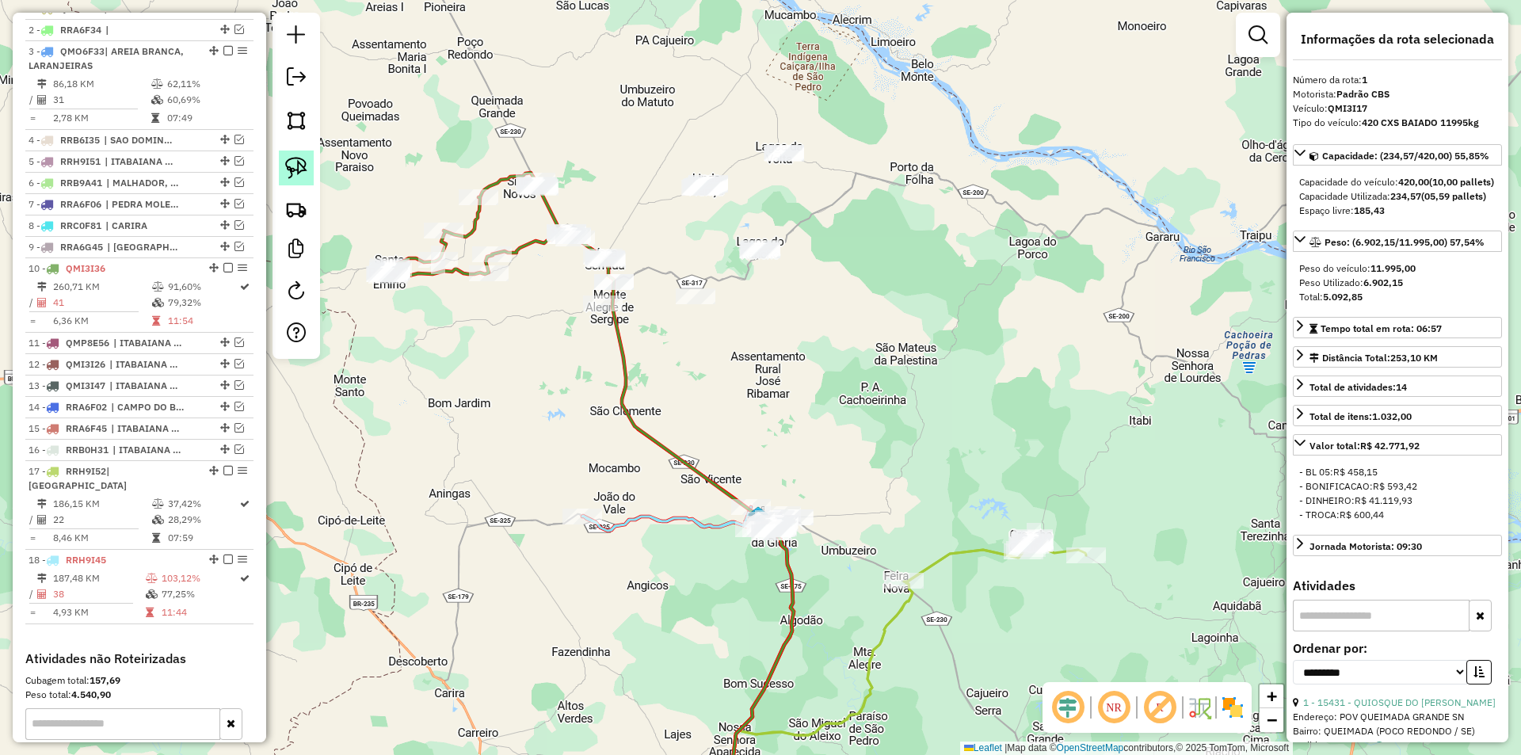
click at [287, 158] on img at bounding box center [296, 168] width 22 height 22
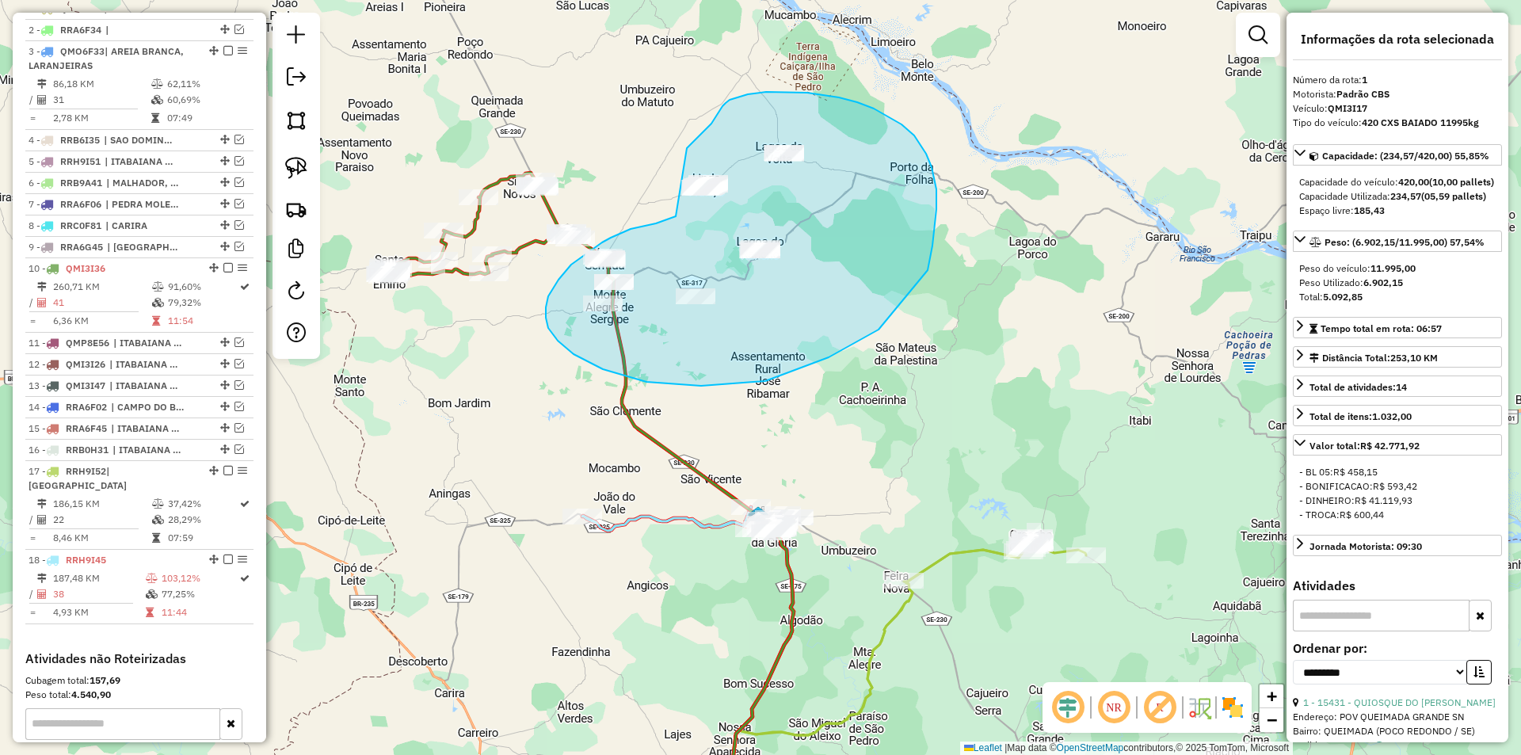
drag, startPoint x: 669, startPoint y: 219, endPoint x: 687, endPoint y: 148, distance: 73.6
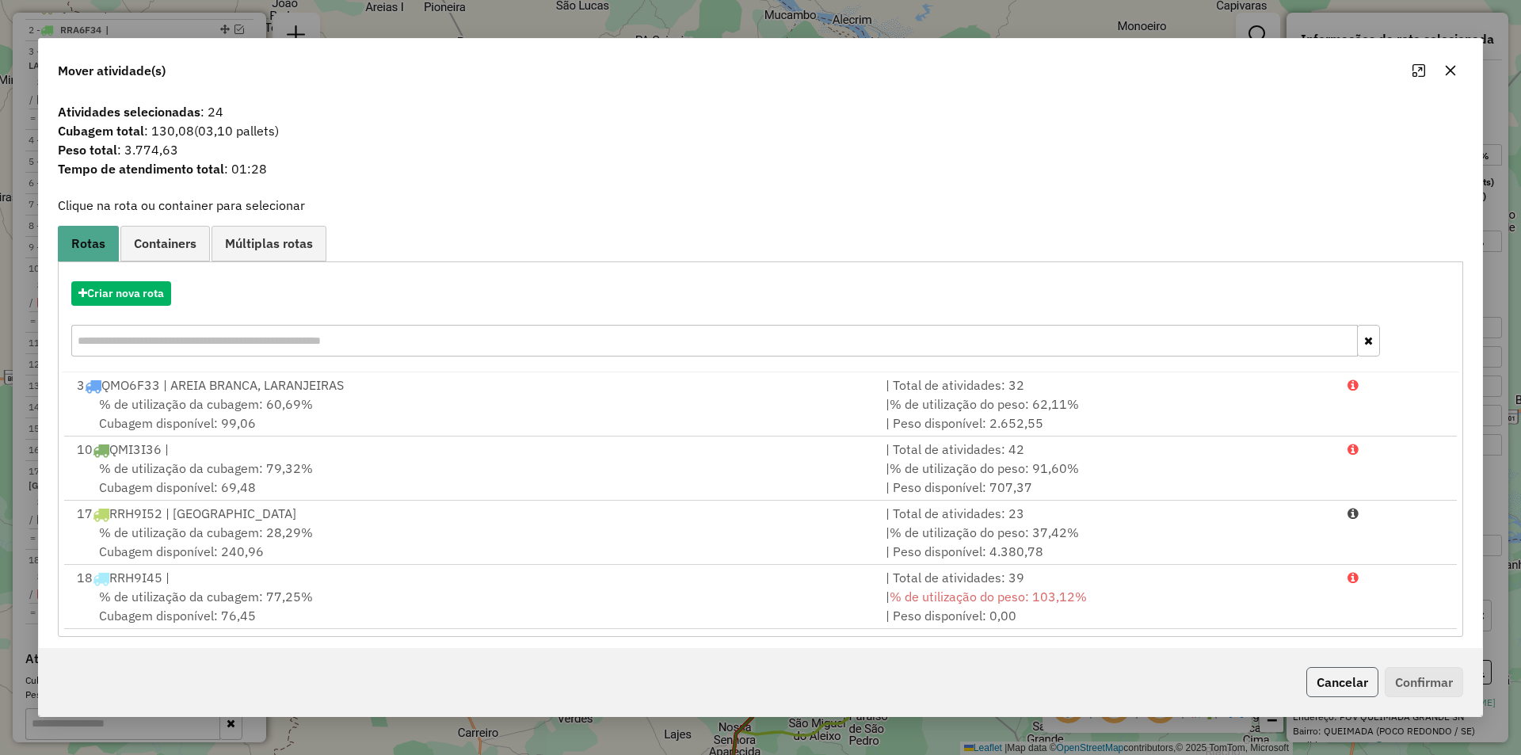
click at [1337, 678] on button "Cancelar" at bounding box center [1342, 682] width 72 height 30
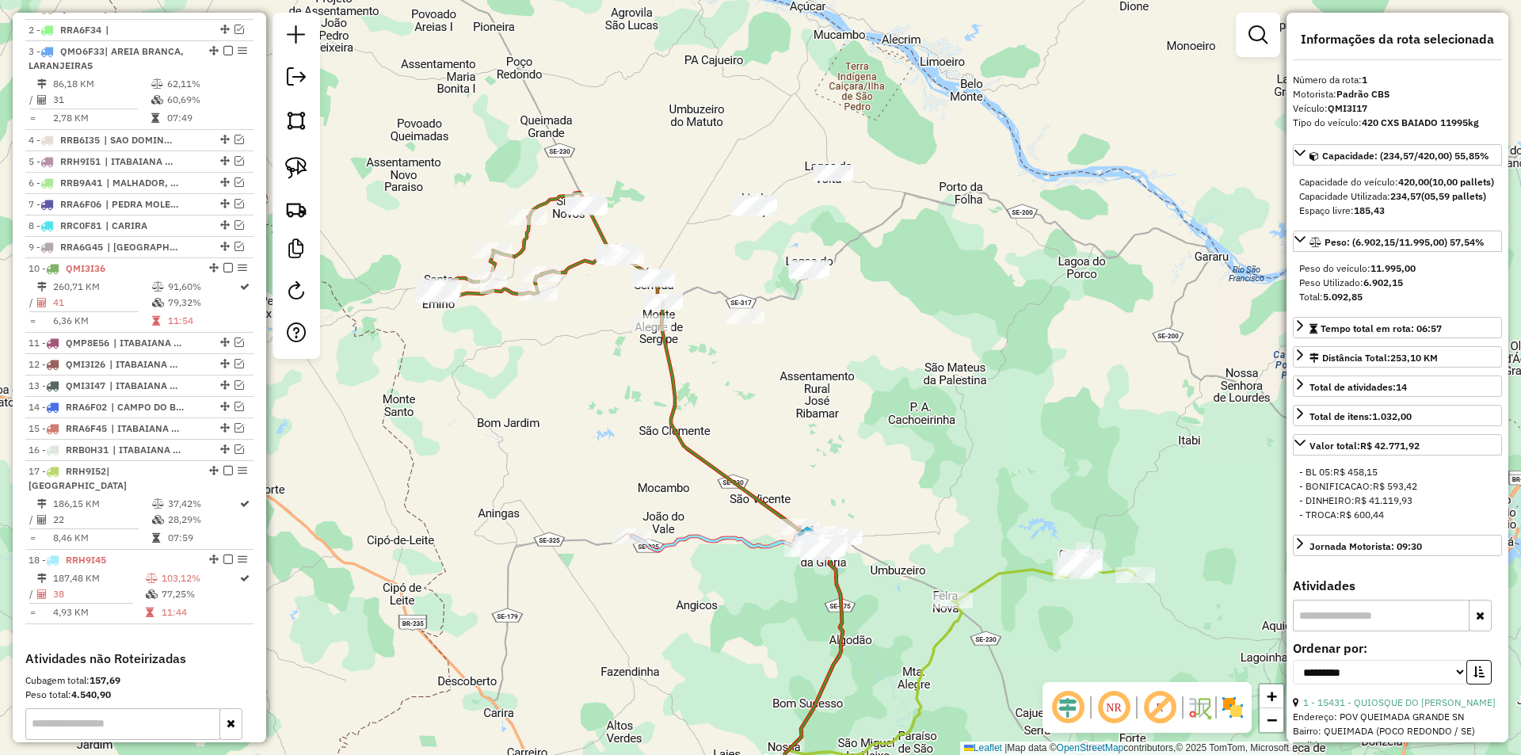
drag, startPoint x: 532, startPoint y: 330, endPoint x: 616, endPoint y: 353, distance: 86.5
click at [616, 354] on div "Janela de atendimento Grade de atendimento Capacidade Transportadoras Veículos …" at bounding box center [760, 377] width 1521 height 755
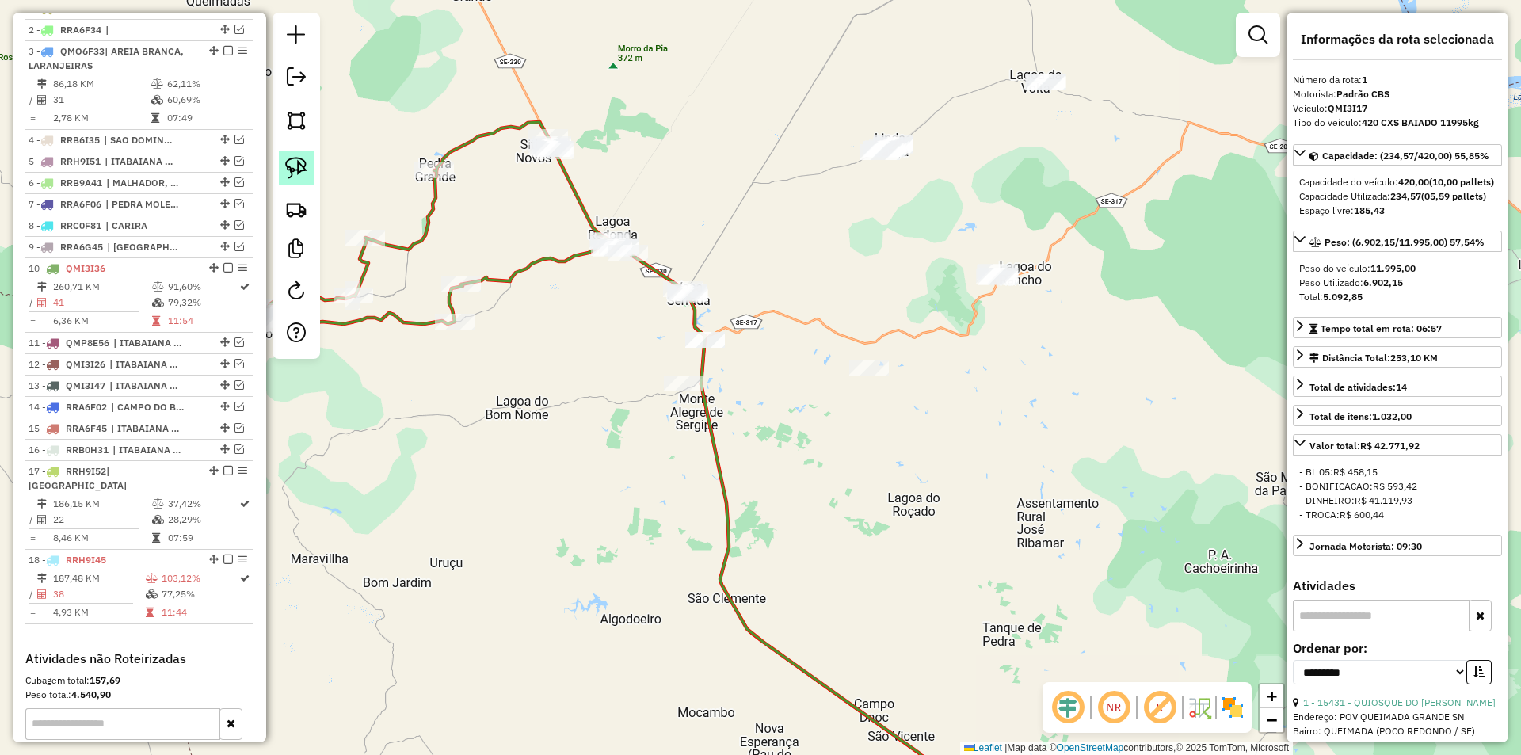
click at [299, 165] on img at bounding box center [296, 168] width 22 height 22
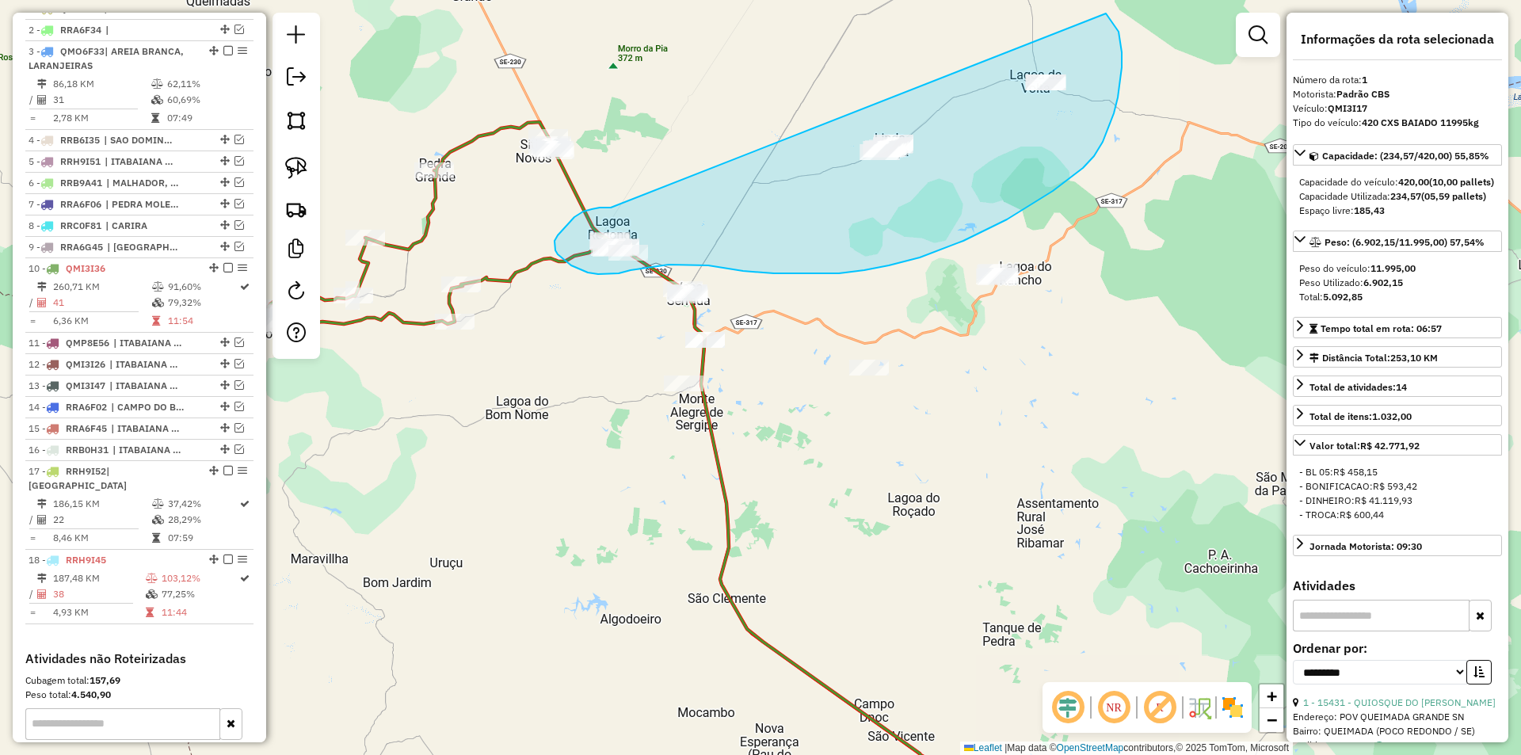
drag, startPoint x: 611, startPoint y: 208, endPoint x: 1089, endPoint y: 2, distance: 521.0
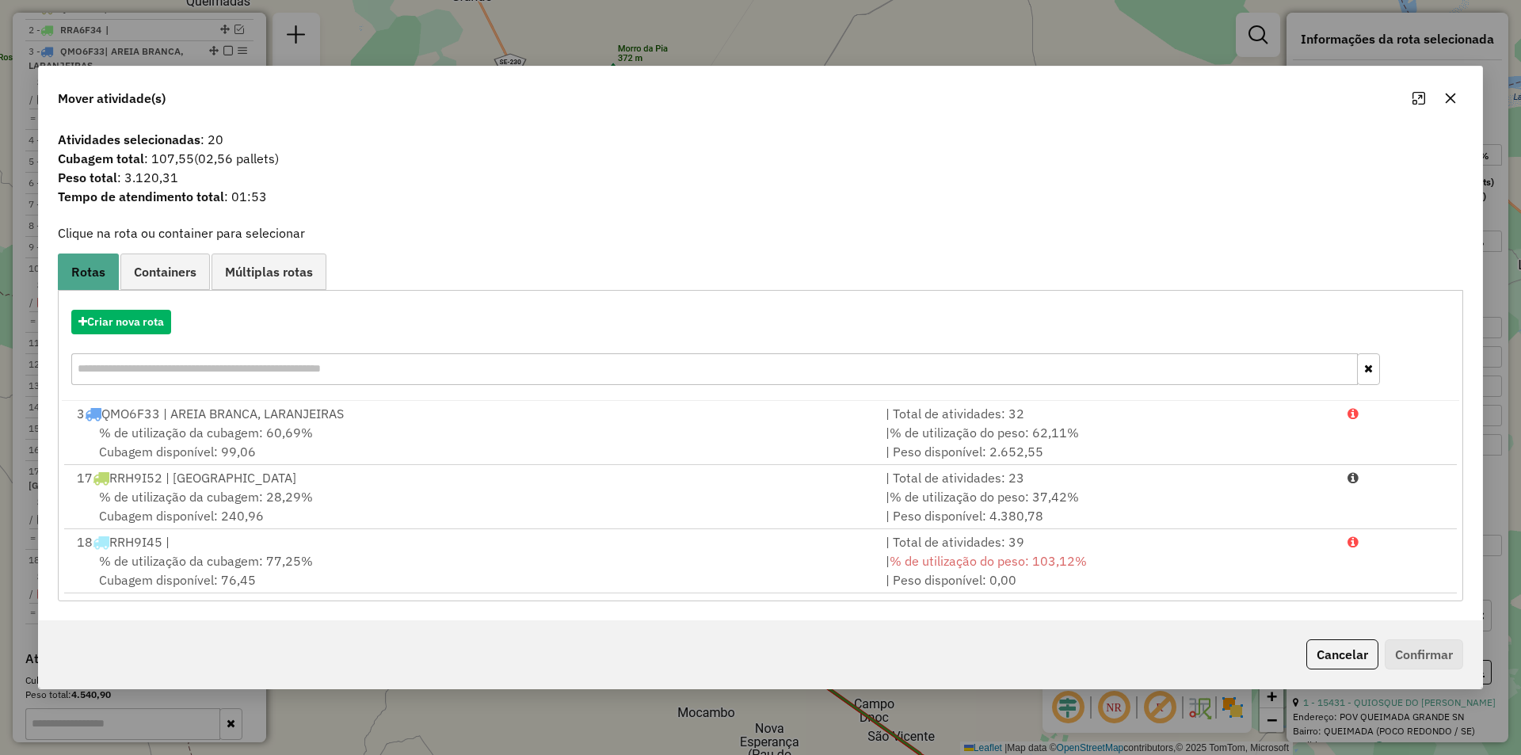
drag, startPoint x: 1365, startPoint y: 663, endPoint x: 1016, endPoint y: 491, distance: 388.7
click at [1365, 664] on button "Cancelar" at bounding box center [1342, 654] width 72 height 30
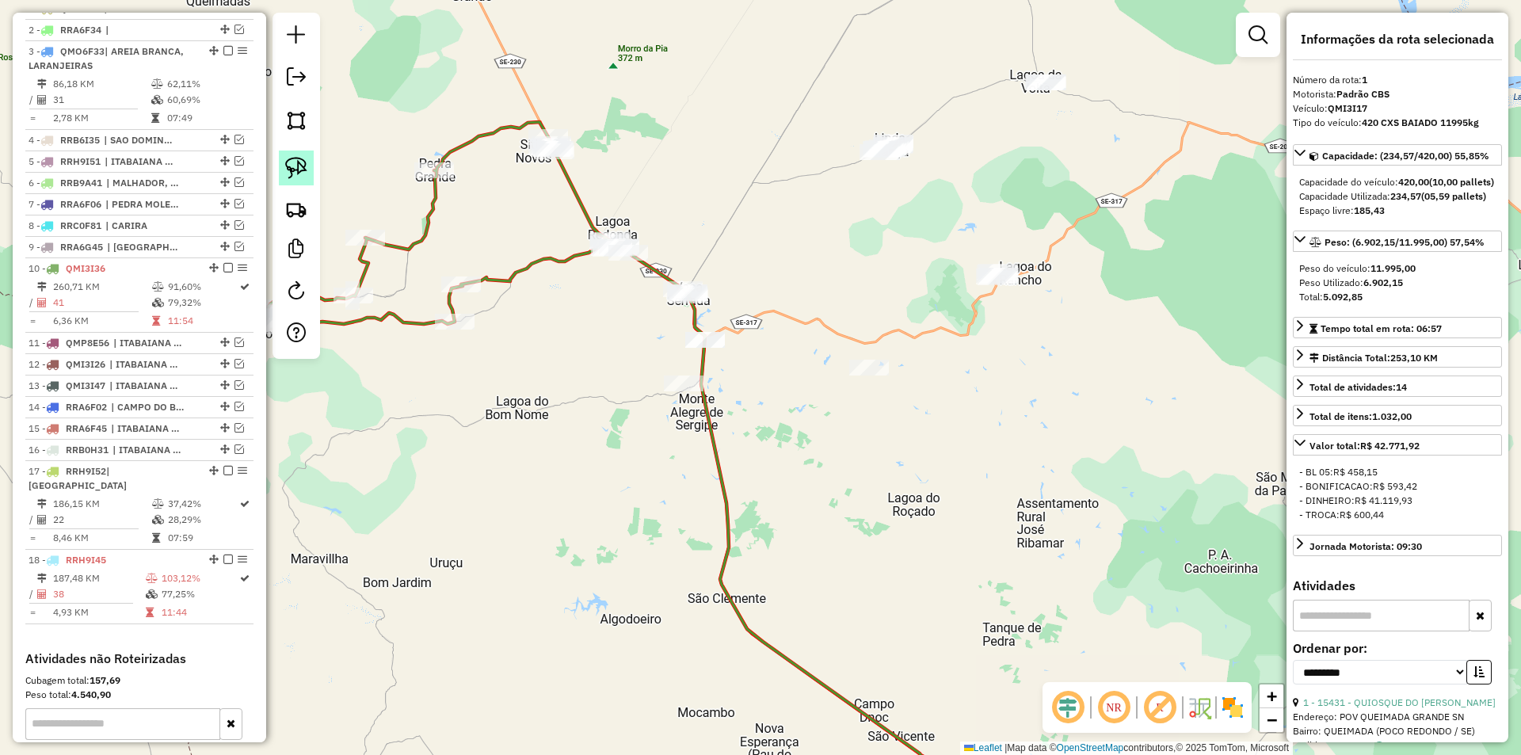
click at [309, 164] on link at bounding box center [296, 168] width 35 height 35
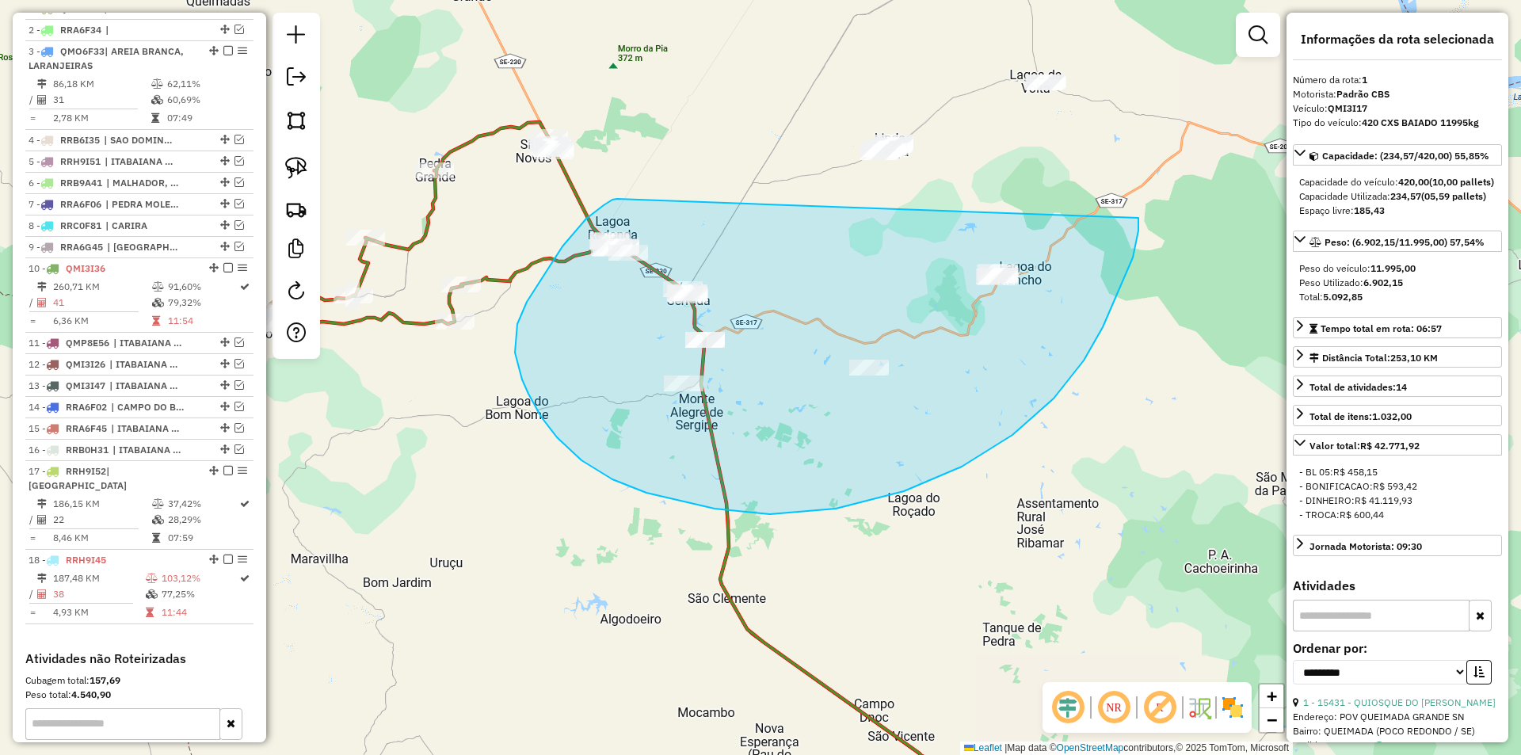
drag, startPoint x: 586, startPoint y: 219, endPoint x: 1138, endPoint y: 217, distance: 552.2
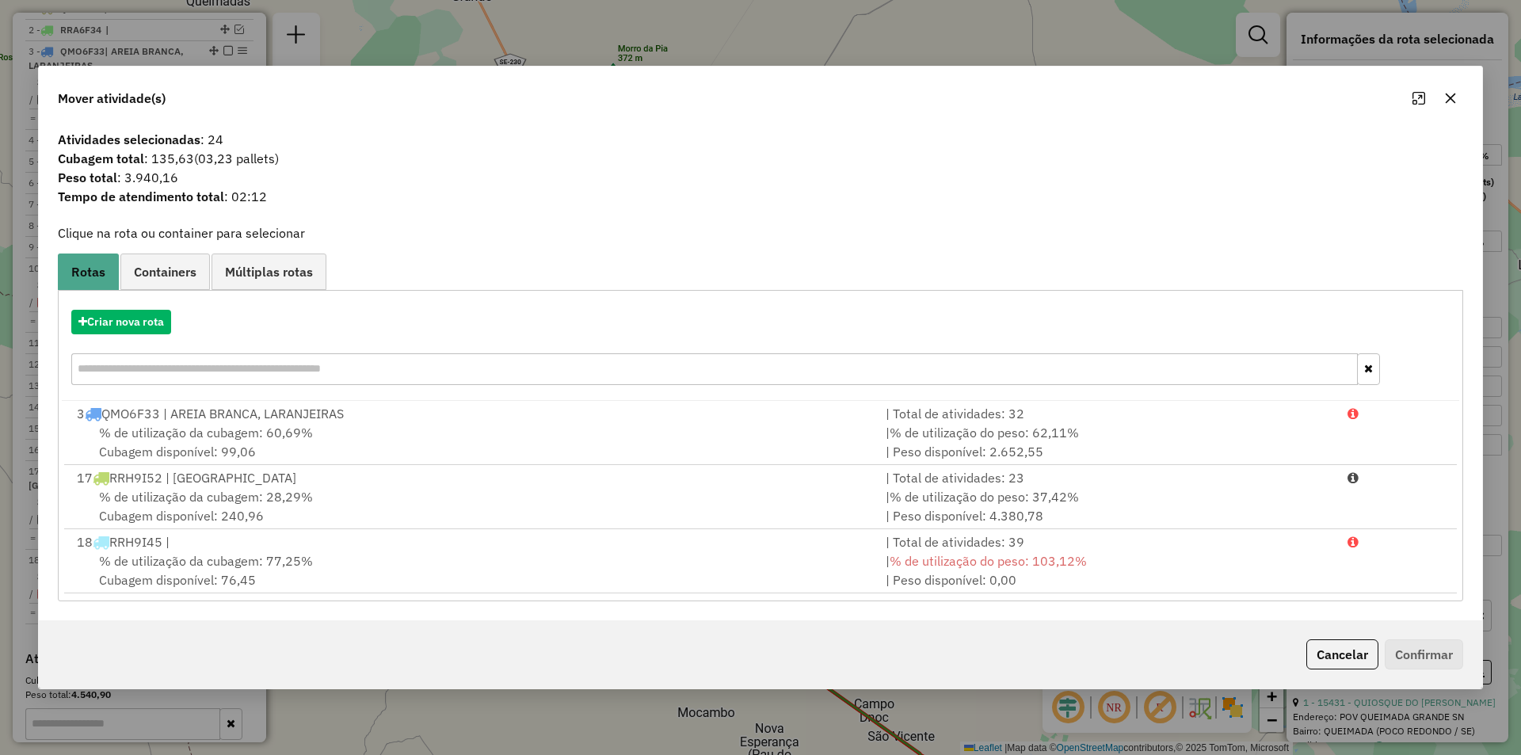
click at [1344, 648] on button "Cancelar" at bounding box center [1342, 654] width 72 height 30
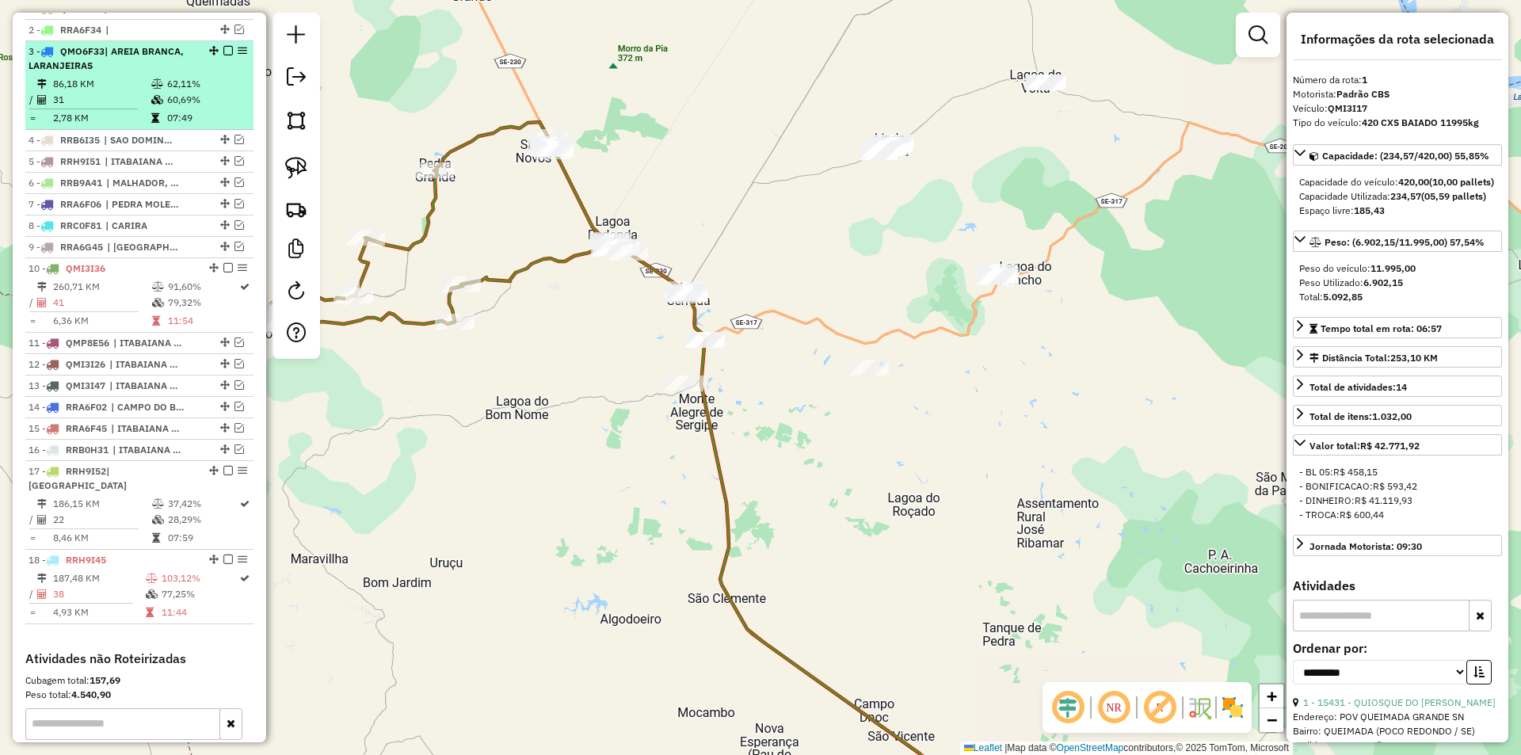
click at [211, 92] on td "62,11%" at bounding box center [206, 84] width 80 height 16
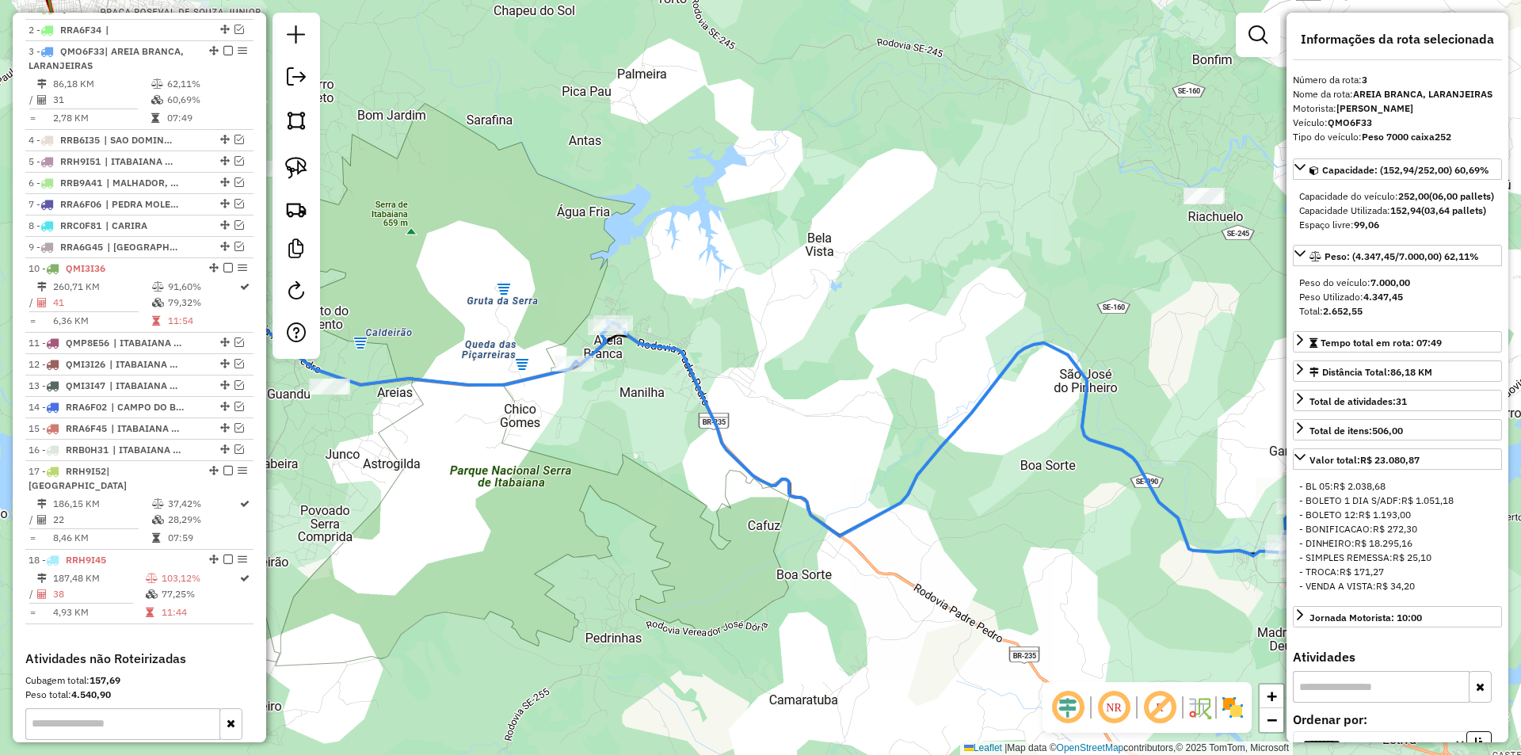
drag, startPoint x: 475, startPoint y: 432, endPoint x: 877, endPoint y: 367, distance: 407.7
click at [877, 367] on div "Janela de atendimento Grade de atendimento Capacidade Transportadoras Veículos …" at bounding box center [760, 377] width 1521 height 755
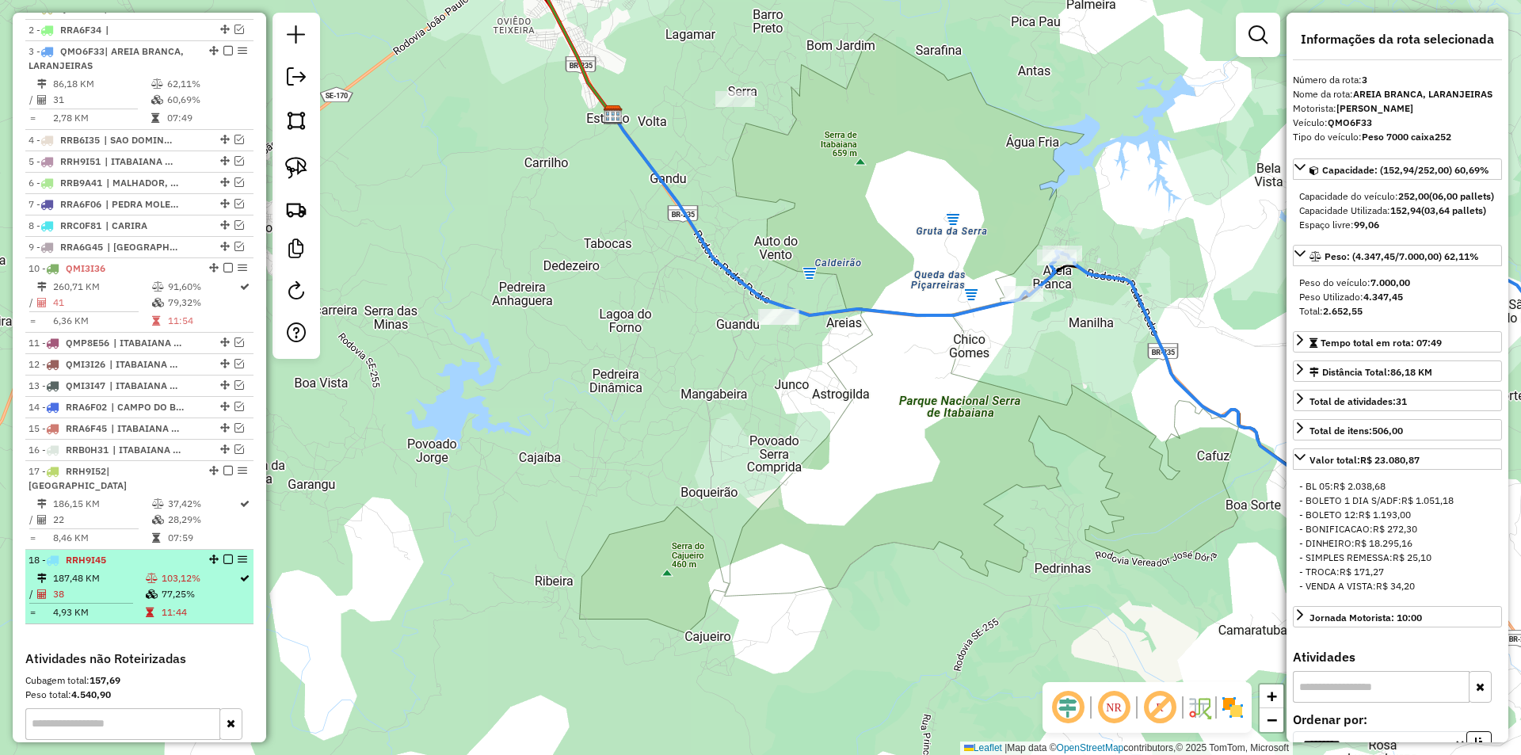
click at [190, 597] on td "77,25%" at bounding box center [200, 594] width 78 height 16
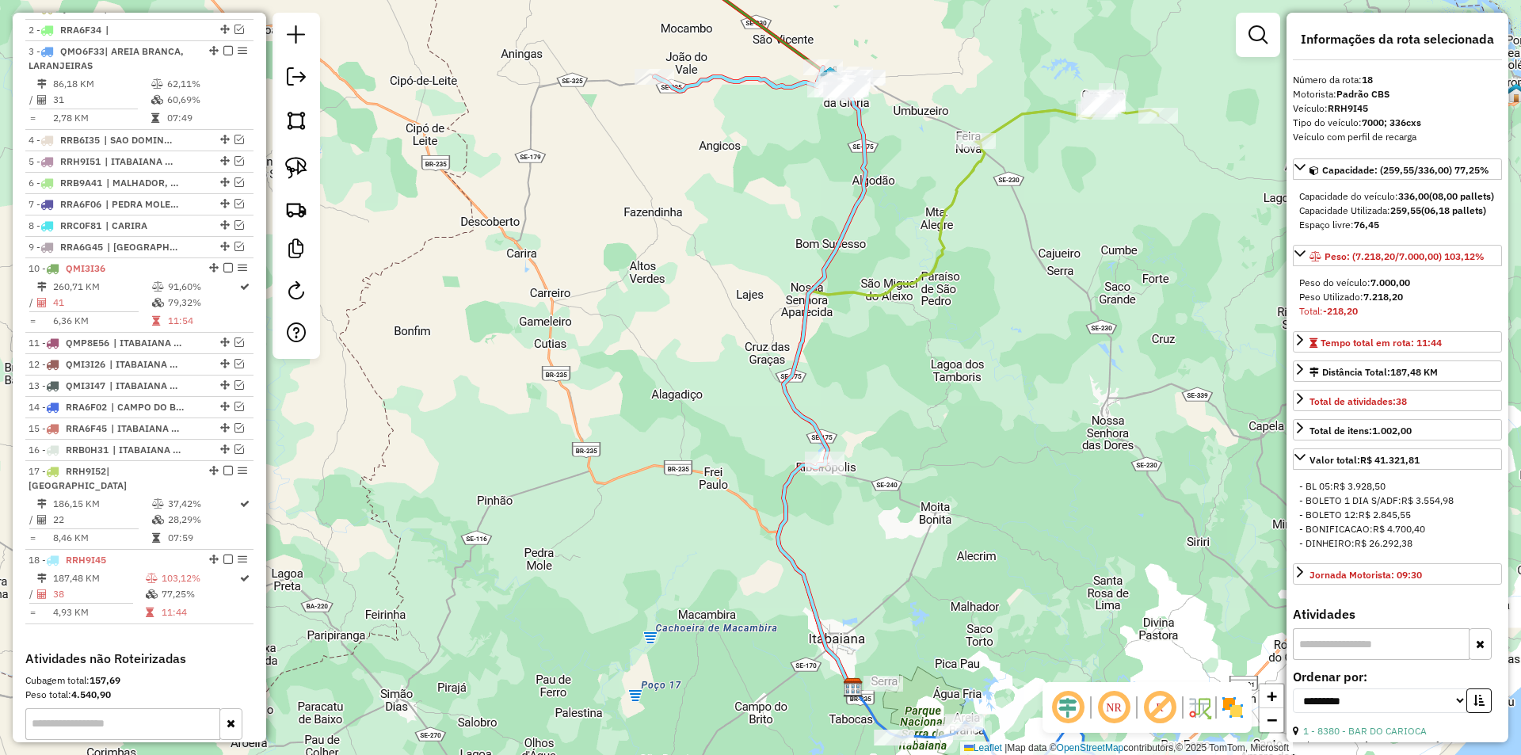
drag, startPoint x: 753, startPoint y: 269, endPoint x: 692, endPoint y: 427, distance: 169.8
click at [692, 427] on div "Janela de atendimento Grade de atendimento Capacidade Transportadoras Veículos …" at bounding box center [760, 377] width 1521 height 755
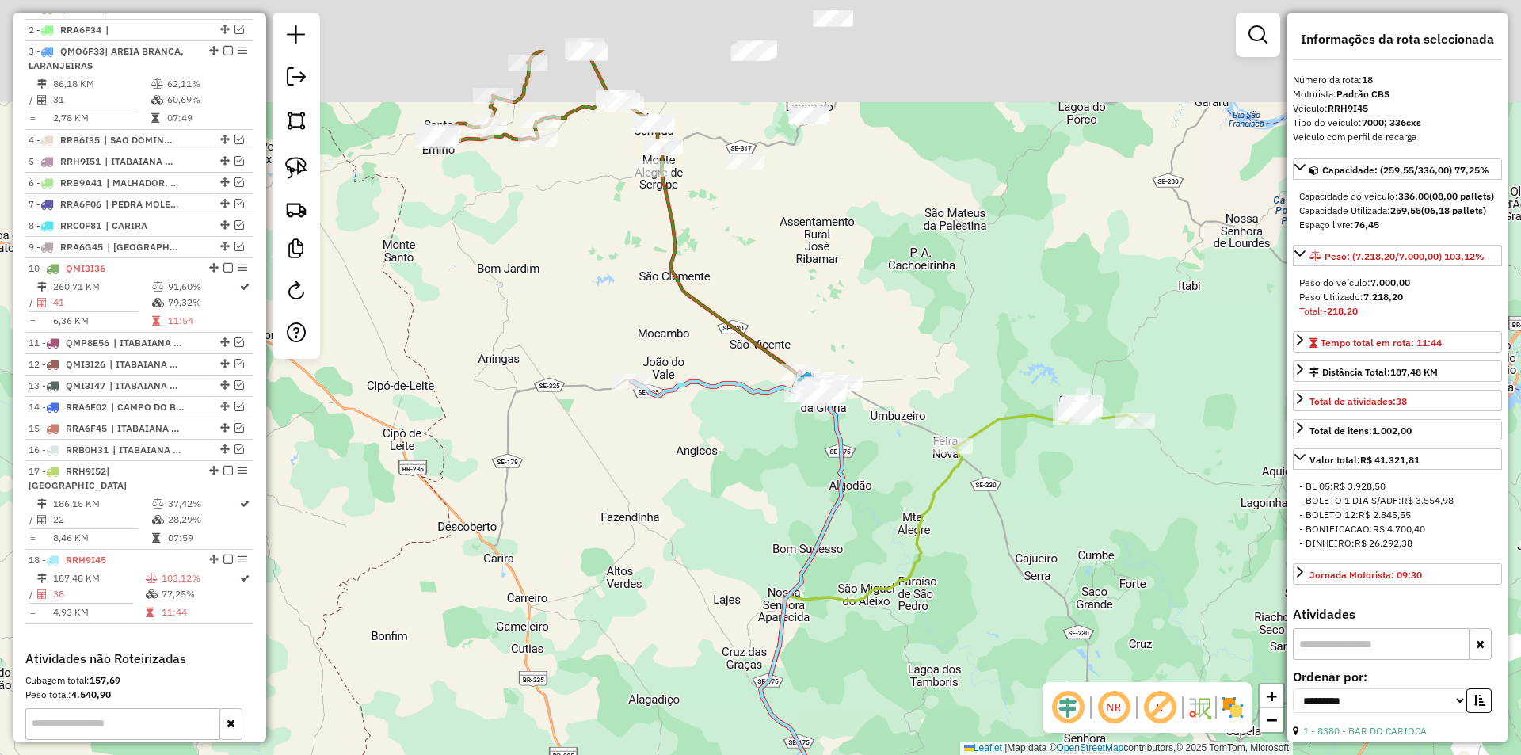
drag, startPoint x: 681, startPoint y: 313, endPoint x: 701, endPoint y: 347, distance: 39.4
click at [701, 347] on div "Janela de atendimento Grade de atendimento Capacidade Transportadoras Veículos …" at bounding box center [760, 377] width 1521 height 755
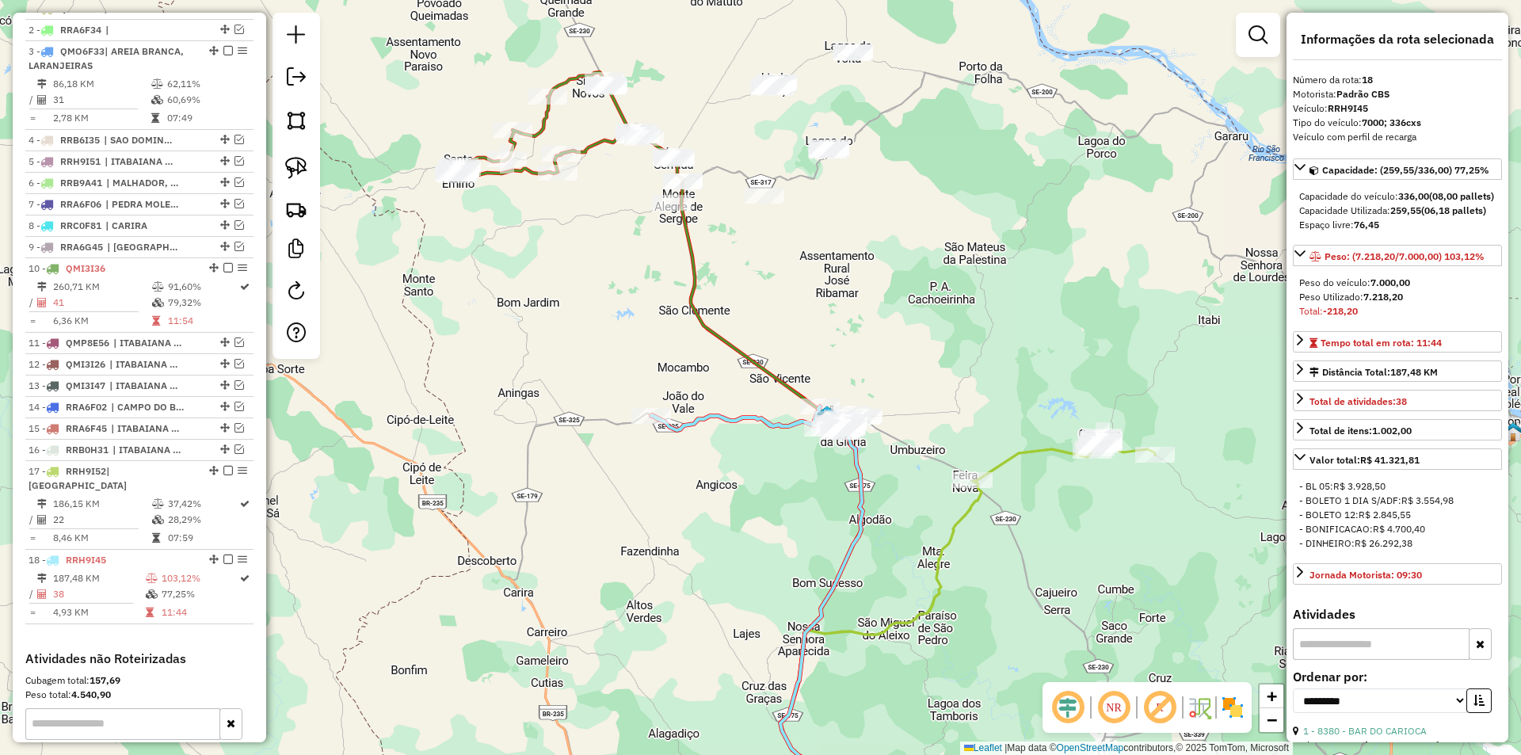
click at [696, 377] on icon at bounding box center [751, 483] width 223 height 696
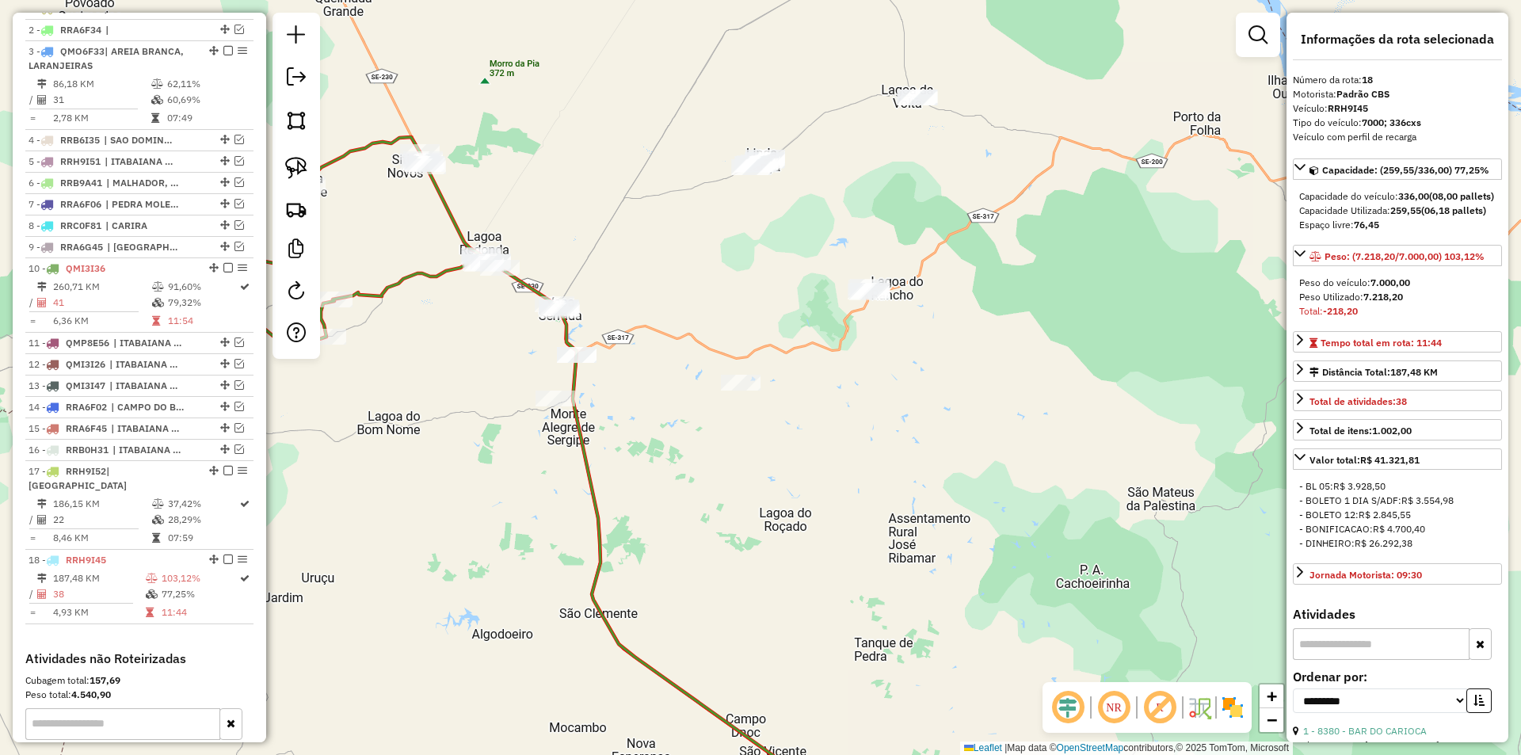
drag, startPoint x: 730, startPoint y: 258, endPoint x: 553, endPoint y: 242, distance: 177.4
click at [688, 276] on div "Janela de atendimento Grade de atendimento Capacidade Transportadoras Veículos …" at bounding box center [760, 377] width 1521 height 755
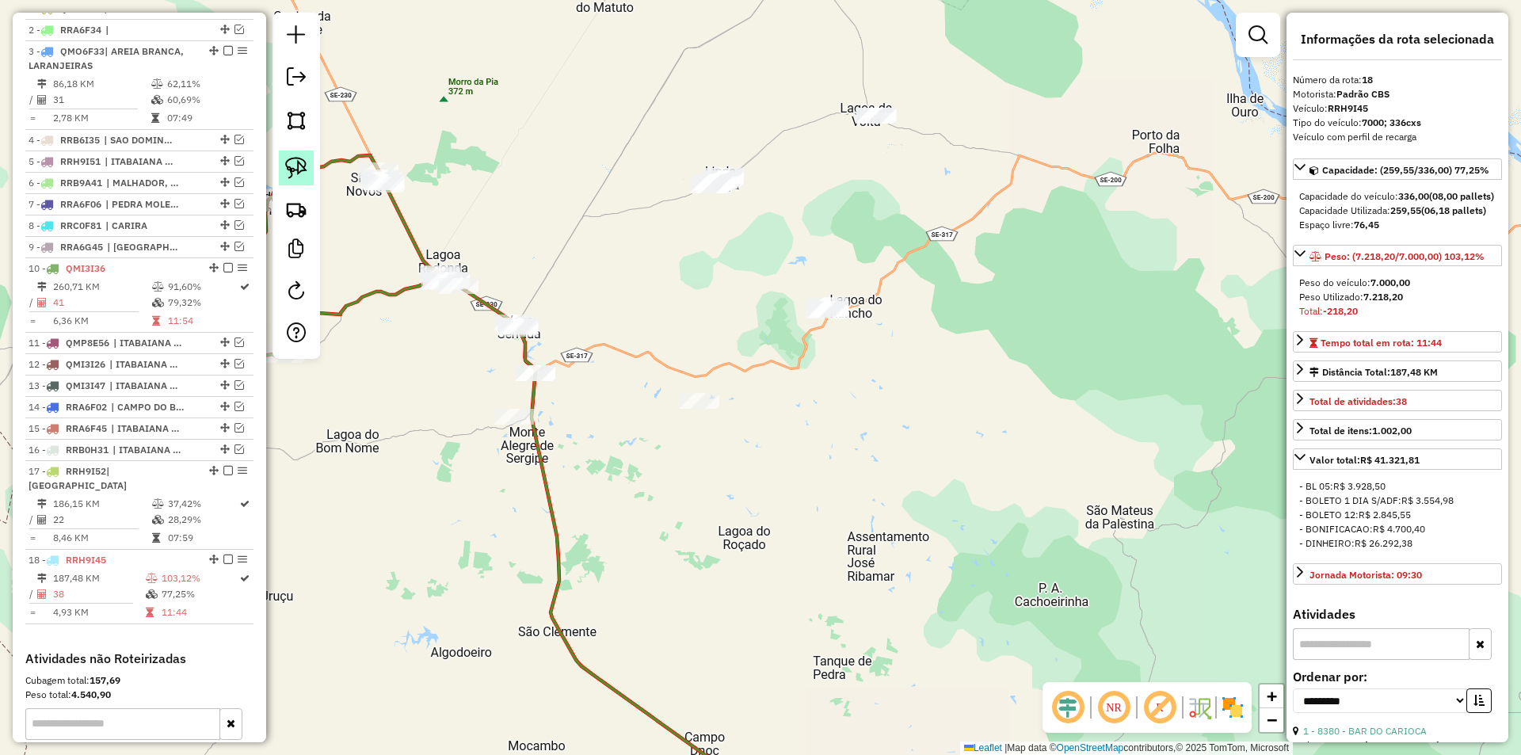
click at [298, 174] on img at bounding box center [296, 168] width 22 height 22
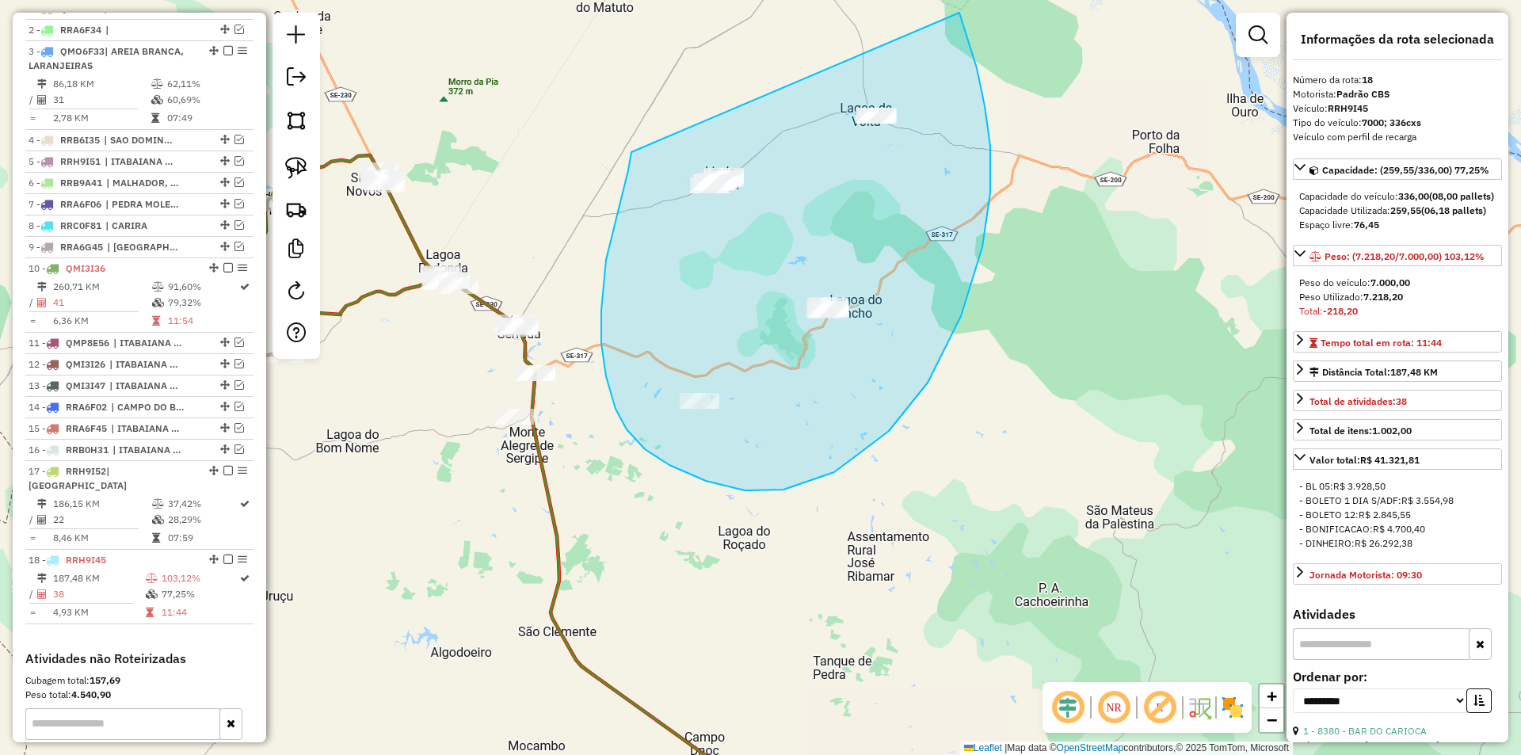
drag, startPoint x: 631, startPoint y: 152, endPoint x: 951, endPoint y: 5, distance: 352.4
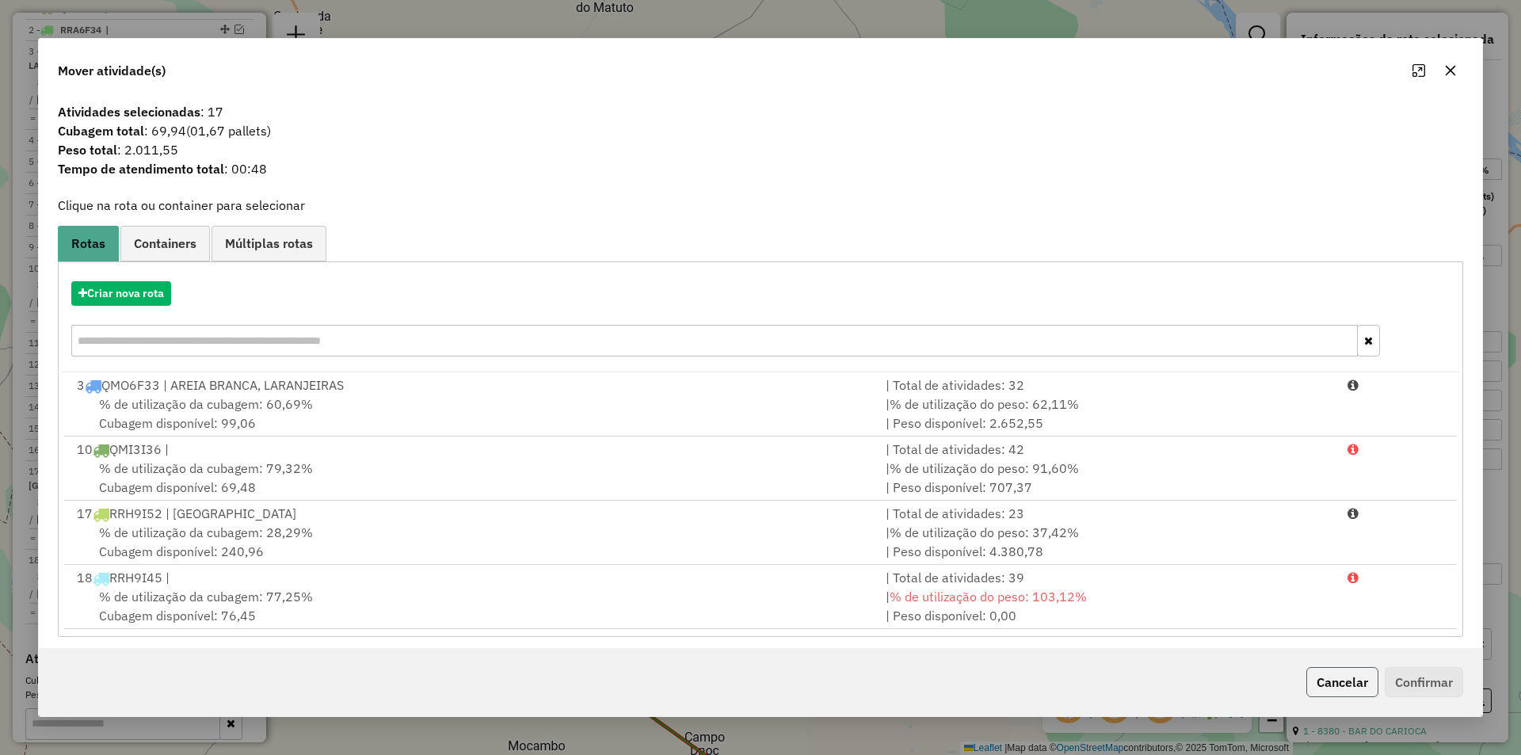
click at [1342, 684] on button "Cancelar" at bounding box center [1342, 682] width 72 height 30
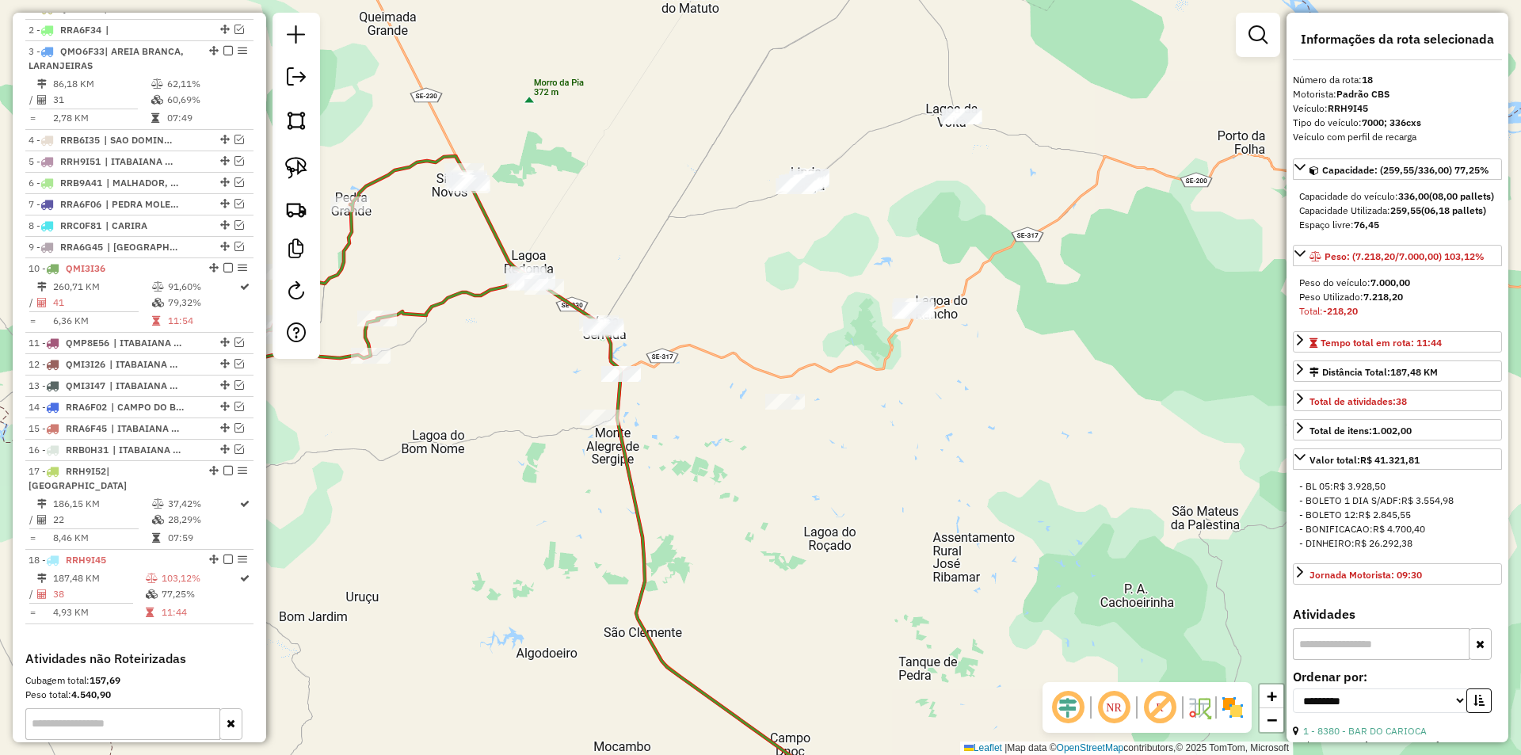
drag, startPoint x: 876, startPoint y: 475, endPoint x: 923, endPoint y: 475, distance: 46.7
click at [923, 475] on div "Janela de atendimento Grade de atendimento Capacidade Transportadoras Veículos …" at bounding box center [760, 377] width 1521 height 755
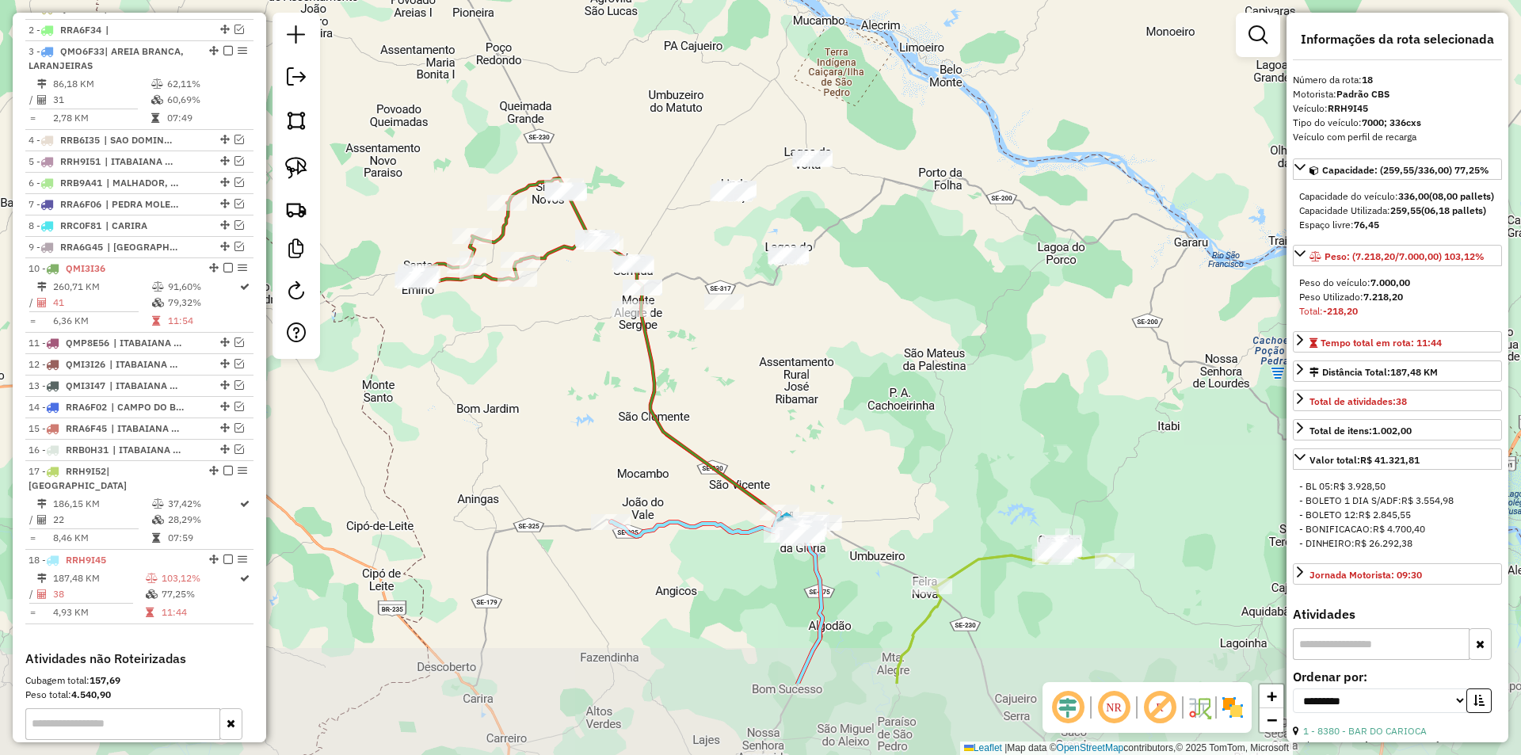
drag, startPoint x: 509, startPoint y: 576, endPoint x: 557, endPoint y: 425, distance: 157.9
click at [557, 427] on div "Janela de atendimento Grade de atendimento Capacidade Transportadoras Veículos …" at bounding box center [760, 377] width 1521 height 755
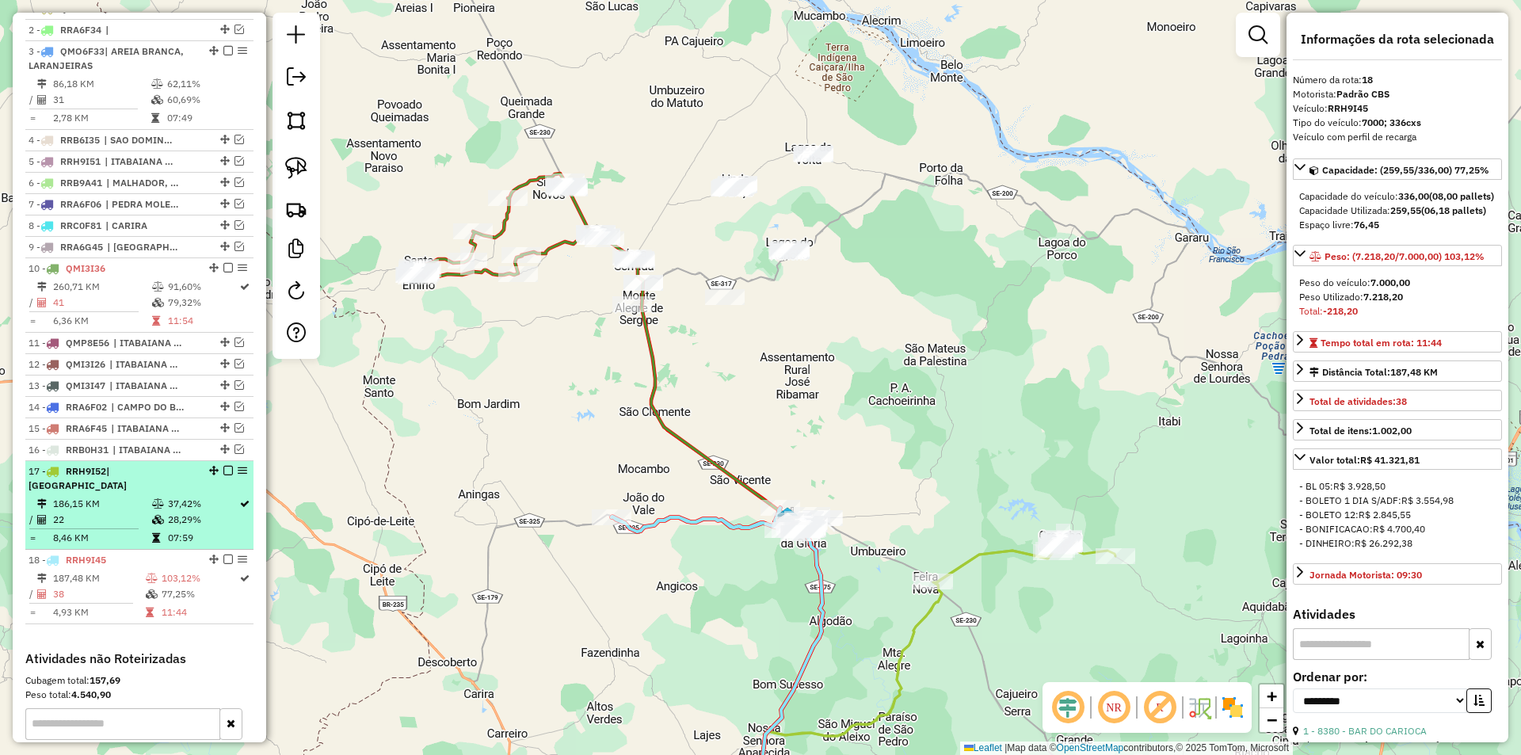
click at [224, 475] on em at bounding box center [228, 471] width 10 height 10
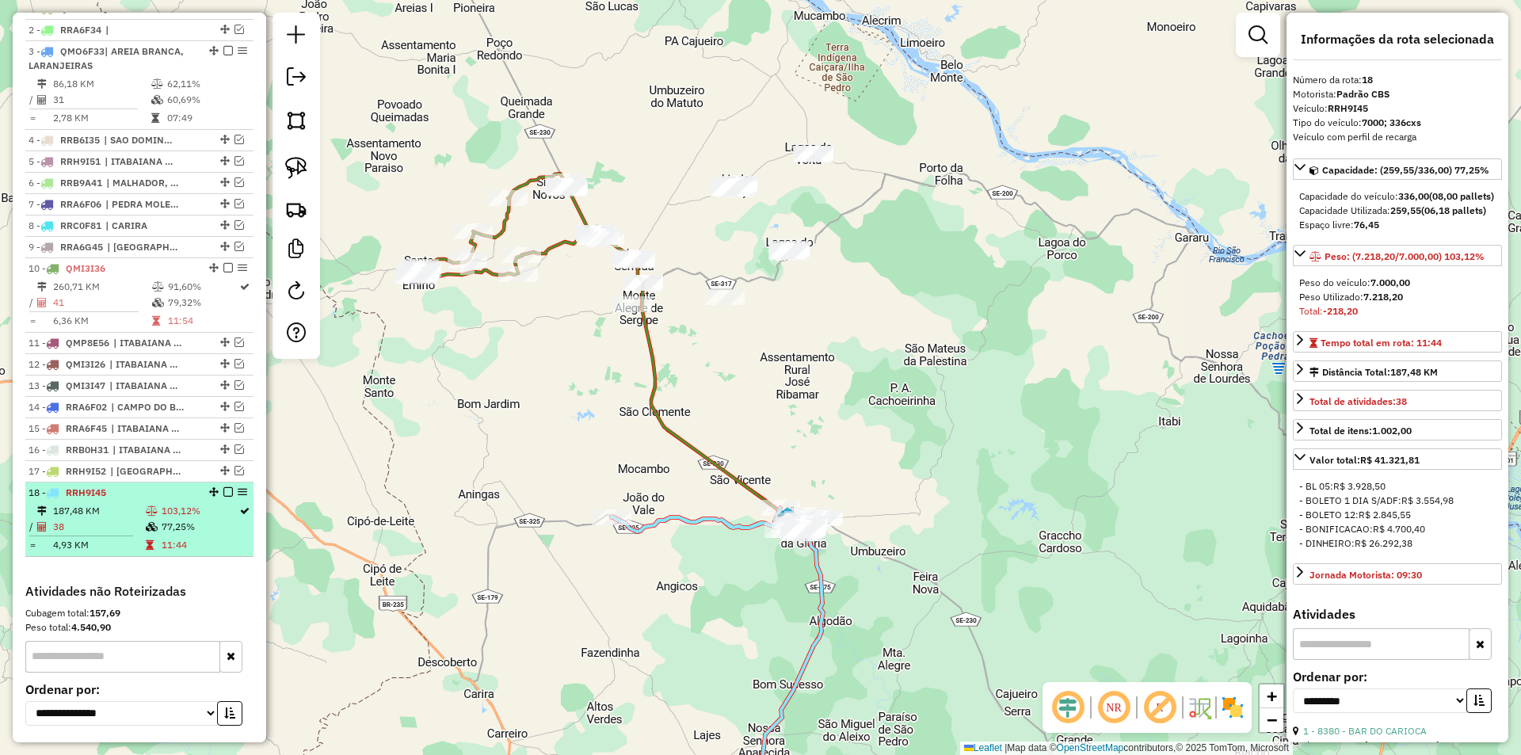
click at [198, 553] on td "11:44" at bounding box center [200, 545] width 78 height 16
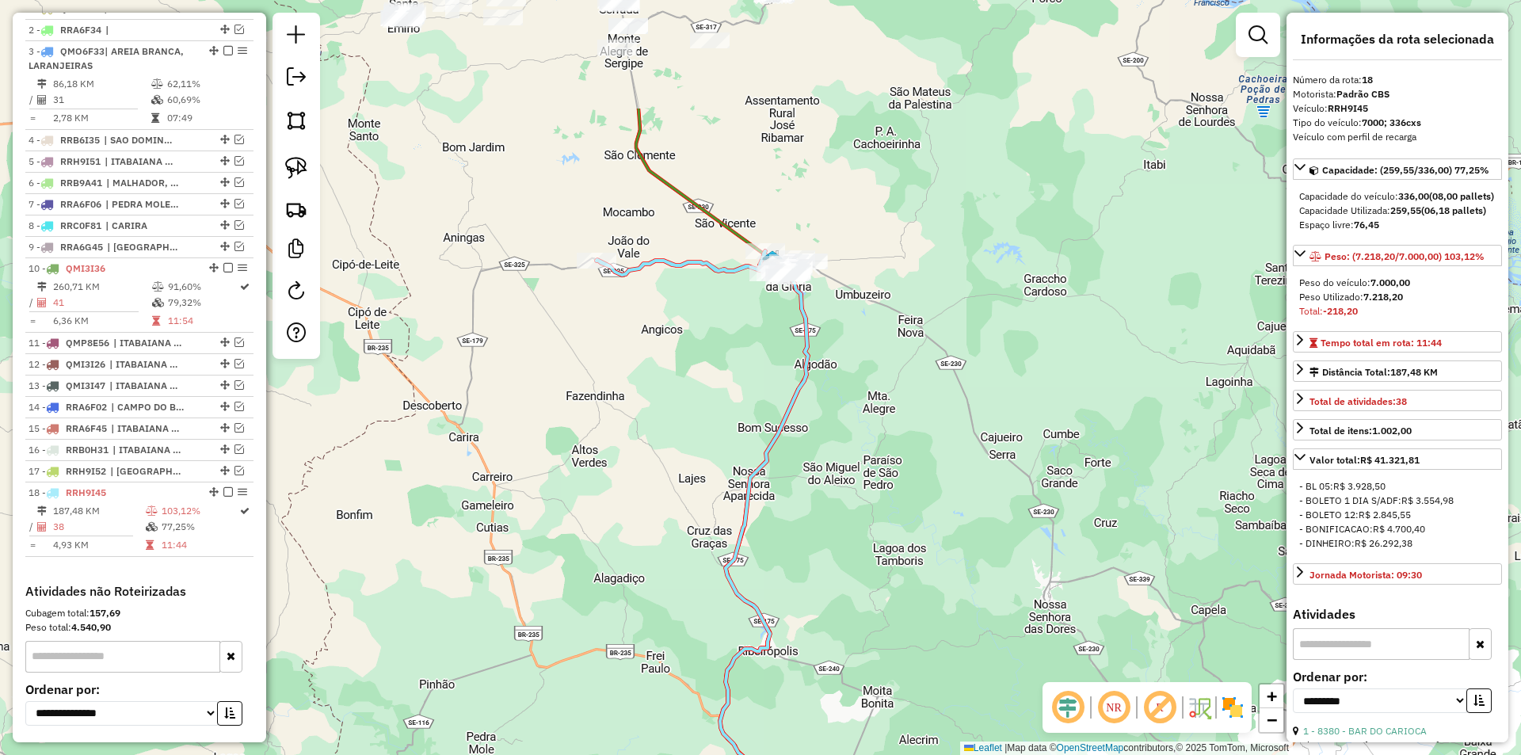
drag, startPoint x: 726, startPoint y: 413, endPoint x: 722, endPoint y: 462, distance: 49.3
click at [722, 462] on div "Janela de atendimento Grade de atendimento Capacidade Transportadoras Veículos …" at bounding box center [760, 377] width 1521 height 755
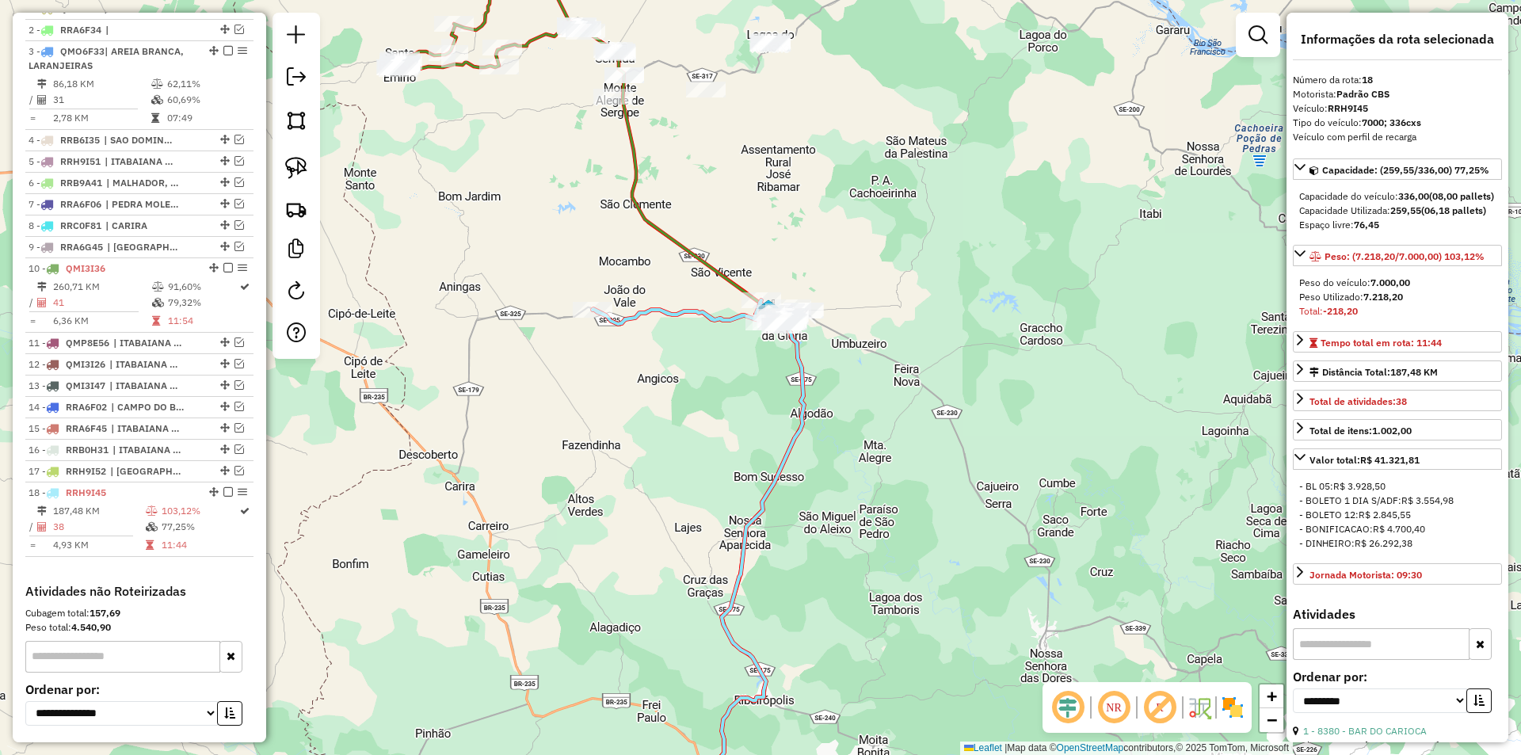
click at [597, 301] on icon at bounding box center [699, 312] width 212 height 25
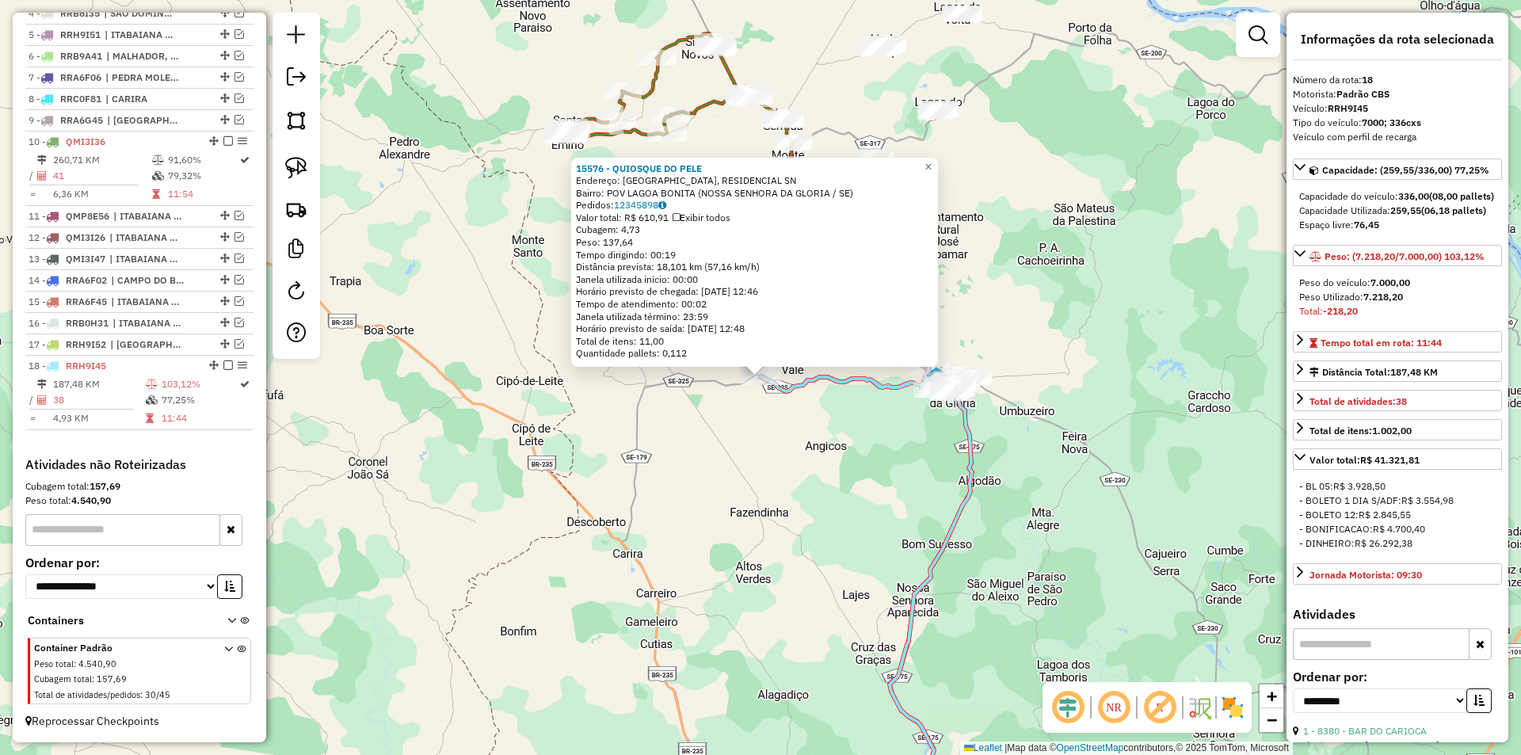
click at [807, 412] on div "15576 - QUIOSQUE DO PELE Endereço: LAGOA BONITA, RESIDENCIAL SN Bairro: POV LAG…" at bounding box center [760, 377] width 1521 height 755
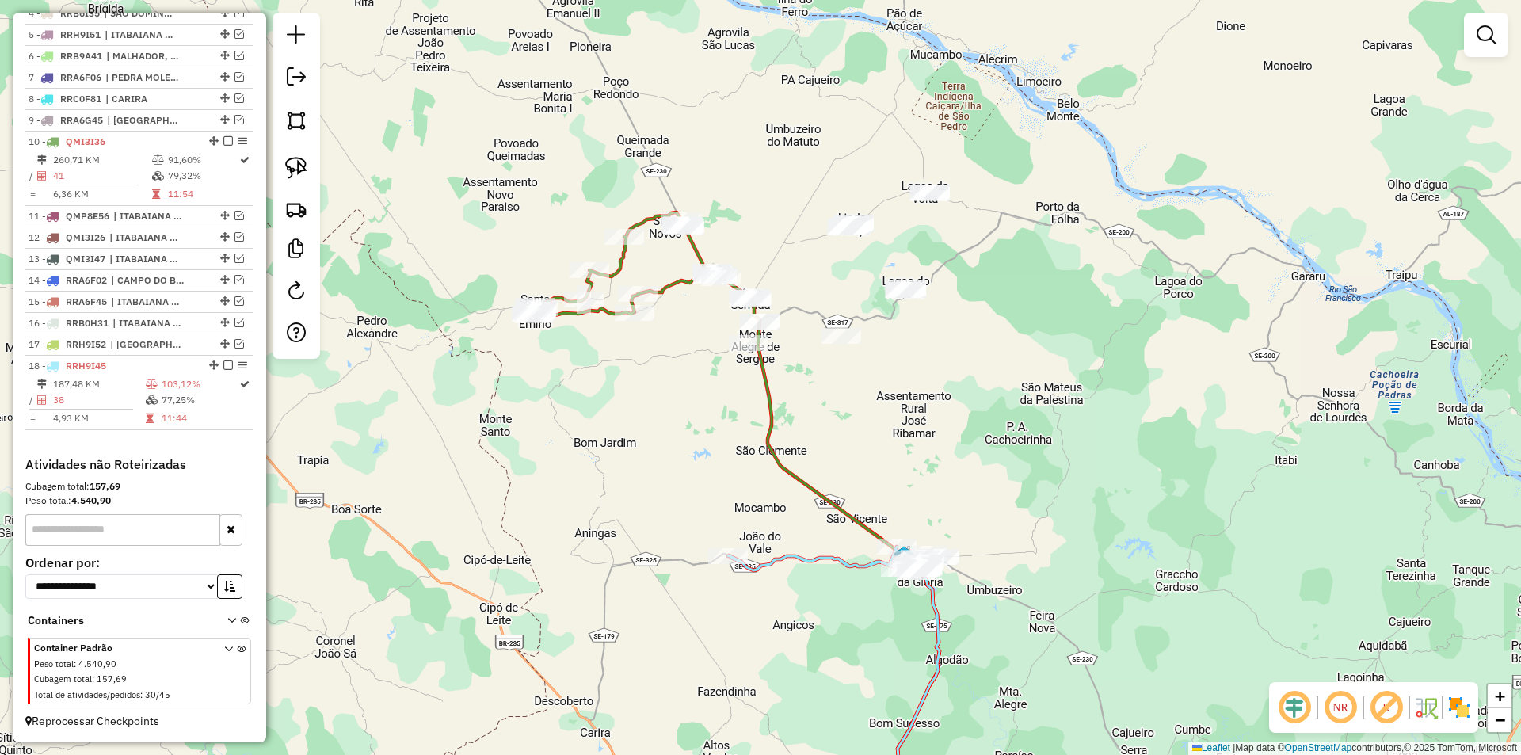
drag, startPoint x: 784, startPoint y: 364, endPoint x: 772, endPoint y: 445, distance: 81.8
click at [772, 445] on icon at bounding box center [828, 642] width 223 height 735
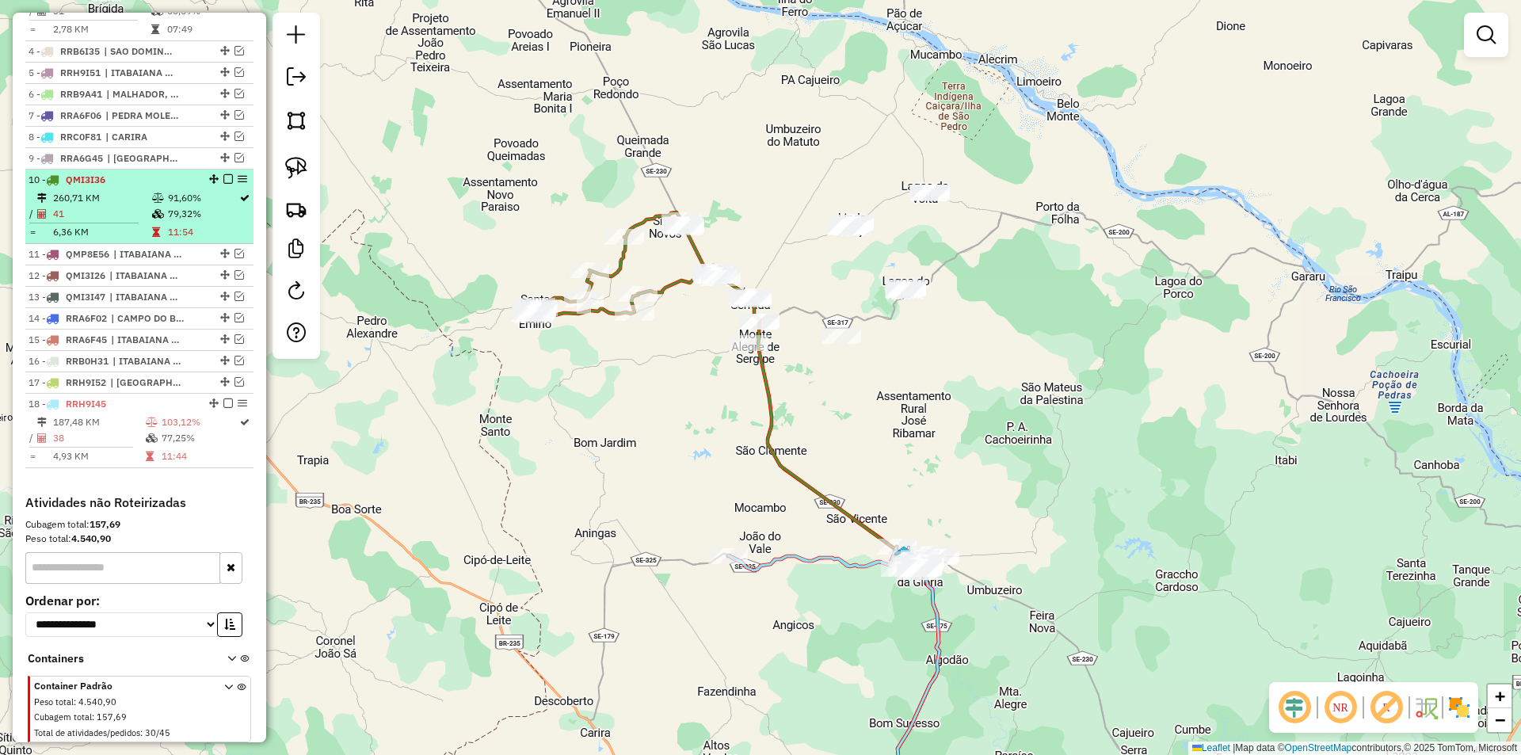
scroll to position [675, 0]
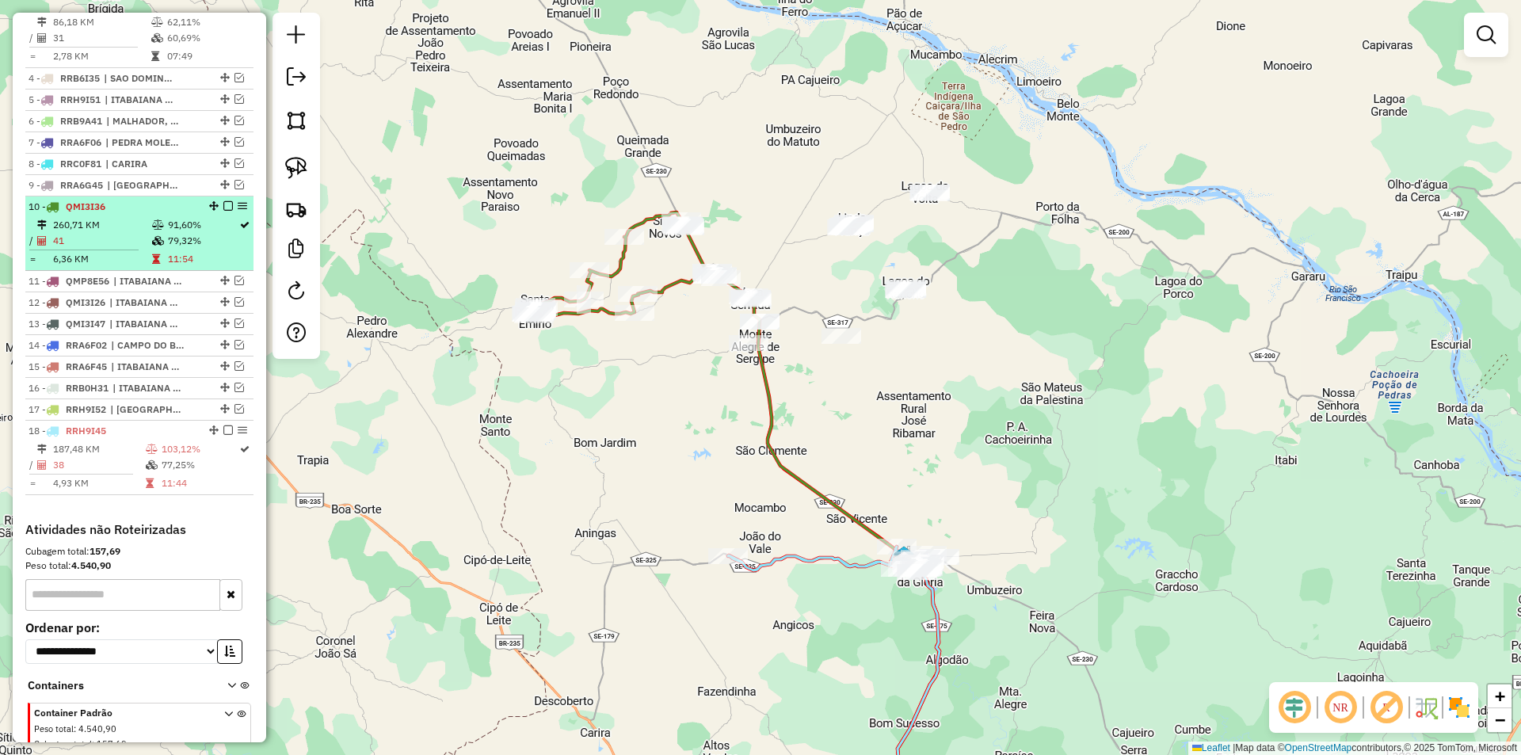
click at [142, 233] on td "260,71 KM" at bounding box center [101, 225] width 99 height 16
select select "**********"
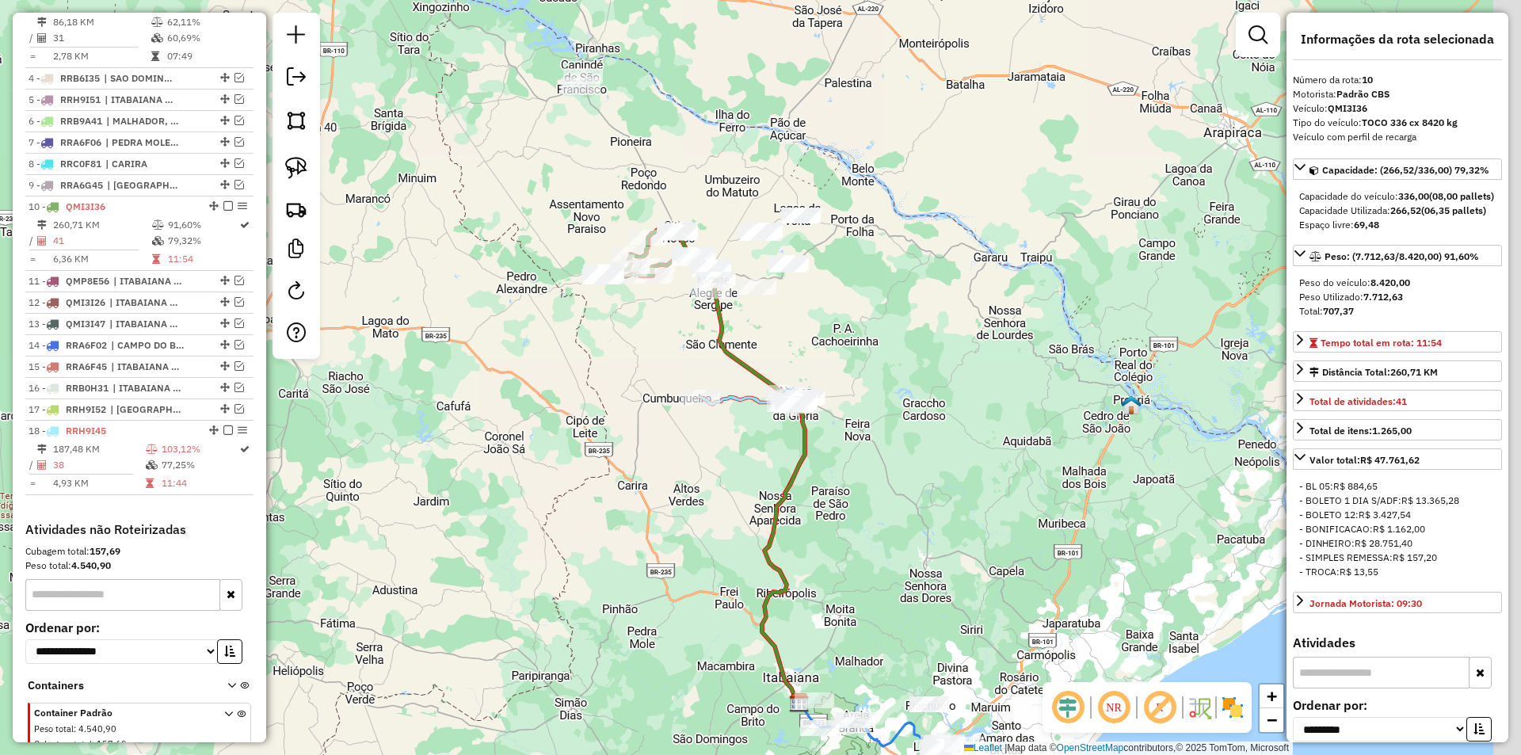
click at [677, 407] on div "Rota 18 - Placa RRH9I45 15576 - QUIOSQUE DO PELE Janela de atendimento Grade de…" at bounding box center [760, 377] width 1521 height 755
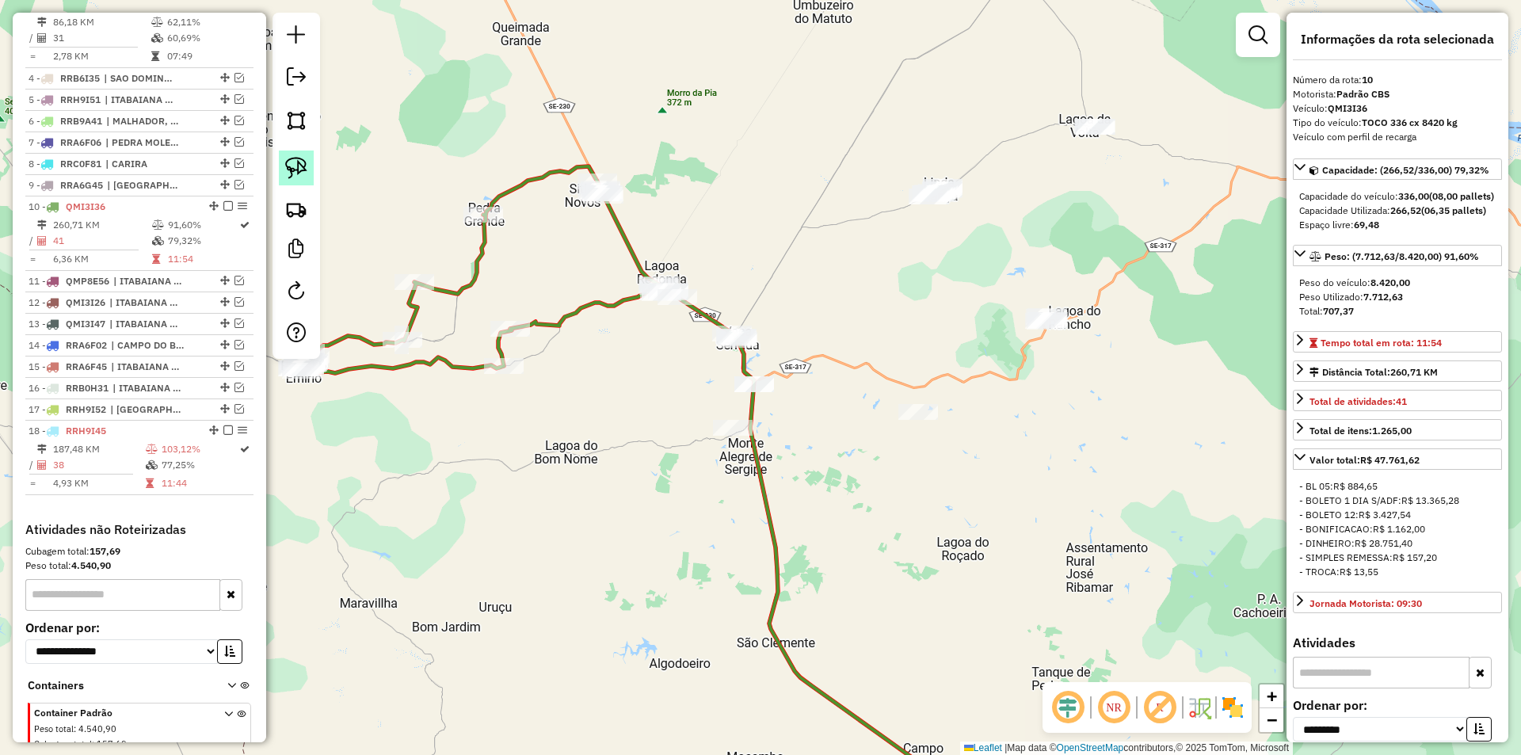
click at [311, 177] on link at bounding box center [296, 168] width 35 height 35
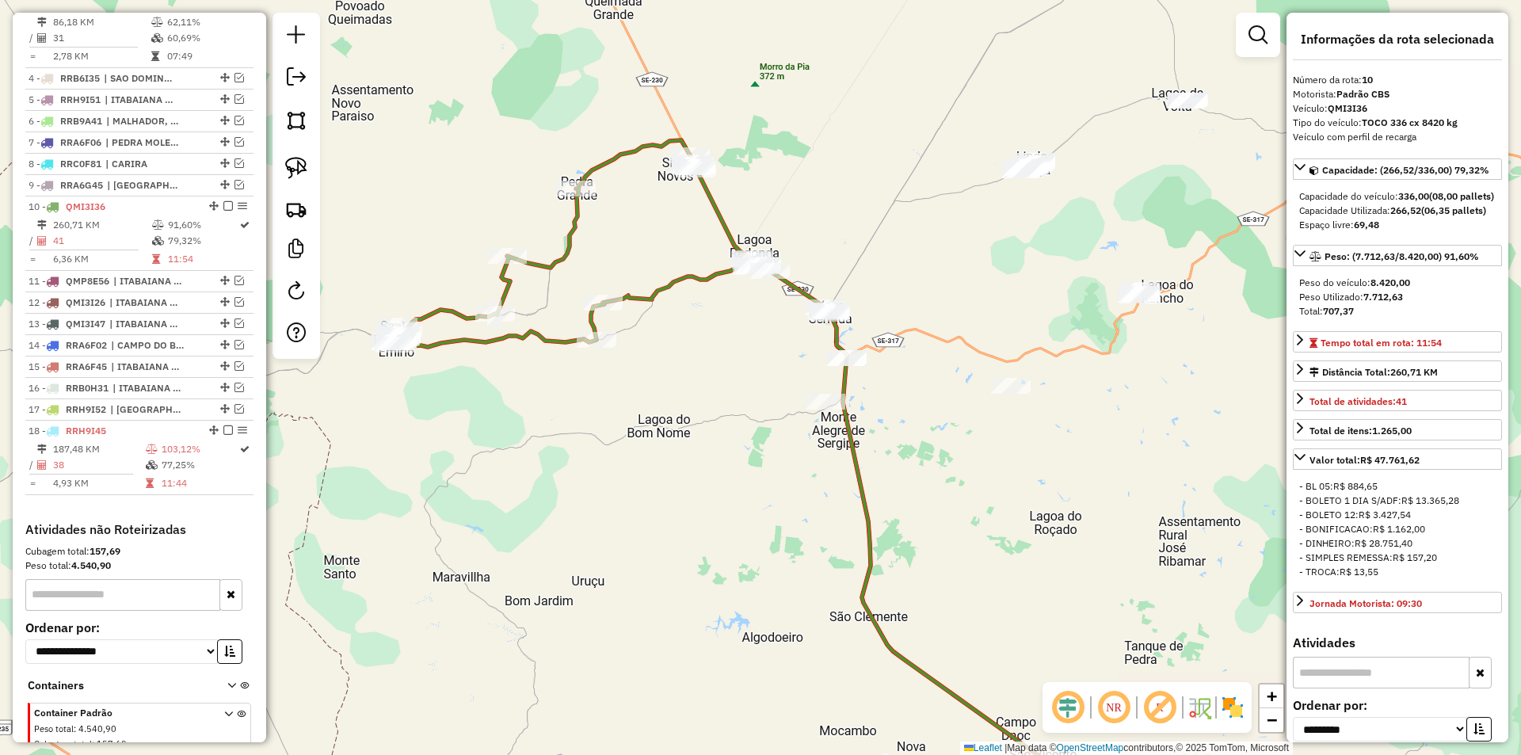
drag, startPoint x: 433, startPoint y: 236, endPoint x: 519, endPoint y: 193, distance: 95.7
click at [536, 203] on div "Janela de atendimento Grade de atendimento Capacidade Transportadoras Veículos …" at bounding box center [760, 377] width 1521 height 755
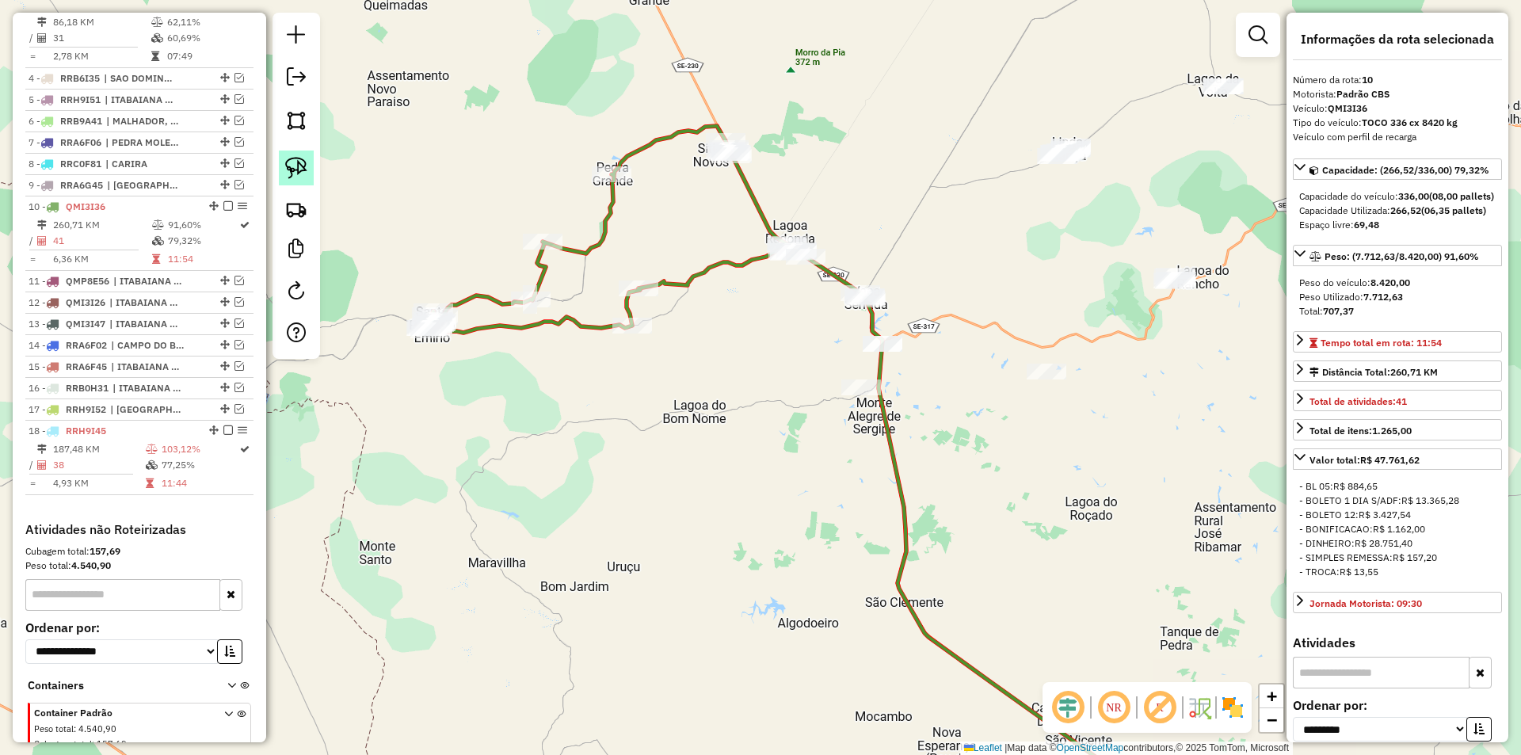
click at [313, 166] on link at bounding box center [296, 168] width 35 height 35
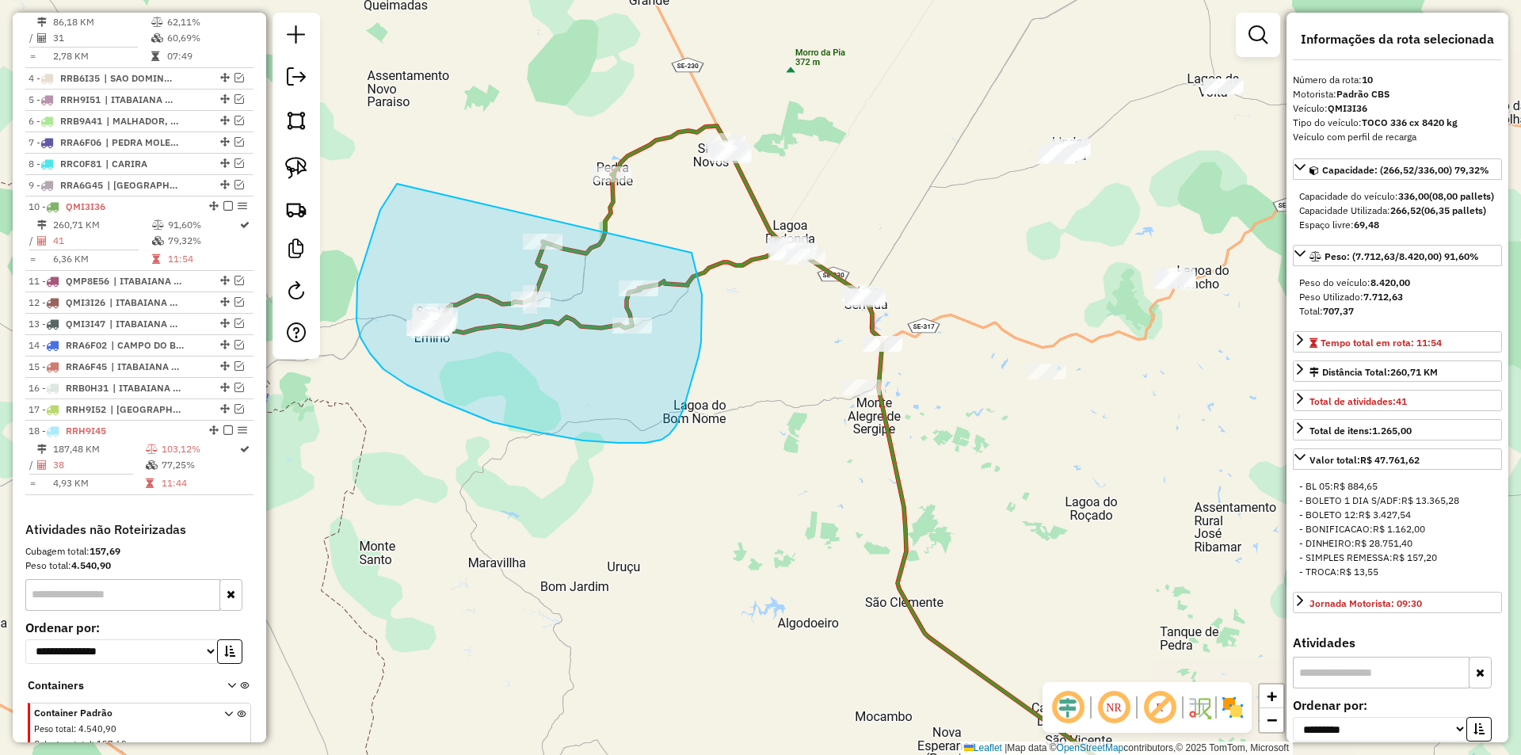
drag, startPoint x: 392, startPoint y: 191, endPoint x: 654, endPoint y: 130, distance: 269.2
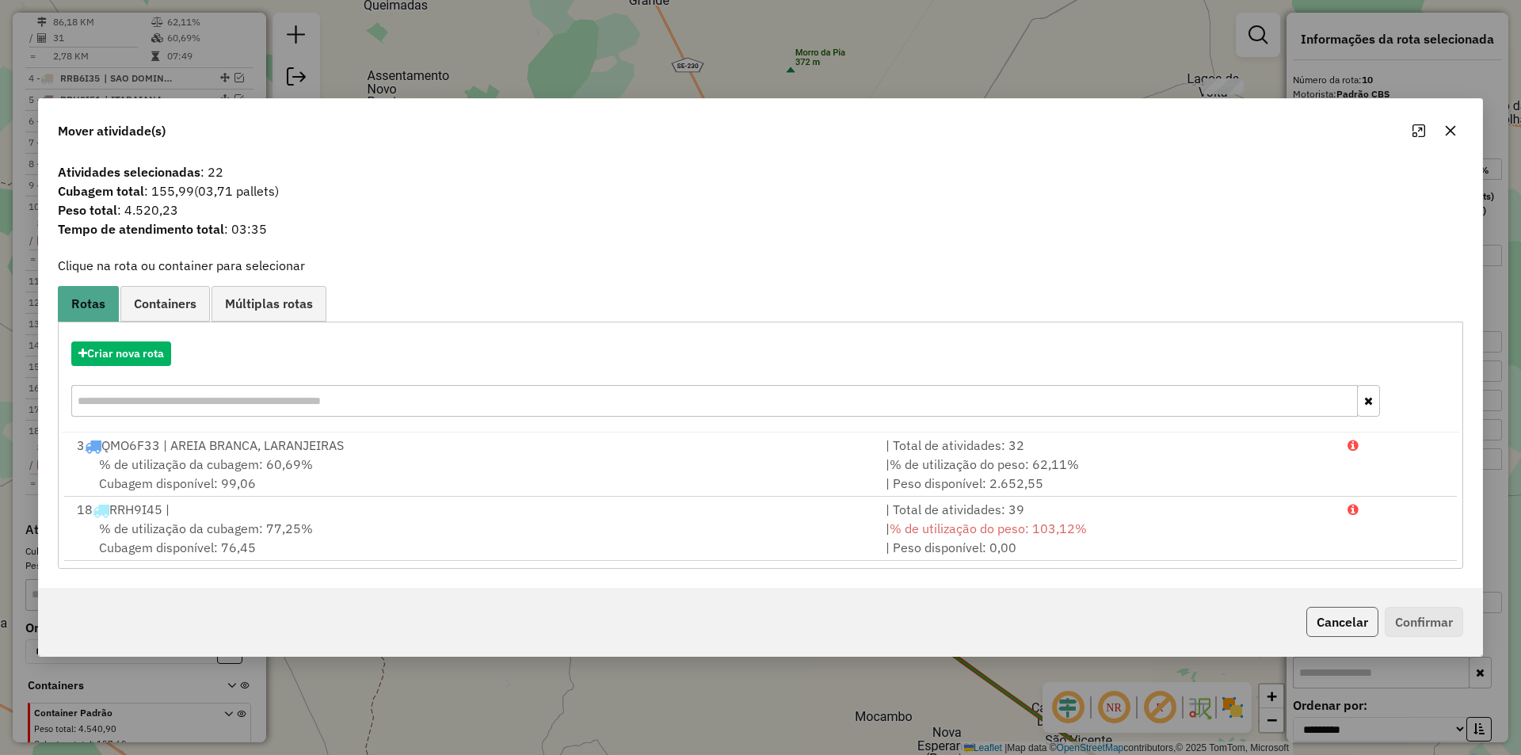
click at [1334, 621] on button "Cancelar" at bounding box center [1342, 622] width 72 height 30
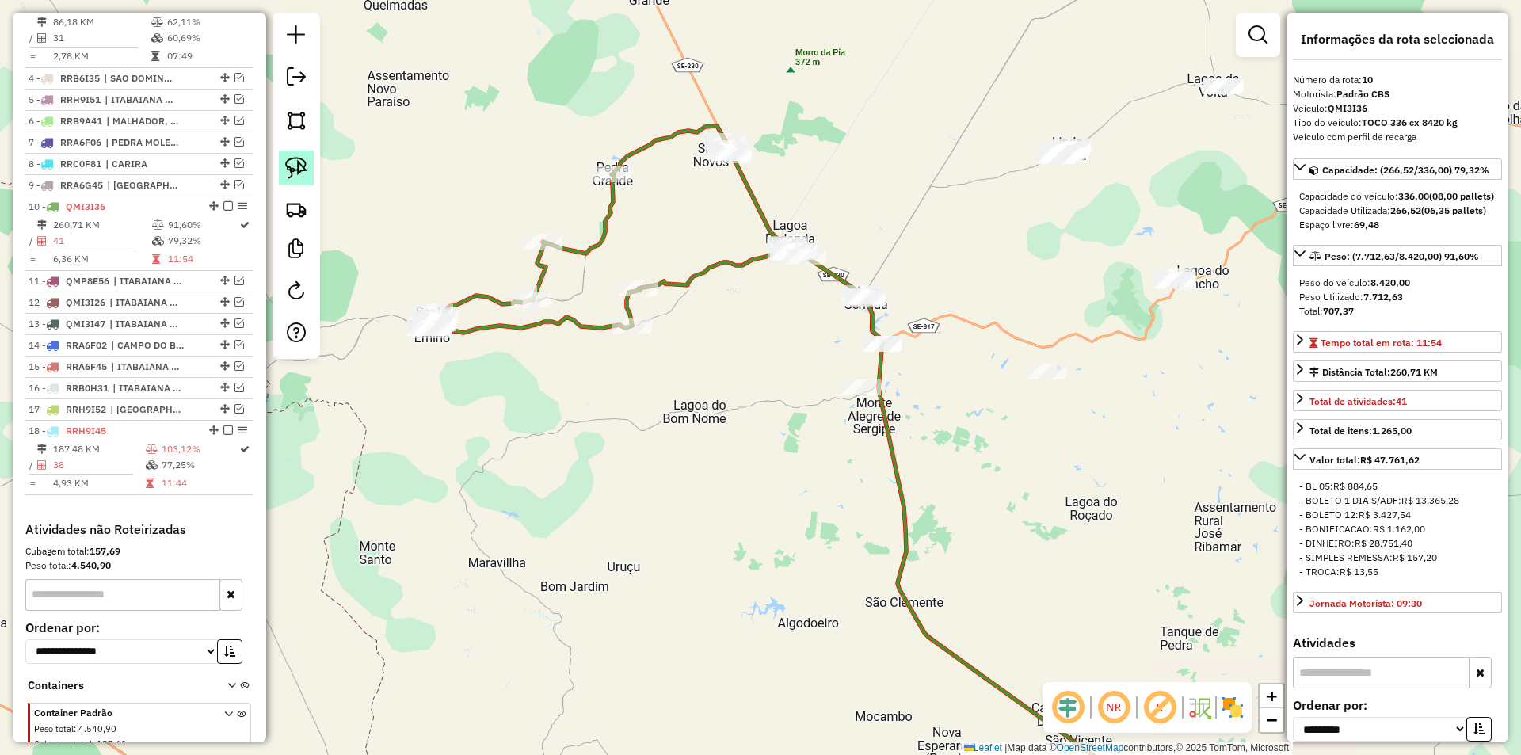
click at [295, 175] on img at bounding box center [296, 168] width 22 height 22
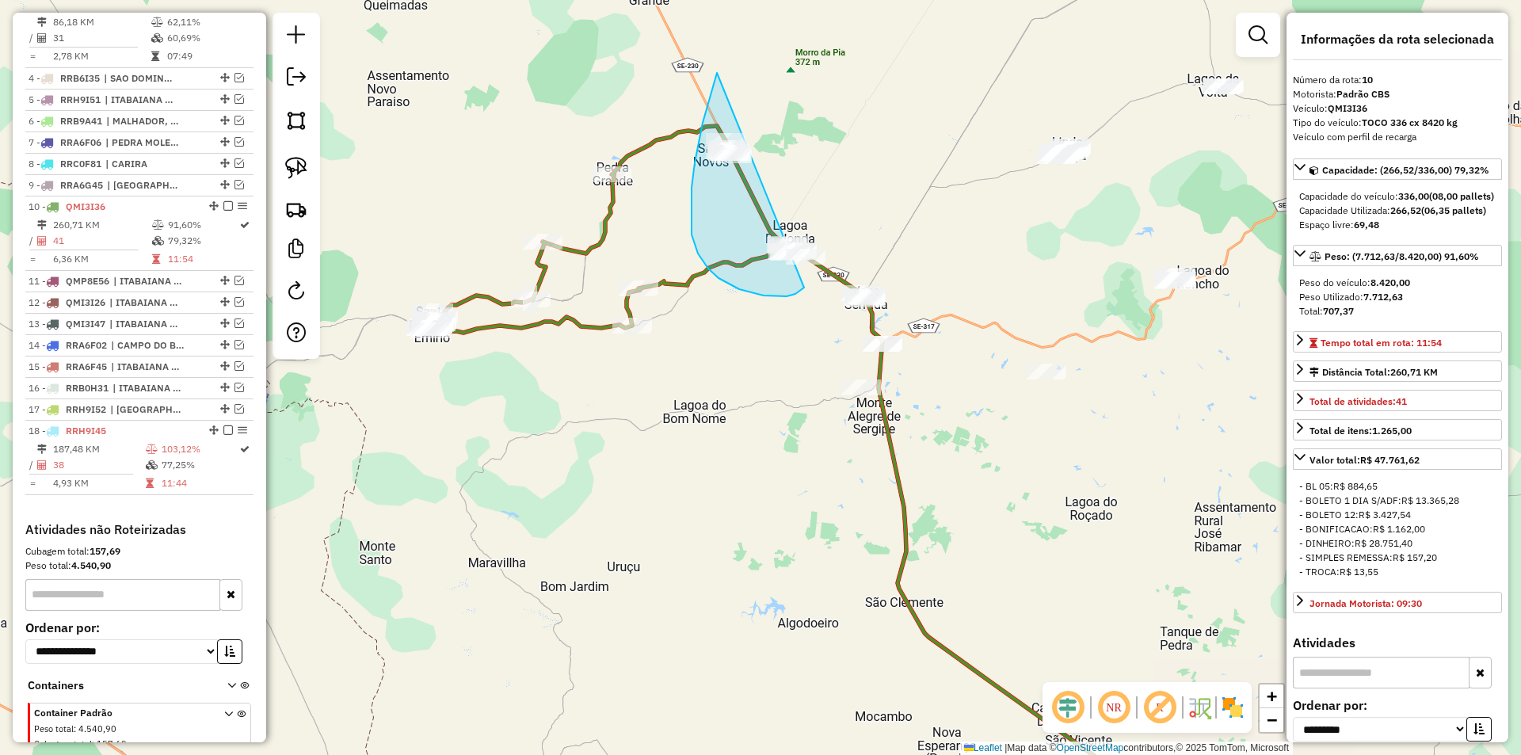
drag, startPoint x: 717, startPoint y: 73, endPoint x: 833, endPoint y: 245, distance: 207.2
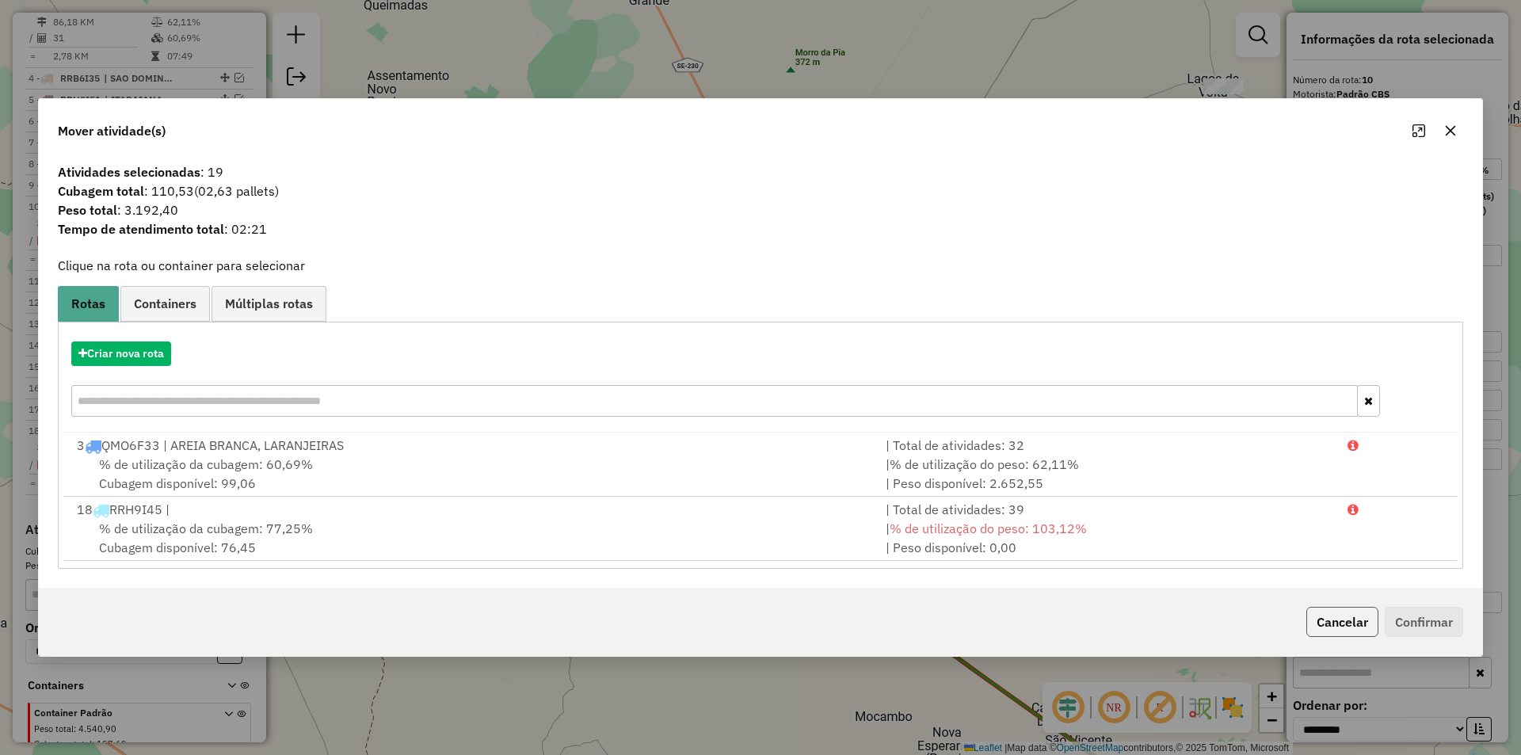
click at [1317, 614] on button "Cancelar" at bounding box center [1342, 622] width 72 height 30
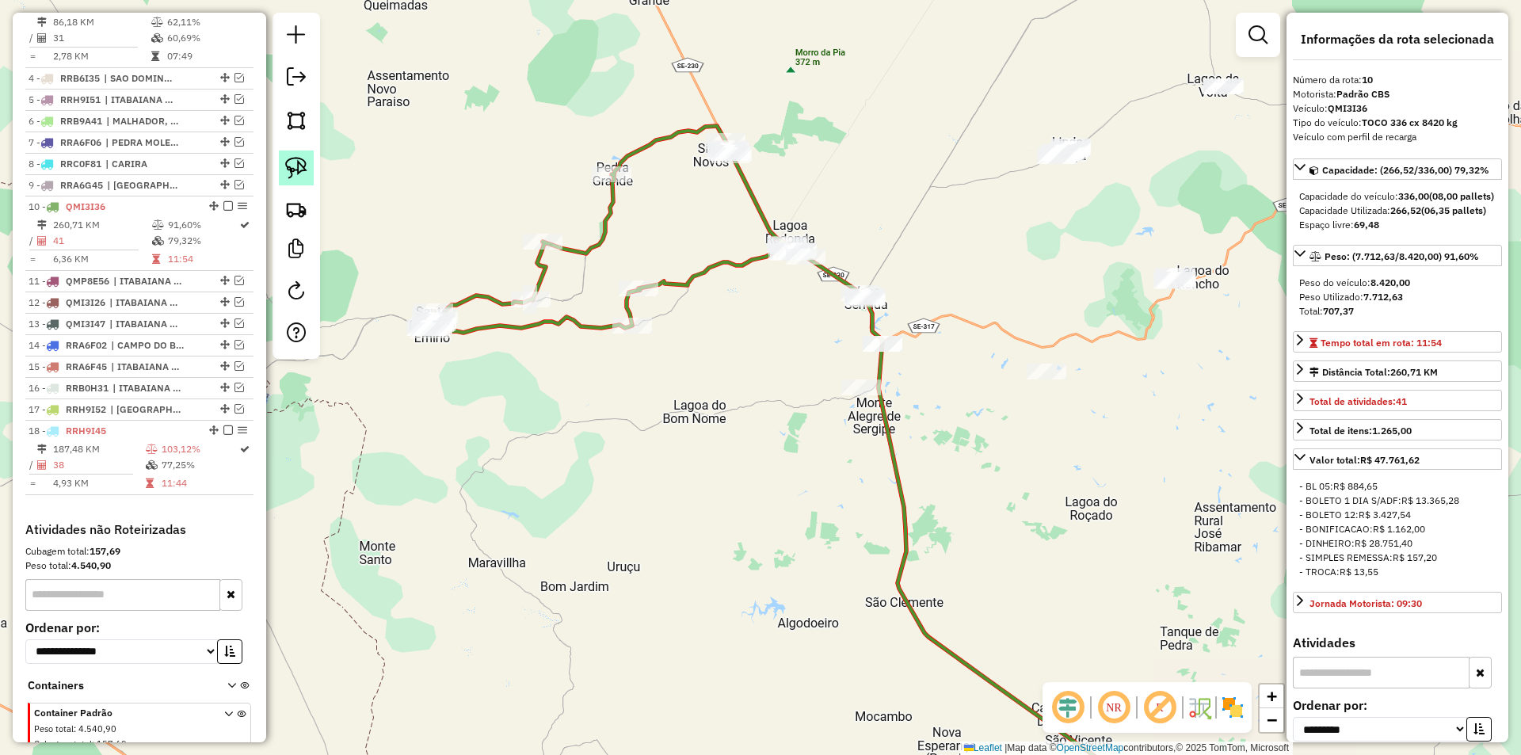
click at [284, 170] on link at bounding box center [296, 168] width 35 height 35
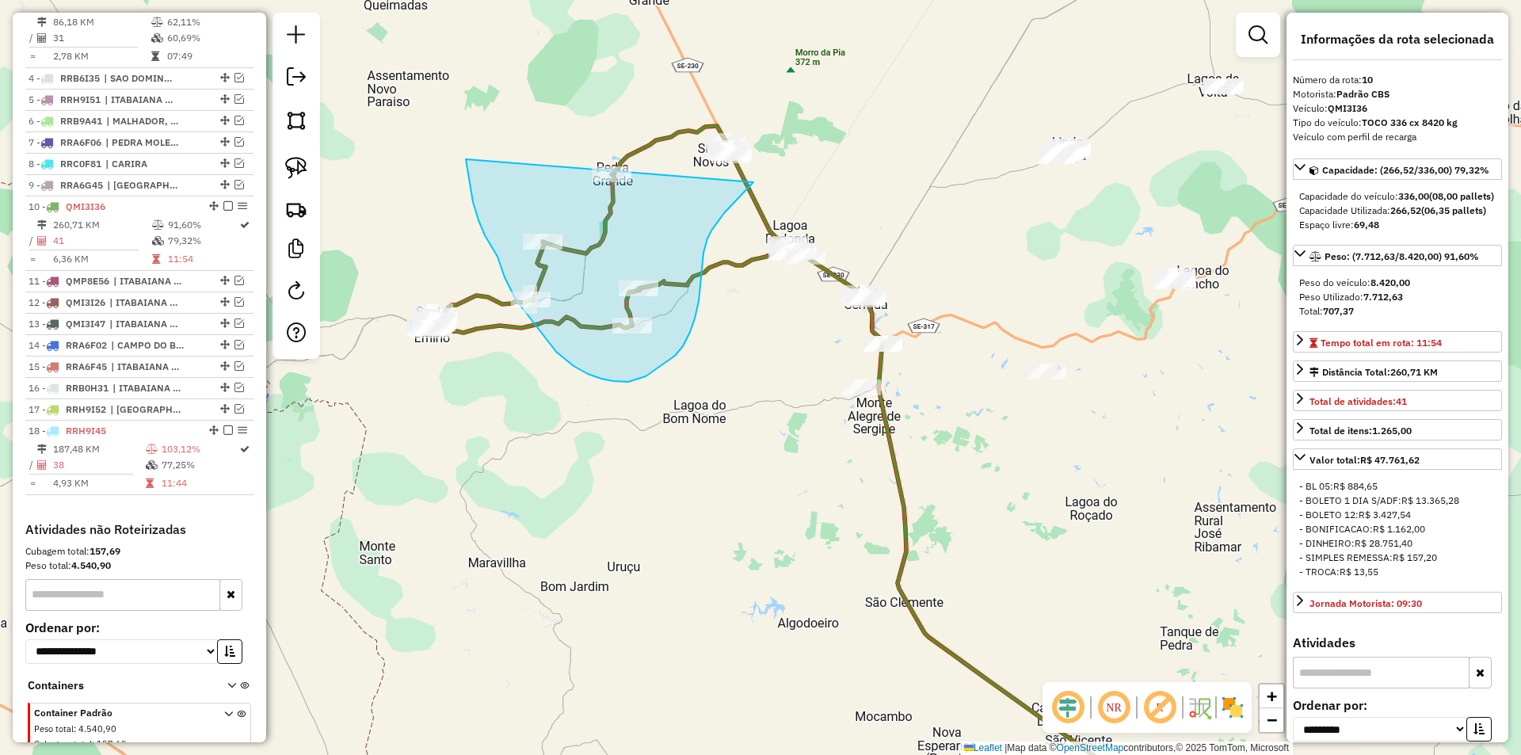
drag, startPoint x: 466, startPoint y: 159, endPoint x: 788, endPoint y: 84, distance: 331.1
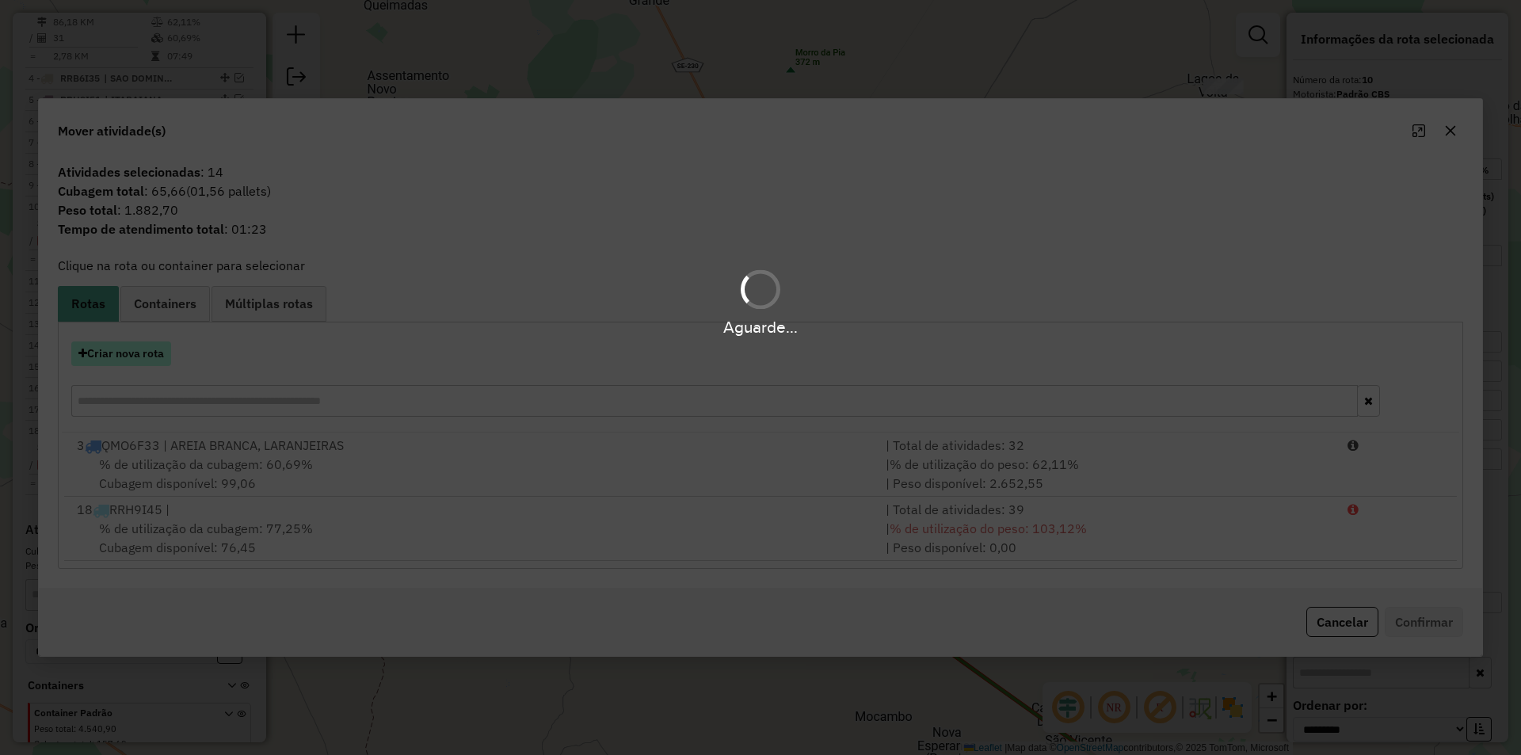
click at [139, 359] on button "Criar nova rota" at bounding box center [121, 353] width 100 height 25
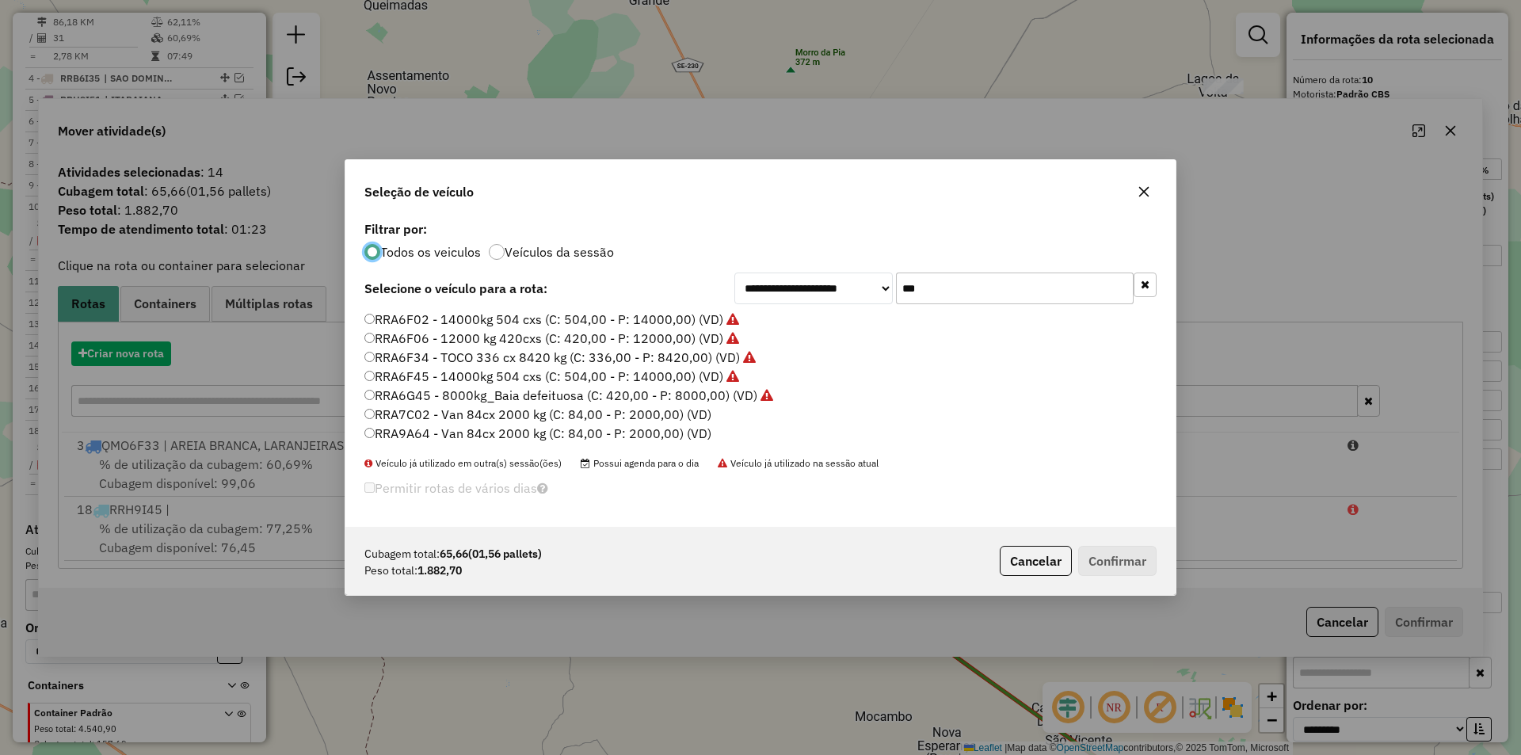
scroll to position [10, 5]
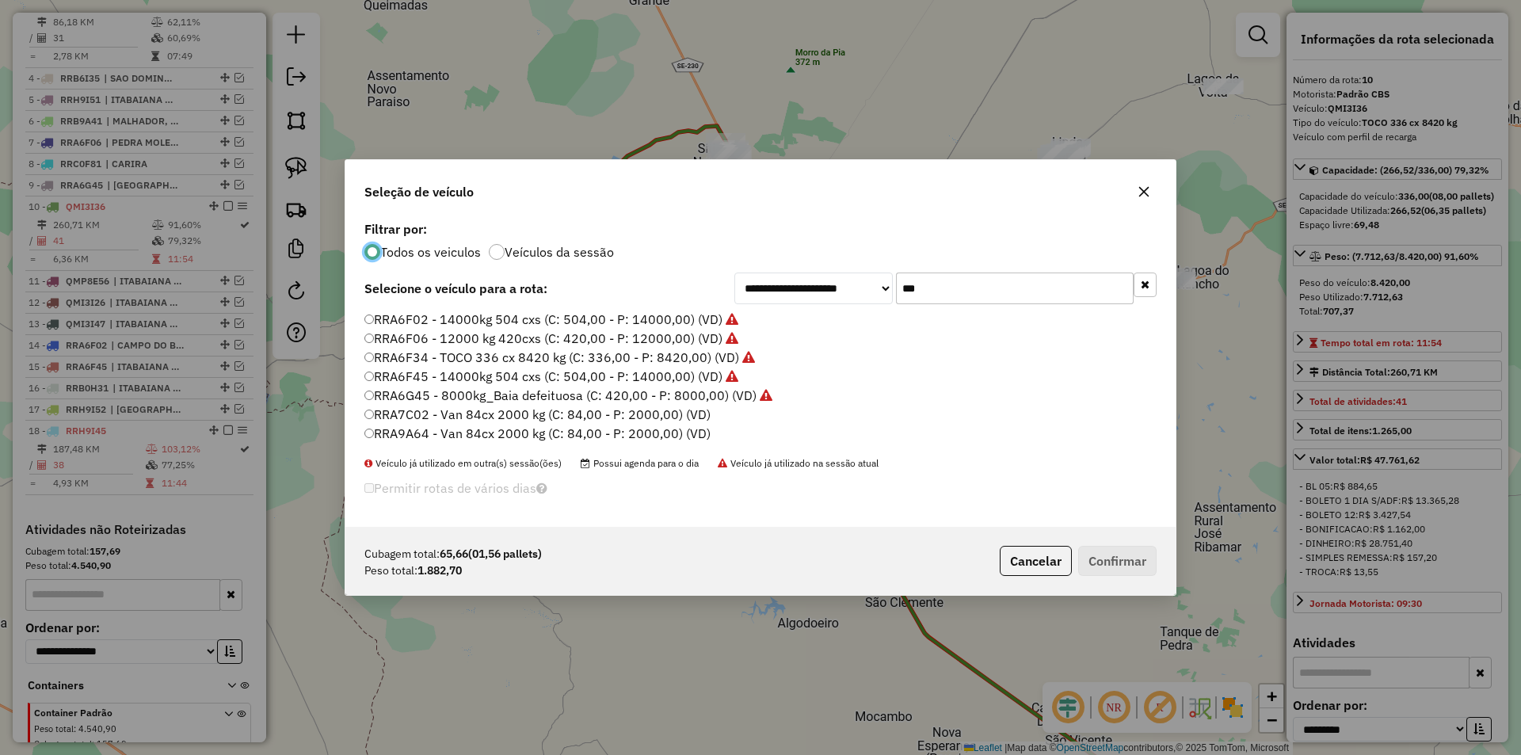
click at [966, 286] on input "***" at bounding box center [1015, 289] width 238 height 32
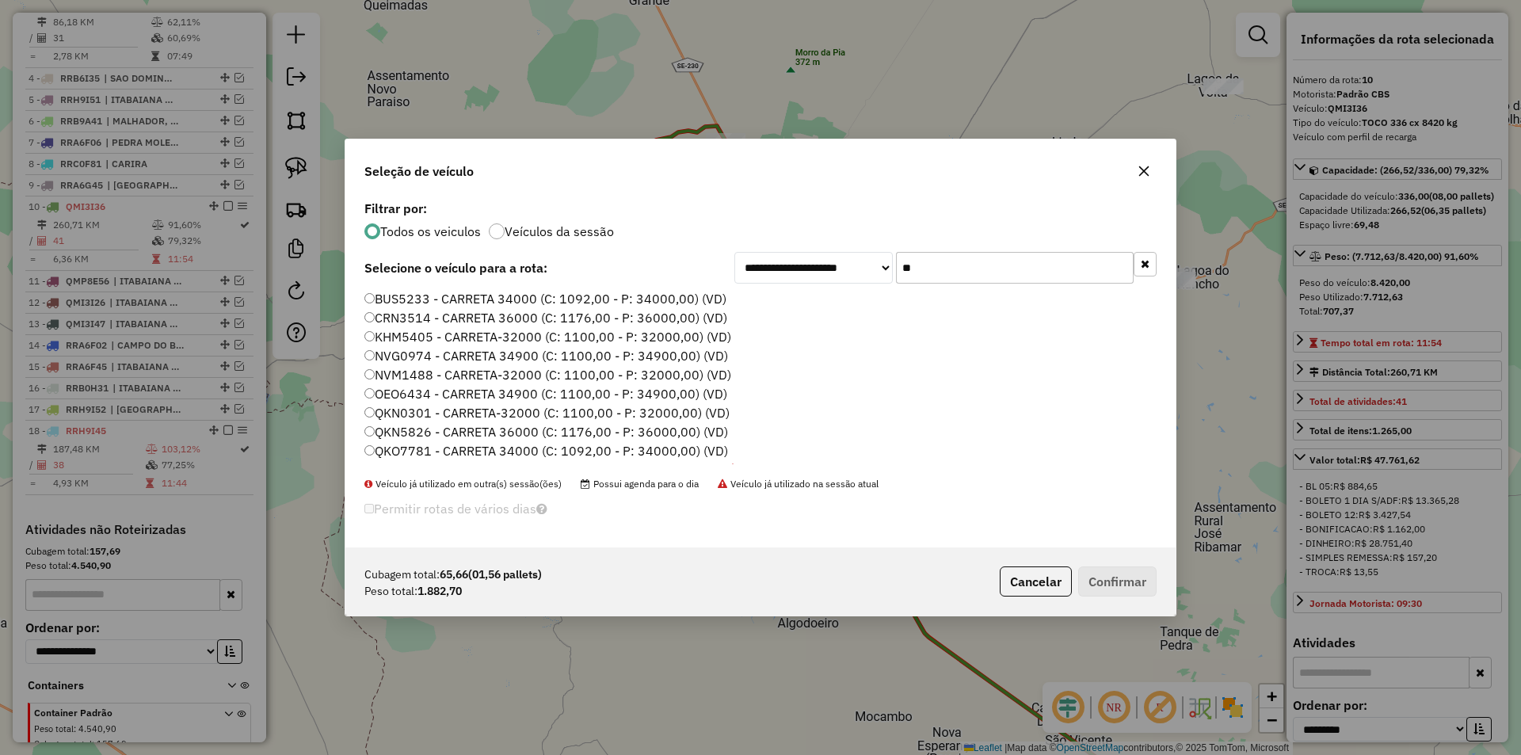
type input "***"
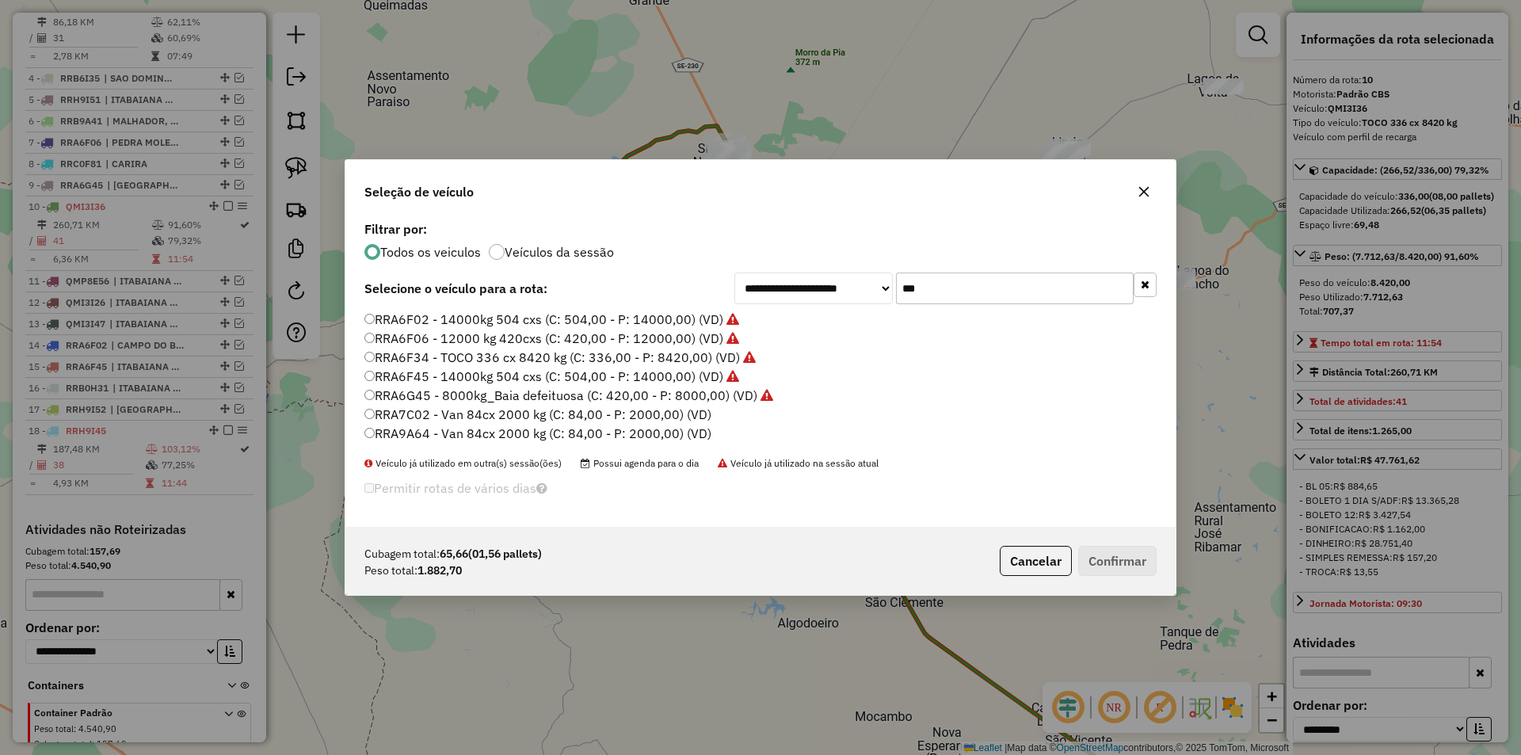
drag, startPoint x: 434, startPoint y: 432, endPoint x: 1165, endPoint y: 559, distance: 741.4
click at [448, 434] on label "RRA9A64 - Van 84cx 2000 kg (C: 84,00 - P: 2000,00) (VD)" at bounding box center [537, 433] width 347 height 19
click at [586, 425] on label "RRA9A64 - Van 84cx 2000 kg (C: 84,00 - P: 2000,00) (VD)" at bounding box center [537, 433] width 347 height 19
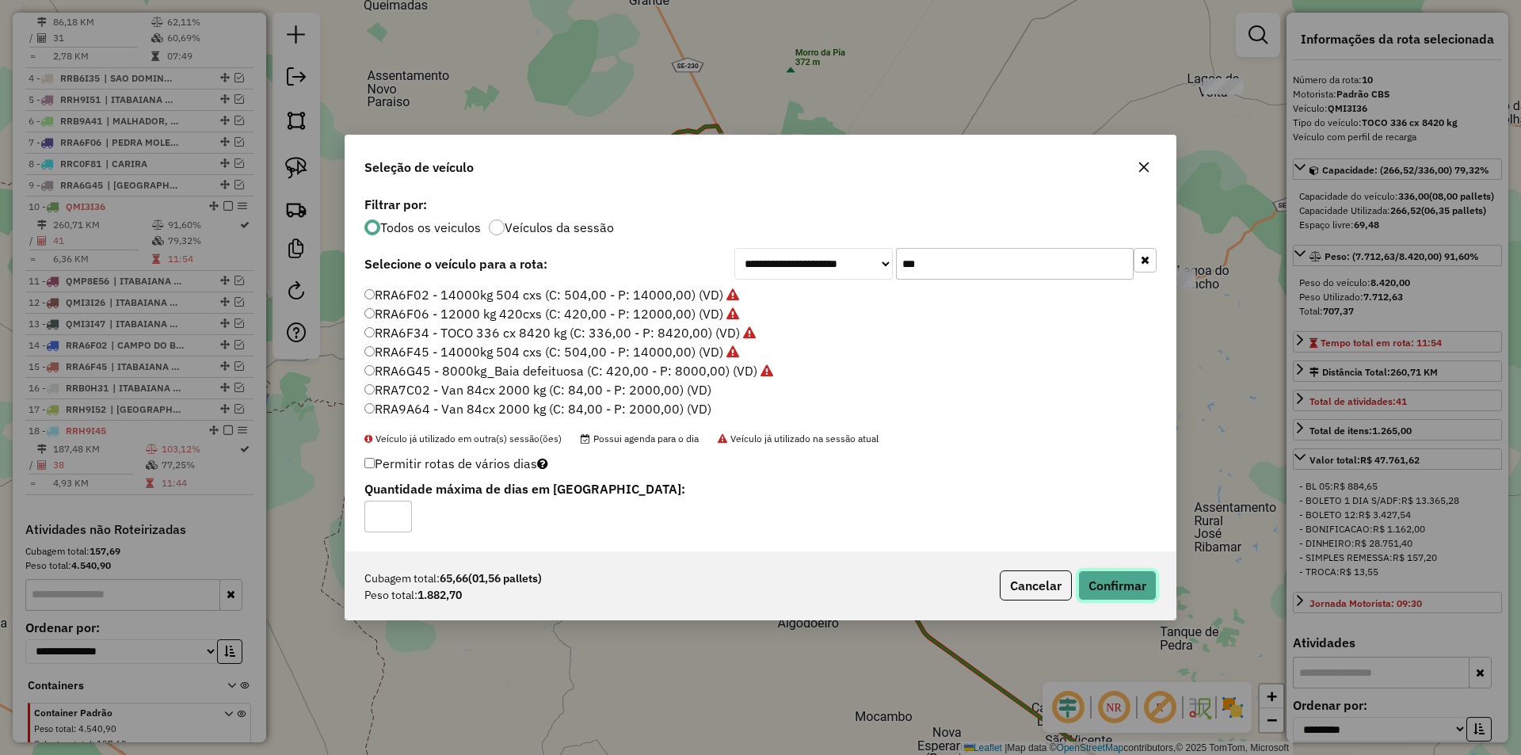
click at [1125, 578] on button "Confirmar" at bounding box center [1117, 585] width 78 height 30
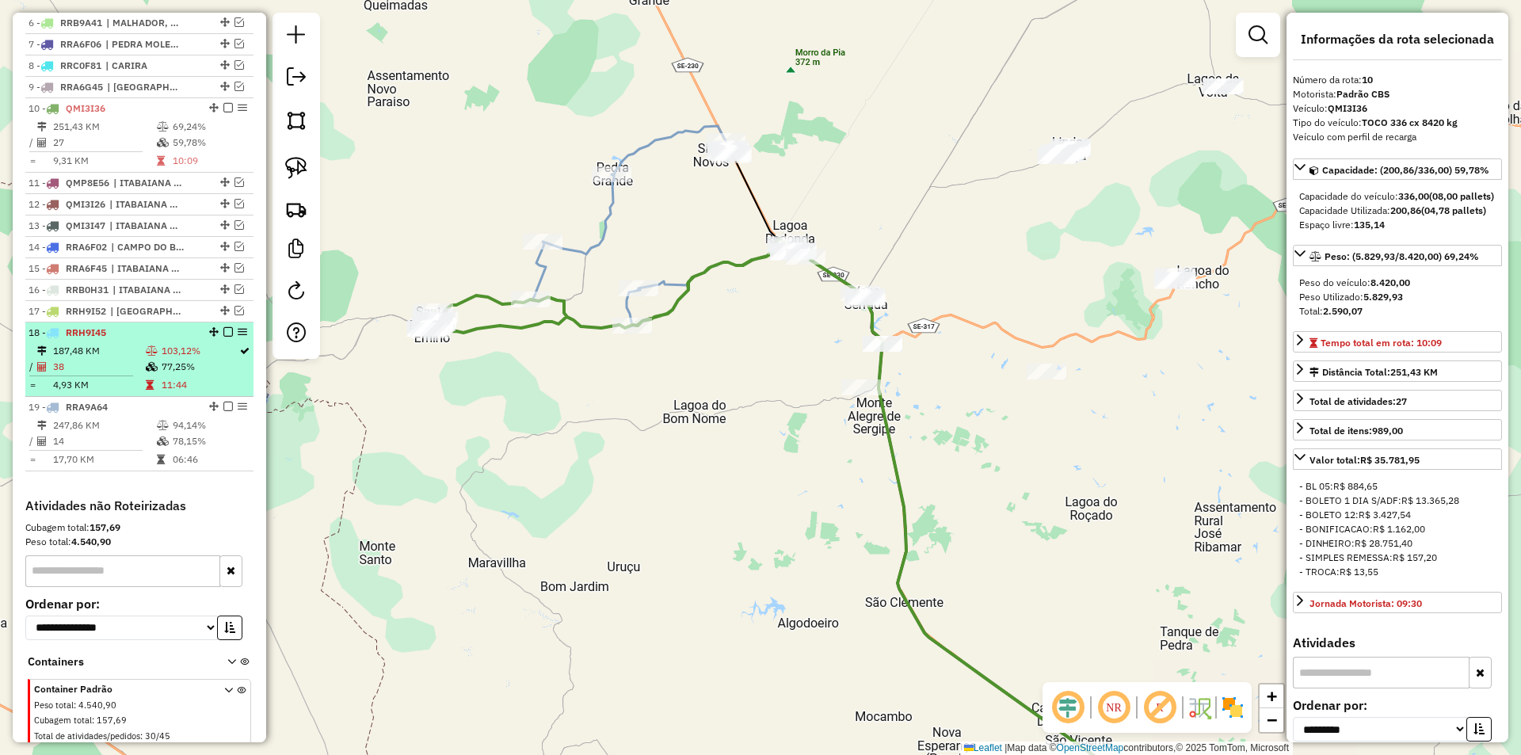
scroll to position [749, 0]
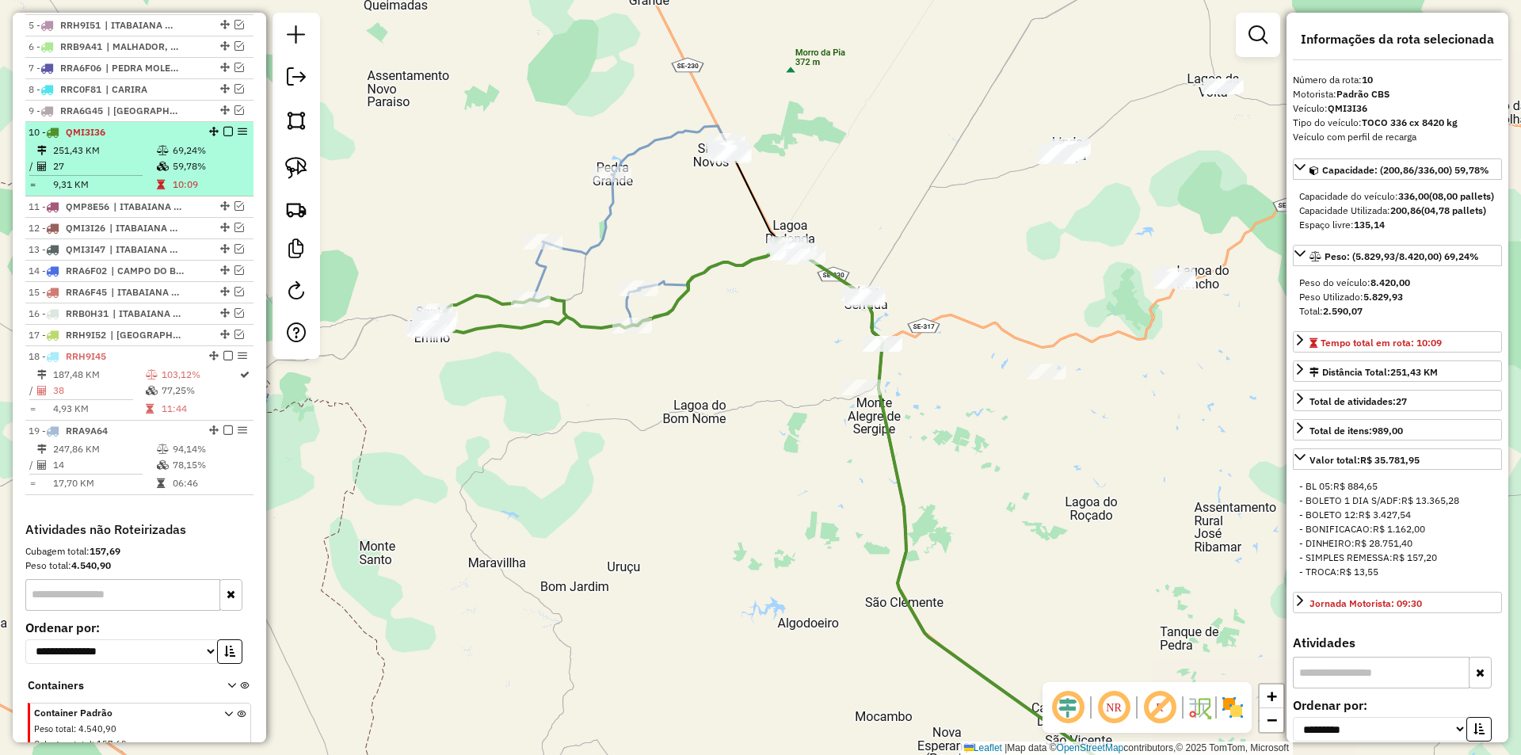
click at [186, 158] on td "69,24%" at bounding box center [209, 151] width 75 height 16
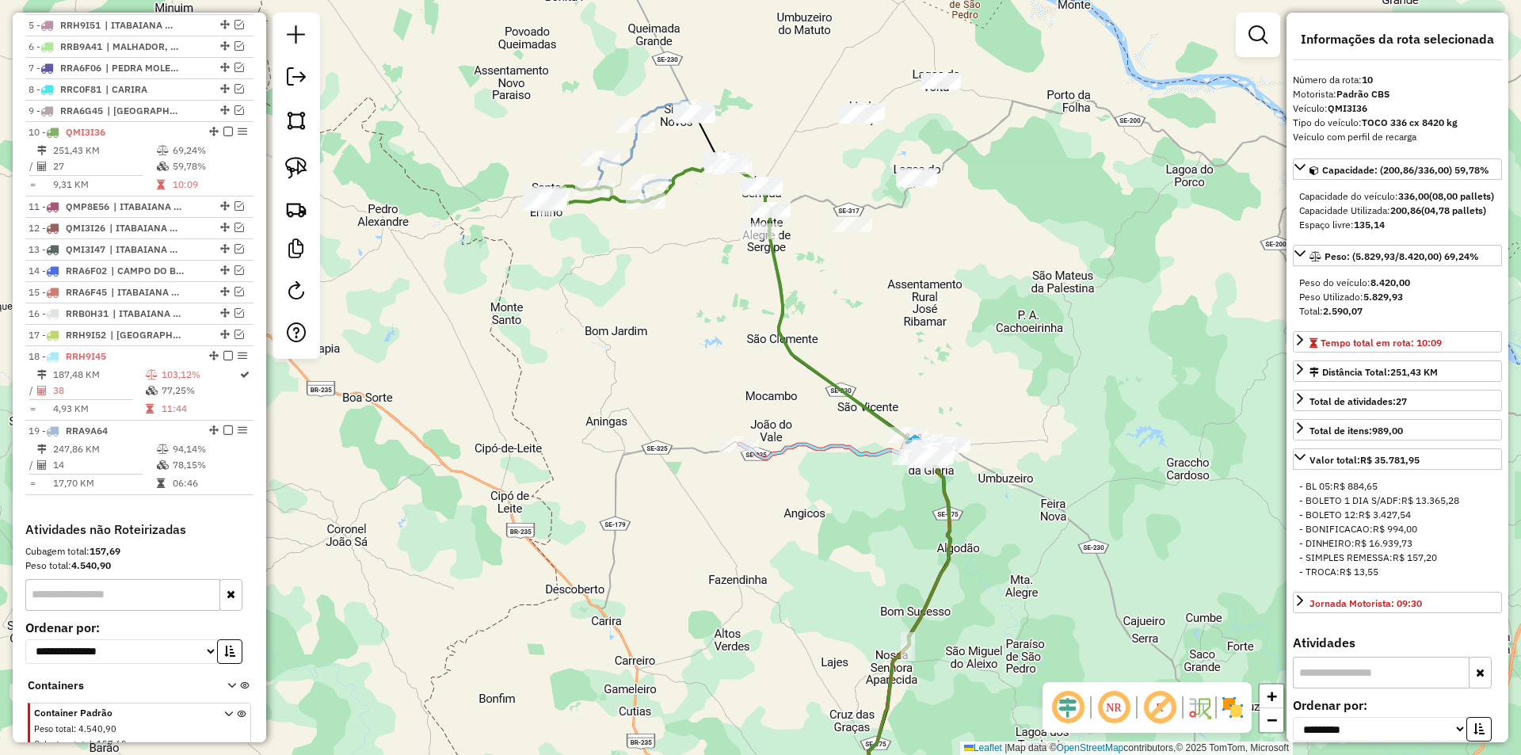
drag, startPoint x: 679, startPoint y: 261, endPoint x: 668, endPoint y: 306, distance: 45.7
click at [668, 306] on div "Janela de atendimento Grade de atendimento Capacidade Transportadoras Veículos …" at bounding box center [760, 377] width 1521 height 755
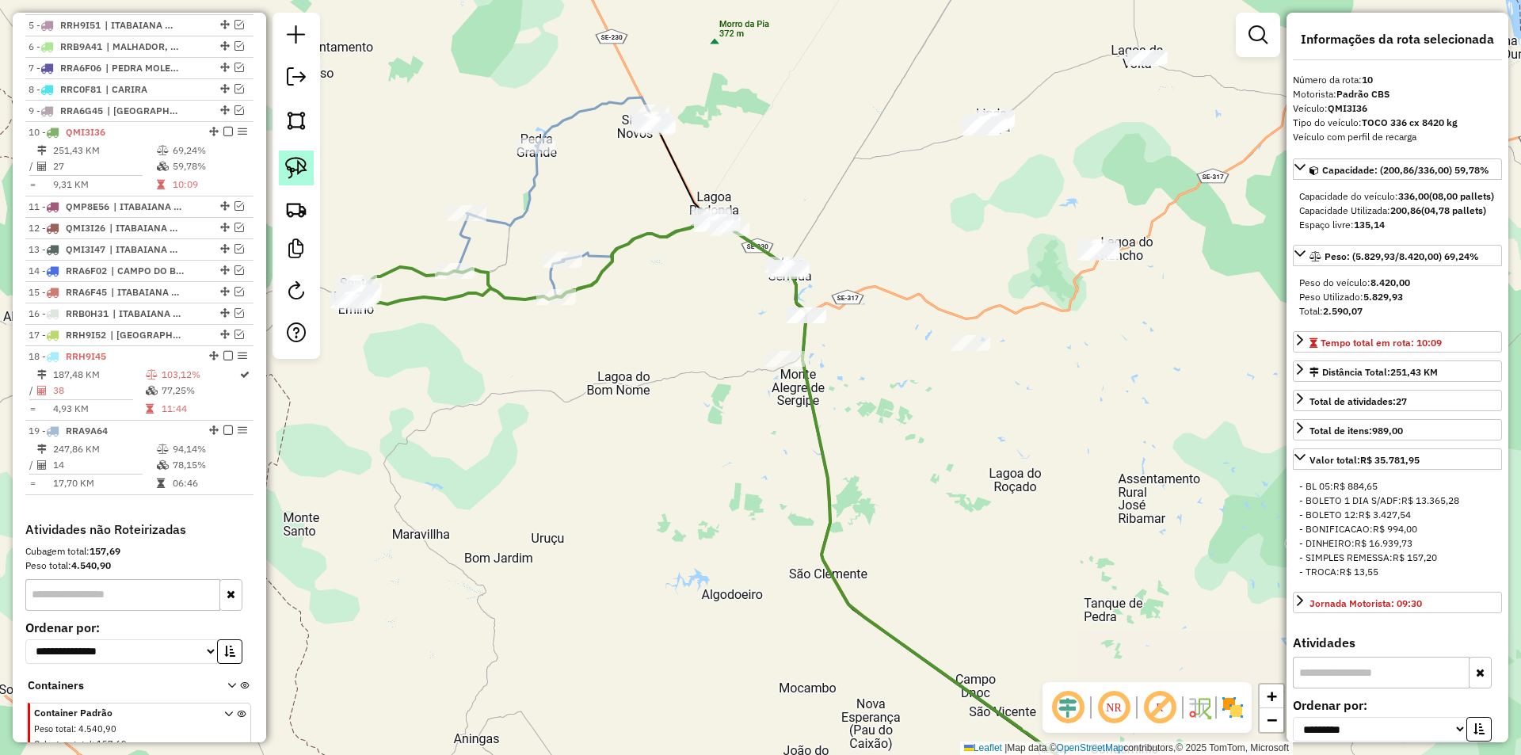
click at [301, 162] on img at bounding box center [296, 168] width 22 height 22
drag, startPoint x: 688, startPoint y: 167, endPoint x: 782, endPoint y: 228, distance: 112.3
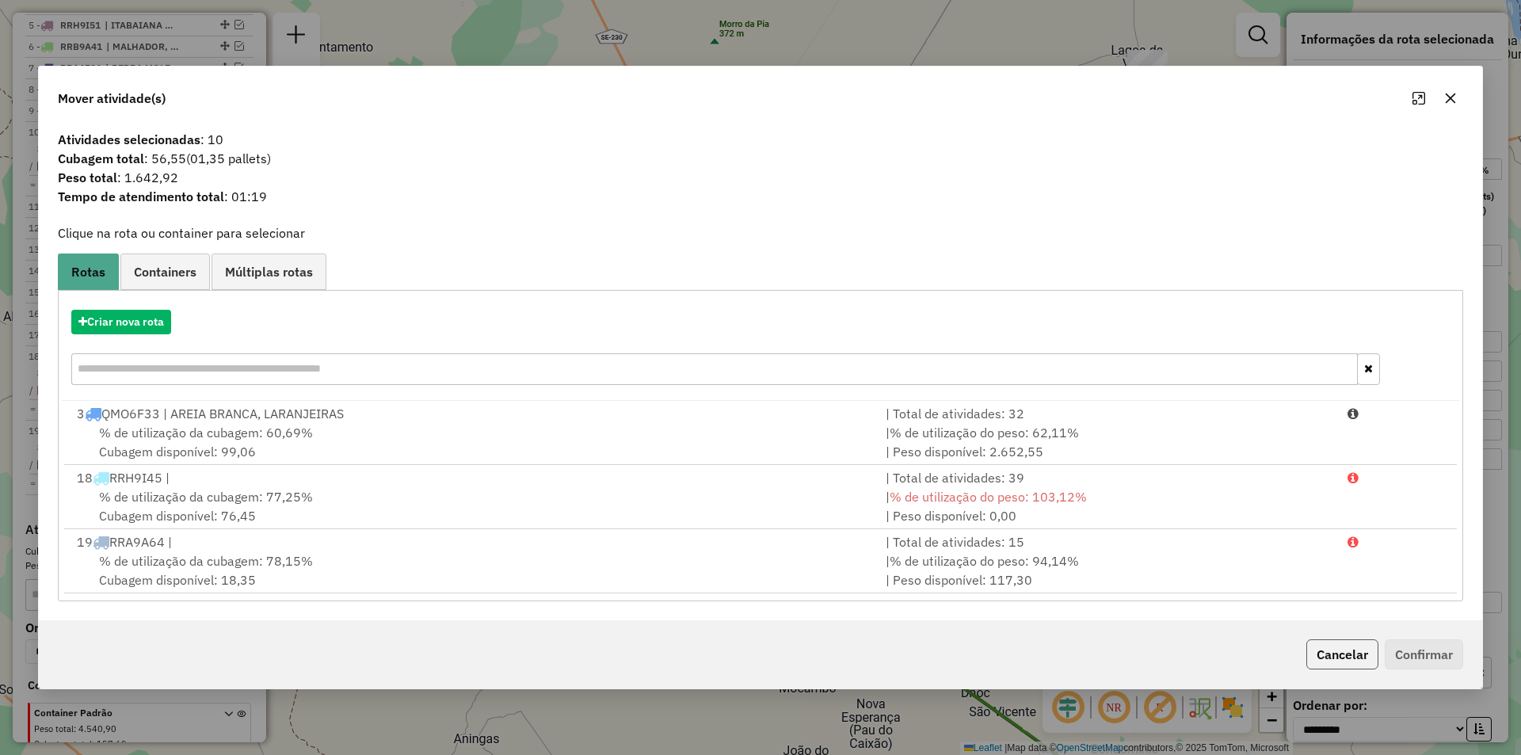
click at [1334, 654] on button "Cancelar" at bounding box center [1342, 654] width 72 height 30
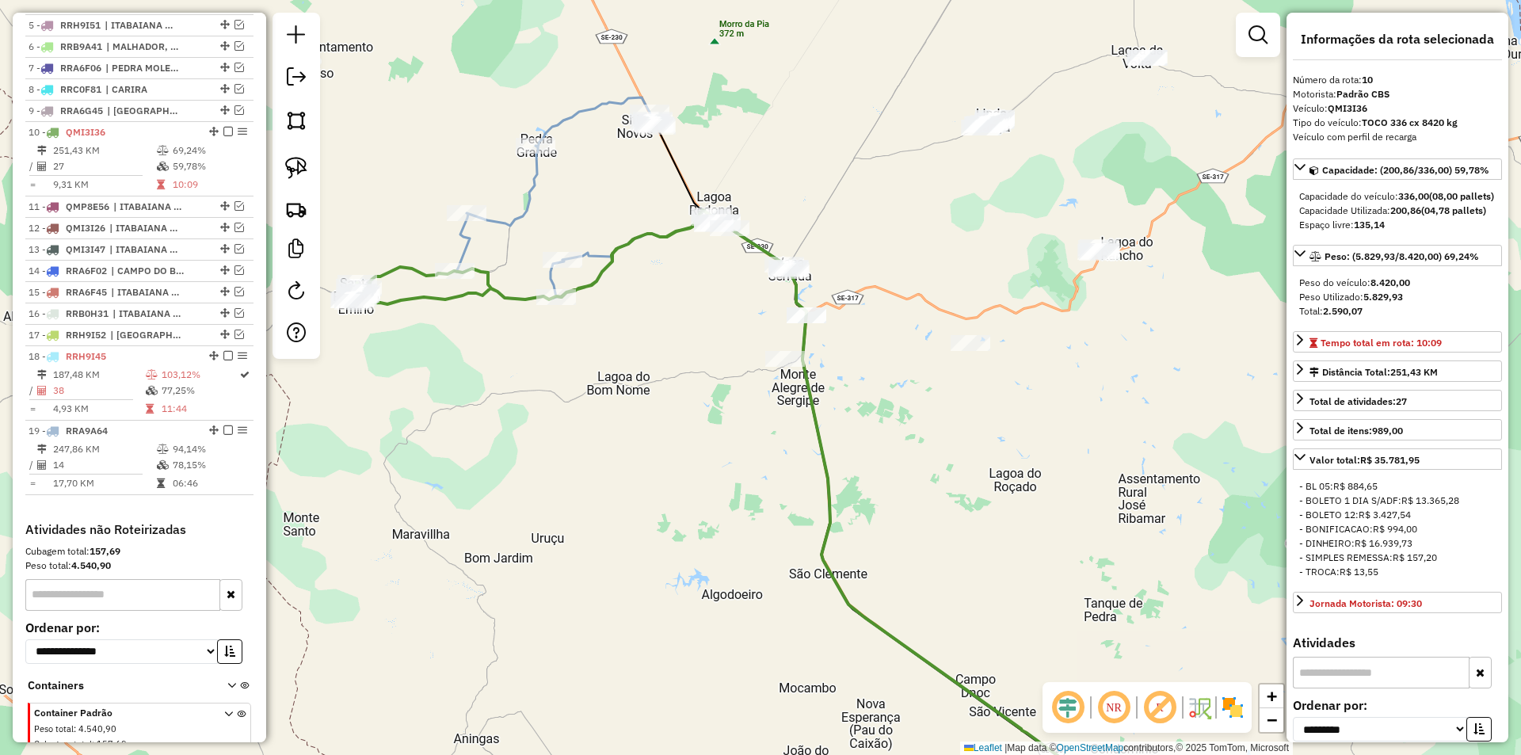
drag, startPoint x: 585, startPoint y: 459, endPoint x: 761, endPoint y: 457, distance: 175.9
click at [761, 458] on div "Janela de atendimento Grade de atendimento Capacidade Transportadoras Veículos …" at bounding box center [760, 377] width 1521 height 755
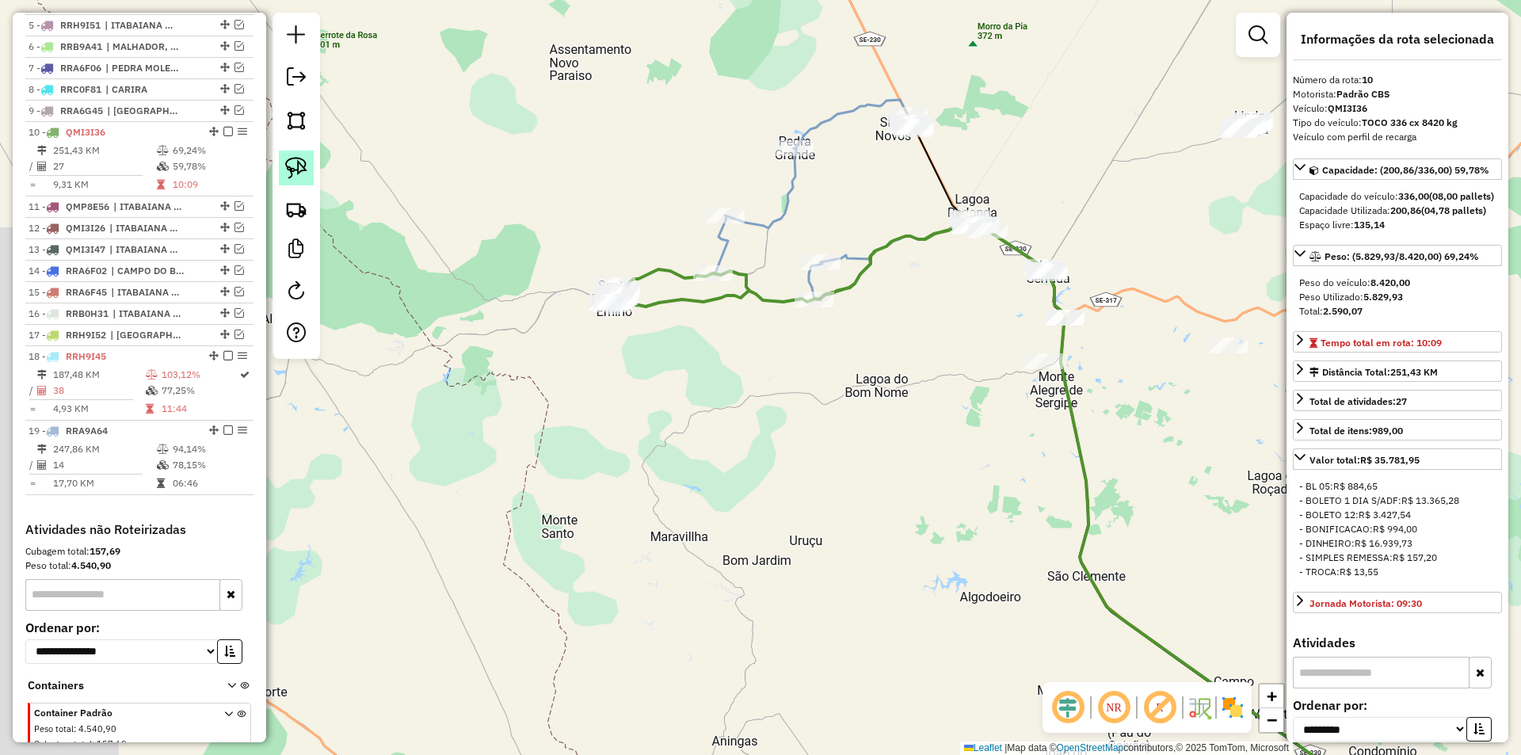
click at [312, 183] on link at bounding box center [296, 168] width 35 height 35
drag, startPoint x: 565, startPoint y: 338, endPoint x: 675, endPoint y: 283, distance: 123.3
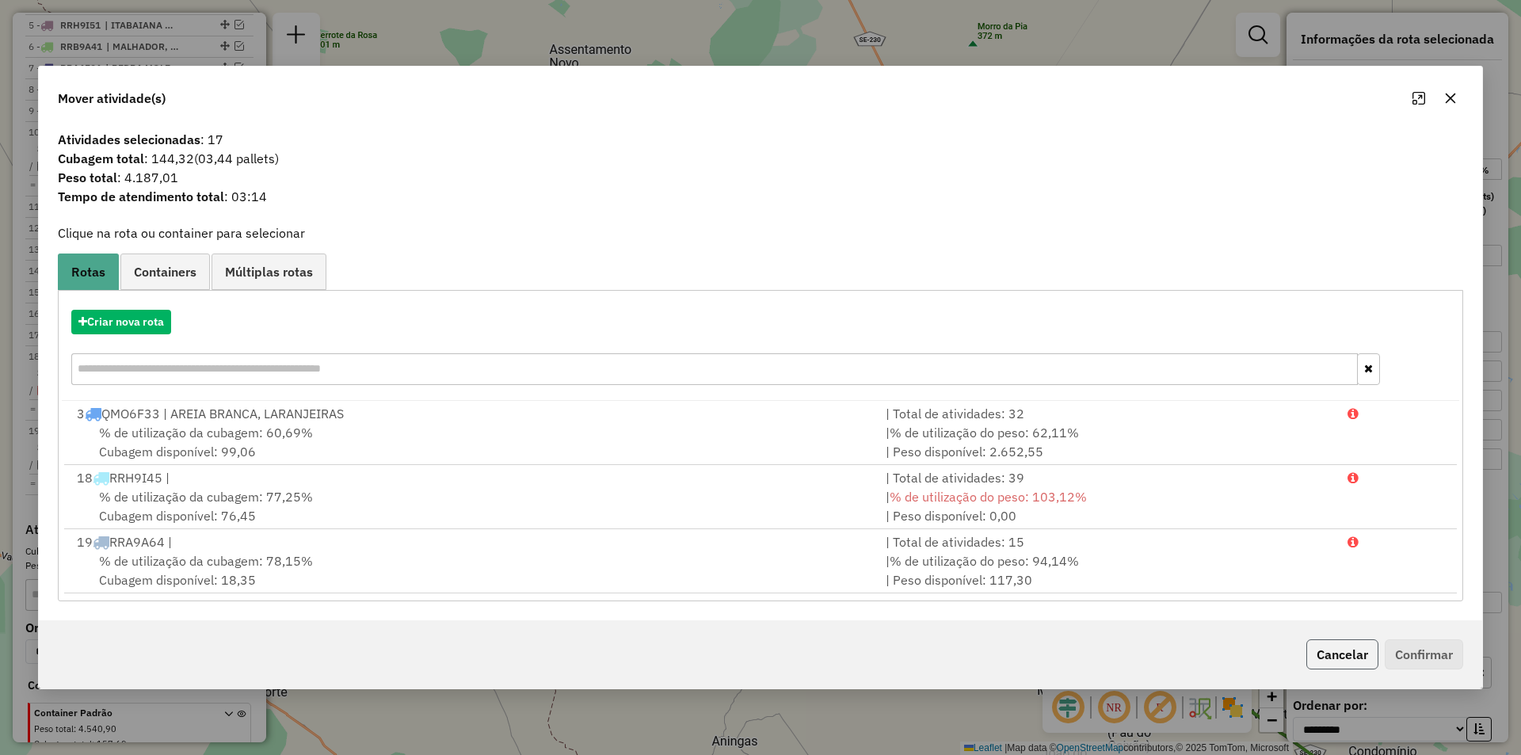
click at [1342, 664] on button "Cancelar" at bounding box center [1342, 654] width 72 height 30
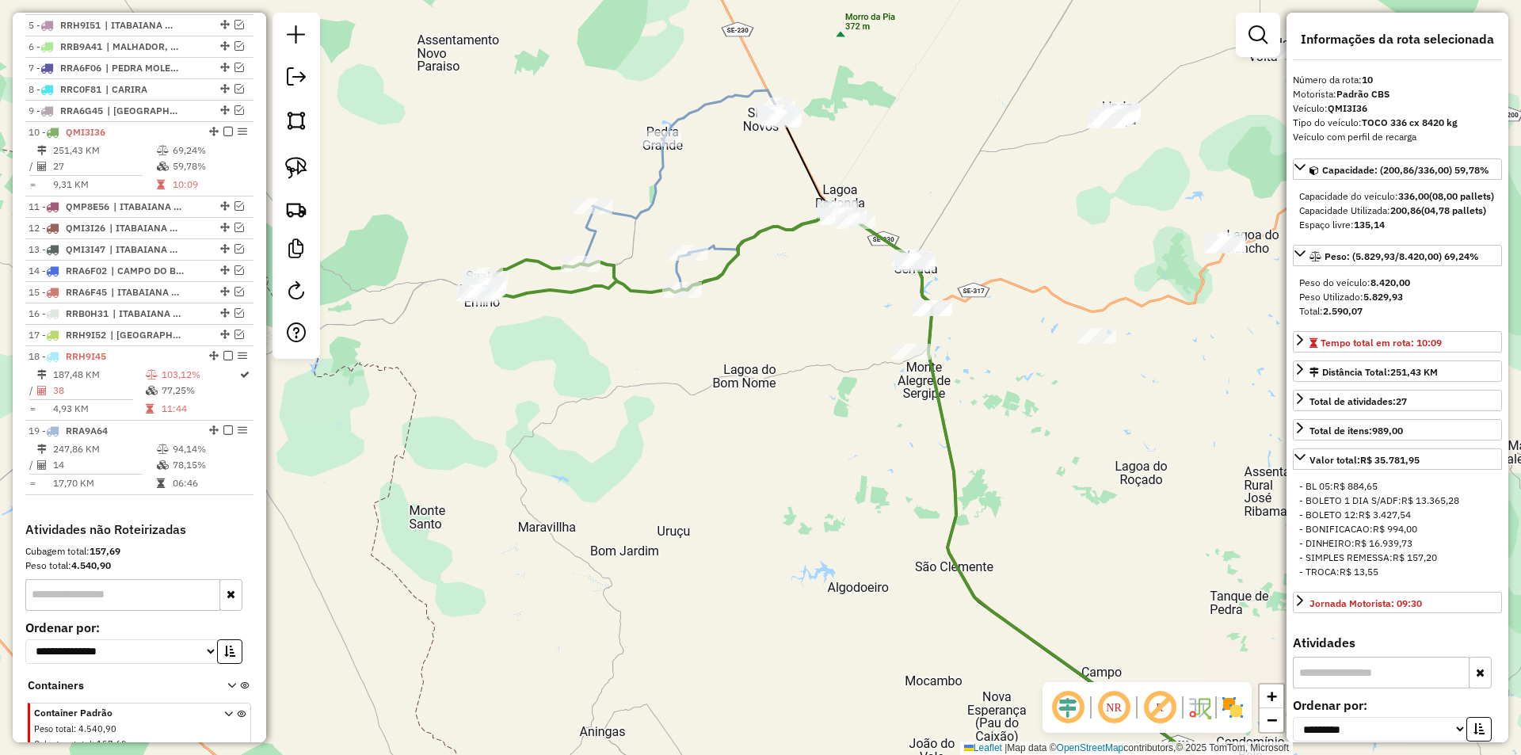
drag, startPoint x: 1034, startPoint y: 531, endPoint x: 902, endPoint y: 521, distance: 132.6
click at [902, 521] on div "Janela de atendimento Grade de atendimento Capacidade Transportadoras Veículos …" at bounding box center [760, 377] width 1521 height 755
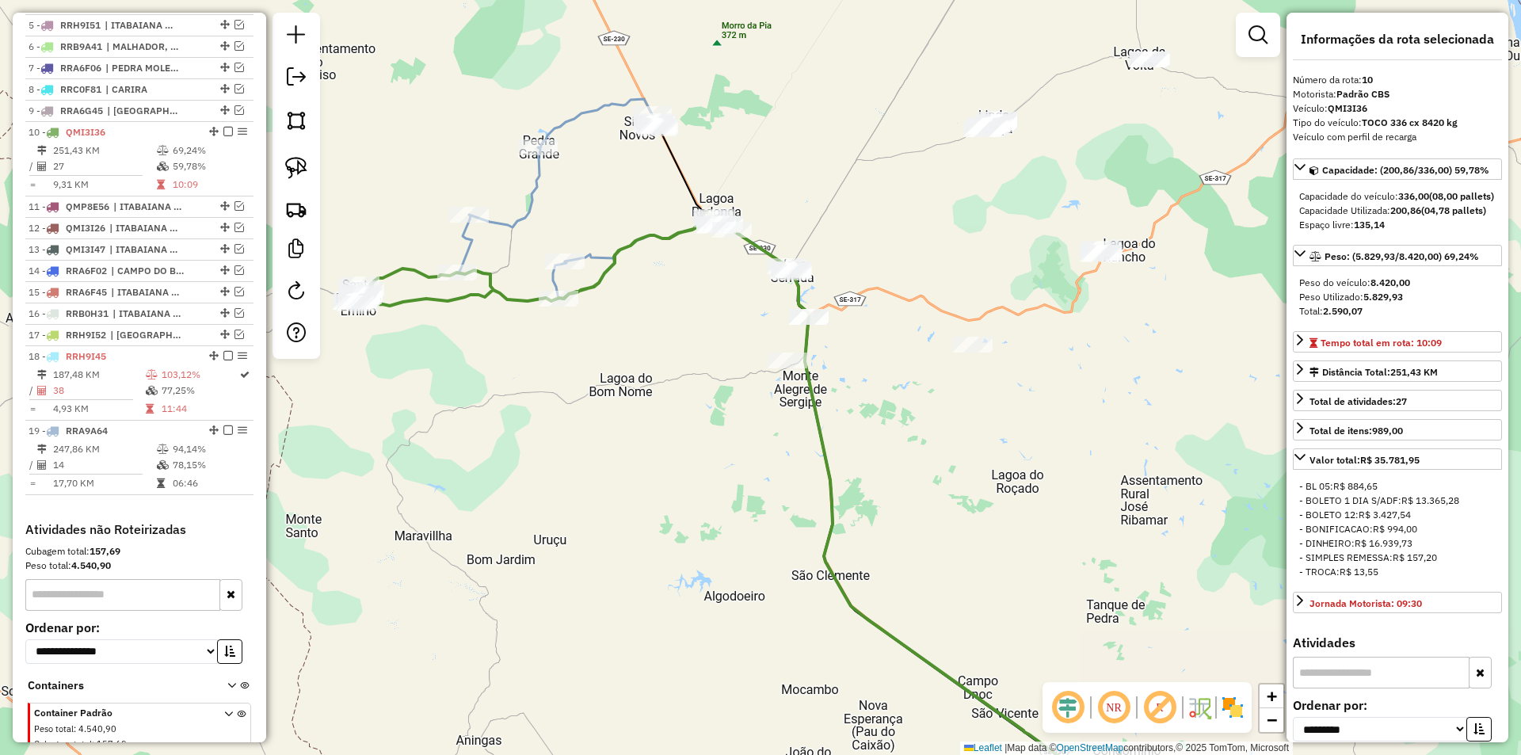
drag, startPoint x: 784, startPoint y: 501, endPoint x: 728, endPoint y: 502, distance: 55.5
click at [730, 502] on div "Janela de atendimento Grade de atendimento Capacidade Transportadoras Veículos …" at bounding box center [760, 377] width 1521 height 755
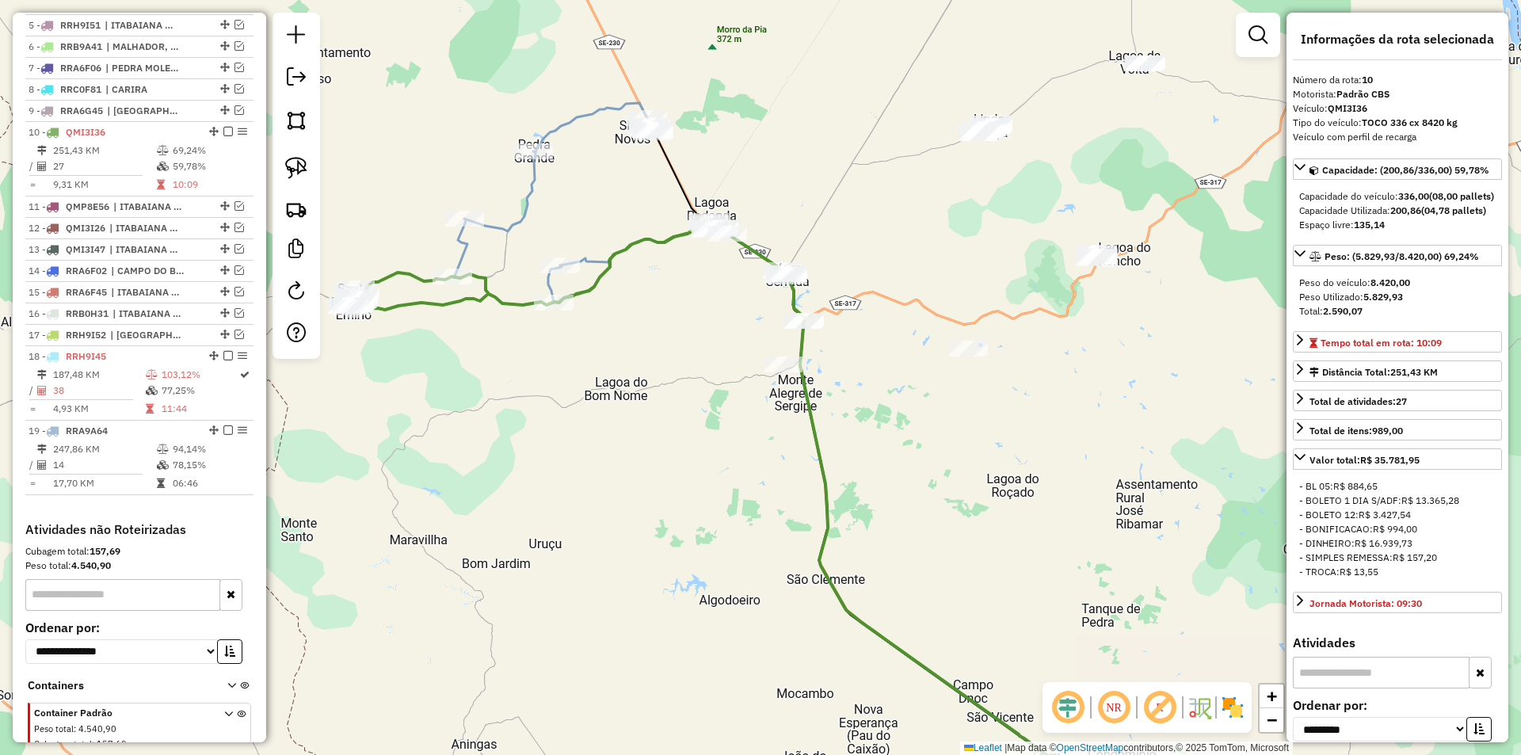
click at [524, 431] on div "Janela de atendimento Grade de atendimento Capacidade Transportadoras Veículos …" at bounding box center [760, 377] width 1521 height 755
click at [291, 166] on img at bounding box center [296, 168] width 22 height 22
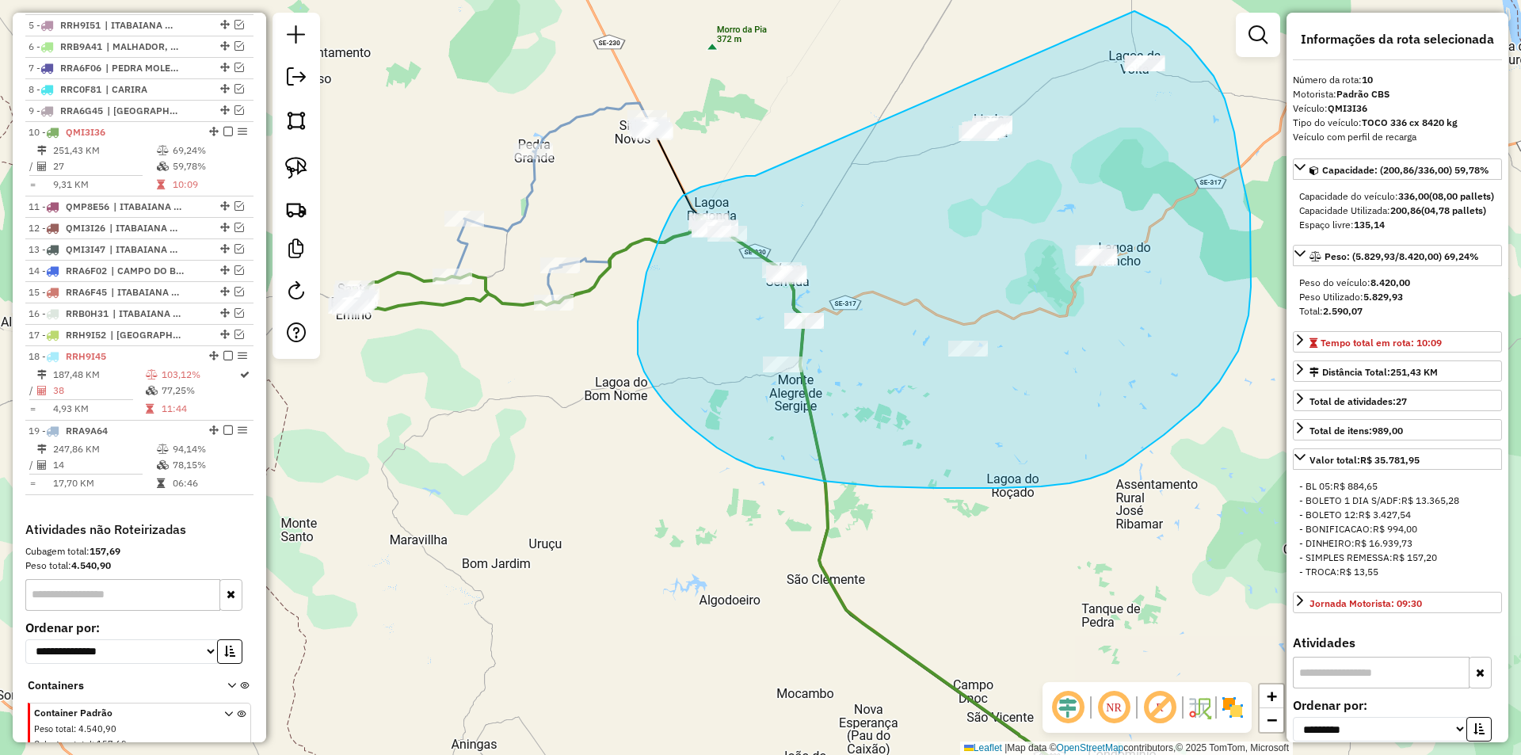
drag, startPoint x: 738, startPoint y: 177, endPoint x: 1134, endPoint y: 11, distance: 429.6
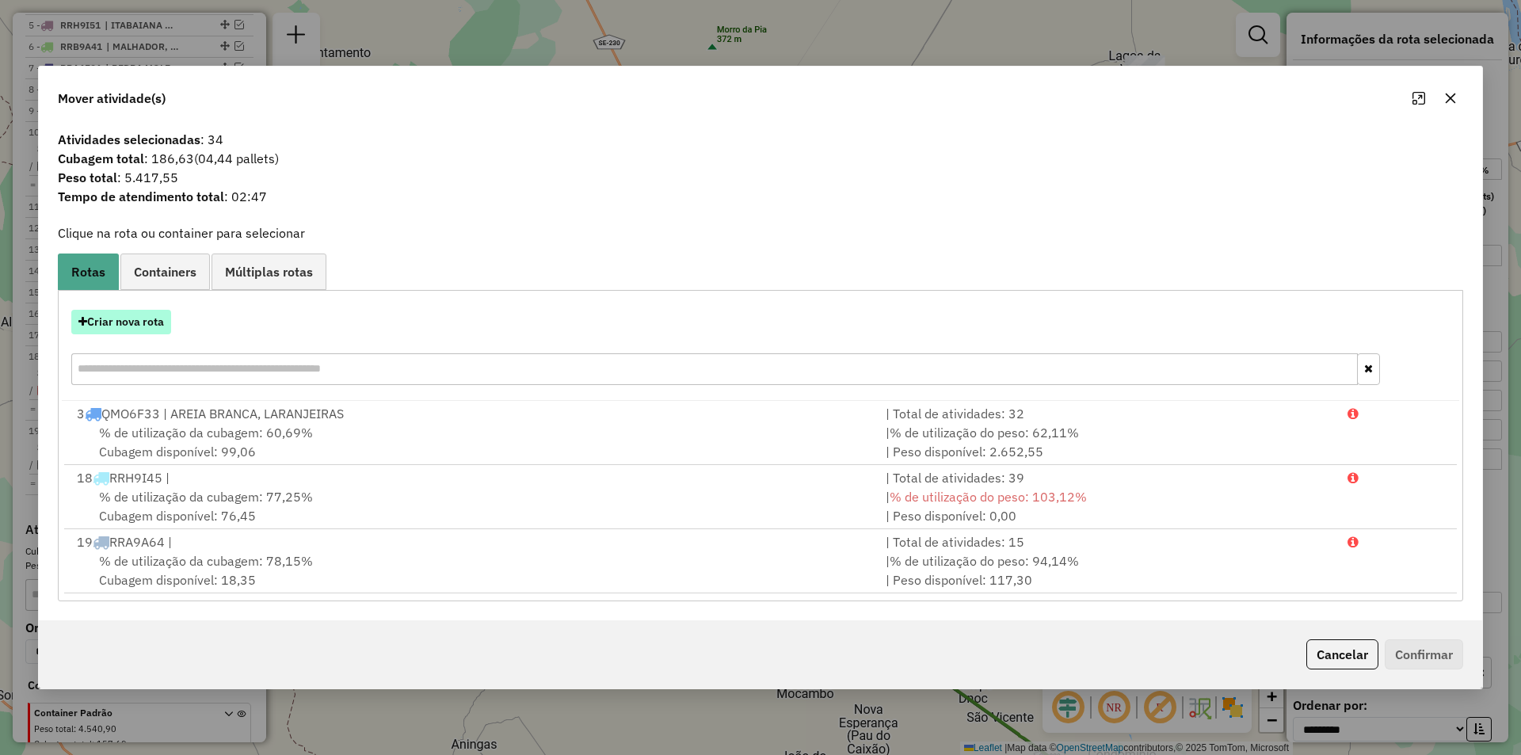
click at [153, 322] on button "Criar nova rota" at bounding box center [121, 322] width 100 height 25
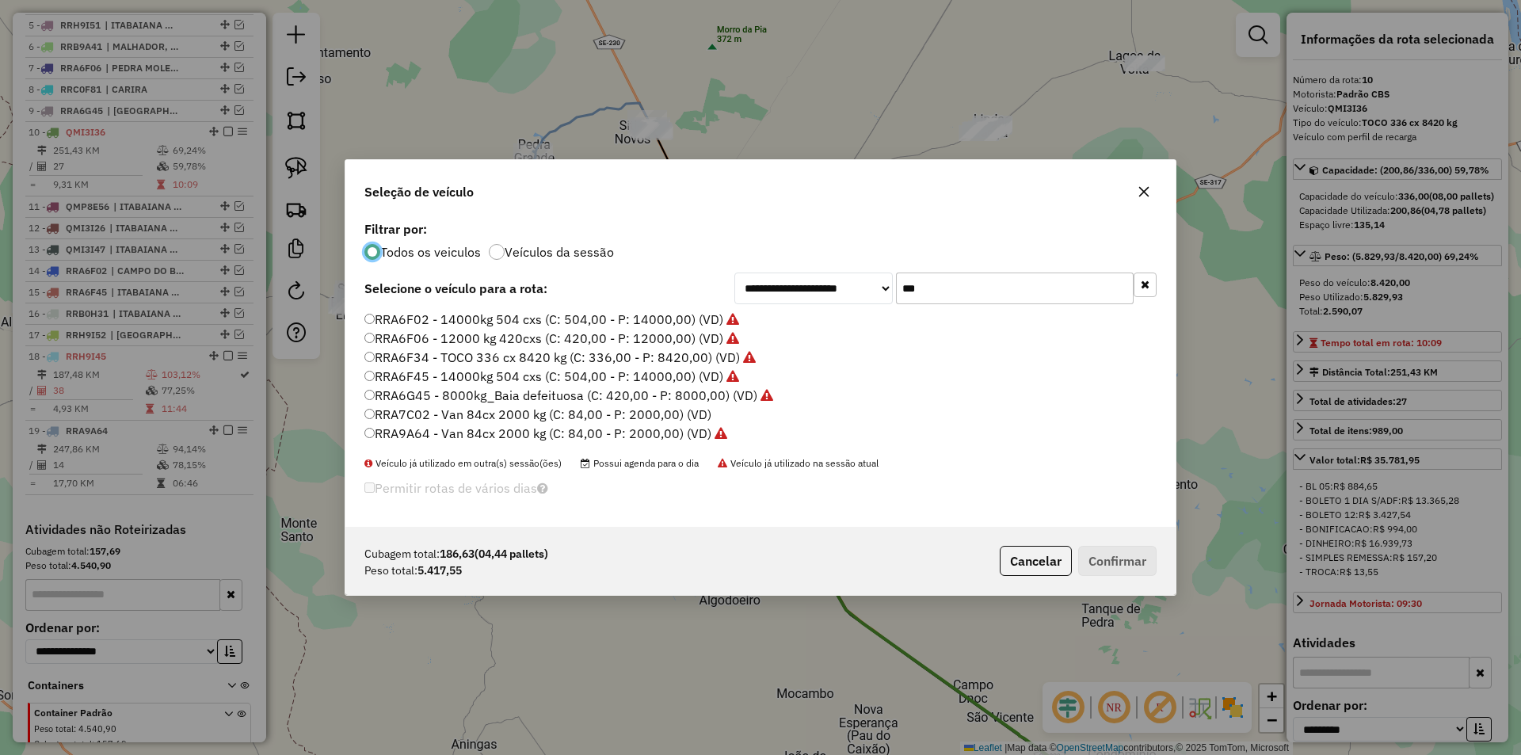
scroll to position [10, 5]
click at [958, 289] on input "***" at bounding box center [1015, 289] width 238 height 32
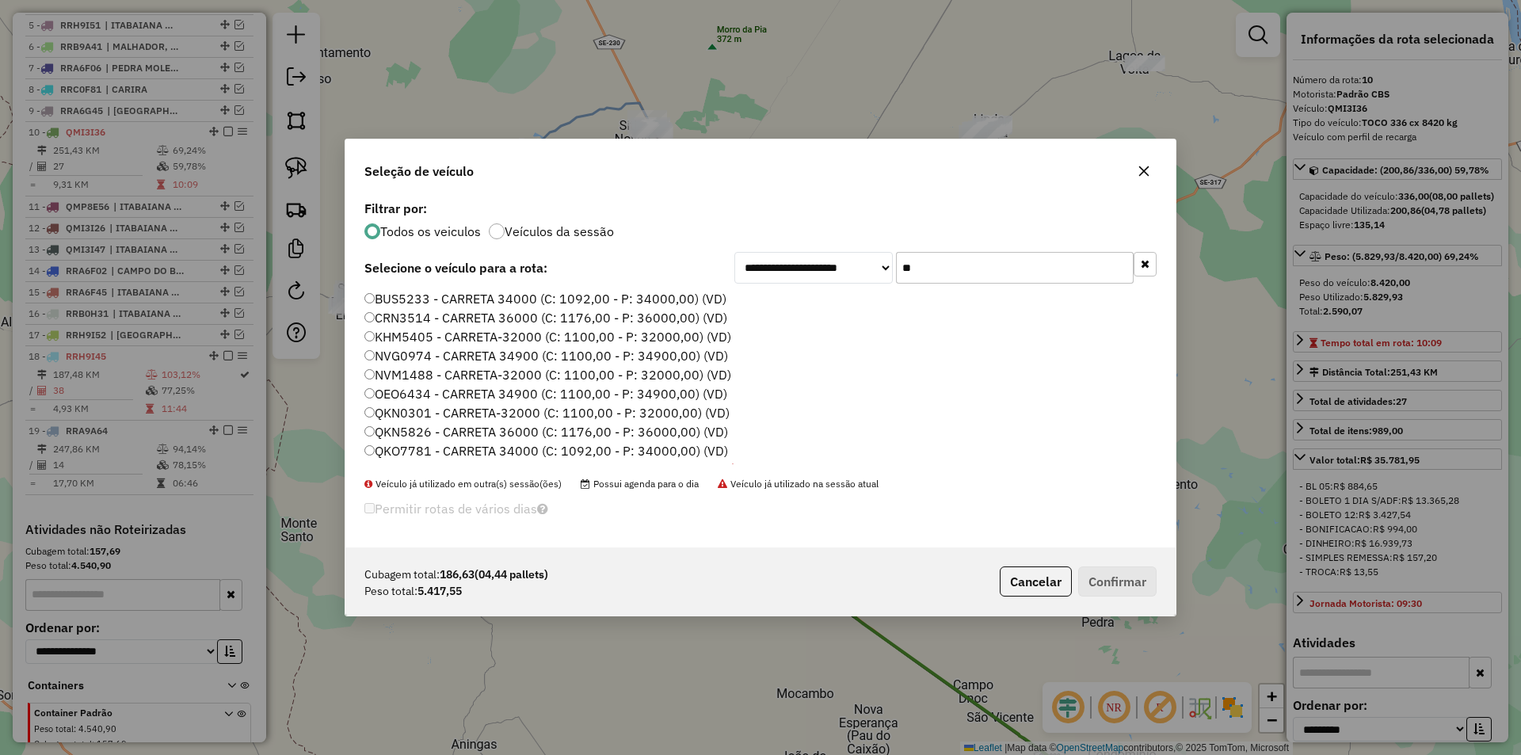
type input "***"
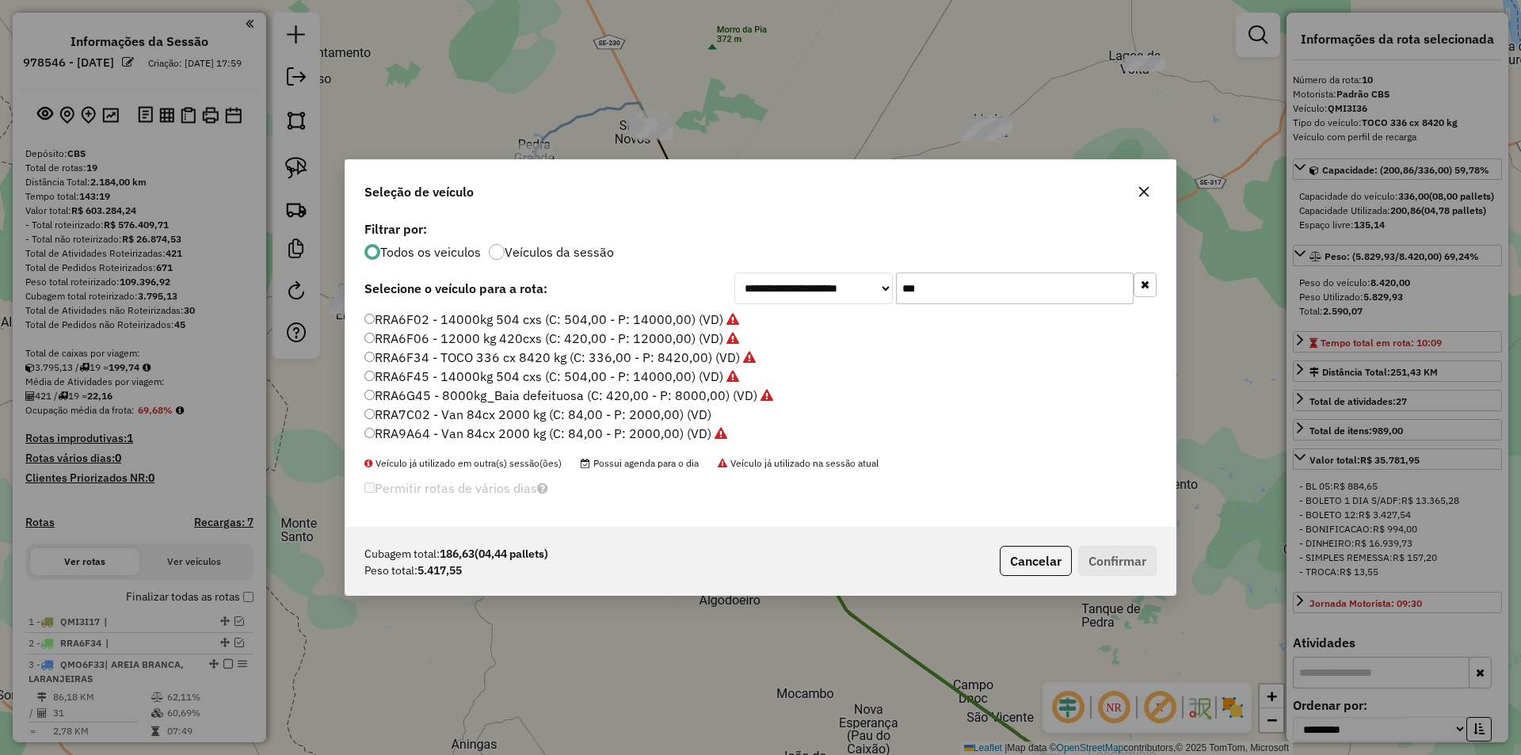
select select "**********"
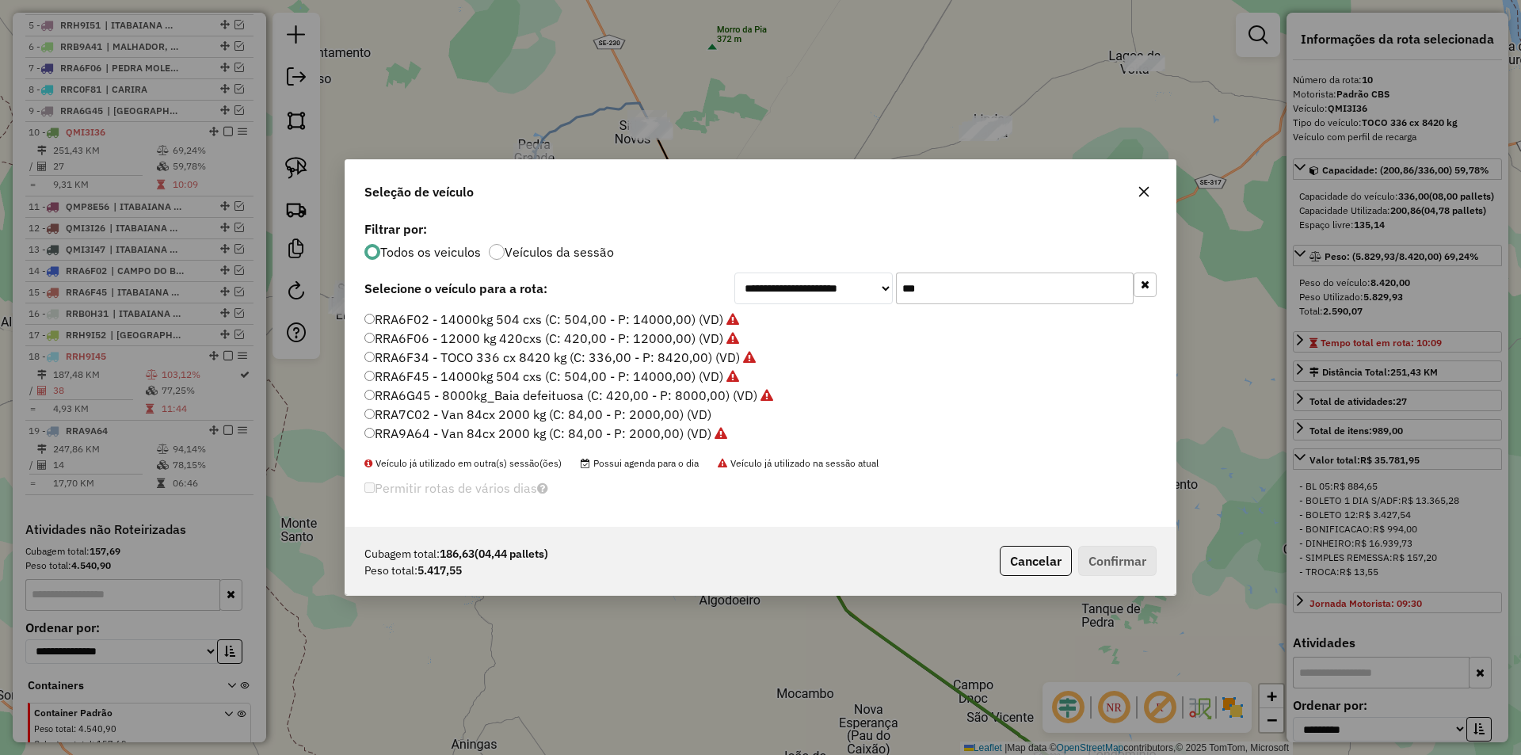
drag, startPoint x: 463, startPoint y: 358, endPoint x: 806, endPoint y: 538, distance: 386.6
click at [463, 358] on label "RRA6F34 - TOCO 336 cx 8420 kg (C: 336,00 - P: 8420,00) (VD)" at bounding box center [559, 357] width 391 height 19
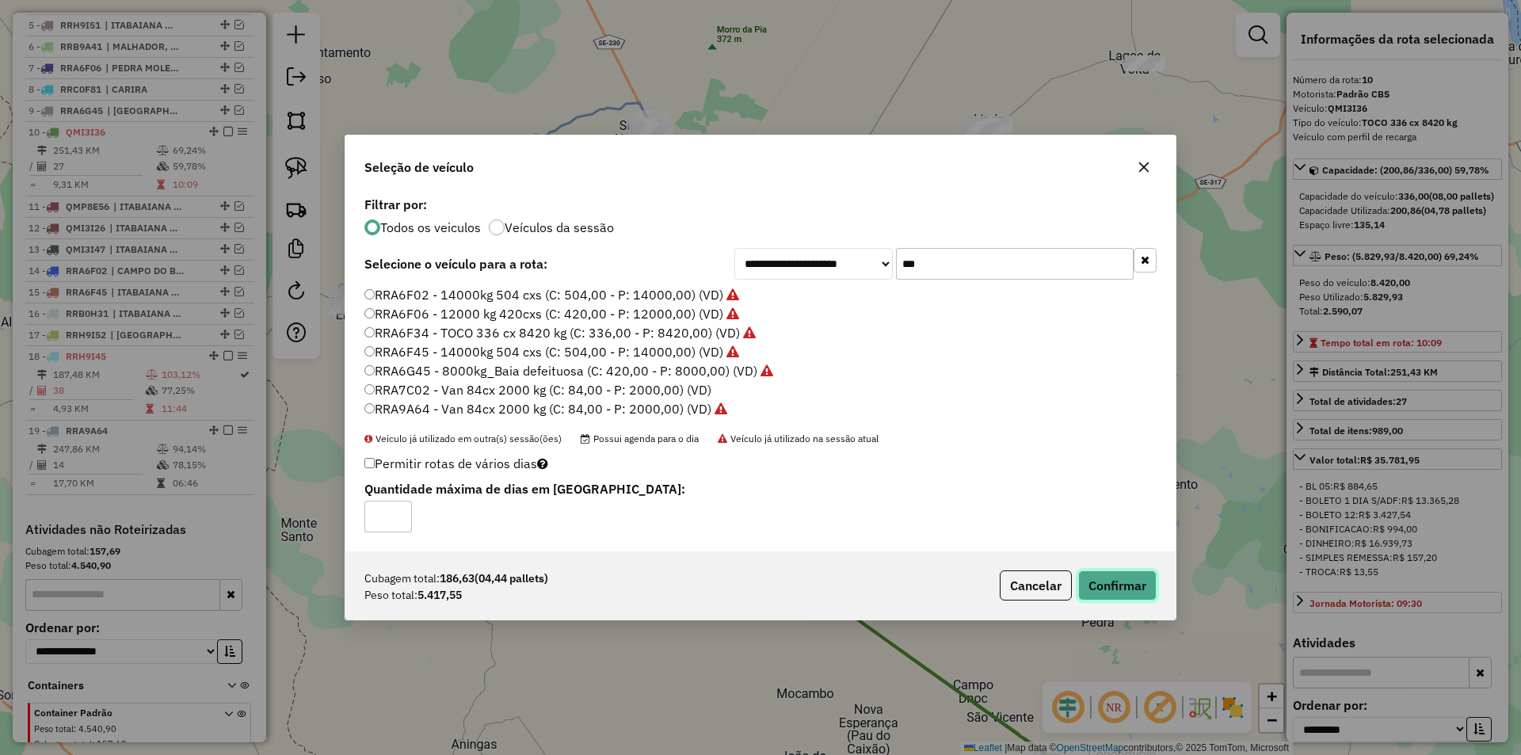
click at [1117, 589] on button "Confirmar" at bounding box center [1117, 585] width 78 height 30
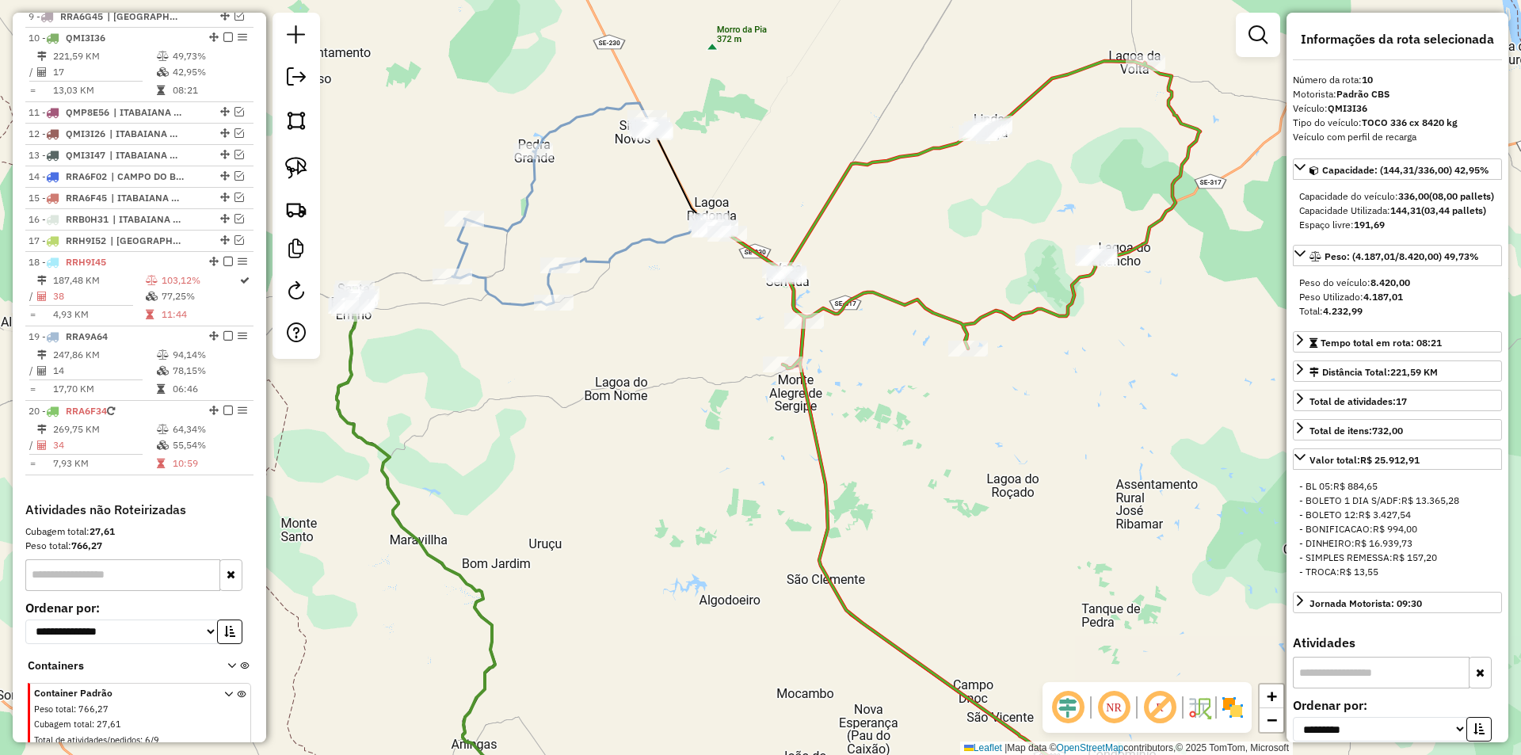
scroll to position [873, 0]
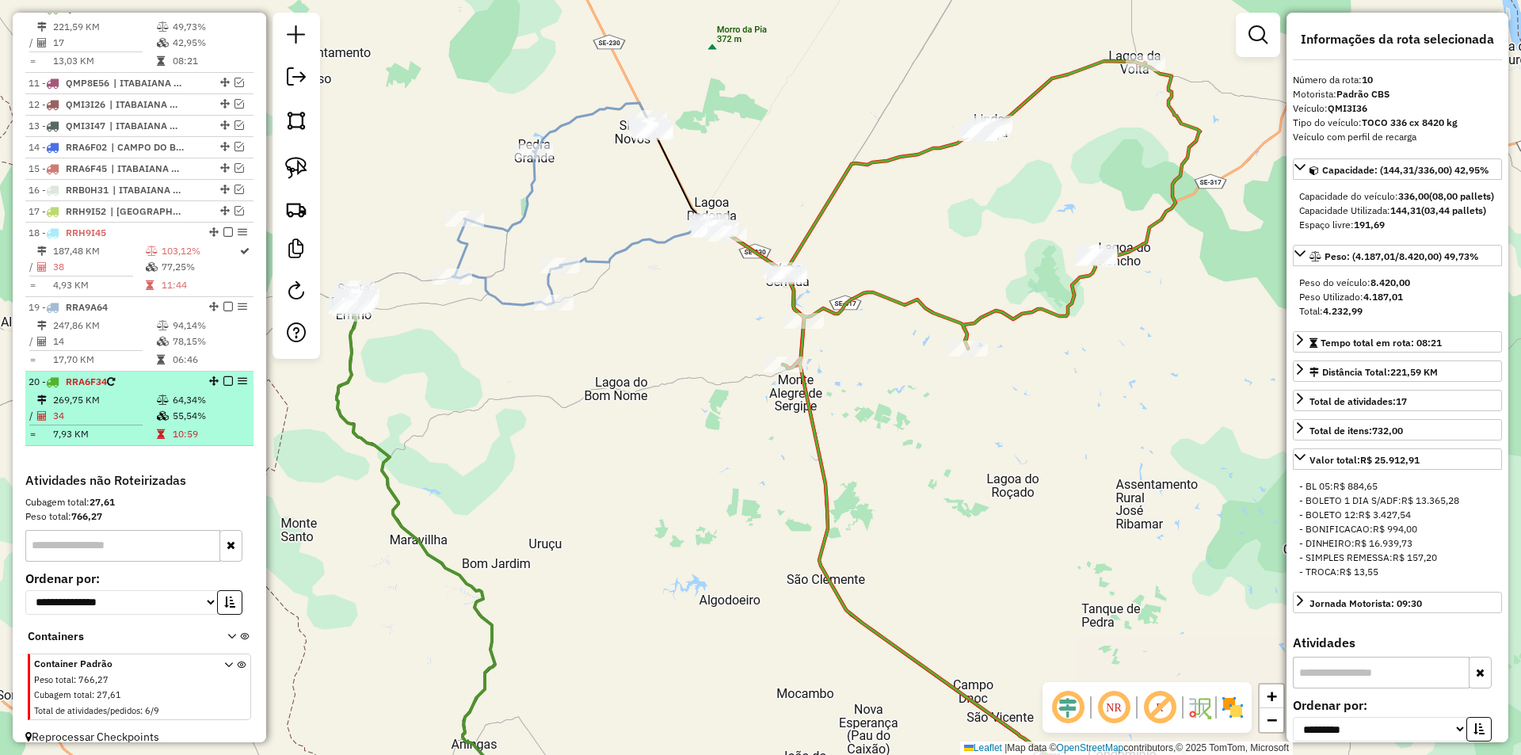
click at [98, 422] on td "34" at bounding box center [104, 416] width 104 height 16
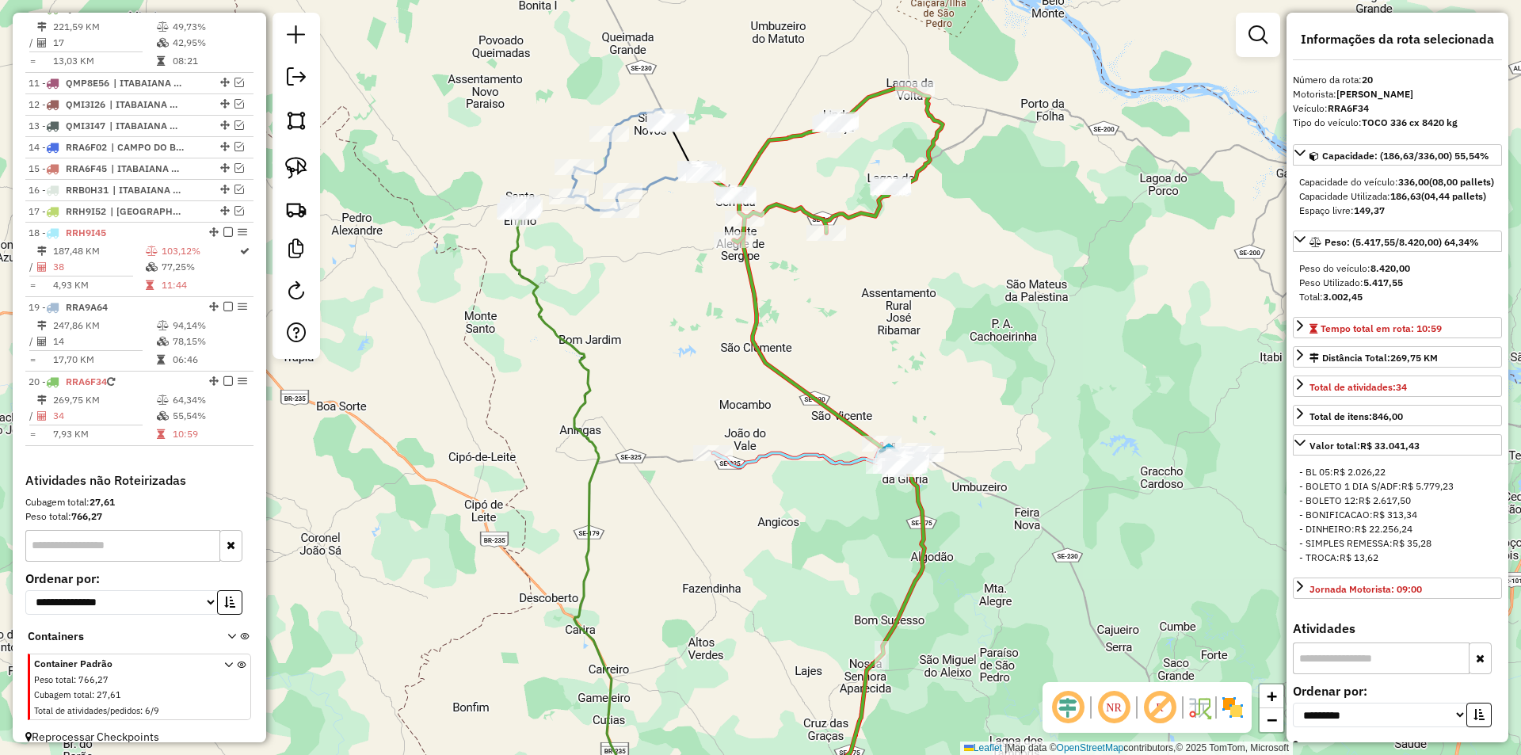
drag, startPoint x: 623, startPoint y: 348, endPoint x: 616, endPoint y: 421, distance: 73.2
click at [616, 421] on div "Janela de atendimento Grade de atendimento Capacidade Transportadoras Veículos …" at bounding box center [760, 377] width 1521 height 755
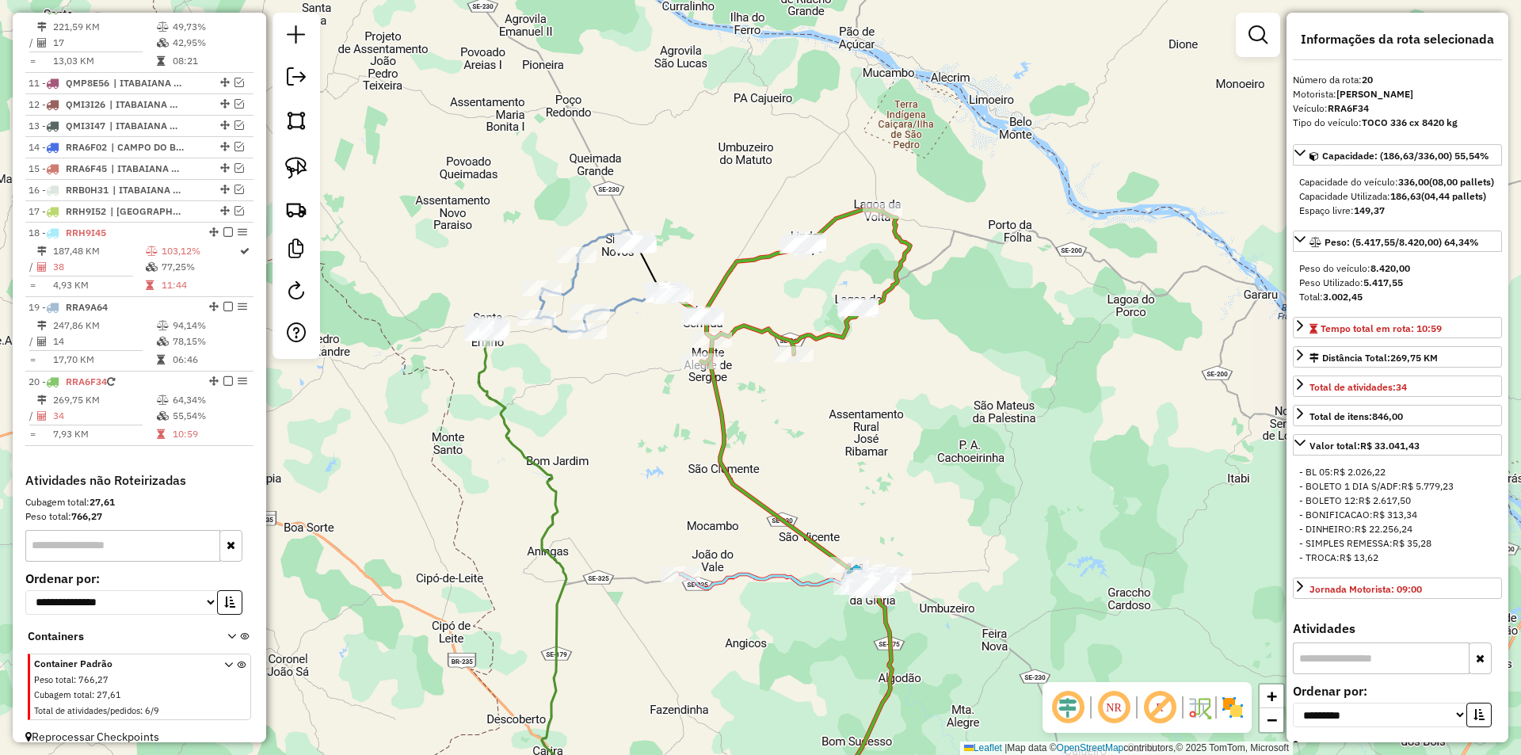
drag, startPoint x: 616, startPoint y: 360, endPoint x: 584, endPoint y: 414, distance: 62.5
click at [584, 414] on div "Janela de atendimento Grade de atendimento Capacidade Transportadoras Veículos …" at bounding box center [760, 377] width 1521 height 755
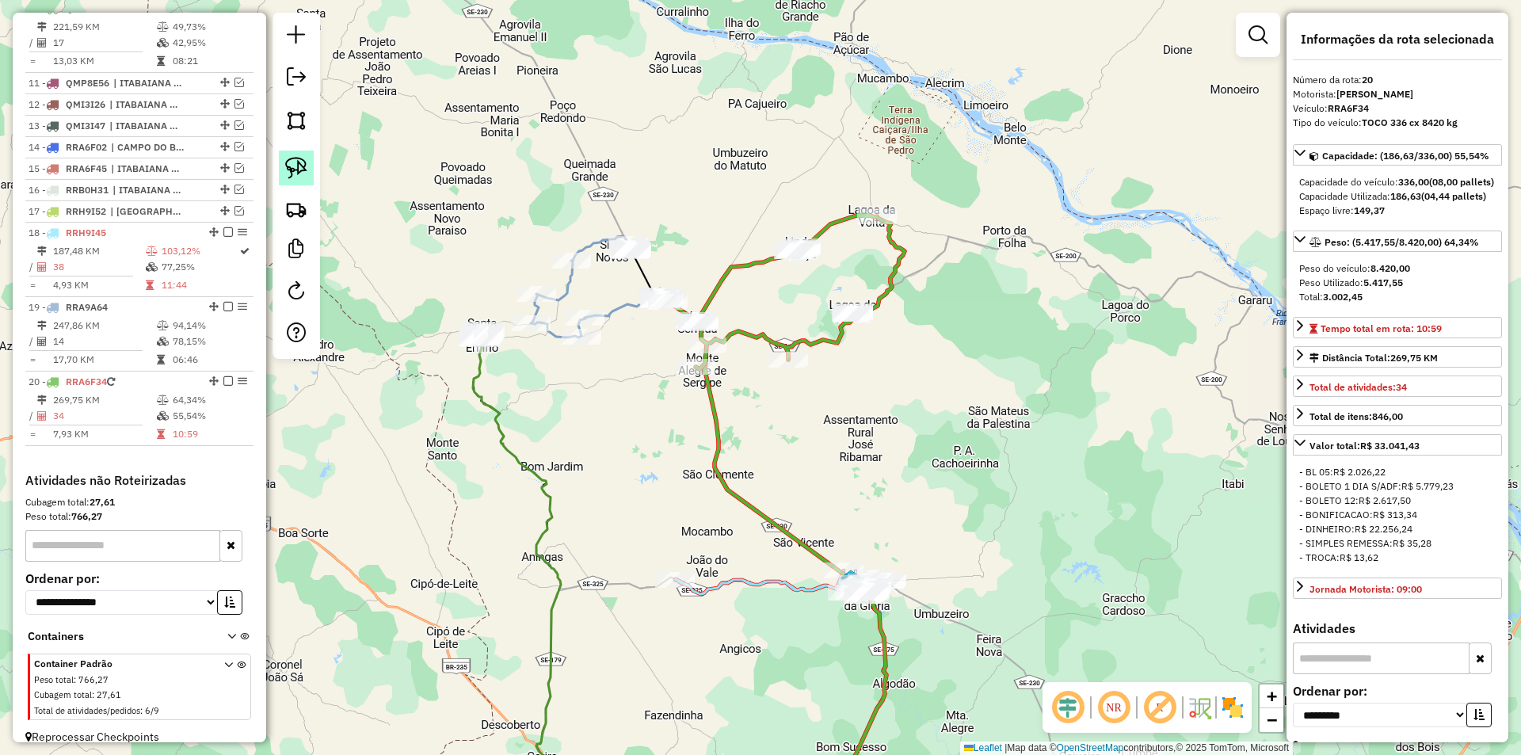
click at [307, 171] on img at bounding box center [296, 168] width 22 height 22
drag, startPoint x: 747, startPoint y: 290, endPoint x: 632, endPoint y: 281, distance: 115.2
click at [287, 174] on img at bounding box center [296, 168] width 22 height 22
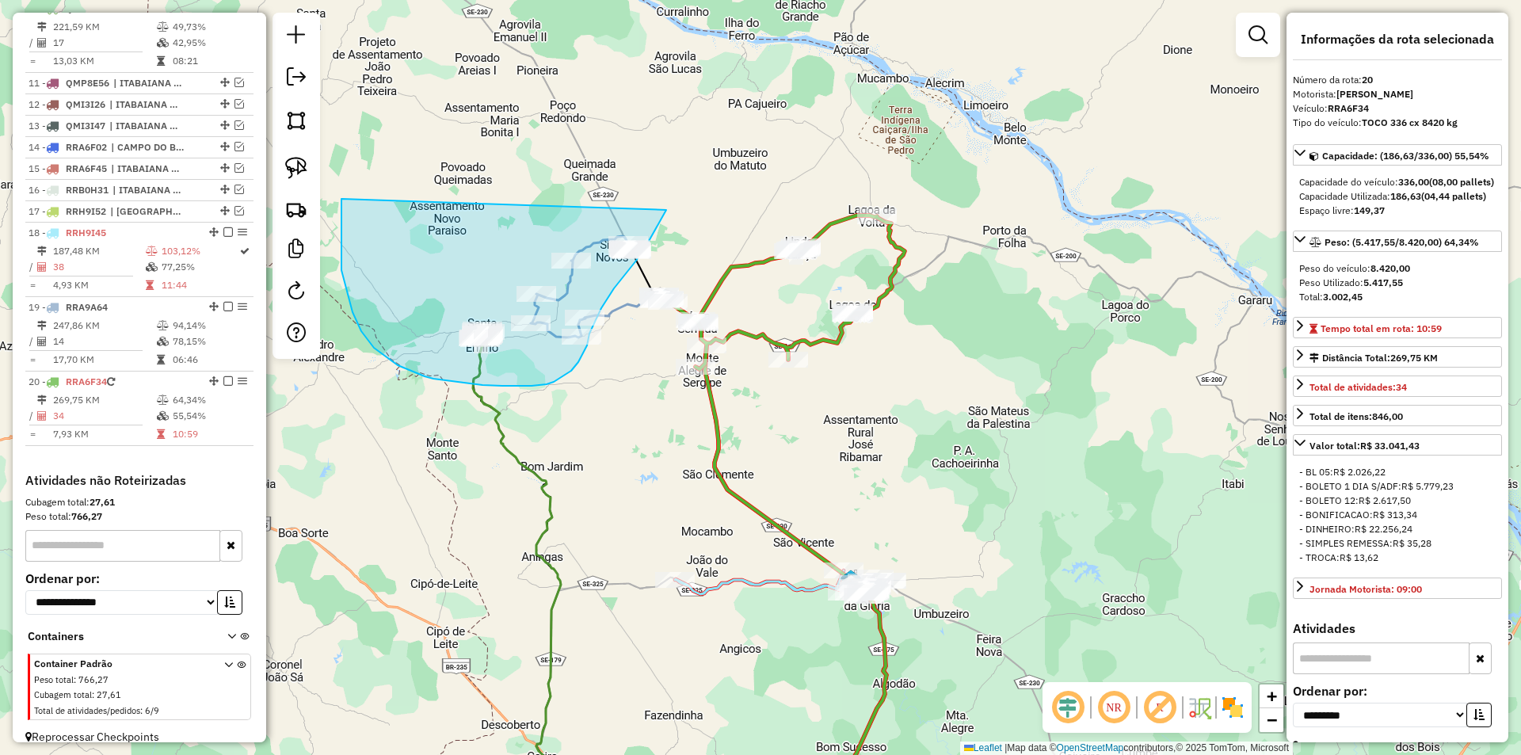
drag, startPoint x: 341, startPoint y: 206, endPoint x: 666, endPoint y: 210, distance: 324.8
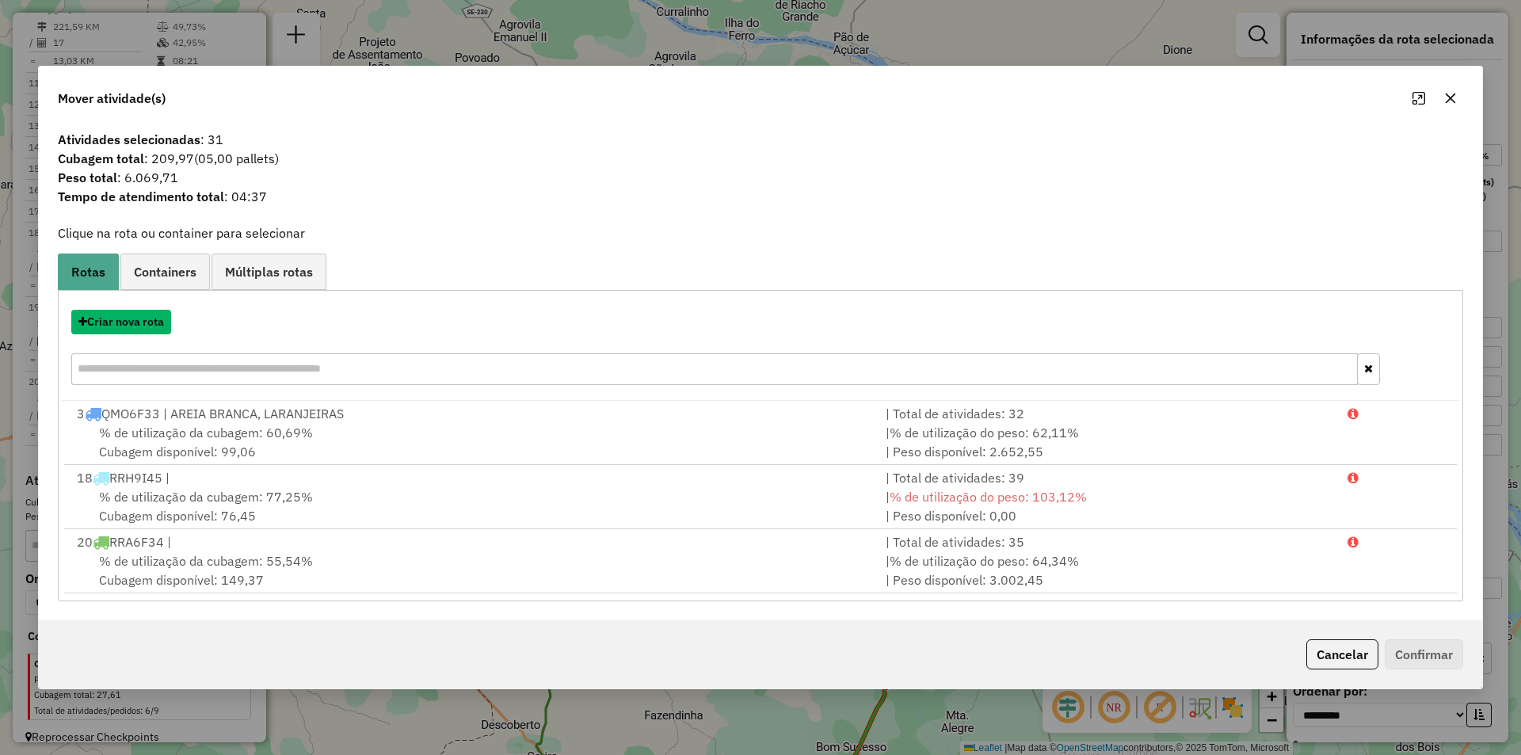
click at [142, 324] on button "Criar nova rota" at bounding box center [121, 322] width 100 height 25
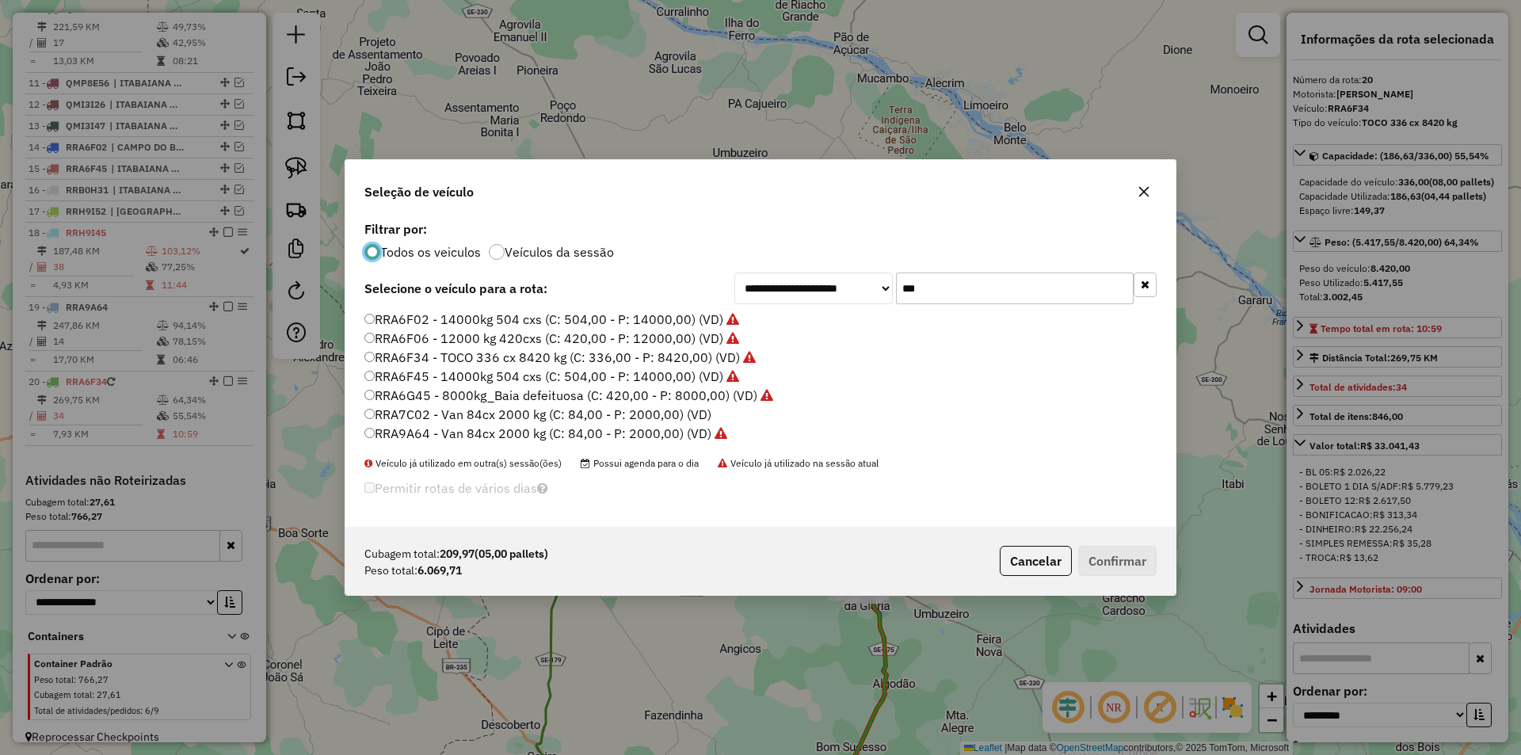
scroll to position [10, 5]
click at [986, 285] on input "***" at bounding box center [1015, 289] width 238 height 32
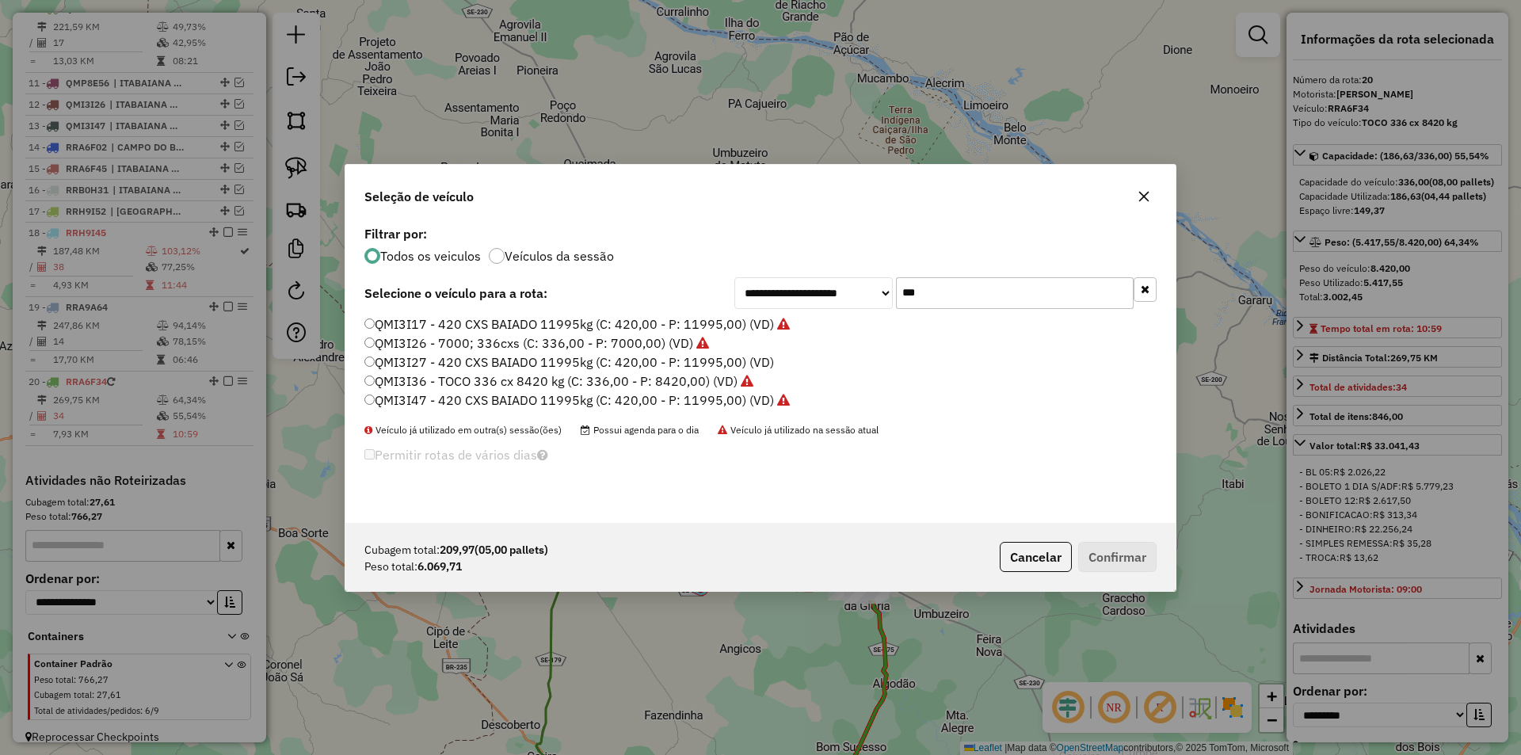
type input "***"
click at [473, 376] on label "QMI3I36 - TOCO 336 cx 8420 kg (C: 336,00 - P: 8420,00) (VD)" at bounding box center [558, 381] width 389 height 19
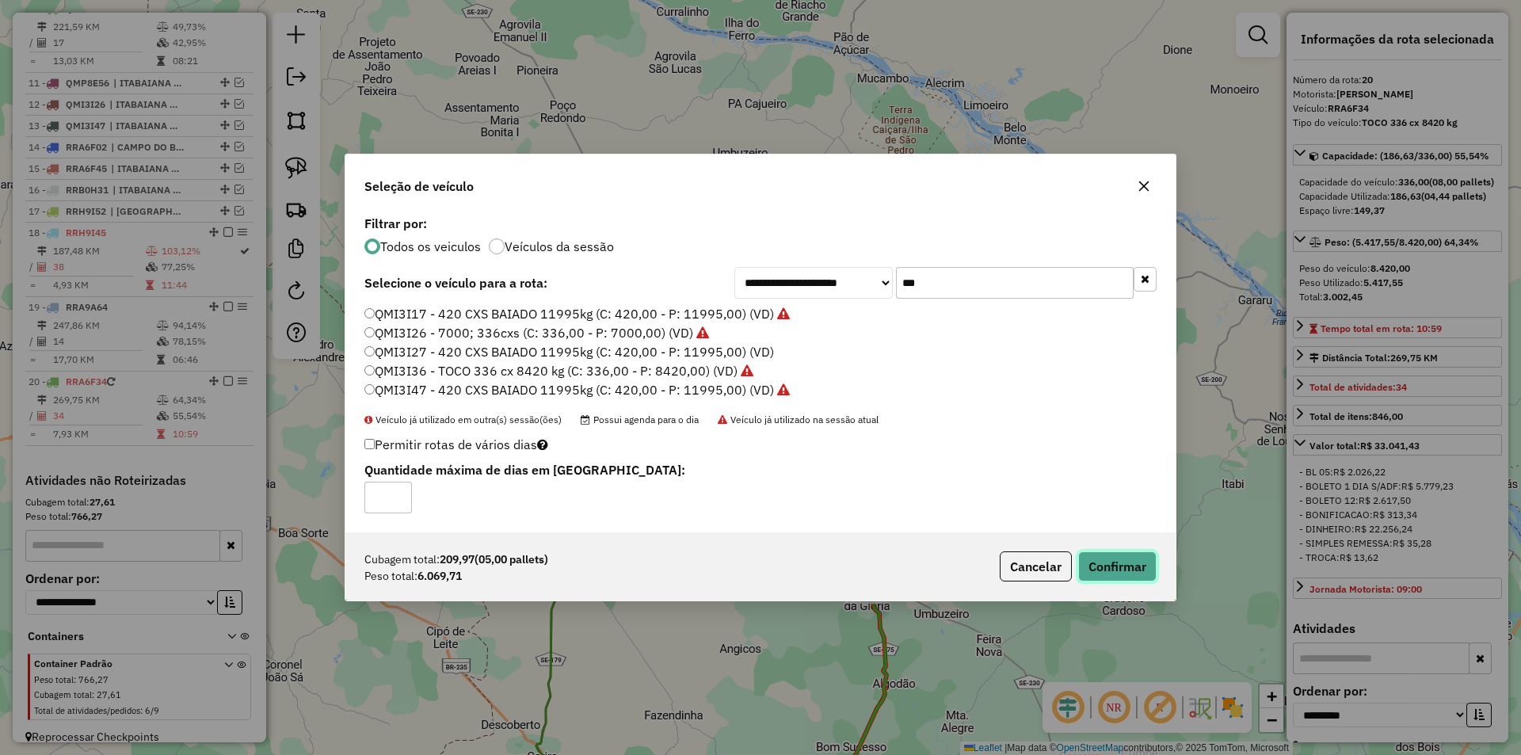
click at [1133, 577] on button "Confirmar" at bounding box center [1117, 566] width 78 height 30
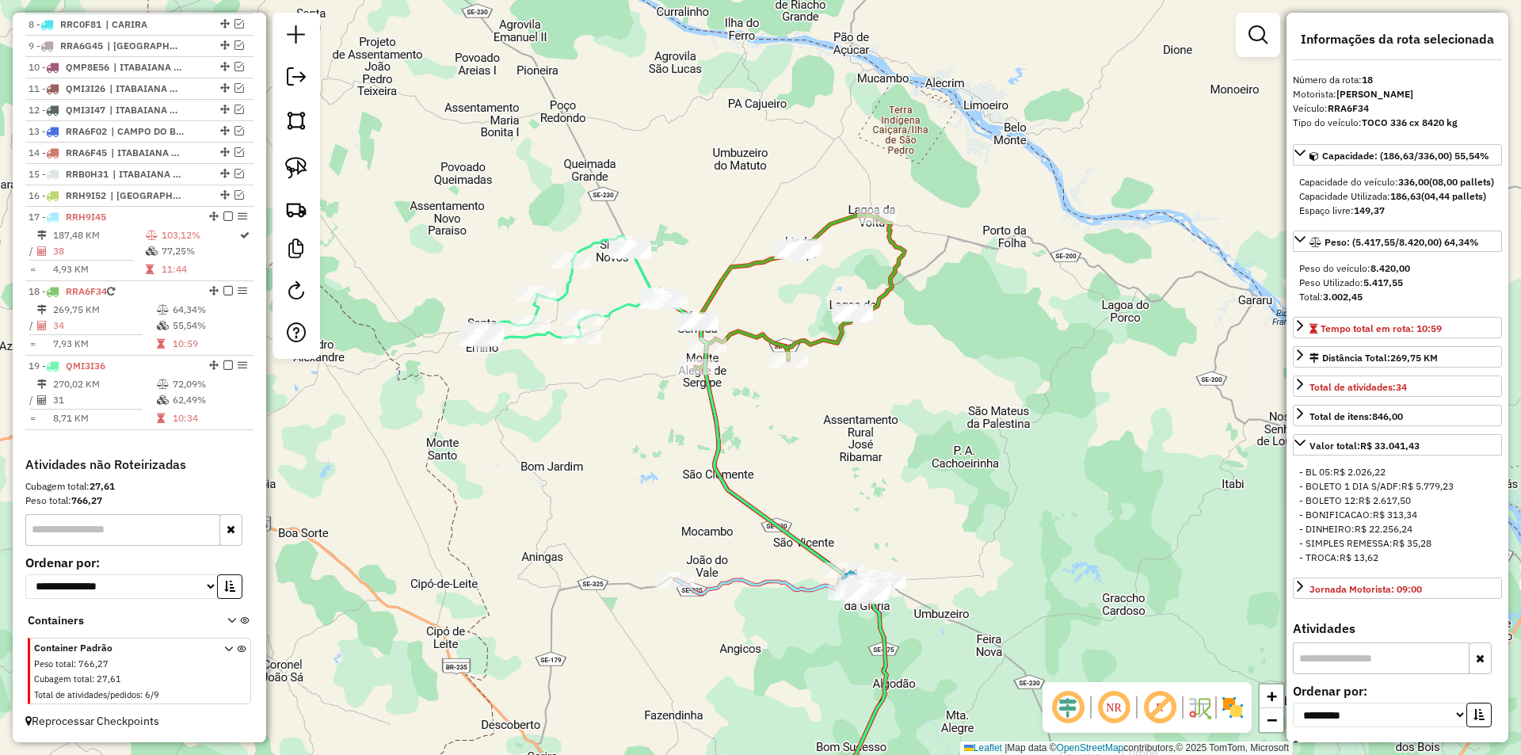
scroll to position [829, 0]
click at [310, 174] on link at bounding box center [296, 168] width 35 height 35
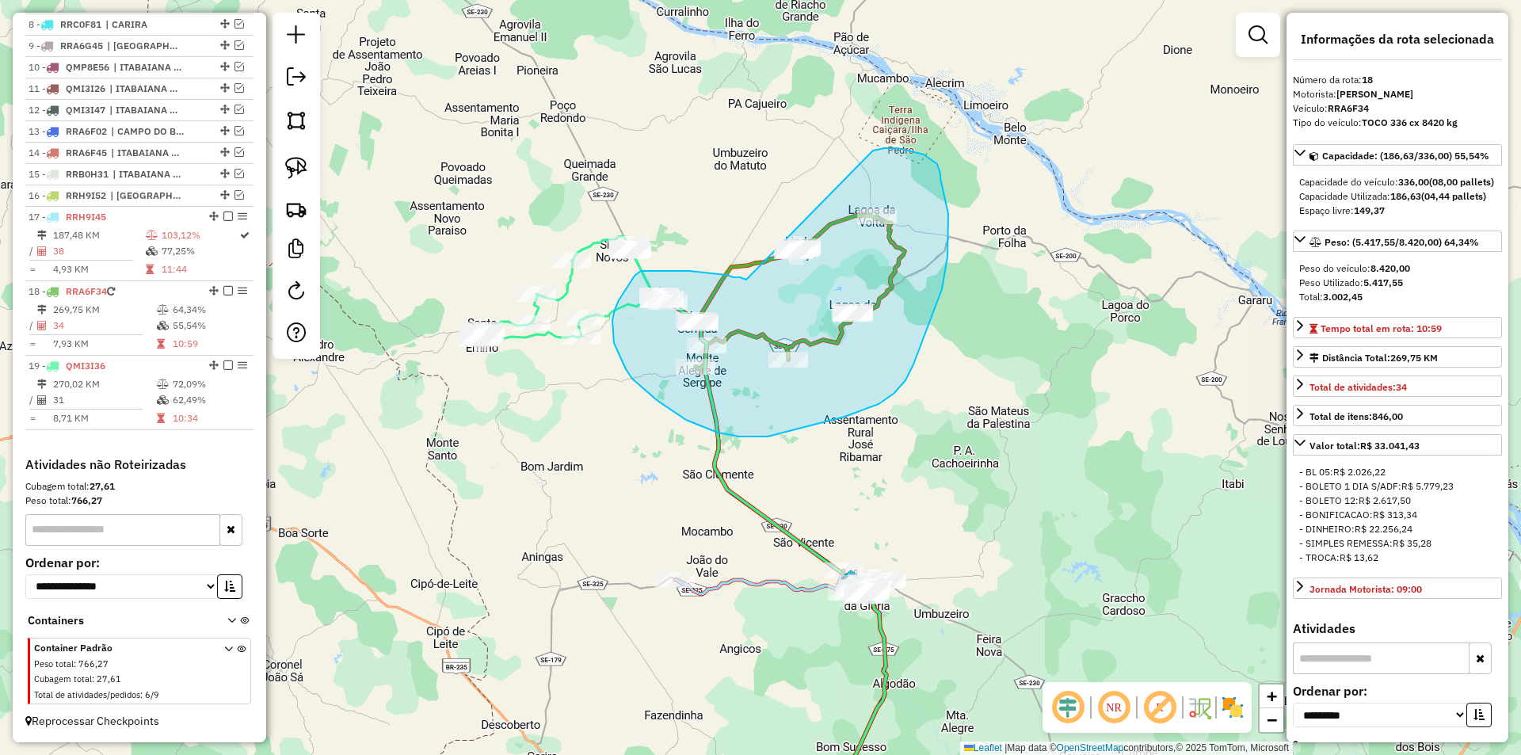
drag, startPoint x: 706, startPoint y: 273, endPoint x: 873, endPoint y: 151, distance: 207.0
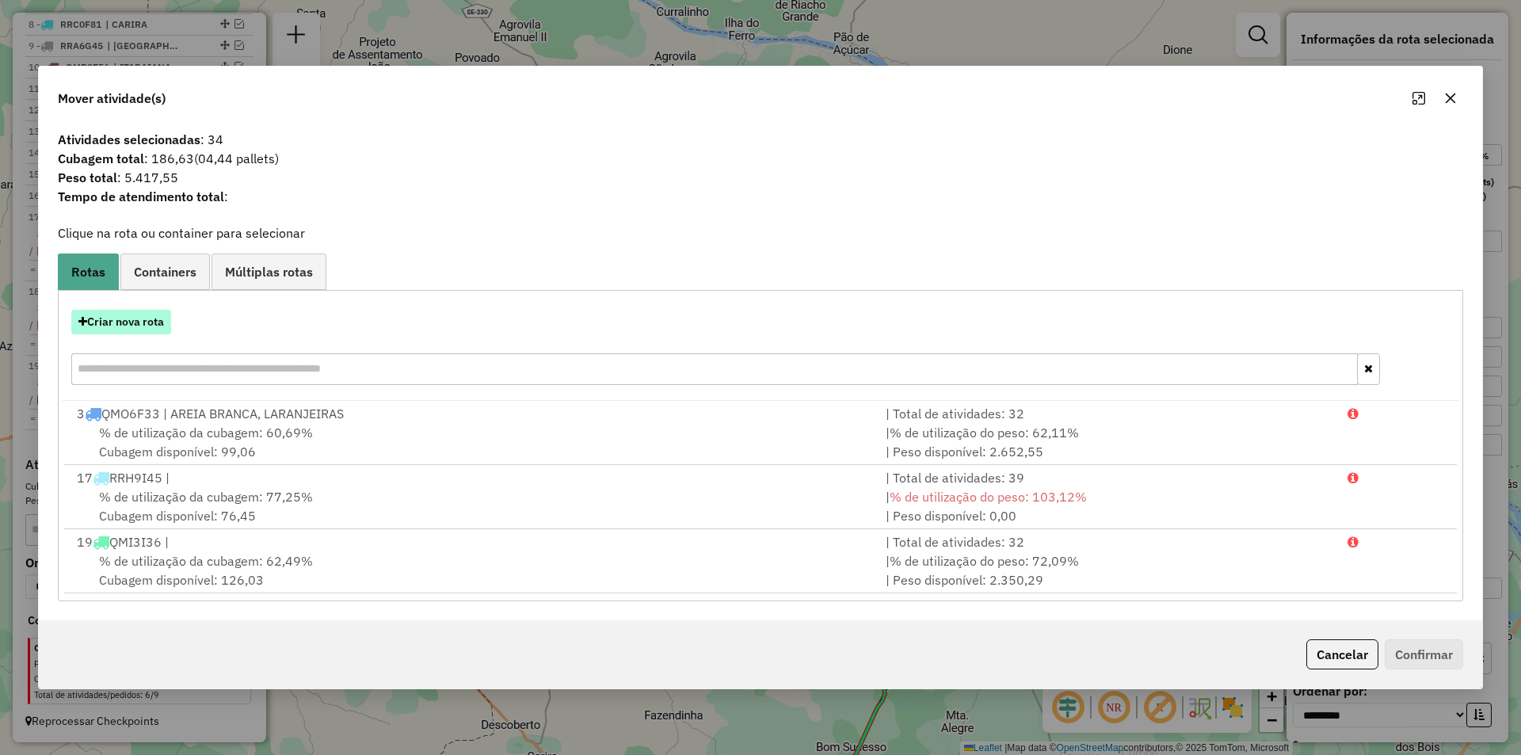
click at [148, 326] on button "Criar nova rota" at bounding box center [121, 322] width 100 height 25
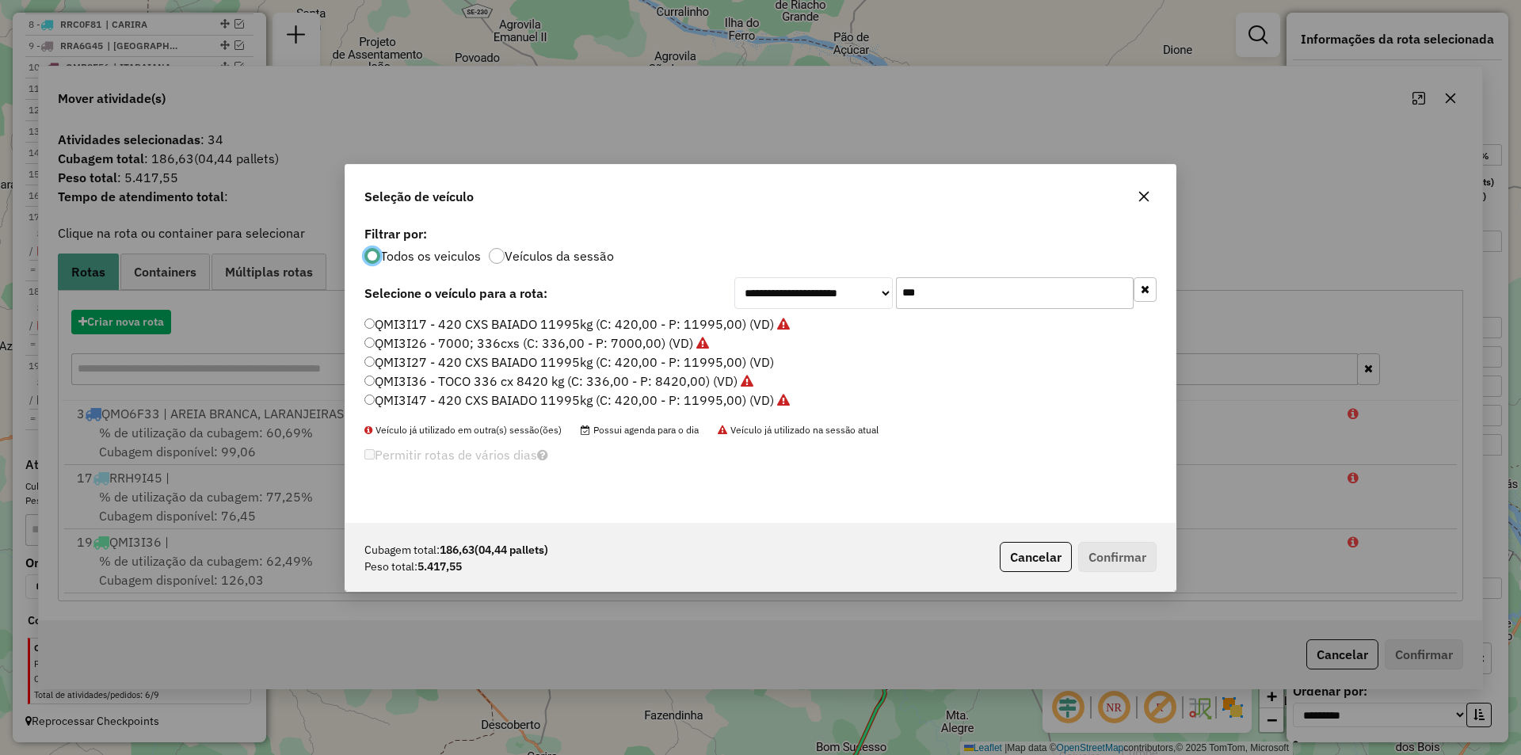
scroll to position [9, 5]
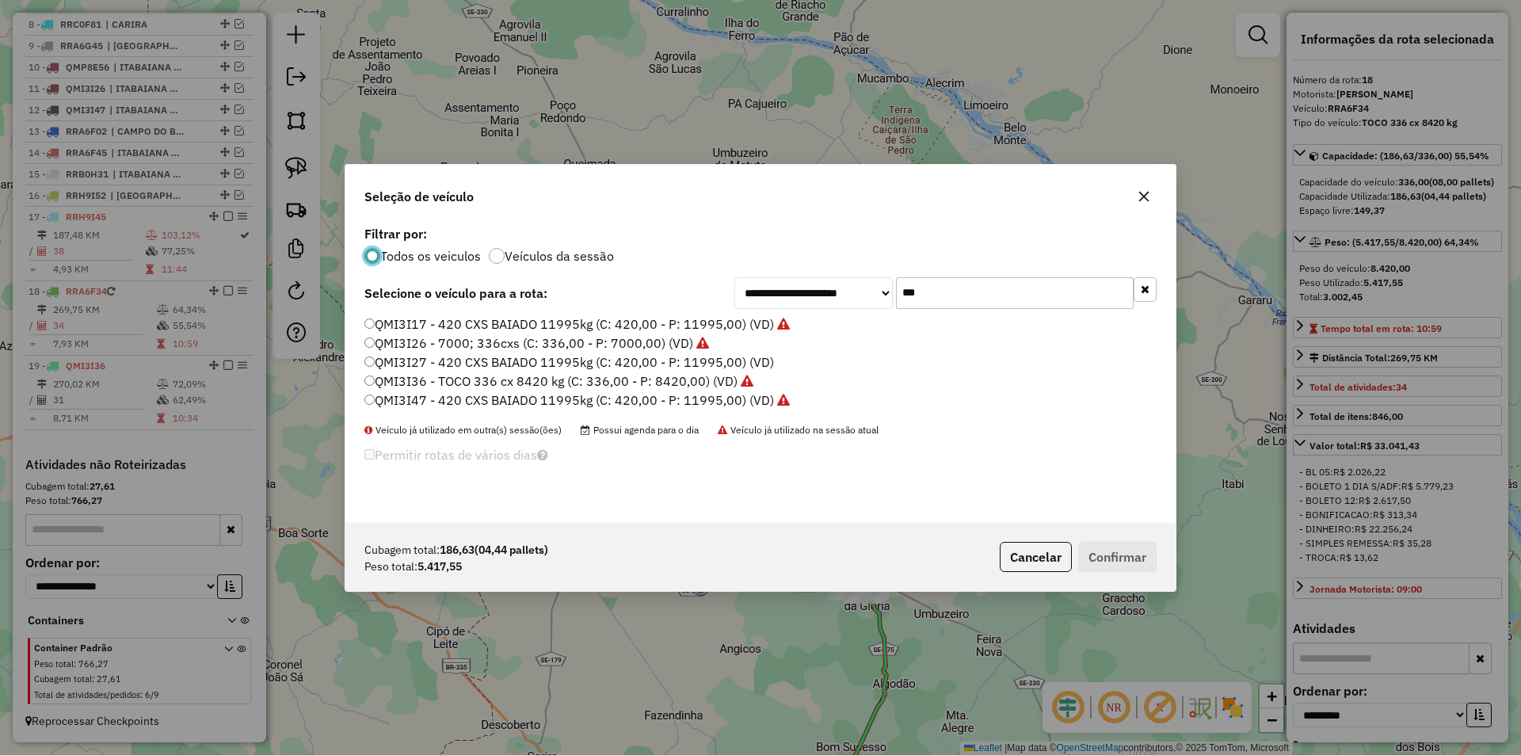
click at [940, 288] on input "***" at bounding box center [1015, 293] width 238 height 32
click at [940, 288] on div "**********" at bounding box center [760, 372] width 830 height 301
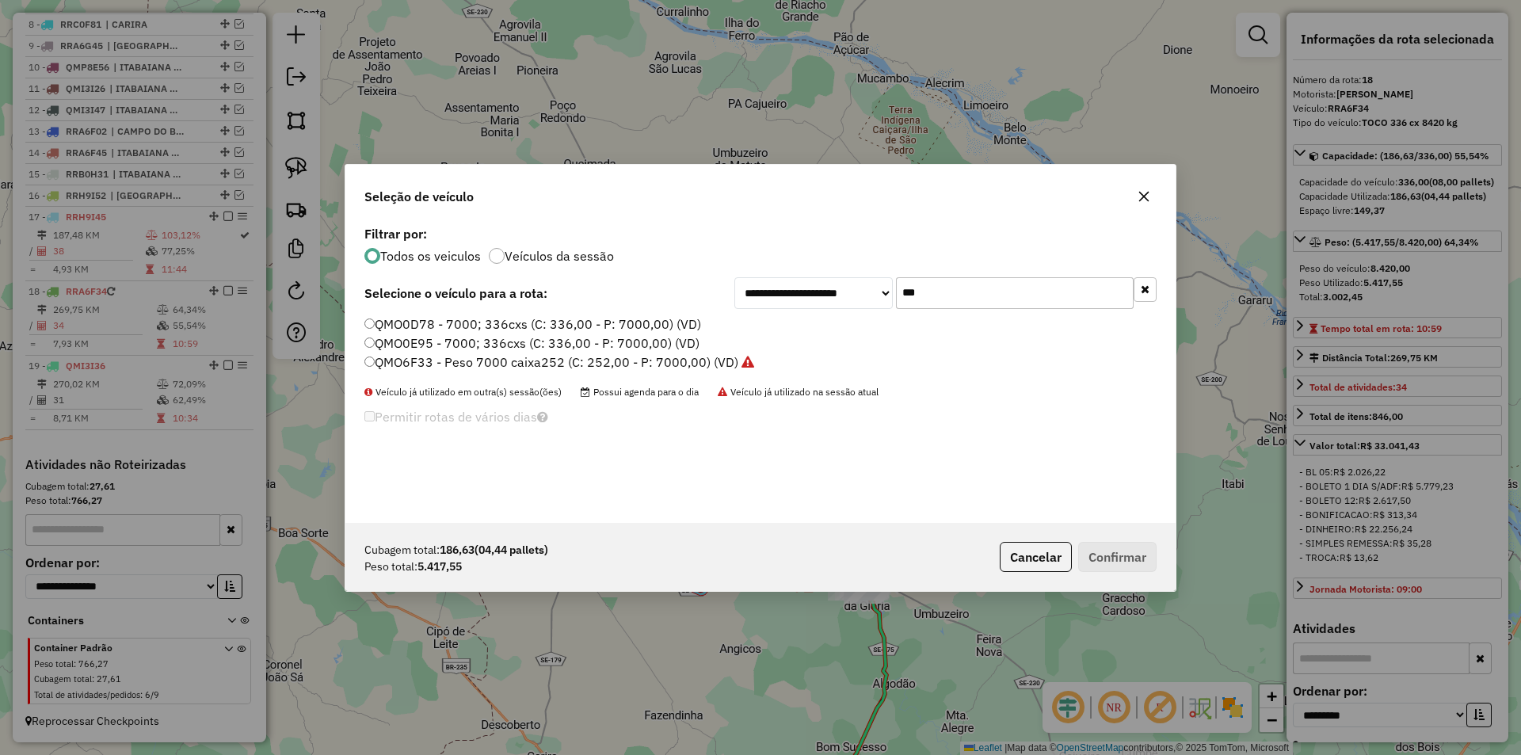
type input "***"
click at [497, 357] on label "QMO6F33 - Peso 7000 caixa252 (C: 252,00 - P: 7000,00) (VD)" at bounding box center [559, 362] width 390 height 19
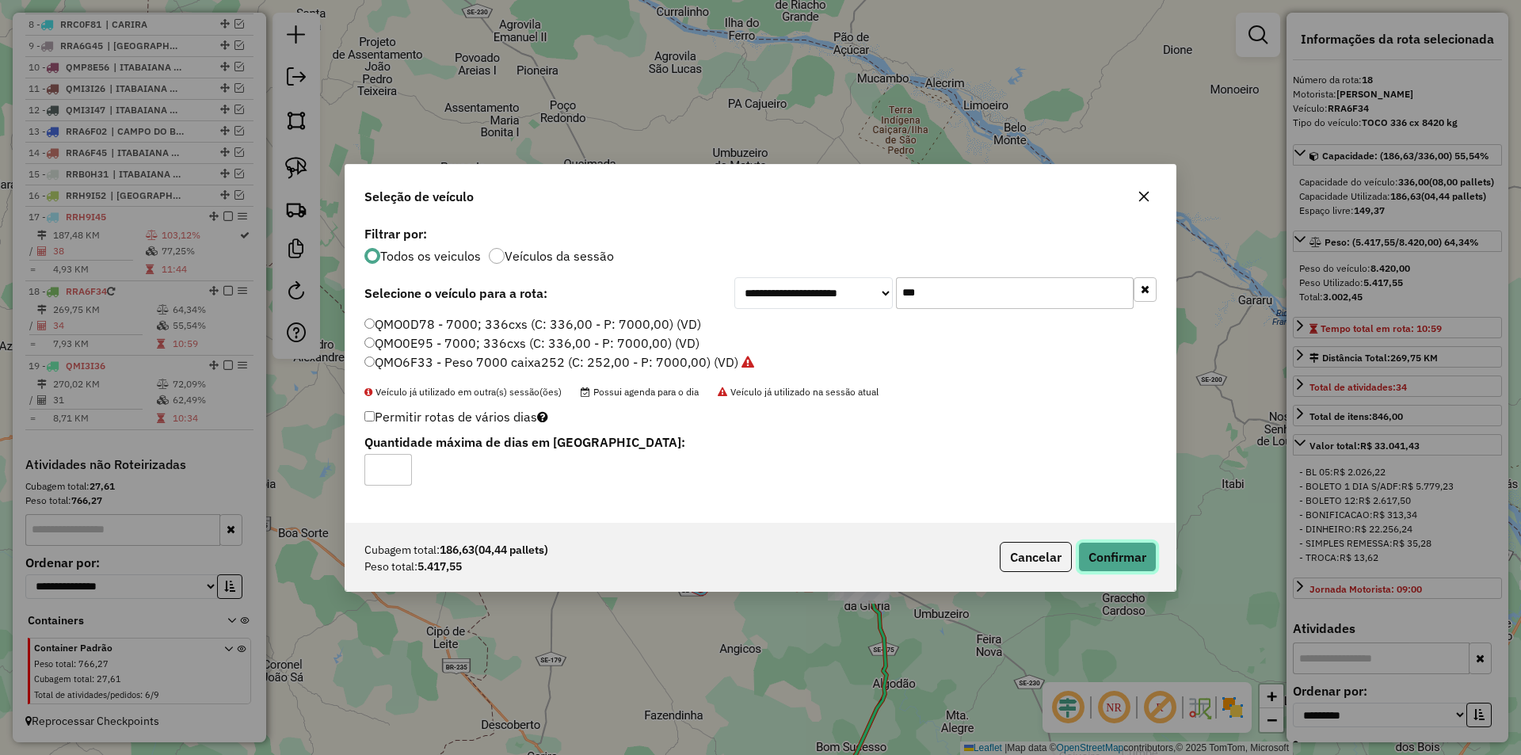
click at [1141, 566] on button "Confirmar" at bounding box center [1117, 557] width 78 height 30
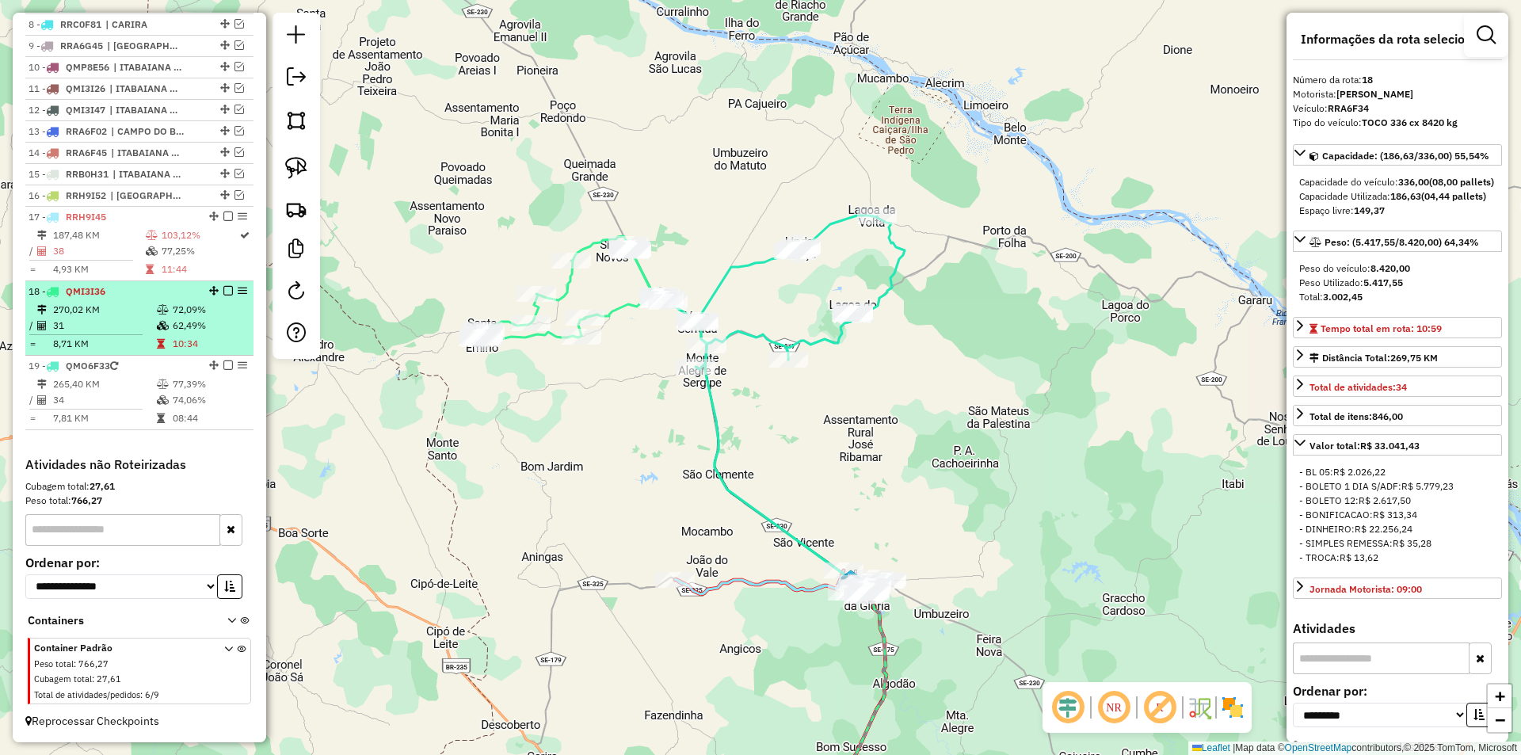
click at [174, 324] on td "62,49%" at bounding box center [209, 326] width 75 height 16
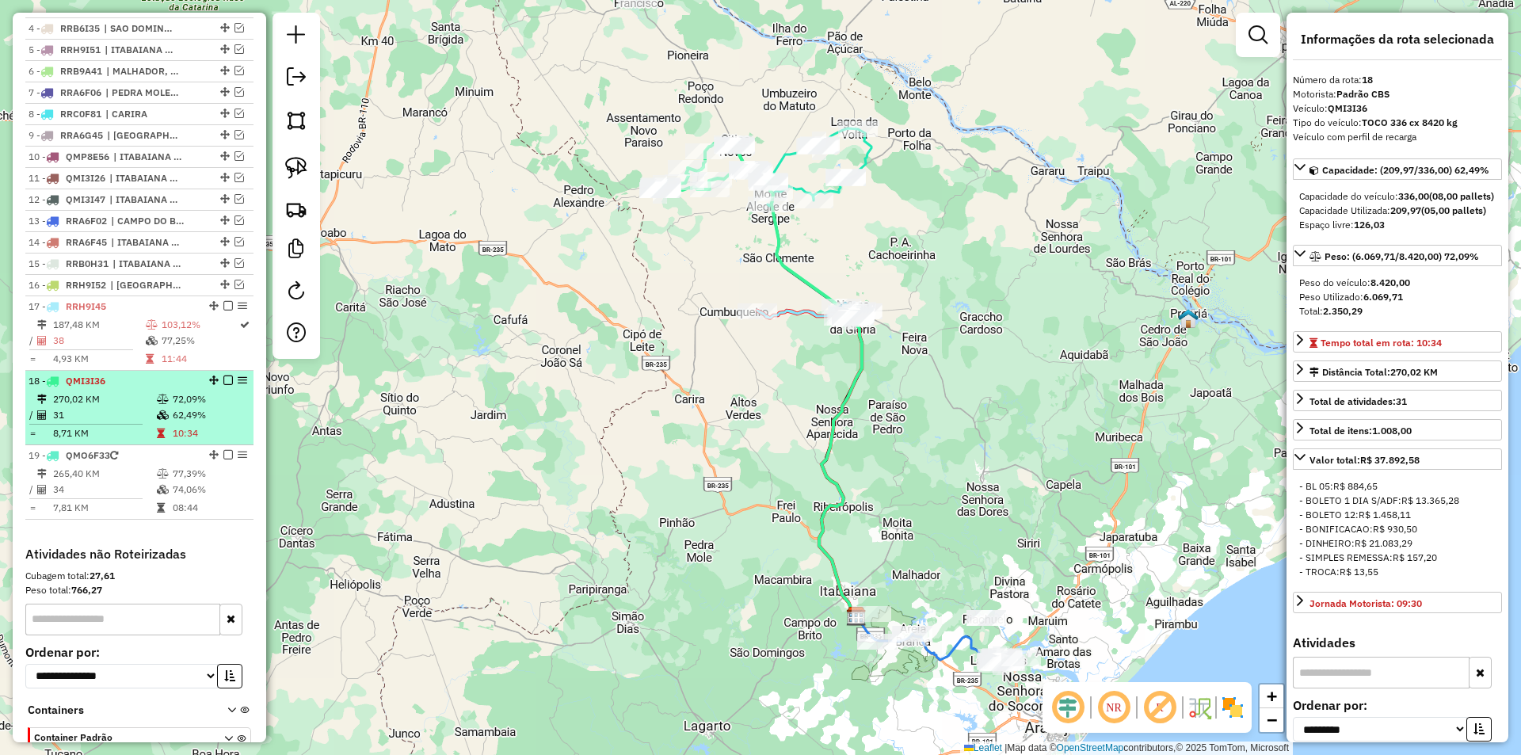
scroll to position [591, 0]
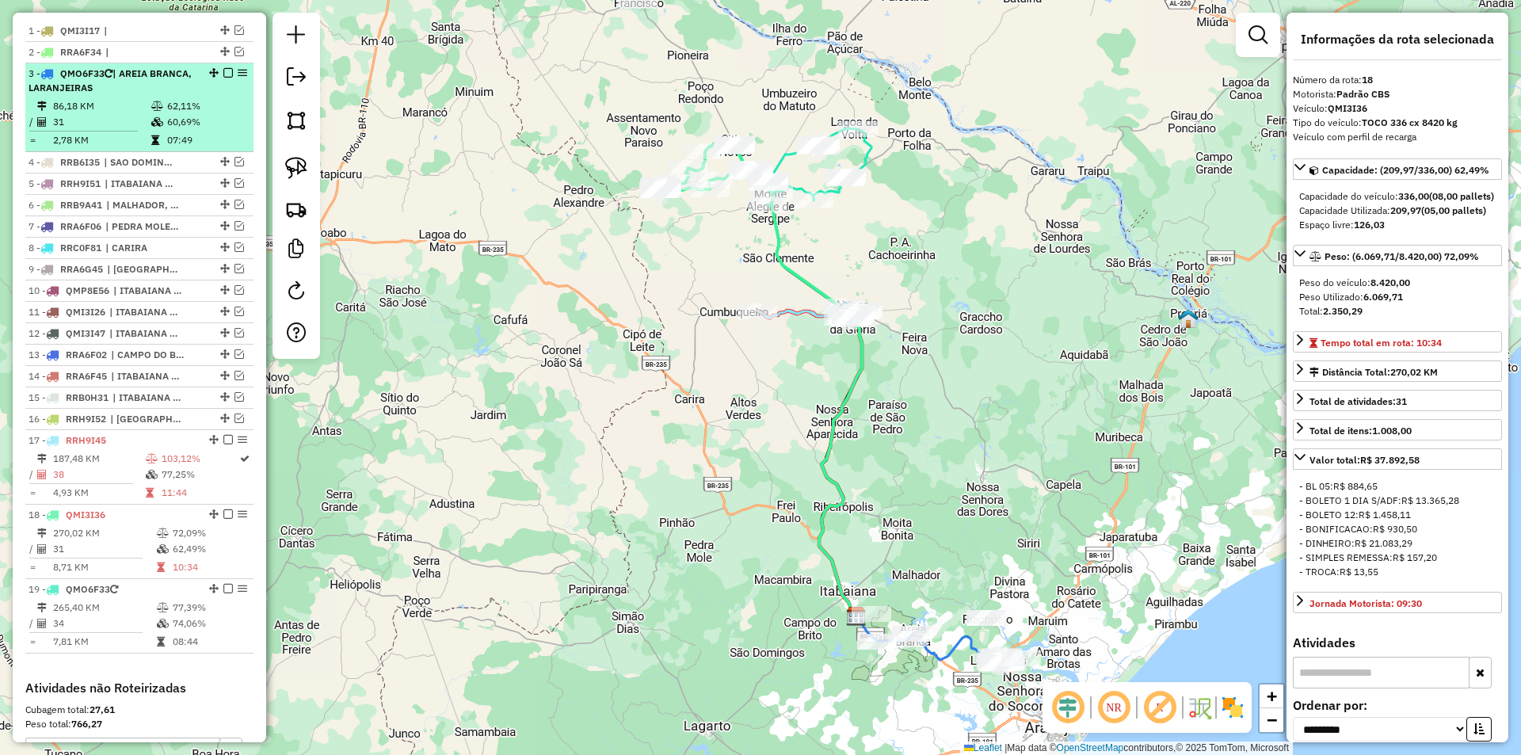
click at [170, 148] on td "07:49" at bounding box center [206, 140] width 80 height 16
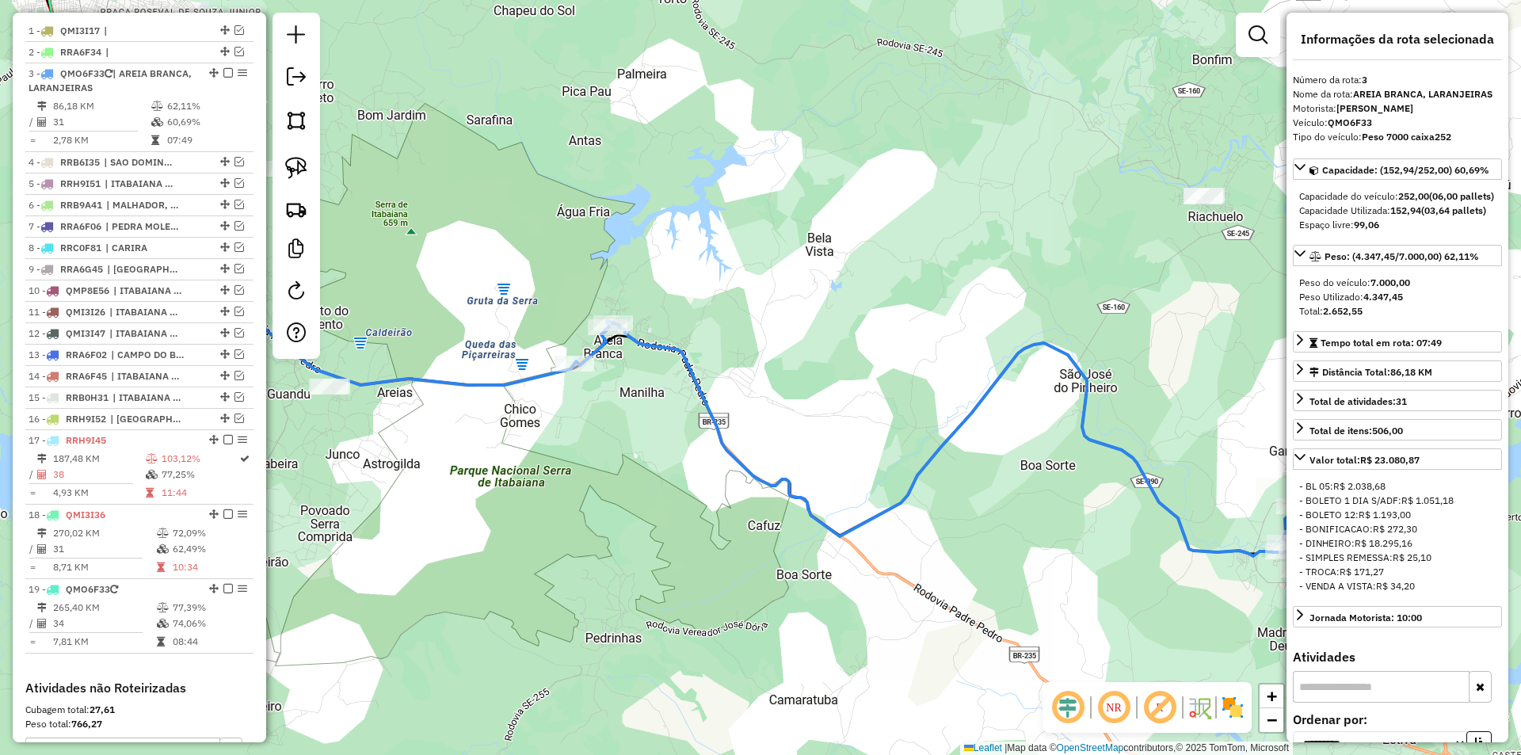
click at [646, 470] on div "Rota 3 - Placa QMO6F33 16142 - MERC PAI E FILHO [PERSON_NAME] de atendimento Gr…" at bounding box center [760, 377] width 1521 height 755
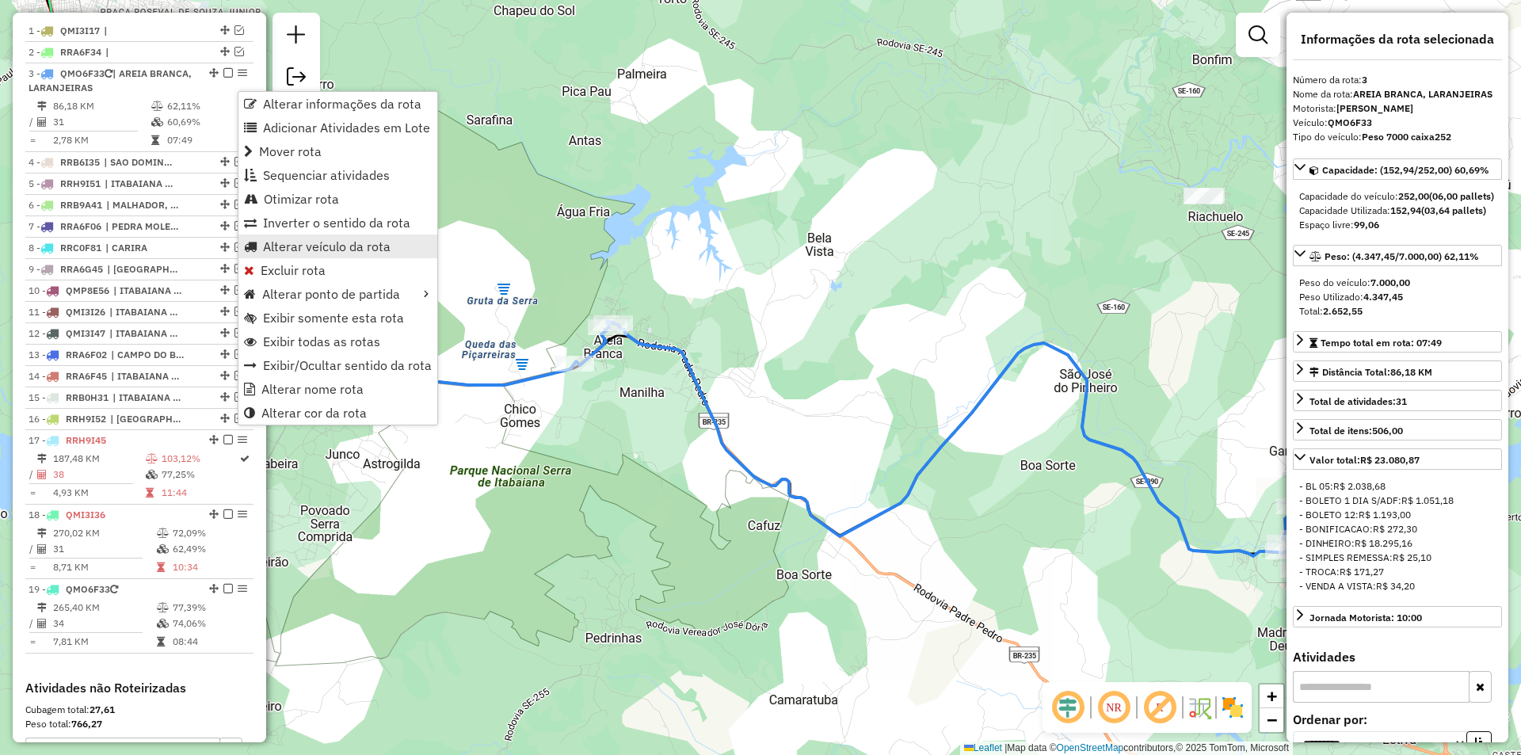
click at [357, 251] on span "Alterar veículo da rota" at bounding box center [327, 246] width 128 height 13
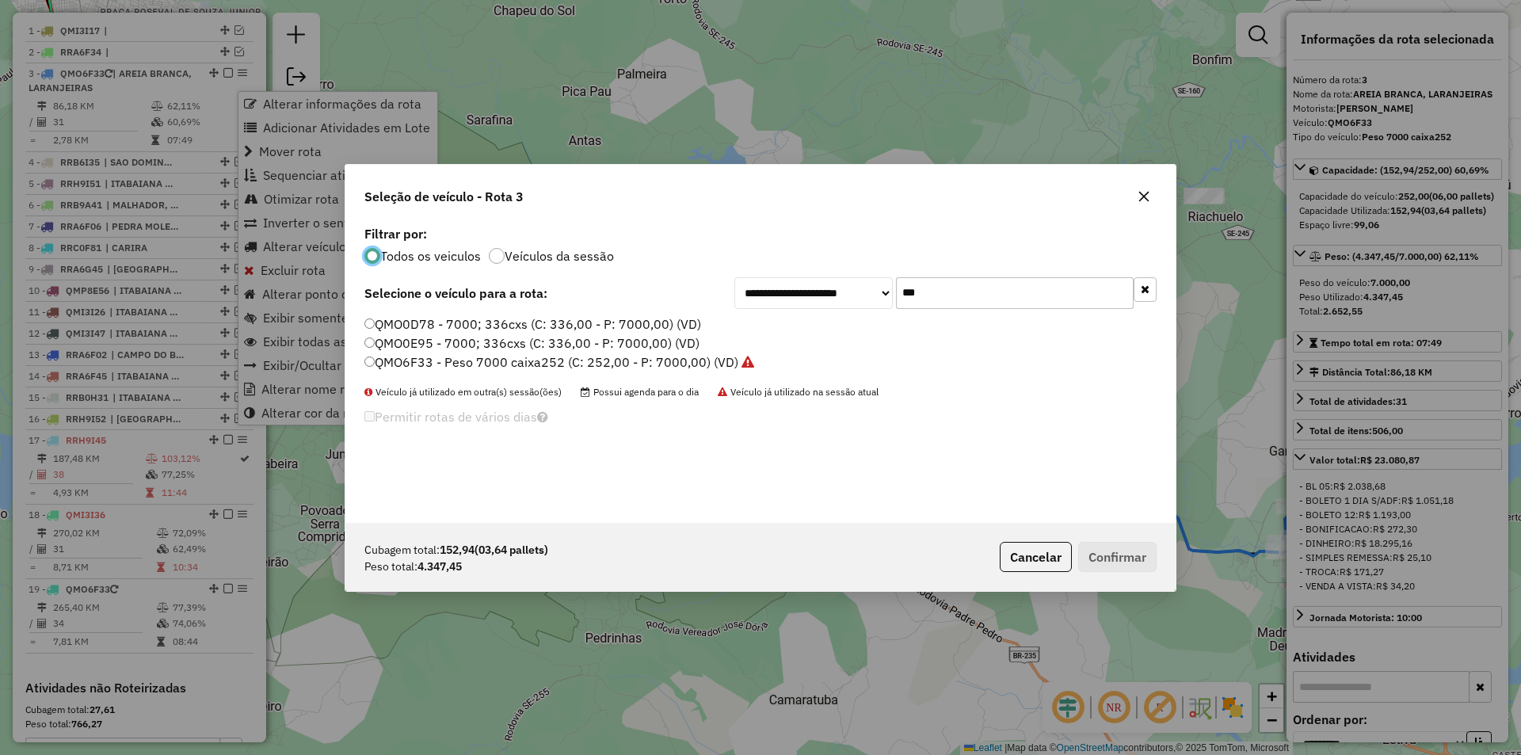
scroll to position [9, 5]
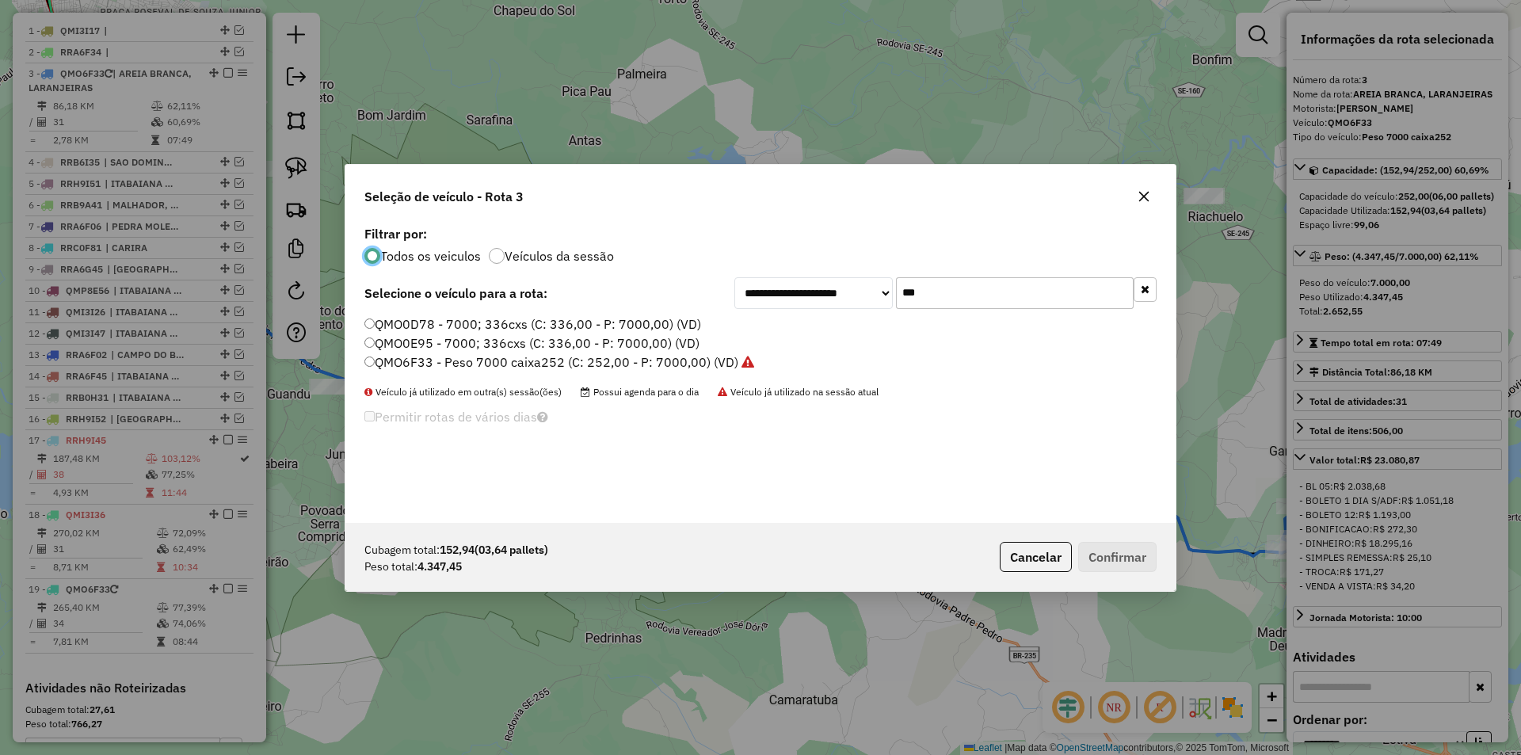
click at [985, 292] on input "***" at bounding box center [1015, 293] width 238 height 32
click at [985, 292] on div "**********" at bounding box center [760, 372] width 830 height 301
type input "***"
click at [532, 313] on div "**********" at bounding box center [760, 372] width 830 height 301
click at [536, 324] on label "QMM5A77 - Peso 7000 caixa252 (C: 252,00 - P: 7000,00) (VD)" at bounding box center [552, 324] width 376 height 19
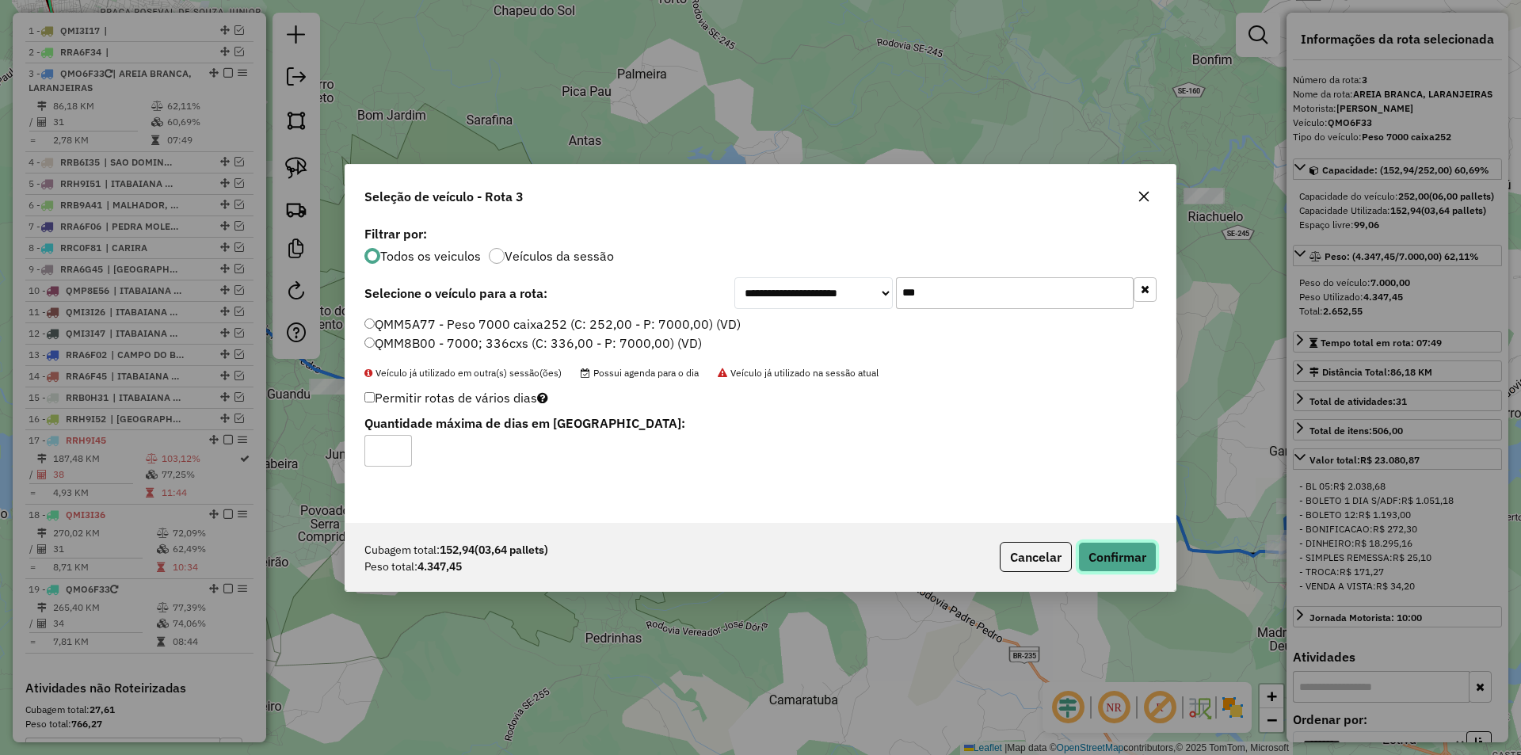
click at [1100, 565] on button "Confirmar" at bounding box center [1117, 557] width 78 height 30
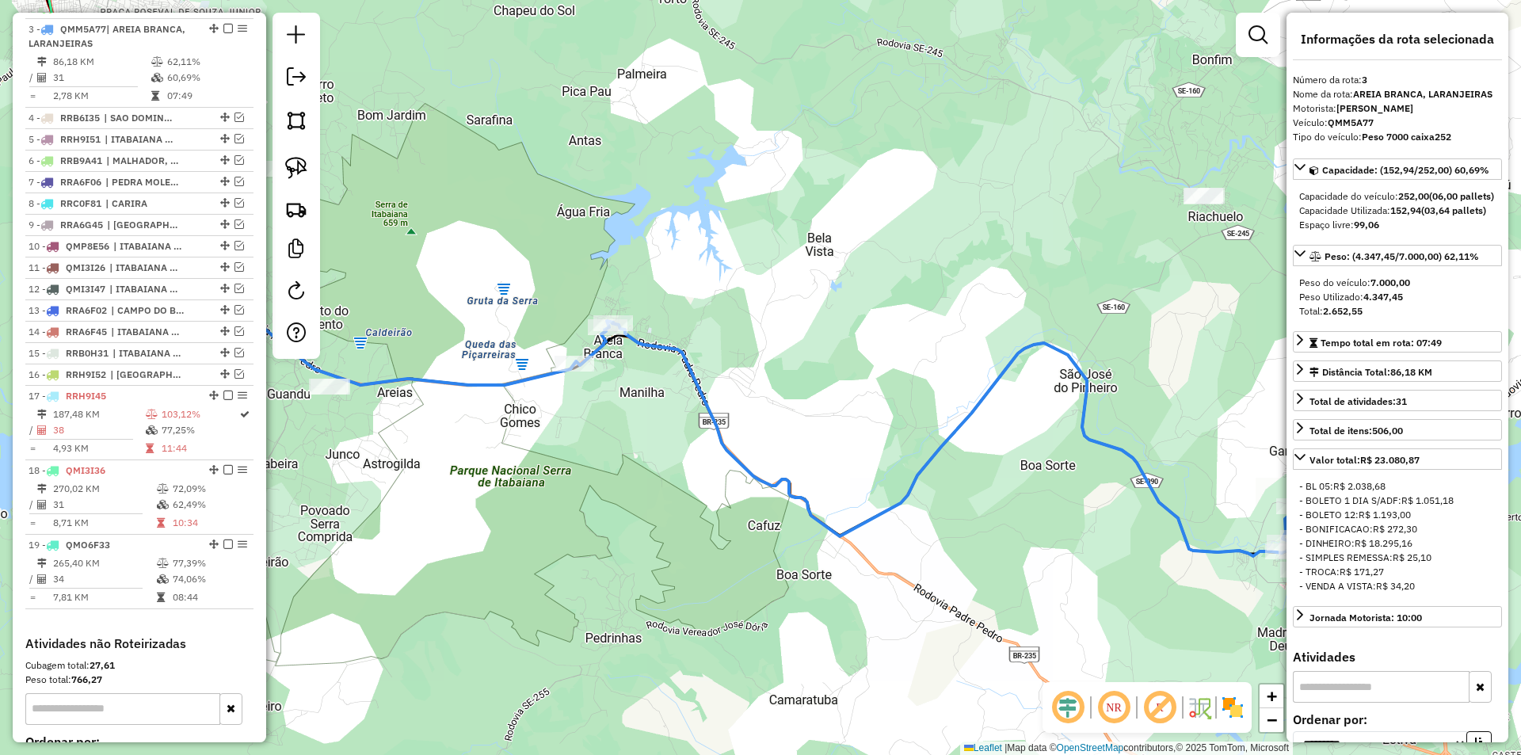
scroll to position [656, 0]
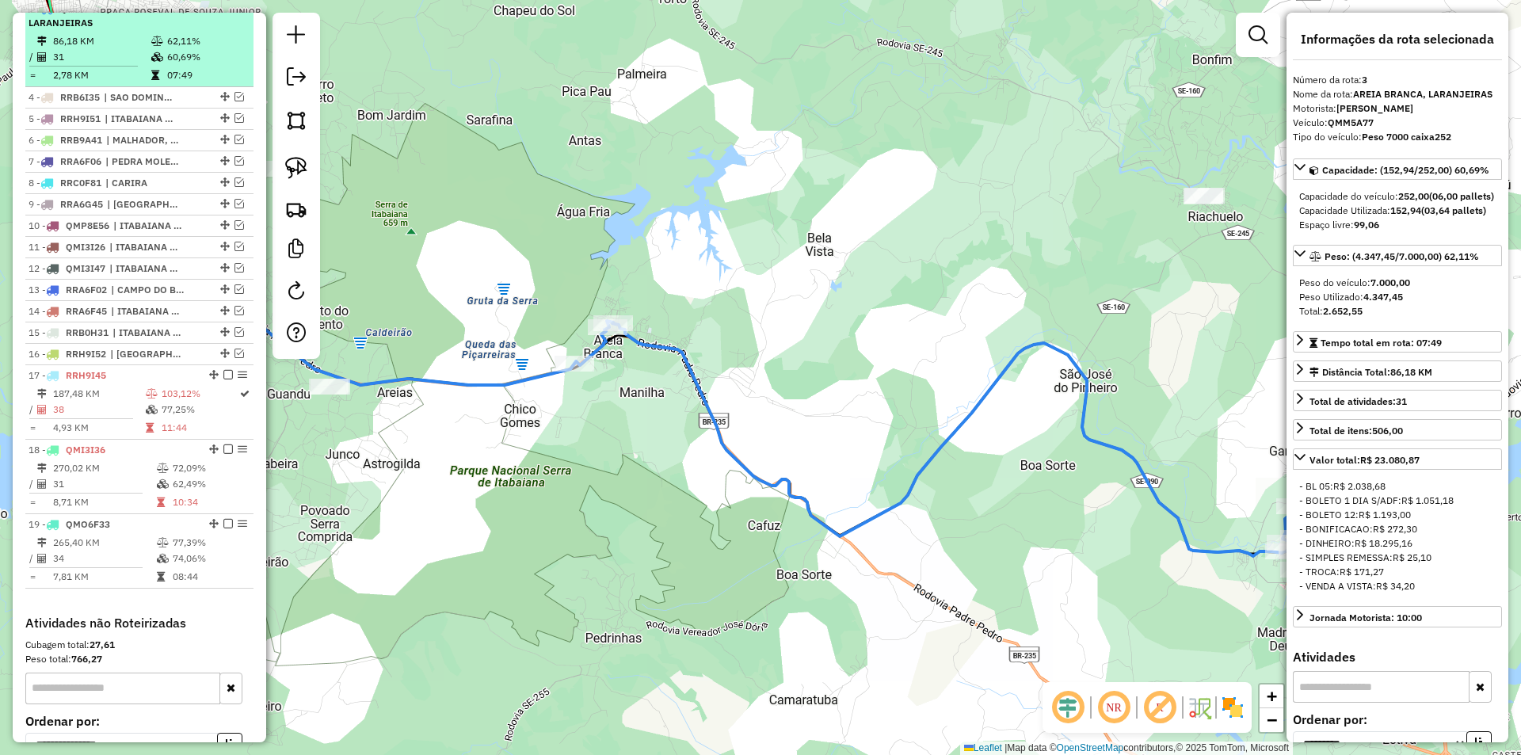
click at [223, 13] on em at bounding box center [228, 8] width 10 height 10
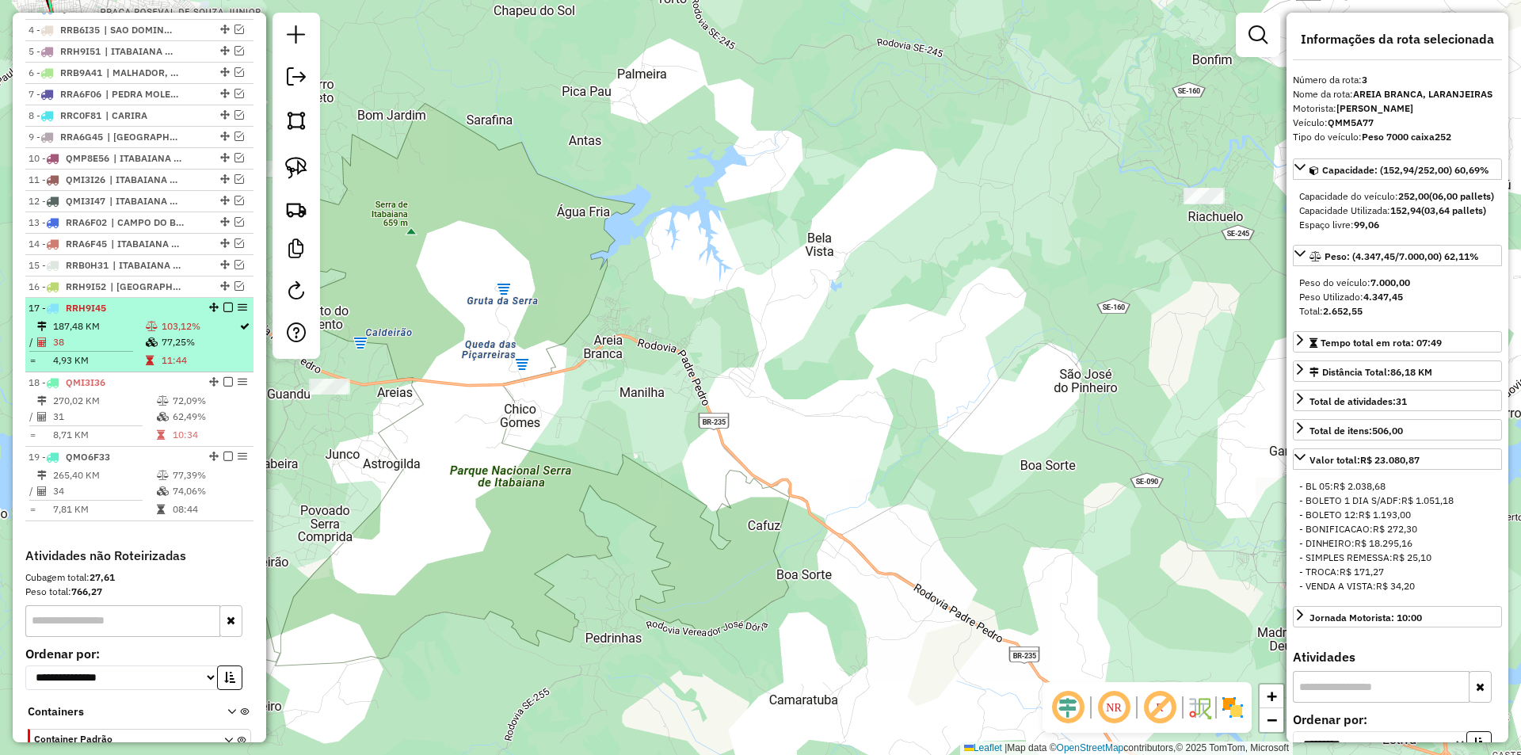
click at [166, 368] on td "11:44" at bounding box center [200, 361] width 78 height 16
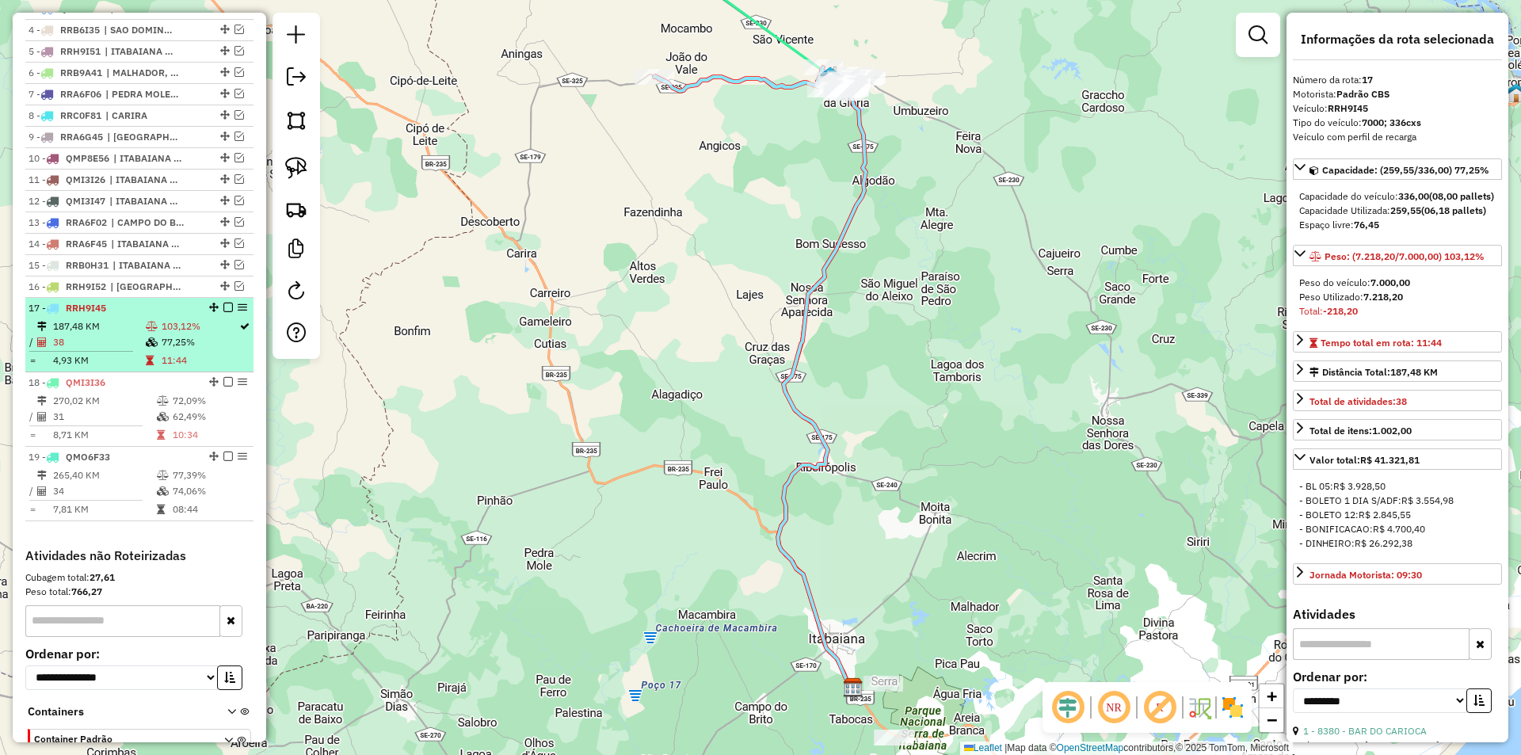
click at [181, 350] on td "77,25%" at bounding box center [200, 342] width 78 height 16
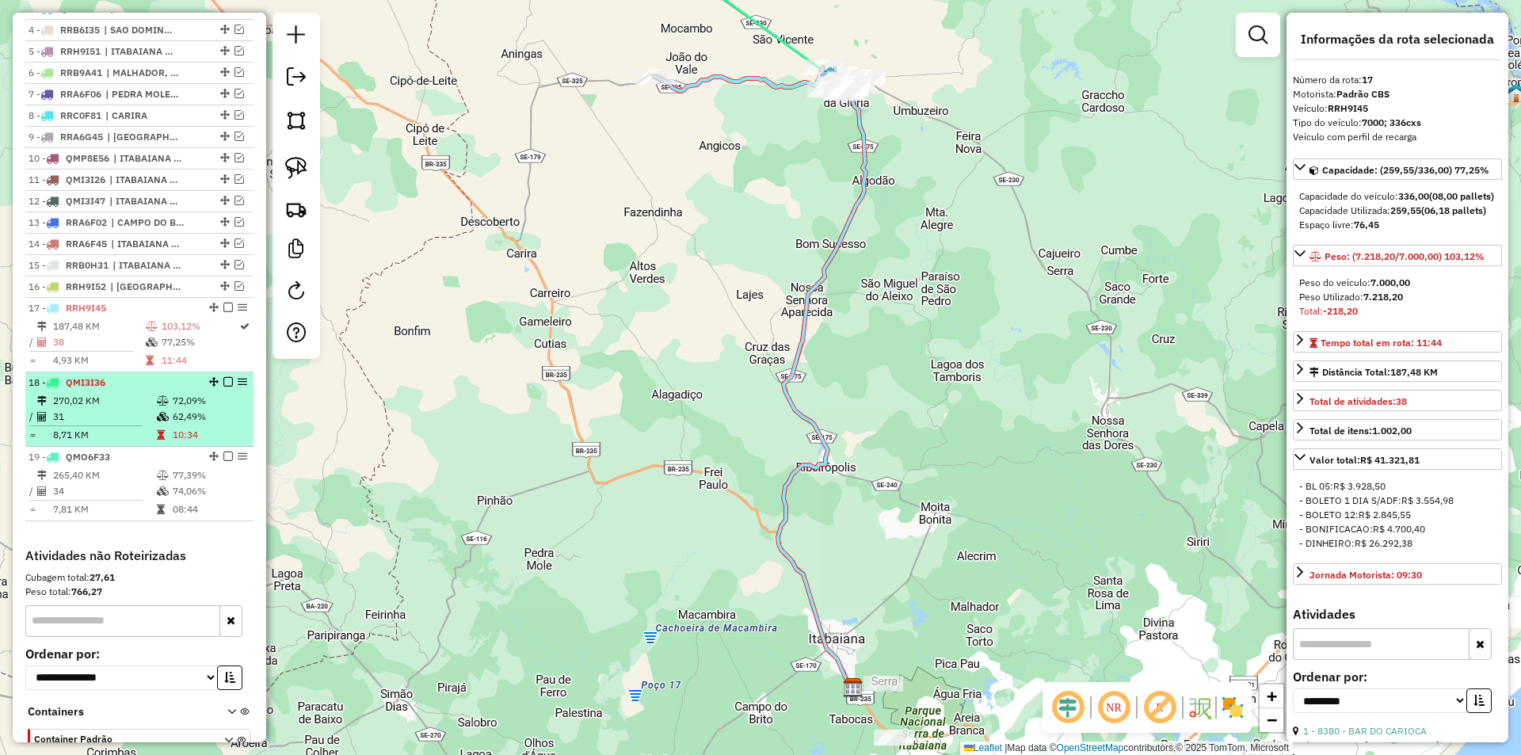
click at [184, 409] on td "72,09%" at bounding box center [209, 401] width 75 height 16
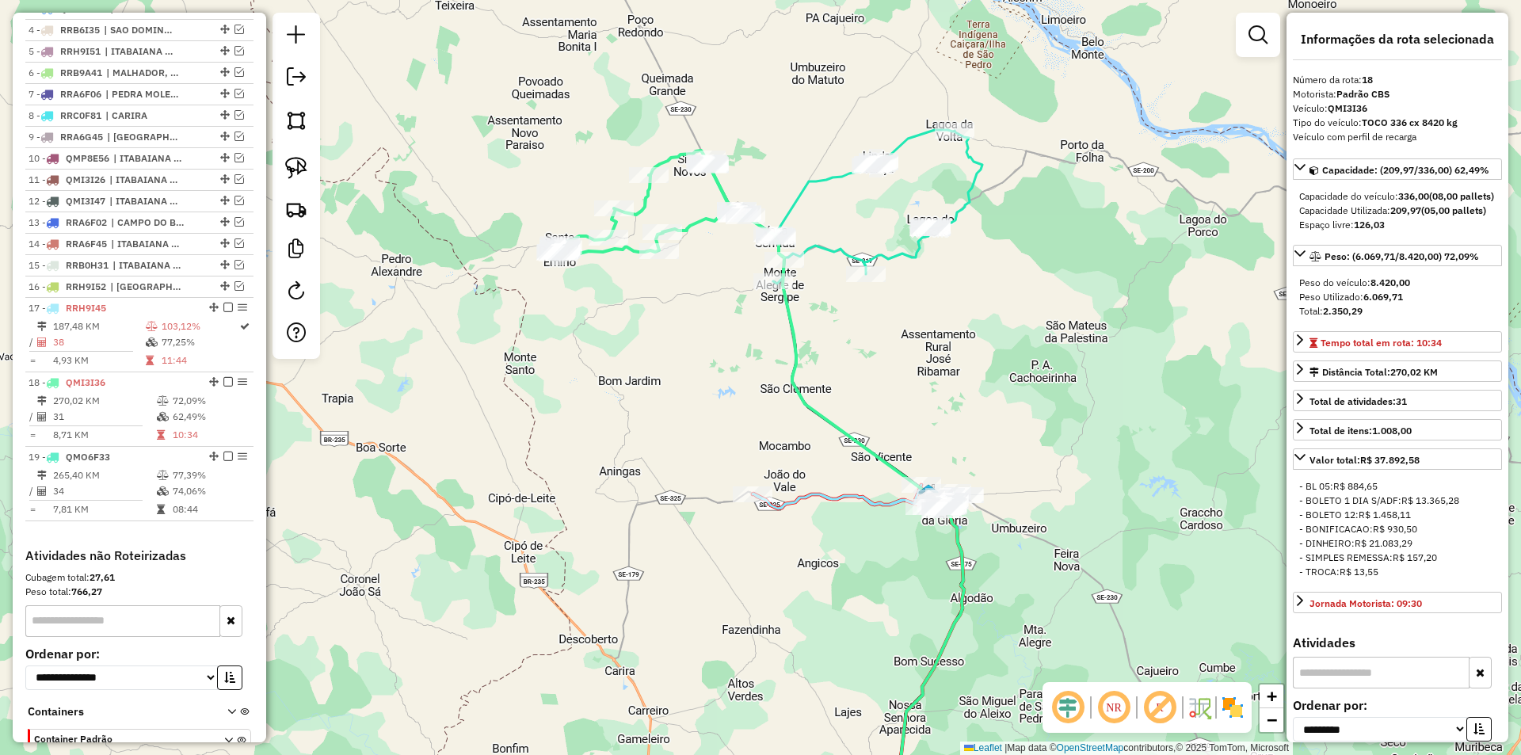
drag, startPoint x: 680, startPoint y: 379, endPoint x: 644, endPoint y: 342, distance: 51.6
click at [646, 400] on div "Janela de atendimento Grade de atendimento Capacidade Transportadoras Veículos …" at bounding box center [760, 377] width 1521 height 755
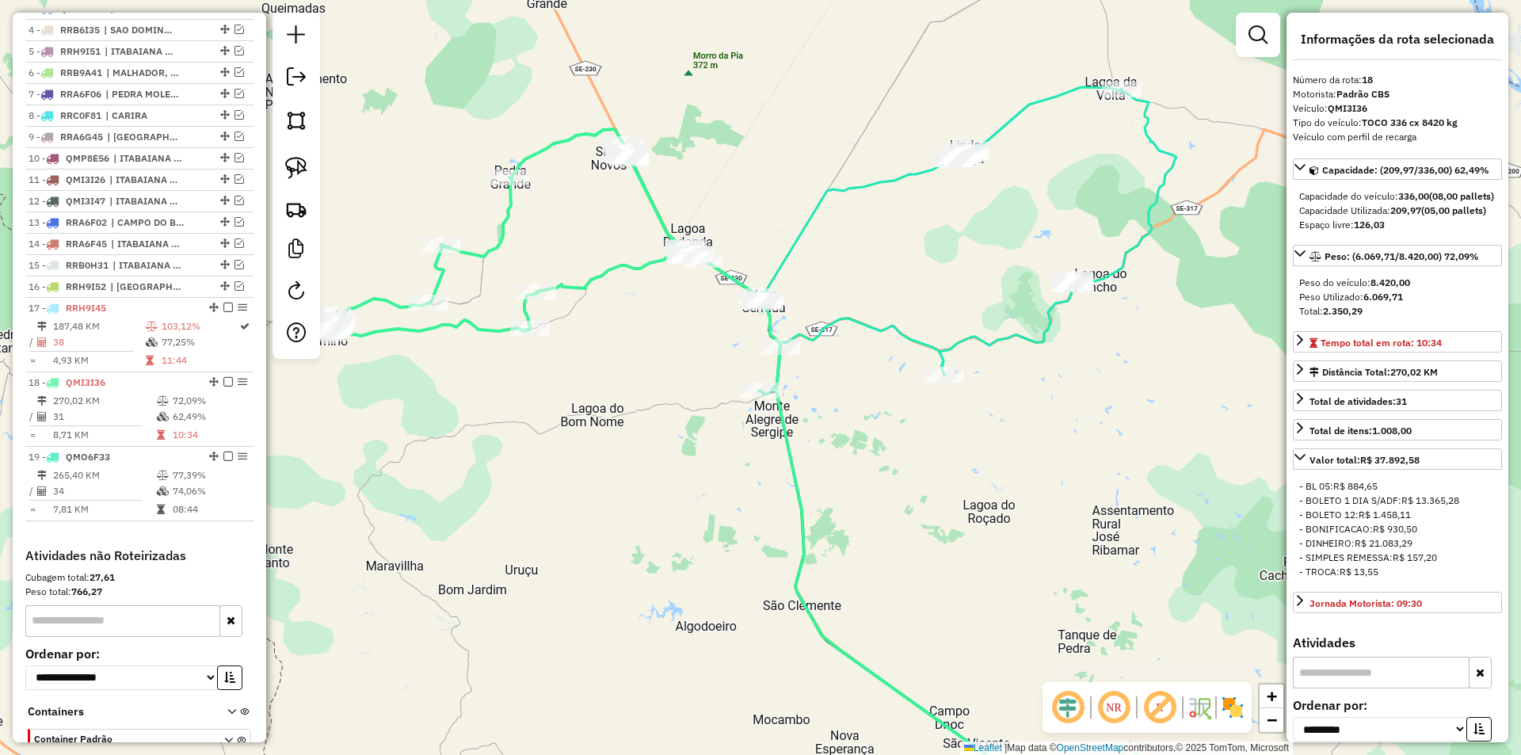
drag, startPoint x: 643, startPoint y: 349, endPoint x: 633, endPoint y: 348, distance: 10.3
click at [635, 348] on div "Janela de atendimento Grade de atendimento Capacidade Transportadoras Veículos …" at bounding box center [760, 377] width 1521 height 755
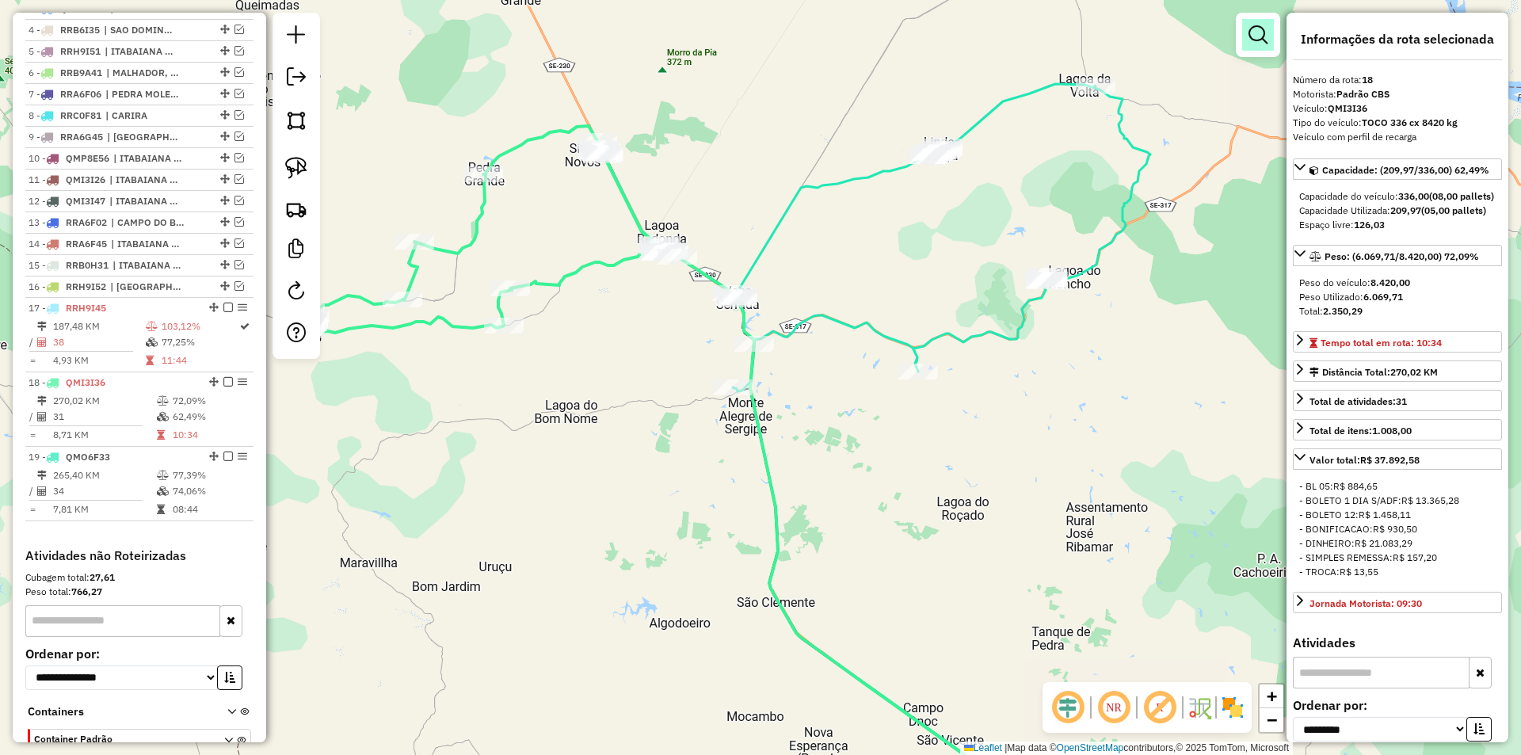
click at [1249, 47] on link at bounding box center [1258, 35] width 32 height 32
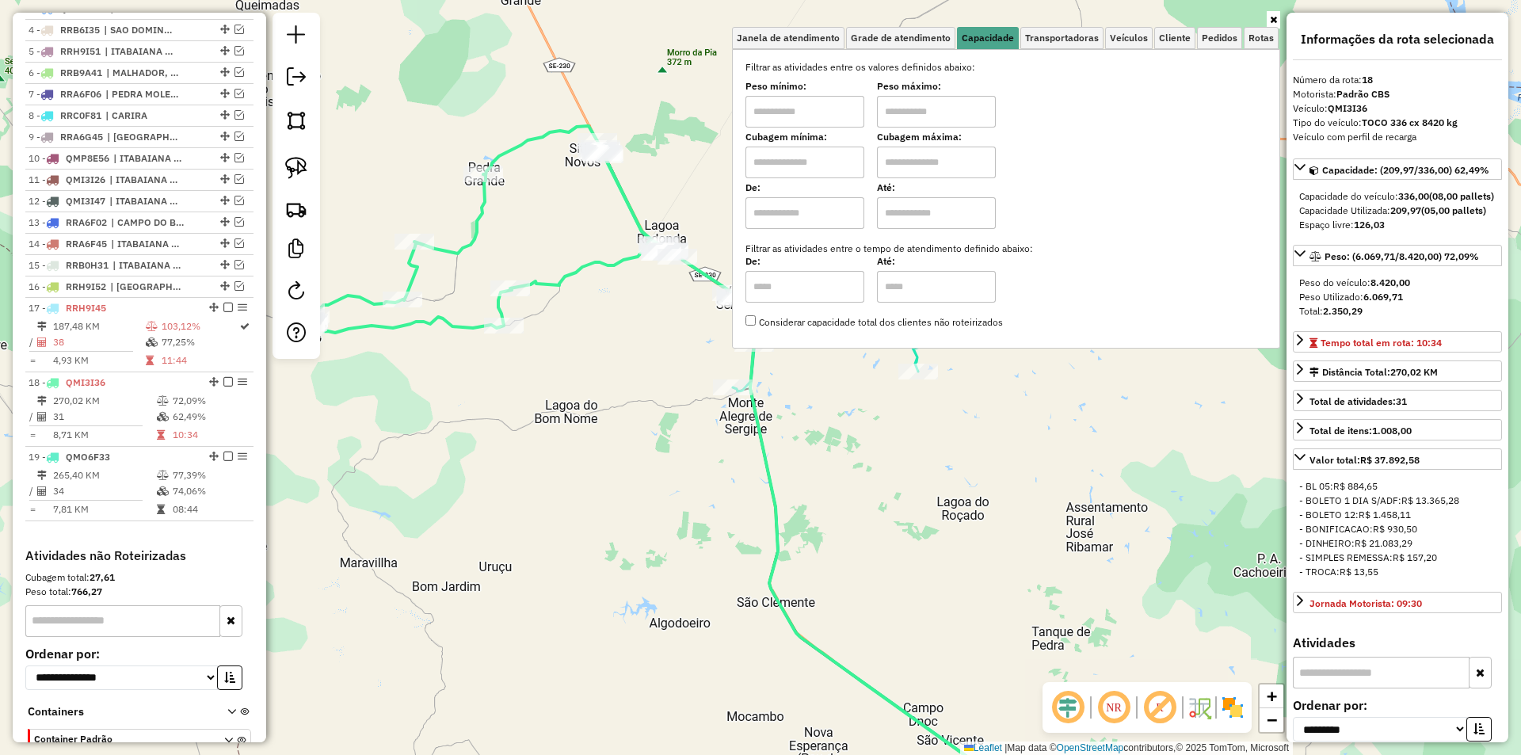
click at [940, 114] on input "text" at bounding box center [936, 112] width 119 height 32
type input "******"
drag, startPoint x: 837, startPoint y: 109, endPoint x: 822, endPoint y: 128, distance: 24.3
click at [837, 109] on input "text" at bounding box center [804, 112] width 119 height 32
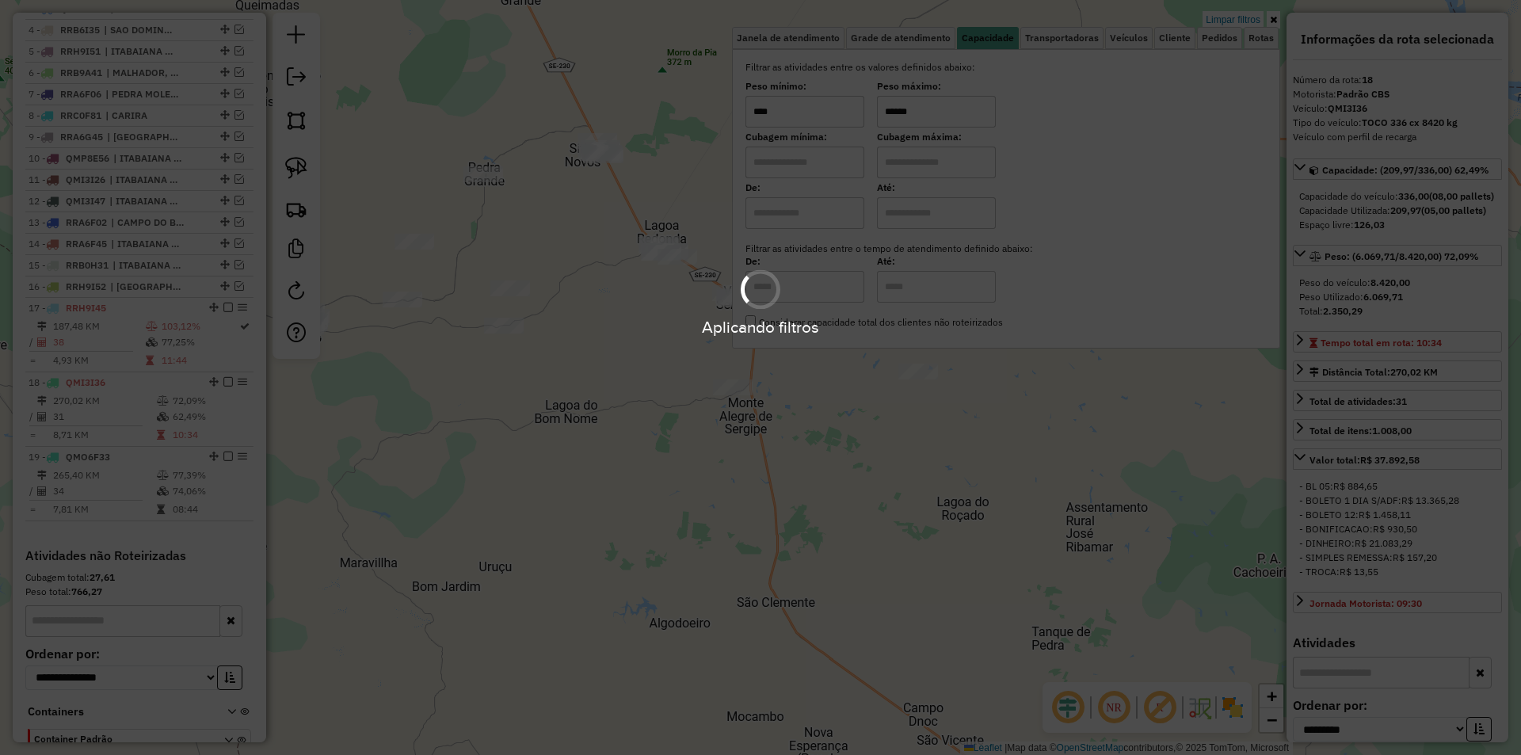
type input "****"
click at [631, 467] on div "Aplicando filtros" at bounding box center [760, 377] width 1521 height 755
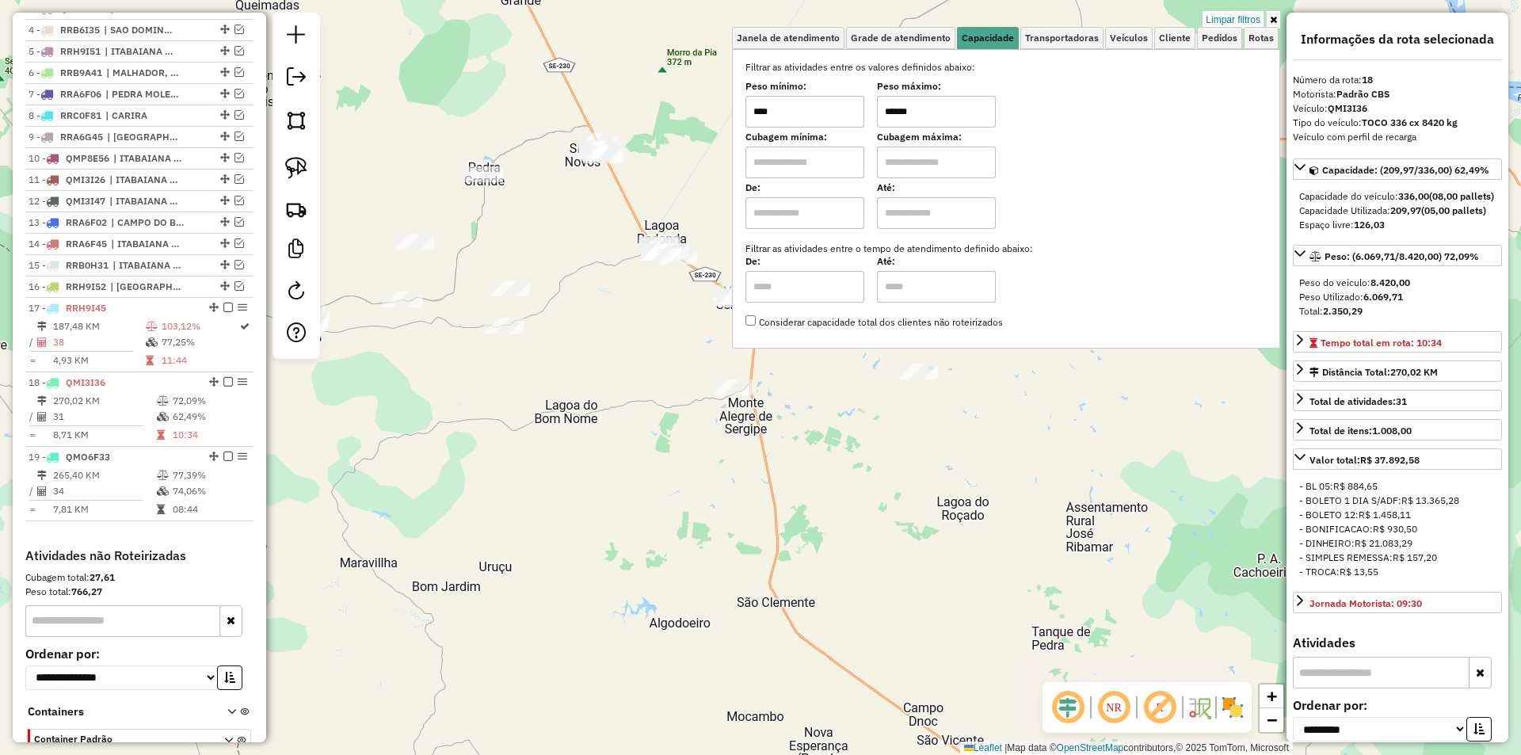
click at [637, 459] on div "Limpar filtros Janela de atendimento Grade de atendimento Capacidade Transporta…" at bounding box center [760, 377] width 1521 height 755
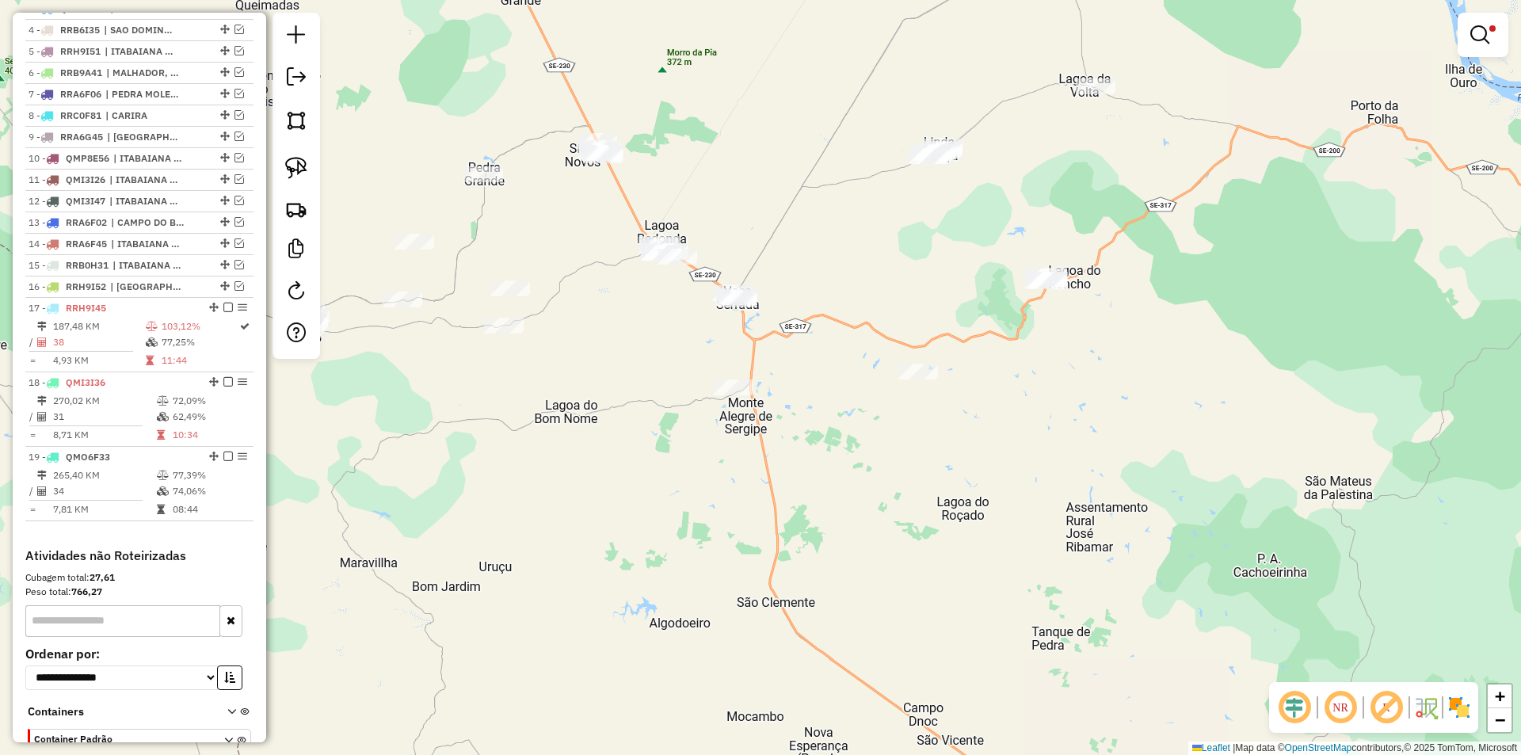
click at [607, 471] on div "Limpar filtros Janela de atendimento Grade de atendimento Capacidade Transporta…" at bounding box center [760, 377] width 1521 height 755
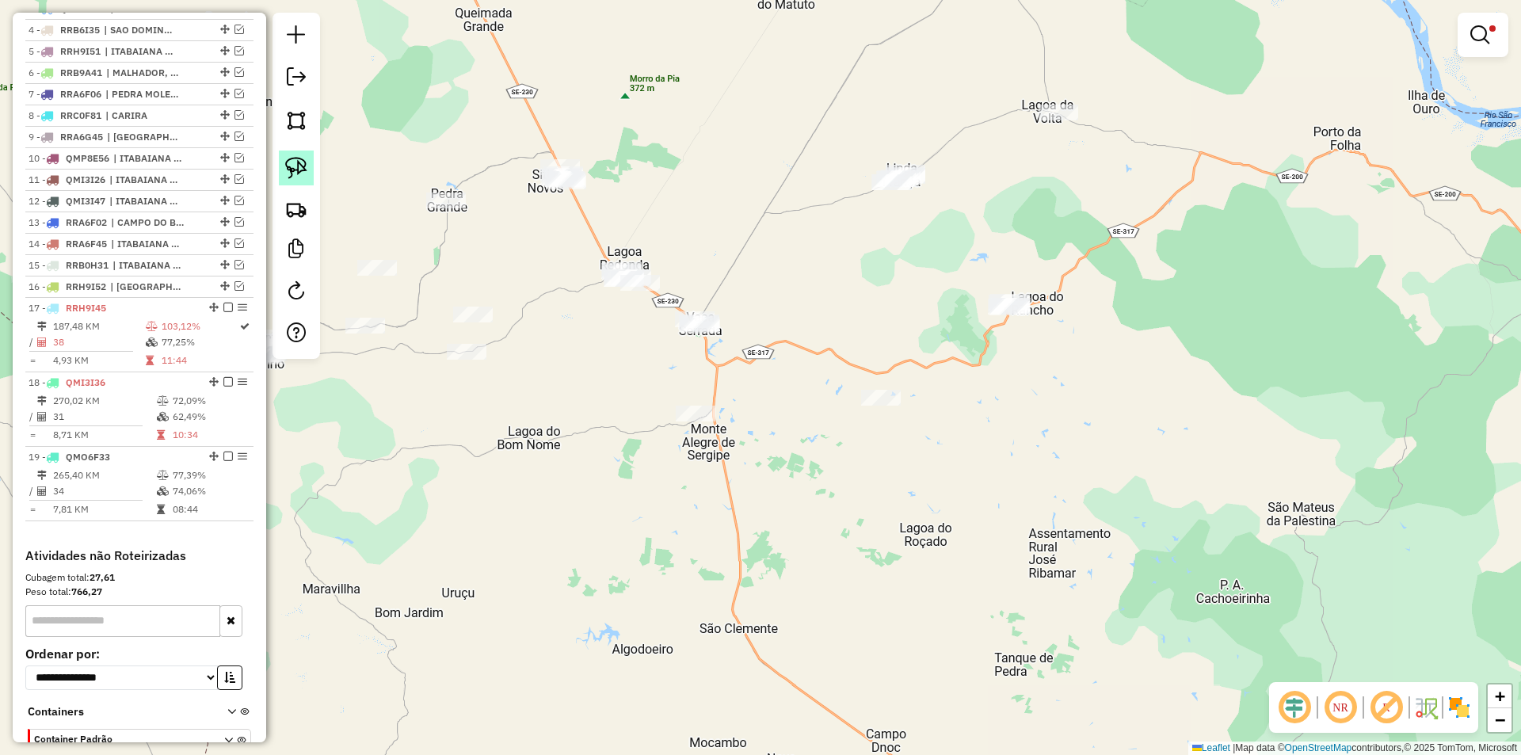
click at [299, 174] on img at bounding box center [296, 168] width 22 height 22
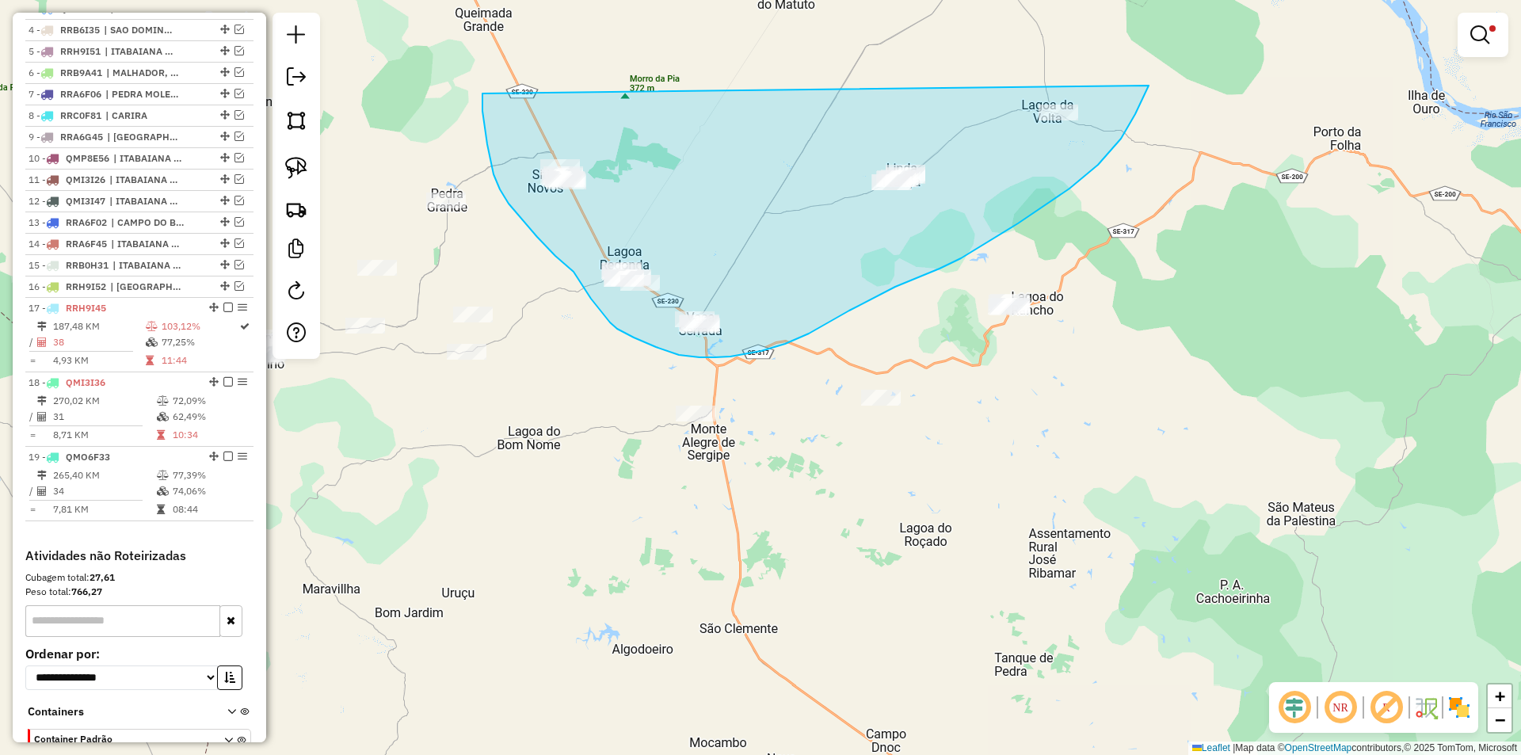
drag, startPoint x: 482, startPoint y: 93, endPoint x: 1149, endPoint y: 85, distance: 666.3
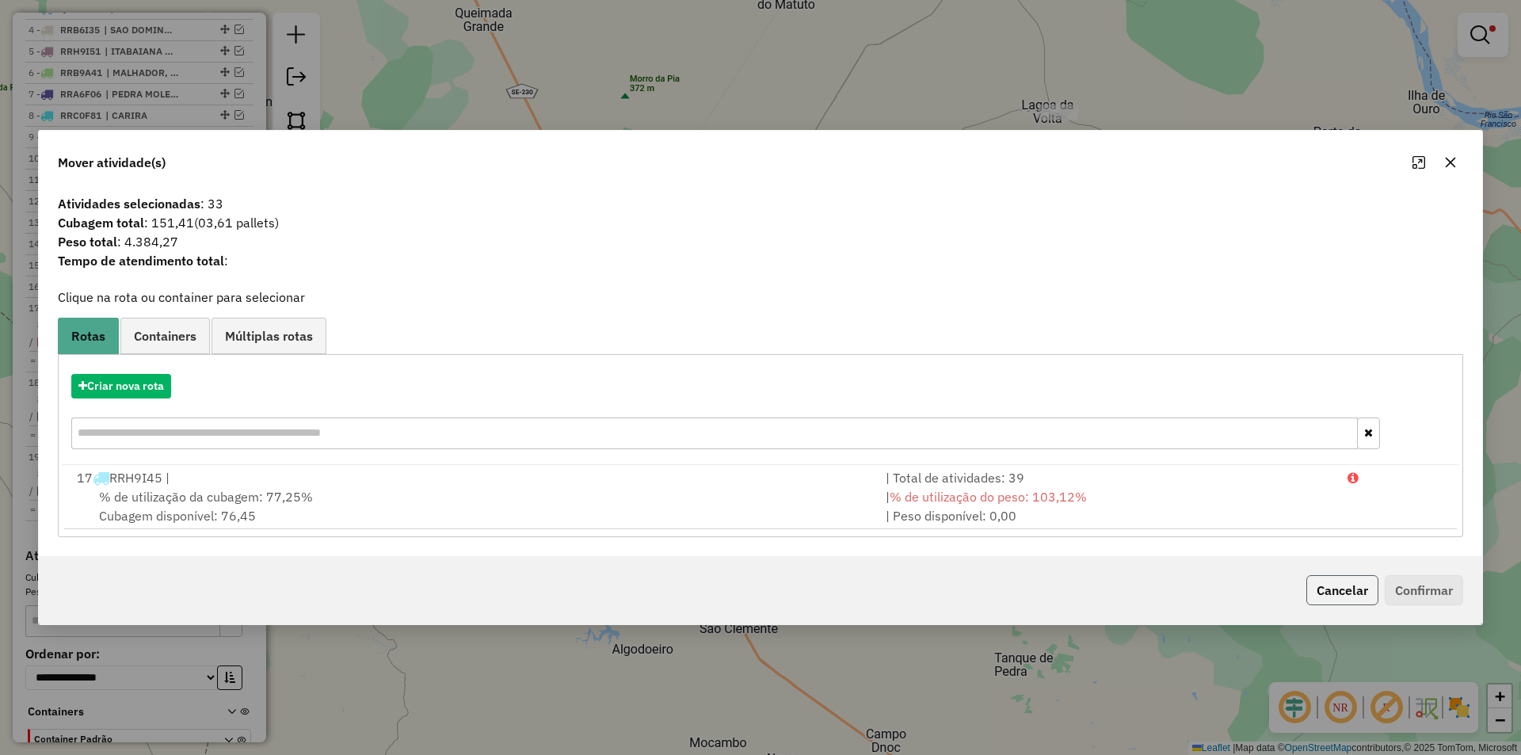
click at [1349, 591] on button "Cancelar" at bounding box center [1342, 590] width 72 height 30
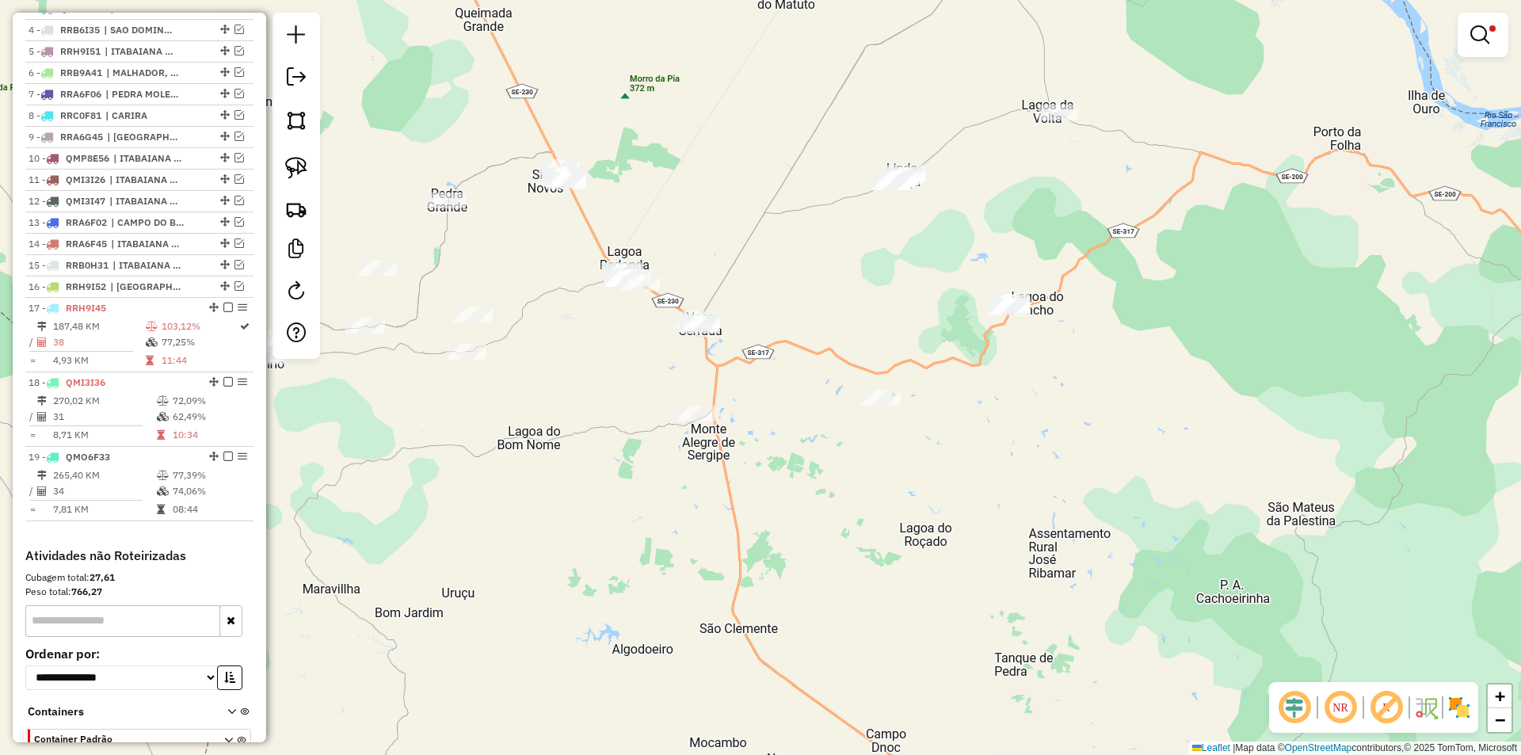
click at [1488, 17] on div at bounding box center [1483, 35] width 51 height 44
click at [1470, 32] on link at bounding box center [1483, 35] width 38 height 32
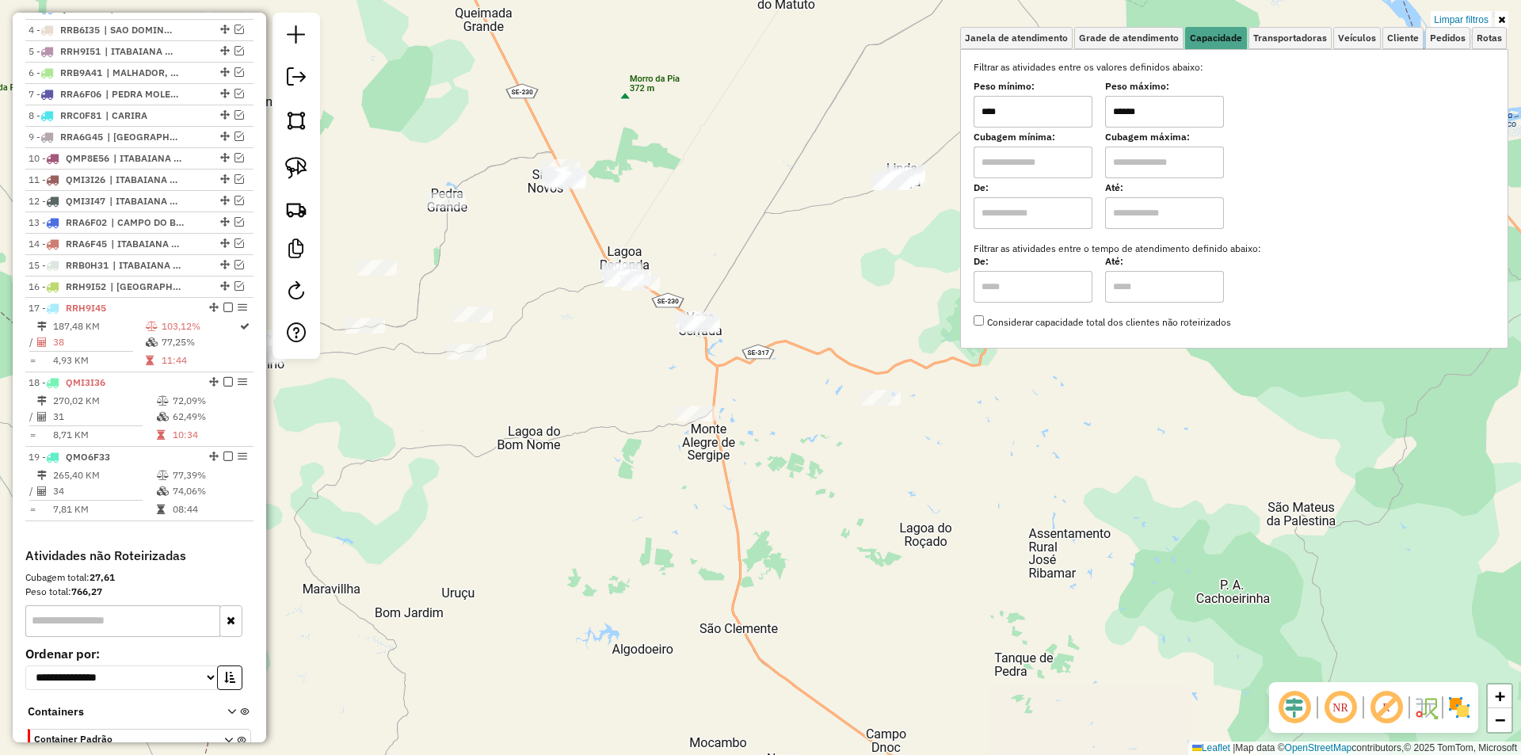
click at [1181, 110] on input "******" at bounding box center [1164, 112] width 119 height 32
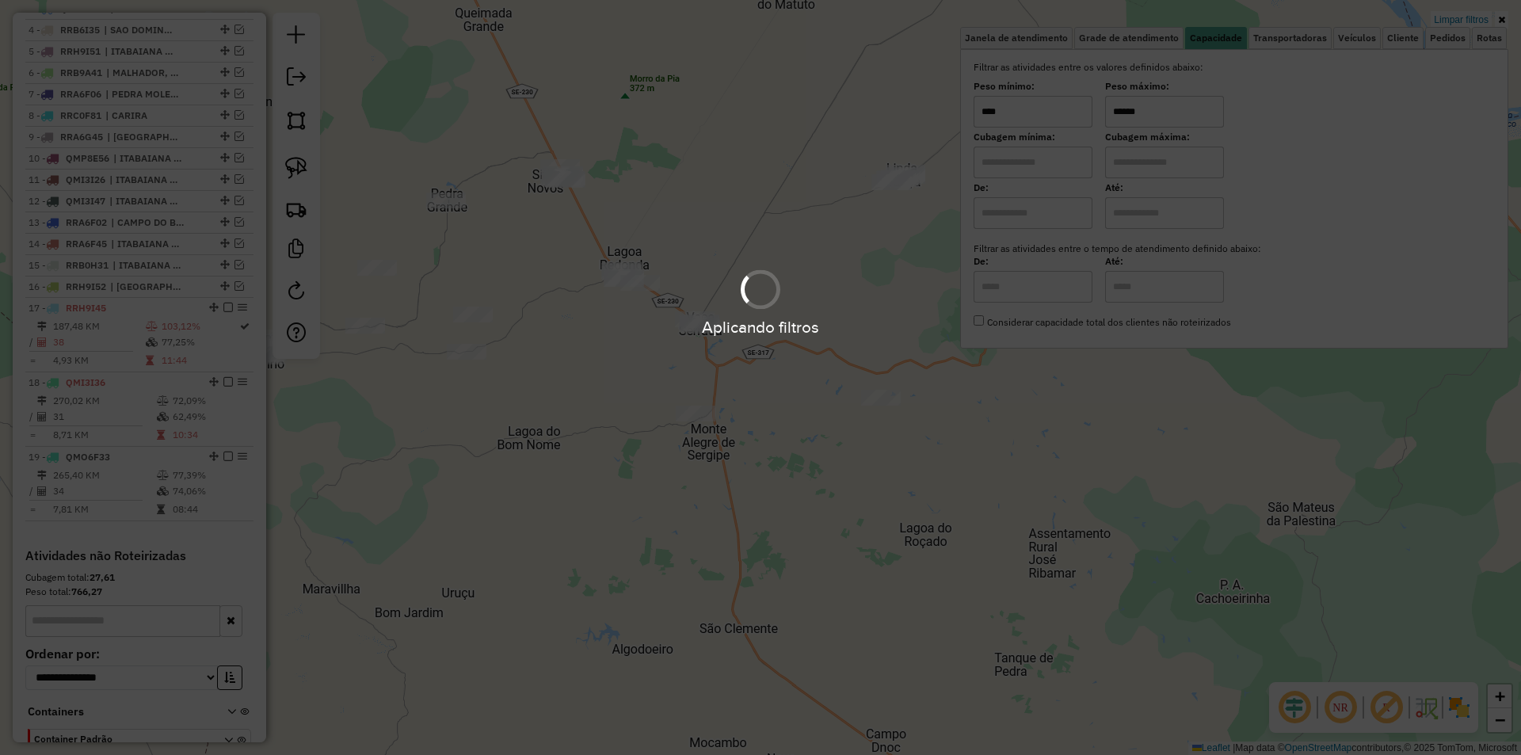
type input "******"
click at [669, 379] on div "Aplicando filtros" at bounding box center [760, 377] width 1521 height 755
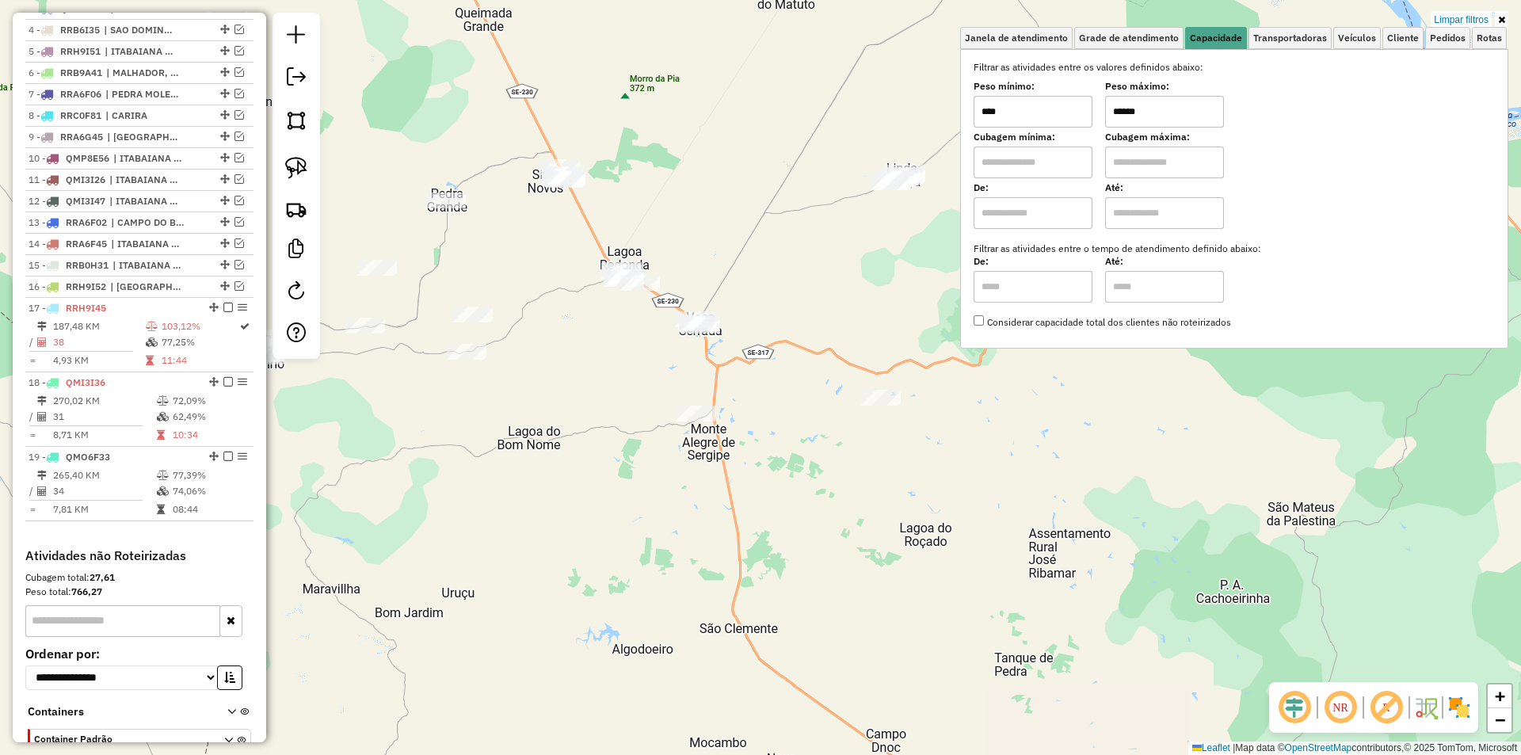
click at [601, 345] on div "Limpar filtros Janela de atendimento Grade de atendimento Capacidade Transporta…" at bounding box center [760, 377] width 1521 height 755
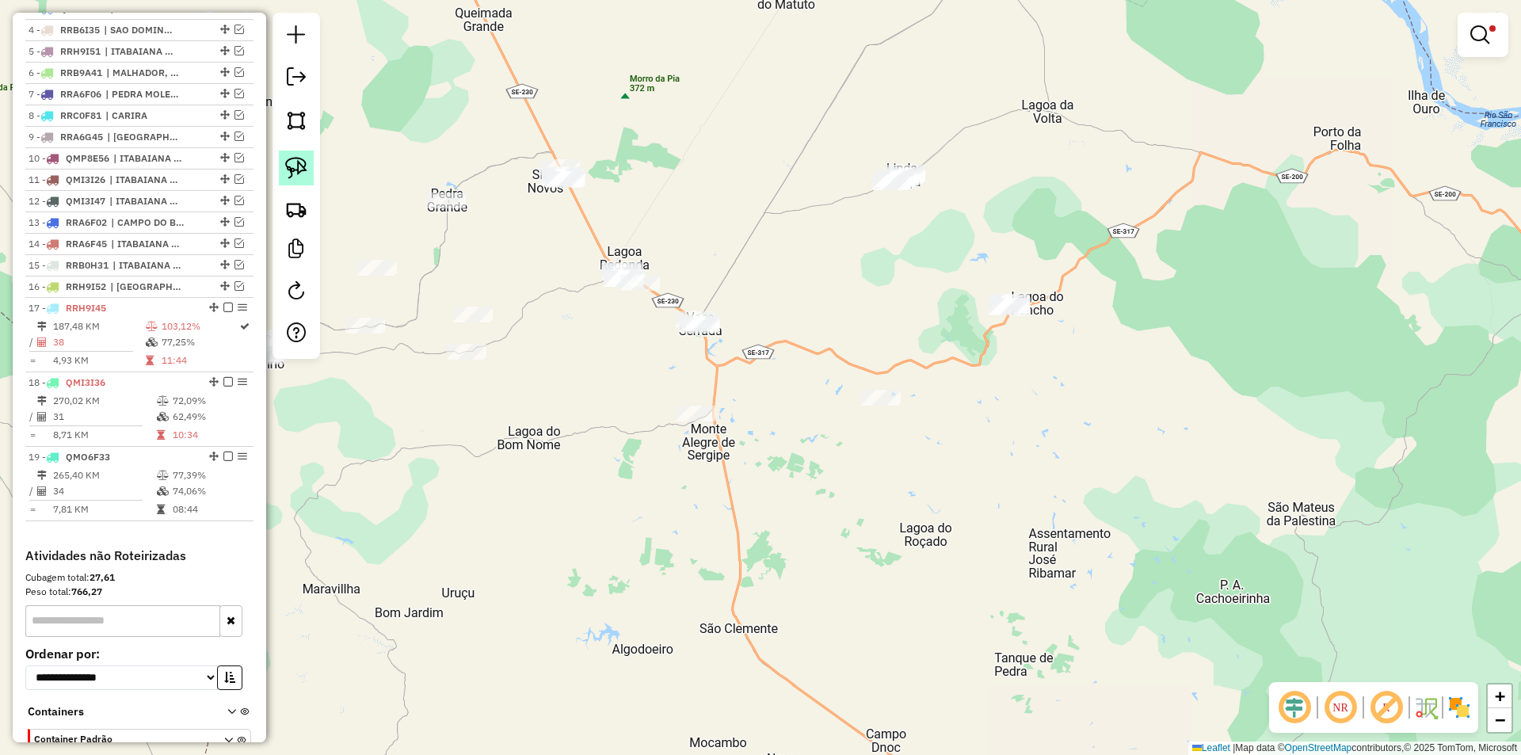
click at [309, 174] on link at bounding box center [296, 168] width 35 height 35
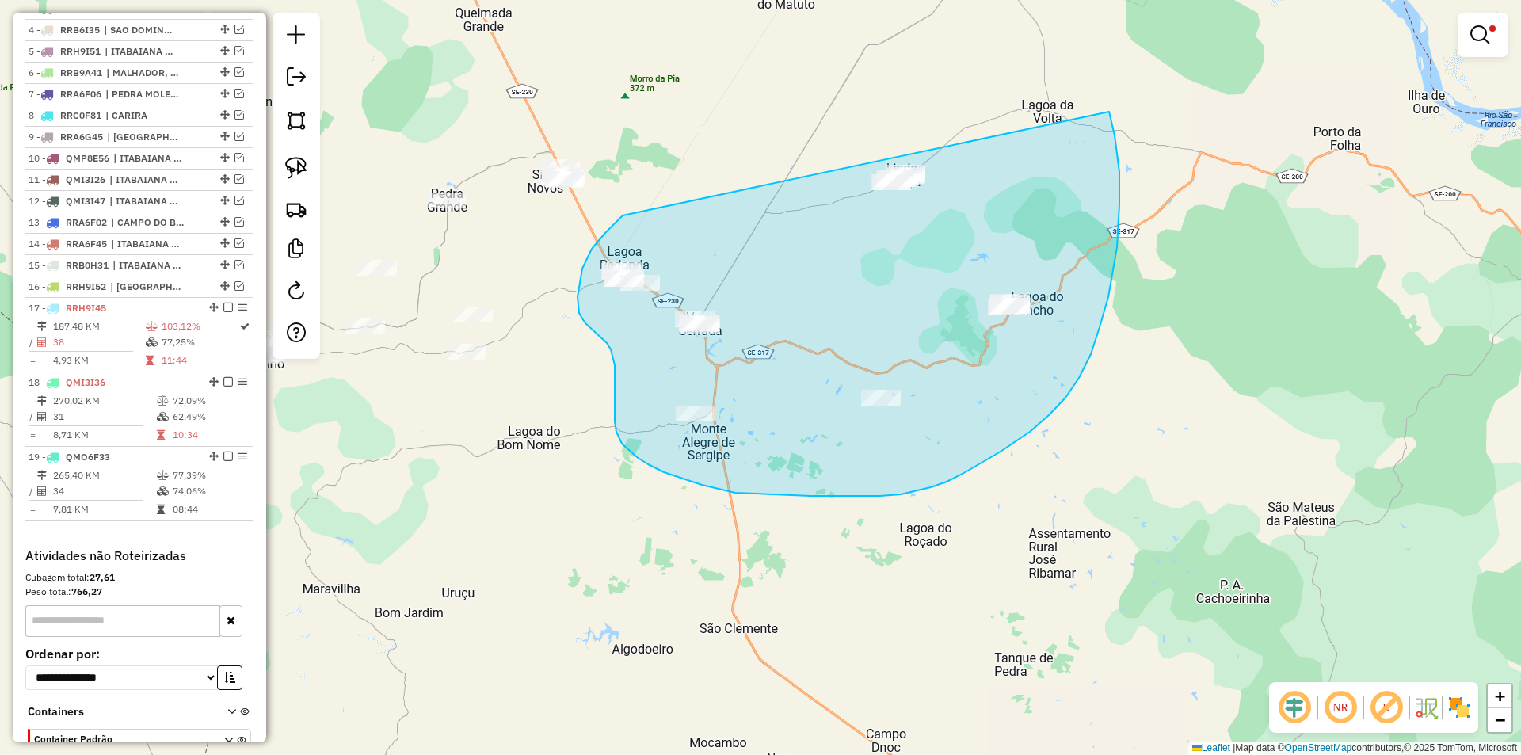
drag, startPoint x: 623, startPoint y: 215, endPoint x: 1106, endPoint y: 93, distance: 498.6
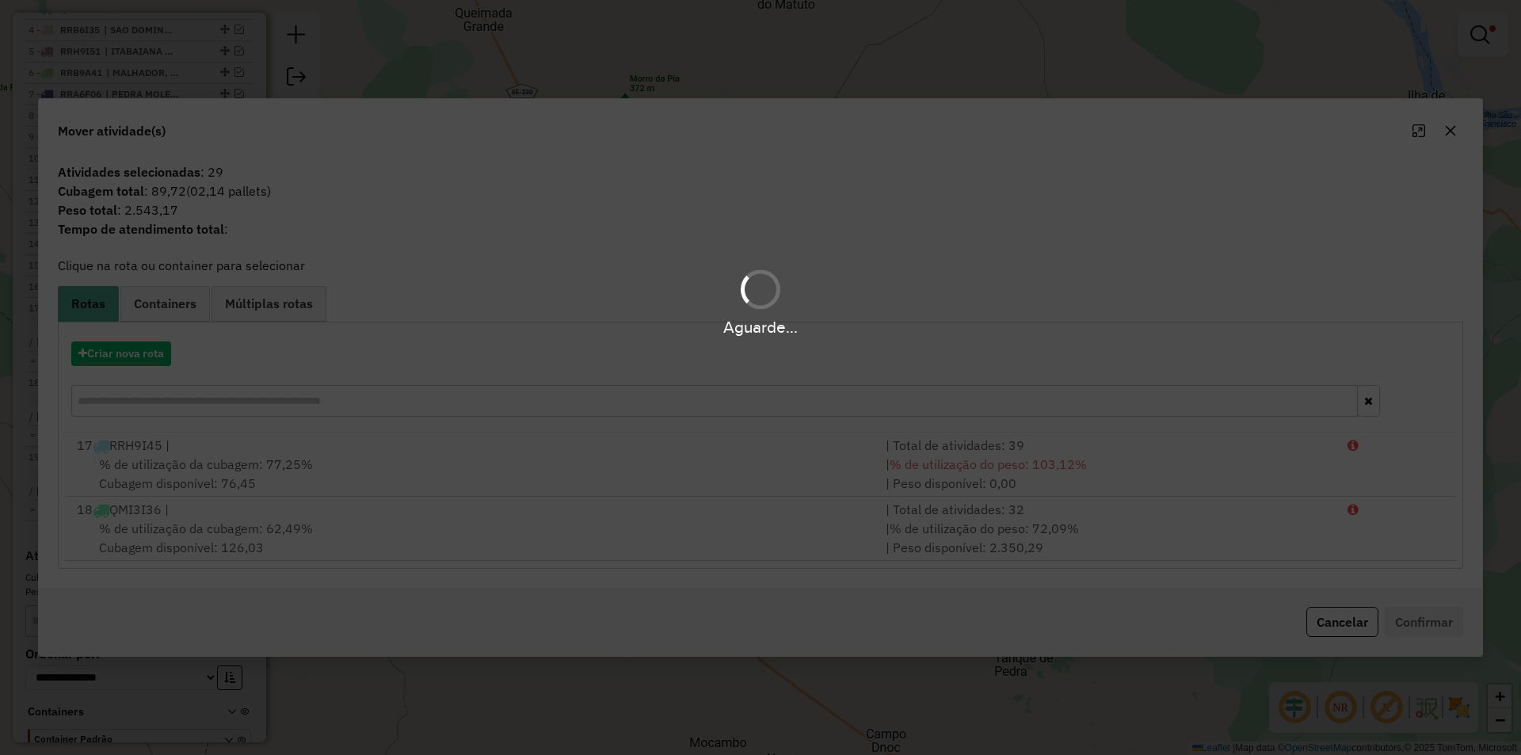
click at [125, 355] on div "Aguarde..." at bounding box center [760, 377] width 1521 height 755
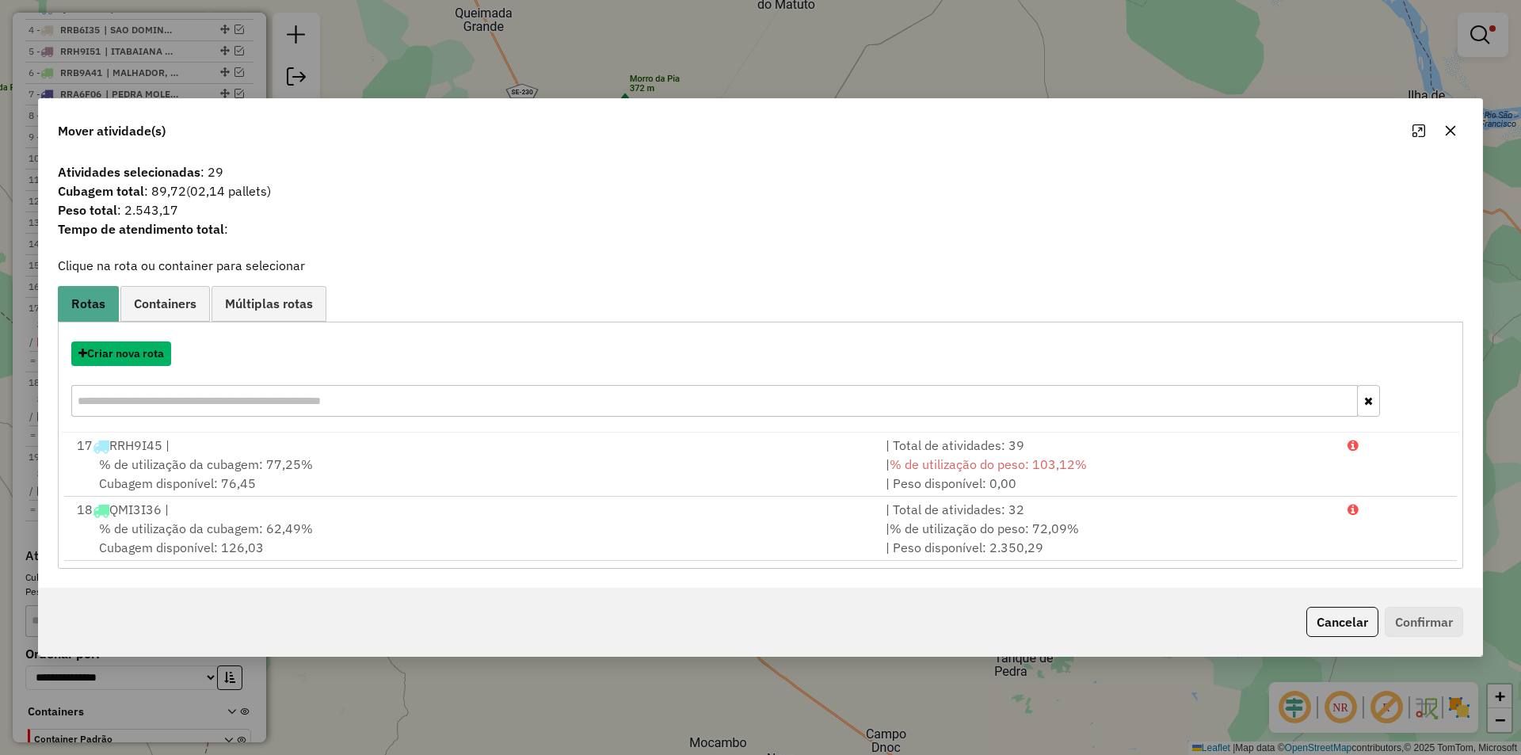
click at [125, 355] on button "Criar nova rota" at bounding box center [121, 353] width 100 height 25
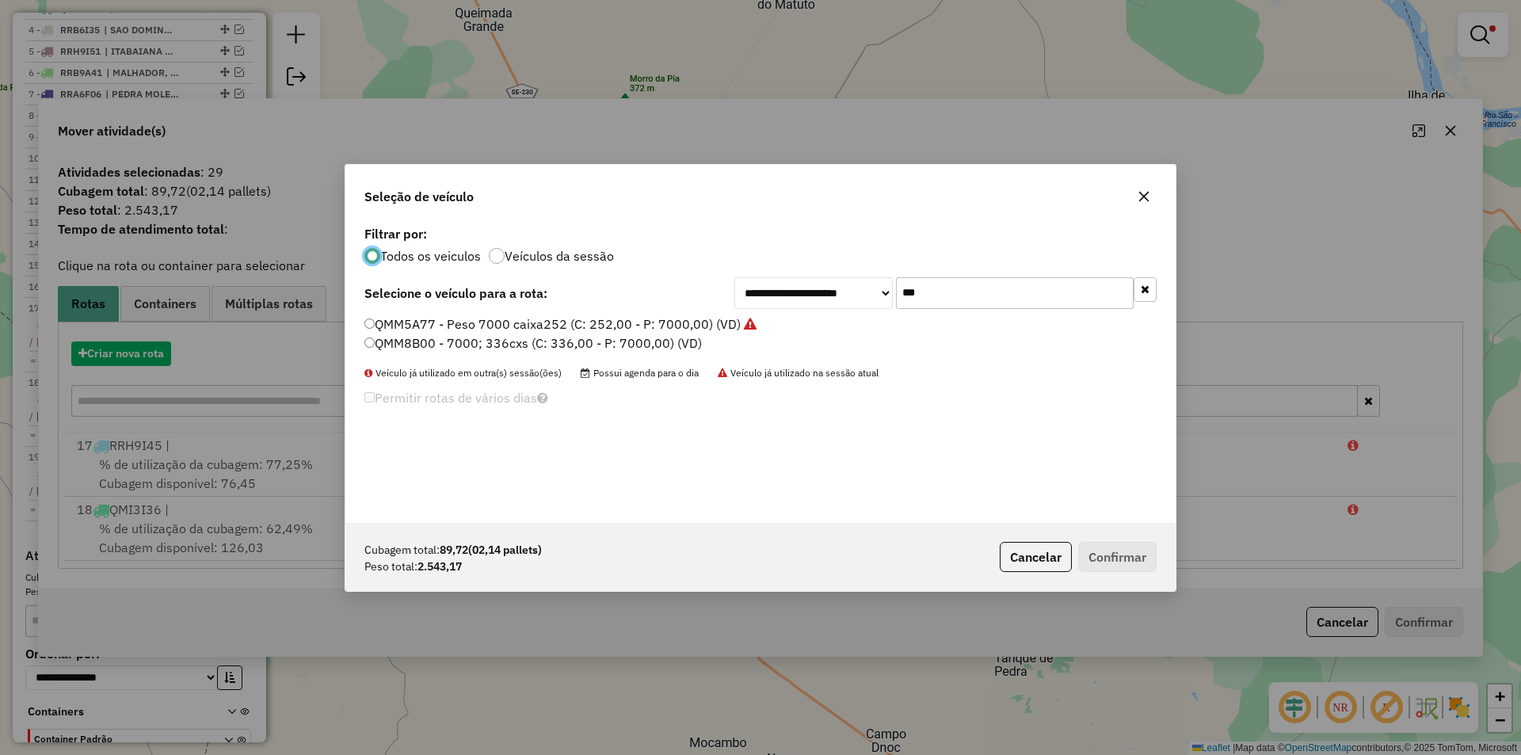
scroll to position [9, 5]
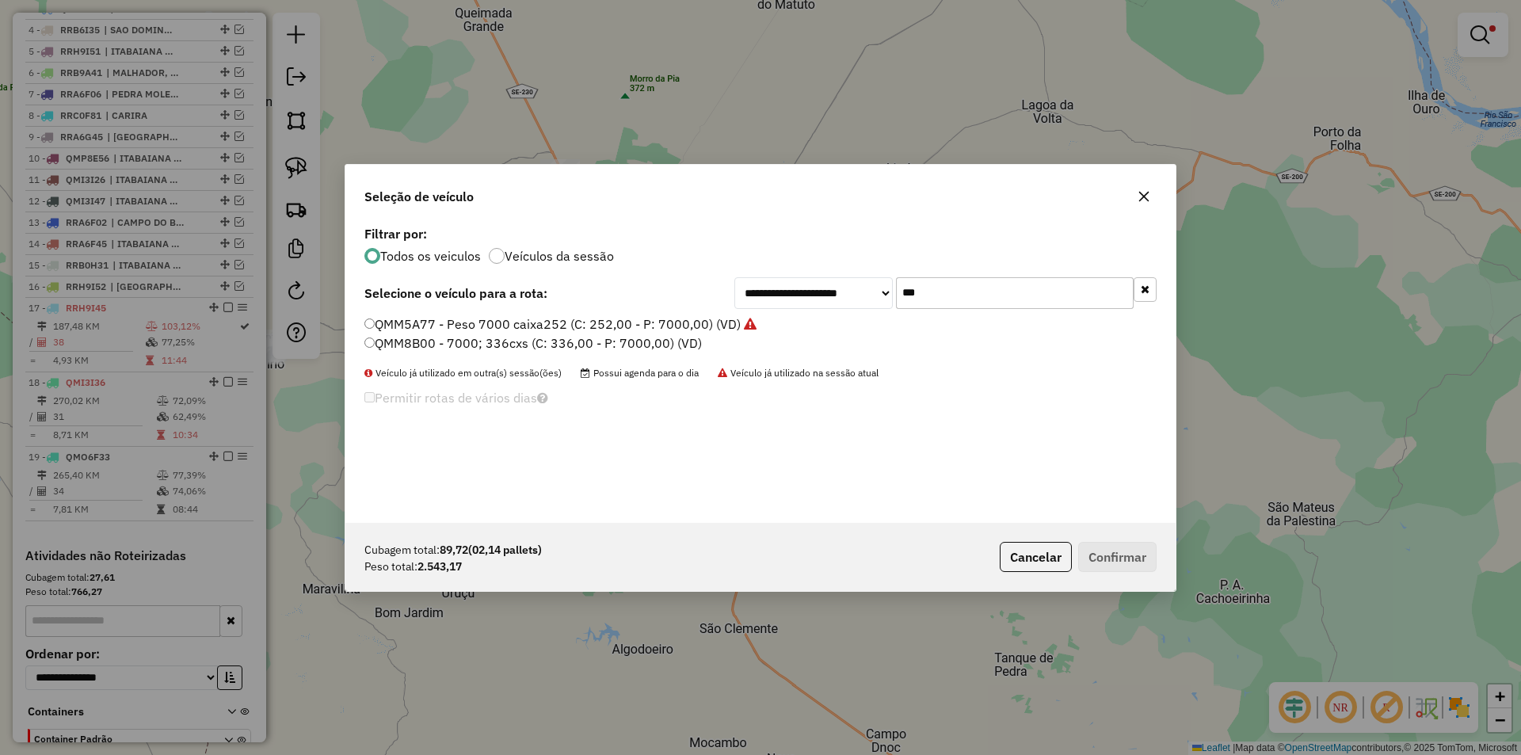
click at [970, 284] on input "***" at bounding box center [1015, 293] width 238 height 32
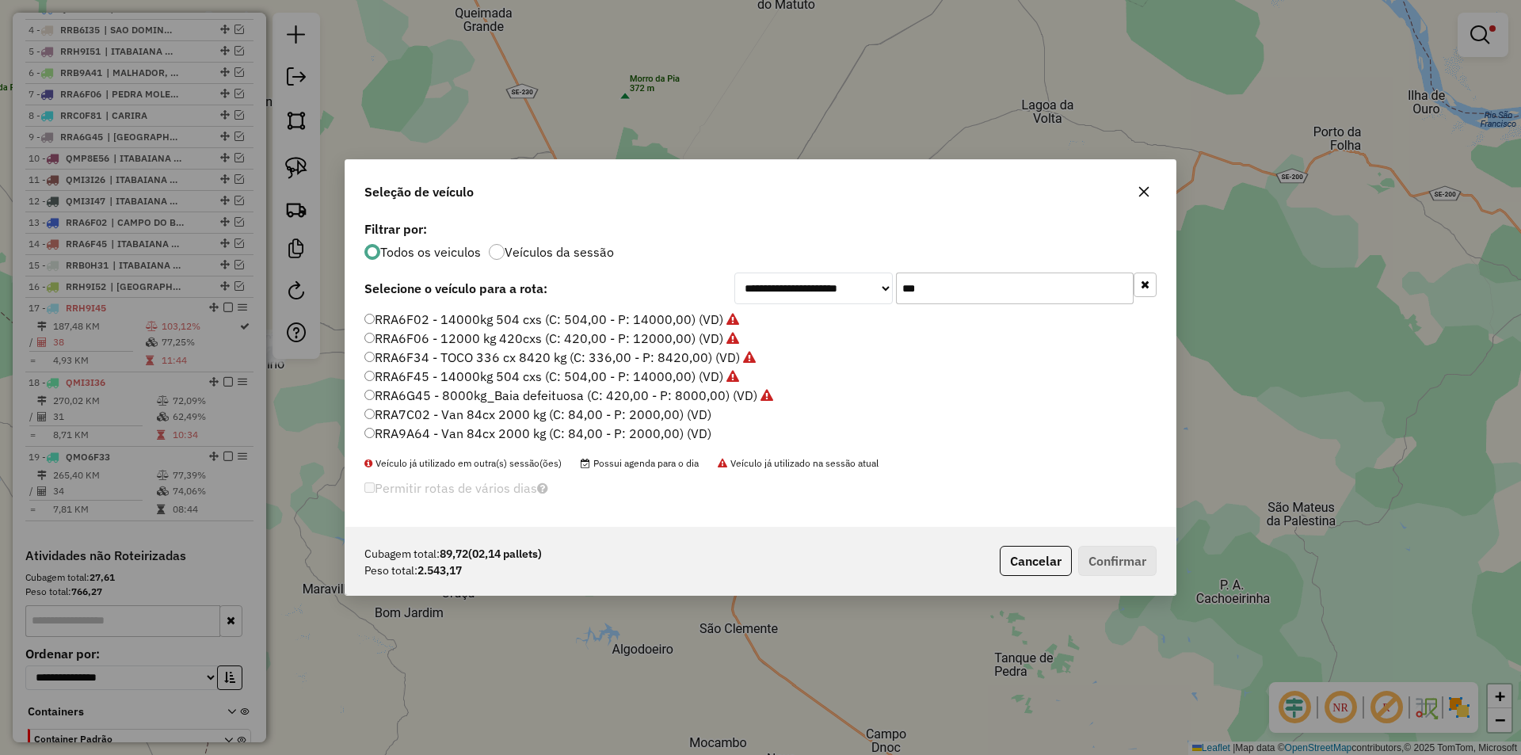
type input "***"
click at [475, 433] on label "RRA9A64 - Van 84cx 2000 kg (C: 84,00 - P: 2000,00) (VD)" at bounding box center [537, 433] width 347 height 19
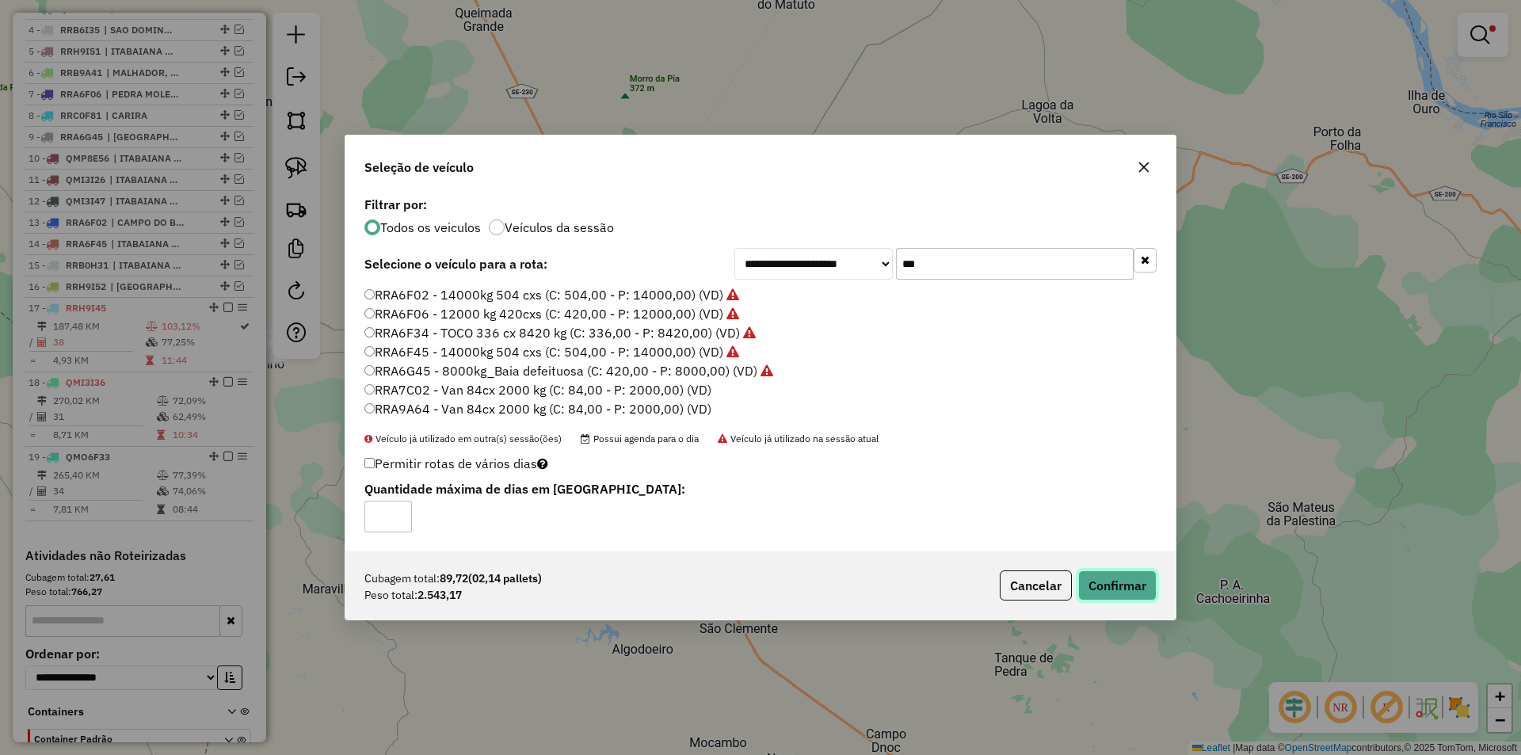
click at [1121, 578] on button "Confirmar" at bounding box center [1117, 585] width 78 height 30
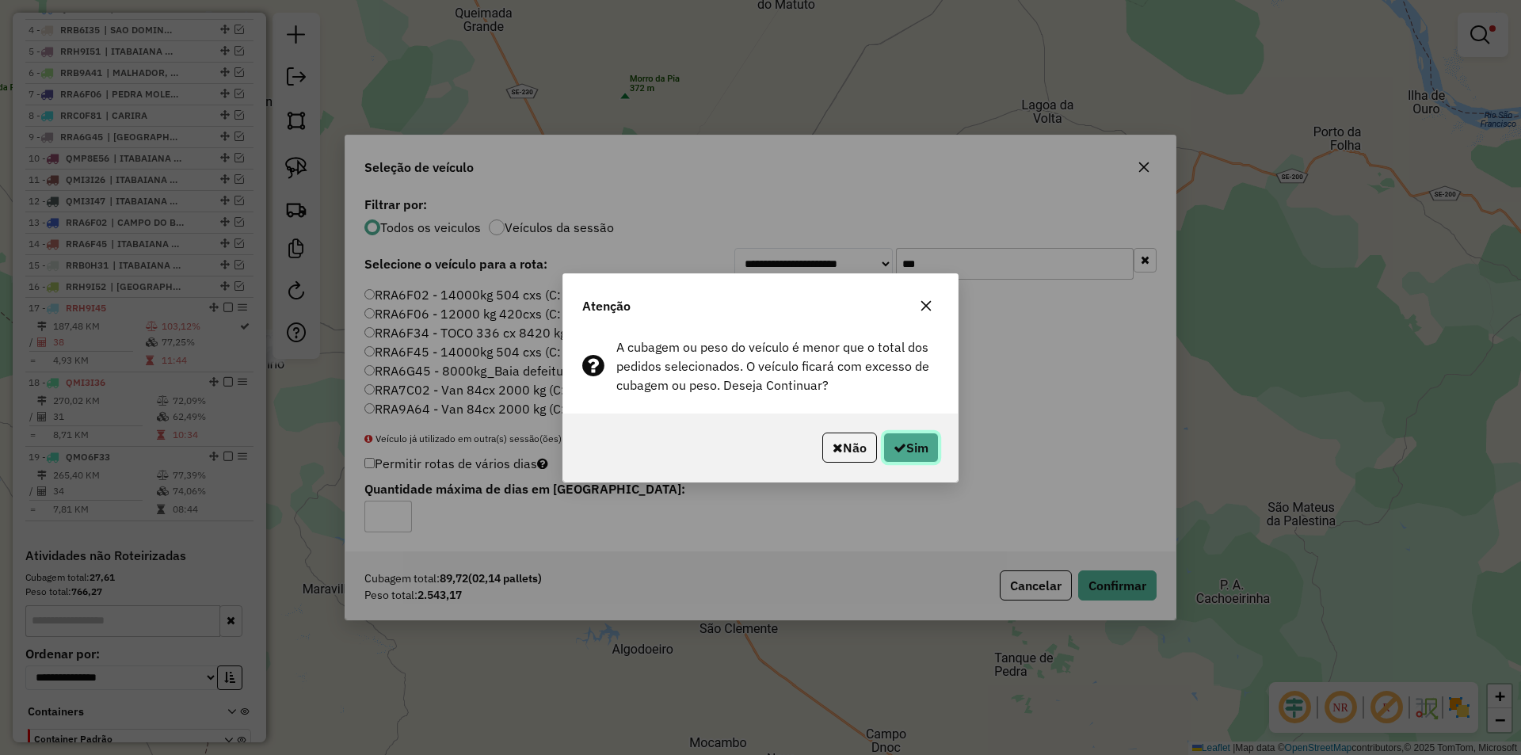
click at [929, 455] on button "Sim" at bounding box center [910, 448] width 55 height 30
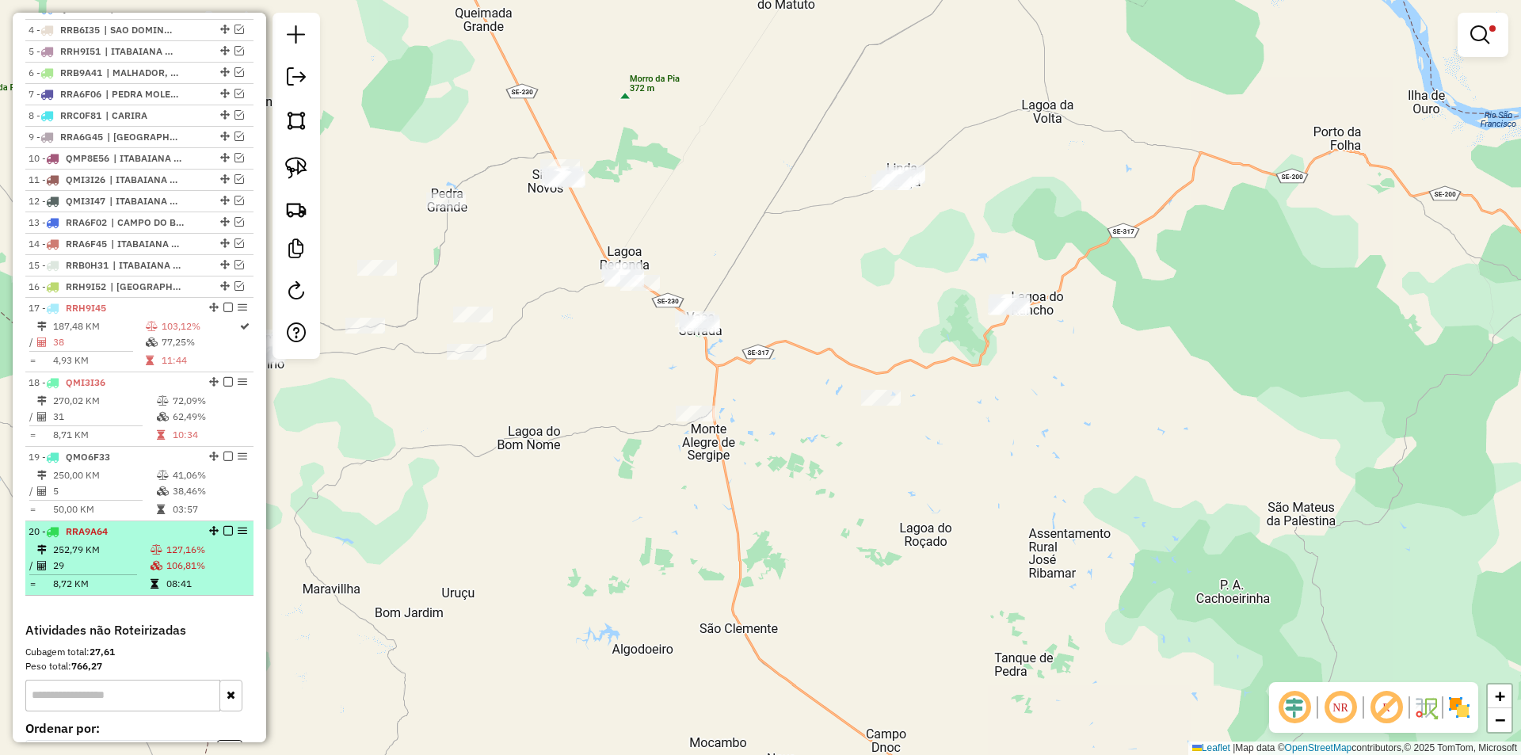
click at [127, 592] on td "8,72 KM" at bounding box center [100, 584] width 97 height 16
select select "**********"
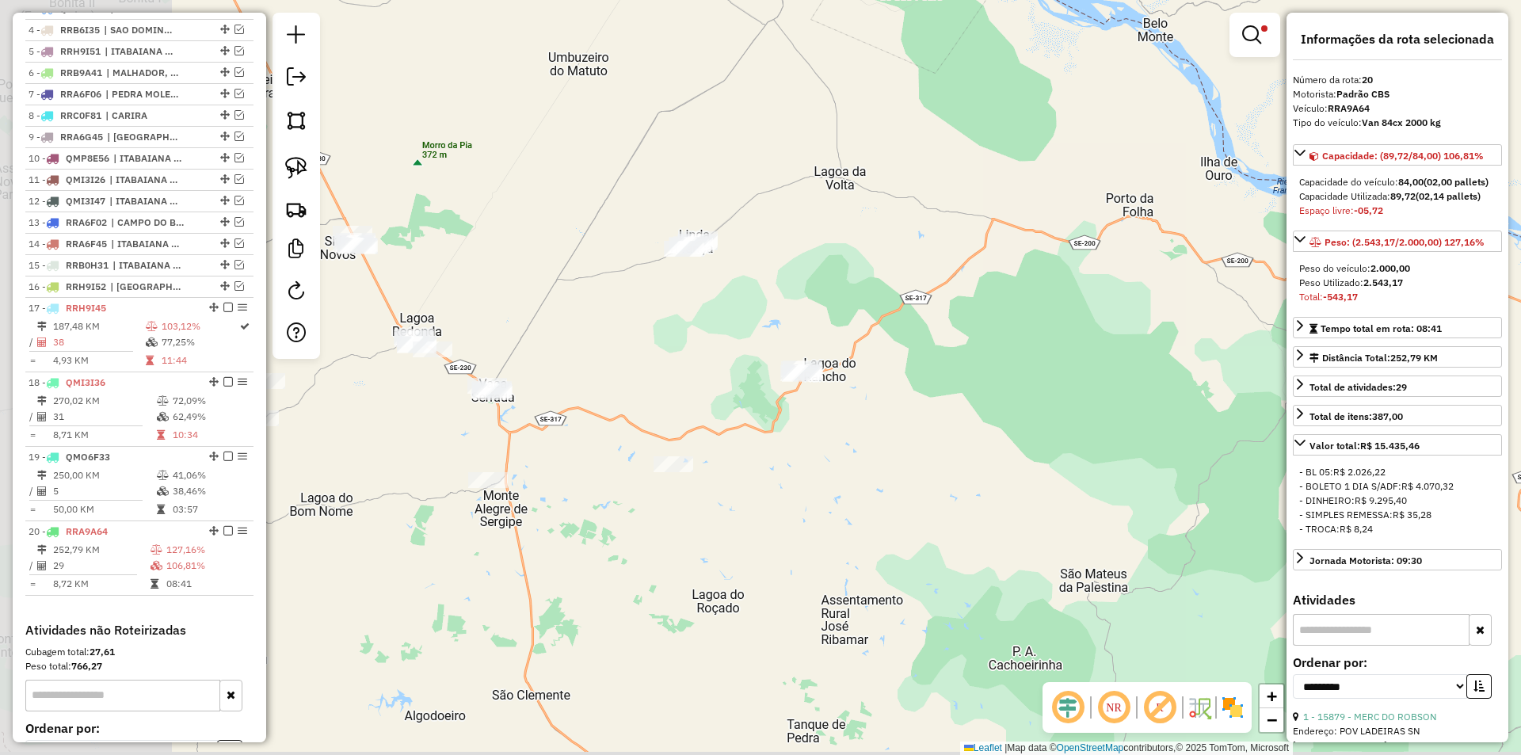
drag, startPoint x: 726, startPoint y: 288, endPoint x: 762, endPoint y: 278, distance: 37.9
click at [763, 279] on div "Limpar filtros Janela de atendimento Grade de atendimento Capacidade Transporta…" at bounding box center [760, 377] width 1521 height 755
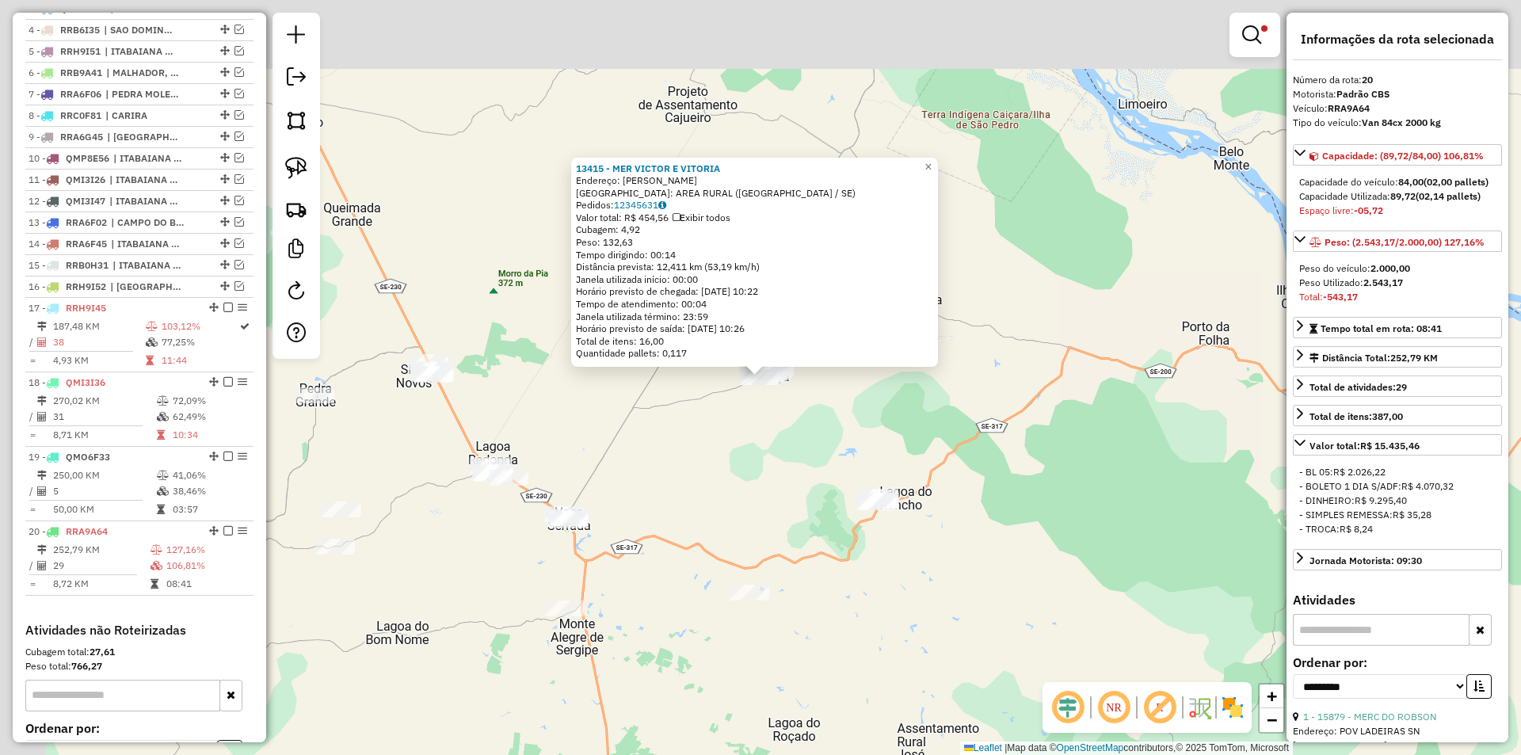
scroll to position [836, 0]
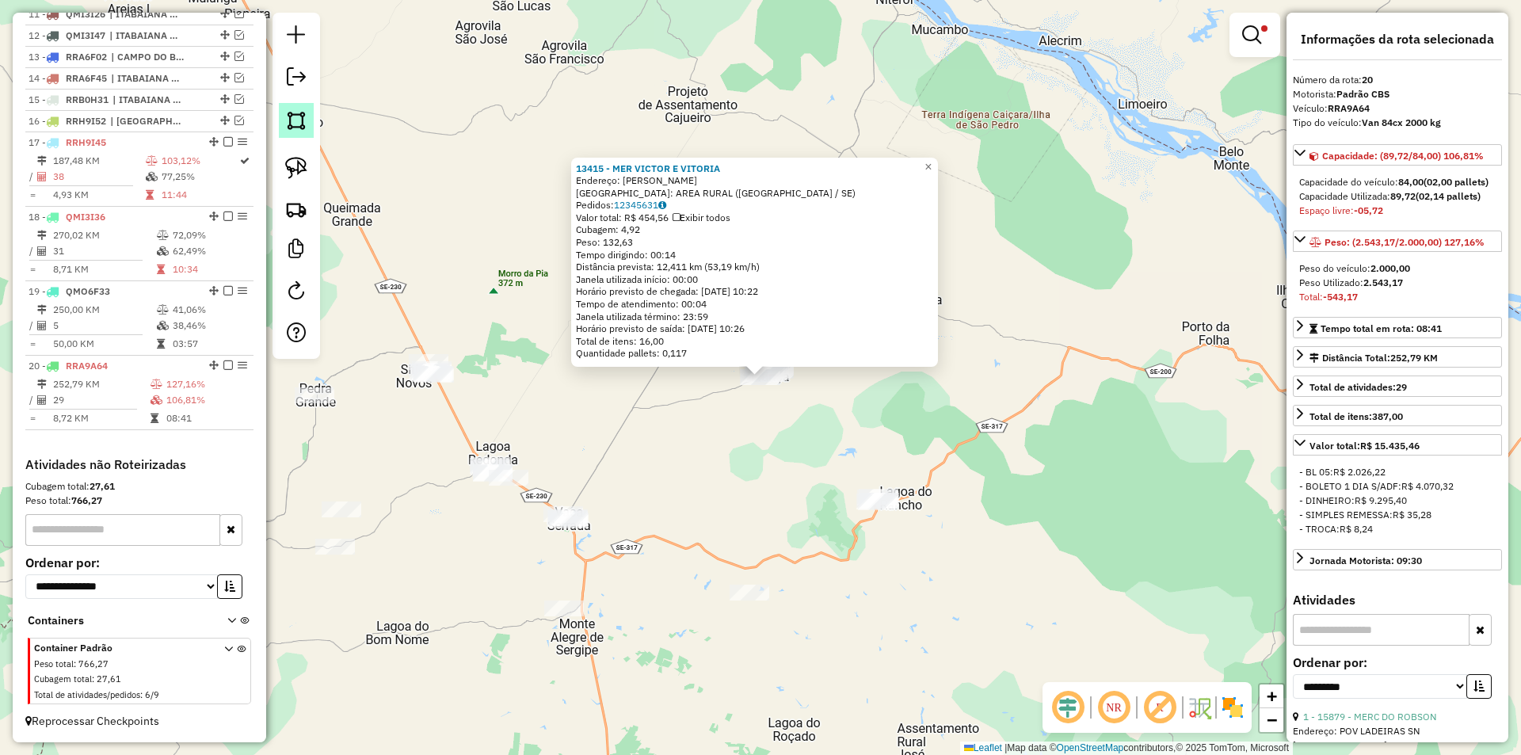
click at [302, 125] on img at bounding box center [296, 120] width 22 height 22
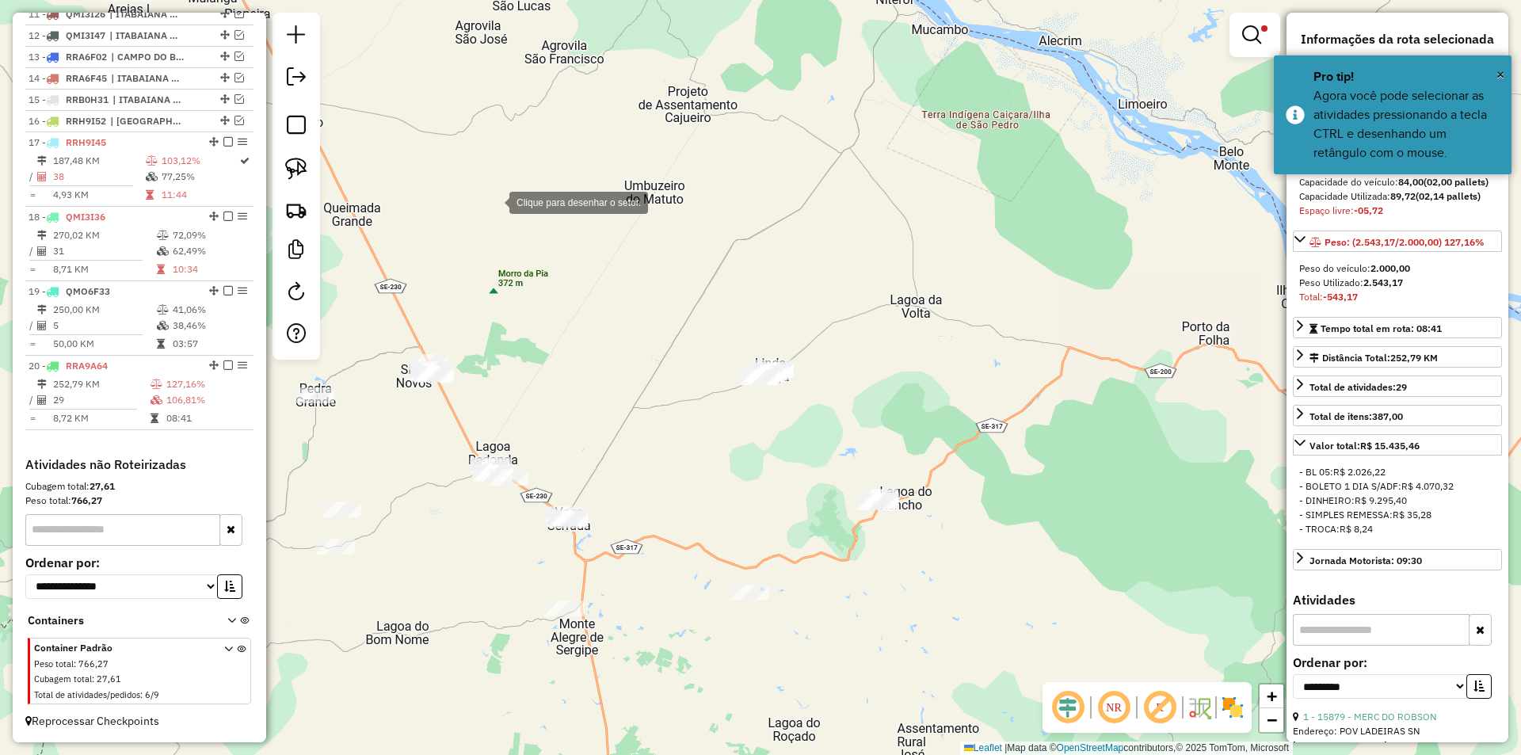
click at [509, 217] on div at bounding box center [494, 201] width 32 height 32
drag, startPoint x: 657, startPoint y: 462, endPoint x: 788, endPoint y: 448, distance: 132.2
click at [662, 463] on div at bounding box center [657, 462] width 32 height 32
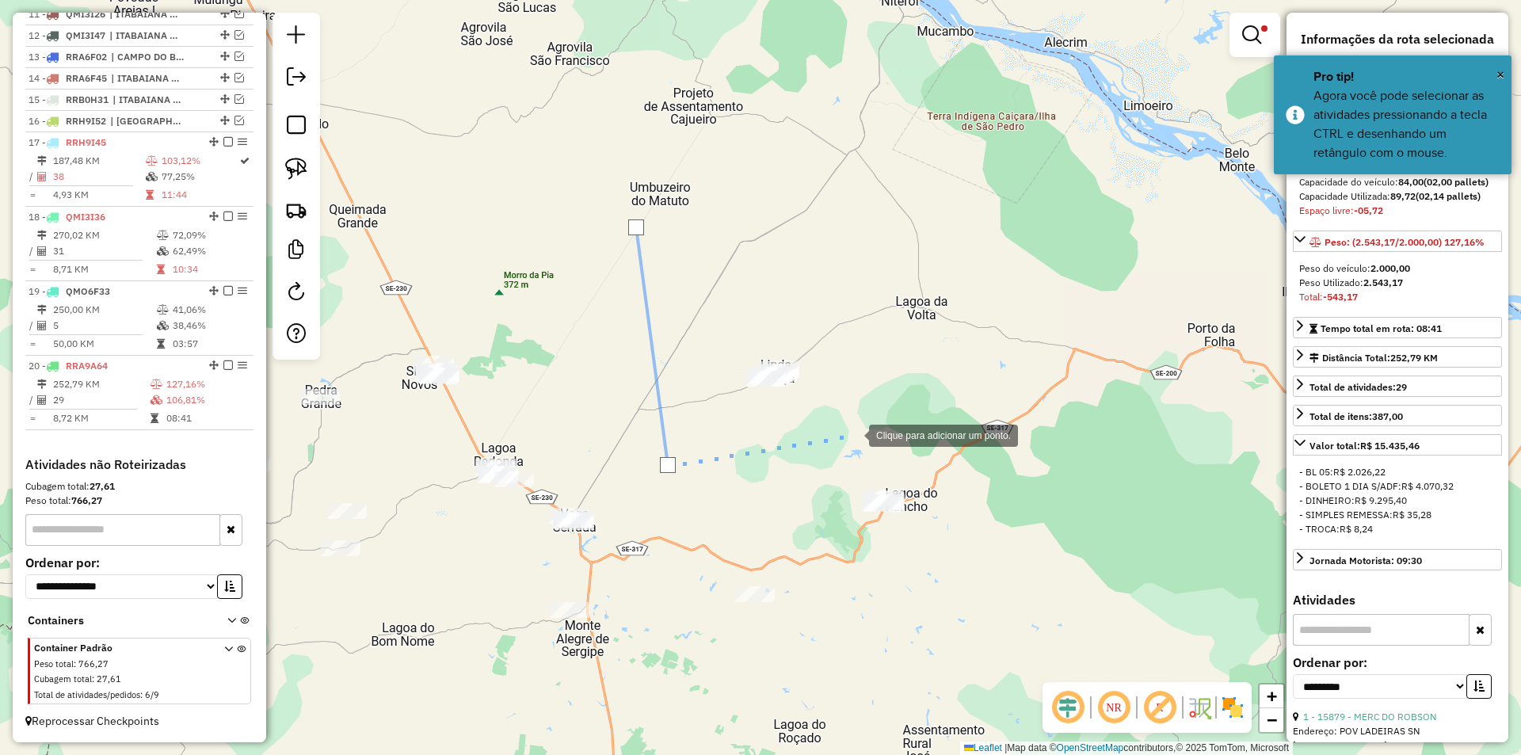
drag, startPoint x: 853, startPoint y: 434, endPoint x: 860, endPoint y: 413, distance: 22.5
click at [857, 426] on div at bounding box center [853, 434] width 32 height 32
click at [864, 418] on div at bounding box center [853, 434] width 32 height 32
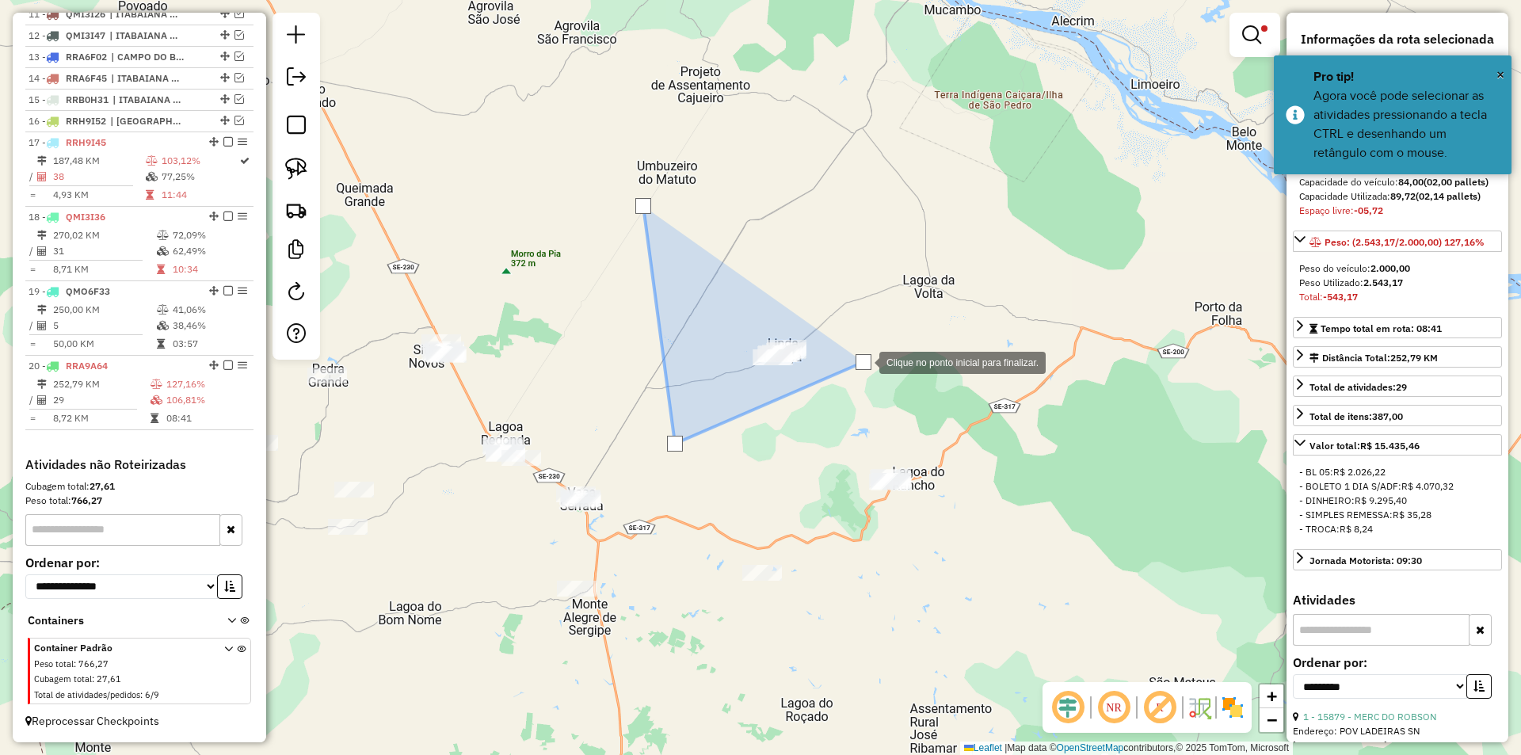
drag, startPoint x: 849, startPoint y: 316, endPoint x: 822, endPoint y: 294, distance: 34.9
click at [849, 345] on div at bounding box center [864, 361] width 32 height 32
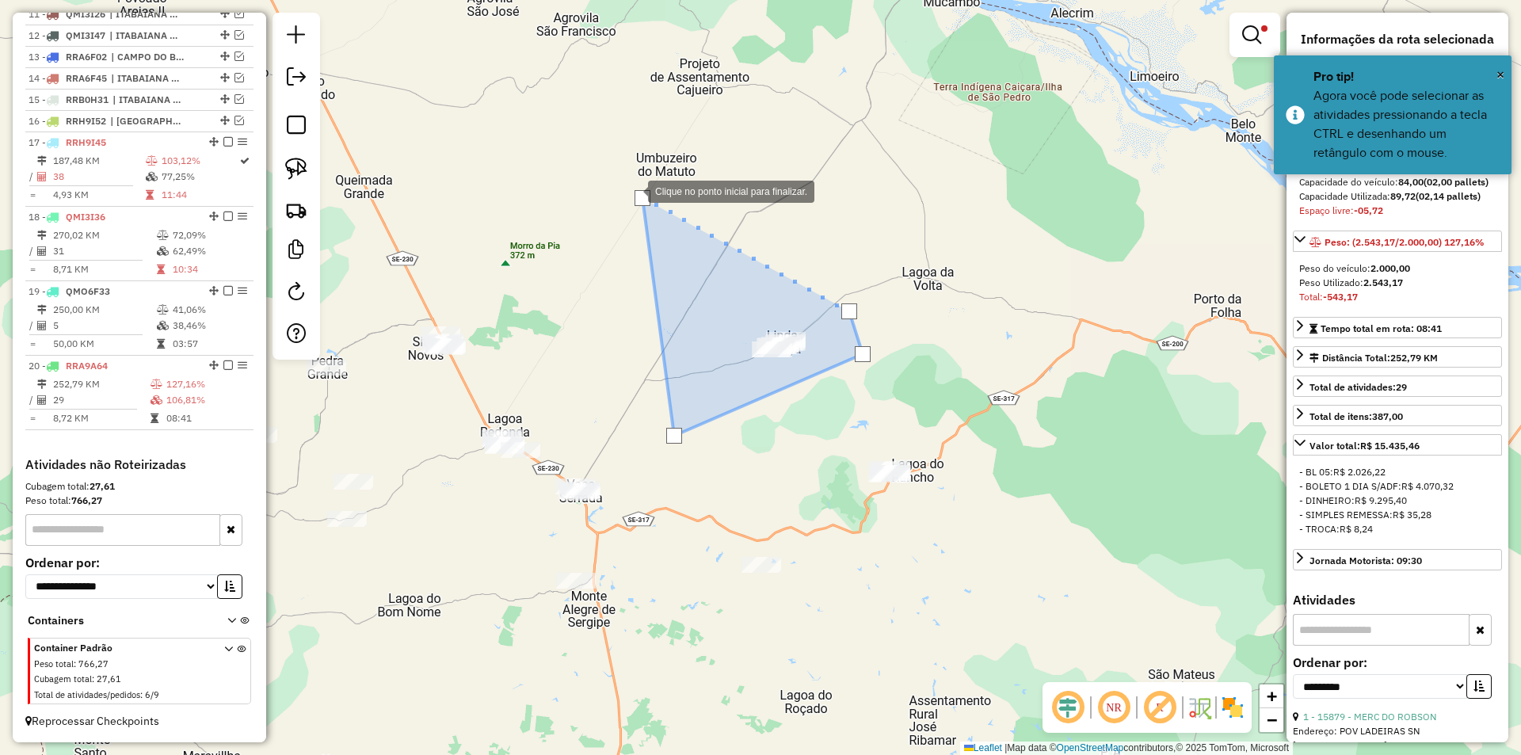
click at [632, 190] on div at bounding box center [632, 190] width 32 height 32
click at [639, 193] on div at bounding box center [643, 198] width 16 height 16
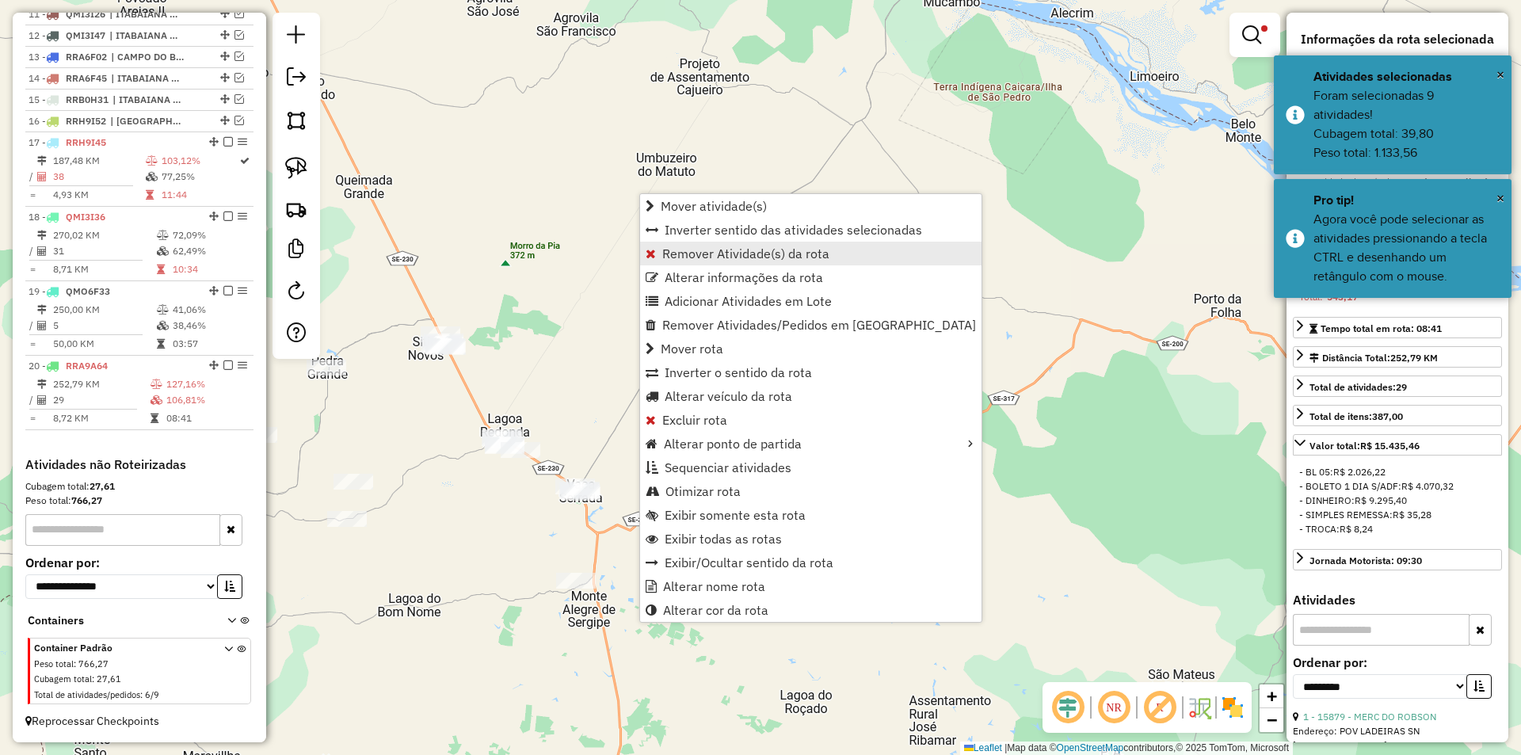
click at [672, 262] on link "Remover Atividade(s) da rota" at bounding box center [810, 254] width 341 height 24
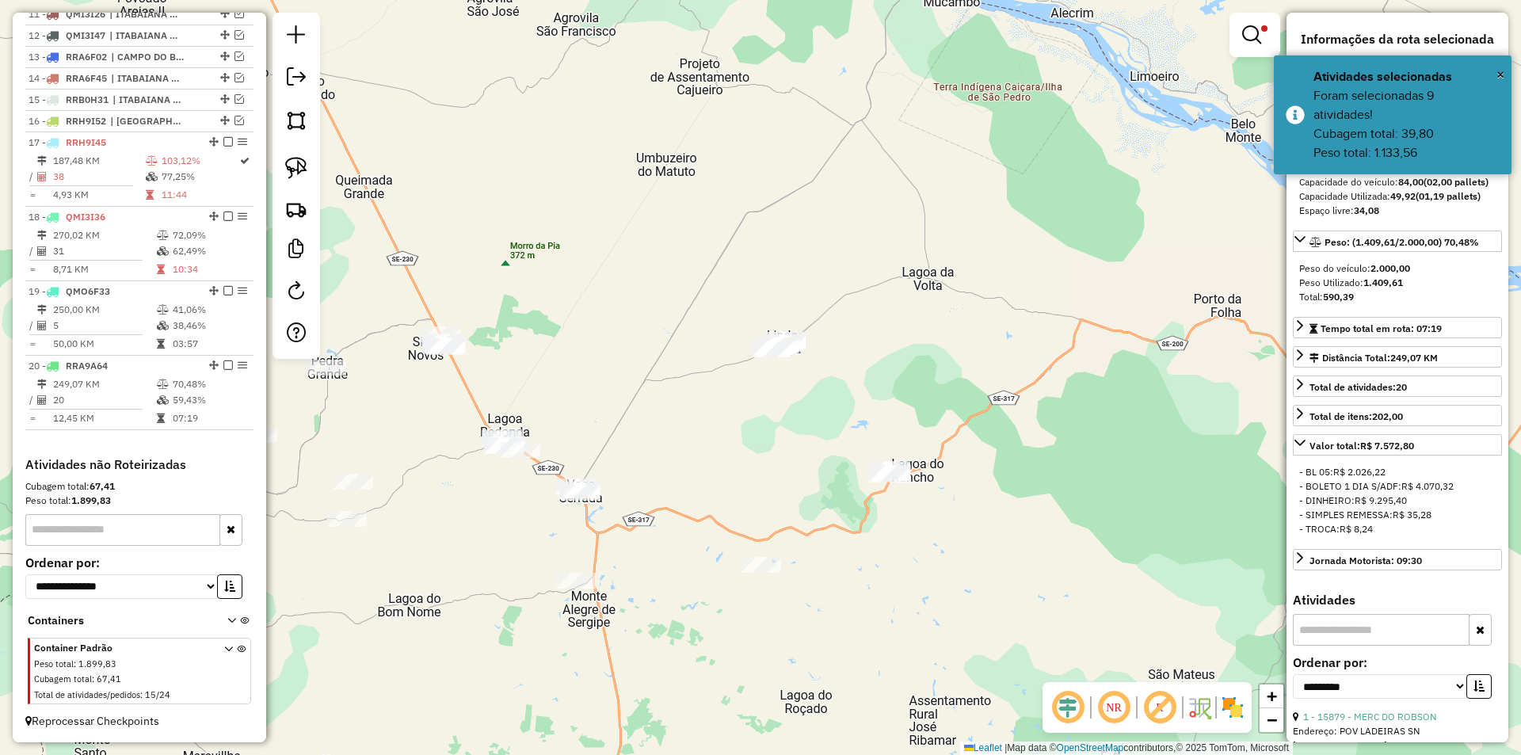
click at [202, 412] on td "07:19" at bounding box center [209, 418] width 75 height 16
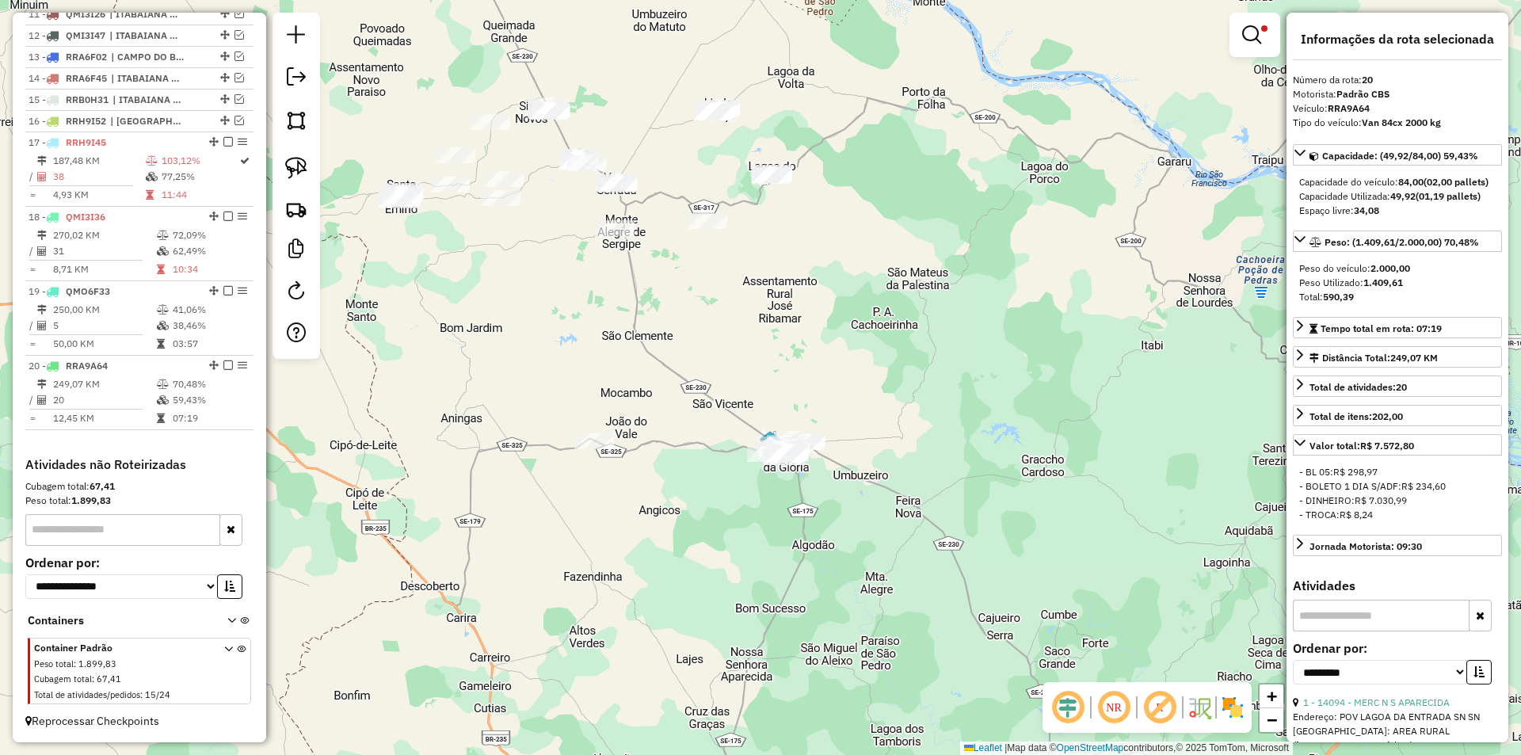
drag, startPoint x: 736, startPoint y: 335, endPoint x: 749, endPoint y: 355, distance: 23.5
click at [745, 355] on div "Limpar filtros Janela de atendimento Grade de atendimento Capacidade Transporta…" at bounding box center [760, 377] width 1521 height 755
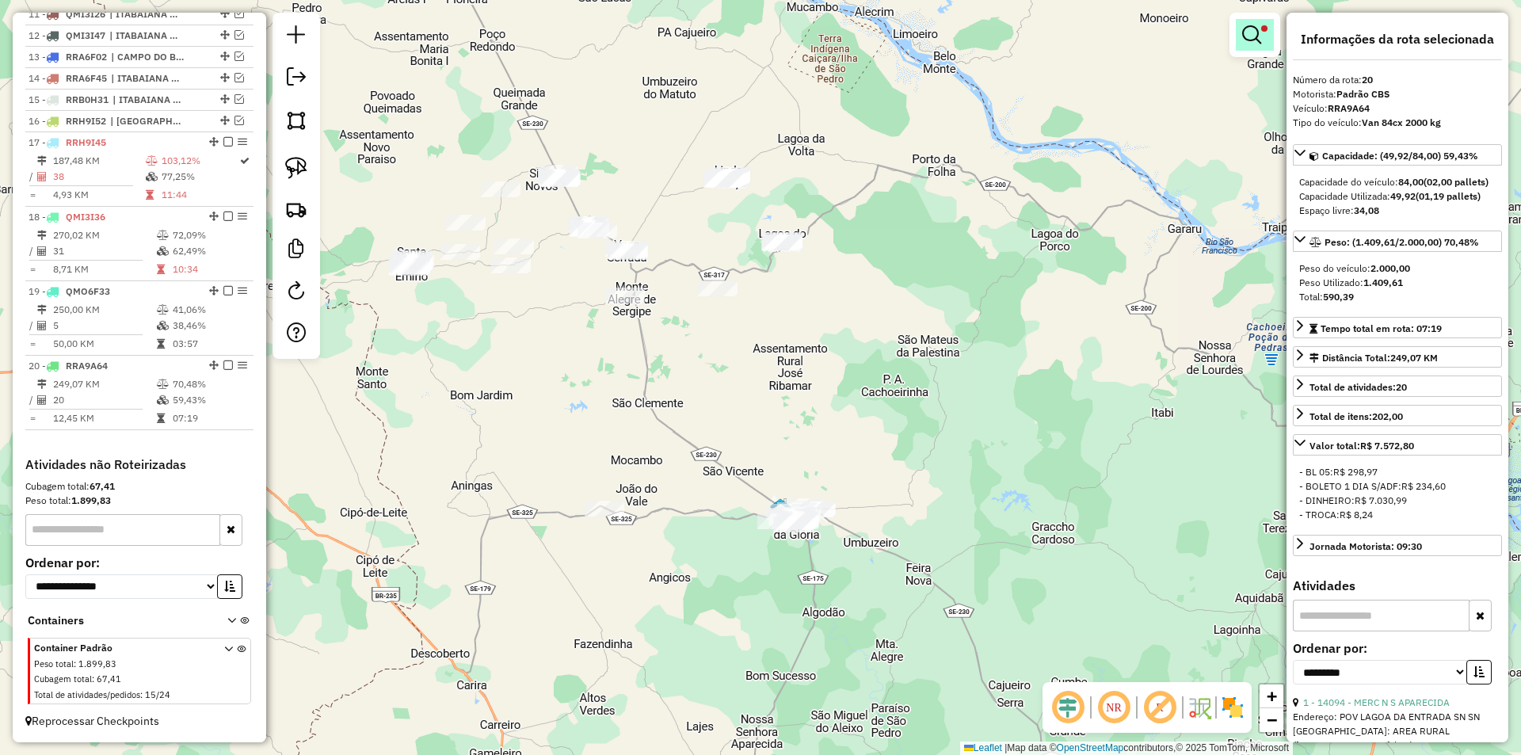
click at [1250, 30] on em at bounding box center [1251, 34] width 19 height 19
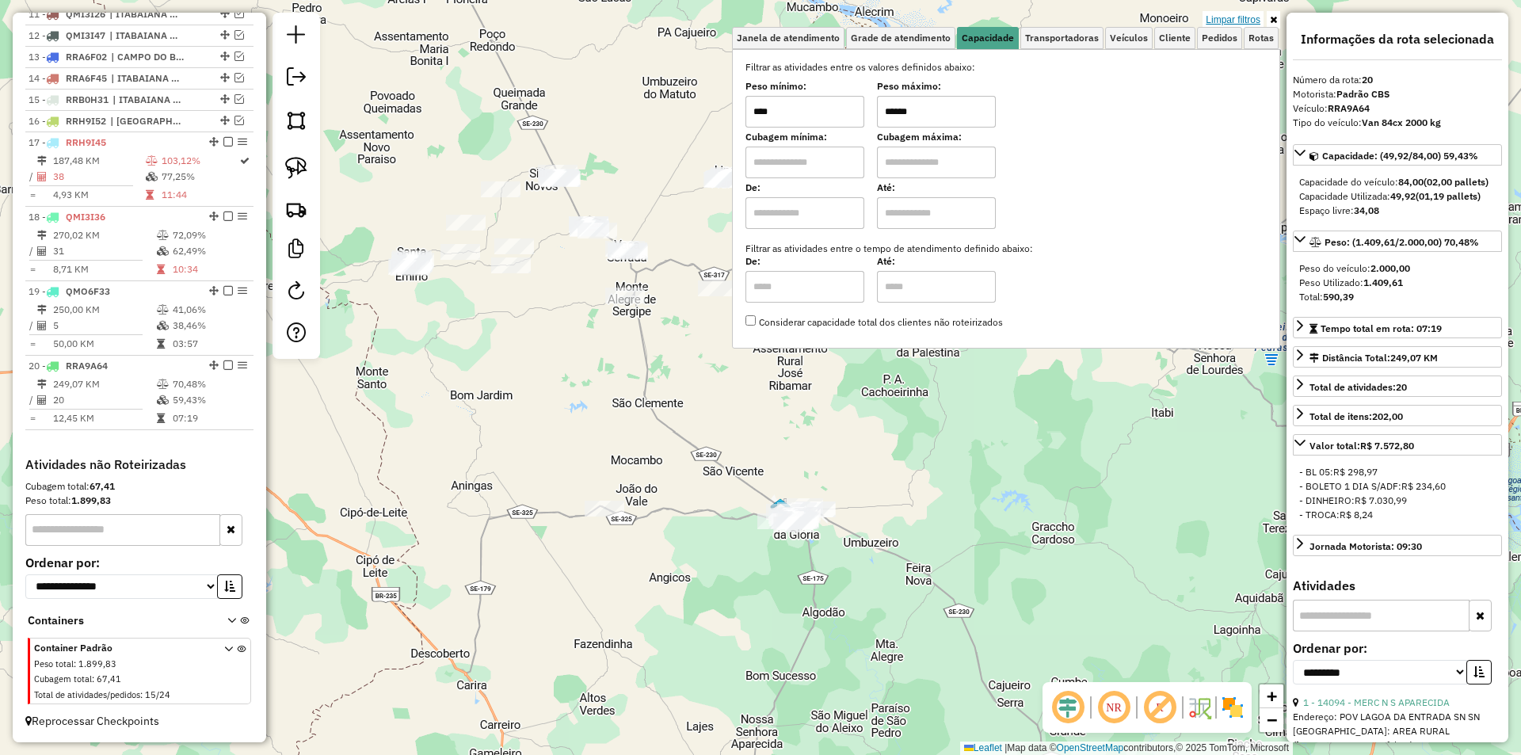
click at [1245, 14] on link "Limpar filtros" at bounding box center [1233, 19] width 61 height 17
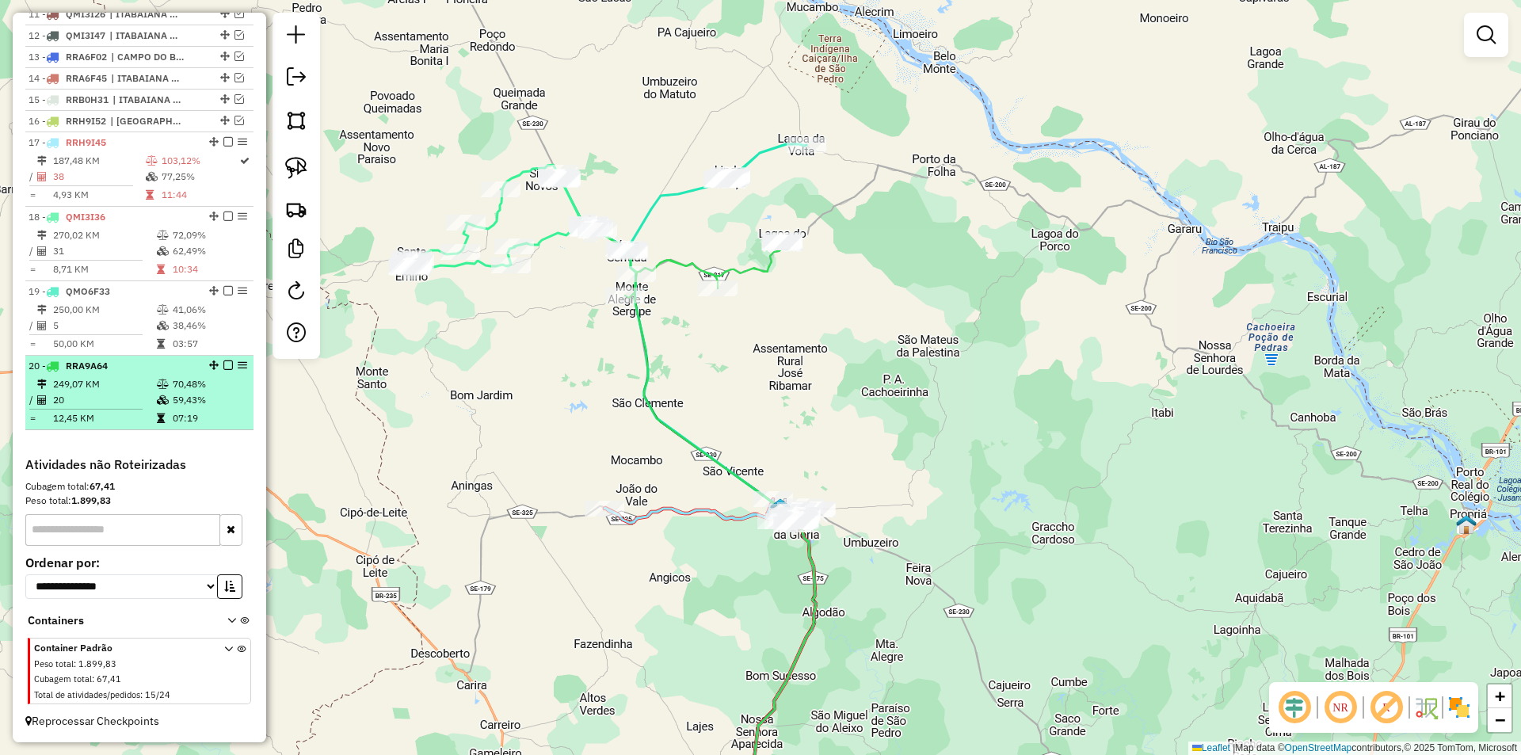
click at [224, 360] on em at bounding box center [228, 365] width 10 height 10
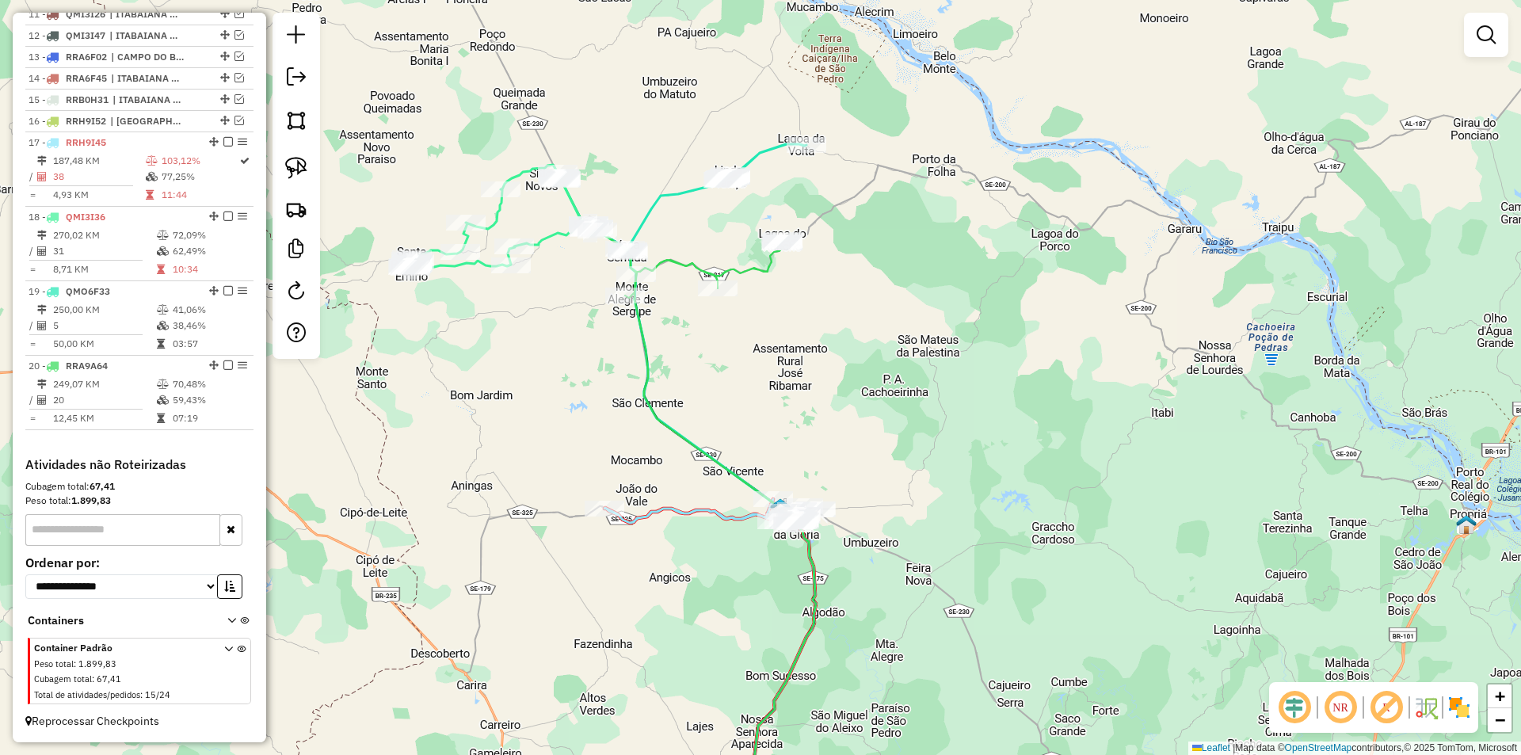
scroll to position [783, 0]
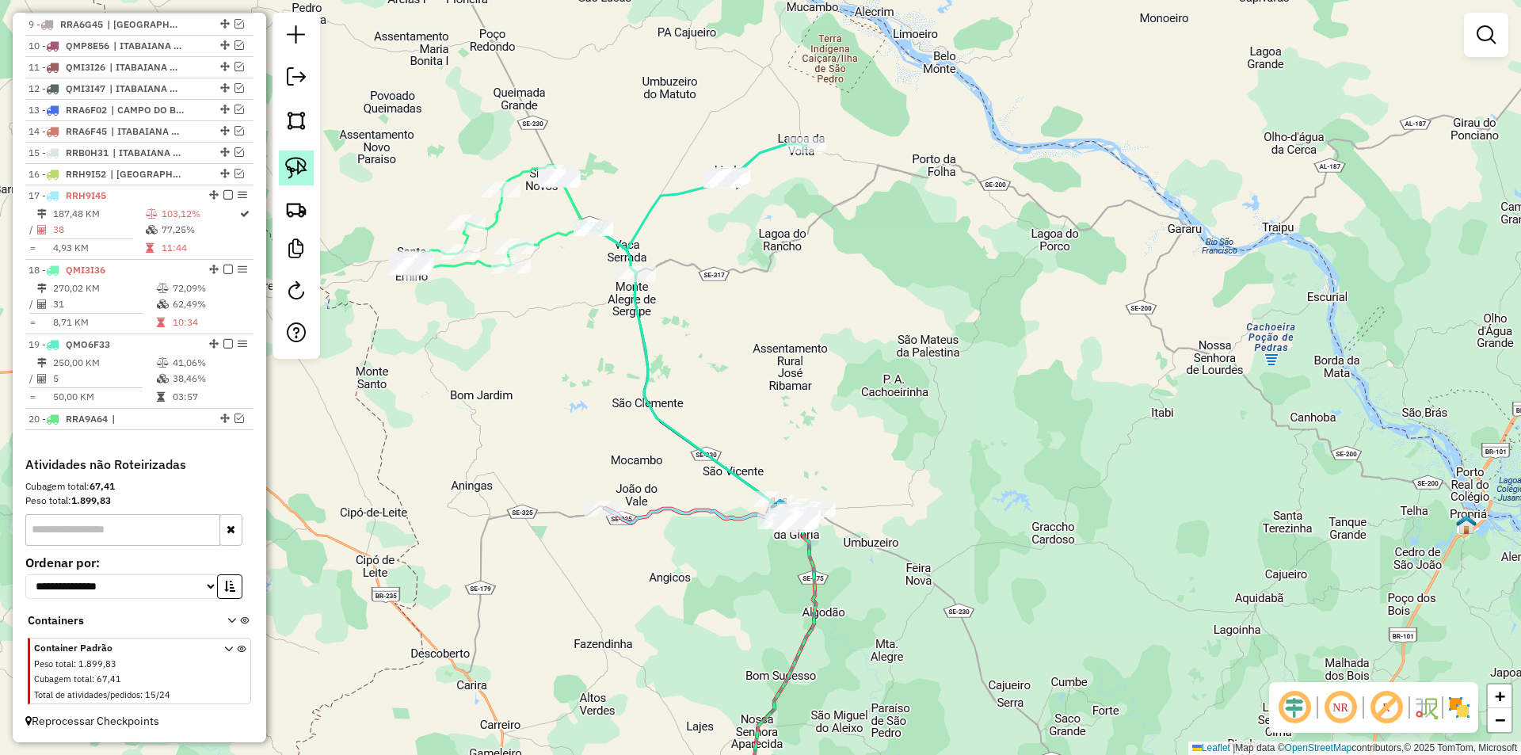
click at [296, 173] on img at bounding box center [296, 168] width 22 height 22
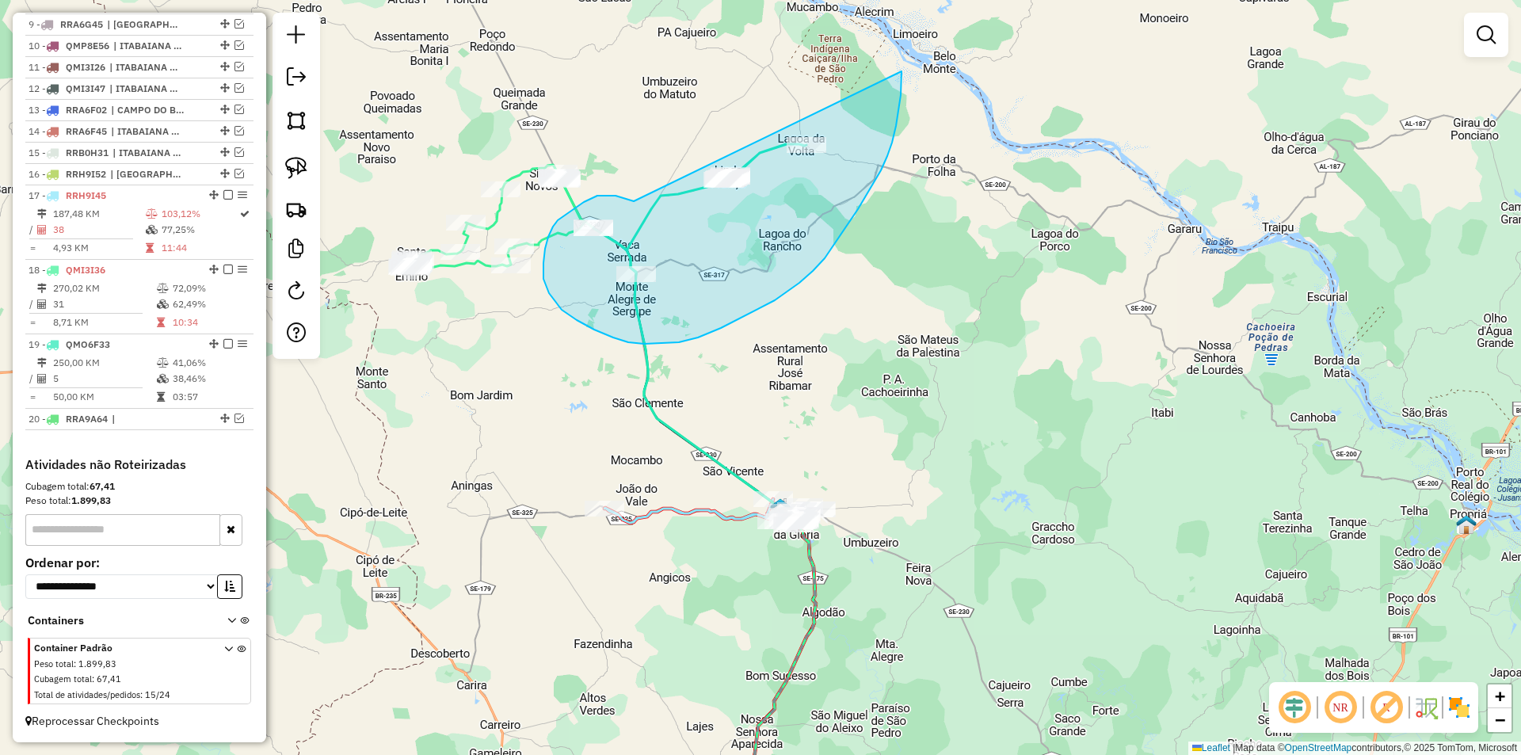
drag, startPoint x: 634, startPoint y: 201, endPoint x: 902, endPoint y: 71, distance: 297.6
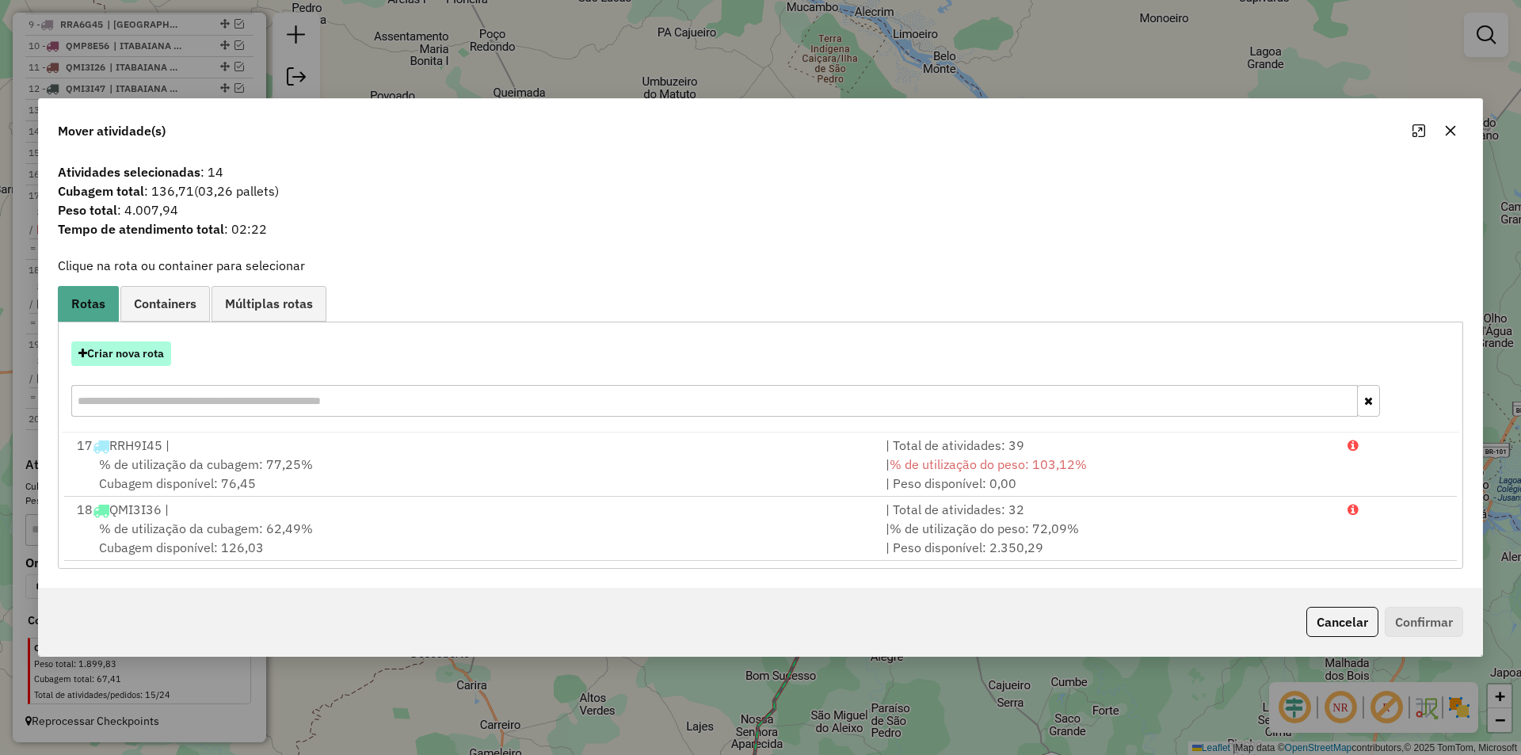
click at [142, 360] on button "Criar nova rota" at bounding box center [121, 353] width 100 height 25
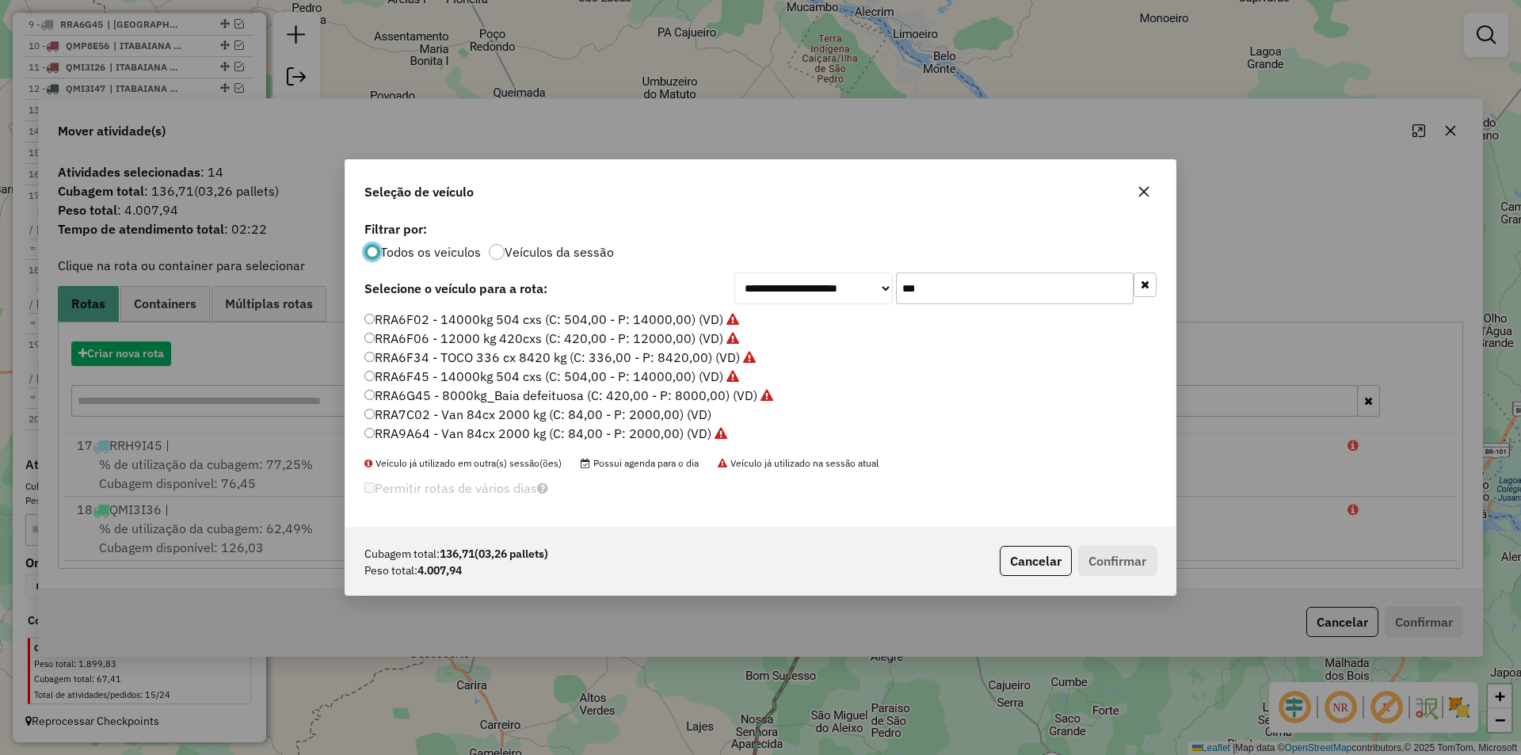
scroll to position [10, 5]
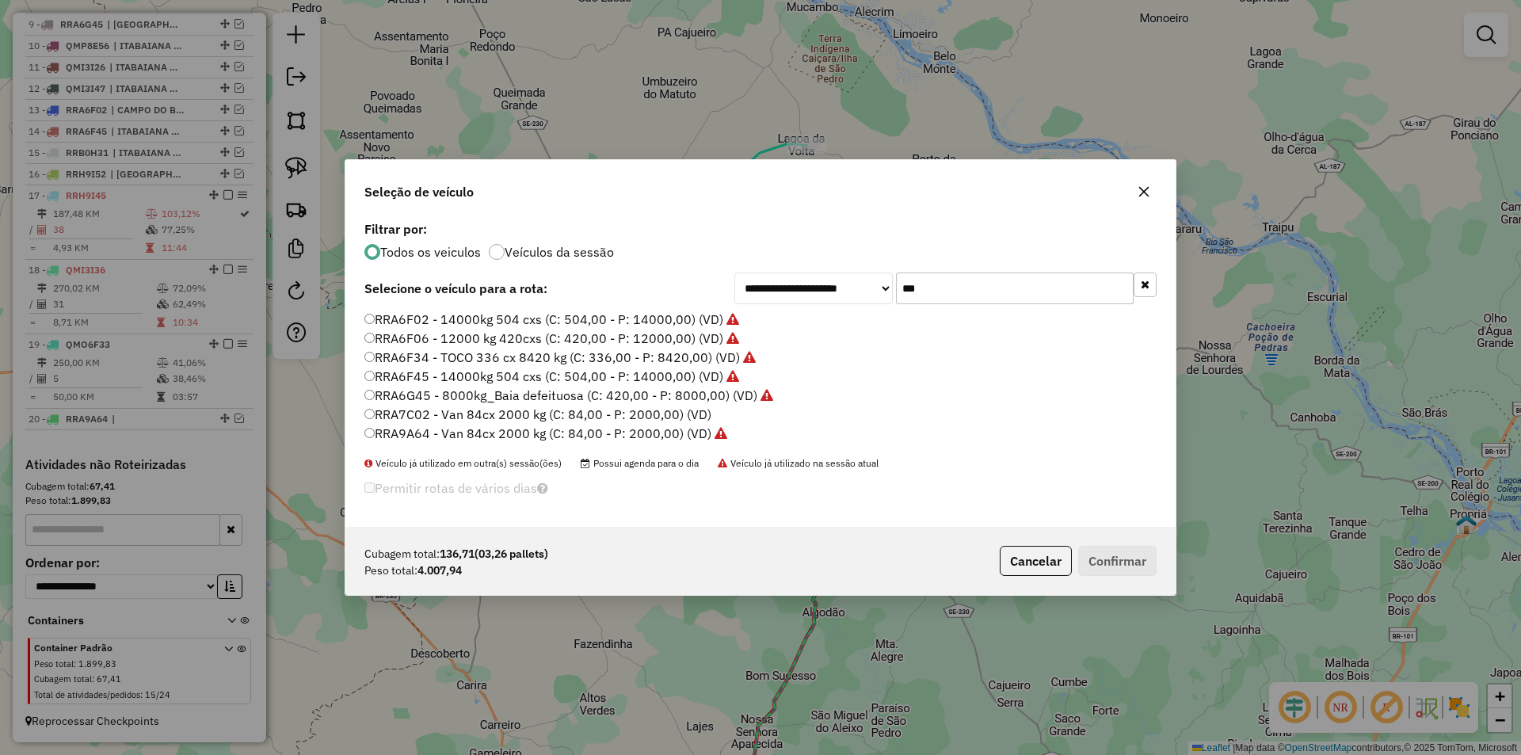
click at [947, 289] on input "***" at bounding box center [1015, 289] width 238 height 32
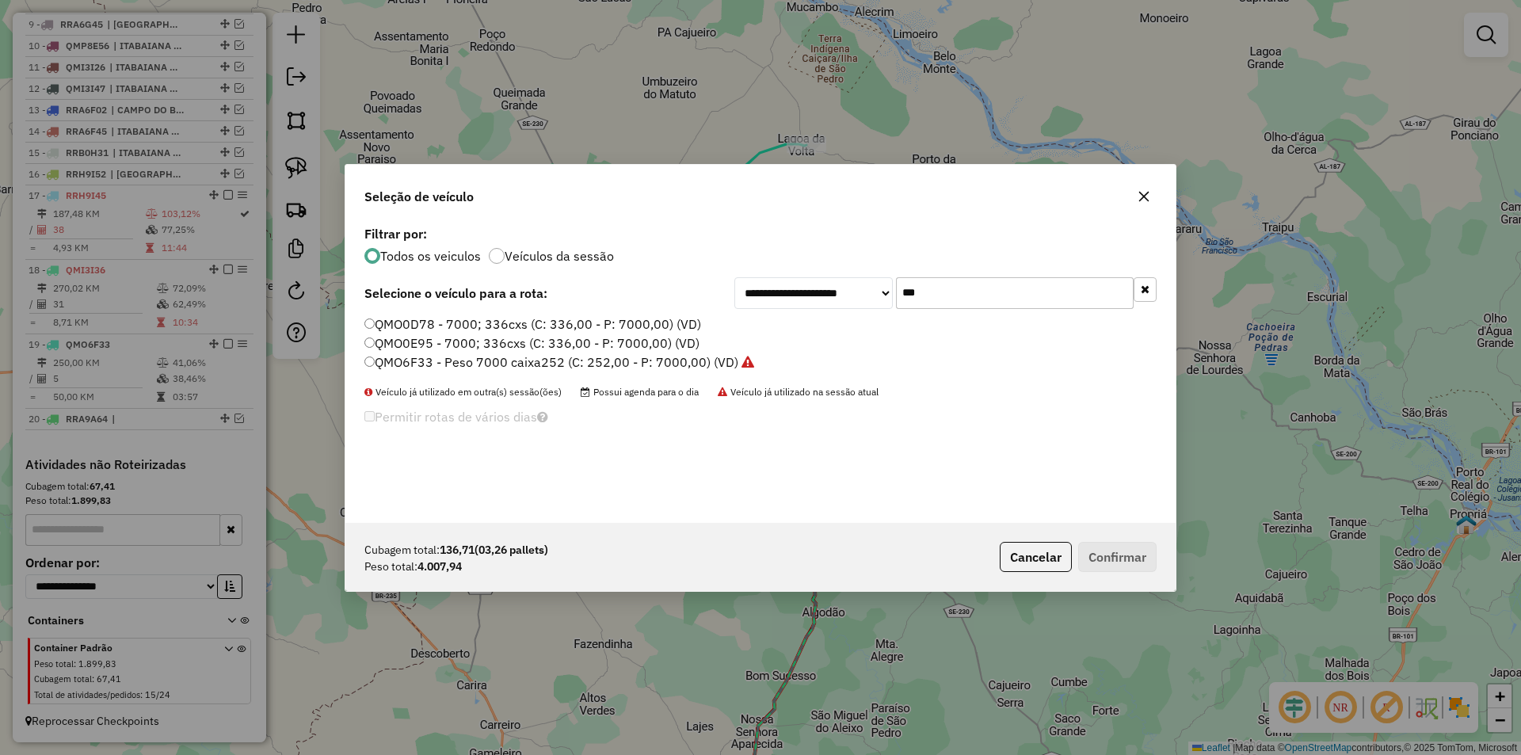
type input "***"
click at [437, 364] on label "QMO6F33 - Peso 7000 caixa252 (C: 252,00 - P: 7000,00) (VD)" at bounding box center [559, 362] width 390 height 19
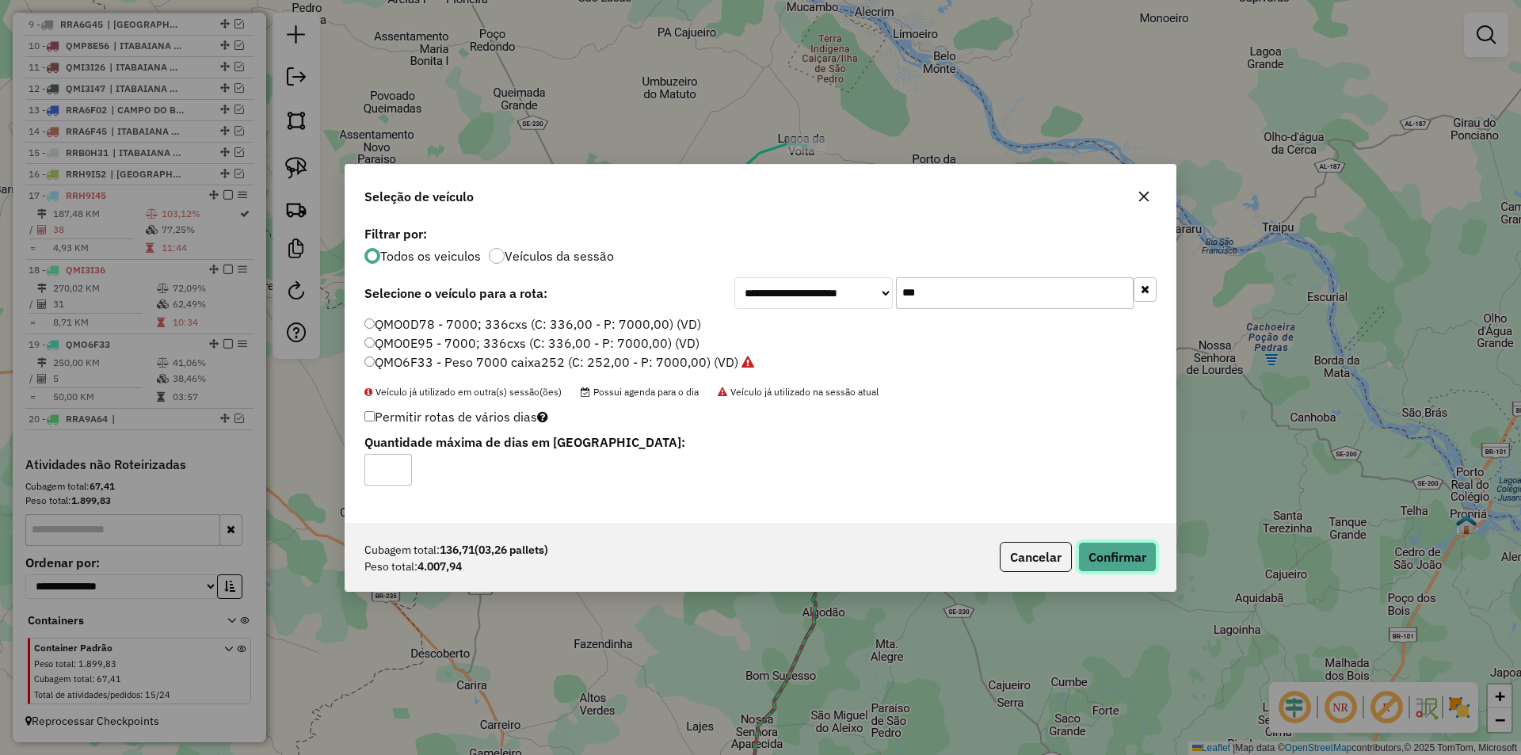
click at [1112, 558] on button "Confirmar" at bounding box center [1117, 557] width 78 height 30
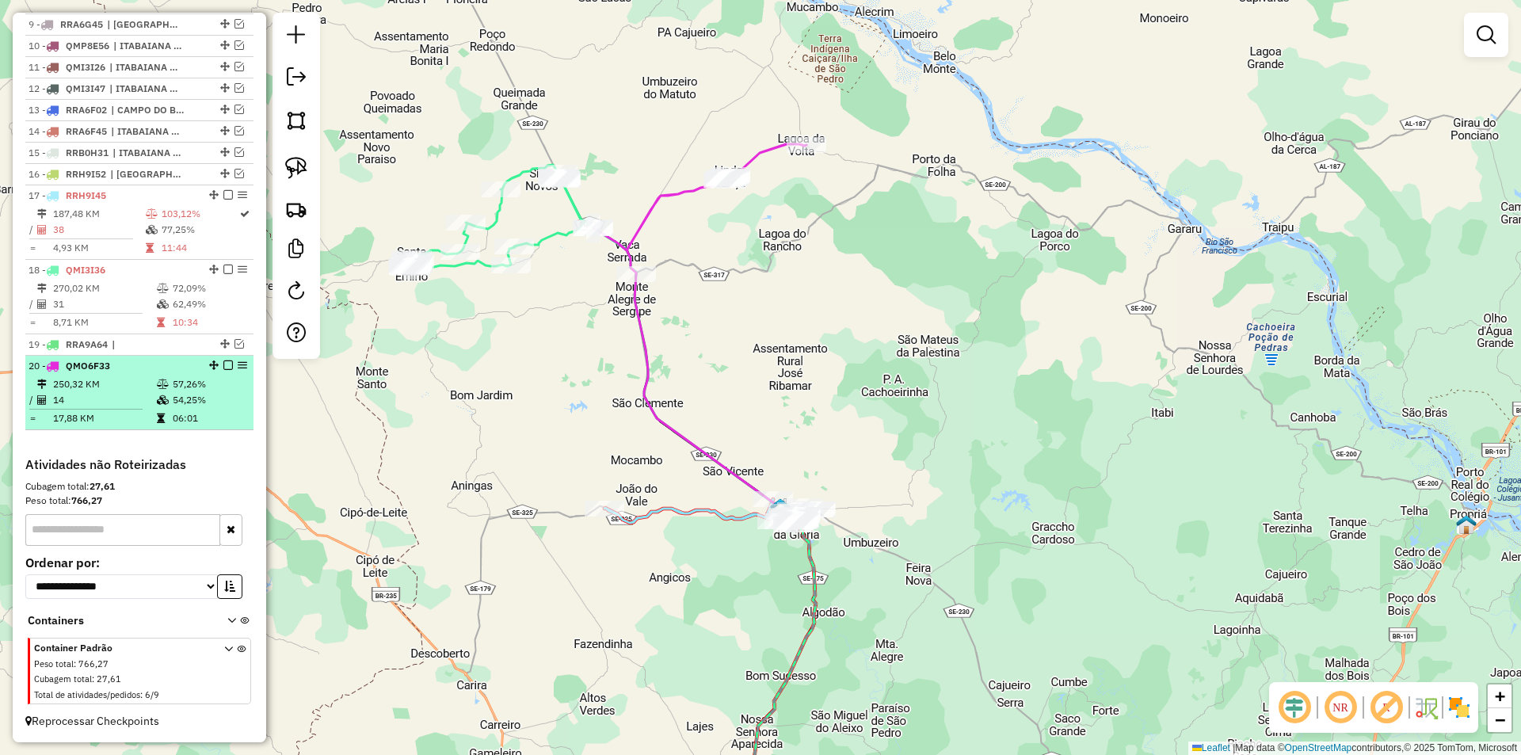
click at [190, 402] on td "54,25%" at bounding box center [209, 400] width 75 height 16
select select "**********"
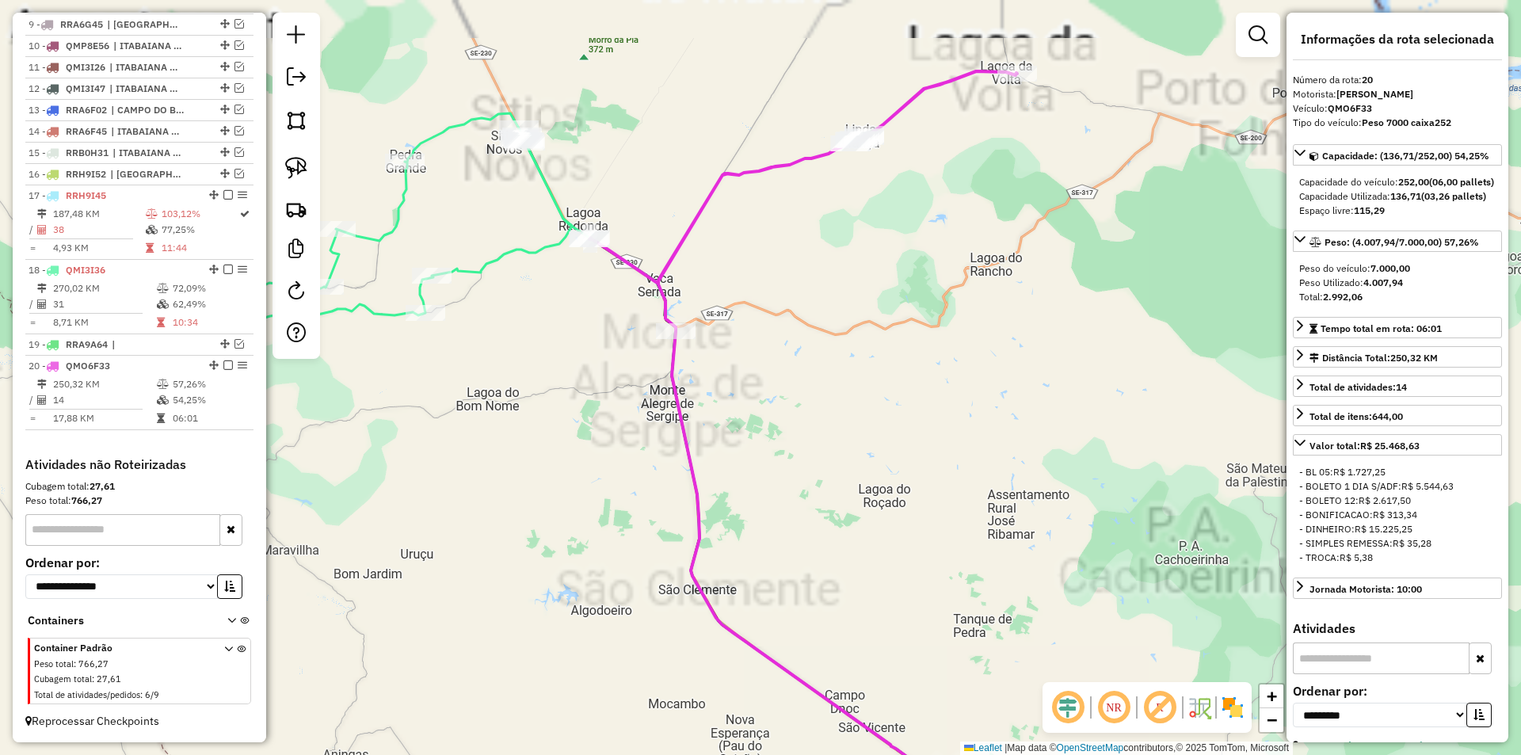
drag, startPoint x: 602, startPoint y: 369, endPoint x: 528, endPoint y: 340, distance: 79.3
click at [598, 439] on div "Janela de atendimento Grade de atendimento Capacidade Transportadoras Veículos …" at bounding box center [760, 377] width 1521 height 755
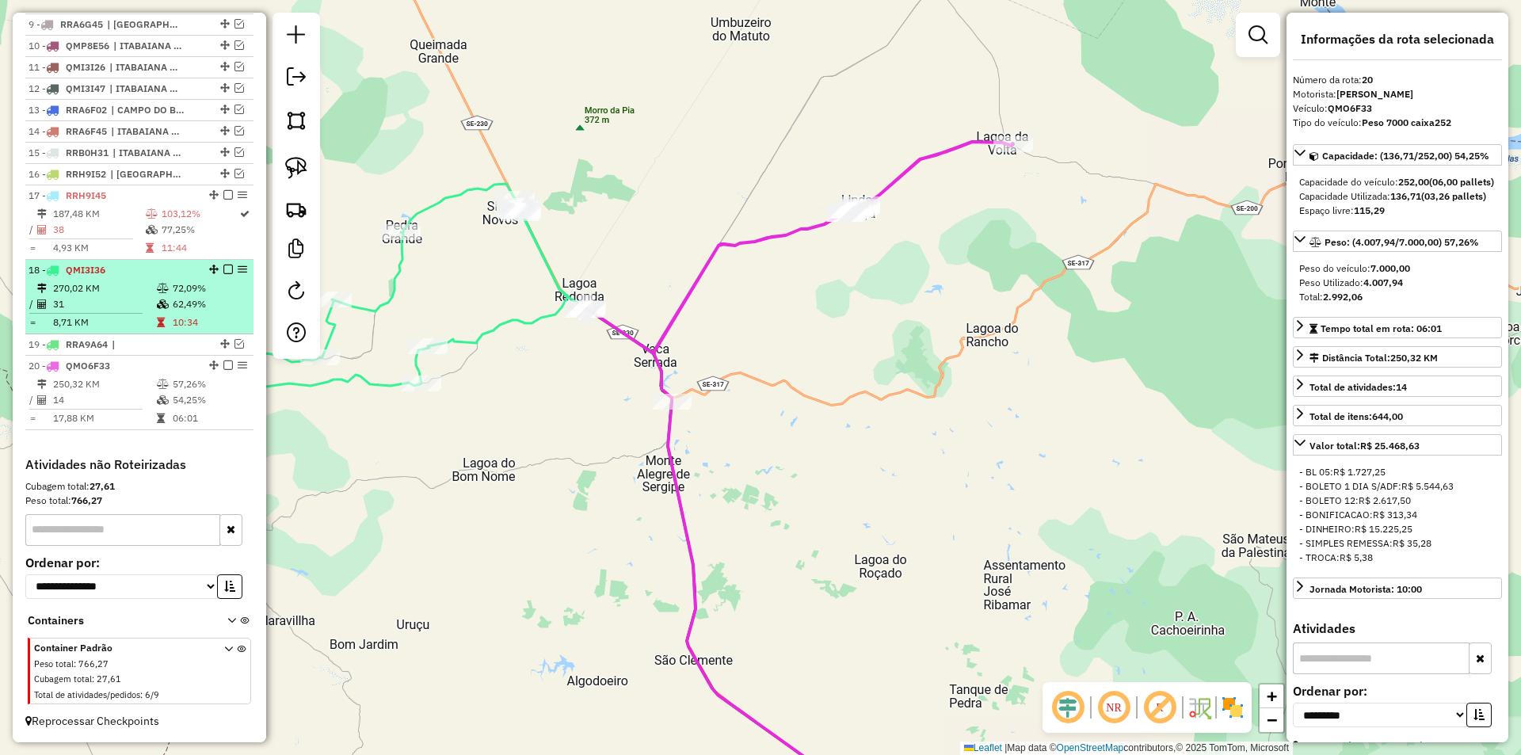
click at [182, 276] on div "18 - QMI3I36" at bounding box center [113, 270] width 168 height 14
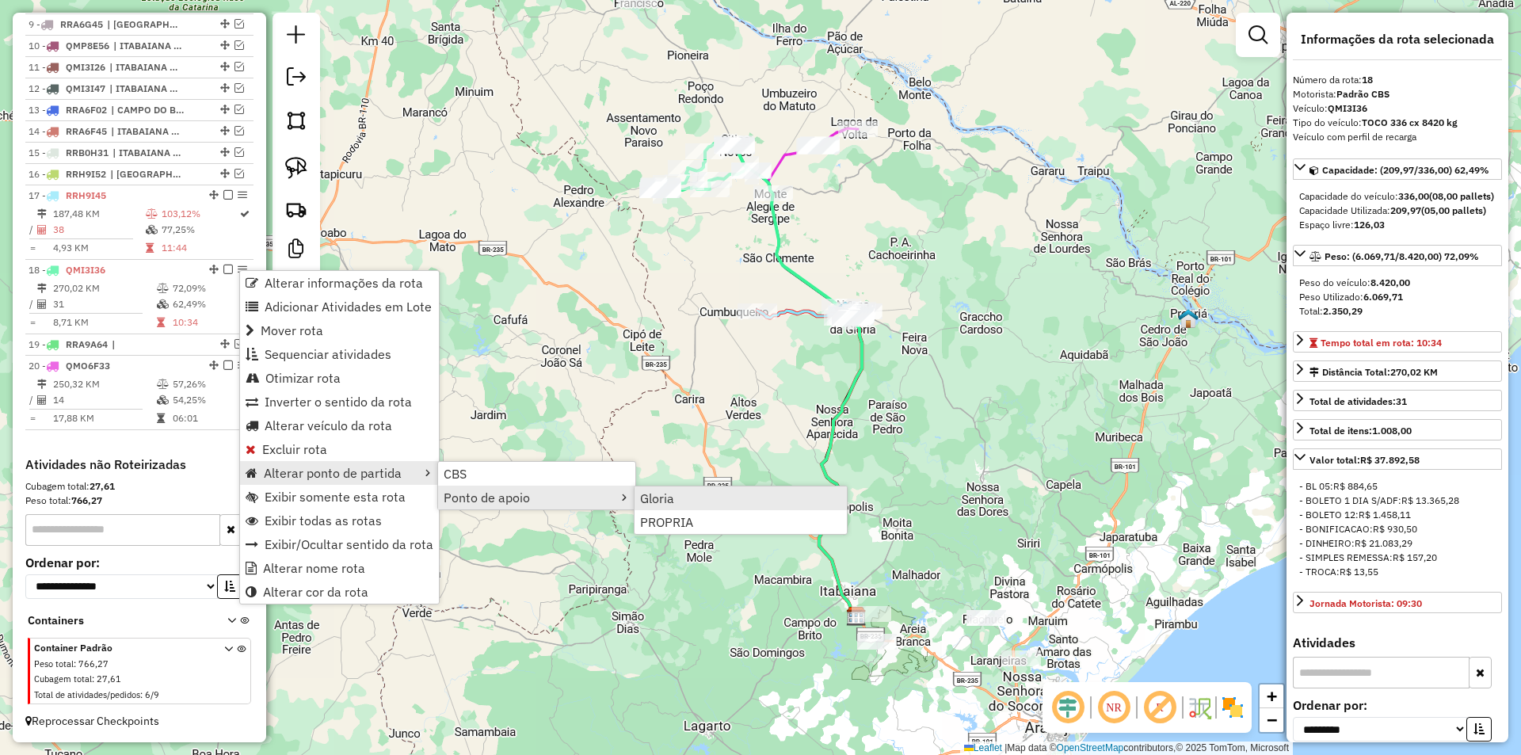
click at [700, 501] on link "Gloria" at bounding box center [741, 498] width 212 height 24
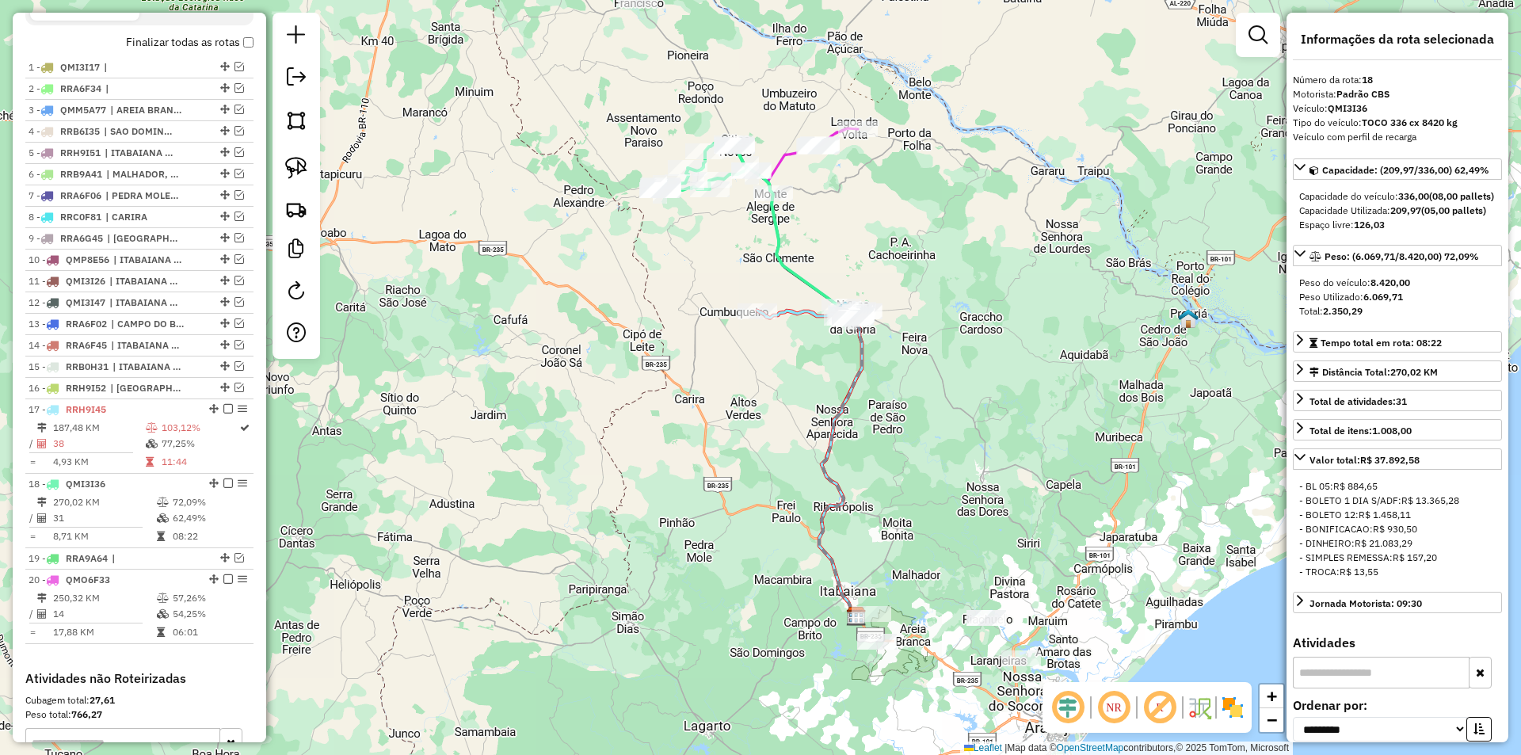
scroll to position [545, 0]
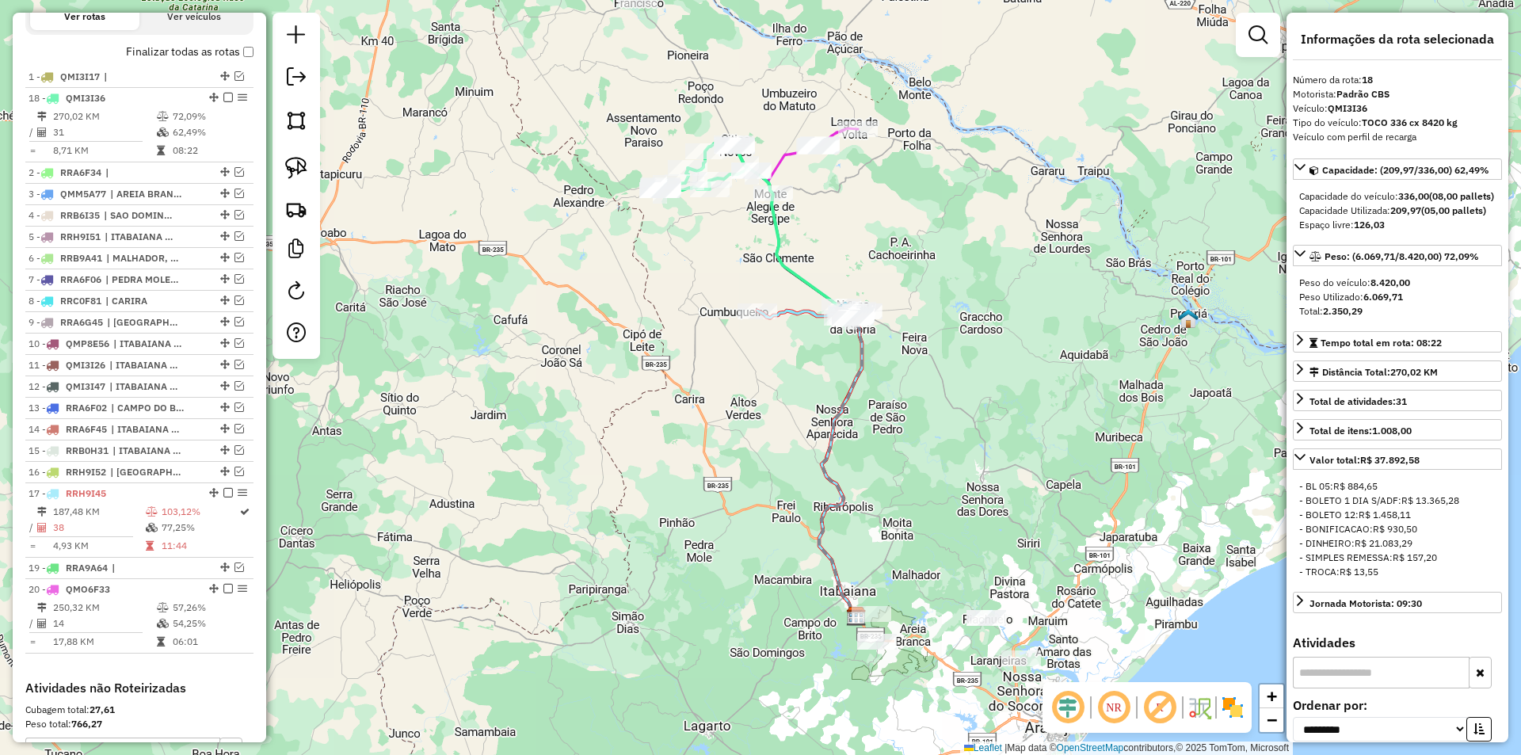
drag, startPoint x: 212, startPoint y: 506, endPoint x: 176, endPoint y: 107, distance: 400.9
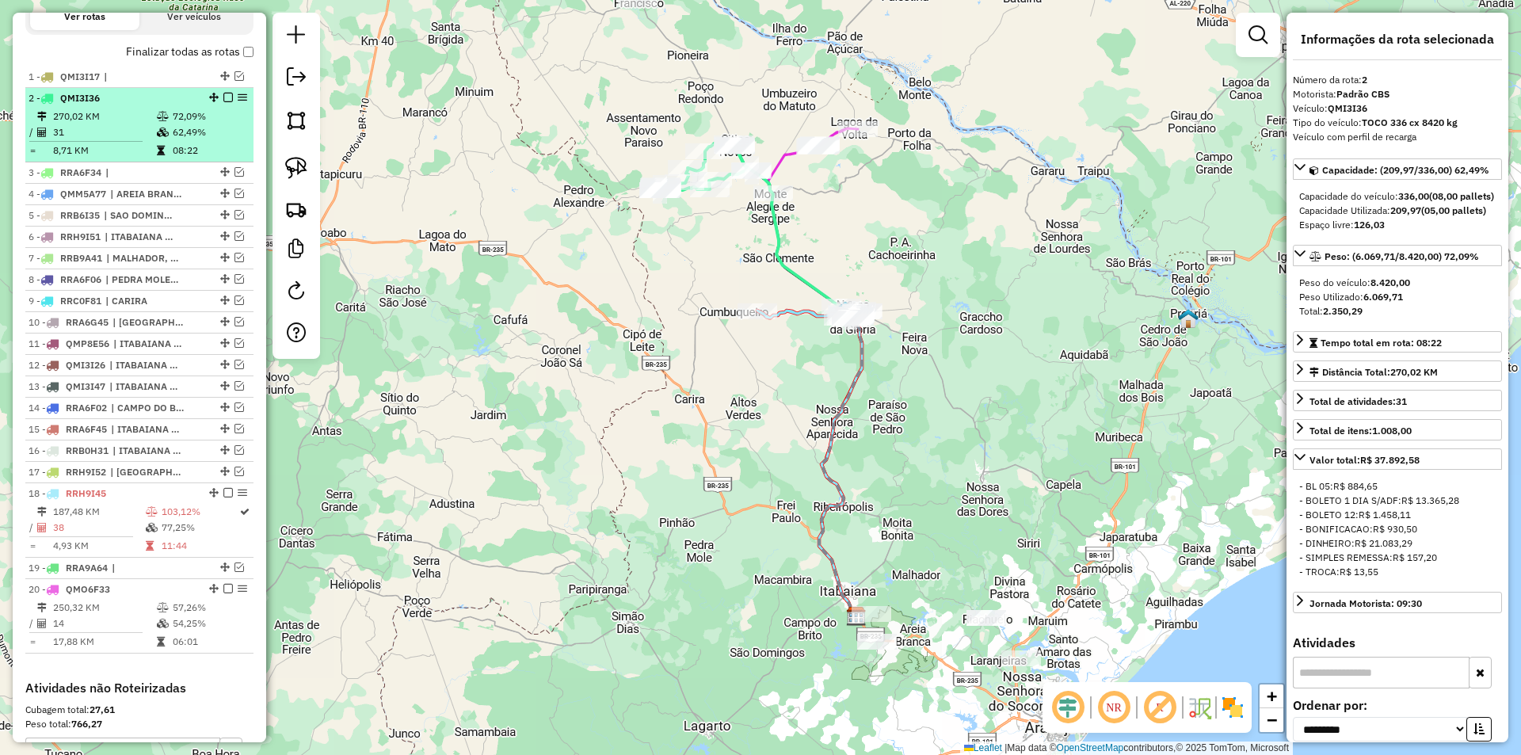
drag, startPoint x: 219, startPoint y: 576, endPoint x: 185, endPoint y: 115, distance: 462.3
click at [185, 115] on ul "1 - QMI3I17 | 2 - QMI3I36 270,02 KM 72,09% / 31 62,49% = 8,71 KM 08:22 3 - RRA6…" at bounding box center [139, 360] width 228 height 587
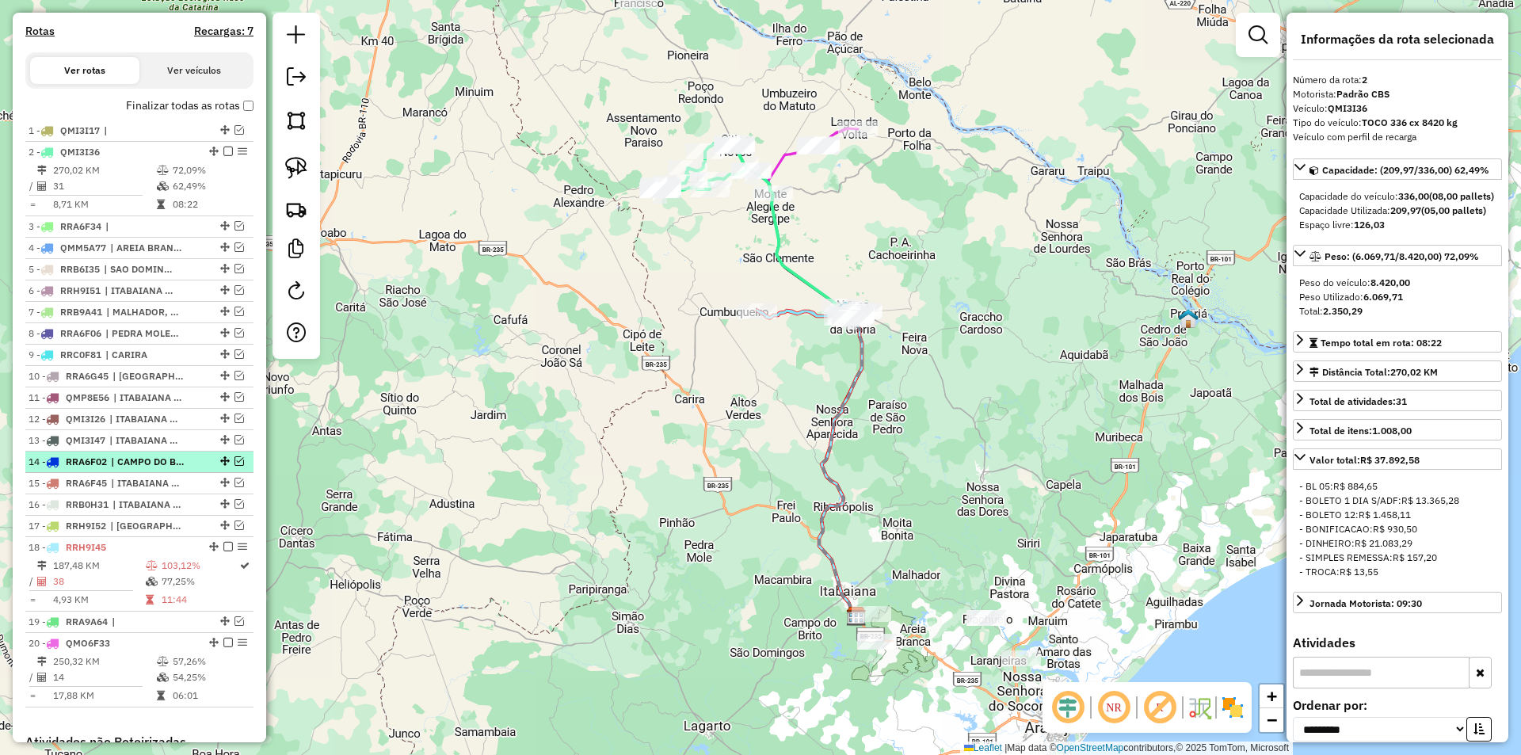
scroll to position [466, 0]
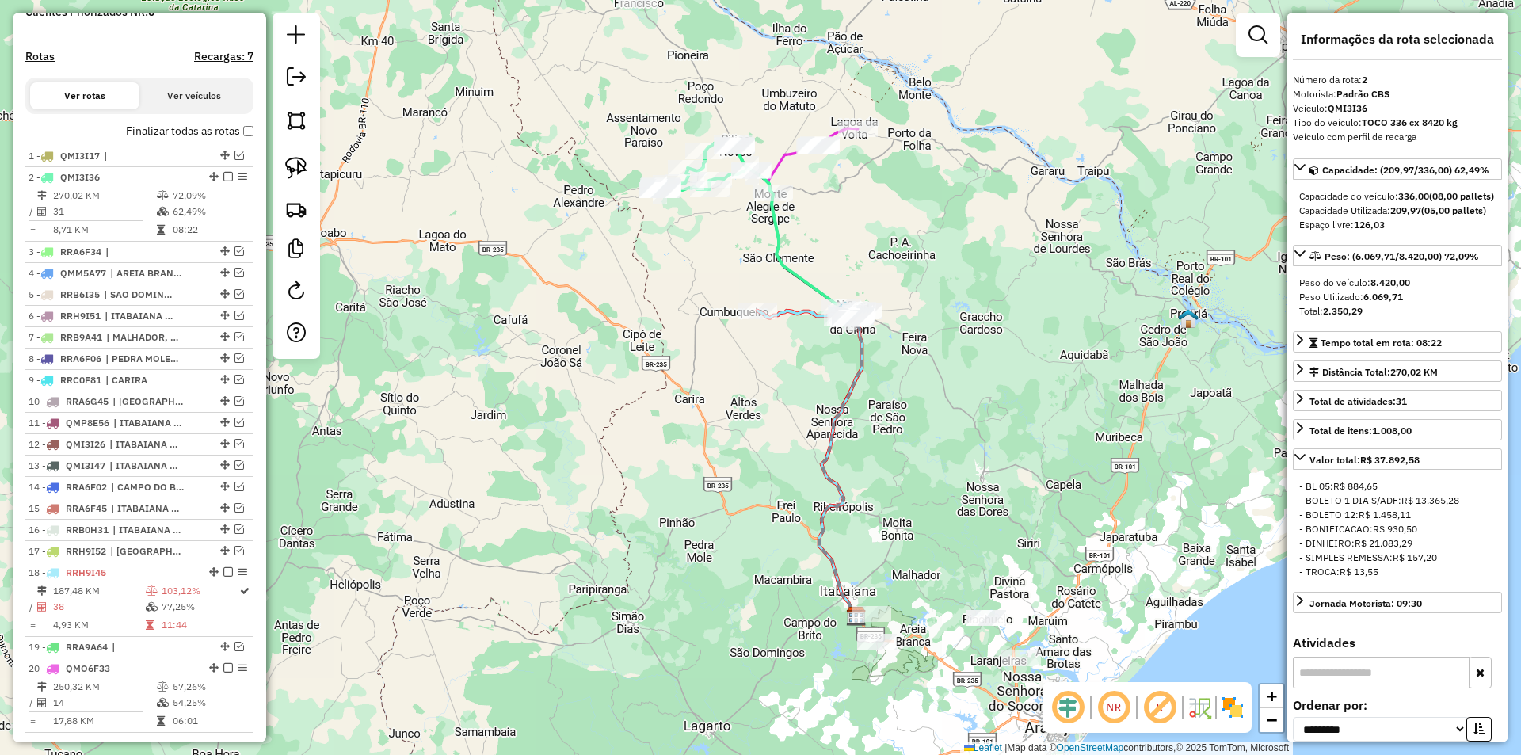
click at [553, 495] on div "Janela de atendimento Grade de atendimento Capacidade Transportadoras Veículos …" at bounding box center [760, 377] width 1521 height 755
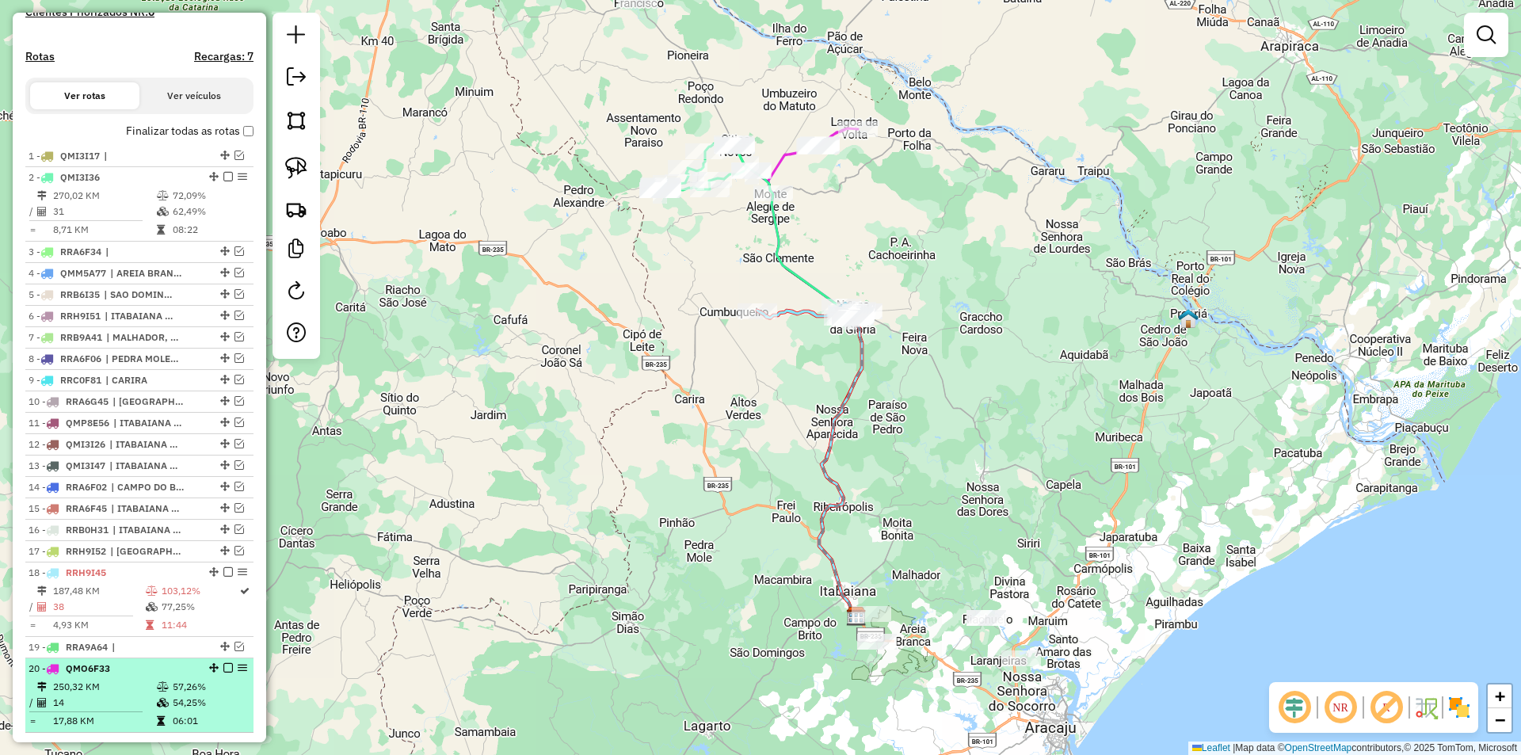
click at [203, 692] on li "20 - QMO6F33 250,32 KM 57,26% / 14 54,25% = 17,88 KM 06:01" at bounding box center [139, 695] width 228 height 74
select select "**********"
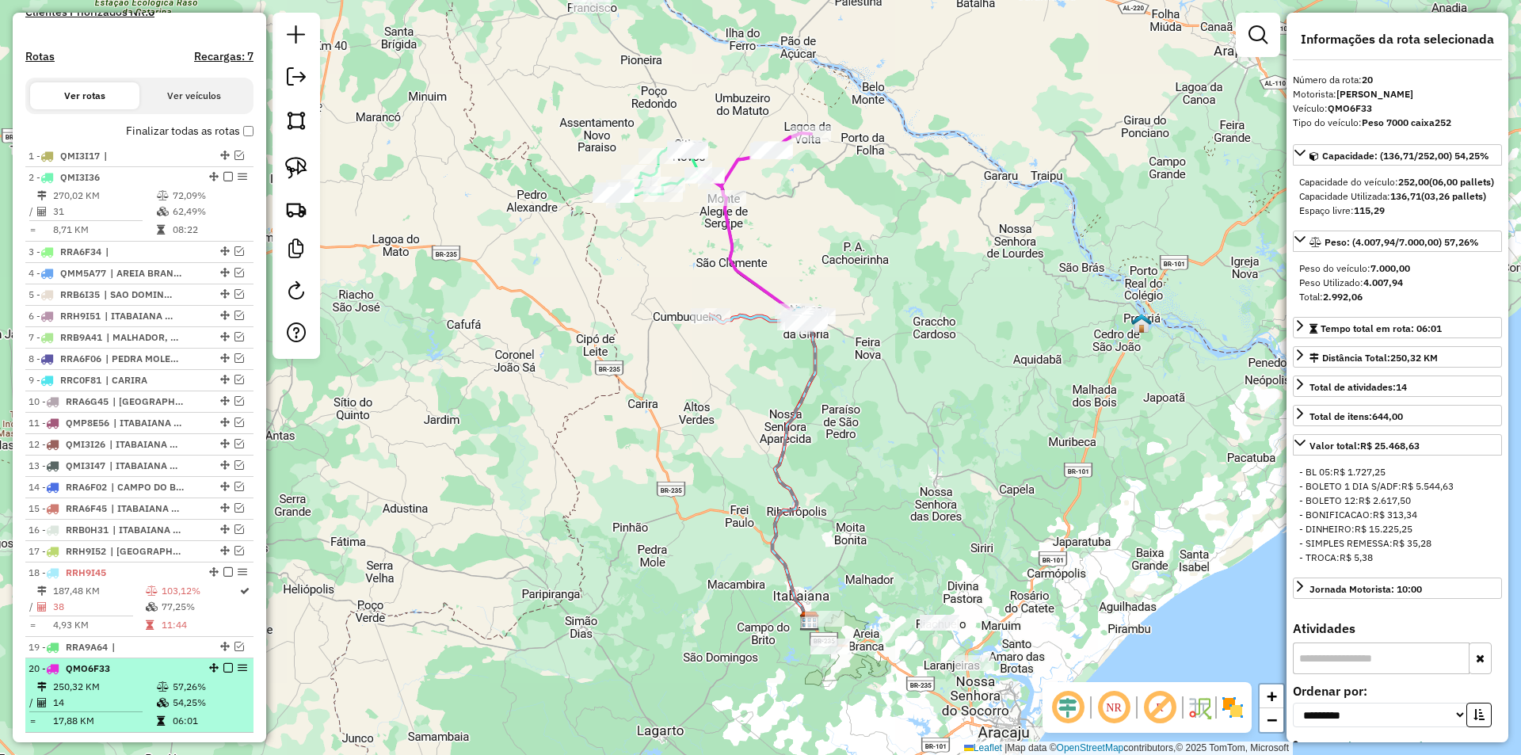
click at [223, 673] on em at bounding box center [228, 668] width 10 height 10
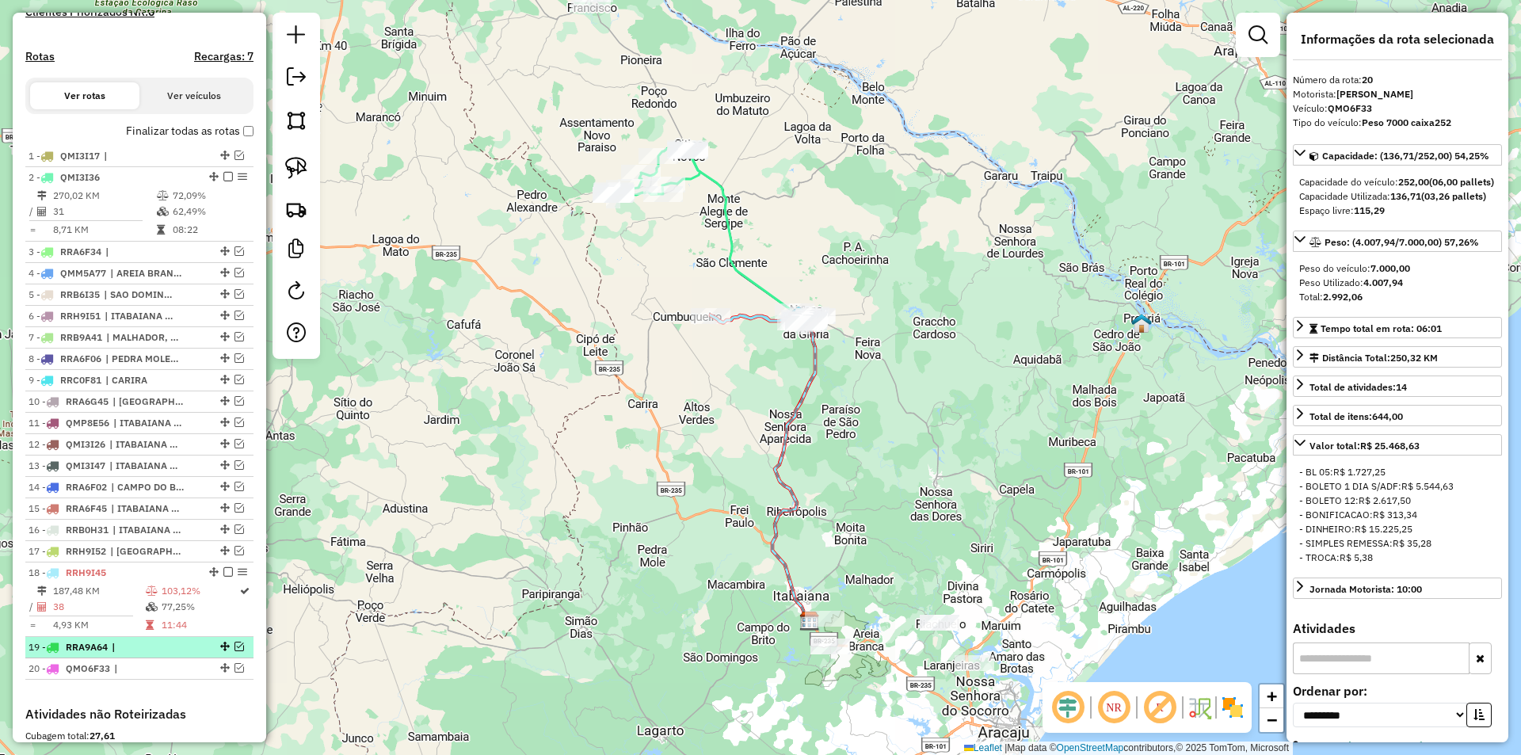
click at [235, 651] on em at bounding box center [240, 647] width 10 height 10
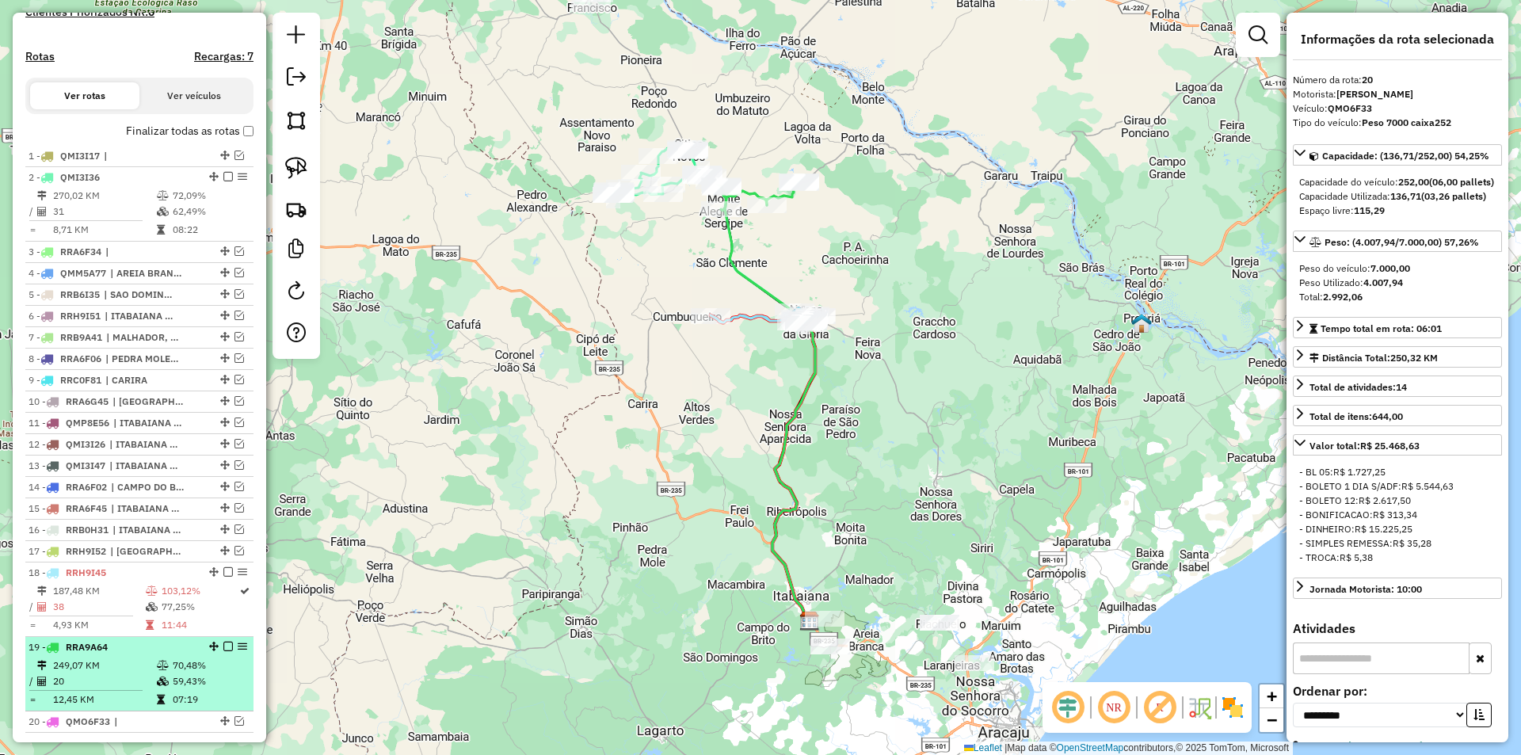
click at [209, 651] on em at bounding box center [214, 647] width 10 height 10
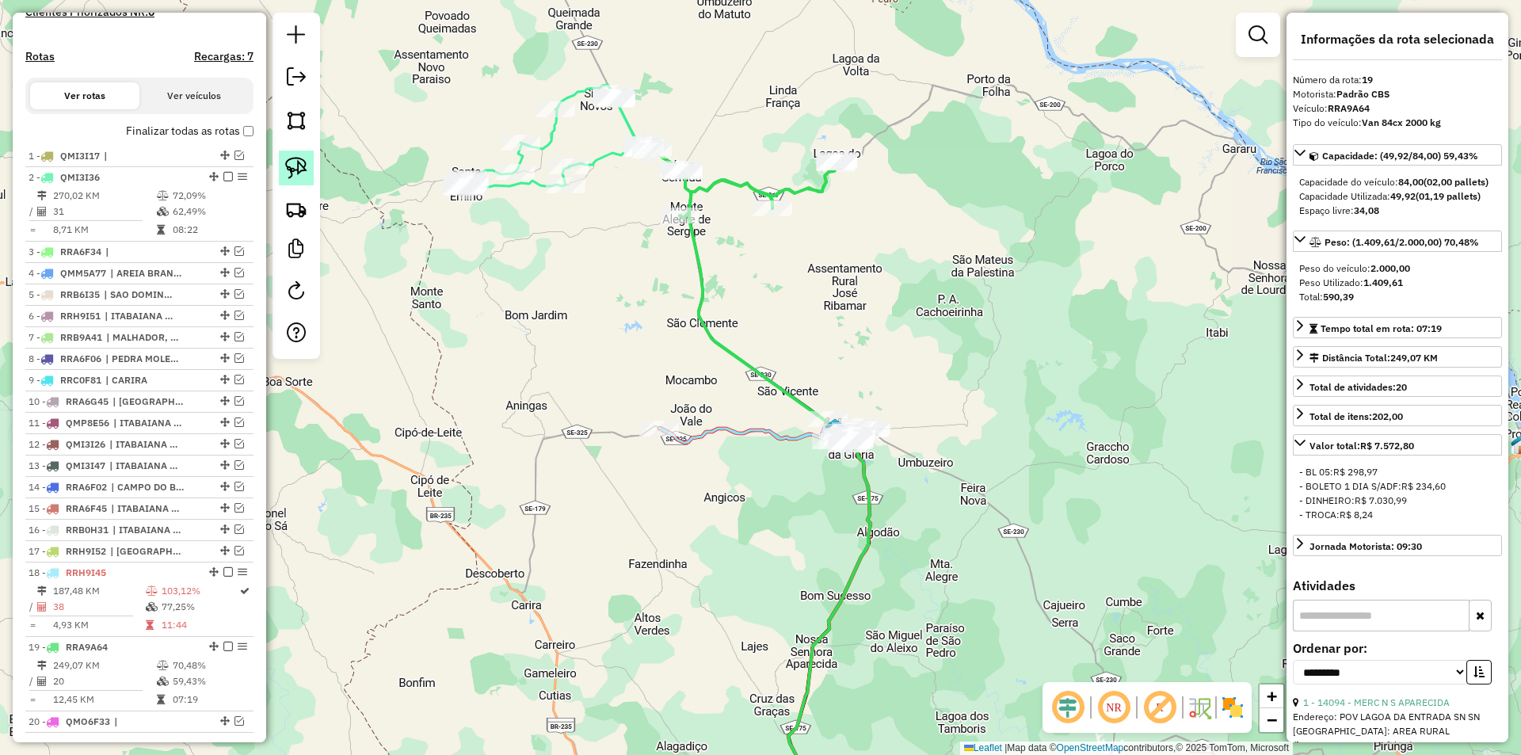
click at [292, 166] on img at bounding box center [296, 168] width 22 height 22
drag, startPoint x: 559, startPoint y: 444, endPoint x: 720, endPoint y: 433, distance: 161.3
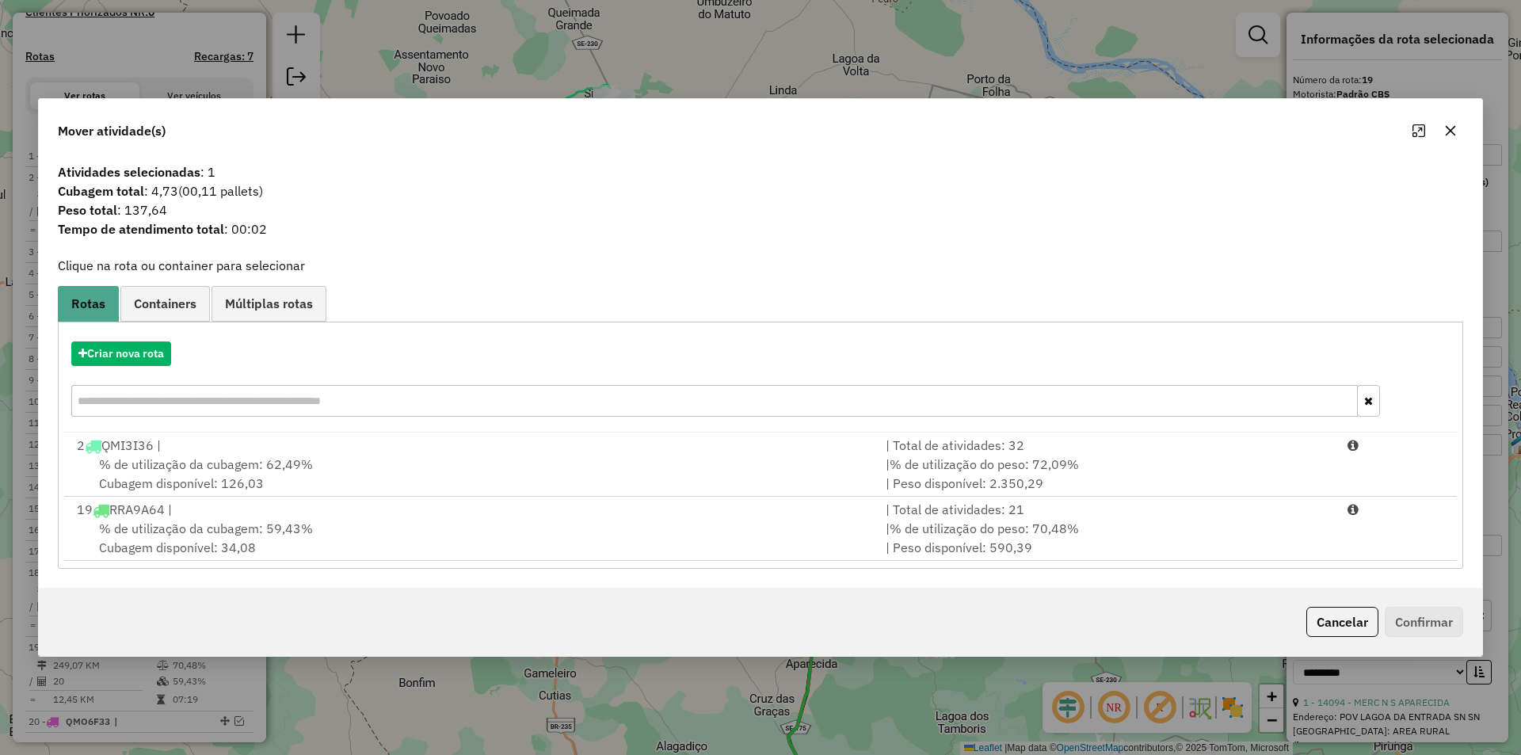
drag, startPoint x: 891, startPoint y: 550, endPoint x: 1418, endPoint y: 625, distance: 532.2
click at [898, 551] on div "| % de utilização do peso: 70,48% | Peso disponível: 590,39" at bounding box center [1107, 538] width 462 height 38
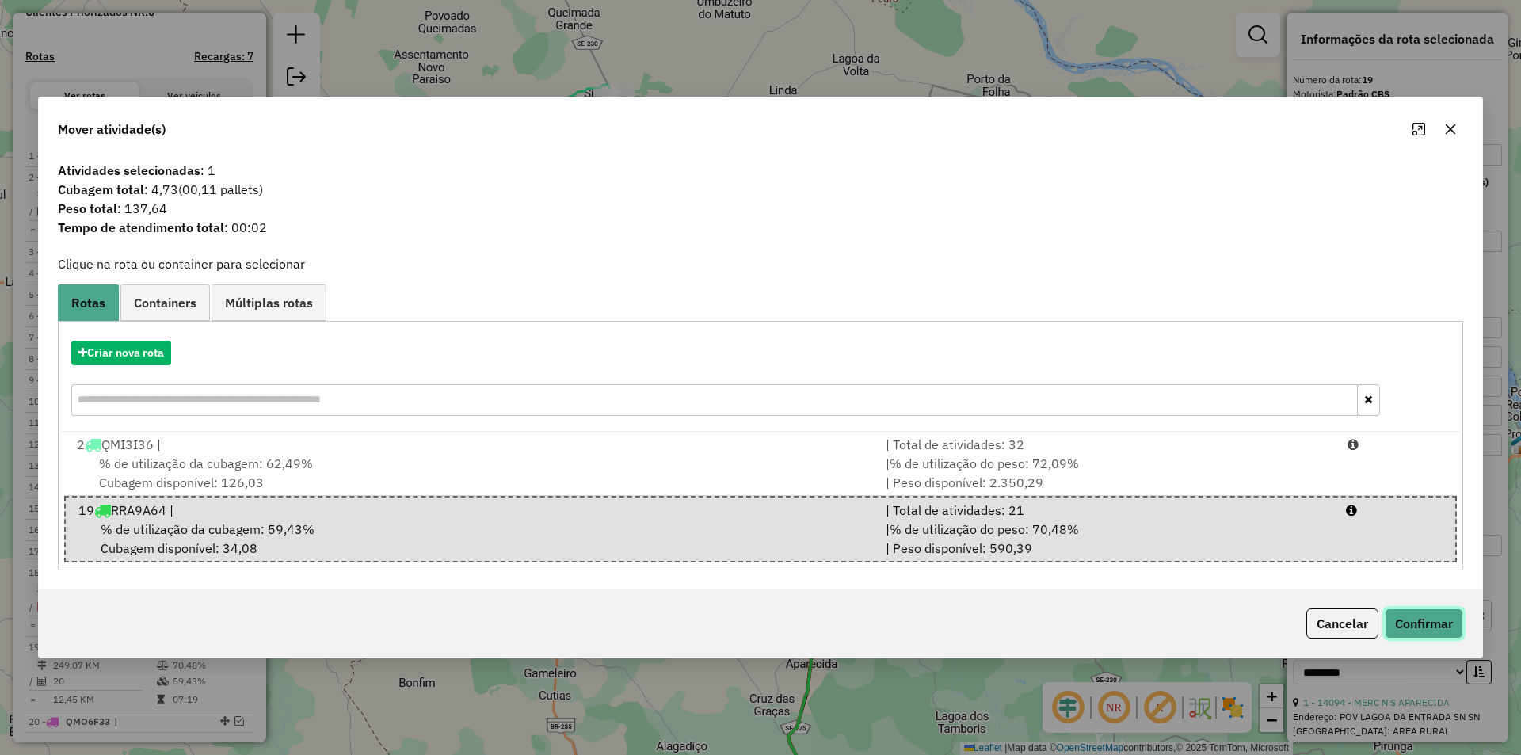
click at [1434, 631] on button "Confirmar" at bounding box center [1424, 623] width 78 height 30
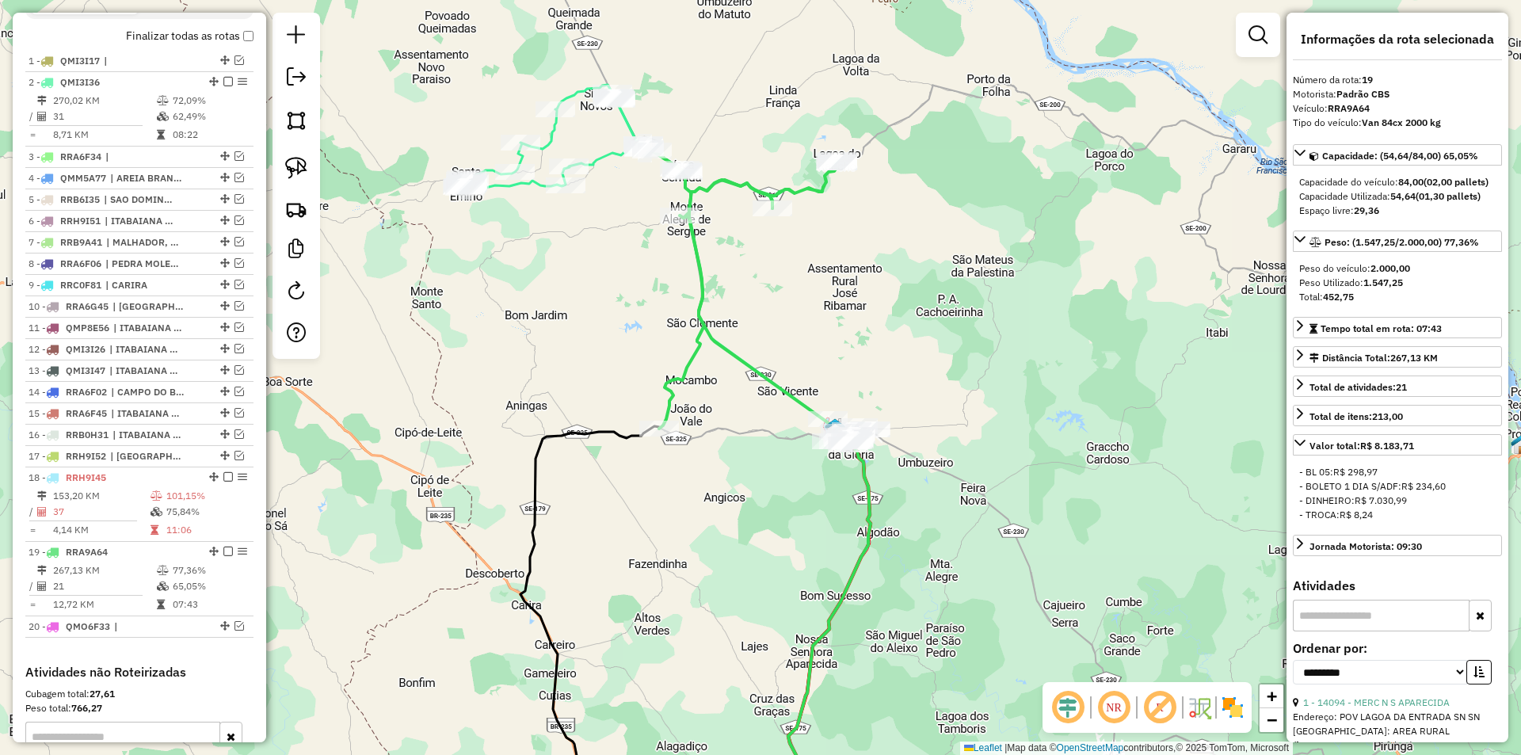
scroll to position [783, 0]
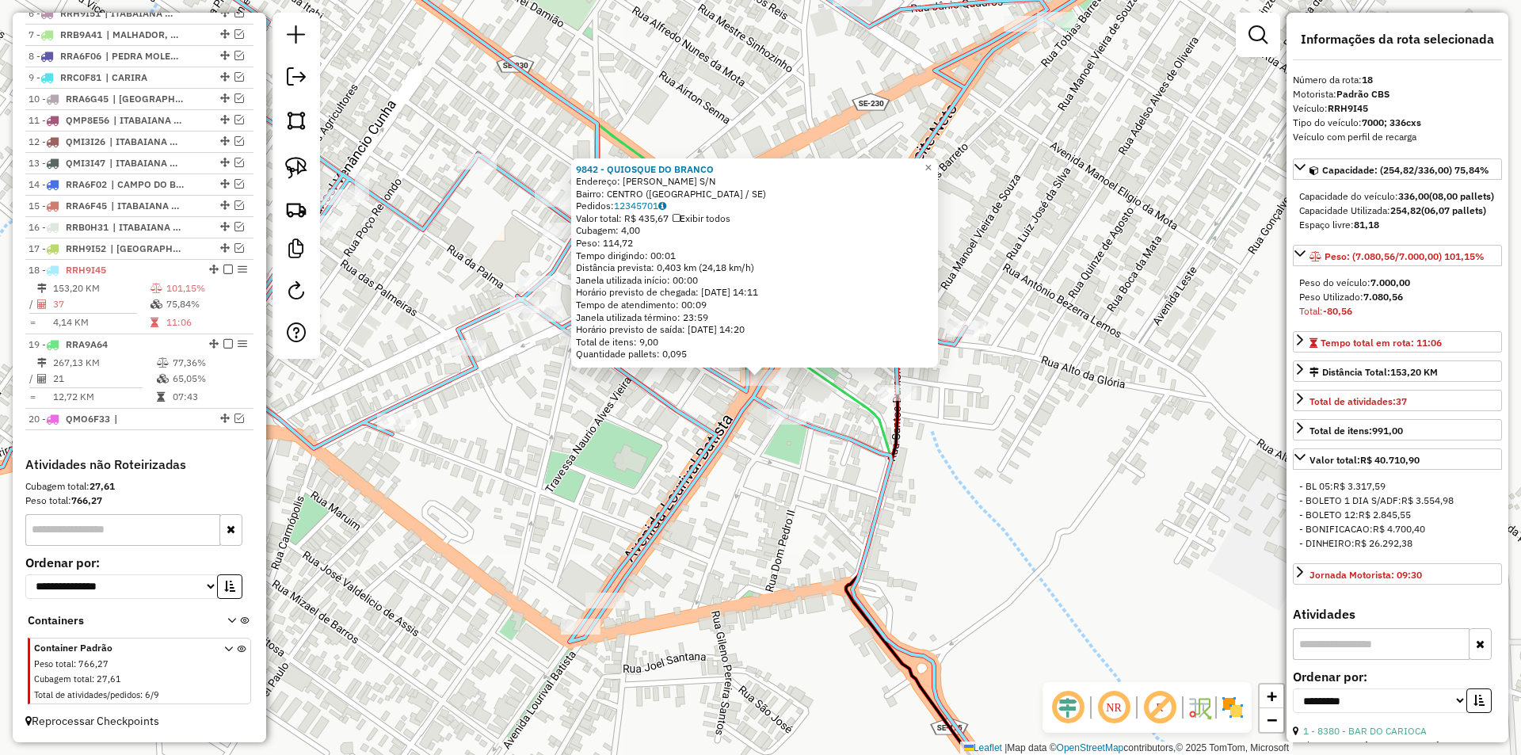
click at [709, 423] on icon at bounding box center [522, 283] width 1348 height 717
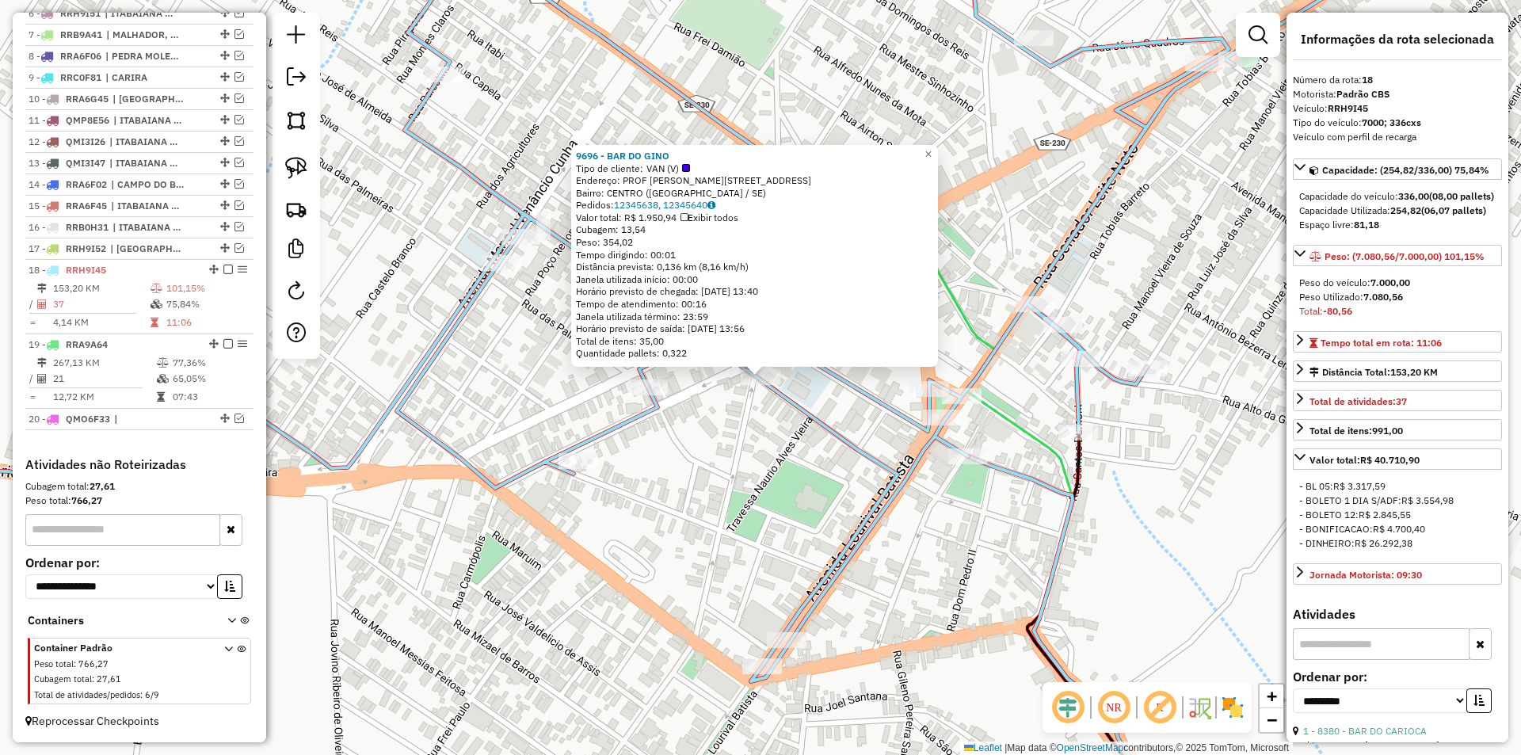
click at [748, 445] on div "9696 - BAR DO GINO Tipo de cliente: VAN (V) Endereço: PROF [PERSON_NAME] 178 Ba…" at bounding box center [760, 377] width 1521 height 755
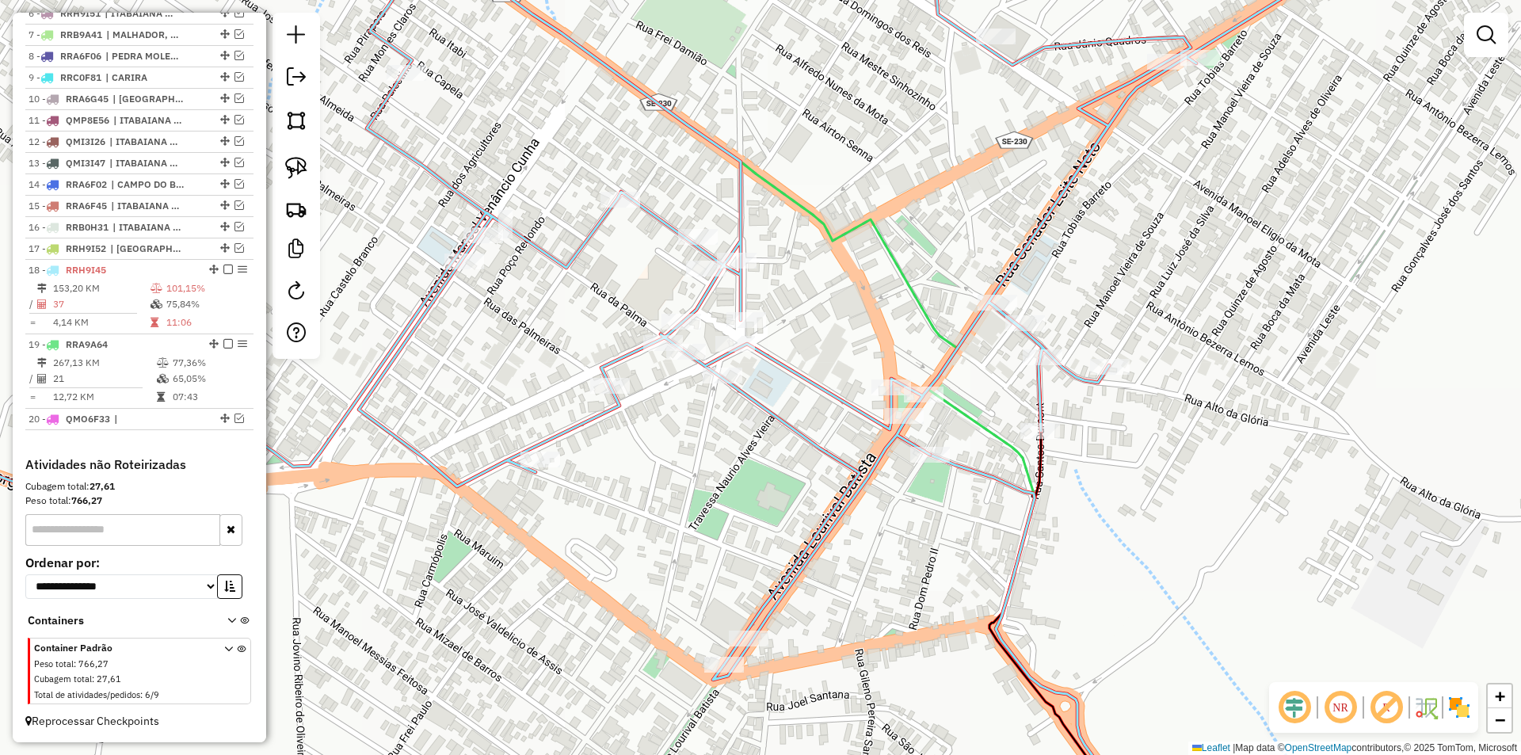
drag, startPoint x: 800, startPoint y: 455, endPoint x: 692, endPoint y: 442, distance: 109.3
click at [692, 443] on div "Janela de atendimento Grade de atendimento Capacidade Transportadoras Veículos …" at bounding box center [760, 377] width 1521 height 755
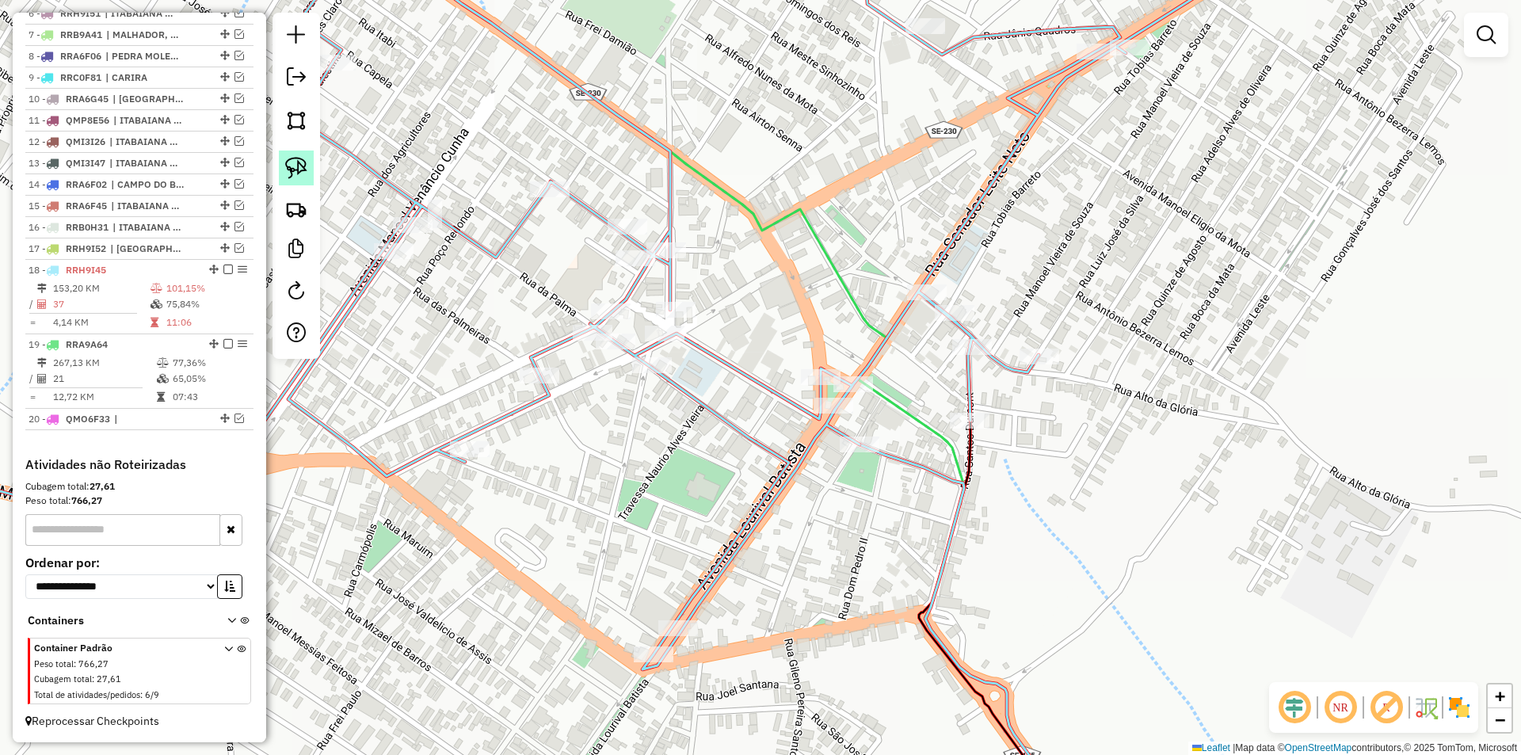
click at [298, 171] on img at bounding box center [296, 168] width 22 height 22
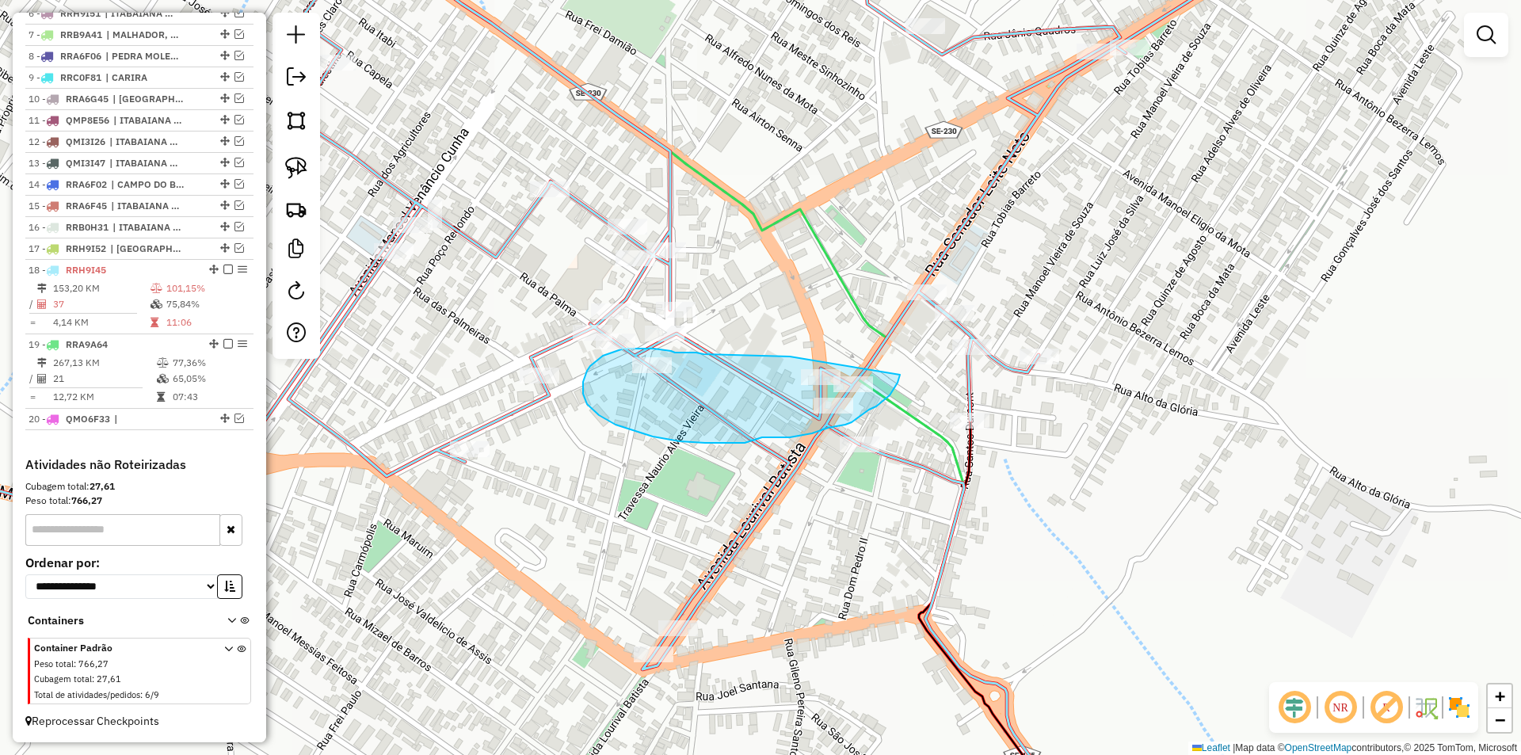
drag, startPoint x: 780, startPoint y: 357, endPoint x: 900, endPoint y: 375, distance: 121.0
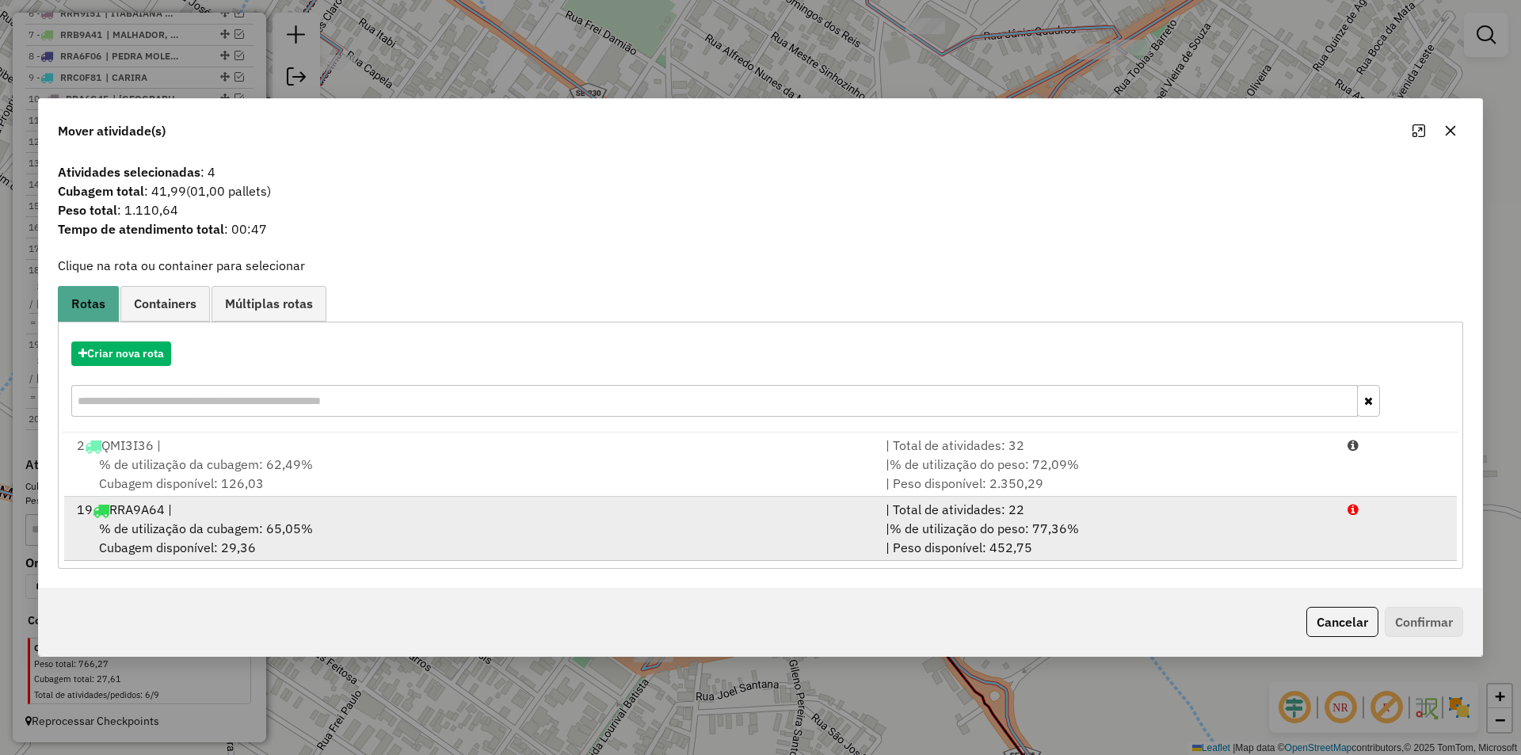
click at [1154, 545] on div "| % de utilização do peso: 77,36% | Peso disponível: 452,75" at bounding box center [1107, 538] width 462 height 38
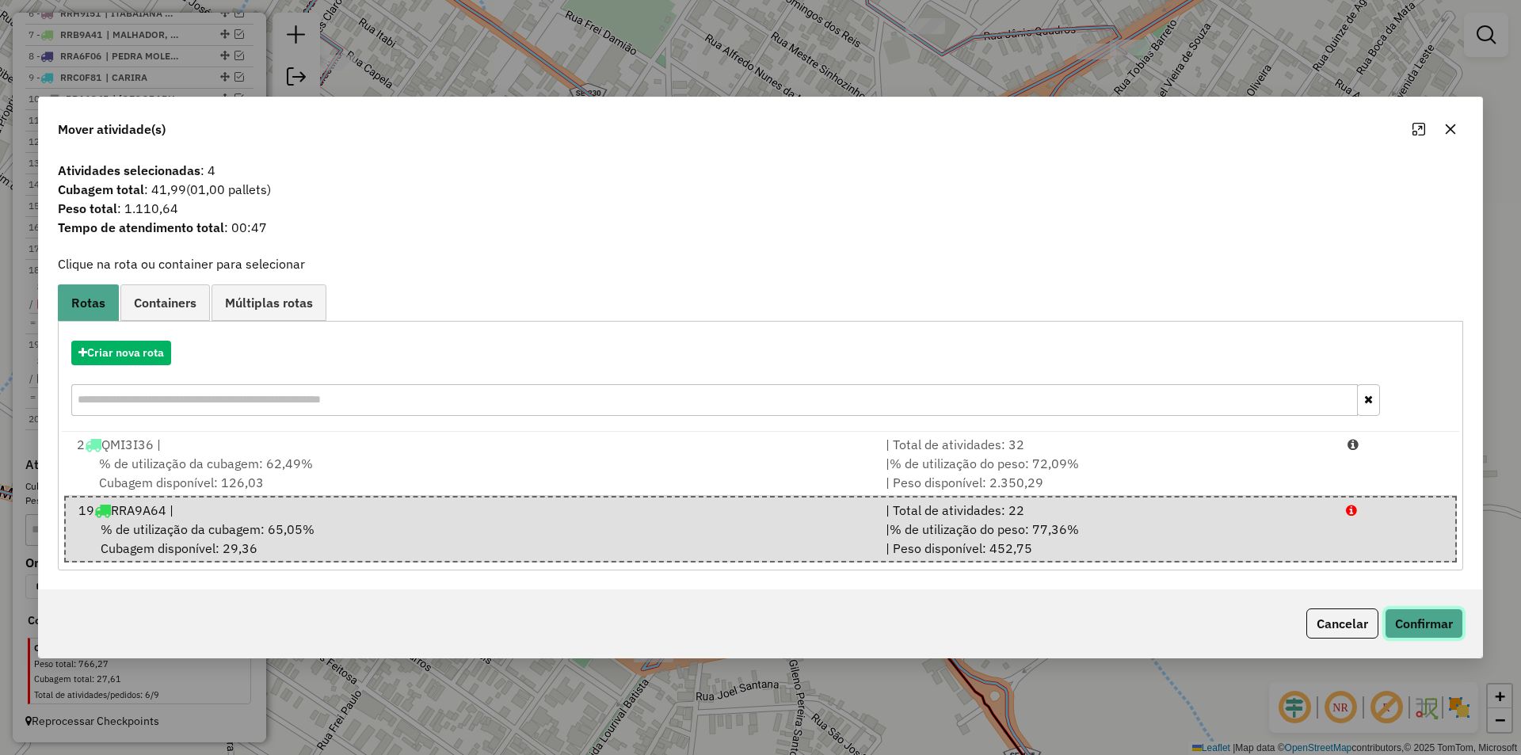
click at [1420, 632] on button "Confirmar" at bounding box center [1424, 623] width 78 height 30
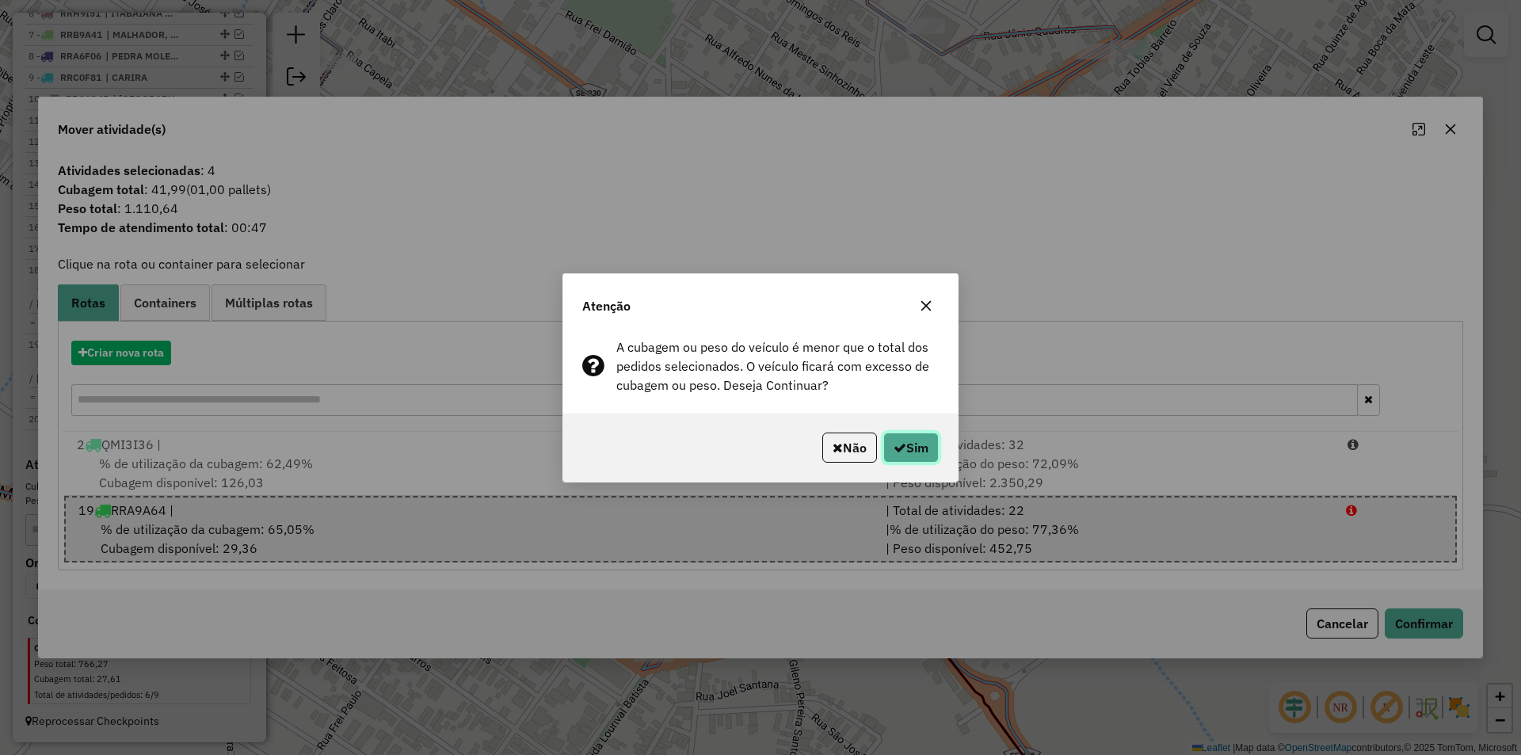
click at [895, 435] on button "Sim" at bounding box center [910, 448] width 55 height 30
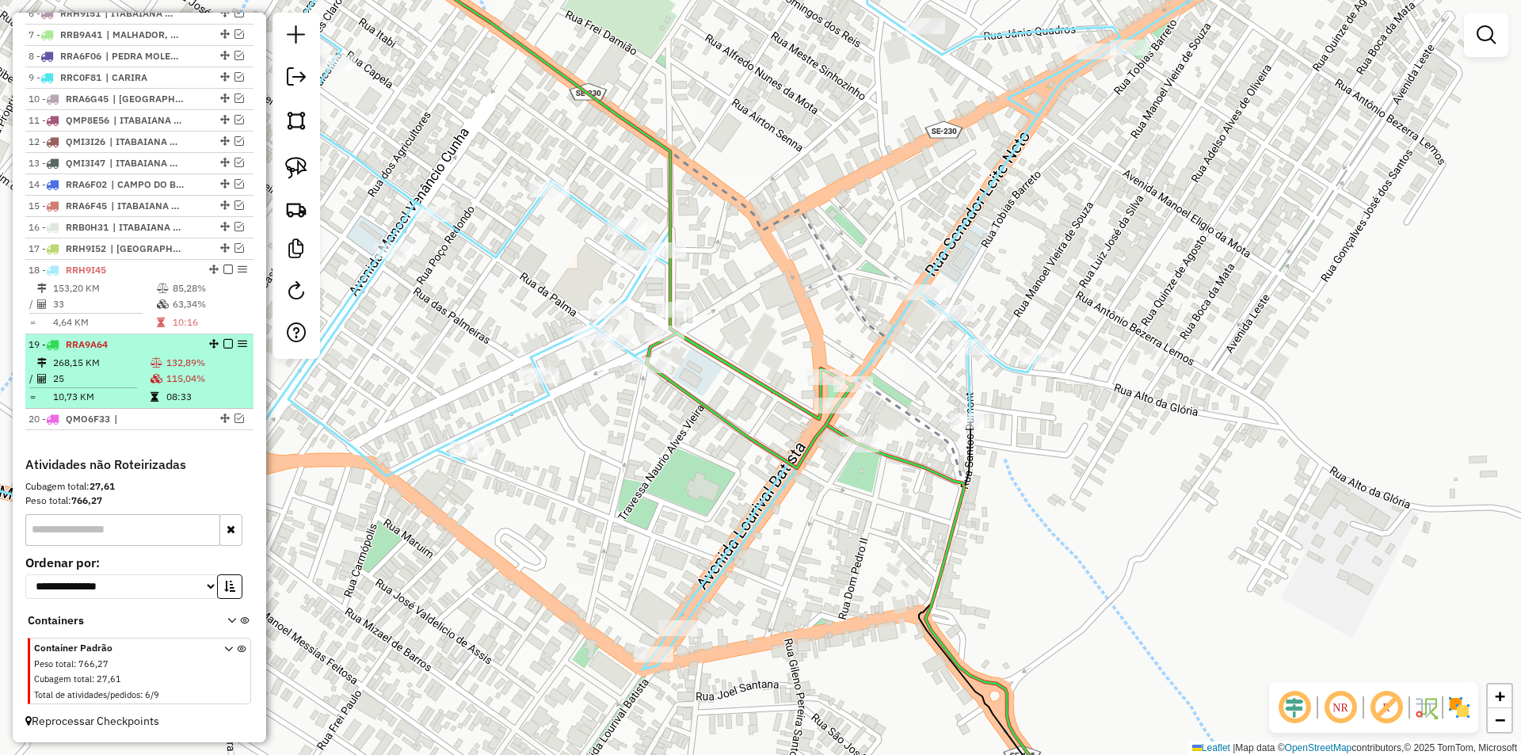
click at [207, 394] on td "08:33" at bounding box center [207, 397] width 82 height 16
select select "**********"
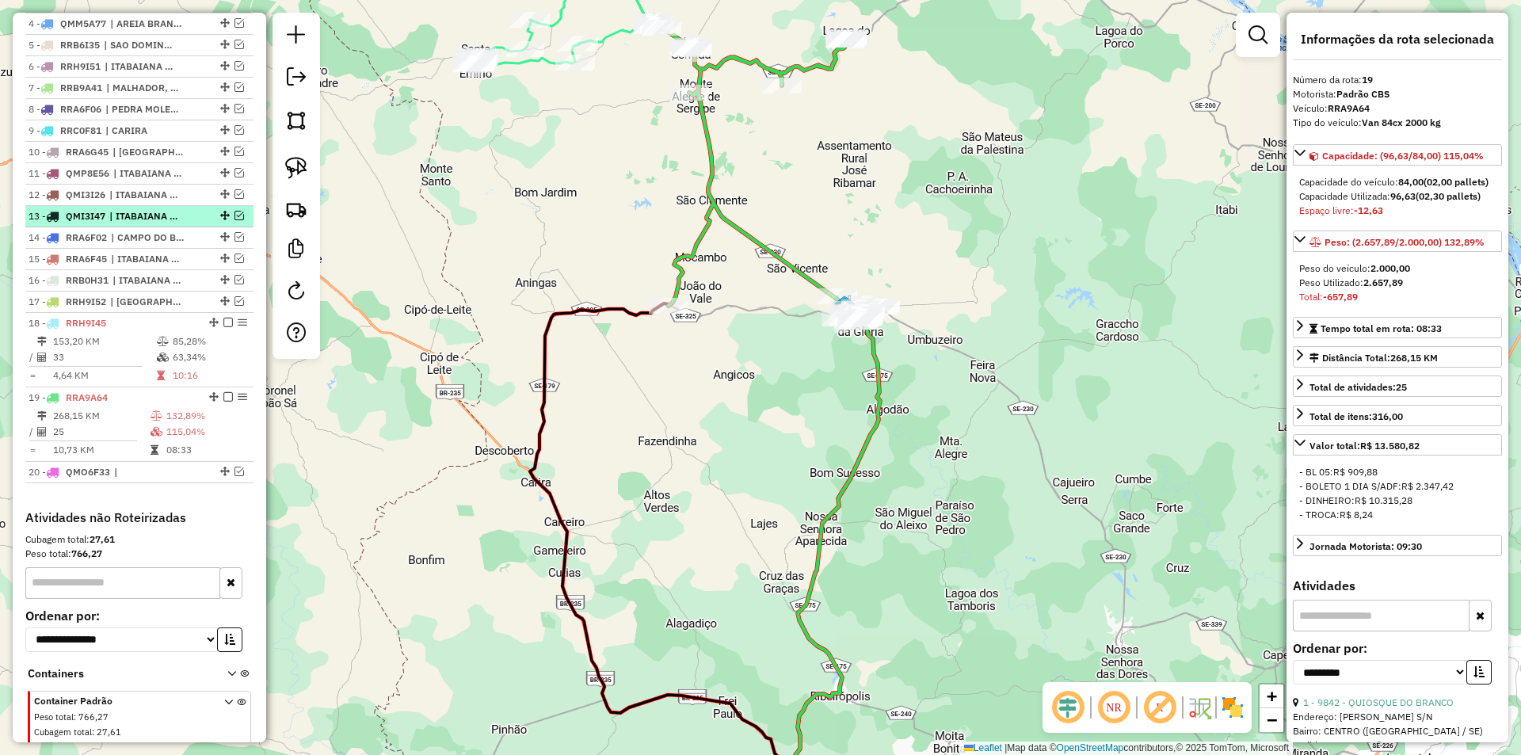
scroll to position [624, 0]
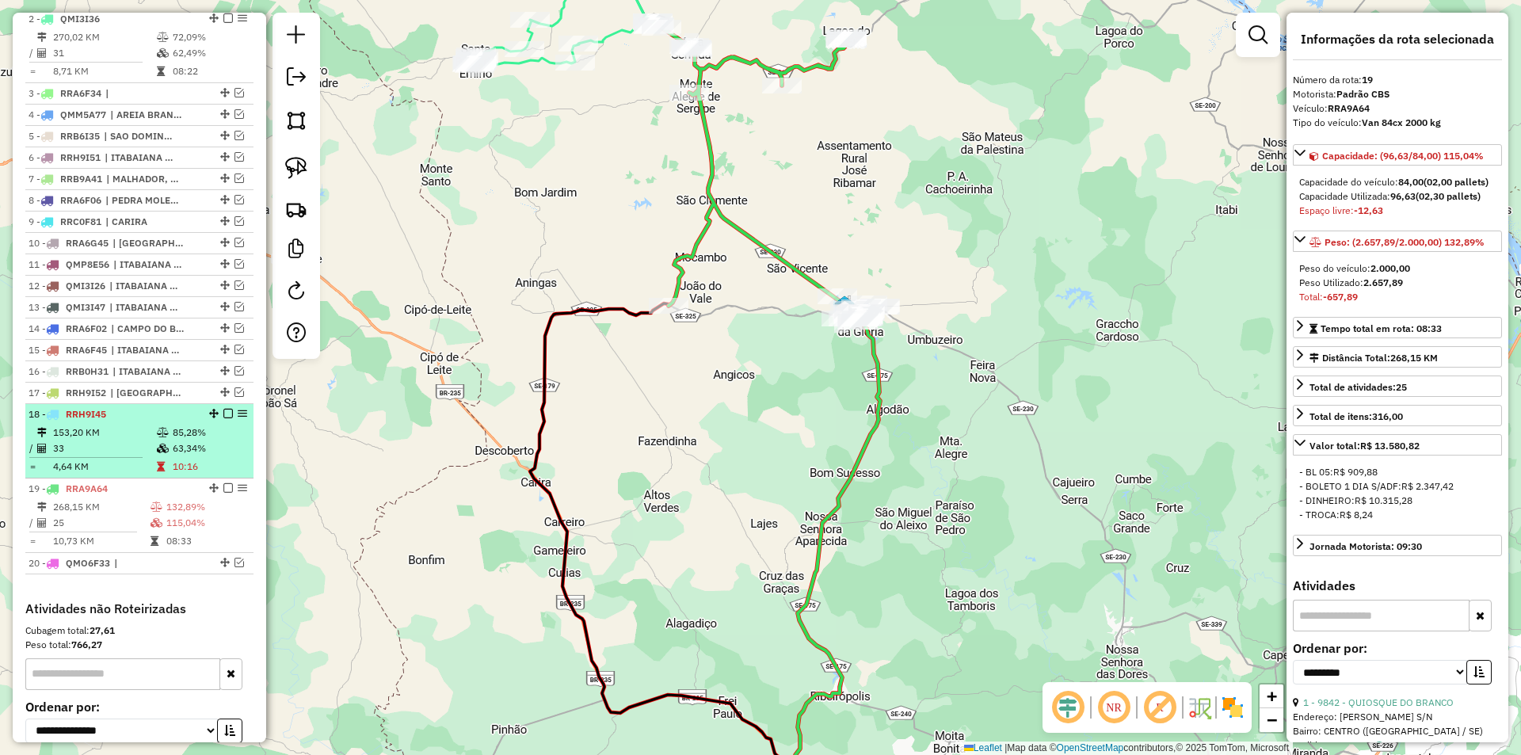
click at [193, 421] on div "18 - RRH9I45" at bounding box center [140, 414] width 222 height 14
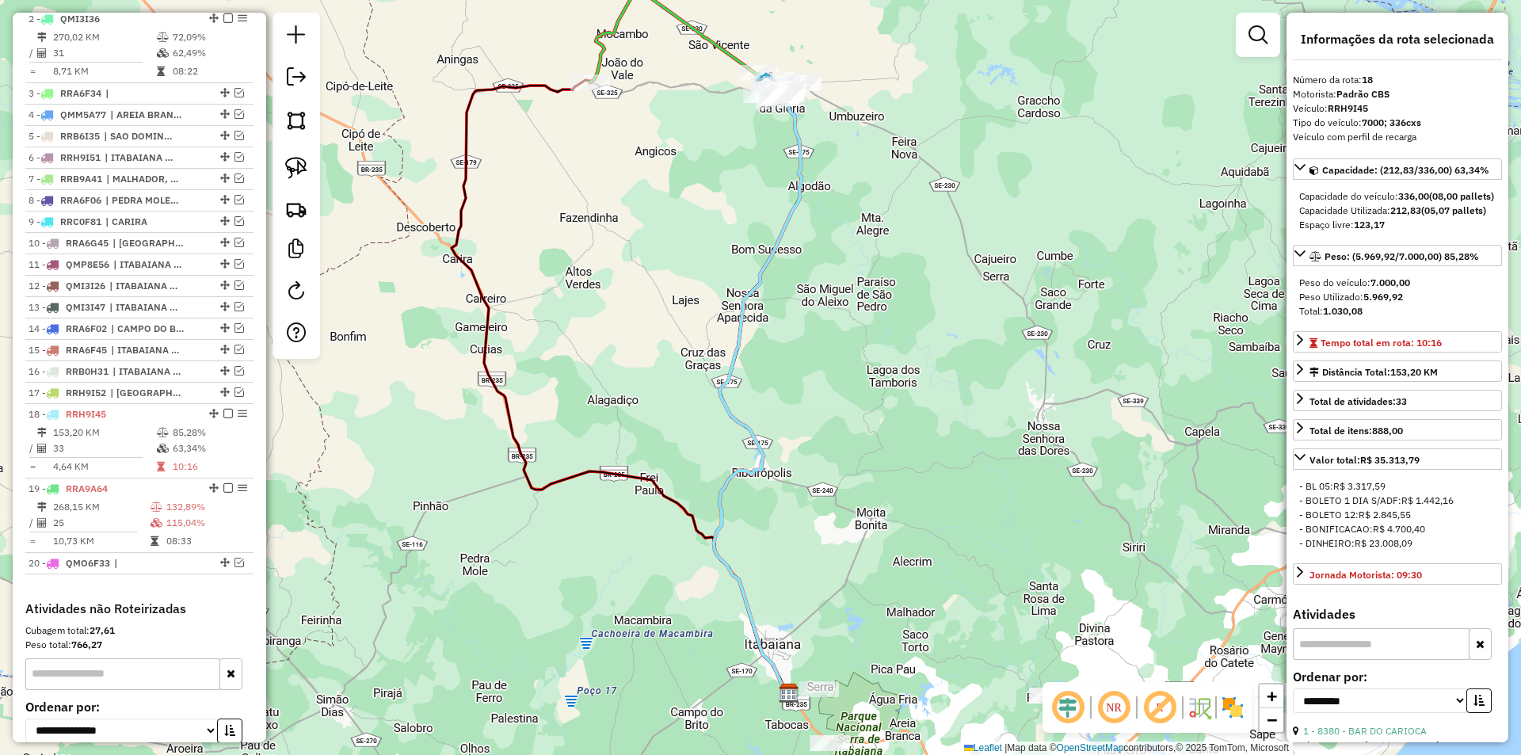
drag, startPoint x: 682, startPoint y: 170, endPoint x: 611, endPoint y: 303, distance: 151.0
click at [610, 308] on div "Janela de atendimento Grade de atendimento Capacidade Transportadoras Veículos …" at bounding box center [760, 377] width 1521 height 755
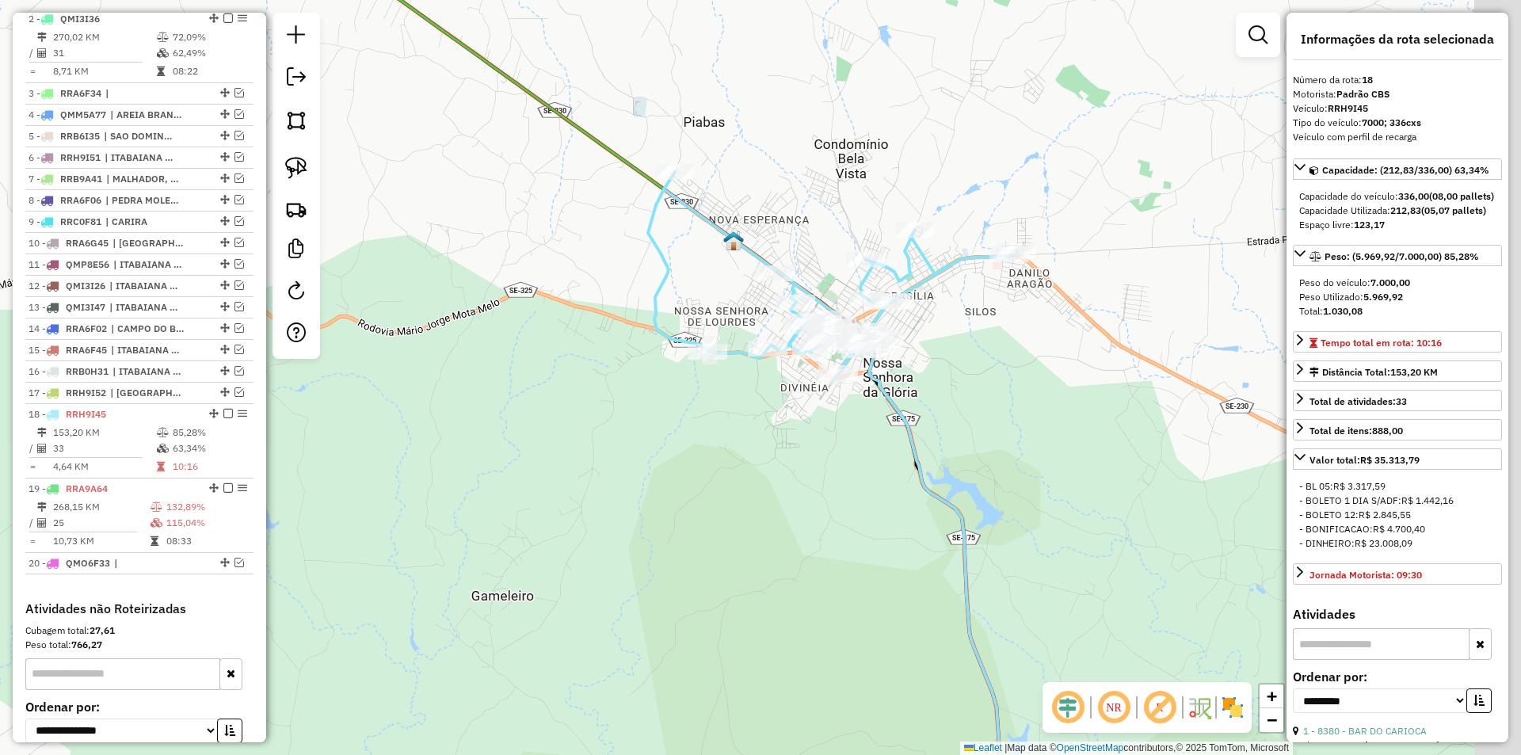
click at [628, 415] on div "Janela de atendimento Grade de atendimento Capacidade Transportadoras Veículos …" at bounding box center [760, 377] width 1521 height 755
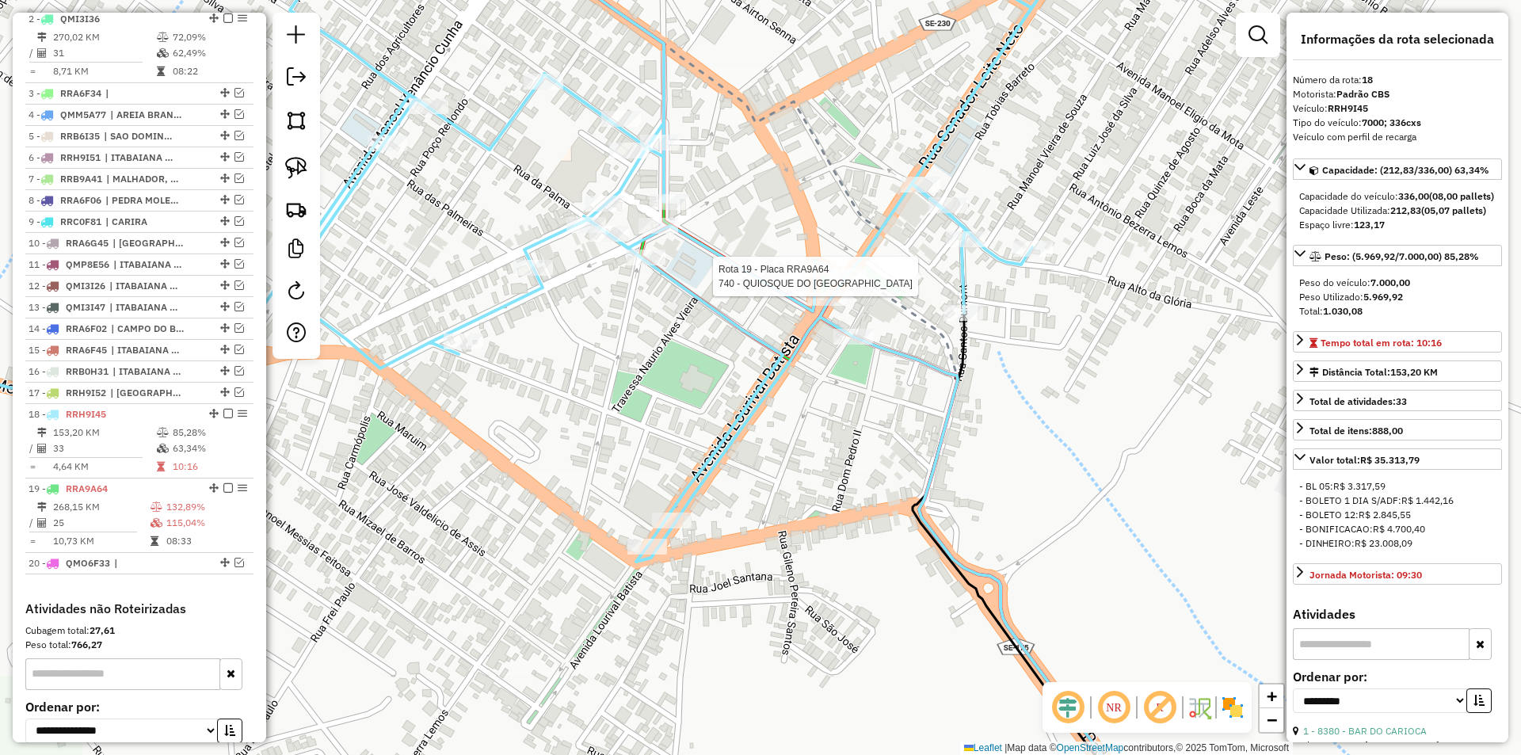
click at [856, 284] on div at bounding box center [847, 277] width 40 height 16
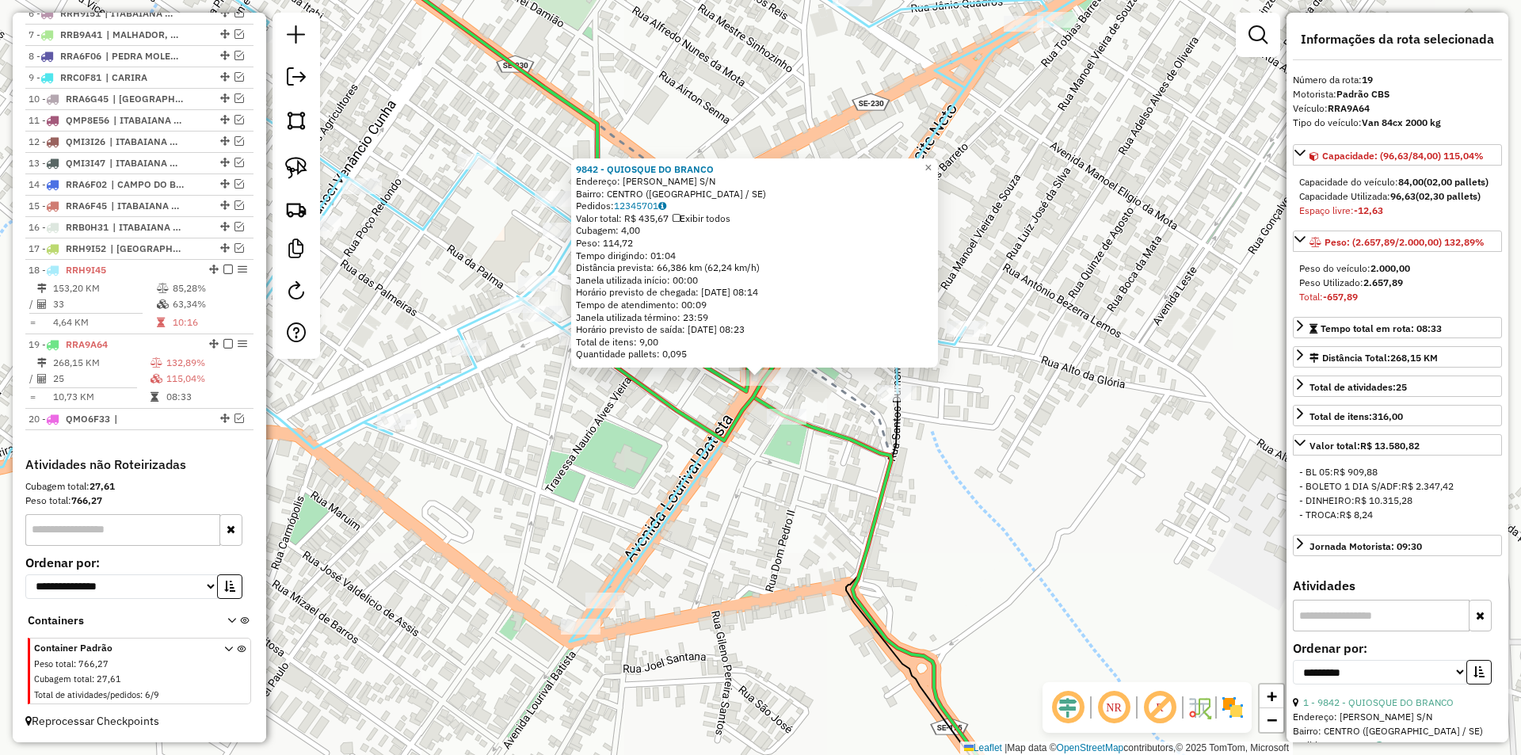
click at [725, 429] on icon at bounding box center [549, 183] width 462 height 516
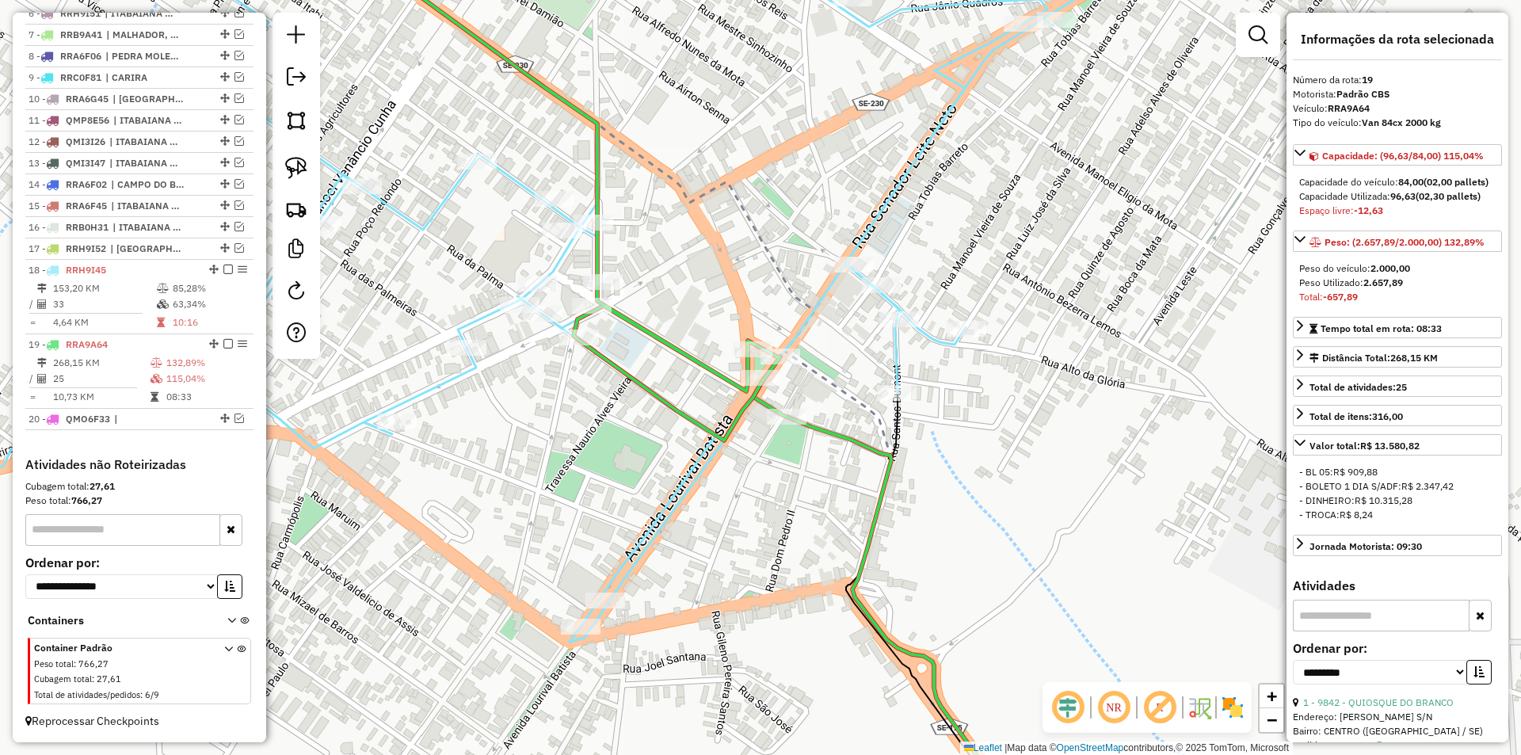
click at [746, 339] on icon at bounding box center [549, 183] width 462 height 516
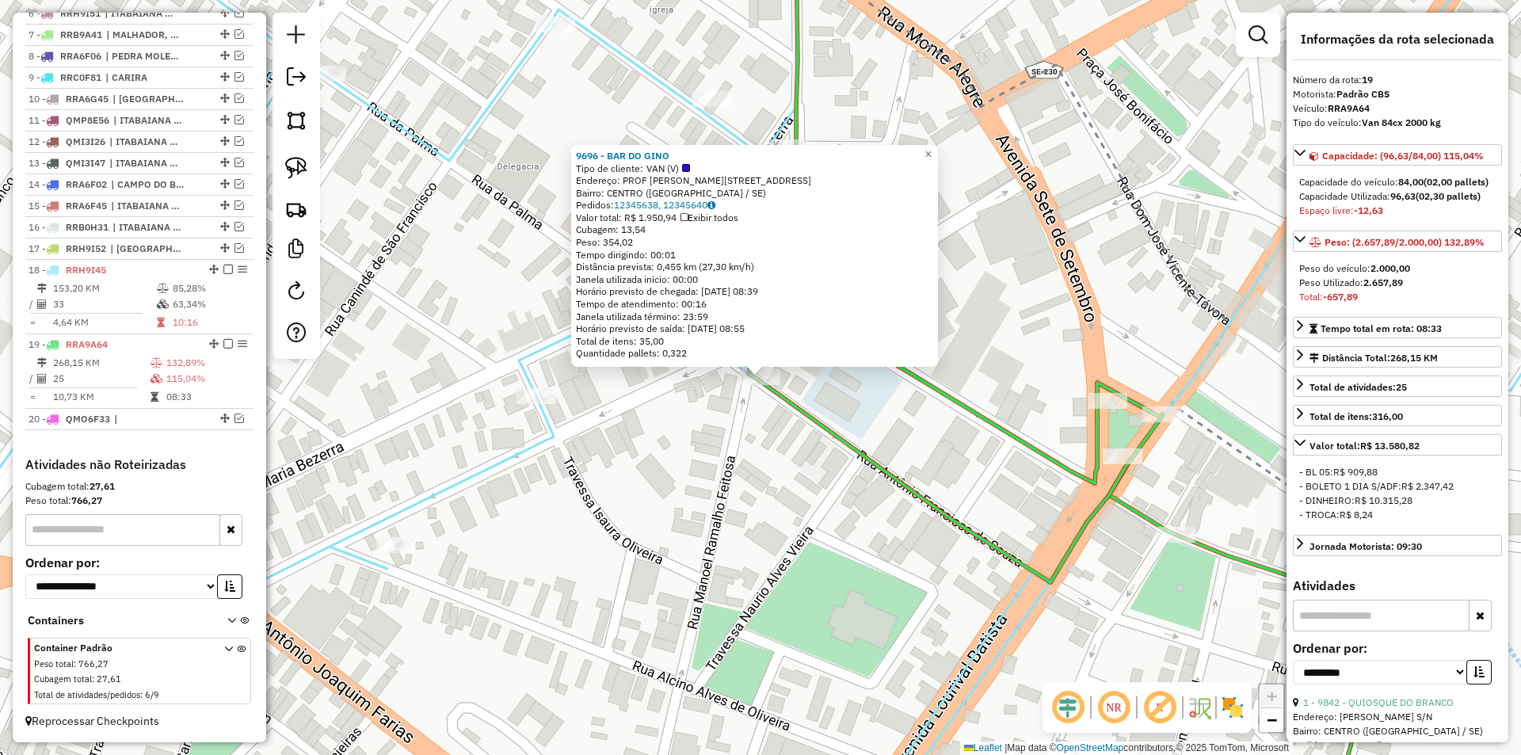
click at [835, 480] on div "9696 - BAR DO GINO Tipo de cliente: VAN (V) Endereço: PROF [PERSON_NAME] 178 Ba…" at bounding box center [760, 377] width 1521 height 755
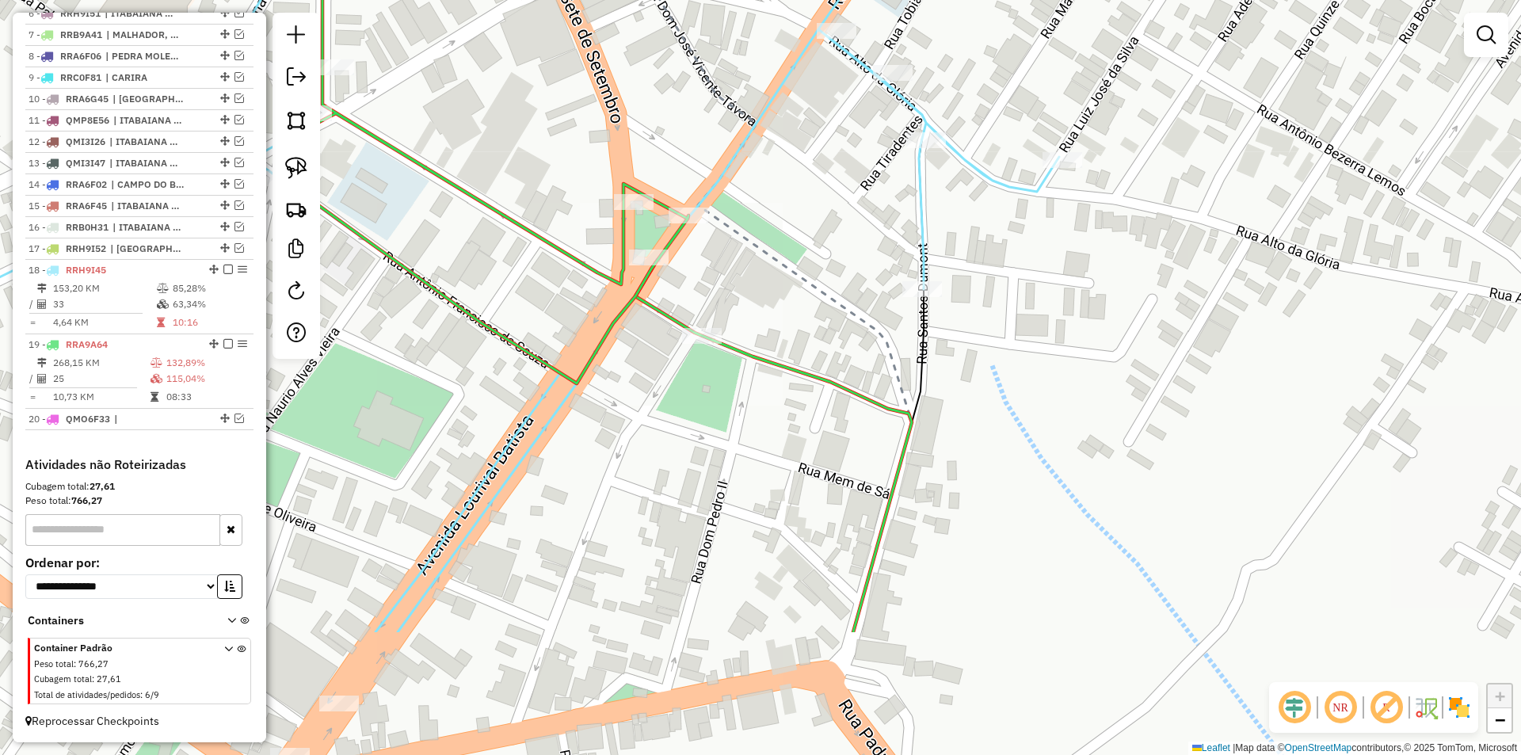
drag, startPoint x: 932, startPoint y: 503, endPoint x: 456, endPoint y: 302, distance: 516.9
click at [458, 303] on icon at bounding box center [482, 55] width 414 height 658
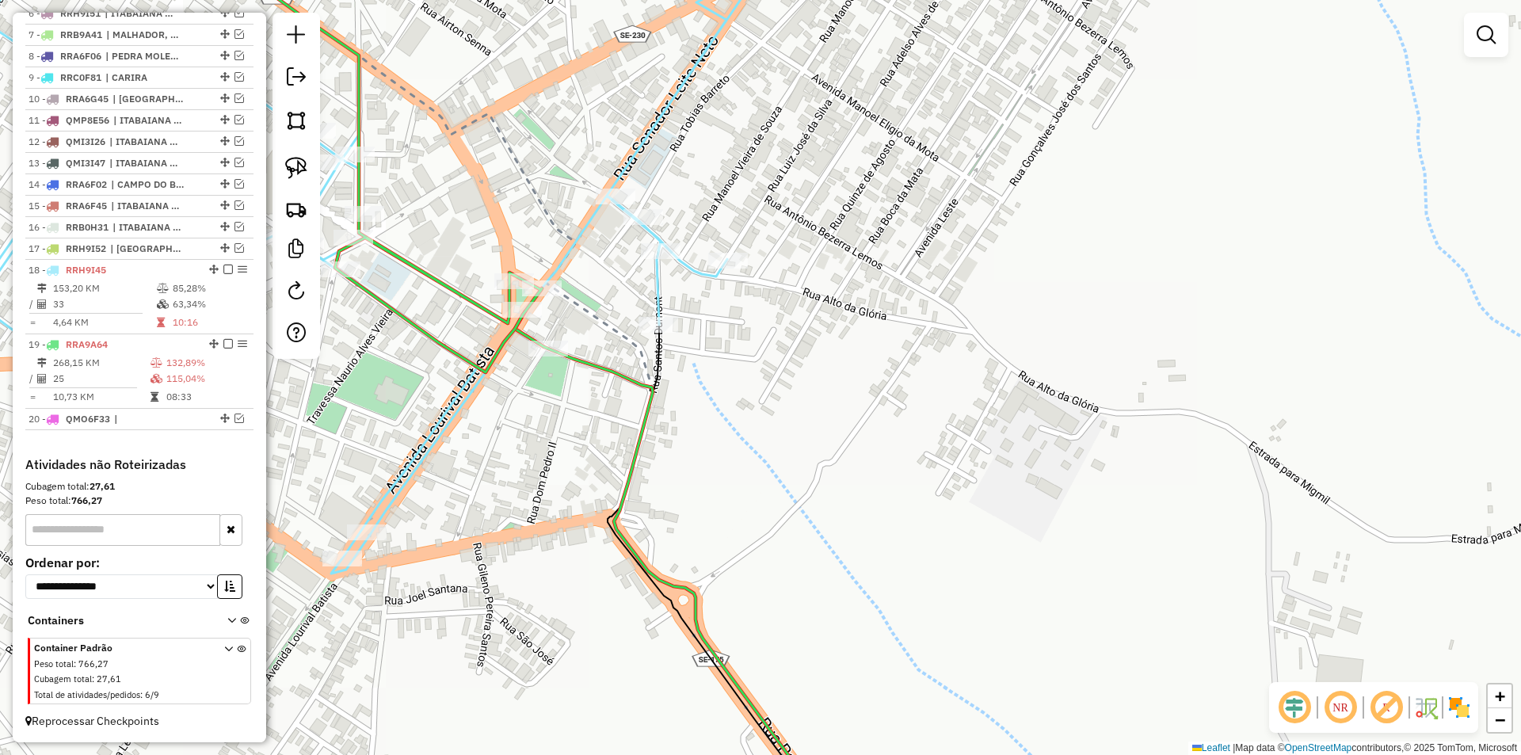
drag, startPoint x: 499, startPoint y: 349, endPoint x: 456, endPoint y: 367, distance: 46.2
click at [498, 357] on icon at bounding box center [384, 167] width 315 height 410
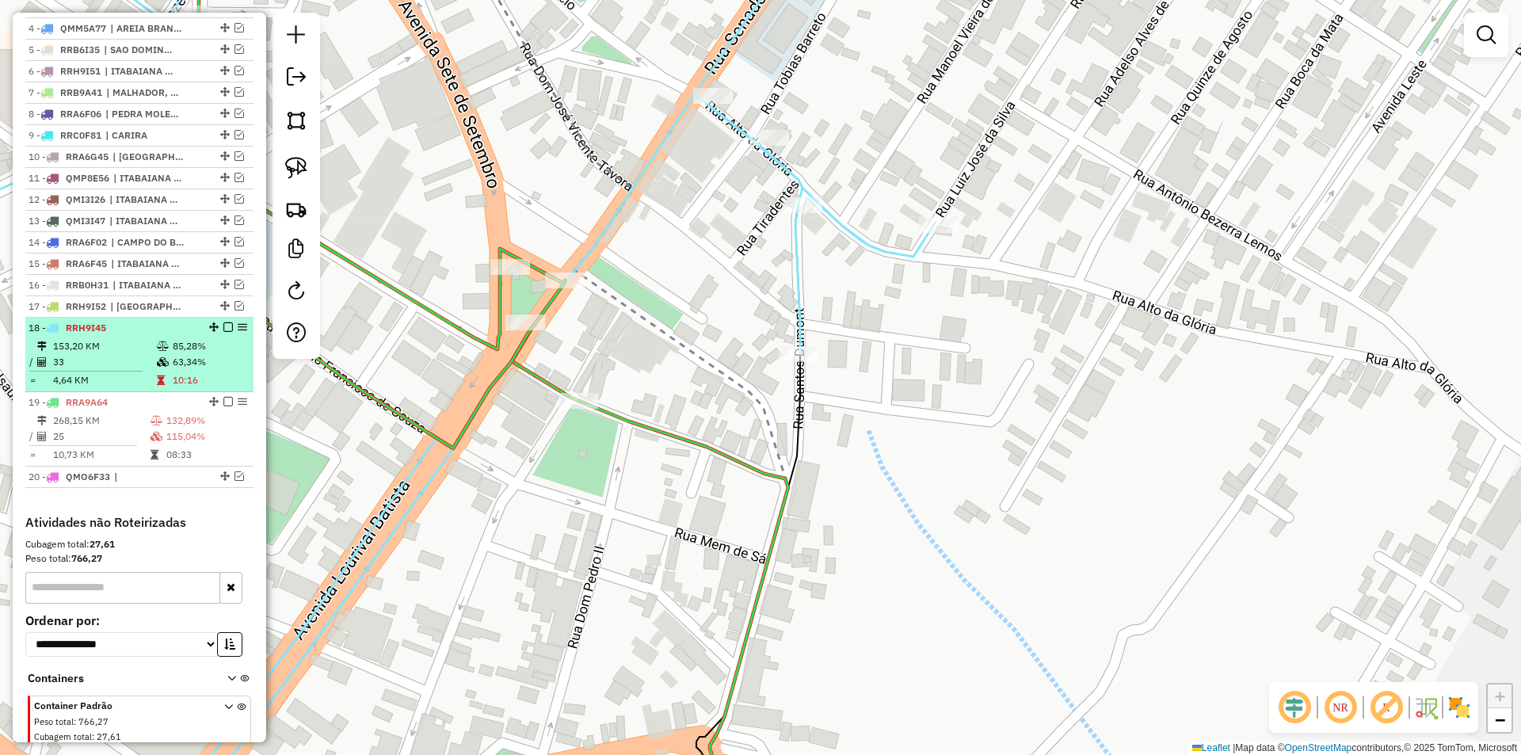
scroll to position [624, 0]
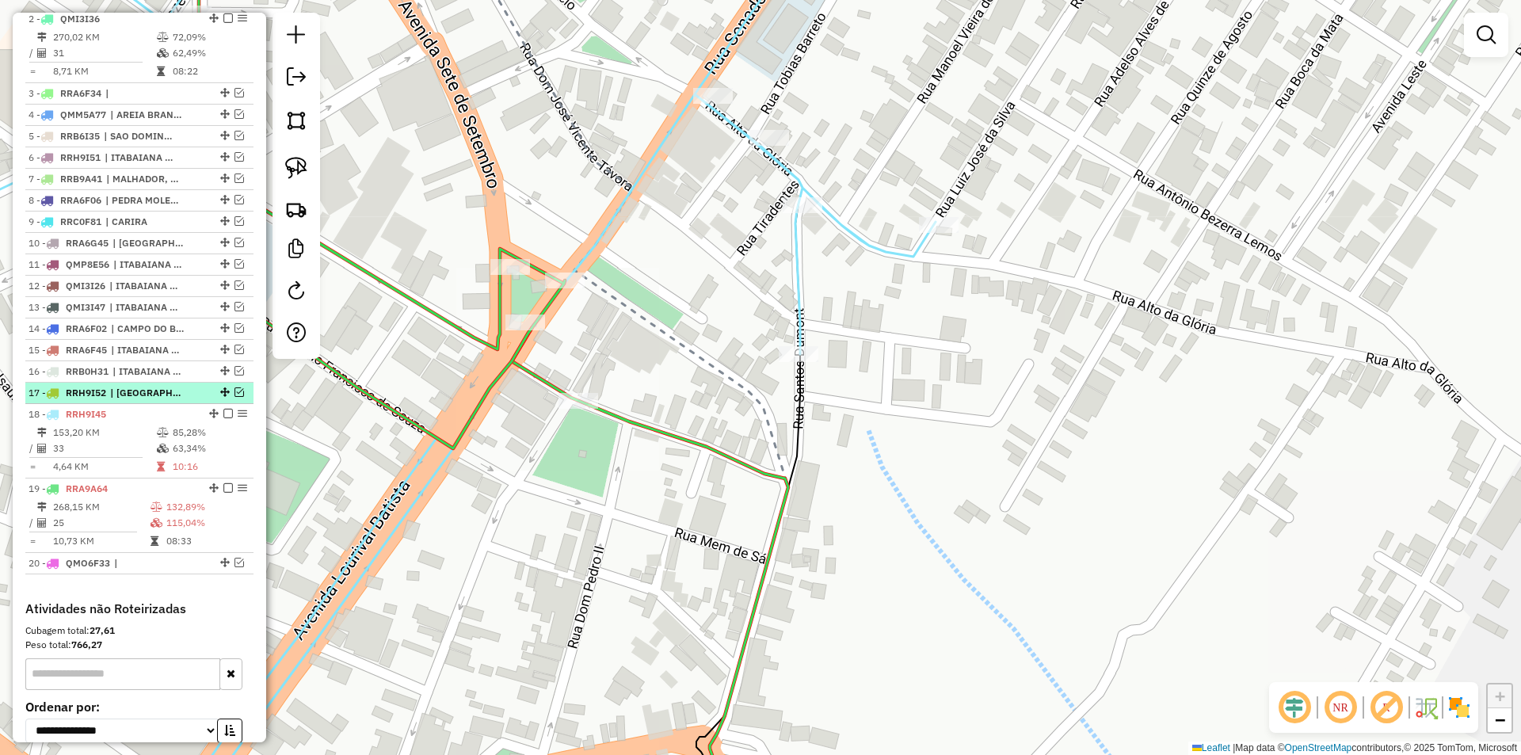
click at [235, 397] on em at bounding box center [240, 392] width 10 height 10
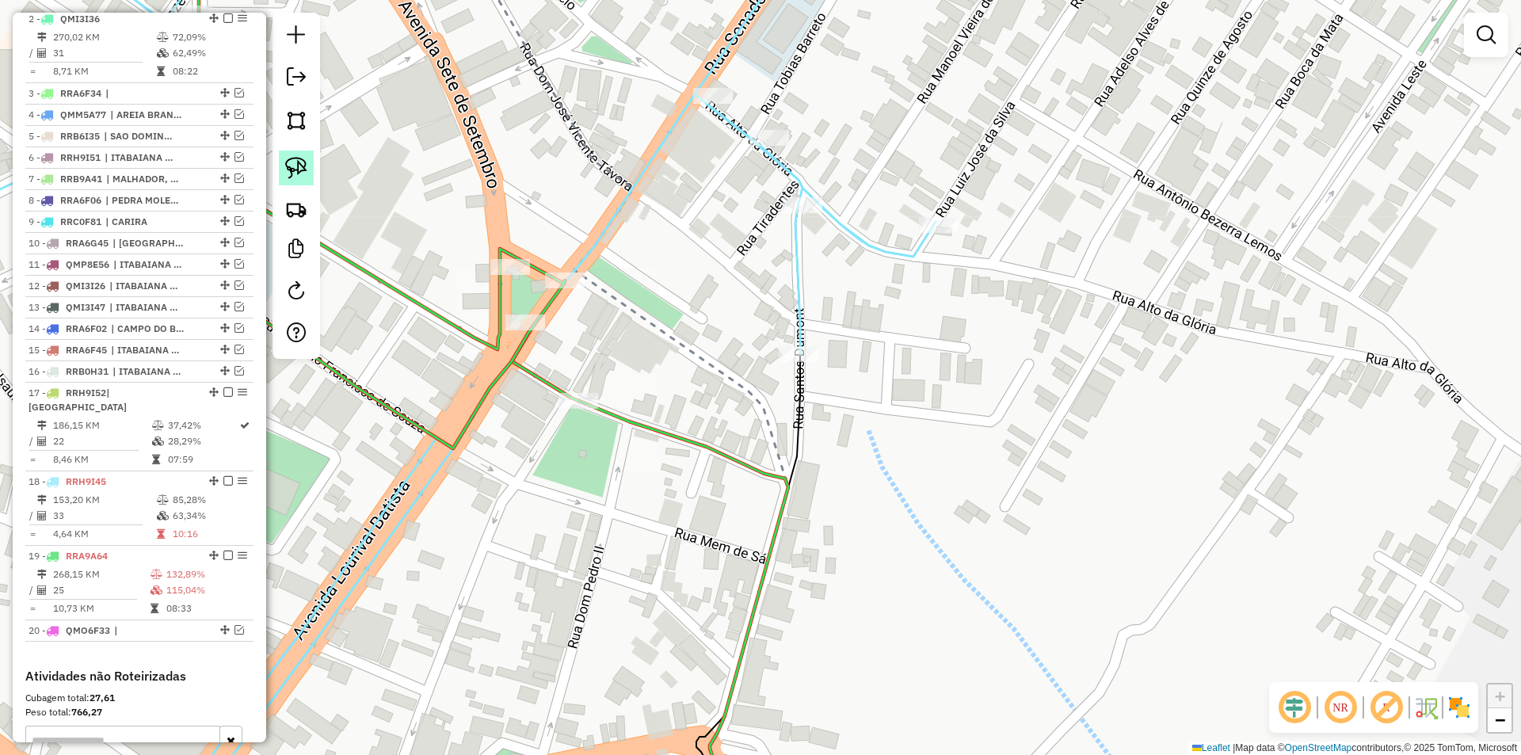
click at [299, 174] on img at bounding box center [296, 168] width 22 height 22
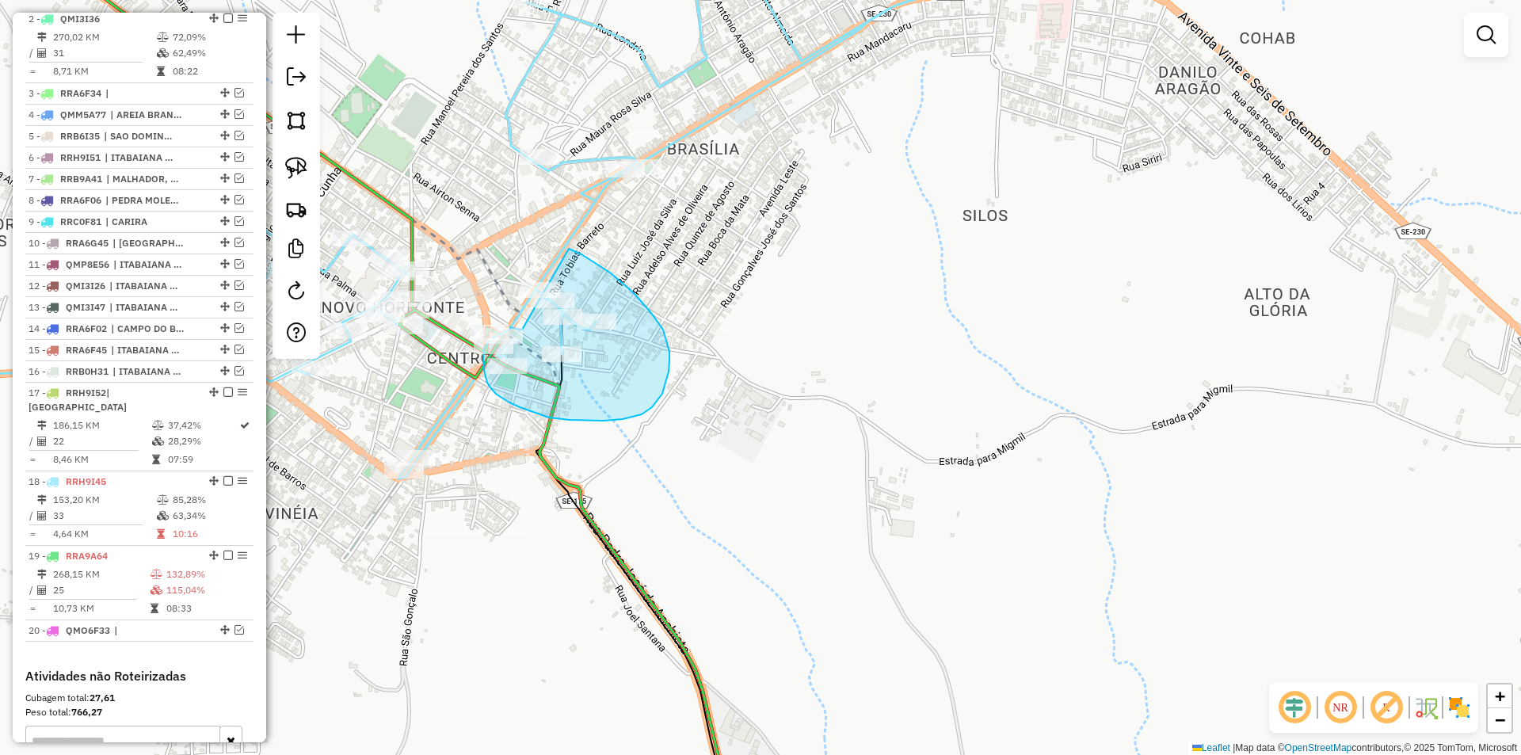
drag, startPoint x: 631, startPoint y: 251, endPoint x: 532, endPoint y: 244, distance: 99.3
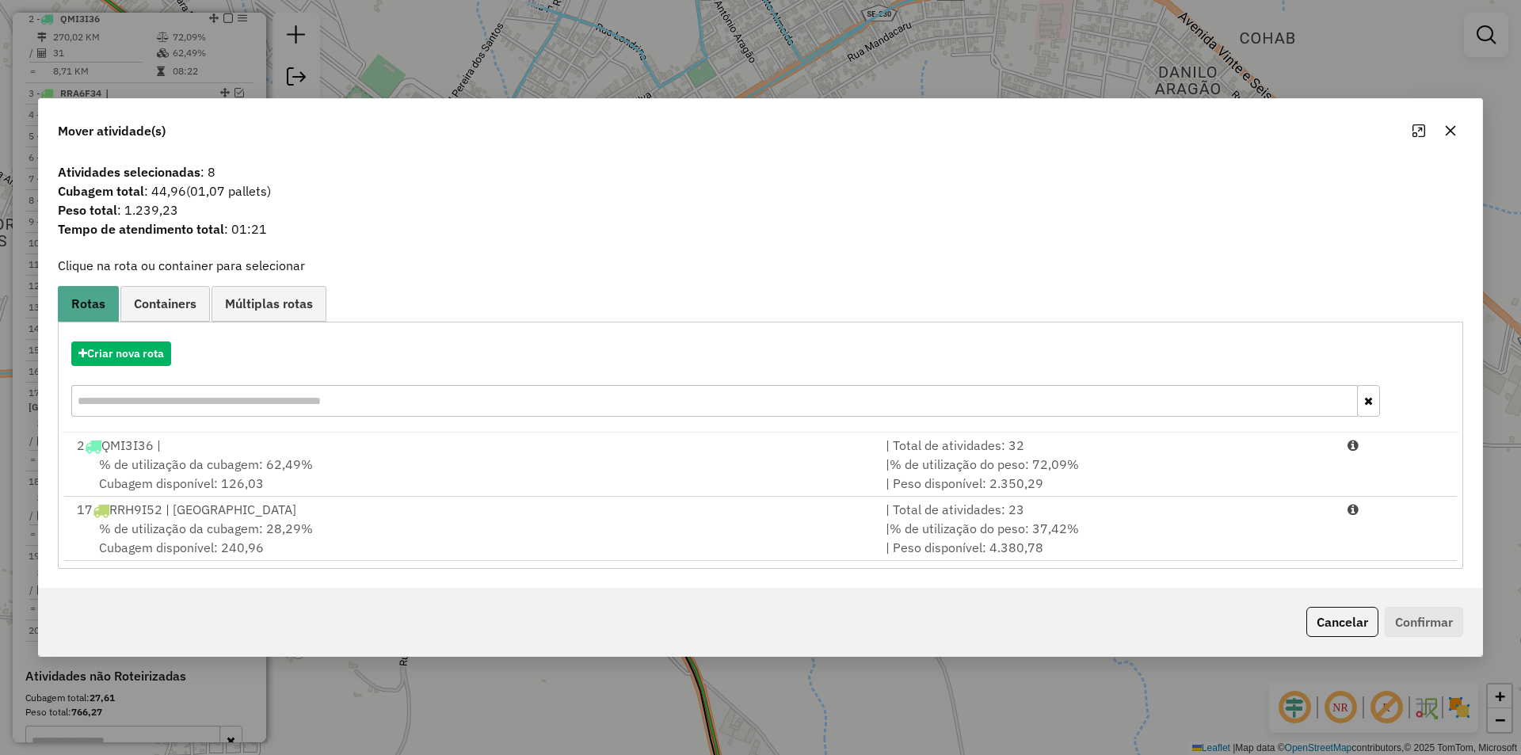
drag, startPoint x: 721, startPoint y: 522, endPoint x: 1073, endPoint y: 609, distance: 362.4
click at [722, 521] on div "% de utilização da cubagem: 28,29% Cubagem disponível: 240,96" at bounding box center [471, 538] width 809 height 38
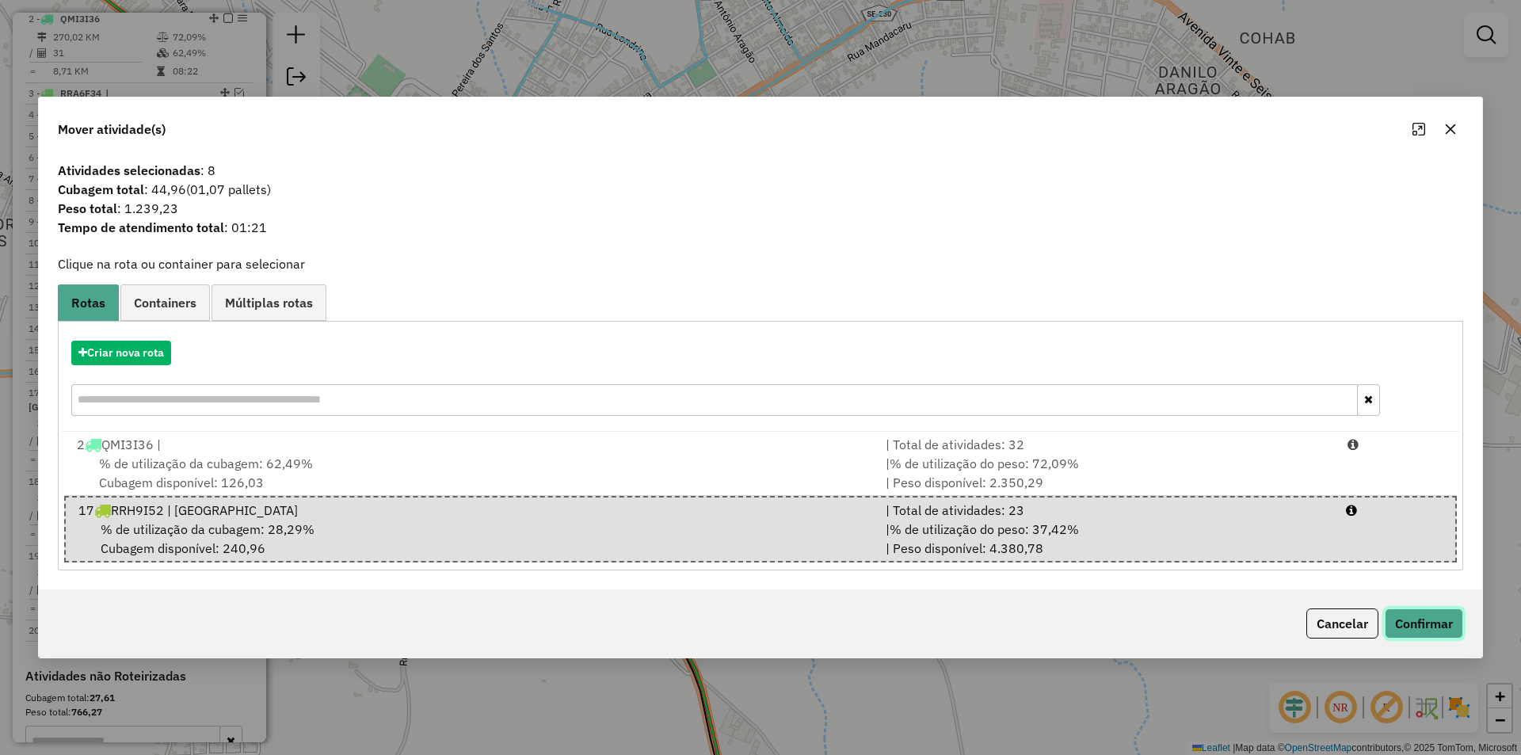
click at [1419, 627] on button "Confirmar" at bounding box center [1424, 623] width 78 height 30
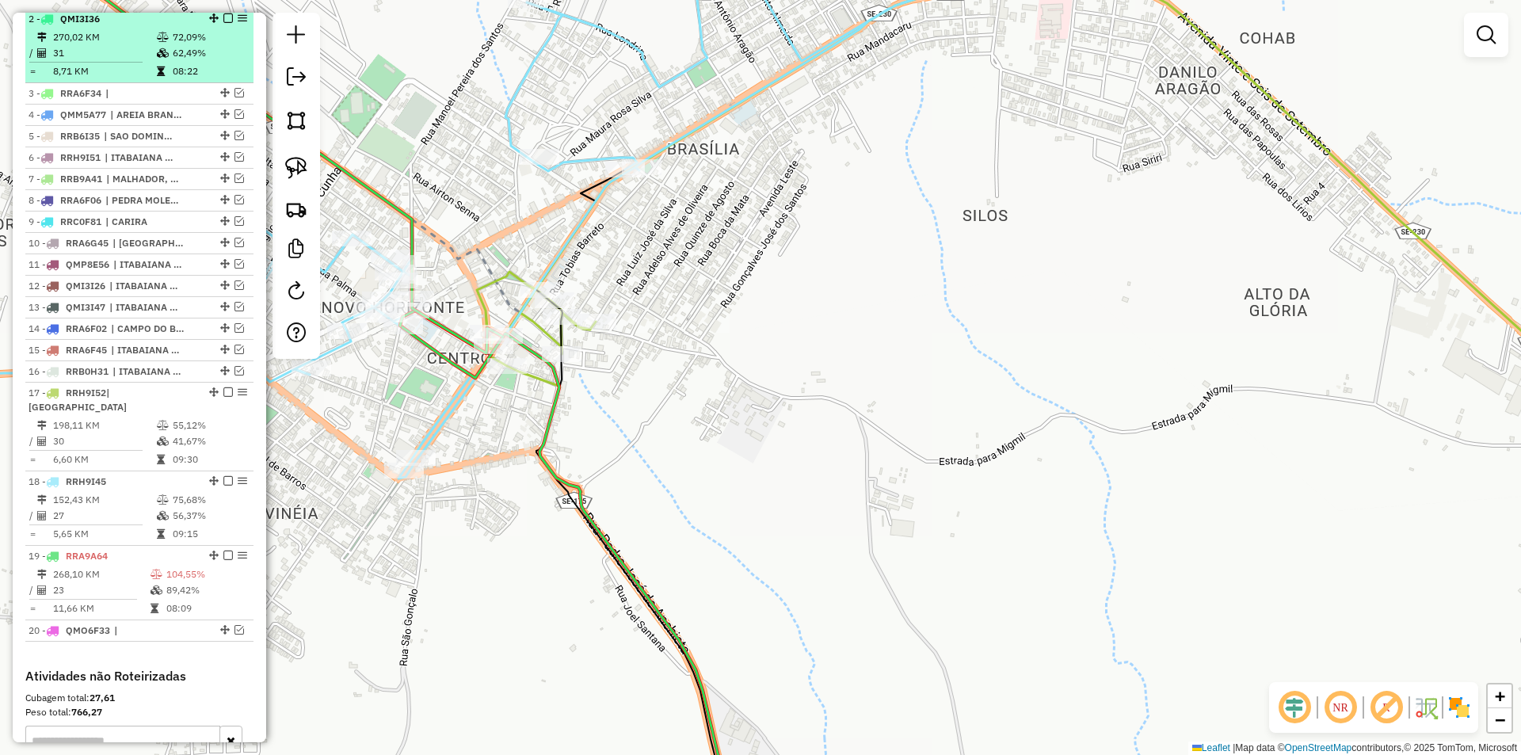
click at [204, 61] on td "62,49%" at bounding box center [209, 53] width 75 height 16
select select "**********"
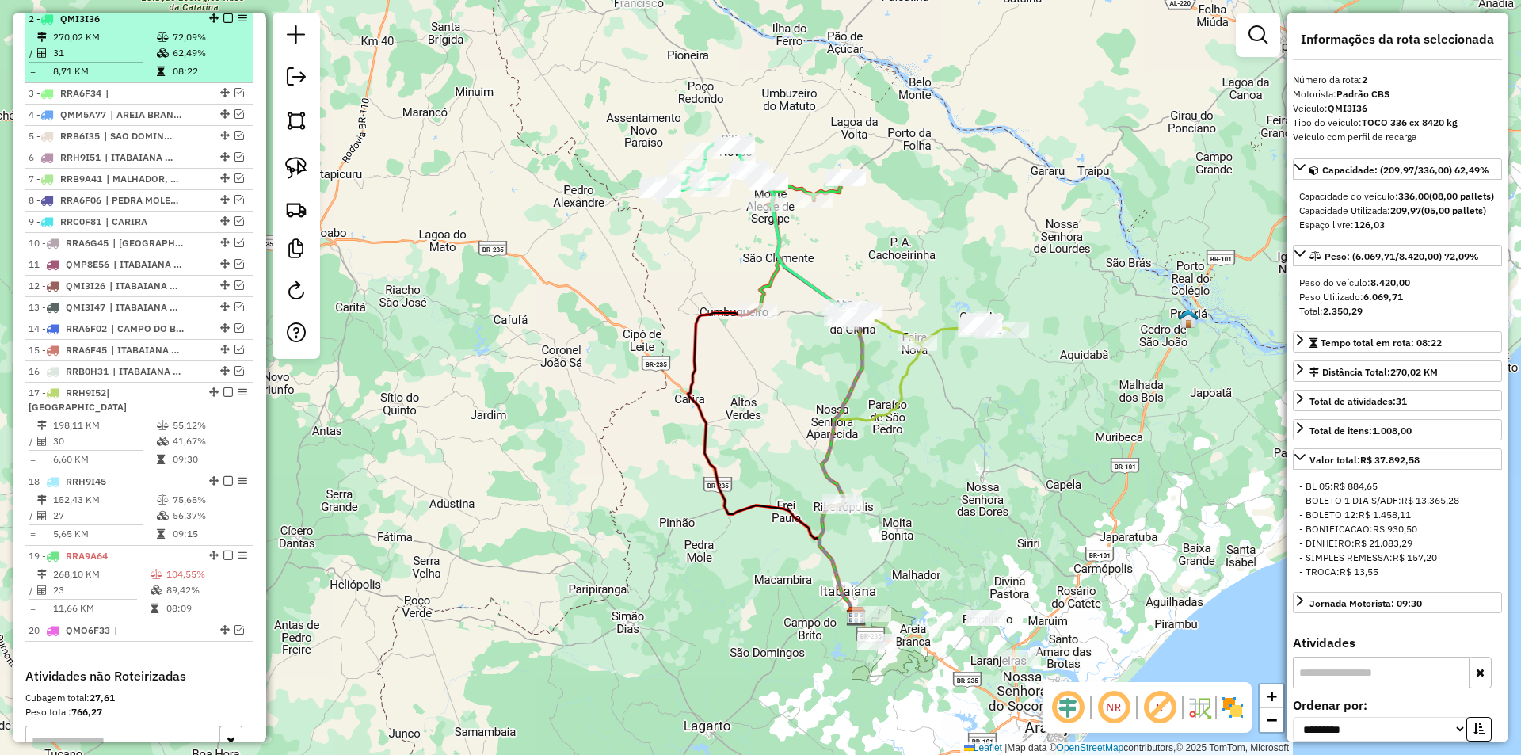
click at [223, 23] on em at bounding box center [228, 18] width 10 height 10
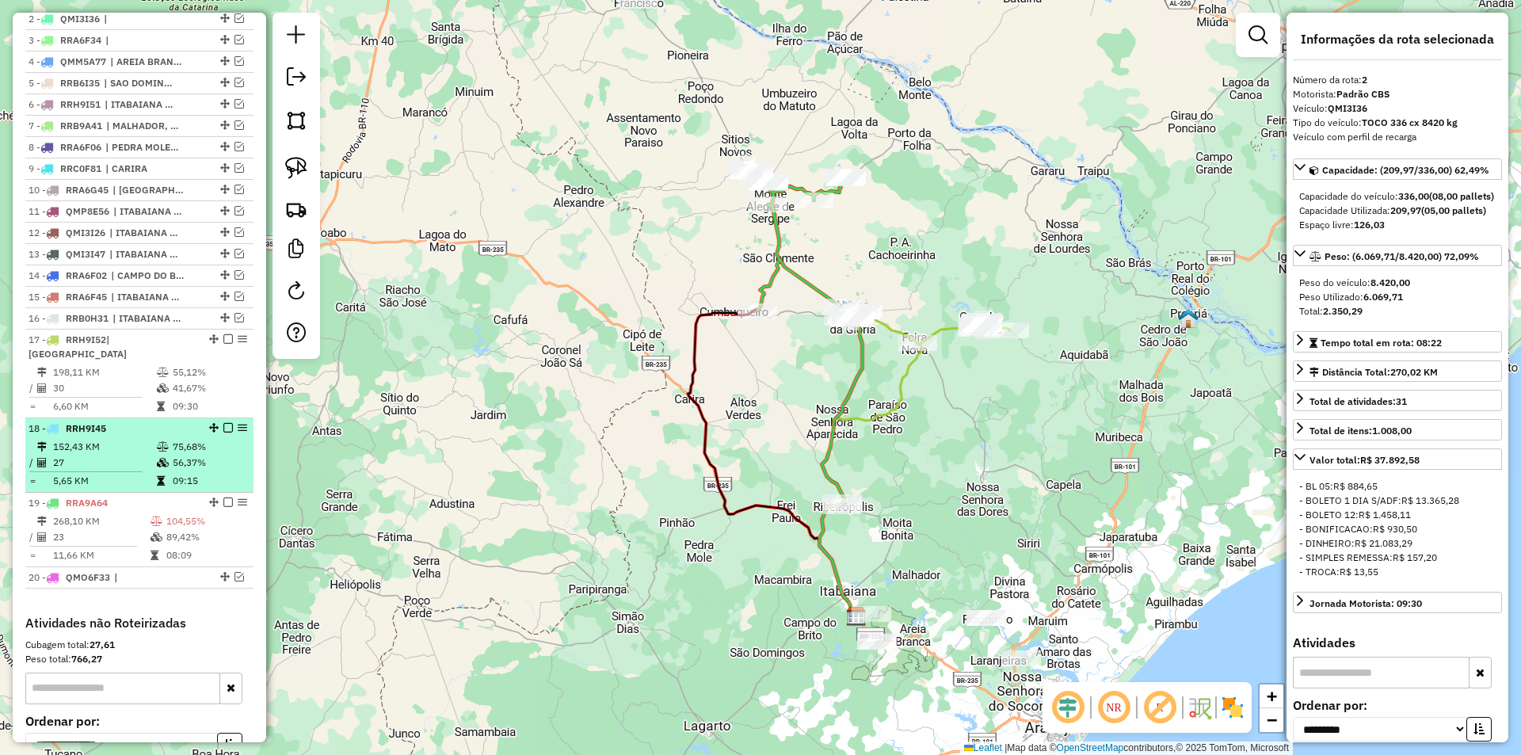
click at [177, 473] on td "09:15" at bounding box center [209, 481] width 75 height 16
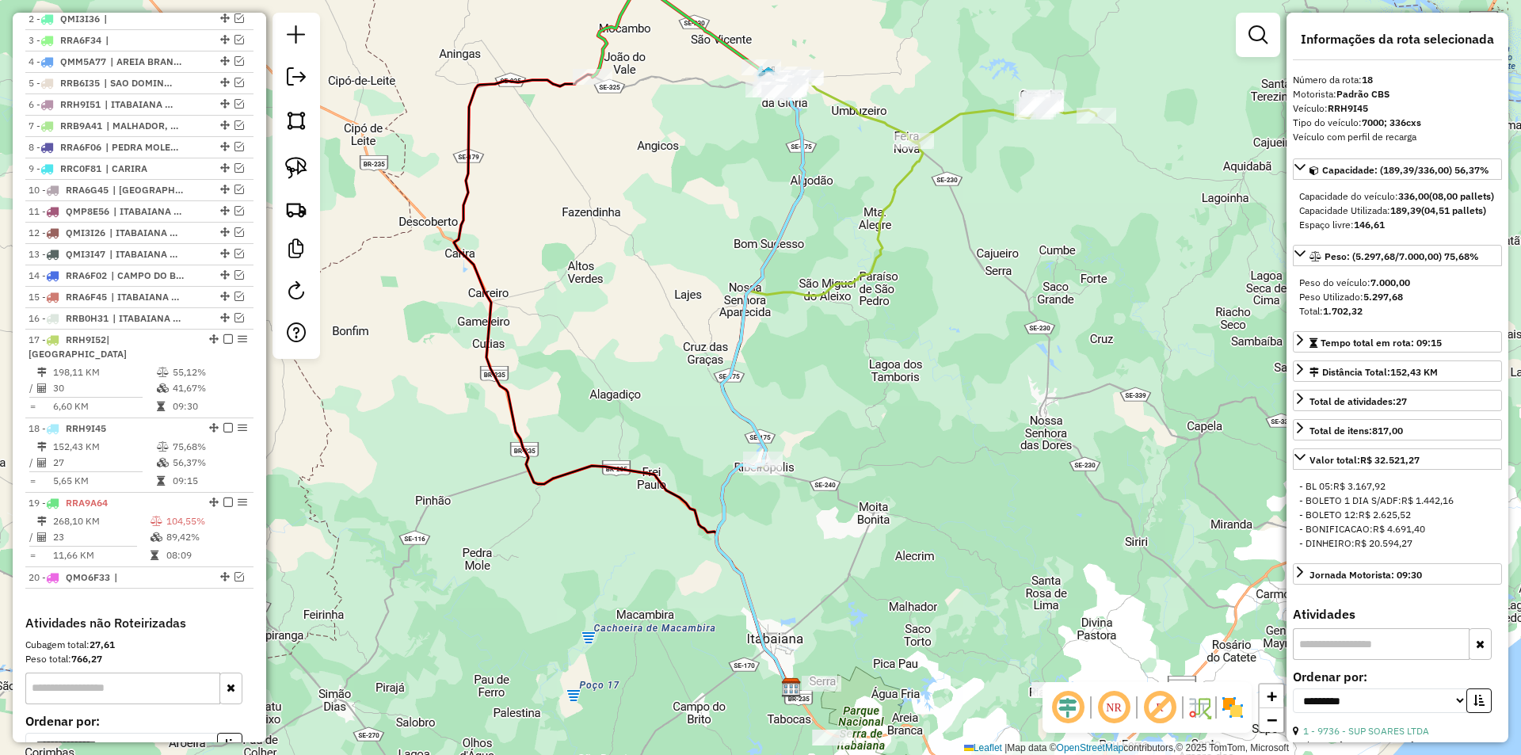
drag, startPoint x: 623, startPoint y: 199, endPoint x: 556, endPoint y: 304, distance: 125.0
click at [576, 292] on div "Janela de atendimento Grade de atendimento Capacidade Transportadoras Veículos …" at bounding box center [760, 377] width 1521 height 755
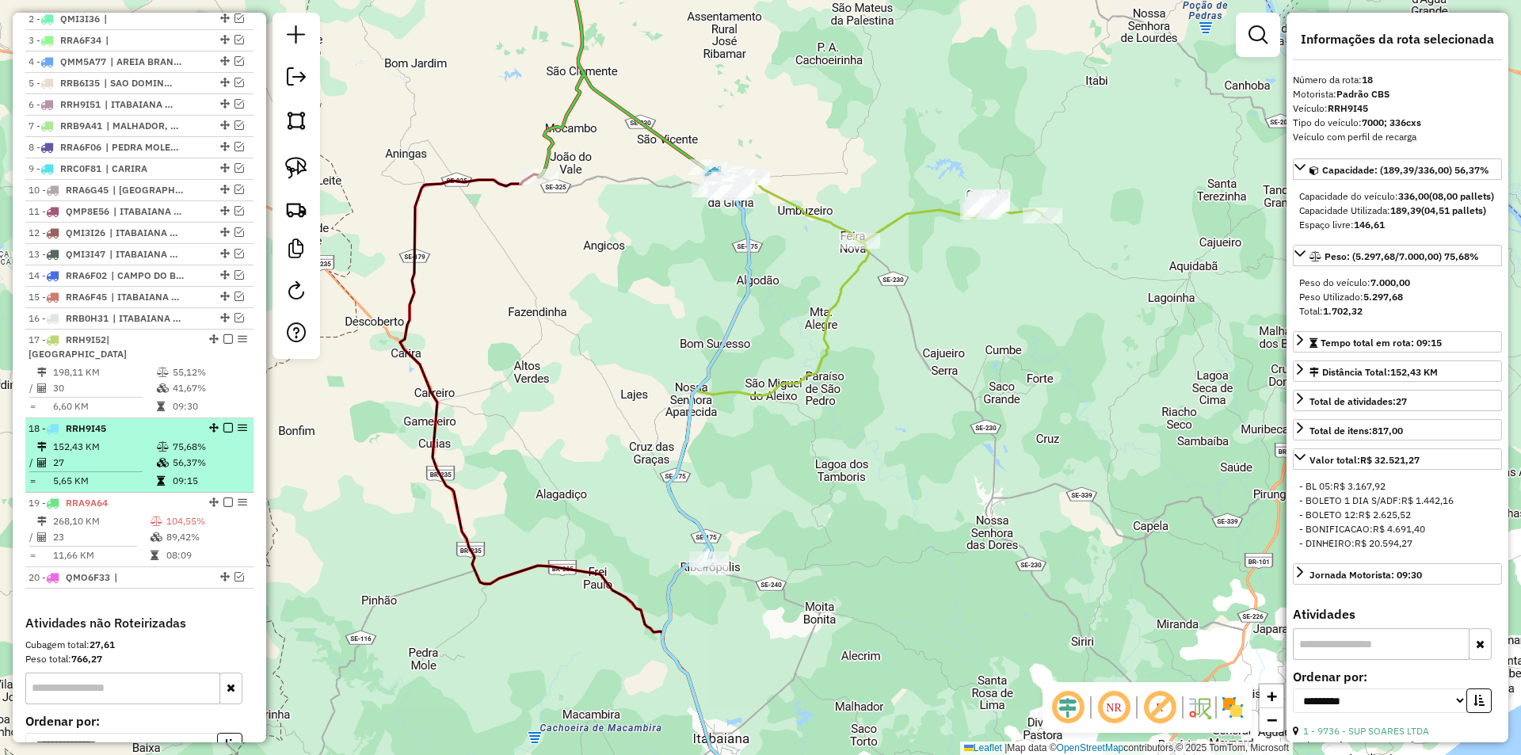
click at [224, 429] on em at bounding box center [228, 428] width 10 height 10
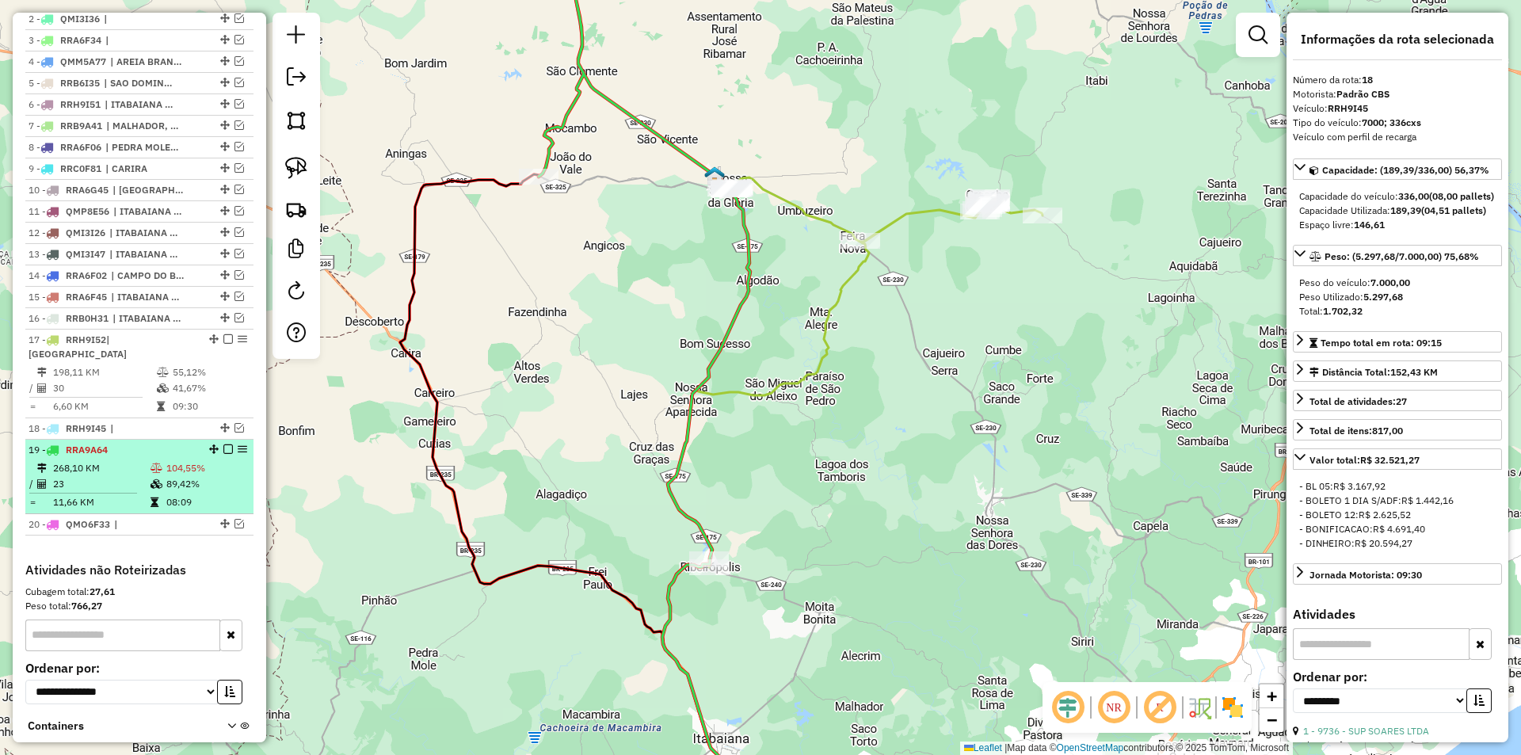
click at [196, 490] on td "89,42%" at bounding box center [207, 484] width 82 height 16
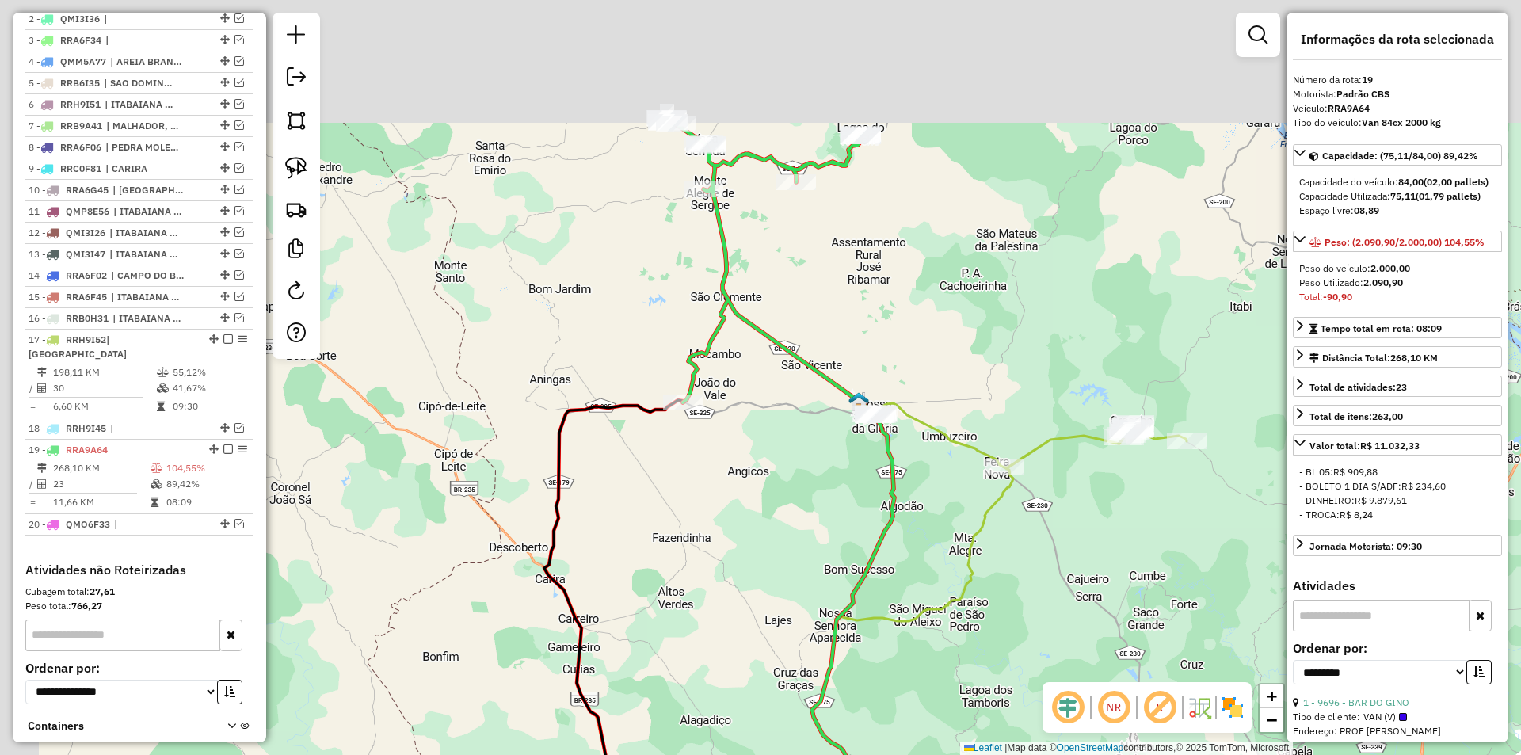
drag, startPoint x: 628, startPoint y: 201, endPoint x: 760, endPoint y: 353, distance: 200.5
click at [760, 353] on div "Janela de atendimento Grade de atendimento Capacidade Transportadoras Veículos …" at bounding box center [760, 377] width 1521 height 755
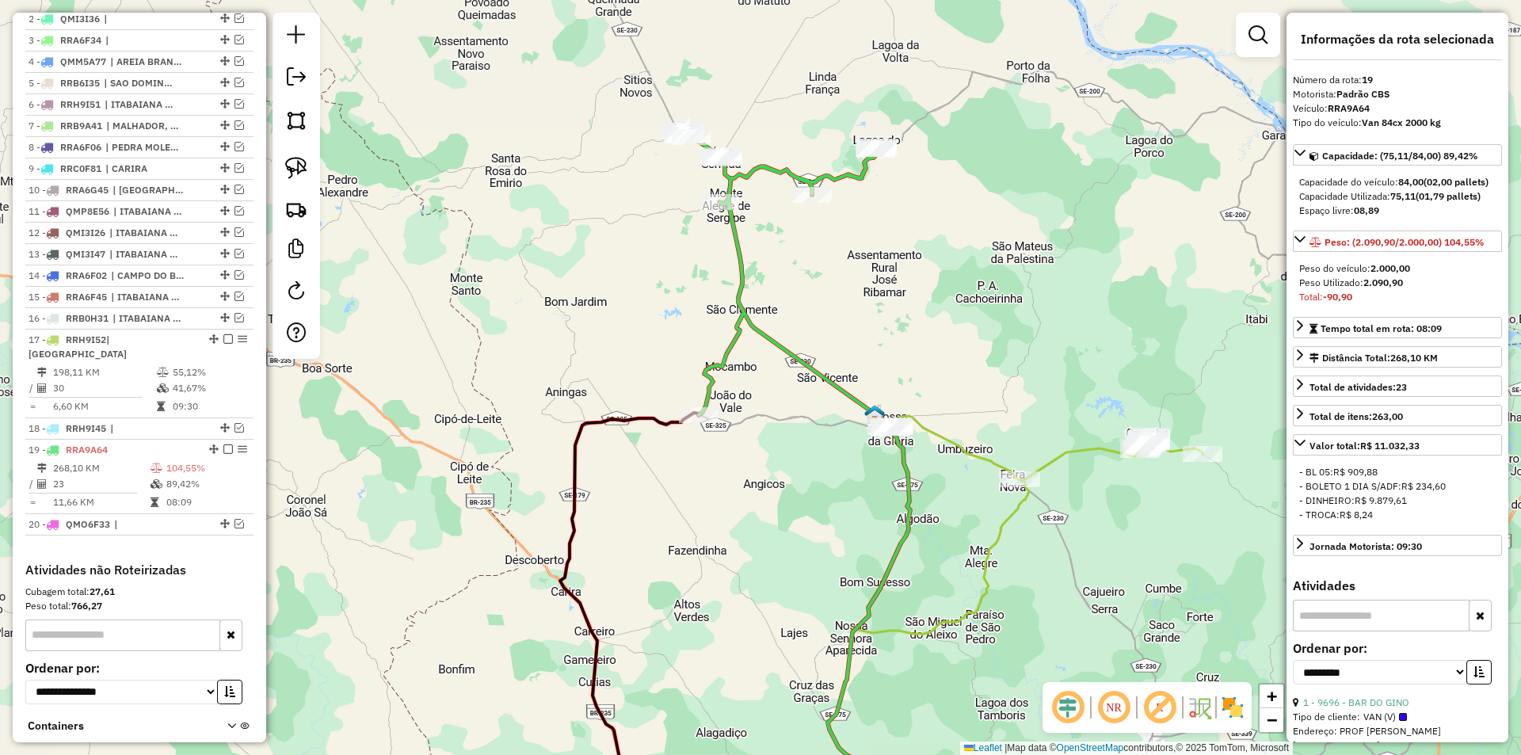
drag, startPoint x: 720, startPoint y: 257, endPoint x: 747, endPoint y: 381, distance: 126.5
click at [747, 381] on div "Janela de atendimento Grade de atendimento Capacidade Transportadoras Veículos …" at bounding box center [760, 377] width 1521 height 755
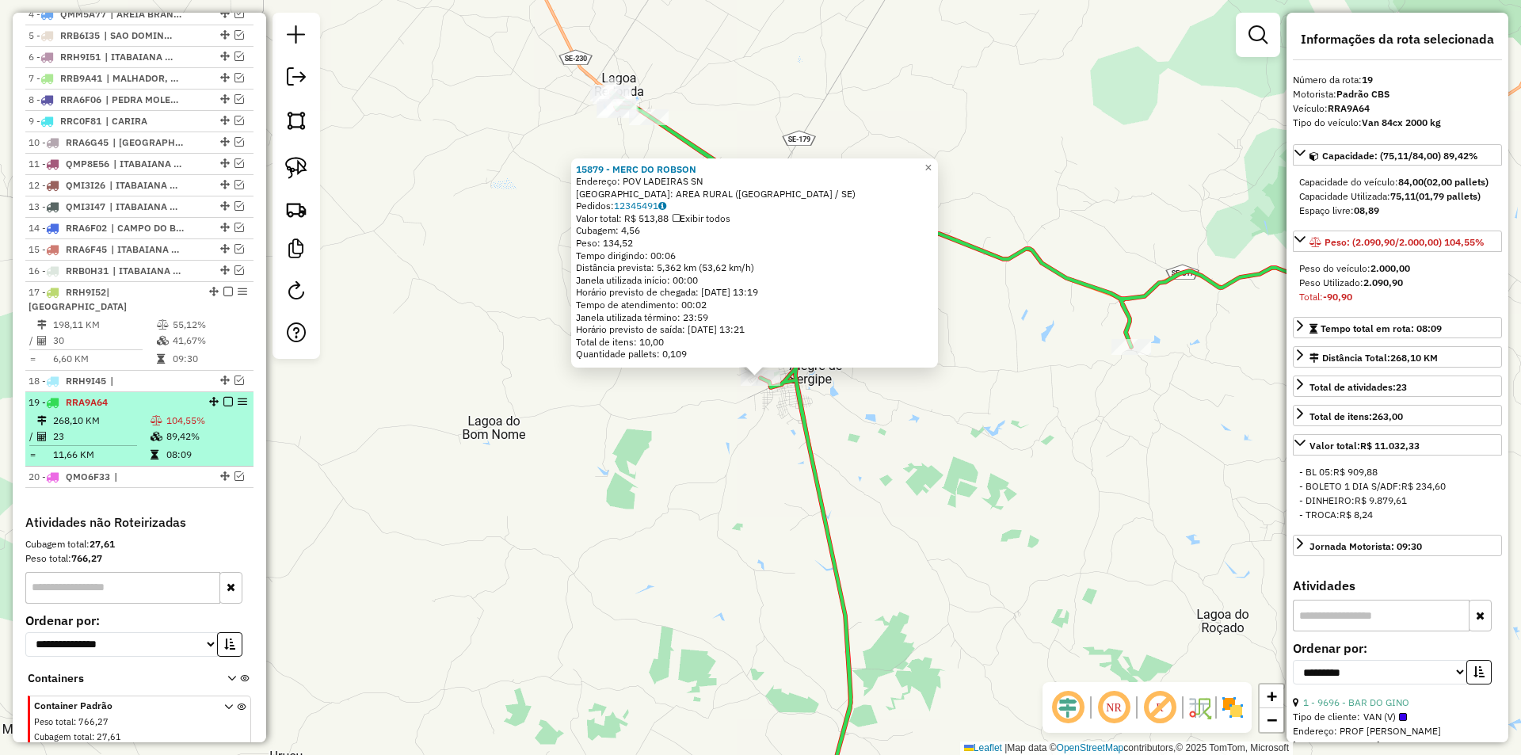
scroll to position [650, 0]
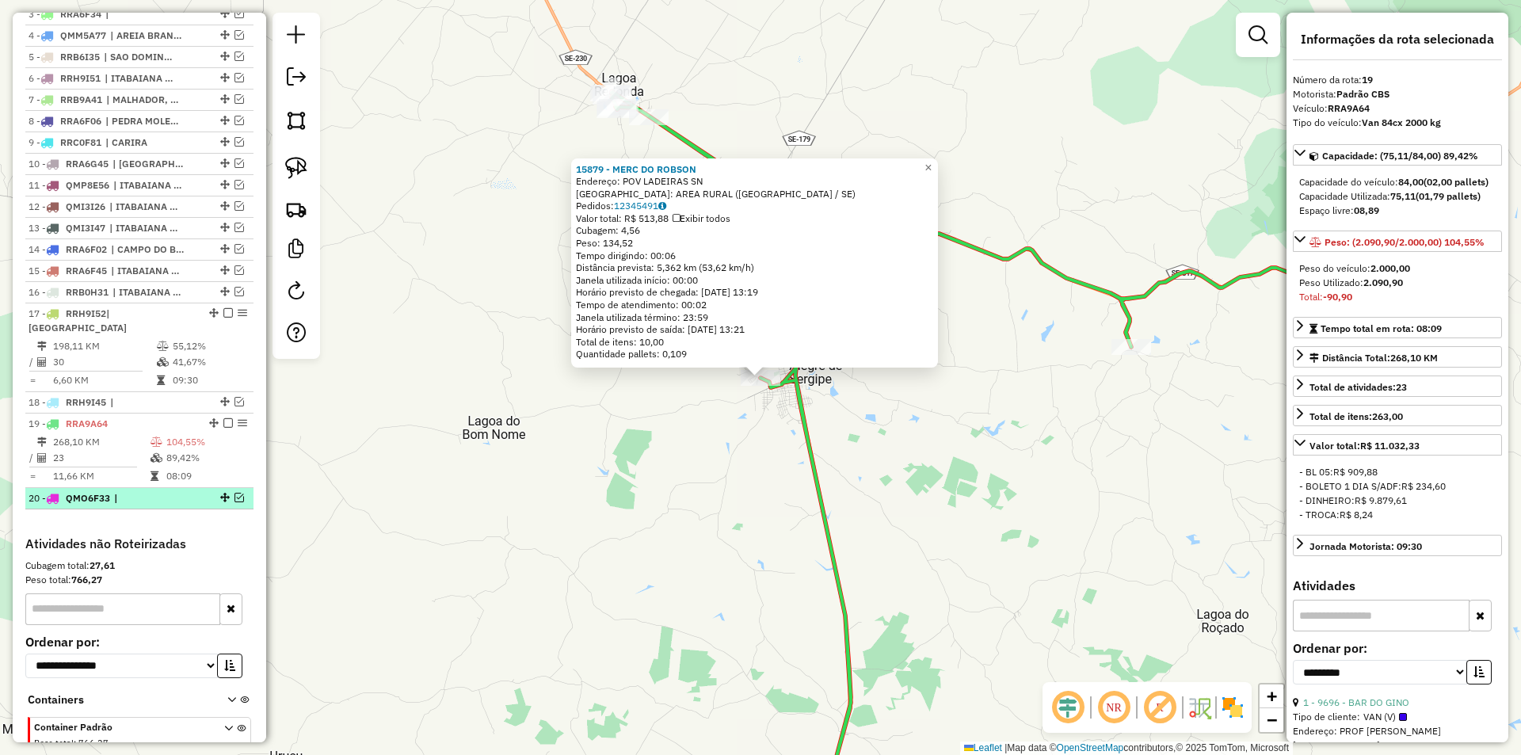
click at [236, 500] on em at bounding box center [240, 498] width 10 height 10
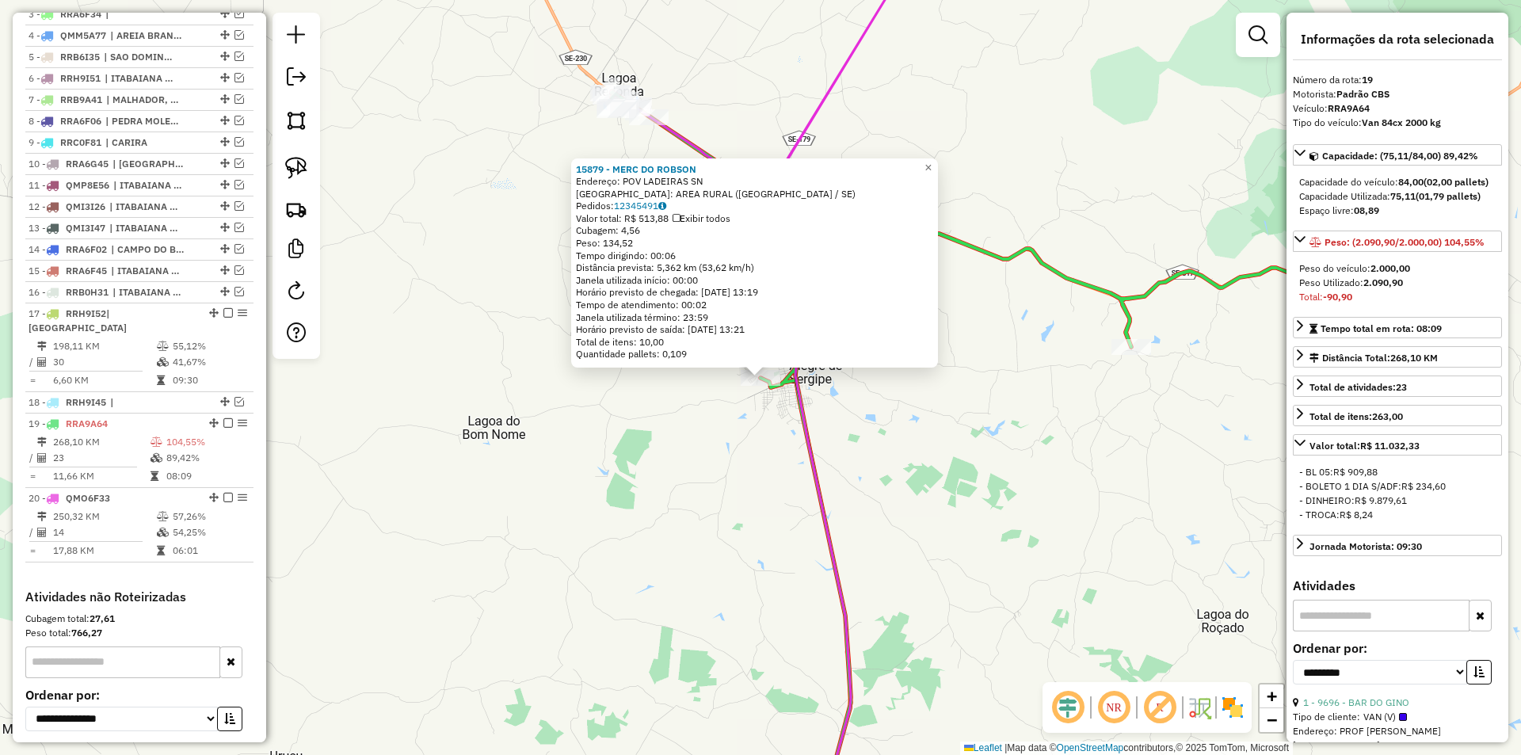
click at [657, 460] on div "15879 - MERC DO [PERSON_NAME]: POV LADEIRAS SN Bairro: AREA RURAL ([GEOGRAPHIC_…" at bounding box center [760, 377] width 1521 height 755
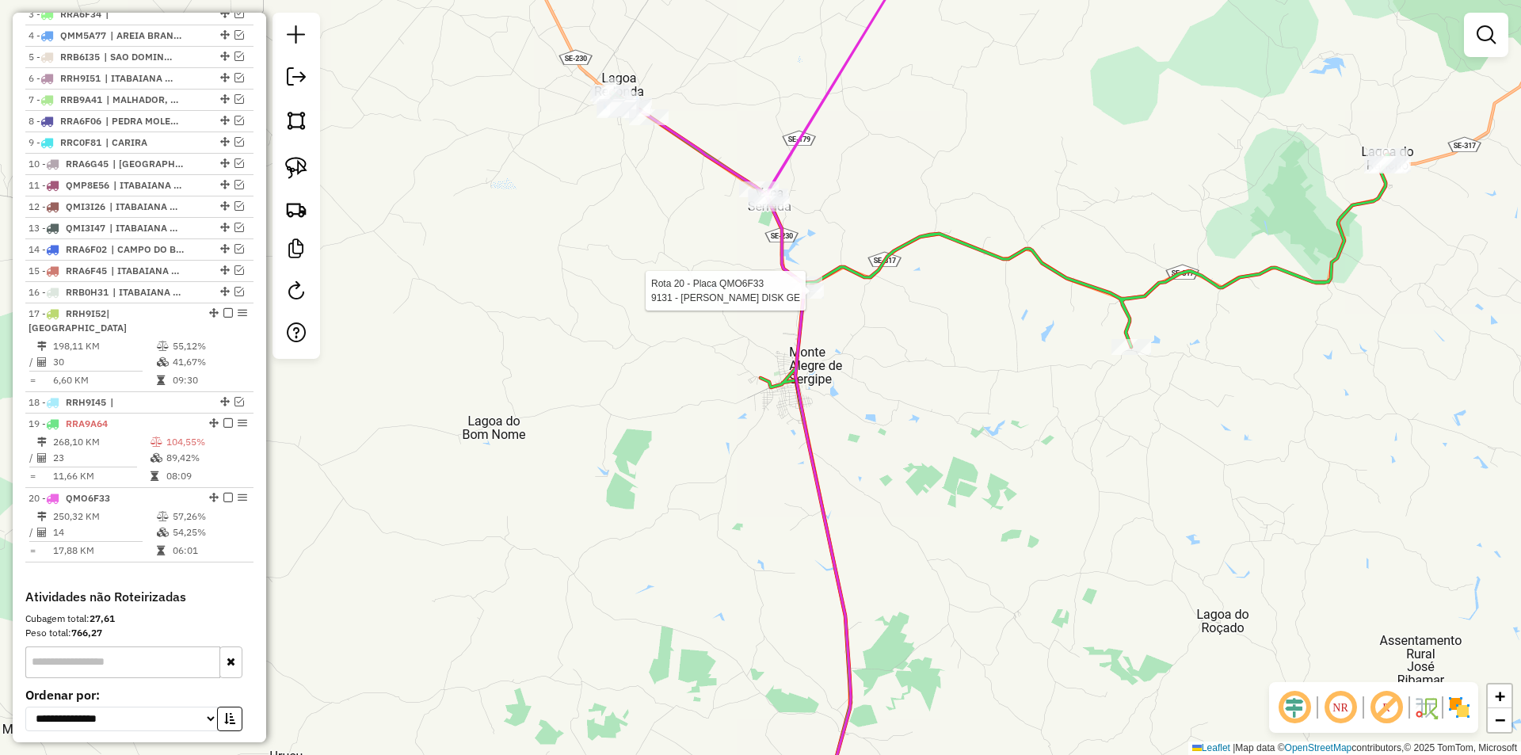
click at [59, 226] on div at bounding box center [59, 226] width 0 height 0
click at [1012, 364] on div "Janela de atendimento Grade de atendimento Capacidade Transportadoras Veículos …" at bounding box center [760, 377] width 1521 height 755
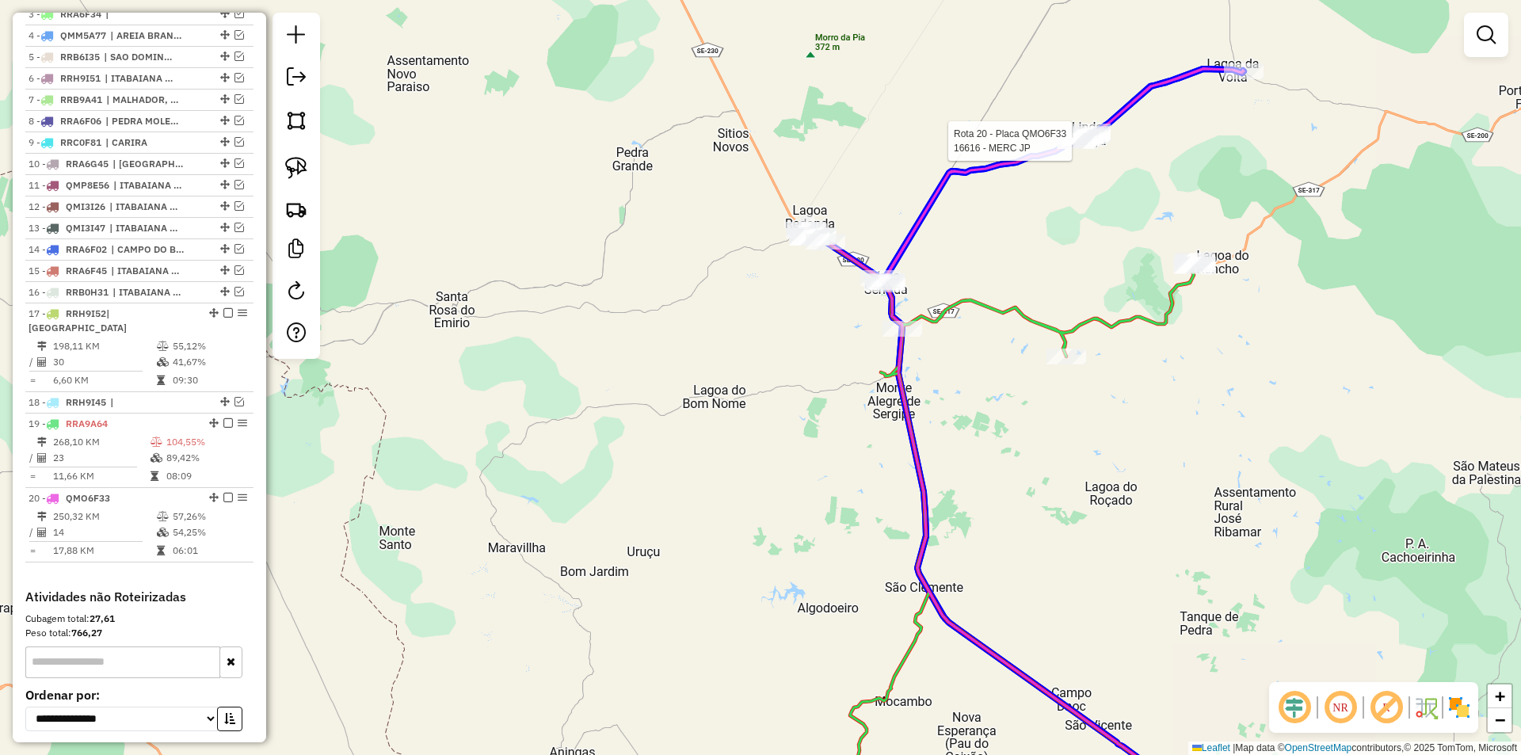
click at [56, 229] on div at bounding box center [56, 229] width 0 height 0
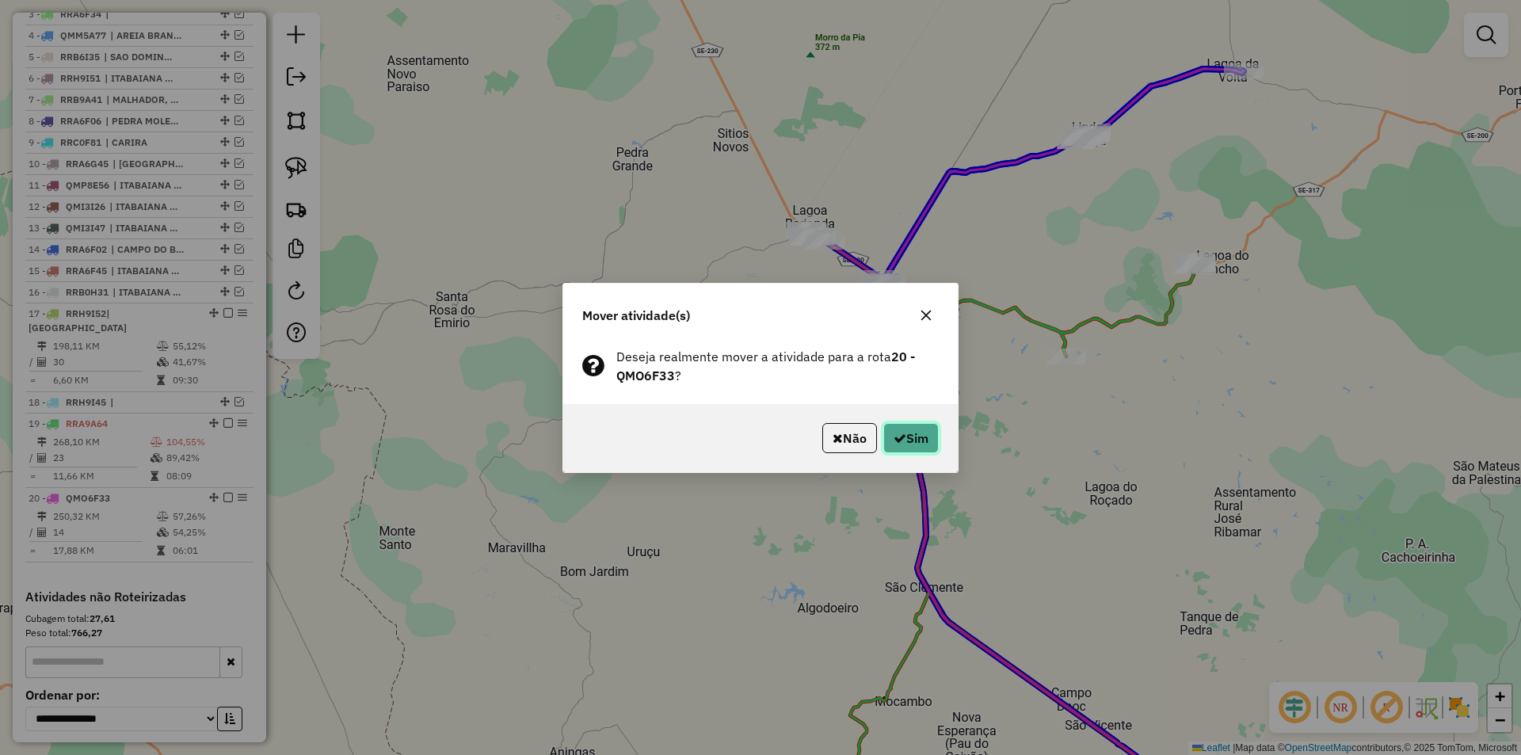
click at [918, 442] on button "Sim" at bounding box center [910, 438] width 55 height 30
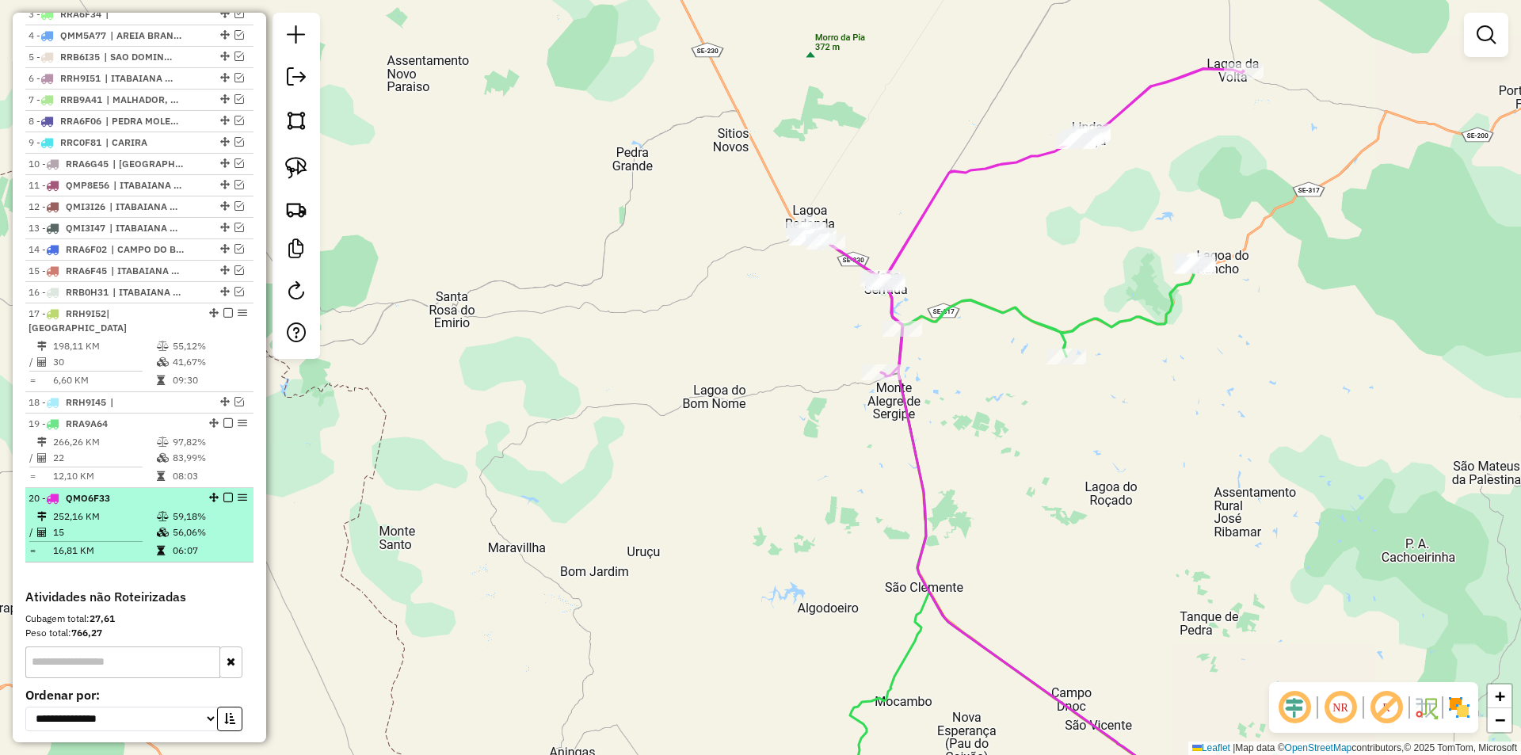
click at [223, 495] on em at bounding box center [228, 498] width 10 height 10
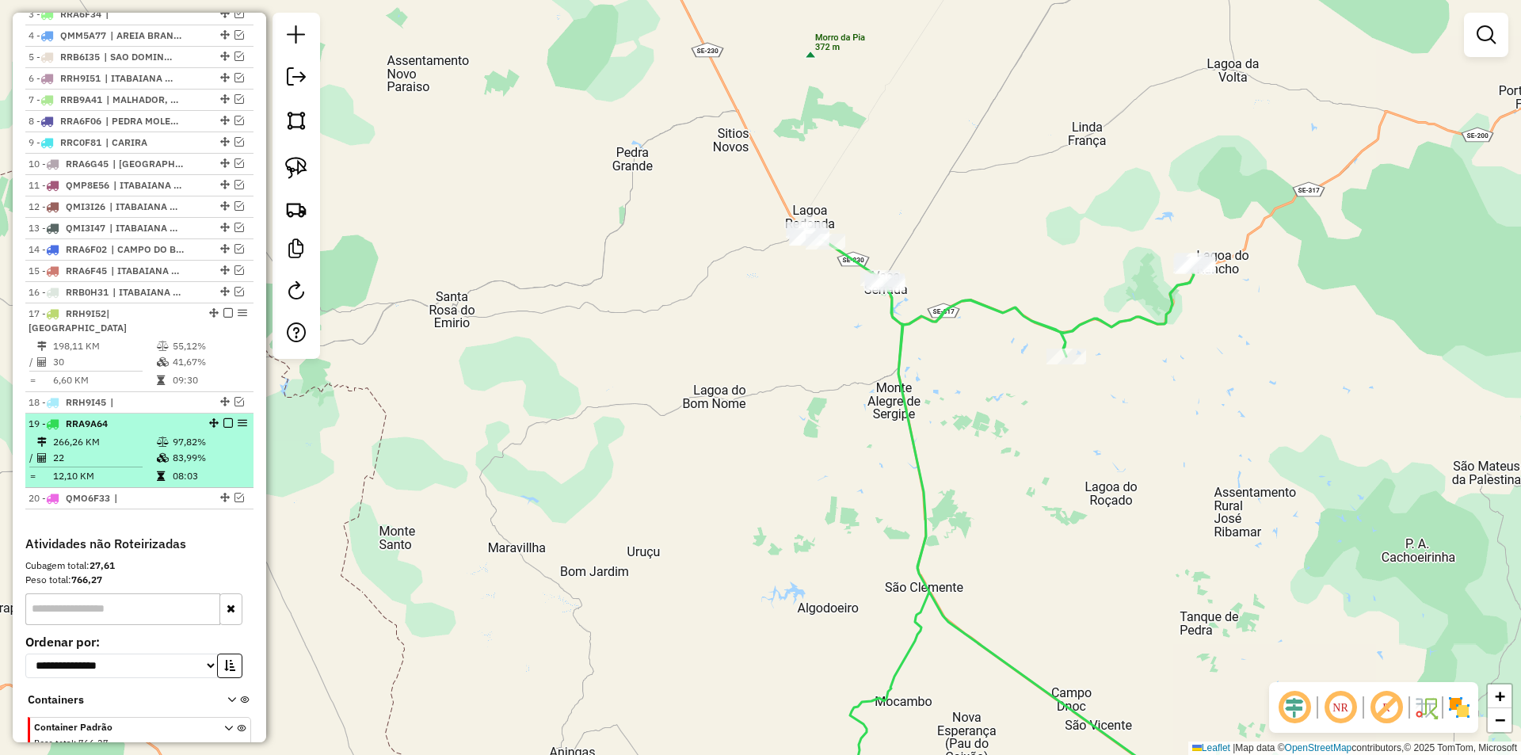
click at [198, 461] on td "83,99%" at bounding box center [209, 458] width 75 height 16
select select "**********"
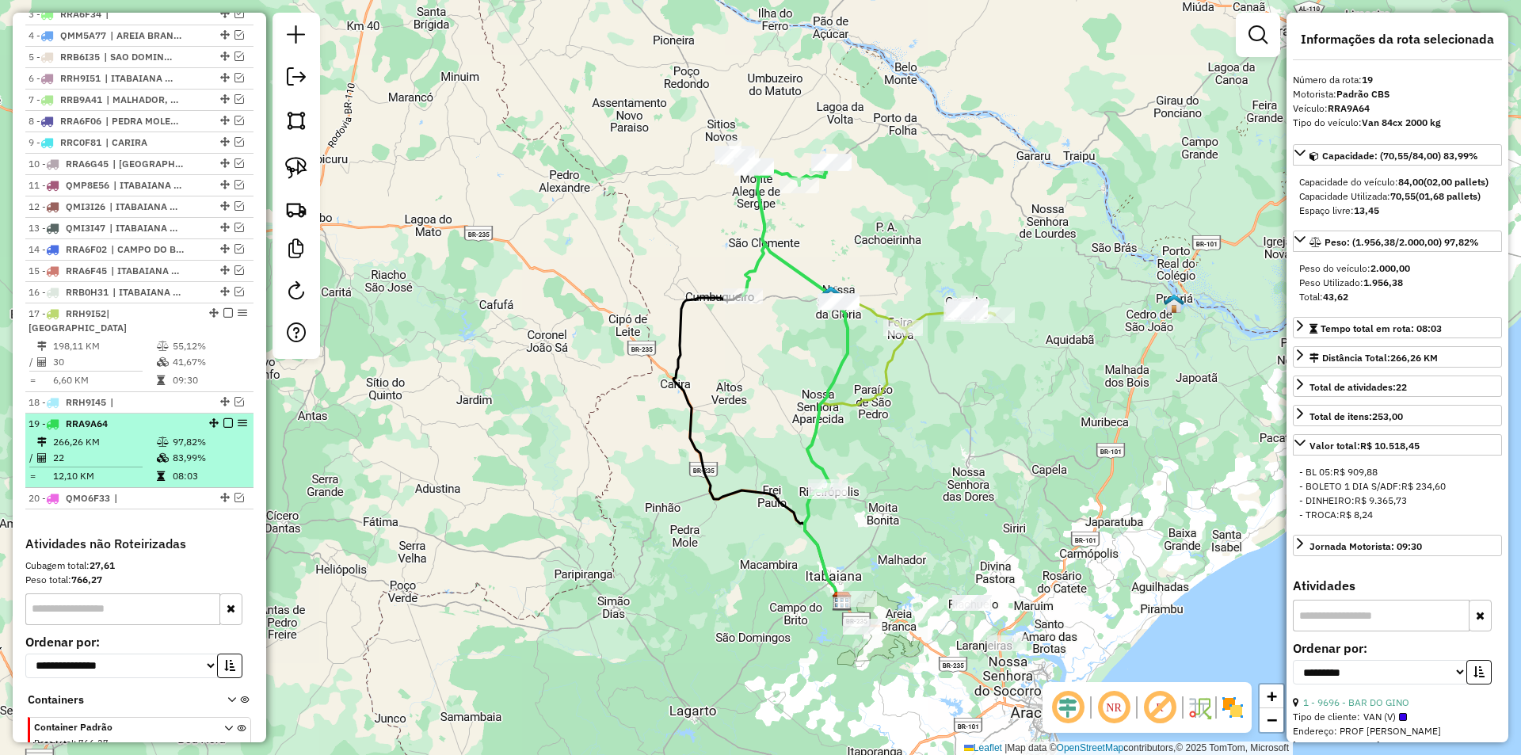
click at [223, 420] on em at bounding box center [228, 423] width 10 height 10
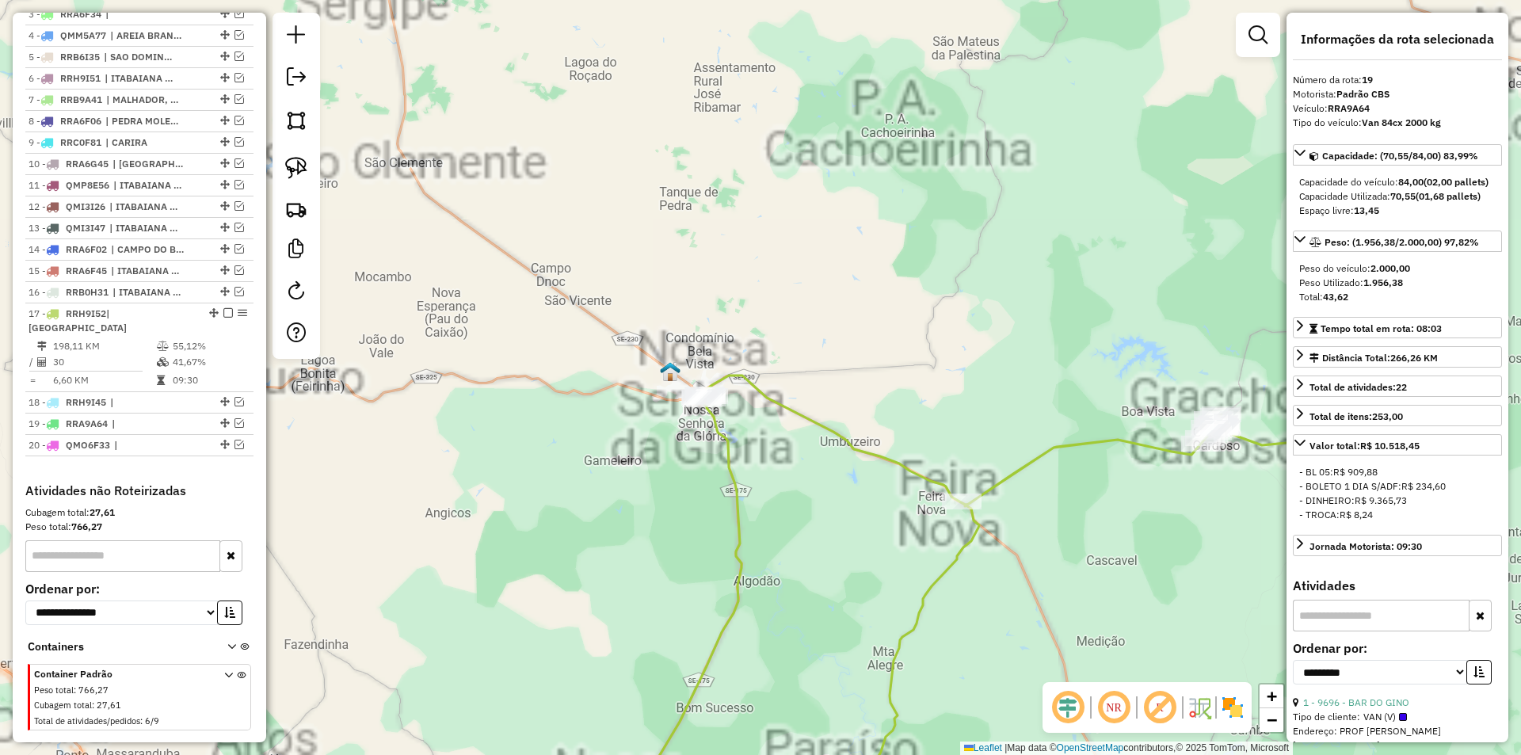
drag, startPoint x: 827, startPoint y: 467, endPoint x: 810, endPoint y: 319, distance: 149.1
click at [813, 333] on div "Janela de atendimento Grade de atendimento Capacidade Transportadoras Veículos …" at bounding box center [760, 377] width 1521 height 755
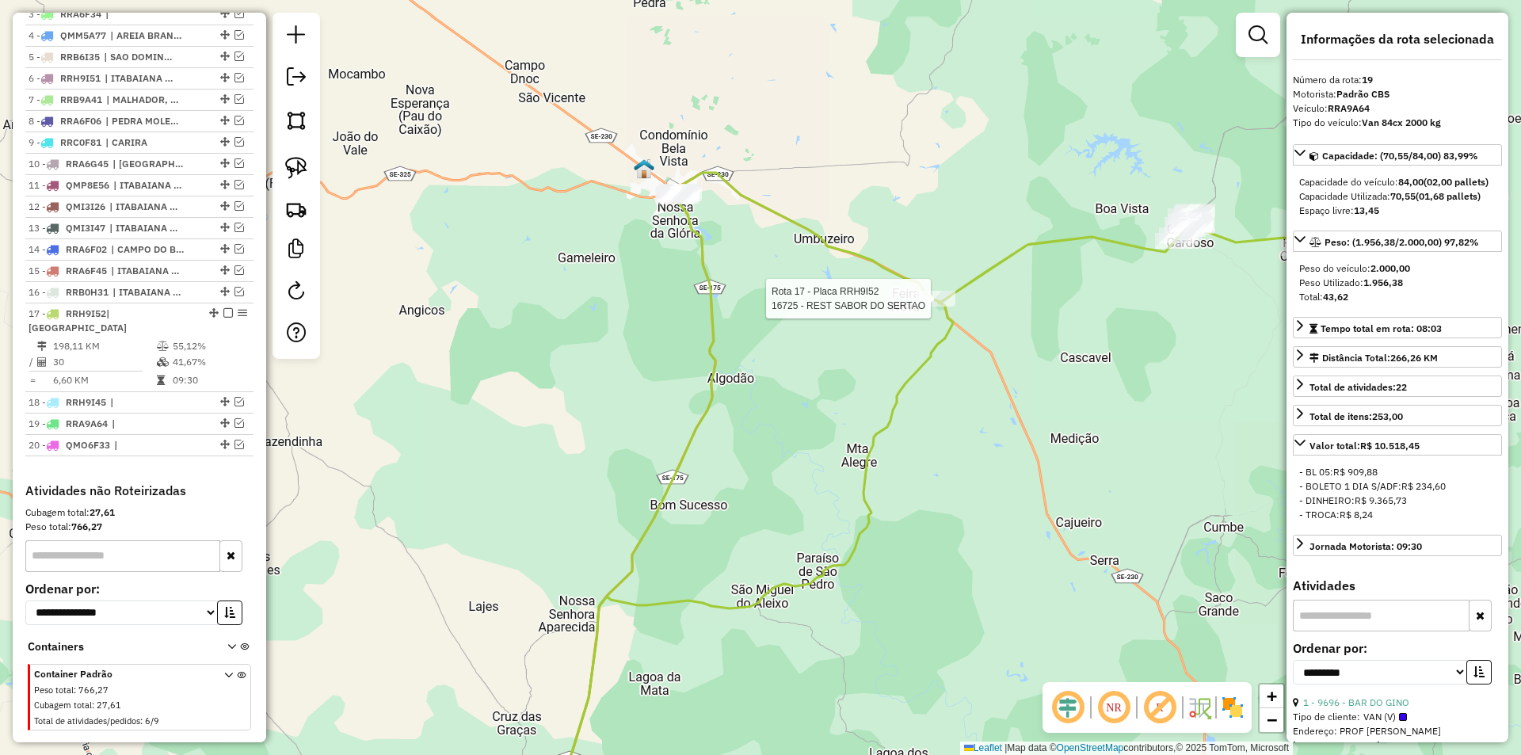
scroll to position [677, 0]
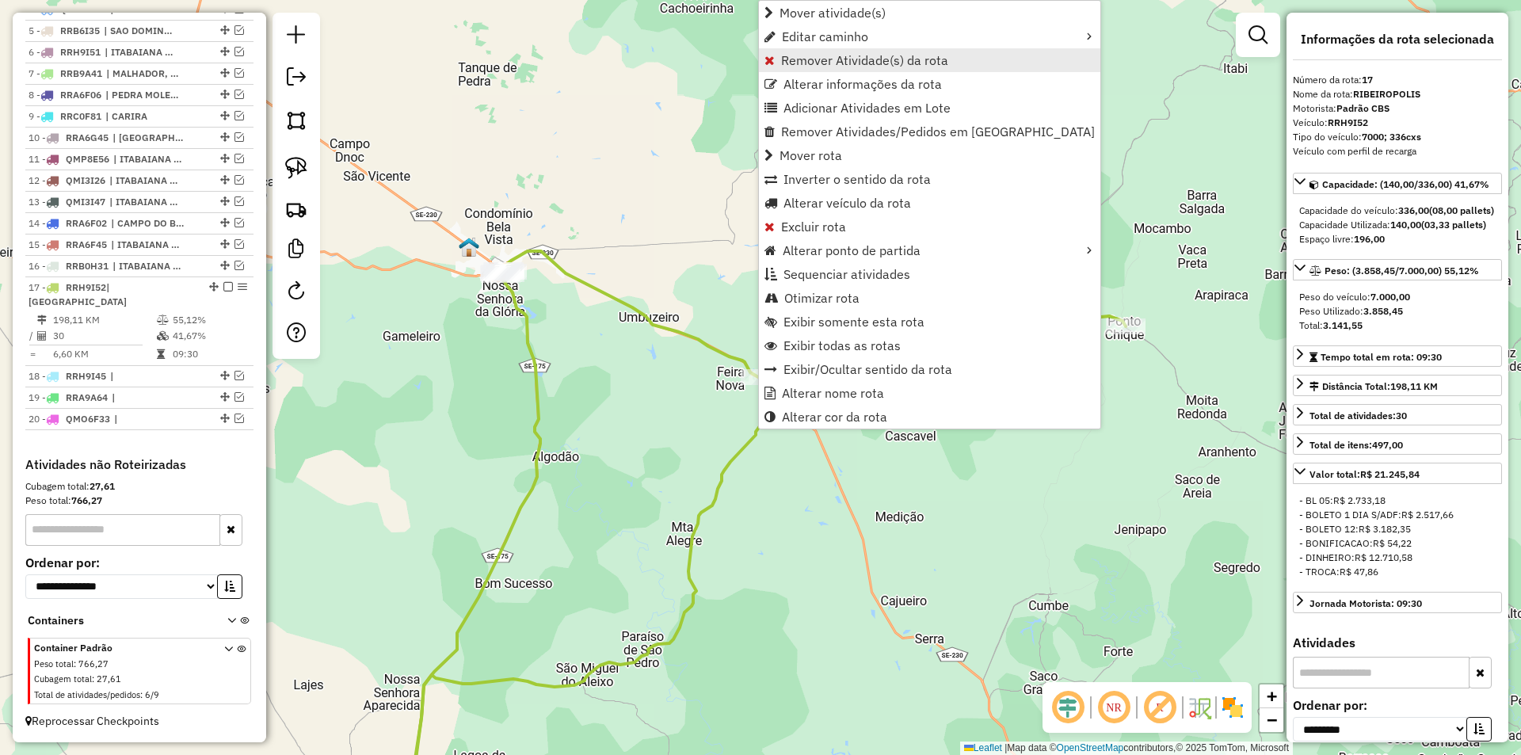
click at [890, 61] on span "Remover Atividade(s) da rota" at bounding box center [864, 60] width 167 height 13
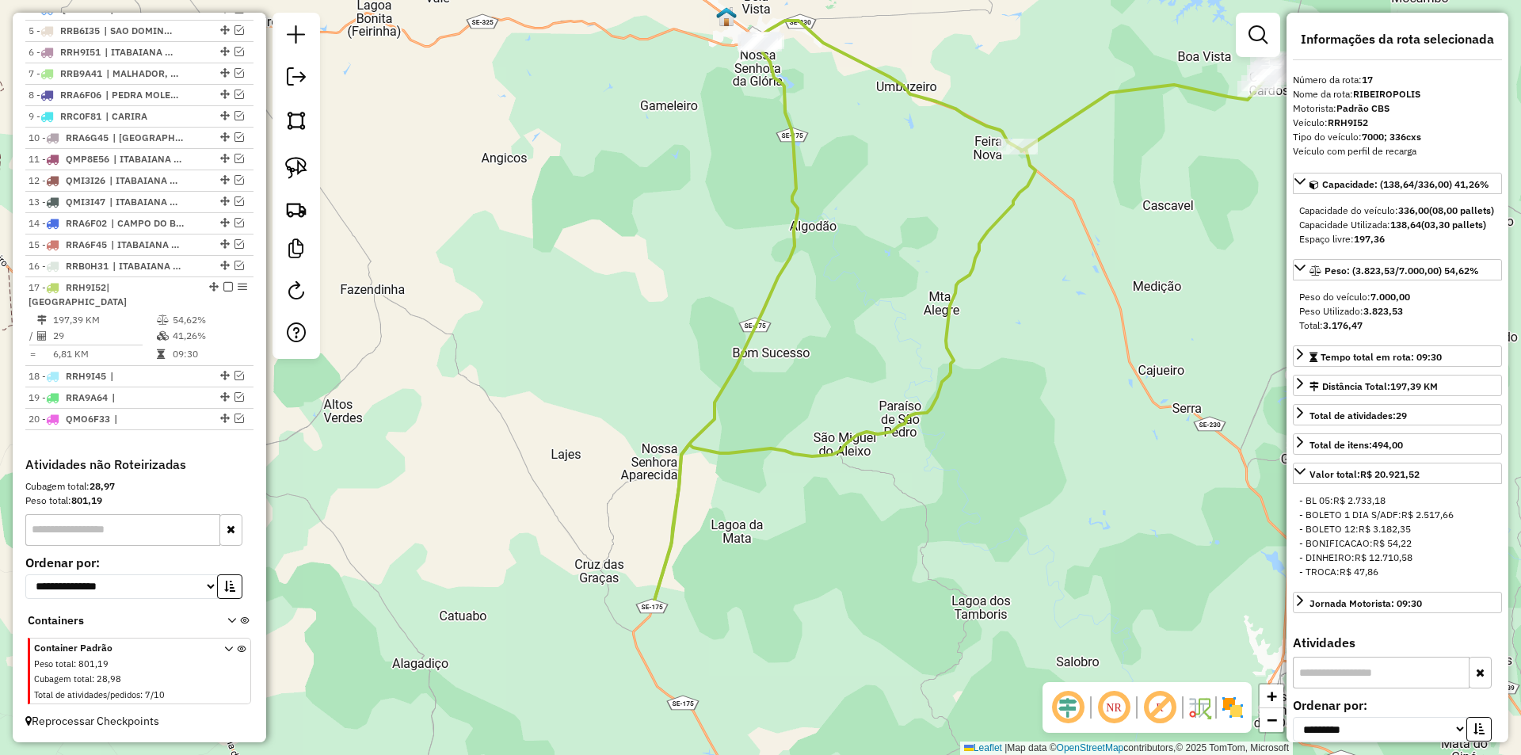
drag, startPoint x: 646, startPoint y: 211, endPoint x: 734, endPoint y: 324, distance: 143.9
click at [734, 324] on div "Janela de atendimento Grade de atendimento Capacidade Transportadoras Veículos …" at bounding box center [760, 377] width 1521 height 755
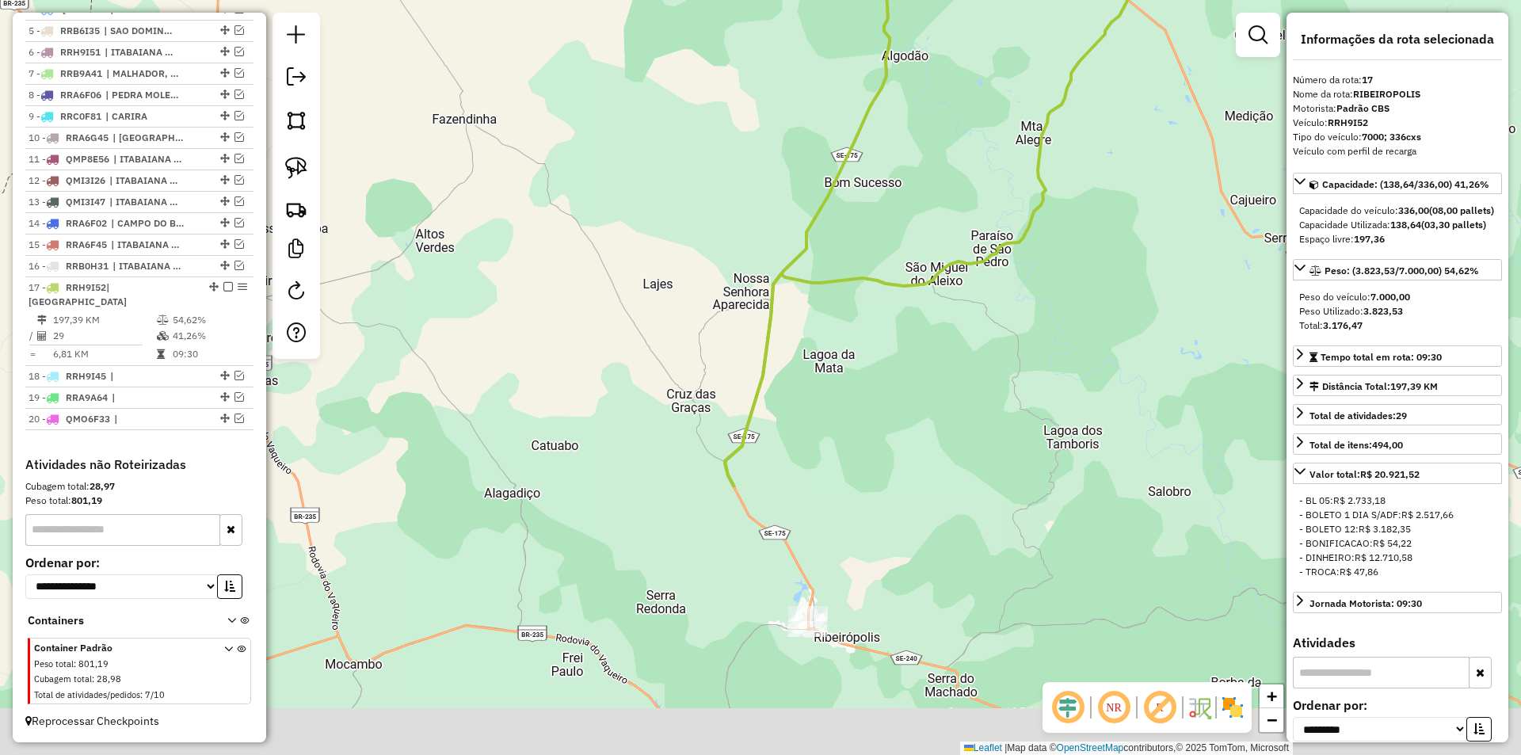
drag, startPoint x: 749, startPoint y: 486, endPoint x: 833, endPoint y: 459, distance: 87.7
click at [837, 136] on div "Janela de atendimento Grade de atendimento Capacidade Transportadoras Veículos …" at bounding box center [760, 377] width 1521 height 755
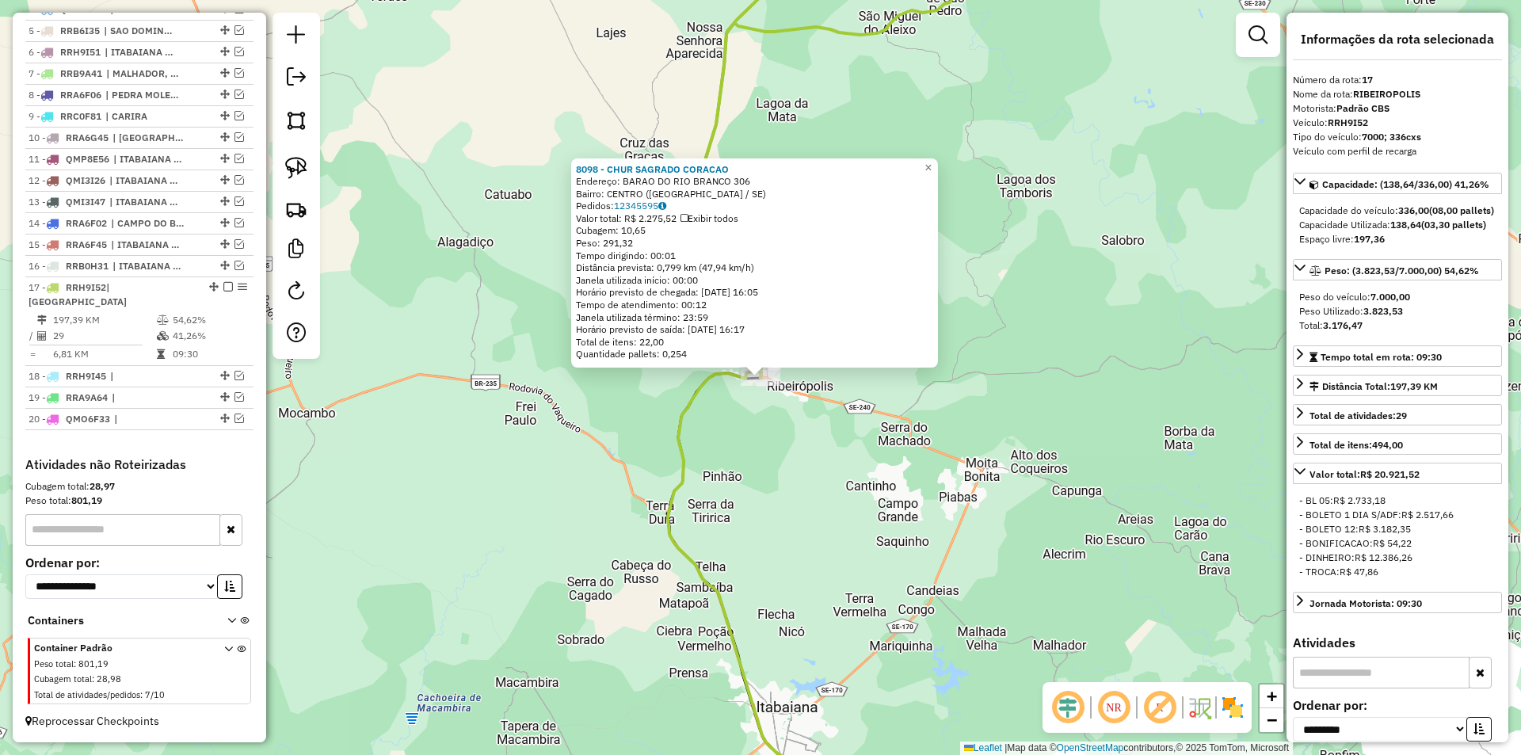
click at [768, 452] on div "8098 - CHUR SAGRADO CORACAO Endereço: BARAO DO RIO BRANCO 306 Bairro: [GEOGRAPH…" at bounding box center [760, 377] width 1521 height 755
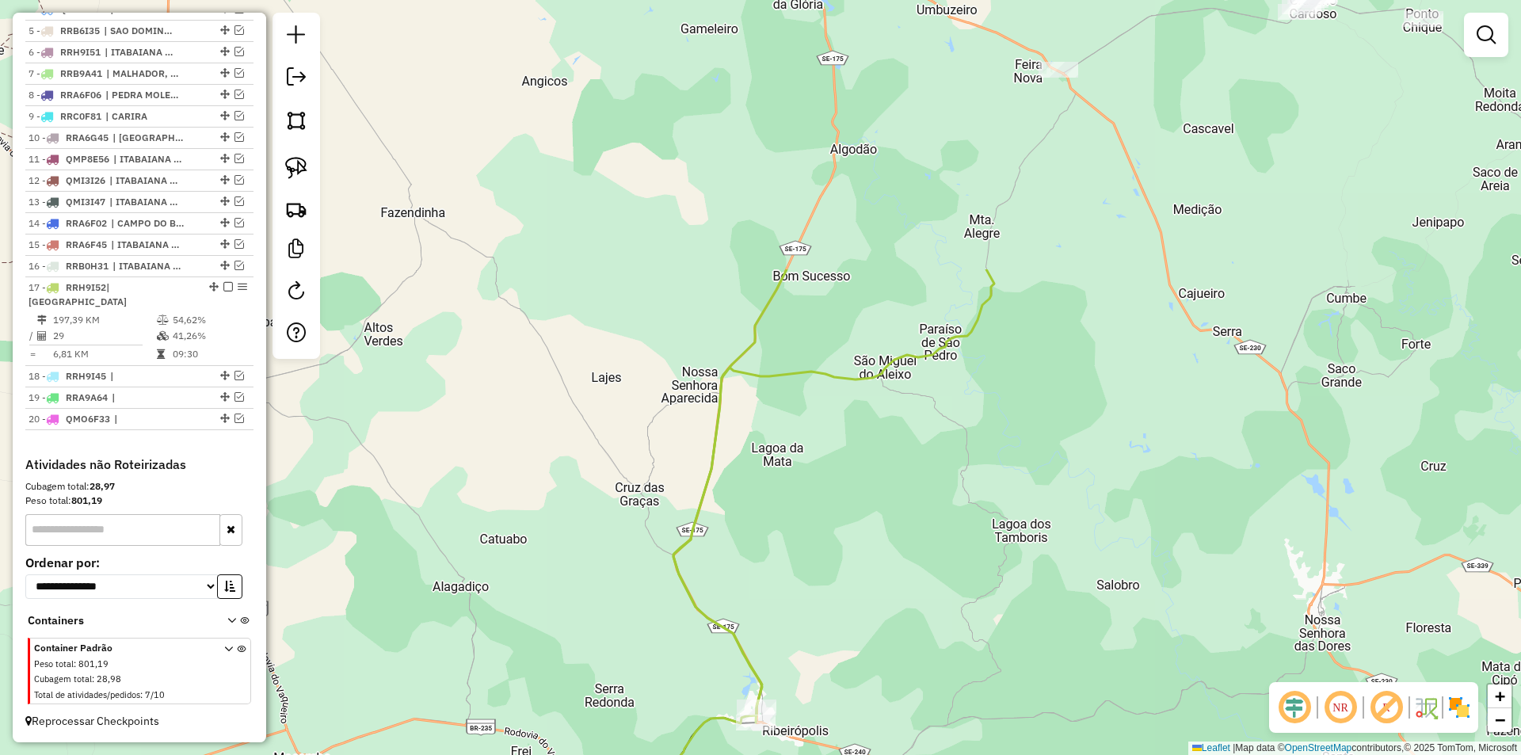
drag, startPoint x: 727, startPoint y: 423, endPoint x: 738, endPoint y: 572, distance: 149.3
click at [738, 571] on div "Janela de atendimento Grade de atendimento Capacidade Transportadoras Veículos …" at bounding box center [760, 377] width 1521 height 755
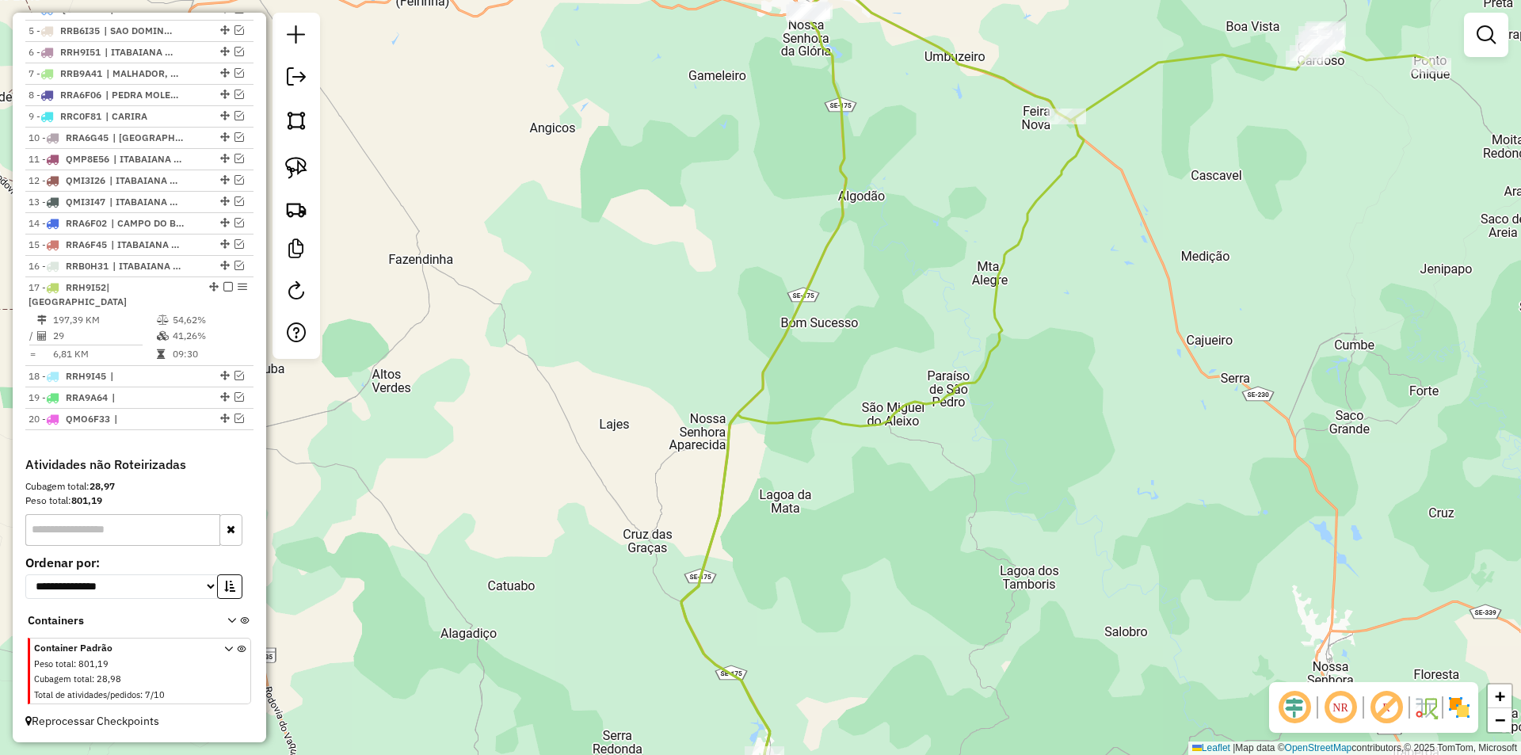
click at [753, 559] on div "Janela de atendimento Grade de atendimento Capacidade Transportadoras Veículos …" at bounding box center [760, 377] width 1521 height 755
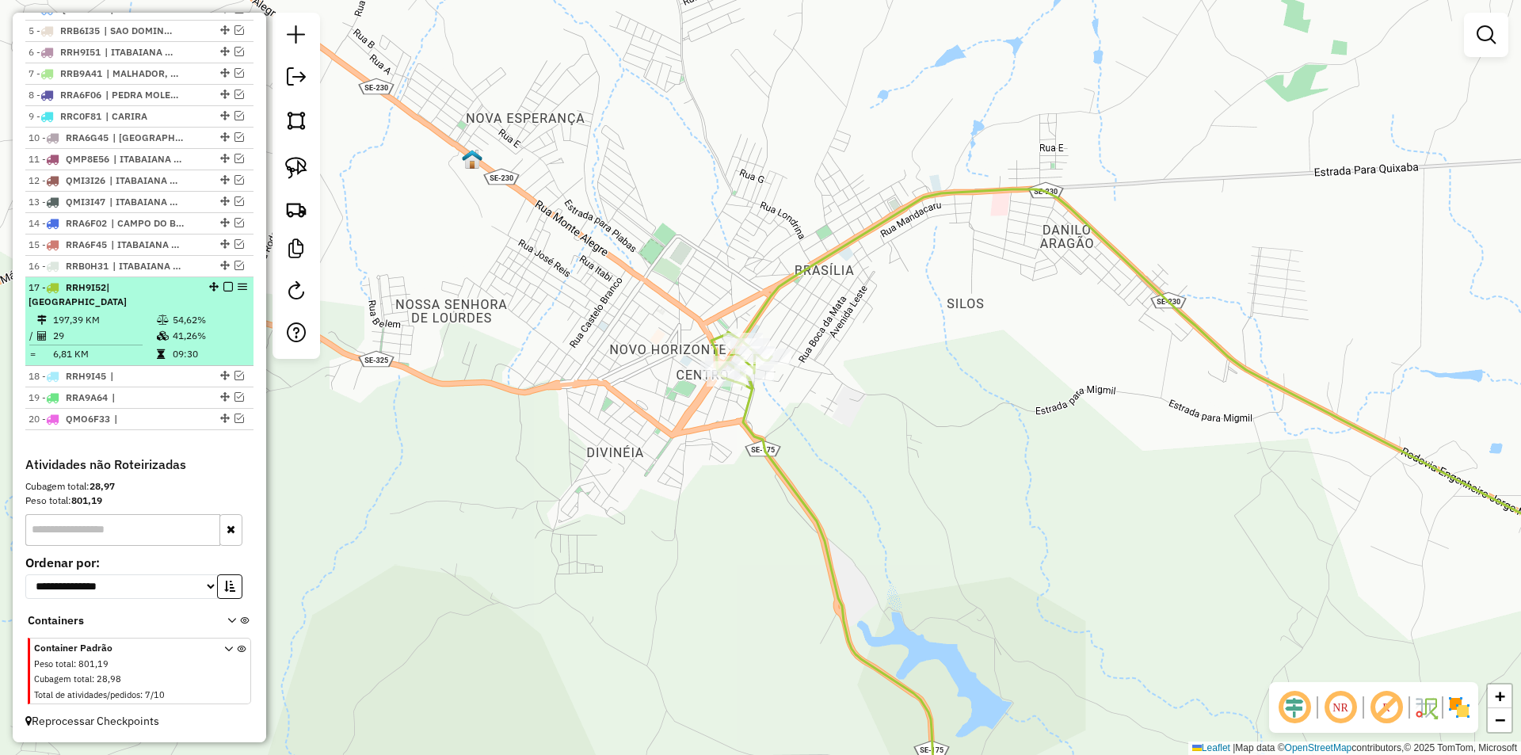
click at [158, 342] on td at bounding box center [164, 336] width 16 height 16
select select "**********"
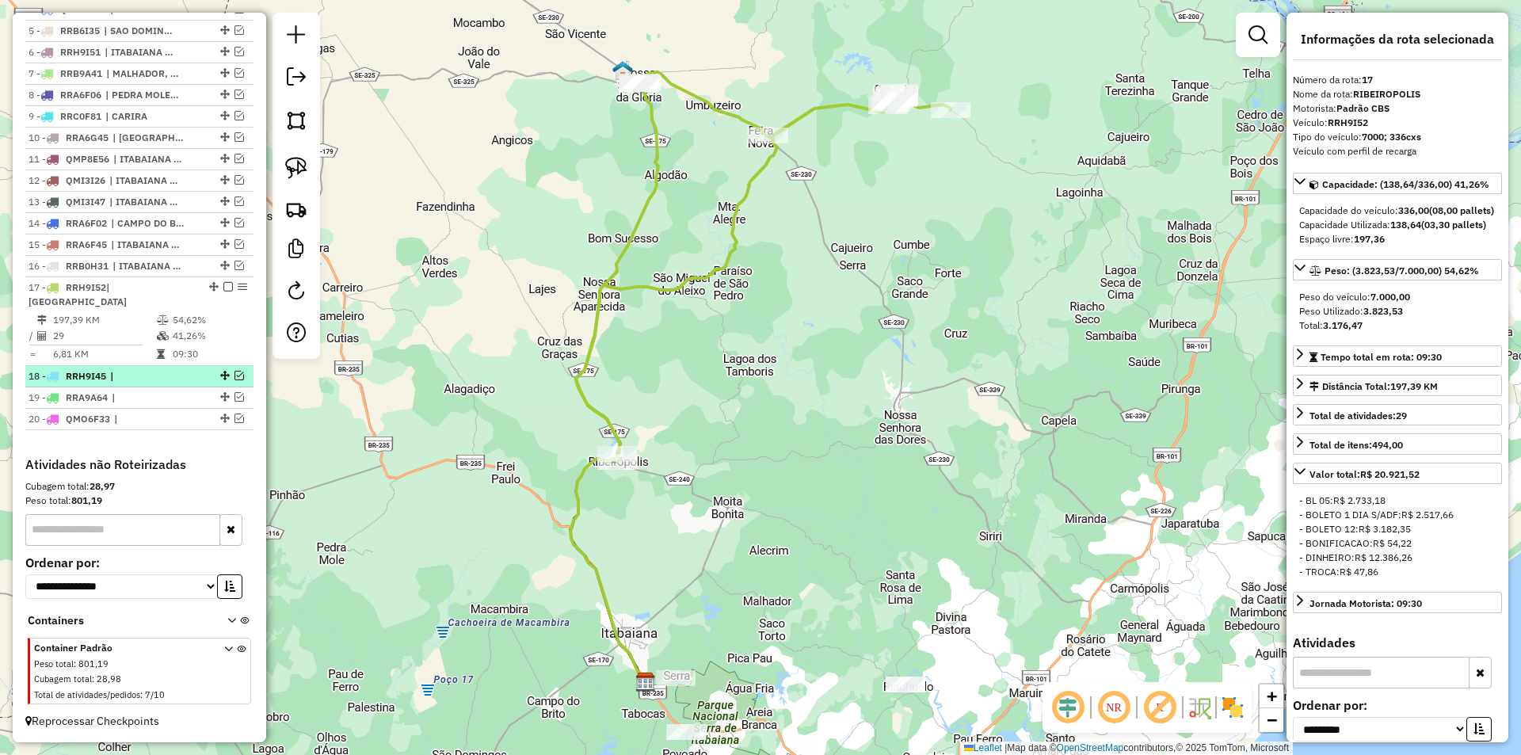
click at [235, 376] on em at bounding box center [240, 376] width 10 height 10
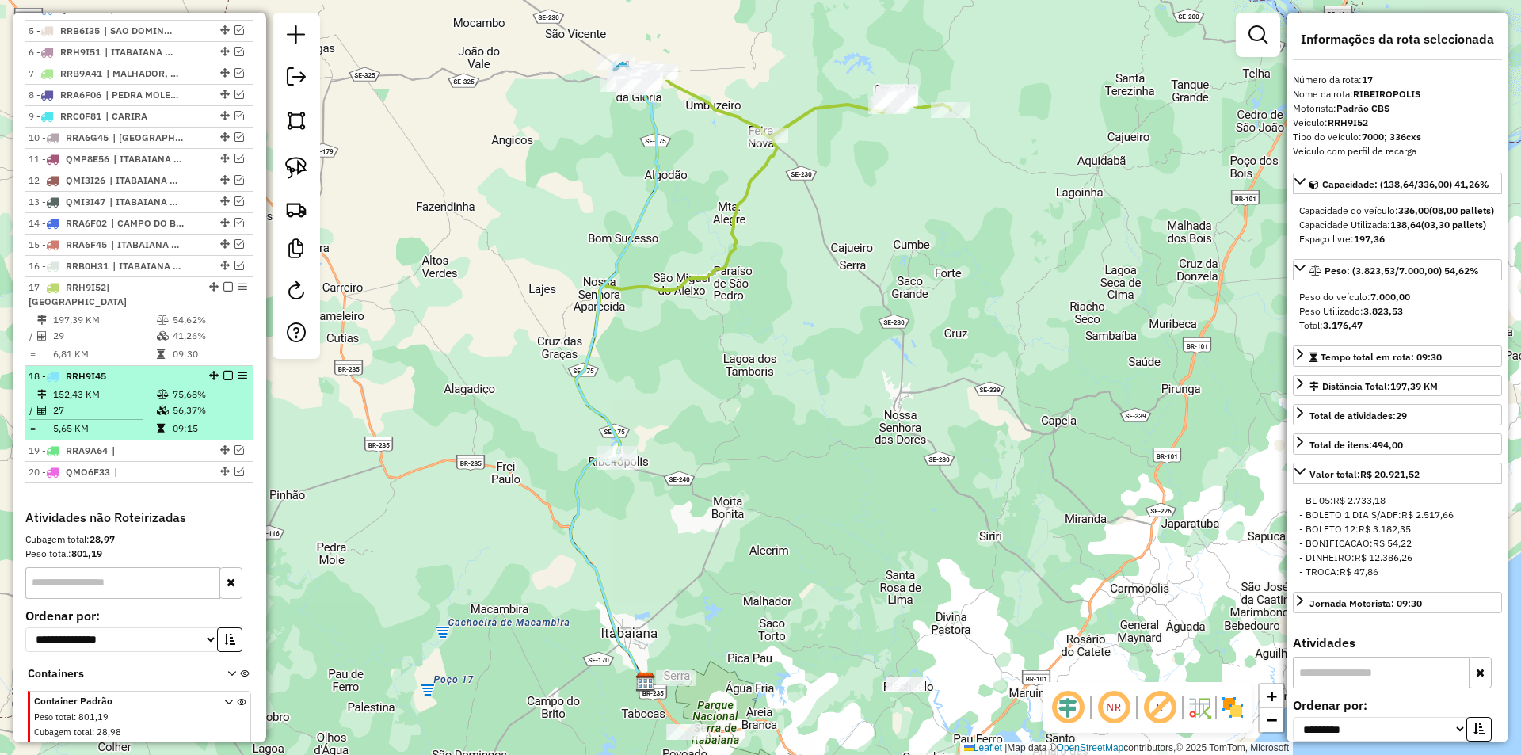
click at [211, 371] on em at bounding box center [214, 376] width 10 height 10
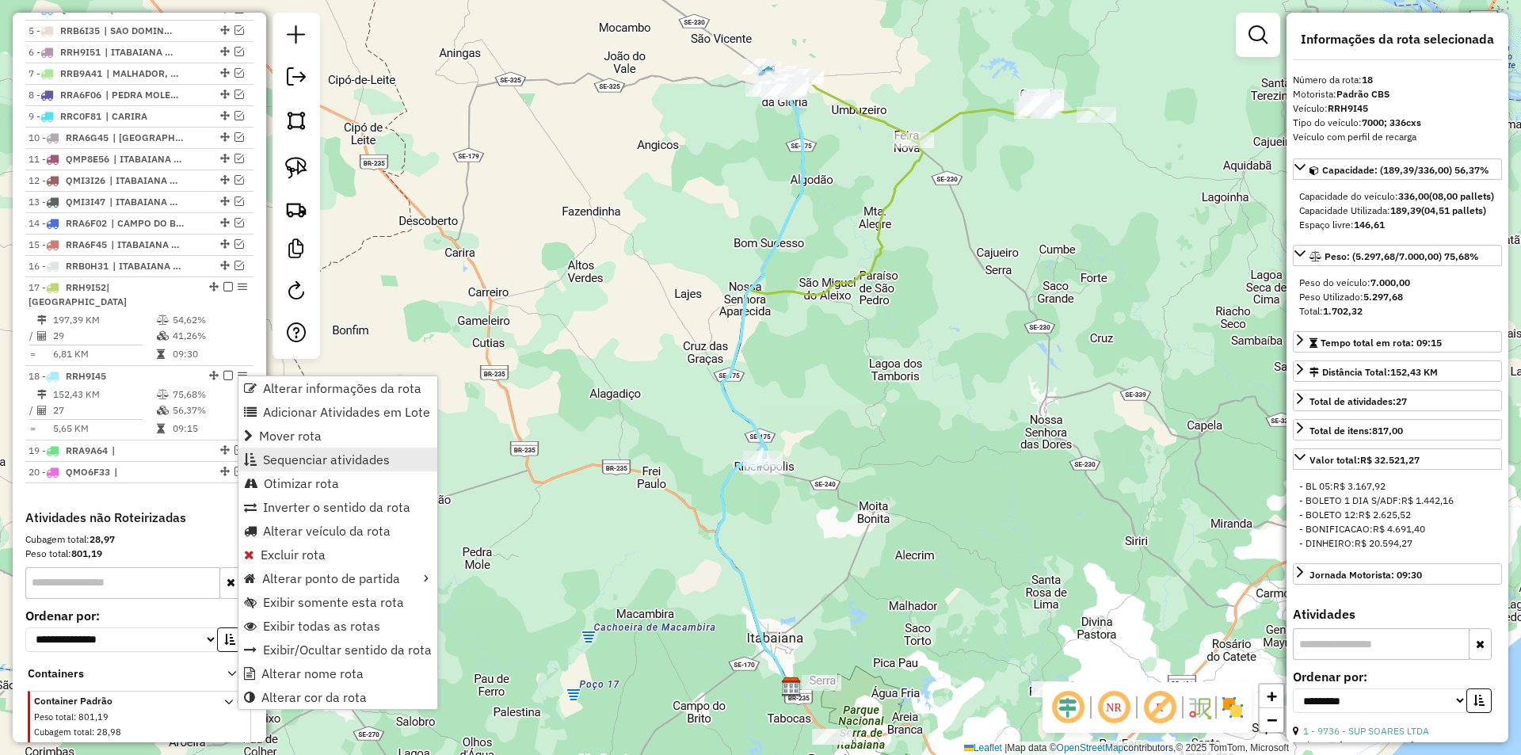
click at [304, 461] on span "Sequenciar atividades" at bounding box center [326, 459] width 127 height 13
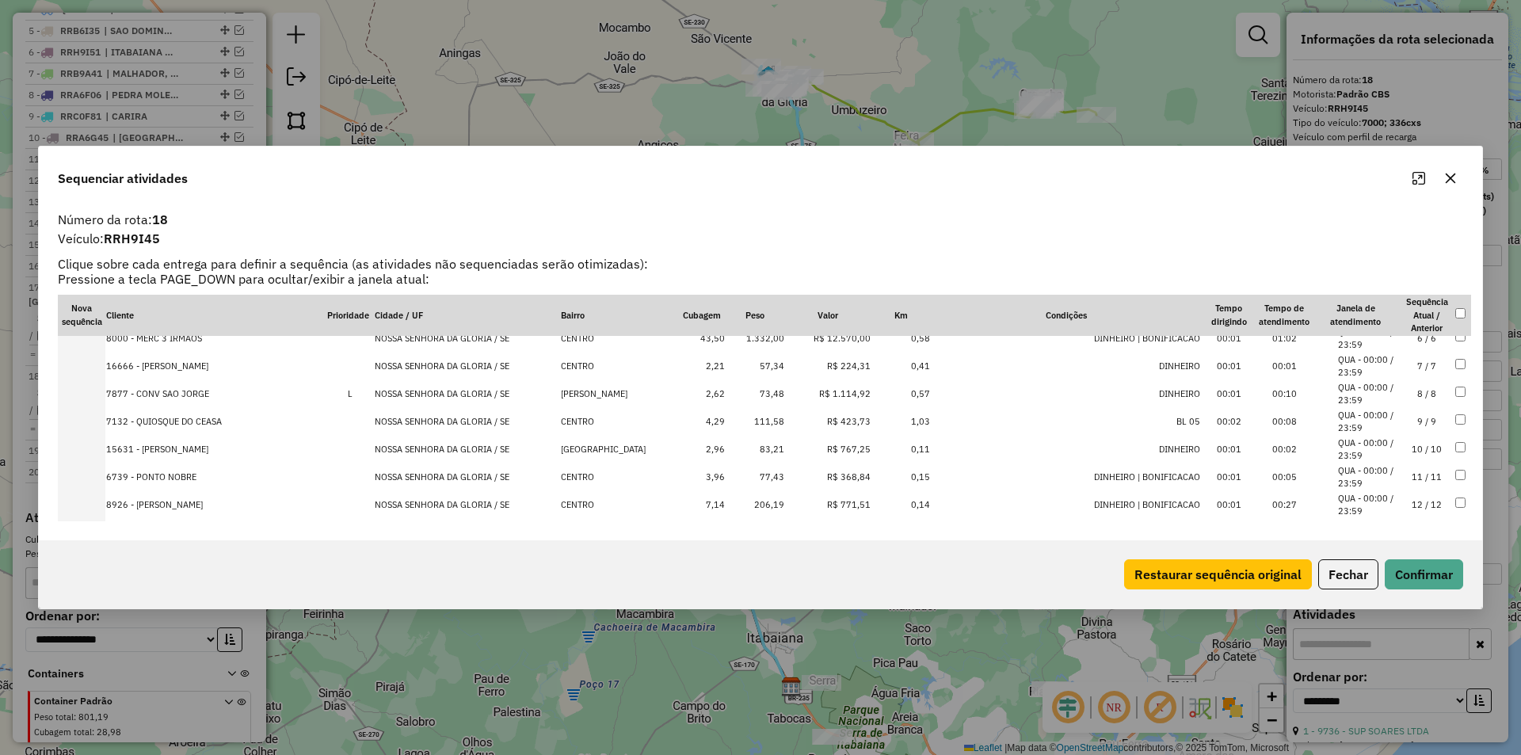
scroll to position [23, 0]
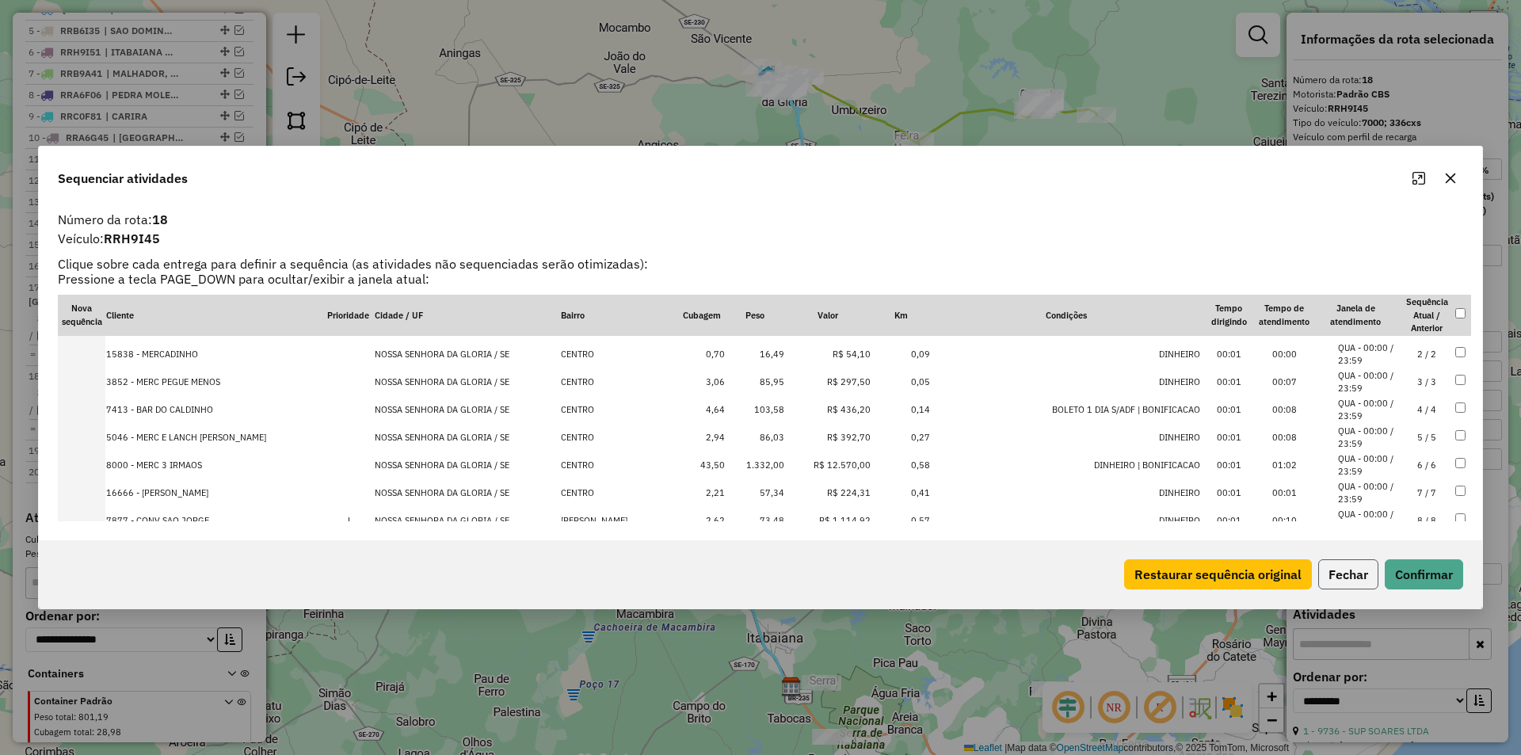
click at [1338, 567] on button "Fechar" at bounding box center [1348, 574] width 60 height 30
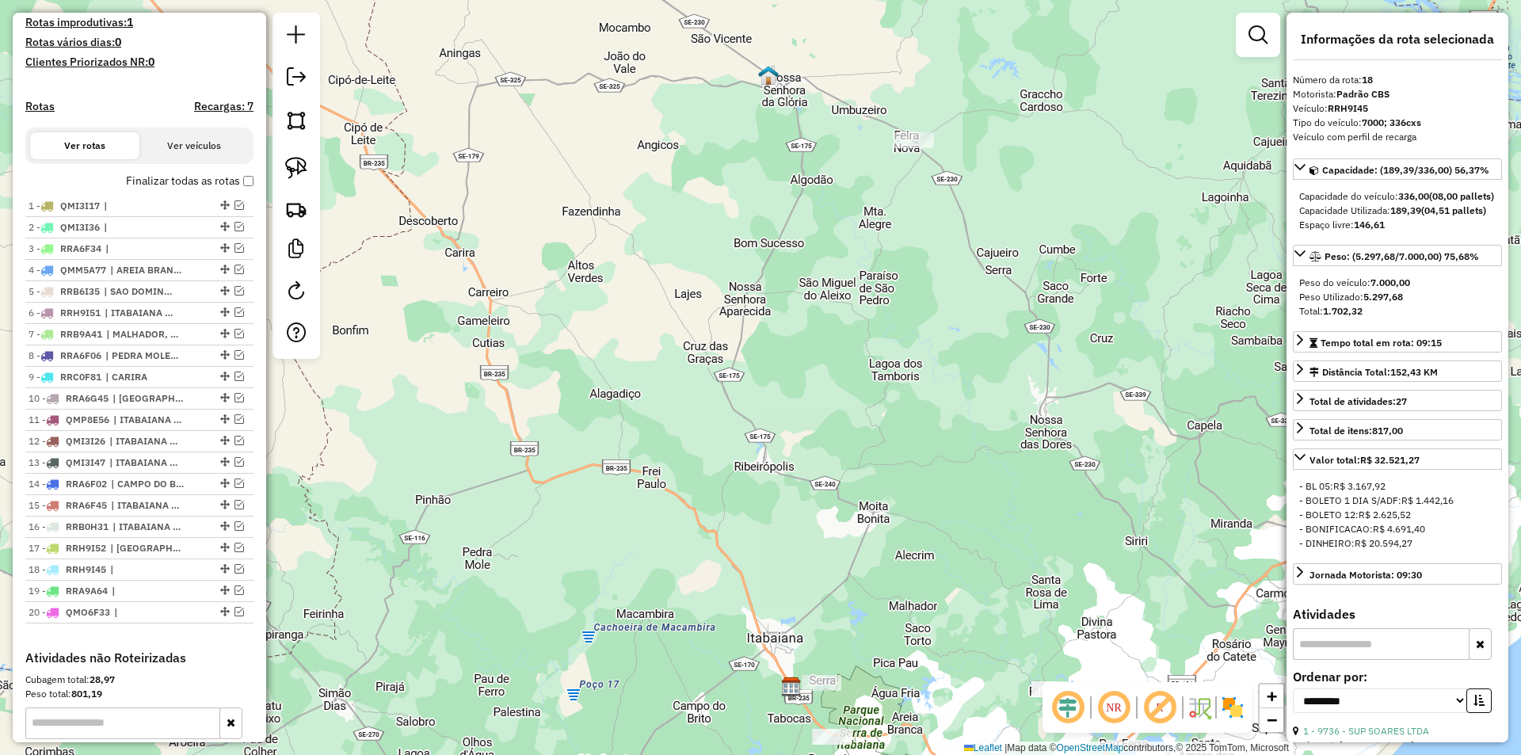
scroll to position [439, 0]
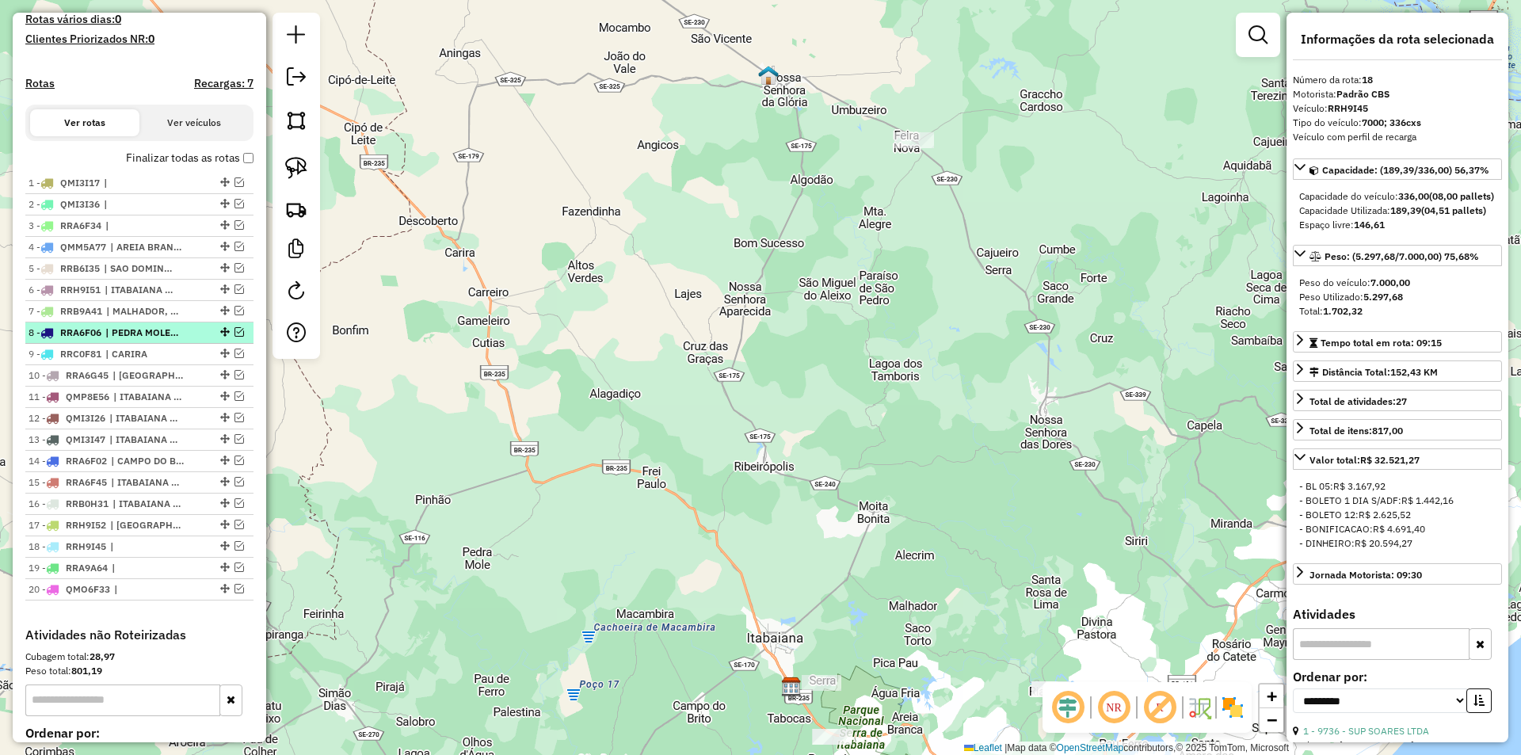
drag, startPoint x: 215, startPoint y: 581, endPoint x: 177, endPoint y: 342, distance: 241.4
click at [174, 259] on ul "1 - QMI3I17 | 2 - QMI3I36 | 3 - RRA6F34 | 4 - QMM5A77 | AREIA BRANCA, LARANJEIR…" at bounding box center [139, 387] width 228 height 428
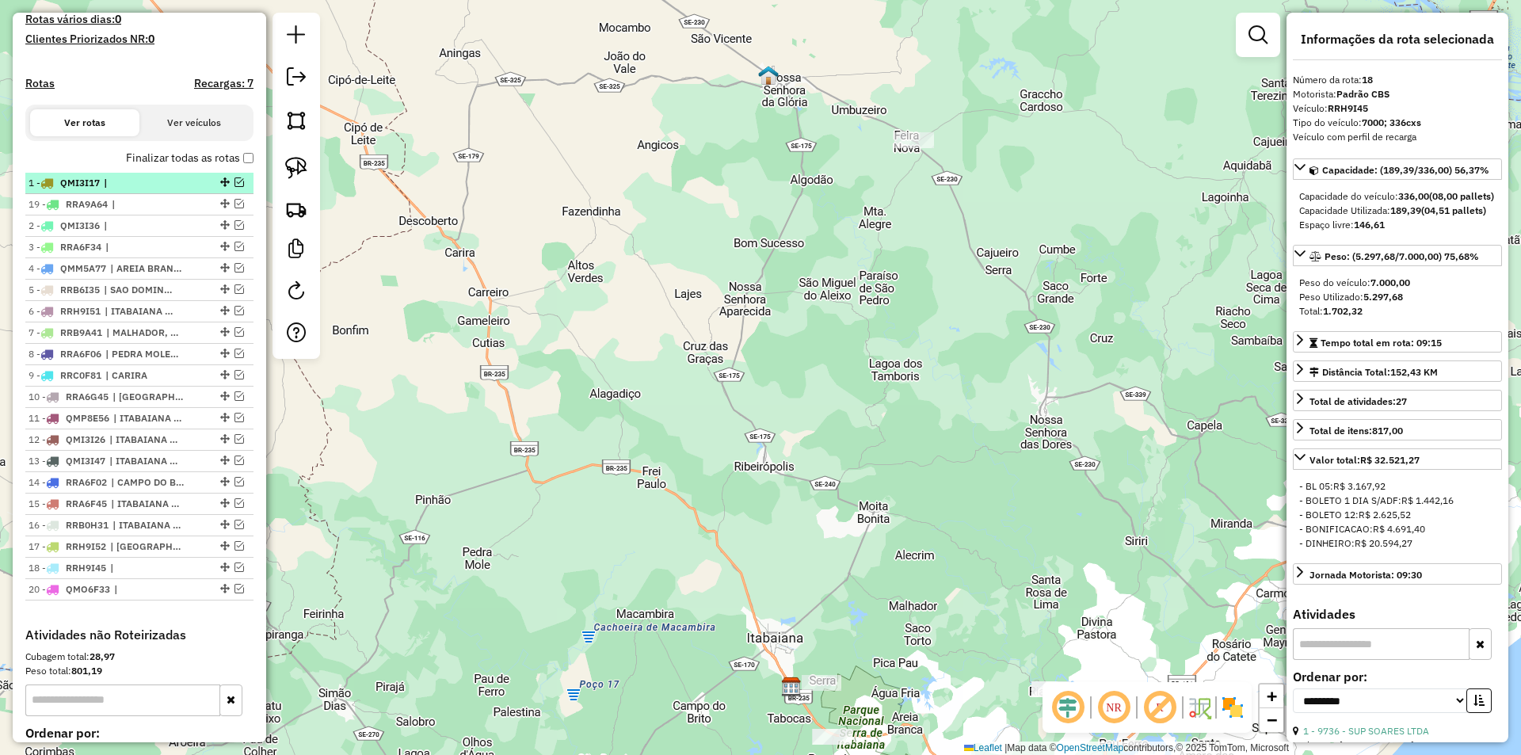
drag, startPoint x: 219, startPoint y: 508, endPoint x: 181, endPoint y: 202, distance: 308.1
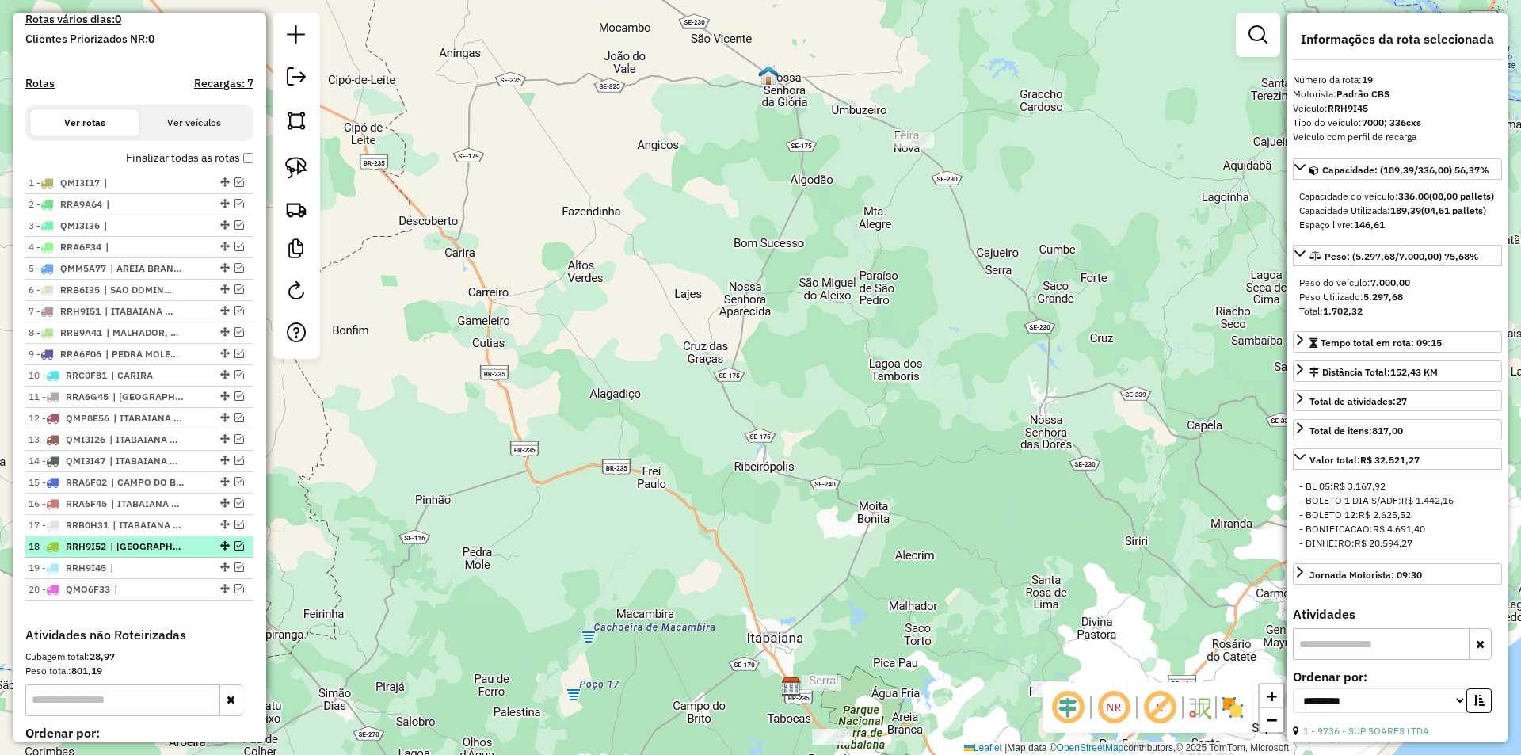
click at [235, 551] on em at bounding box center [240, 546] width 10 height 10
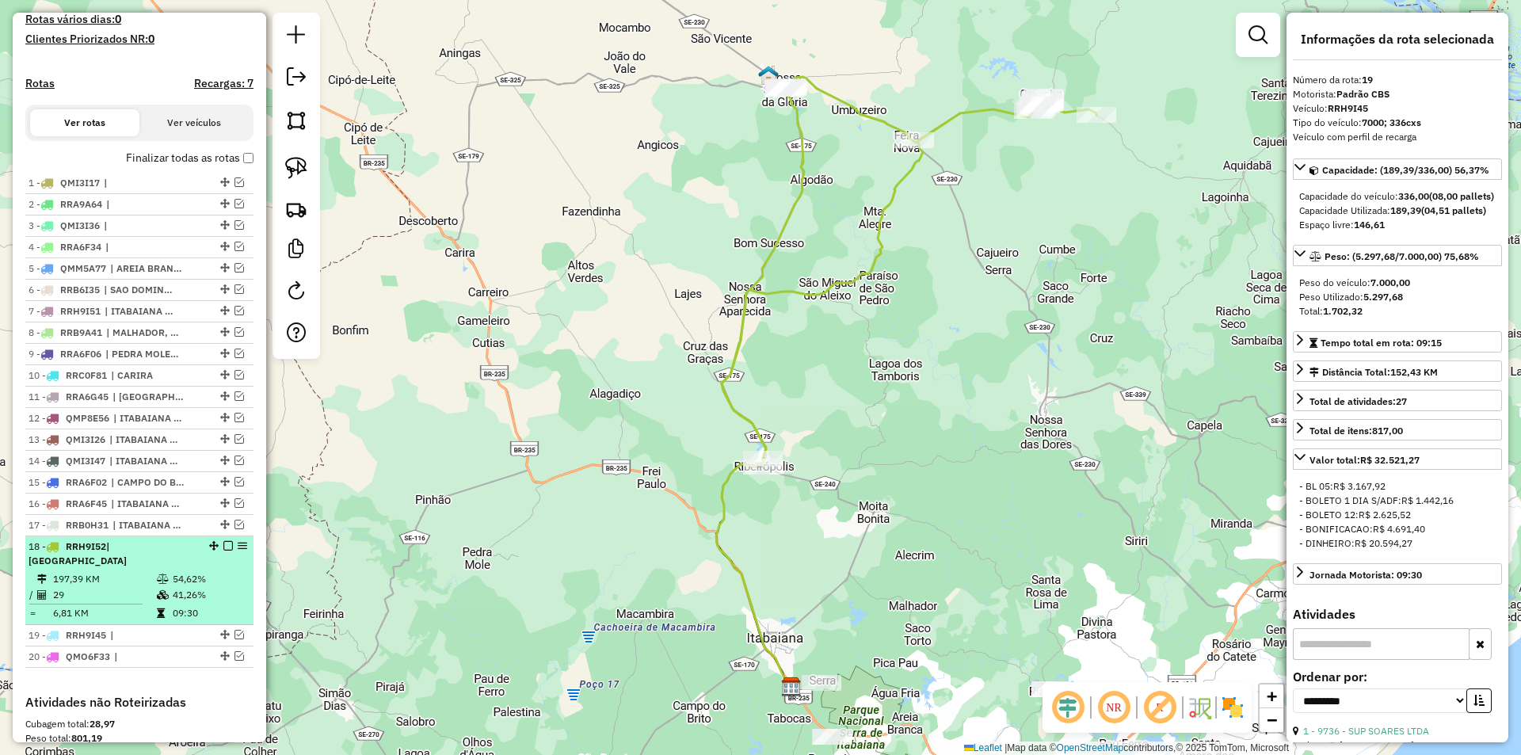
click at [215, 551] on div at bounding box center [224, 546] width 48 height 10
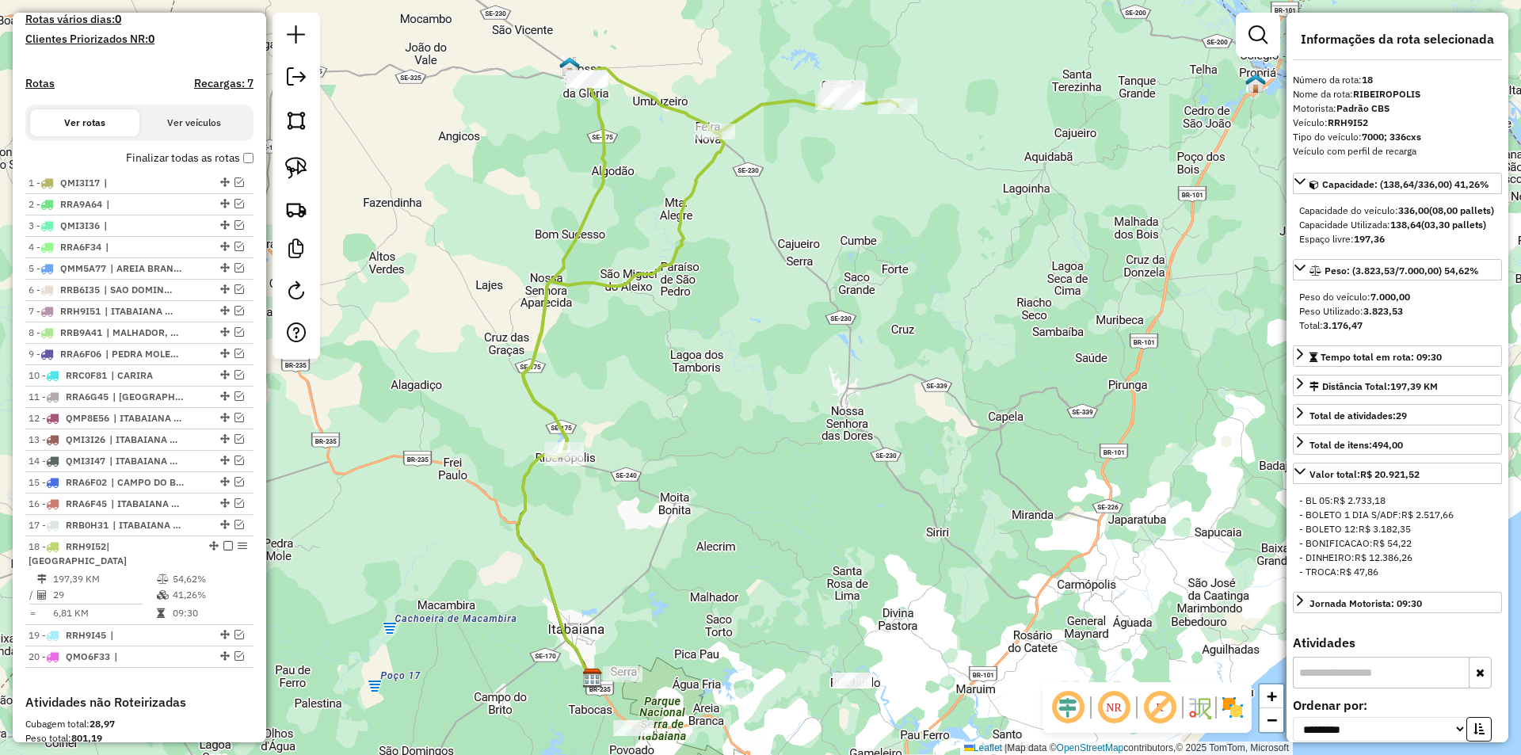
drag, startPoint x: 531, startPoint y: 267, endPoint x: 472, endPoint y: 262, distance: 58.8
click at [474, 262] on div "Janela de atendimento Grade de atendimento Capacidade Transportadoras Veículos …" at bounding box center [760, 377] width 1521 height 755
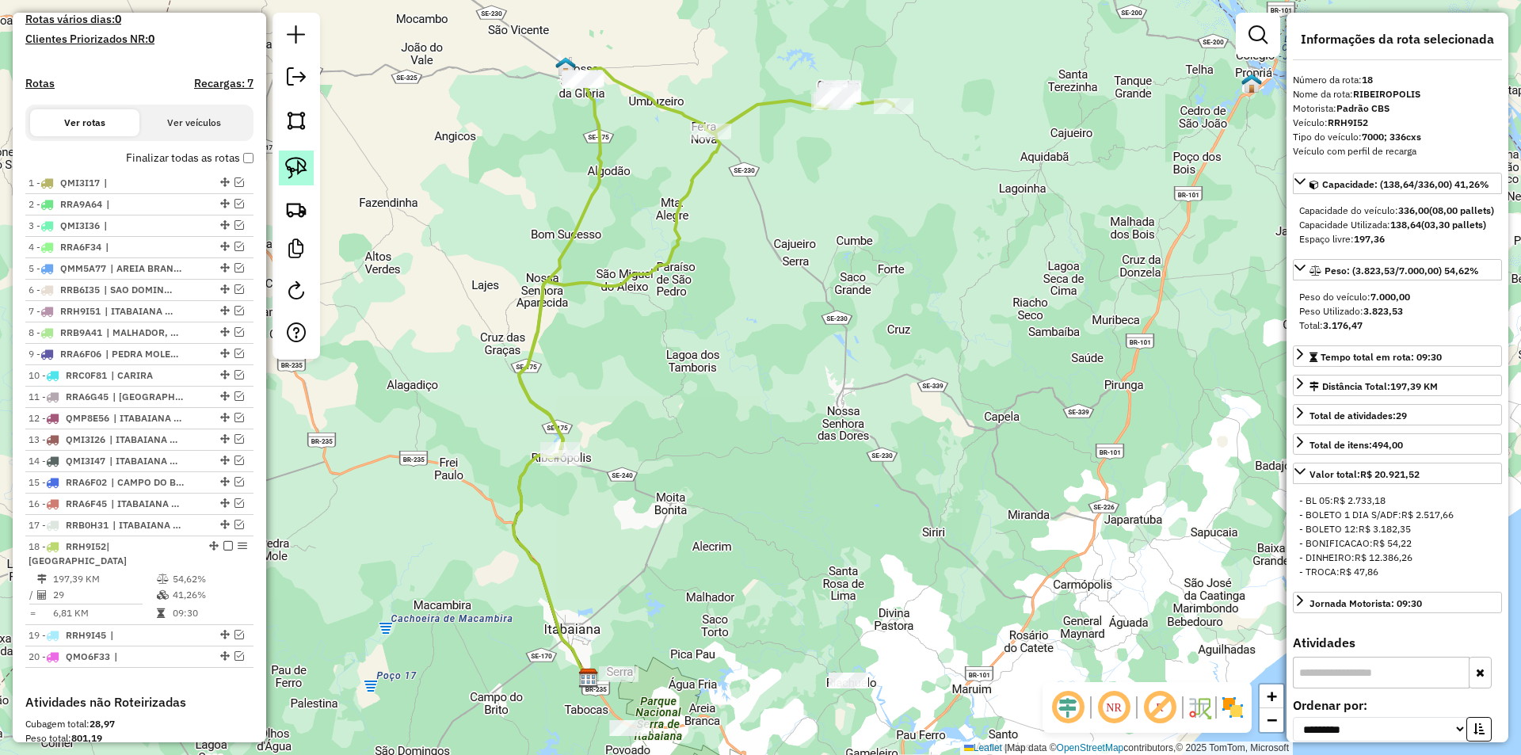
click at [304, 175] on img at bounding box center [296, 168] width 22 height 22
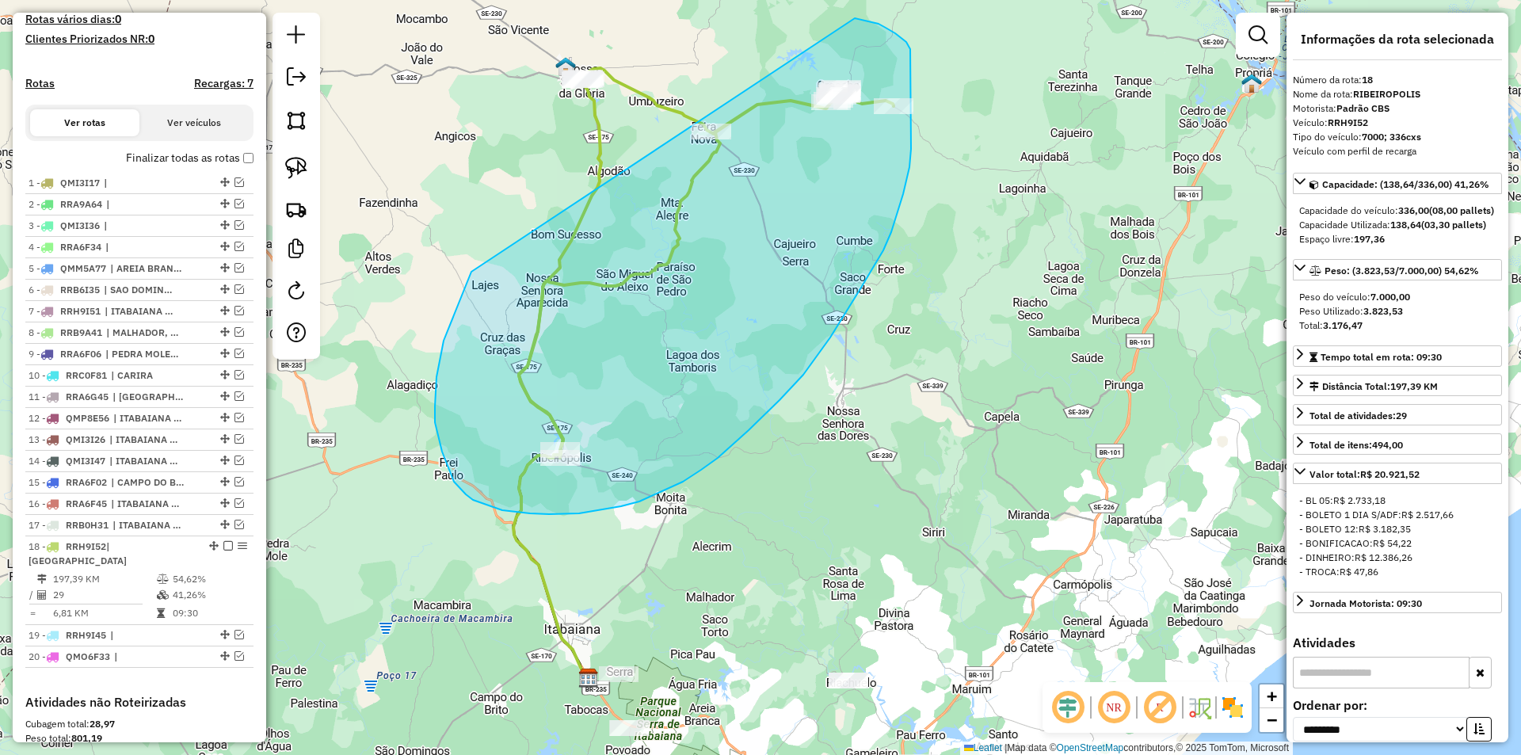
drag, startPoint x: 453, startPoint y: 318, endPoint x: 855, endPoint y: 18, distance: 501.0
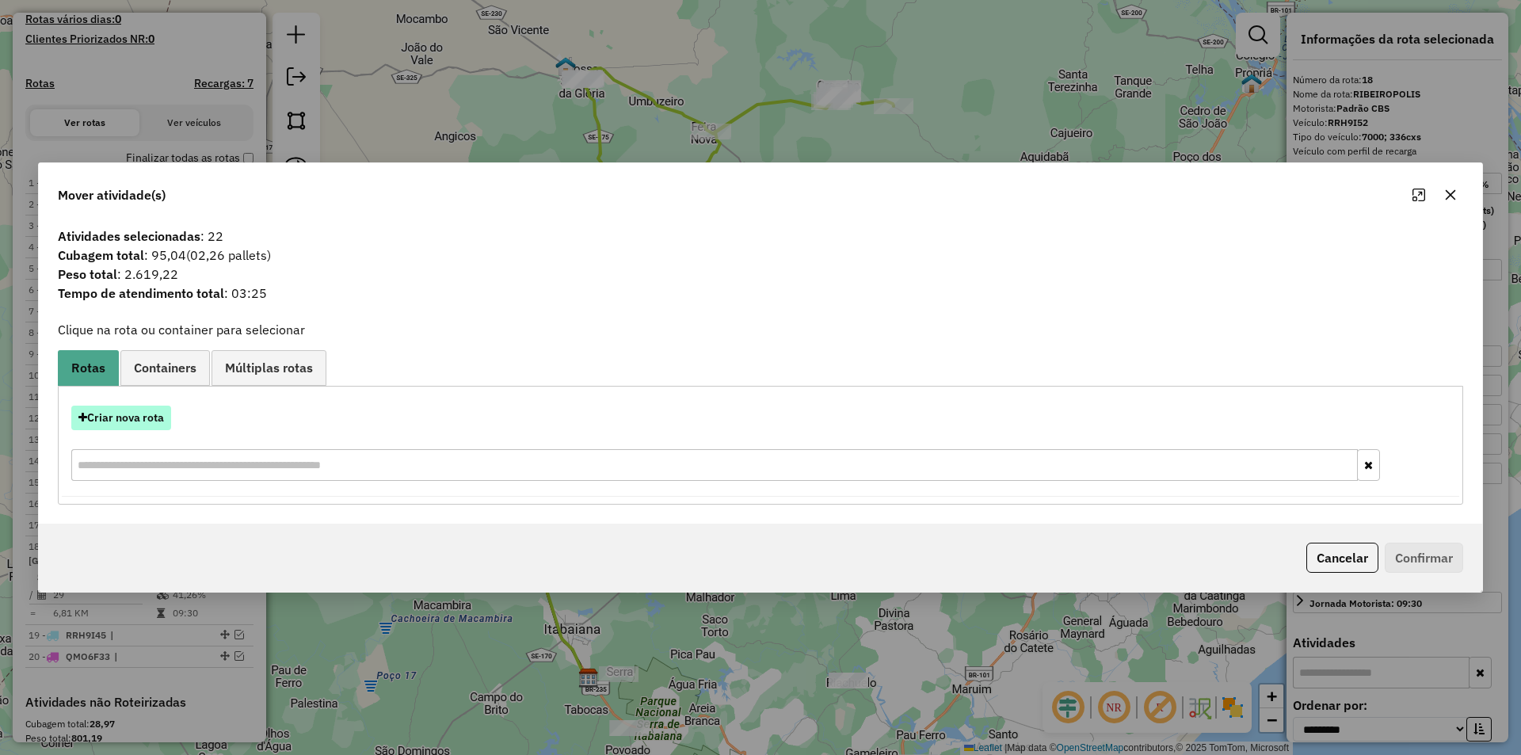
click at [148, 418] on button "Criar nova rota" at bounding box center [121, 418] width 100 height 25
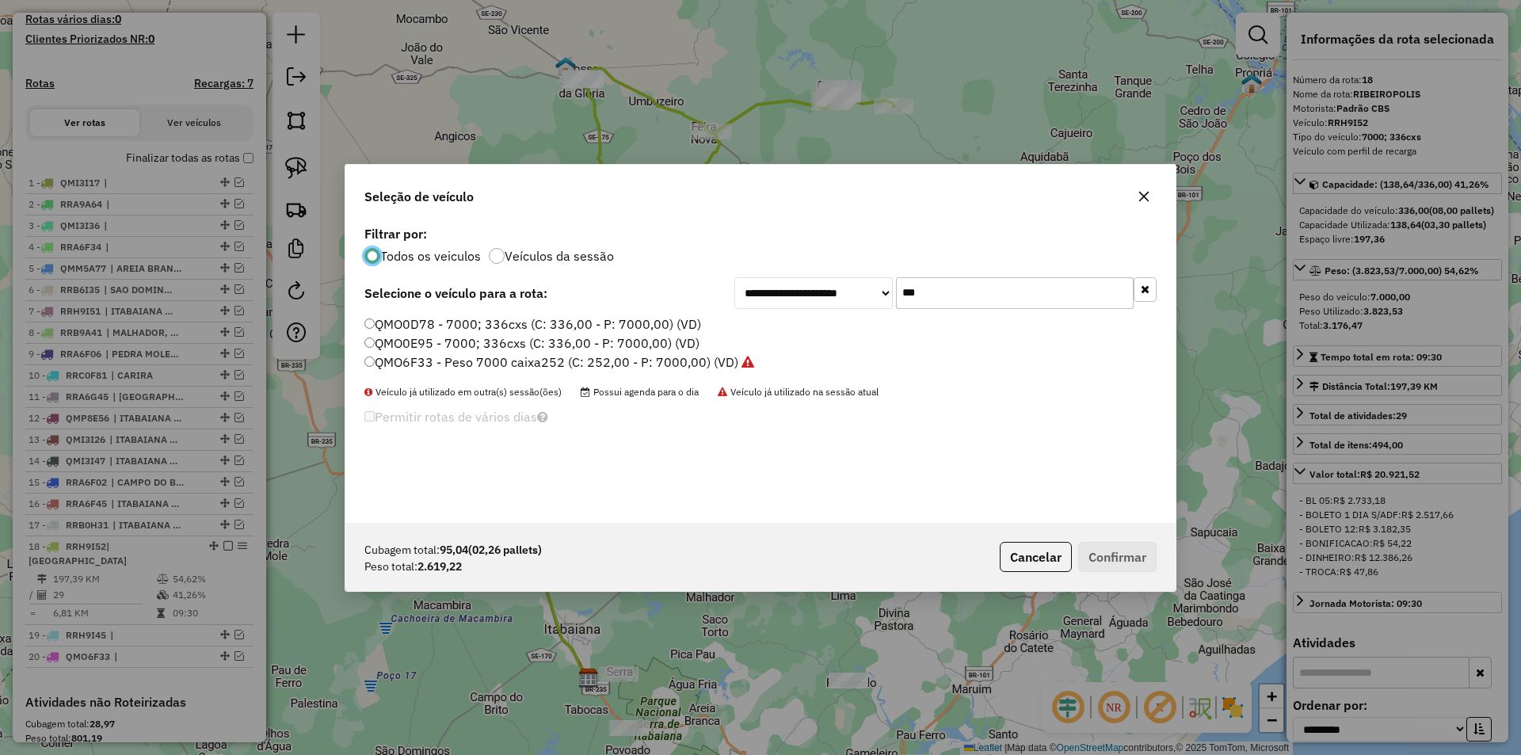
scroll to position [9, 5]
click at [959, 295] on input "***" at bounding box center [1015, 293] width 238 height 32
type input "***"
click at [496, 358] on label "RRH9I52 - 7000; 336cxs (C: 336,00 - P: 7000,00) (VD)" at bounding box center [536, 362] width 345 height 19
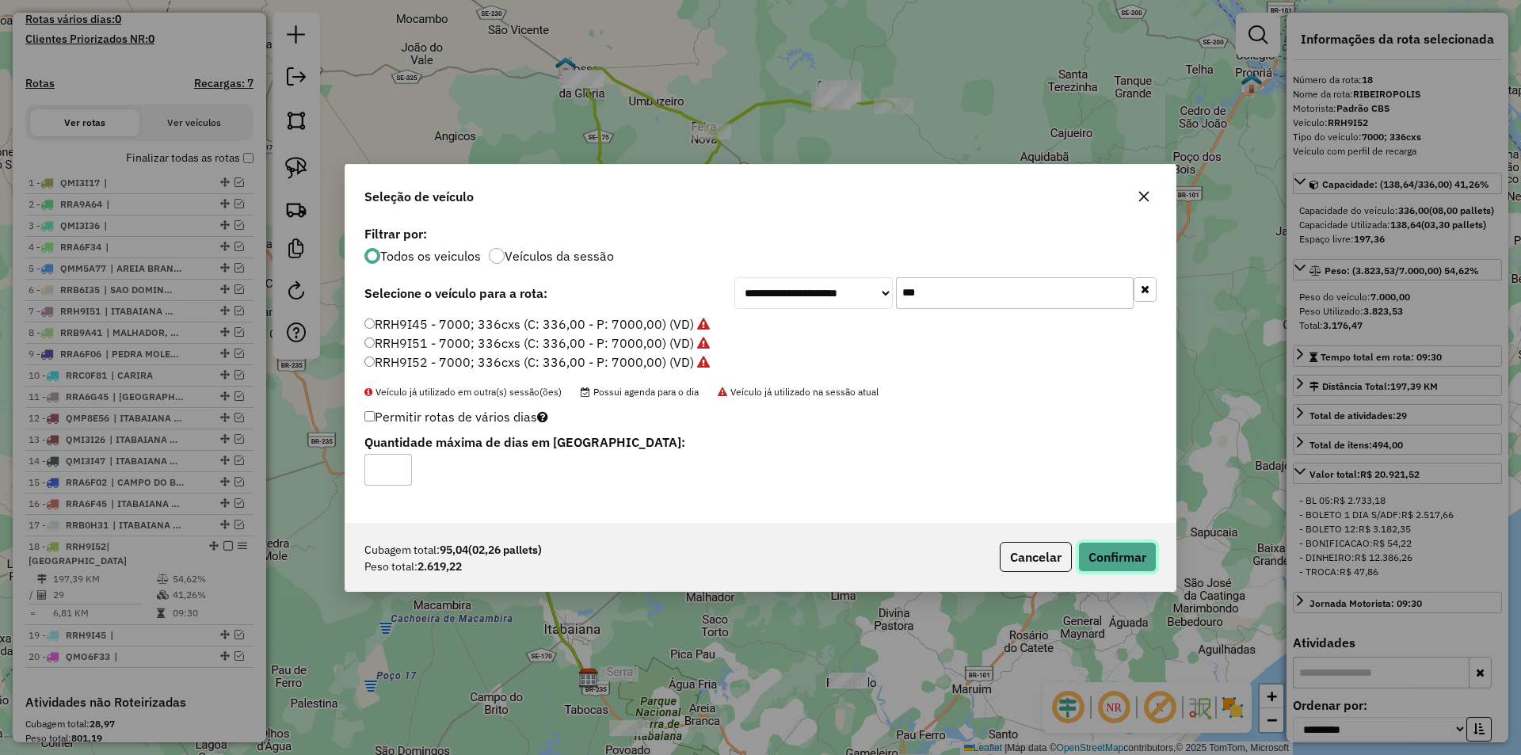
click at [1104, 552] on button "Confirmar" at bounding box center [1117, 557] width 78 height 30
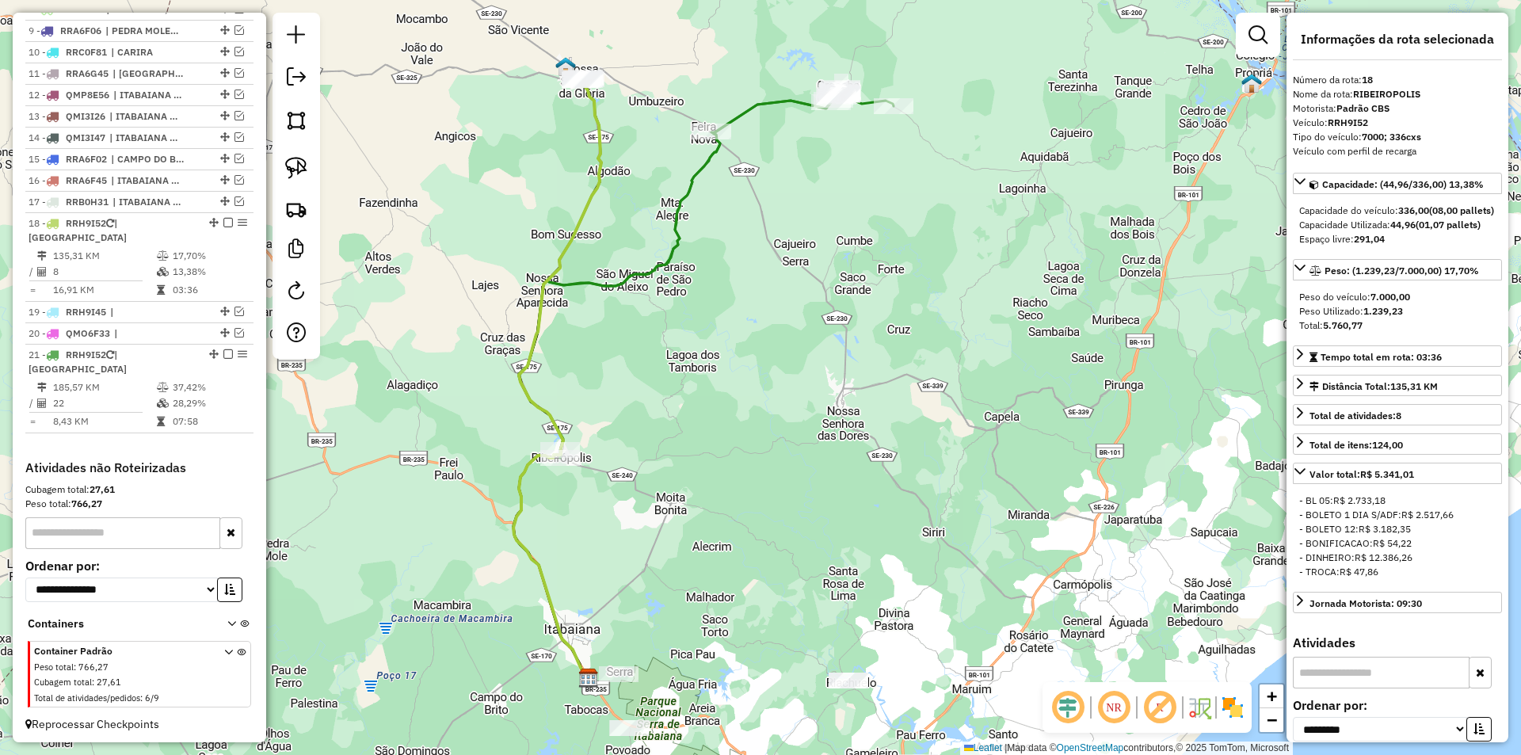
scroll to position [780, 0]
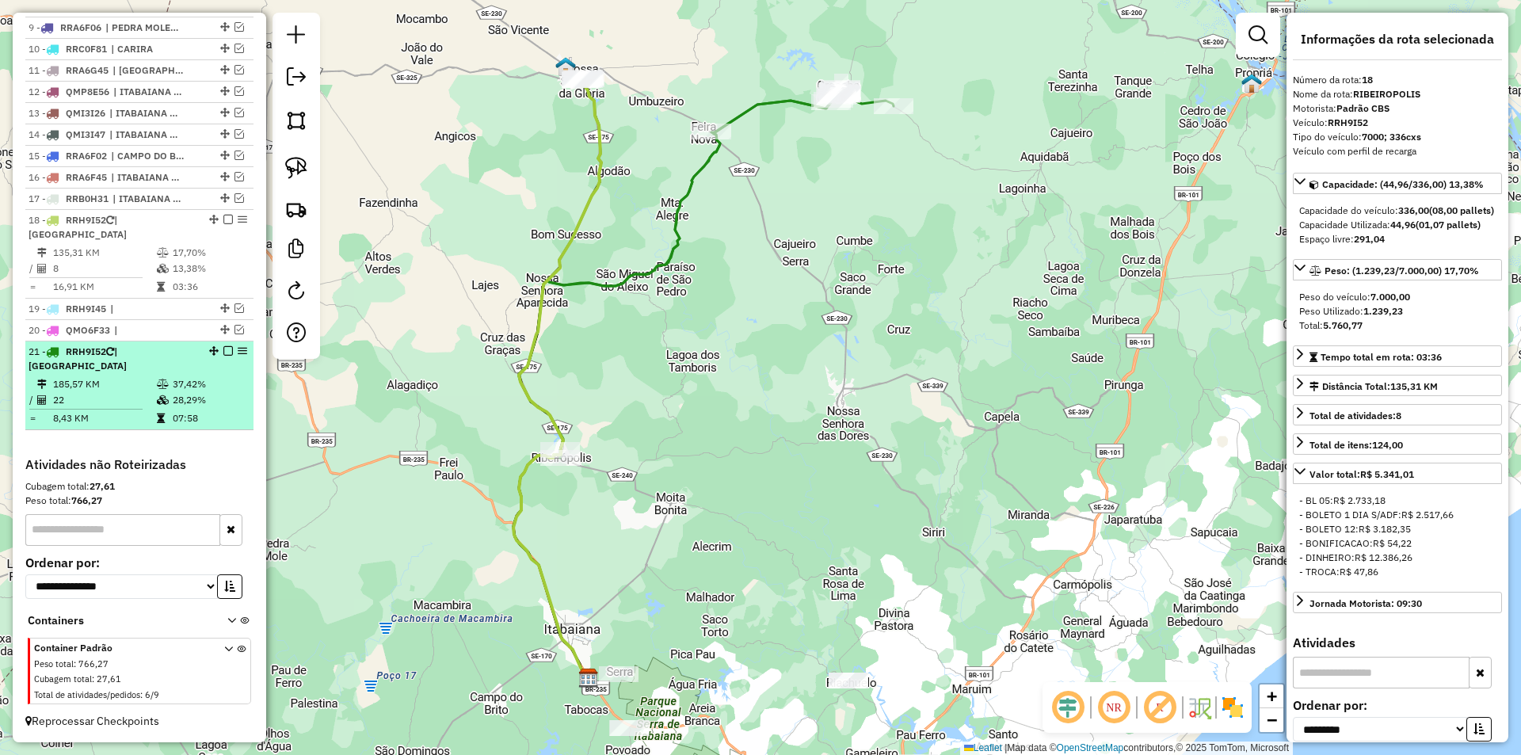
click at [223, 349] on em at bounding box center [228, 351] width 10 height 10
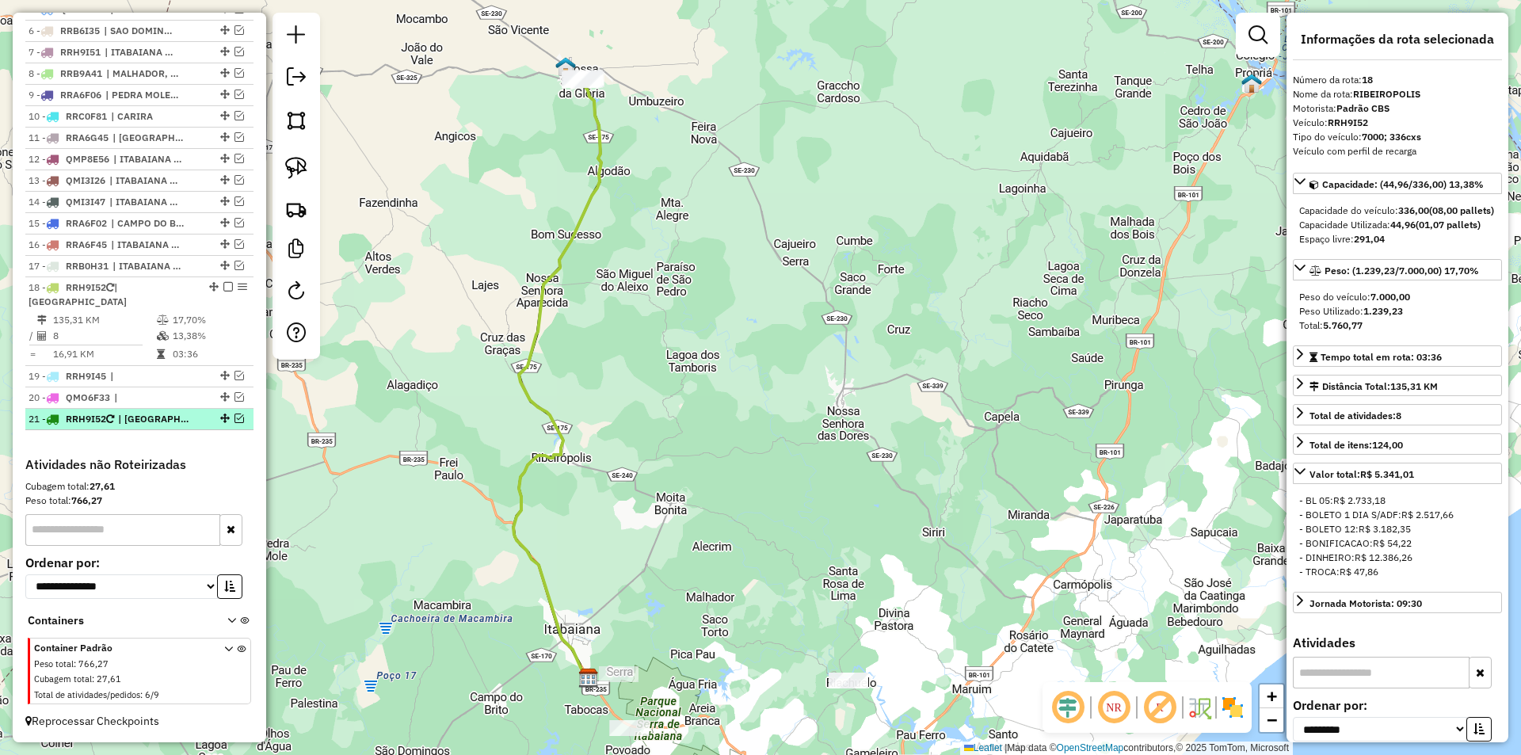
scroll to position [712, 0]
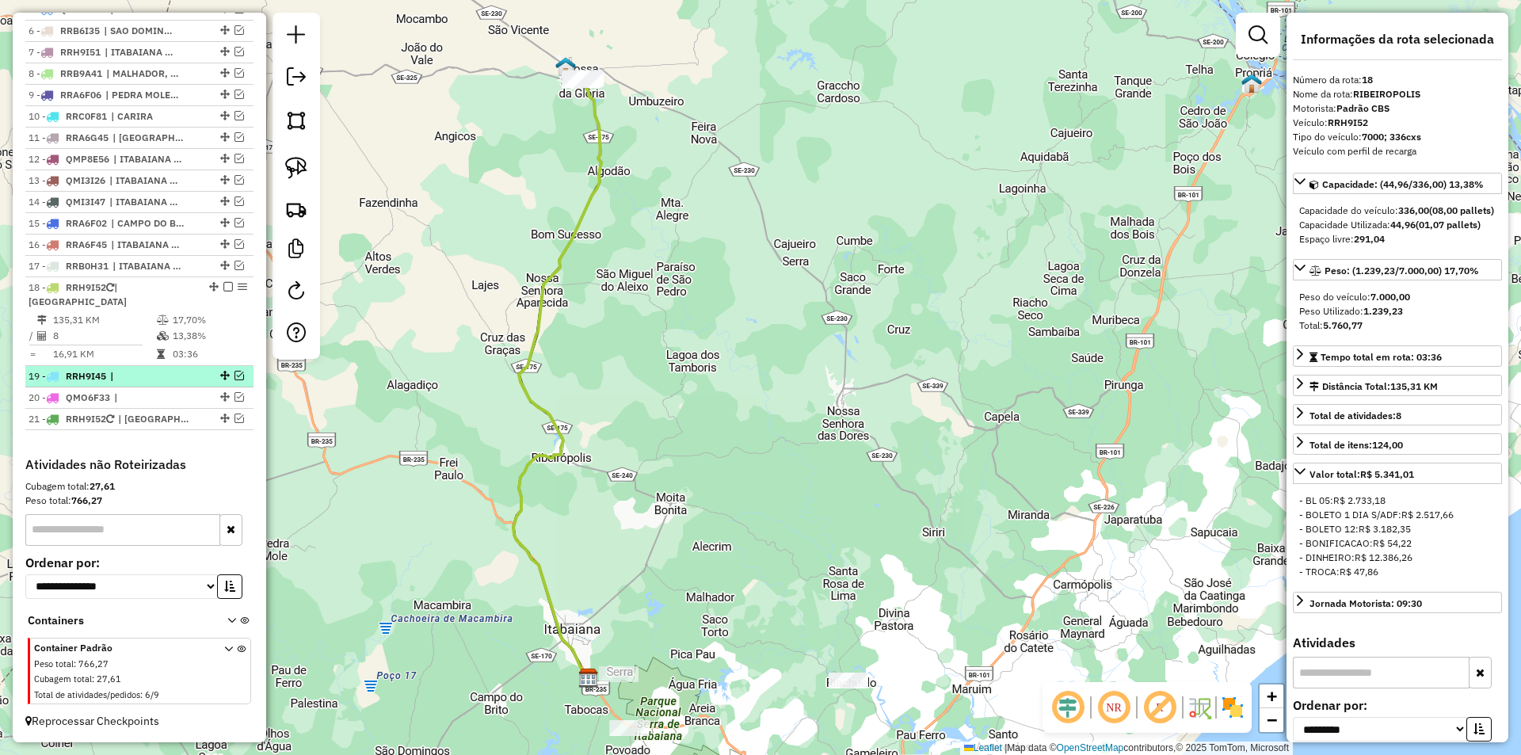
click at [235, 378] on em at bounding box center [240, 376] width 10 height 10
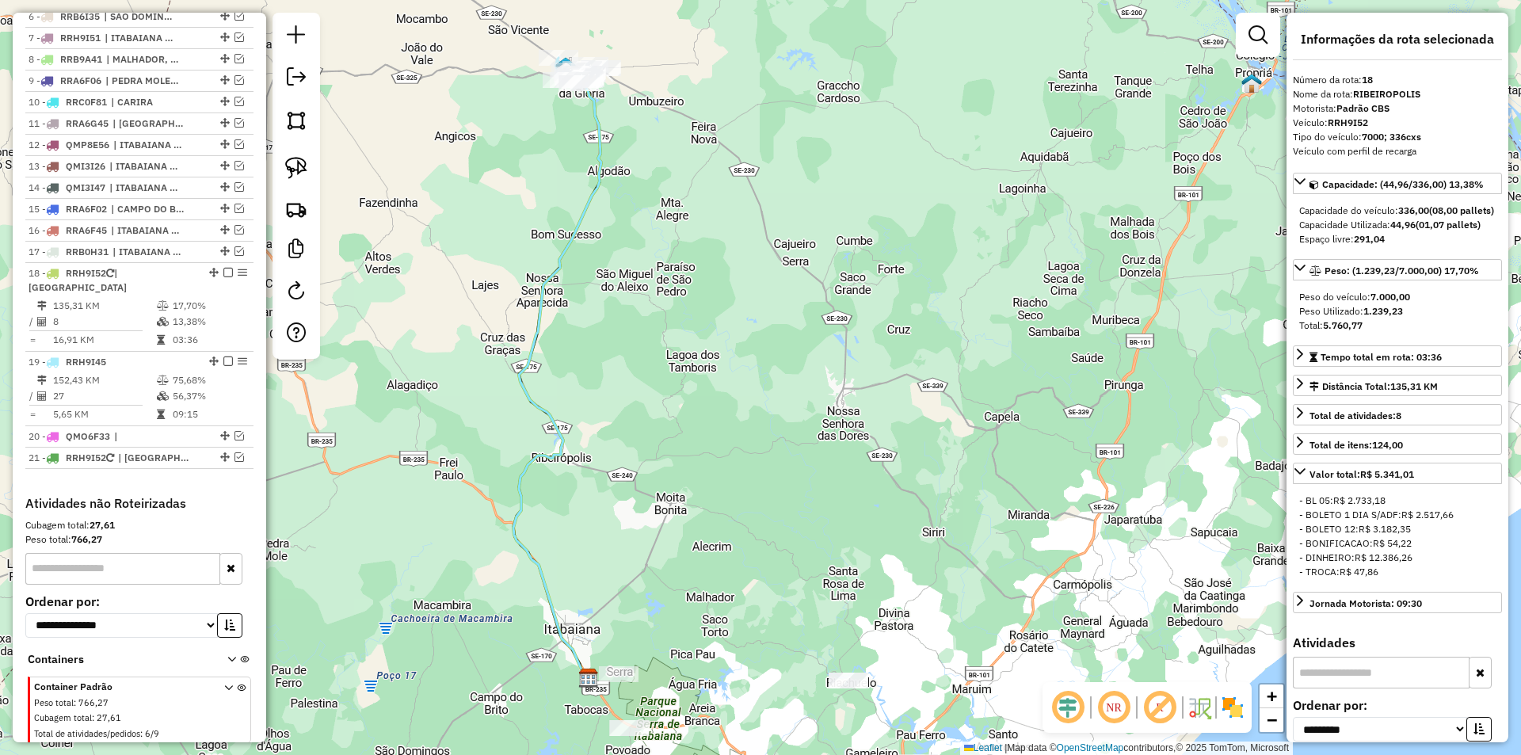
scroll to position [765, 0]
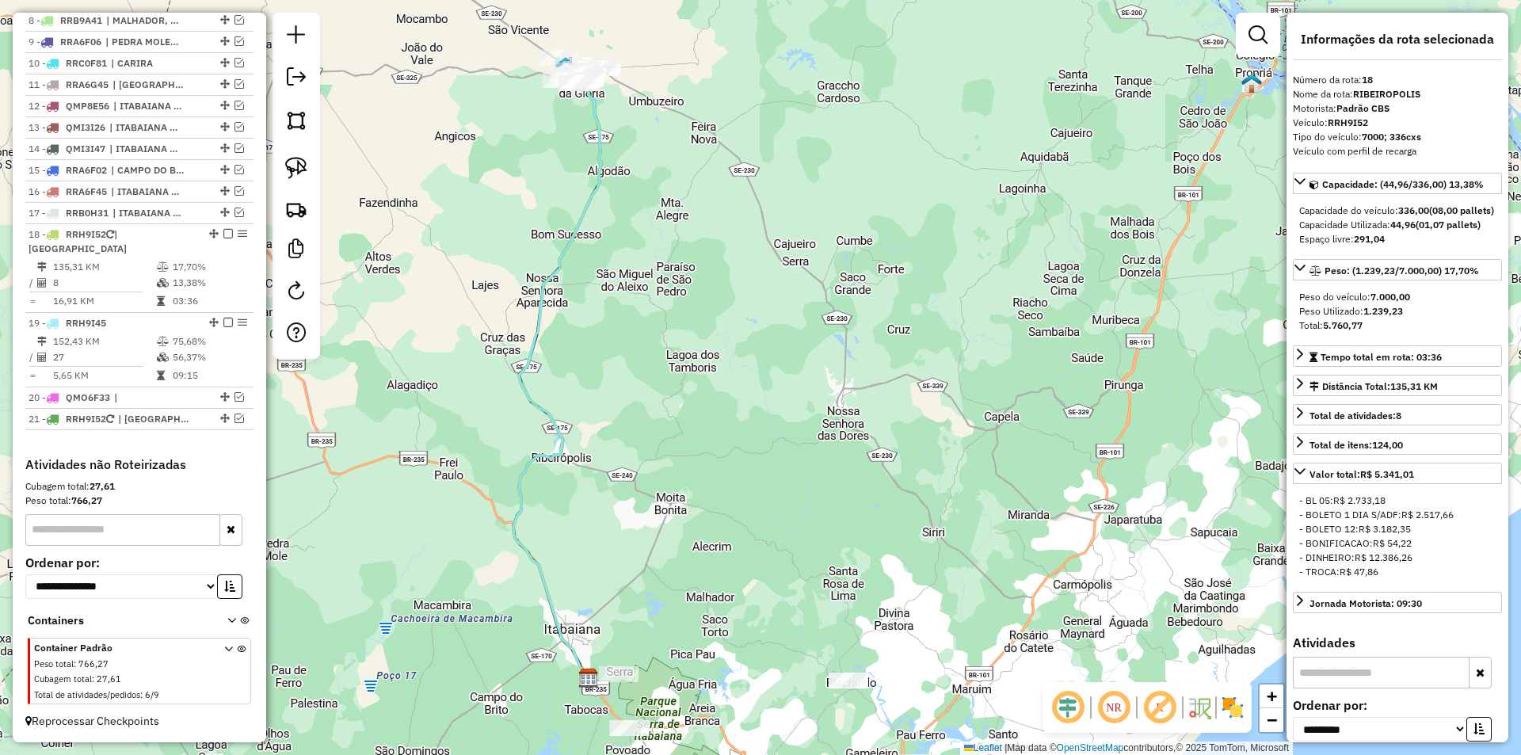
drag, startPoint x: 487, startPoint y: 214, endPoint x: 386, endPoint y: 350, distance: 169.9
click at [460, 327] on div "Janela de atendimento Grade de atendimento Capacidade Transportadoras Veículos …" at bounding box center [760, 377] width 1521 height 755
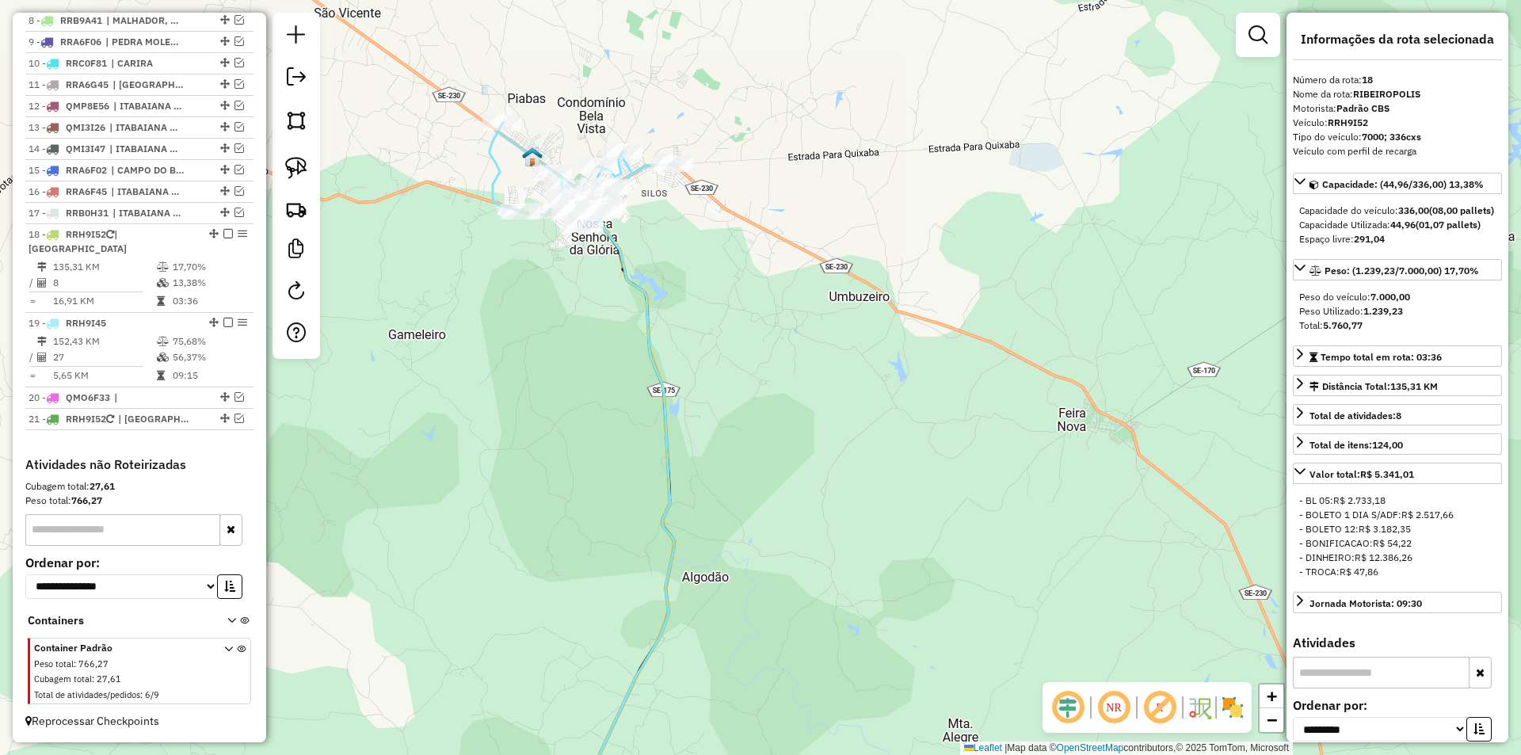
drag, startPoint x: 448, startPoint y: 317, endPoint x: 588, endPoint y: 299, distance: 140.6
click at [528, 387] on div "Janela de atendimento Grade de atendimento Capacidade Transportadoras Veículos …" at bounding box center [760, 377] width 1521 height 755
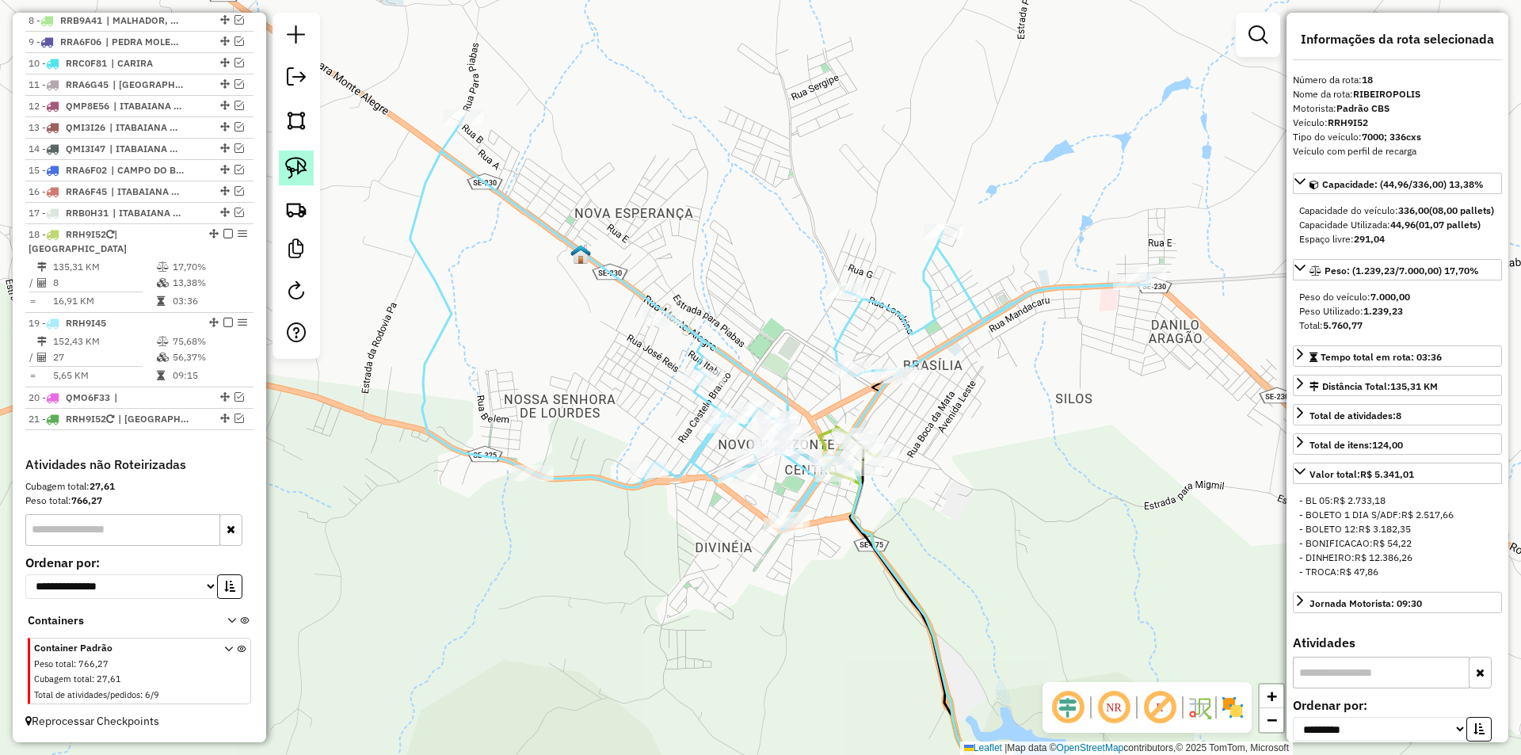
click at [288, 162] on img at bounding box center [296, 168] width 22 height 22
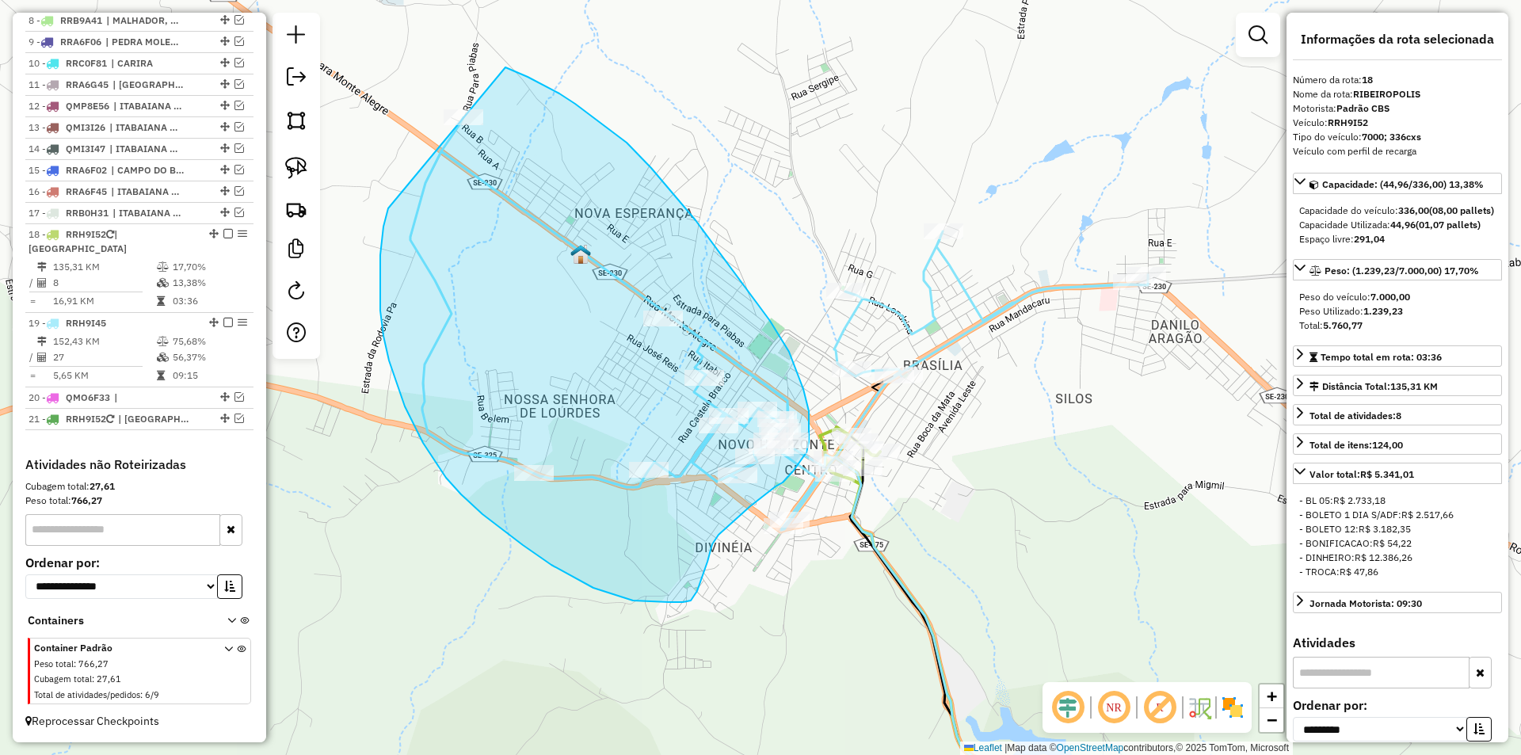
drag, startPoint x: 405, startPoint y: 406, endPoint x: 395, endPoint y: 51, distance: 355.8
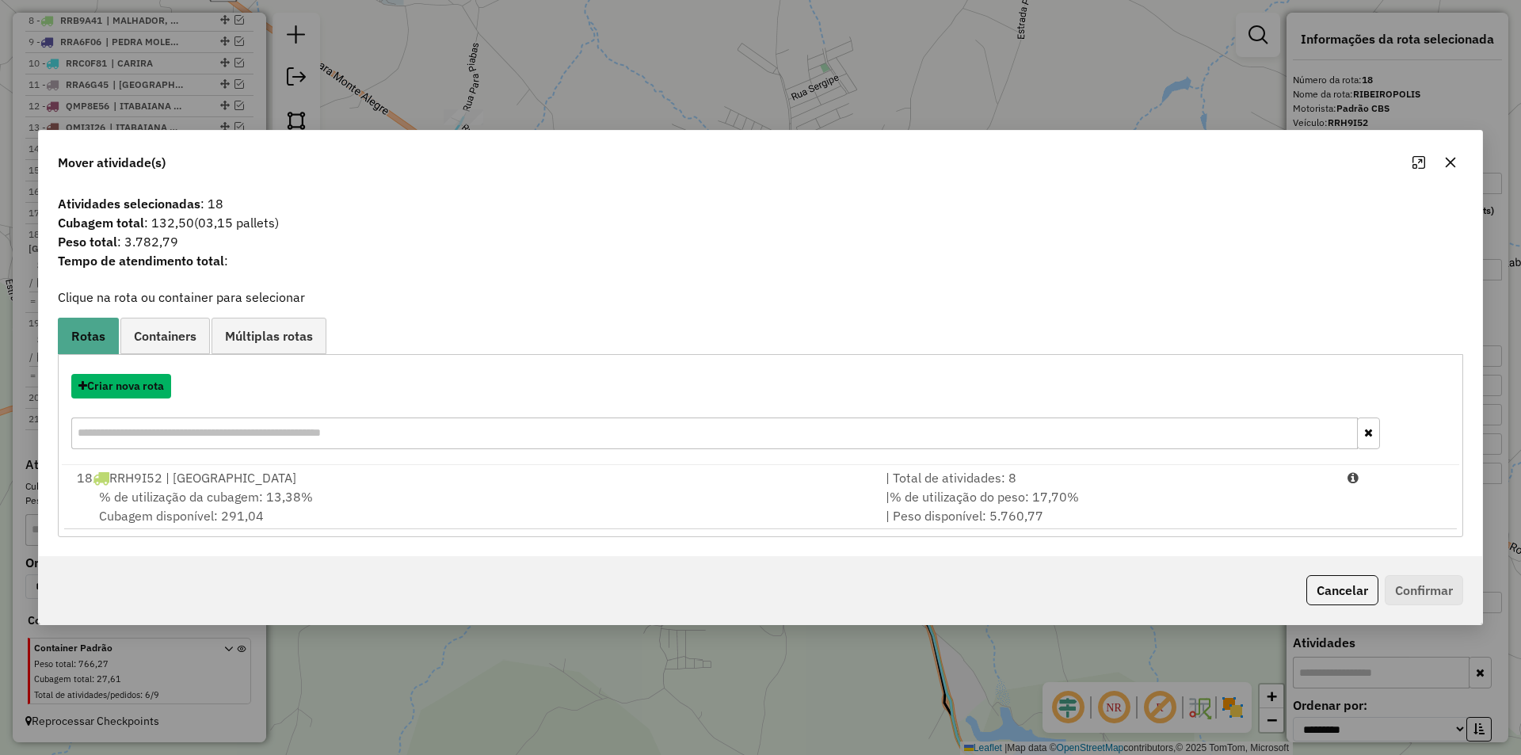
click at [143, 387] on button "Criar nova rota" at bounding box center [121, 386] width 100 height 25
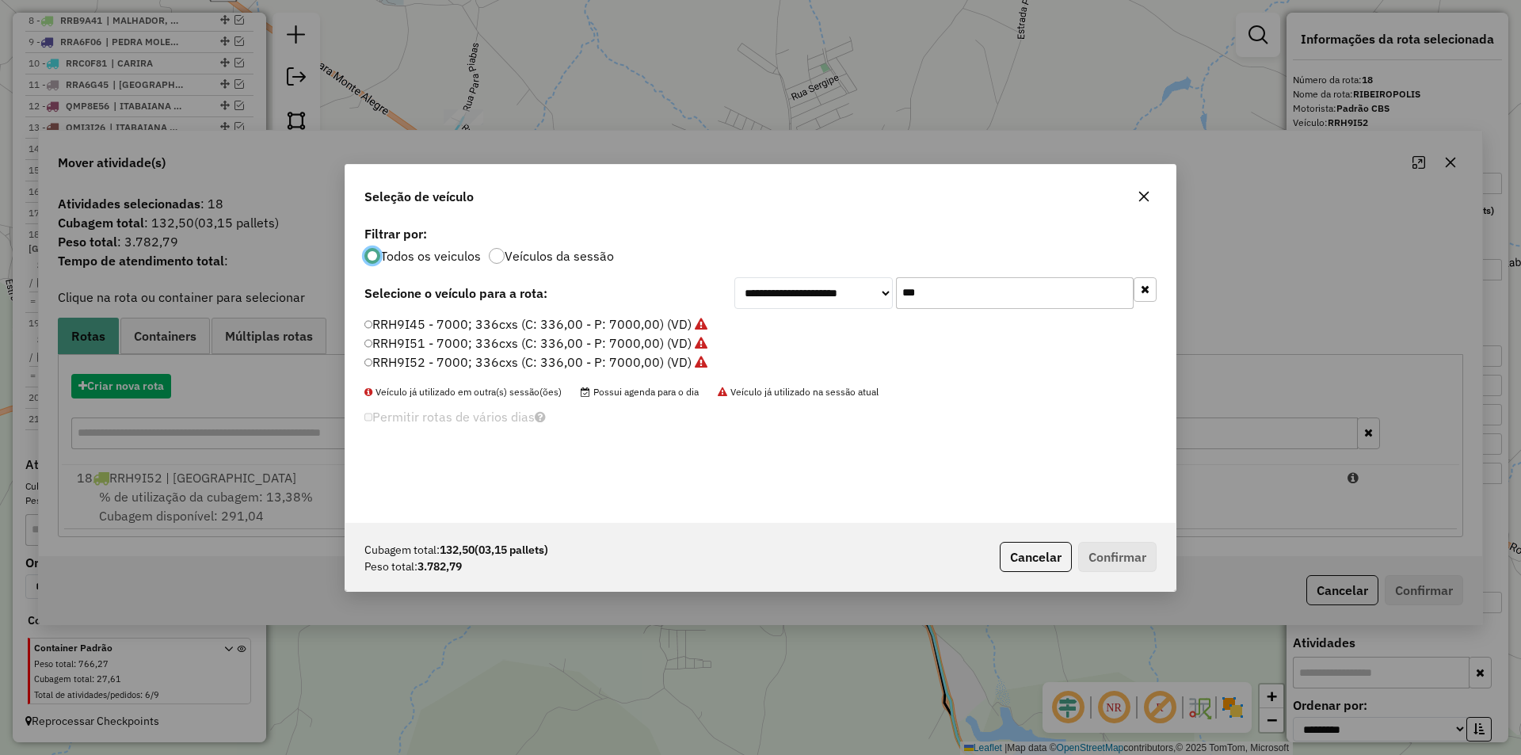
scroll to position [9, 5]
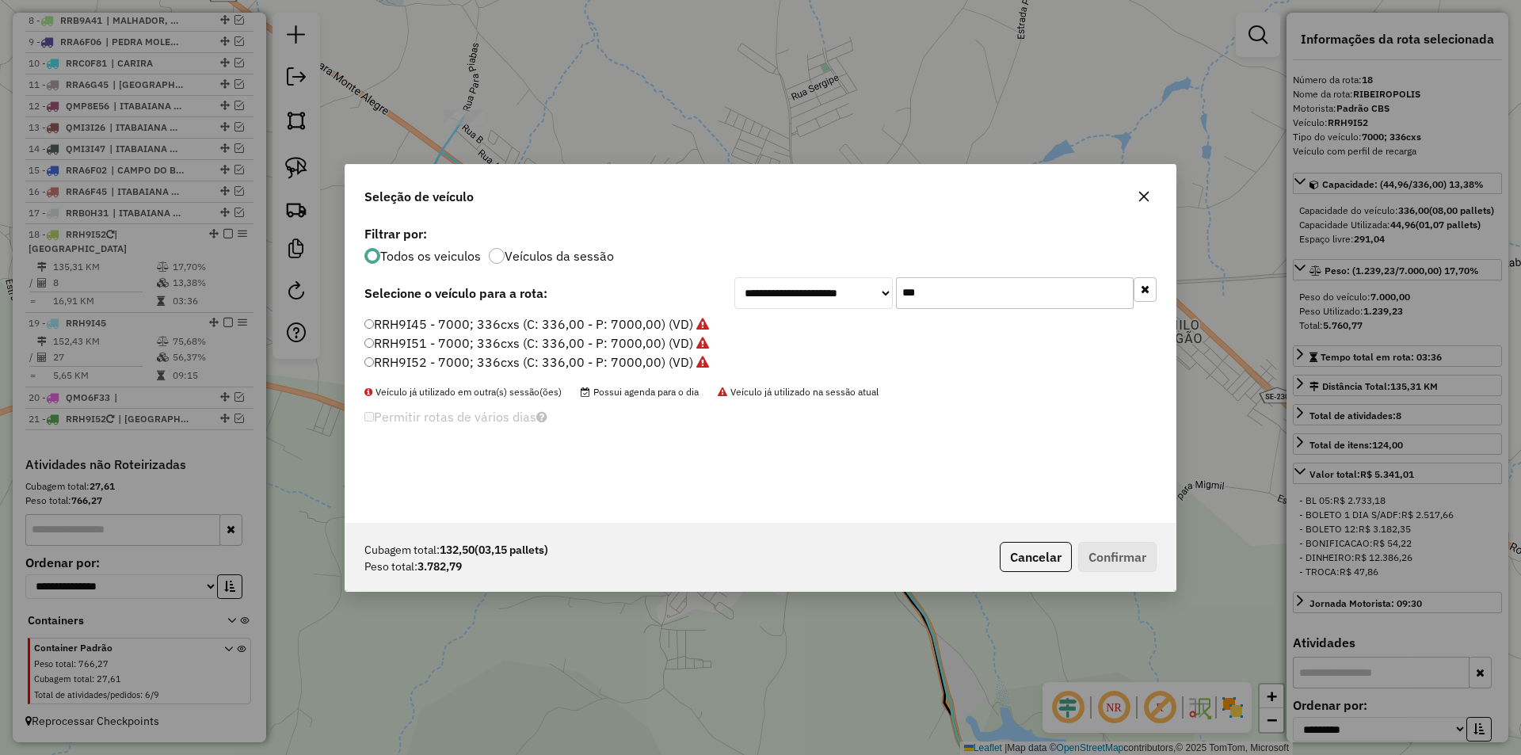
click at [982, 282] on input "***" at bounding box center [1015, 293] width 238 height 32
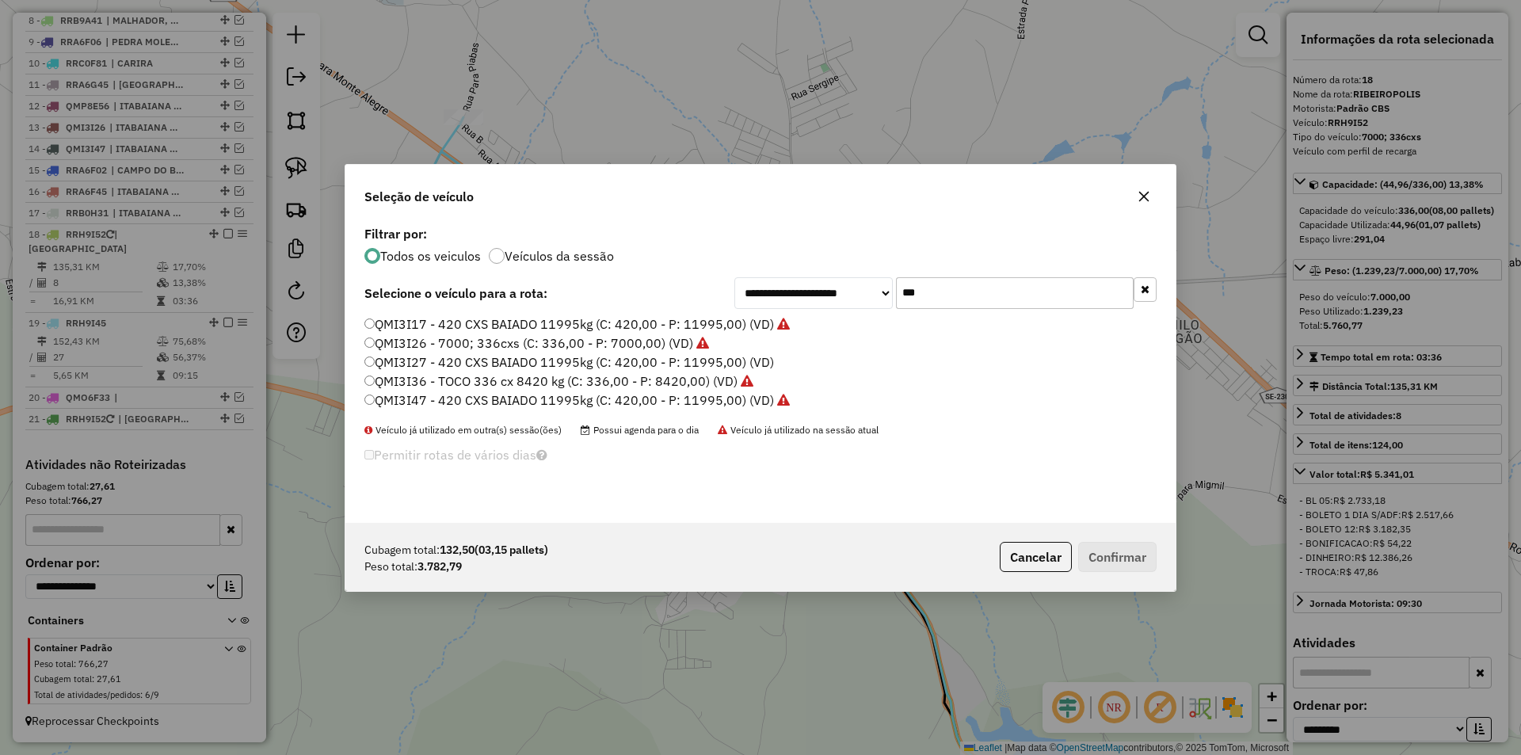
type input "***"
click at [461, 359] on label "QMI3I27 - 420 CXS BAIADO 11995kg (C: 420,00 - P: 11995,00) (VD)" at bounding box center [569, 362] width 410 height 19
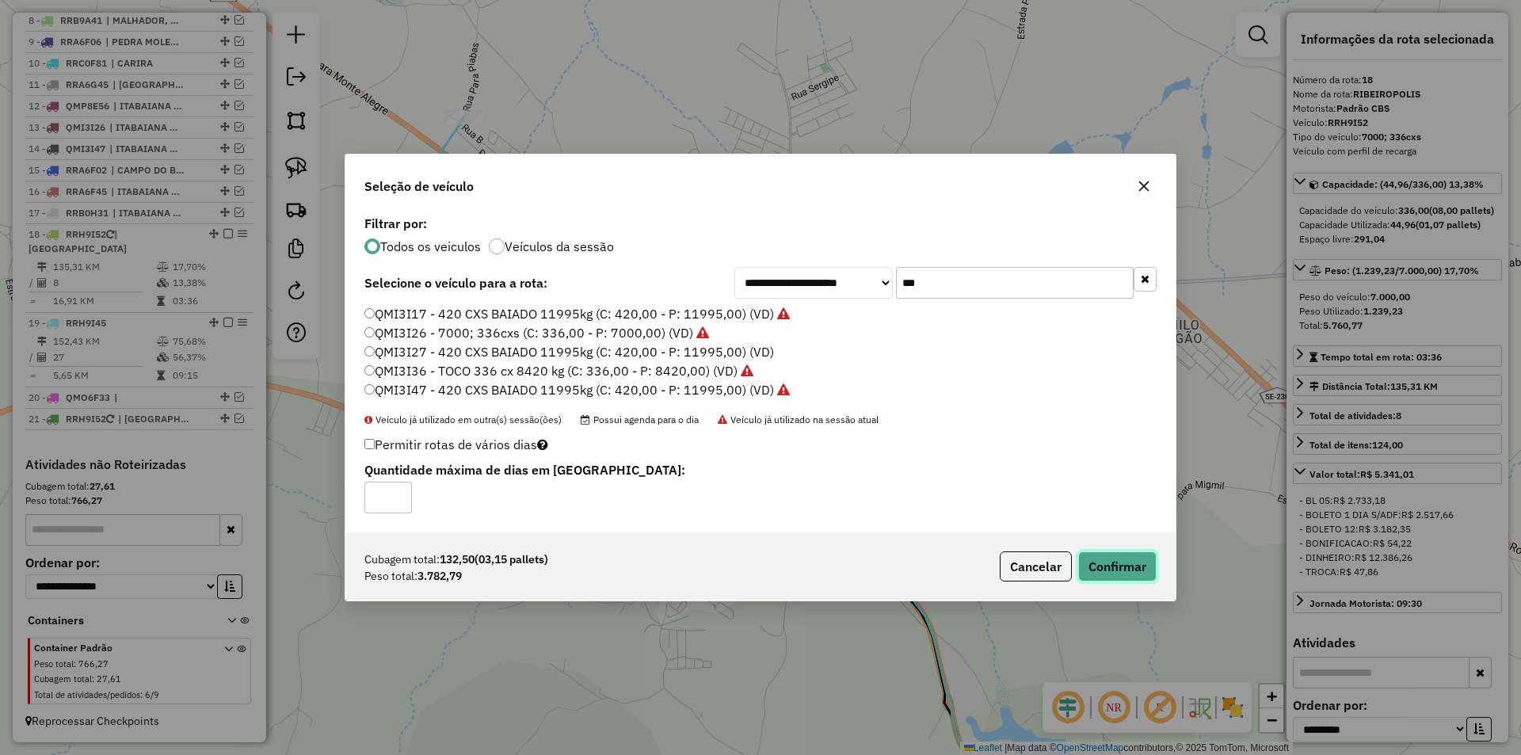
click at [1102, 565] on button "Confirmar" at bounding box center [1117, 566] width 78 height 30
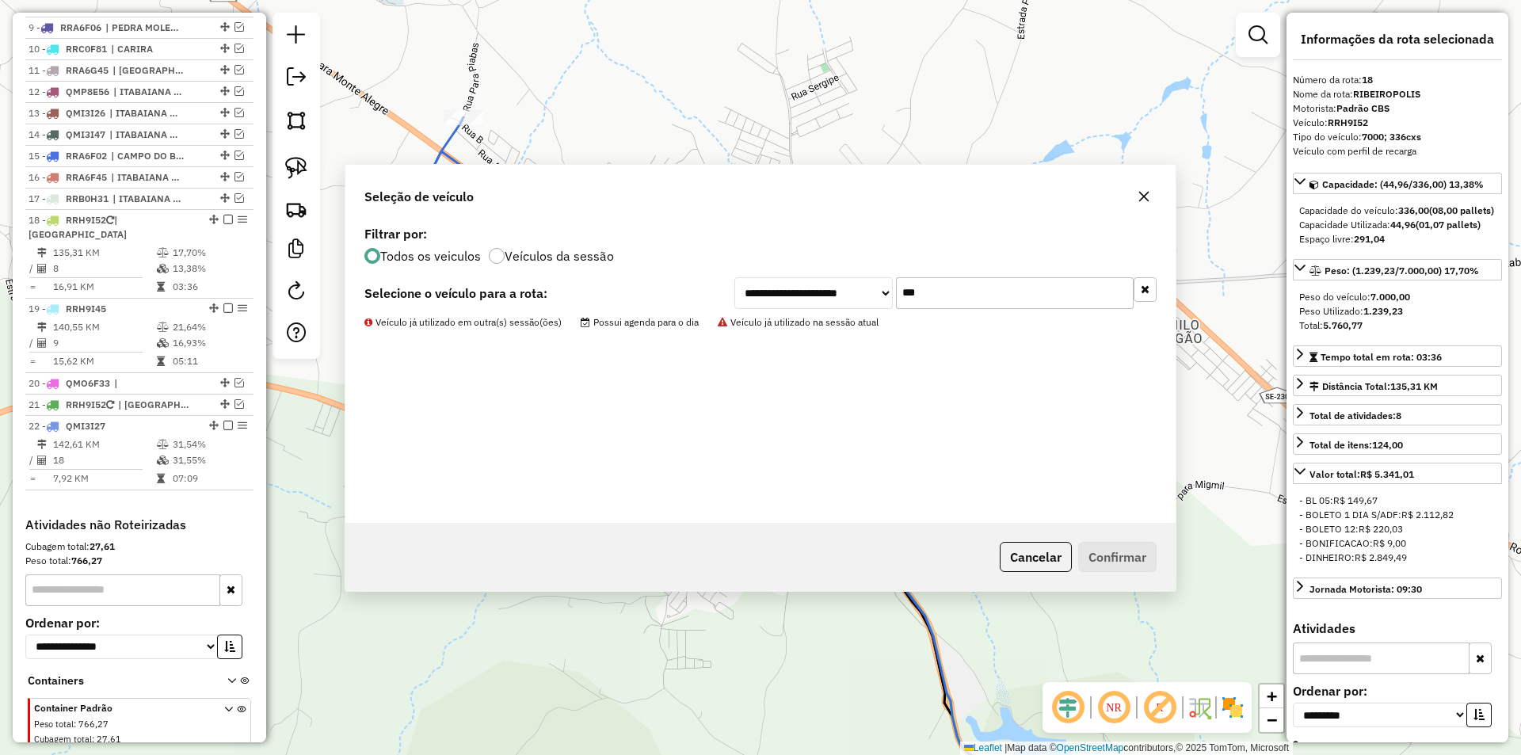
scroll to position [840, 0]
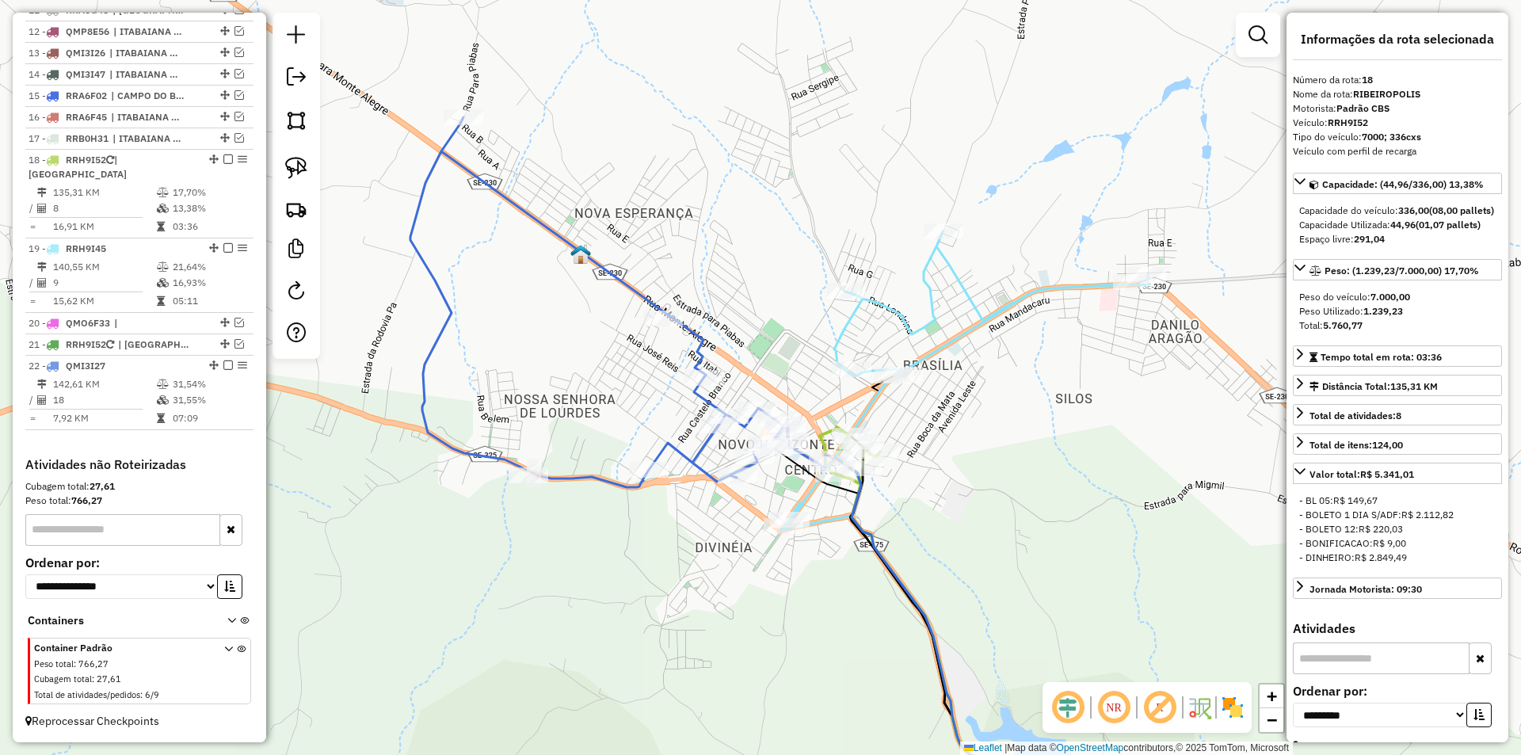
drag, startPoint x: 566, startPoint y: 335, endPoint x: 429, endPoint y: 238, distance: 167.7
click at [429, 238] on div "Janela de atendimento Grade de atendimento Capacidade Transportadoras Veículos …" at bounding box center [760, 377] width 1521 height 755
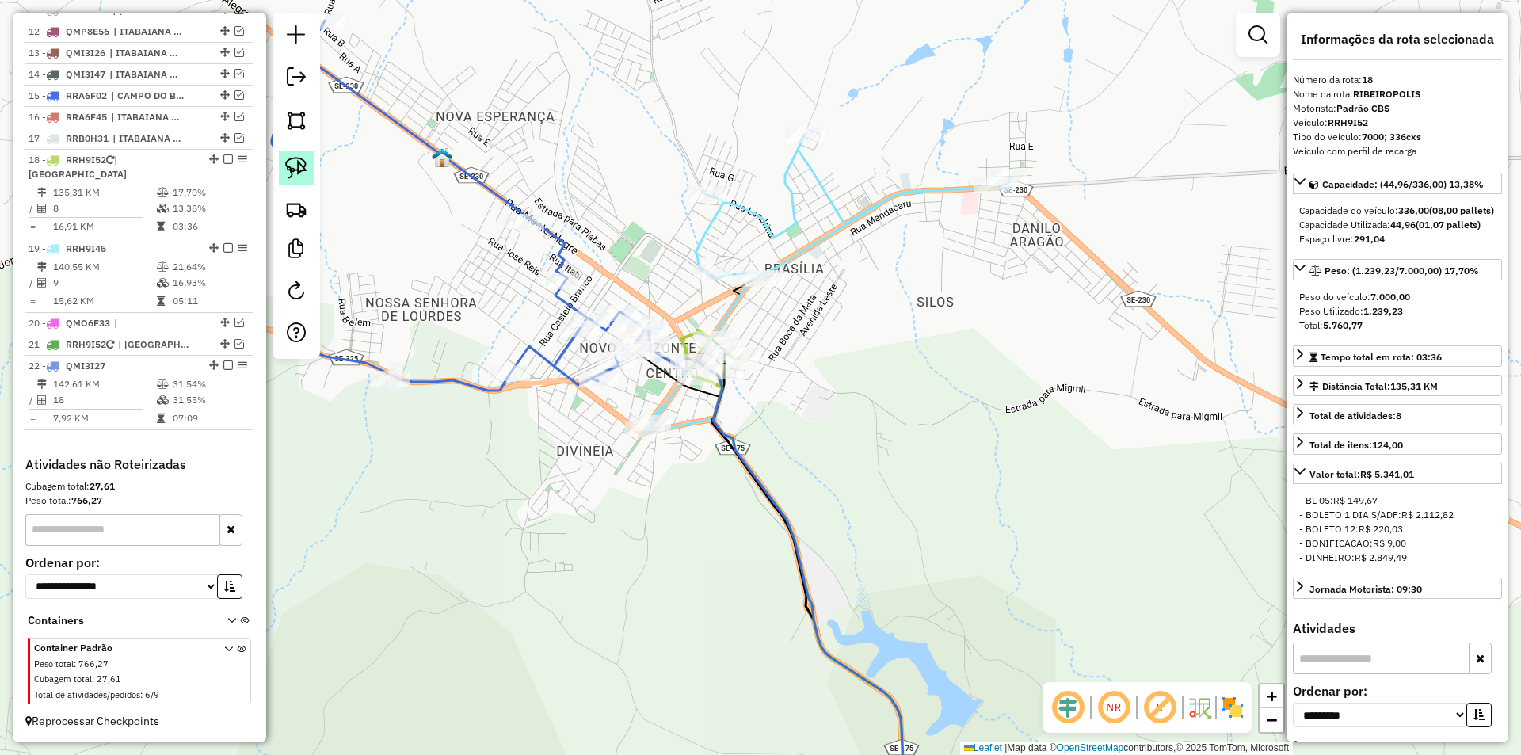
click at [293, 174] on img at bounding box center [296, 168] width 22 height 22
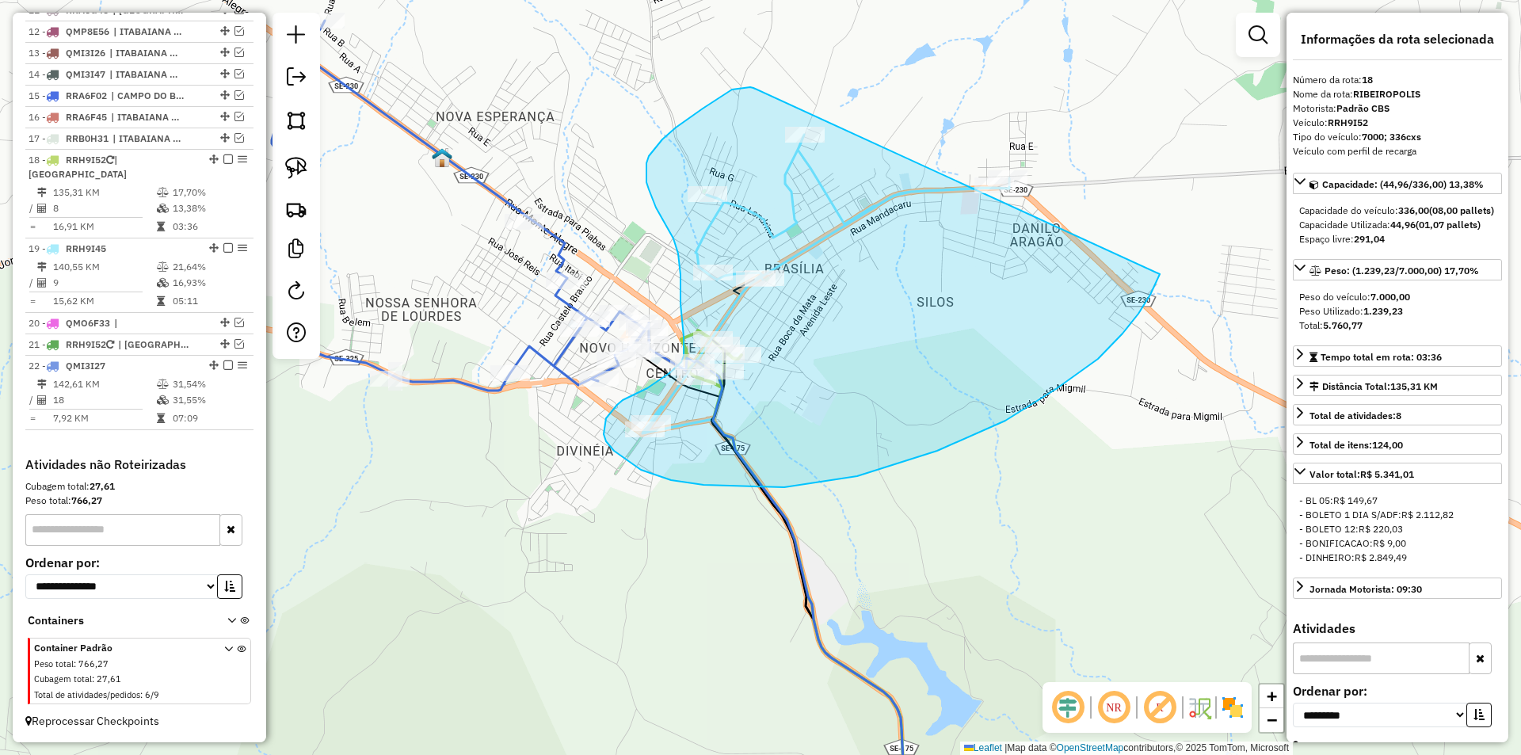
drag, startPoint x: 676, startPoint y: 128, endPoint x: 1176, endPoint y: 118, distance: 500.8
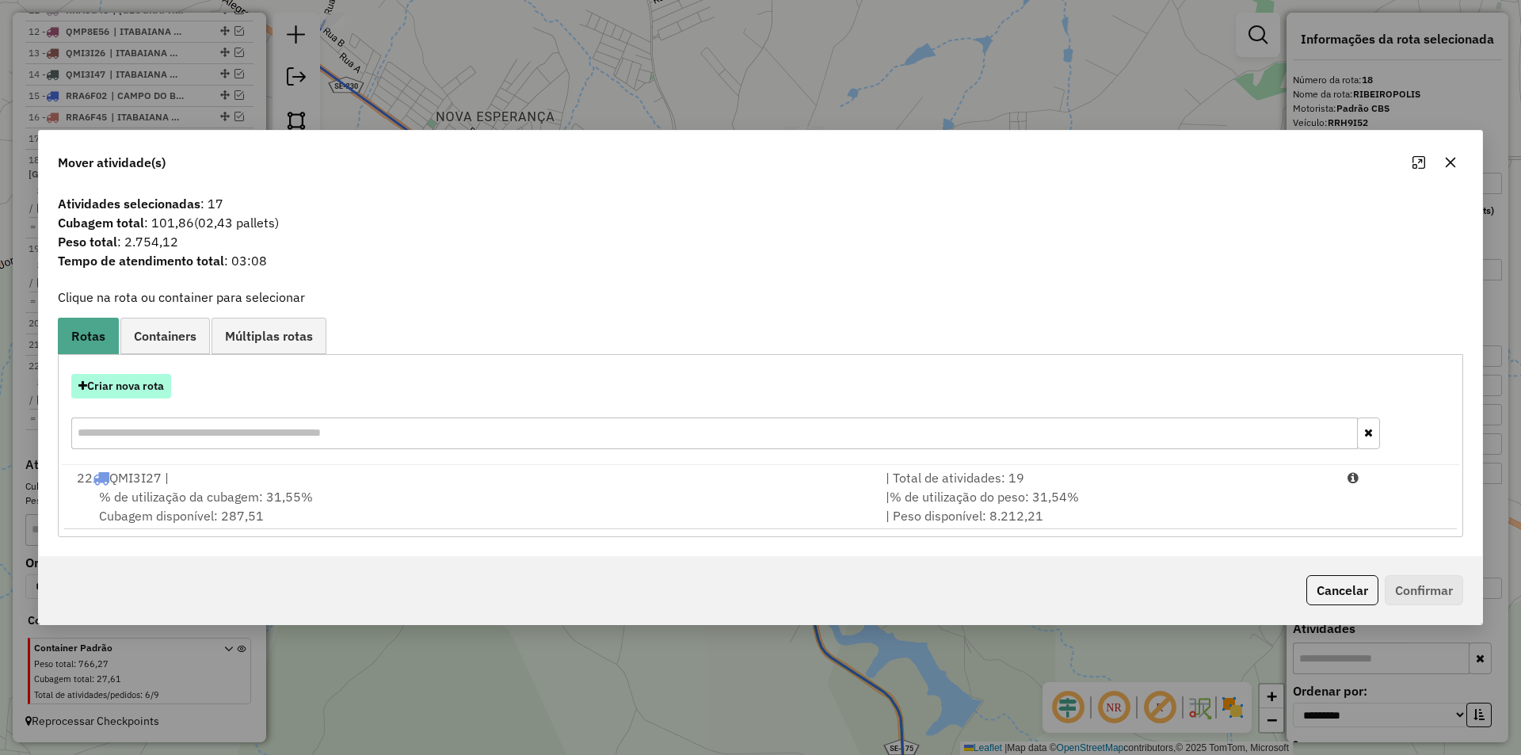
click at [148, 391] on button "Criar nova rota" at bounding box center [121, 386] width 100 height 25
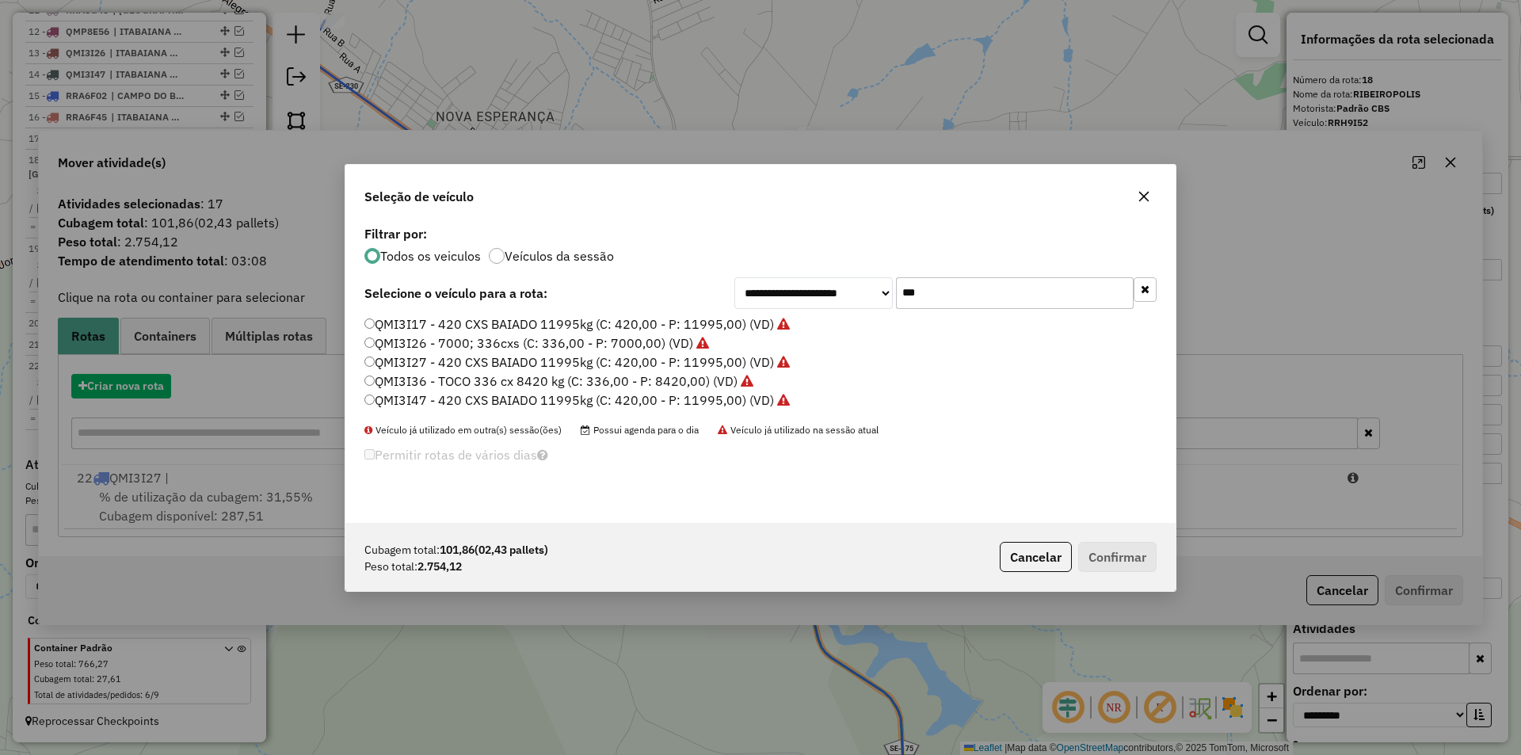
scroll to position [9, 5]
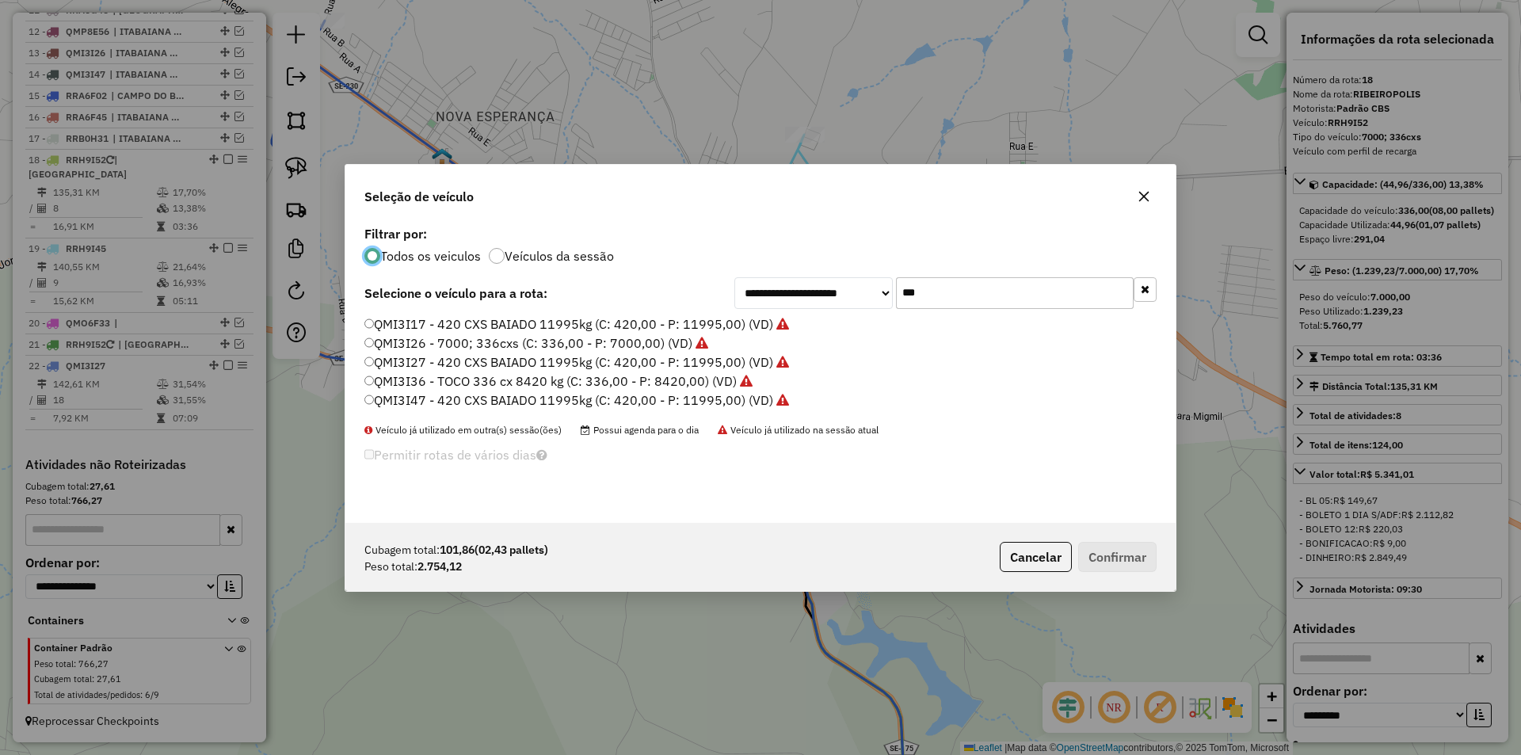
click at [999, 295] on input "***" at bounding box center [1015, 293] width 238 height 32
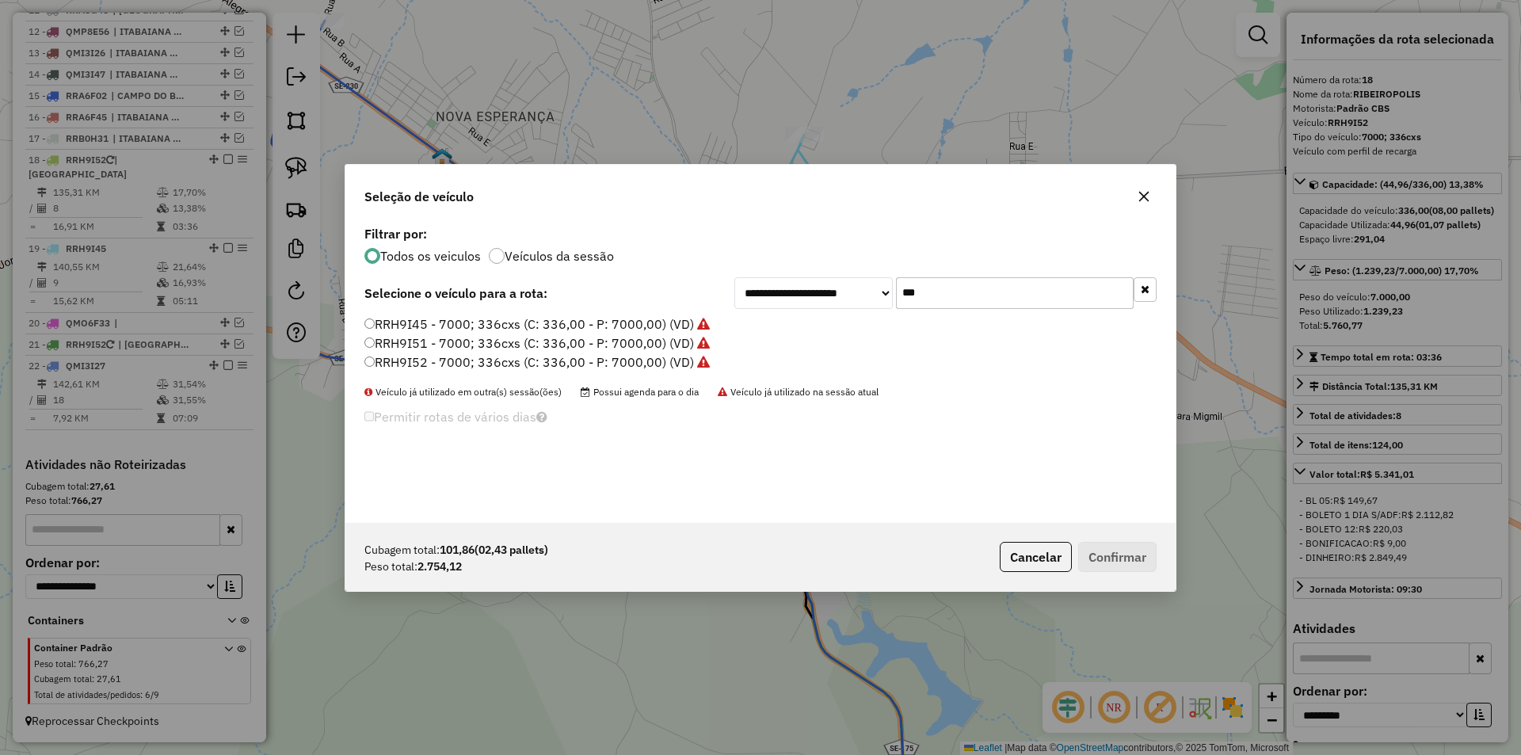
type input "***"
click at [519, 328] on label "RRH9I45 - 7000; 336cxs (C: 336,00 - P: 7000,00) (VD)" at bounding box center [536, 324] width 345 height 19
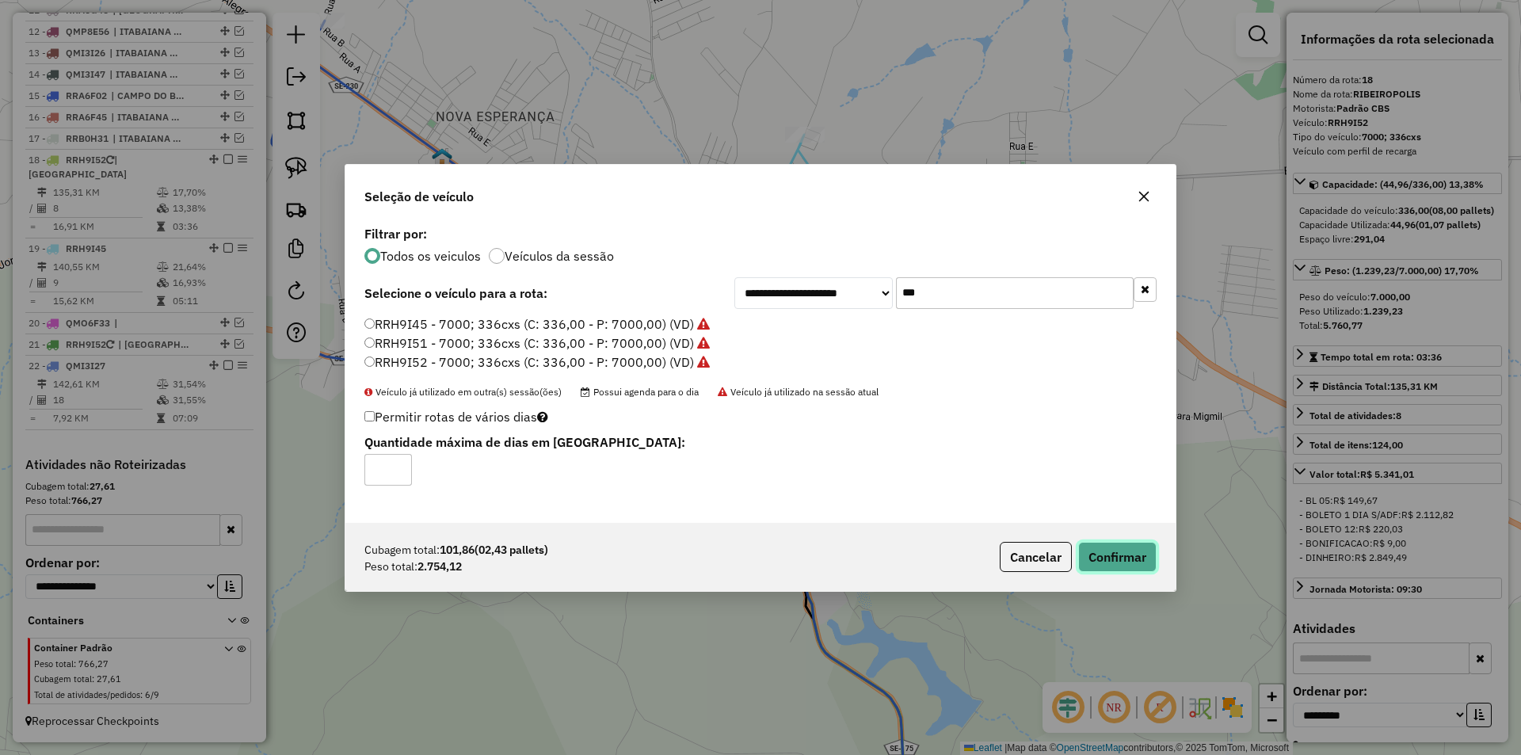
drag, startPoint x: 1112, startPoint y: 554, endPoint x: 1113, endPoint y: 471, distance: 82.4
click at [1113, 554] on button "Confirmar" at bounding box center [1117, 557] width 78 height 30
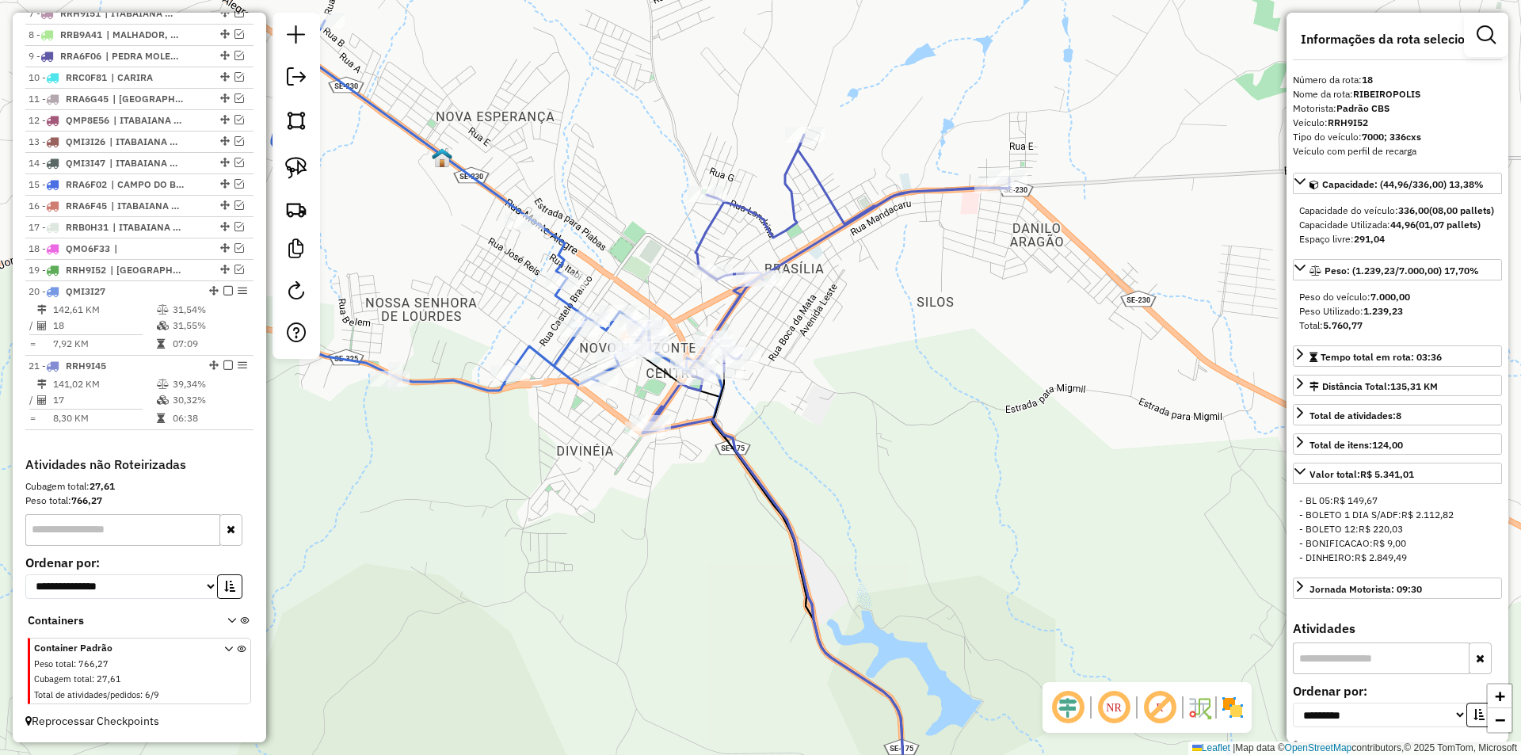
scroll to position [751, 0]
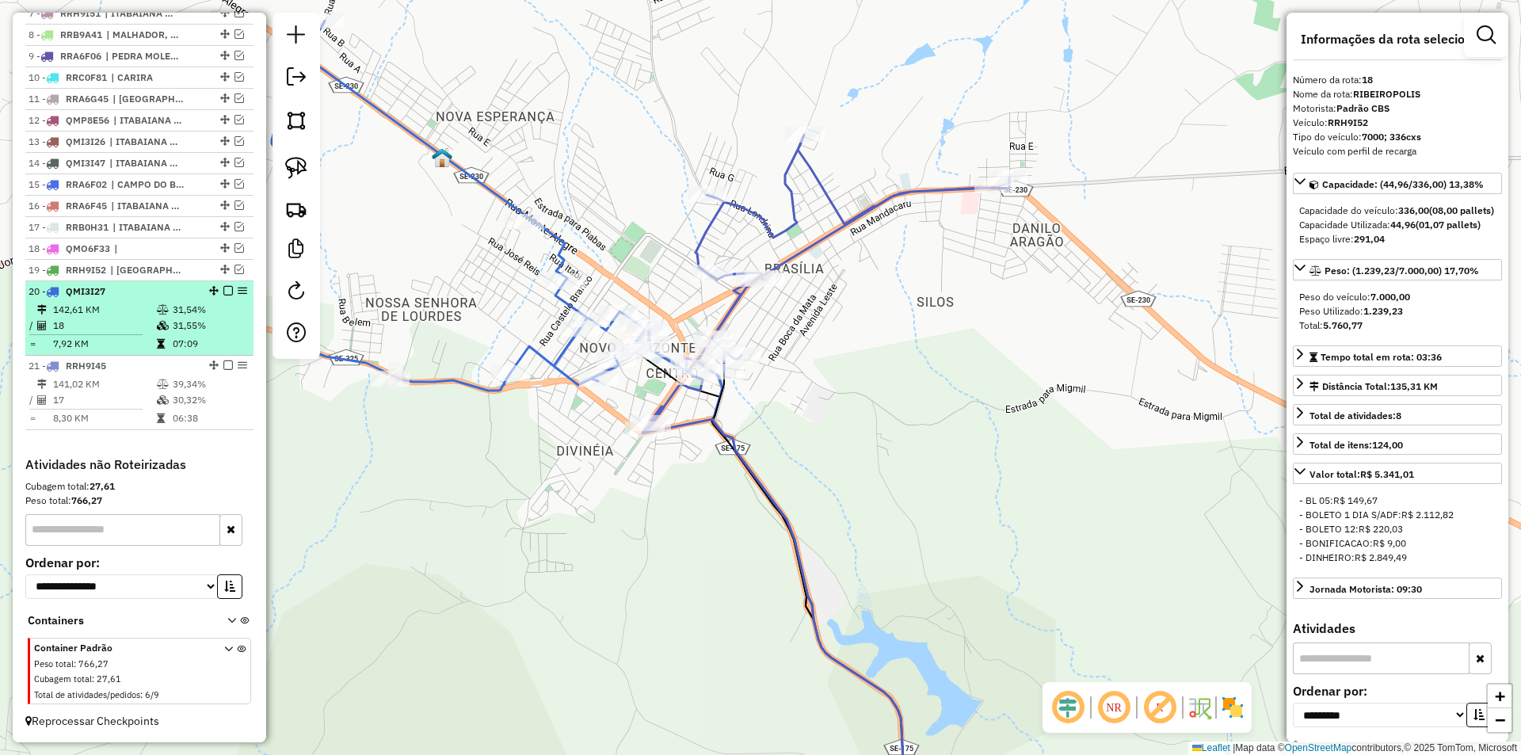
click at [202, 309] on td "31,54%" at bounding box center [209, 310] width 75 height 16
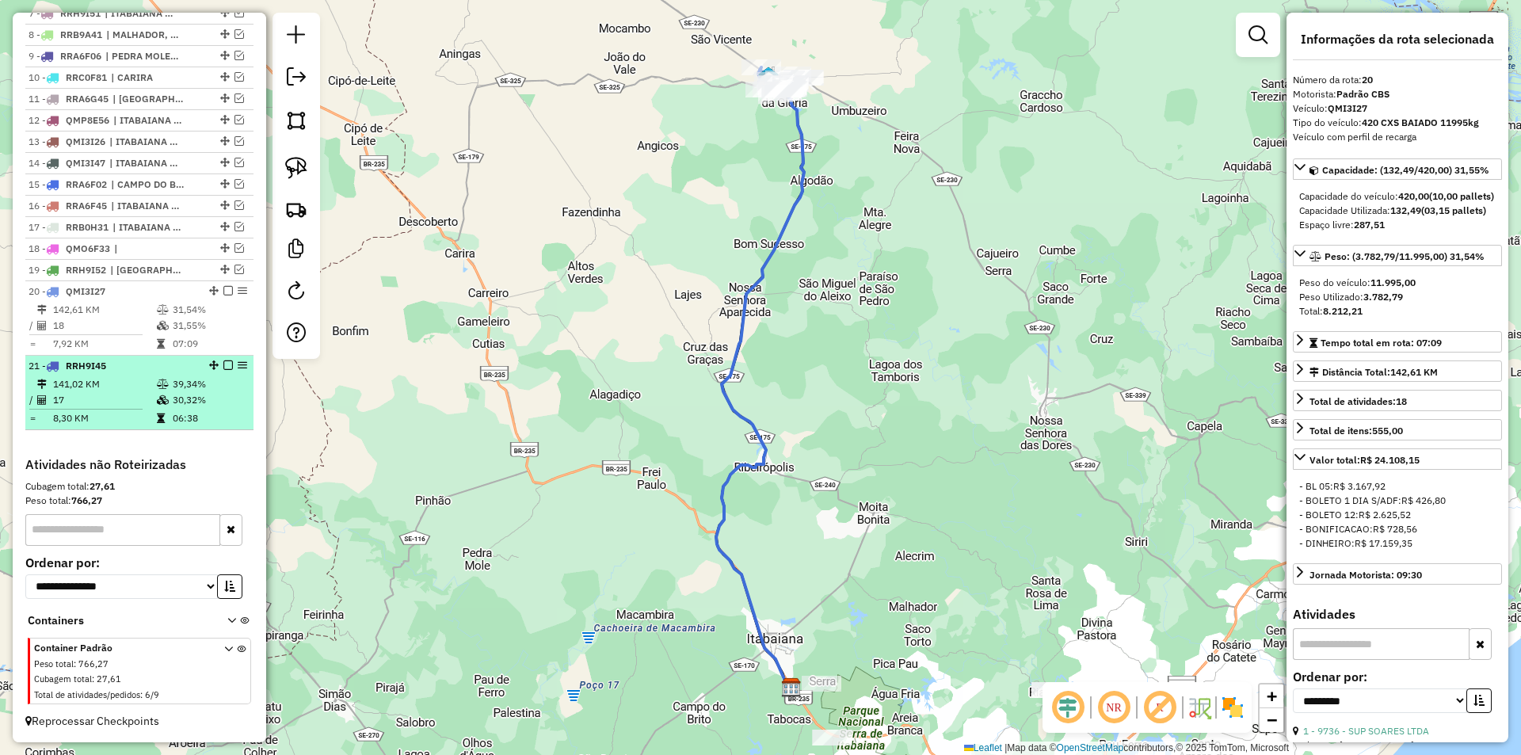
click at [188, 391] on td "39,34%" at bounding box center [209, 384] width 75 height 16
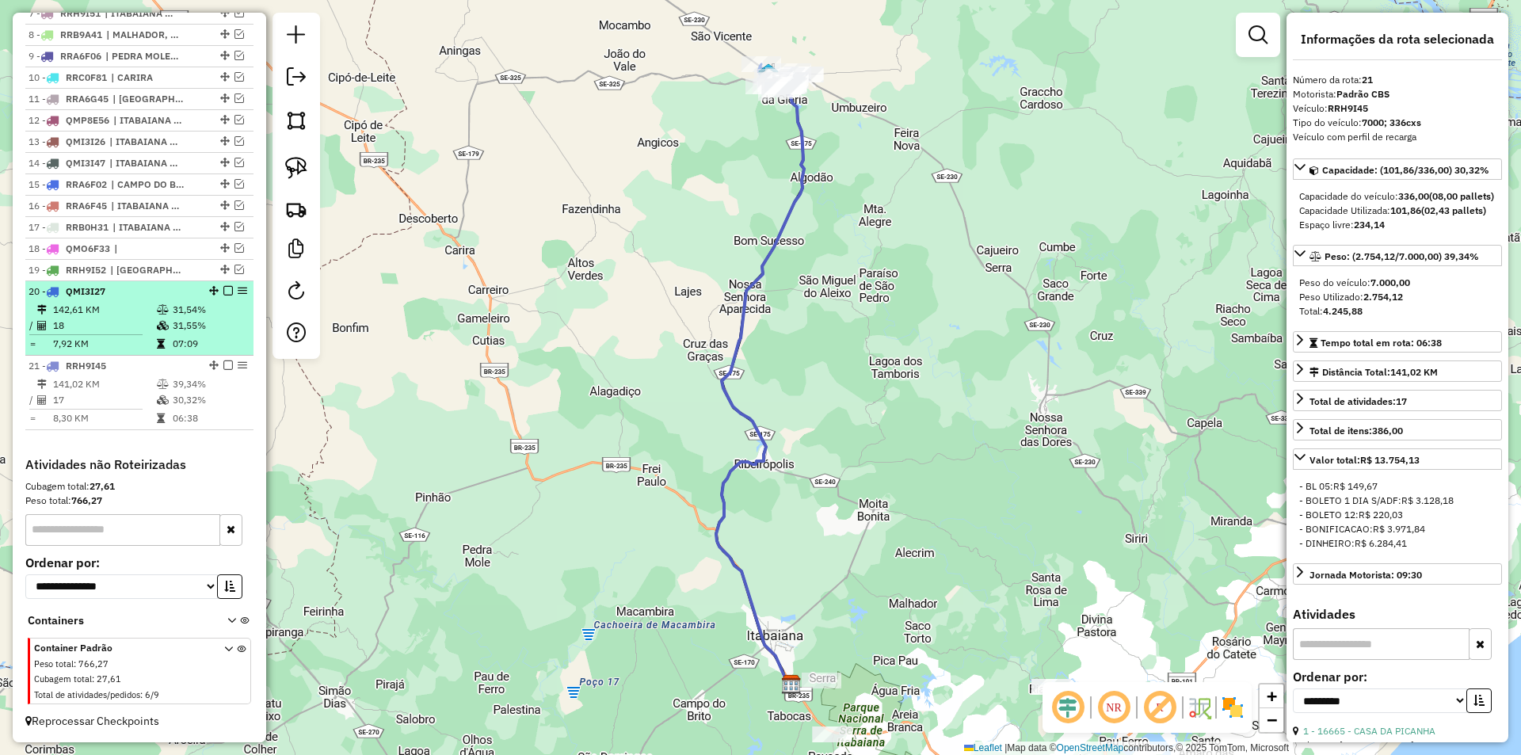
click at [173, 316] on td "31,54%" at bounding box center [209, 310] width 75 height 16
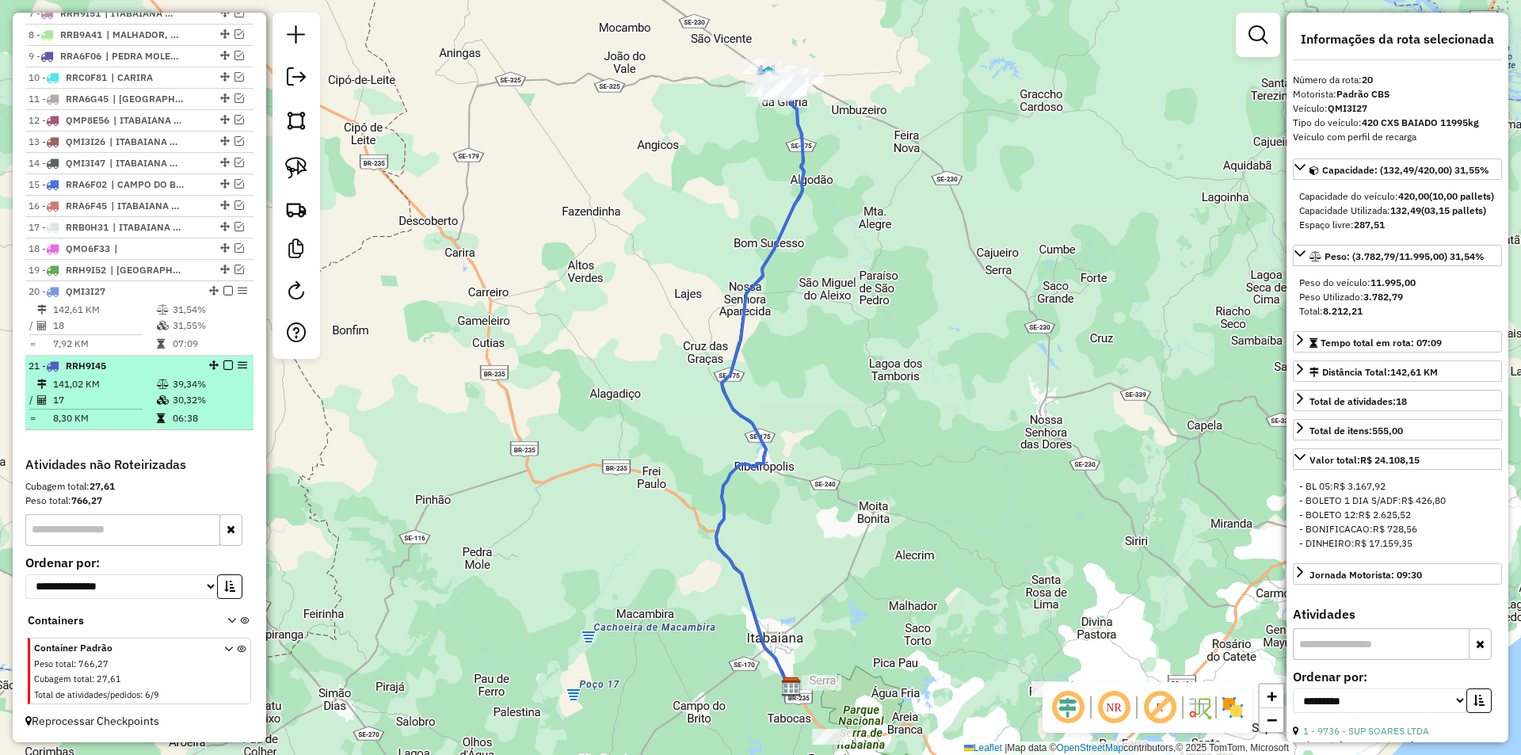
click at [172, 407] on td "30,32%" at bounding box center [209, 400] width 75 height 16
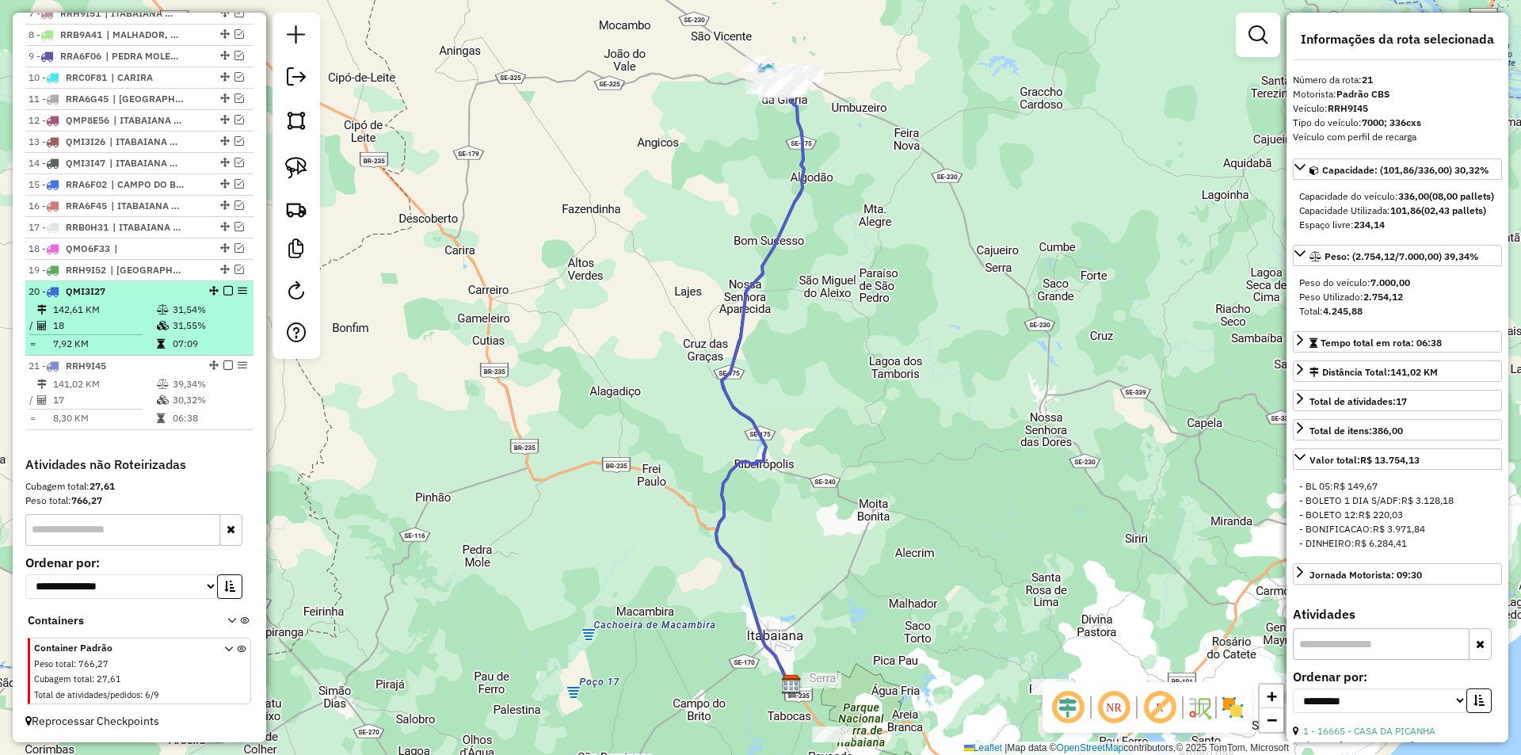
click at [172, 317] on td "31,54%" at bounding box center [209, 310] width 75 height 16
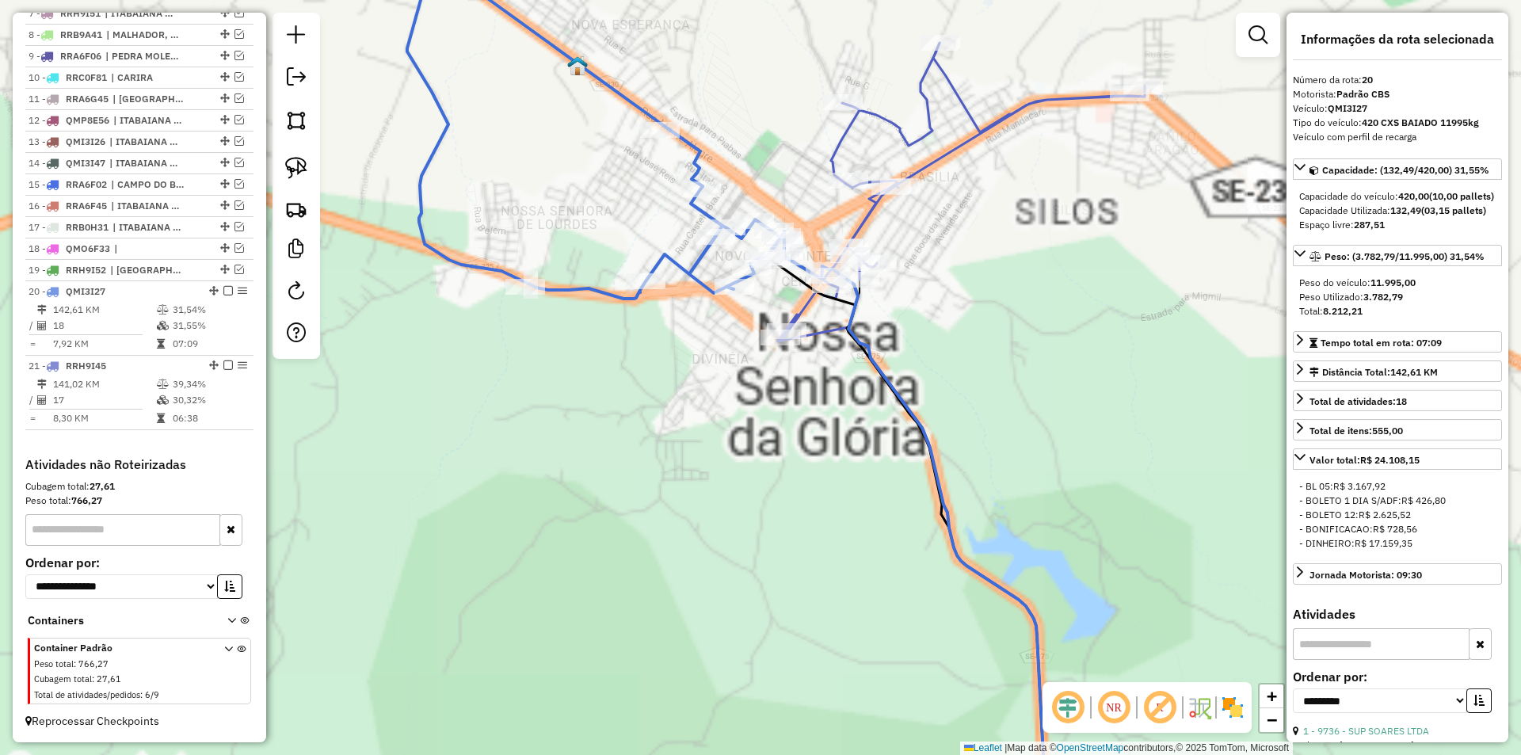
click at [588, 292] on div "Janela de atendimento Grade de atendimento Capacidade Transportadoras Veículos …" at bounding box center [760, 377] width 1521 height 755
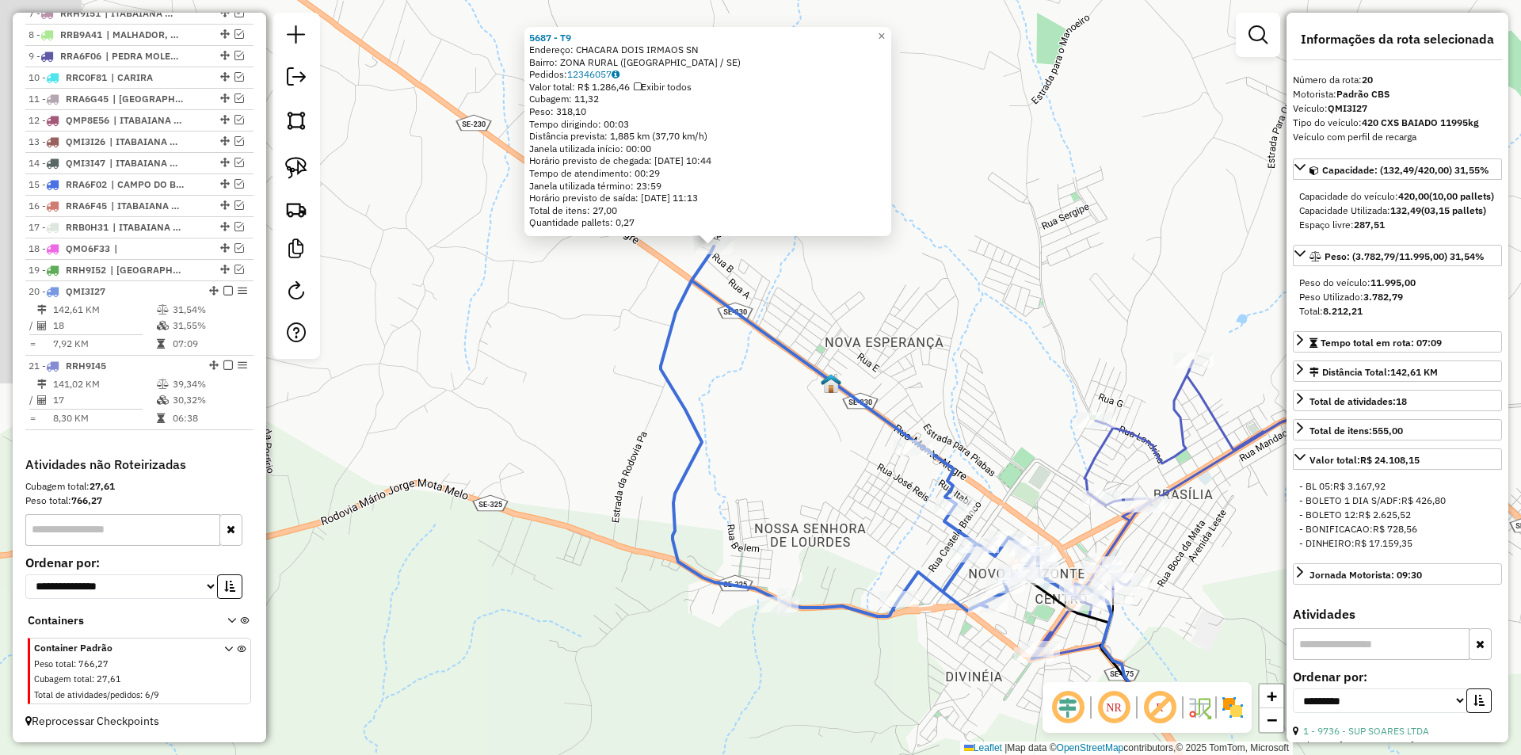
drag, startPoint x: 705, startPoint y: 418, endPoint x: 650, endPoint y: 284, distance: 144.9
click at [655, 294] on div "5687 - T9 Endereço: CHACARA DOIS IRMAOS SN Bairro: ZONA RURAL ([GEOGRAPHIC_DATA…" at bounding box center [760, 377] width 1521 height 755
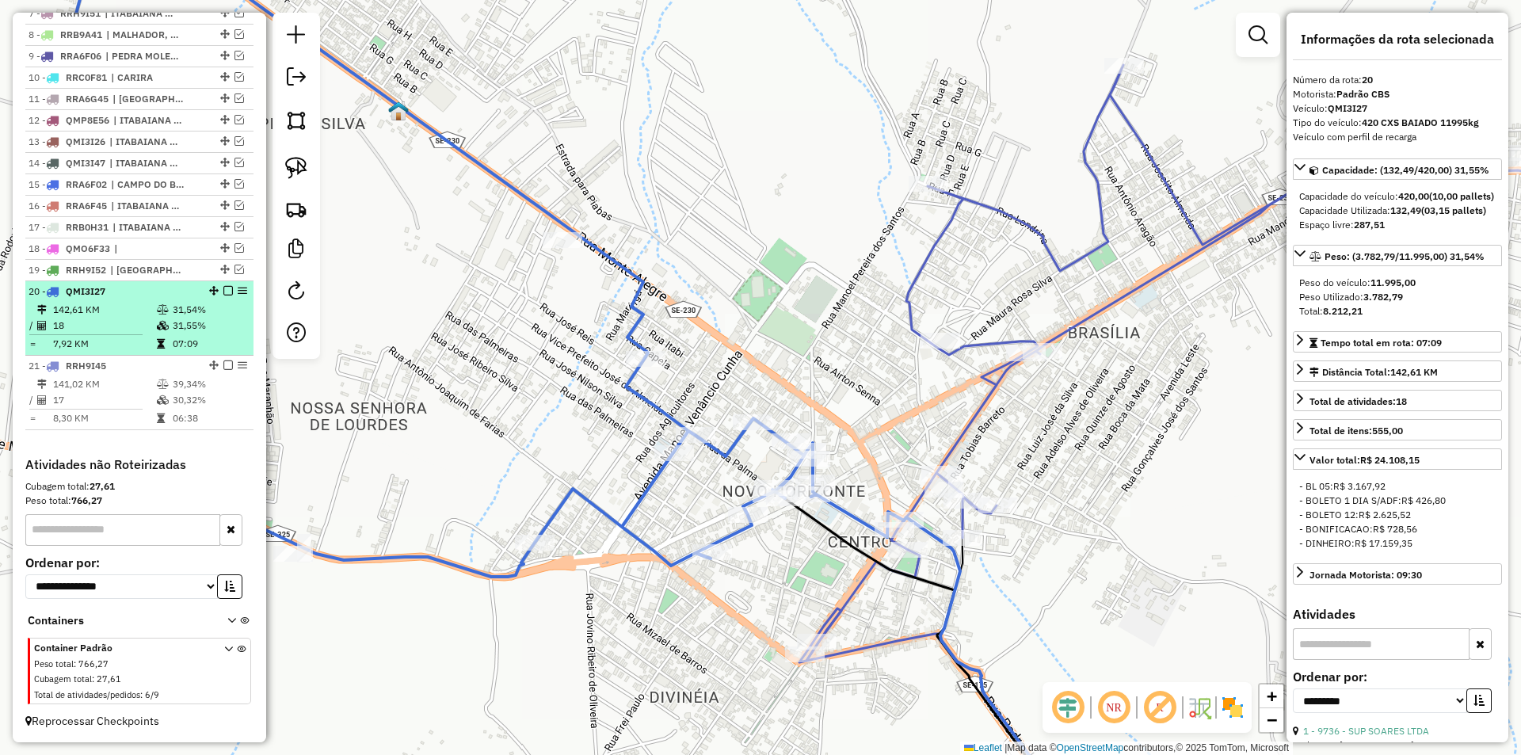
click at [223, 290] on em at bounding box center [228, 291] width 10 height 10
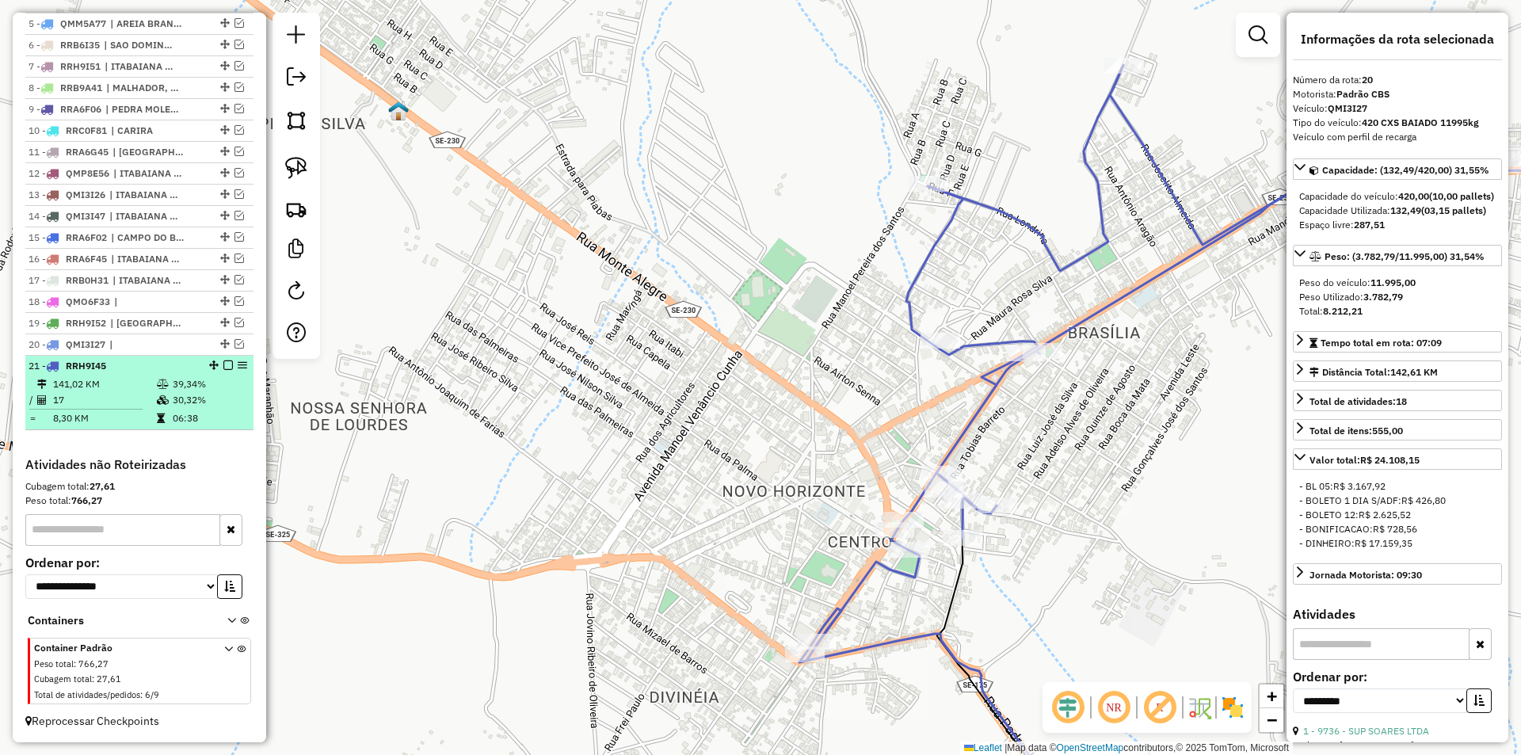
click at [223, 368] on em at bounding box center [228, 365] width 10 height 10
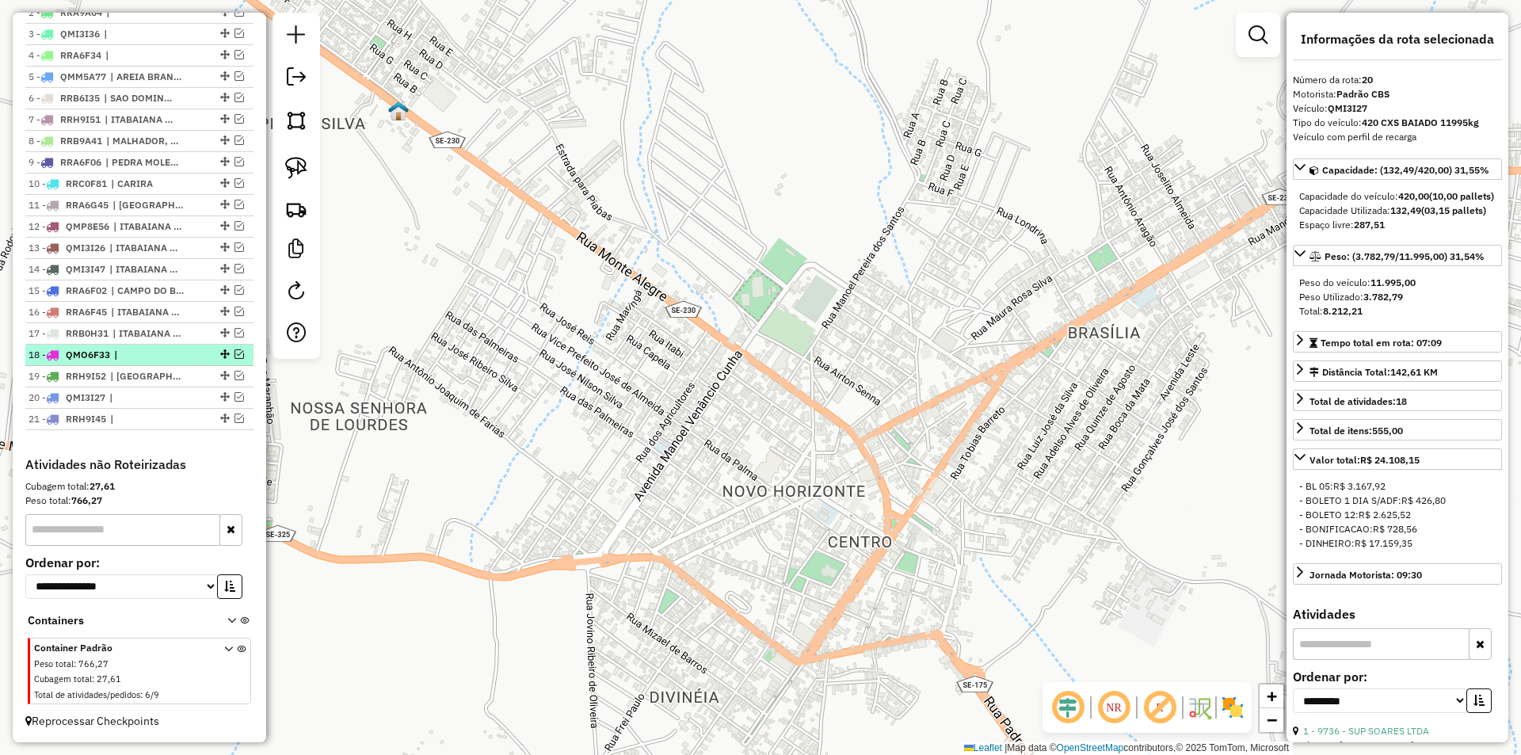
click at [235, 356] on em at bounding box center [240, 354] width 10 height 10
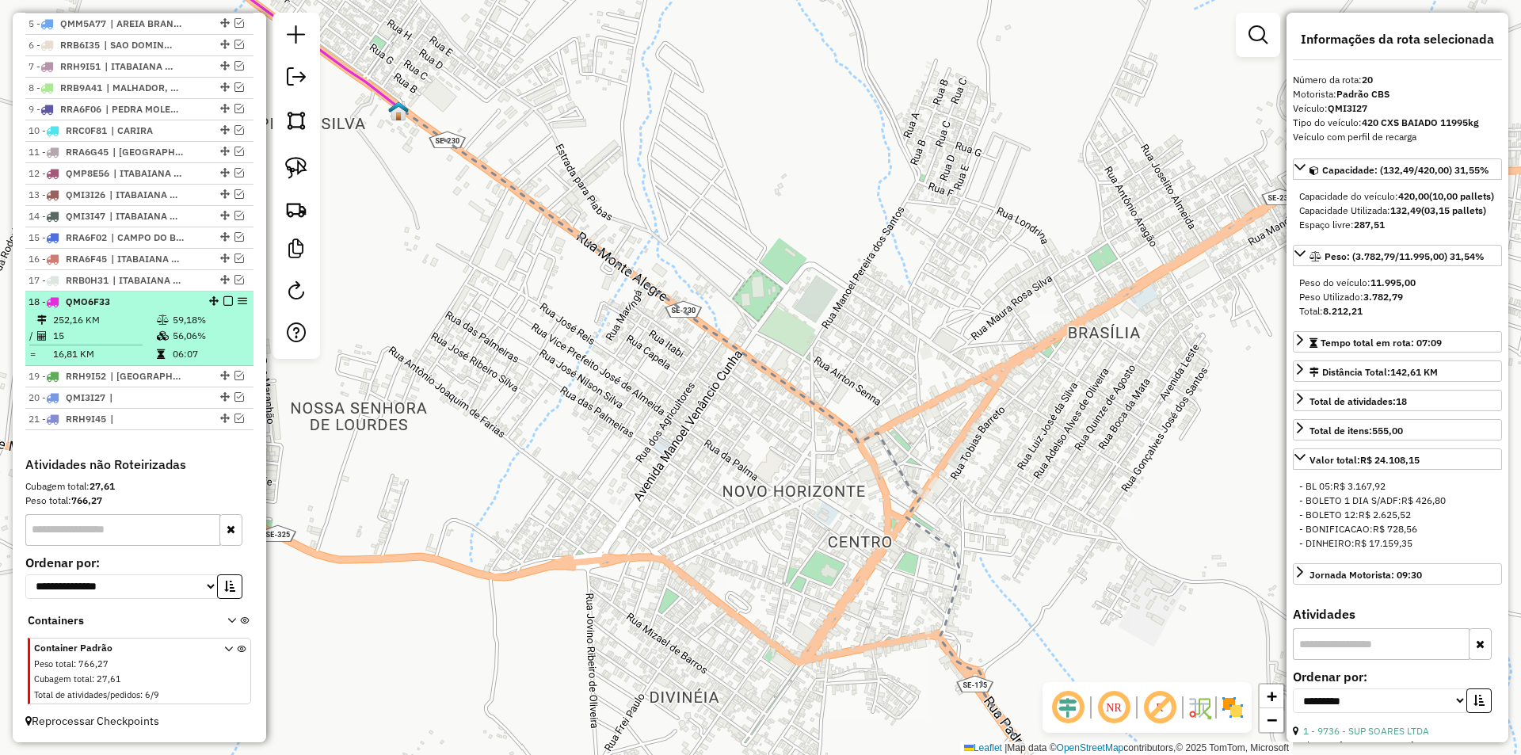
click at [214, 348] on td "06:07" at bounding box center [209, 354] width 75 height 16
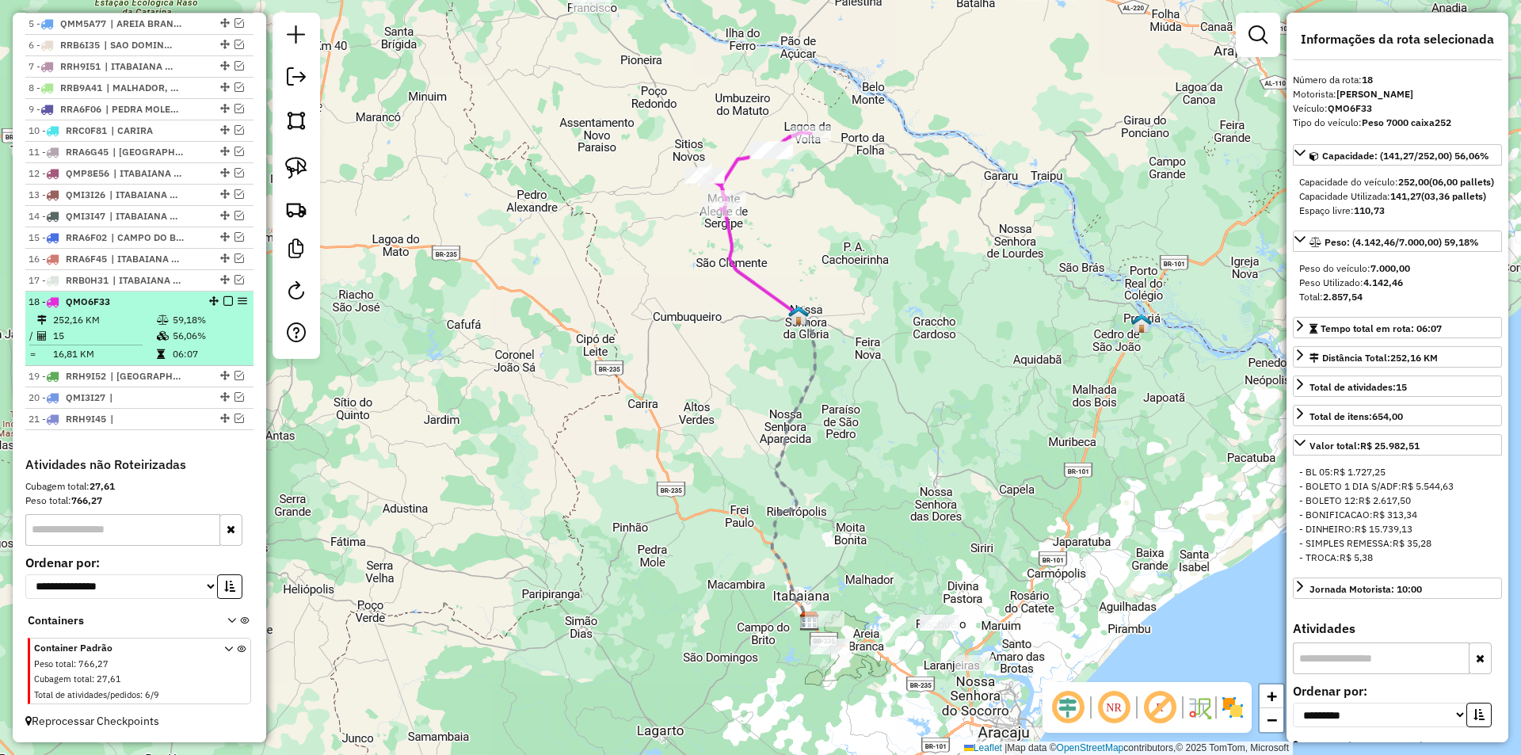
click at [225, 301] on em at bounding box center [228, 301] width 10 height 10
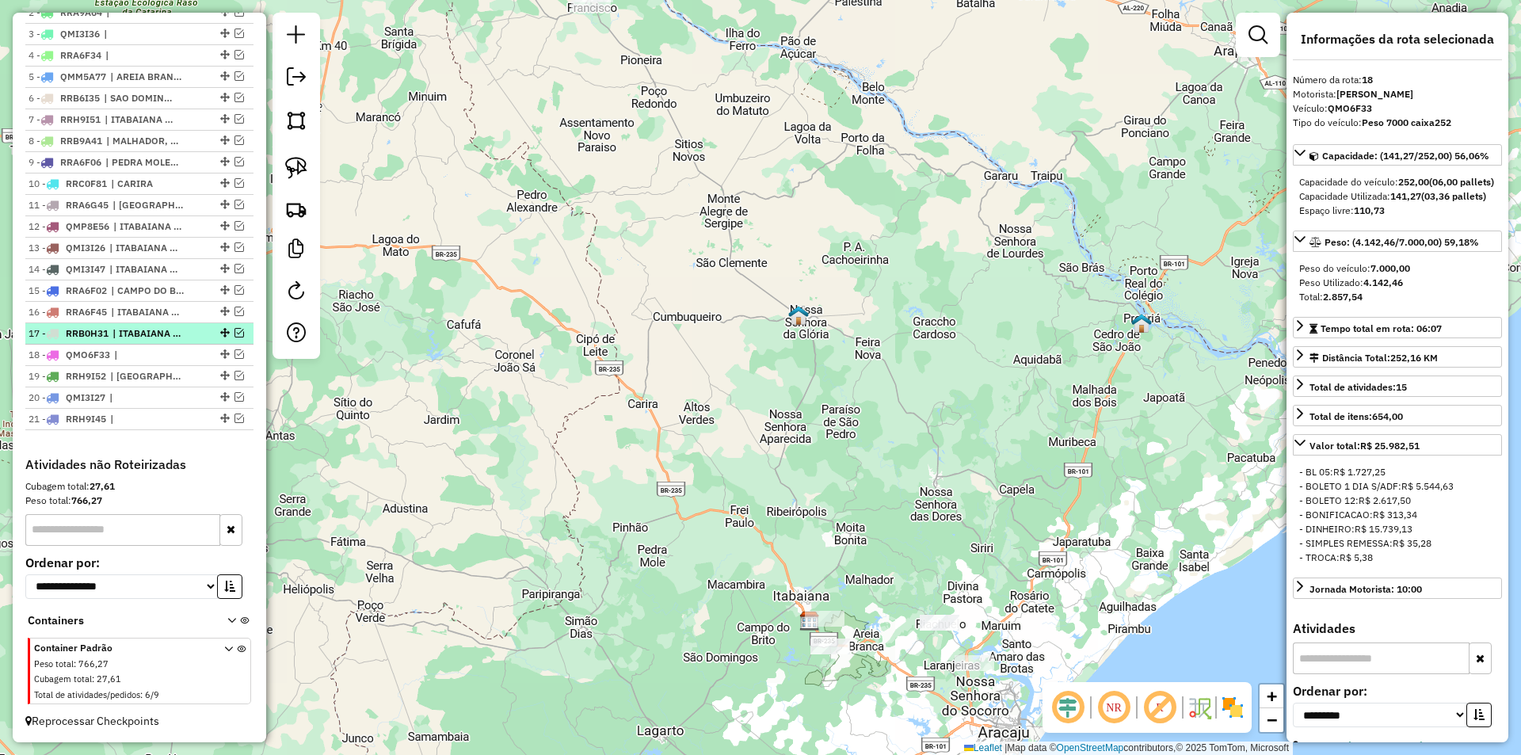
click at [235, 331] on em at bounding box center [240, 333] width 10 height 10
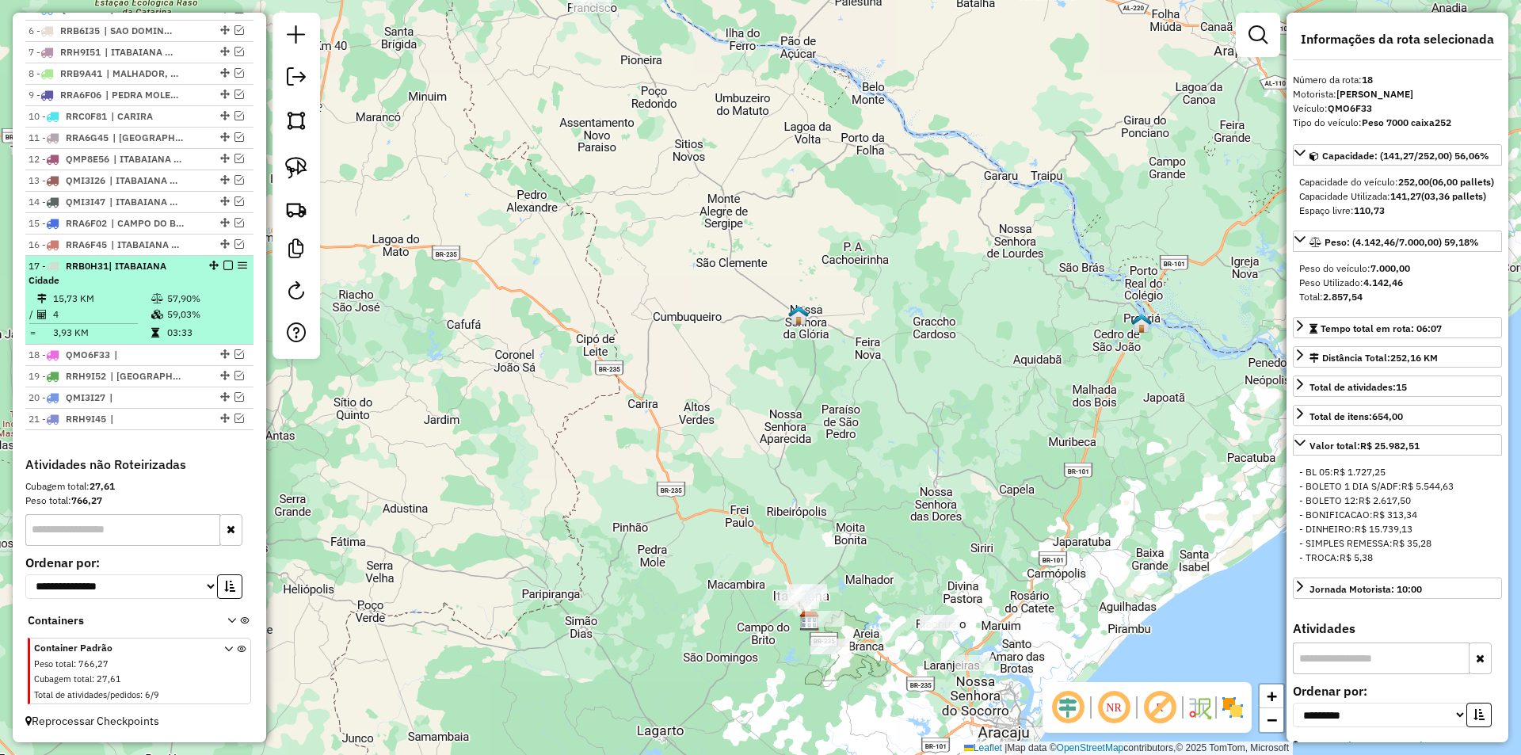
click at [200, 325] on td "03:33" at bounding box center [206, 333] width 80 height 16
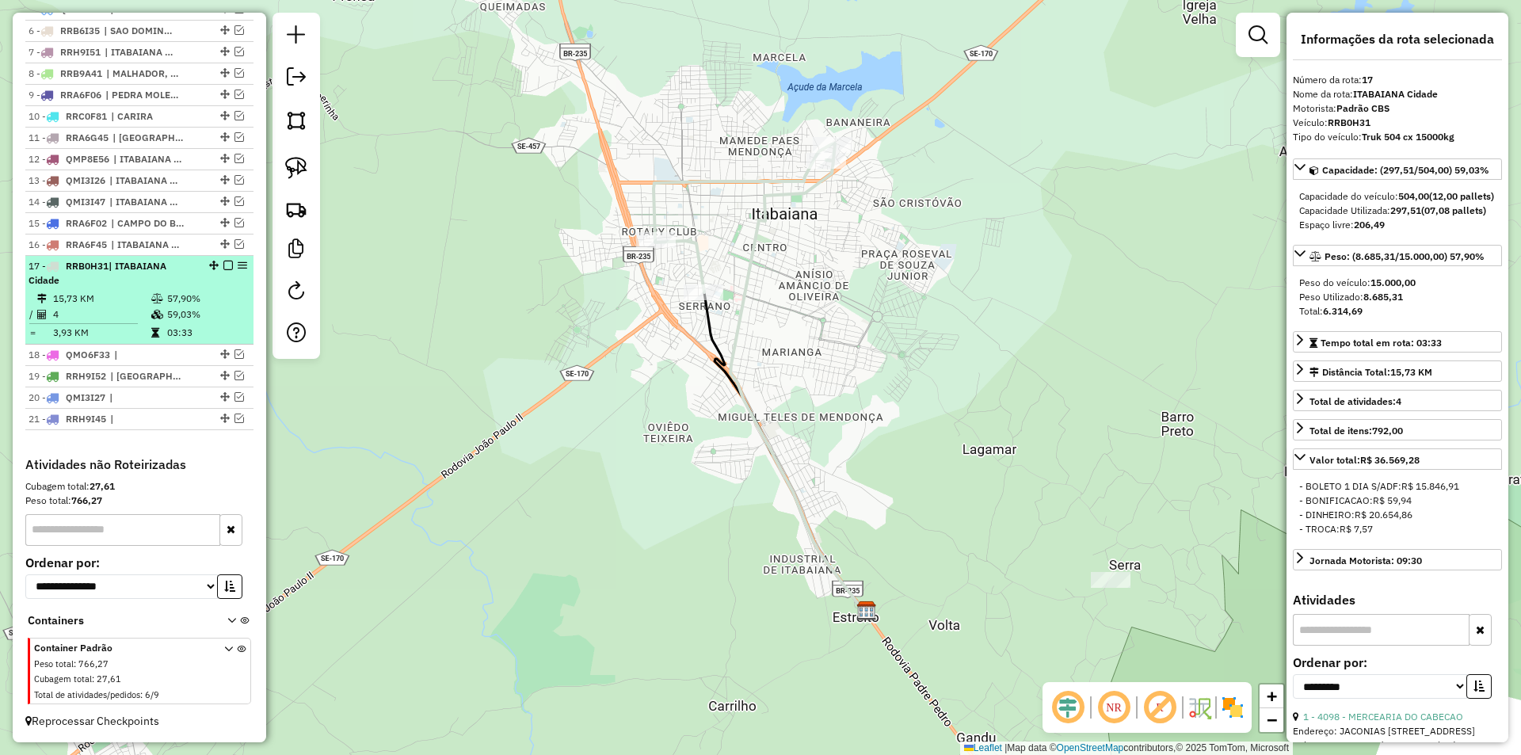
click at [223, 265] on em at bounding box center [228, 266] width 10 height 10
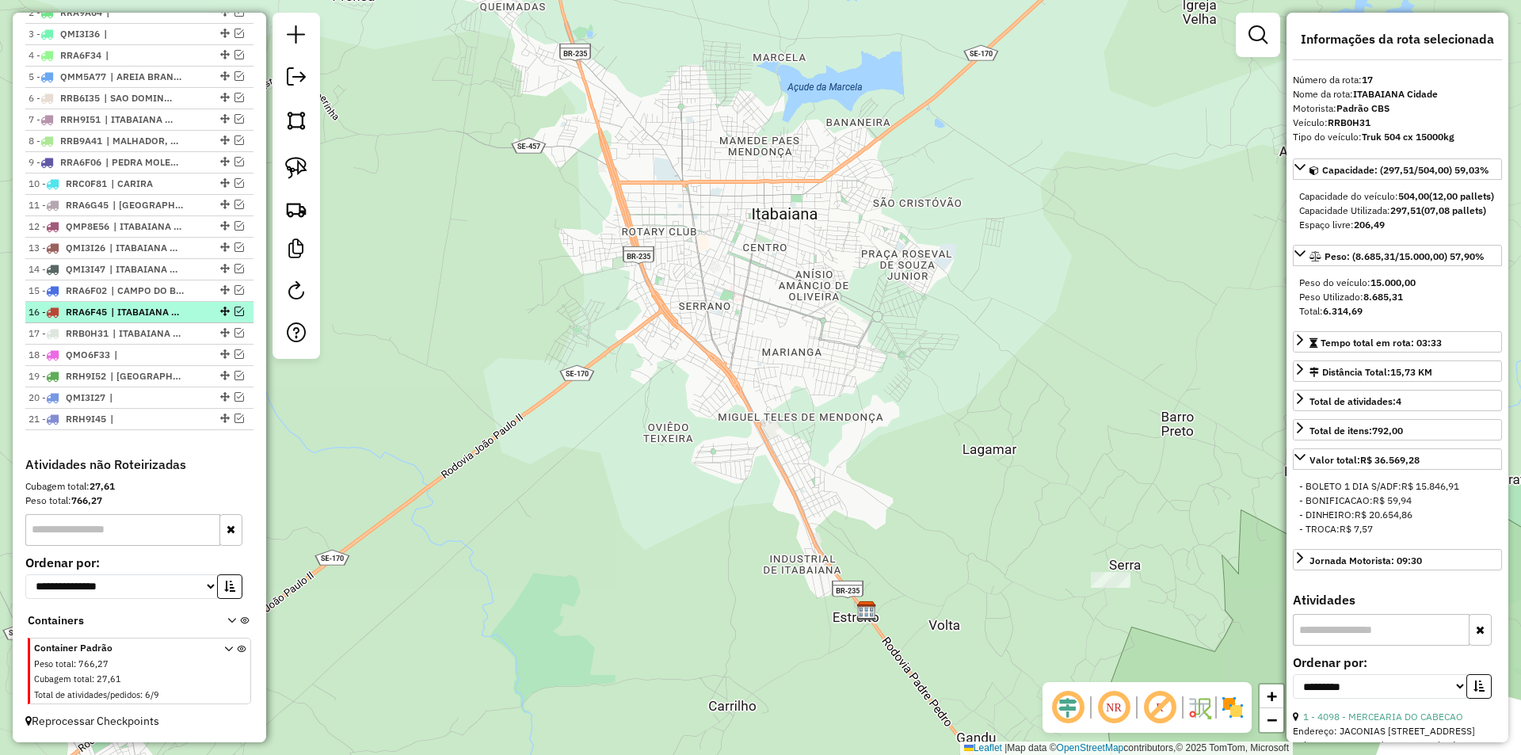
click at [236, 311] on em at bounding box center [240, 312] width 10 height 10
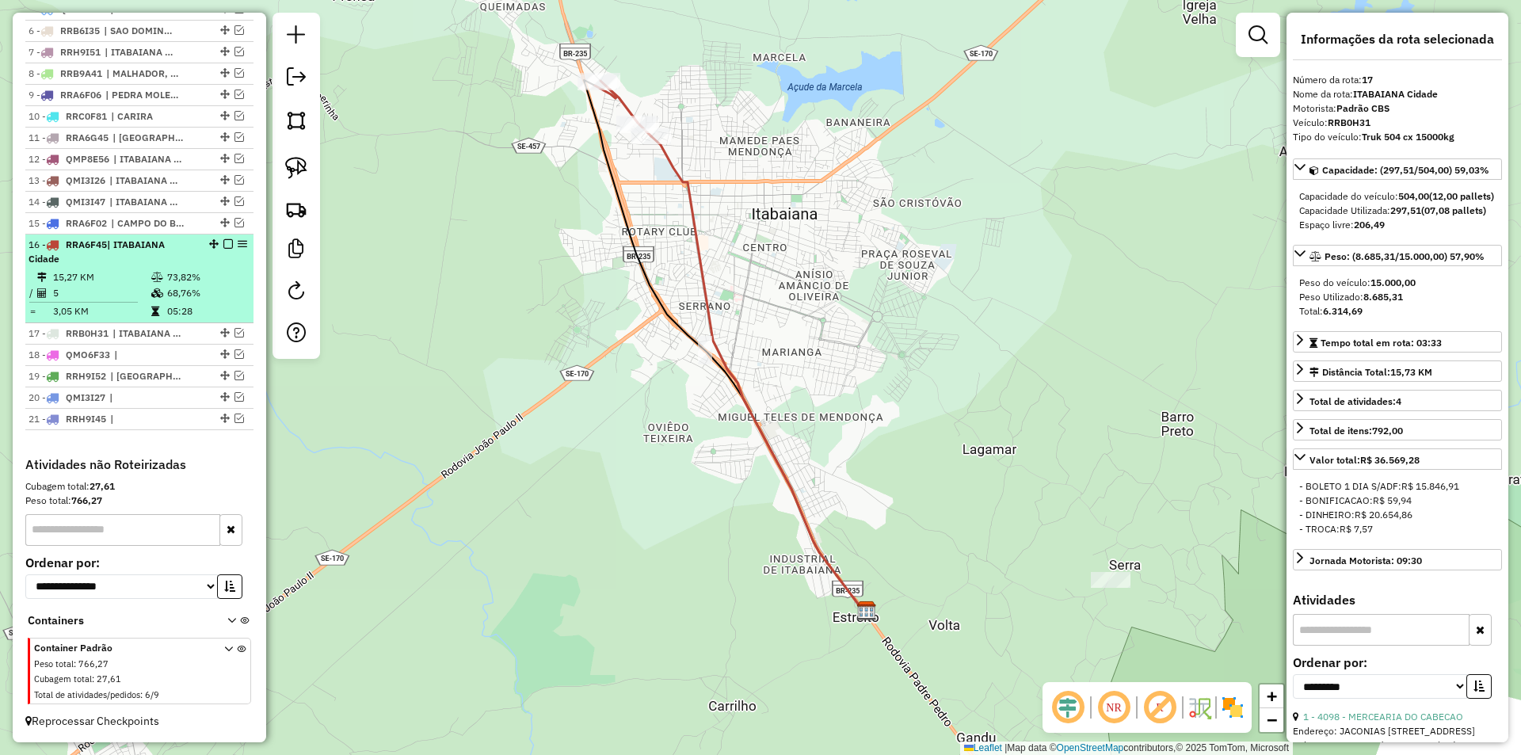
click at [209, 296] on td "68,76%" at bounding box center [206, 293] width 80 height 16
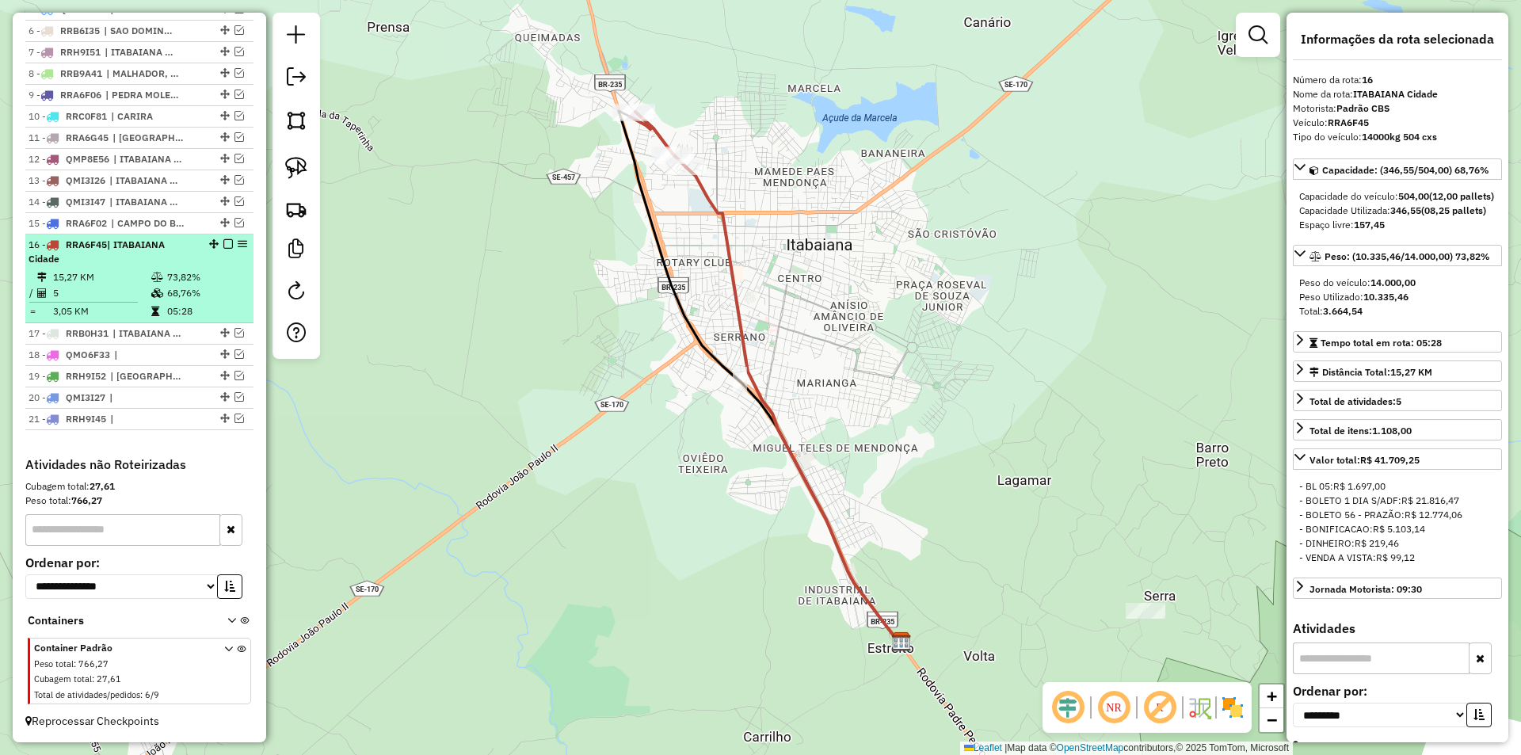
click at [223, 246] on em at bounding box center [228, 244] width 10 height 10
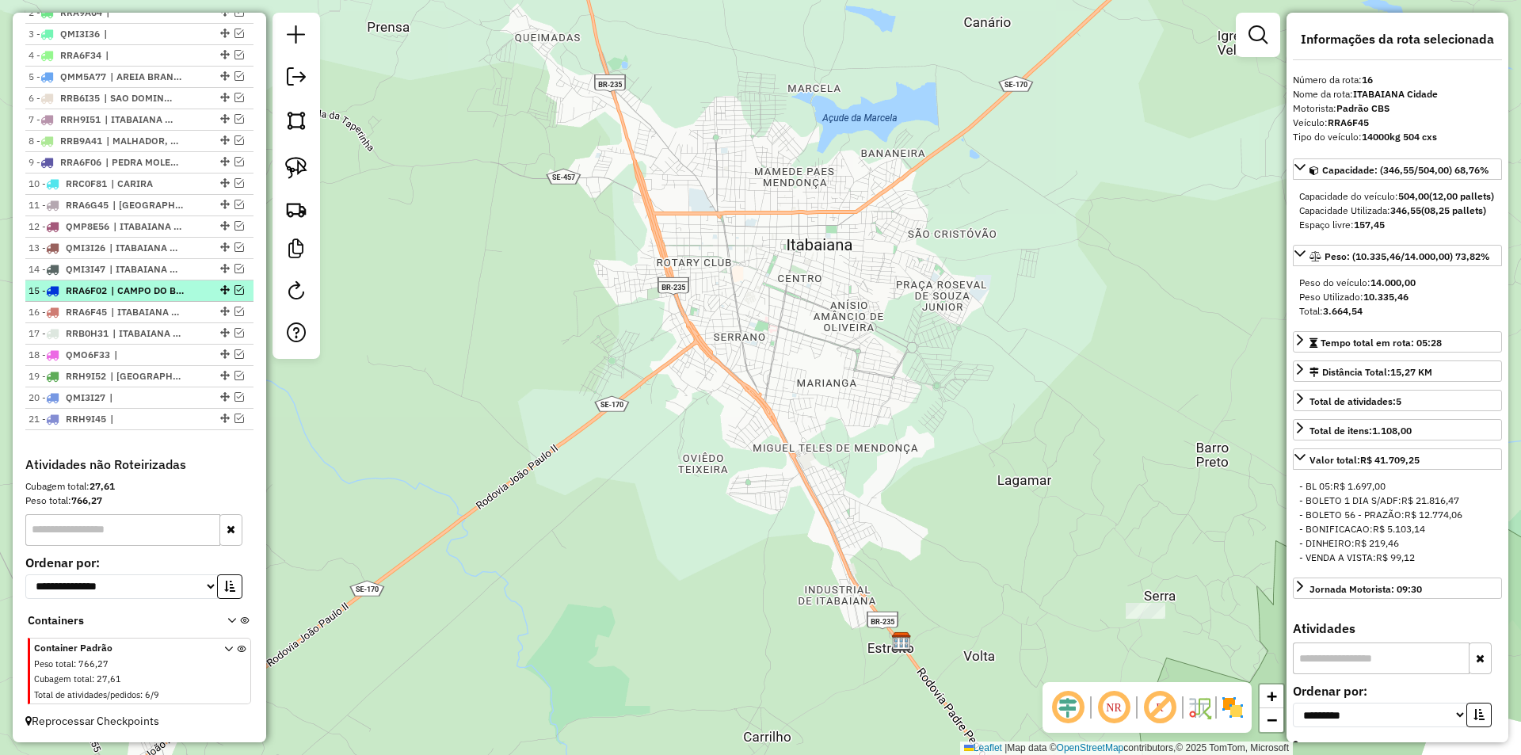
click at [235, 290] on em at bounding box center [240, 290] width 10 height 10
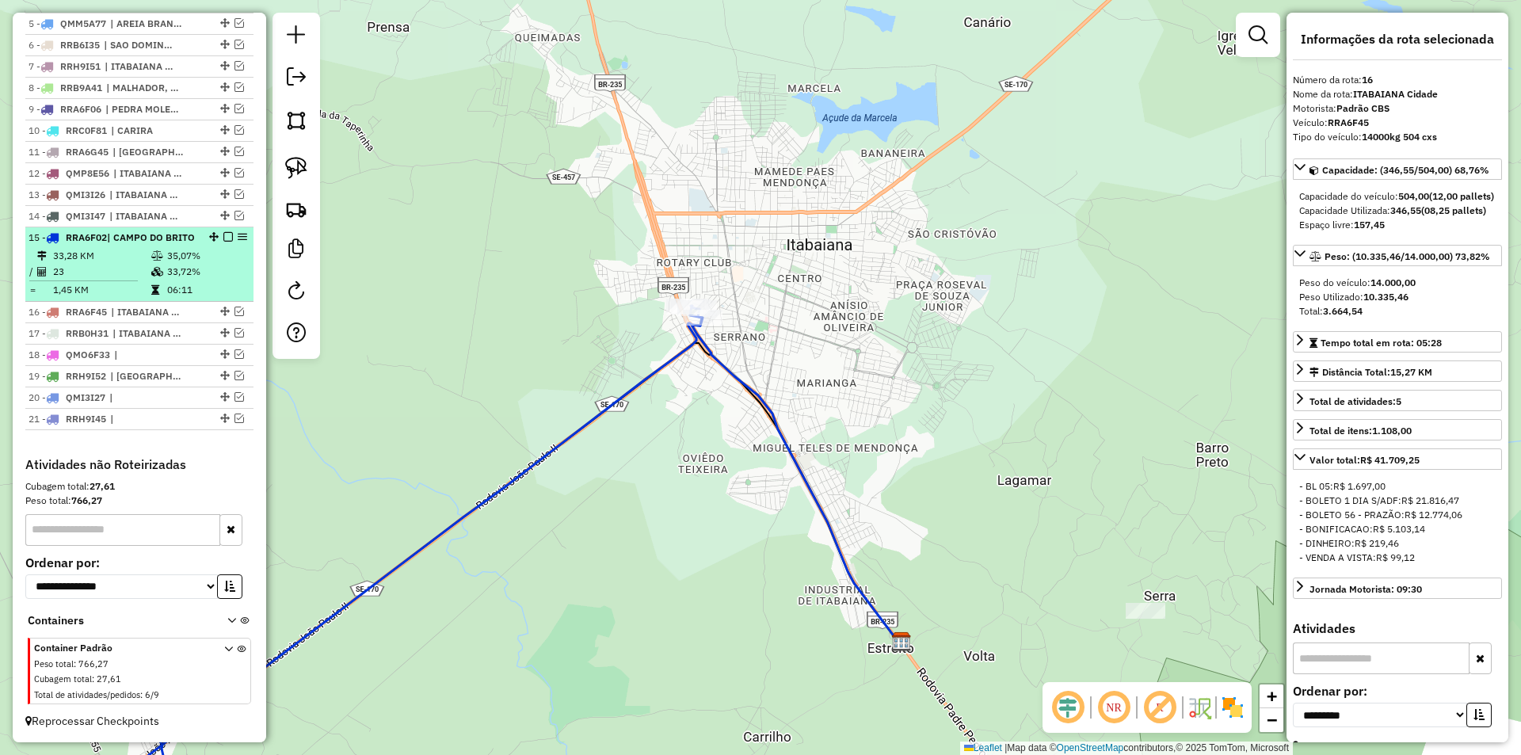
click at [221, 278] on td "33,72%" at bounding box center [206, 272] width 80 height 16
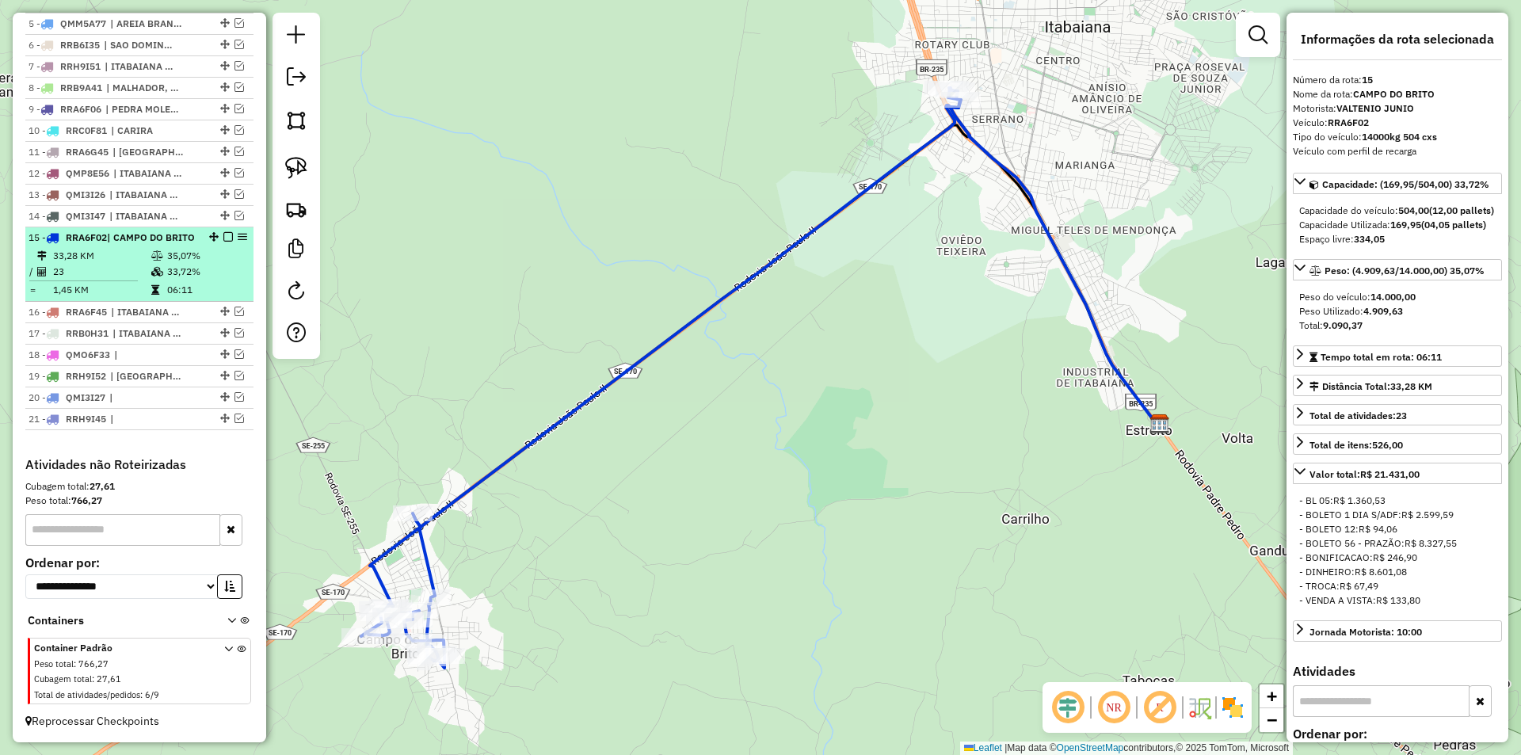
click at [223, 232] on em at bounding box center [228, 237] width 10 height 10
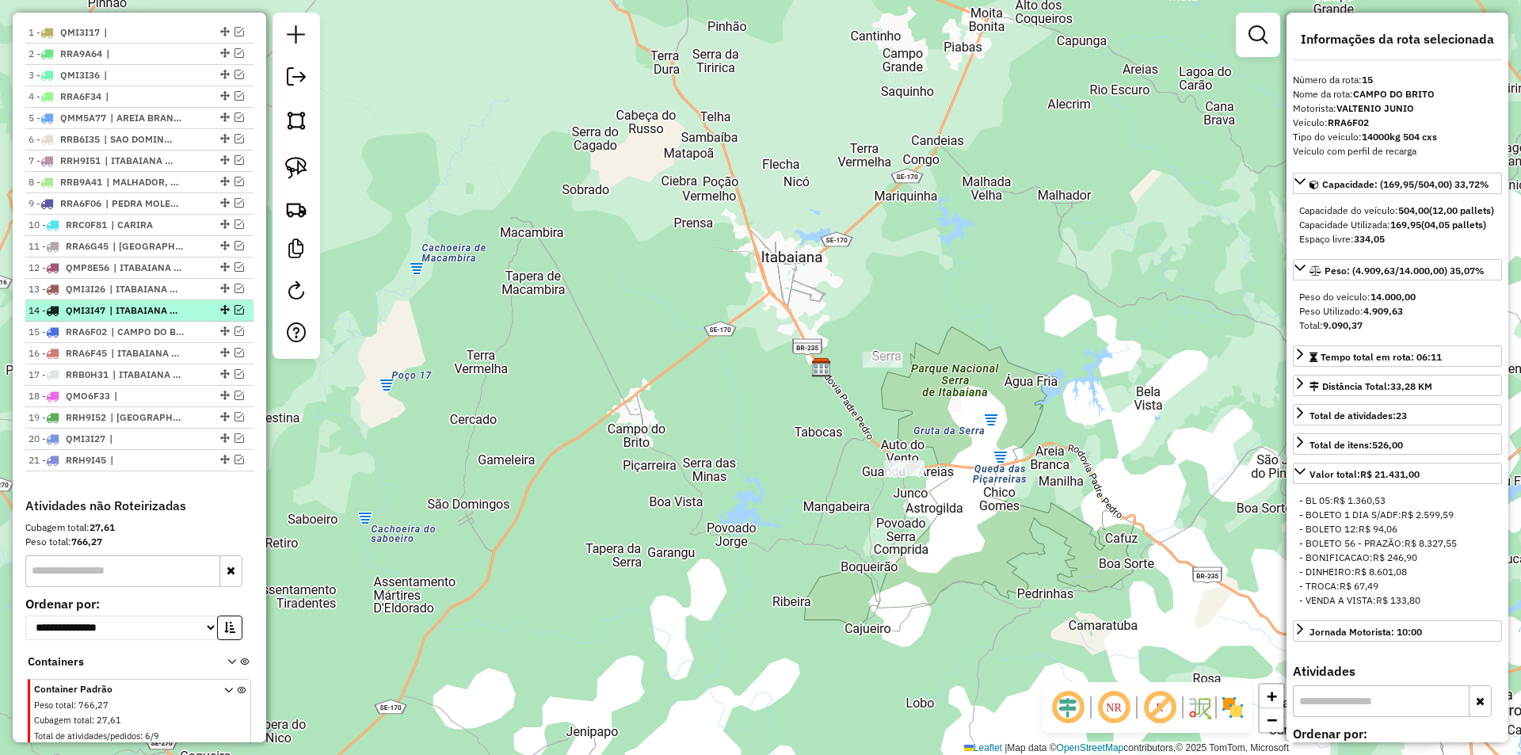
scroll to position [566, 0]
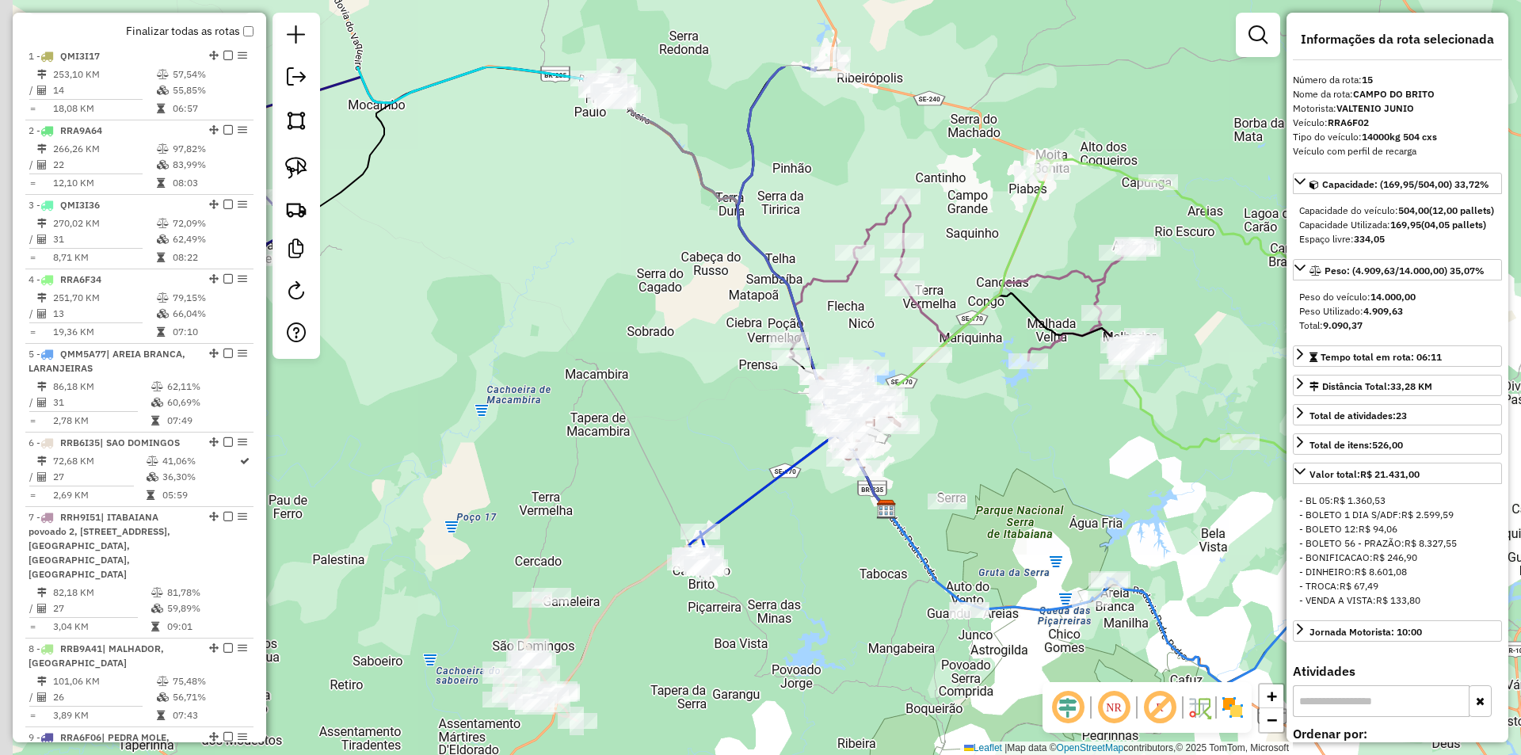
drag, startPoint x: 597, startPoint y: 467, endPoint x: 660, endPoint y: 509, distance: 75.8
click at [682, 551] on div "Janela de atendimento Grade de atendimento Capacidade Transportadoras Veículos …" at bounding box center [760, 377] width 1521 height 755
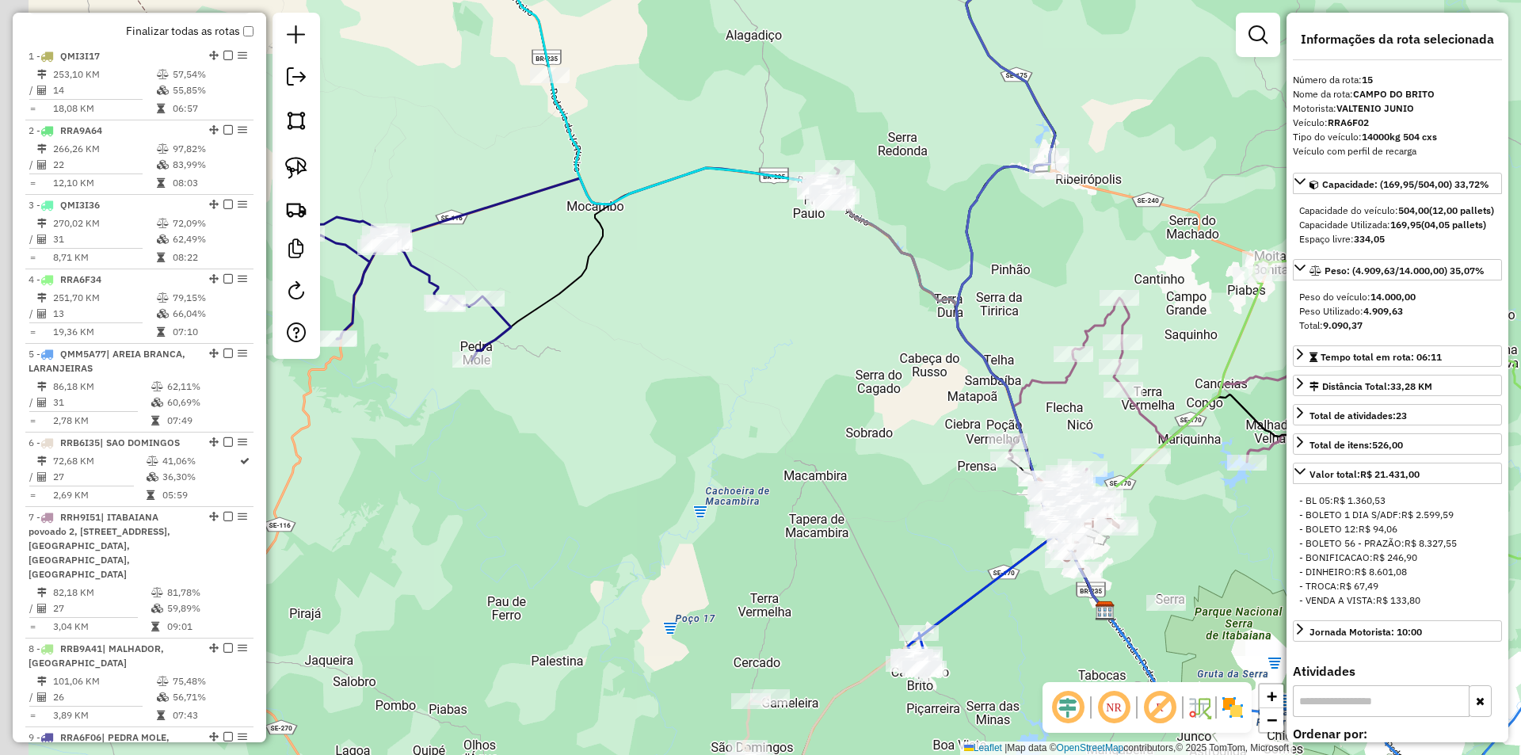
click at [697, 433] on div "Janela de atendimento Grade de atendimento Capacidade Transportadoras Veículos …" at bounding box center [760, 377] width 1521 height 755
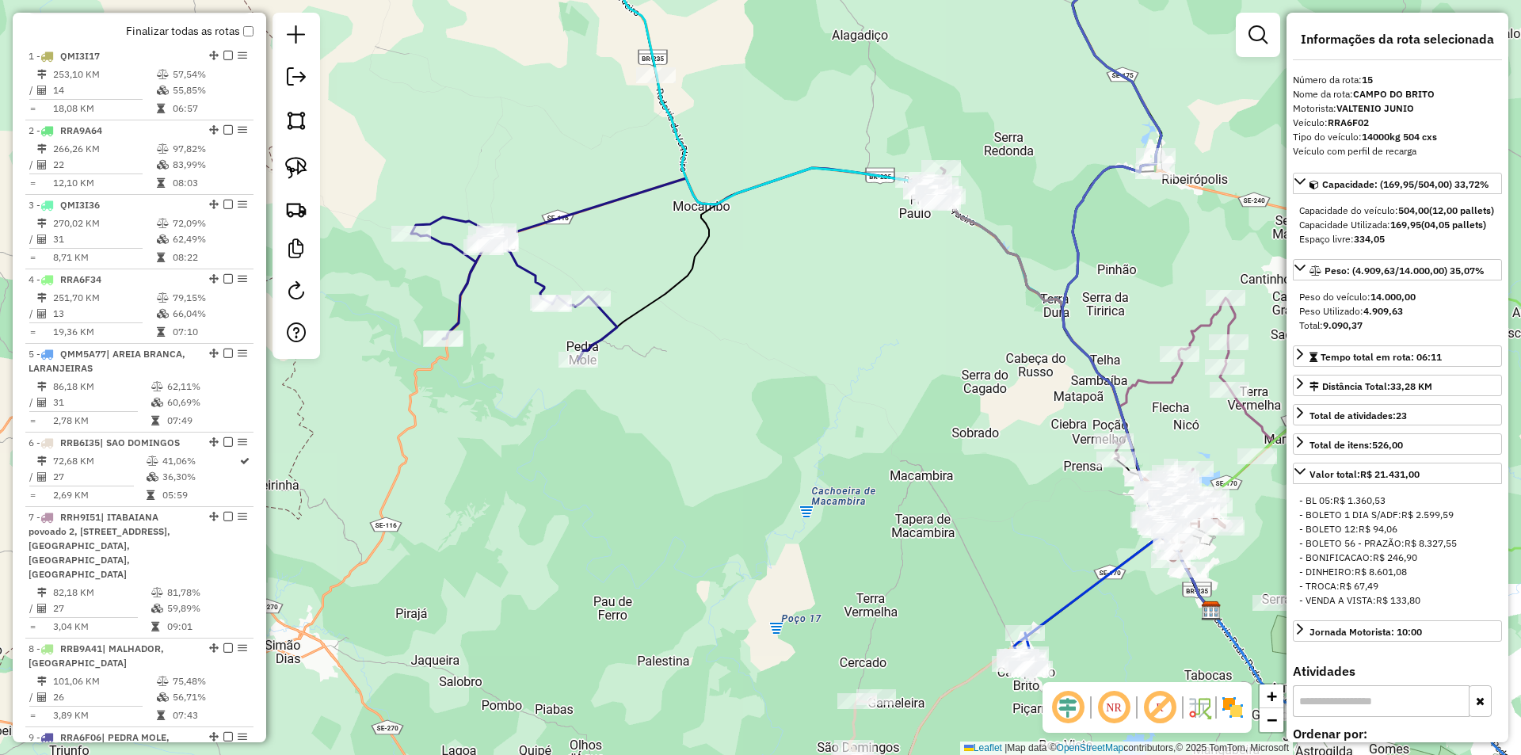
click at [578, 372] on div "Rota 9 - Placa RRA6F06 14821 - MORENAS BAR Janela de atendimento Grade de atend…" at bounding box center [760, 377] width 1521 height 755
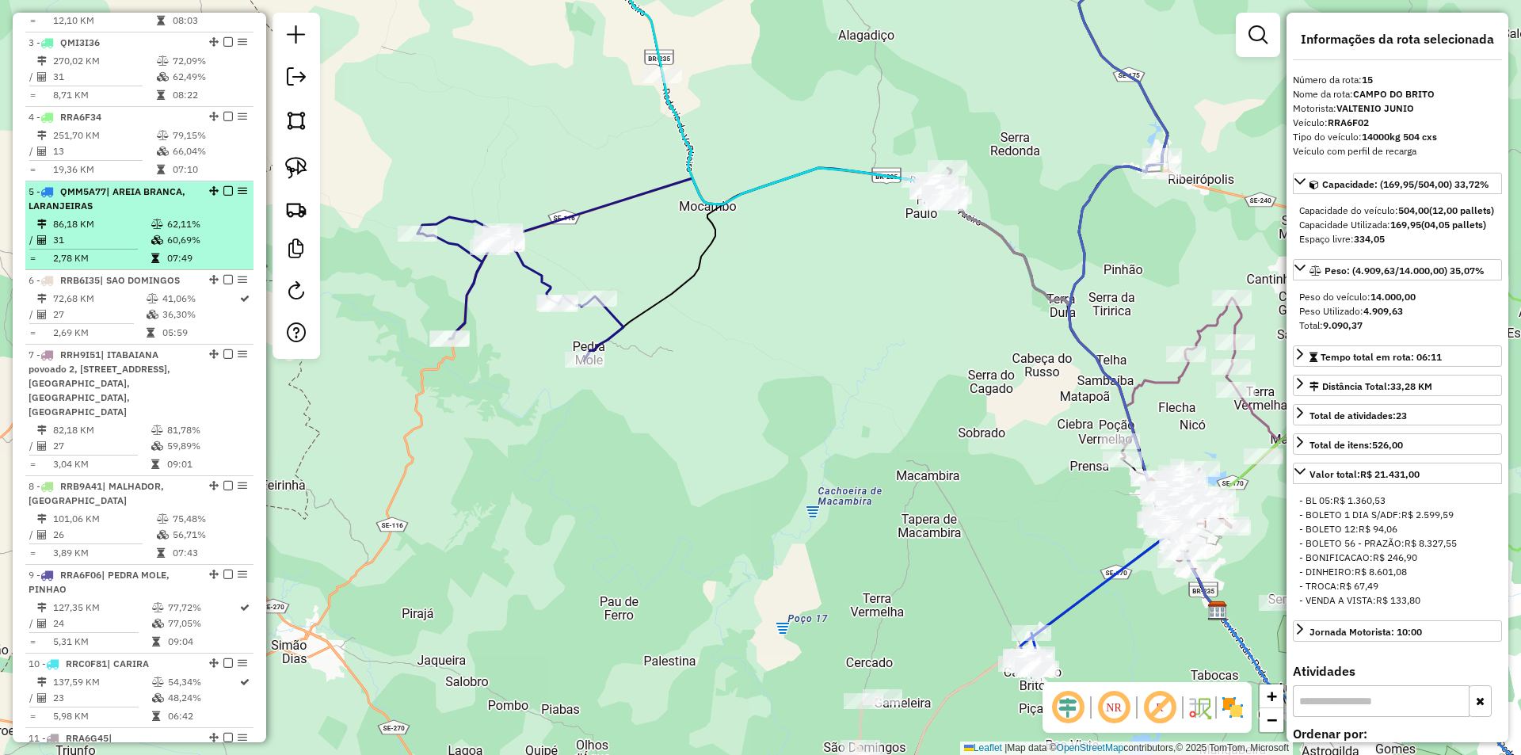
scroll to position [883, 0]
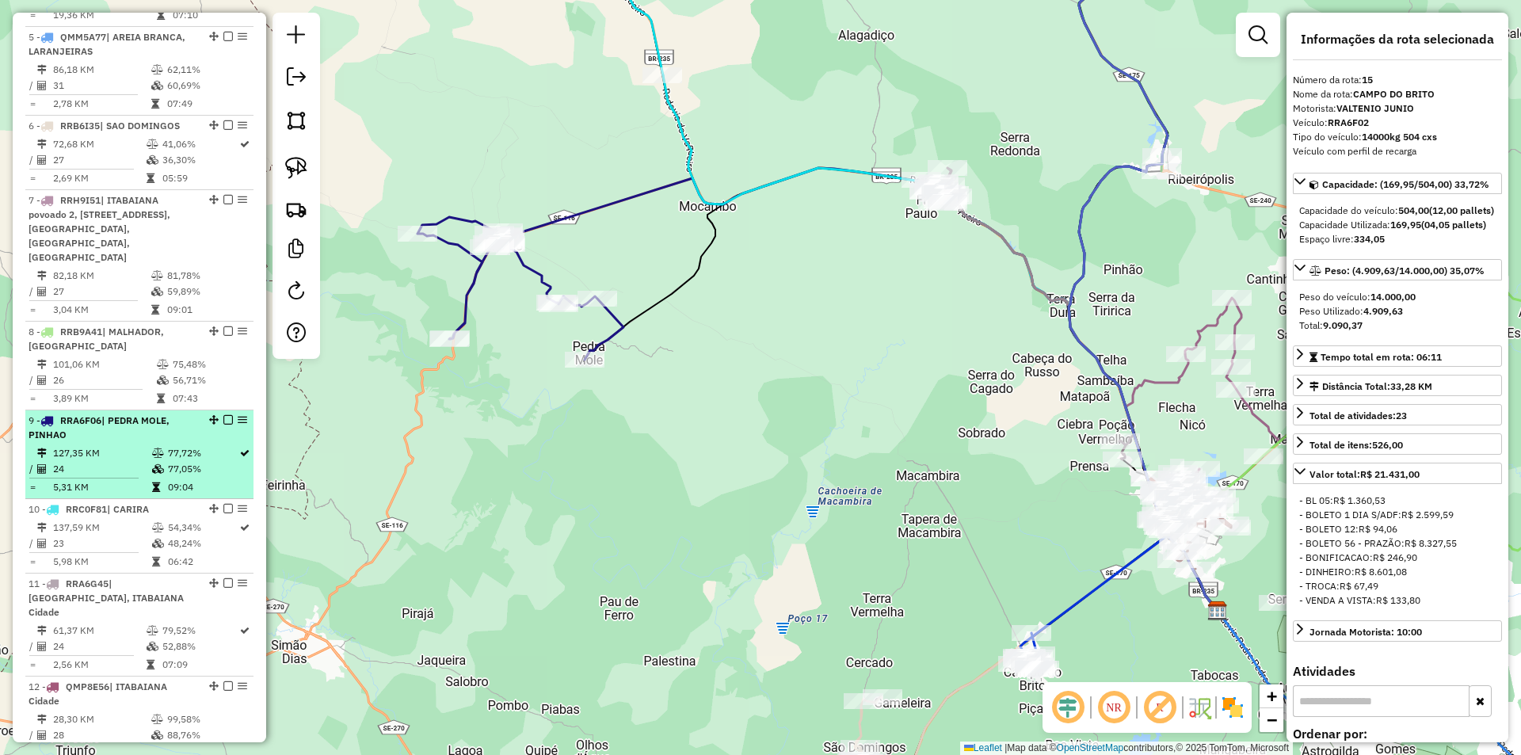
click at [177, 478] on table "127,35 KM 77,72% / 24 77,05% = 5,31 KM 09:04" at bounding box center [140, 470] width 222 height 50
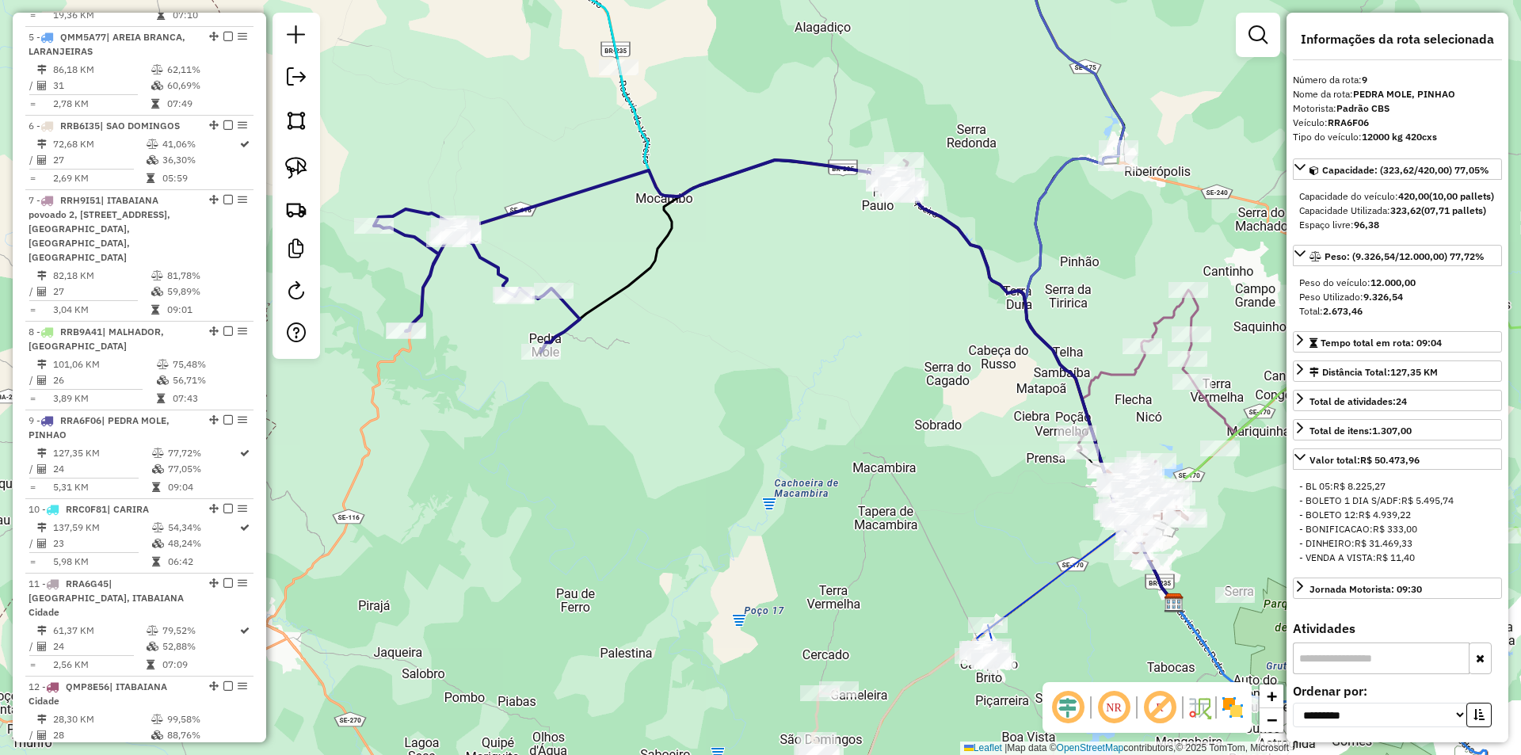
drag, startPoint x: 447, startPoint y: 448, endPoint x: 605, endPoint y: 477, distance: 161.1
click at [605, 477] on div "Janela de atendimento Grade de atendimento Capacidade Transportadoras Veículos …" at bounding box center [760, 377] width 1521 height 755
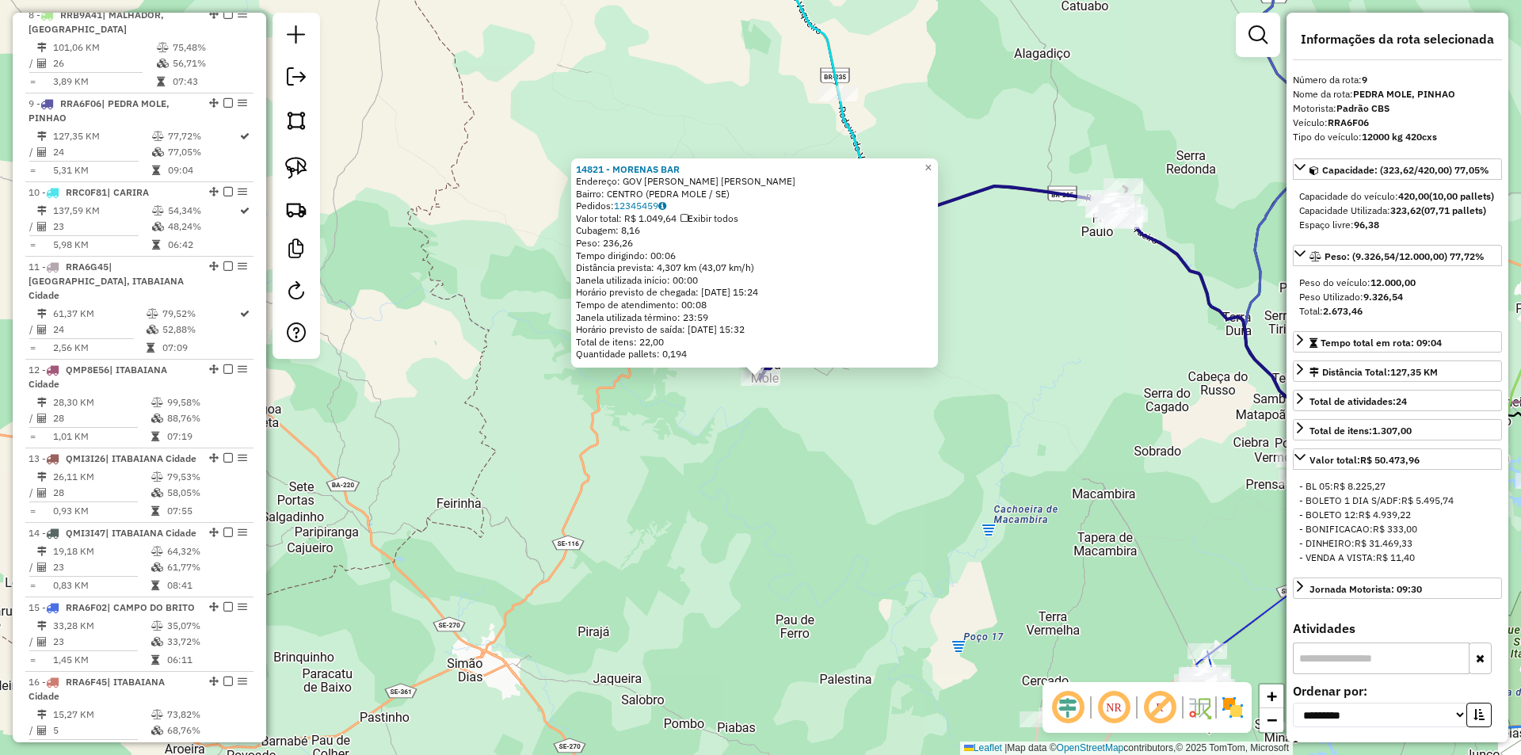
scroll to position [1280, 0]
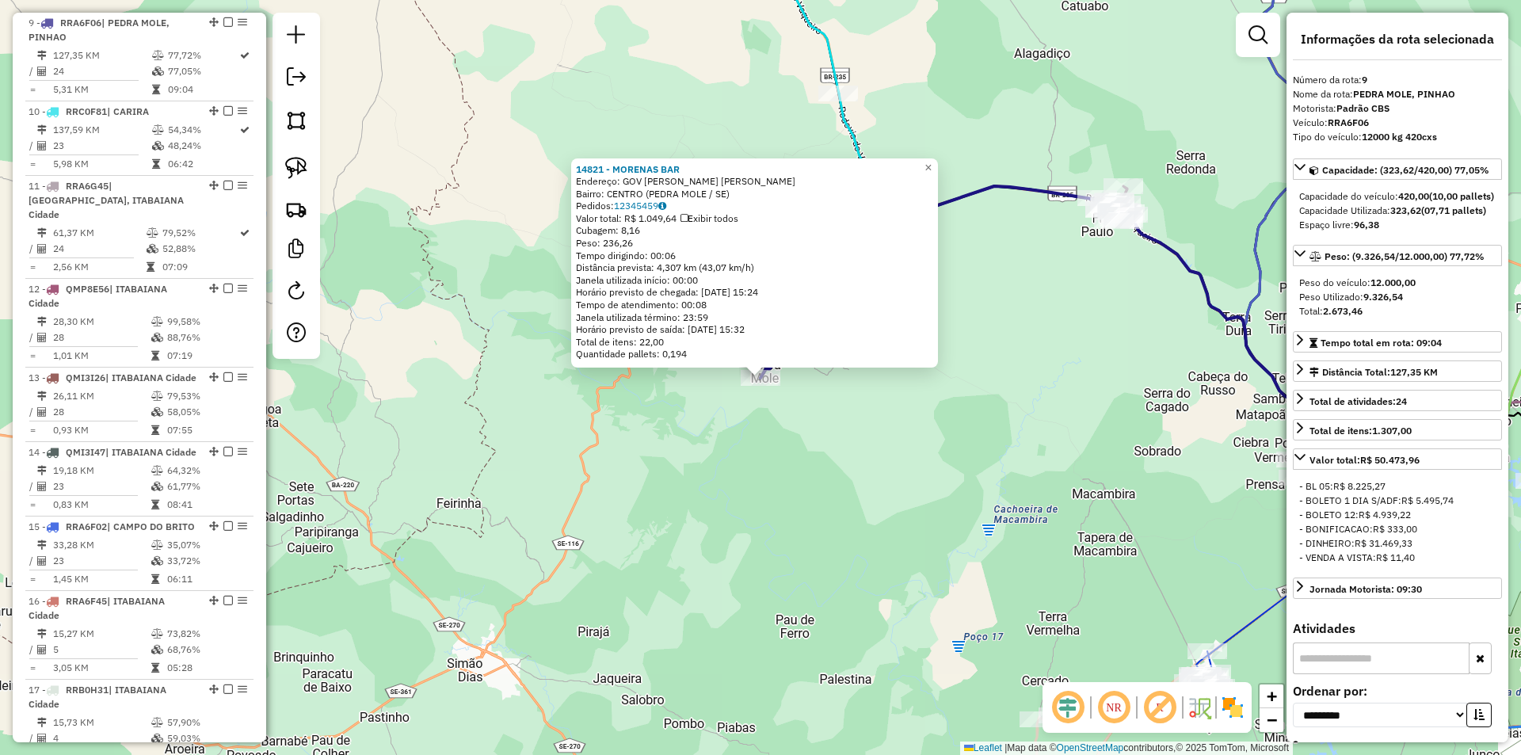
click at [692, 488] on div "Rota 9 - Placa RRA6F06 14821 - MORENAS BAR 14821 - MORENAS BAR Endereço: GOV [P…" at bounding box center [760, 377] width 1521 height 755
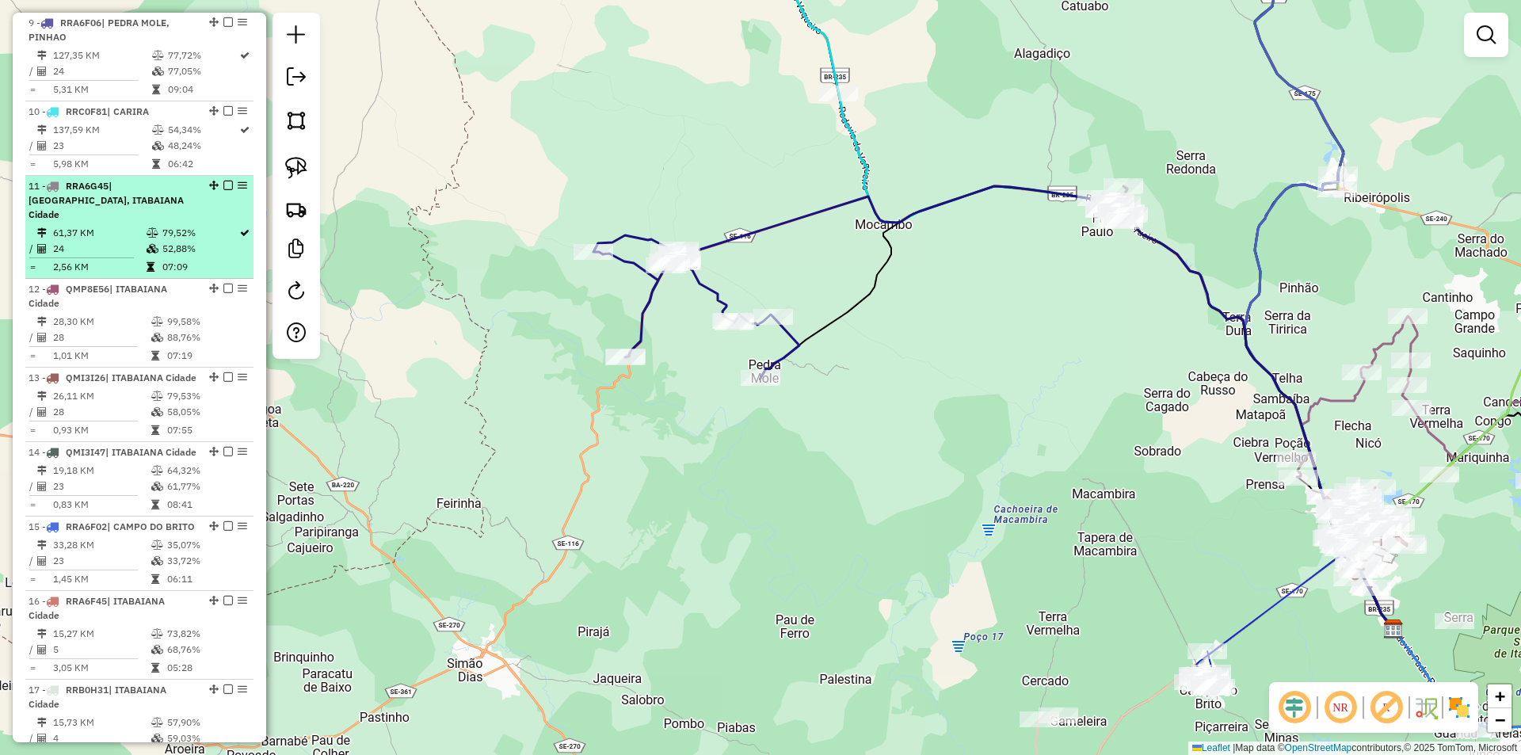
click at [188, 241] on td "52,88%" at bounding box center [200, 249] width 77 height 16
select select "**********"
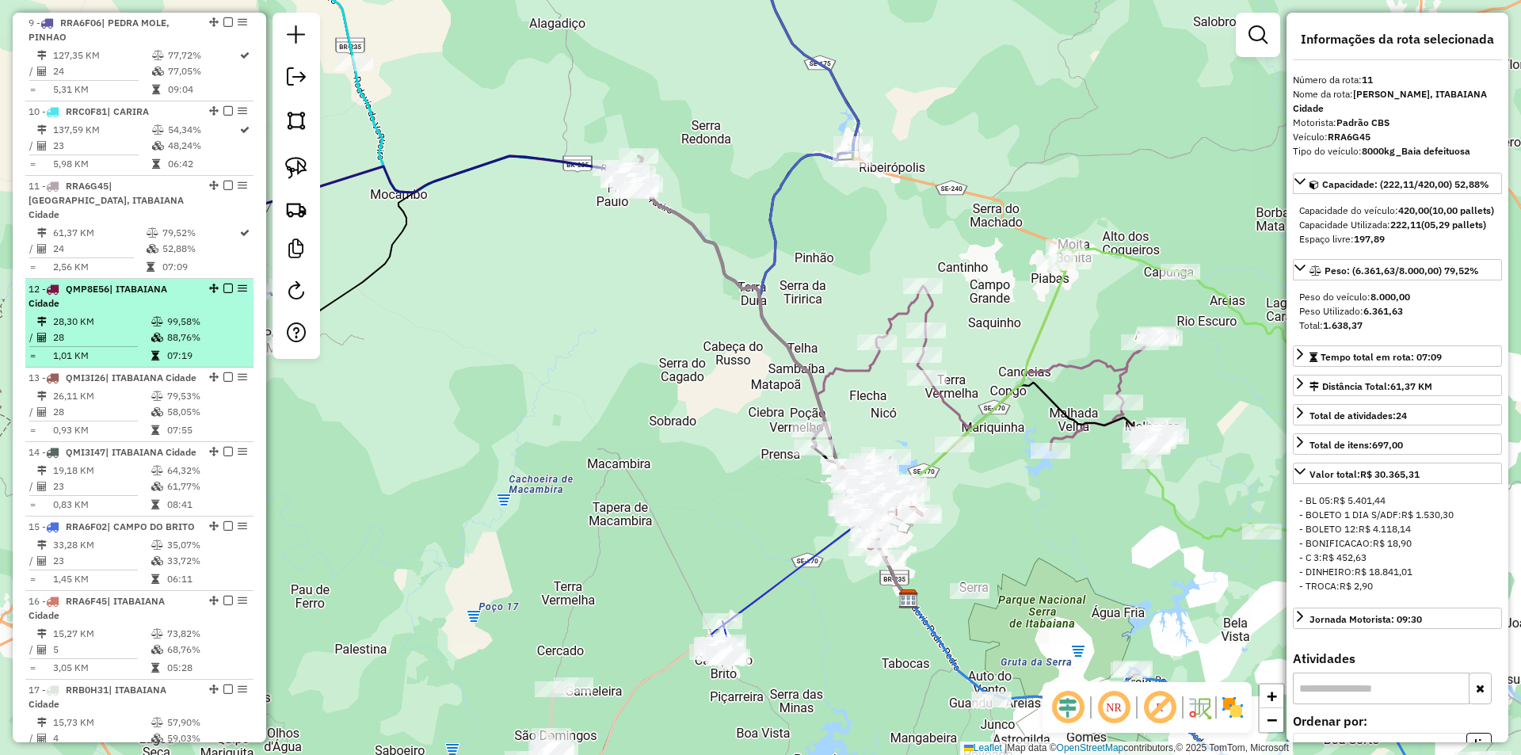
click at [198, 314] on td "99,58%" at bounding box center [206, 322] width 80 height 16
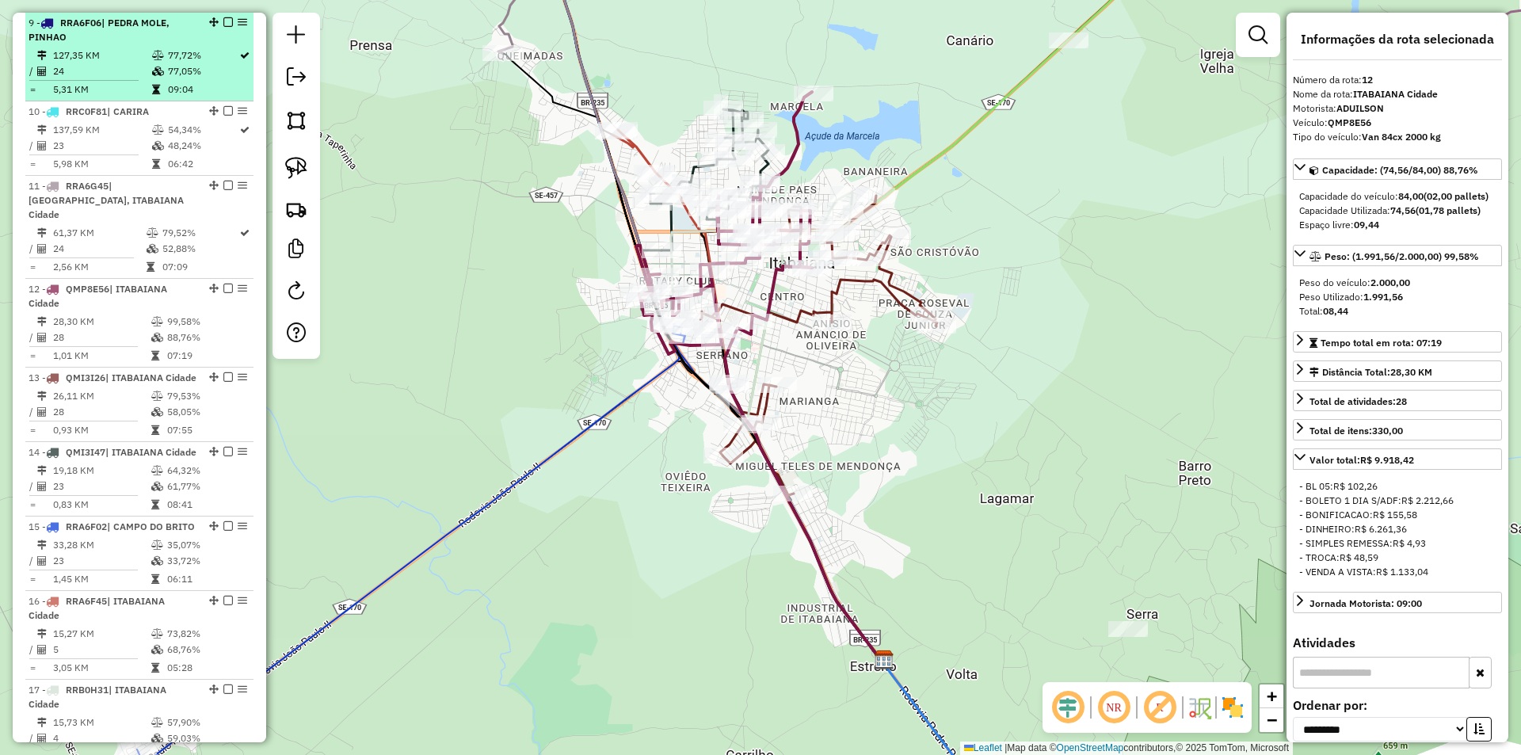
click at [192, 71] on td "77,05%" at bounding box center [202, 71] width 71 height 16
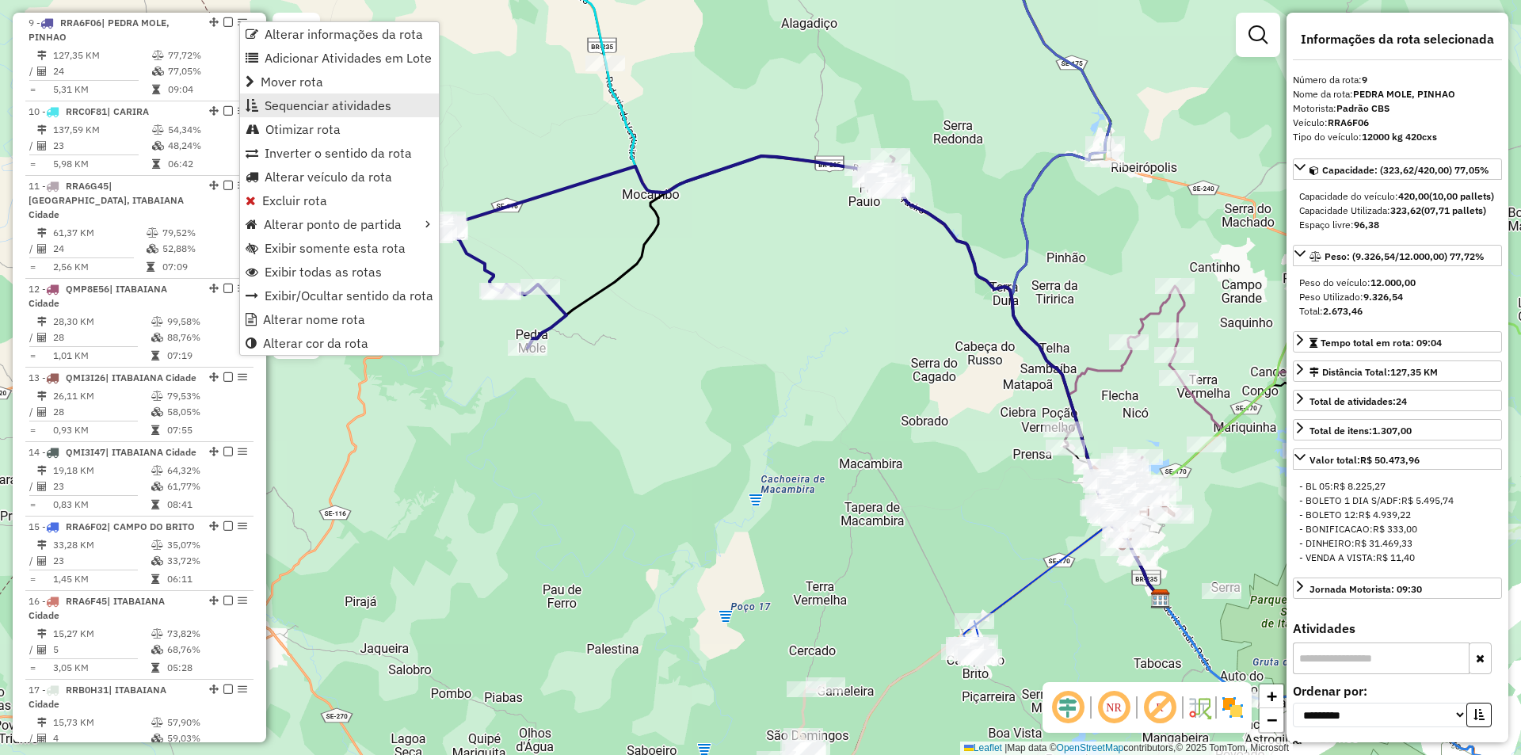
click at [326, 116] on link "Sequenciar atividades" at bounding box center [339, 105] width 199 height 24
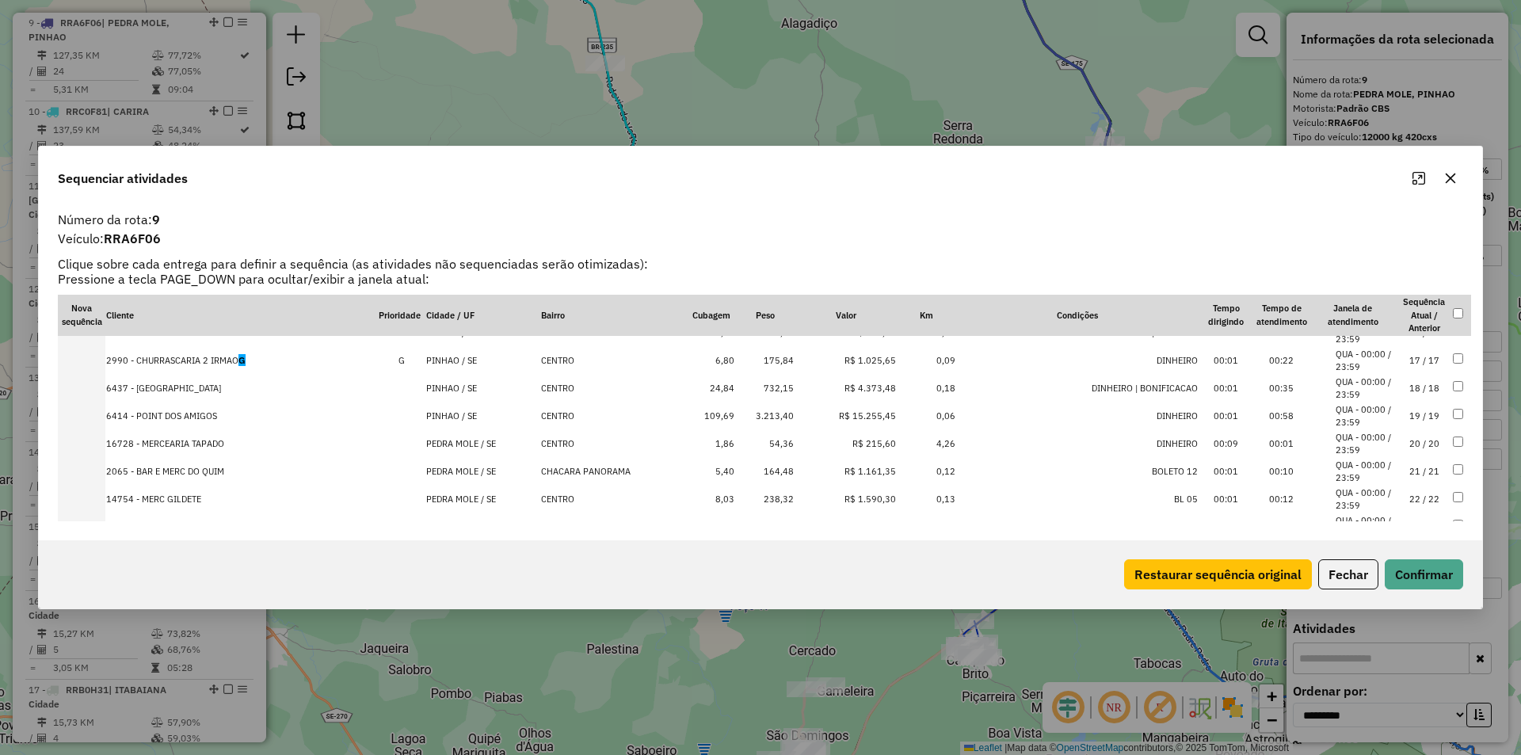
scroll to position [396, 0]
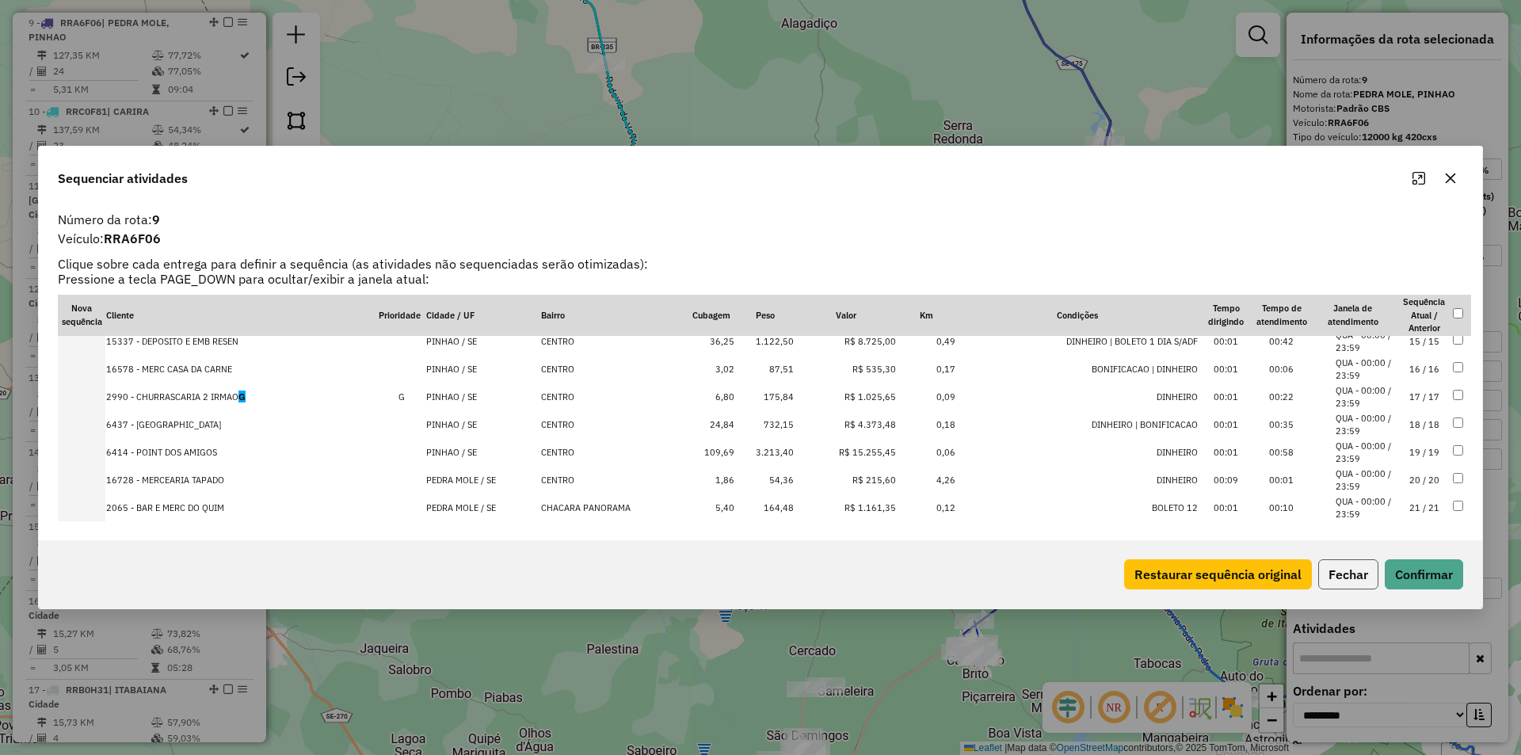
click at [1345, 564] on button "Fechar" at bounding box center [1348, 574] width 60 height 30
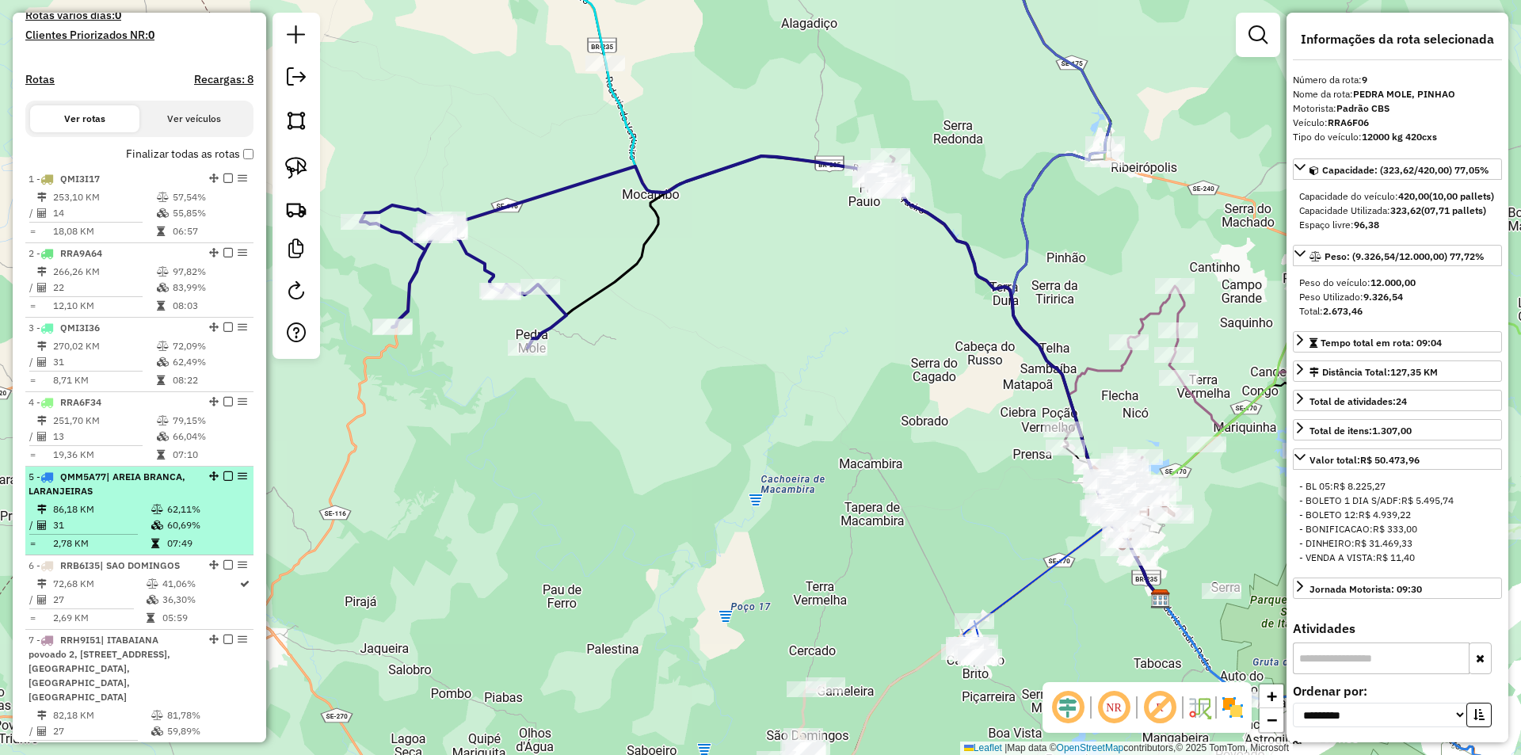
scroll to position [250, 0]
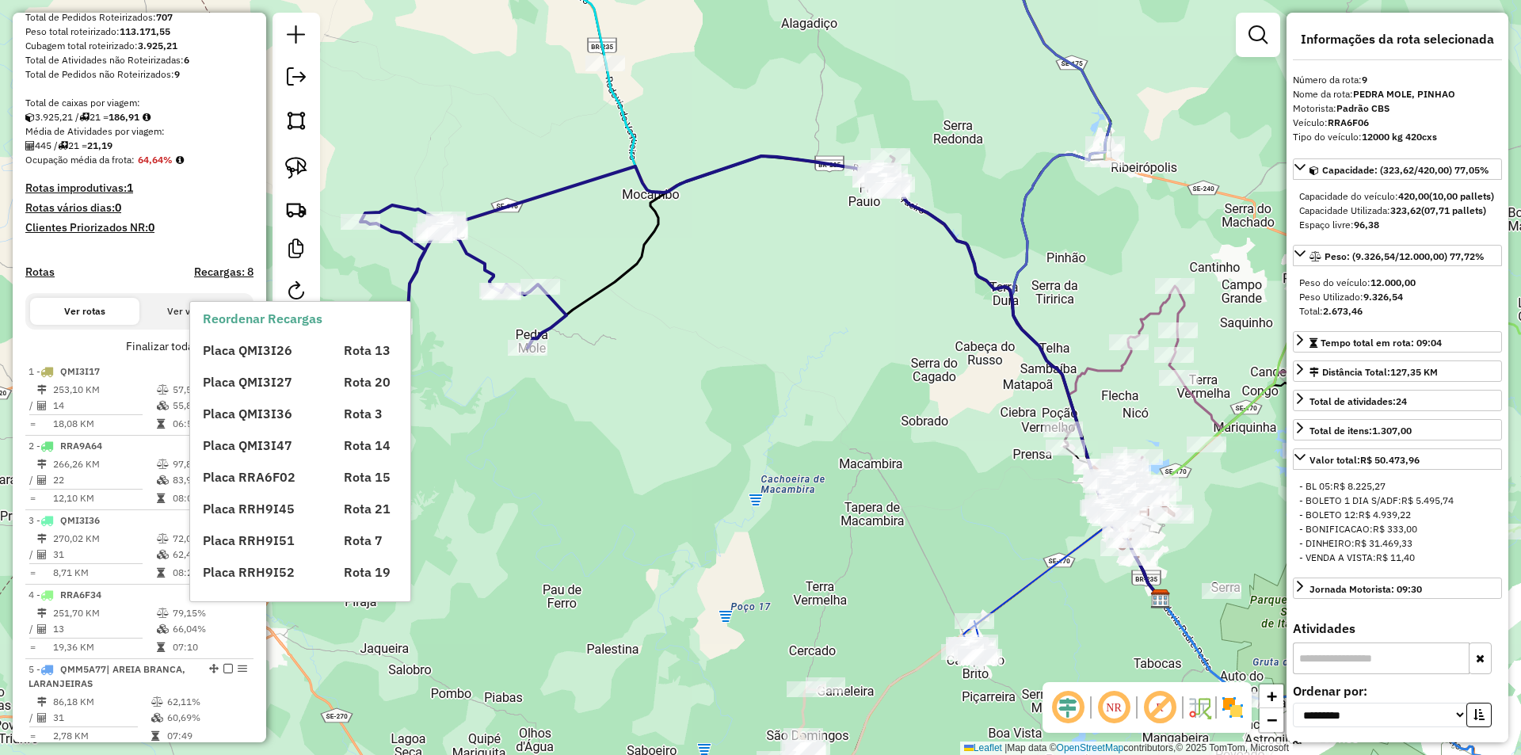
click at [243, 363] on div "Placa QMI3I26 Rota 13 Placa QMI3I27 Rota 20 Placa QMI3I36 Rota 3 Placa QMI3I47 …" at bounding box center [314, 455] width 222 height 254
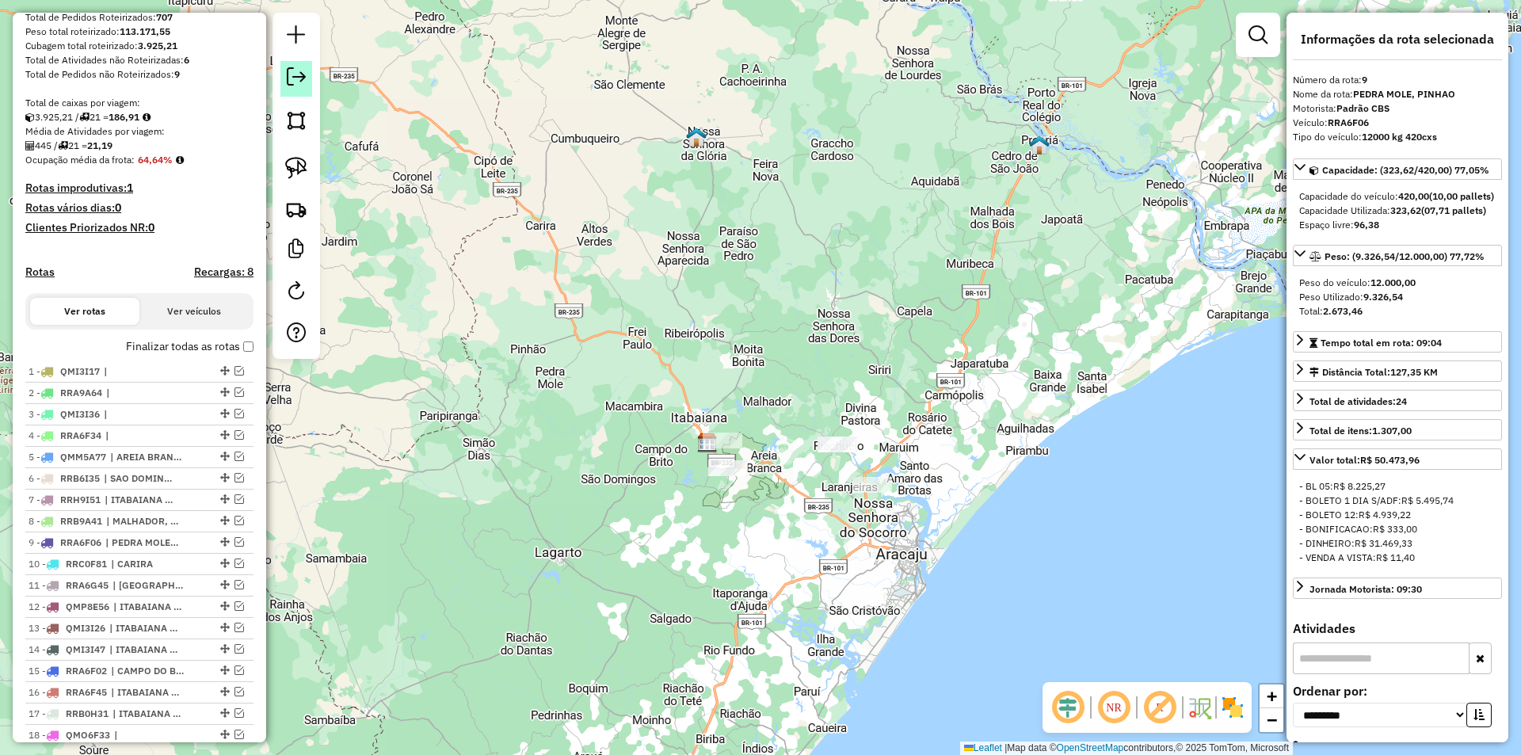
click at [294, 73] on em at bounding box center [296, 76] width 19 height 19
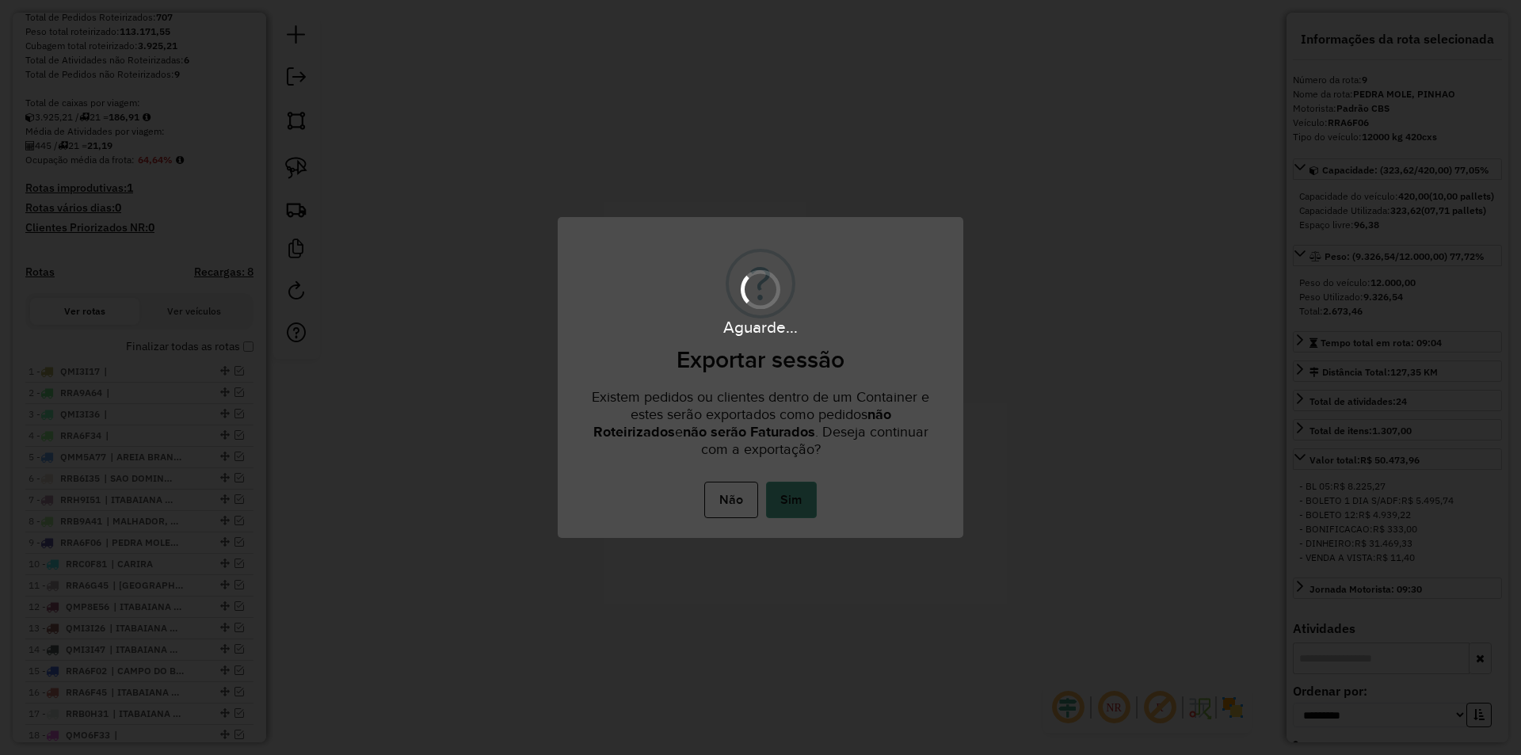
click at [795, 501] on button "Sim" at bounding box center [791, 500] width 51 height 36
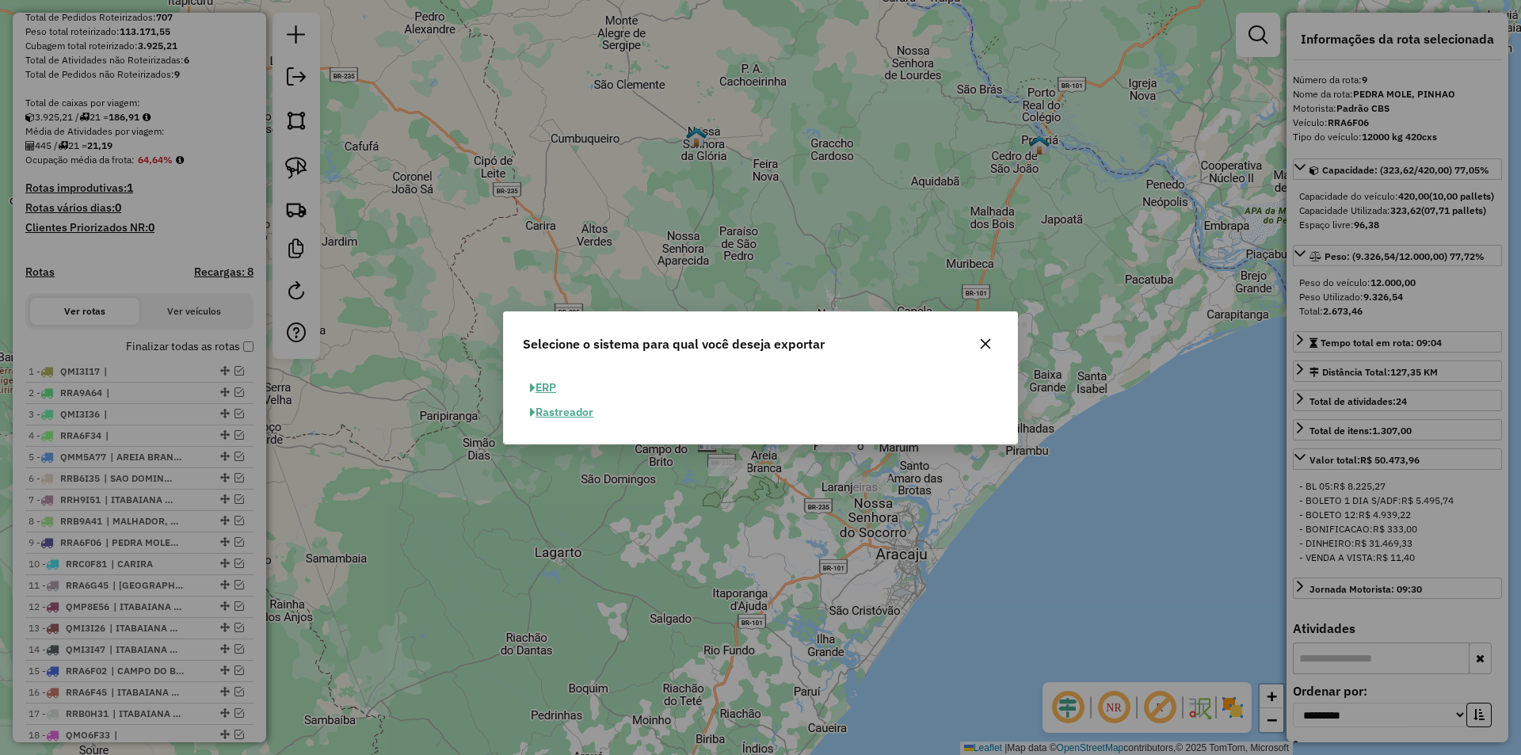
click at [536, 383] on button "ERP" at bounding box center [543, 388] width 40 height 25
select select "**"
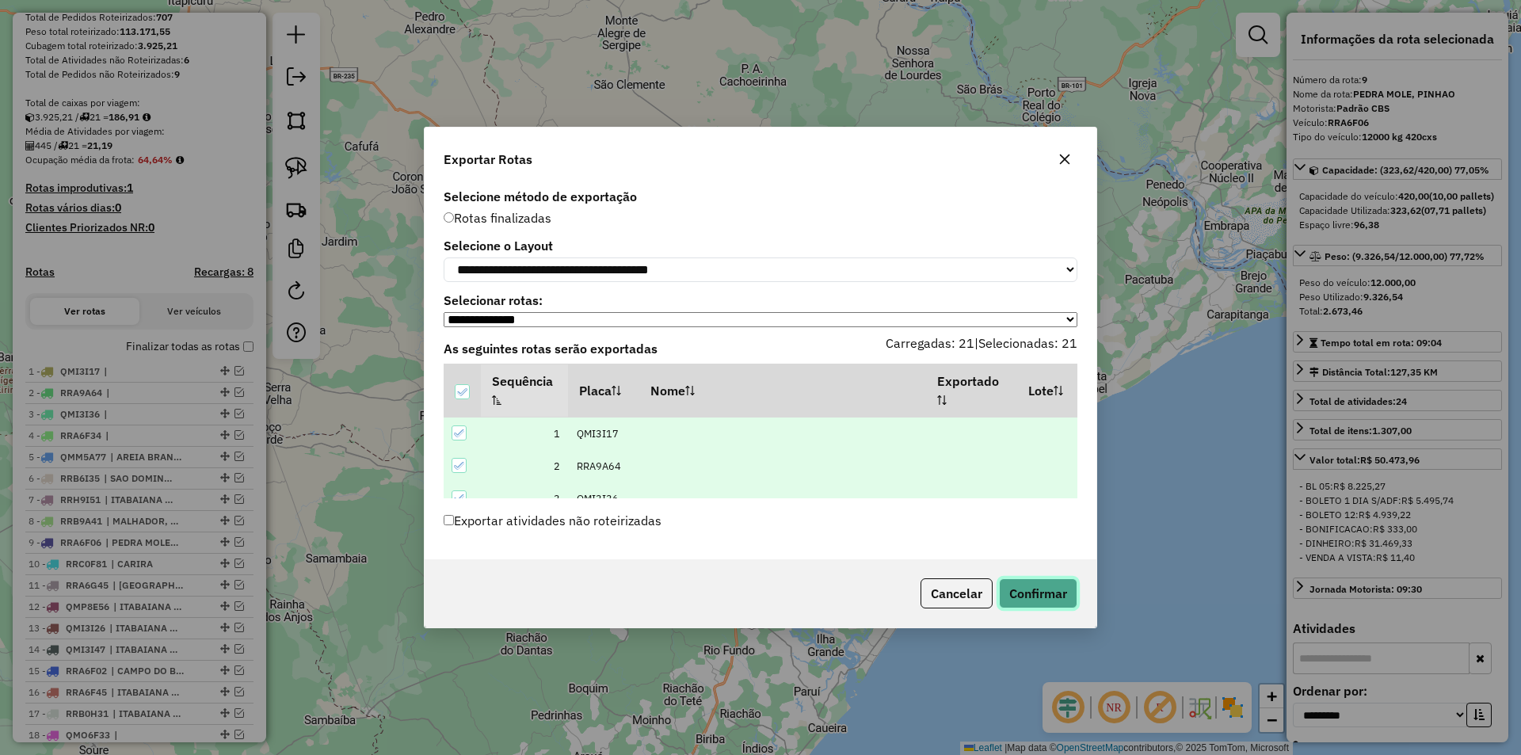
click at [1063, 594] on button "Confirmar" at bounding box center [1038, 593] width 78 height 30
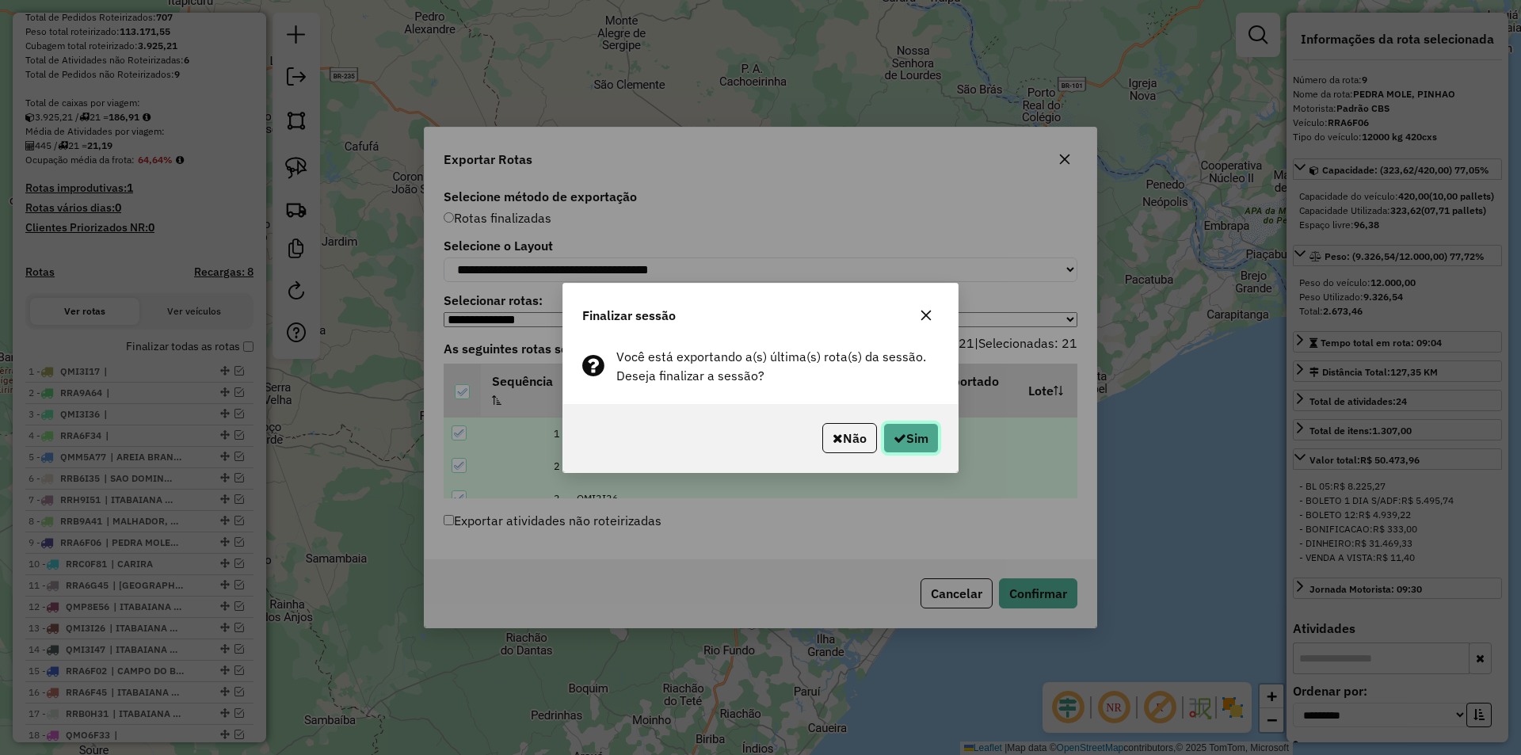
click at [932, 437] on button "Sim" at bounding box center [910, 438] width 55 height 30
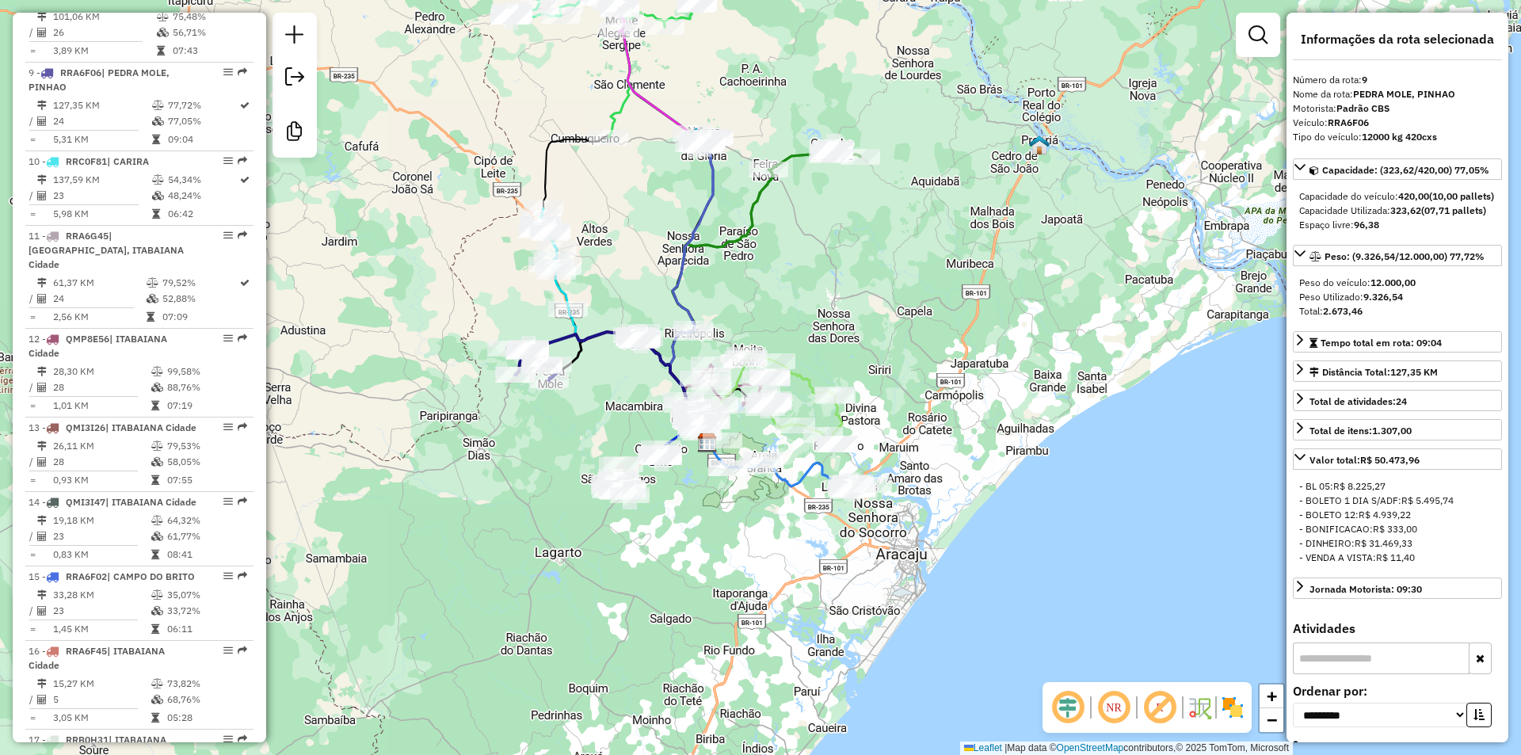
scroll to position [1291, 0]
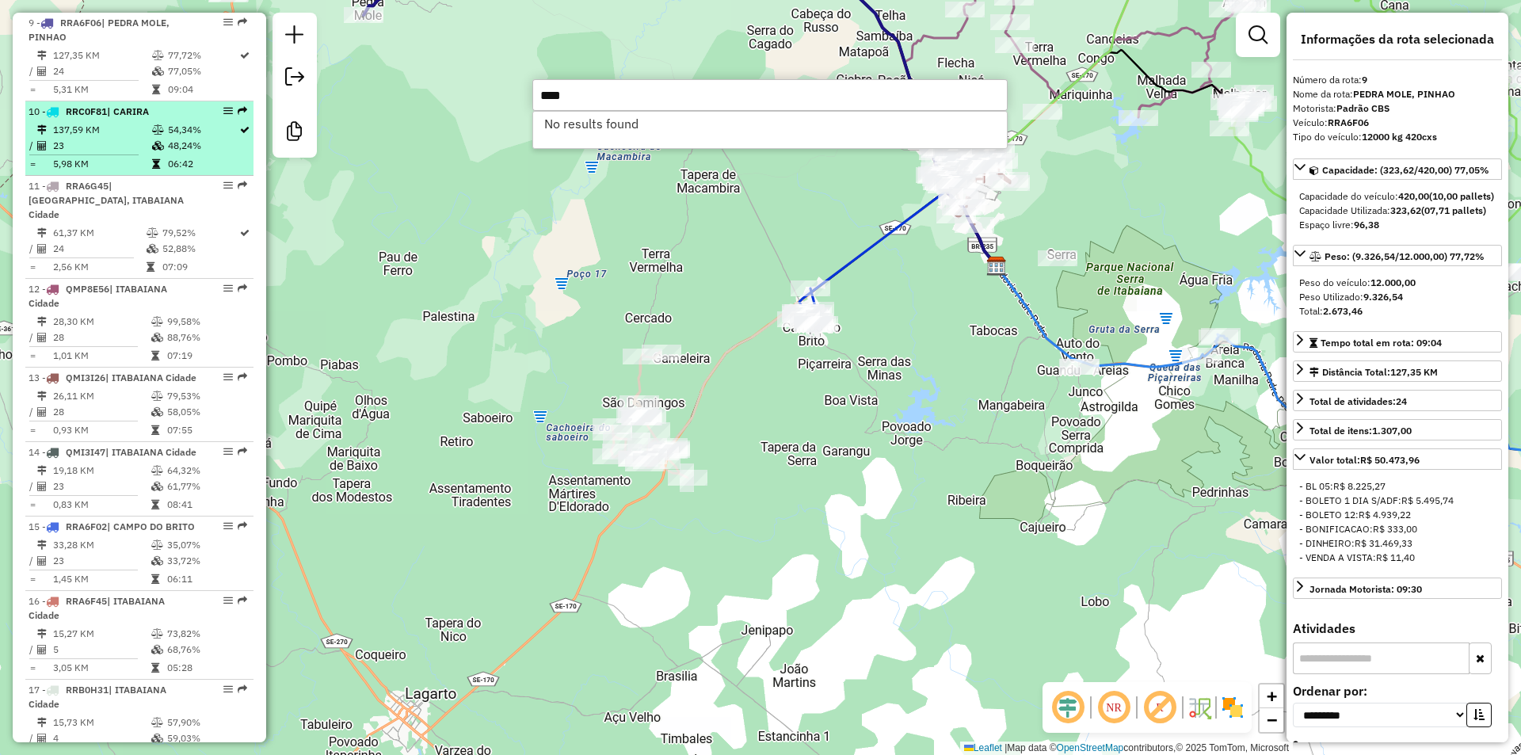
type input "****"
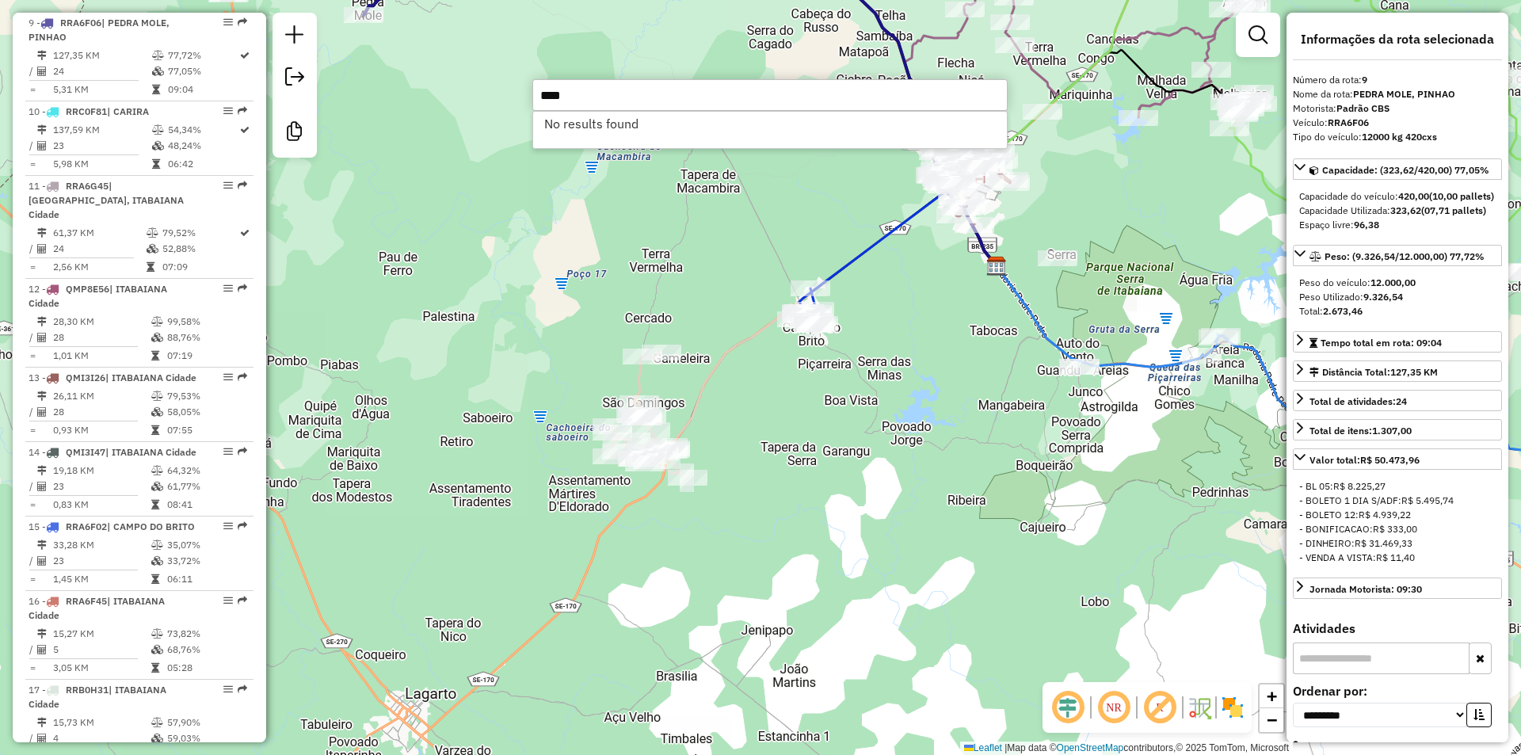
drag, startPoint x: 643, startPoint y: 269, endPoint x: 643, endPoint y: 367, distance: 98.2
click at [649, 359] on div "Rota 6 - Placa RRB6I35 66 - MERC [PERSON_NAME] de atendimento Grade de atendime…" at bounding box center [760, 377] width 1521 height 755
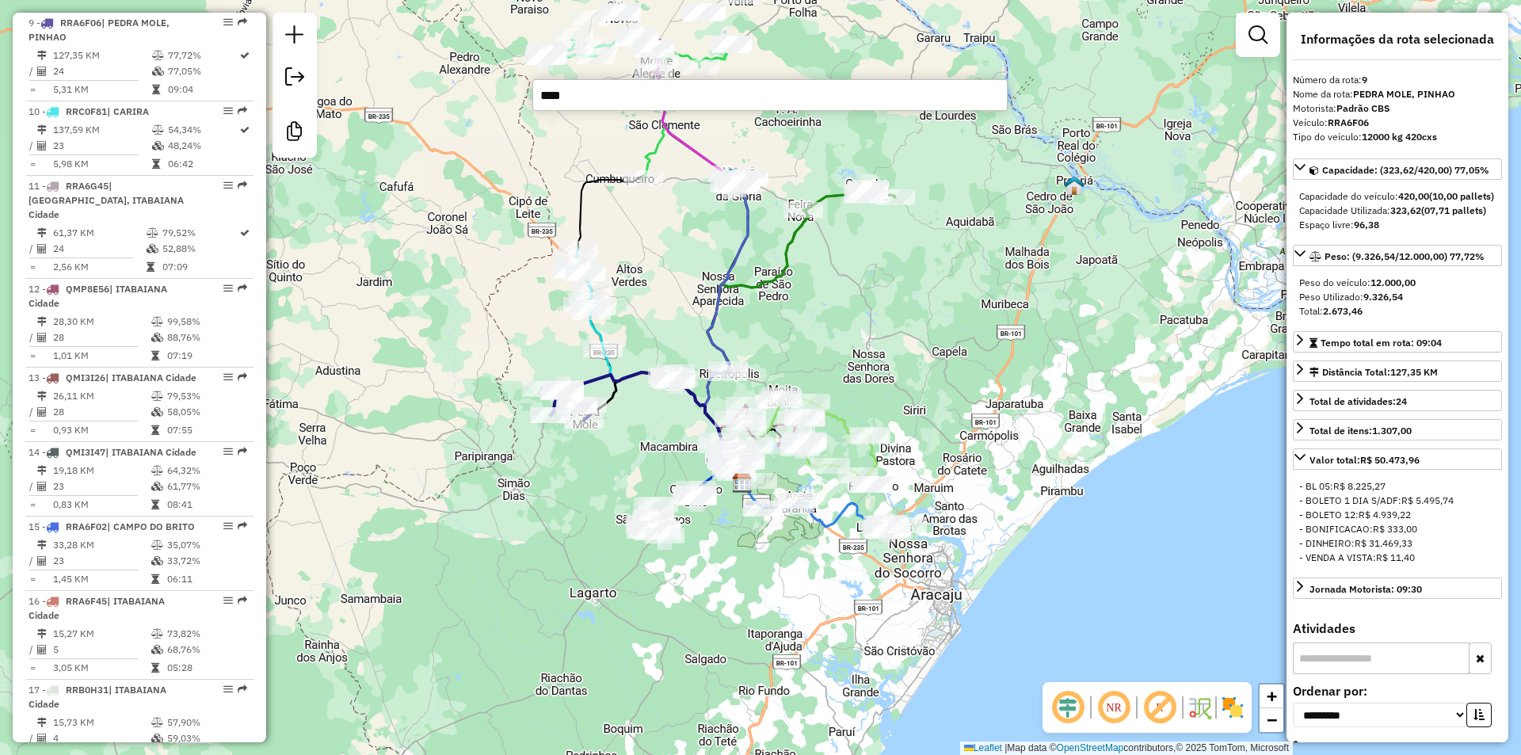
drag, startPoint x: 764, startPoint y: 502, endPoint x: 789, endPoint y: 699, distance: 198.1
click at [789, 699] on div "Rota 15 - Placa RRA6F02 9864 - MERC RIBEIRO Rota 15 - Placa RRA6F02 6526 - MER …" at bounding box center [760, 377] width 1521 height 755
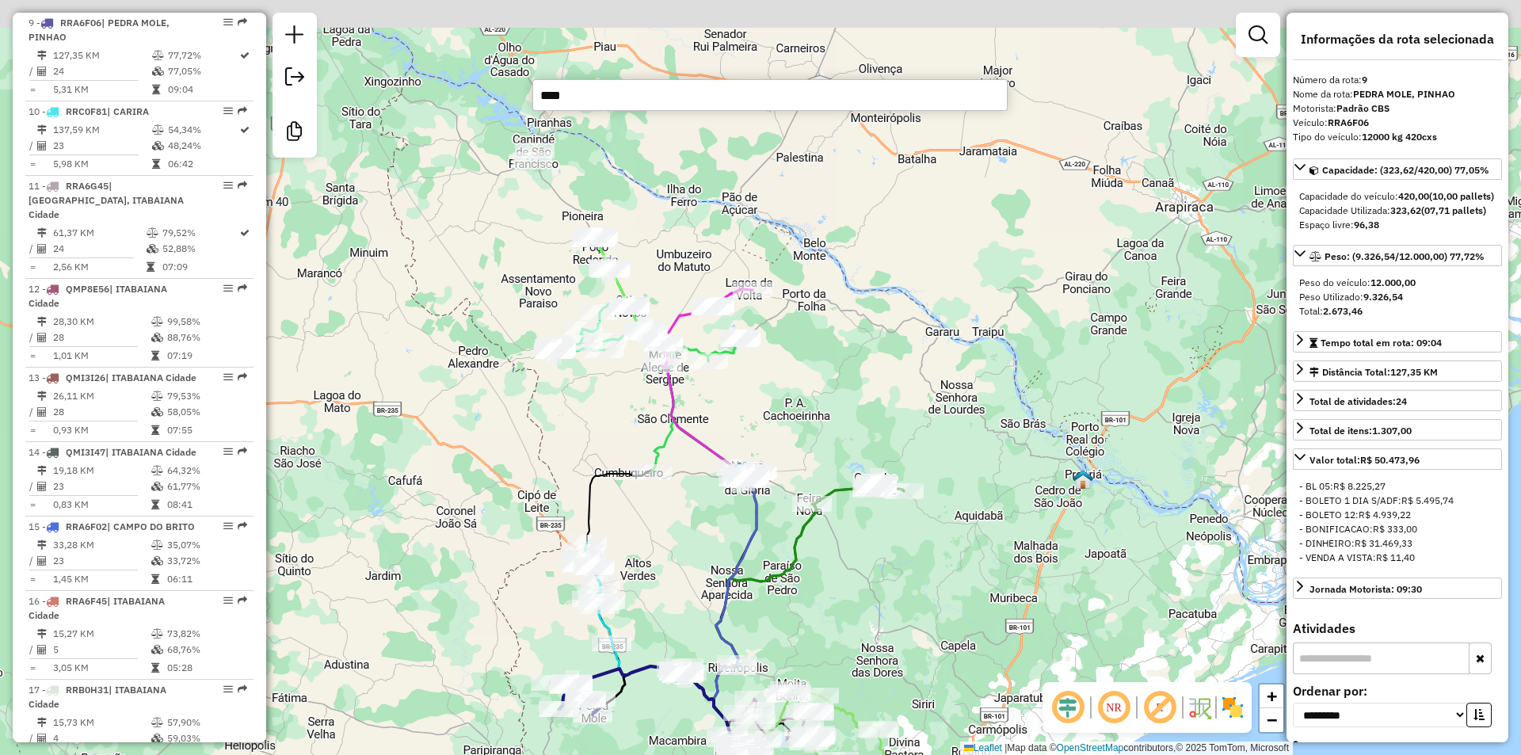
drag, startPoint x: 718, startPoint y: 476, endPoint x: 719, endPoint y: 534, distance: 57.8
click at [719, 534] on div "Janela de atendimento Grade de atendimento Capacidade Transportadoras Veículos …" at bounding box center [760, 377] width 1521 height 755
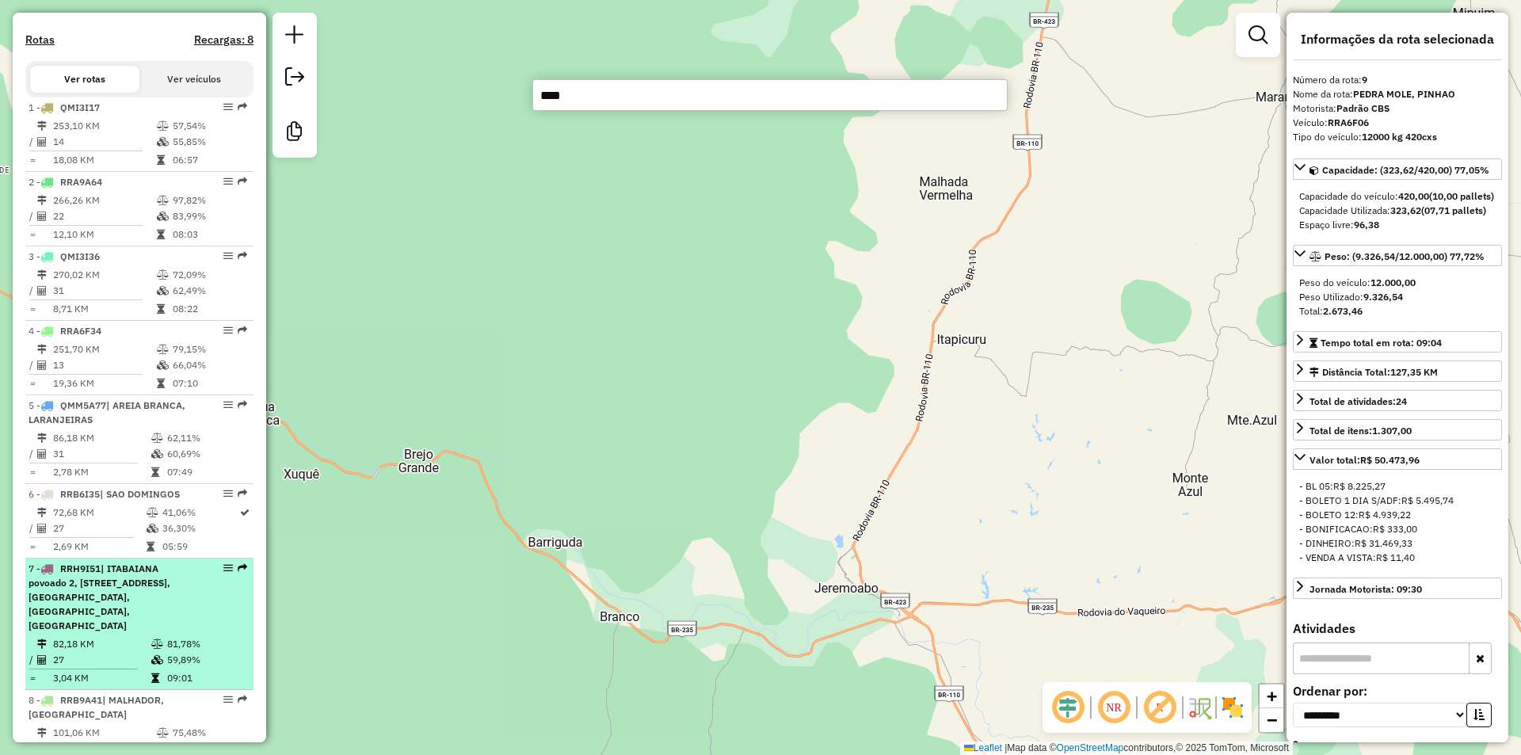
scroll to position [420, 0]
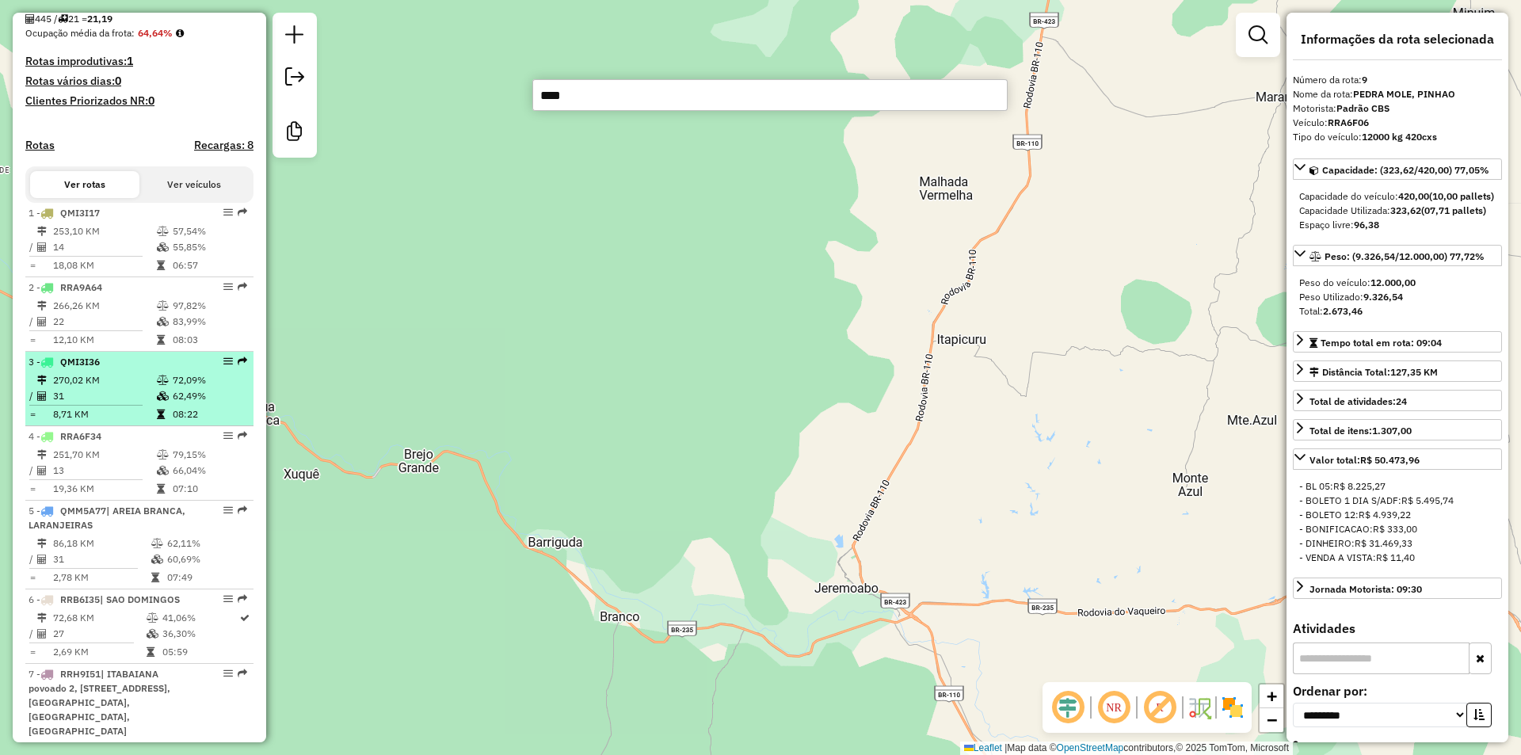
click at [122, 404] on td "31" at bounding box center [104, 396] width 104 height 16
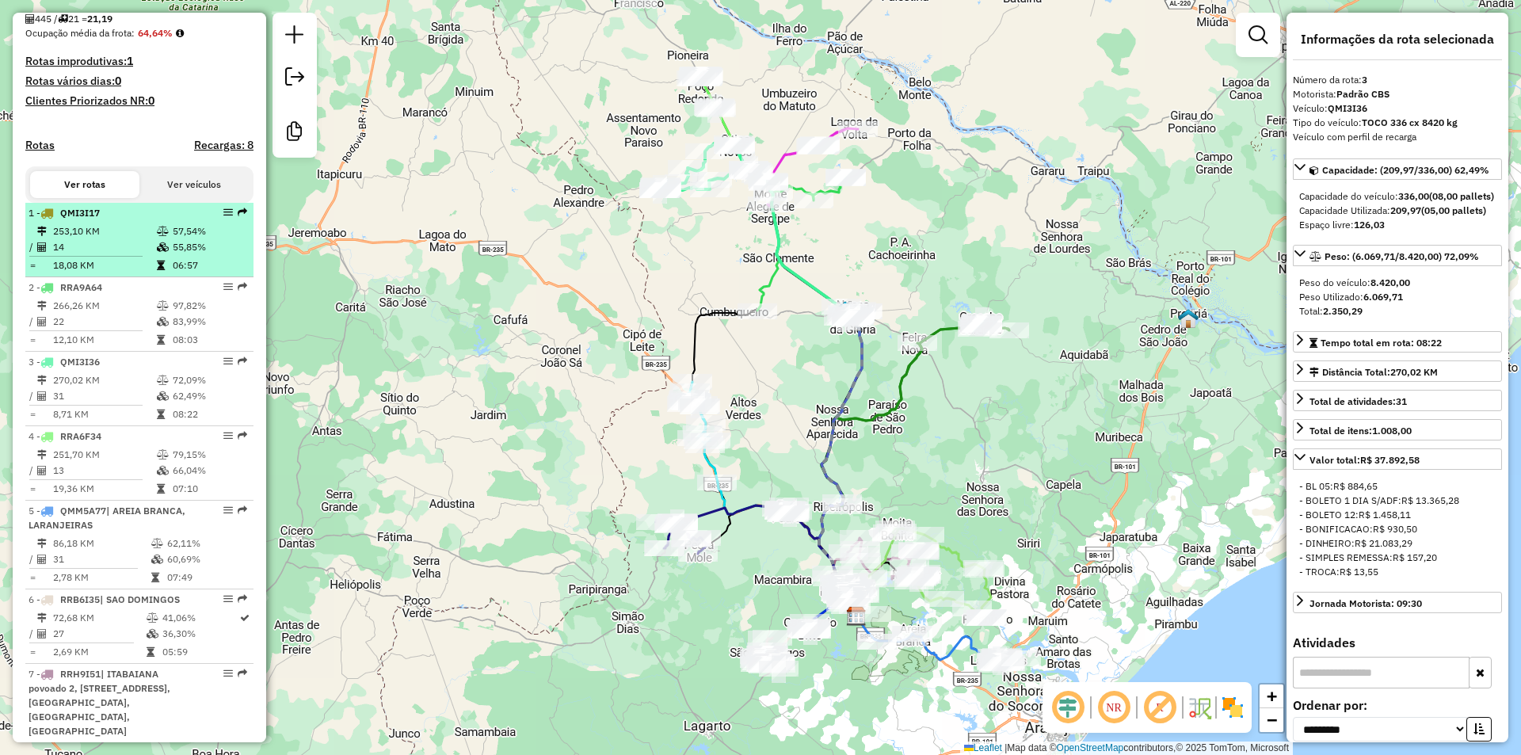
click at [125, 255] on td "14" at bounding box center [104, 247] width 104 height 16
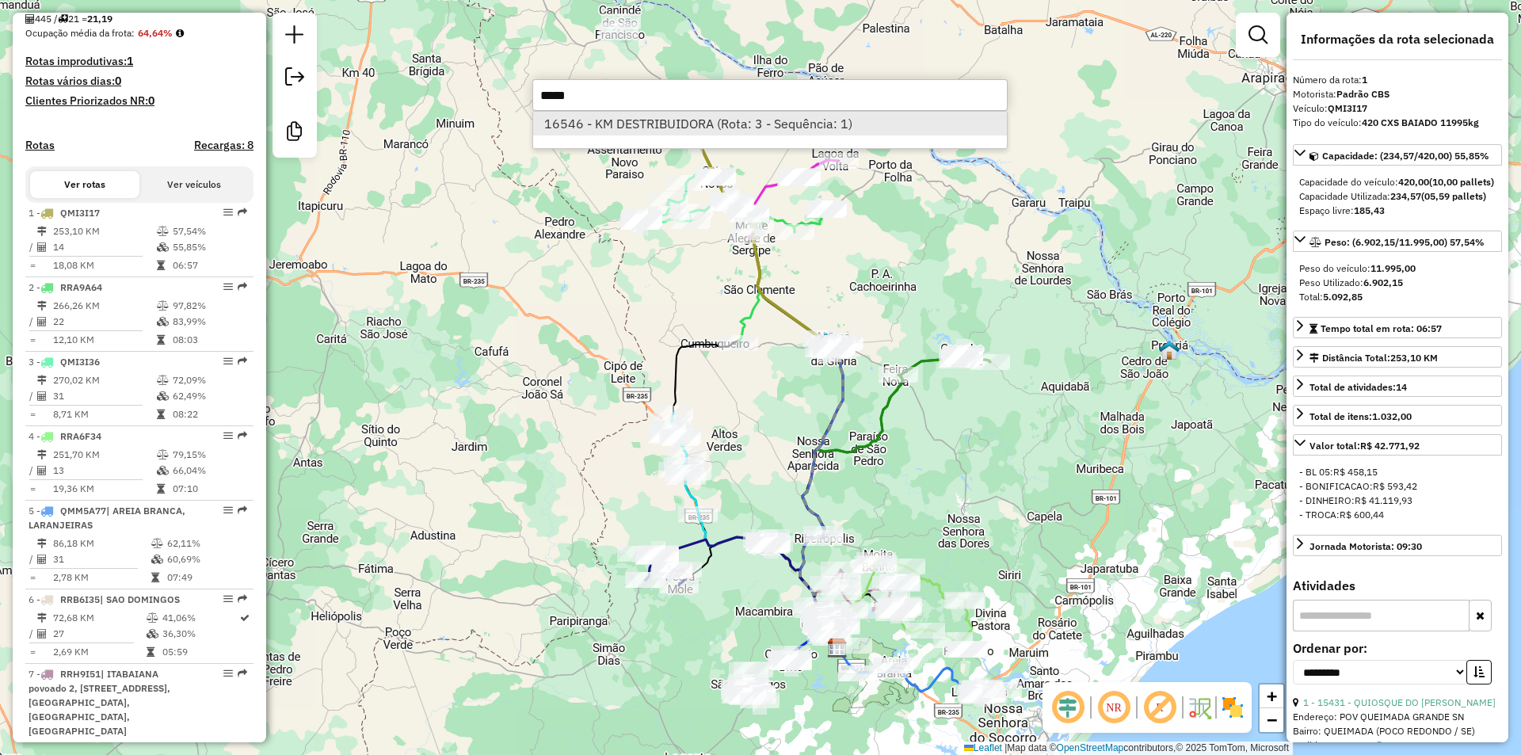
type input "*****"
click at [558, 126] on li "16546 - KM DESTRIBUIDORA (Rota: 3 - Sequência: 1)" at bounding box center [770, 124] width 474 height 24
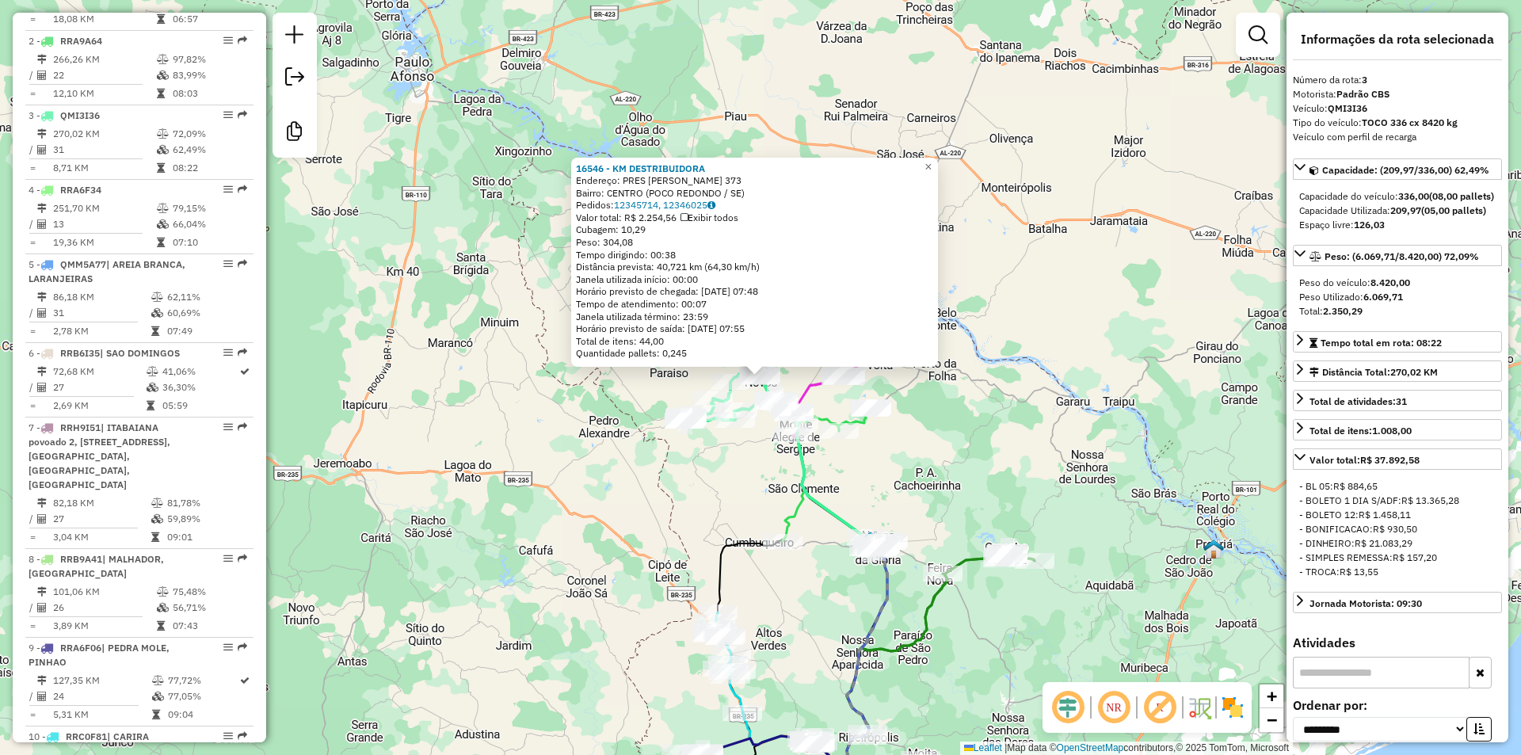
scroll to position [773, 0]
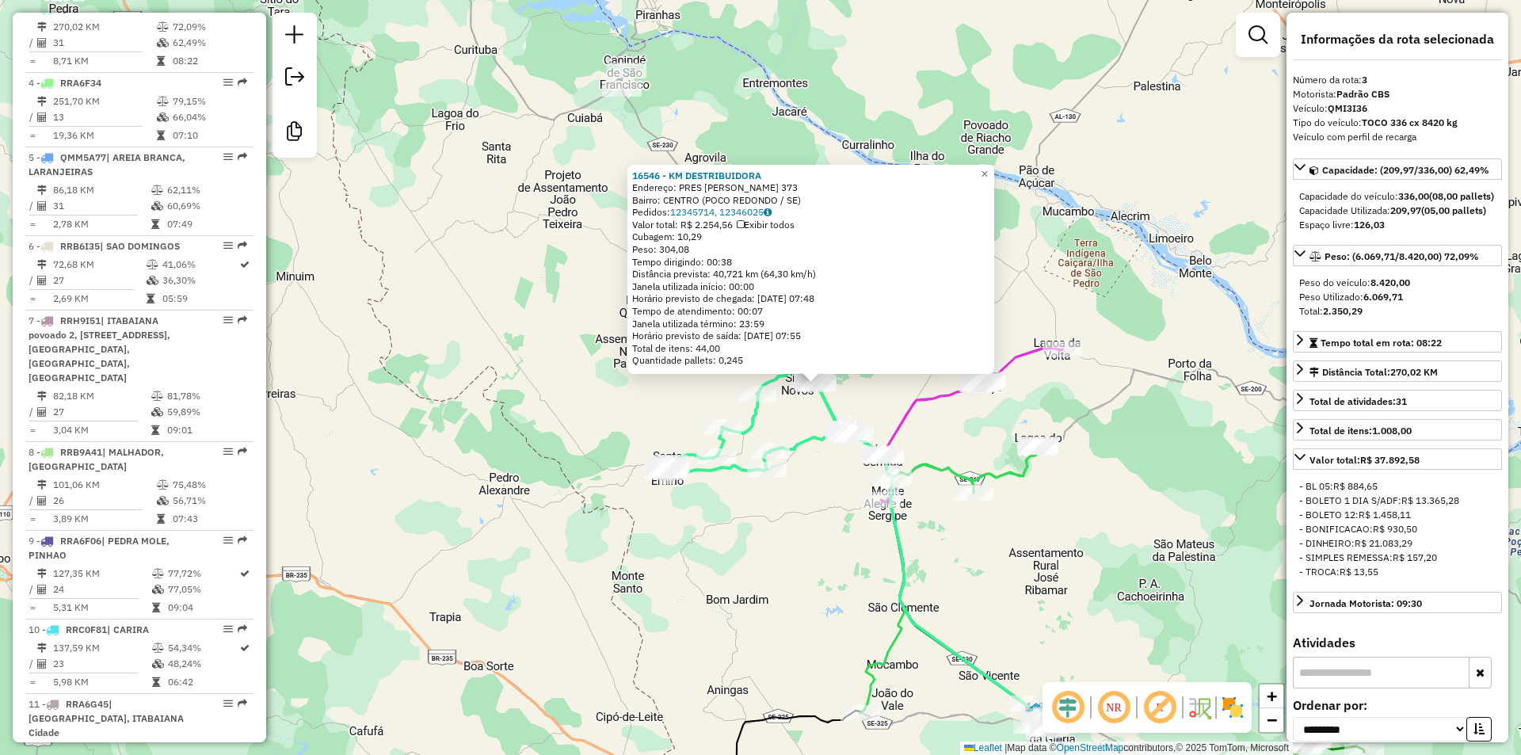
click at [799, 422] on div "16546 - KM DESTRIBUIDORA Endereço: PRES [PERSON_NAME] 373 Bairro: [GEOGRAPHIC_D…" at bounding box center [760, 377] width 1521 height 755
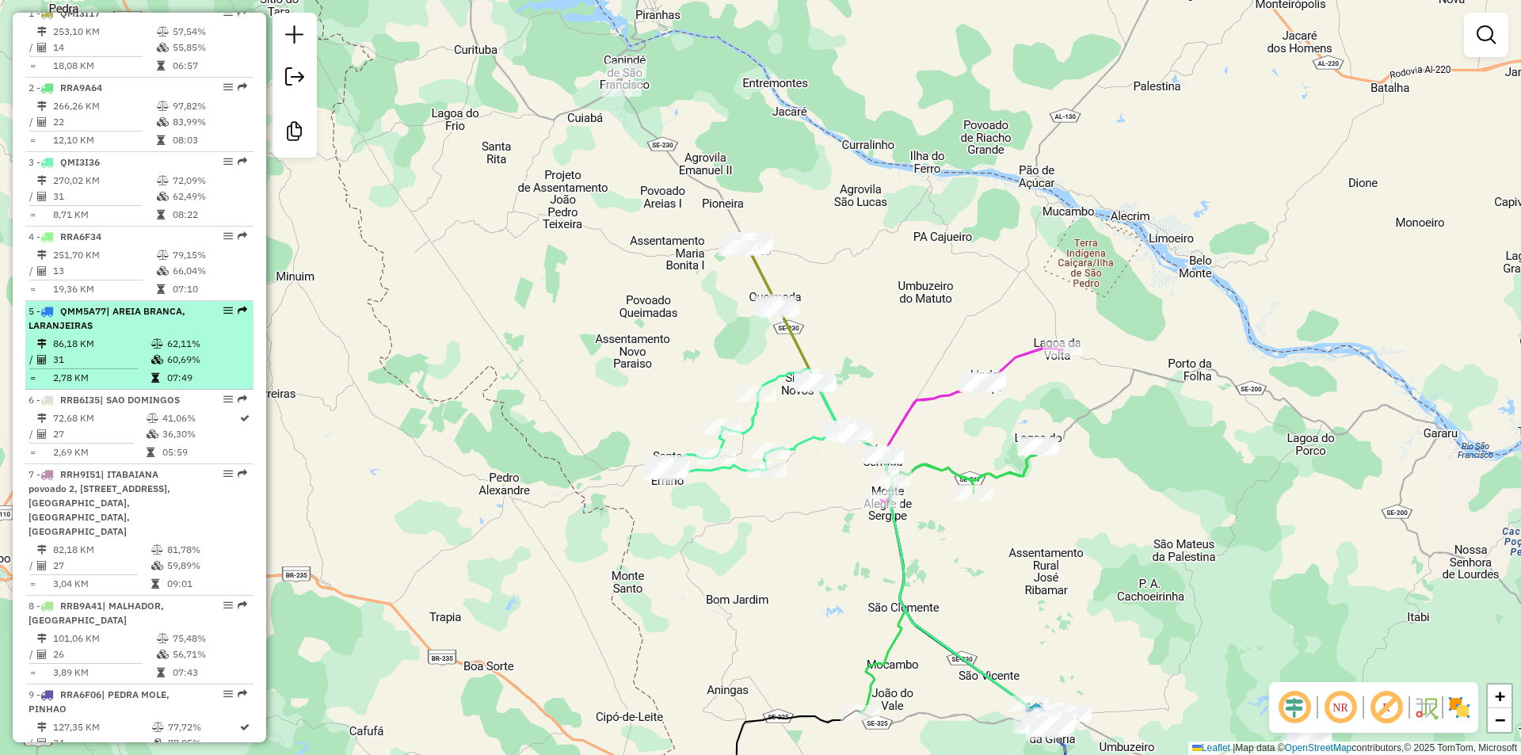
scroll to position [536, 0]
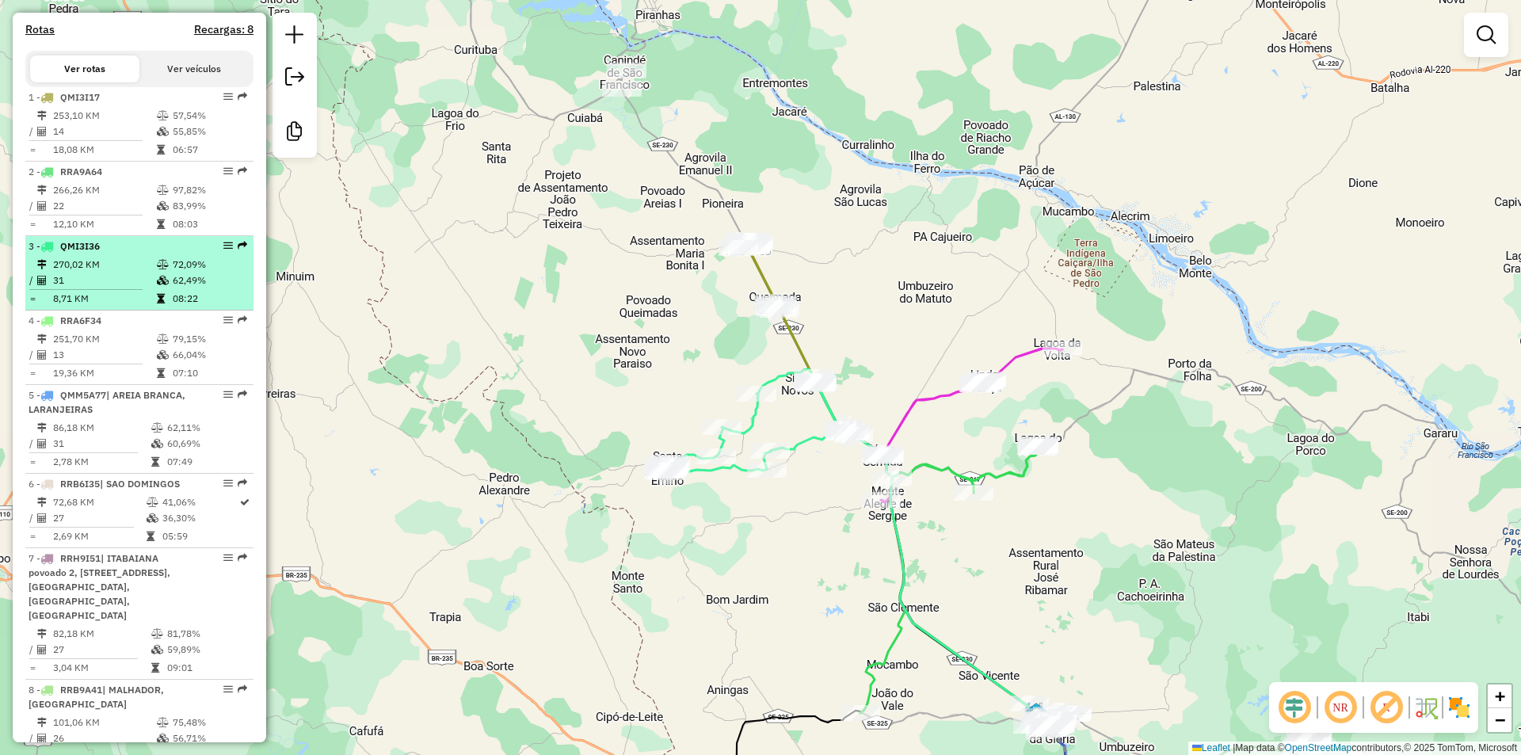
click at [132, 273] on td "270,02 KM" at bounding box center [104, 265] width 104 height 16
select select "**********"
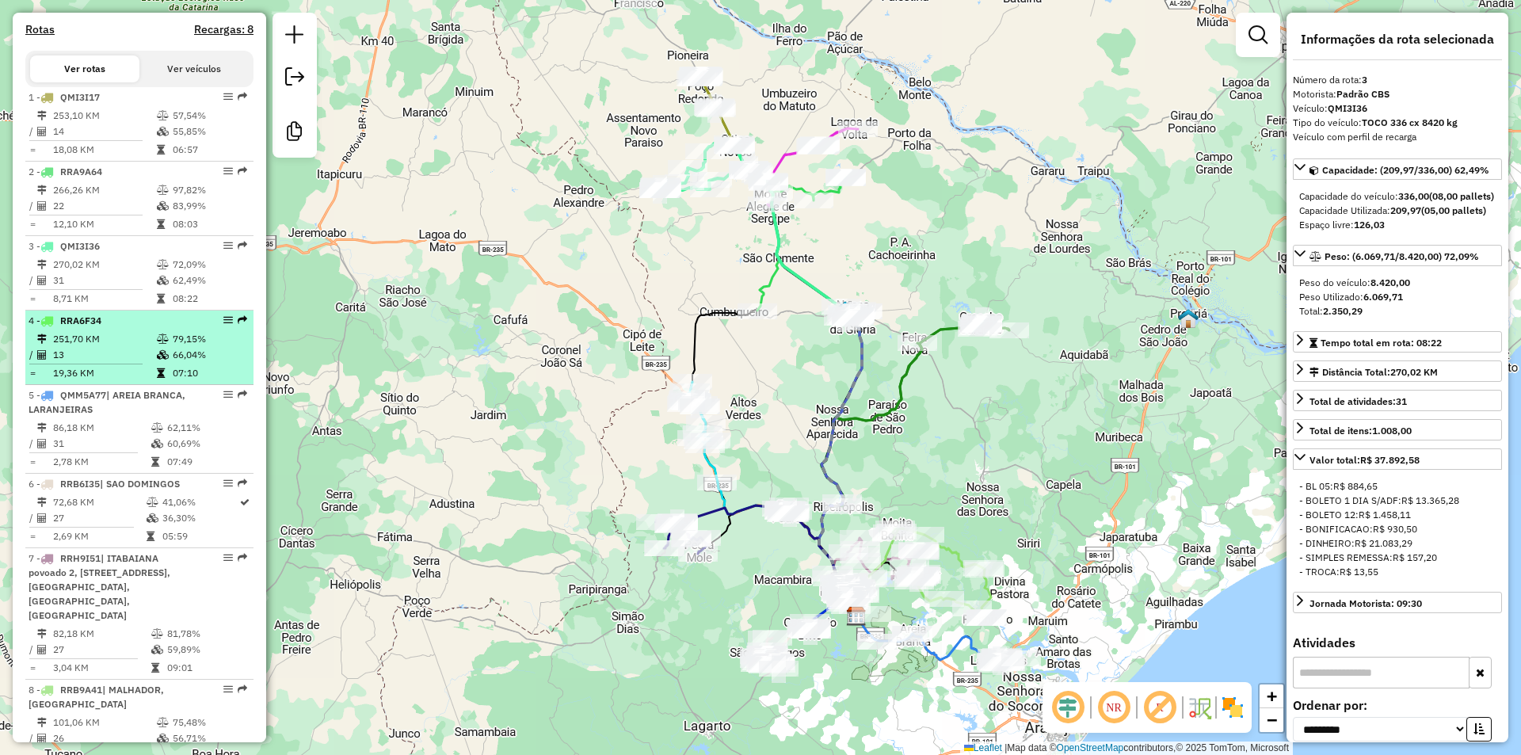
click at [155, 328] on div "4 - RRA6F34" at bounding box center [113, 321] width 168 height 14
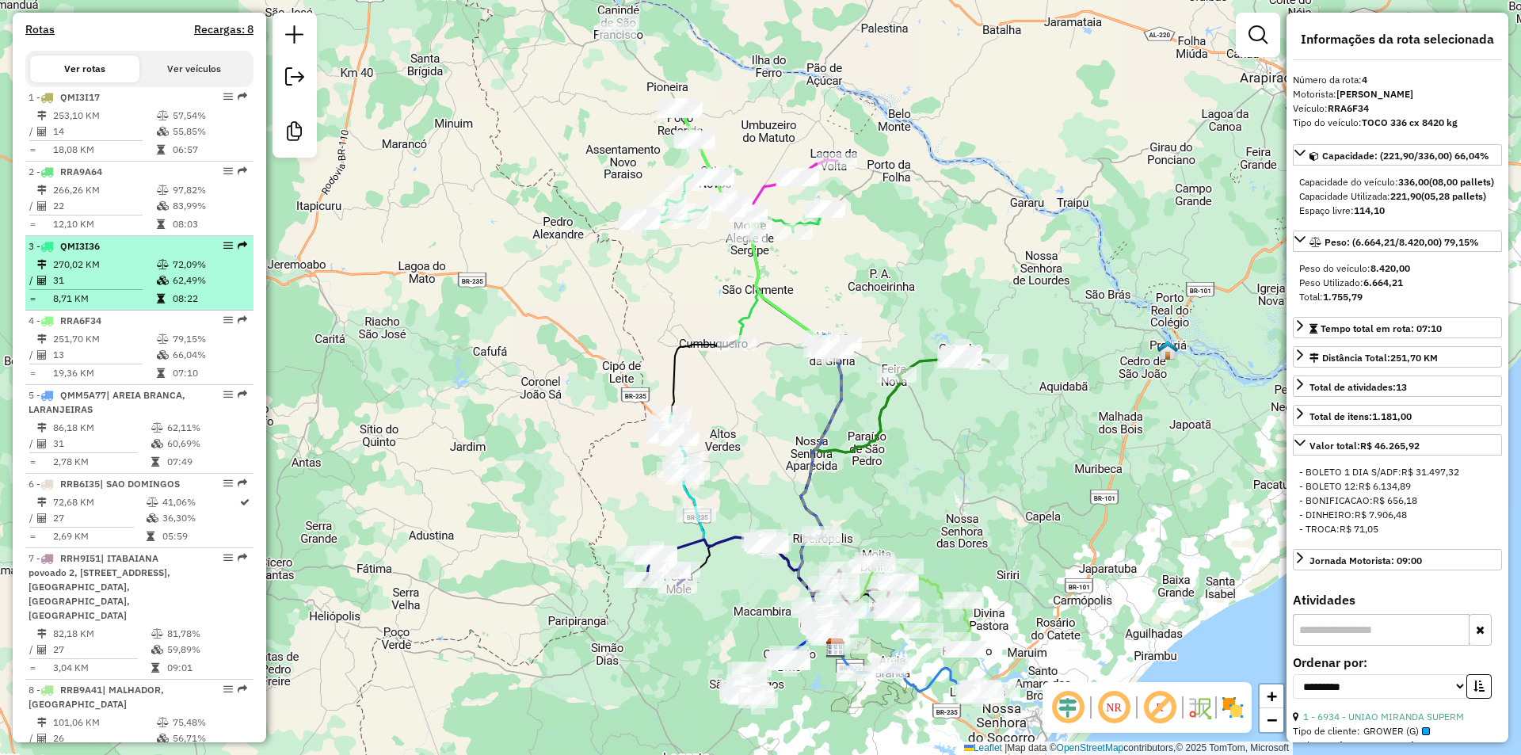
click at [174, 273] on td "72,09%" at bounding box center [209, 265] width 75 height 16
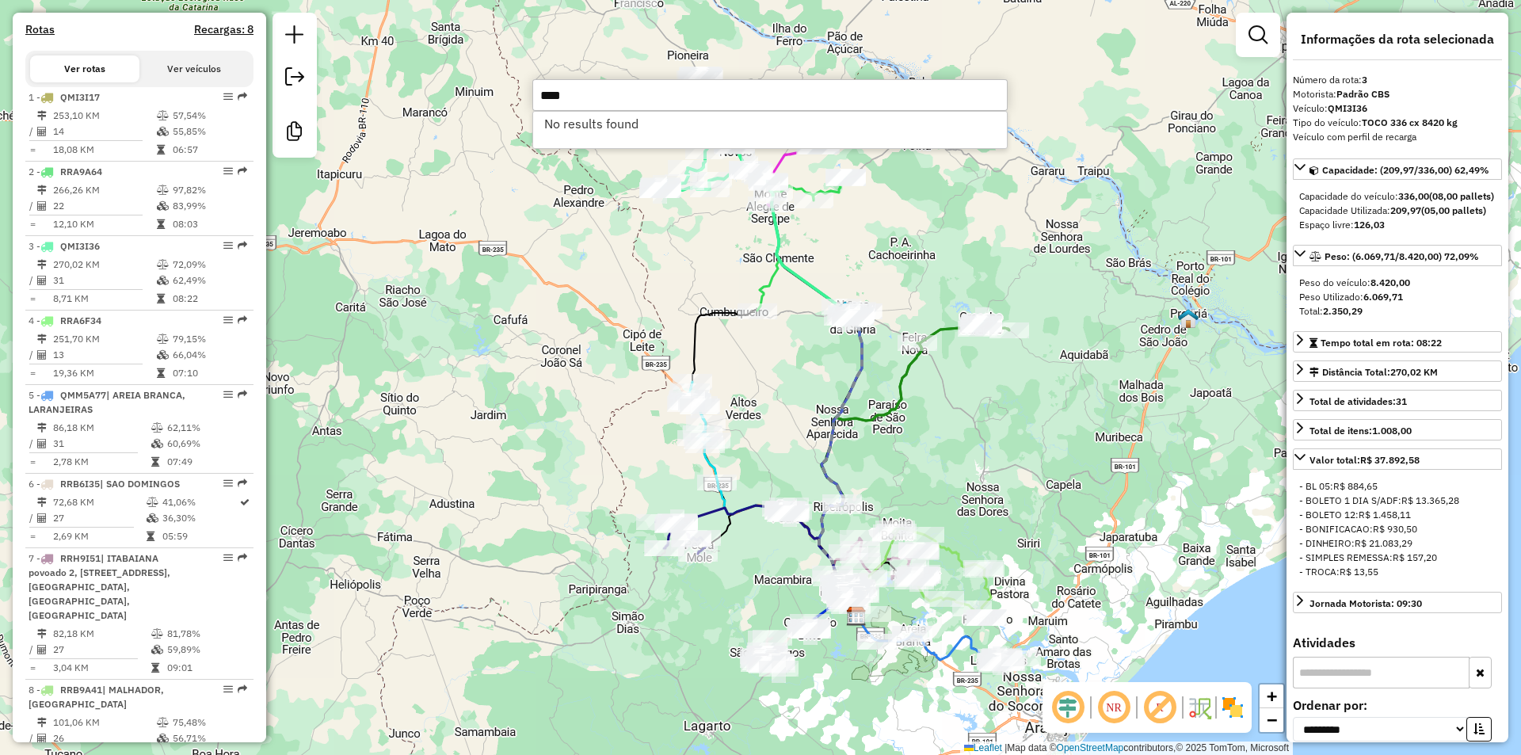
type input "****"
click at [702, 202] on div "Rota 3 - Placa QMI3I36 15409 - MERC JUVANILDO Rota 3 - Placa QMI3I36 8327 - MER…" at bounding box center [760, 377] width 1521 height 755
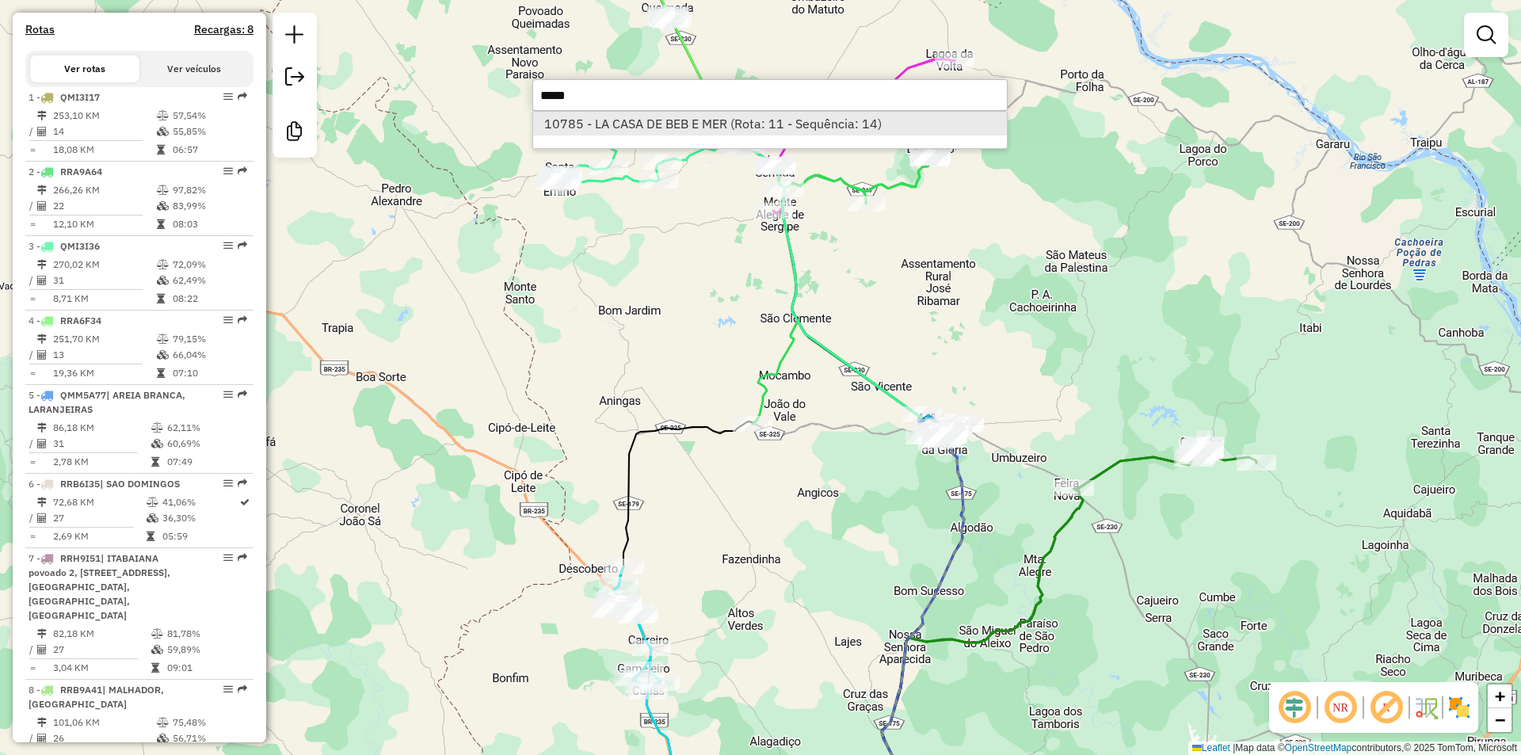
type input "*****"
click at [674, 120] on li "10785 - LA CASA DE BEB E MER (Rota: 11 - Sequência: 14)" at bounding box center [770, 124] width 474 height 24
select select "**********"
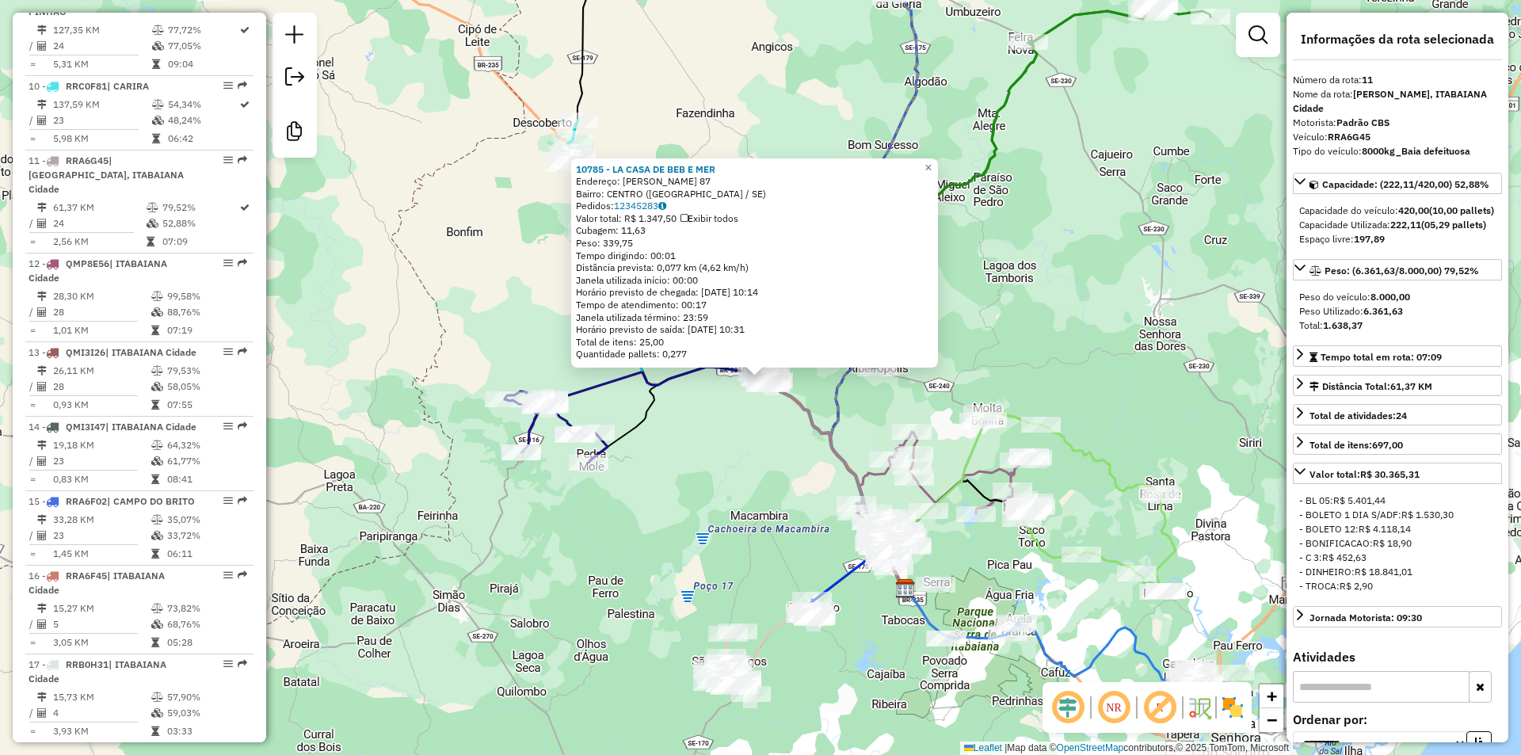
scroll to position [1455, 0]
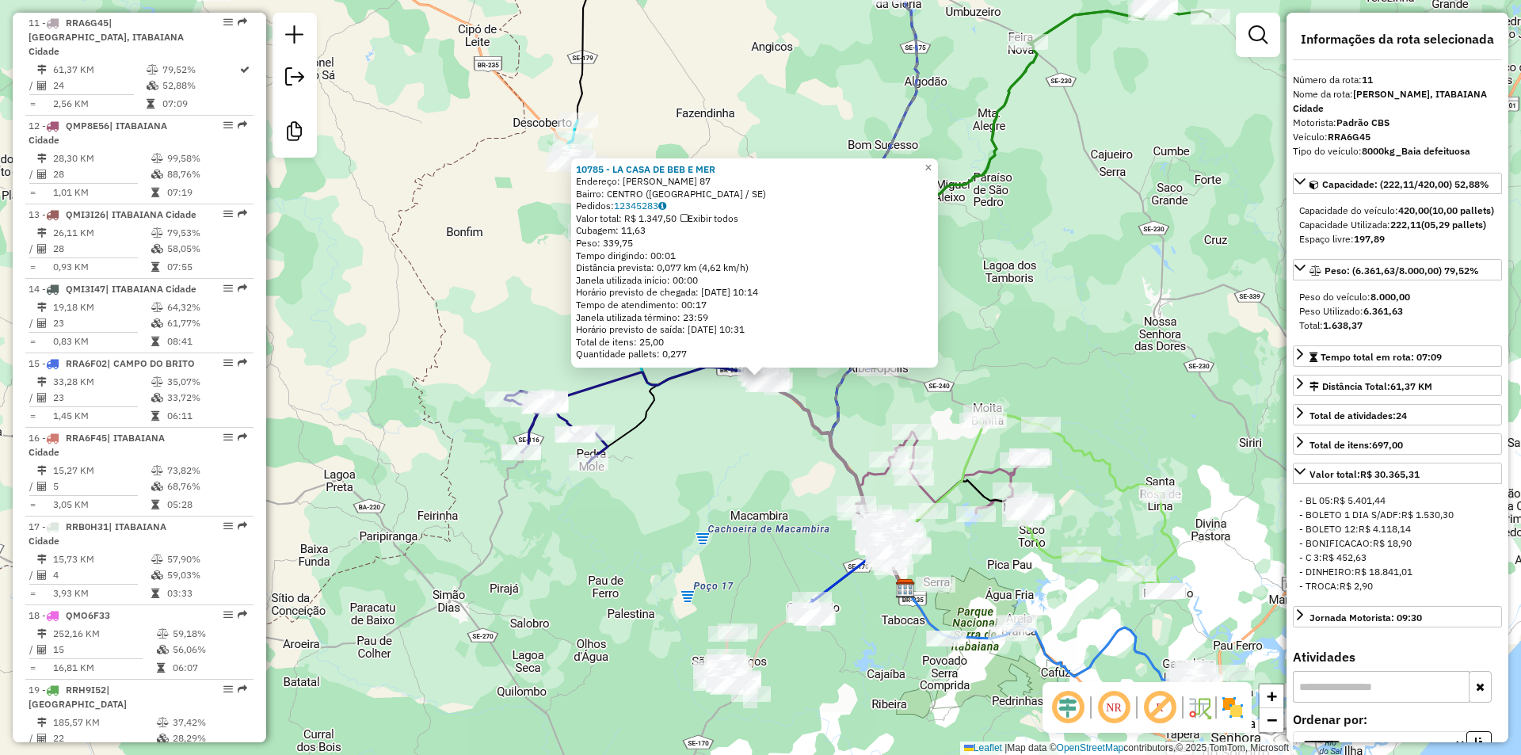
click at [774, 463] on div "10785 - LA CASA DE BEB E MER Endereço: [PERSON_NAME] 87 Bairro: [GEOGRAPHIC_DAT…" at bounding box center [760, 377] width 1521 height 755
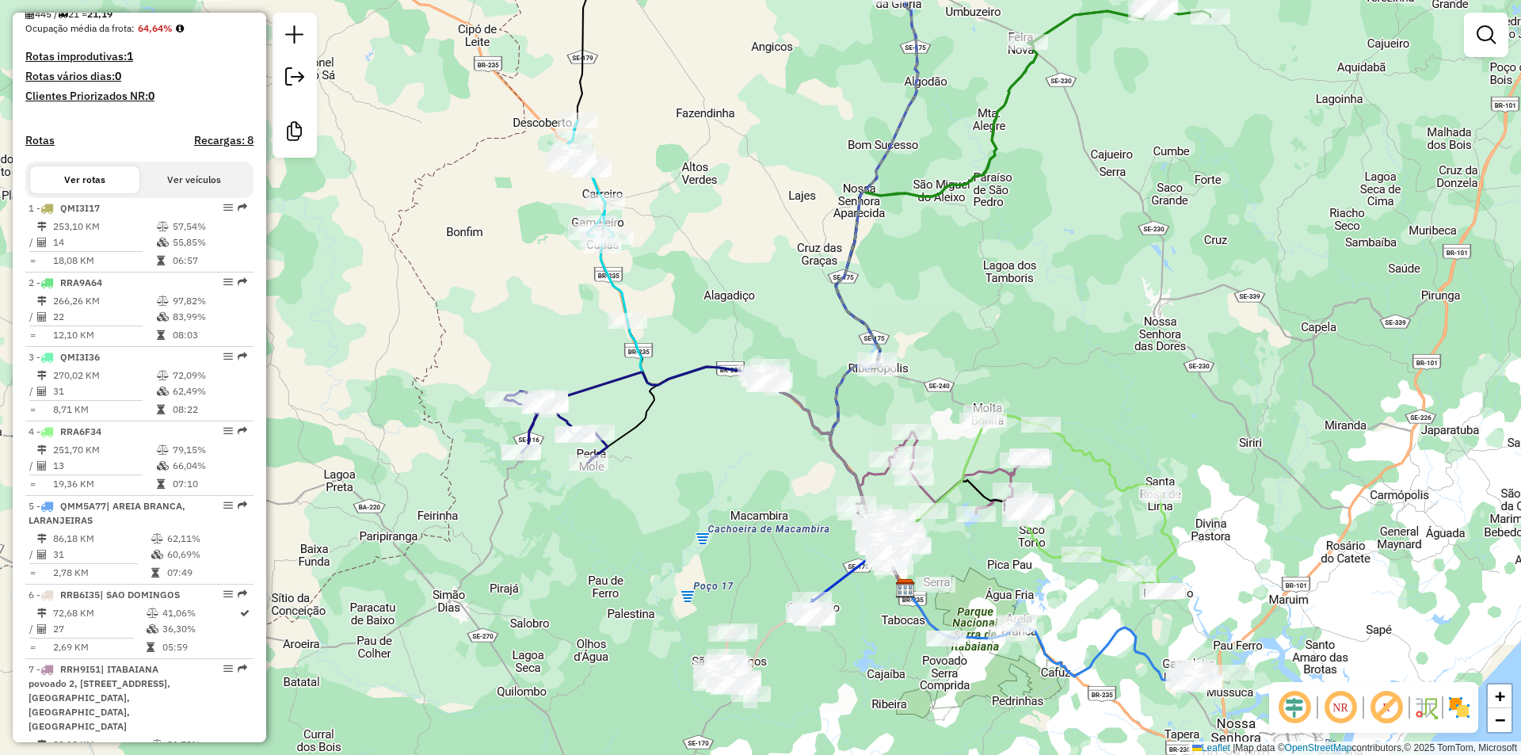
scroll to position [29, 0]
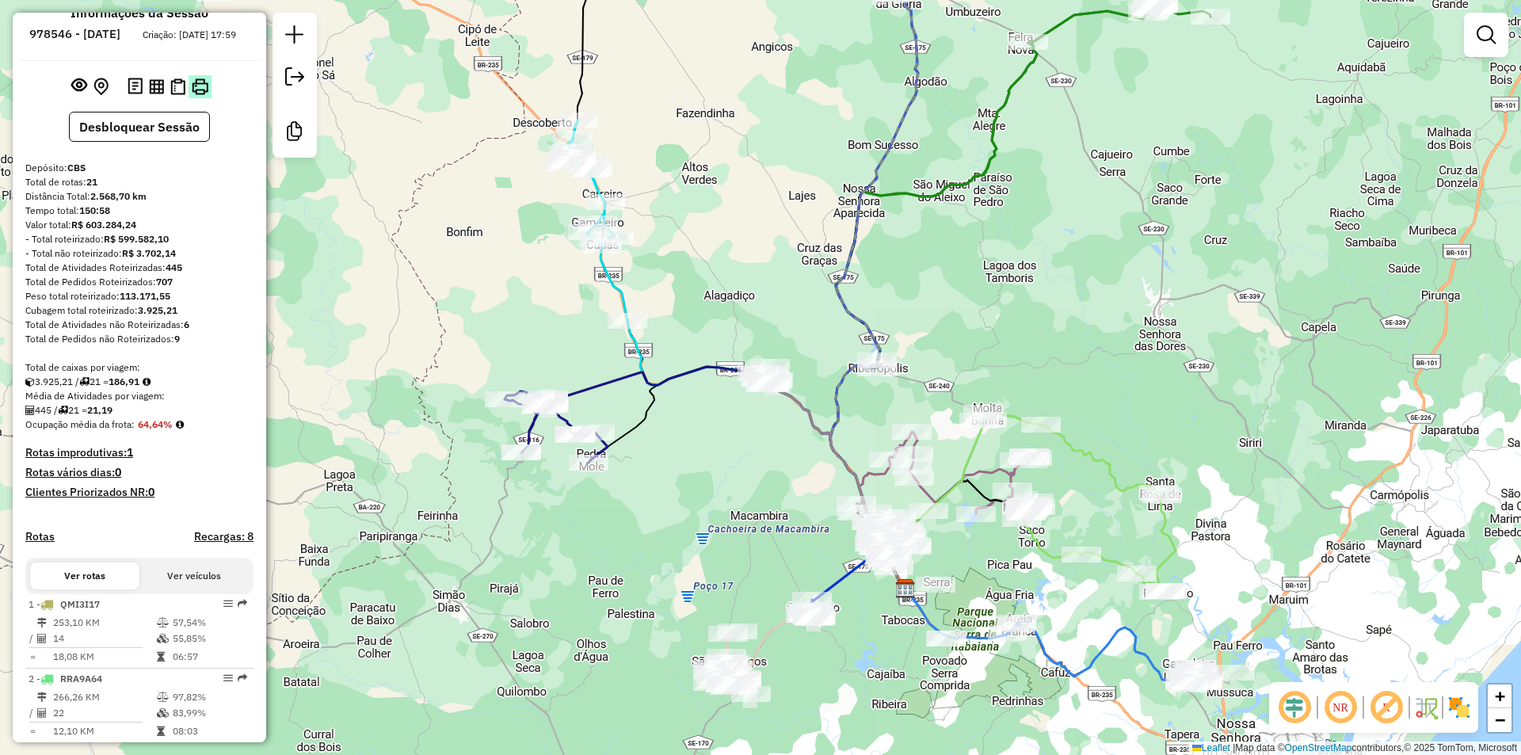
click at [204, 93] on img at bounding box center [200, 86] width 17 height 17
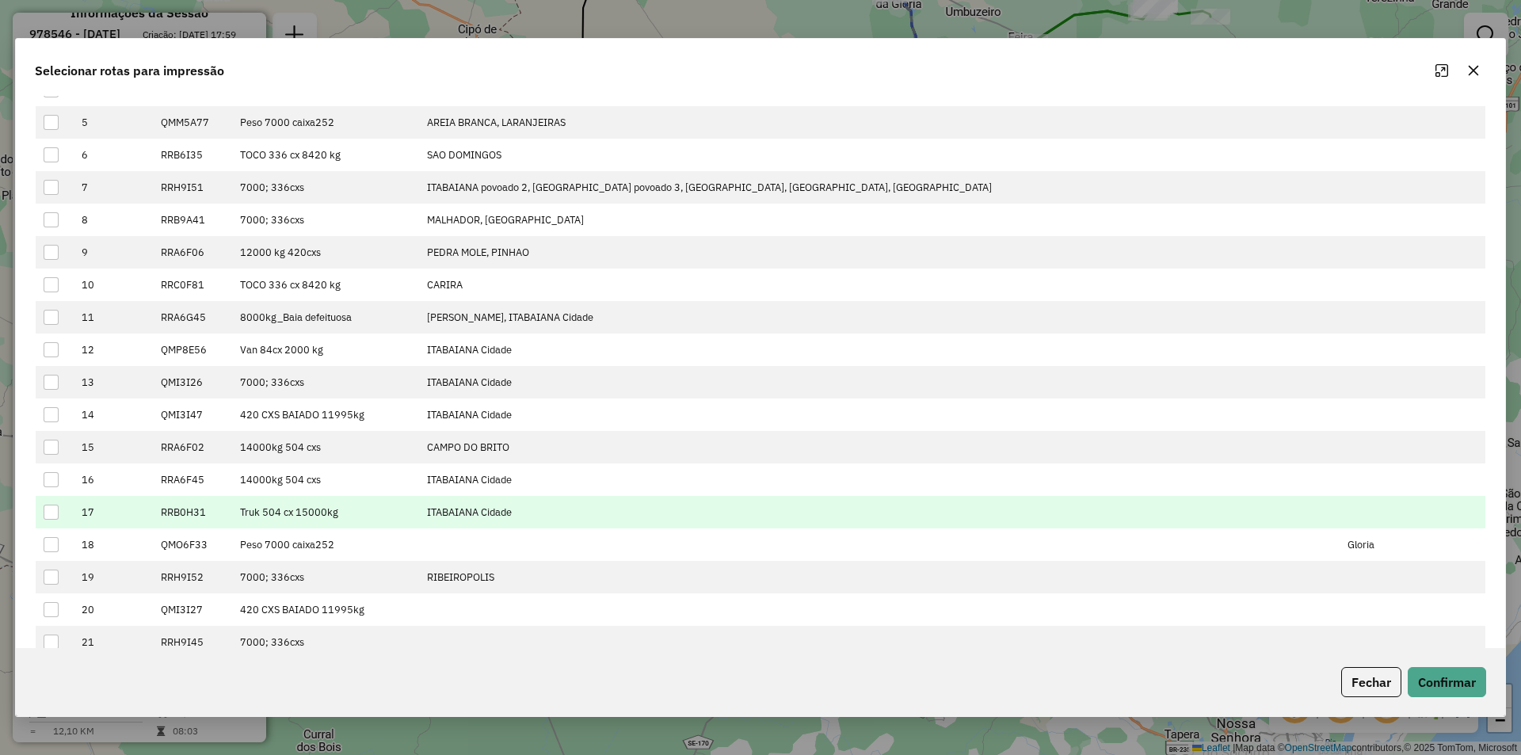
scroll to position [227, 0]
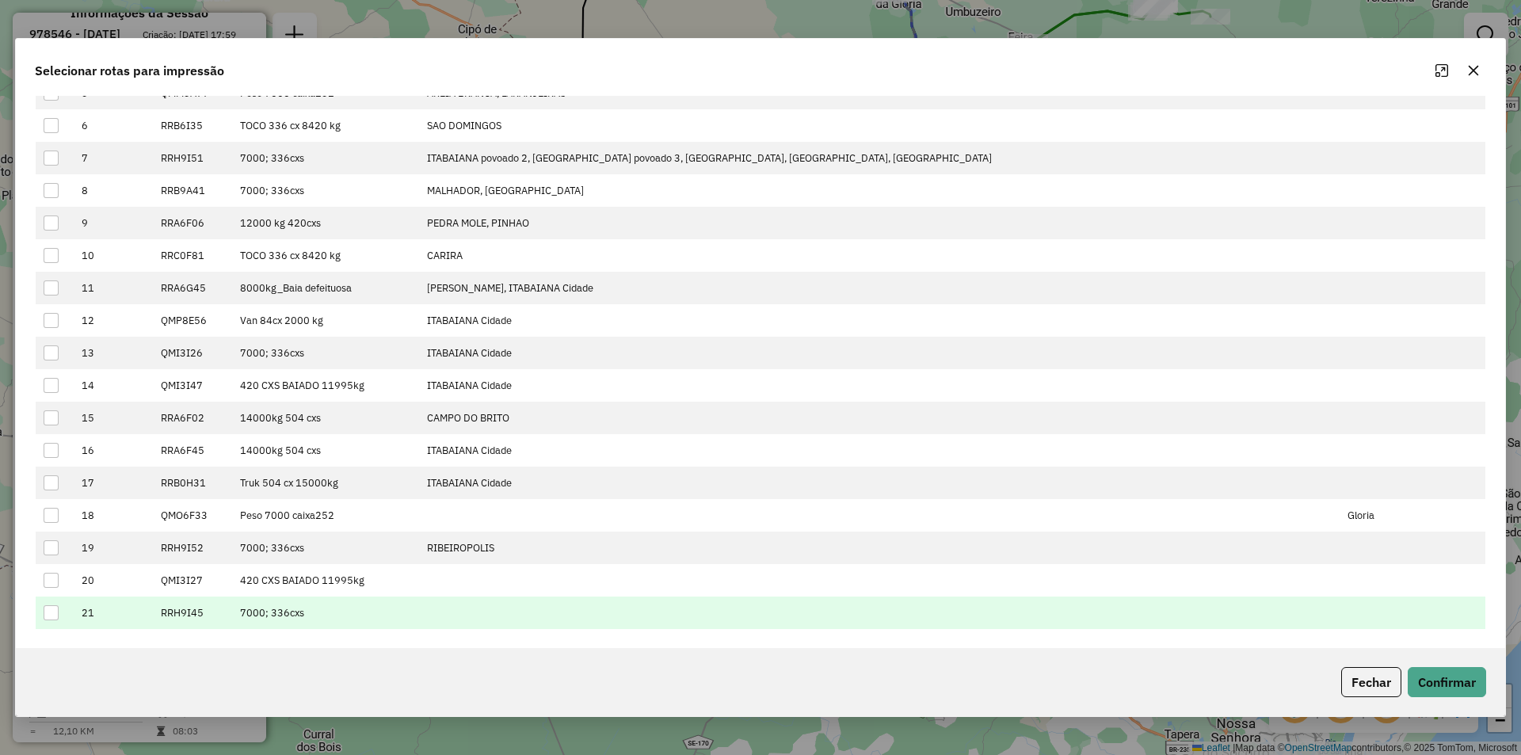
drag, startPoint x: 53, startPoint y: 616, endPoint x: 67, endPoint y: 620, distance: 14.3
click at [54, 616] on div at bounding box center [51, 612] width 15 height 15
click at [1424, 692] on button "Confirmar" at bounding box center [1447, 682] width 78 height 30
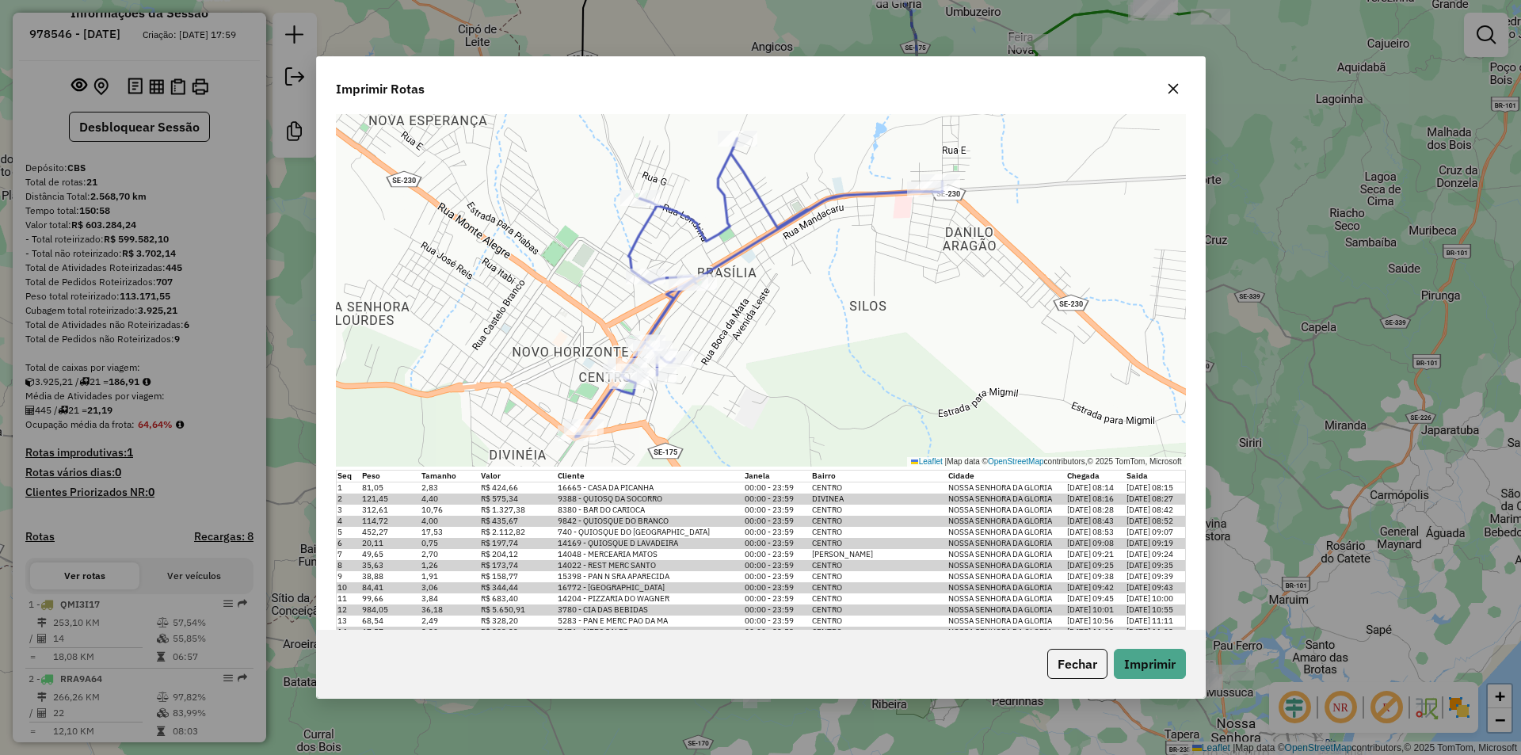
scroll to position [0, 0]
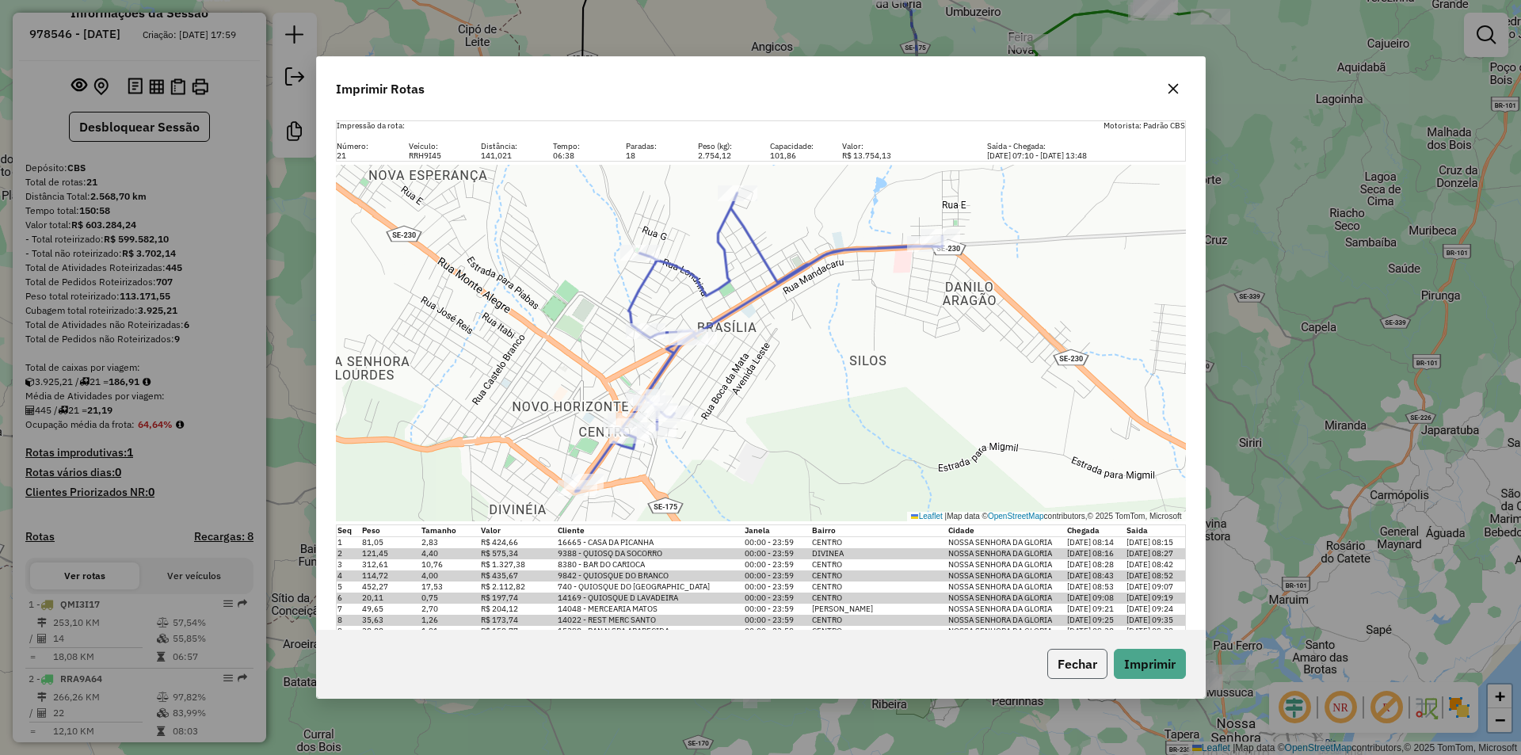
click at [1073, 665] on button "Fechar" at bounding box center [1077, 664] width 60 height 30
